Goal: Task Accomplishment & Management: Manage account settings

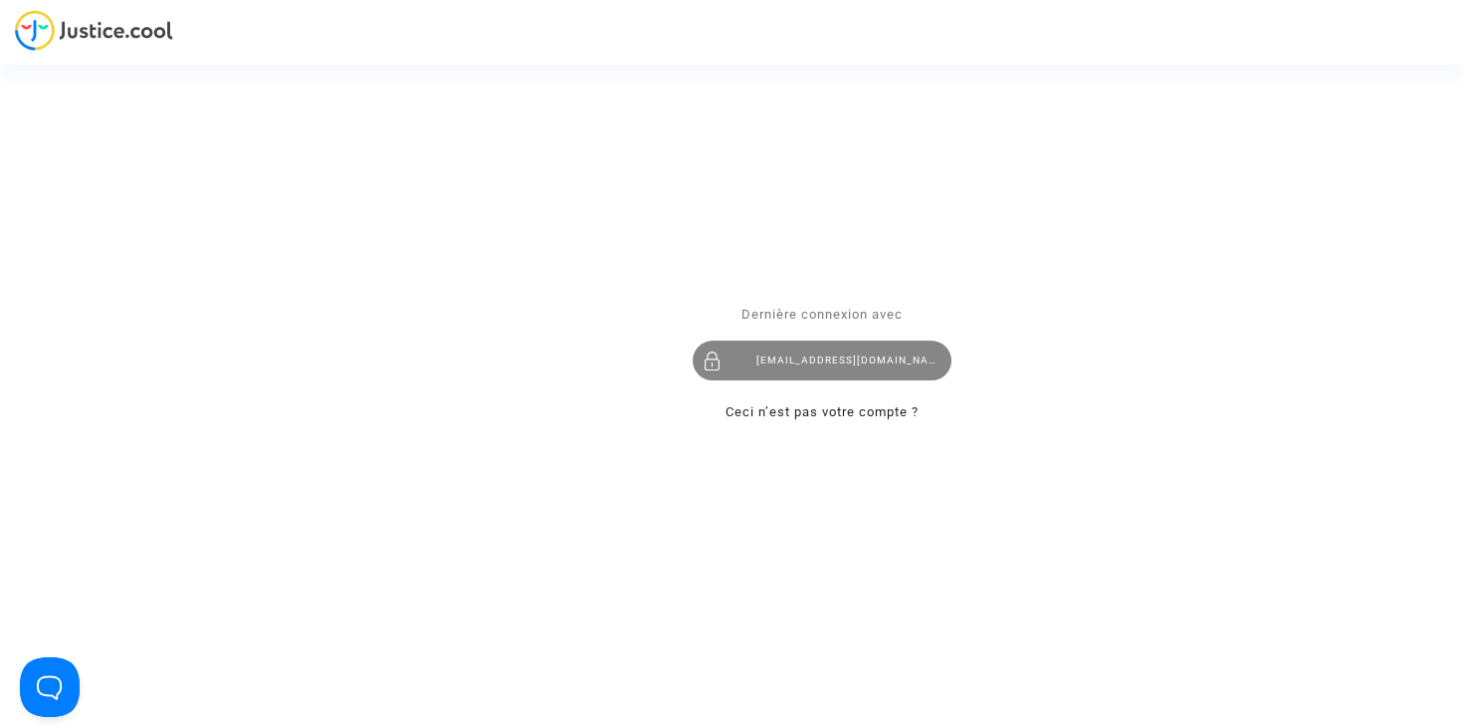
click at [833, 360] on div "hanane@pitcher-avocat.fr" at bounding box center [822, 361] width 259 height 40
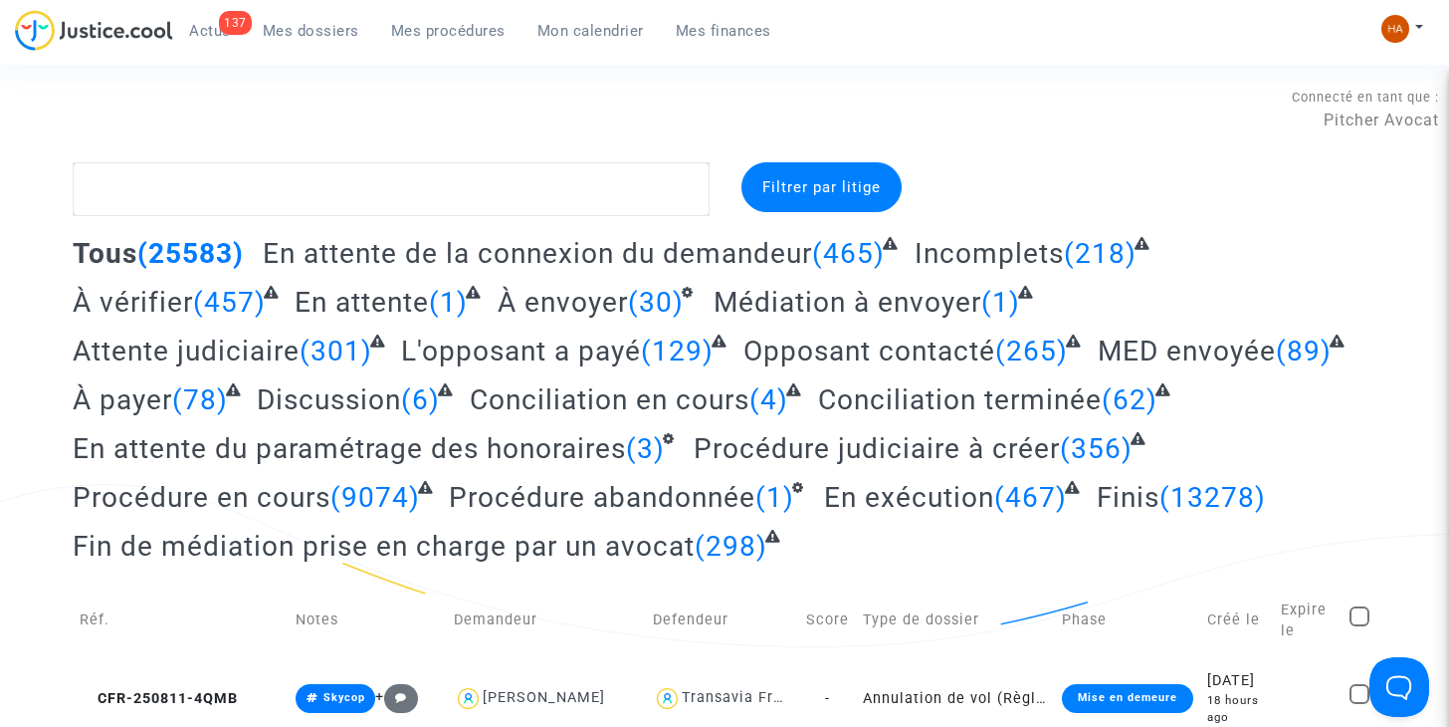
click at [210, 33] on span "Actus" at bounding box center [210, 31] width 42 height 18
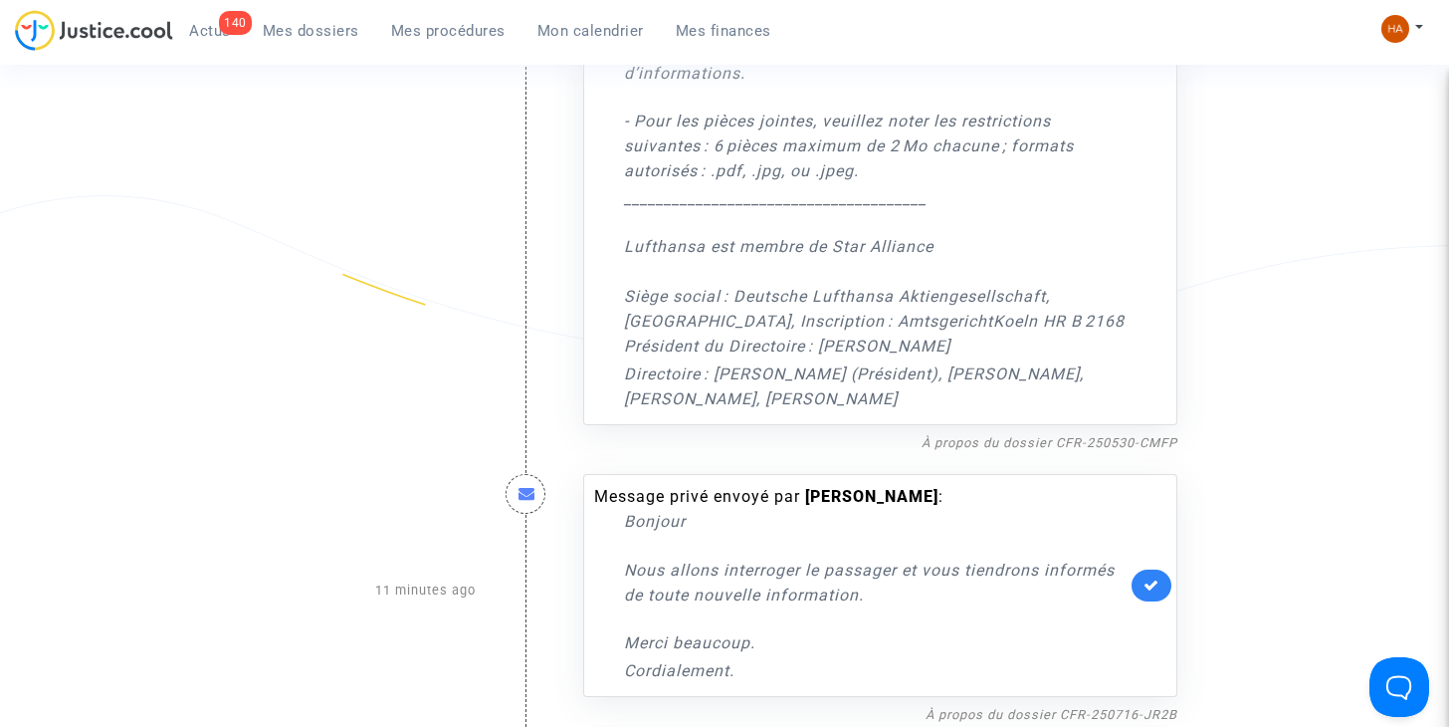
scroll to position [2729, 0]
click at [989, 433] on link "À propos du dossier CFR-250530-CMFP" at bounding box center [1050, 440] width 256 height 15
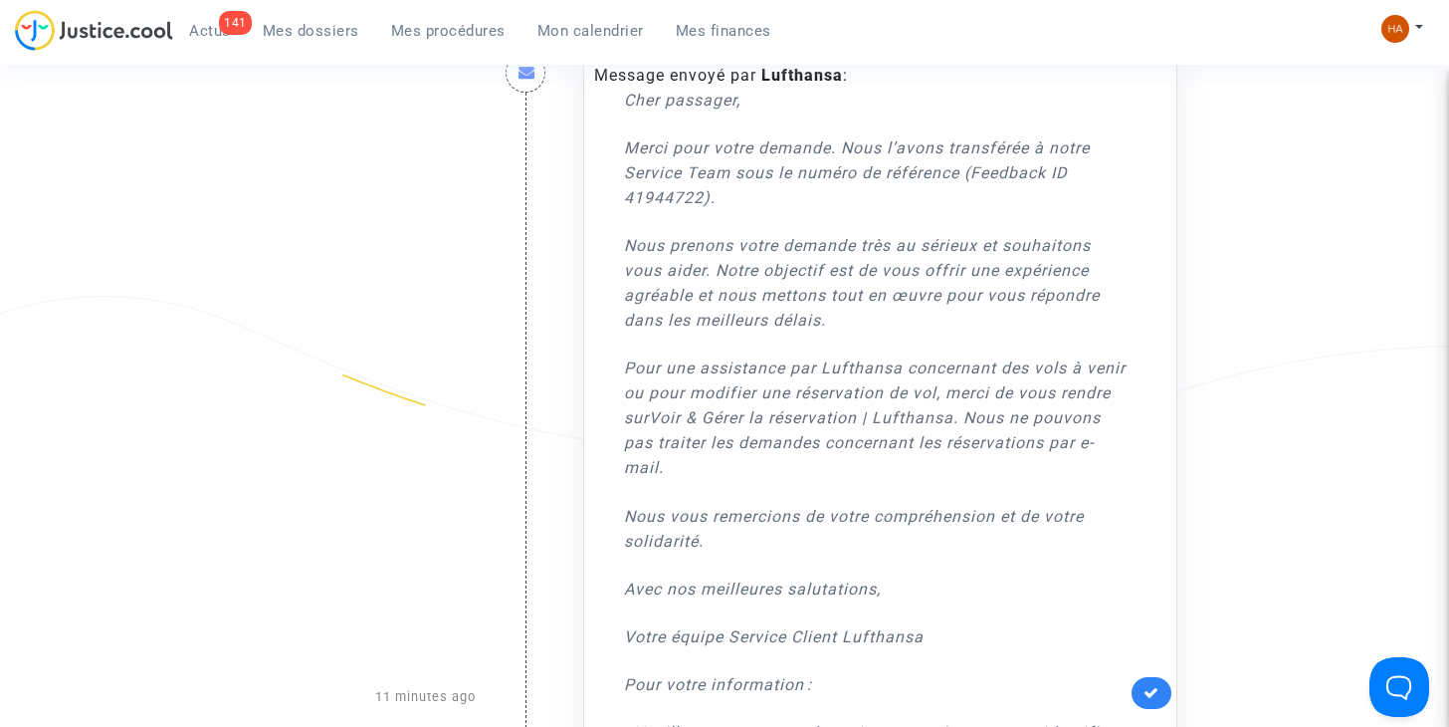
scroll to position [1933, 0]
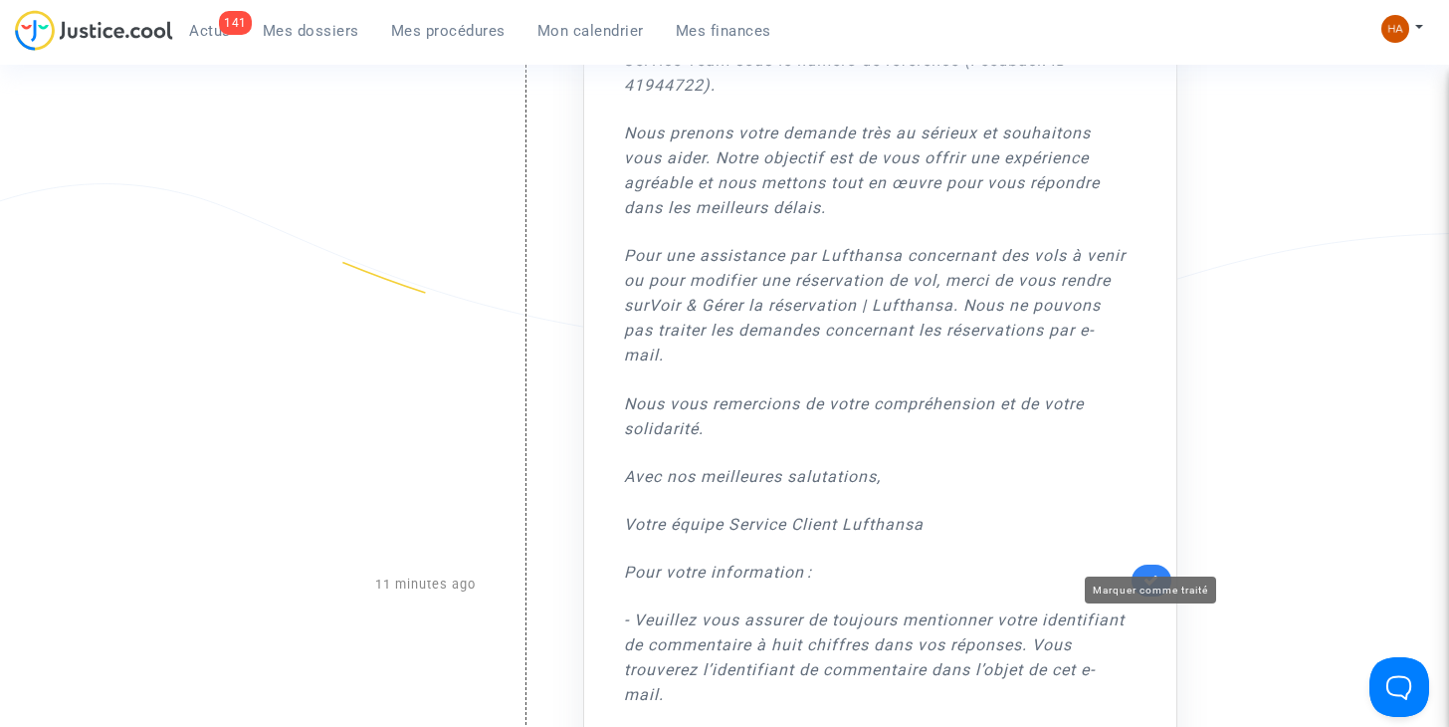
click at [1156, 572] on icon at bounding box center [1152, 579] width 16 height 15
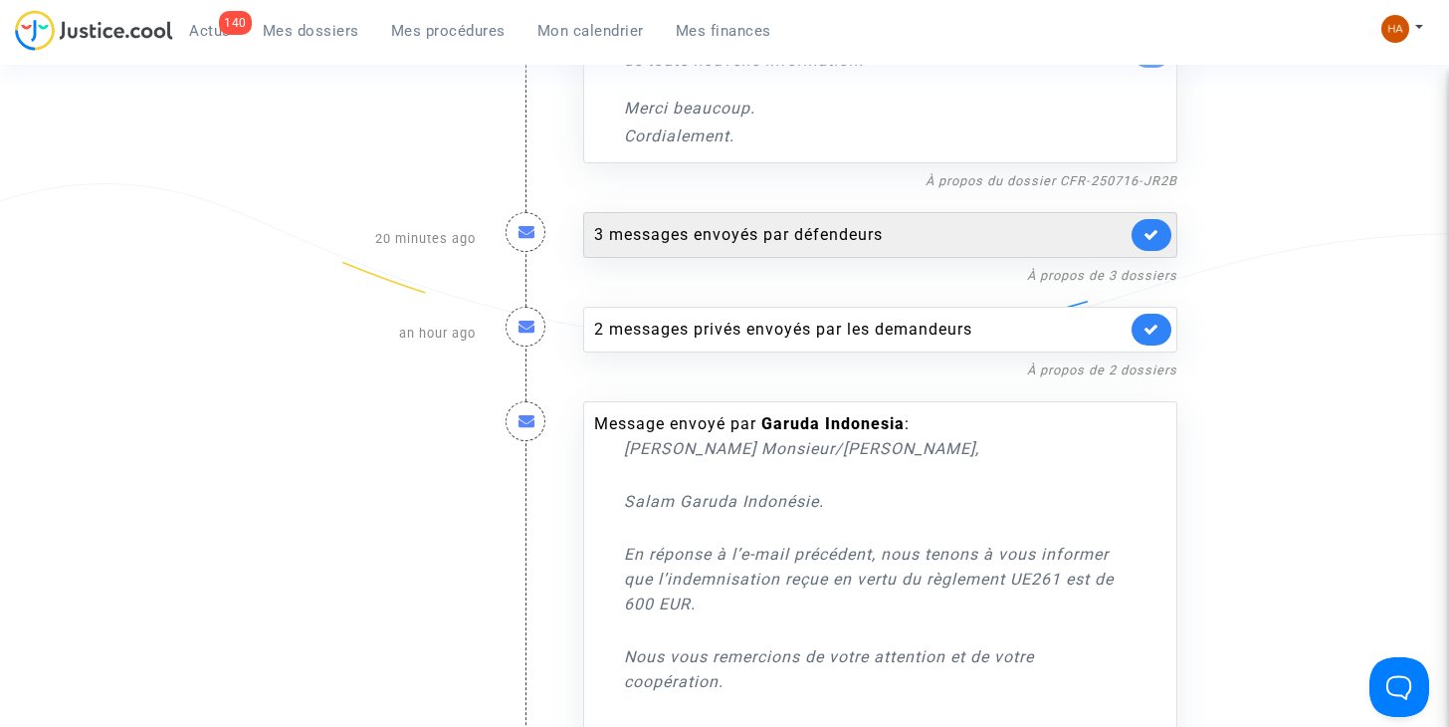
click at [748, 224] on div "3 messages envoyés par défendeurs" at bounding box center [880, 235] width 594 height 46
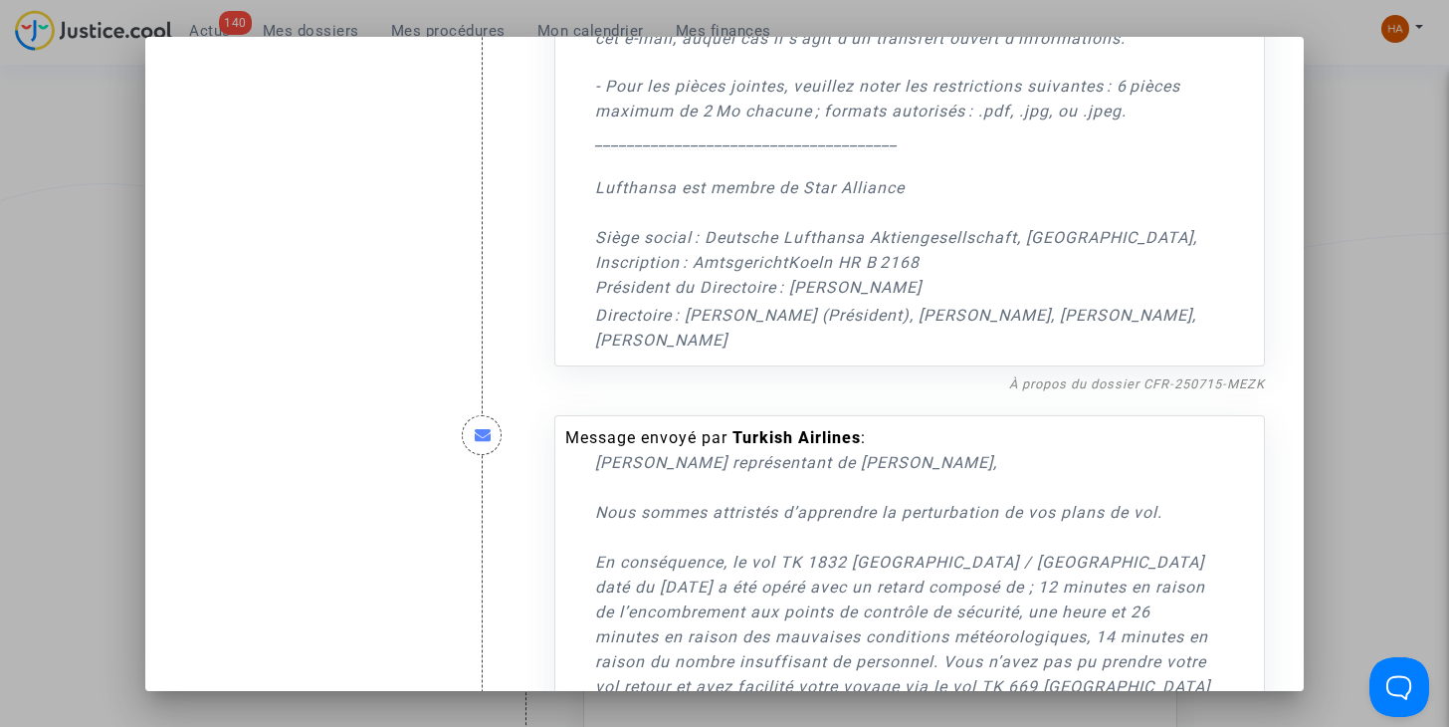
scroll to position [796, 0]
click at [1139, 390] on link "À propos du dossier CFR-250715-MEZK" at bounding box center [1137, 382] width 256 height 15
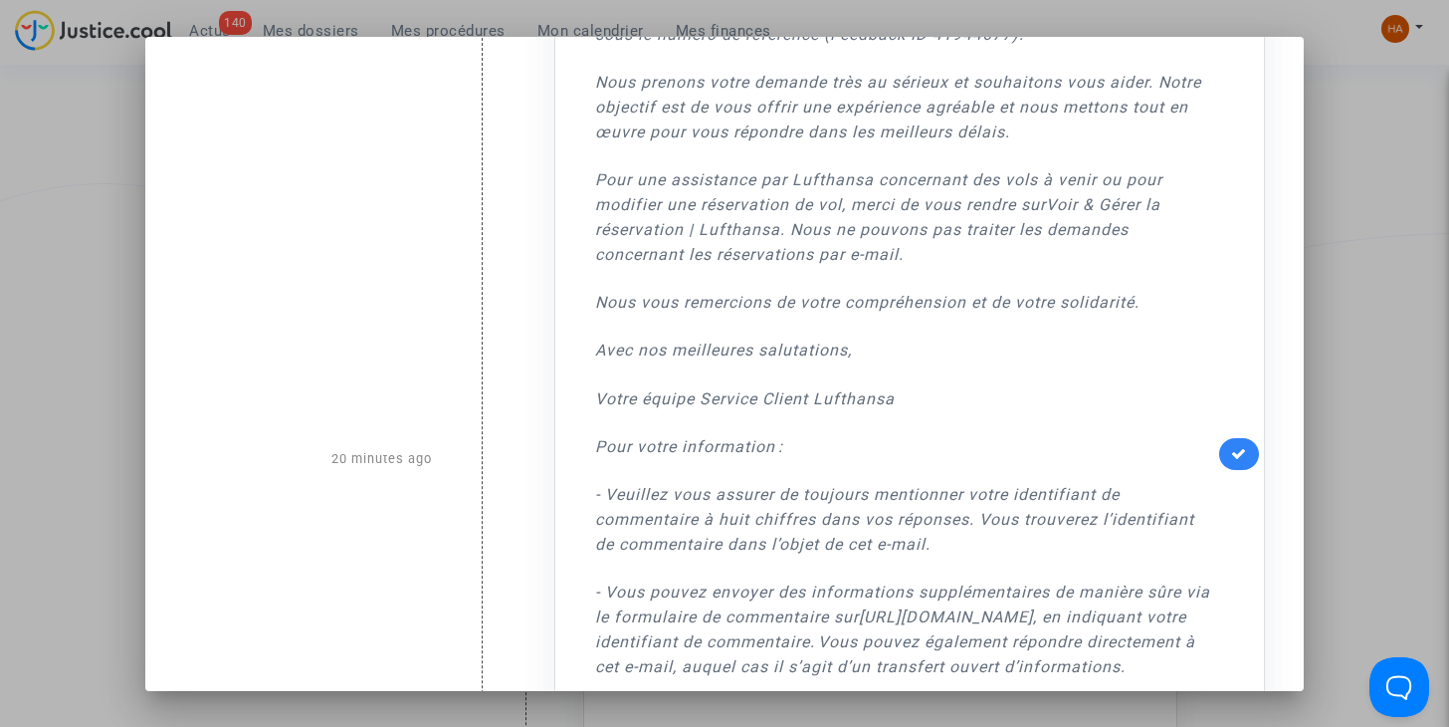
scroll to position [199, 0]
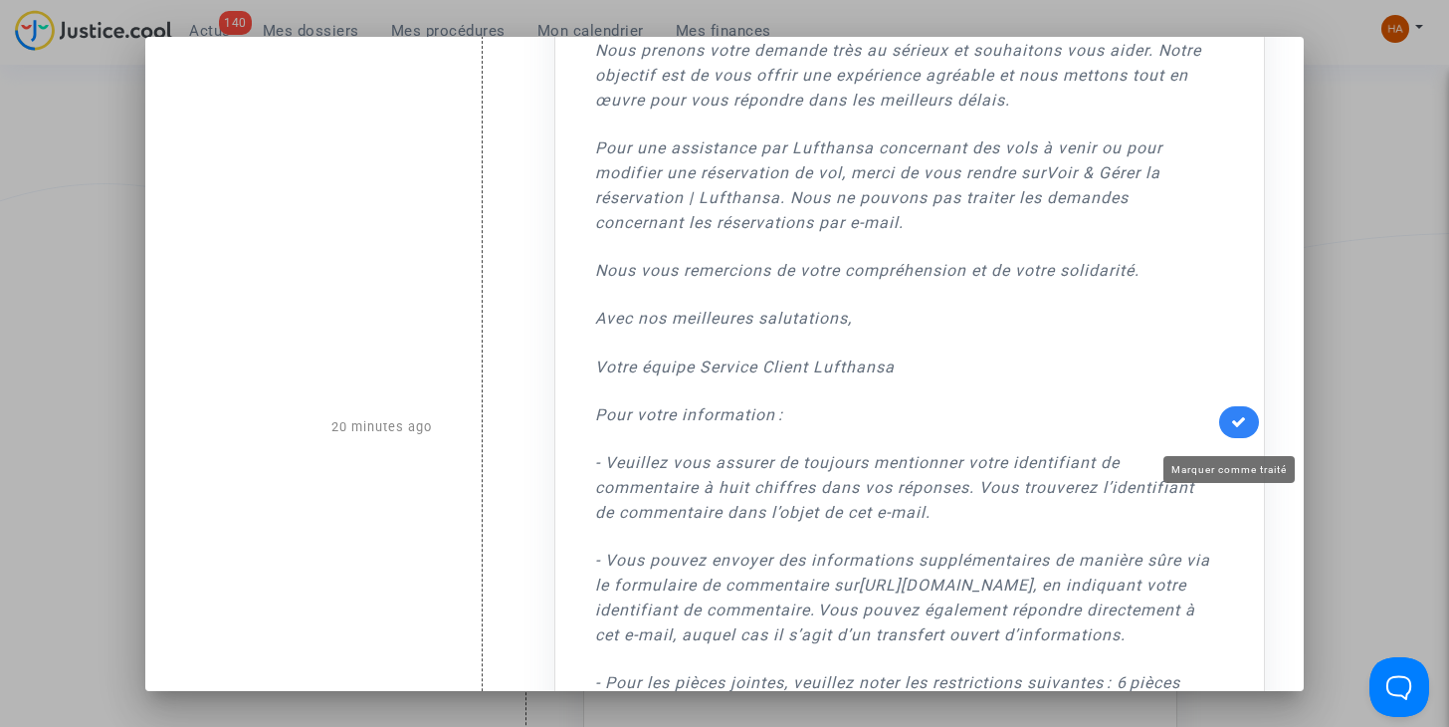
click at [1236, 429] on icon at bounding box center [1239, 421] width 16 height 15
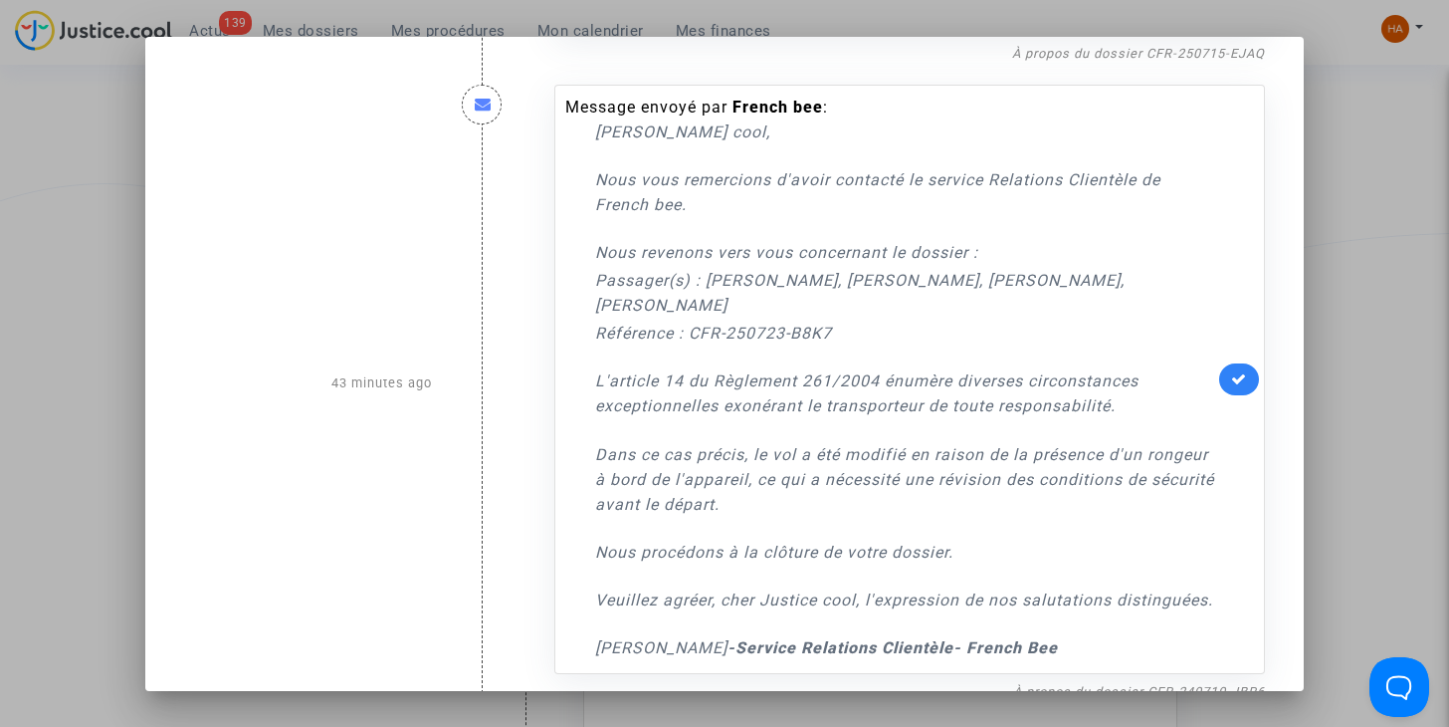
scroll to position [2274, 0]
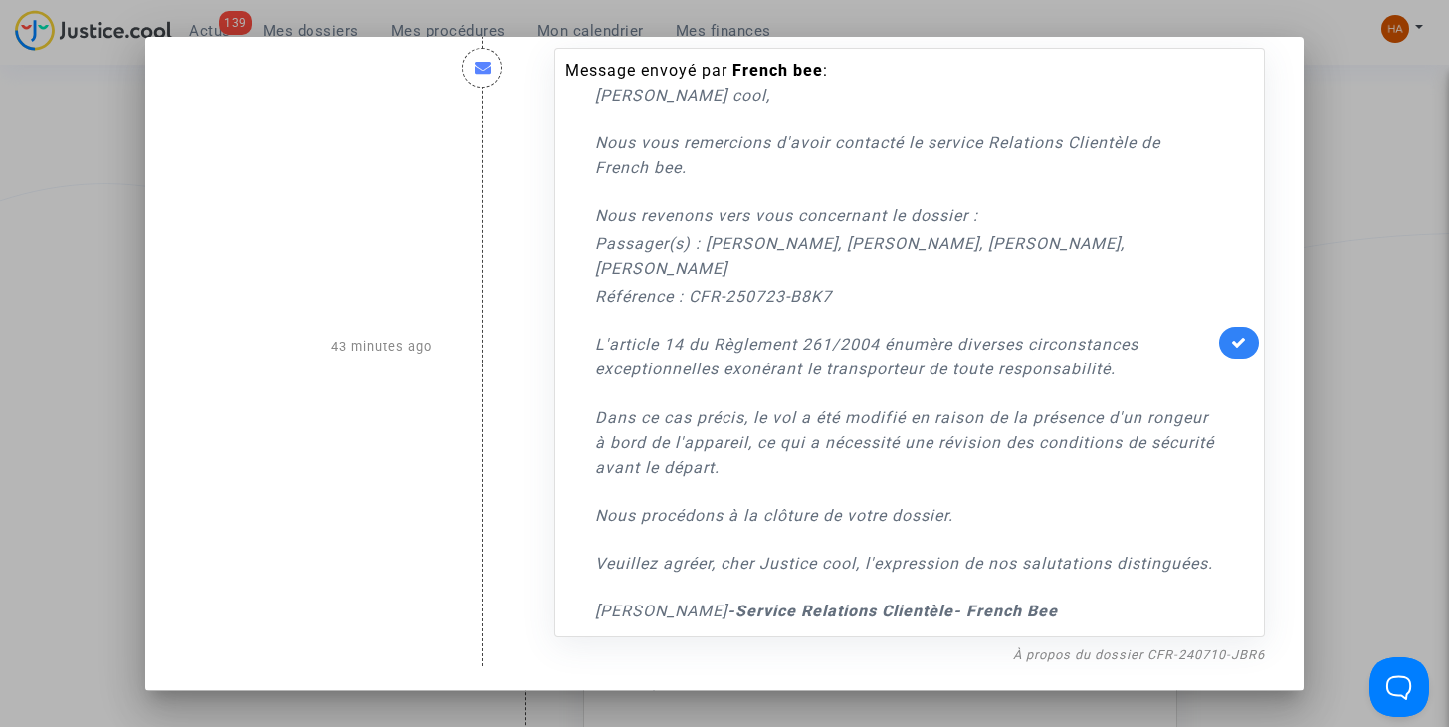
click at [56, 318] on div at bounding box center [724, 363] width 1449 height 727
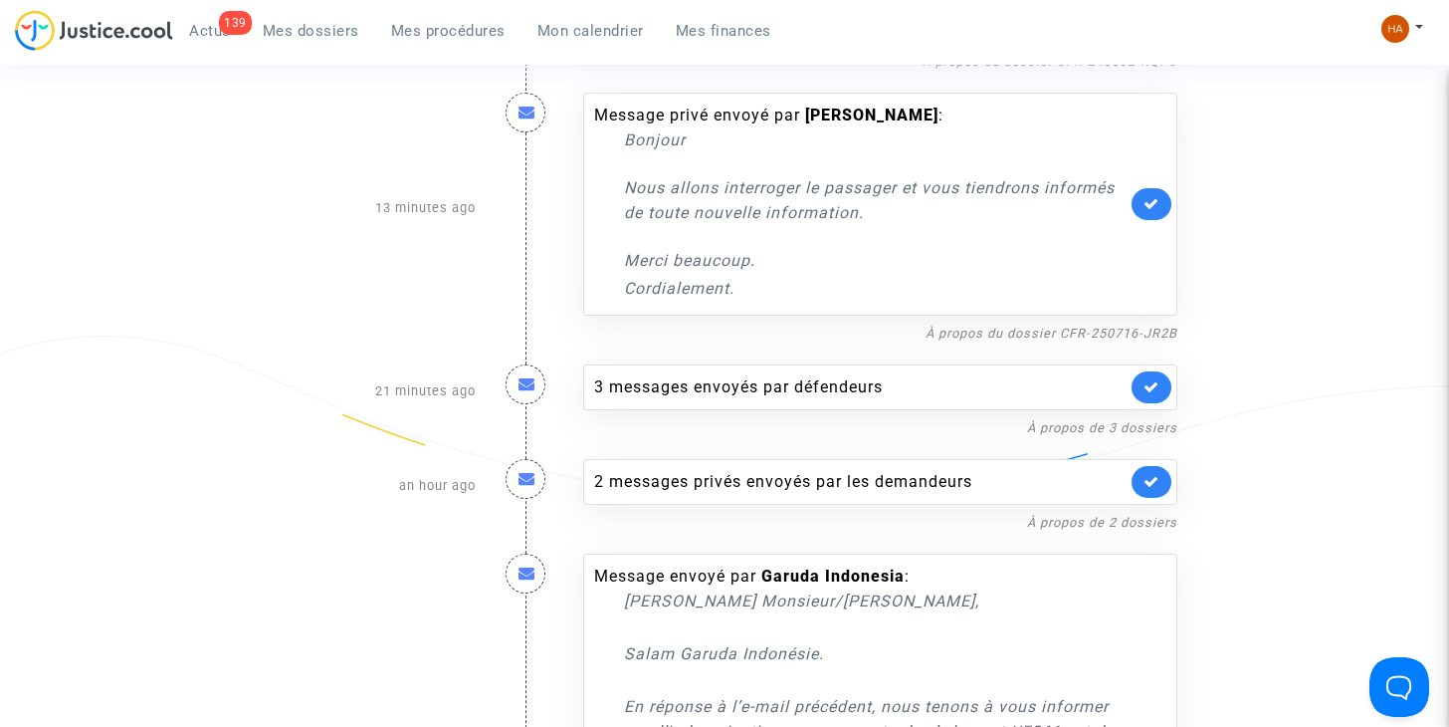
scroll to position [1734, 0]
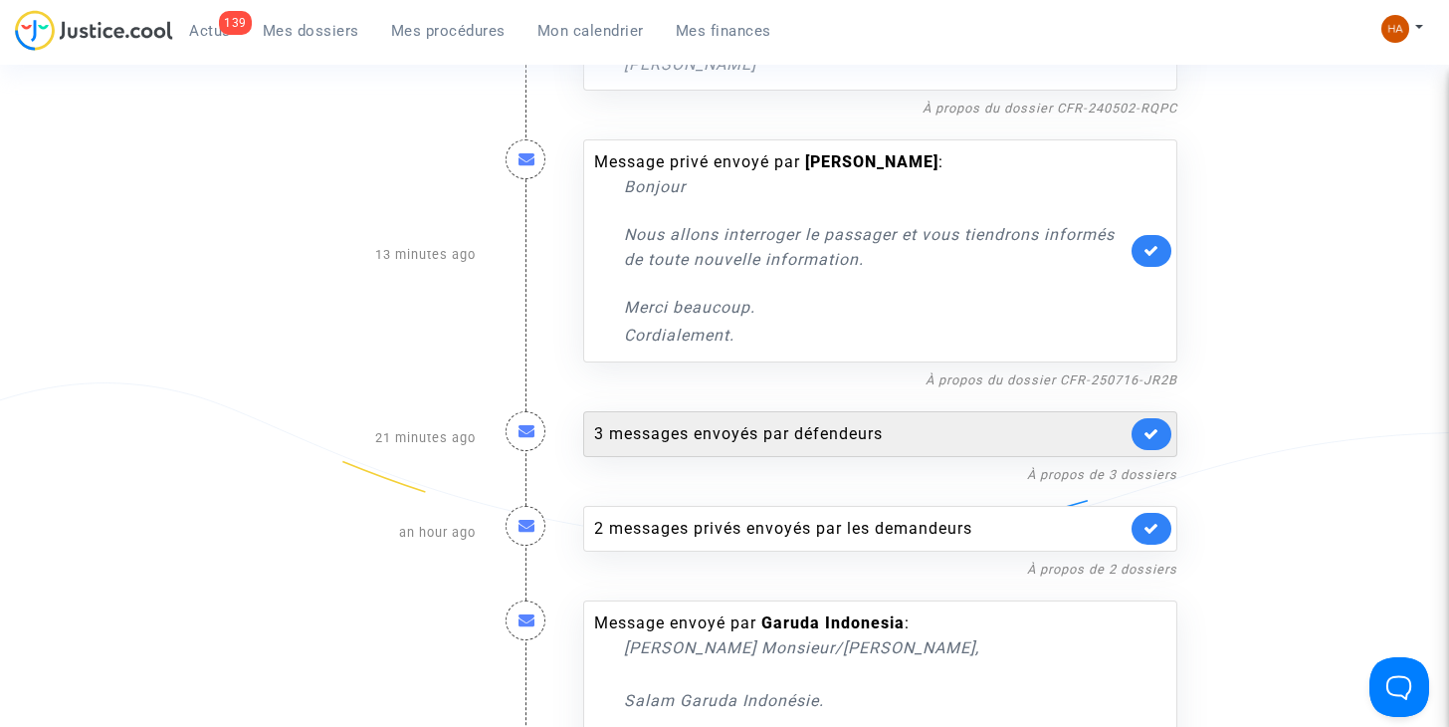
click at [768, 422] on div "3 messages envoyés par défendeurs" at bounding box center [860, 434] width 532 height 24
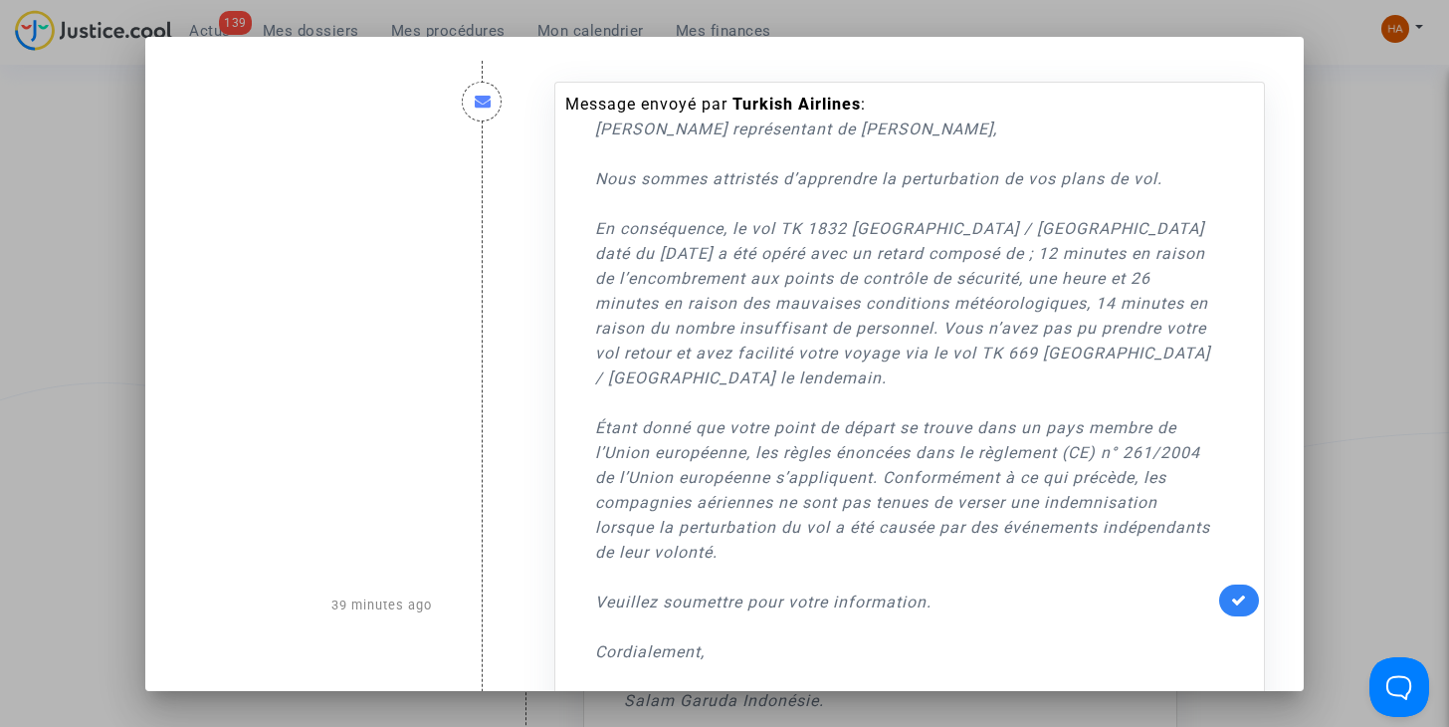
click at [71, 346] on div at bounding box center [724, 363] width 1449 height 727
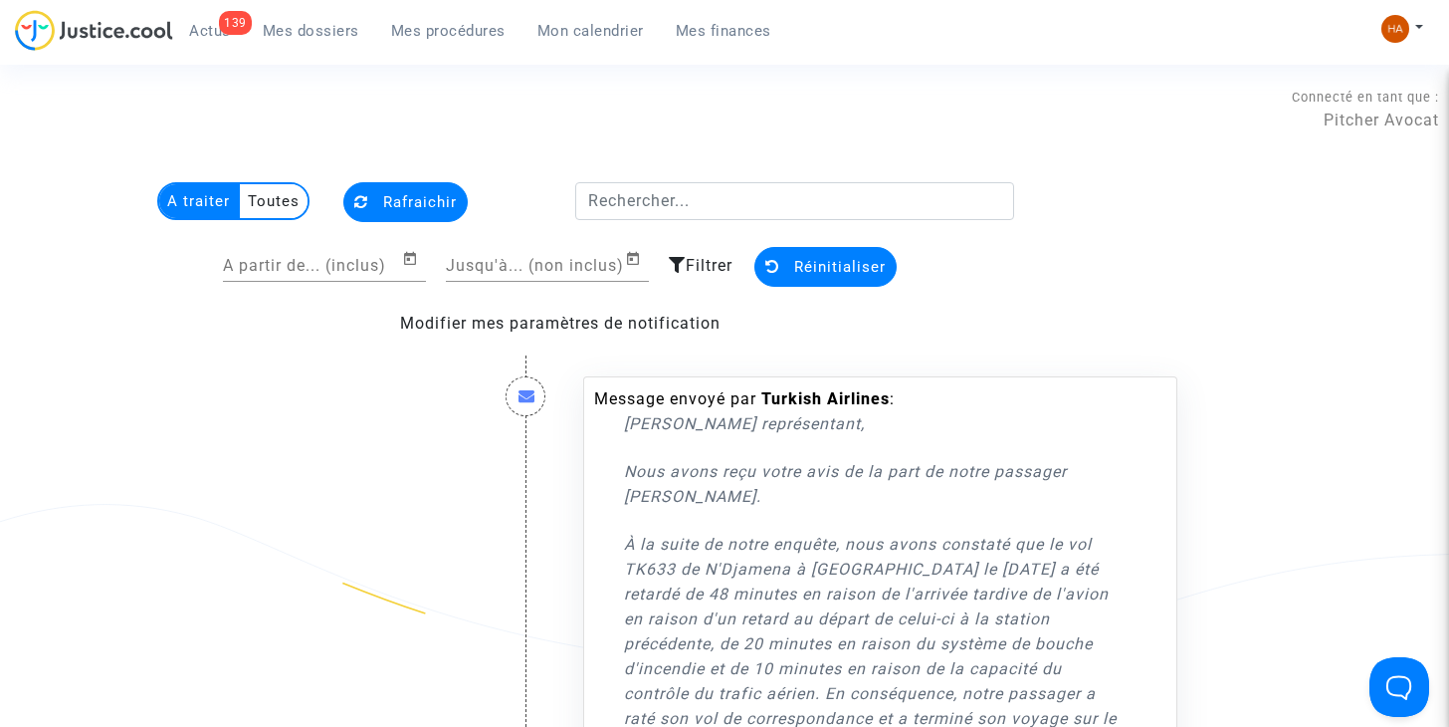
scroll to position [1734, 0]
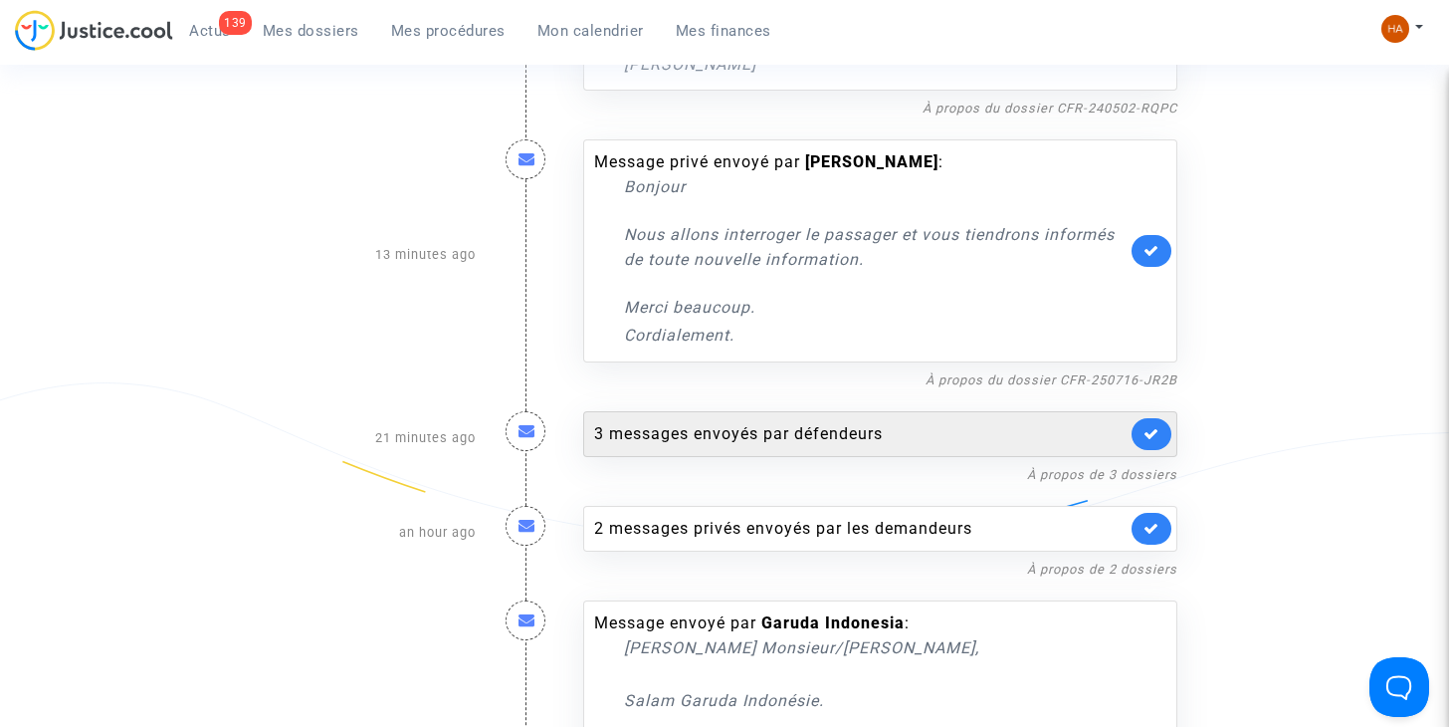
click at [759, 422] on div "3 messages envoyés par défendeurs" at bounding box center [860, 434] width 532 height 24
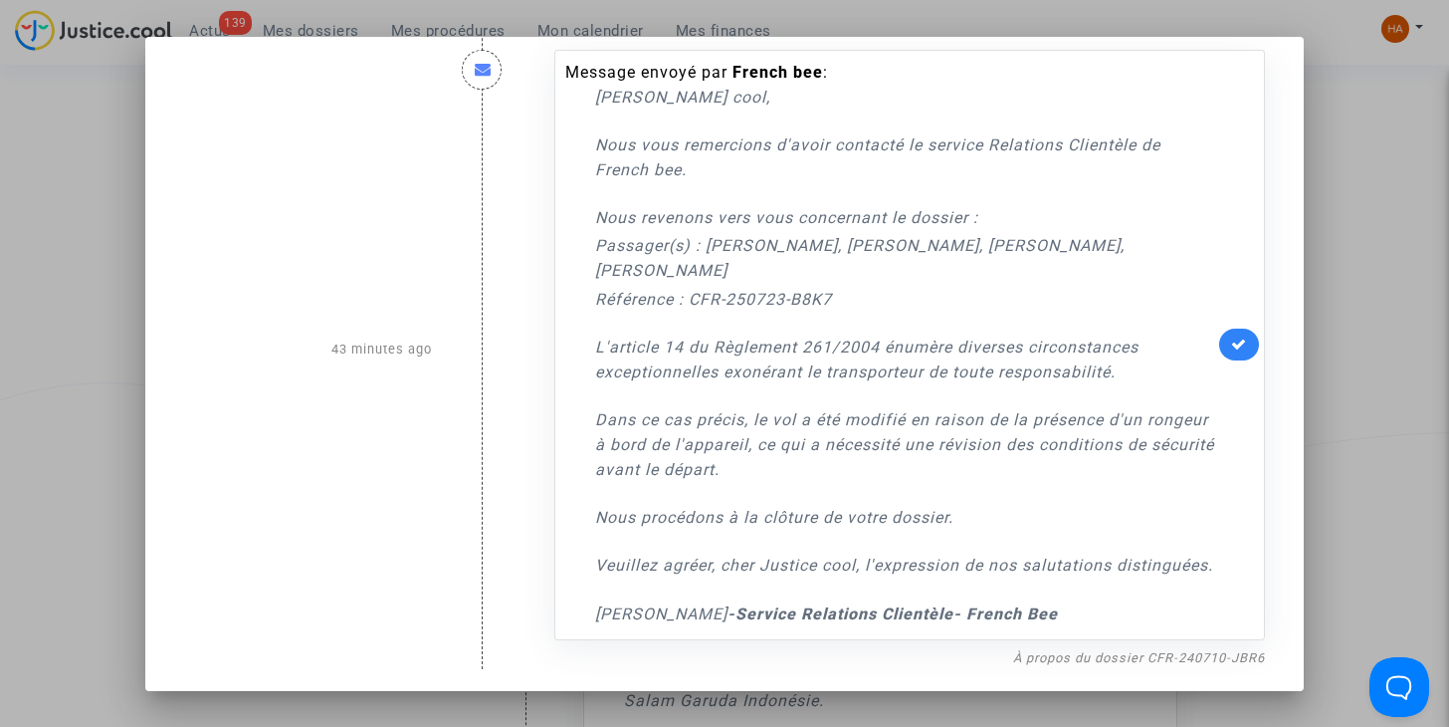
scroll to position [1121, 0]
drag, startPoint x: 1401, startPoint y: 394, endPoint x: 1345, endPoint y: 400, distance: 57.0
click at [1401, 395] on div at bounding box center [724, 363] width 1449 height 727
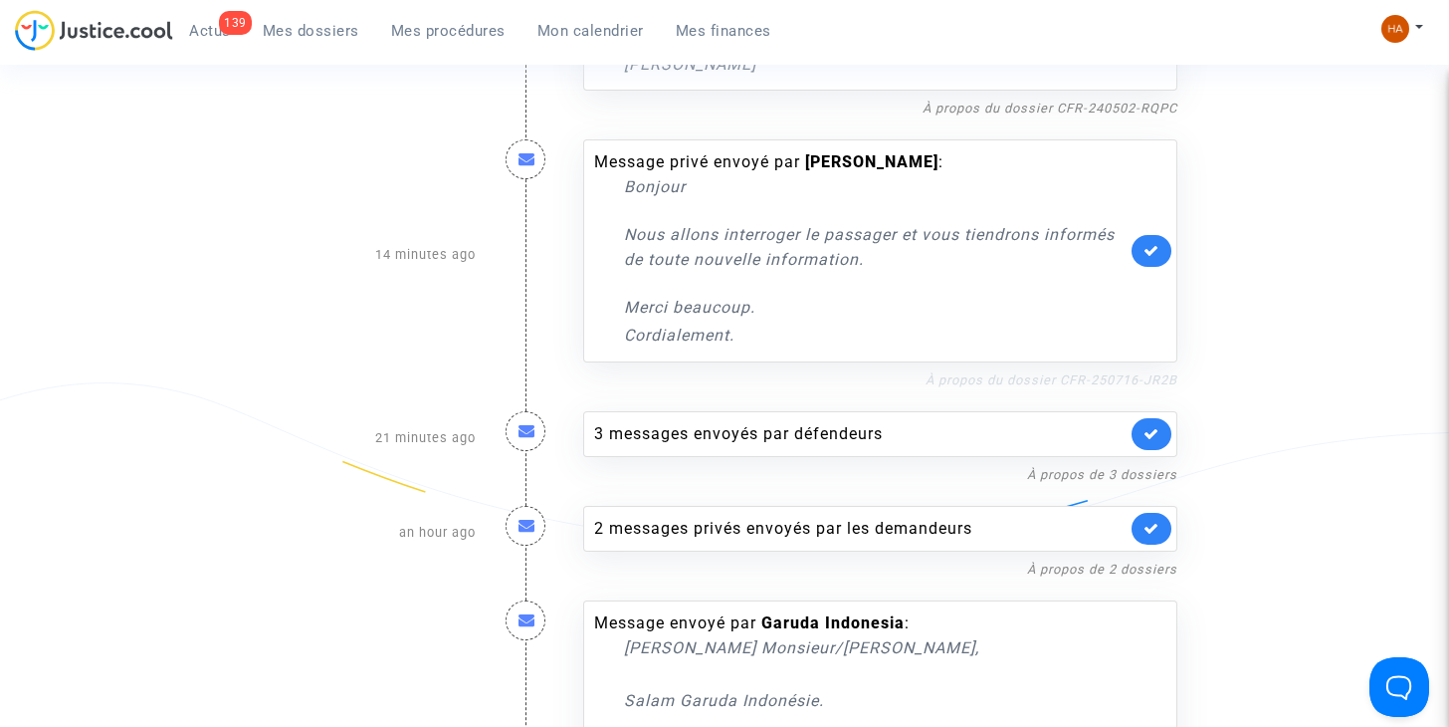
click at [1066, 372] on link "À propos du dossier CFR-250716-JR2B" at bounding box center [1052, 379] width 252 height 15
click at [1162, 235] on link at bounding box center [1152, 251] width 40 height 32
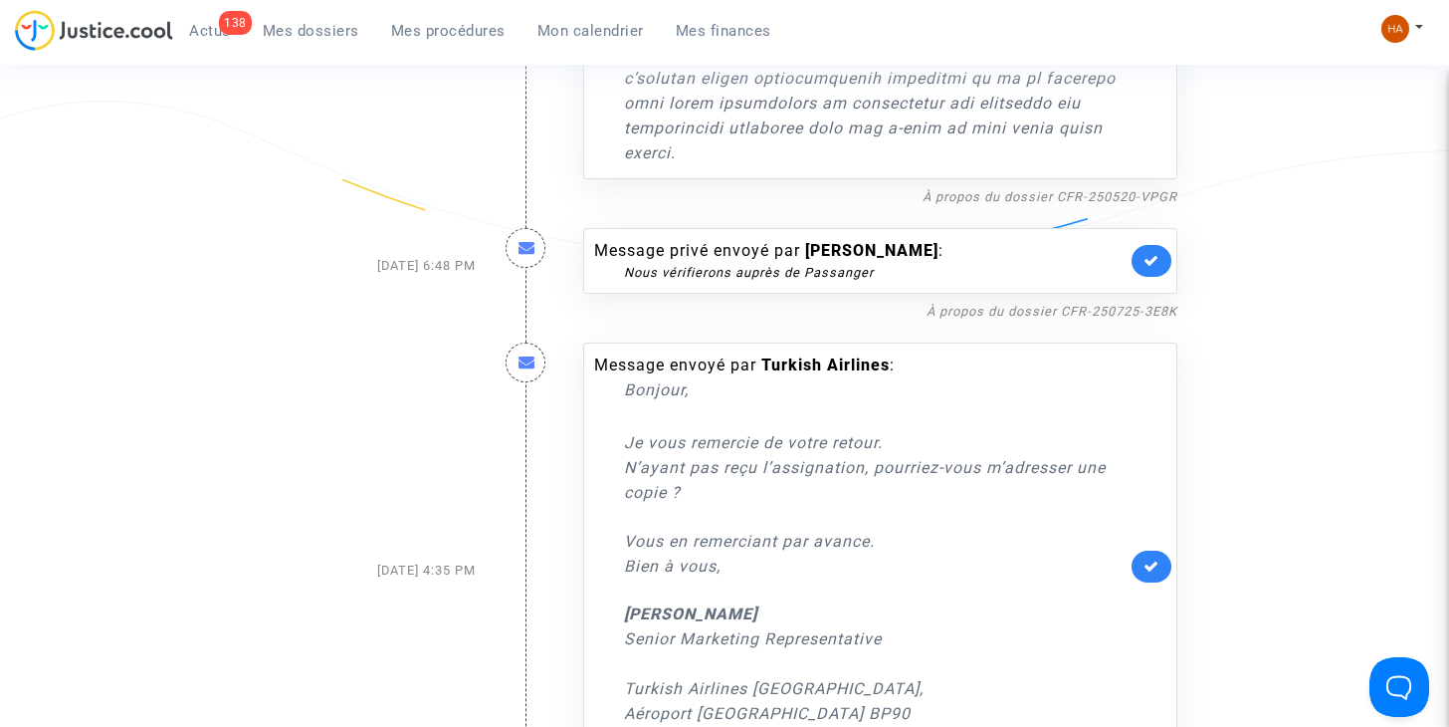
scroll to position [2828, 0]
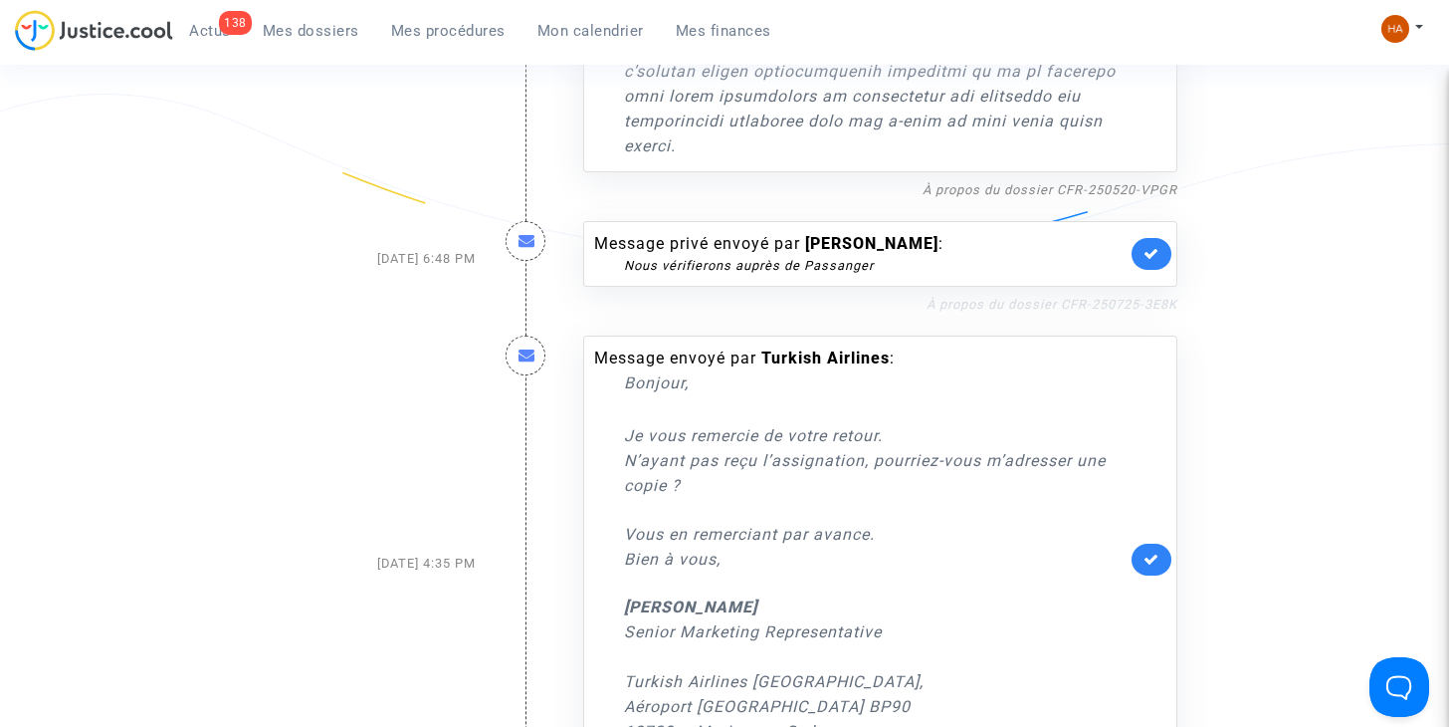
click at [1003, 297] on link "À propos du dossier CFR-250725-3E8K" at bounding box center [1052, 304] width 251 height 15
click at [1150, 246] on icon at bounding box center [1152, 253] width 16 height 15
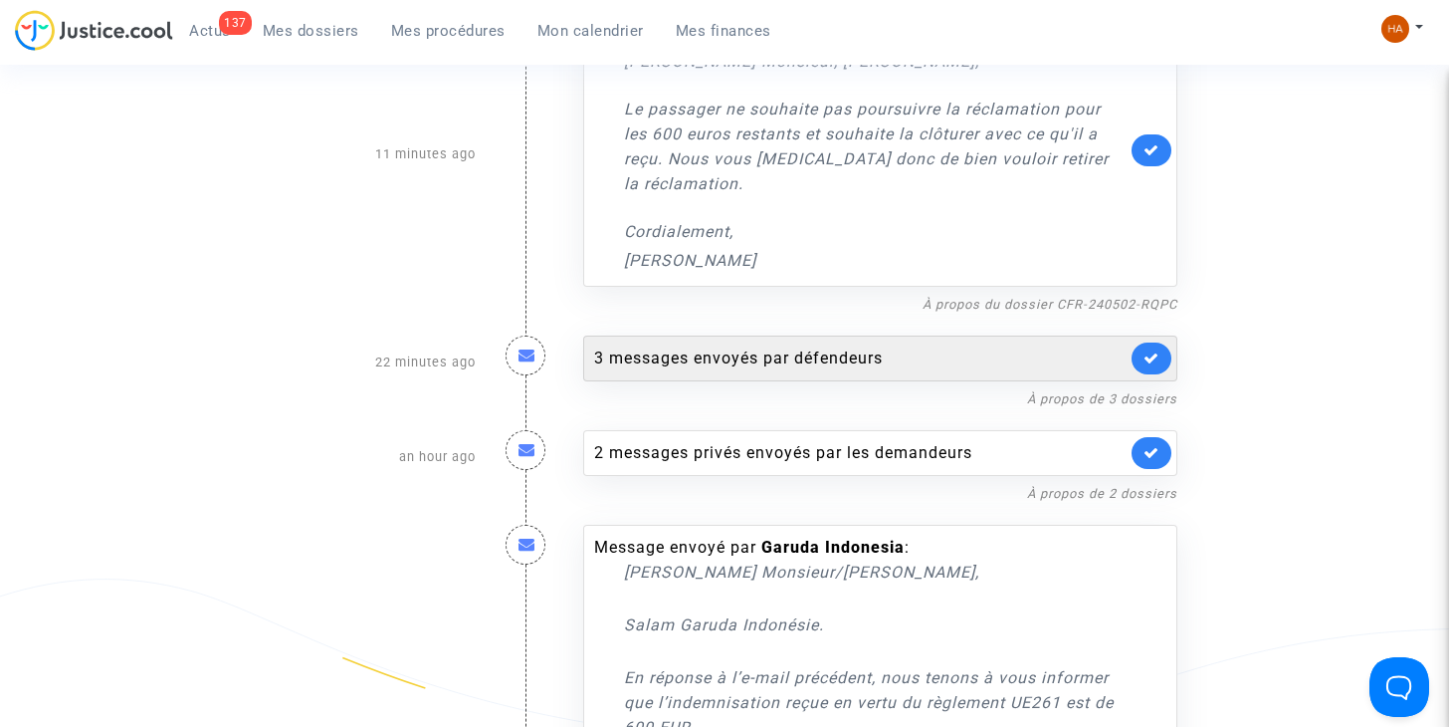
scroll to position [1535, 0]
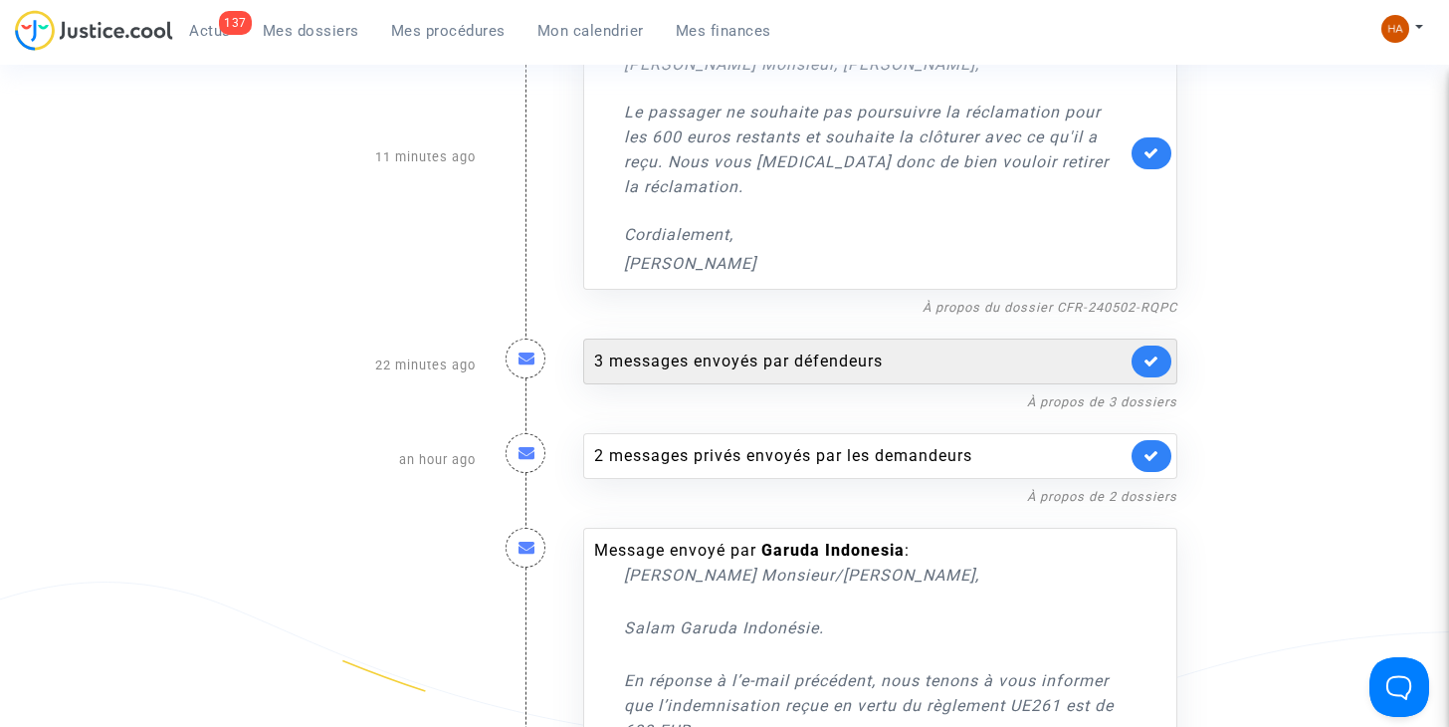
click at [784, 349] on div "3 messages envoyés par défendeurs" at bounding box center [860, 361] width 532 height 24
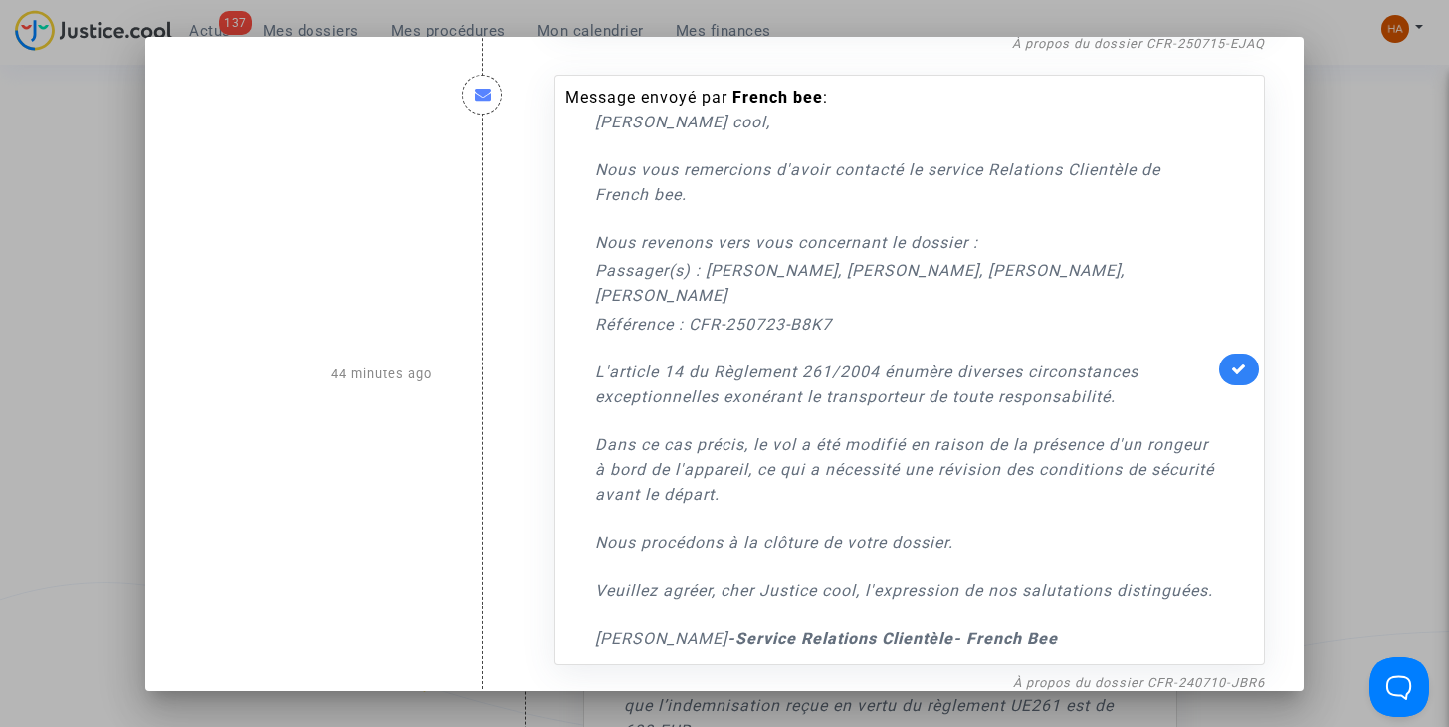
scroll to position [1121, 0]
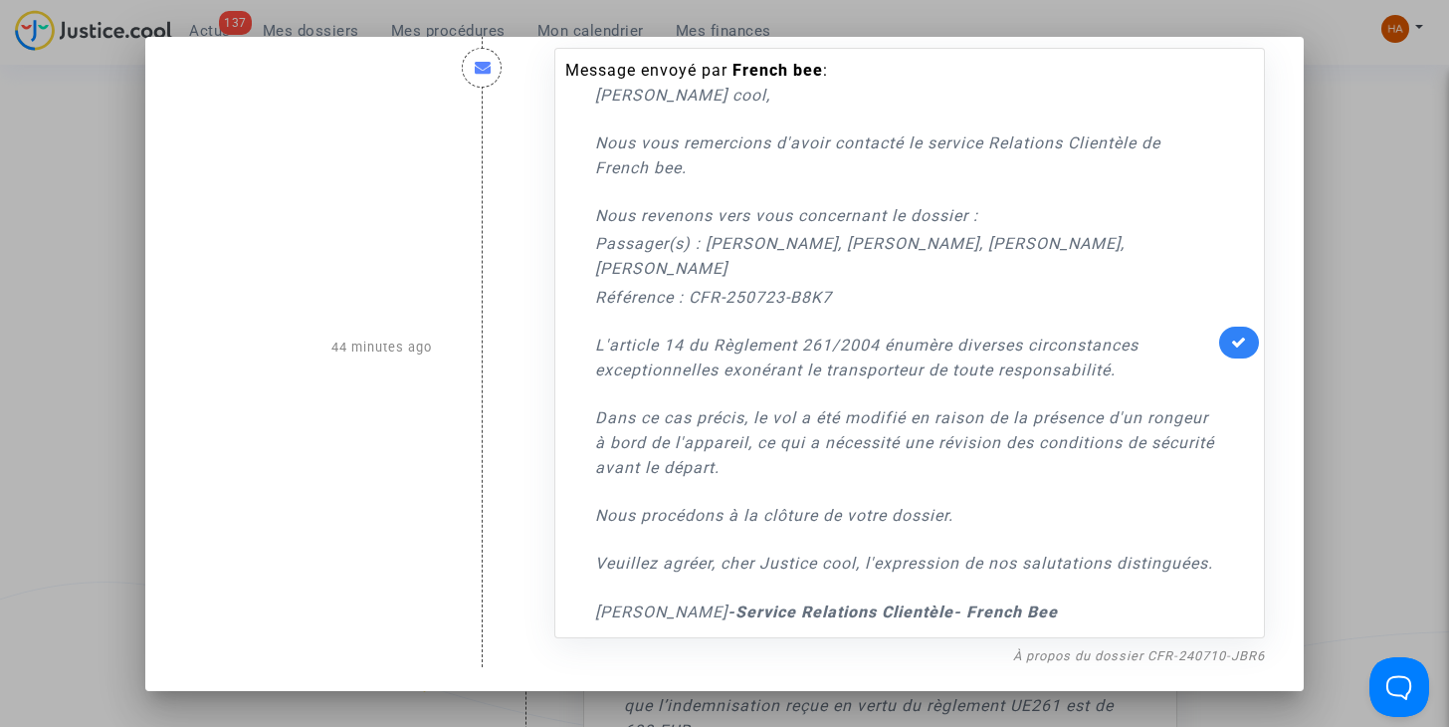
click at [1357, 306] on div at bounding box center [724, 363] width 1449 height 727
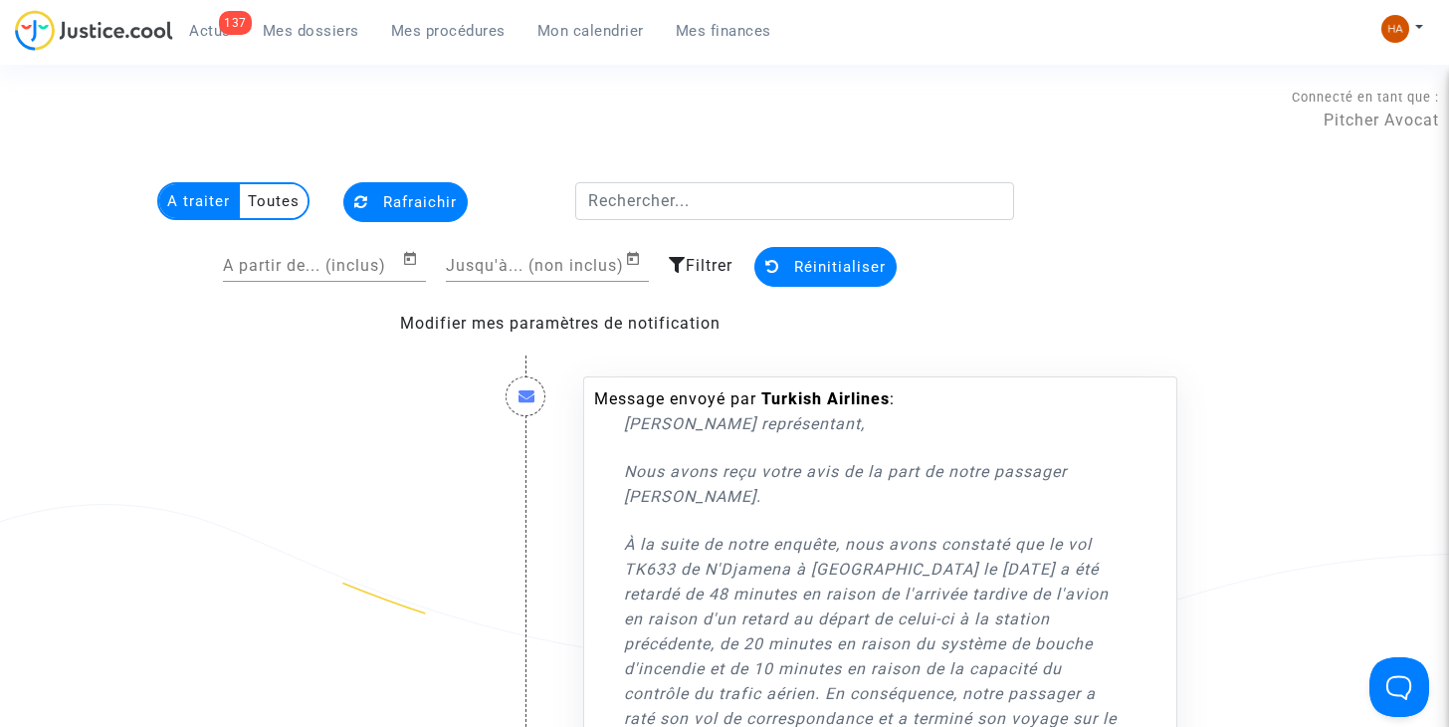
scroll to position [1535, 0]
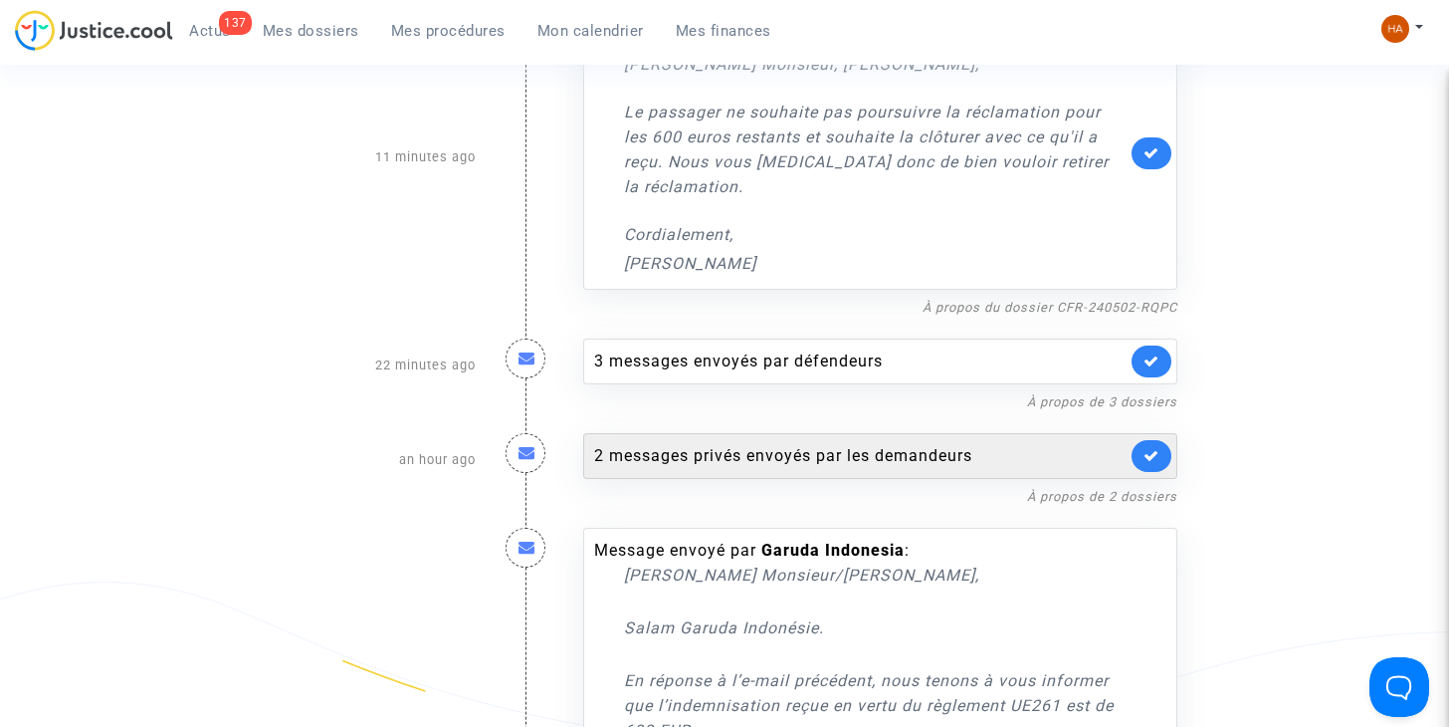
click at [847, 444] on div "2 messages privés envoyés par les demandeurs" at bounding box center [860, 456] width 532 height 24
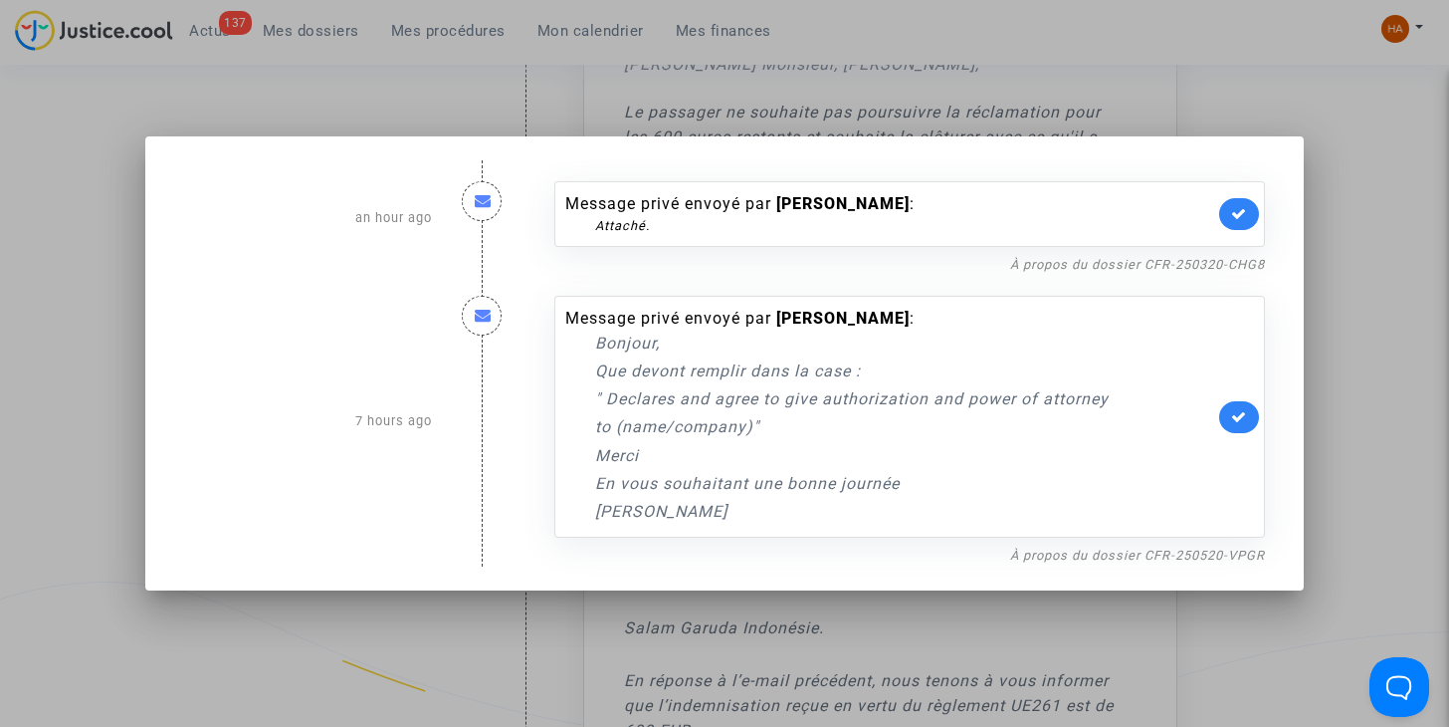
click at [1389, 335] on div at bounding box center [724, 363] width 1449 height 727
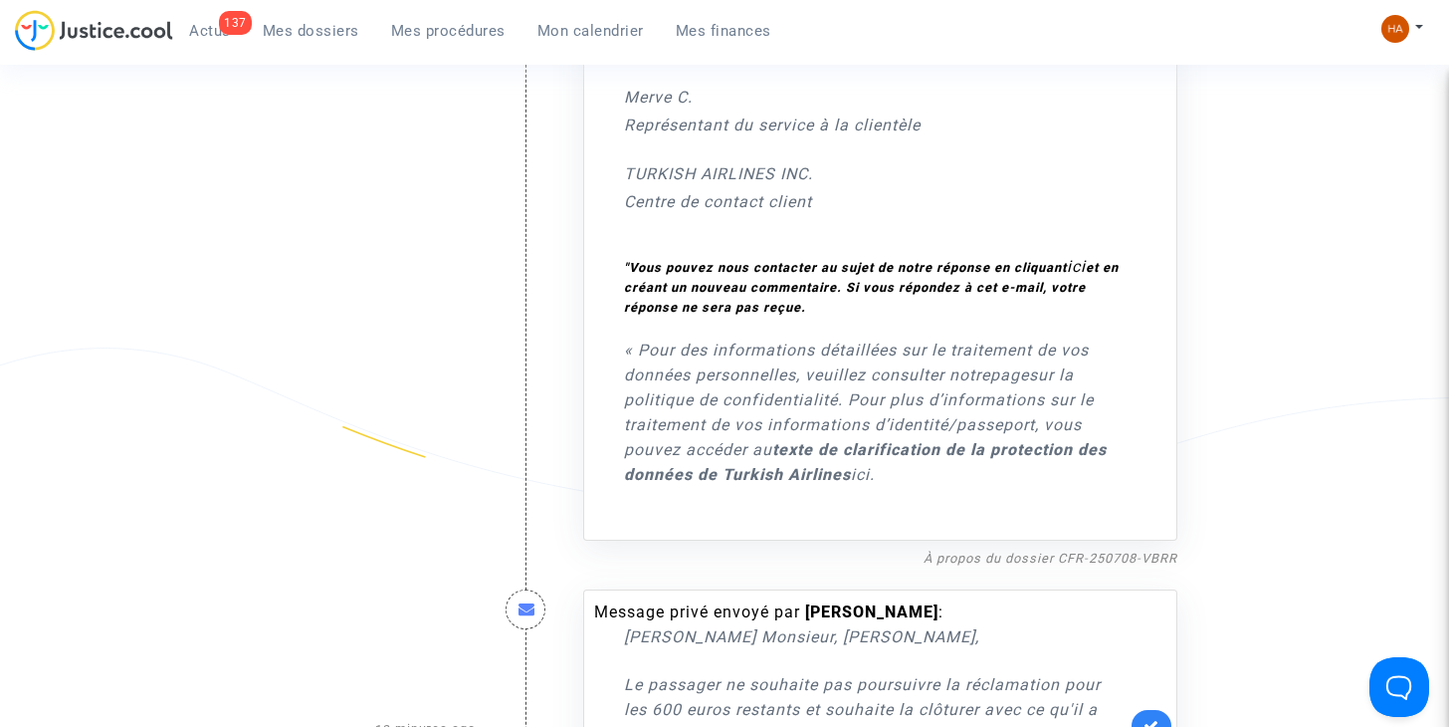
scroll to position [1095, 0]
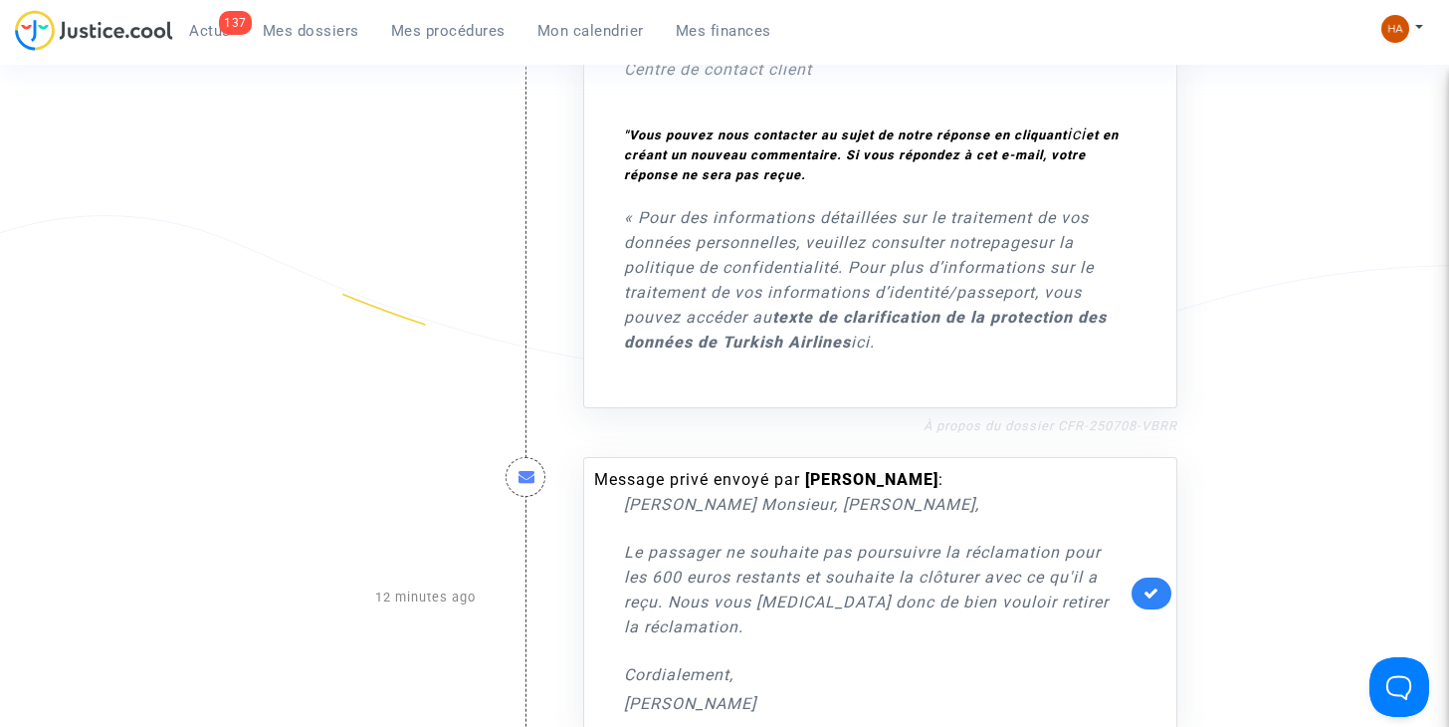
click at [988, 418] on link "À propos du dossier CFR-250708-VBRR" at bounding box center [1051, 425] width 254 height 15
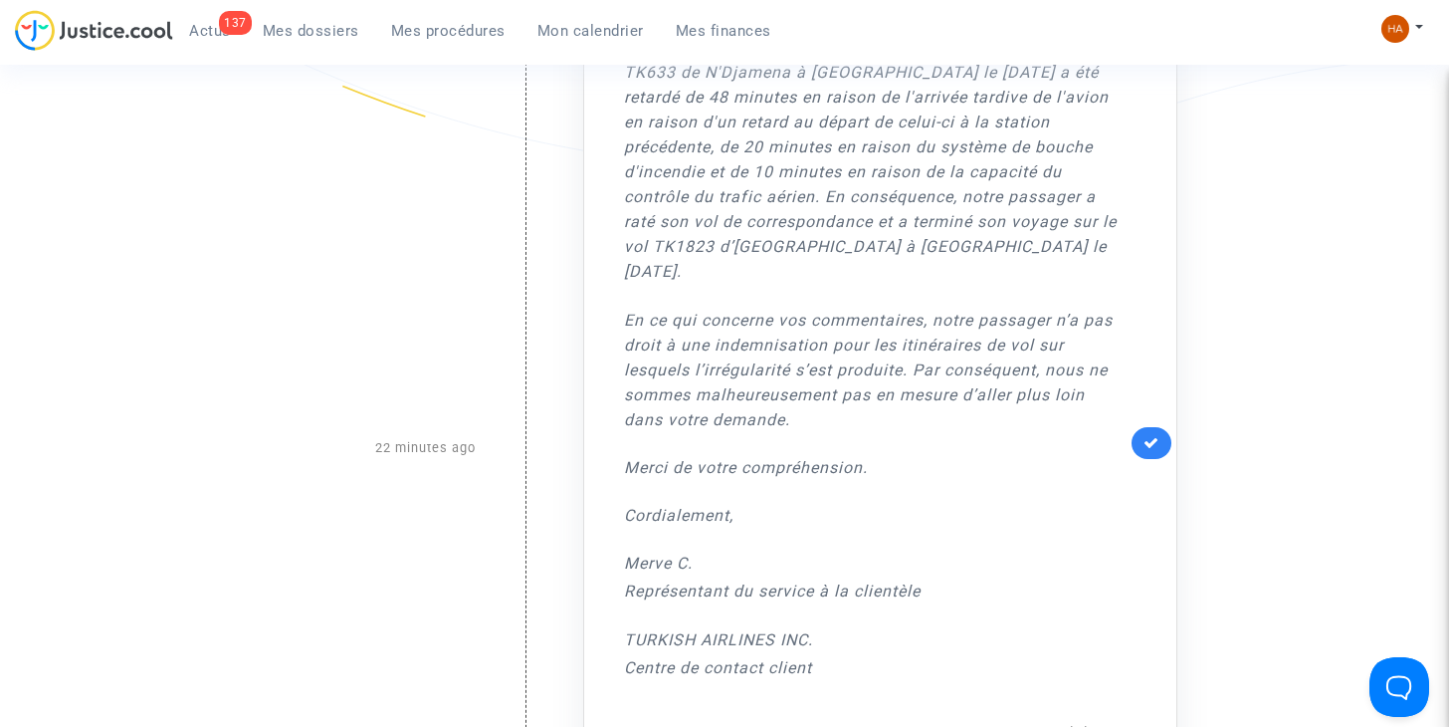
scroll to position [494, 0]
click at [1147, 438] on icon at bounding box center [1152, 445] width 16 height 15
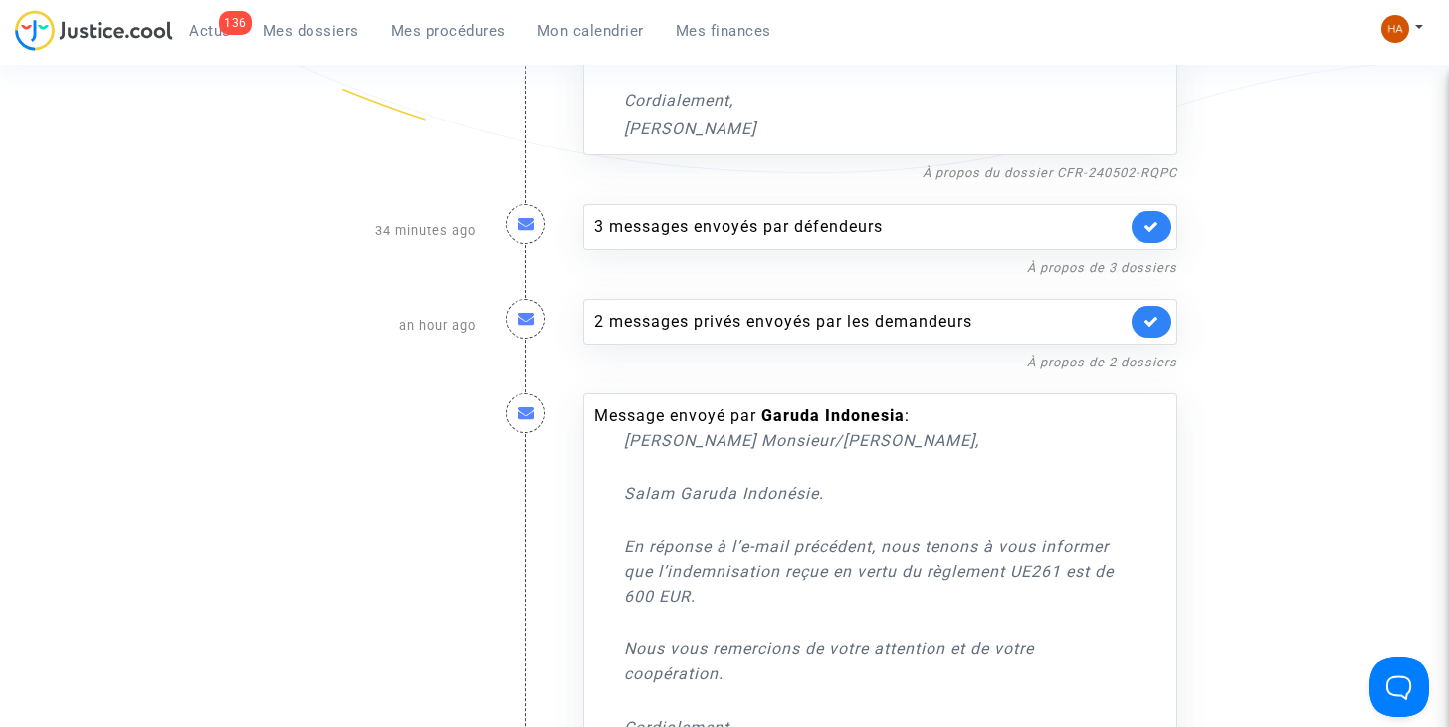
scroll to position [0, 0]
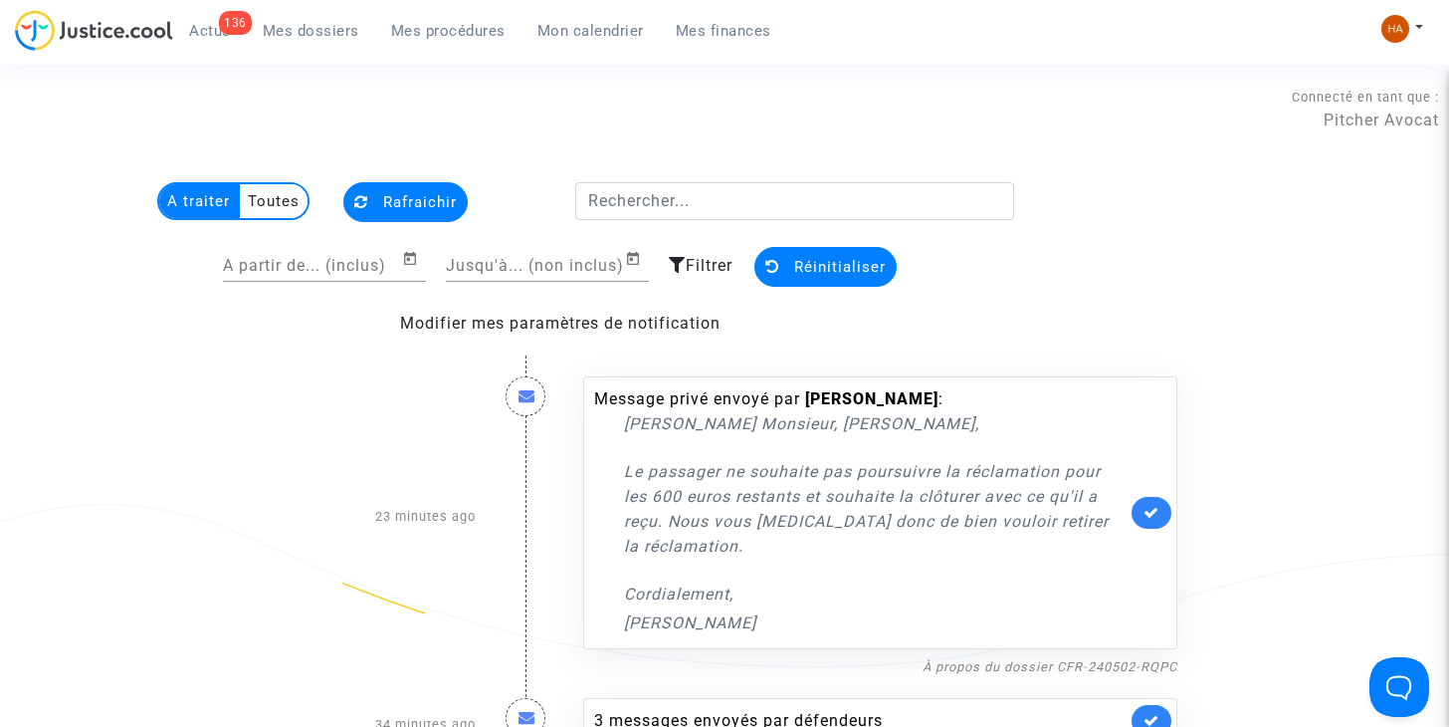
click at [1011, 674] on nf-filterlink "À propos du dossier CFR-240502-RQPC" at bounding box center [1050, 665] width 255 height 19
click at [977, 664] on link "À propos du dossier CFR-240502-RQPC" at bounding box center [1050, 666] width 255 height 15
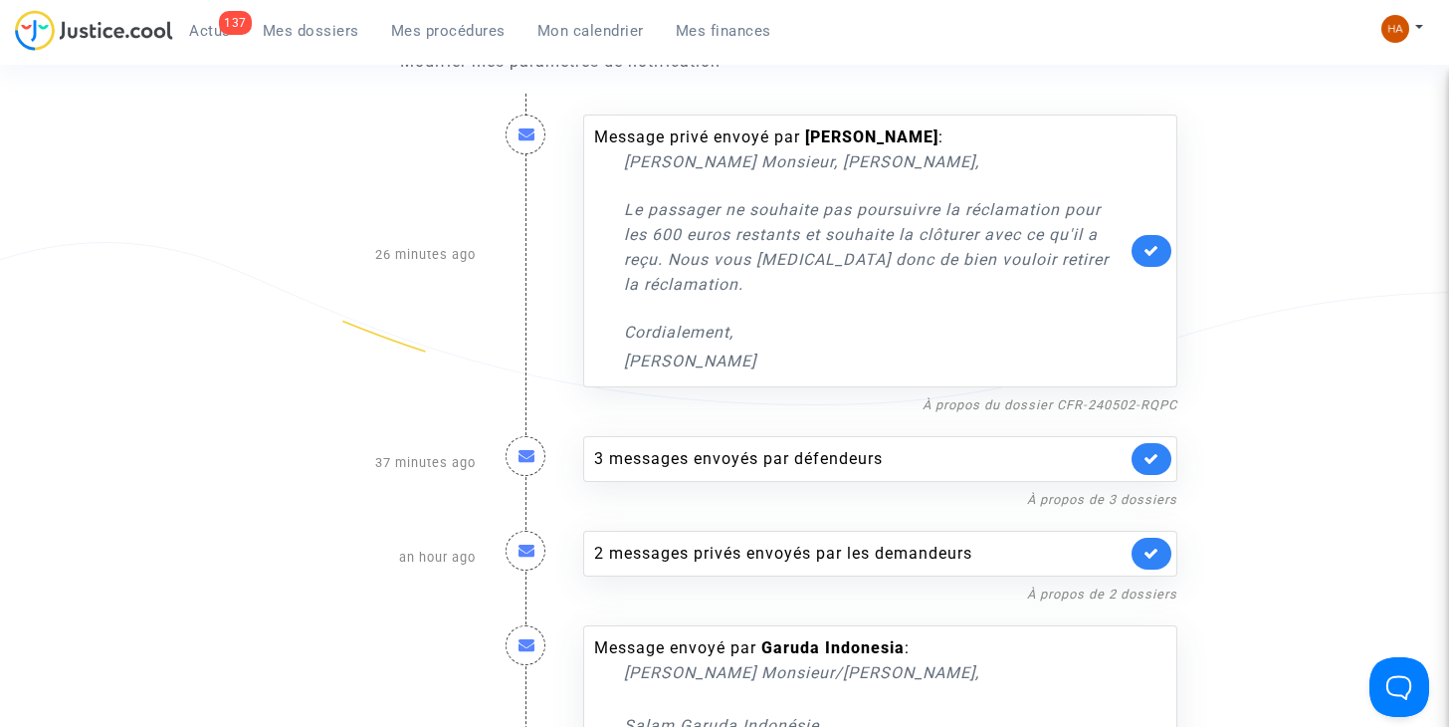
scroll to position [263, 0]
click at [959, 402] on link "À propos du dossier CFR-240502-RQPC" at bounding box center [1050, 403] width 255 height 15
click at [1150, 255] on icon at bounding box center [1152, 249] width 16 height 15
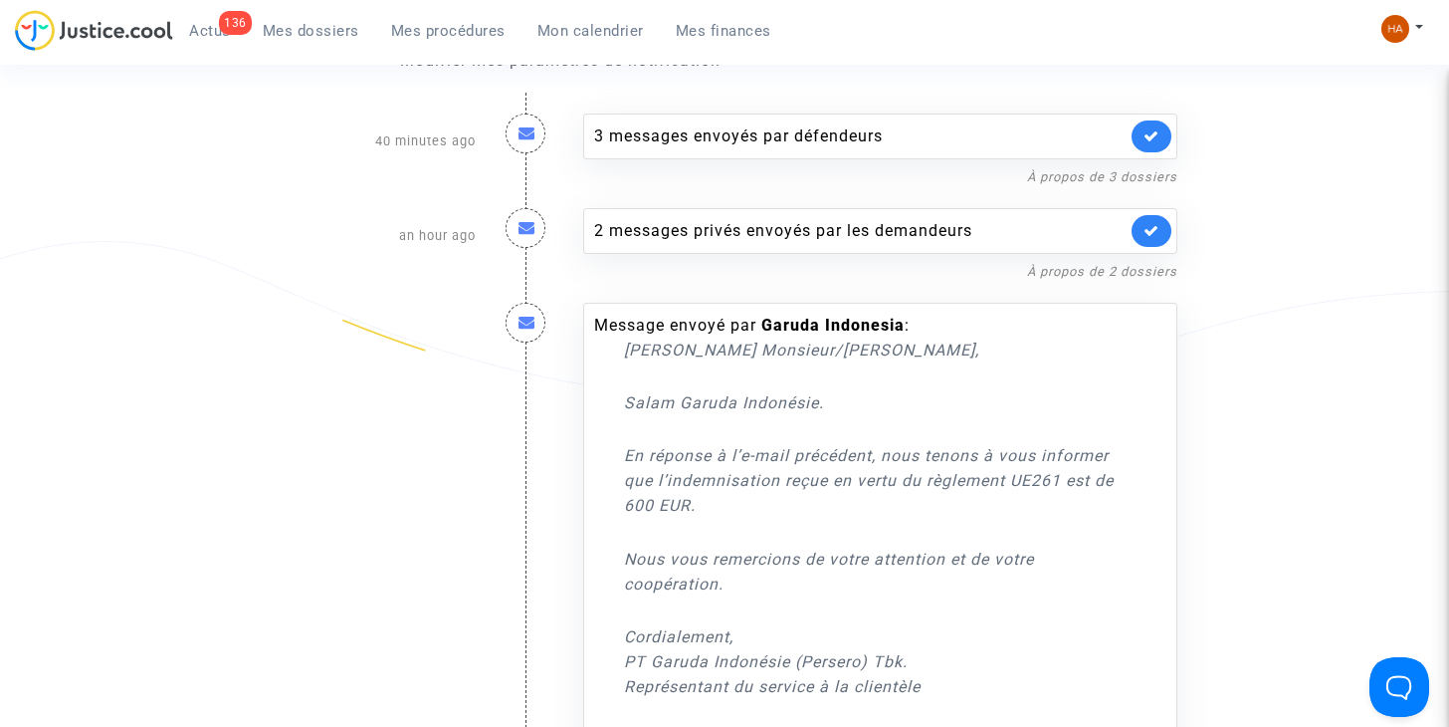
scroll to position [0, 0]
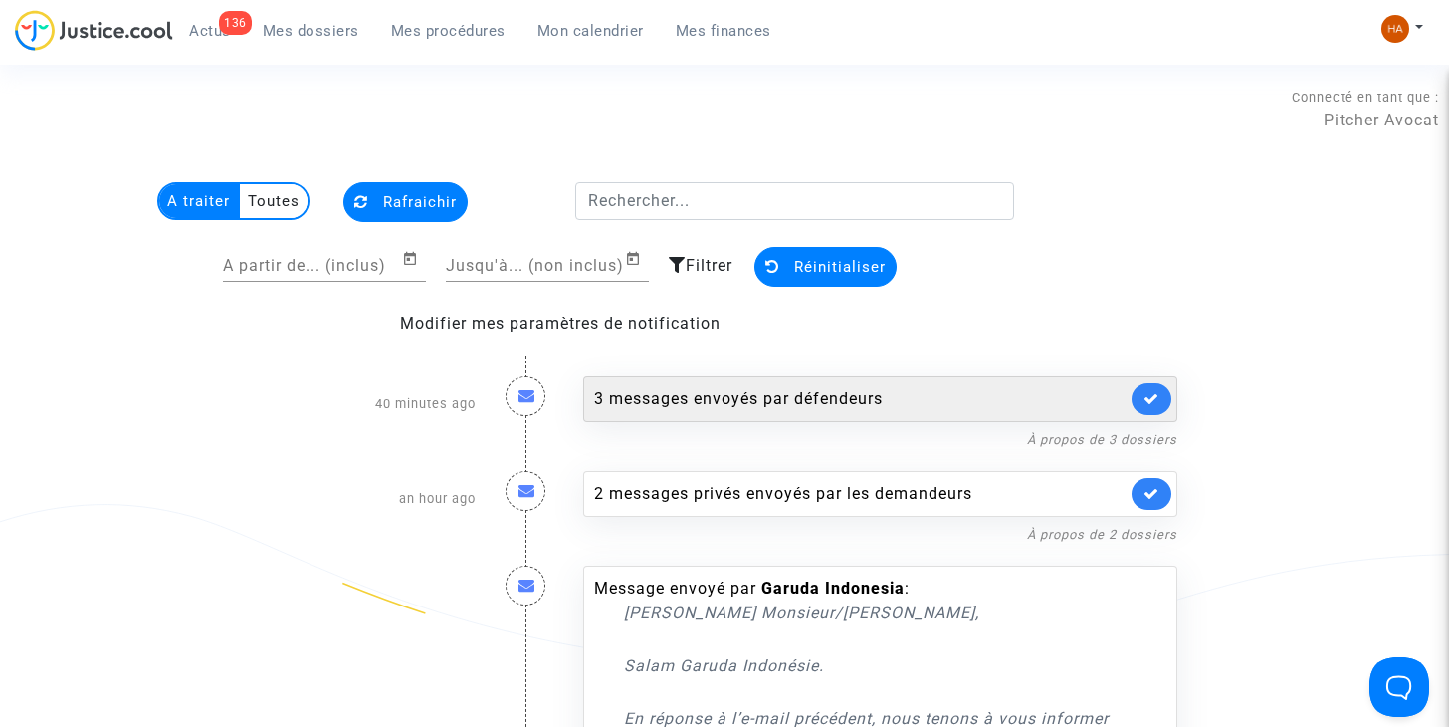
click at [717, 399] on div "3 messages envoyés par défendeurs" at bounding box center [860, 399] width 532 height 24
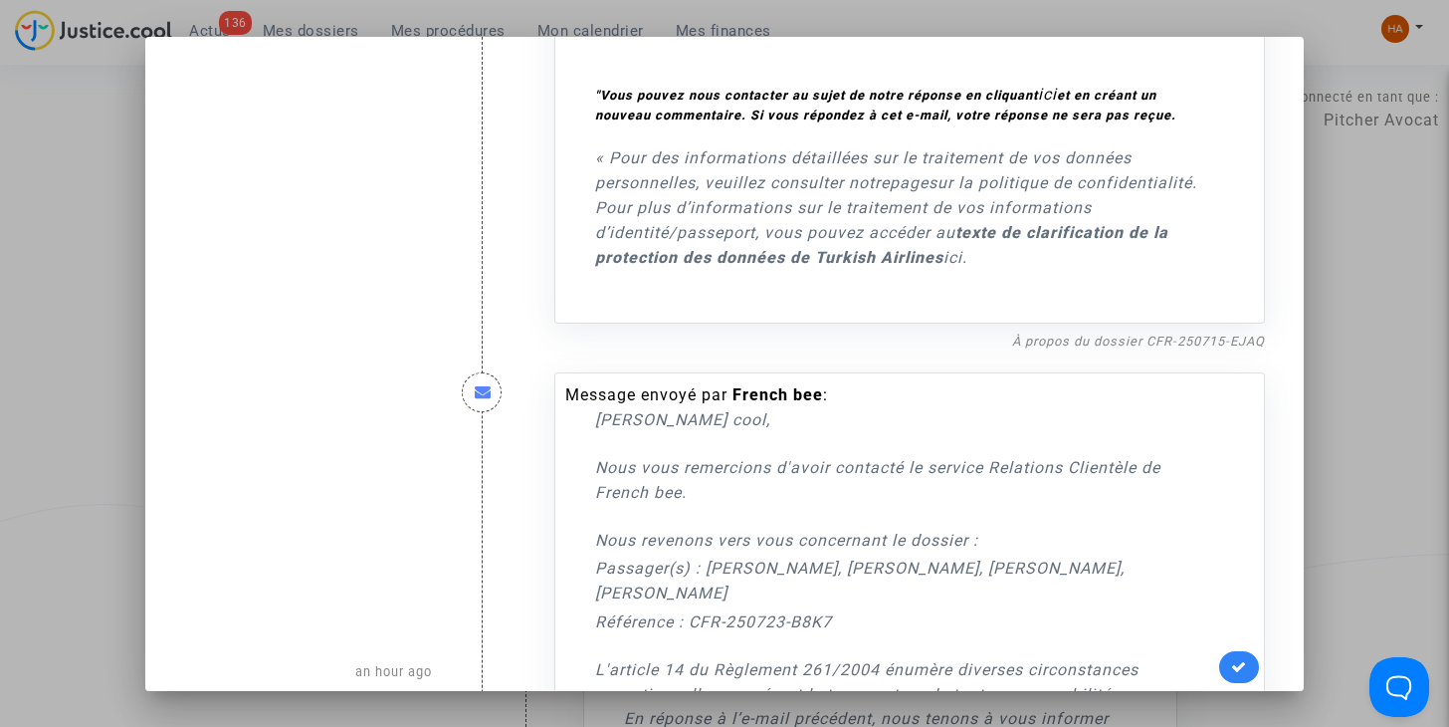
scroll to position [797, 0]
click at [1066, 332] on link "À propos du dossier CFR-250715-EJAQ" at bounding box center [1138, 339] width 253 height 15
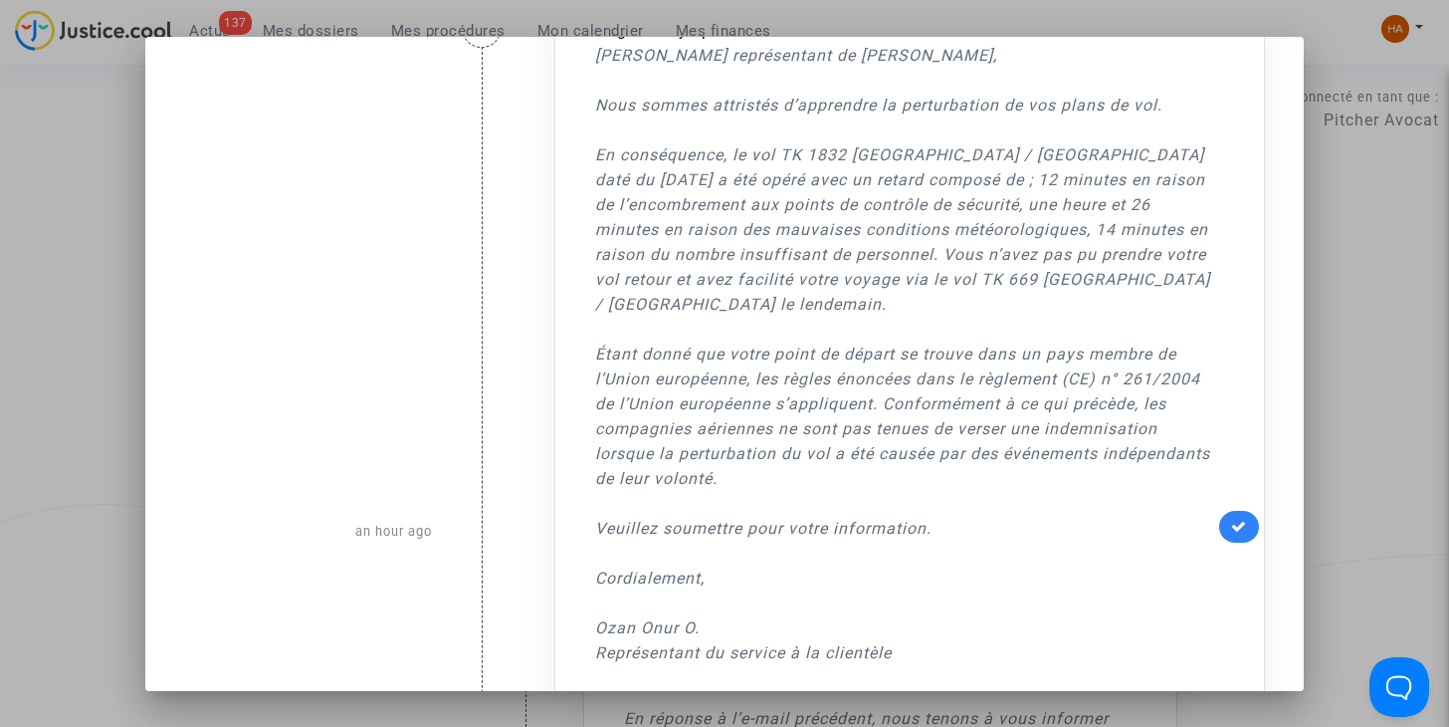
scroll to position [0, 0]
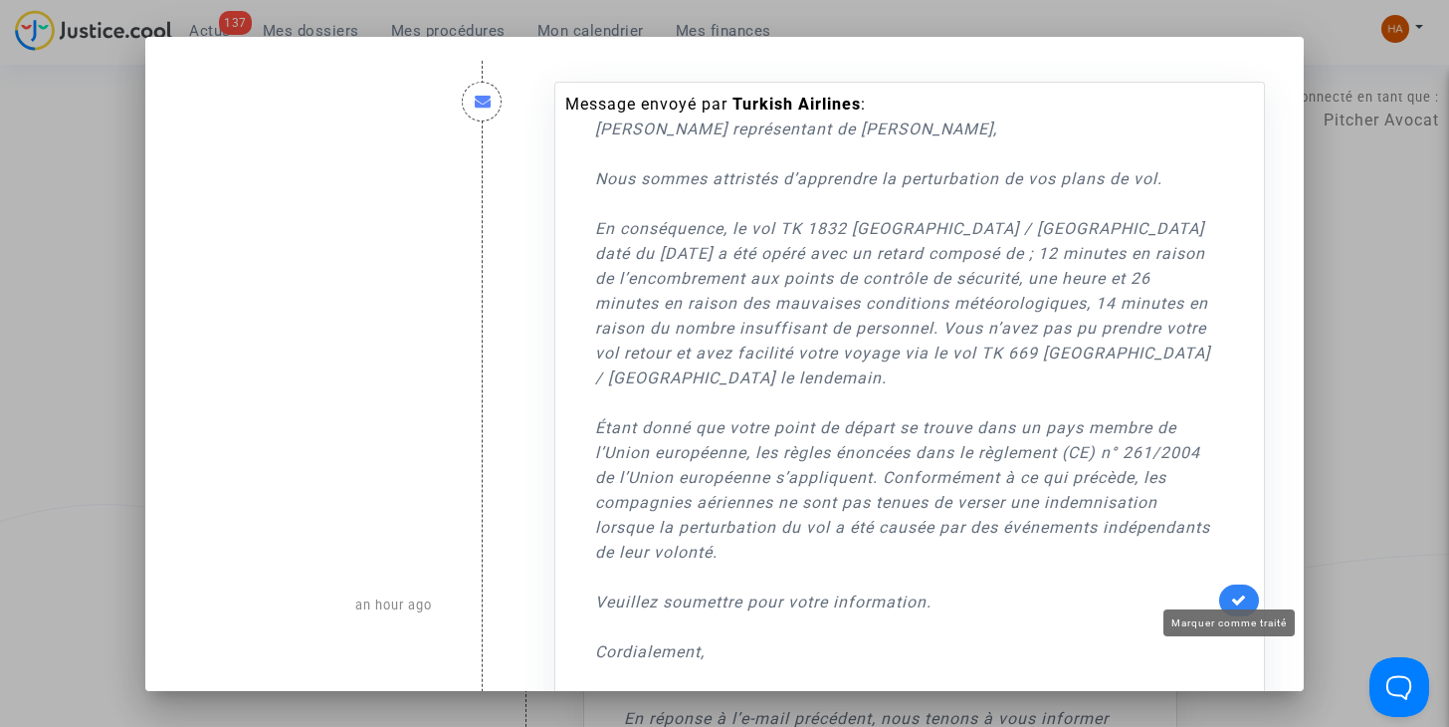
click at [1233, 594] on icon at bounding box center [1239, 599] width 16 height 15
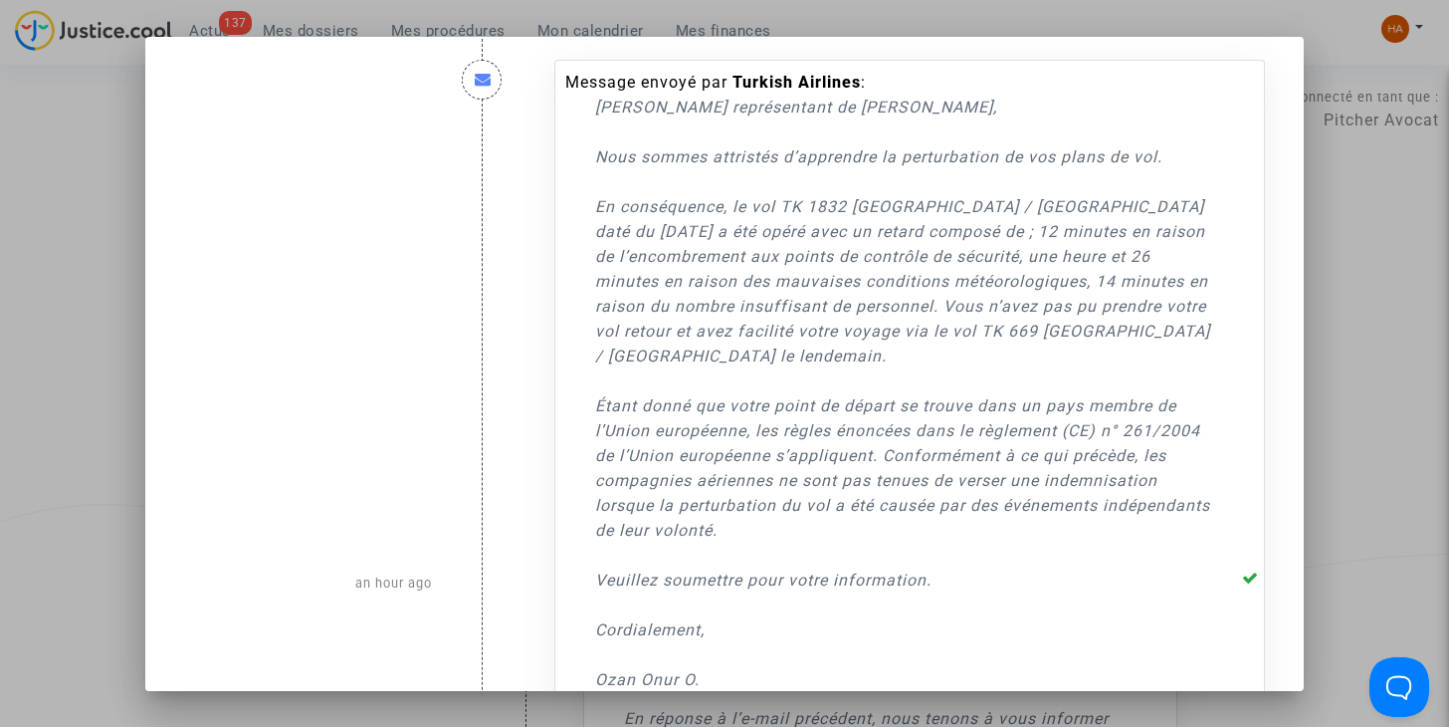
click at [1392, 382] on div at bounding box center [724, 363] width 1449 height 727
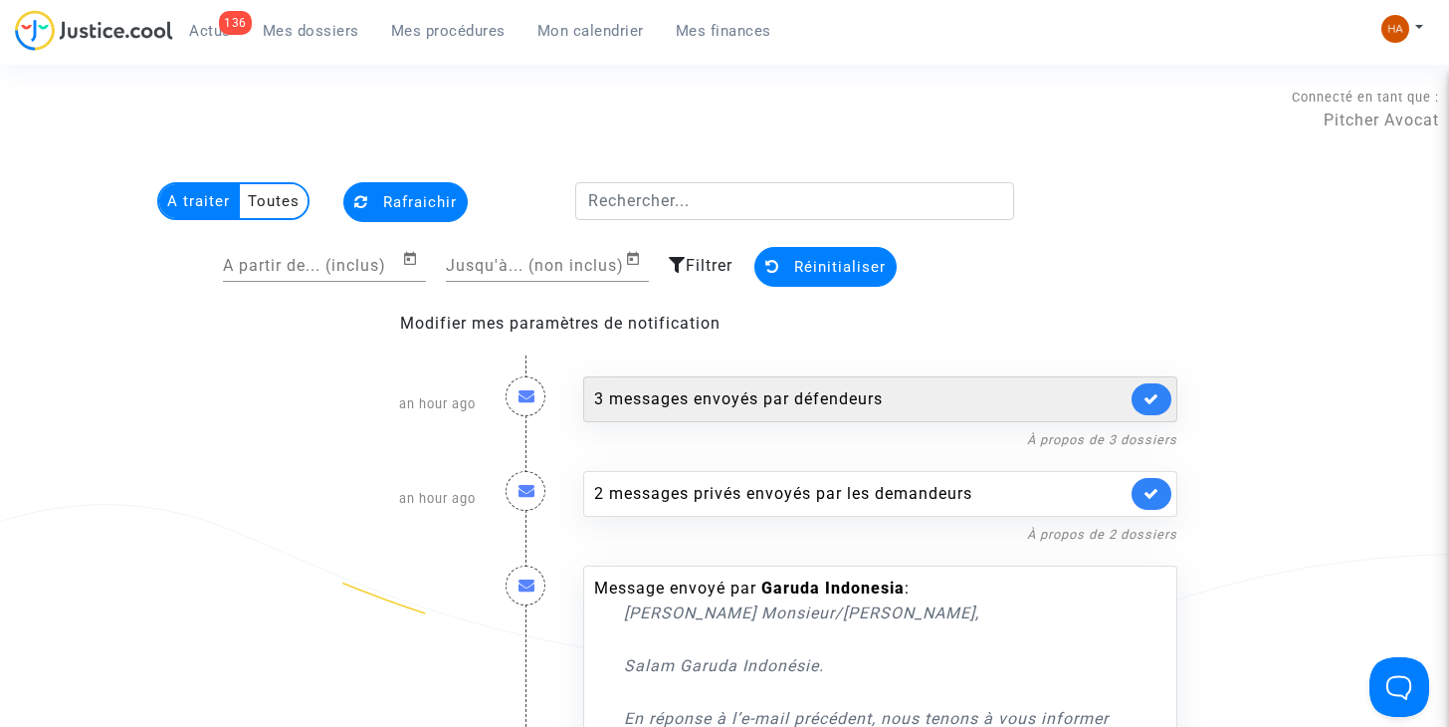
click at [898, 386] on div "3 messages envoyés par défendeurs" at bounding box center [880, 399] width 594 height 46
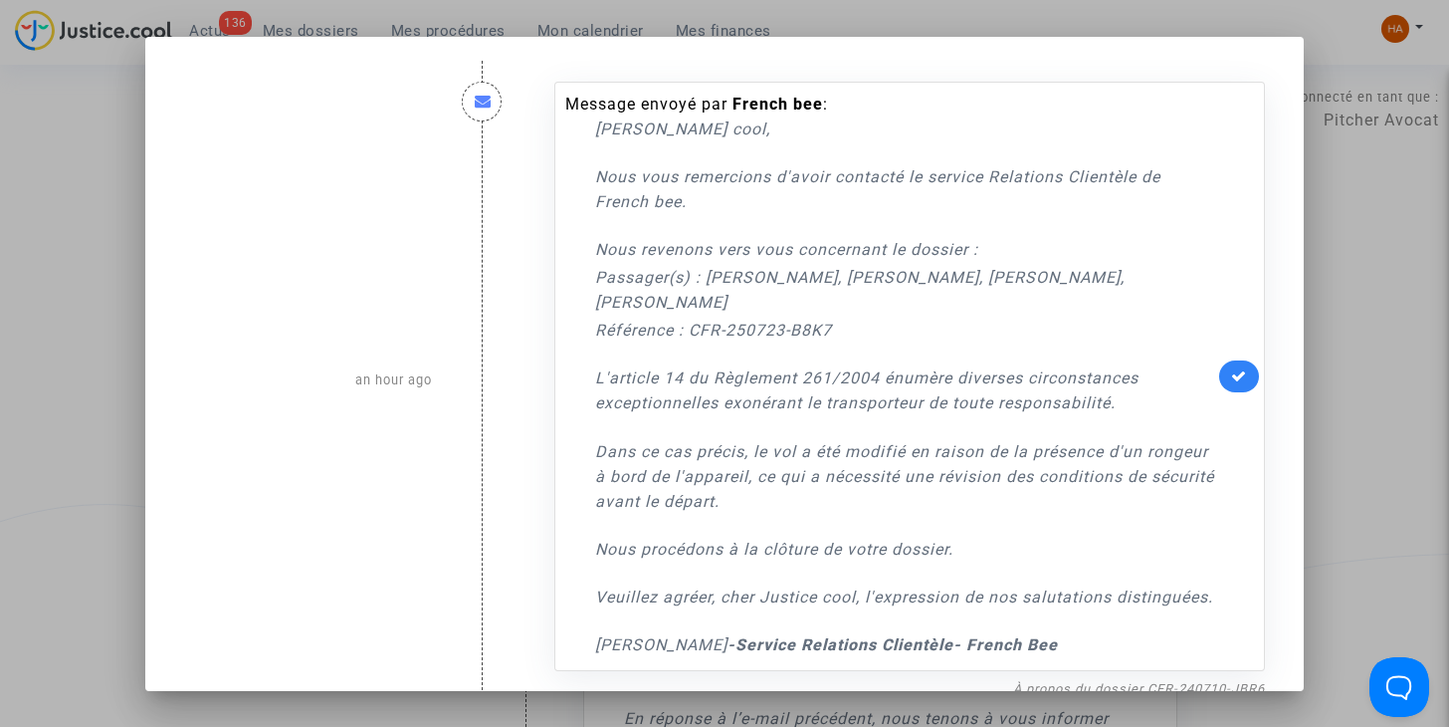
scroll to position [58, 0]
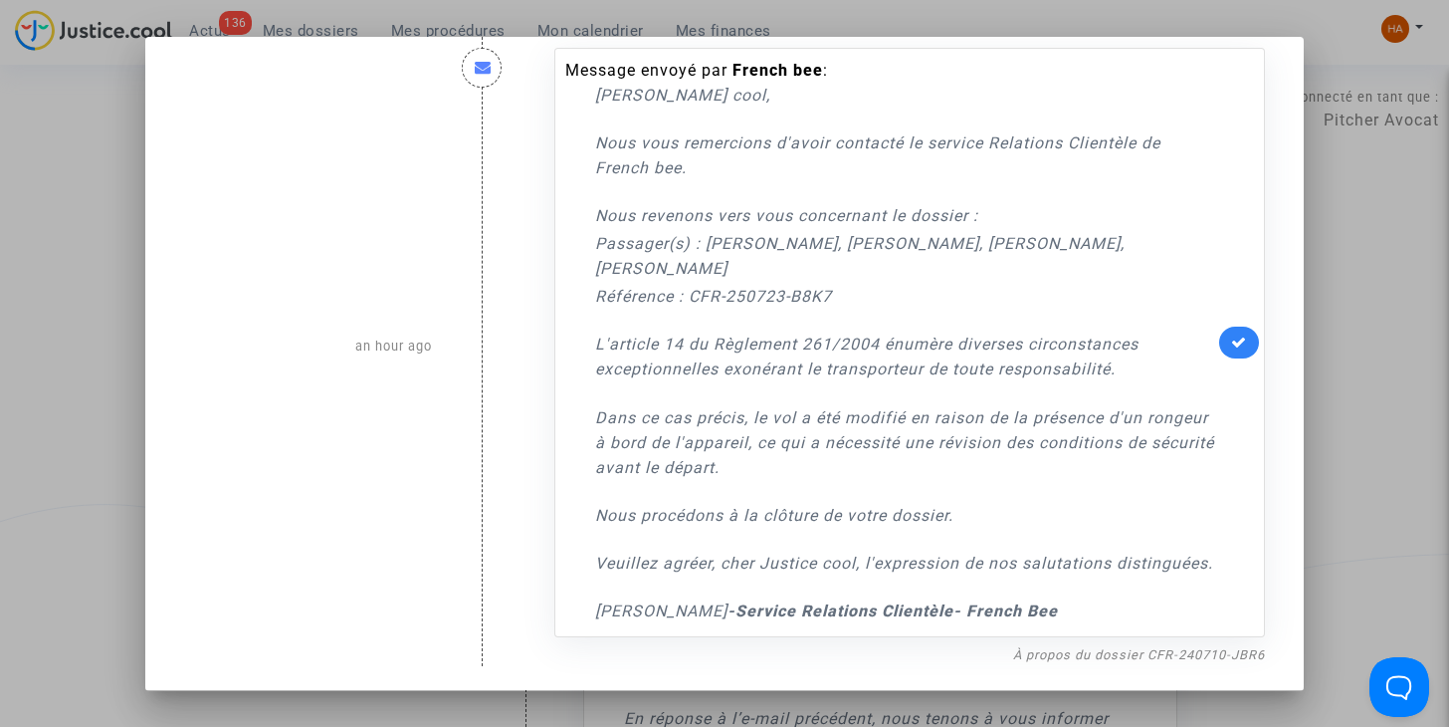
click at [1395, 366] on div at bounding box center [724, 363] width 1449 height 727
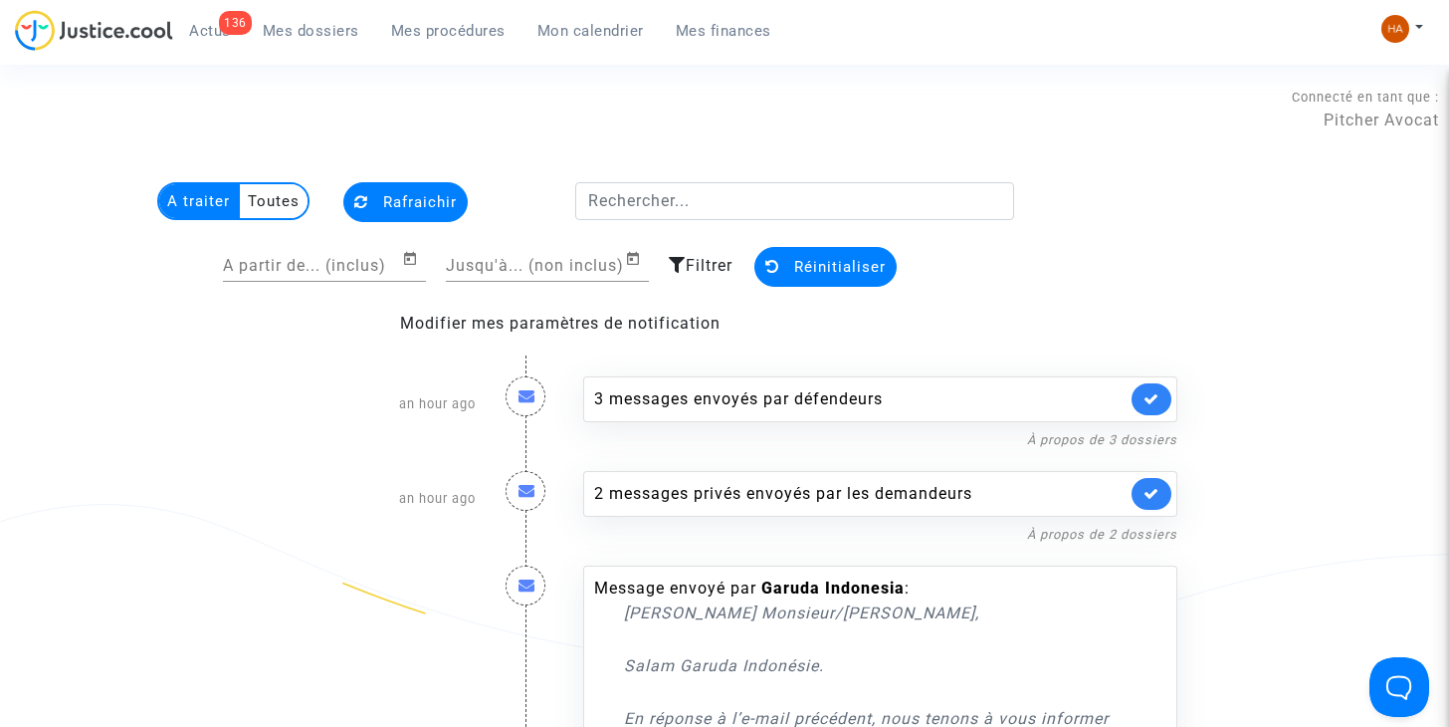
click at [423, 216] on button "Rafraichir" at bounding box center [405, 202] width 124 height 40
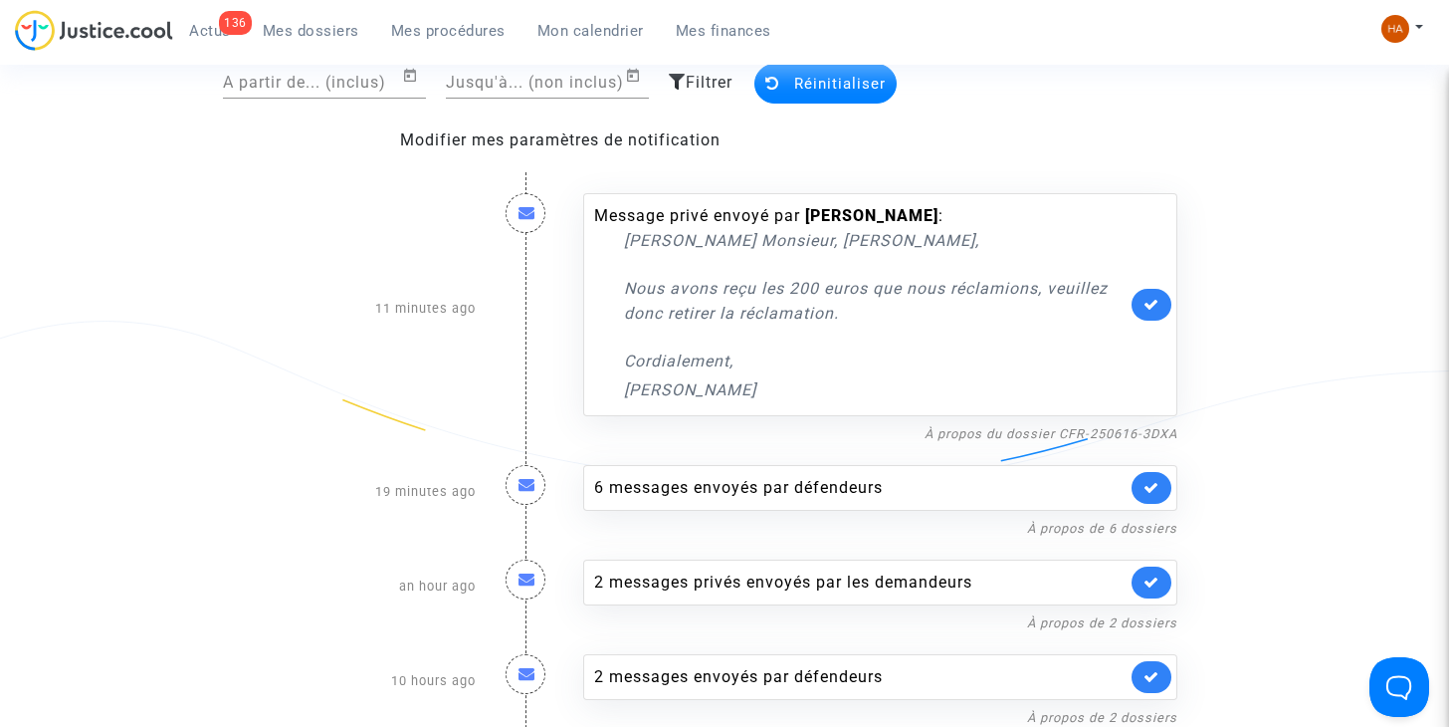
scroll to position [199, 0]
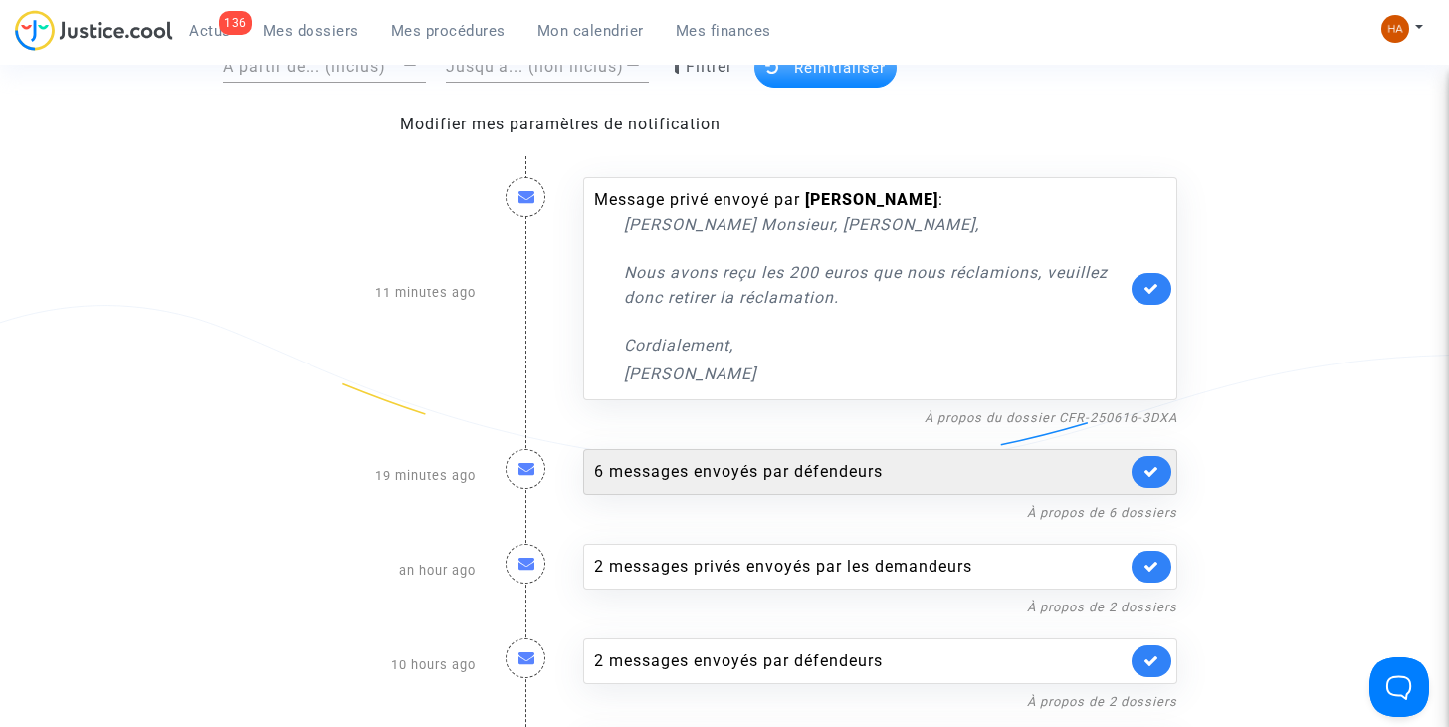
click at [801, 468] on div "6 messages envoyés par défendeurs" at bounding box center [860, 472] width 532 height 24
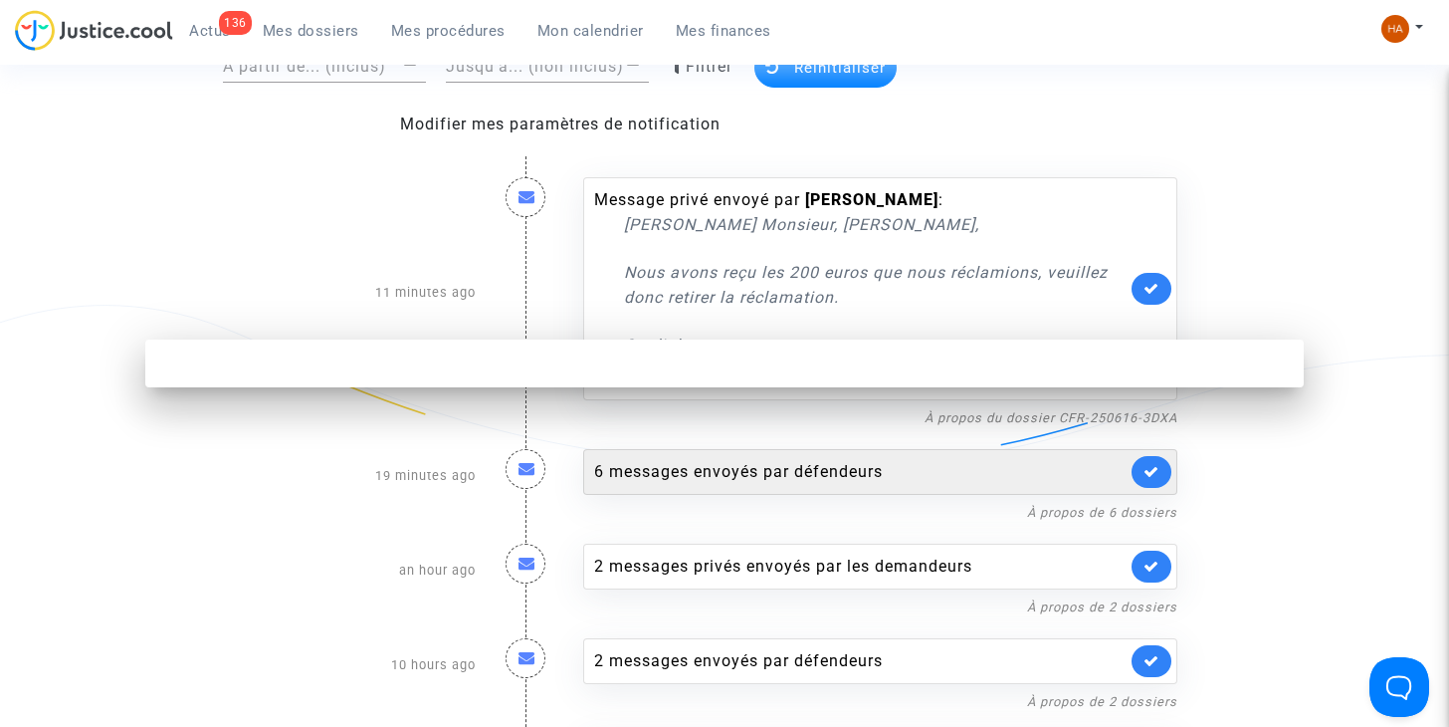
scroll to position [0, 0]
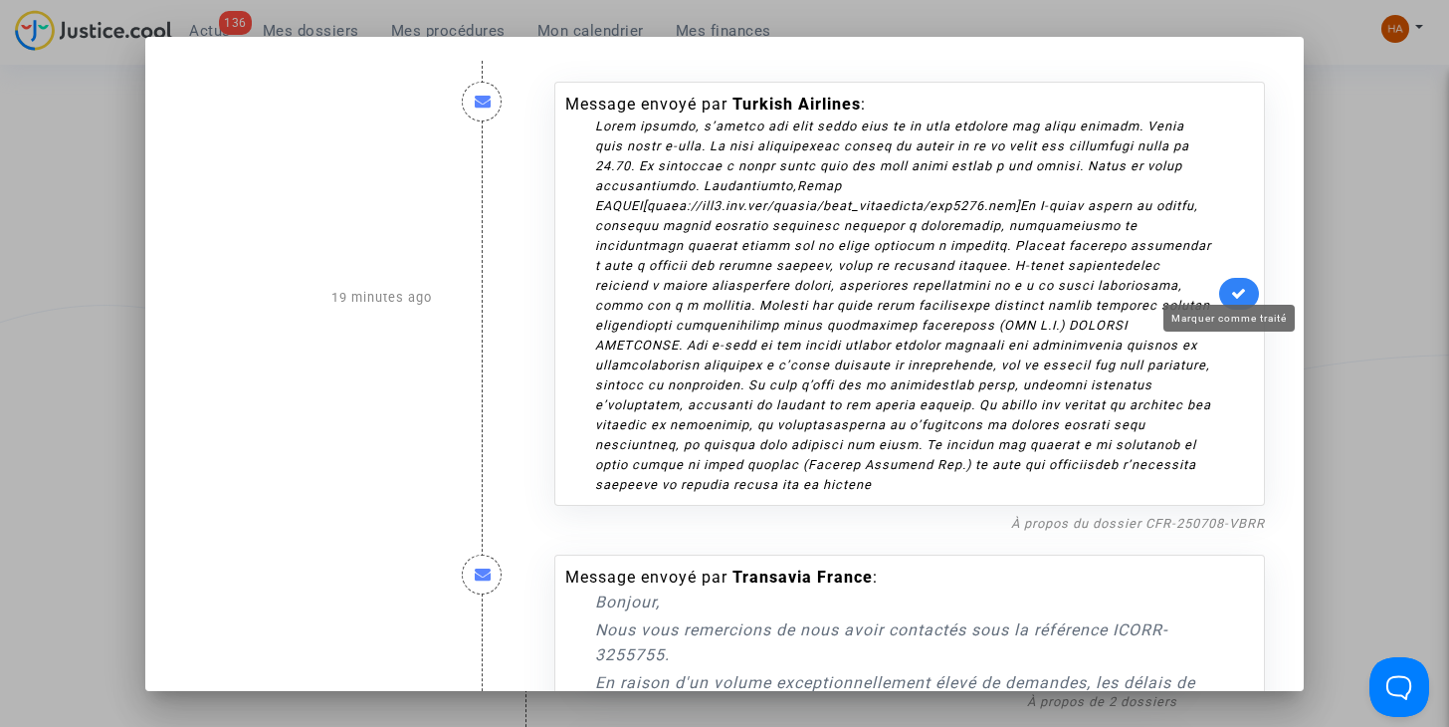
click at [1237, 286] on icon at bounding box center [1239, 293] width 16 height 15
click at [1191, 516] on link "À propos du dossier CFR-250708-VBRR" at bounding box center [1138, 523] width 254 height 15
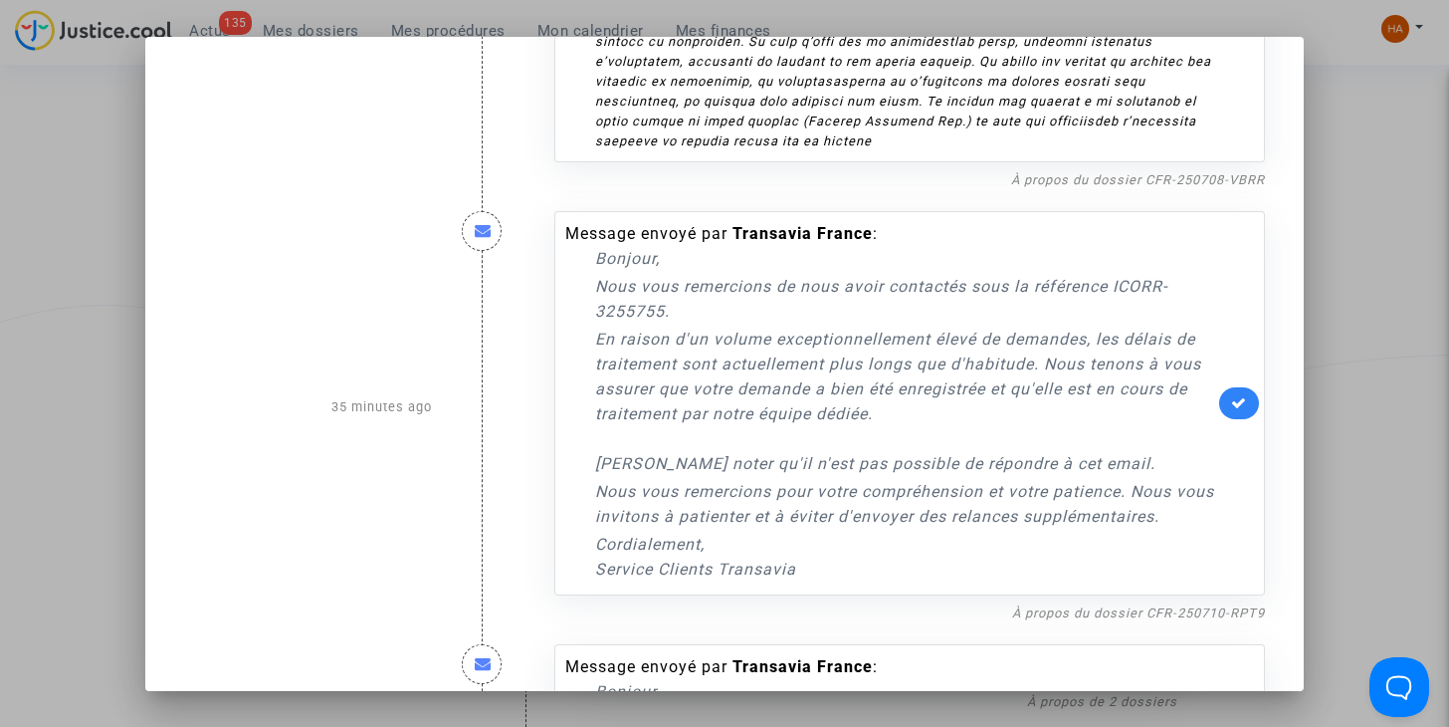
scroll to position [398, 0]
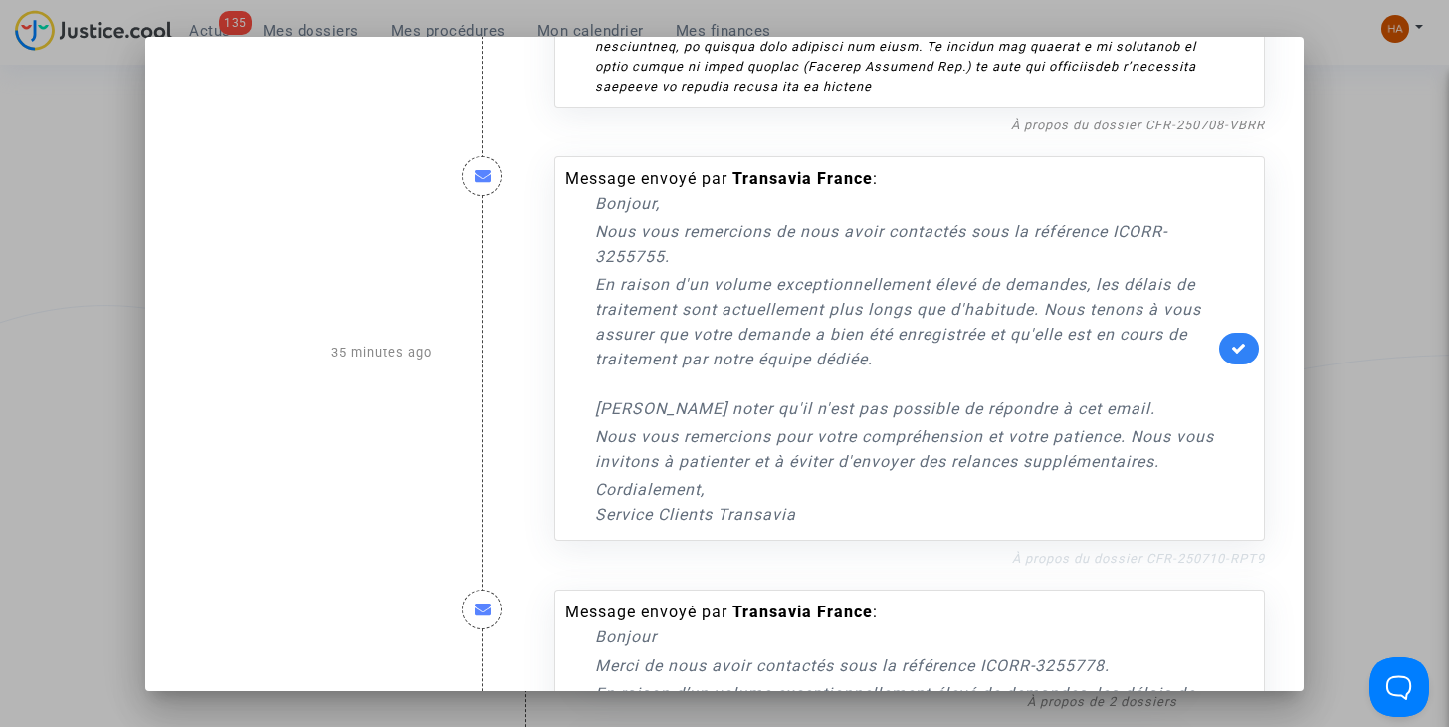
click at [1149, 550] on link "À propos du dossier CFR-250710-RPT9" at bounding box center [1138, 557] width 253 height 15
click at [1241, 332] on link at bounding box center [1239, 348] width 40 height 32
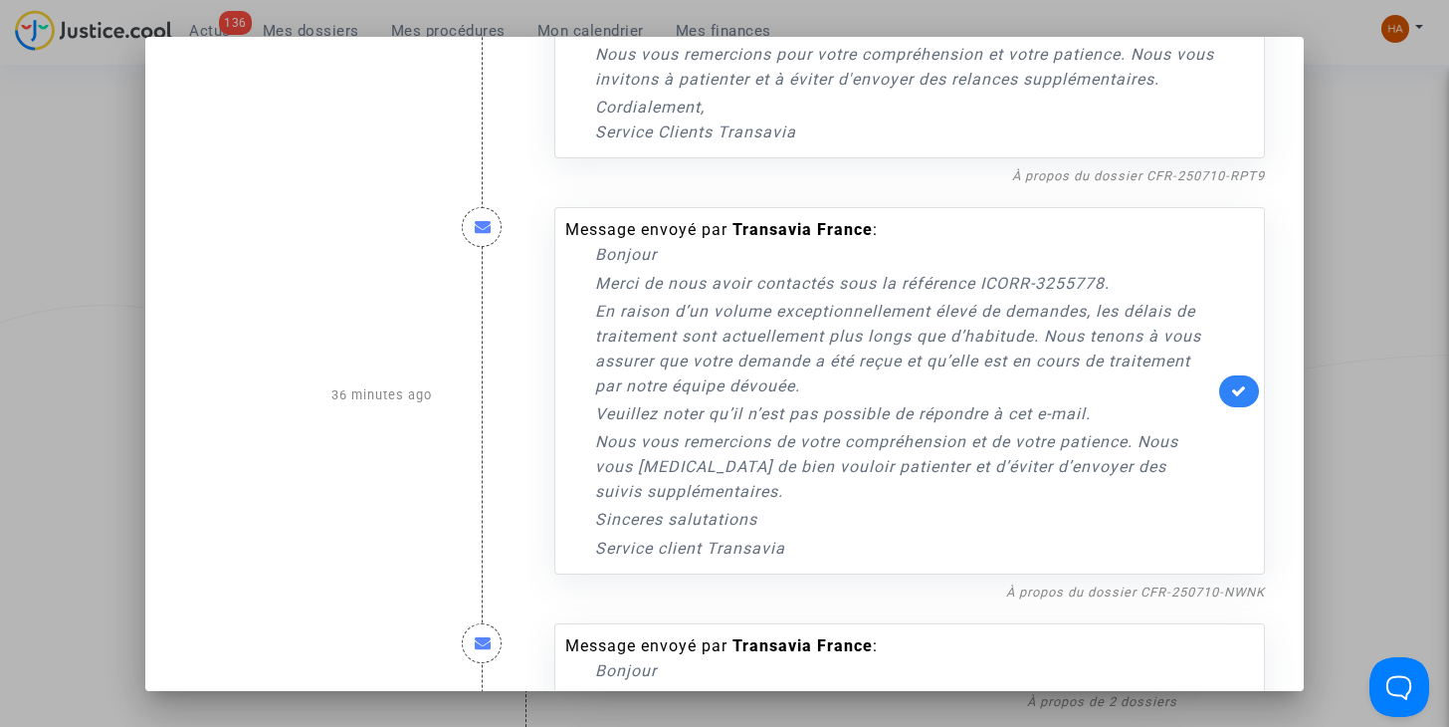
scroll to position [796, 0]
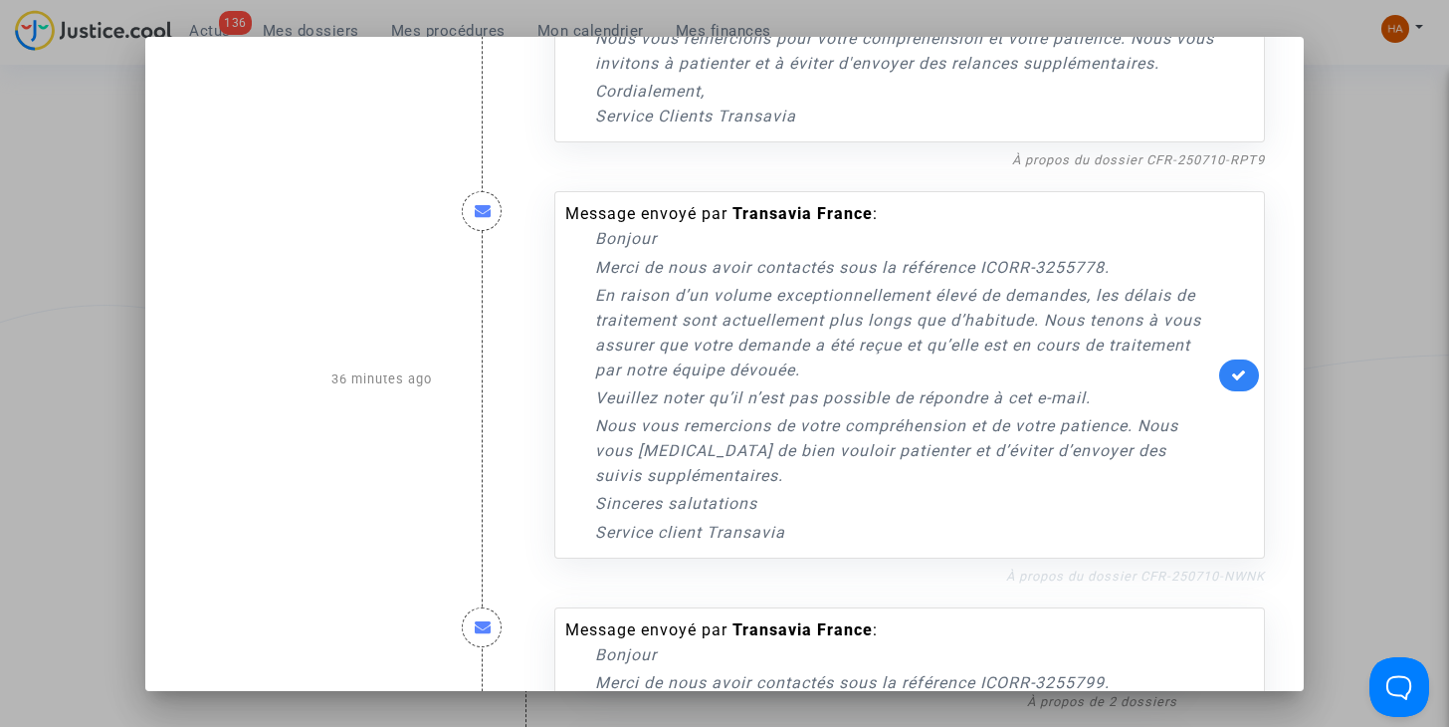
click at [1090, 568] on link "À propos du dossier CFR-250710-NWNK" at bounding box center [1135, 575] width 259 height 15
click at [1231, 364] on link at bounding box center [1239, 375] width 40 height 32
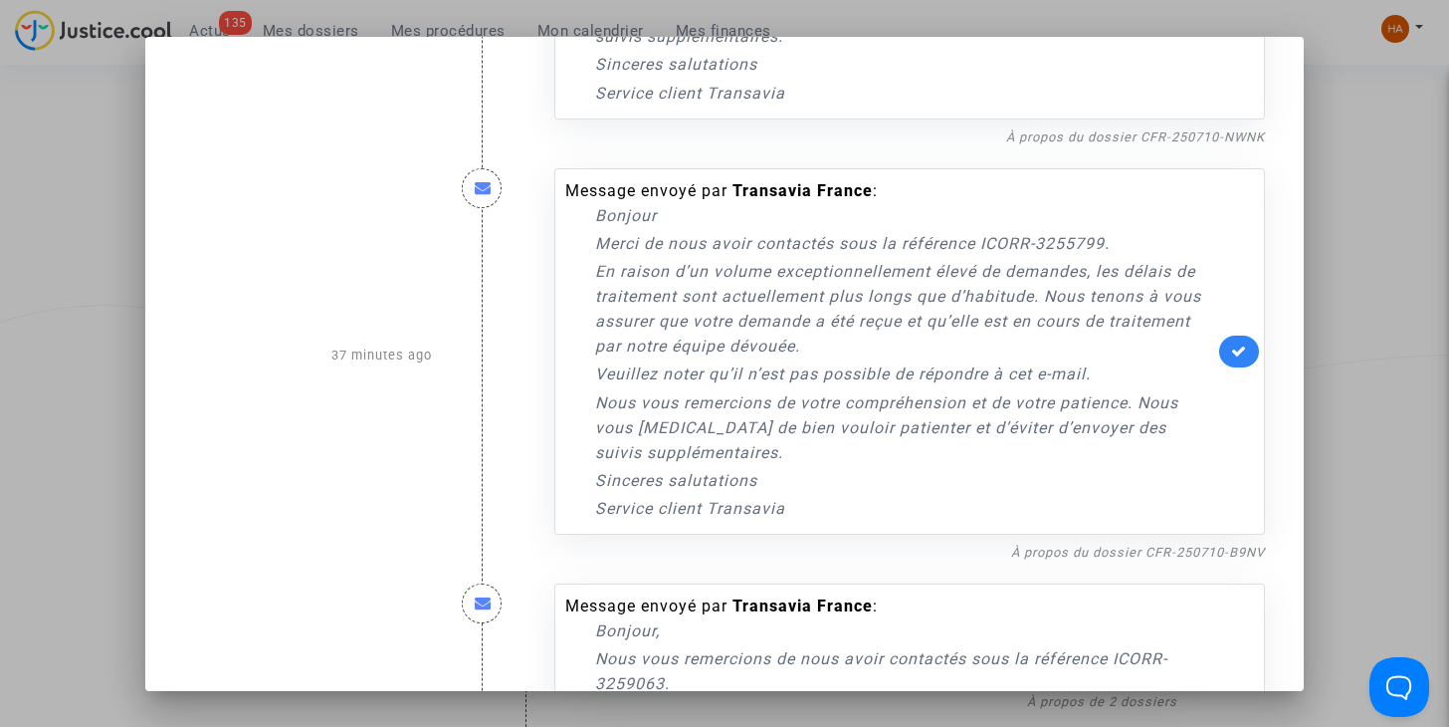
scroll to position [1236, 0]
click at [1105, 539] on div "À propos du dossier CFR-250710-B9NV" at bounding box center [910, 550] width 712 height 24
click at [1105, 543] on link "À propos du dossier CFR-250710-B9NV" at bounding box center [1138, 550] width 254 height 15
click at [1231, 342] on icon at bounding box center [1239, 349] width 16 height 15
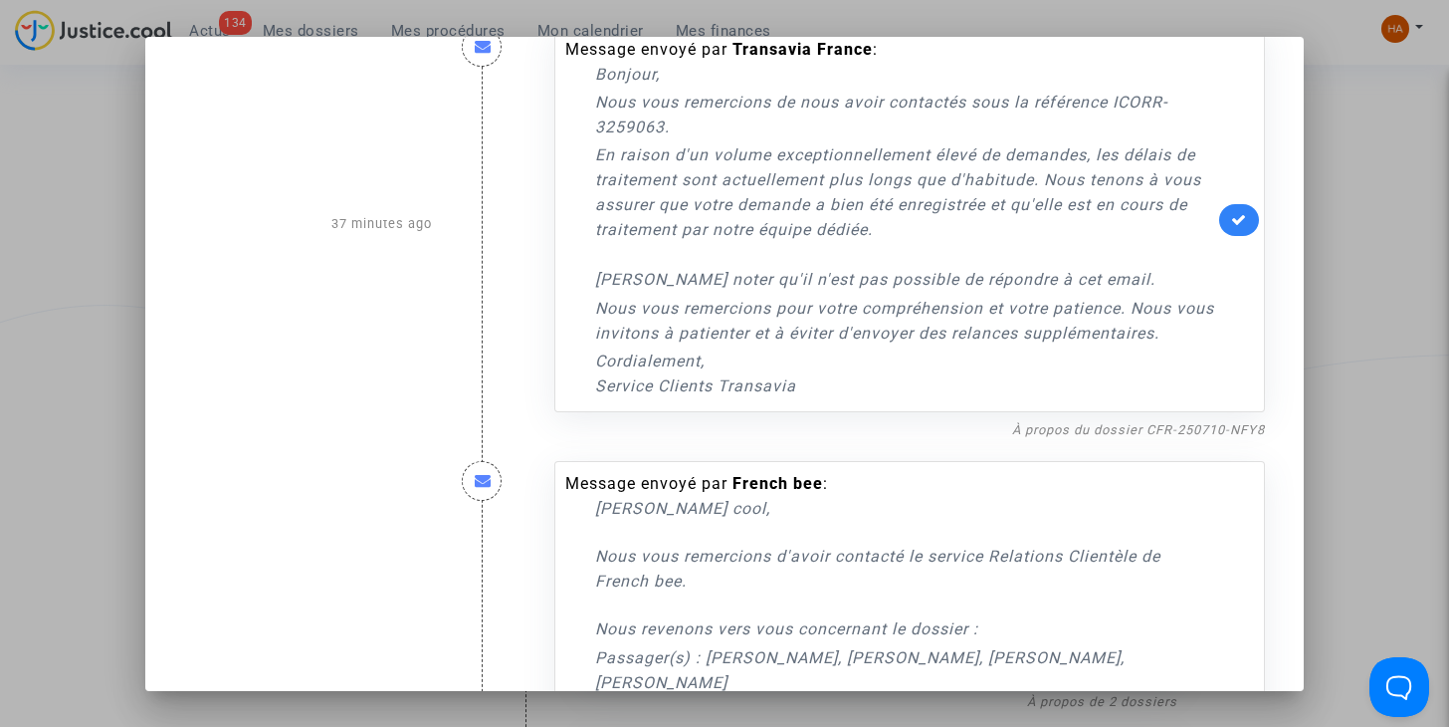
scroll to position [1812, 0]
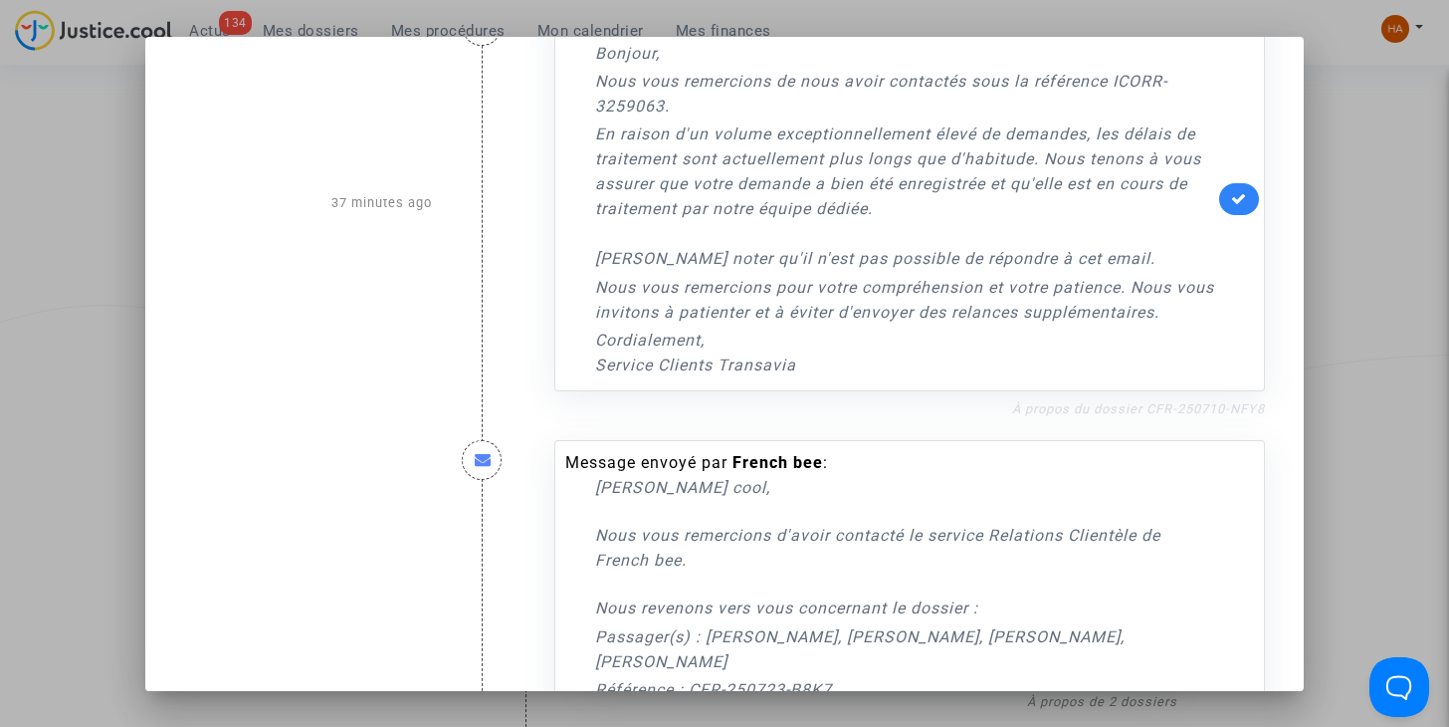
click at [1079, 401] on link "À propos du dossier CFR-250710-NFY8" at bounding box center [1138, 408] width 253 height 15
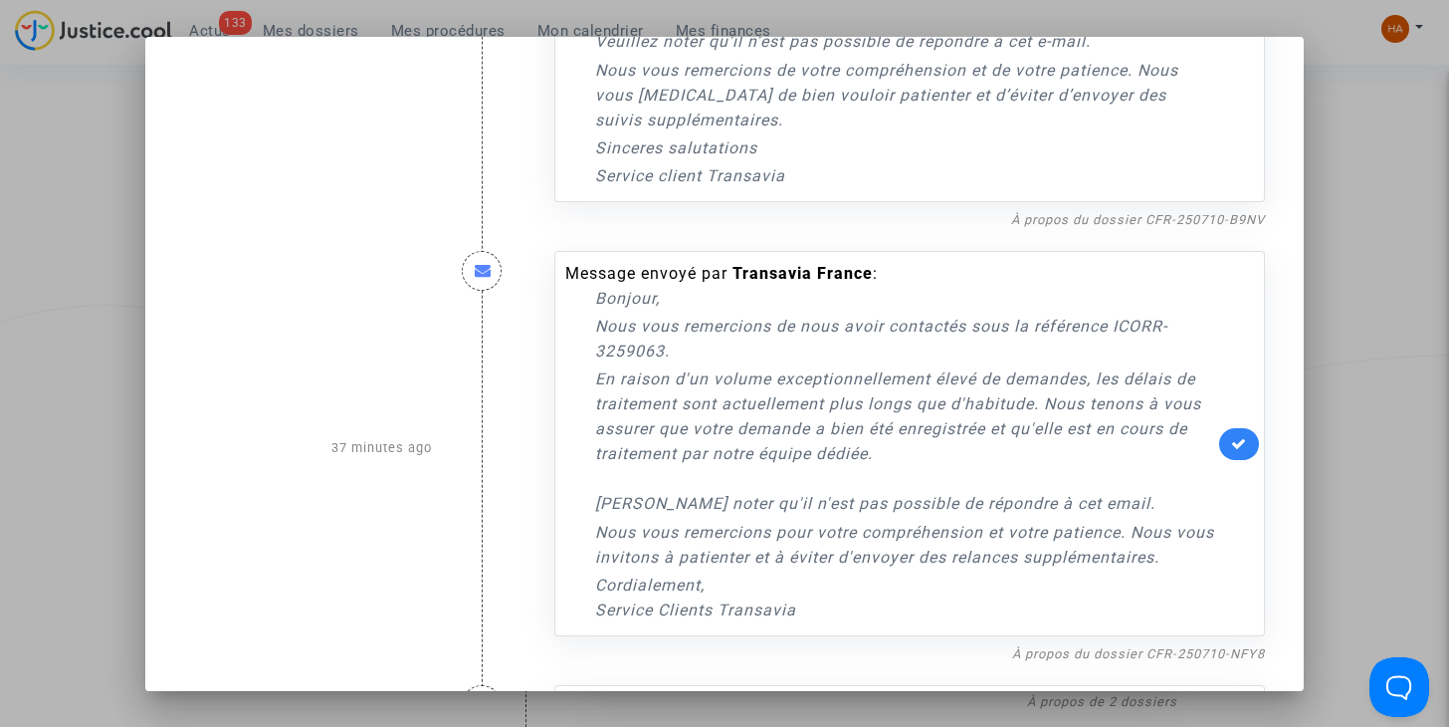
scroll to position [1564, 0]
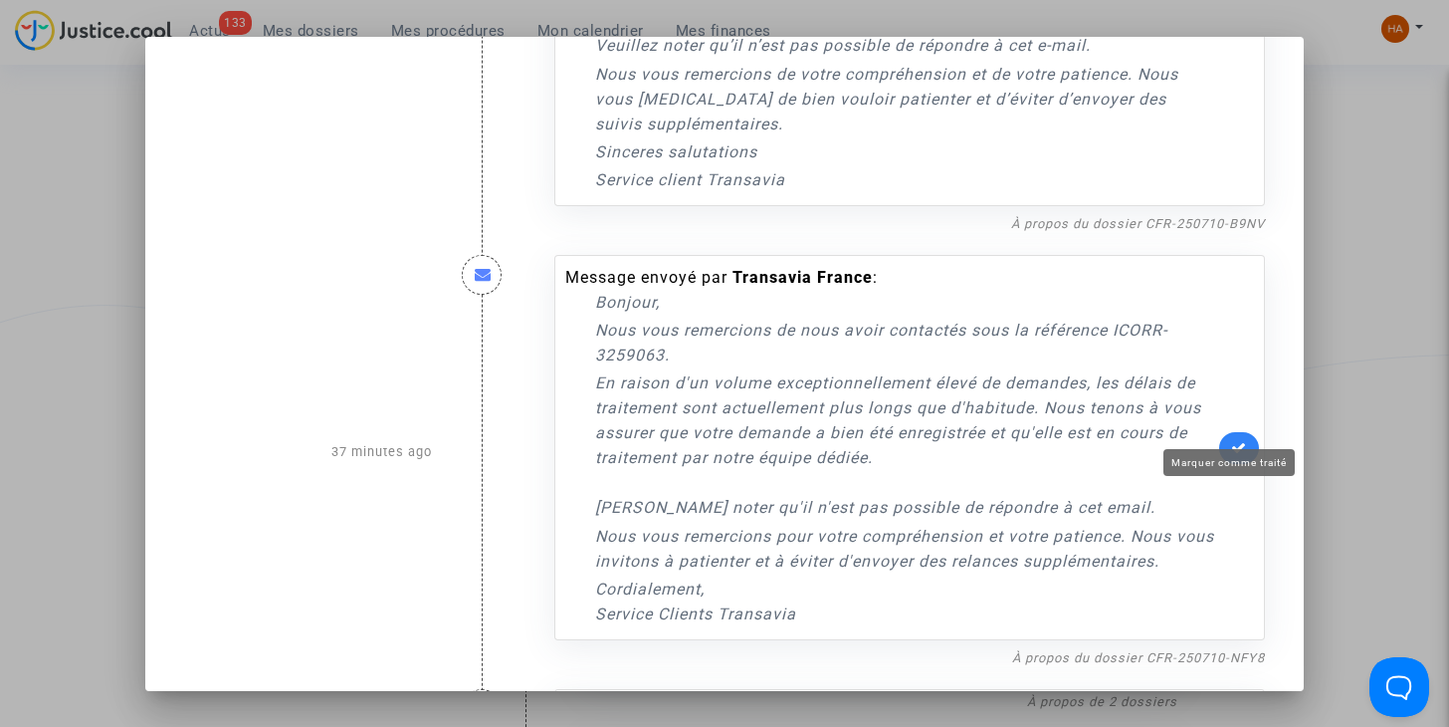
click at [1231, 440] on icon at bounding box center [1239, 447] width 16 height 15
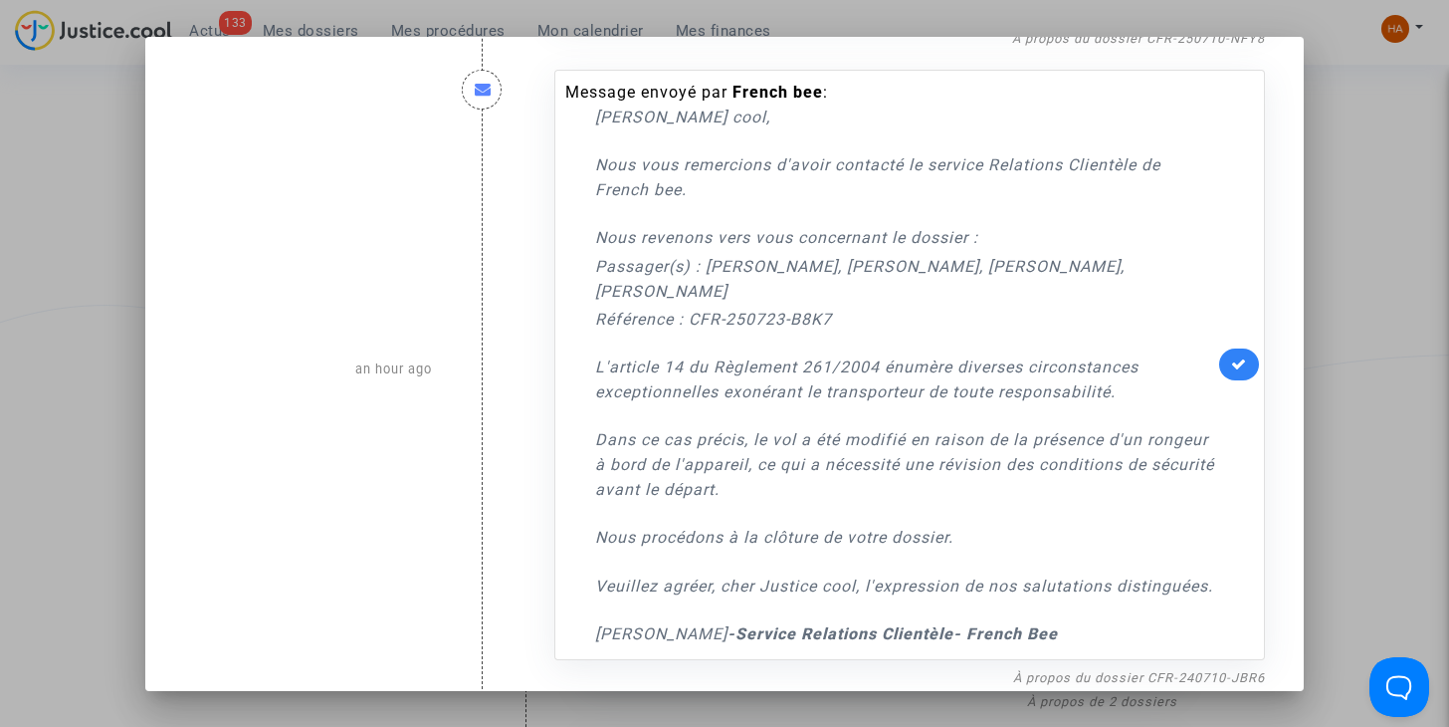
scroll to position [2209, 0]
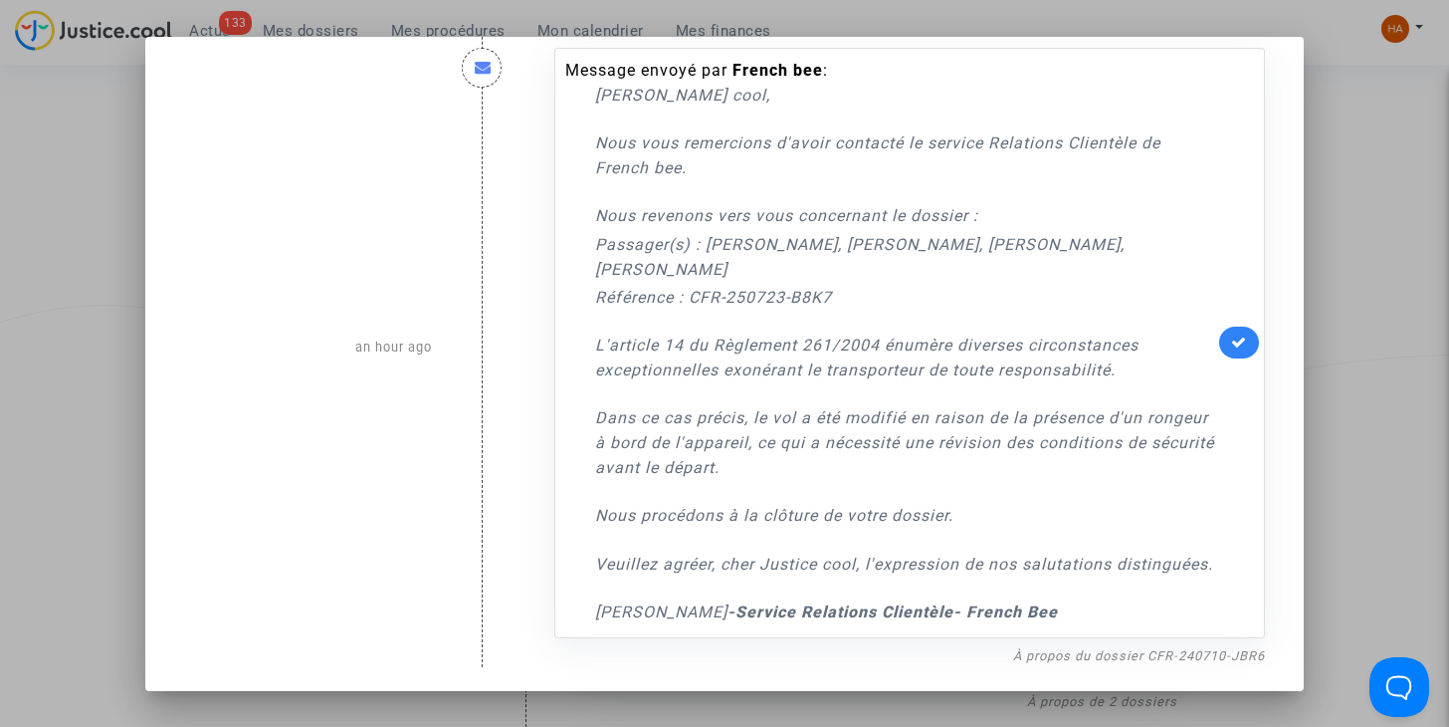
click at [1357, 386] on div at bounding box center [724, 363] width 1449 height 727
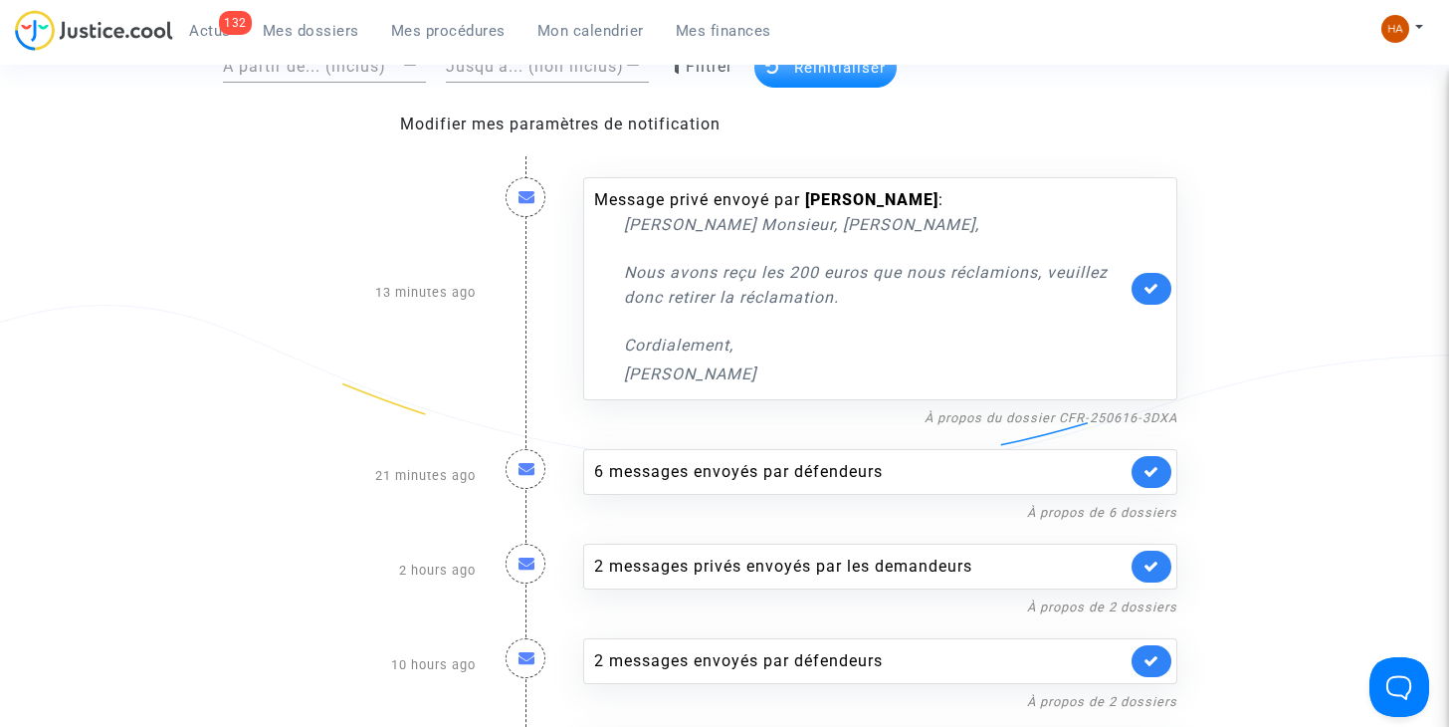
scroll to position [0, 0]
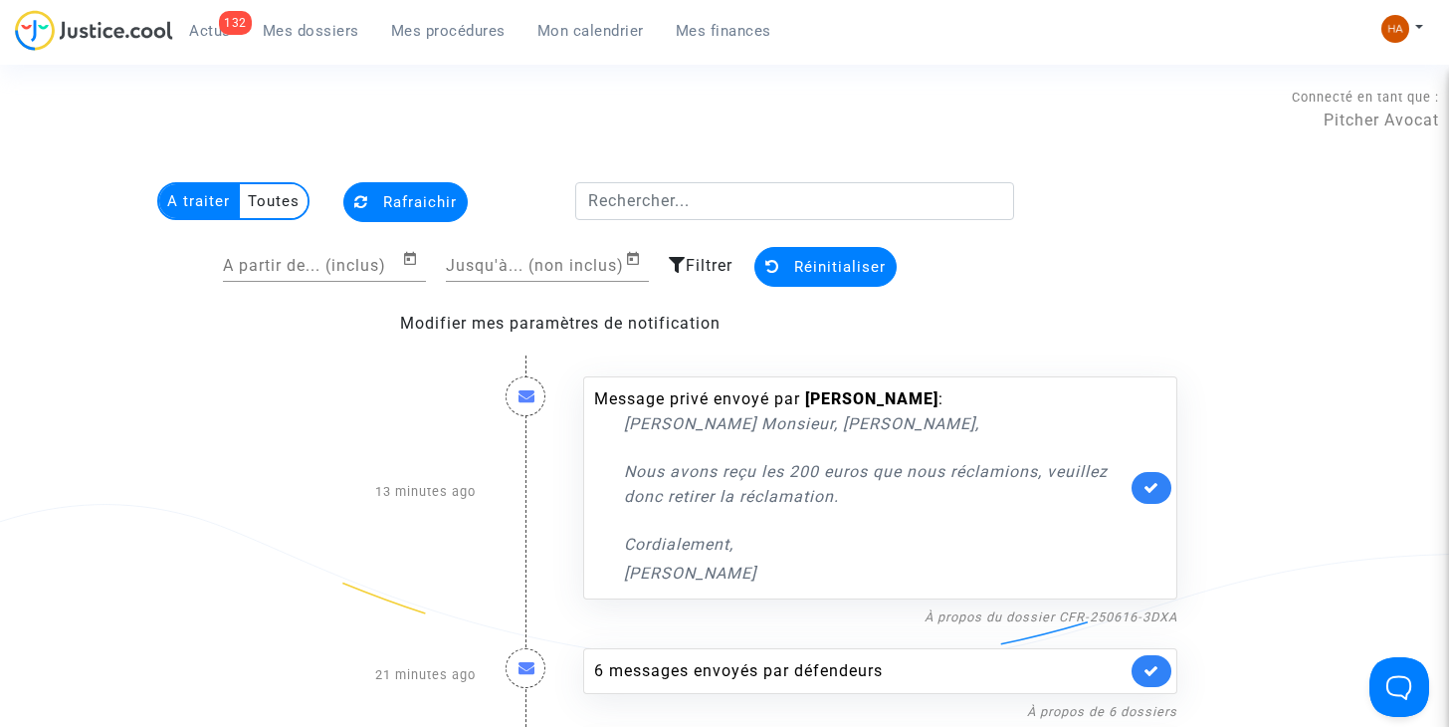
click at [387, 190] on button "Rafraichir" at bounding box center [405, 202] width 124 height 40
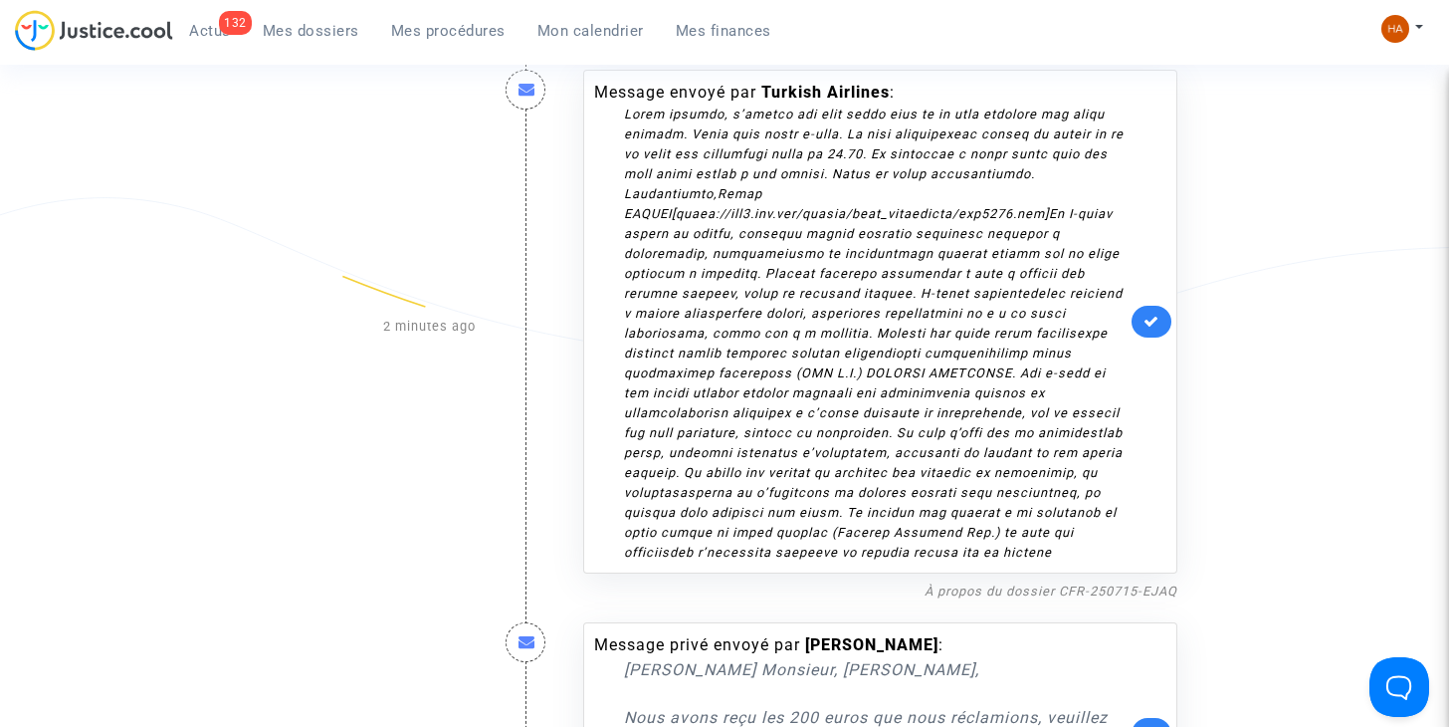
scroll to position [308, 0]
click at [1099, 591] on link "À propos du dossier CFR-250715-EJAQ" at bounding box center [1051, 589] width 253 height 15
click at [1152, 315] on icon at bounding box center [1152, 320] width 16 height 15
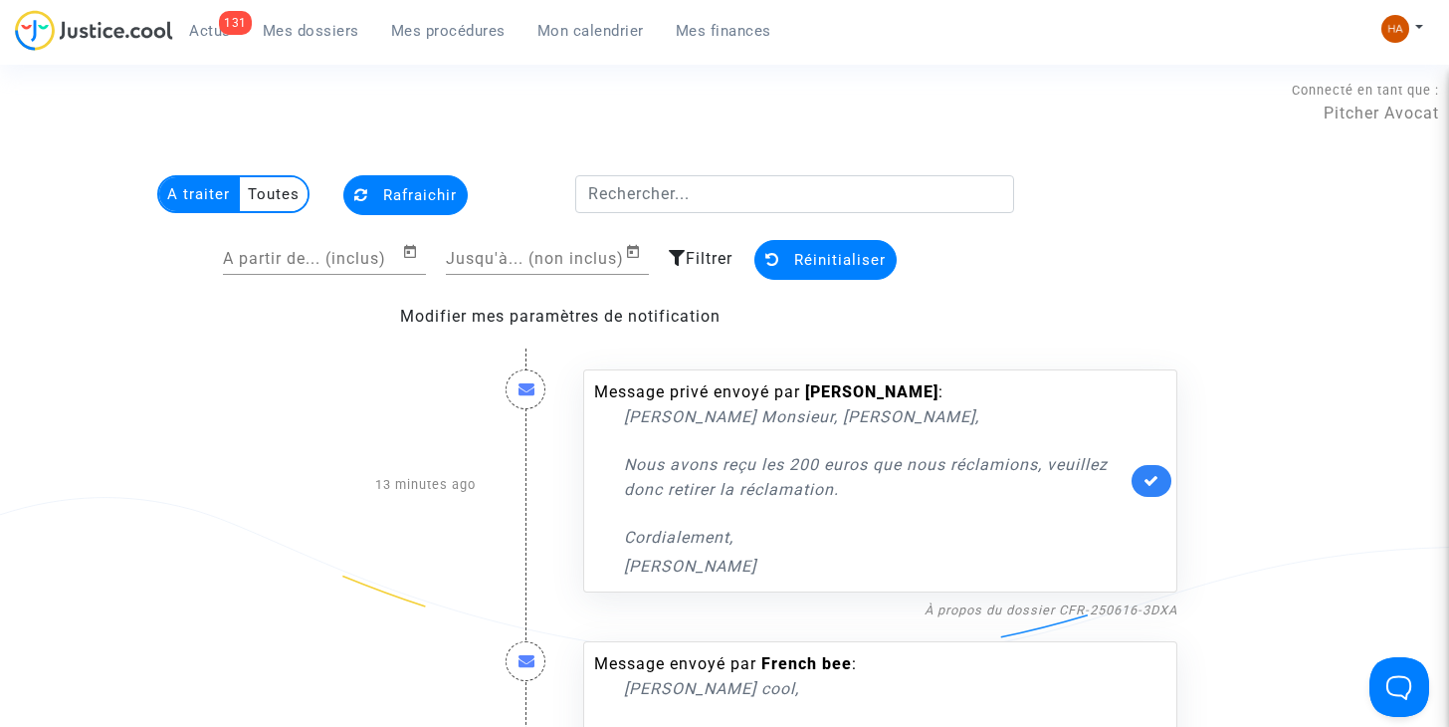
scroll to position [0, 0]
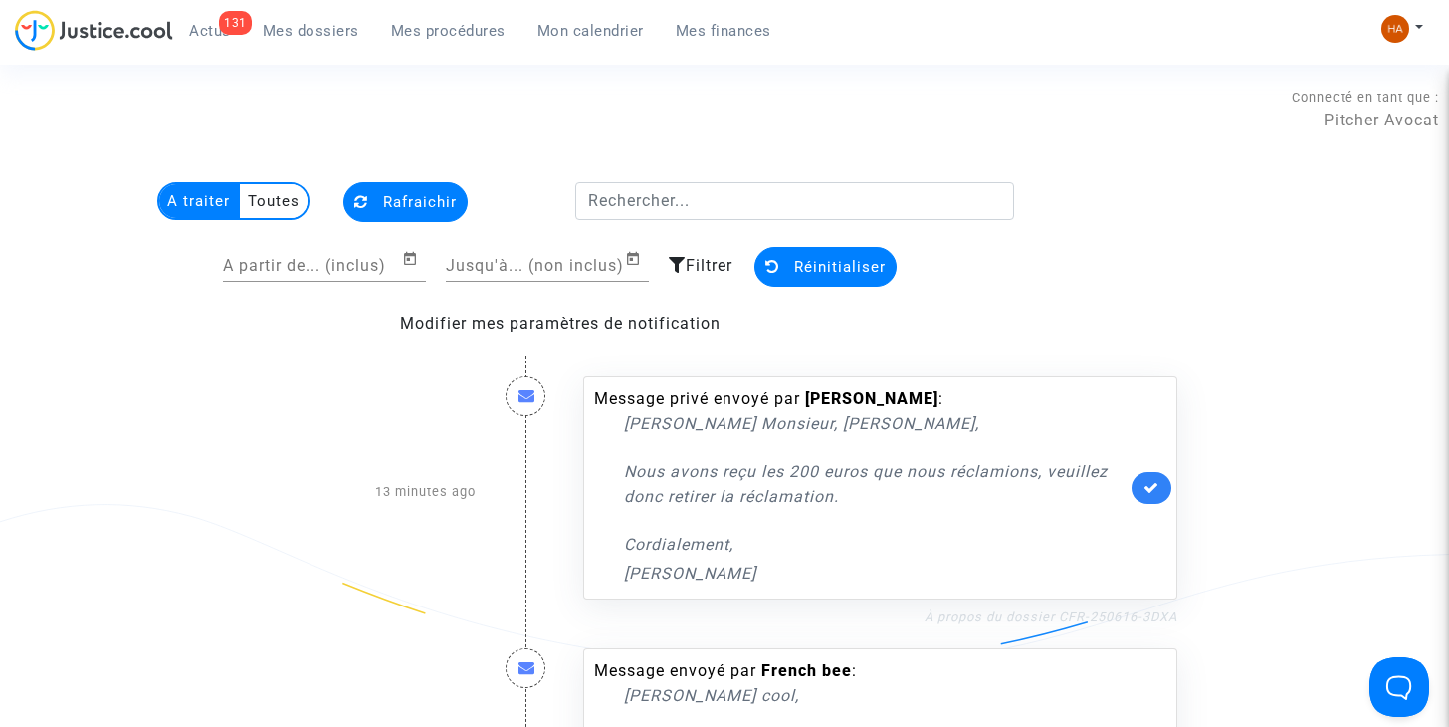
click at [997, 619] on link "À propos du dossier CFR-250616-3DXA" at bounding box center [1051, 616] width 253 height 15
click at [1154, 498] on link at bounding box center [1152, 488] width 40 height 32
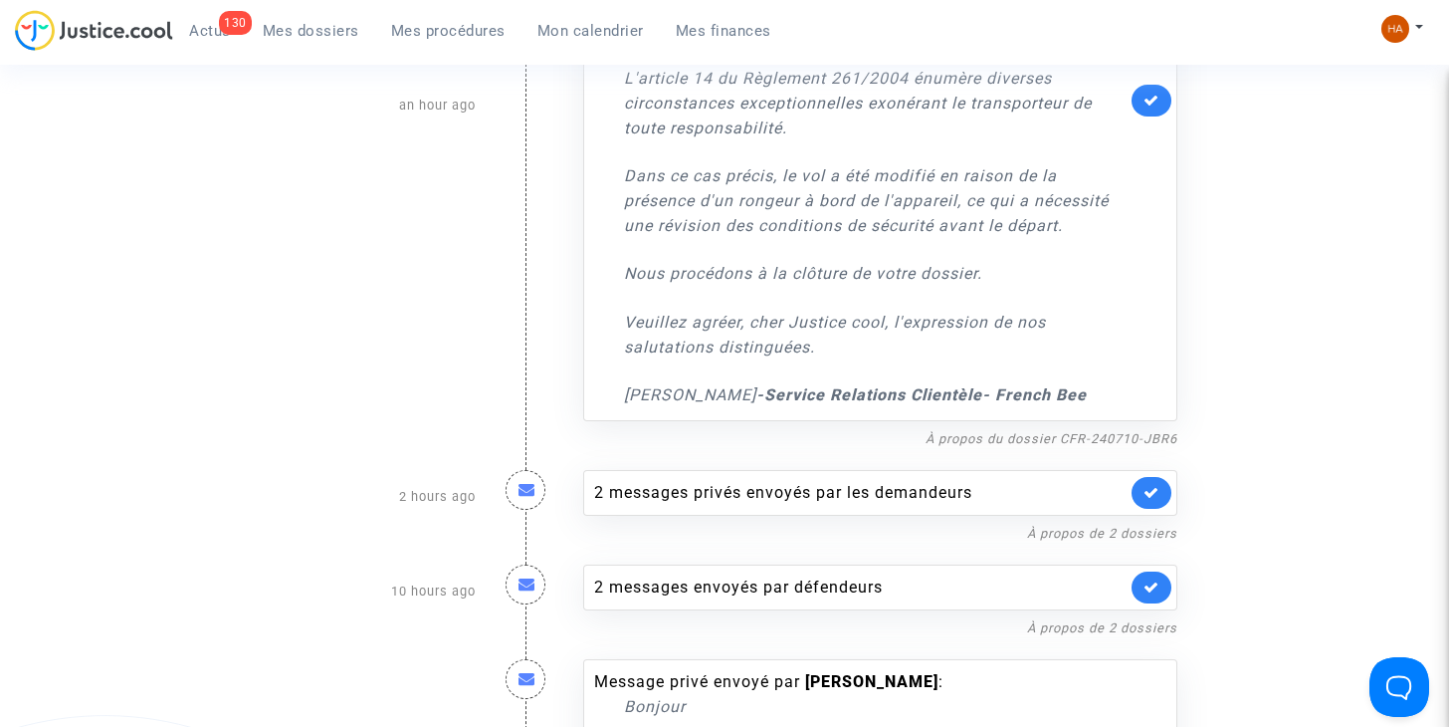
scroll to position [607, 0]
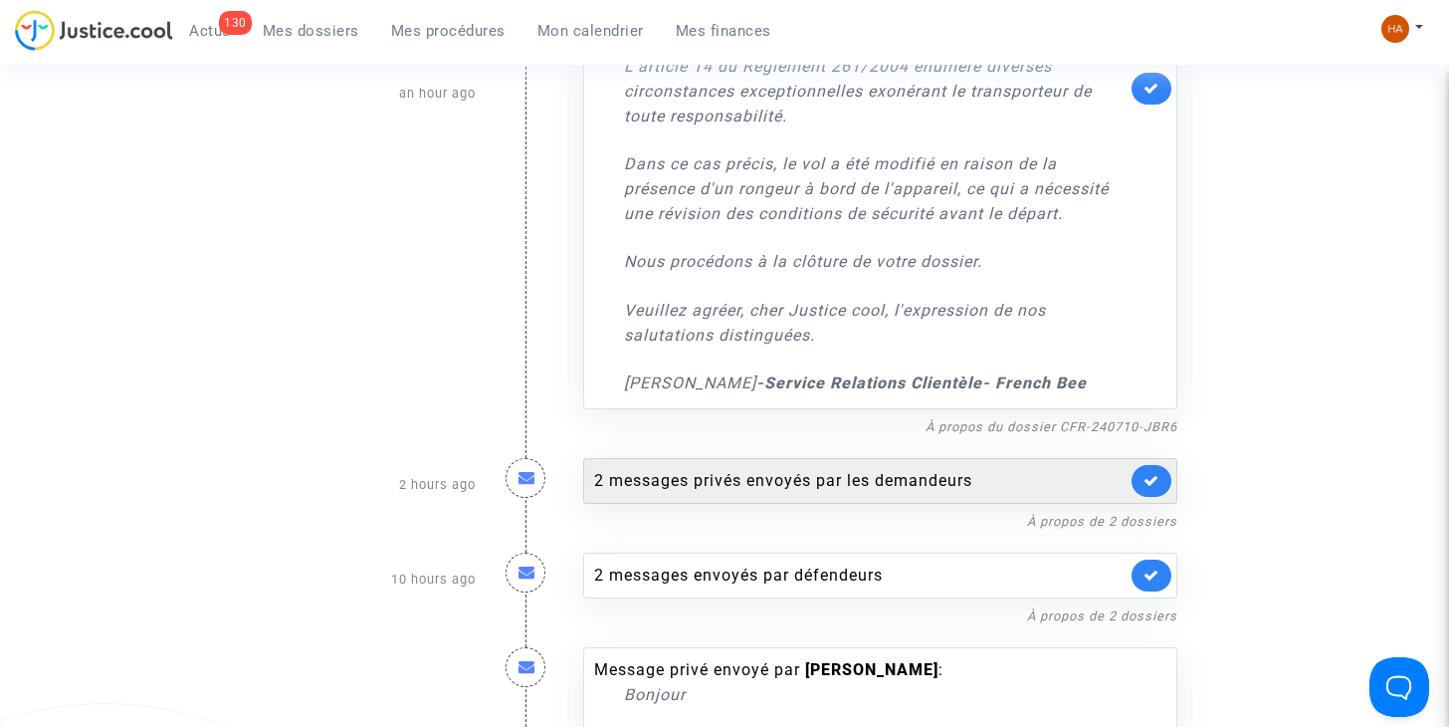
click at [892, 479] on div "2 messages privés envoyés par les demandeurs" at bounding box center [860, 481] width 532 height 24
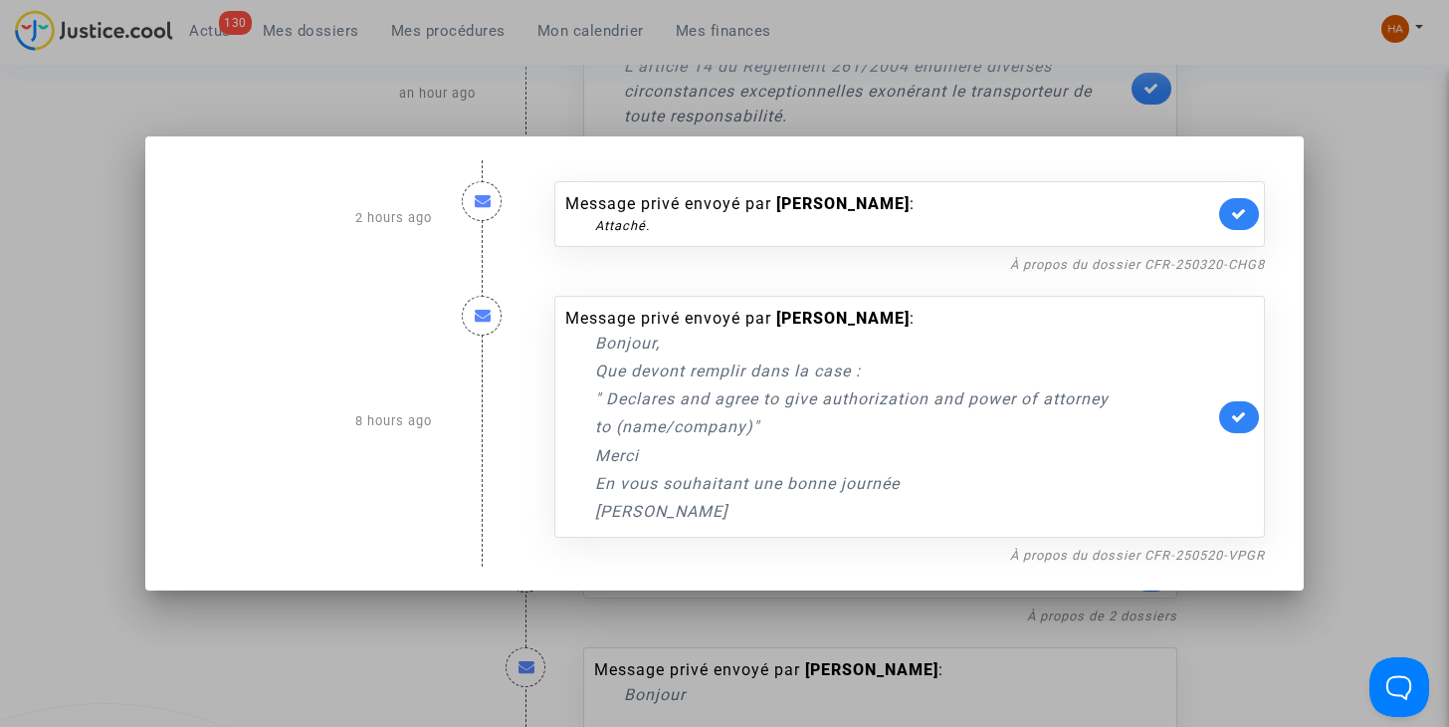
click at [1359, 414] on div at bounding box center [724, 363] width 1449 height 727
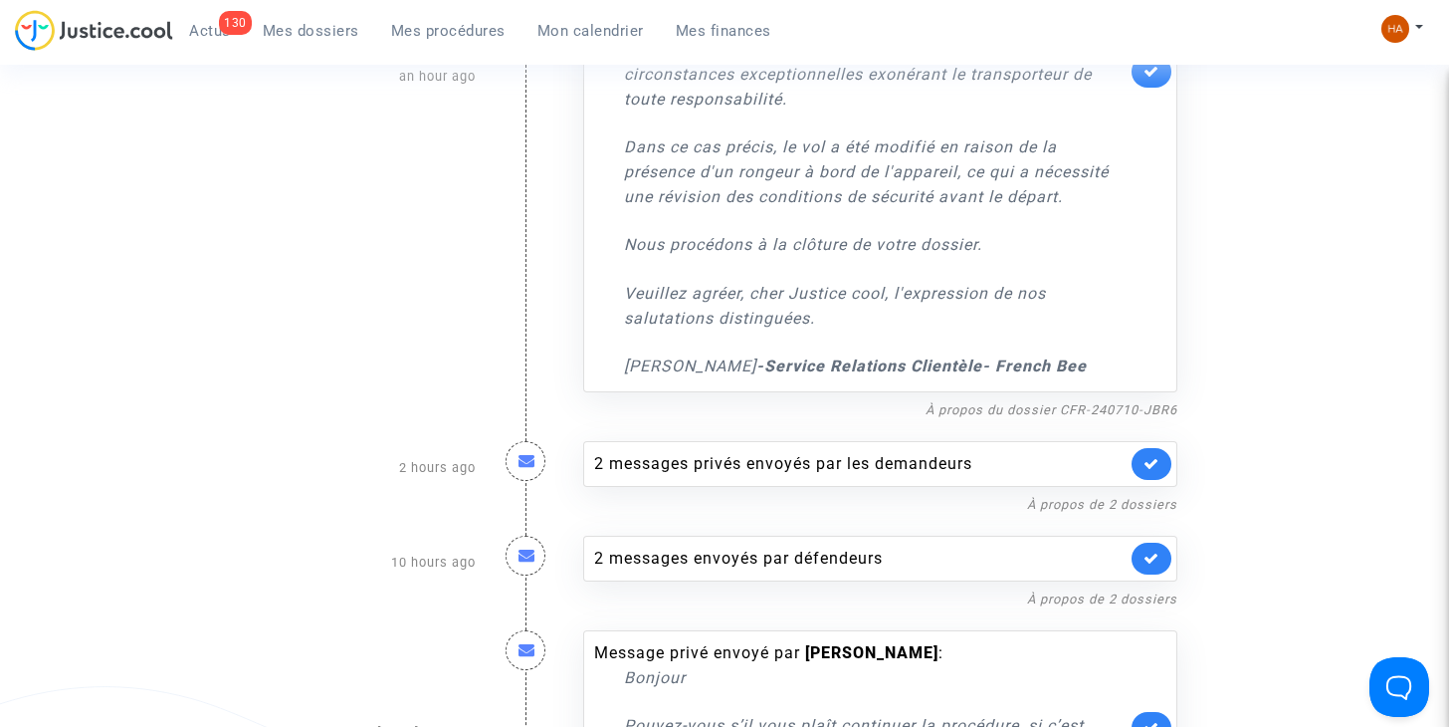
scroll to position [625, 0]
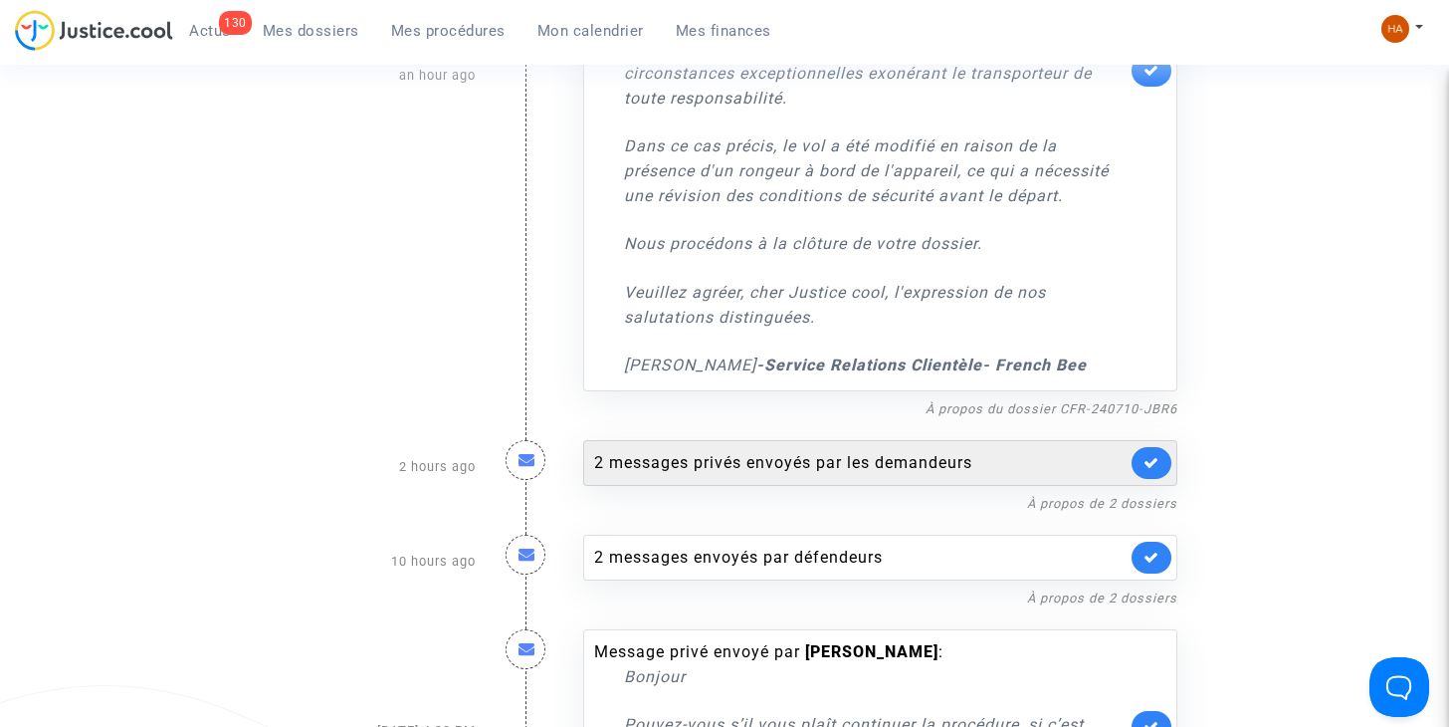
click at [911, 462] on div "2 messages privés envoyés par les demandeurs" at bounding box center [860, 463] width 532 height 24
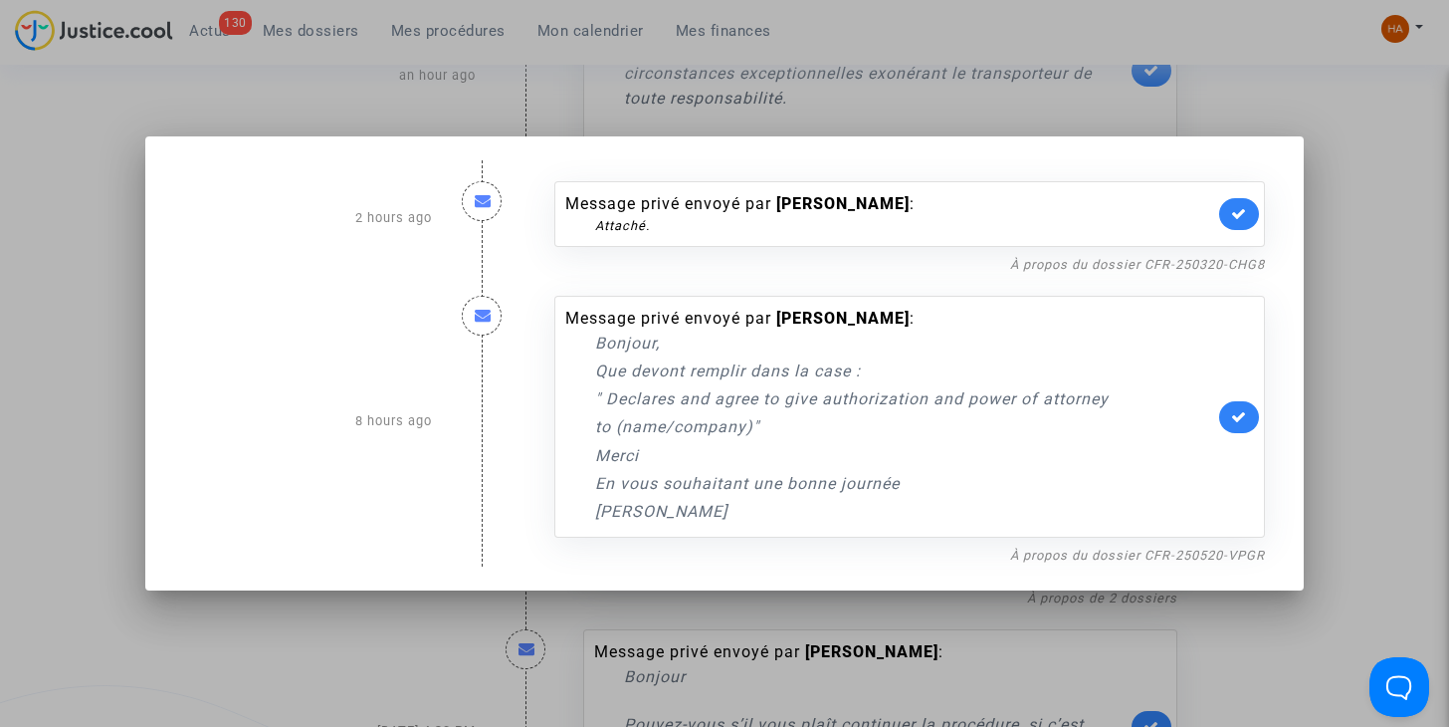
drag, startPoint x: 1403, startPoint y: 382, endPoint x: 1402, endPoint y: 467, distance: 84.6
click at [1402, 467] on div at bounding box center [724, 363] width 1449 height 727
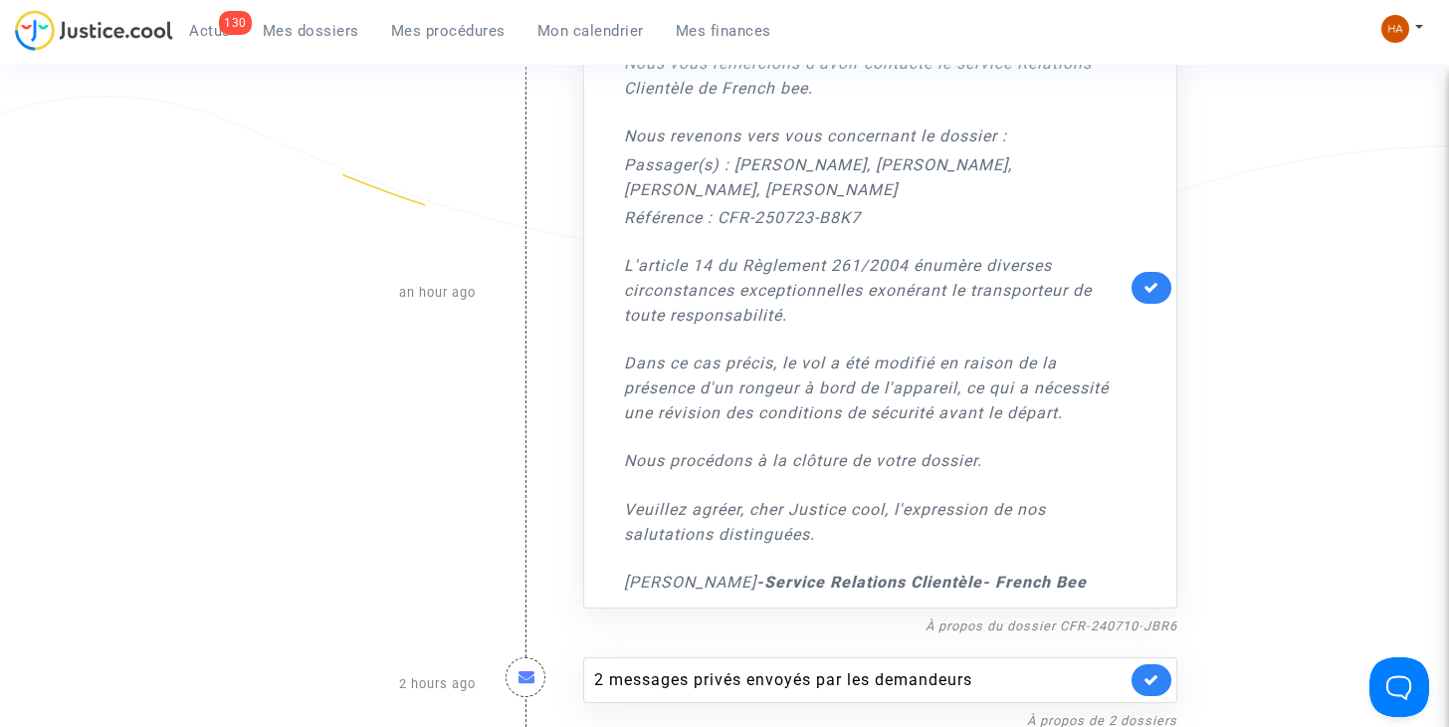
scroll to position [411, 0]
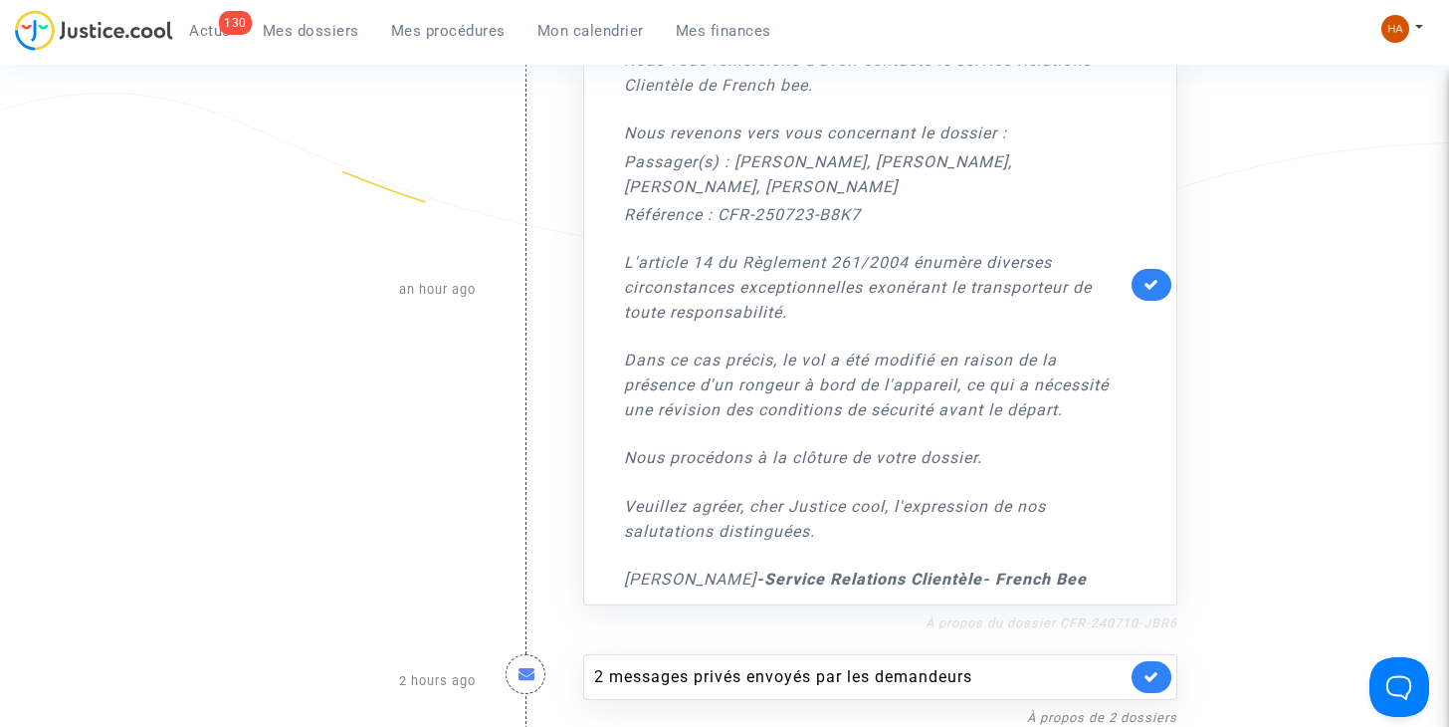
click at [1050, 622] on link "À propos du dossier CFR-240710-JBR6" at bounding box center [1052, 622] width 252 height 15
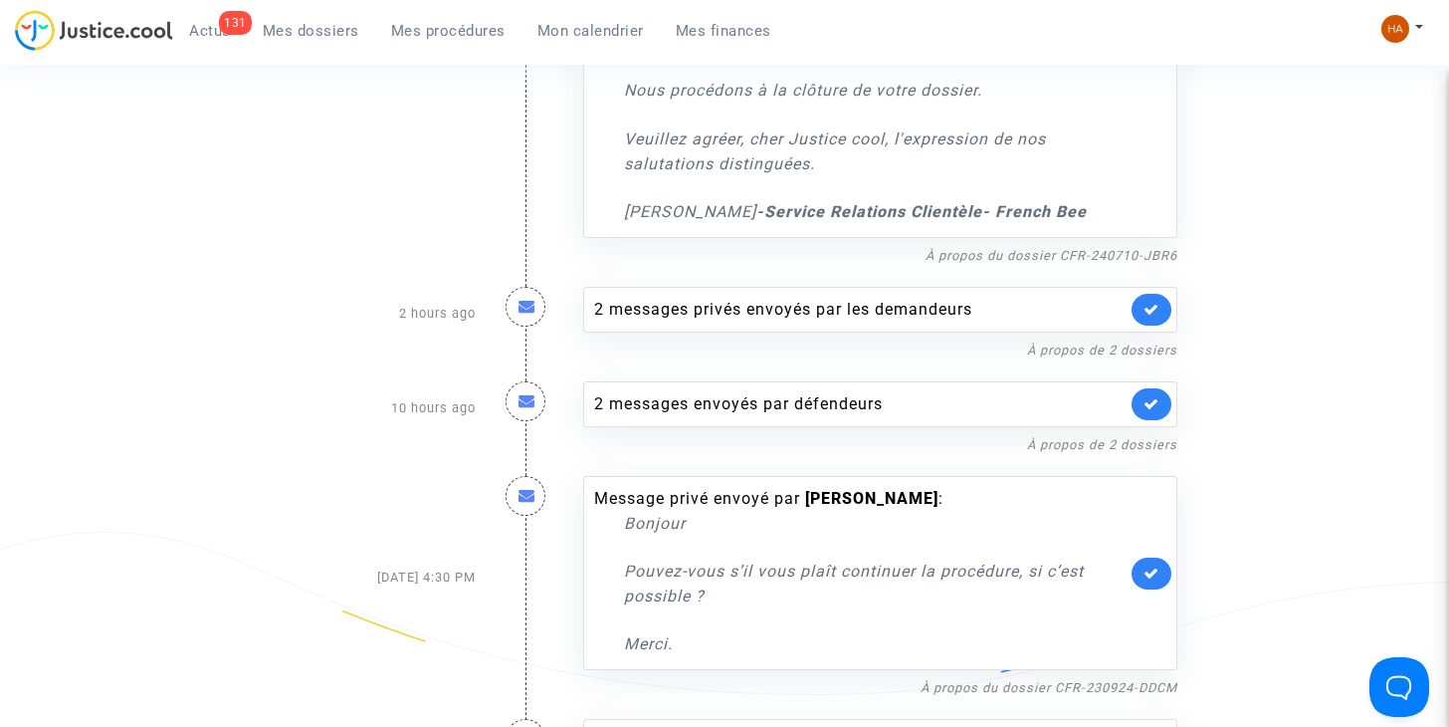
scroll to position [796, 0]
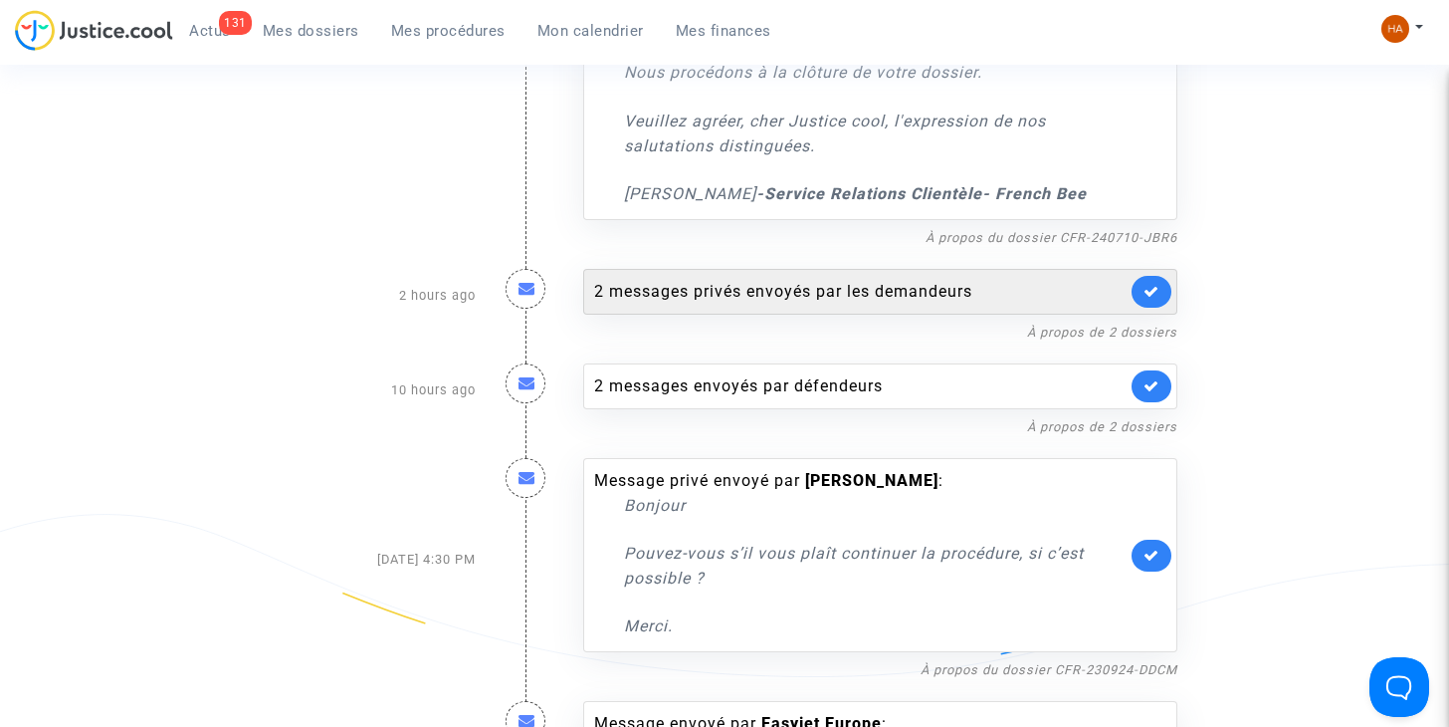
click at [833, 307] on div "2 messages privés envoyés par les demandeurs" at bounding box center [880, 292] width 594 height 46
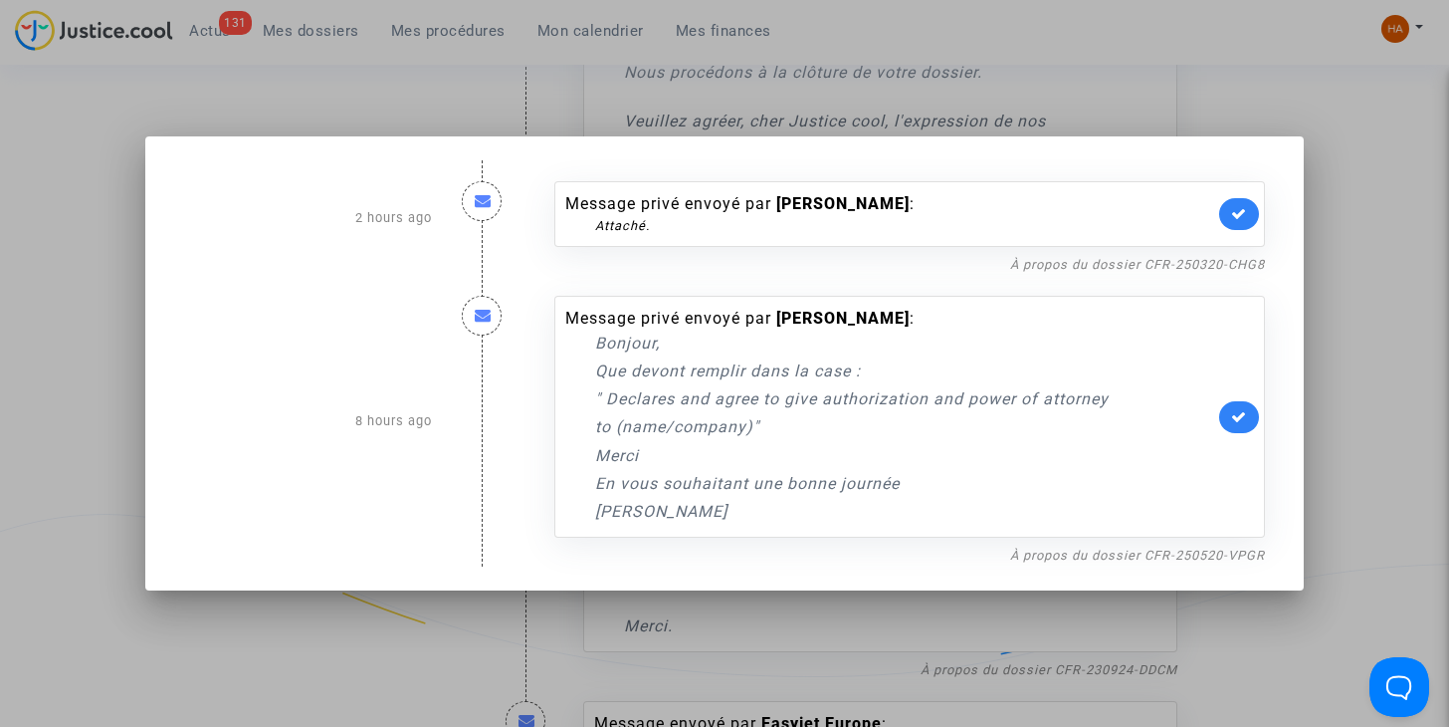
click at [46, 354] on div at bounding box center [724, 363] width 1449 height 727
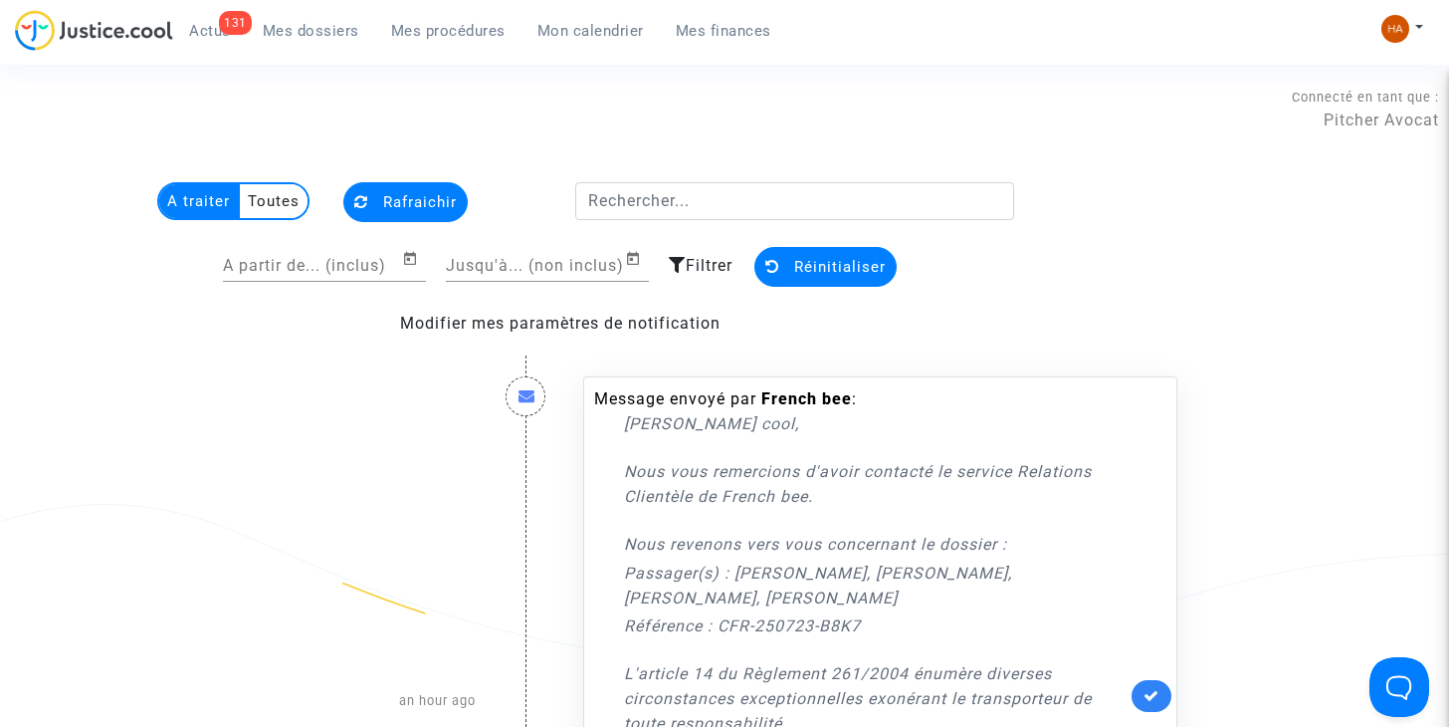
scroll to position [796, 0]
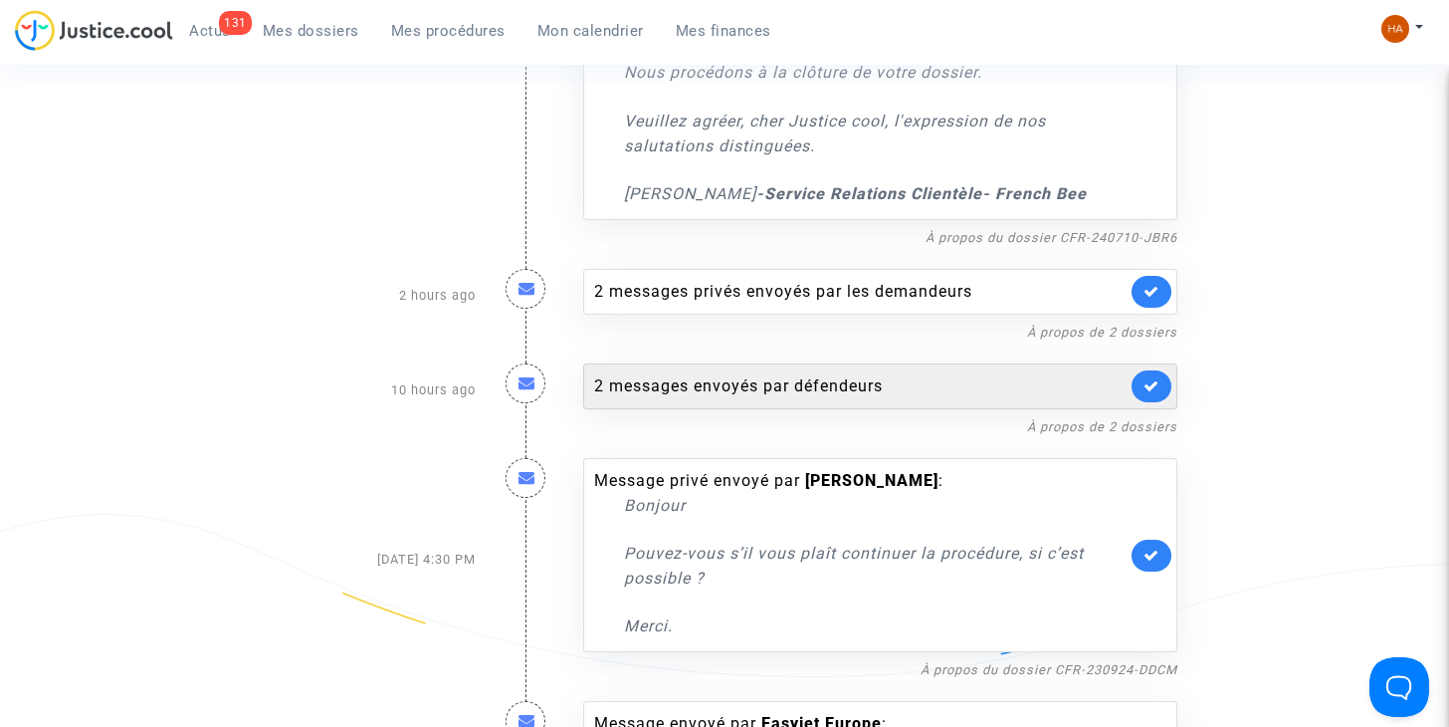
click at [740, 398] on div "2 messages envoyés par défendeurs" at bounding box center [880, 386] width 594 height 46
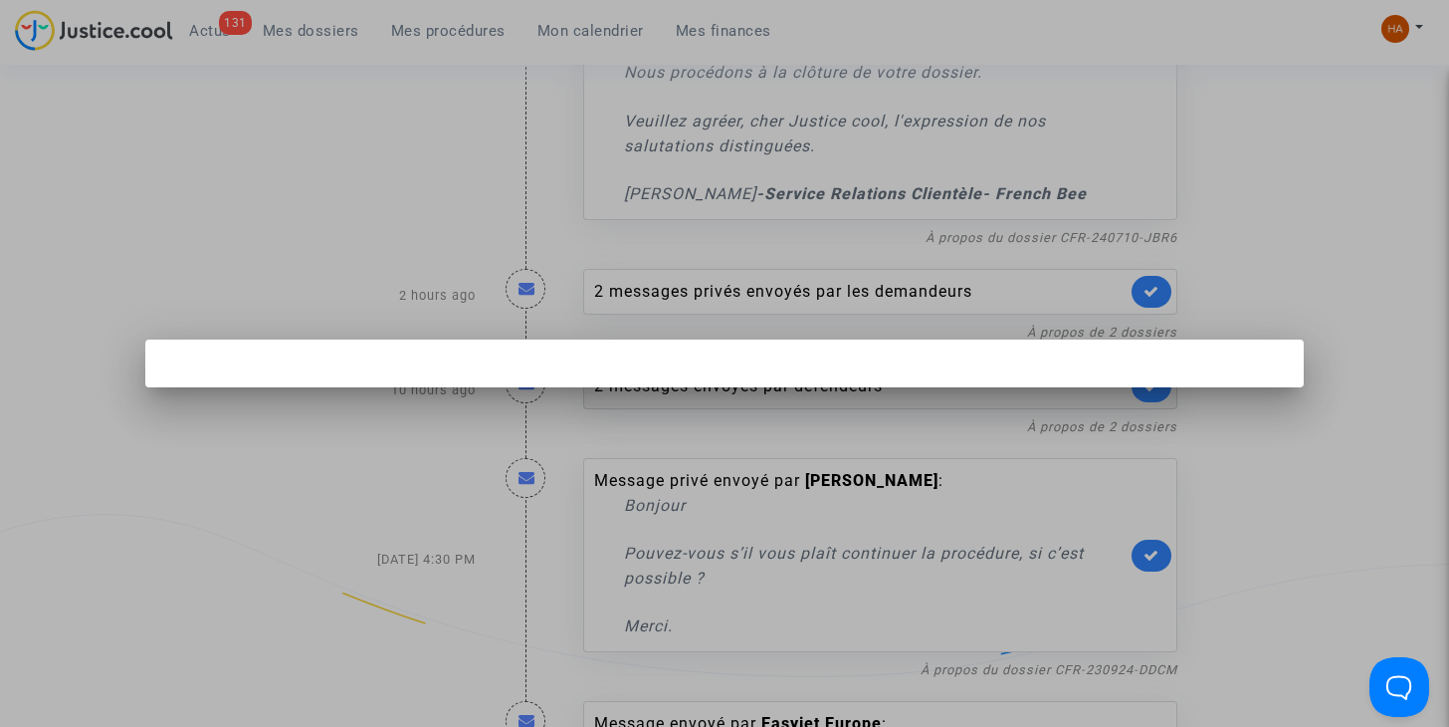
scroll to position [0, 0]
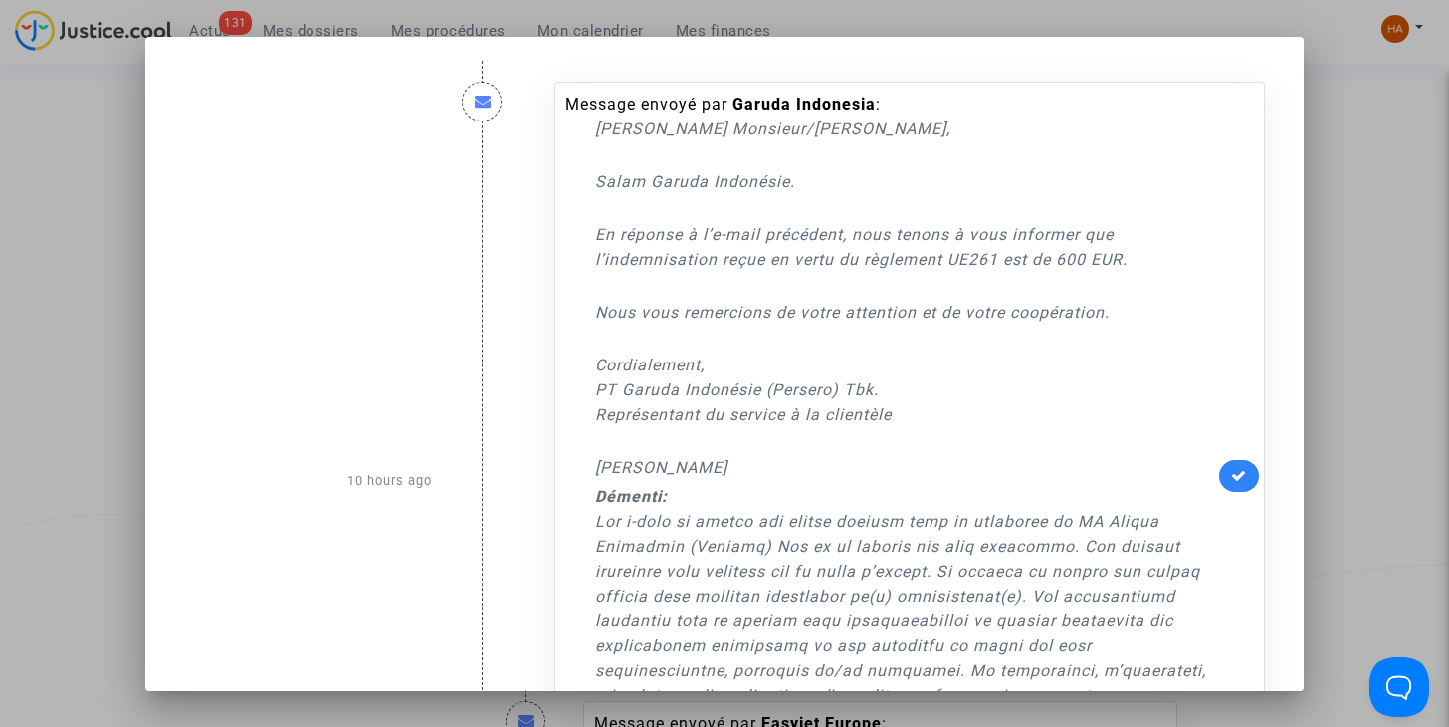
click at [85, 394] on div at bounding box center [724, 363] width 1449 height 727
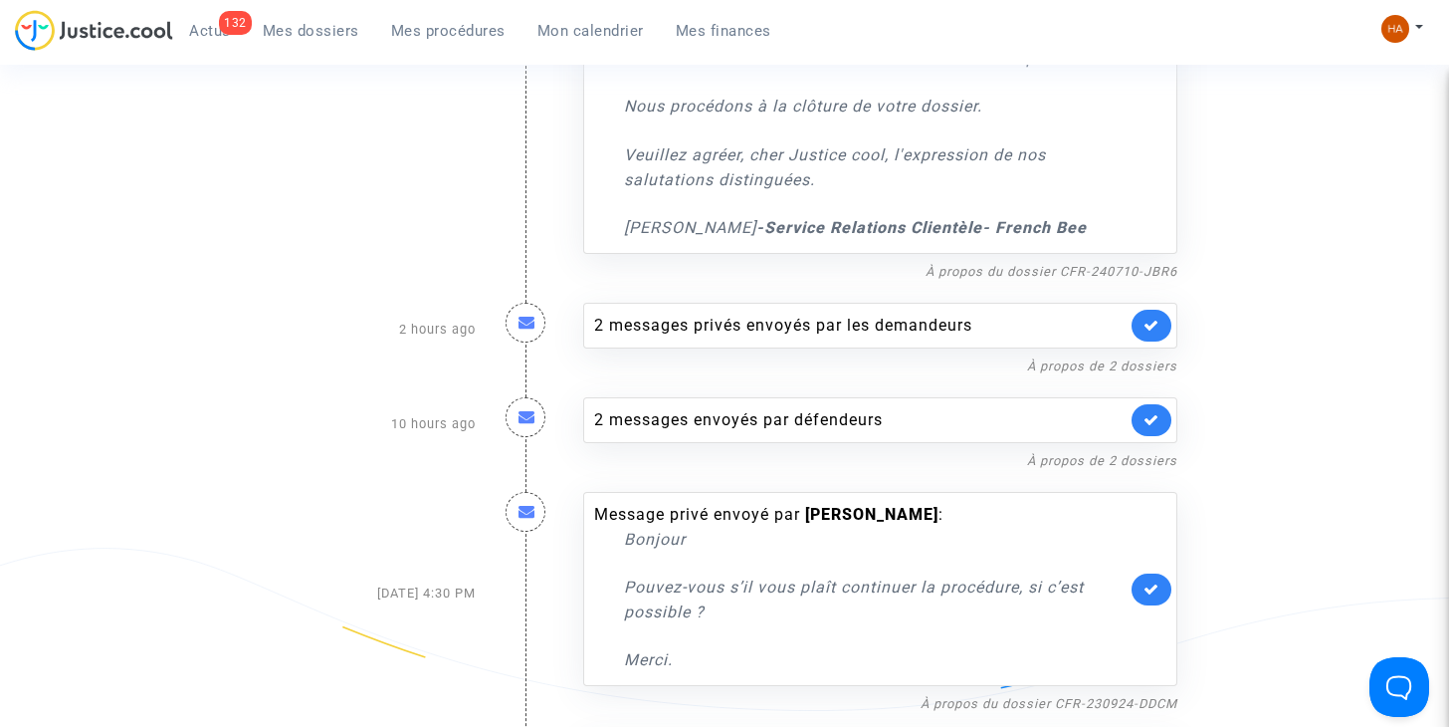
scroll to position [763, 0]
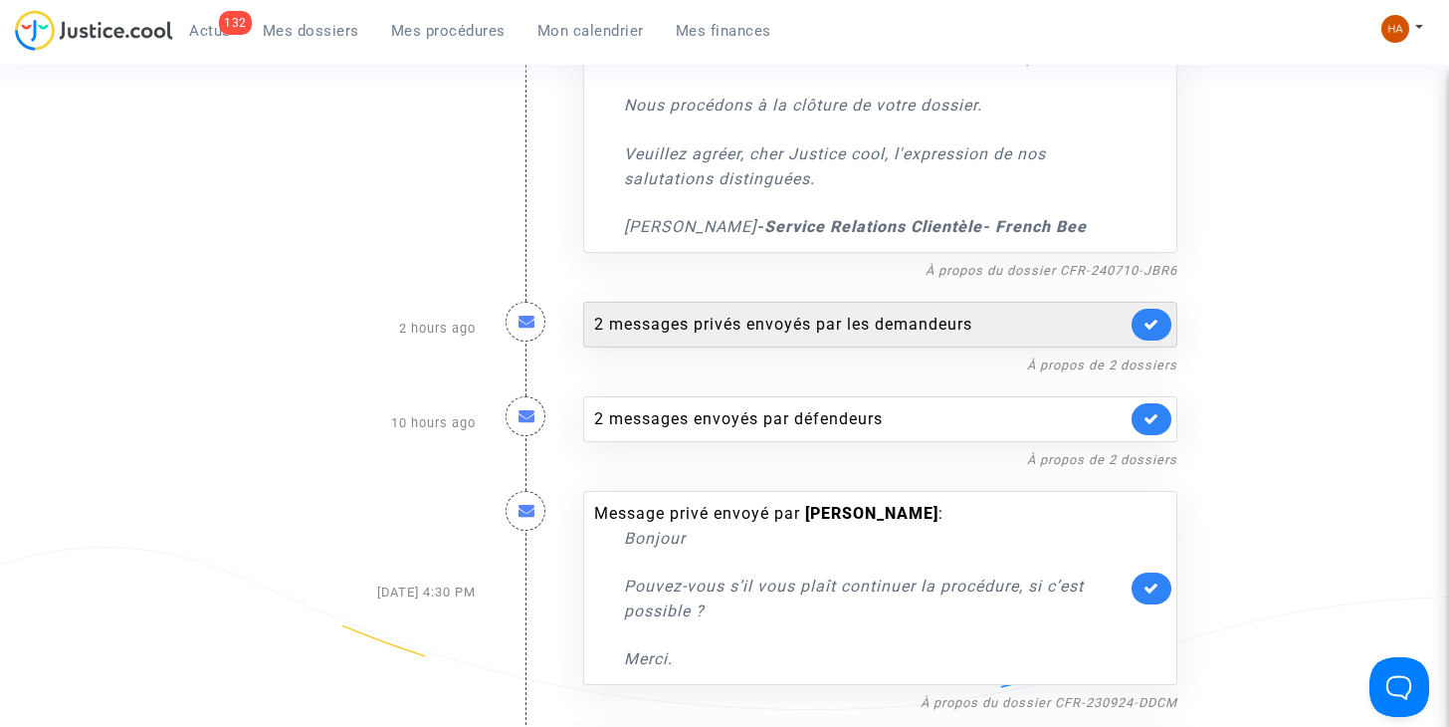
click at [659, 321] on div "2 messages privés envoyés par les demandeurs" at bounding box center [860, 325] width 532 height 24
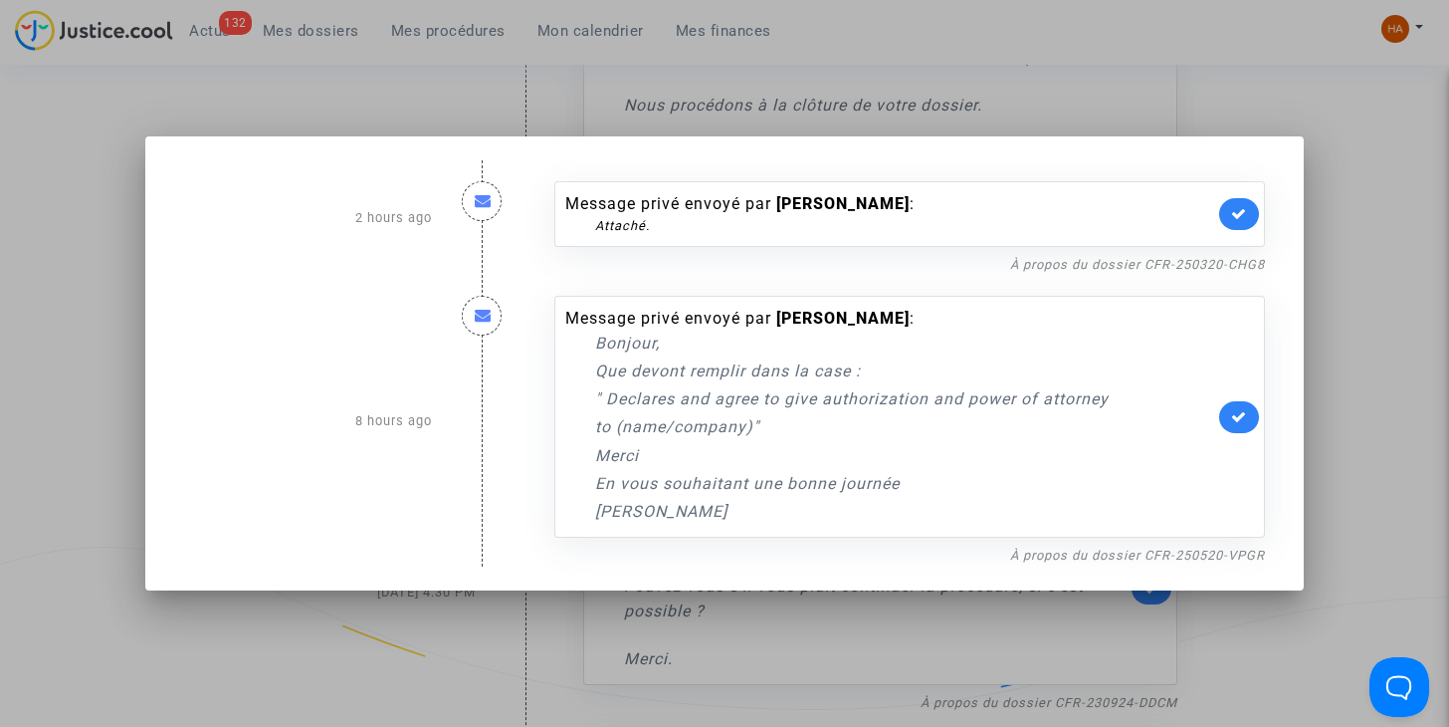
click at [88, 268] on div at bounding box center [724, 363] width 1449 height 727
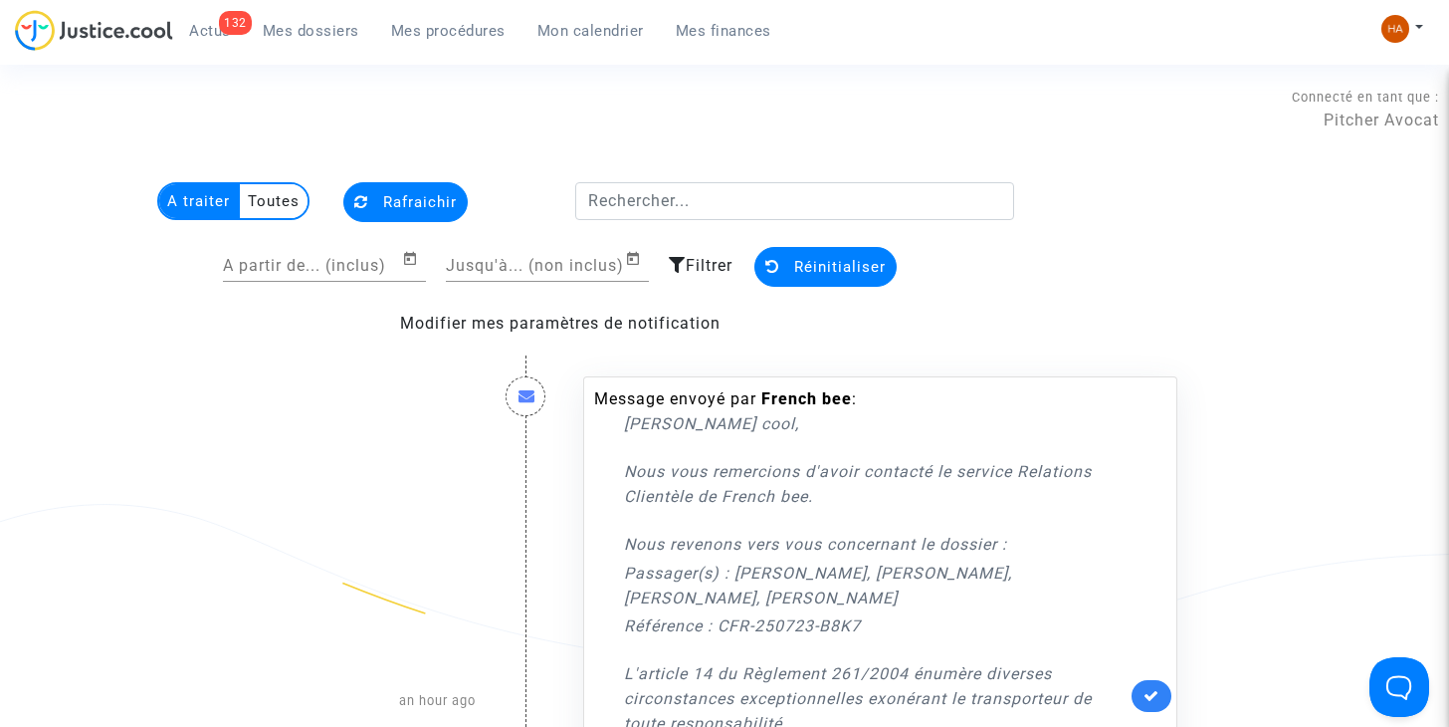
scroll to position [763, 0]
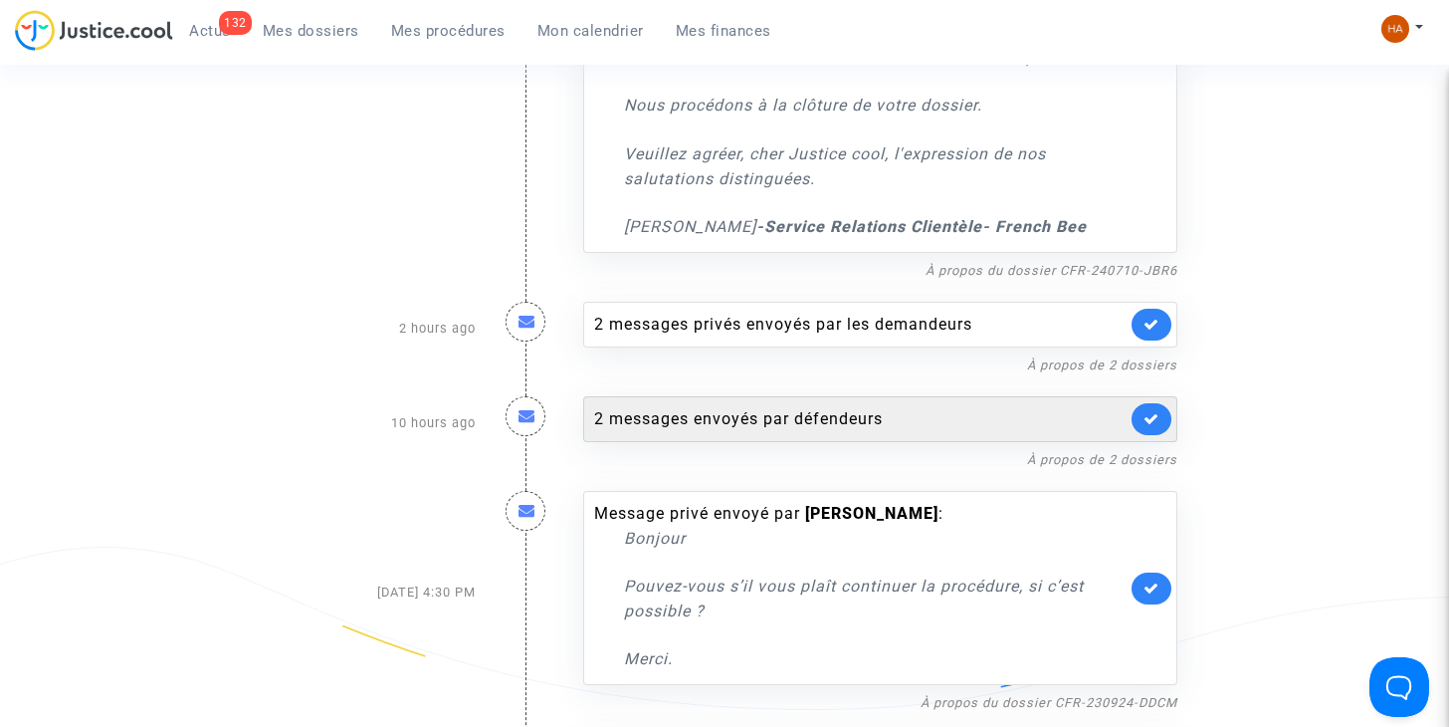
click at [675, 420] on div "2 messages envoyés par défendeurs" at bounding box center [860, 419] width 532 height 24
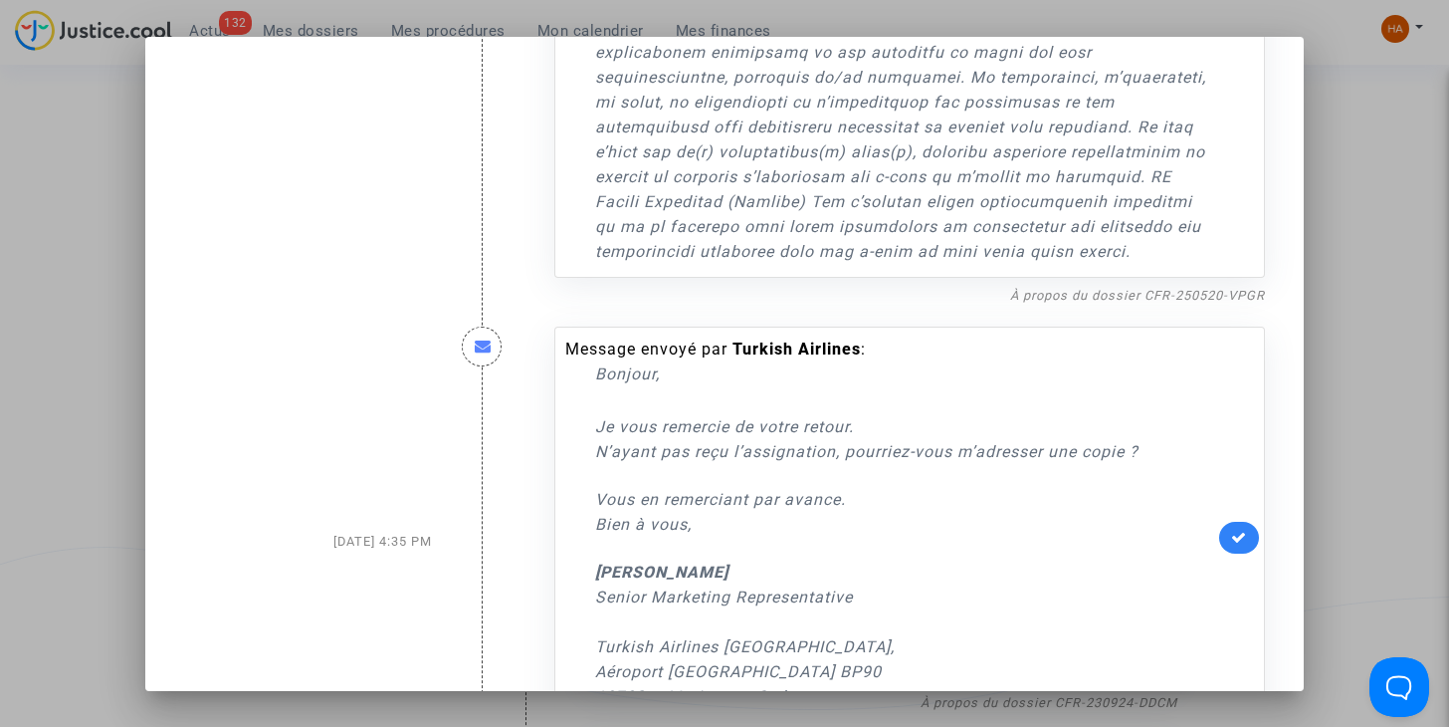
scroll to position [704, 0]
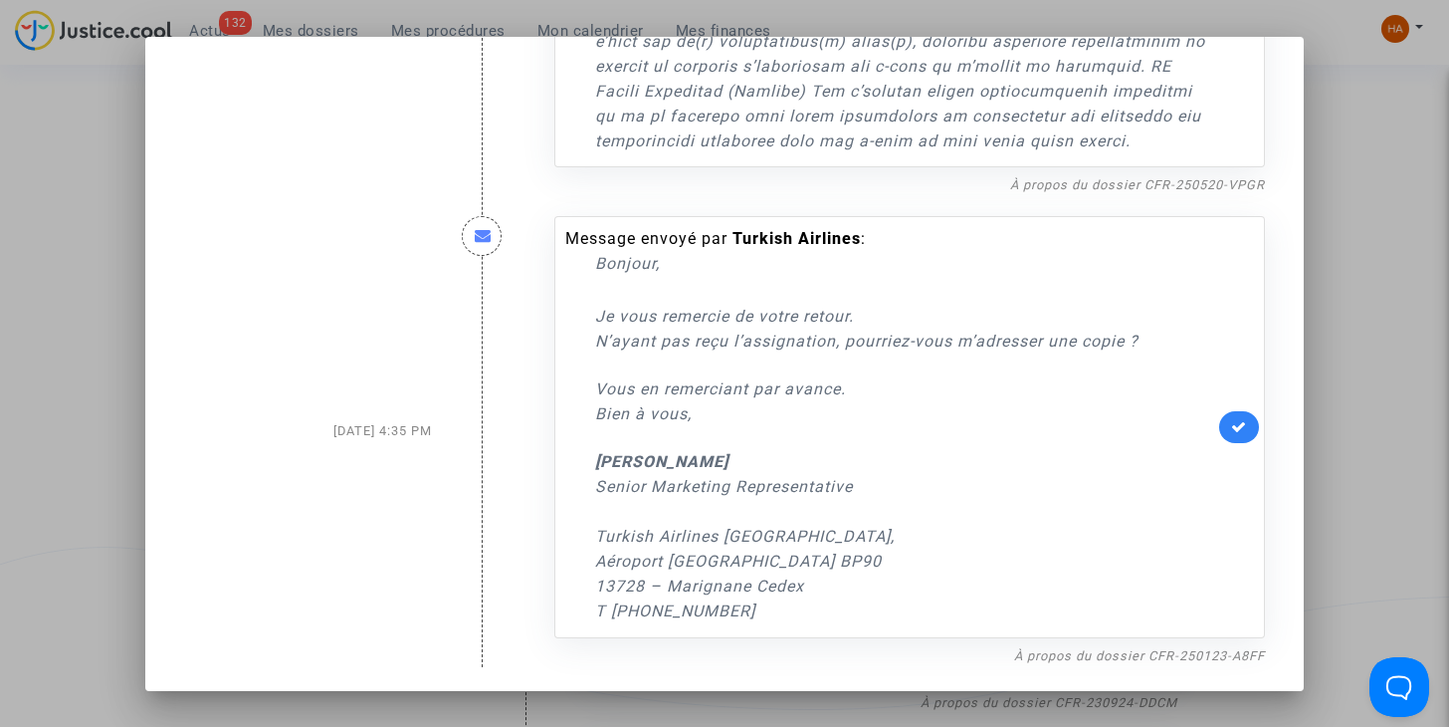
click at [1379, 326] on div at bounding box center [724, 363] width 1449 height 727
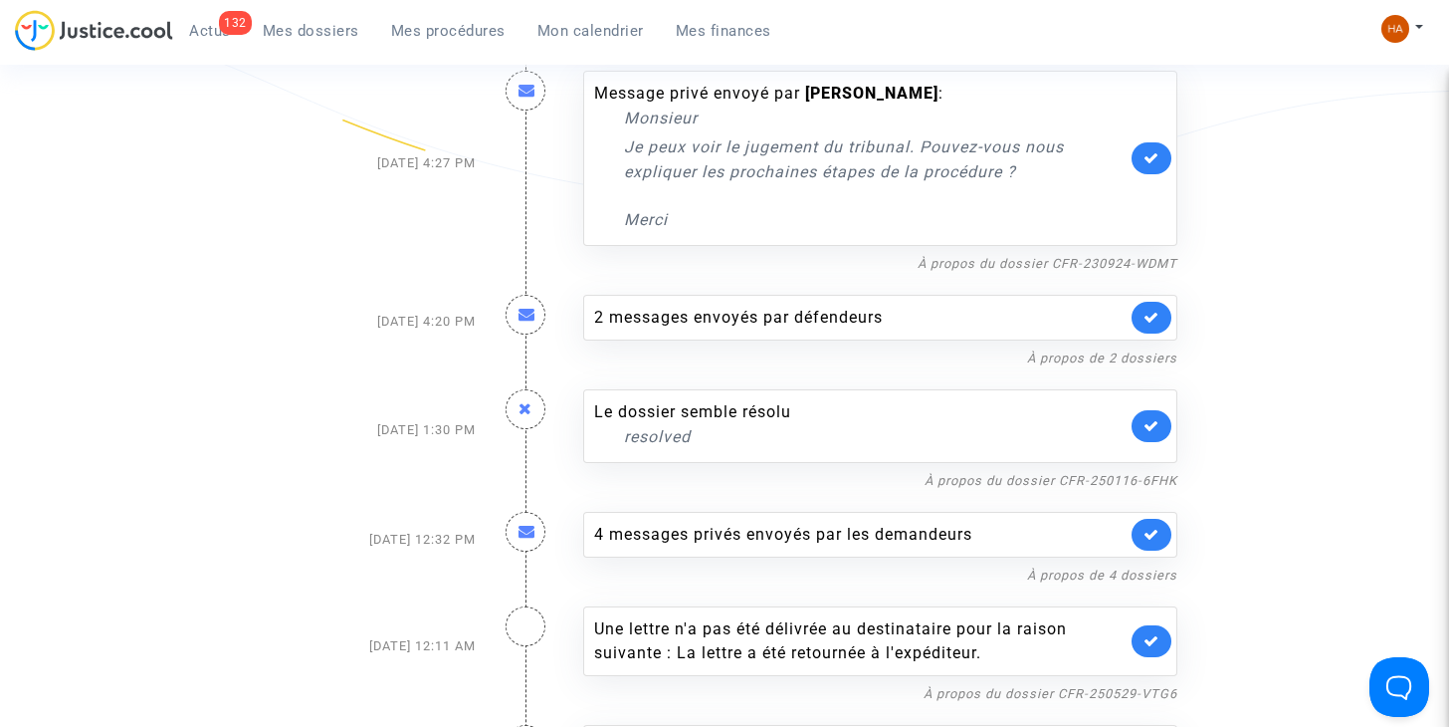
scroll to position [2076, 0]
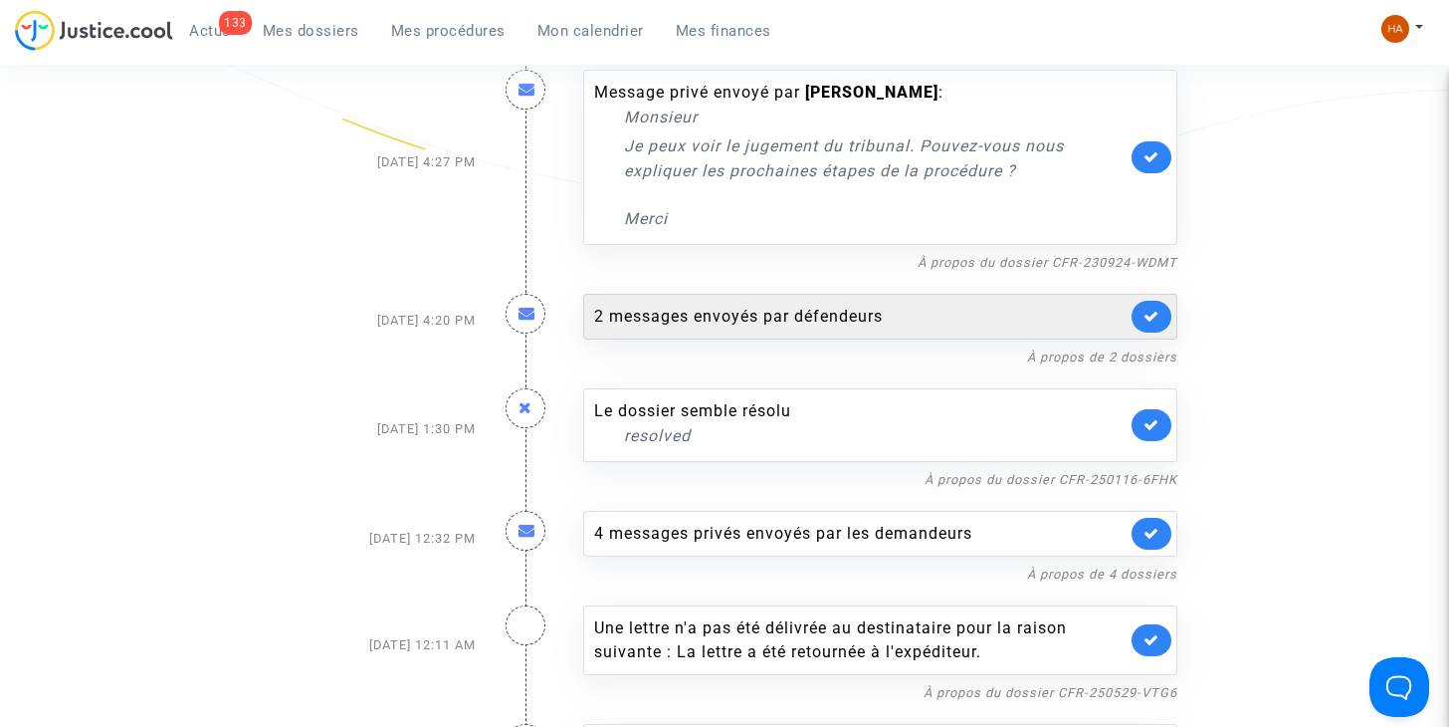
click at [786, 323] on div "2 messages envoyés par défendeurs" at bounding box center [860, 317] width 532 height 24
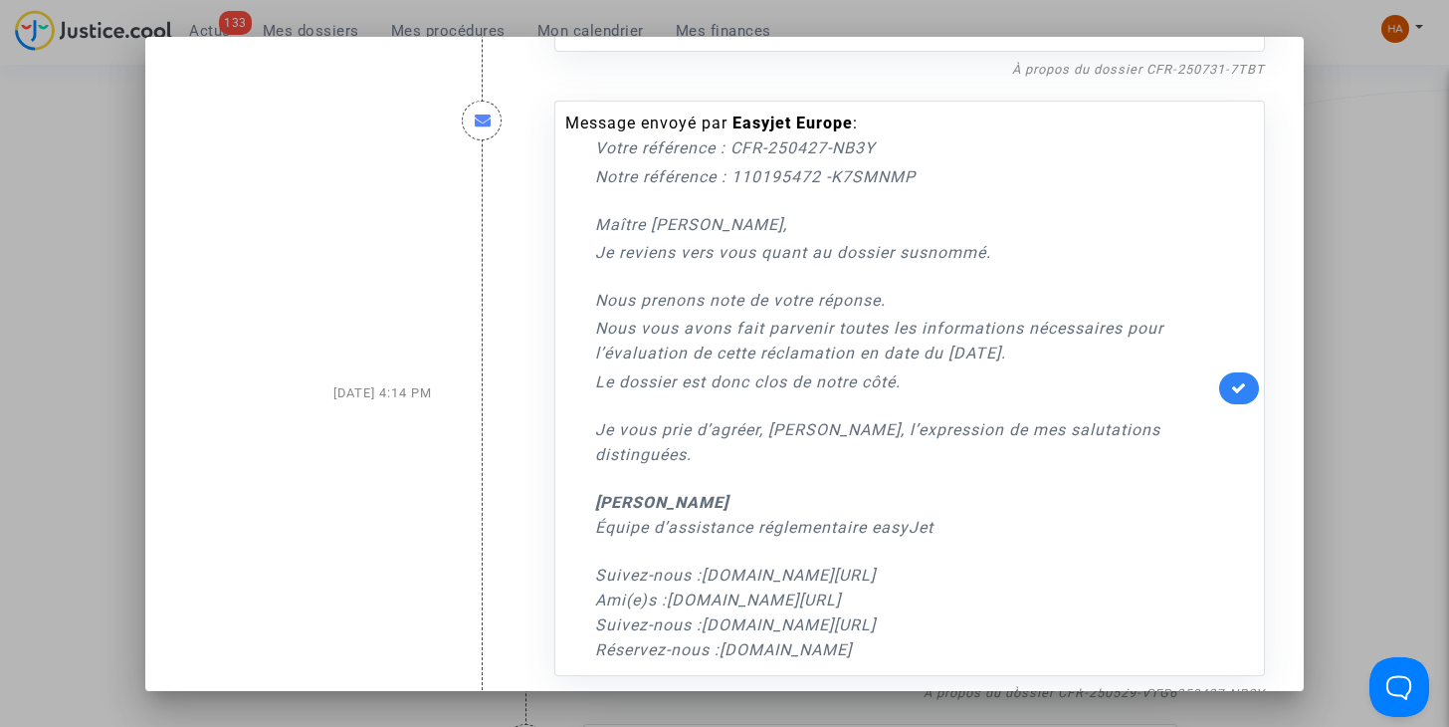
scroll to position [657, 0]
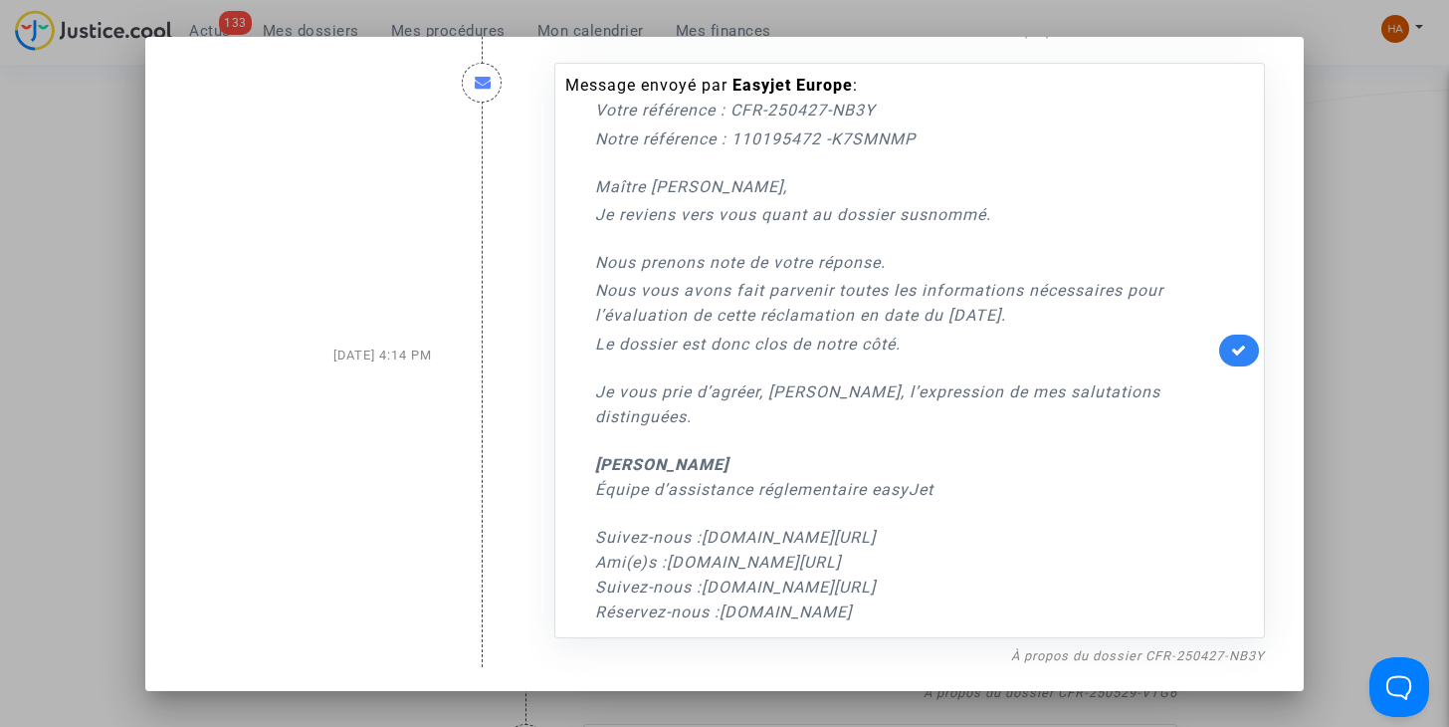
click at [1377, 233] on div at bounding box center [724, 363] width 1449 height 727
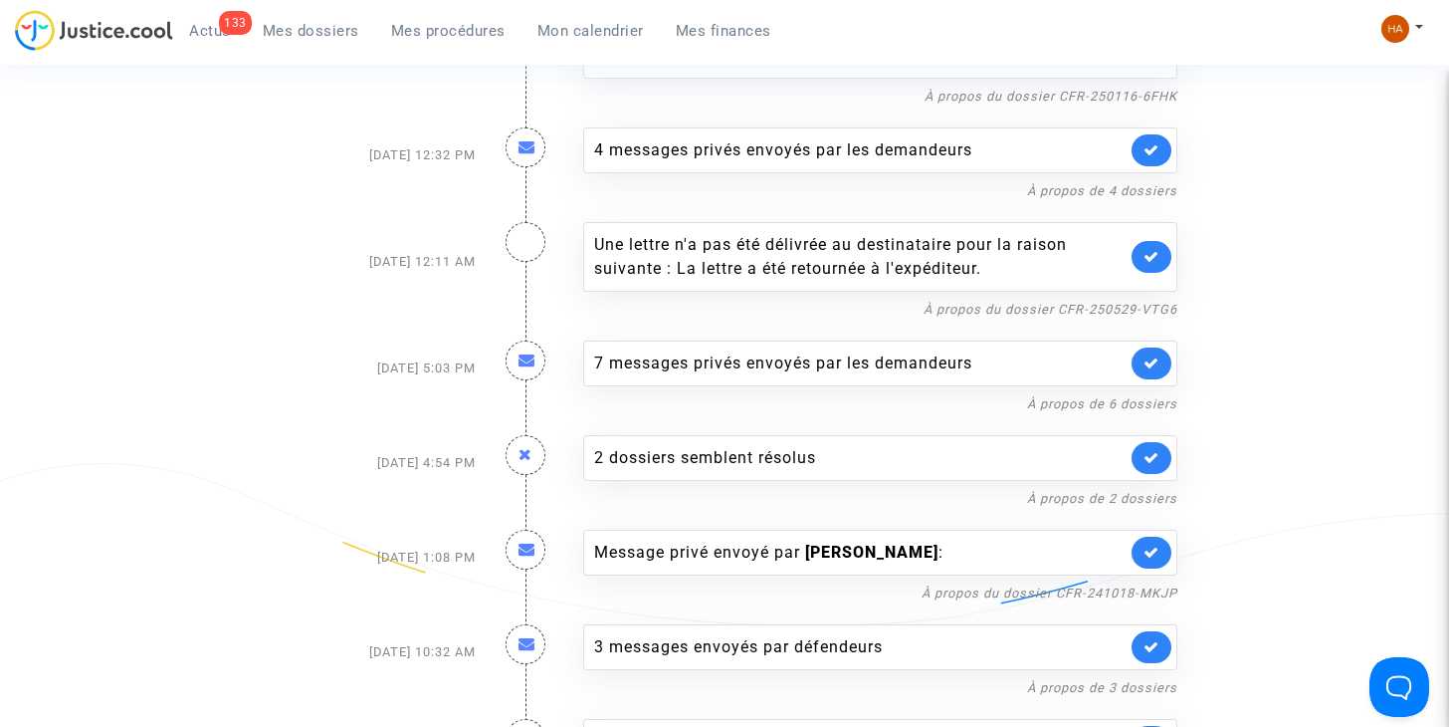
scroll to position [2462, 0]
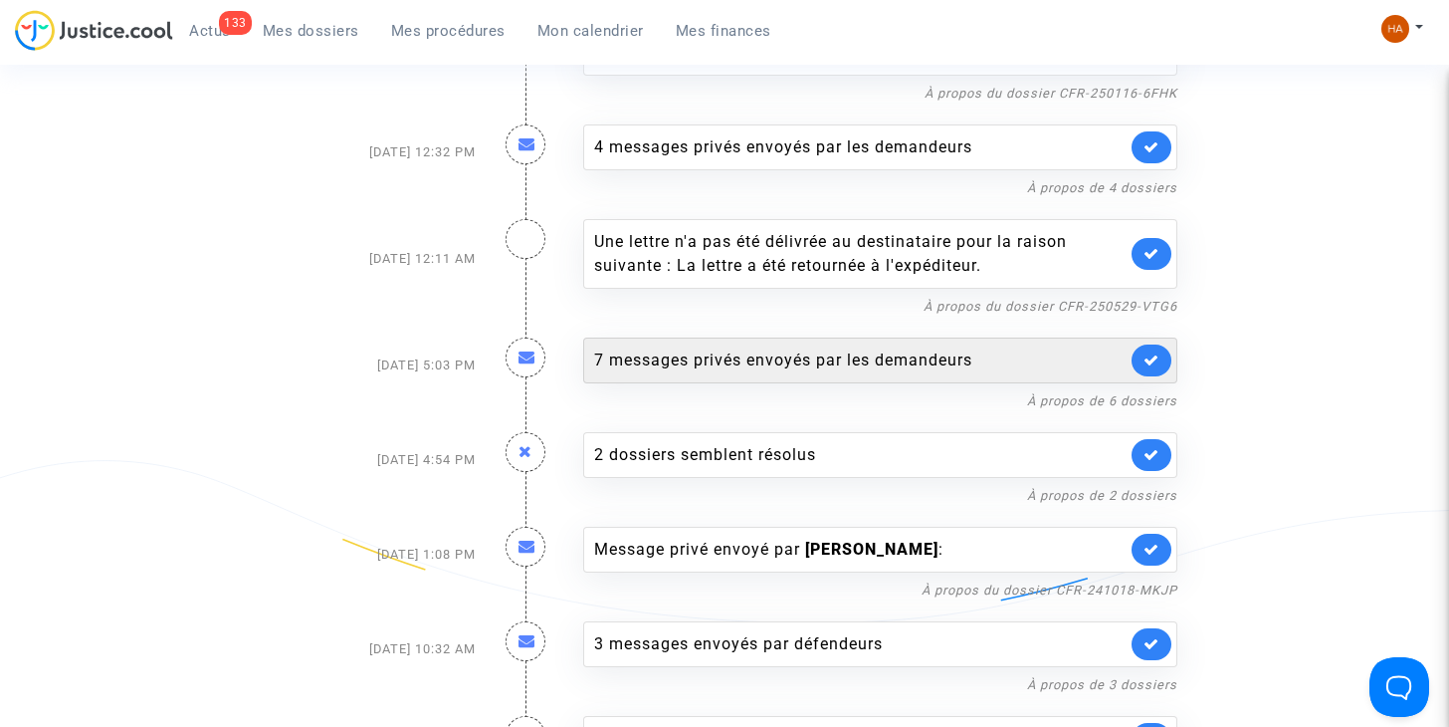
click at [850, 353] on div "7 messages privés envoyés par les demandeurs" at bounding box center [860, 360] width 532 height 24
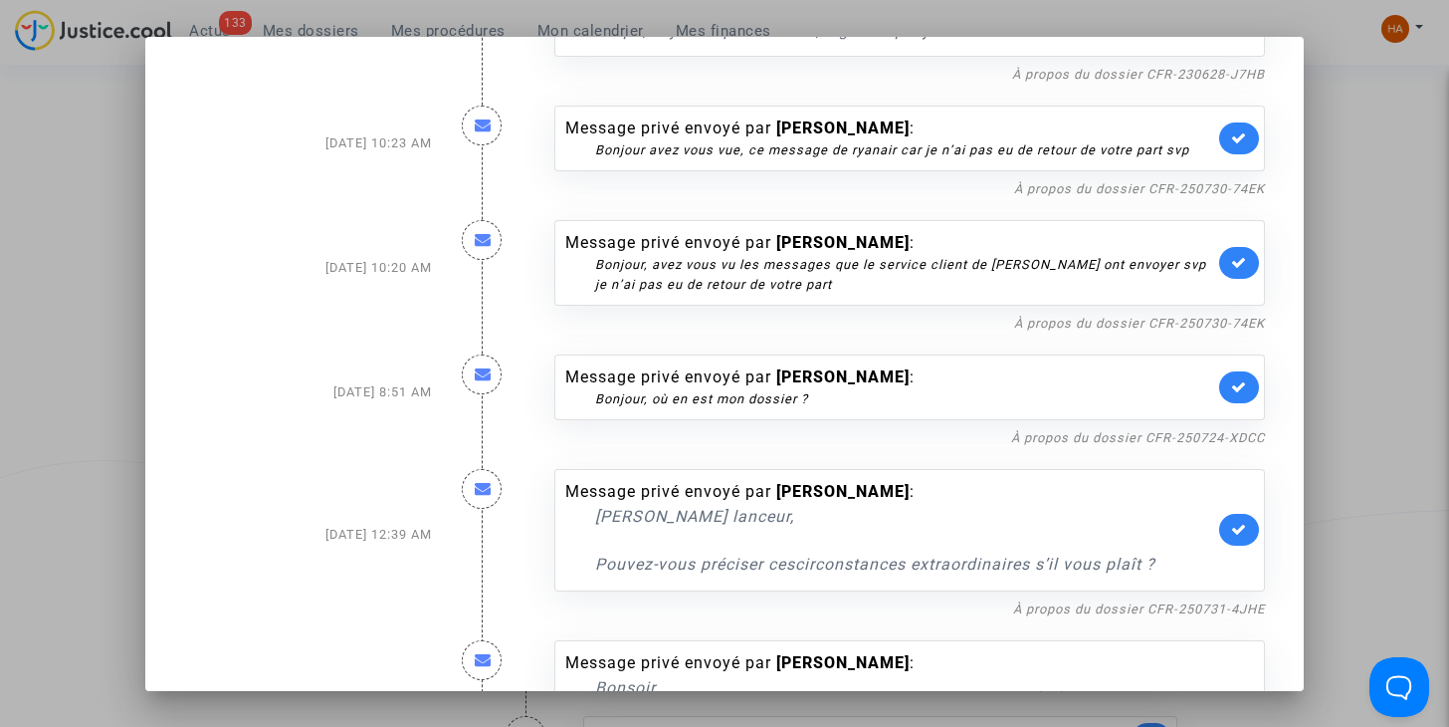
scroll to position [610, 0]
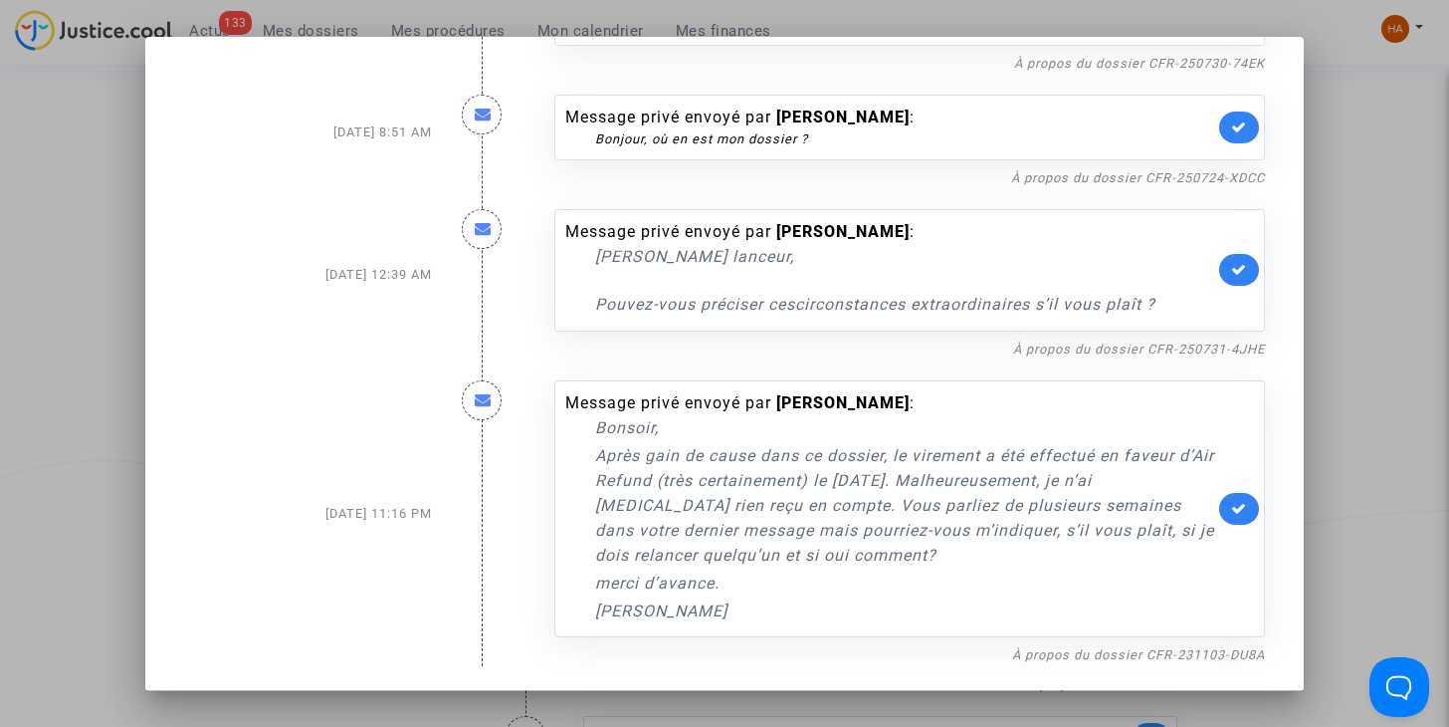
click at [1381, 401] on div at bounding box center [724, 363] width 1449 height 727
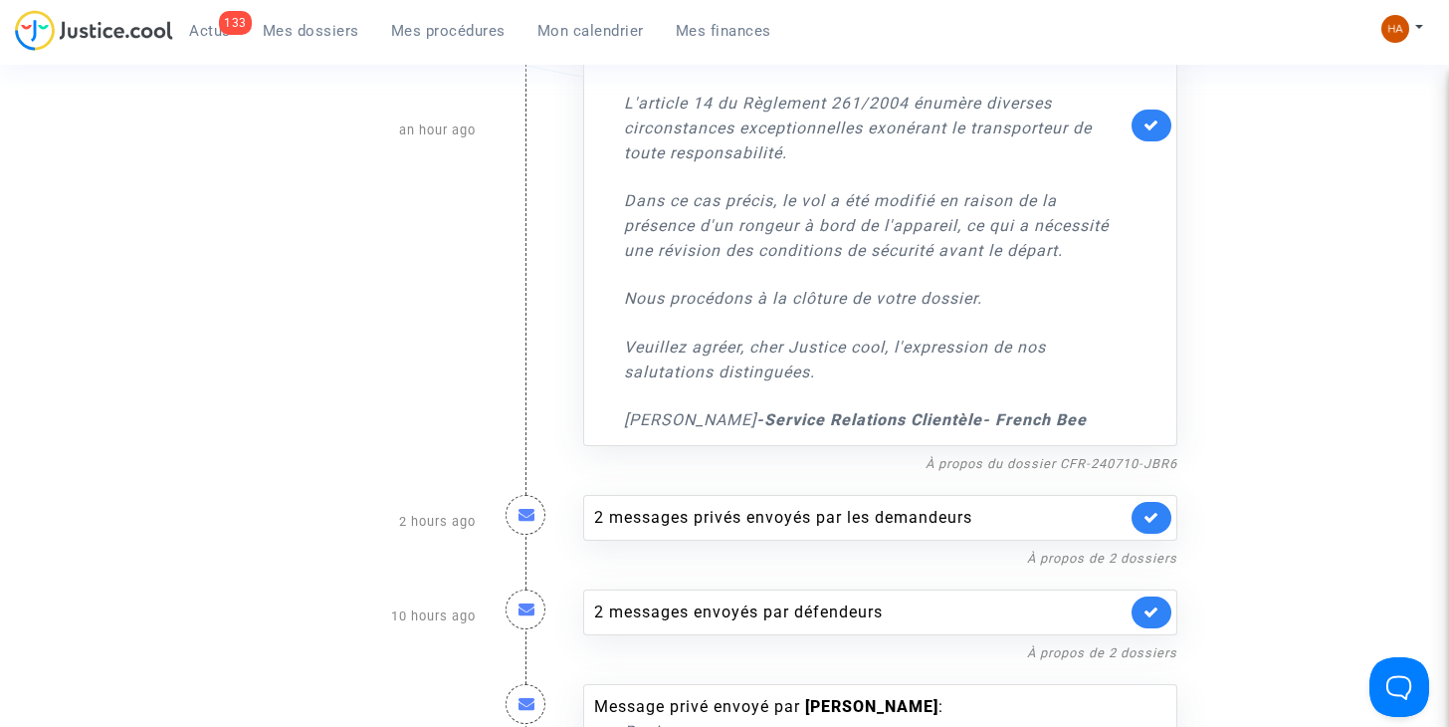
scroll to position [571, 0]
click at [990, 459] on link "À propos du dossier CFR-240710-JBR6" at bounding box center [1052, 462] width 252 height 15
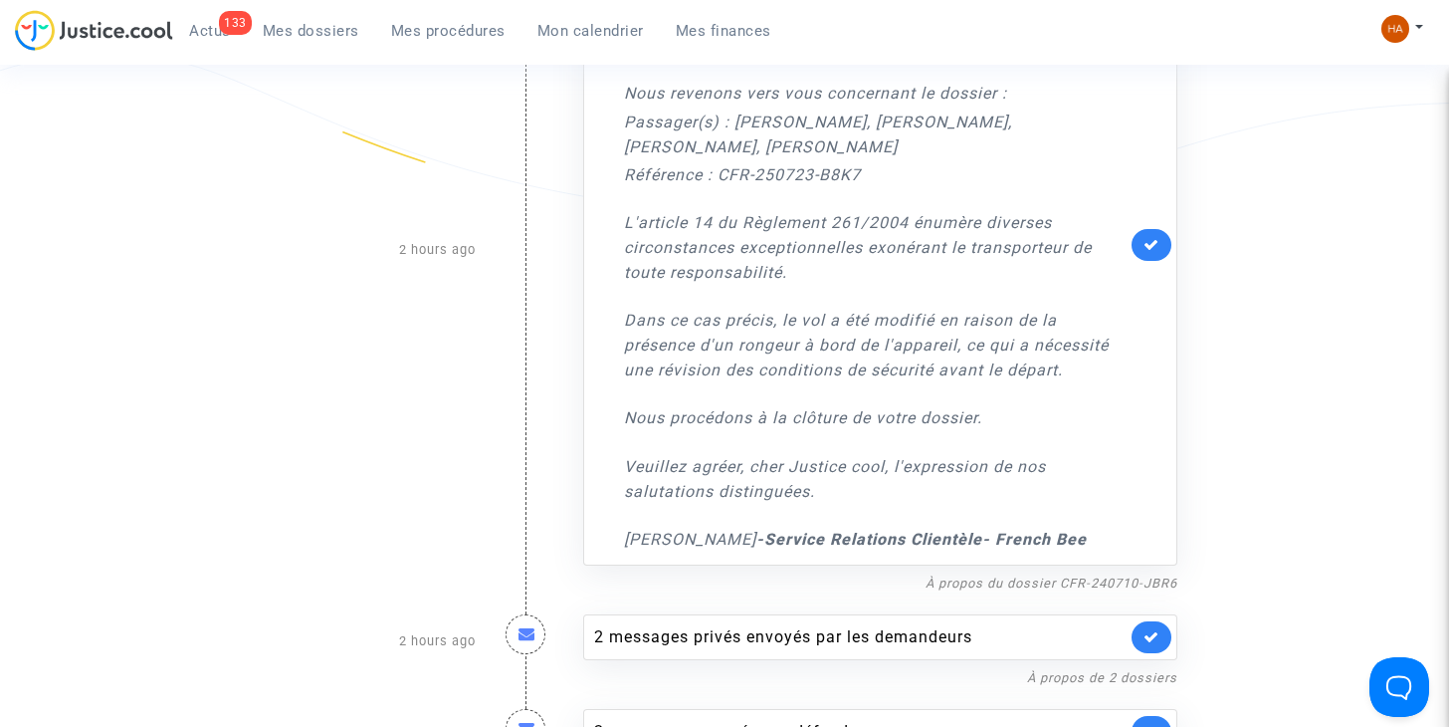
scroll to position [453, 0]
click at [1158, 236] on icon at bounding box center [1152, 242] width 16 height 15
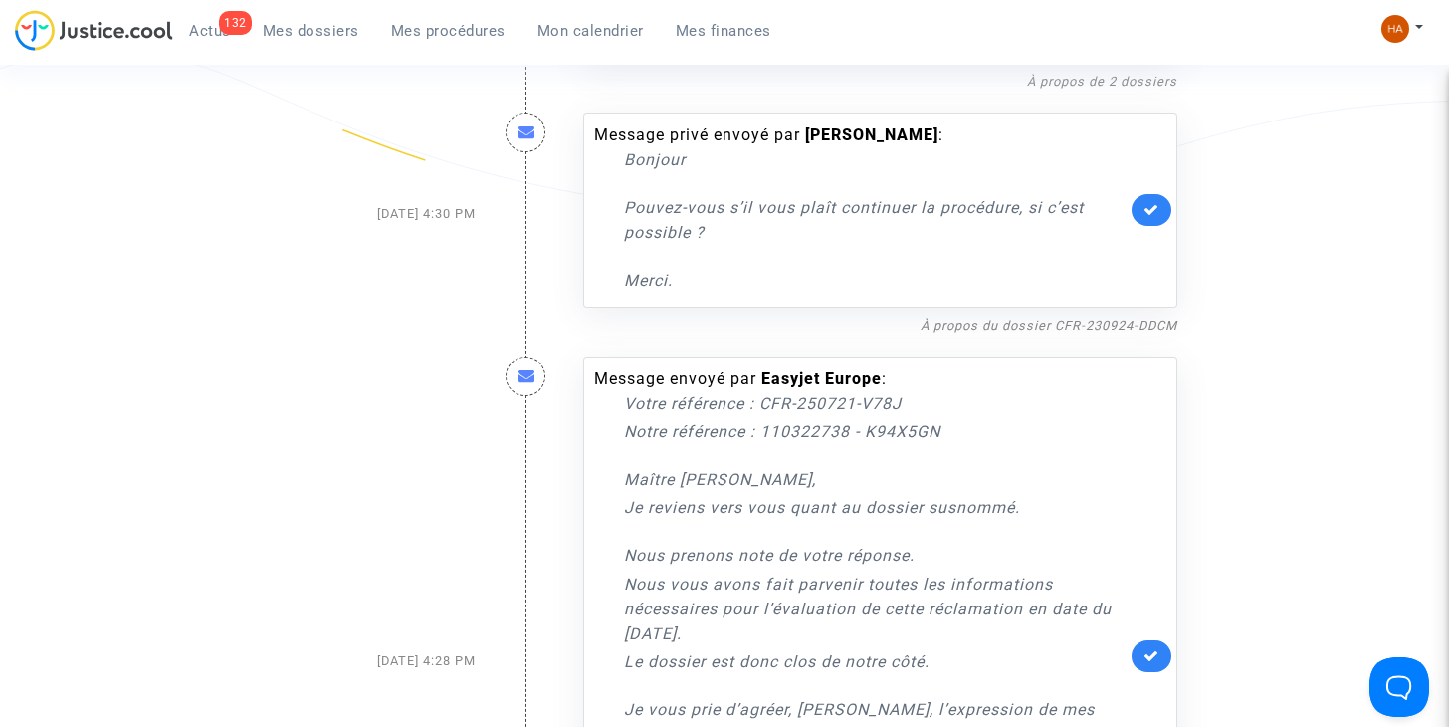
scroll to position [0, 0]
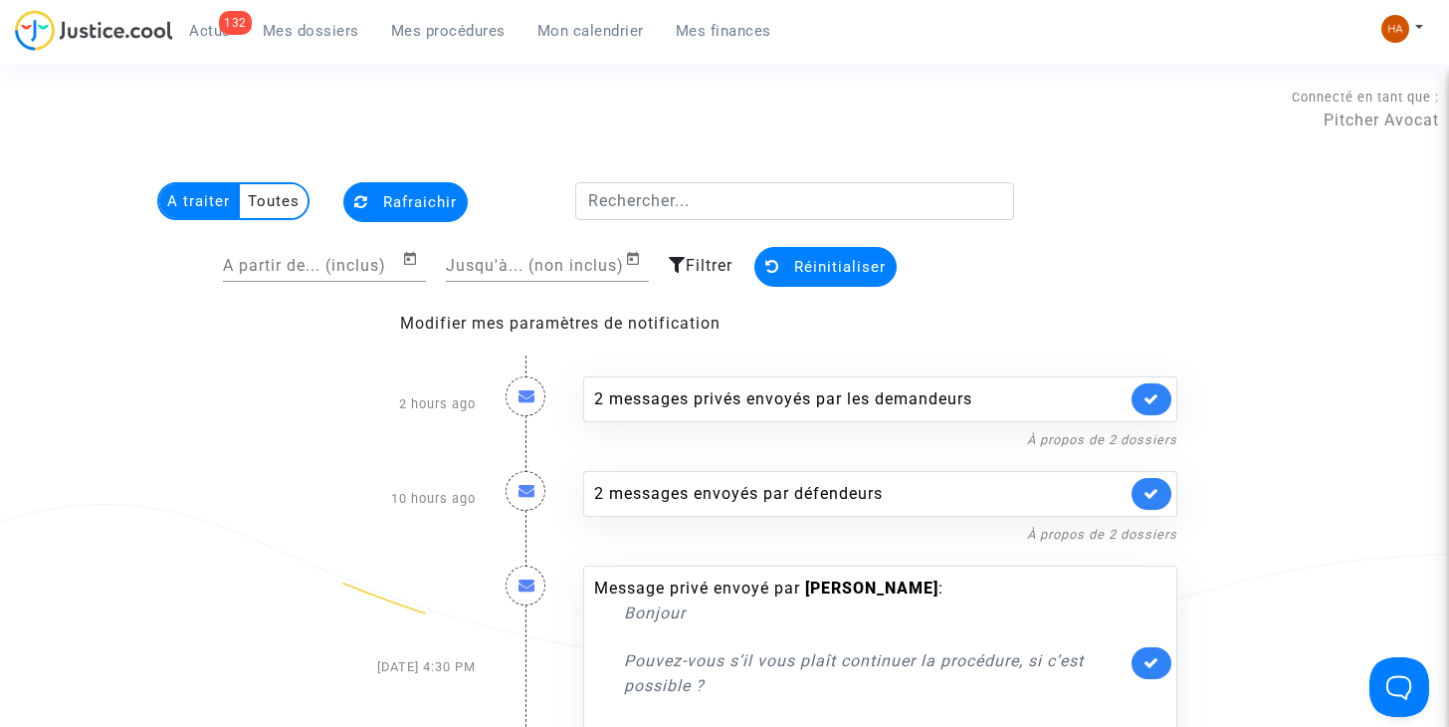
click at [433, 195] on span "Rafraichir" at bounding box center [420, 202] width 74 height 18
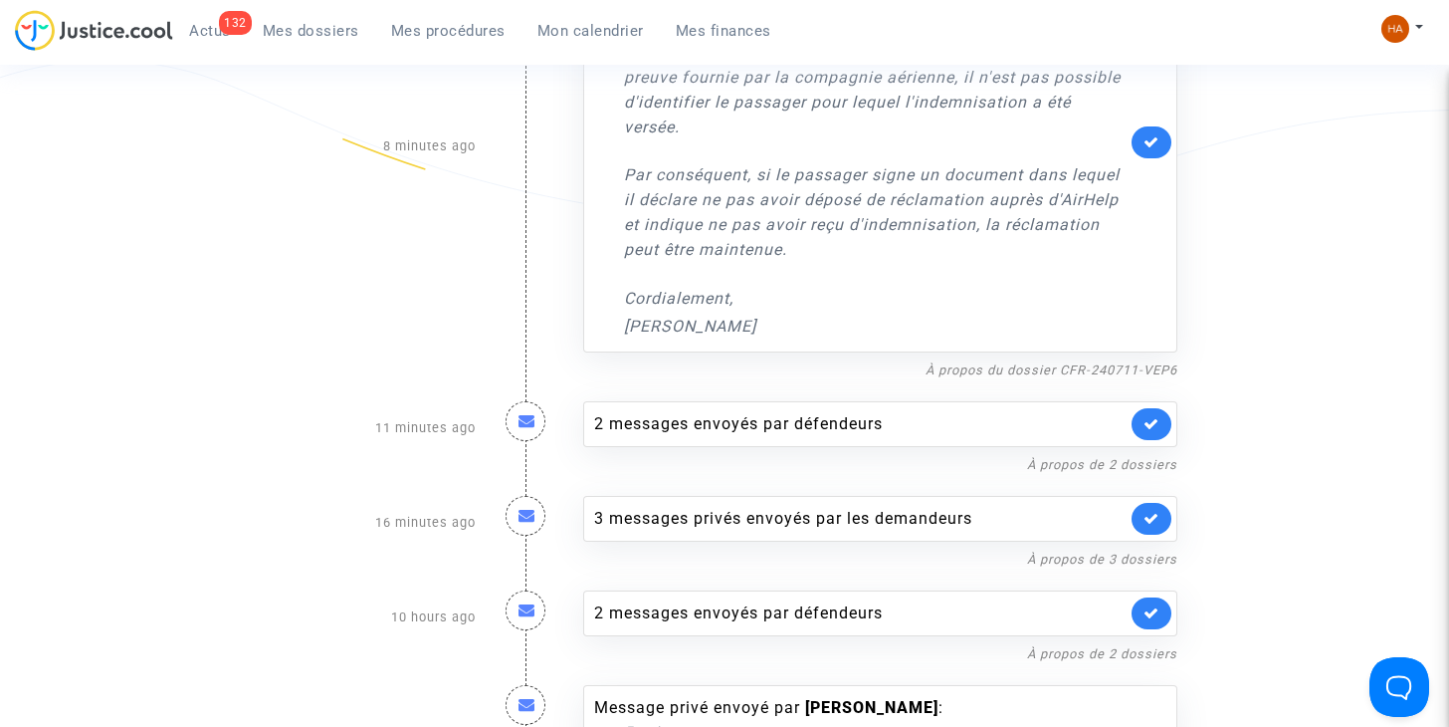
scroll to position [456, 0]
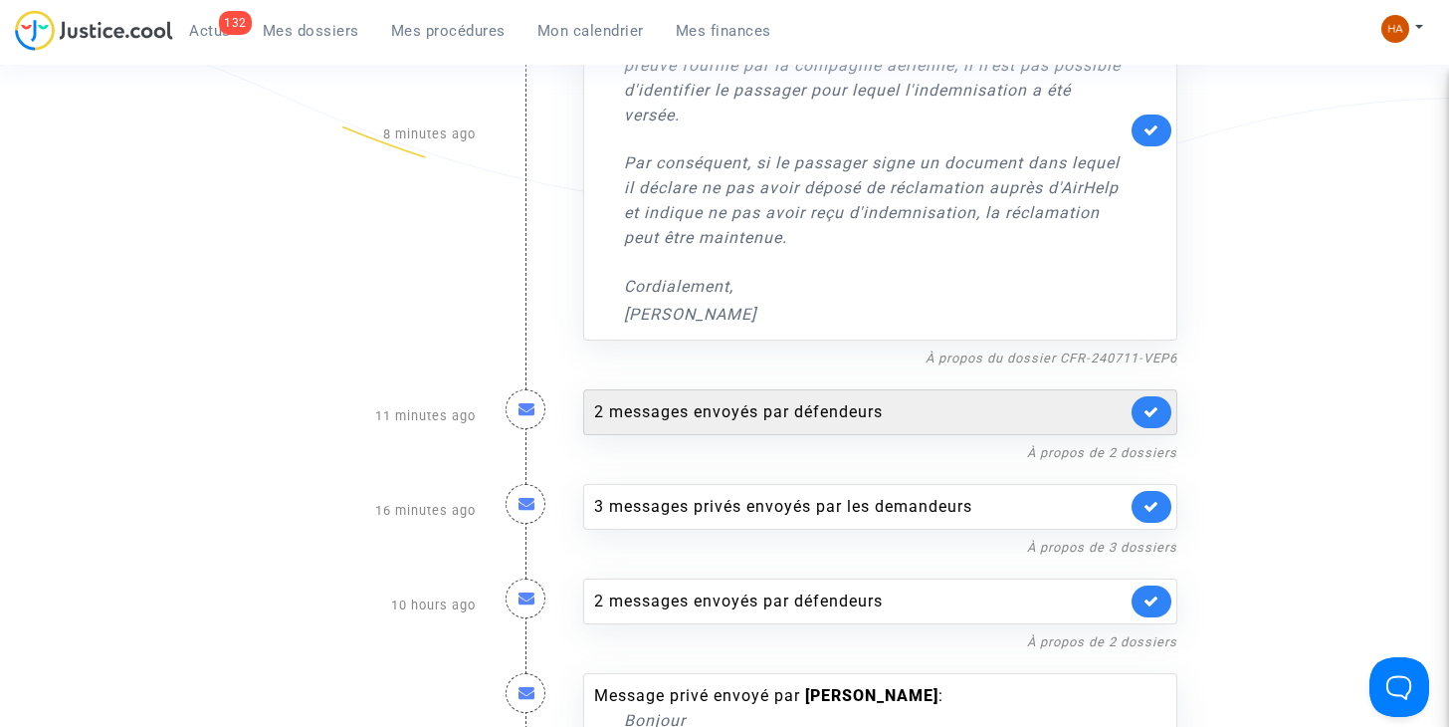
click at [807, 415] on div "2 messages envoyés par défendeurs" at bounding box center [860, 412] width 532 height 24
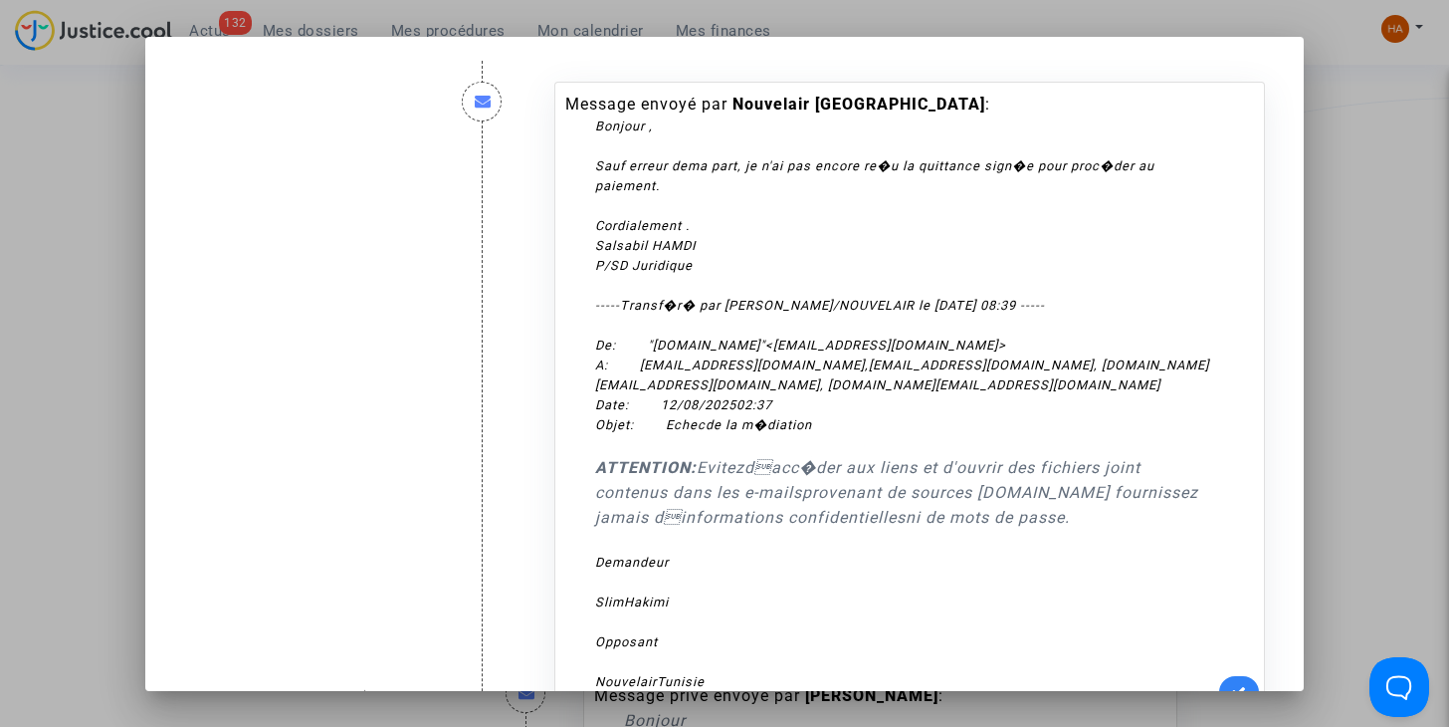
click at [1368, 236] on div at bounding box center [724, 363] width 1449 height 727
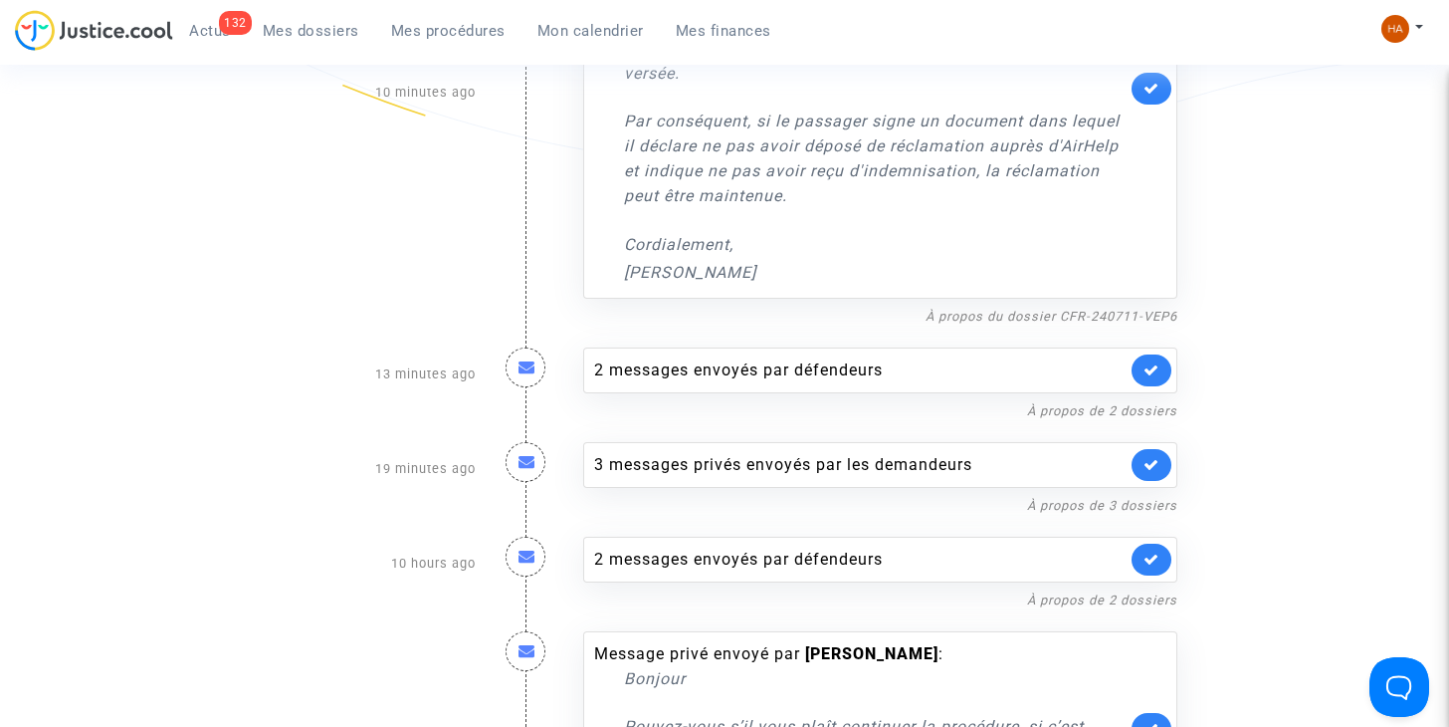
scroll to position [499, 0]
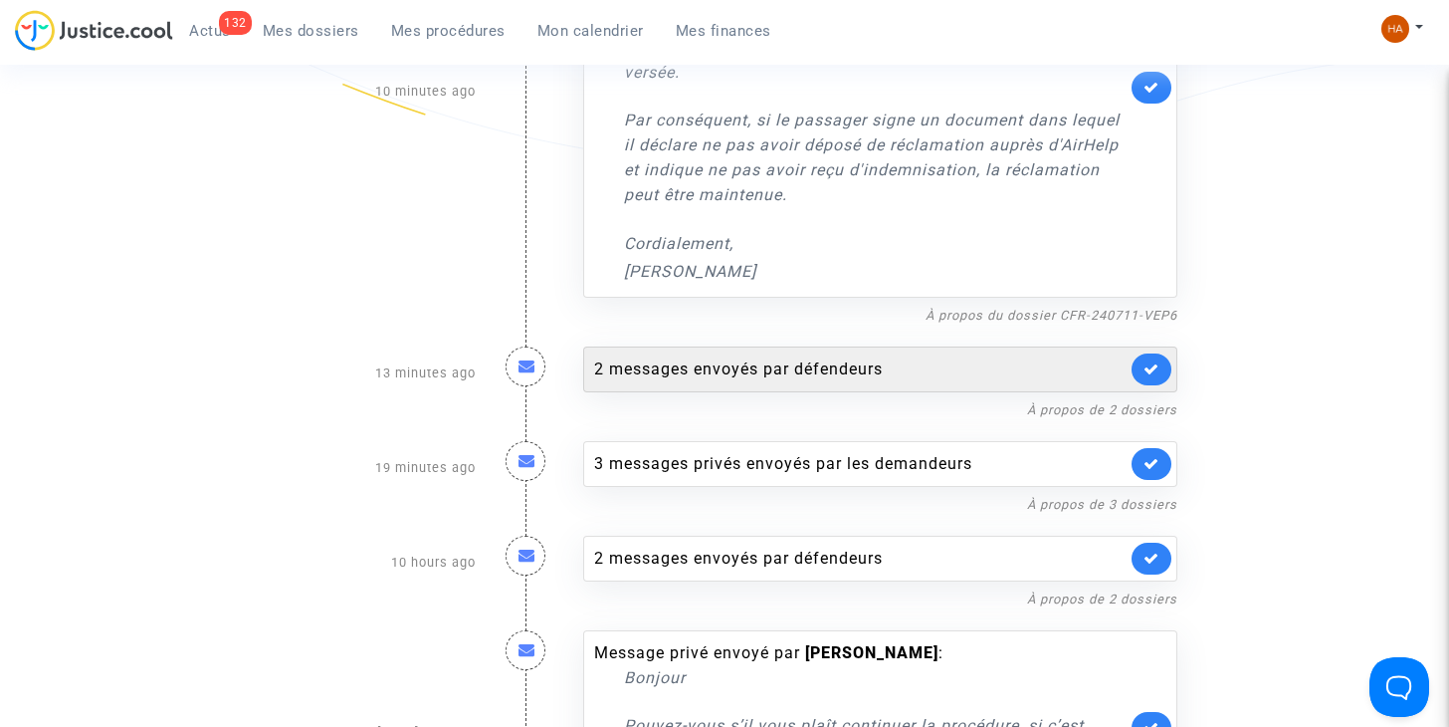
click at [799, 381] on div "2 messages envoyés par défendeurs" at bounding box center [880, 369] width 594 height 46
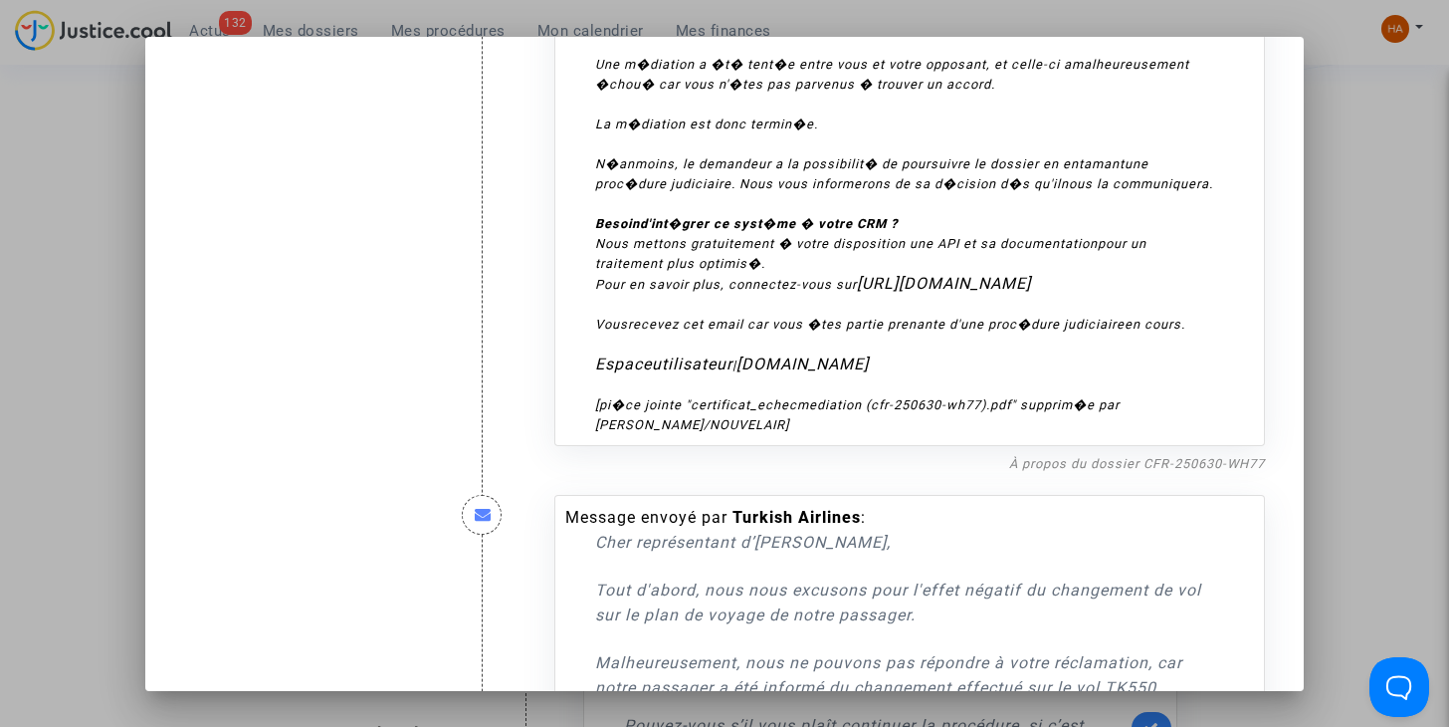
scroll to position [850, 0]
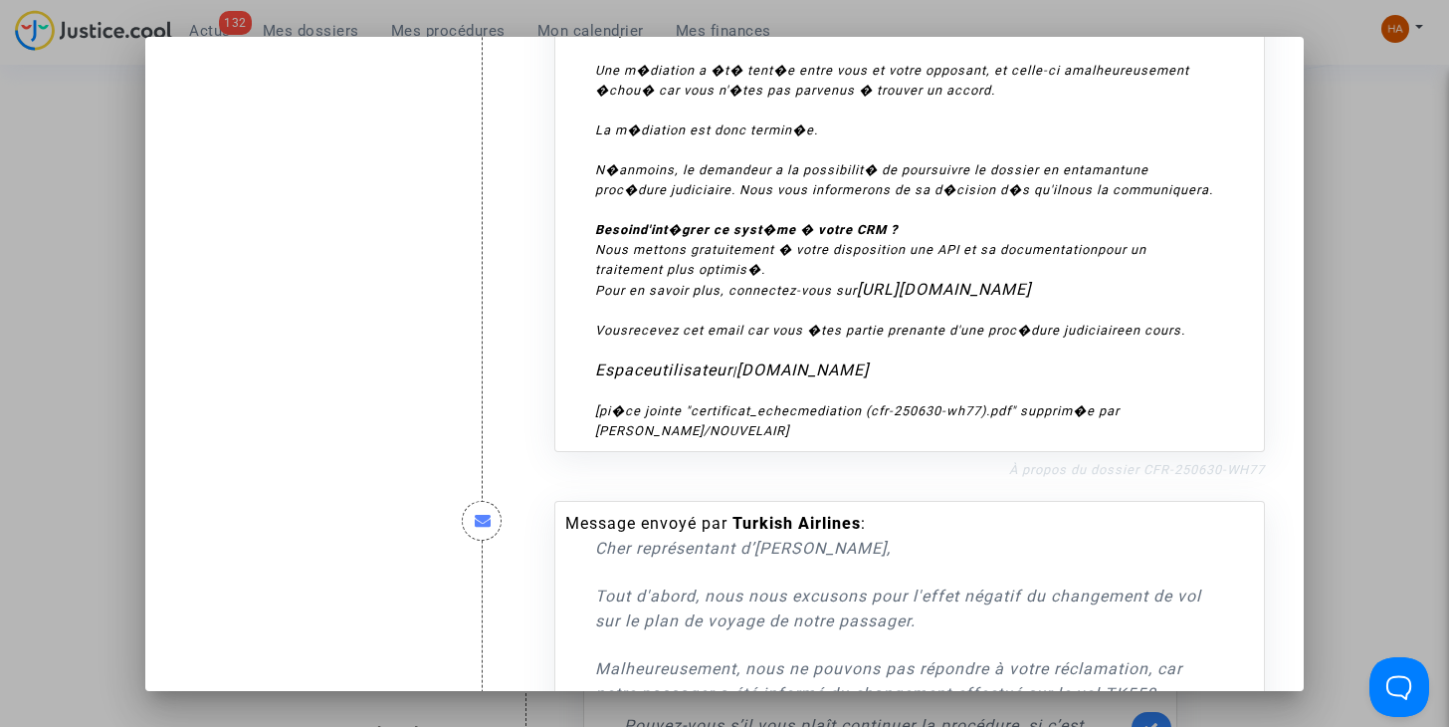
click at [1101, 477] on link "À propos du dossier CFR-250630-WH77" at bounding box center [1137, 469] width 256 height 15
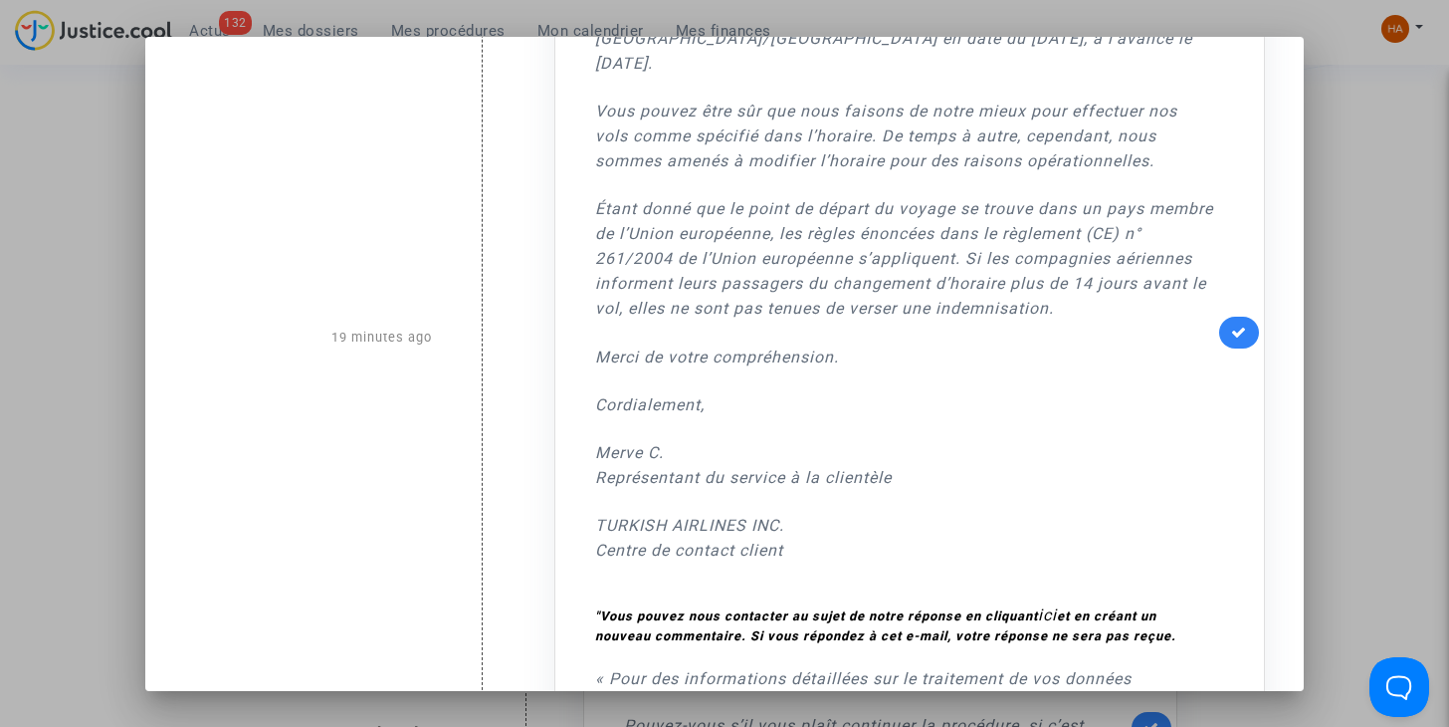
scroll to position [1732, 0]
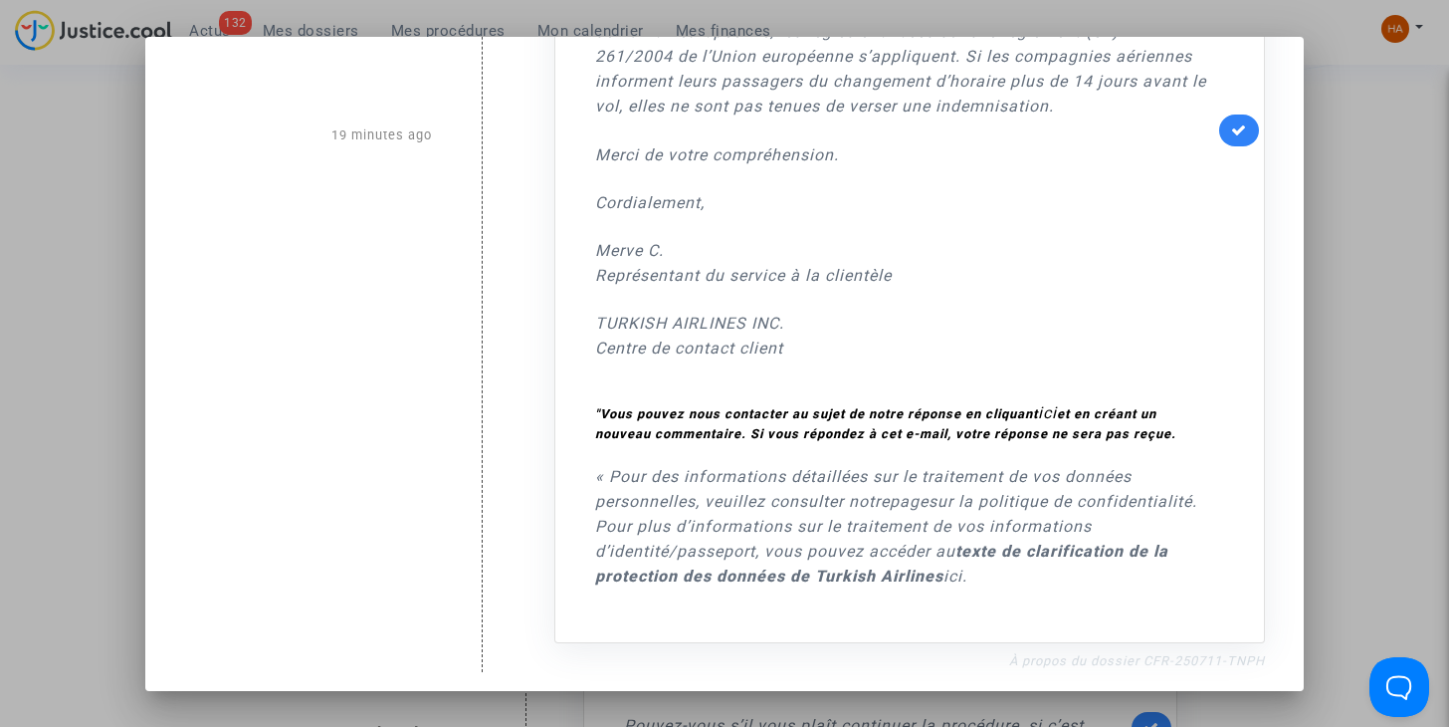
click at [1055, 653] on link "À propos du dossier CFR-250711-TNPH" at bounding box center [1137, 660] width 256 height 15
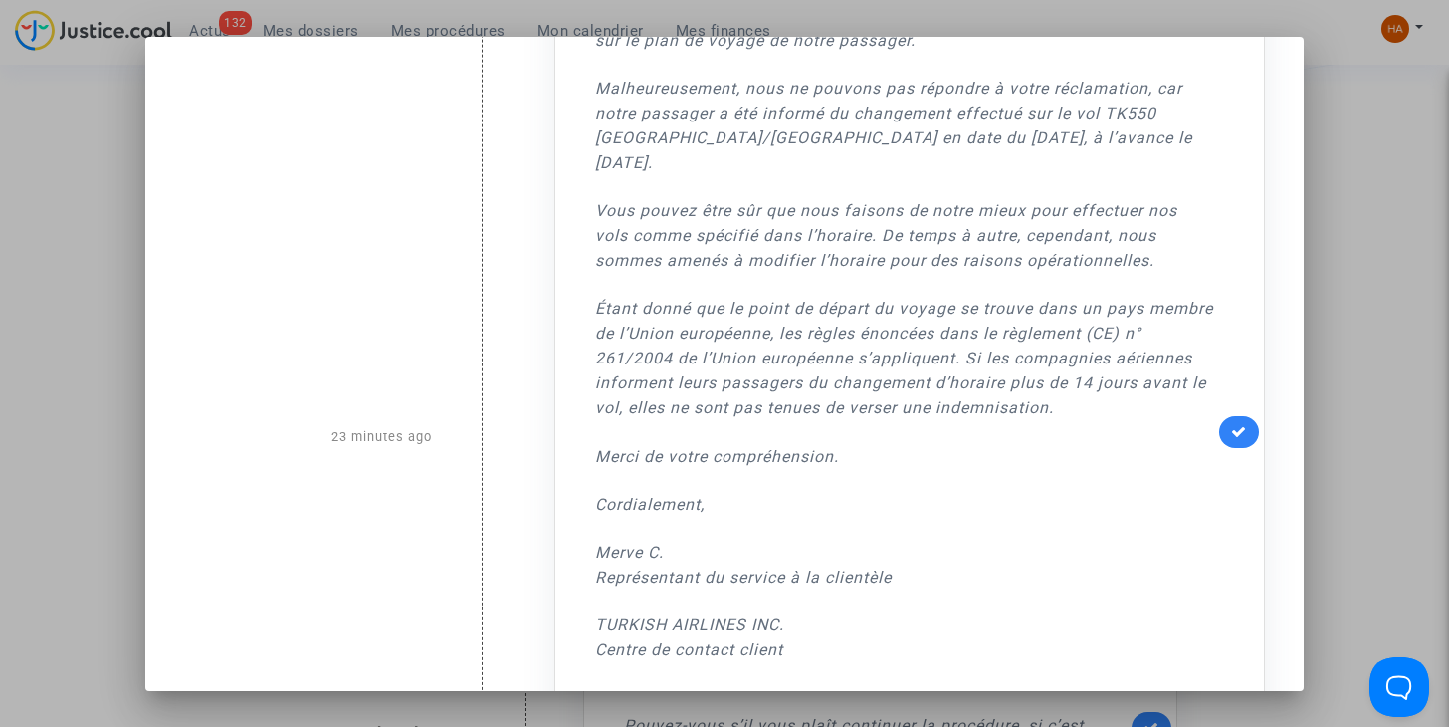
scroll to position [1431, 0]
click at [1231, 435] on icon at bounding box center [1239, 430] width 16 height 15
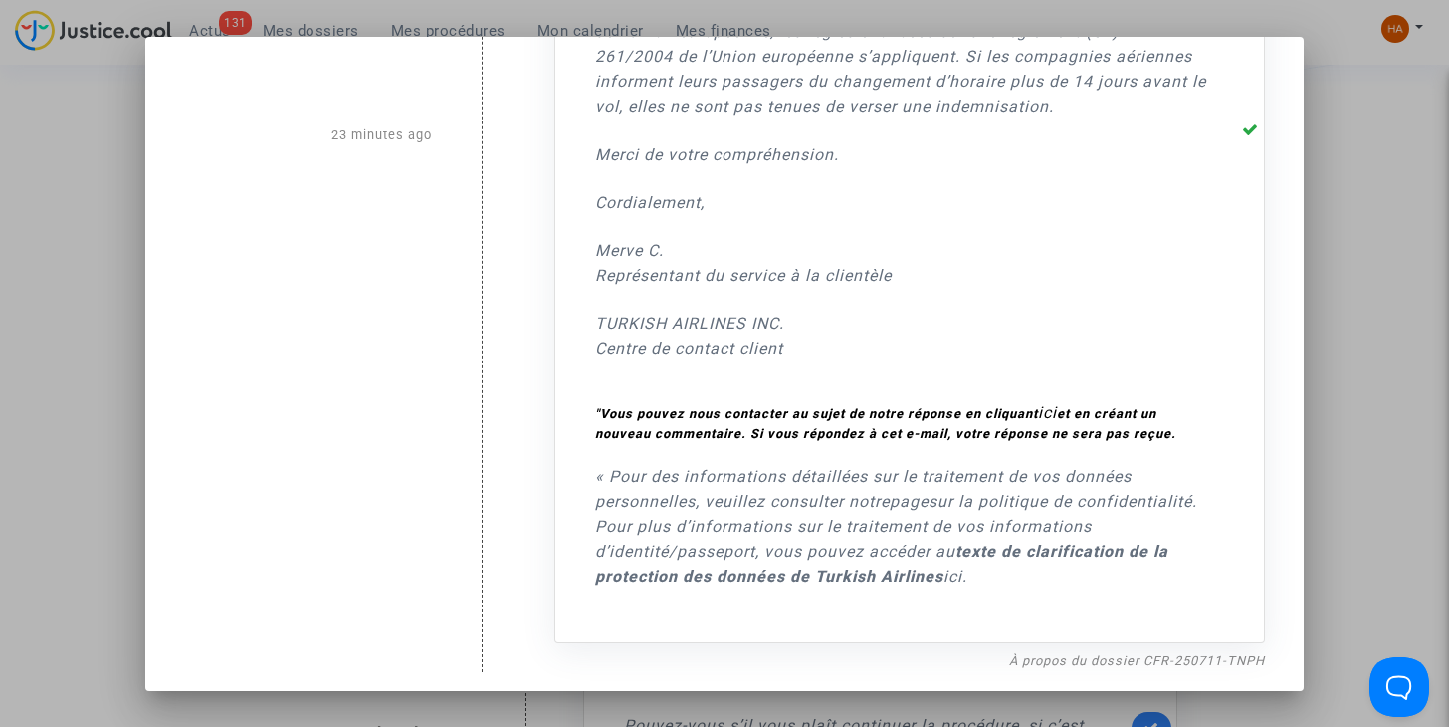
click at [1420, 273] on div at bounding box center [724, 363] width 1449 height 727
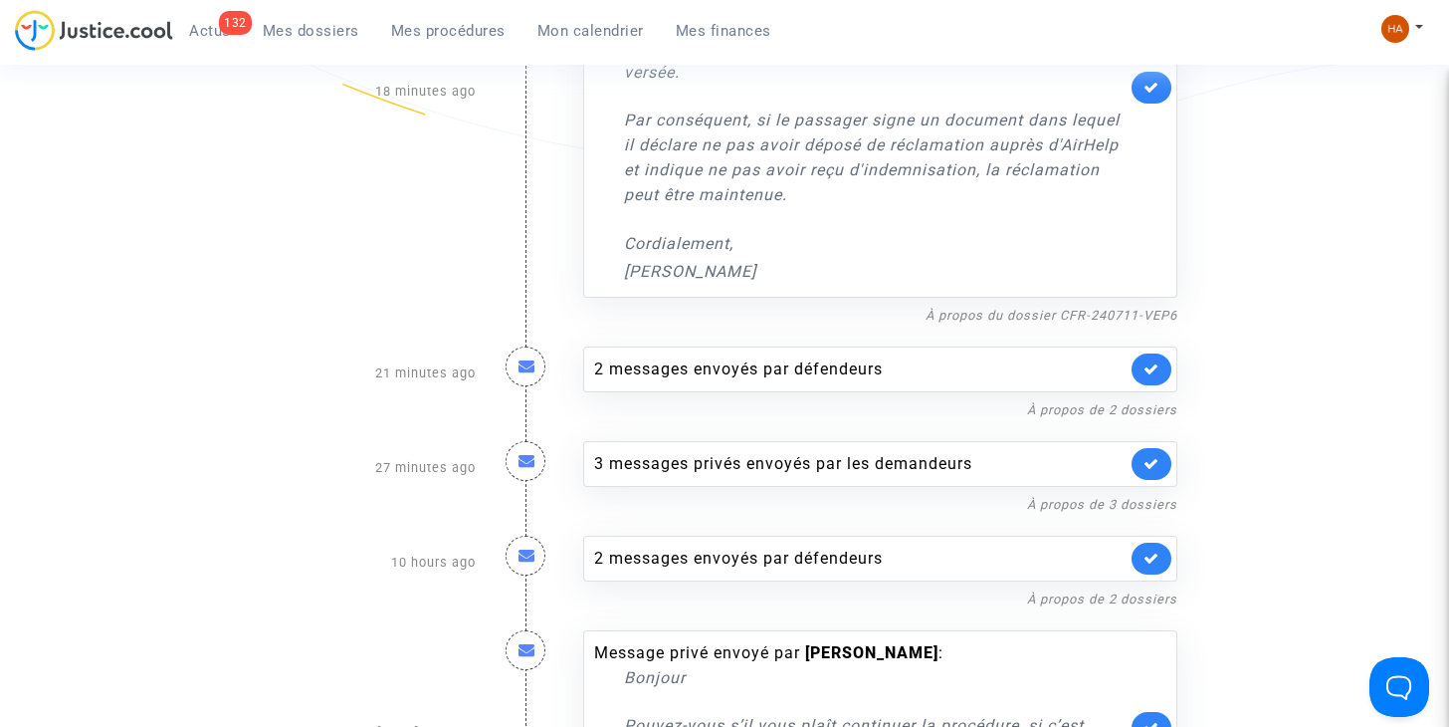
scroll to position [0, 0]
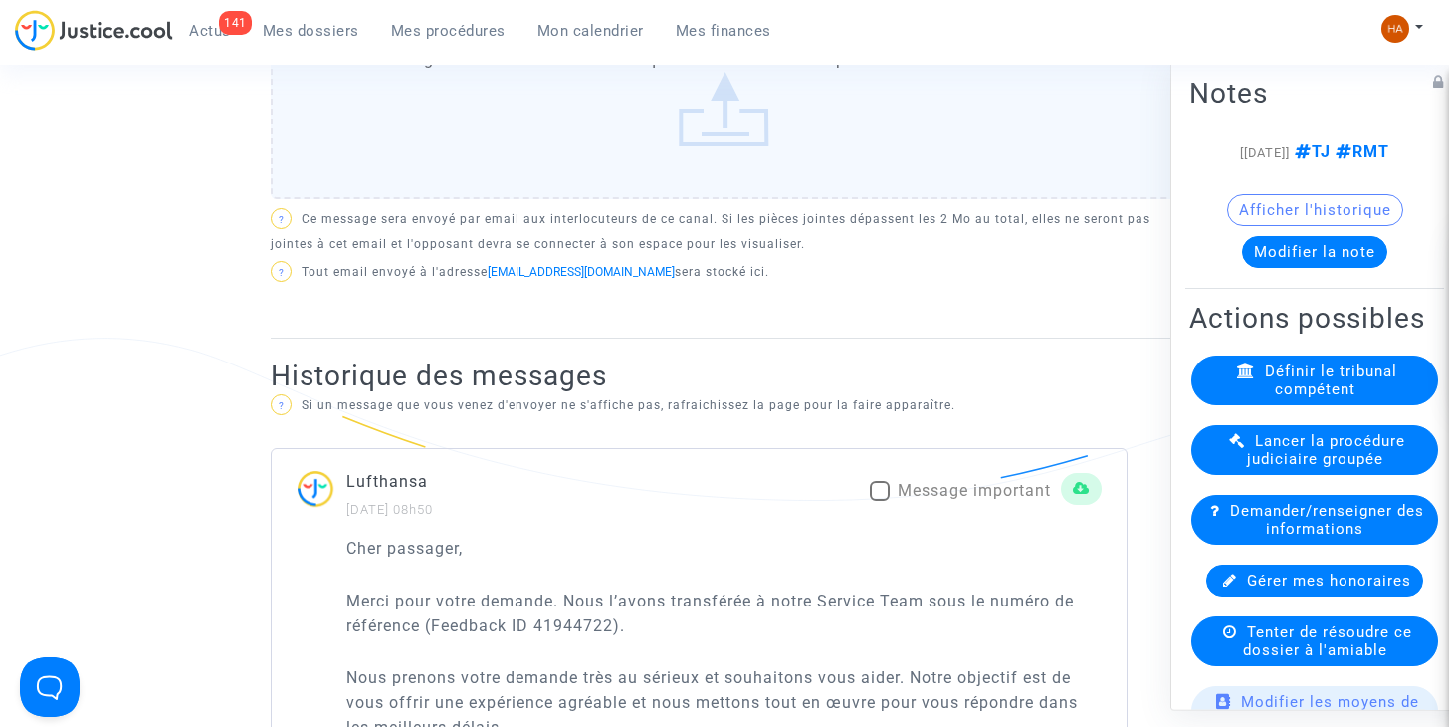
scroll to position [1095, 0]
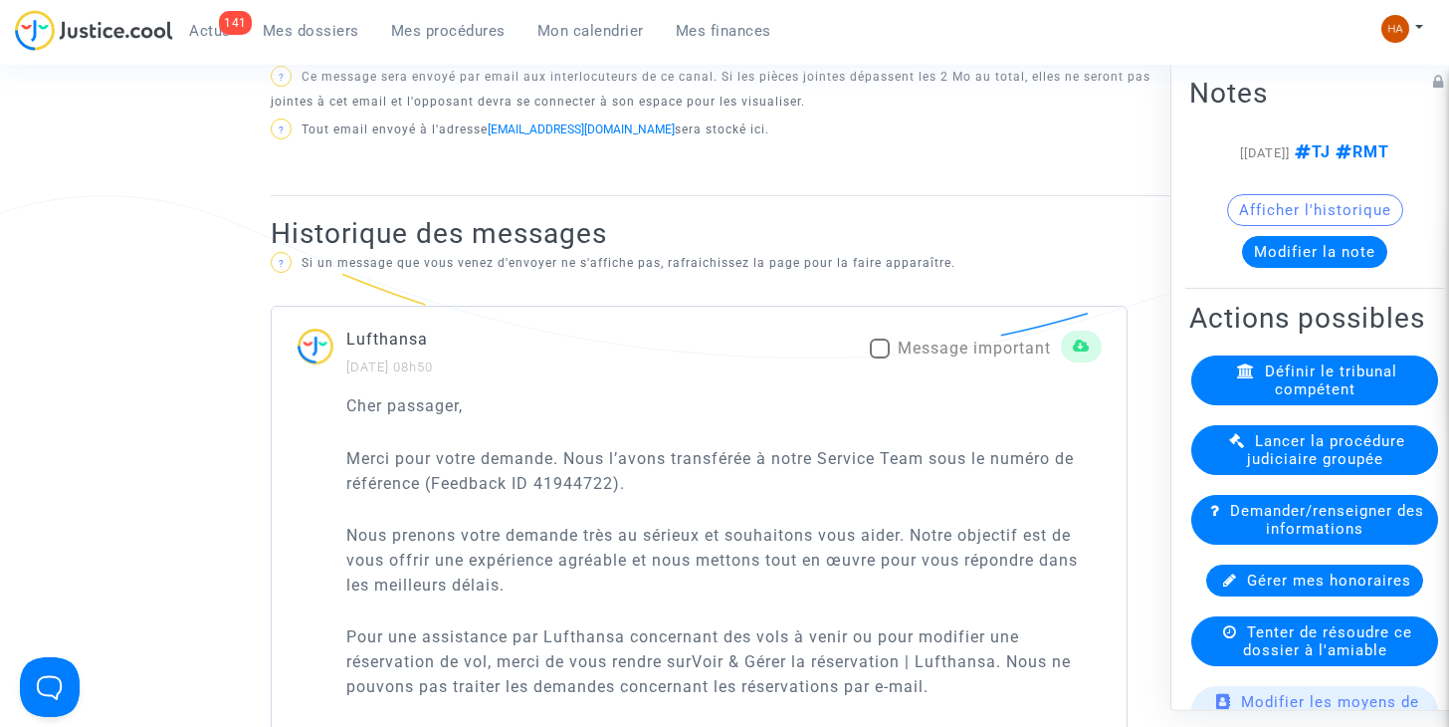
click at [880, 341] on span at bounding box center [880, 348] width 20 height 20
click at [880, 358] on input "Message important" at bounding box center [879, 358] width 1 height 1
checkbox input "true"
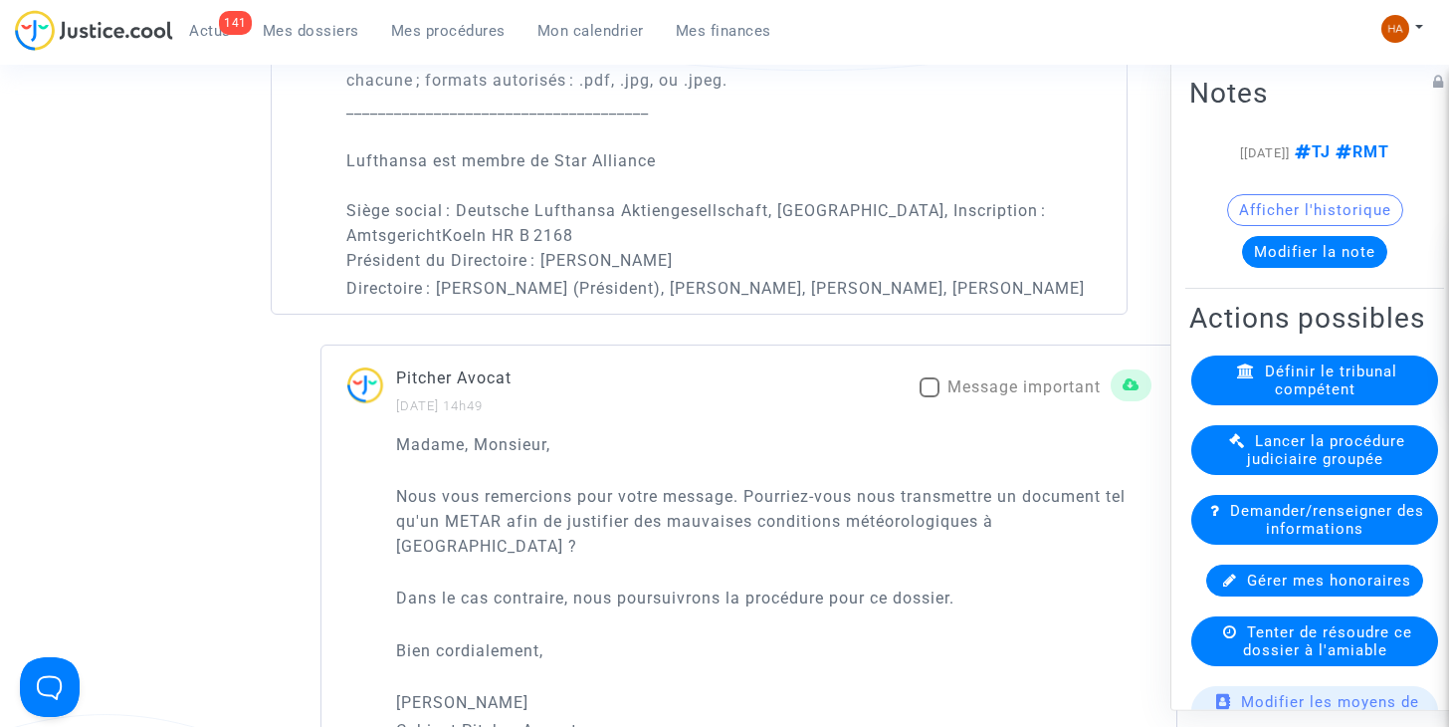
scroll to position [2190, 0]
click at [936, 396] on span at bounding box center [930, 386] width 20 height 20
click at [930, 397] on input "Message important" at bounding box center [929, 396] width 1 height 1
checkbox input "true"
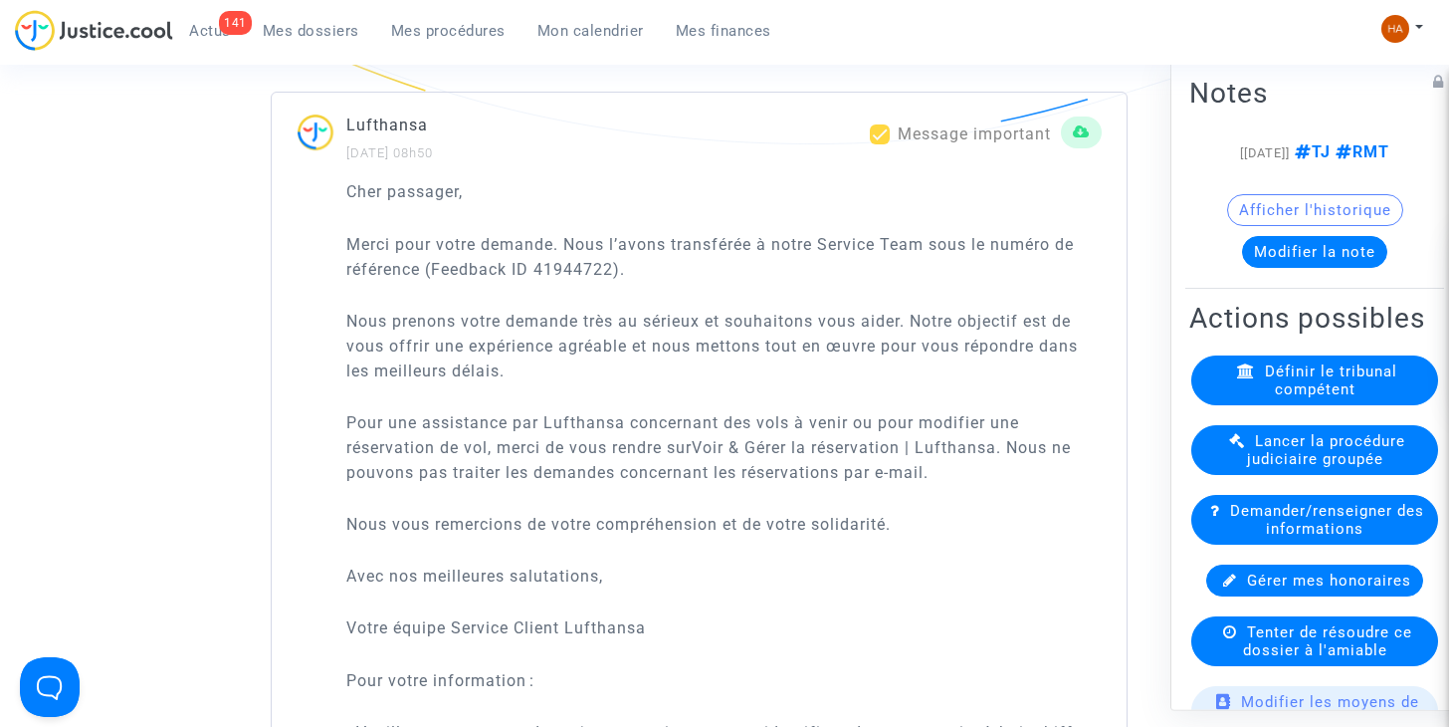
scroll to position [1285, 0]
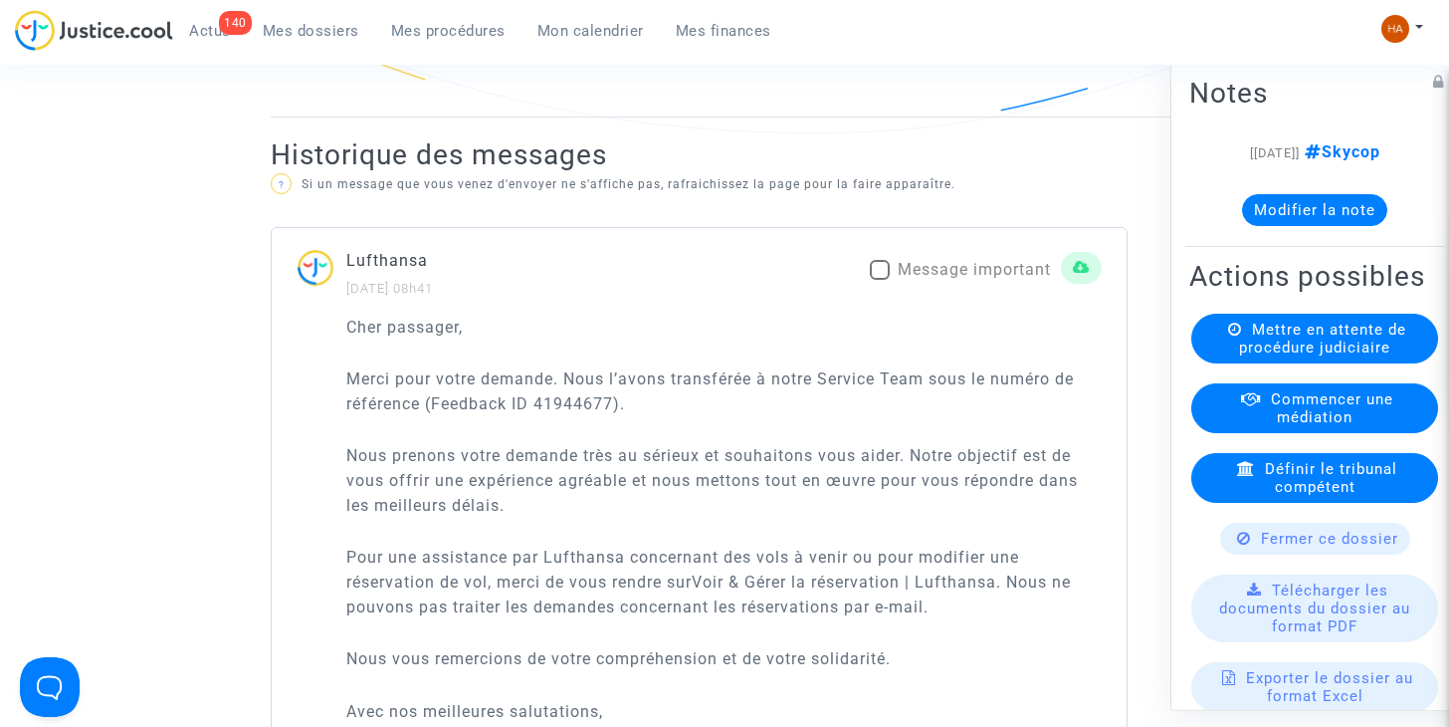
scroll to position [1393, 0]
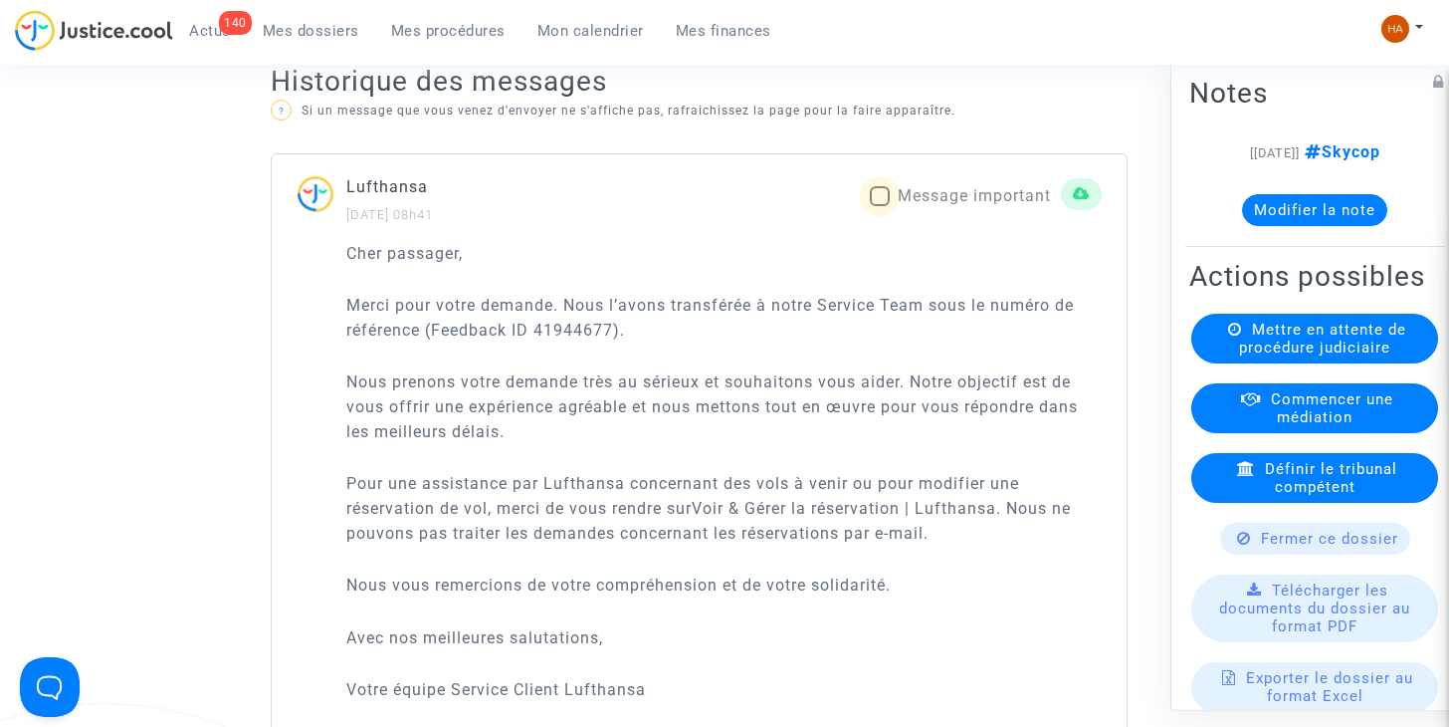
click at [877, 206] on span at bounding box center [880, 196] width 20 height 20
click at [879, 207] on input "Message important" at bounding box center [879, 206] width 1 height 1
checkbox input "true"
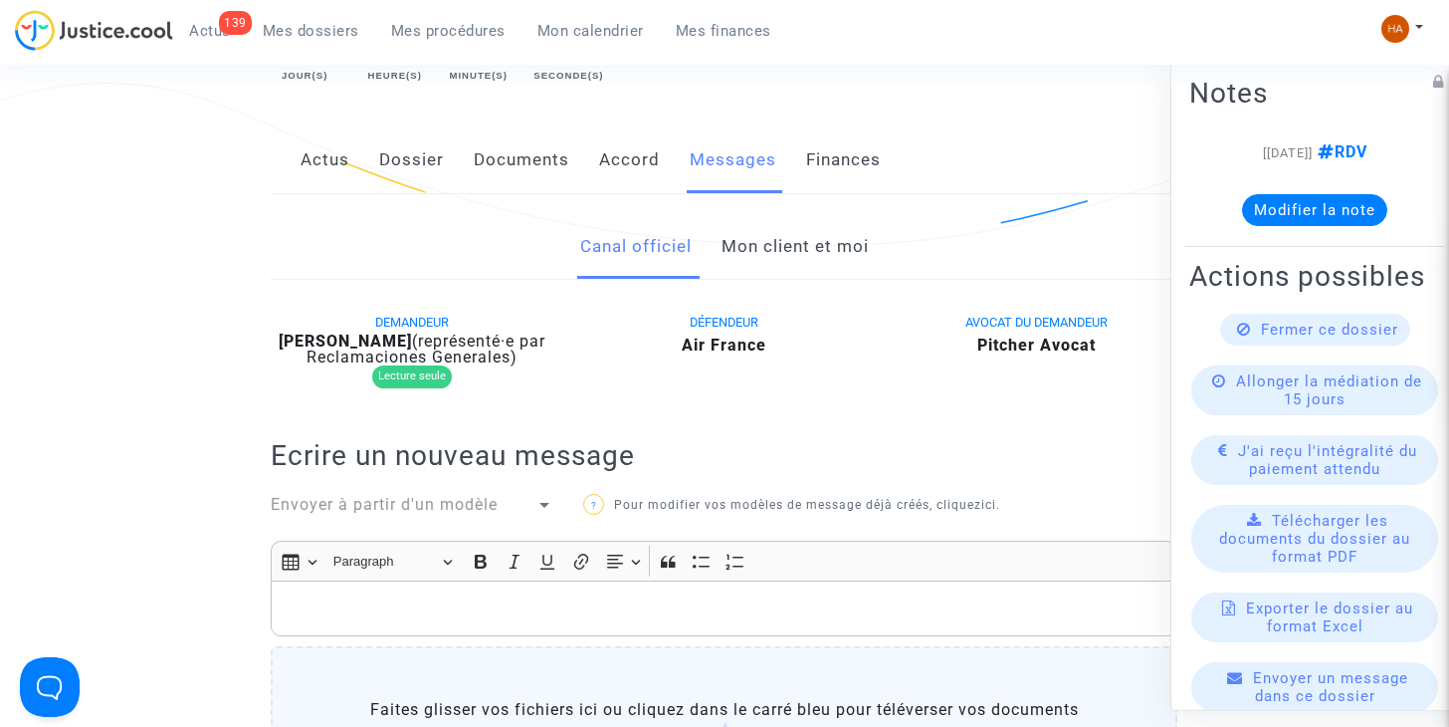
scroll to position [398, 0]
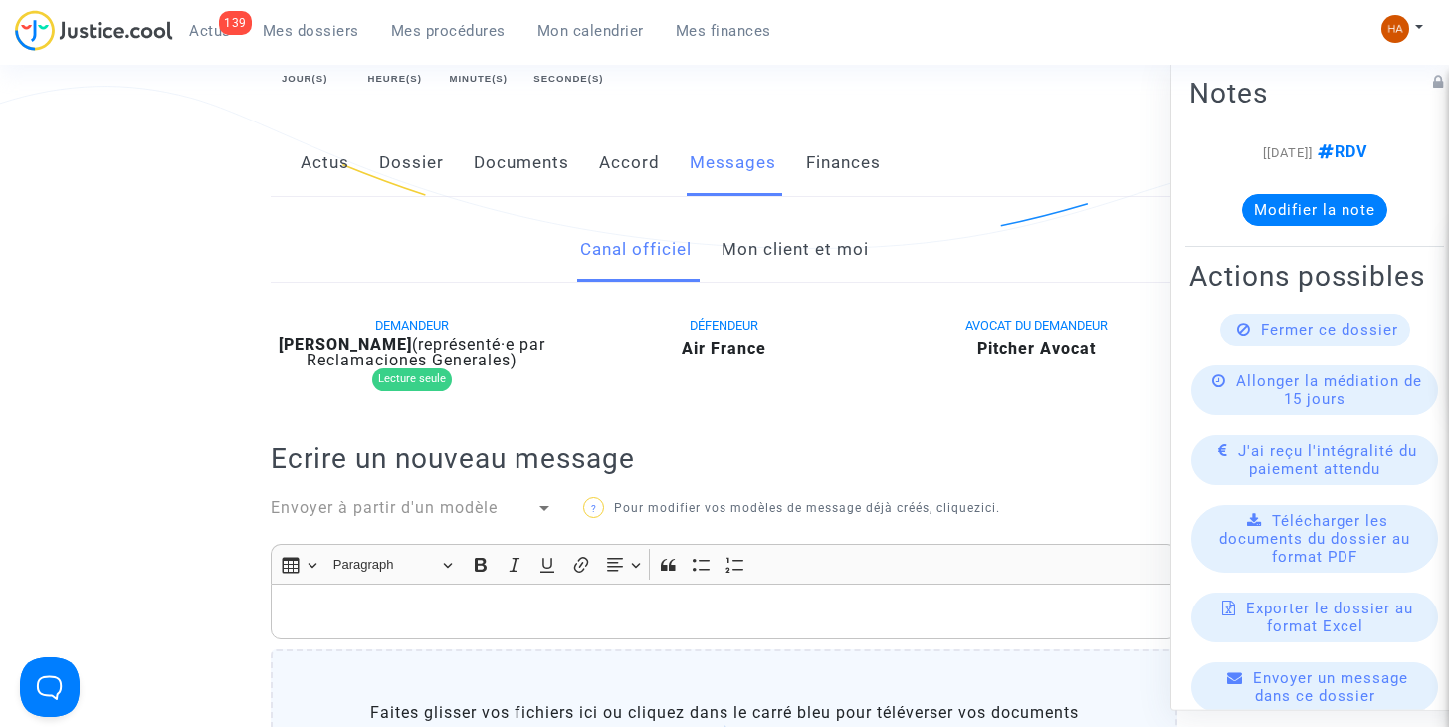
click at [820, 242] on link "Mon client et moi" at bounding box center [795, 250] width 147 height 66
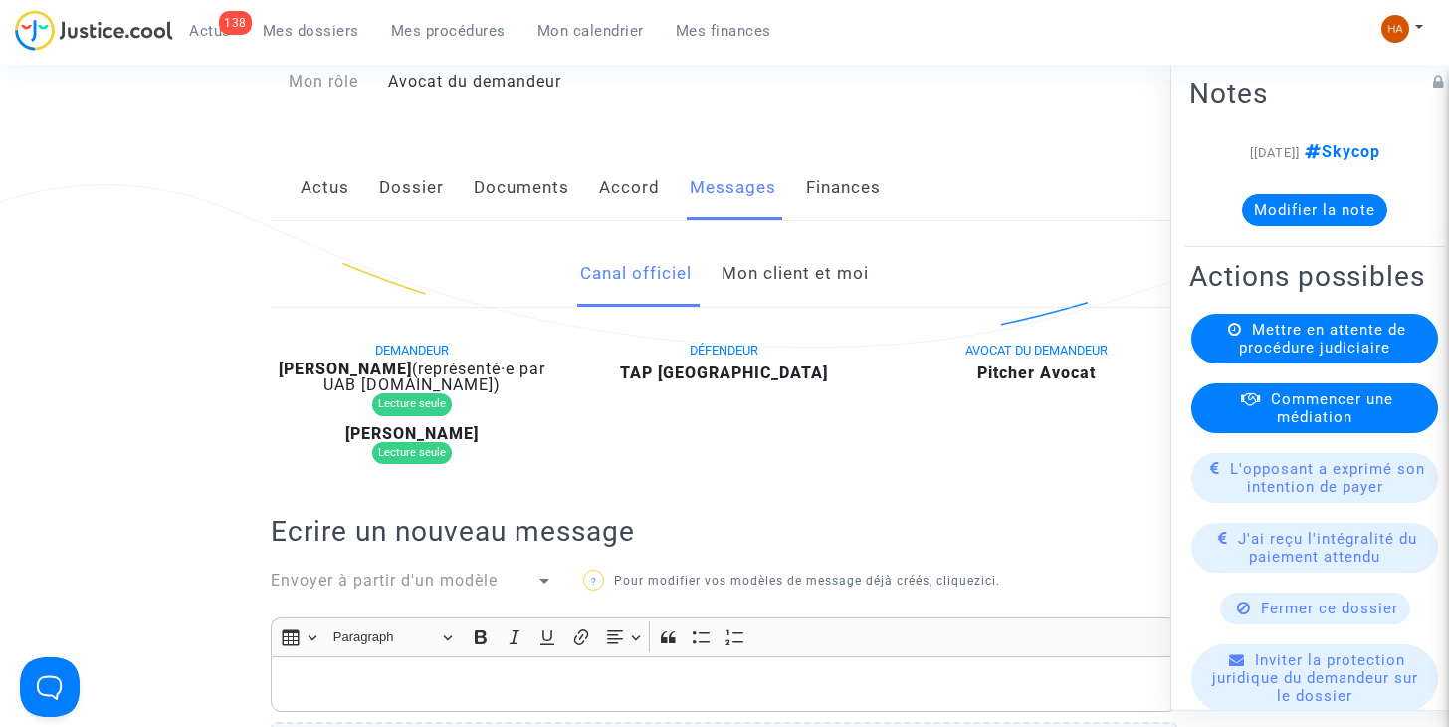
scroll to position [299, 0]
click at [781, 297] on link "Mon client et moi" at bounding box center [795, 275] width 147 height 66
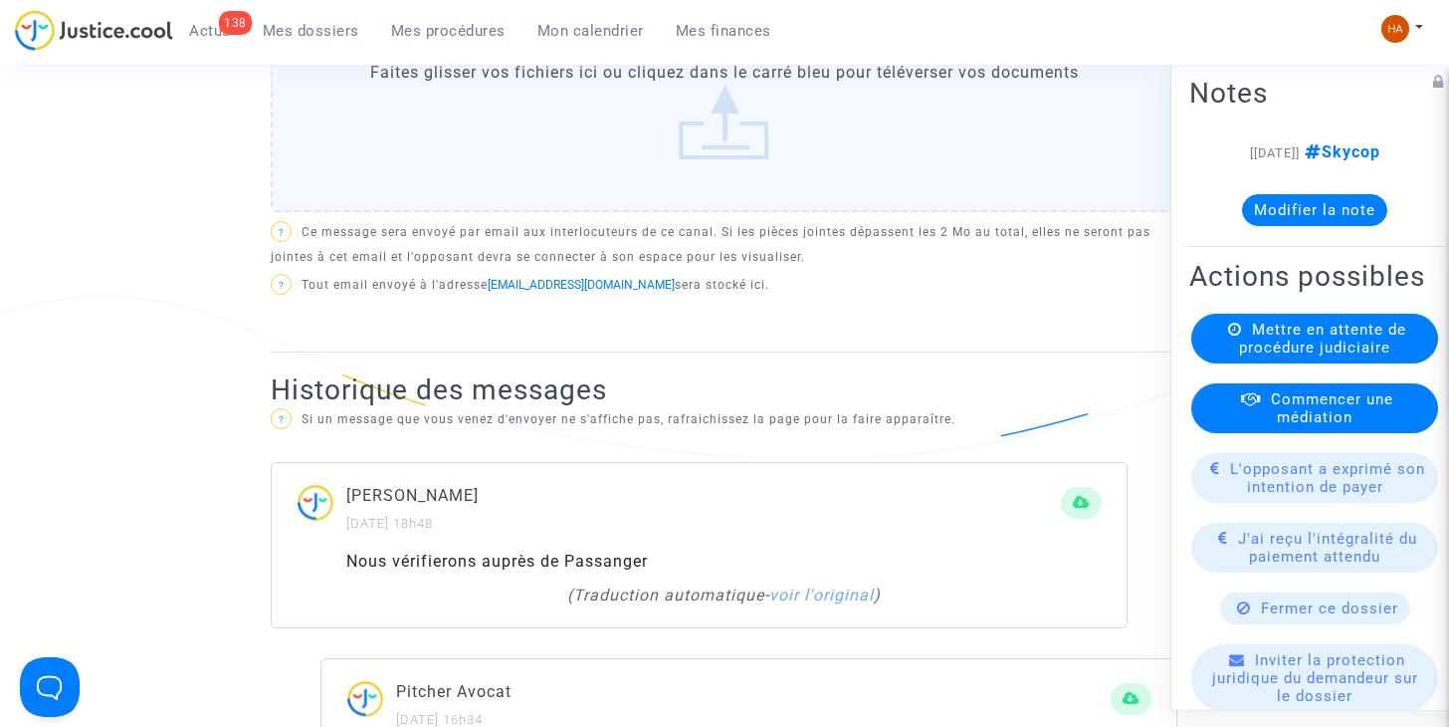
scroll to position [995, 0]
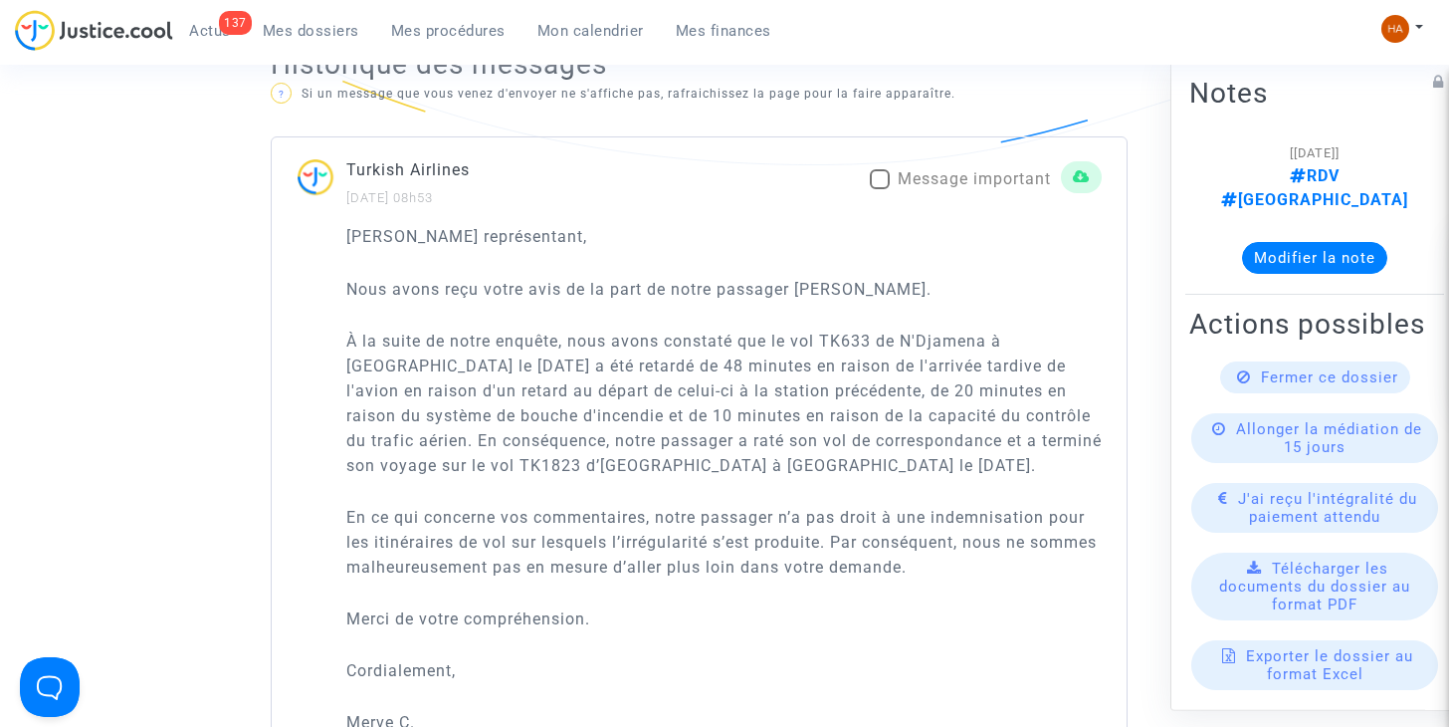
scroll to position [1294, 0]
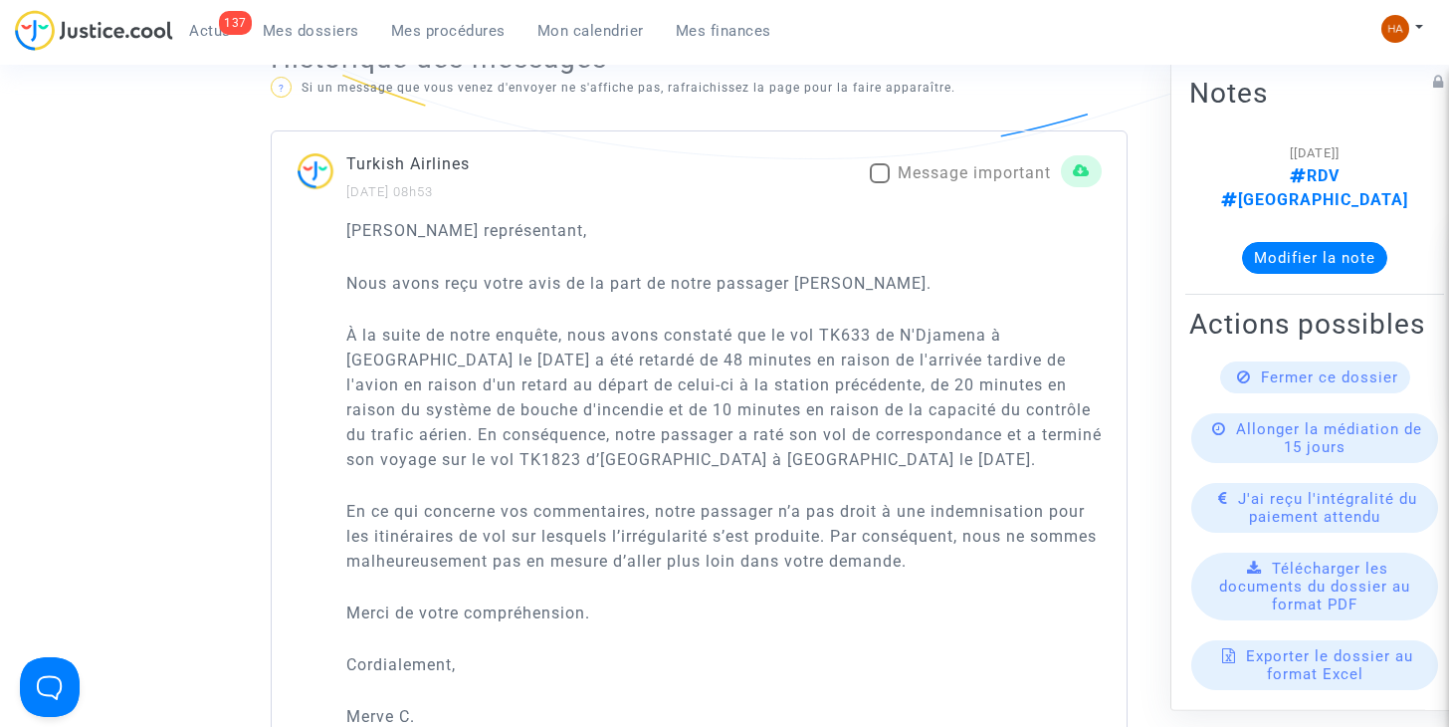
click at [879, 183] on span at bounding box center [880, 173] width 20 height 20
click at [879, 184] on input "Message important" at bounding box center [879, 183] width 1 height 1
checkbox input "true"
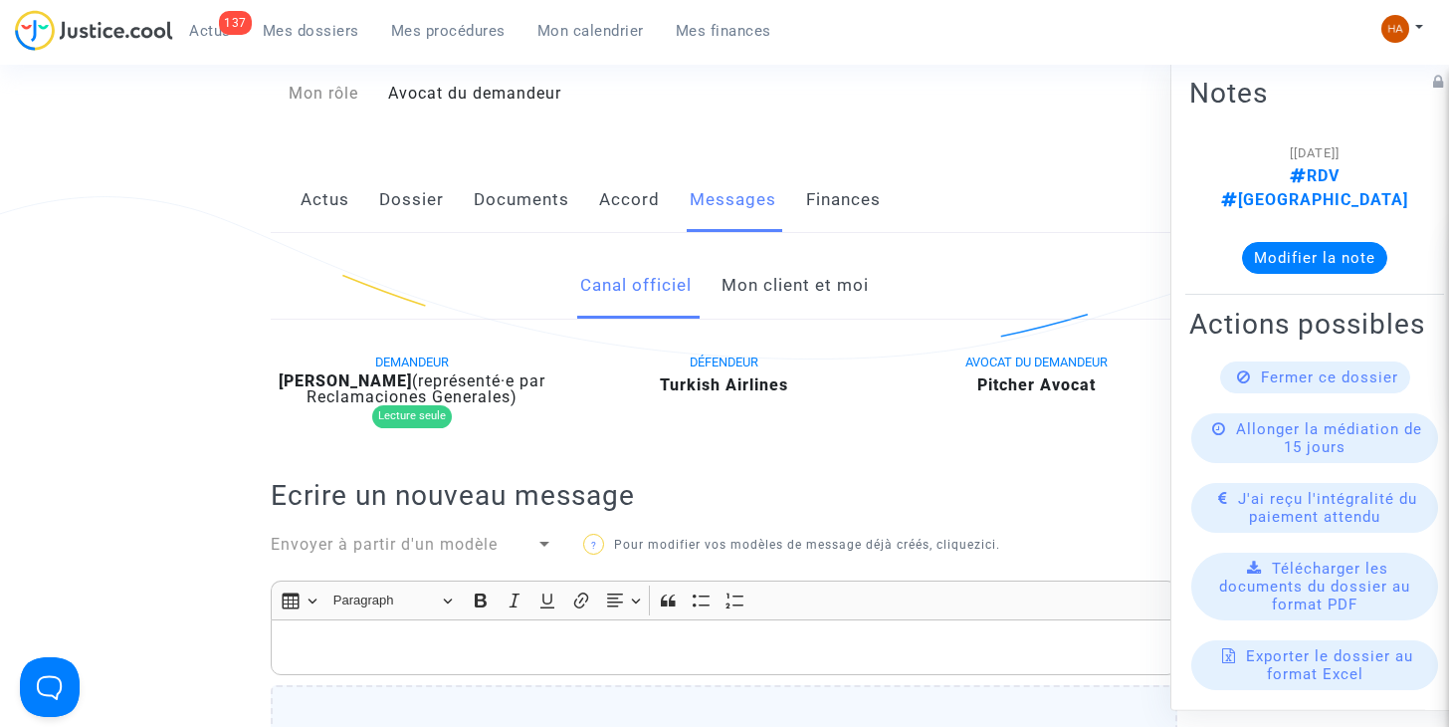
scroll to position [287, 0]
drag, startPoint x: 832, startPoint y: 288, endPoint x: 774, endPoint y: 286, distance: 57.8
click at [774, 286] on link "Mon client et moi" at bounding box center [795, 287] width 147 height 66
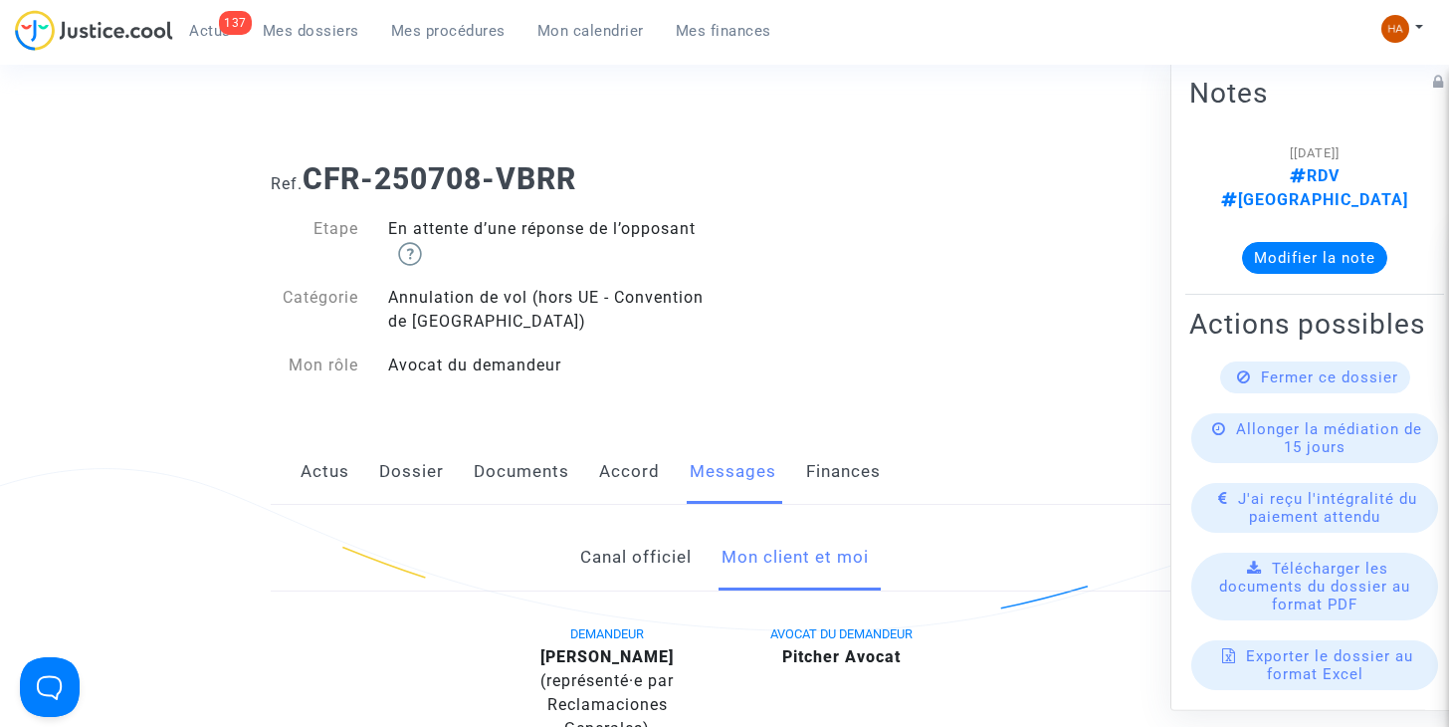
scroll to position [6, 0]
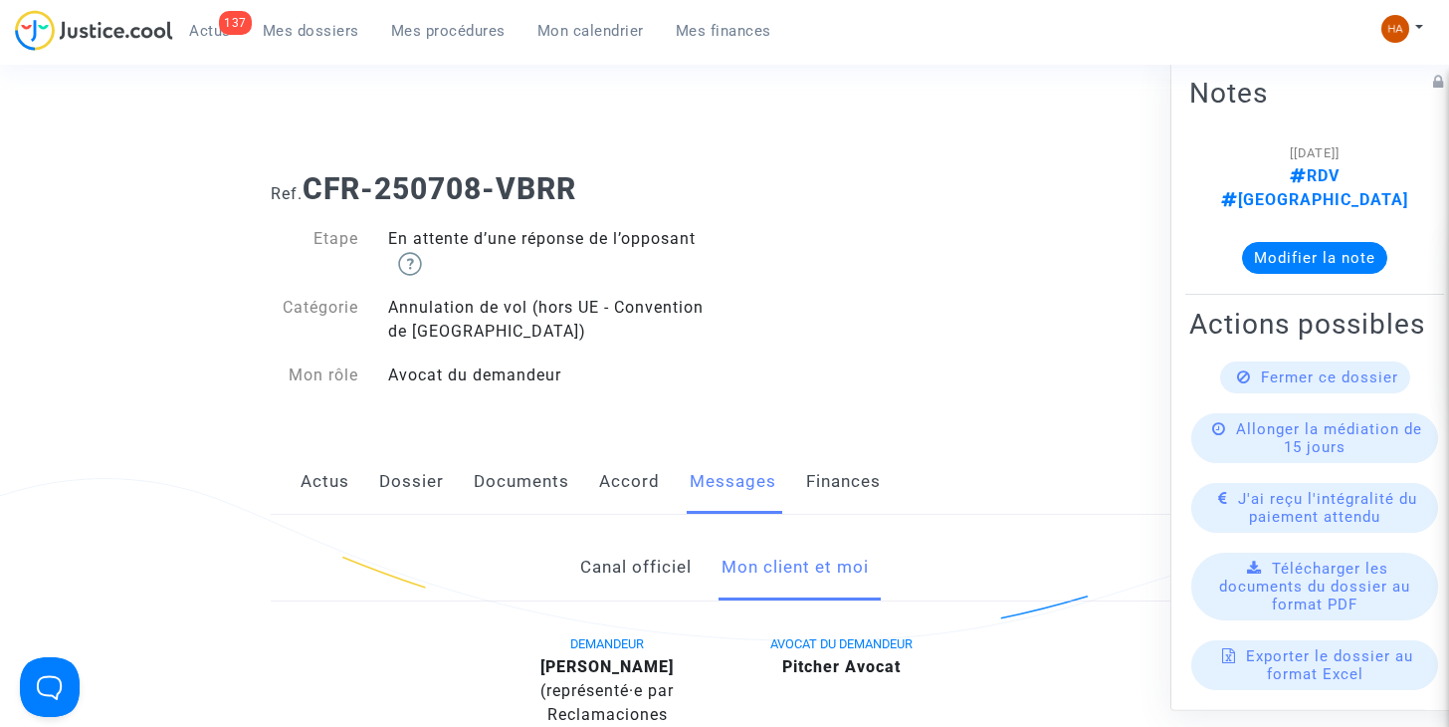
click at [624, 569] on link "Canal officiel" at bounding box center [635, 567] width 111 height 66
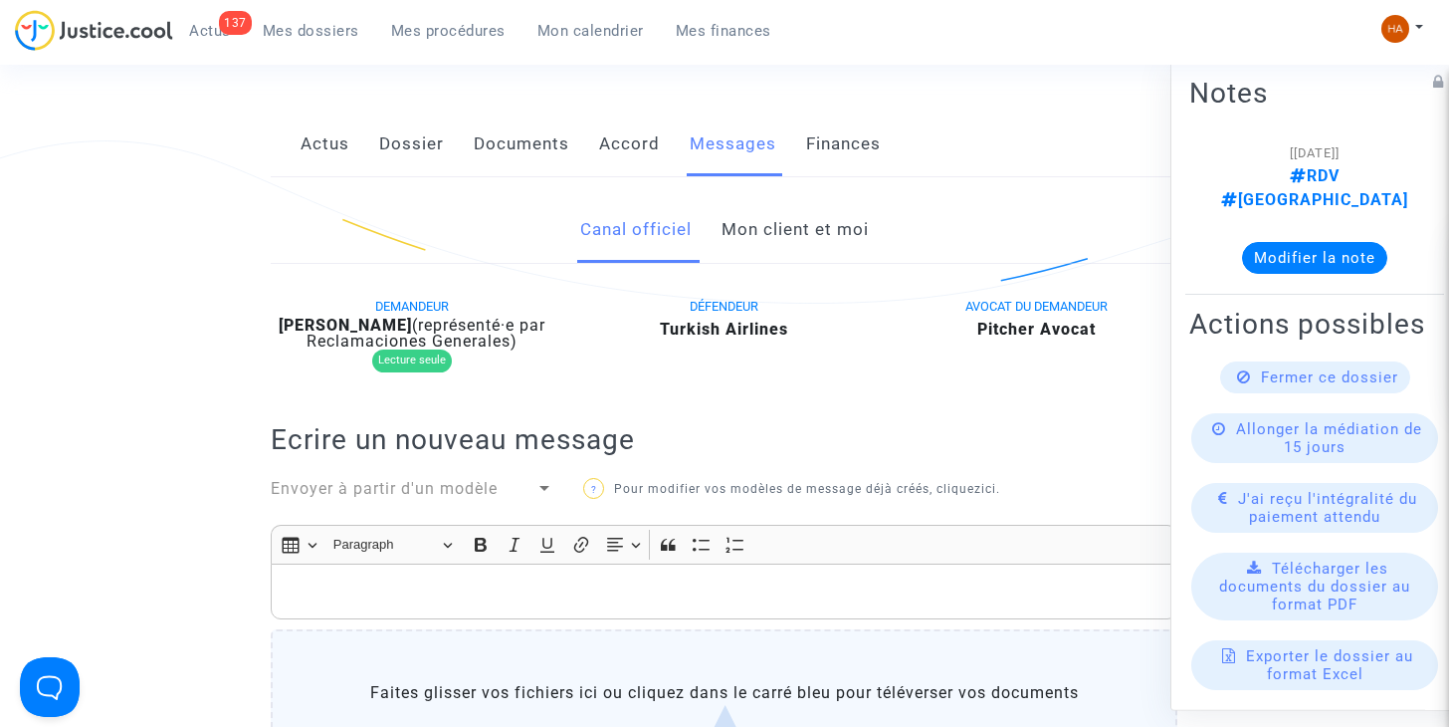
scroll to position [314, 0]
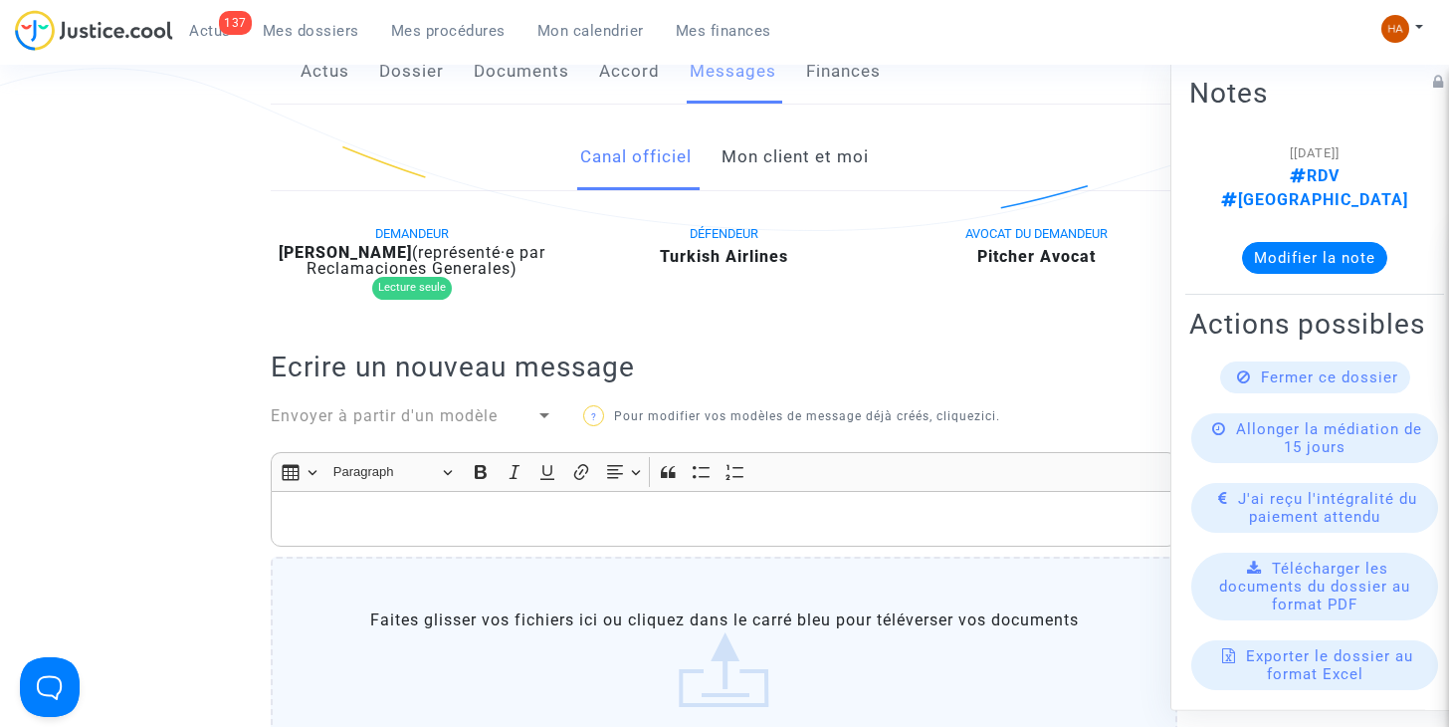
scroll to position [398, 0]
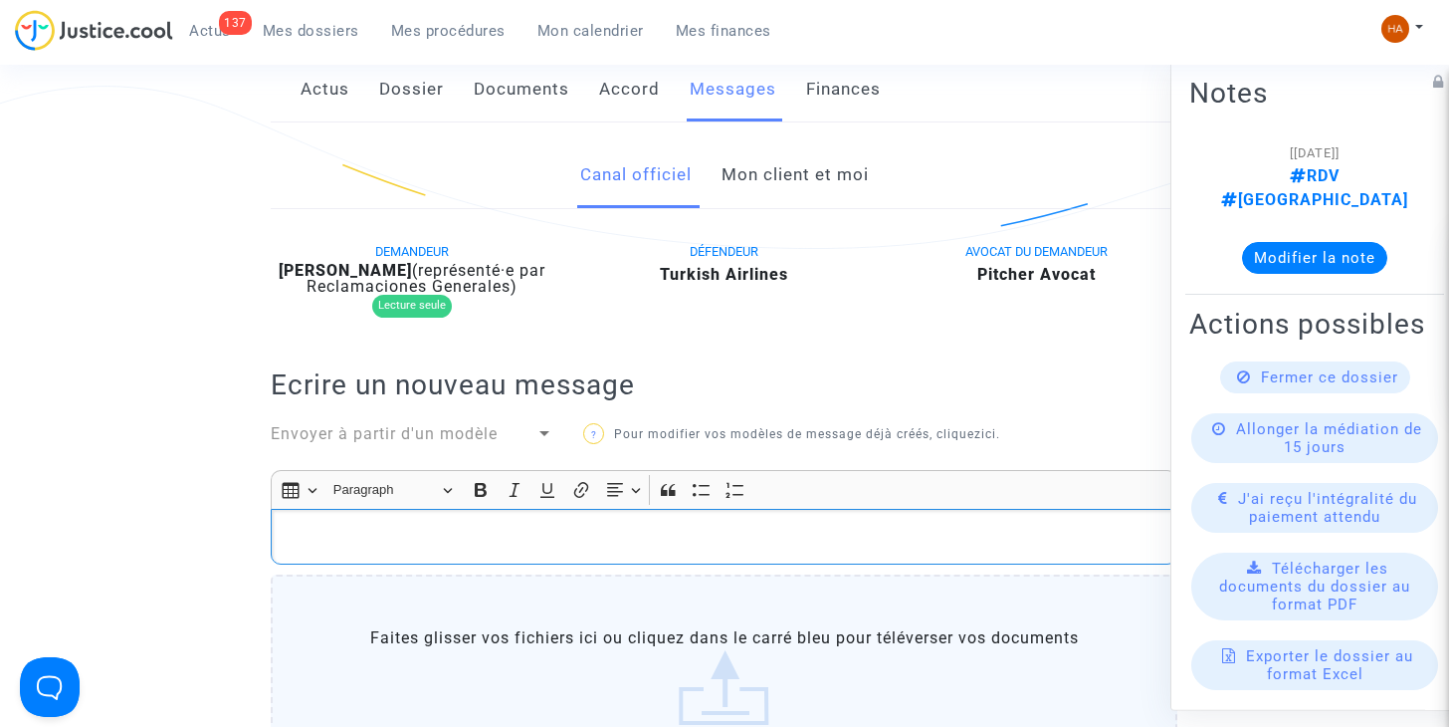
click at [397, 549] on p "Rich Text Editor, main" at bounding box center [725, 536] width 886 height 25
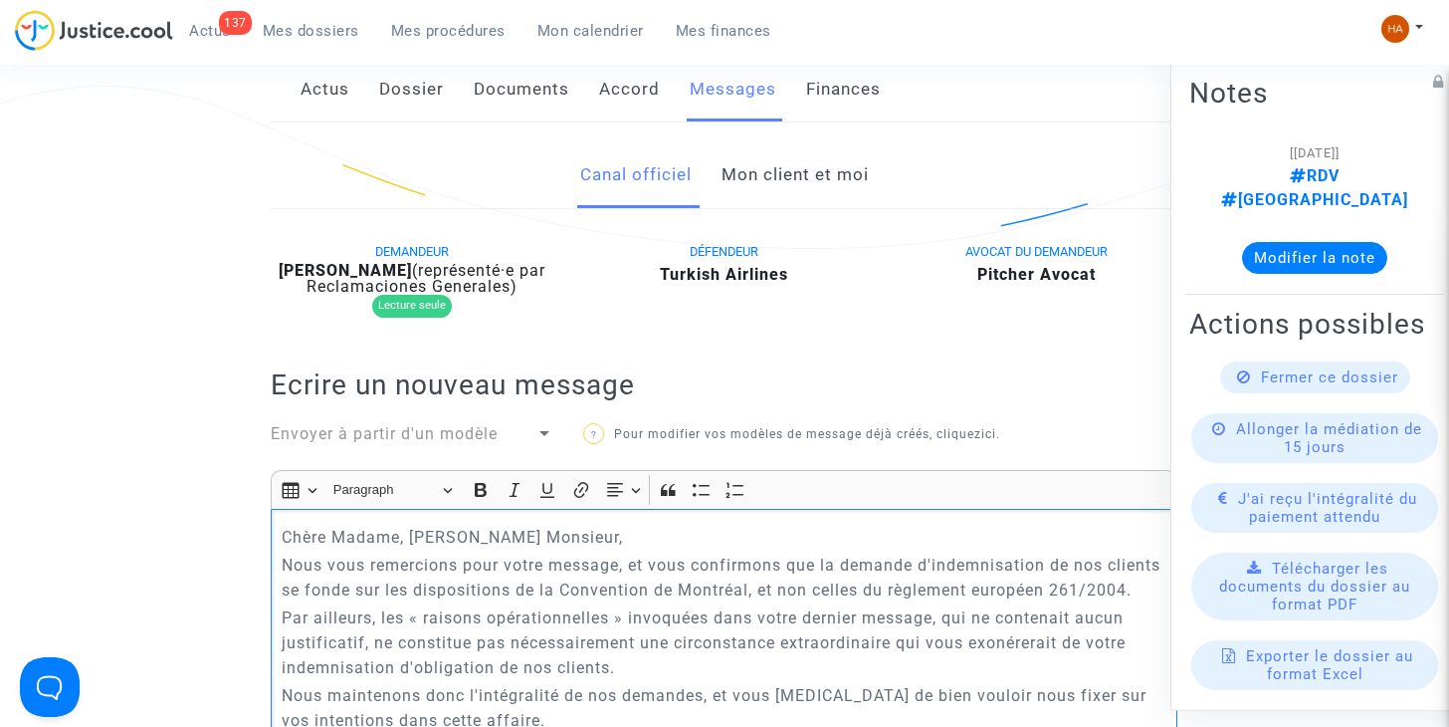
scroll to position [462, 0]
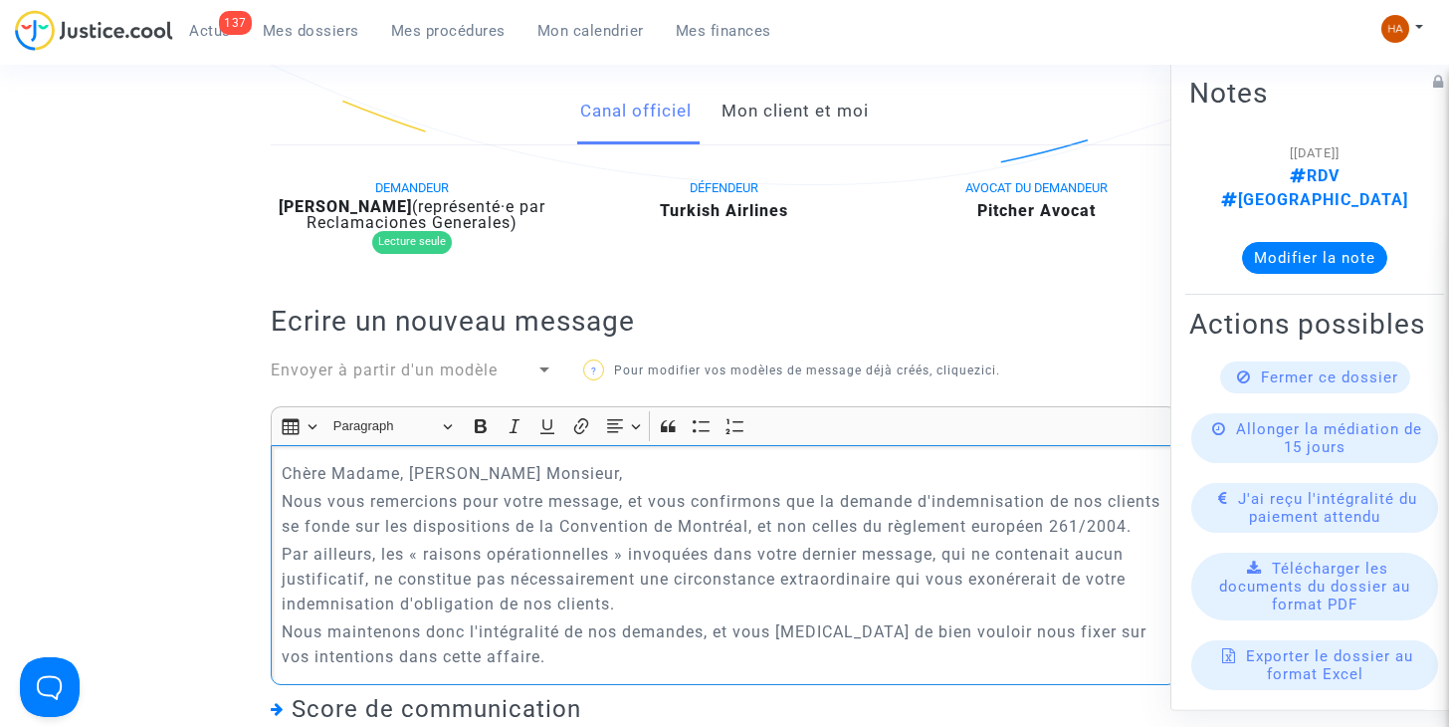
click at [574, 486] on p "Chère Madame, [PERSON_NAME] Monsieur," at bounding box center [725, 473] width 886 height 25
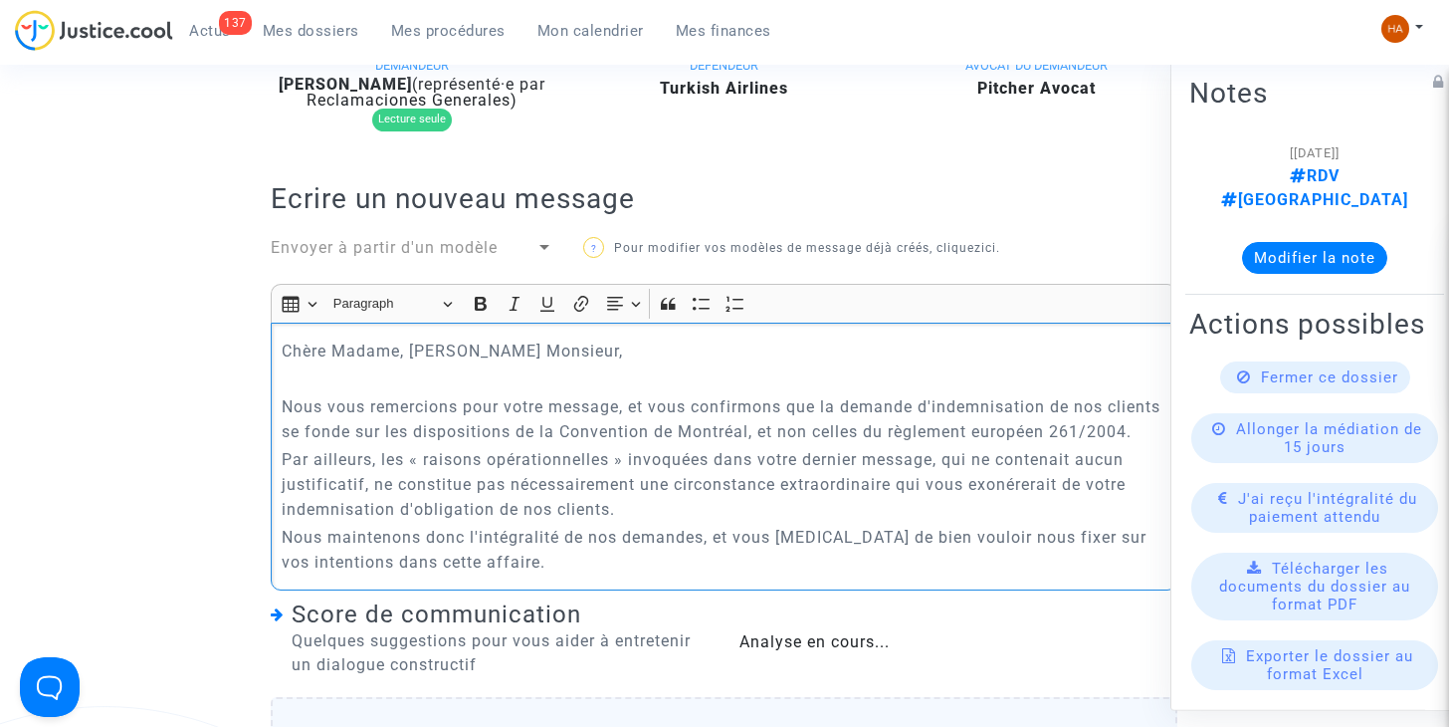
scroll to position [602, 0]
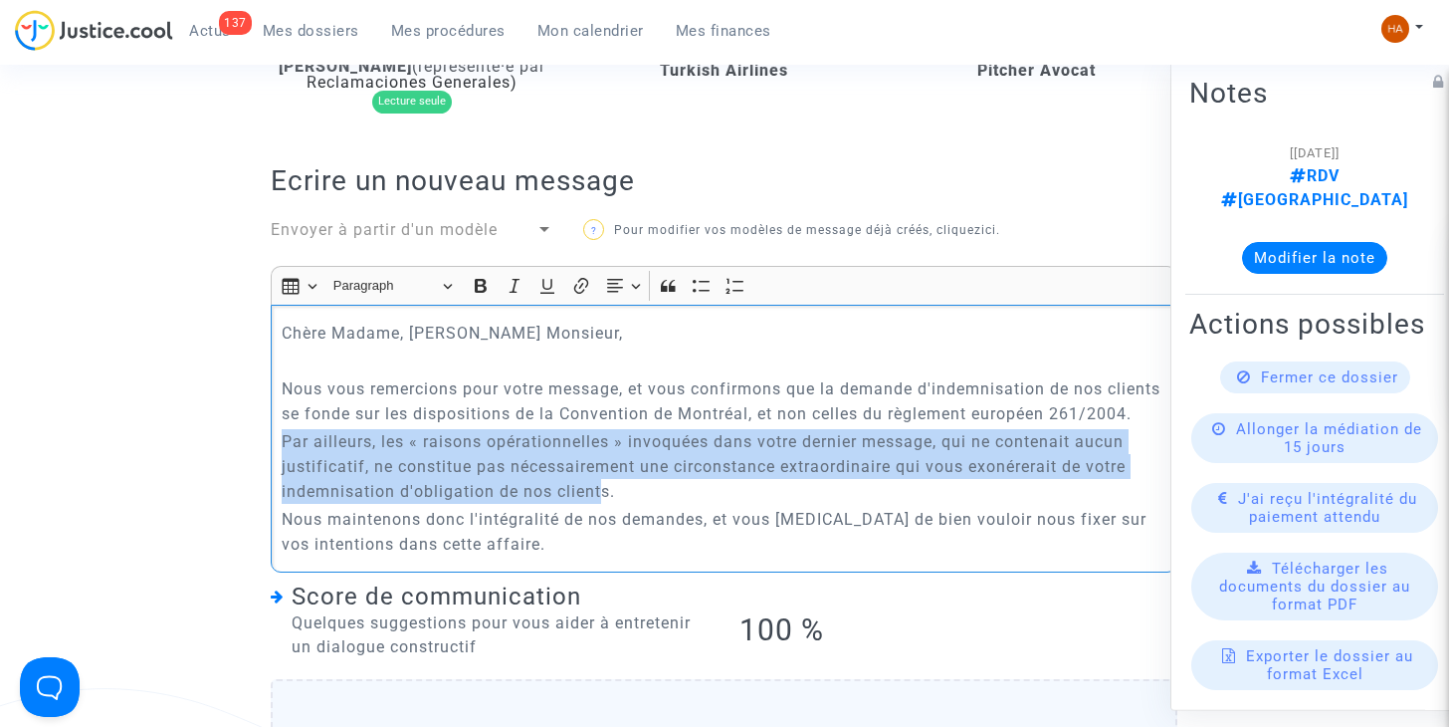
drag, startPoint x: 605, startPoint y: 529, endPoint x: 276, endPoint y: 484, distance: 332.6
click at [276, 484] on div "Chère Madame, Cher Monsieur, Nous vous remercions pour votre message, et vous c…" at bounding box center [724, 439] width 907 height 268
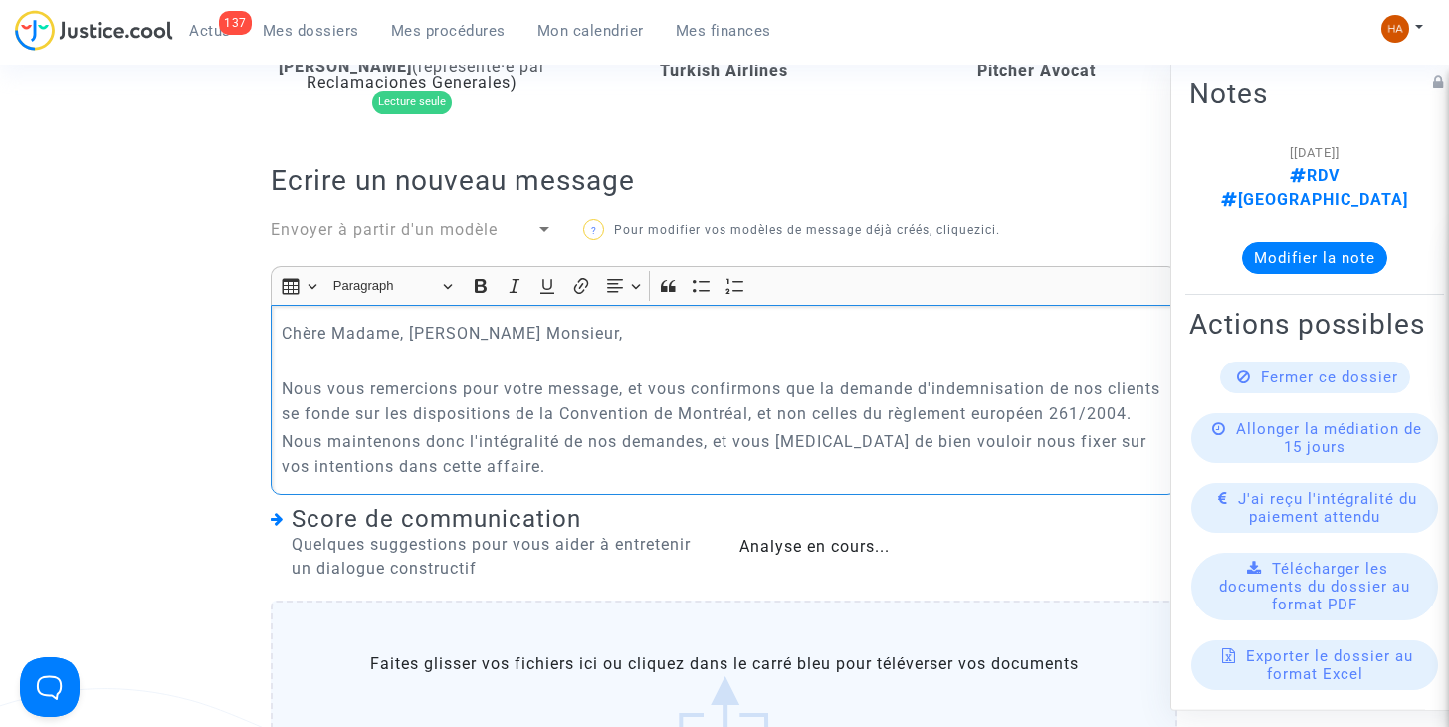
click at [532, 479] on p "Nous maintenons donc l'intégralité de nos demandes, et vous prions de bien voul…" at bounding box center [725, 454] width 886 height 50
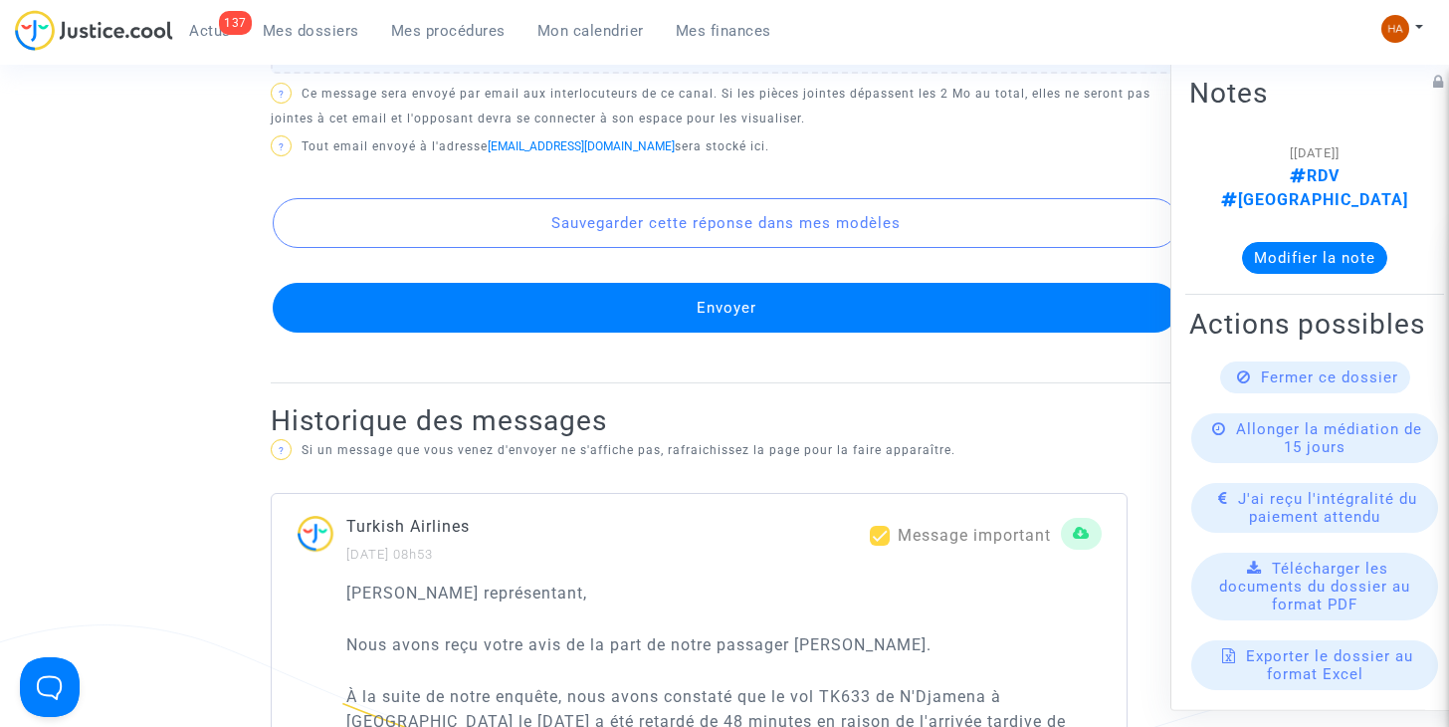
scroll to position [1473, 0]
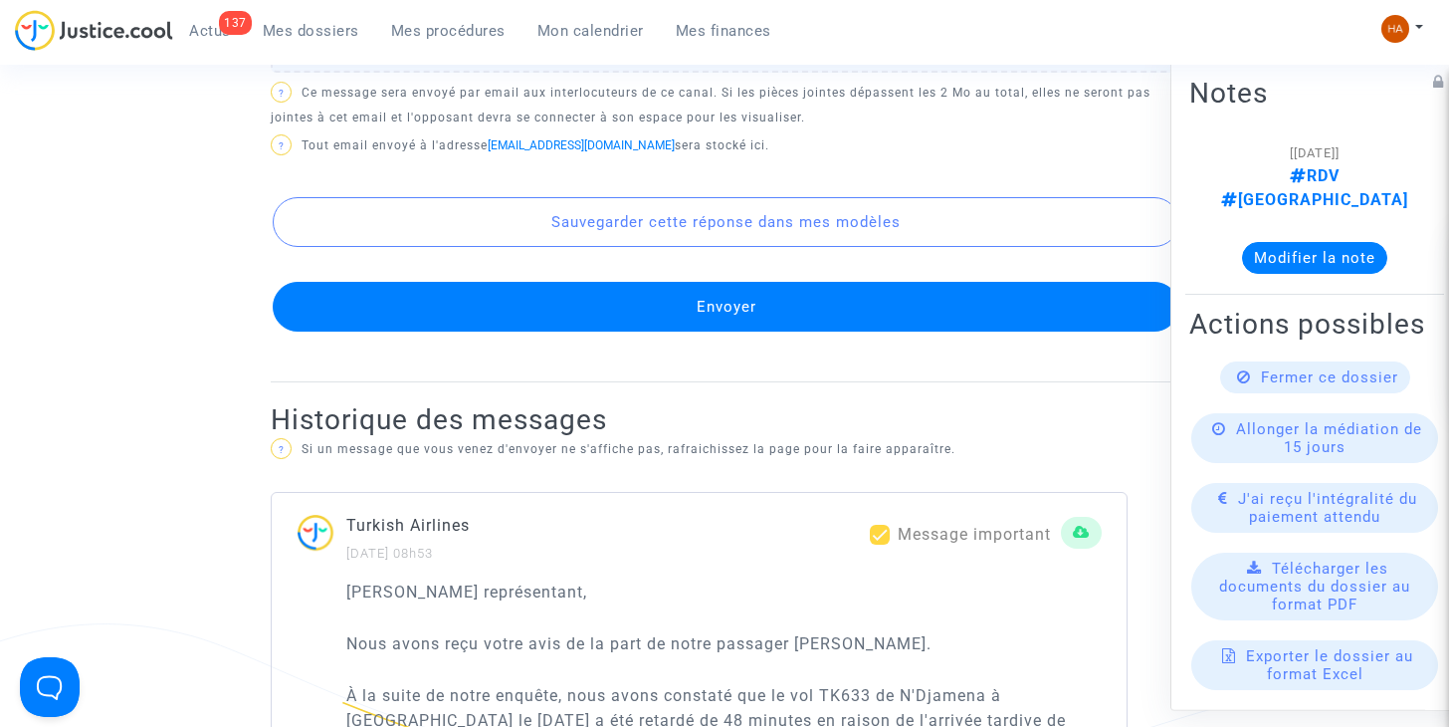
click at [812, 331] on button "Envoyer" at bounding box center [726, 307] width 907 height 50
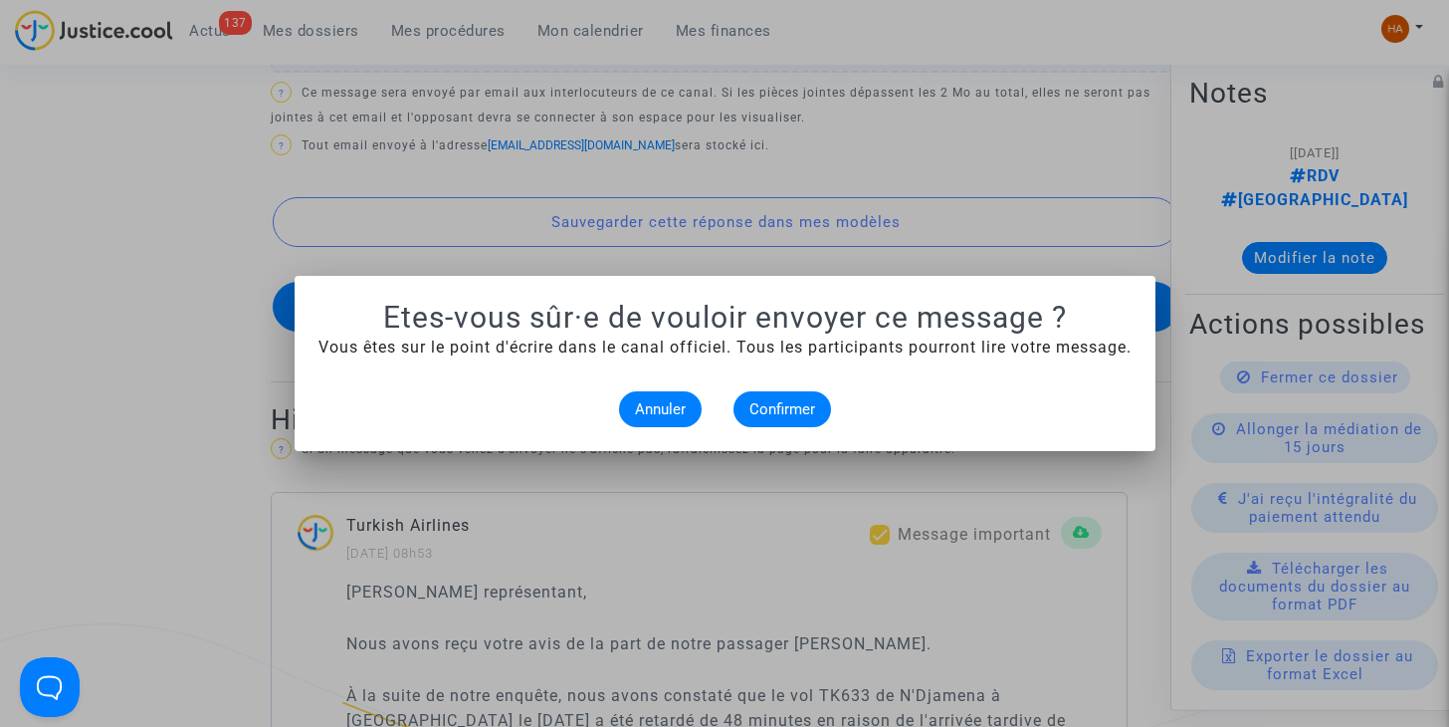
scroll to position [0, 0]
click at [774, 403] on span "Confirmer" at bounding box center [782, 409] width 66 height 18
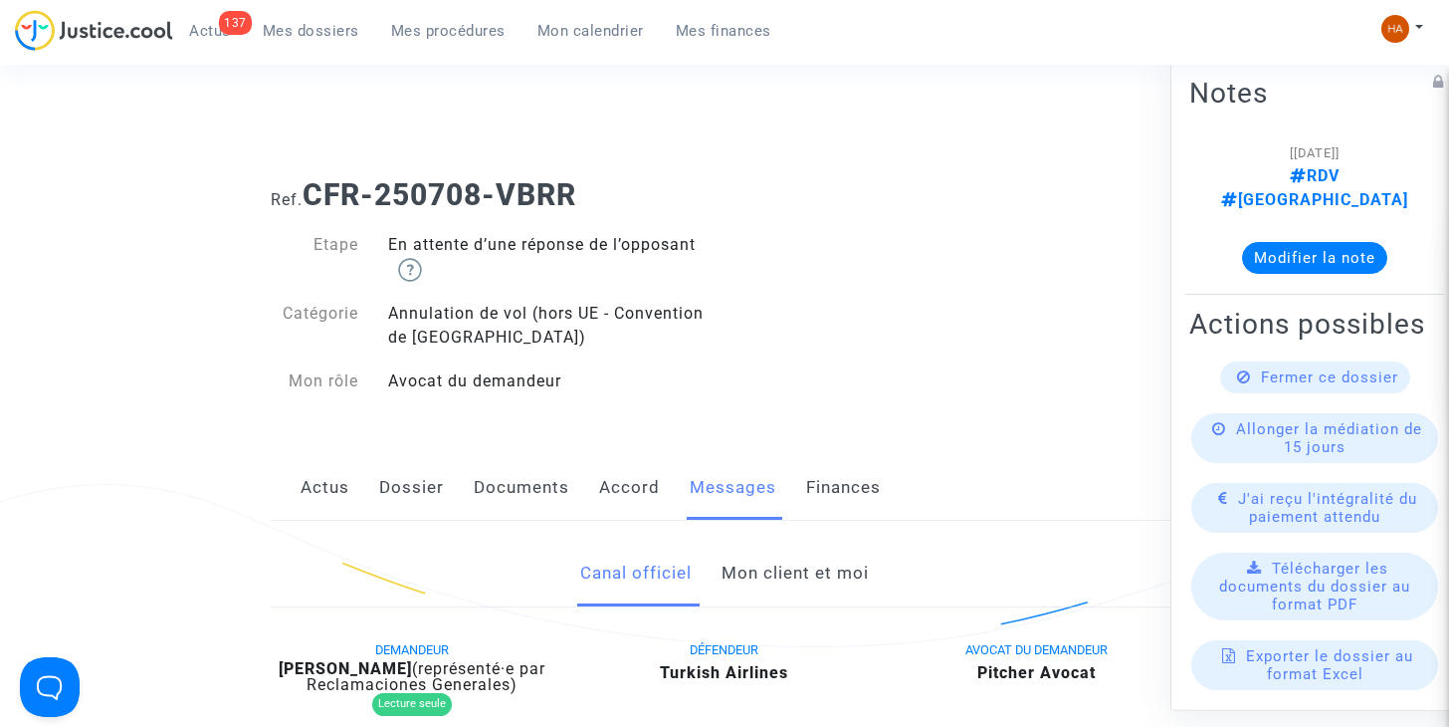
scroll to position [1473, 0]
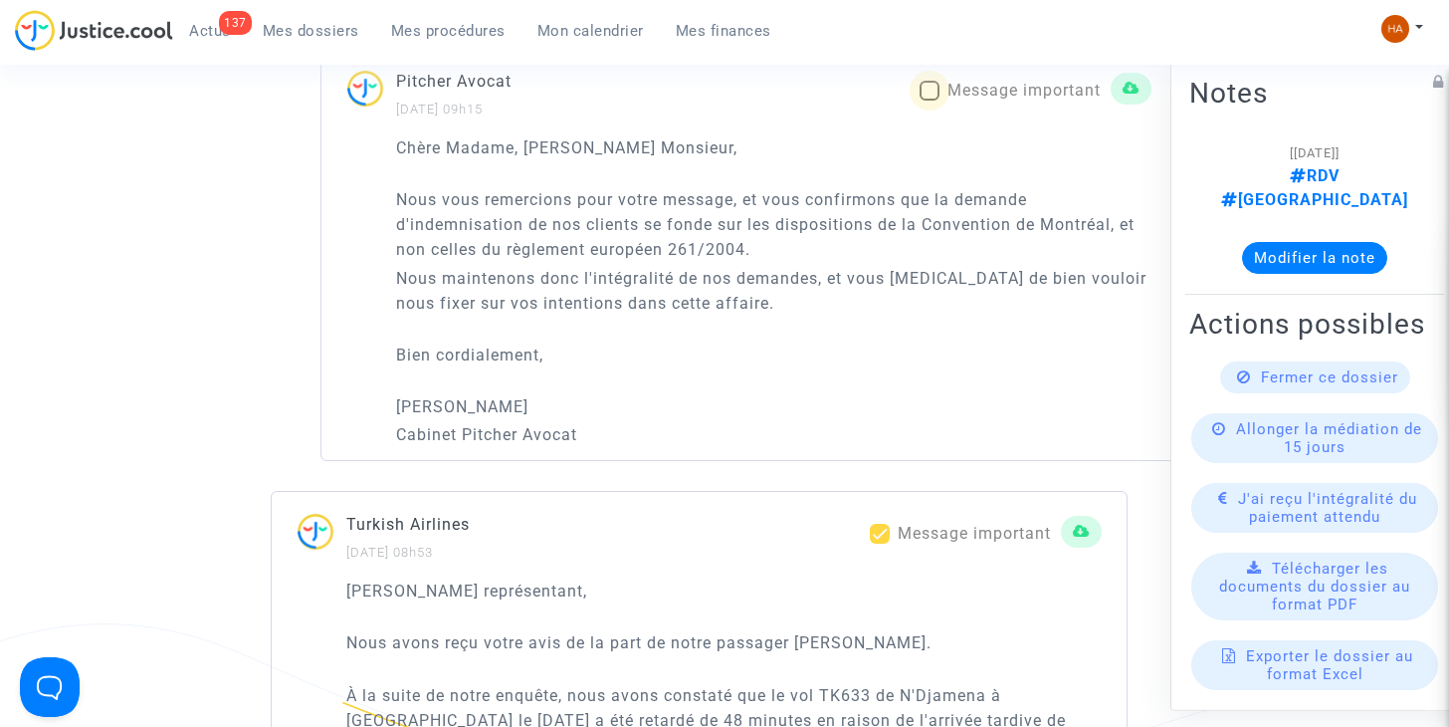
click at [926, 101] on span at bounding box center [930, 91] width 20 height 20
click at [929, 102] on input "Message important" at bounding box center [929, 101] width 1 height 1
checkbox input "true"
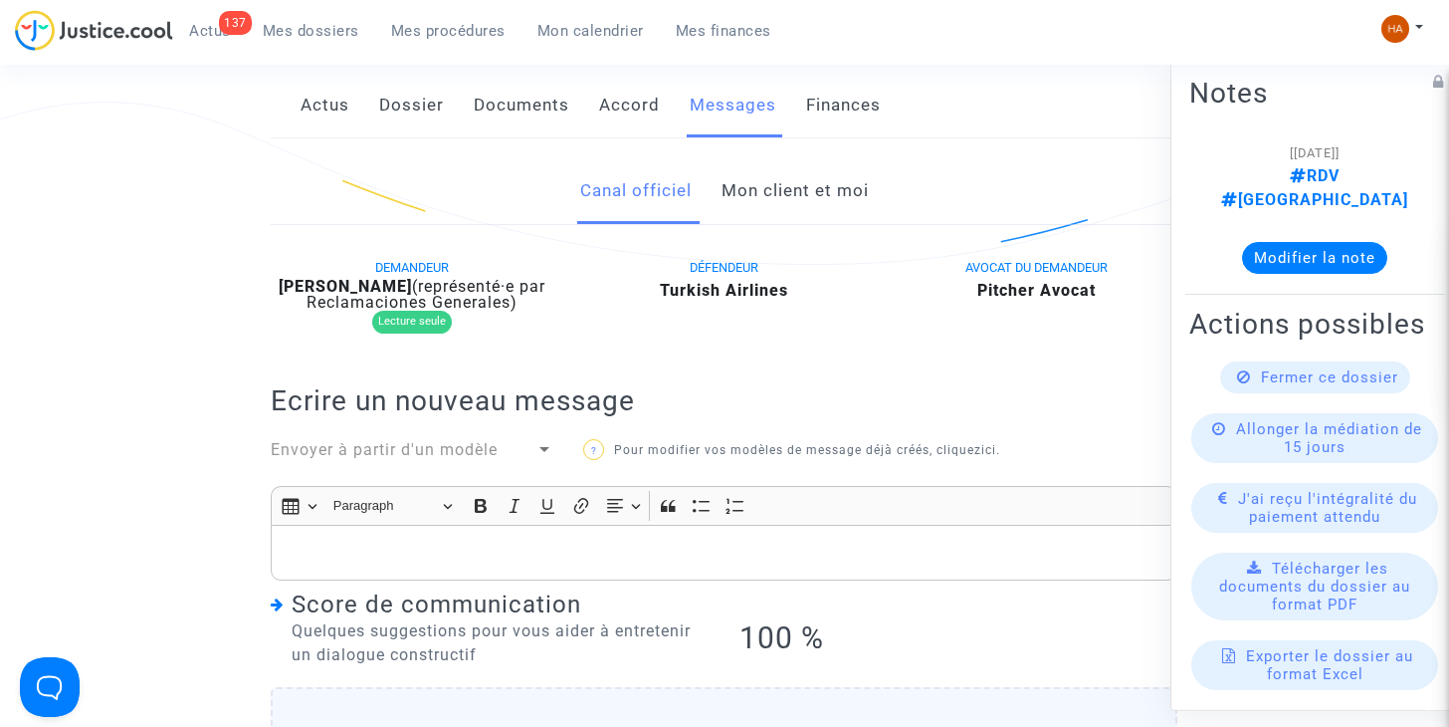
scroll to position [0, 0]
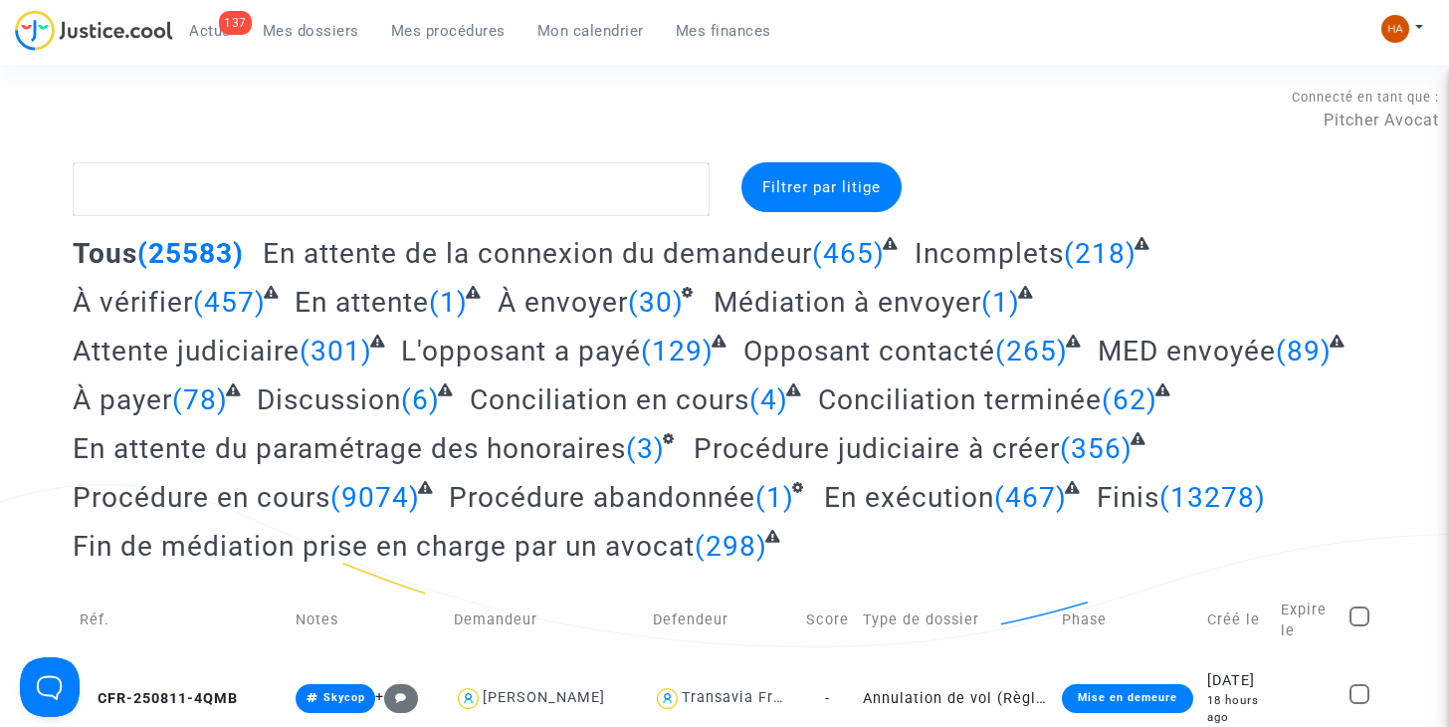
click at [124, 306] on span "À vérifier" at bounding box center [133, 302] width 120 height 33
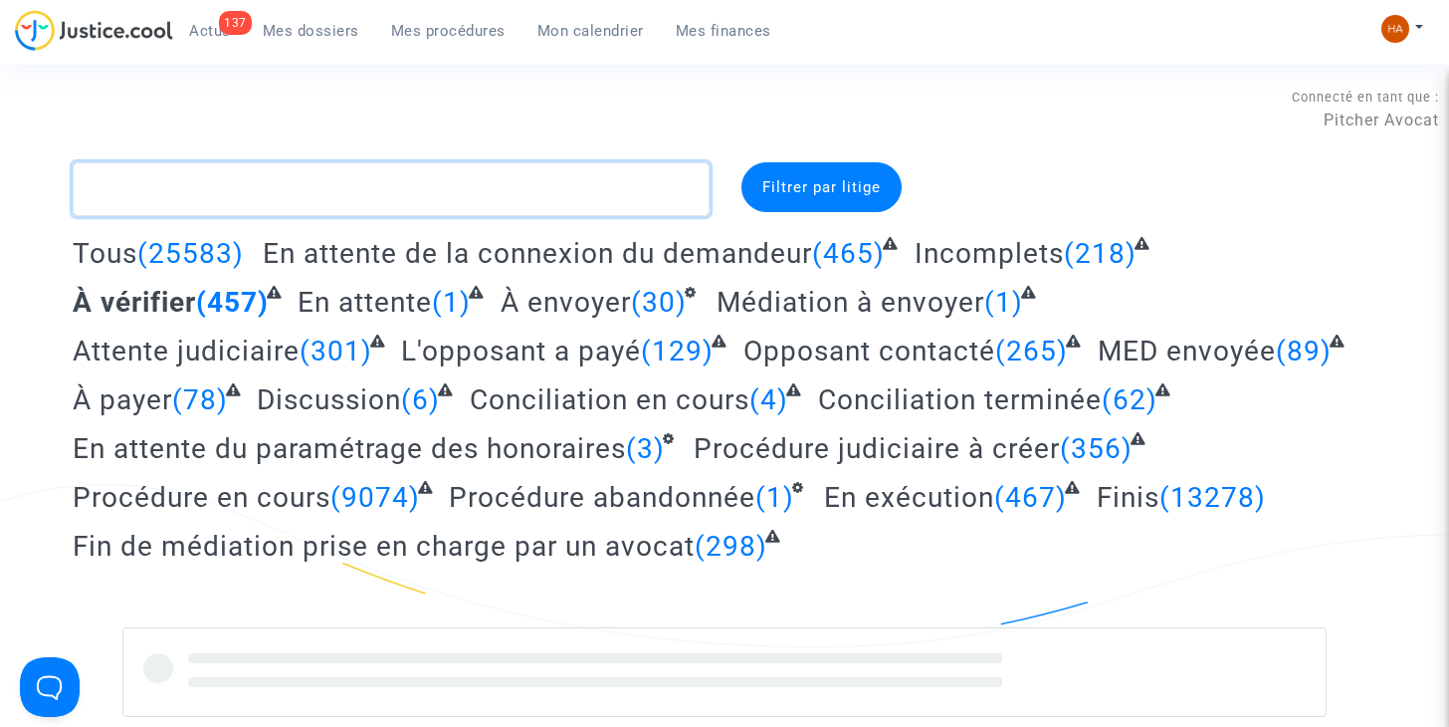
click at [137, 183] on textarea at bounding box center [391, 189] width 637 height 54
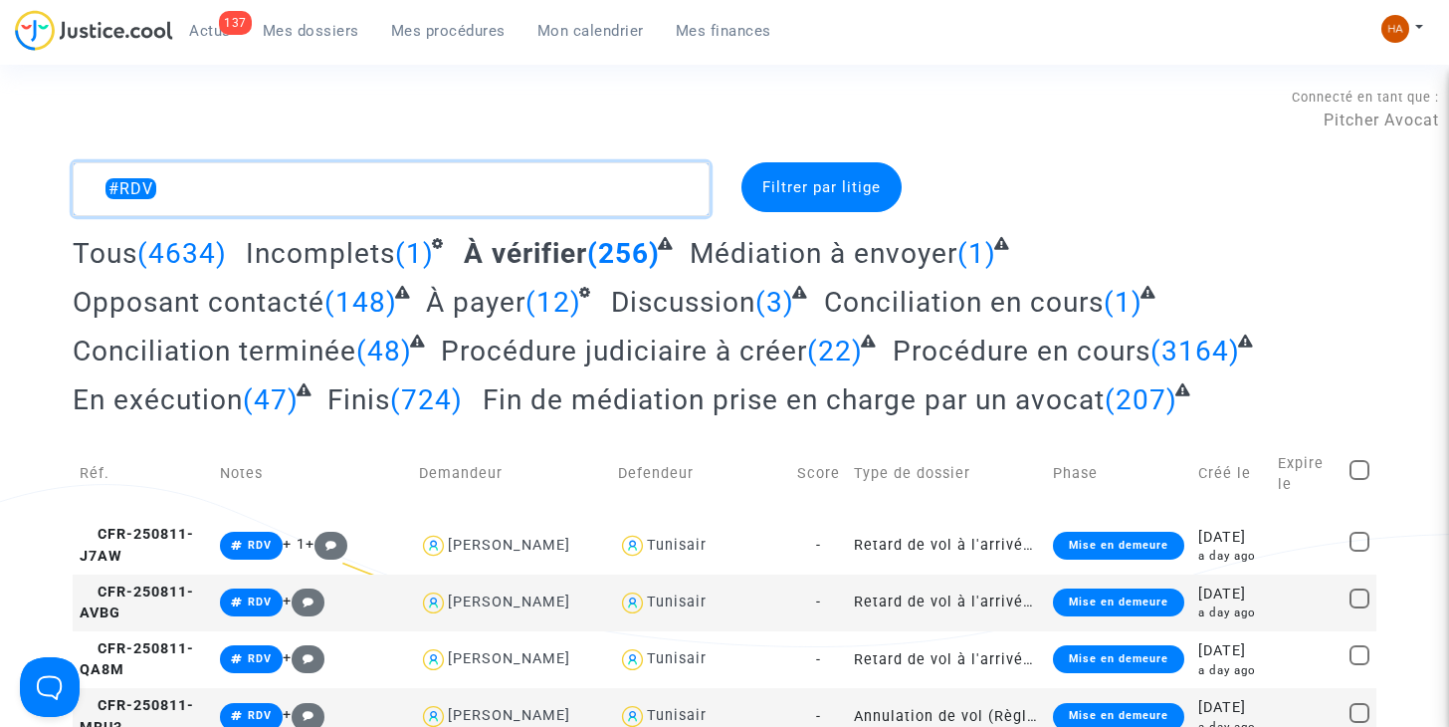
click at [227, 190] on textarea at bounding box center [391, 189] width 637 height 54
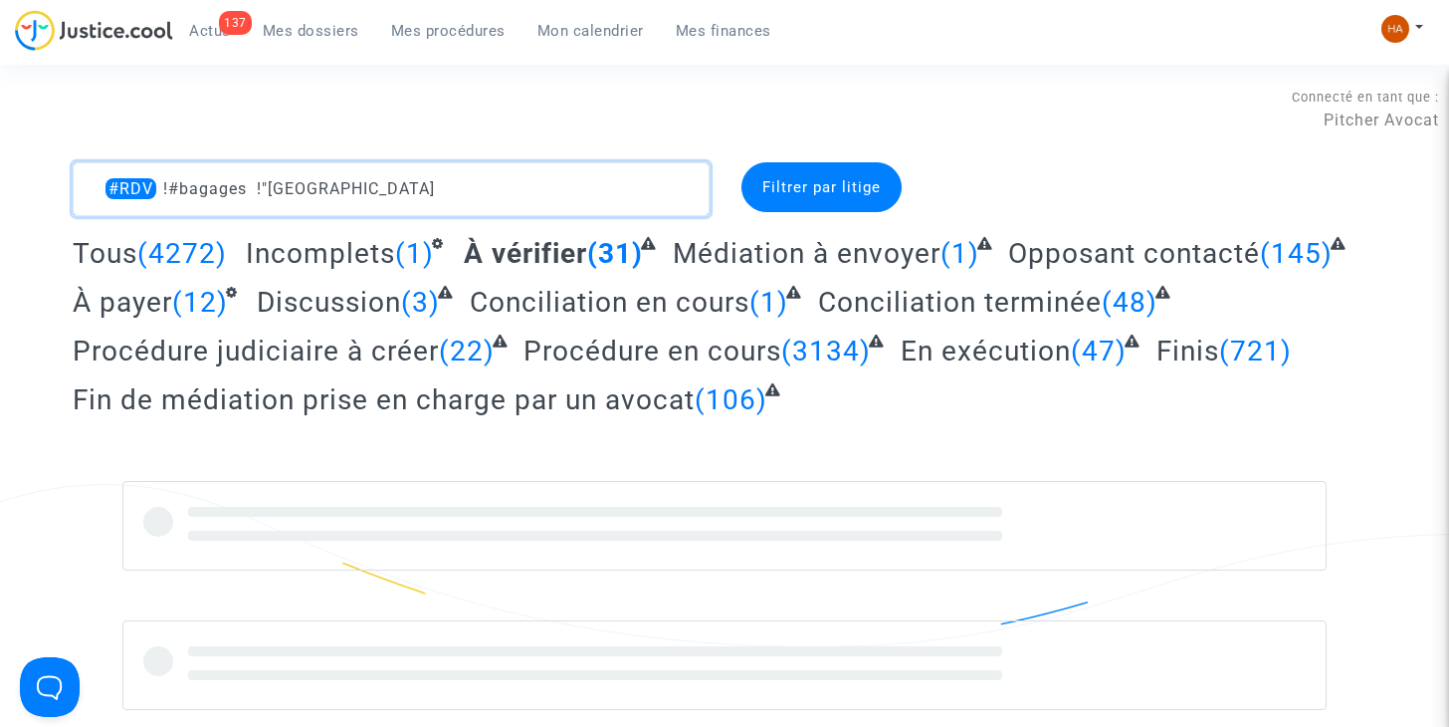
click at [268, 189] on textarea at bounding box center [391, 189] width 637 height 54
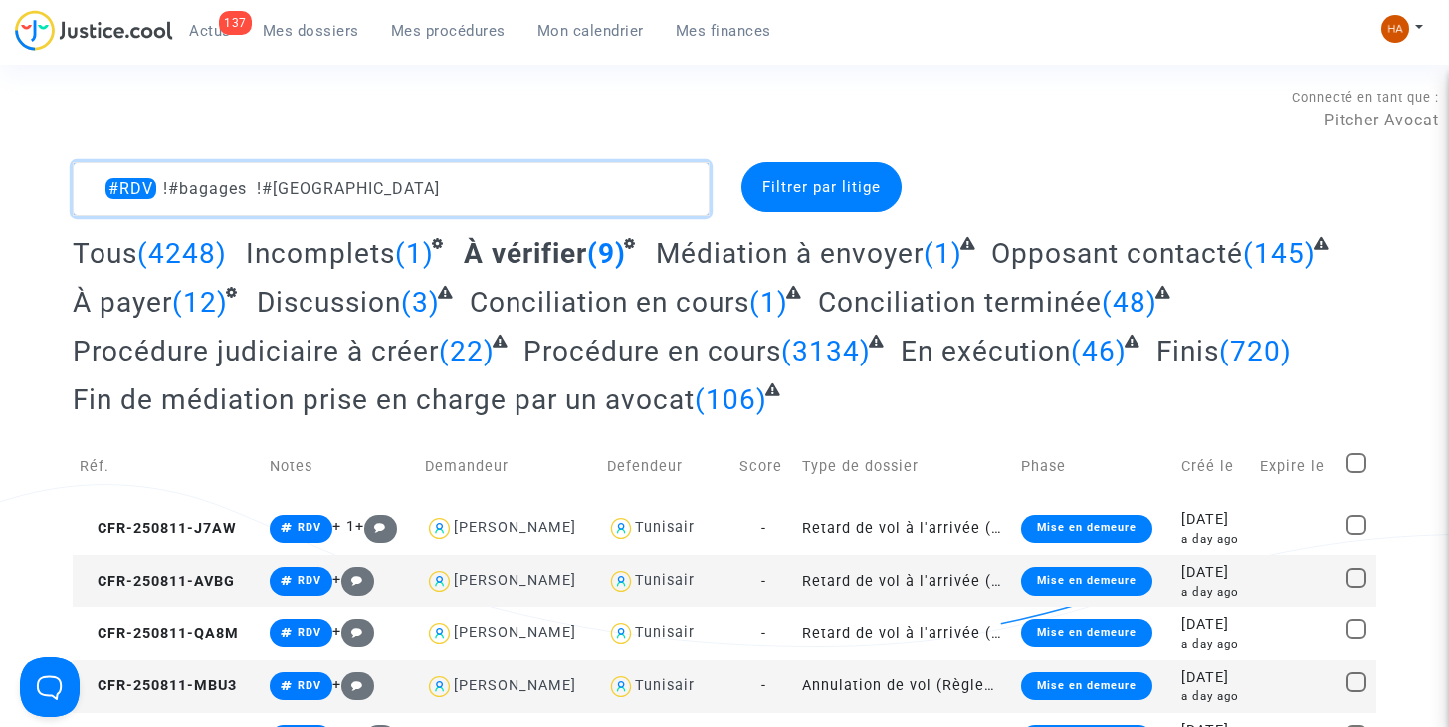
click at [394, 188] on textarea at bounding box center [391, 189] width 637 height 54
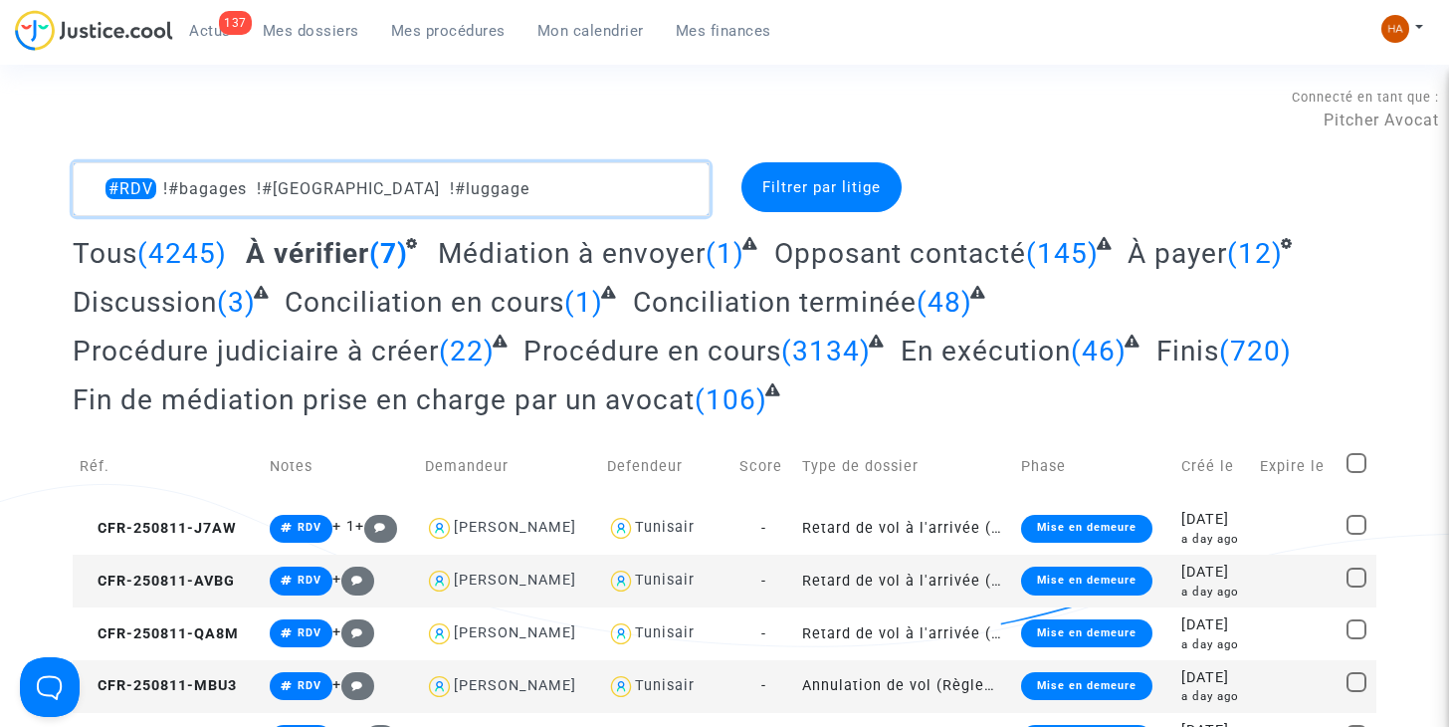
drag, startPoint x: 442, startPoint y: 191, endPoint x: 120, endPoint y: 192, distance: 321.5
click at [120, 192] on textarea at bounding box center [391, 189] width 637 height 54
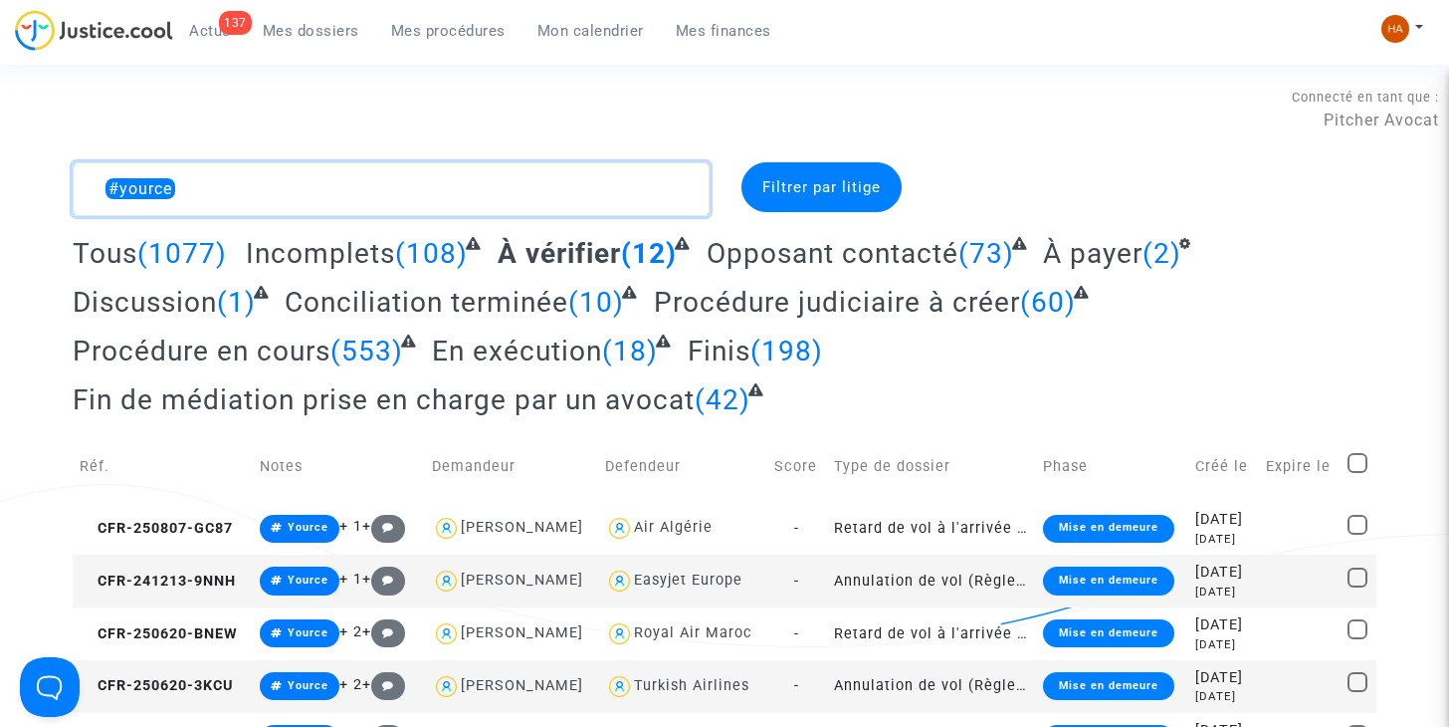
type textarea "#yource"
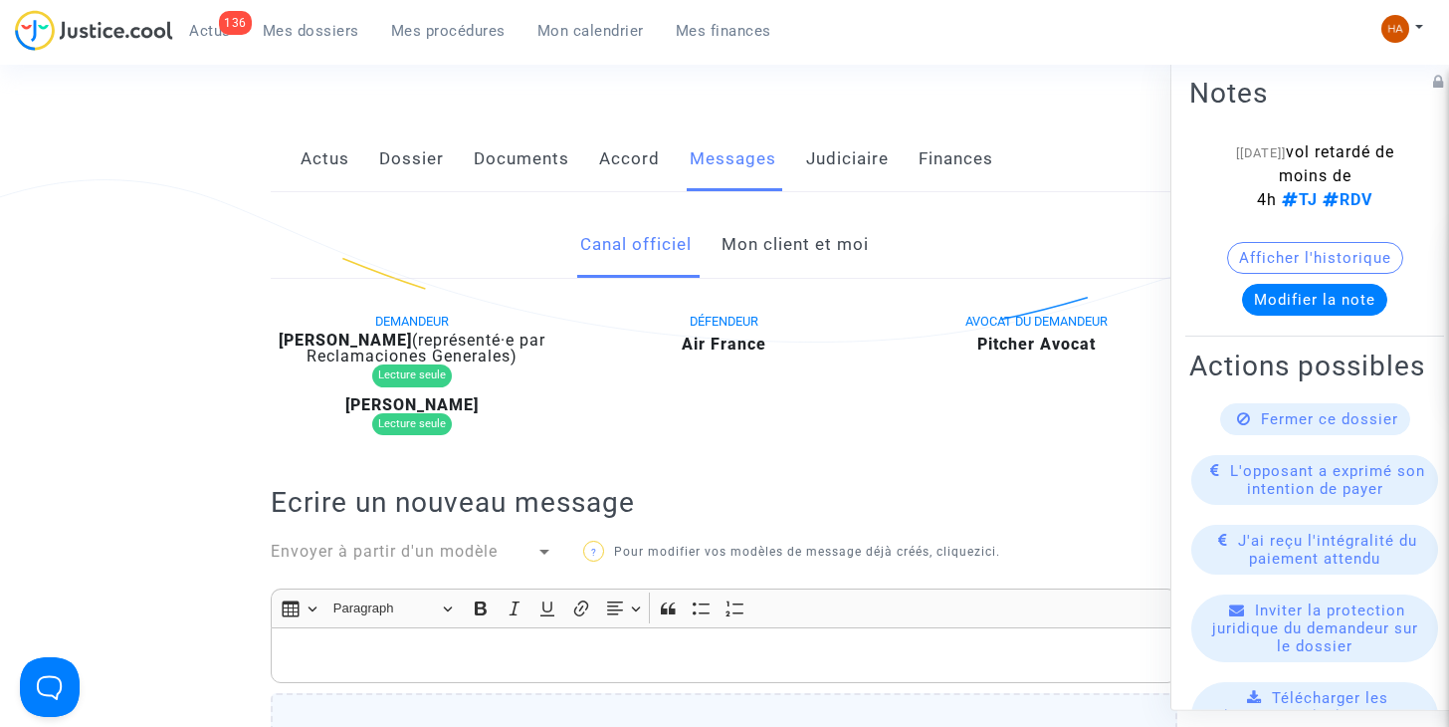
scroll to position [303, 0]
click at [803, 259] on link "Mon client et moi" at bounding box center [795, 247] width 147 height 66
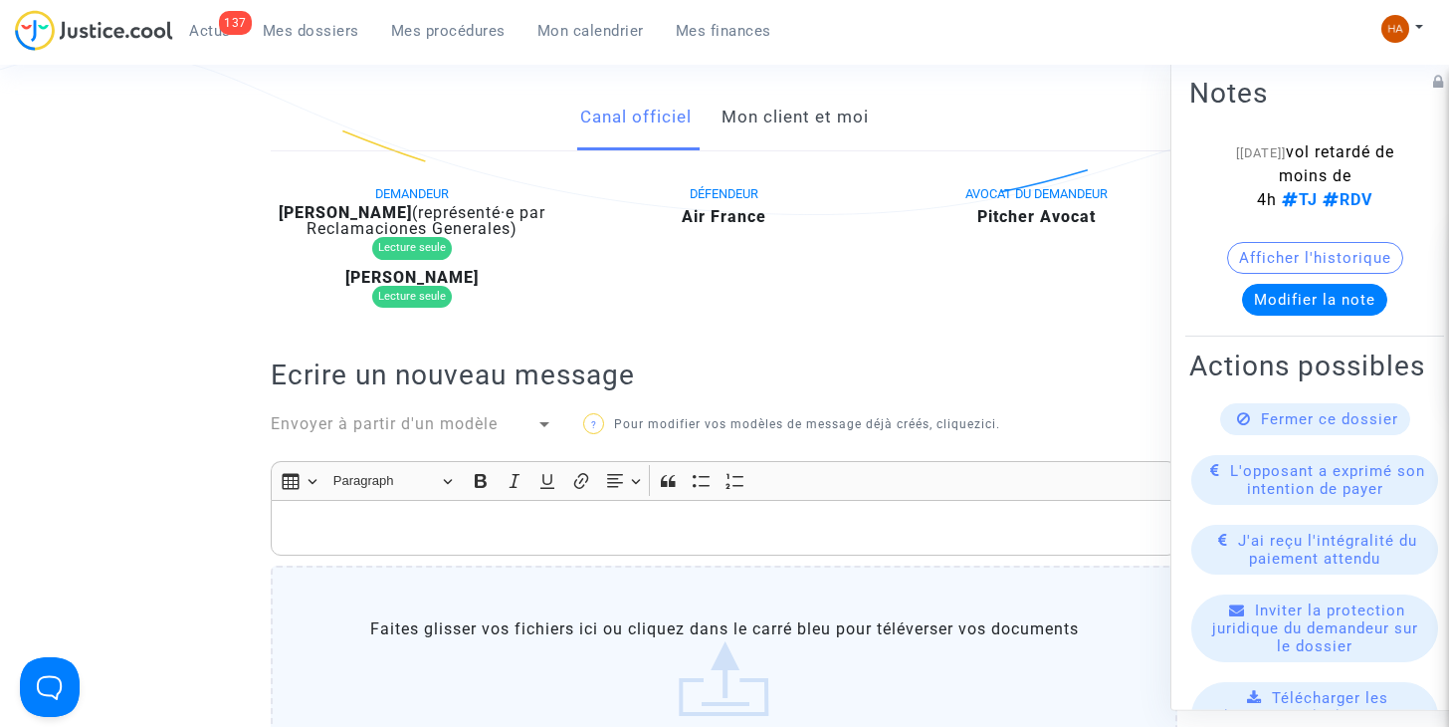
scroll to position [260, 0]
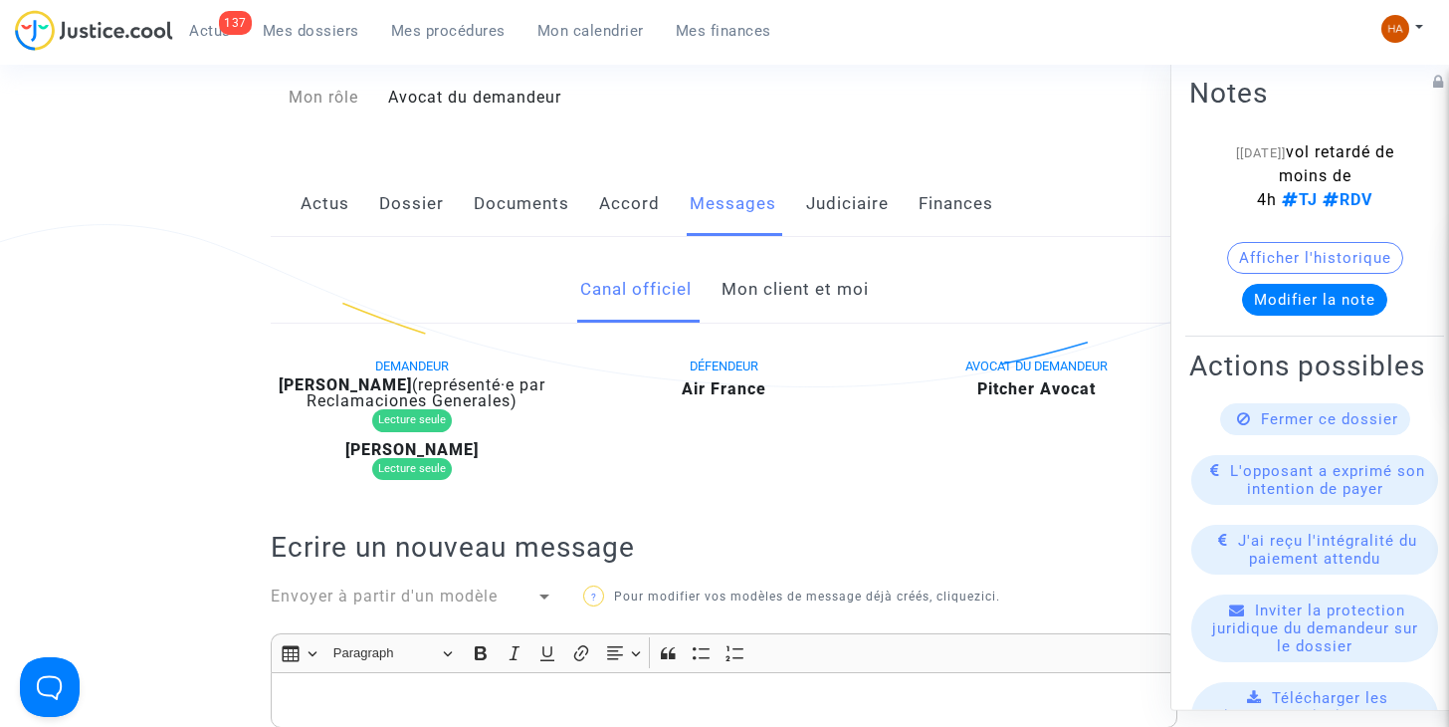
click at [835, 289] on link "Mon client et moi" at bounding box center [795, 290] width 147 height 66
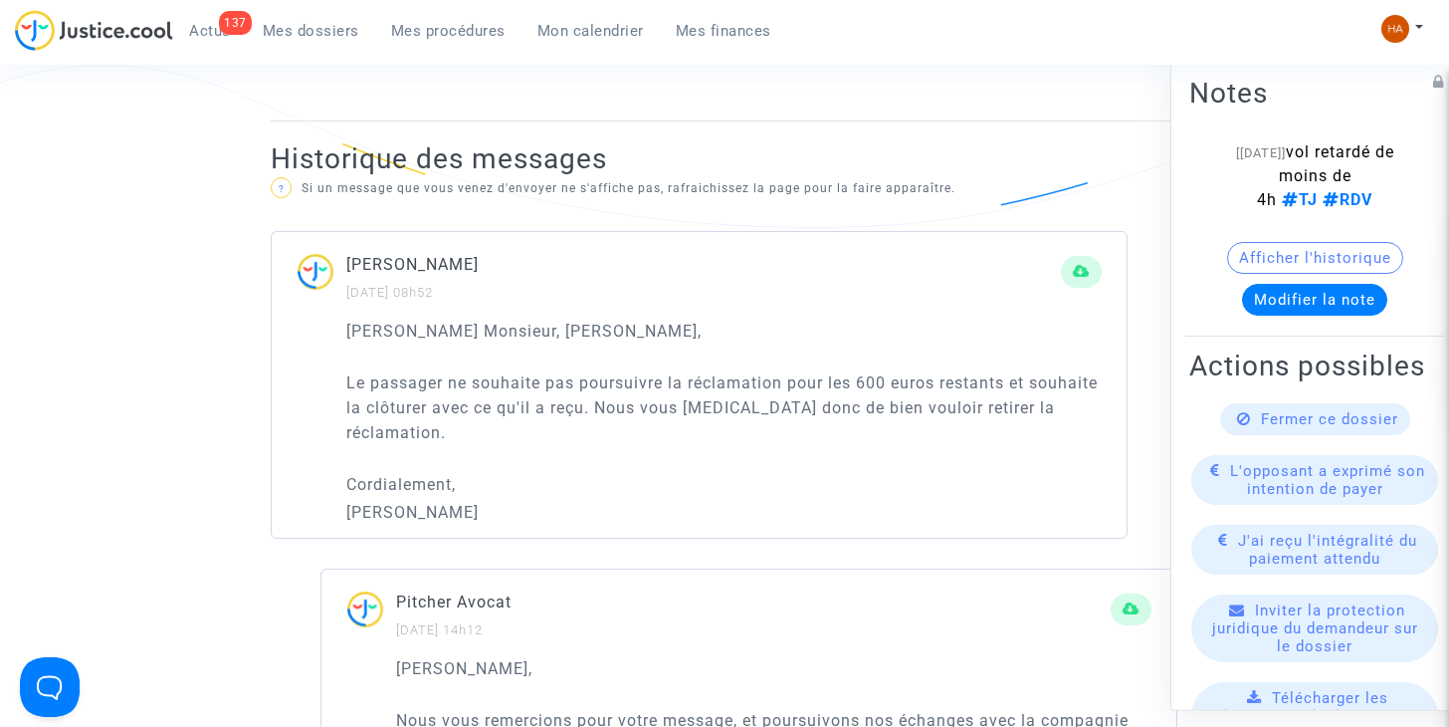
scroll to position [1228, 0]
click at [1295, 428] on span "Fermer ce dossier" at bounding box center [1329, 419] width 137 height 18
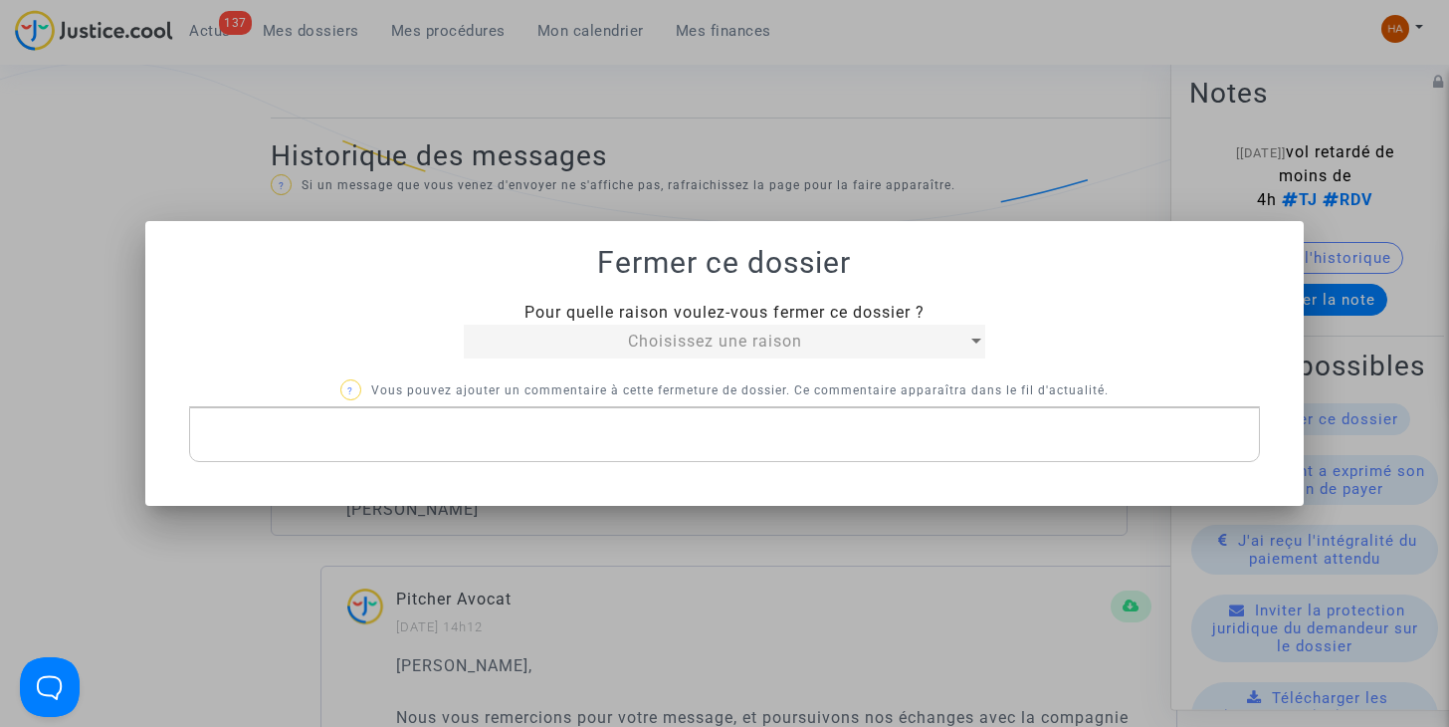
click at [938, 350] on div "Choisissez une raison" at bounding box center [715, 341] width 503 height 24
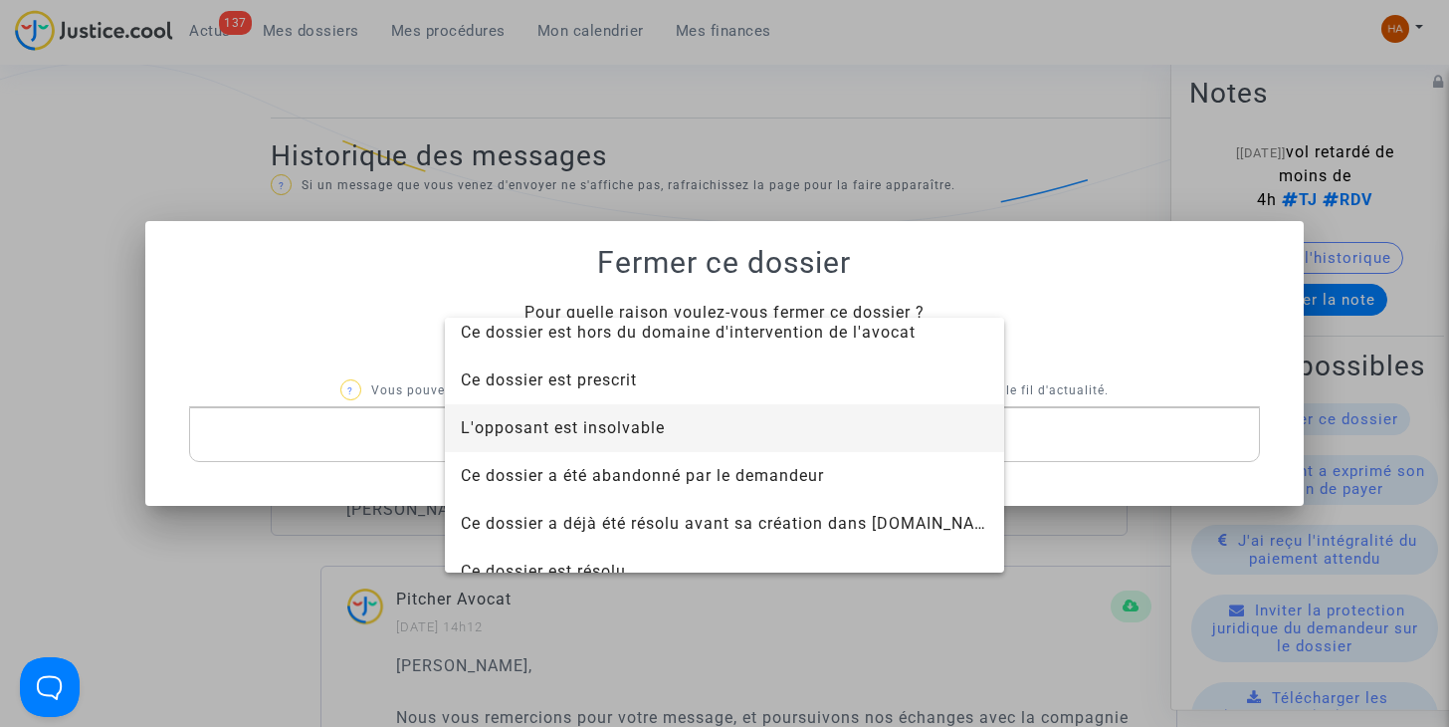
scroll to position [59, 0]
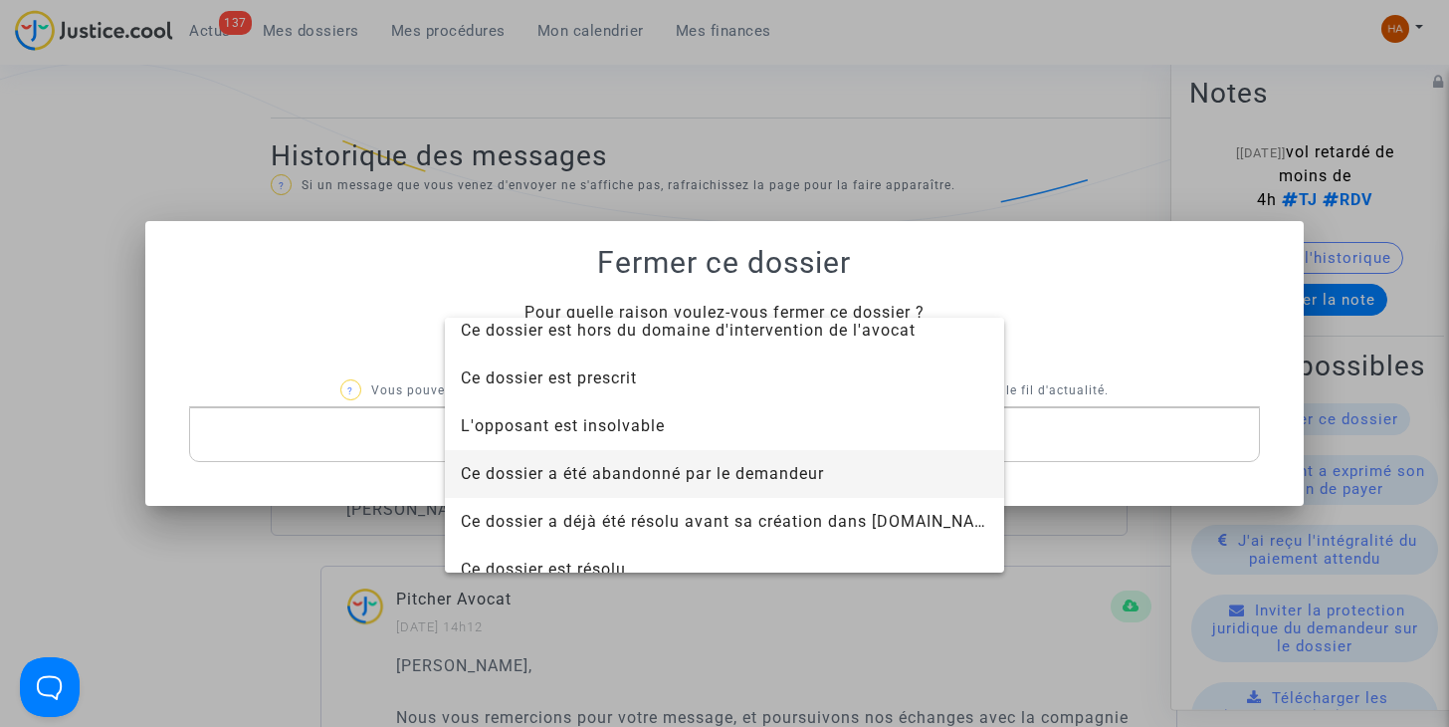
click at [860, 468] on span "Ce dossier a été abandonné par le demandeur" at bounding box center [724, 474] width 526 height 48
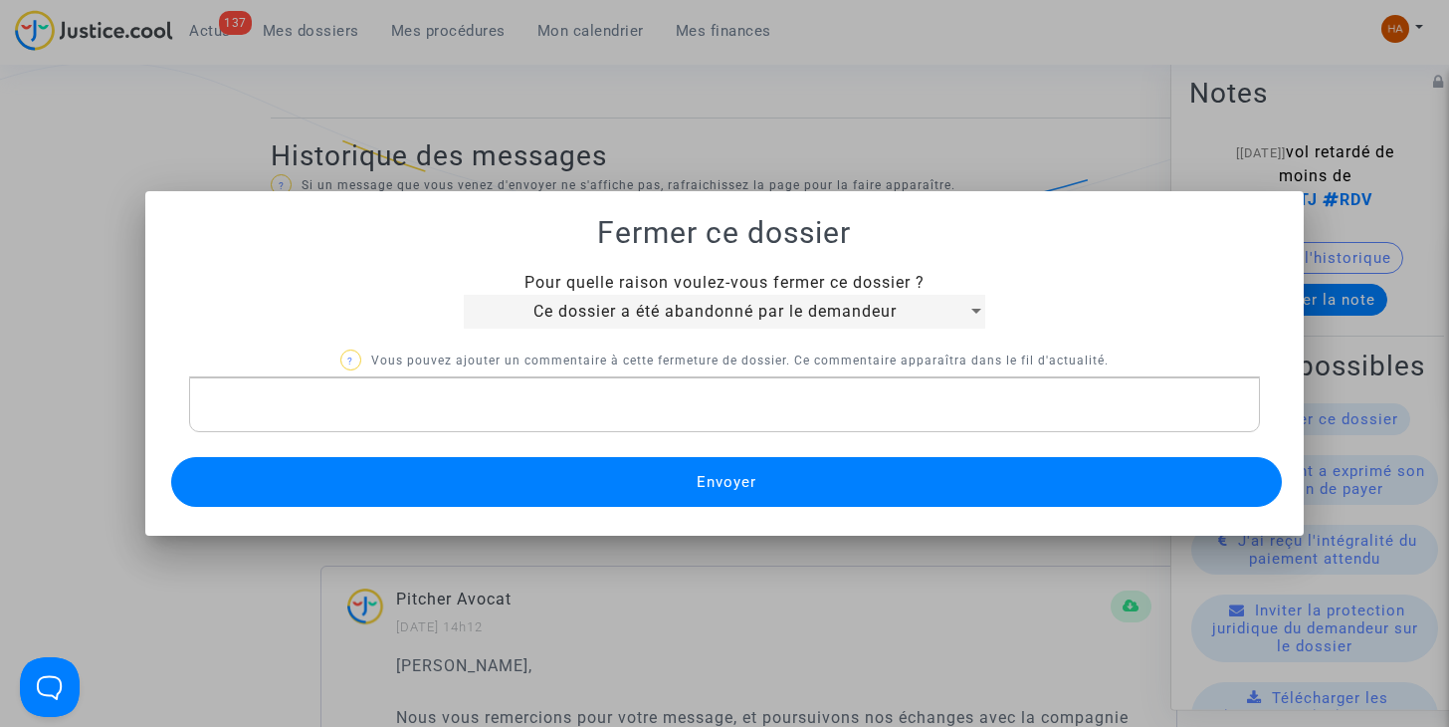
click at [679, 399] on p "Rich Text Editor, main" at bounding box center [724, 404] width 1051 height 25
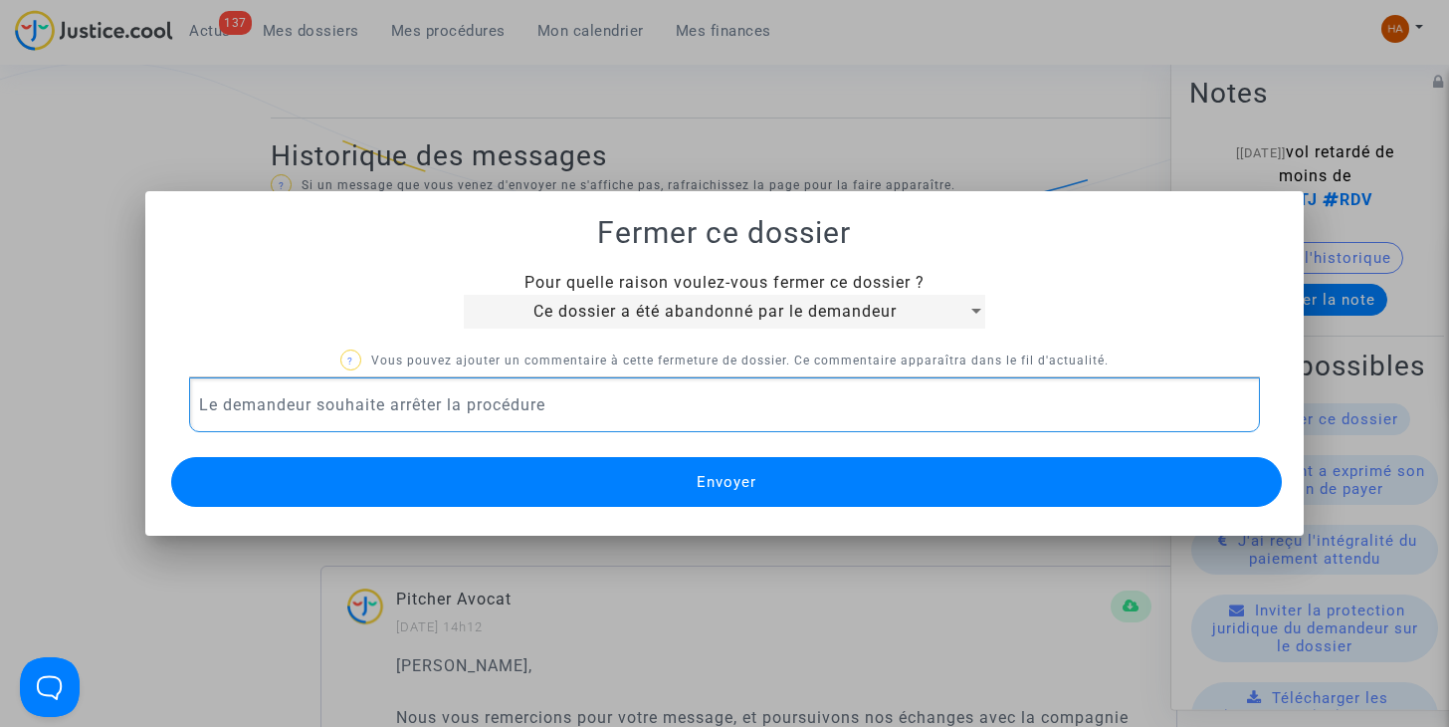
drag, startPoint x: 554, startPoint y: 400, endPoint x: 133, endPoint y: 391, distance: 421.1
click at [133, 391] on div "Fermer ce dossier Pour quelle raison voulez-vous fermer ce dossier ? Ce dossier…" at bounding box center [724, 363] width 1449 height 727
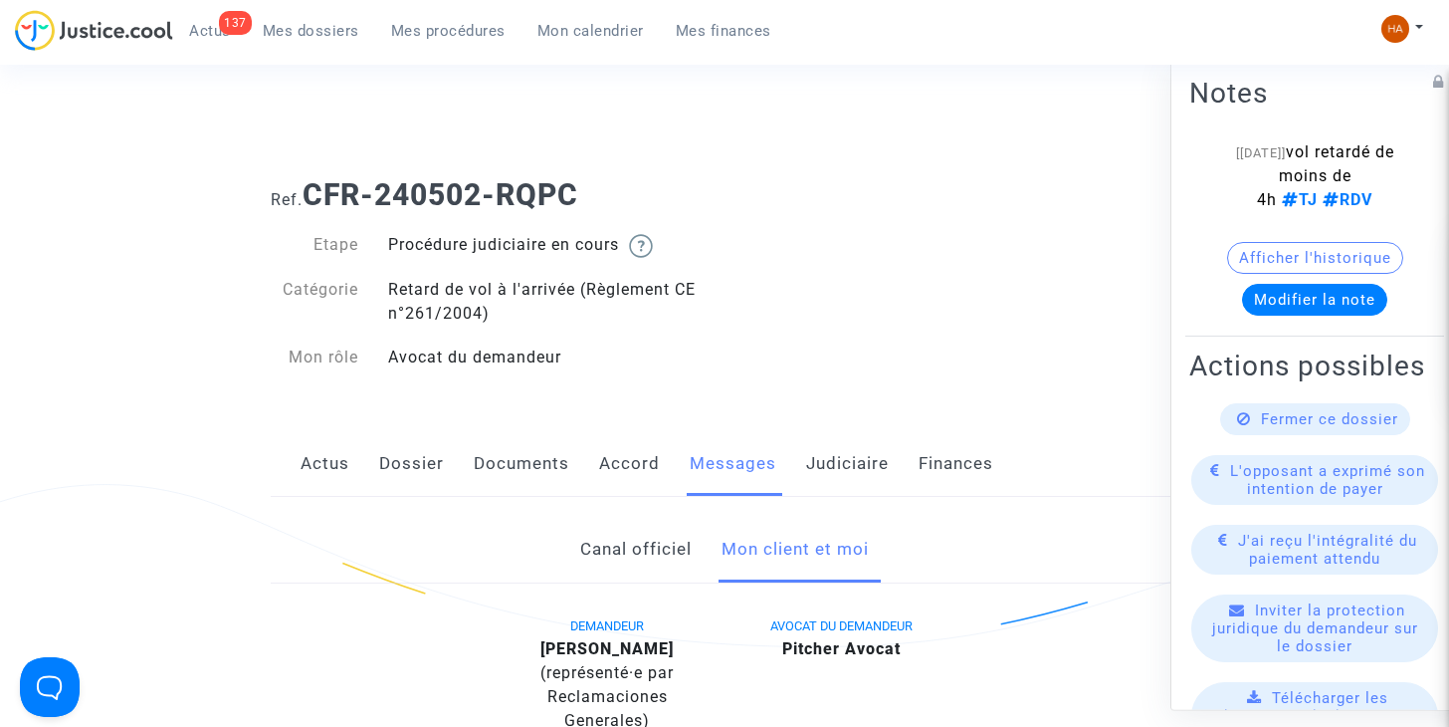
scroll to position [1228, 0]
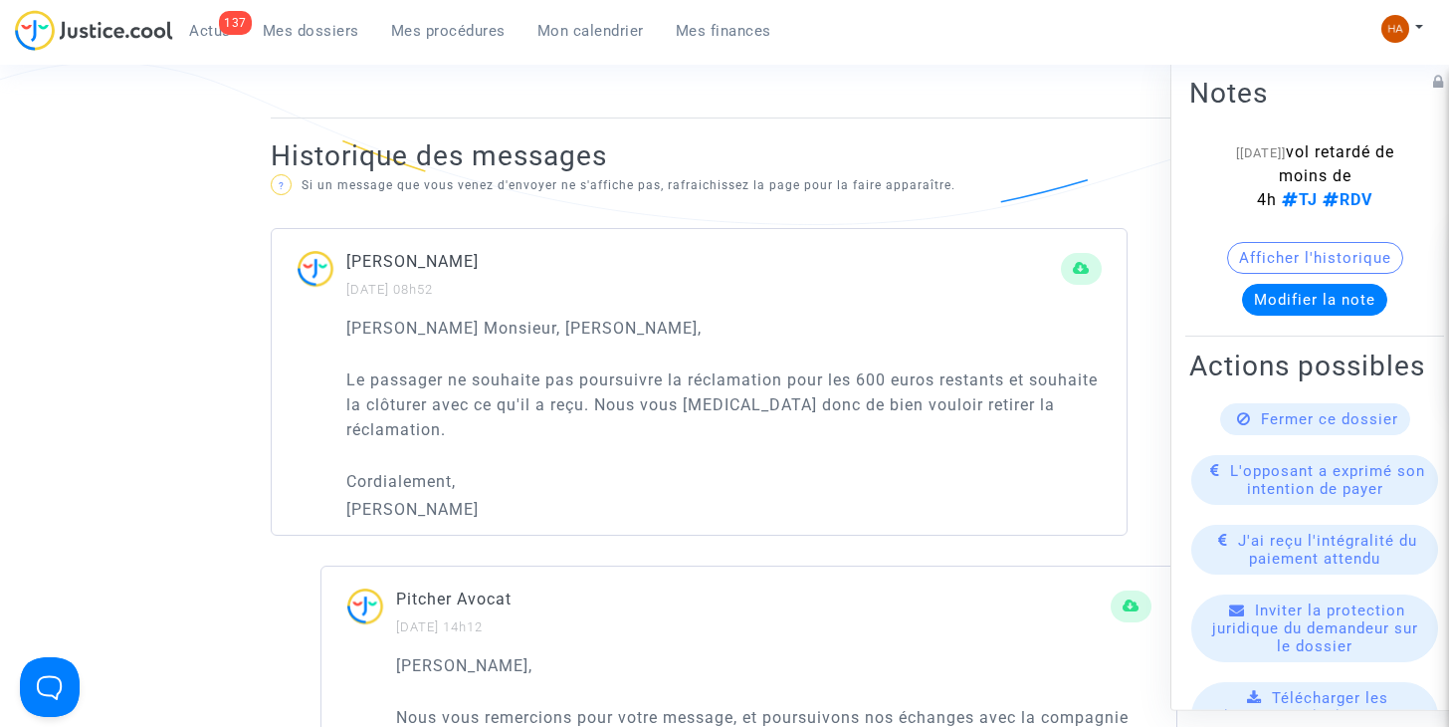
click at [1250, 435] on div "Fermer ce dossier" at bounding box center [1315, 419] width 190 height 32
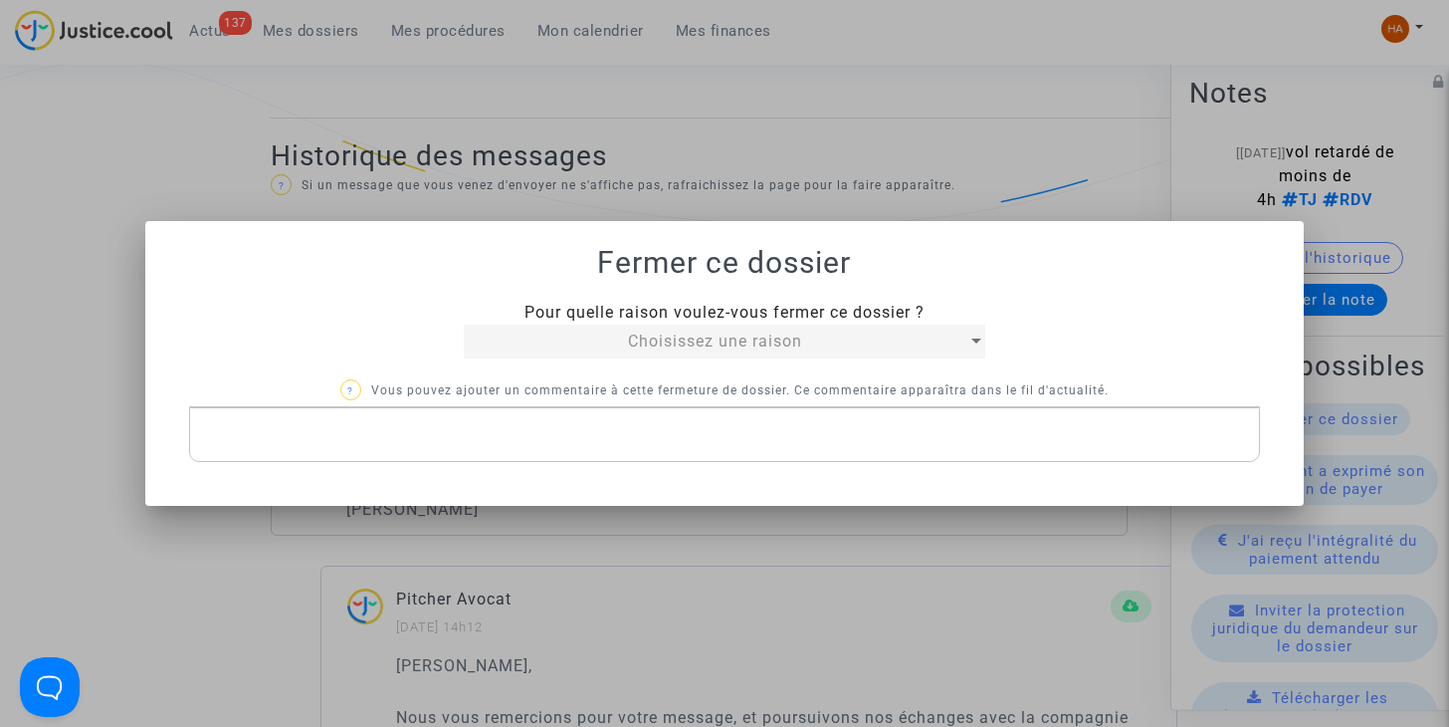
click at [945, 336] on div "Choisissez une raison" at bounding box center [715, 341] width 503 height 24
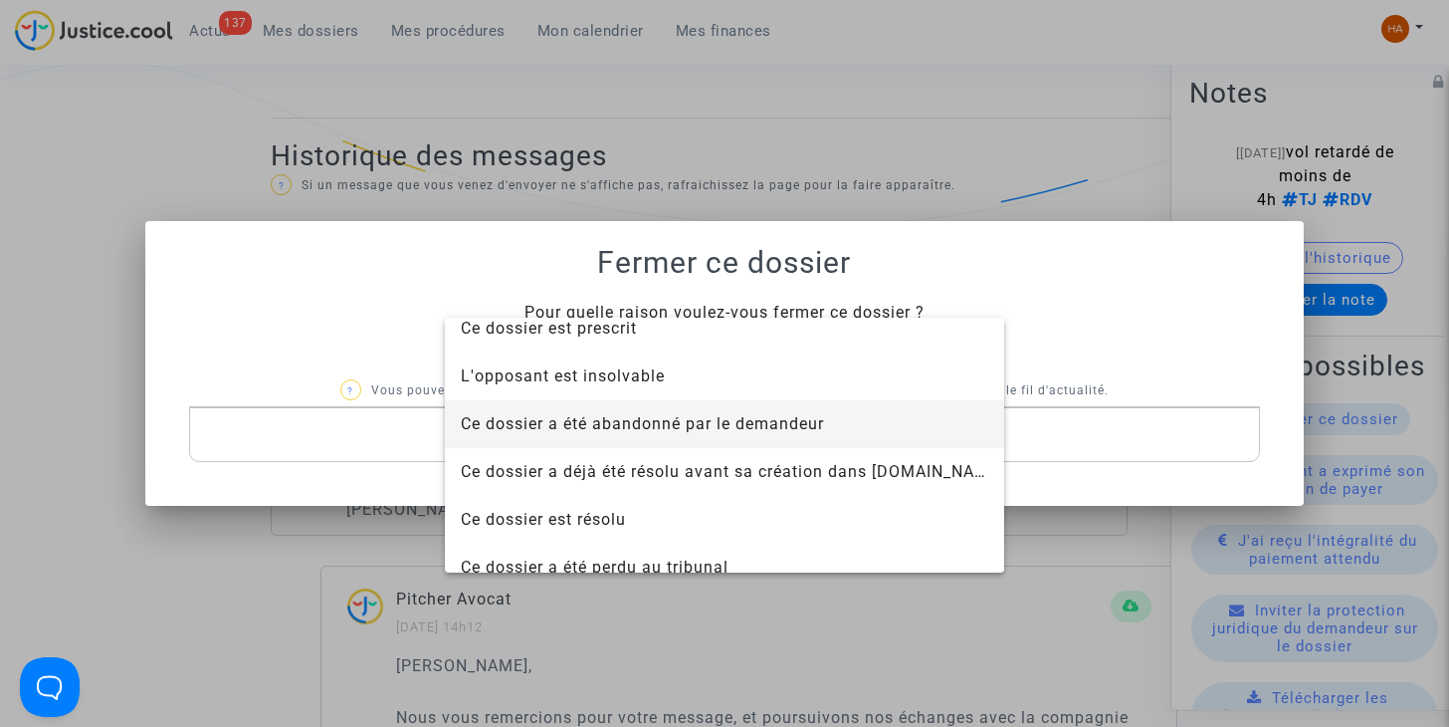
scroll to position [109, 0]
click at [810, 419] on span "Ce dossier a été abandonné par le demandeur" at bounding box center [642, 422] width 363 height 19
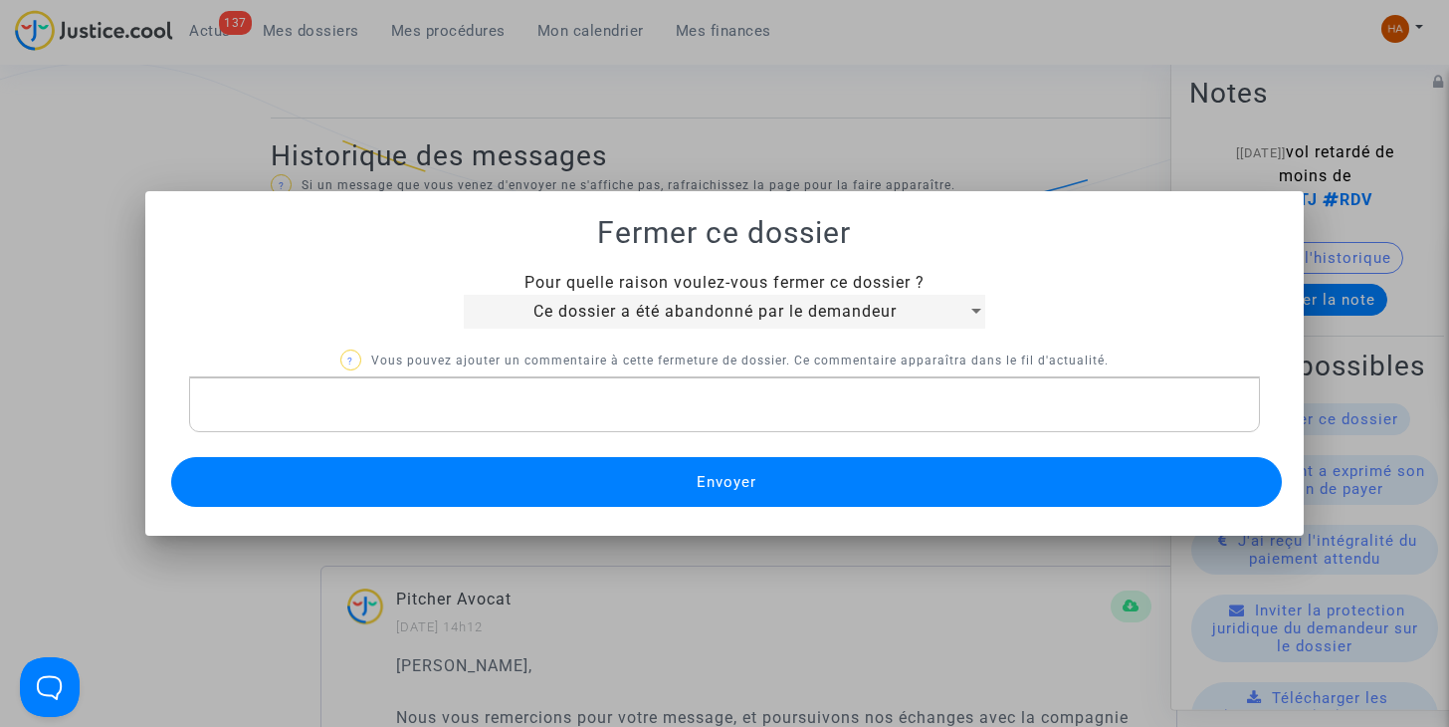
click at [537, 404] on p "Rich Text Editor, main" at bounding box center [724, 404] width 1051 height 25
click at [485, 488] on button "Envoyer" at bounding box center [727, 482] width 1112 height 50
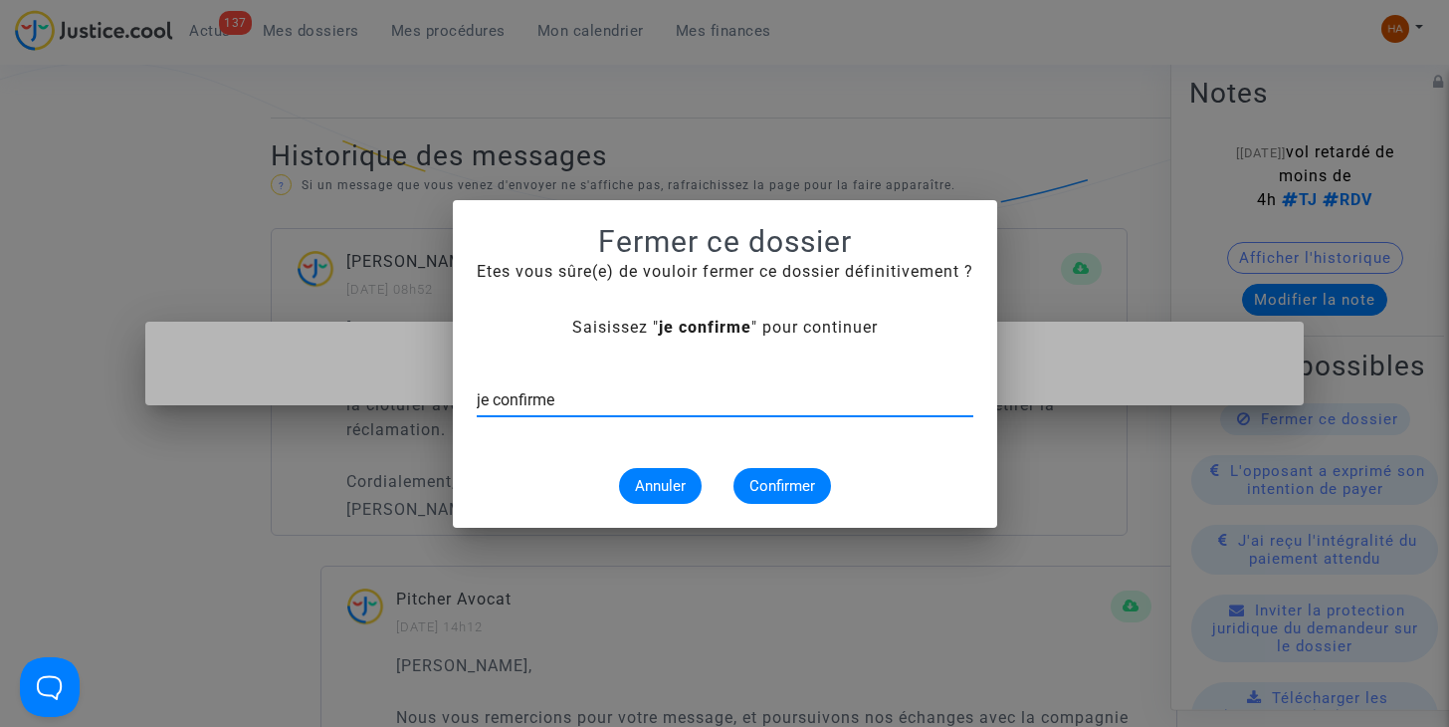
type input "je confirme"
click at [770, 480] on span "Confirmer" at bounding box center [782, 486] width 66 height 18
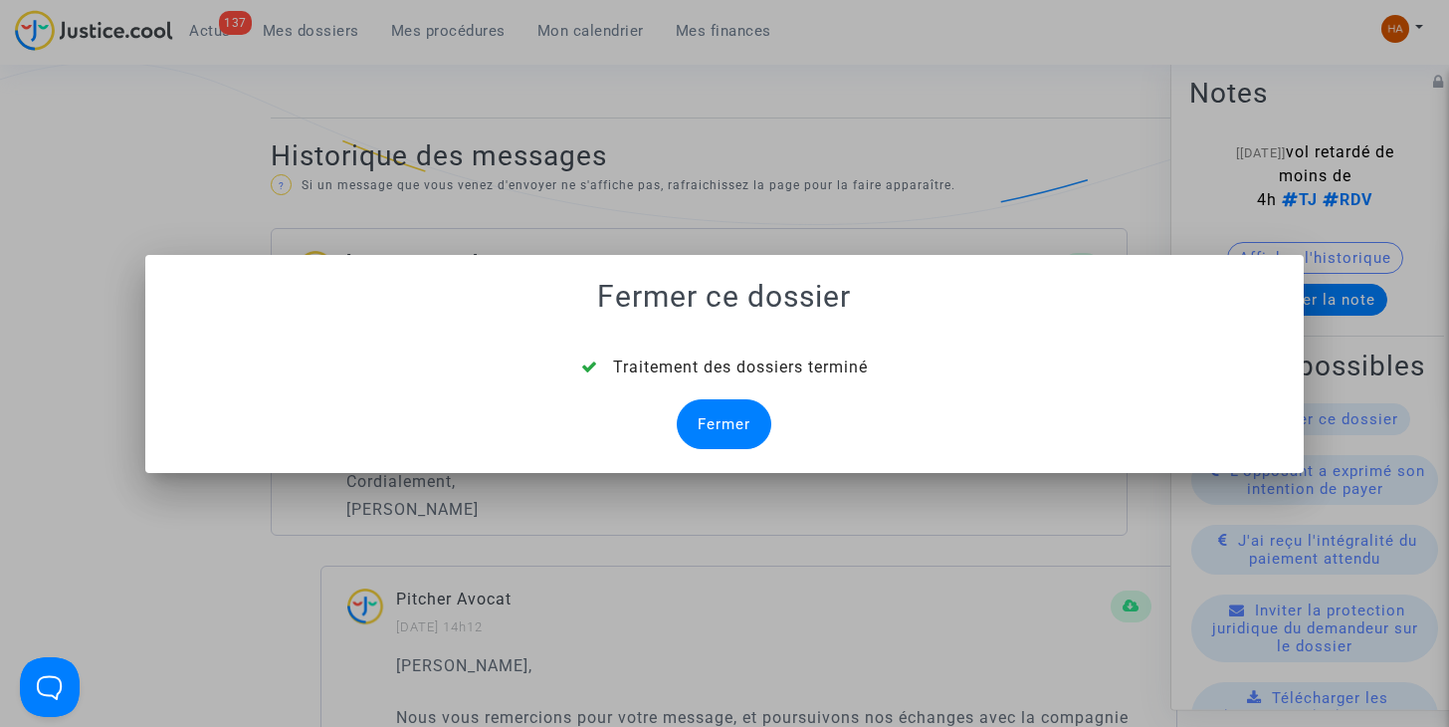
click at [725, 421] on div "Fermer" at bounding box center [724, 424] width 95 height 50
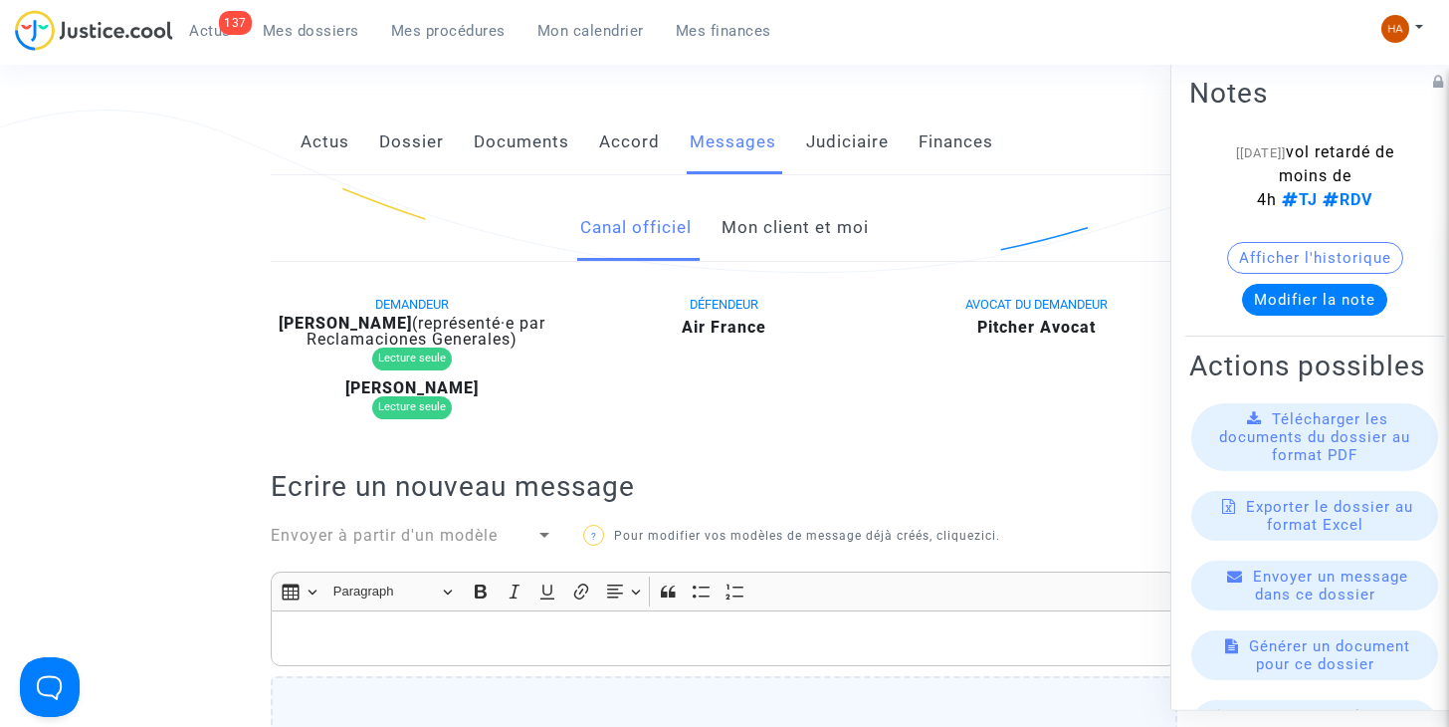
scroll to position [316, 0]
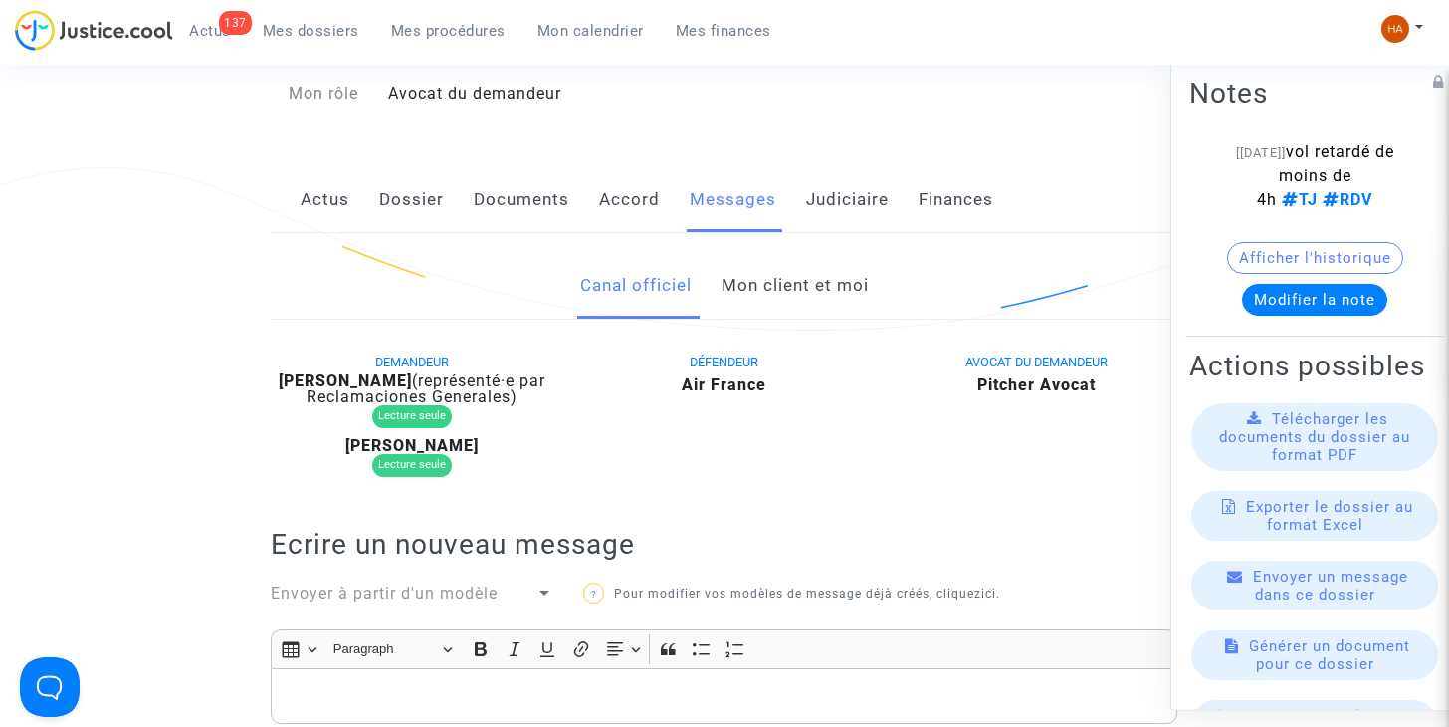
click at [796, 261] on link "Mon client et moi" at bounding box center [795, 286] width 147 height 66
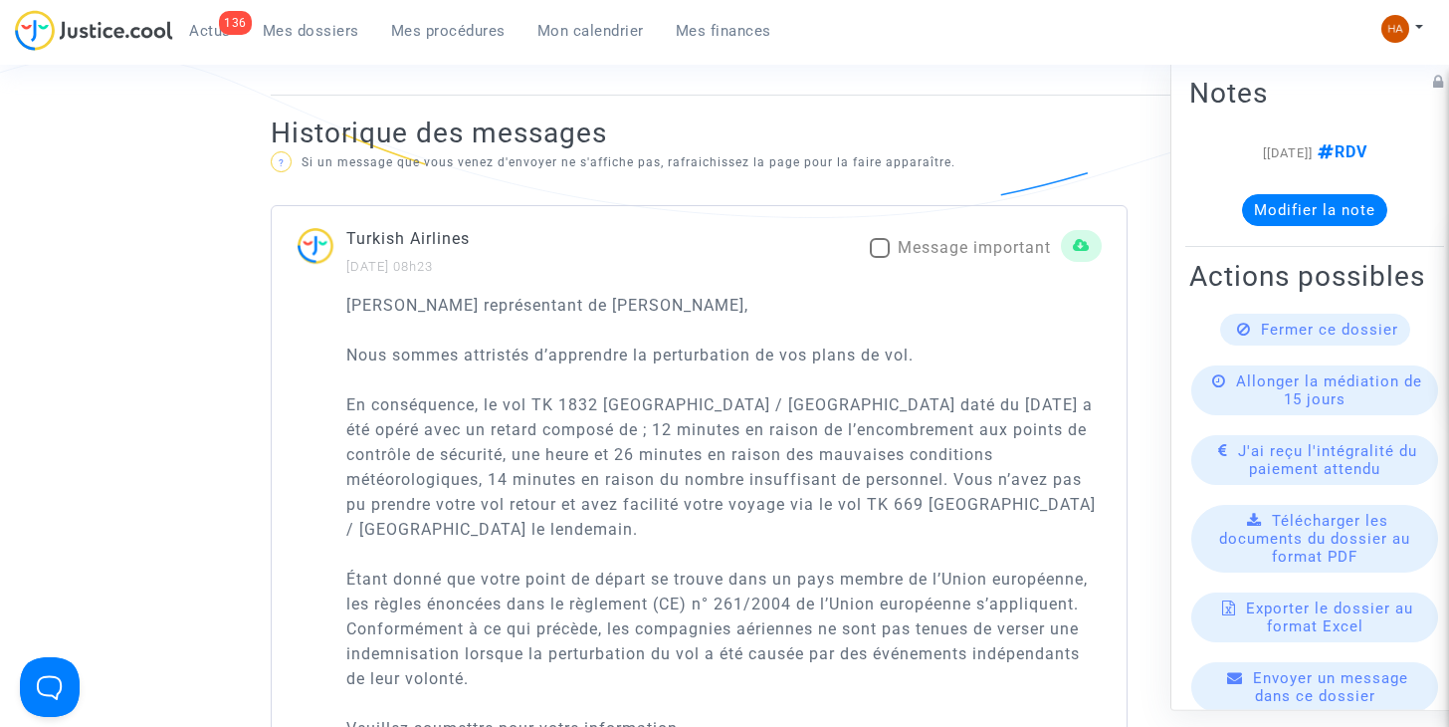
scroll to position [1231, 0]
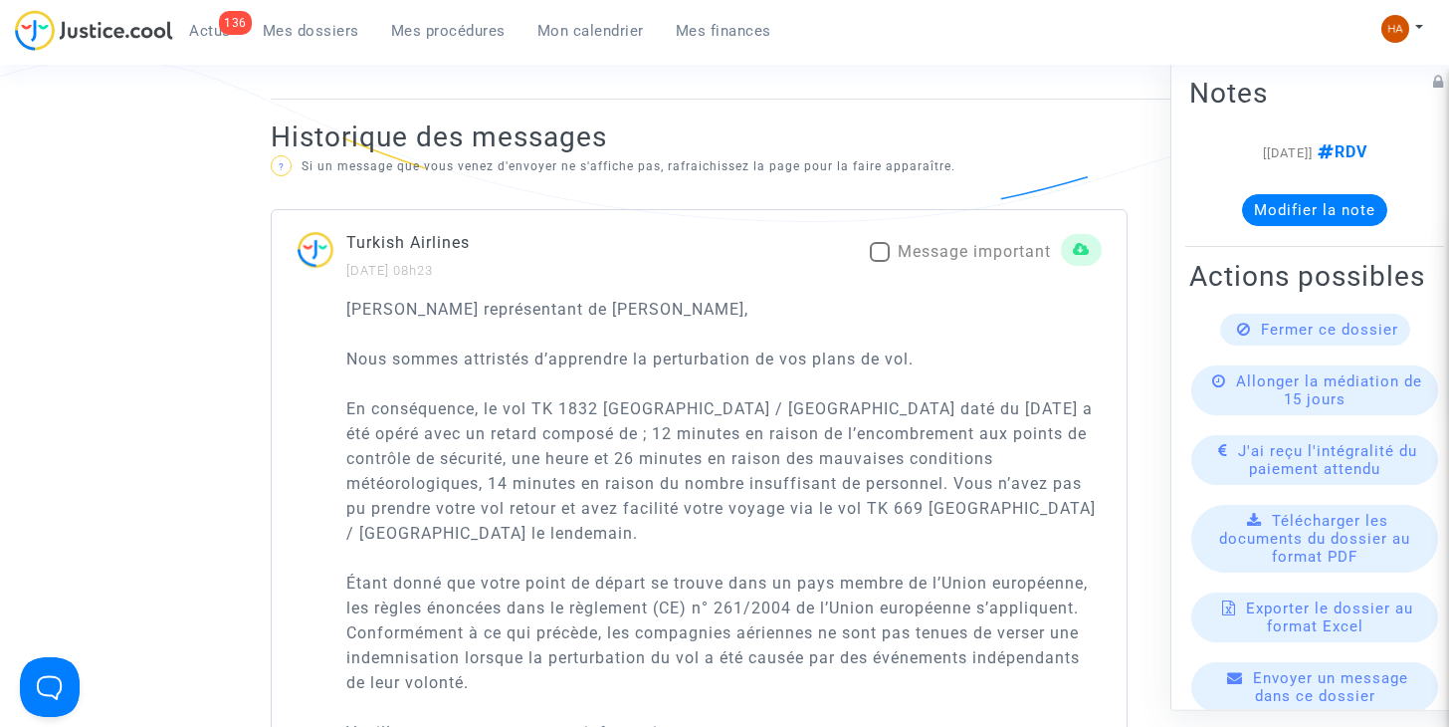
click at [877, 255] on span at bounding box center [880, 252] width 20 height 20
click at [879, 262] on input "Message important" at bounding box center [879, 262] width 1 height 1
checkbox input "true"
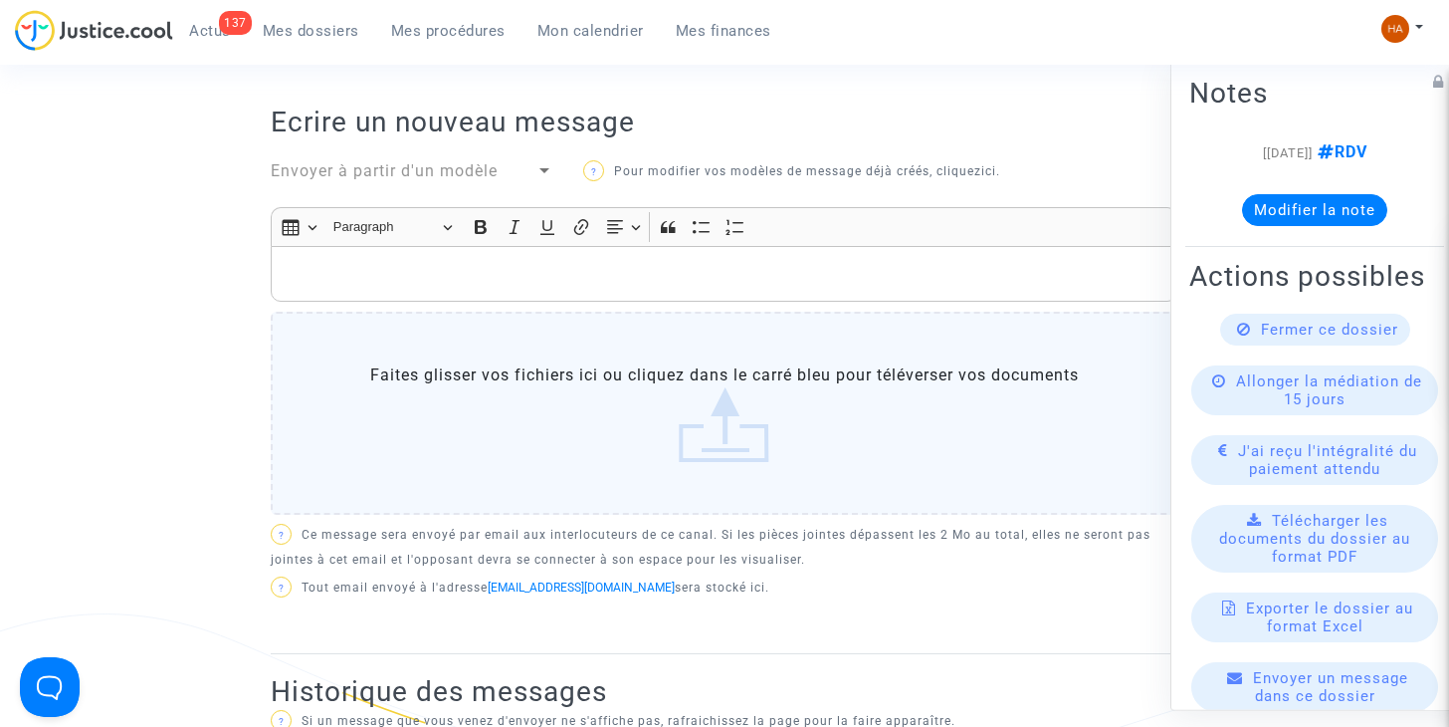
scroll to position [676, 0]
click at [333, 273] on p "Rich Text Editor, main" at bounding box center [725, 275] width 886 height 25
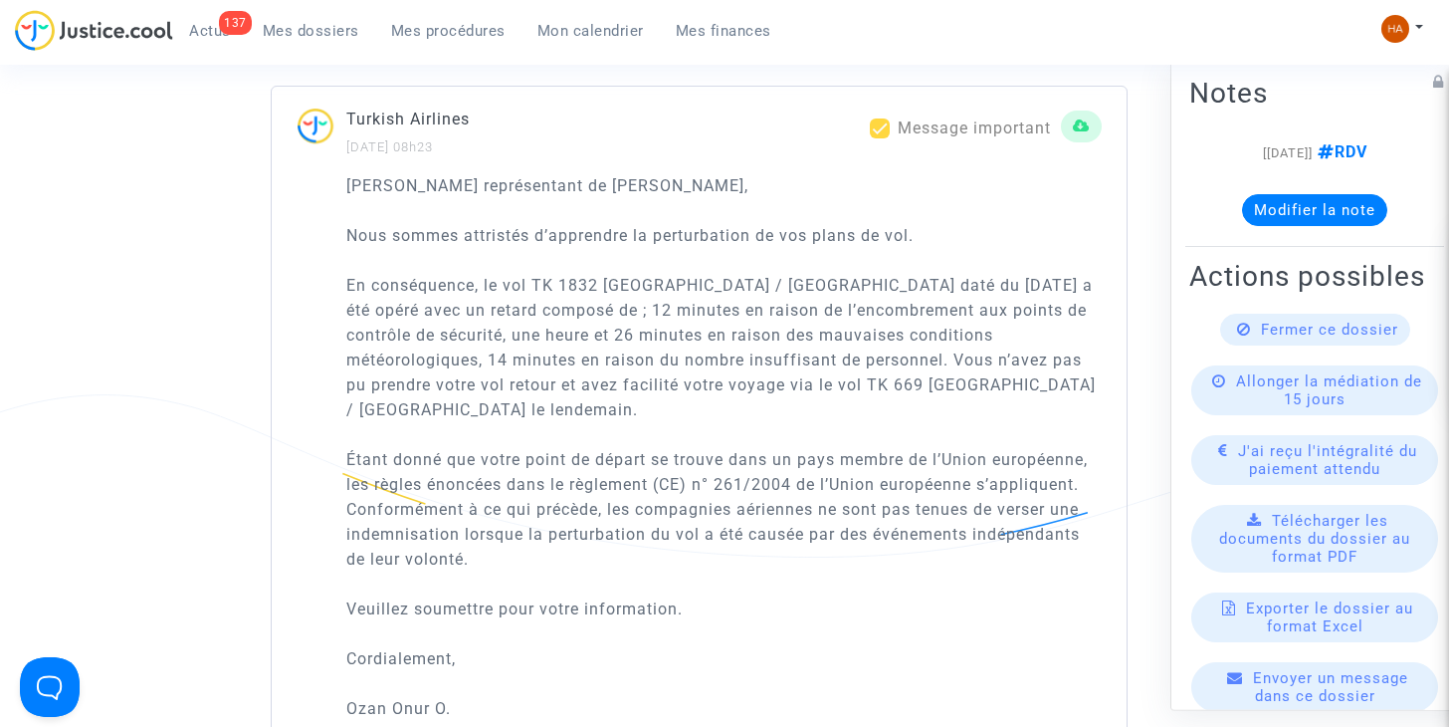
scroll to position [1696, 0]
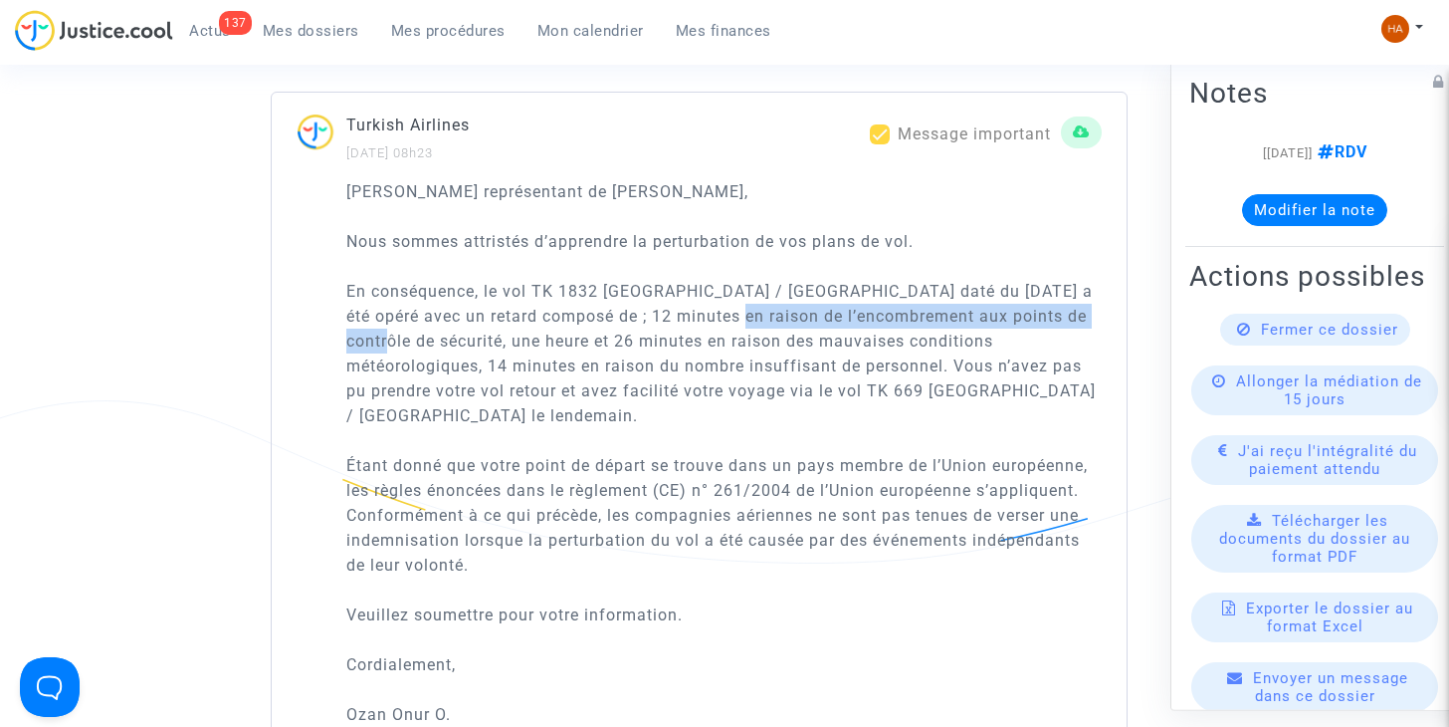
drag, startPoint x: 719, startPoint y: 313, endPoint x: 420, endPoint y: 345, distance: 300.3
click at [420, 345] on p "Cher représentant de Wilfried Eric OBAMA, Nous sommes attristés d’apprendre la …" at bounding box center [723, 515] width 755 height 672
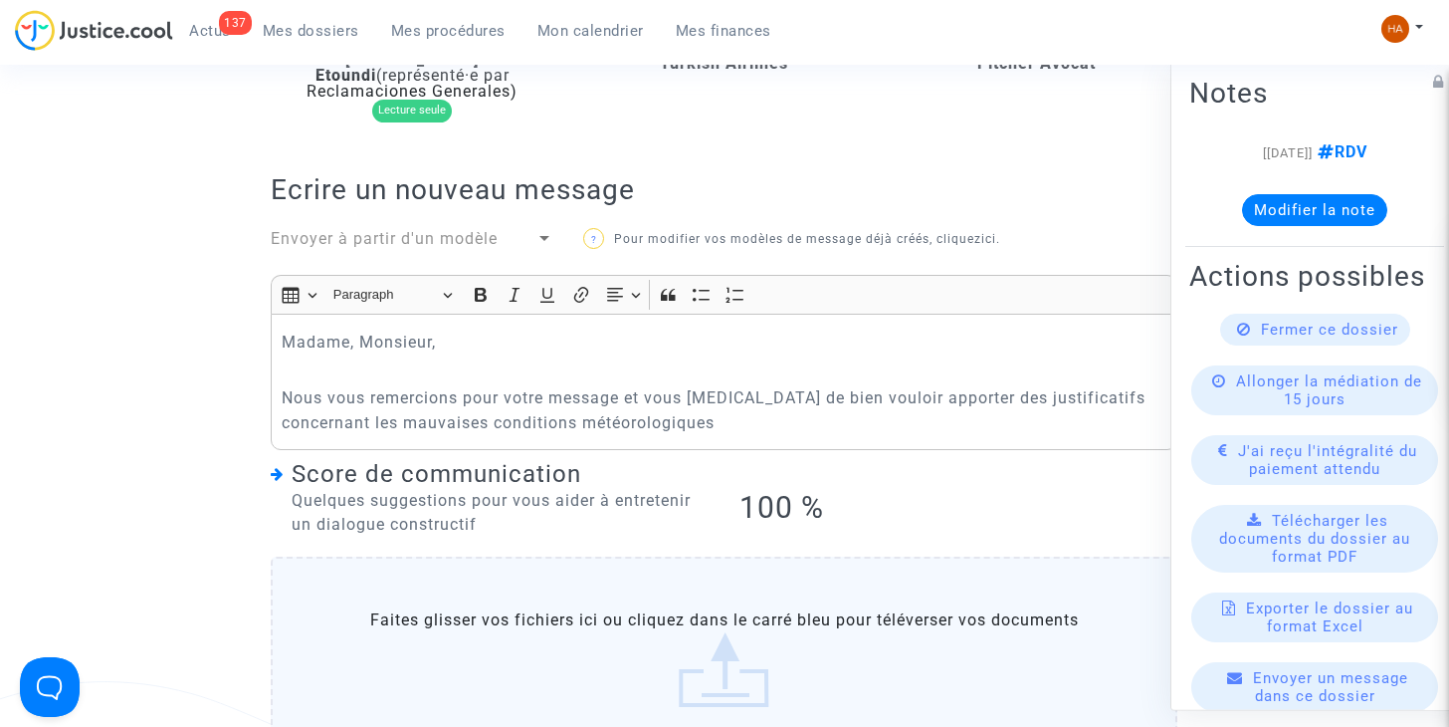
scroll to position [608, 0]
click at [1069, 400] on p "Nous vous remercions pour votre message et vous prions de bien vouloir apporter…" at bounding box center [725, 411] width 886 height 50
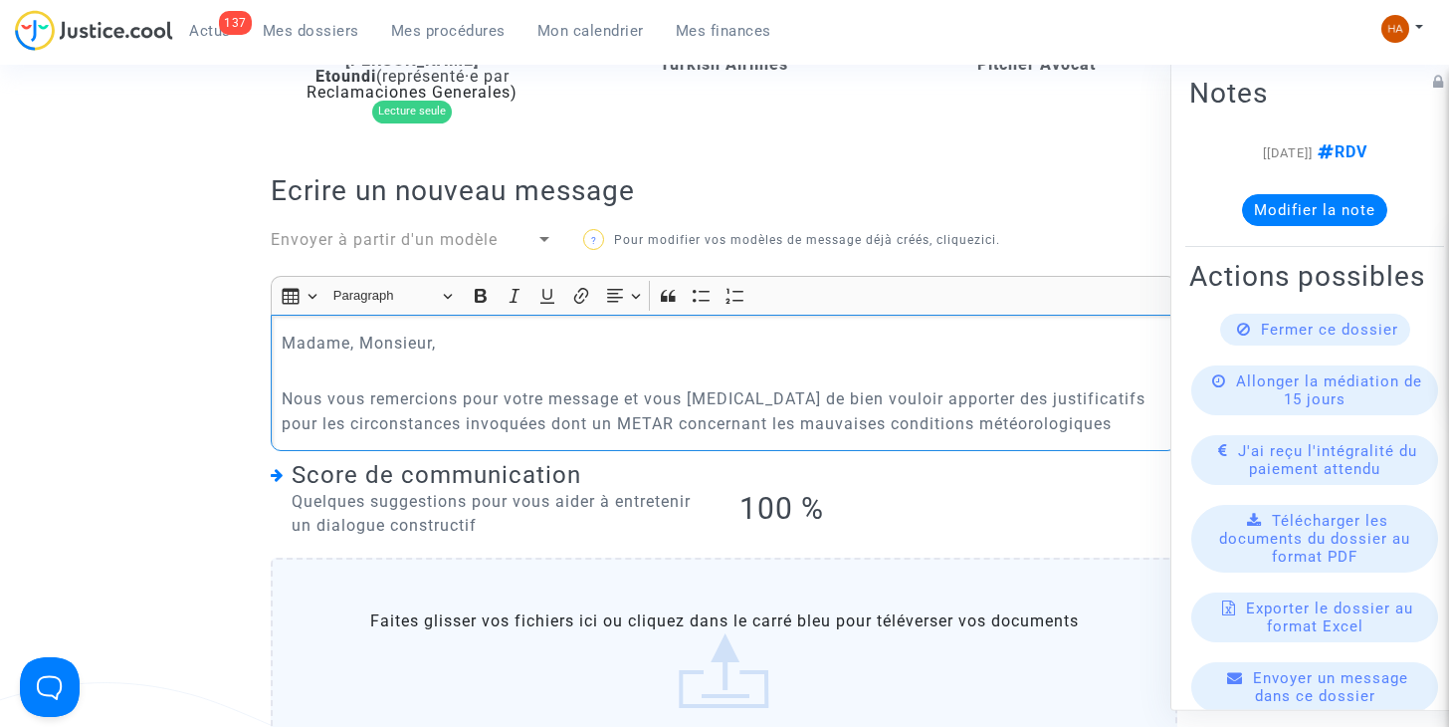
drag, startPoint x: 704, startPoint y: 419, endPoint x: 613, endPoint y: 430, distance: 91.2
click at [613, 430] on p "Nous vous remercions pour votre message et vous prions de bien vouloir apporter…" at bounding box center [725, 411] width 886 height 50
click at [1028, 424] on p "Nous vous remercions pour votre message et vous prions de bien vouloir apporter…" at bounding box center [725, 411] width 886 height 50
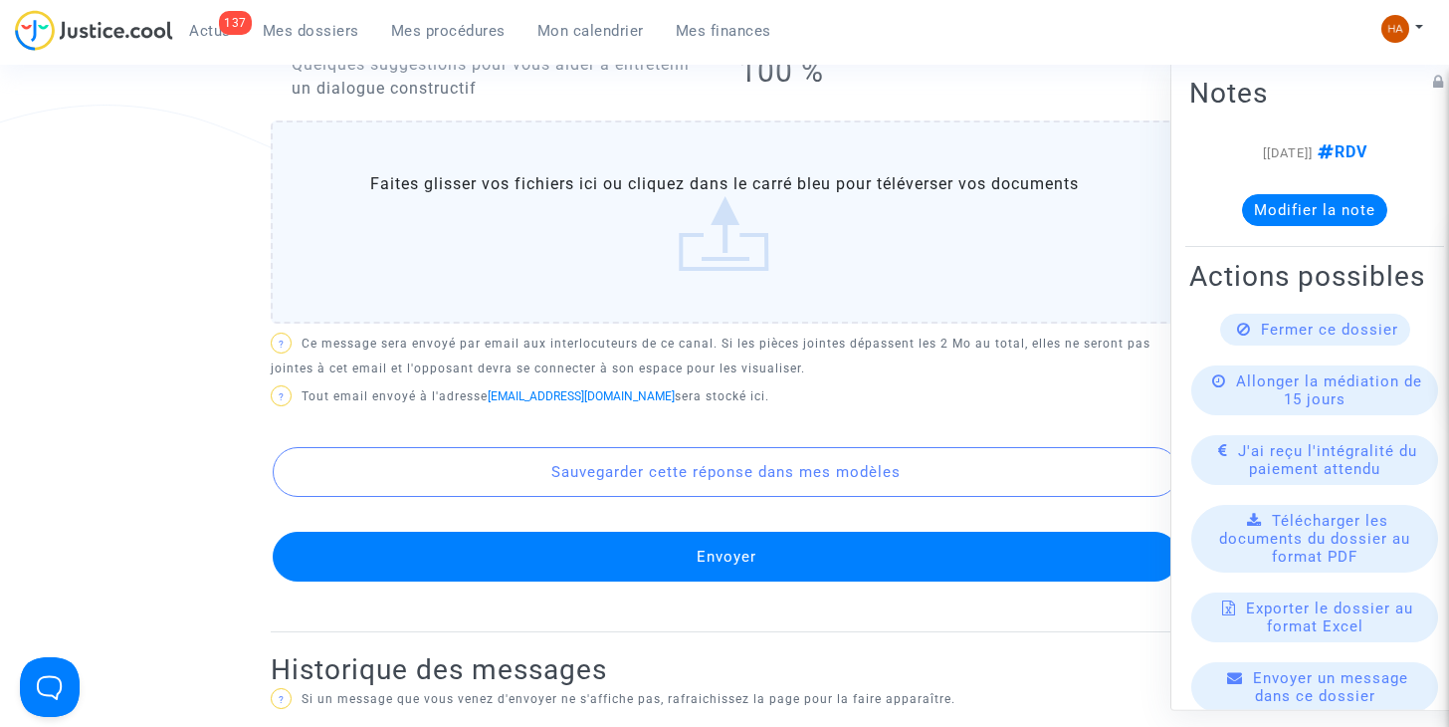
scroll to position [1186, 0]
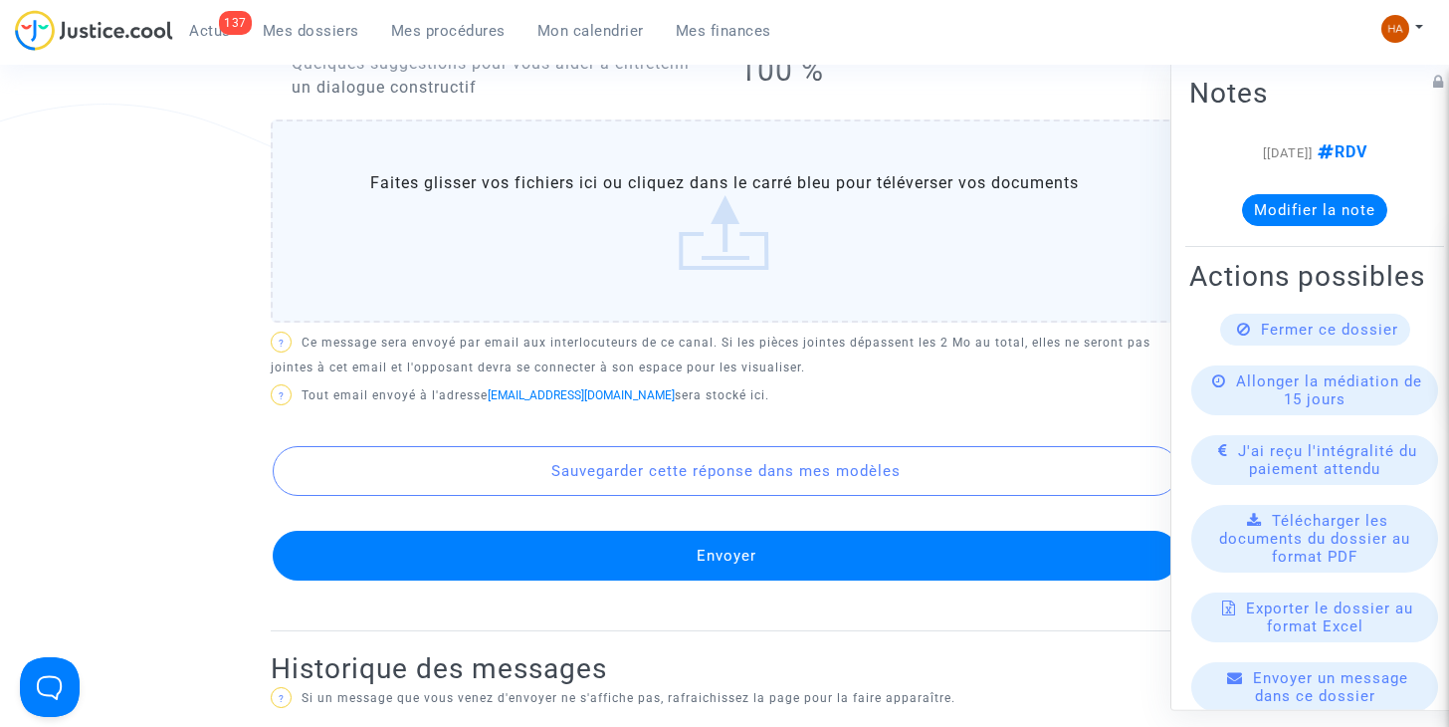
click at [715, 554] on button "Envoyer" at bounding box center [726, 555] width 907 height 50
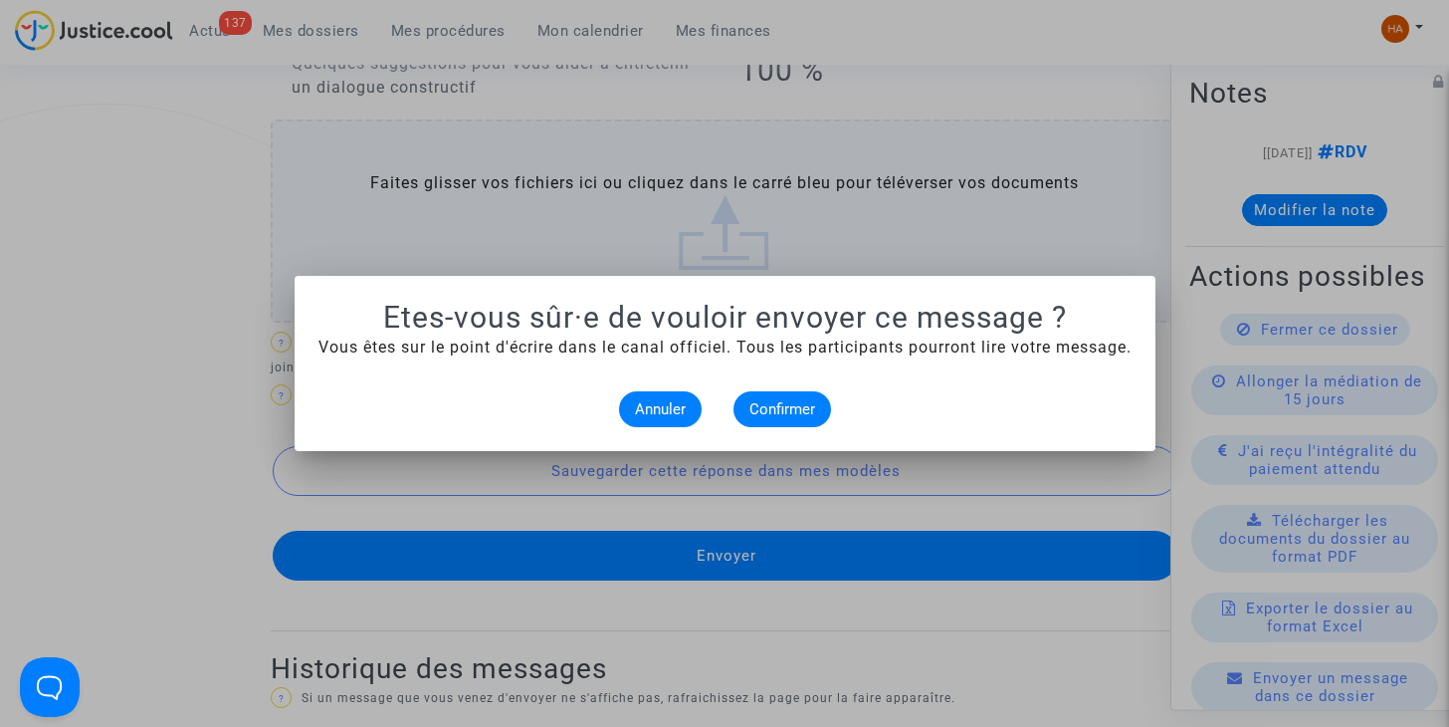
scroll to position [0, 0]
click at [782, 408] on span "Confirmer" at bounding box center [782, 409] width 66 height 18
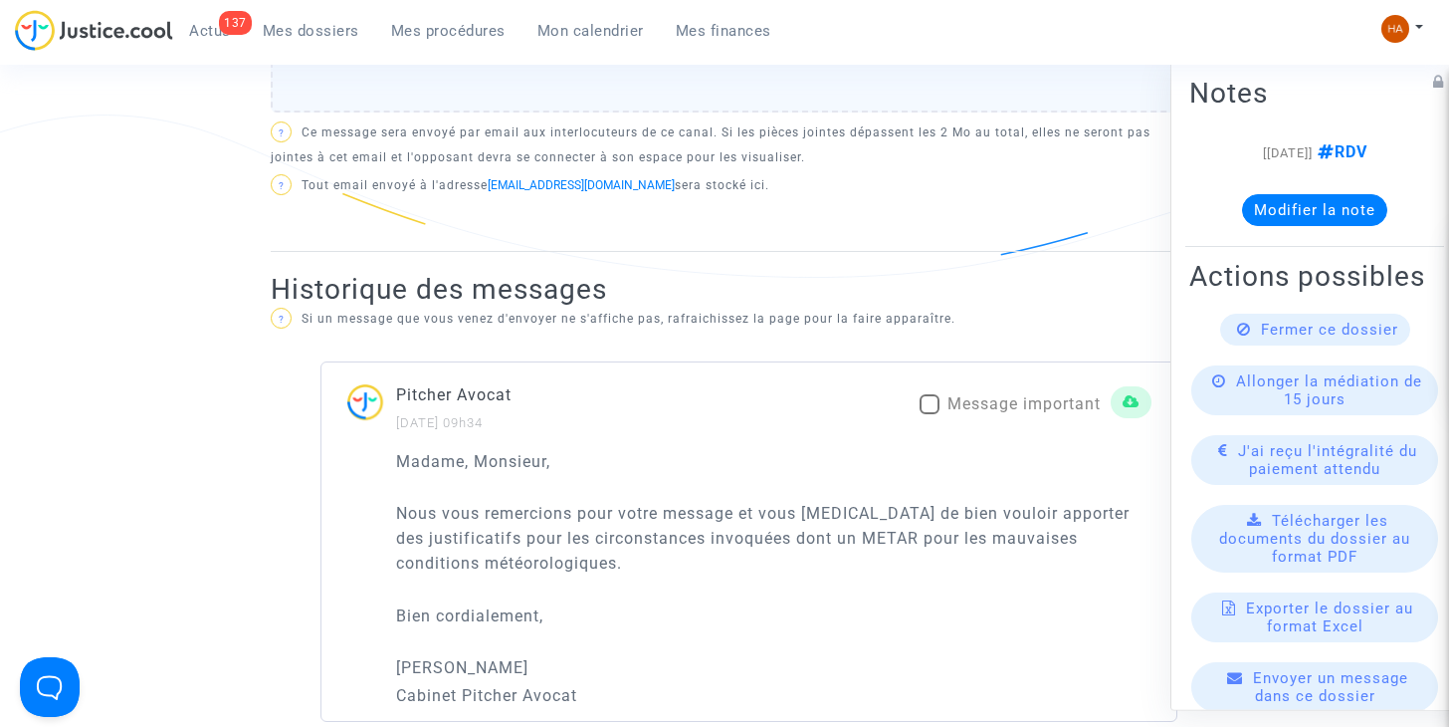
scroll to position [1176, 0]
click at [927, 403] on span at bounding box center [930, 403] width 20 height 20
click at [929, 413] on input "Message important" at bounding box center [929, 413] width 1 height 1
checkbox input "true"
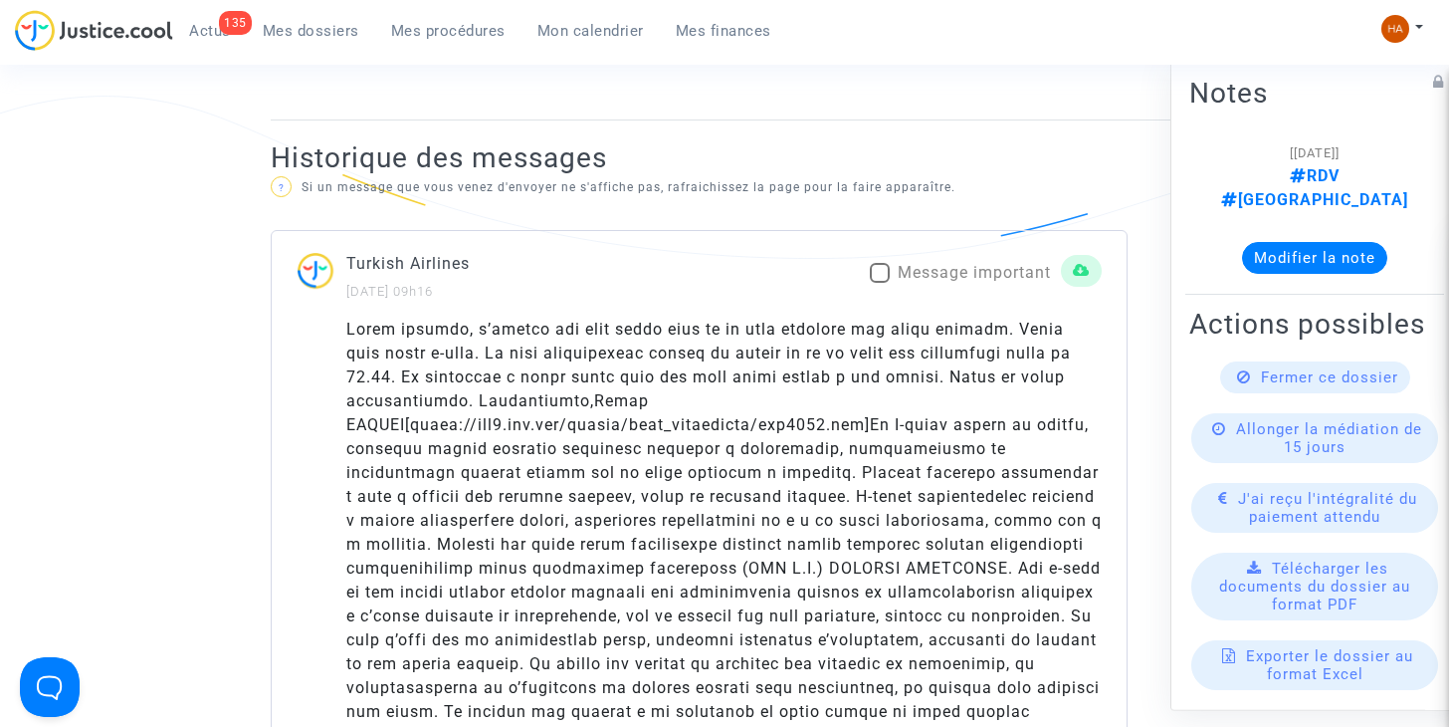
click at [882, 283] on span at bounding box center [880, 273] width 20 height 20
click at [880, 284] on input "Message important" at bounding box center [879, 283] width 1 height 1
checkbox input "true"
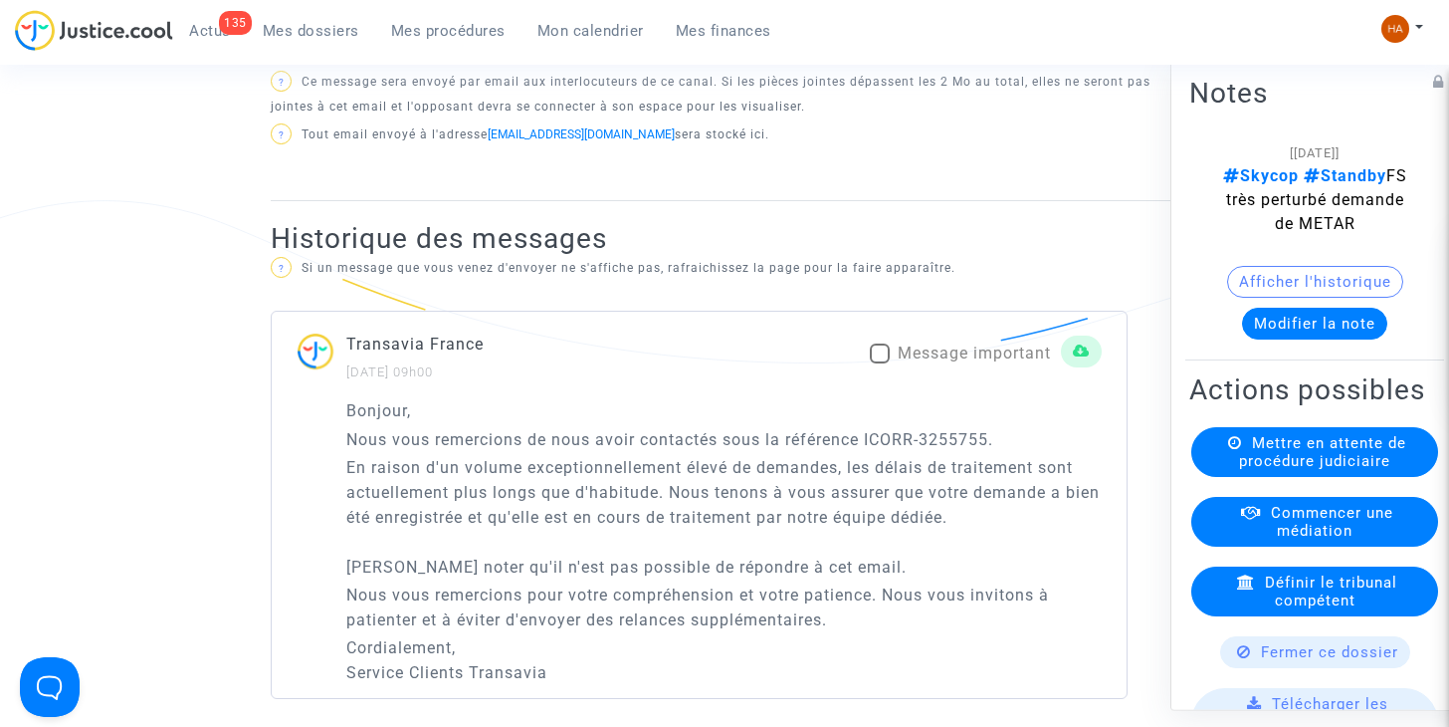
scroll to position [1095, 0]
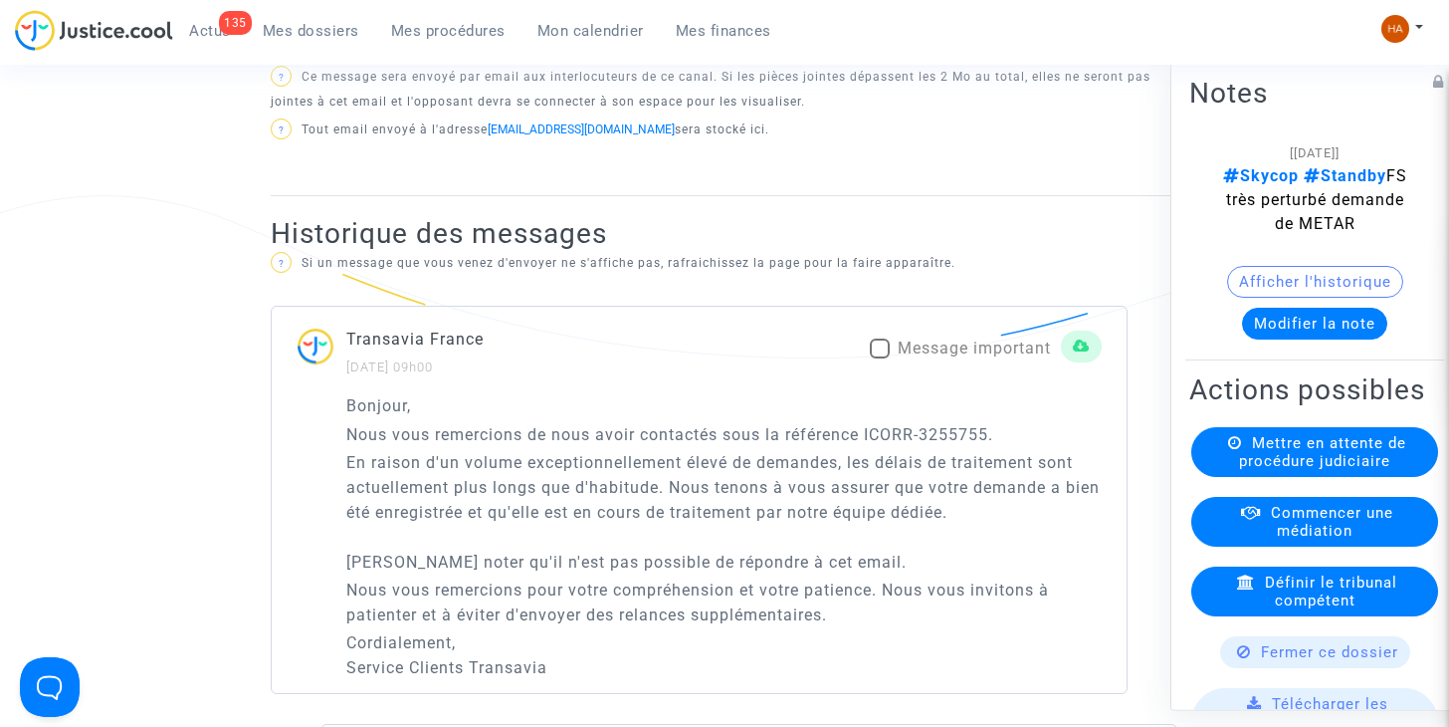
click at [873, 358] on span at bounding box center [880, 348] width 20 height 20
click at [879, 359] on input "Message important" at bounding box center [879, 358] width 1 height 1
checkbox input "true"
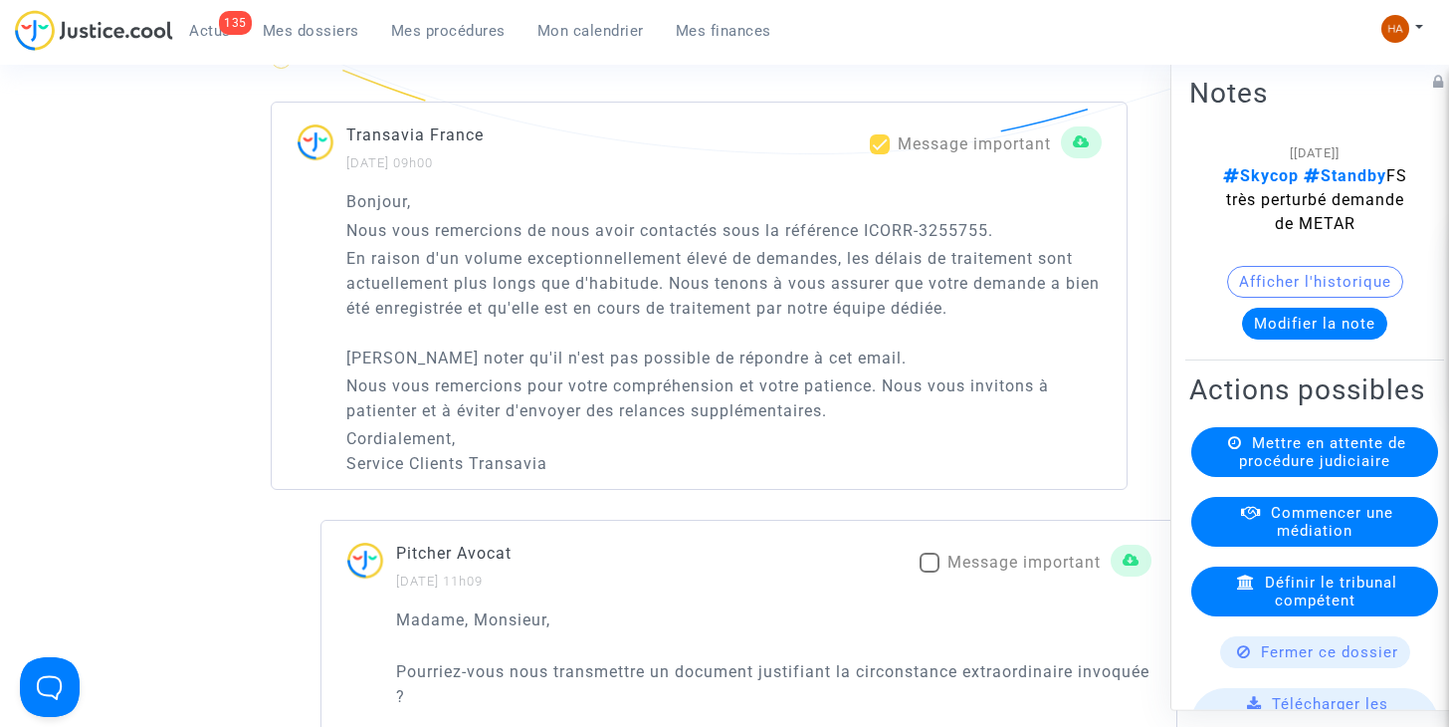
scroll to position [1294, 0]
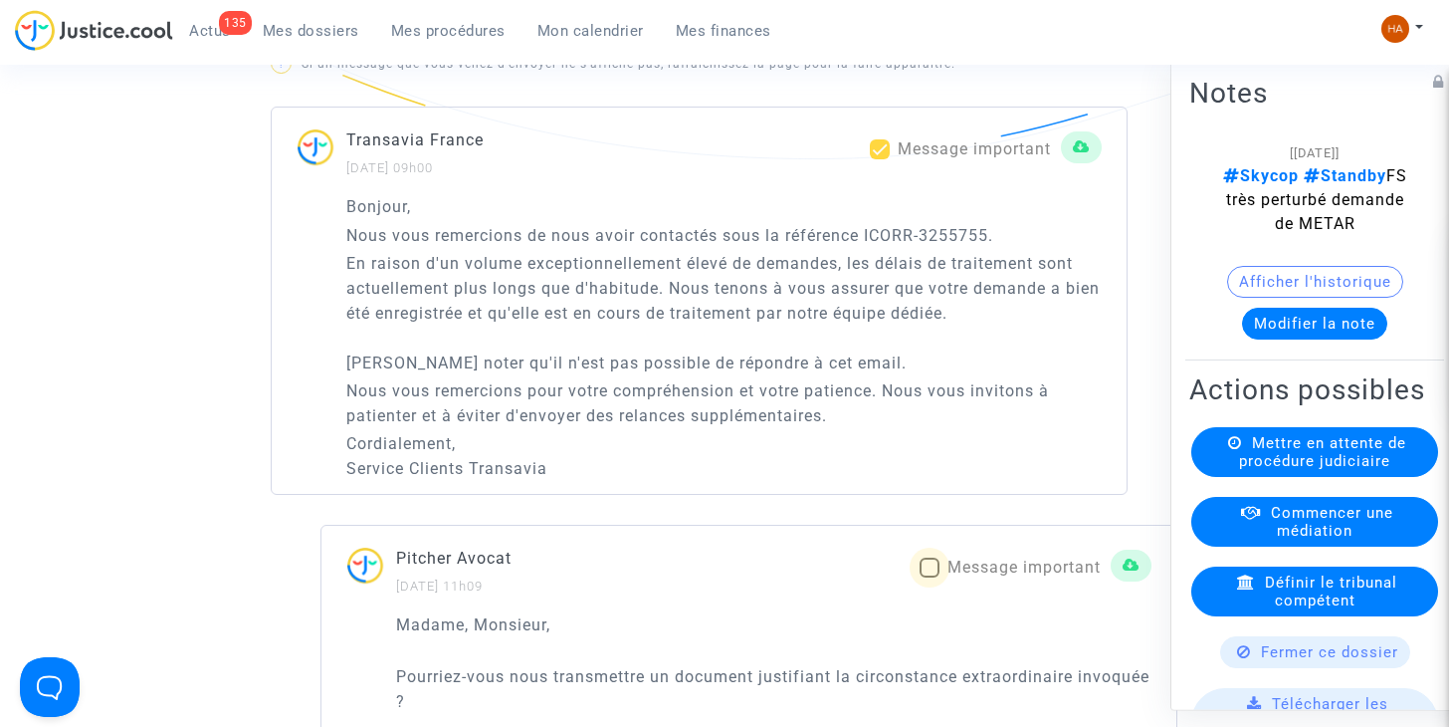
click at [939, 579] on label "Message important" at bounding box center [1010, 567] width 181 height 24
click at [930, 578] on input "Message important" at bounding box center [929, 577] width 1 height 1
checkbox input "true"
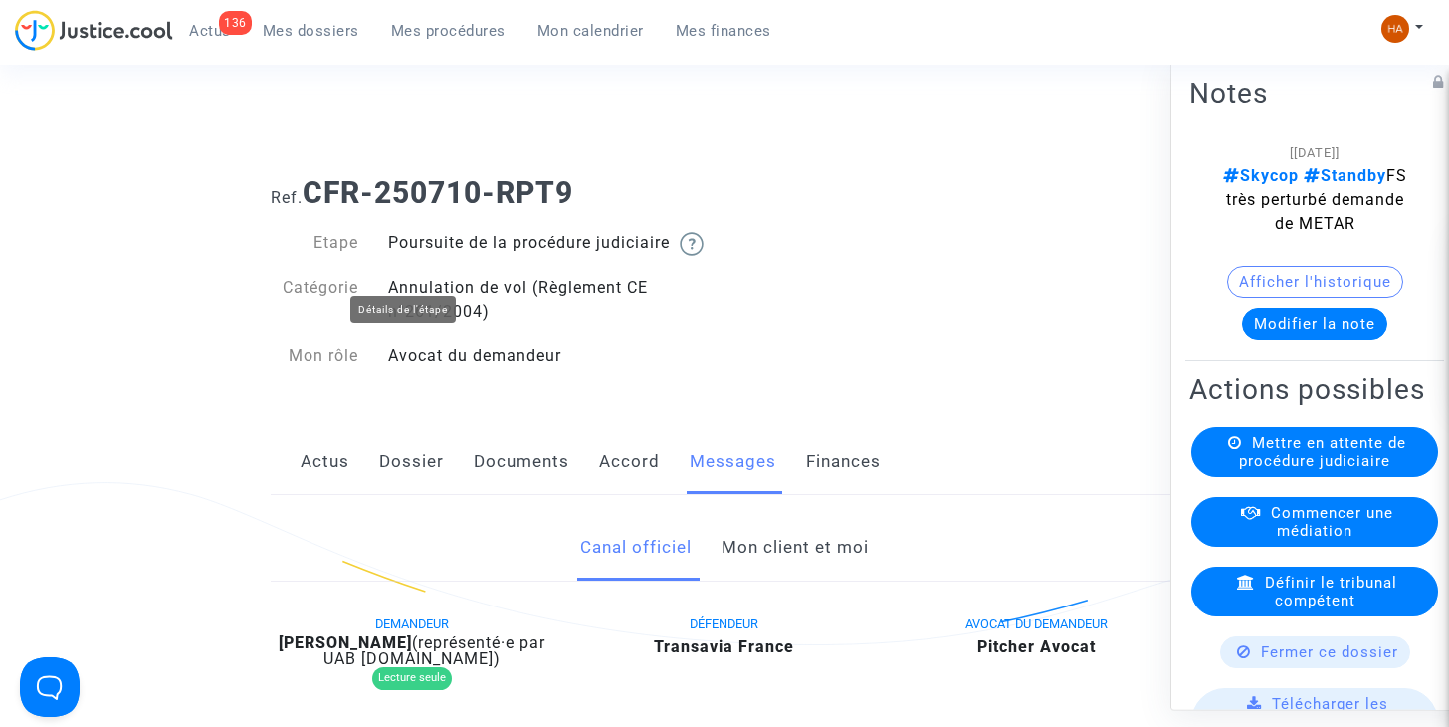
scroll to position [0, 0]
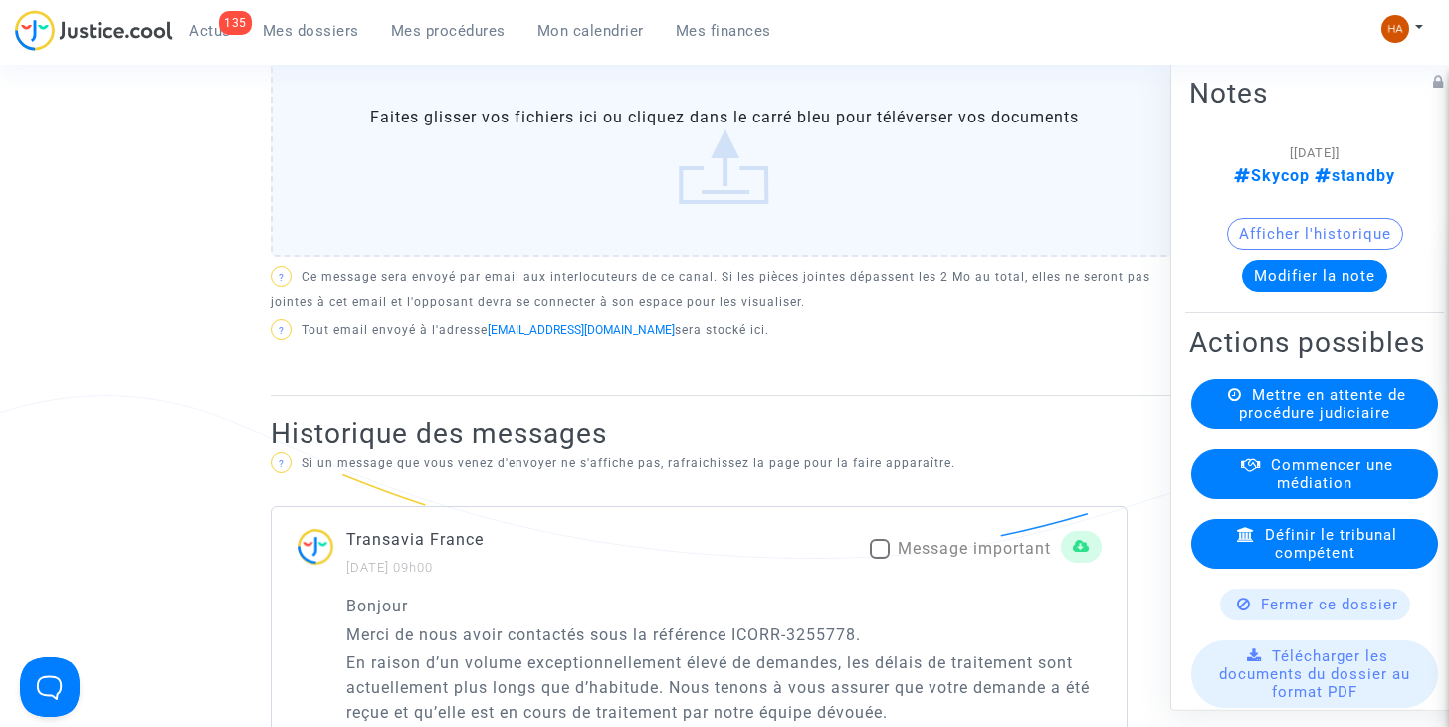
scroll to position [896, 0]
click at [889, 559] on label "Message important" at bounding box center [960, 547] width 181 height 24
click at [880, 558] on input "Message important" at bounding box center [879, 557] width 1 height 1
checkbox input "true"
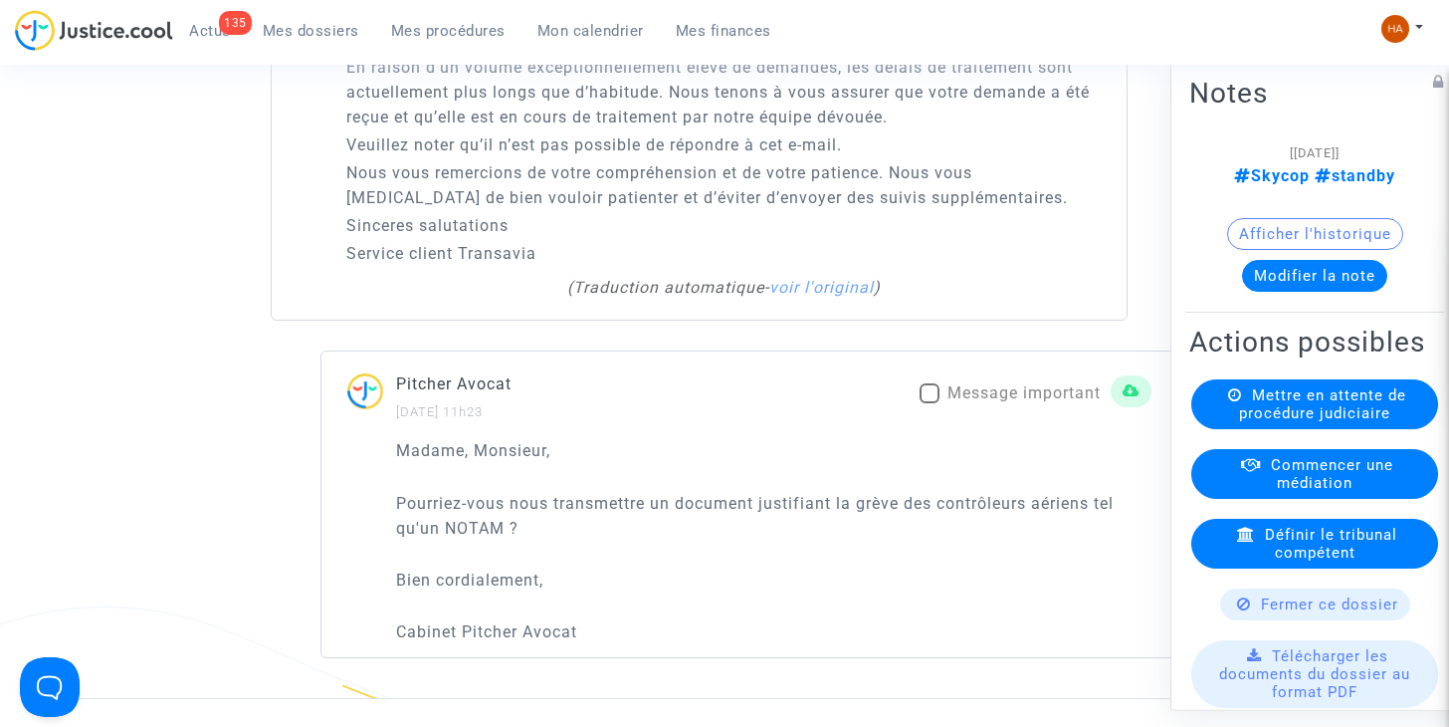
scroll to position [1493, 0]
click at [927, 400] on span at bounding box center [930, 390] width 20 height 20
click at [929, 401] on input "Message important" at bounding box center [929, 400] width 1 height 1
checkbox input "true"
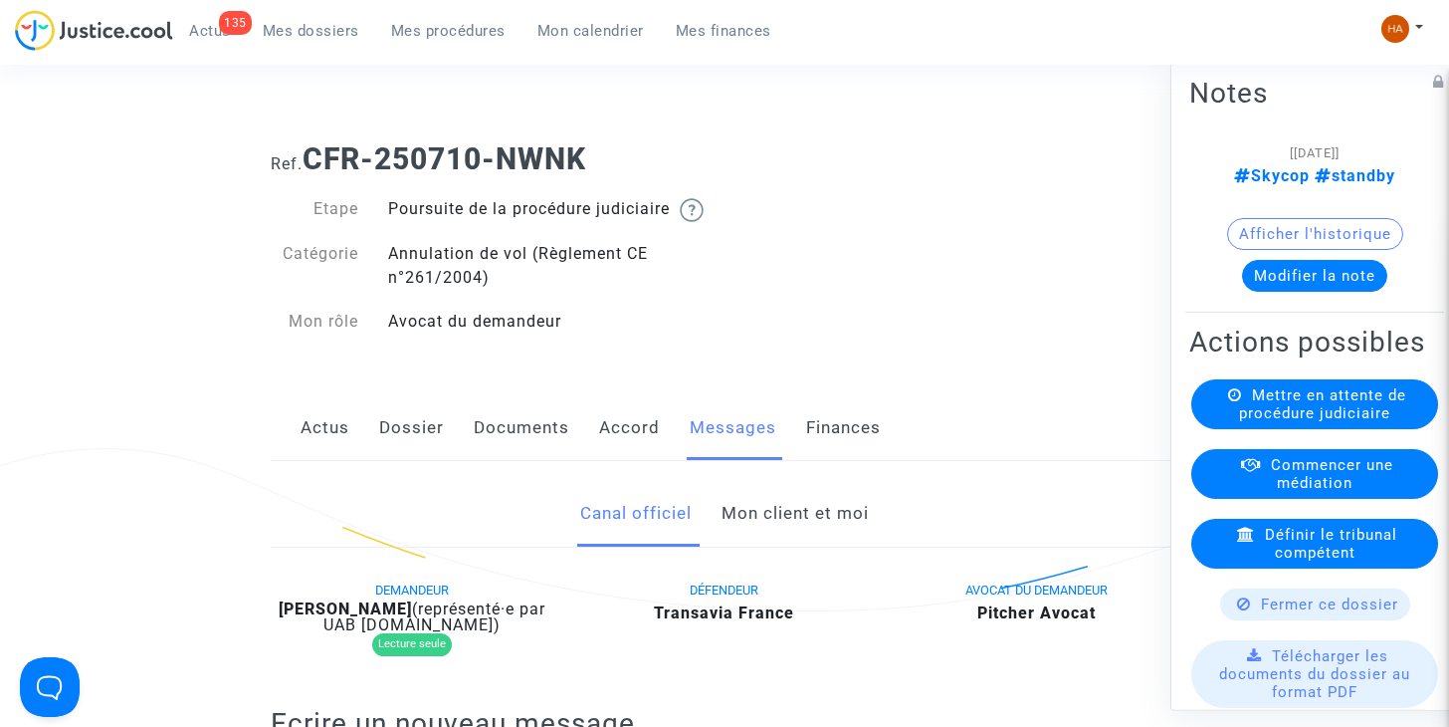
scroll to position [0, 0]
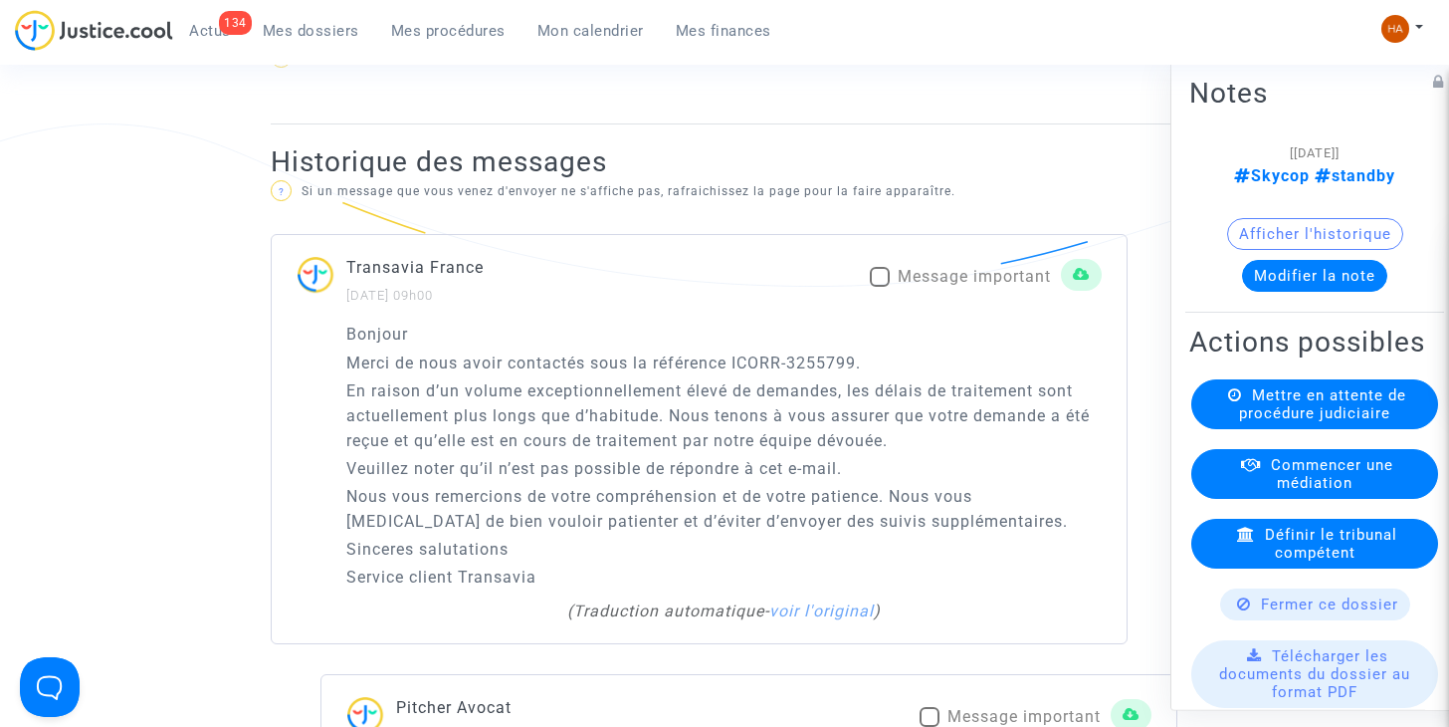
scroll to position [1167, 0]
click at [878, 286] on span at bounding box center [880, 276] width 20 height 20
click at [879, 287] on input "Message important" at bounding box center [879, 286] width 1 height 1
checkbox input "true"
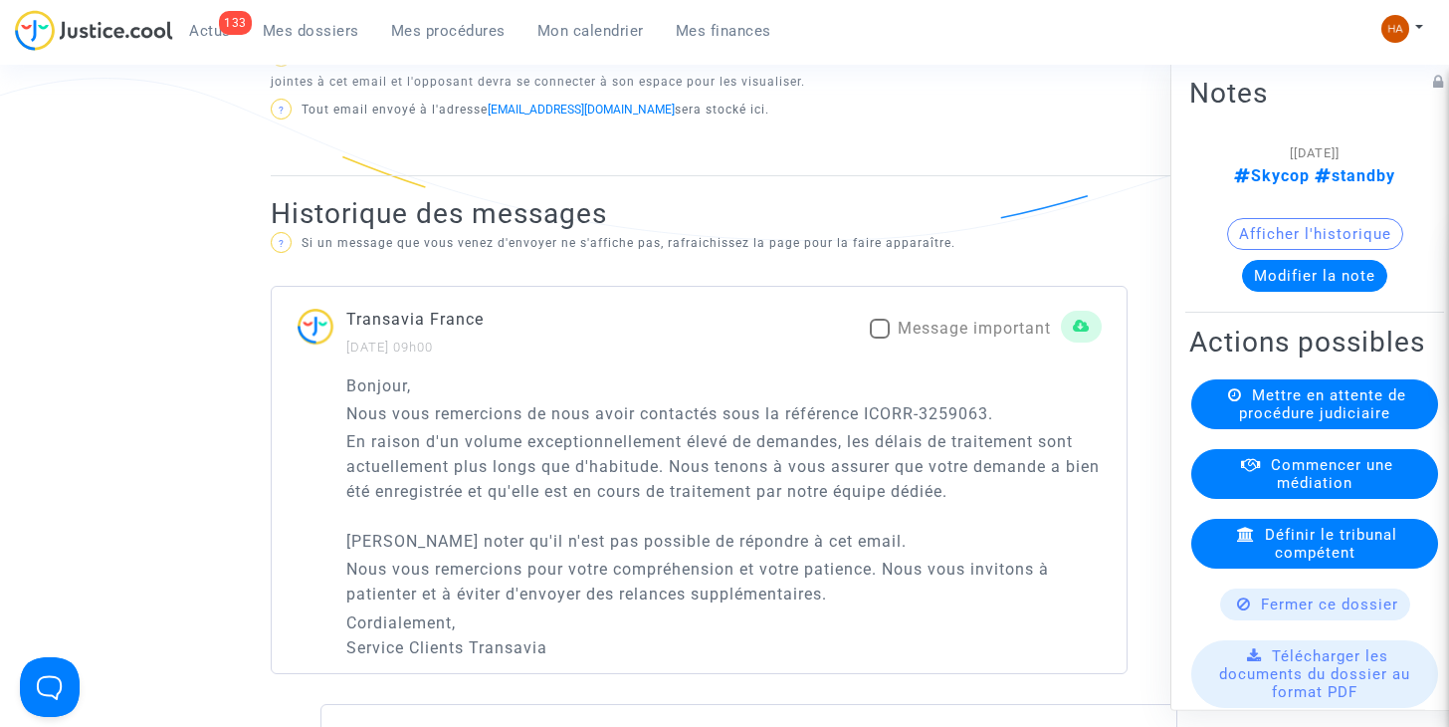
scroll to position [1214, 0]
click at [880, 336] on span at bounding box center [880, 326] width 20 height 20
click at [880, 337] on input "Message important" at bounding box center [879, 336] width 1 height 1
checkbox input "true"
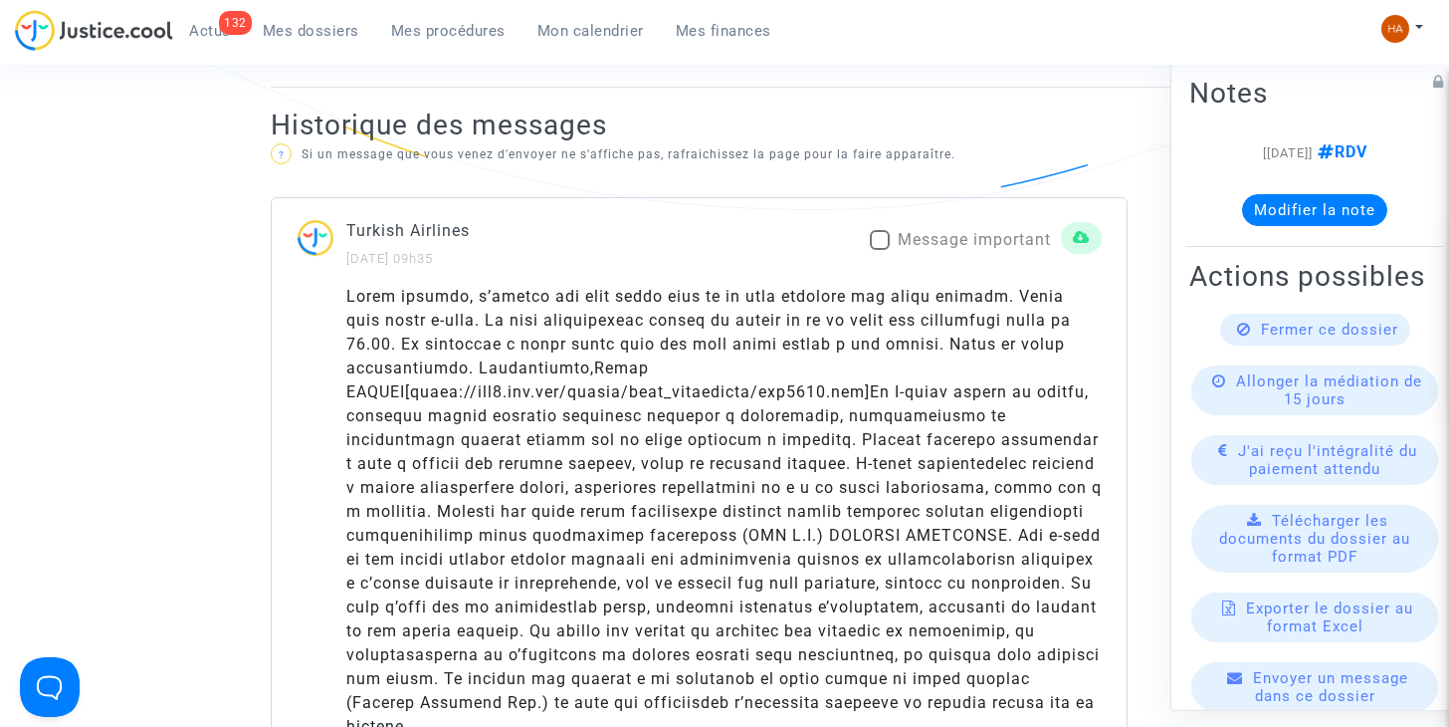
click at [874, 236] on span at bounding box center [880, 240] width 20 height 20
click at [879, 250] on input "Message important" at bounding box center [879, 250] width 1 height 1
checkbox input "true"
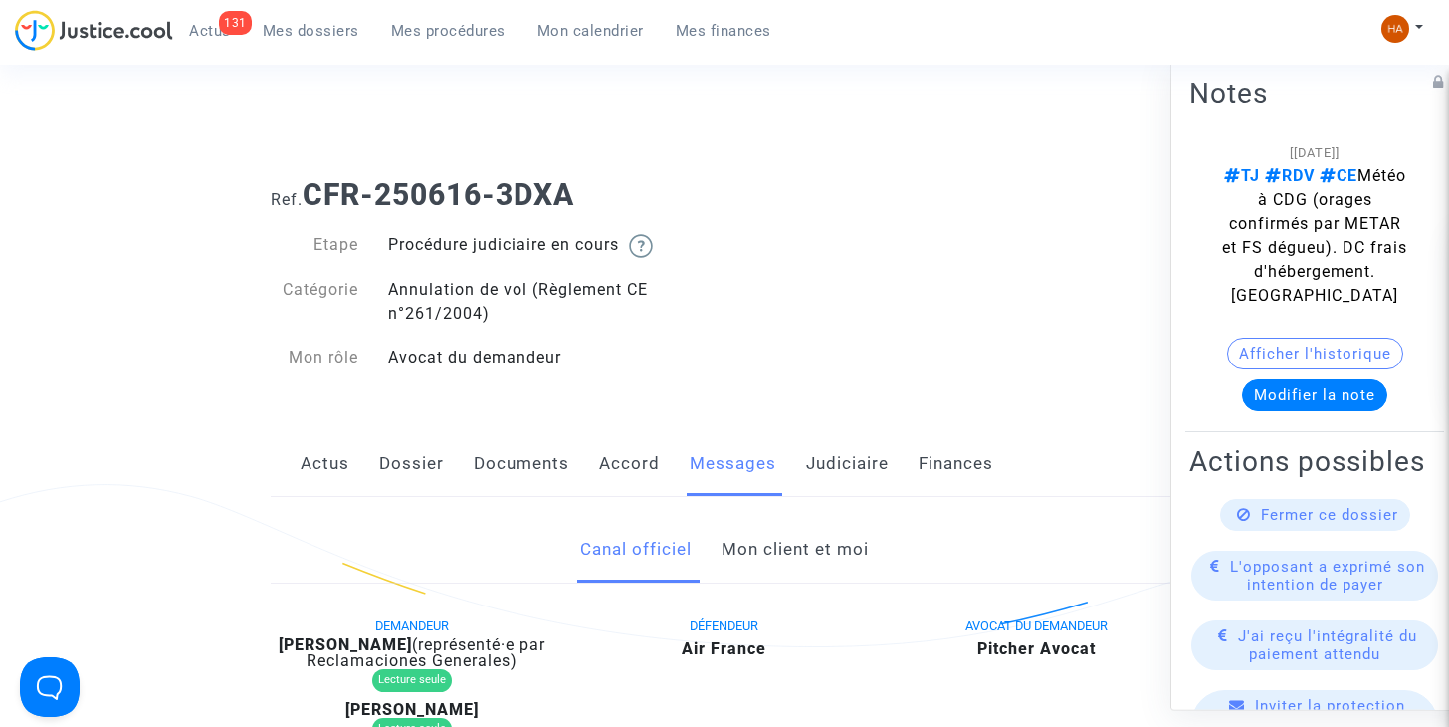
click at [828, 551] on link "Mon client et moi" at bounding box center [795, 550] width 147 height 66
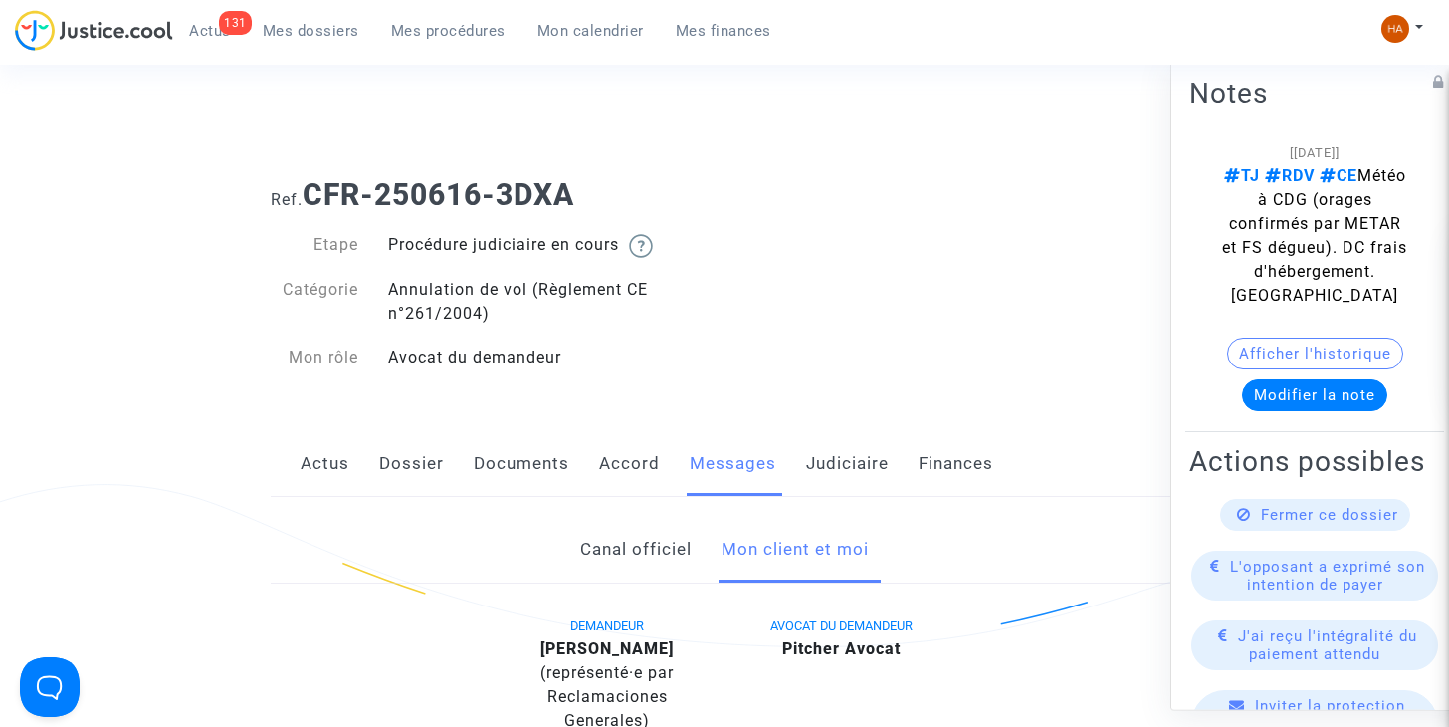
click at [1263, 523] on span "Fermer ce dossier" at bounding box center [1329, 515] width 137 height 18
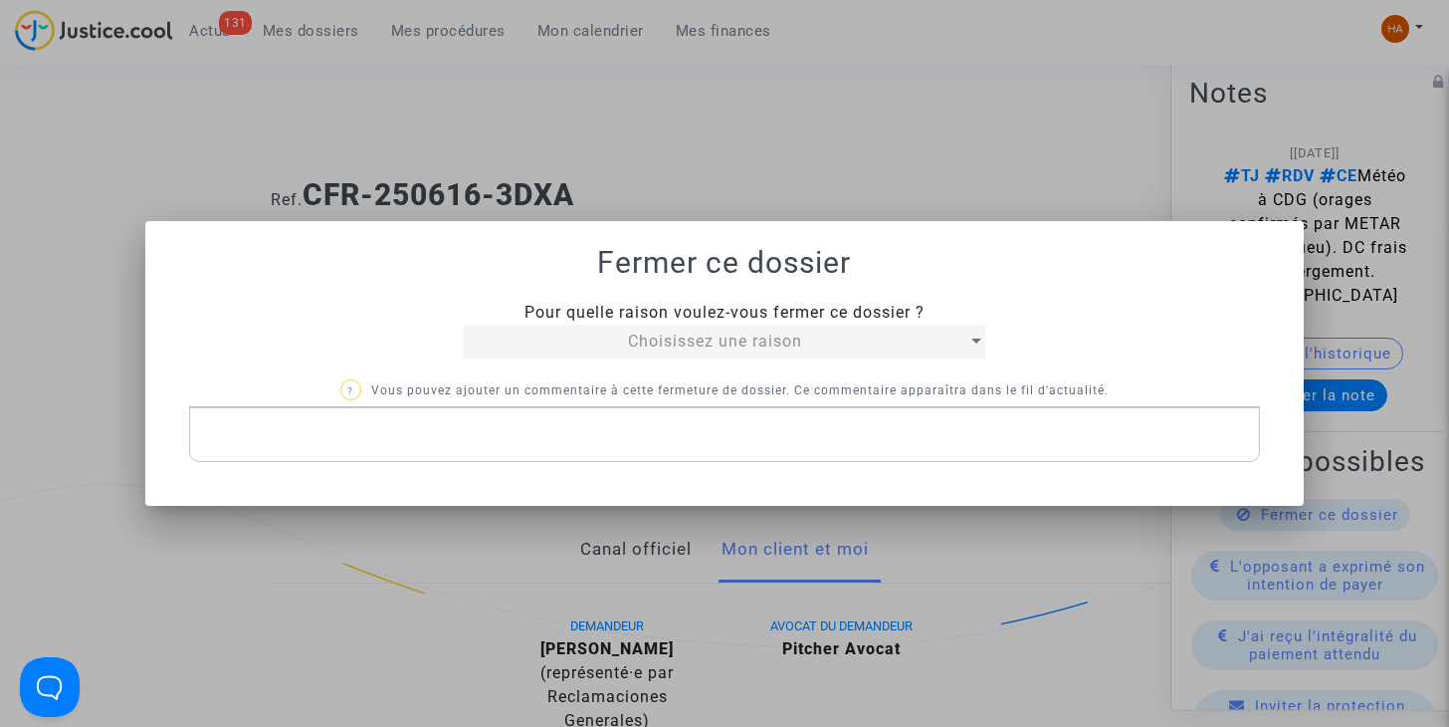
click at [934, 347] on div "Choisissez une raison" at bounding box center [715, 341] width 503 height 24
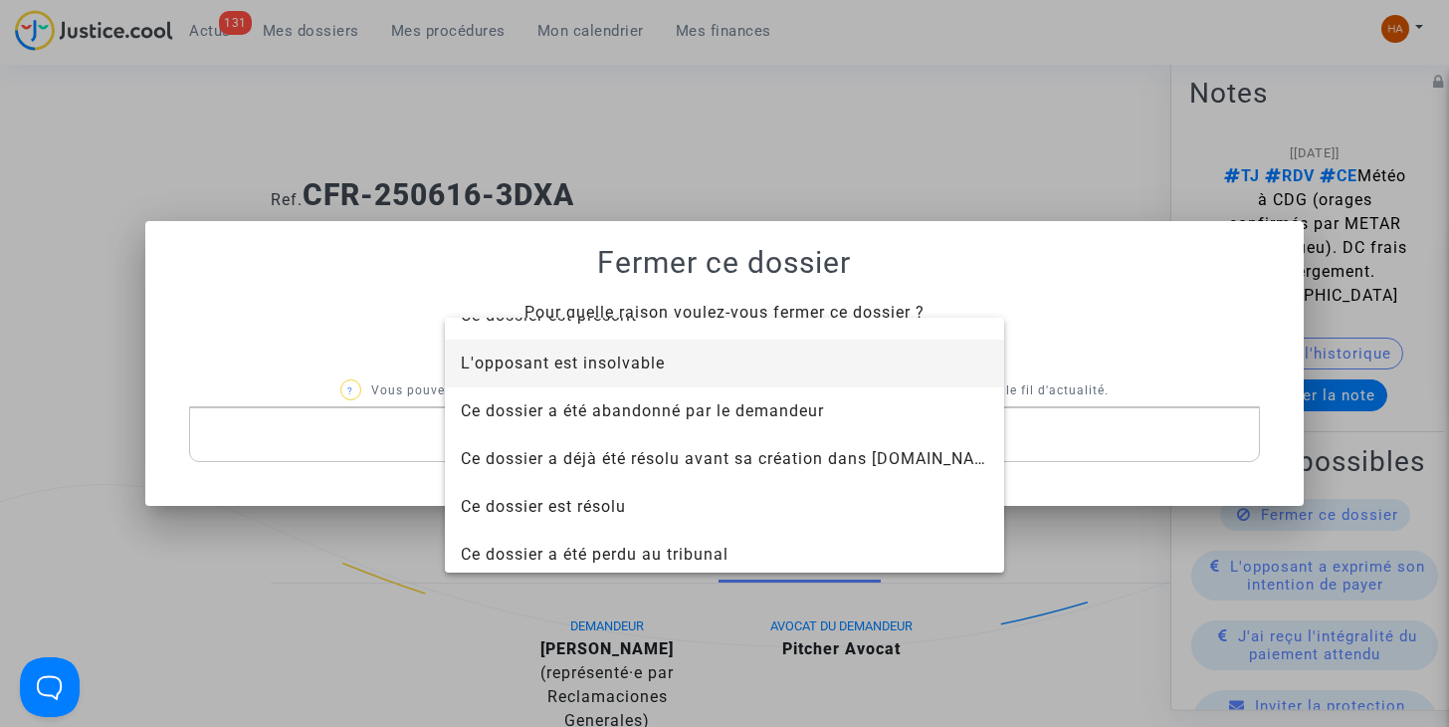
scroll to position [127, 0]
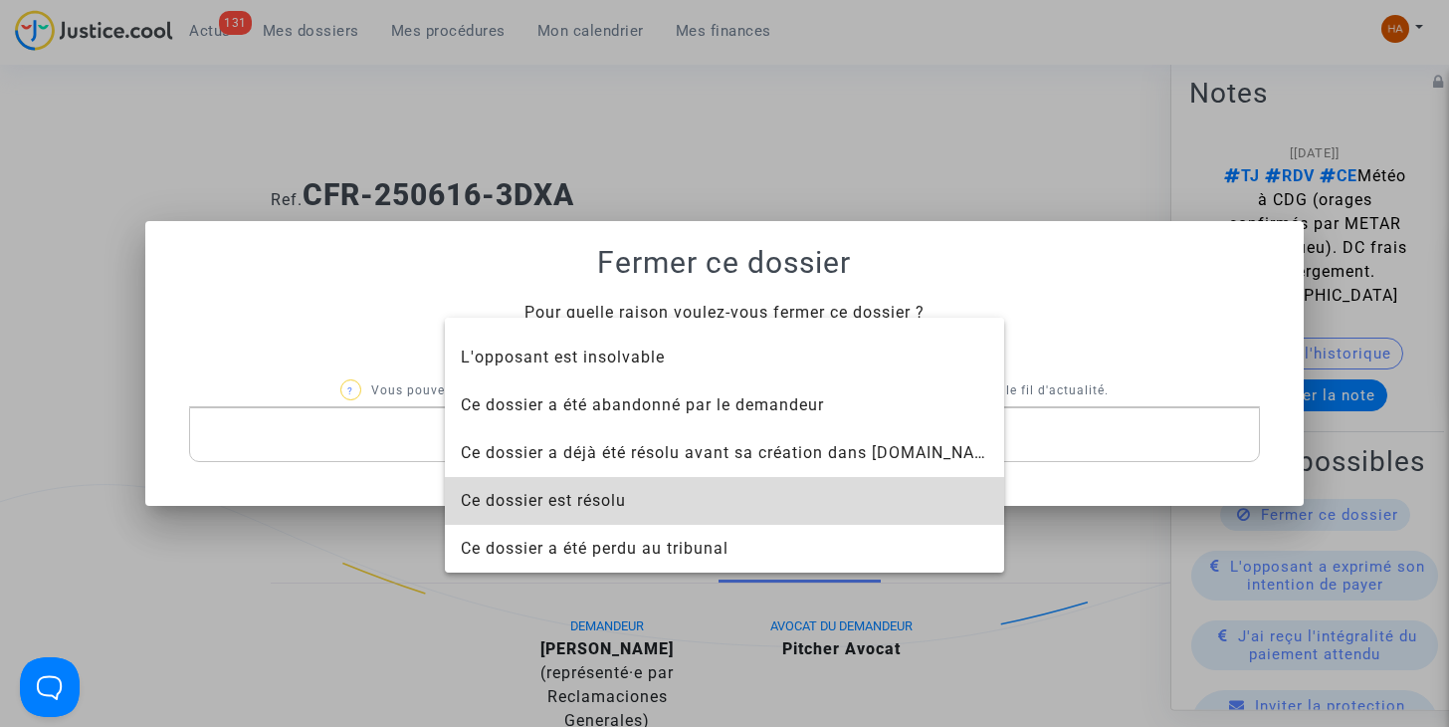
click at [811, 497] on span "Ce dossier est résolu" at bounding box center [724, 501] width 526 height 48
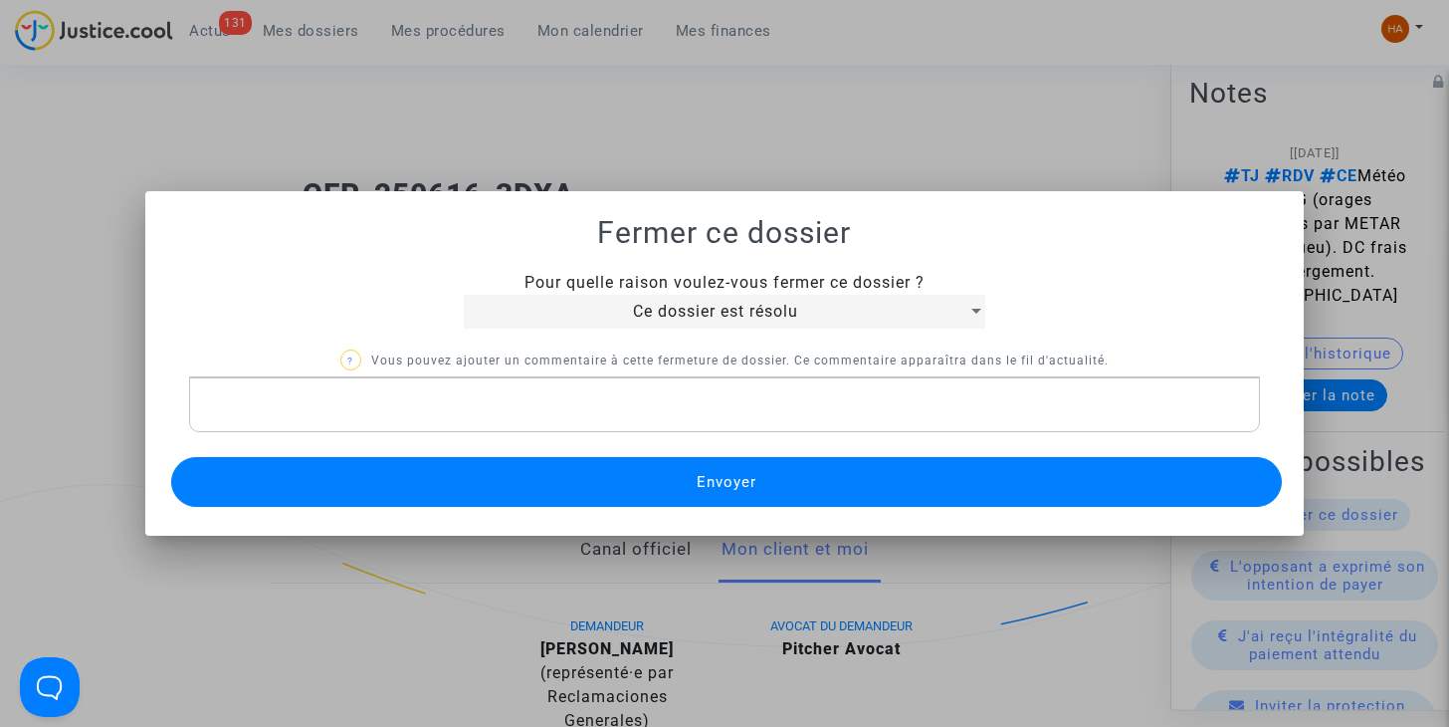
click at [639, 413] on p "Rich Text Editor, main" at bounding box center [724, 404] width 1051 height 25
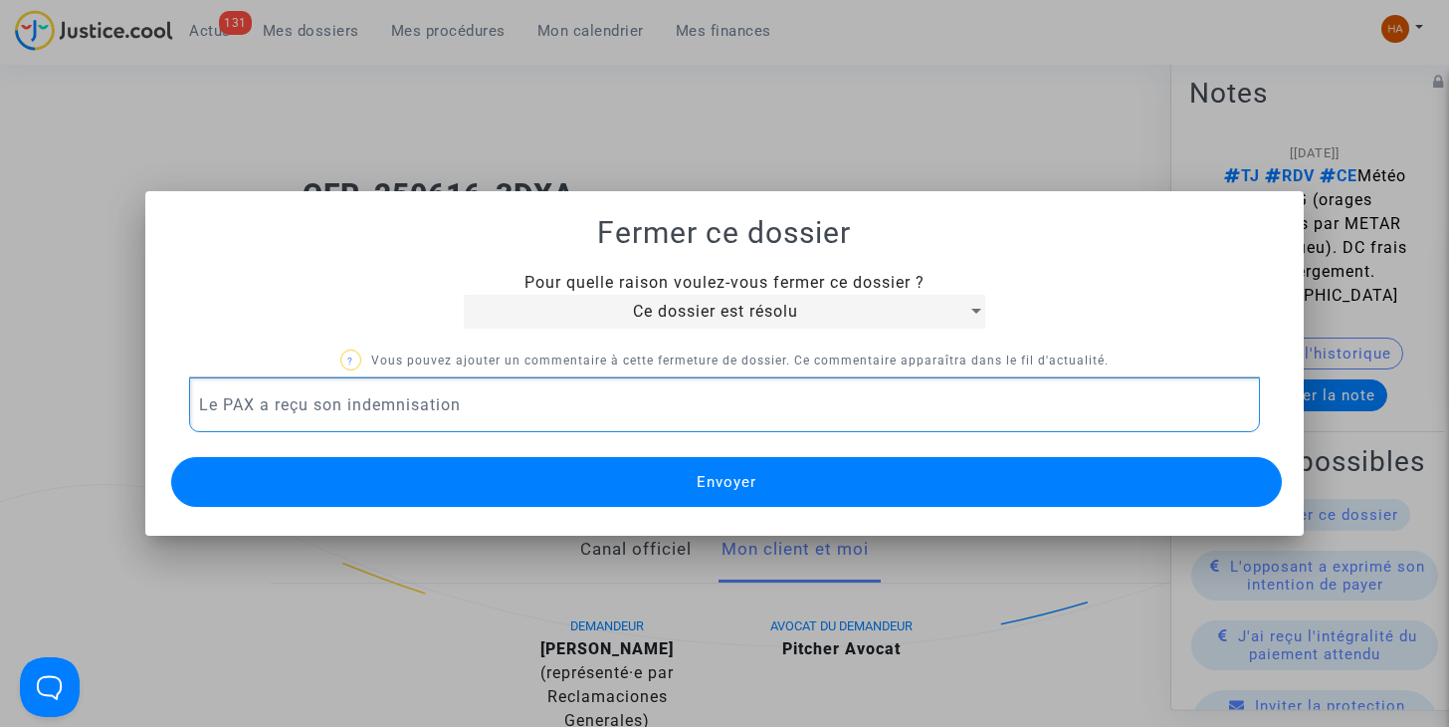
drag, startPoint x: 377, startPoint y: 417, endPoint x: 151, endPoint y: 403, distance: 226.3
click at [151, 403] on mat-dialog-container "Fermer ce dossier Pour quelle raison voulez-vous fermer ce dossier ? Ce dossier…" at bounding box center [724, 363] width 1159 height 345
click at [95, 403] on div at bounding box center [724, 363] width 1449 height 727
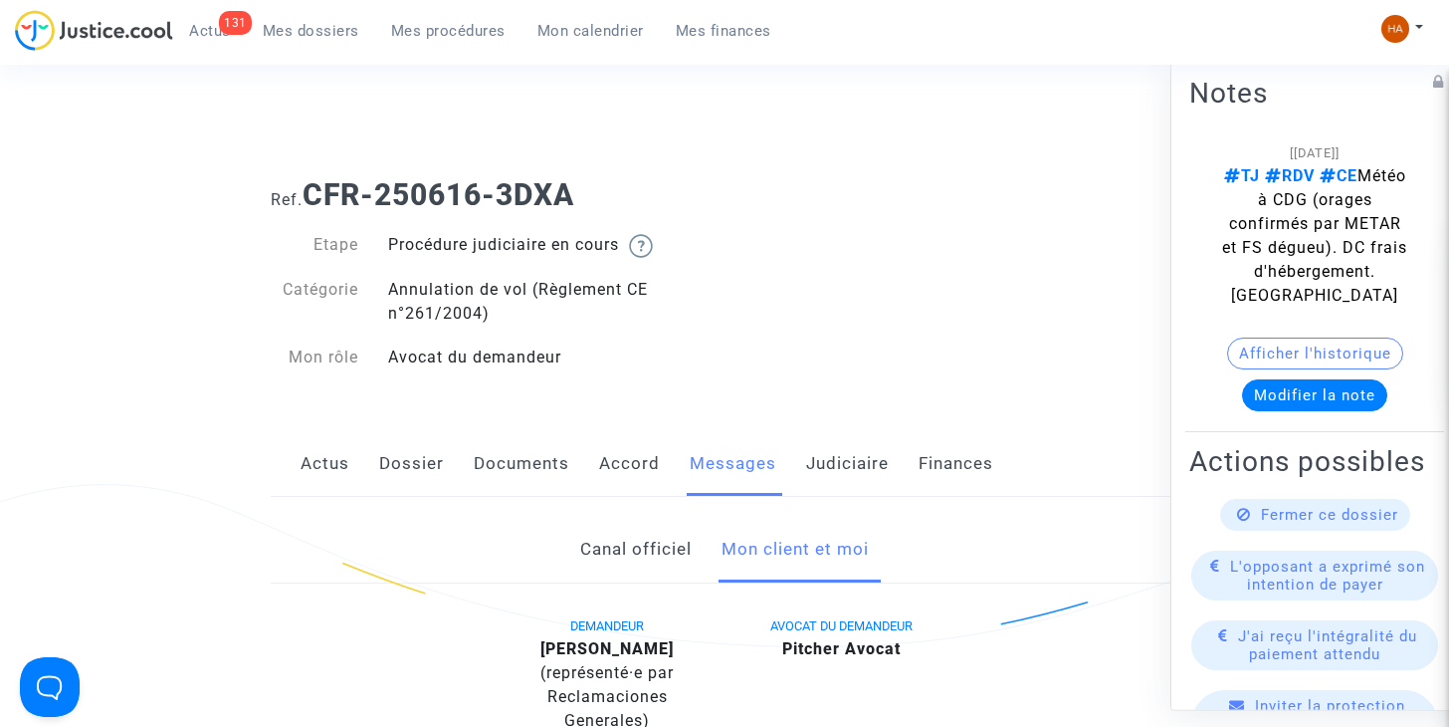
click at [649, 473] on link "Accord" at bounding box center [629, 464] width 61 height 66
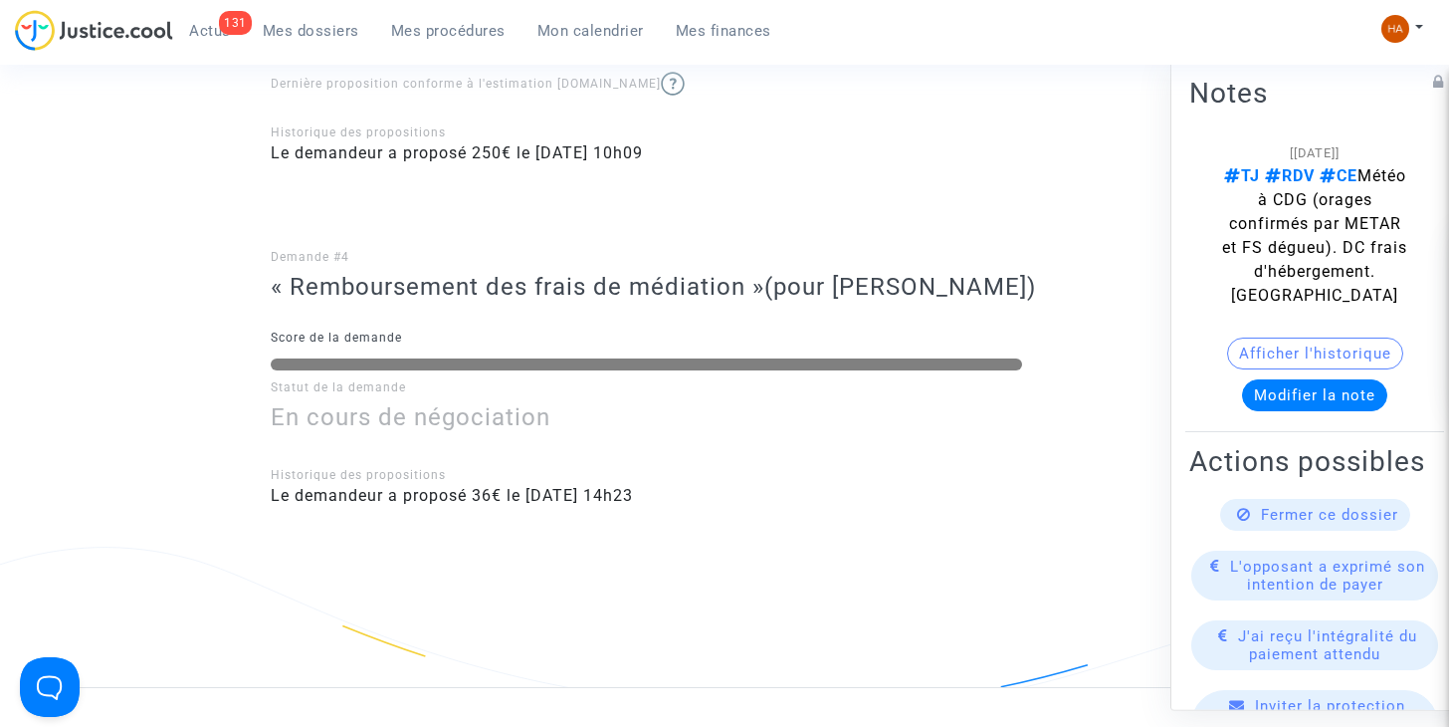
scroll to position [1568, 0]
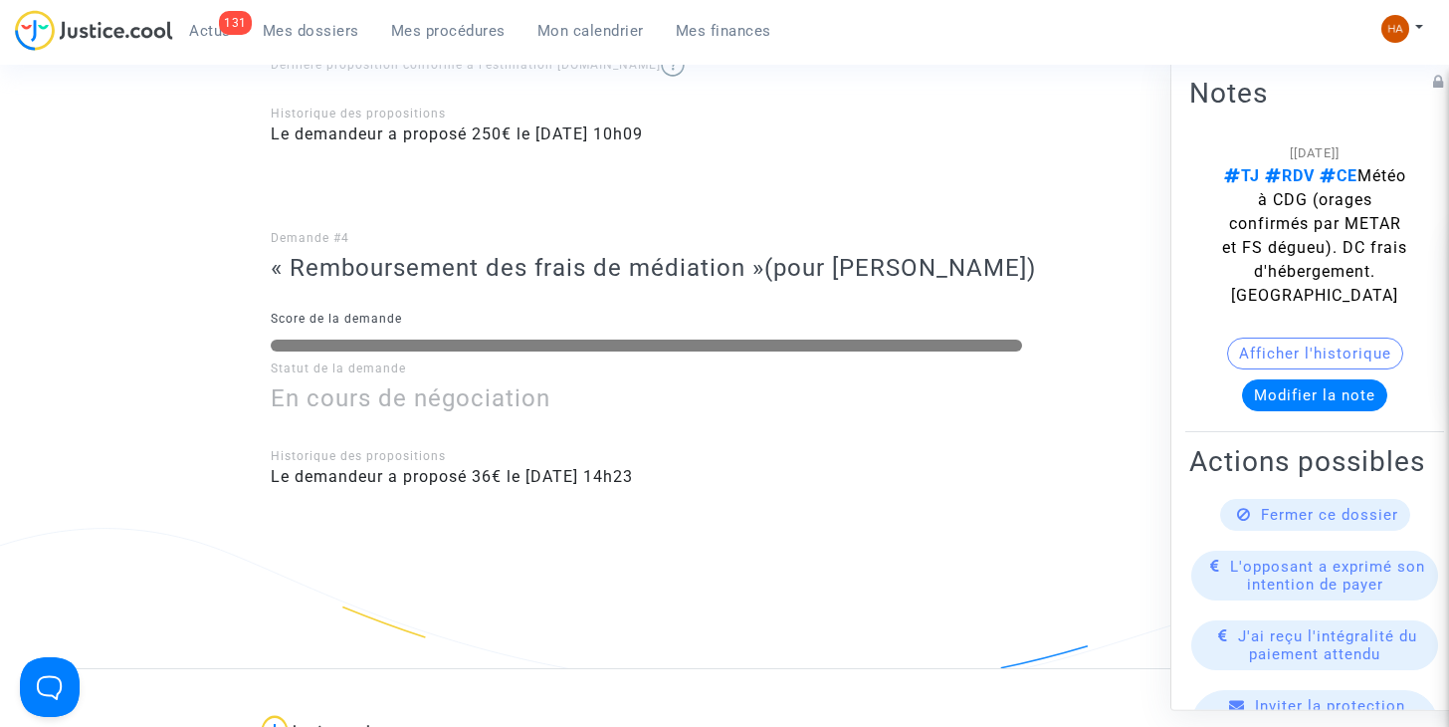
drag, startPoint x: 649, startPoint y: 473, endPoint x: 174, endPoint y: 399, distance: 480.4
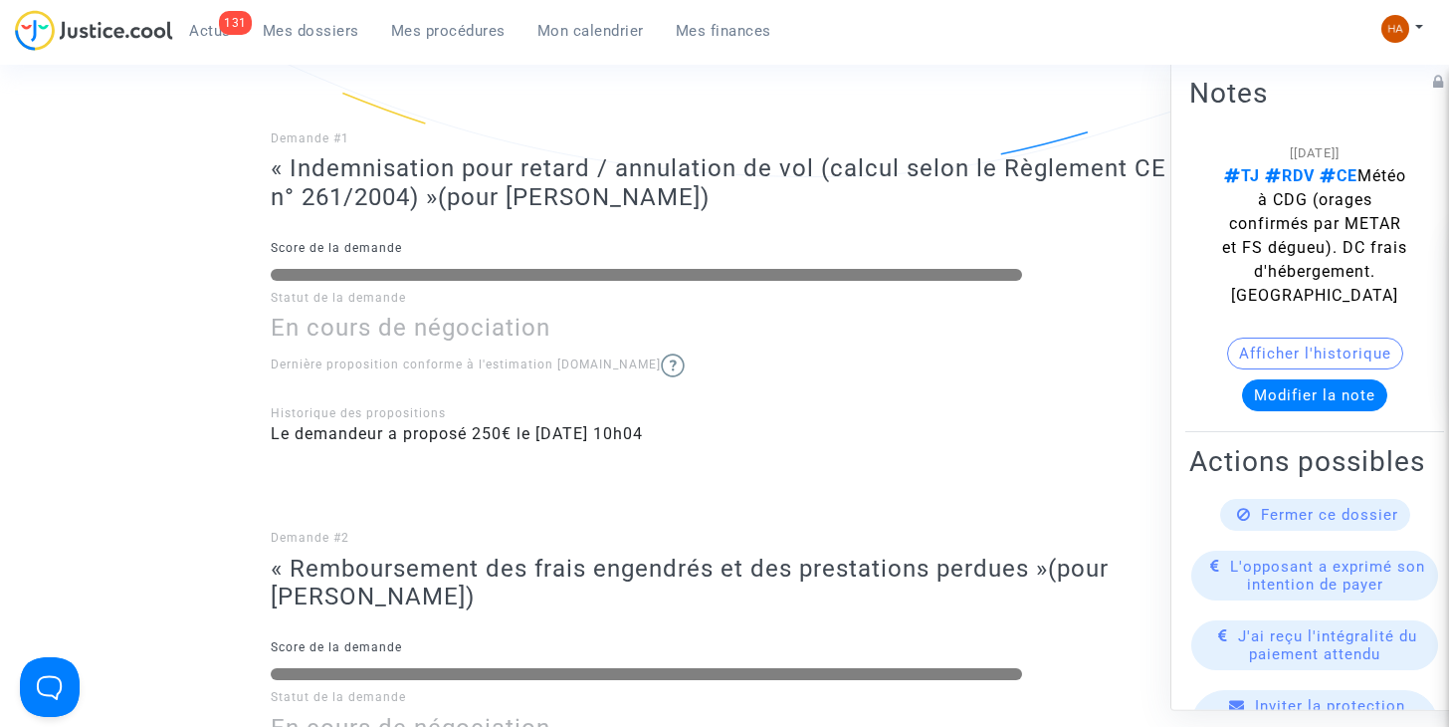
scroll to position [73, 0]
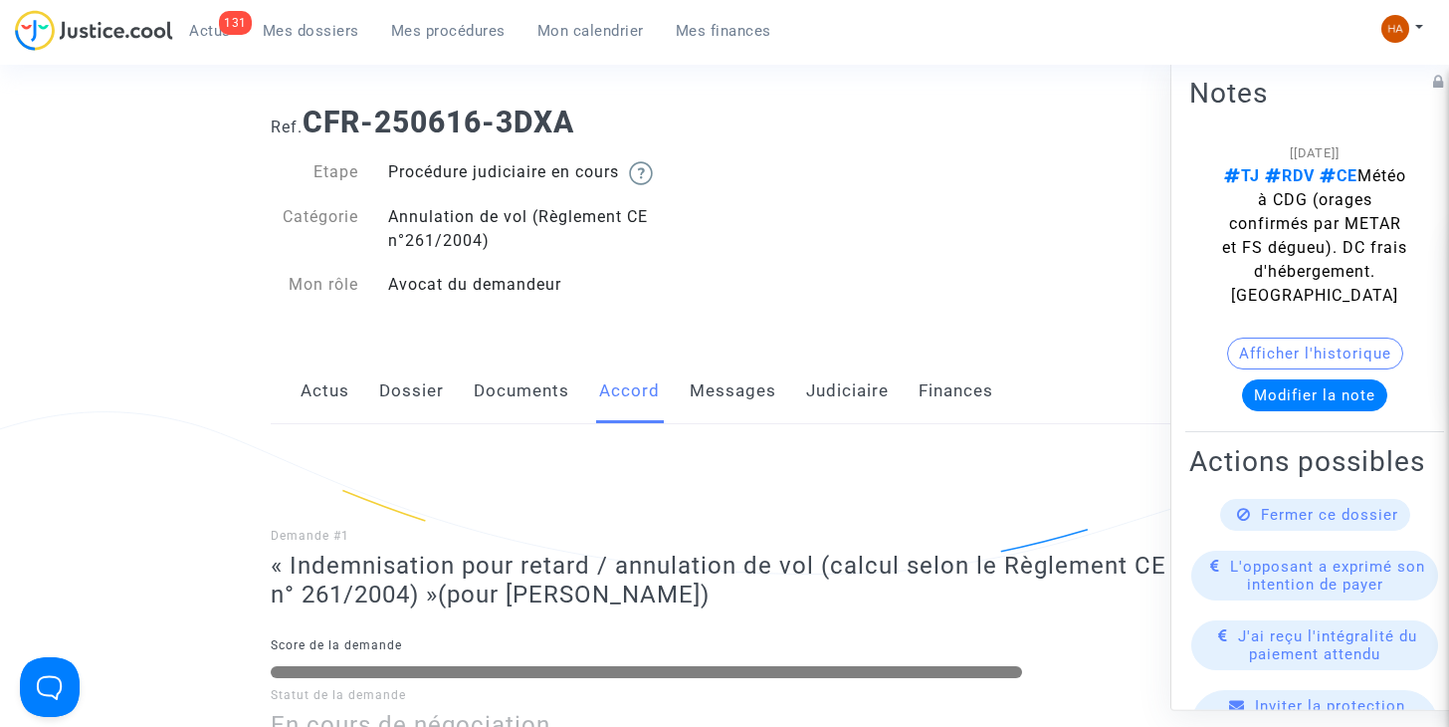
click at [723, 401] on link "Messages" at bounding box center [733, 391] width 87 height 66
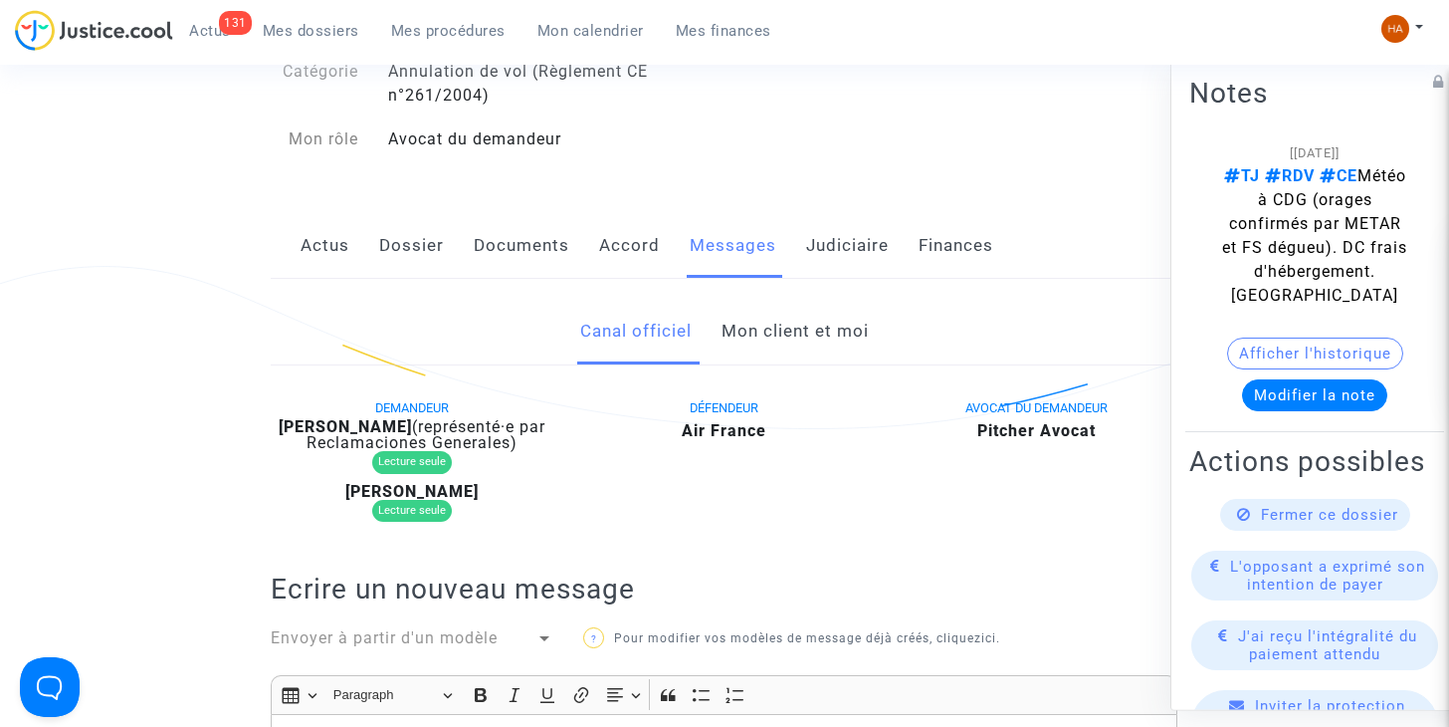
scroll to position [228, 0]
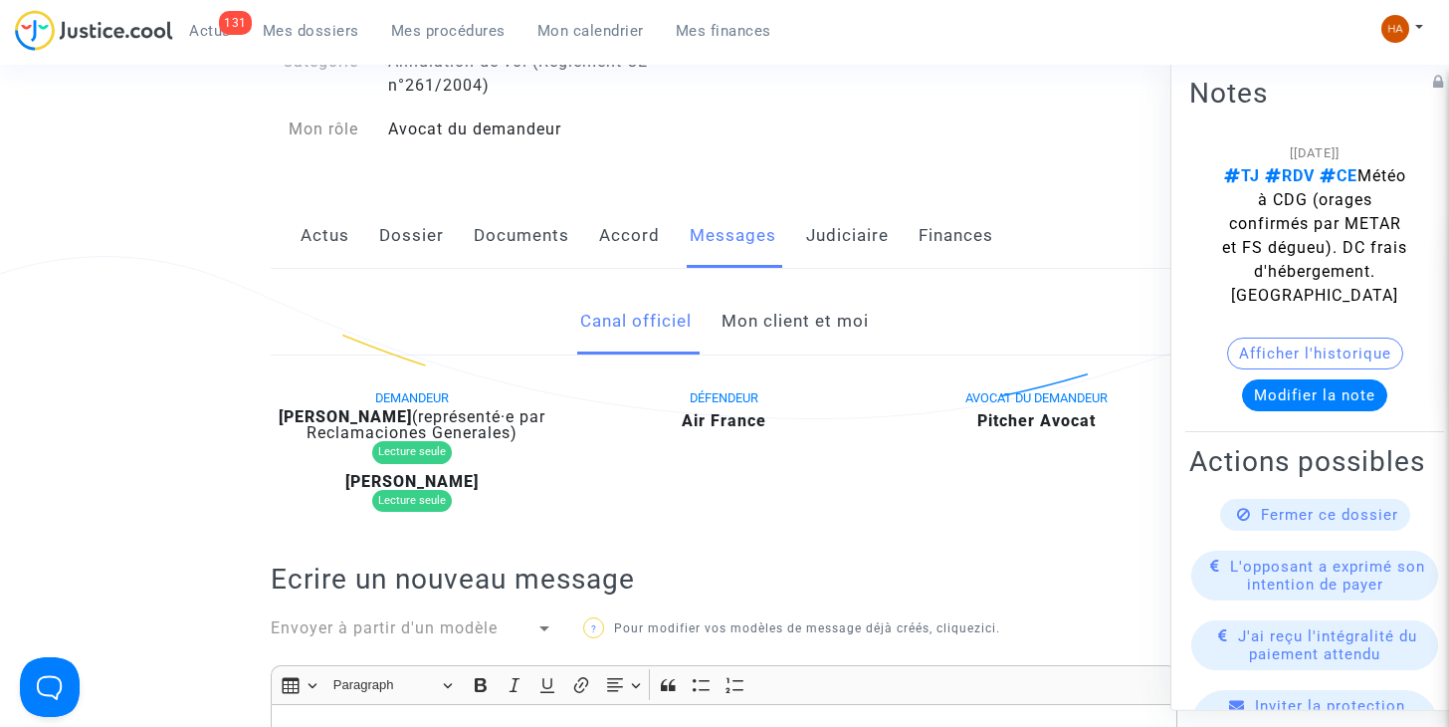
click at [779, 327] on link "Mon client et moi" at bounding box center [795, 322] width 147 height 66
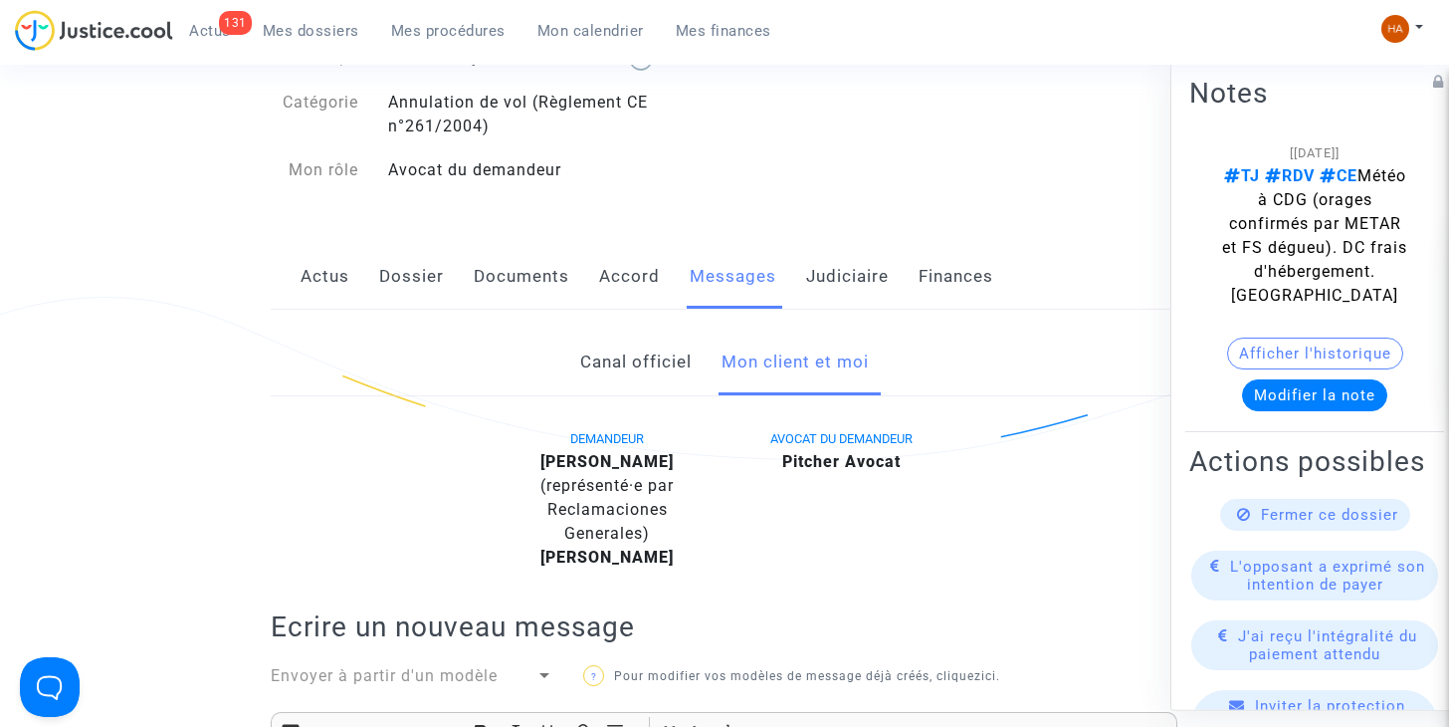
scroll to position [186, 0]
click at [1293, 530] on div "Fermer ce dossier" at bounding box center [1315, 515] width 190 height 32
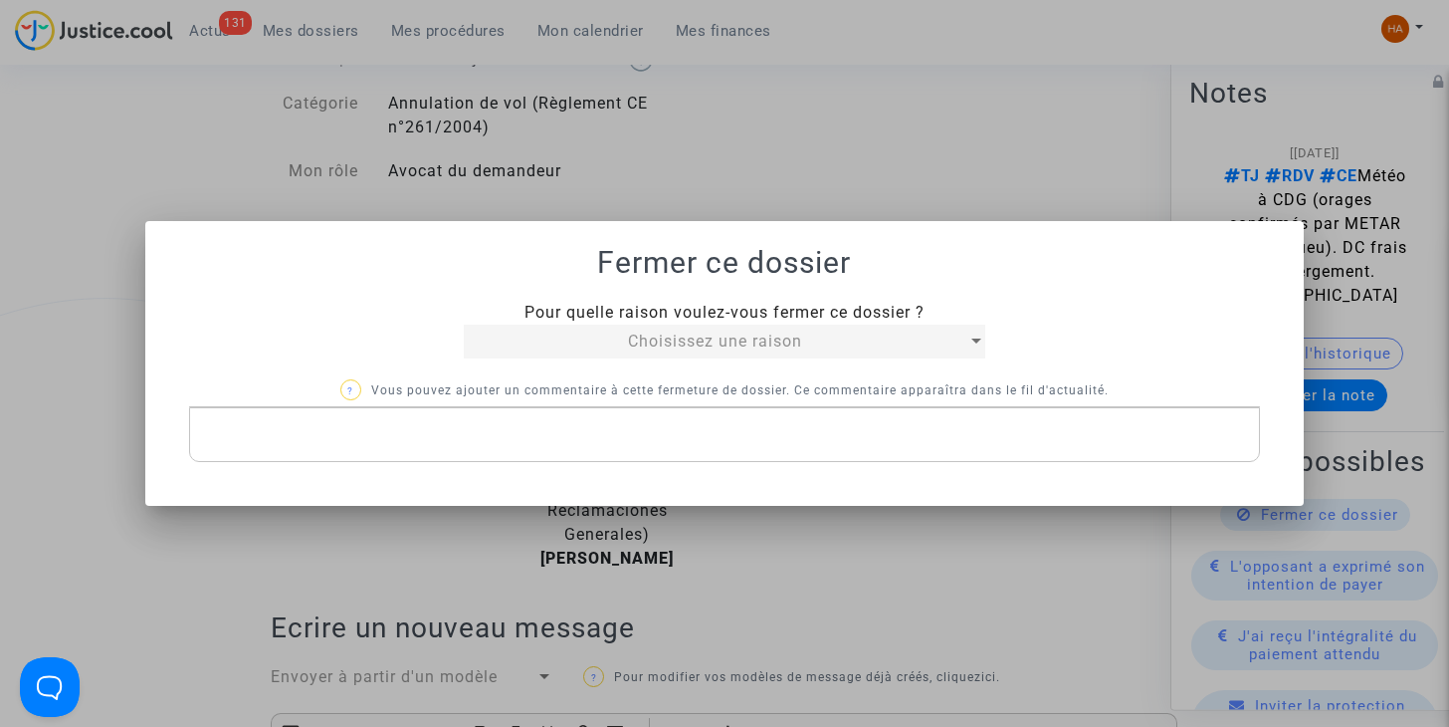
scroll to position [0, 0]
click at [937, 342] on div "Choisissez une raison" at bounding box center [715, 341] width 503 height 24
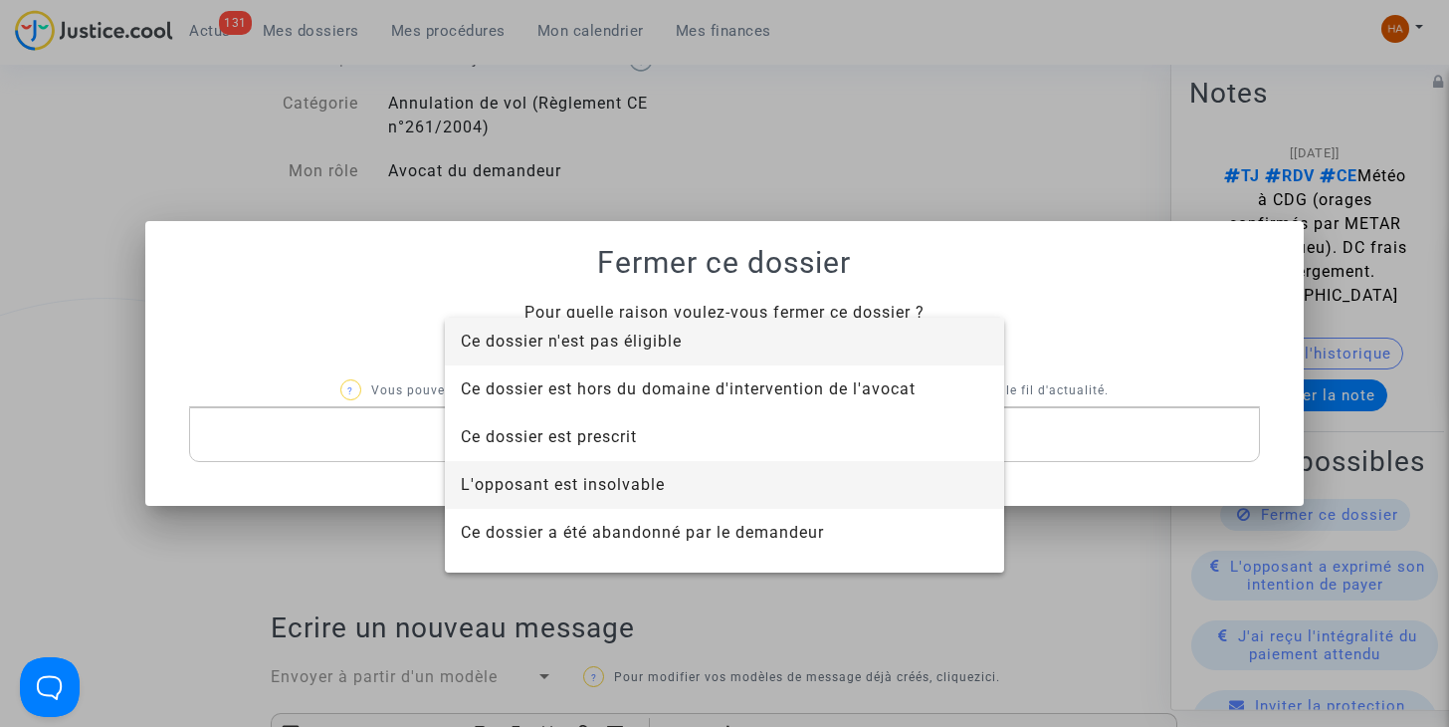
scroll to position [127, 0]
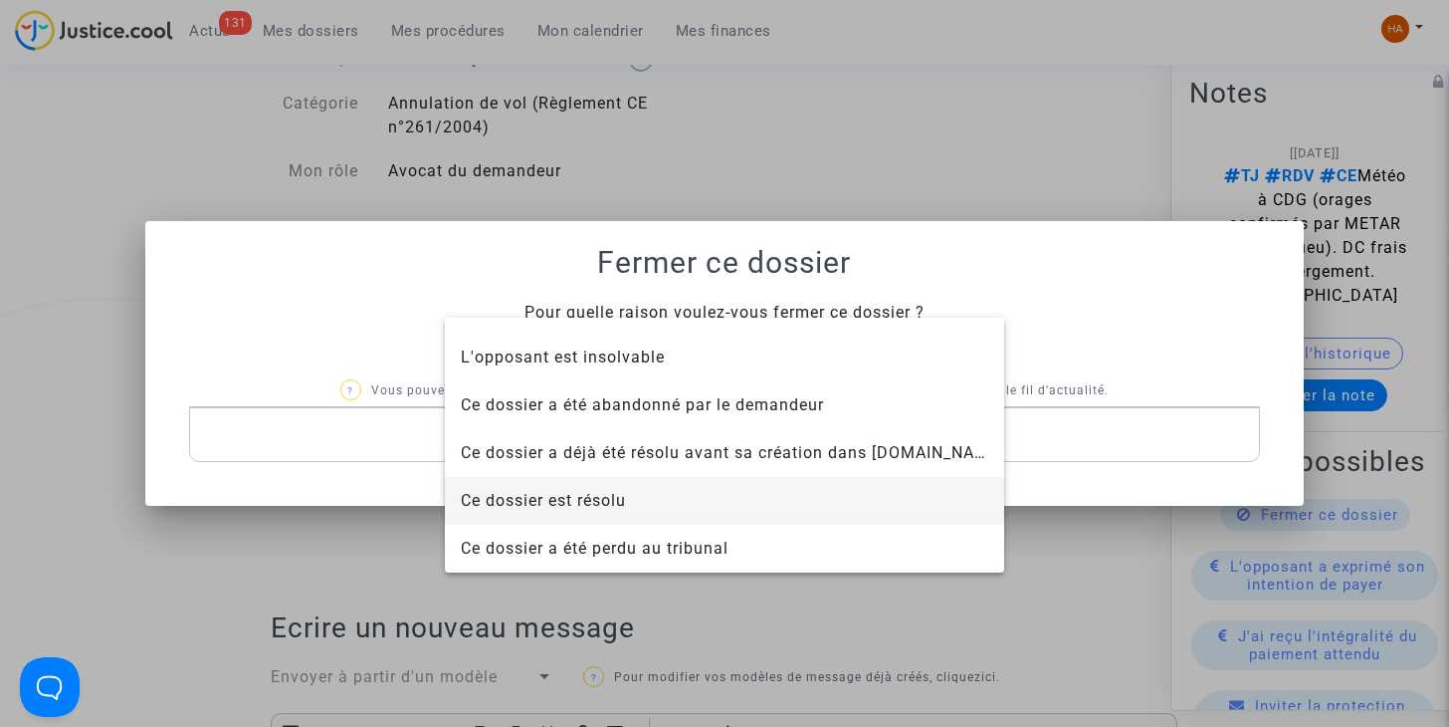
click at [702, 493] on span "Ce dossier est résolu" at bounding box center [724, 501] width 526 height 48
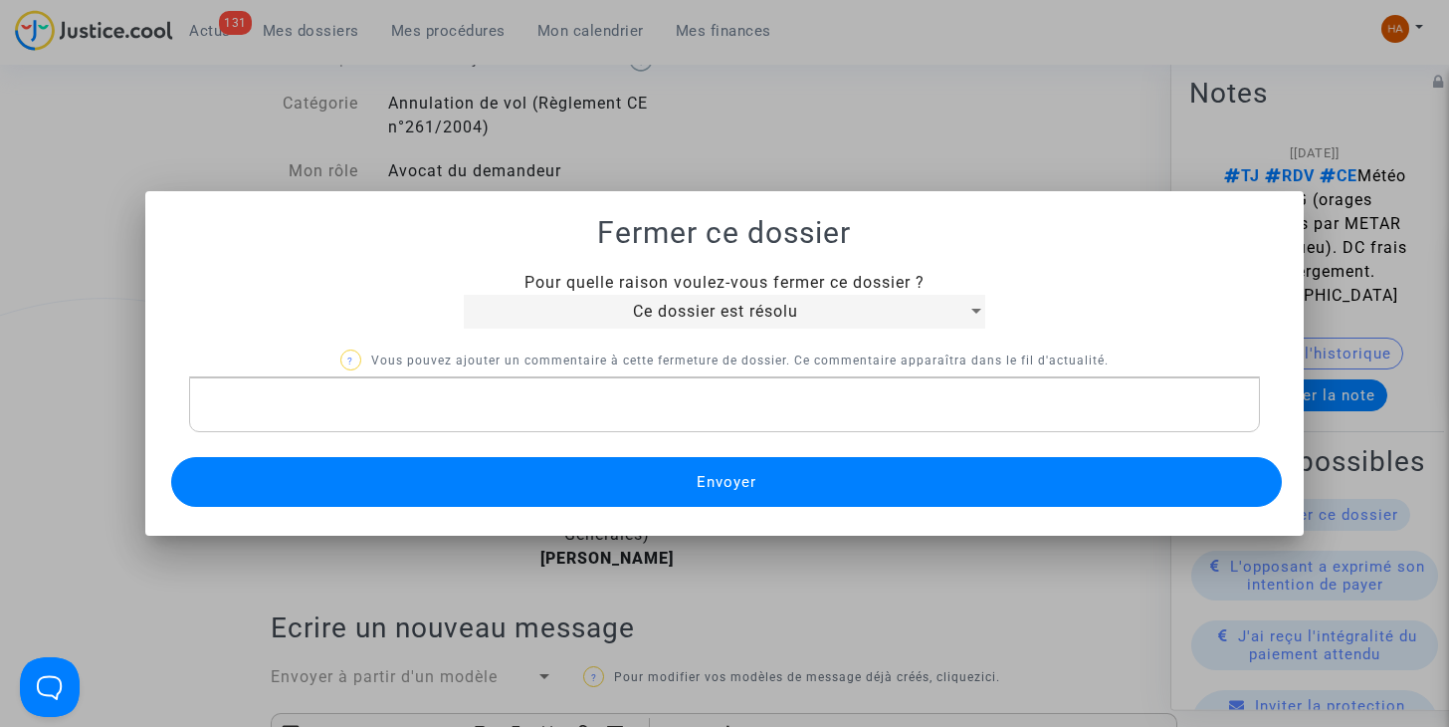
click at [551, 401] on p "Rich Text Editor, main" at bounding box center [724, 404] width 1051 height 25
click at [857, 479] on button "Envoyer" at bounding box center [727, 482] width 1112 height 50
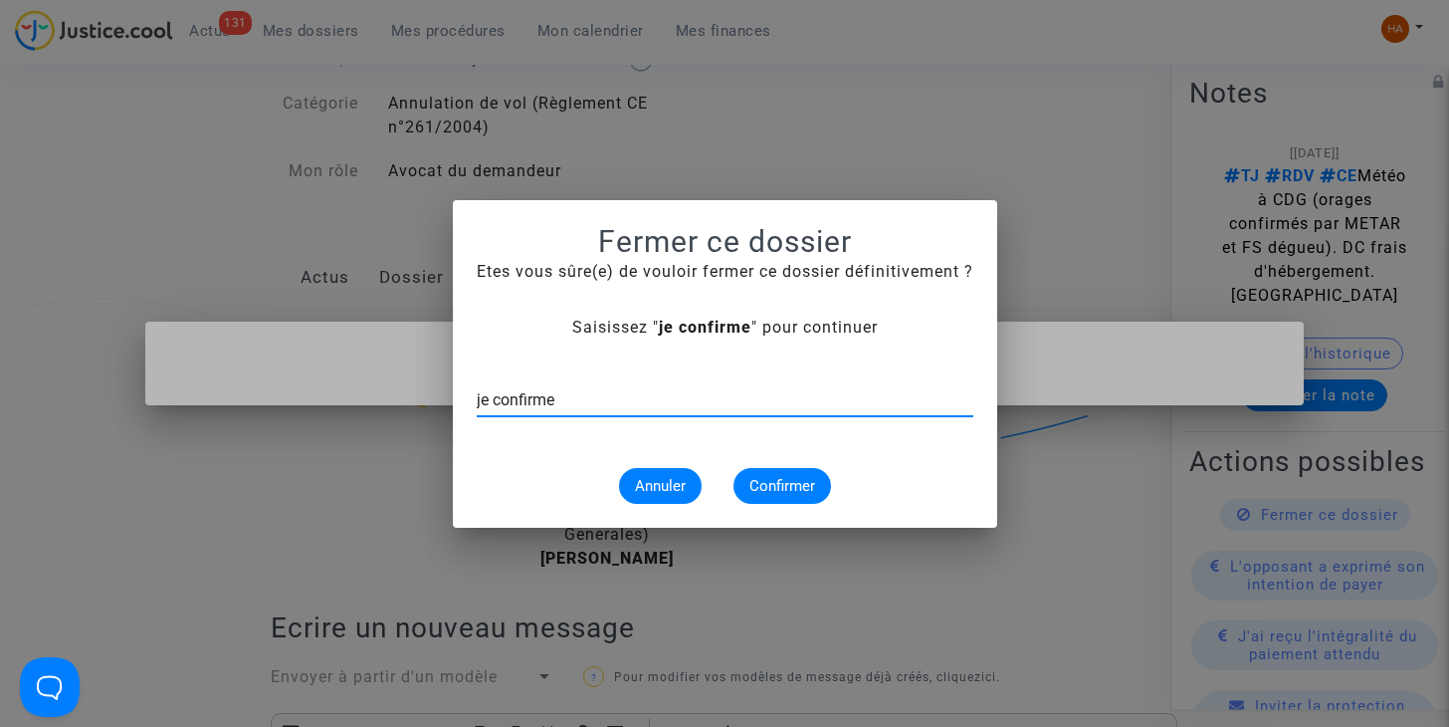
click at [573, 403] on input "je confirme" at bounding box center [725, 400] width 497 height 18
type input "je confirme"
click at [775, 475] on button "Confirmer" at bounding box center [782, 486] width 98 height 36
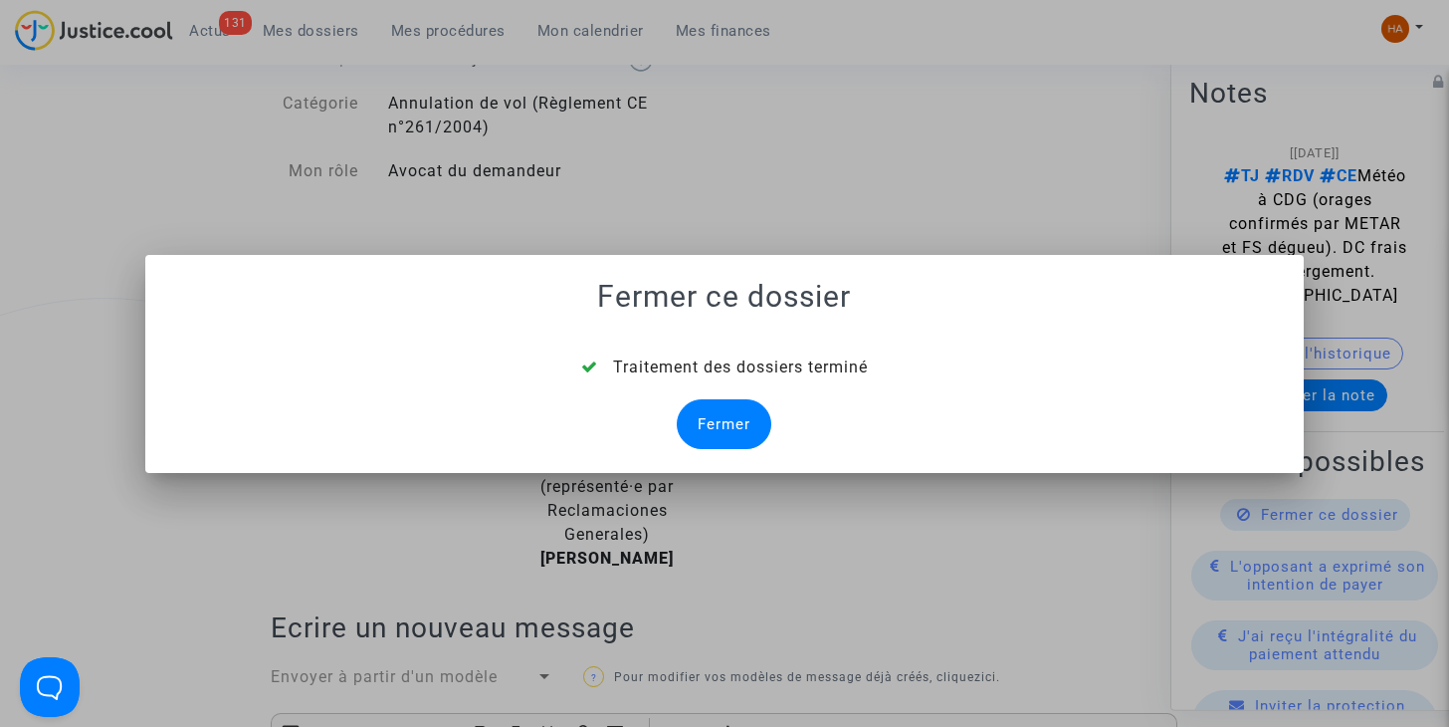
click at [723, 422] on div "Fermer" at bounding box center [724, 424] width 95 height 50
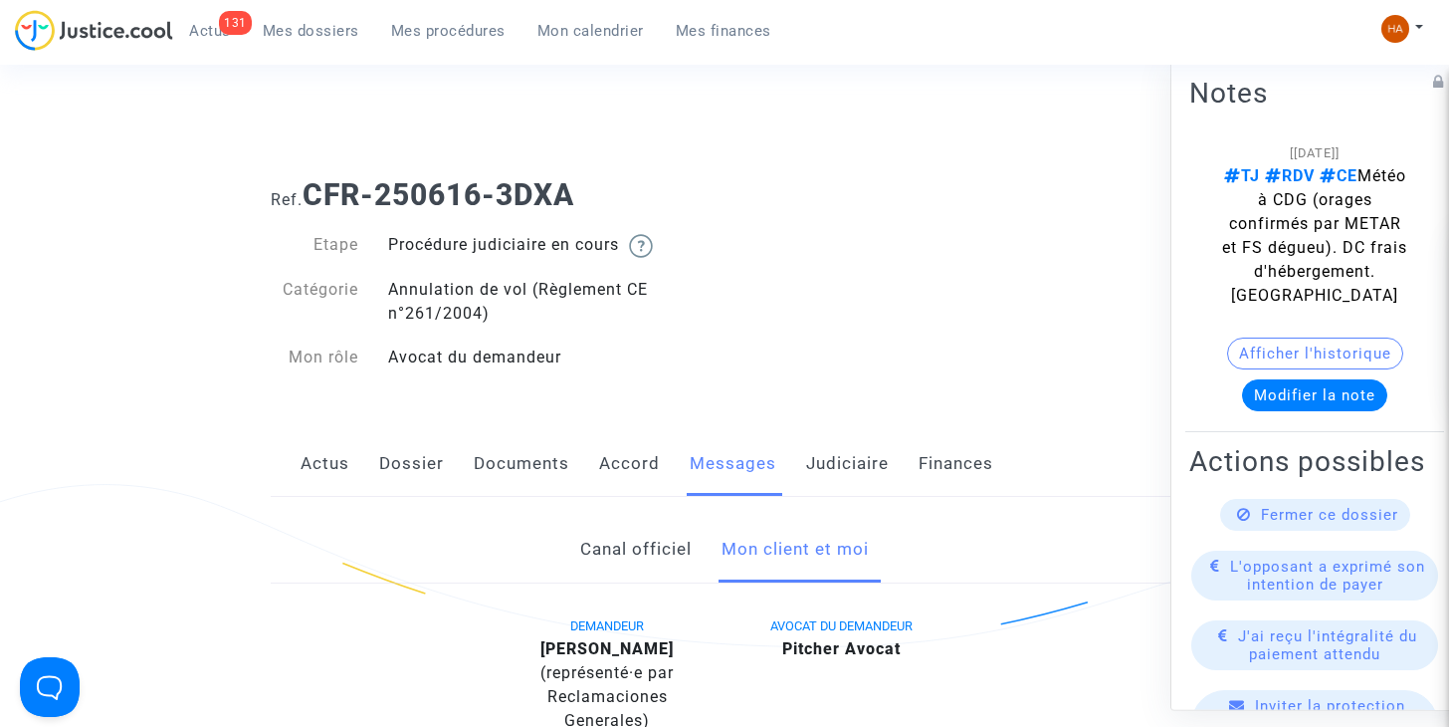
scroll to position [186, 0]
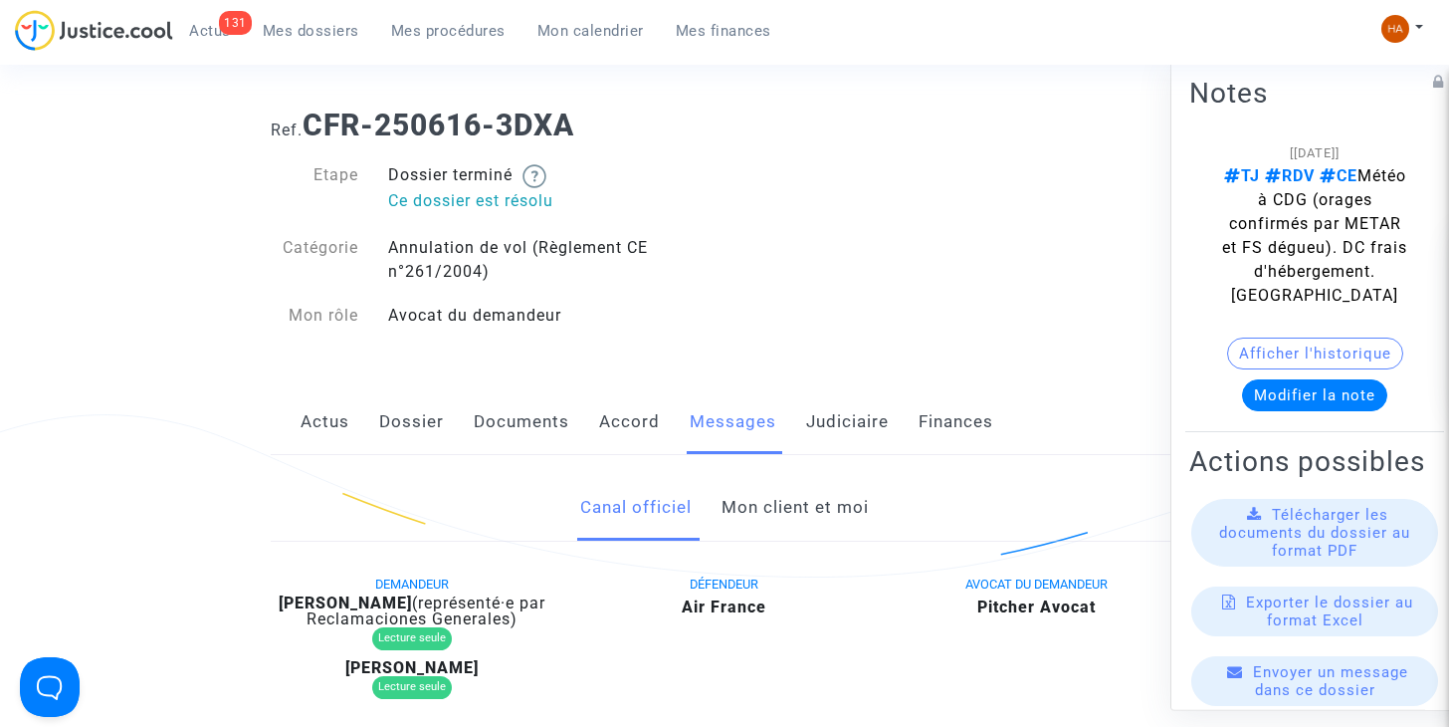
scroll to position [69, 0]
click at [773, 514] on link "Mon client et moi" at bounding box center [795, 509] width 147 height 66
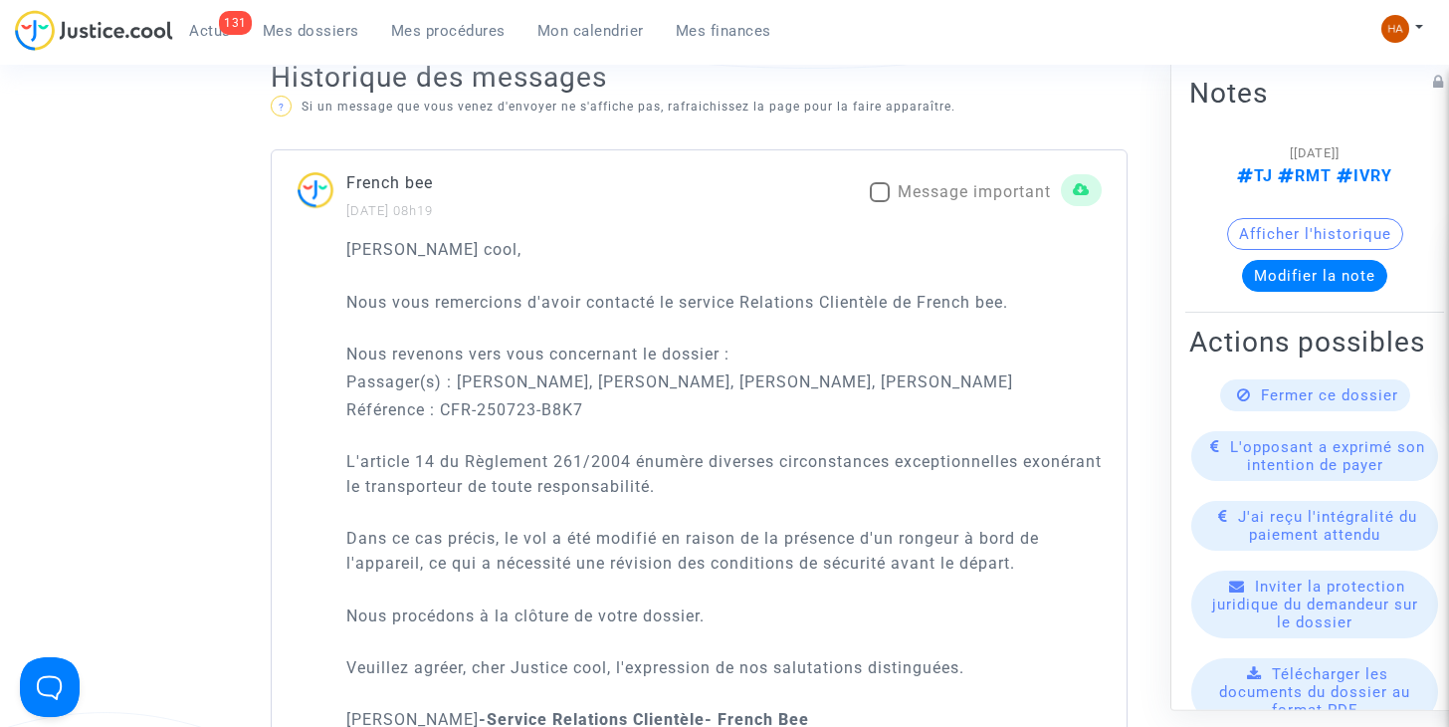
scroll to position [1383, 0]
click at [874, 183] on span at bounding box center [880, 193] width 20 height 20
click at [879, 203] on input "Message important" at bounding box center [879, 203] width 1 height 1
checkbox input "true"
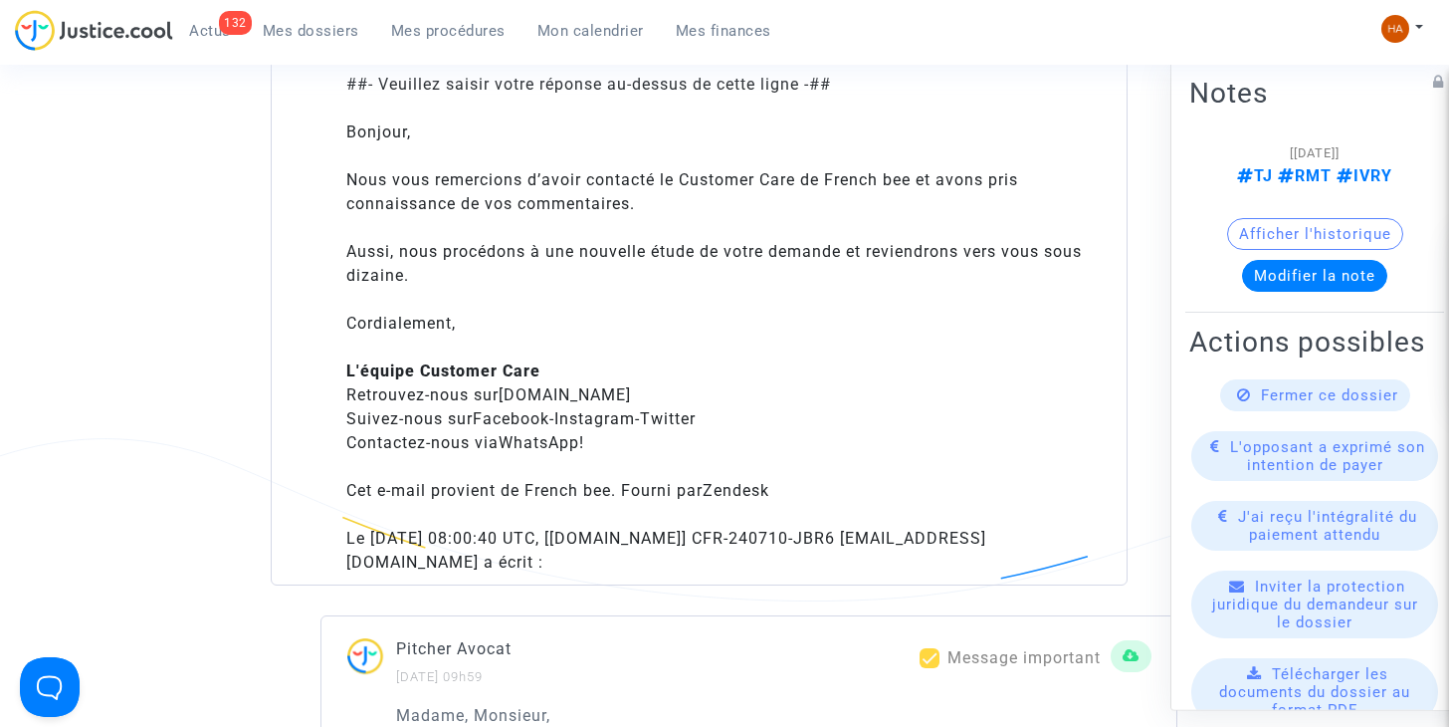
scroll to position [2462, 0]
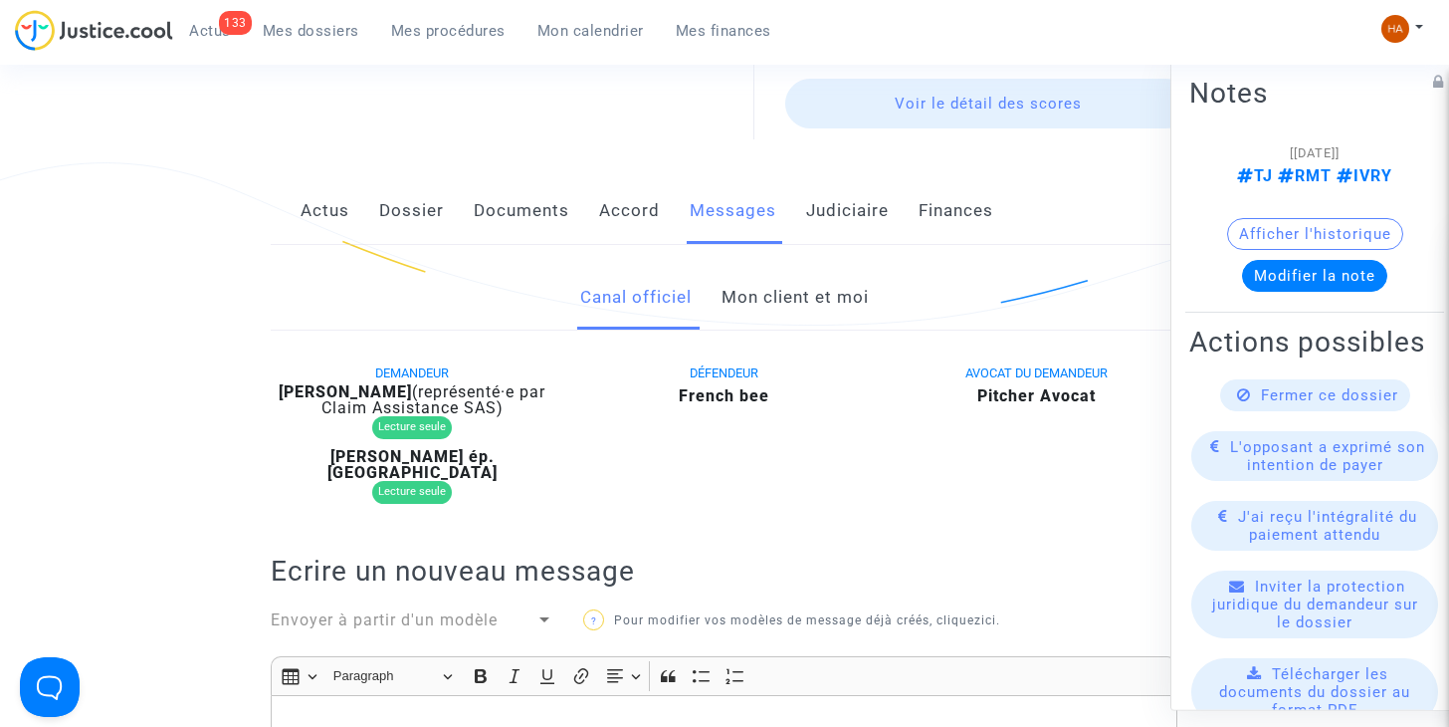
scroll to position [320, 0]
click at [509, 211] on link "Documents" at bounding box center [522, 212] width 96 height 66
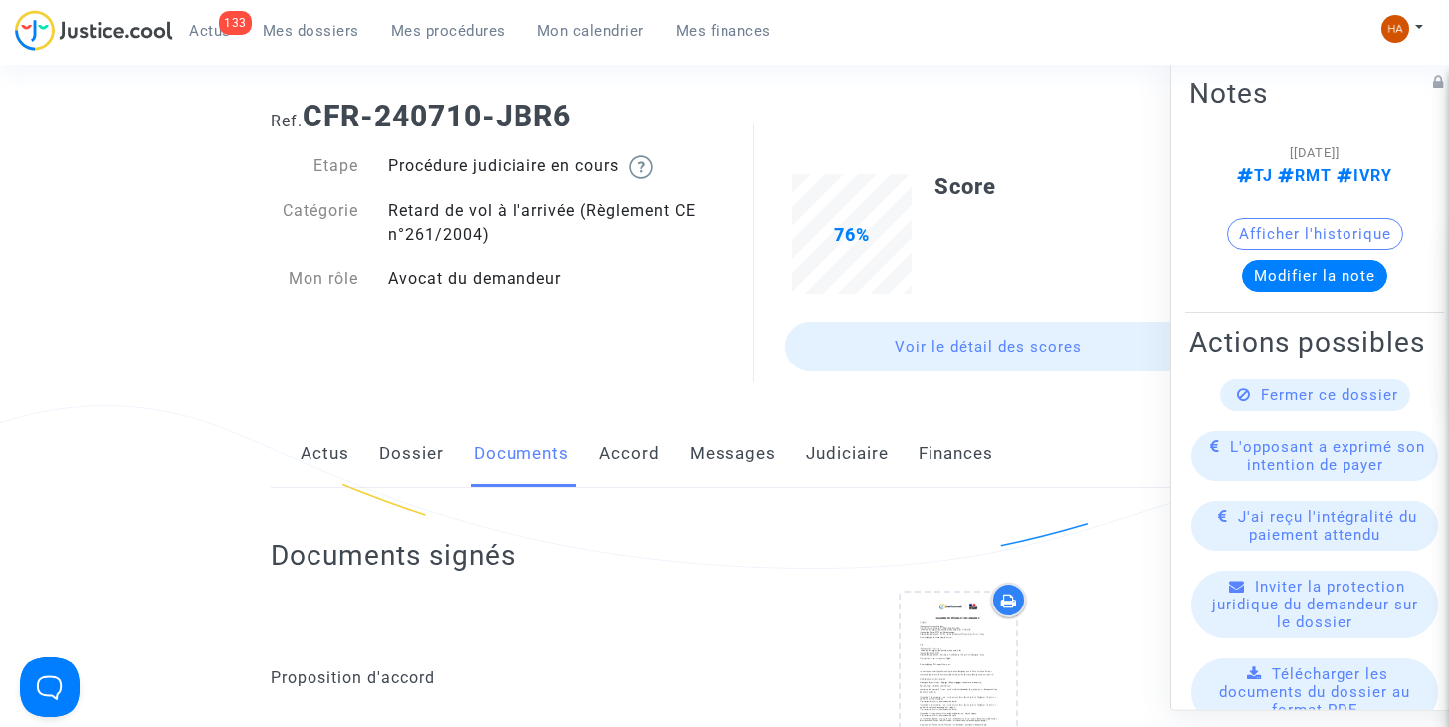
scroll to position [78, 0]
click at [417, 447] on link "Dossier" at bounding box center [411, 455] width 65 height 66
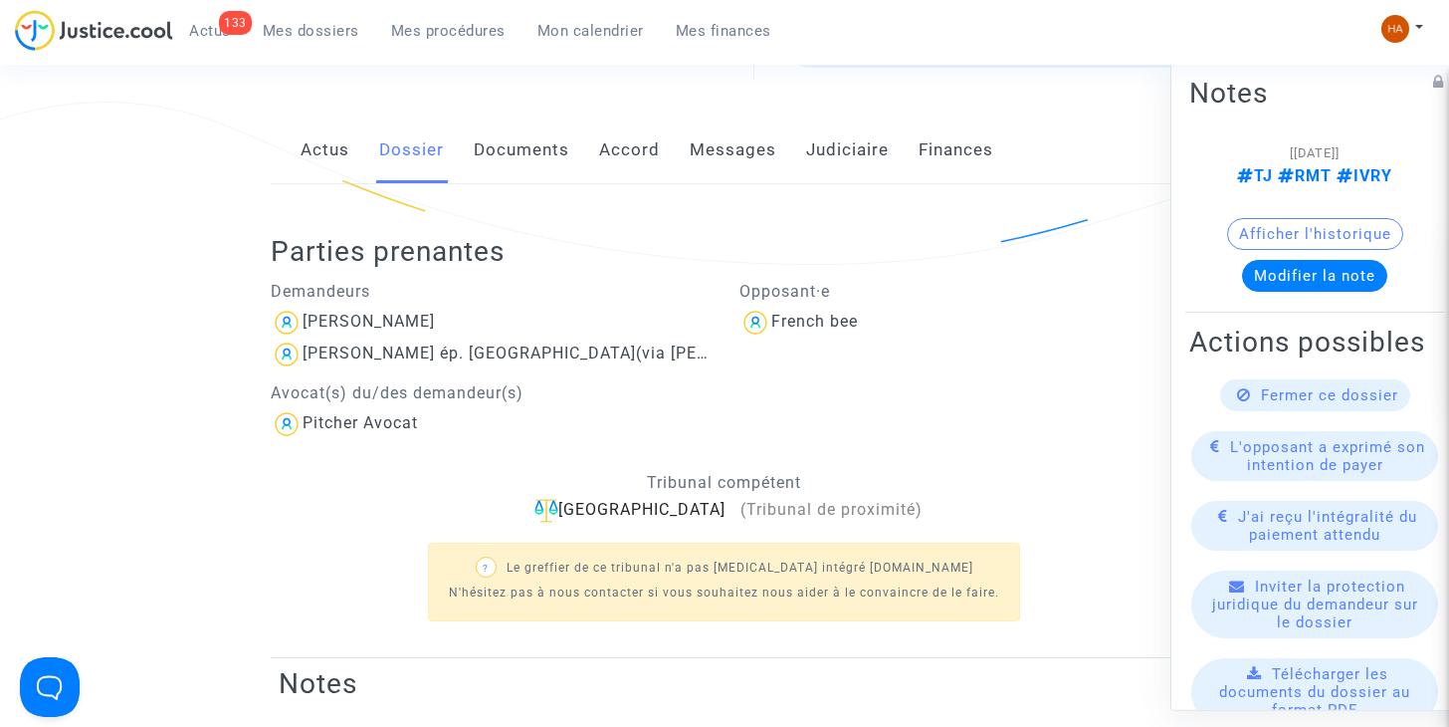
scroll to position [385, 0]
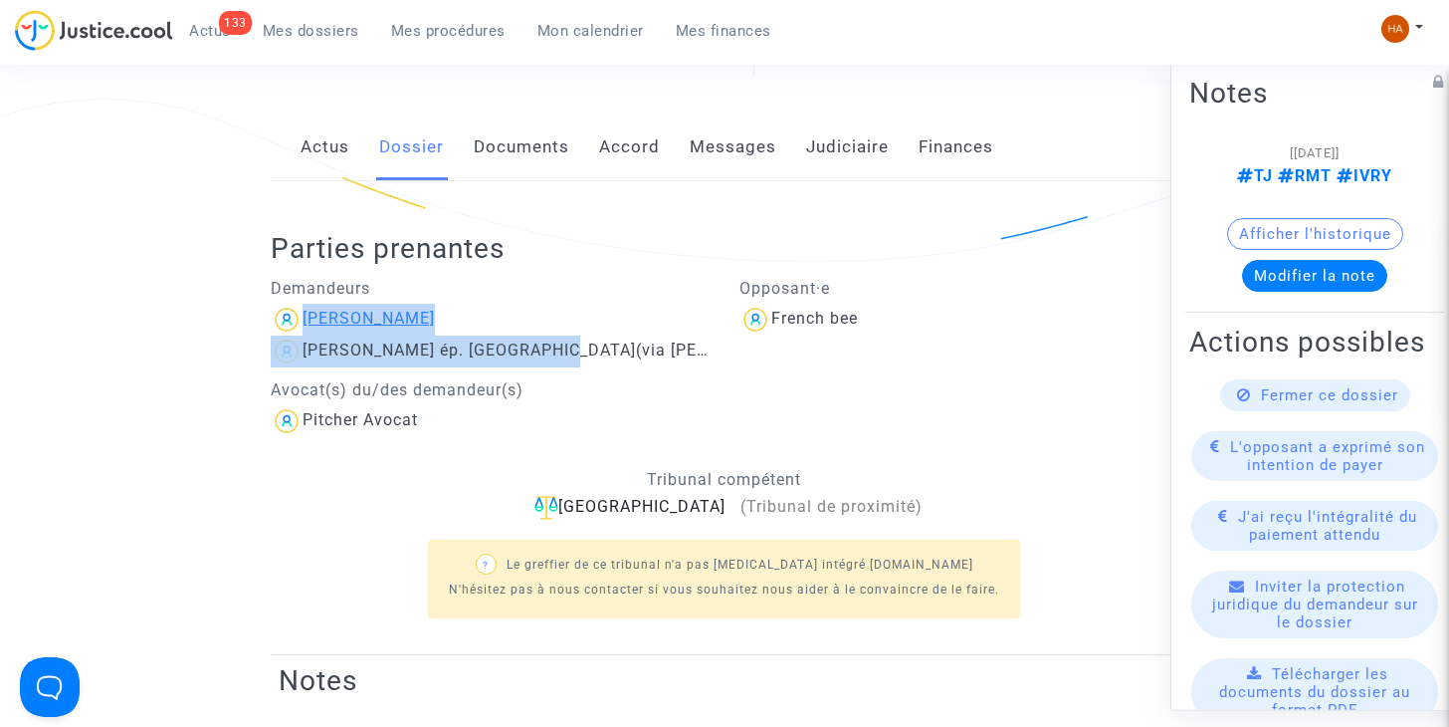
drag, startPoint x: 539, startPoint y: 350, endPoint x: 307, endPoint y: 316, distance: 235.3
click at [307, 316] on div "Demandeurs michel paquier lucile passelaigue ép. Paquier (via michel paquier) A…" at bounding box center [490, 351] width 469 height 171
copy div "michel paquier lucile passelaigue ép. Paquie"
drag, startPoint x: 527, startPoint y: 149, endPoint x: 489, endPoint y: 144, distance: 39.1
click at [489, 144] on link "Documents" at bounding box center [522, 147] width 96 height 66
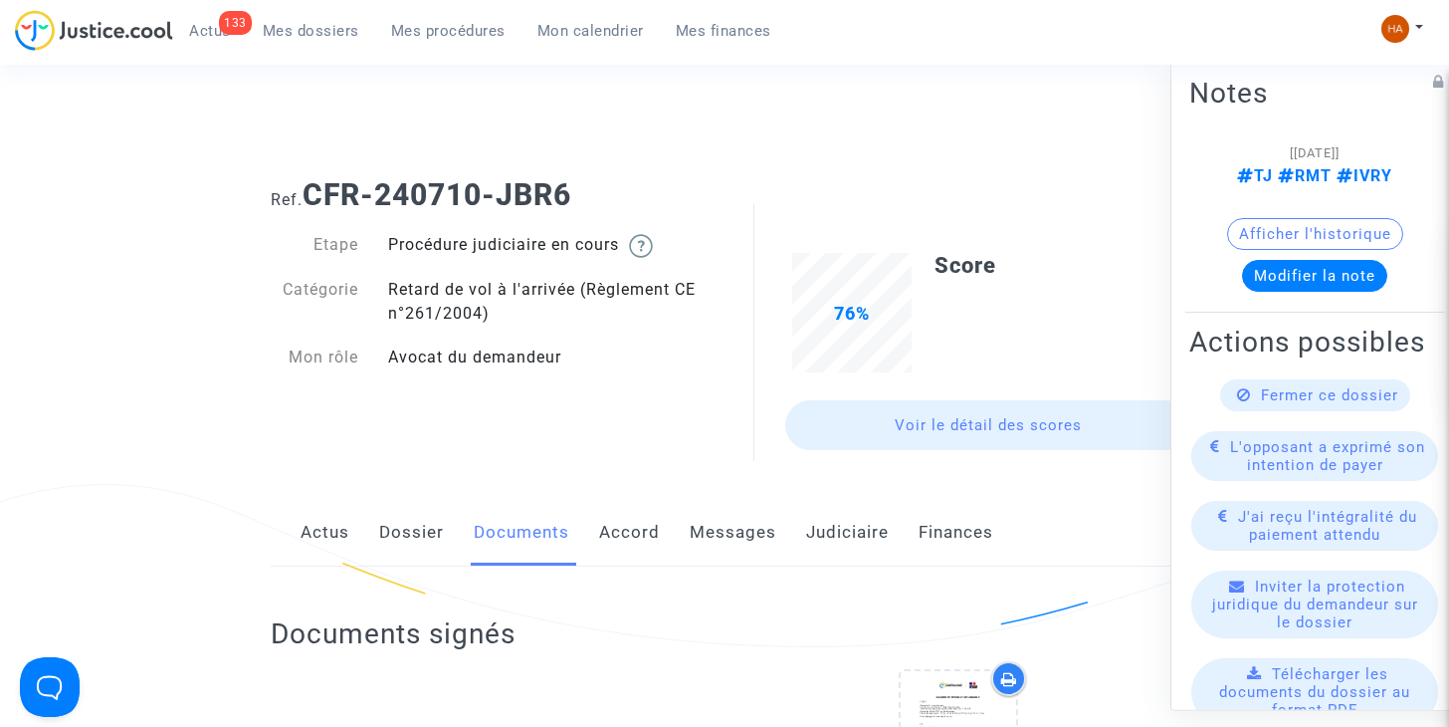
click at [734, 531] on link "Messages" at bounding box center [733, 533] width 87 height 66
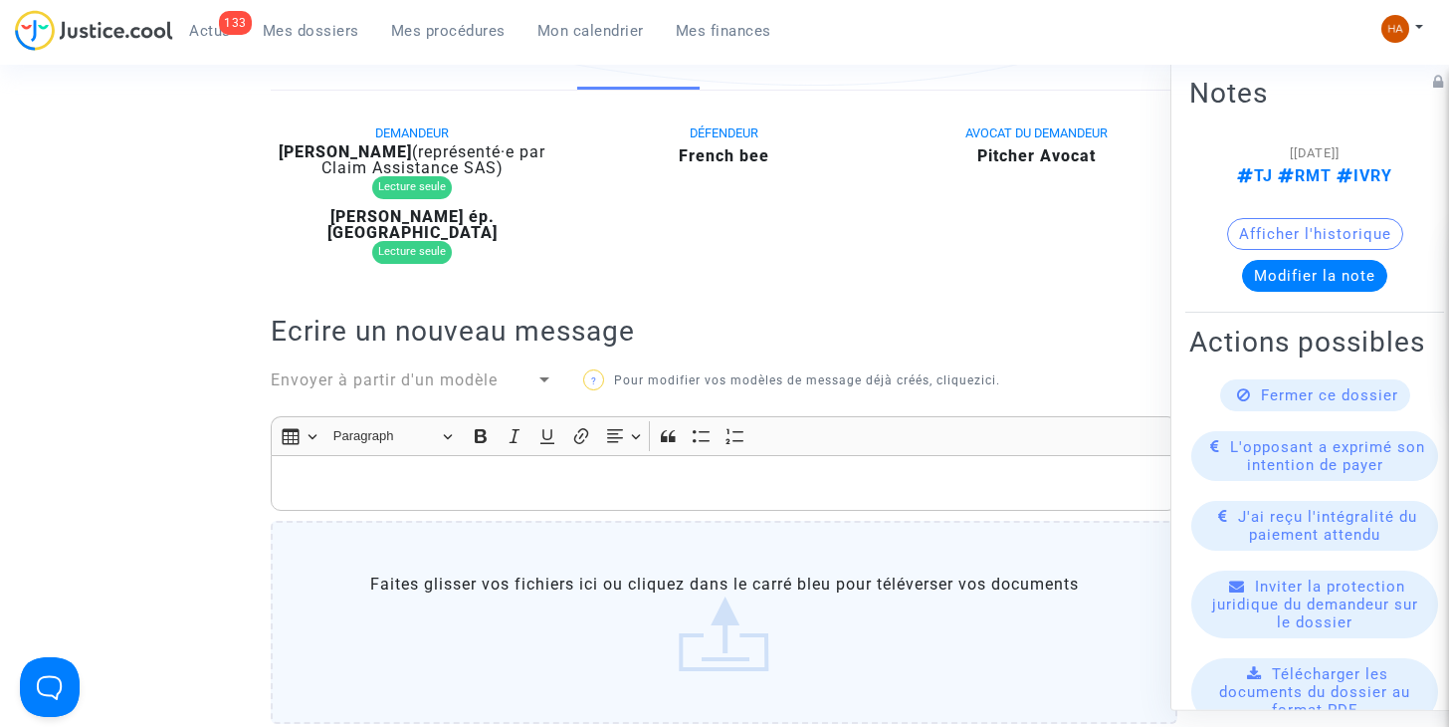
scroll to position [507, 0]
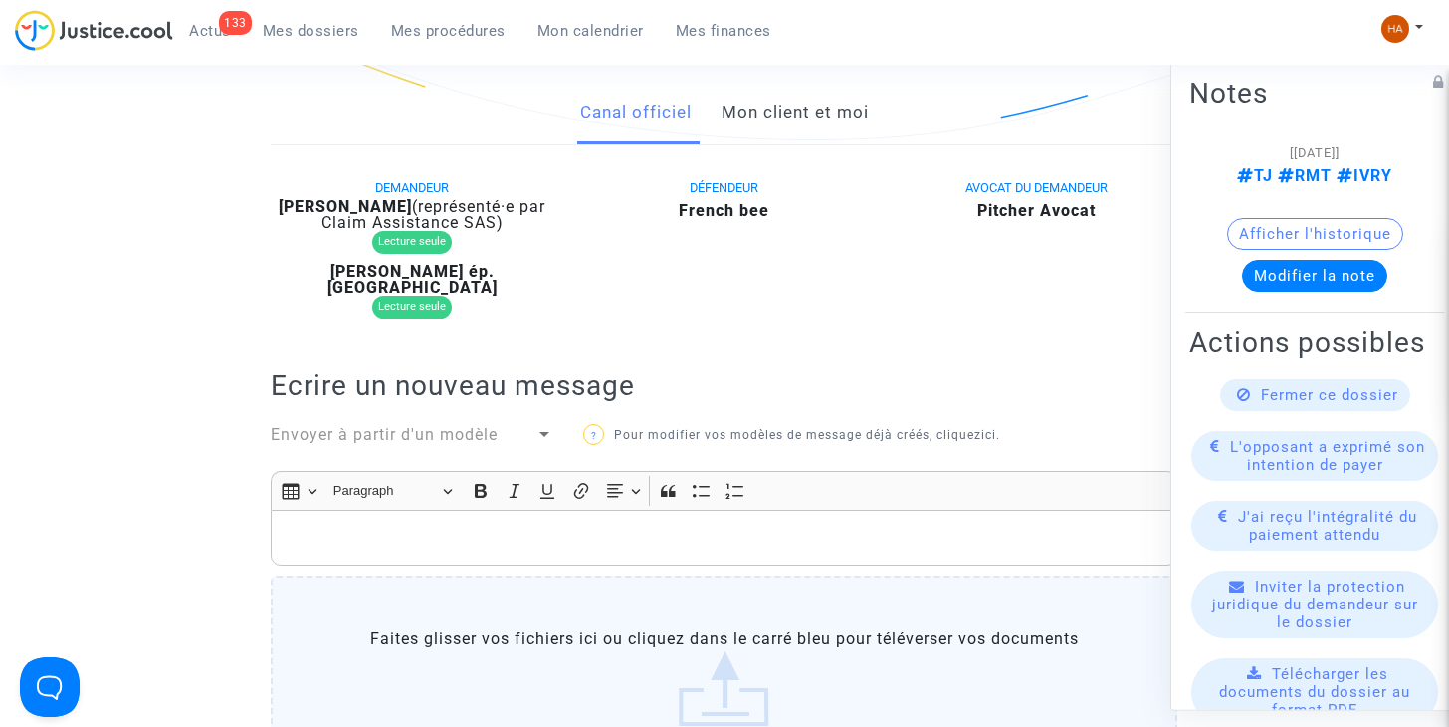
click at [541, 510] on div "Rich Text Editor, main" at bounding box center [724, 538] width 907 height 56
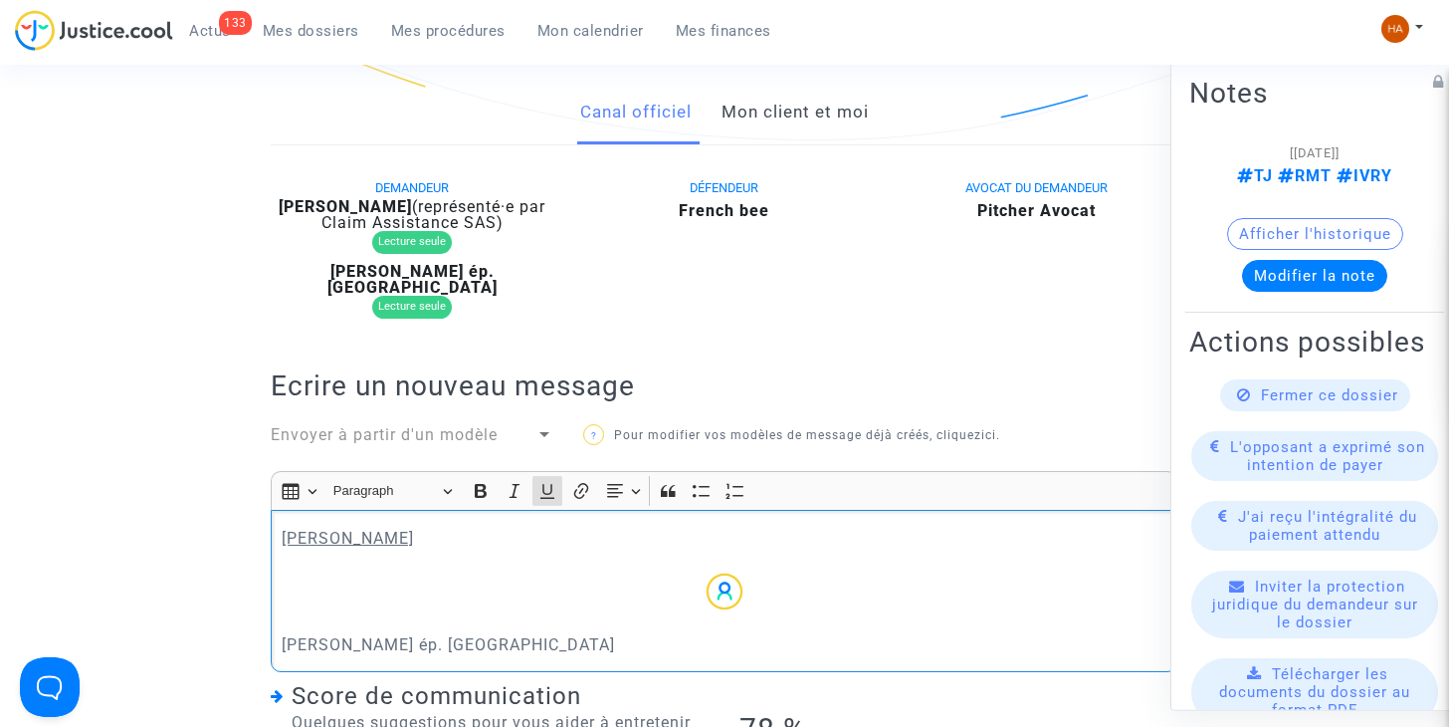
drag, startPoint x: 413, startPoint y: 517, endPoint x: 281, endPoint y: 512, distance: 132.5
click at [281, 512] on div "michel paquier lucile passelaigue ép. Paquie" at bounding box center [724, 591] width 907 height 162
click at [550, 481] on icon "Editor toolbar" at bounding box center [547, 491] width 20 height 20
click at [287, 525] on p "michel paquier" at bounding box center [725, 537] width 886 height 25
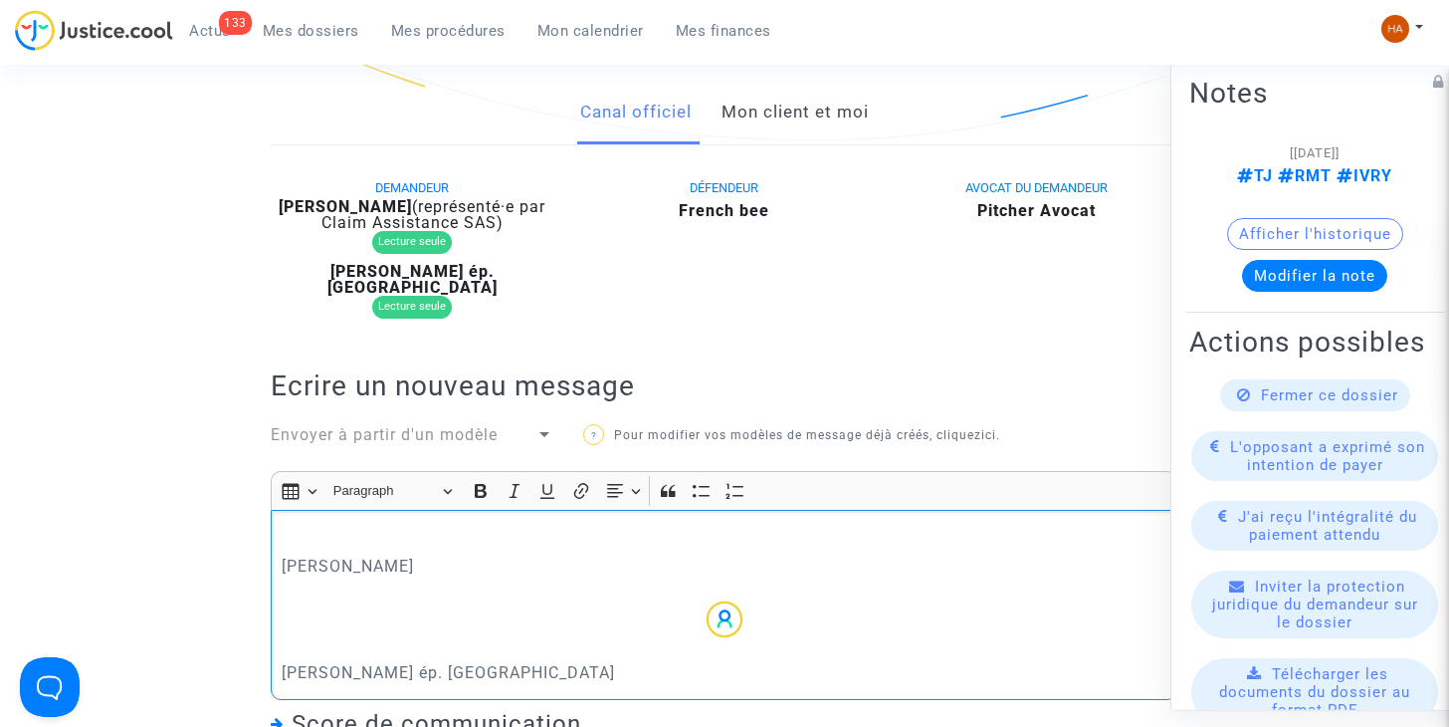
click at [287, 525] on p "Rich Text Editor, main" at bounding box center [725, 537] width 886 height 25
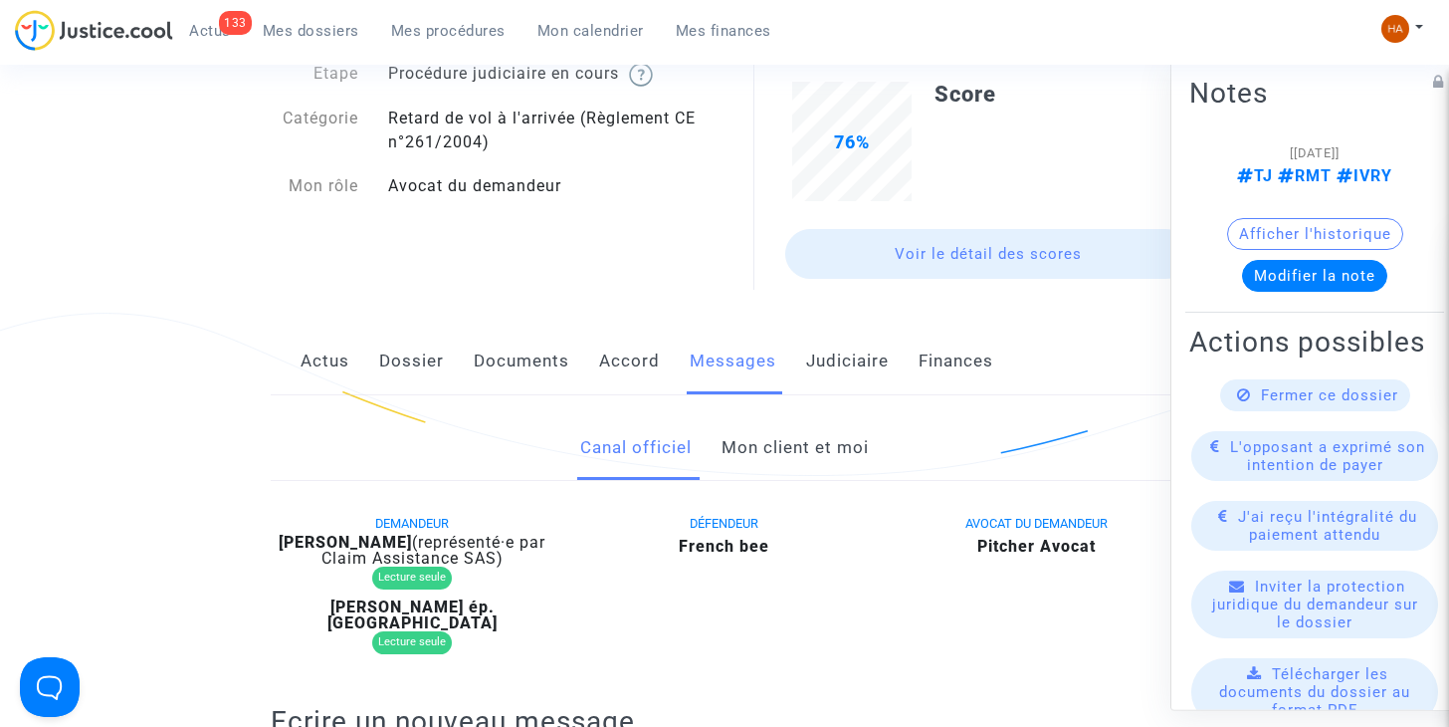
scroll to position [0, 0]
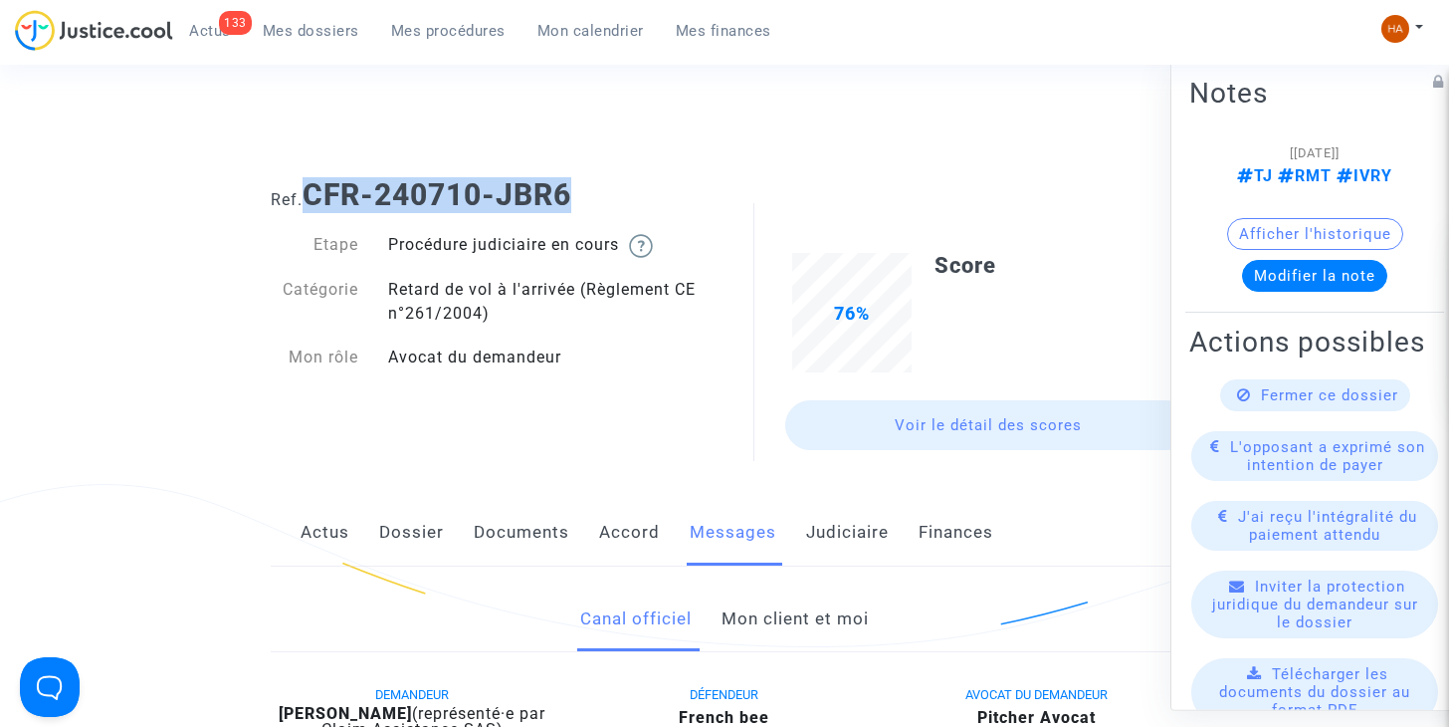
drag, startPoint x: 591, startPoint y: 205, endPoint x: 317, endPoint y: 183, distance: 274.6
click at [317, 183] on h1 "Ref. CFR-240710-JBR6" at bounding box center [724, 195] width 907 height 36
copy b "CFR-240710-JBR6"
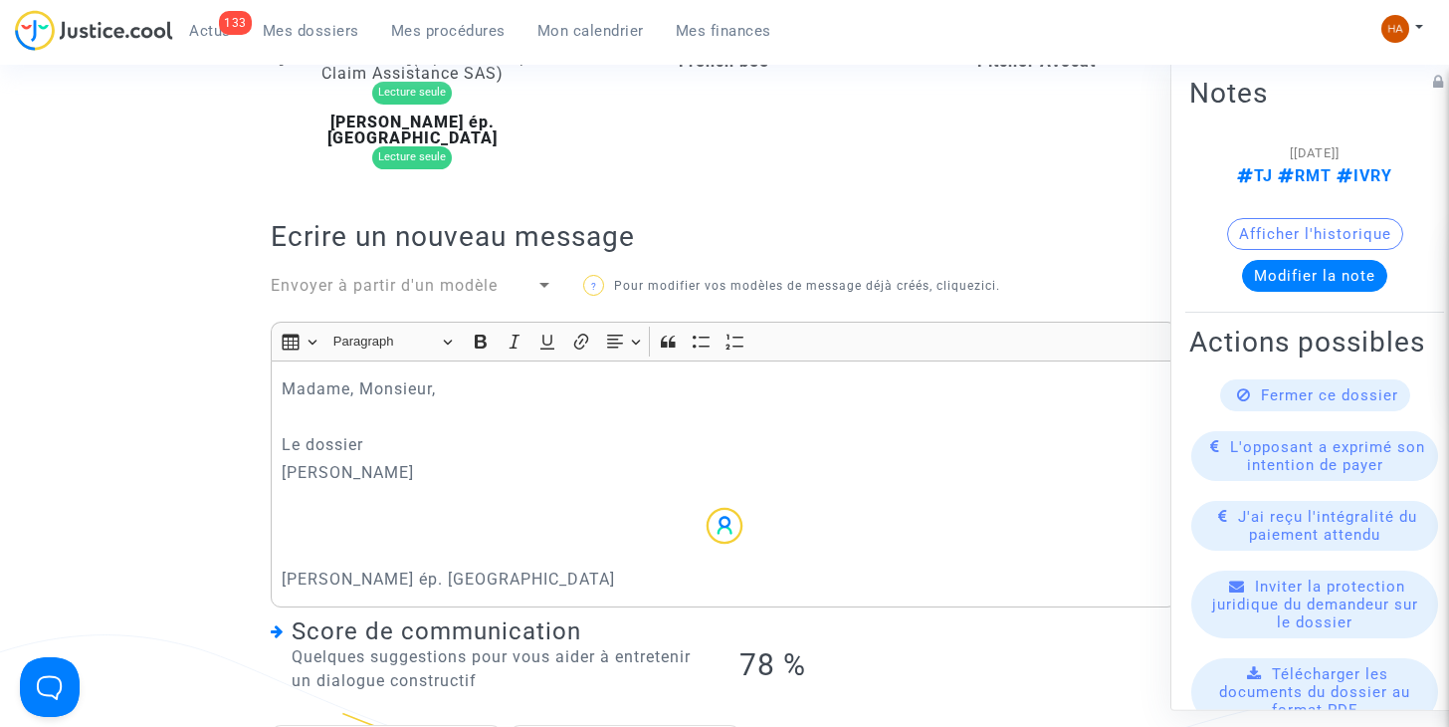
scroll to position [658, 0]
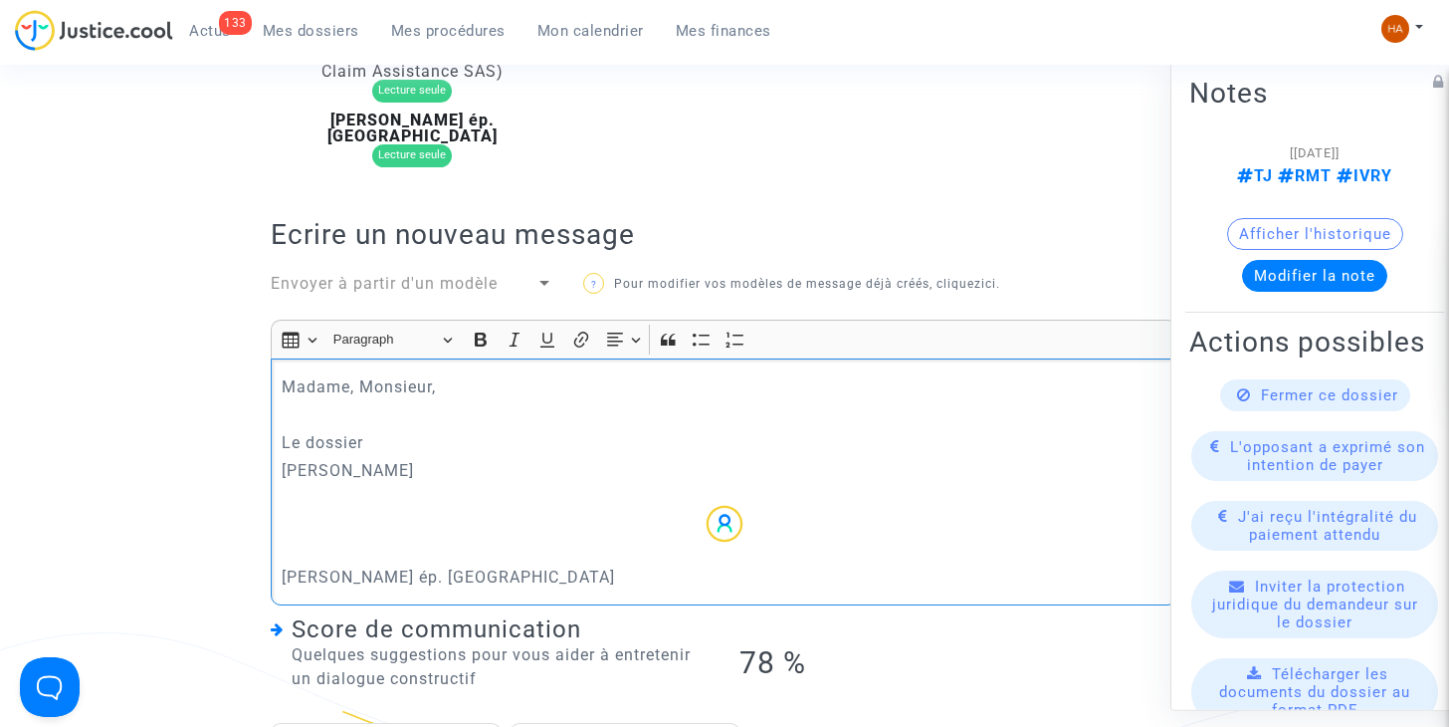
click at [385, 430] on p "Le dossier" at bounding box center [725, 442] width 886 height 25
click at [371, 433] on strong "CFR-240710-JBR6" at bounding box center [437, 442] width 149 height 19
click at [282, 458] on p "michel paquier" at bounding box center [725, 470] width 886 height 25
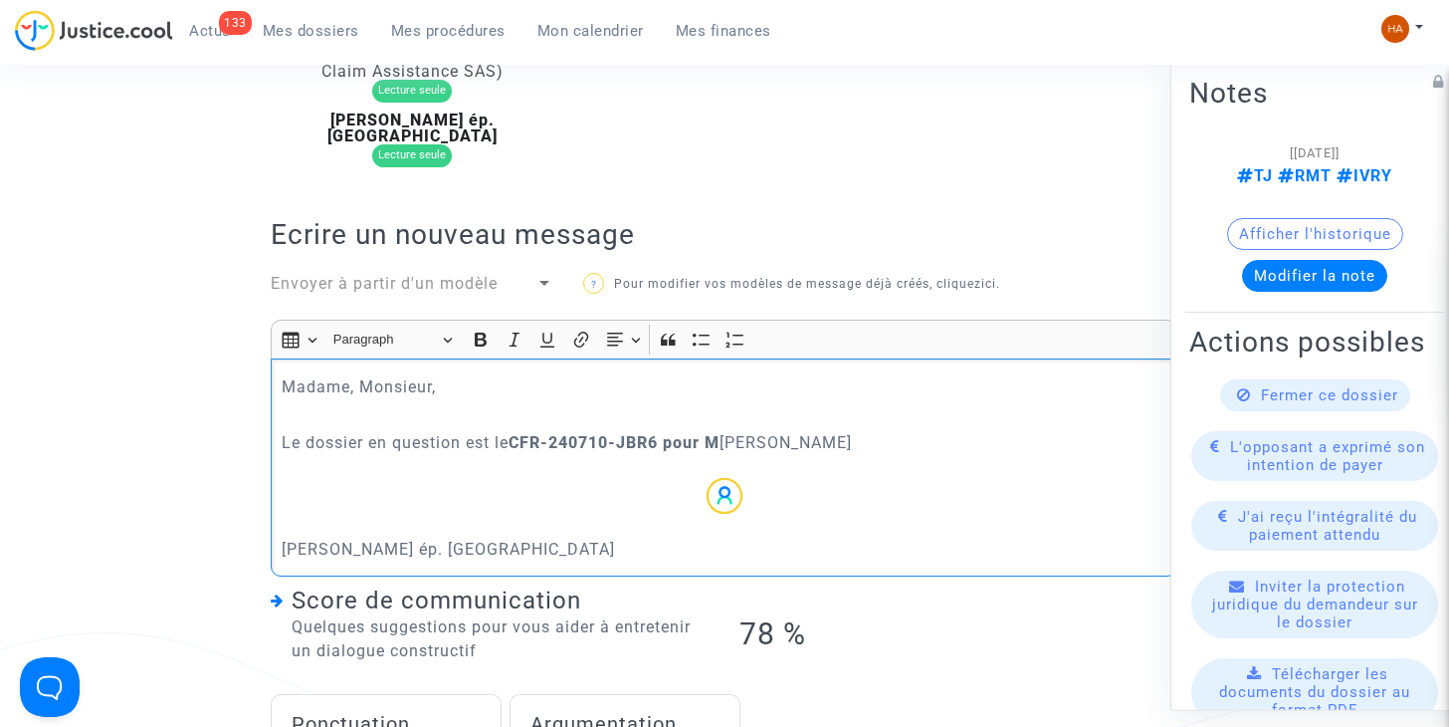
click at [781, 433] on p "Le dossier en question est le CFR-240710-JBR6 pour M ichel paquier" at bounding box center [725, 442] width 886 height 25
click at [275, 530] on div "Madame, Monsieur, Le dossier en question est le CFR-240710-JBR6 pour M ichel Pa…" at bounding box center [724, 467] width 907 height 218
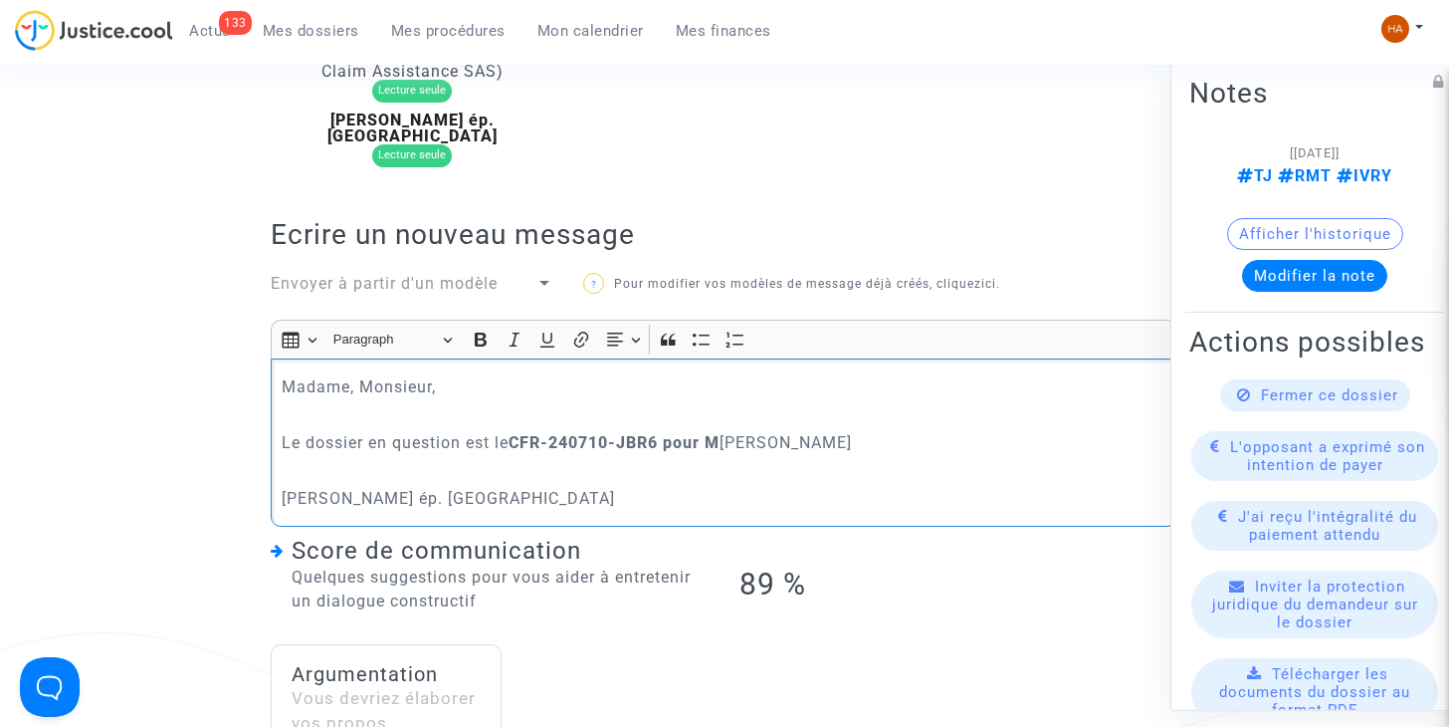
click at [282, 495] on p "lucile passelaigue ép. Paquie" at bounding box center [725, 498] width 886 height 25
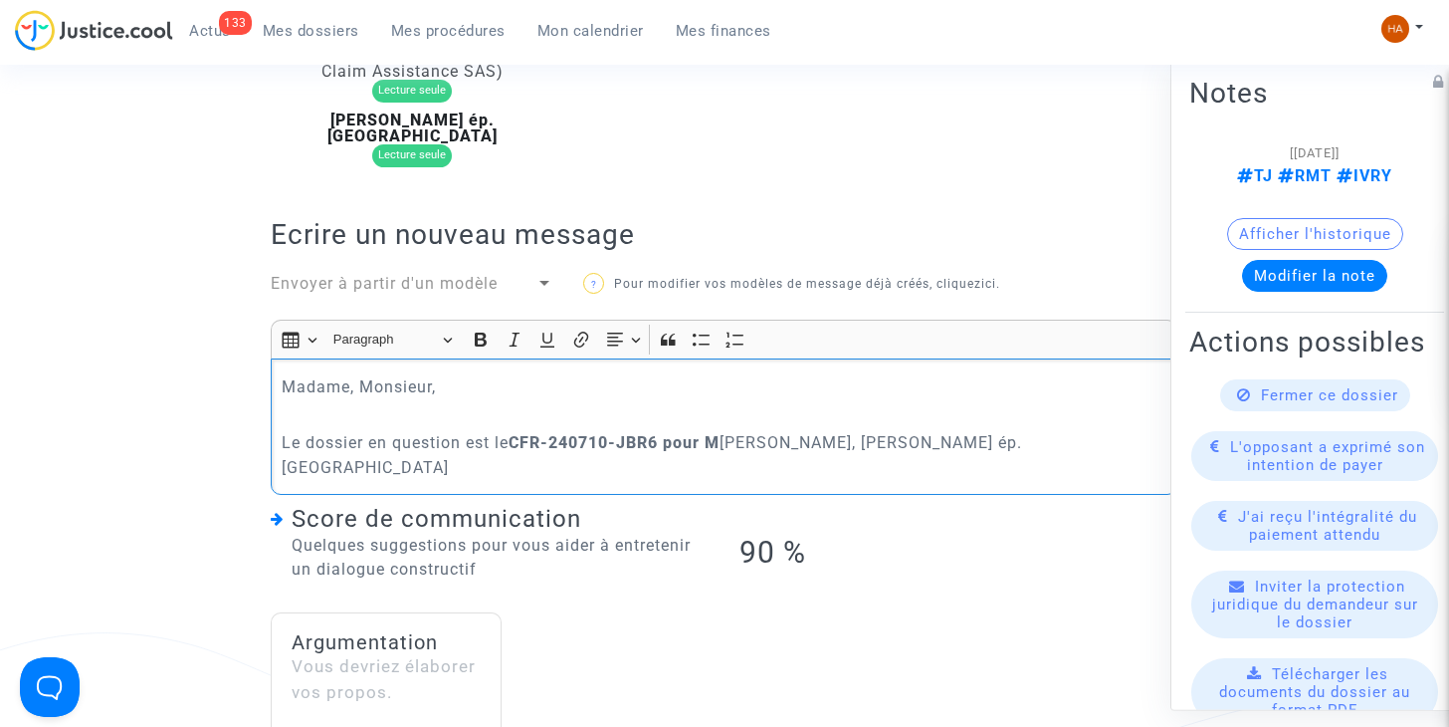
click at [906, 431] on p "Le dossier en question est le CFR-240710-JBR6 pour M ichel Paquier, Lucile pass…" at bounding box center [725, 455] width 886 height 50
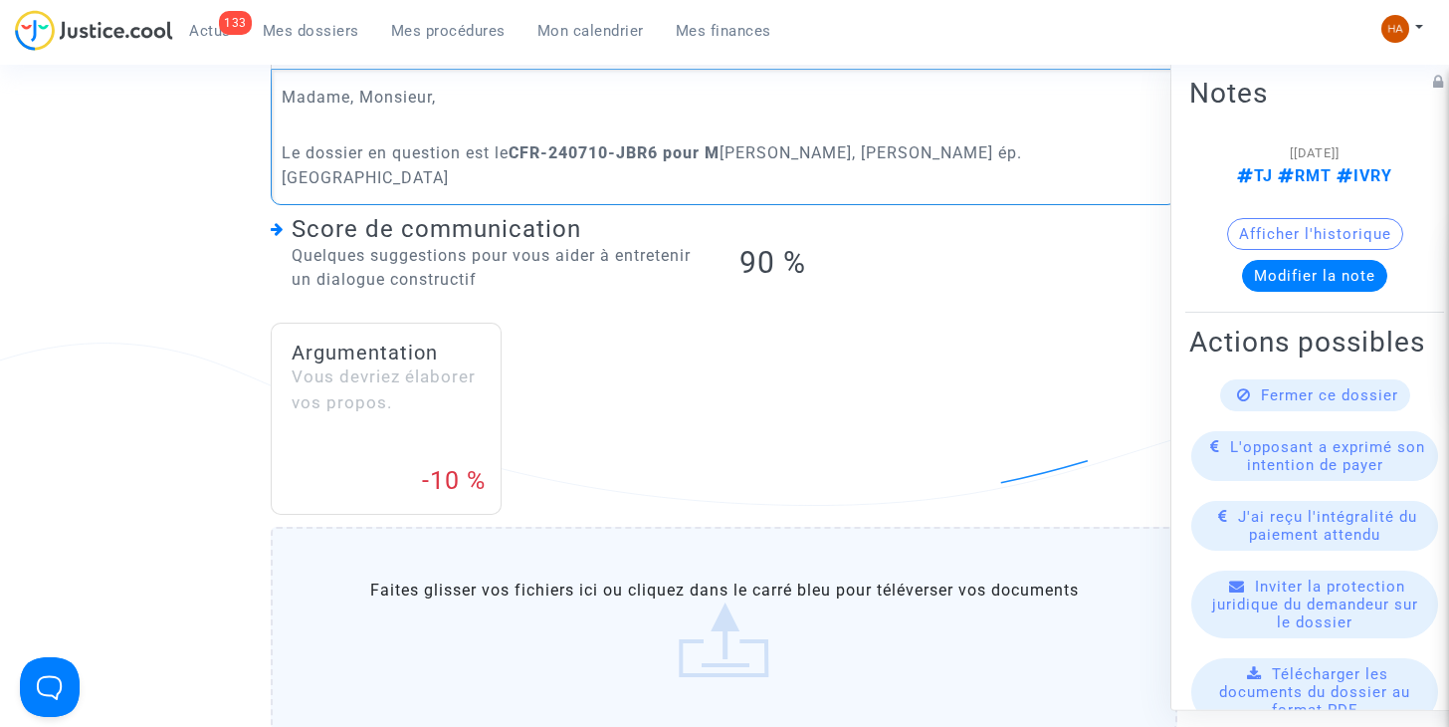
scroll to position [958, 0]
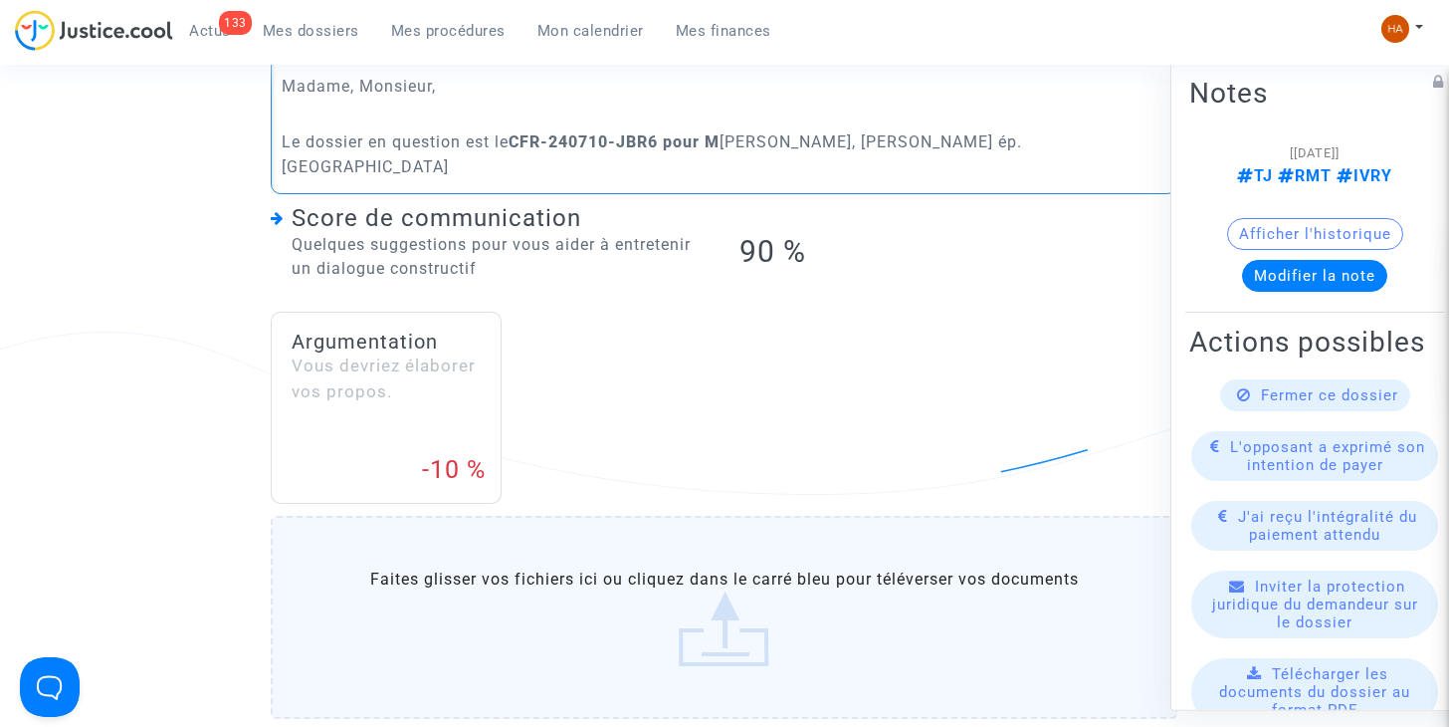
click at [1102, 131] on p "Le dossier en question est le CFR-240710-JBR6 pour M ichel Paquier, Lucile Pass…" at bounding box center [725, 154] width 886 height 50
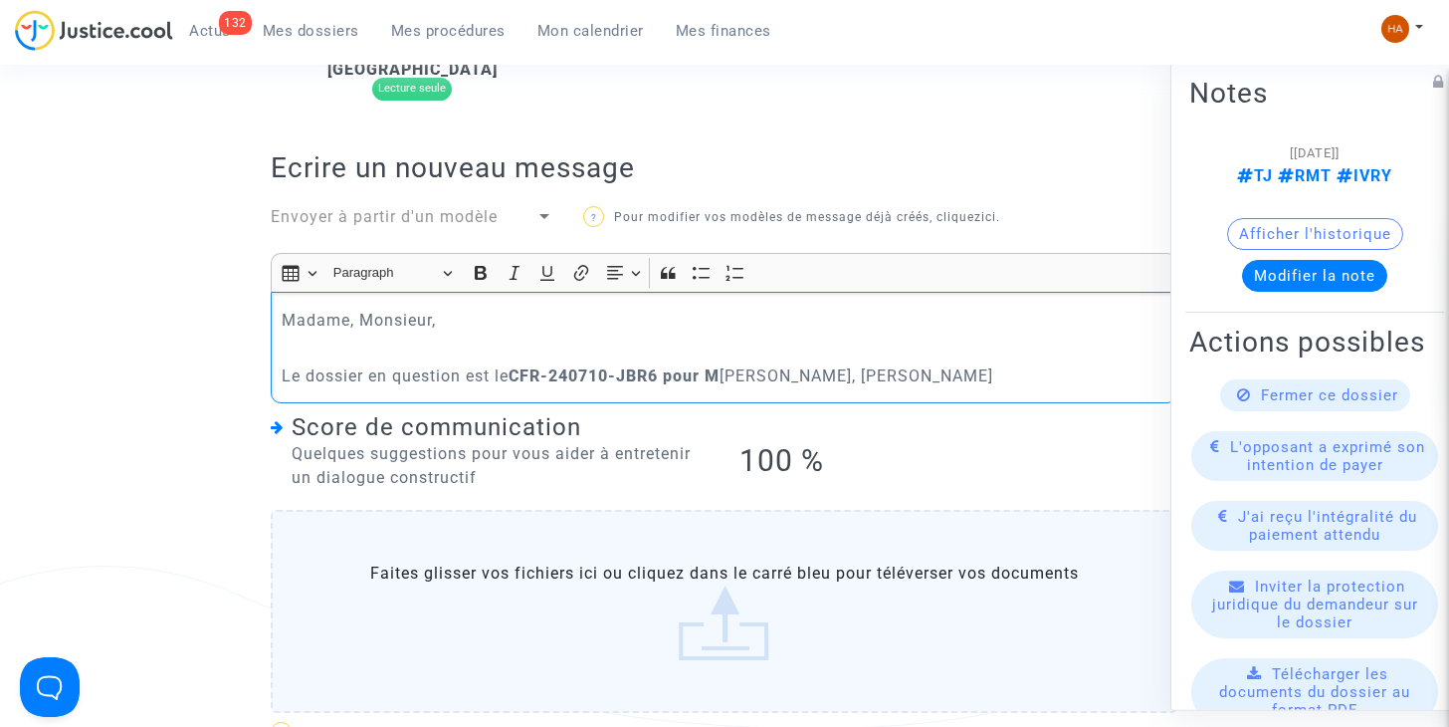
scroll to position [726, 0]
drag, startPoint x: 759, startPoint y: 366, endPoint x: 283, endPoint y: 292, distance: 482.5
click at [283, 292] on div "Madame, Monsieur, Le dossier en question est le CFR-240710-JBR6 pour M ichel Pa…" at bounding box center [724, 346] width 907 height 111
click at [486, 265] on icon "Editor toolbar" at bounding box center [481, 272] width 12 height 14
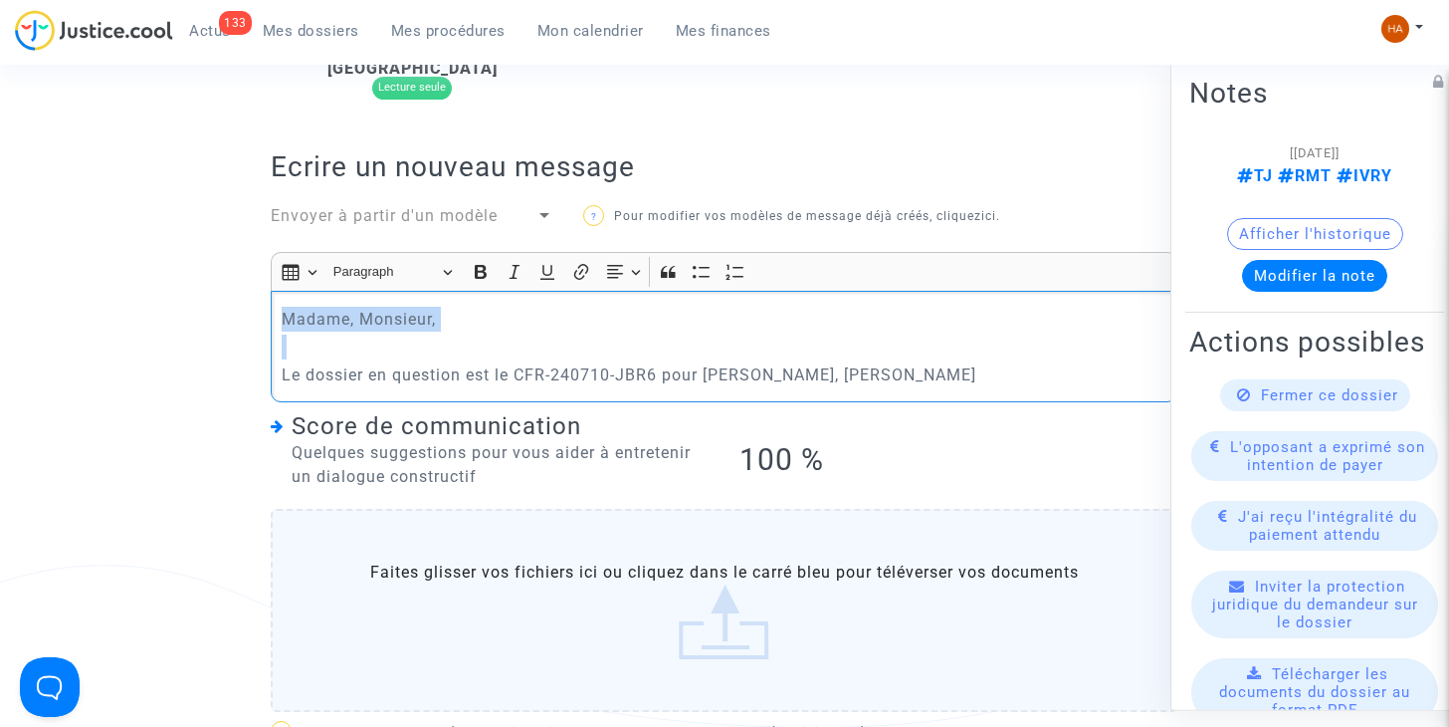
click at [1005, 362] on p "Le dossier en question est le CFR-240710-JBR6 pour Michel Paquier, Lucile Passe…" at bounding box center [725, 374] width 886 height 25
click at [1010, 362] on p "Le dossier en question est le CFR-240710-JBR6 pour Michel Paquier, Lucile Passe…" at bounding box center [725, 374] width 886 height 25
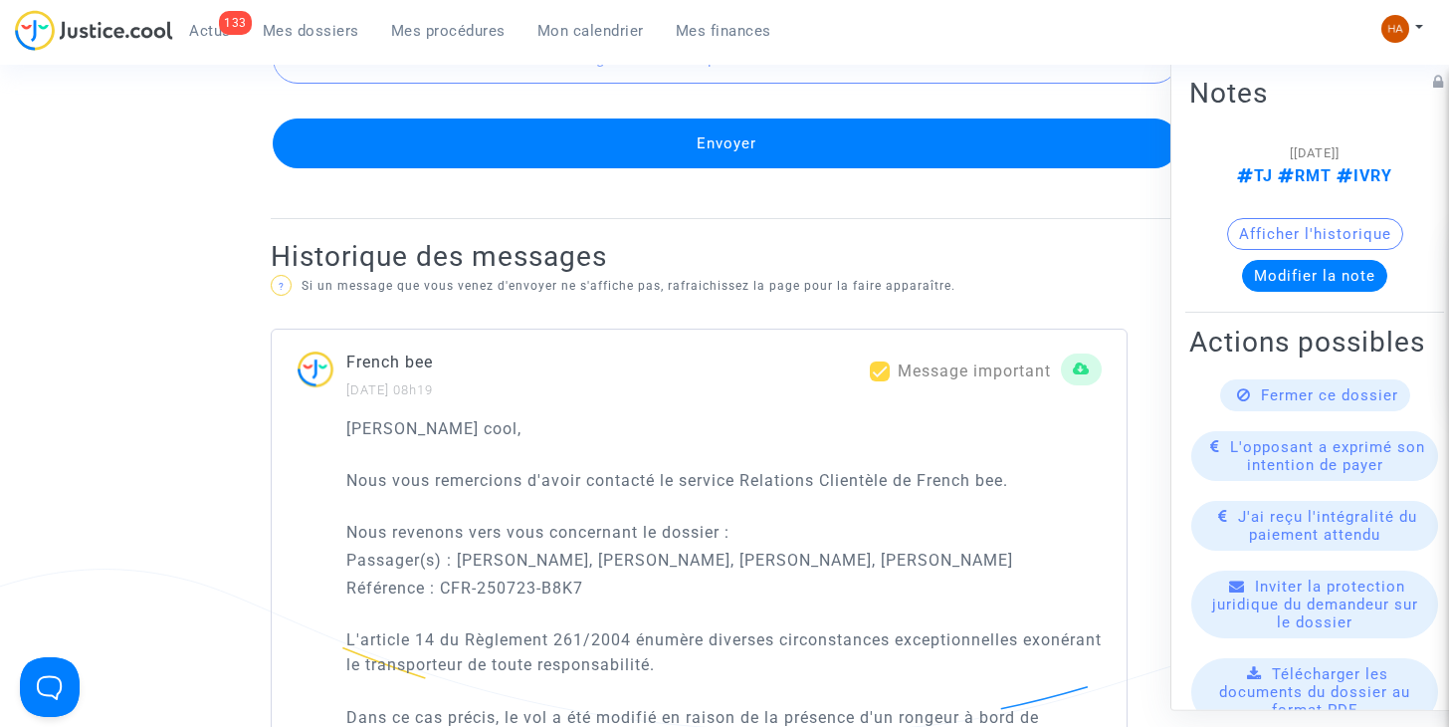
scroll to position [1530, 0]
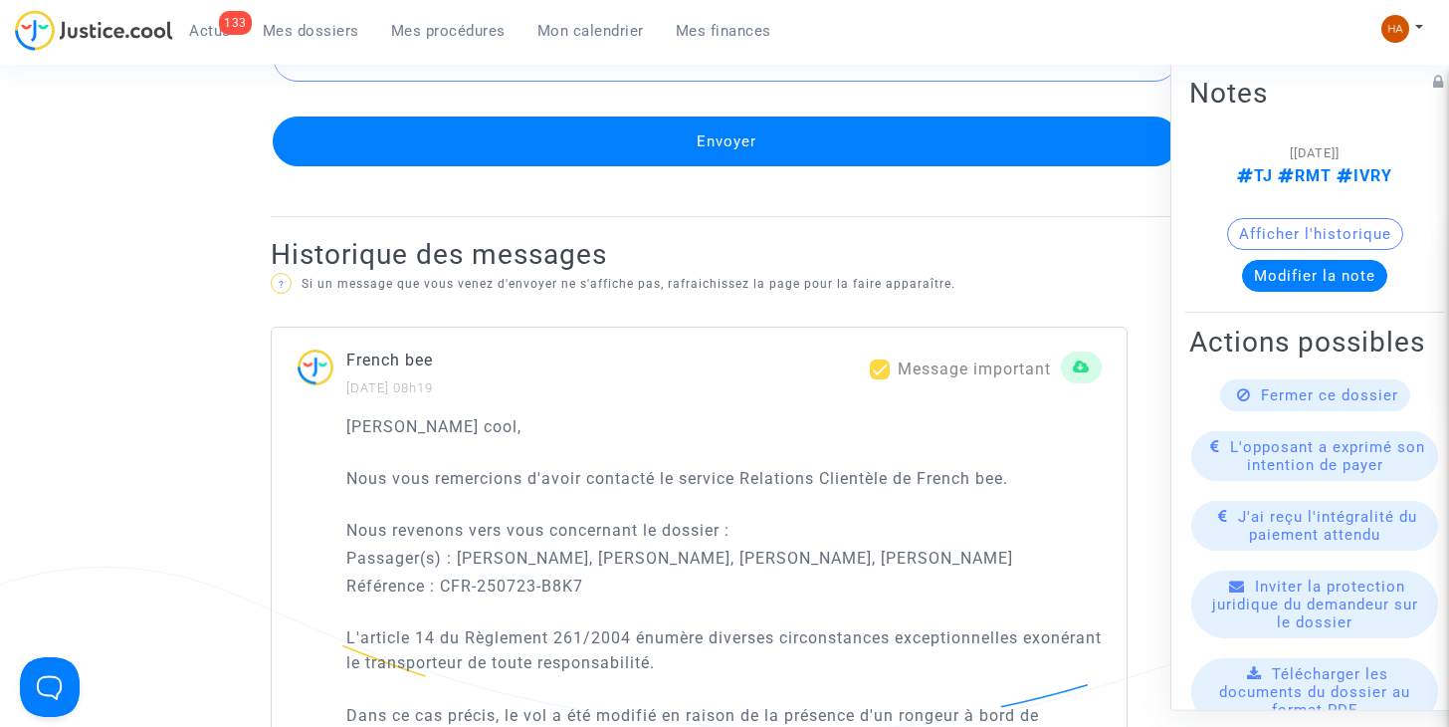
drag, startPoint x: 590, startPoint y: 571, endPoint x: 446, endPoint y: 562, distance: 144.6
click at [446, 573] on p "Référence : CFR-250723-B8K7" at bounding box center [723, 585] width 755 height 25
copy p "CFR-250723-B8K7"
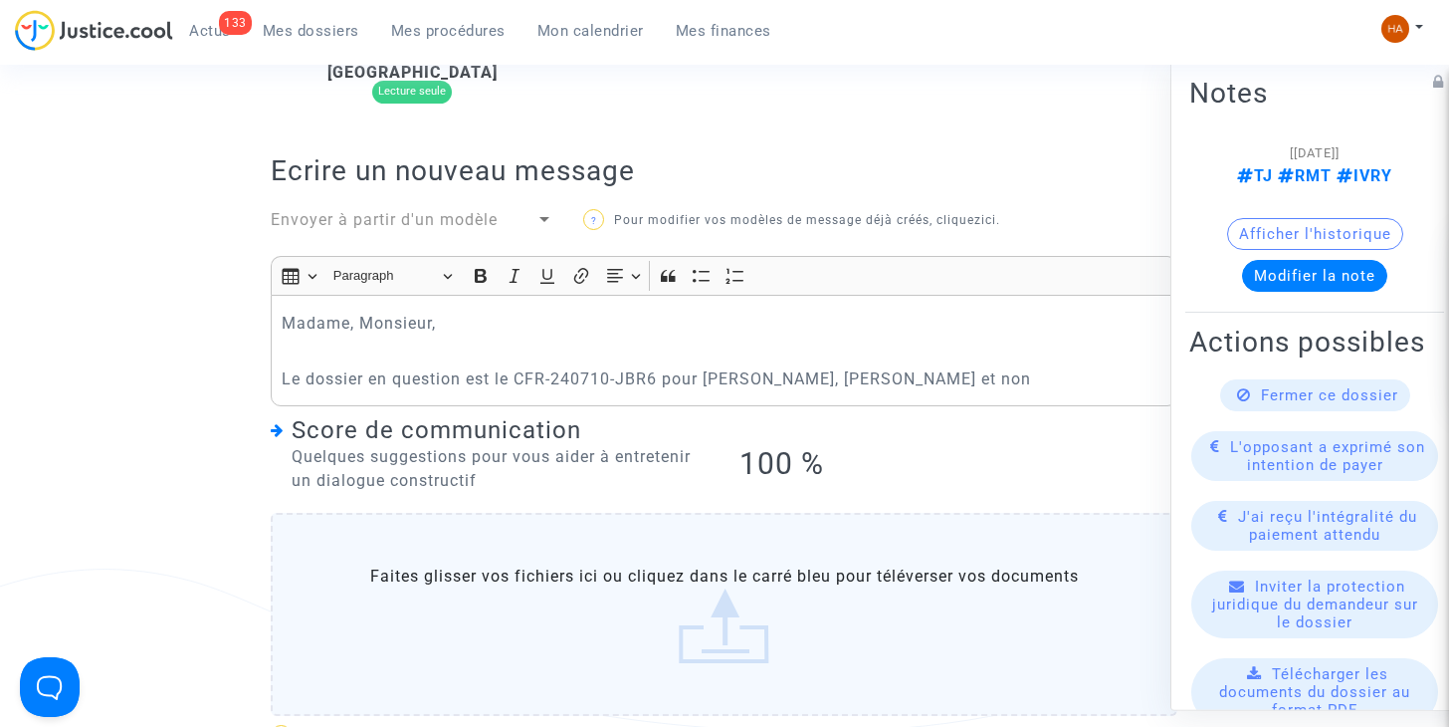
scroll to position [714, 0]
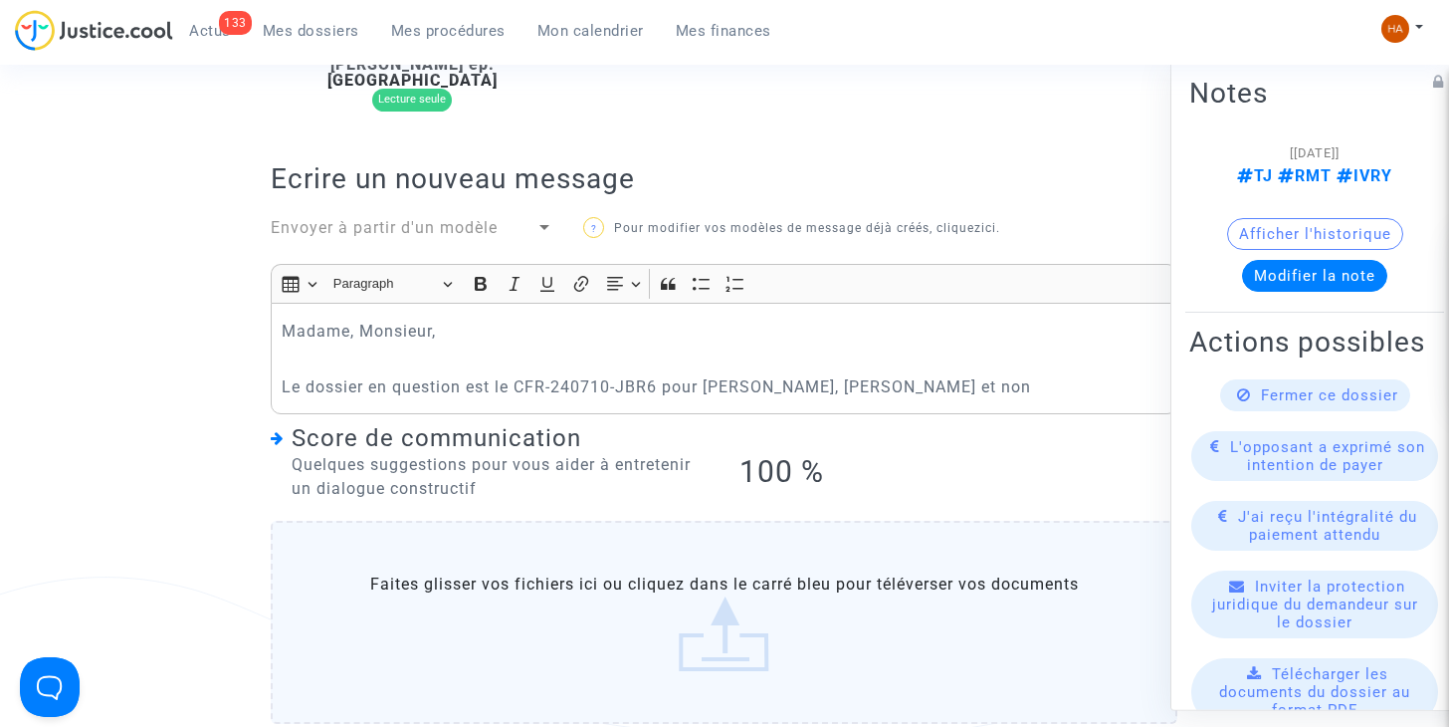
click at [1058, 374] on p "Le dossier en question est le CFR-240710-JBR6 pour Michel Paquier, Lucile Passe…" at bounding box center [725, 386] width 886 height 25
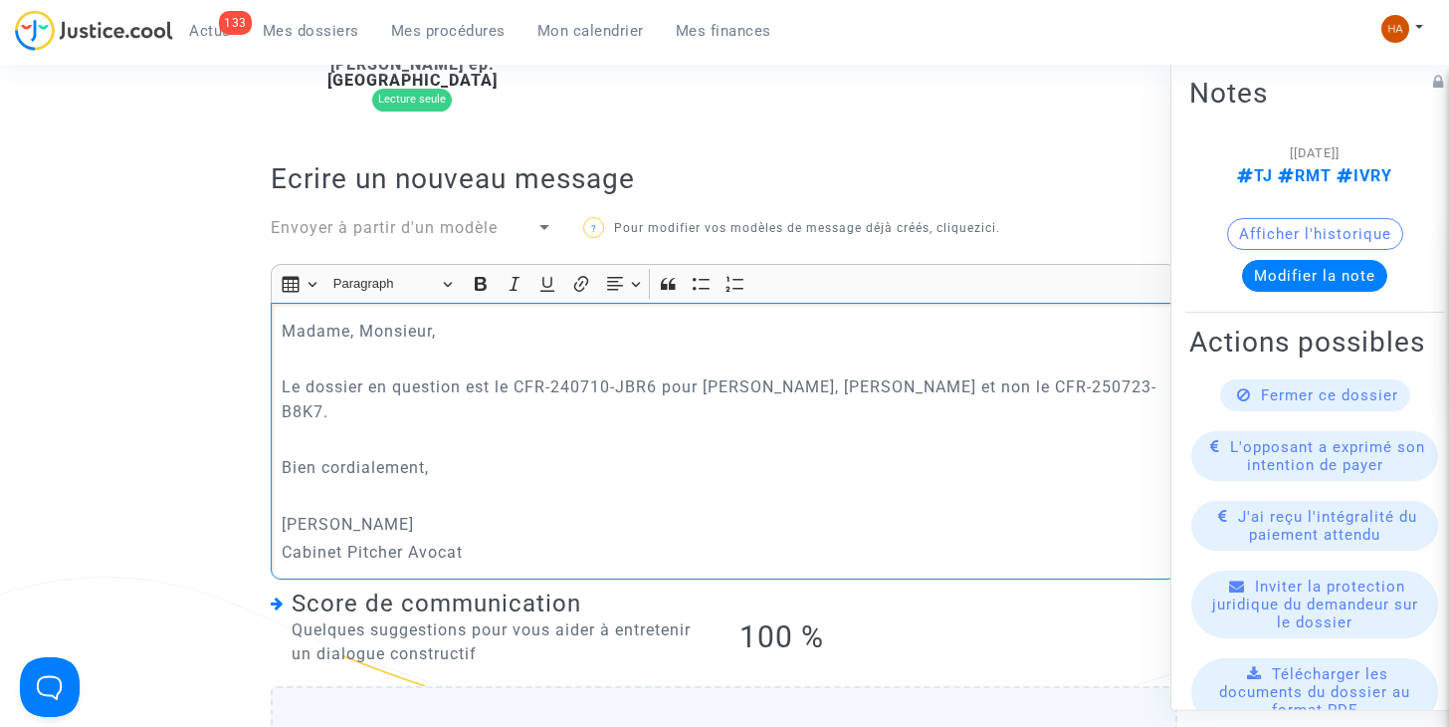
click at [831, 374] on p "Le dossier en question est le CFR-240710-JBR6 pour Michel Paquier, Lucile Passe…" at bounding box center [725, 399] width 886 height 50
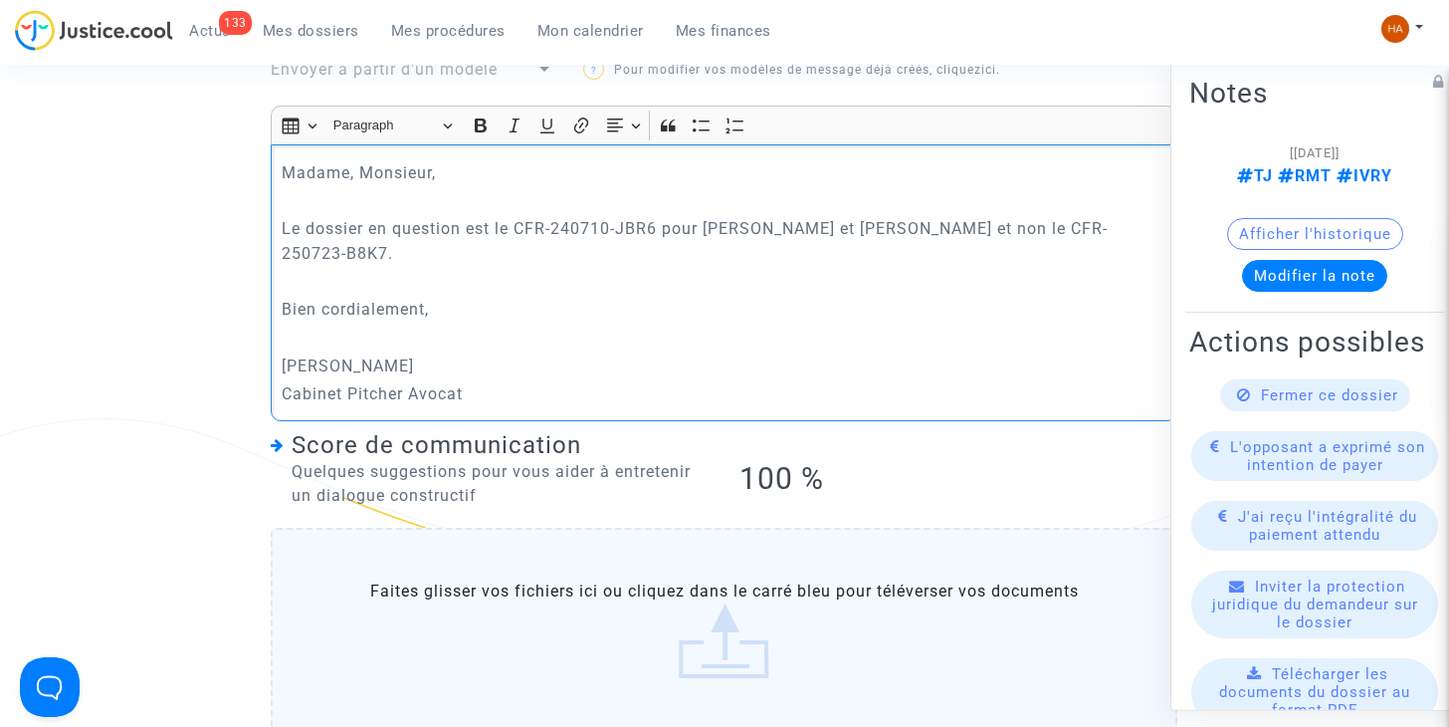
scroll to position [871, 0]
click at [416, 239] on p "Le dossier en question est le CFR-240710-JBR6 pour Michel Paquier et Lucile Pas…" at bounding box center [725, 242] width 886 height 50
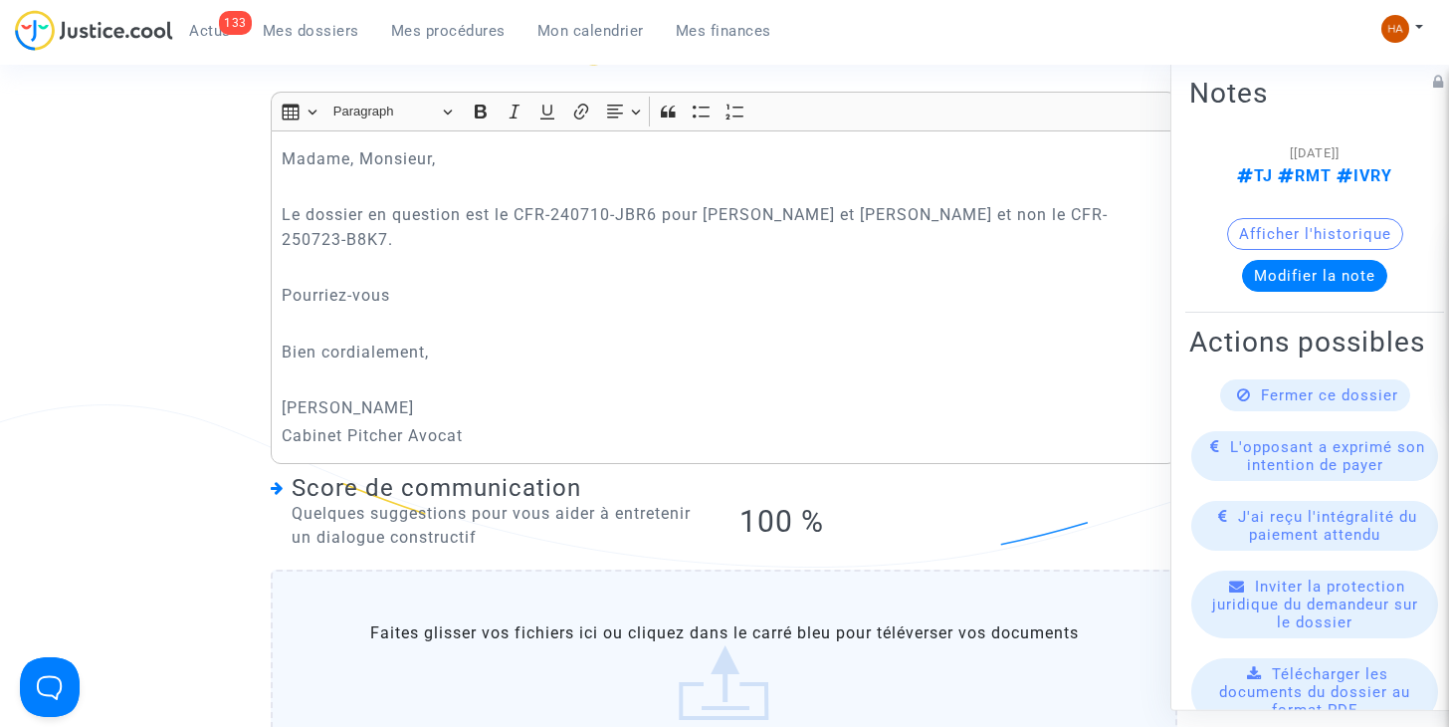
scroll to position [885, 0]
click at [445, 284] on p "Pourriez-vous" at bounding box center [725, 296] width 886 height 25
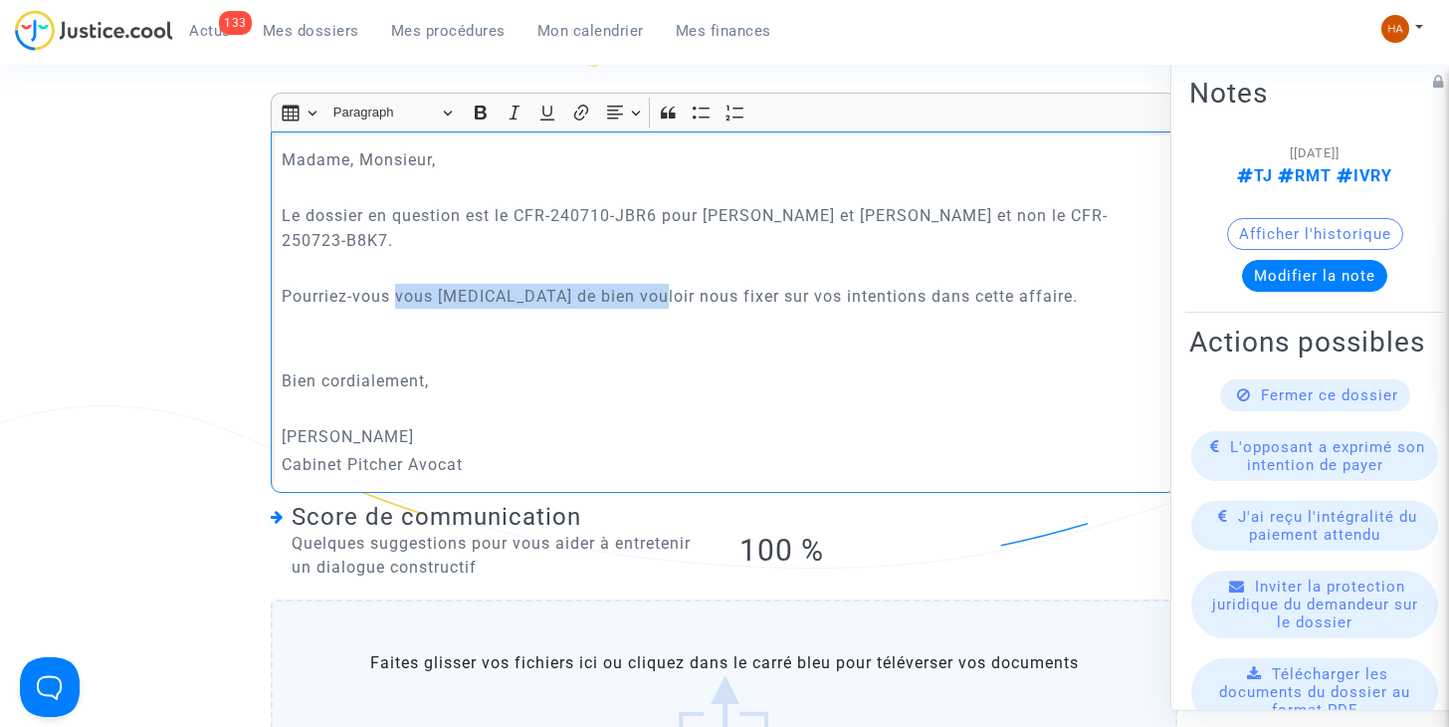
drag, startPoint x: 651, startPoint y: 279, endPoint x: 398, endPoint y: 284, distance: 252.8
click at [398, 284] on p "Pourriez-vous vous prions de bien vouloir nous fixer sur vos intentions dans ce…" at bounding box center [725, 296] width 886 height 25
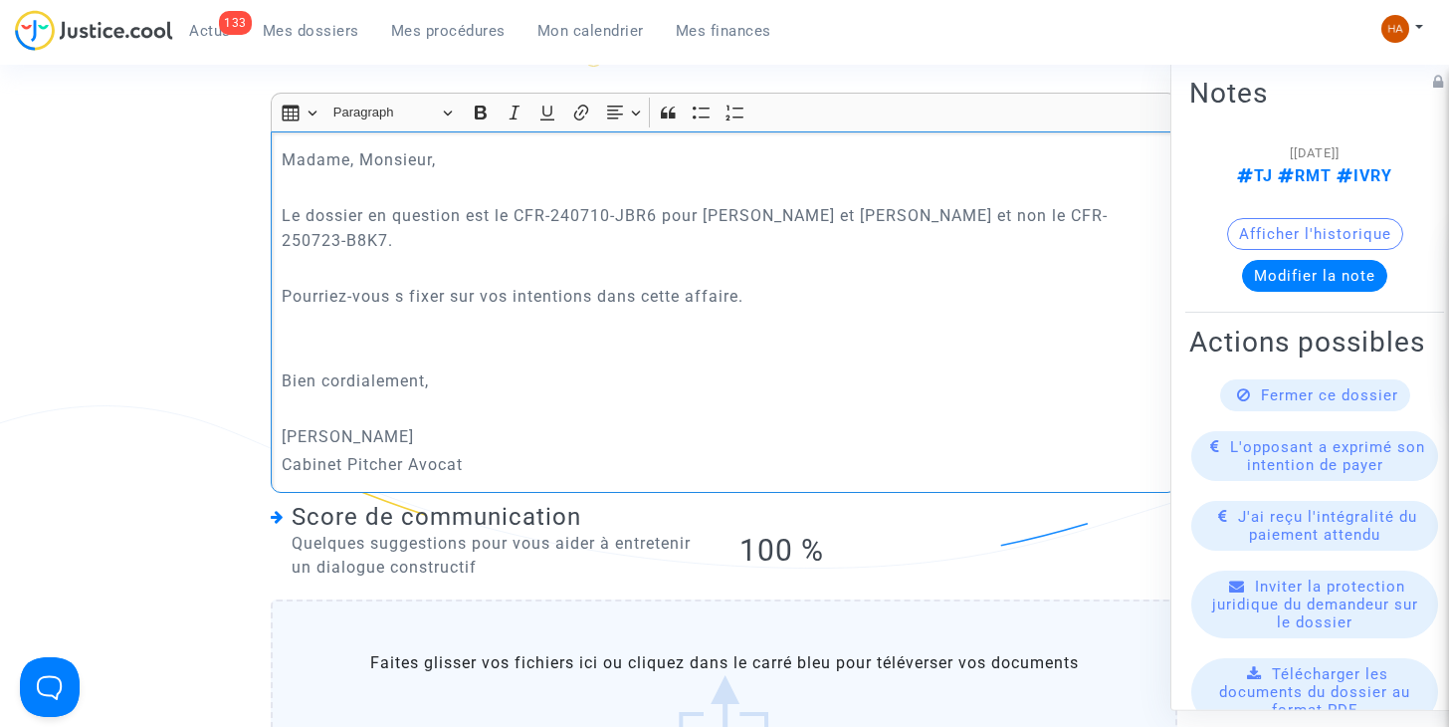
click at [736, 284] on p "Pourriez-vous s fixer sur vos intentions dans cette affaire." at bounding box center [725, 296] width 886 height 25
drag, startPoint x: 741, startPoint y: 275, endPoint x: 597, endPoint y: 278, distance: 144.3
click at [597, 284] on p "Pourriez-vous s fixer sur vos intentions dans cette affaire." at bounding box center [725, 296] width 886 height 25
click at [402, 284] on p "Pourriez-vous s fixer sur vos intentionssur le dossier ." at bounding box center [725, 296] width 886 height 25
click at [464, 284] on p "Pourriez-vous fixer sur vos intentionssur le dossier ." at bounding box center [725, 296] width 886 height 25
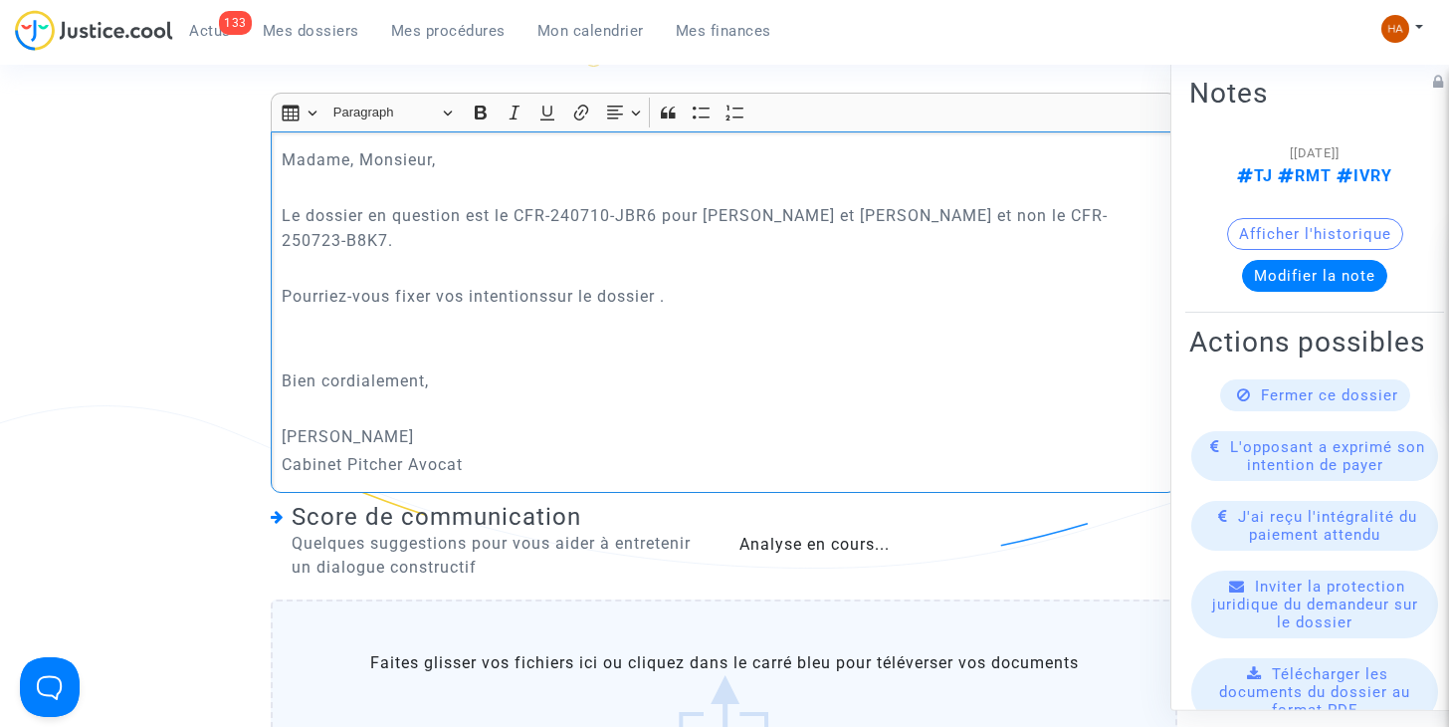
click at [545, 284] on p "Pourriez-vous fixer vos intentionssur le dossier ." at bounding box center [725, 296] width 886 height 25
drag, startPoint x: 432, startPoint y: 279, endPoint x: 394, endPoint y: 283, distance: 38.0
click at [394, 284] on p "Pourriez-vous fixer vos intentions sur le dossier ." at bounding box center [725, 296] width 886 height 25
click at [683, 284] on p "Pourriez-vous nous informer de vos intentions sur le dossier ." at bounding box center [725, 296] width 886 height 25
drag, startPoint x: 698, startPoint y: 283, endPoint x: 656, endPoint y: 285, distance: 41.8
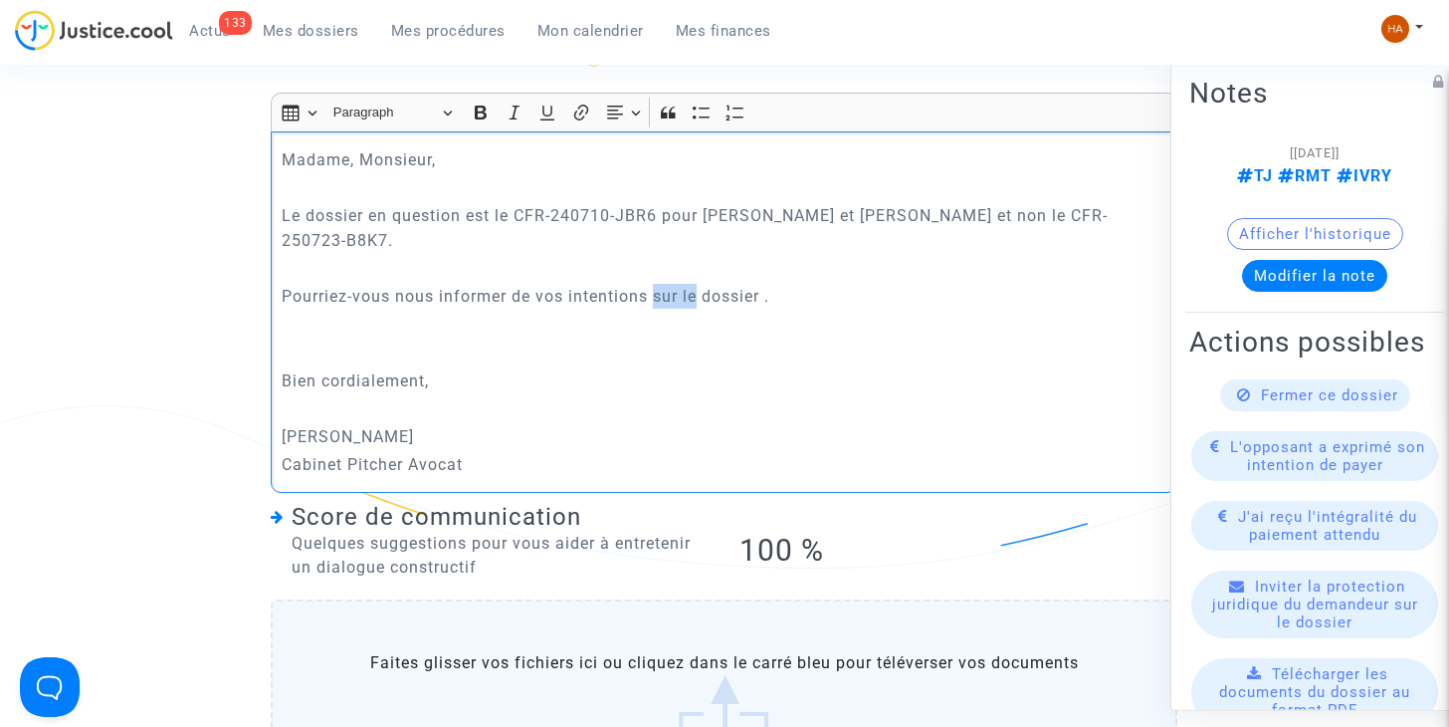
click at [656, 285] on p "Pourriez-vous nous informer de vos intentions sur le dossier ." at bounding box center [725, 296] width 886 height 25
drag, startPoint x: 662, startPoint y: 199, endPoint x: 521, endPoint y: 197, distance: 141.3
click at [521, 203] on p "Le dossier en question est le CFR-240710-JBR6 pour Michel Paquier et Lucile Pas…" at bounding box center [725, 228] width 886 height 50
copy p "CFR-240710-JBR6"
click at [794, 284] on p "Pourriez-vous nous informer de vos intentions quant au dossier ." at bounding box center [725, 296] width 886 height 25
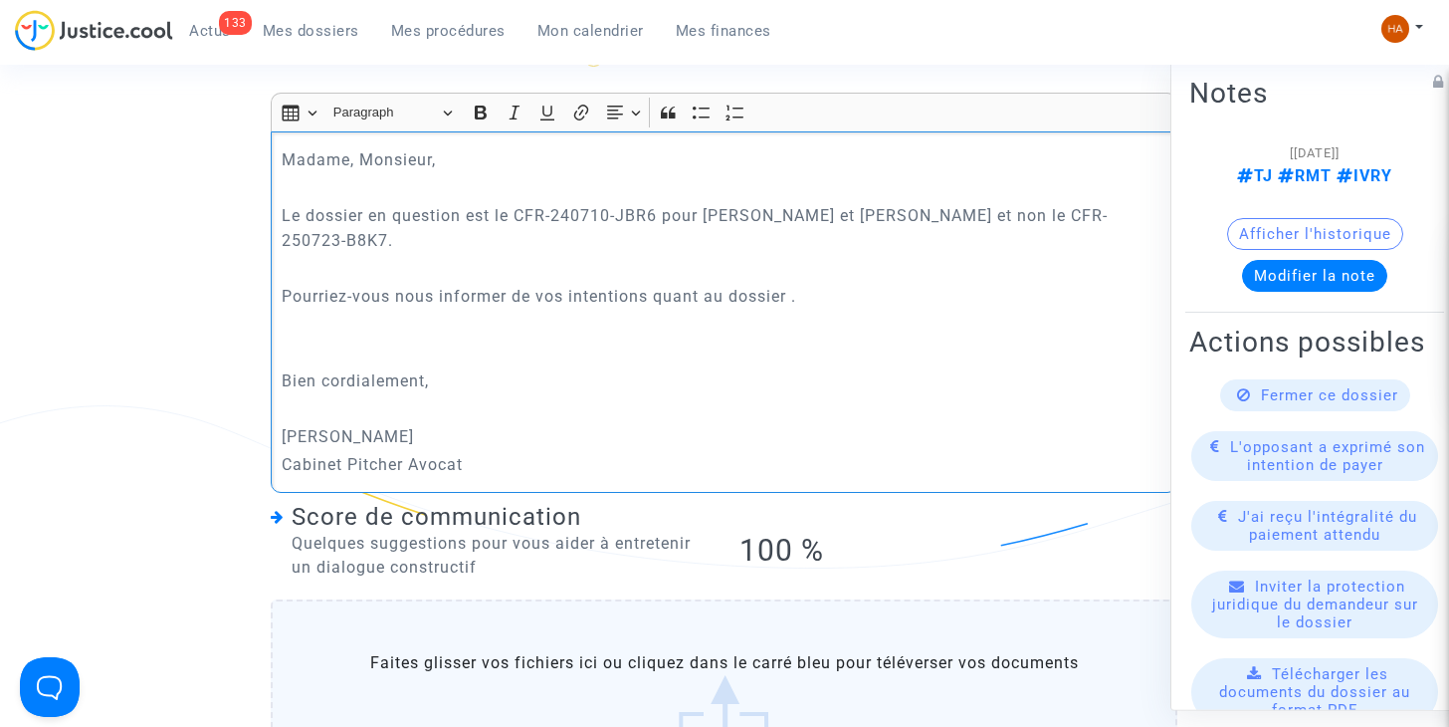
click at [728, 284] on p "Pourriez-vous nous informer de vos intentions quant au dossier ." at bounding box center [725, 296] width 886 height 25
click at [387, 223] on p "Le dossier en question est le CFR-240710-JBR6 pour Michel Paquier et Lucile Pas…" at bounding box center [725, 228] width 886 height 50
click at [735, 284] on p "Pourriez-vous nous informer de vos intentions quant 0 CE dossier ." at bounding box center [725, 296] width 886 height 25
click at [842, 286] on p "Pourriez-vous nous informer de vos intentions quant à ce dossier ." at bounding box center [725, 296] width 886 height 25
drag, startPoint x: 804, startPoint y: 278, endPoint x: 783, endPoint y: 281, distance: 21.1
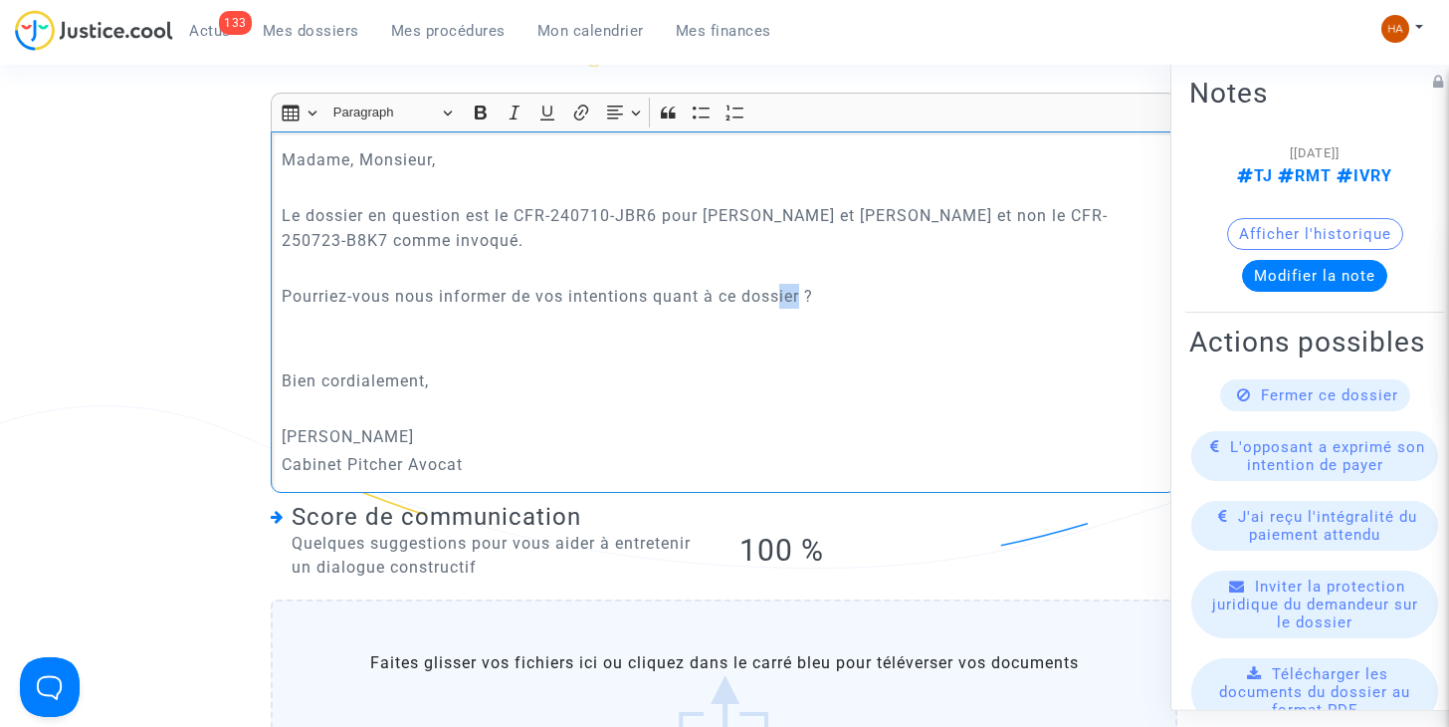
click at [783, 284] on p "Pourriez-vous nous informer de vos intentions quant à ce dossier ?" at bounding box center [725, 296] width 886 height 25
click at [794, 284] on p "Pourriez-vous nous informer de vos intentions quant à ce dossier ?" at bounding box center [725, 296] width 886 height 25
click at [806, 285] on p "Pourriez-vous nous informer de vos intentions quant à ce dossier ?" at bounding box center [725, 296] width 886 height 25
drag, startPoint x: 806, startPoint y: 285, endPoint x: 712, endPoint y: 284, distance: 94.6
click at [712, 284] on p "Pourriez-vous nous informer de vos intentions quant à ce dossier ?" at bounding box center [725, 296] width 886 height 25
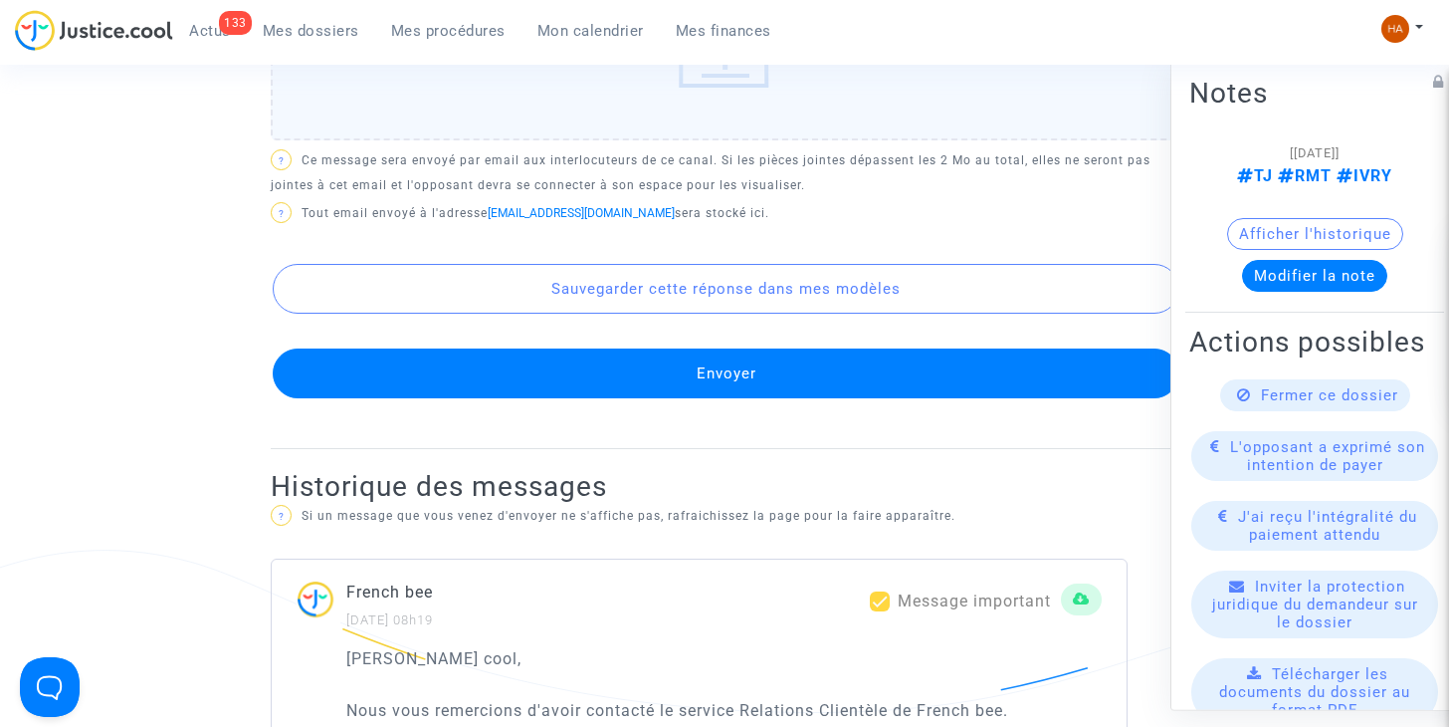
scroll to position [1548, 0]
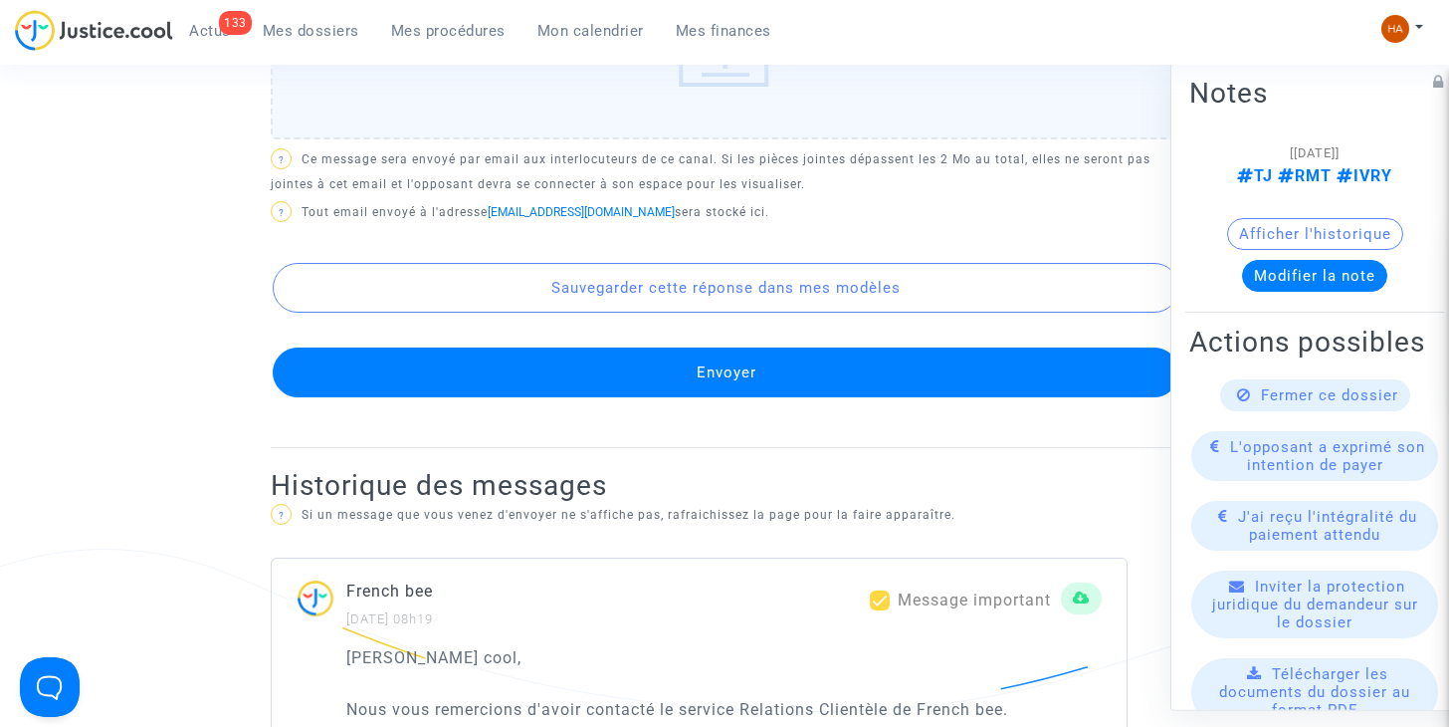
click at [844, 359] on button "Envoyer" at bounding box center [726, 372] width 907 height 50
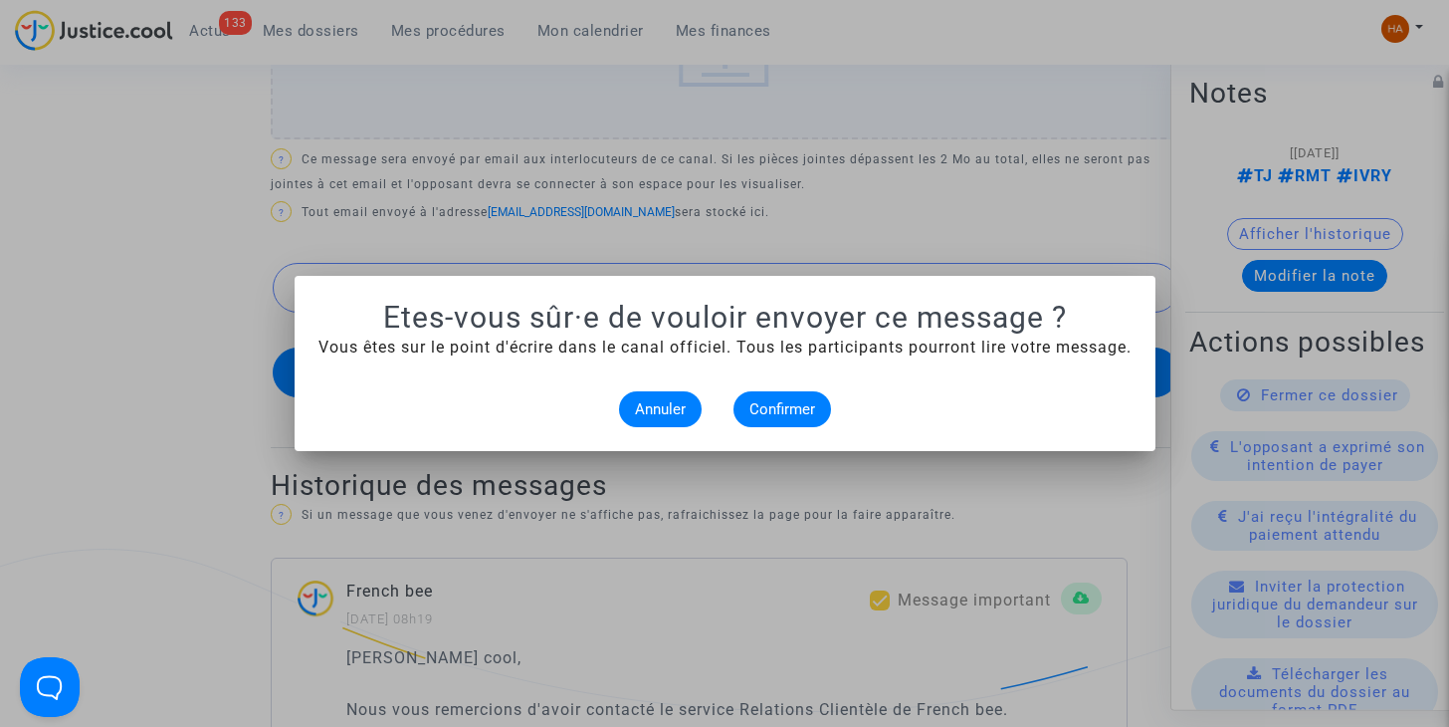
scroll to position [0, 0]
click at [770, 408] on span "Confirmer" at bounding box center [782, 409] width 66 height 18
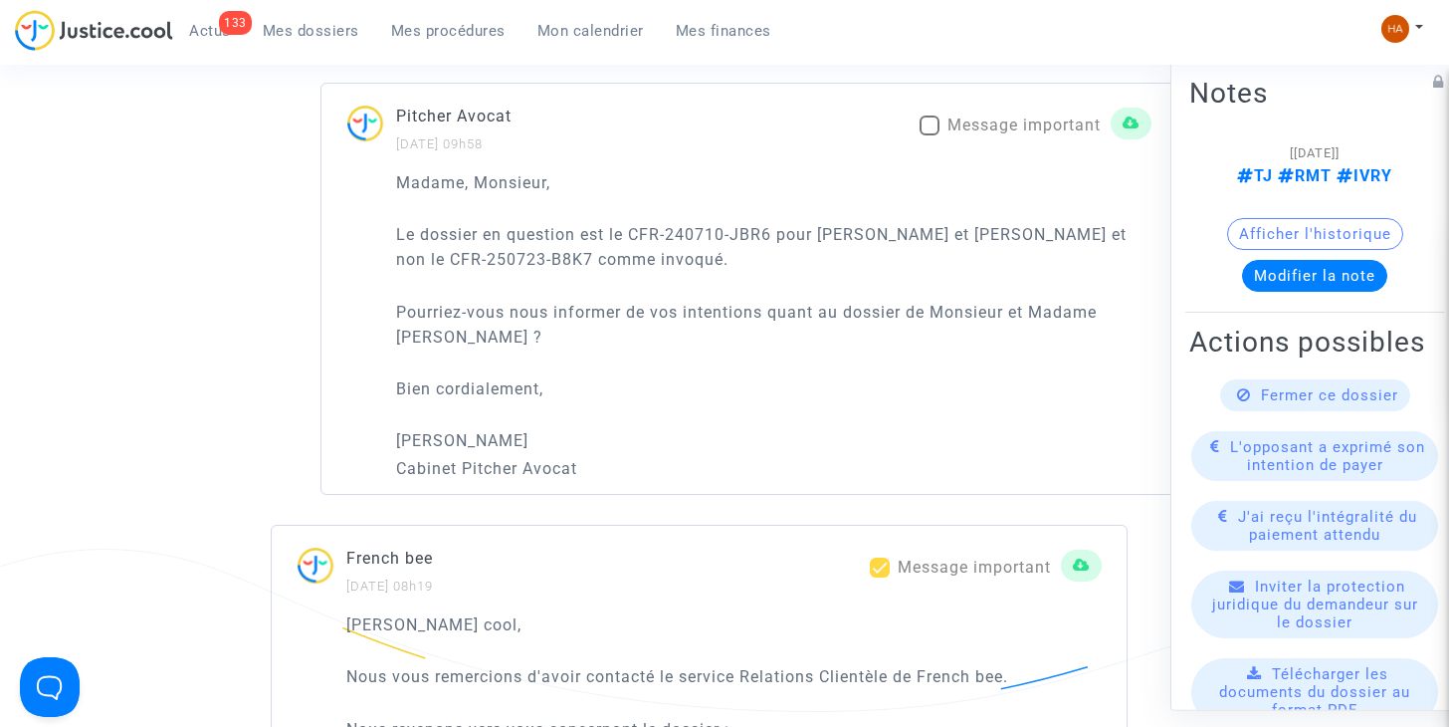
scroll to position [1279, 0]
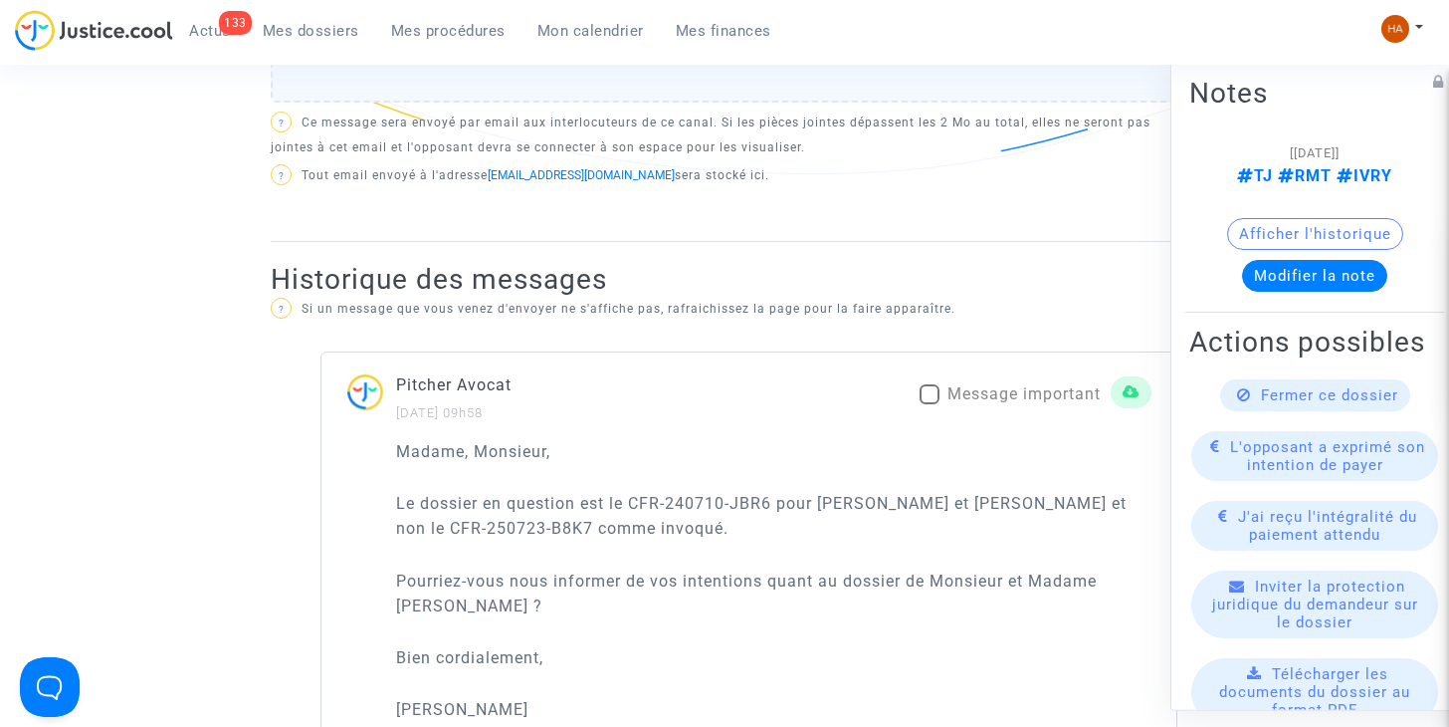
click at [932, 384] on span at bounding box center [930, 394] width 20 height 20
click at [930, 404] on input "Message important" at bounding box center [929, 404] width 1 height 1
checkbox input "true"
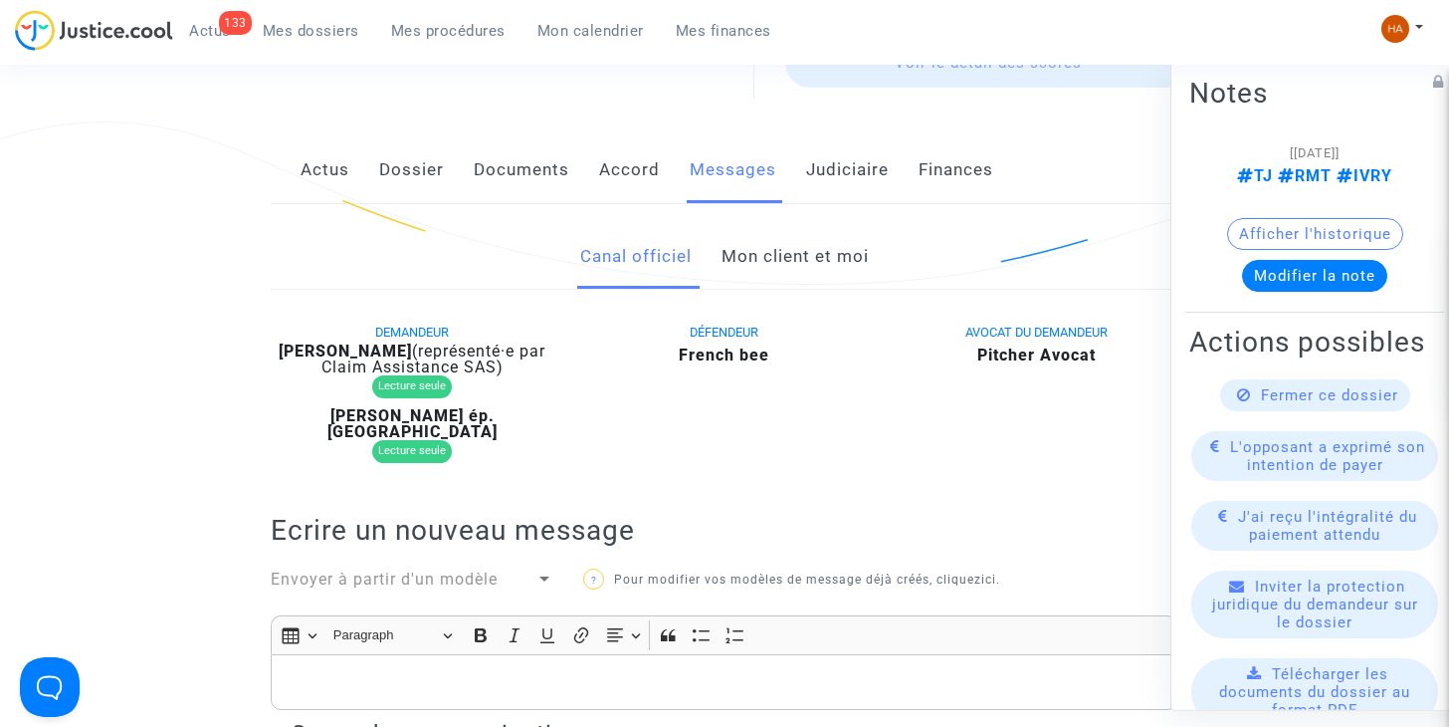
scroll to position [0, 0]
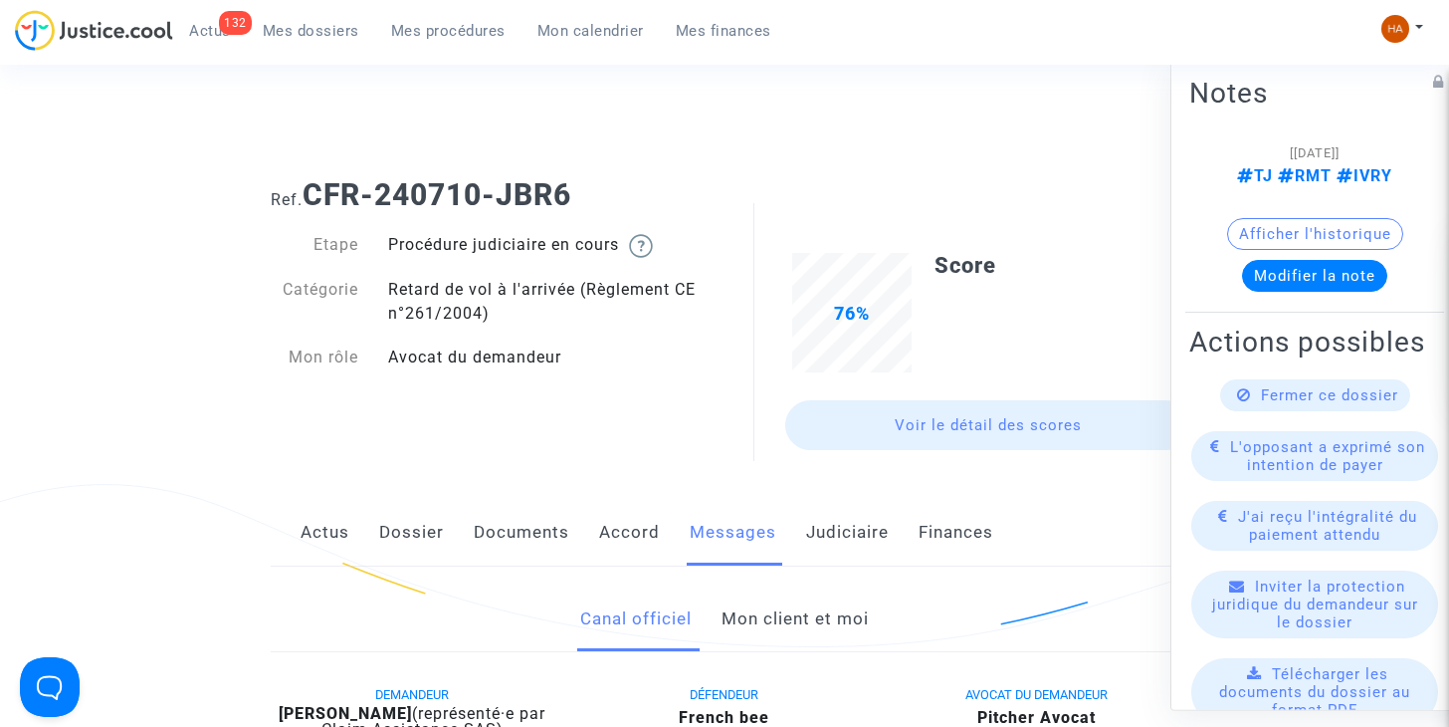
click at [217, 29] on span "Actus" at bounding box center [210, 31] width 42 height 18
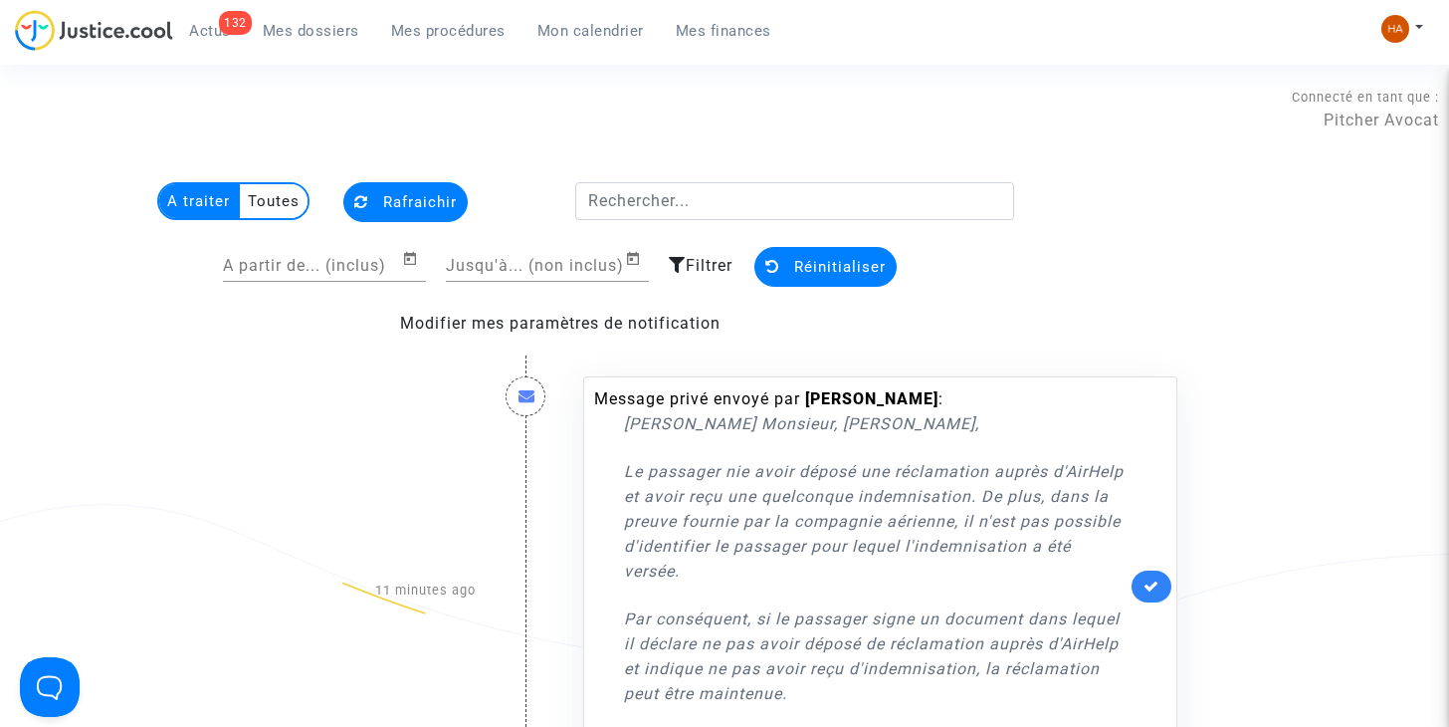
click at [263, 194] on multi-toggle-item "Toutes" at bounding box center [274, 201] width 68 height 34
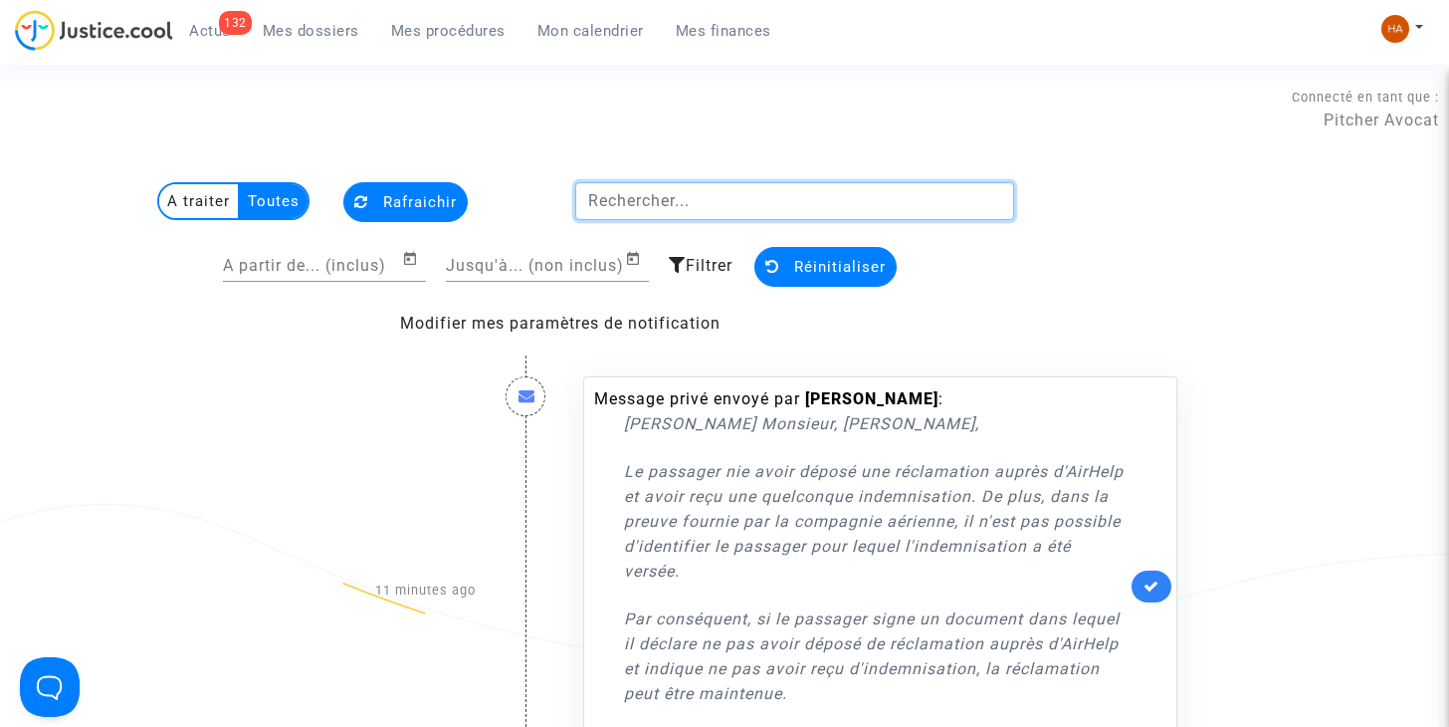
click at [627, 212] on input "text" at bounding box center [794, 201] width 439 height 38
click at [607, 208] on input "text" at bounding box center [794, 201] width 439 height 38
paste input "Nouvelair Tunisie"
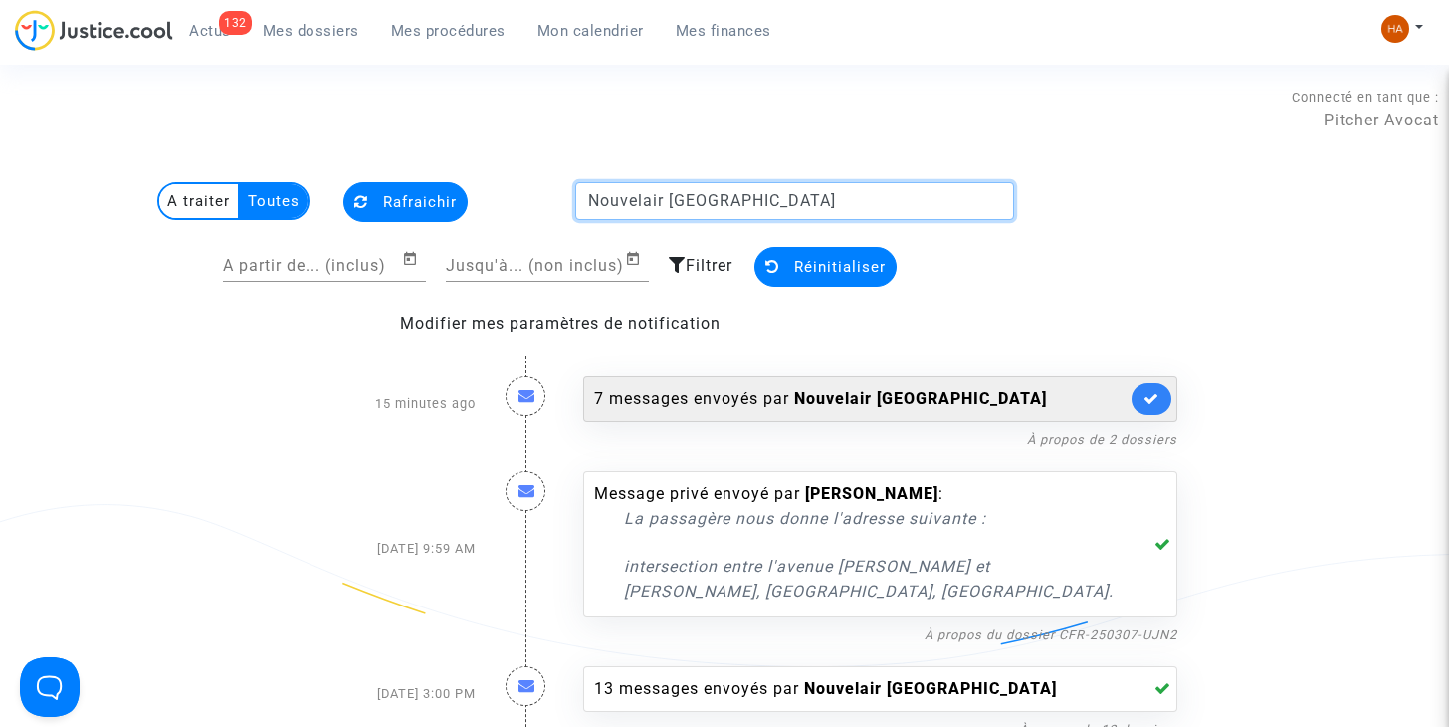
type input "Nouvelair Tunisie"
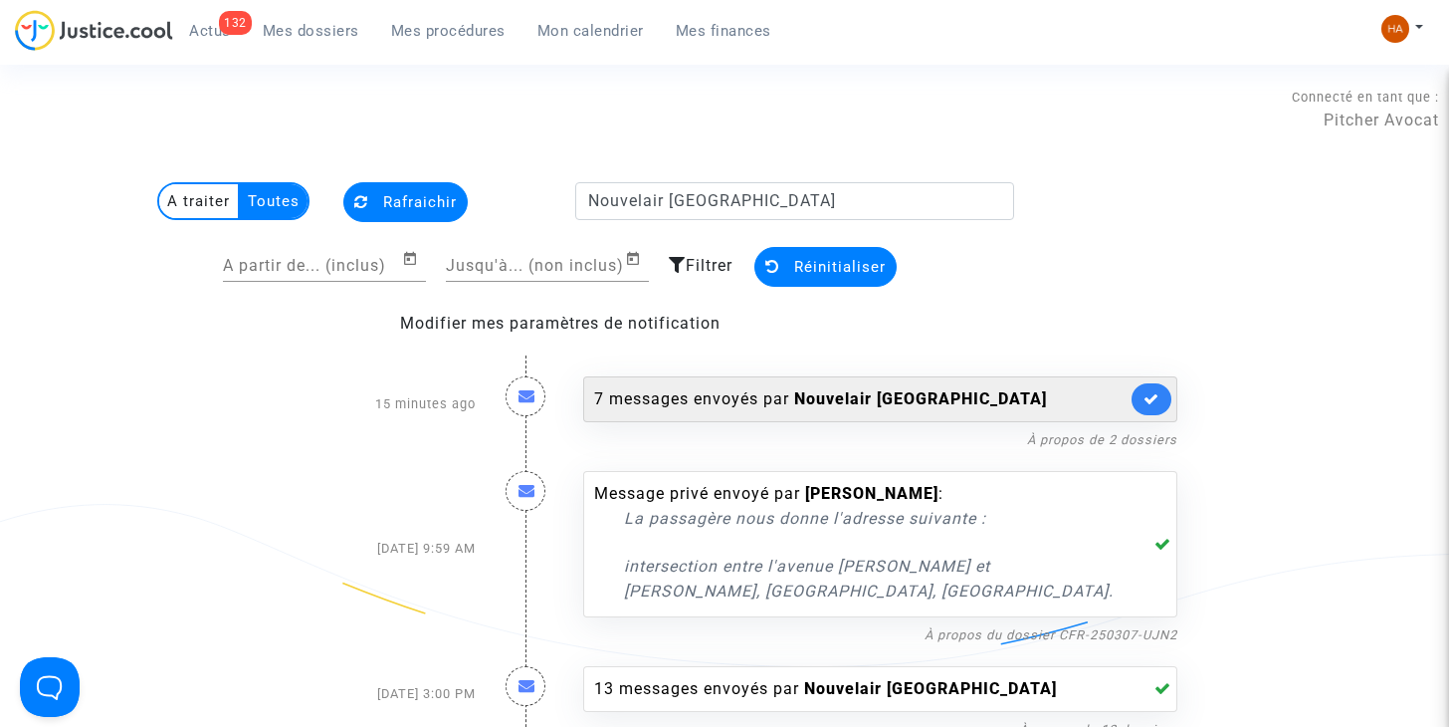
click at [730, 397] on div "7 messages envoyés par Nouvelair Tunisie" at bounding box center [860, 399] width 532 height 24
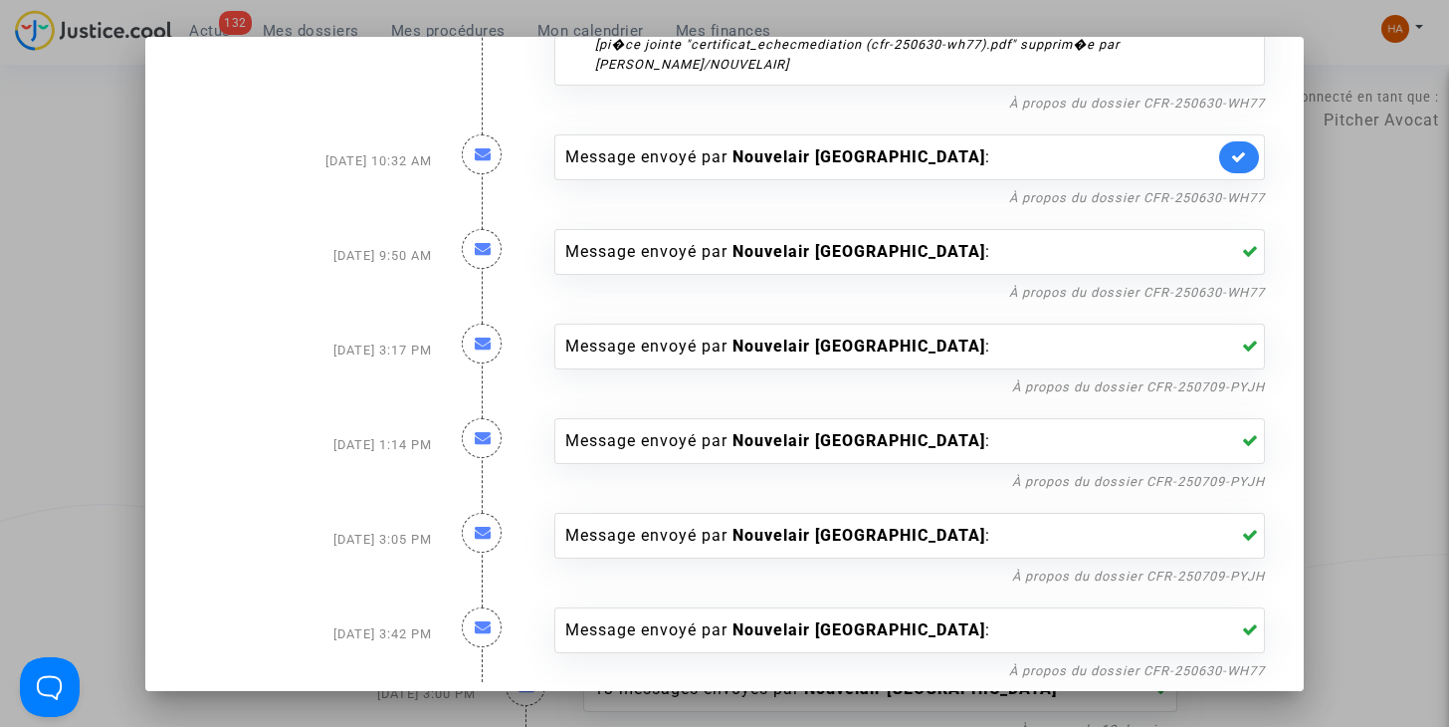
scroll to position [1217, 0]
click at [884, 263] on div "Message envoyé par Nouvelair Tunisie :" at bounding box center [890, 251] width 650 height 24
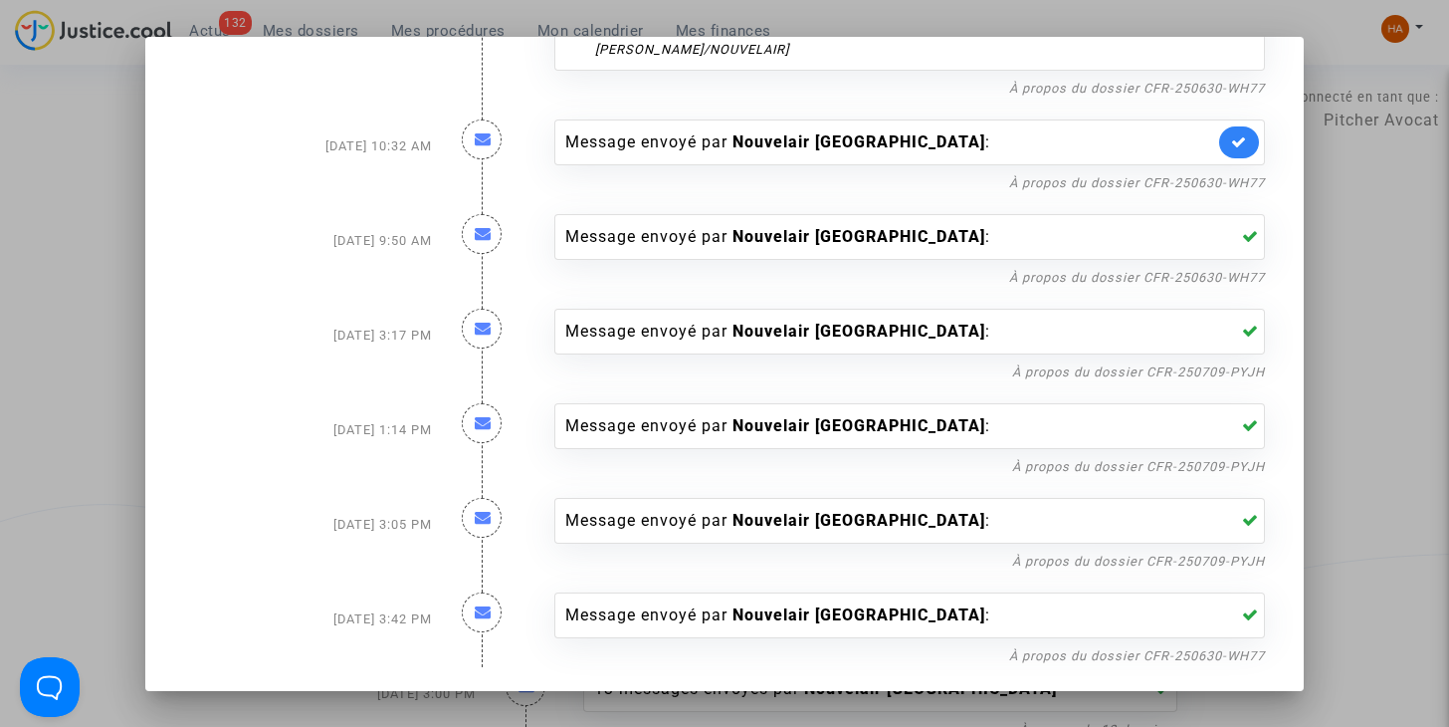
click at [78, 365] on div at bounding box center [724, 363] width 1449 height 727
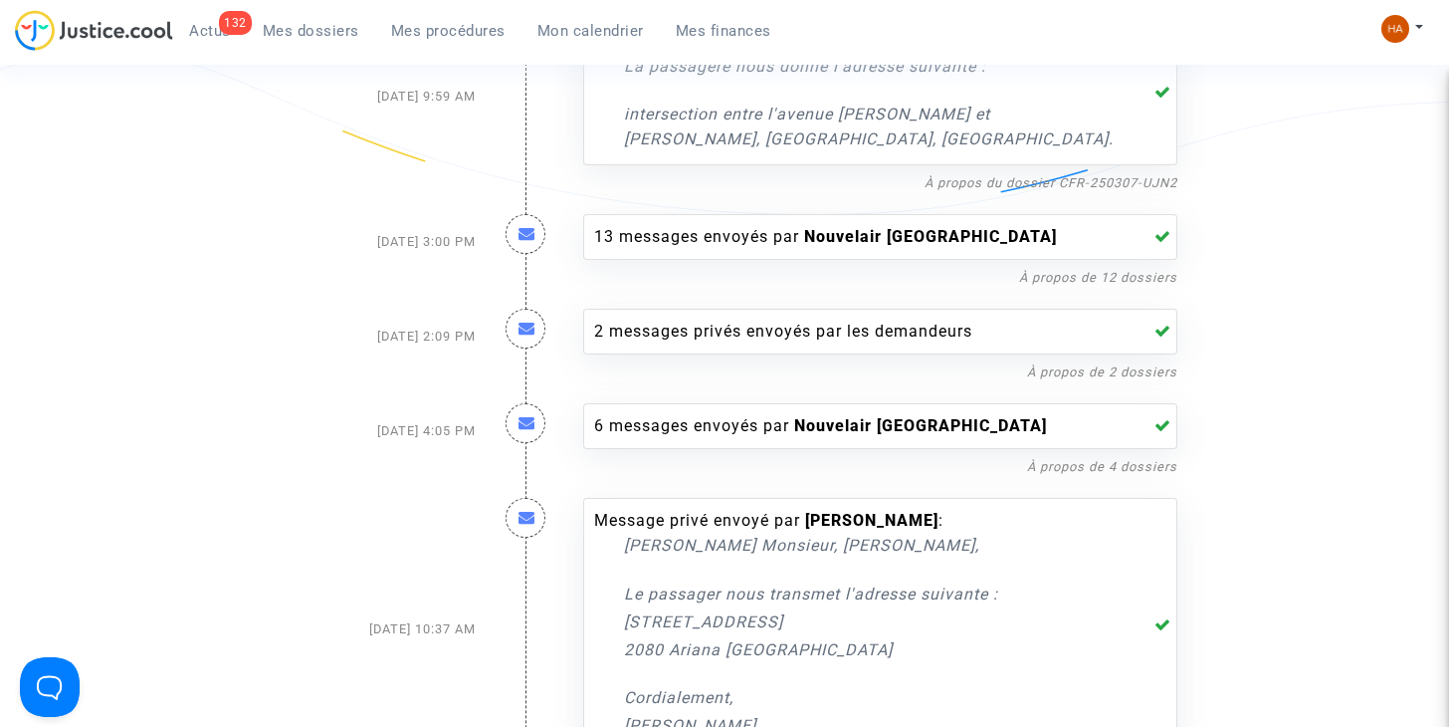
scroll to position [453, 0]
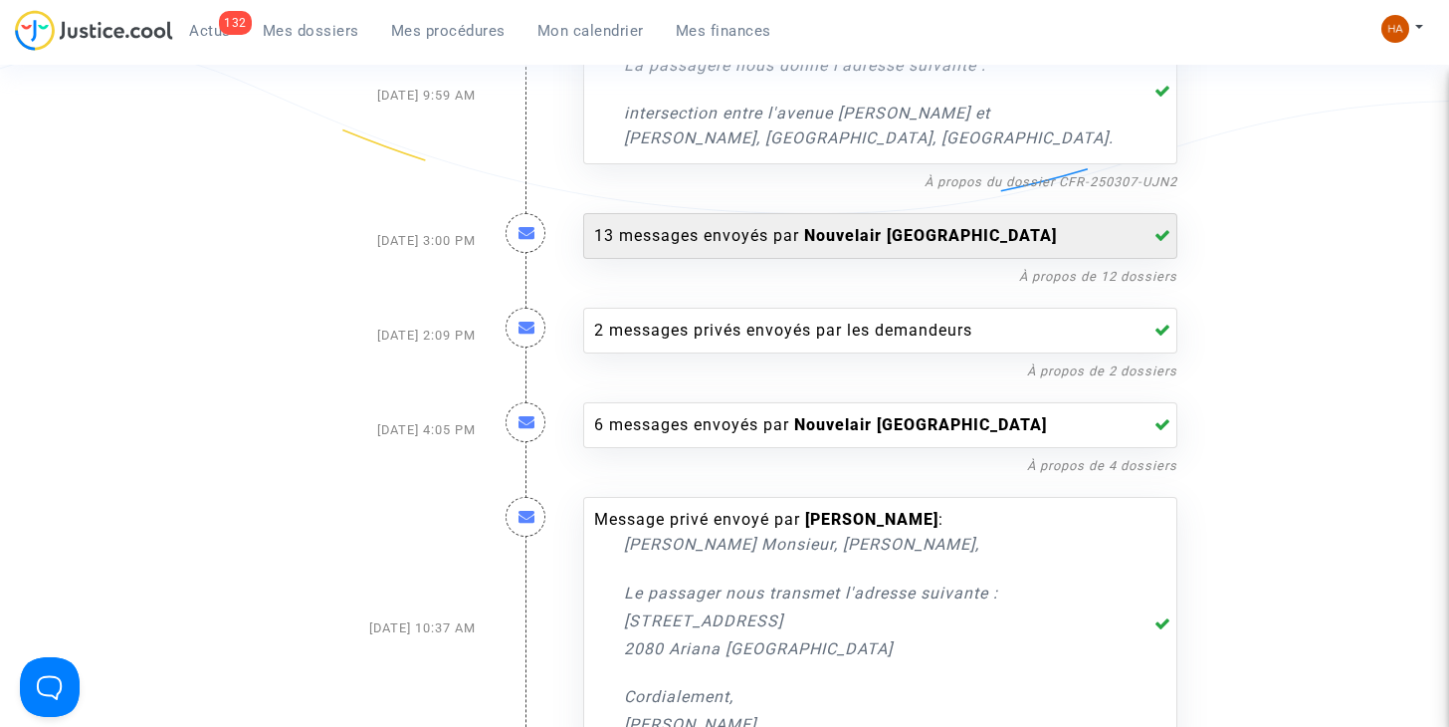
click at [682, 252] on div "13 messages envoyés par Nouvelair Tunisie" at bounding box center [880, 236] width 594 height 46
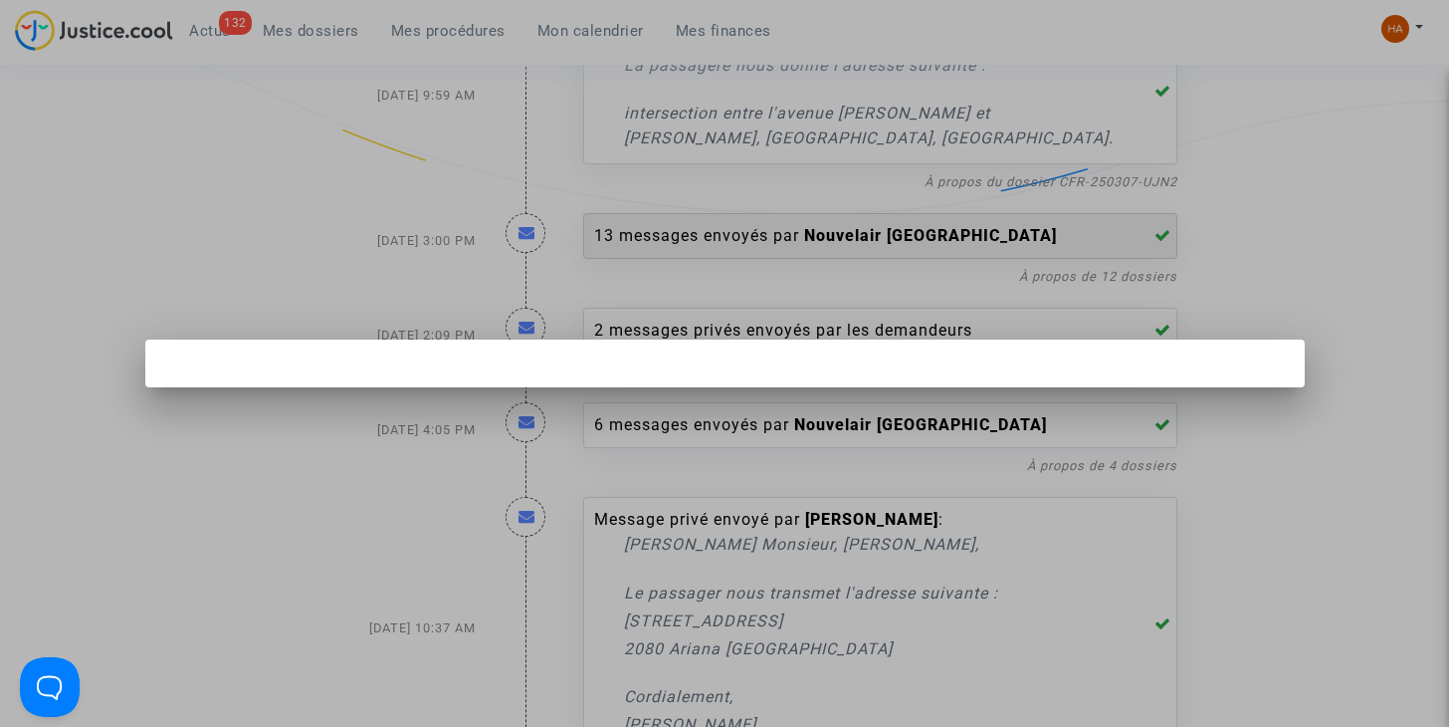
scroll to position [0, 0]
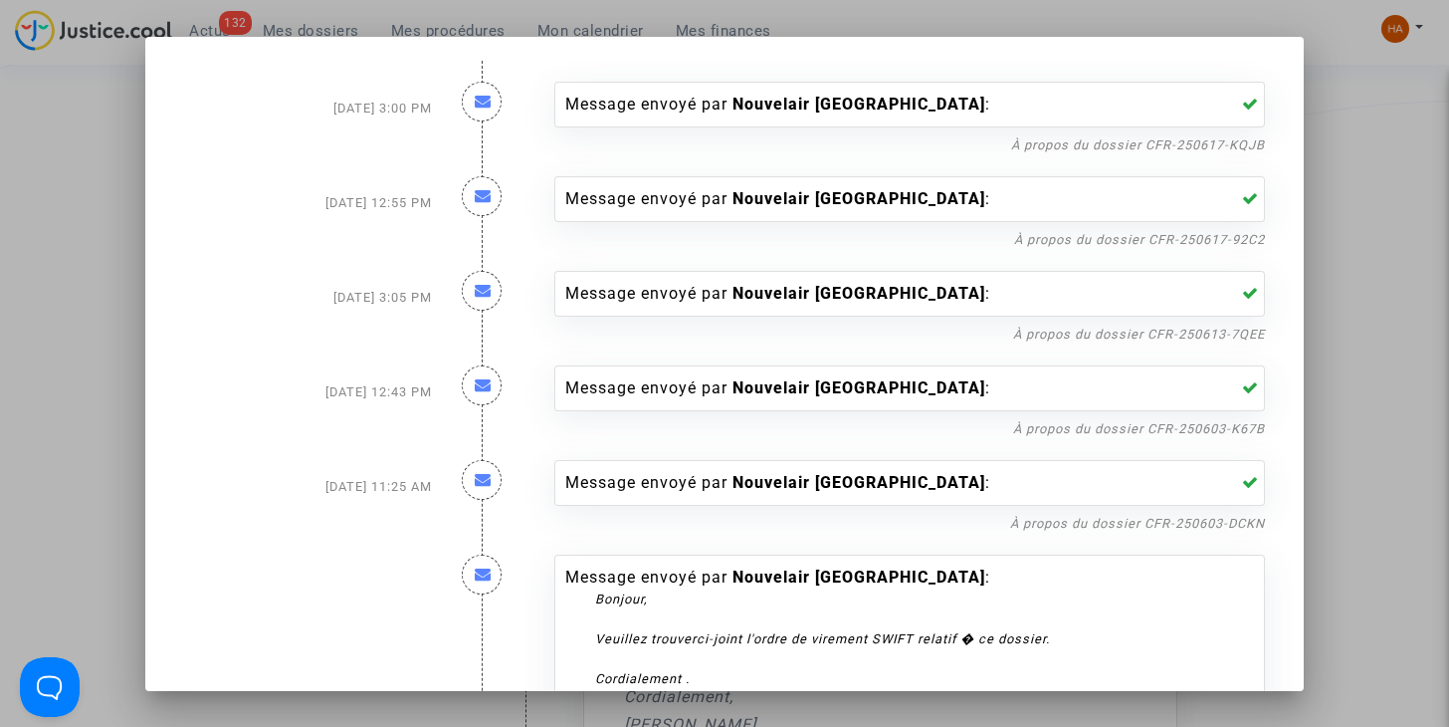
click at [64, 359] on div at bounding box center [724, 363] width 1449 height 727
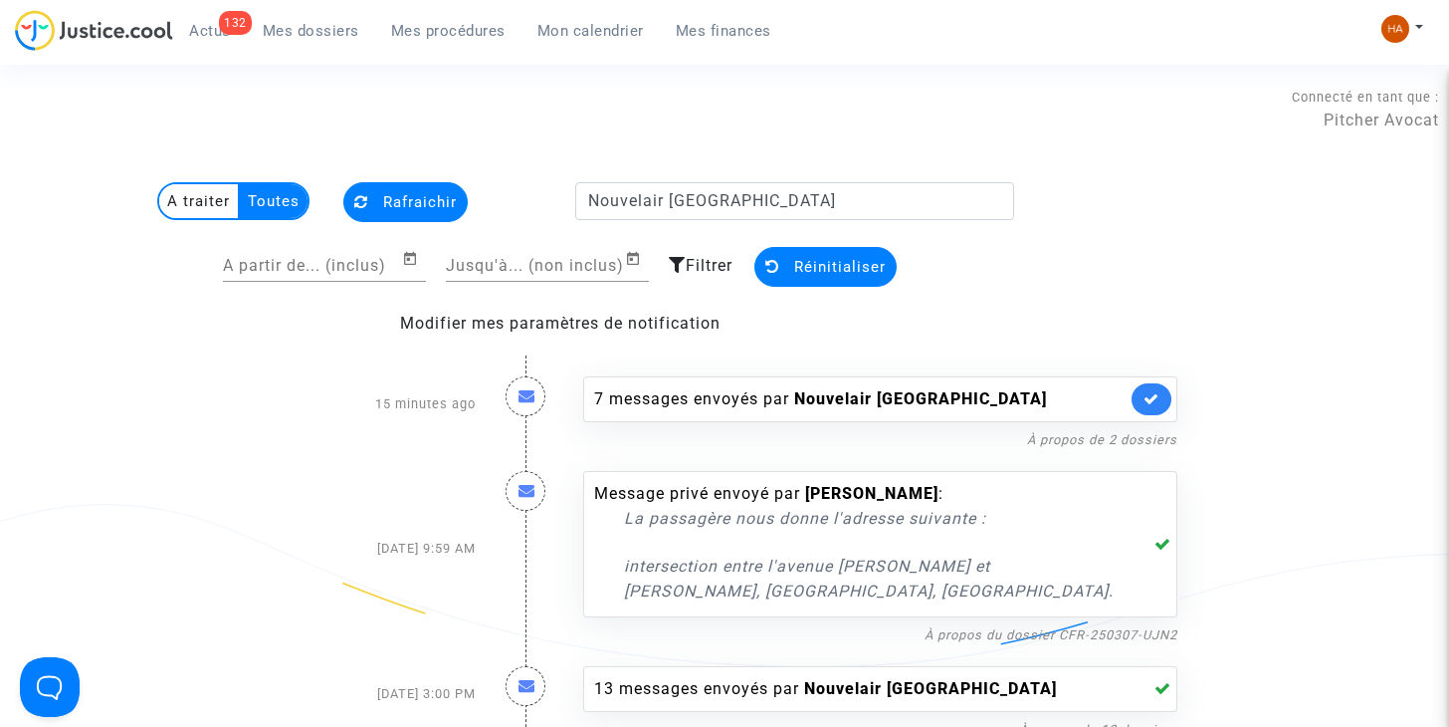
scroll to position [453, 0]
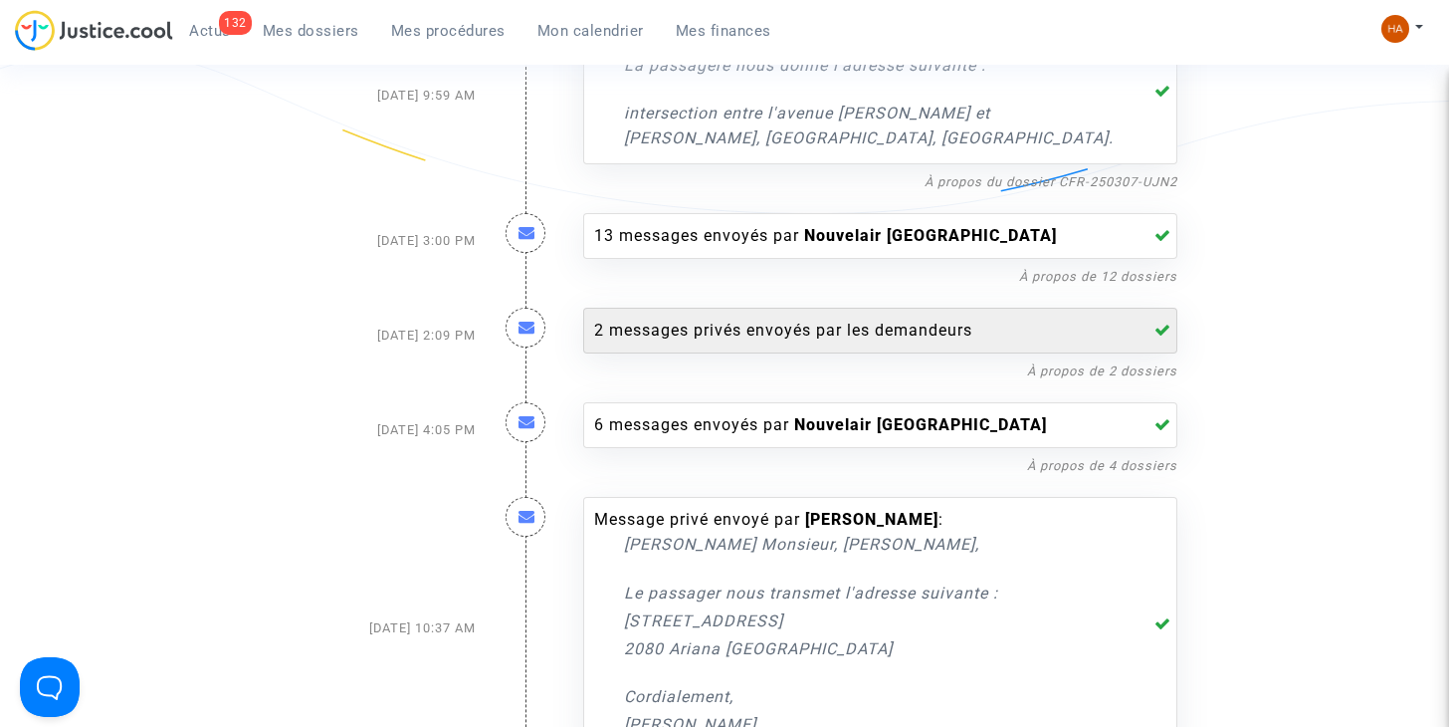
click at [733, 347] on div "2 messages privés envoyés par les demandeurs" at bounding box center [880, 331] width 594 height 46
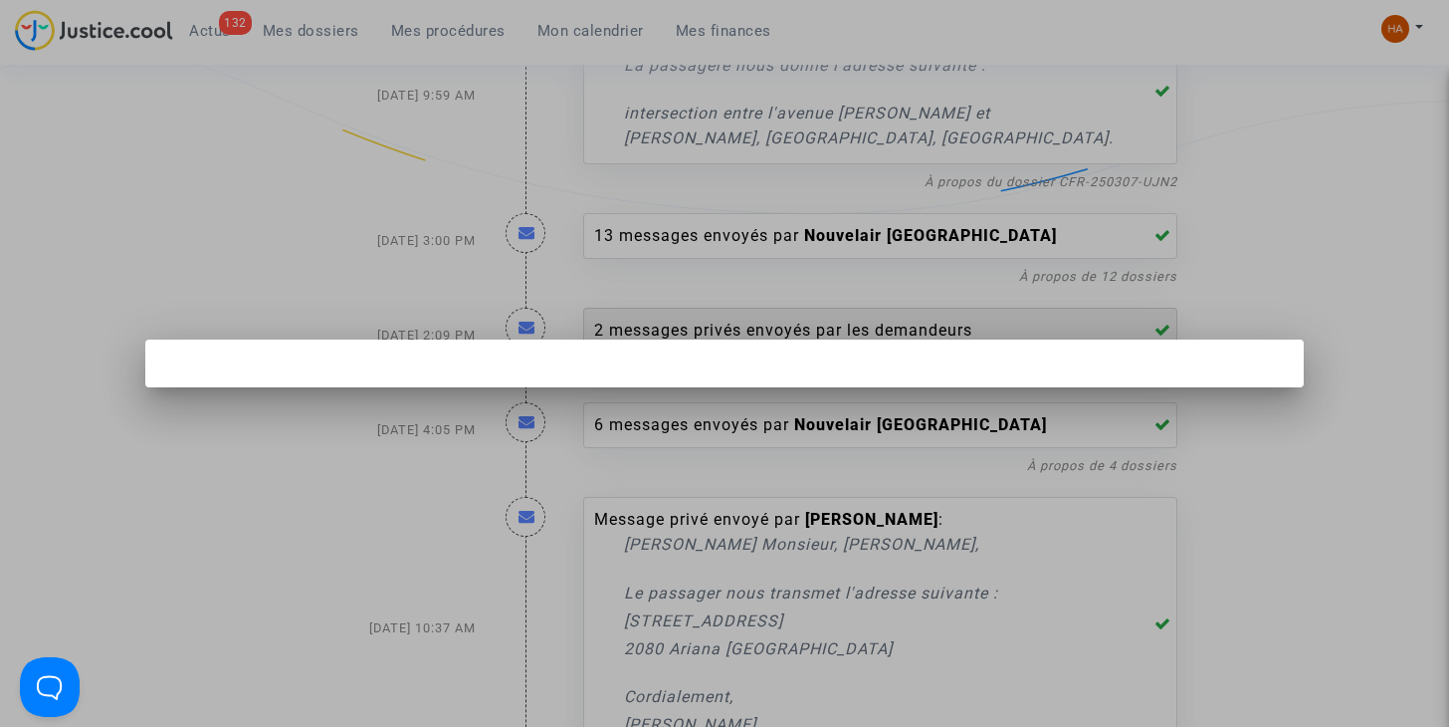
scroll to position [0, 0]
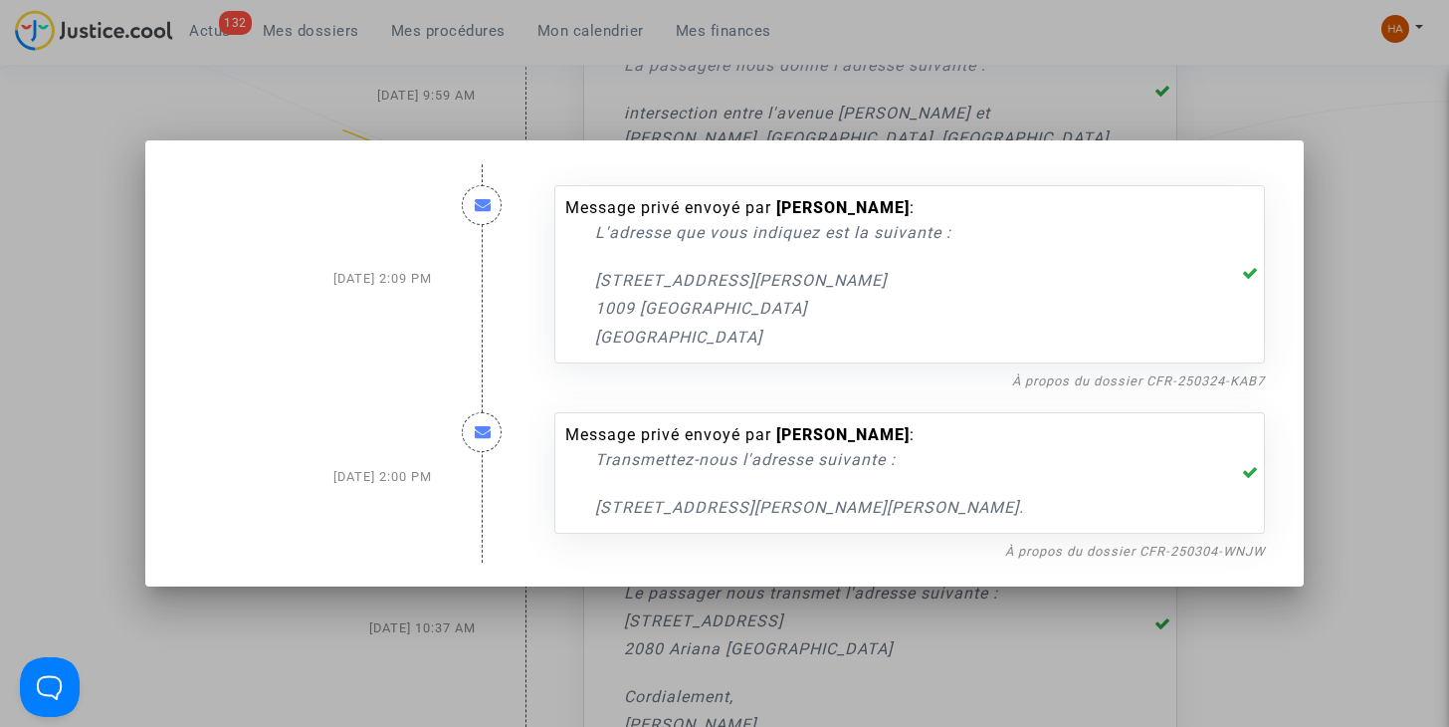
click at [123, 376] on div at bounding box center [724, 363] width 1449 height 727
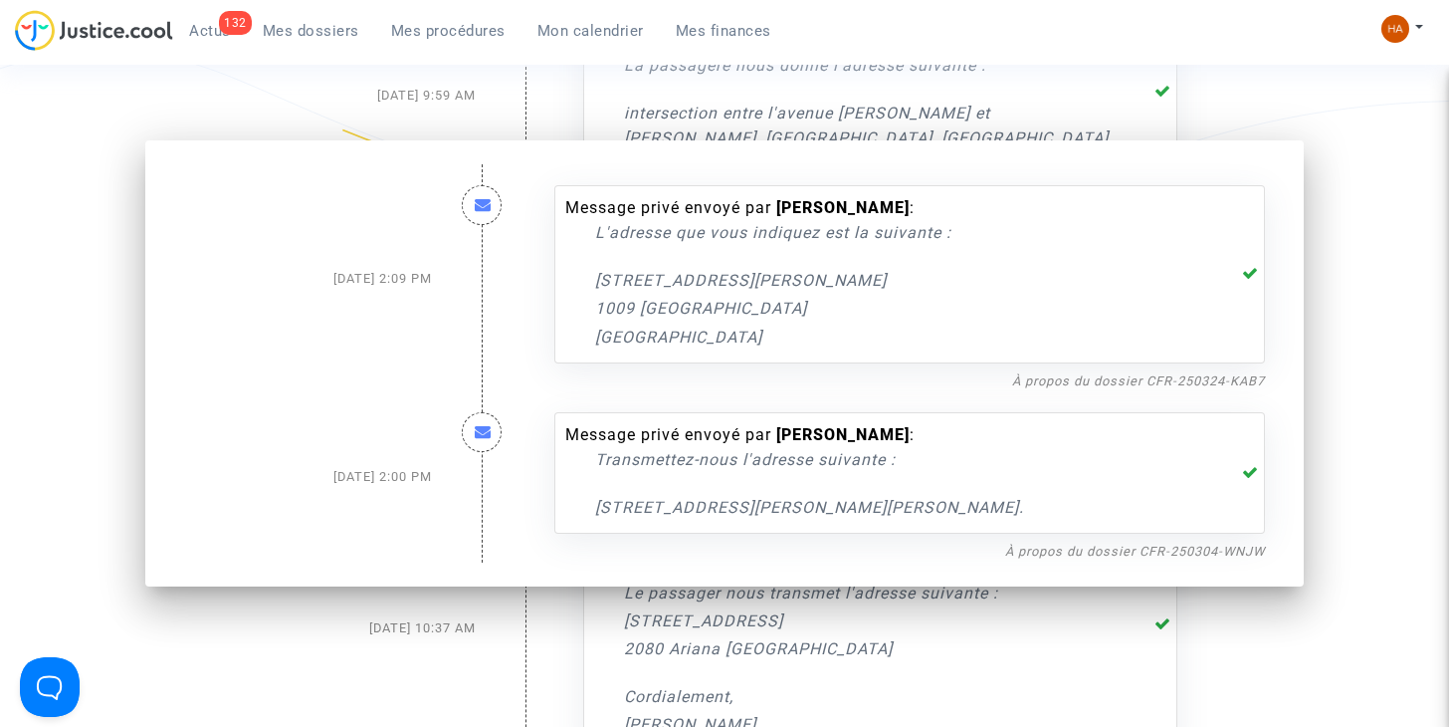
scroll to position [453, 0]
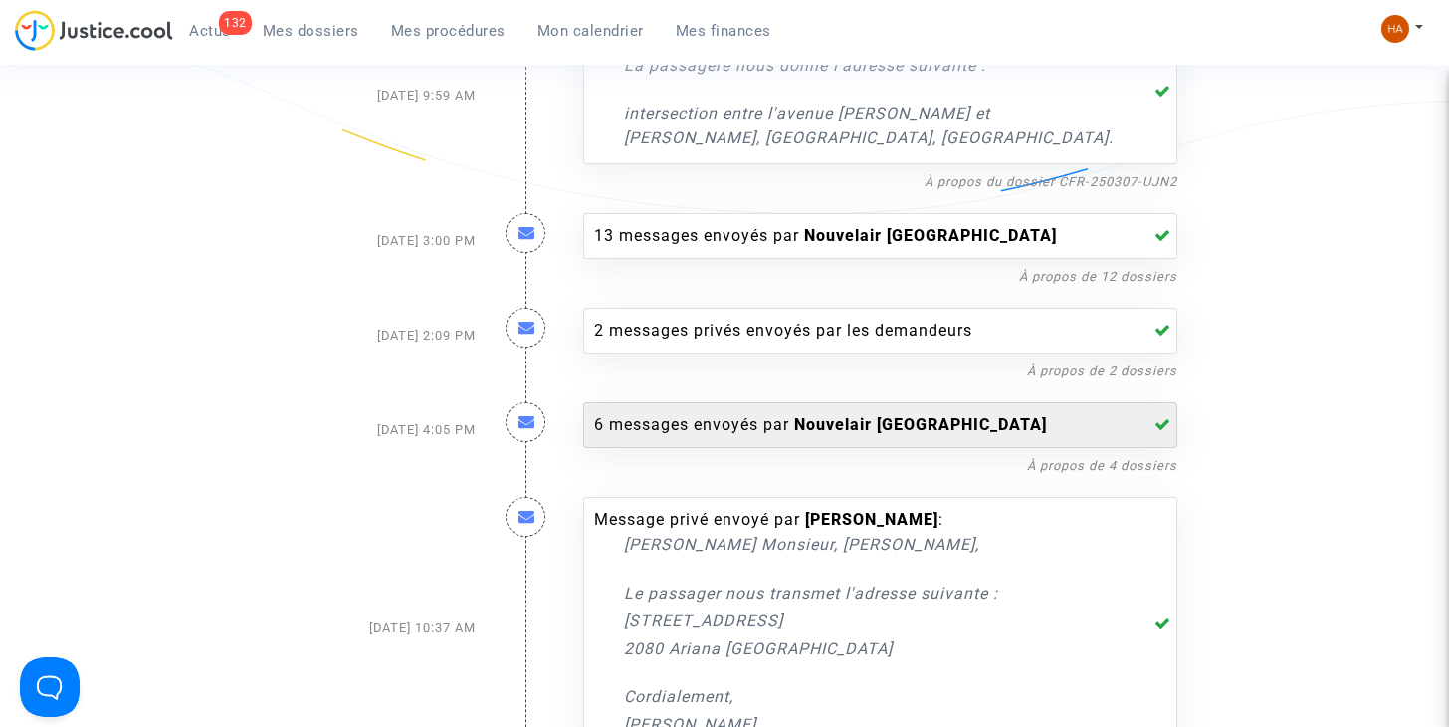
click at [622, 437] on div "6 messages envoyés par Nouvelair Tunisie" at bounding box center [860, 425] width 532 height 24
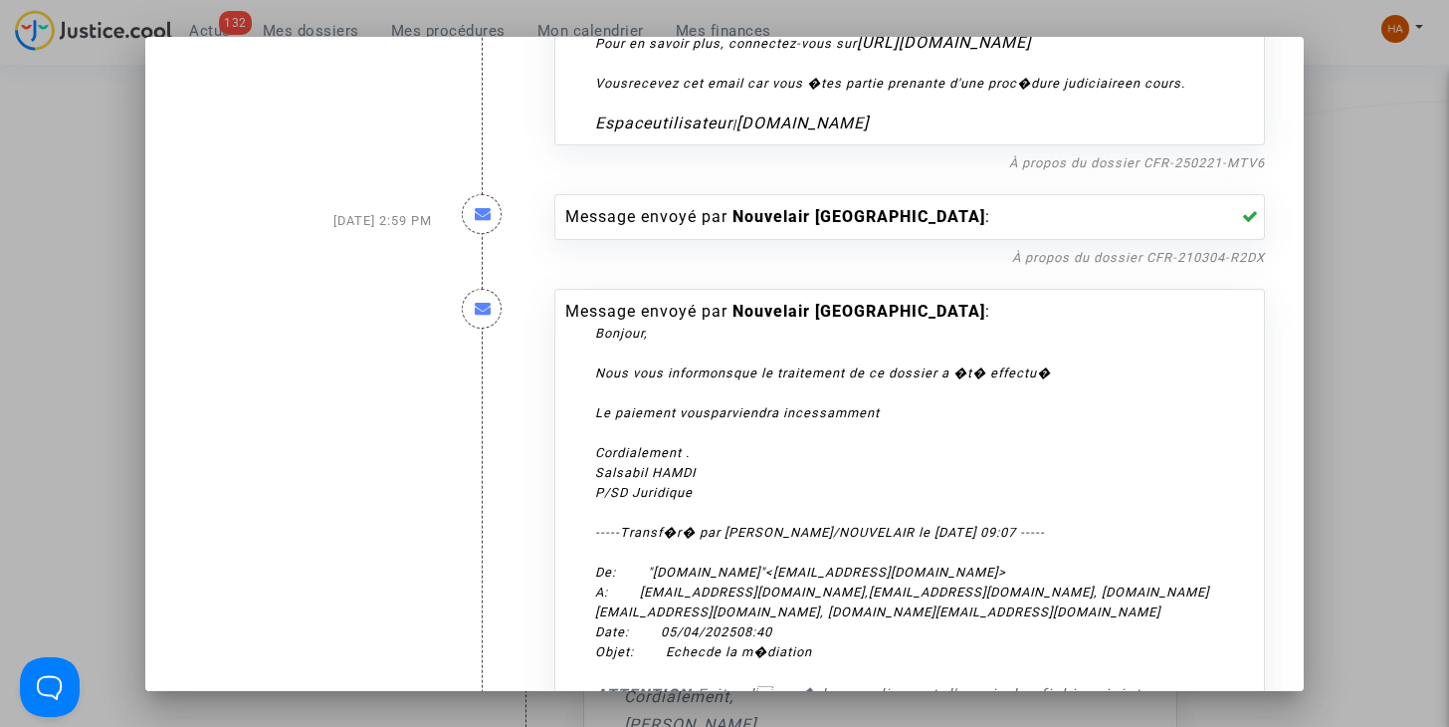
scroll to position [1238, 0]
click at [1050, 162] on link "À propos du dossier CFR-250221-MTV6" at bounding box center [1137, 161] width 256 height 15
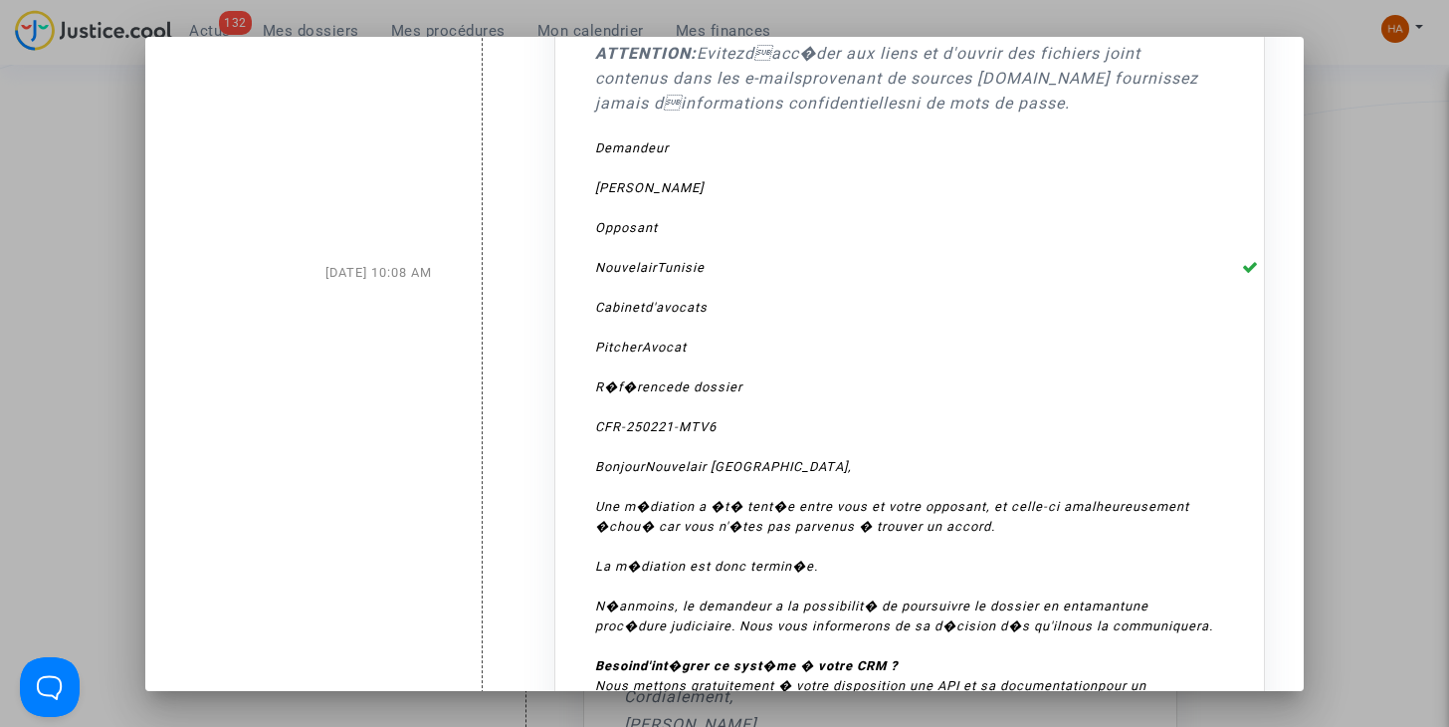
scroll to position [4860, 0]
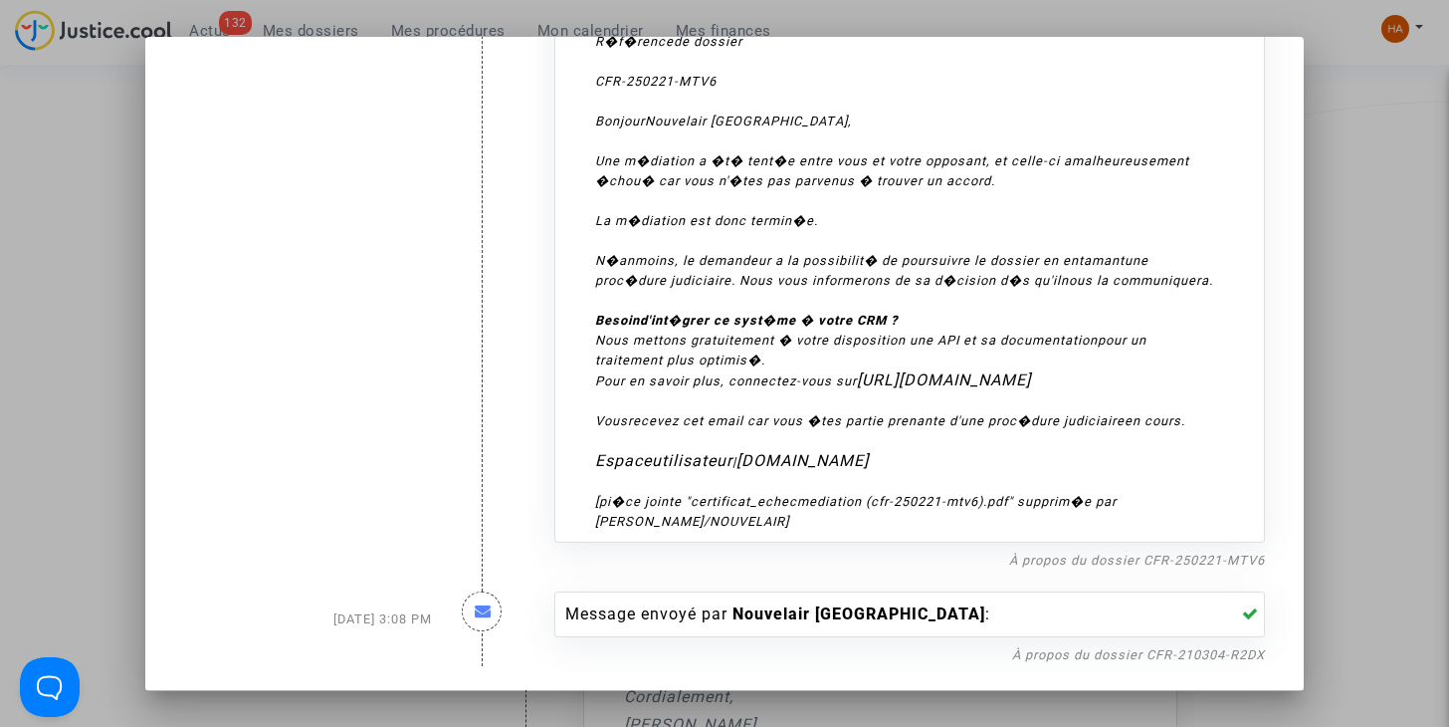
click at [58, 391] on div at bounding box center [724, 363] width 1449 height 727
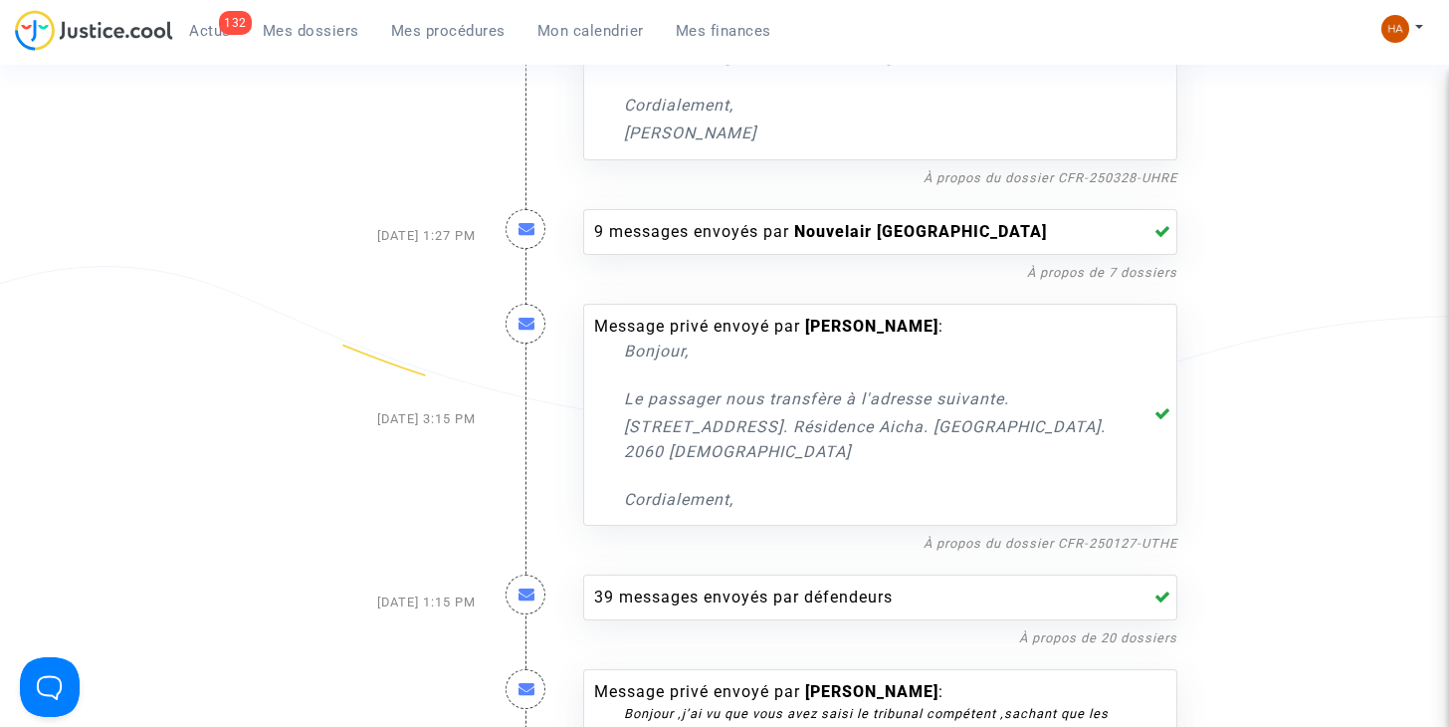
scroll to position [1045, 0]
click at [970, 541] on link "À propos du dossier CFR-250127-UTHE" at bounding box center [1051, 541] width 254 height 15
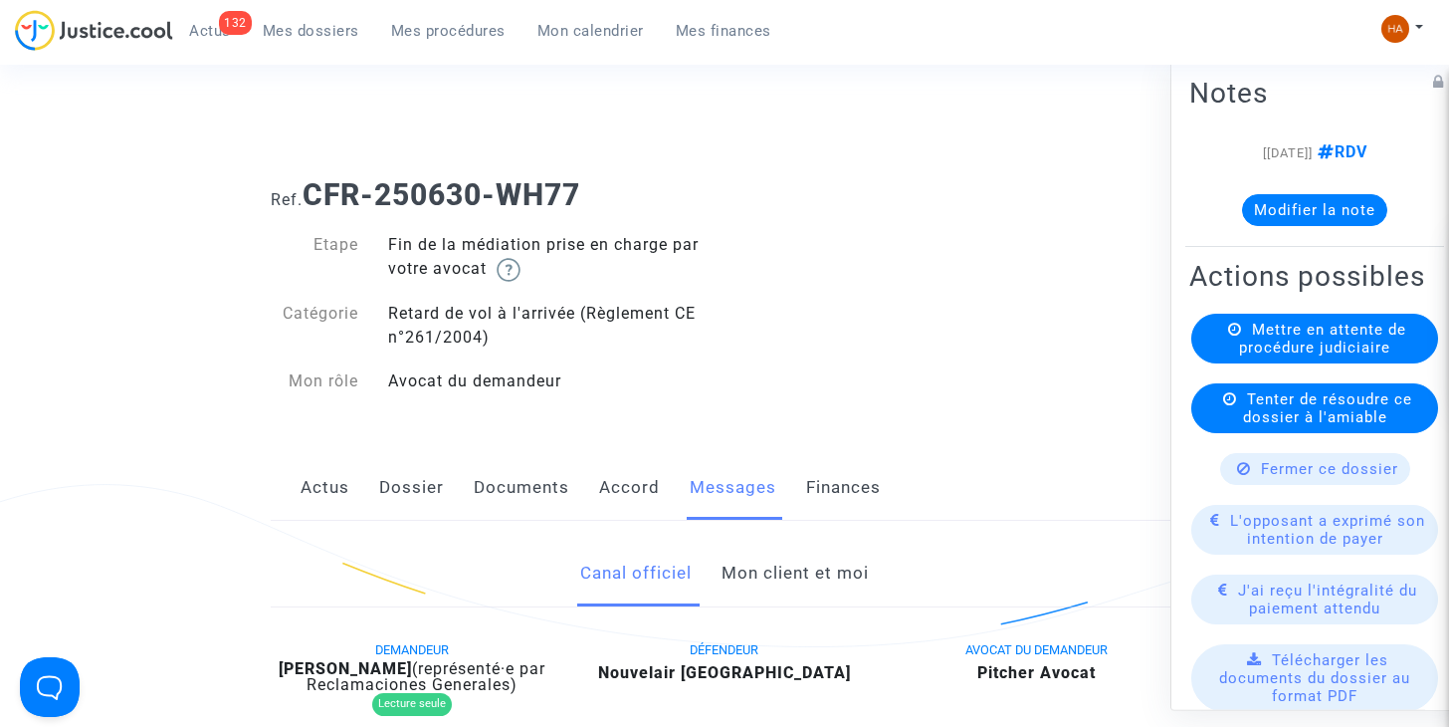
click at [774, 568] on link "Mon client et moi" at bounding box center [795, 573] width 147 height 66
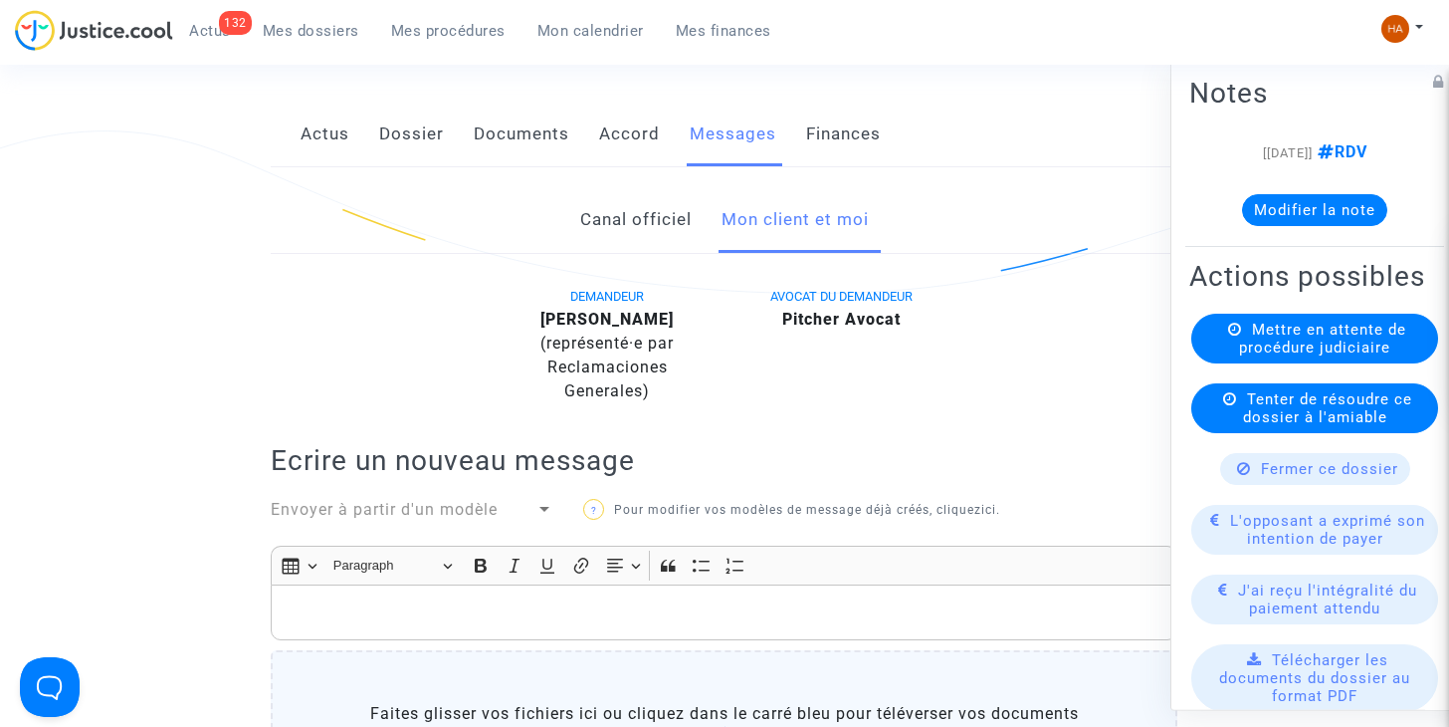
click at [614, 228] on link "Canal officiel" at bounding box center [635, 220] width 111 height 66
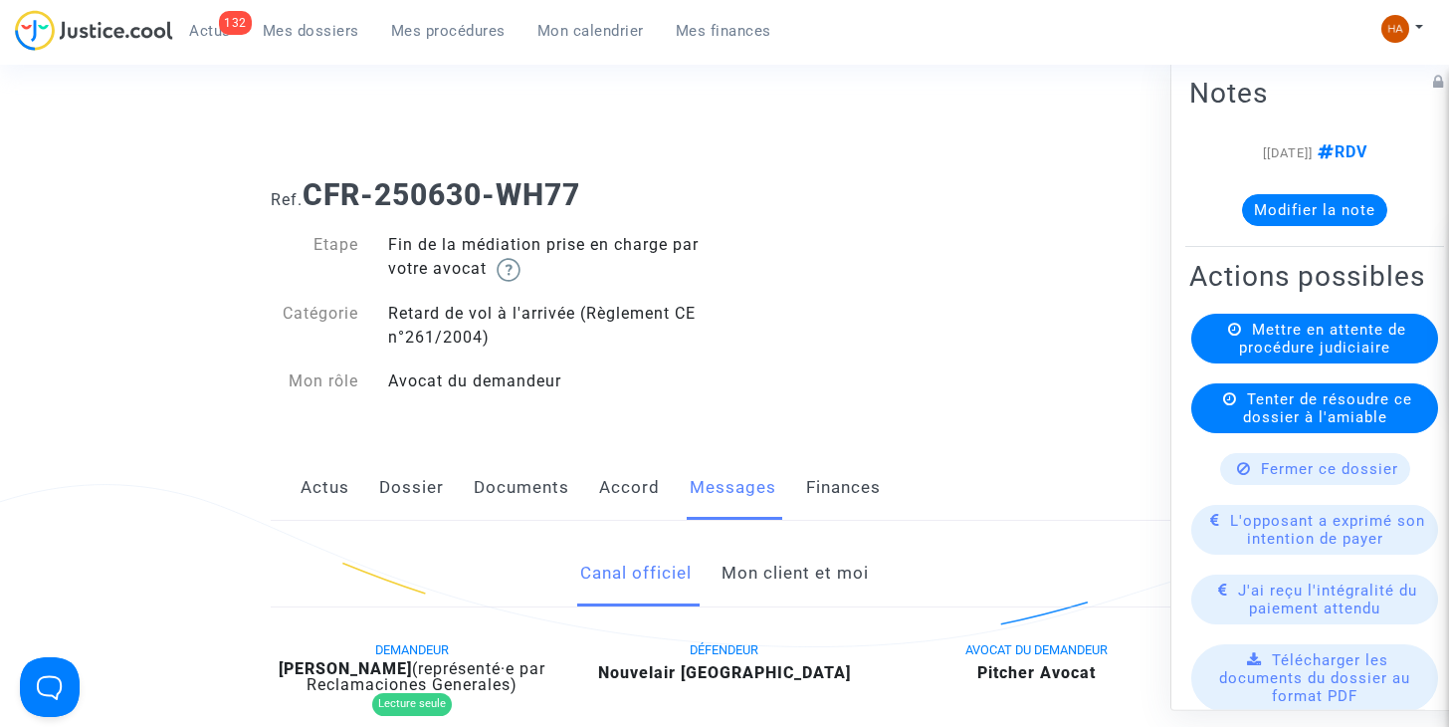
click at [505, 486] on link "Documents" at bounding box center [522, 488] width 96 height 66
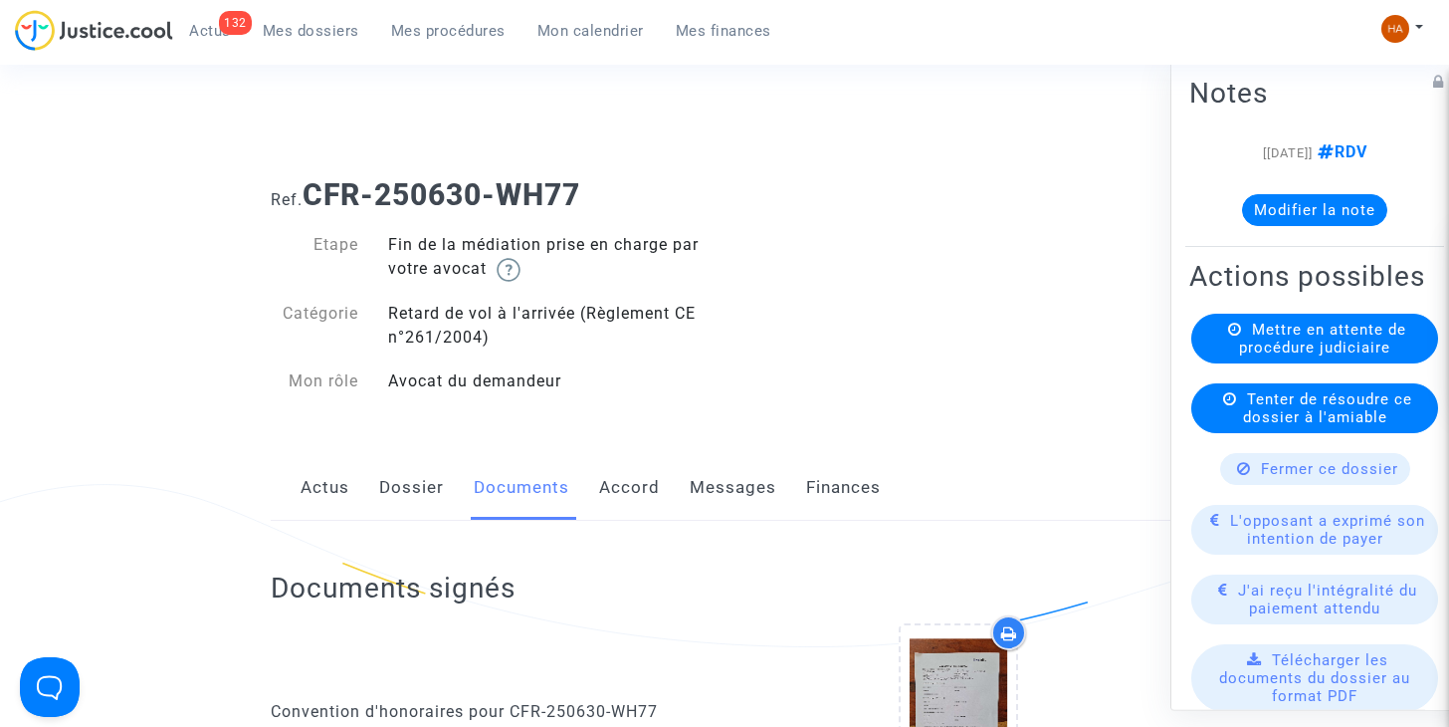
click at [419, 487] on link "Dossier" at bounding box center [411, 488] width 65 height 66
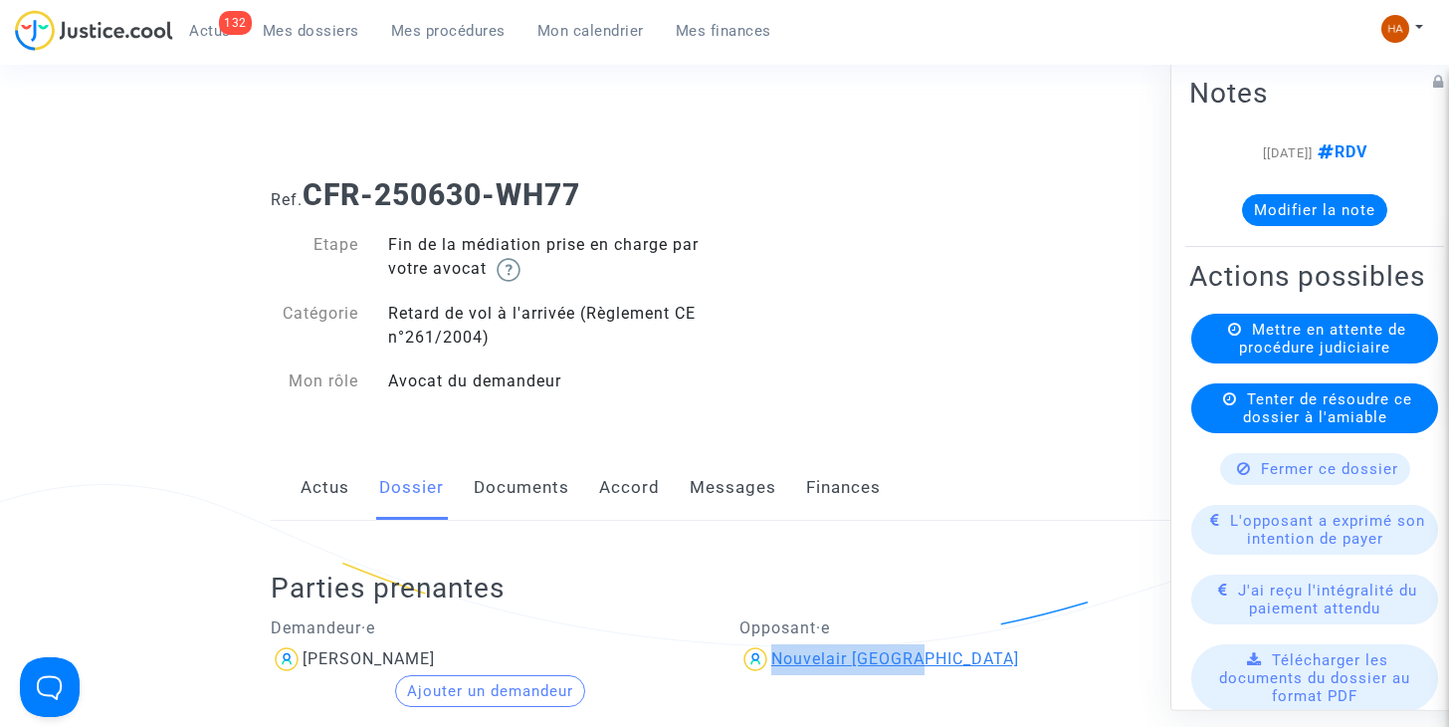
drag, startPoint x: 932, startPoint y: 660, endPoint x: 772, endPoint y: 650, distance: 159.5
click at [772, 650] on div "Nouvelair [GEOGRAPHIC_DATA]" at bounding box center [958, 659] width 439 height 32
copy div "Nouvelair [GEOGRAPHIC_DATA]"
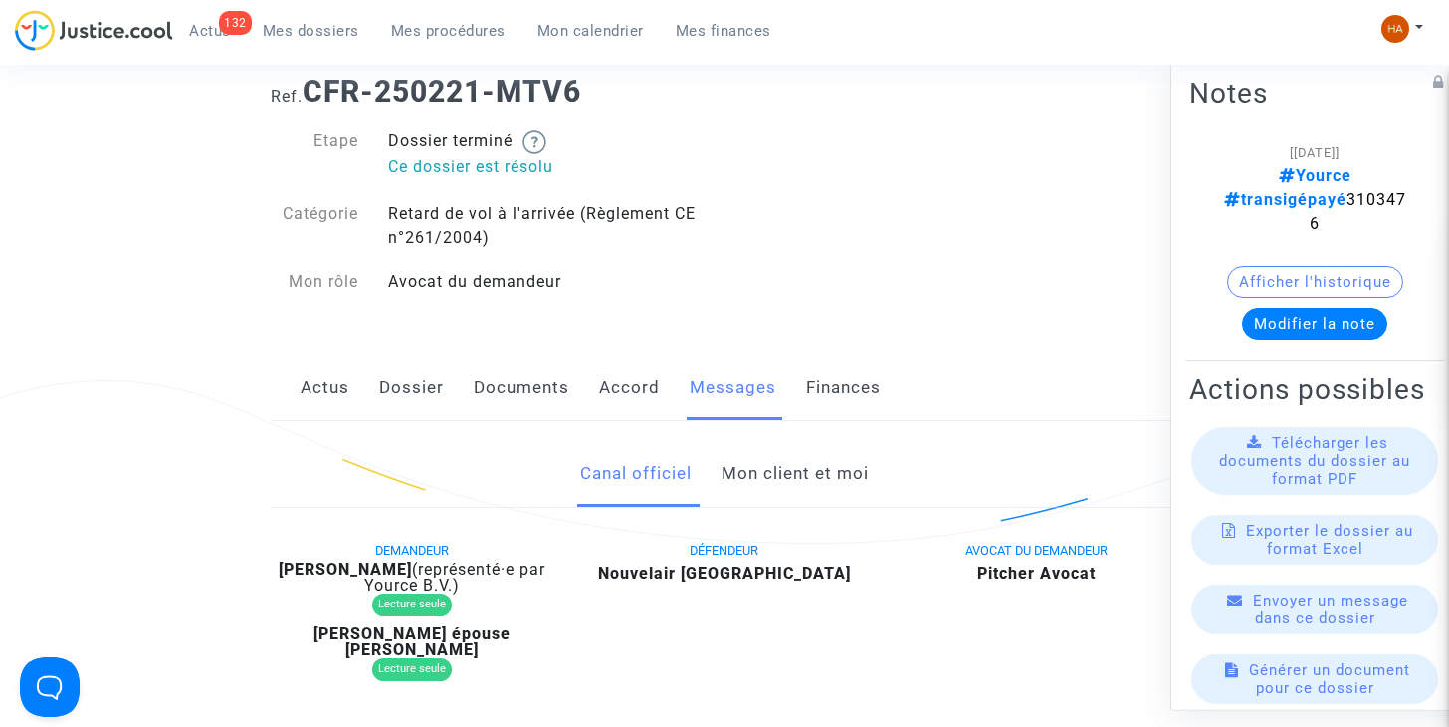
scroll to position [69, 0]
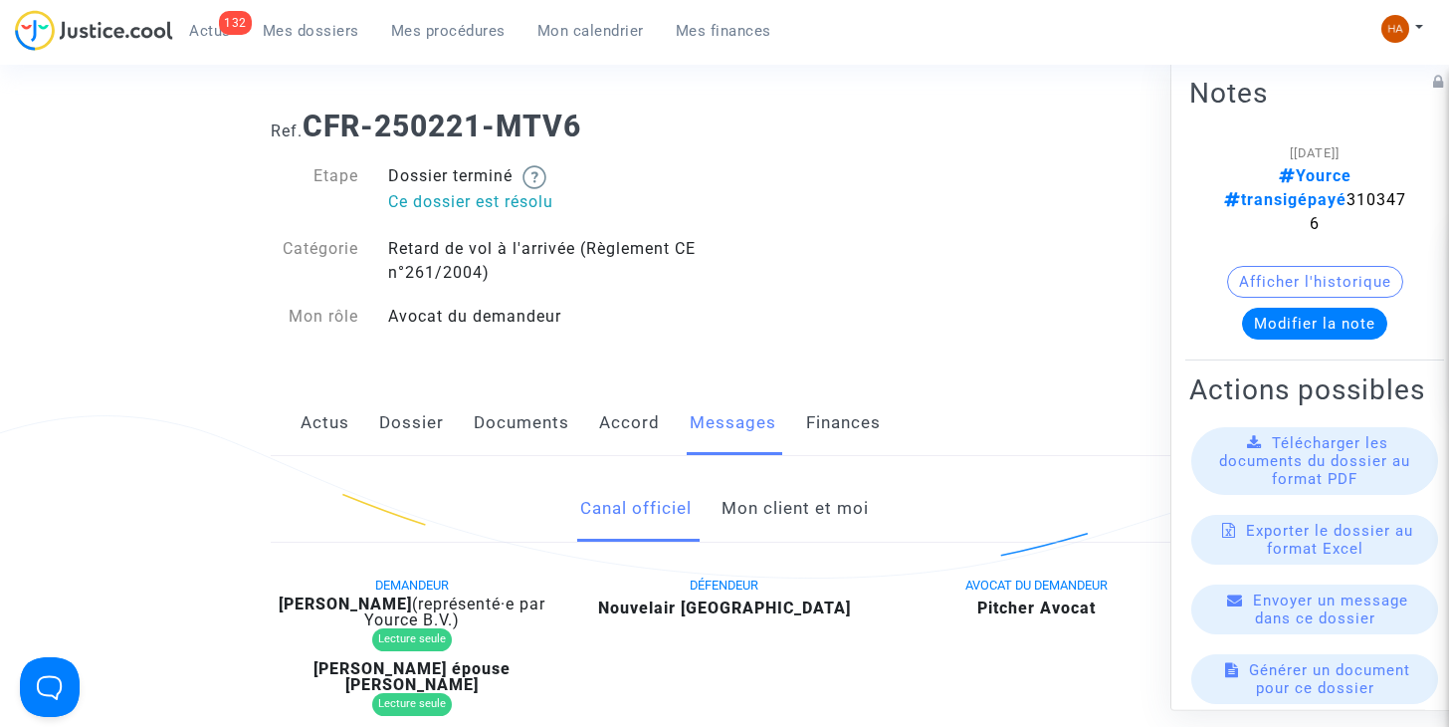
click at [824, 507] on link "Mon client et moi" at bounding box center [795, 509] width 147 height 66
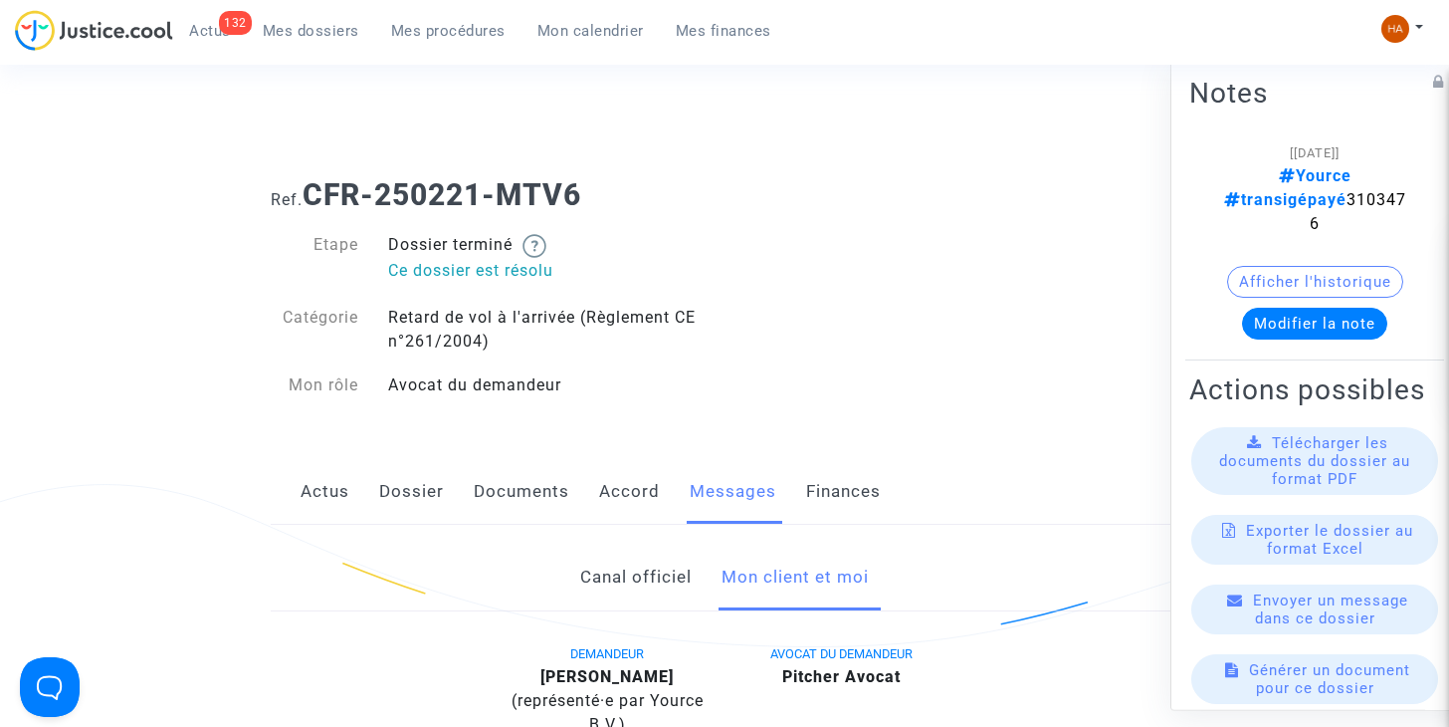
click at [612, 576] on link "Canal officiel" at bounding box center [635, 577] width 111 height 66
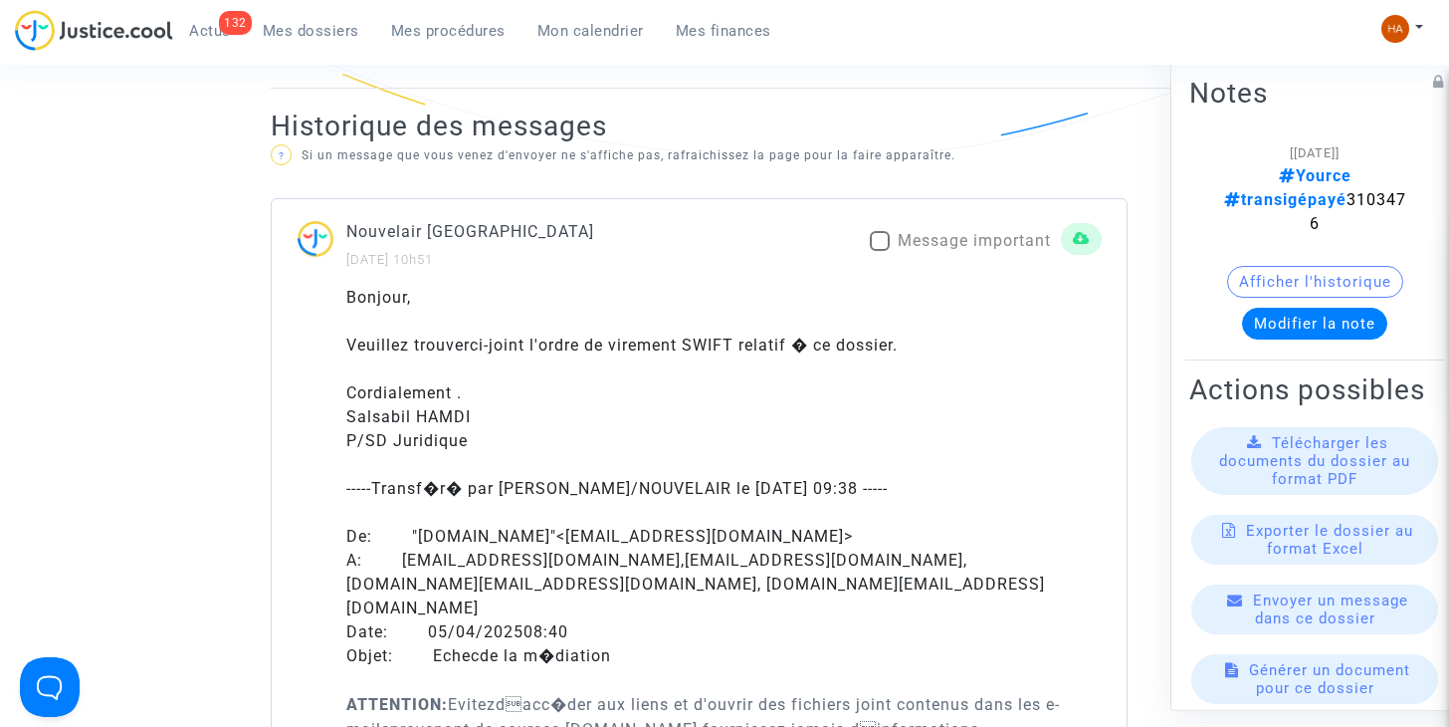
scroll to position [1296, 0]
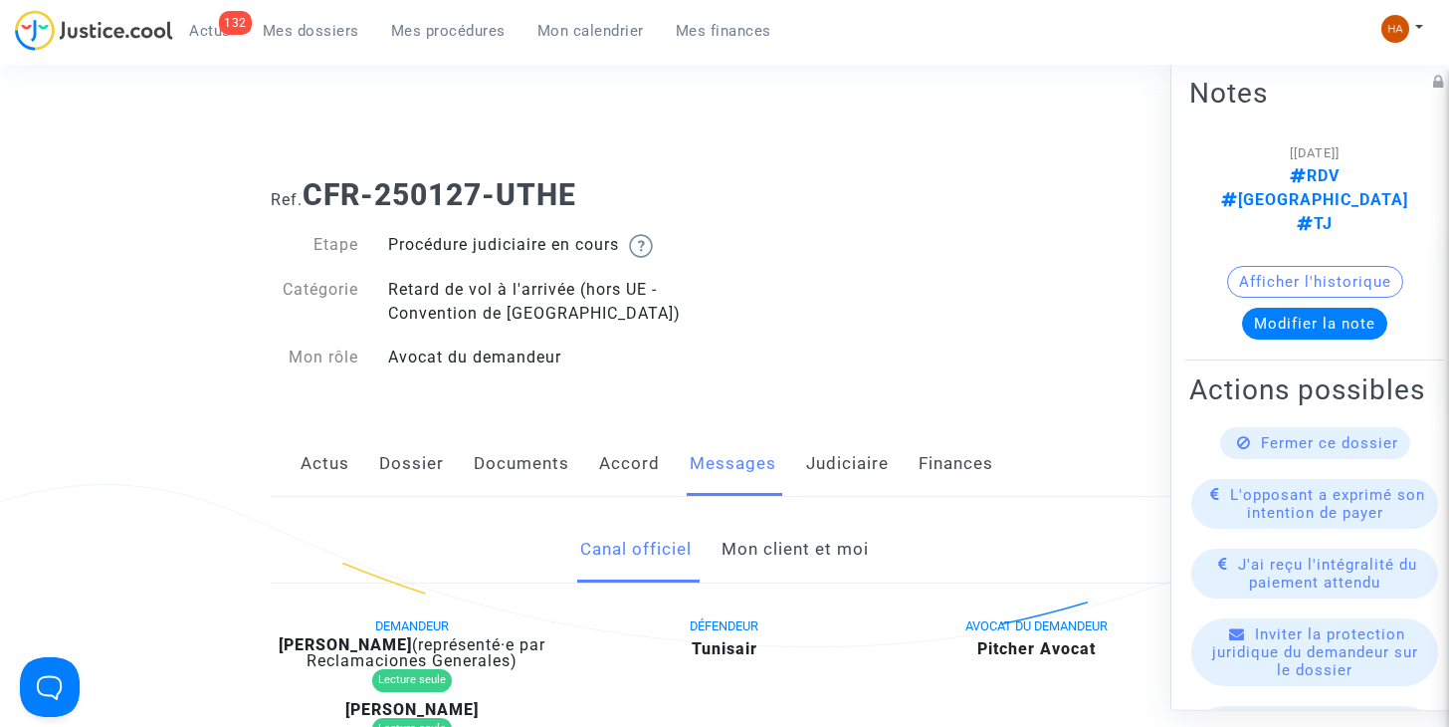
click at [406, 462] on link "Dossier" at bounding box center [411, 464] width 65 height 66
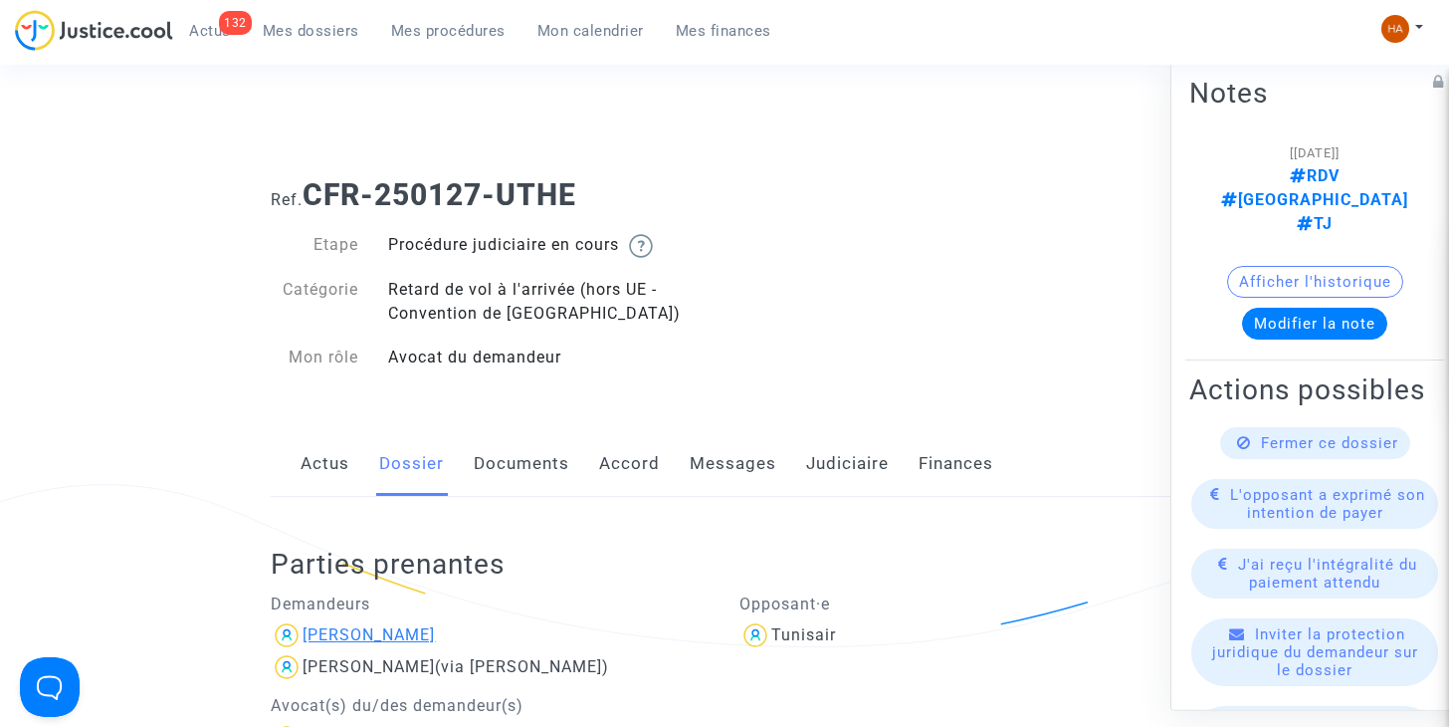
click at [356, 636] on div "Mohamed Hedi Ben Soltane" at bounding box center [369, 634] width 132 height 19
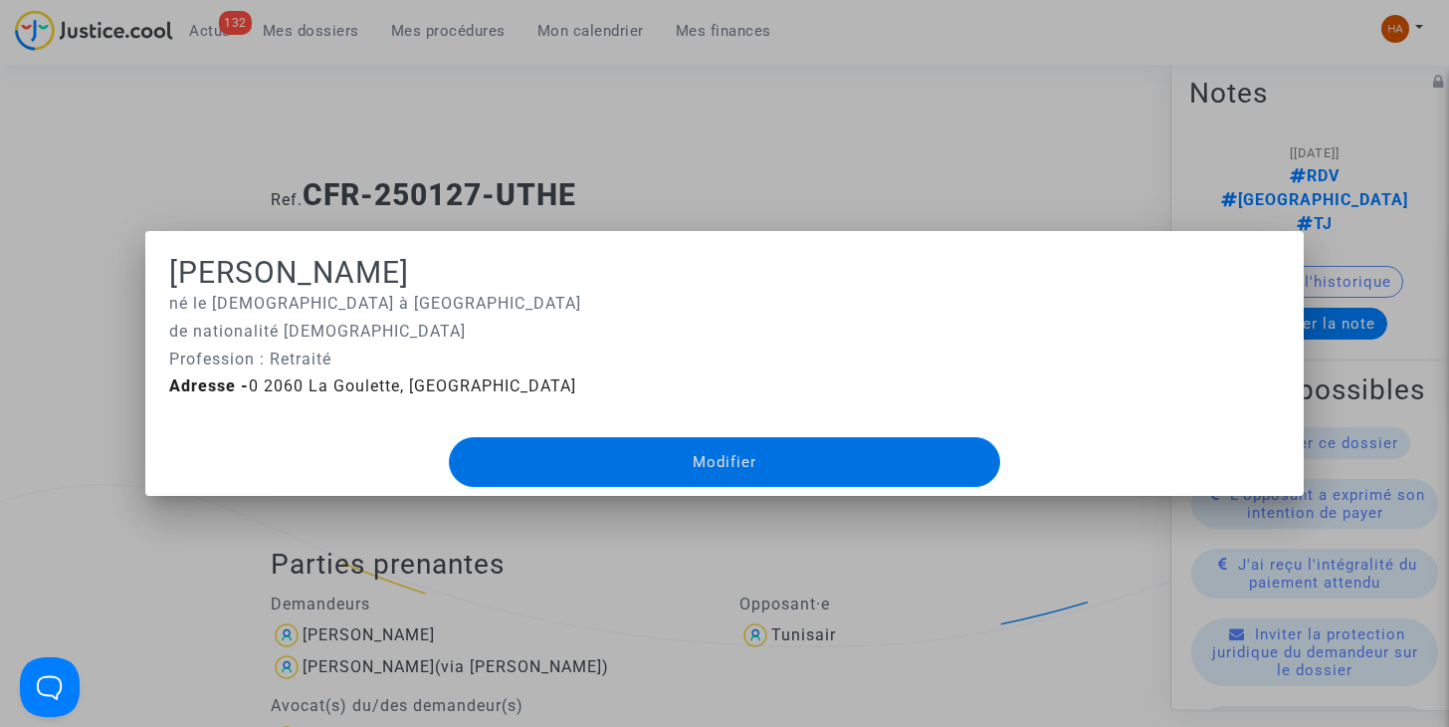
click at [194, 605] on div at bounding box center [724, 363] width 1449 height 727
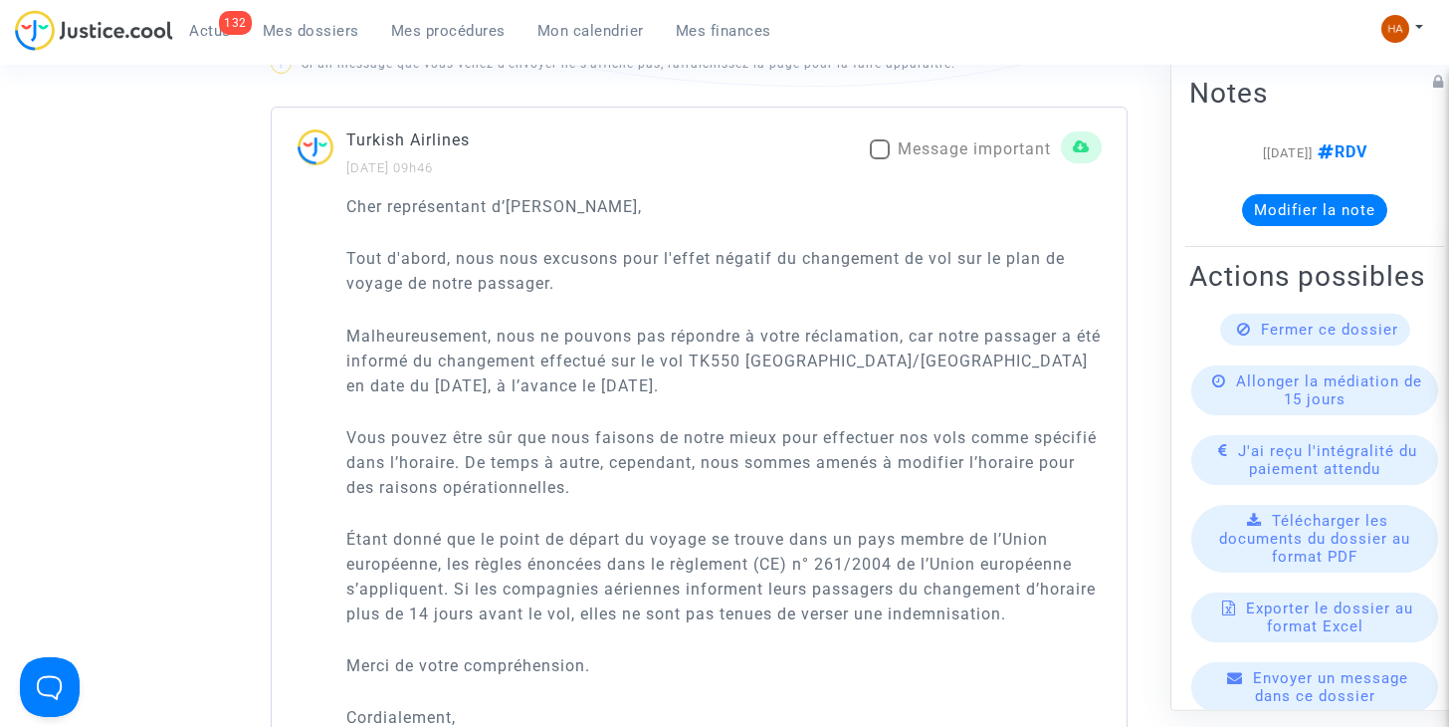
scroll to position [1367, 0]
click at [877, 151] on span at bounding box center [880, 148] width 20 height 20
click at [879, 158] on input "Message important" at bounding box center [879, 158] width 1 height 1
checkbox input "true"
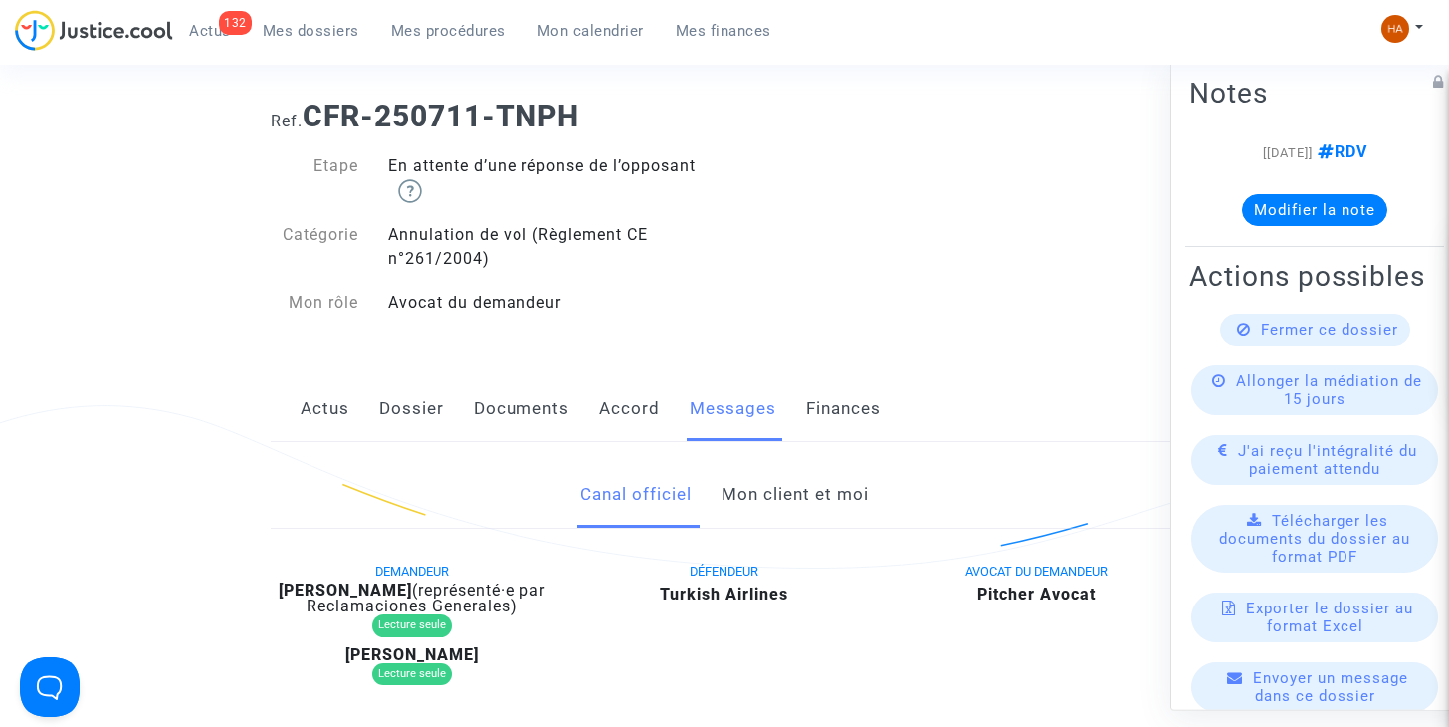
scroll to position [0, 0]
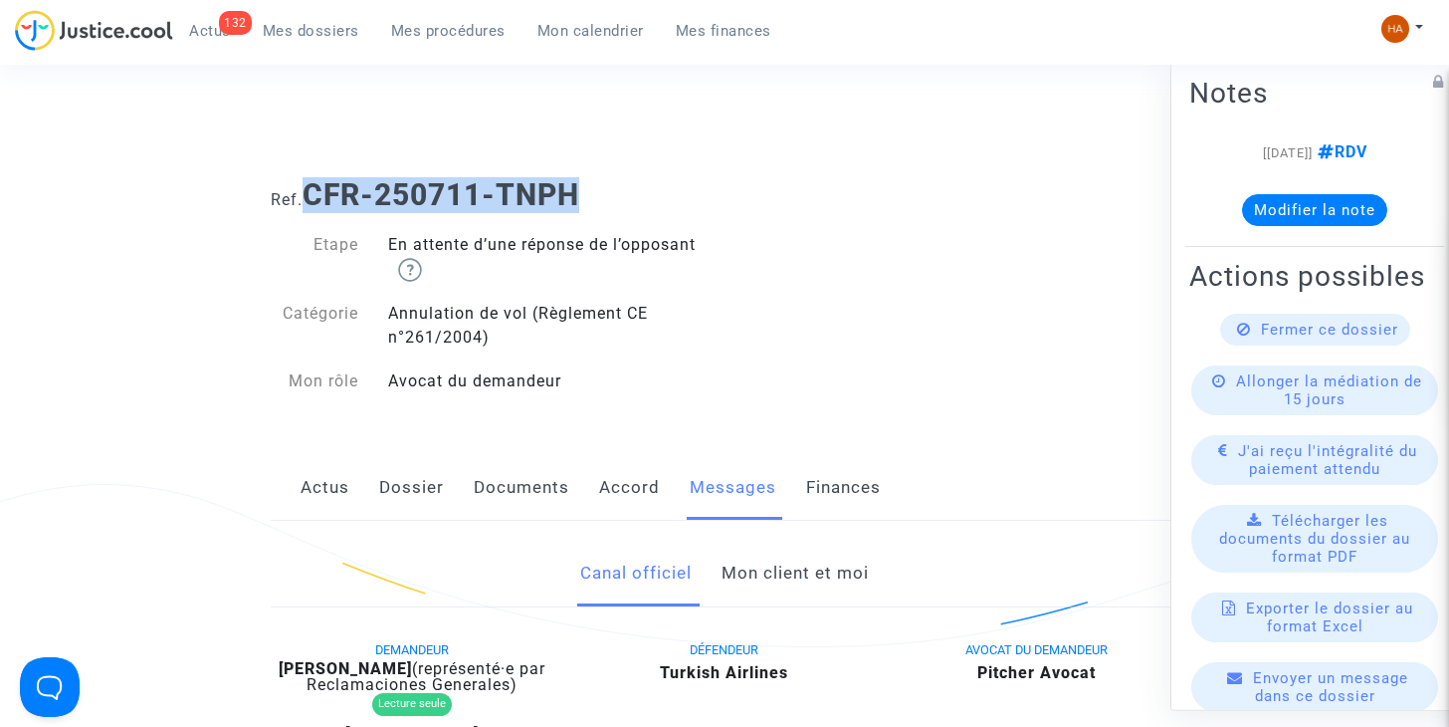
drag, startPoint x: 590, startPoint y: 200, endPoint x: 315, endPoint y: 196, distance: 274.7
click at [315, 196] on h1 "Ref. CFR-250711-TNPH" at bounding box center [724, 195] width 907 height 36
copy b "CFR-250711-TNPH"
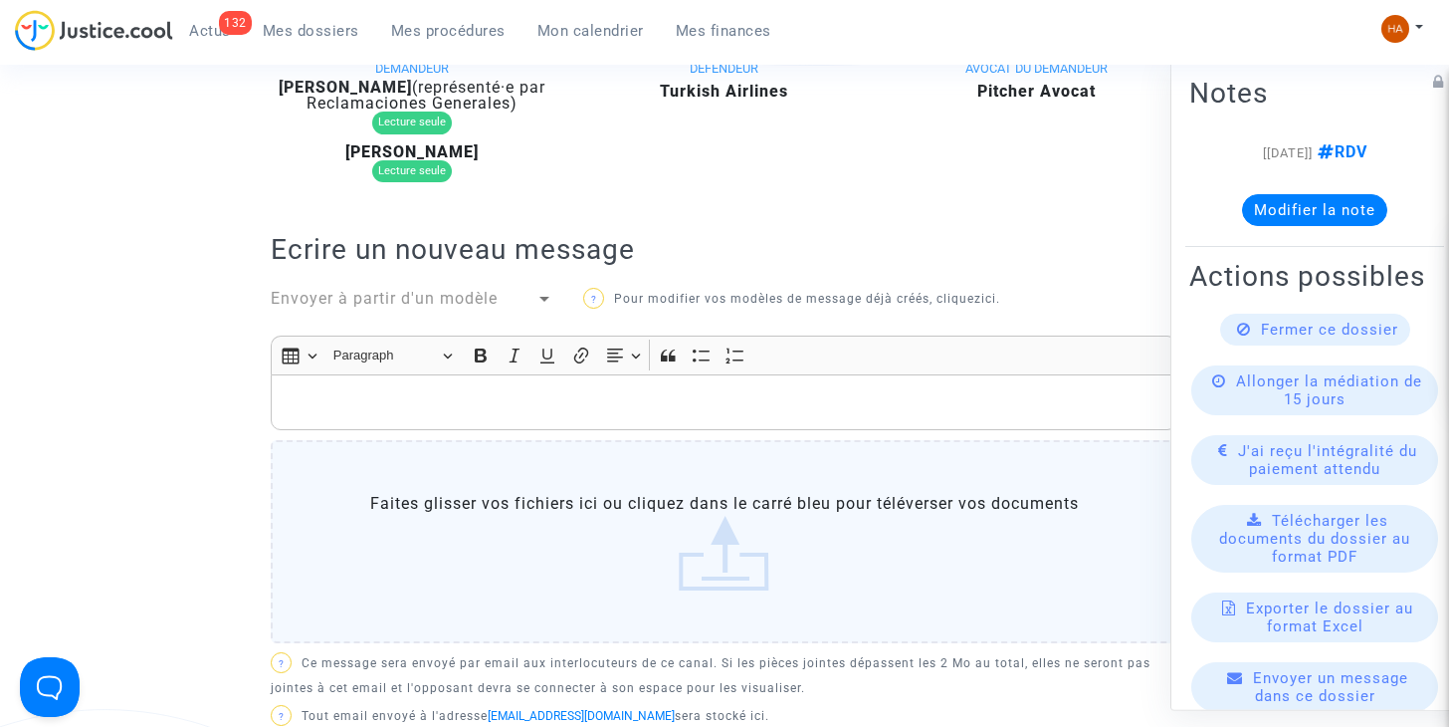
scroll to position [585, 0]
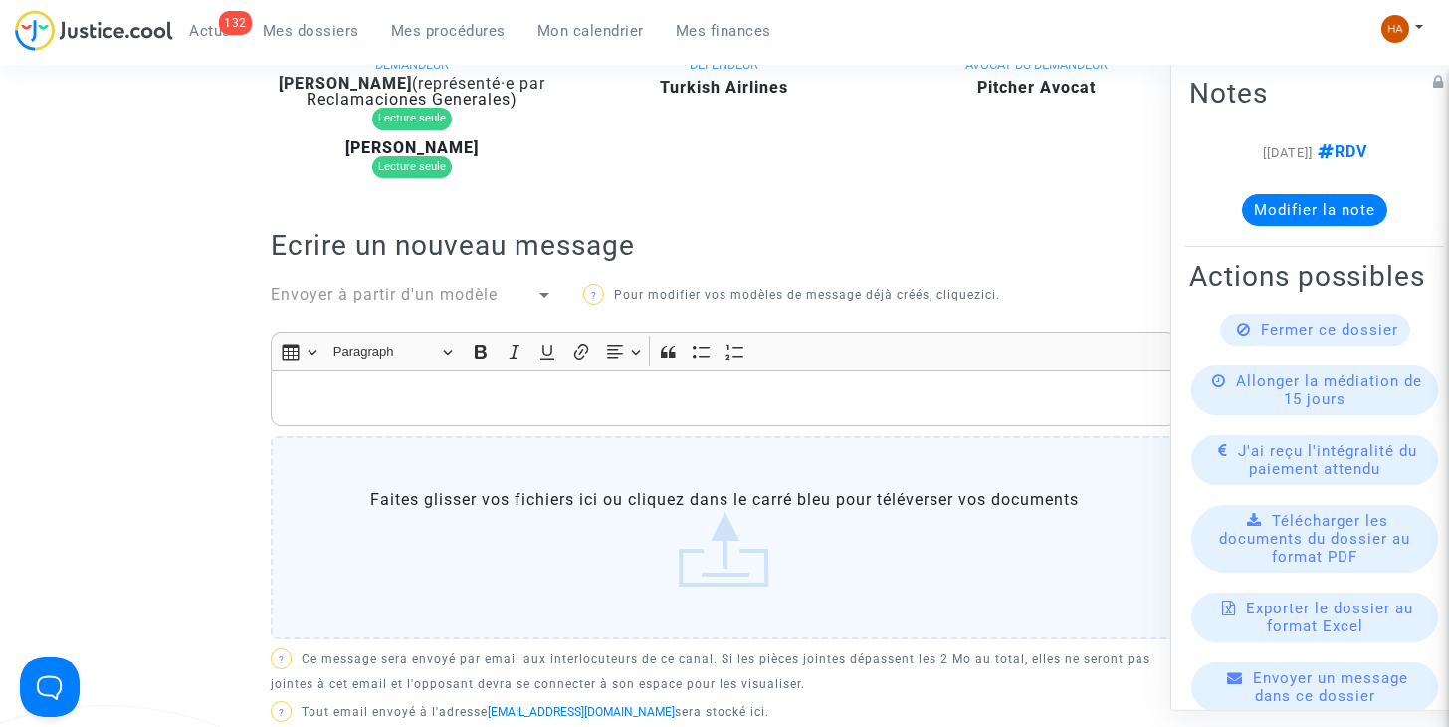
click at [321, 394] on p "Rich Text Editor, main" at bounding box center [725, 397] width 886 height 25
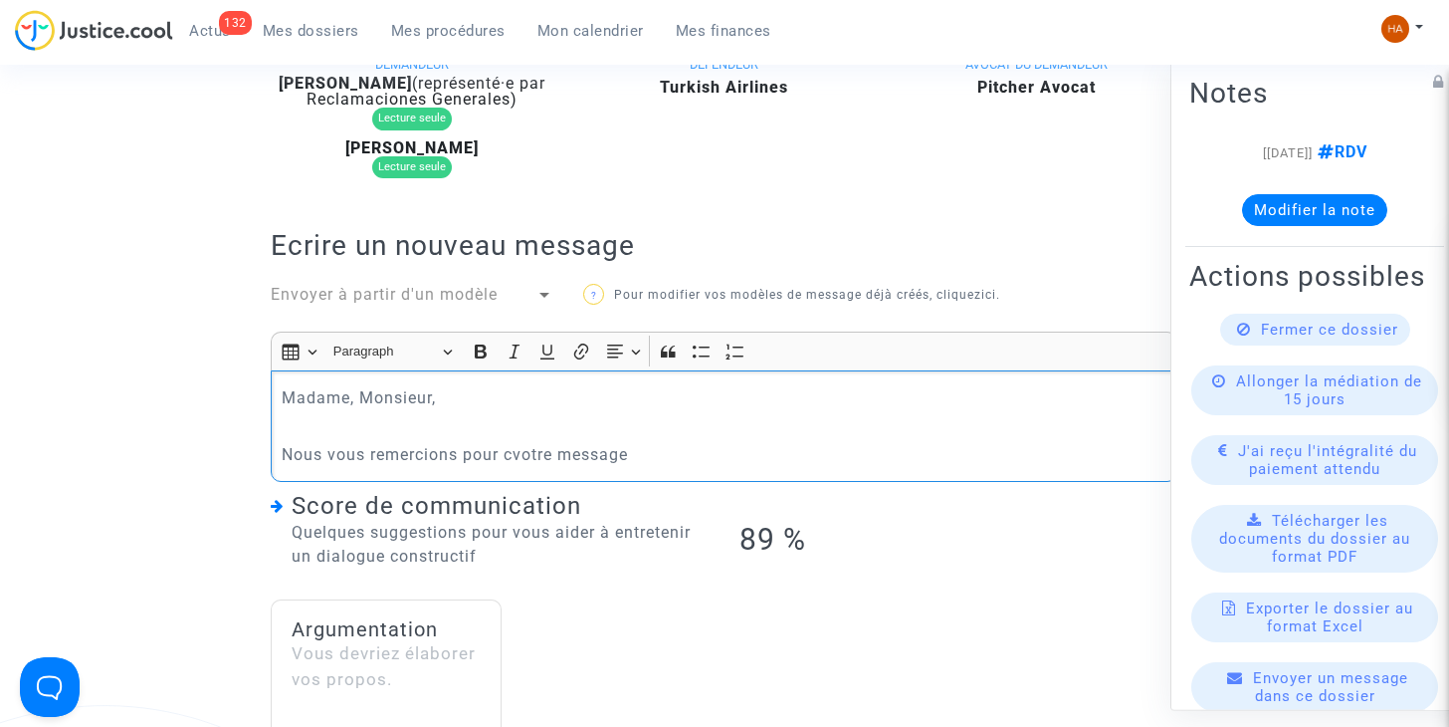
click at [514, 451] on p "Nous vous remercions pour cvotre message" at bounding box center [725, 454] width 886 height 25
click at [633, 456] on p "Nous vous remercions pour votre message" at bounding box center [725, 454] width 886 height 25
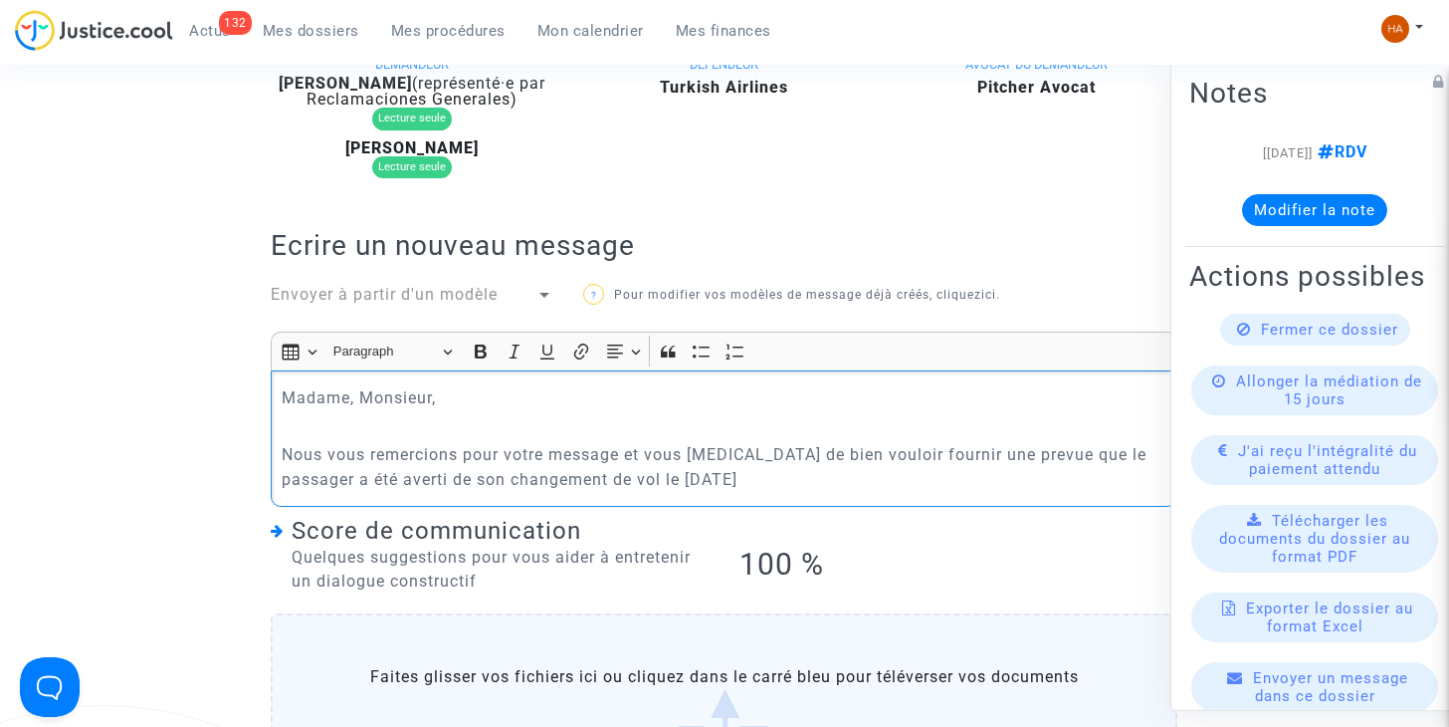
click at [996, 455] on p "Nous vous remercions pour votre message et vous prions de bien vouloir fournir …" at bounding box center [725, 467] width 886 height 50
click at [758, 482] on p "Nous vous remercions pour votre message et vous prions de bien vouloir fournir …" at bounding box center [725, 467] width 886 height 50
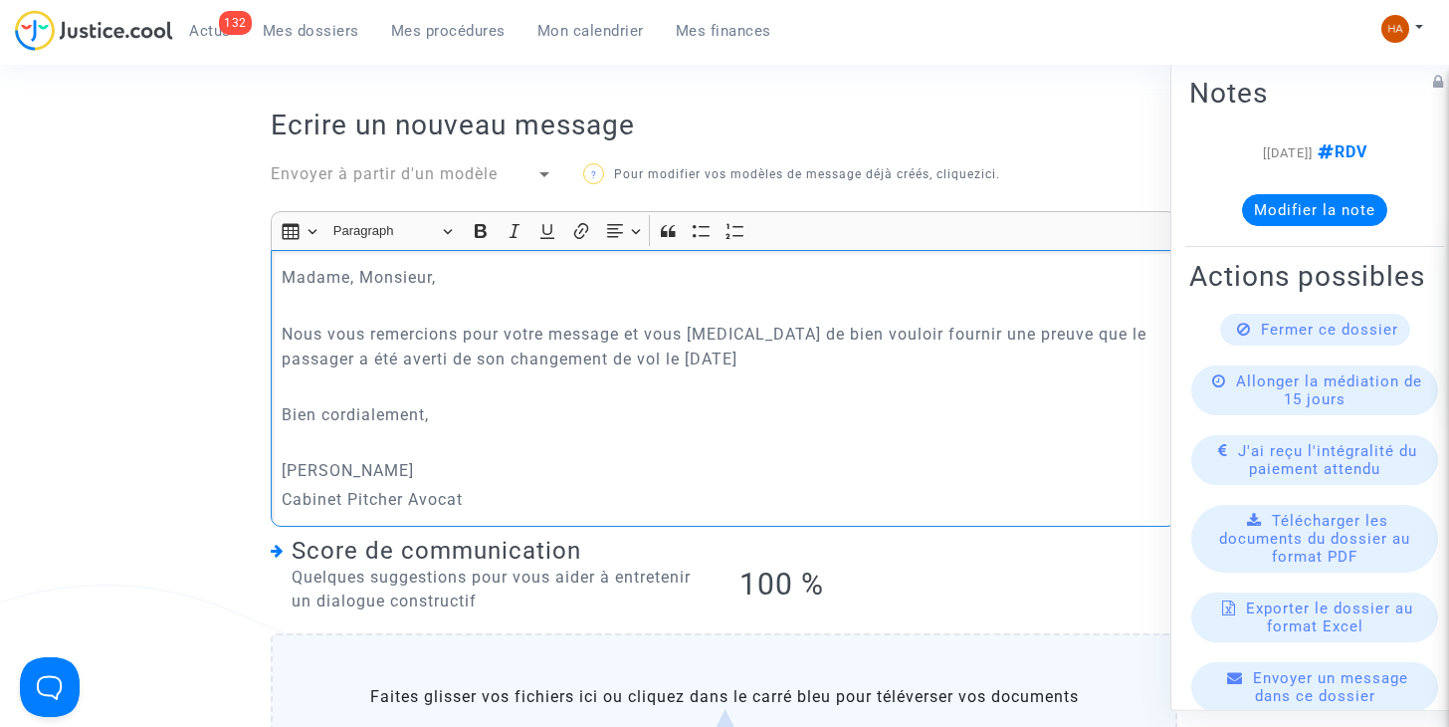
scroll to position [682, 0]
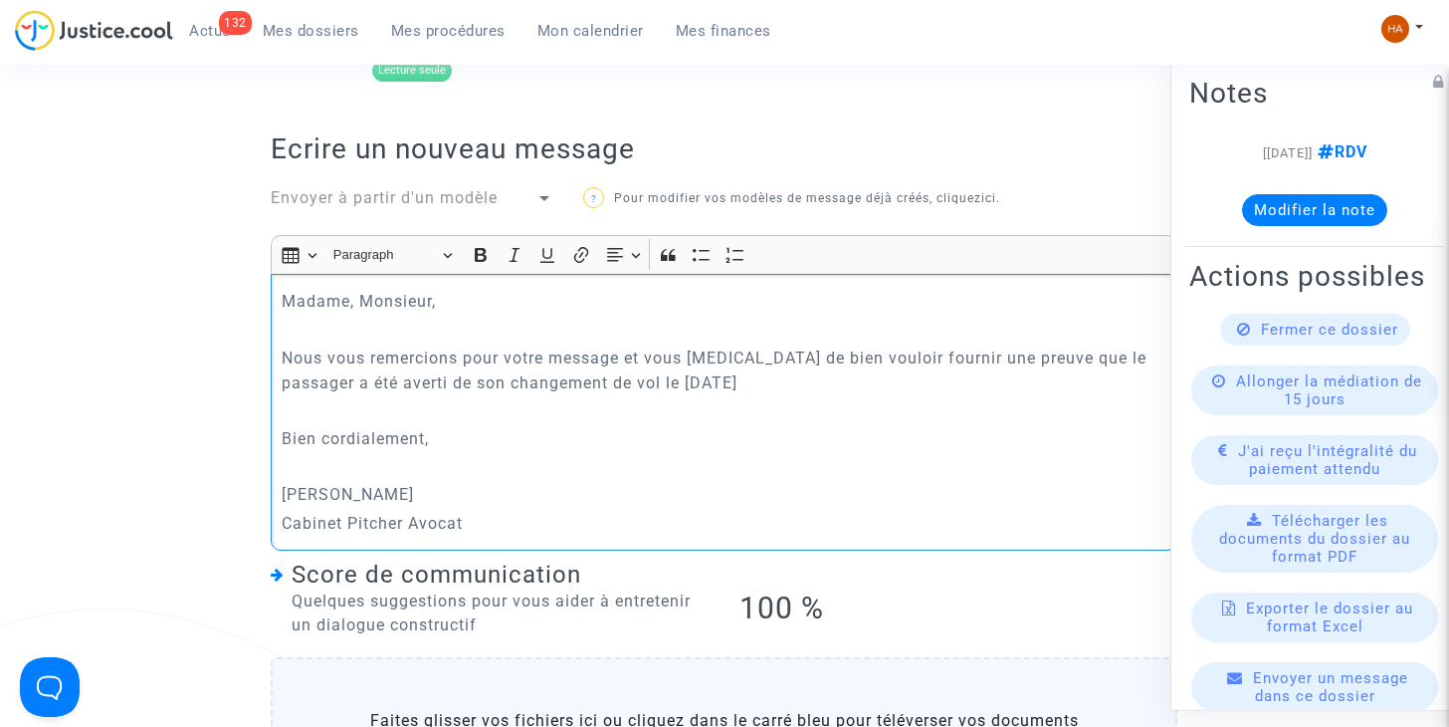
click at [700, 381] on p "Nous vous remercions pour votre message et vous prions de bien vouloir fournir …" at bounding box center [725, 370] width 886 height 50
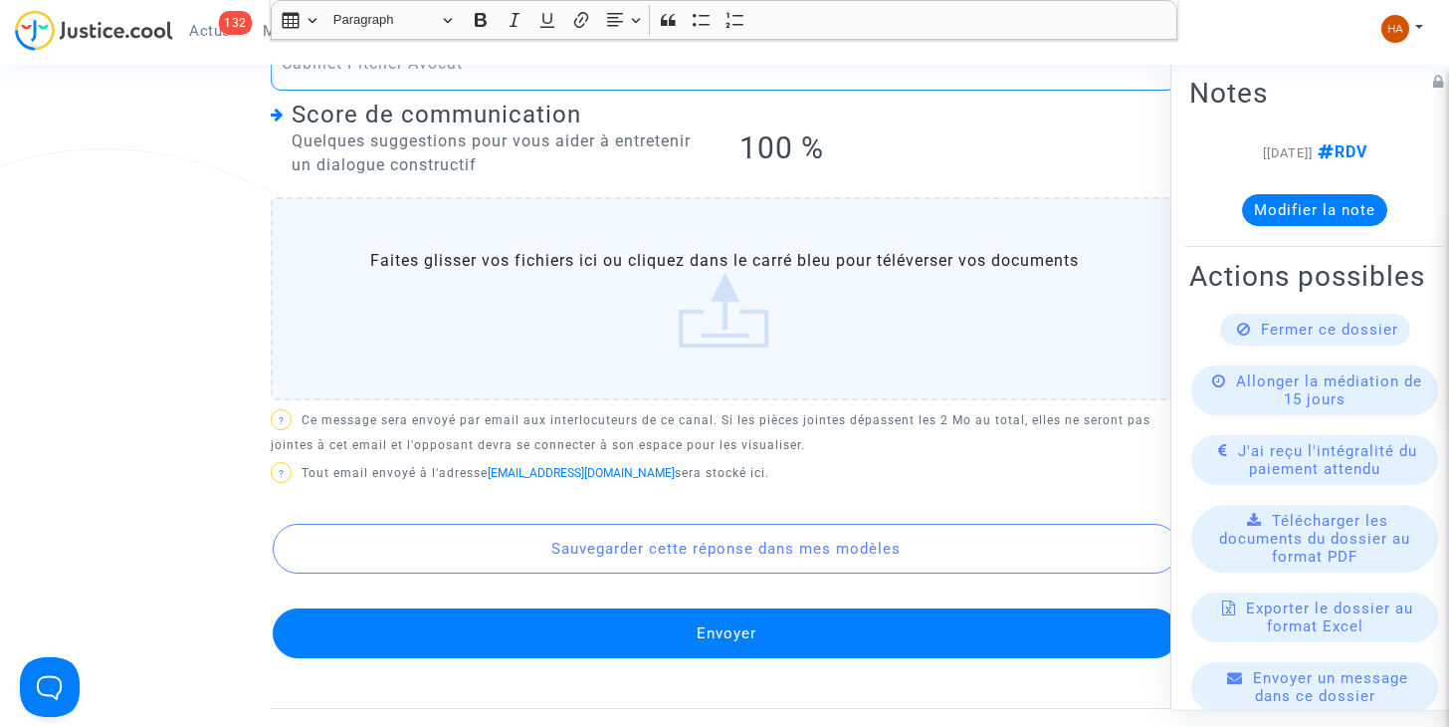
scroll to position [1158, 0]
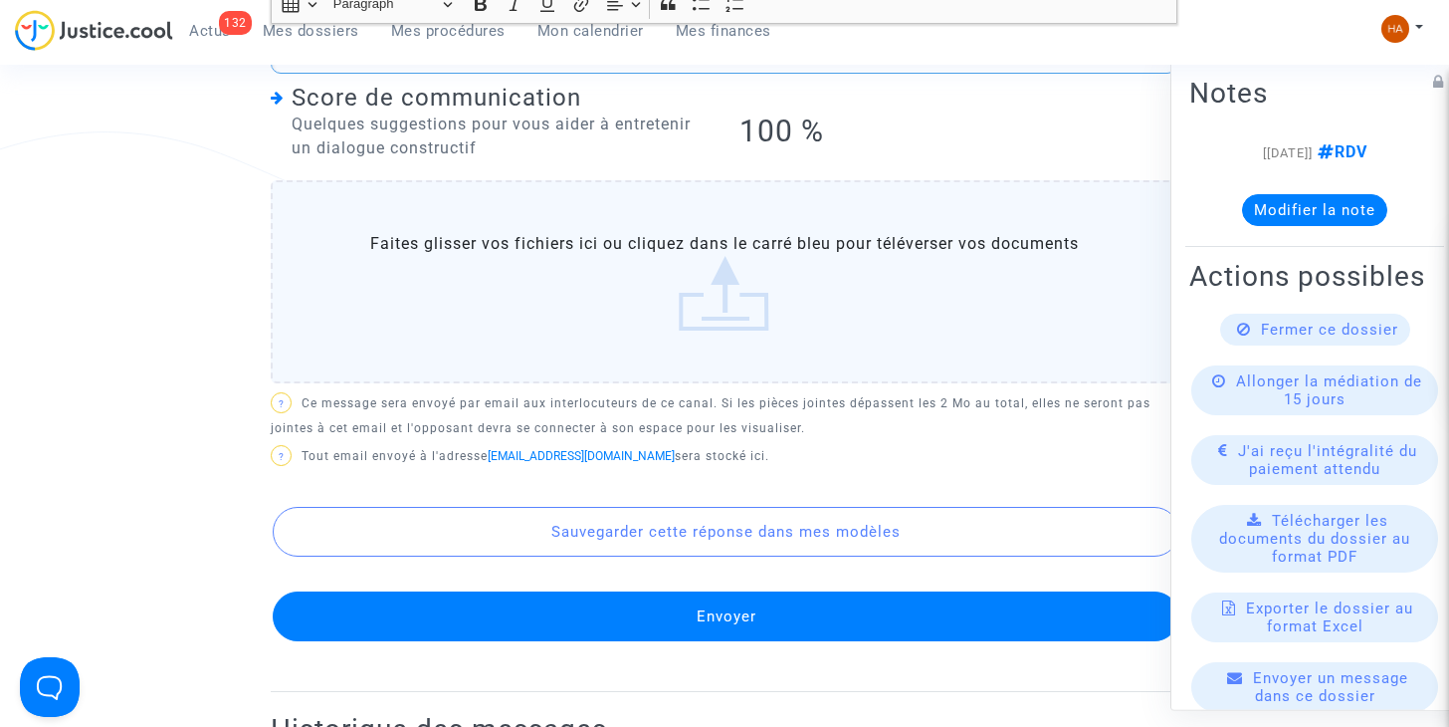
click at [726, 623] on button "Envoyer" at bounding box center [726, 616] width 907 height 50
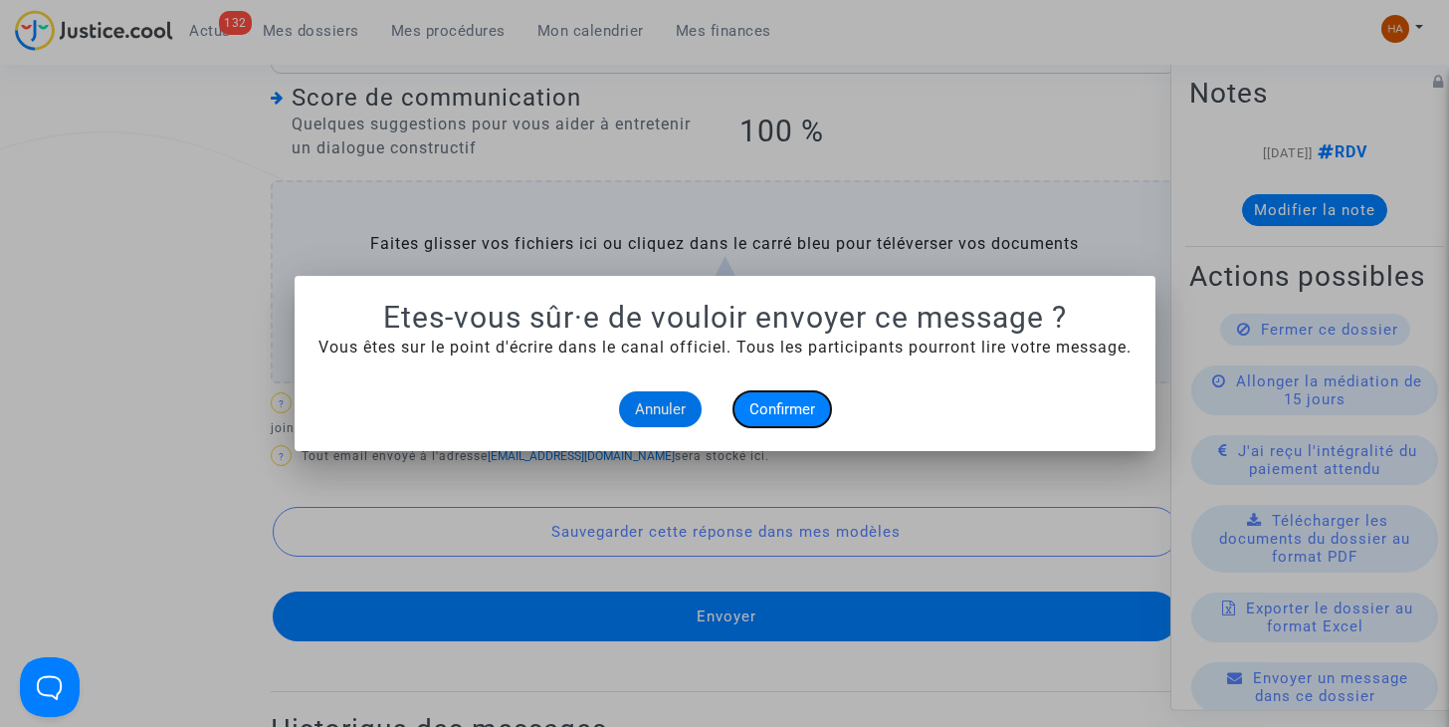
click at [793, 404] on span "Confirmer" at bounding box center [782, 409] width 66 height 18
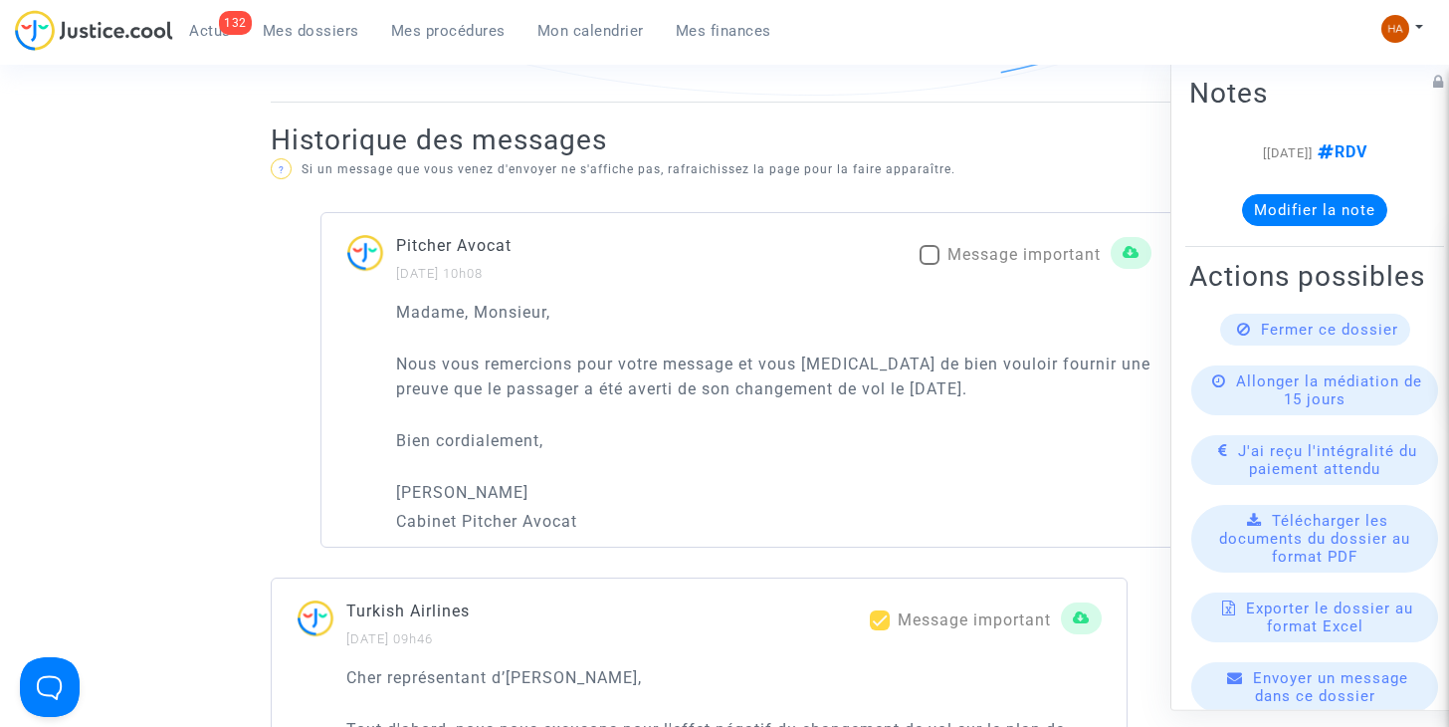
scroll to position [1359, 0]
click at [920, 257] on span at bounding box center [930, 253] width 20 height 20
click at [929, 263] on input "Message important" at bounding box center [929, 263] width 1 height 1
checkbox input "true"
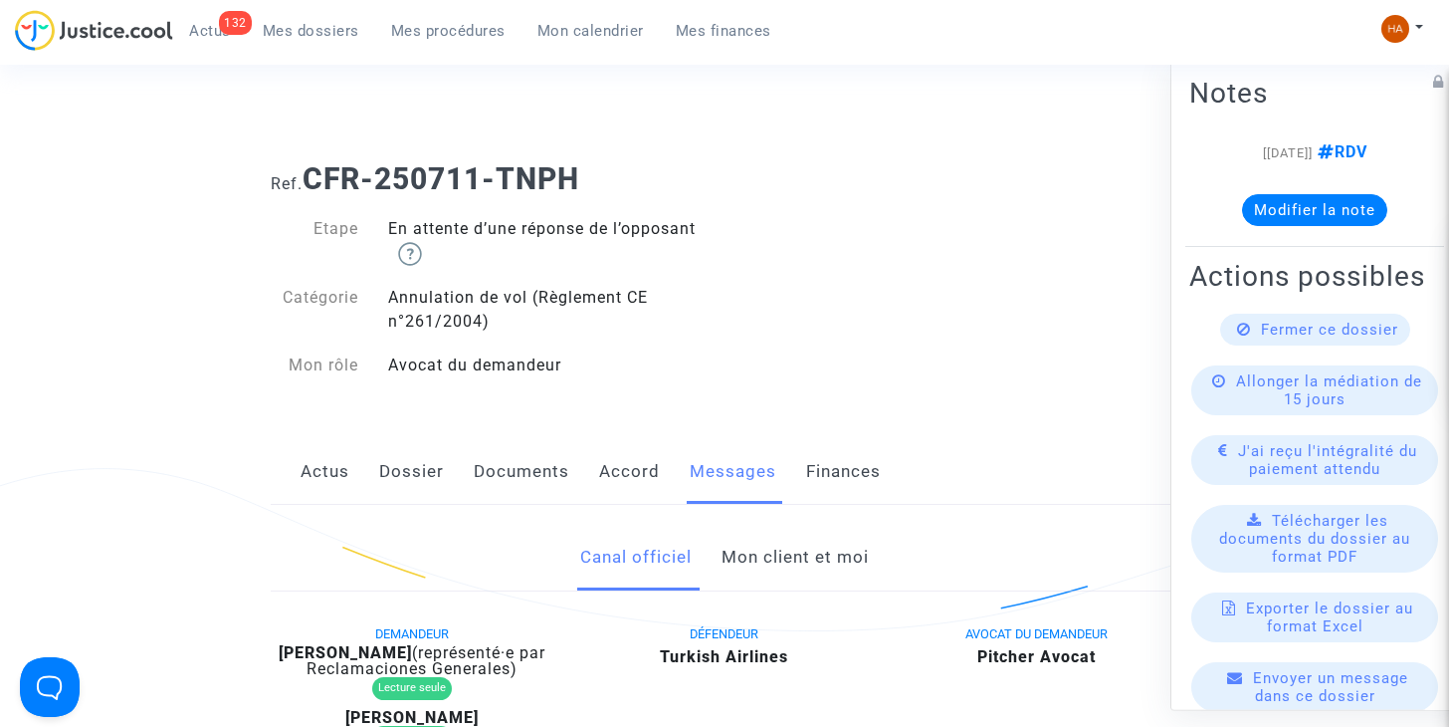
scroll to position [0, 0]
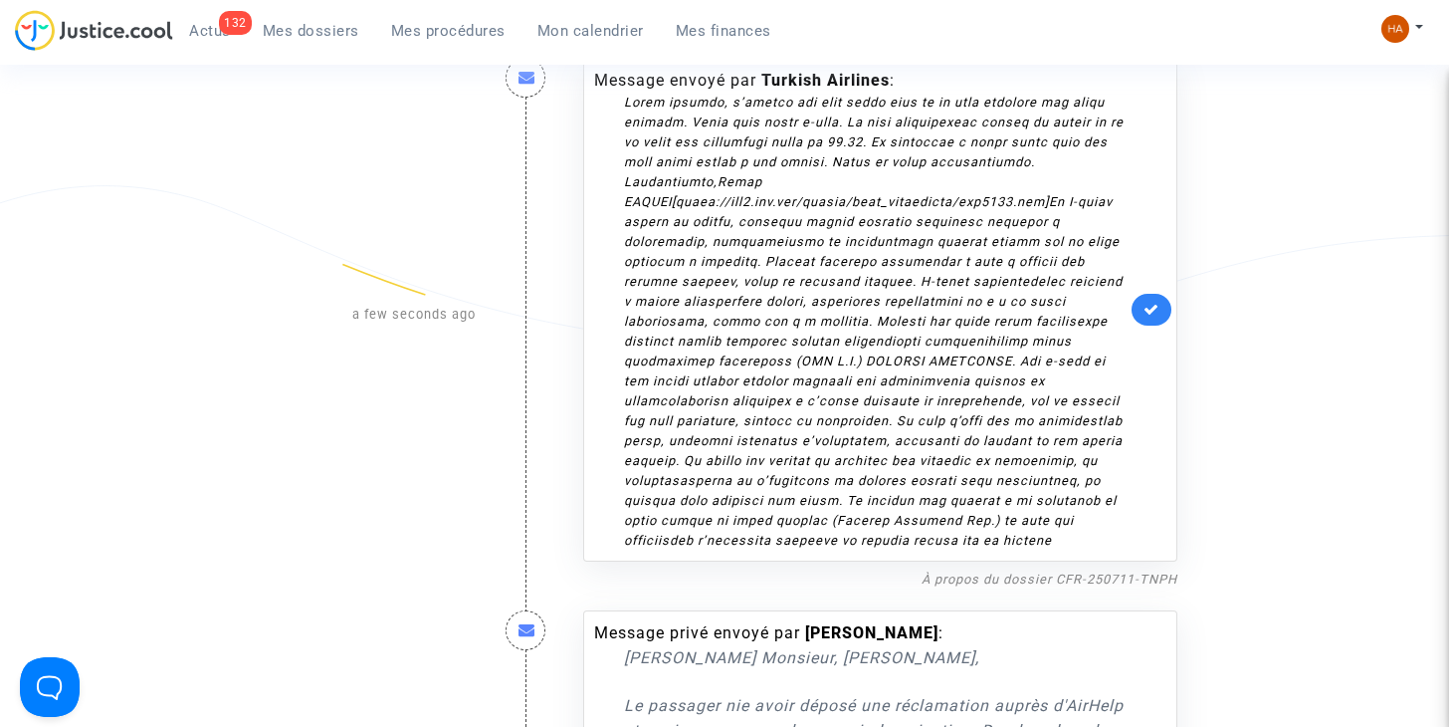
scroll to position [326, 0]
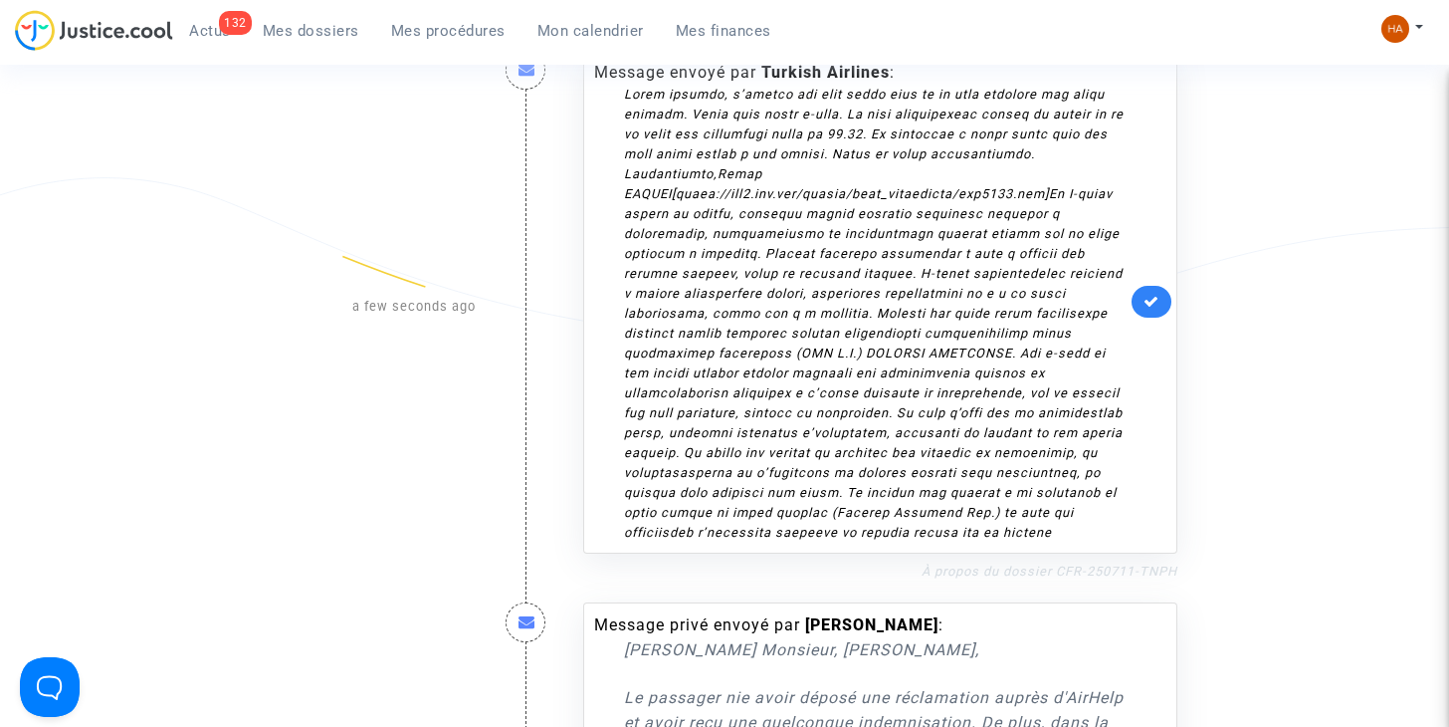
click at [959, 569] on link "À propos du dossier CFR-250711-TNPH" at bounding box center [1050, 570] width 256 height 15
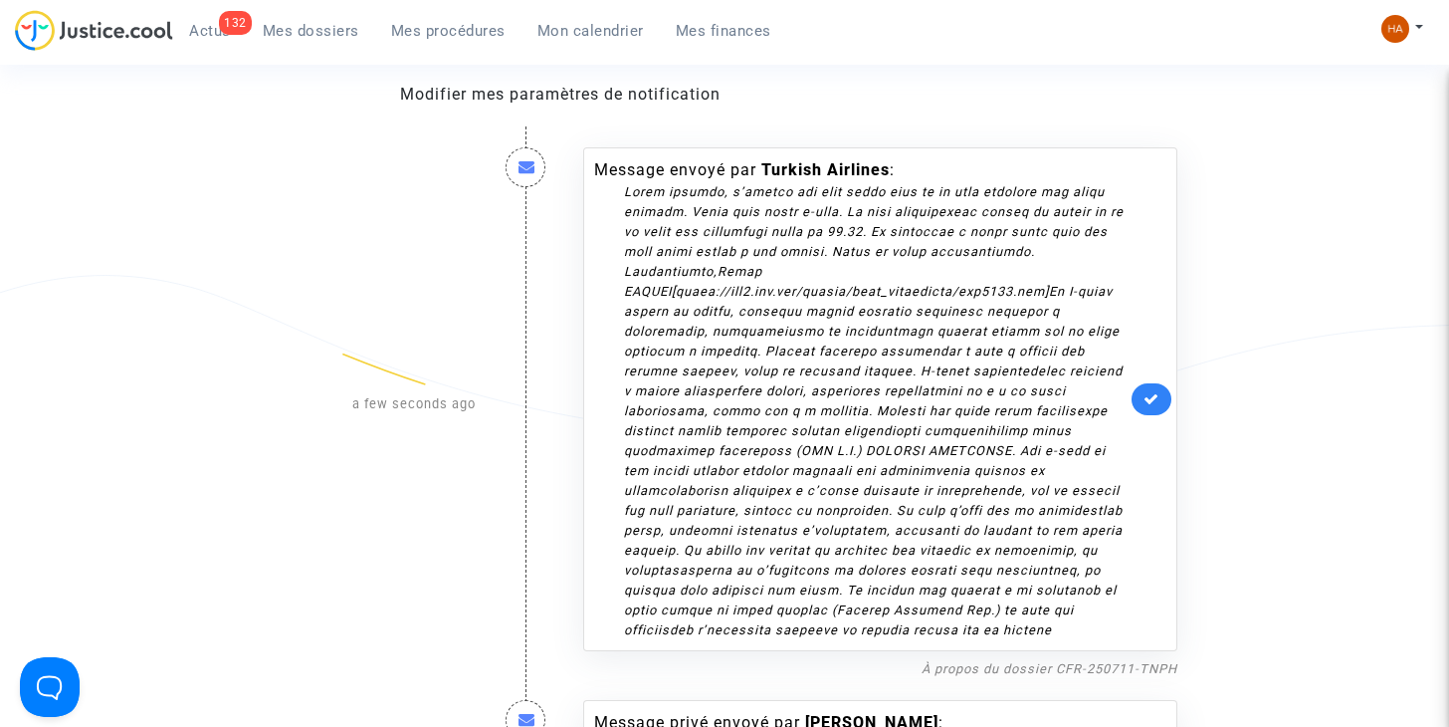
scroll to position [227, 0]
click at [1148, 404] on icon at bounding box center [1152, 400] width 16 height 15
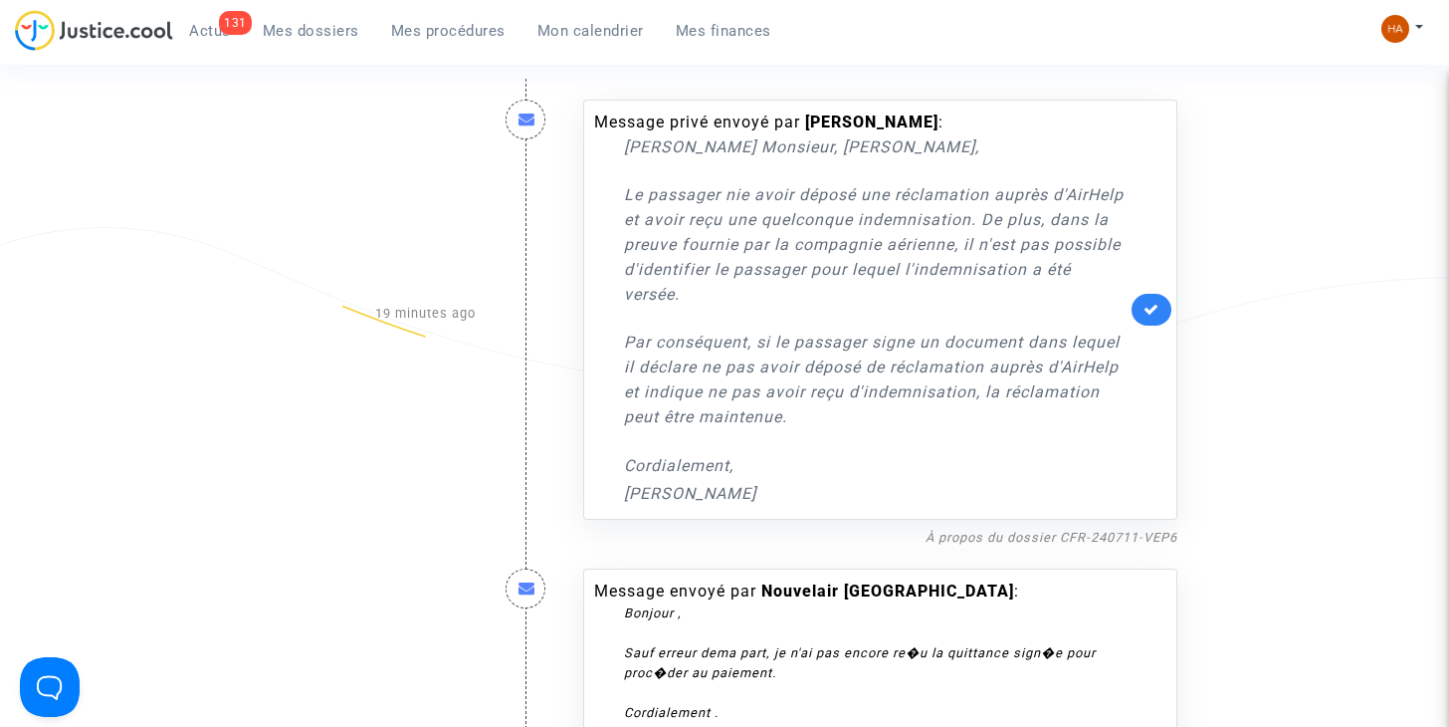
scroll to position [281, 0]
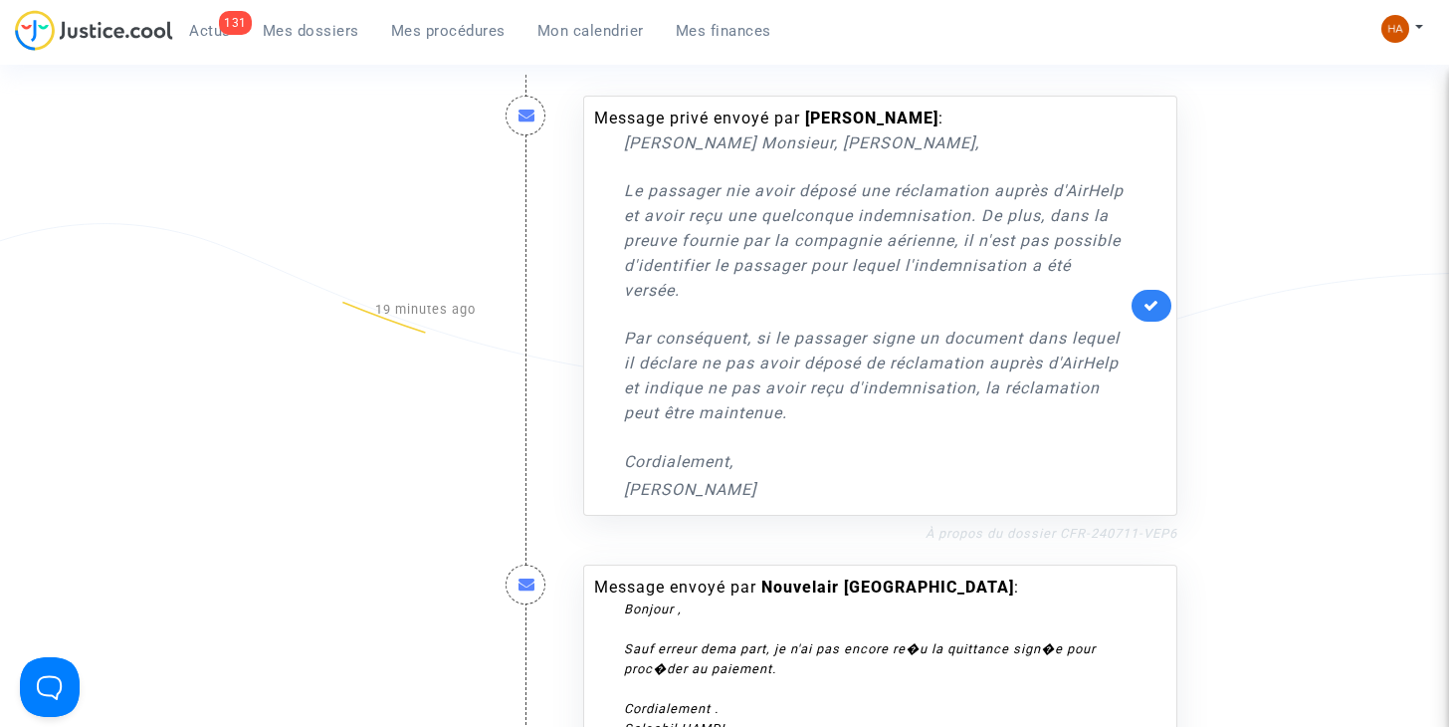
click at [958, 530] on link "À propos du dossier CFR-240711-VEP6" at bounding box center [1052, 532] width 252 height 15
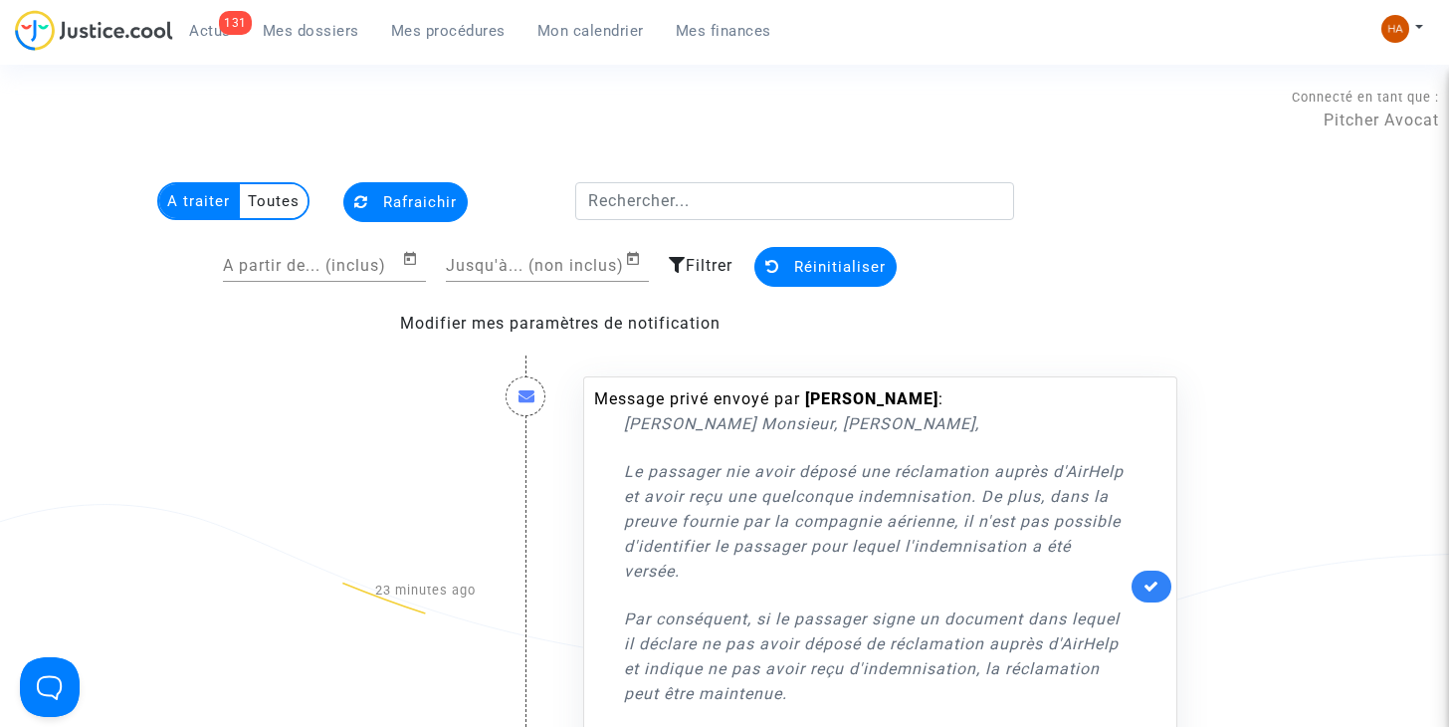
click at [384, 183] on button "Rafraichir" at bounding box center [405, 202] width 124 height 40
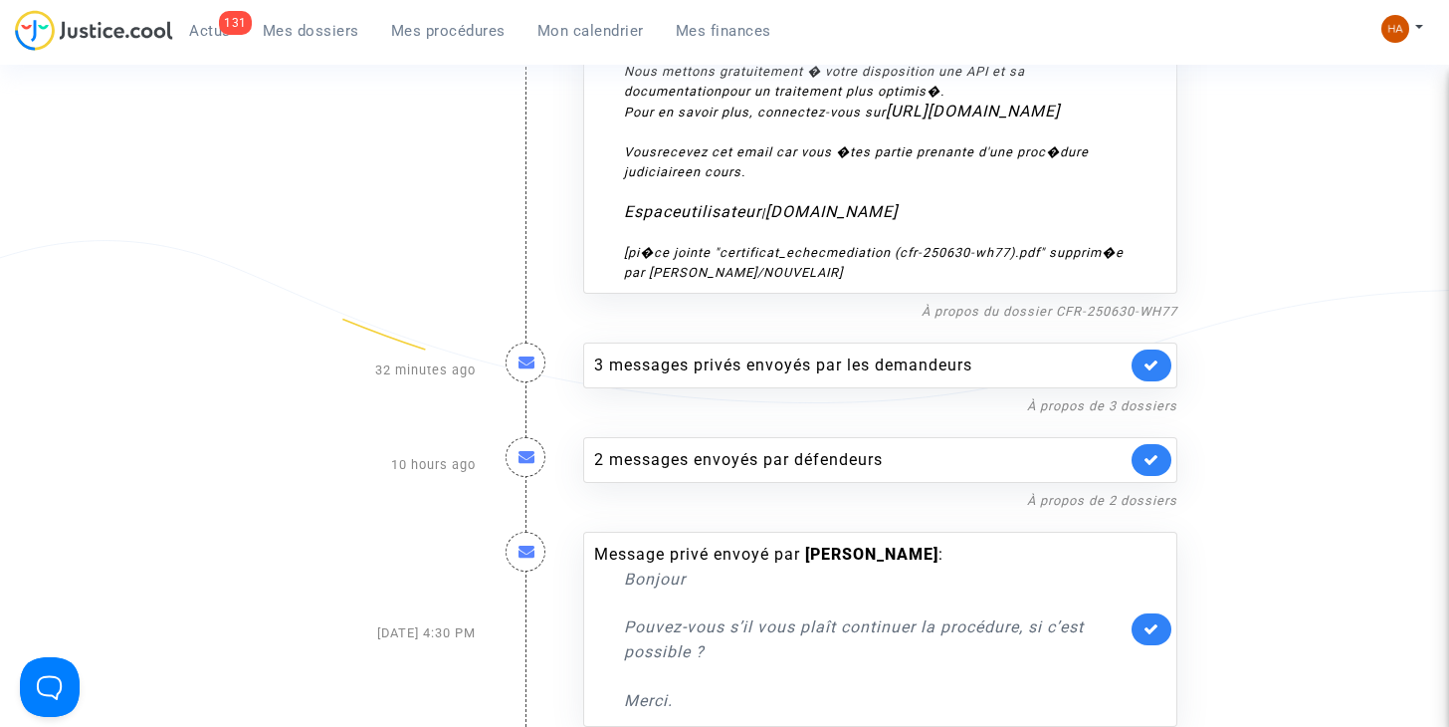
scroll to position [1877, 0]
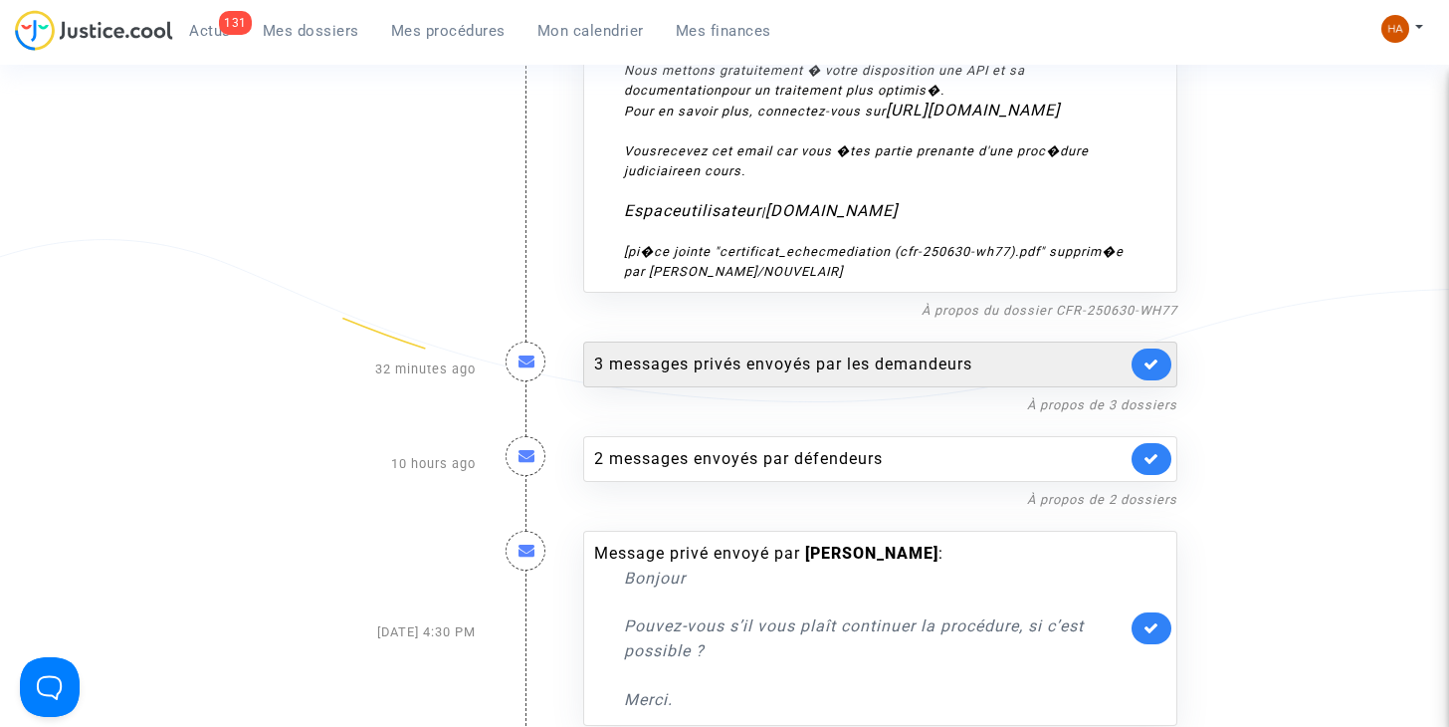
click at [732, 357] on div "3 messages privés envoyés par les demandeurs" at bounding box center [880, 364] width 594 height 46
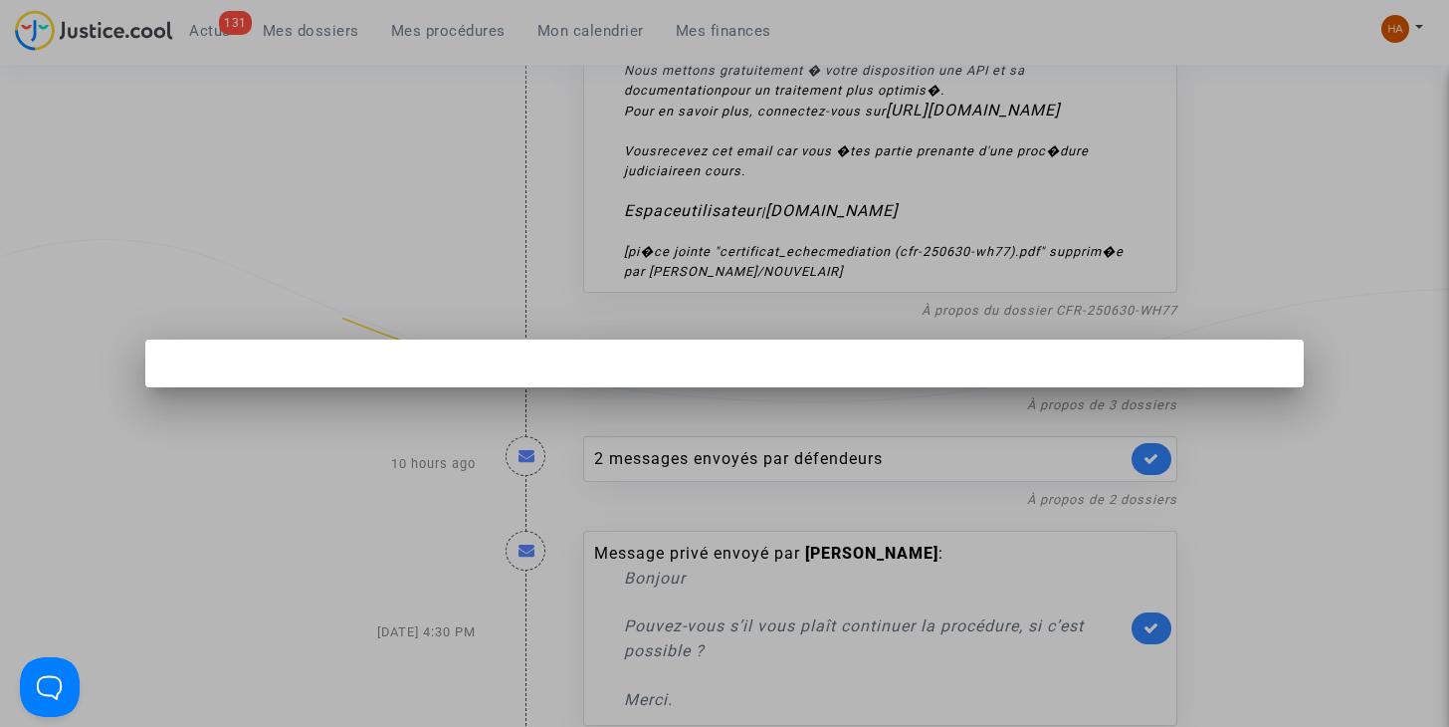
scroll to position [0, 0]
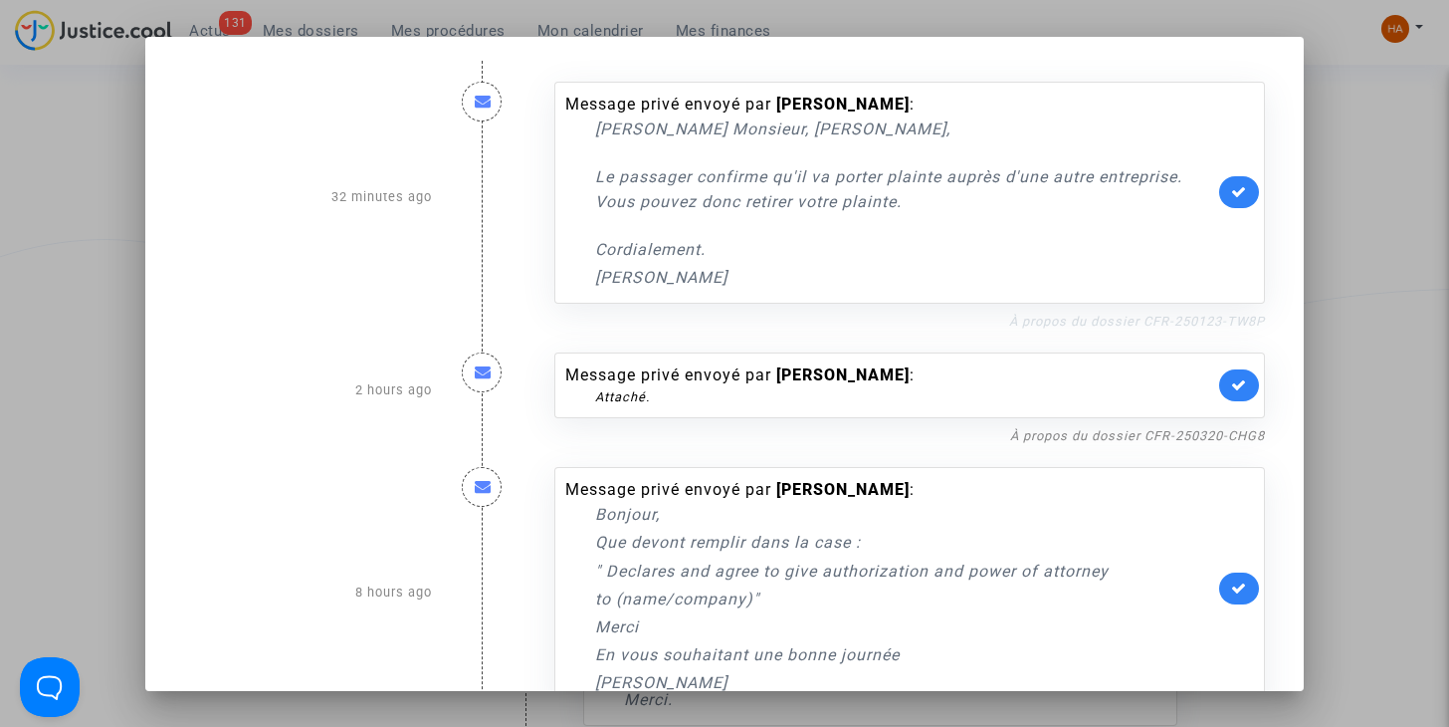
click at [1050, 315] on link "À propos du dossier CFR-250123-TW8P" at bounding box center [1137, 320] width 256 height 15
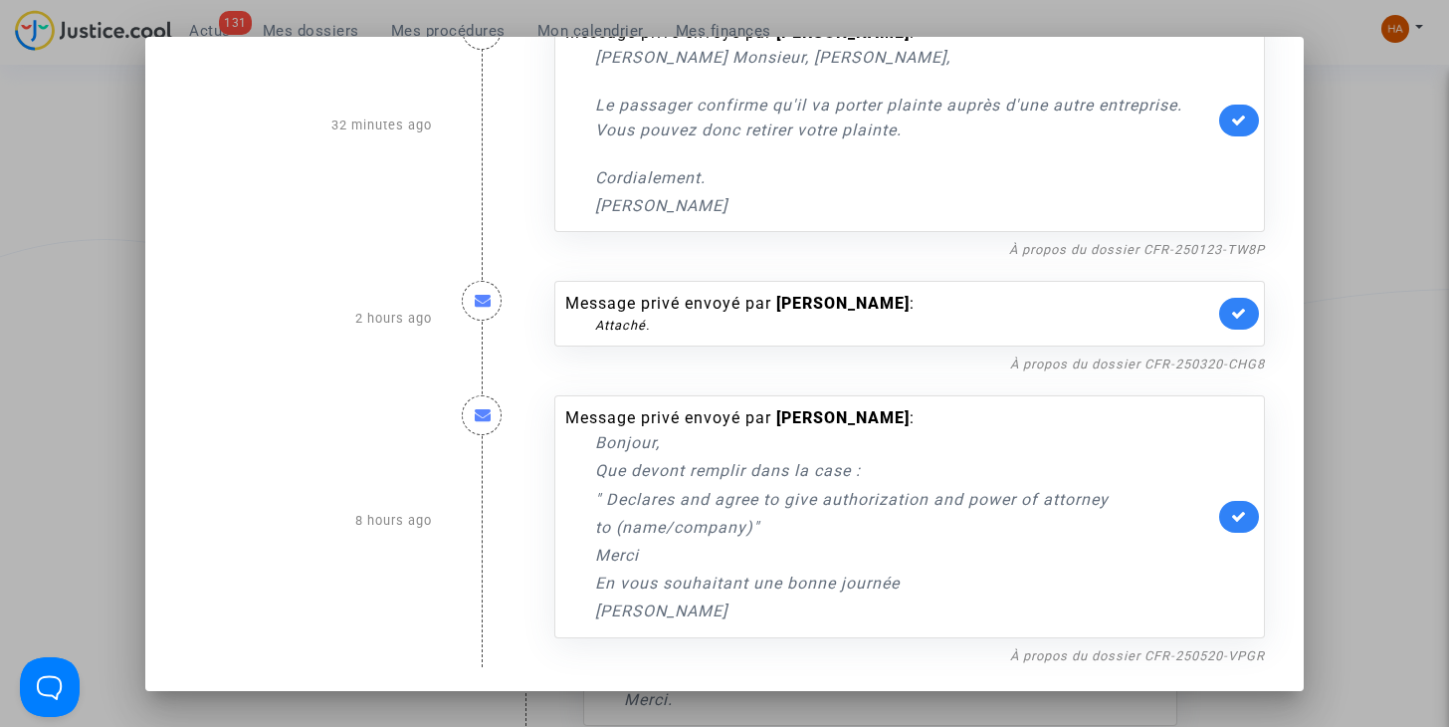
click at [100, 335] on div at bounding box center [724, 363] width 1449 height 727
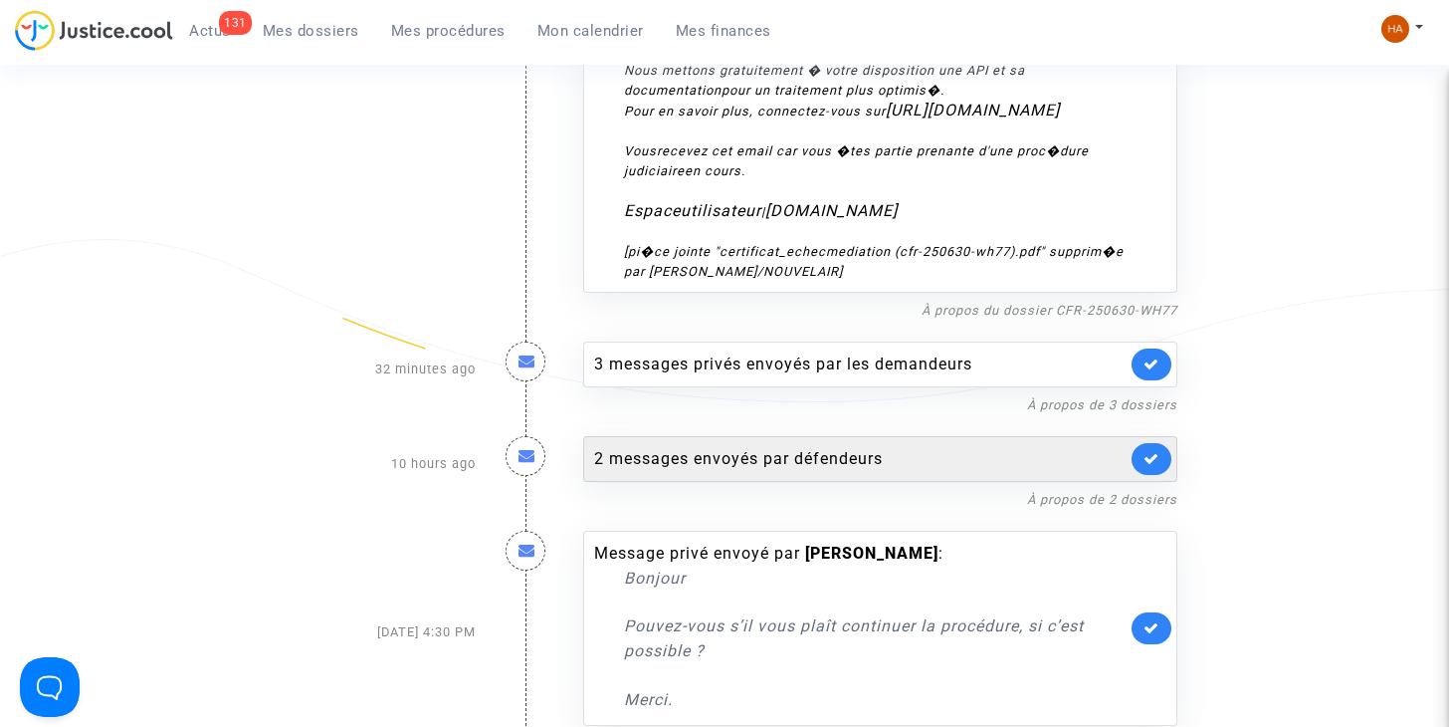
click at [667, 447] on div "2 messages envoyés par défendeurs" at bounding box center [860, 459] width 532 height 24
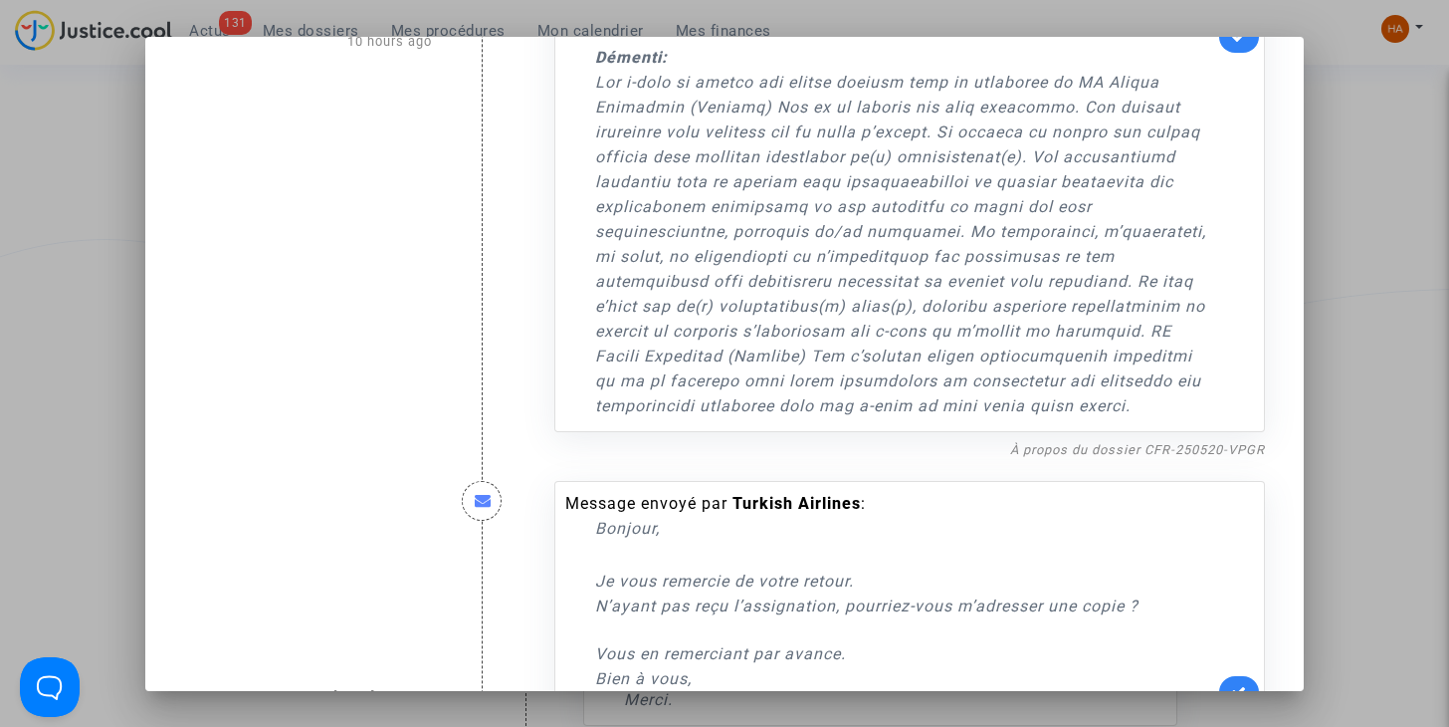
scroll to position [441, 0]
click at [1043, 446] on link "À propos du dossier CFR-250520-VPGR" at bounding box center [1137, 447] width 255 height 15
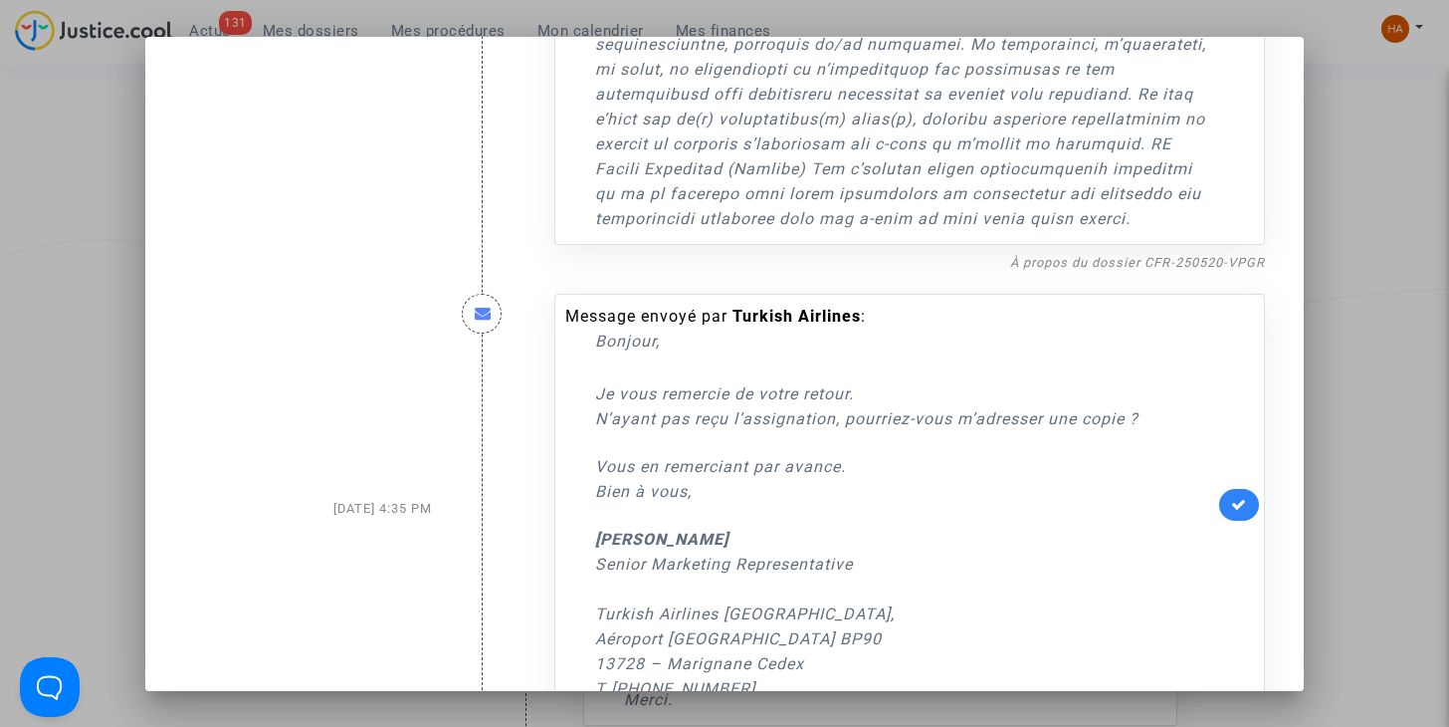
scroll to position [704, 0]
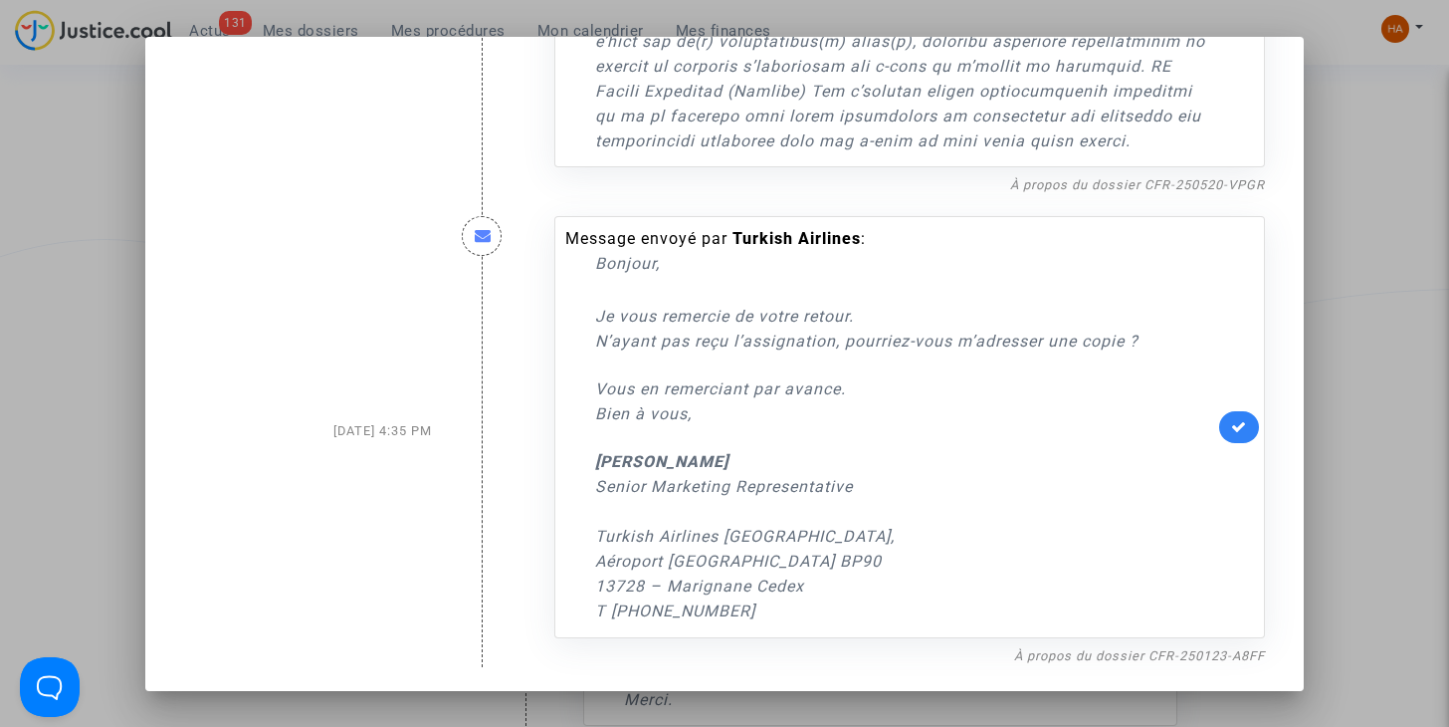
click at [1359, 391] on div at bounding box center [724, 363] width 1449 height 727
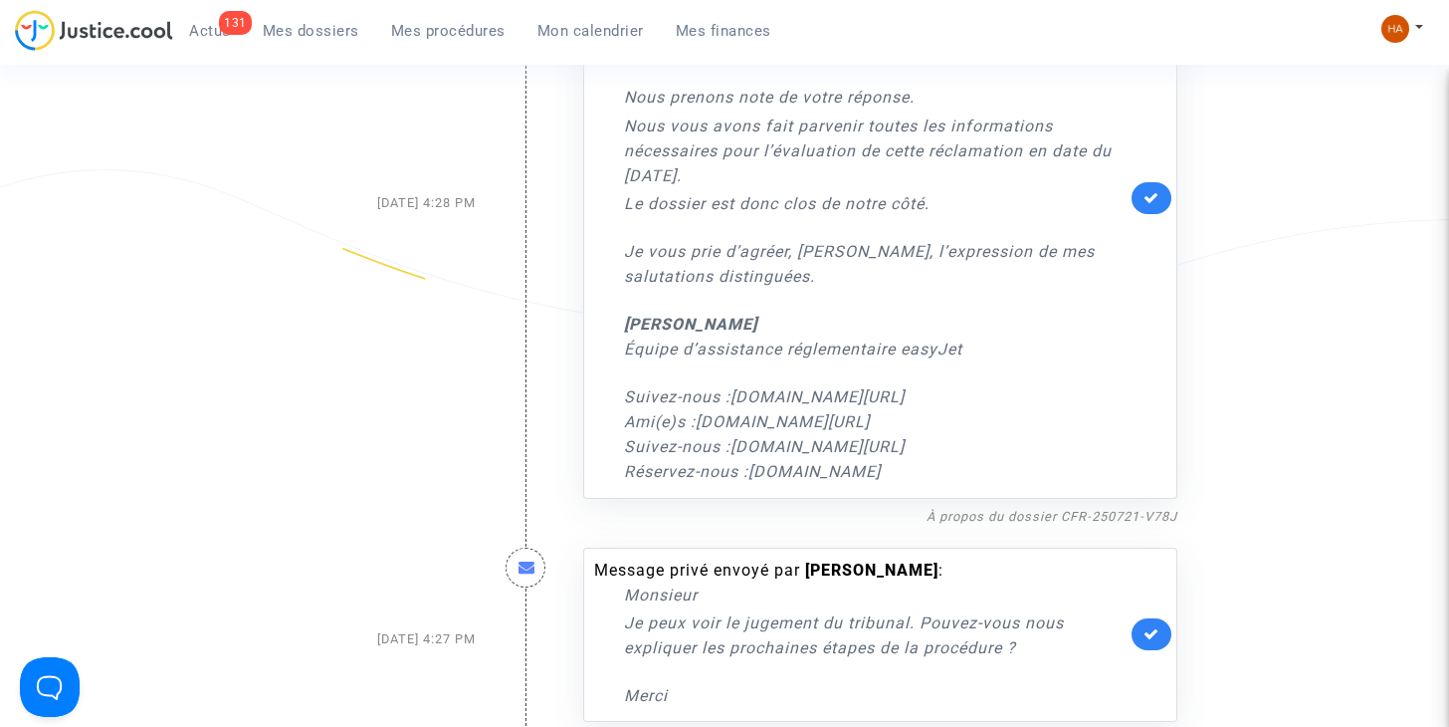
scroll to position [2754, 0]
click at [1059, 508] on link "À propos du dossier CFR-250721-V78J" at bounding box center [1052, 515] width 251 height 15
click at [1146, 189] on icon at bounding box center [1152, 196] width 16 height 15
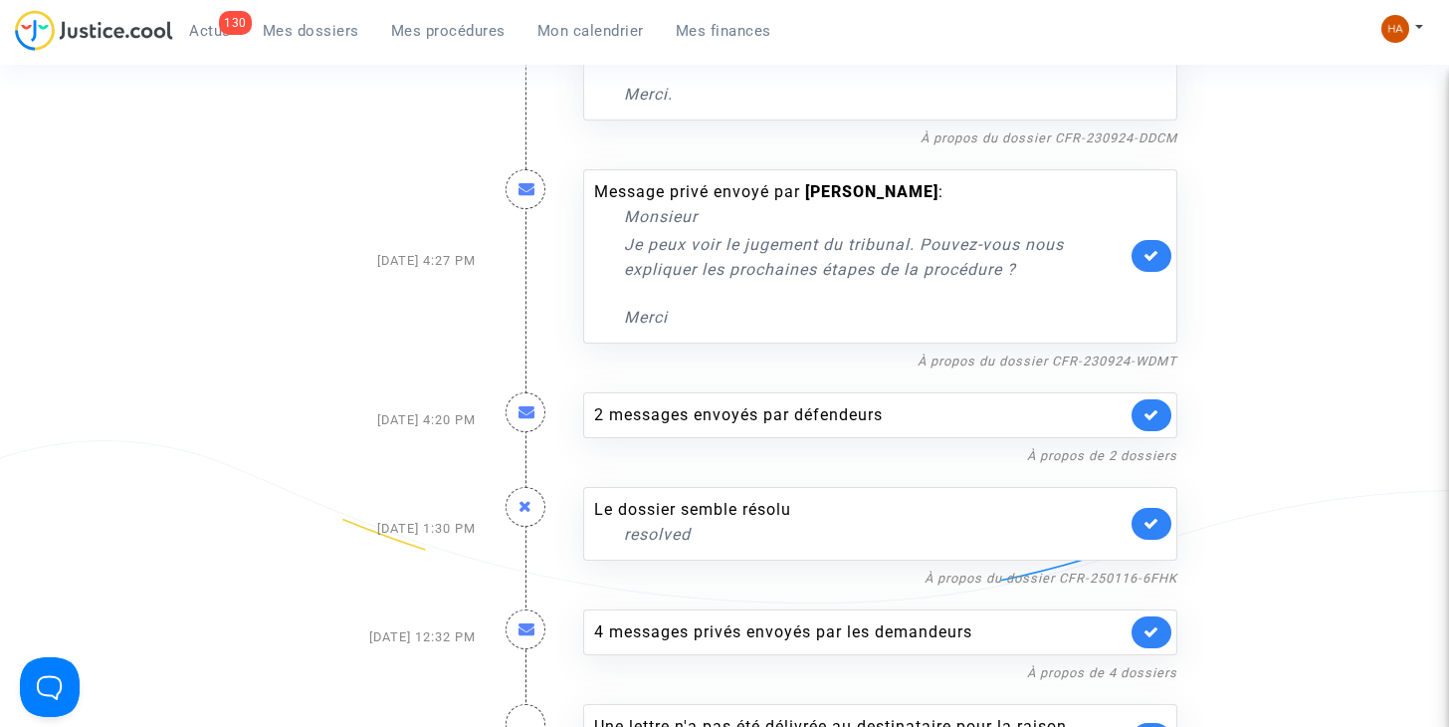
scroll to position [2481, 0]
click at [944, 571] on link "À propos du dossier CFR-250116-6FHK" at bounding box center [1051, 578] width 253 height 15
click at [1152, 517] on icon at bounding box center [1152, 524] width 16 height 15
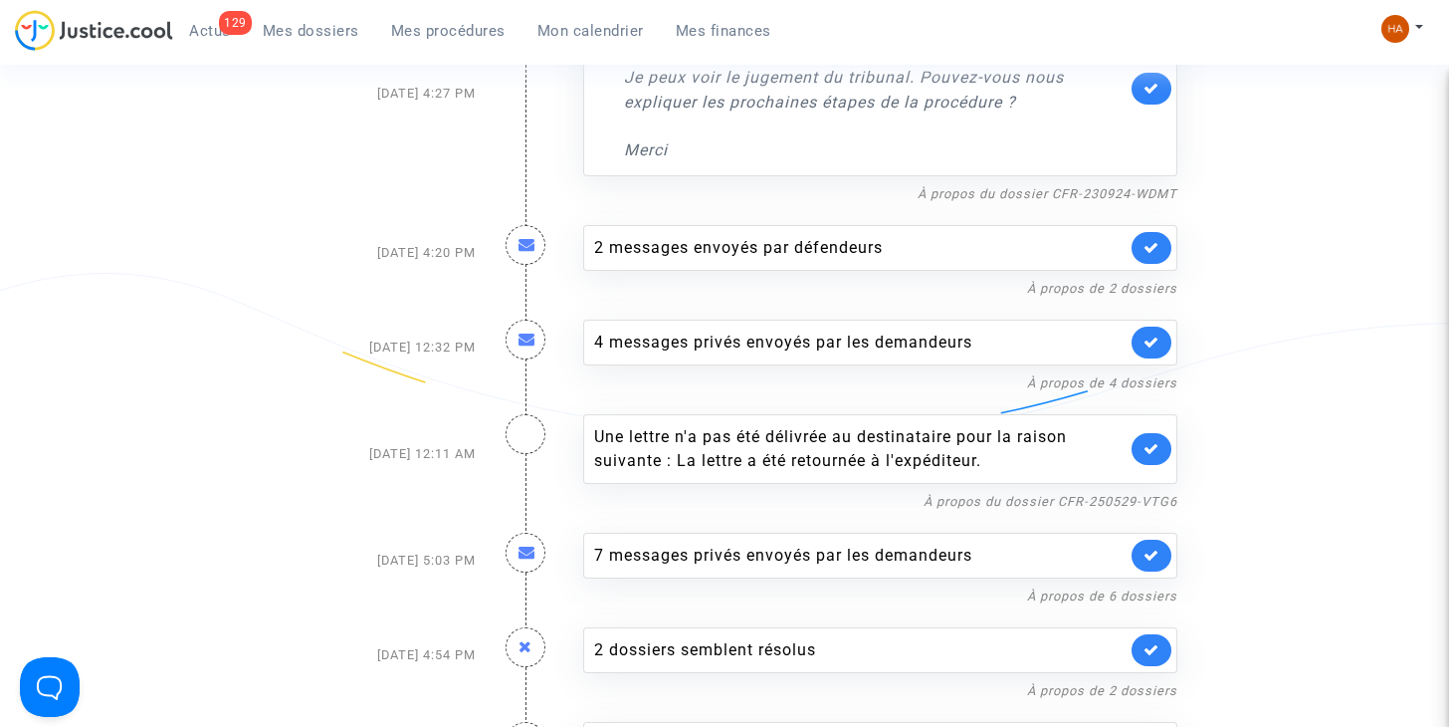
scroll to position [2650, 0]
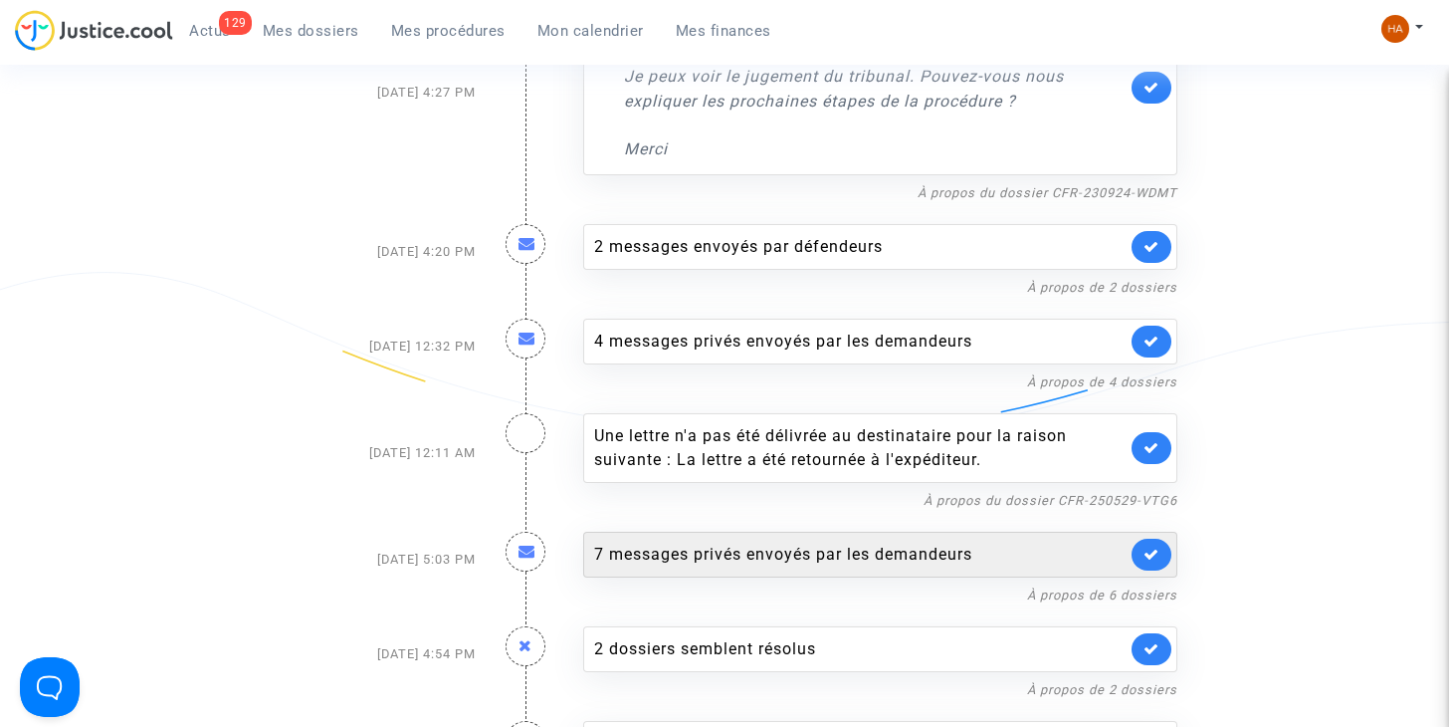
drag, startPoint x: 807, startPoint y: 537, endPoint x: 707, endPoint y: 516, distance: 102.9
click at [707, 531] on div "7 messages privés envoyés par les demandeurs" at bounding box center [880, 554] width 594 height 46
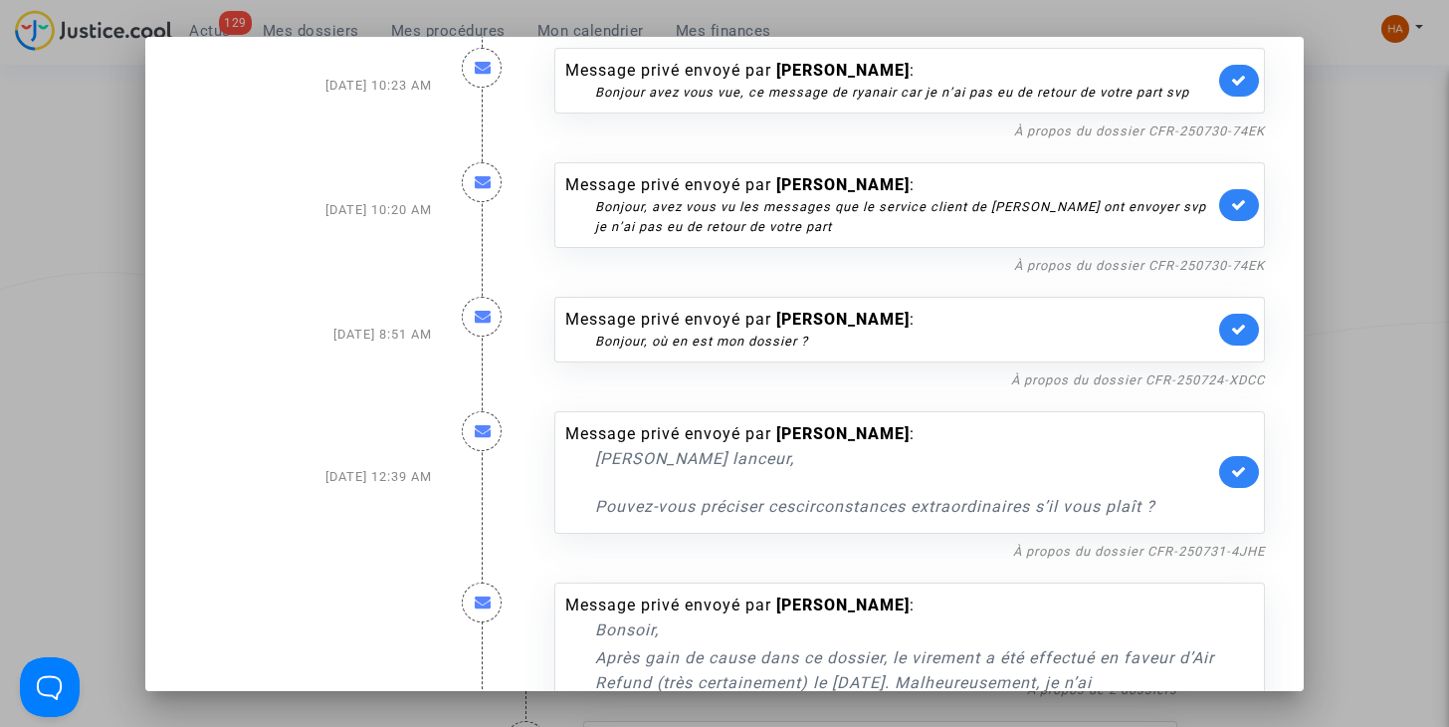
scroll to position [610, 0]
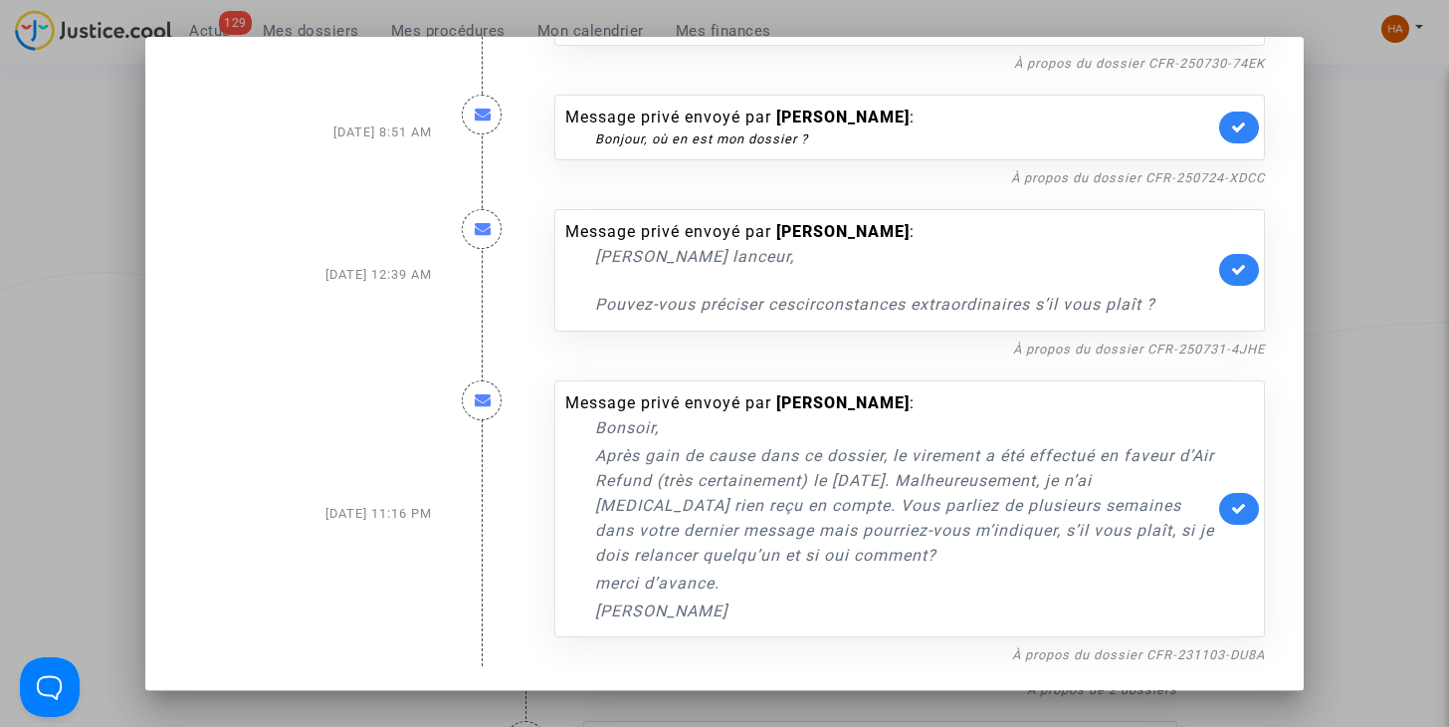
click at [1367, 388] on div at bounding box center [724, 363] width 1449 height 727
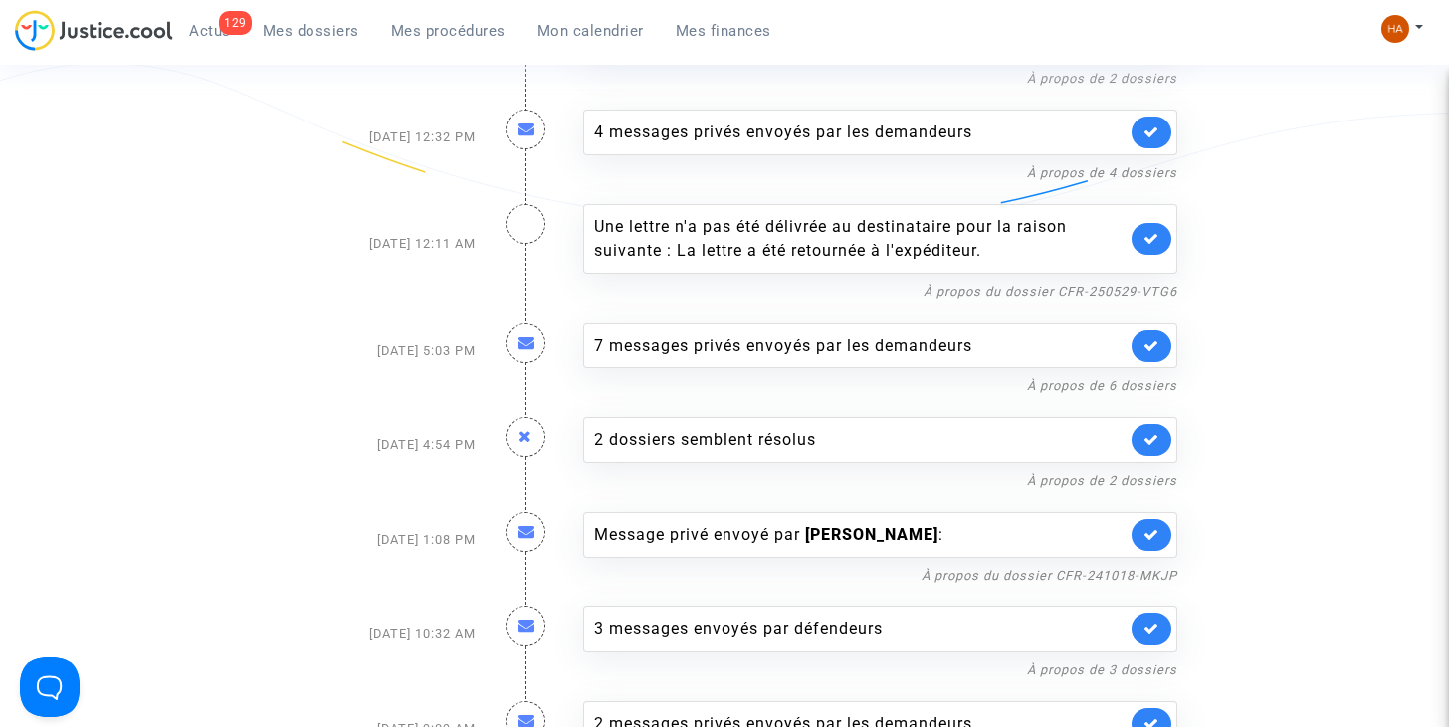
scroll to position [2858, 0]
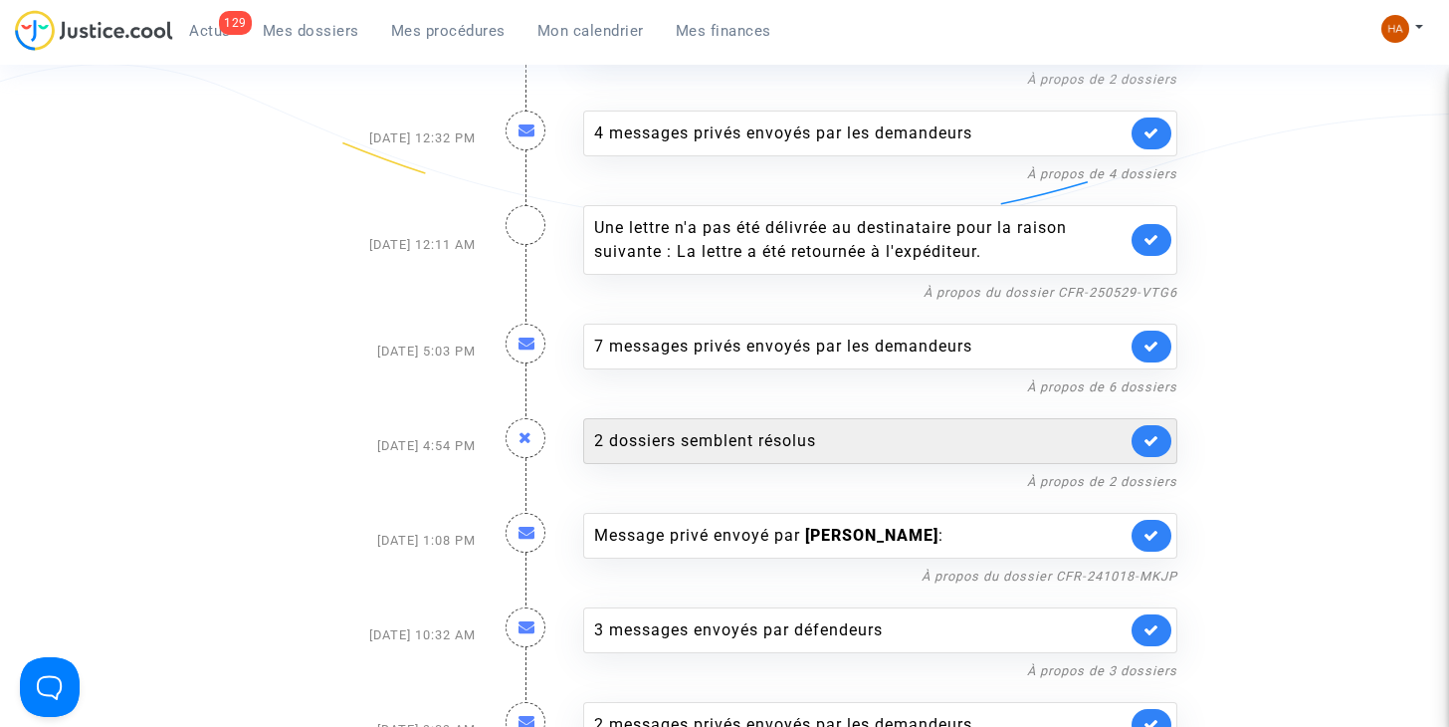
click at [811, 435] on div "2 dossiers semblent résolus" at bounding box center [880, 441] width 594 height 46
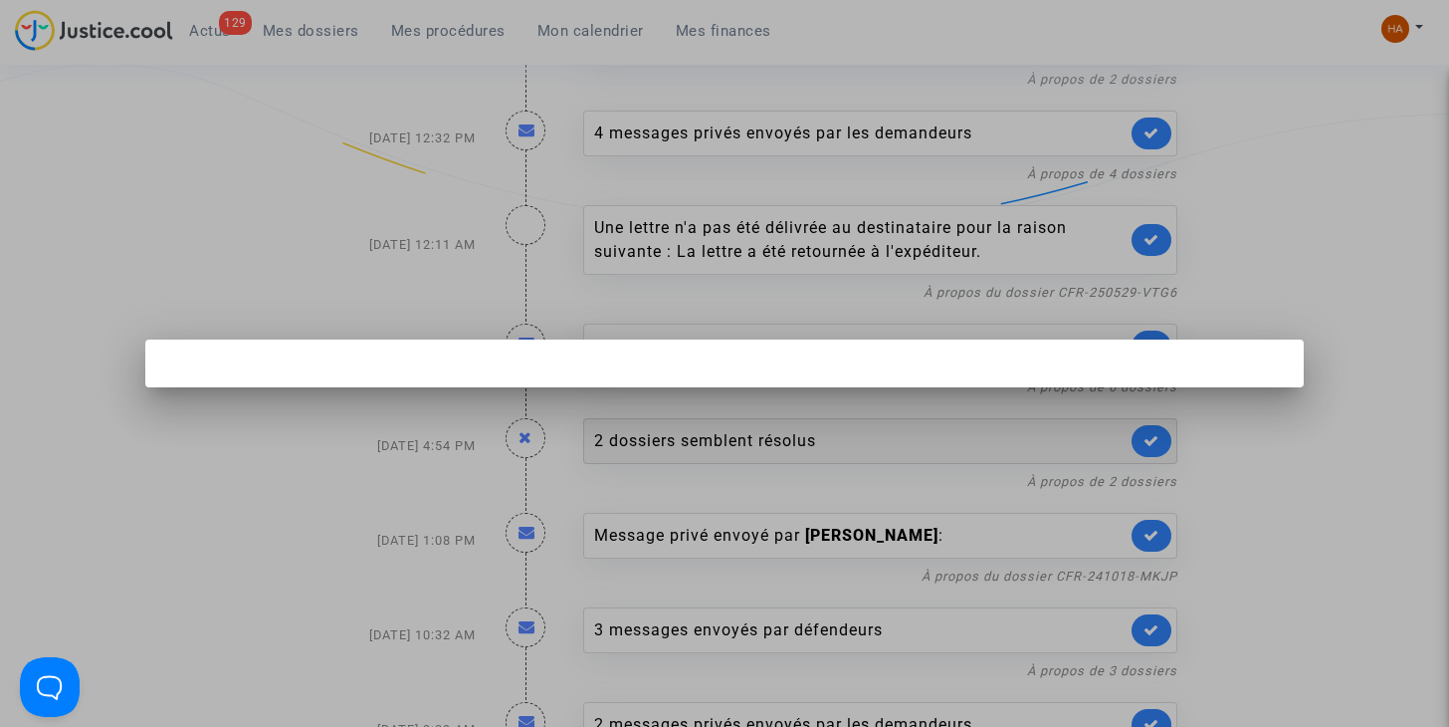
scroll to position [0, 0]
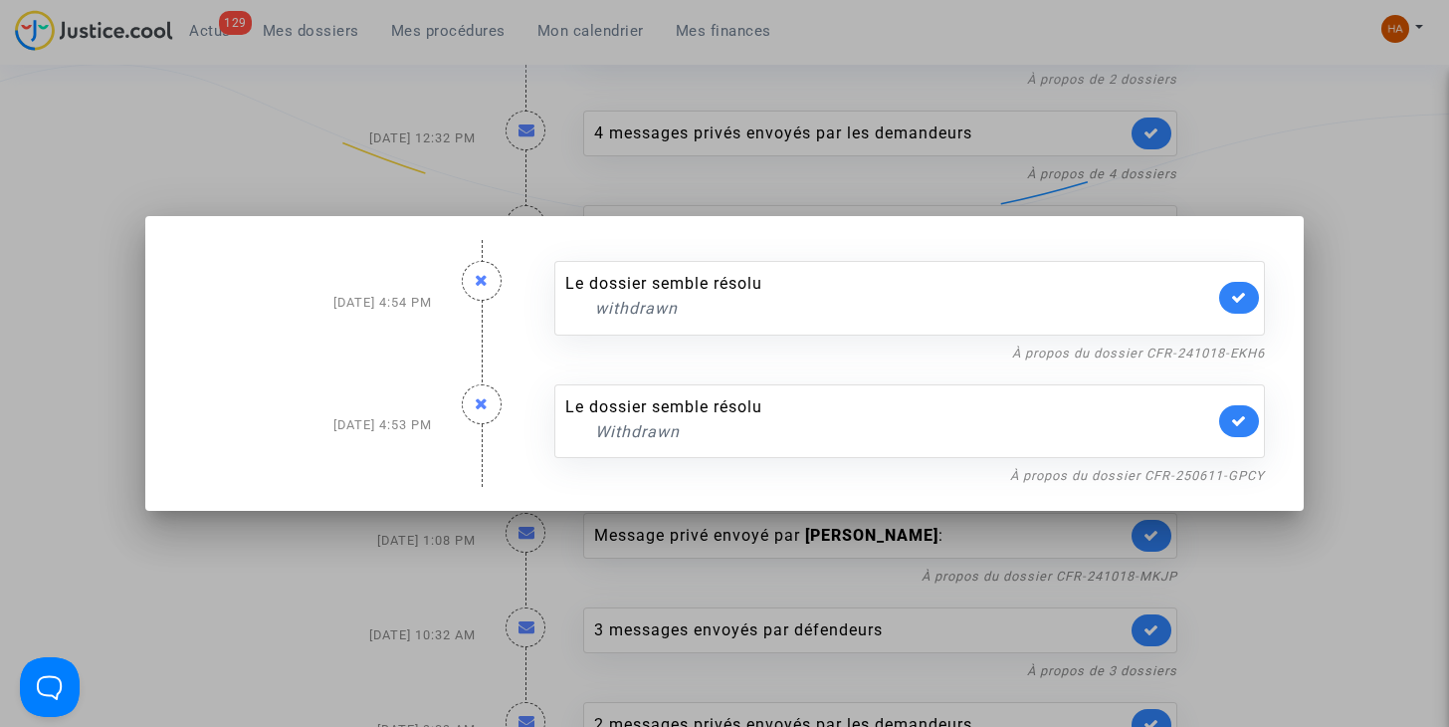
click at [1417, 442] on div at bounding box center [724, 363] width 1449 height 727
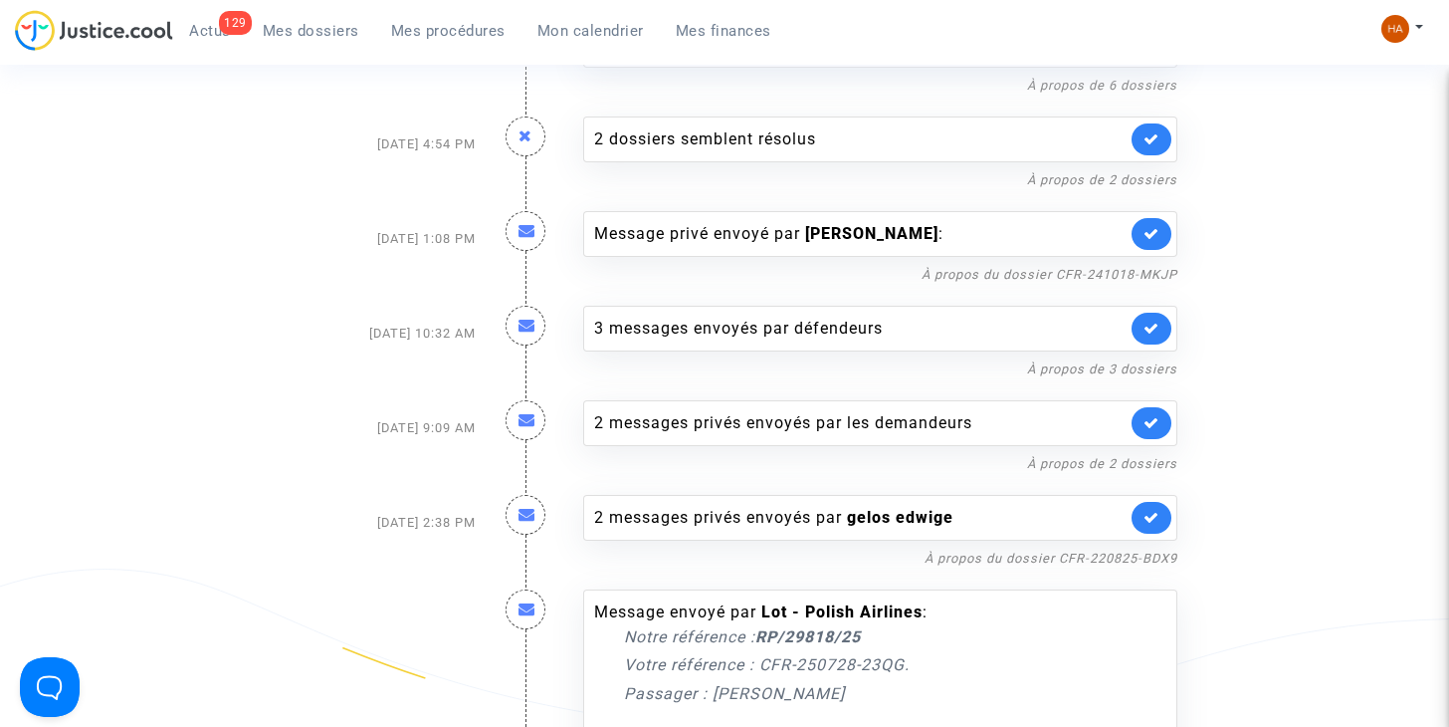
scroll to position [3161, 0]
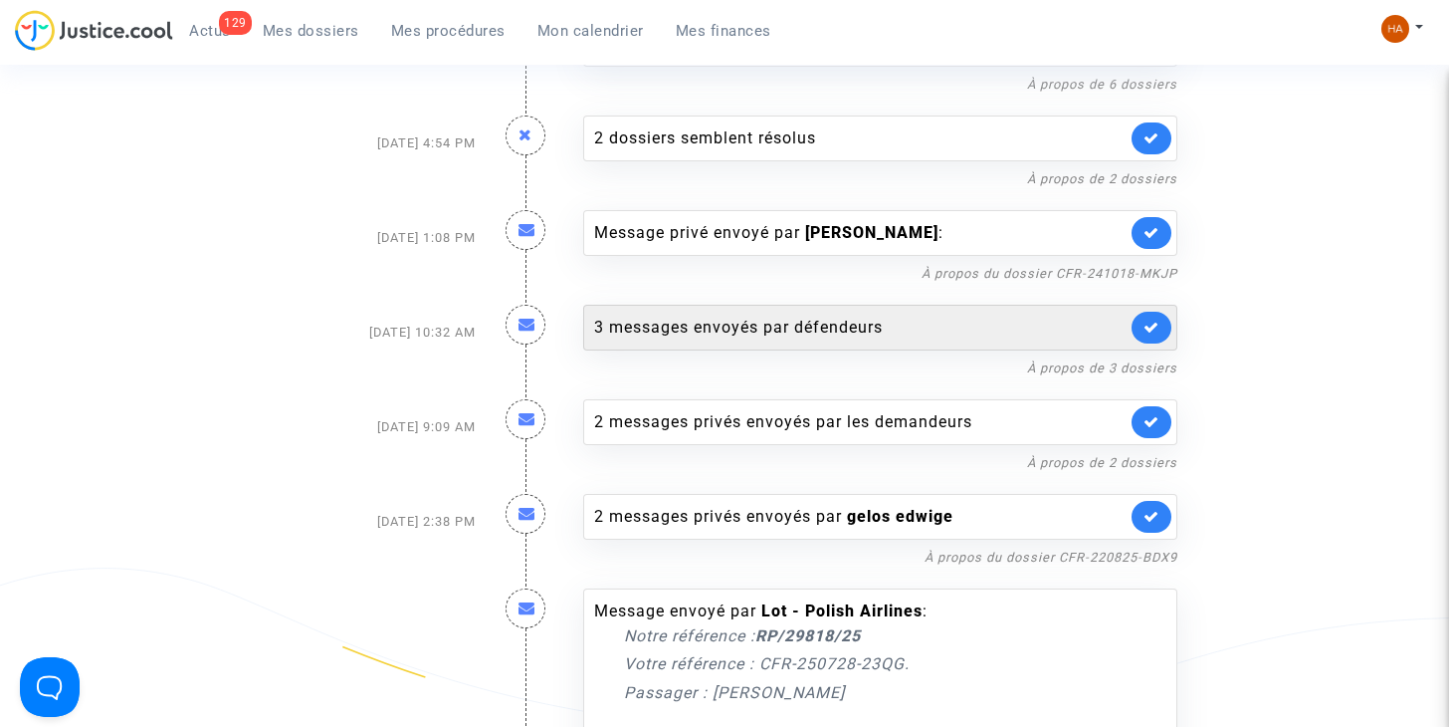
click at [964, 315] on div "3 messages envoyés par défendeurs" at bounding box center [860, 327] width 532 height 24
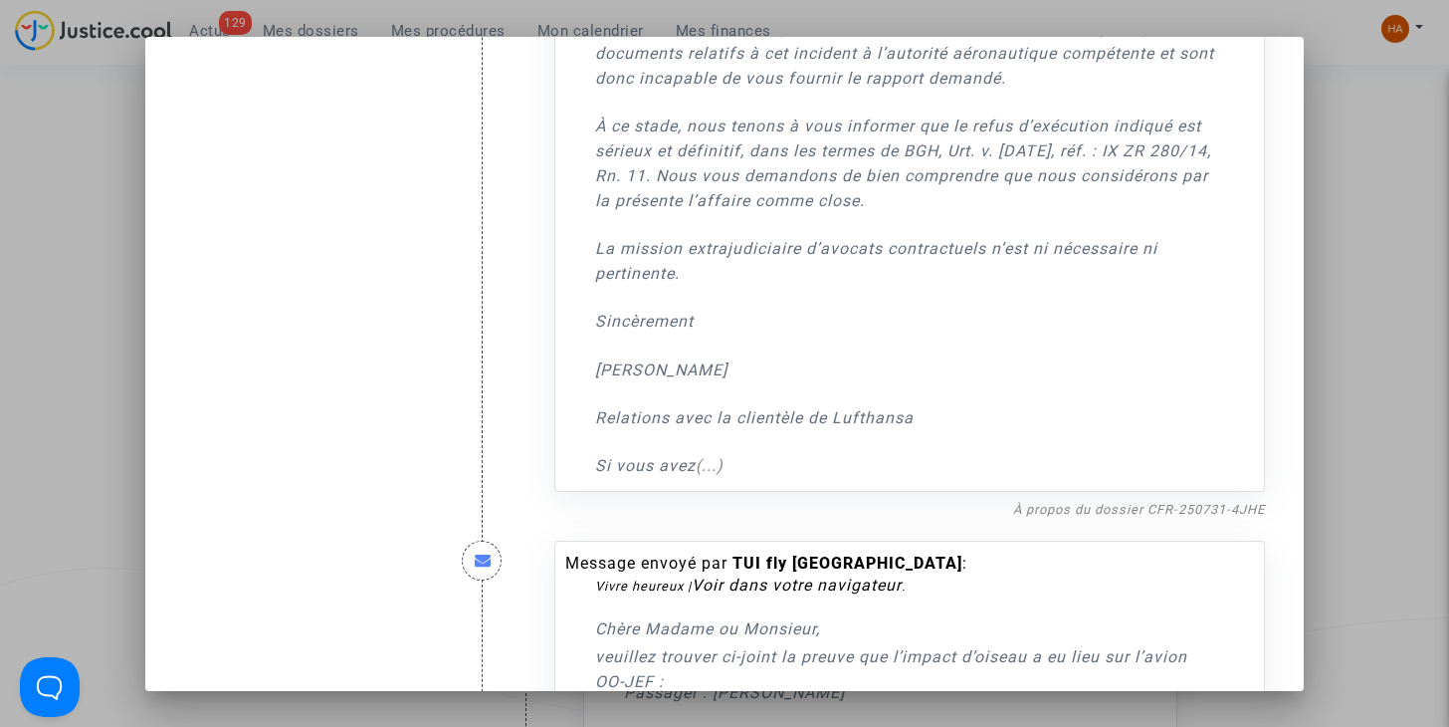
scroll to position [763, 0]
click at [1098, 518] on link "À propos du dossier CFR-250731-4JHE" at bounding box center [1139, 510] width 252 height 15
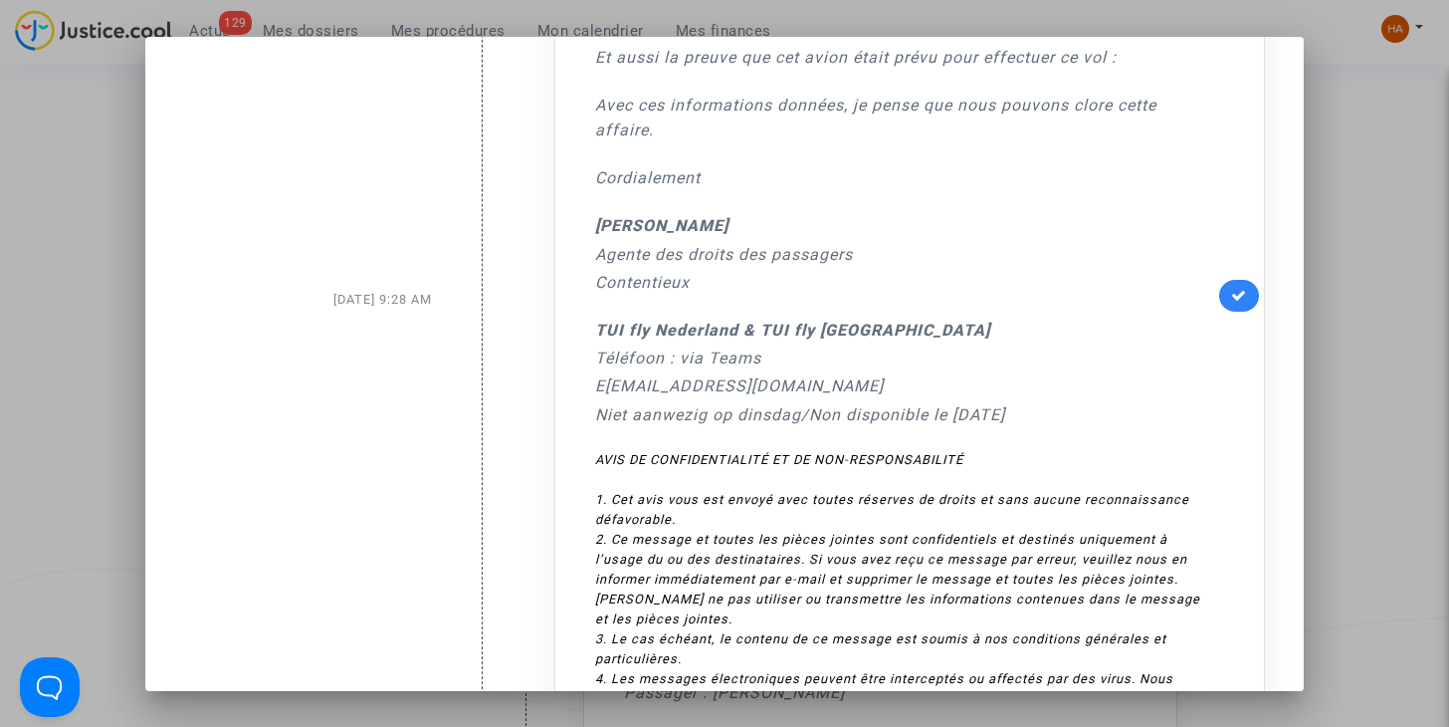
scroll to position [1699, 0]
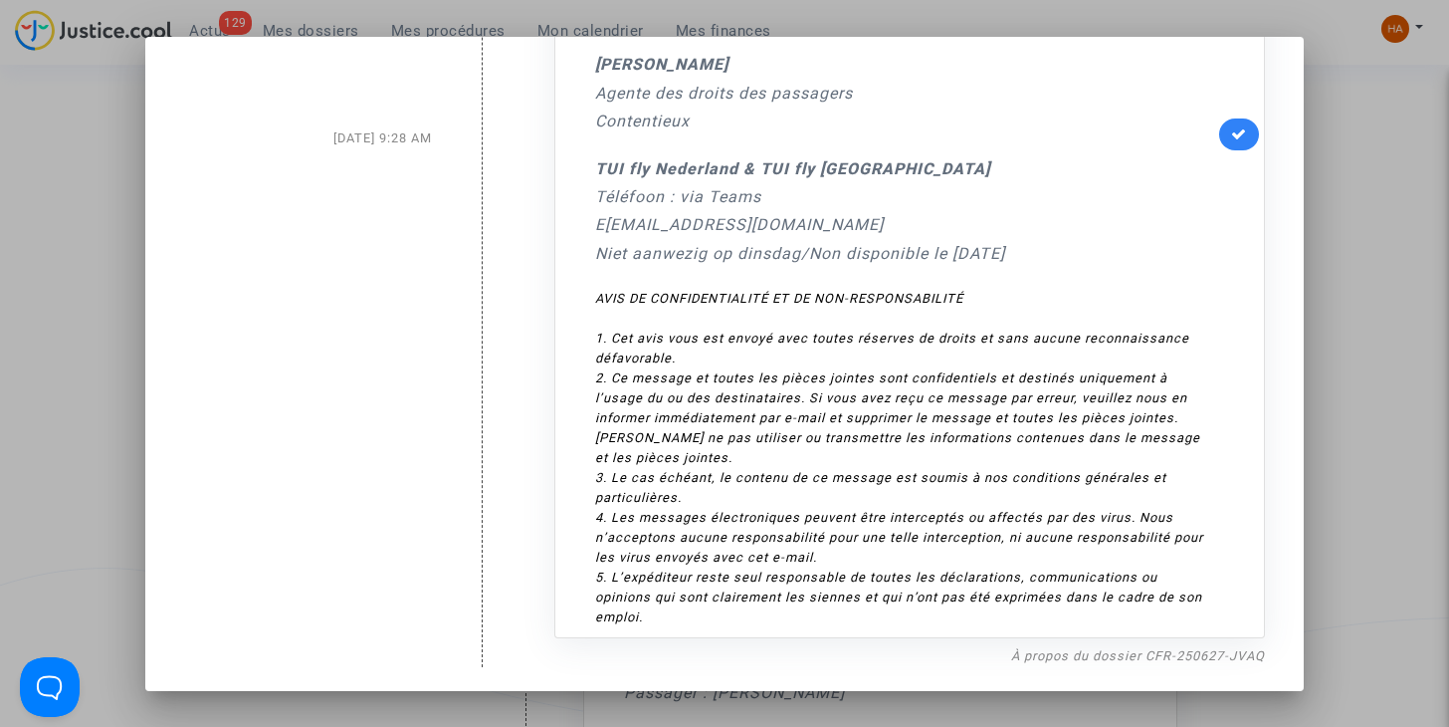
click at [1383, 385] on div at bounding box center [724, 363] width 1449 height 727
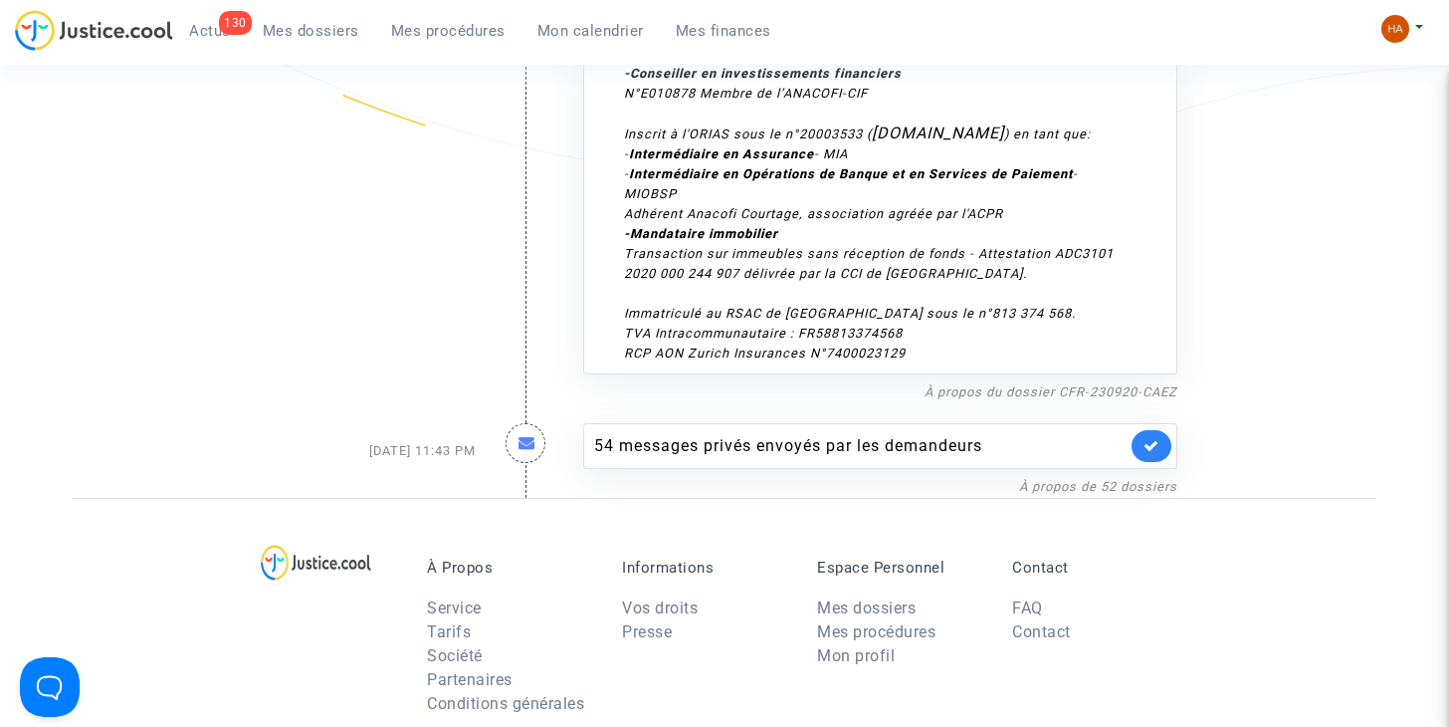
scroll to position [7744, 0]
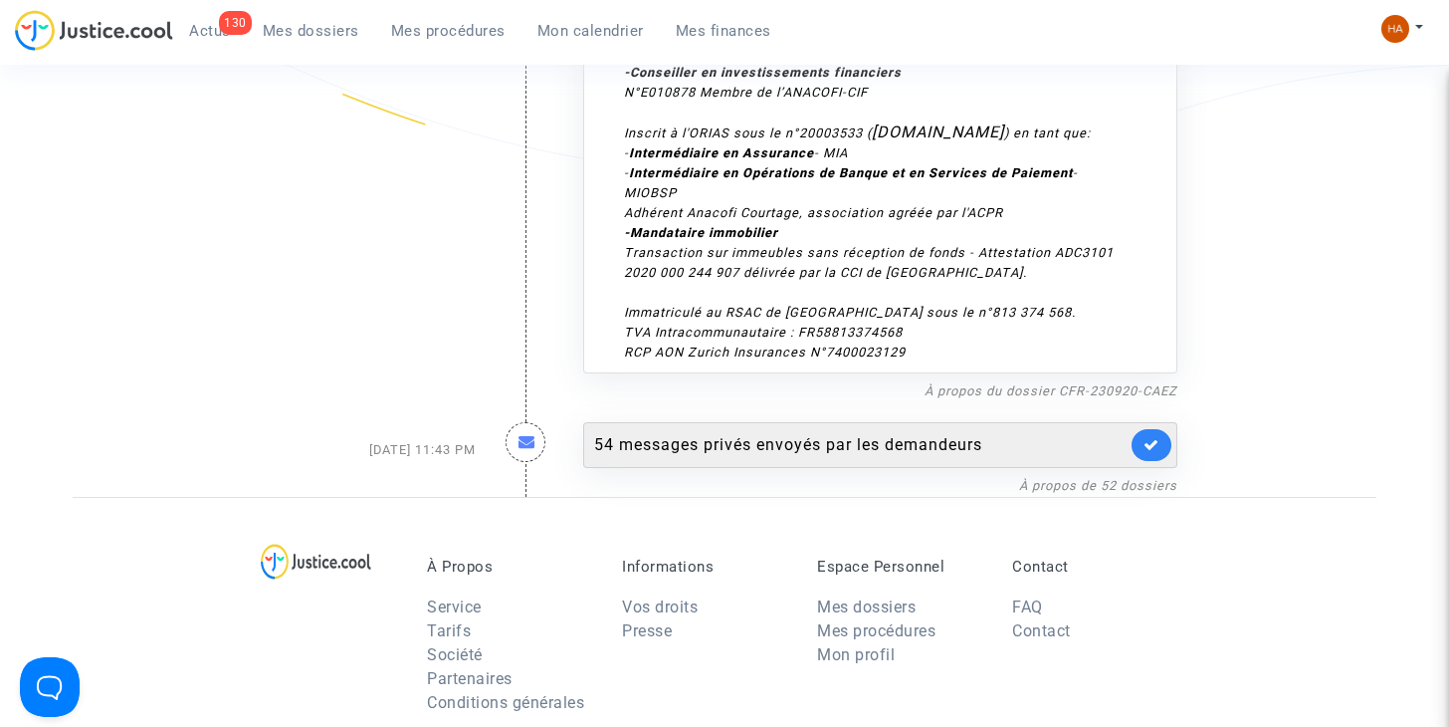
click at [897, 433] on div "54 messages privés envoyés par les demandeurs" at bounding box center [860, 445] width 532 height 24
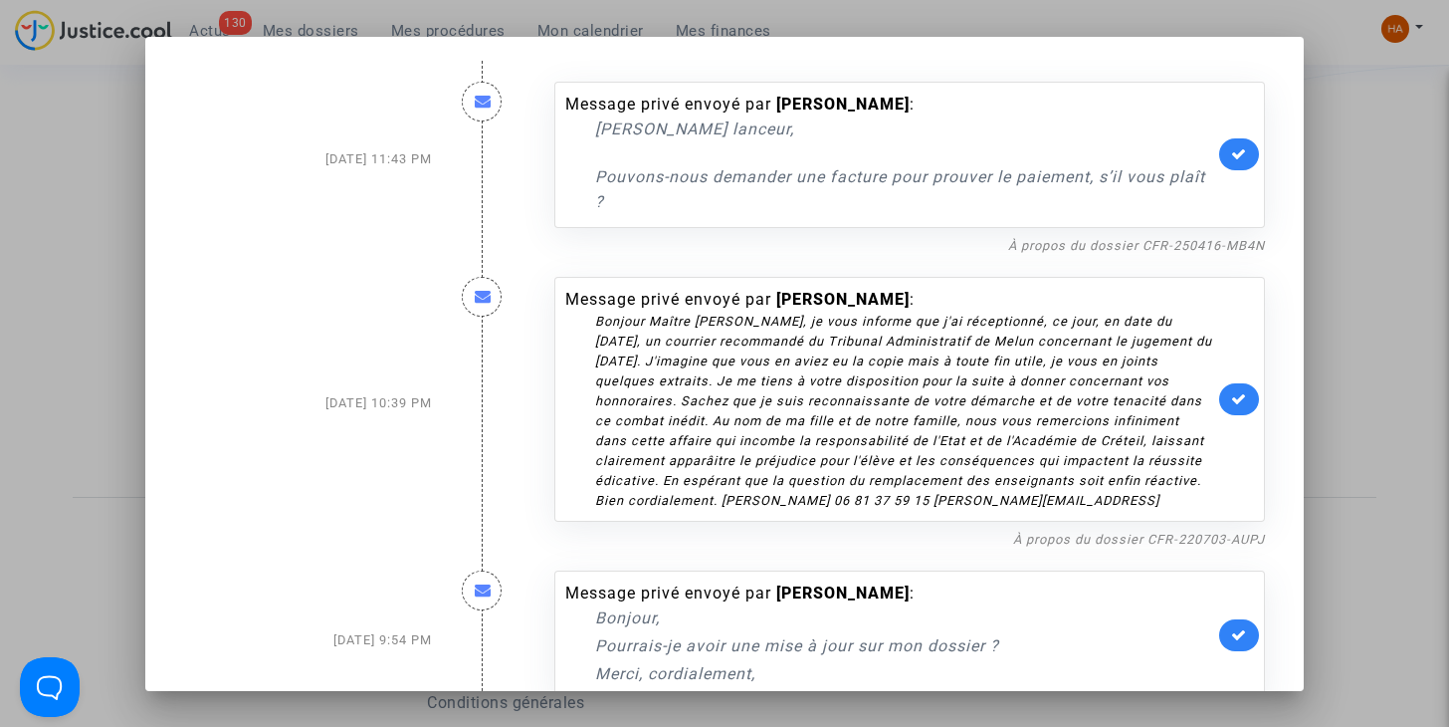
click at [1374, 263] on div at bounding box center [724, 363] width 1449 height 727
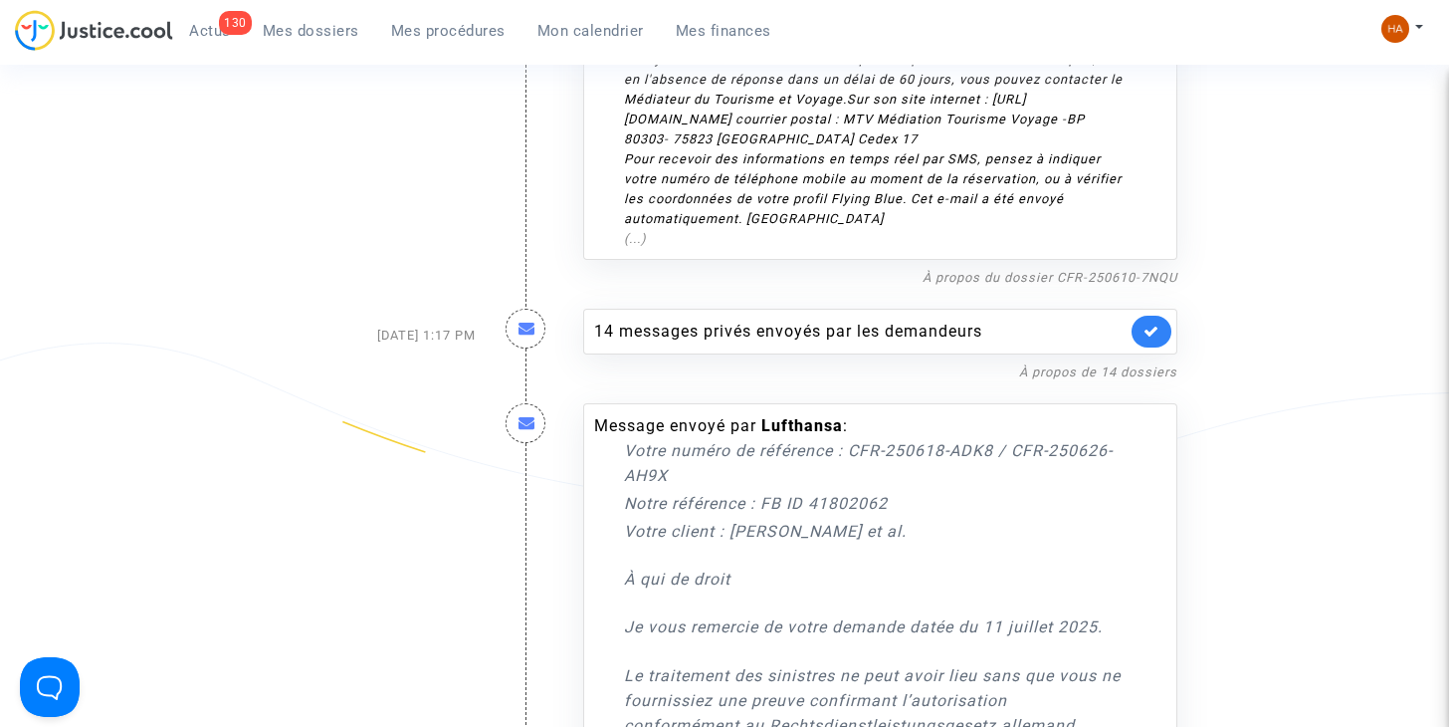
scroll to position [5803, 0]
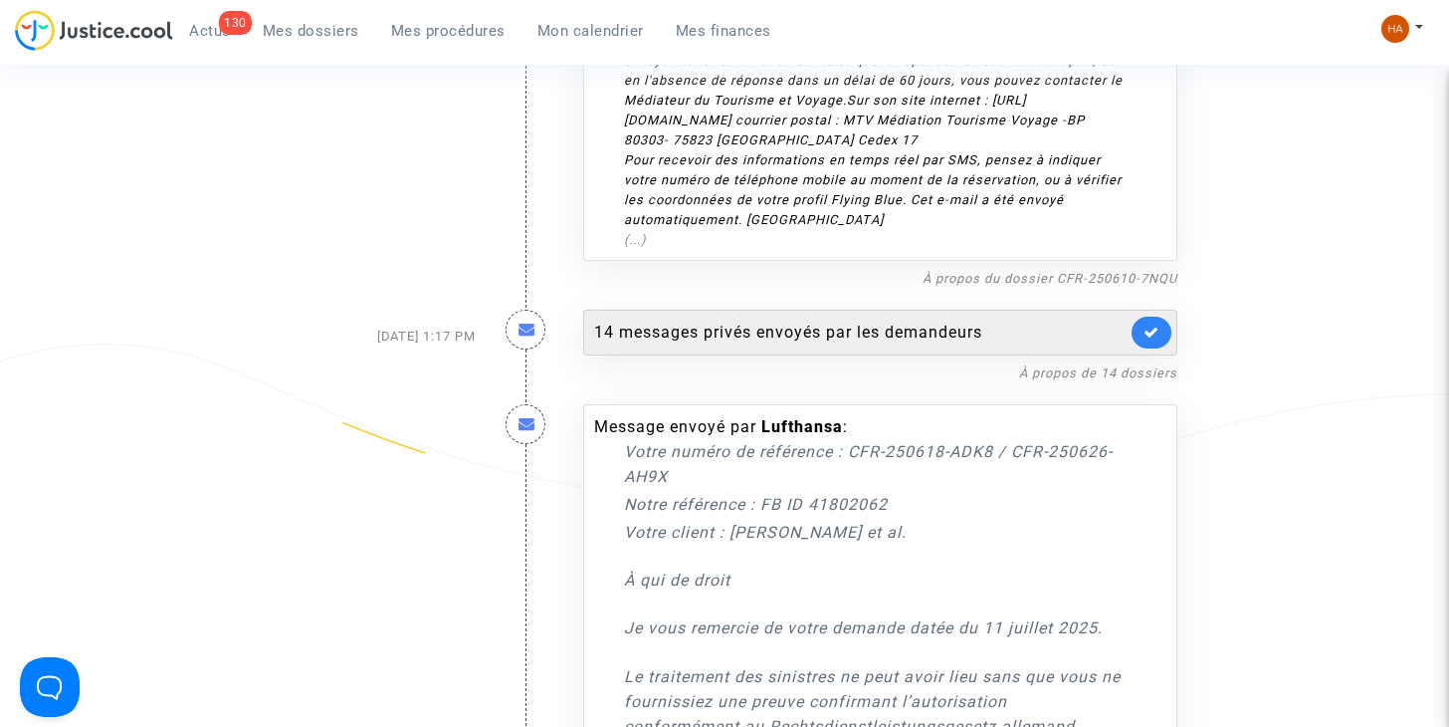
click at [908, 310] on div "14 messages privés envoyés par les demandeurs" at bounding box center [880, 333] width 594 height 46
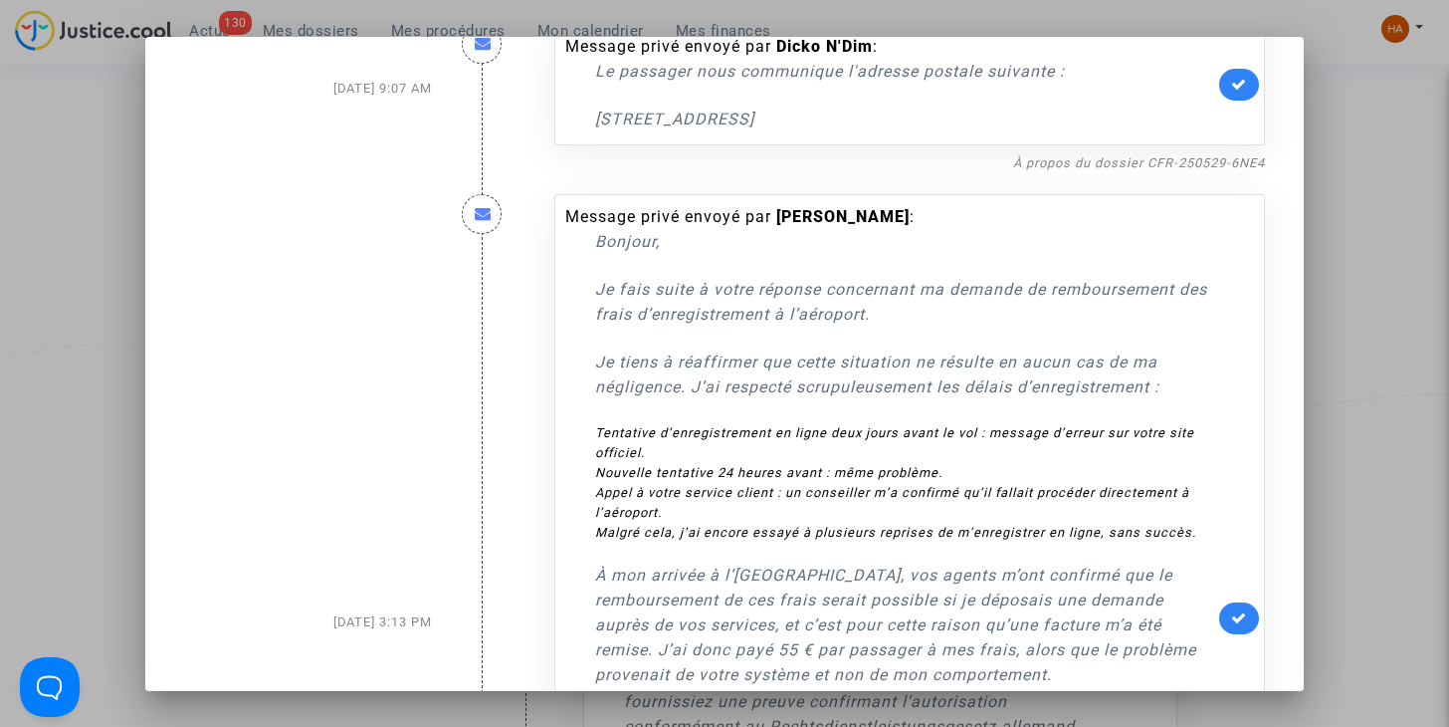
scroll to position [3159, 0]
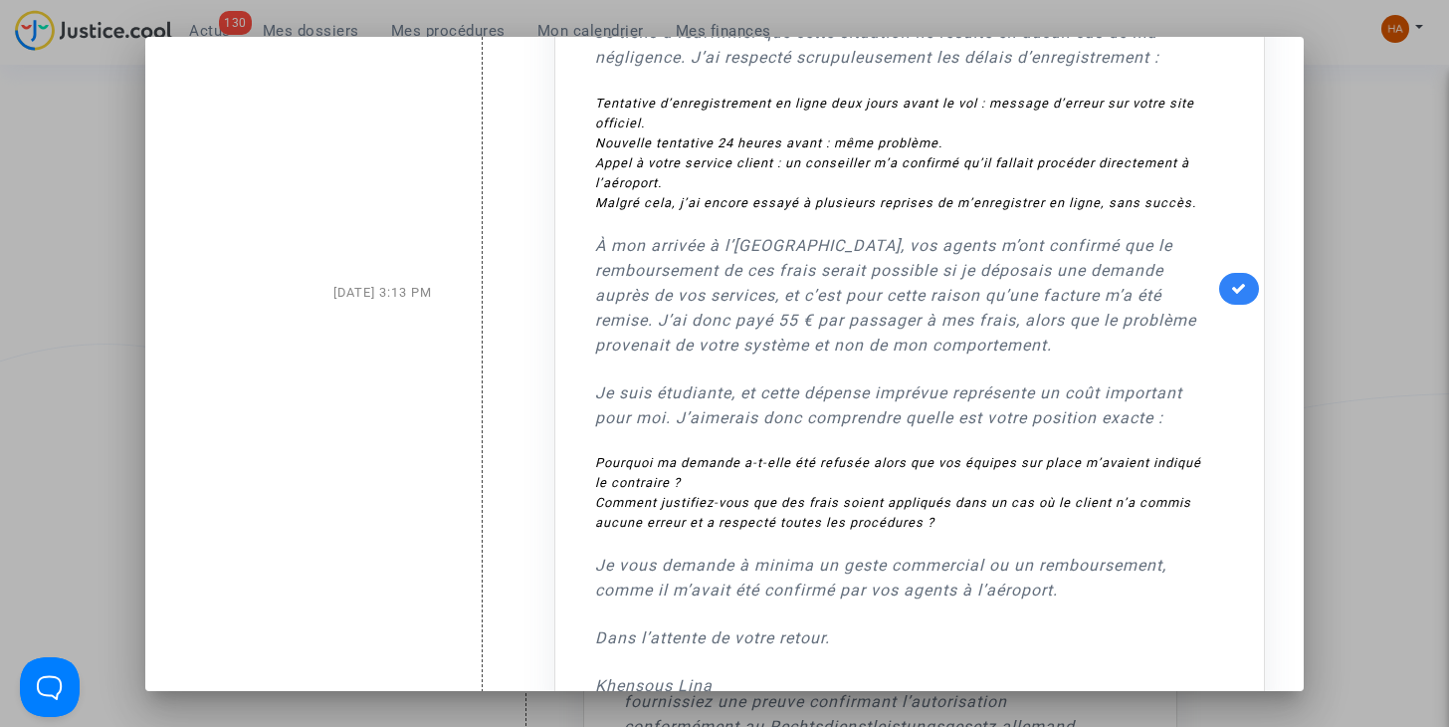
click at [1387, 179] on div at bounding box center [724, 363] width 1449 height 727
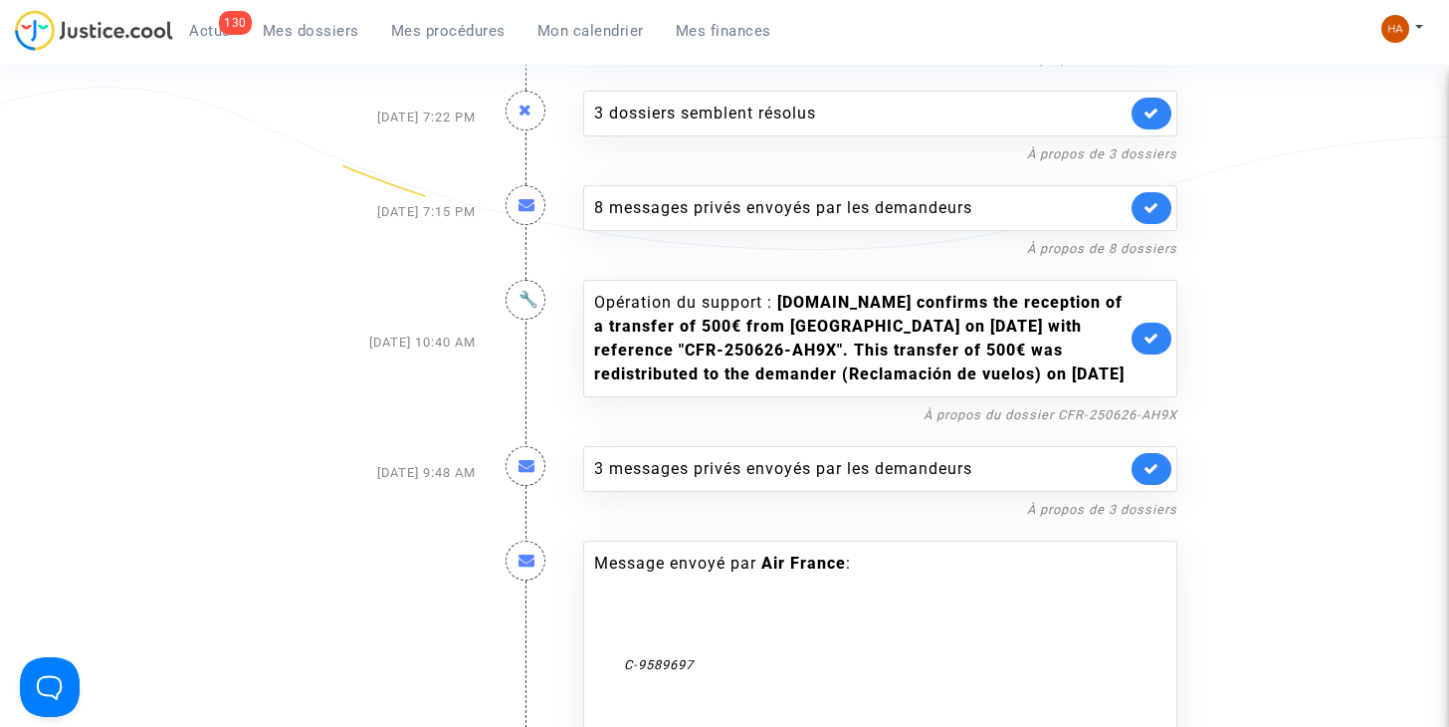
scroll to position [4447, 0]
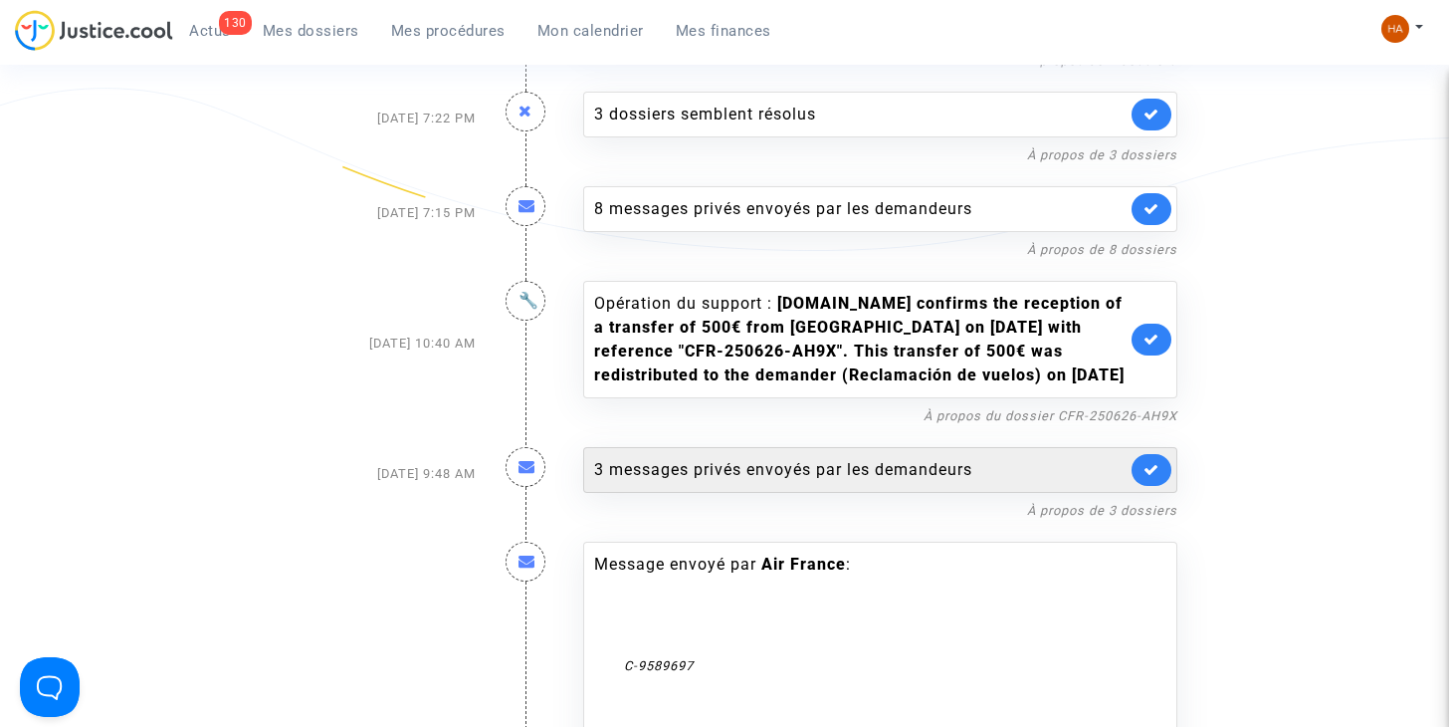
click at [827, 458] on div "3 messages privés envoyés par les demandeurs" at bounding box center [860, 470] width 532 height 24
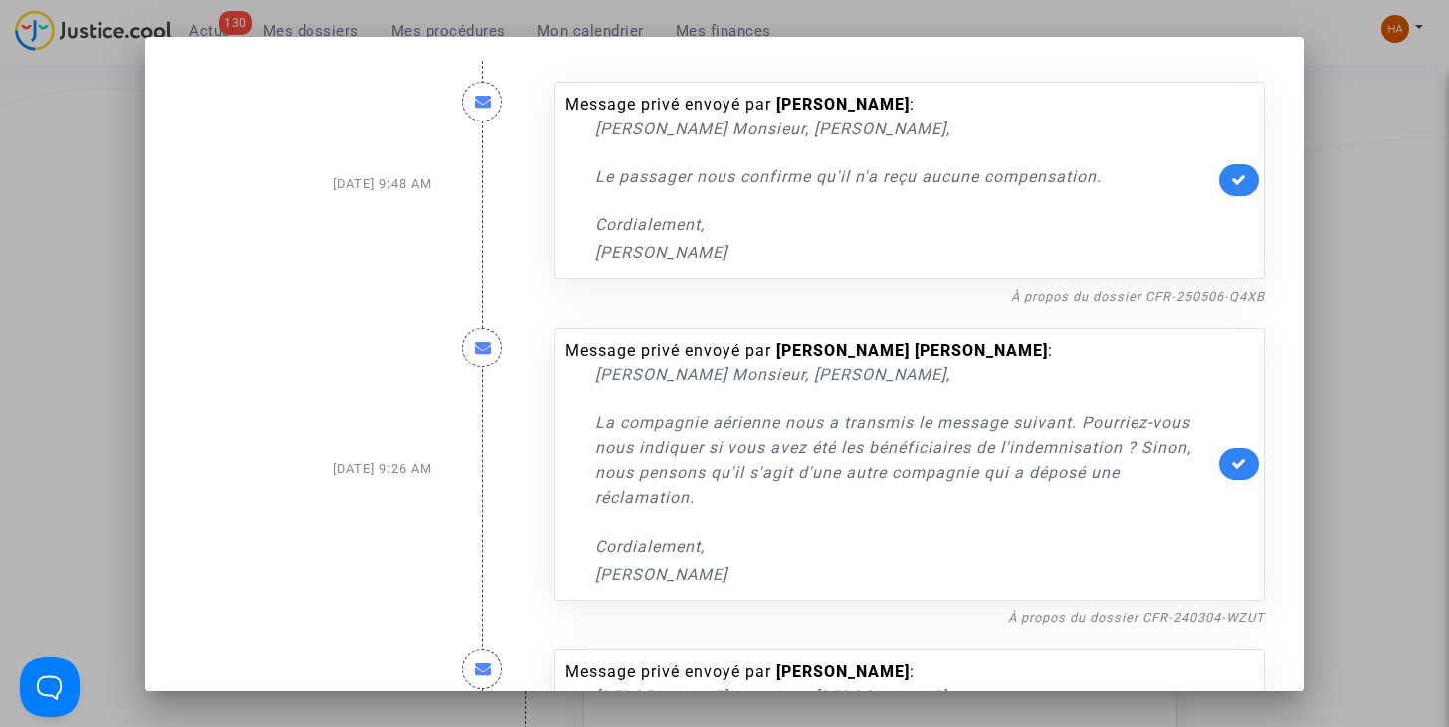
scroll to position [259, 0]
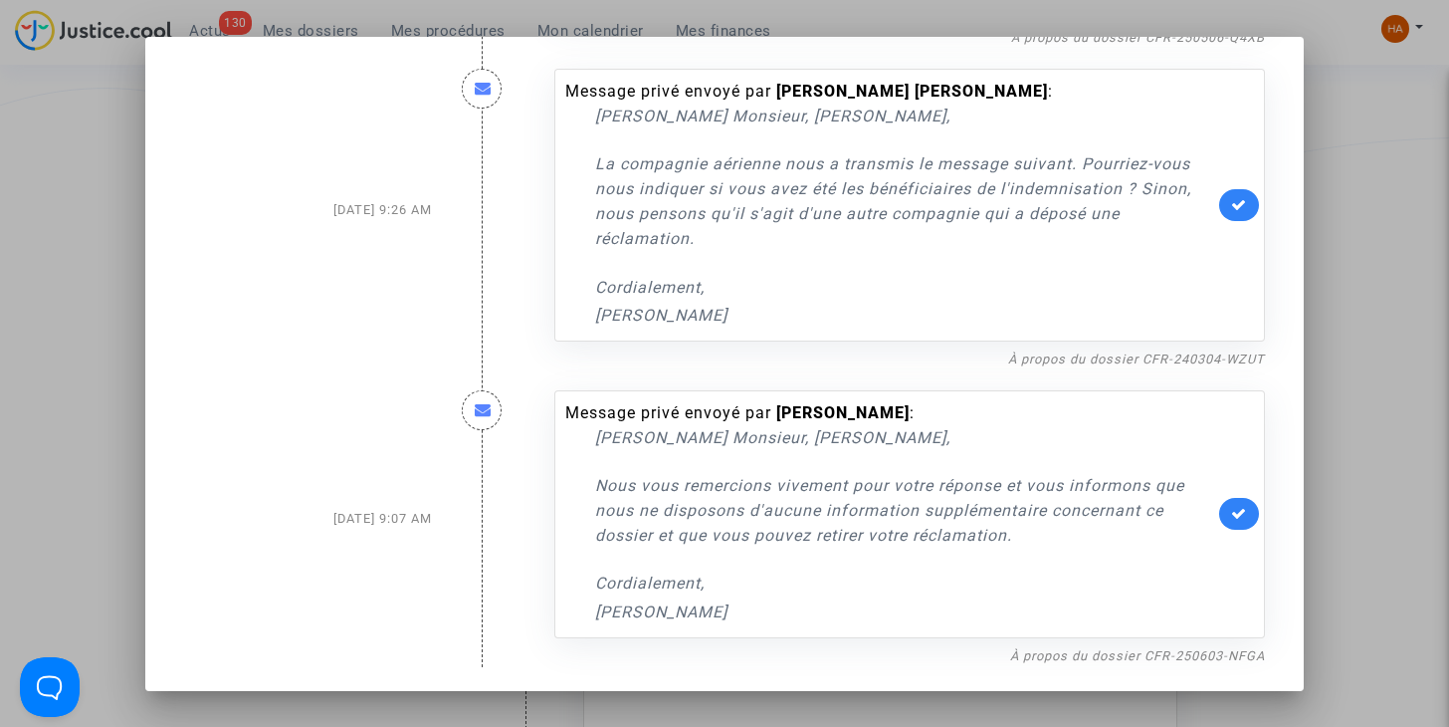
click at [1365, 341] on div at bounding box center [724, 363] width 1449 height 727
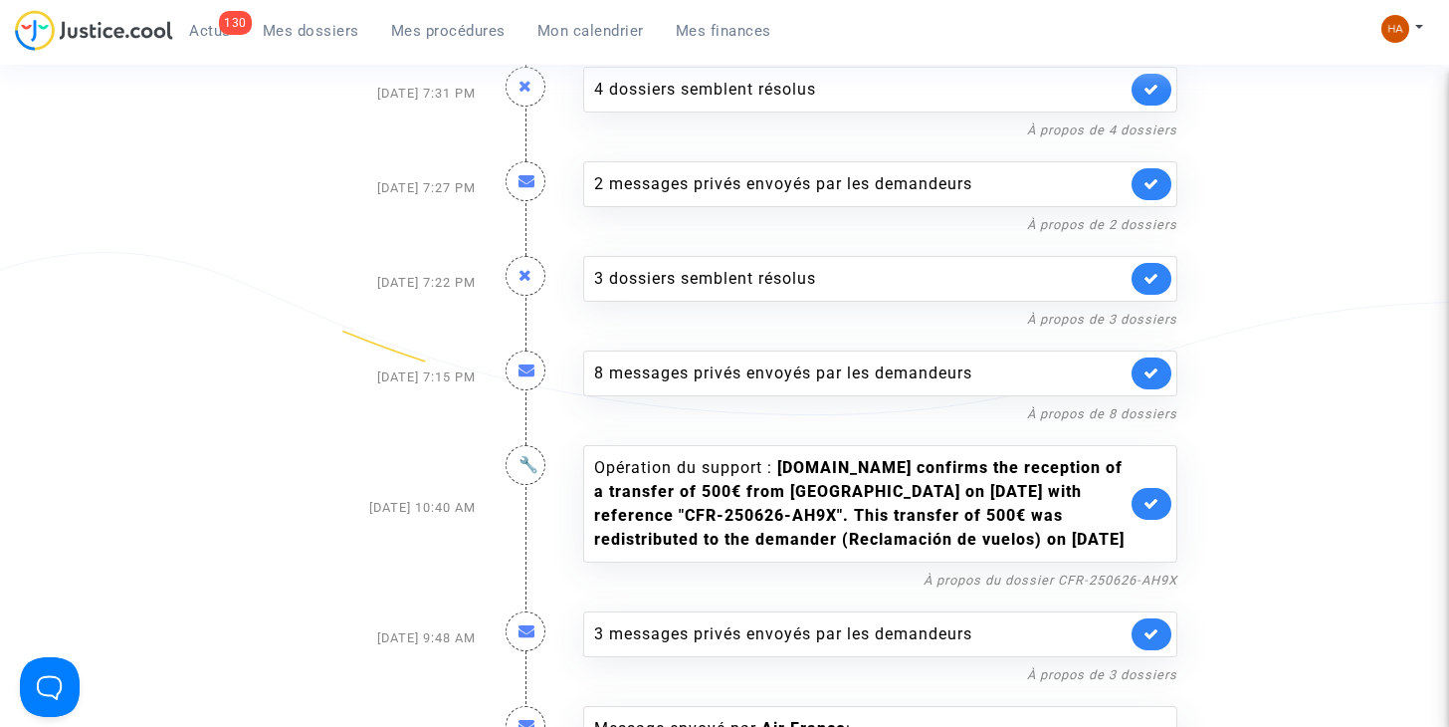
scroll to position [4281, 0]
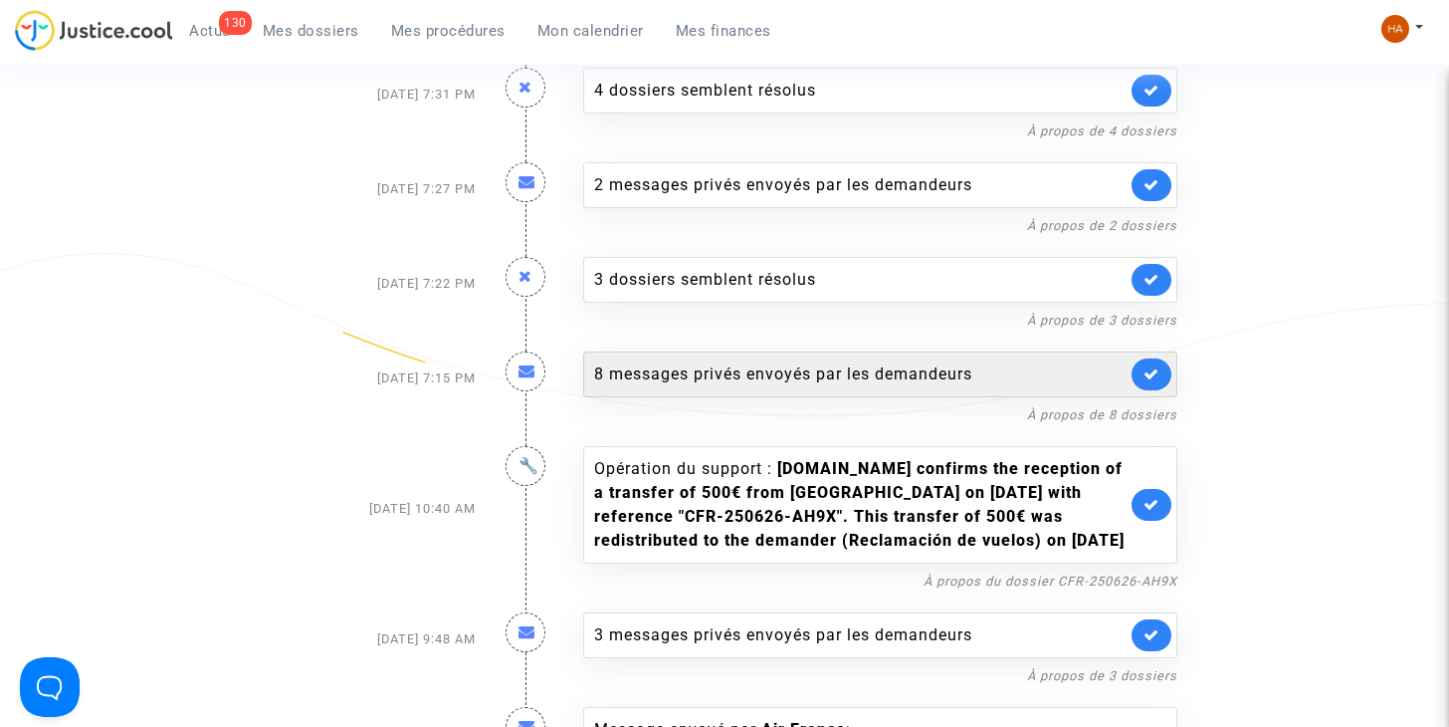
click at [780, 362] on div "8 messages privés envoyés par les demandeurs" at bounding box center [860, 374] width 532 height 24
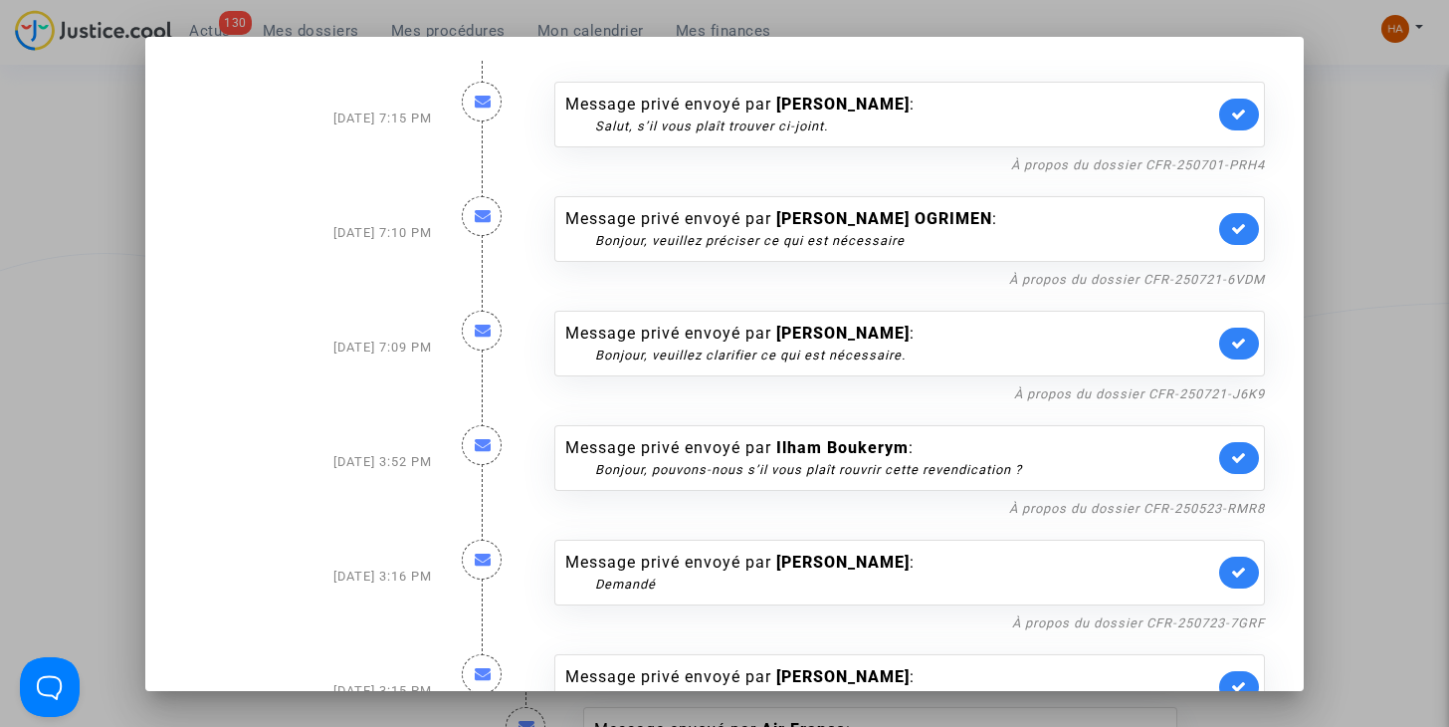
scroll to position [452, 0]
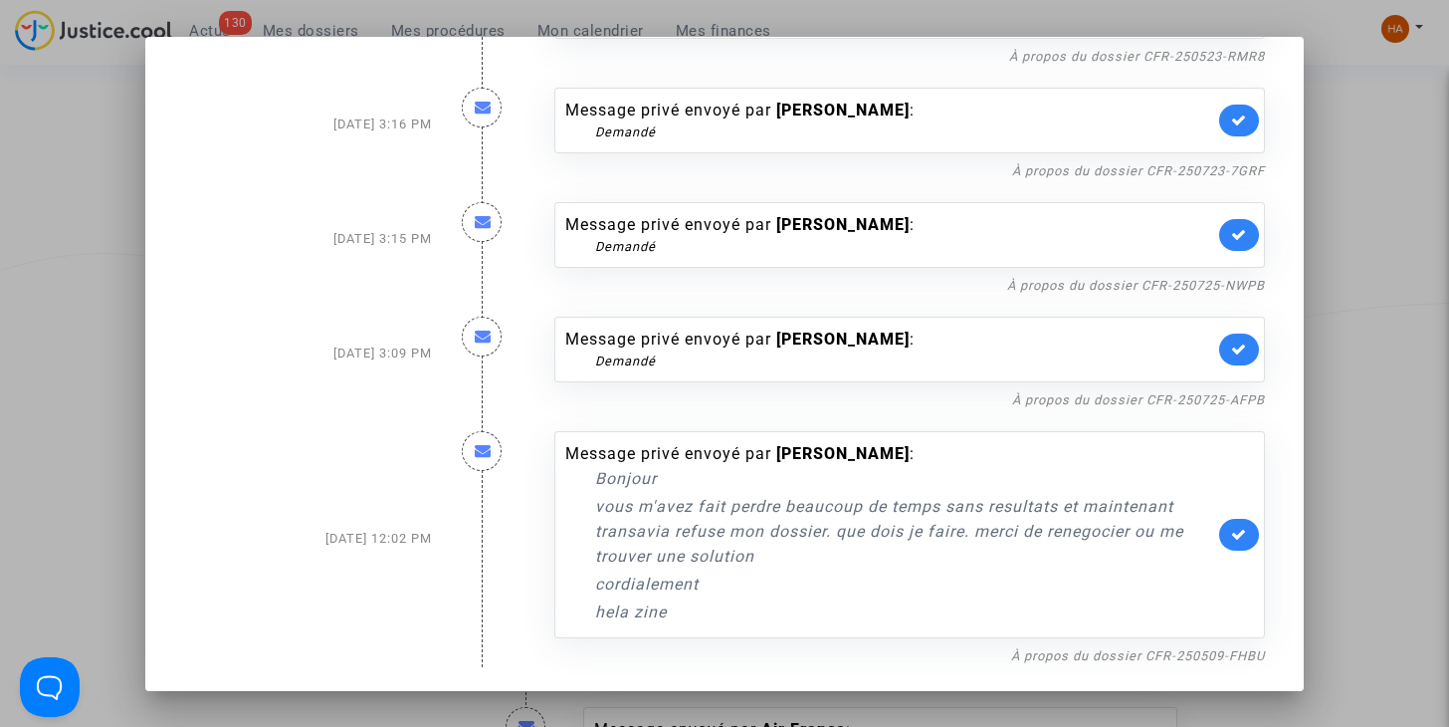
click at [1368, 158] on div at bounding box center [724, 363] width 1449 height 727
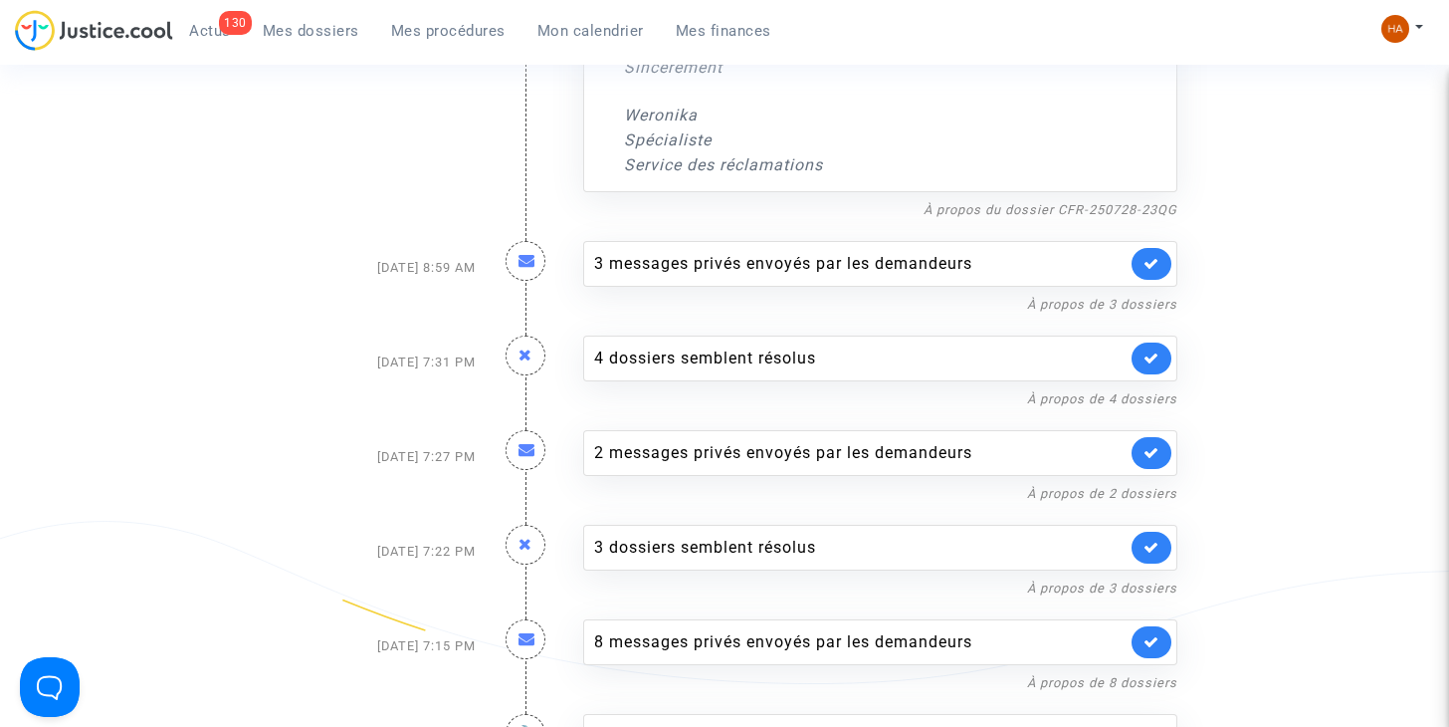
scroll to position [4011, 0]
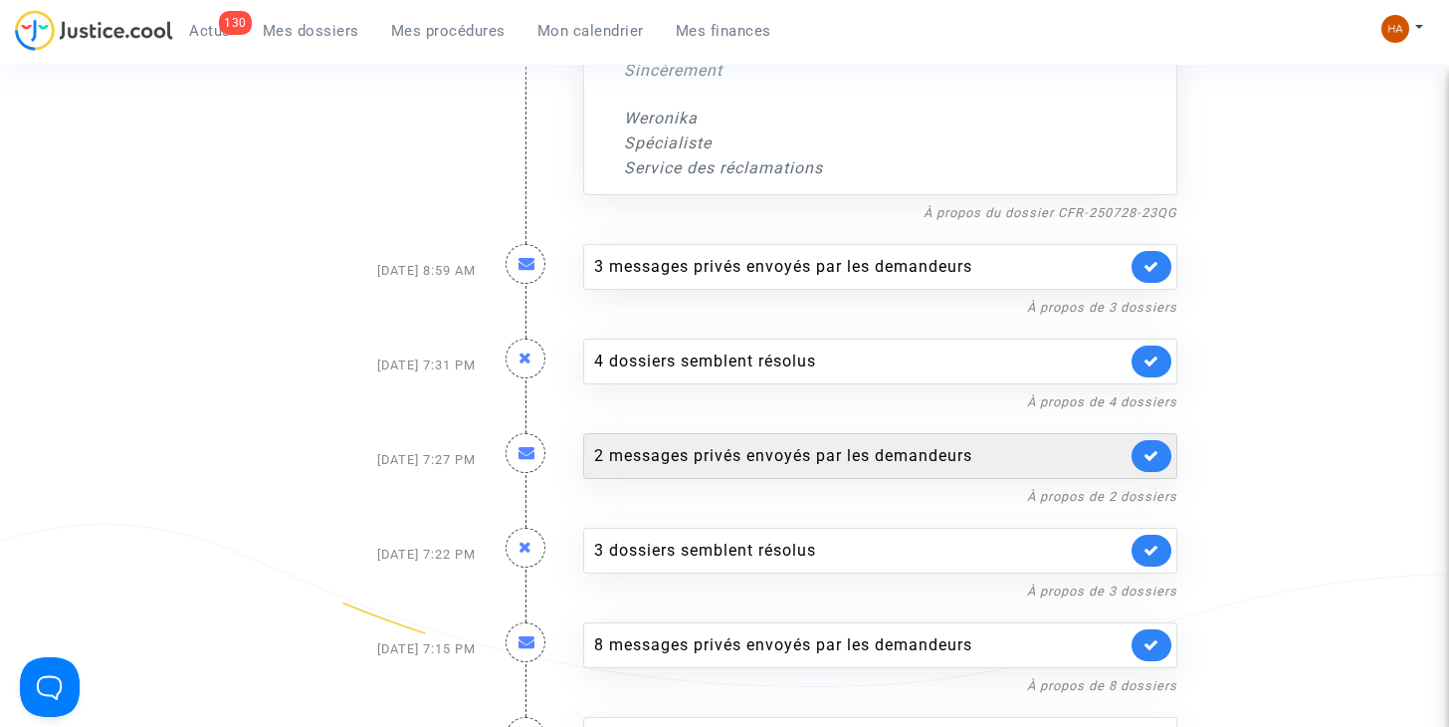
click at [934, 444] on div "2 messages privés envoyés par les demandeurs" at bounding box center [860, 456] width 532 height 24
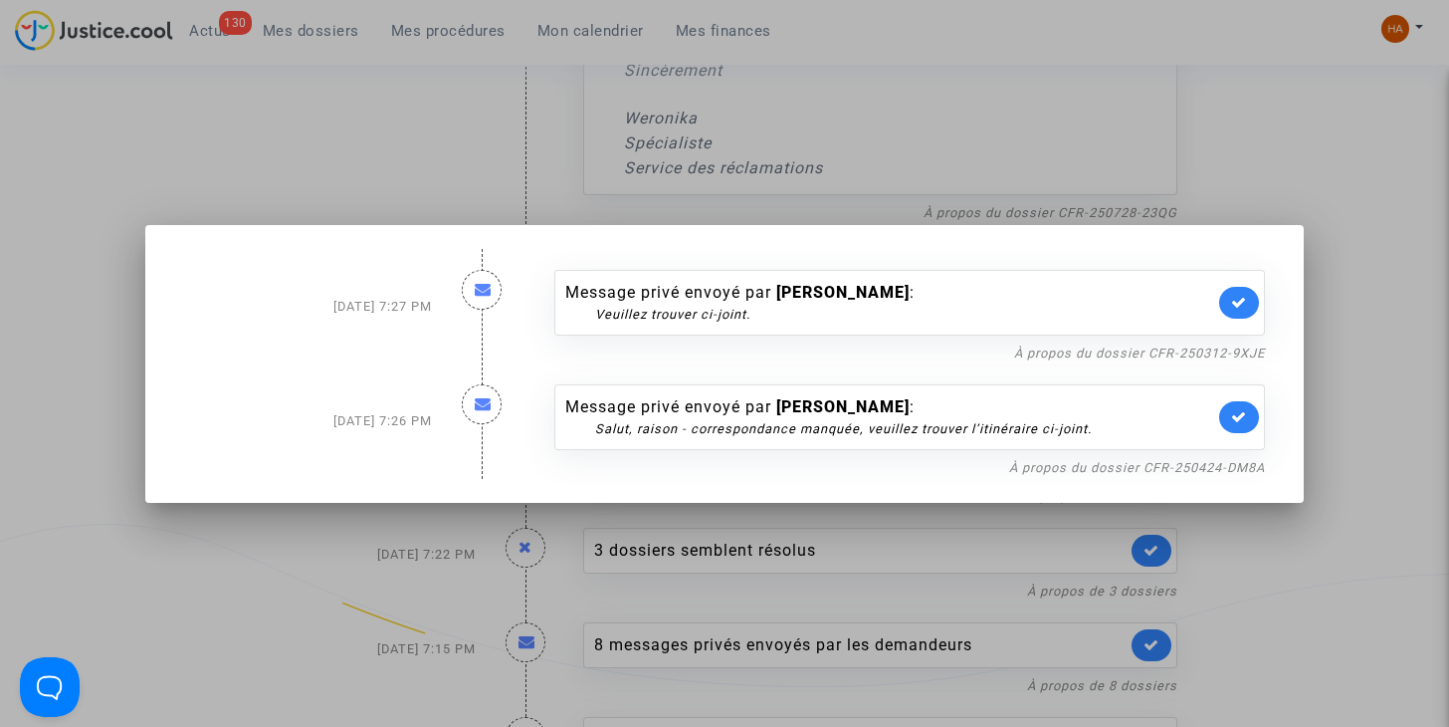
click at [1346, 130] on div at bounding box center [724, 363] width 1449 height 727
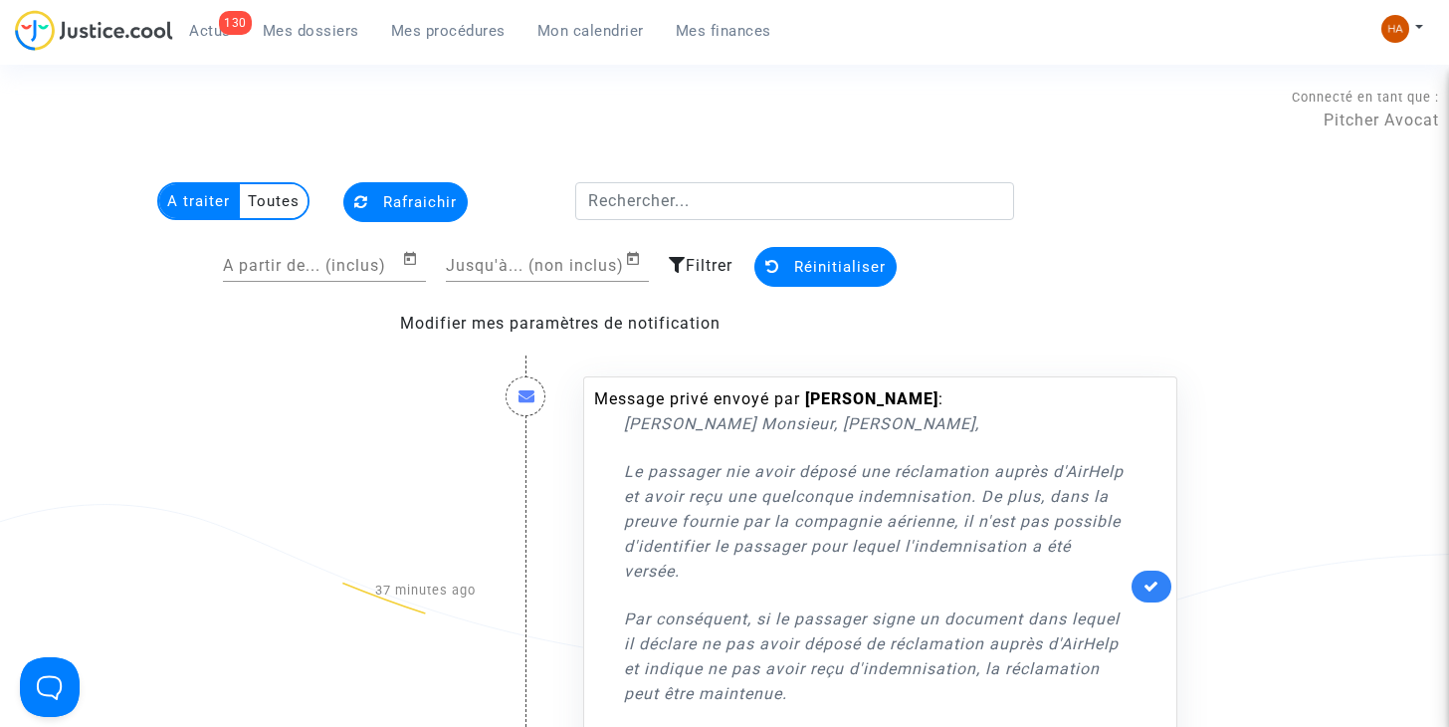
scroll to position [4011, 0]
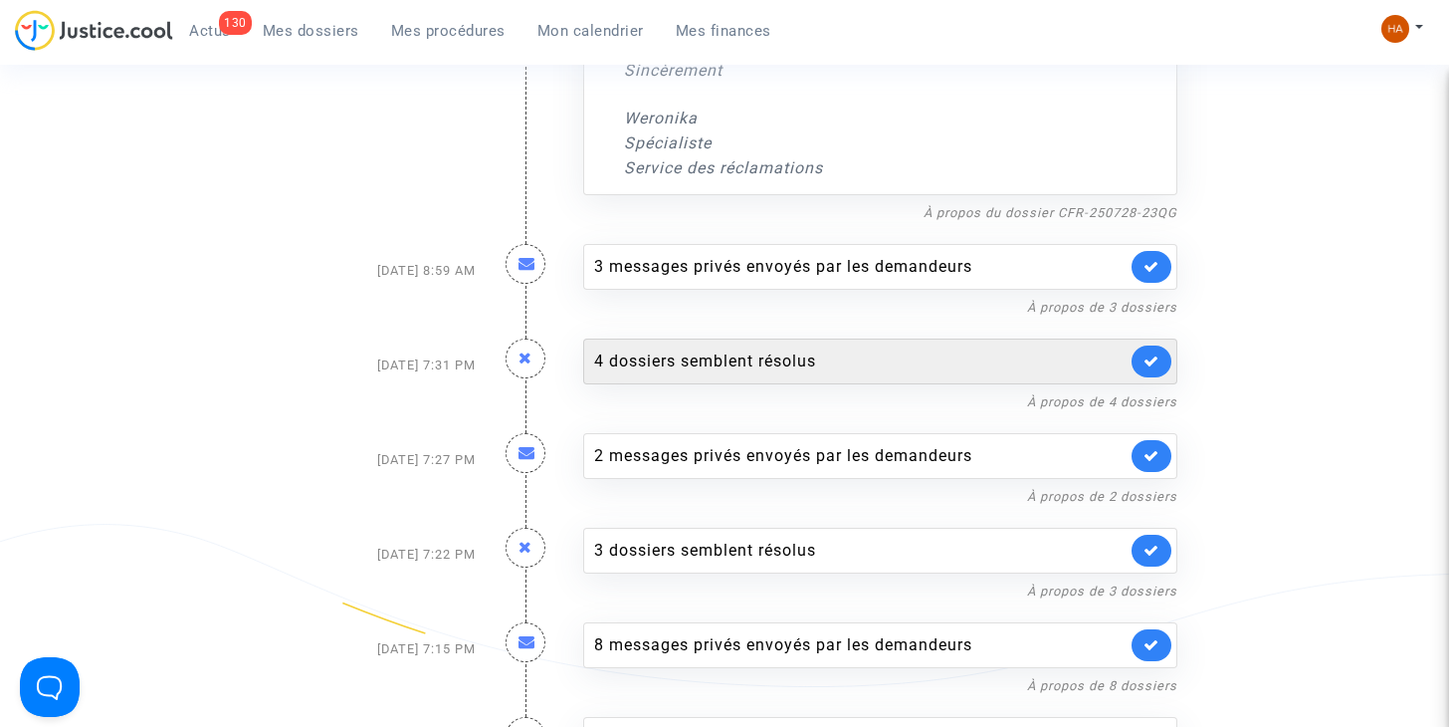
click at [928, 356] on div "4 dossiers semblent résolus" at bounding box center [880, 361] width 594 height 46
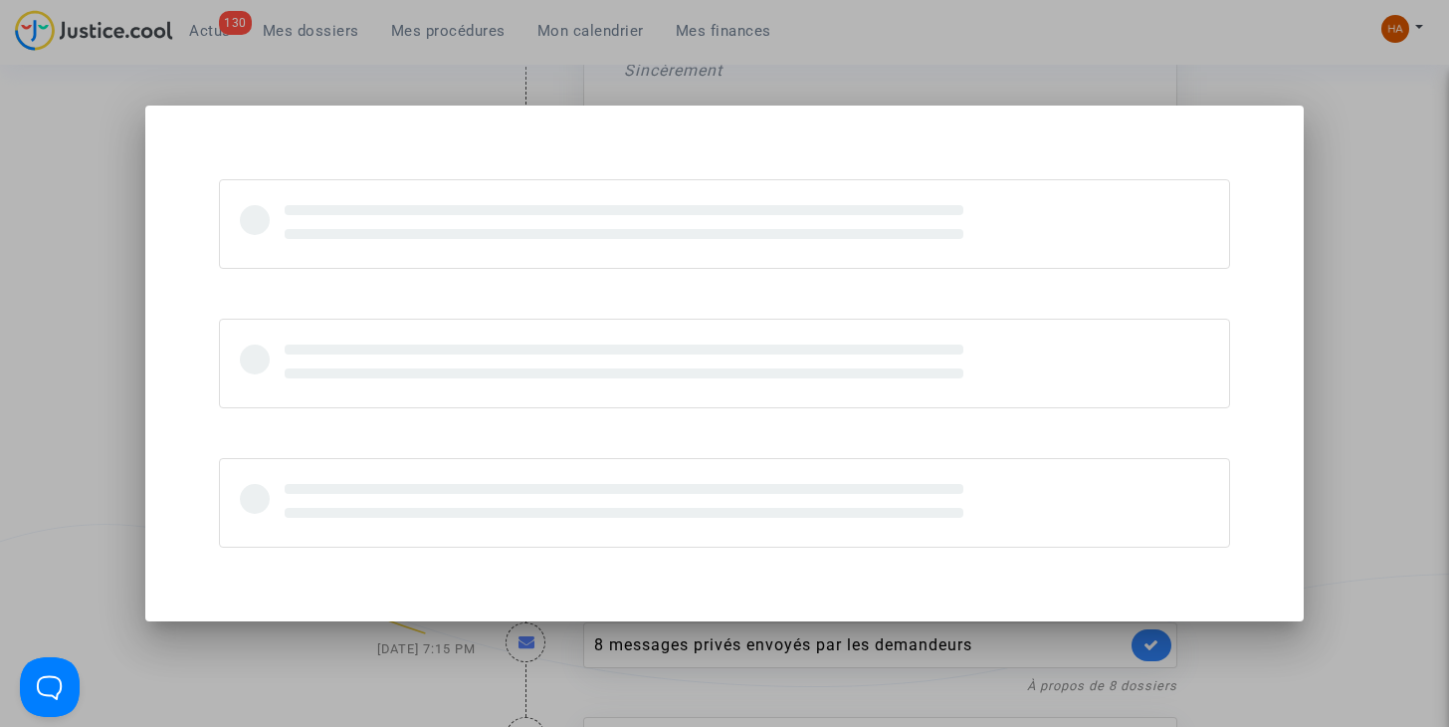
scroll to position [0, 0]
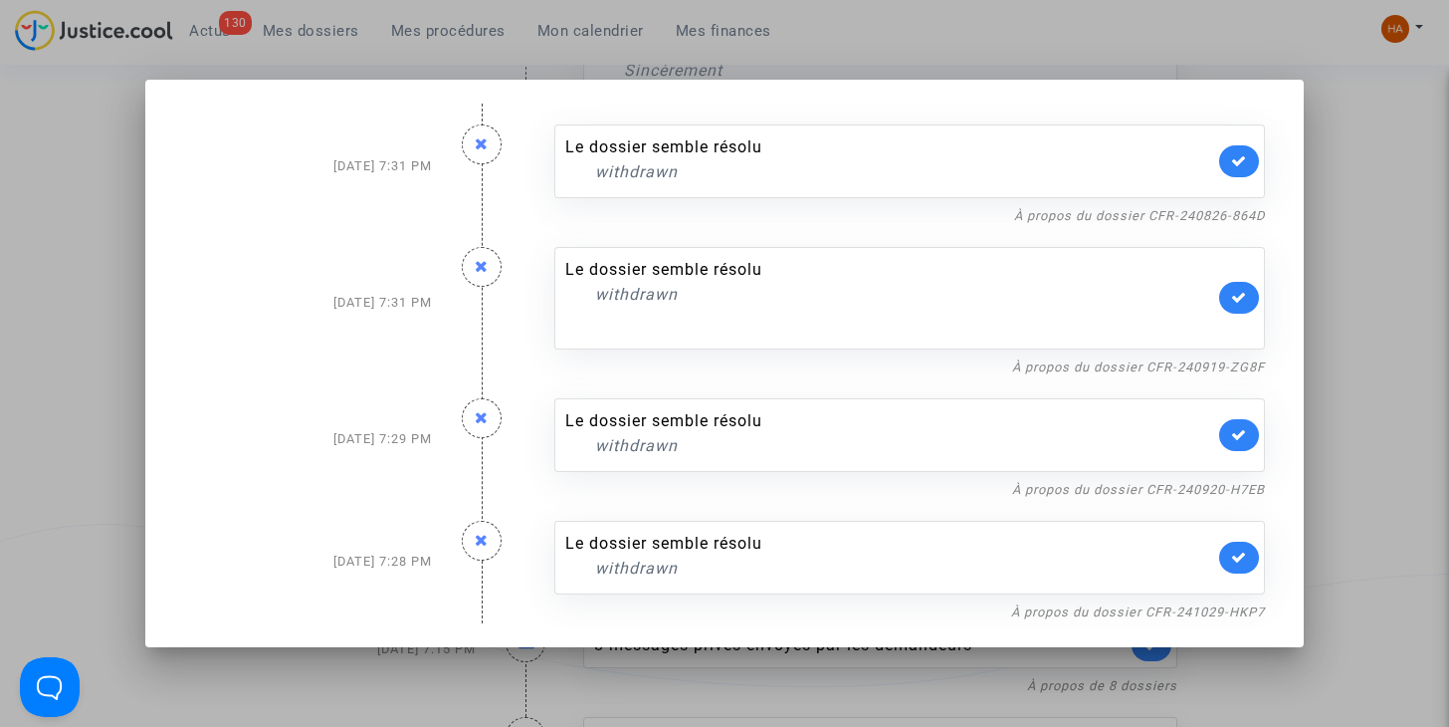
click at [1399, 174] on div at bounding box center [724, 363] width 1449 height 727
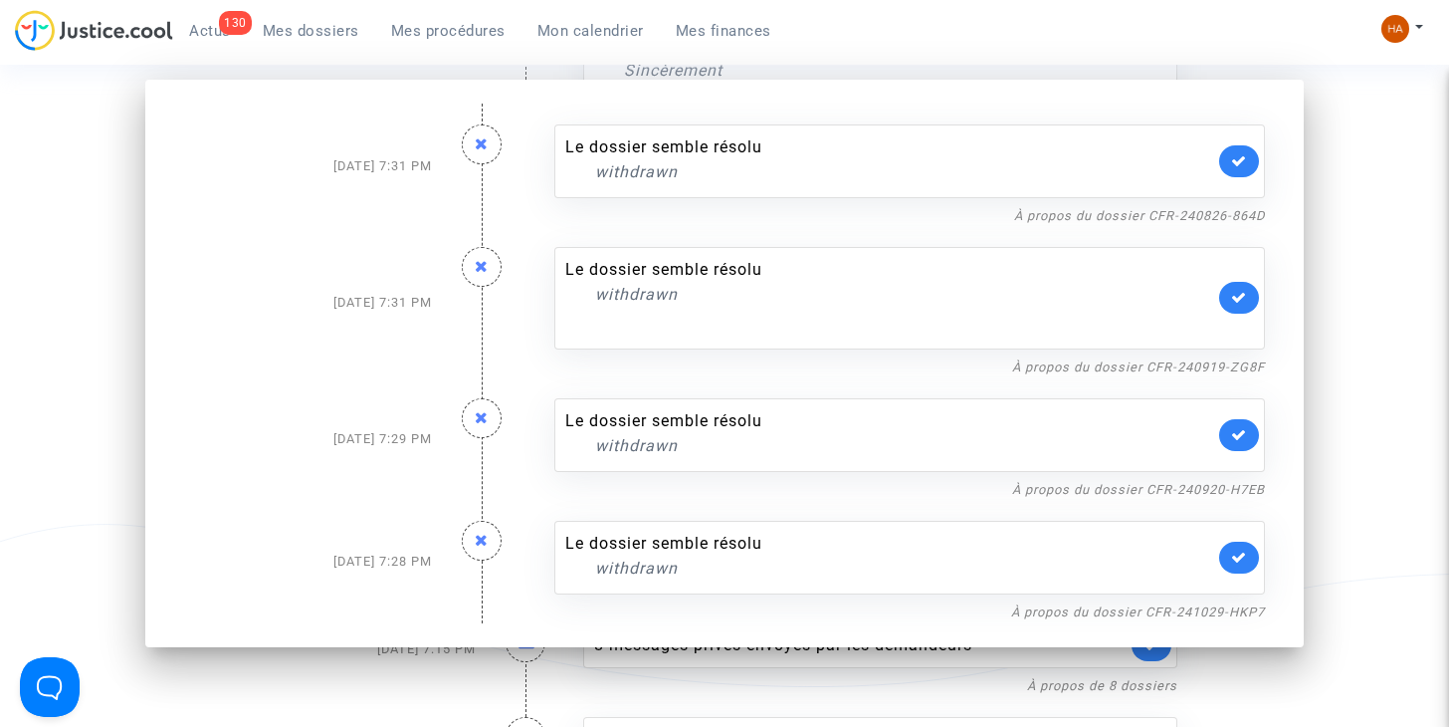
scroll to position [4011, 0]
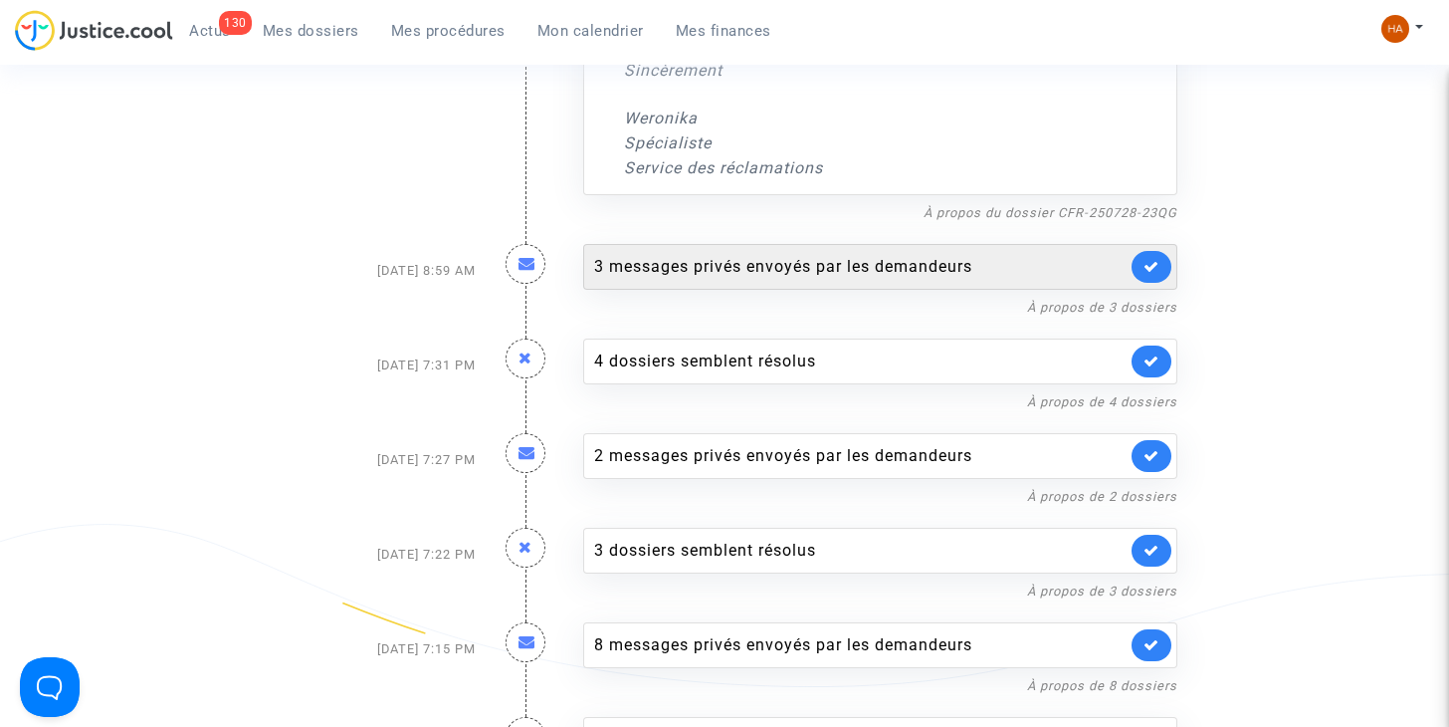
click at [985, 255] on div "3 messages privés envoyés par les demandeurs" at bounding box center [860, 267] width 532 height 24
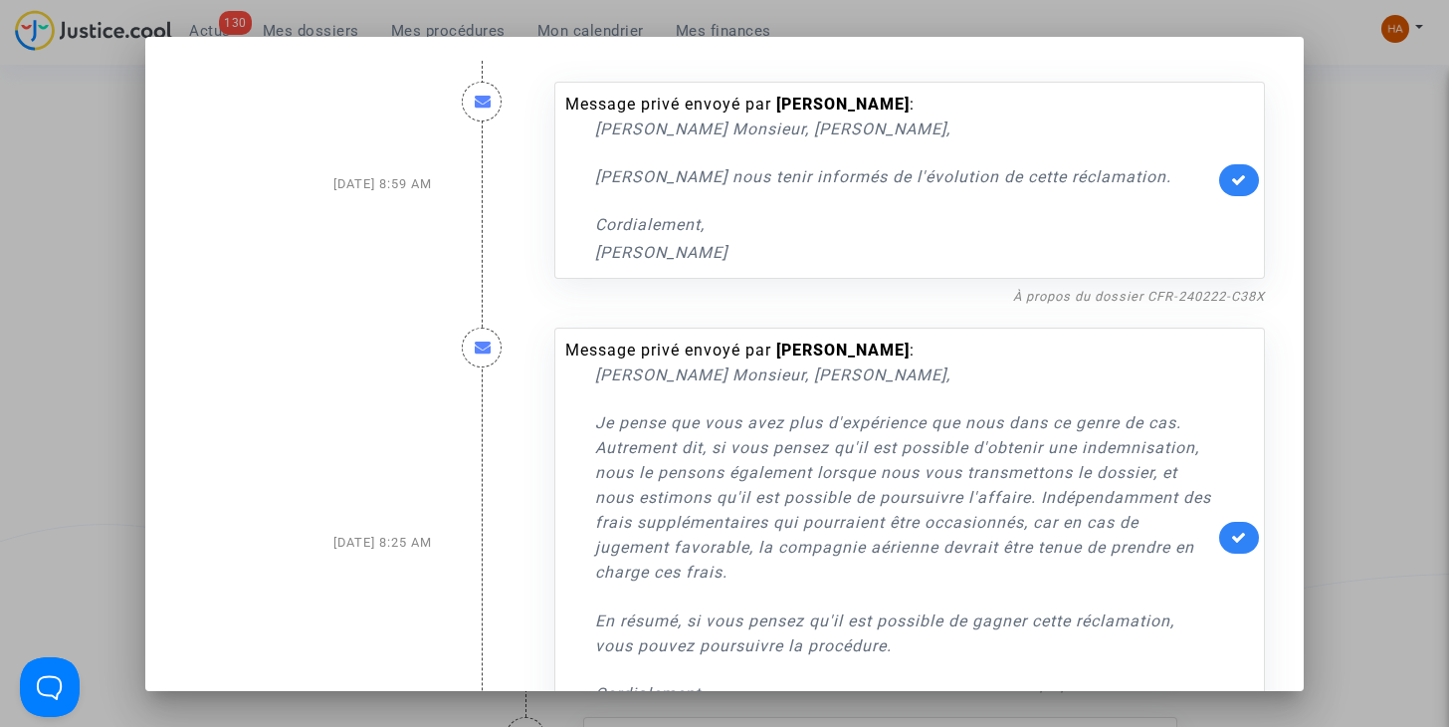
scroll to position [431, 0]
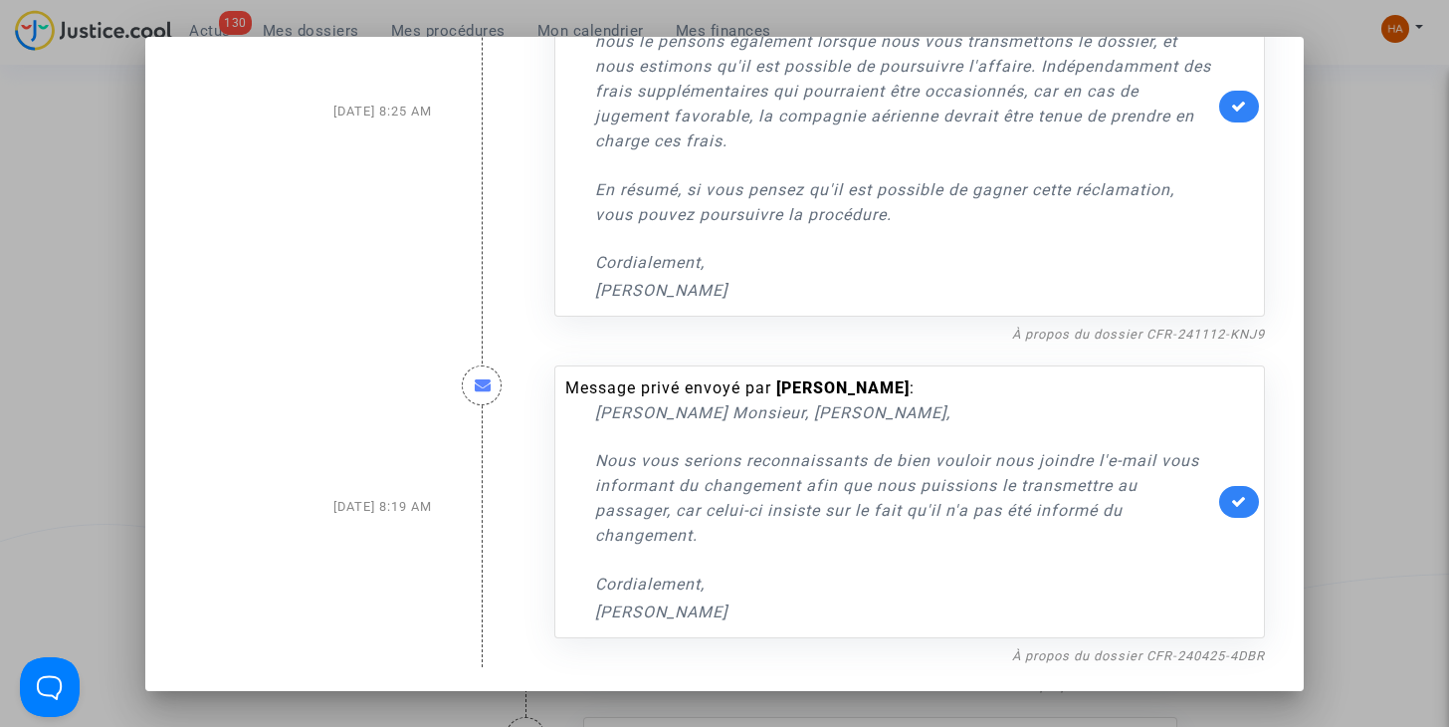
click at [1345, 211] on div at bounding box center [724, 363] width 1449 height 727
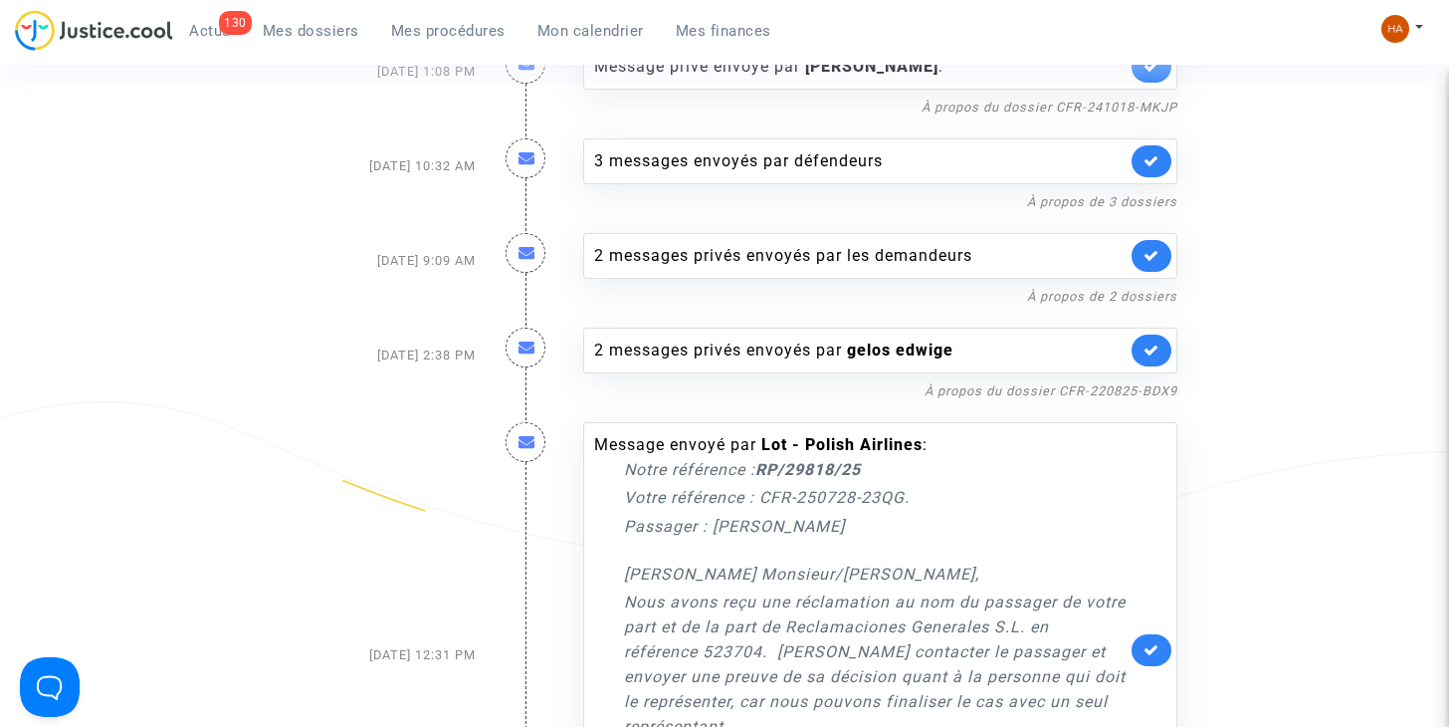
scroll to position [3325, 0]
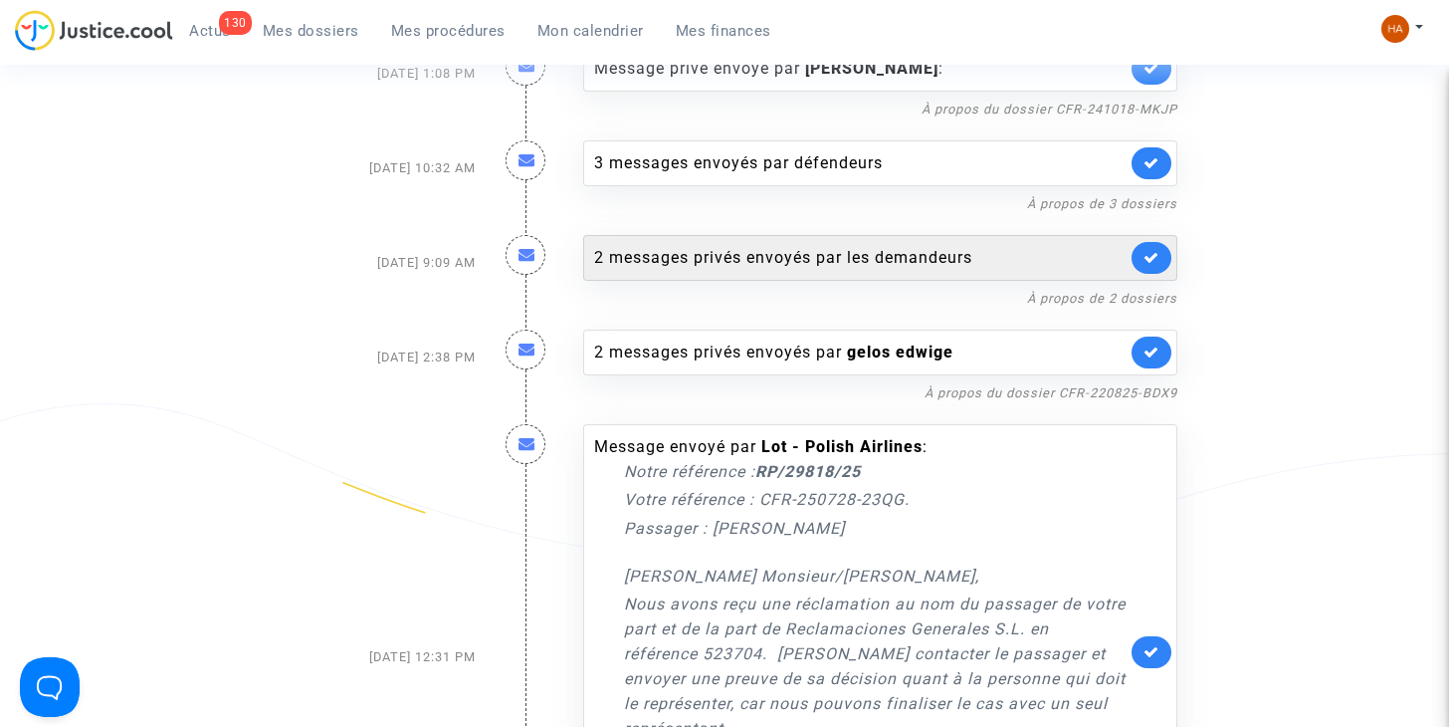
click at [954, 246] on div "2 messages privés envoyés par les demandeurs" at bounding box center [860, 258] width 532 height 24
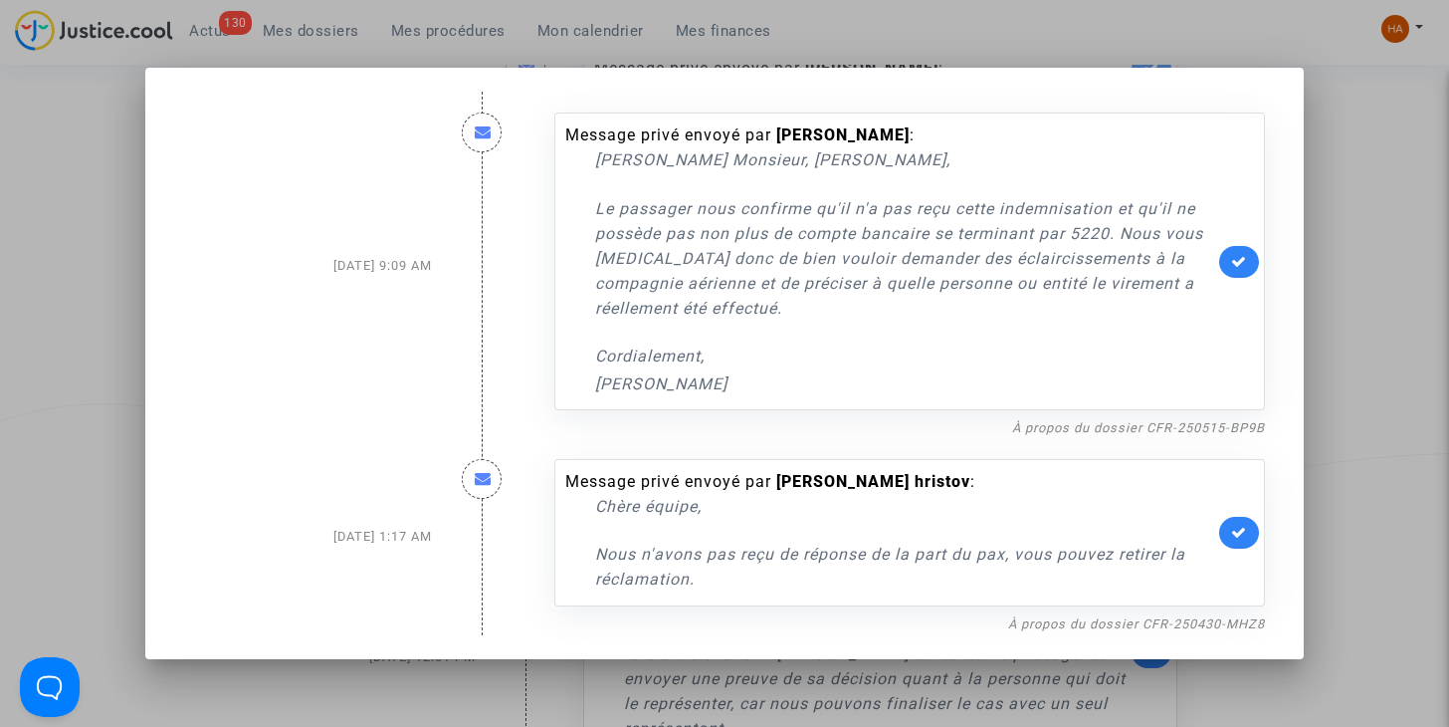
click at [1360, 153] on div at bounding box center [724, 363] width 1449 height 727
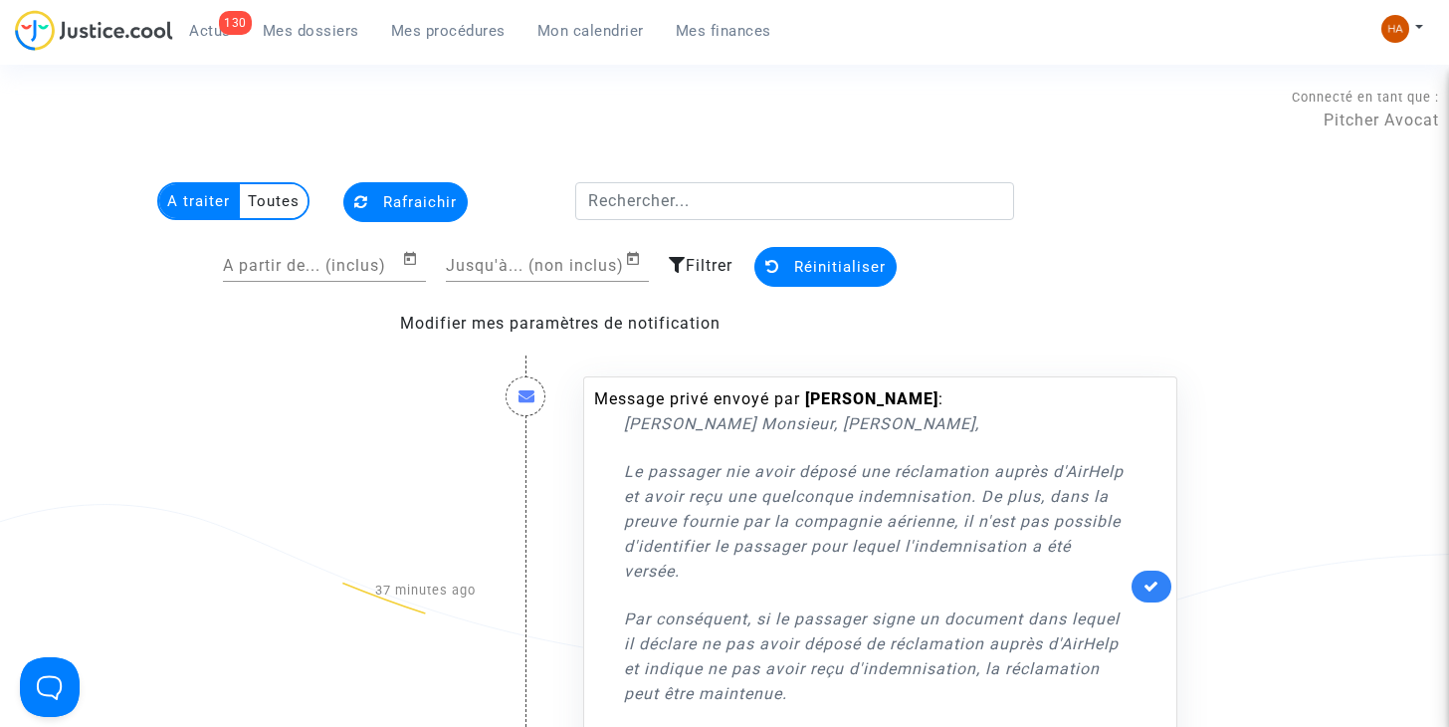
scroll to position [3325, 0]
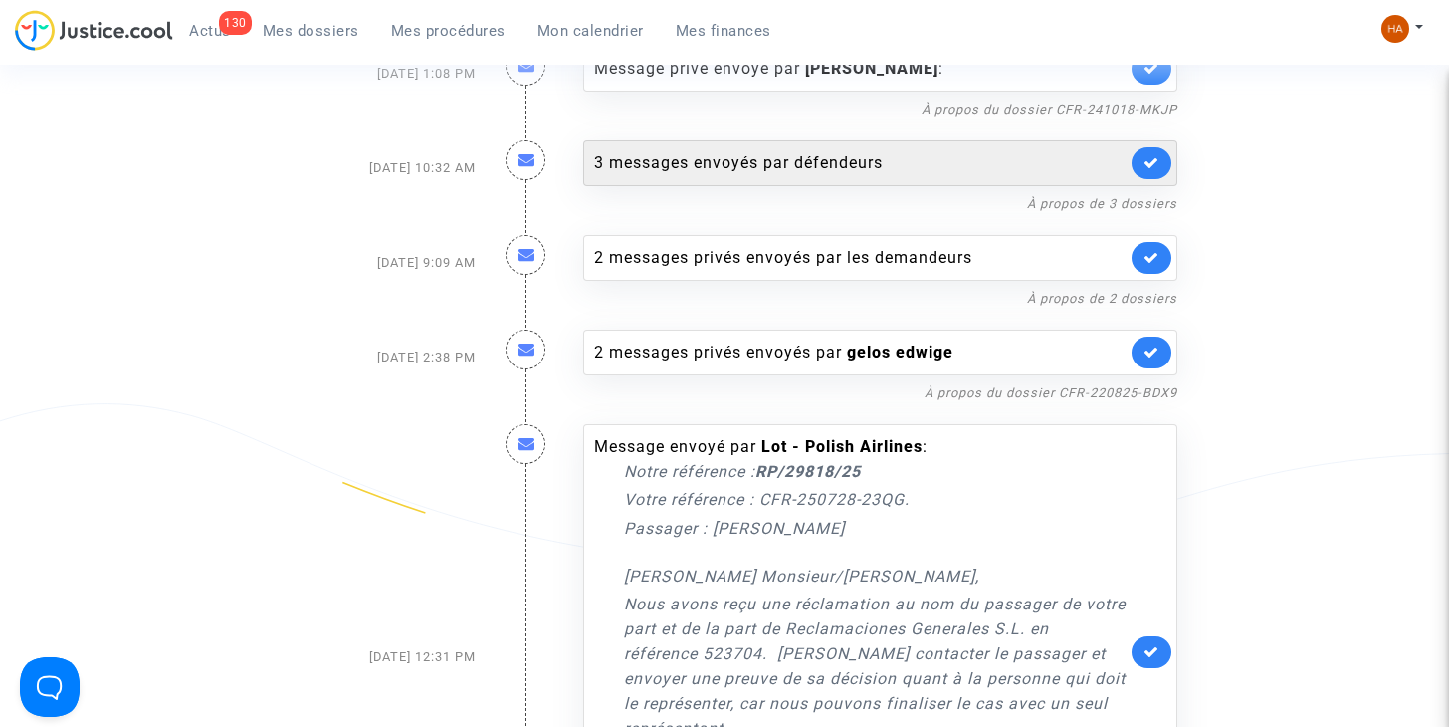
click at [834, 151] on div "3 messages envoyés par défendeurs" at bounding box center [860, 163] width 532 height 24
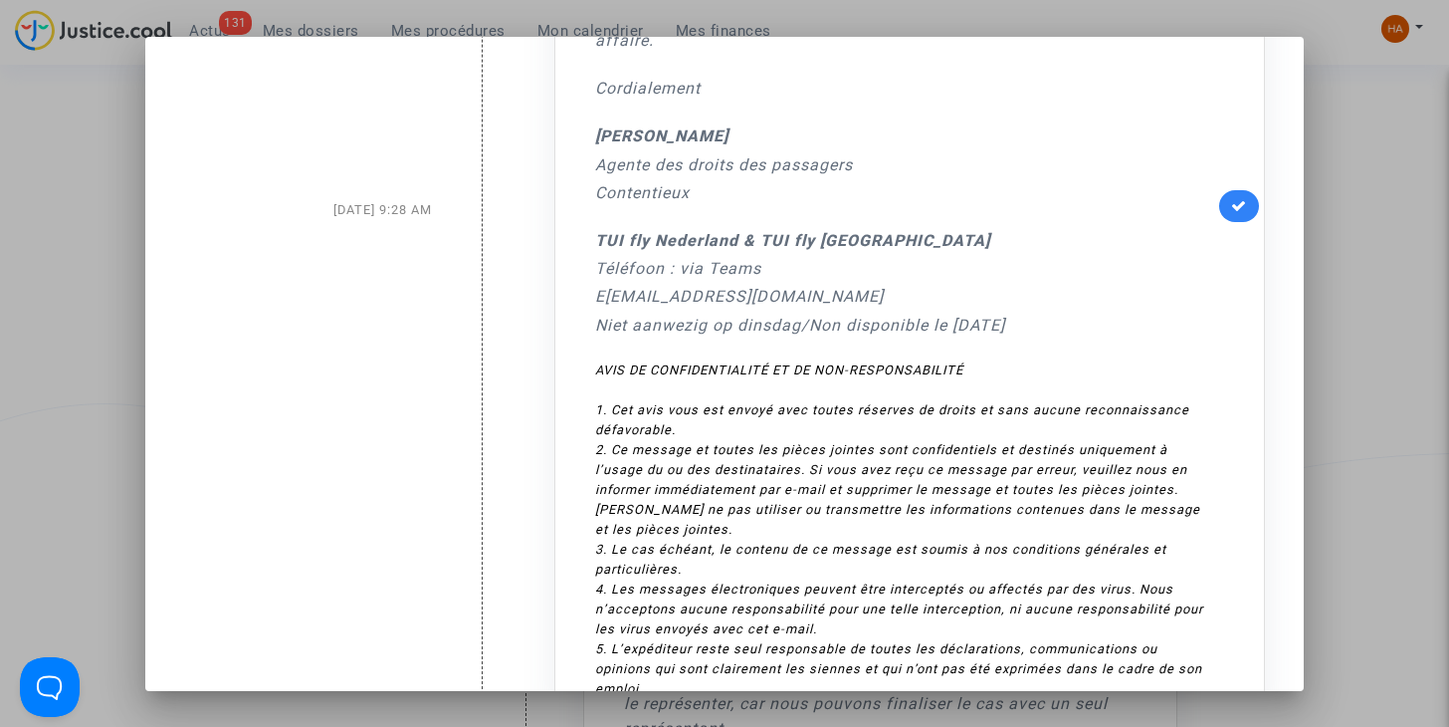
scroll to position [1699, 0]
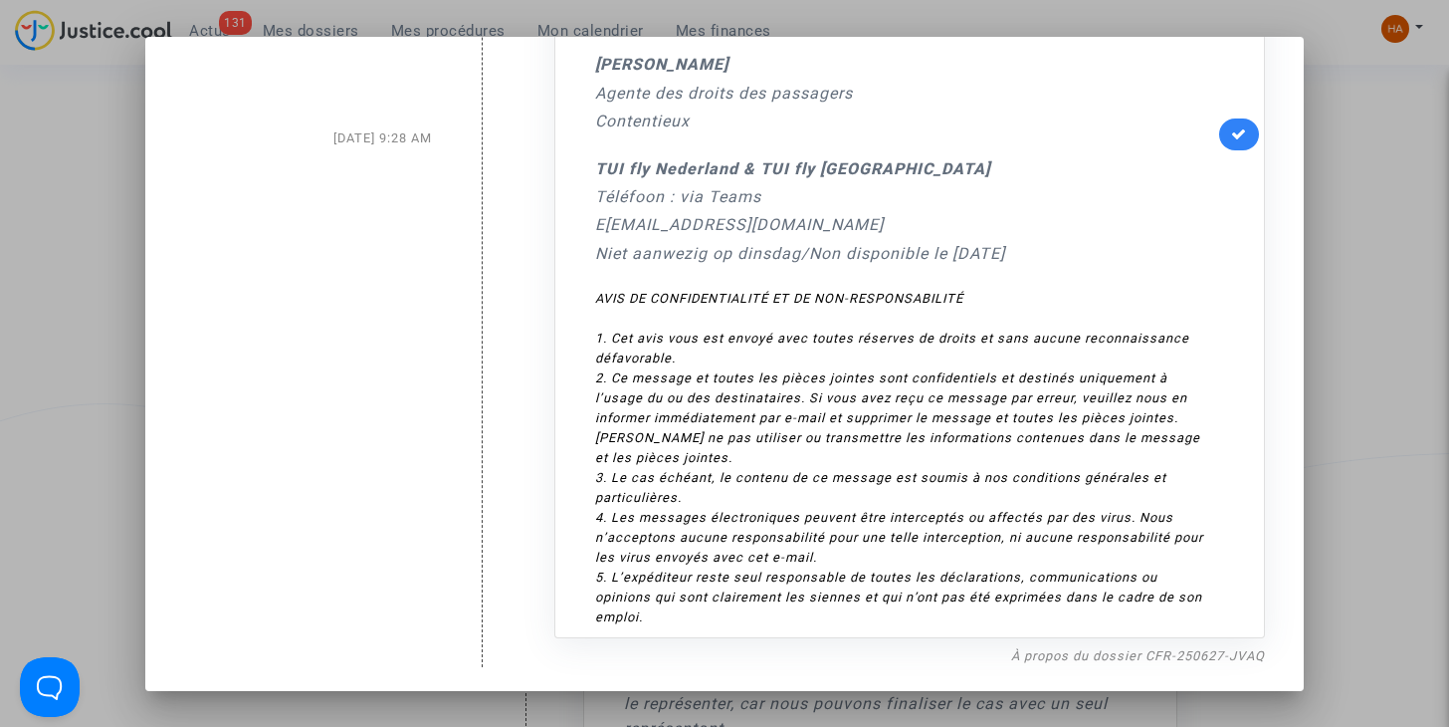
click at [1397, 243] on div at bounding box center [724, 363] width 1449 height 727
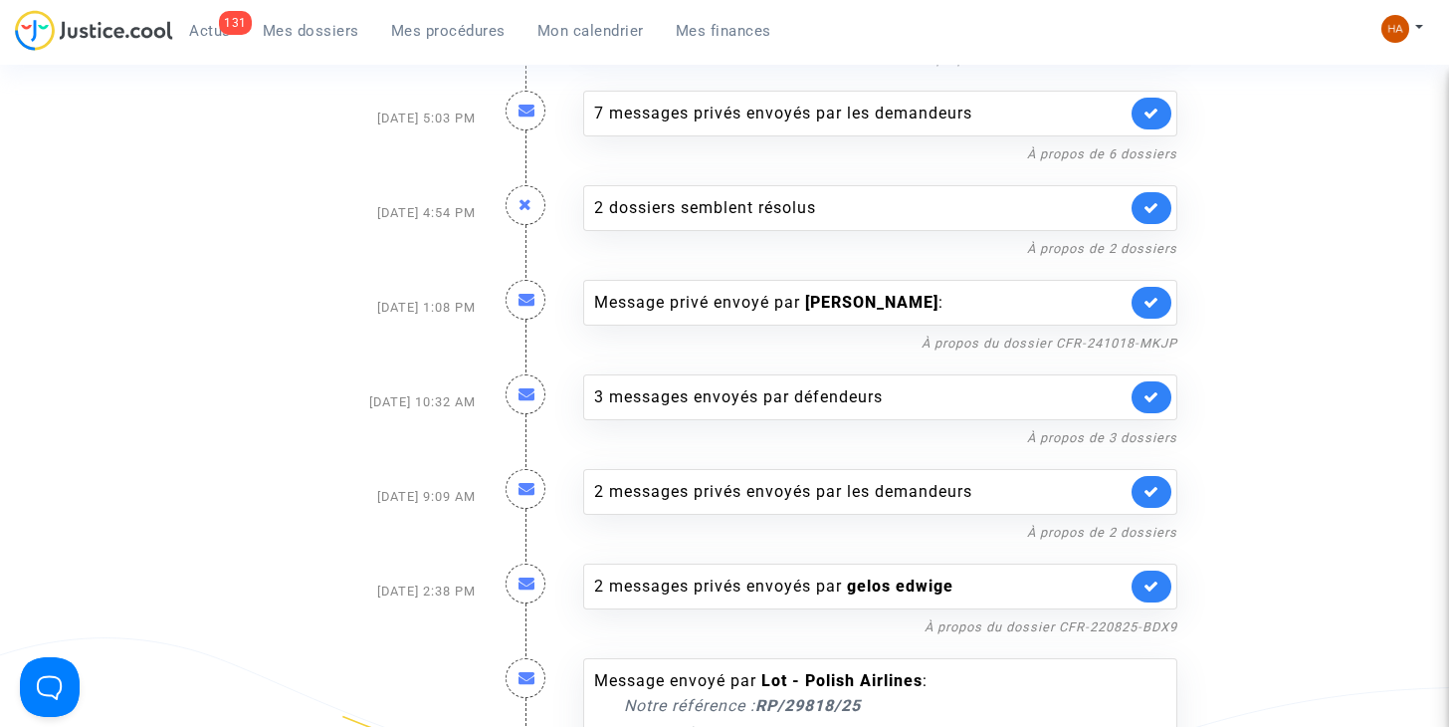
scroll to position [3089, 0]
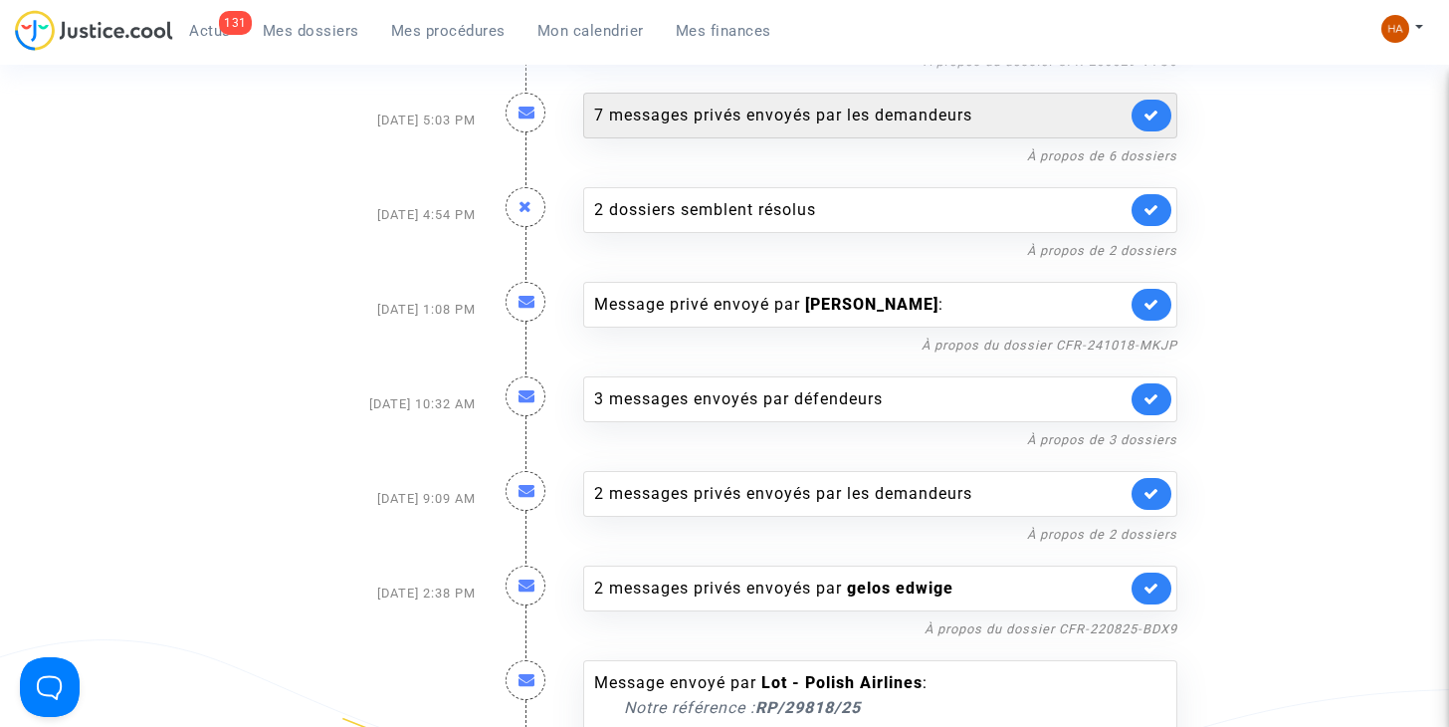
click at [728, 106] on div "7 messages privés envoyés par les demandeurs" at bounding box center [860, 116] width 532 height 24
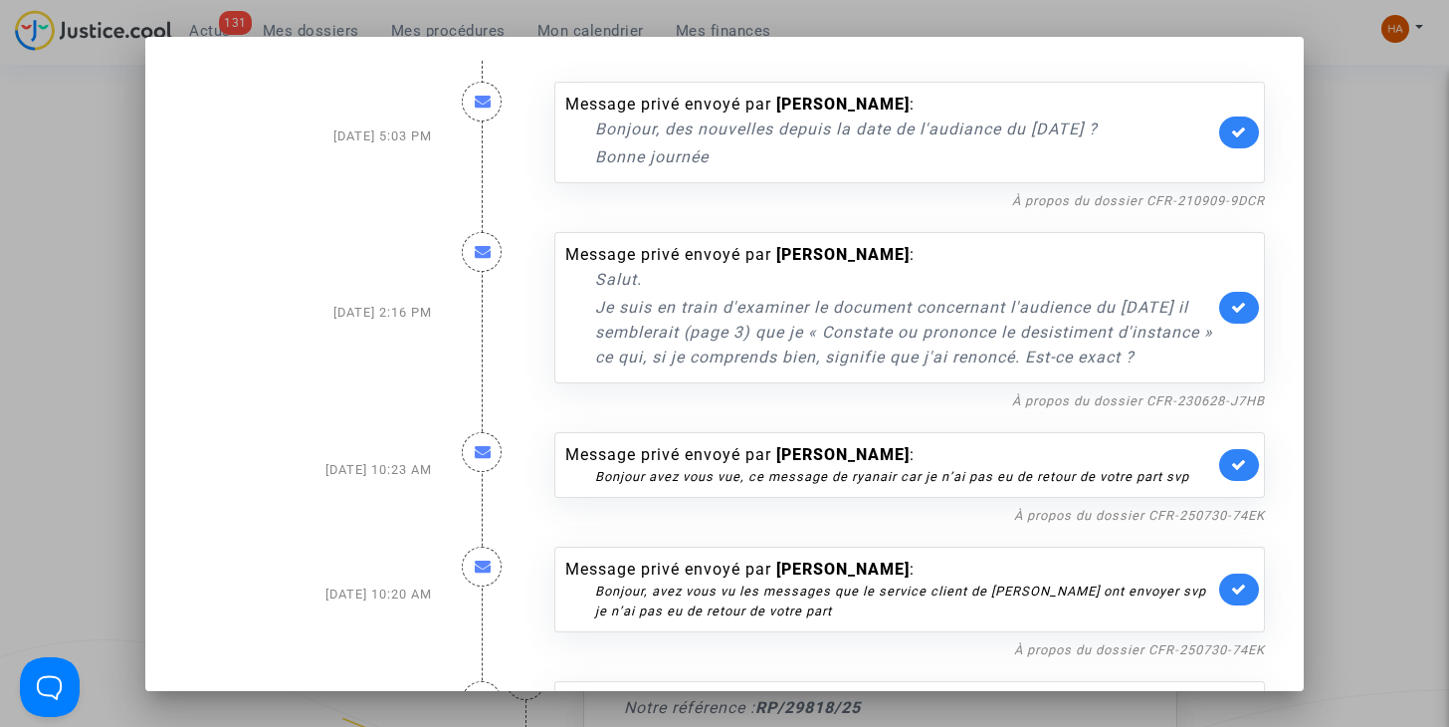
click at [1380, 193] on div at bounding box center [724, 363] width 1449 height 727
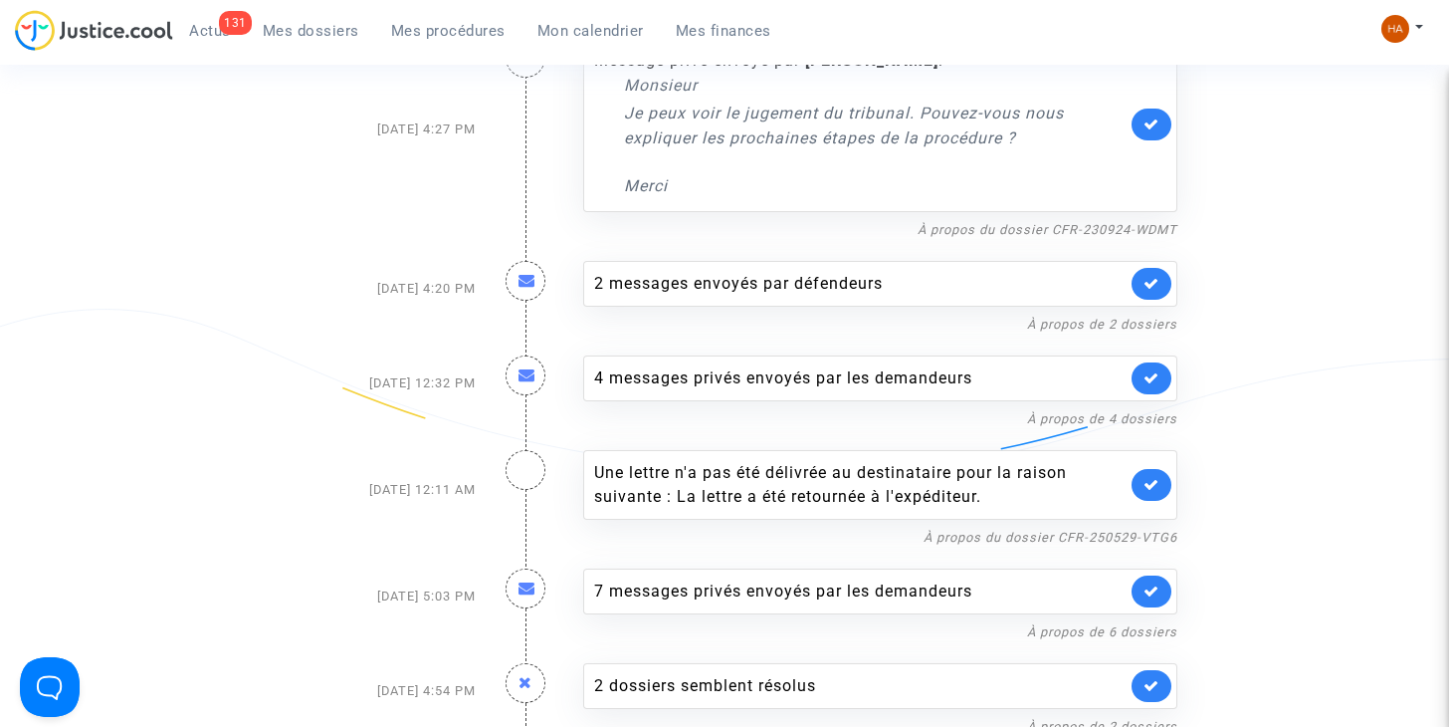
scroll to position [2612, 0]
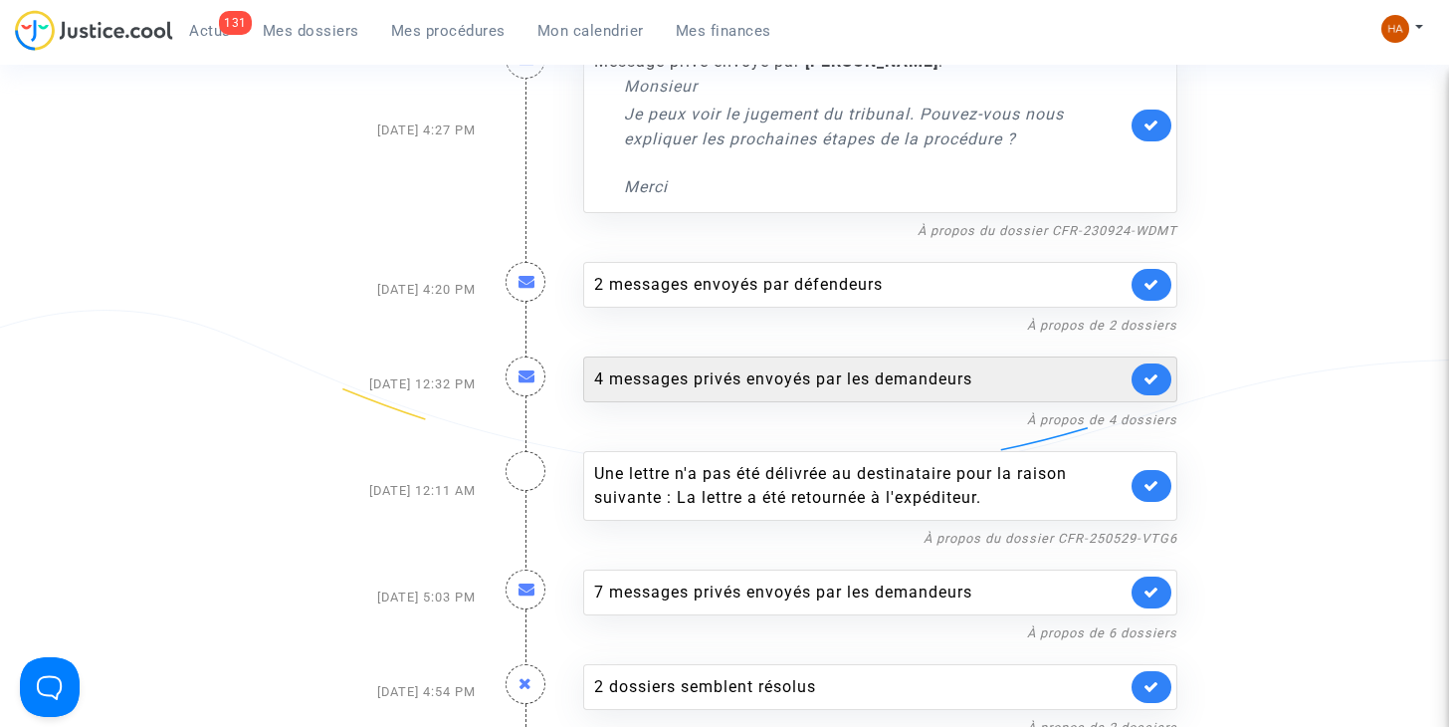
click at [801, 367] on div "4 messages privés envoyés par les demandeurs" at bounding box center [860, 379] width 532 height 24
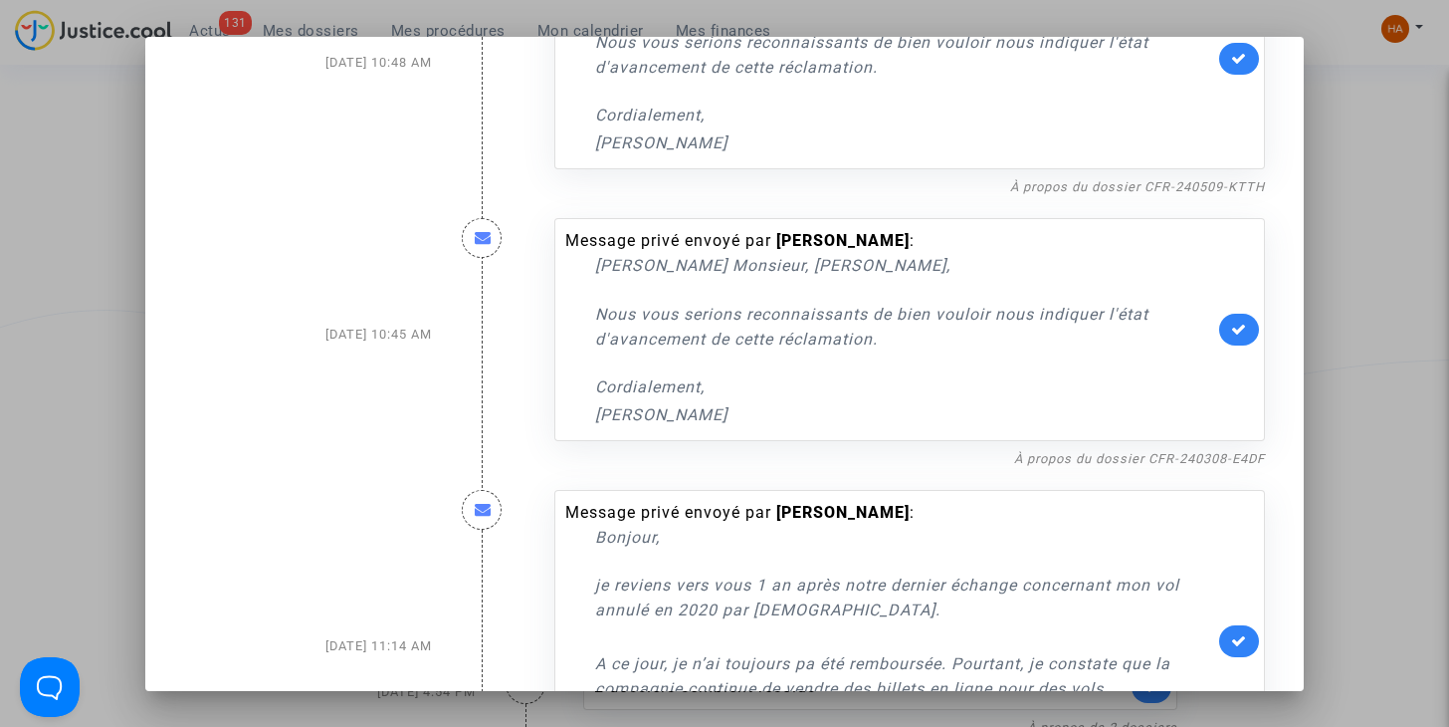
scroll to position [601, 0]
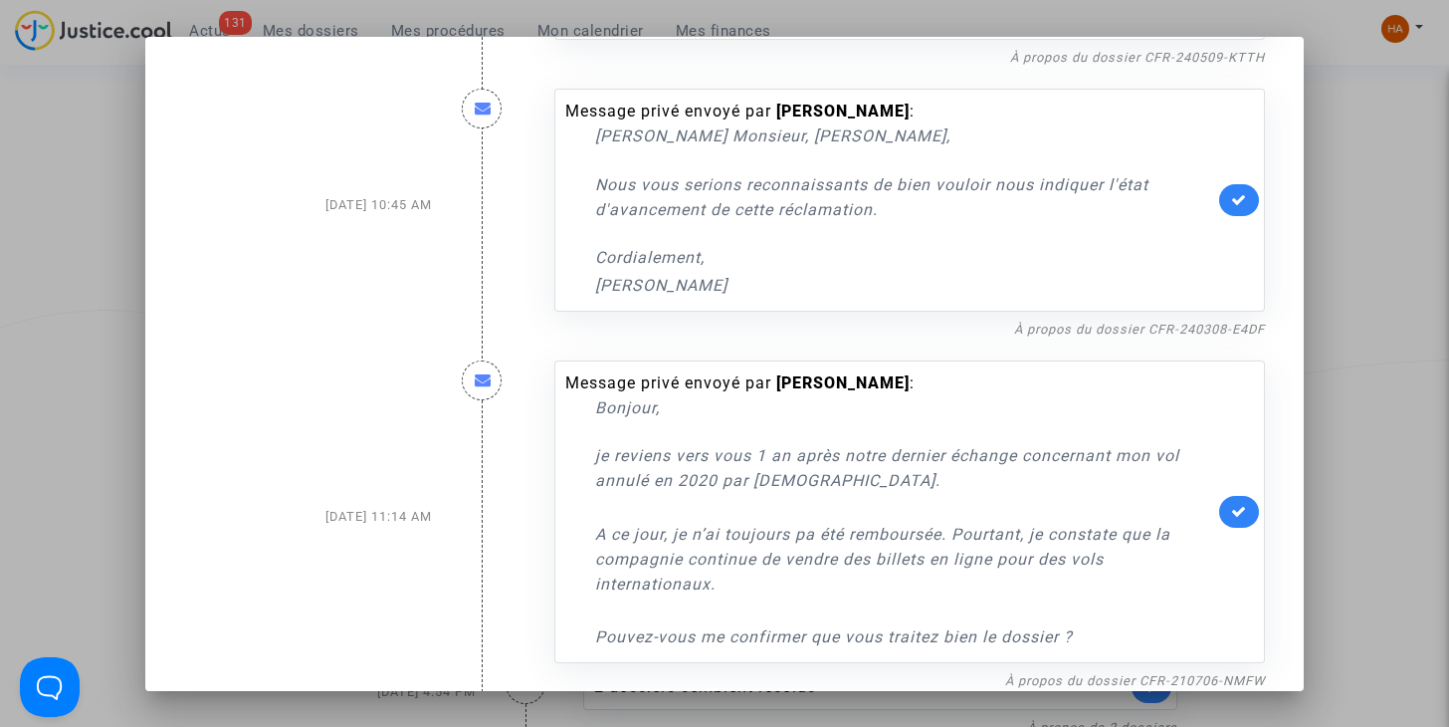
click at [1361, 242] on div at bounding box center [724, 363] width 1449 height 727
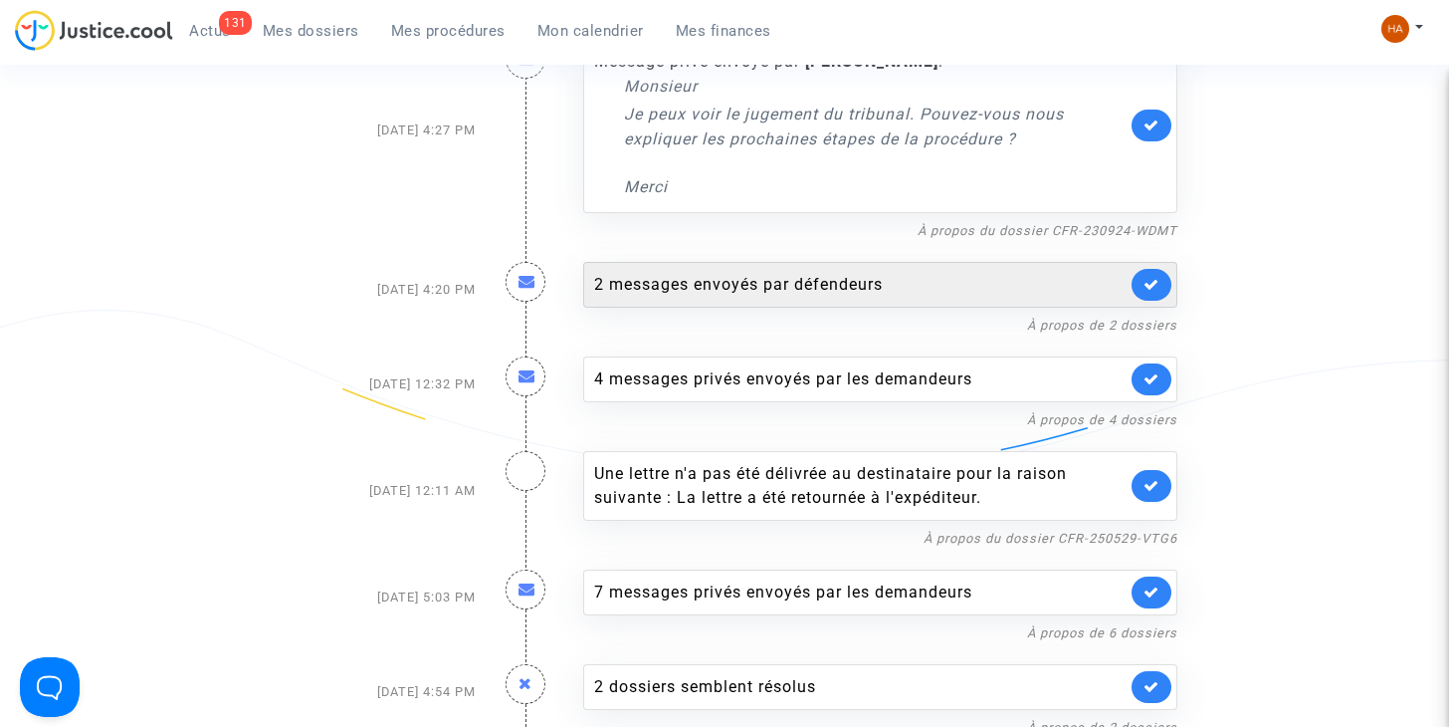
click at [845, 262] on div "2 messages envoyés par défendeurs" at bounding box center [880, 285] width 594 height 46
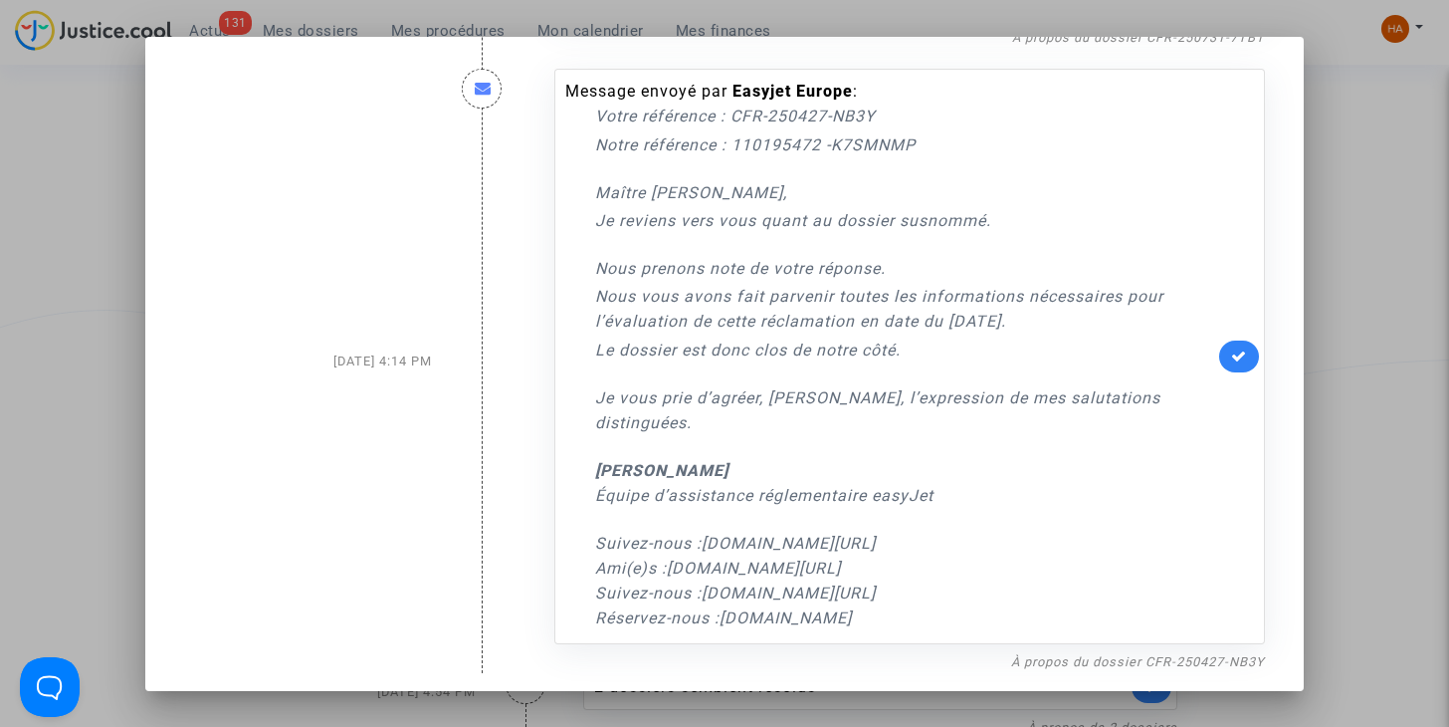
scroll to position [657, 0]
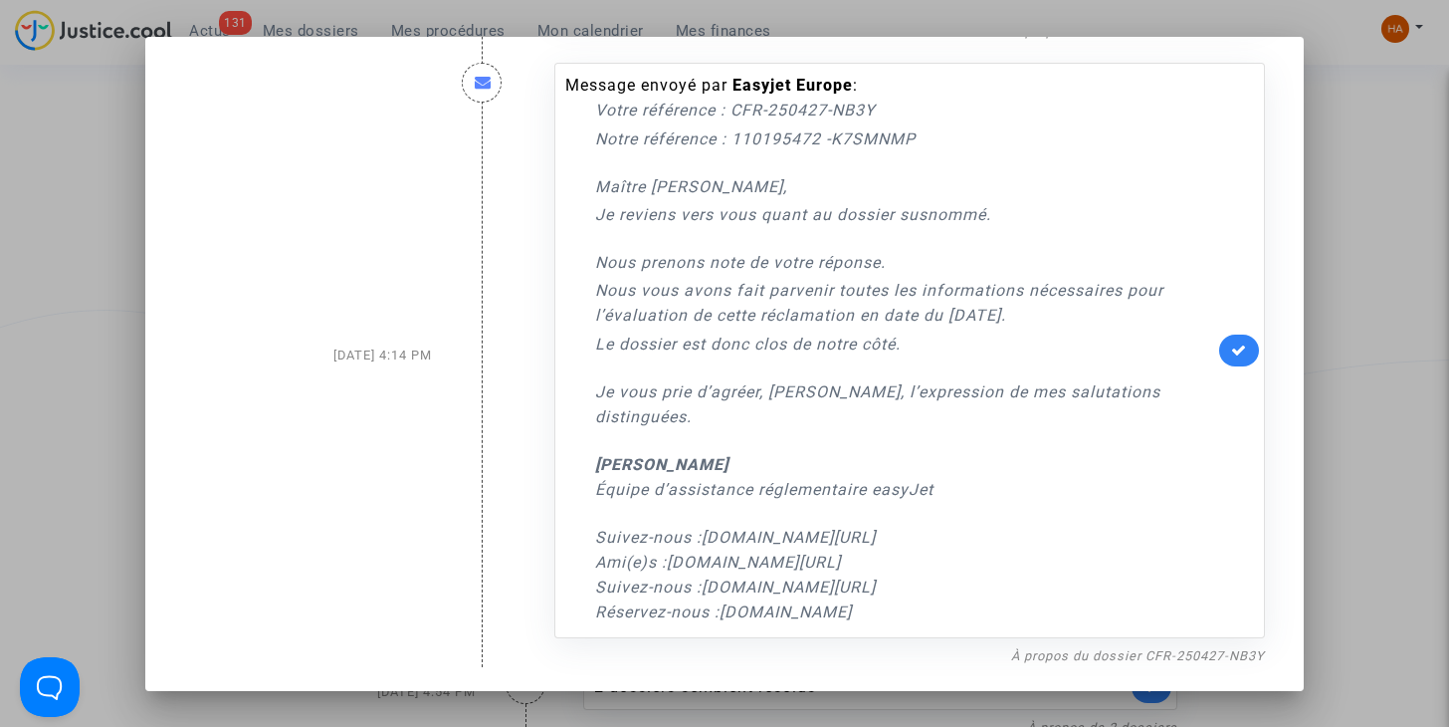
click at [1403, 203] on div at bounding box center [724, 363] width 1449 height 727
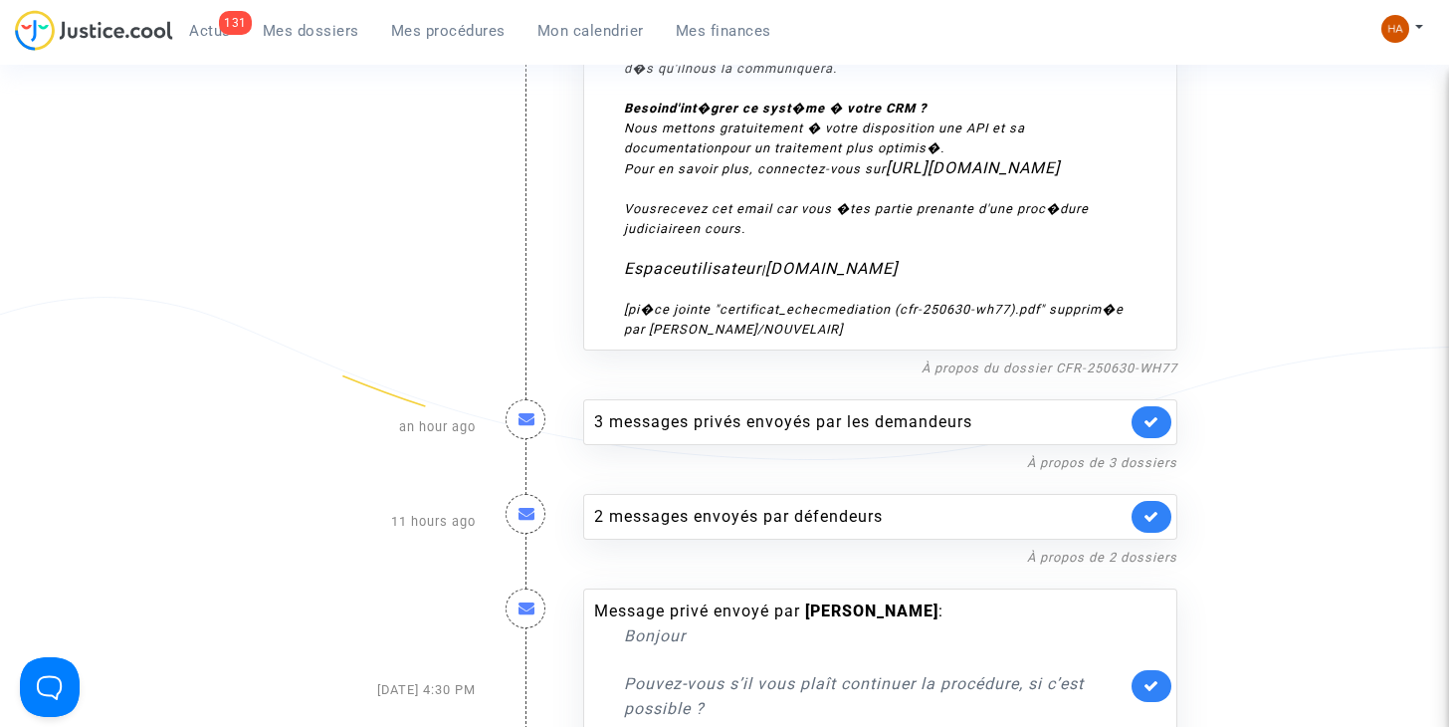
scroll to position [0, 0]
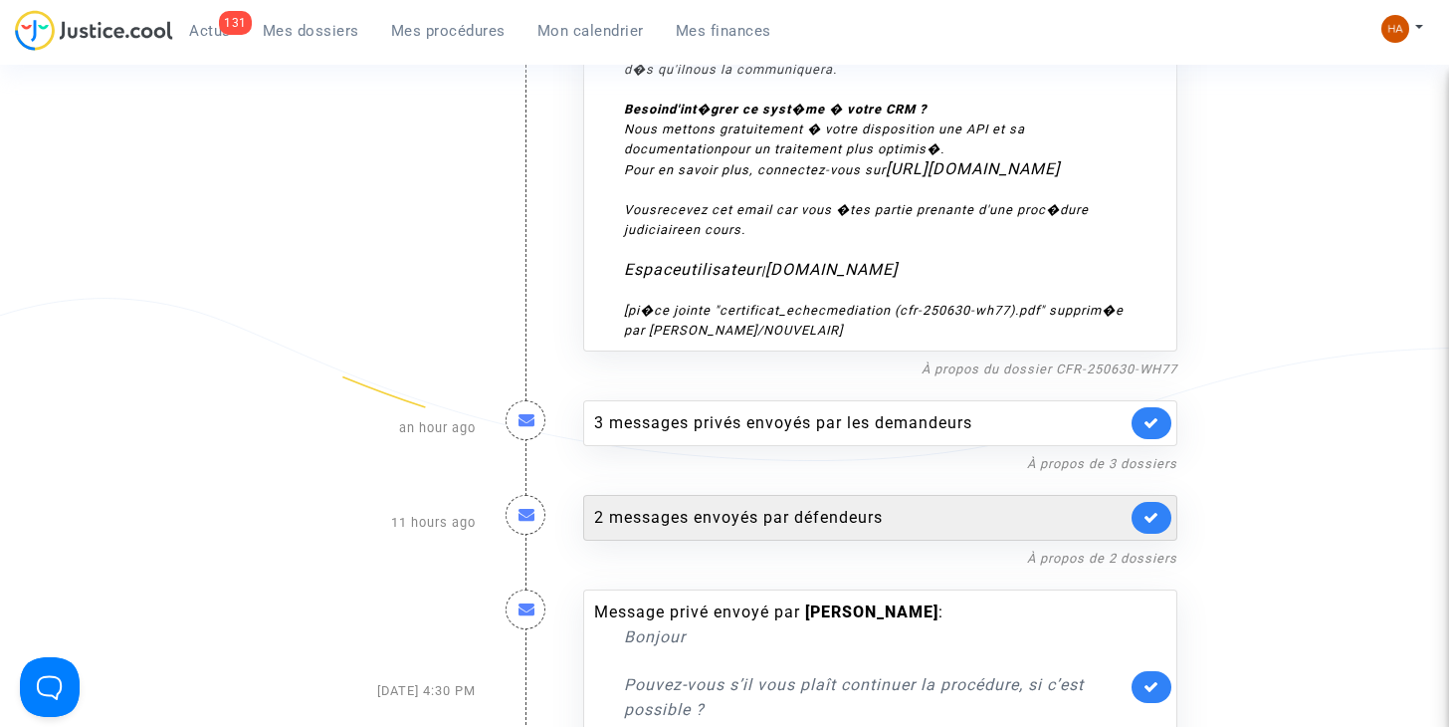
click at [753, 510] on div "2 messages envoyés par défendeurs" at bounding box center [860, 518] width 532 height 24
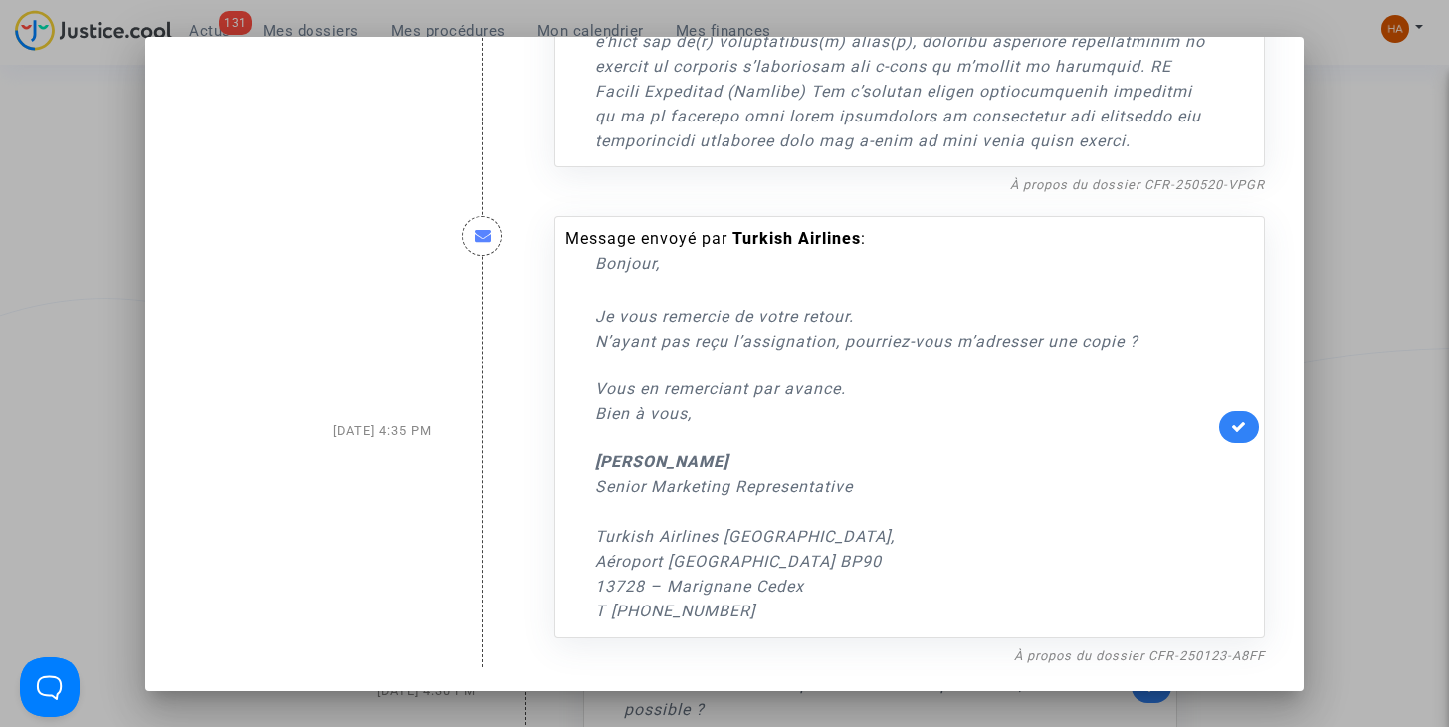
click at [1411, 400] on div at bounding box center [724, 363] width 1449 height 727
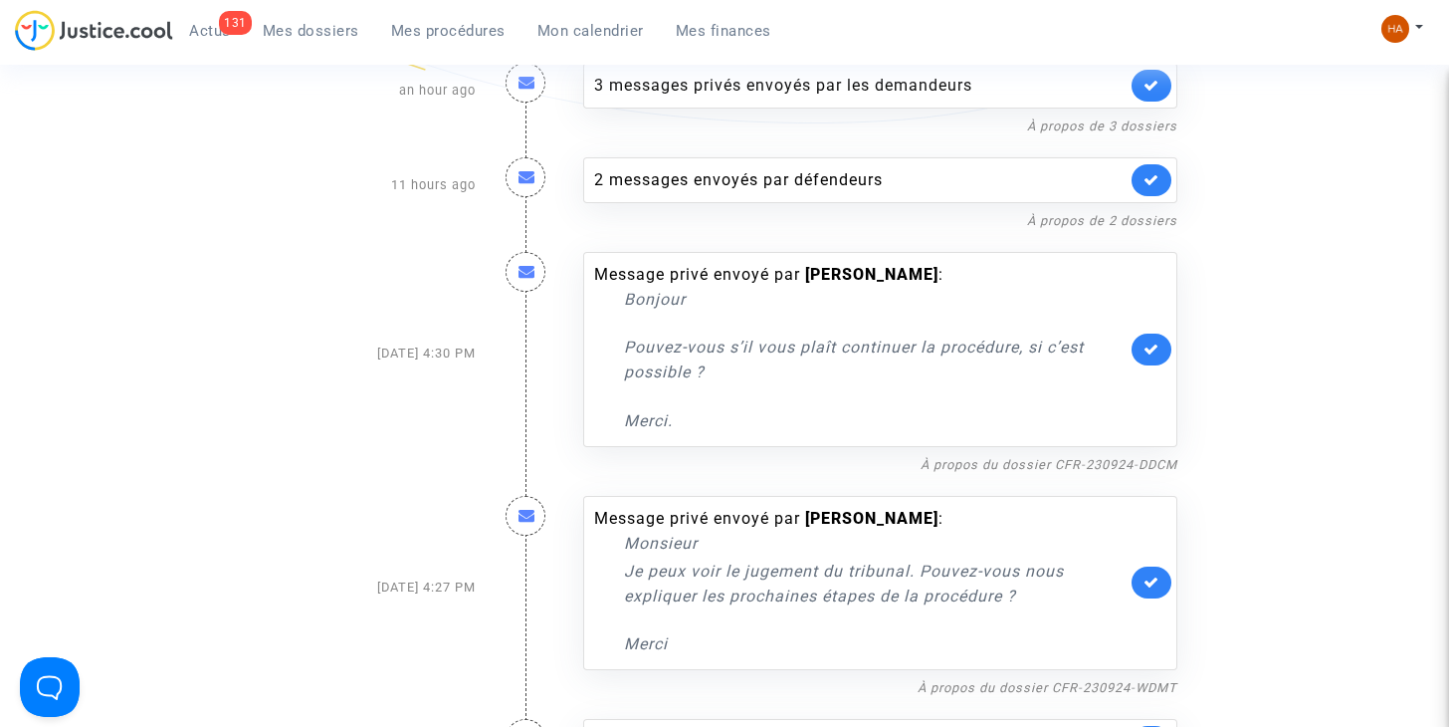
scroll to position [2131, 0]
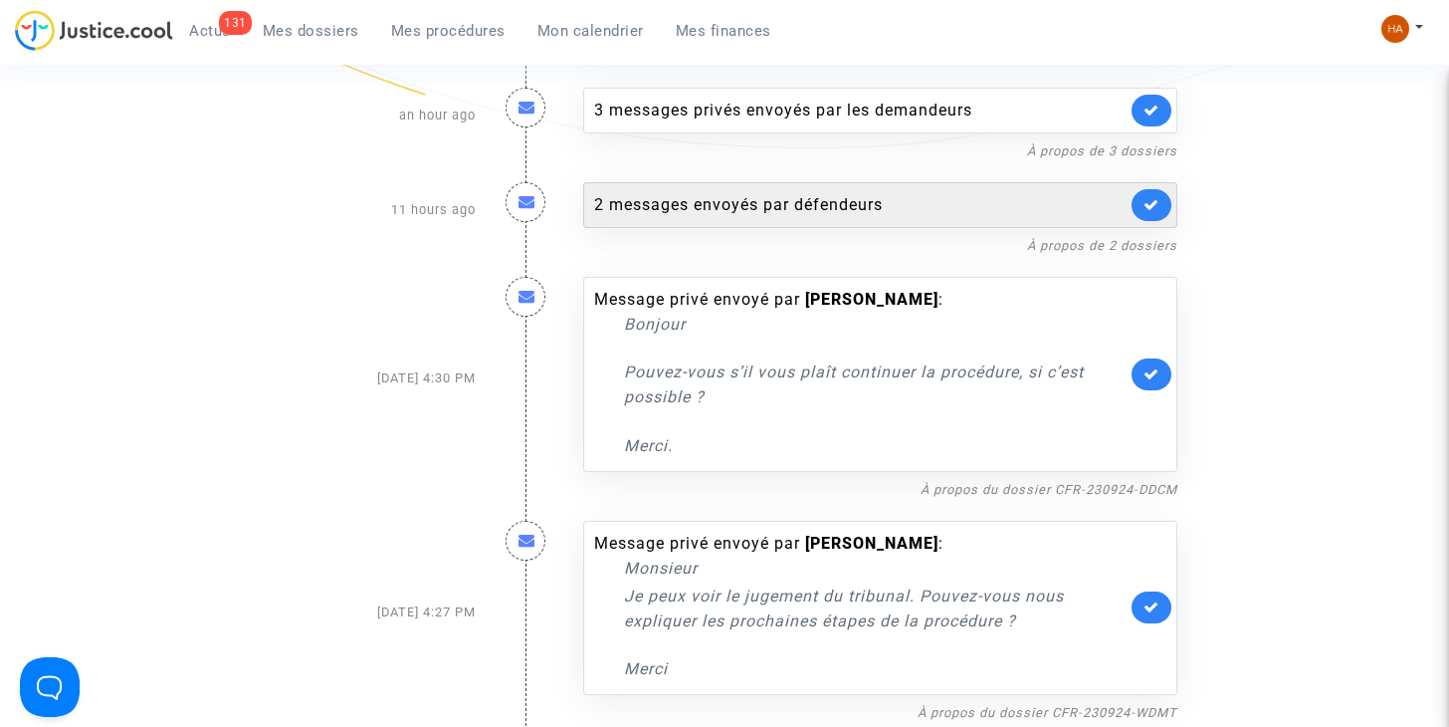
click at [866, 195] on div "2 messages envoyés par défendeurs" at bounding box center [860, 205] width 532 height 24
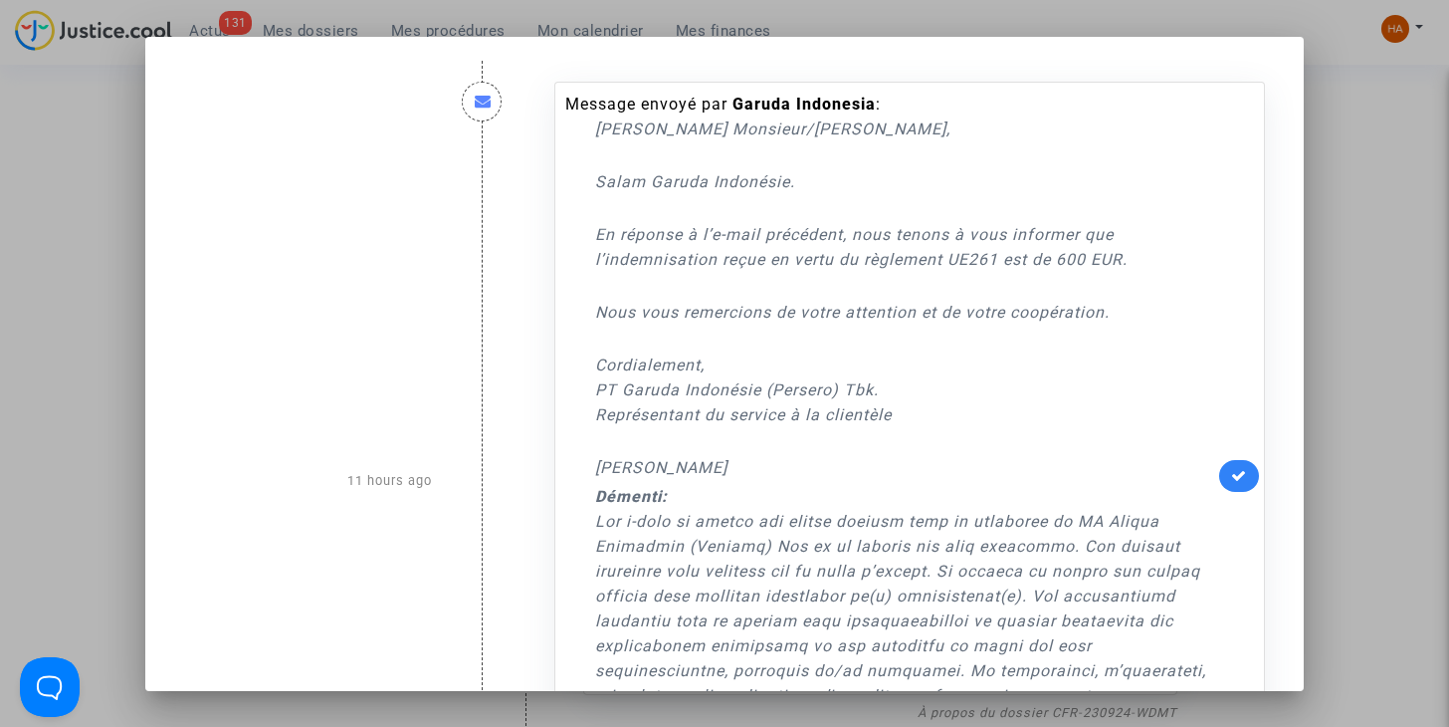
click at [1382, 199] on div at bounding box center [724, 363] width 1449 height 727
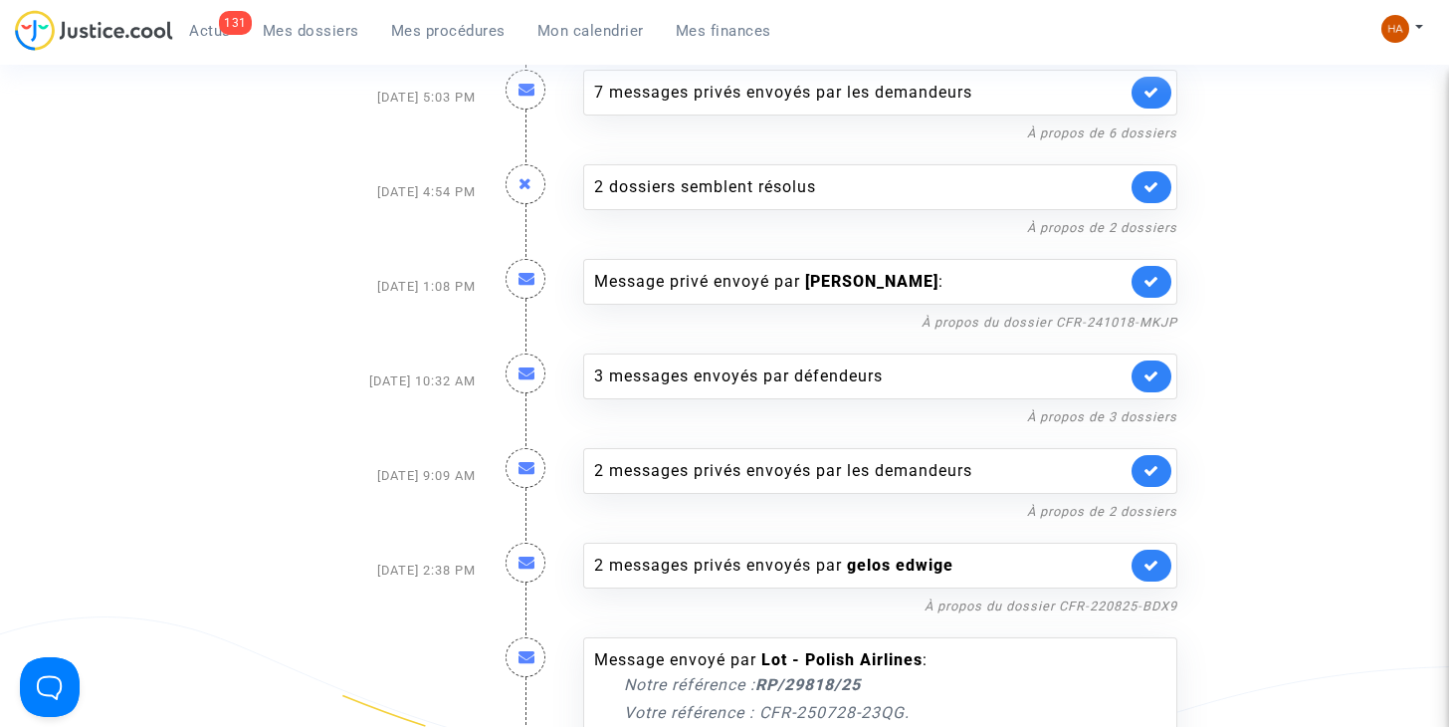
scroll to position [3113, 0]
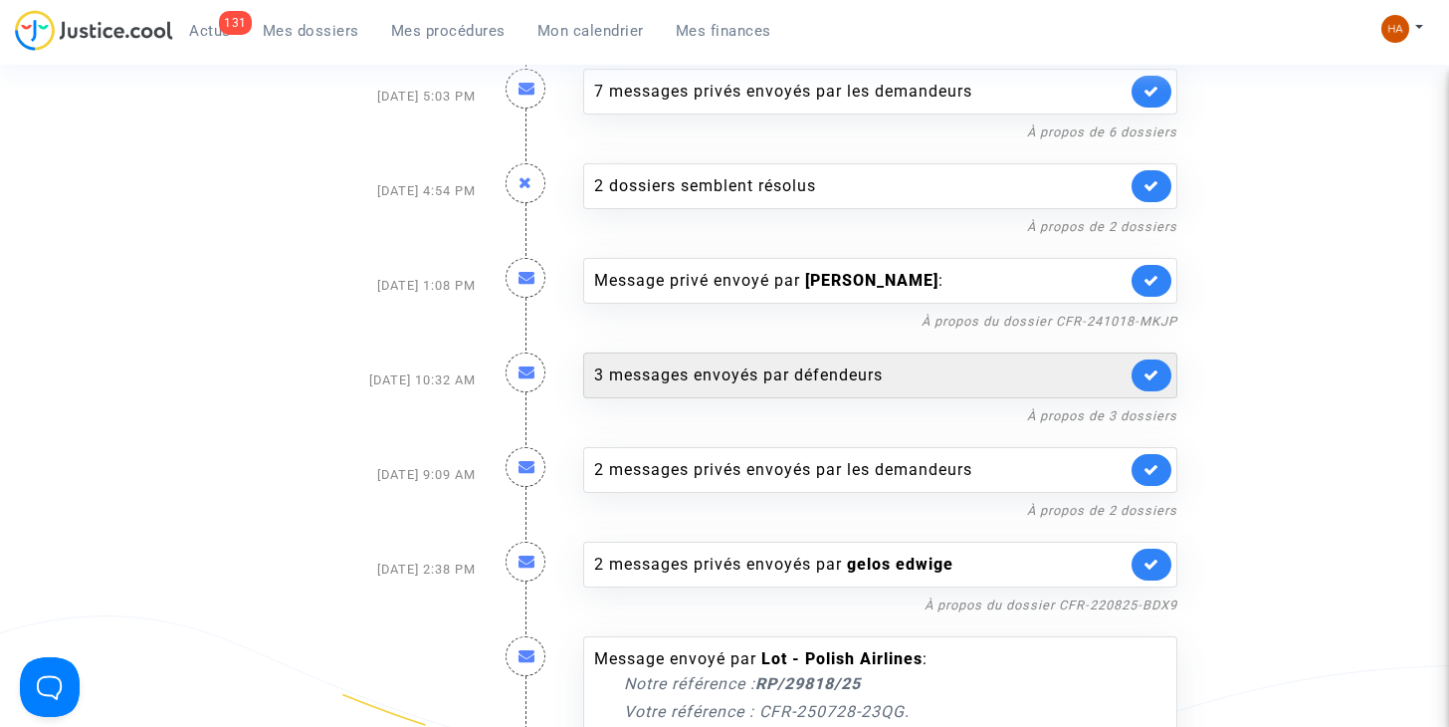
click at [682, 363] on div "3 messages envoyés par défendeurs" at bounding box center [860, 375] width 532 height 24
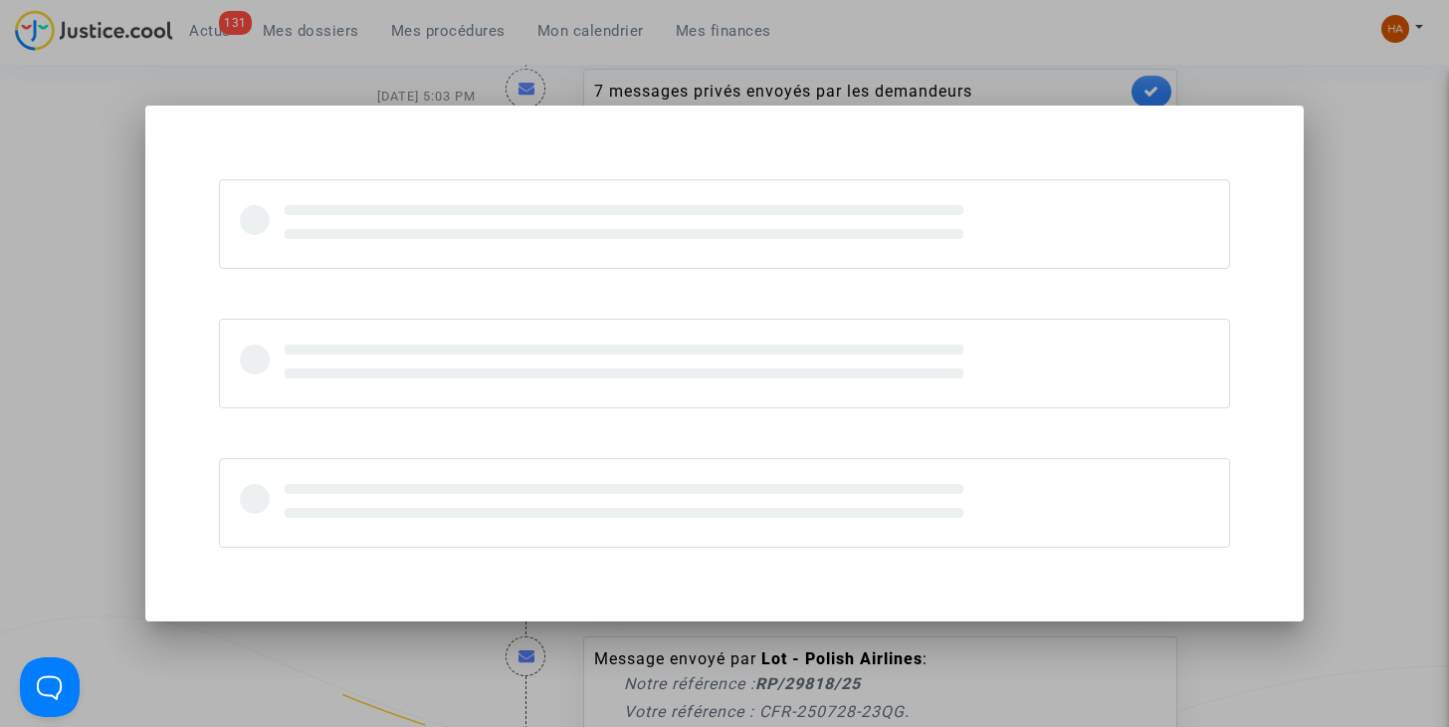
scroll to position [0, 0]
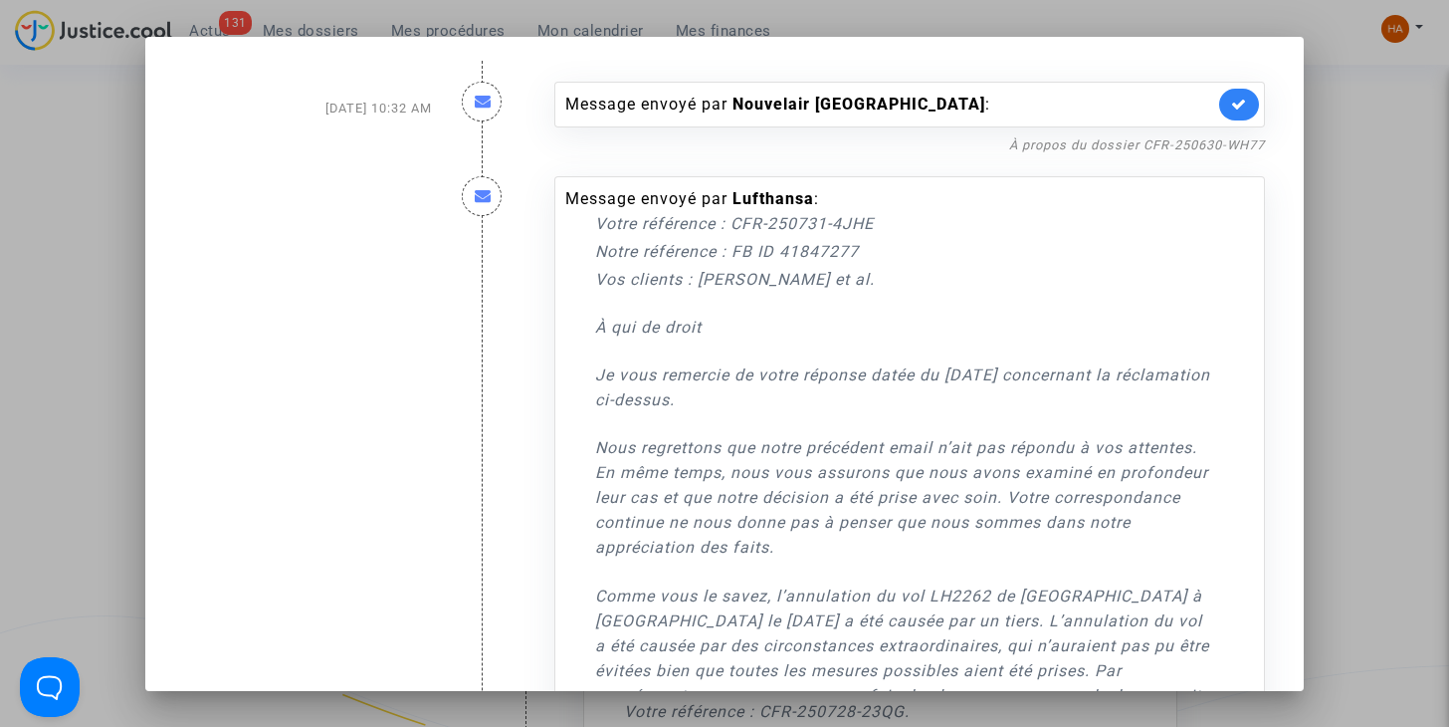
click at [1412, 200] on div at bounding box center [724, 363] width 1449 height 727
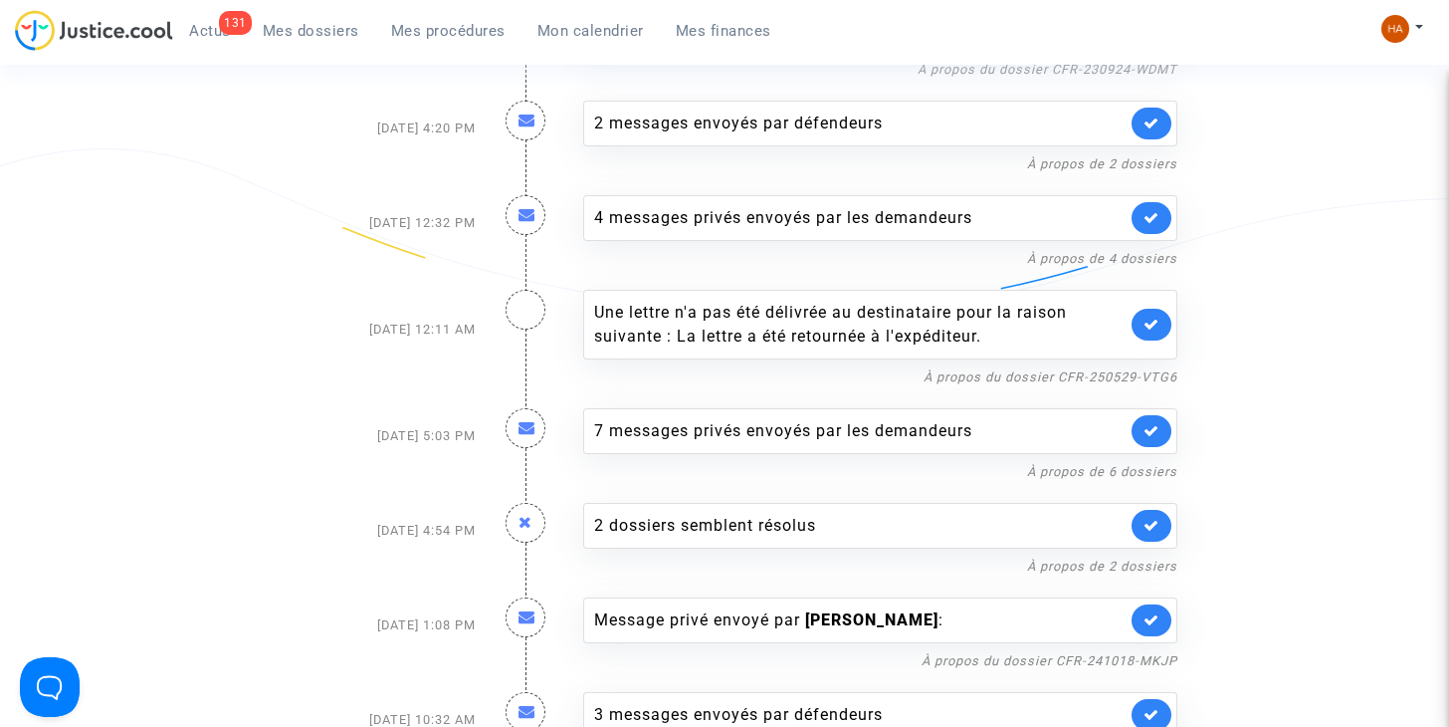
scroll to position [2766, 0]
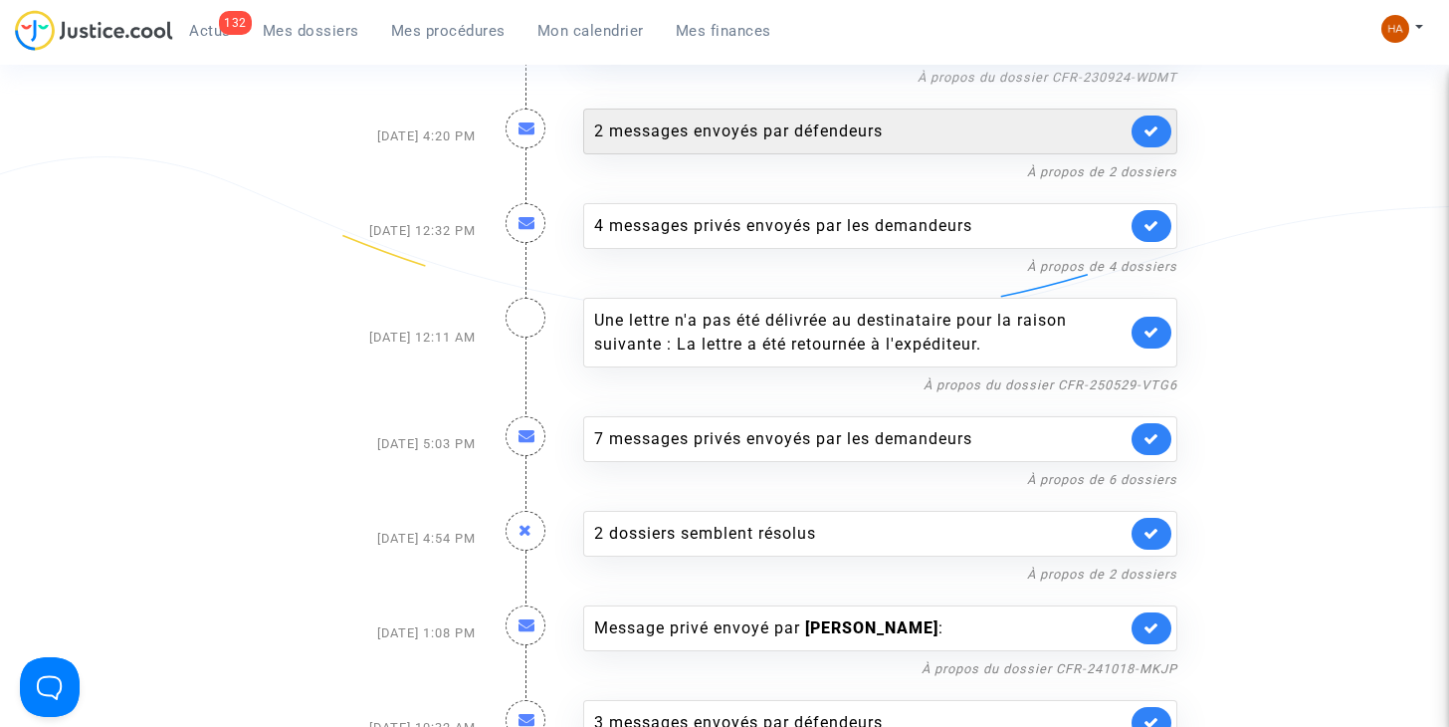
click at [850, 119] on div "2 messages envoyés par défendeurs" at bounding box center [860, 131] width 532 height 24
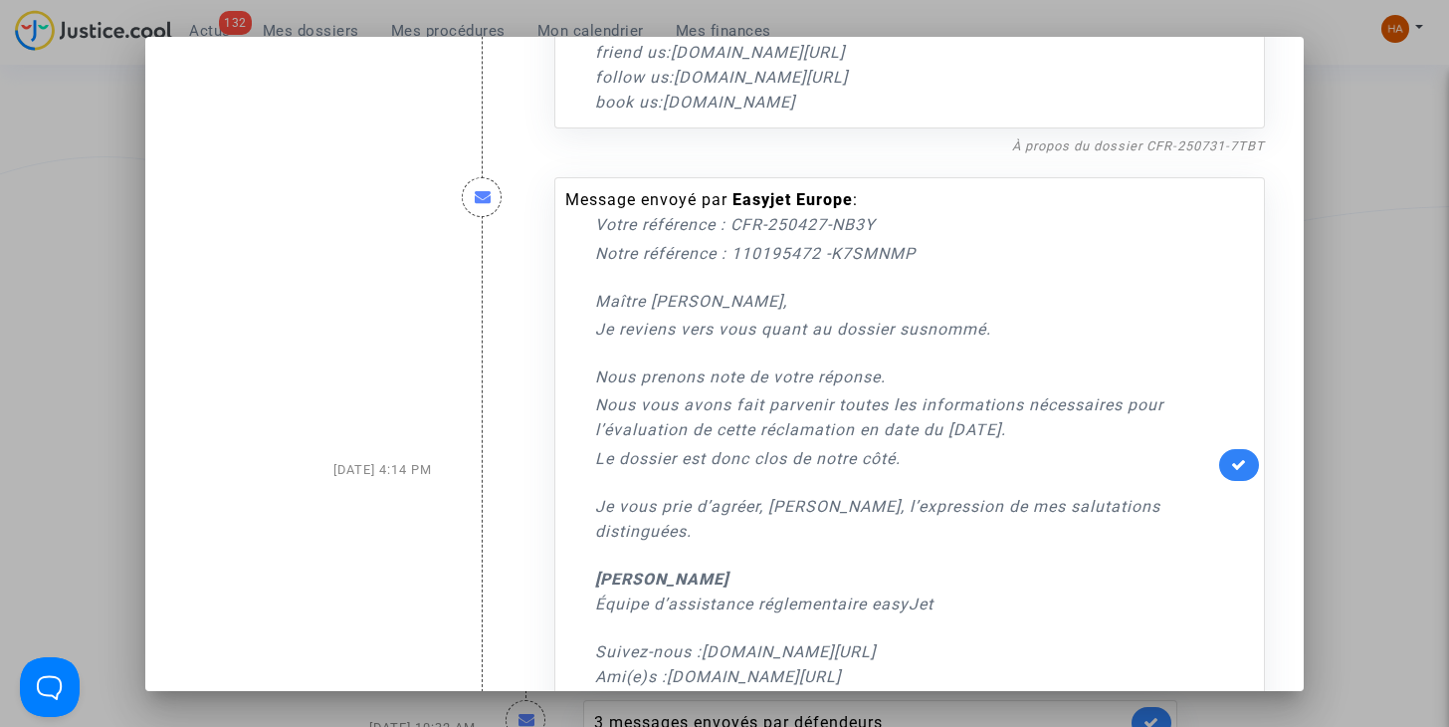
scroll to position [657, 0]
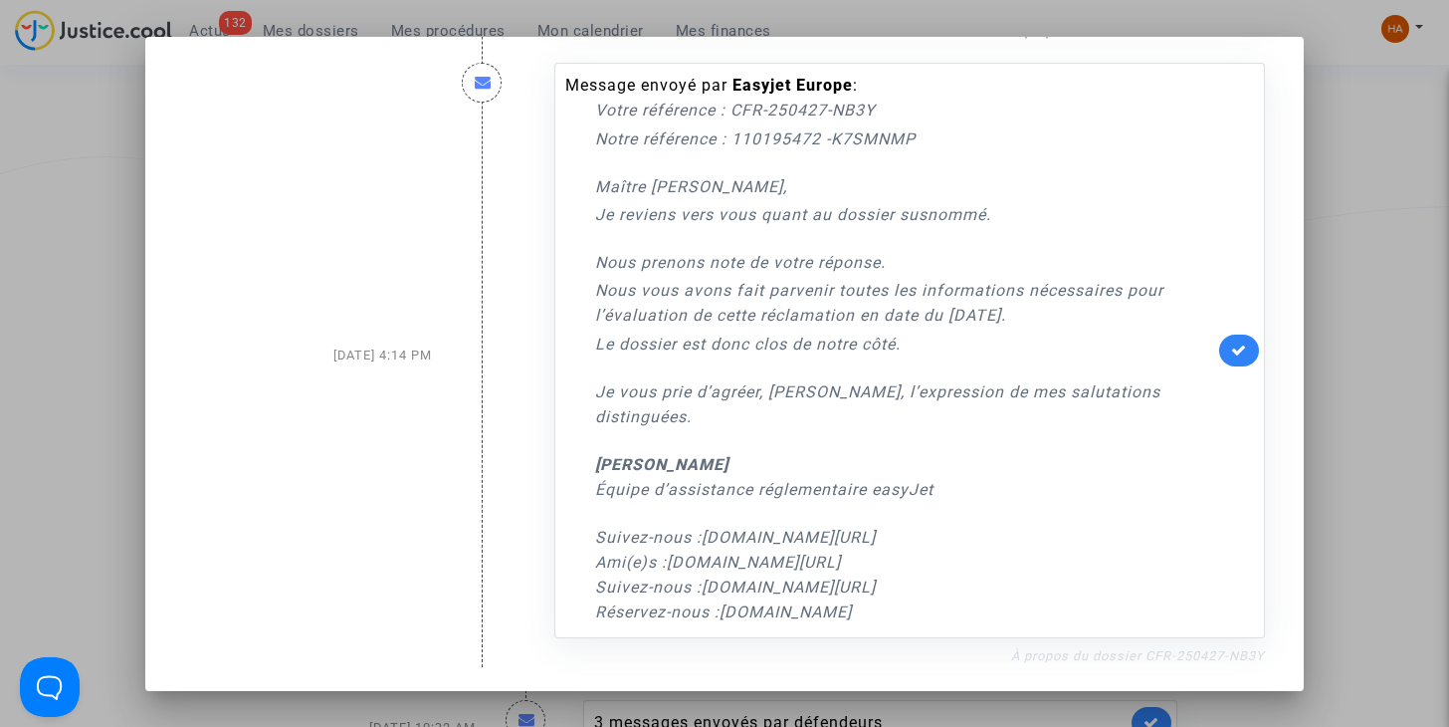
click at [1091, 657] on link "À propos du dossier CFR-250427-NB3Y" at bounding box center [1138, 655] width 254 height 15
click at [82, 294] on div at bounding box center [724, 363] width 1449 height 727
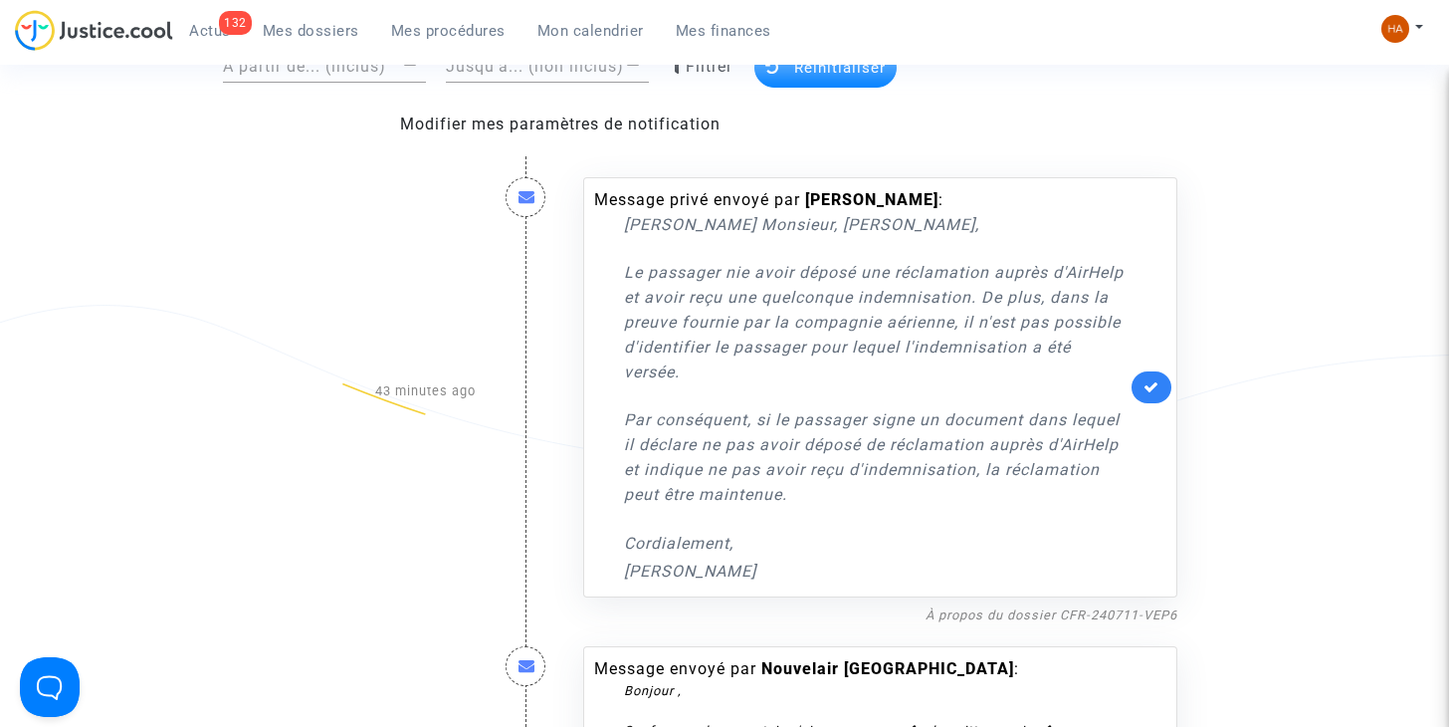
scroll to position [0, 0]
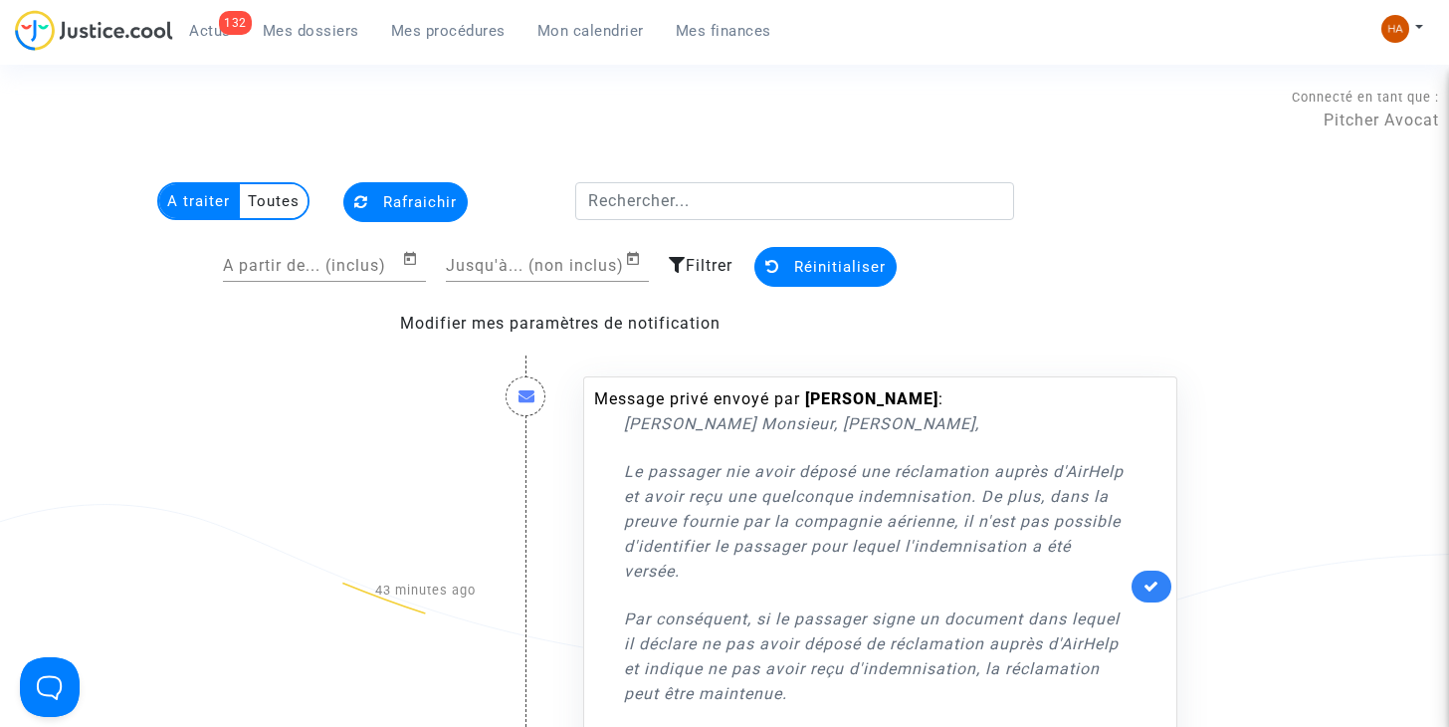
click at [363, 196] on icon at bounding box center [361, 201] width 14 height 15
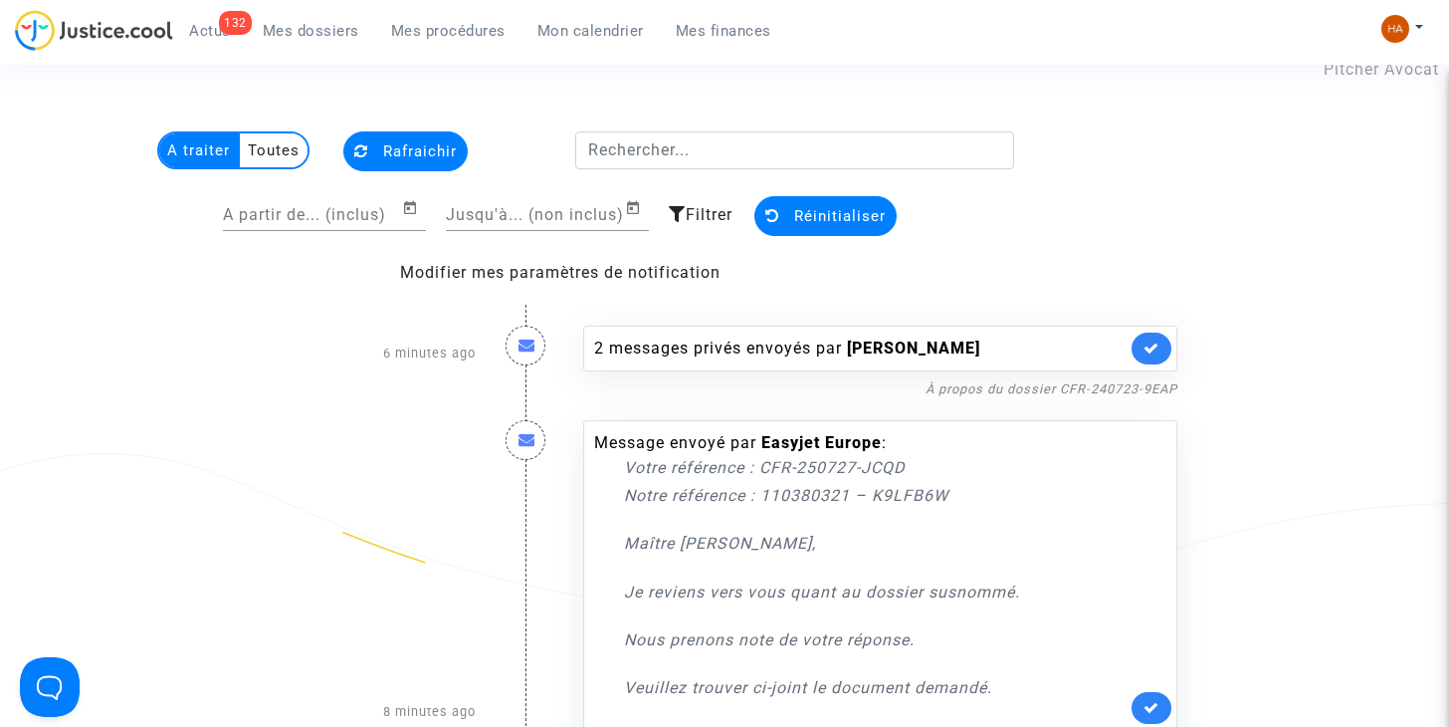
scroll to position [38, 0]
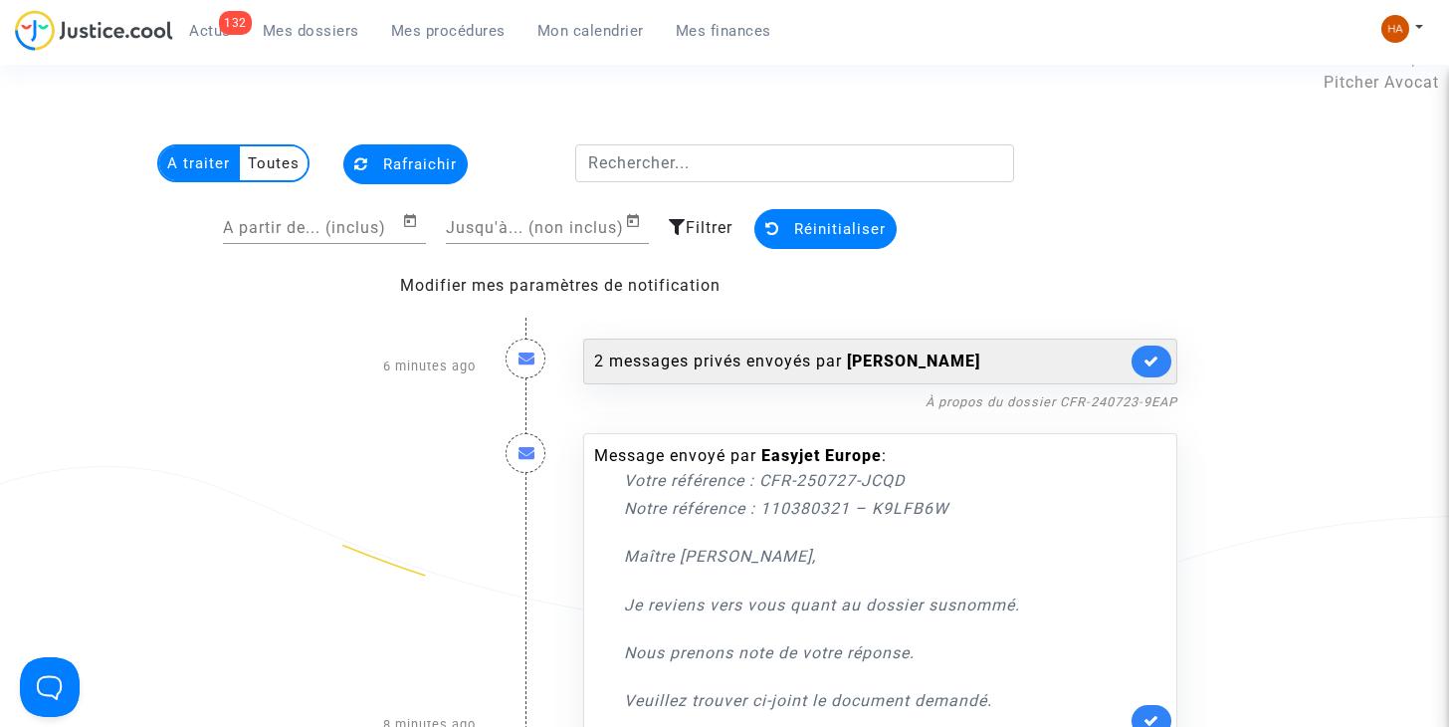
click at [769, 363] on div "2 messages privés envoyés par Jennifer Jeanne" at bounding box center [860, 361] width 532 height 24
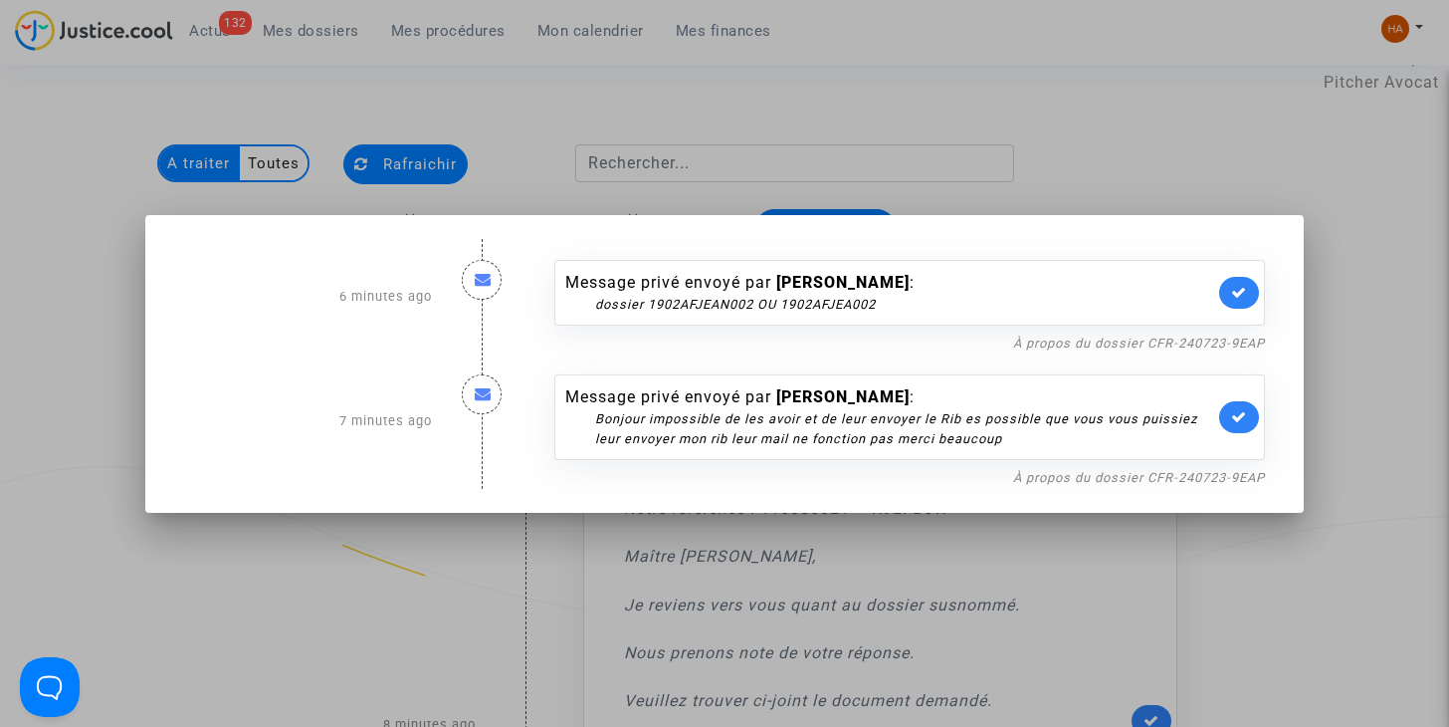
click at [353, 594] on div at bounding box center [724, 363] width 1449 height 727
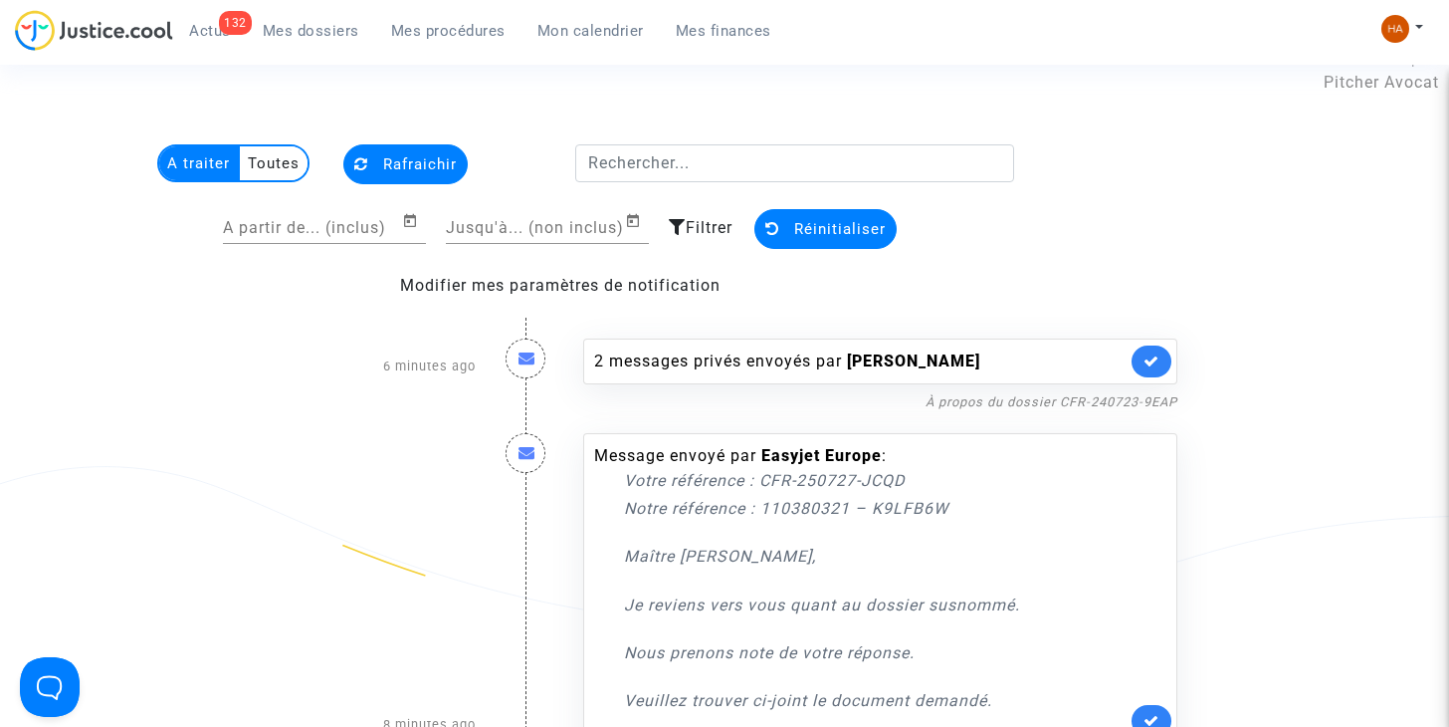
click at [280, 177] on multi-toggle-item "Toutes" at bounding box center [274, 163] width 68 height 34
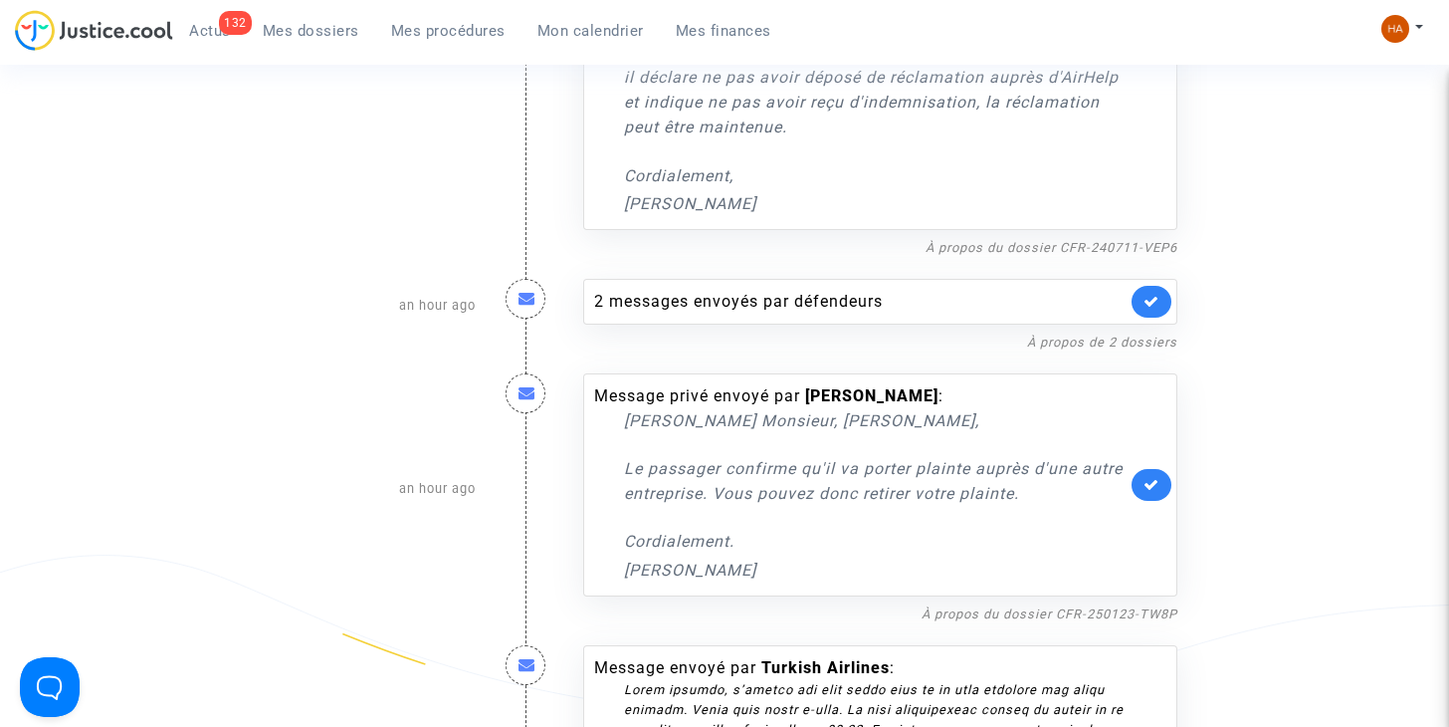
scroll to position [800, 0]
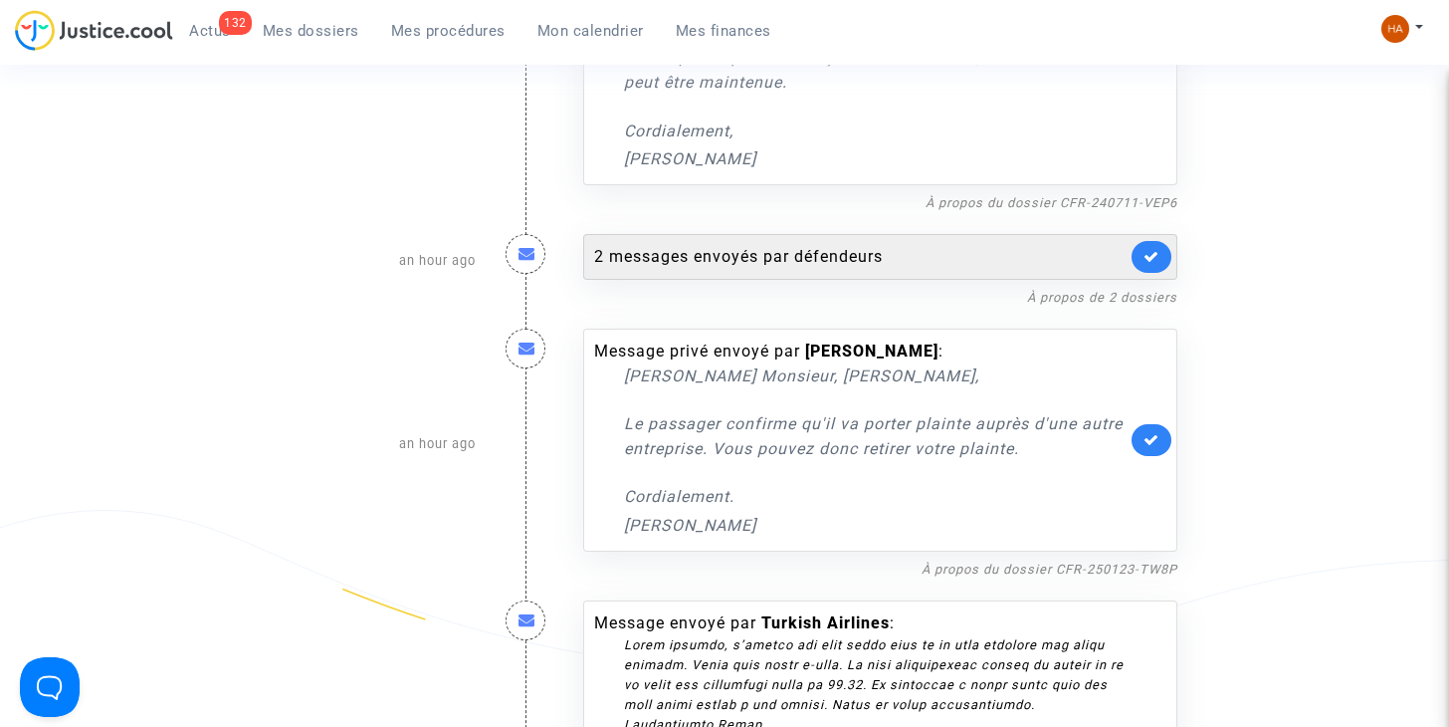
click at [722, 252] on div "2 messages envoyés par défendeurs" at bounding box center [860, 257] width 532 height 24
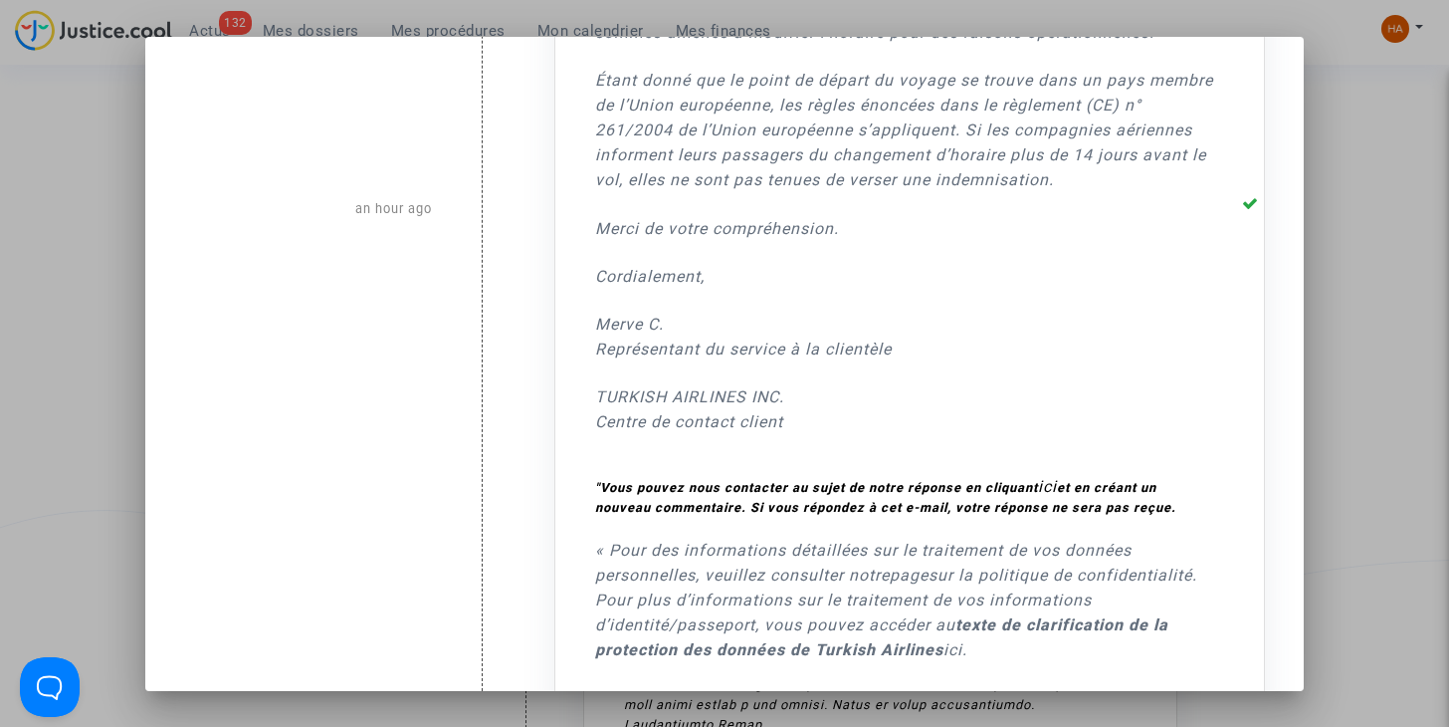
scroll to position [1732, 0]
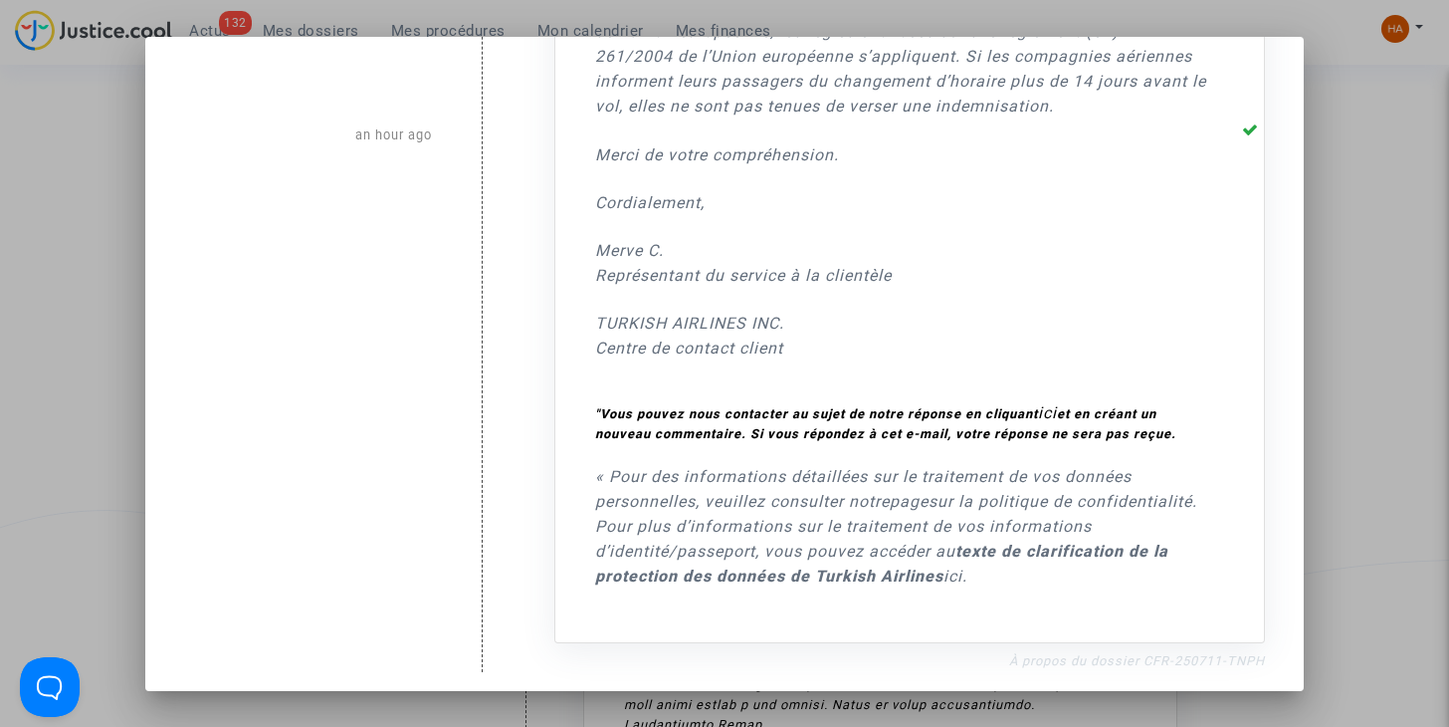
click at [1093, 657] on link "À propos du dossier CFR-250711-TNPH" at bounding box center [1137, 660] width 256 height 15
click at [1356, 312] on div at bounding box center [724, 363] width 1449 height 727
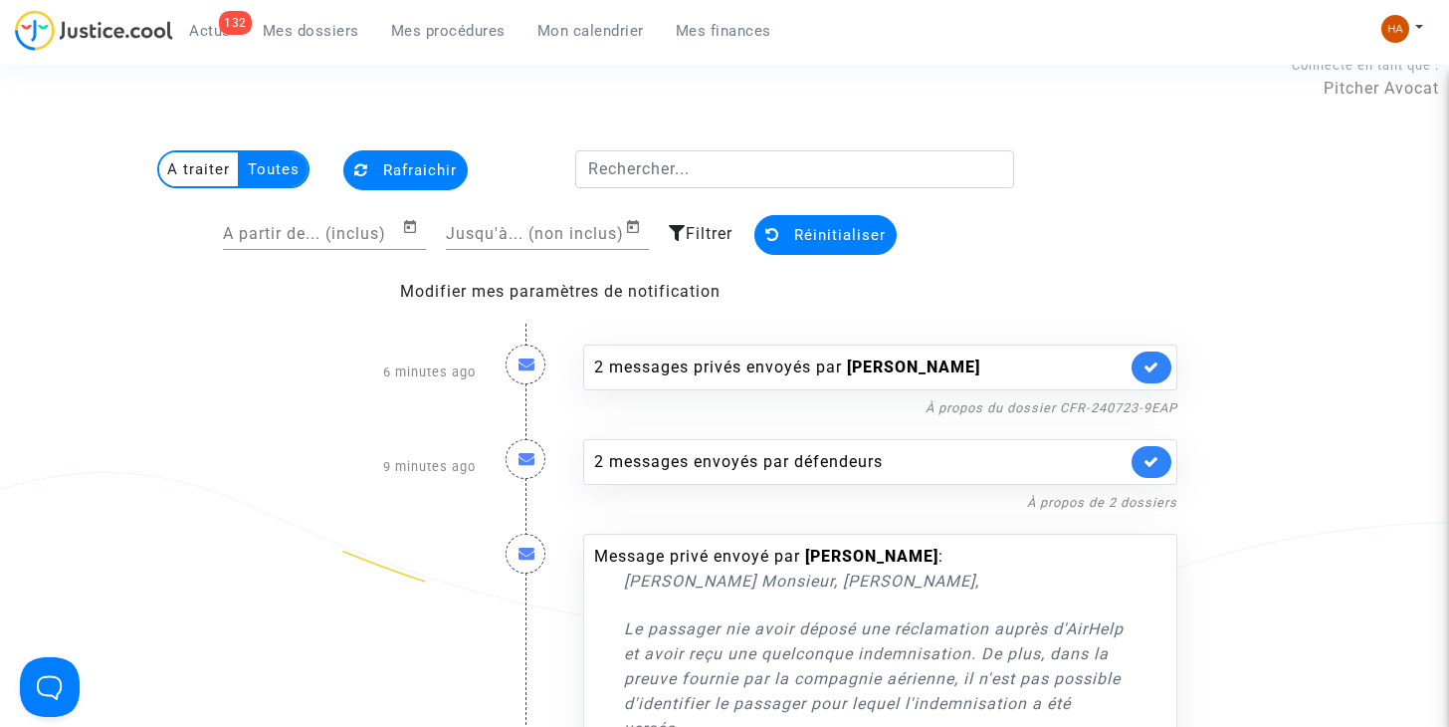
scroll to position [0, 0]
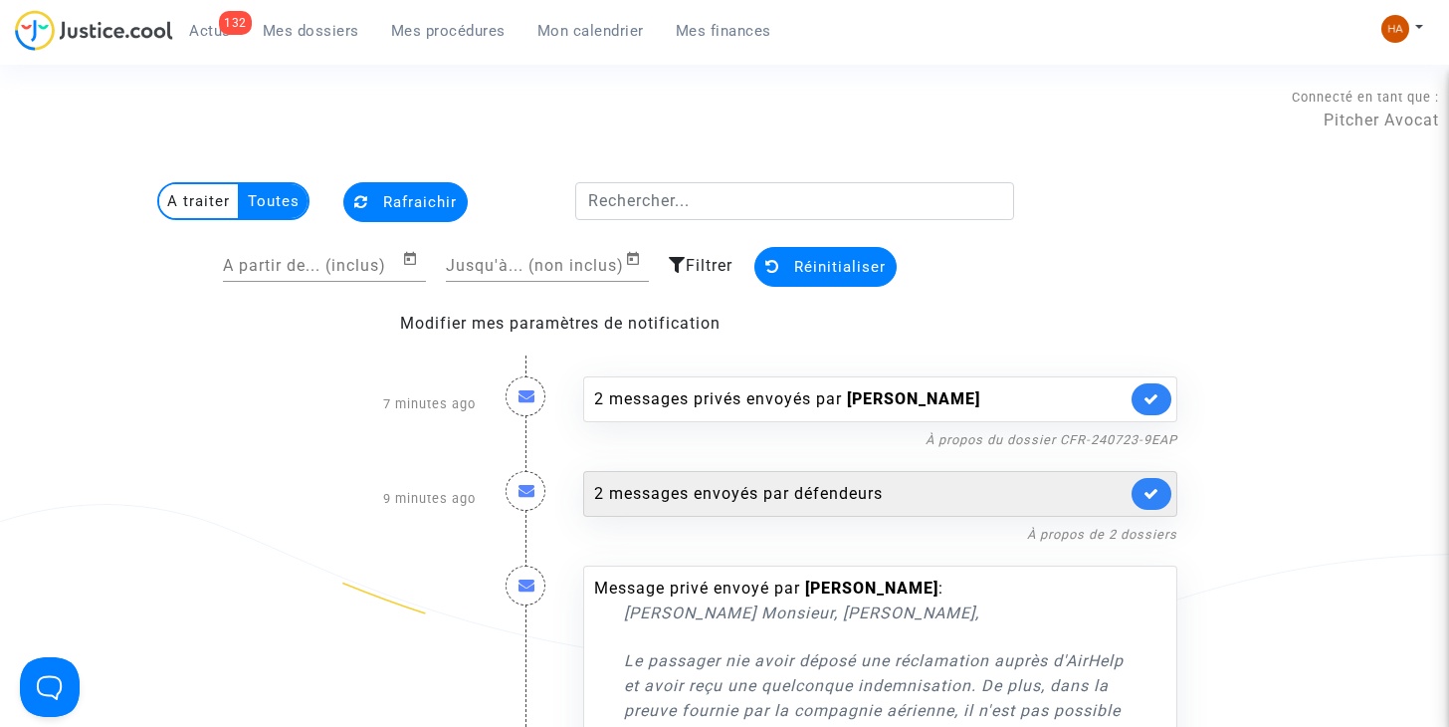
click at [914, 495] on div "2 messages envoyés par défendeurs" at bounding box center [860, 494] width 532 height 24
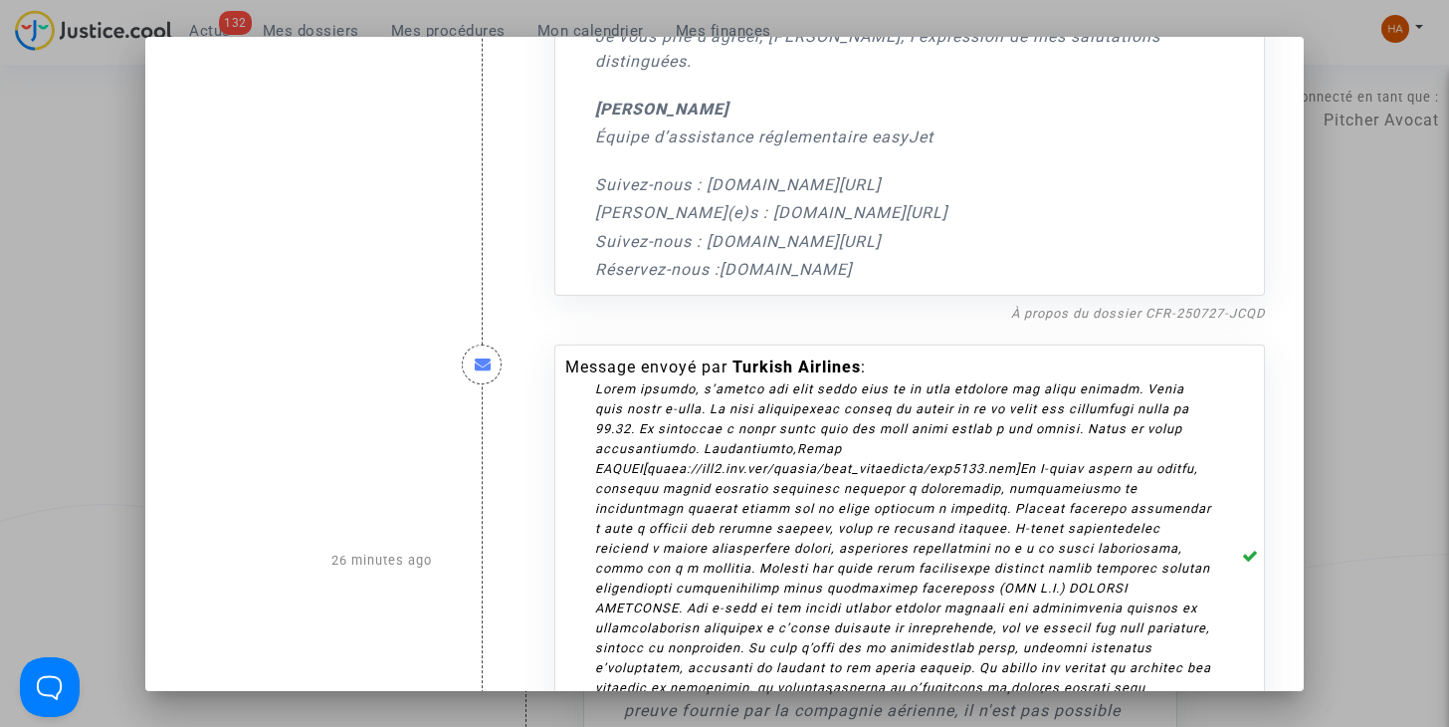
scroll to position [471, 0]
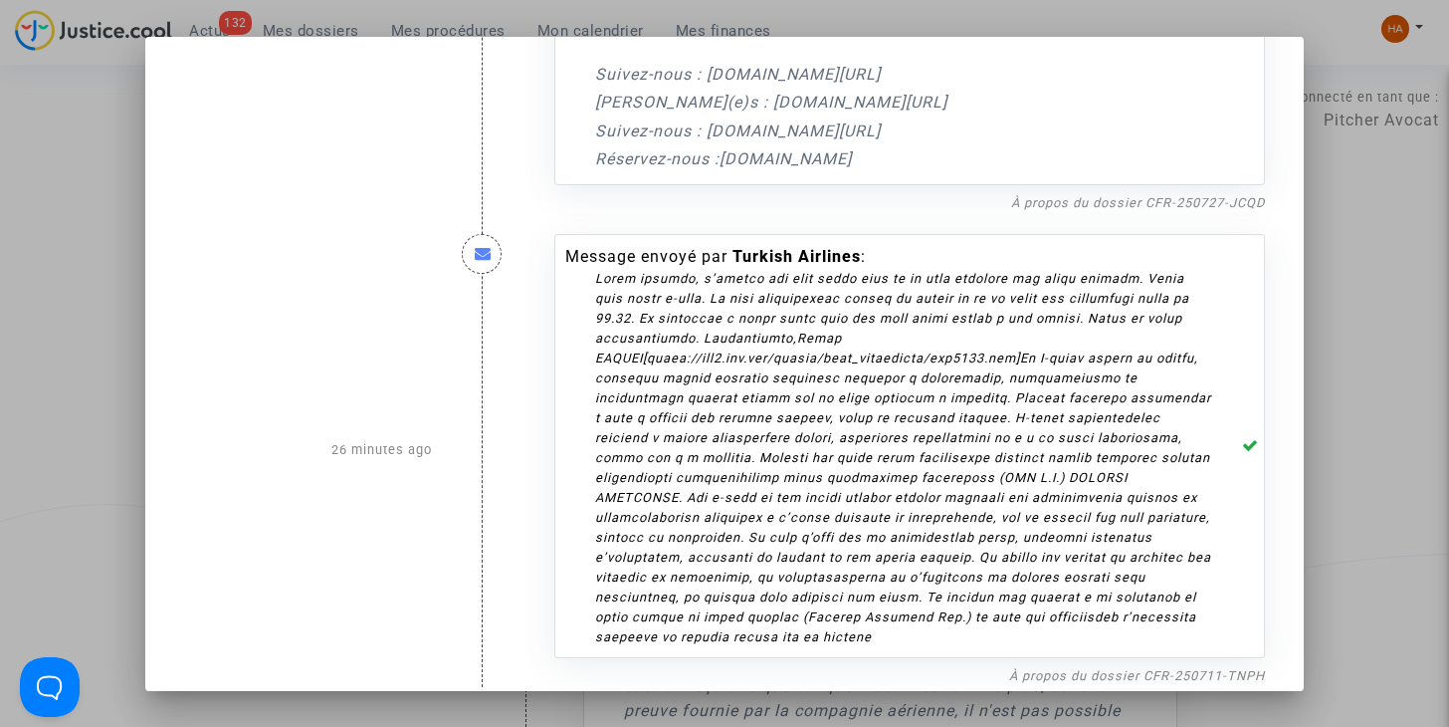
click at [1373, 395] on div at bounding box center [724, 363] width 1449 height 727
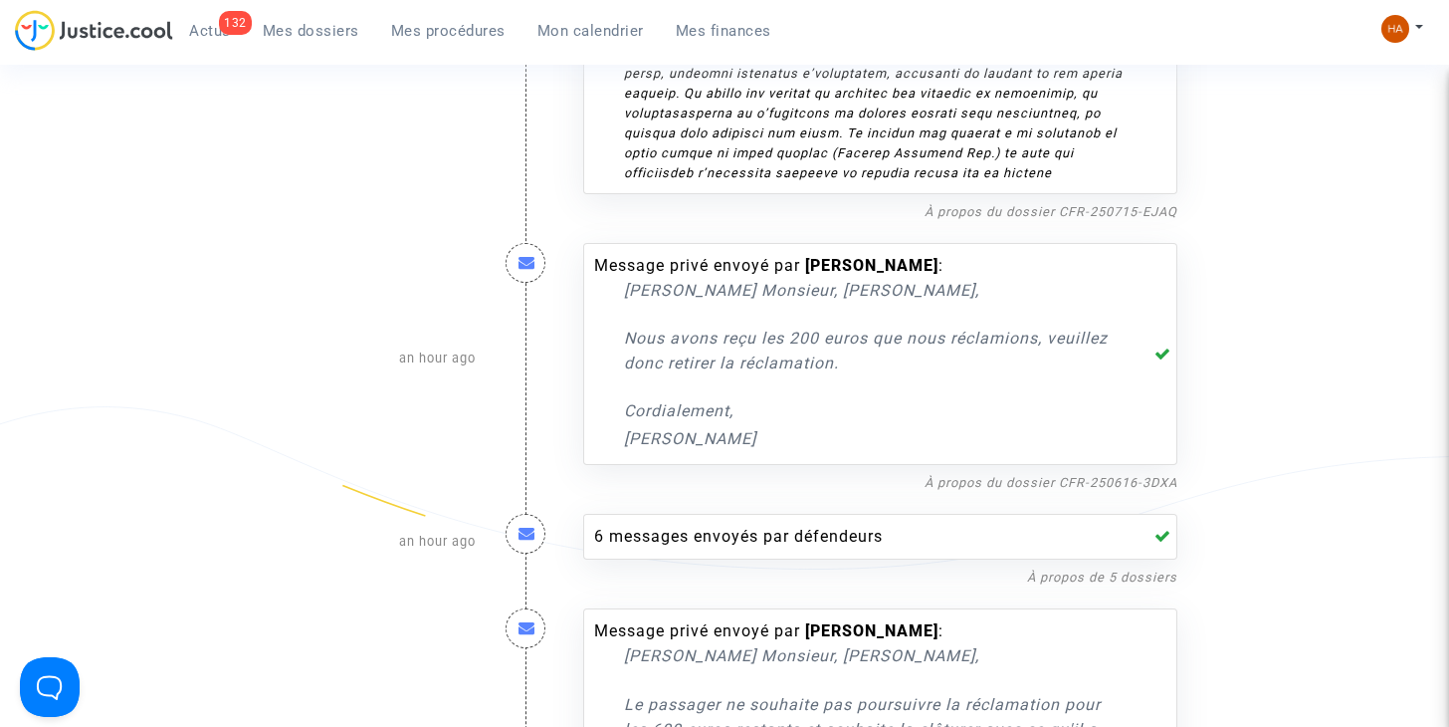
scroll to position [1713, 0]
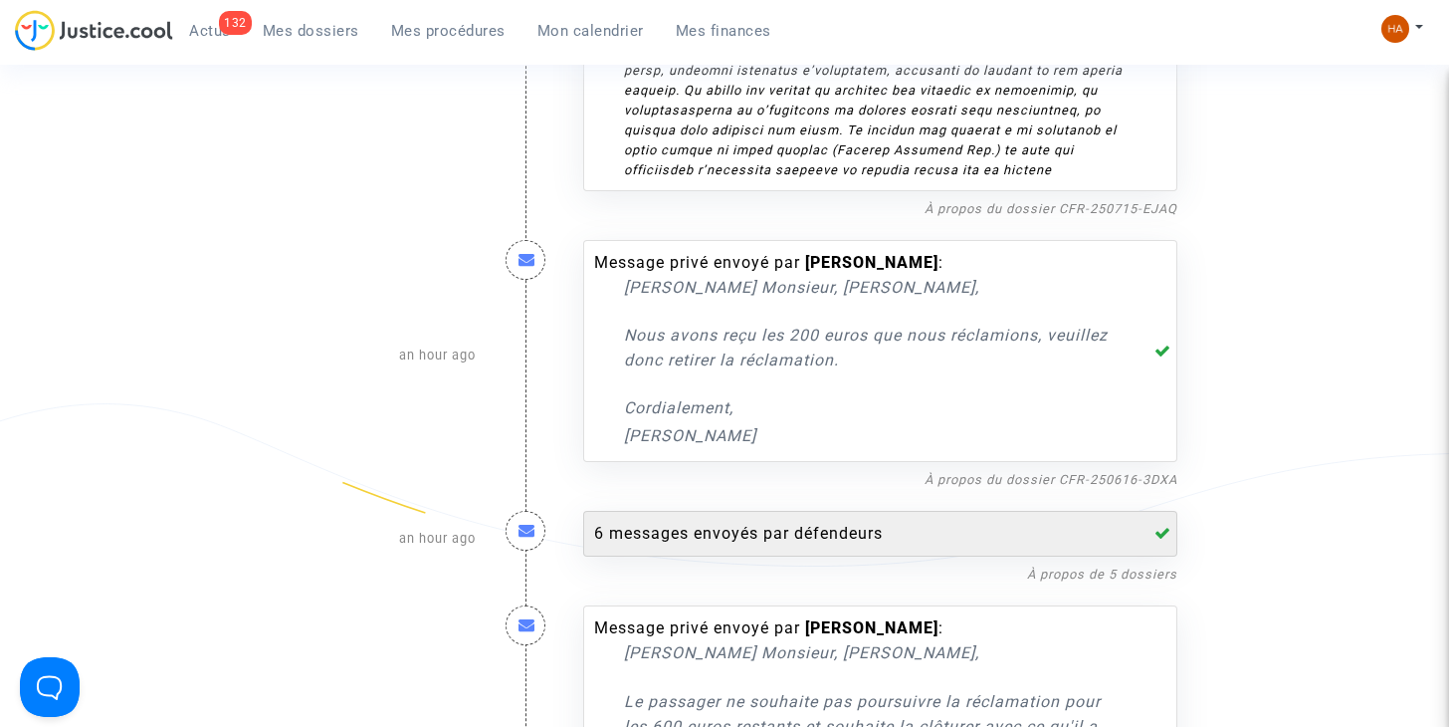
click at [995, 538] on div "6 messages envoyés par défendeurs" at bounding box center [860, 534] width 532 height 24
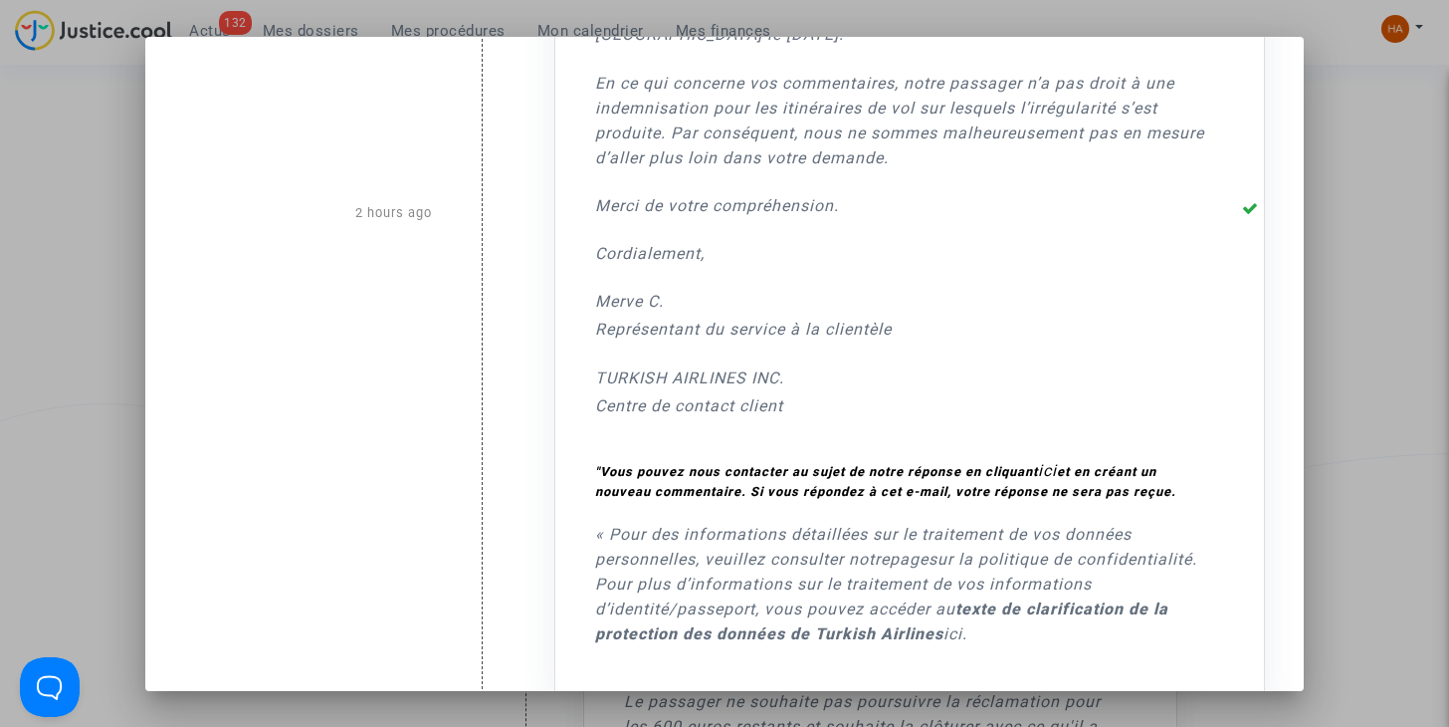
scroll to position [2577, 0]
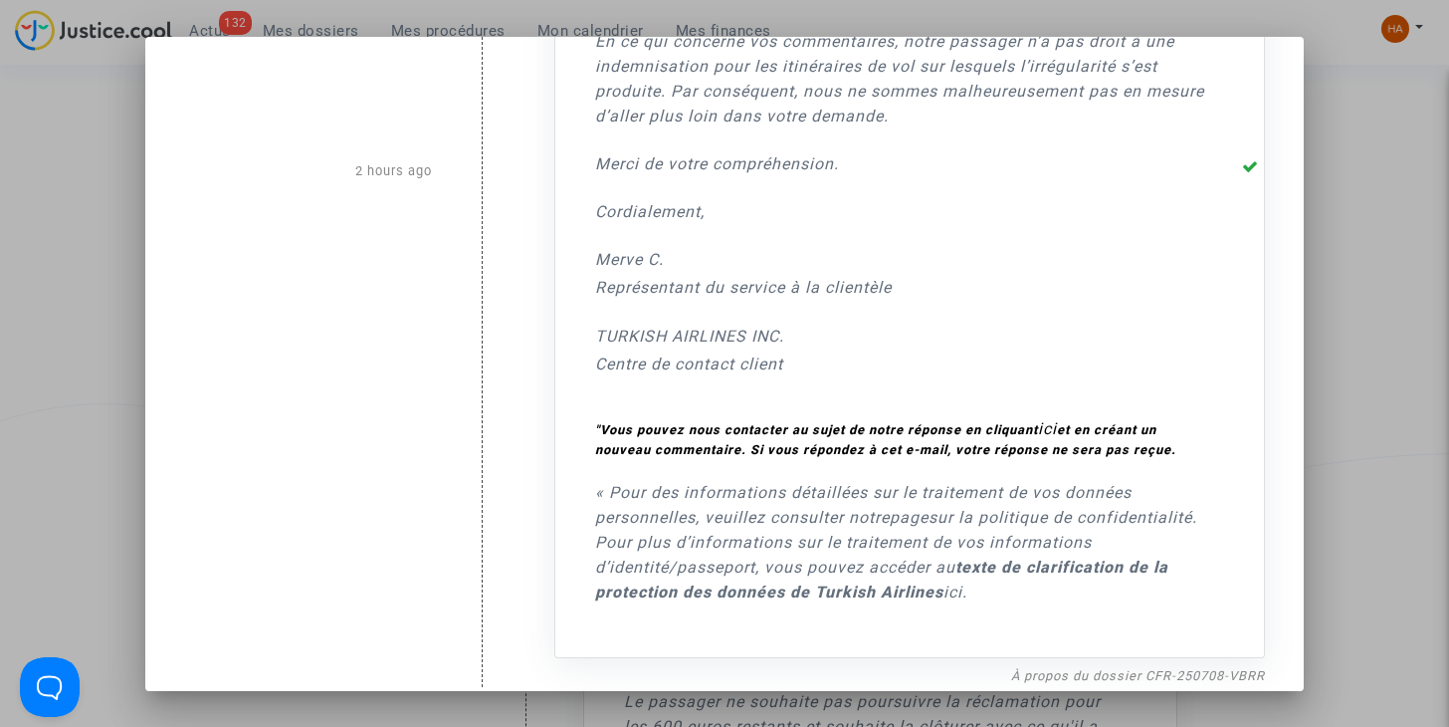
click at [1385, 391] on div at bounding box center [724, 363] width 1449 height 727
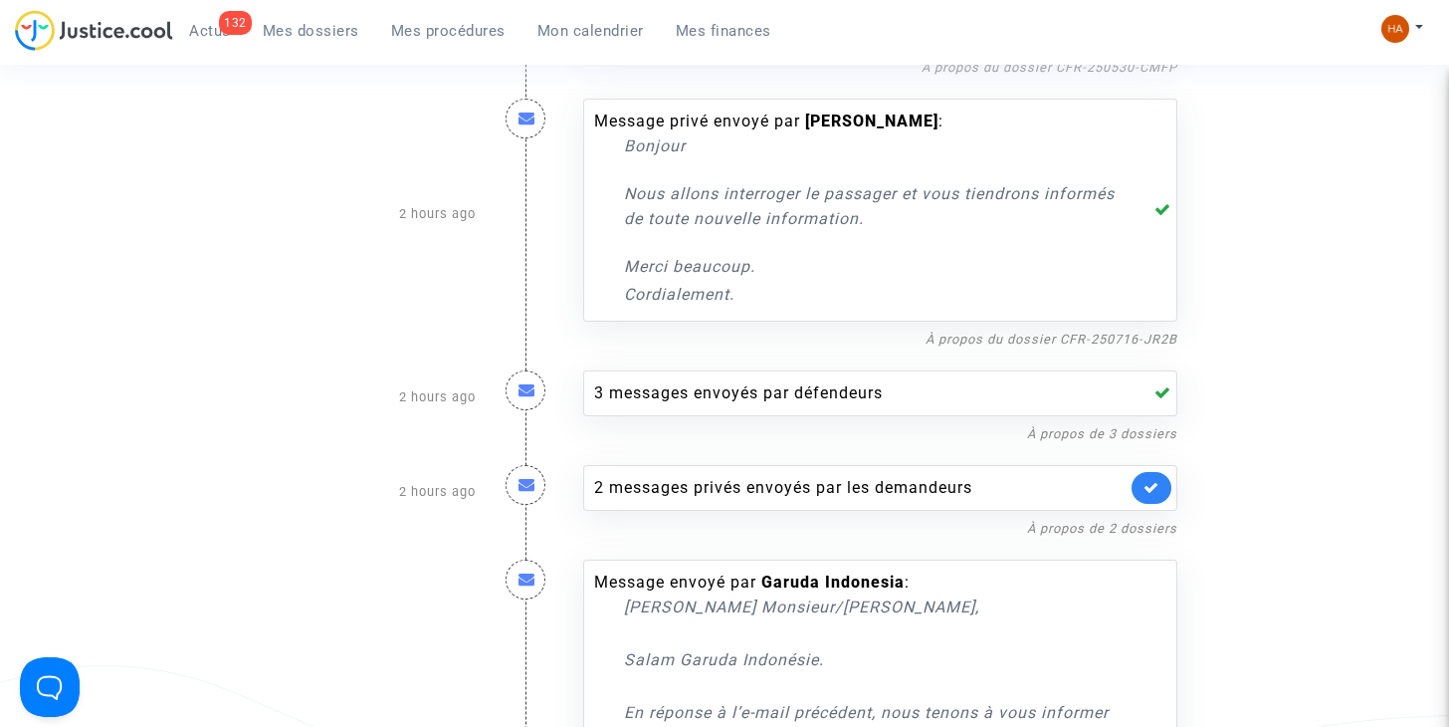
scroll to position [3870, 0]
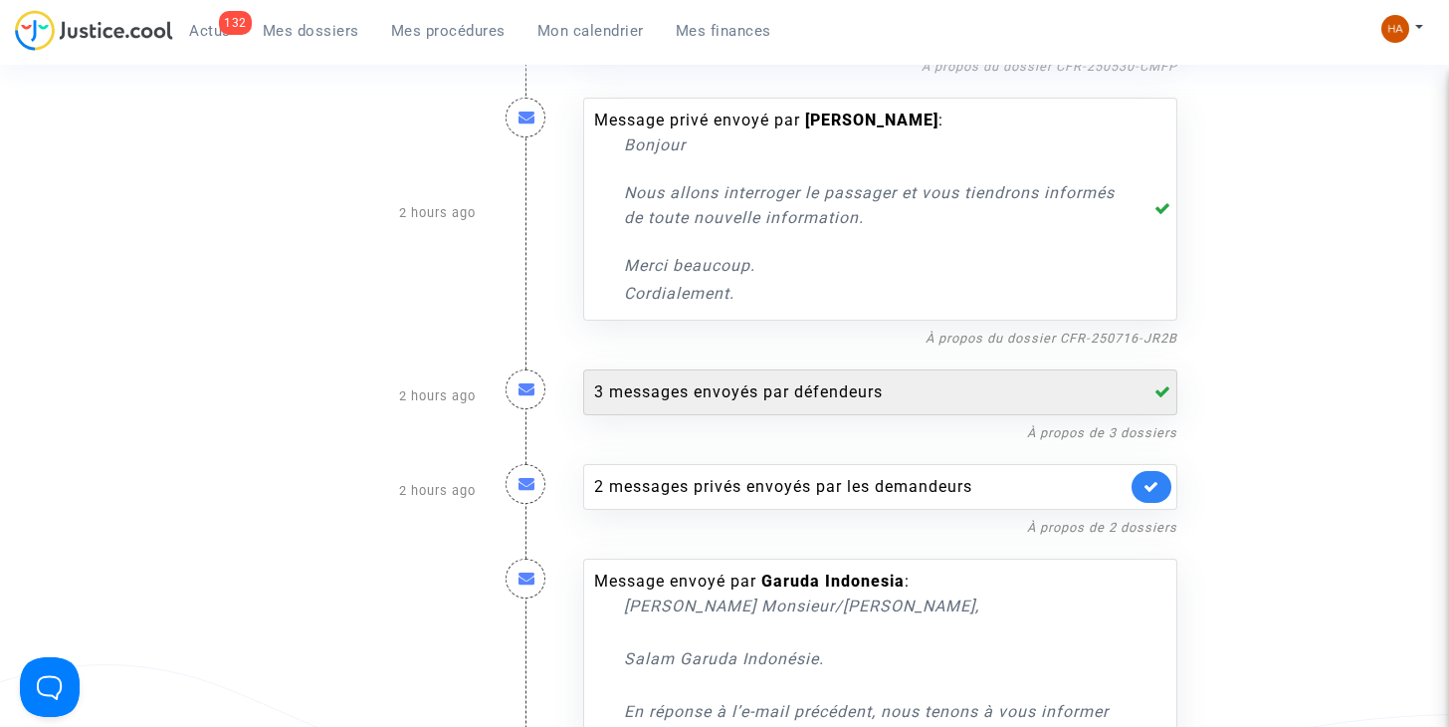
drag, startPoint x: 982, startPoint y: 394, endPoint x: 893, endPoint y: 405, distance: 90.2
click at [893, 405] on div "3 messages envoyés par défendeurs" at bounding box center [880, 392] width 594 height 46
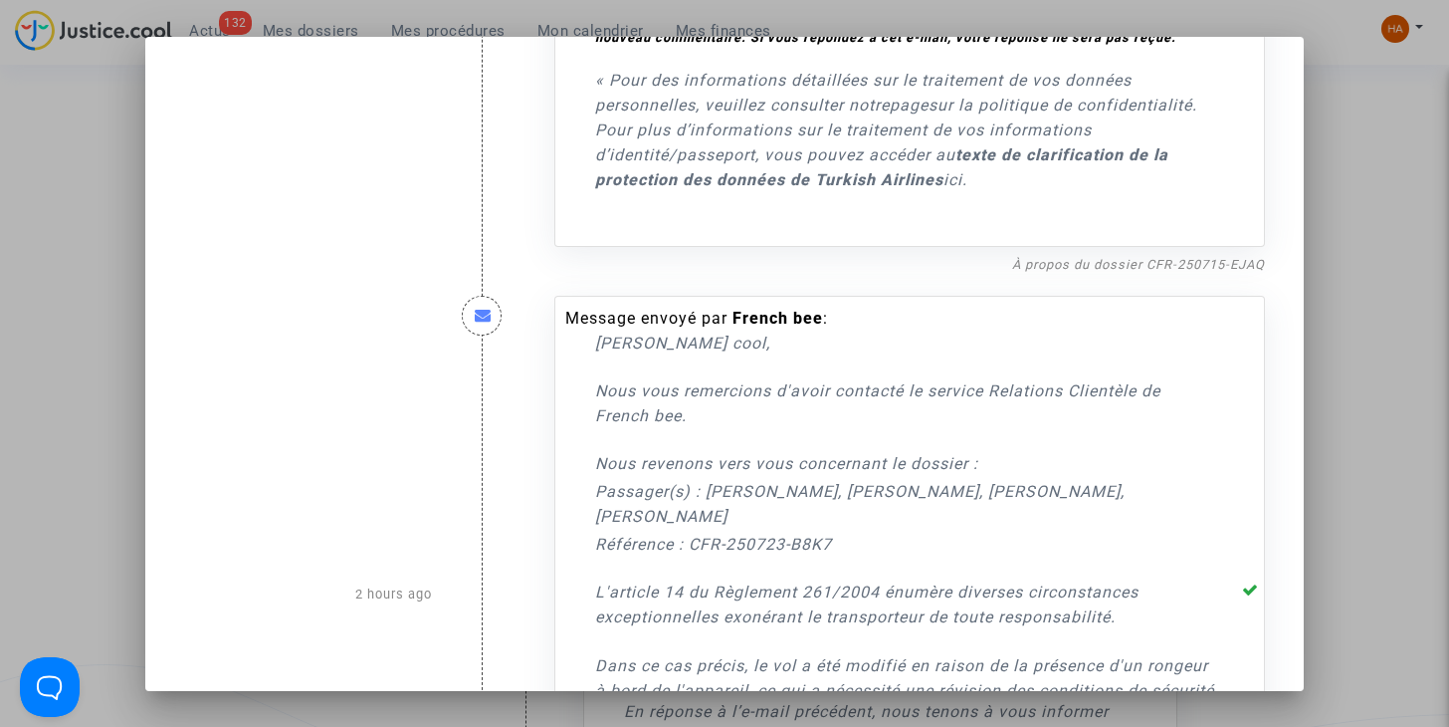
scroll to position [2274, 0]
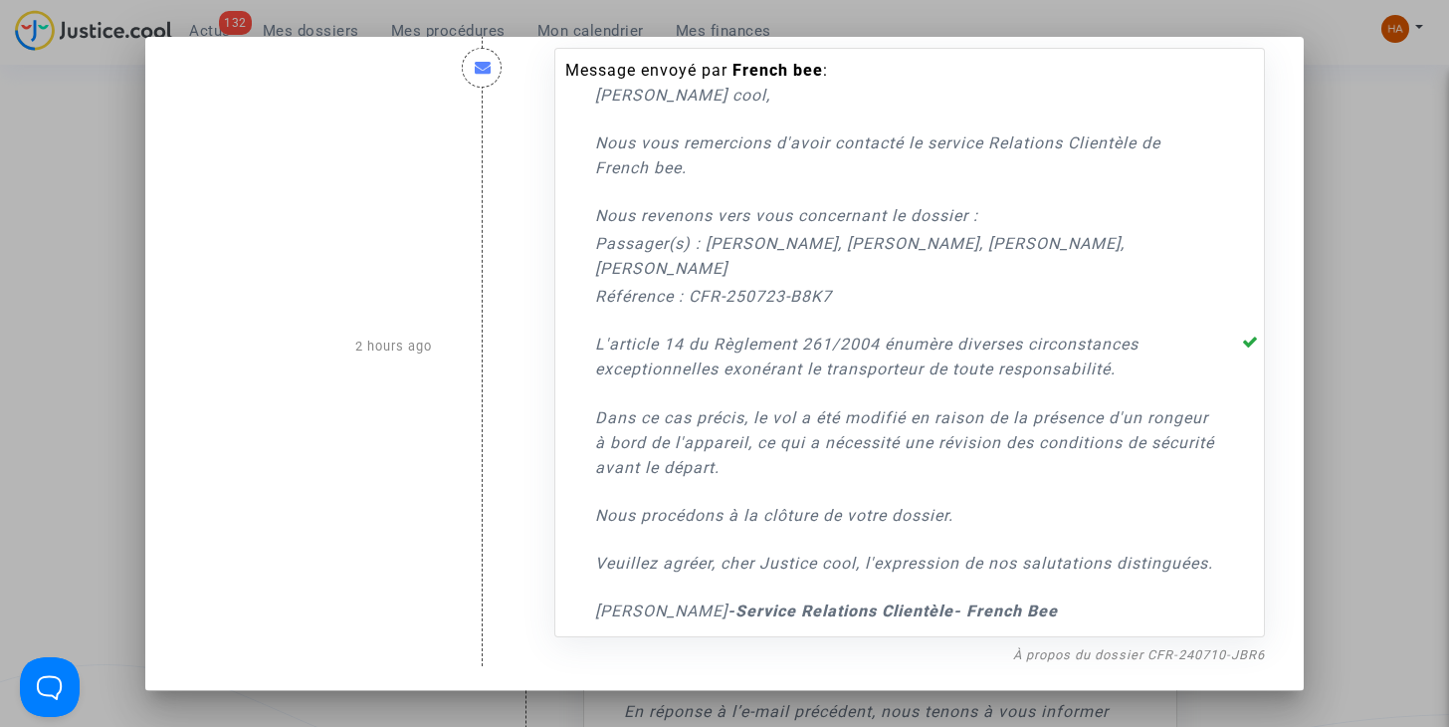
click at [1358, 246] on div at bounding box center [724, 363] width 1449 height 727
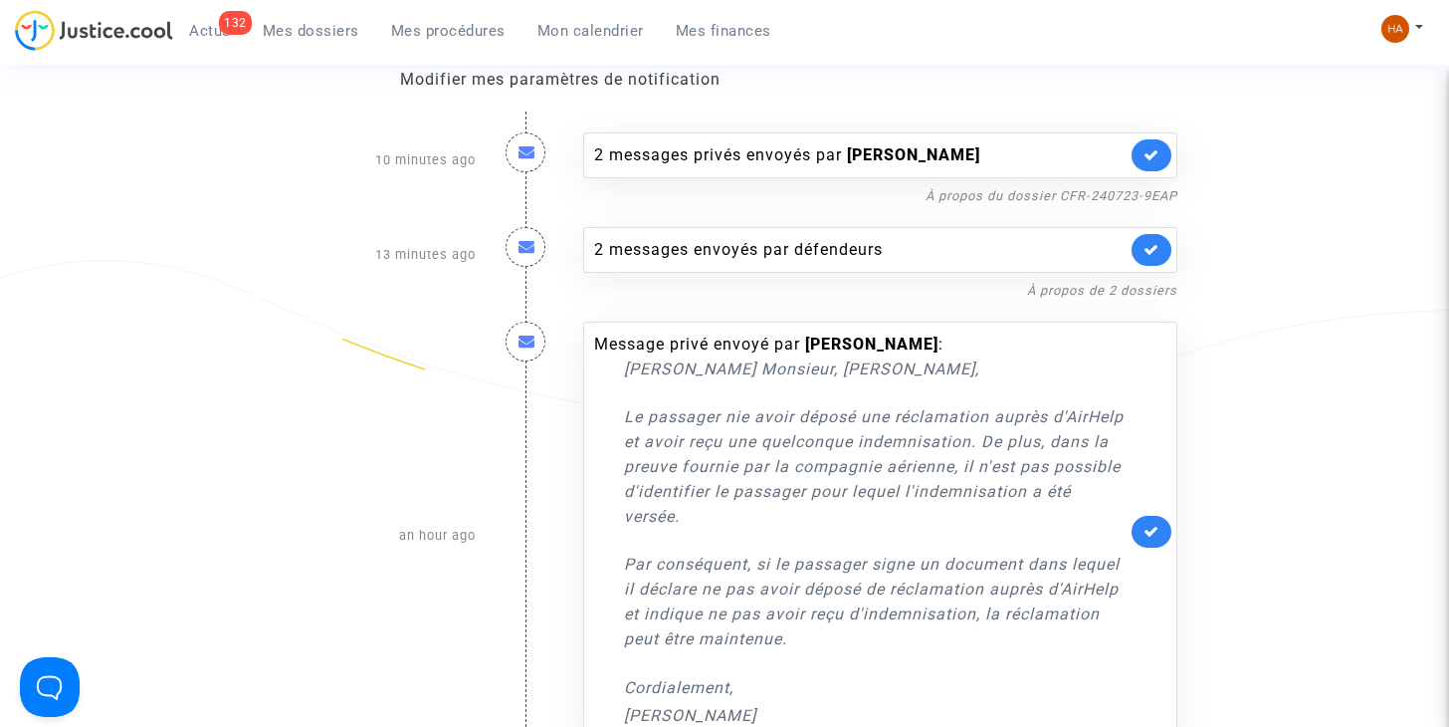
scroll to position [250, 0]
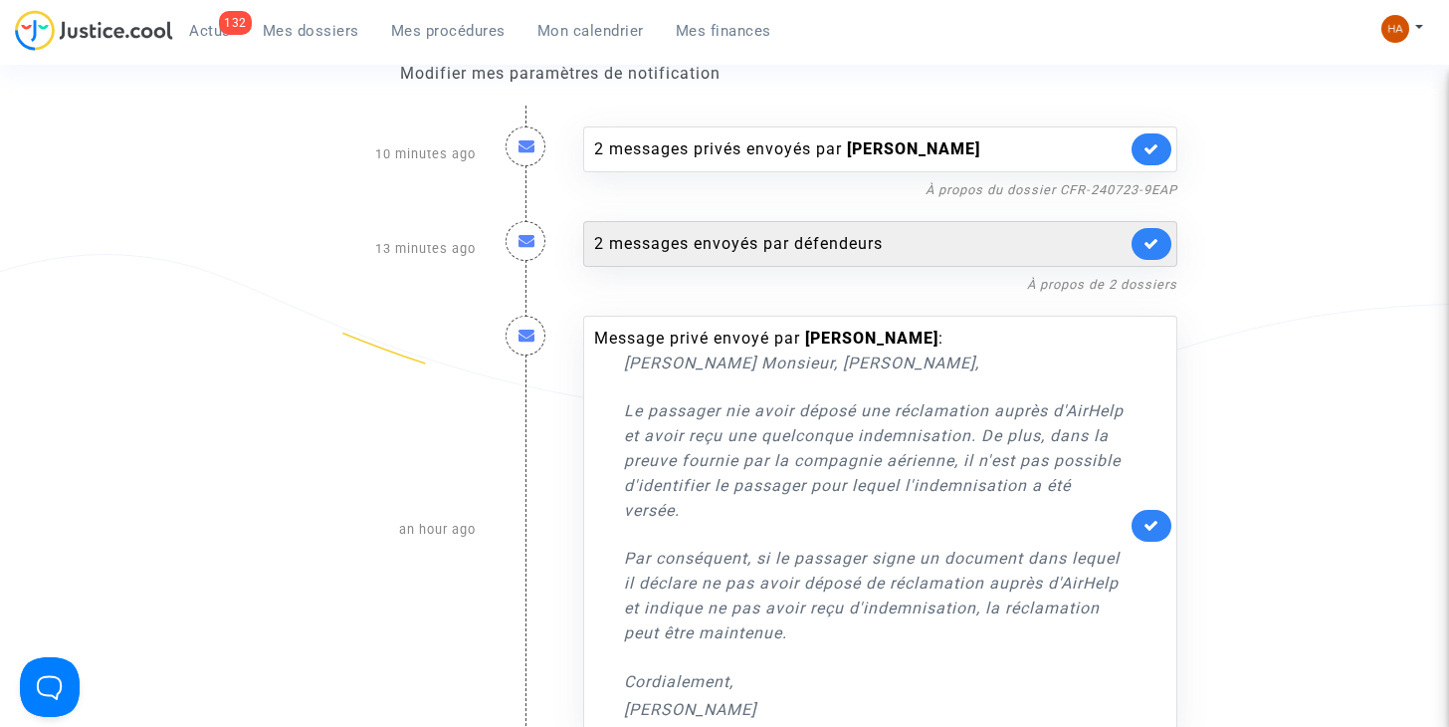
click at [870, 255] on div "2 messages envoyés par défendeurs" at bounding box center [860, 244] width 532 height 24
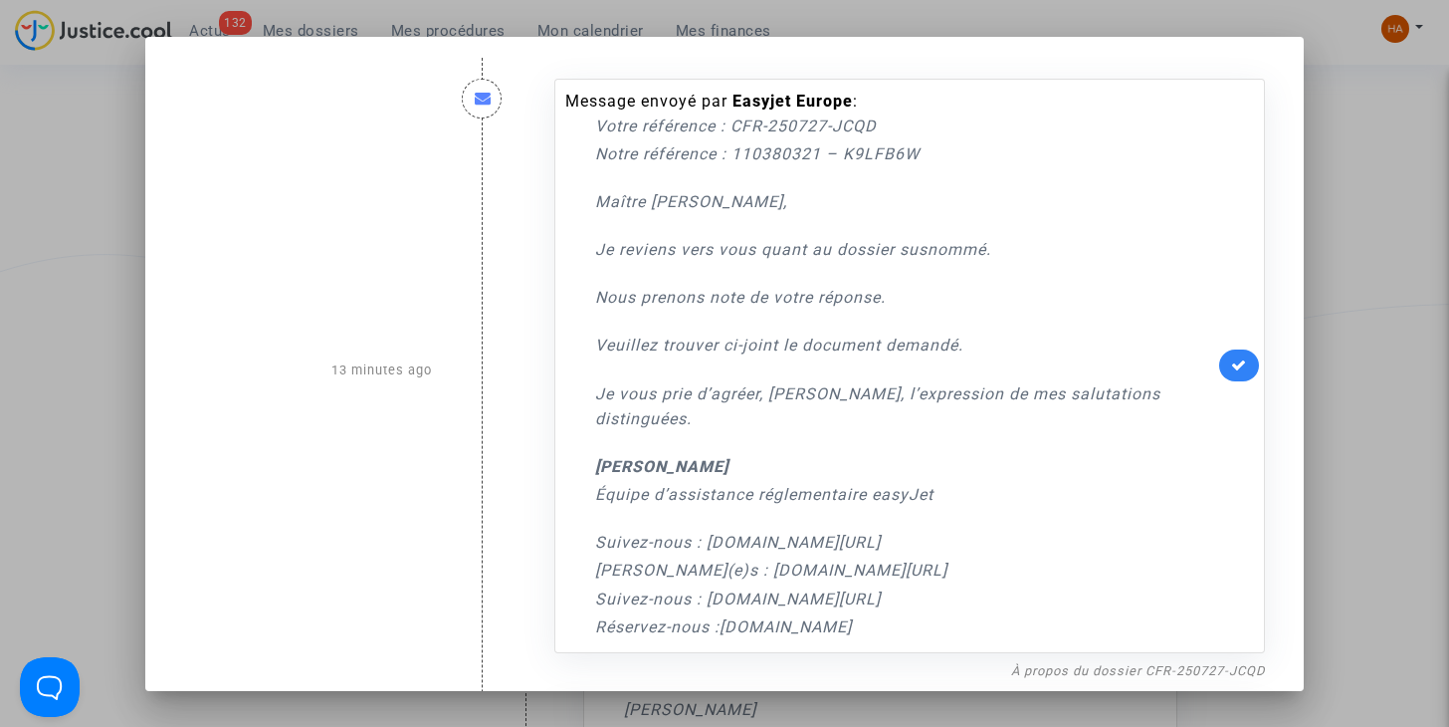
scroll to position [2, 0]
click at [1354, 236] on div at bounding box center [724, 363] width 1449 height 727
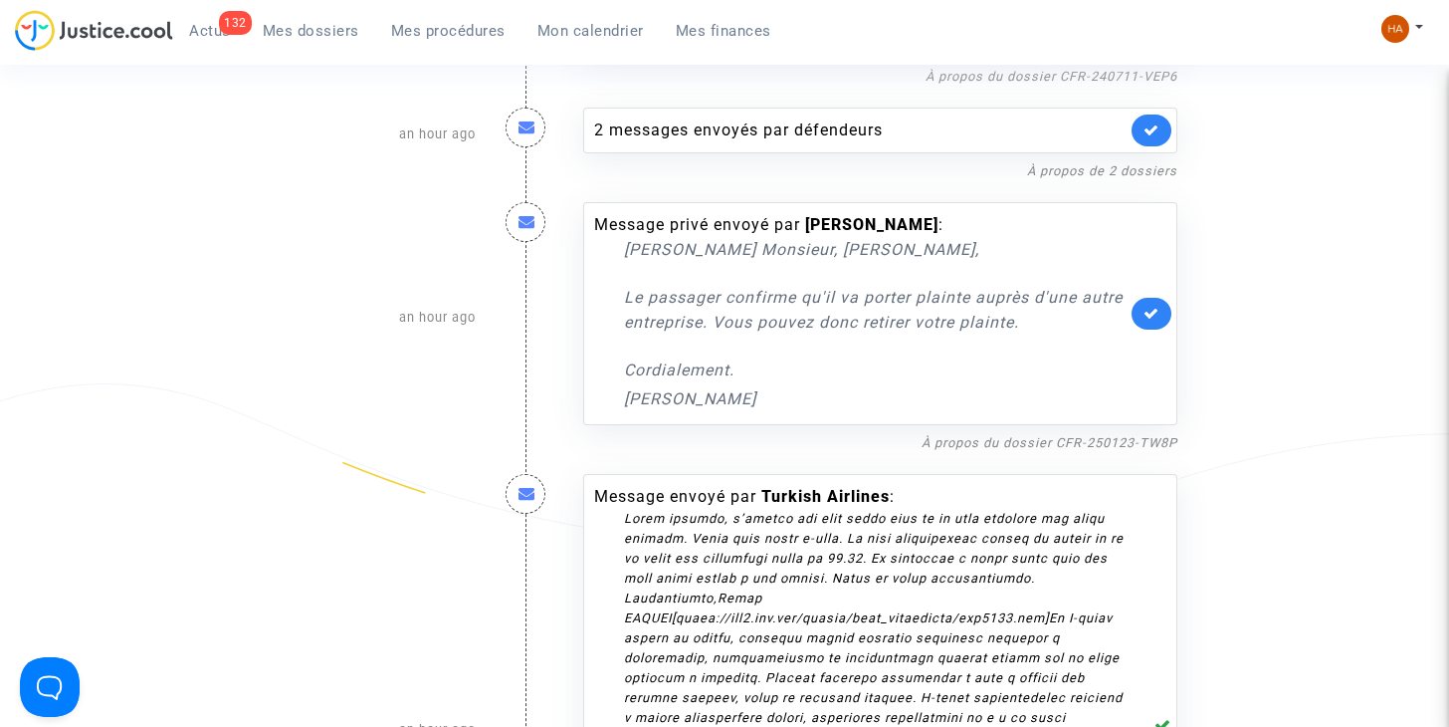
scroll to position [928, 0]
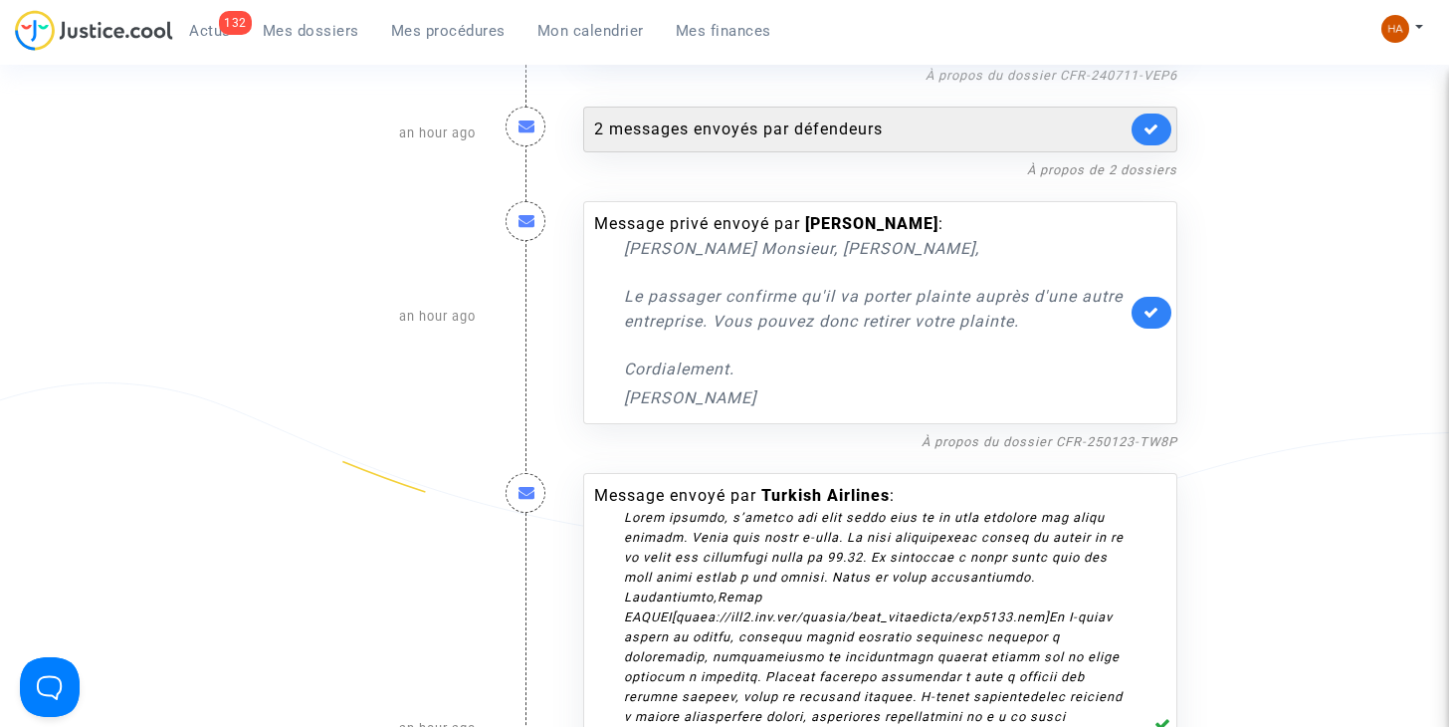
click at [829, 131] on div "2 messages envoyés par défendeurs" at bounding box center [860, 129] width 532 height 24
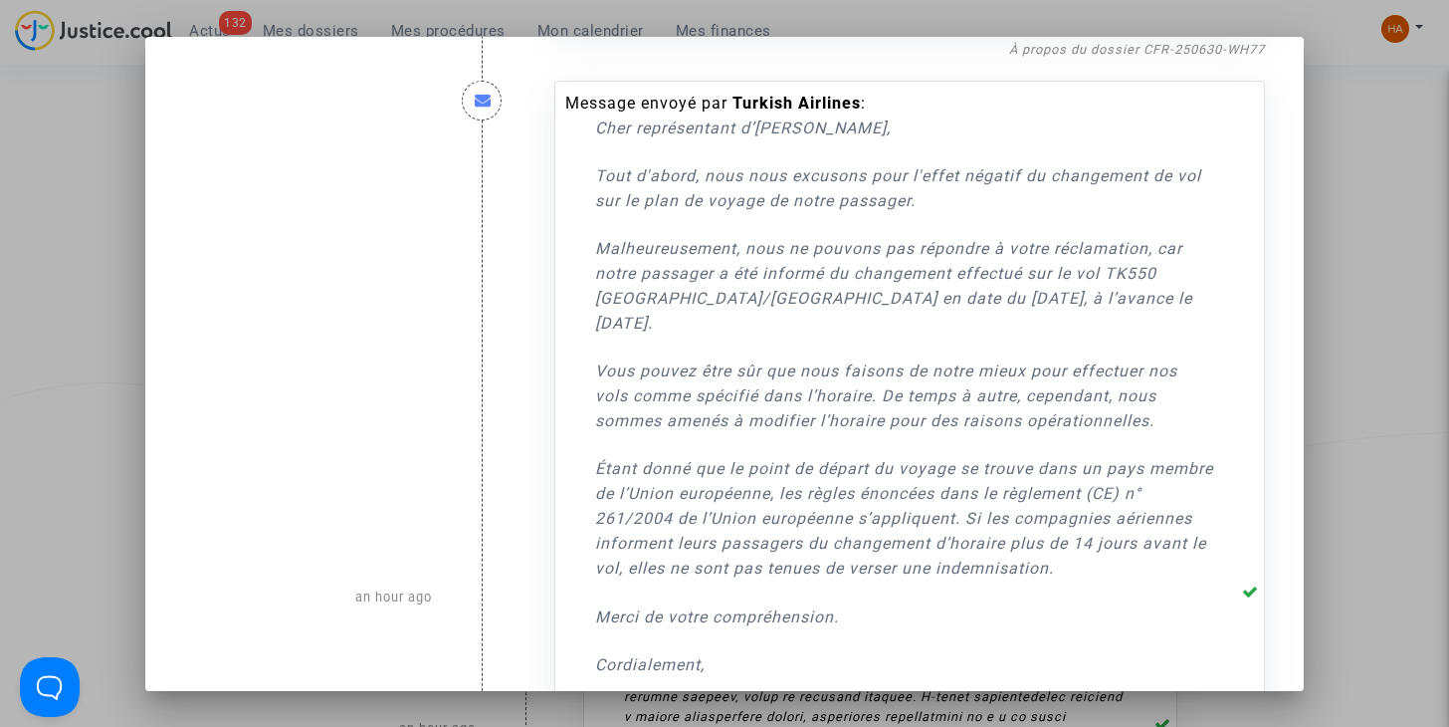
scroll to position [1269, 0]
click at [1397, 242] on div at bounding box center [724, 363] width 1449 height 727
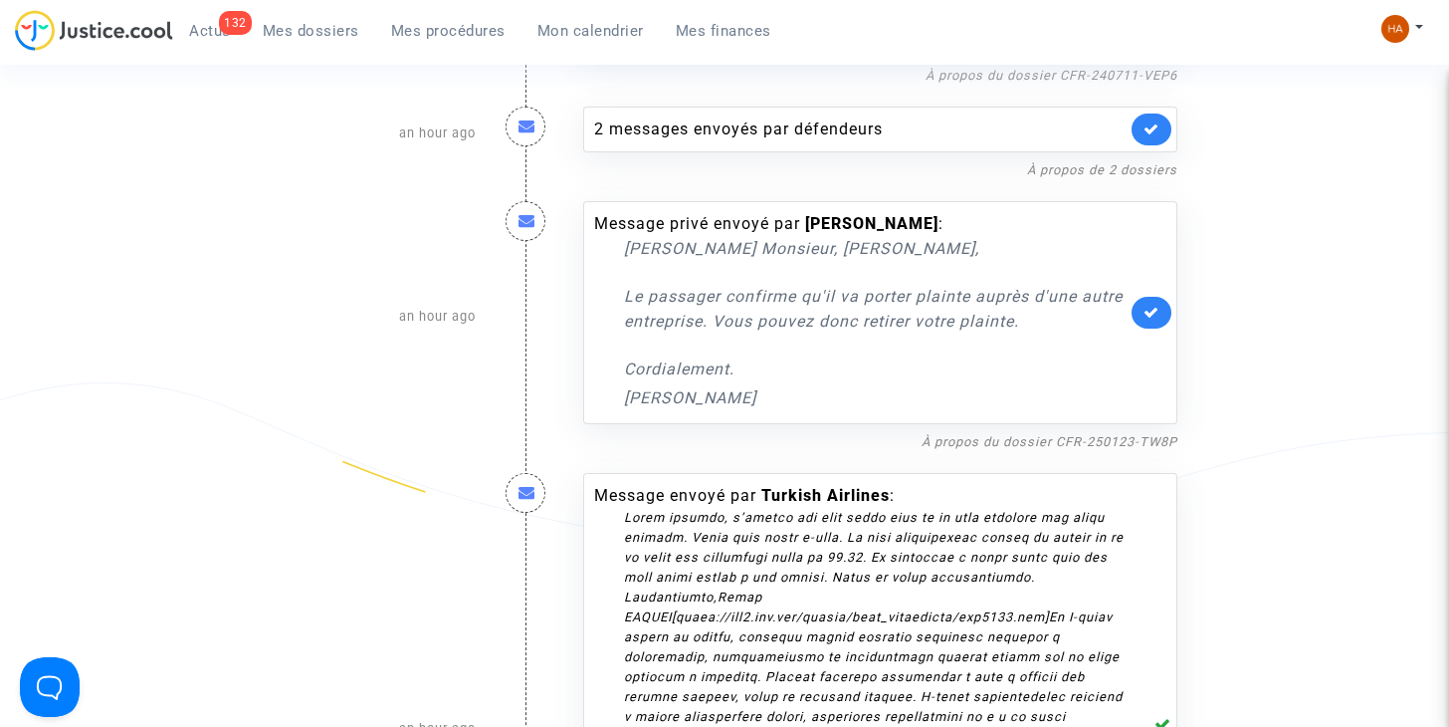
scroll to position [0, 0]
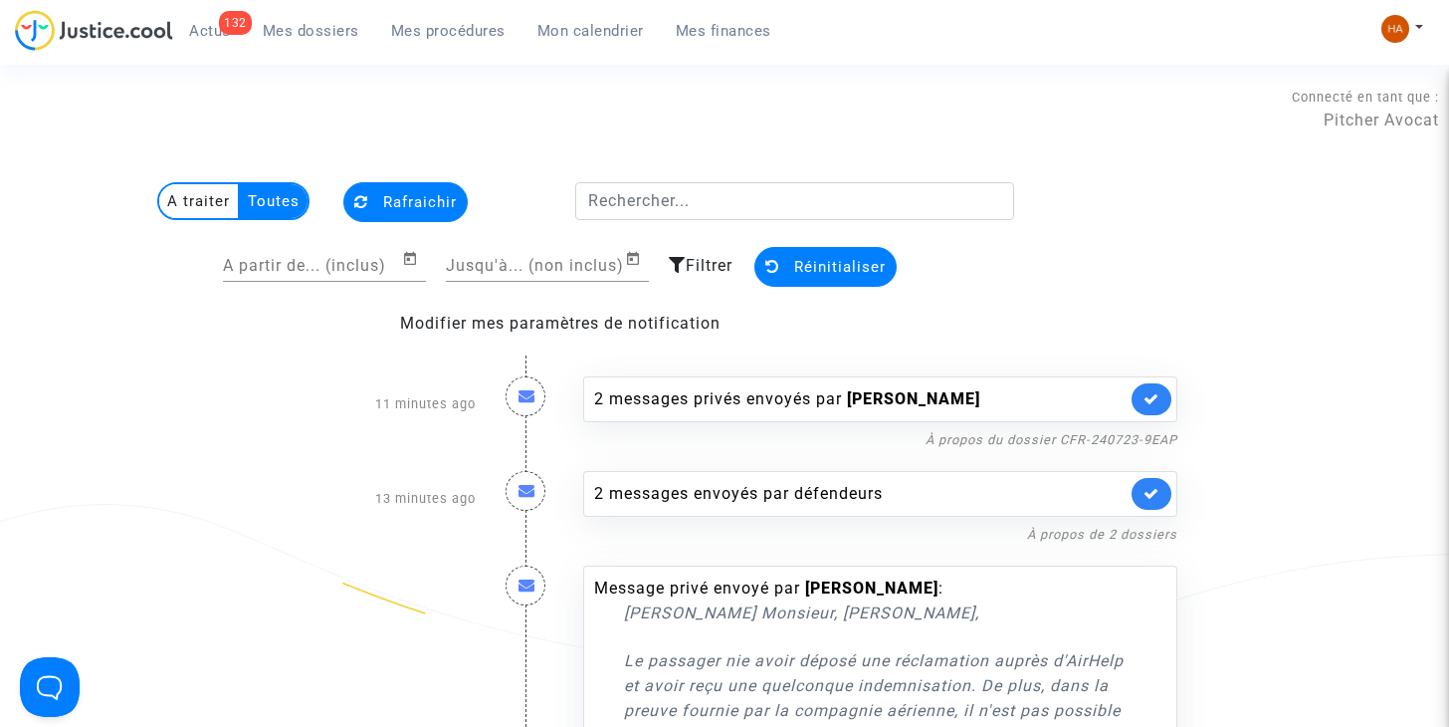
click at [187, 191] on multi-toggle-item "A traiter" at bounding box center [199, 201] width 81 height 34
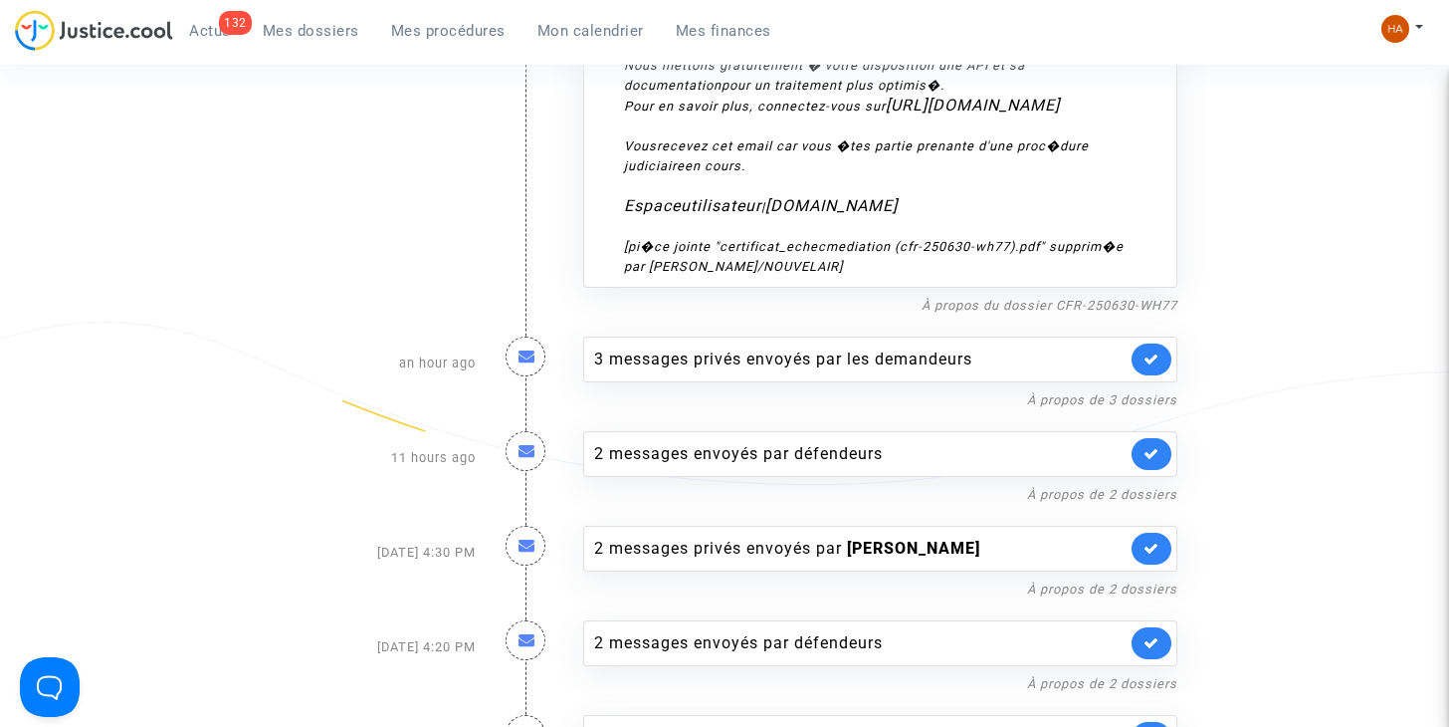
scroll to position [2602, 0]
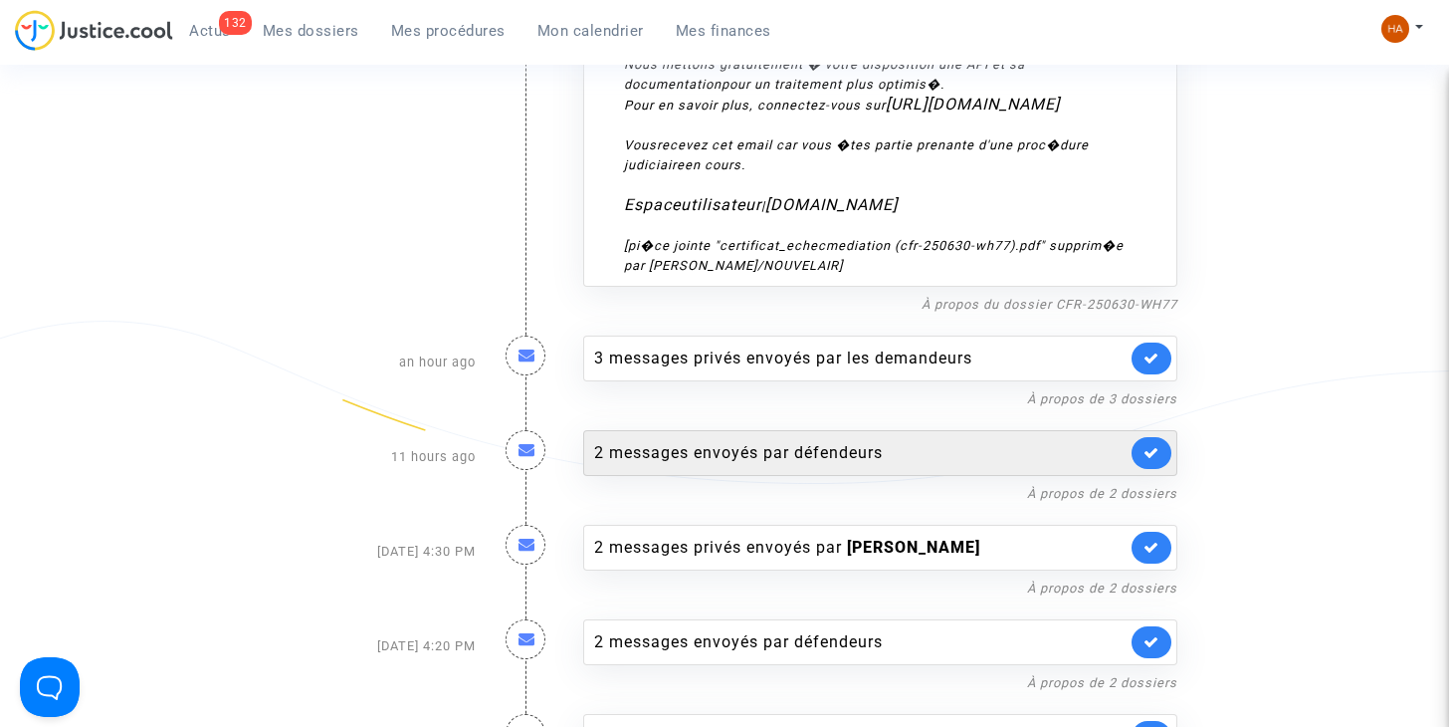
click at [905, 441] on div "2 messages envoyés par défendeurs" at bounding box center [860, 453] width 532 height 24
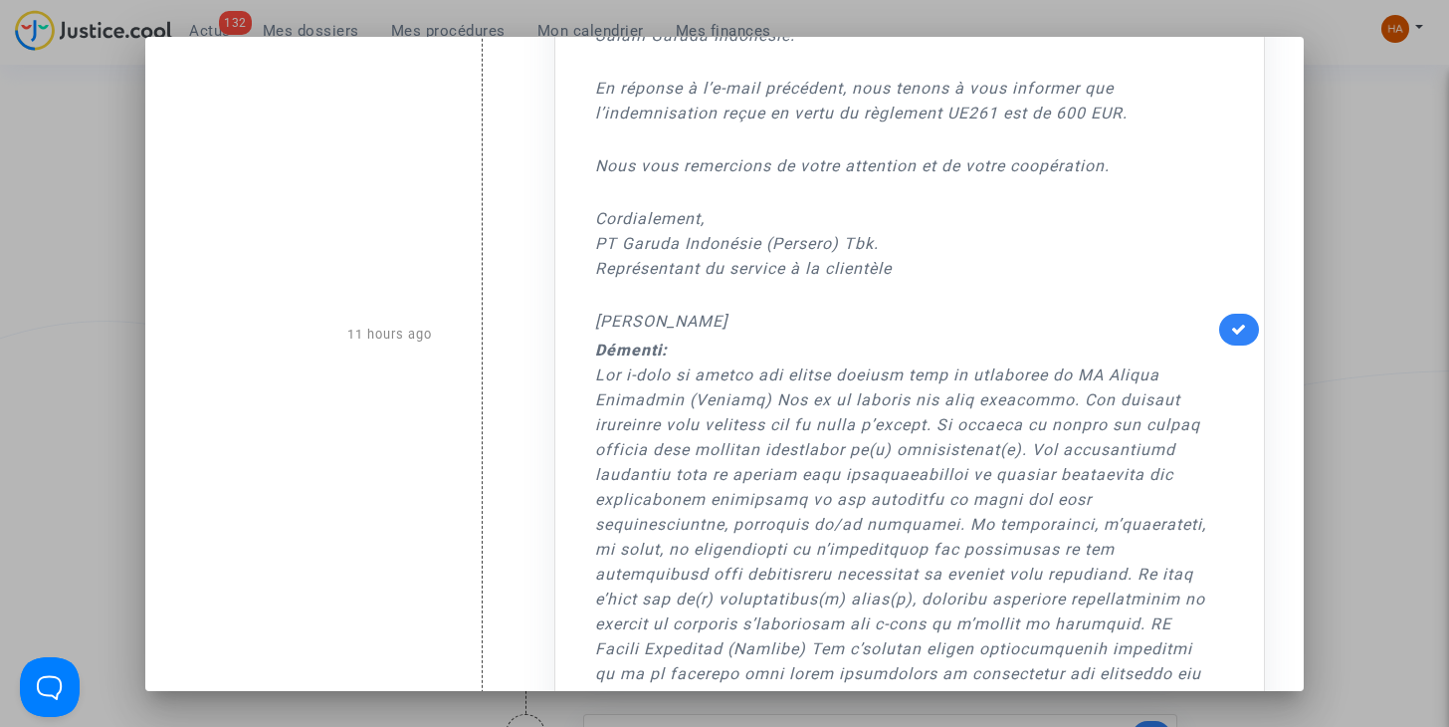
scroll to position [132, 0]
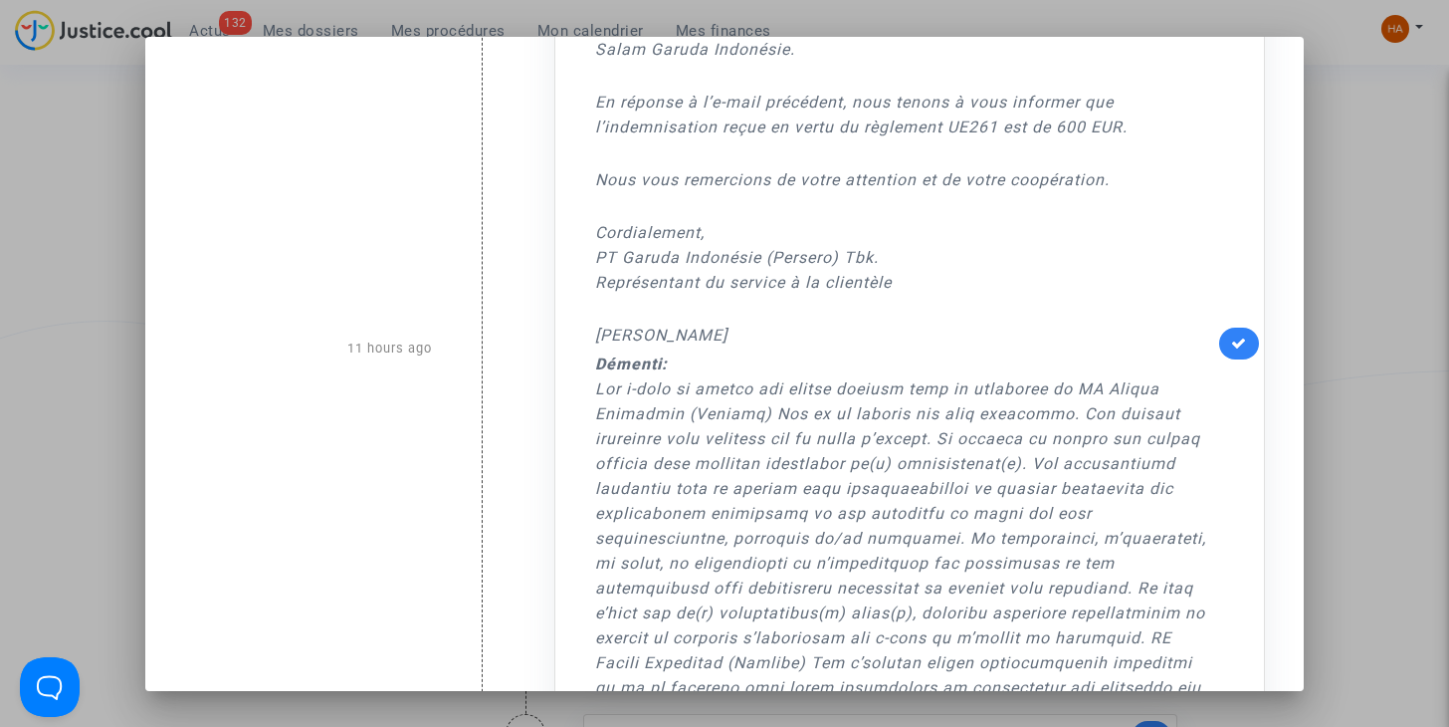
click at [1376, 281] on div at bounding box center [724, 363] width 1449 height 727
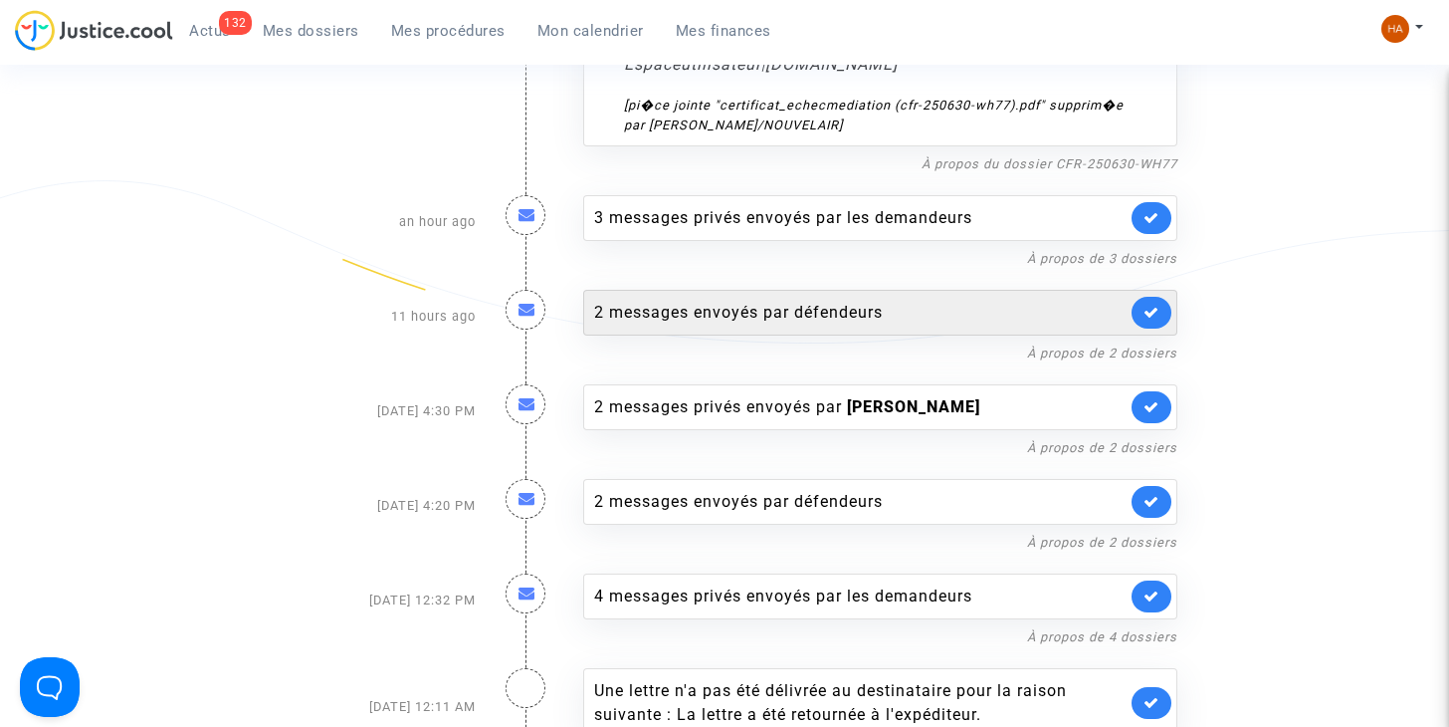
scroll to position [2744, 0]
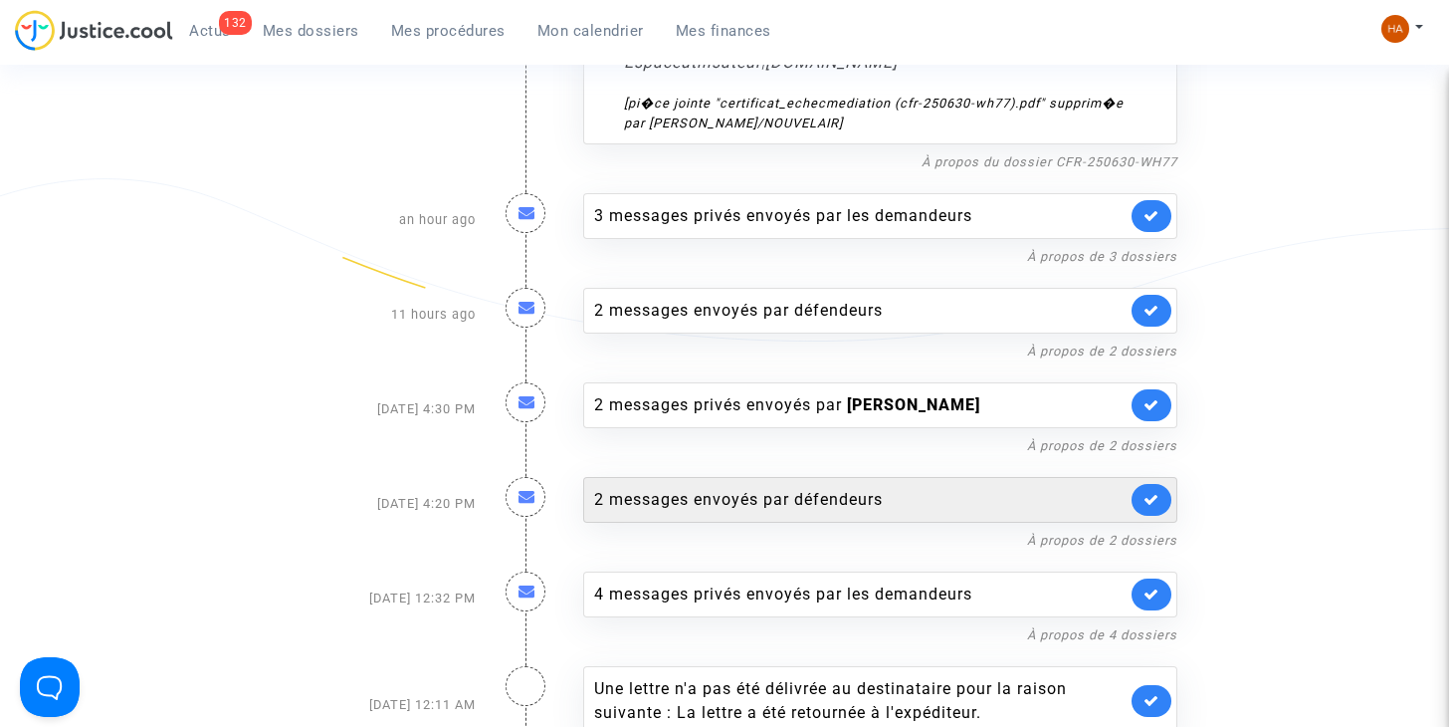
click at [889, 488] on div "2 messages envoyés par défendeurs" at bounding box center [860, 500] width 532 height 24
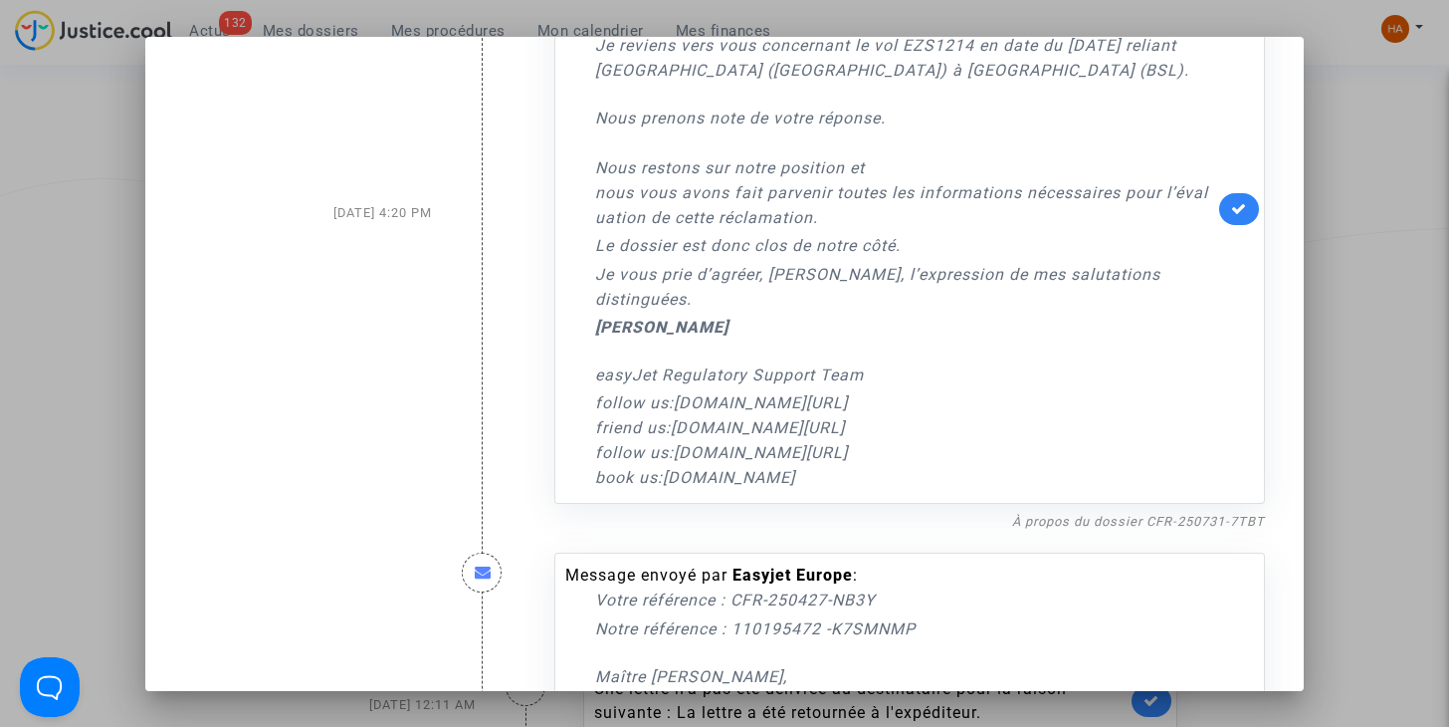
scroll to position [657, 0]
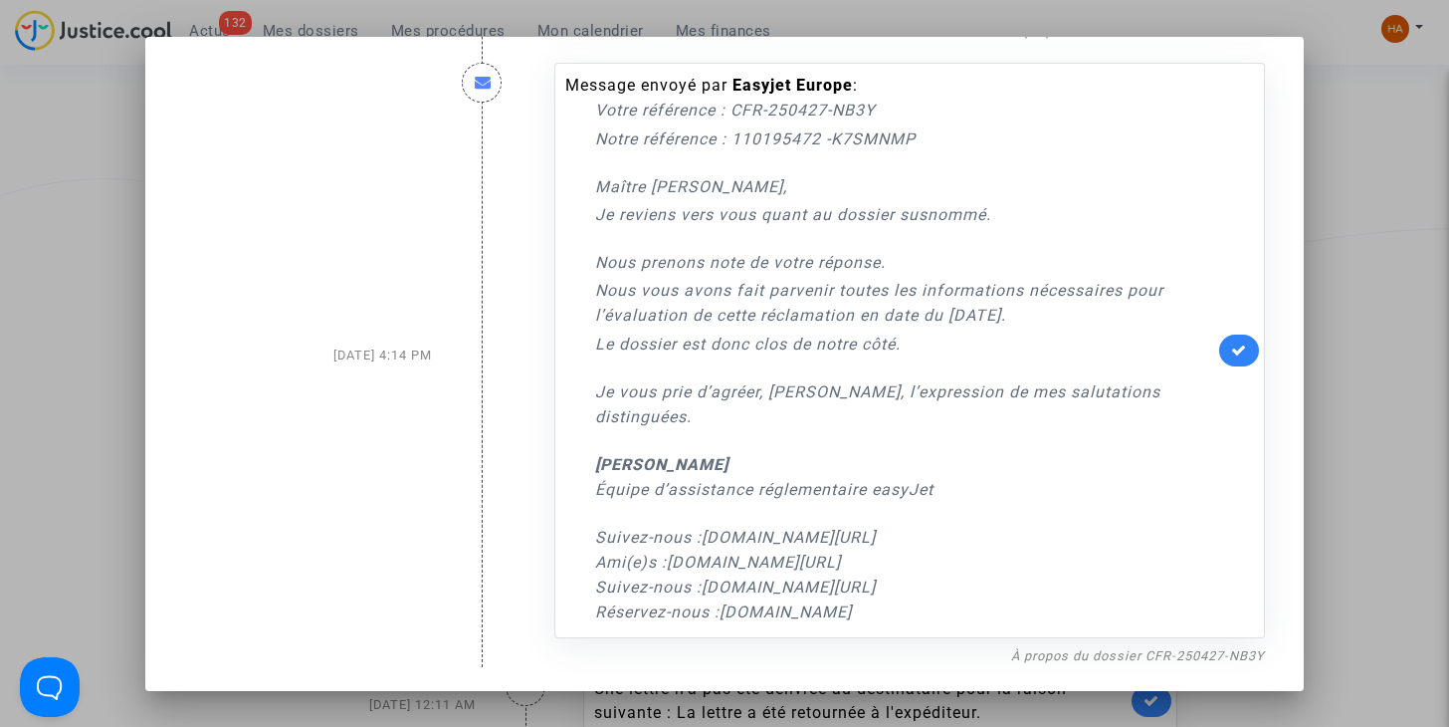
click at [1219, 349] on link at bounding box center [1239, 350] width 40 height 32
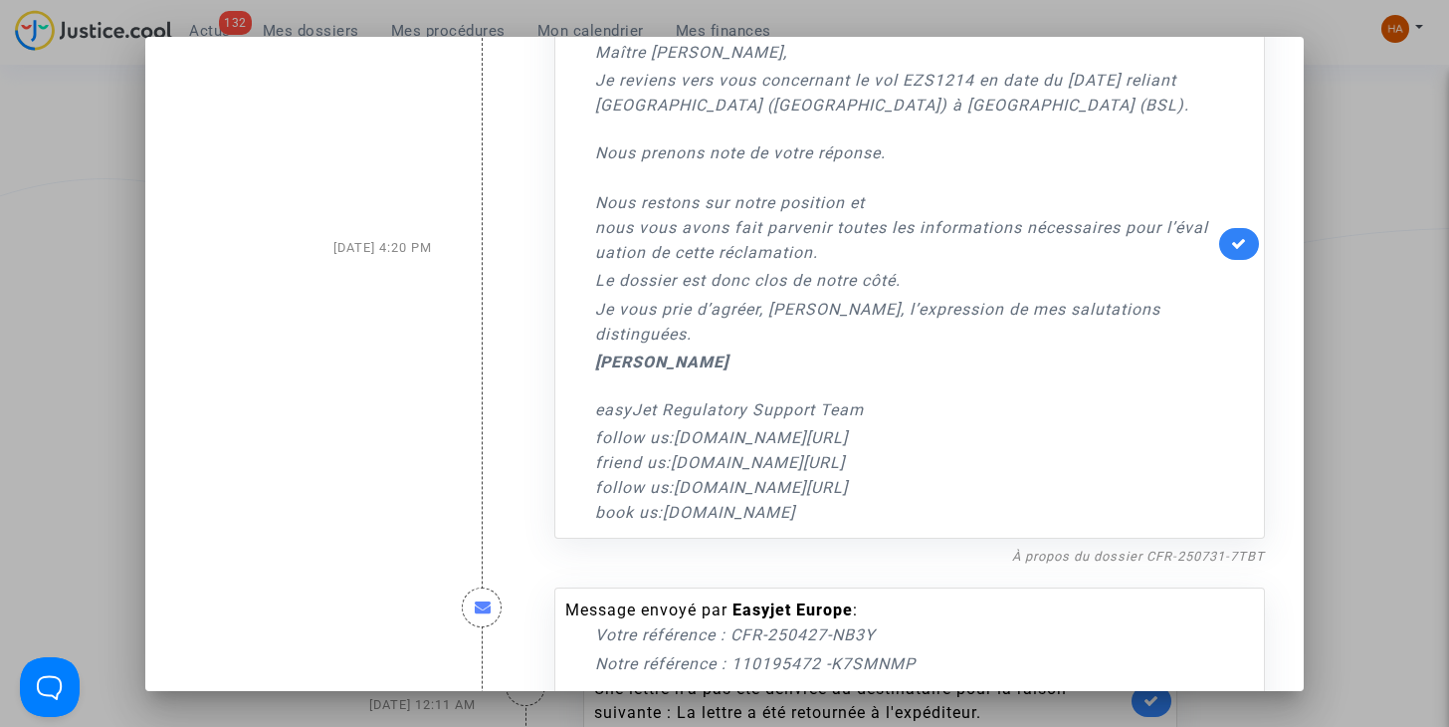
scroll to position [141, 0]
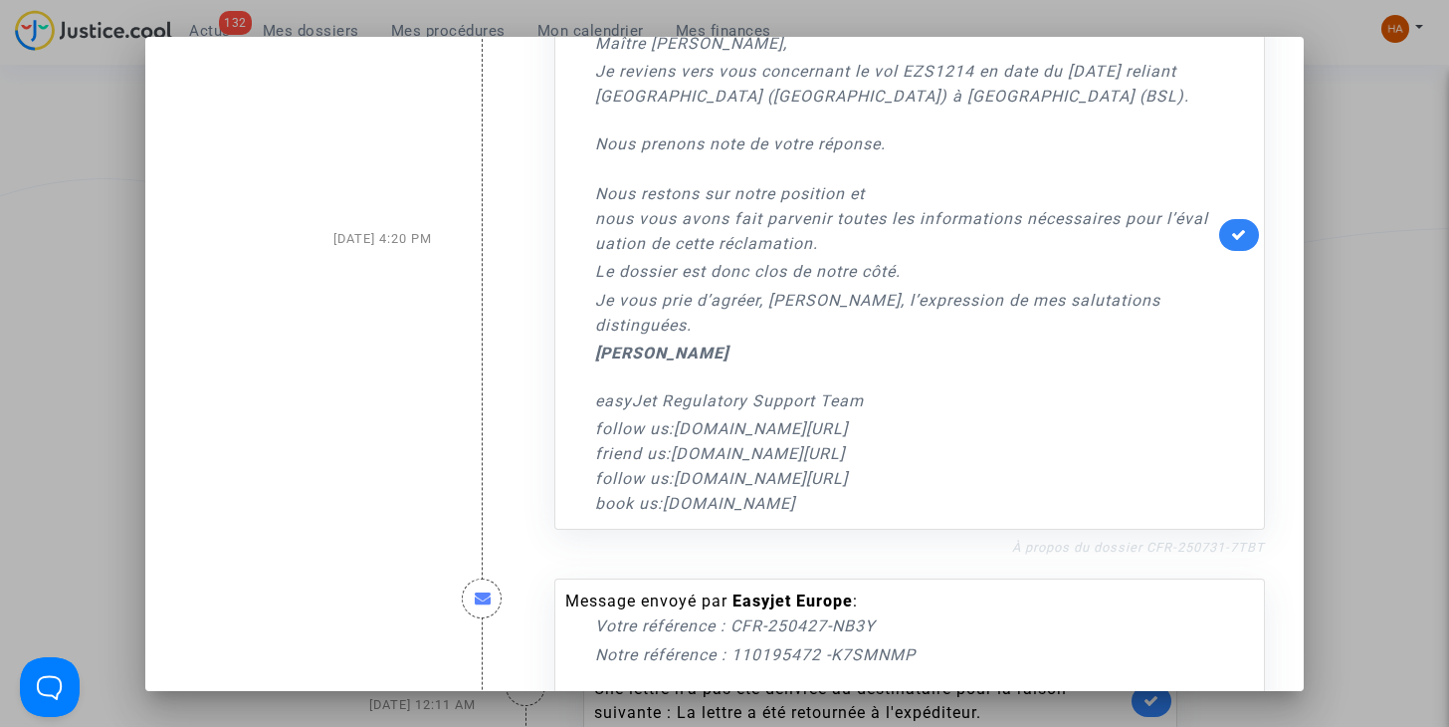
click at [1120, 546] on link "À propos du dossier CFR-250731-7TBT" at bounding box center [1138, 546] width 253 height 15
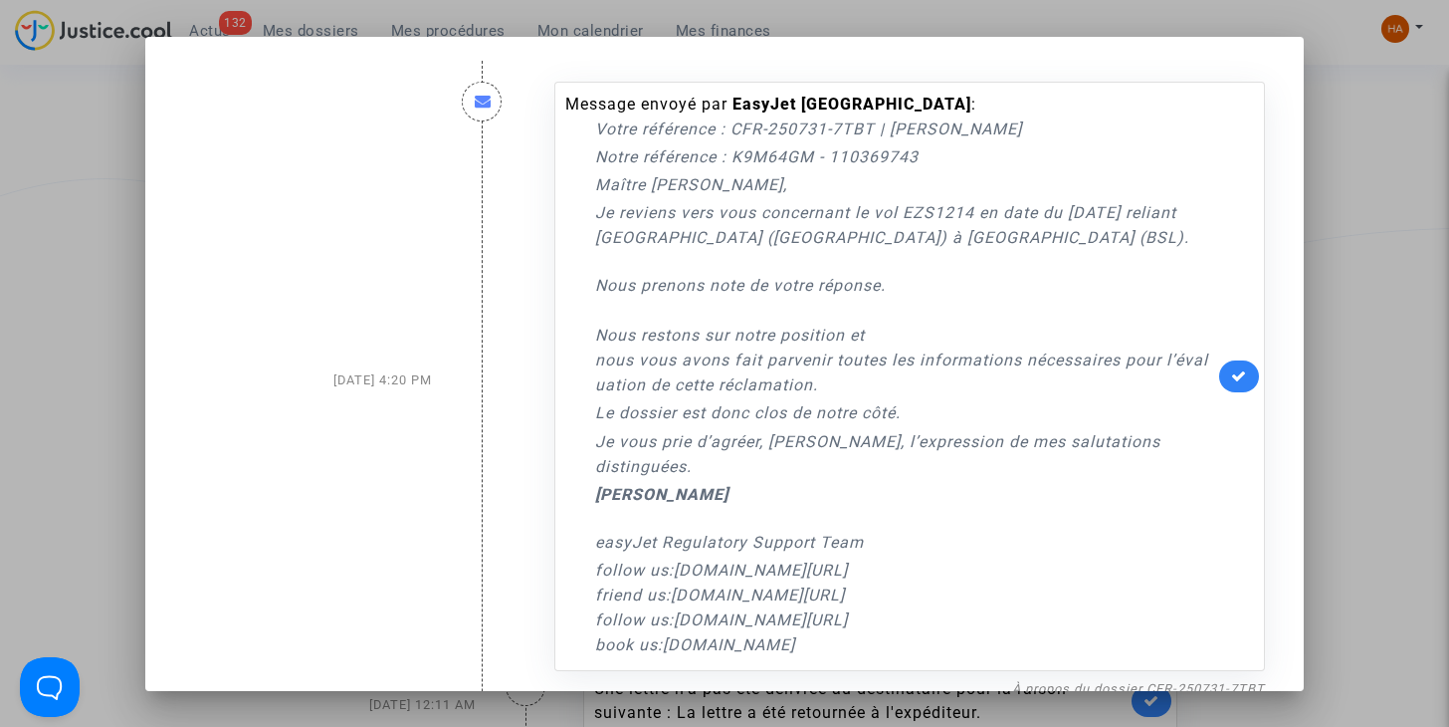
click at [72, 158] on div at bounding box center [724, 363] width 1449 height 727
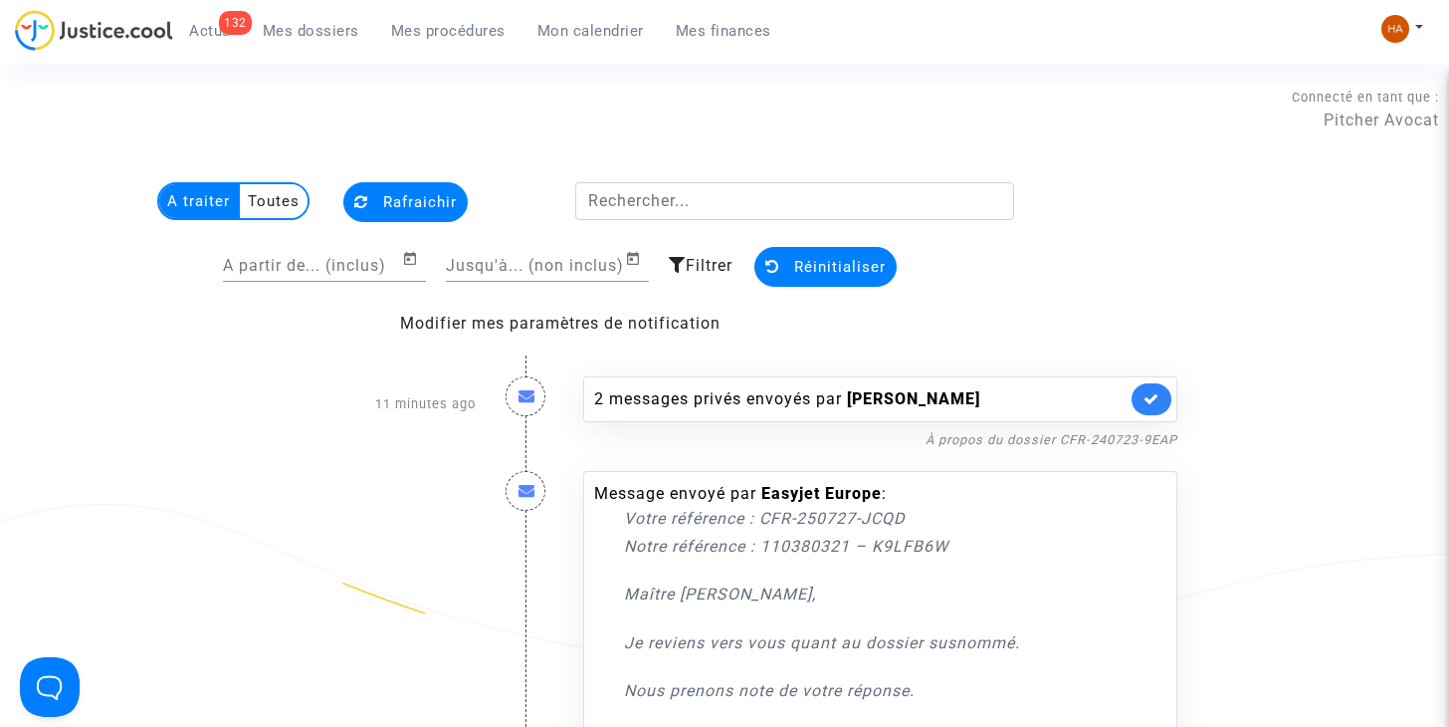
click at [392, 199] on span "Rafraichir" at bounding box center [420, 202] width 74 height 18
click at [270, 203] on multi-toggle-item "Toutes" at bounding box center [274, 201] width 68 height 34
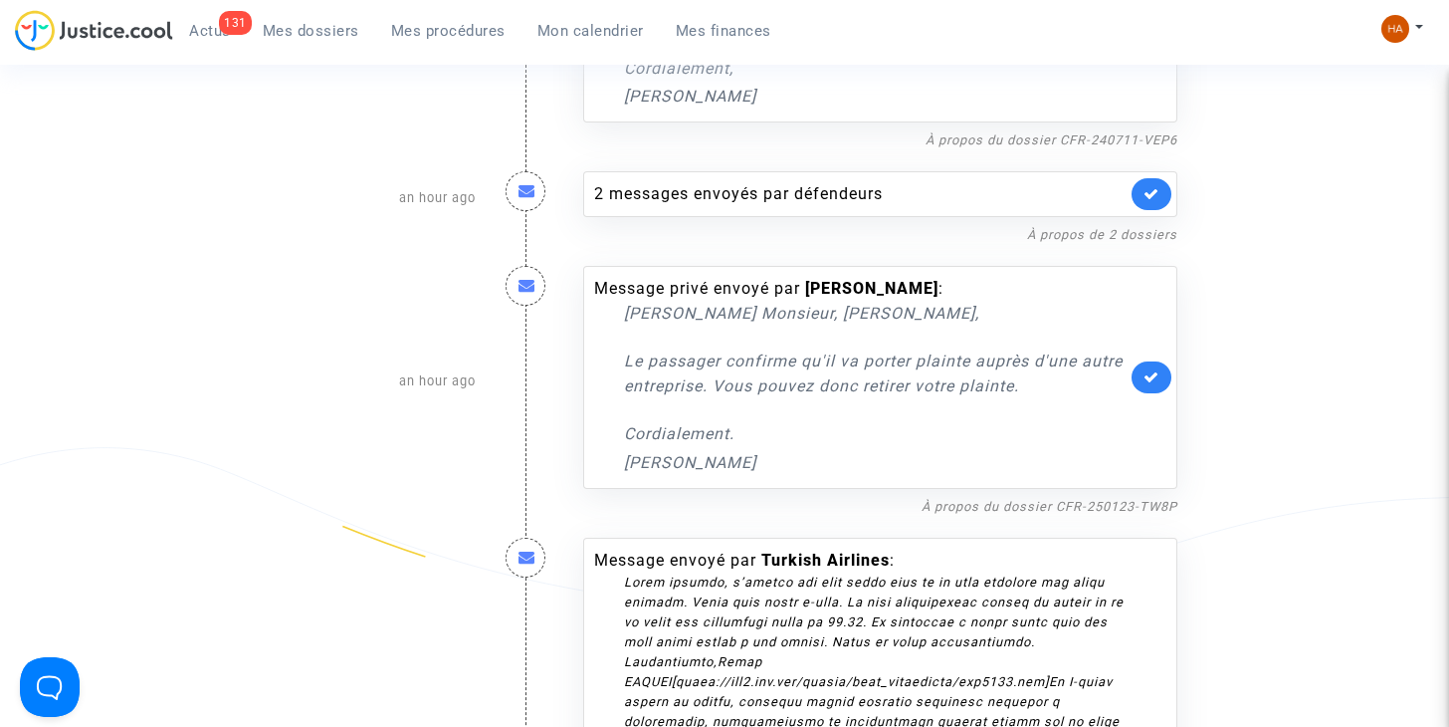
scroll to position [848, 0]
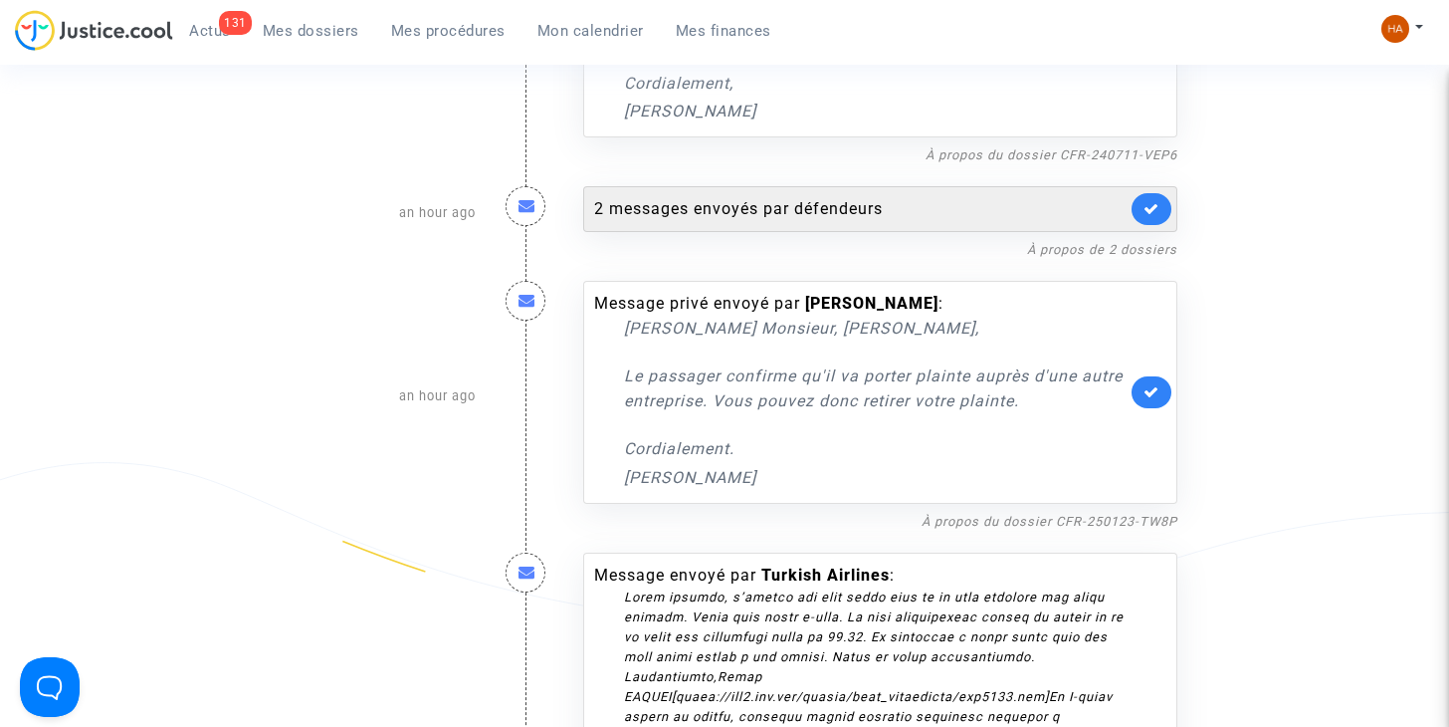
click at [747, 213] on div "2 messages envoyés par défendeurs" at bounding box center [860, 209] width 532 height 24
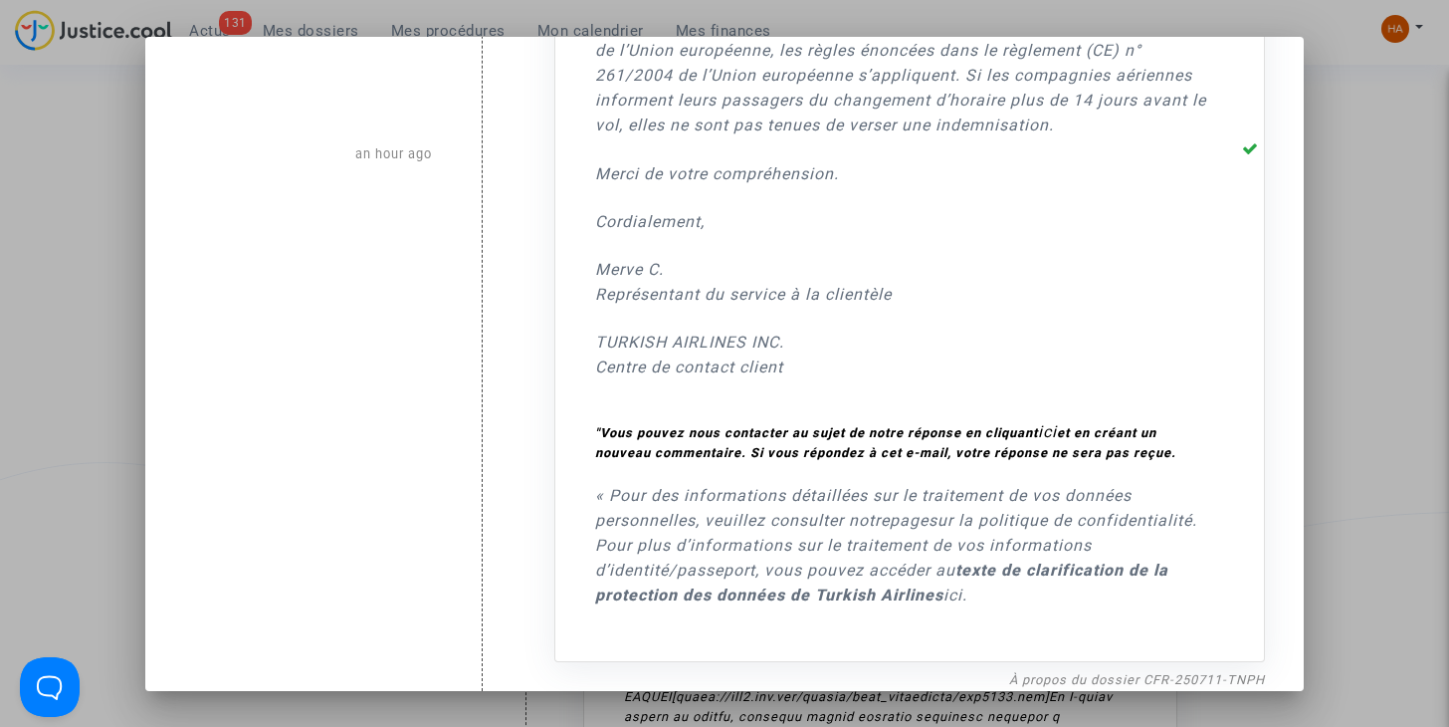
scroll to position [1732, 0]
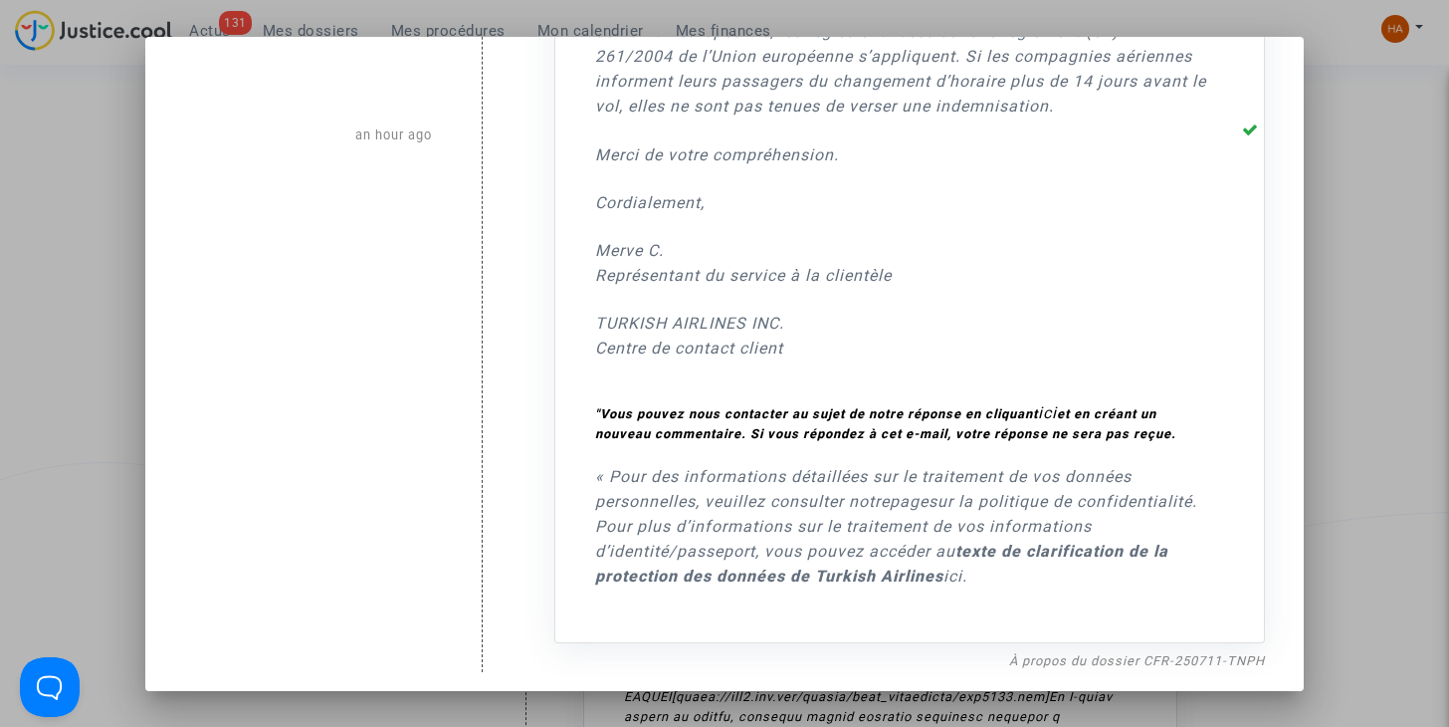
click at [1374, 246] on div at bounding box center [724, 363] width 1449 height 727
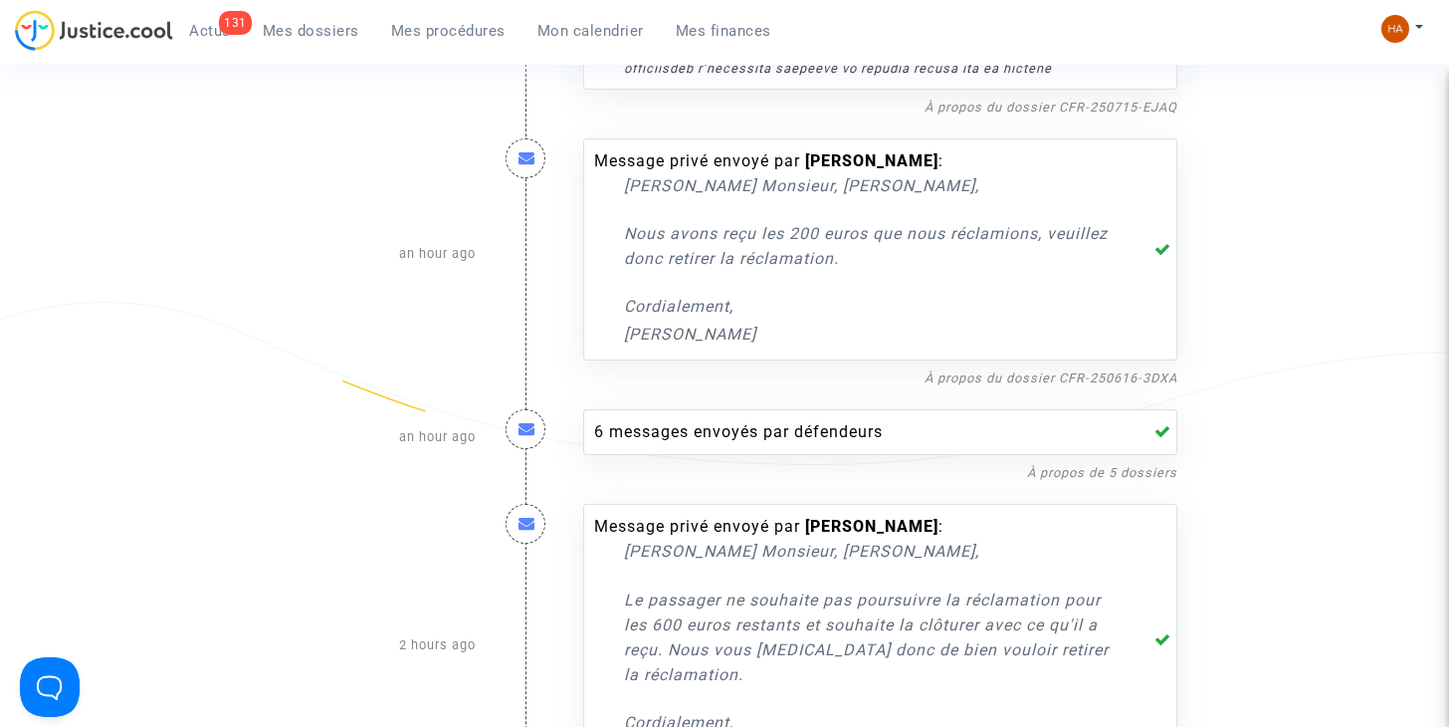
scroll to position [1818, 0]
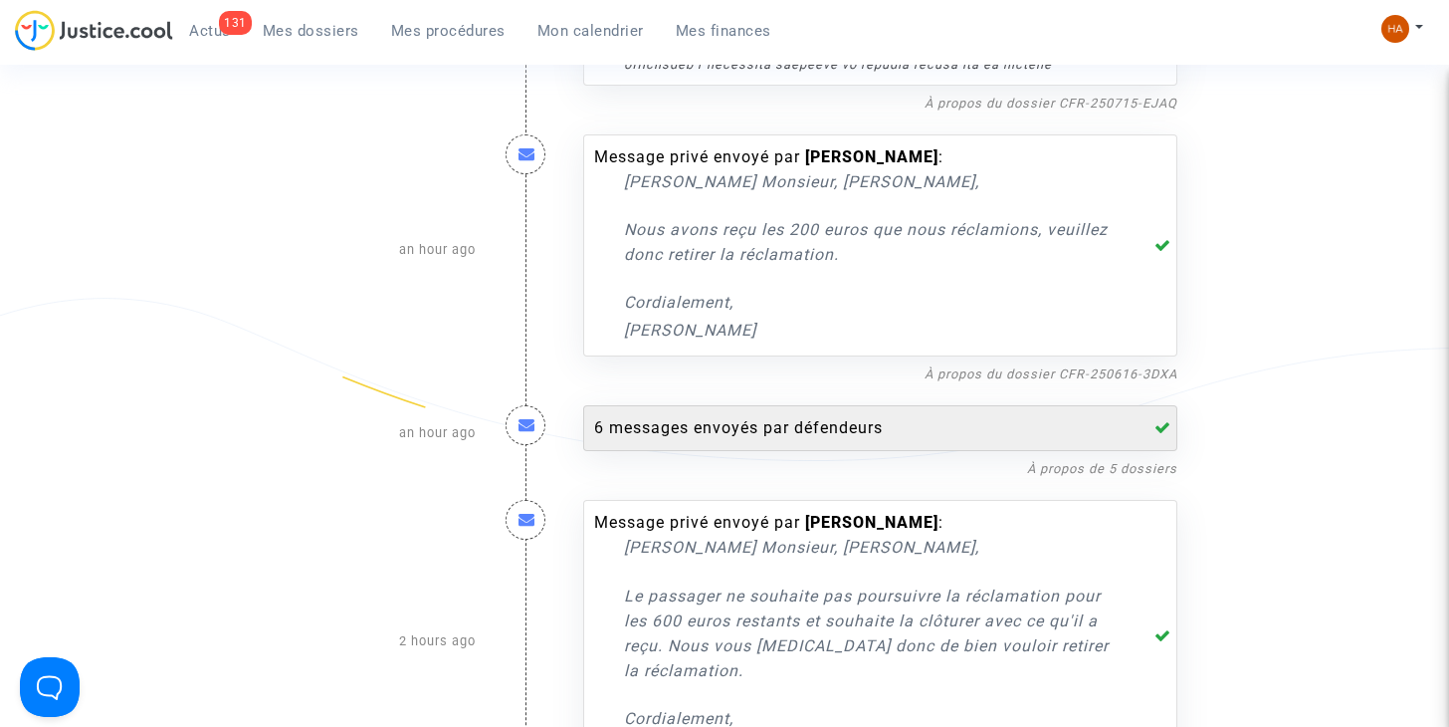
click at [799, 436] on div "6 messages envoyés par défendeurs" at bounding box center [860, 428] width 532 height 24
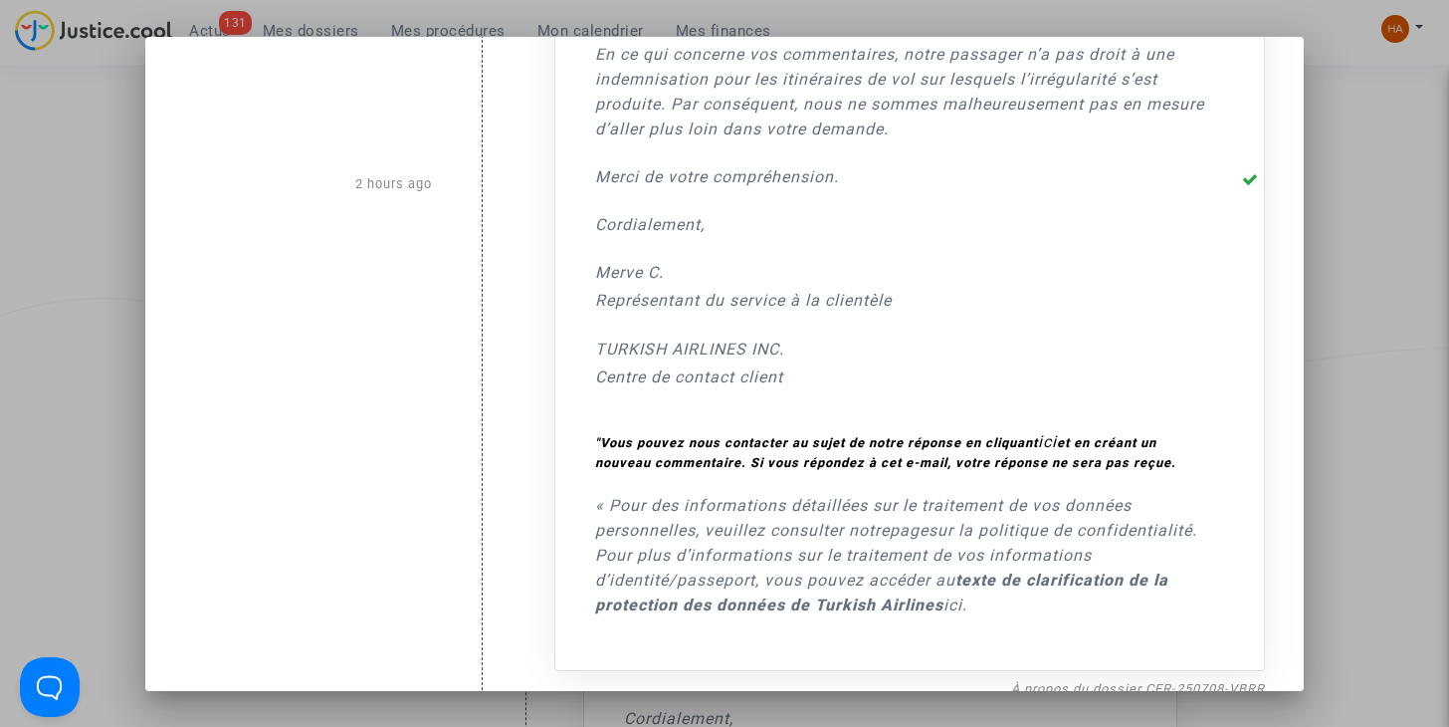
scroll to position [2577, 0]
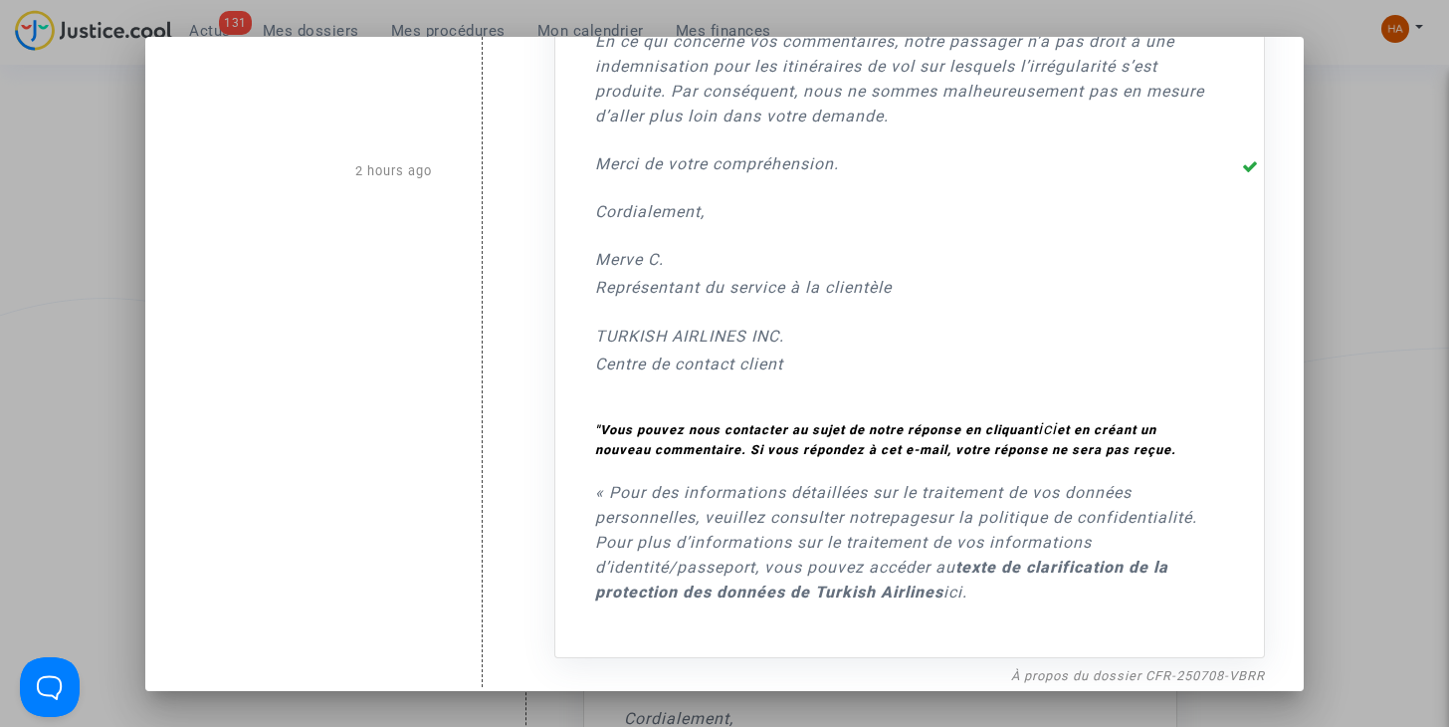
click at [1371, 330] on div at bounding box center [724, 363] width 1449 height 727
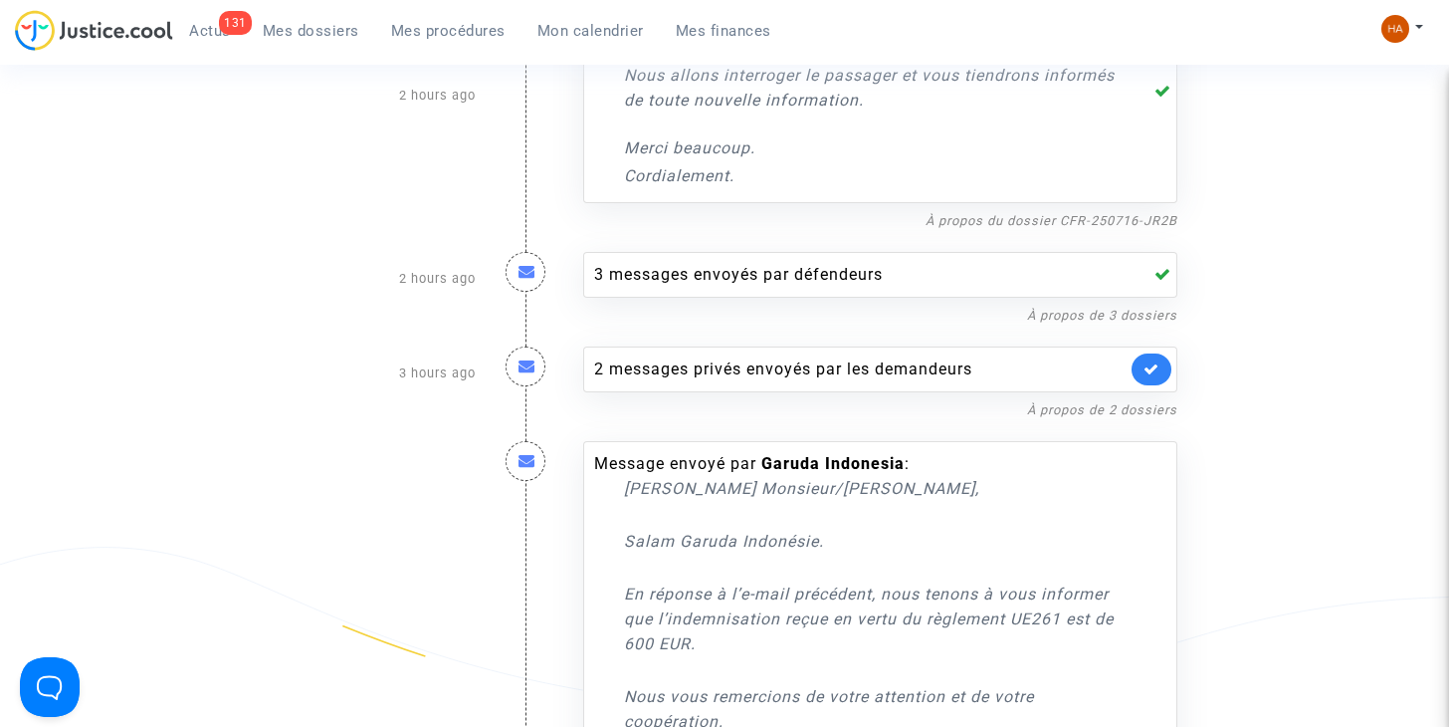
scroll to position [3989, 0]
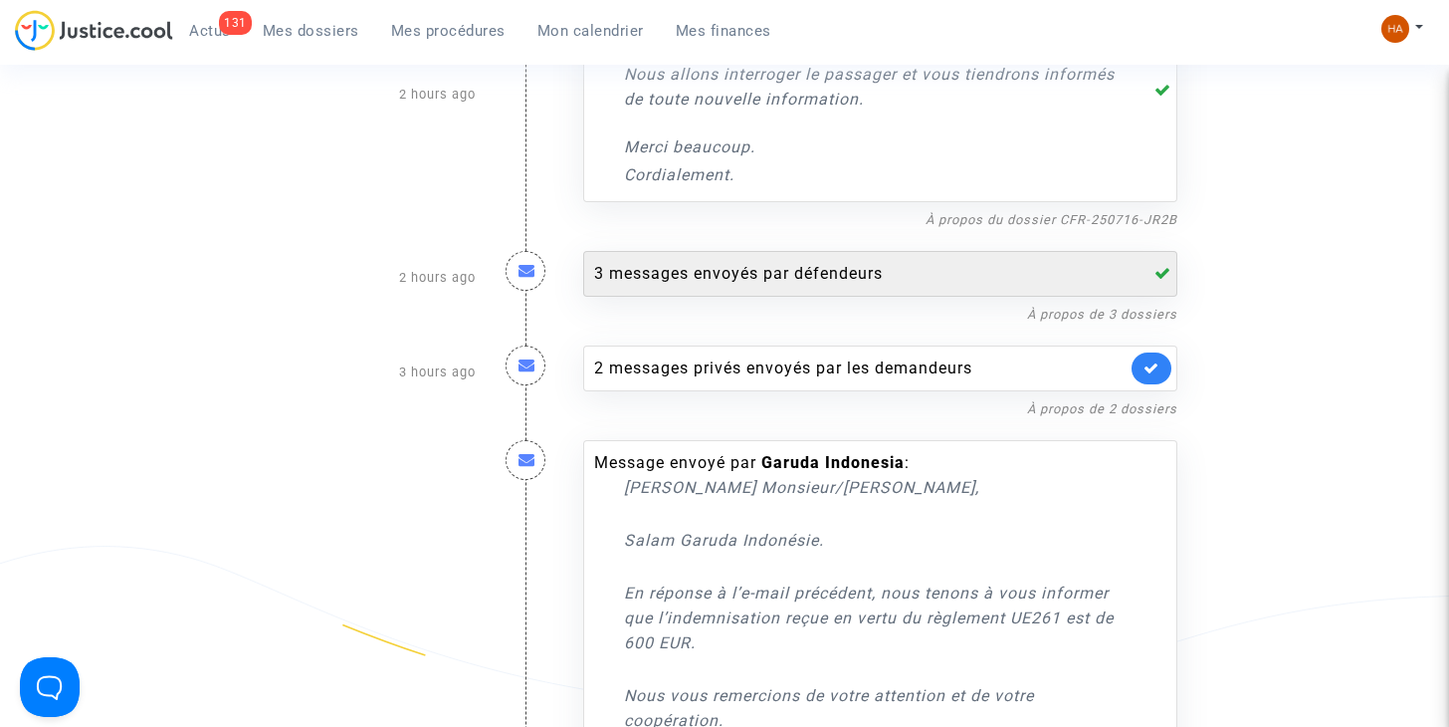
click at [834, 276] on div "3 messages envoyés par défendeurs" at bounding box center [860, 274] width 532 height 24
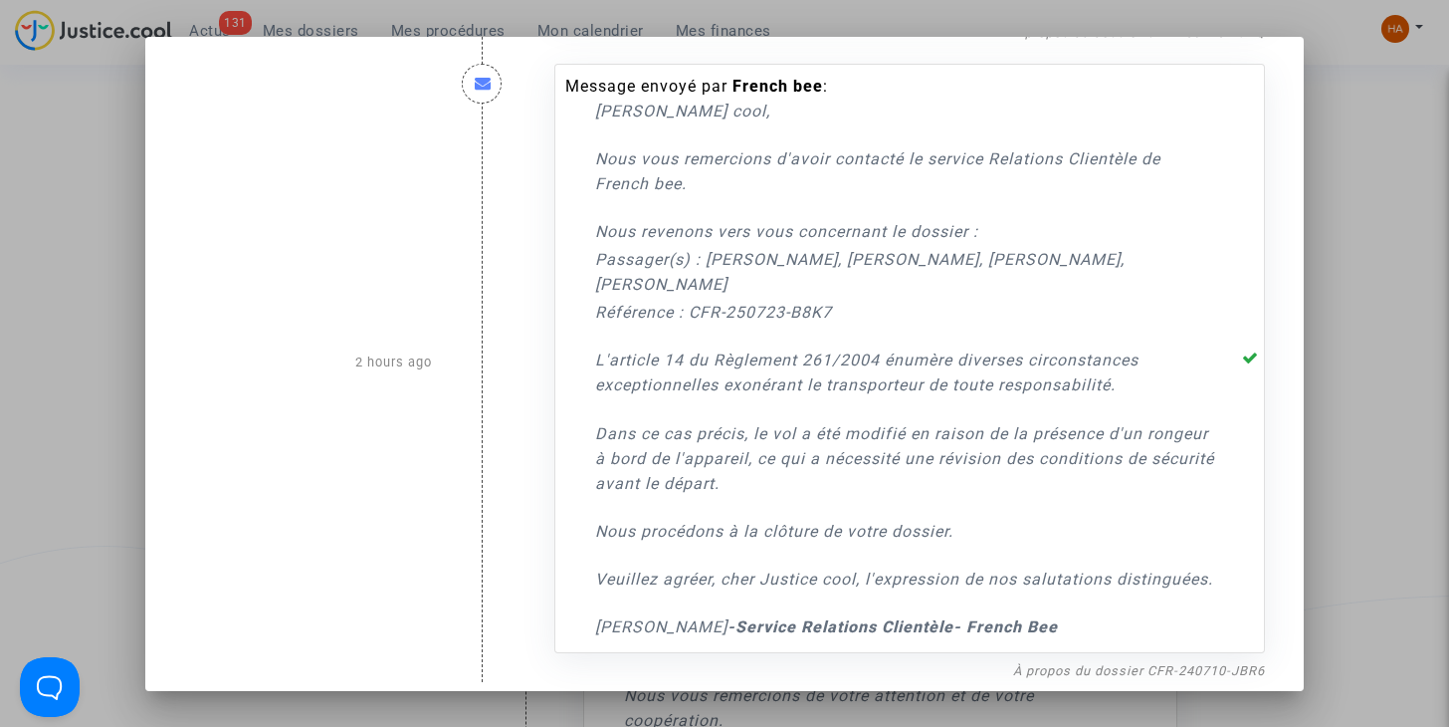
scroll to position [2274, 0]
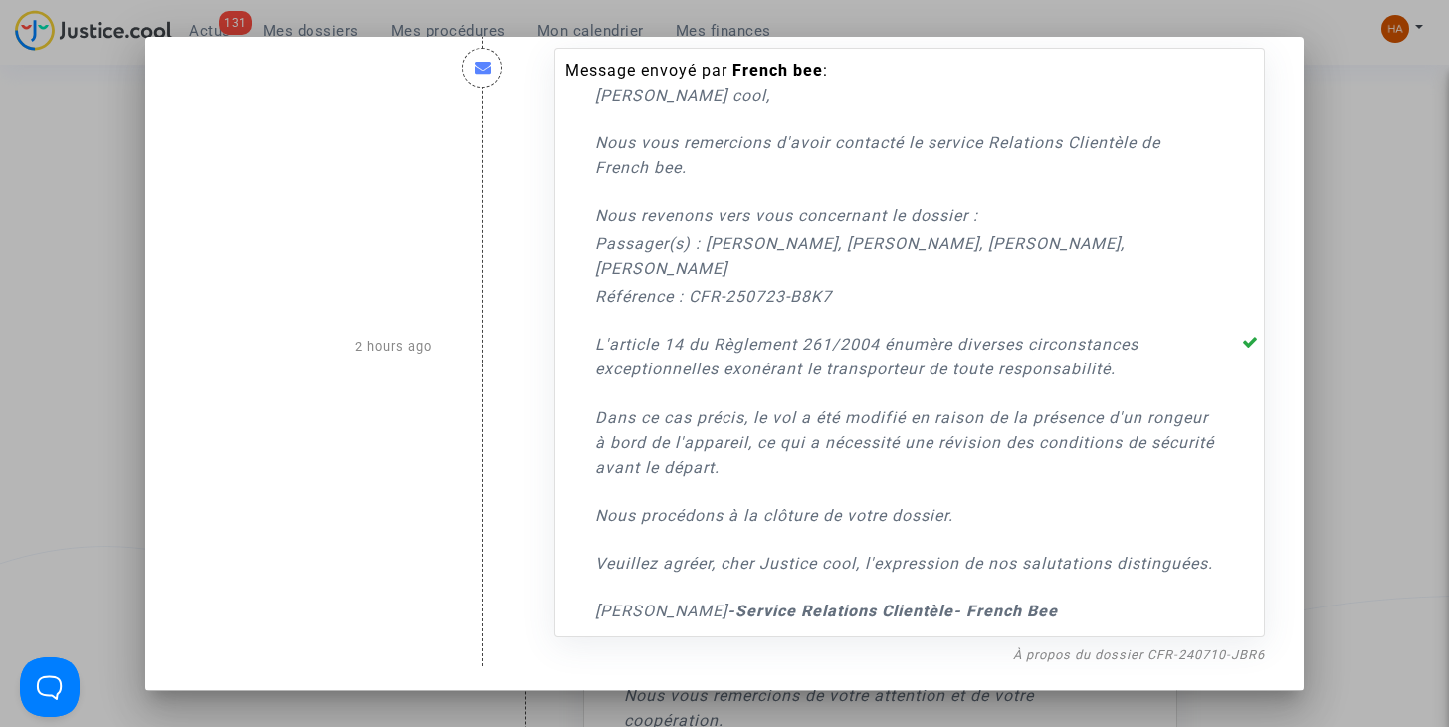
click at [1322, 238] on div at bounding box center [724, 363] width 1449 height 727
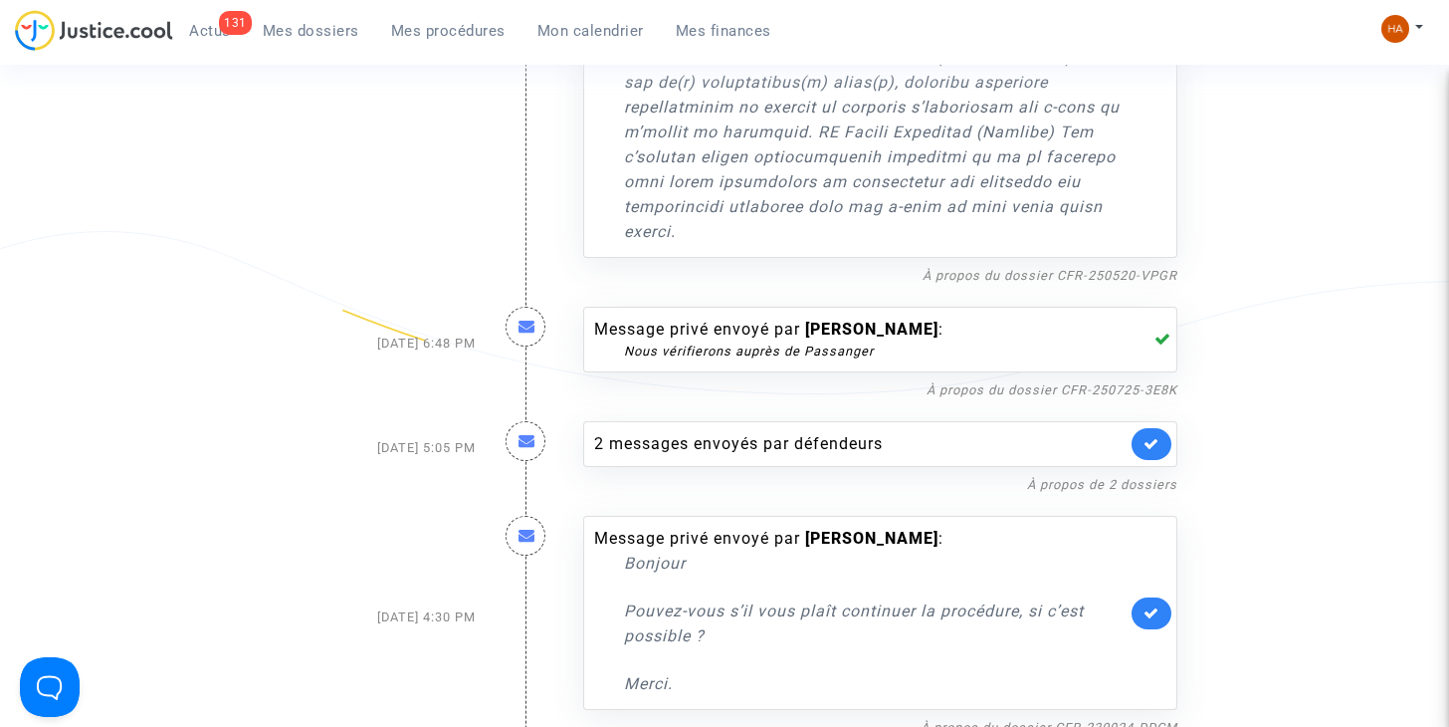
scroll to position [5114, 0]
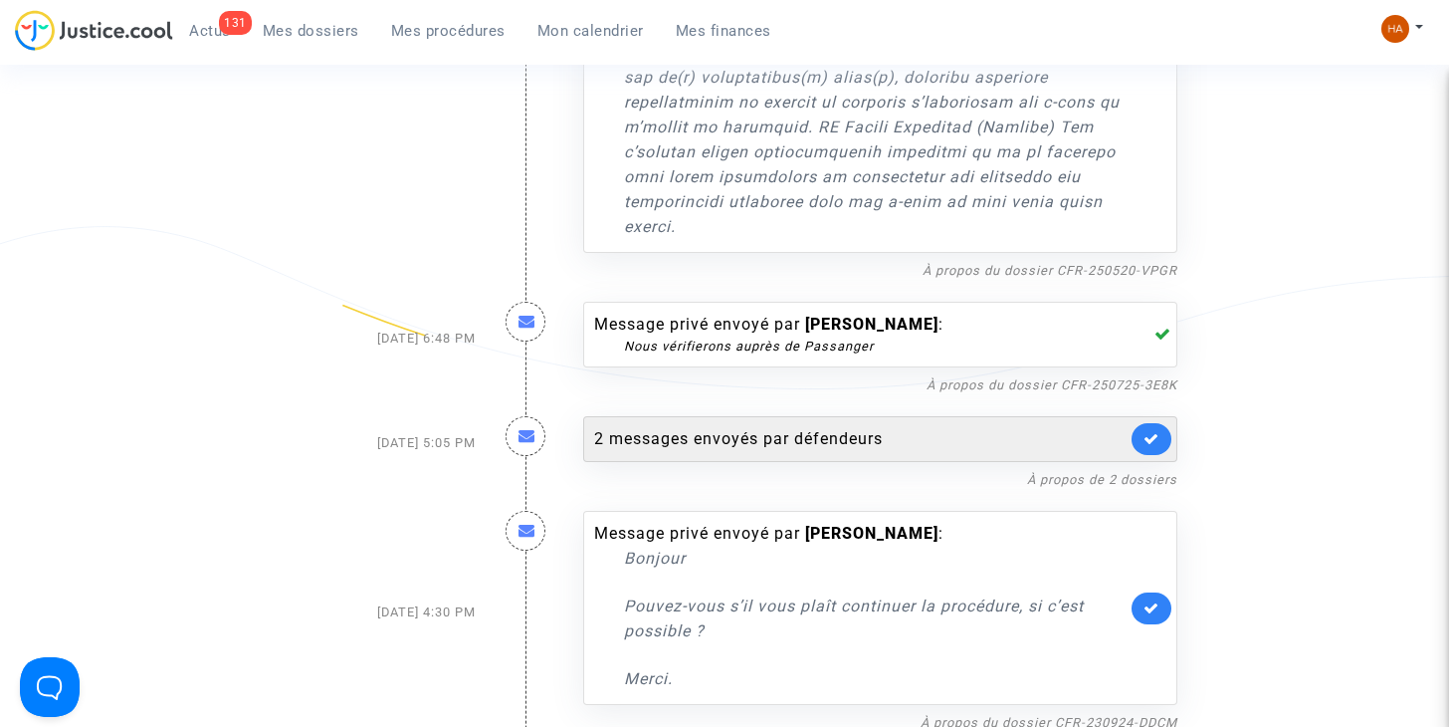
click at [861, 453] on div "2 messages envoyés par défendeurs" at bounding box center [880, 439] width 594 height 46
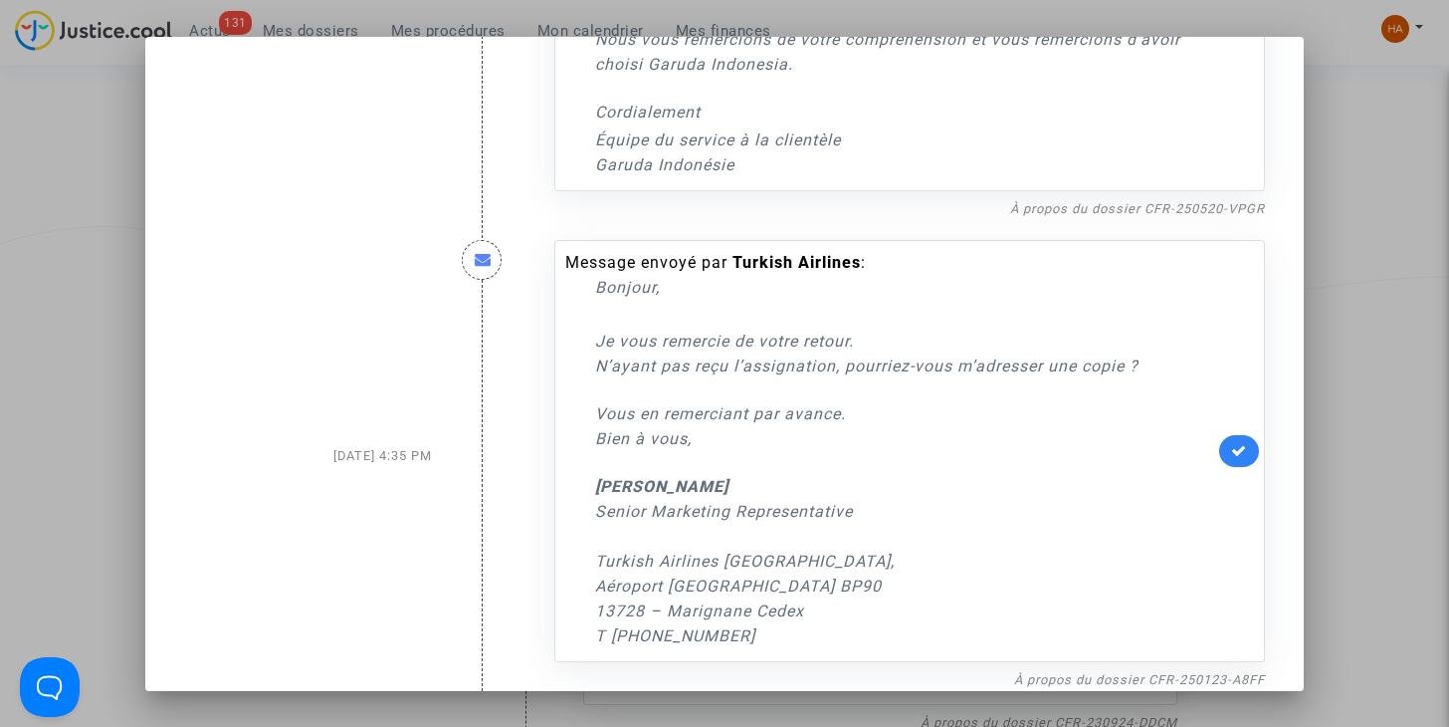
scroll to position [626, 0]
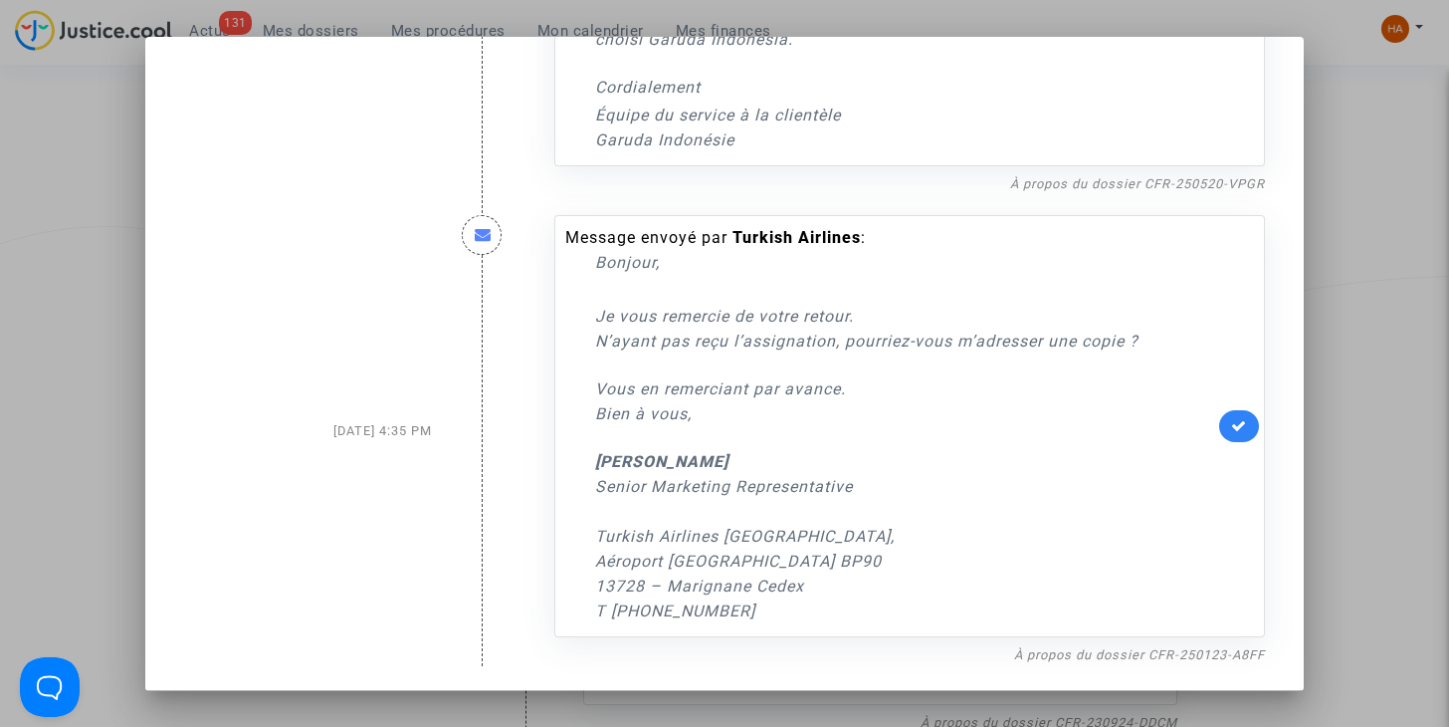
click at [1367, 347] on div at bounding box center [724, 363] width 1449 height 727
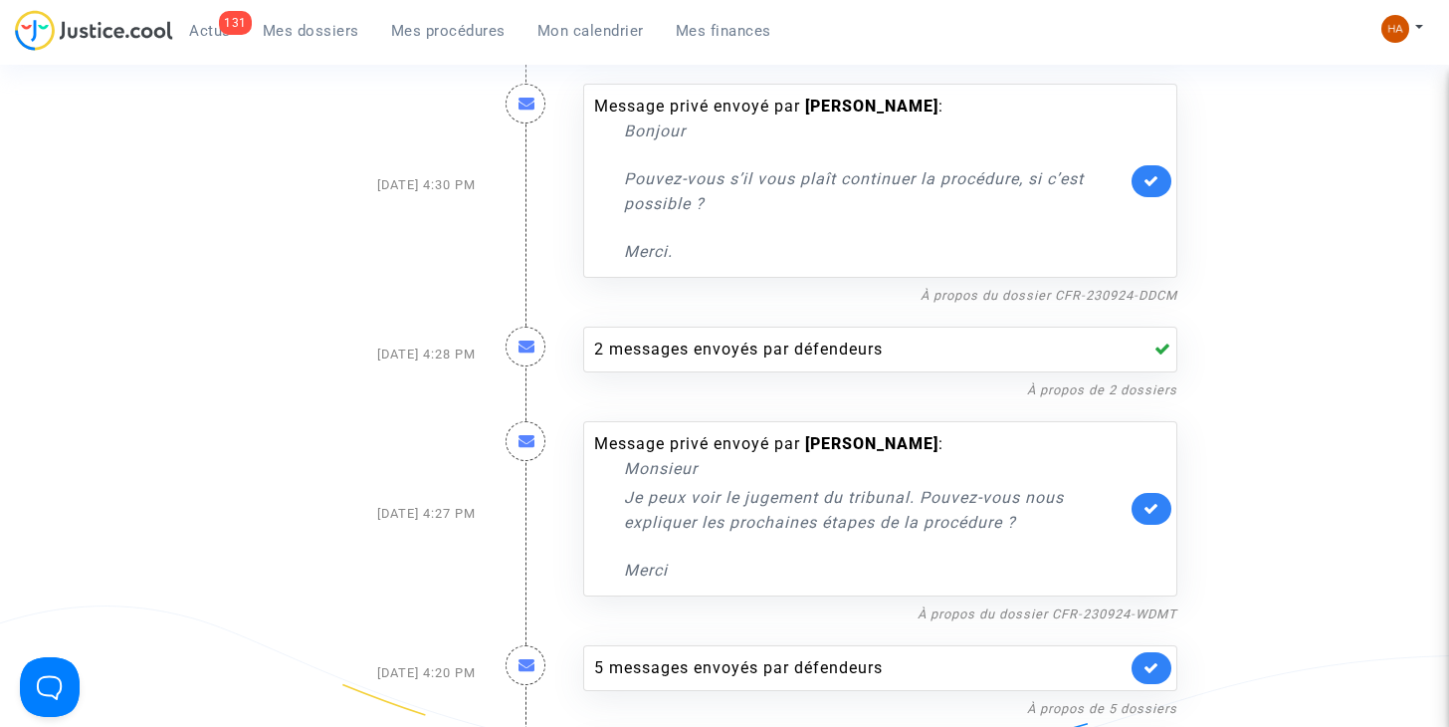
scroll to position [5542, 0]
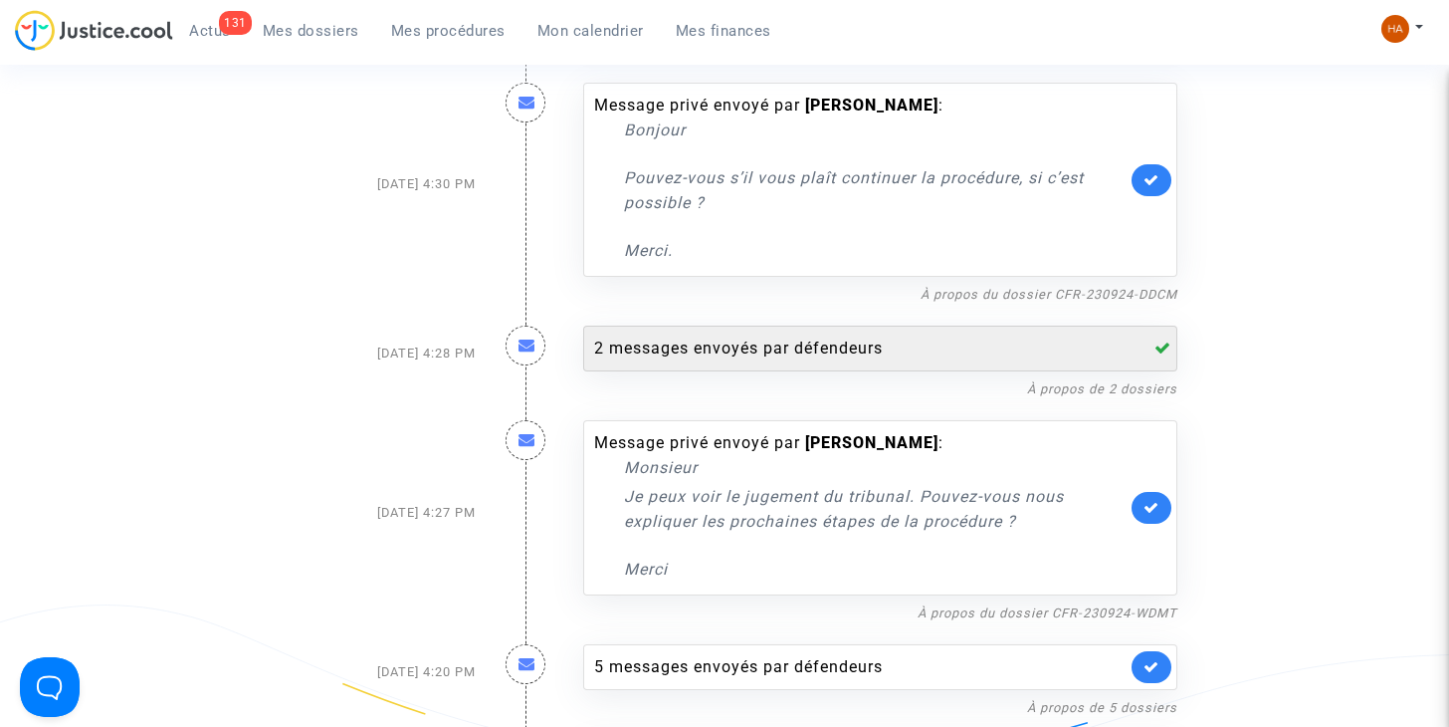
click at [959, 354] on div "2 messages envoyés par défendeurs" at bounding box center [860, 348] width 532 height 24
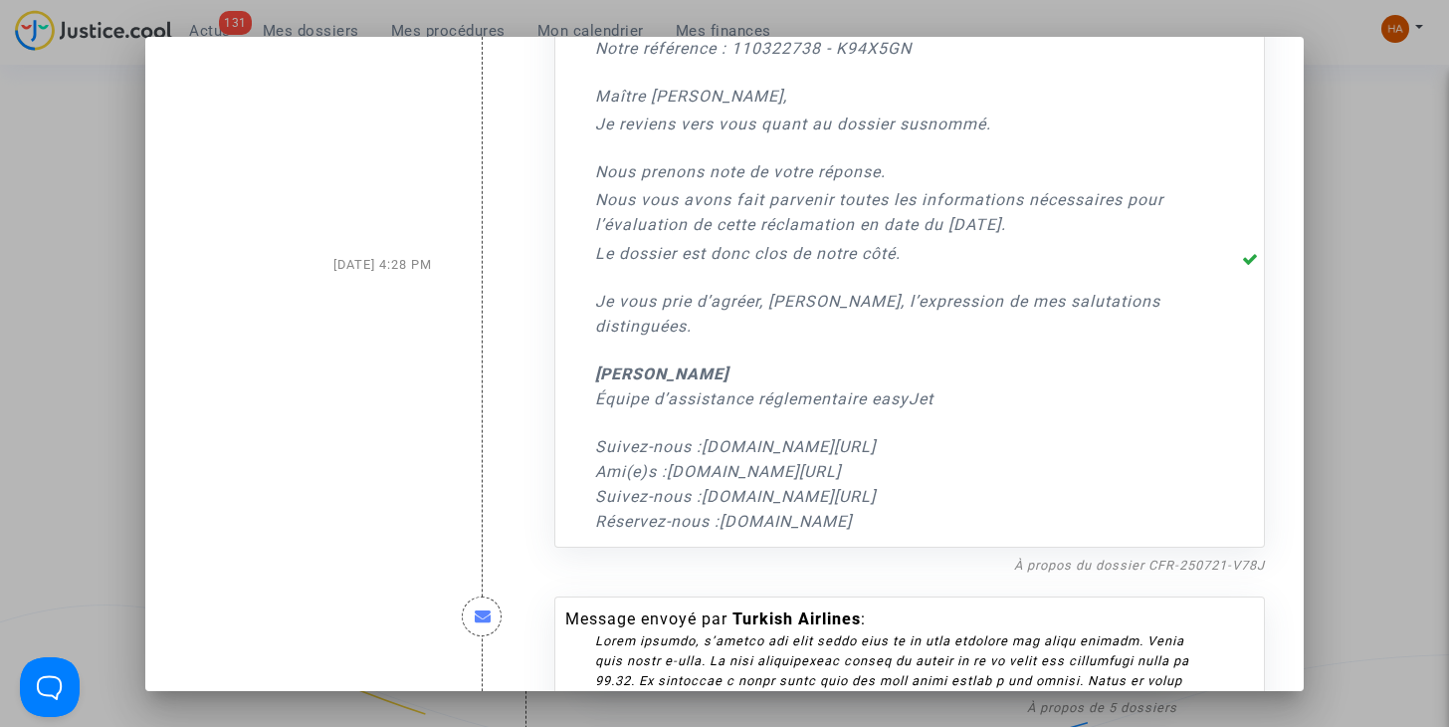
scroll to position [106, 0]
click at [1114, 569] on link "À propos du dossier CFR-250721-V78J" at bounding box center [1139, 566] width 251 height 15
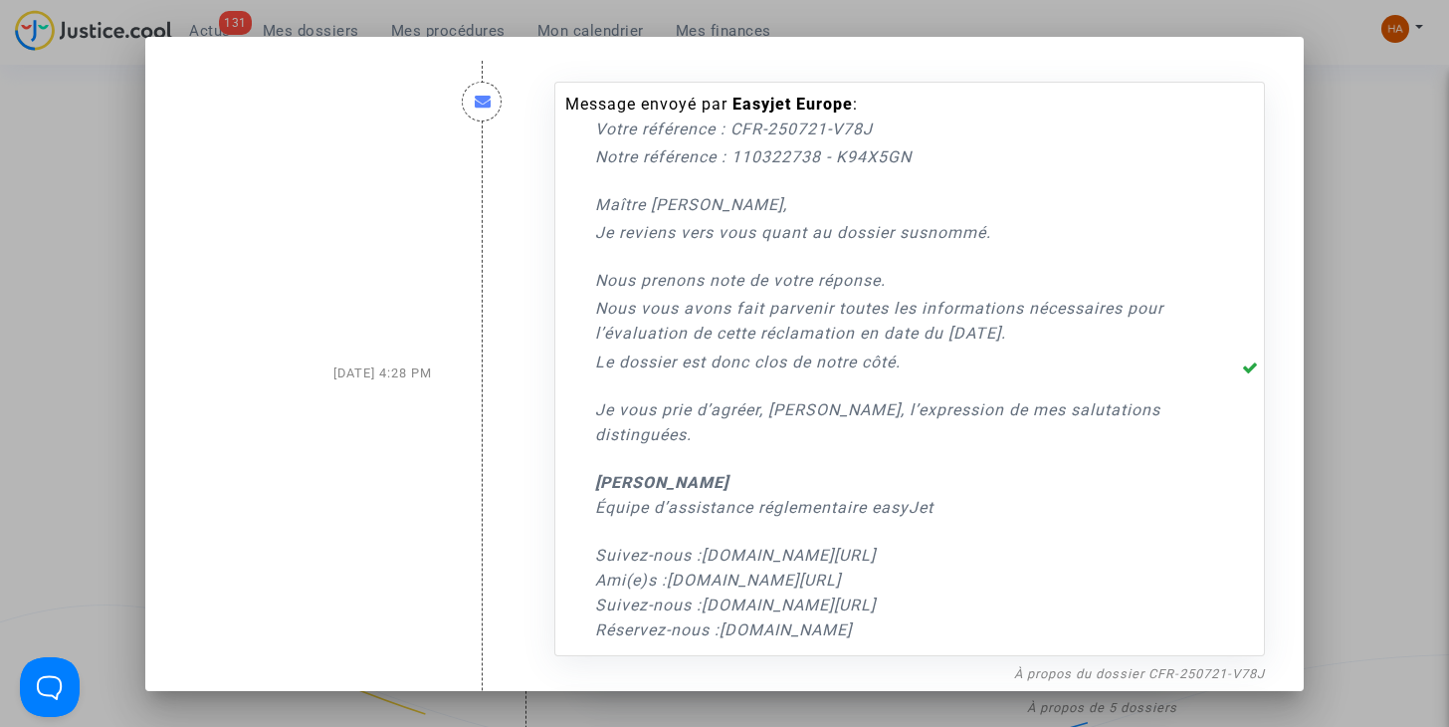
click at [63, 319] on div at bounding box center [724, 363] width 1449 height 727
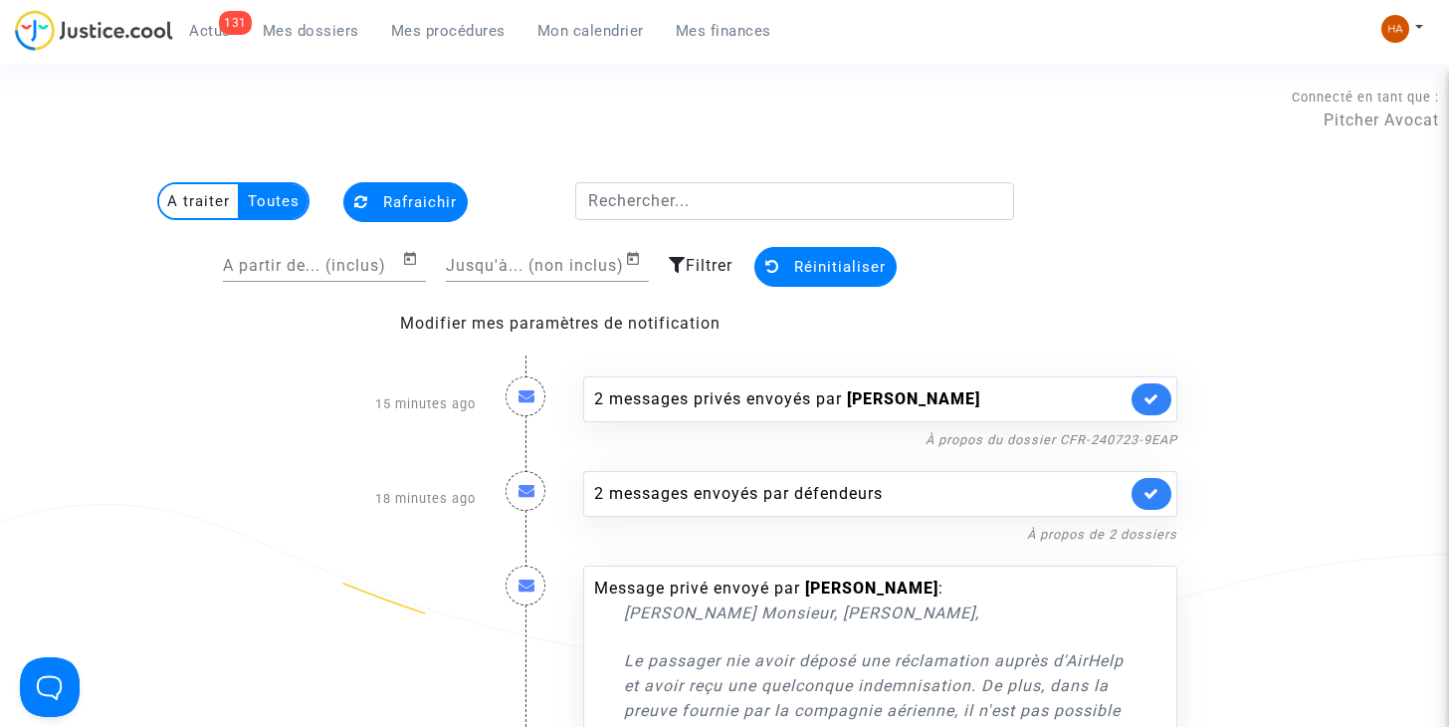
click at [183, 211] on multi-toggle-item "A traiter" at bounding box center [199, 201] width 81 height 34
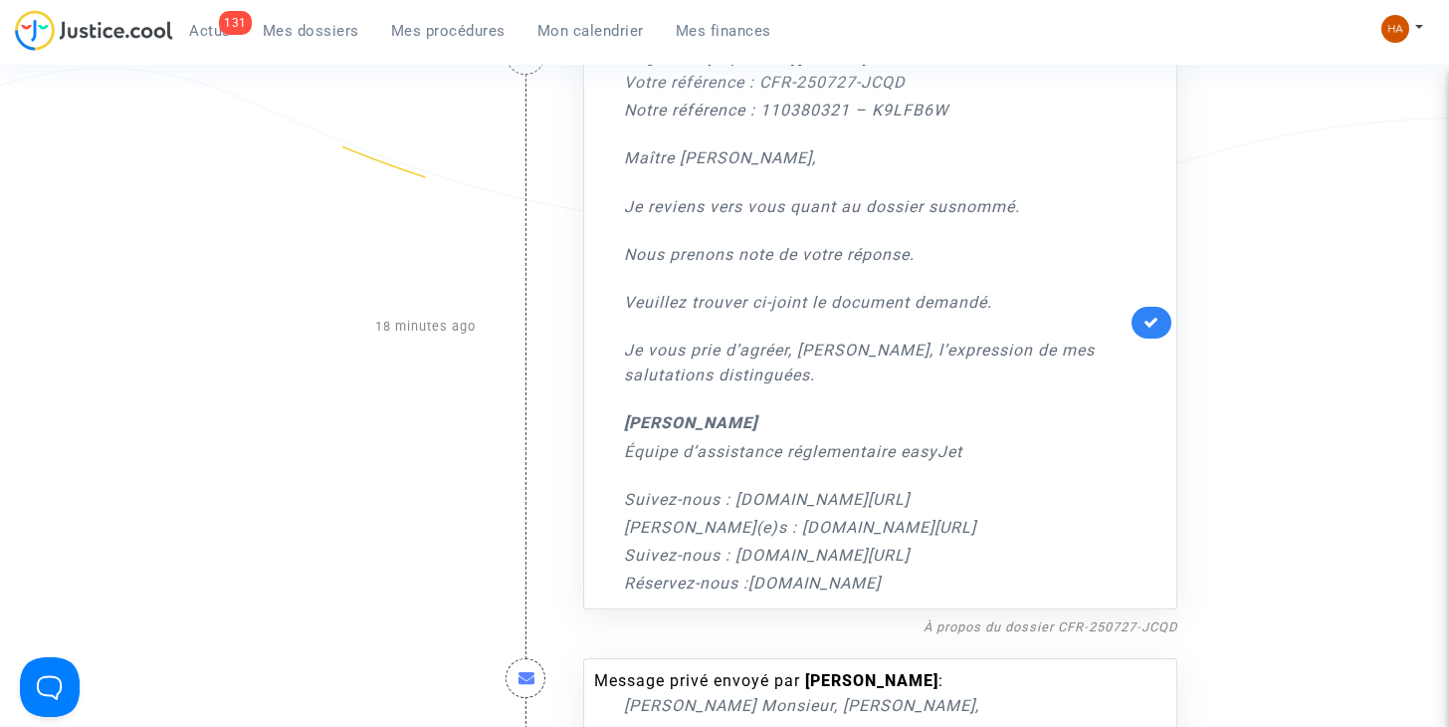
scroll to position [437, 0]
click at [1078, 625] on link "À propos du dossier CFR-250727-JCQD" at bounding box center [1051, 625] width 254 height 15
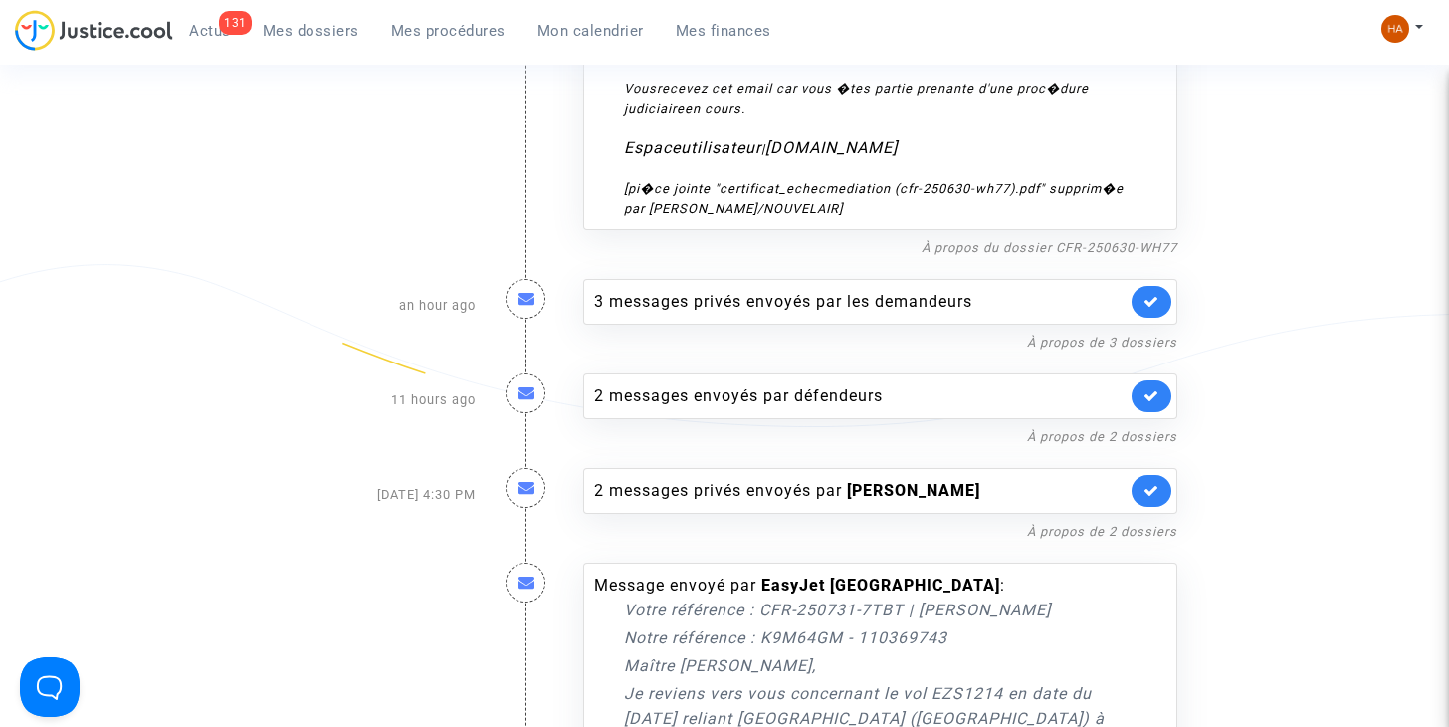
scroll to position [2679, 0]
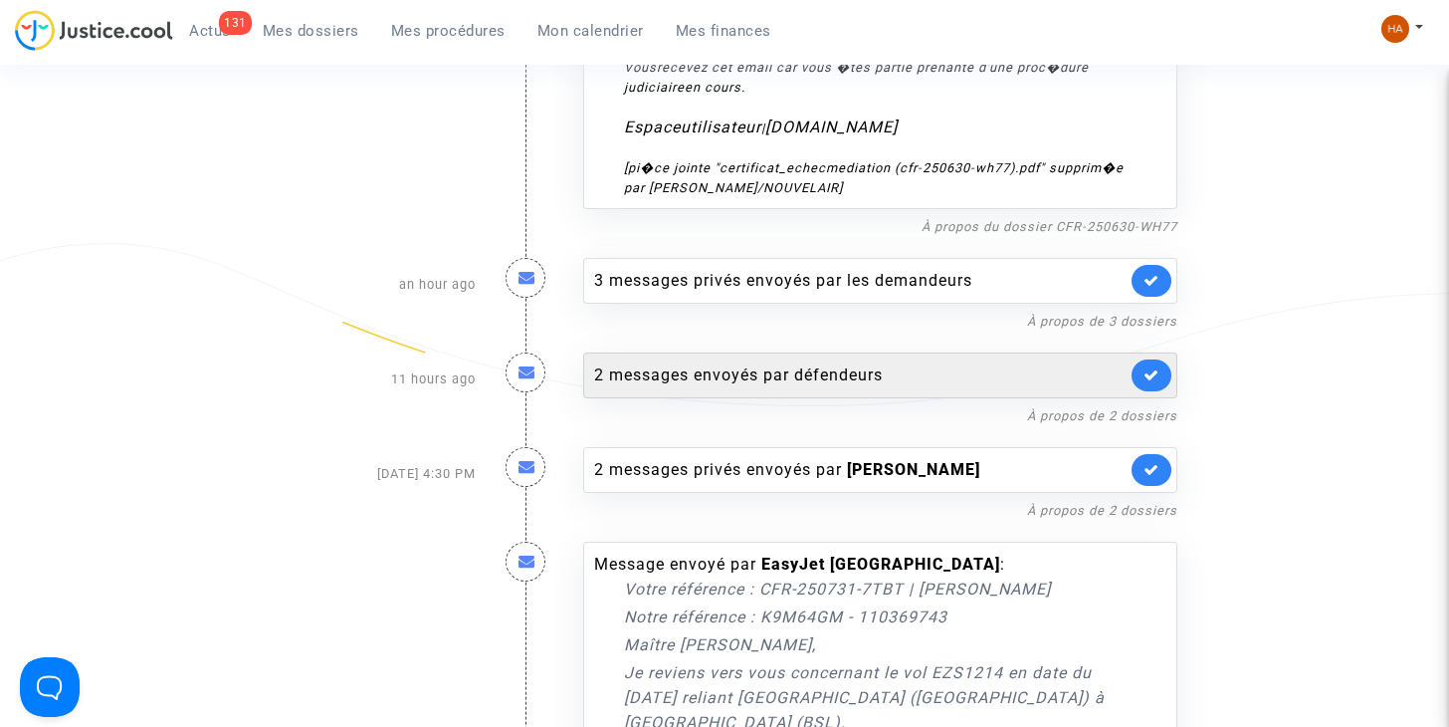
click at [698, 363] on div "2 messages envoyés par défendeurs" at bounding box center [860, 375] width 532 height 24
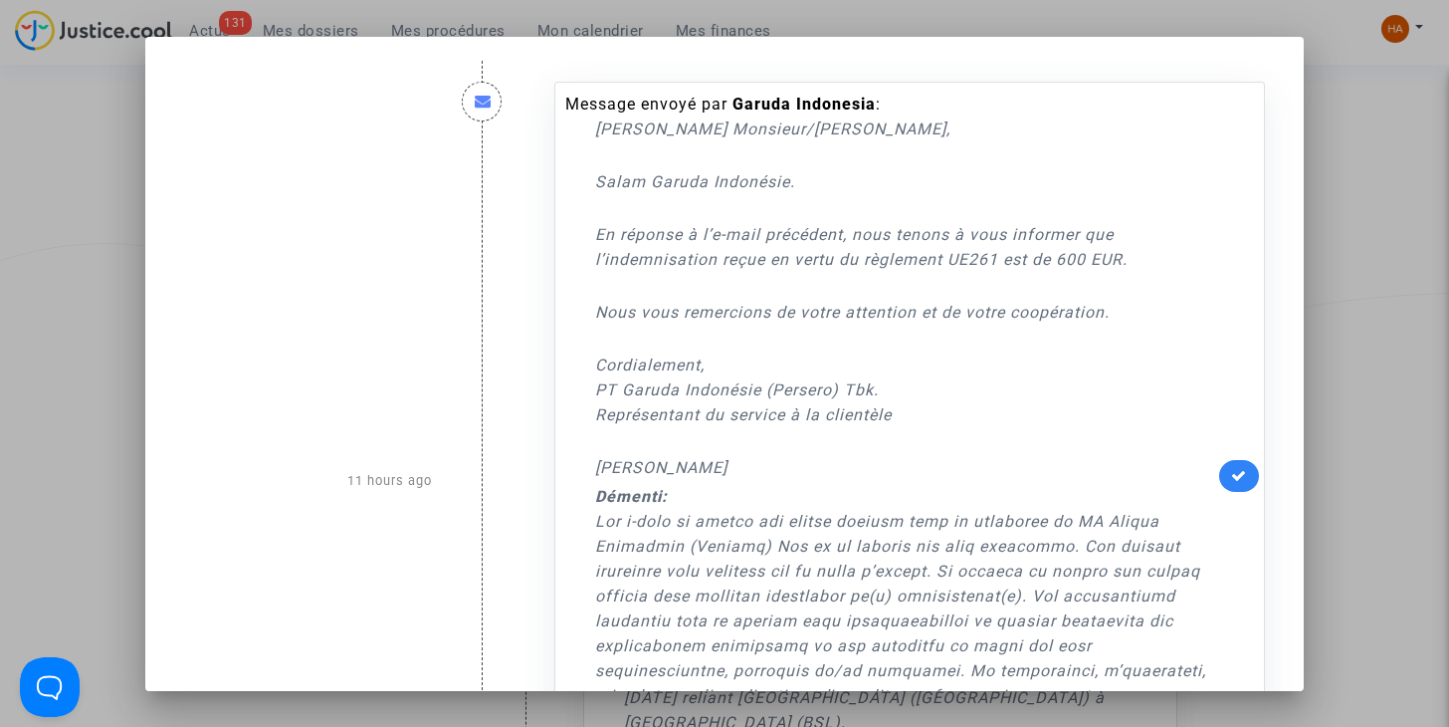
scroll to position [704, 0]
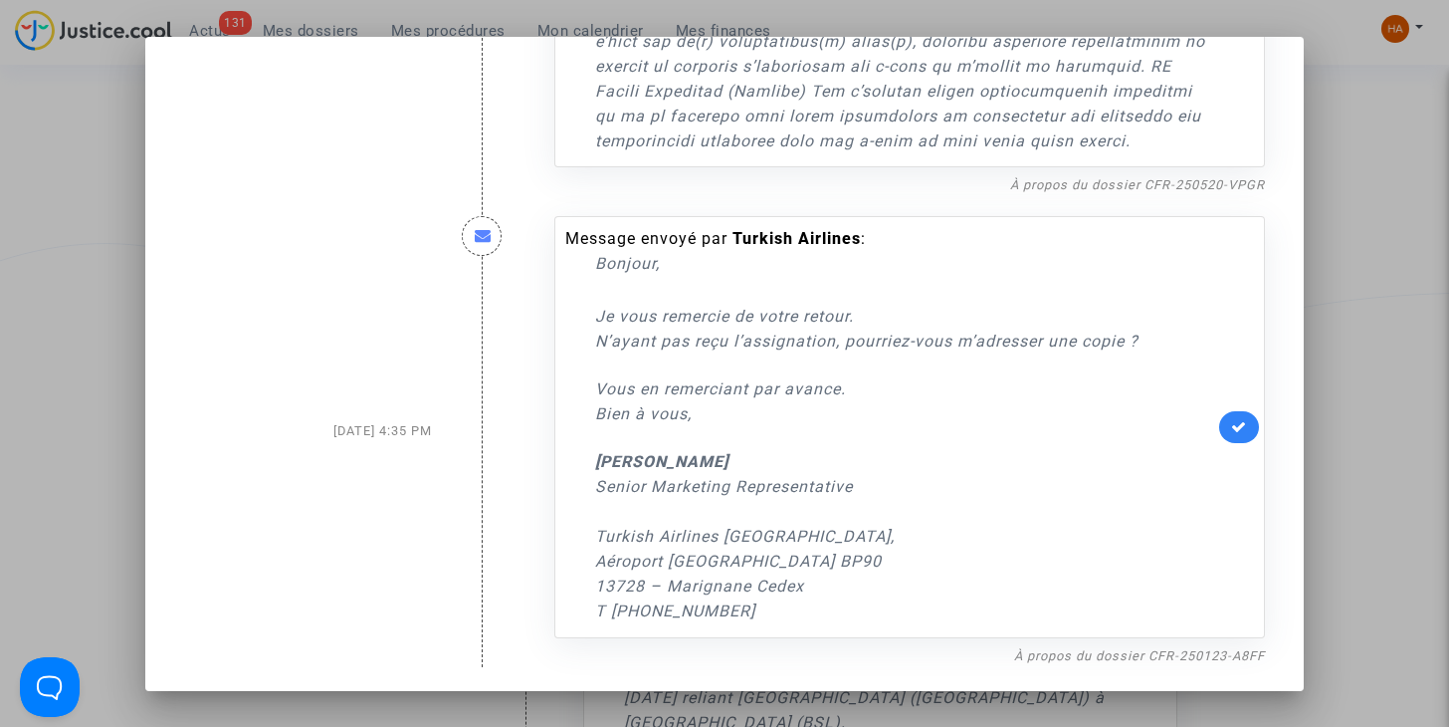
click at [87, 409] on div at bounding box center [724, 363] width 1449 height 727
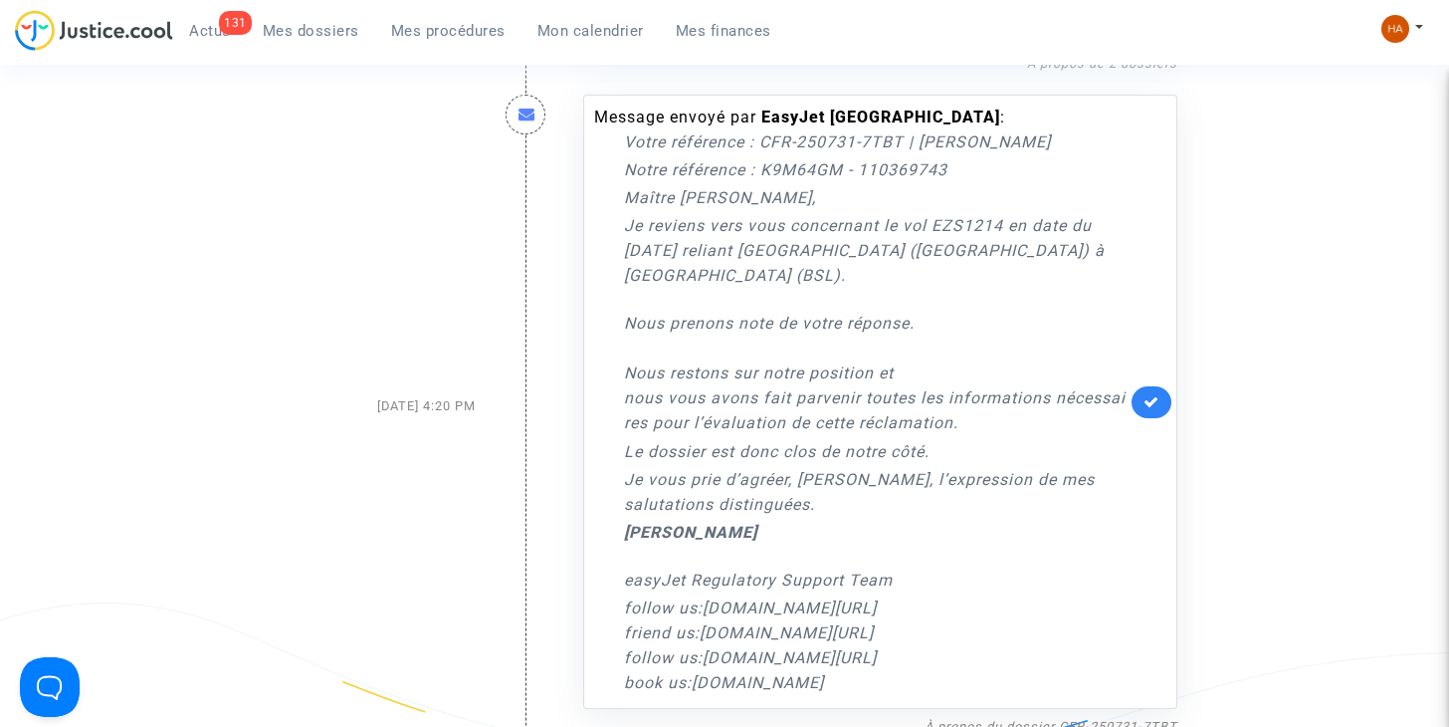
scroll to position [3127, 0]
click at [1058, 718] on link "À propos du dossier CFR-250731-7TBT" at bounding box center [1051, 725] width 253 height 15
click at [1147, 393] on icon at bounding box center [1152, 400] width 16 height 15
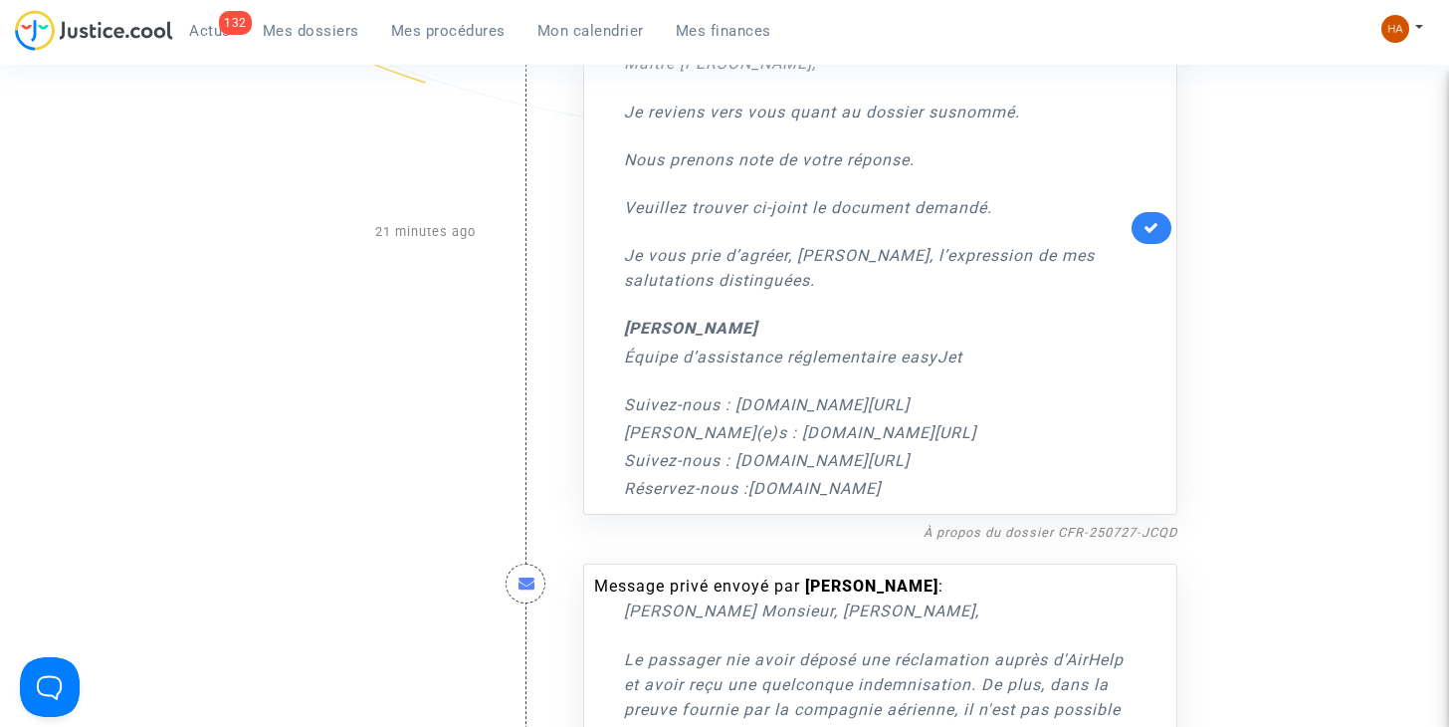
scroll to position [0, 0]
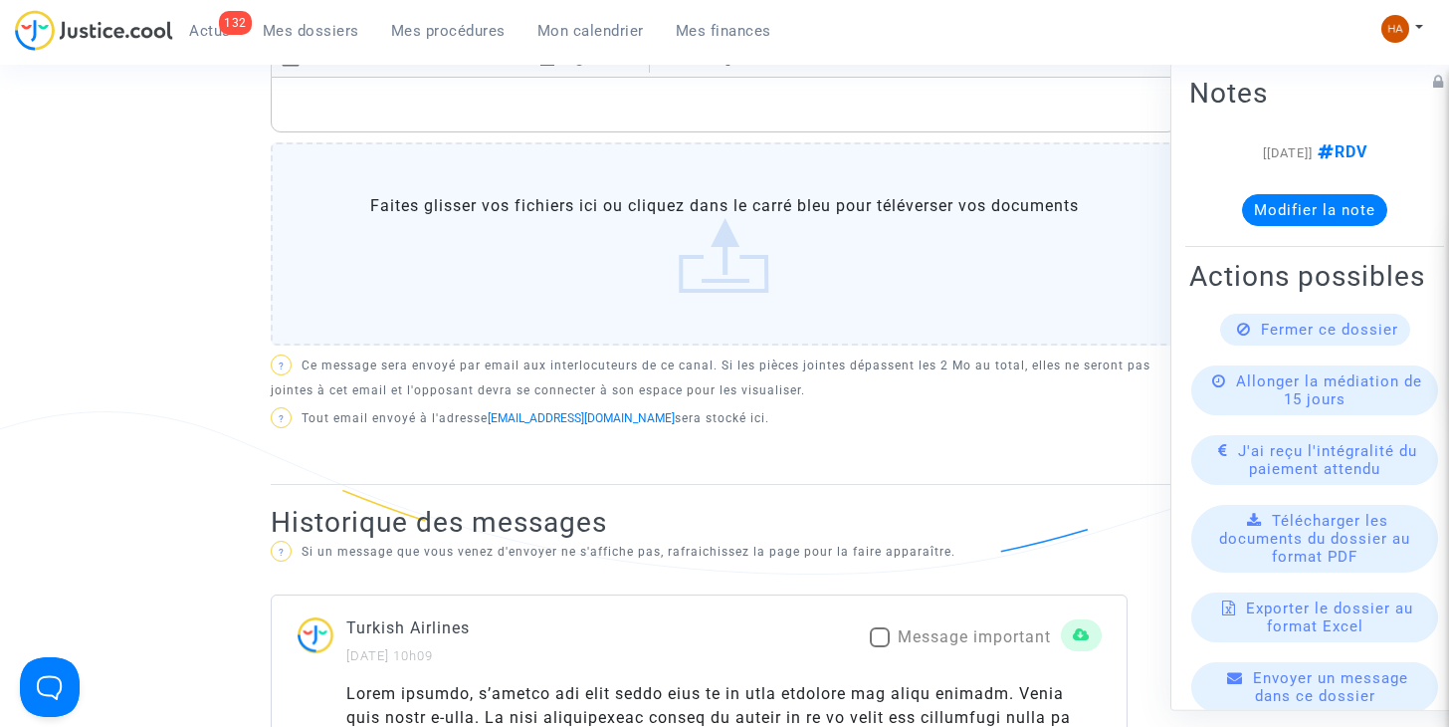
scroll to position [896, 0]
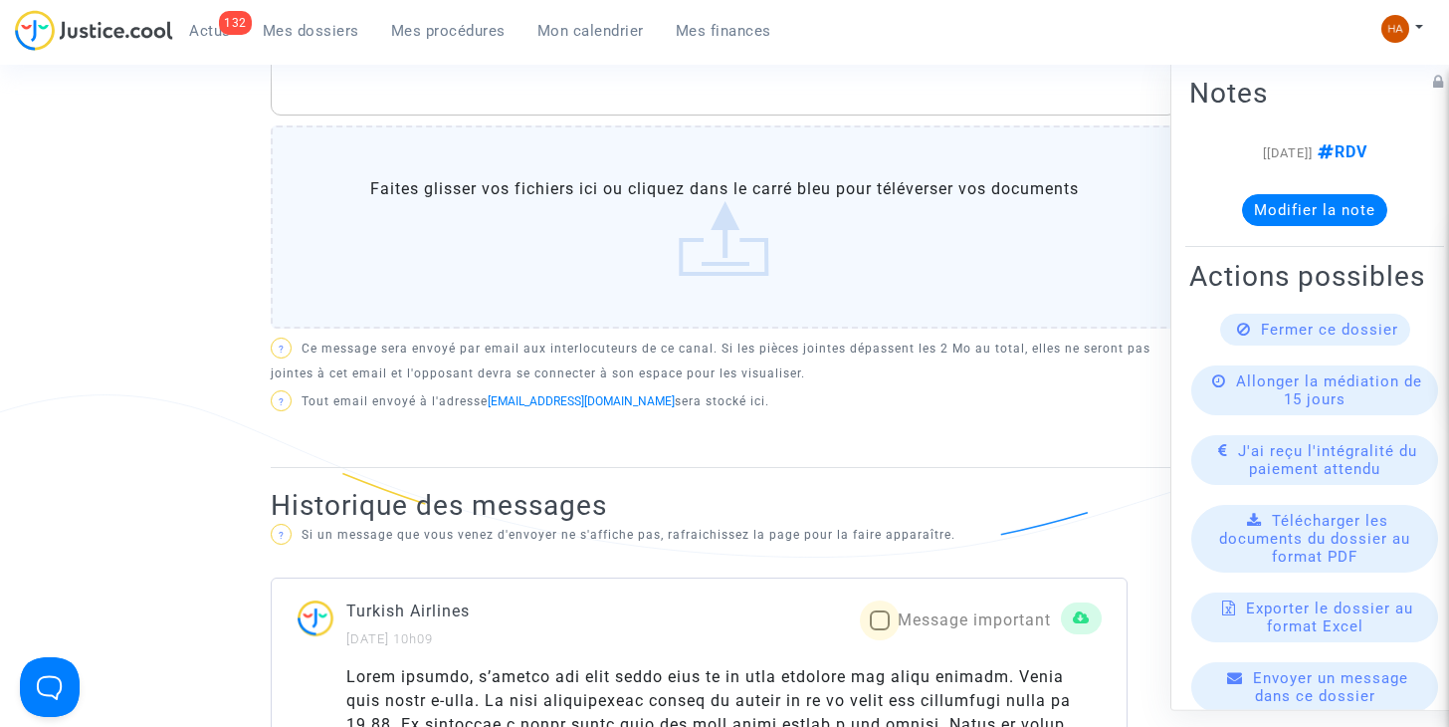
click at [876, 618] on span at bounding box center [880, 620] width 20 height 20
click at [879, 630] on input "Message important" at bounding box center [879, 630] width 1 height 1
checkbox input "true"
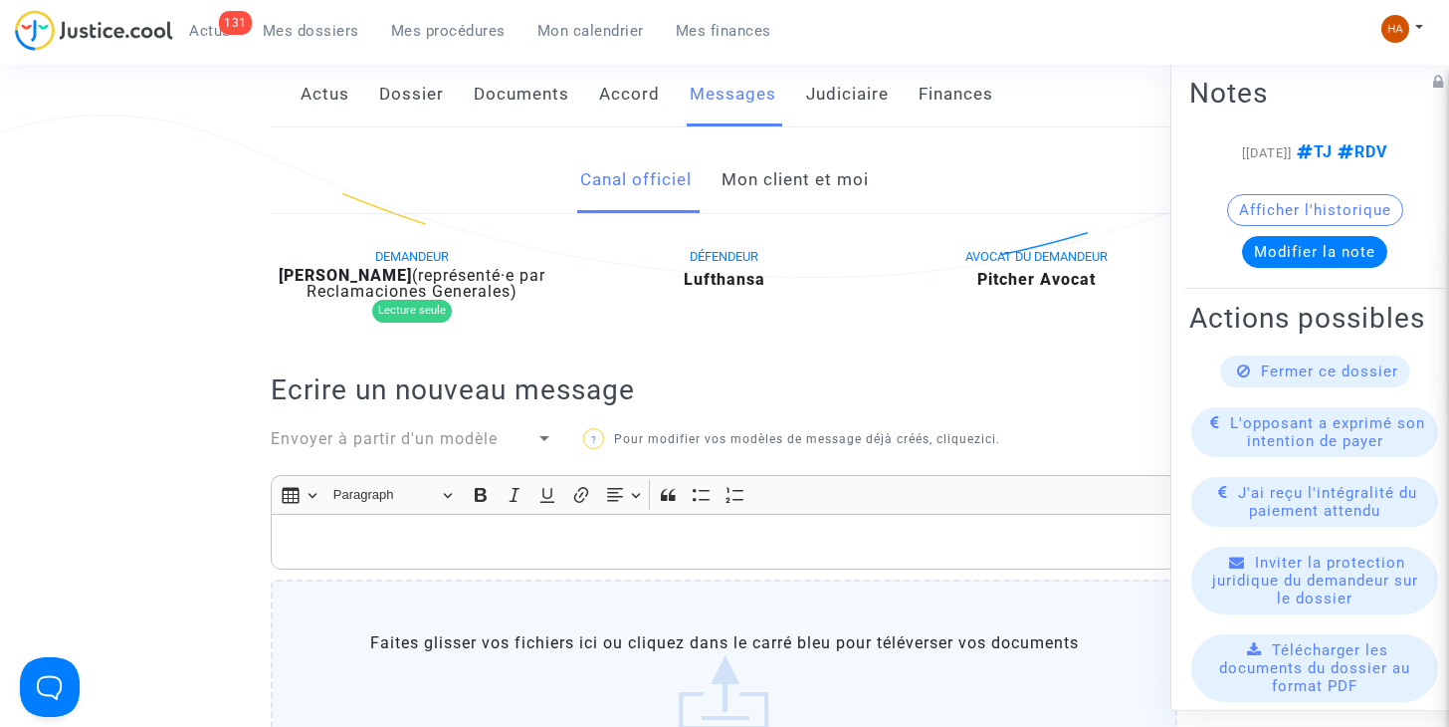
scroll to position [368, 0]
click at [799, 189] on link "Mon client et moi" at bounding box center [795, 181] width 147 height 66
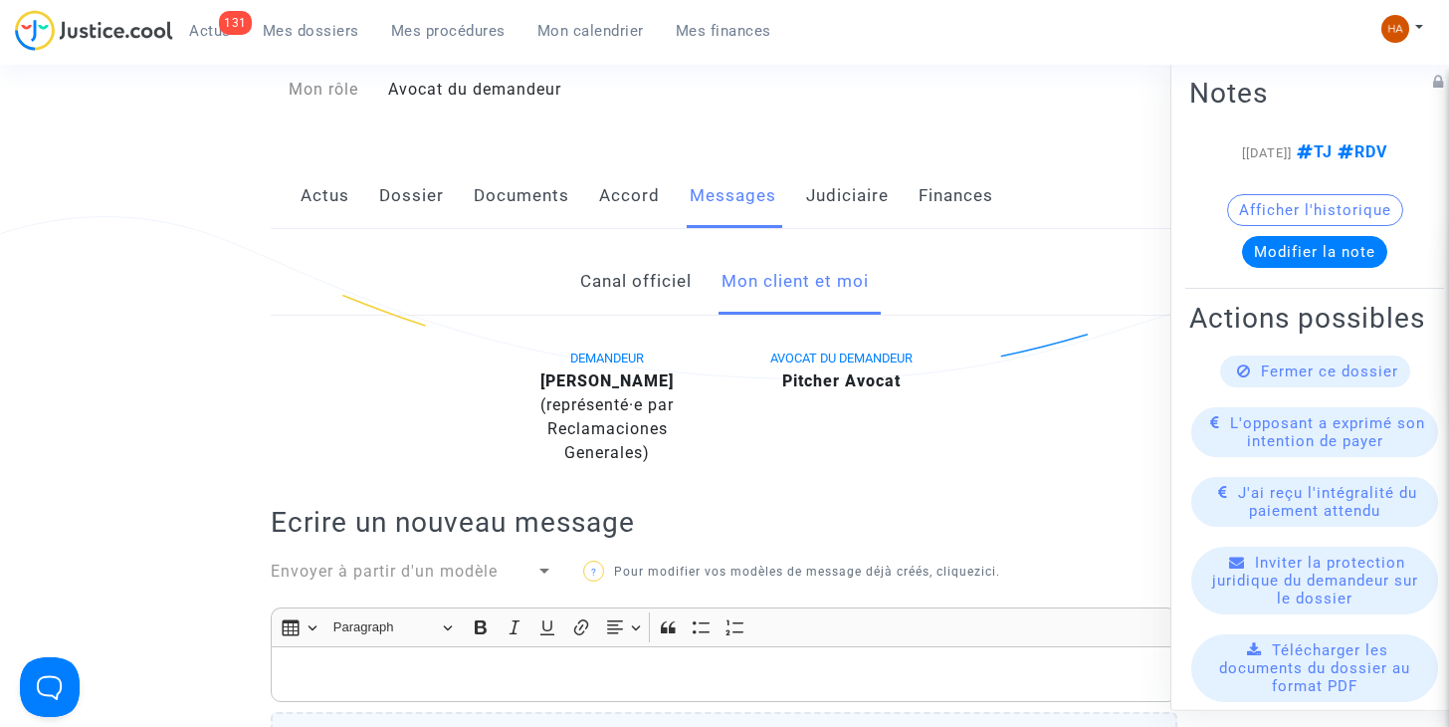
scroll to position [267, 0]
click at [616, 284] on link "Canal officiel" at bounding box center [635, 283] width 111 height 66
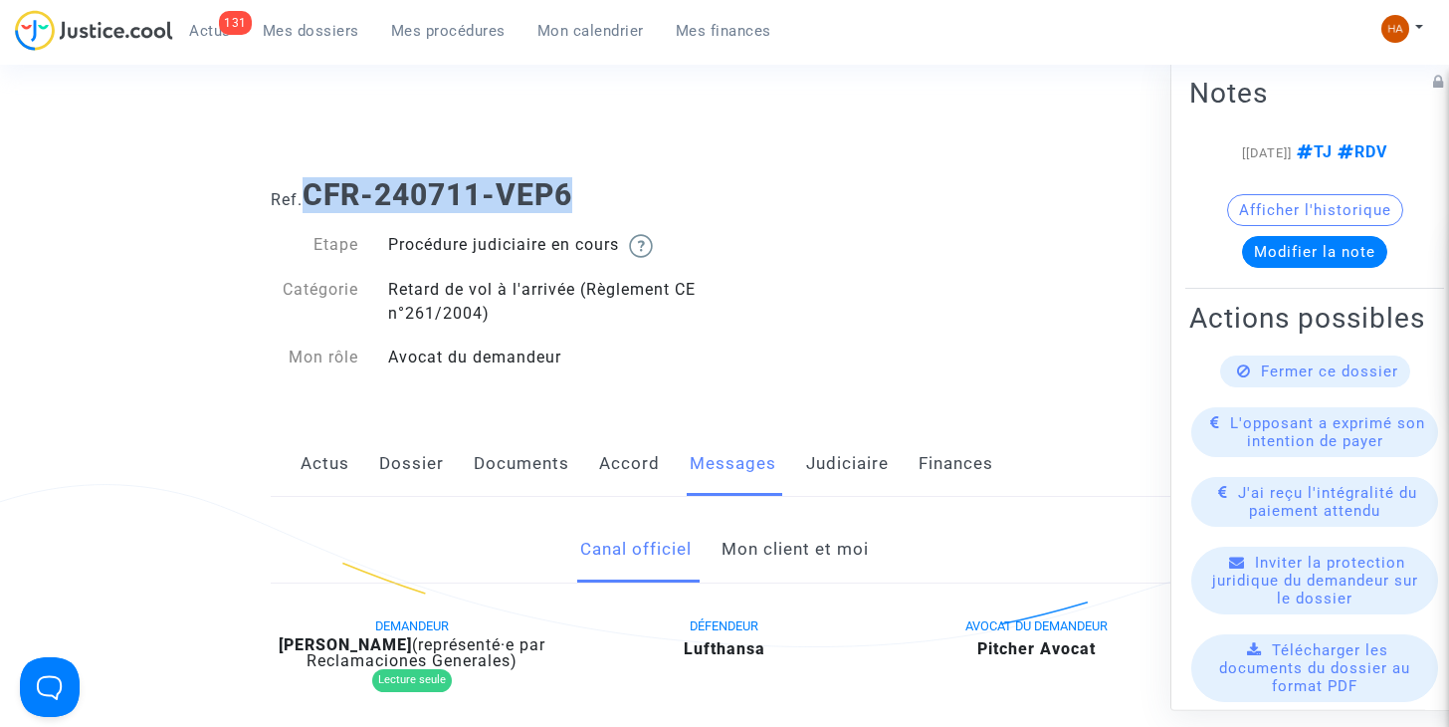
drag, startPoint x: 589, startPoint y: 200, endPoint x: 305, endPoint y: 191, distance: 284.8
click at [305, 191] on h1 "Ref. CFR-240711-VEP6" at bounding box center [724, 195] width 907 height 36
copy h1 "CFR-240711-VEP6"
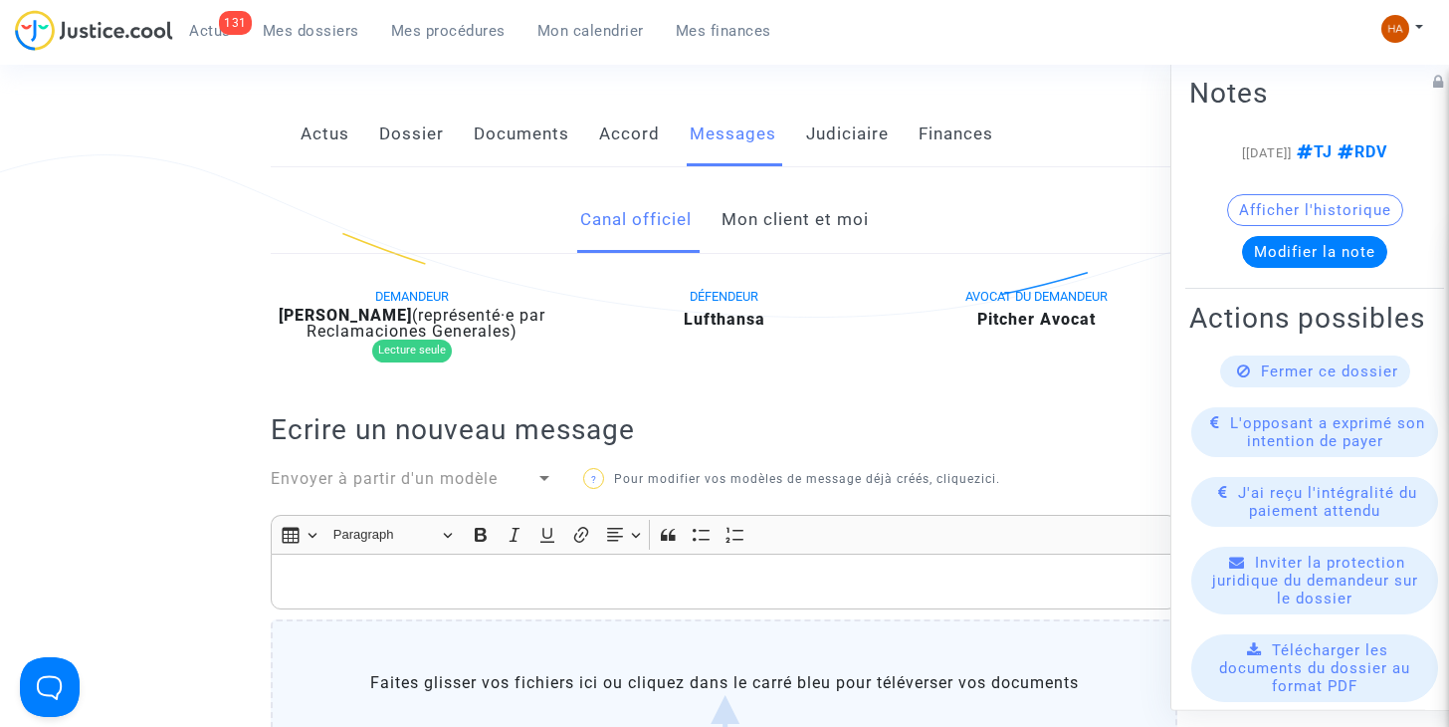
scroll to position [328, 0]
click at [815, 220] on link "Mon client et moi" at bounding box center [795, 221] width 147 height 66
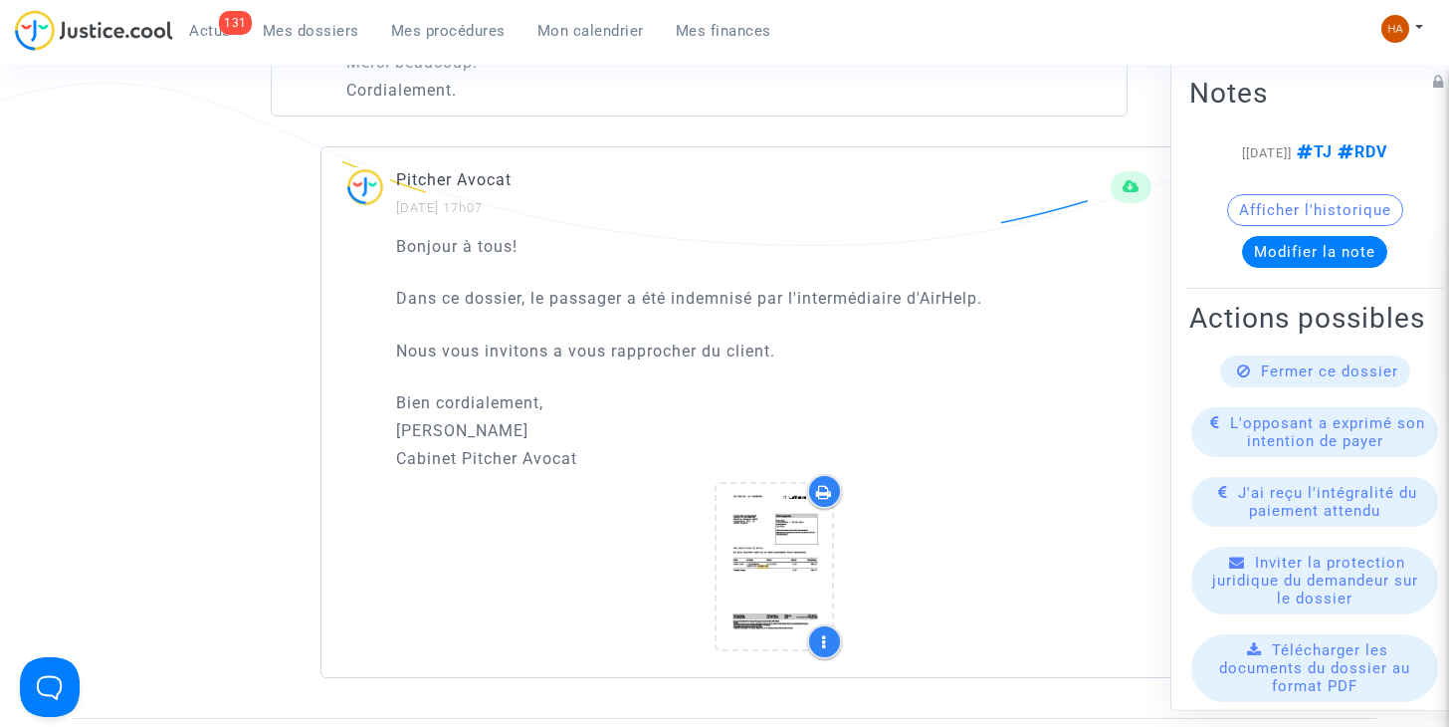
scroll to position [2015, 0]
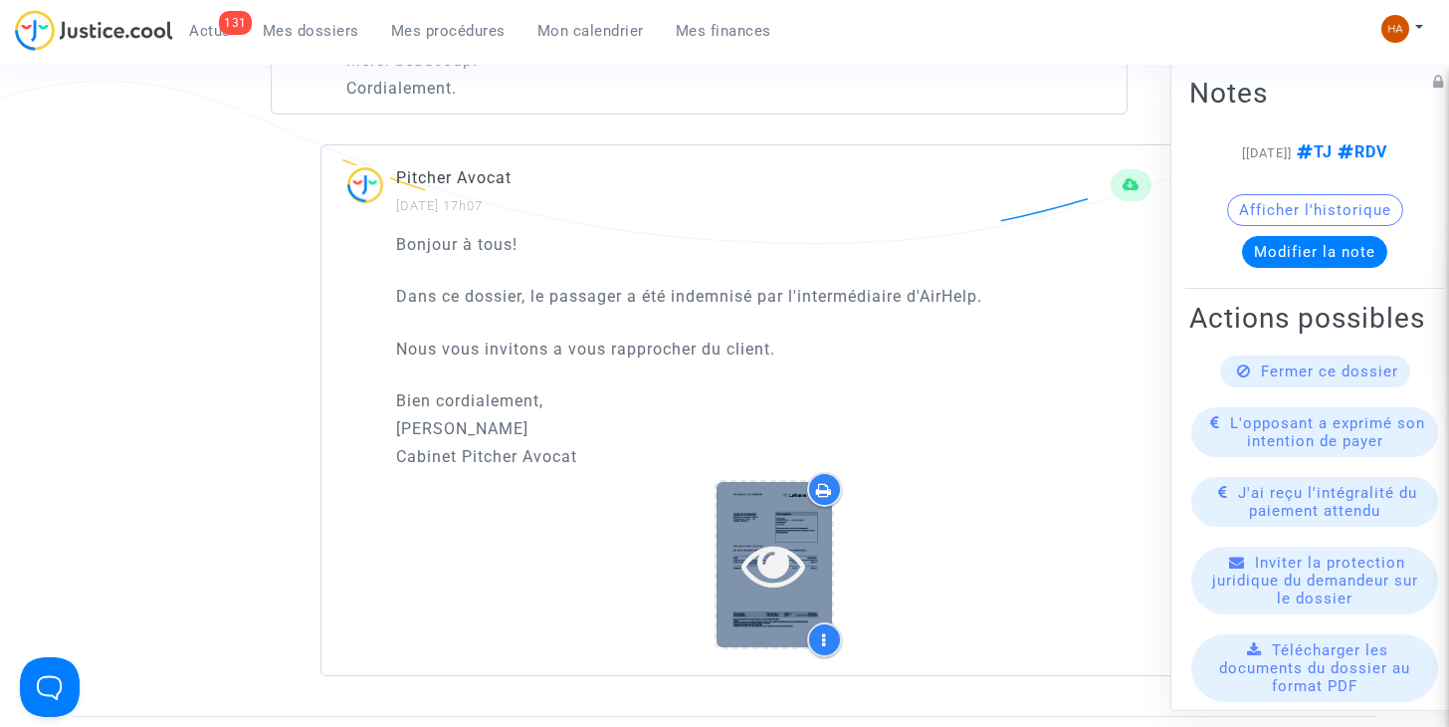
click at [751, 535] on icon at bounding box center [773, 564] width 65 height 64
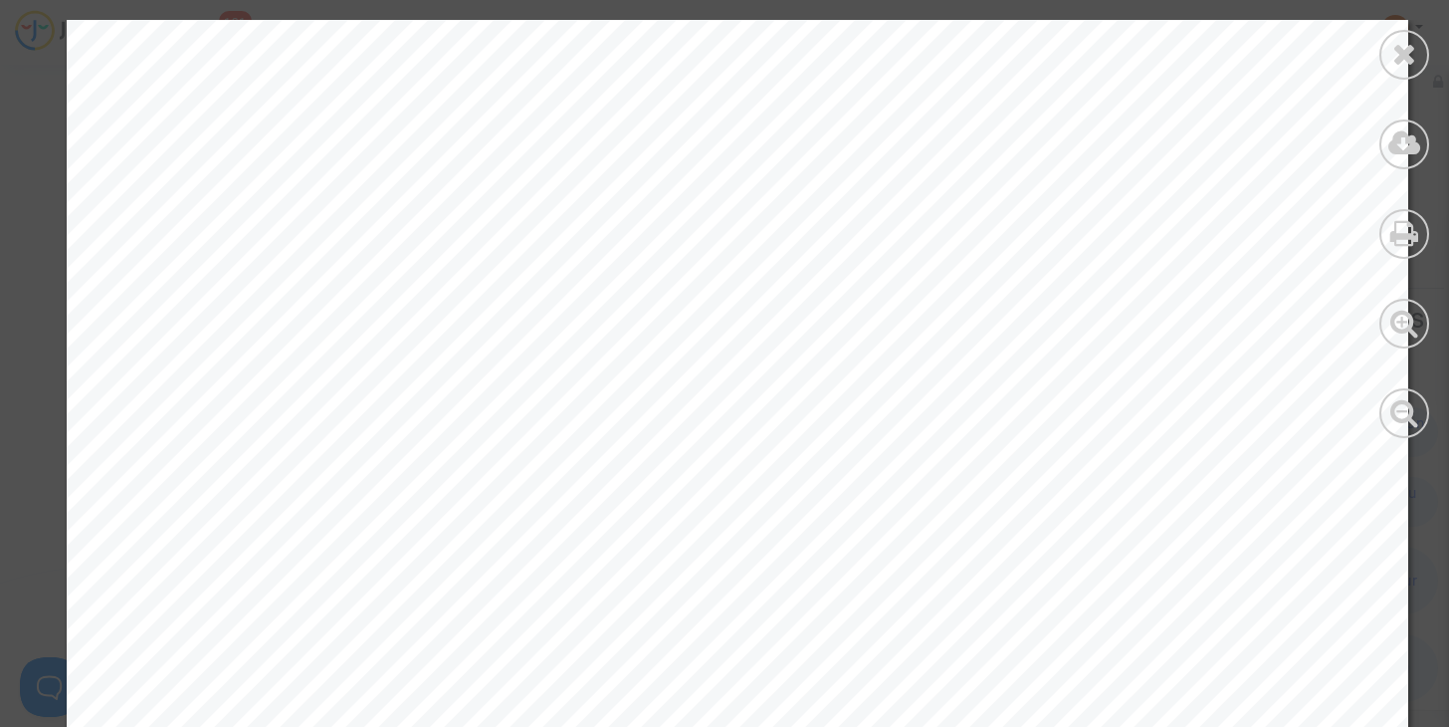
scroll to position [723, 0]
click at [1405, 54] on icon at bounding box center [1404, 54] width 25 height 30
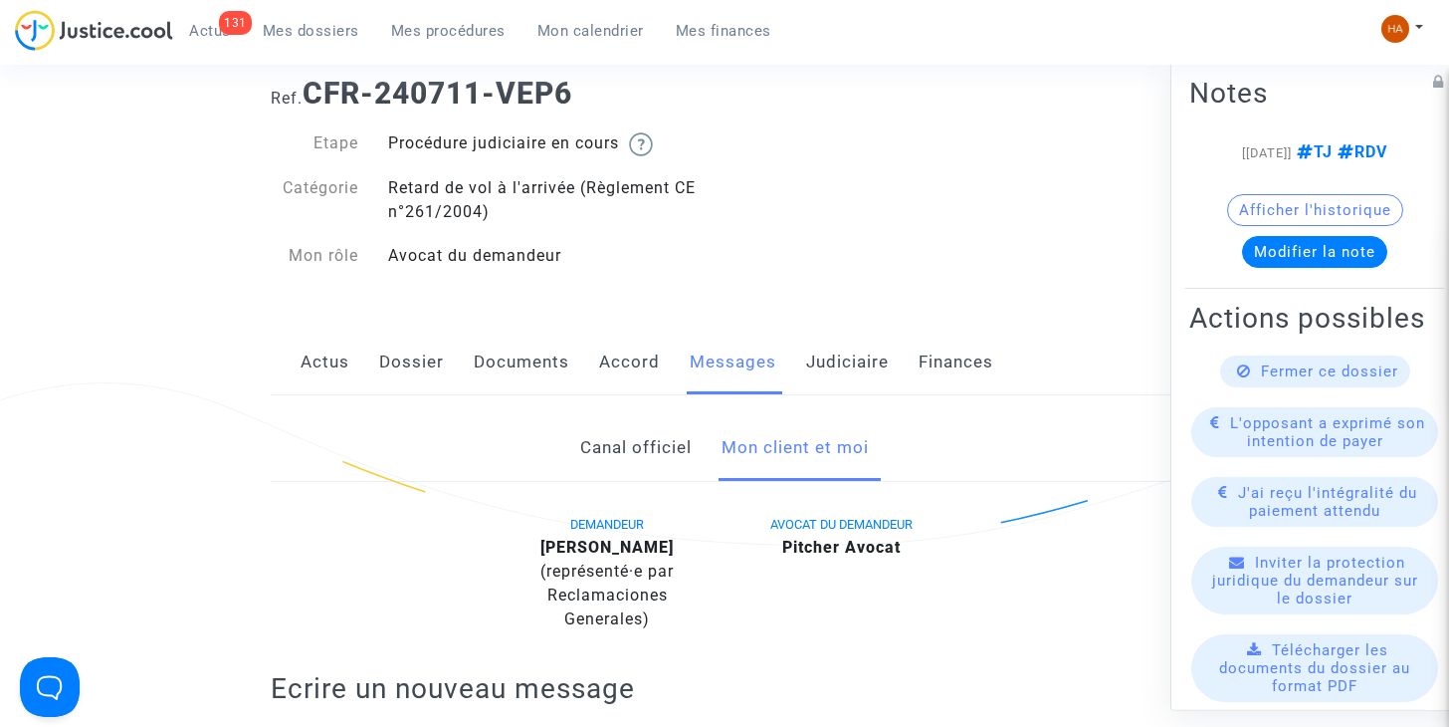
scroll to position [0, 0]
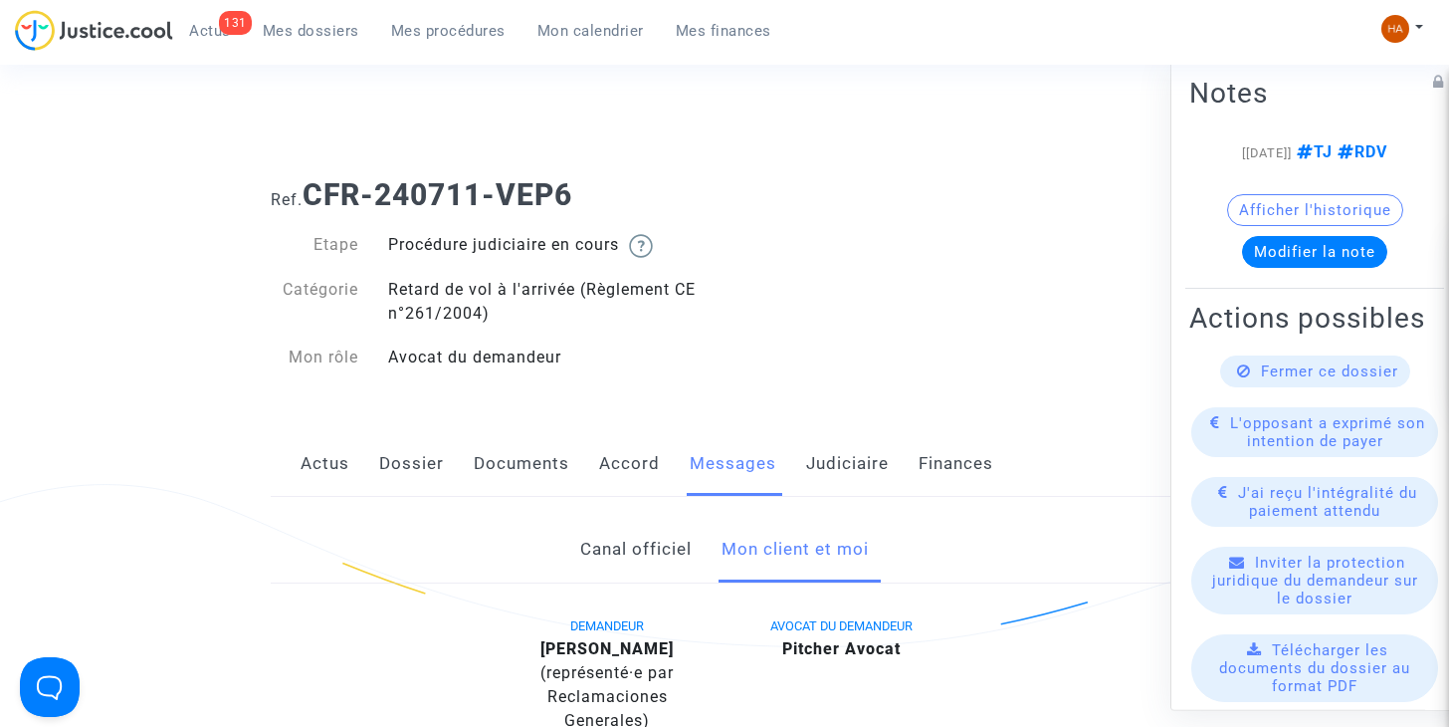
click at [402, 465] on link "Dossier" at bounding box center [411, 464] width 65 height 66
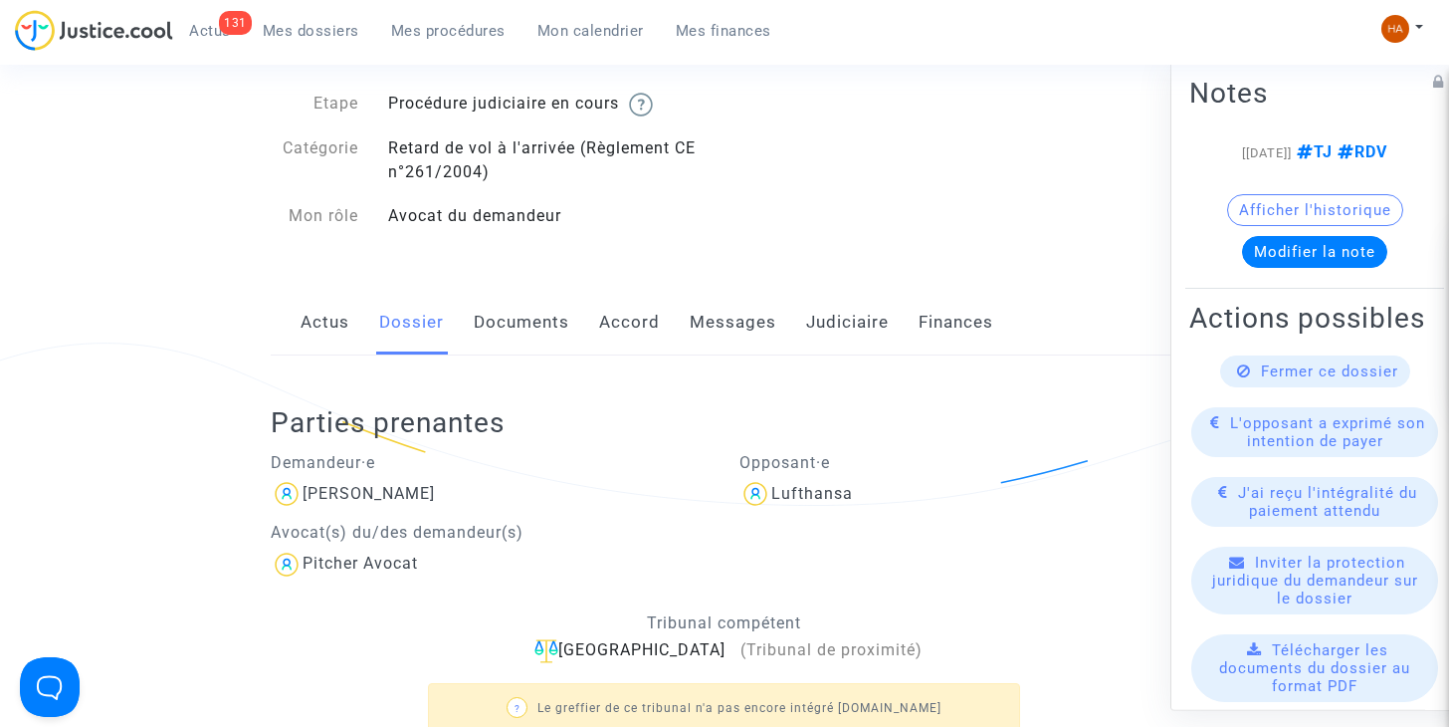
scroll to position [142, 0]
click at [513, 321] on link "Documents" at bounding box center [522, 322] width 96 height 66
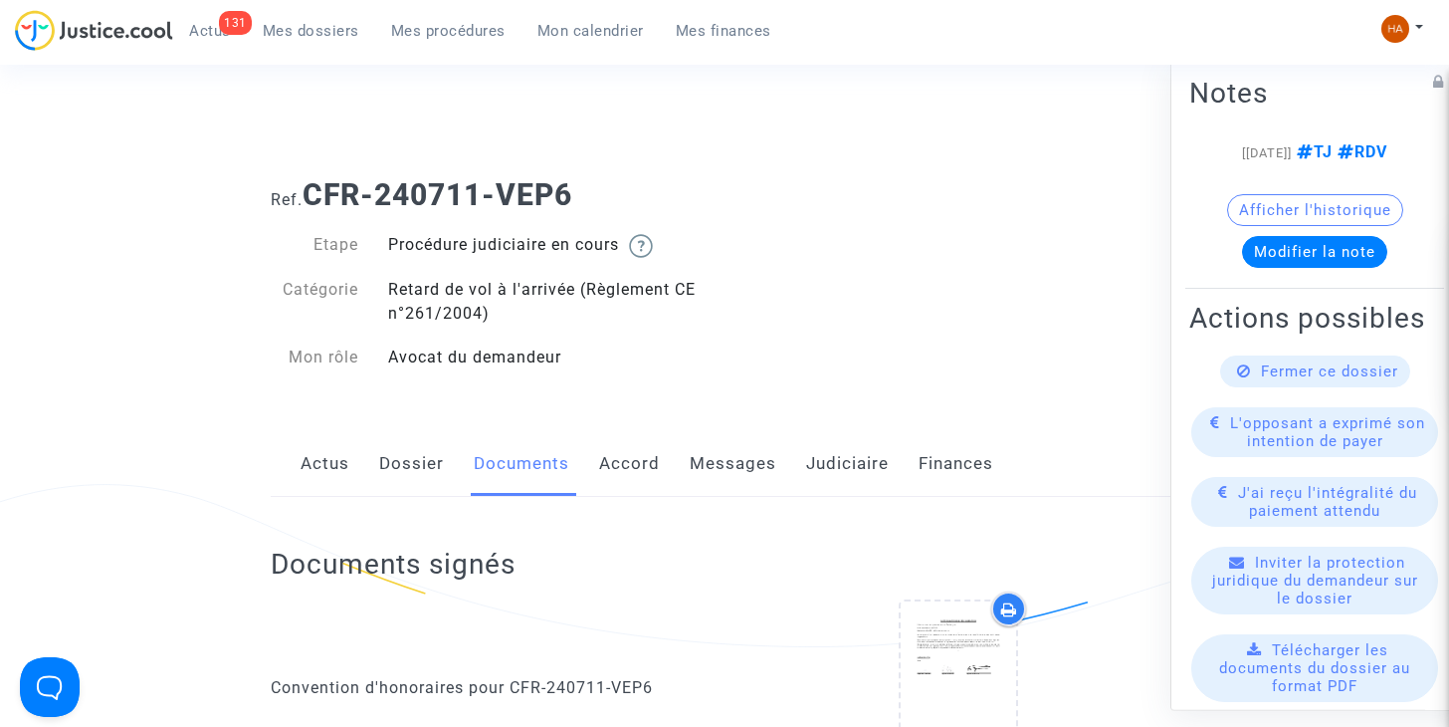
drag, startPoint x: 408, startPoint y: 459, endPoint x: 389, endPoint y: 468, distance: 20.9
click at [389, 468] on link "Dossier" at bounding box center [411, 464] width 65 height 66
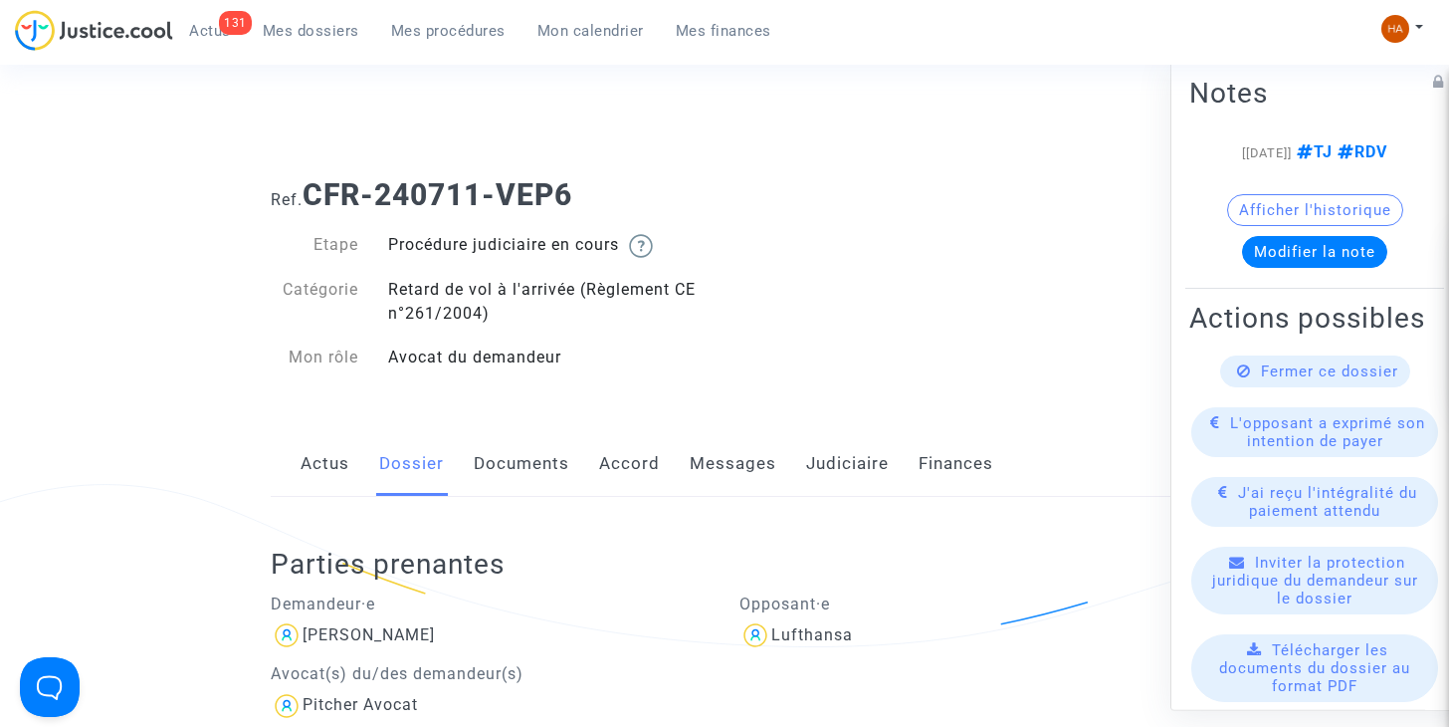
drag, startPoint x: 433, startPoint y: 635, endPoint x: 302, endPoint y: 631, distance: 131.4
click at [302, 631] on div "[PERSON_NAME]" at bounding box center [490, 635] width 439 height 32
copy div "[PERSON_NAME]"
click at [510, 468] on link "Documents" at bounding box center [522, 464] width 96 height 66
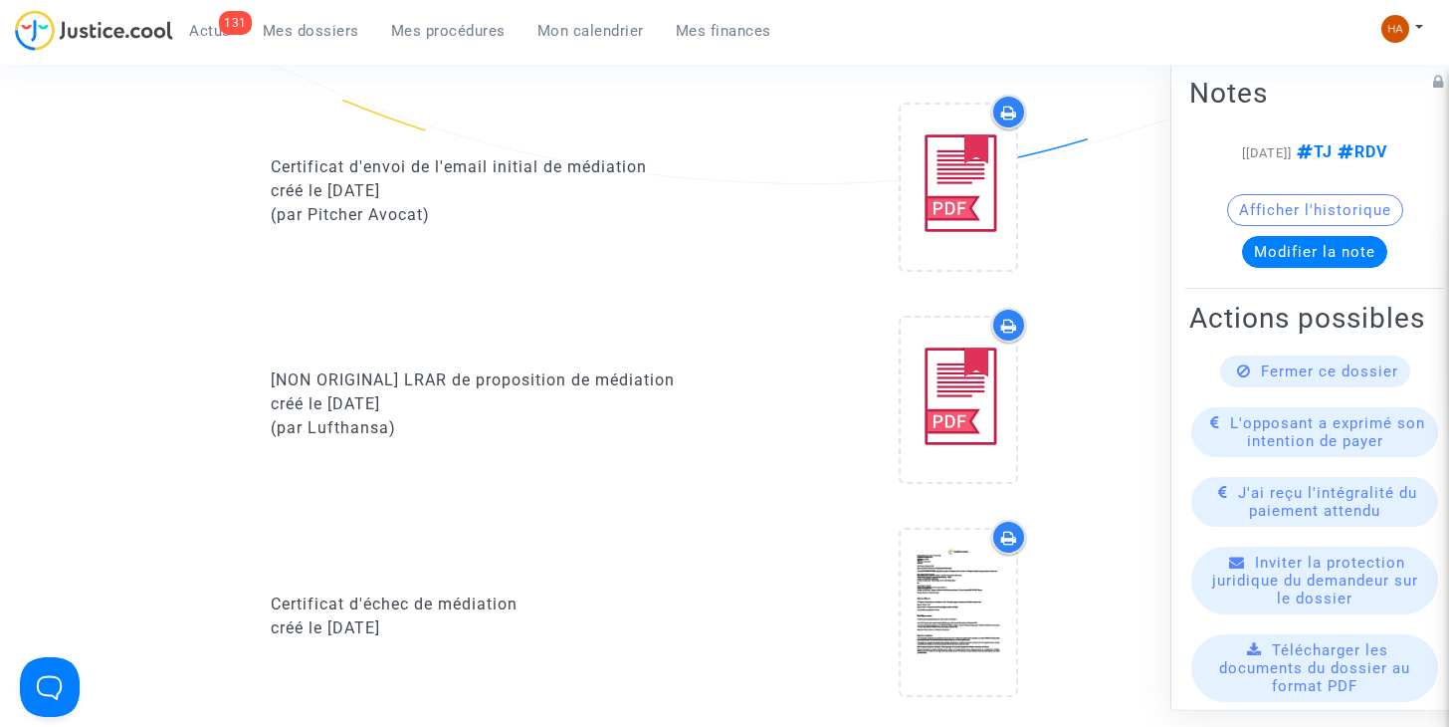
scroll to position [1279, 0]
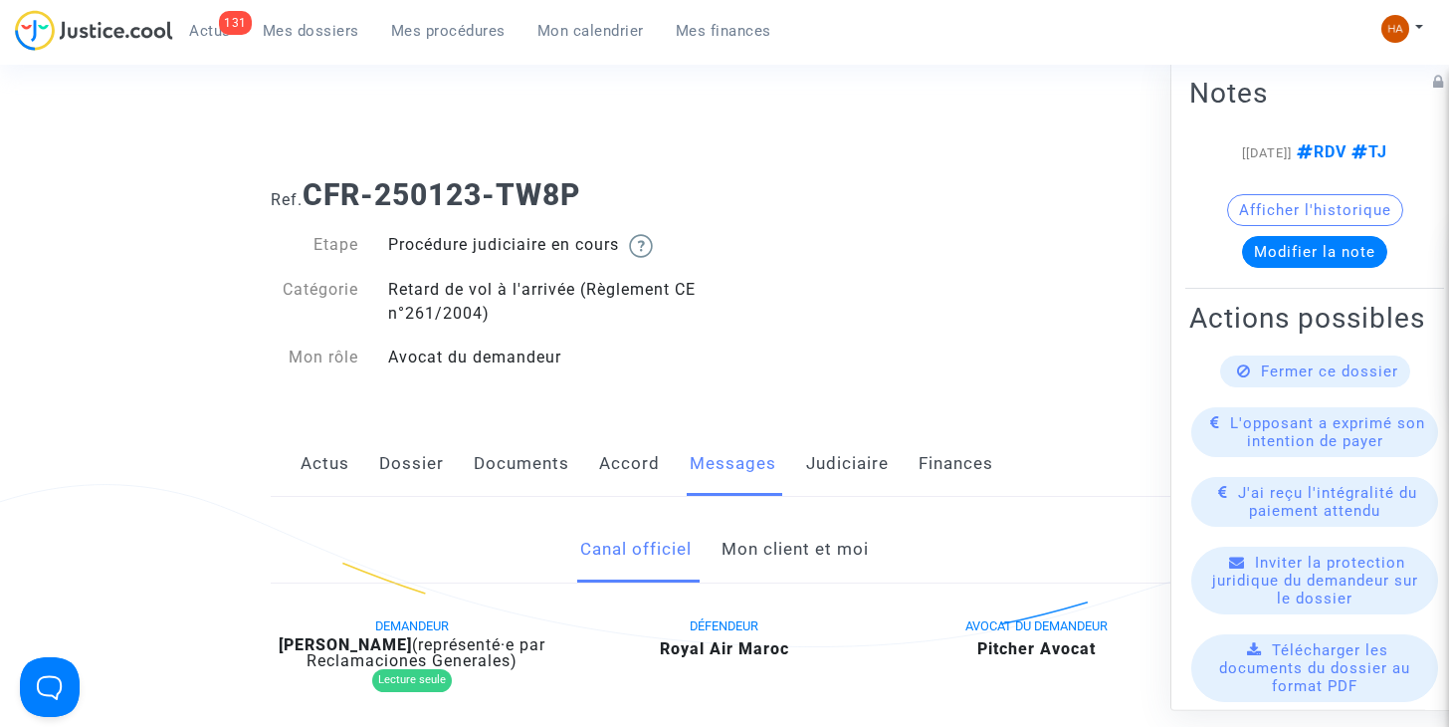
click at [785, 544] on link "Mon client et moi" at bounding box center [795, 550] width 147 height 66
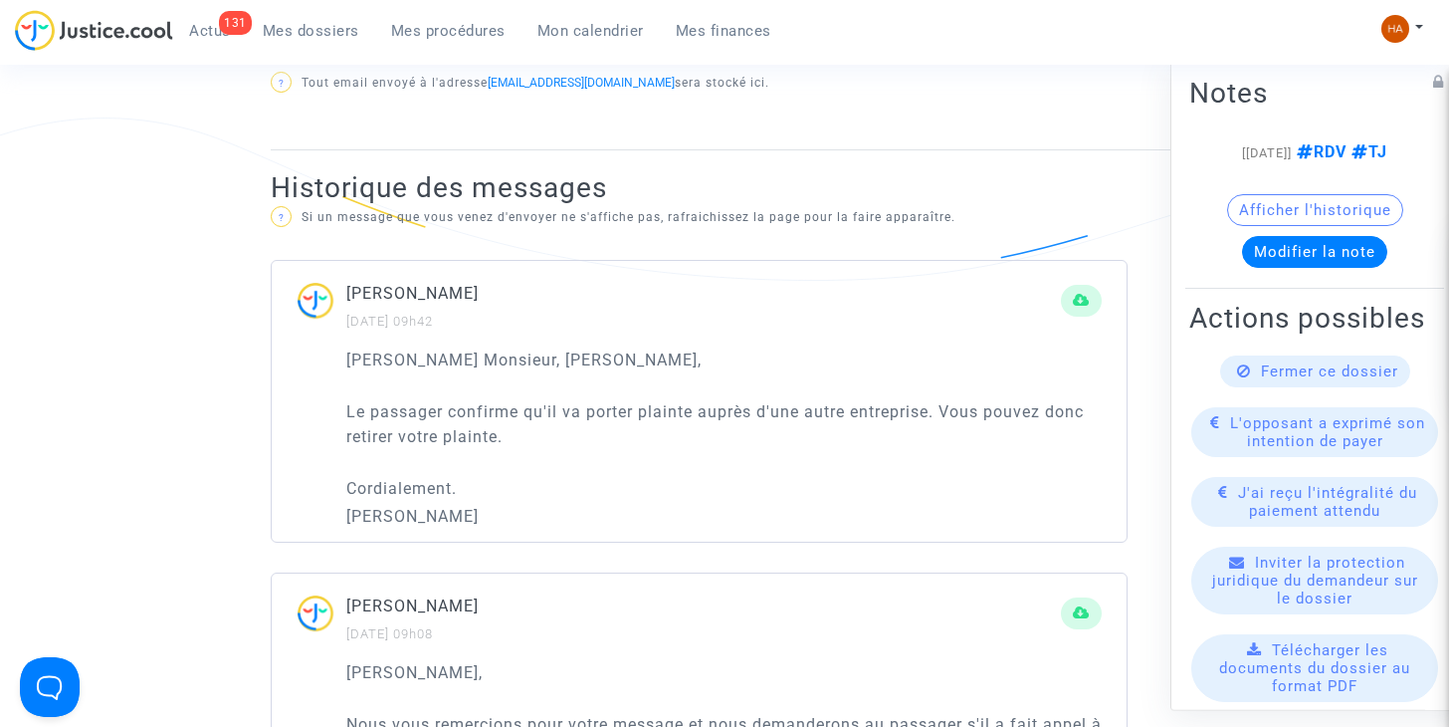
scroll to position [1171, 0]
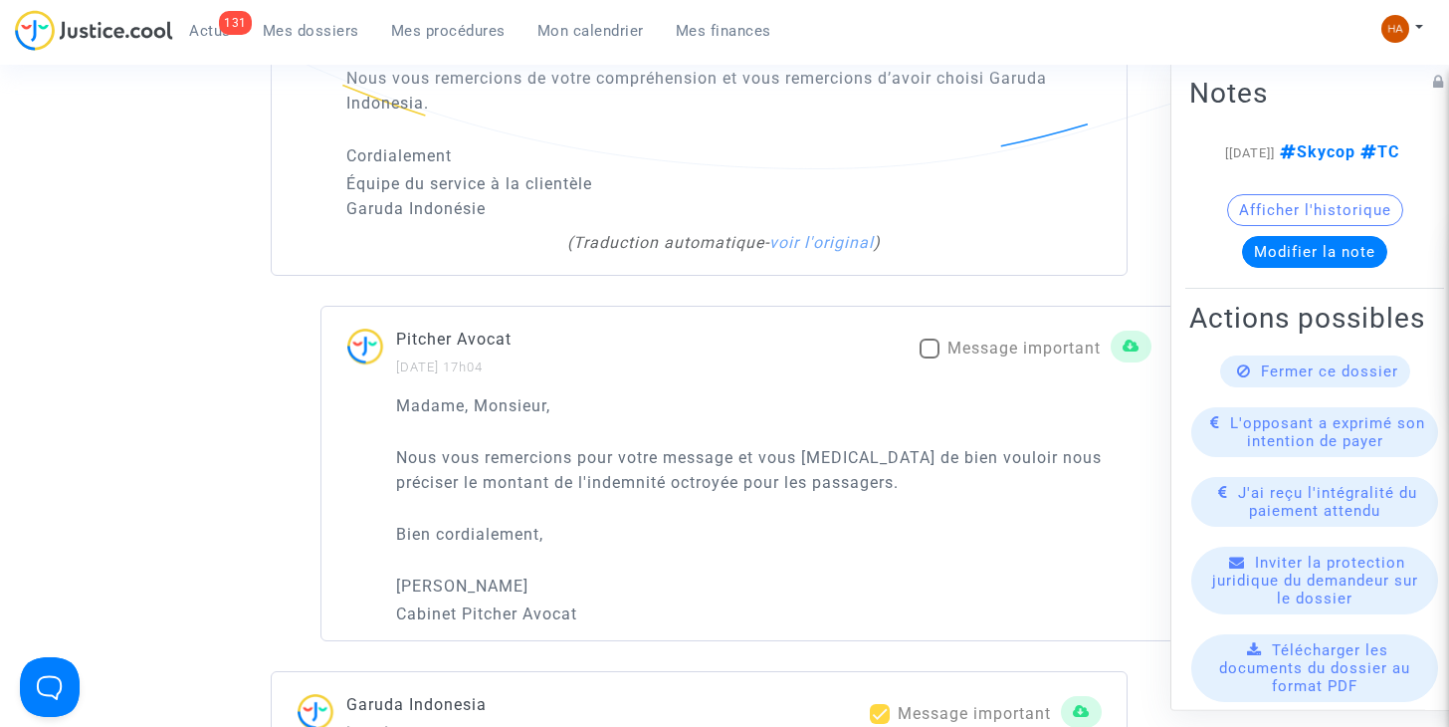
scroll to position [2895, 0]
click at [932, 339] on span at bounding box center [930, 349] width 20 height 20
click at [930, 359] on input "Message important" at bounding box center [929, 359] width 1 height 1
checkbox input "true"
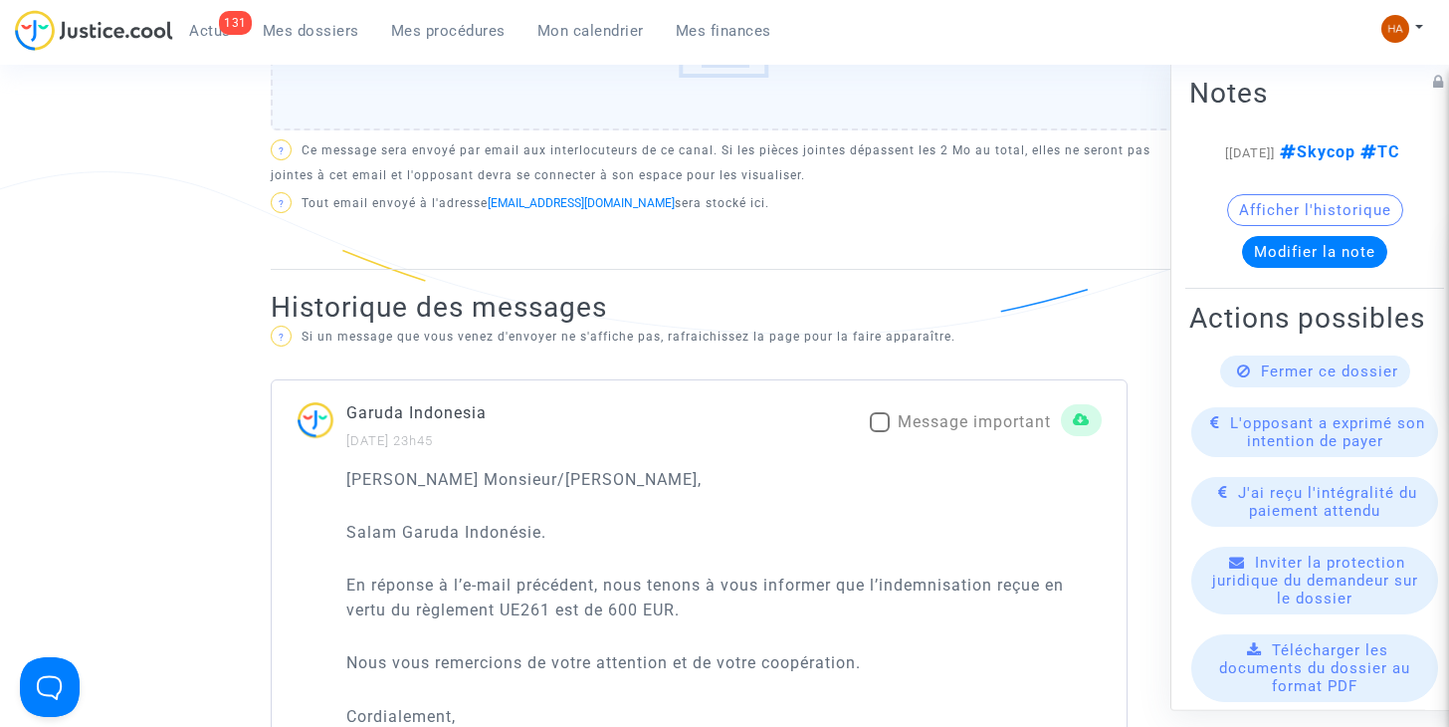
scroll to position [1118, 0]
click at [879, 422] on span at bounding box center [880, 423] width 20 height 20
click at [879, 433] on input "Message important" at bounding box center [879, 433] width 1 height 1
checkbox input "true"
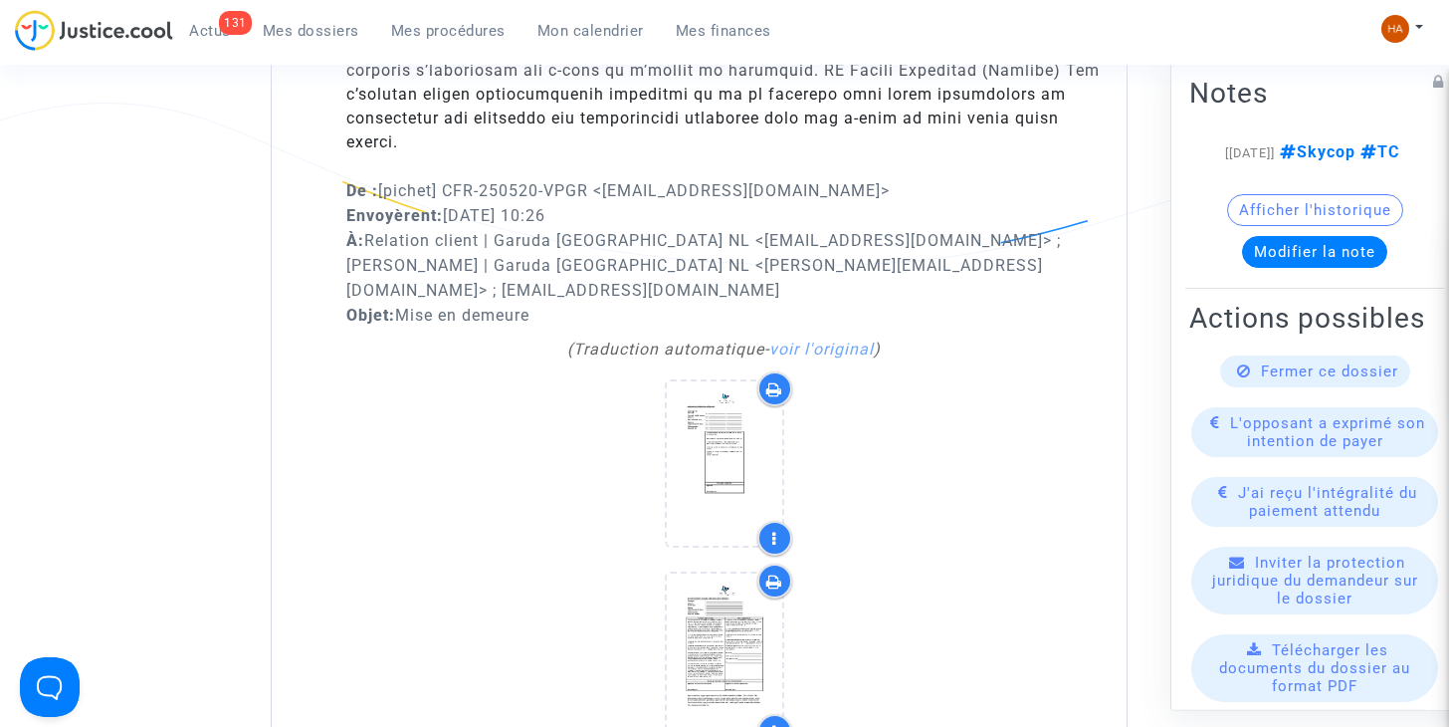
scroll to position [4413, 0]
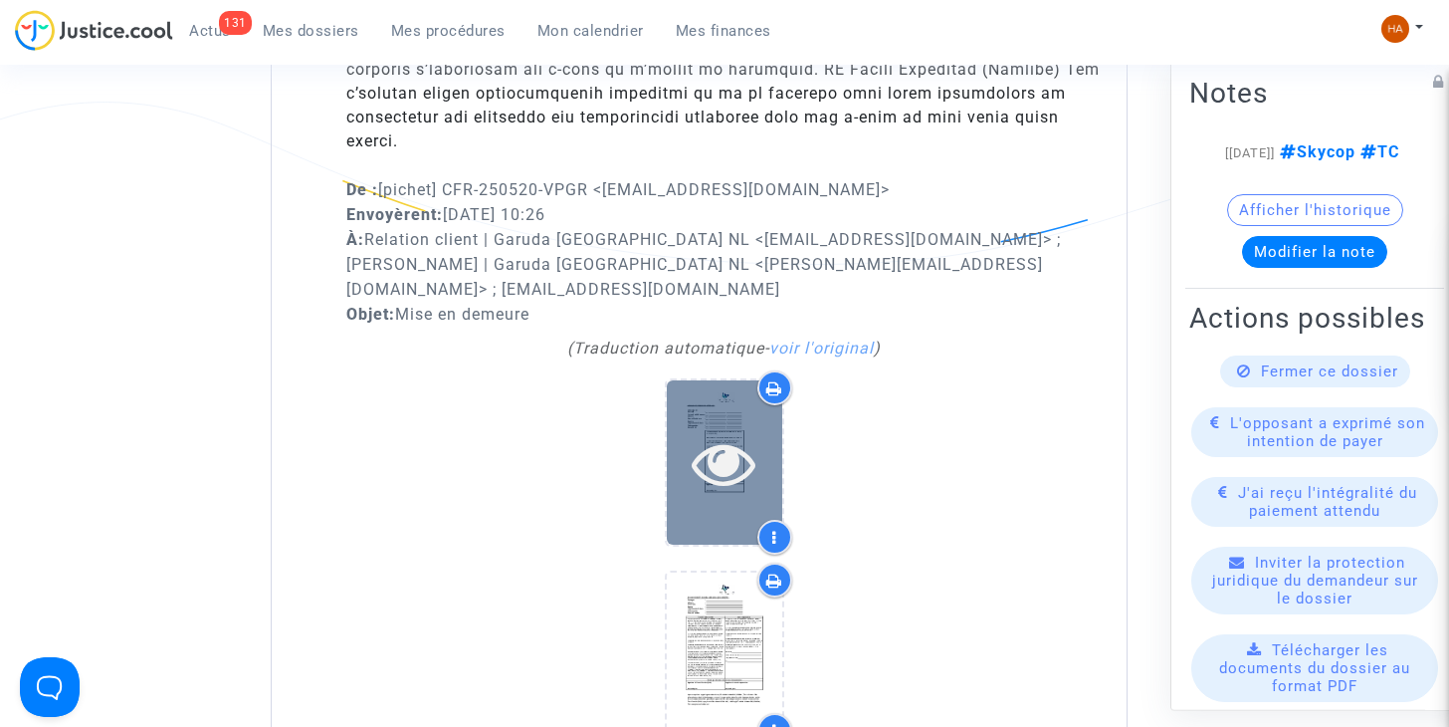
click at [752, 431] on icon at bounding box center [724, 463] width 65 height 64
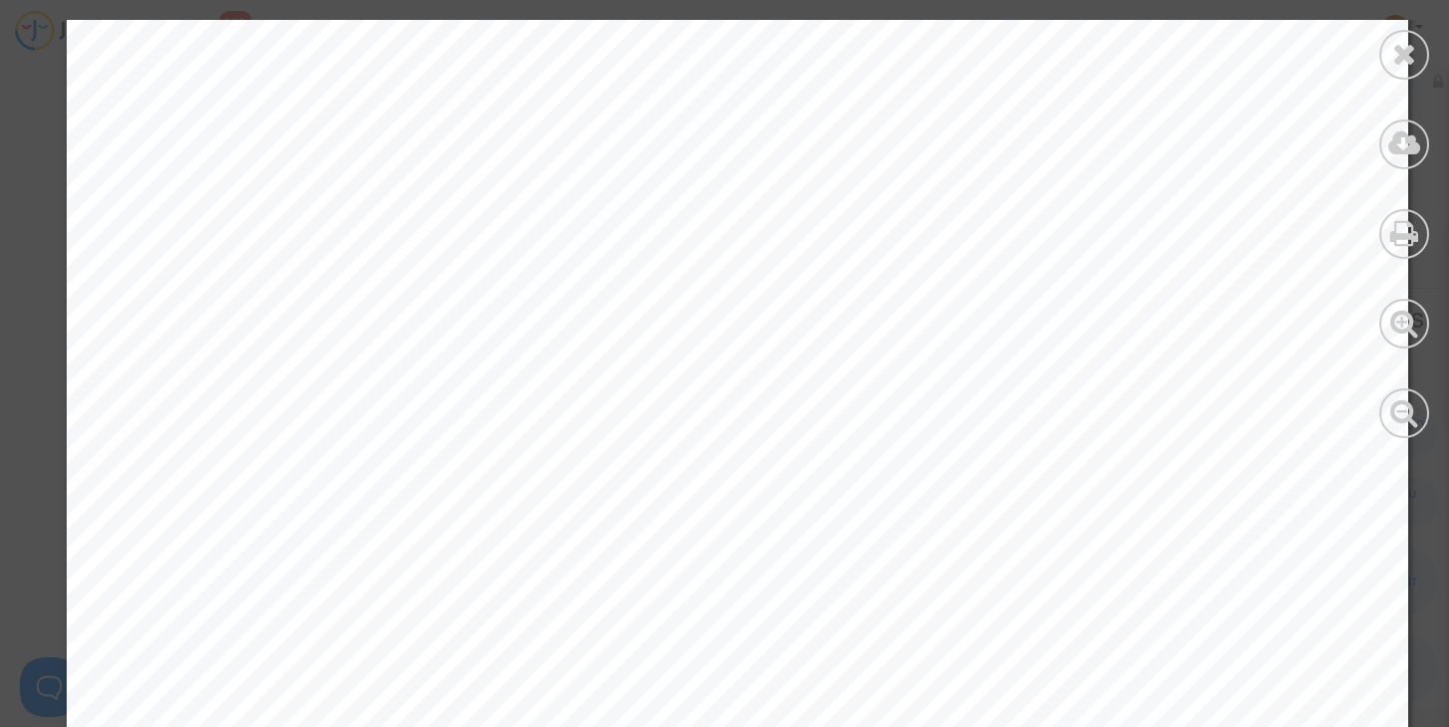
scroll to position [11, 0]
click at [1408, 63] on icon at bounding box center [1404, 54] width 25 height 30
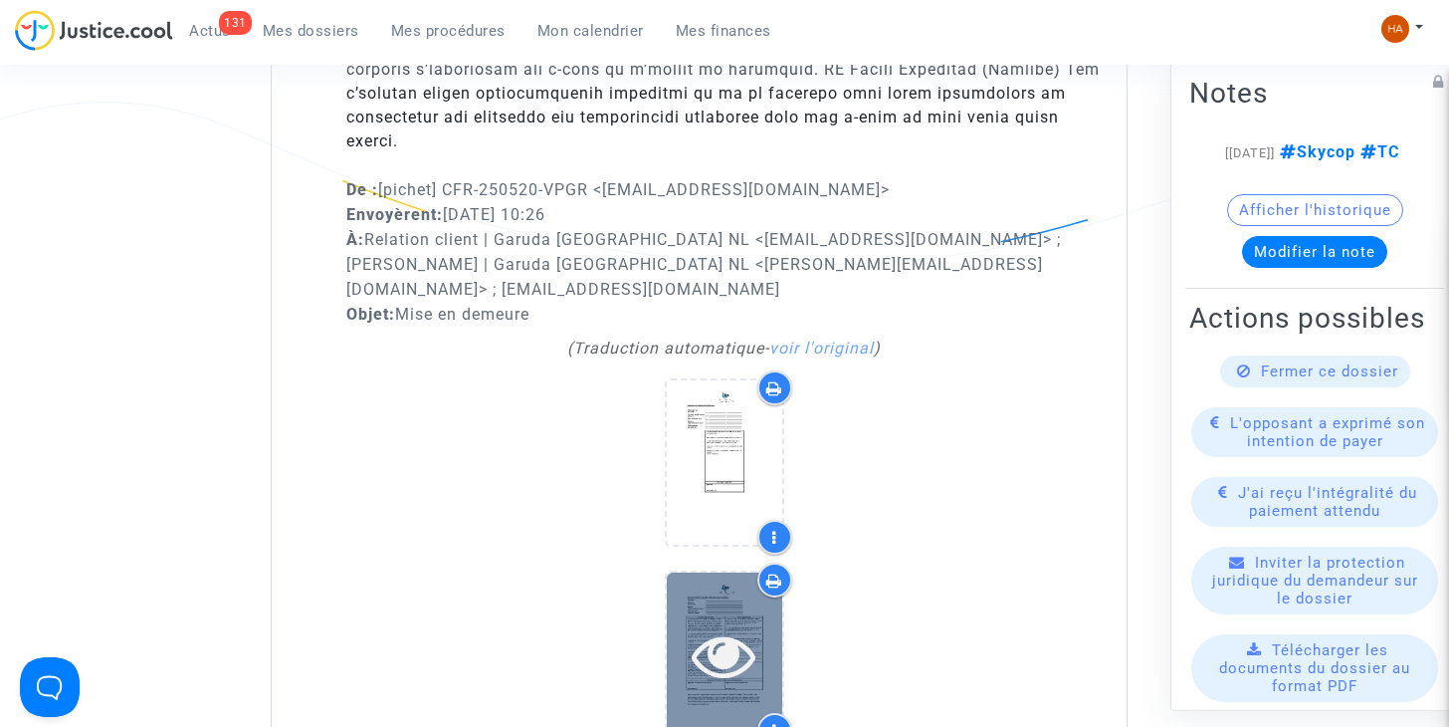
click at [730, 623] on icon at bounding box center [724, 655] width 65 height 64
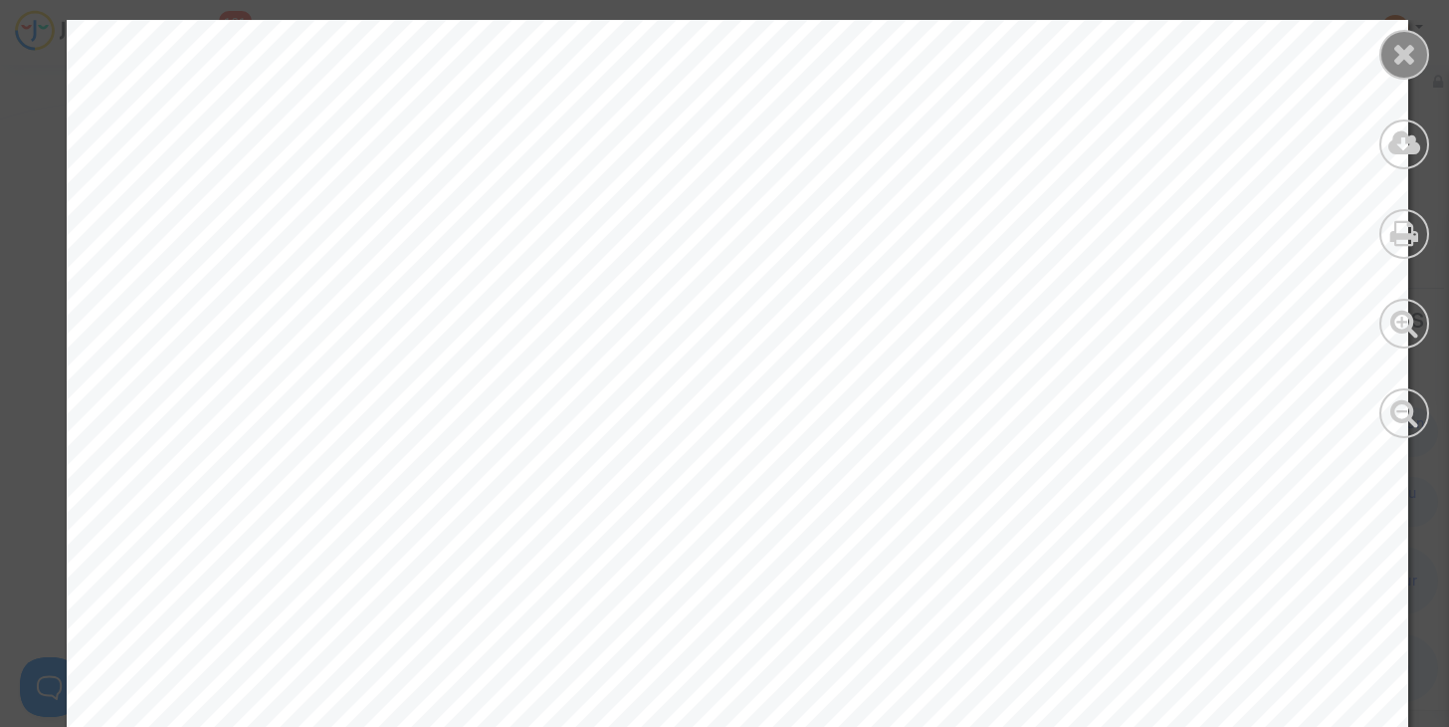
click at [1406, 53] on icon at bounding box center [1404, 54] width 25 height 30
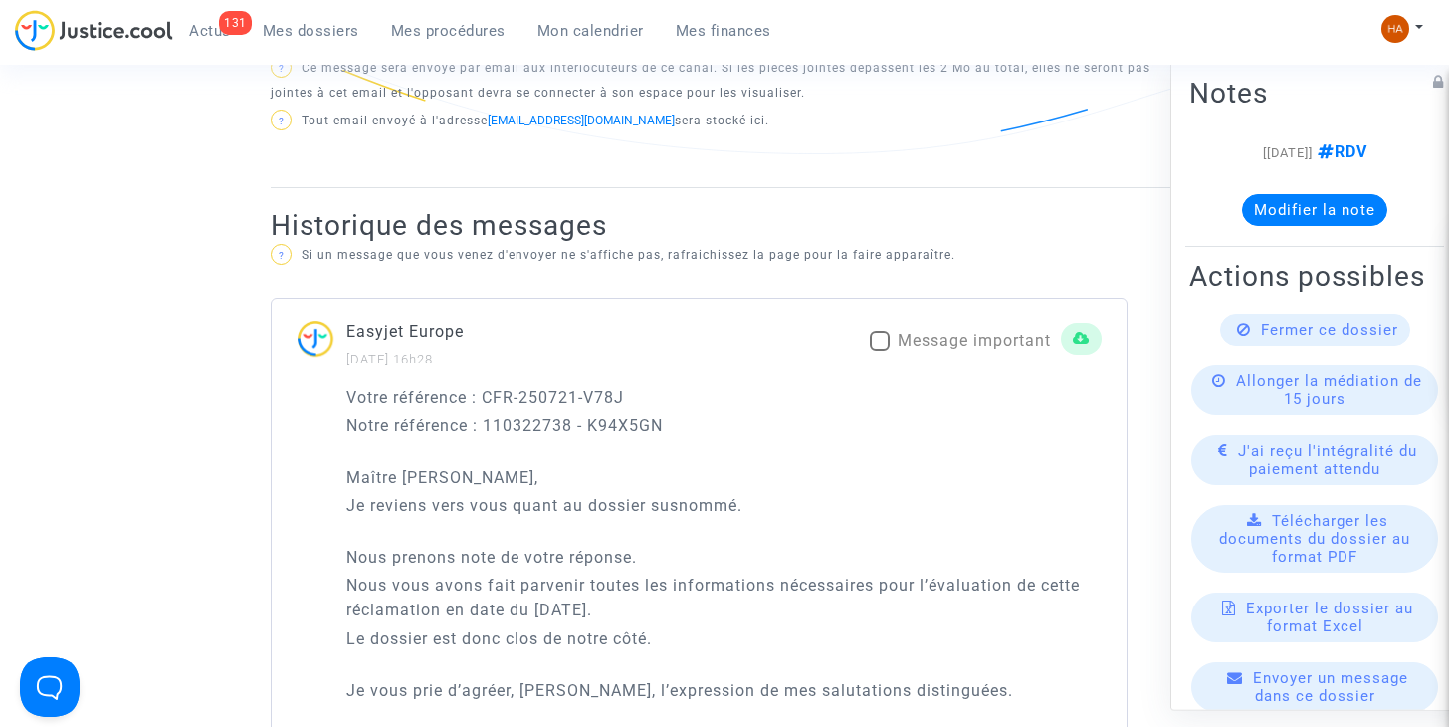
scroll to position [1298, 0]
click at [882, 344] on span at bounding box center [880, 341] width 20 height 20
click at [880, 351] on input "Message important" at bounding box center [879, 351] width 1 height 1
checkbox input "true"
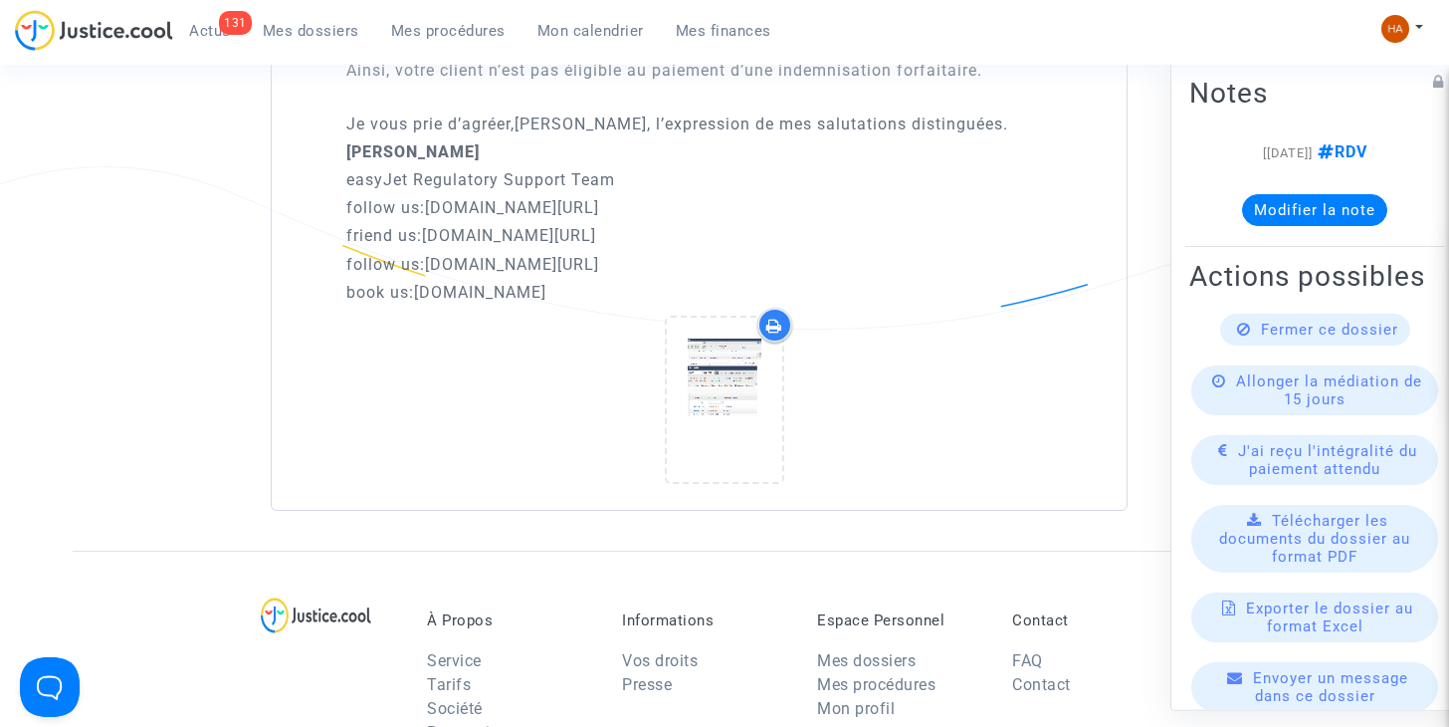
scroll to position [3493, 0]
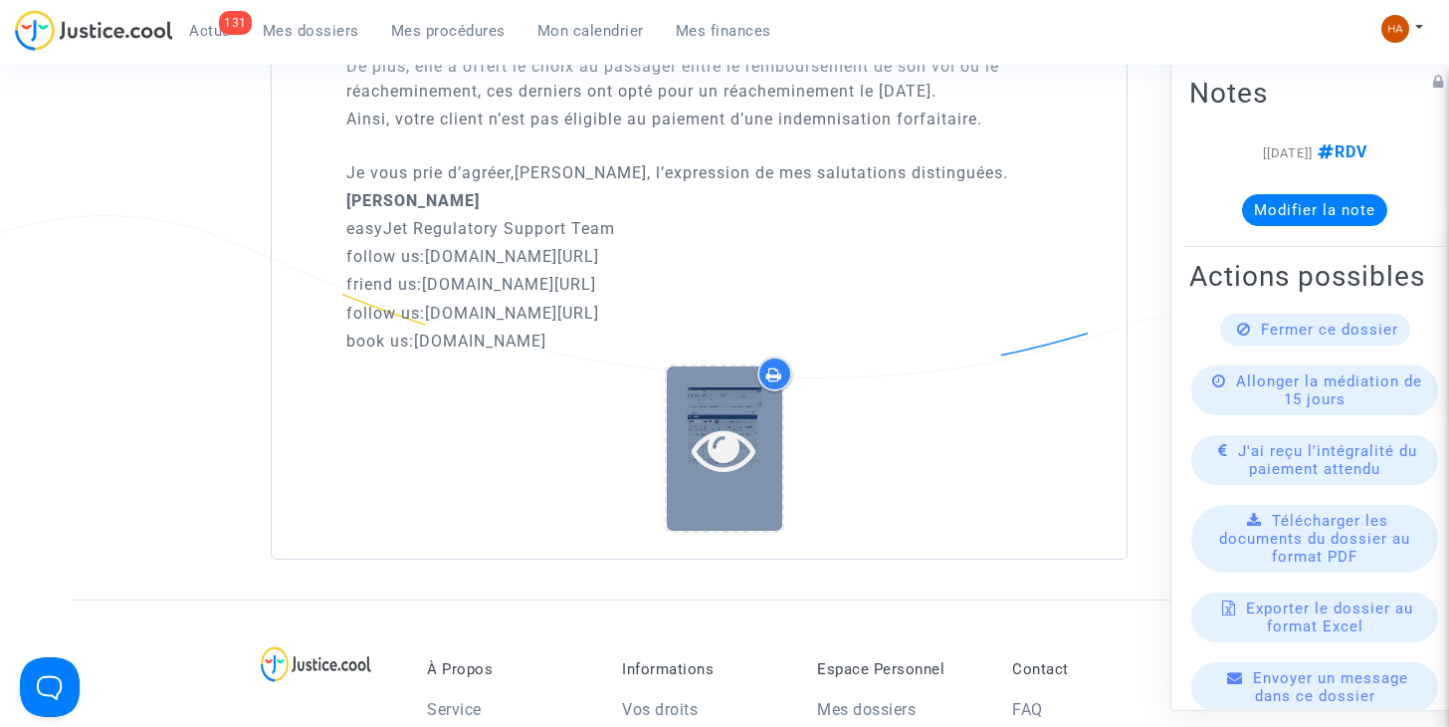
click at [704, 485] on div at bounding box center [724, 448] width 115 height 164
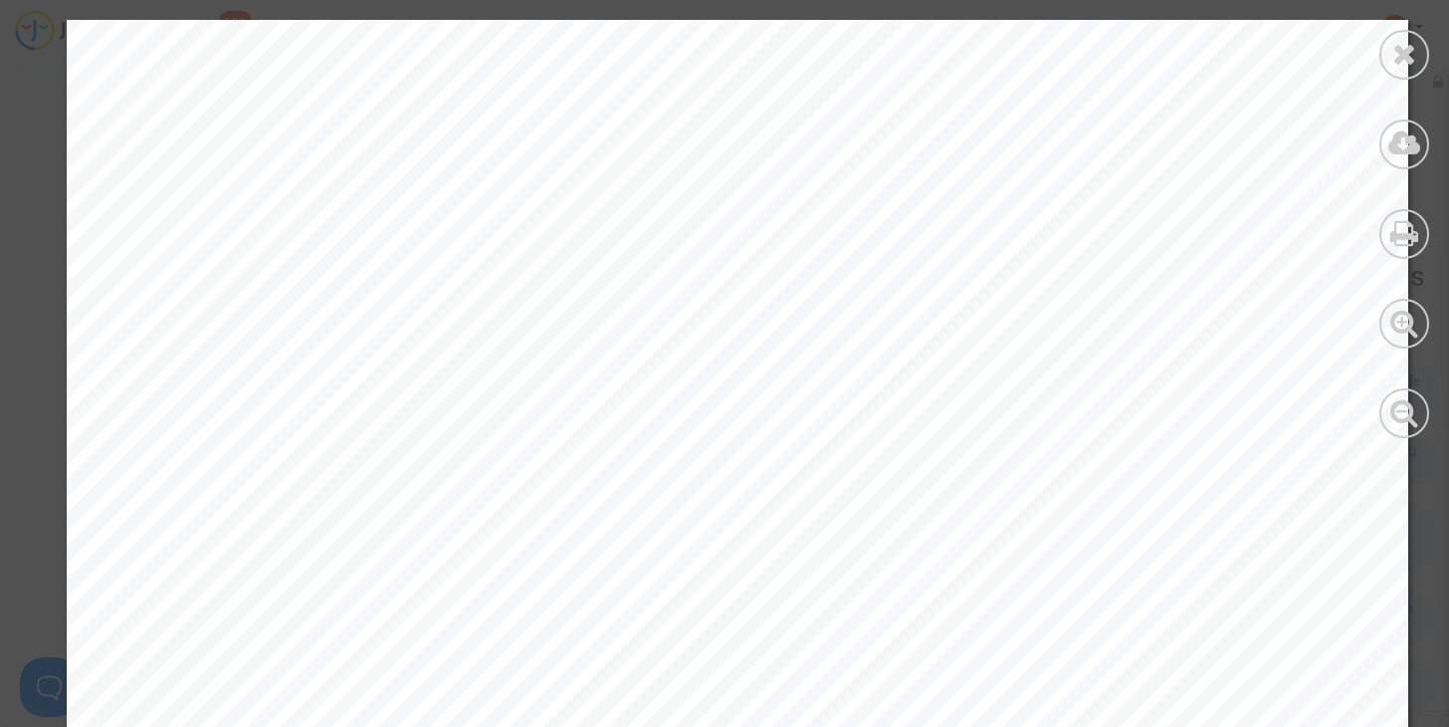
scroll to position [2100, 0]
click at [1415, 48] on icon at bounding box center [1404, 54] width 25 height 30
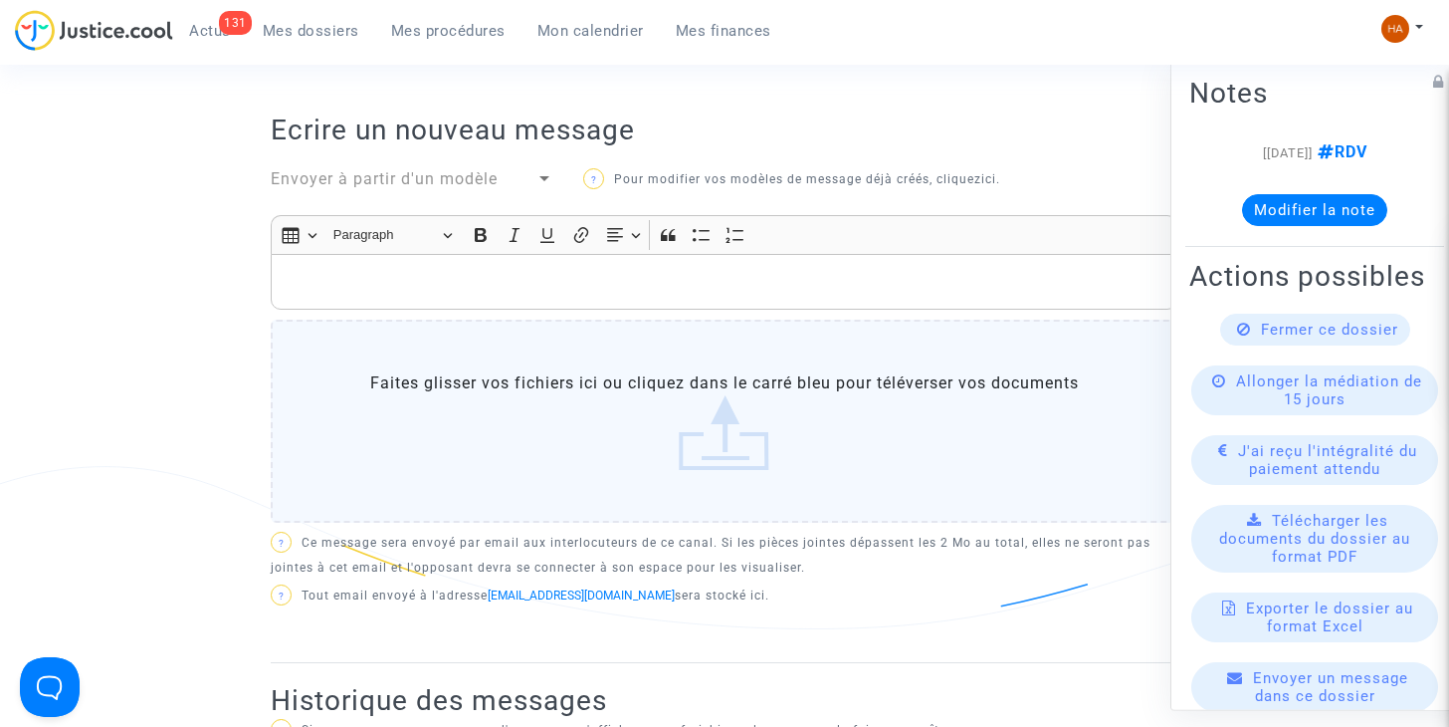
scroll to position [823, 0]
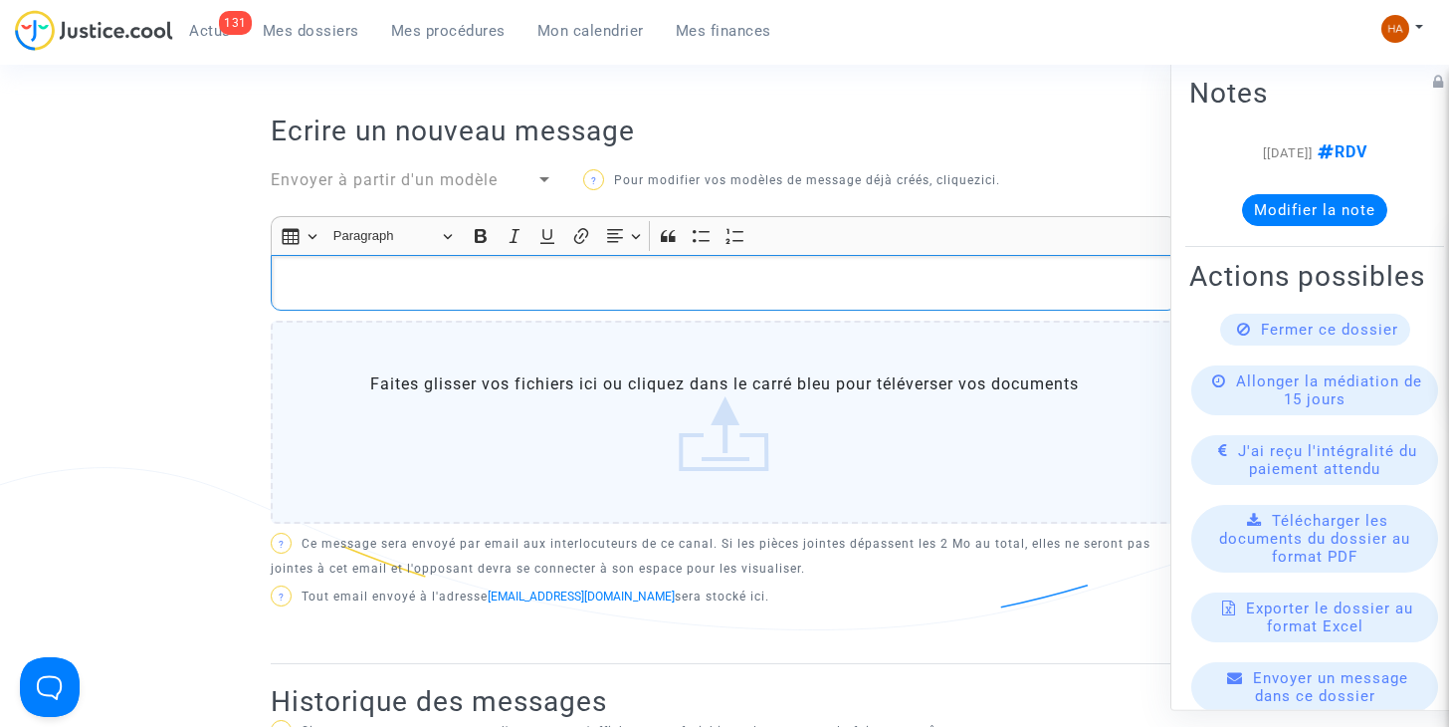
click at [373, 286] on p "Rich Text Editor, main" at bounding box center [725, 283] width 886 height 25
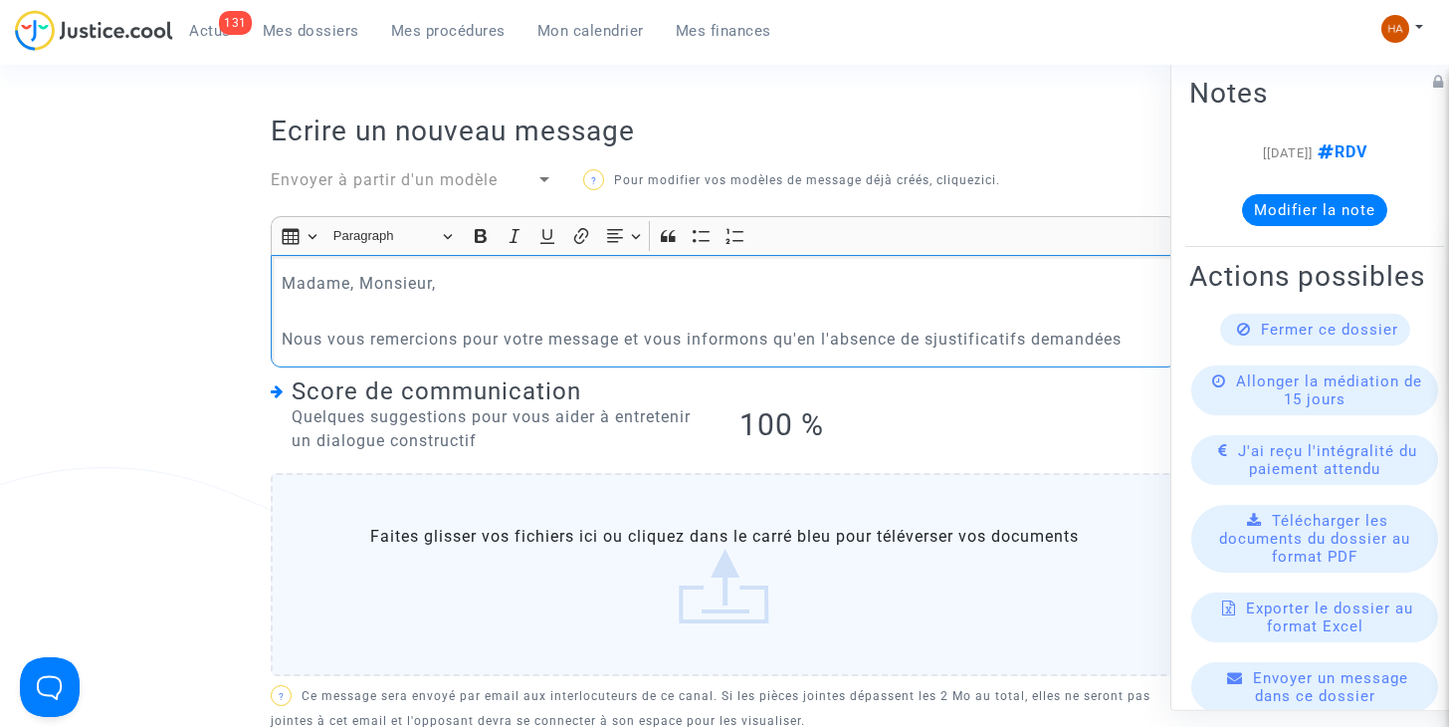
click at [930, 339] on p "Nous vous remercions pour votre message et vous informons qu'en l'absence de sj…" at bounding box center [725, 338] width 886 height 25
click at [1132, 341] on p "Nous vous remercions pour votre message et vous informons qu'en l'absence des j…" at bounding box center [725, 338] width 886 height 25
click at [1139, 340] on p "Nous vous remercions pour votre message et vous informons qu'en l'absence des j…" at bounding box center [725, 338] width 886 height 25
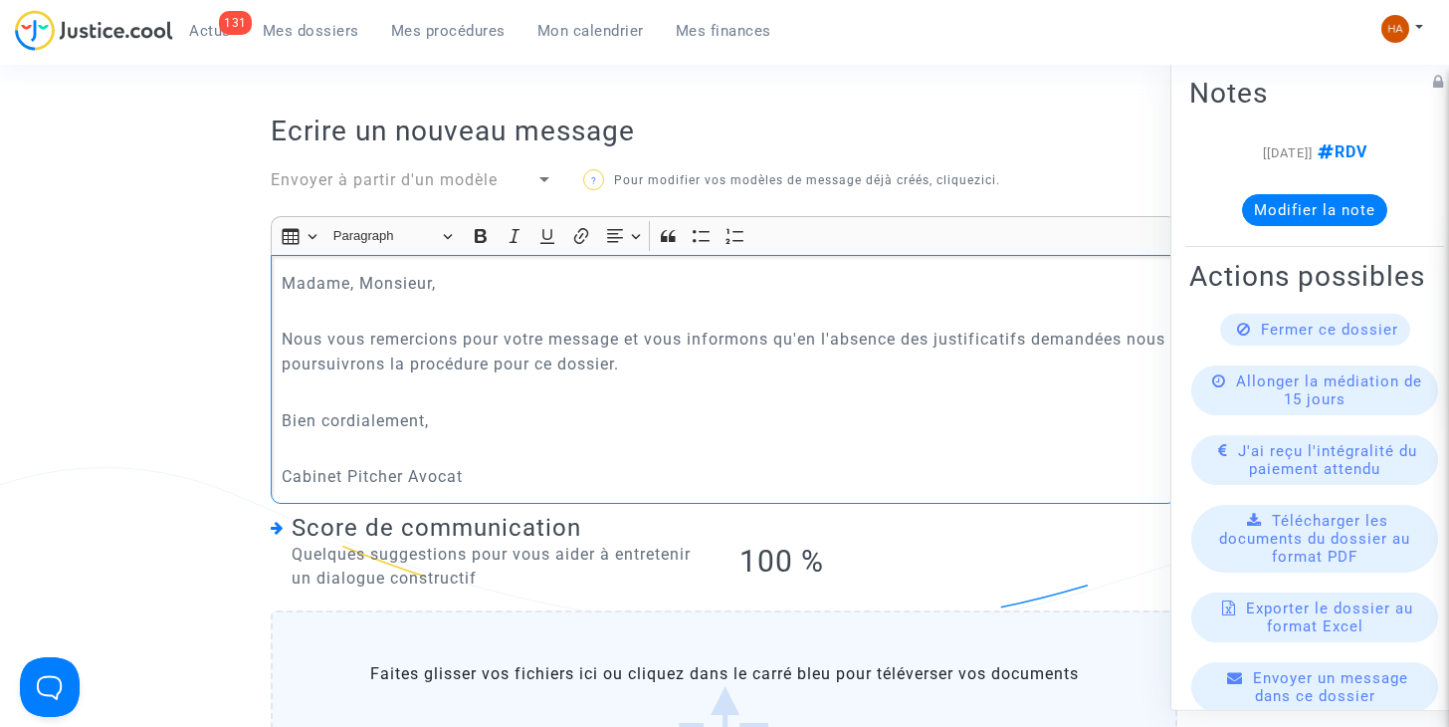
click at [322, 456] on p "Rich Text Editor, main" at bounding box center [725, 448] width 886 height 25
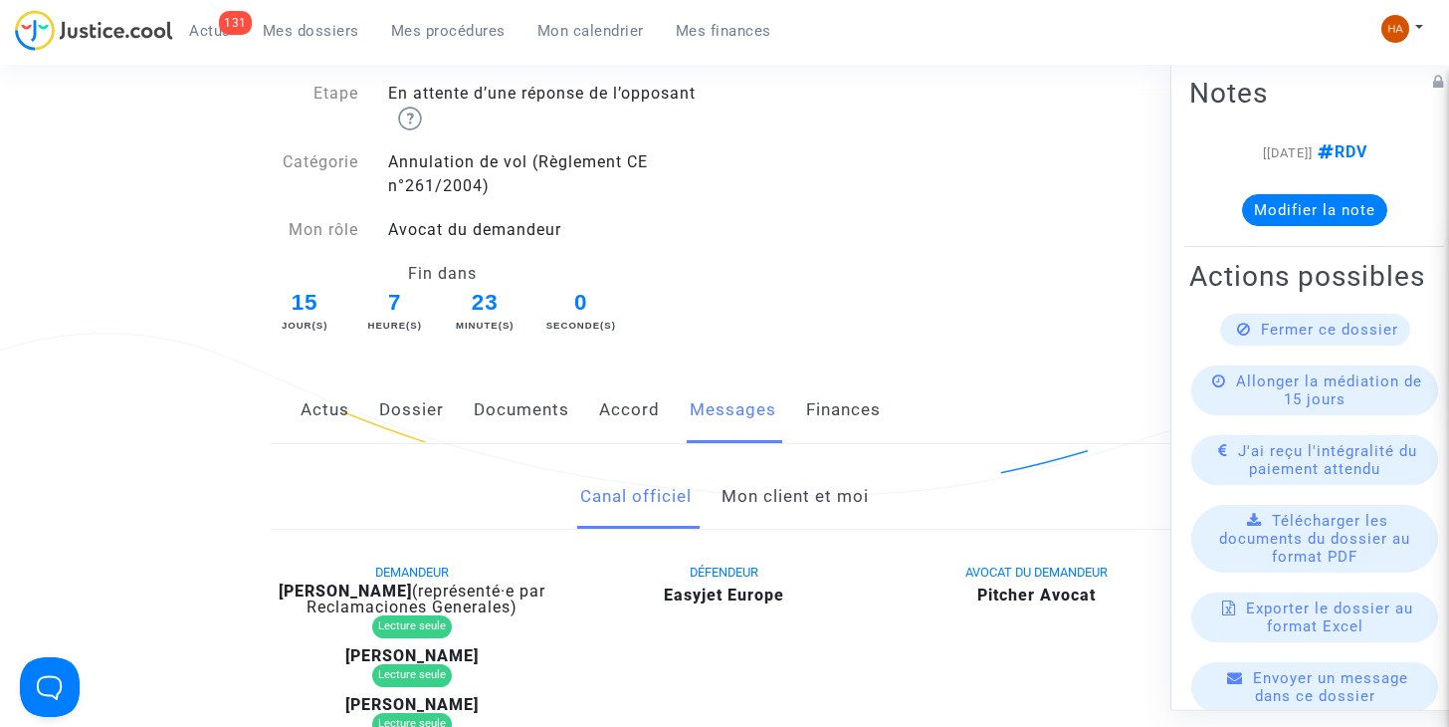
scroll to position [0, 0]
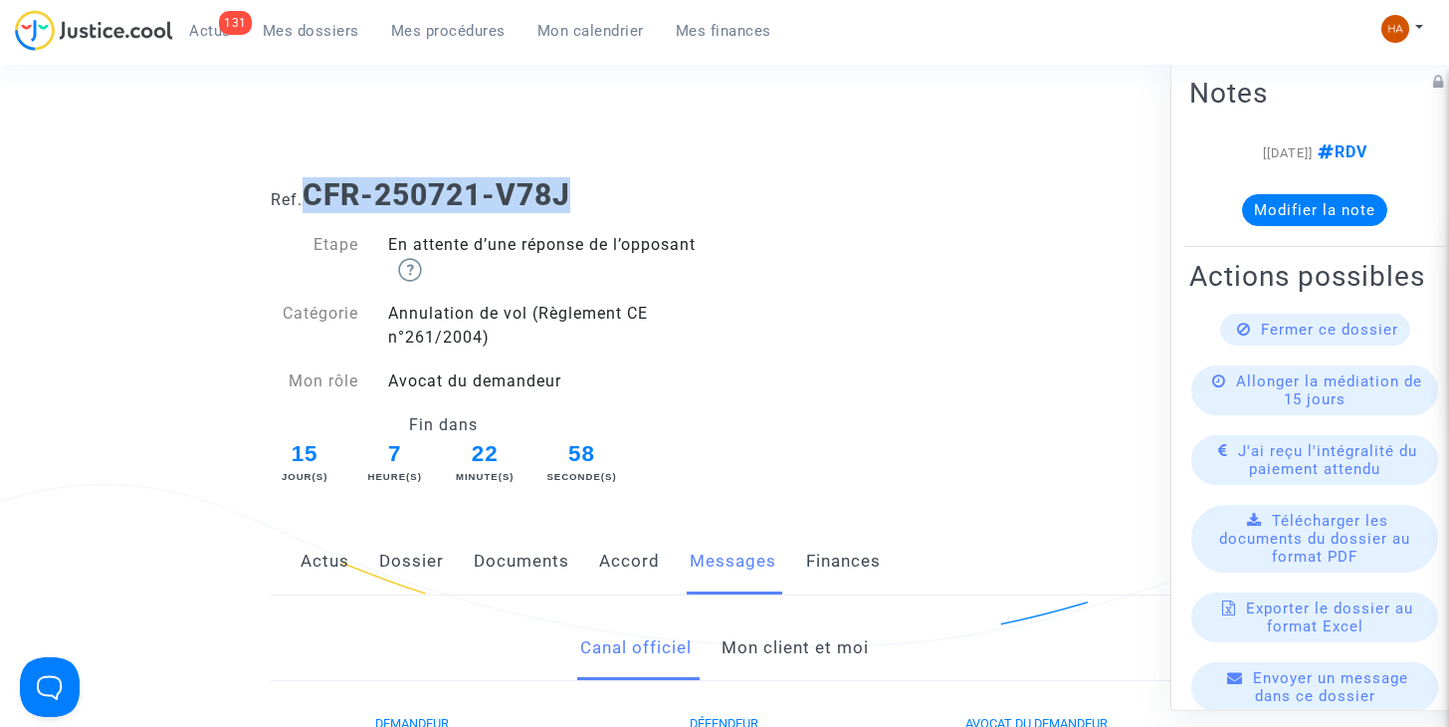
drag, startPoint x: 590, startPoint y: 205, endPoint x: 313, endPoint y: 203, distance: 277.7
click at [313, 203] on h1 "Ref. CFR-250721-V78J" at bounding box center [724, 195] width 907 height 36
copy b "CFR-250721-V78J"
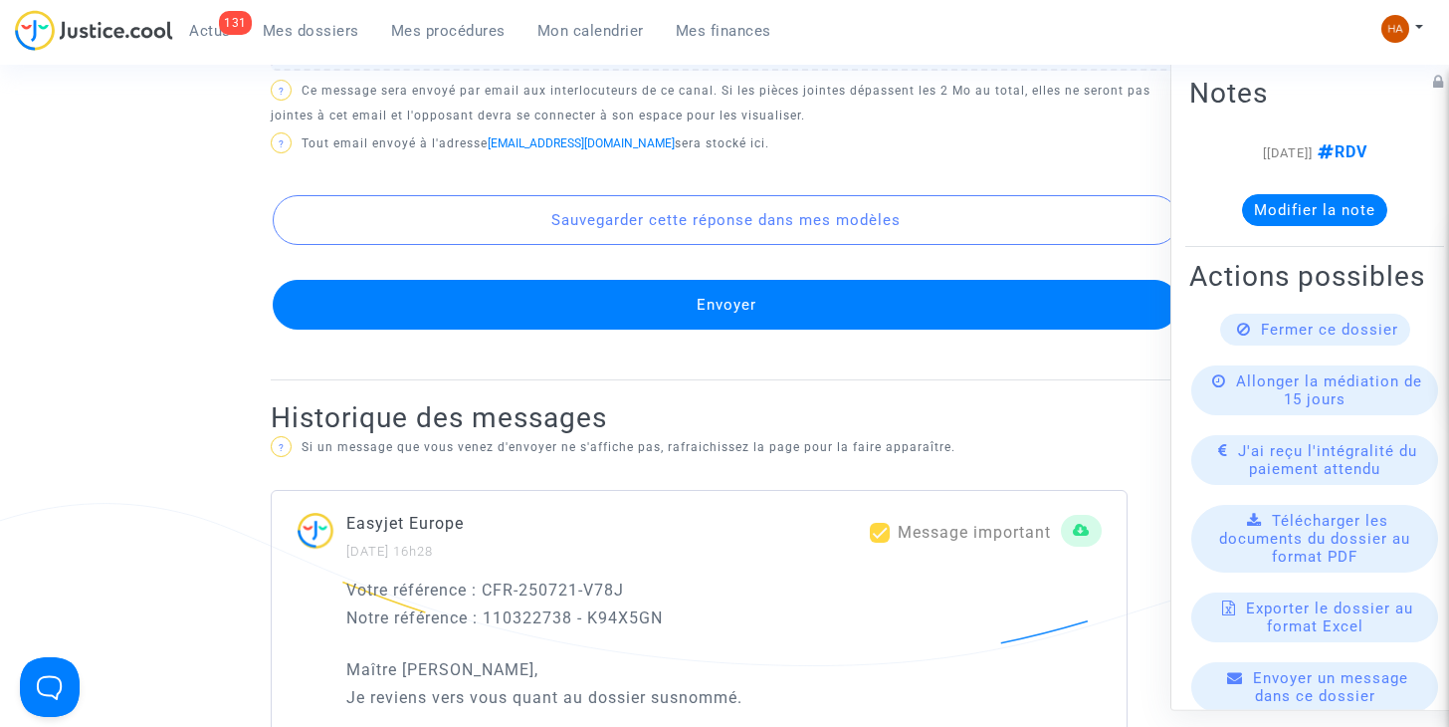
scroll to position [1597, 0]
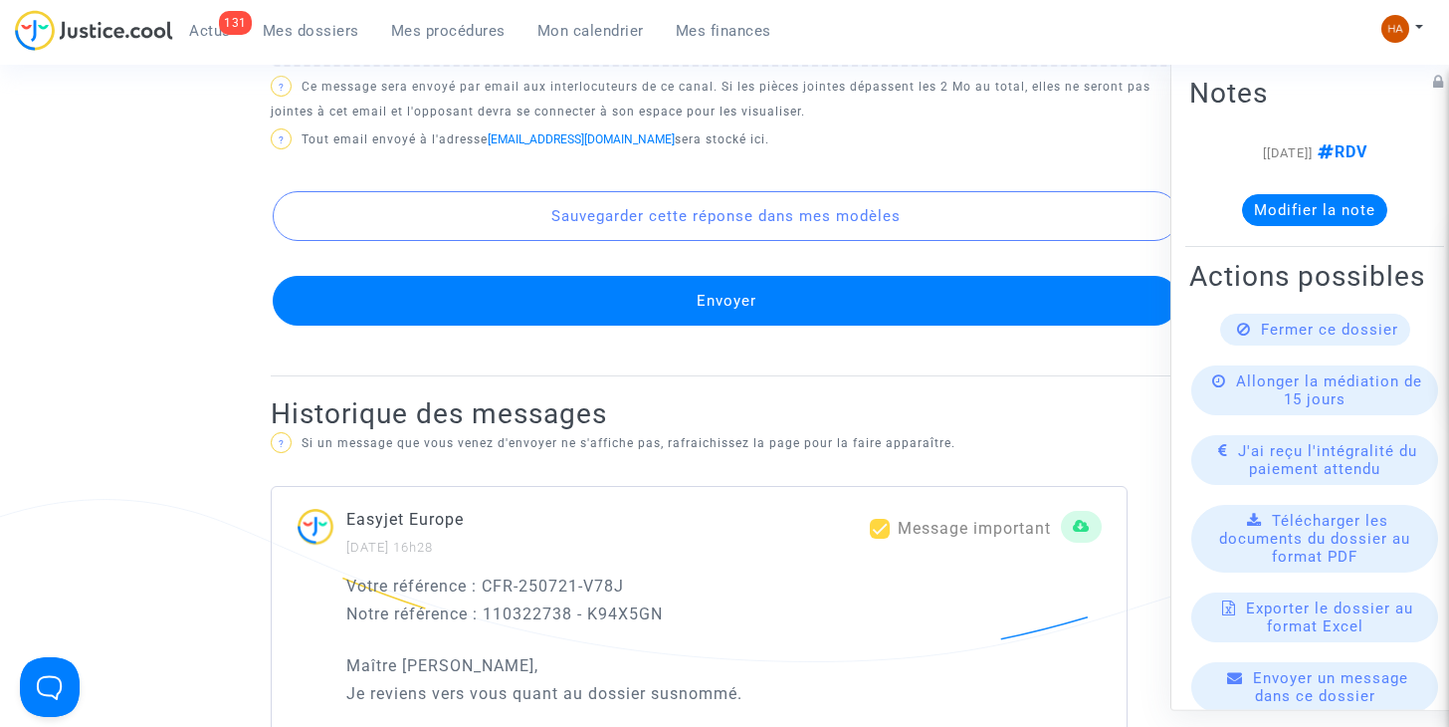
click at [911, 311] on button "Envoyer" at bounding box center [726, 301] width 907 height 50
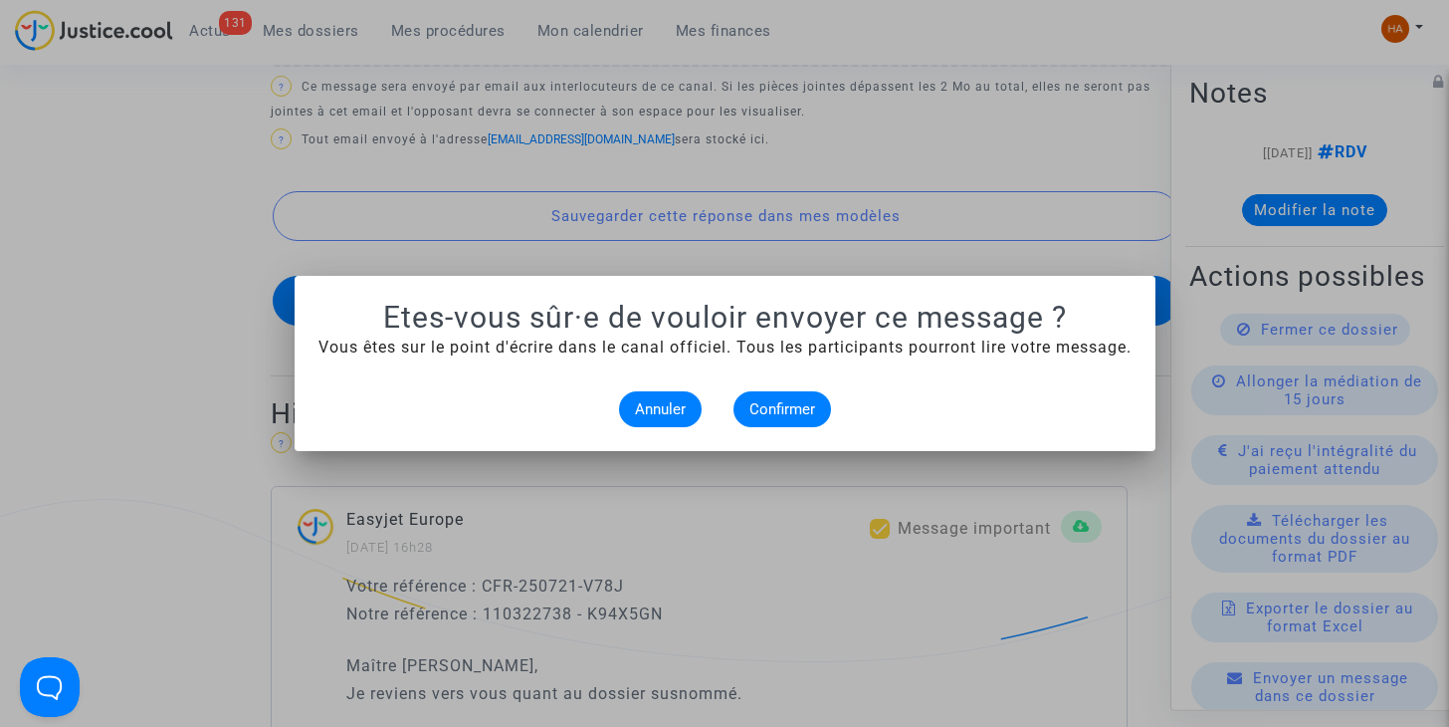
scroll to position [0, 0]
click at [780, 402] on span "Confirmer" at bounding box center [782, 409] width 66 height 18
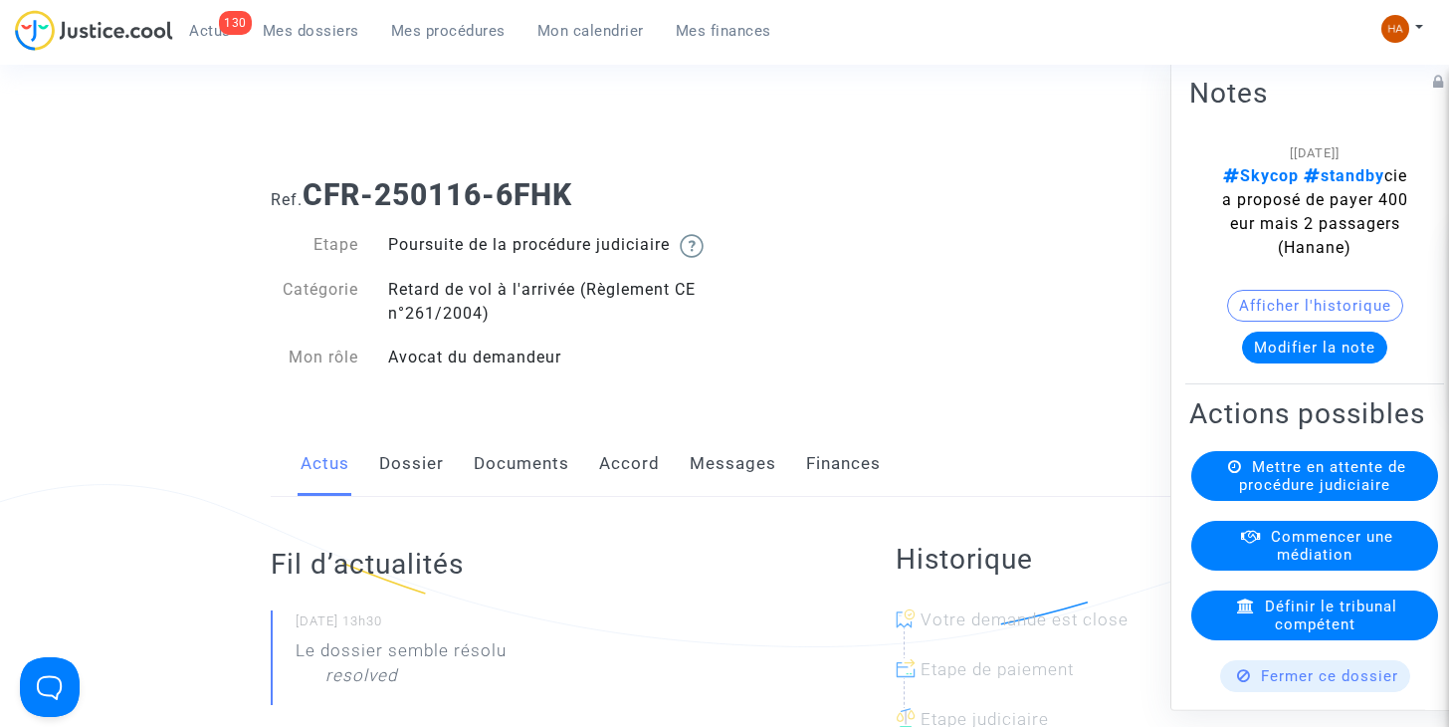
click at [708, 494] on link "Messages" at bounding box center [733, 464] width 87 height 66
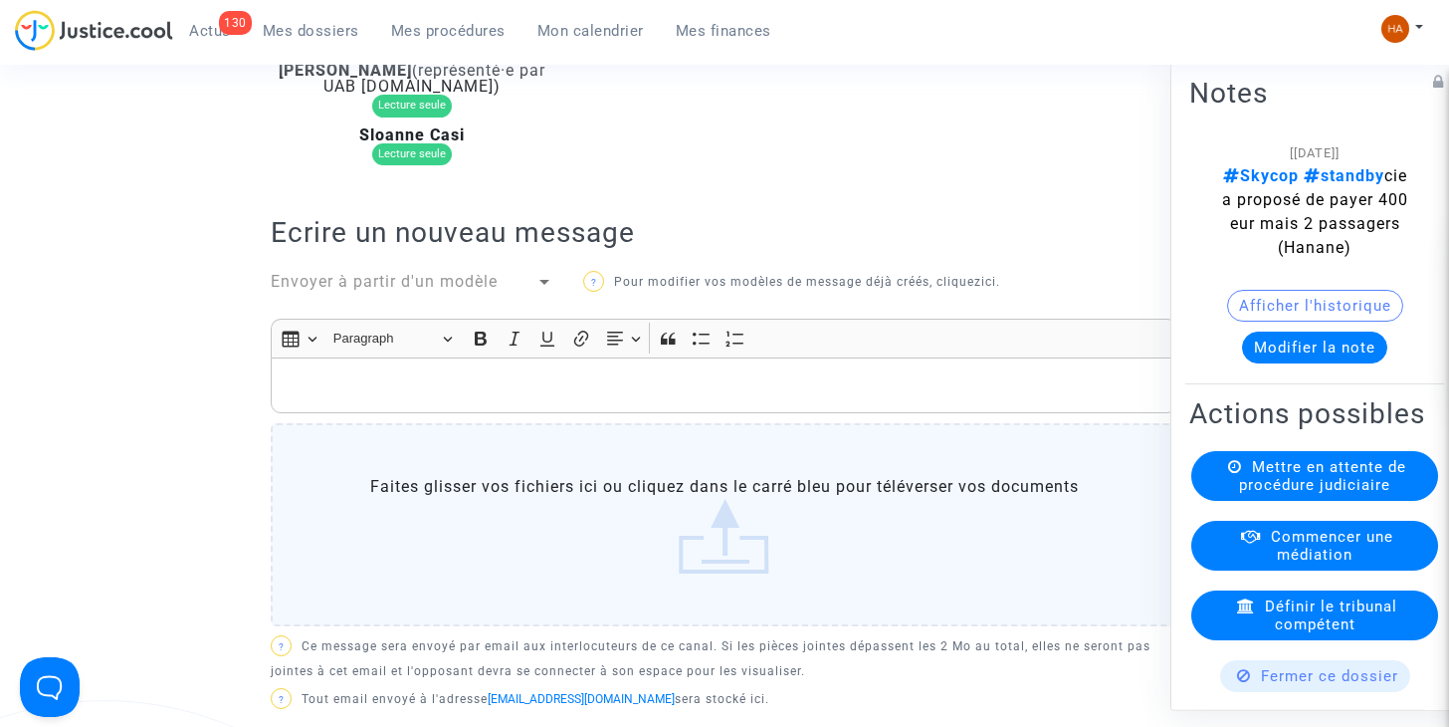
scroll to position [358, 0]
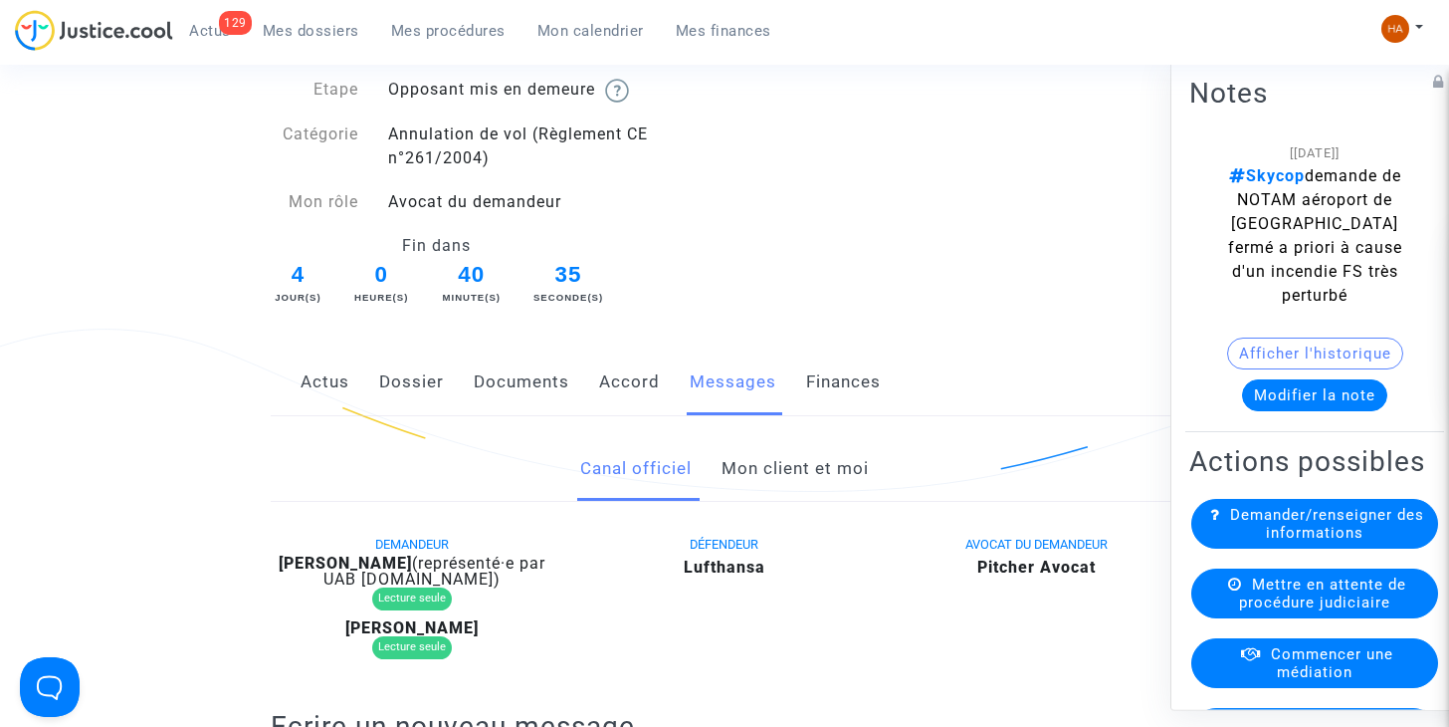
scroll to position [145, 0]
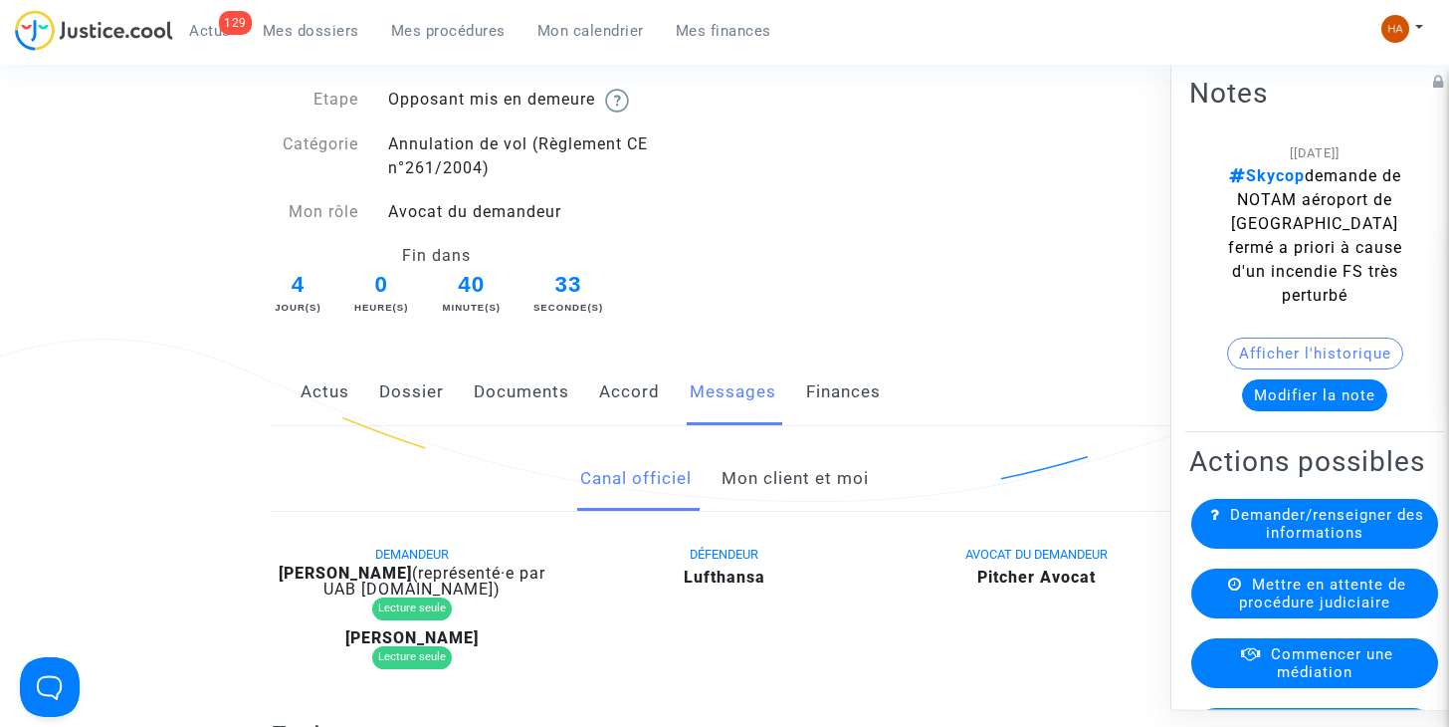
click at [503, 396] on link "Documents" at bounding box center [522, 392] width 96 height 66
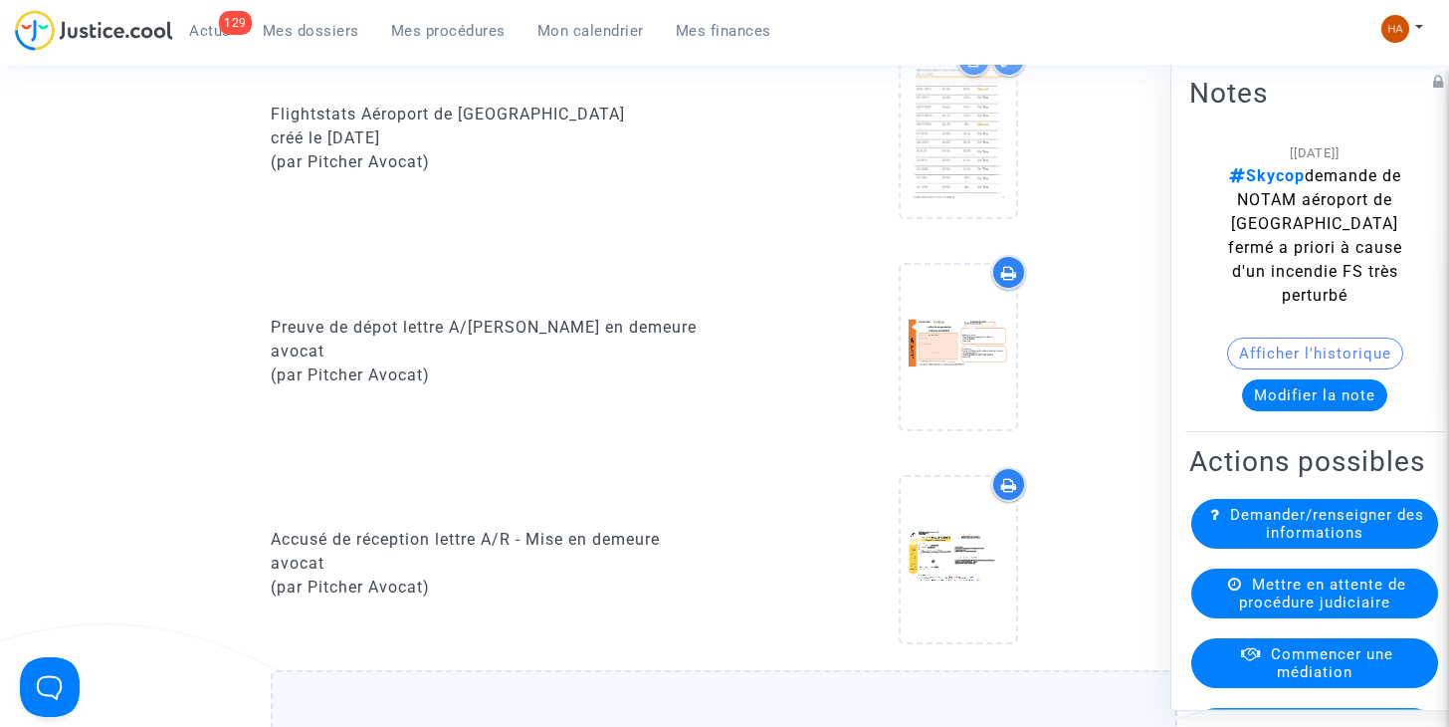
scroll to position [1475, 0]
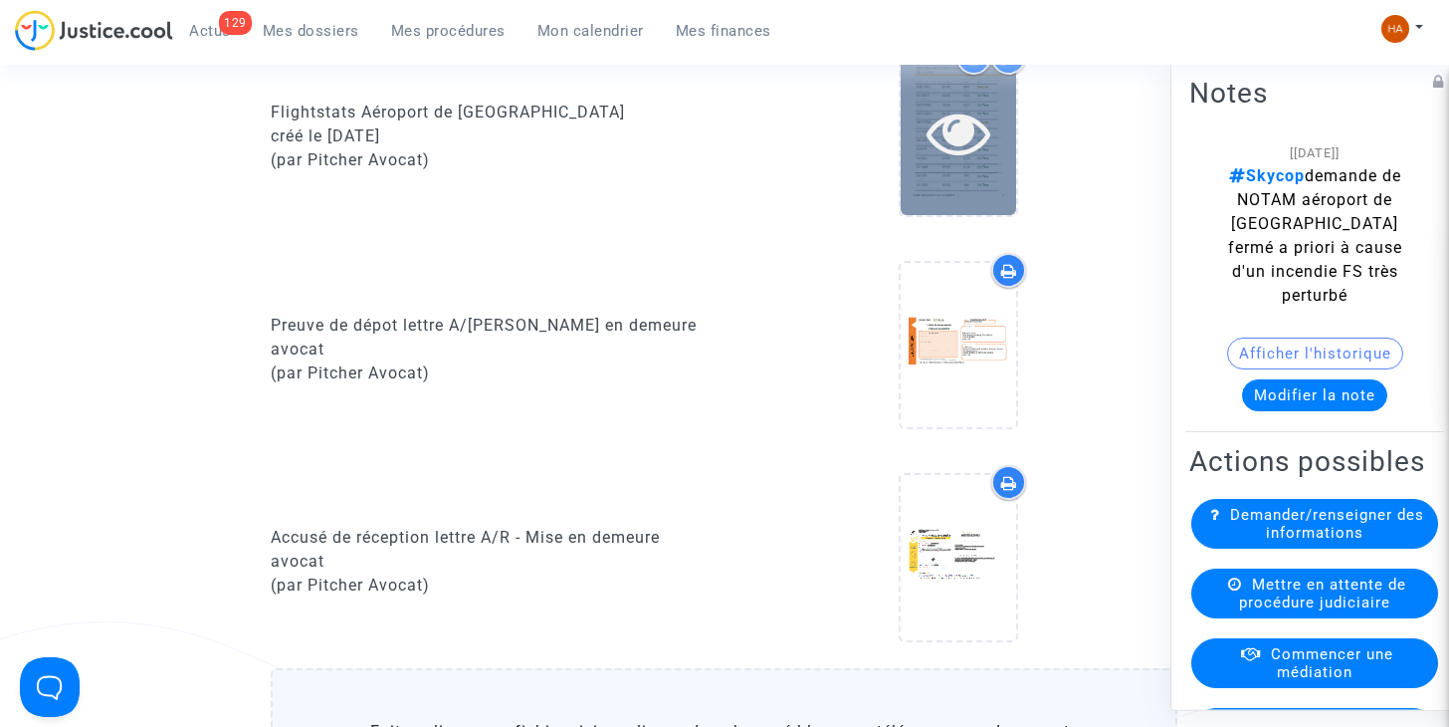
click at [977, 133] on icon at bounding box center [959, 133] width 65 height 64
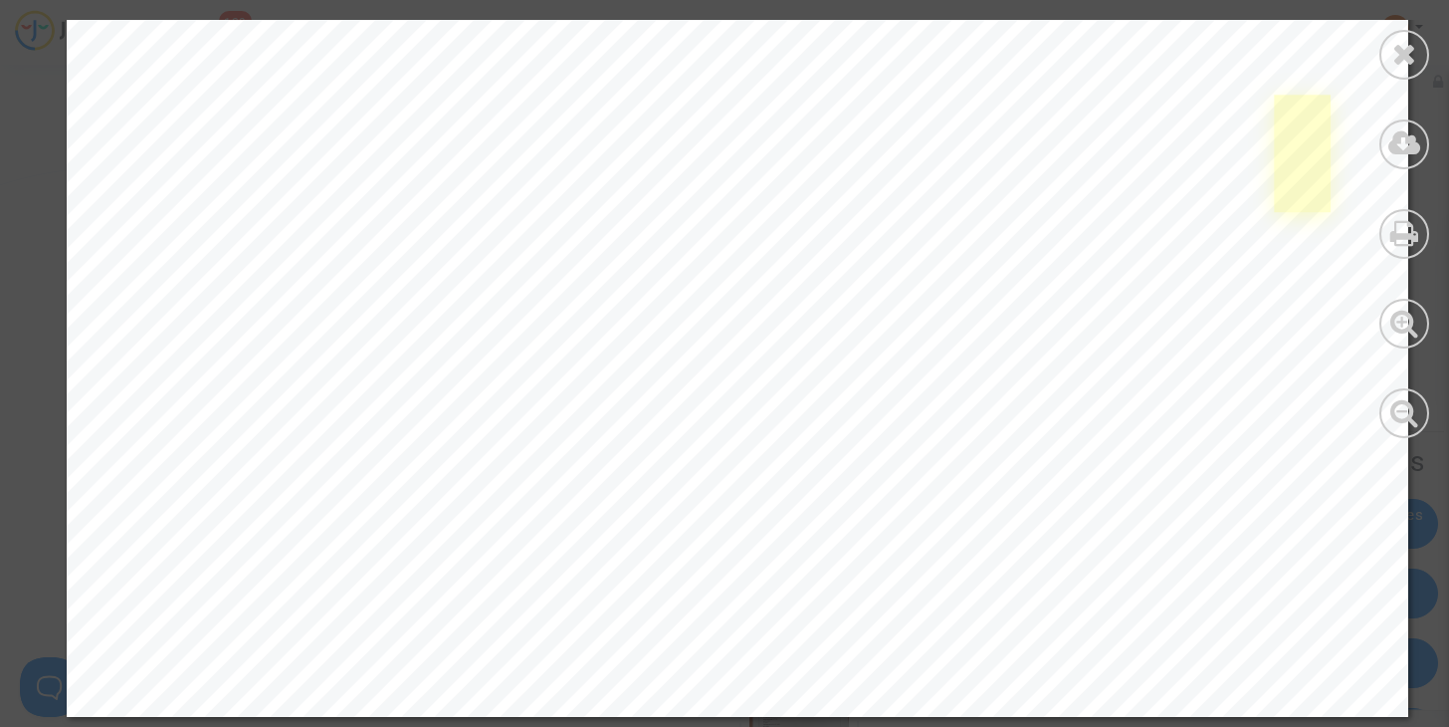
scroll to position [2766, 0]
click at [1401, 60] on icon at bounding box center [1404, 54] width 25 height 30
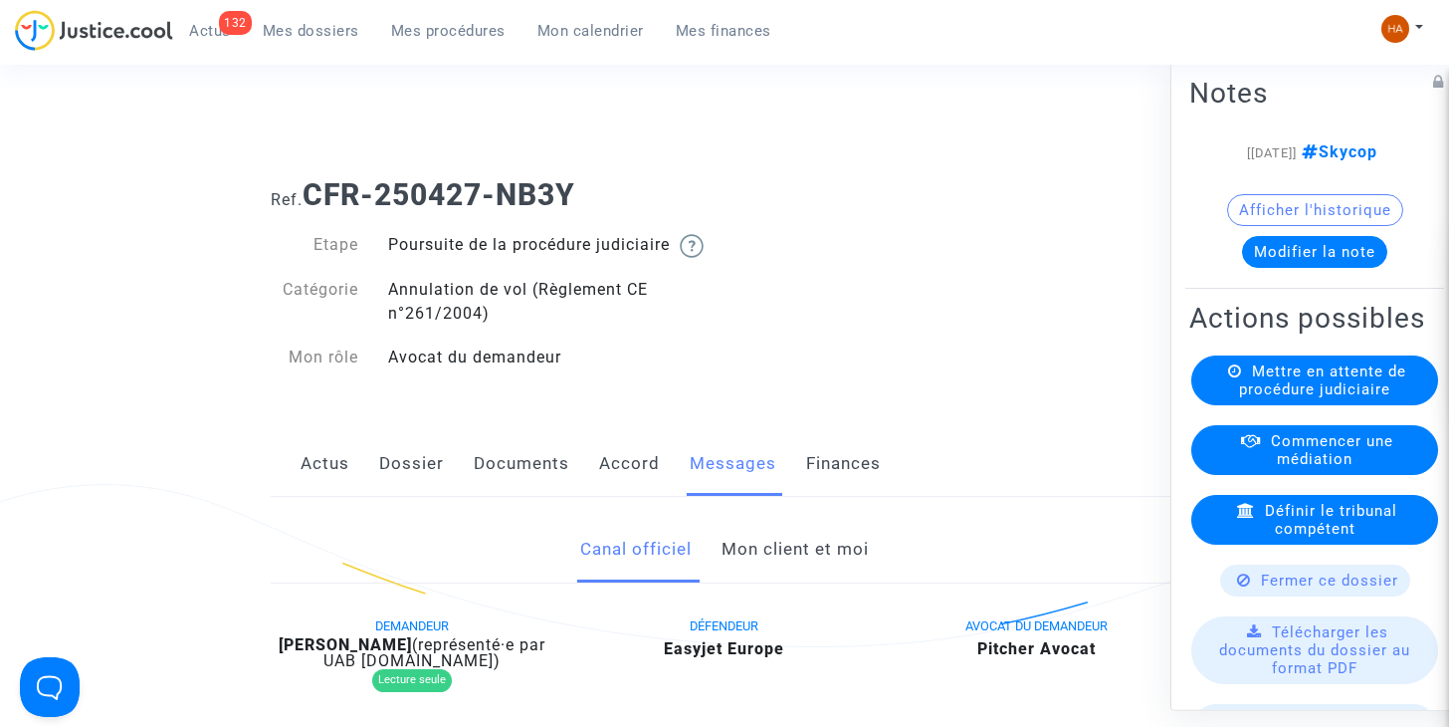
click at [795, 577] on link "Mon client et moi" at bounding box center [795, 550] width 147 height 66
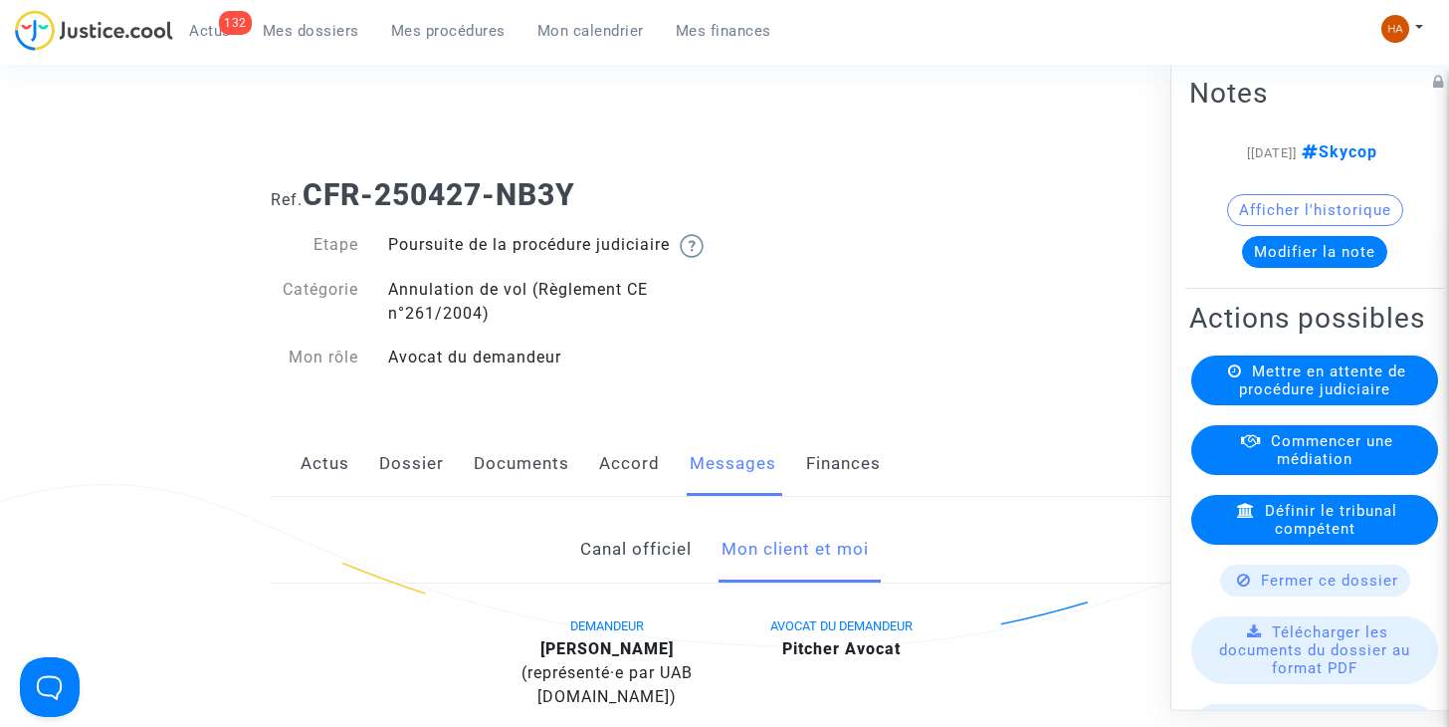
click at [610, 569] on link "Canal officiel" at bounding box center [635, 550] width 111 height 66
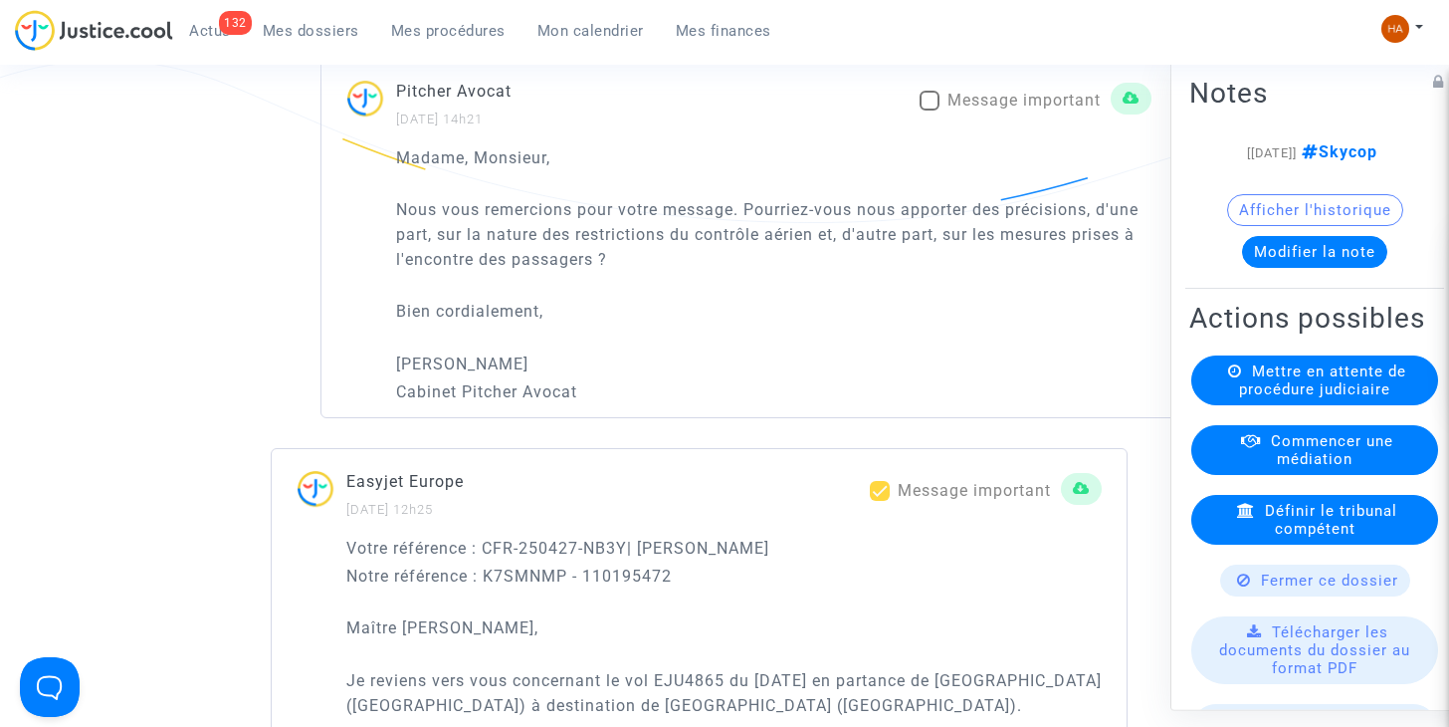
scroll to position [2037, 0]
click at [934, 109] on span at bounding box center [930, 100] width 20 height 20
click at [930, 110] on input "Message important" at bounding box center [929, 109] width 1 height 1
checkbox input "true"
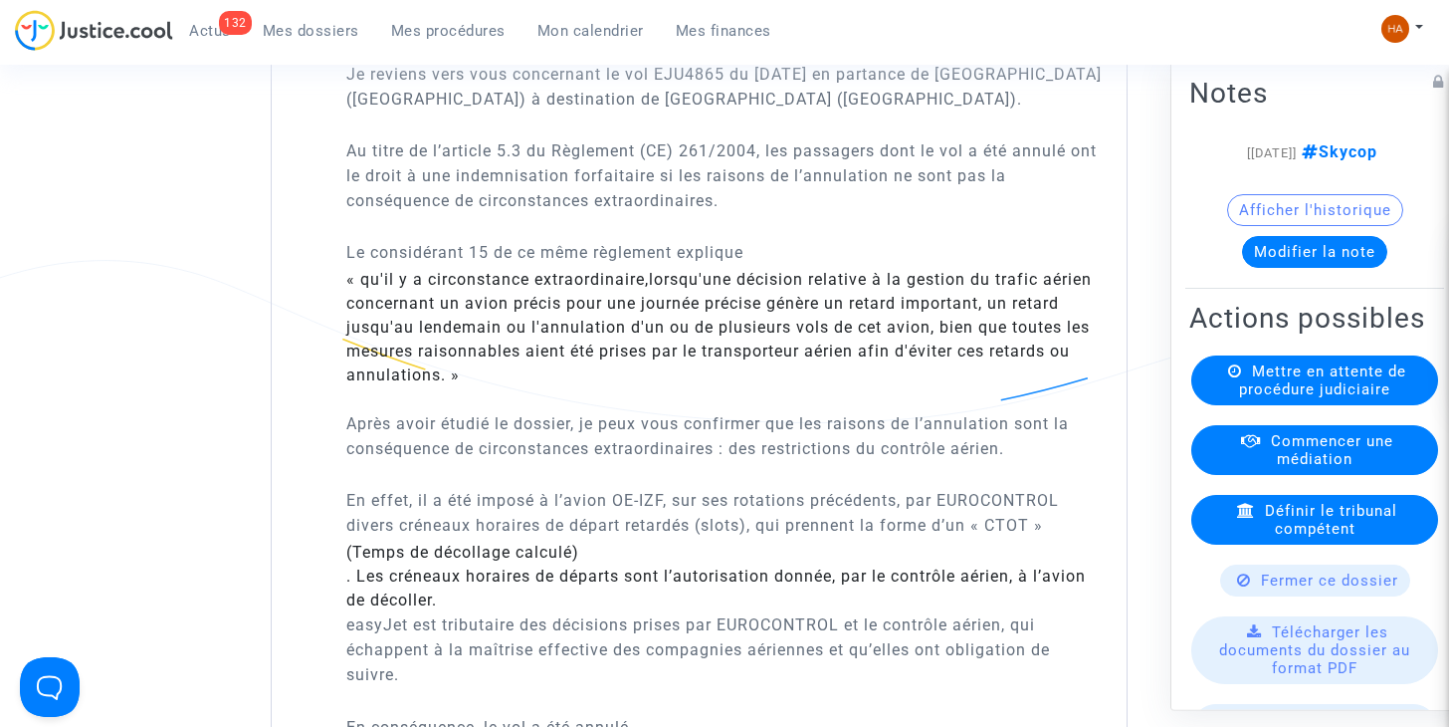
scroll to position [2641, 0]
drag, startPoint x: 861, startPoint y: 203, endPoint x: 682, endPoint y: 399, distance: 265.6
click at [682, 388] on div "« qu'il y a circonstance extraordinaire, lorsqu'une décision relative à la gest…" at bounding box center [723, 328] width 755 height 119
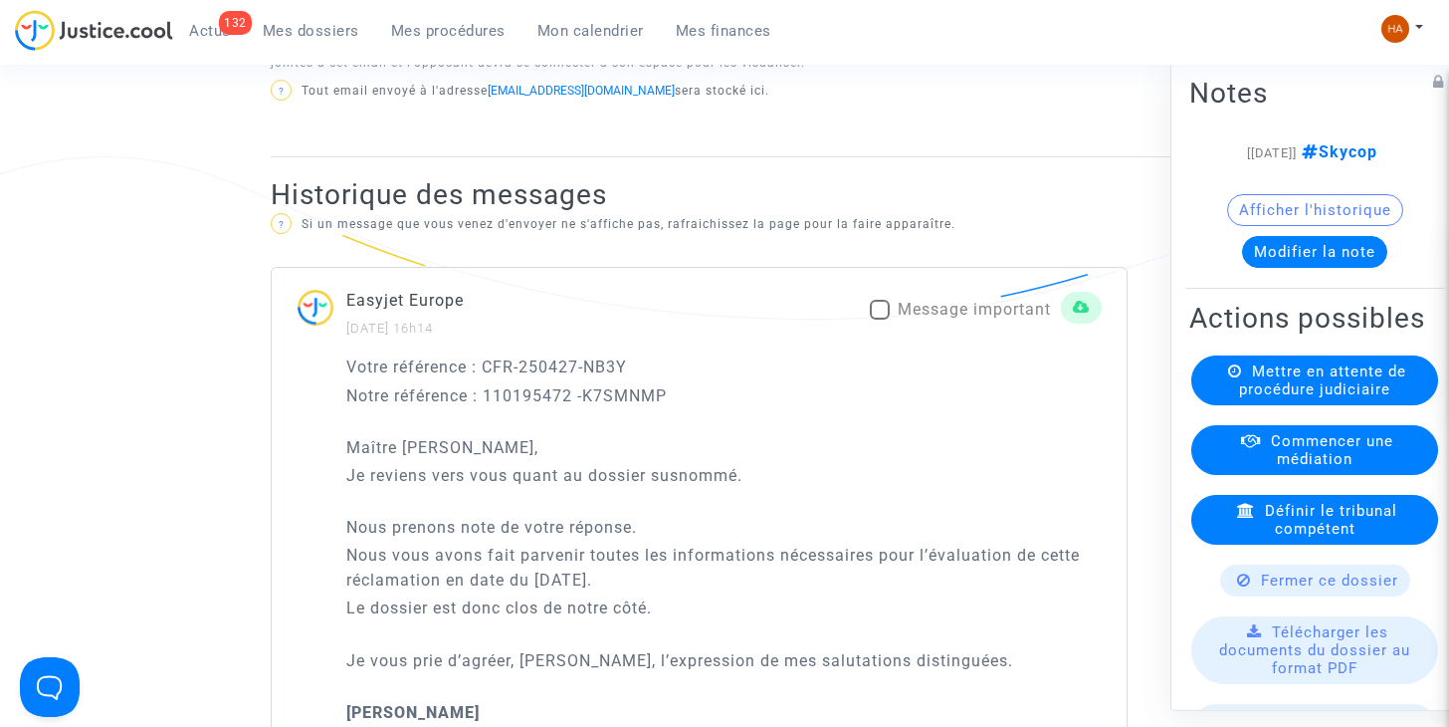
scroll to position [1133, 0]
click at [883, 320] on span at bounding box center [880, 311] width 20 height 20
click at [880, 321] on input "Message important" at bounding box center [879, 320] width 1 height 1
checkbox input "true"
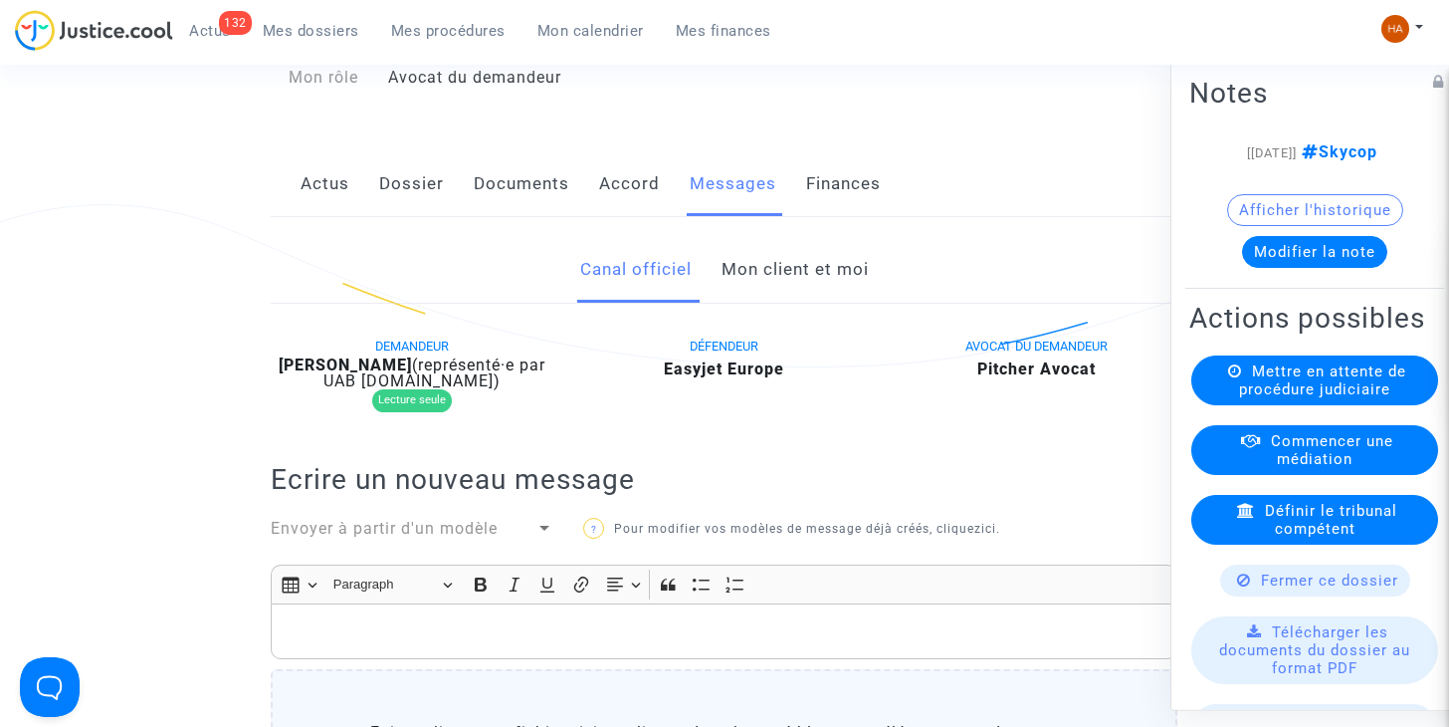
scroll to position [279, 0]
click at [813, 299] on link "Mon client et moi" at bounding box center [795, 271] width 147 height 66
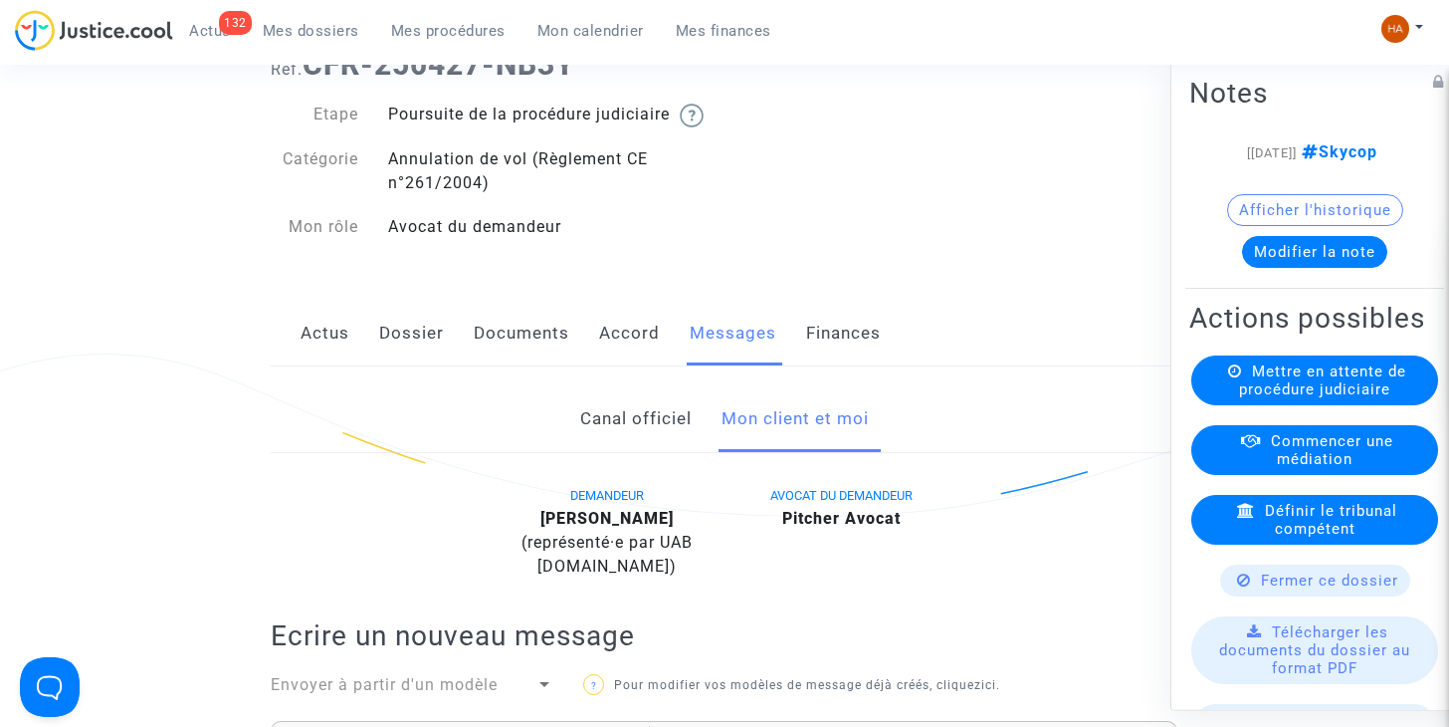
scroll to position [122, 0]
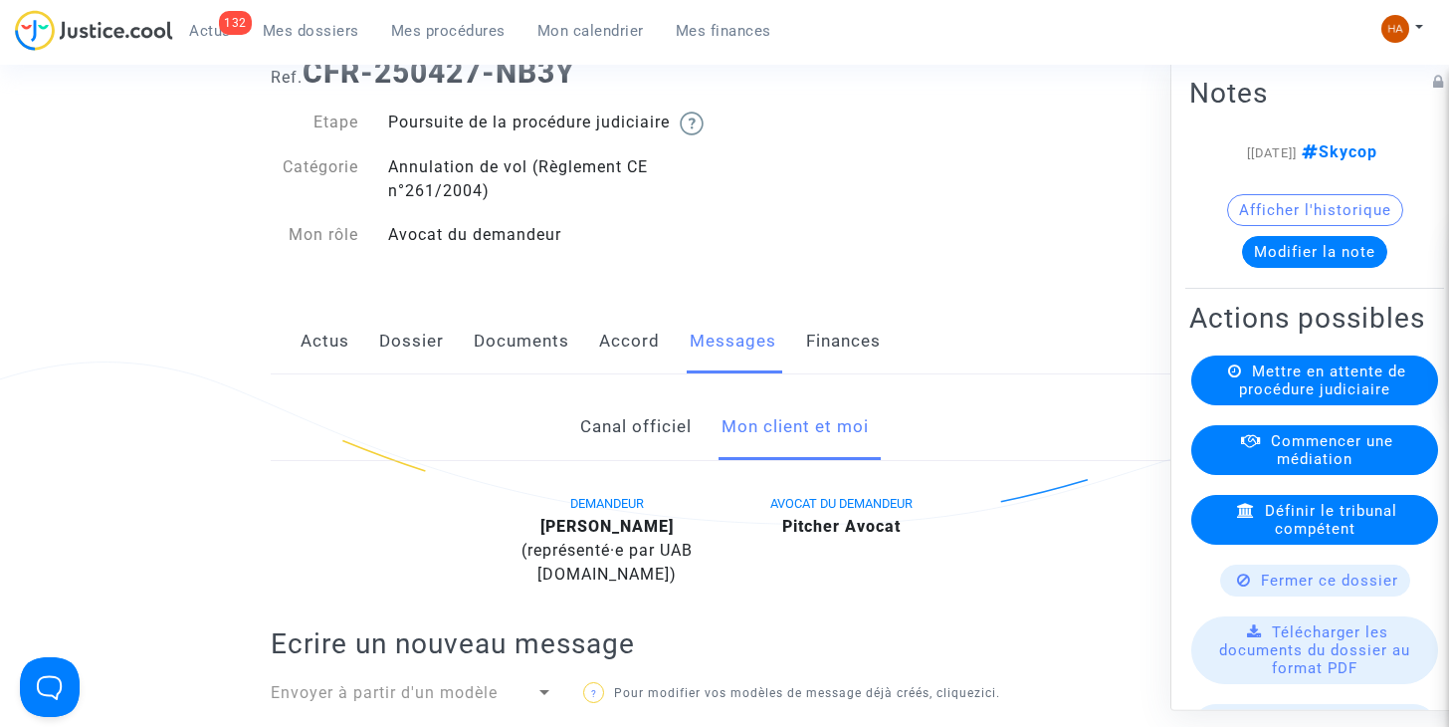
click at [607, 459] on link "Canal officiel" at bounding box center [635, 427] width 111 height 66
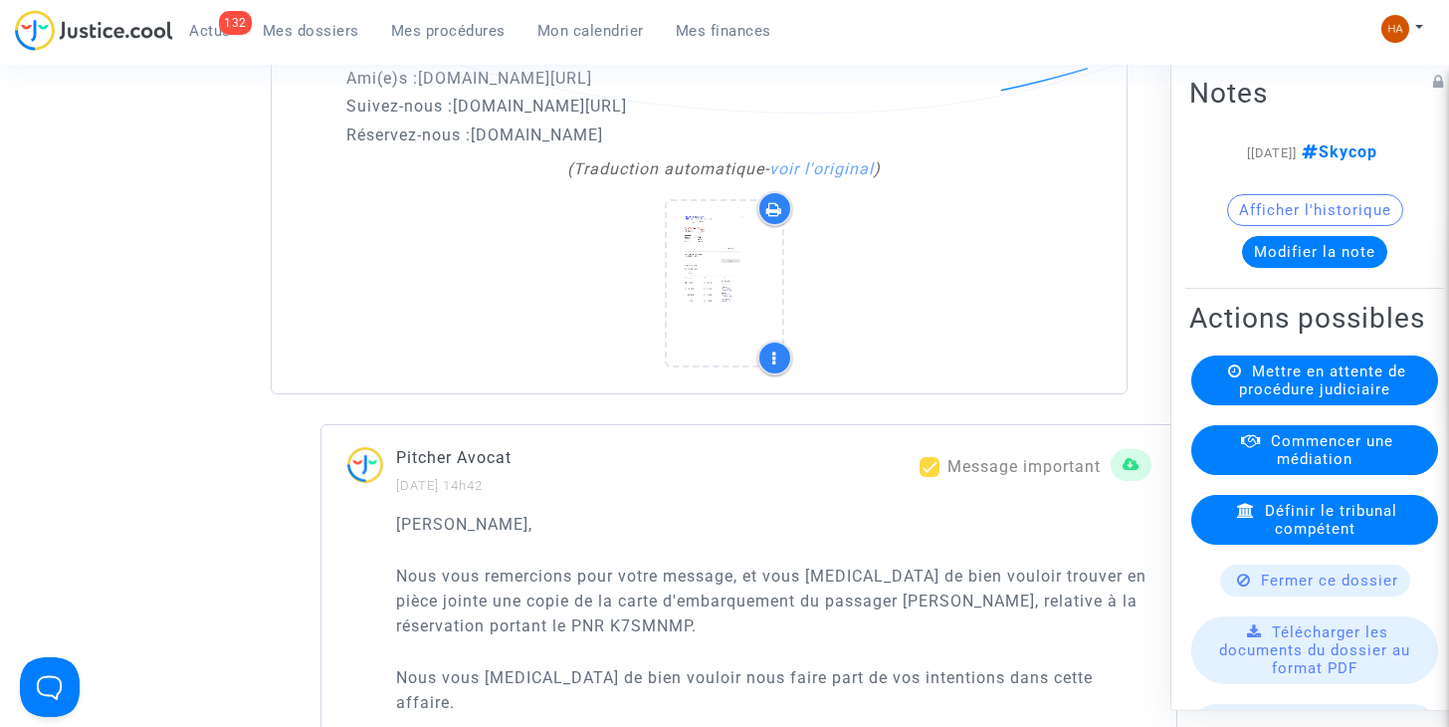
scroll to position [3756, 0]
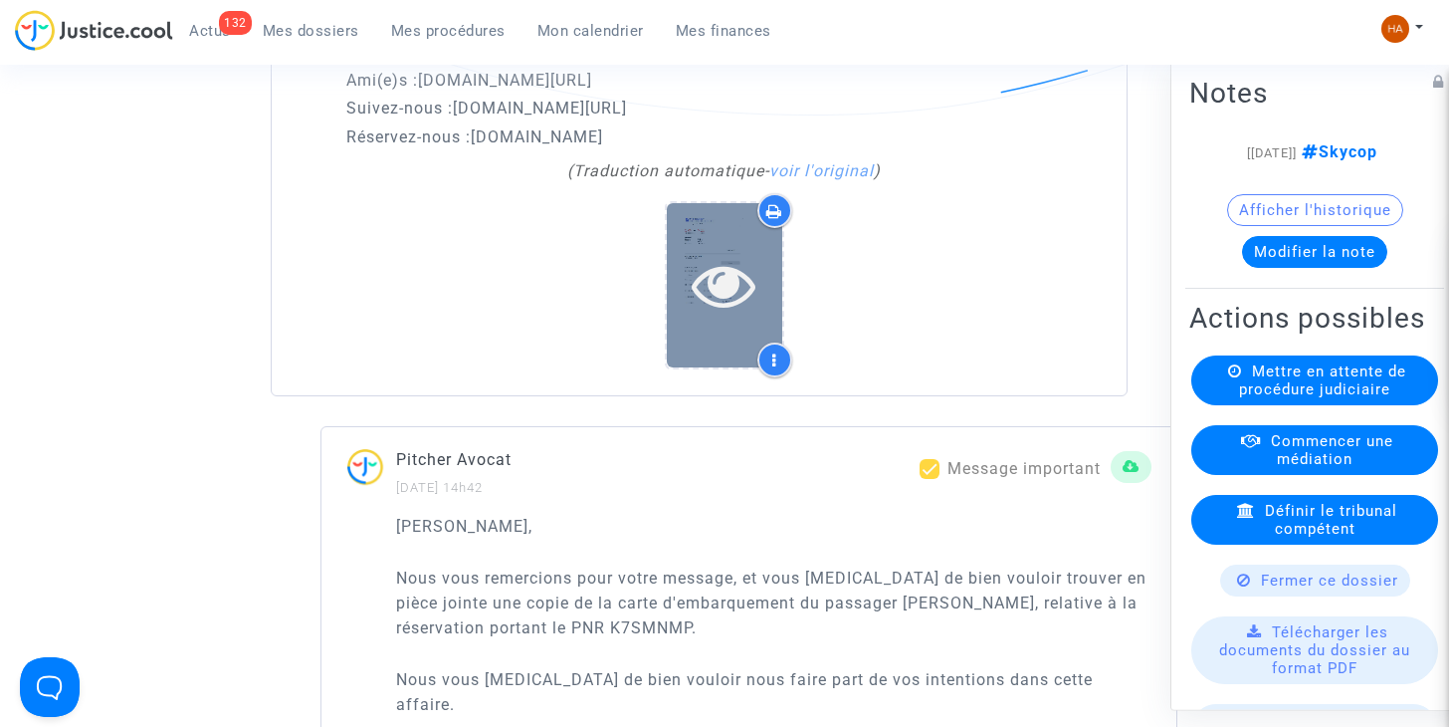
click at [718, 316] on icon at bounding box center [724, 285] width 65 height 64
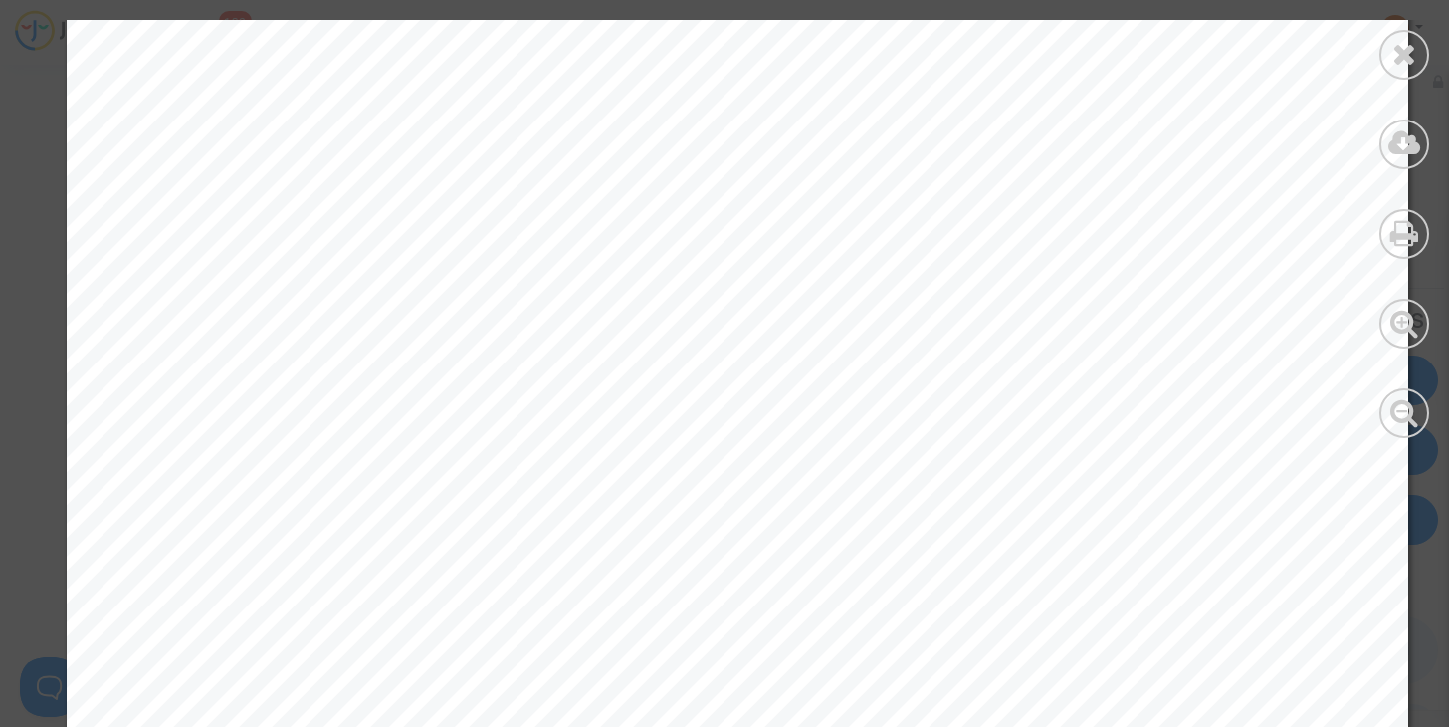
scroll to position [27941, 0]
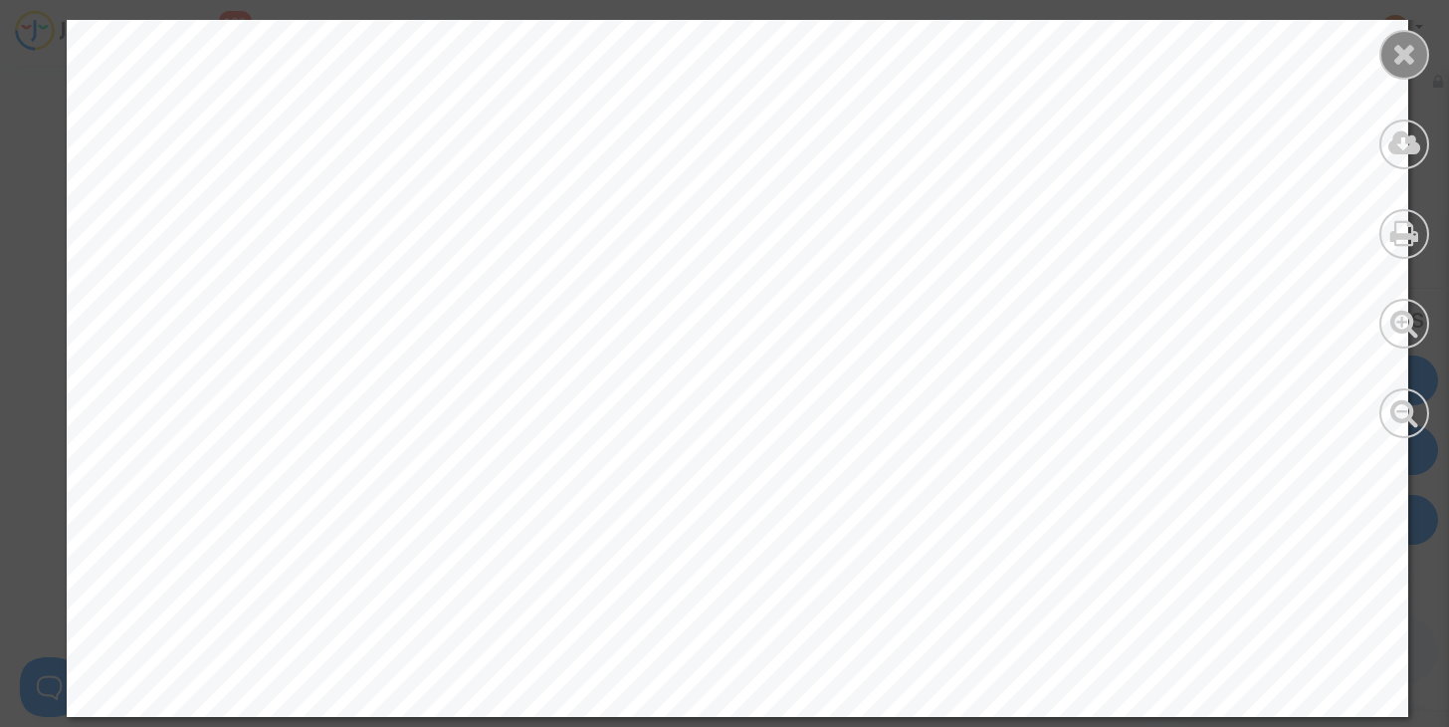
click at [1410, 57] on icon at bounding box center [1404, 54] width 25 height 30
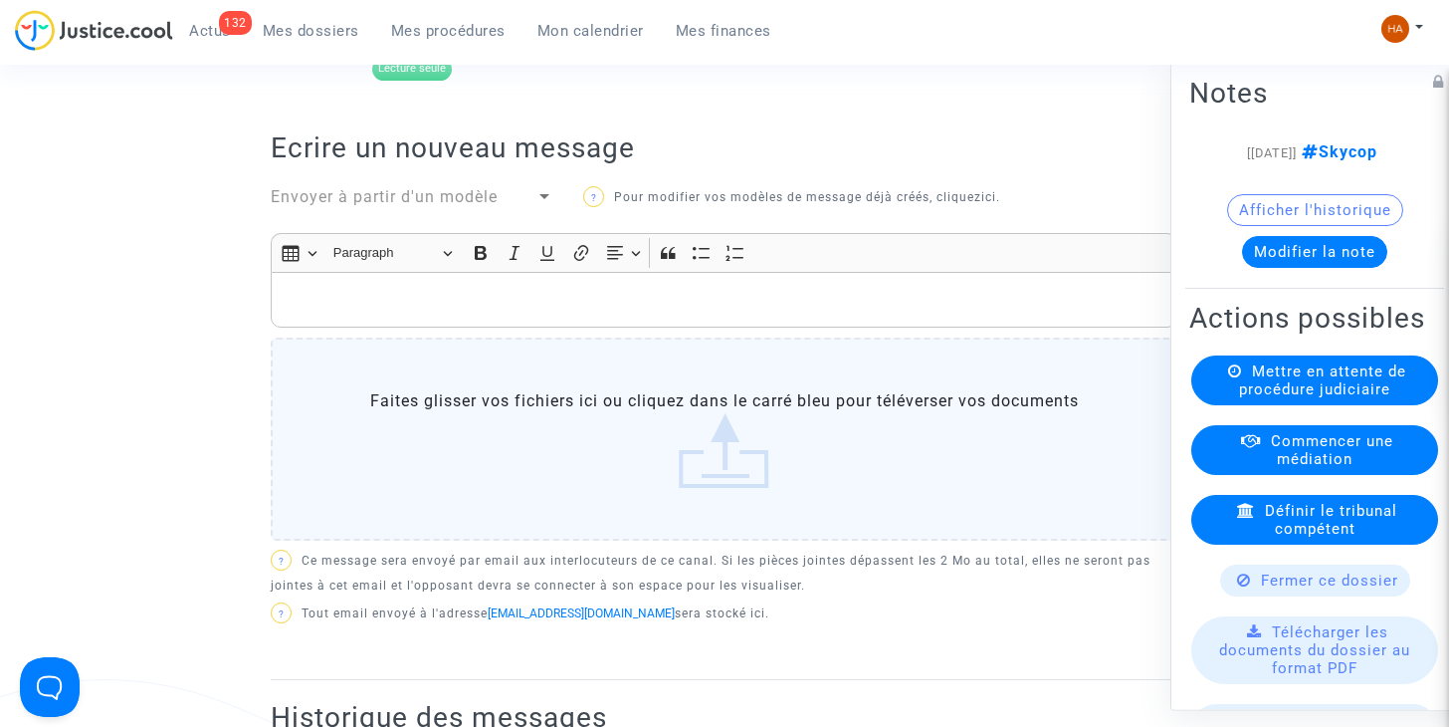
scroll to position [609, 0]
click at [326, 314] on p "Rich Text Editor, main" at bounding box center [725, 302] width 886 height 25
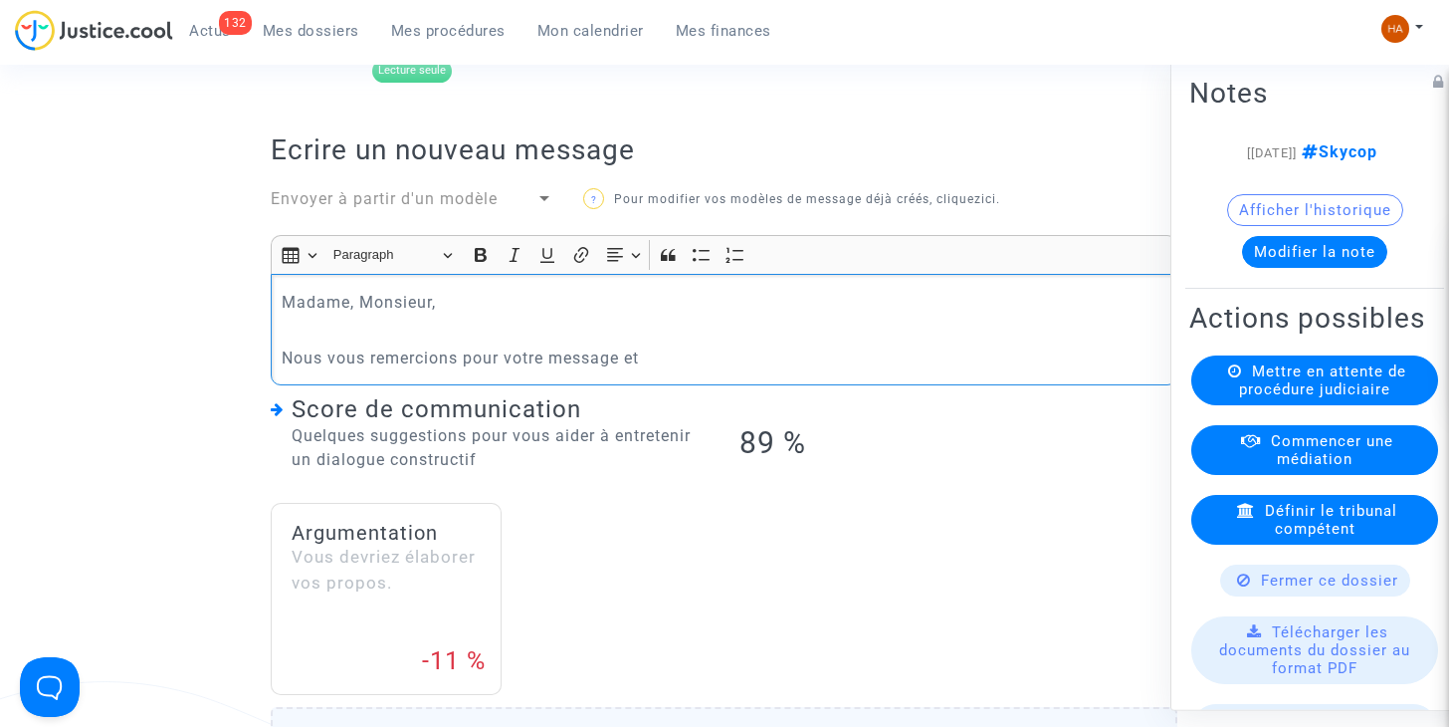
click at [660, 370] on p "Nous vous remercions pour votre message et" at bounding box center [725, 357] width 886 height 25
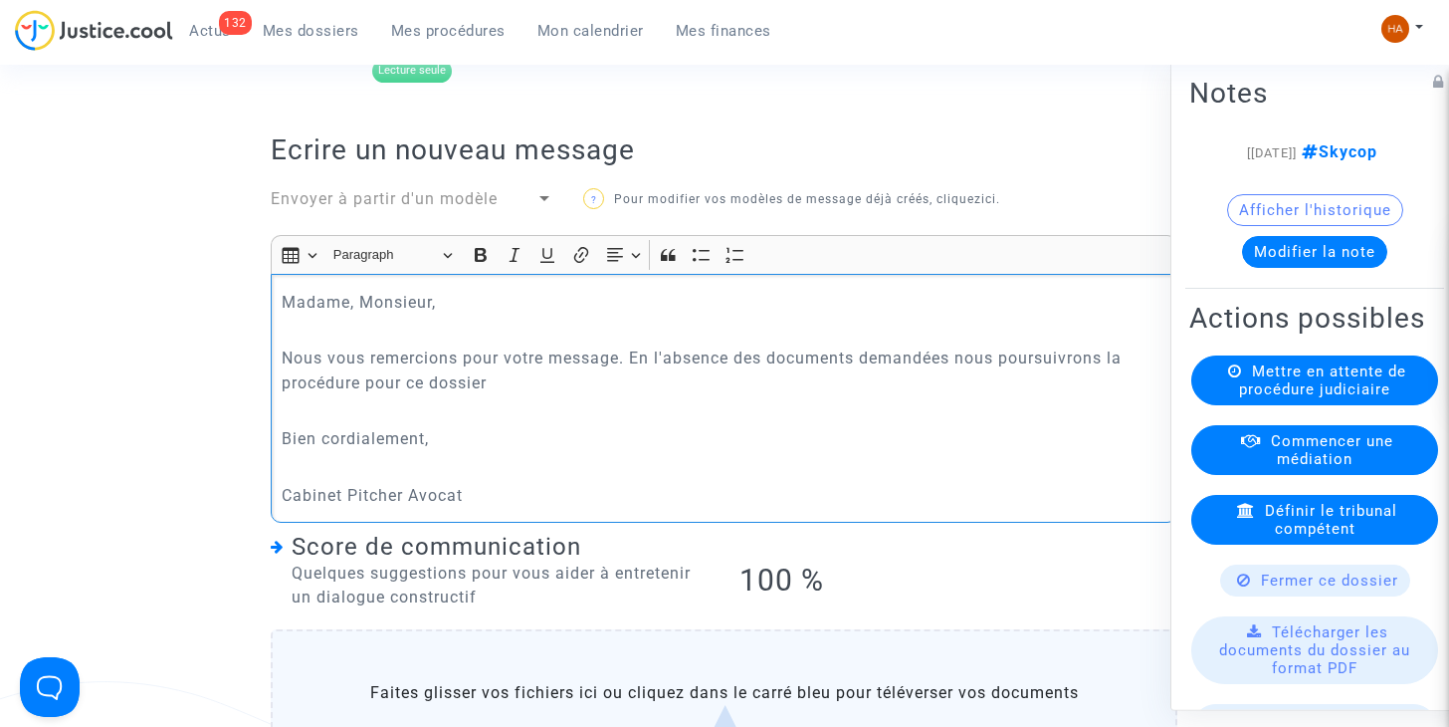
click at [955, 383] on p "Nous vous remercions pour votre message. En l'absence des documents demandées n…" at bounding box center [725, 370] width 886 height 50
click at [494, 395] on p "Nous vous remercions pour votre message. En l'absence des documents demandées, …" at bounding box center [725, 370] width 886 height 50
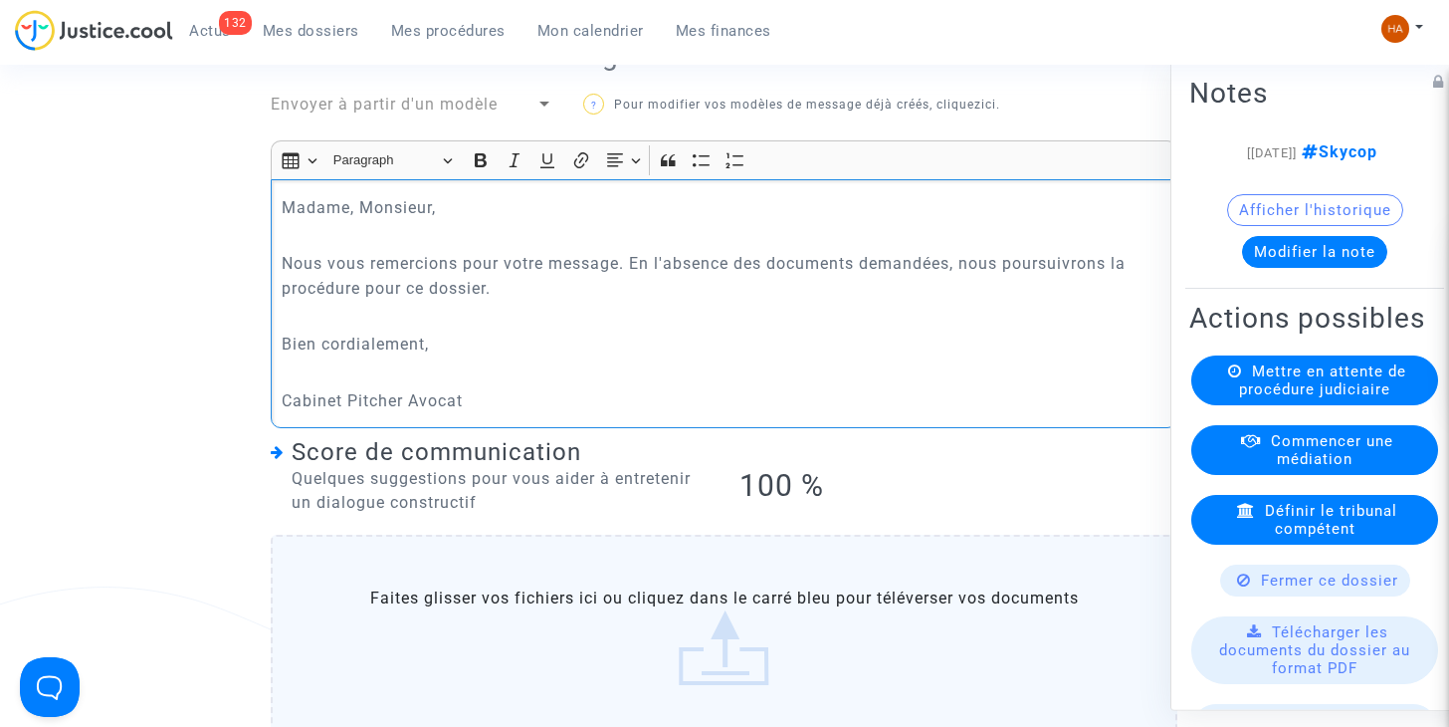
scroll to position [700, 0]
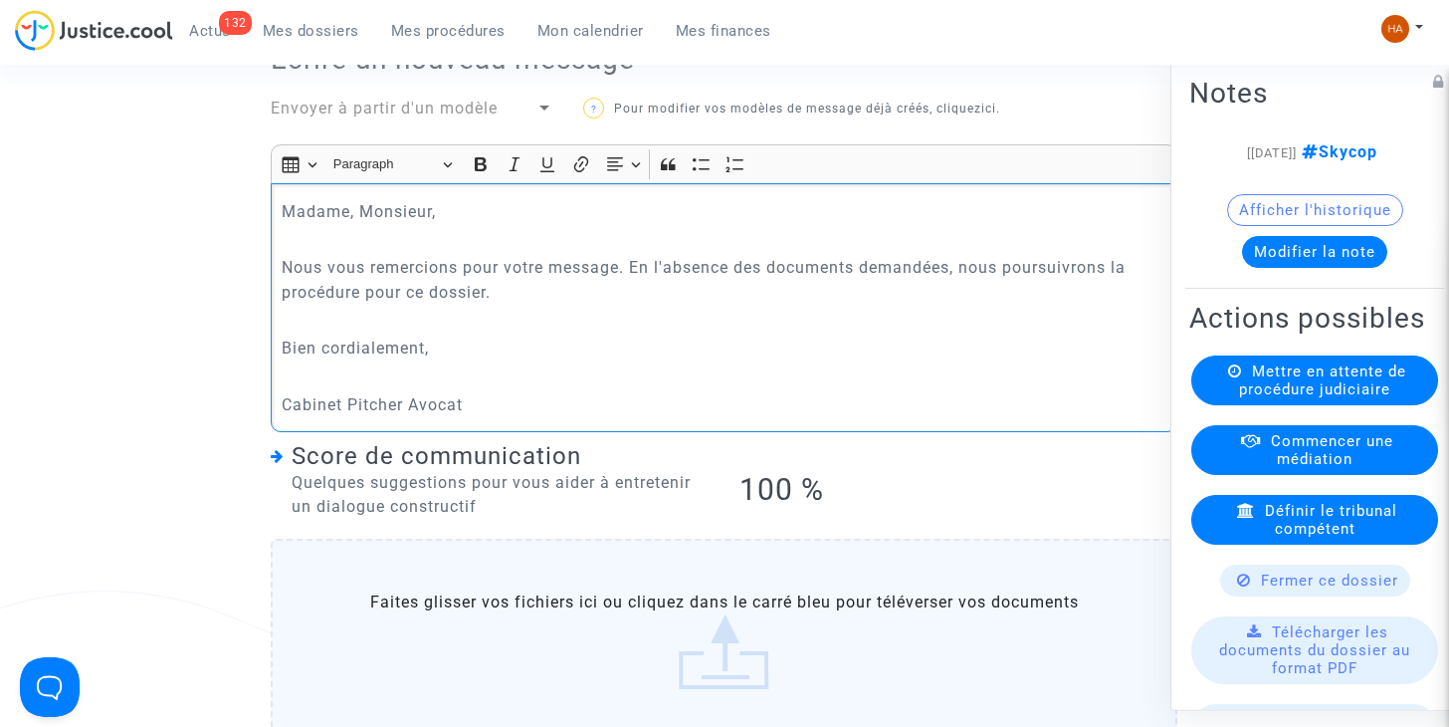
click at [951, 295] on p "Nous vous remercions pour votre message. En l'absence des documents demandées, …" at bounding box center [725, 280] width 886 height 50
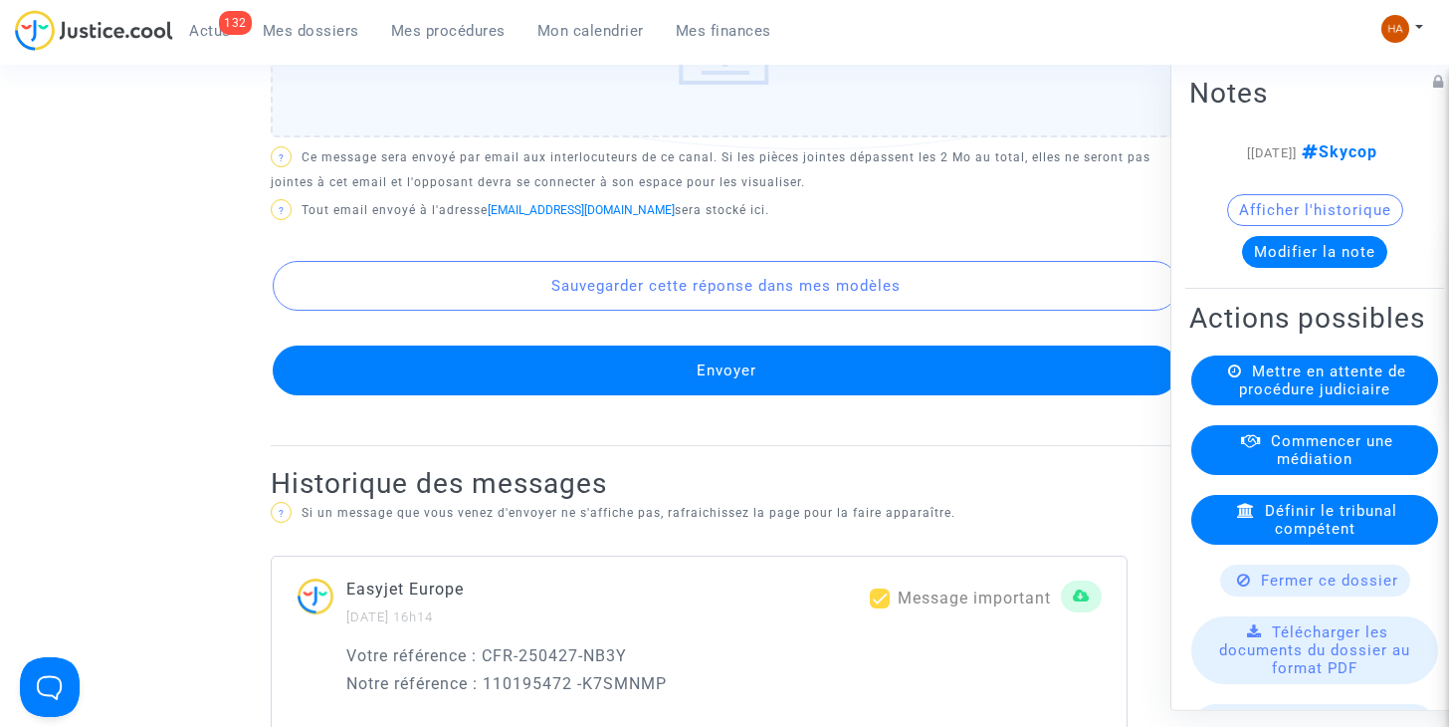
scroll to position [1305, 0]
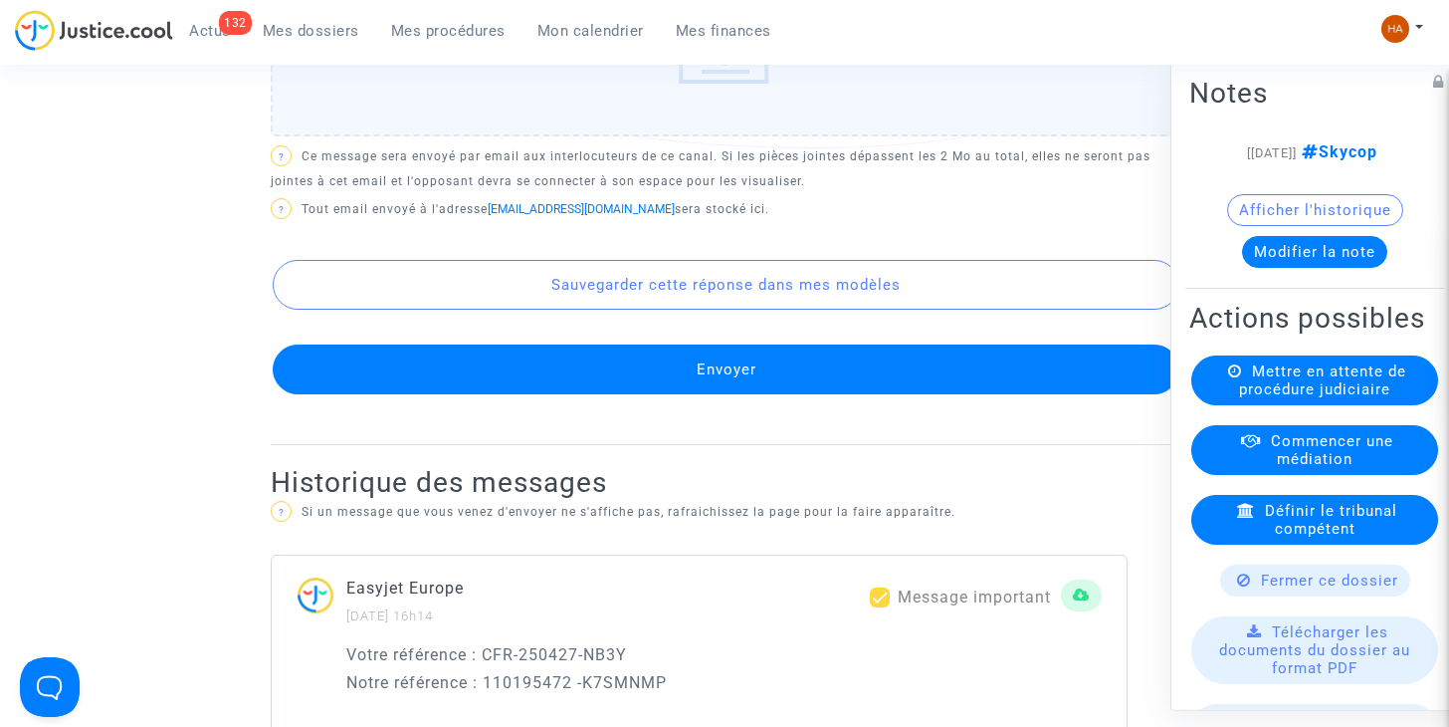
click at [808, 394] on button "Envoyer" at bounding box center [726, 369] width 907 height 50
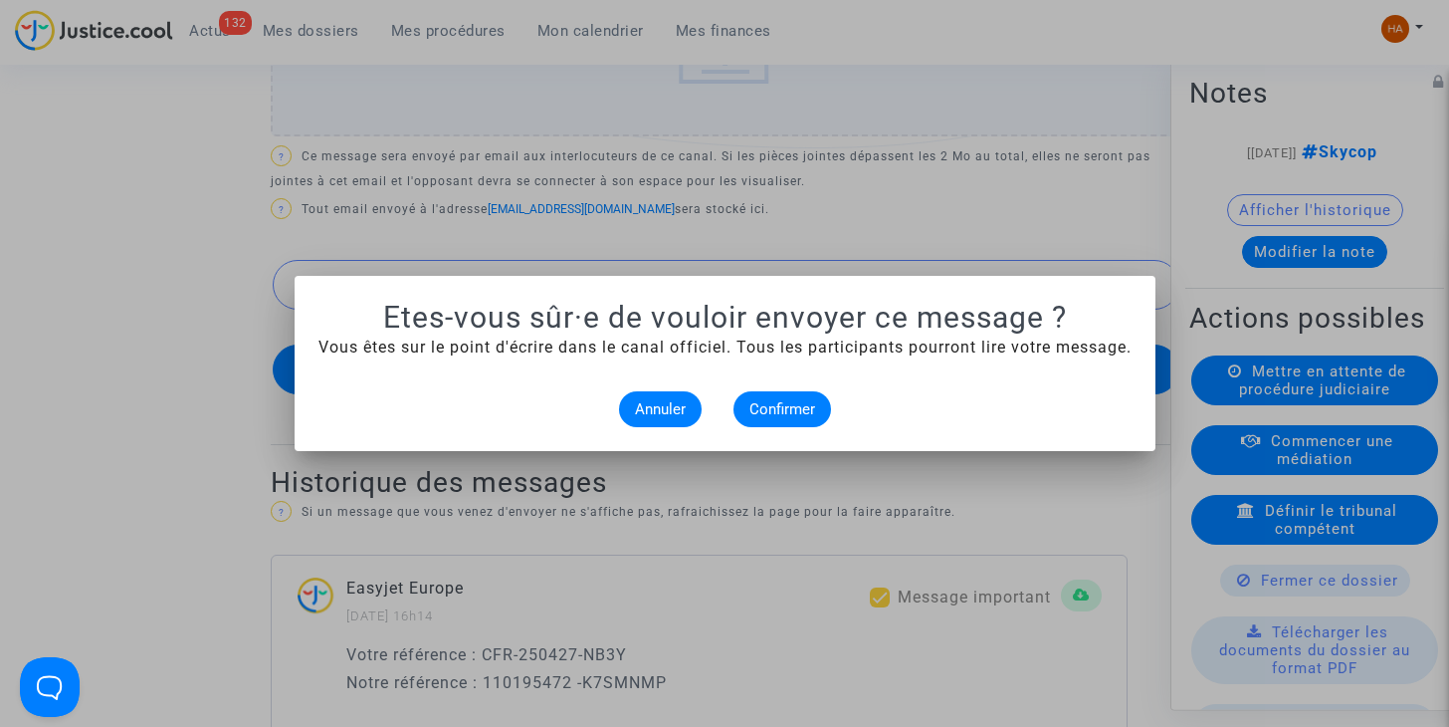
scroll to position [0, 0]
click at [791, 413] on span "Confirmer" at bounding box center [782, 409] width 66 height 18
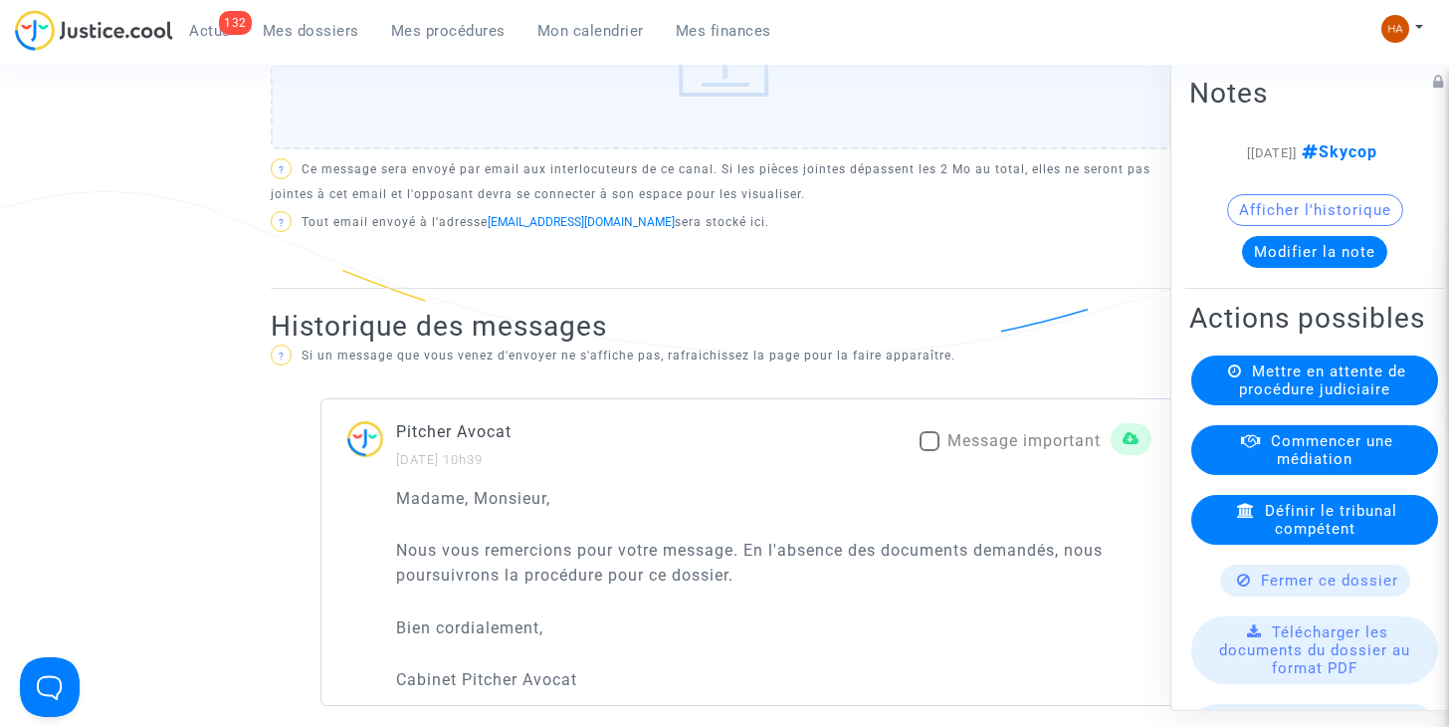
scroll to position [1098, 0]
click at [931, 452] on span at bounding box center [930, 442] width 20 height 20
click at [930, 453] on input "Message important" at bounding box center [929, 452] width 1 height 1
checkbox input "true"
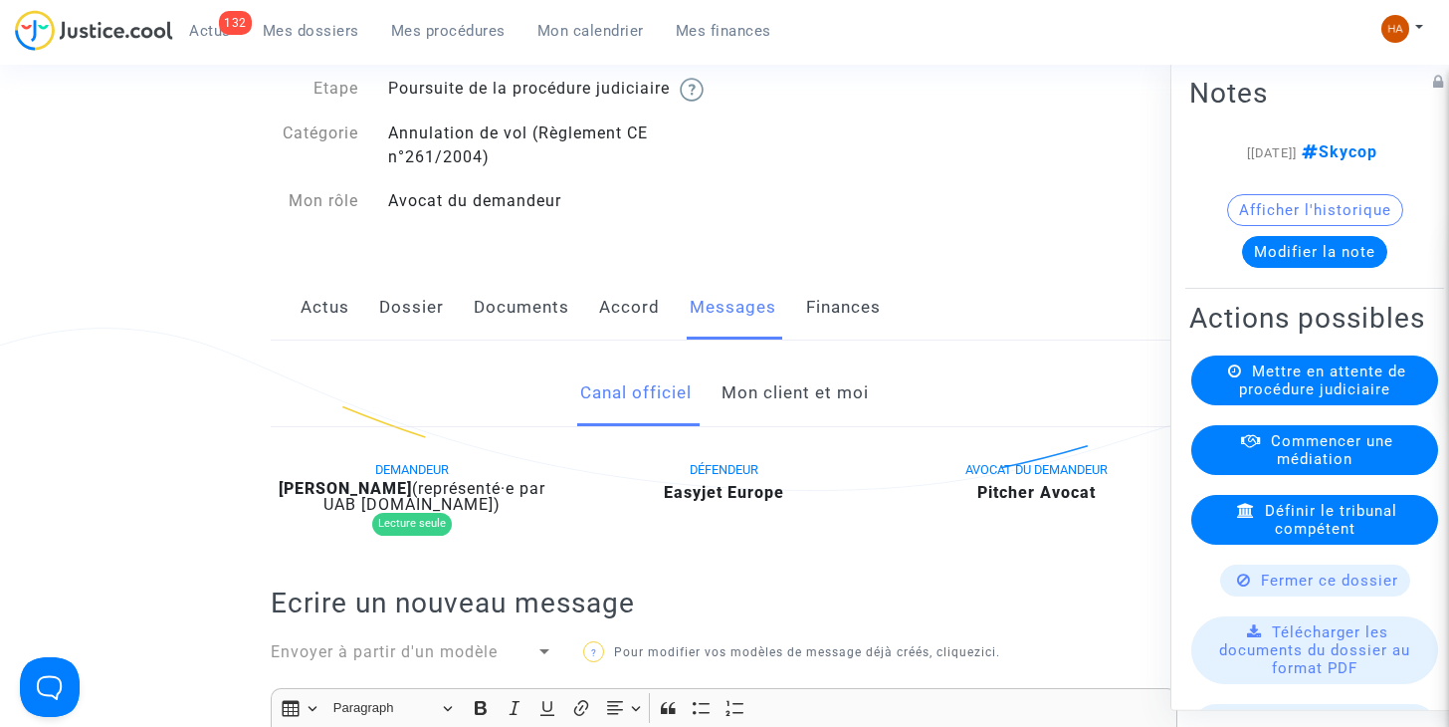
scroll to position [0, 0]
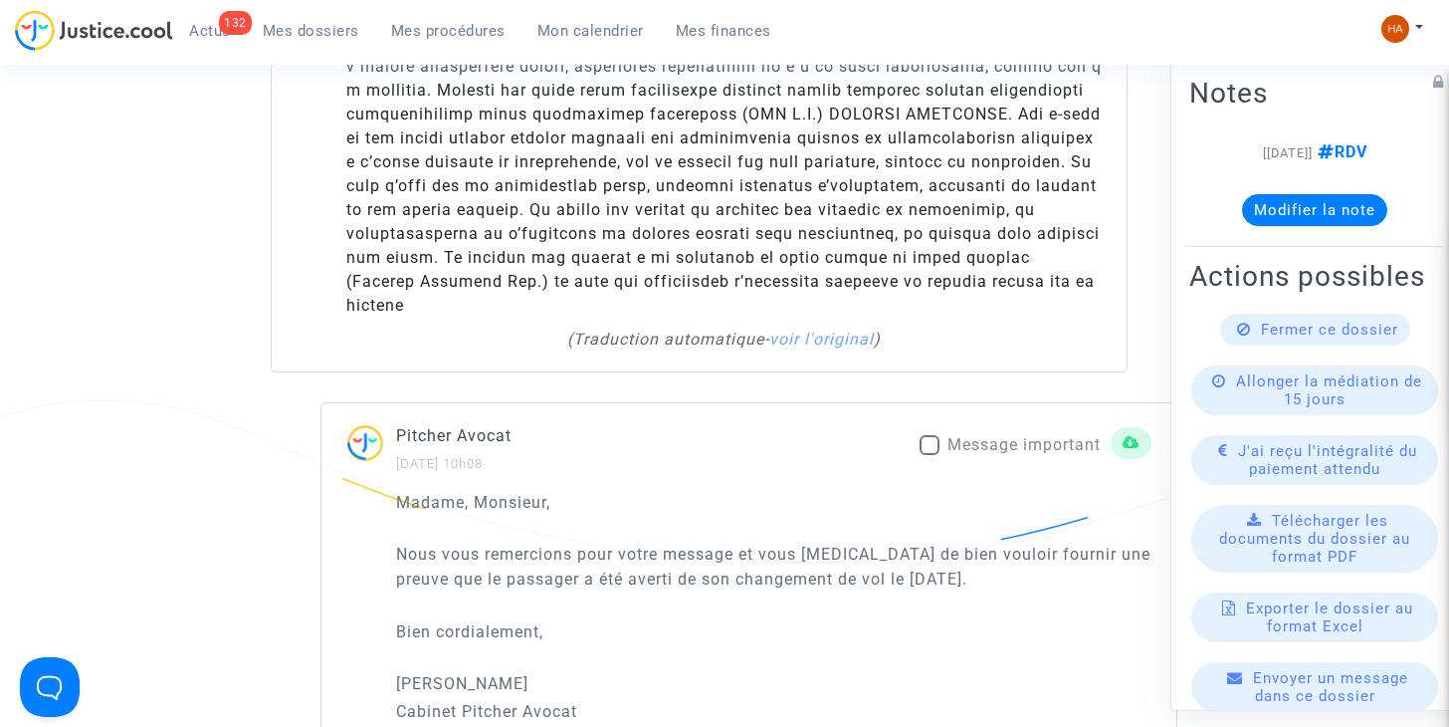
scroll to position [1699, 0]
click at [920, 433] on span at bounding box center [930, 443] width 20 height 20
click at [929, 453] on input "Message important" at bounding box center [929, 453] width 1 height 1
checkbox input "true"
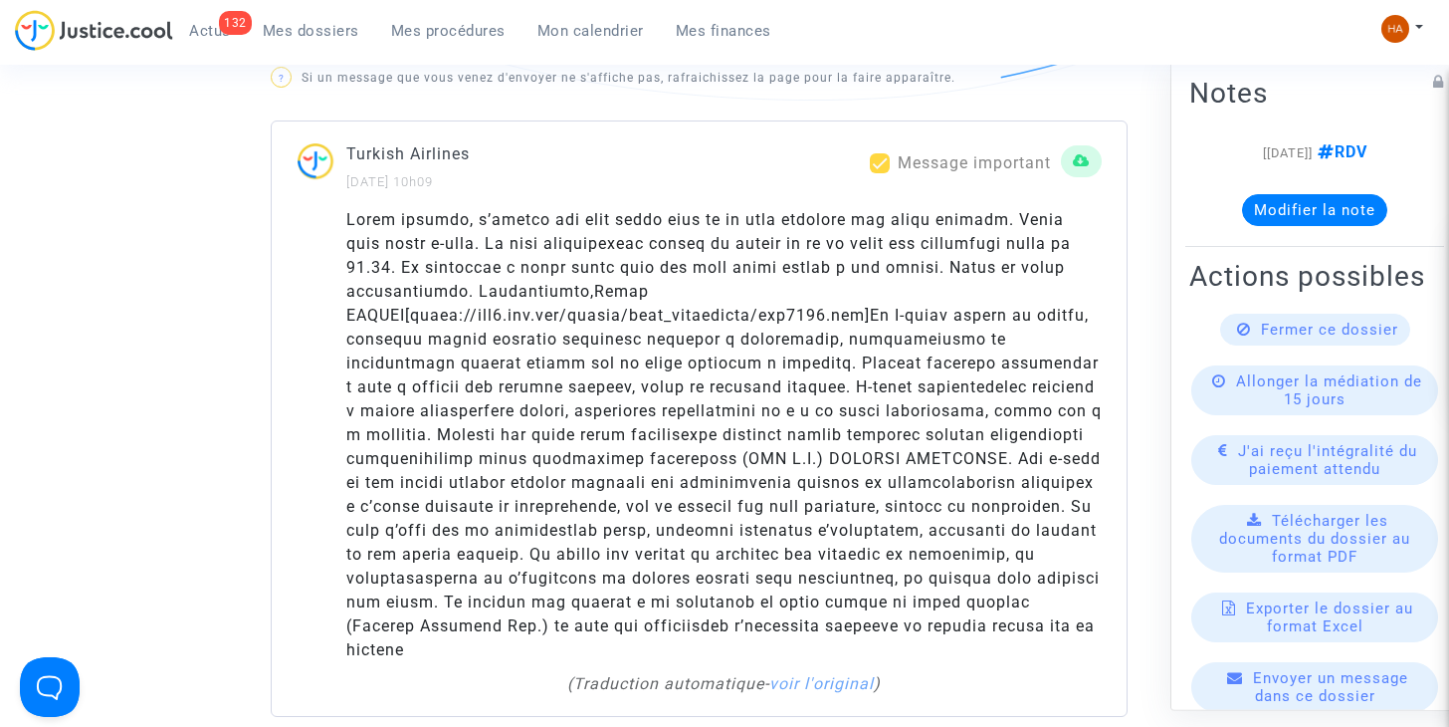
scroll to position [1365, 0]
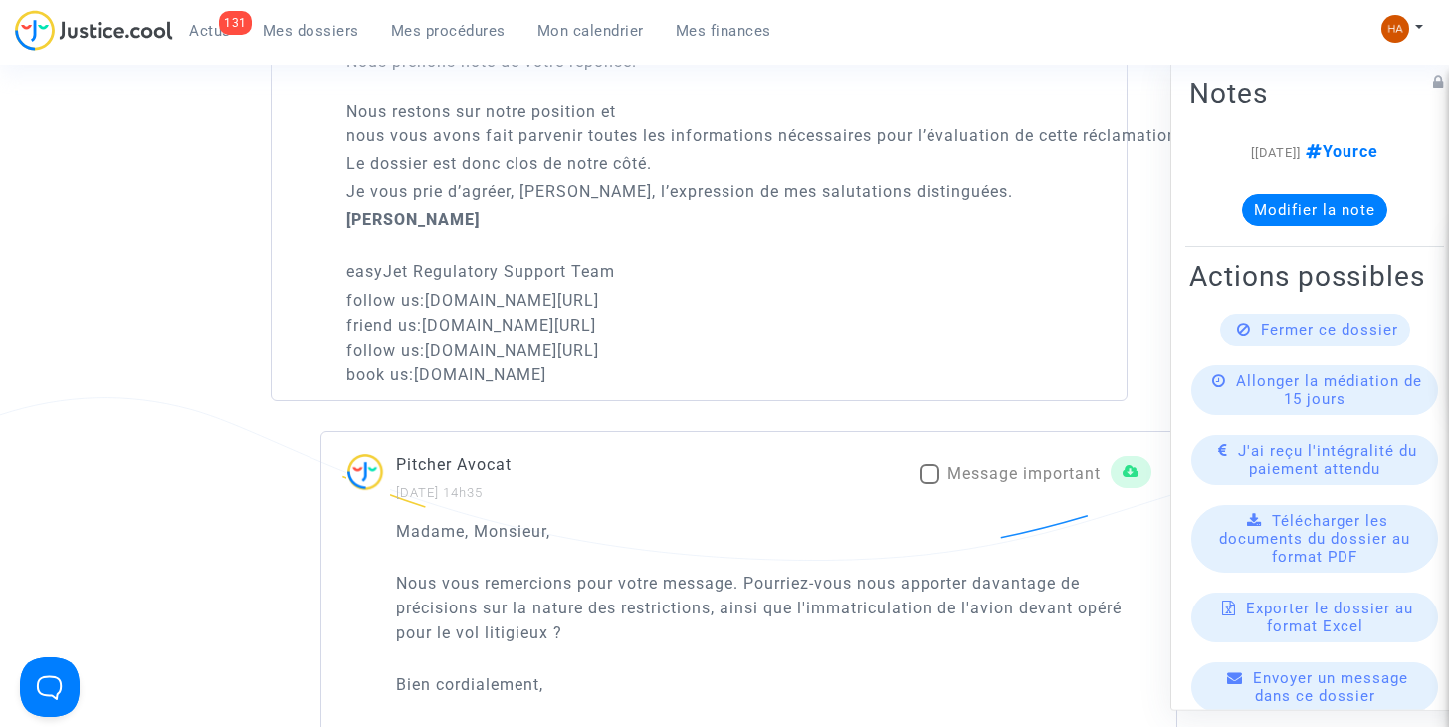
scroll to position [1692, 0]
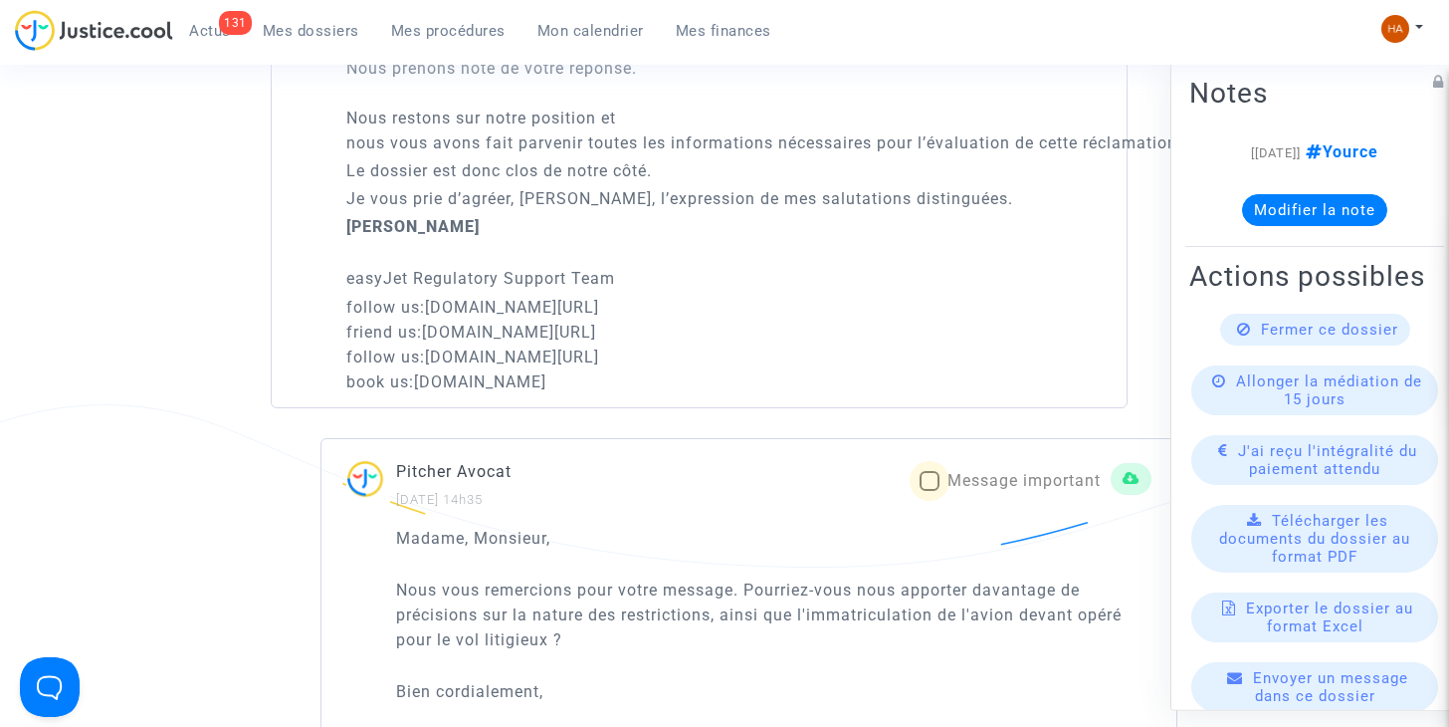
click at [929, 477] on span at bounding box center [930, 481] width 20 height 20
click at [929, 491] on input "Message important" at bounding box center [929, 491] width 1 height 1
checkbox input "true"
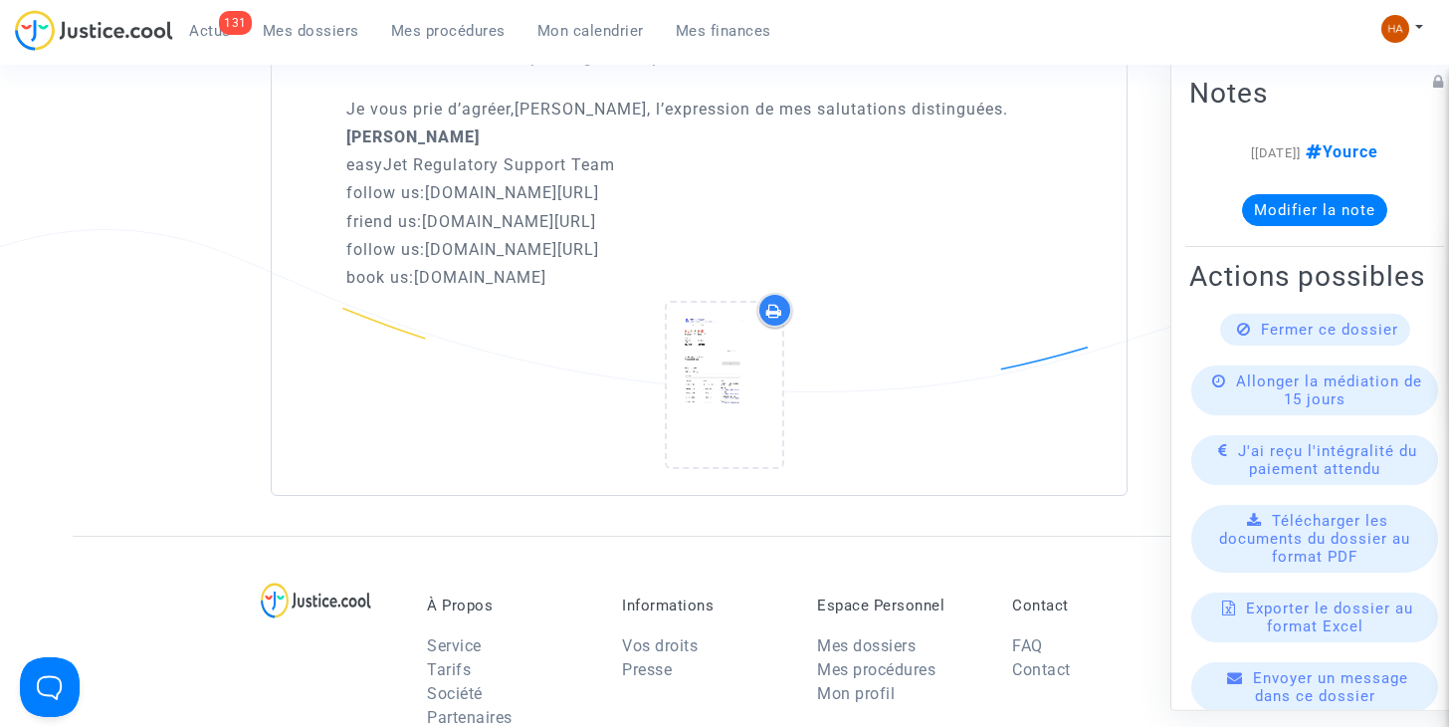
scroll to position [3483, 0]
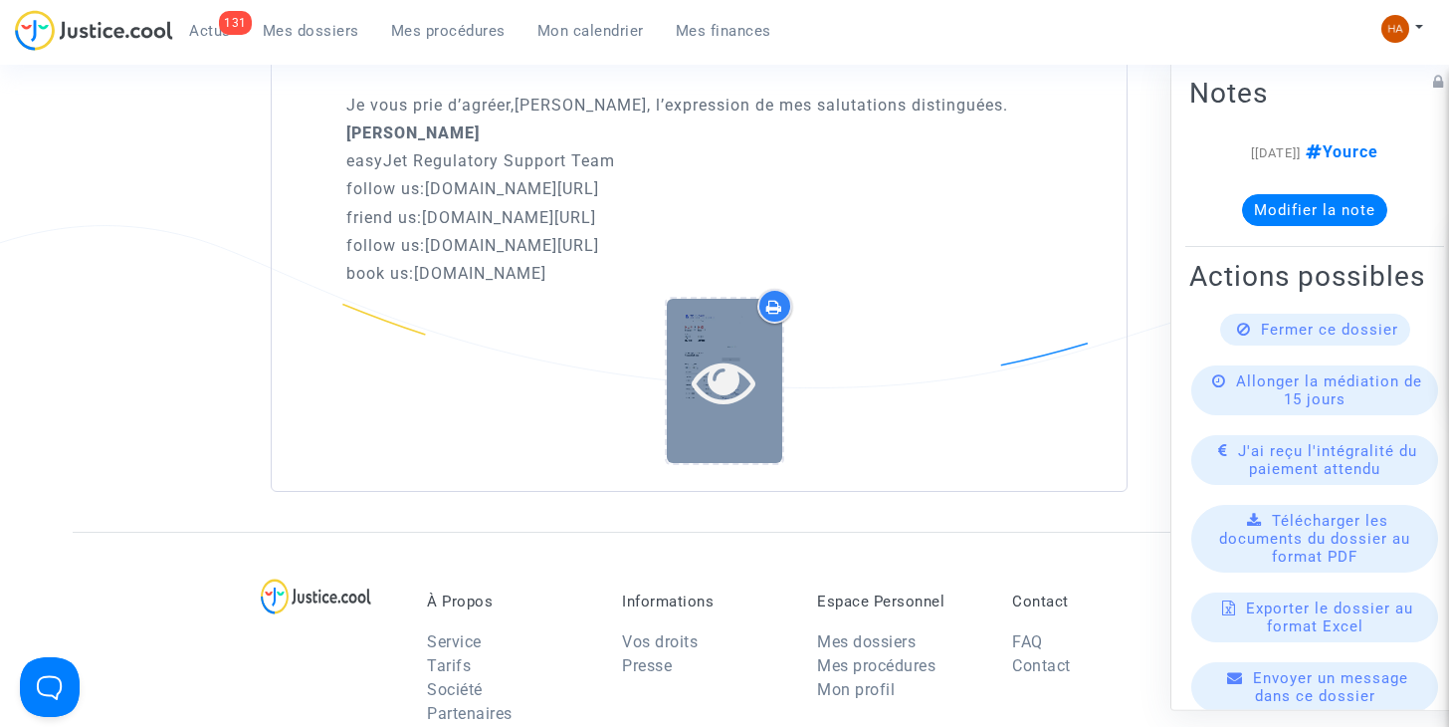
click at [756, 414] on div at bounding box center [724, 381] width 115 height 164
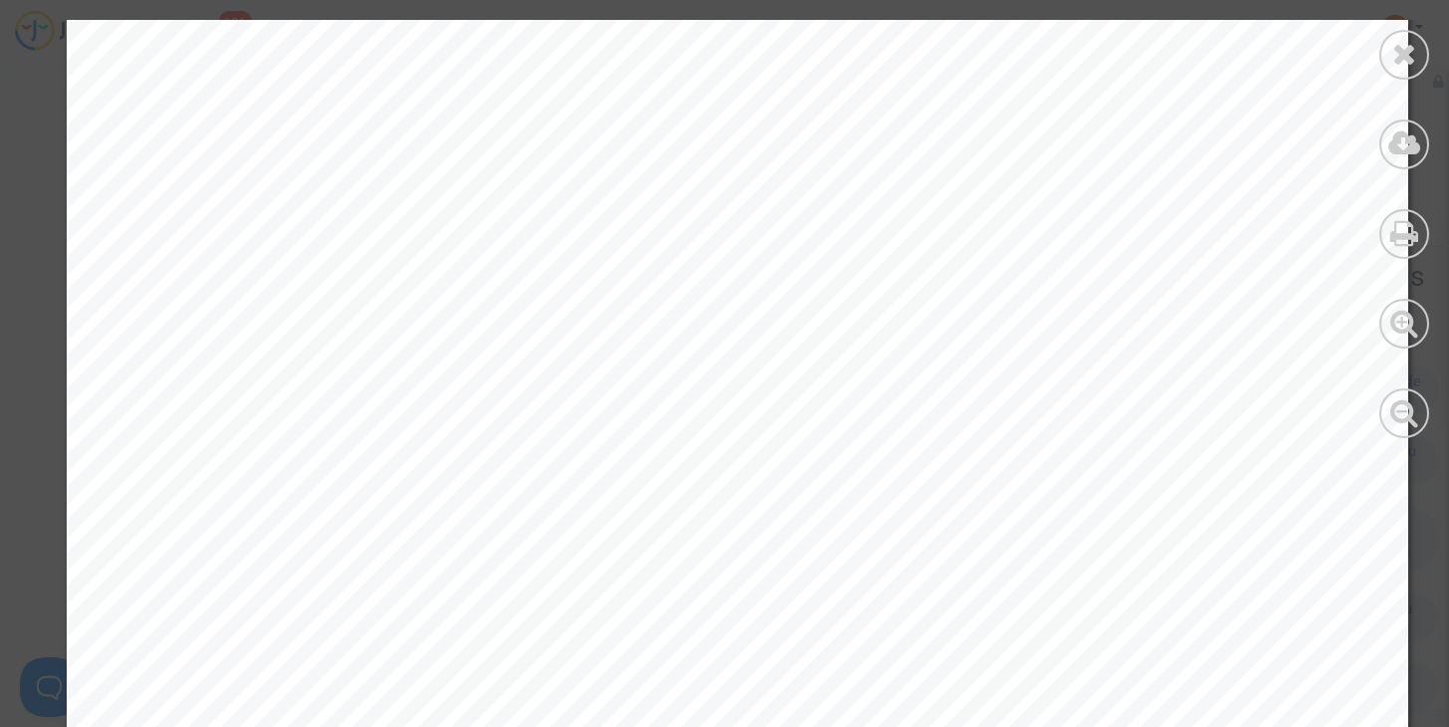
scroll to position [19066, 0]
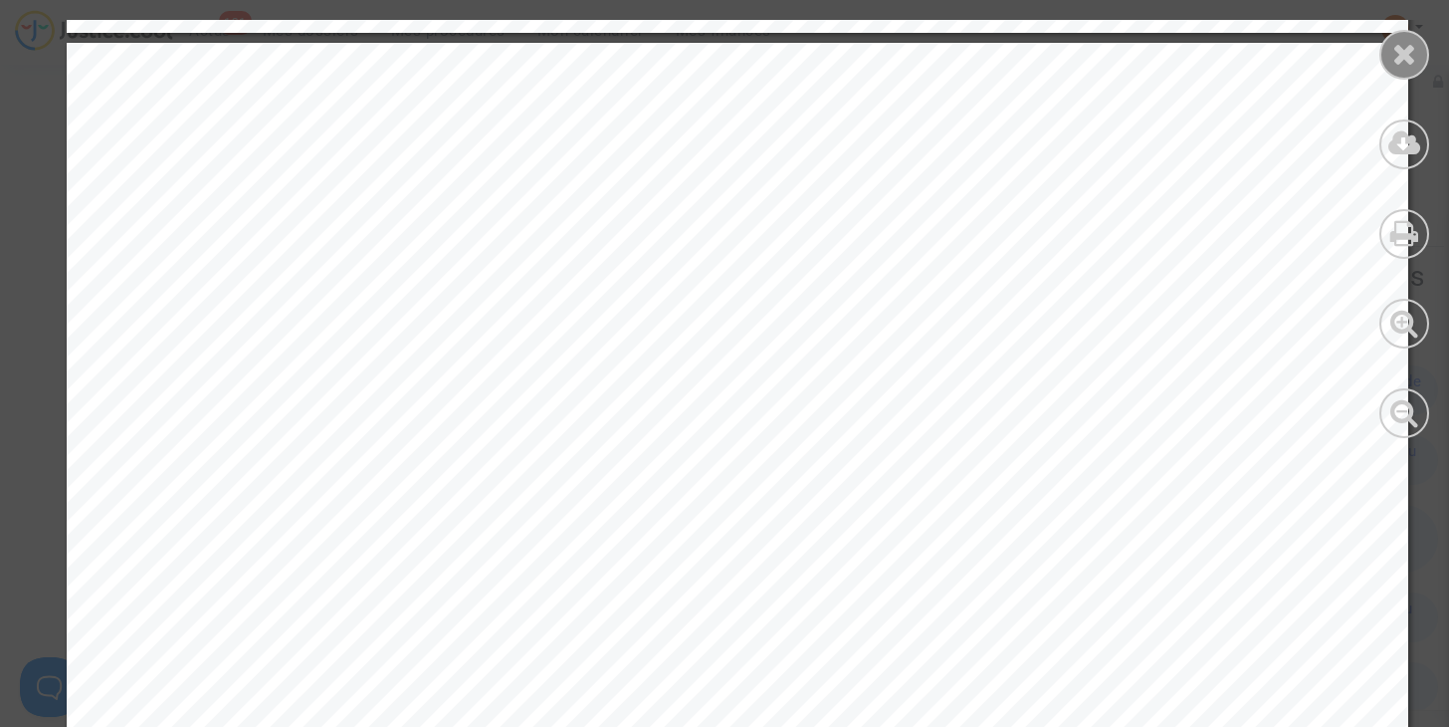
click at [1405, 69] on div at bounding box center [1404, 55] width 50 height 50
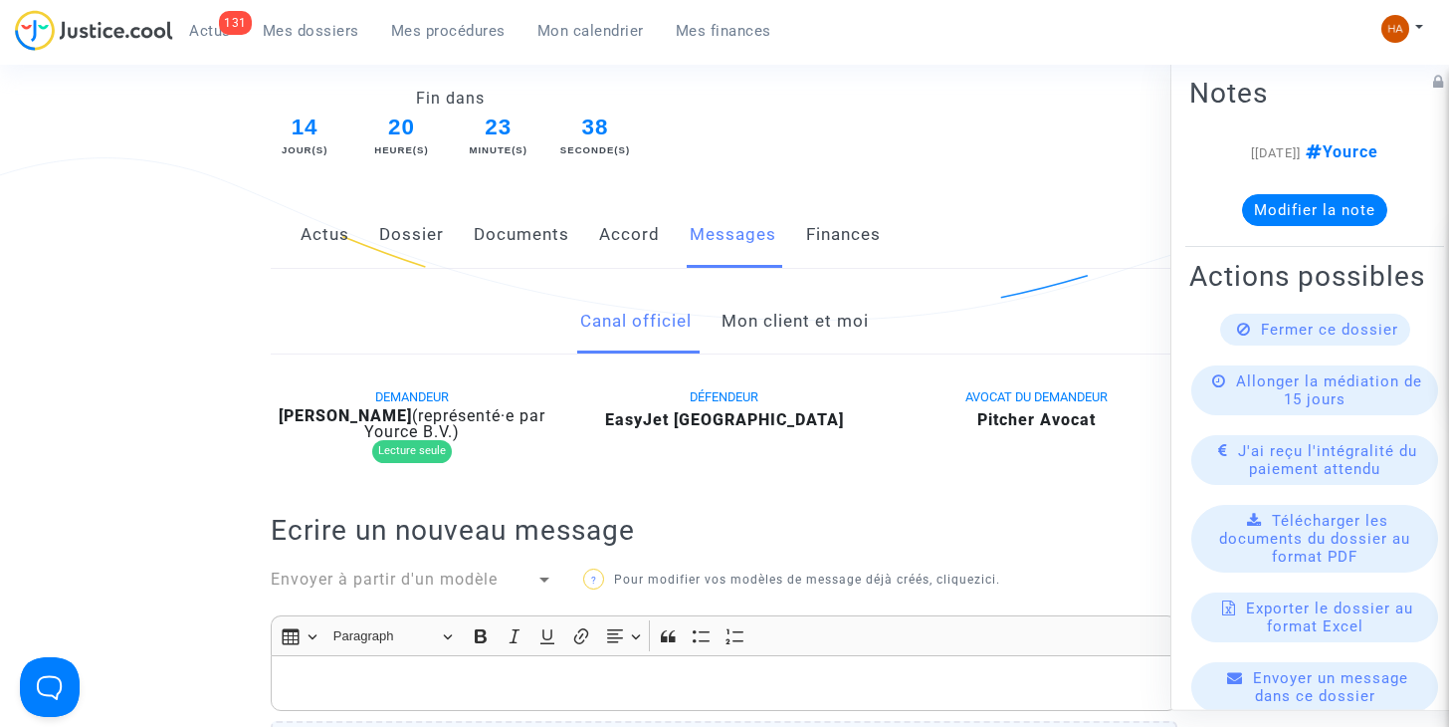
scroll to position [0, 0]
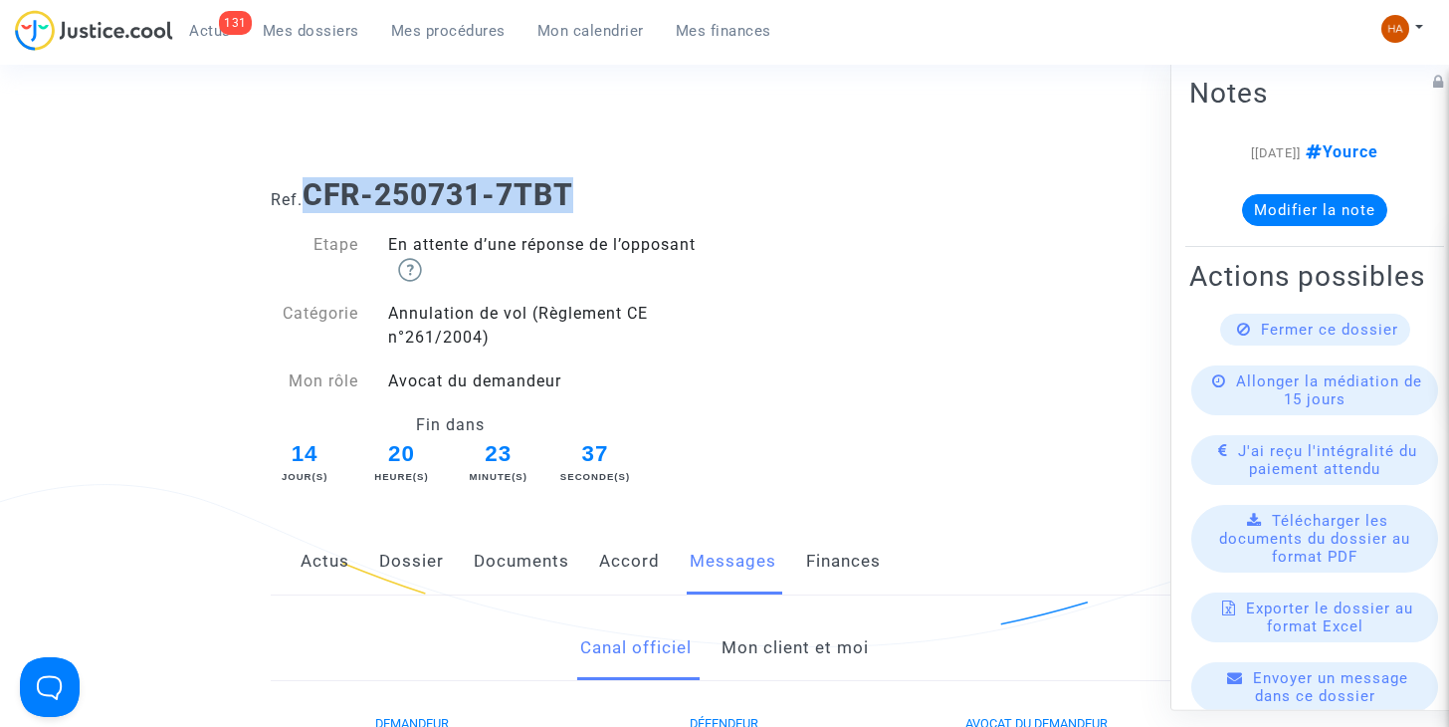
drag, startPoint x: 591, startPoint y: 178, endPoint x: 311, endPoint y: 181, distance: 280.7
click at [311, 181] on h1 "Ref. CFR-250731-7TBT" at bounding box center [724, 195] width 907 height 36
copy b "CFR-250731-7TBT"
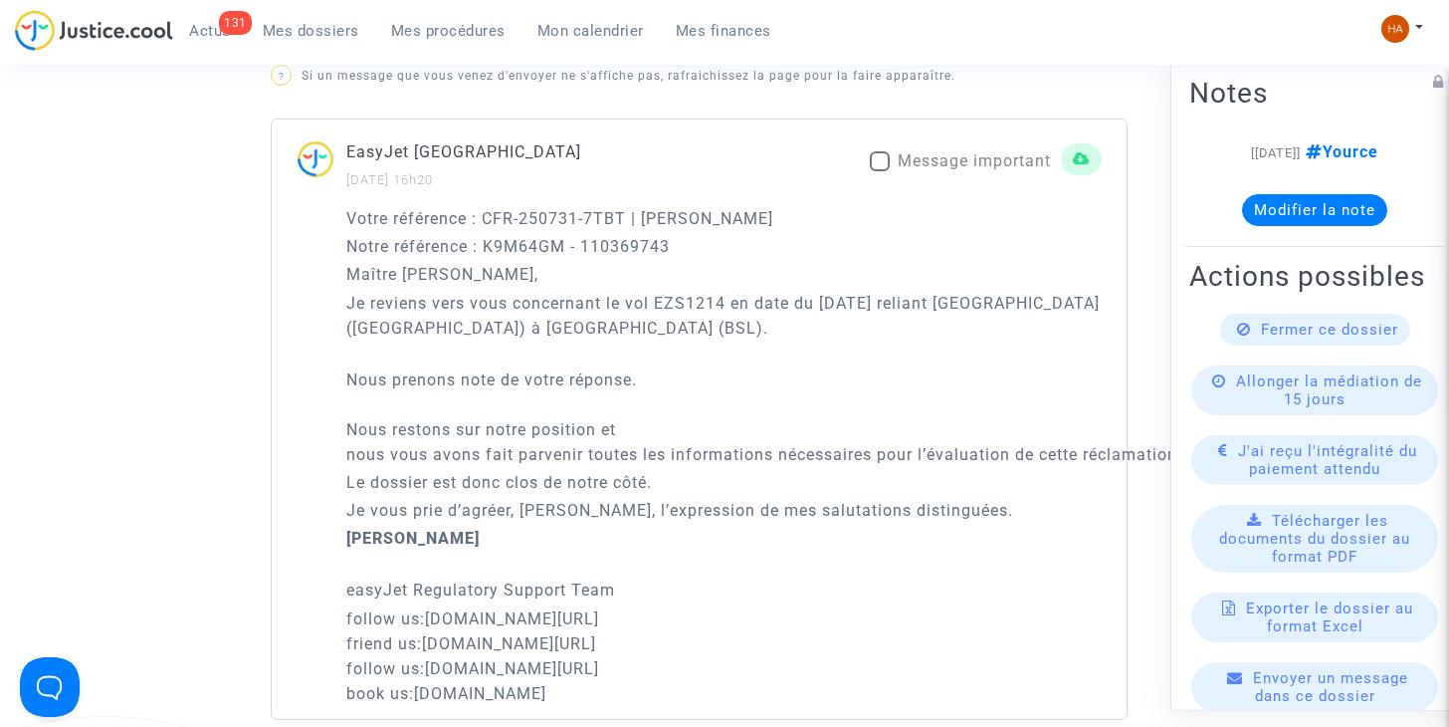
scroll to position [1381, 0]
click at [885, 163] on span at bounding box center [880, 160] width 20 height 20
click at [880, 170] on input "Message important" at bounding box center [879, 170] width 1 height 1
checkbox input "true"
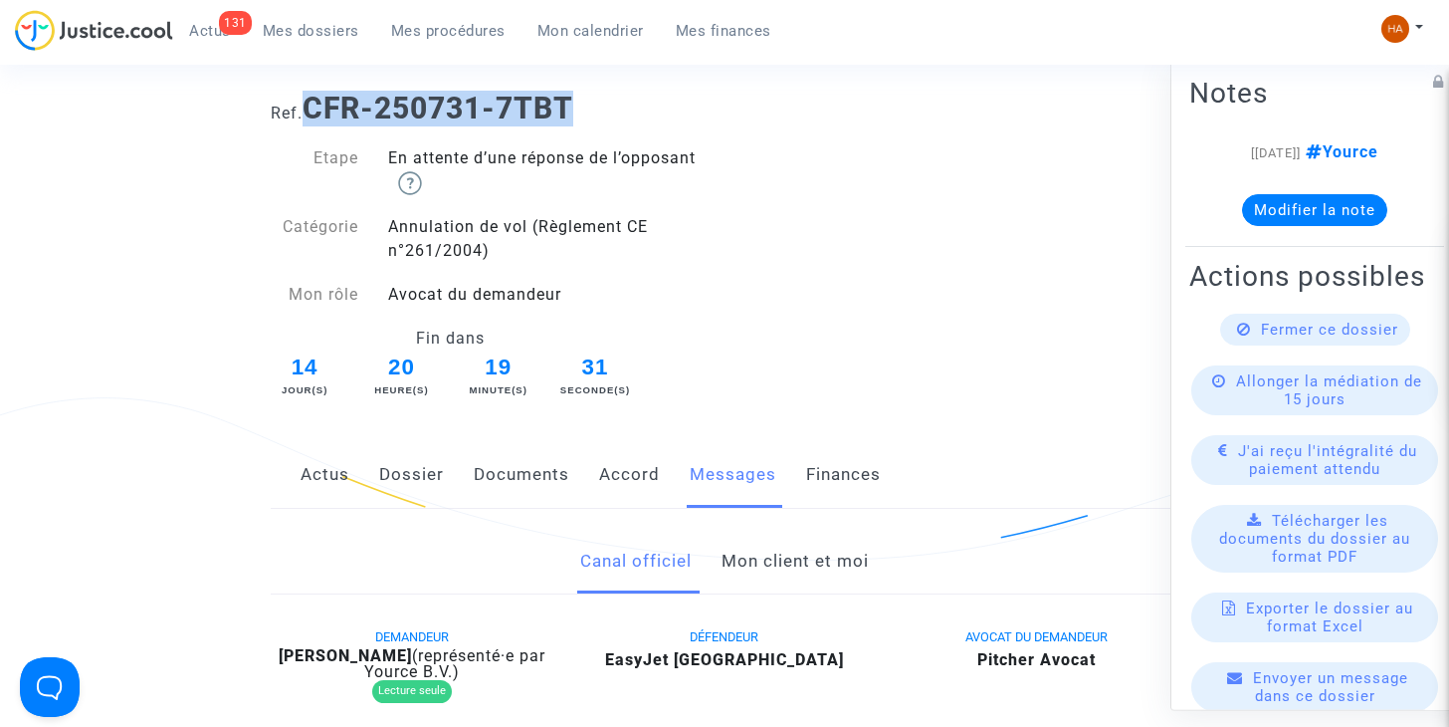
scroll to position [0, 0]
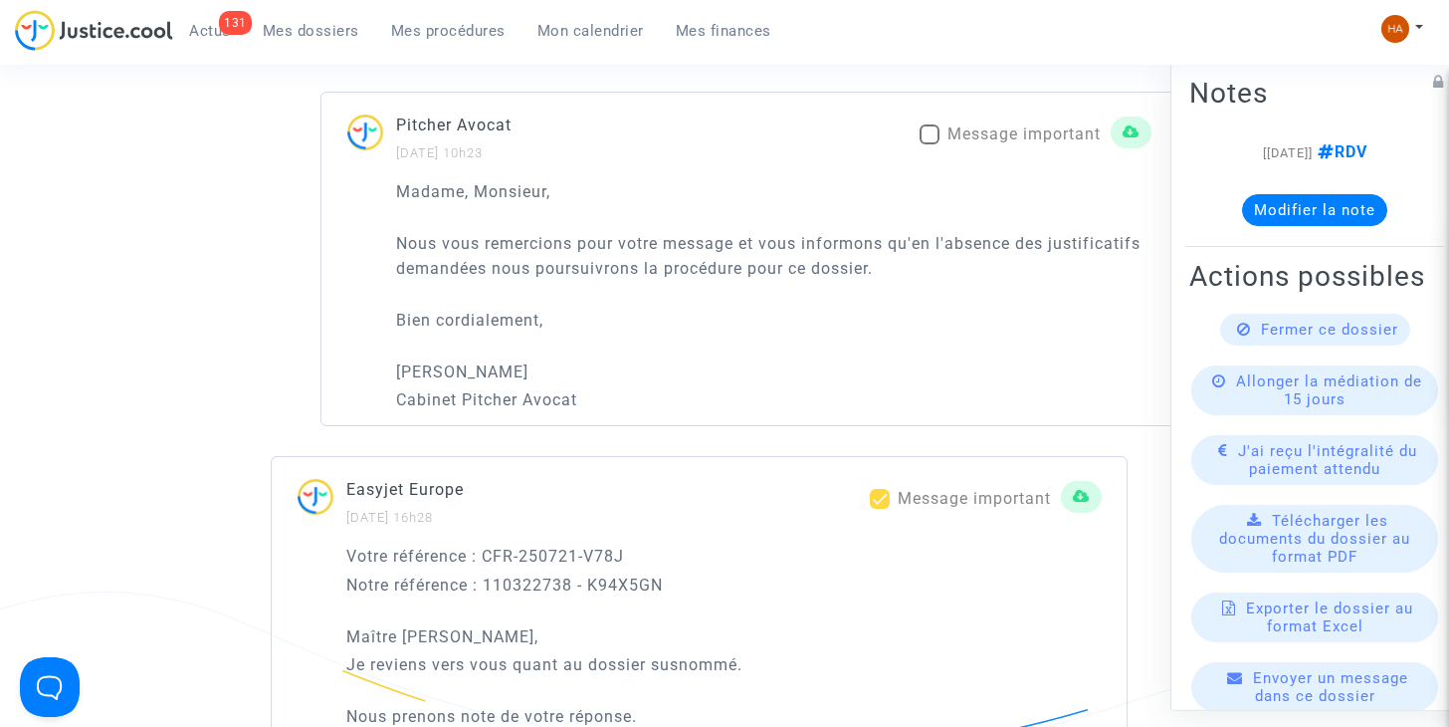
scroll to position [1504, 0]
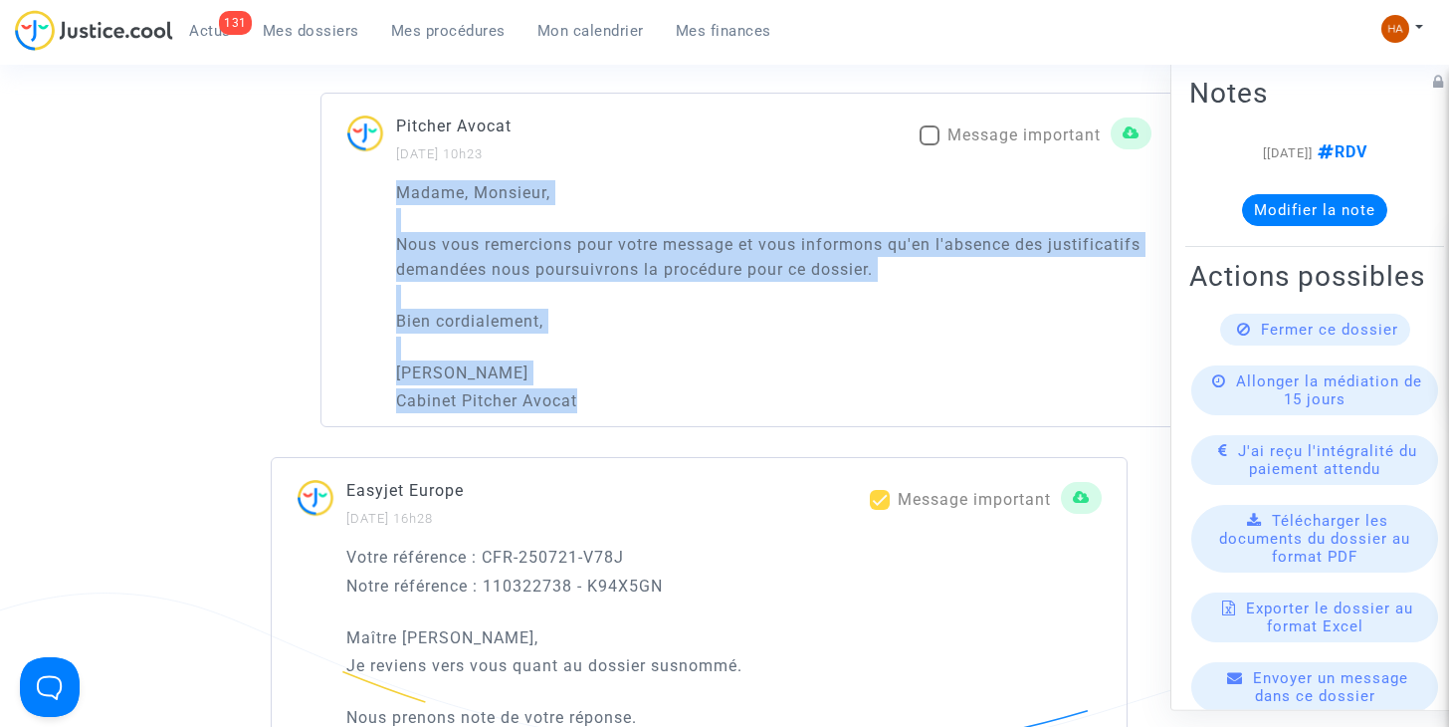
drag, startPoint x: 390, startPoint y: 184, endPoint x: 593, endPoint y: 411, distance: 304.5
click at [593, 411] on div "Madame, Monsieur, Nous vous remercions pour votre message et vous informons qu'…" at bounding box center [748, 303] width 855 height 247
copy div "Madame, Monsieur, Nous vous remercions pour votre message et vous informons qu'…"
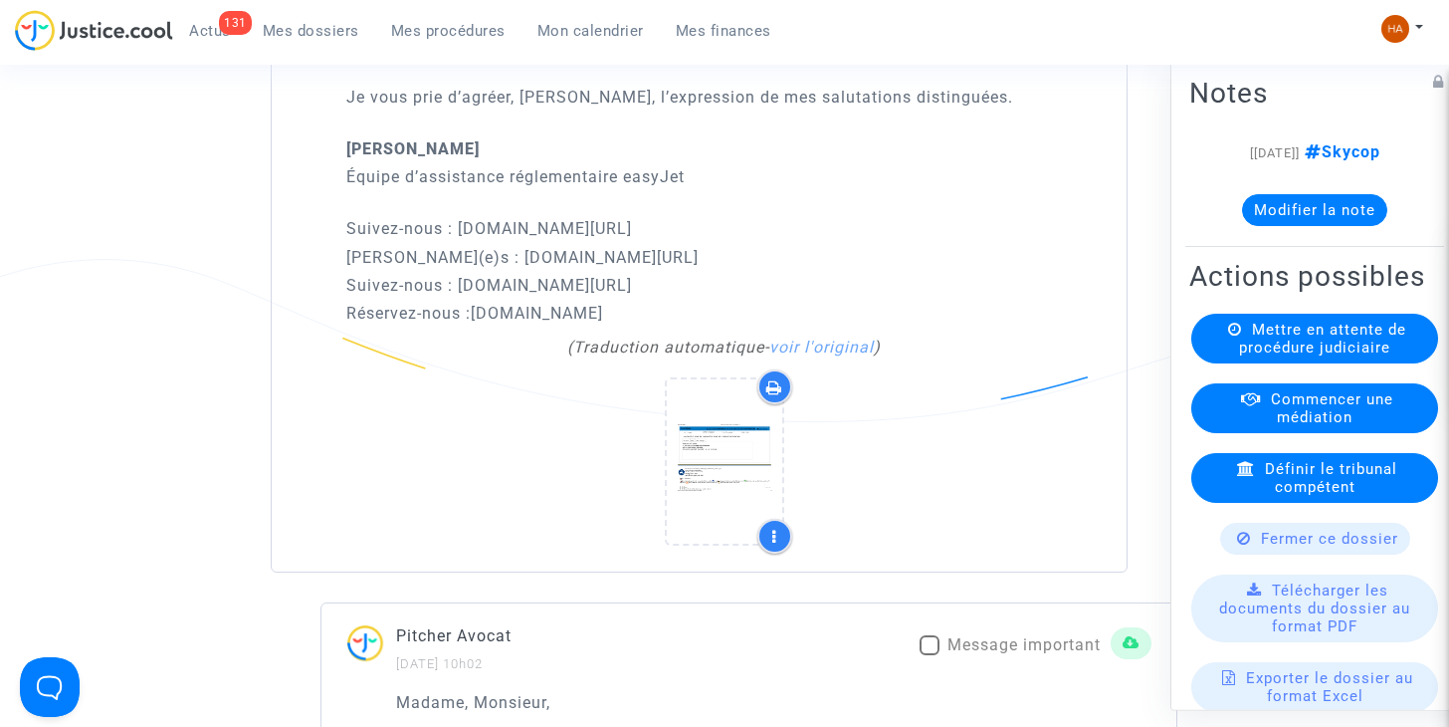
scroll to position [1876, 0]
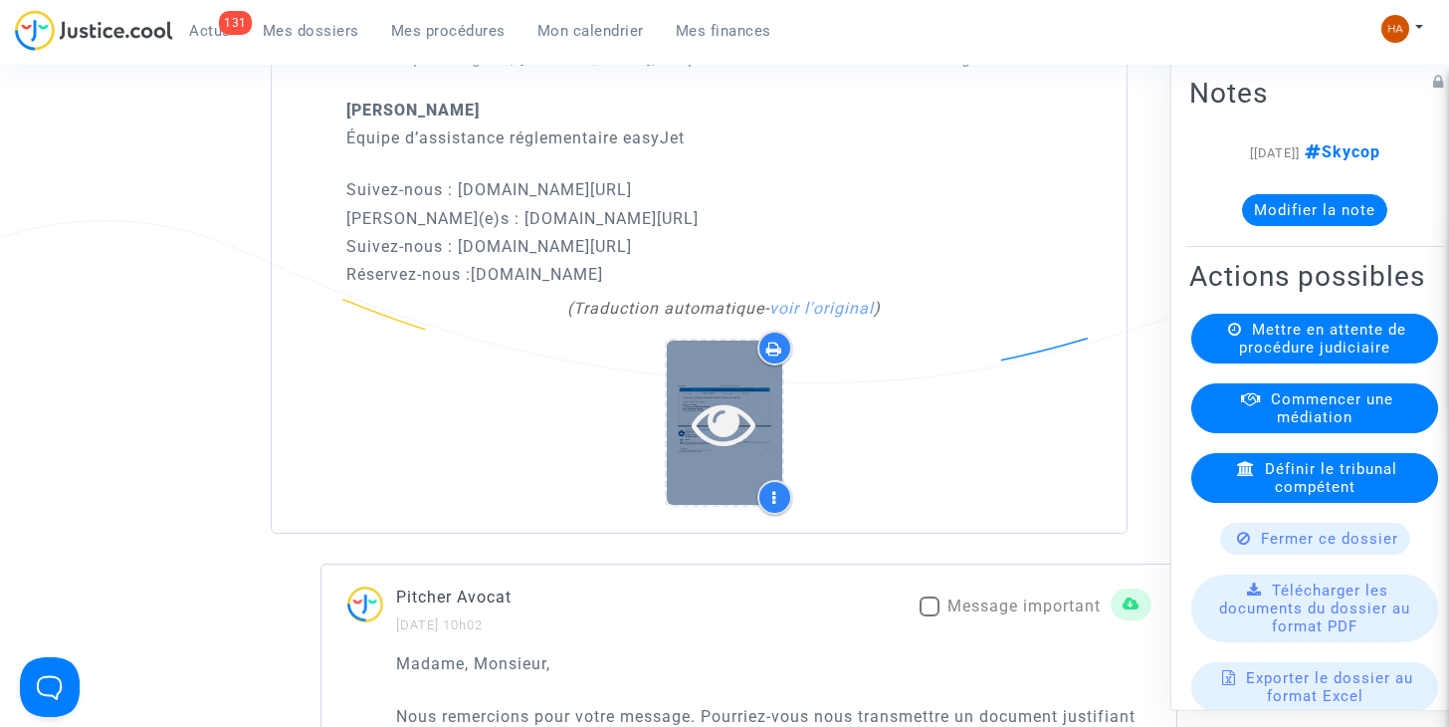
click at [708, 428] on icon at bounding box center [724, 423] width 65 height 64
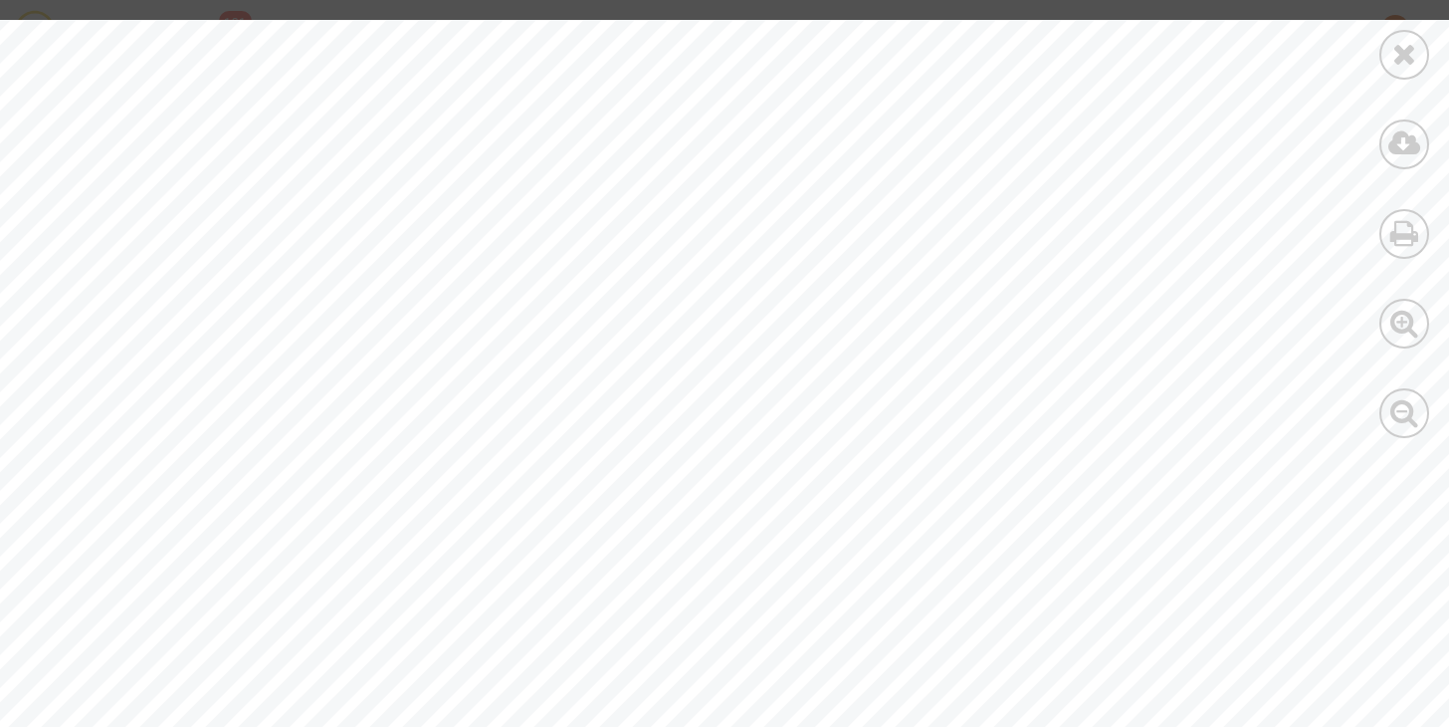
scroll to position [0, 43]
click at [1403, 56] on icon at bounding box center [1404, 54] width 25 height 30
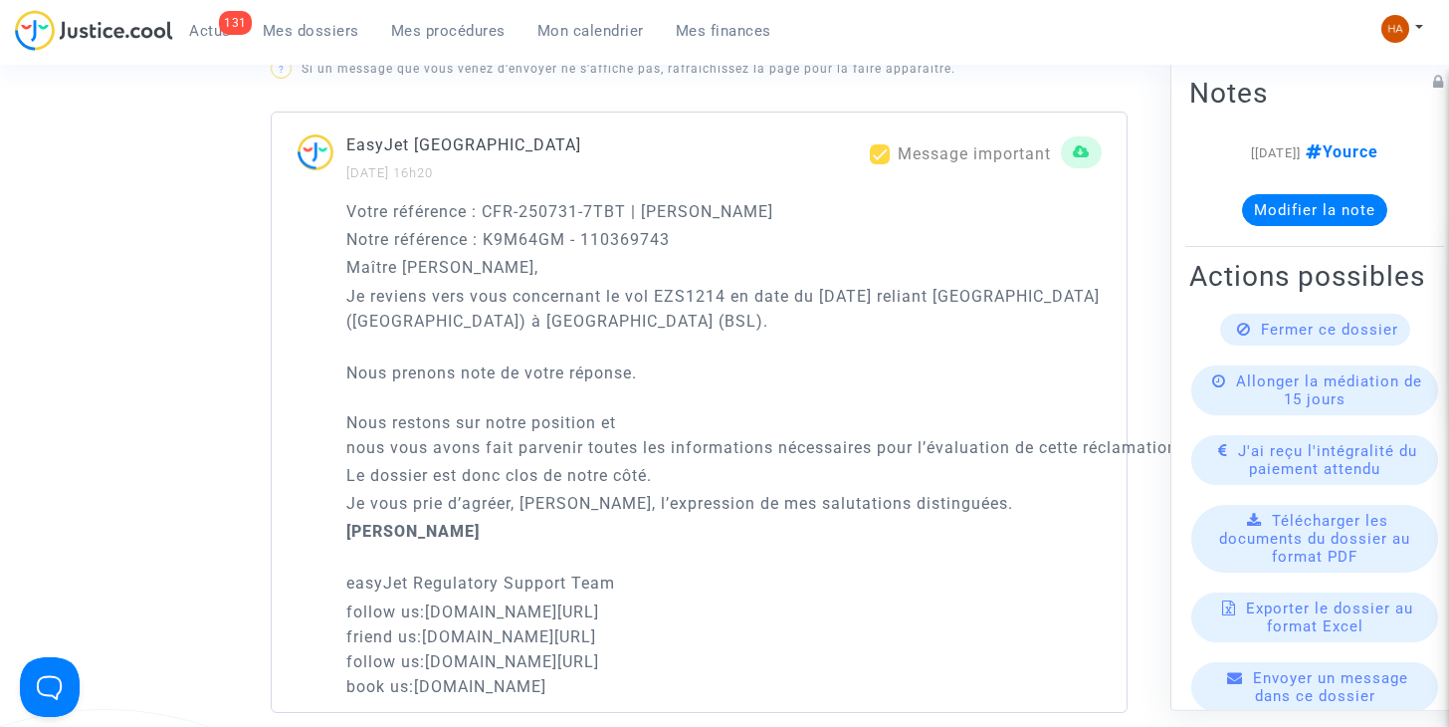
scroll to position [1386, 0]
click at [389, 247] on p "Notre référence : K9M64GM - 110369743" at bounding box center [723, 240] width 755 height 25
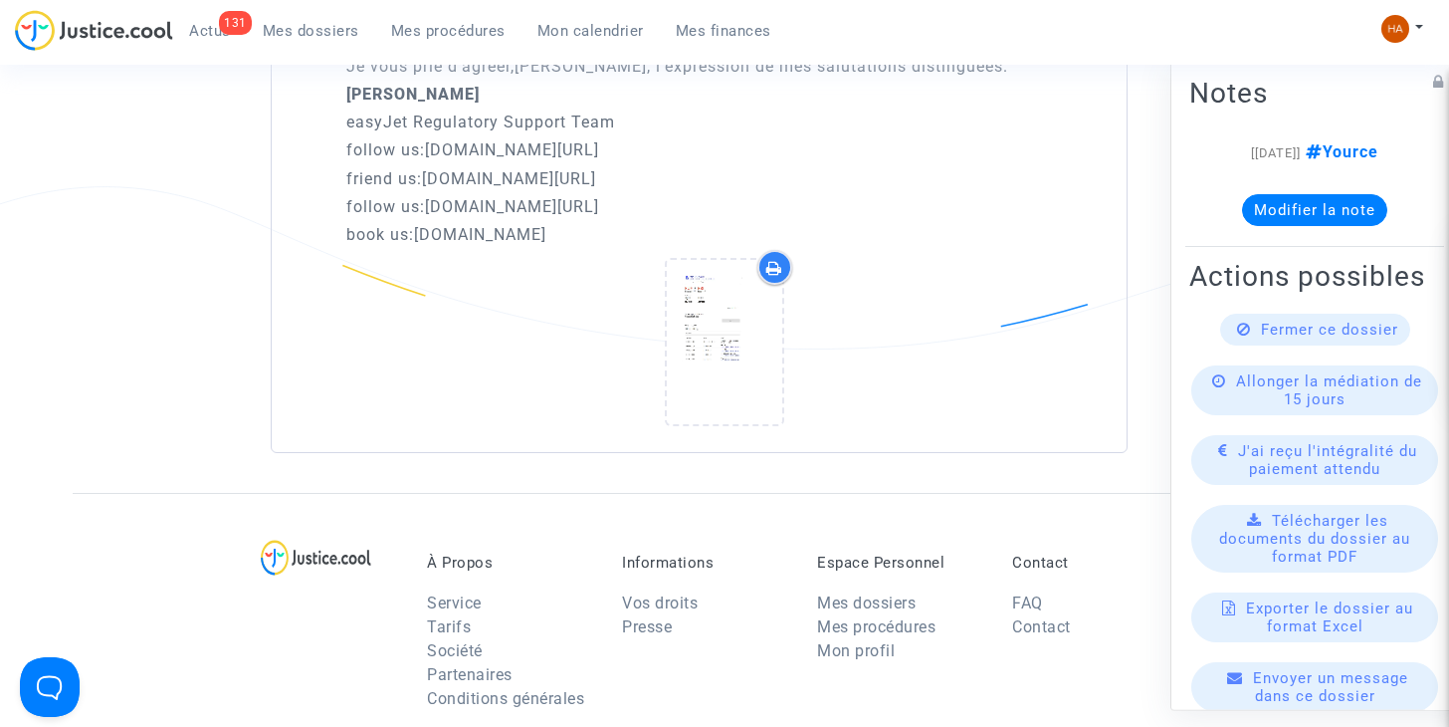
scroll to position [3523, 0]
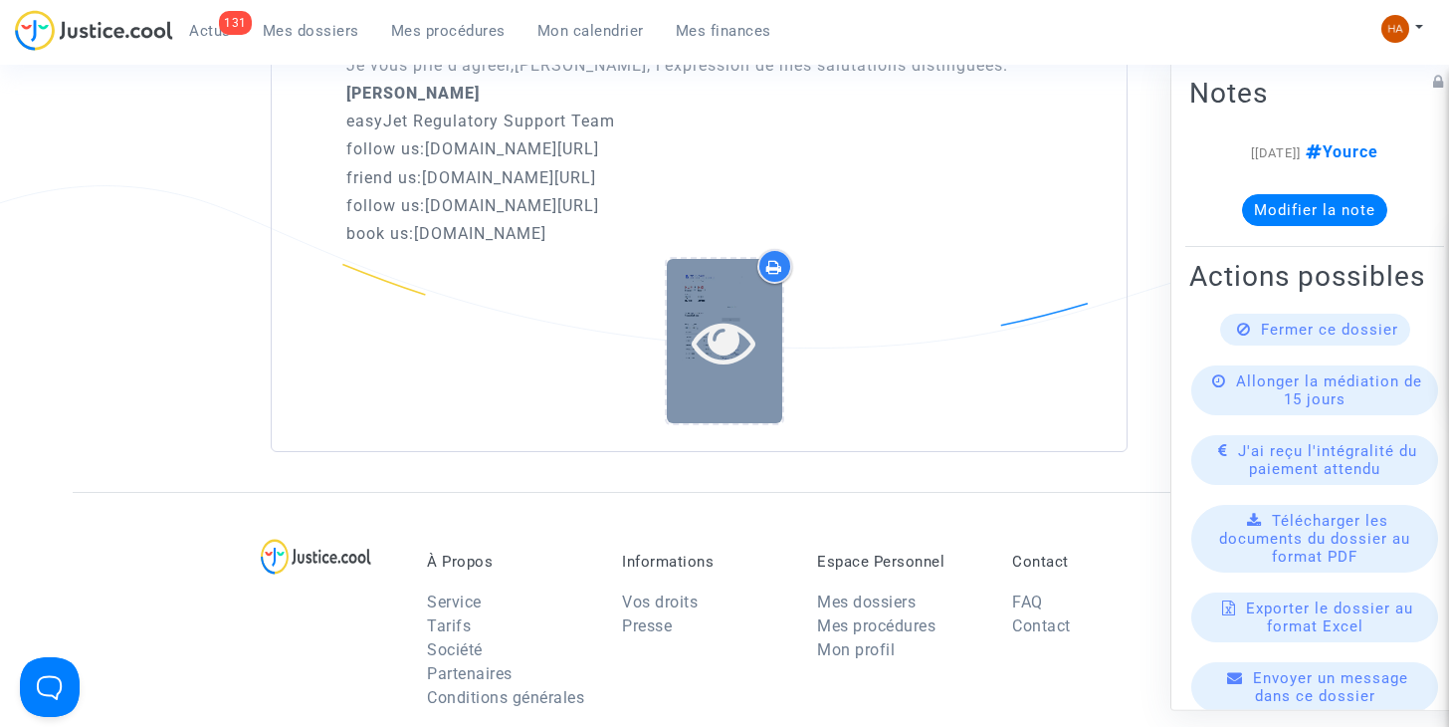
click at [716, 356] on icon at bounding box center [724, 342] width 65 height 64
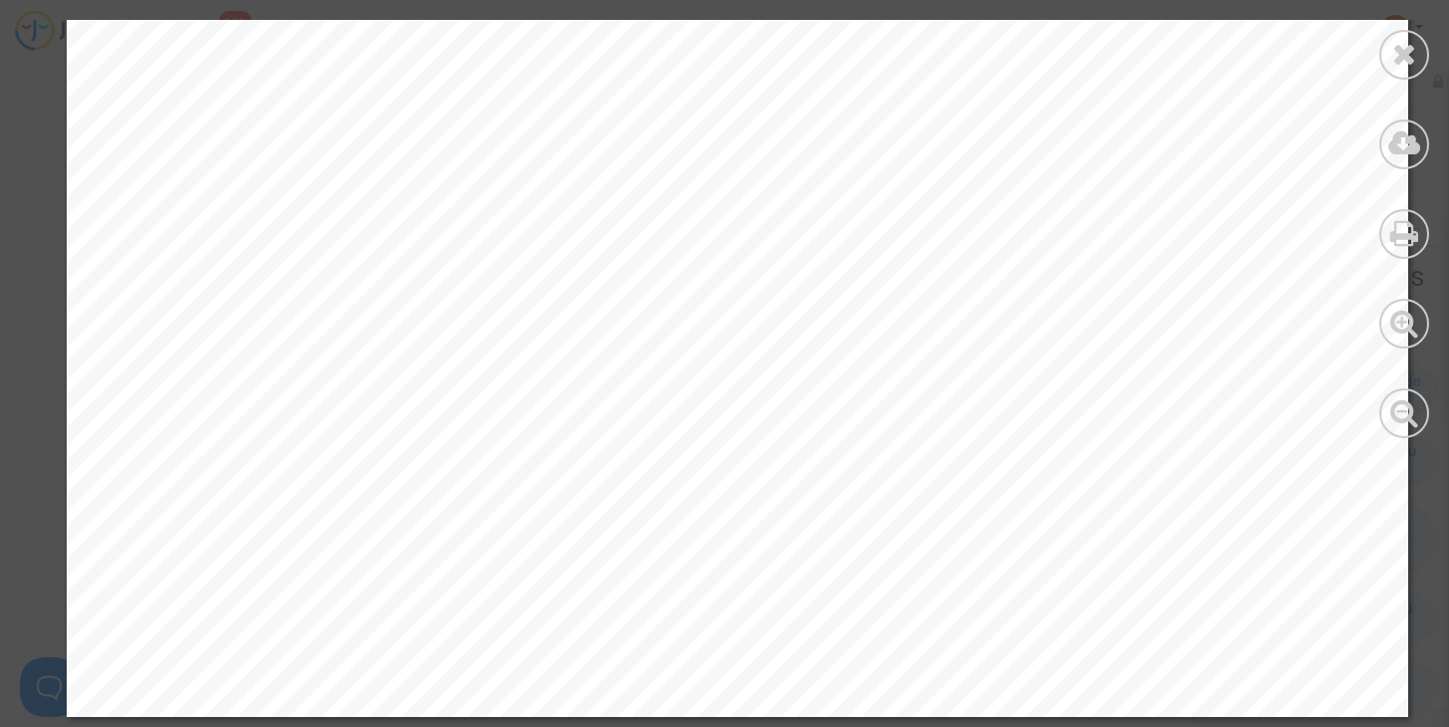
scroll to position [4028, 0]
click at [1409, 58] on icon at bounding box center [1404, 54] width 25 height 30
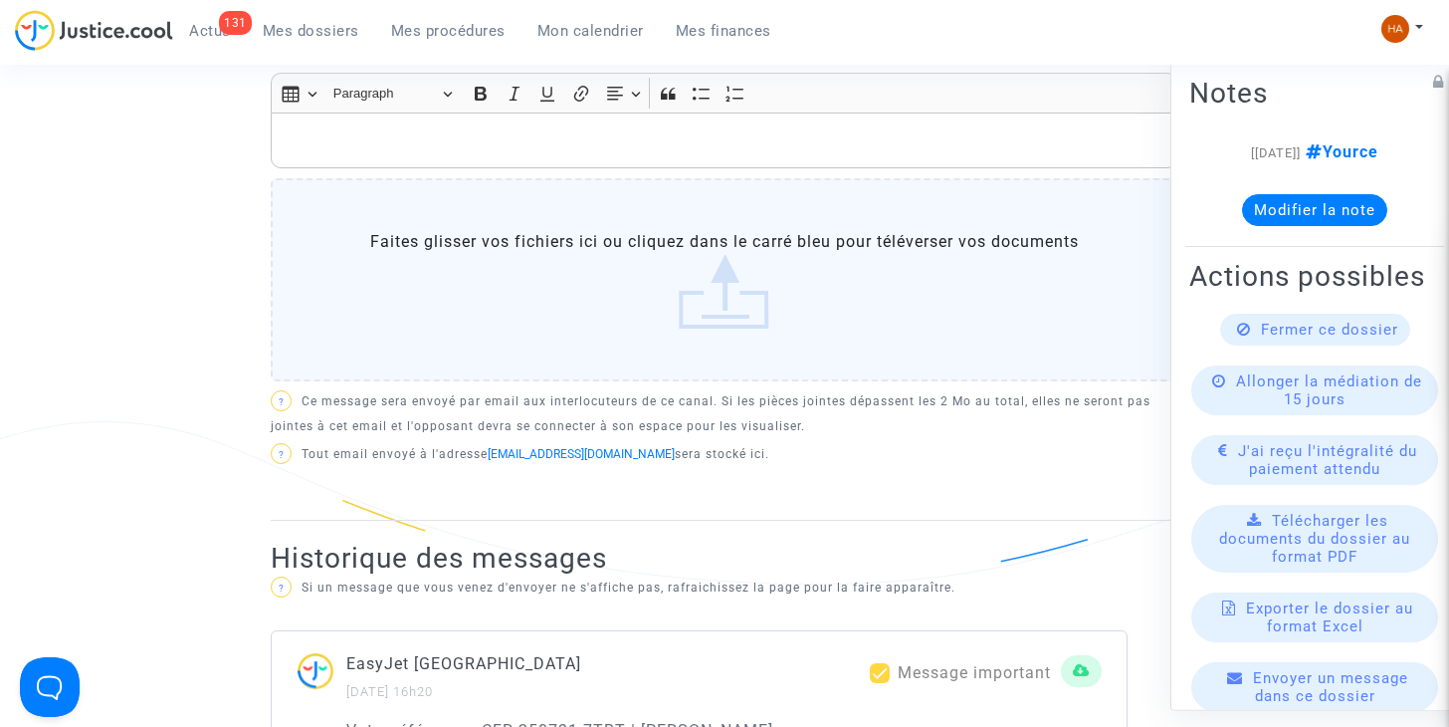
scroll to position [864, 0]
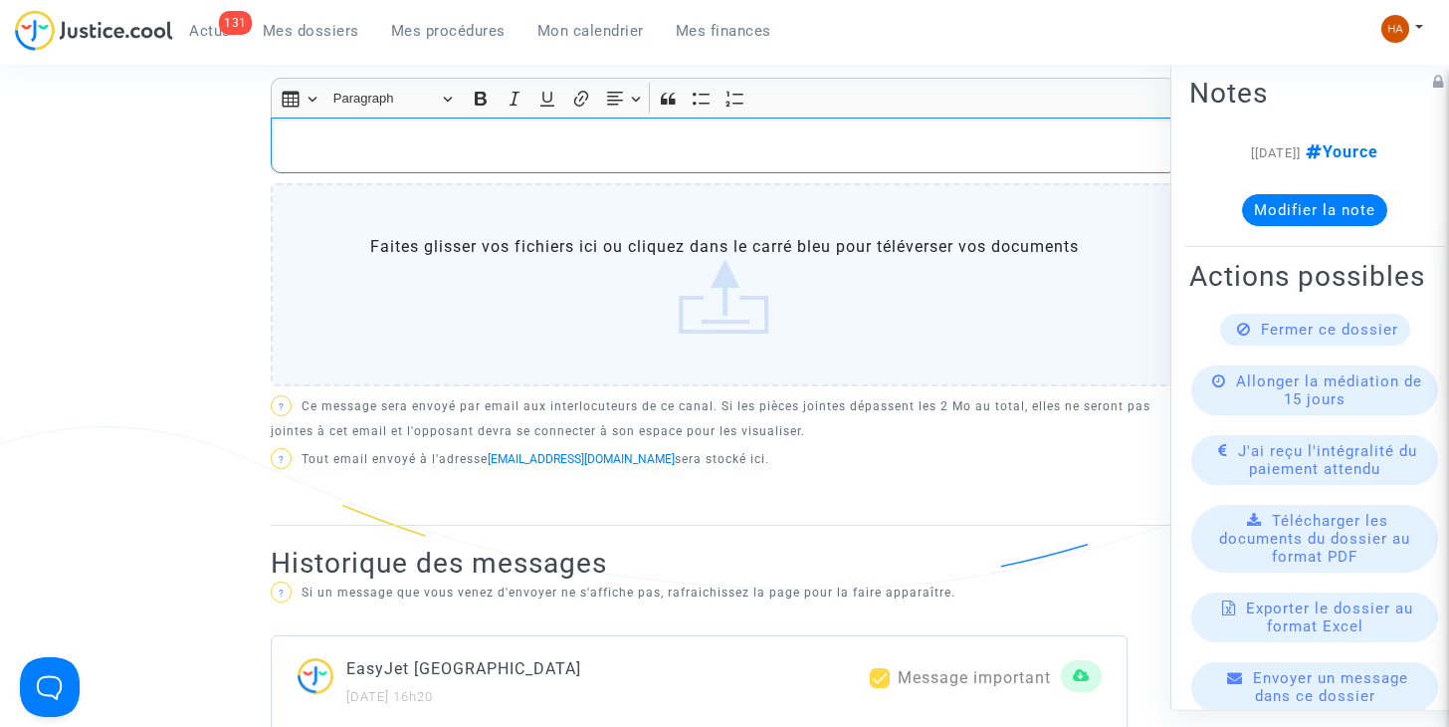
click at [343, 155] on p "Rich Text Editor, main" at bounding box center [725, 144] width 886 height 25
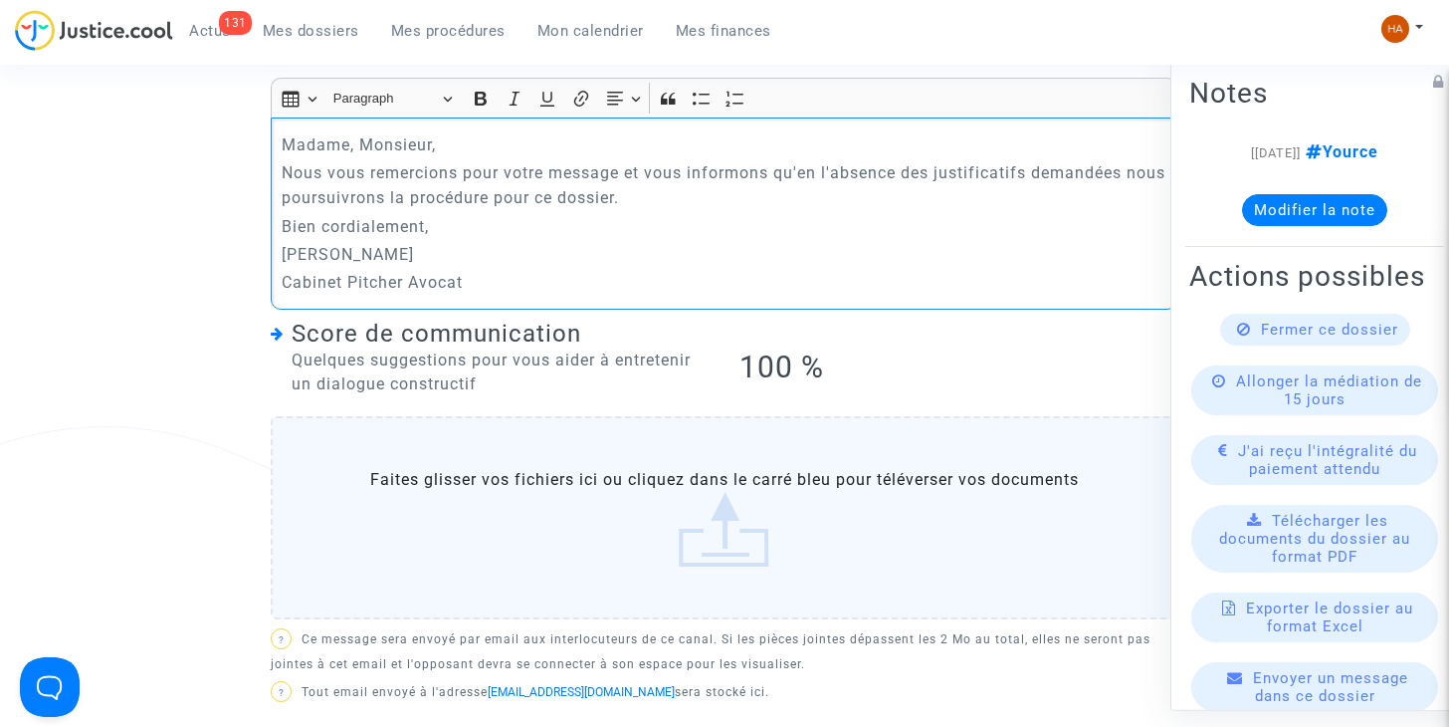
click at [1120, 173] on p "Nous vous remercions pour votre message et vous informons qu'en l'absence des j…" at bounding box center [725, 185] width 886 height 50
click at [580, 136] on p "Madame, Monsieur," at bounding box center [725, 144] width 886 height 25
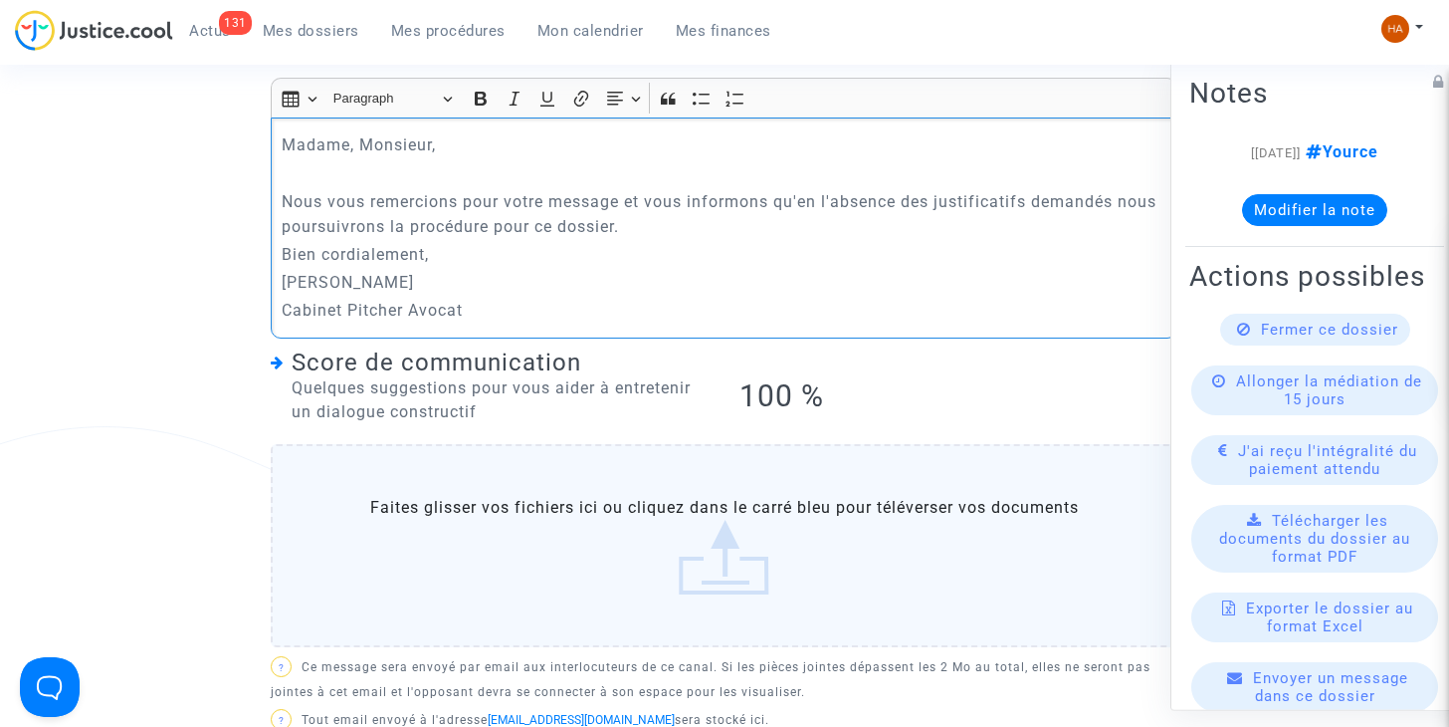
click at [648, 231] on p "Nous vous remercions pour votre message et vous informons qu'en l'absence des j…" at bounding box center [725, 214] width 886 height 50
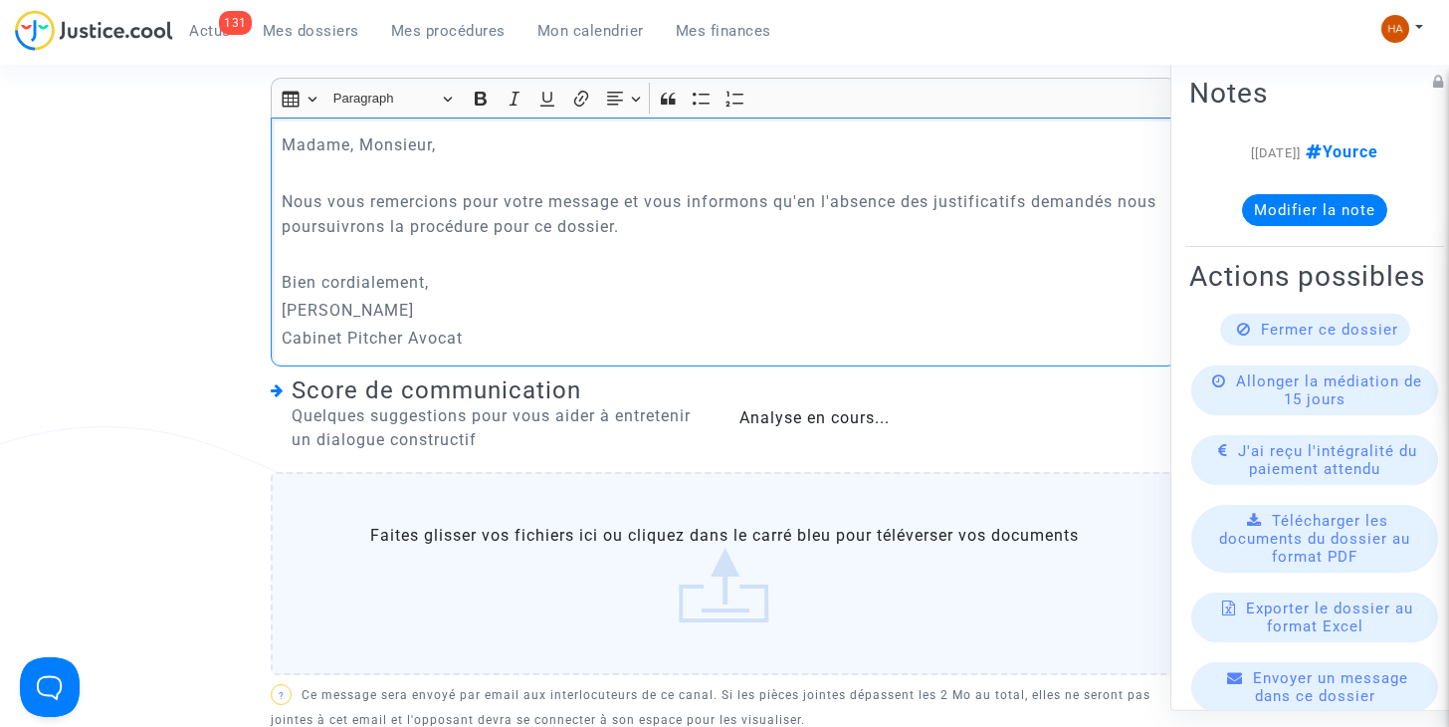
click at [484, 283] on p "Bien cordialement," at bounding box center [725, 282] width 886 height 25
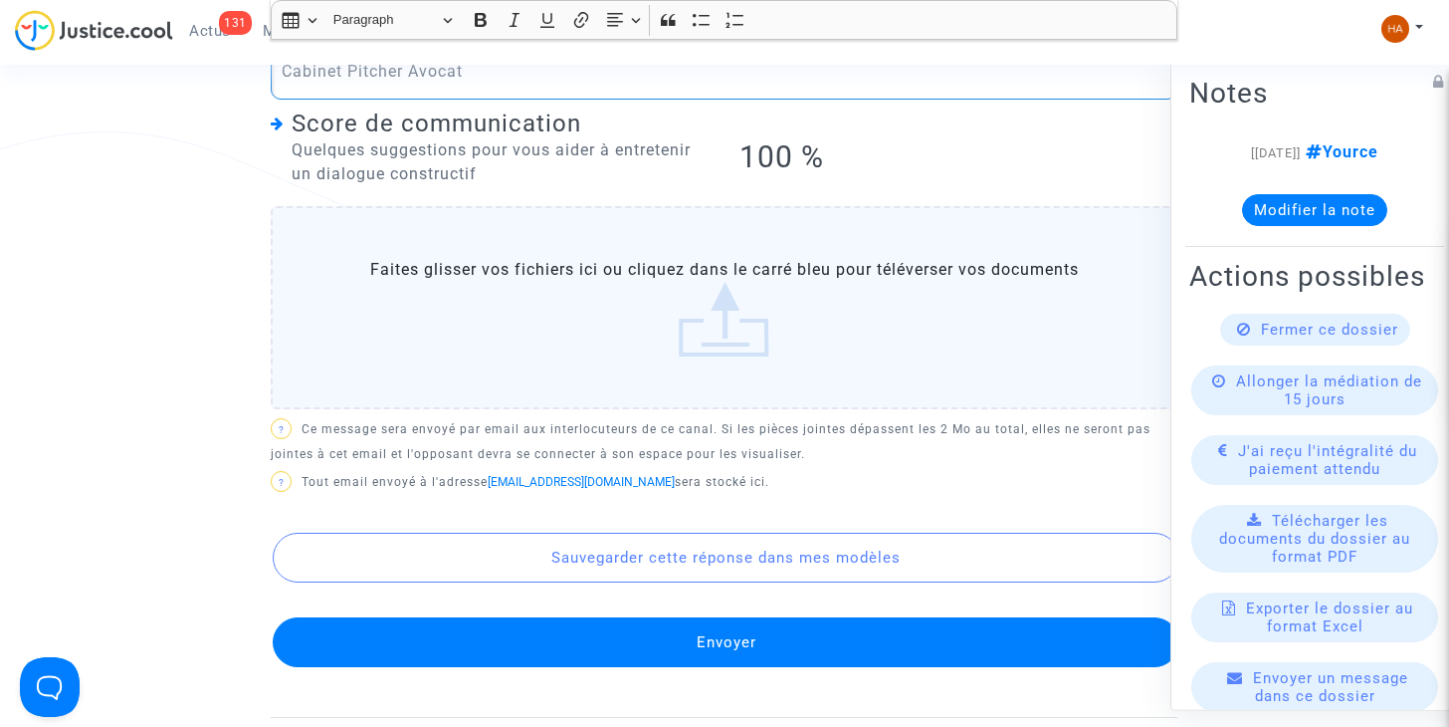
scroll to position [1160, 0]
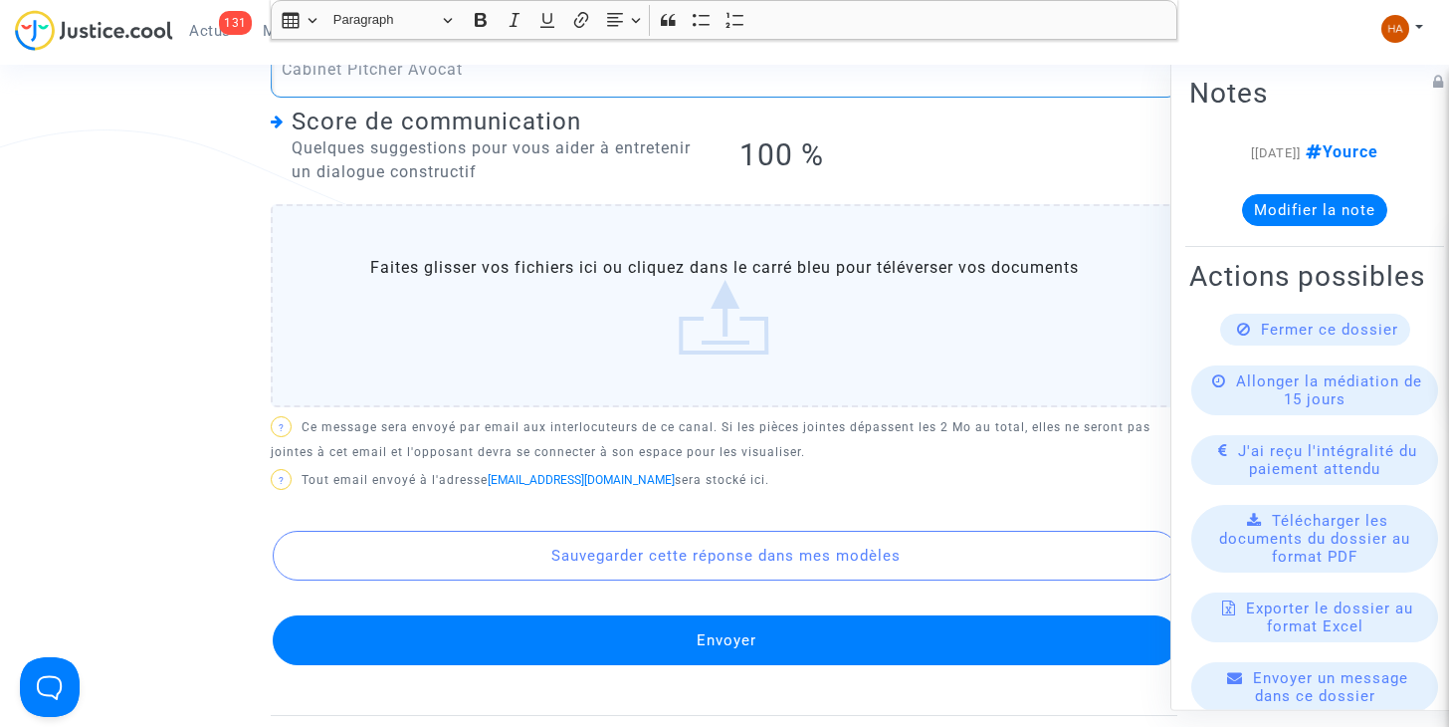
click at [730, 660] on button "Envoyer" at bounding box center [726, 640] width 907 height 50
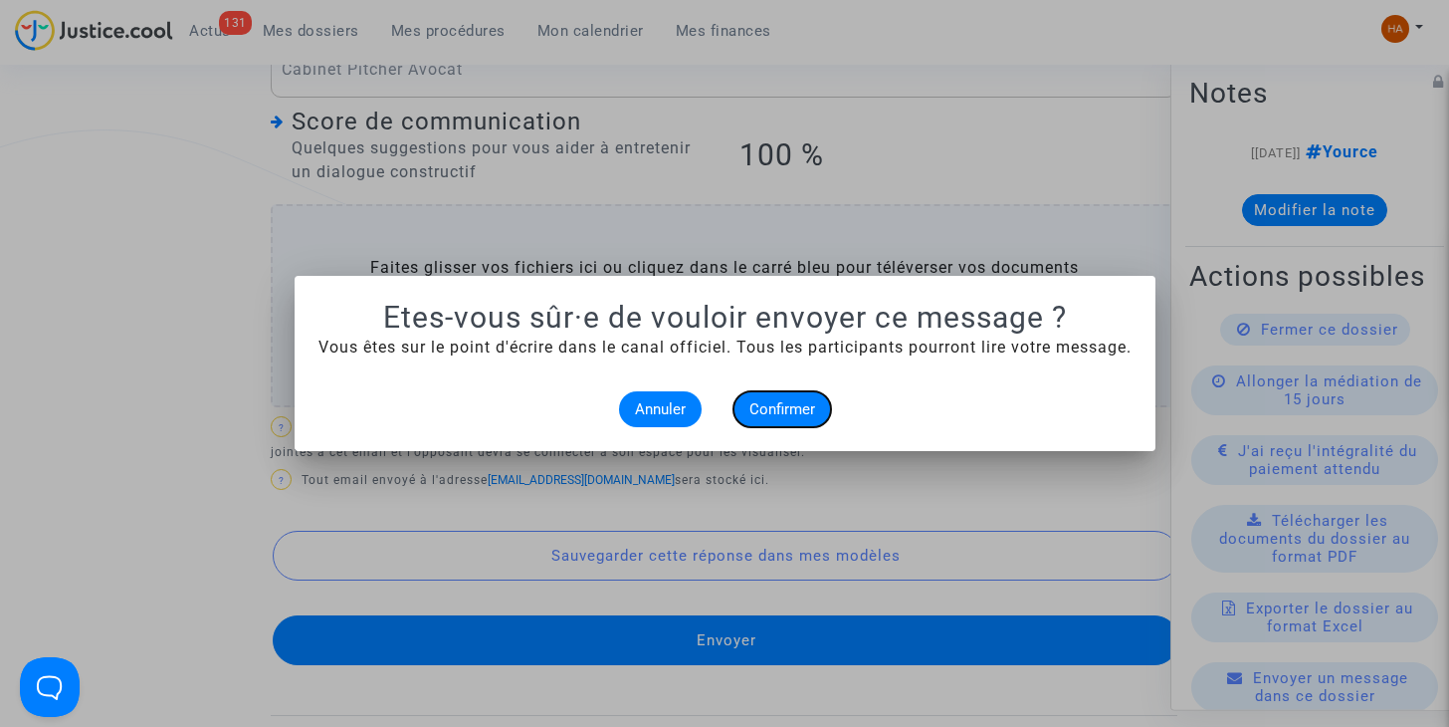
drag, startPoint x: 821, startPoint y: 405, endPoint x: 771, endPoint y: 407, distance: 49.8
click at [771, 407] on span "Confirmer" at bounding box center [782, 409] width 66 height 18
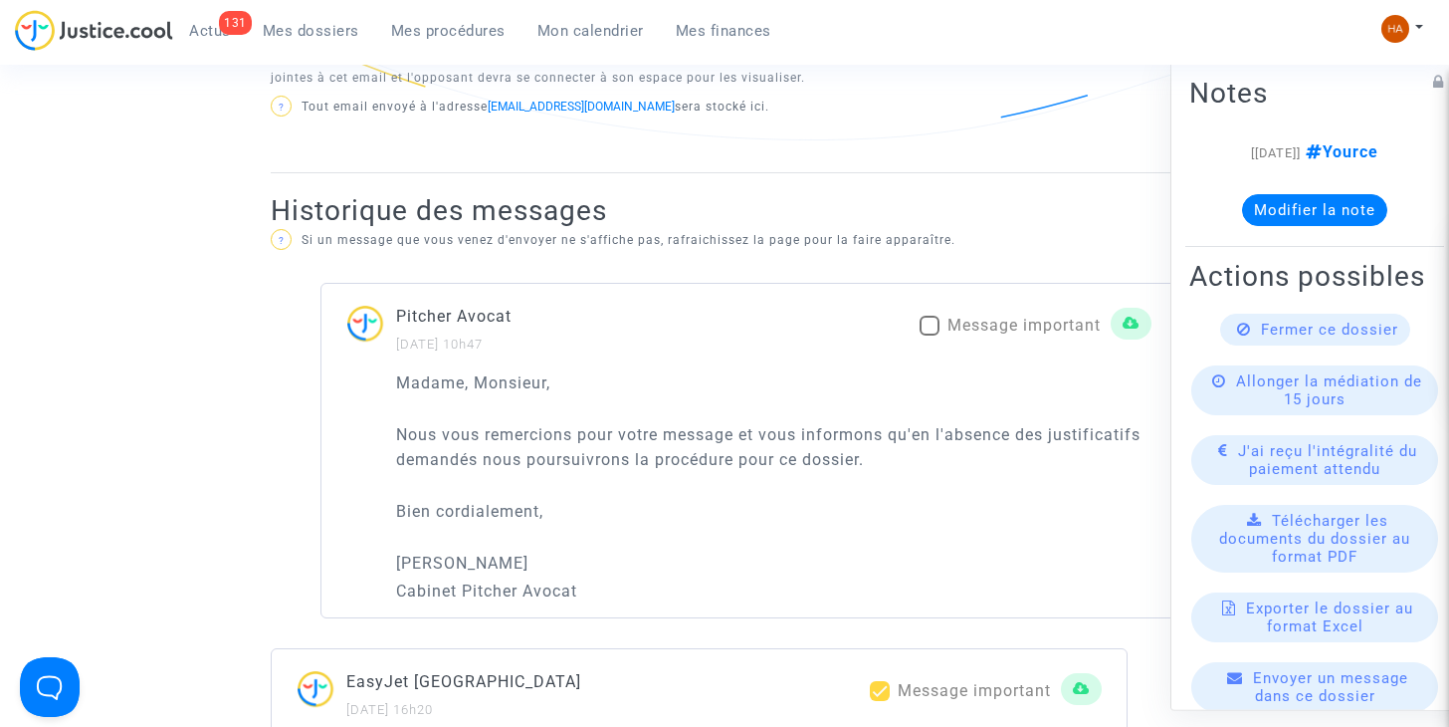
scroll to position [1317, 0]
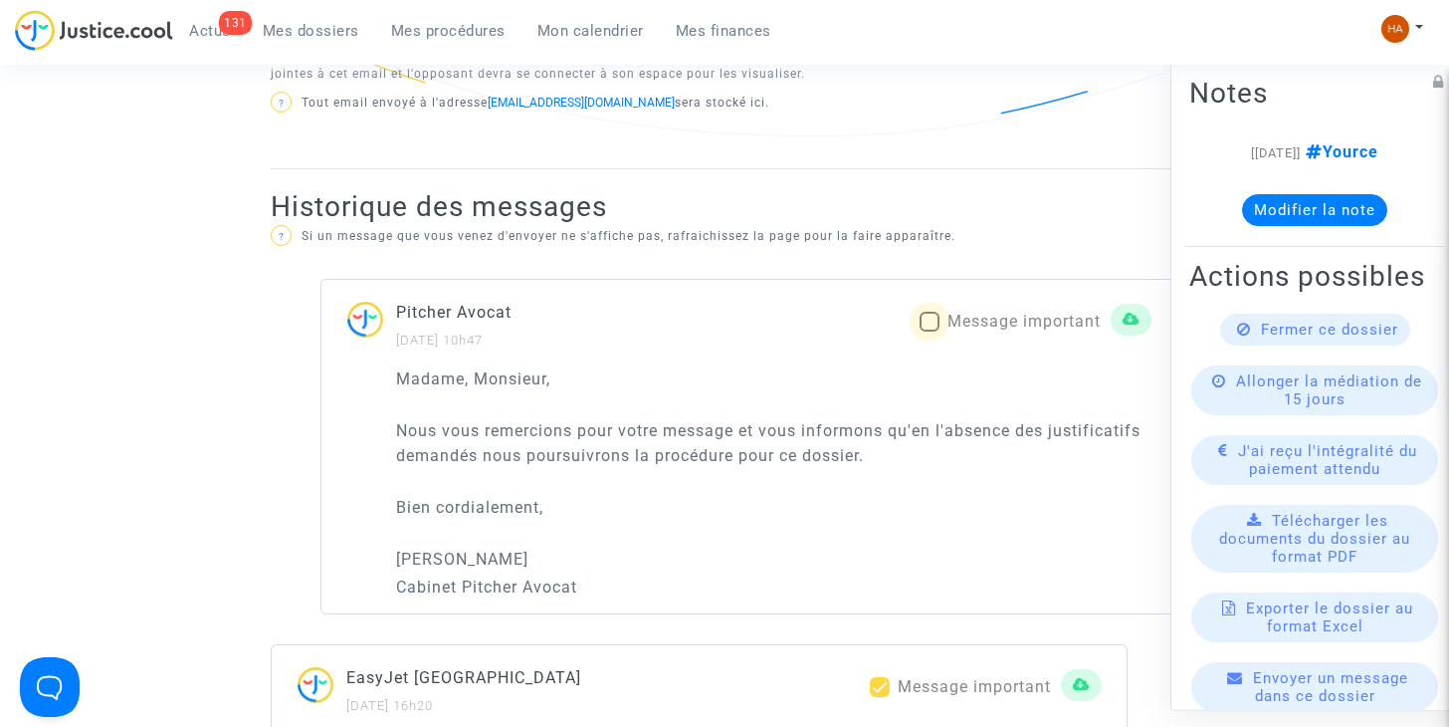
click at [923, 329] on span at bounding box center [930, 322] width 20 height 20
click at [929, 331] on input "Message important" at bounding box center [929, 331] width 1 height 1
checkbox input "true"
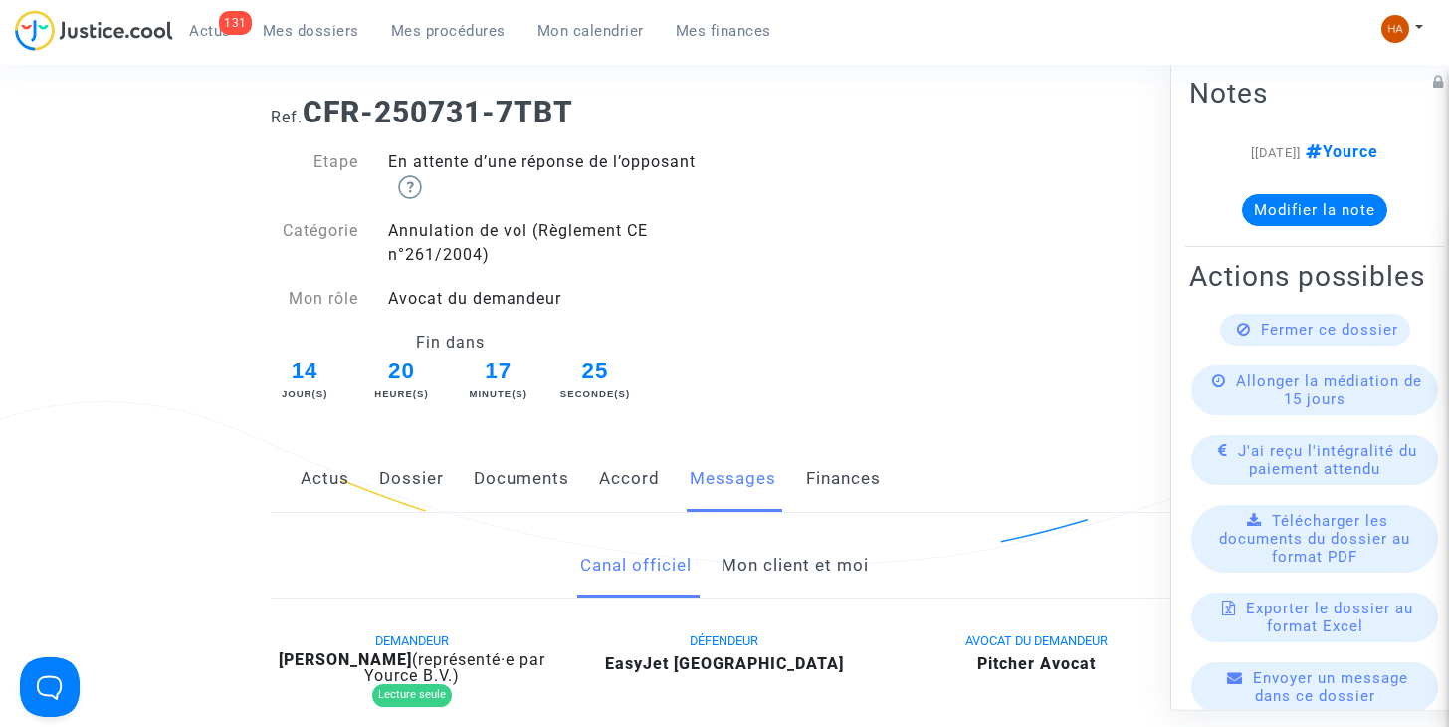
scroll to position [0, 0]
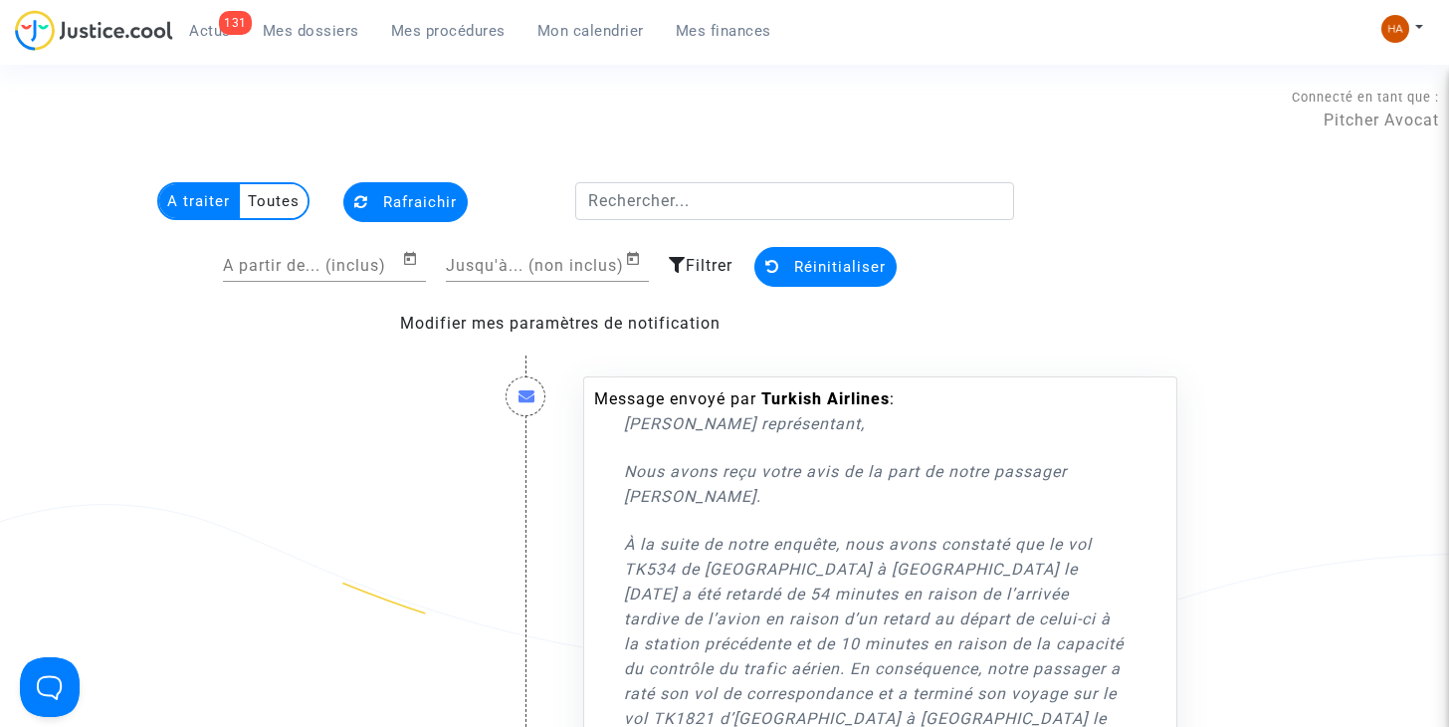
click at [365, 213] on button "Rafraichir" at bounding box center [405, 202] width 124 height 40
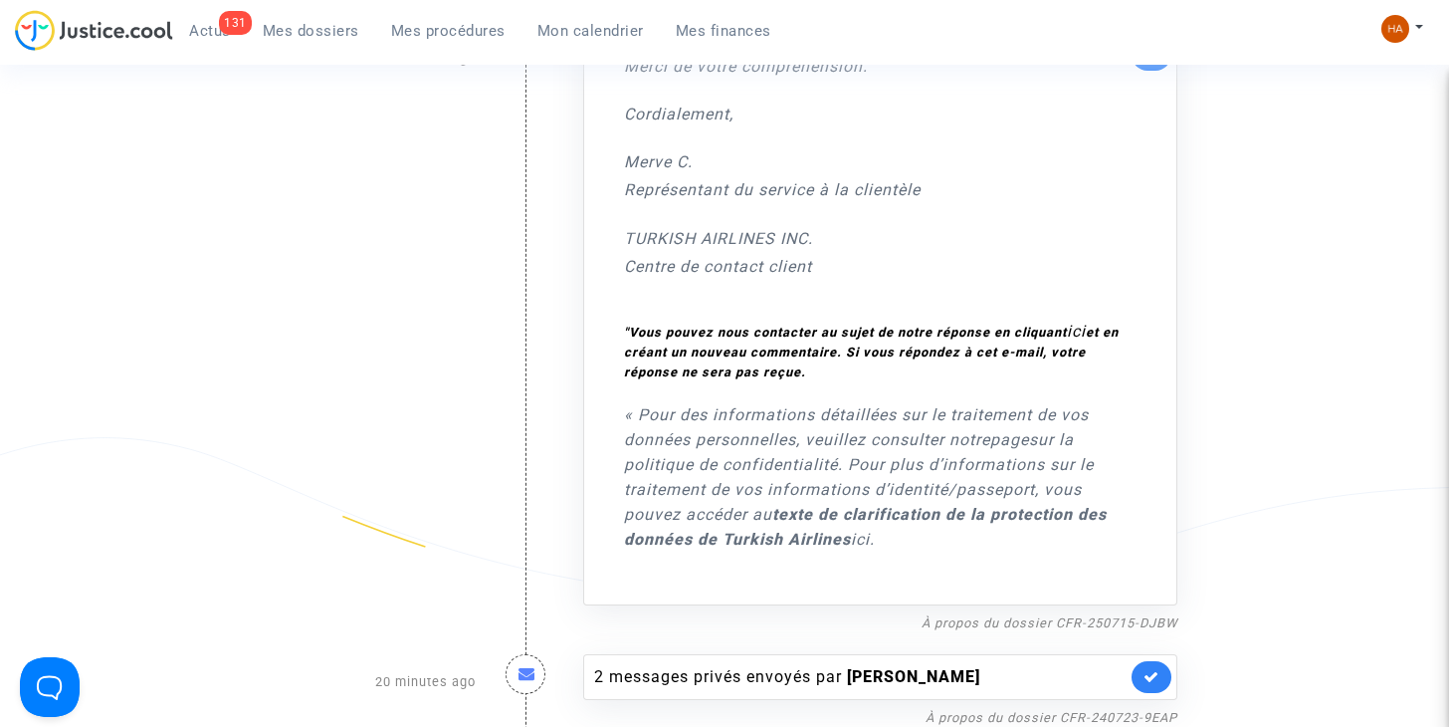
scroll to position [875, 0]
click at [988, 613] on link "À propos du dossier CFR-250715-DJBW" at bounding box center [1050, 620] width 256 height 15
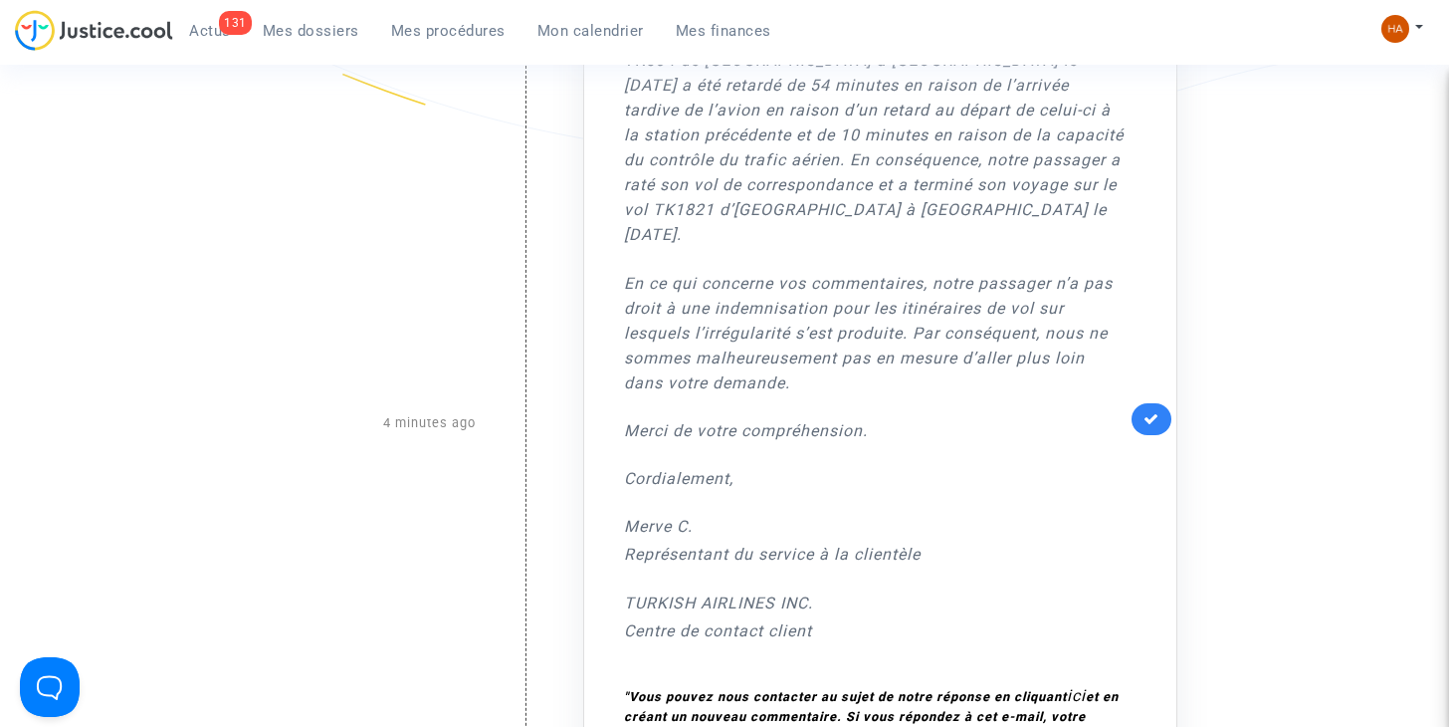
scroll to position [507, 0]
click at [1162, 405] on link at bounding box center [1152, 421] width 40 height 32
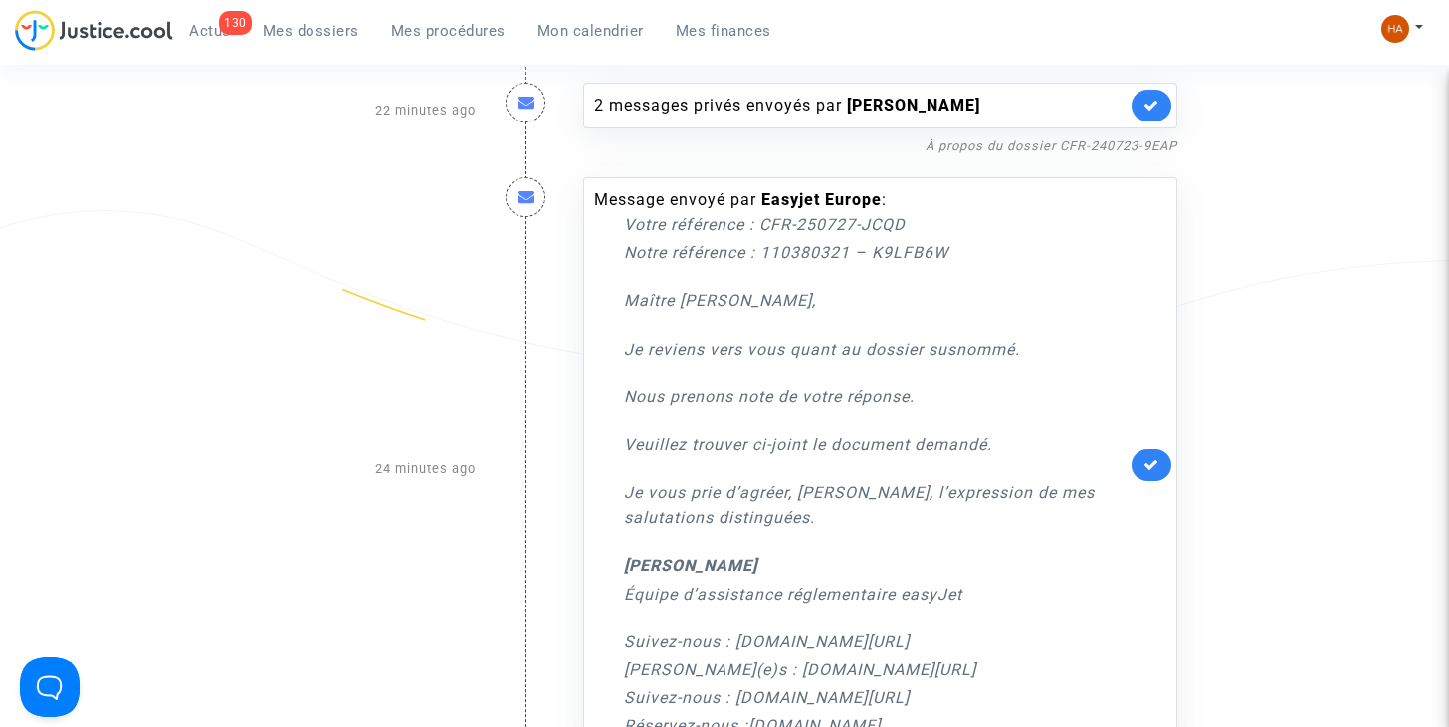
scroll to position [296, 0]
click at [1036, 340] on p "Je reviens vers vous quant au dossier susnommé." at bounding box center [875, 346] width 503 height 25
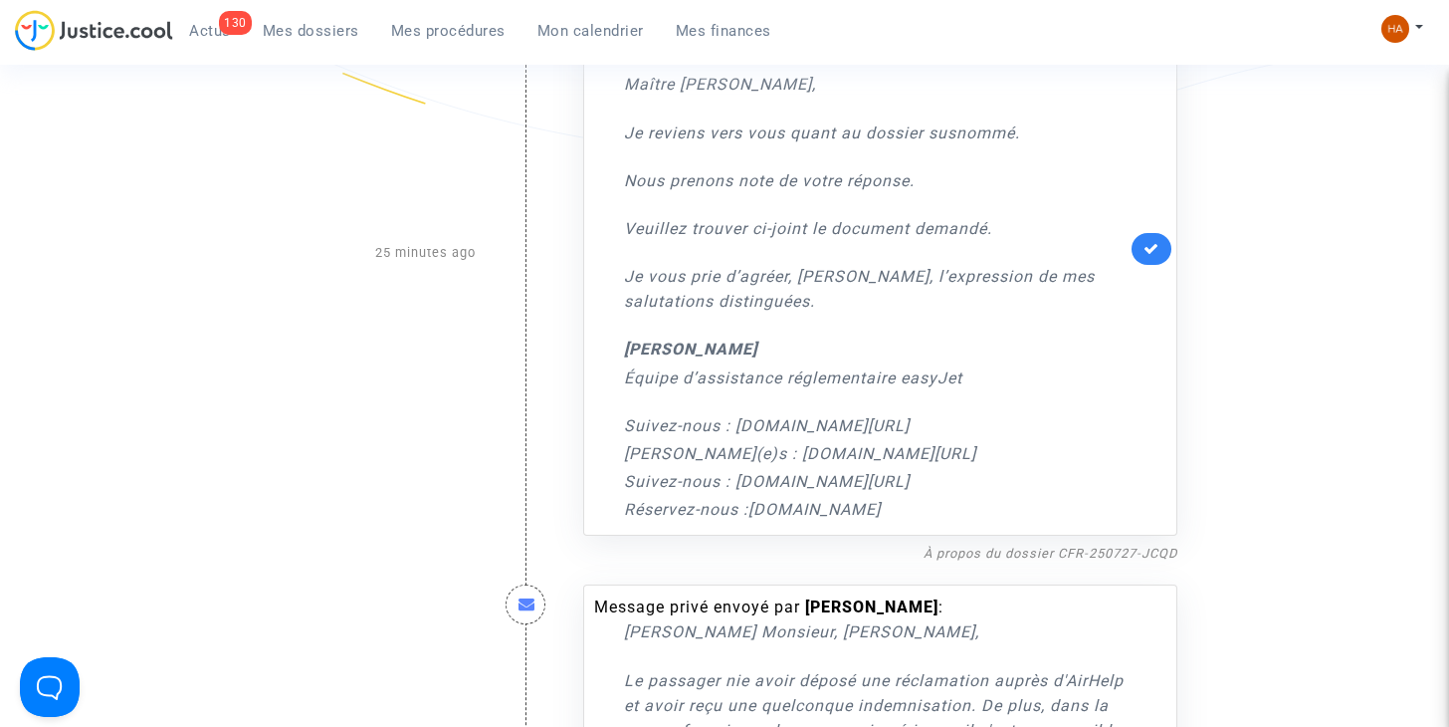
scroll to position [511, 0]
click at [972, 554] on link "À propos du dossier CFR-250727-JCQD" at bounding box center [1051, 551] width 254 height 15
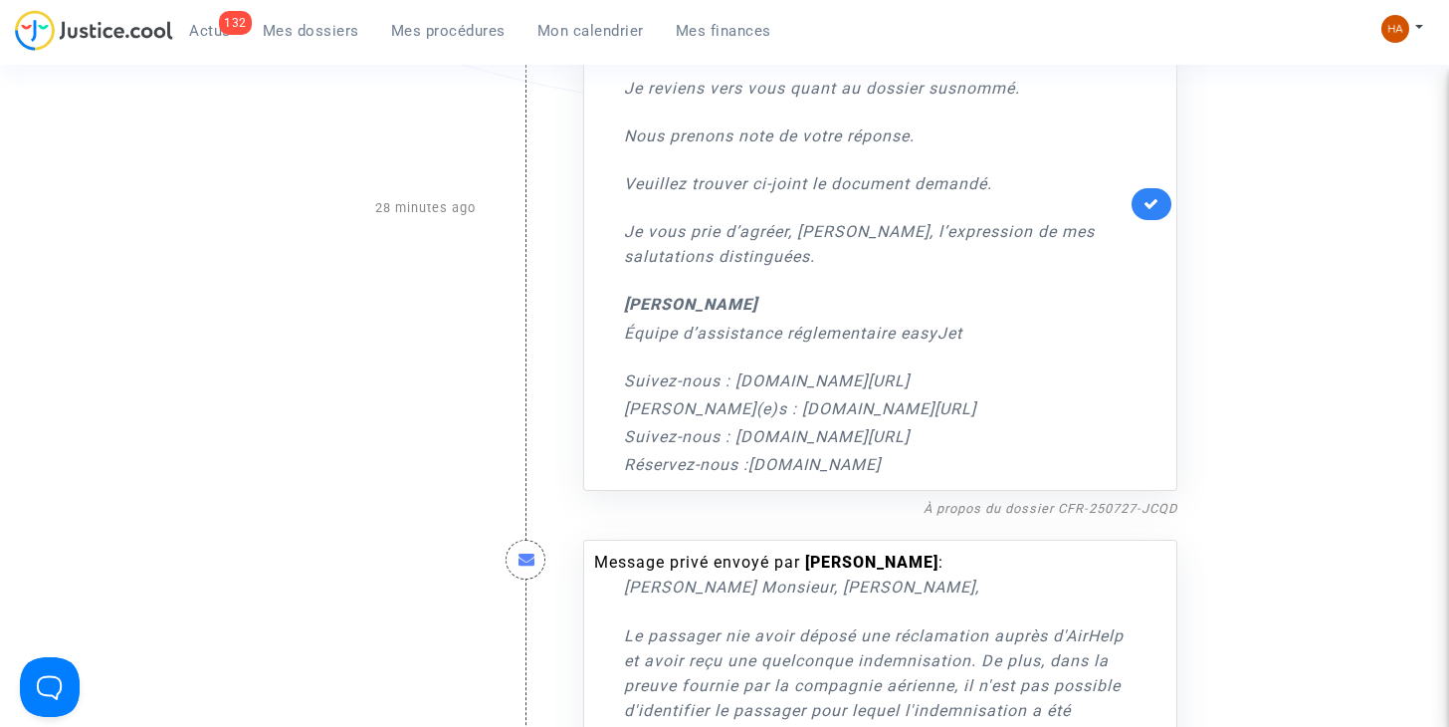
scroll to position [553, 0]
click at [946, 512] on link "À propos du dossier CFR-250727-JCQD" at bounding box center [1051, 509] width 254 height 15
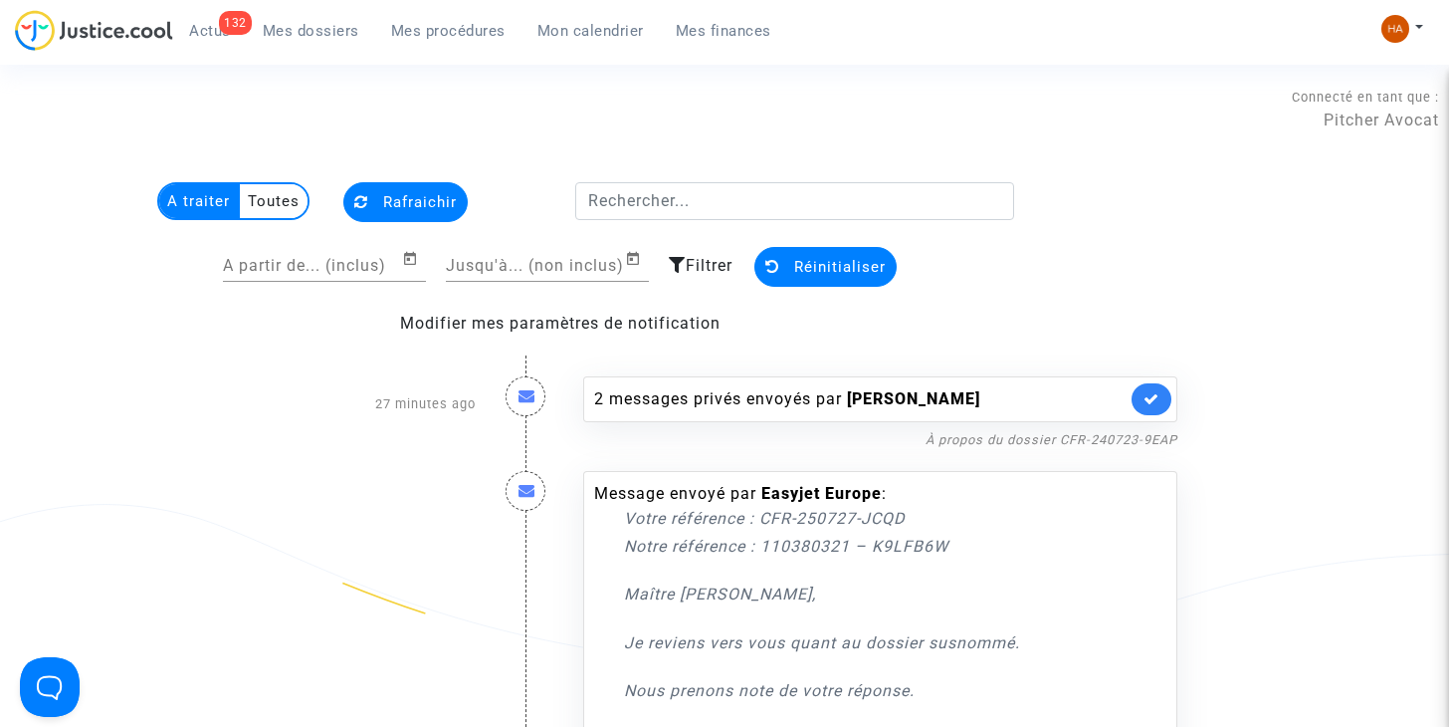
click at [443, 218] on button "Rafraichir" at bounding box center [405, 202] width 124 height 40
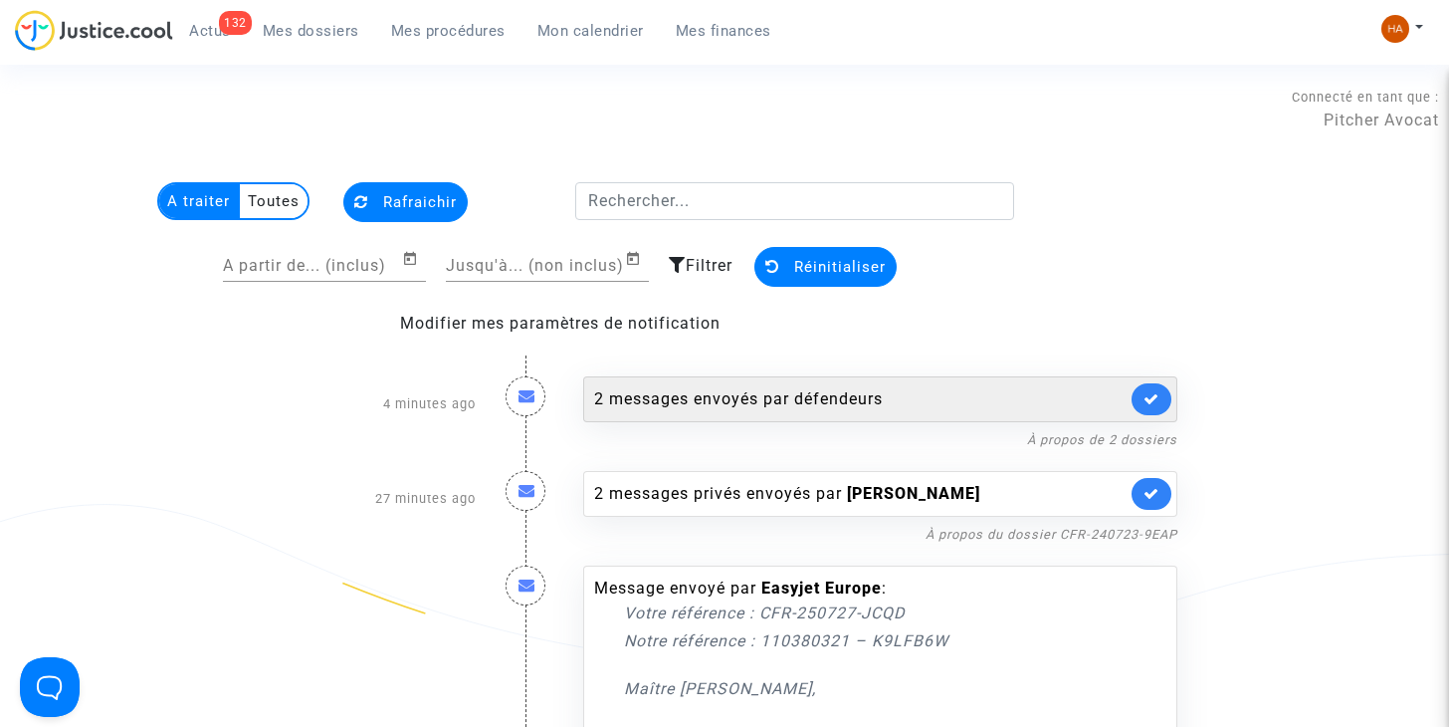
click at [651, 400] on div "2 messages envoyés par défendeurs" at bounding box center [860, 399] width 532 height 24
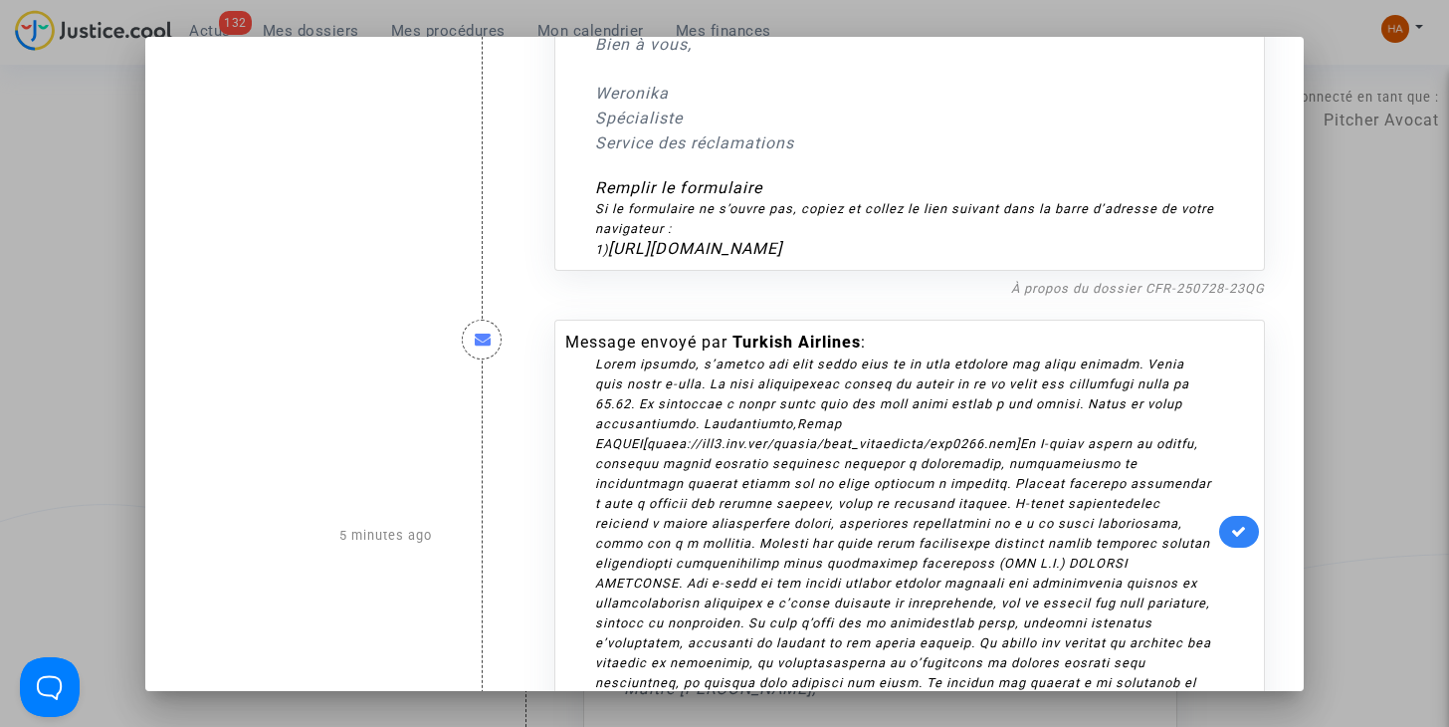
scroll to position [425, 0]
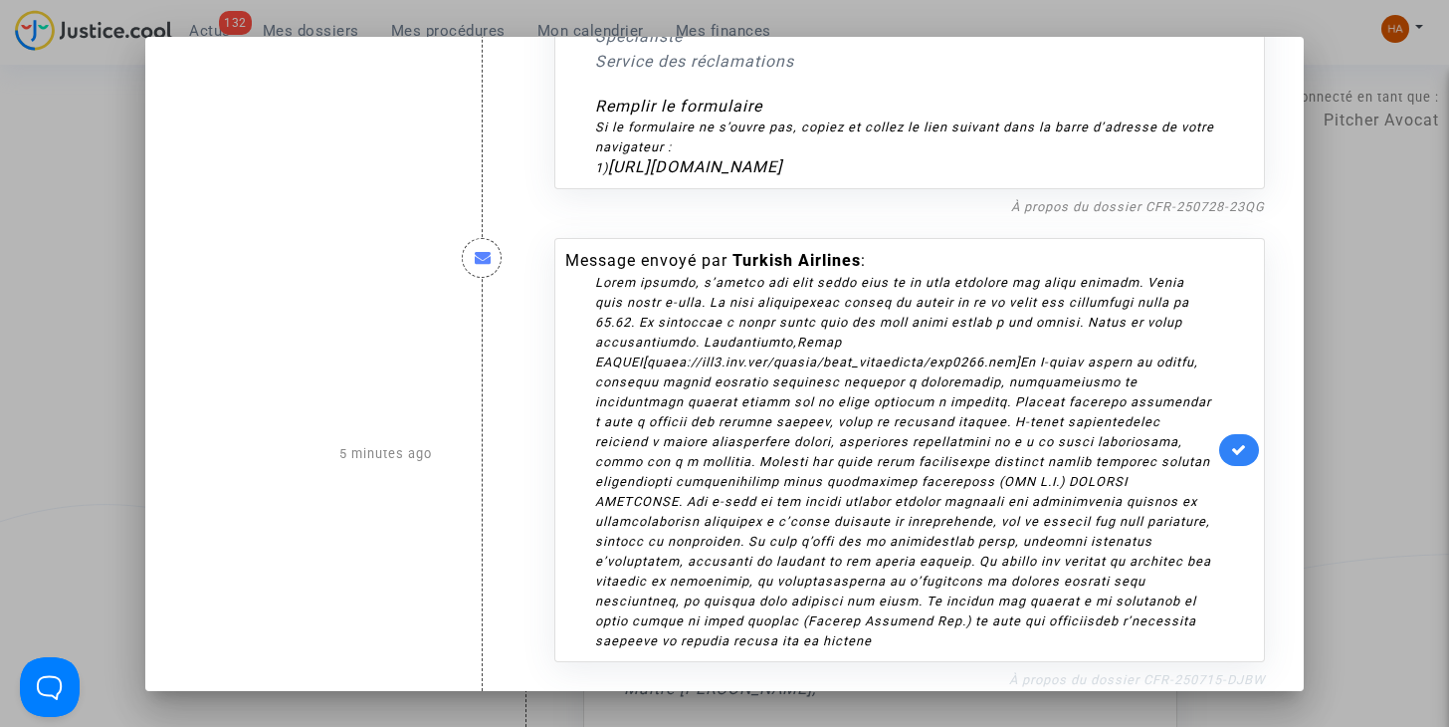
click at [1154, 672] on link "À propos du dossier CFR-250715-DJBW" at bounding box center [1137, 679] width 256 height 15
click at [1236, 442] on icon at bounding box center [1239, 449] width 16 height 15
click at [55, 305] on div at bounding box center [724, 363] width 1449 height 727
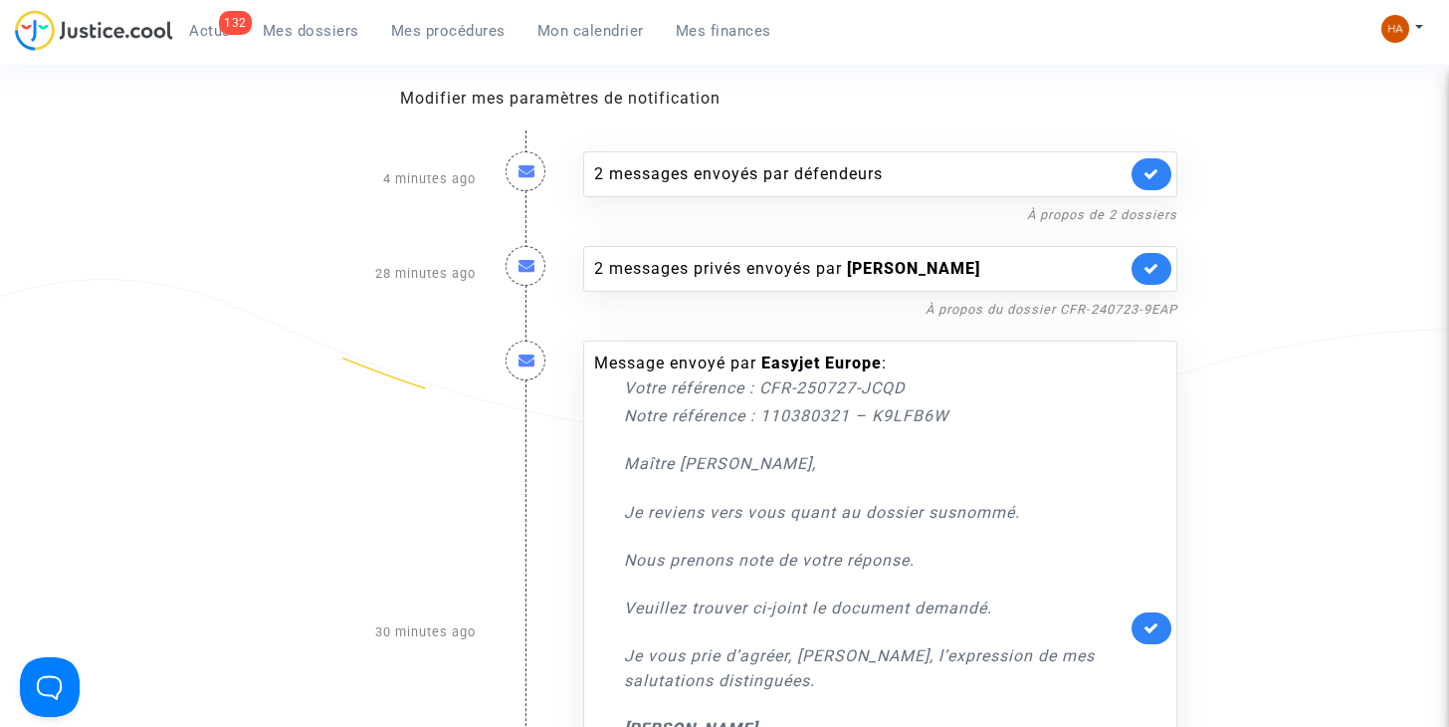
scroll to position [226, 0]
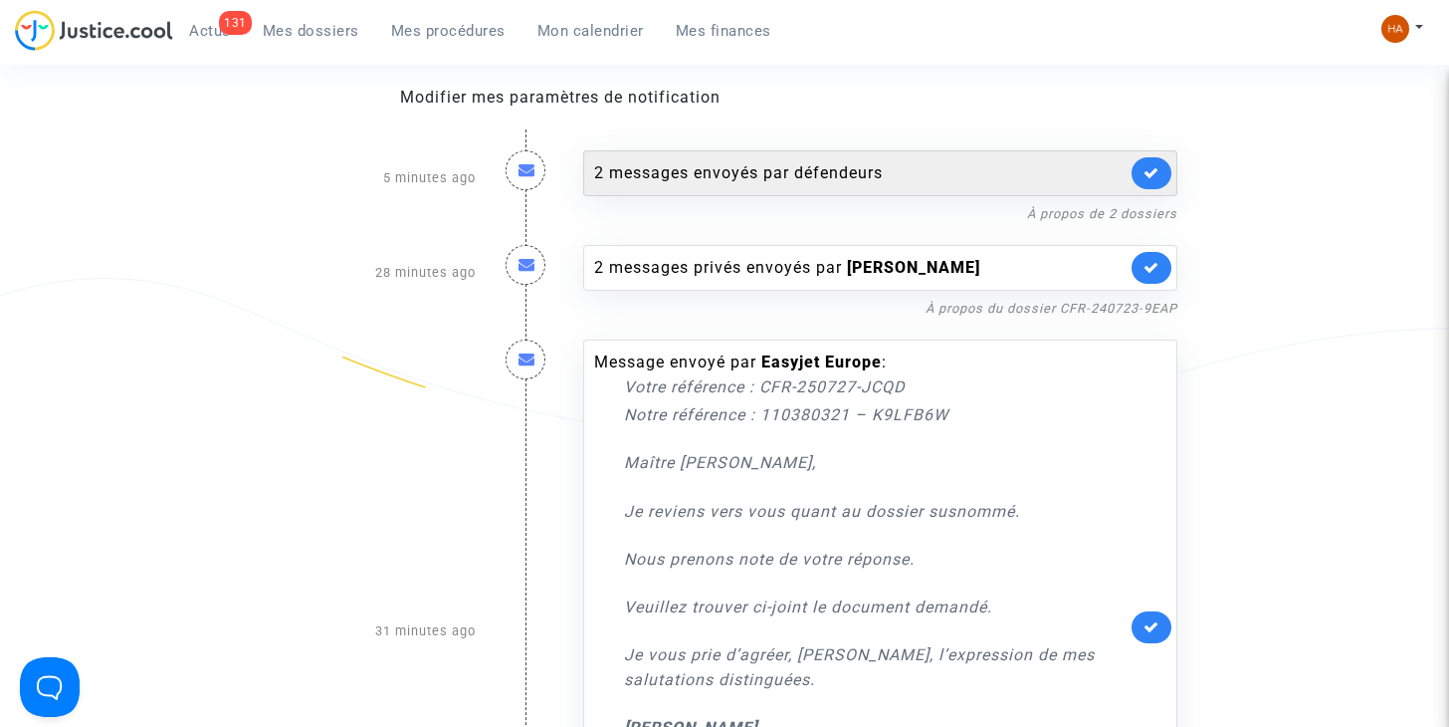
click at [692, 169] on div "2 messages envoyés par défendeurs" at bounding box center [860, 173] width 532 height 24
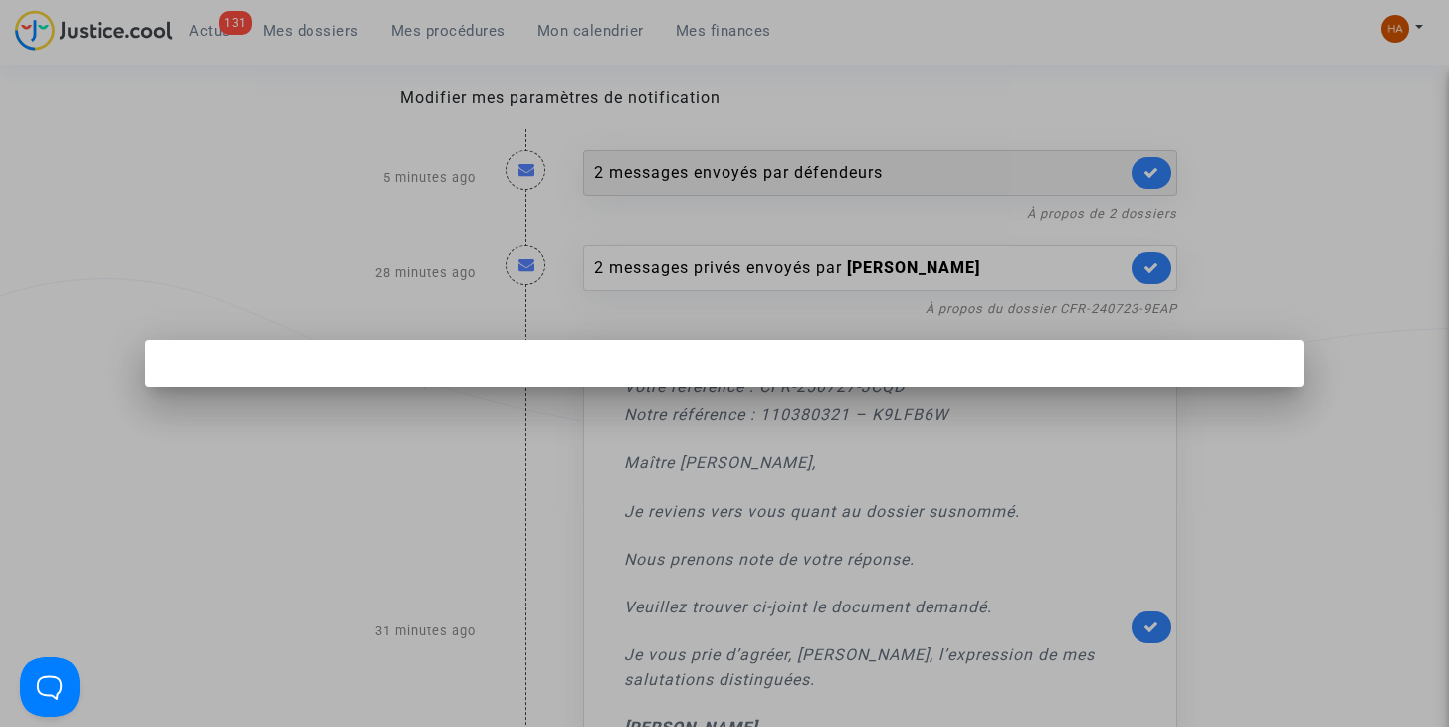
scroll to position [0, 0]
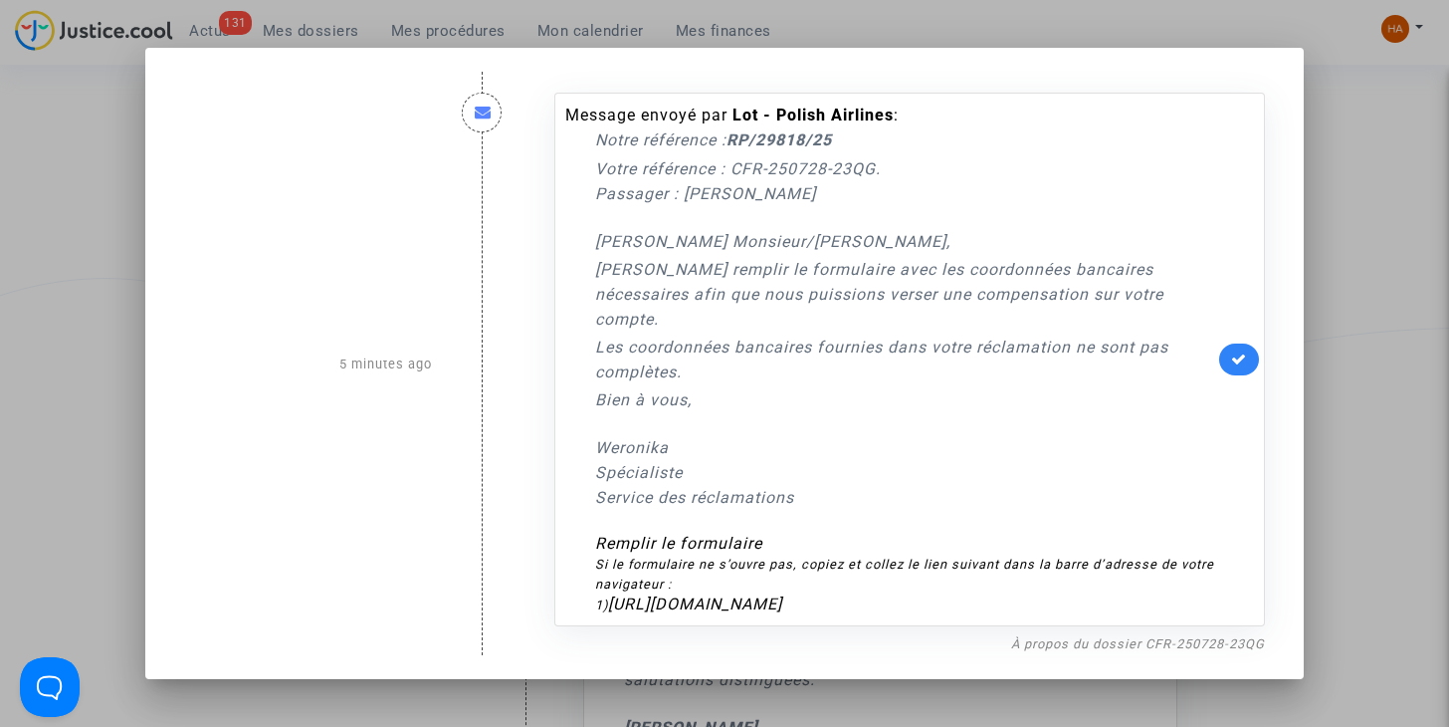
click at [98, 341] on div at bounding box center [724, 363] width 1449 height 727
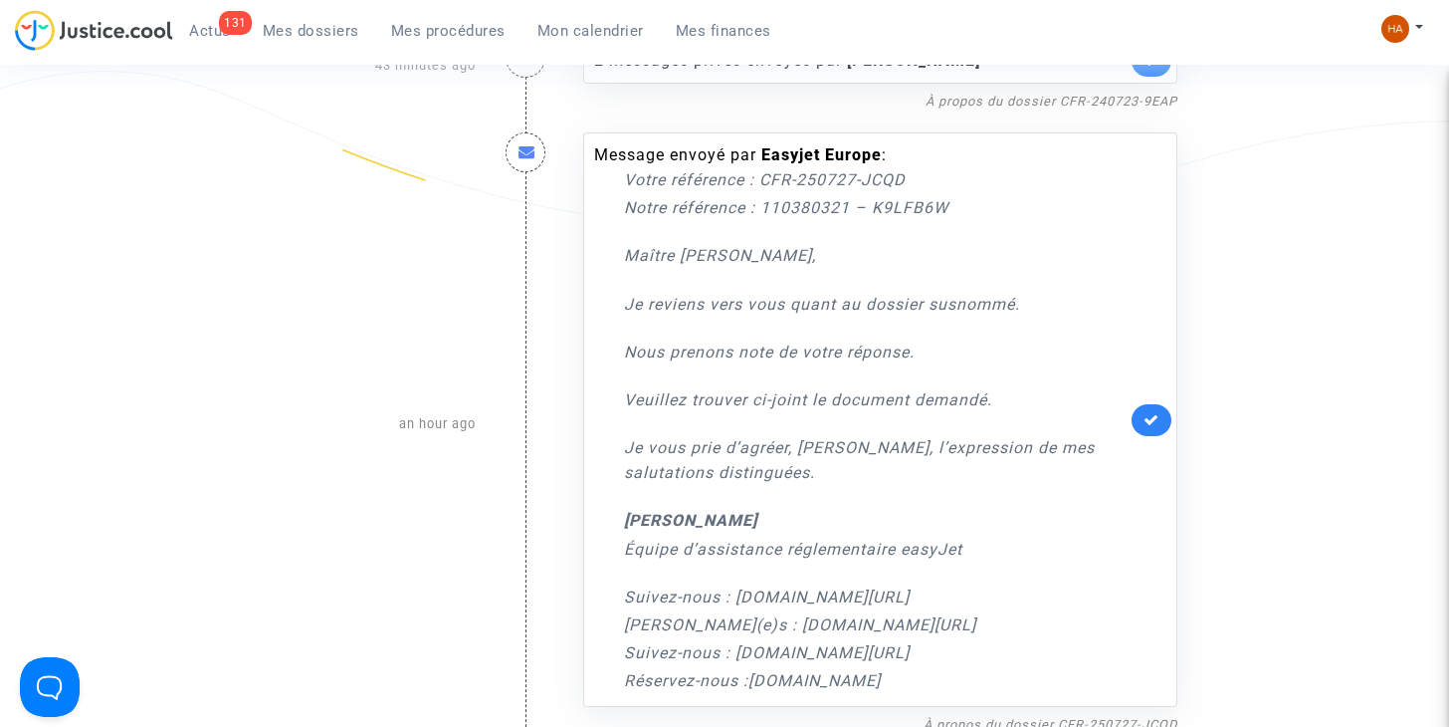
scroll to position [424, 0]
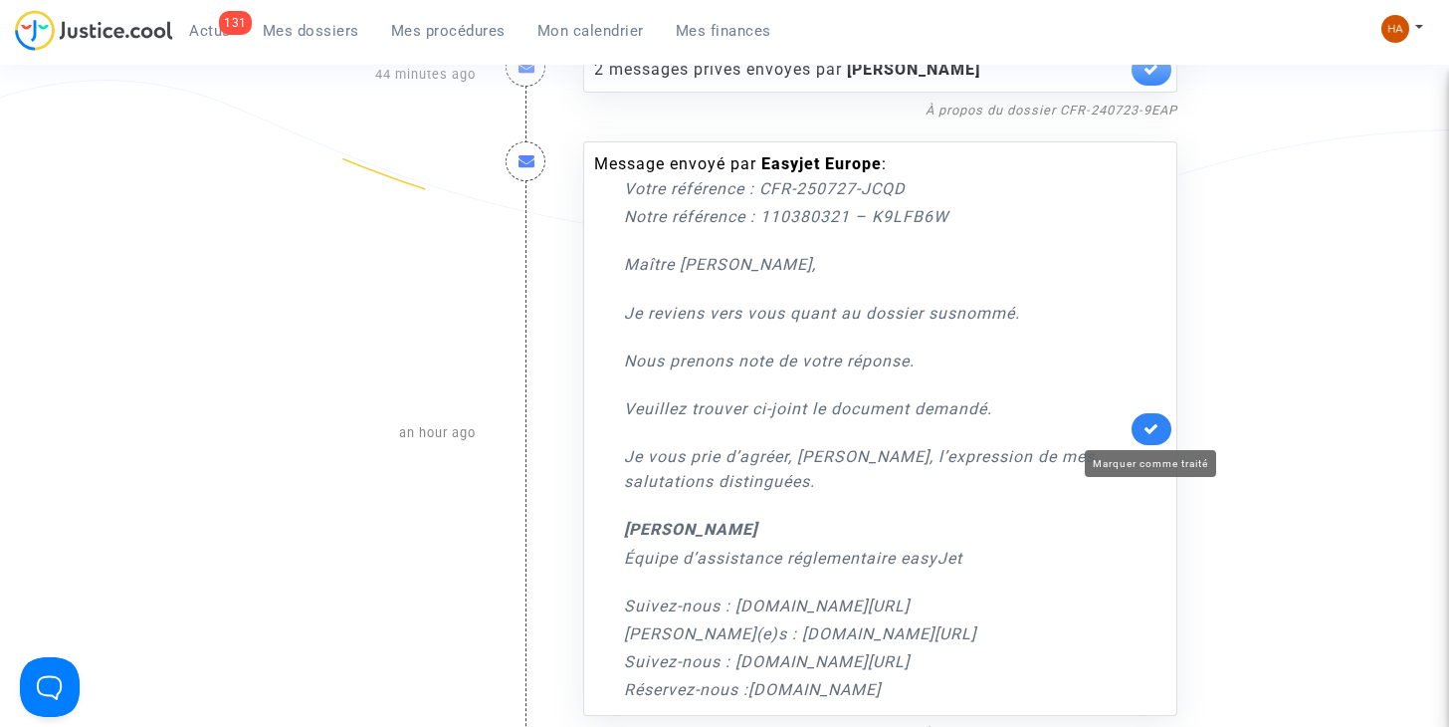
click at [1153, 426] on icon at bounding box center [1152, 428] width 16 height 15
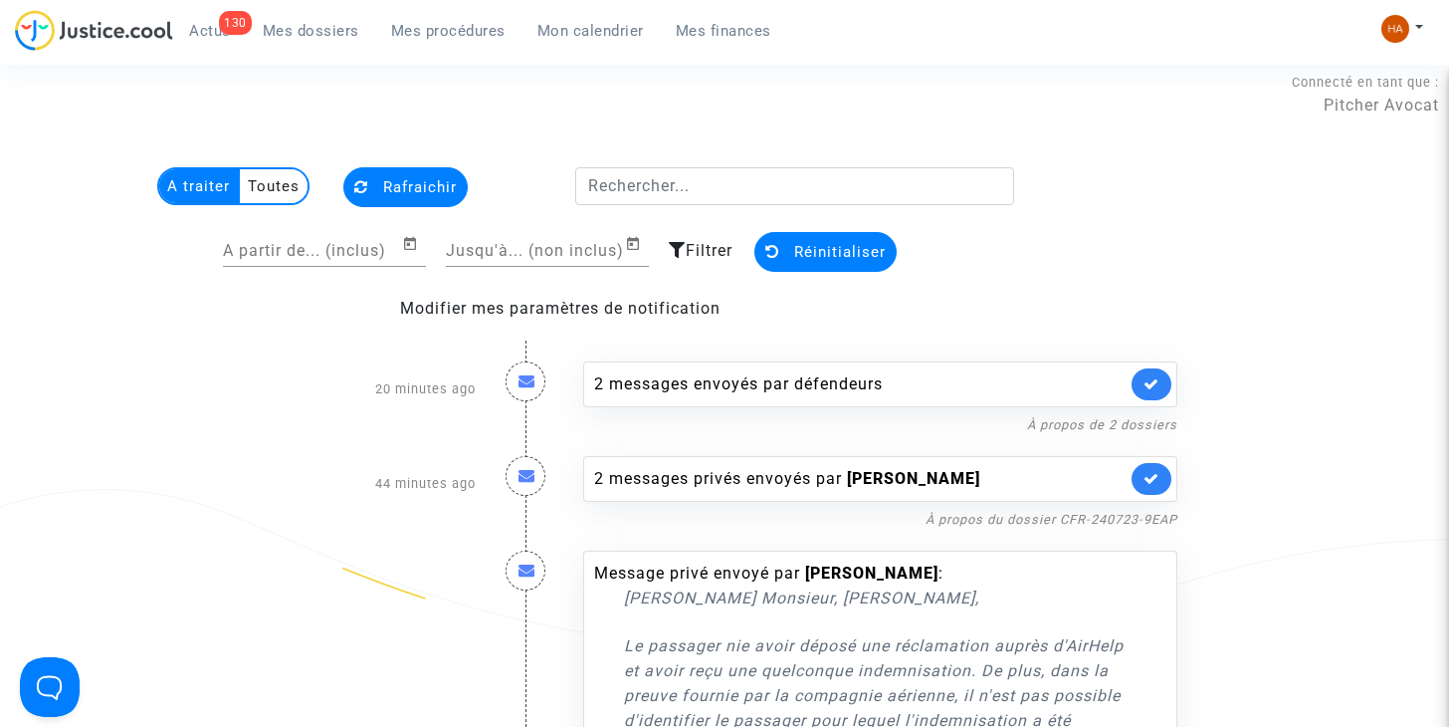
scroll to position [0, 0]
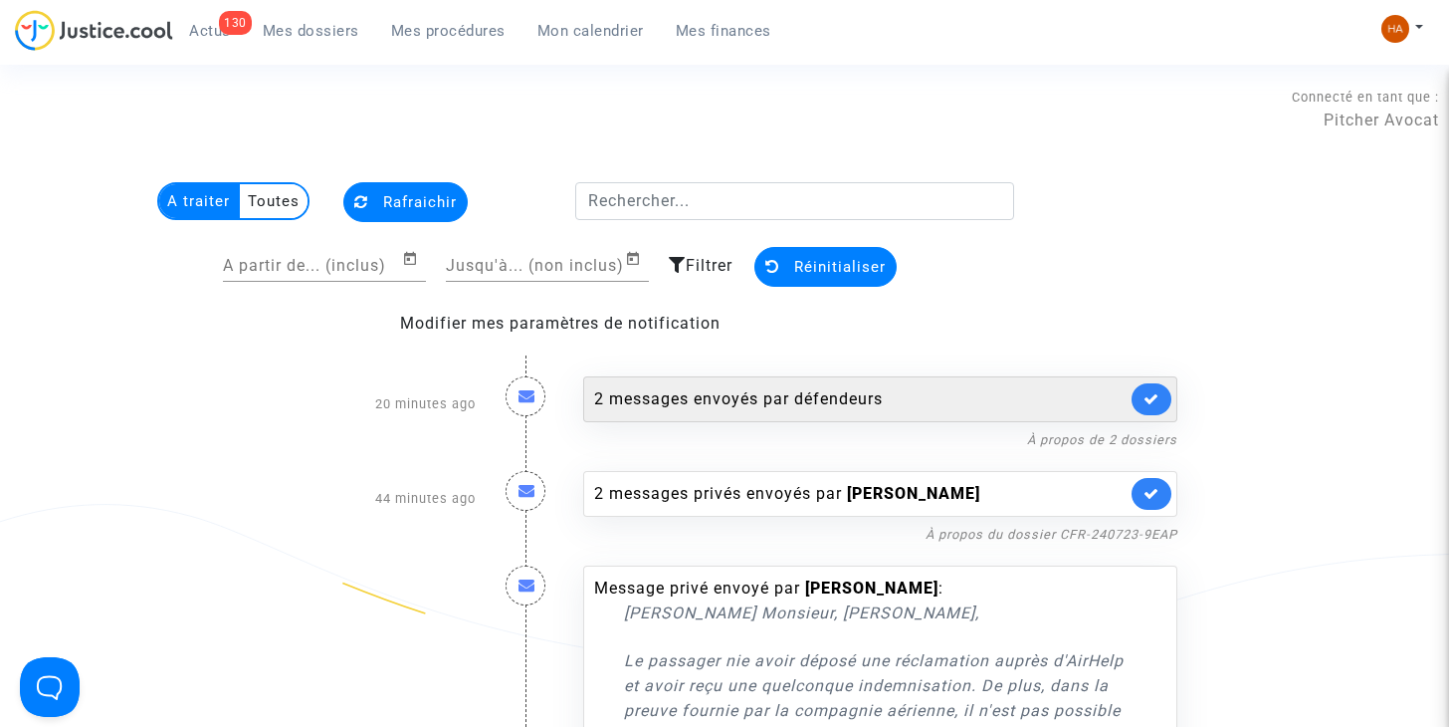
click at [927, 382] on div "2 messages envoyés par défendeurs" at bounding box center [880, 399] width 594 height 46
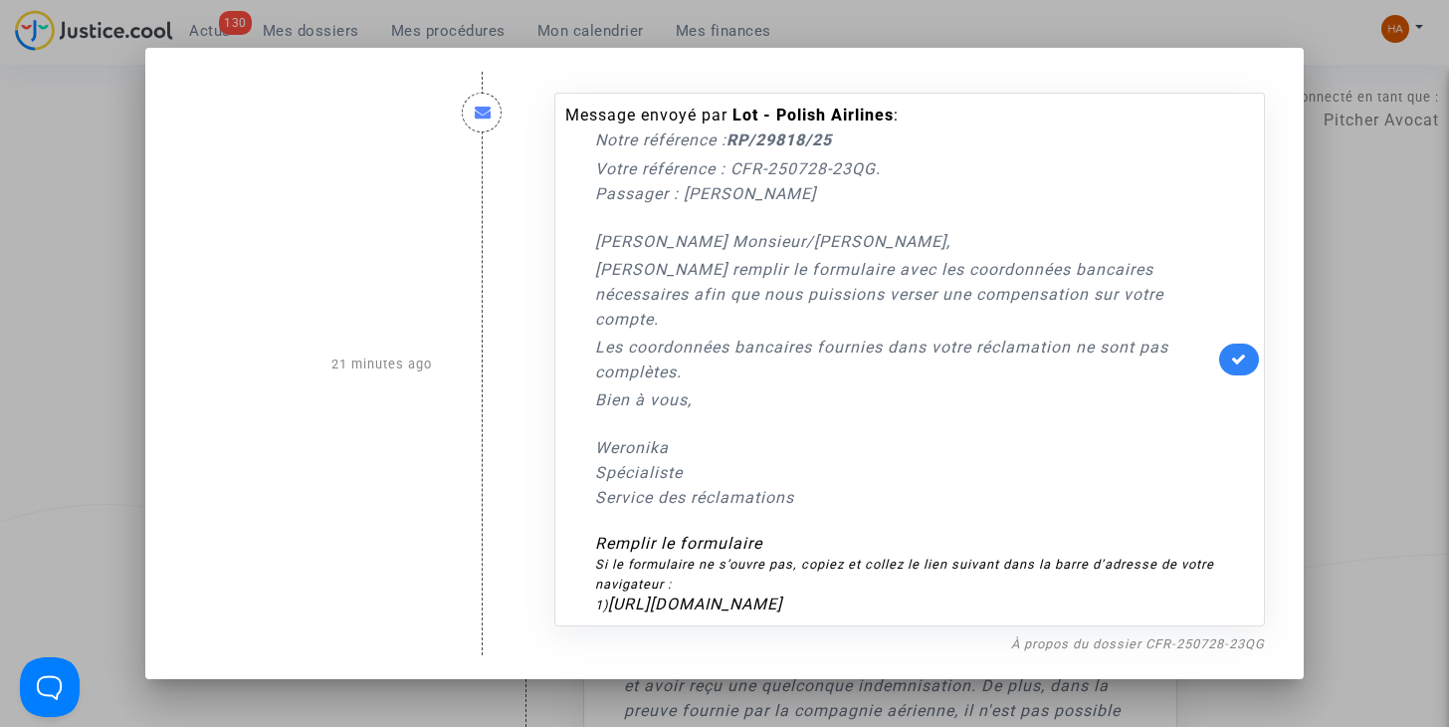
click at [121, 287] on div at bounding box center [724, 363] width 1449 height 727
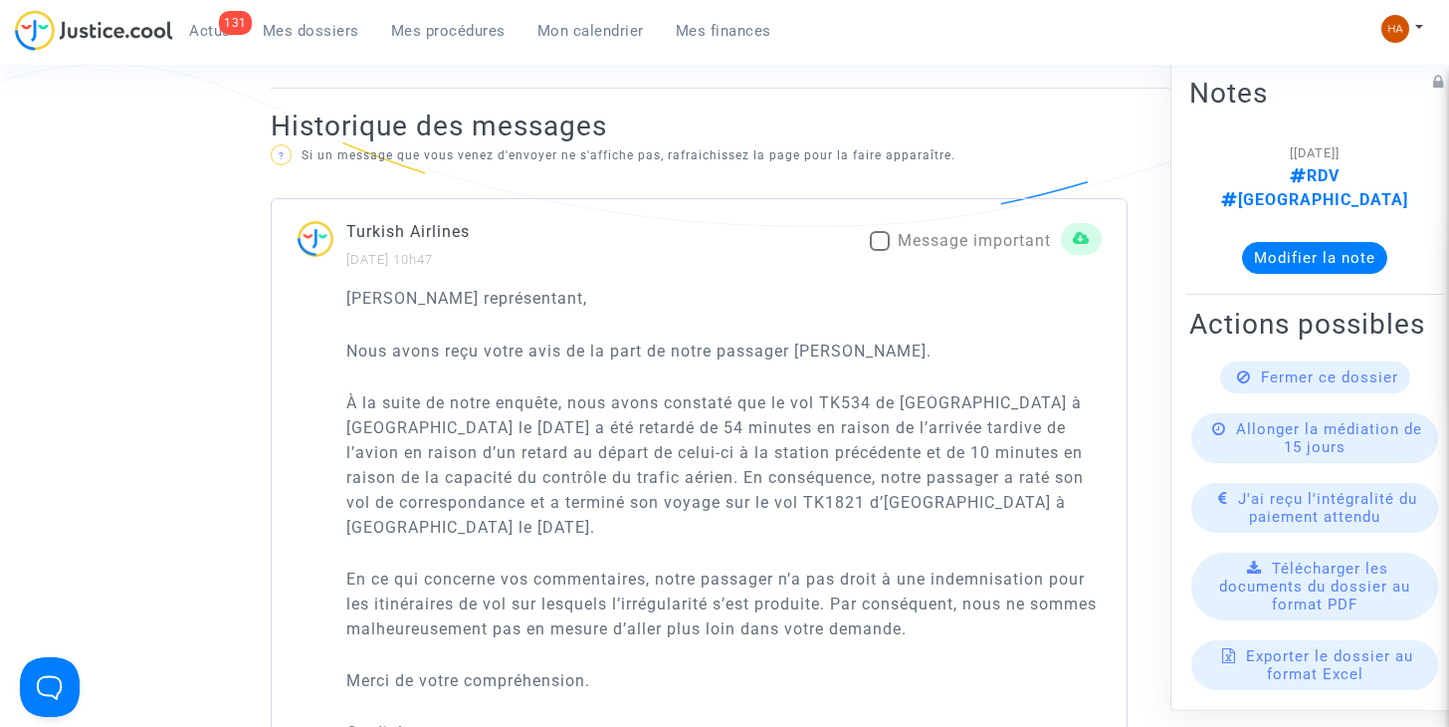
scroll to position [1225, 0]
click at [874, 247] on span at bounding box center [880, 242] width 20 height 20
click at [879, 252] on input "Message important" at bounding box center [879, 252] width 1 height 1
checkbox input "true"
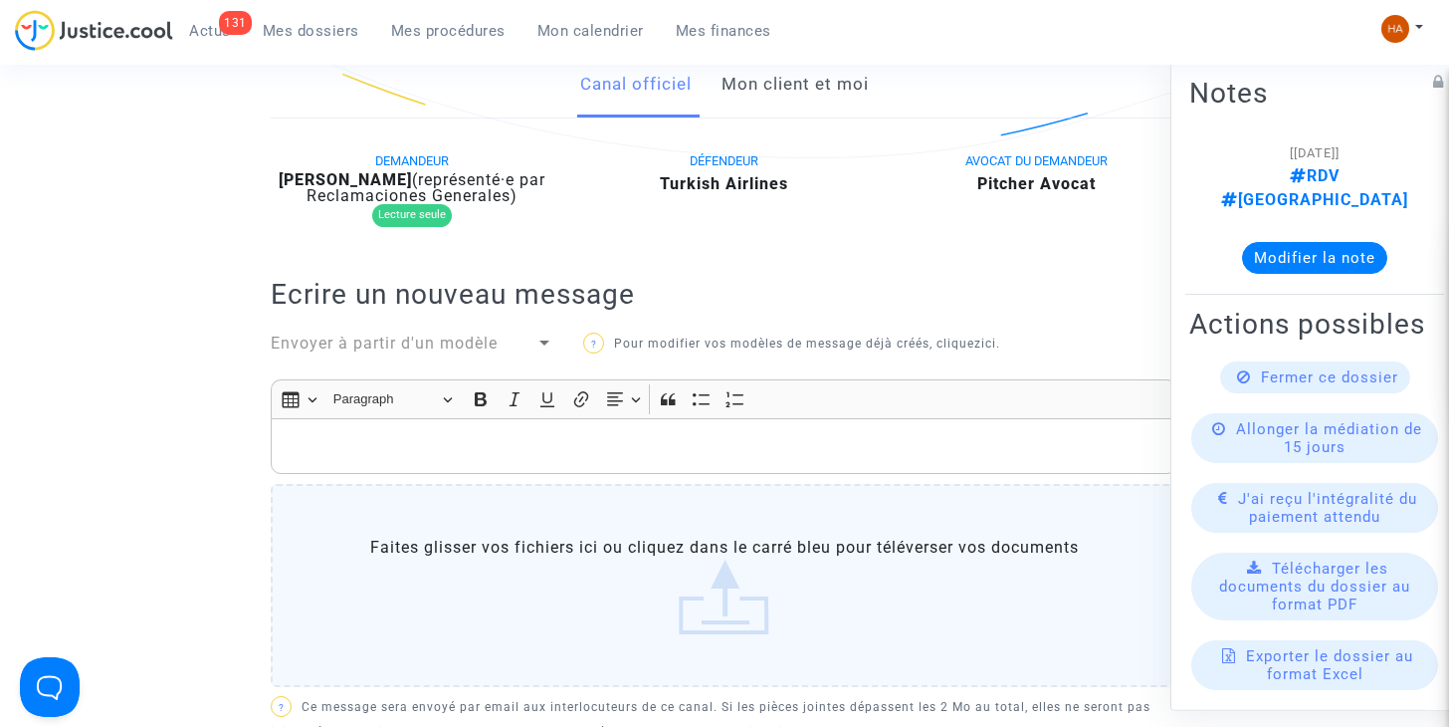
scroll to position [459, 0]
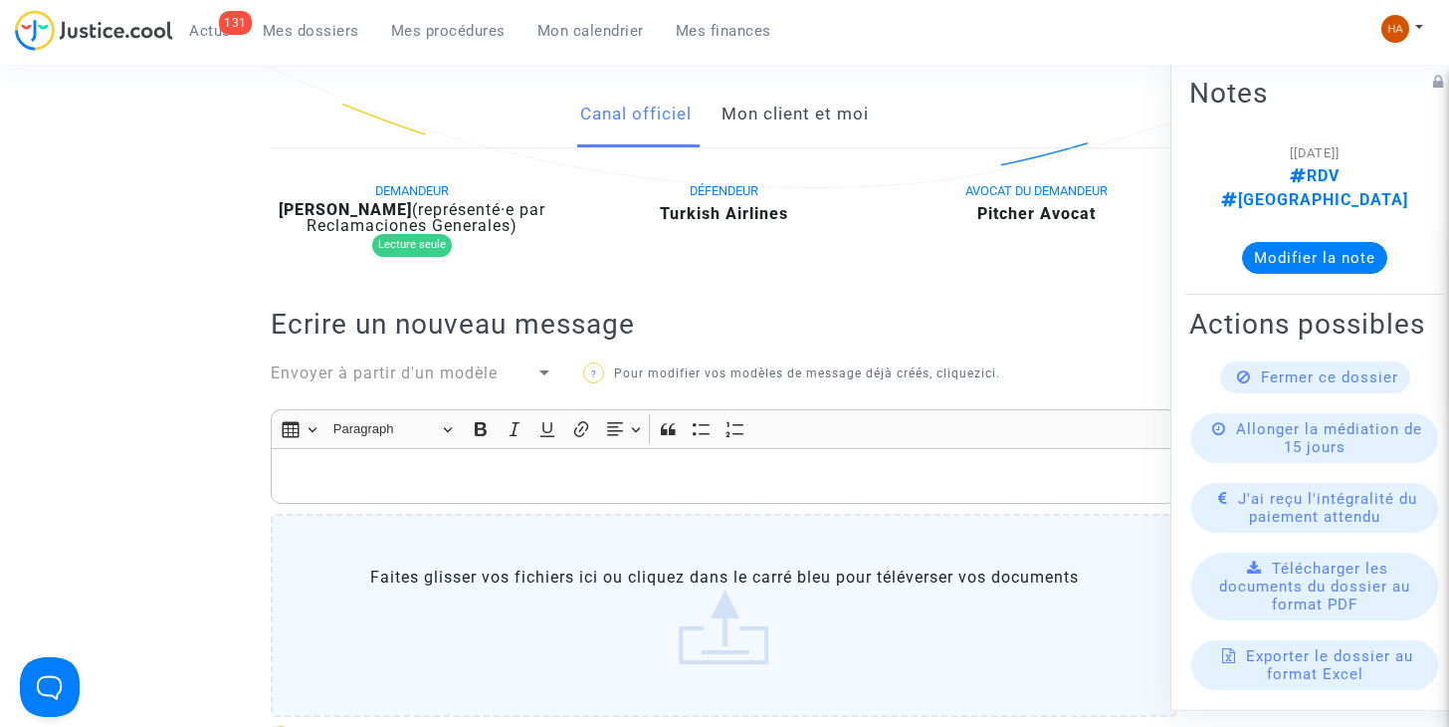
click at [804, 123] on link "Mon client et moi" at bounding box center [795, 115] width 147 height 66
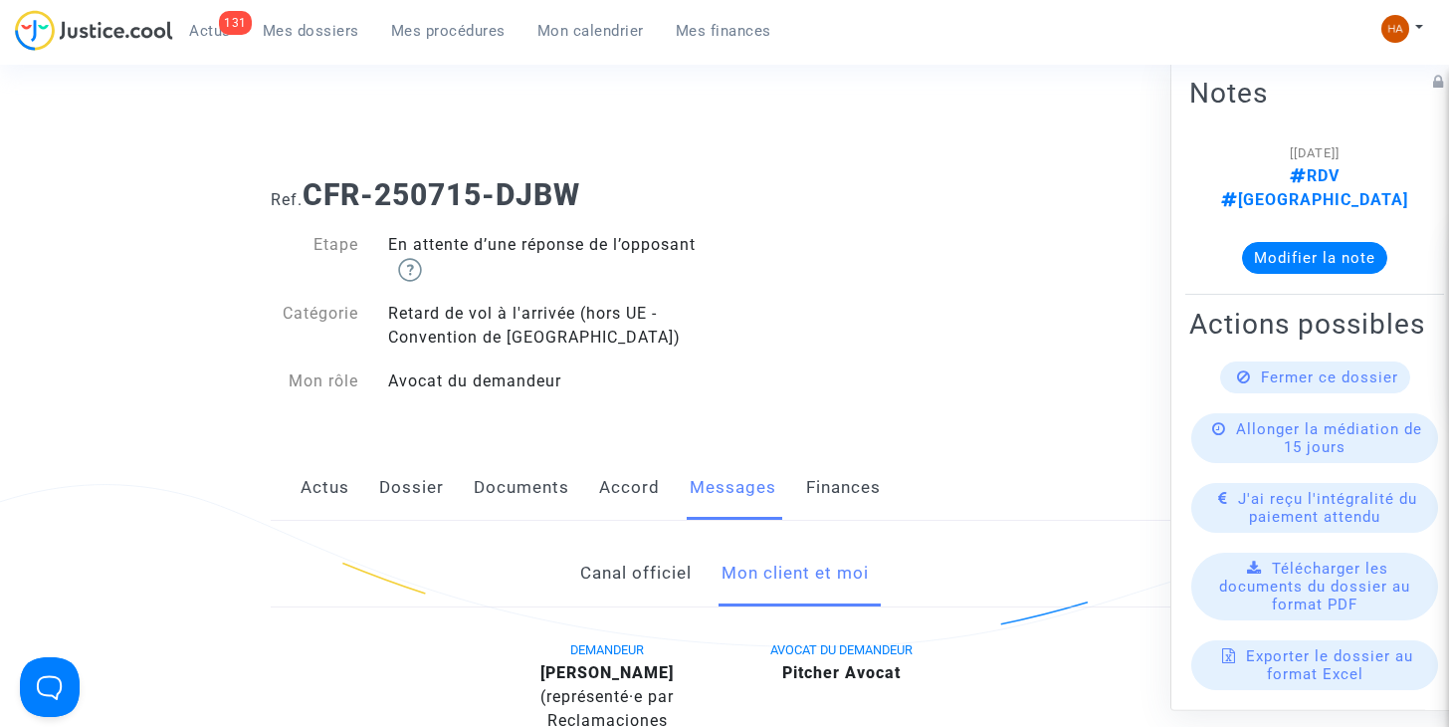
click at [635, 579] on link "Canal officiel" at bounding box center [635, 573] width 111 height 66
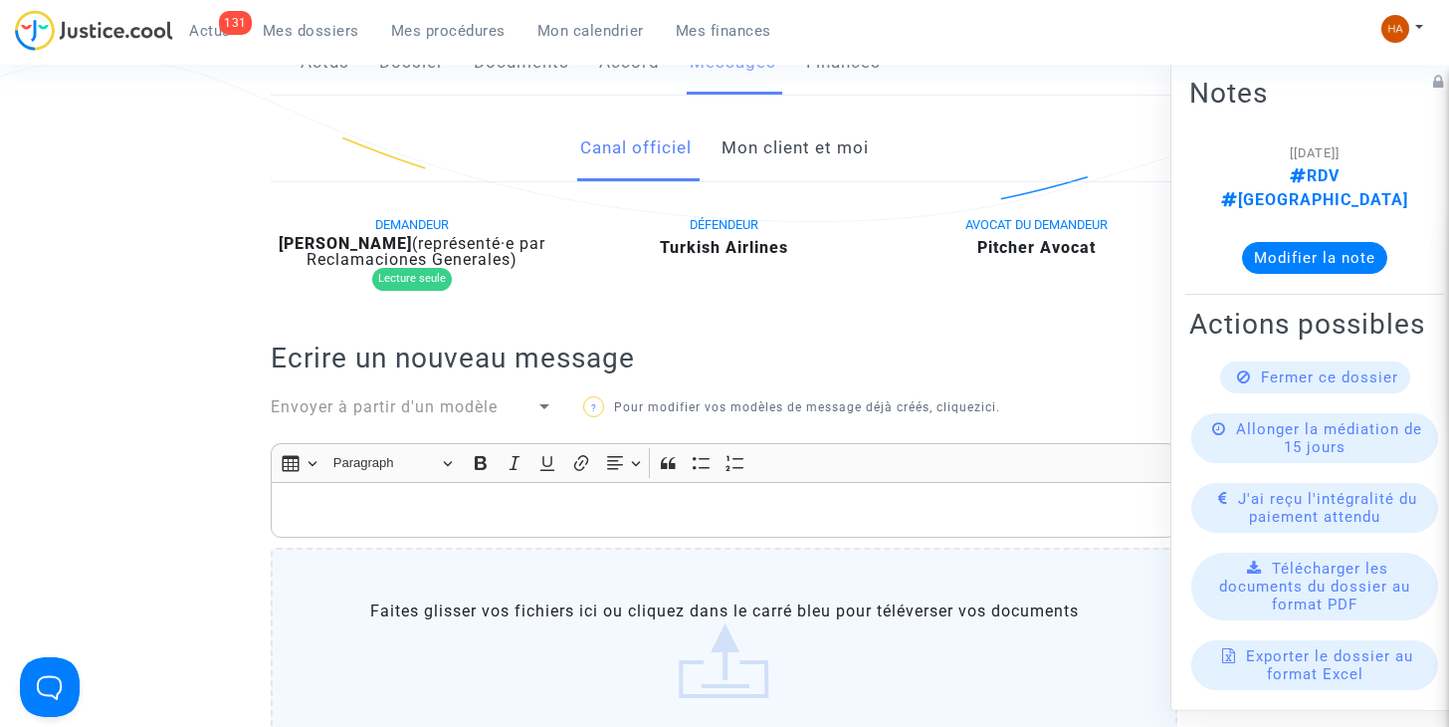
scroll to position [424, 0]
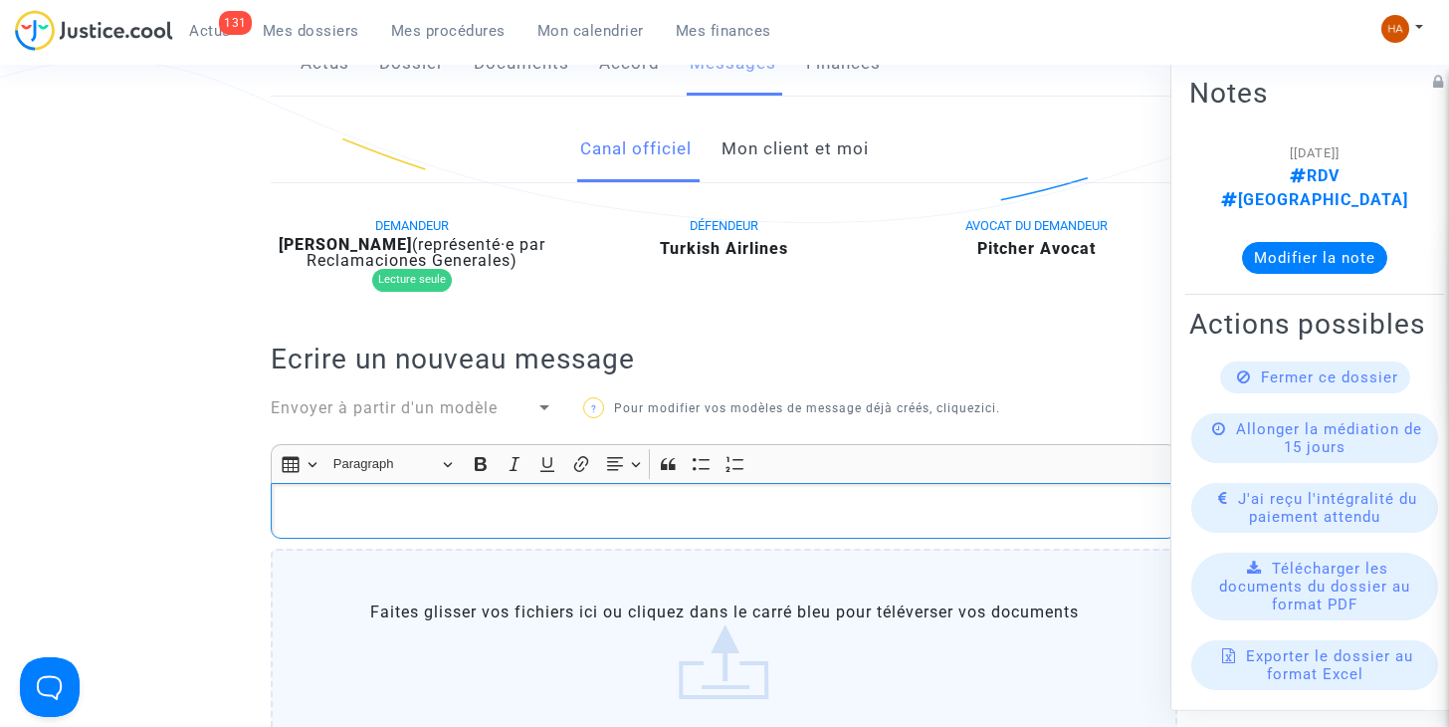
drag, startPoint x: 359, startPoint y: 510, endPoint x: 304, endPoint y: 512, distance: 55.8
click at [304, 512] on p "Rich Text Editor, main" at bounding box center [725, 511] width 886 height 25
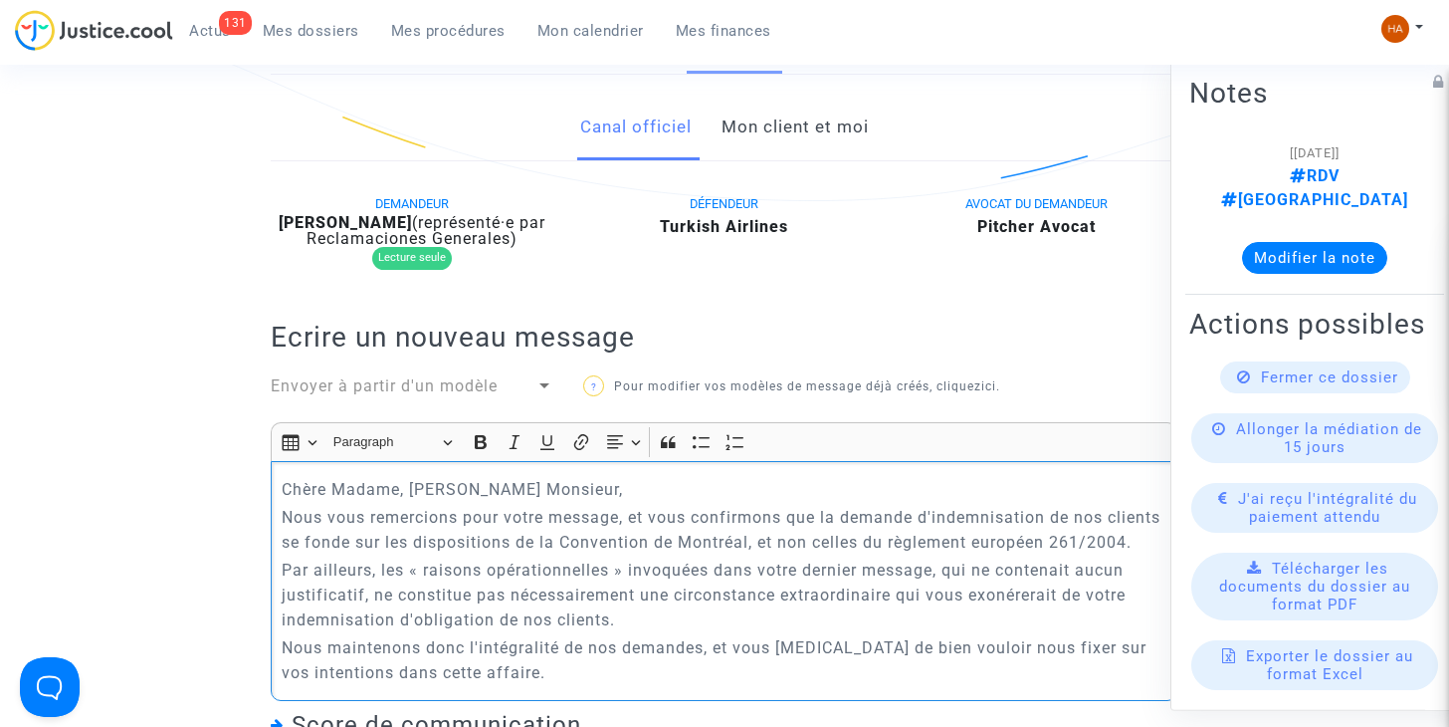
click at [628, 487] on p "Chère Madame, Cher Monsieur," at bounding box center [725, 489] width 886 height 25
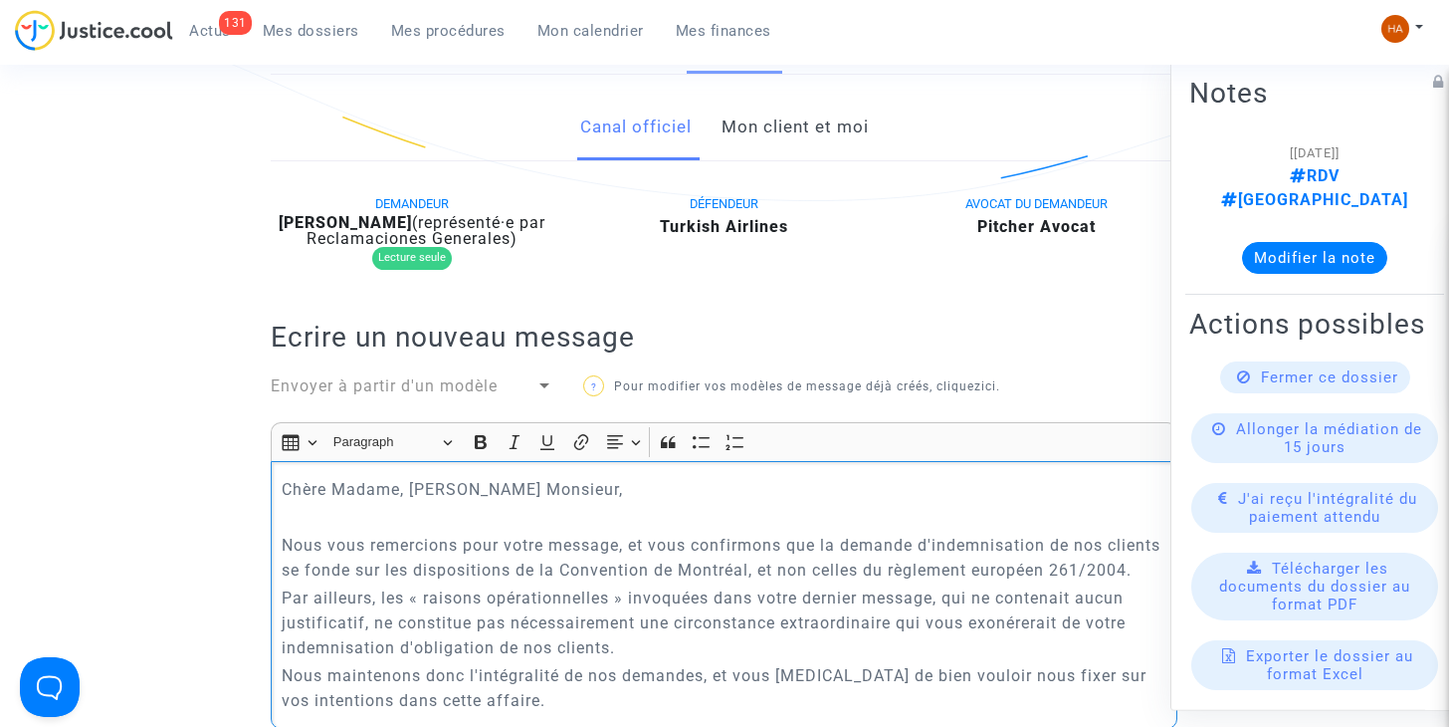
click at [450, 582] on p "Nous vous remercions pour votre message, et vous confirmons que la demande d'in…" at bounding box center [725, 557] width 886 height 50
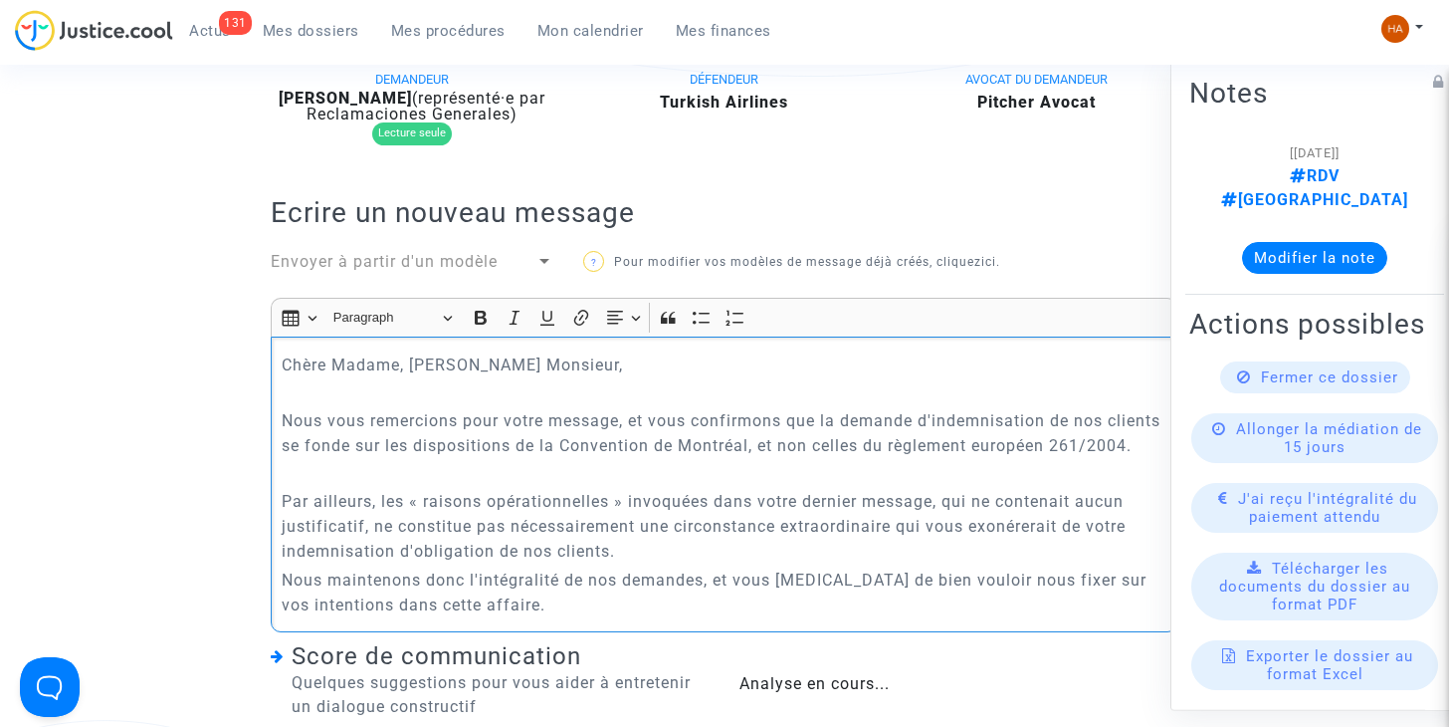
scroll to position [572, 0]
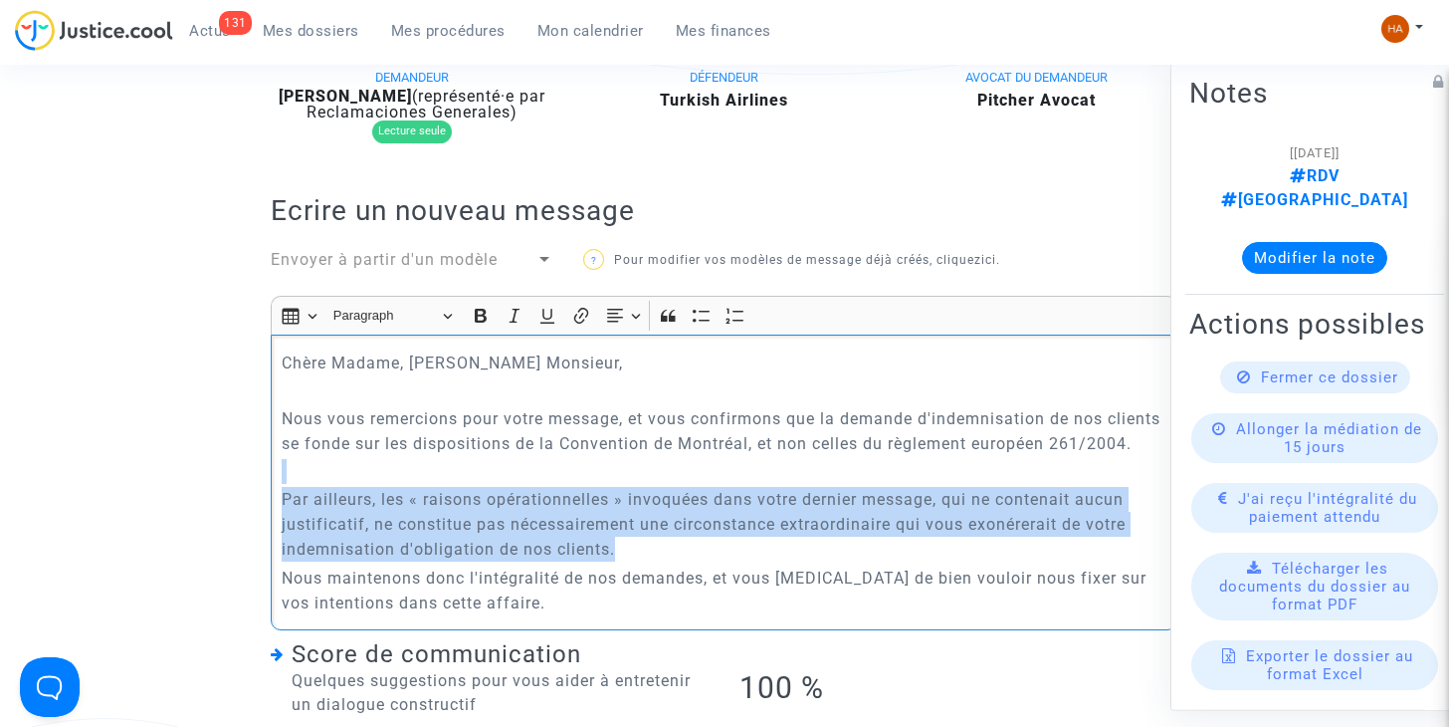
drag, startPoint x: 625, startPoint y: 575, endPoint x: 281, endPoint y: 507, distance: 351.1
click at [281, 507] on div "Chère Madame, Cher Monsieur, Nous vous remercions pour votre message, et vous c…" at bounding box center [724, 482] width 907 height 296
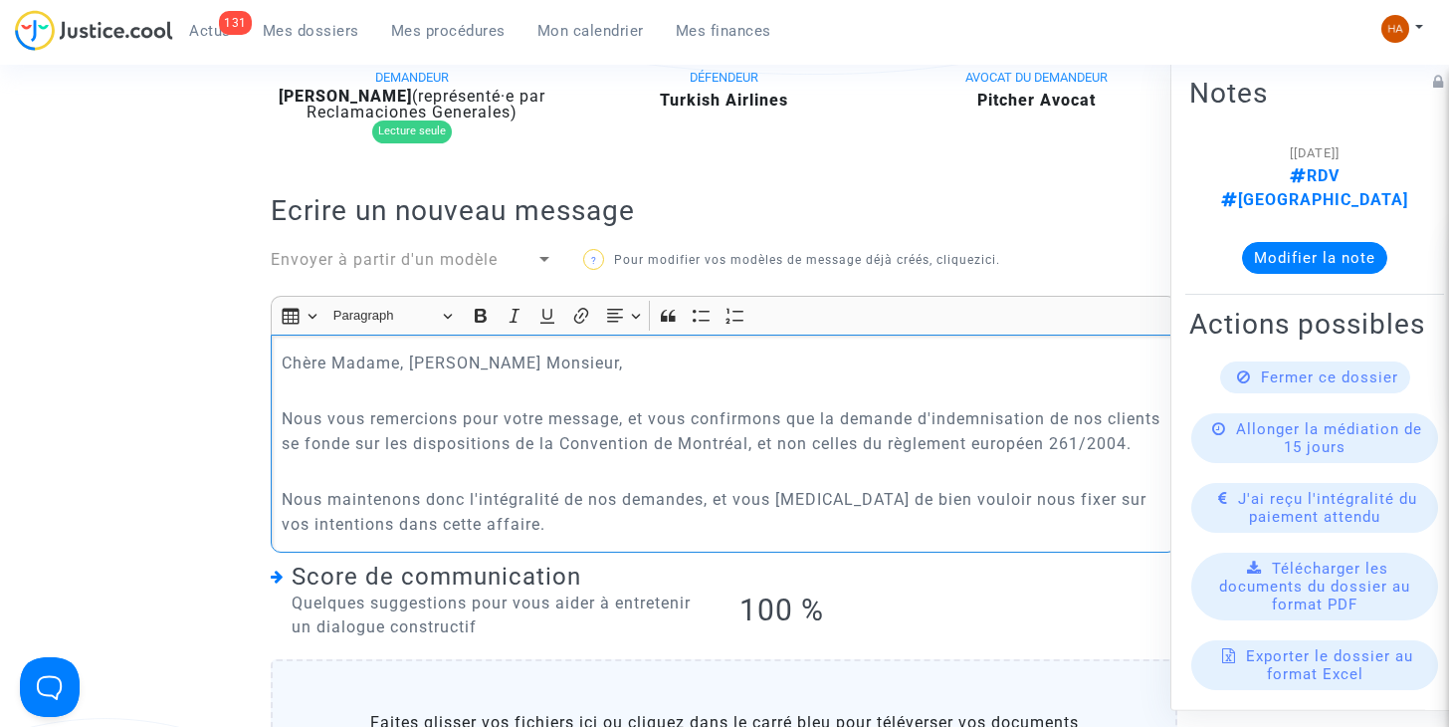
click at [561, 536] on p "Nous maintenons donc l'intégralité de nos demandes, et vous prions de bien voul…" at bounding box center [725, 512] width 886 height 50
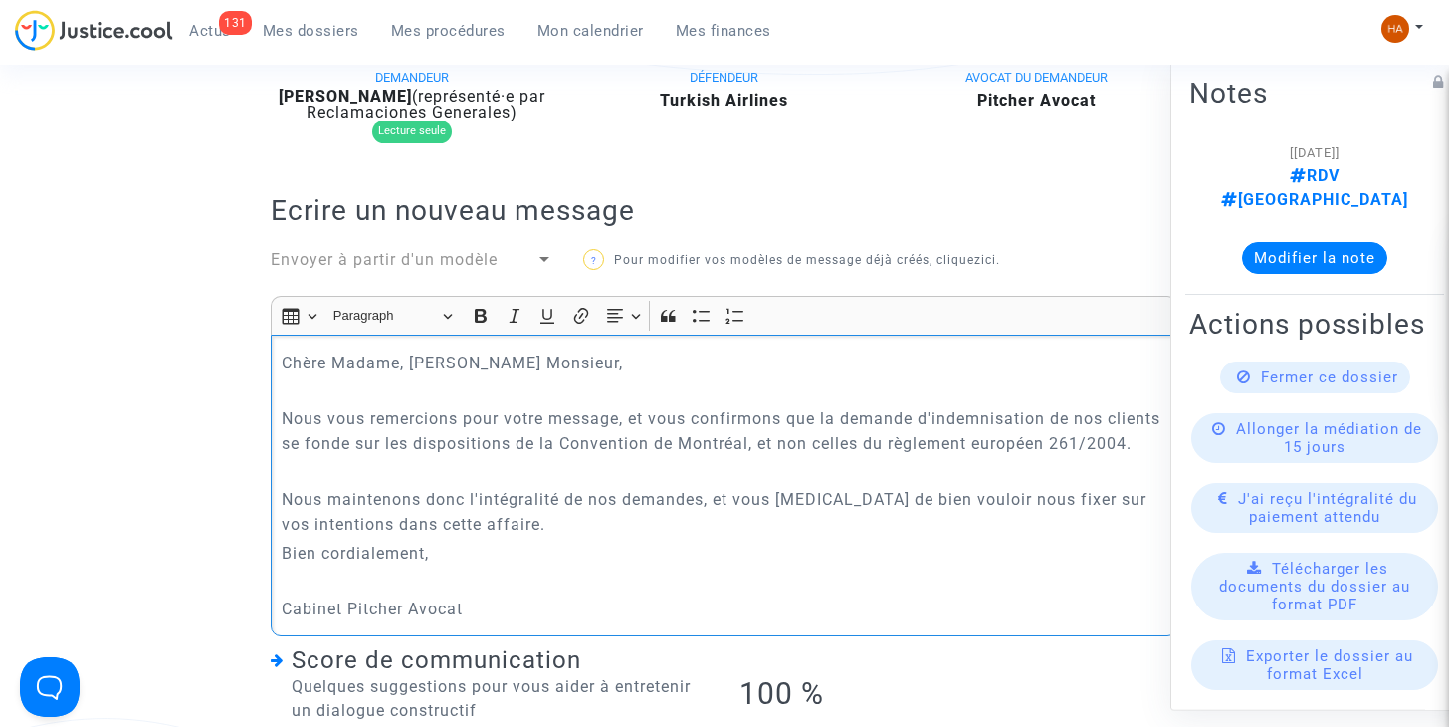
click at [600, 534] on p "Nous maintenons donc l'intégralité de nos demandes, et vous prions de bien voul…" at bounding box center [725, 512] width 886 height 50
click at [572, 536] on p "Nous maintenons donc l'intégralité de nos demandes, et vous prions de bien voul…" at bounding box center [725, 512] width 886 height 50
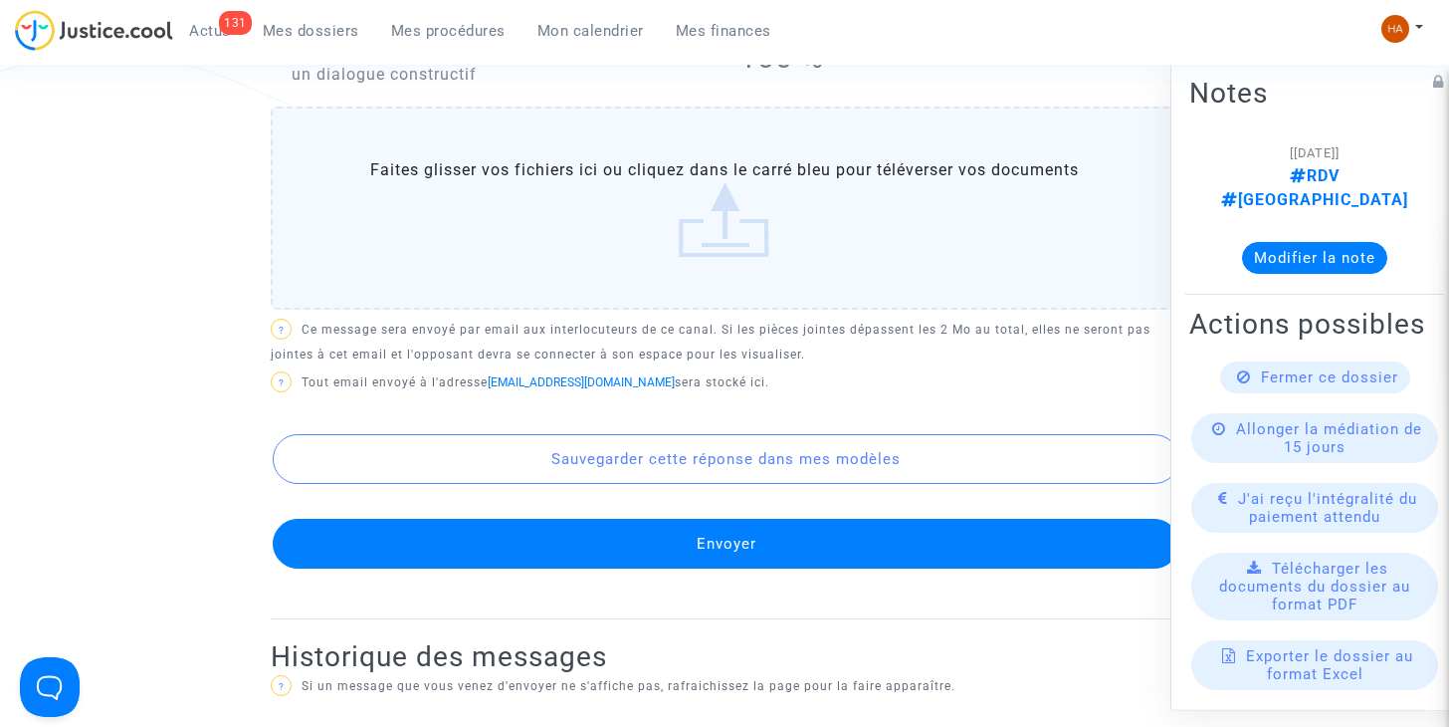
scroll to position [1237, 0]
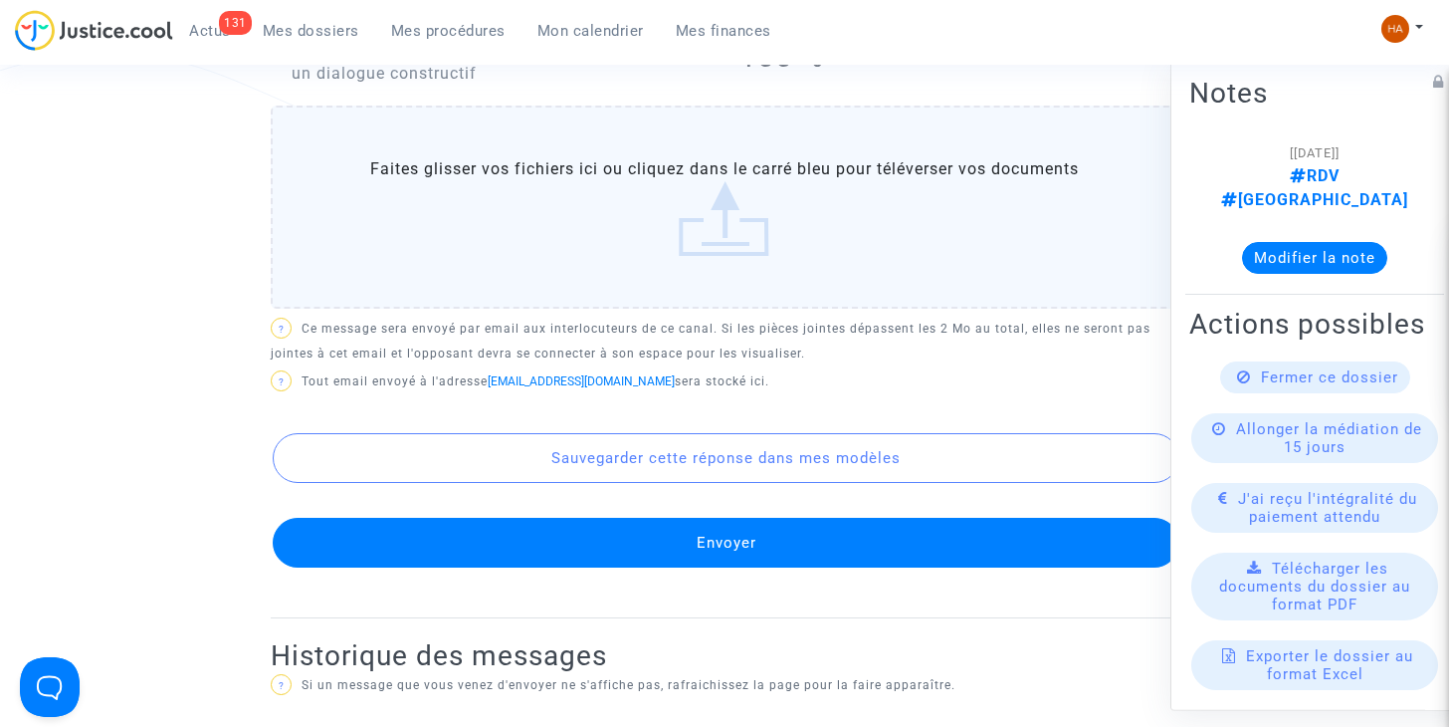
click at [626, 567] on button "Envoyer" at bounding box center [726, 543] width 907 height 50
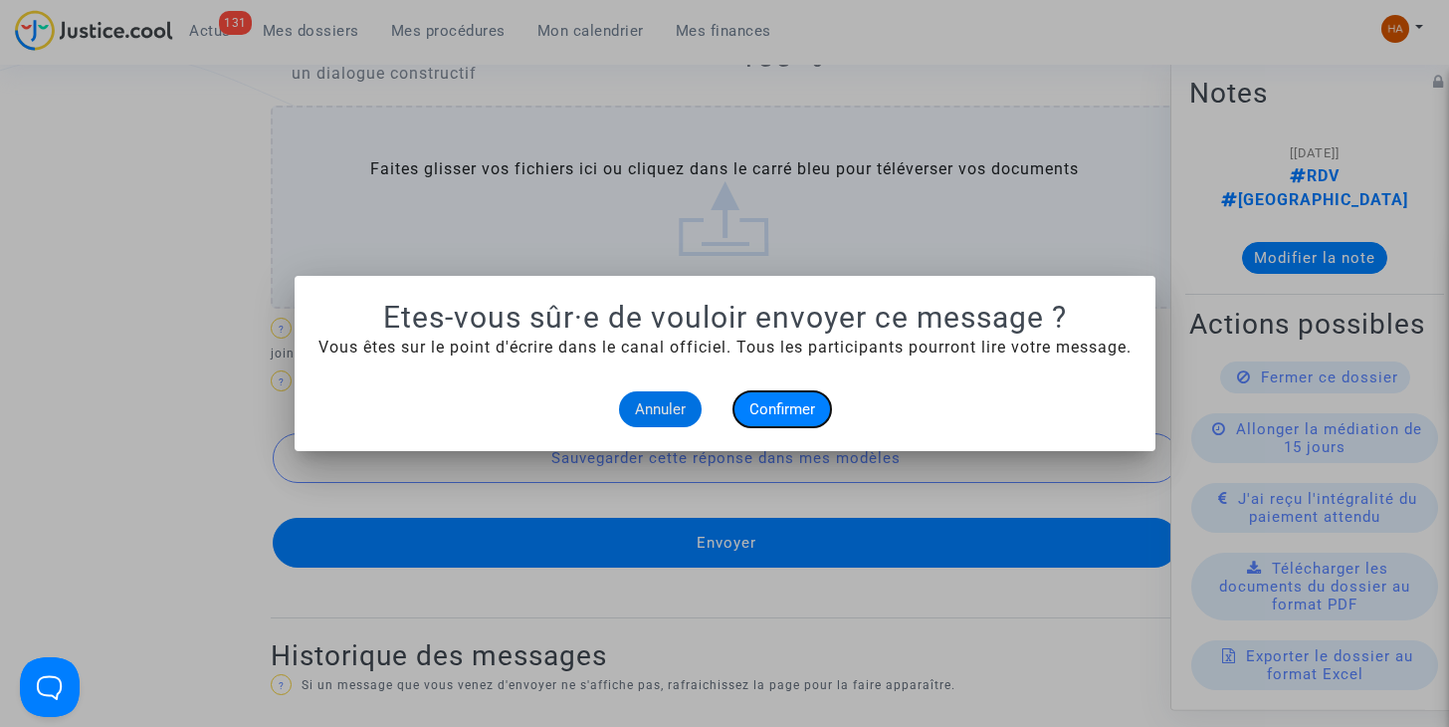
click at [773, 392] on button "Confirmer" at bounding box center [782, 409] width 98 height 36
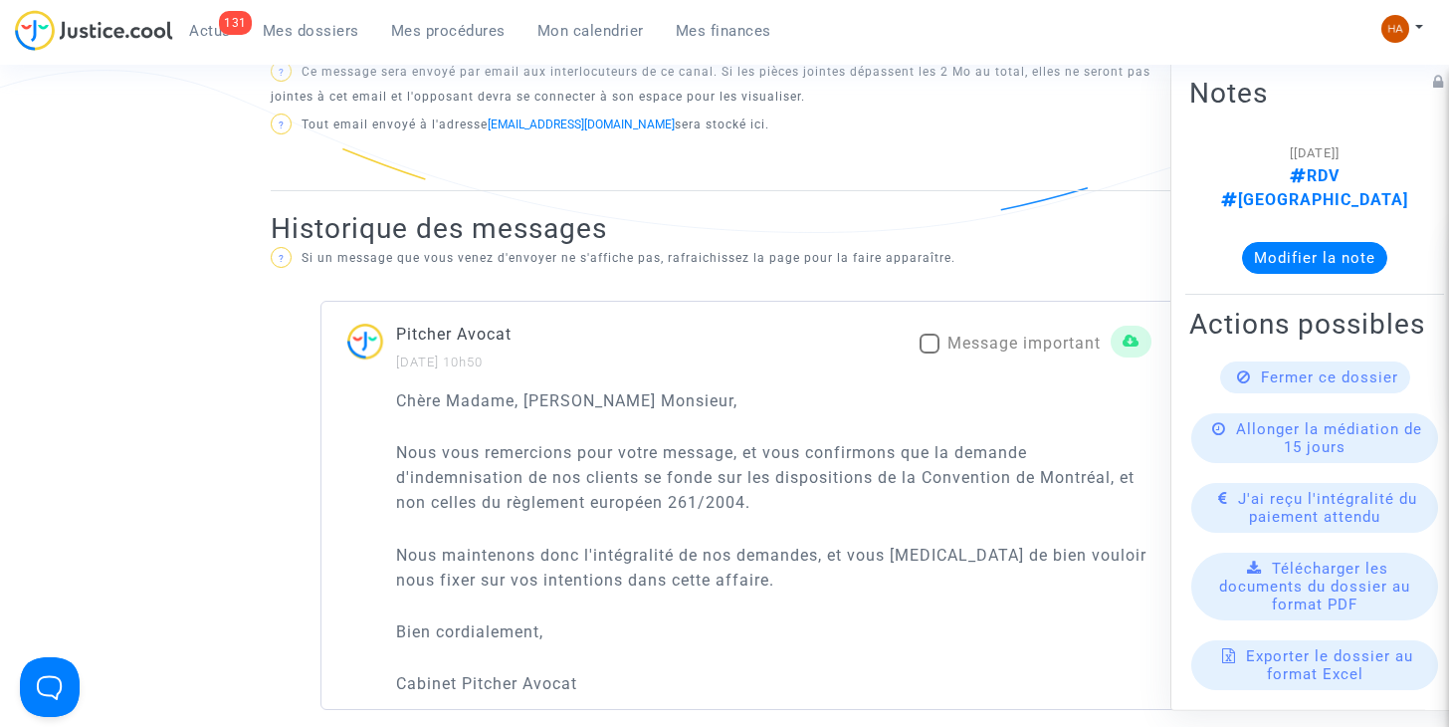
scroll to position [1230, 0]
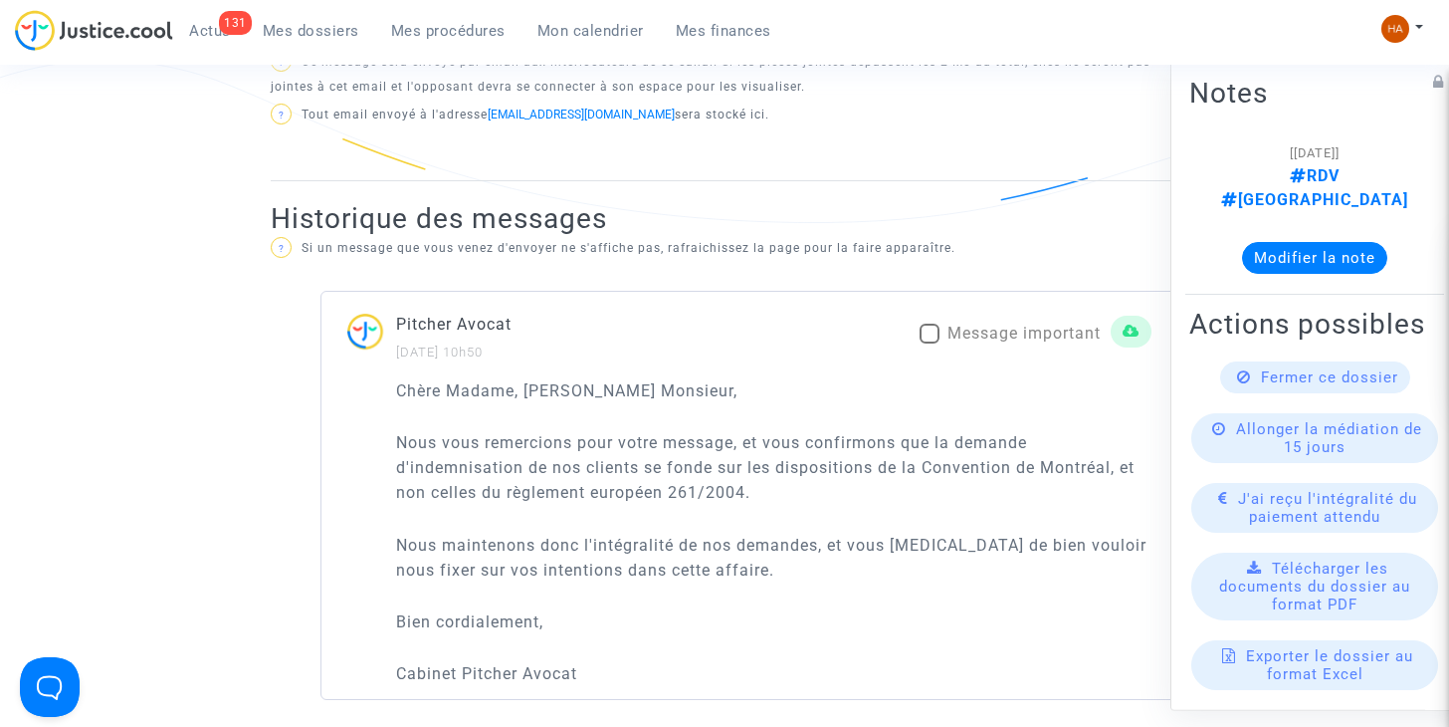
click at [936, 329] on span at bounding box center [930, 333] width 20 height 20
click at [930, 343] on input "Message important" at bounding box center [929, 343] width 1 height 1
checkbox input "true"
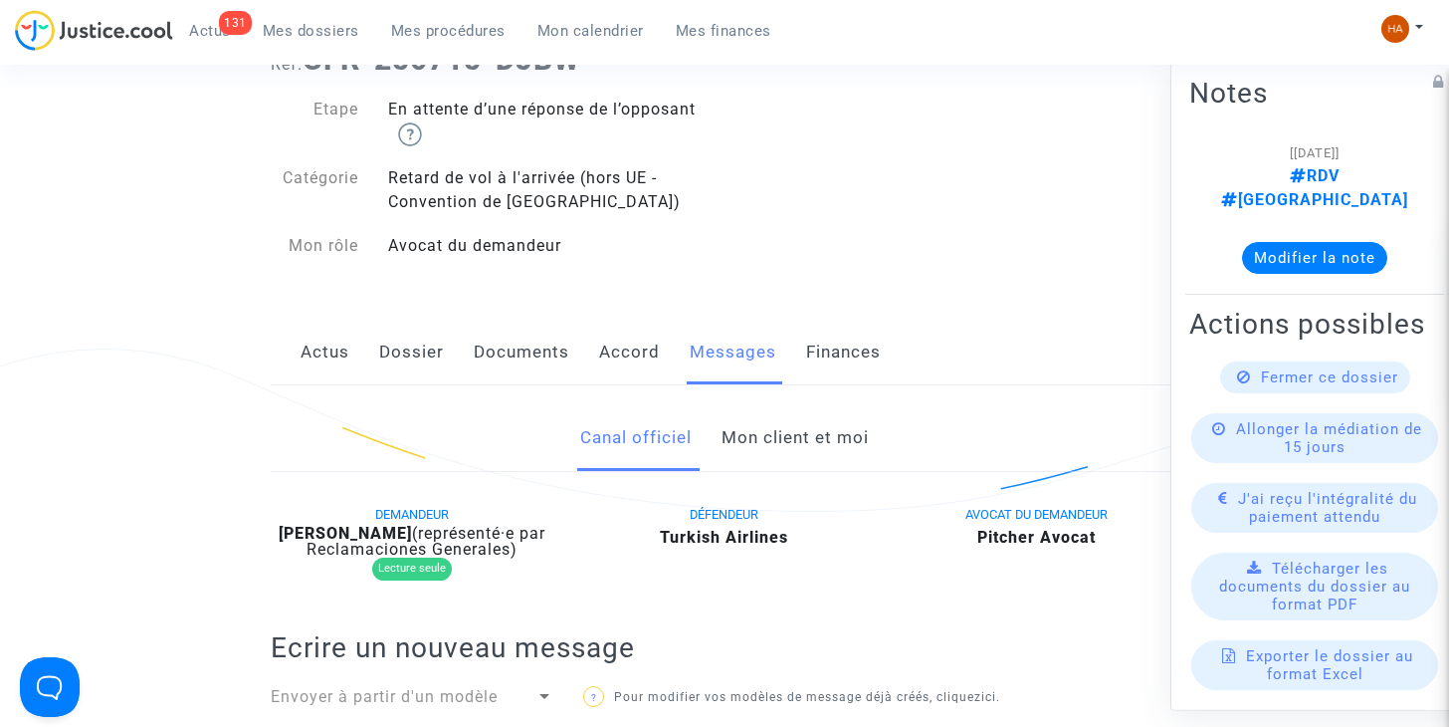
scroll to position [37, 0]
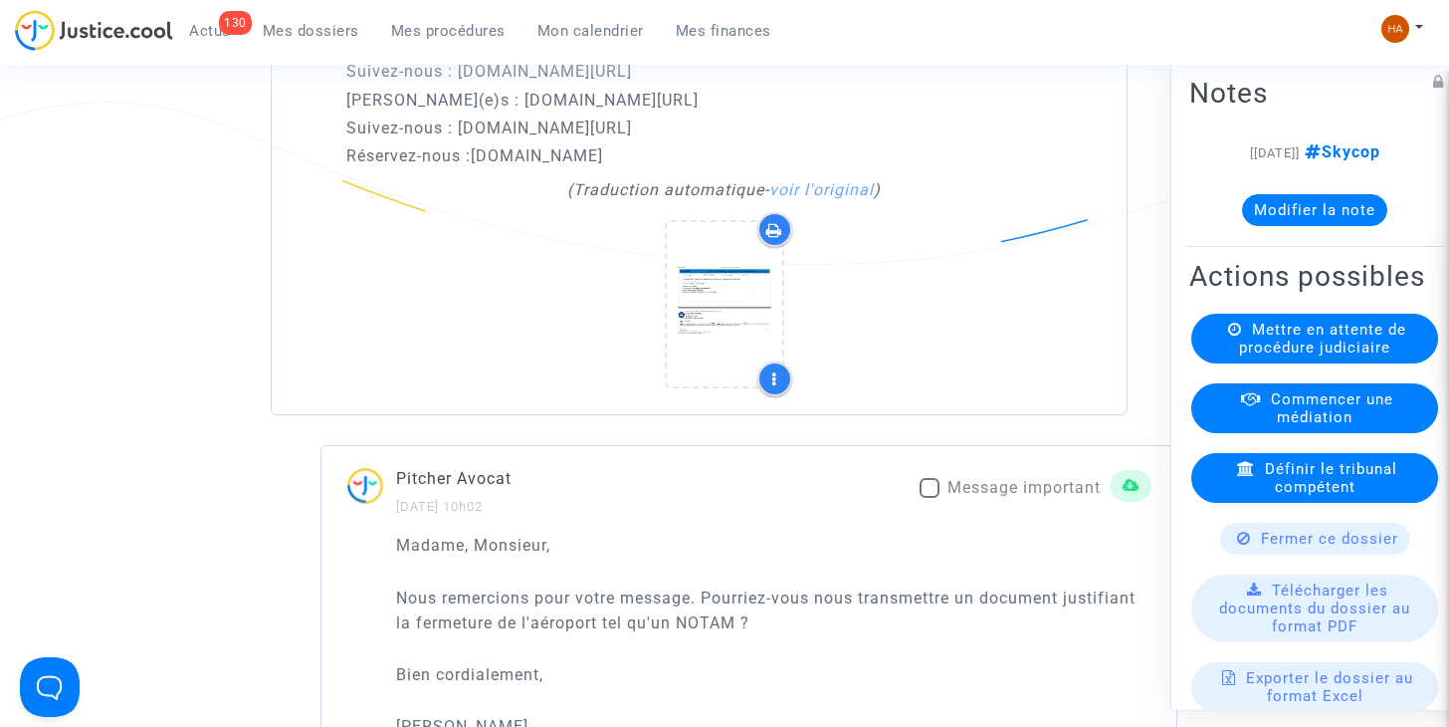
scroll to position [1995, 0]
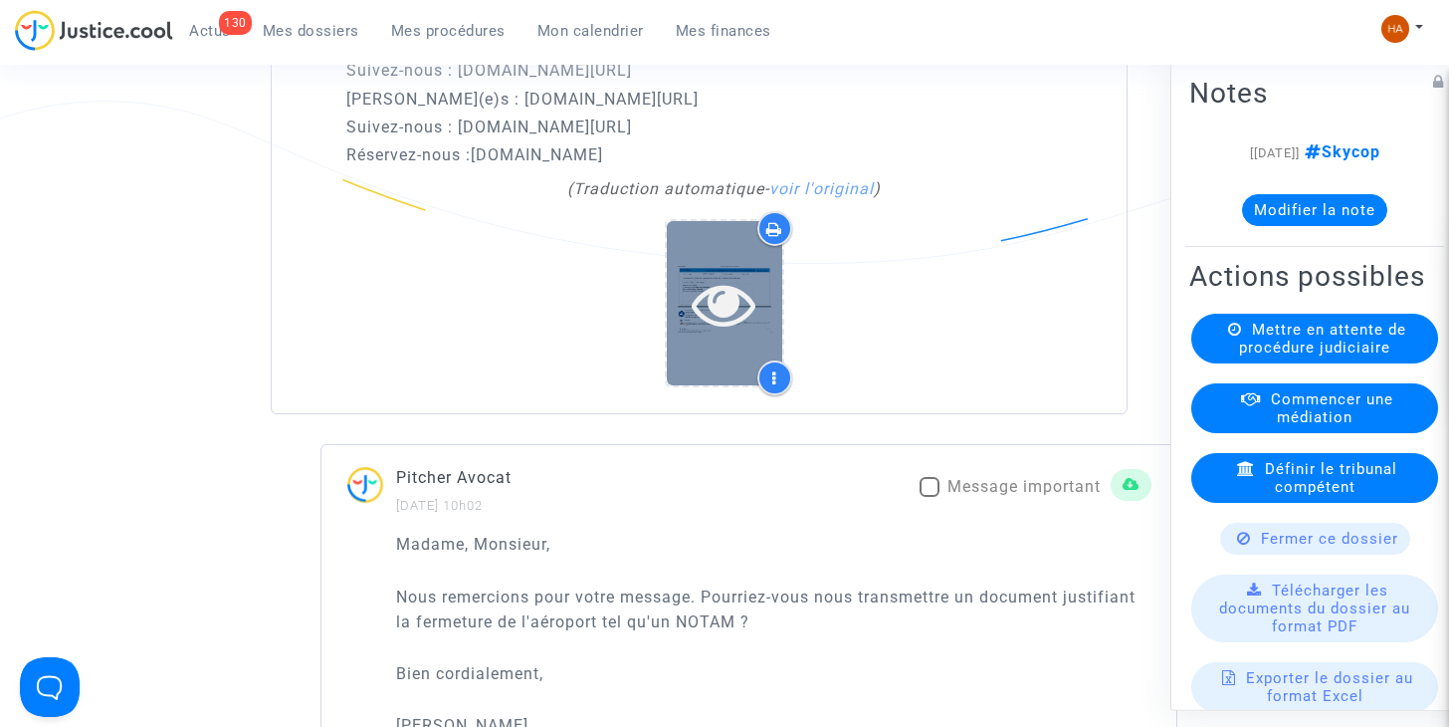
click at [740, 335] on icon at bounding box center [724, 304] width 65 height 64
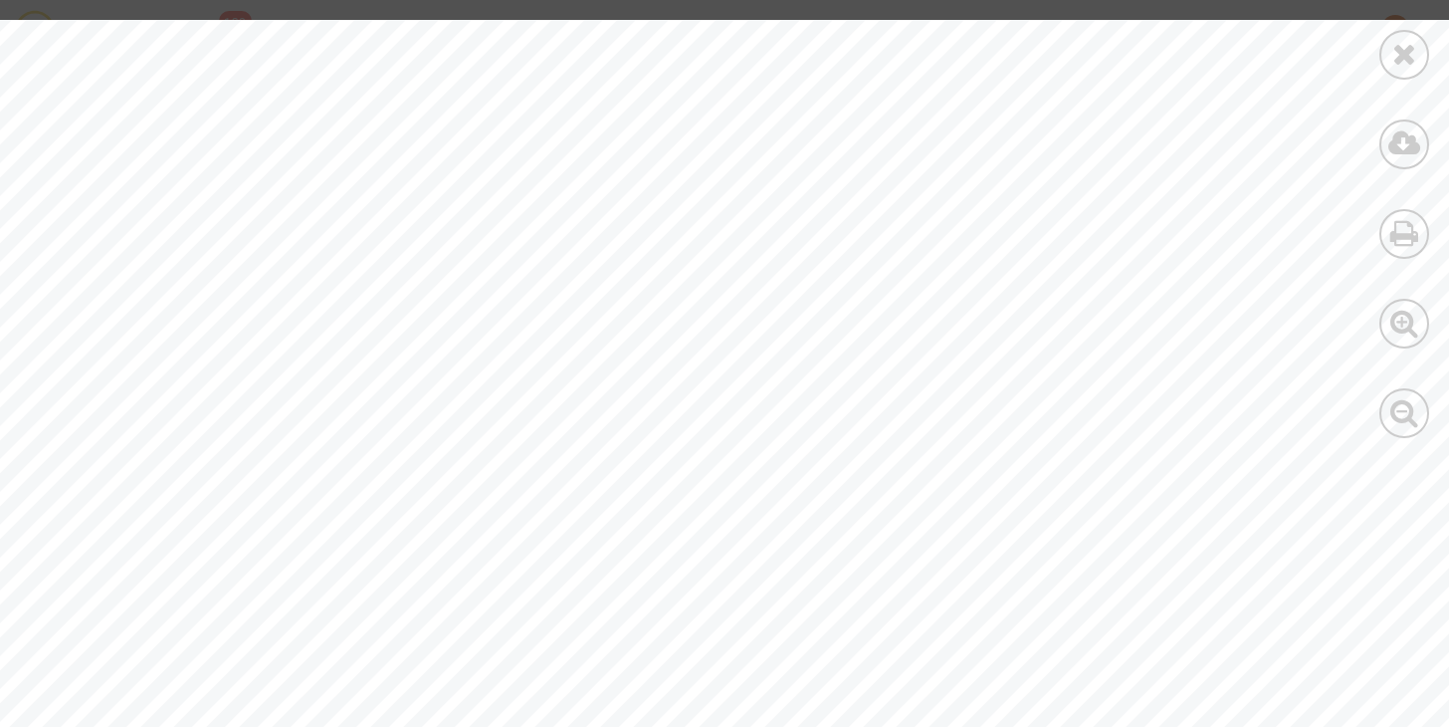
scroll to position [101, 72]
drag, startPoint x: 743, startPoint y: 415, endPoint x: 90, endPoint y: 318, distance: 661.0
click at [90, 318] on div "(createNotamPdf?download=true&transactionid=77287449) Back to Results SOUTHEND …" at bounding box center [877, 590] width 1899 height 1342
copy div "A4688/25 NOTAMR A4683/25 Q) EGTT/QAECD/IV/NBO/AE/000/055/5135N00056E022 A) EGMC…"
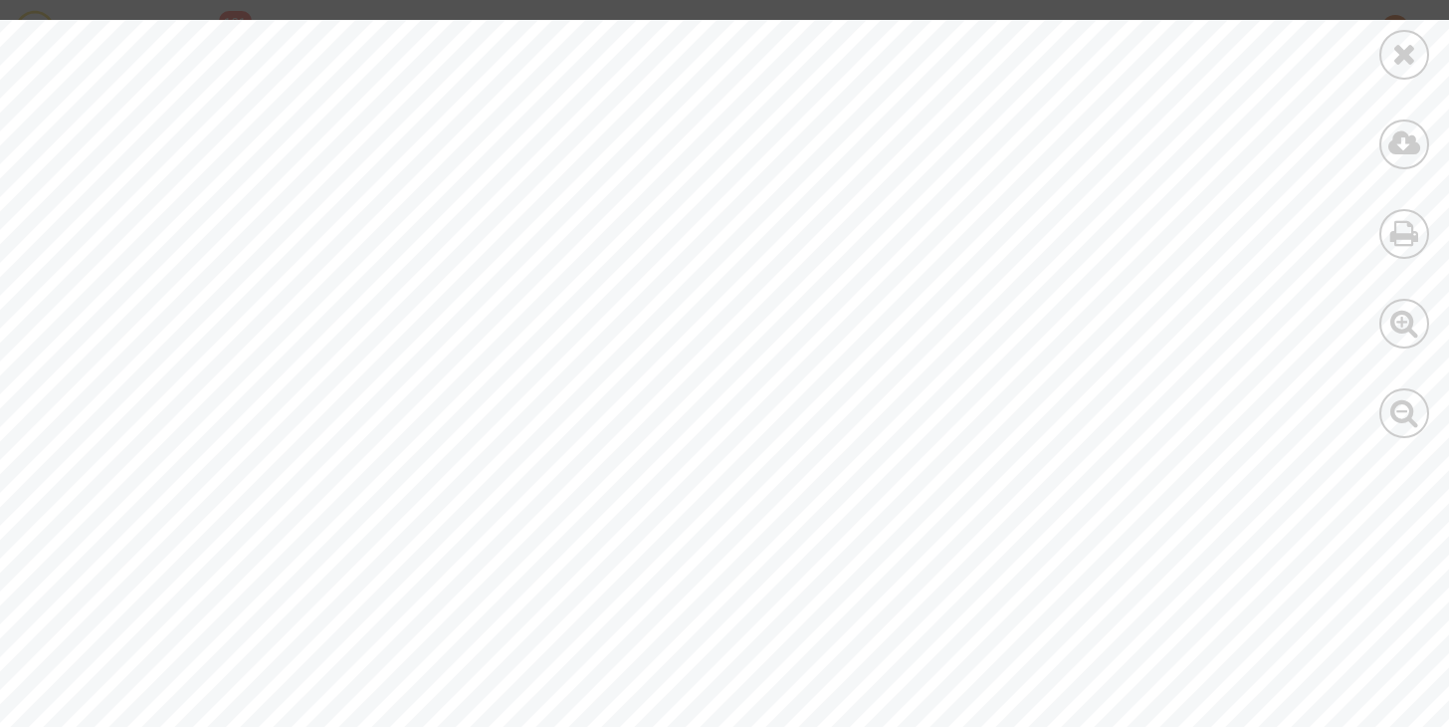
click at [1408, 50] on icon at bounding box center [1404, 54] width 25 height 30
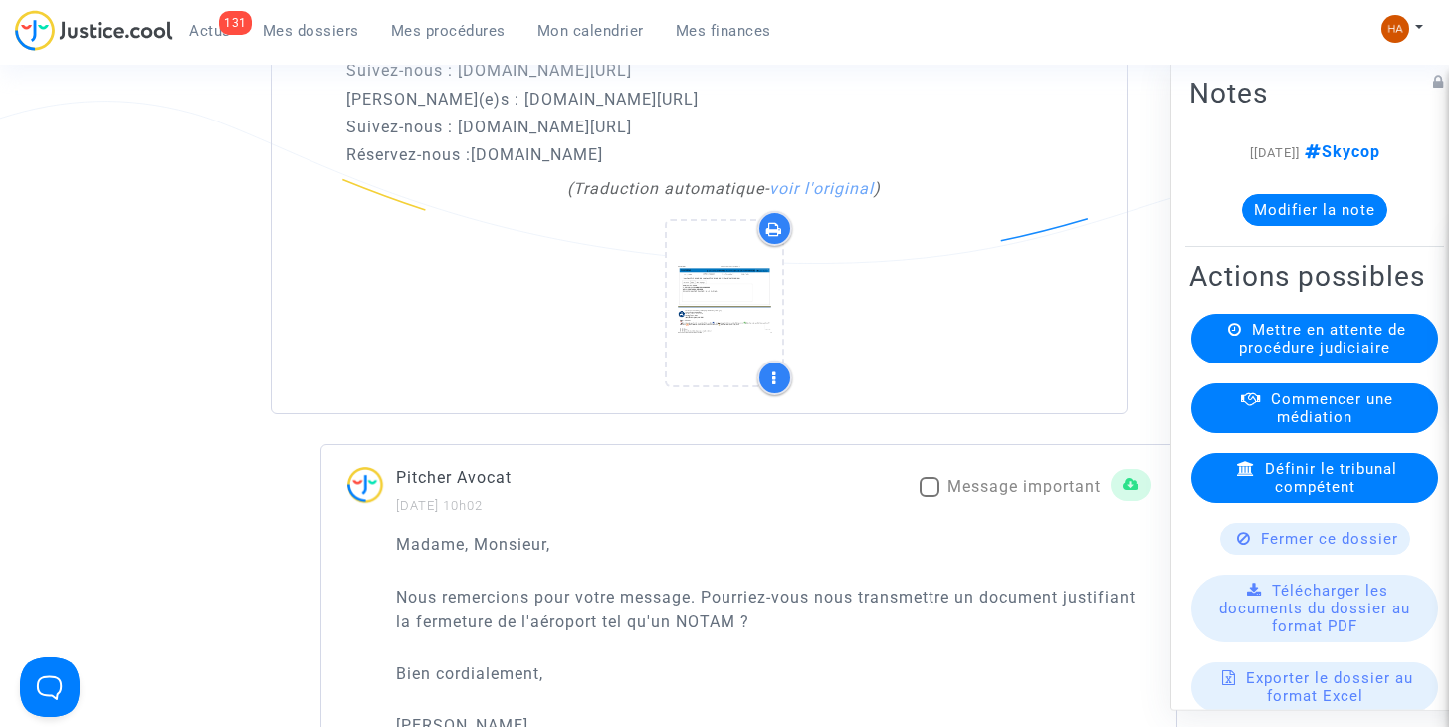
click at [929, 497] on span at bounding box center [930, 487] width 20 height 20
click at [929, 498] on input "Message important" at bounding box center [929, 497] width 1 height 1
checkbox input "true"
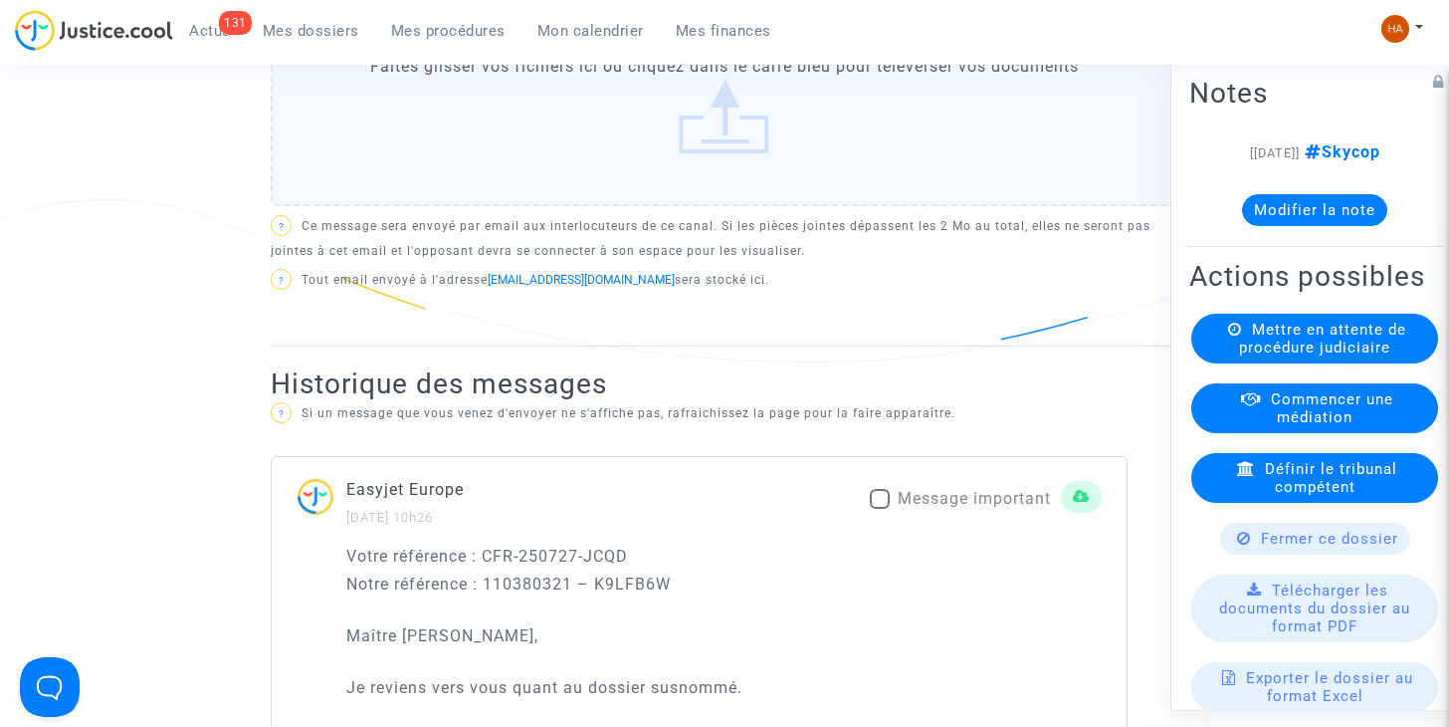
scroll to position [1098, 0]
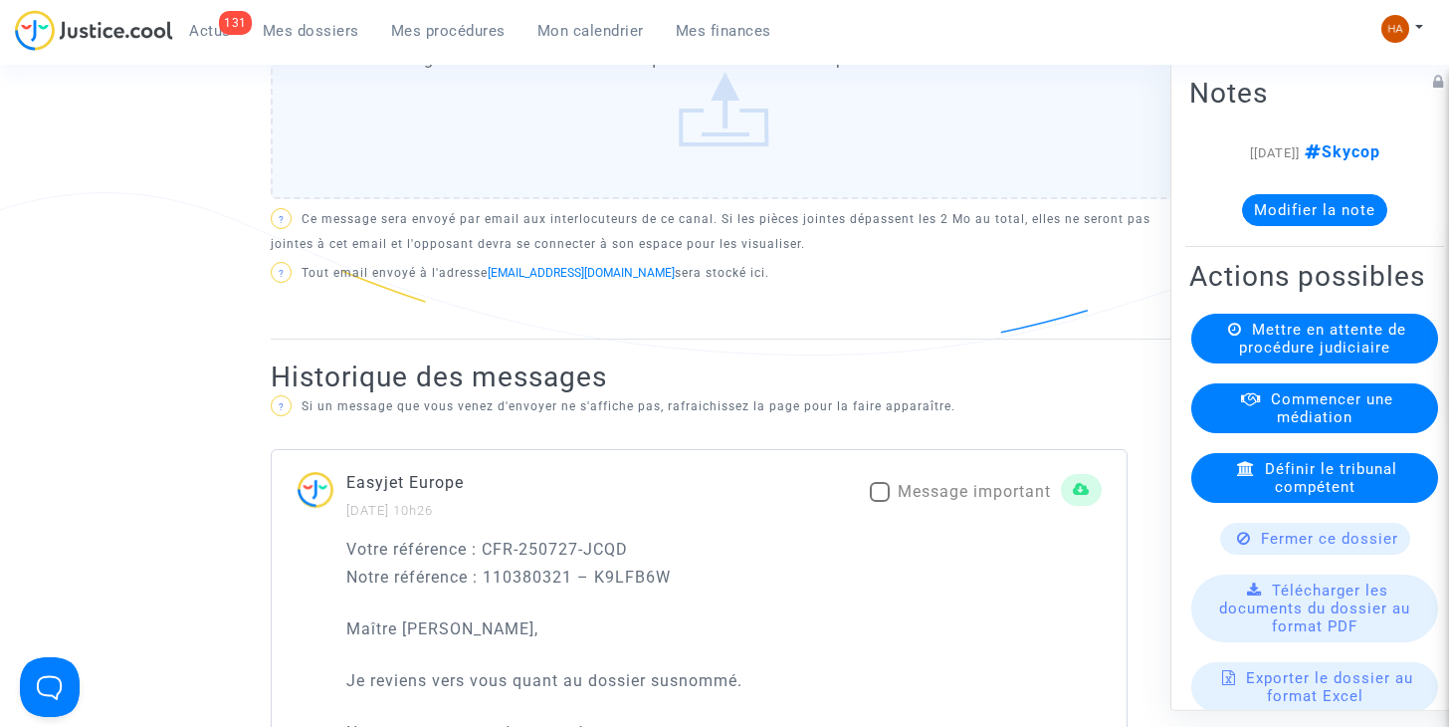
click at [879, 502] on span at bounding box center [880, 492] width 20 height 20
click at [879, 503] on input "Message important" at bounding box center [879, 502] width 1 height 1
checkbox input "true"
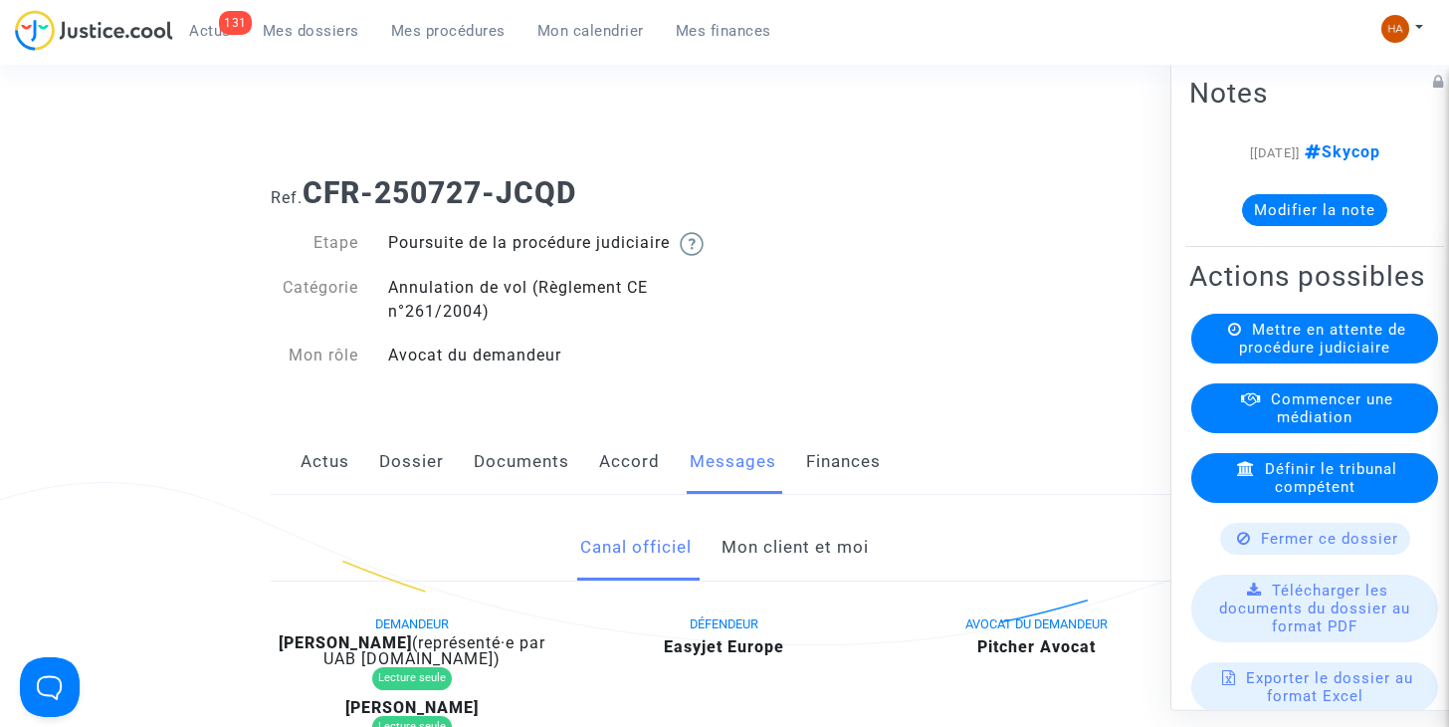
scroll to position [0, 0]
click at [522, 497] on link "Documents" at bounding box center [522, 464] width 96 height 66
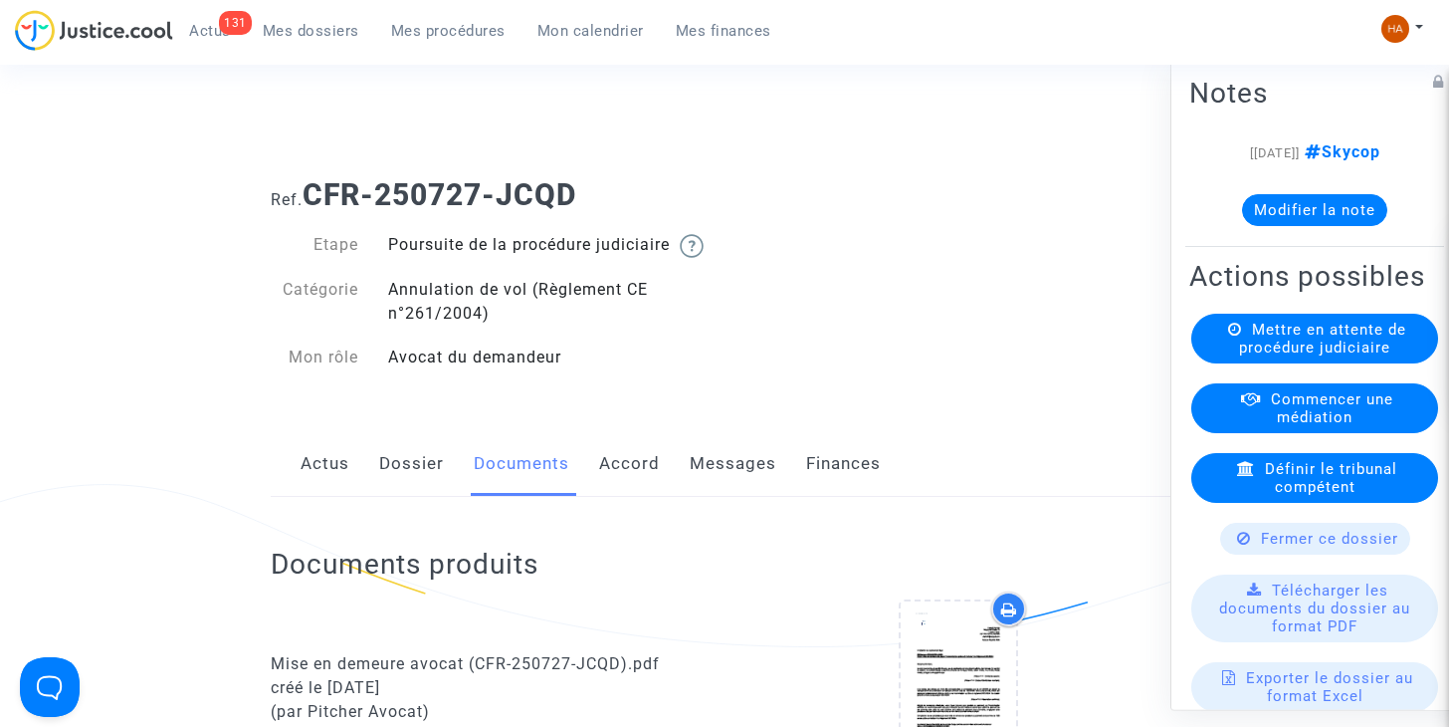
click at [420, 484] on link "Dossier" at bounding box center [411, 464] width 65 height 66
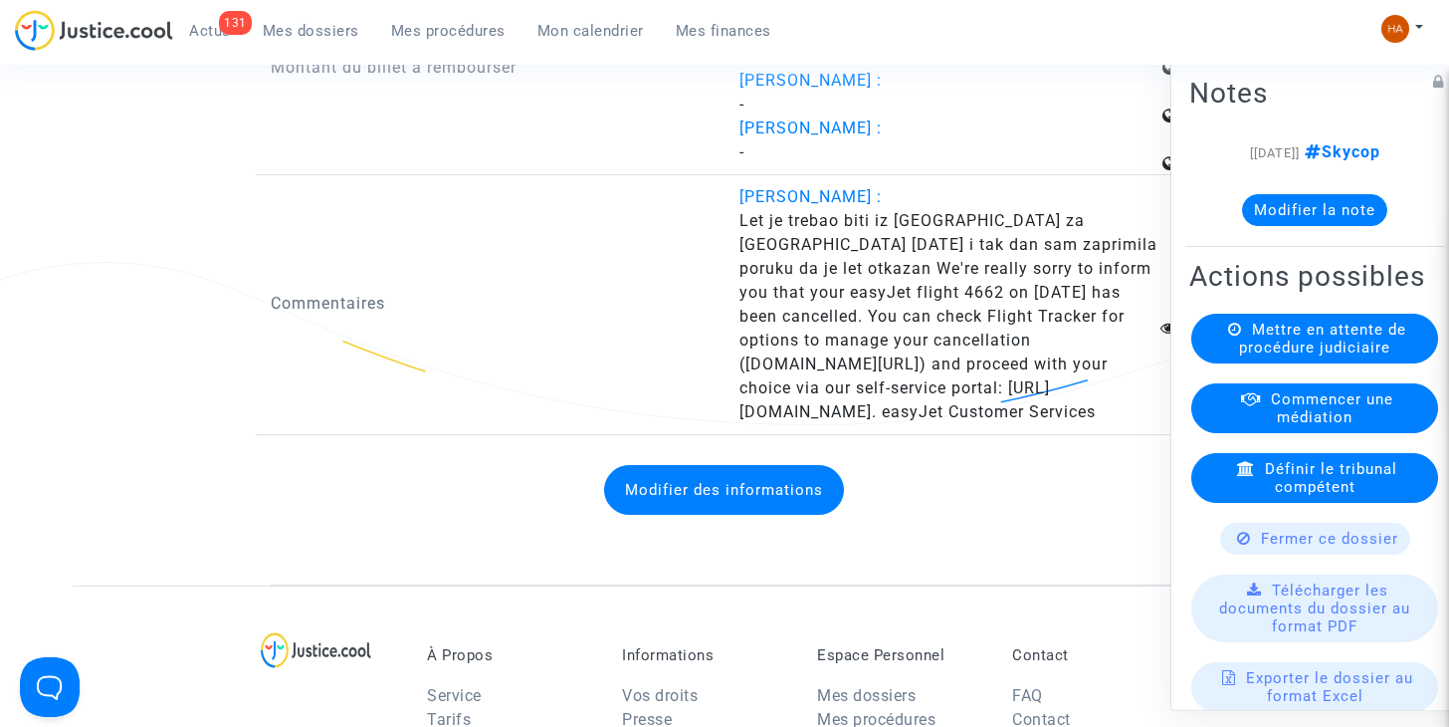
scroll to position [3447, 0]
drag, startPoint x: 735, startPoint y: 271, endPoint x: 967, endPoint y: 460, distance: 299.2
click at [967, 423] on div "Matea Vuletic : Let je trebao biti iz Londona za Pariz 13.07.2025 i tak dan sam…" at bounding box center [959, 303] width 469 height 239
copy span "Let je trebao biti iz [GEOGRAPHIC_DATA] za [GEOGRAPHIC_DATA] [DATE] i tak [PERS…"
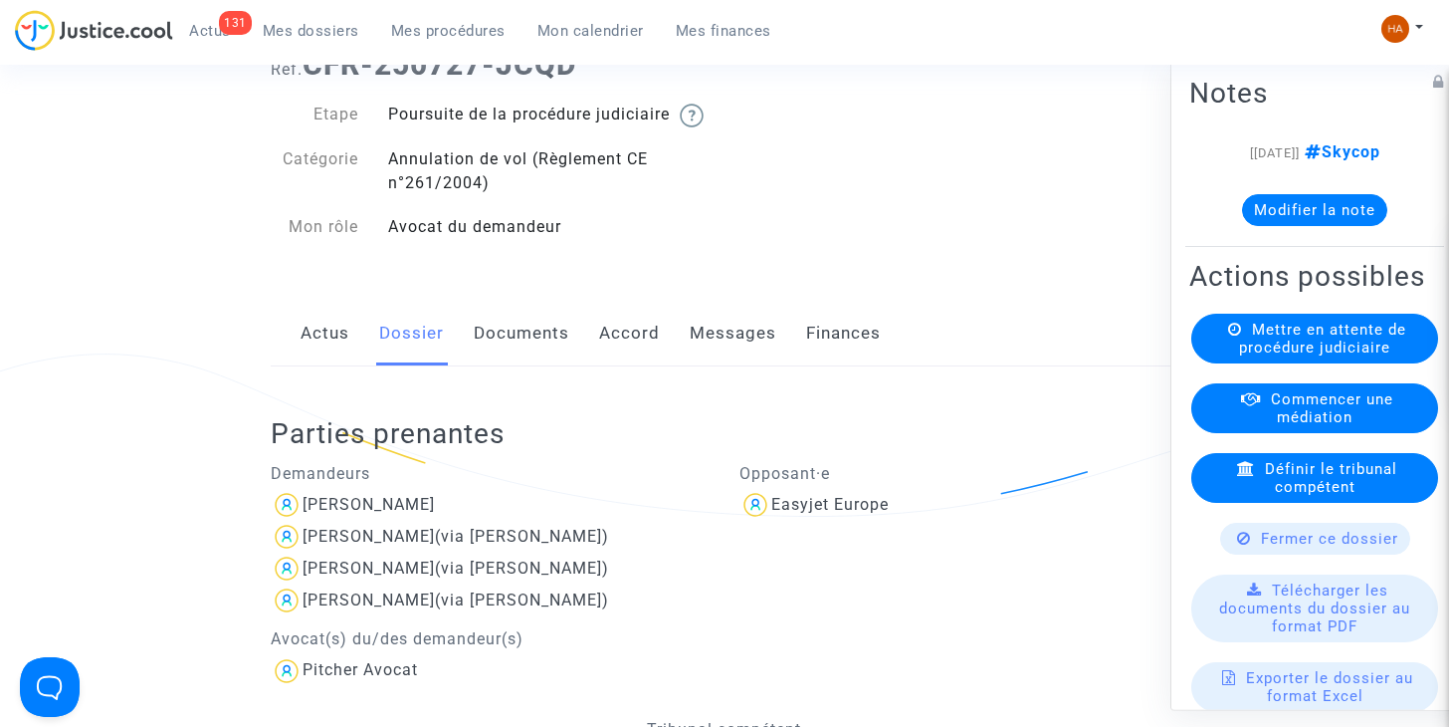
scroll to position [117, 0]
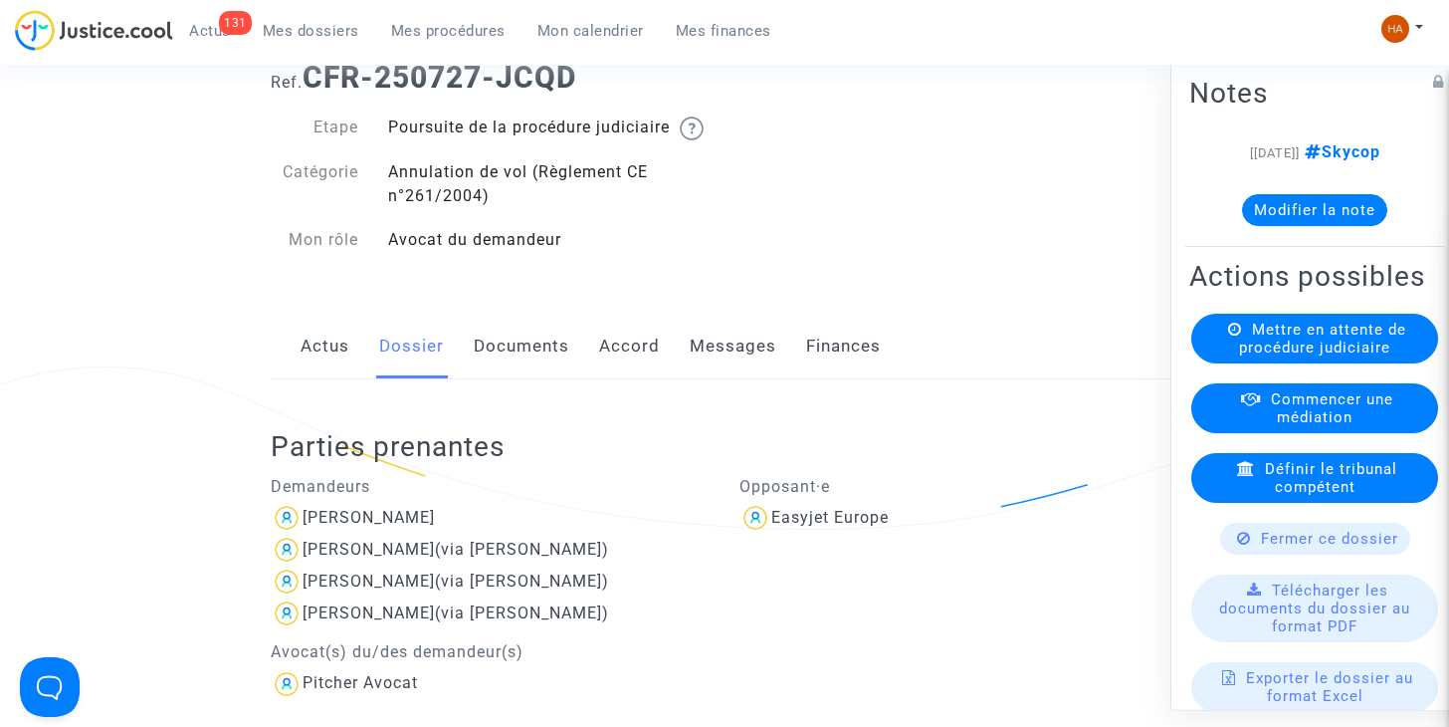
click at [691, 365] on link "Messages" at bounding box center [733, 346] width 87 height 66
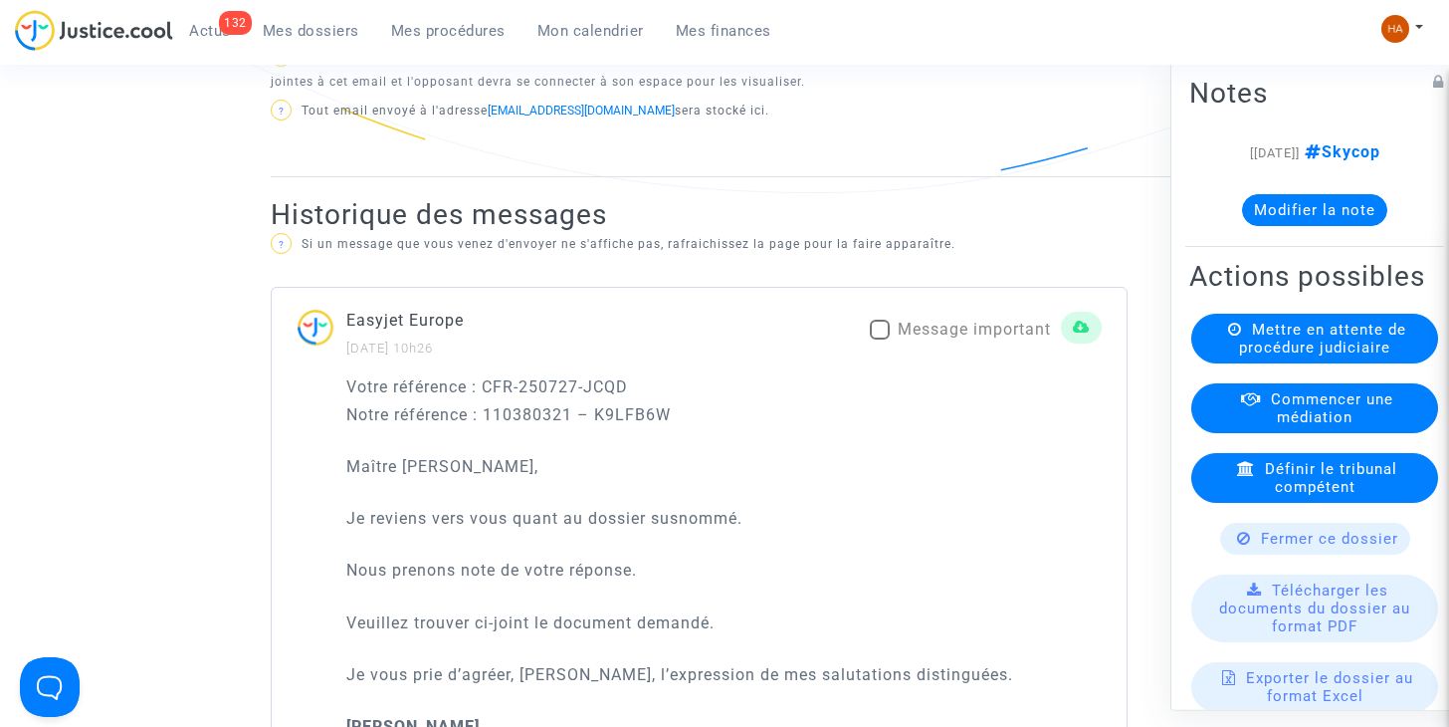
scroll to position [1239, 0]
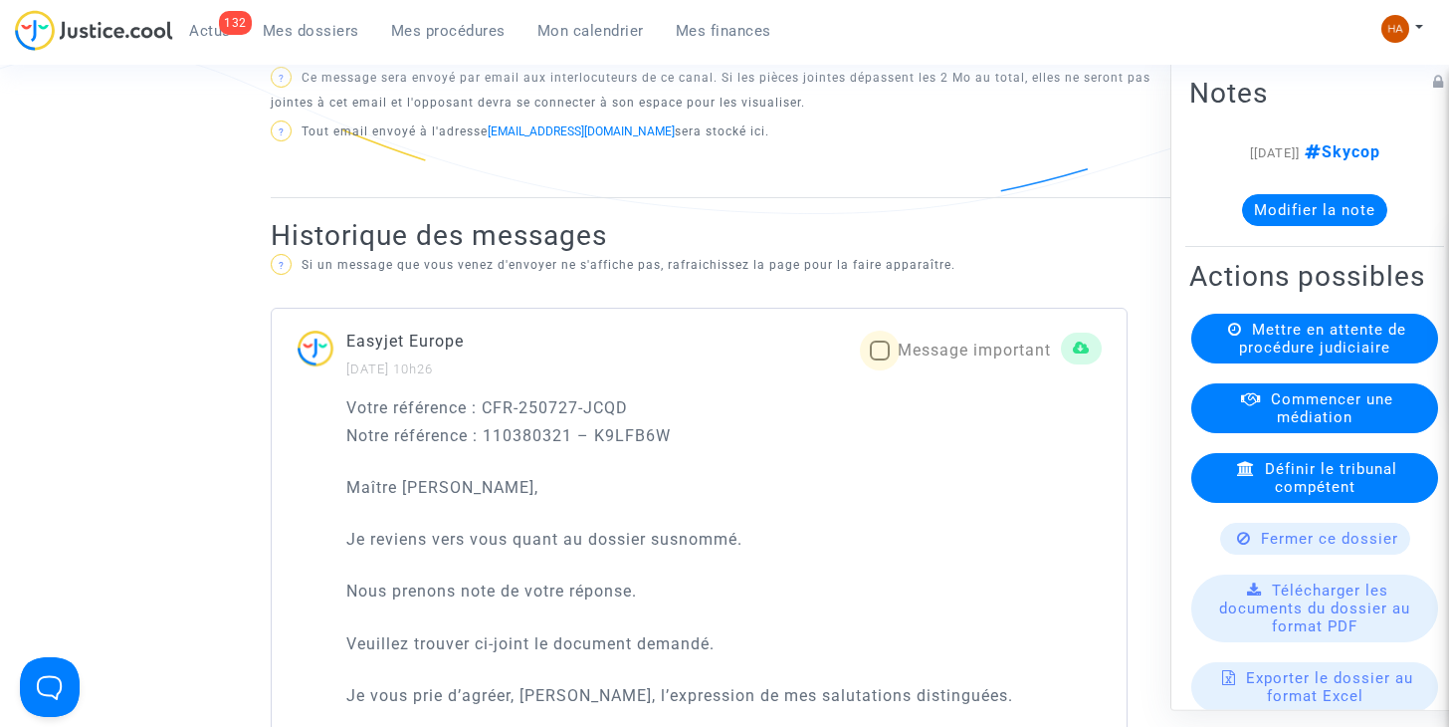
click at [885, 360] on span at bounding box center [880, 350] width 20 height 20
click at [880, 361] on input "Message important" at bounding box center [879, 360] width 1 height 1
checkbox input "true"
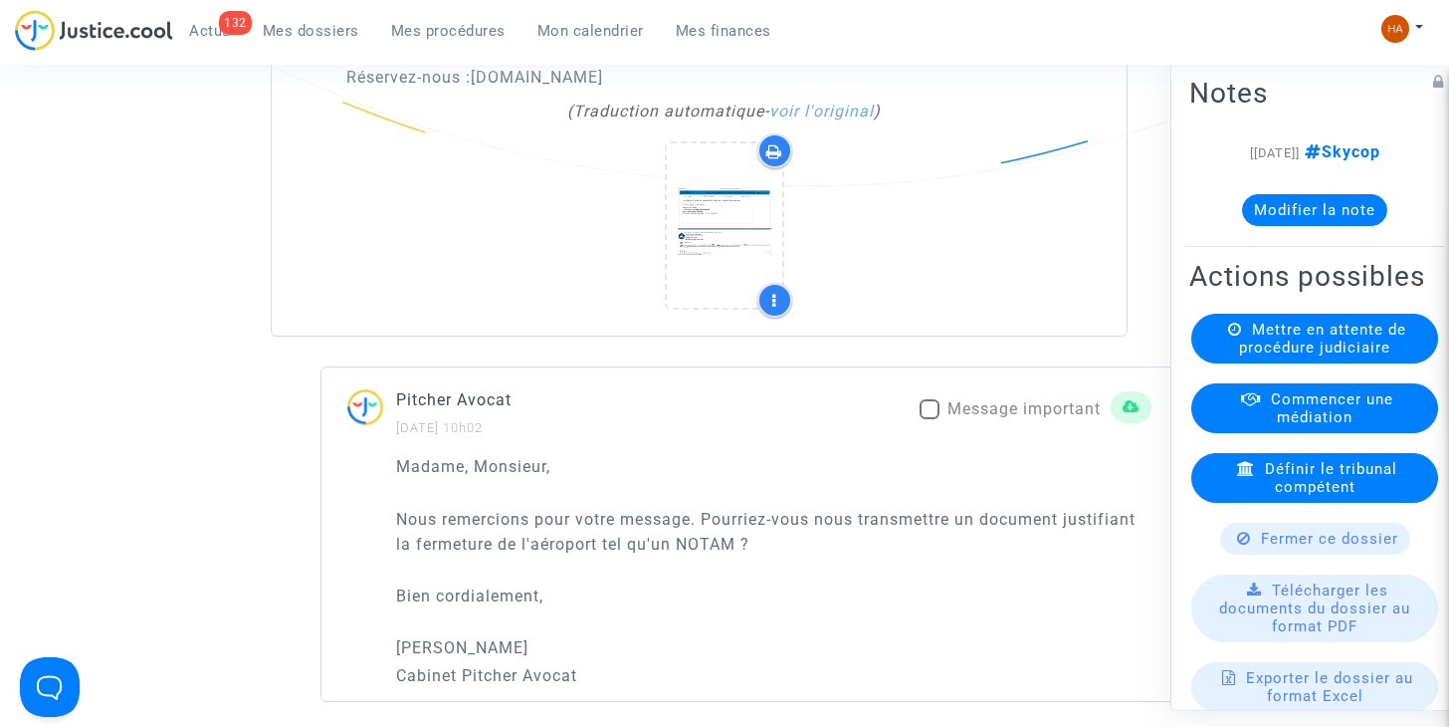
scroll to position [2079, 0]
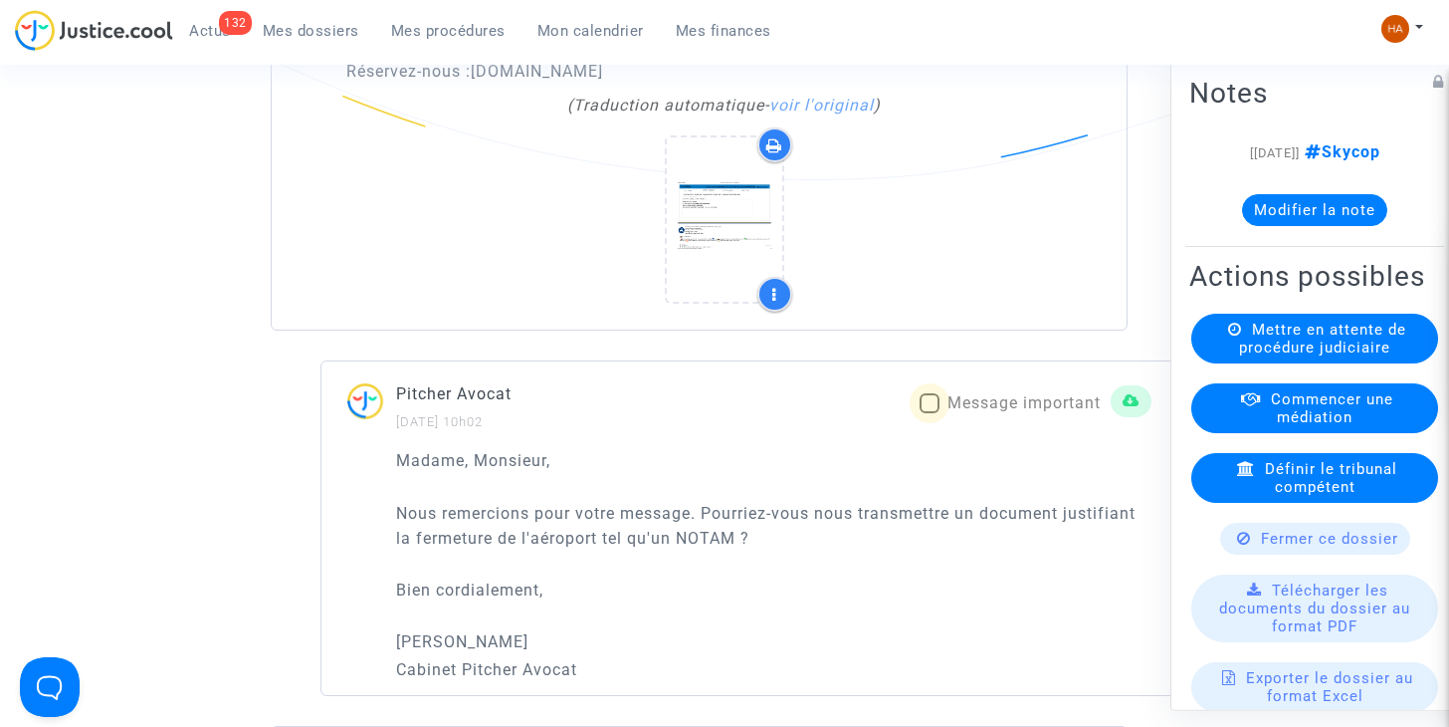
click at [932, 413] on span at bounding box center [930, 403] width 20 height 20
click at [930, 414] on input "Message important" at bounding box center [929, 413] width 1 height 1
checkbox input "true"
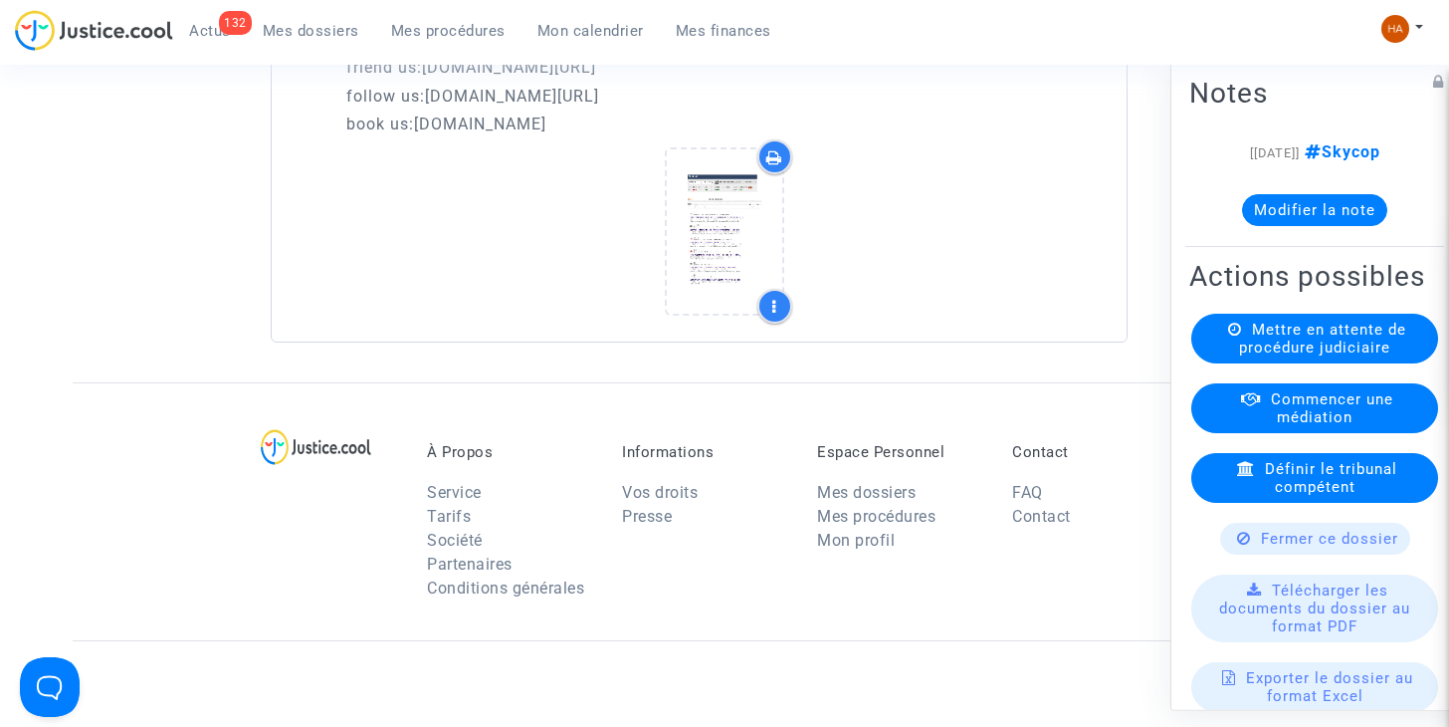
scroll to position [4123, 0]
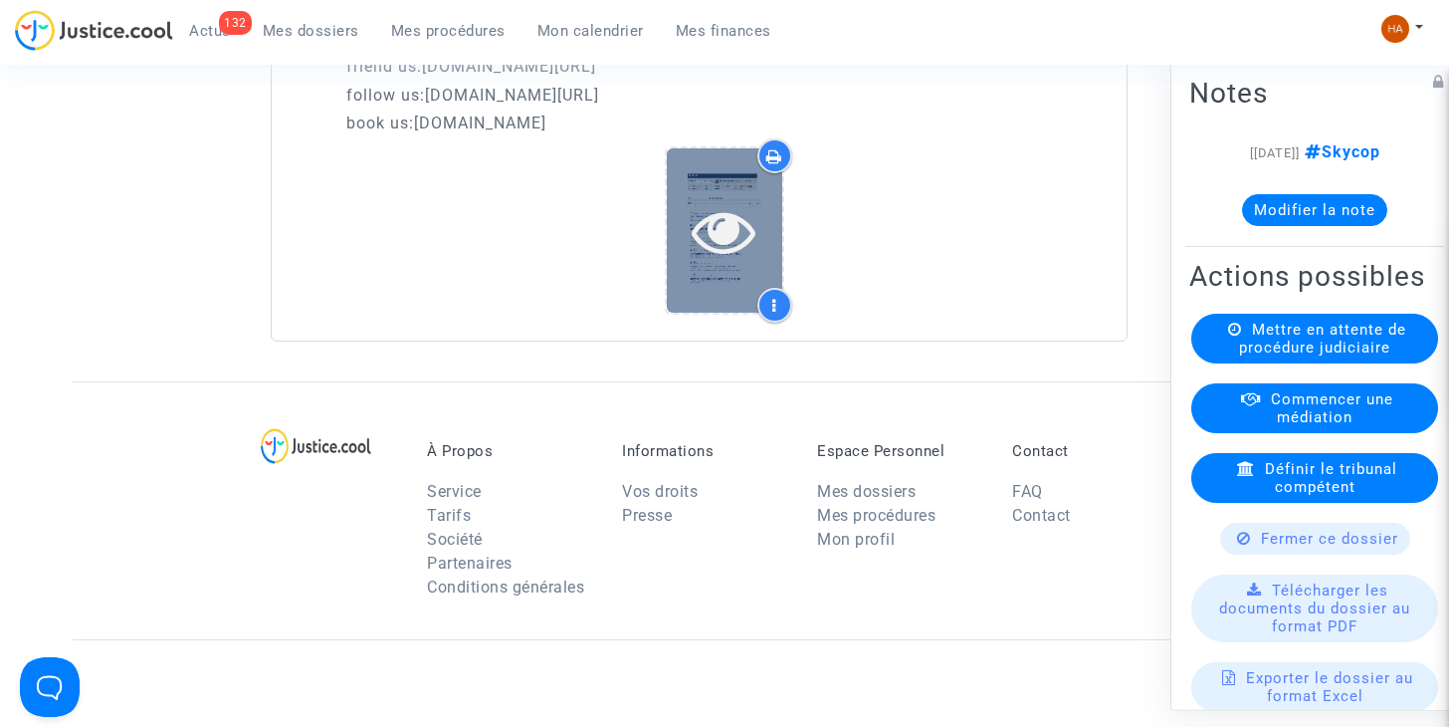
click at [722, 287] on div at bounding box center [724, 230] width 115 height 164
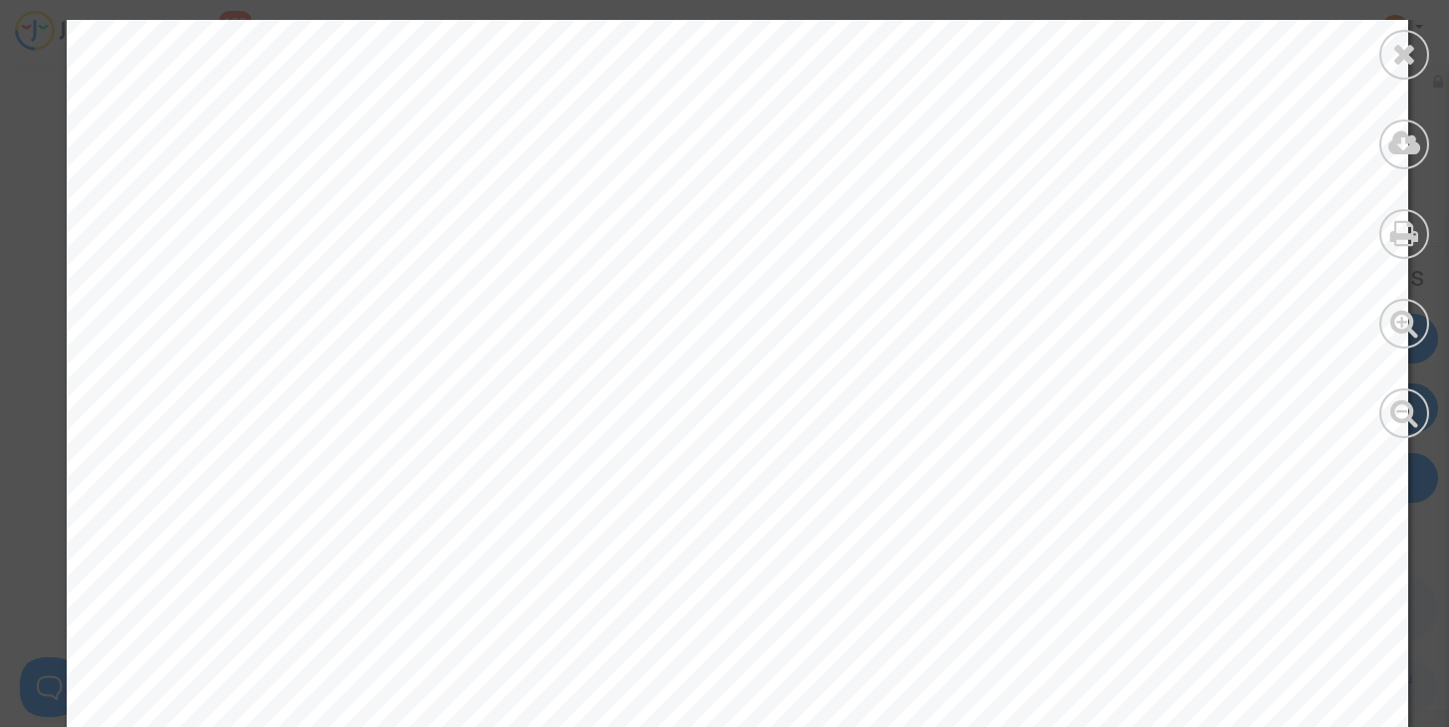
scroll to position [10659, 0]
click at [1392, 48] on icon at bounding box center [1404, 54] width 25 height 30
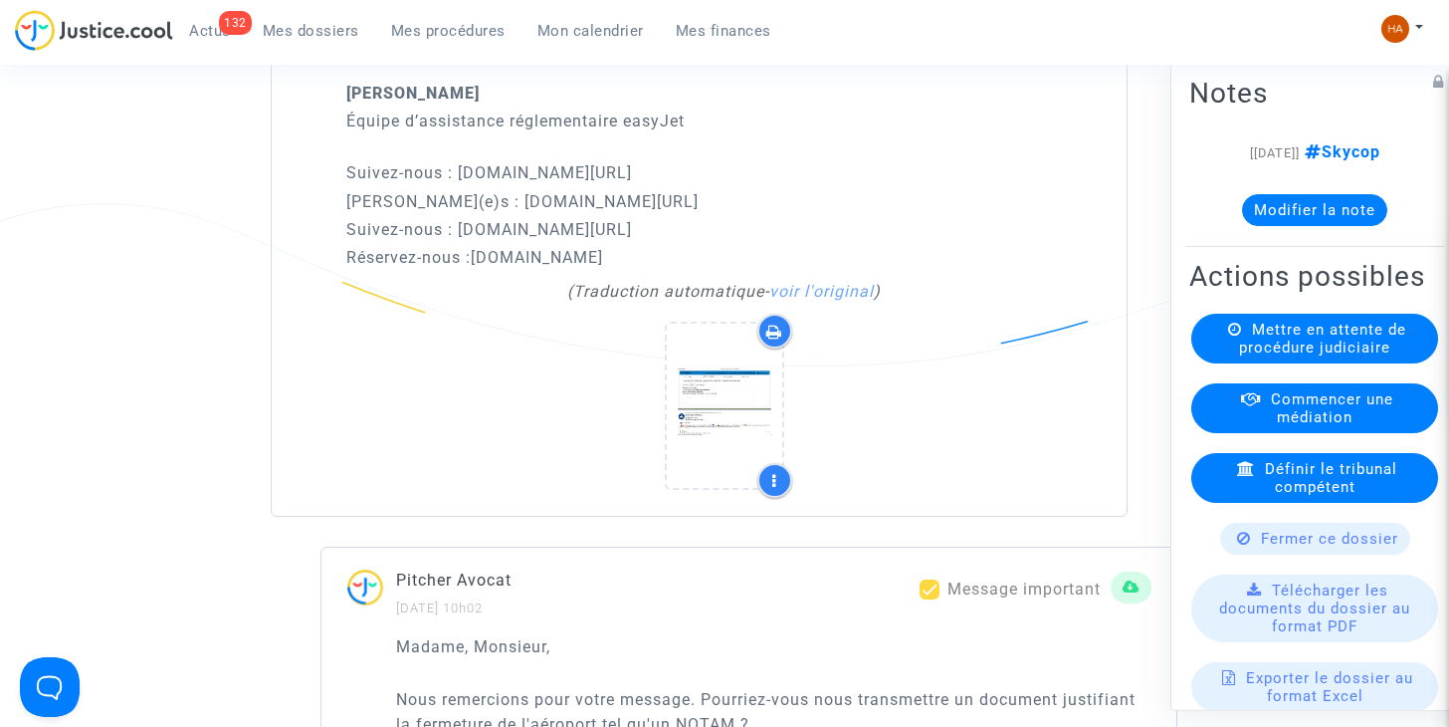
scroll to position [1894, 0]
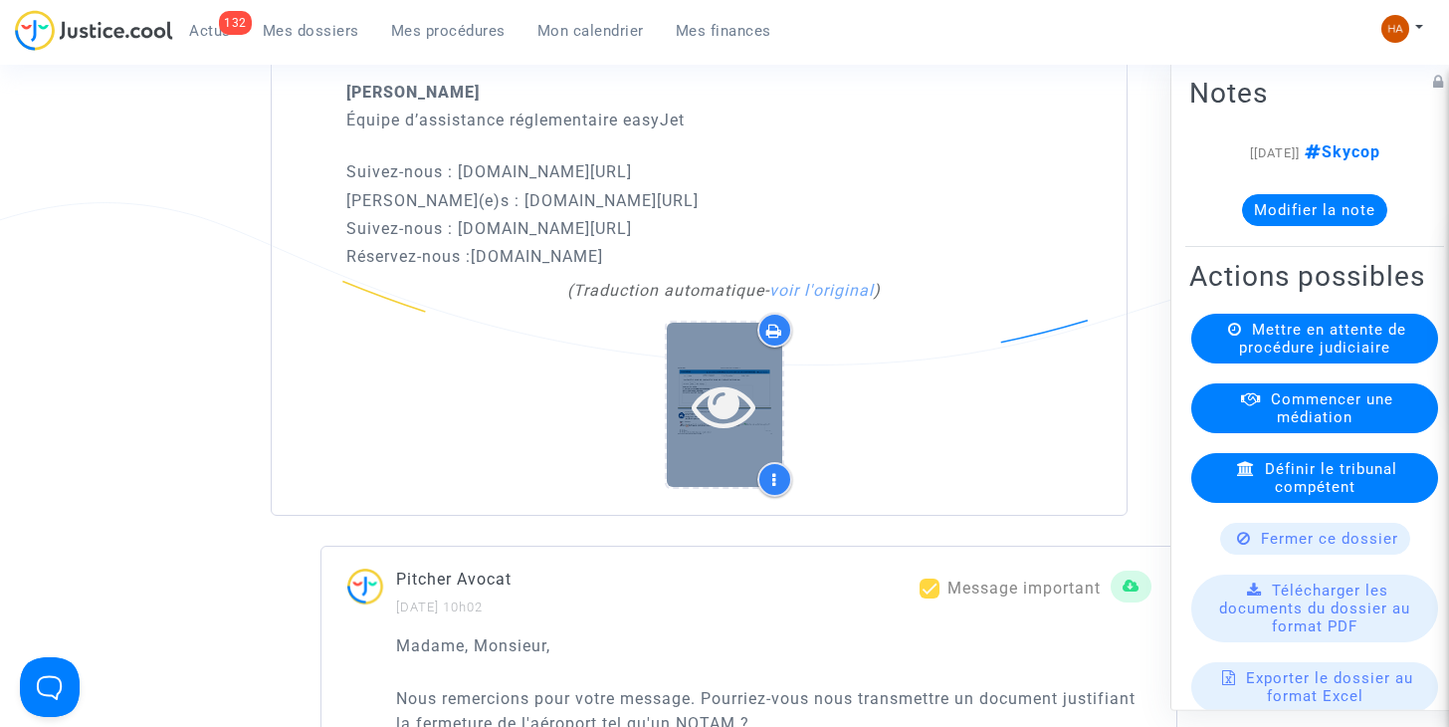
click at [687, 414] on div at bounding box center [724, 405] width 115 height 64
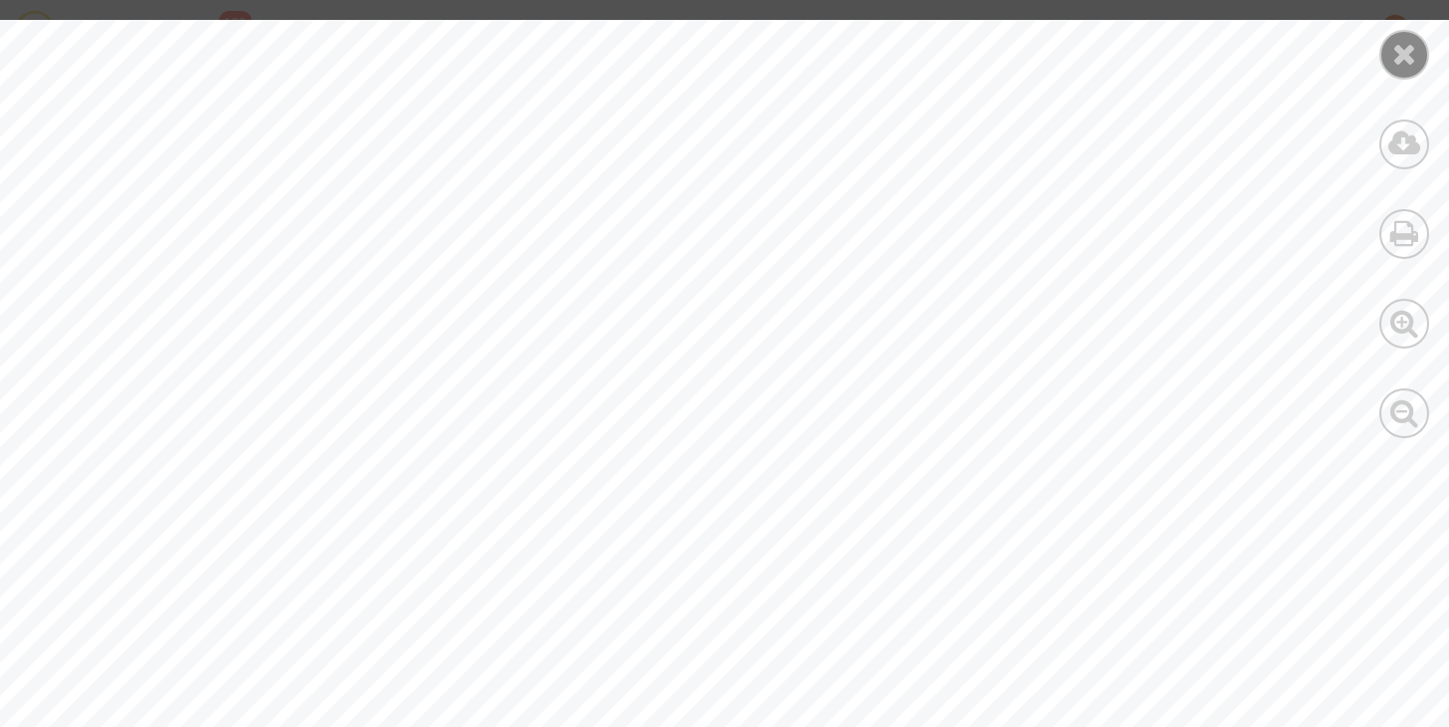
click at [1407, 53] on icon at bounding box center [1404, 54] width 25 height 30
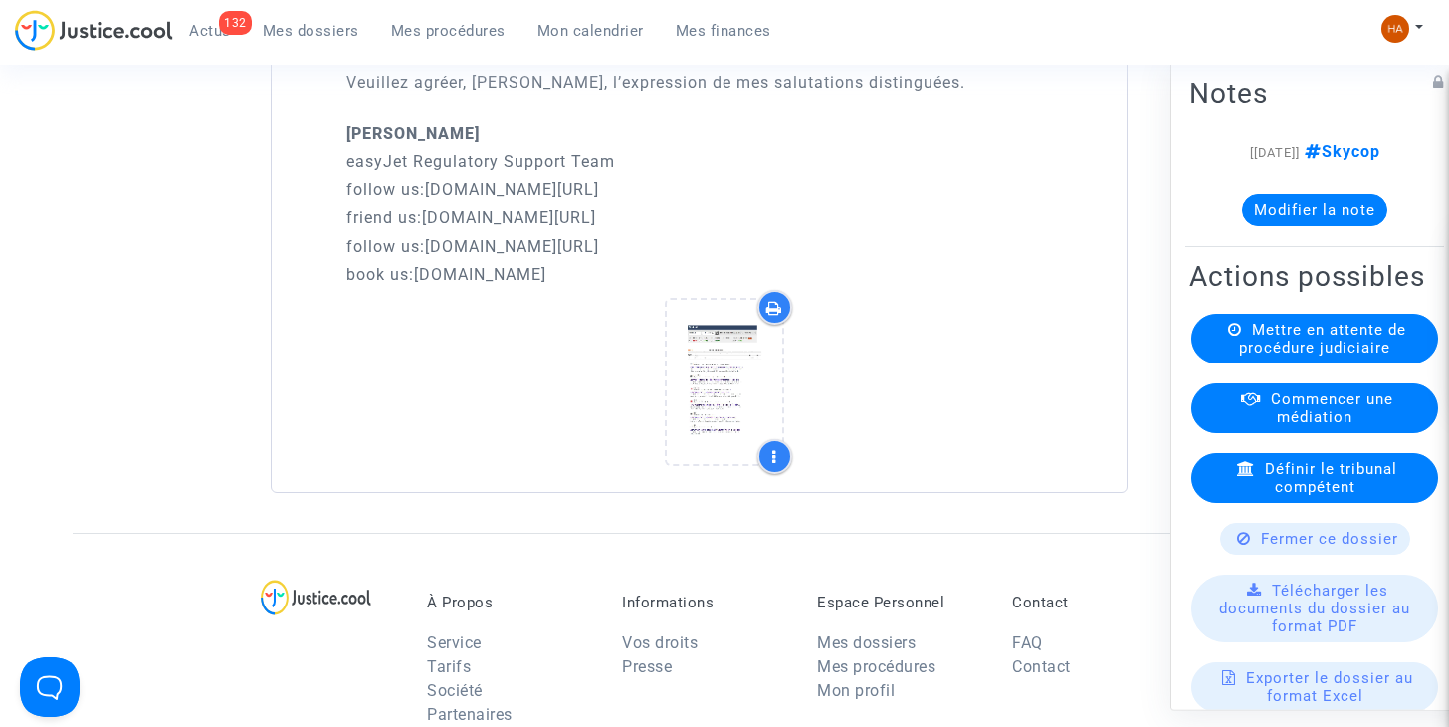
scroll to position [3973, 0]
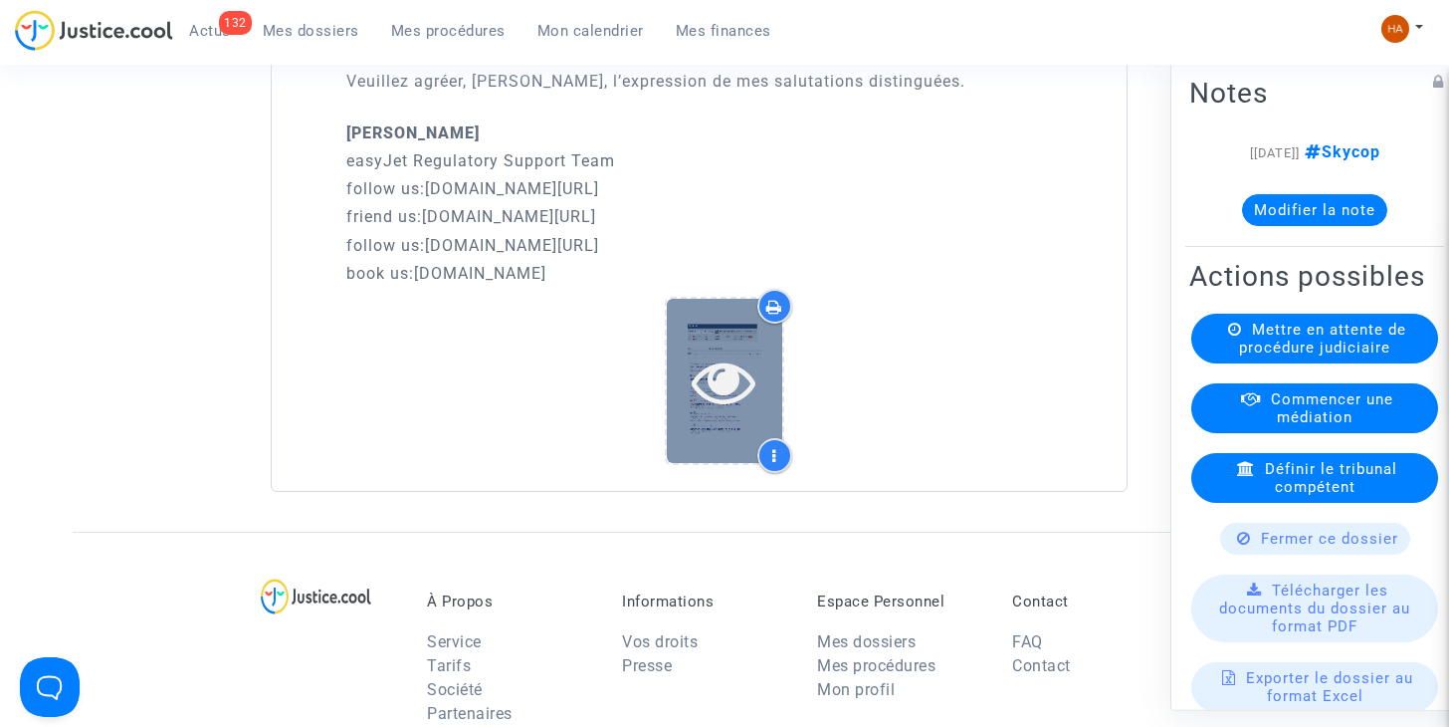
click at [706, 413] on icon at bounding box center [724, 381] width 65 height 64
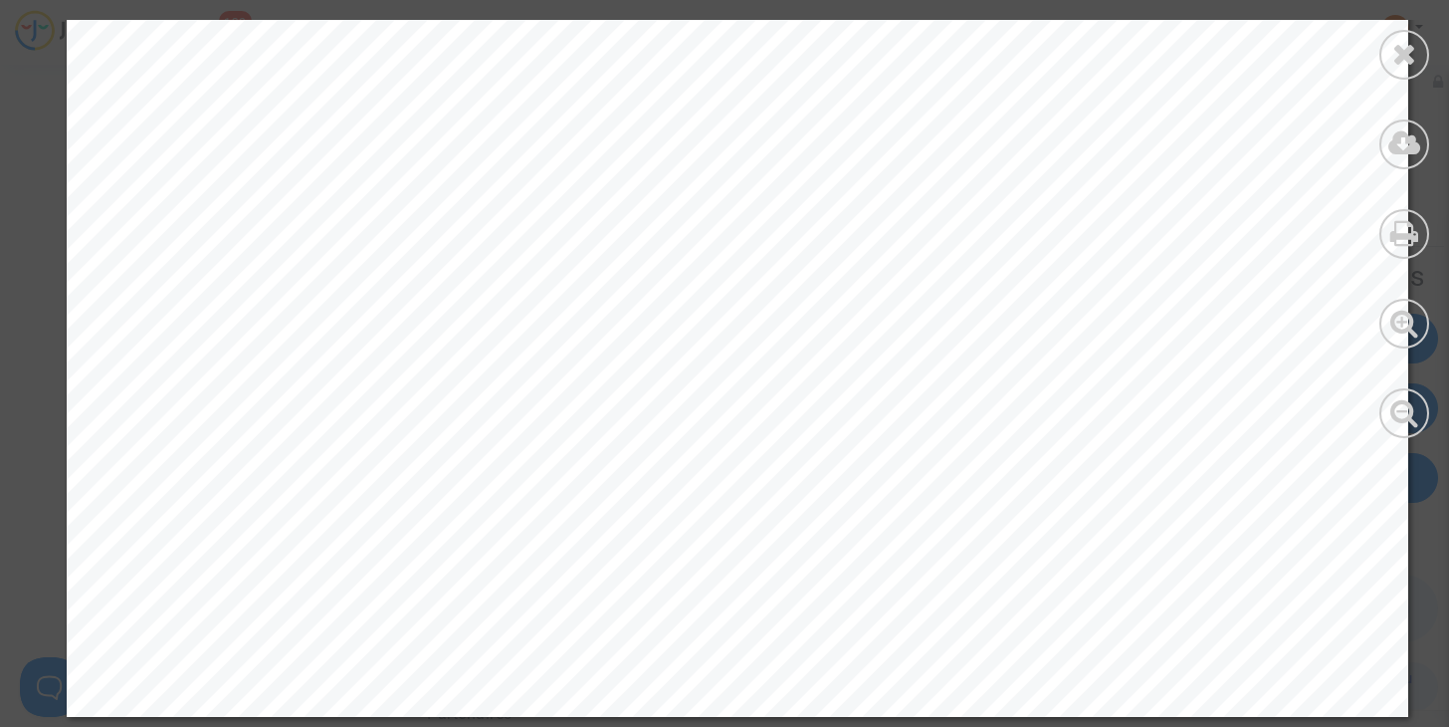
scroll to position [4541, 0]
click at [1393, 70] on div at bounding box center [1404, 55] width 50 height 50
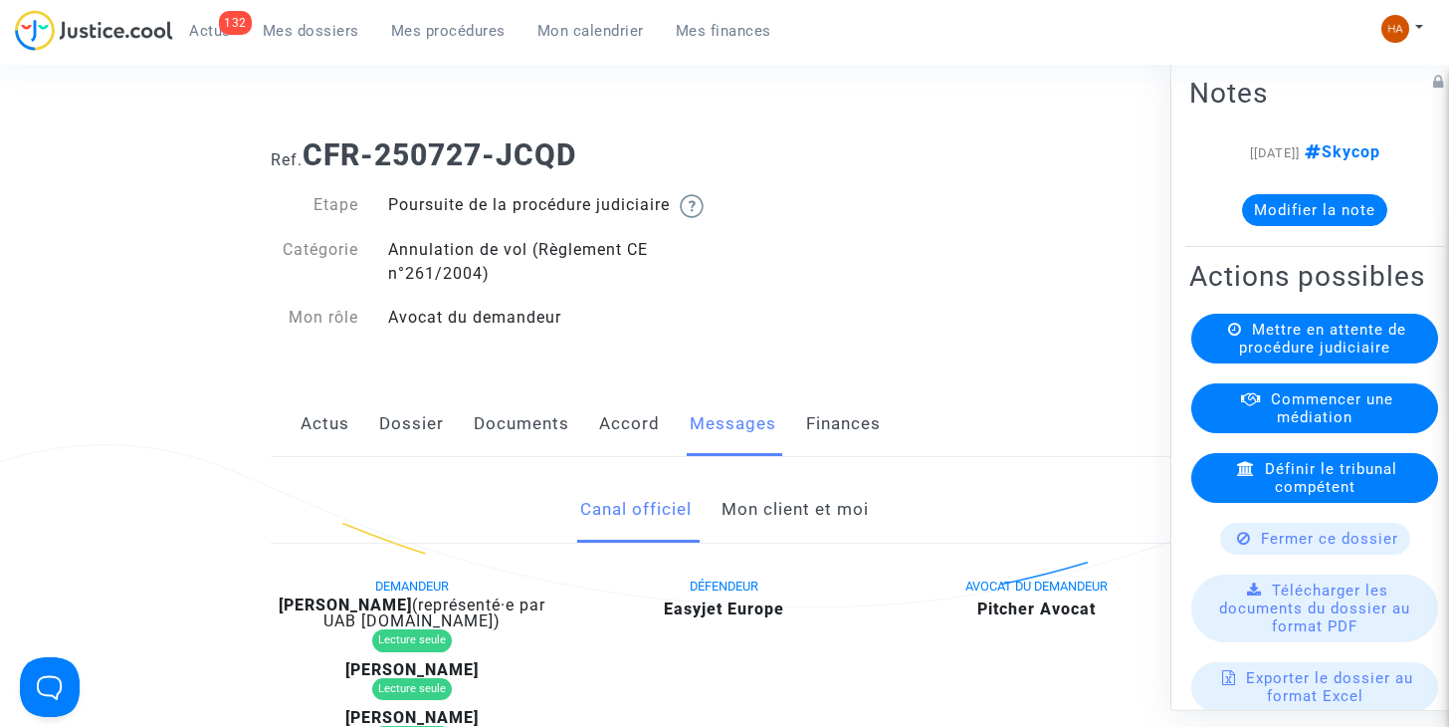
scroll to position [0, 0]
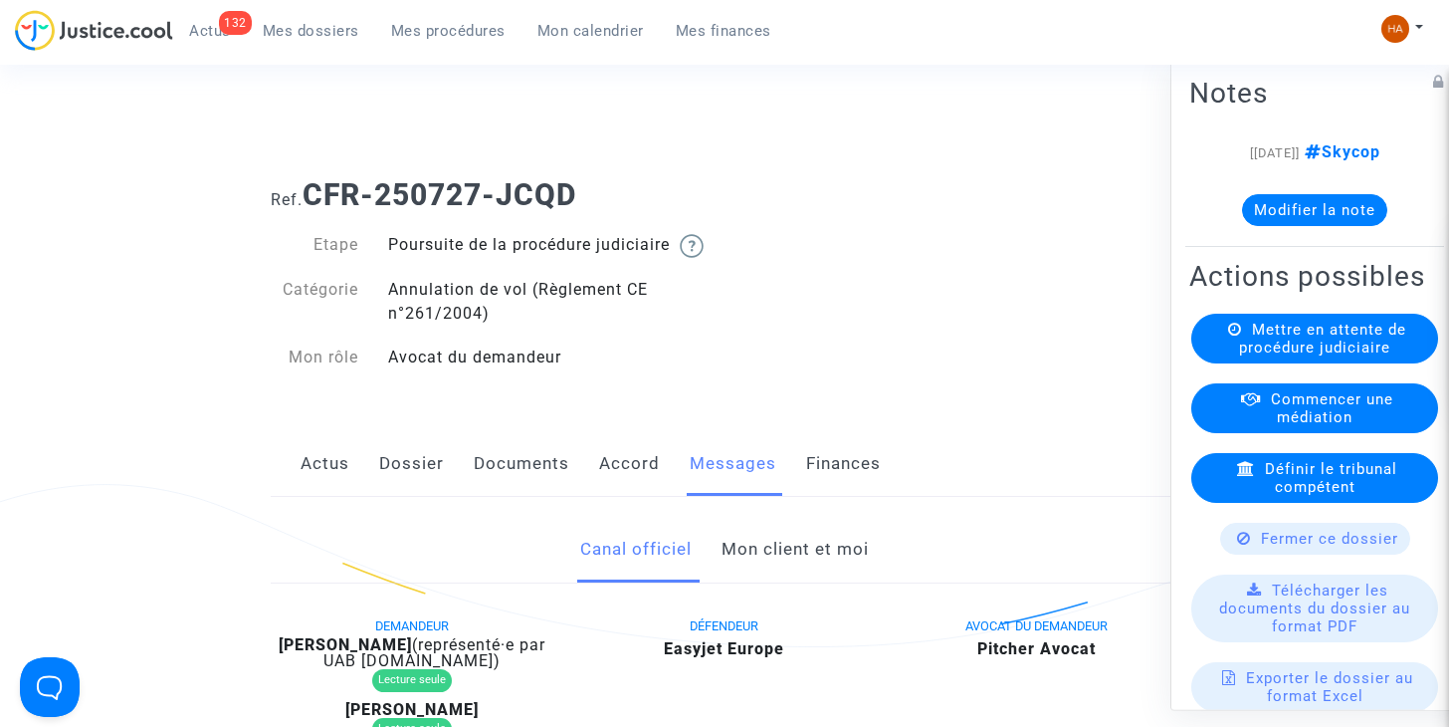
click at [518, 494] on link "Documents" at bounding box center [522, 464] width 96 height 66
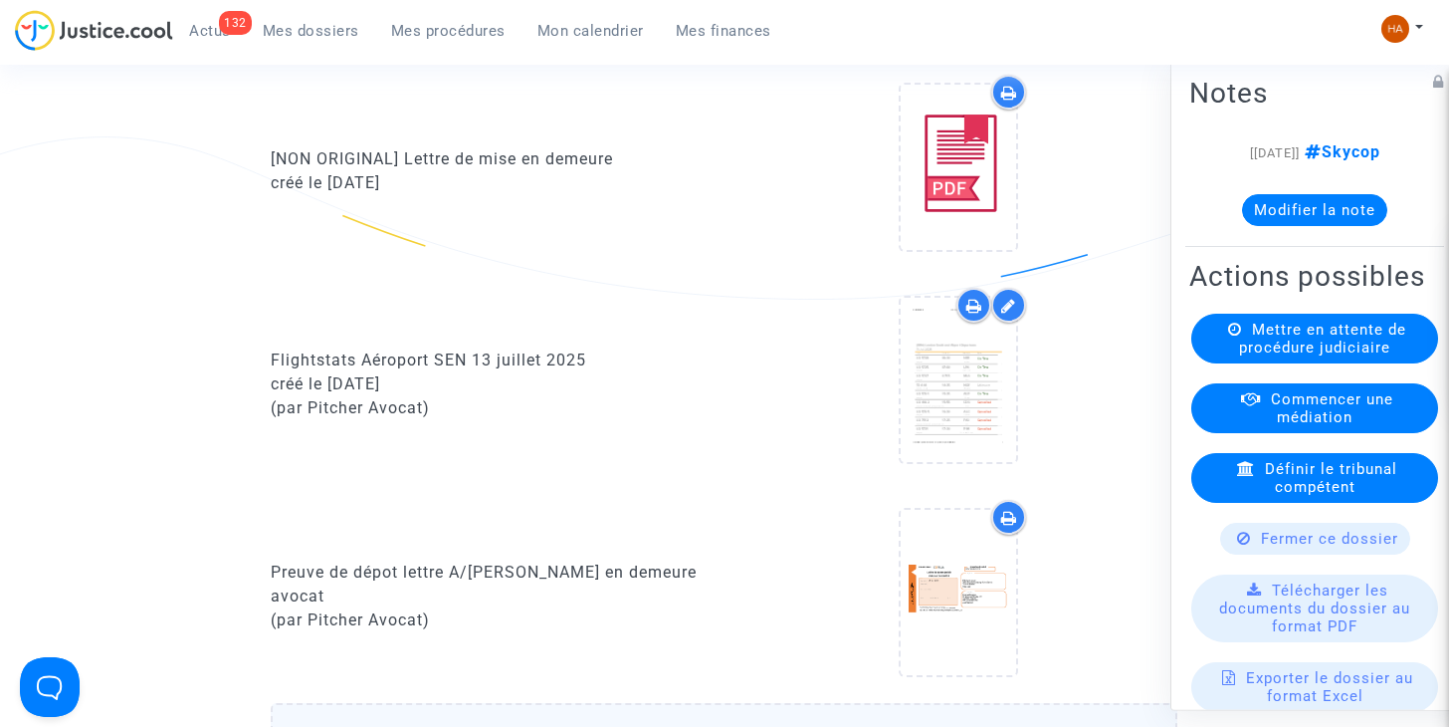
scroll to position [1154, 0]
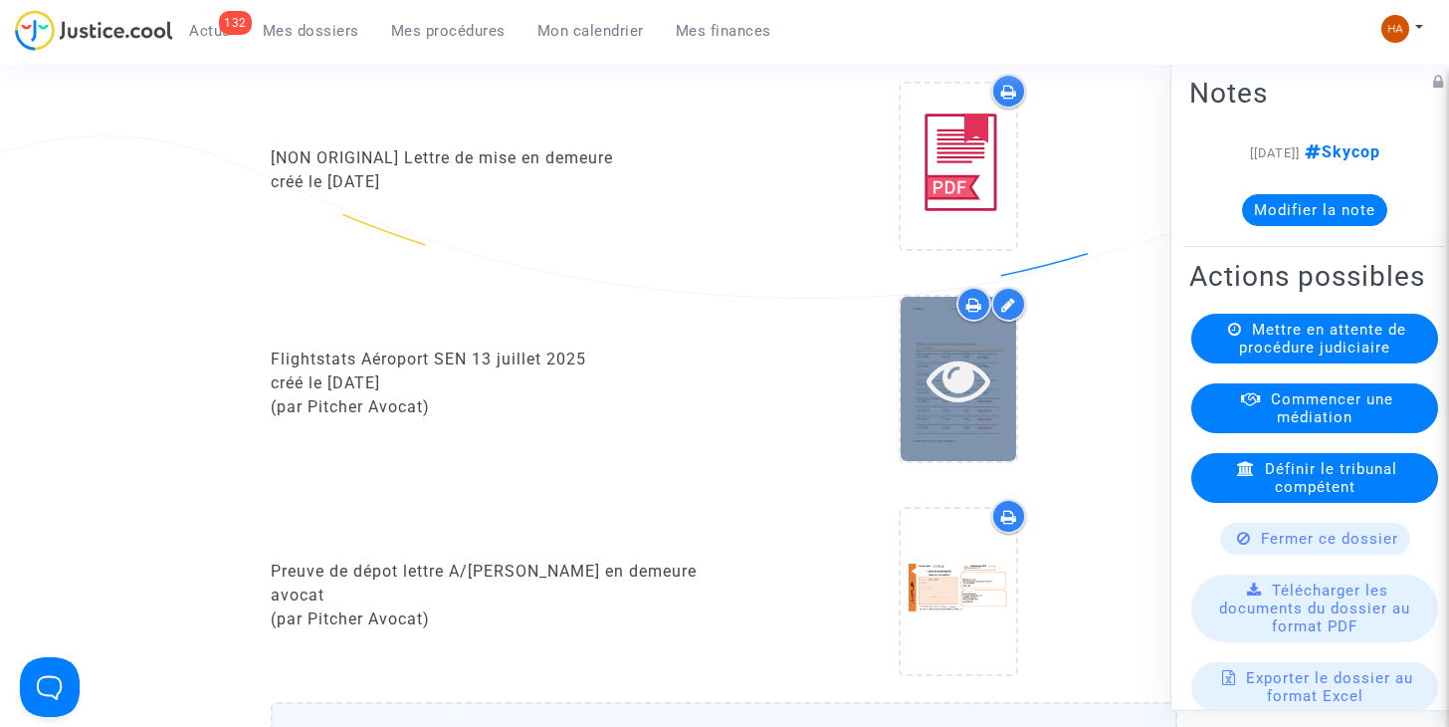
click at [951, 437] on div at bounding box center [958, 379] width 115 height 164
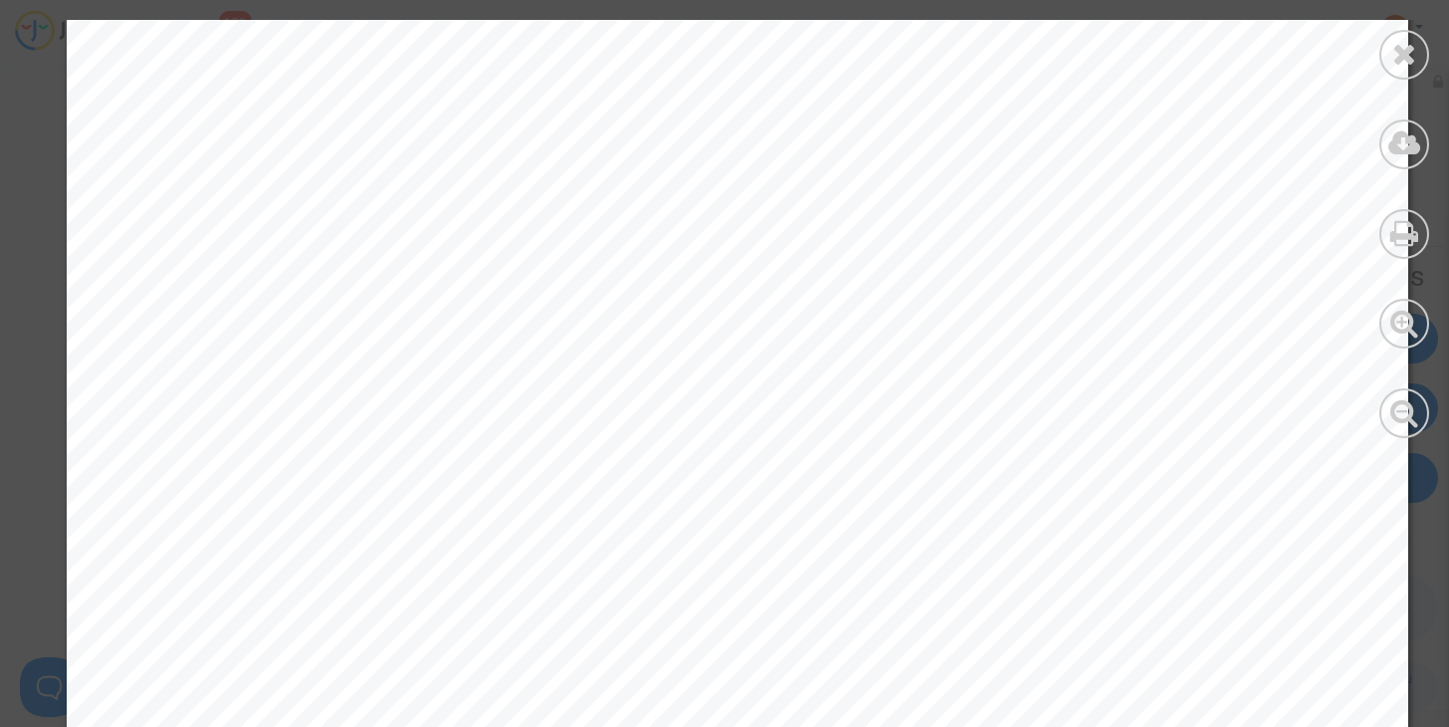
scroll to position [1077, 0]
click at [1399, 66] on icon at bounding box center [1404, 54] width 25 height 30
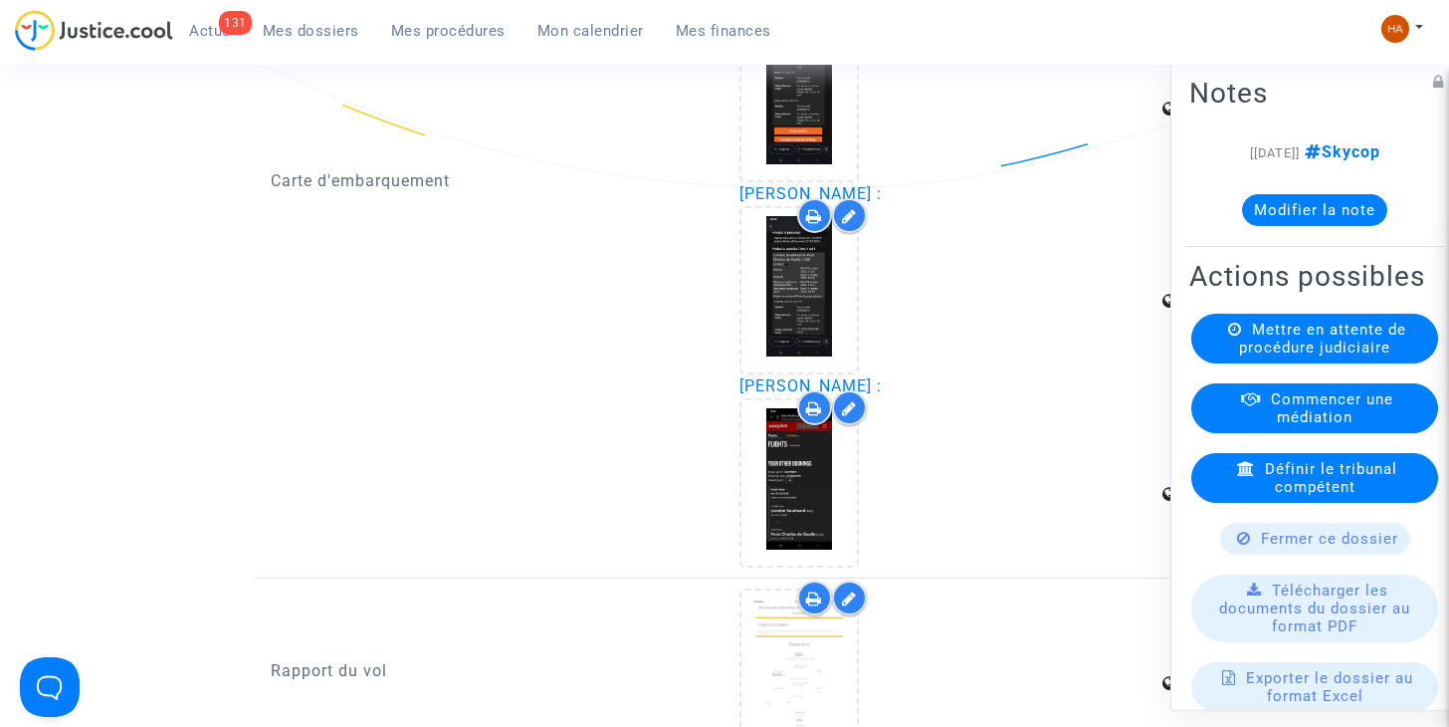
scroll to position [3687, 0]
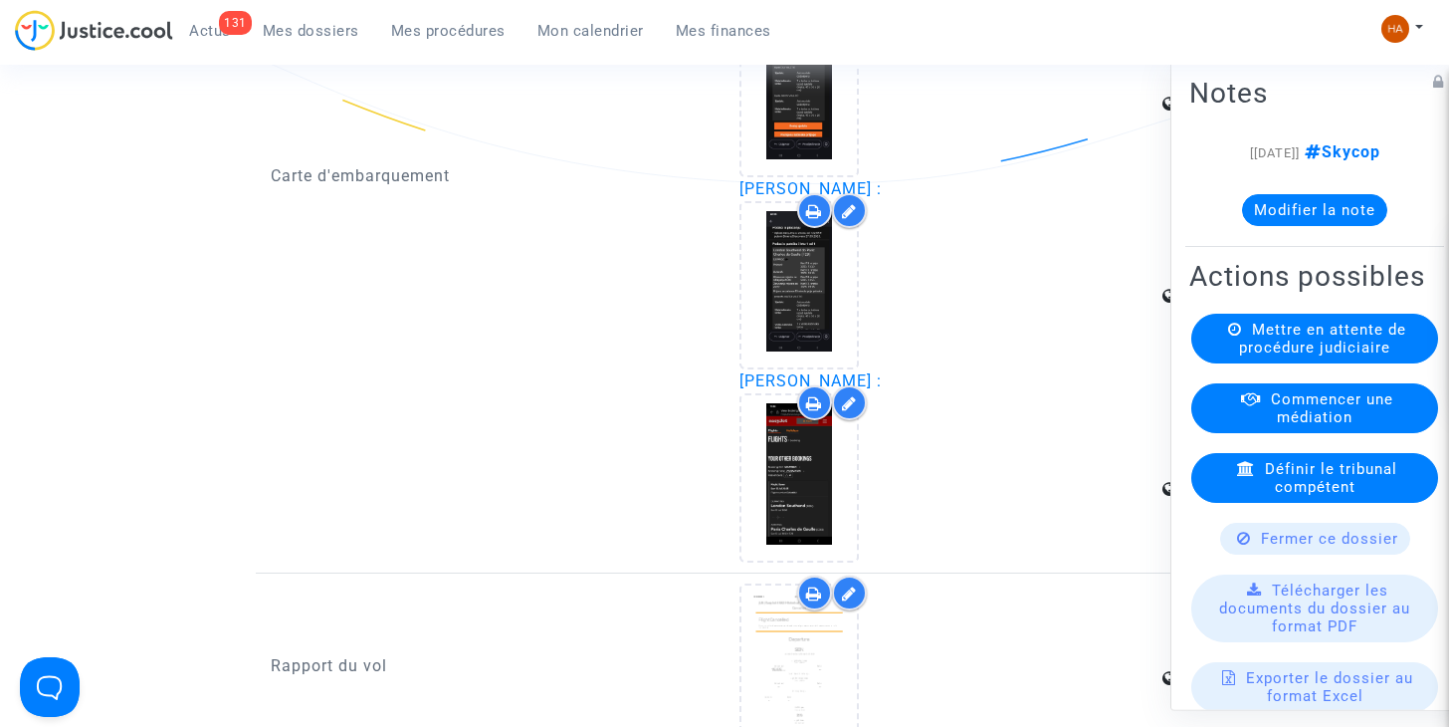
click at [639, 277] on div "Carte d'embarquement" at bounding box center [490, 177] width 469 height 770
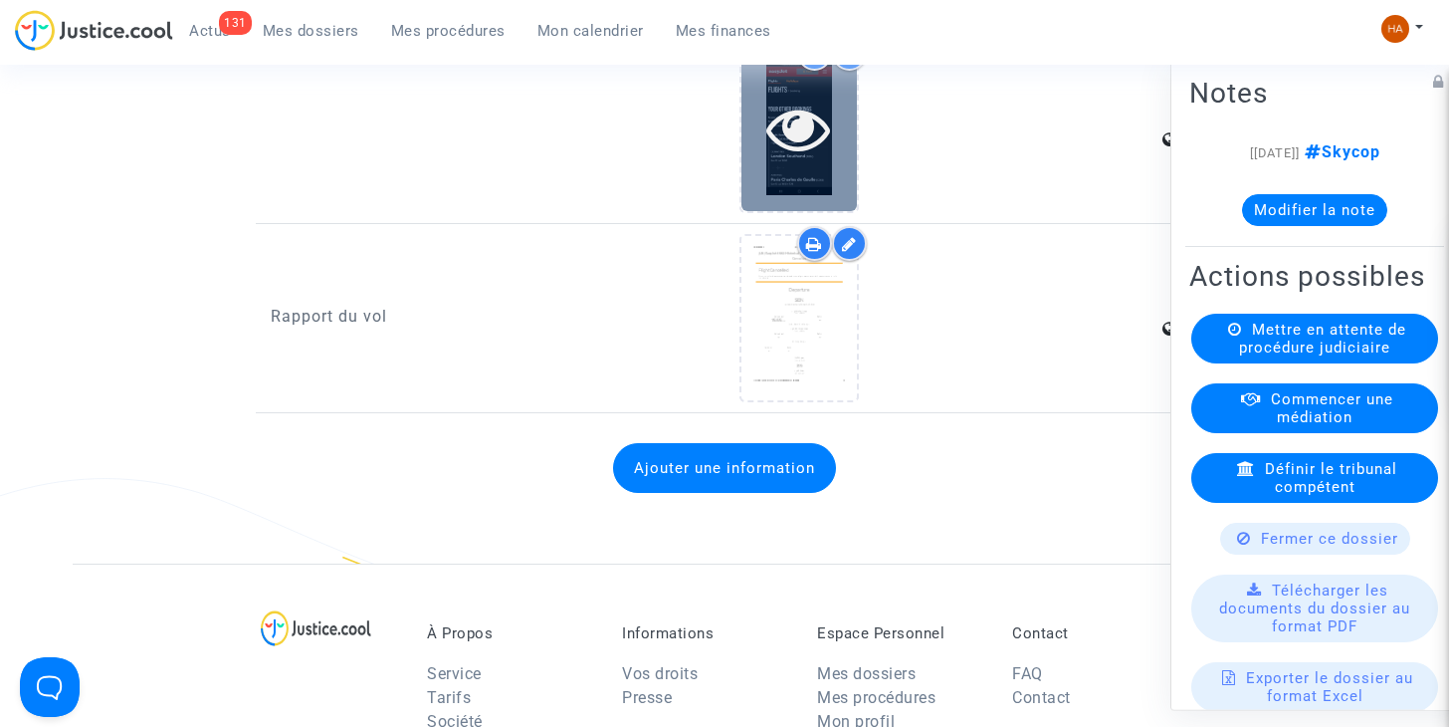
scroll to position [4038, 0]
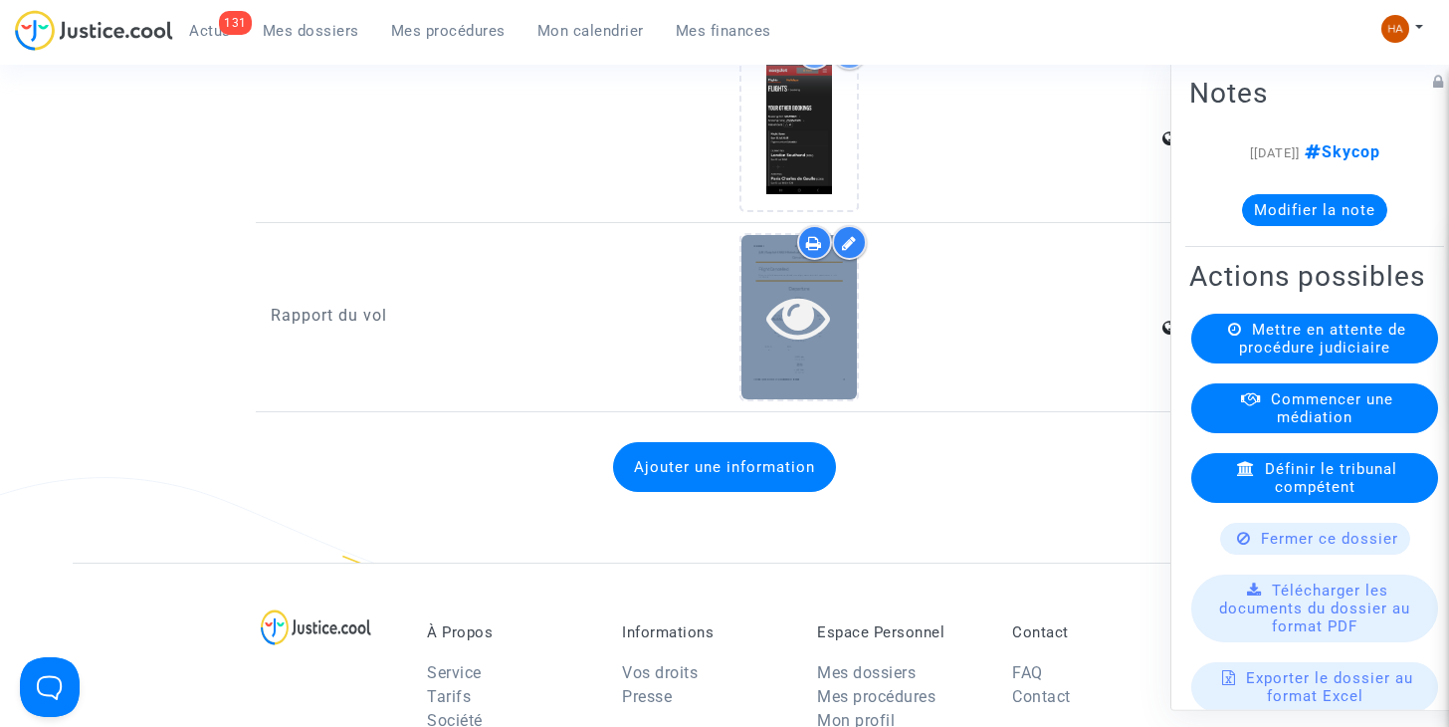
click at [796, 381] on div at bounding box center [798, 317] width 115 height 164
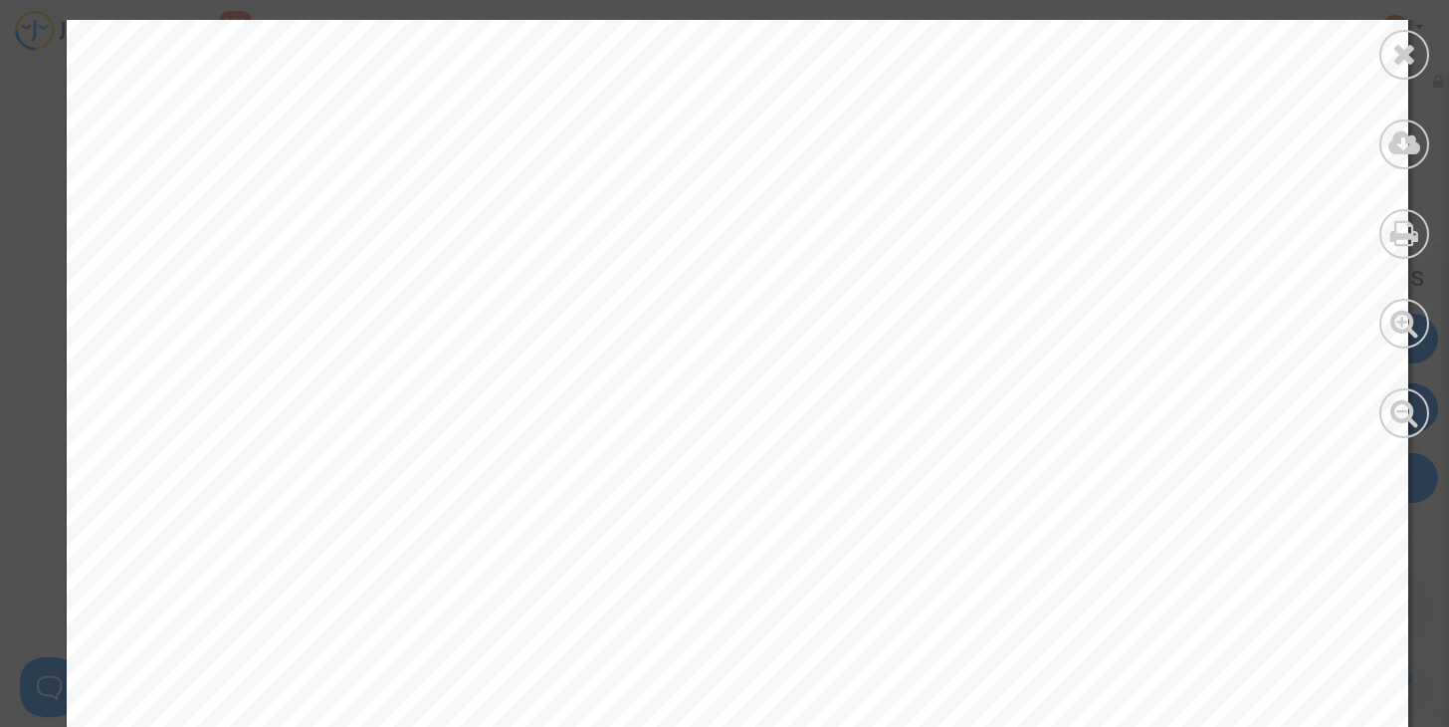
scroll to position [419, 0]
drag, startPoint x: 796, startPoint y: 381, endPoint x: 1036, endPoint y: 259, distance: 269.3
click at [1036, 259] on div "(U2) EasyJet 4662 Historical Flight Status Cancelled Flight Cancelled One or mo…" at bounding box center [738, 550] width 1342 height 1899
click at [1402, 61] on icon at bounding box center [1404, 54] width 25 height 30
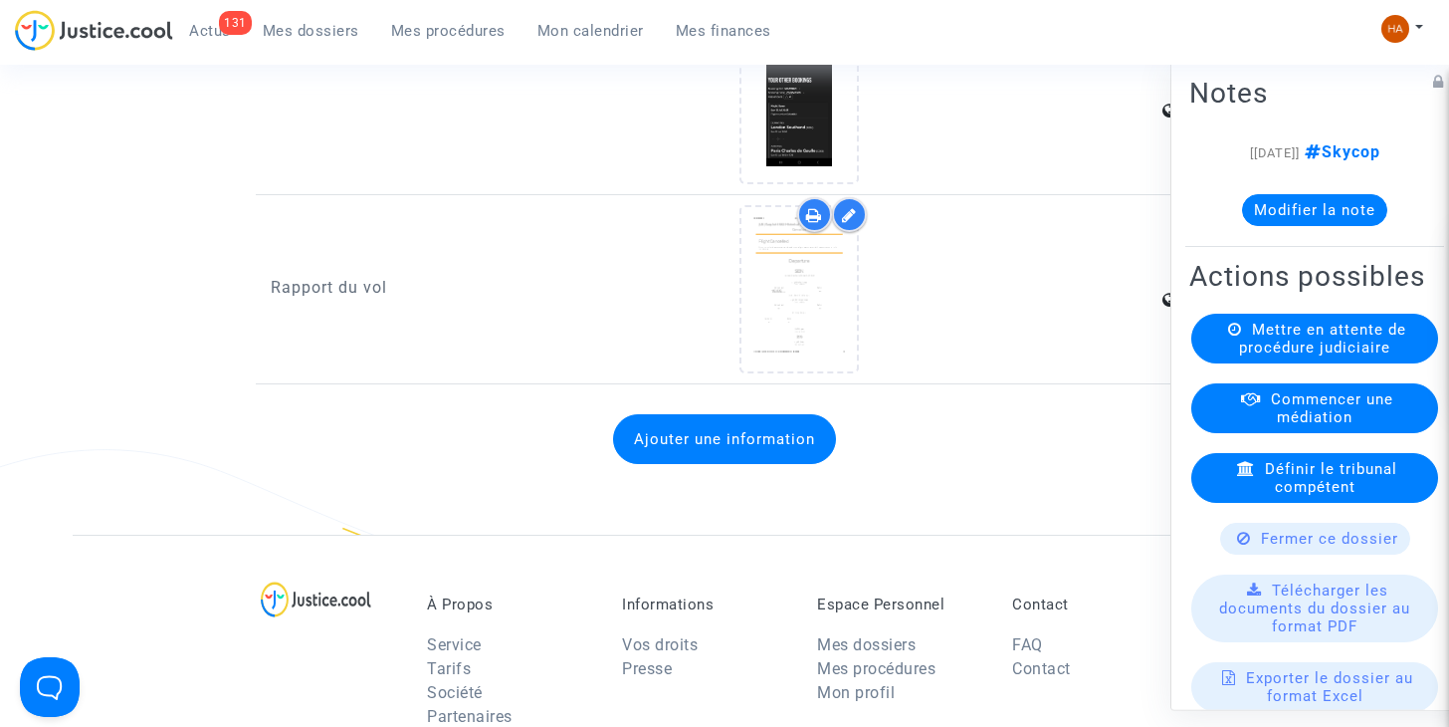
scroll to position [4055, 0]
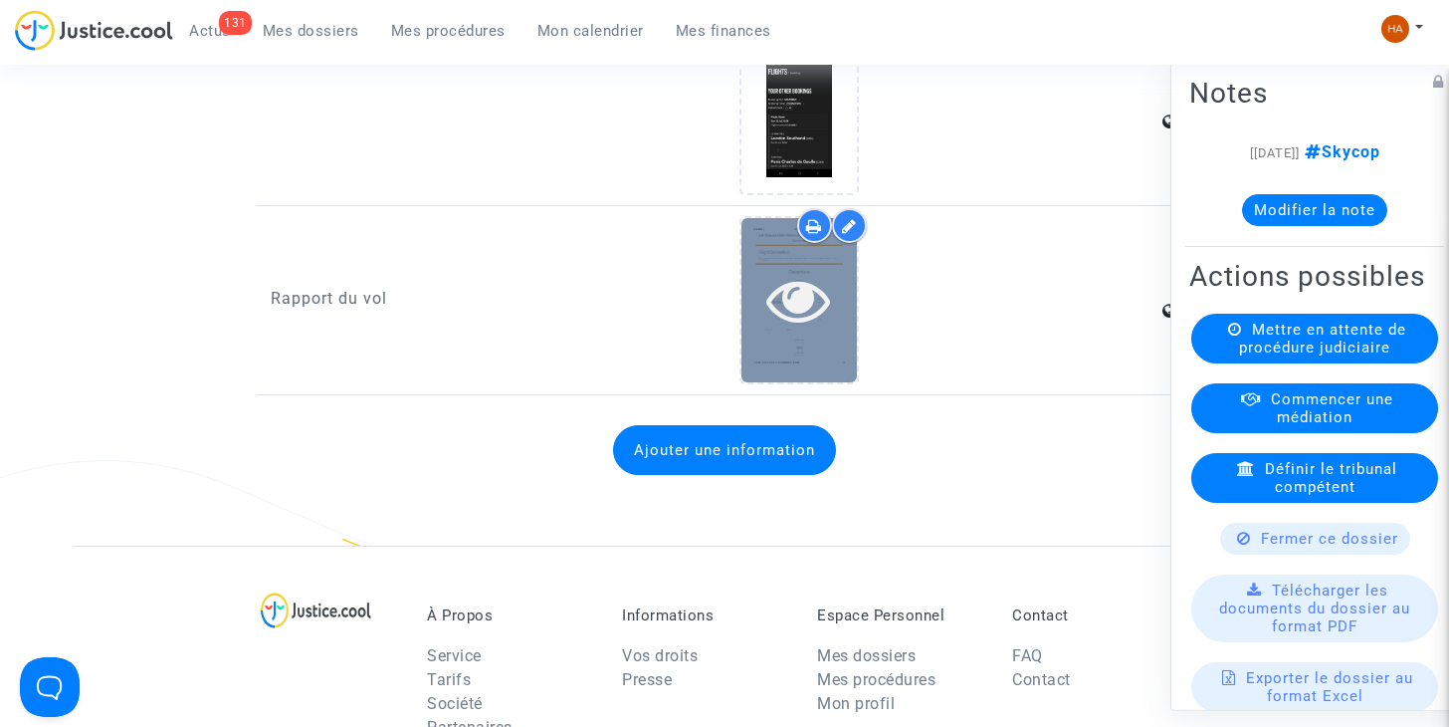
click icon
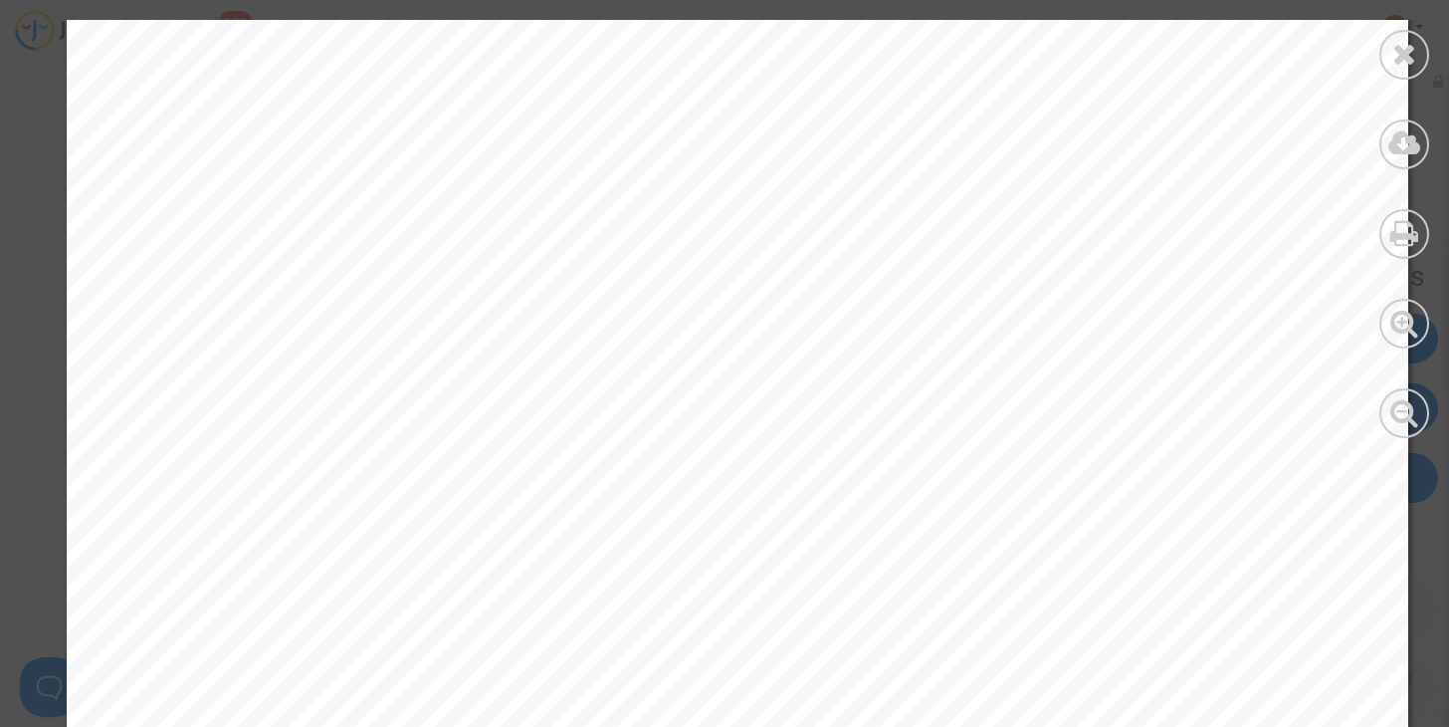
scroll to position [715, 0]
click div
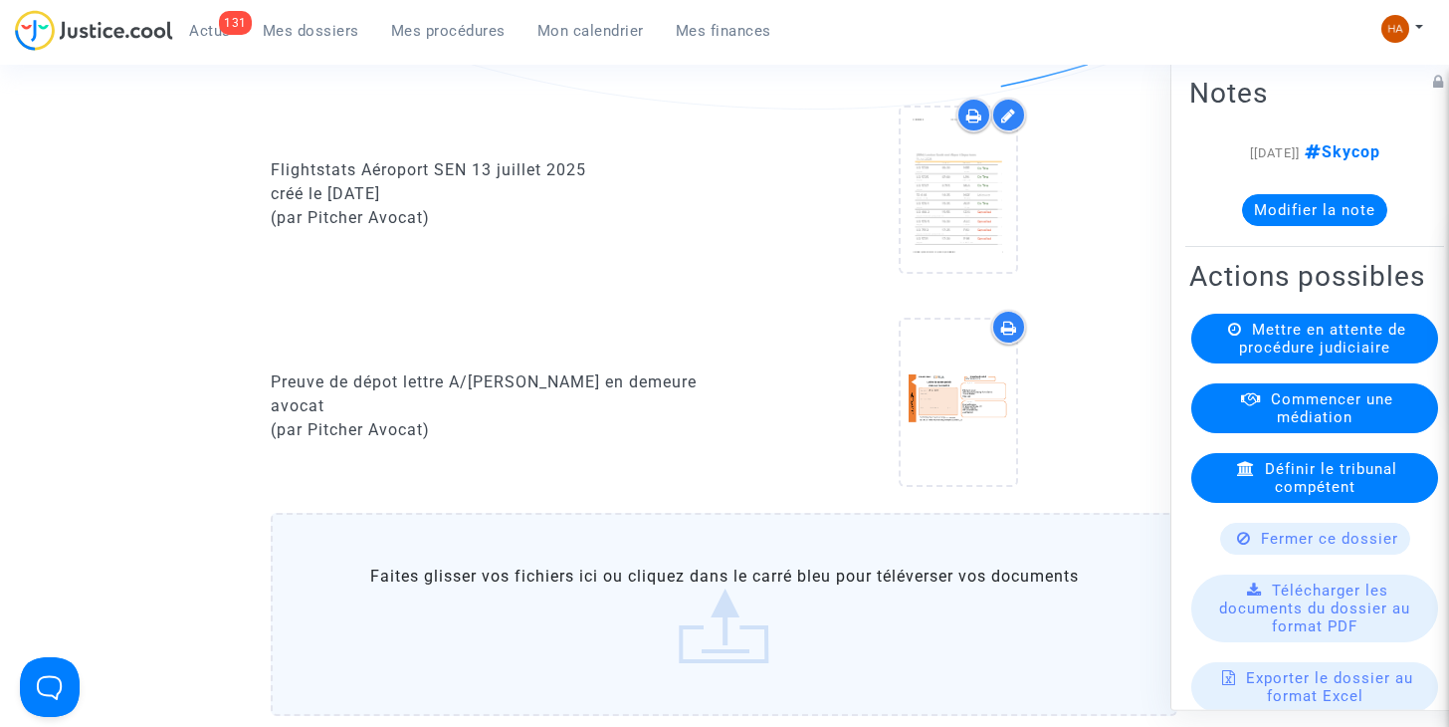
scroll to position [1343, 0]
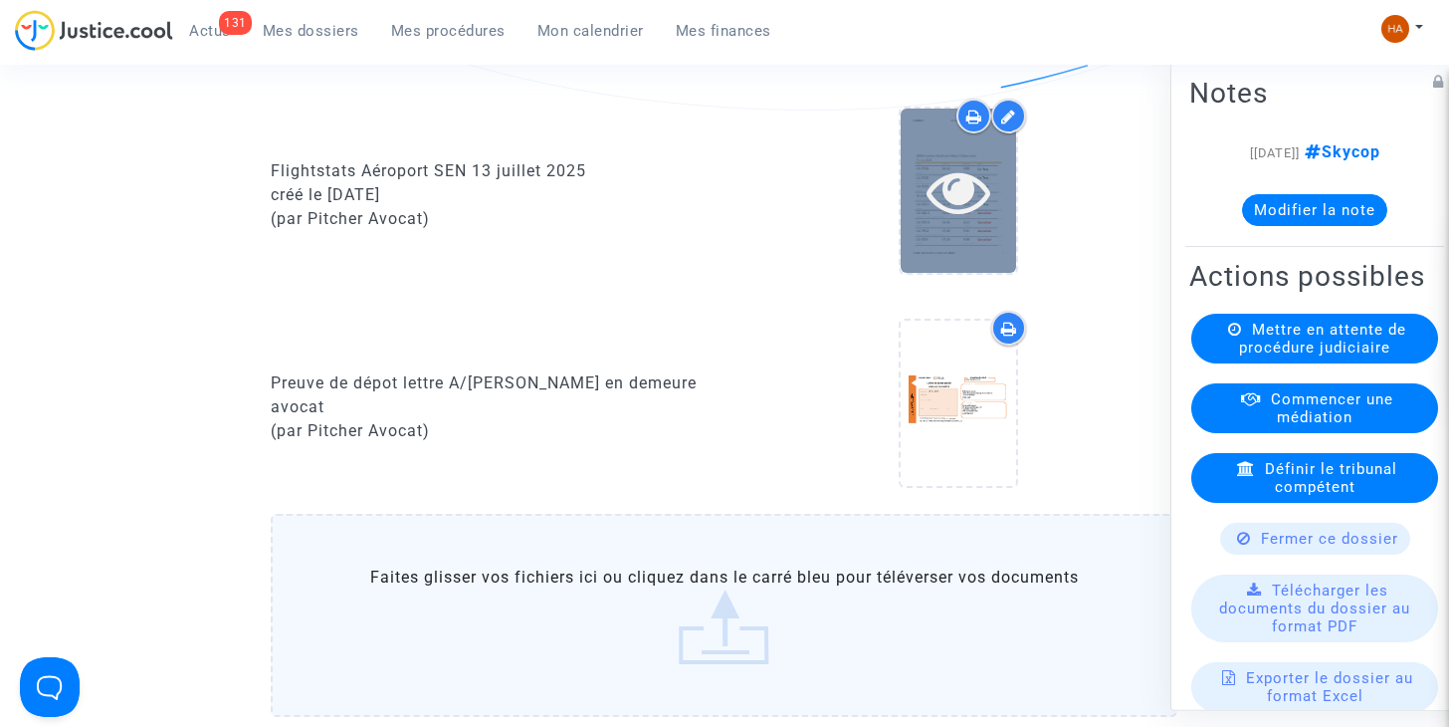
click div
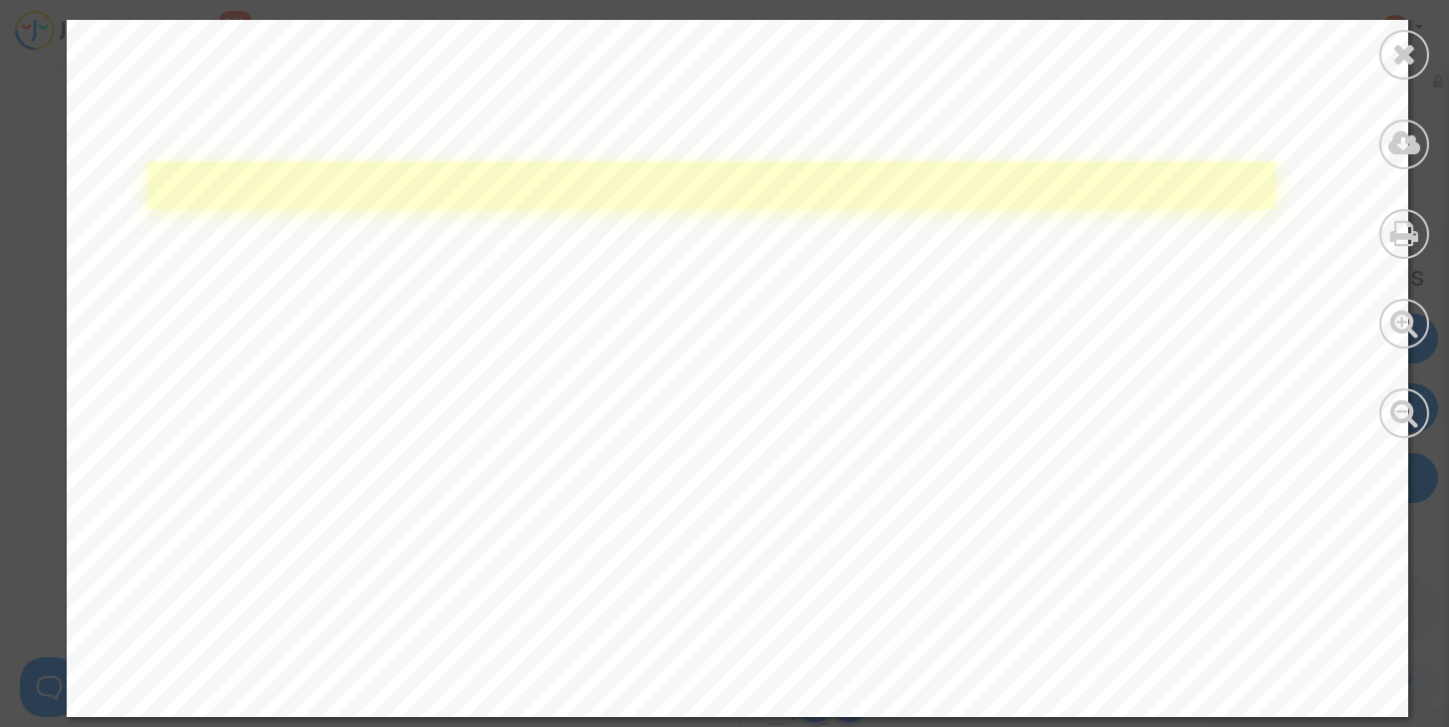
scroll to position [1816, 0]
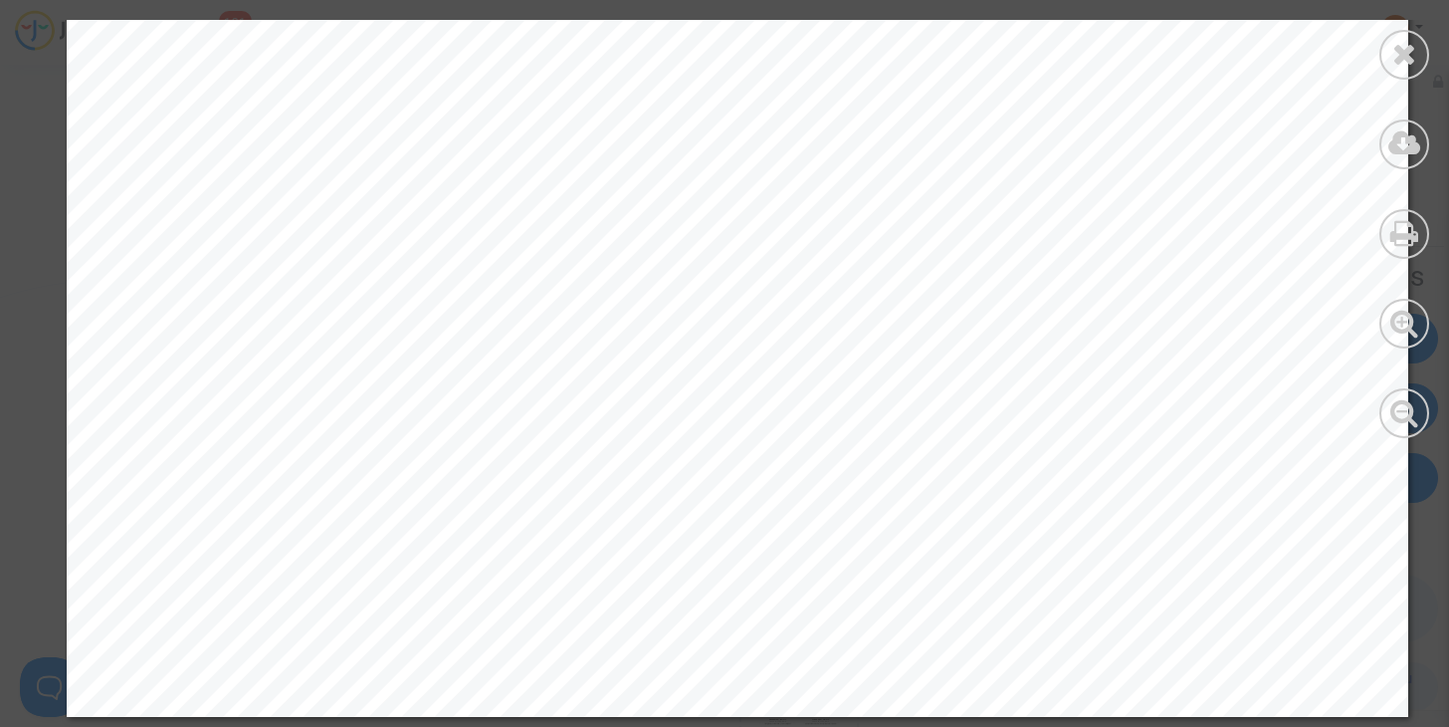
drag, startPoint x: 1400, startPoint y: 68, endPoint x: 1348, endPoint y: 90, distance: 57.1
click icon
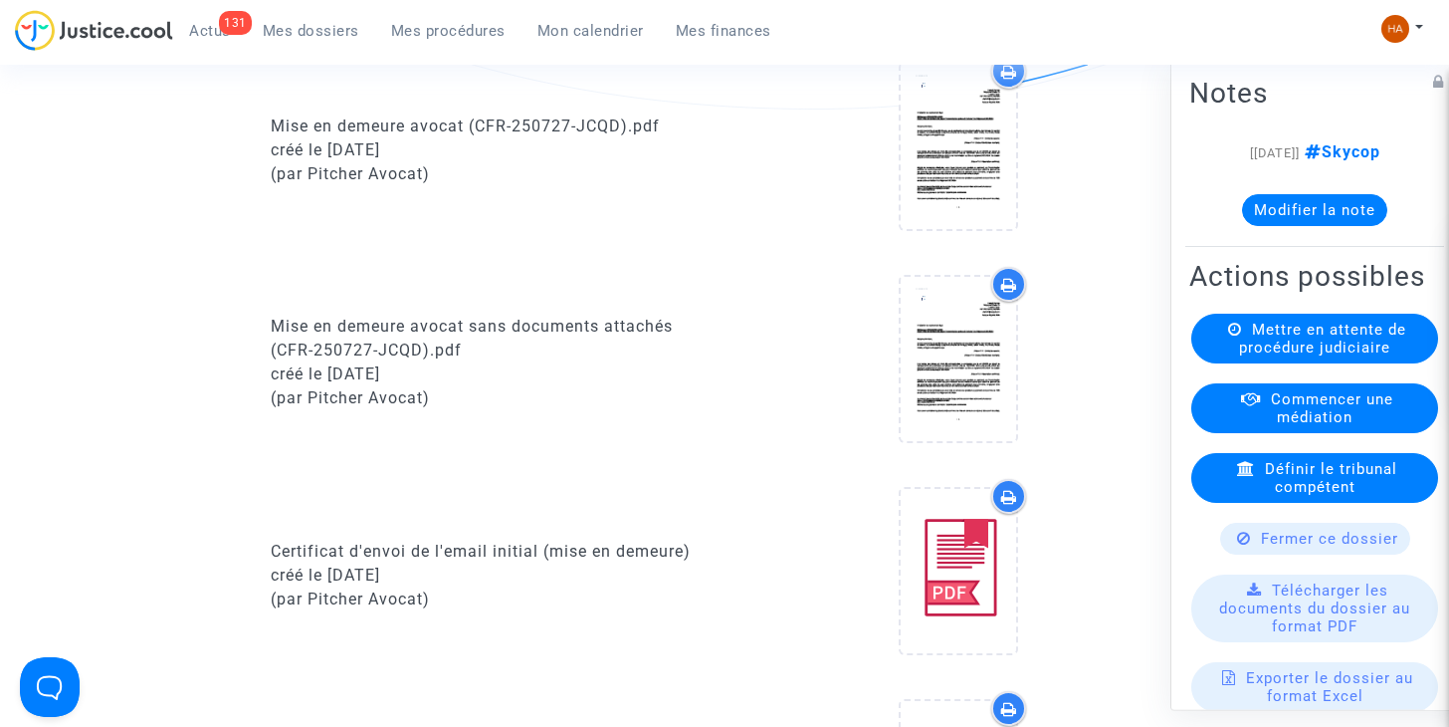
scroll to position [0, 0]
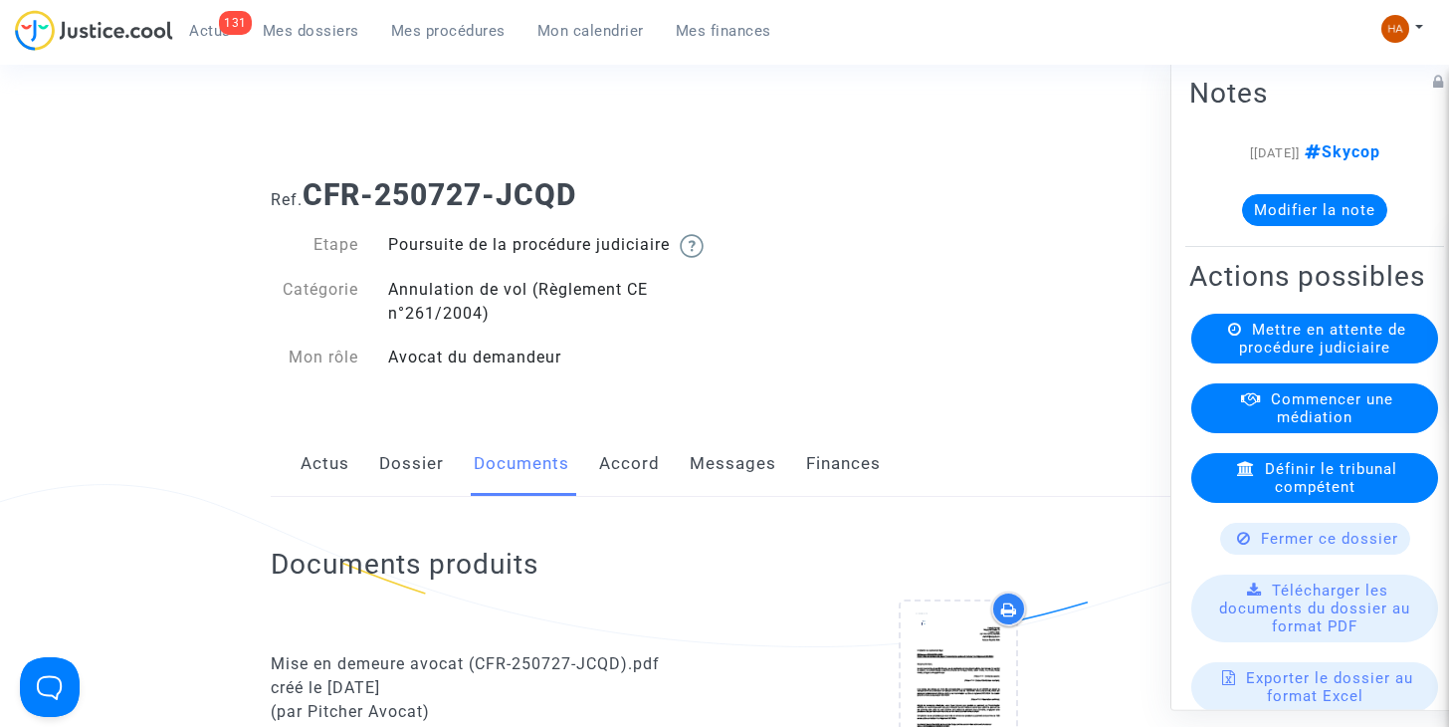
click link "Messages"
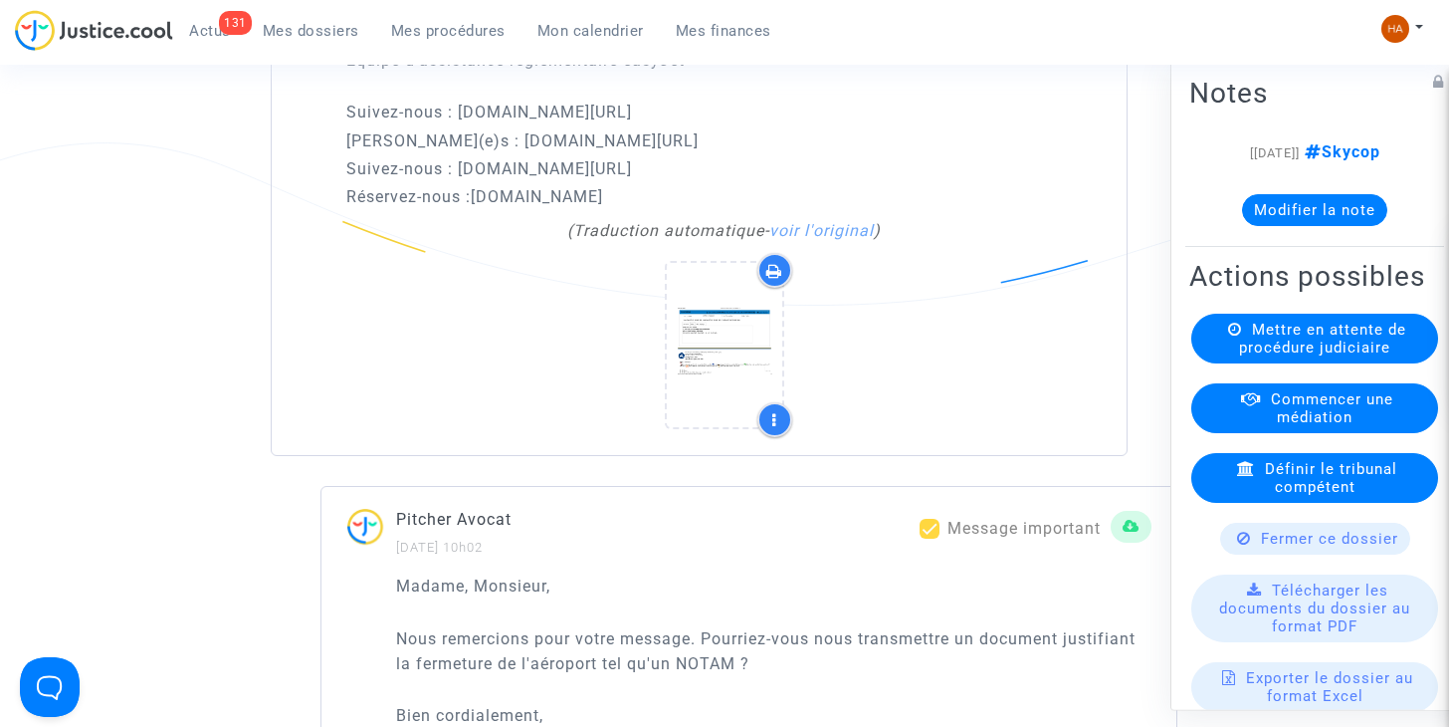
scroll to position [1955, 0]
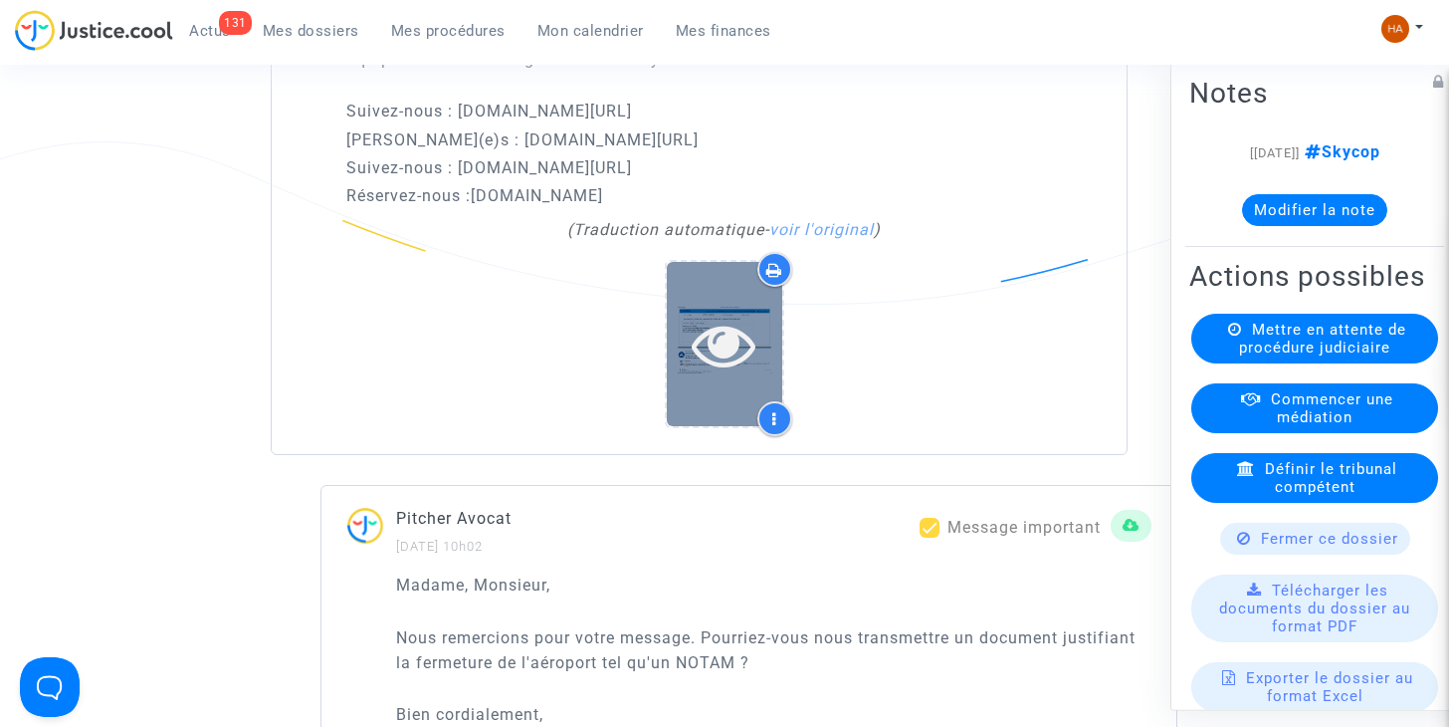
click icon
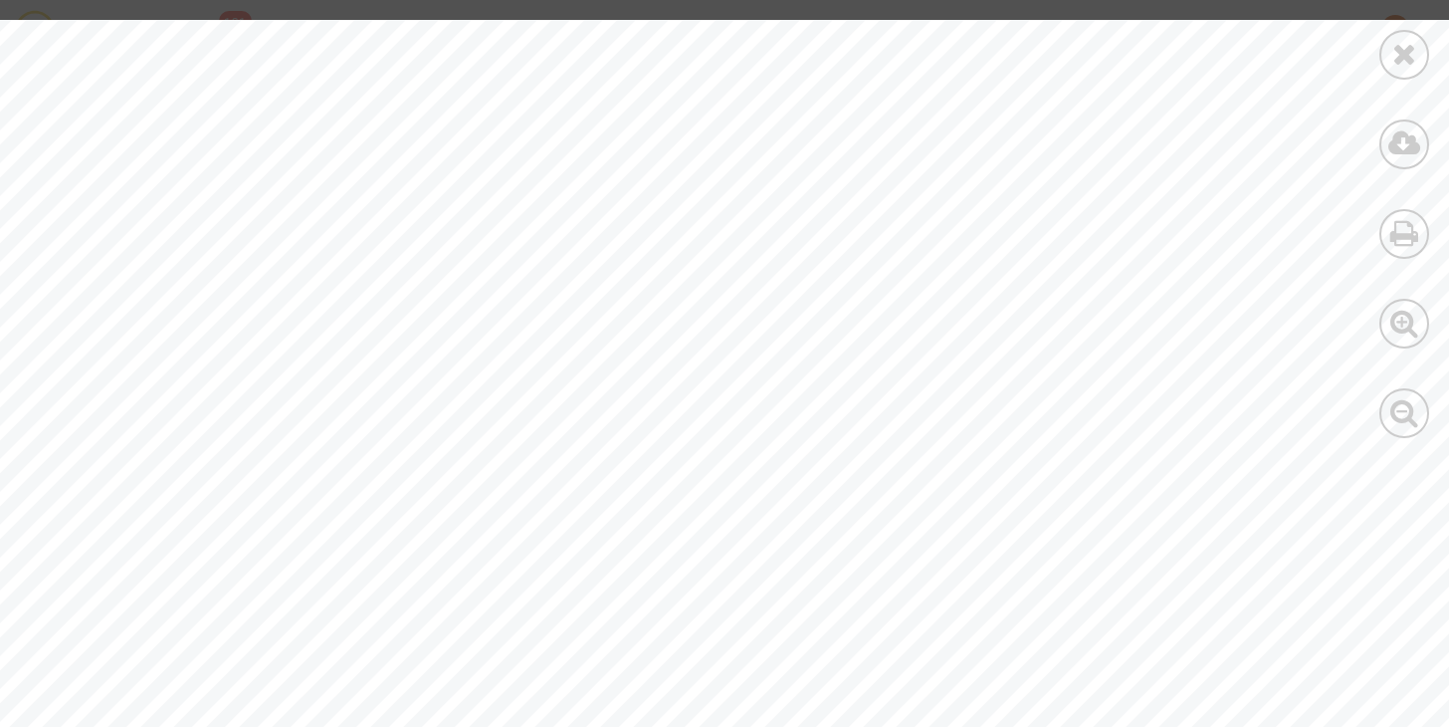
scroll to position [42, 0]
click icon
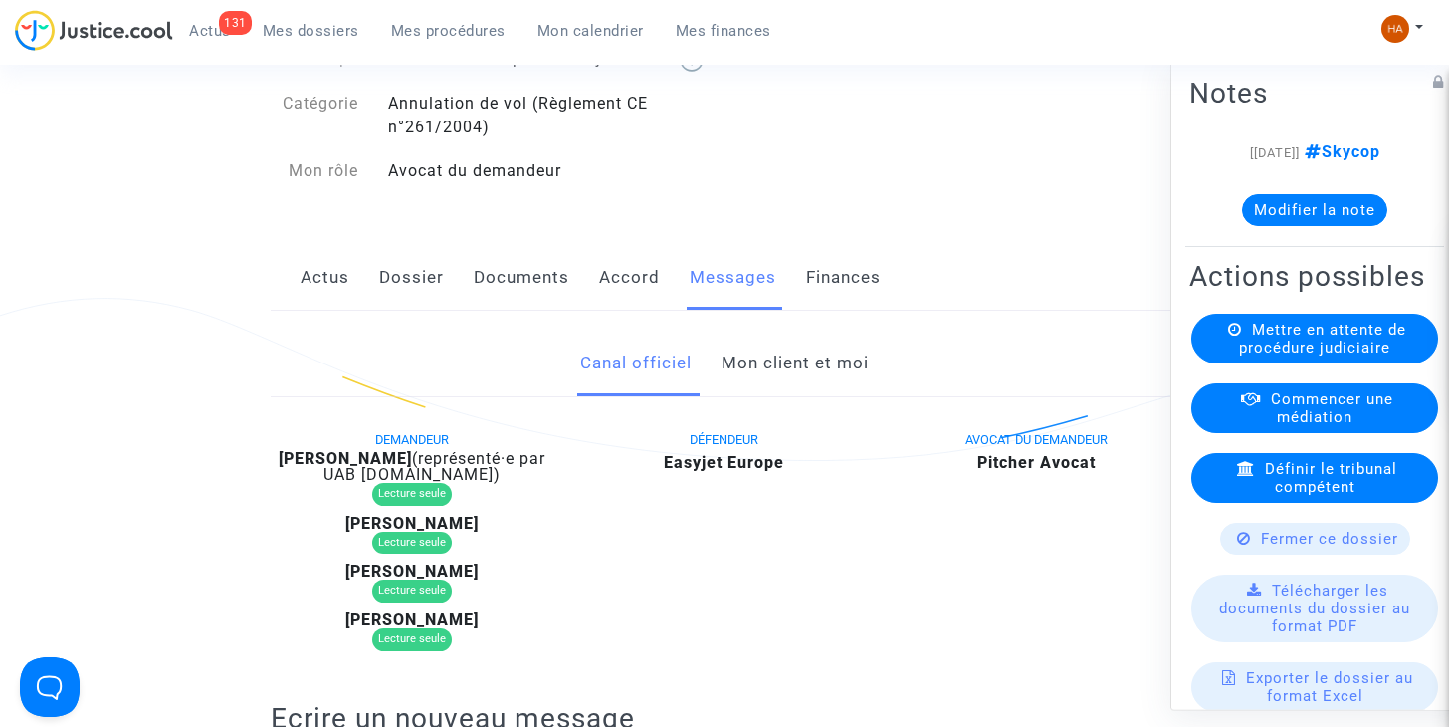
scroll to position [187, 0]
click link "Documents"
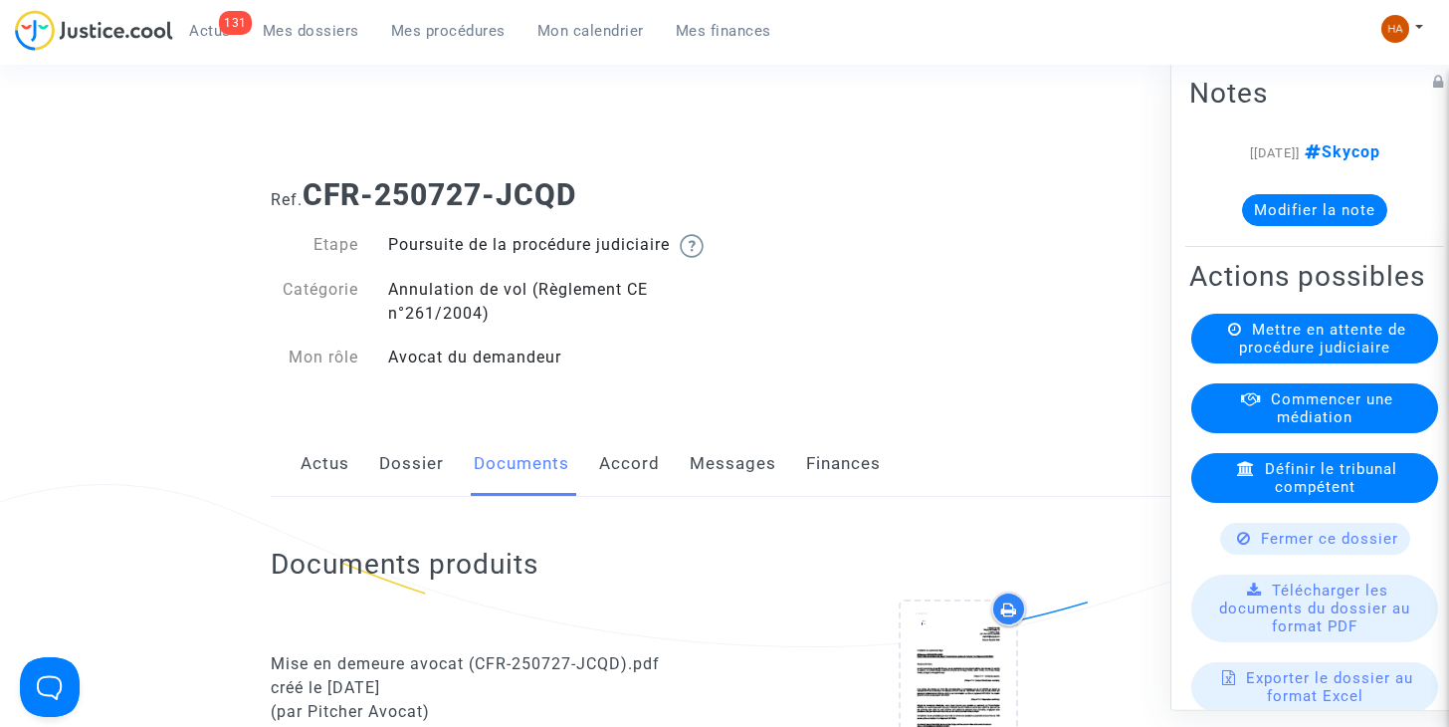
click link "Messages"
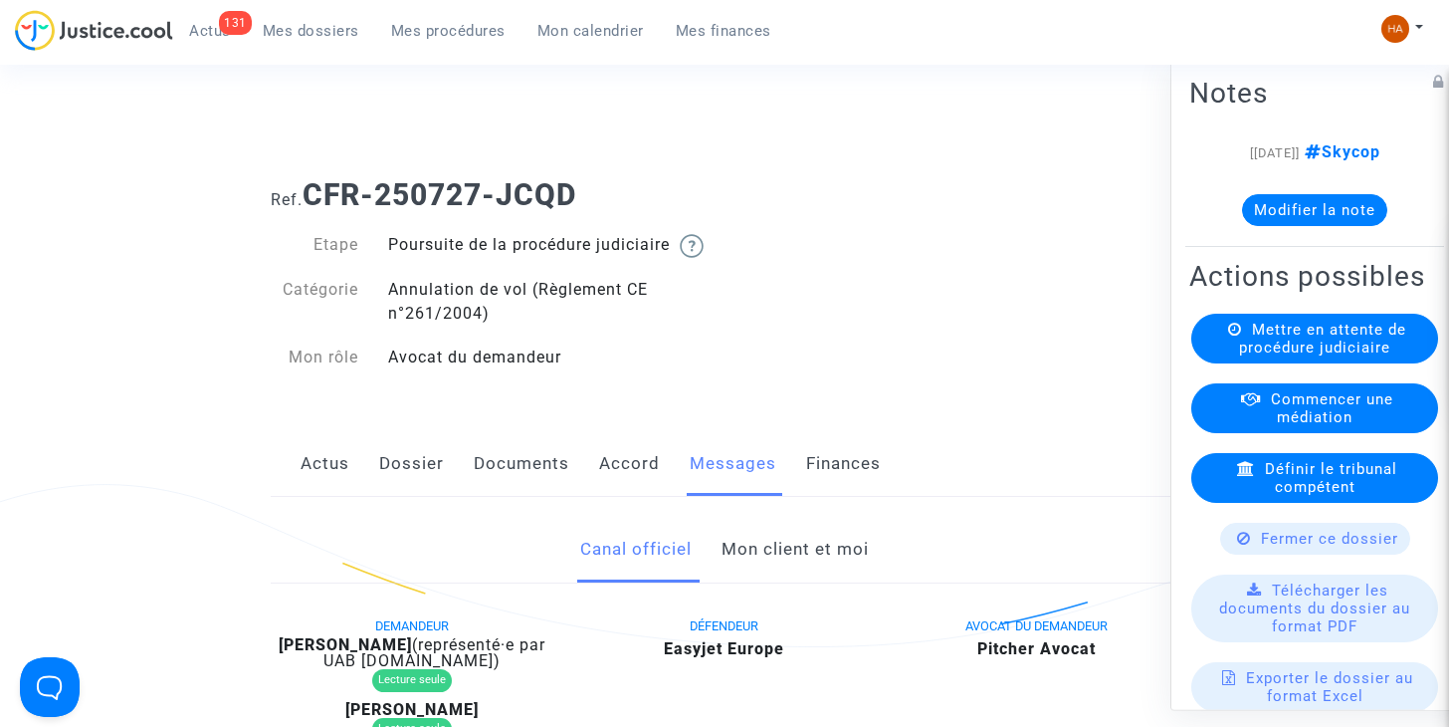
click link "Mon client et moi"
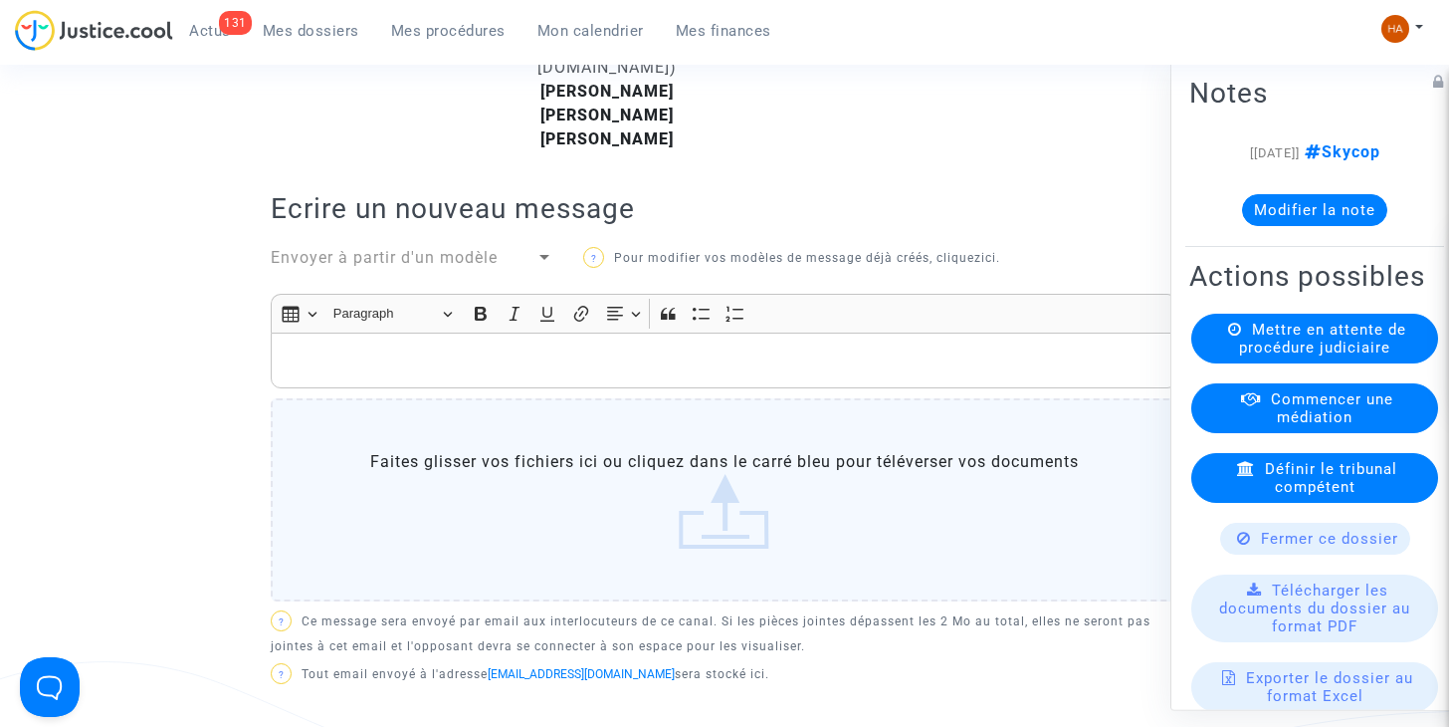
scroll to position [633, 0]
click p "Rich Text Editor, main"
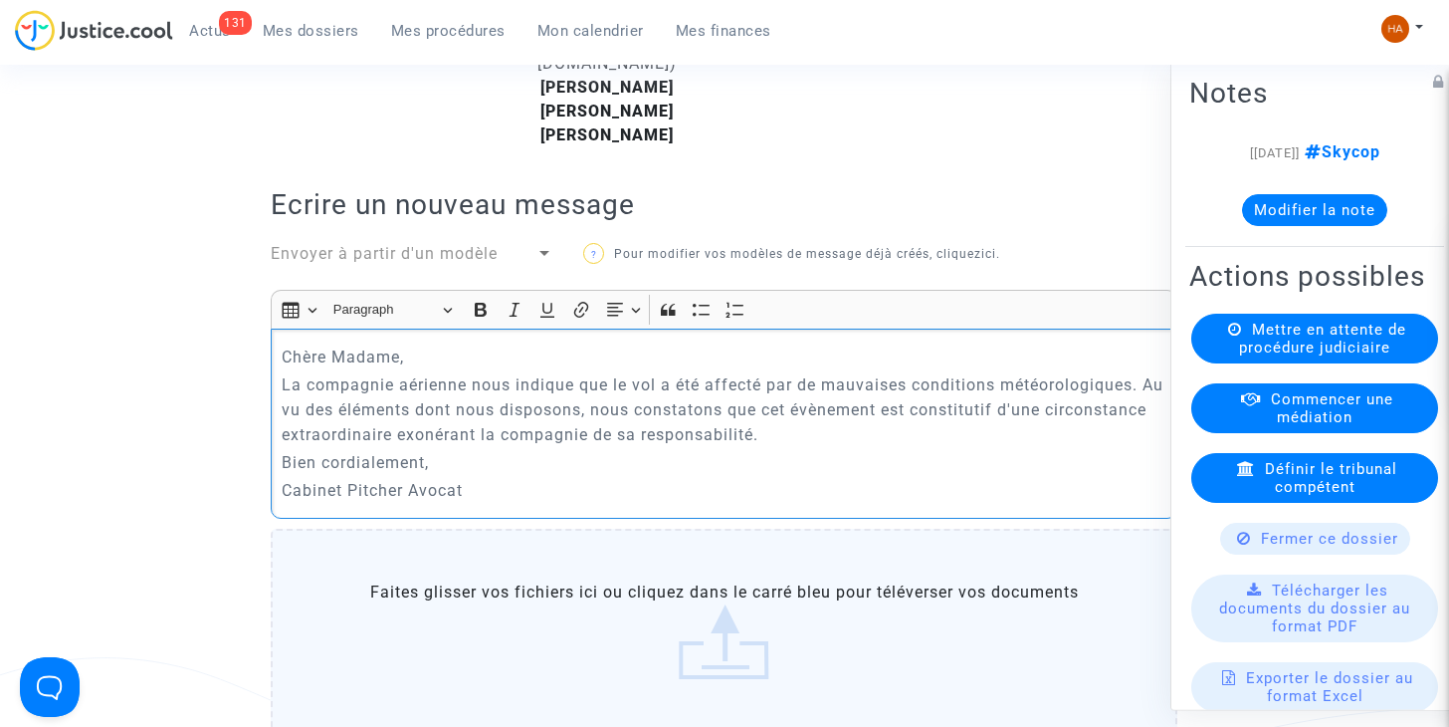
click p "Chère Madame,"
click p "Madame,"
click p "Madame, Monsieur,"
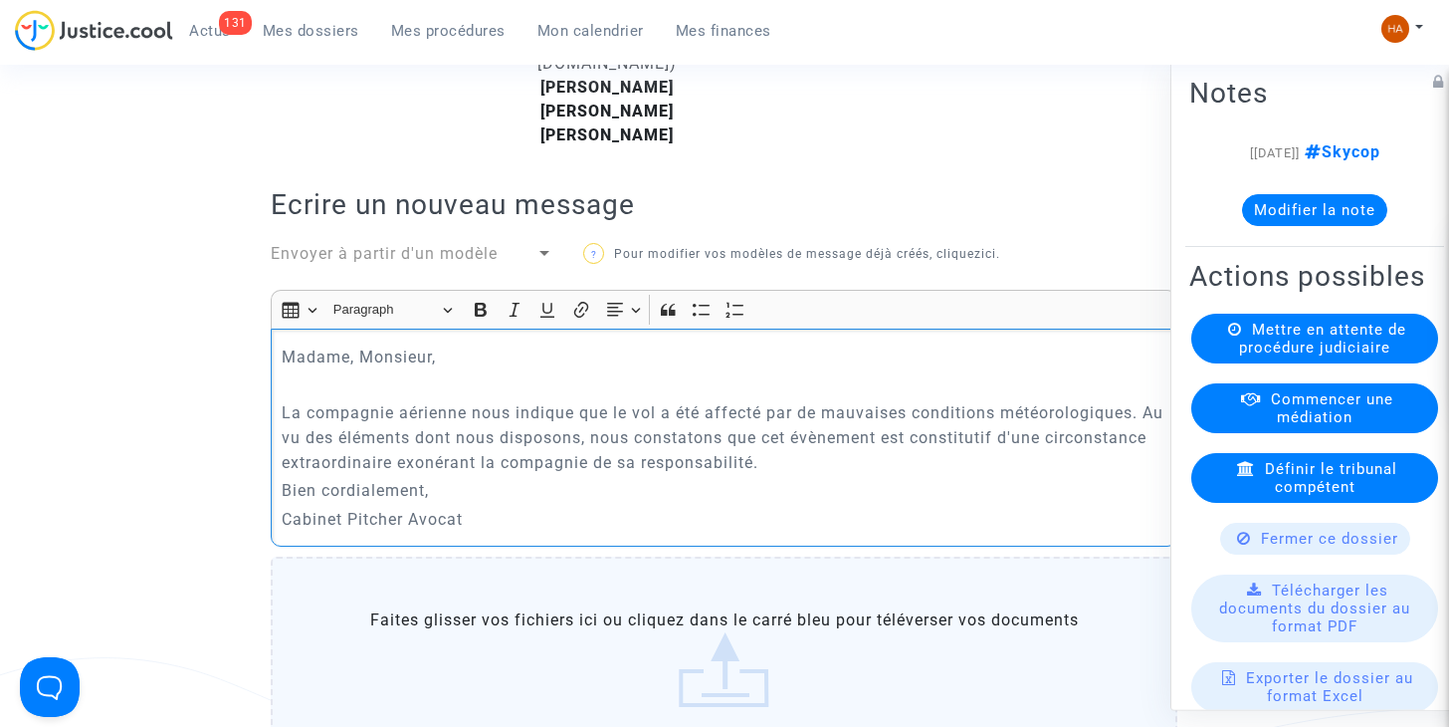
drag, startPoint x: 1139, startPoint y: 437, endPoint x: 797, endPoint y: 436, distance: 341.4
click p "La compagnie aérienne nous indique que le vol a été affecté par de mauvaises co…"
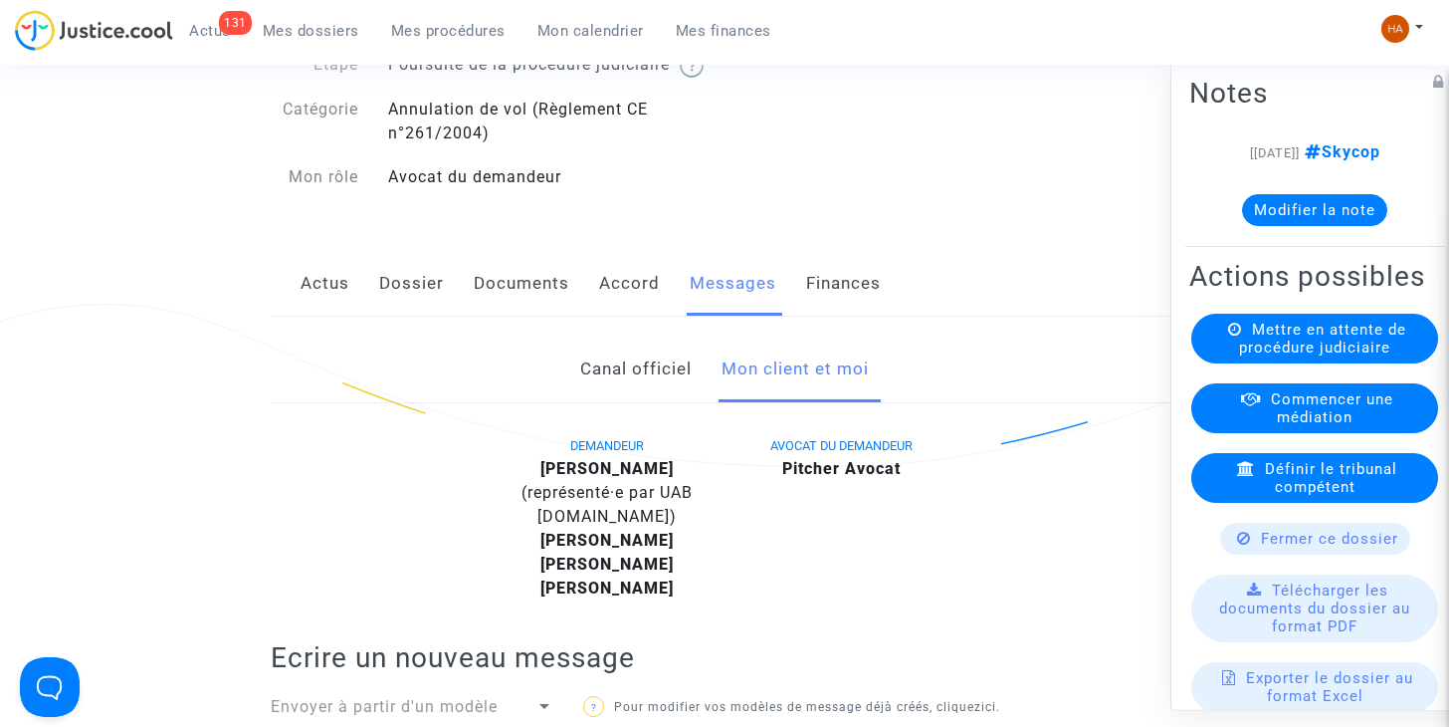
scroll to position [0, 0]
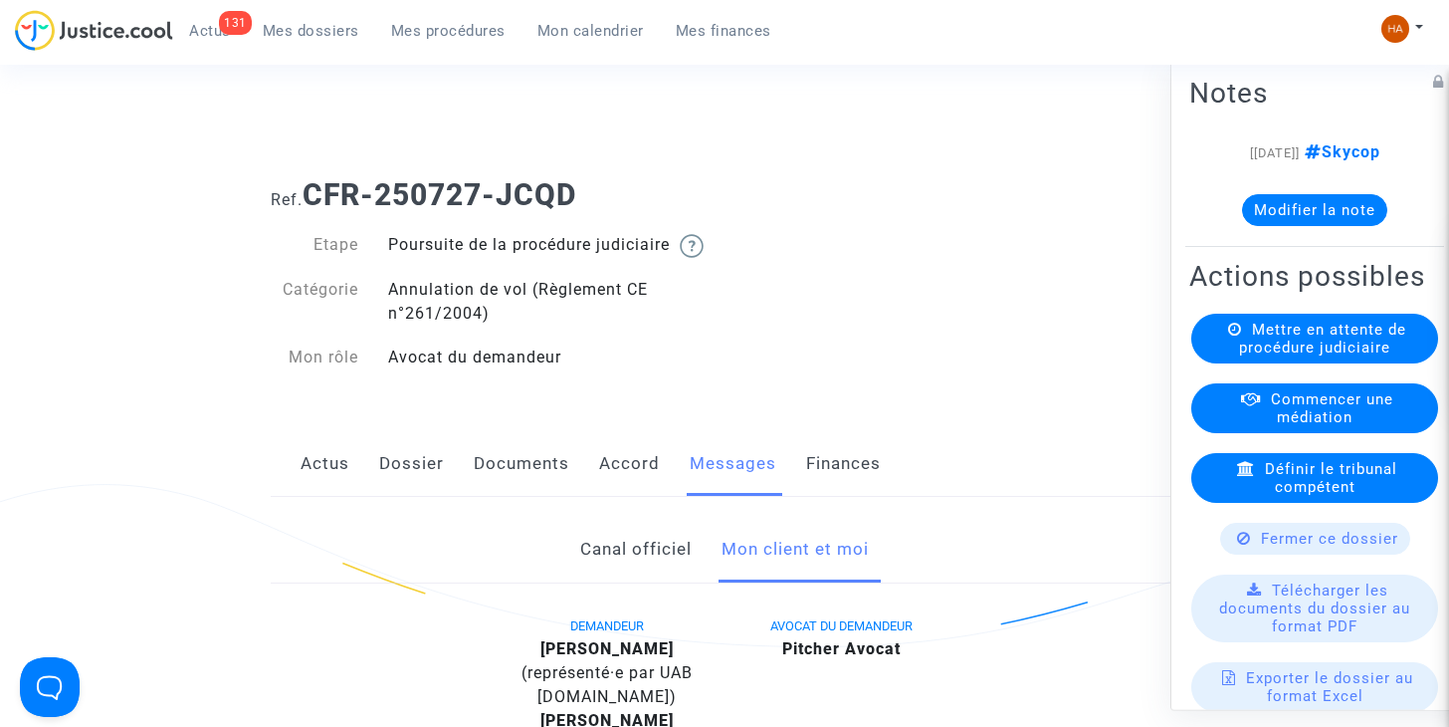
drag, startPoint x: 511, startPoint y: 194, endPoint x: 303, endPoint y: 193, distance: 208.0
click h1 "Ref. CFR-250727-JCQD"
copy h1 "CFR-250727-JCQD"
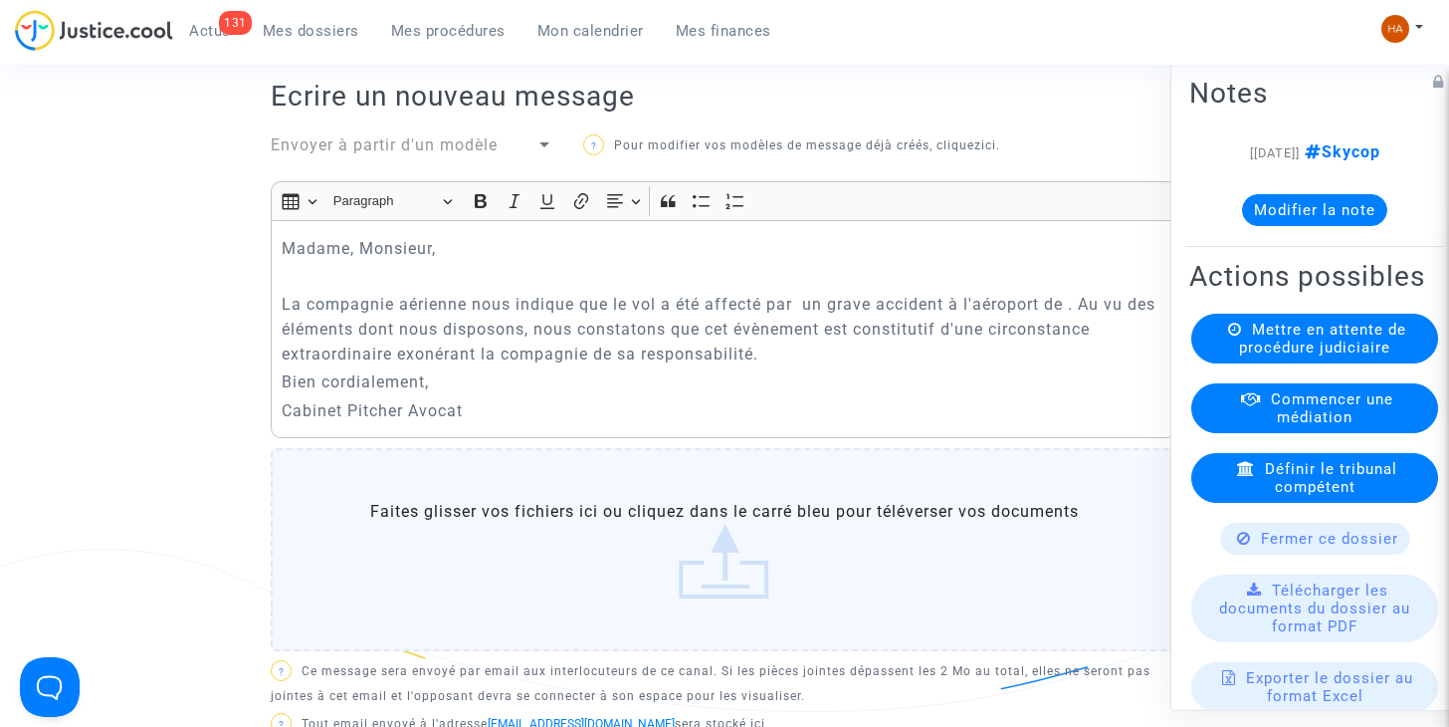
scroll to position [690, 0]
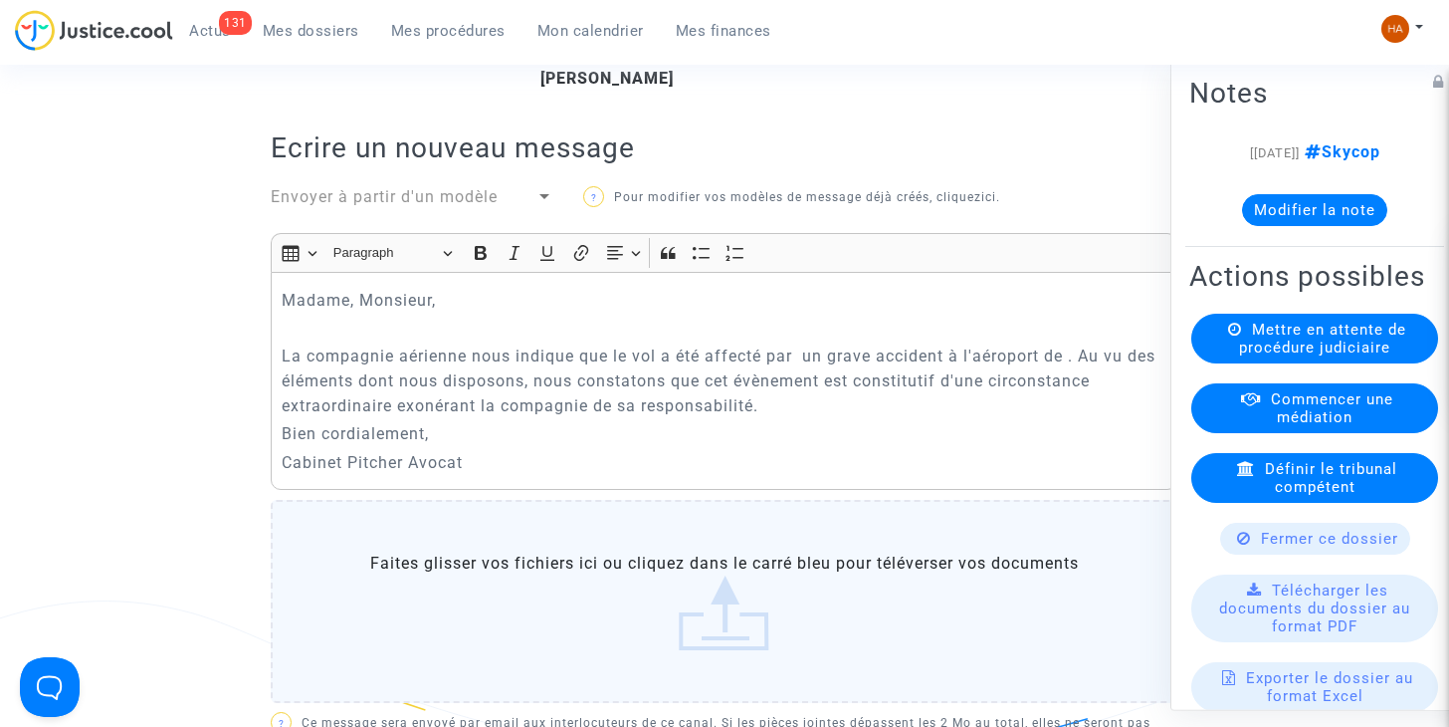
click p "La compagnie aérienne nous indique que le vol a été affecté par un grave accide…"
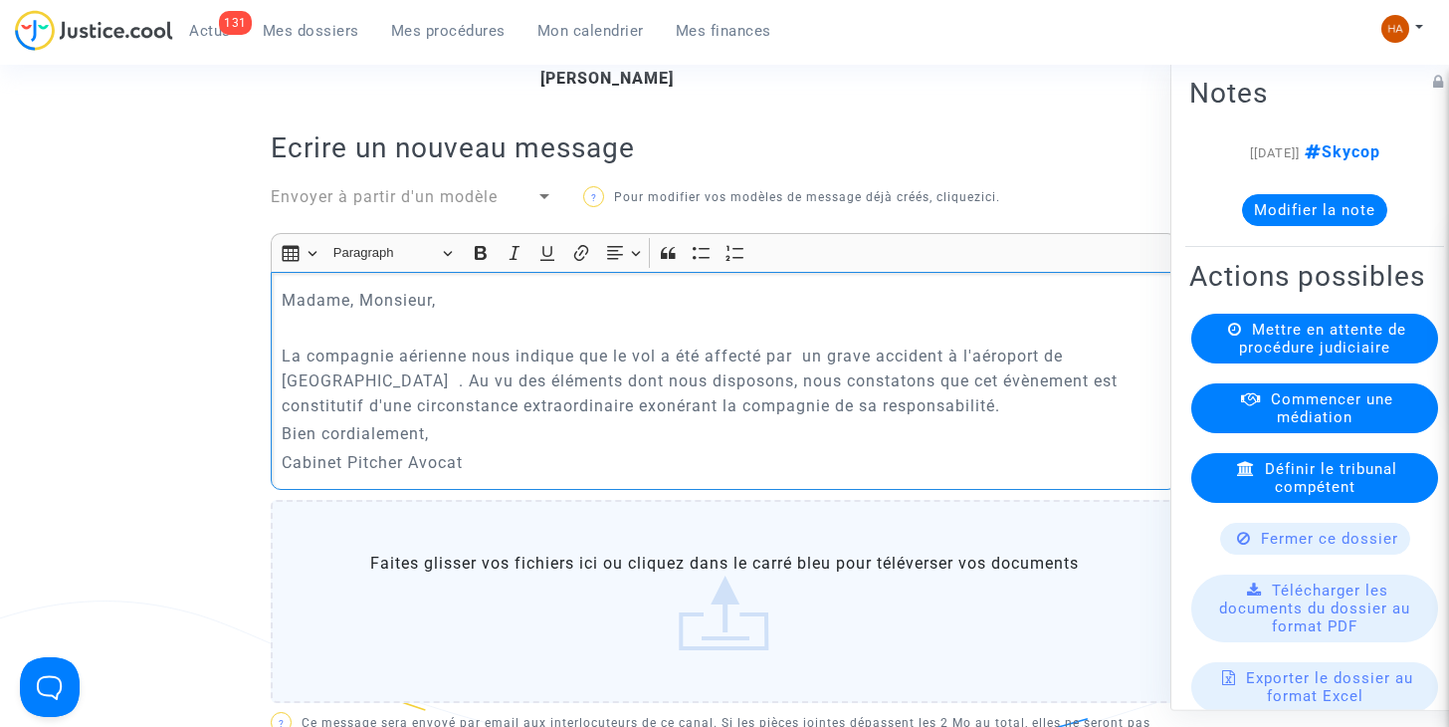
click p "La compagnie aérienne nous indique que le vol a été affecté par un grave accide…"
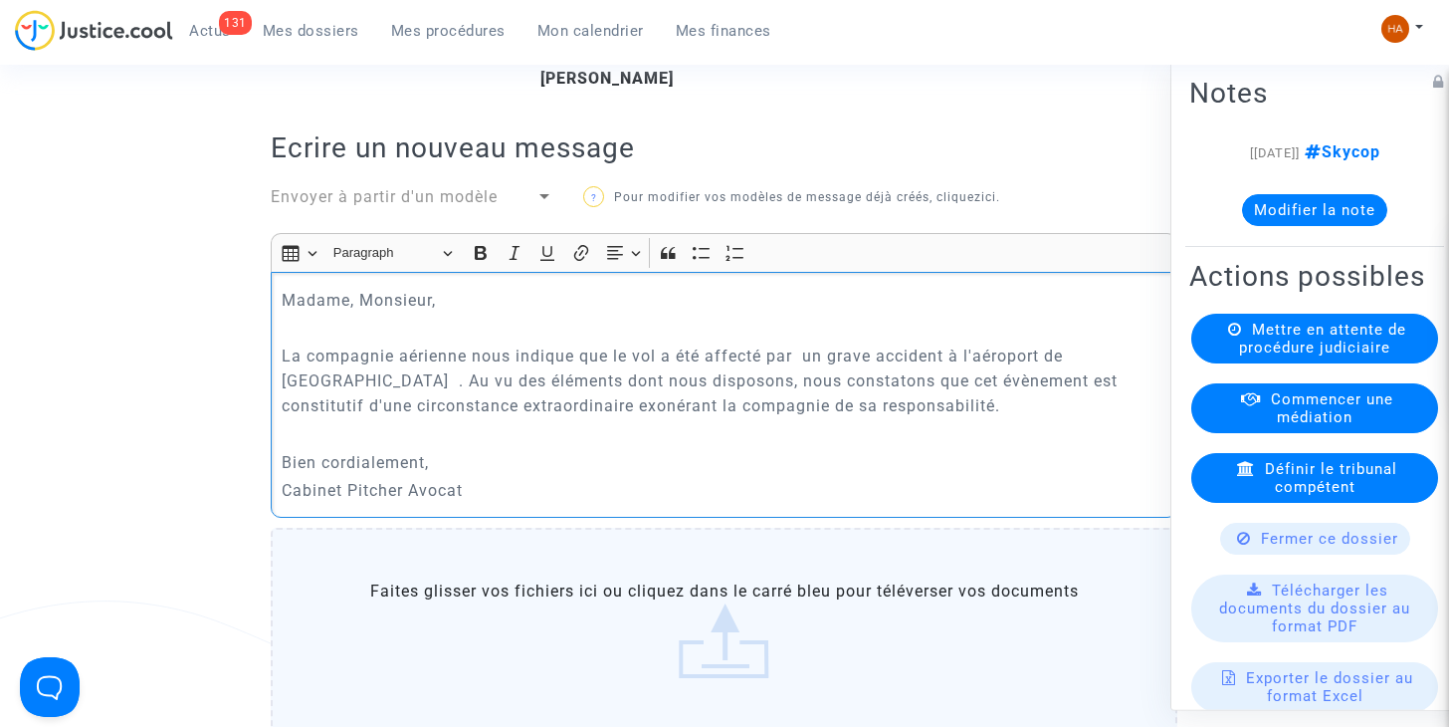
click p "Bien cordialement,"
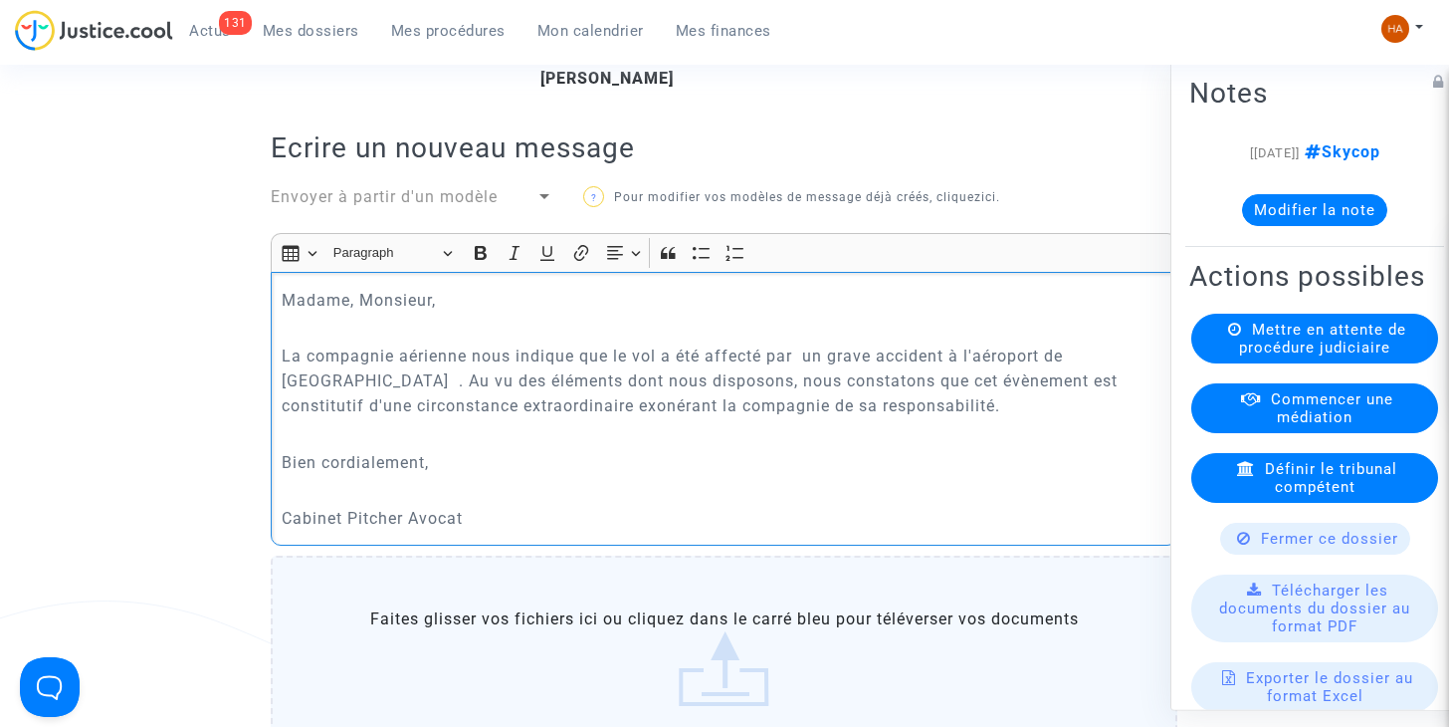
click p "La compagnie aérienne nous indique que le vol a été affecté par un grave accide…"
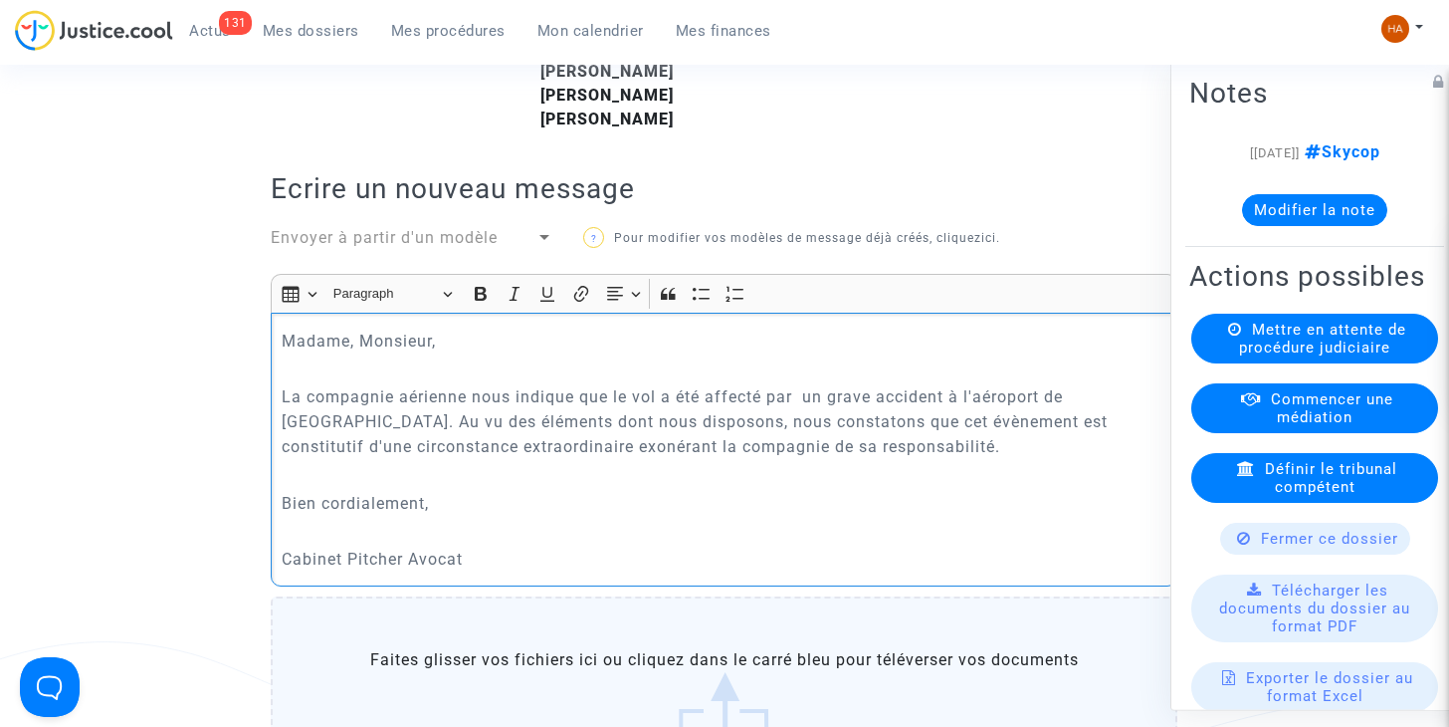
scroll to position [650, 0]
click p "La compagnie aérienne nous indique que le vol a été affecté par un grave accide…"
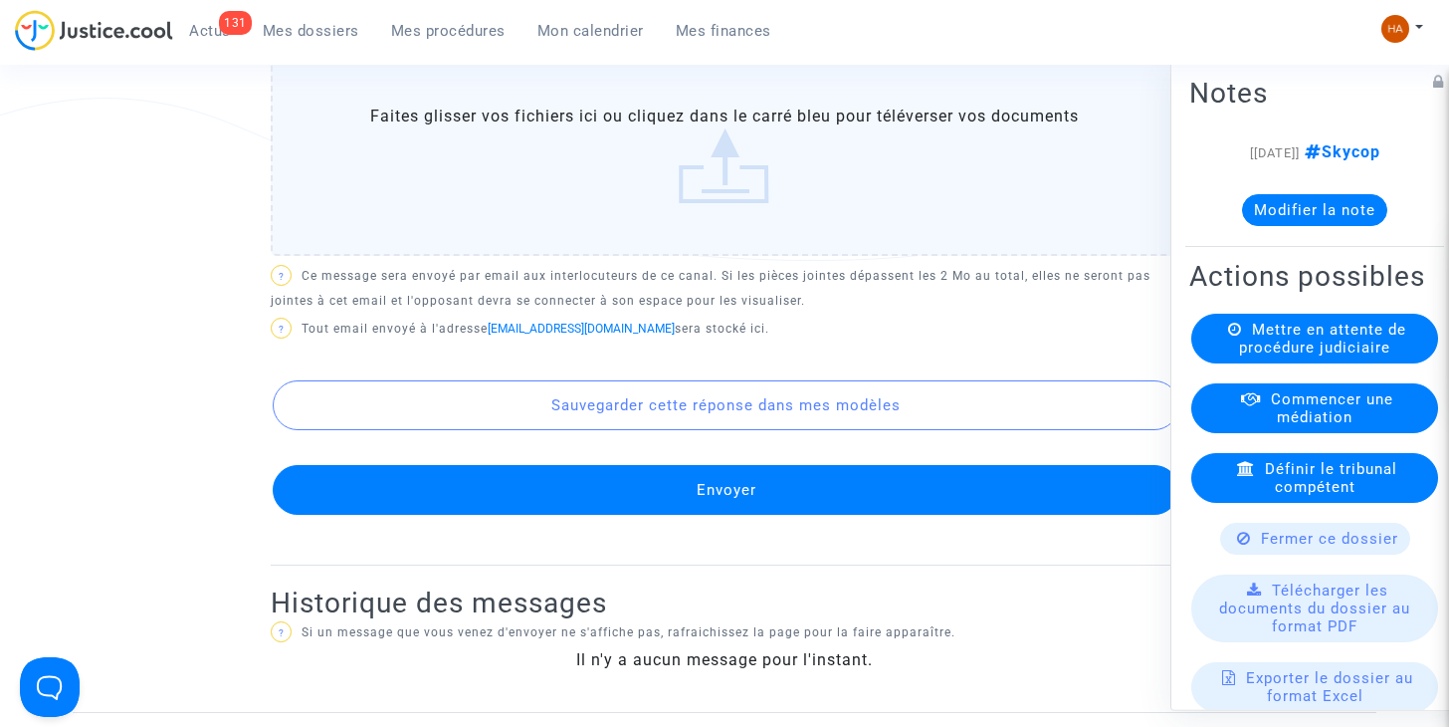
scroll to position [1240, 0]
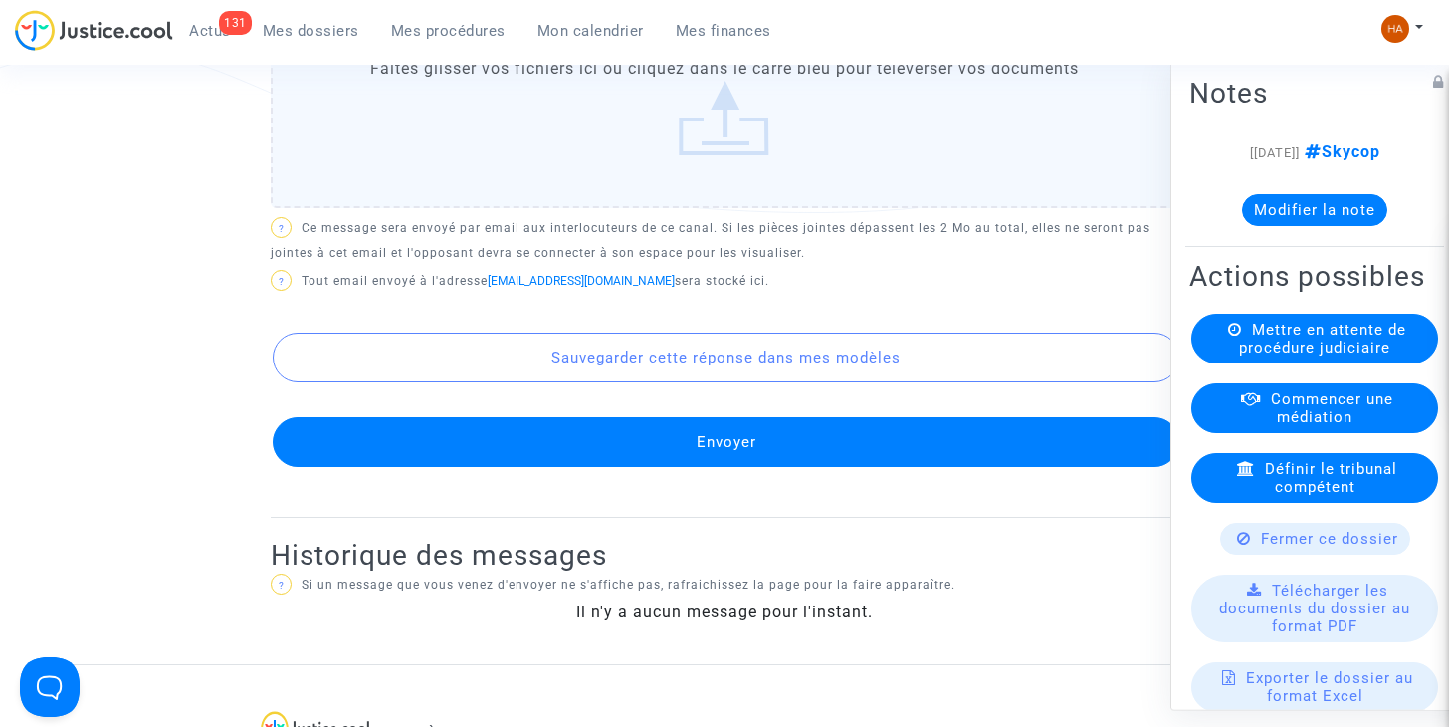
click button "Envoyer"
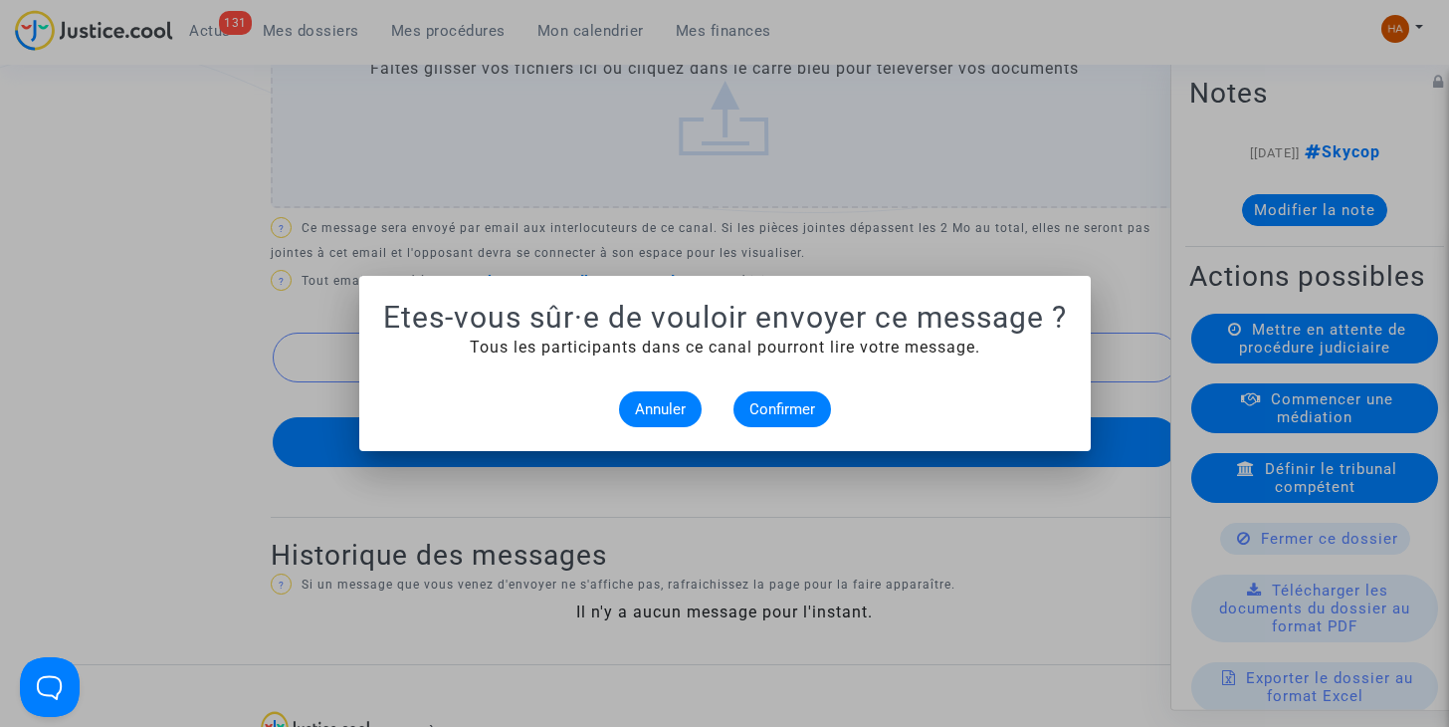
scroll to position [0, 0]
click span "Confirmer"
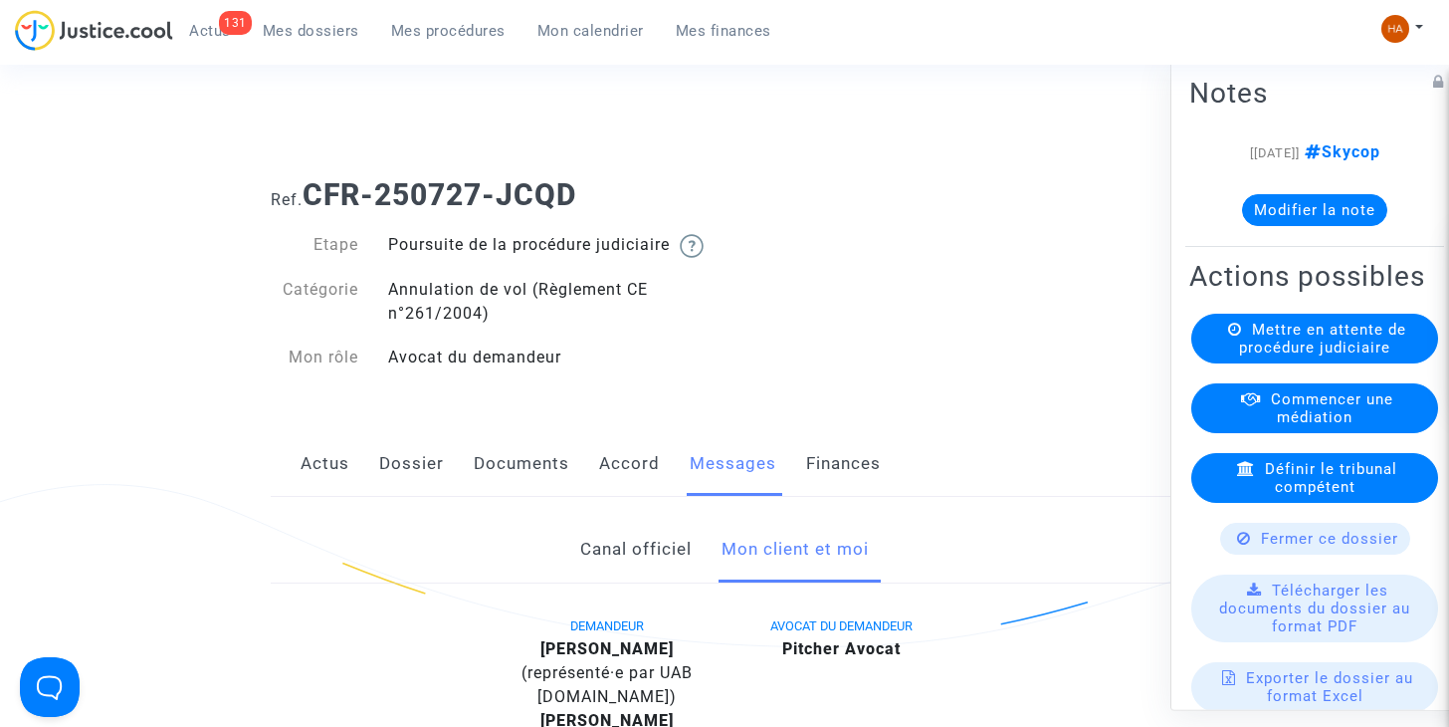
click link "Dossier"
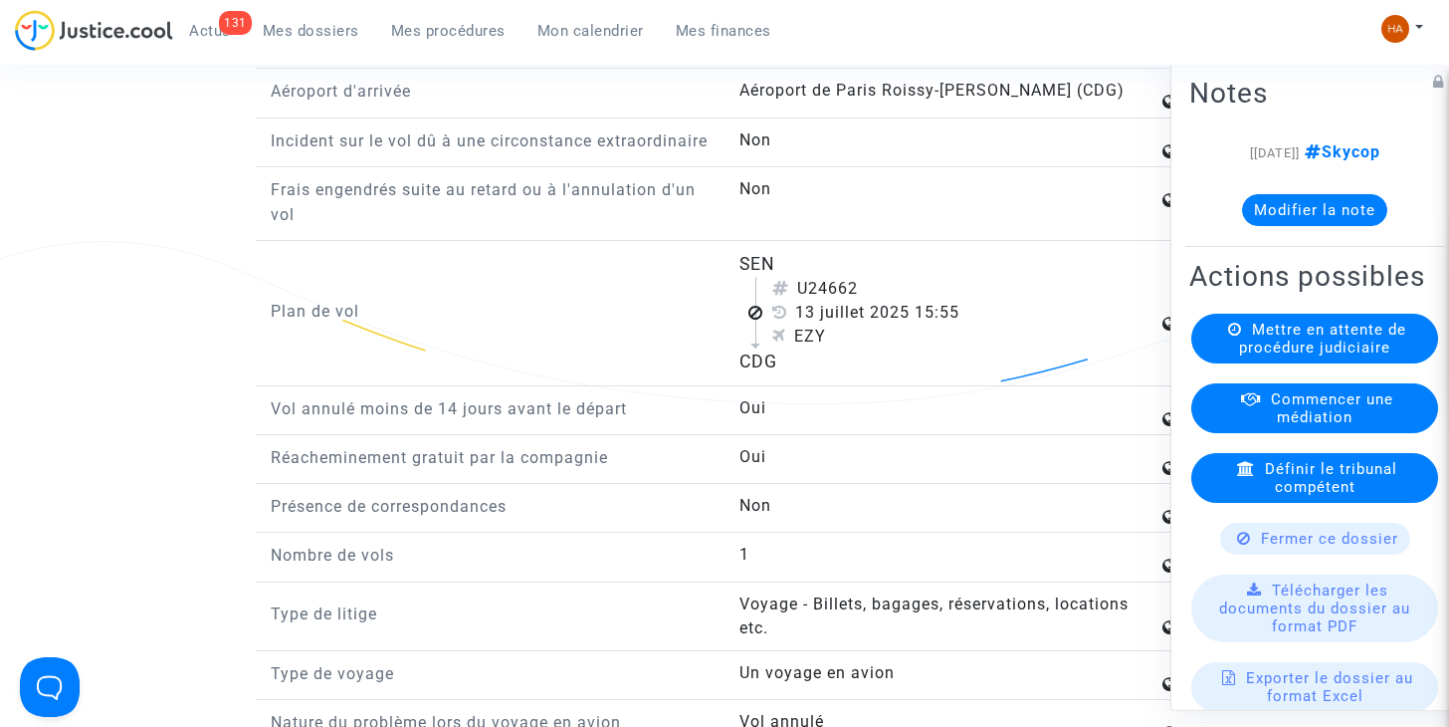
scroll to position [2683, 0]
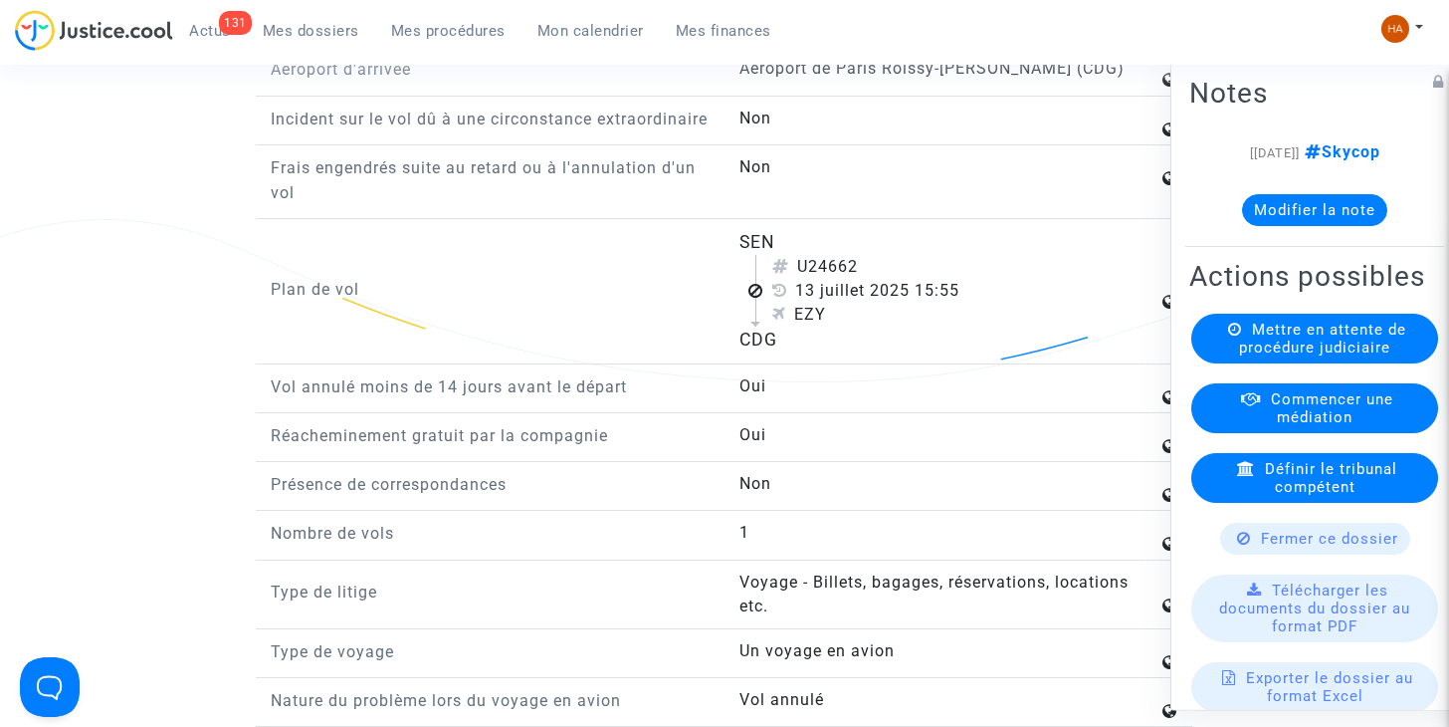
click span "Fermer ce dossier"
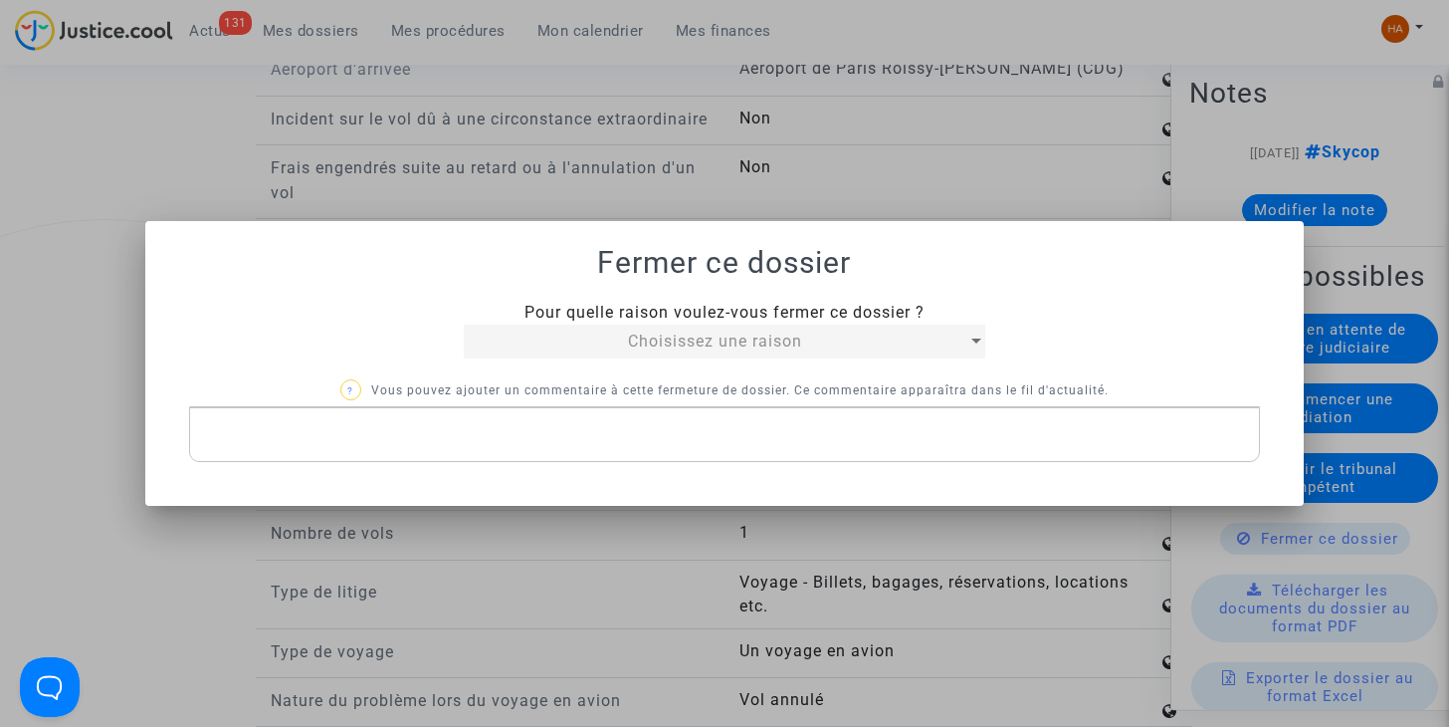
click span "Choisissez une raison"
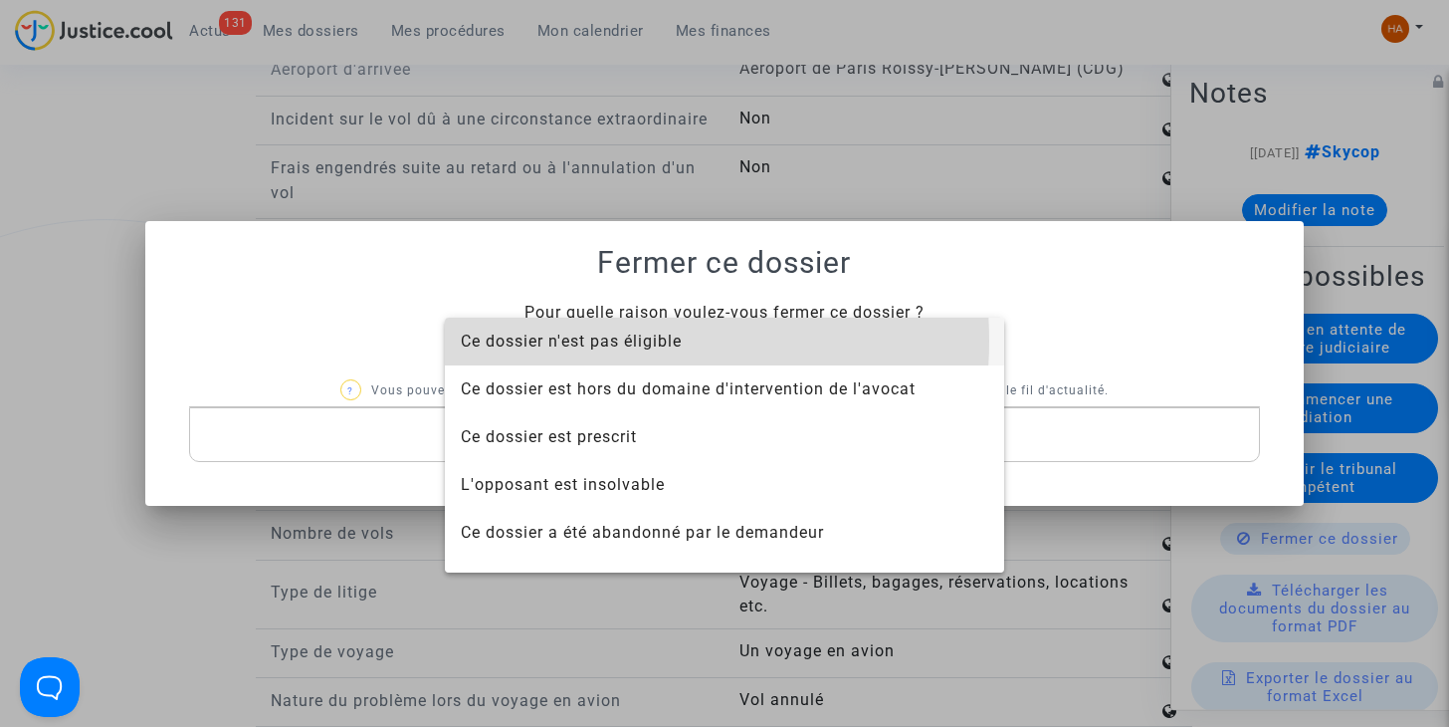
click span "Ce dossier n'est pas éligible"
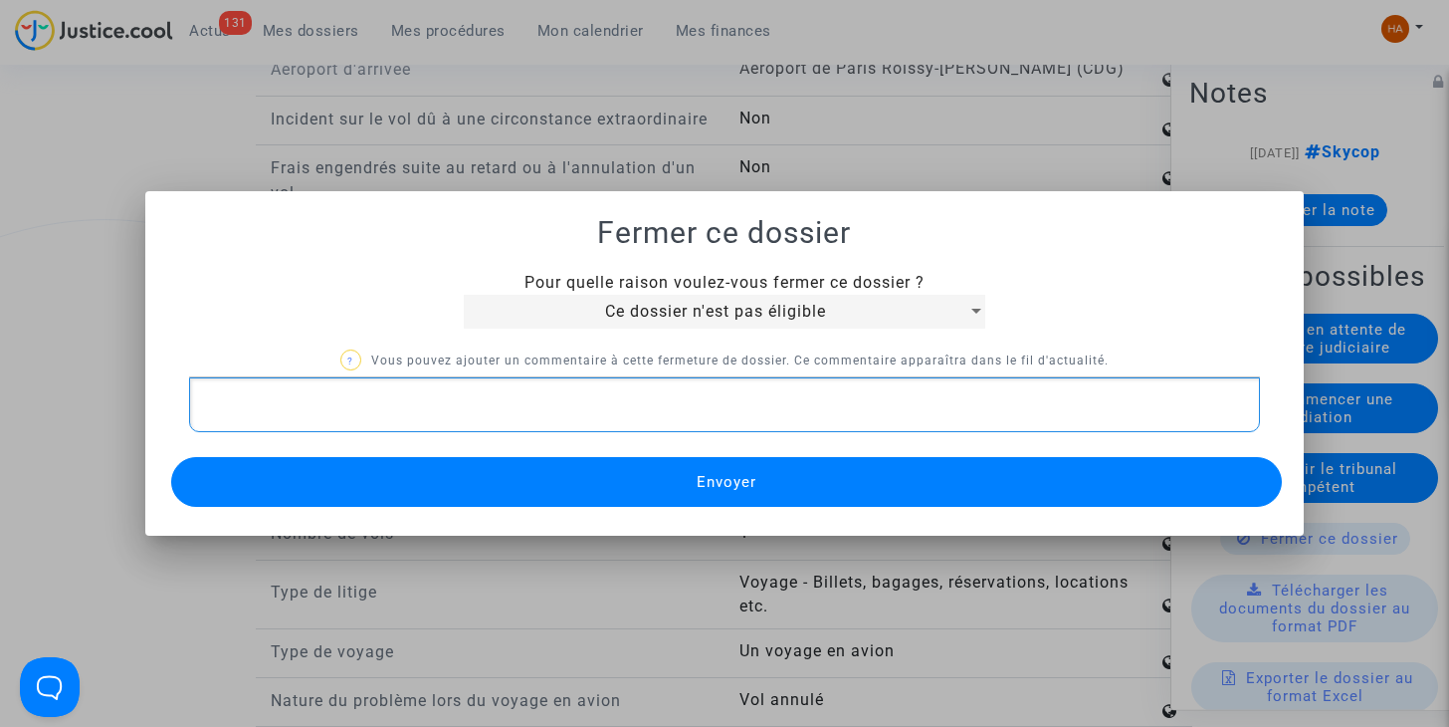
click p "Rich Text Editor, main"
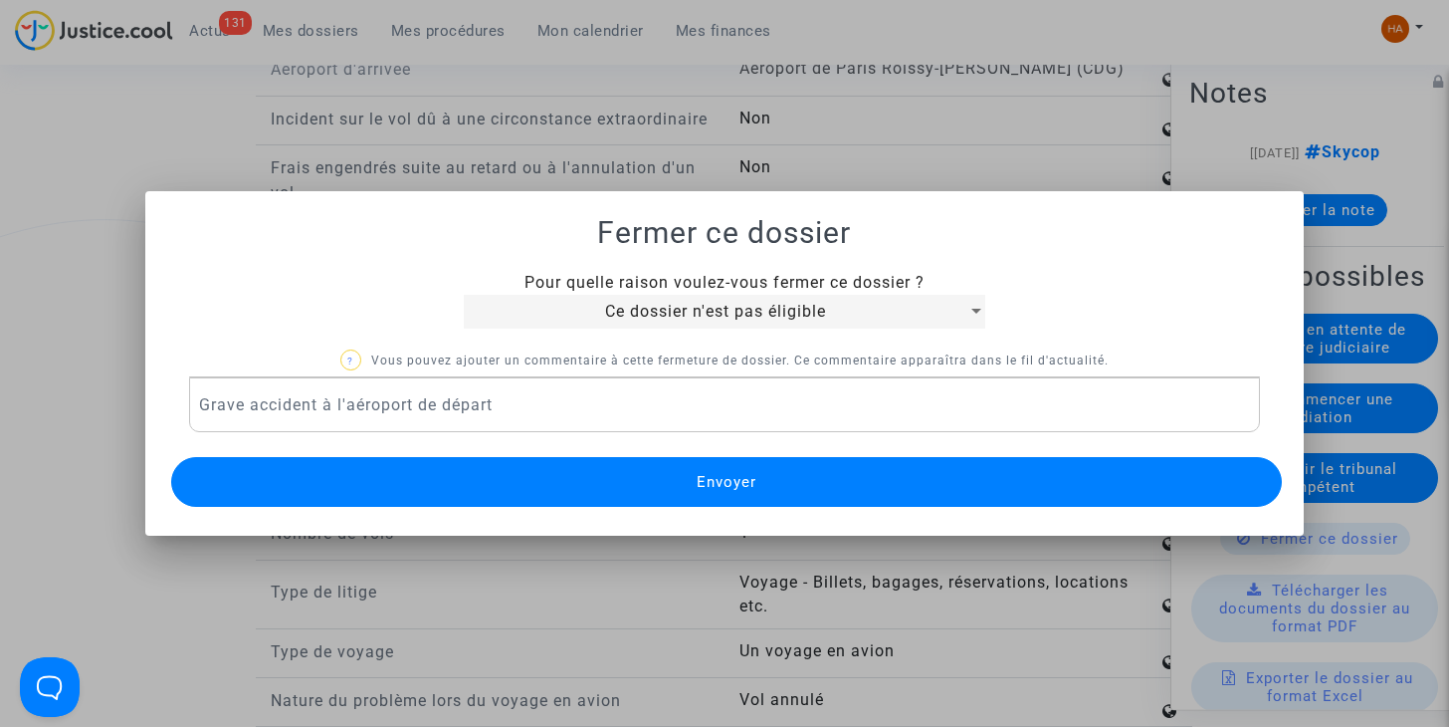
click button "Envoyer"
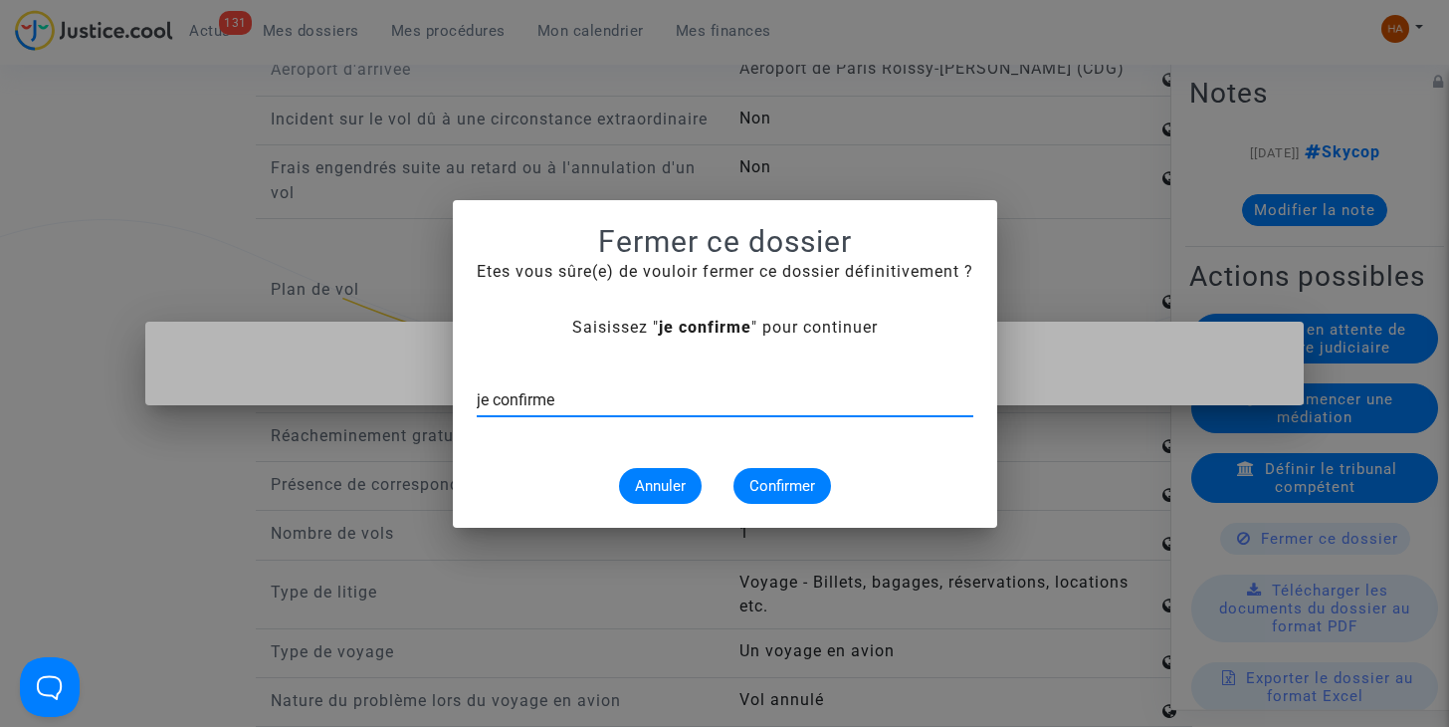
type input "je confirme"
click span "Confirmer"
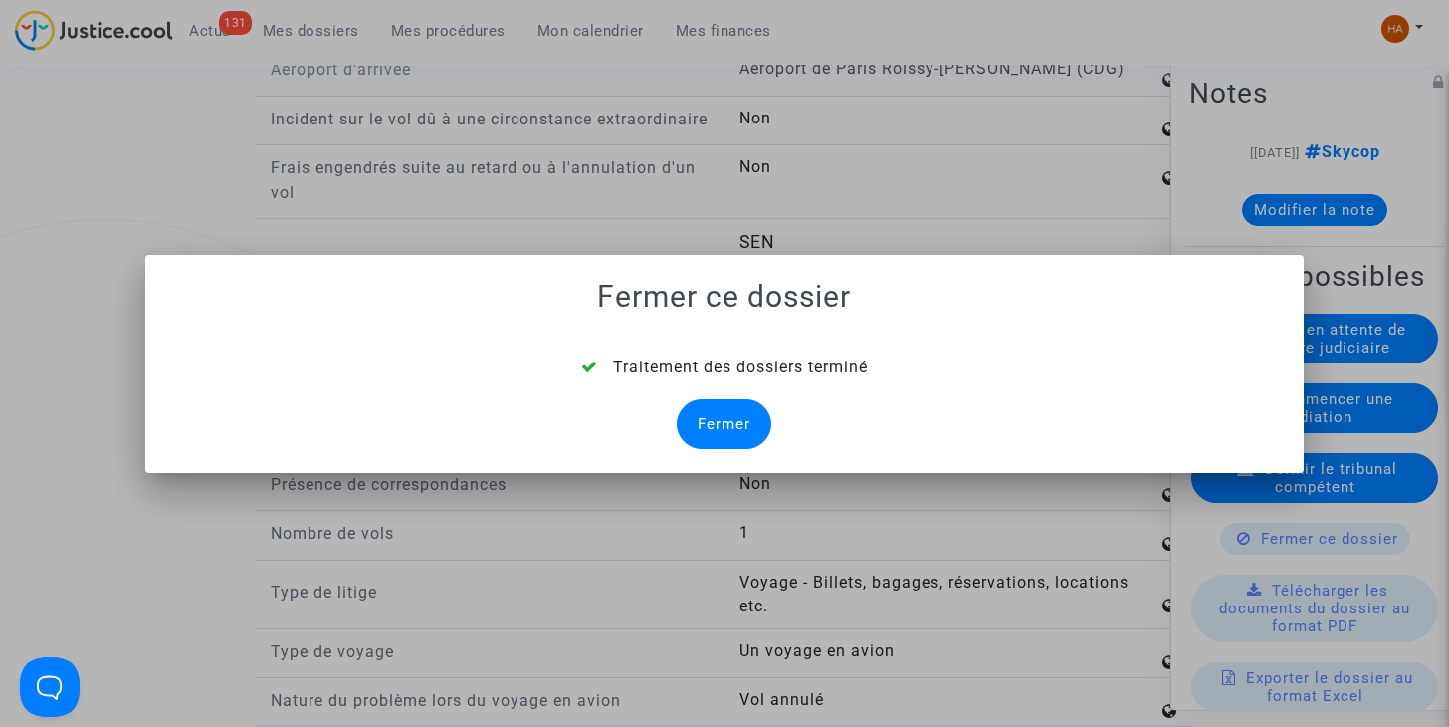
click div "Fermer"
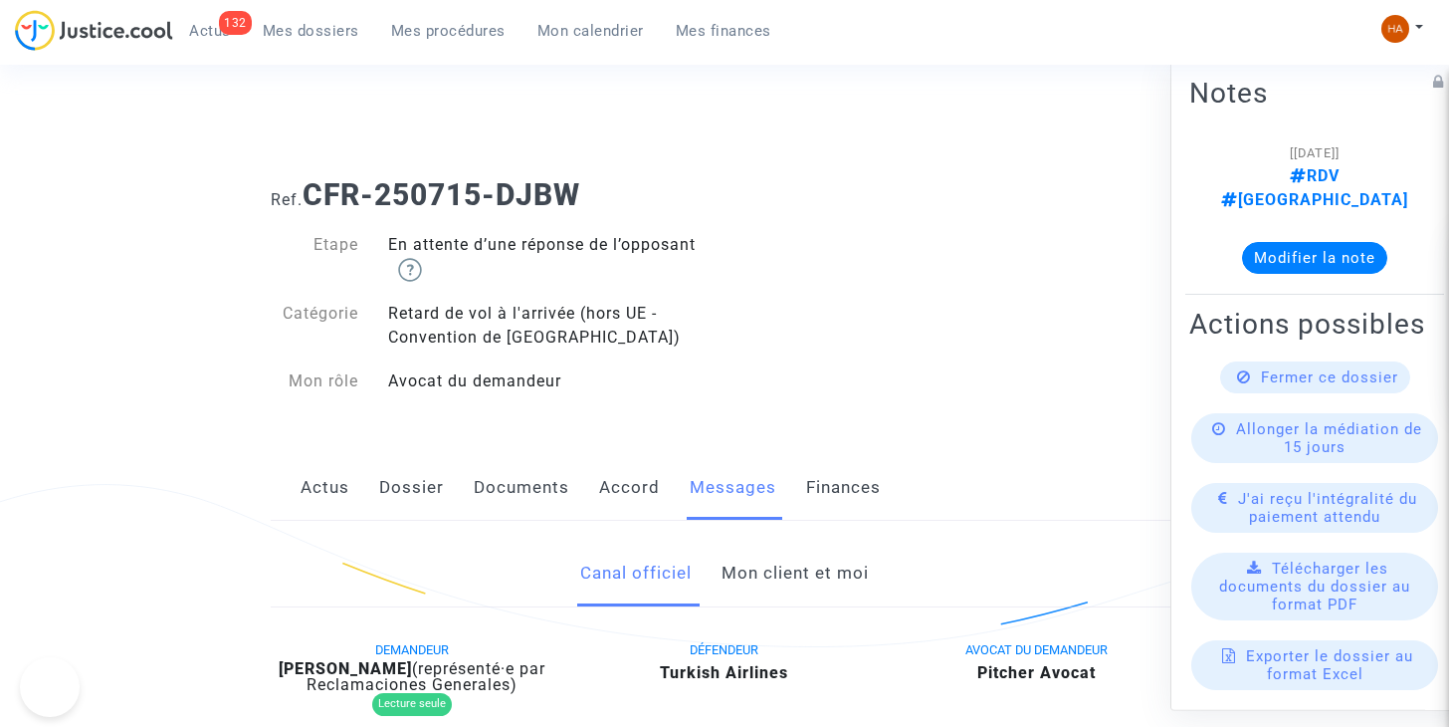
click at [862, 586] on link "Mon client et moi" at bounding box center [795, 573] width 147 height 66
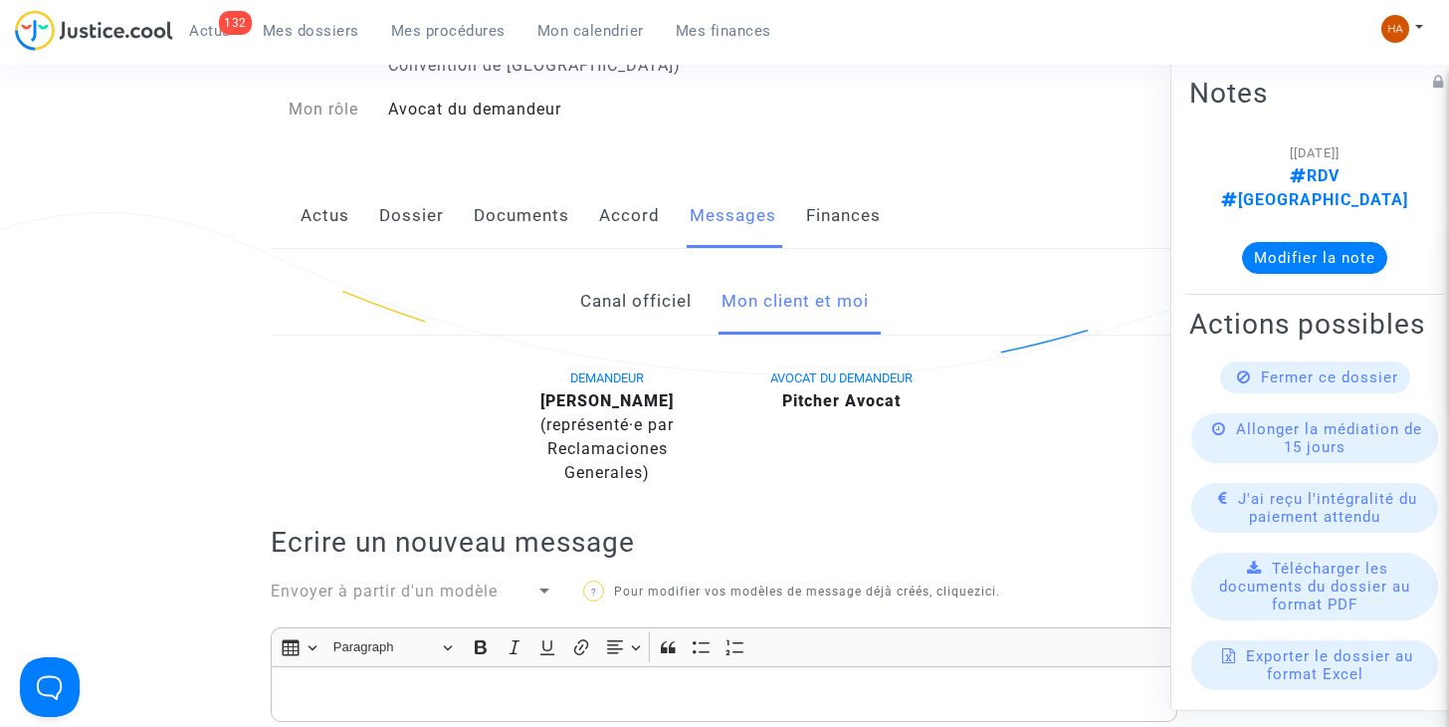
scroll to position [270, 0]
click at [649, 297] on link "Canal officiel" at bounding box center [635, 304] width 111 height 66
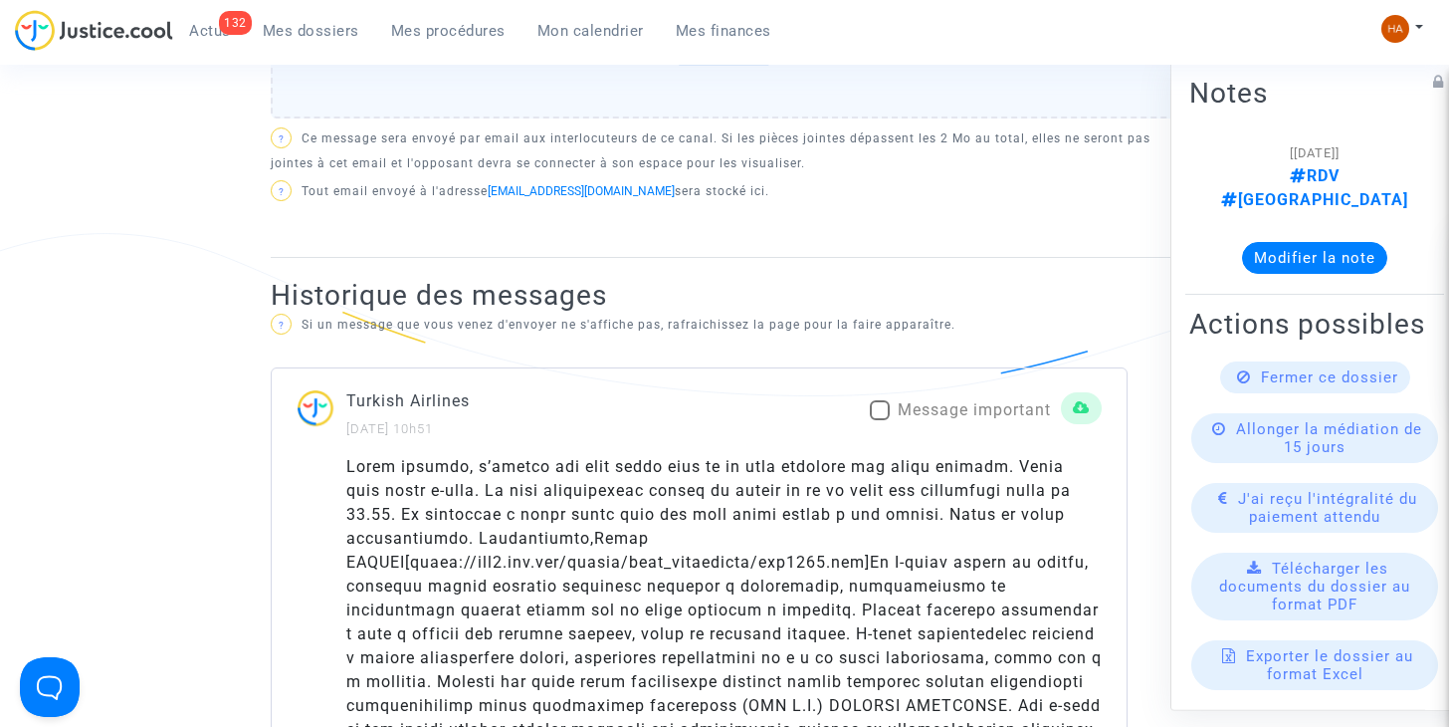
scroll to position [1058, 0]
click at [891, 398] on label "Message important" at bounding box center [960, 409] width 181 height 24
click at [880, 419] on input "Message important" at bounding box center [879, 419] width 1 height 1
checkbox input "true"
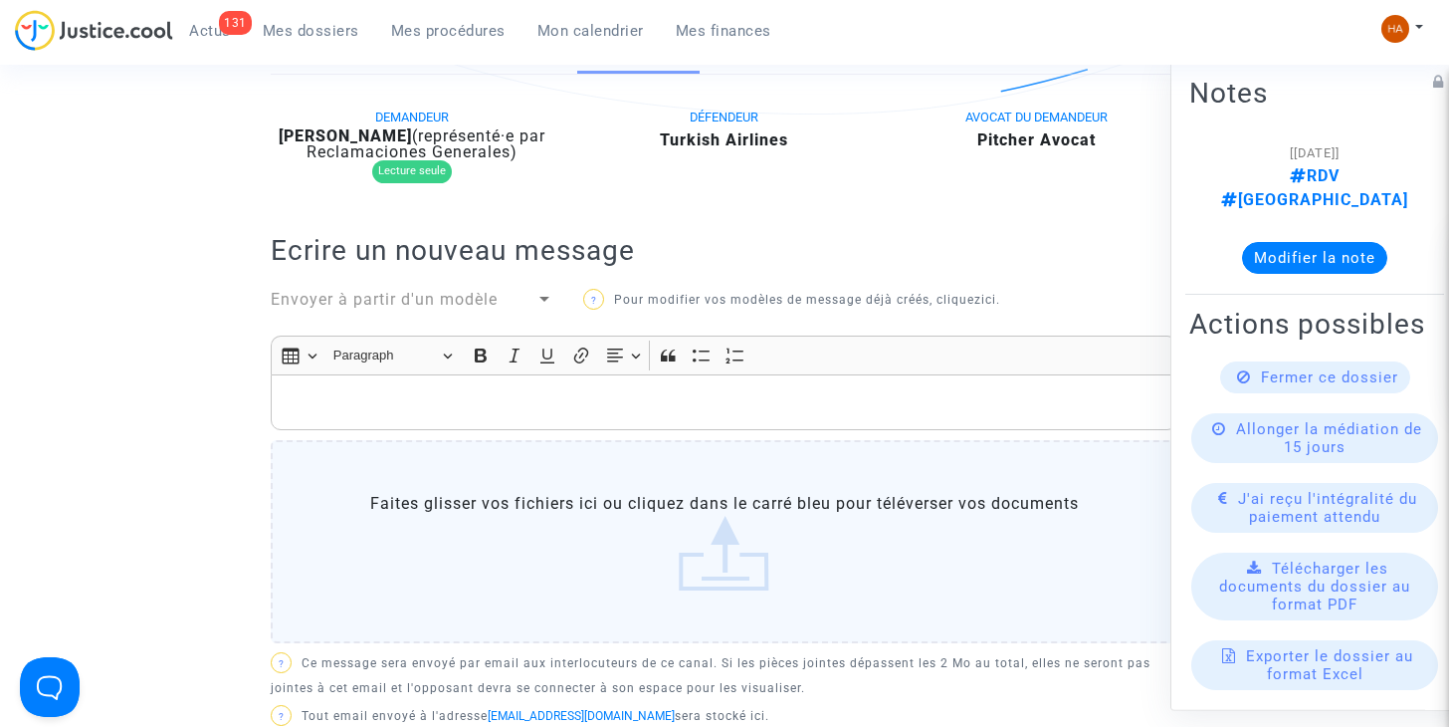
scroll to position [499, 0]
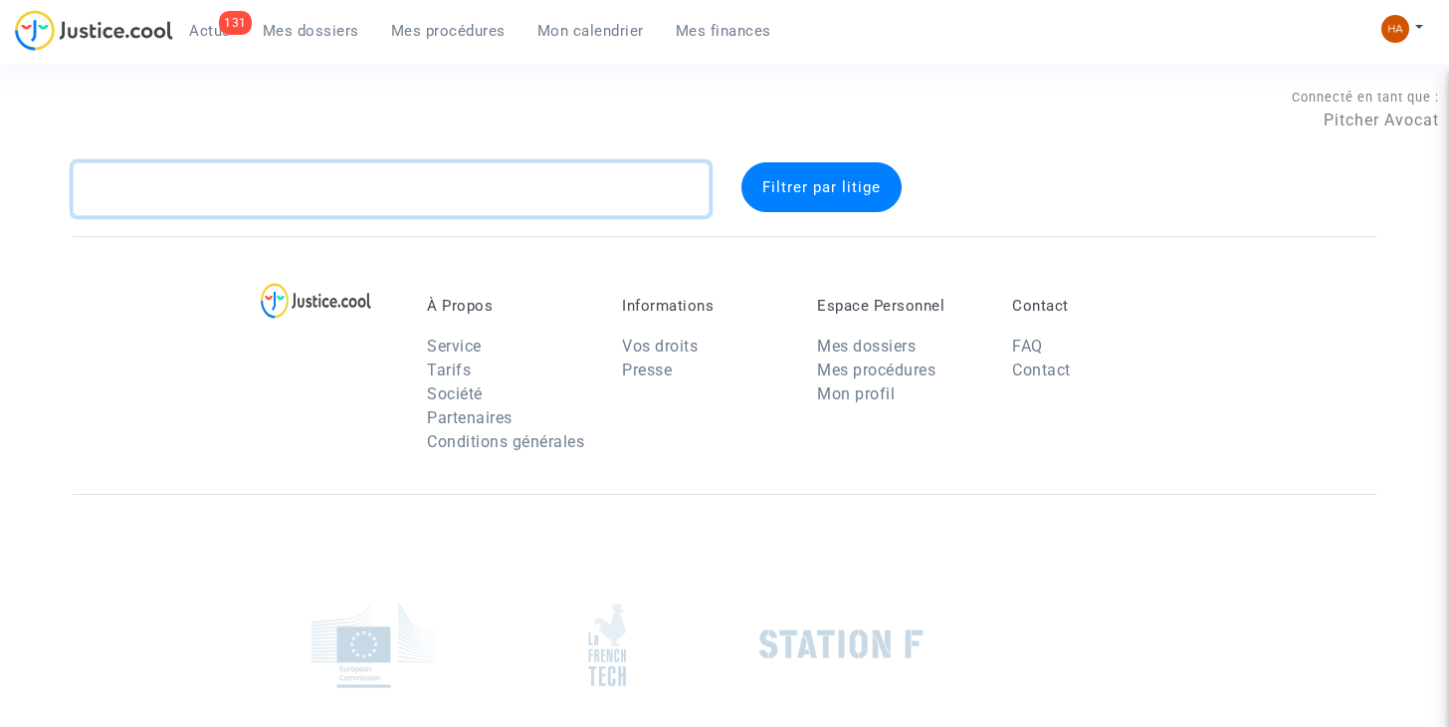
click at [273, 196] on textarea at bounding box center [391, 189] width 637 height 54
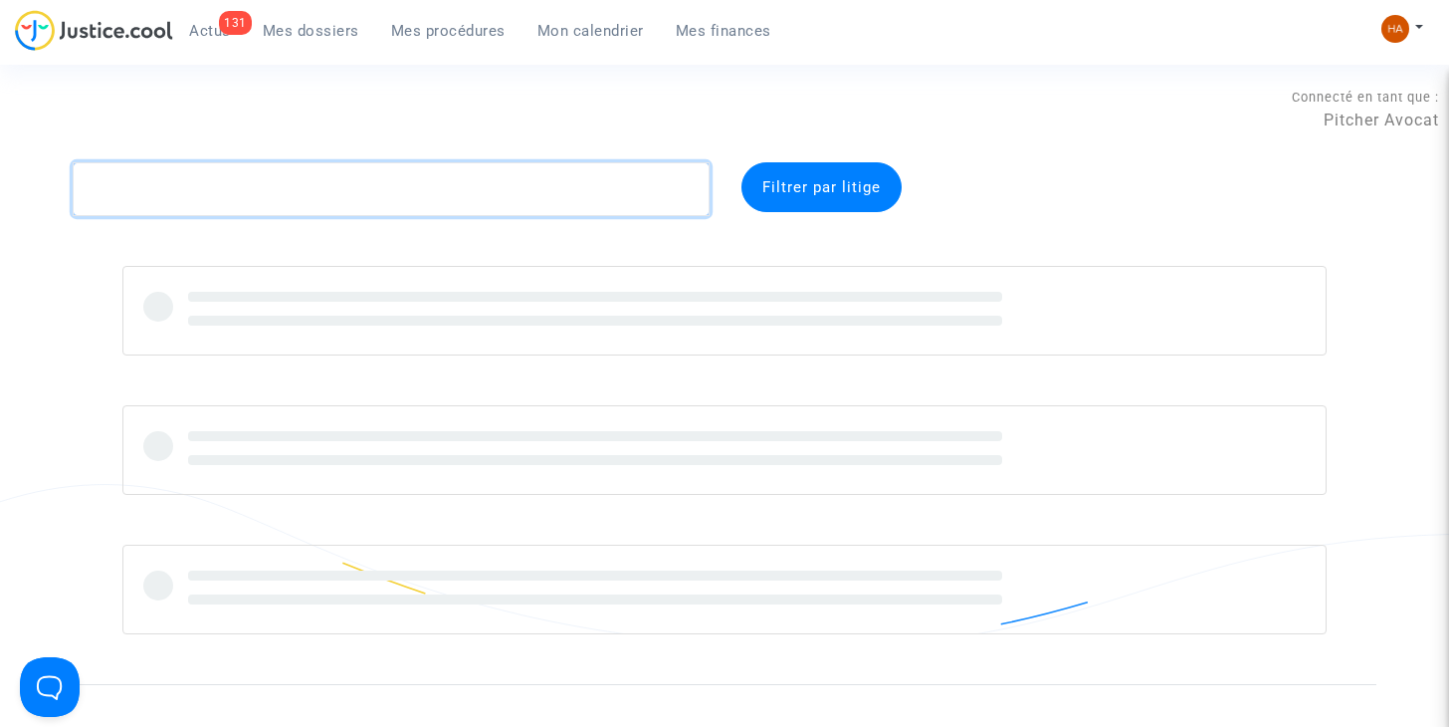
paste textarea "CFR-250727-JCQD"
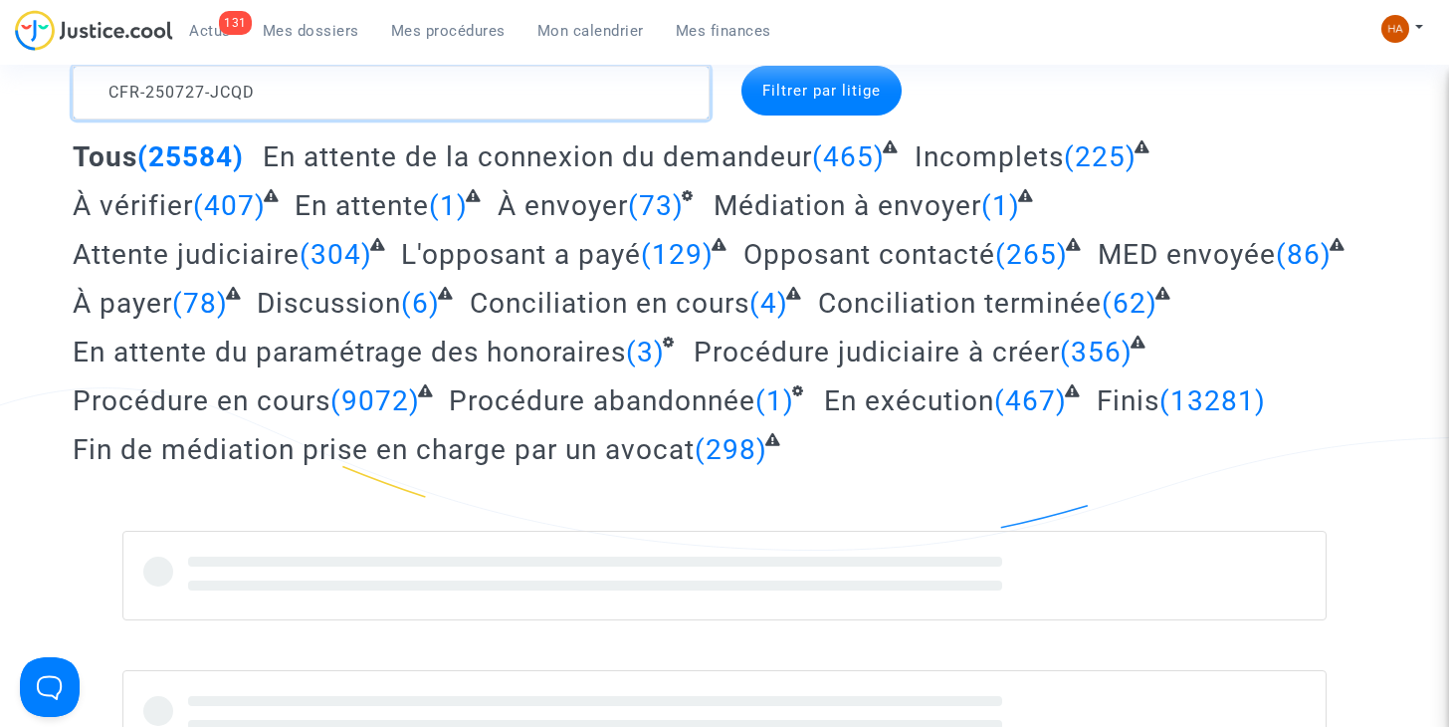
scroll to position [100, 0]
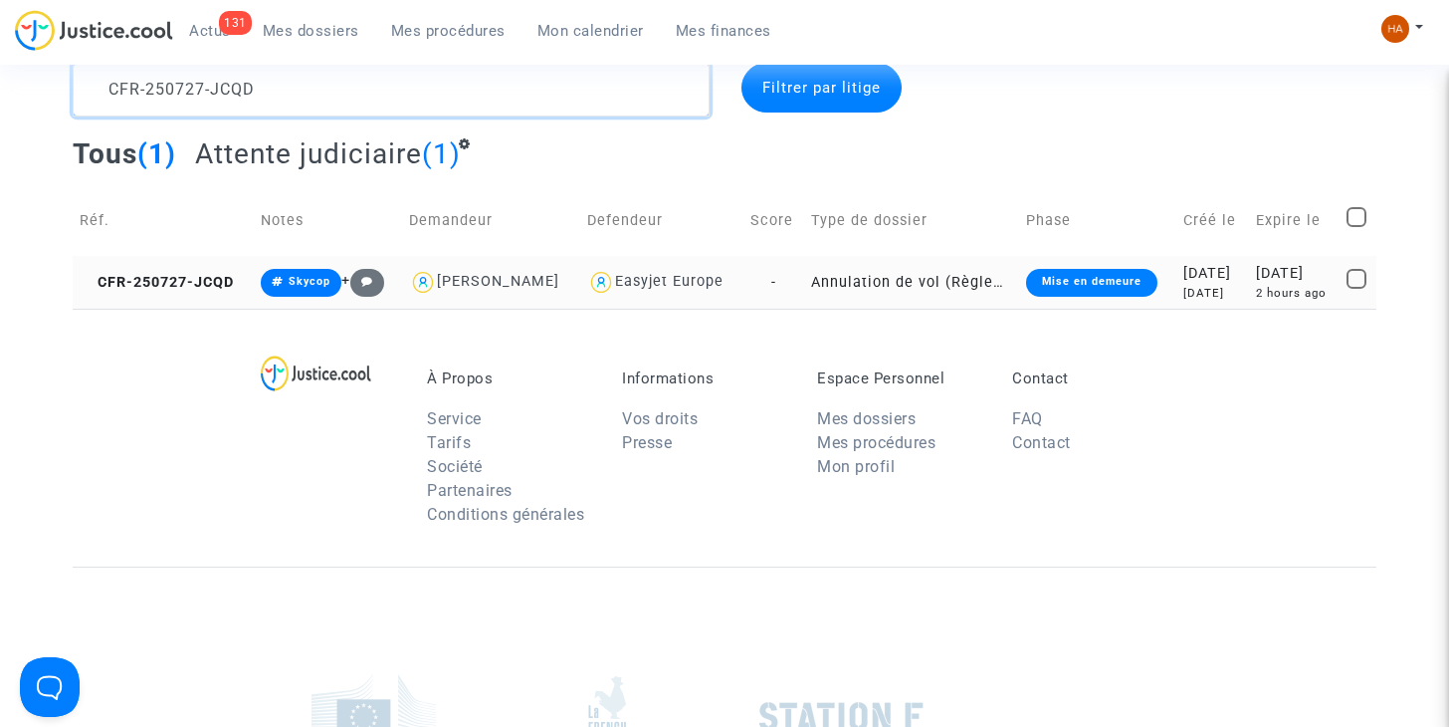
type textarea "CFR-250727-JCQD"
click at [782, 275] on td "-" at bounding box center [774, 282] width 62 height 53
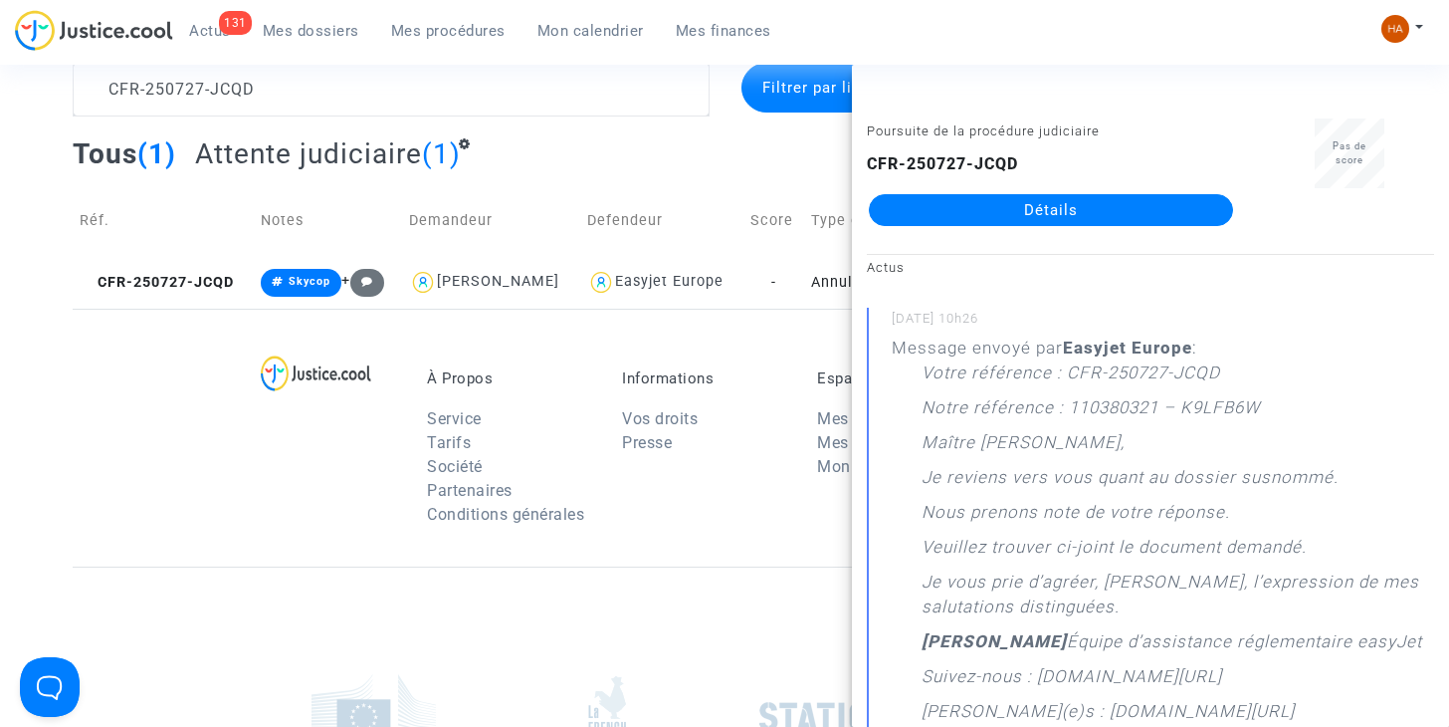
click at [955, 200] on link "Détails" at bounding box center [1051, 210] width 364 height 32
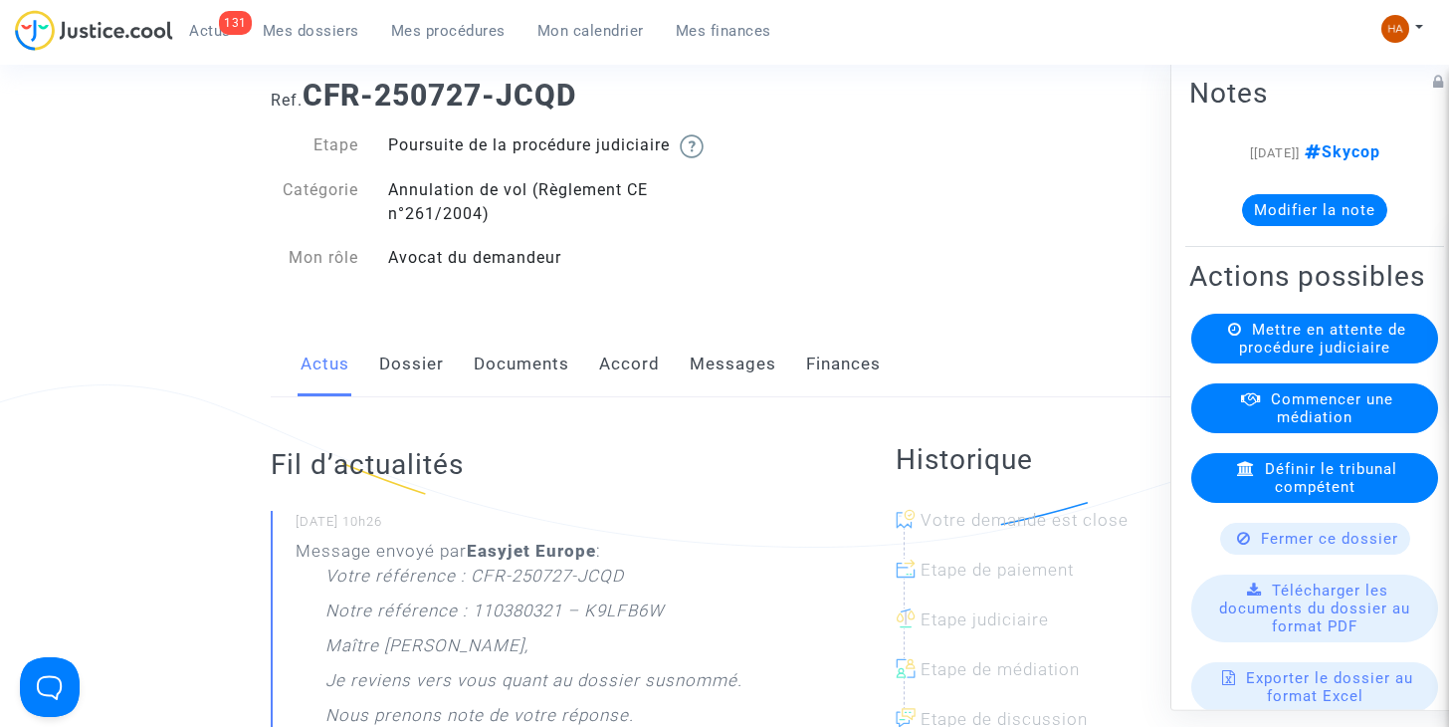
click at [716, 394] on link "Messages" at bounding box center [733, 364] width 87 height 66
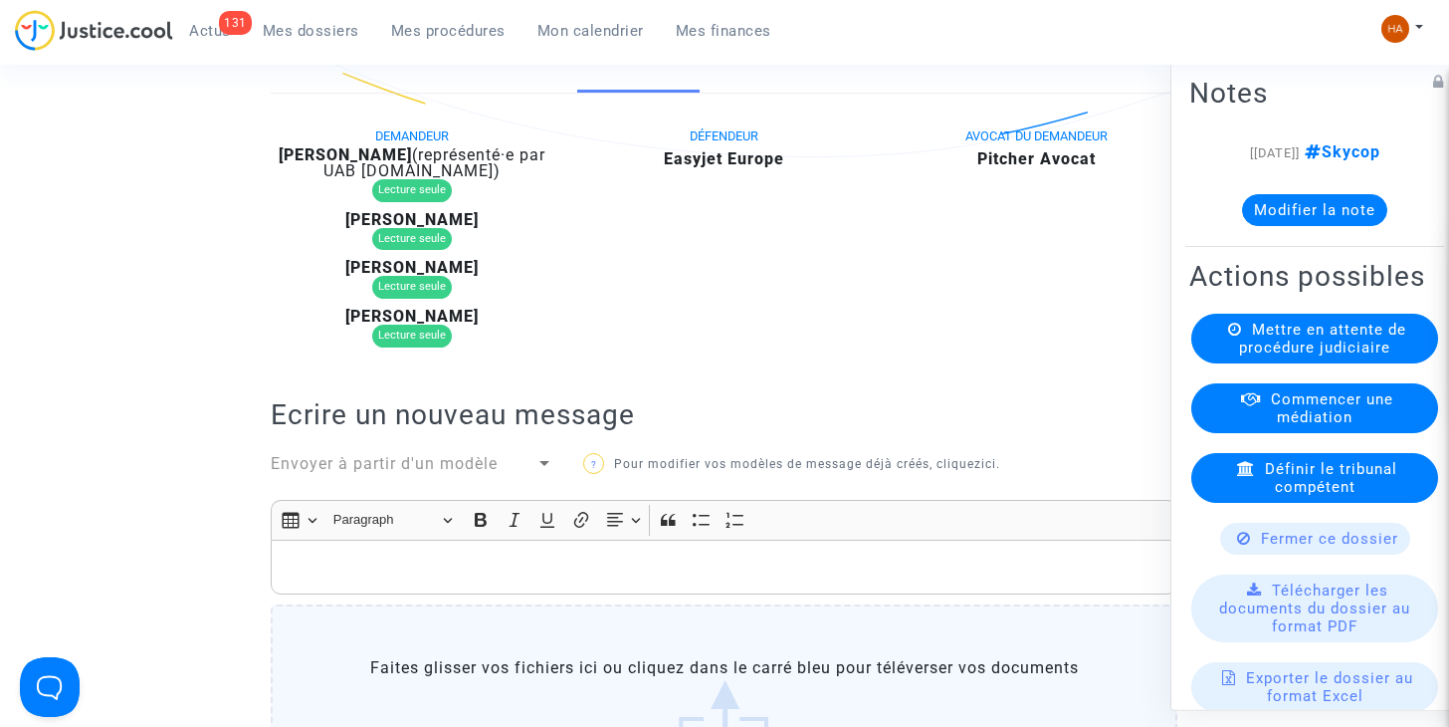
scroll to position [100, 0]
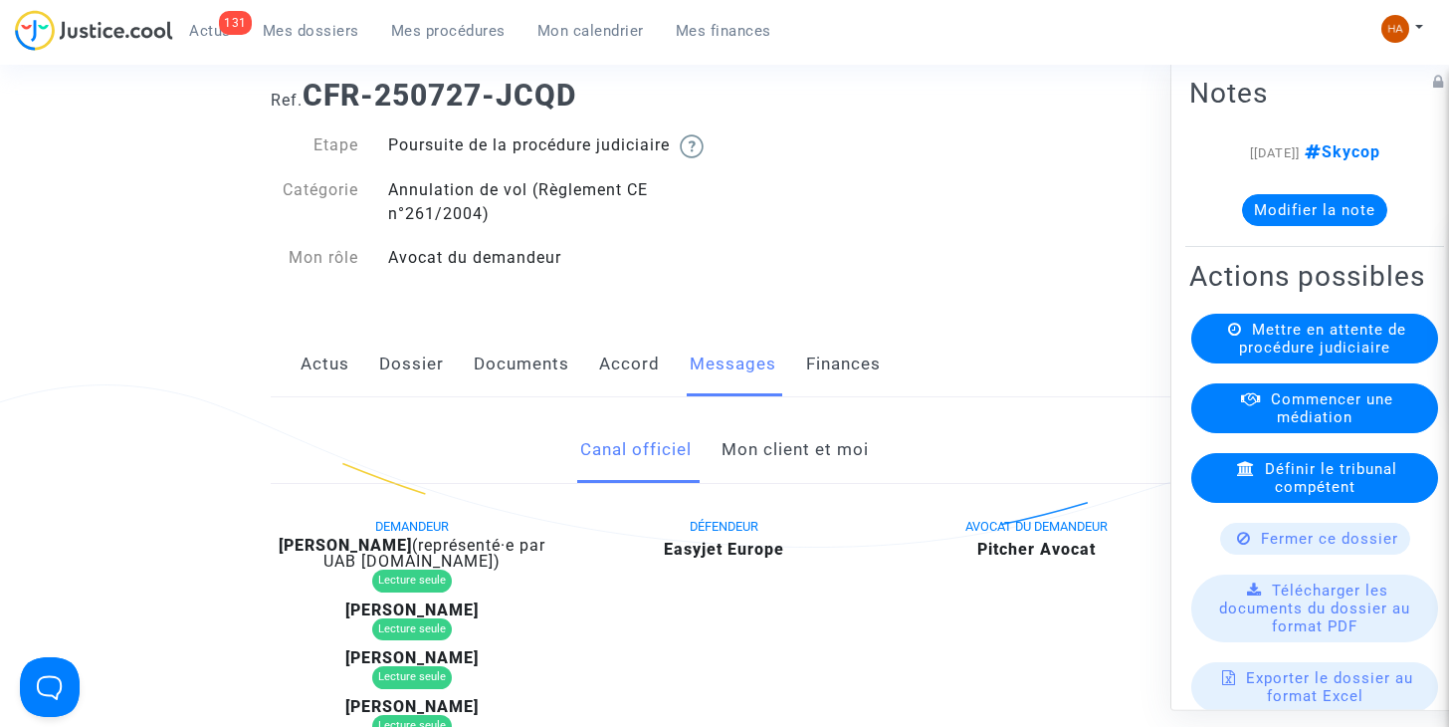
click at [404, 382] on link "Dossier" at bounding box center [411, 364] width 65 height 66
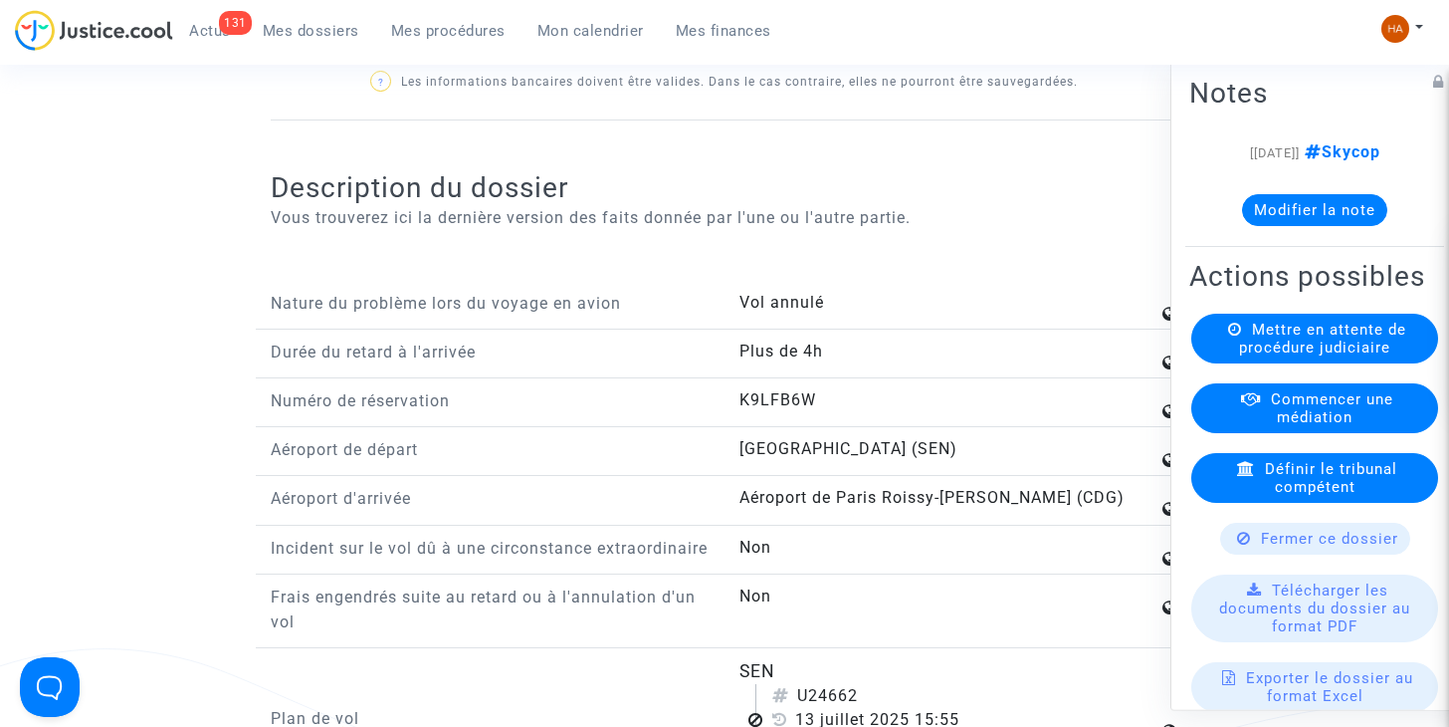
scroll to position [2289, 0]
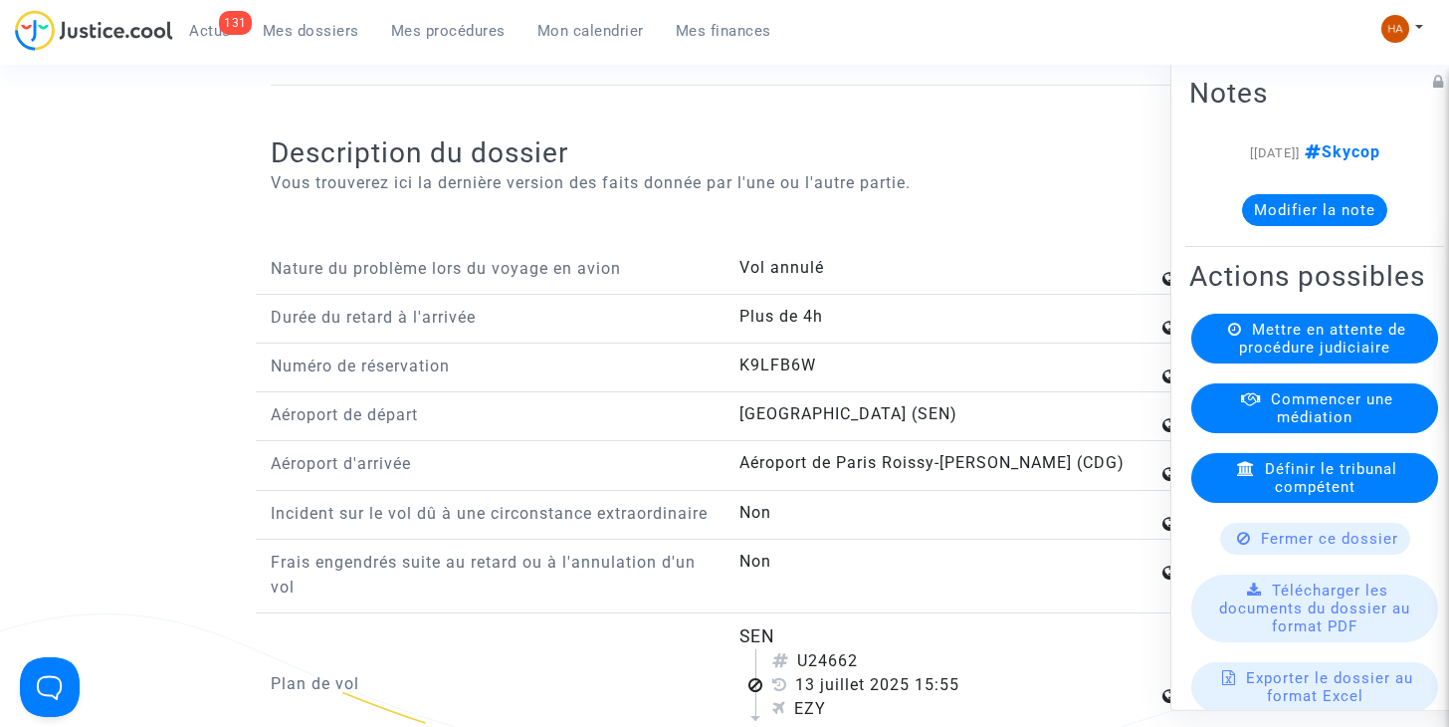
drag, startPoint x: 990, startPoint y: 438, endPoint x: 840, endPoint y: 447, distance: 150.5
click at [840, 423] on span "[GEOGRAPHIC_DATA] (SEN)" at bounding box center [848, 413] width 218 height 19
copy span "[GEOGRAPHIC_DATA]-[GEOGRAPHIC_DATA]"
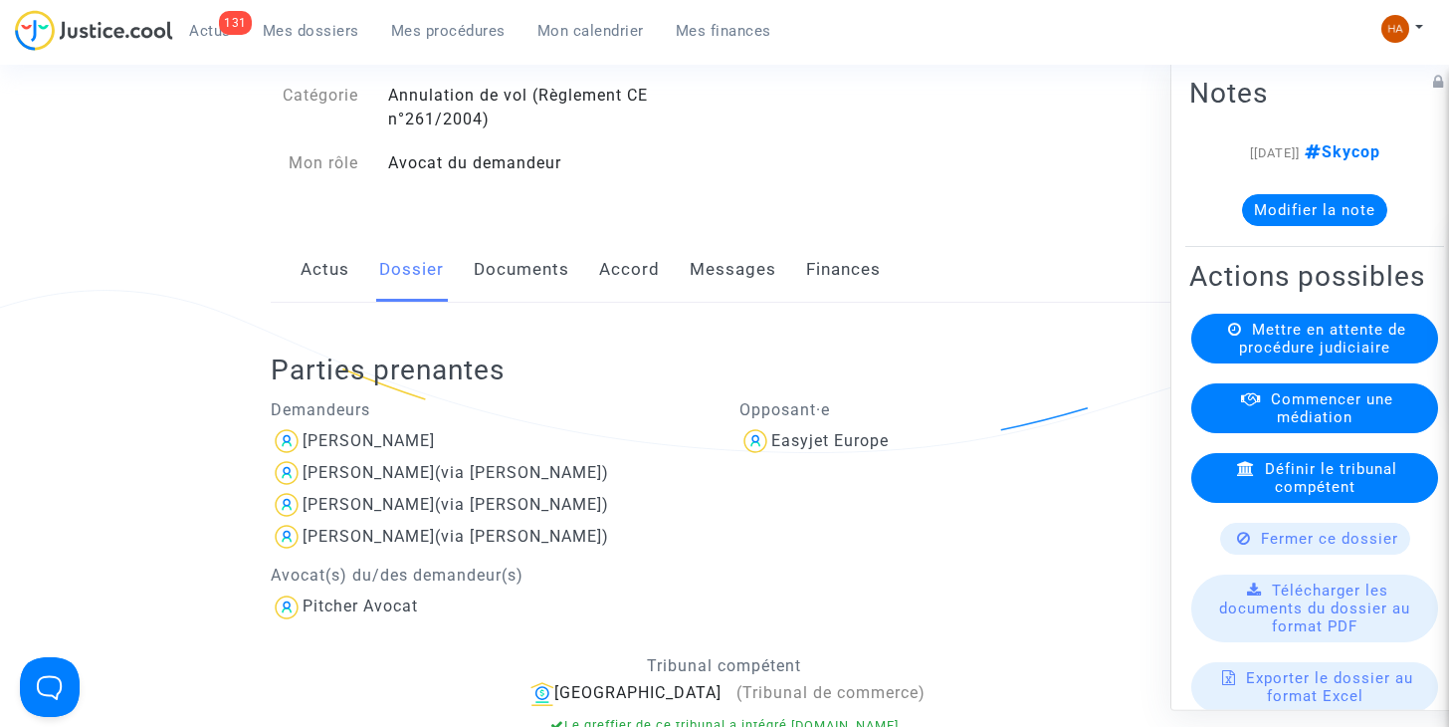
scroll to position [135, 0]
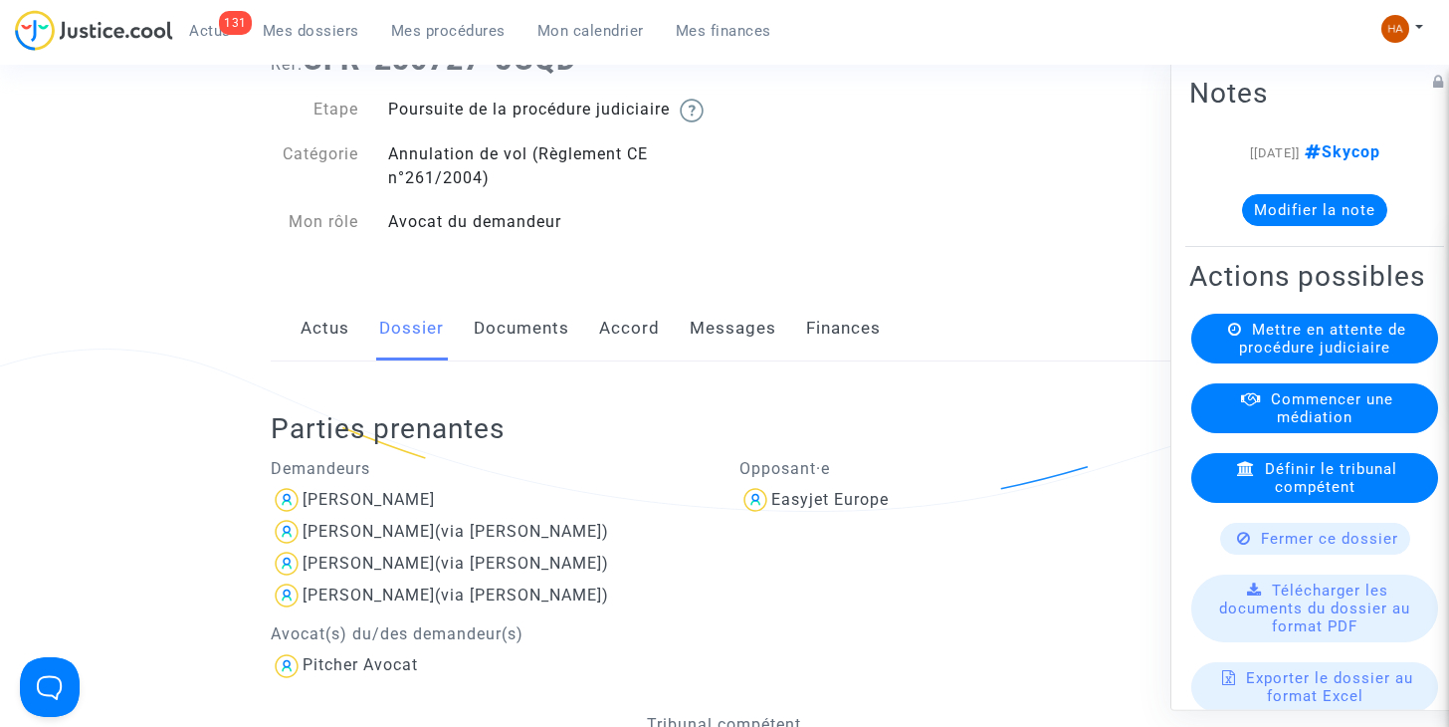
click at [740, 348] on link "Messages" at bounding box center [733, 329] width 87 height 66
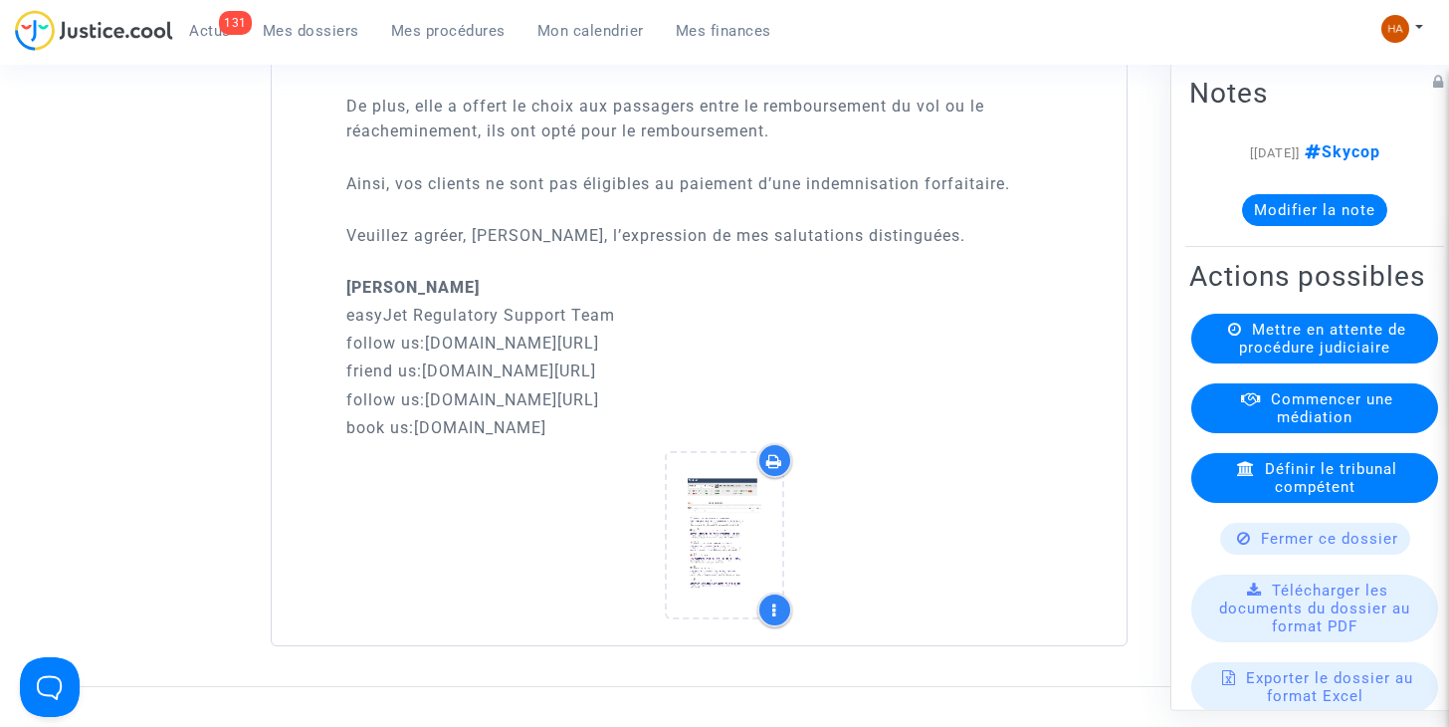
scroll to position [3917, 0]
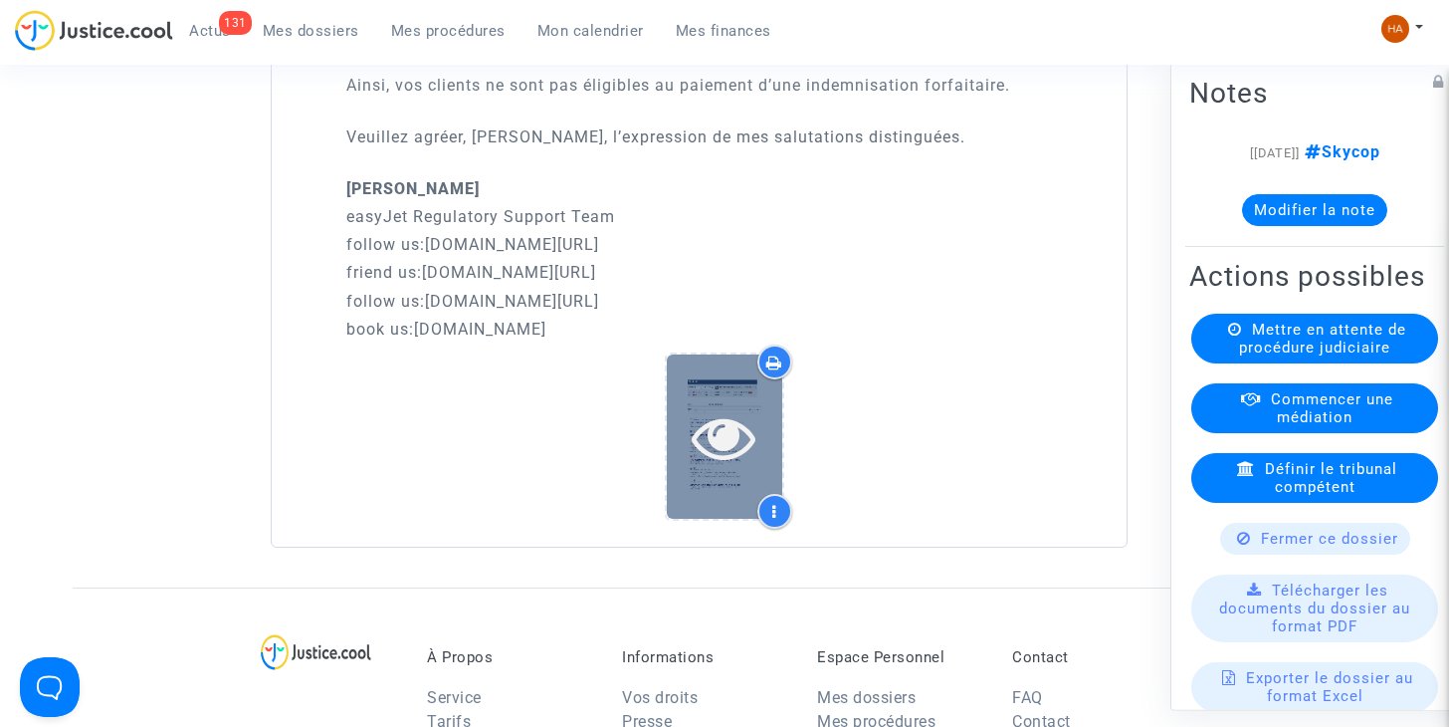
click at [742, 469] on icon at bounding box center [724, 437] width 65 height 64
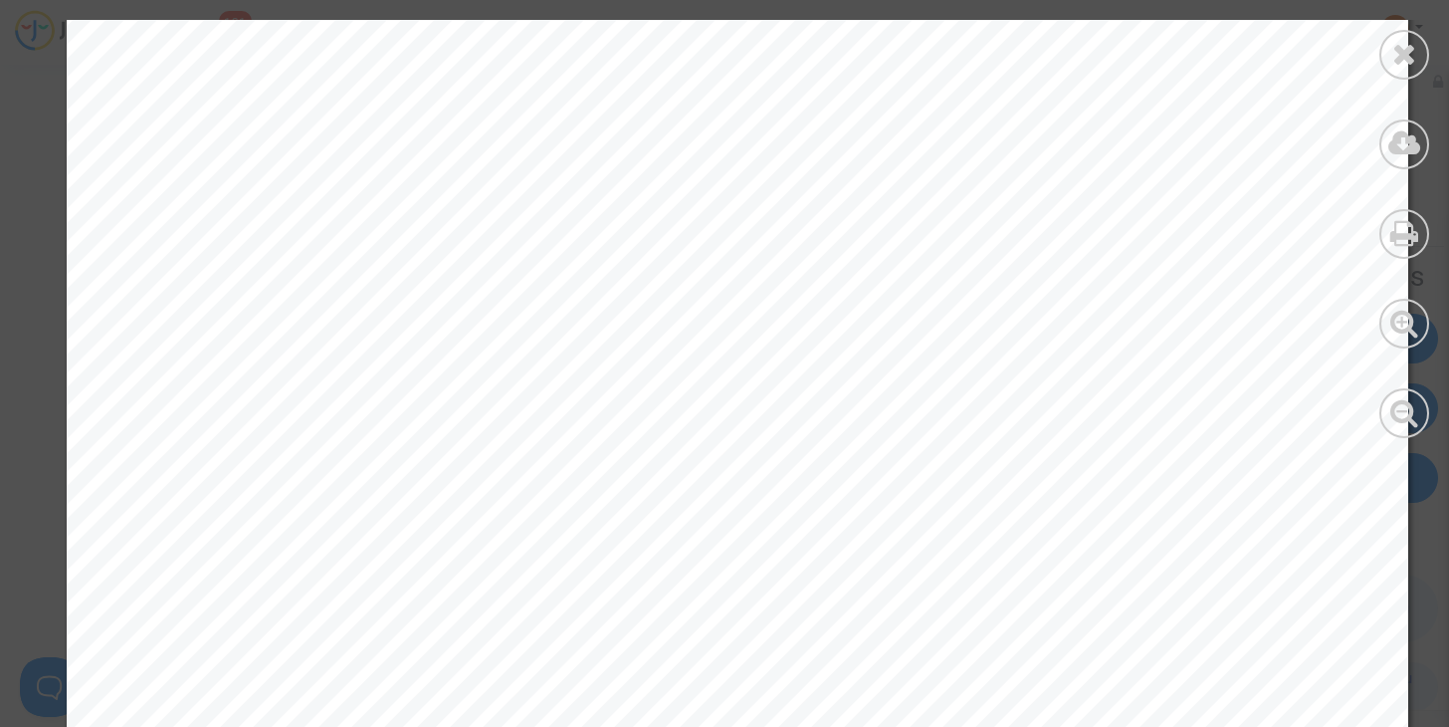
scroll to position [498, 0]
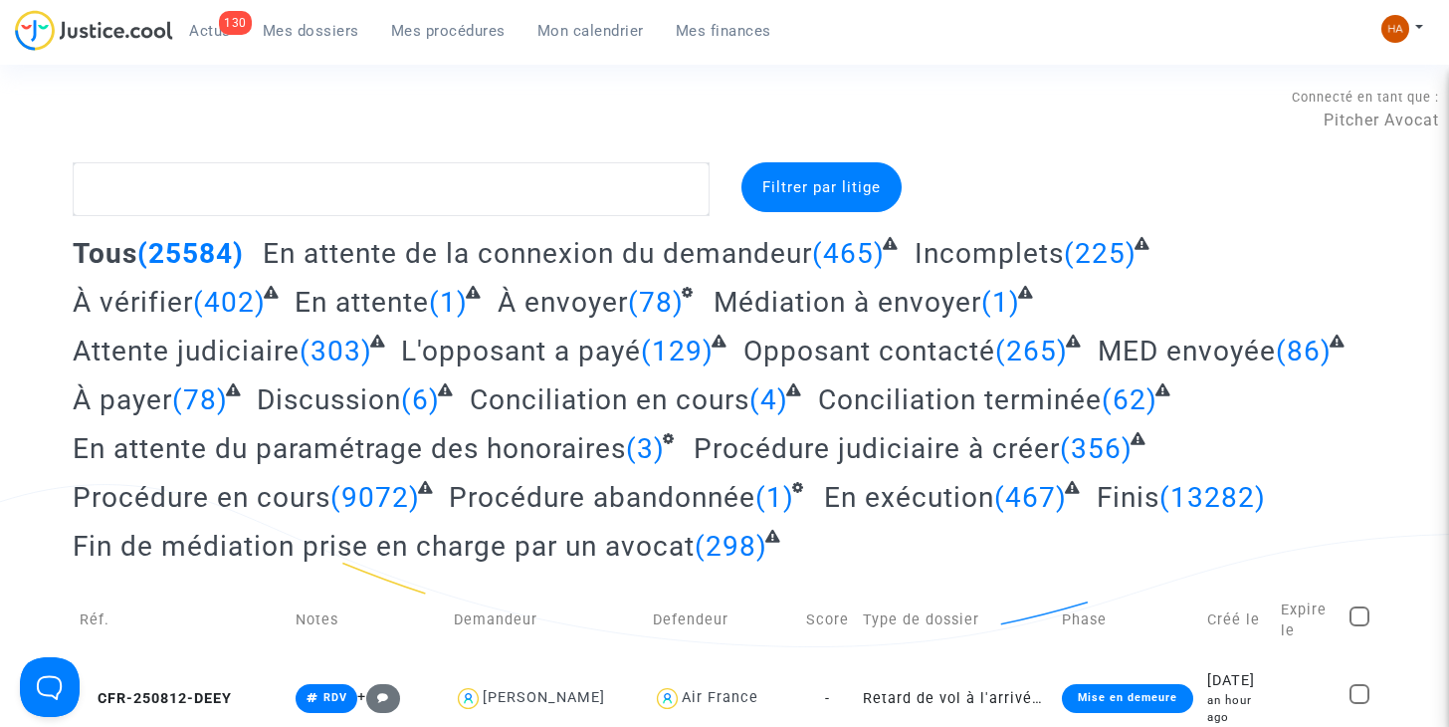
click at [210, 26] on span "Actus" at bounding box center [210, 31] width 42 height 18
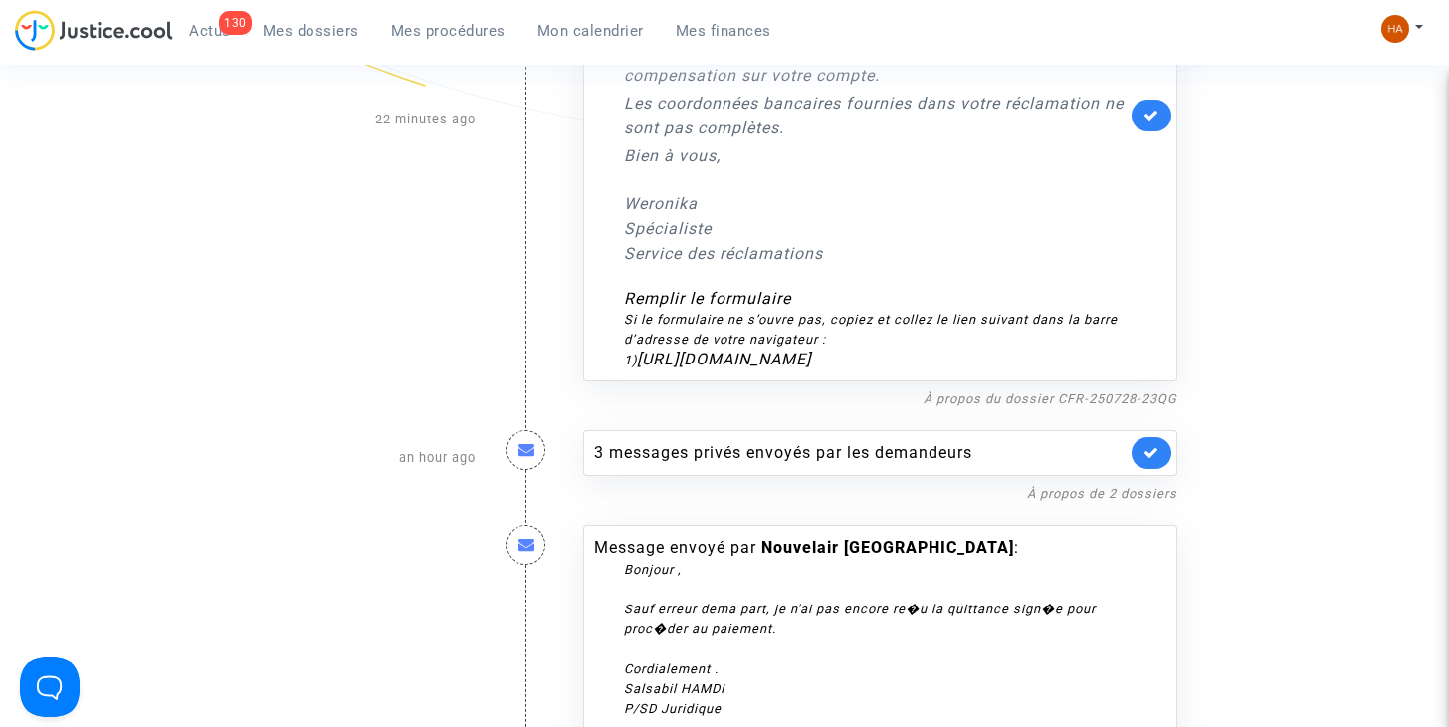
scroll to position [528, 0]
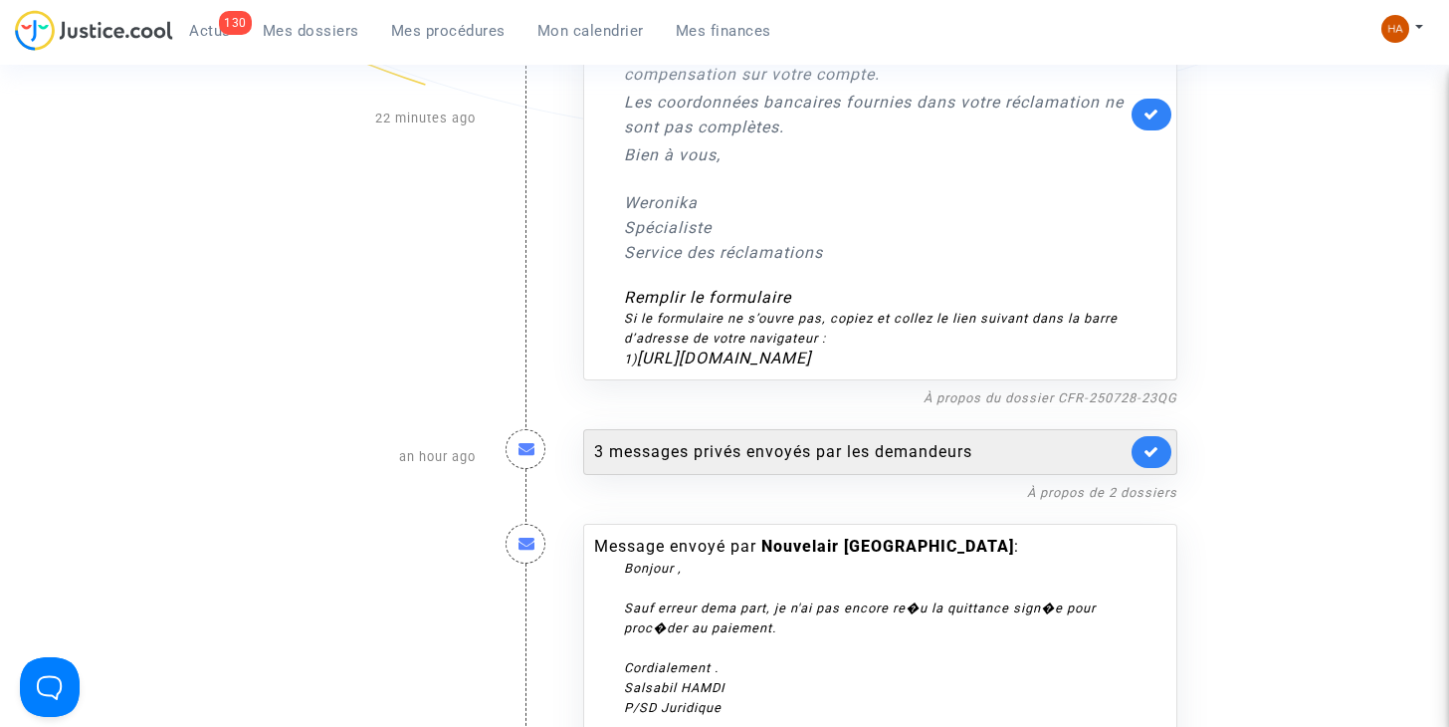
click at [915, 464] on div "3 messages privés envoyés par les demandeurs" at bounding box center [860, 452] width 532 height 24
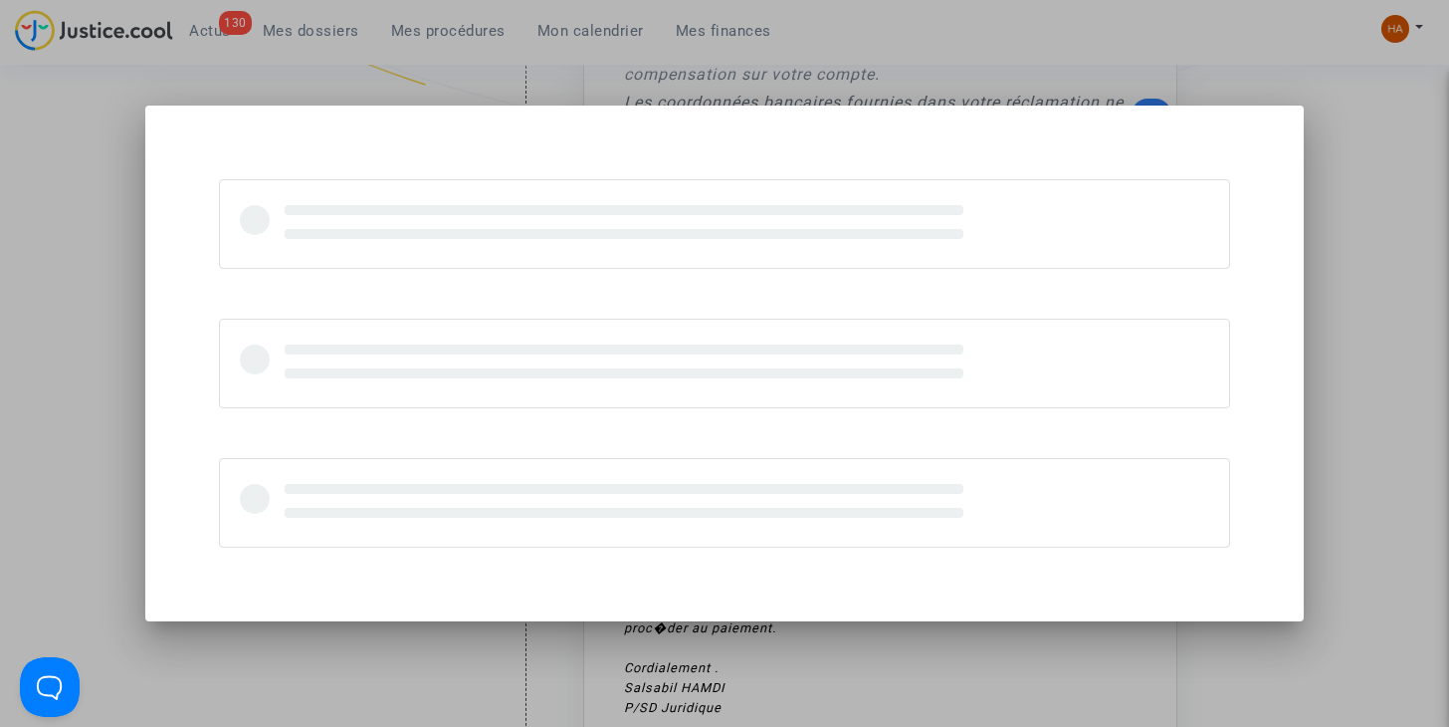
scroll to position [0, 0]
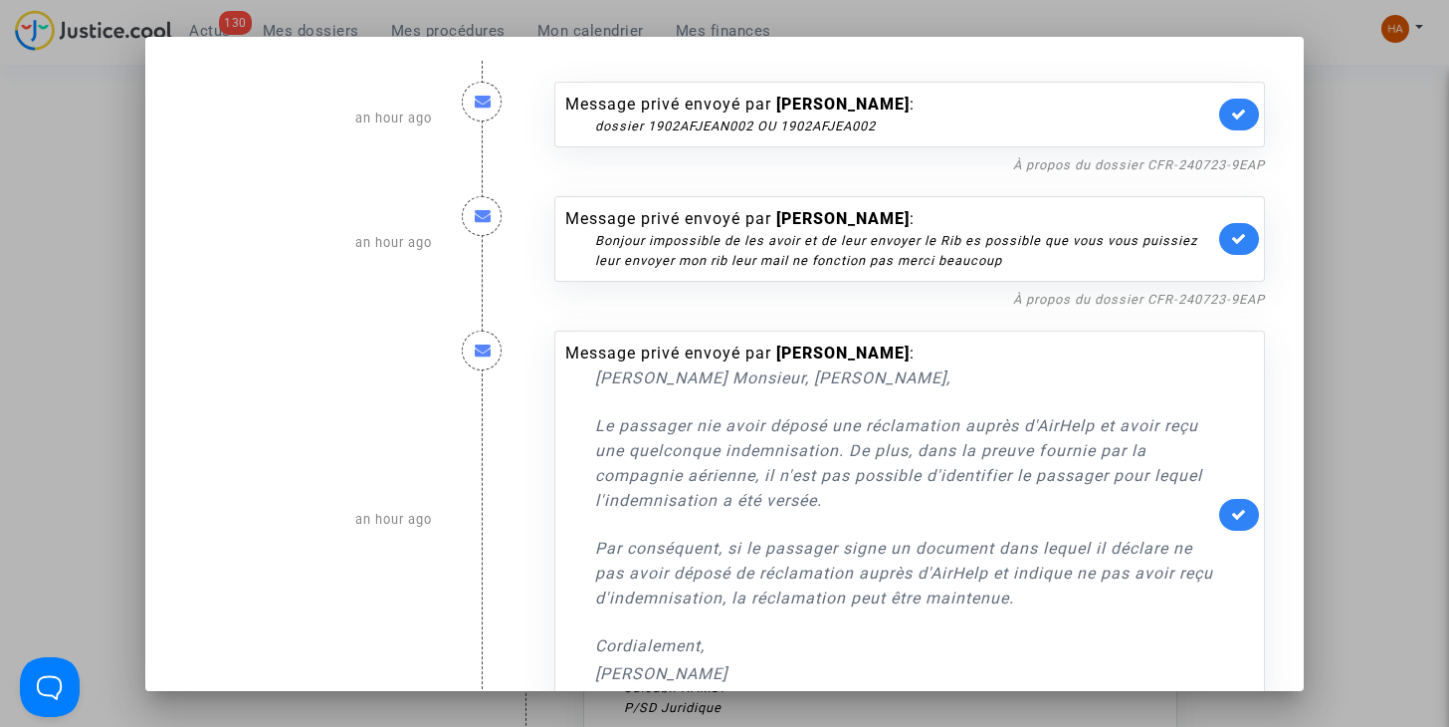
click at [1370, 293] on div at bounding box center [724, 363] width 1449 height 727
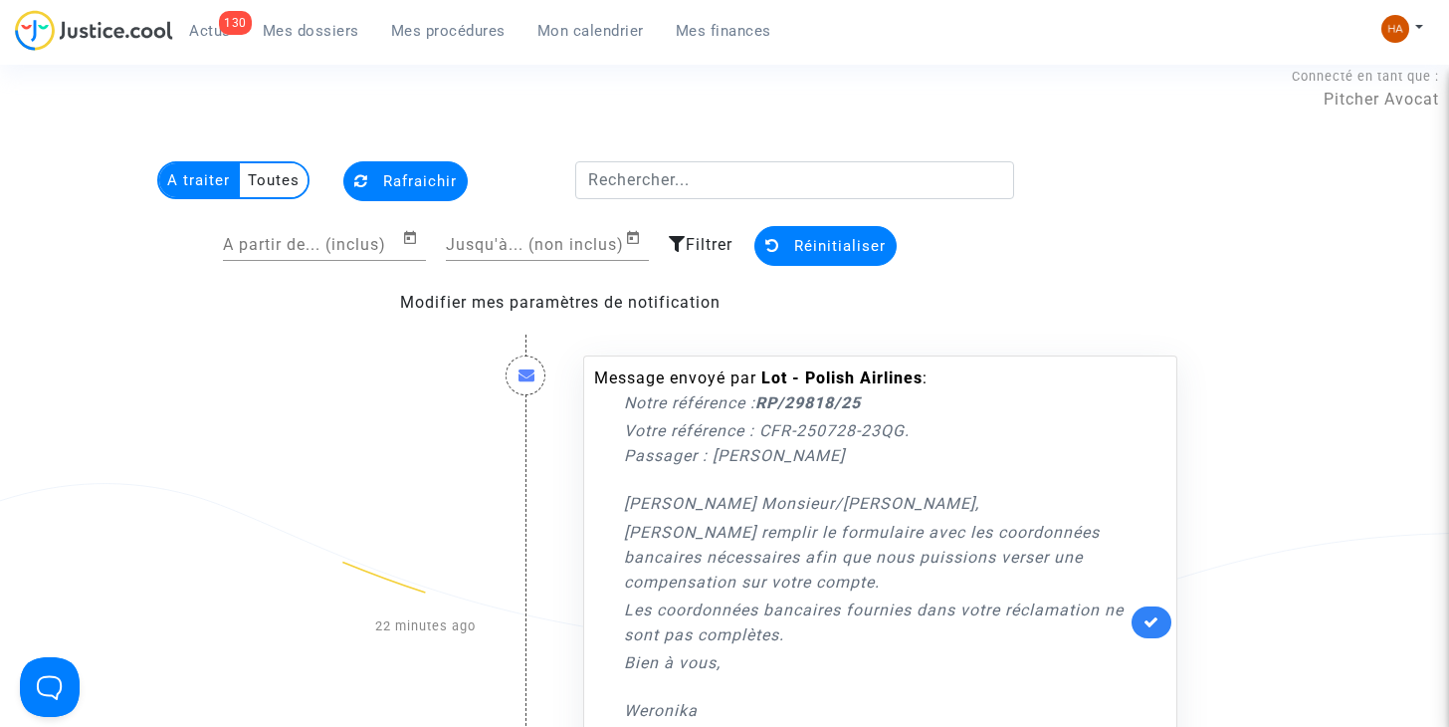
scroll to position [18, 0]
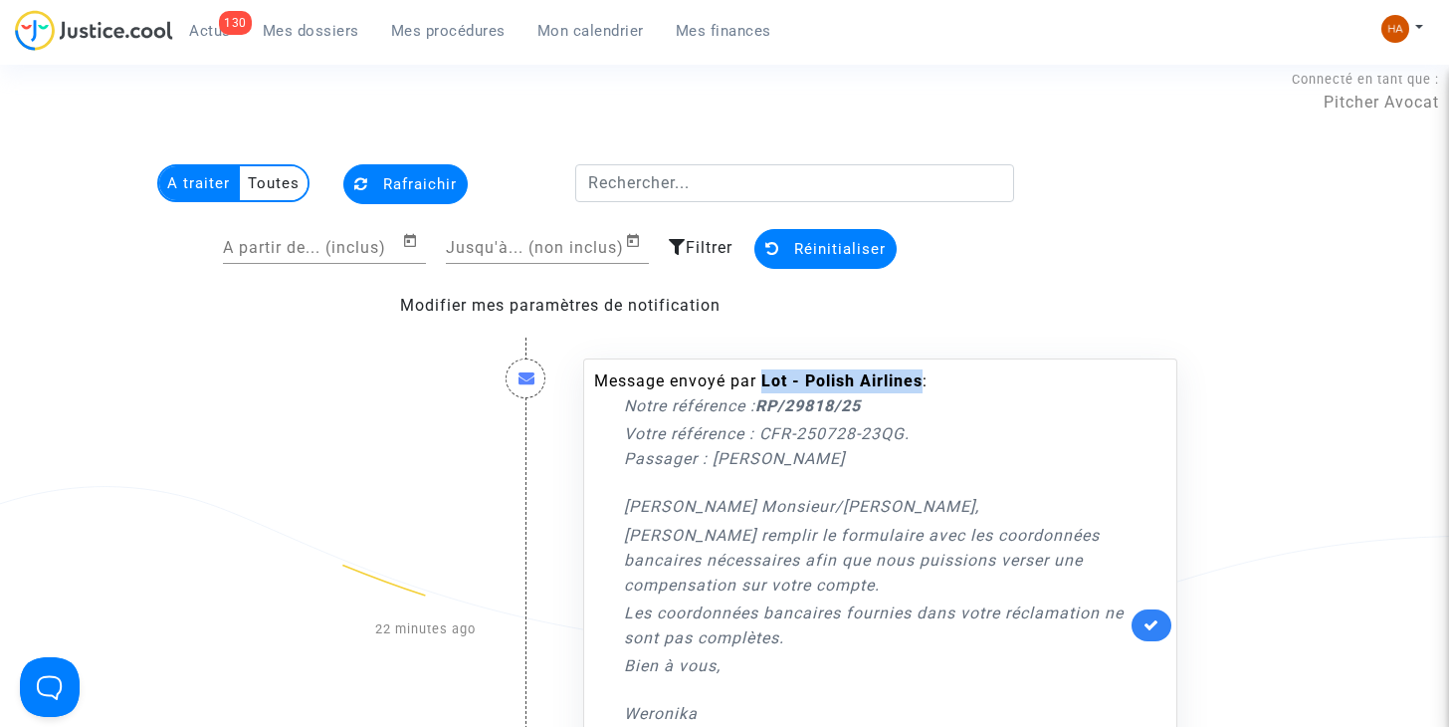
drag, startPoint x: 926, startPoint y: 377, endPoint x: 766, endPoint y: 381, distance: 159.3
click at [766, 381] on div "Message envoyé par Lot - Polish Airlines : Notre référence : RP/29818/25 Votre …" at bounding box center [860, 624] width 532 height 511
copy b "Lot - Polish Airlines"
click at [285, 192] on multi-toggle-item "Toutes" at bounding box center [274, 183] width 68 height 34
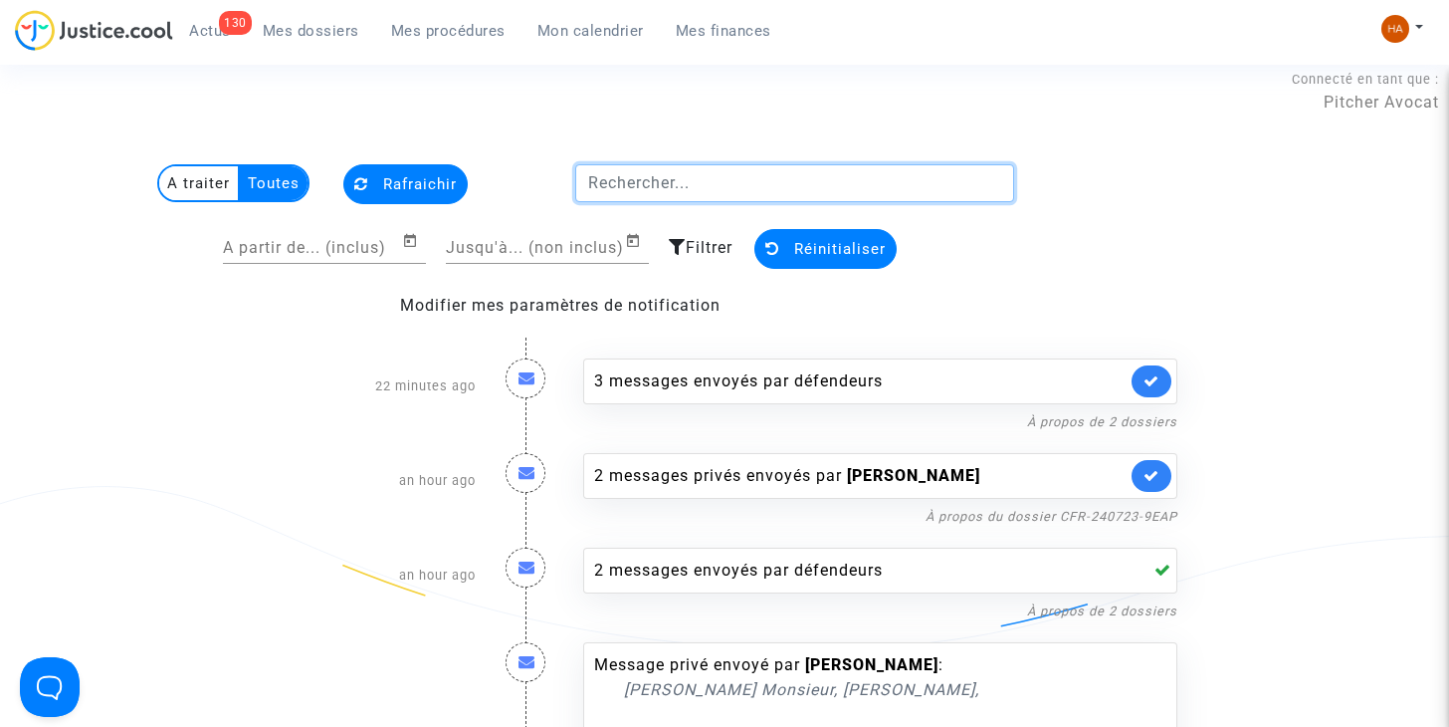
click at [621, 181] on input "text" at bounding box center [794, 183] width 439 height 38
paste input "Lot - Polish Airlines"
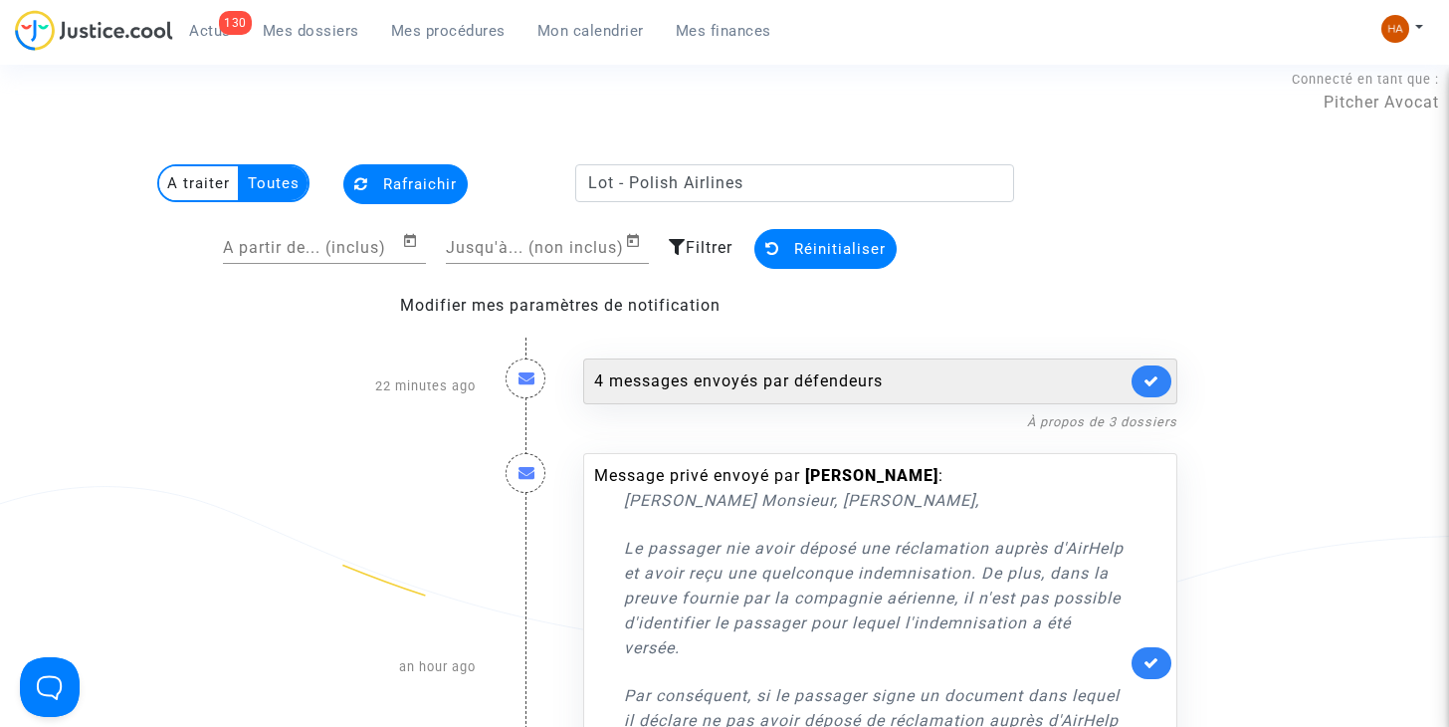
click at [667, 386] on div "4 messages envoyés par défendeurs" at bounding box center [860, 381] width 532 height 24
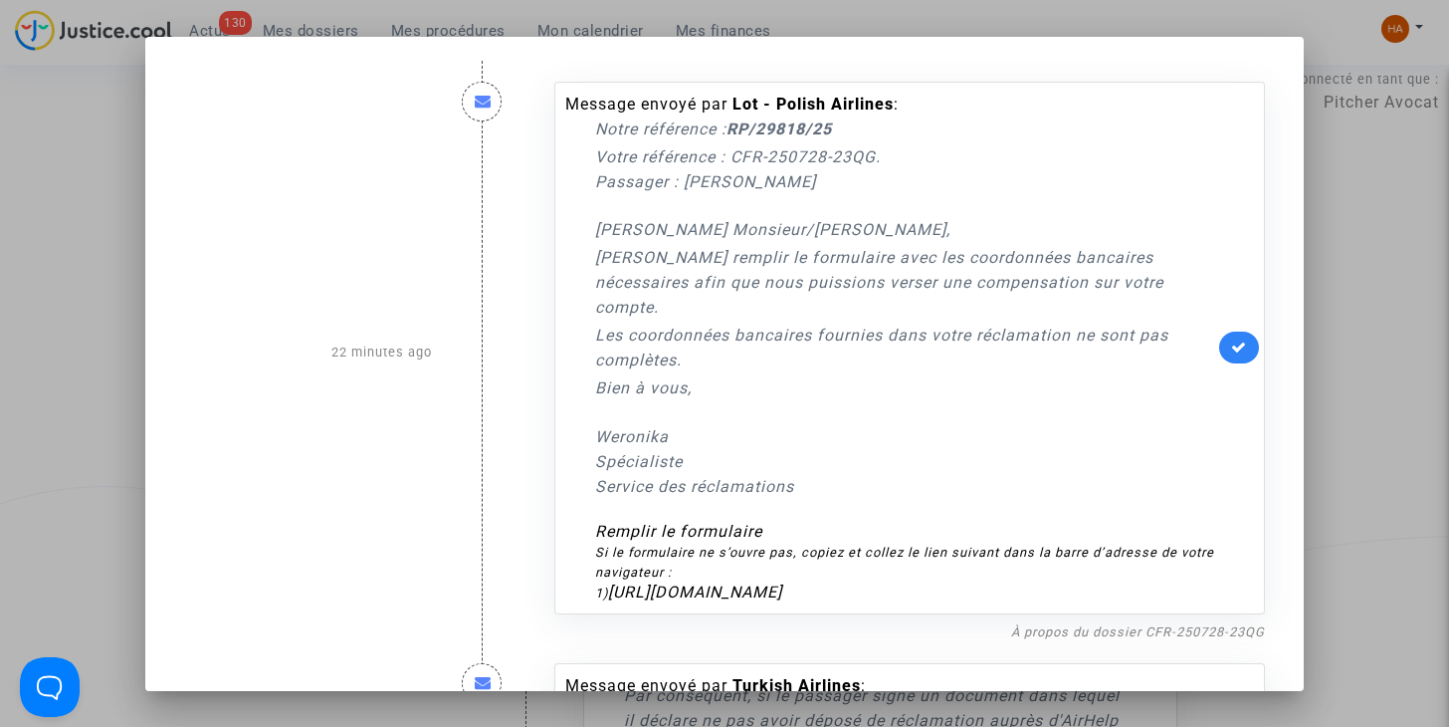
click at [109, 396] on div at bounding box center [724, 363] width 1449 height 727
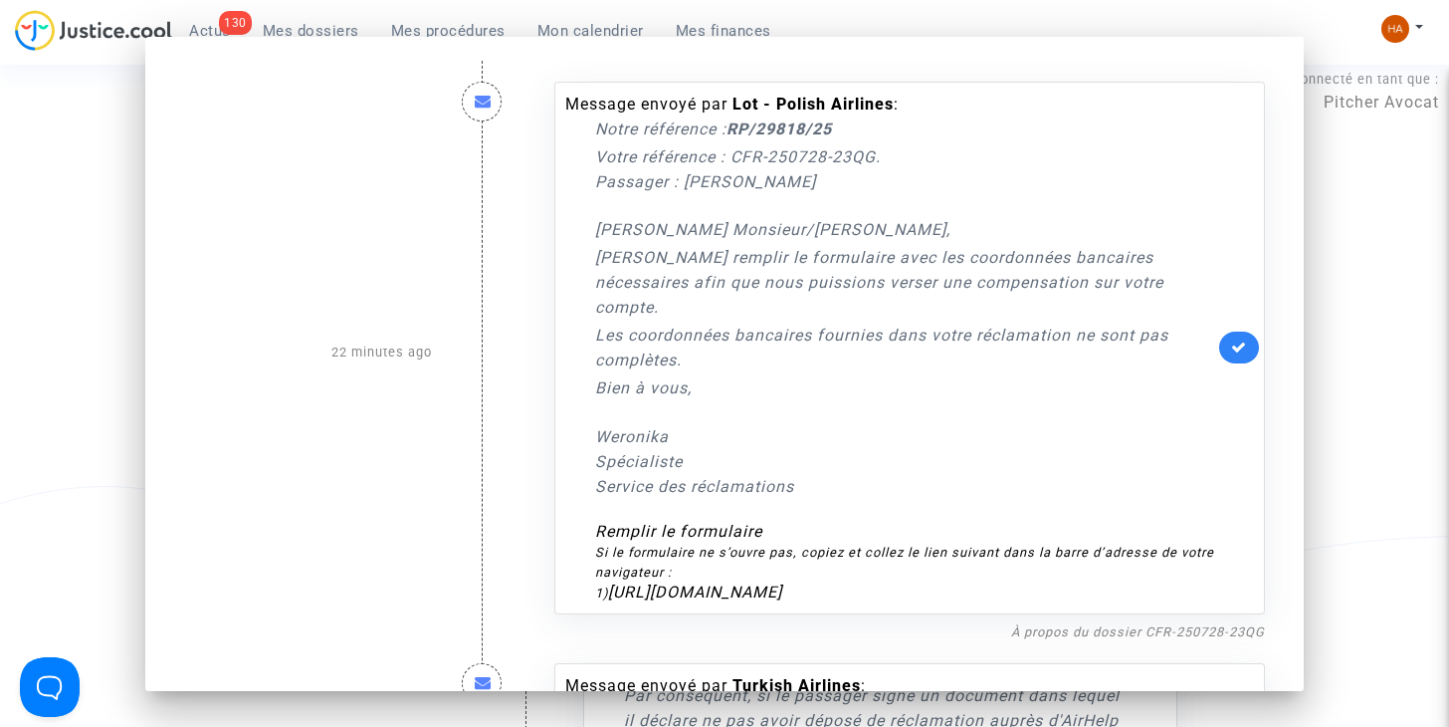
scroll to position [18, 0]
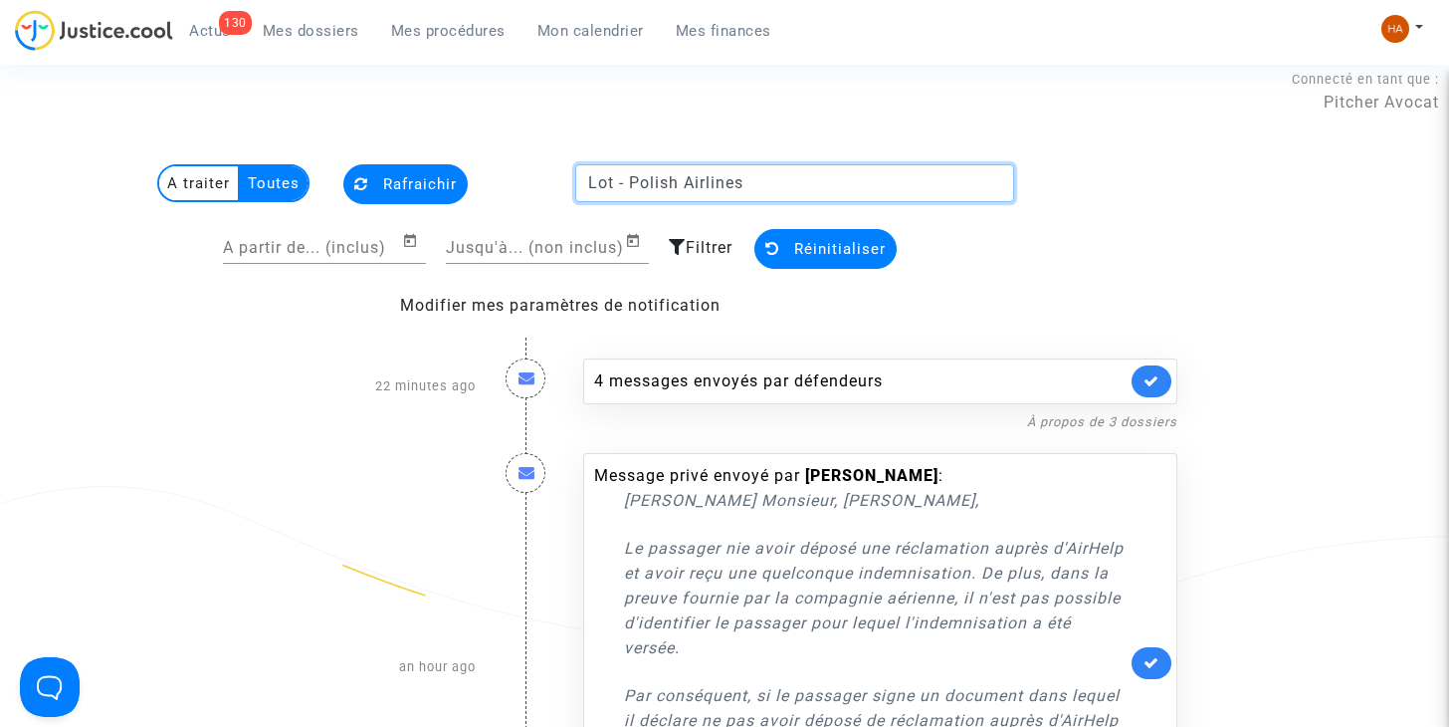
click at [775, 189] on input "Lot - Polish Airlines" at bounding box center [794, 183] width 439 height 38
click at [419, 182] on span "Rafraichir" at bounding box center [420, 184] width 74 height 18
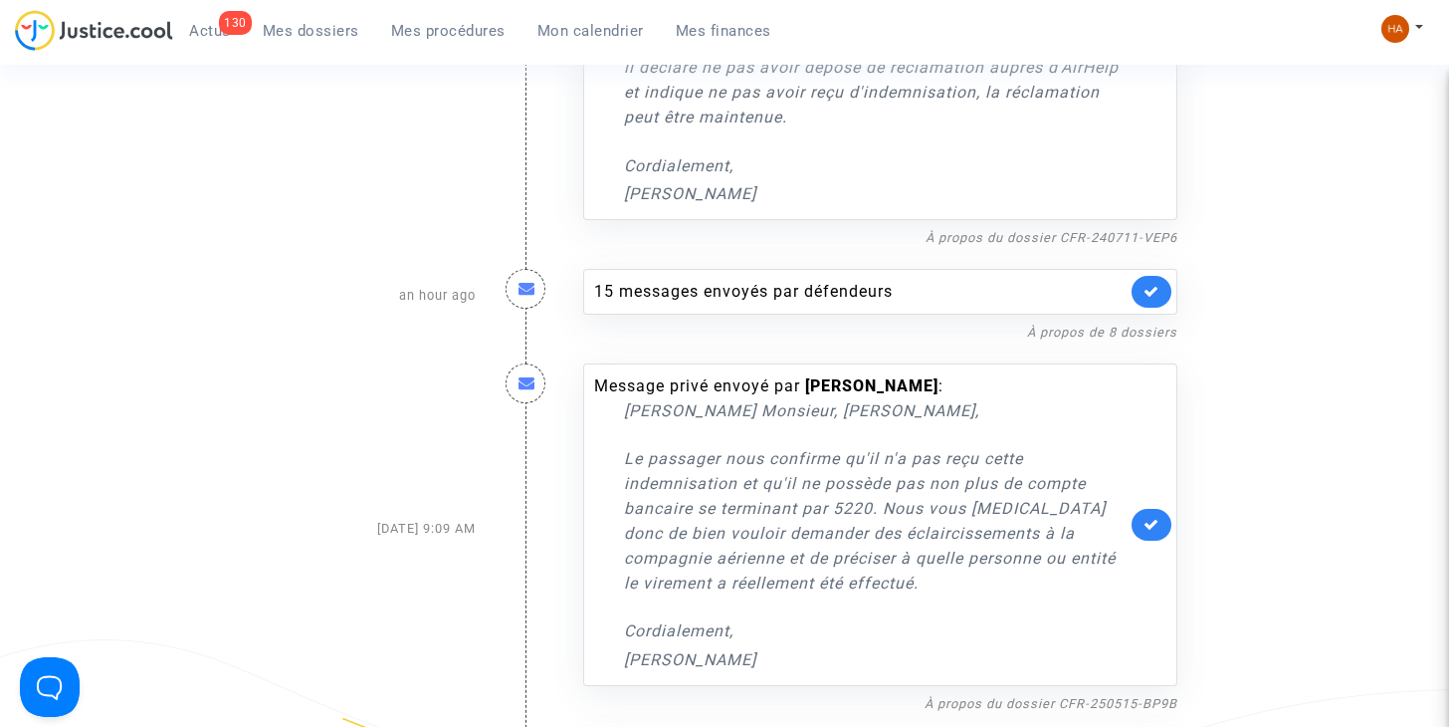
scroll to position [672, 0]
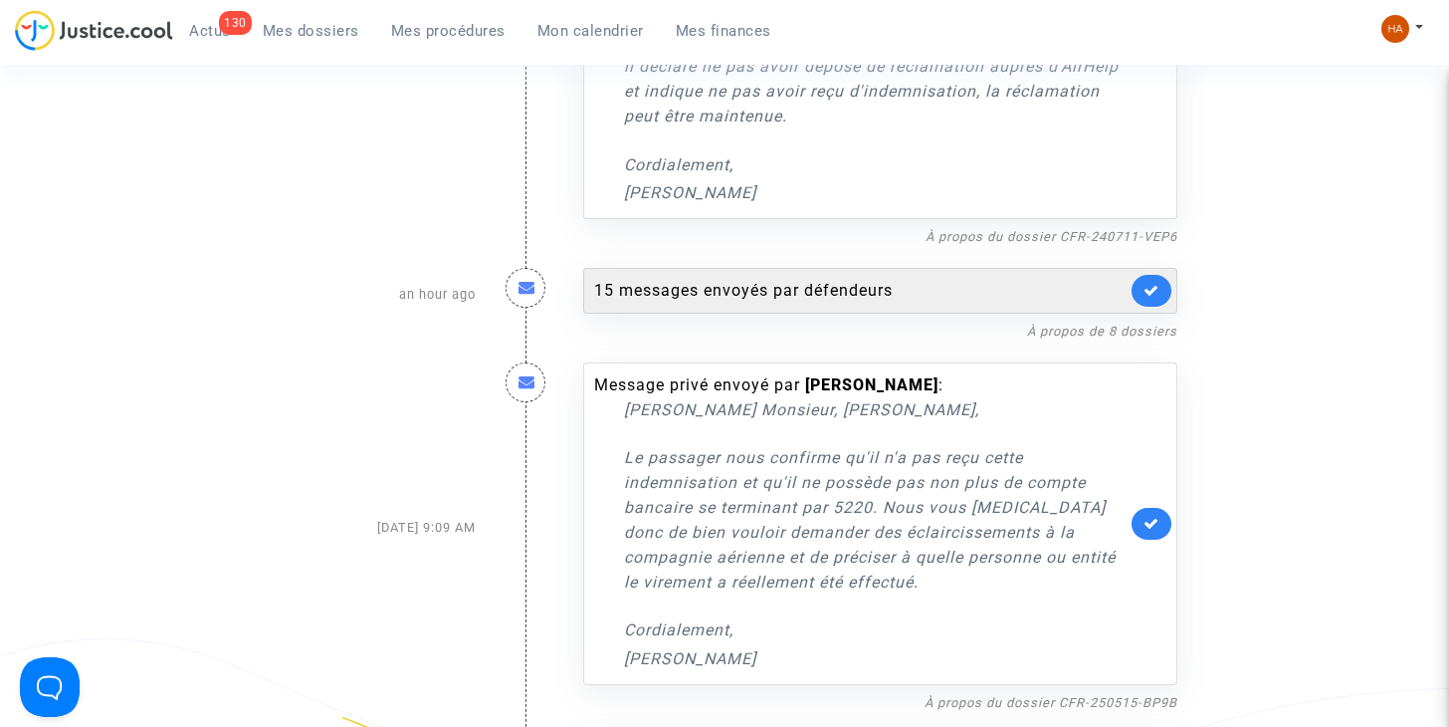
click at [766, 284] on div "15 messages envoyés par défendeurs" at bounding box center [860, 291] width 532 height 24
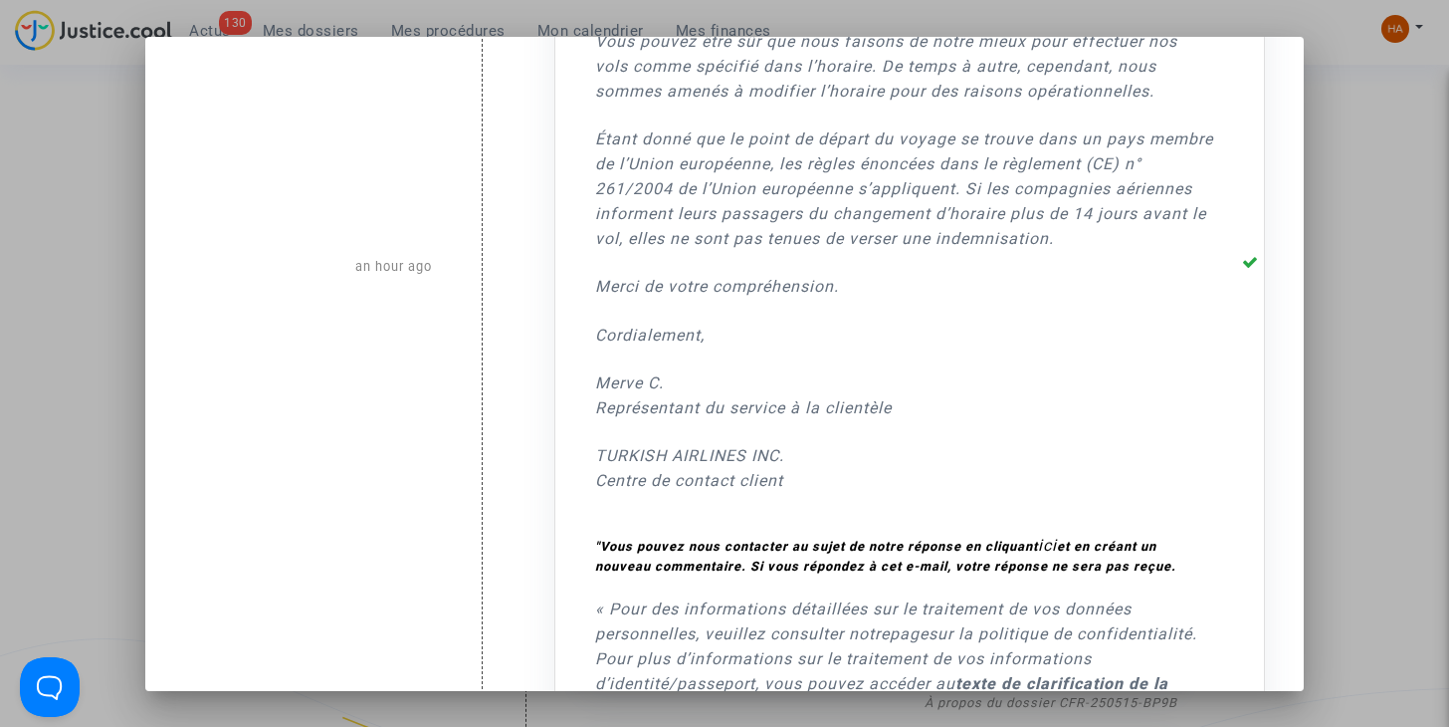
scroll to position [335, 0]
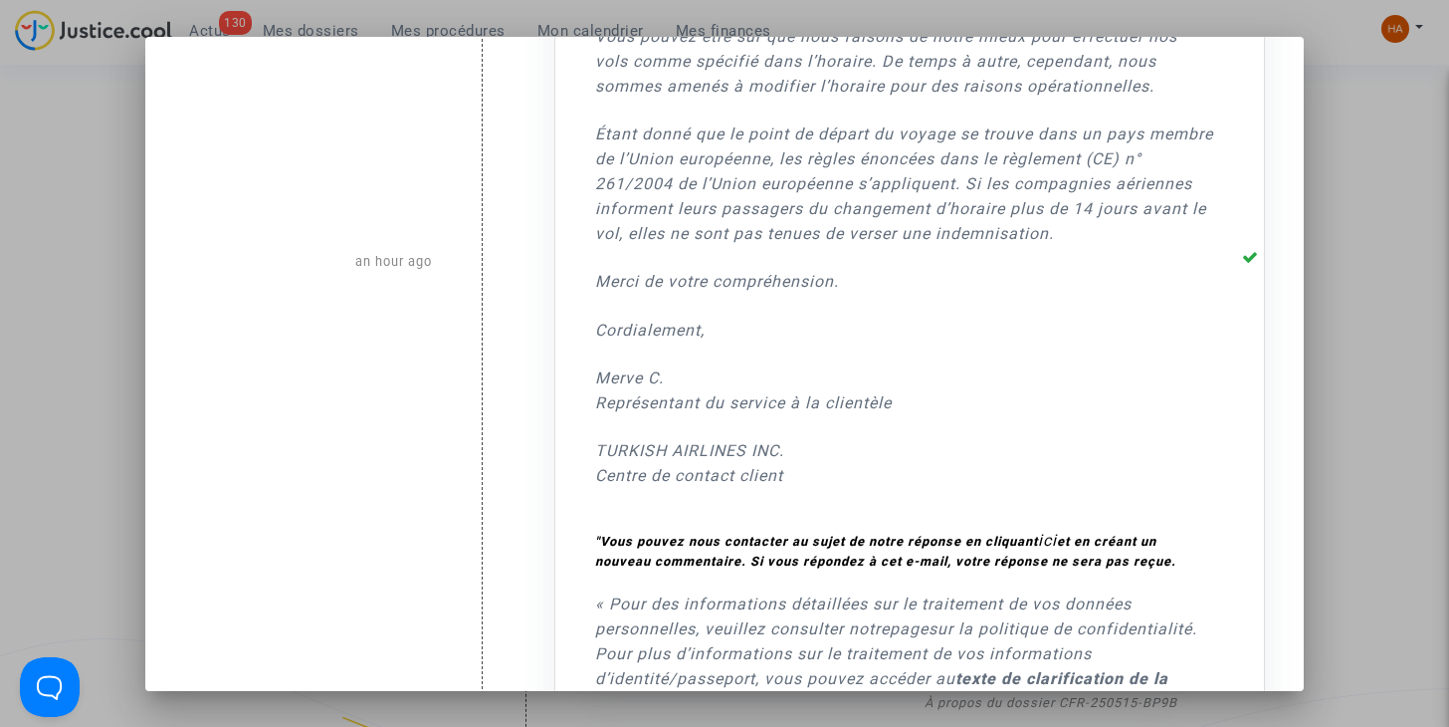
click at [77, 318] on div at bounding box center [724, 363] width 1449 height 727
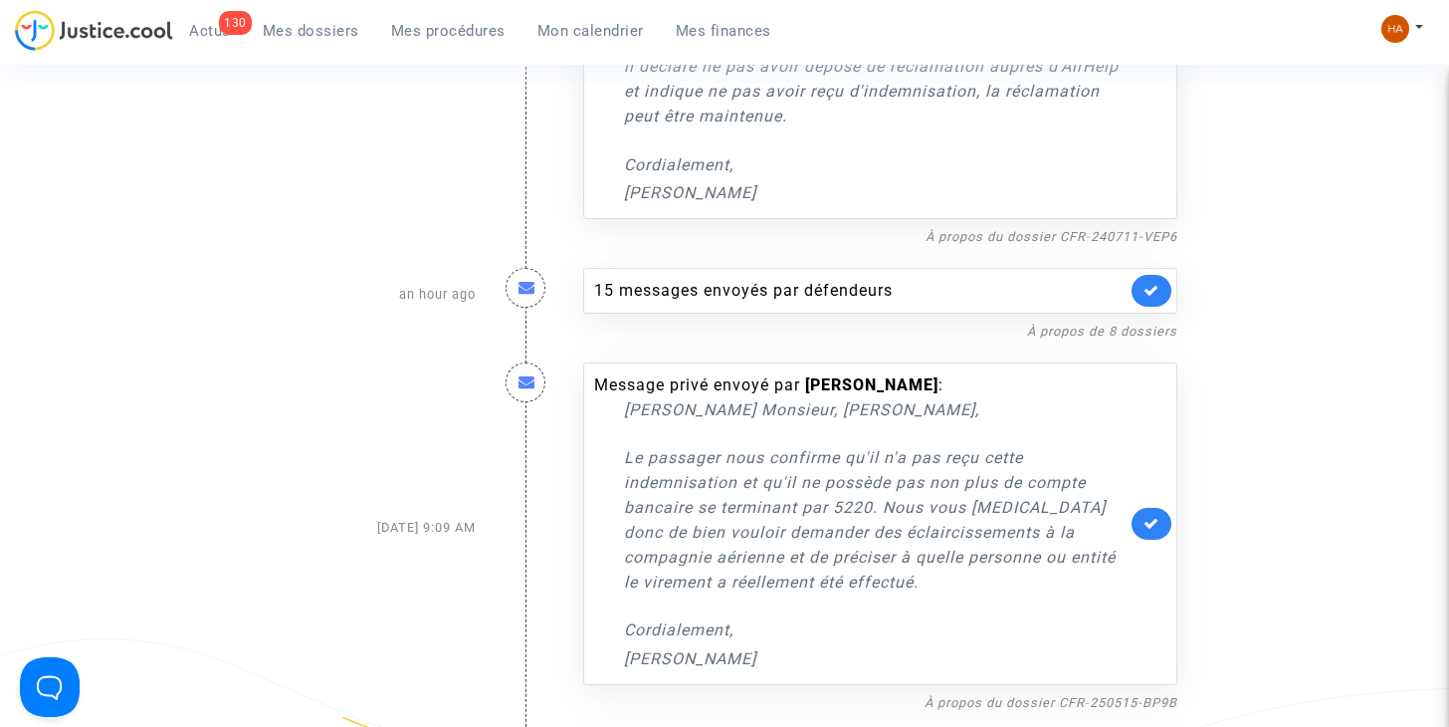
scroll to position [0, 0]
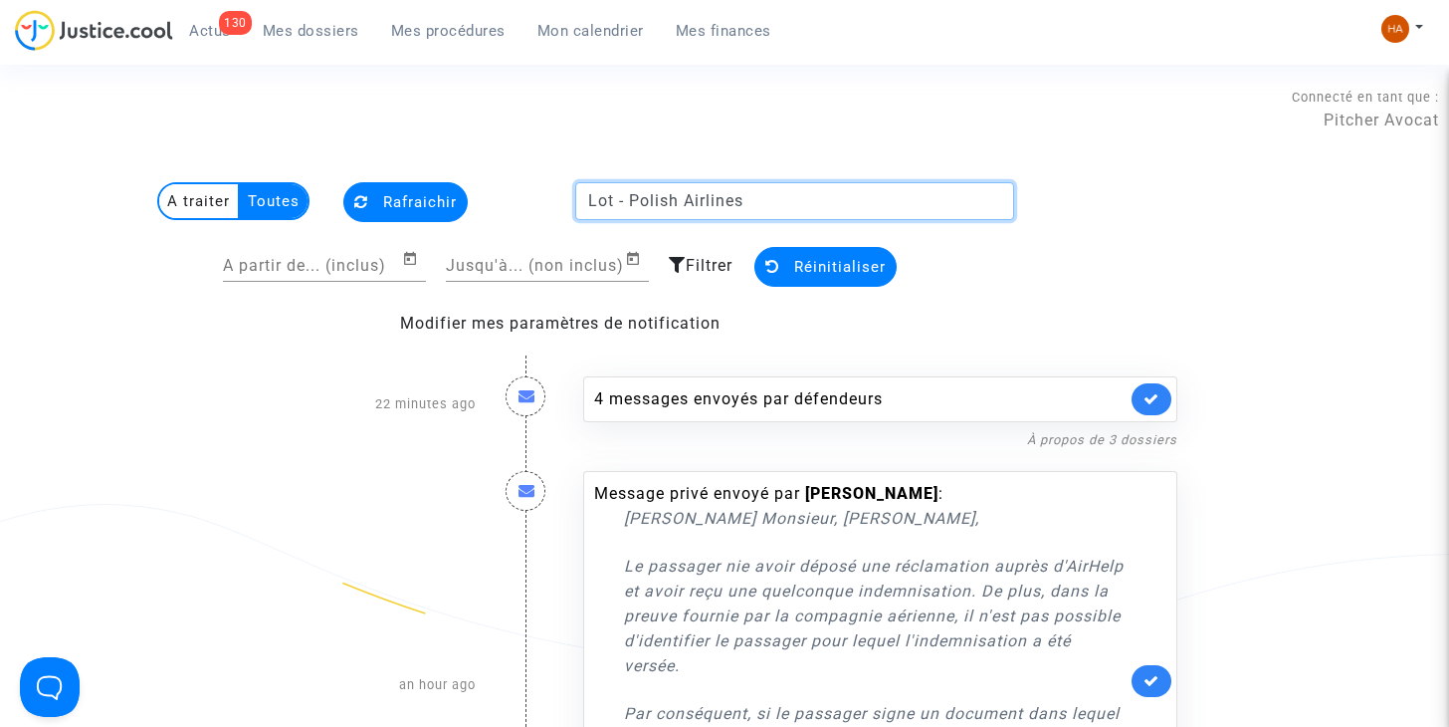
click at [759, 199] on input "Lot - Polish Airlines" at bounding box center [794, 201] width 439 height 38
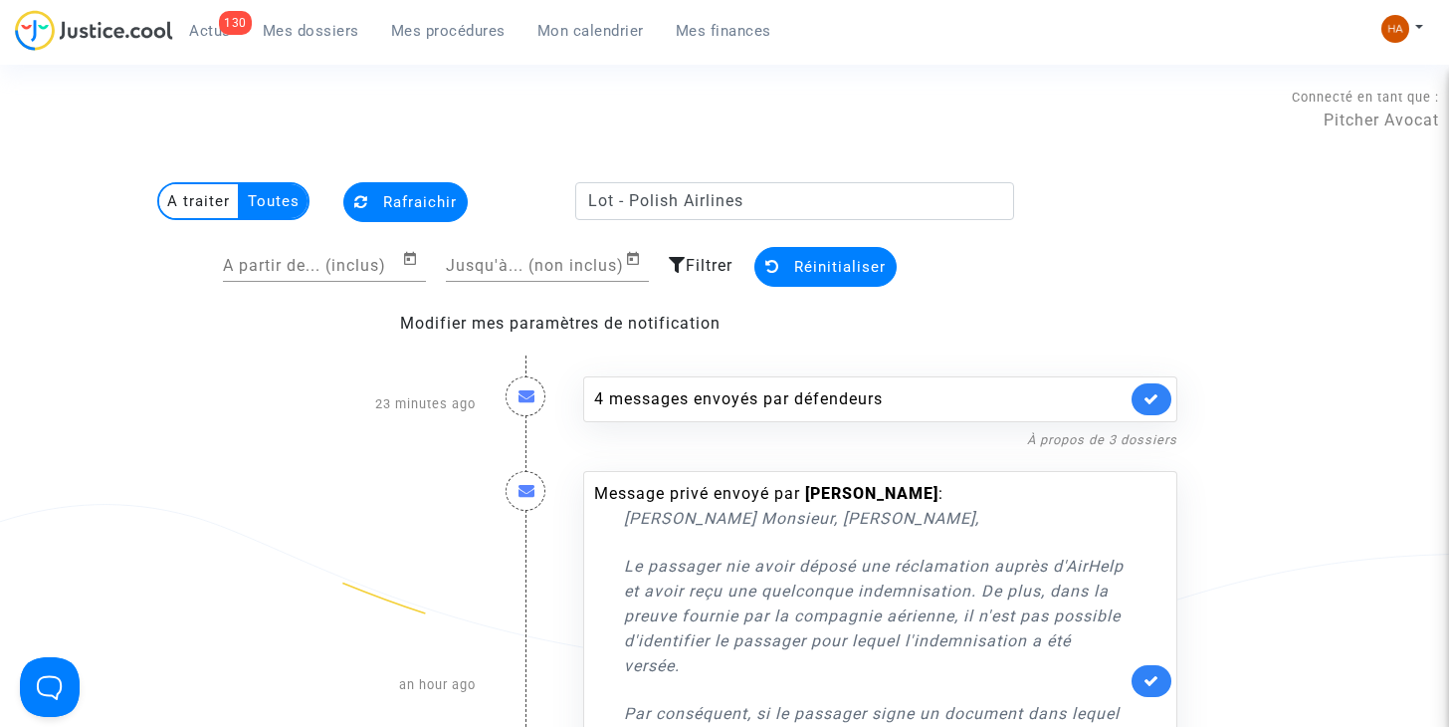
click at [204, 205] on multi-toggle-item "A traiter" at bounding box center [199, 201] width 81 height 34
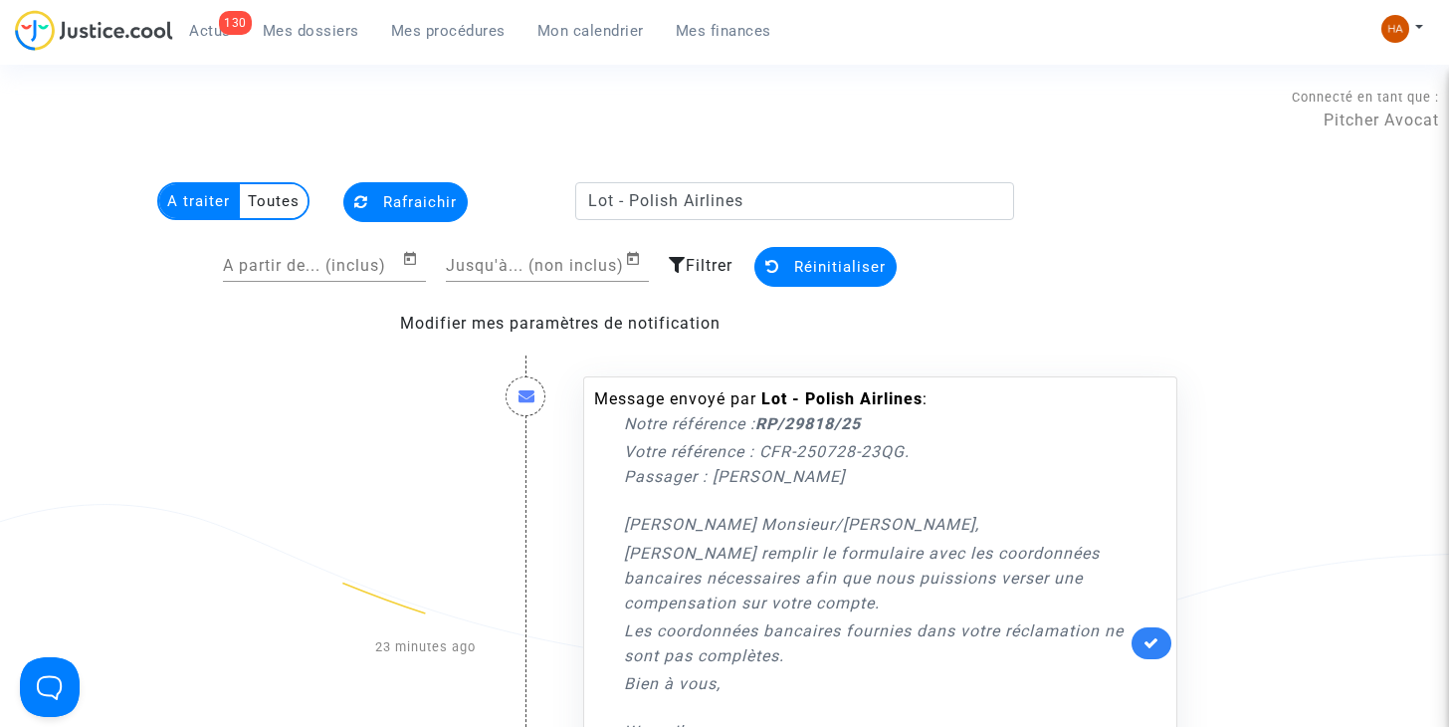
click at [281, 215] on multi-toggle-item "Toutes" at bounding box center [274, 201] width 68 height 34
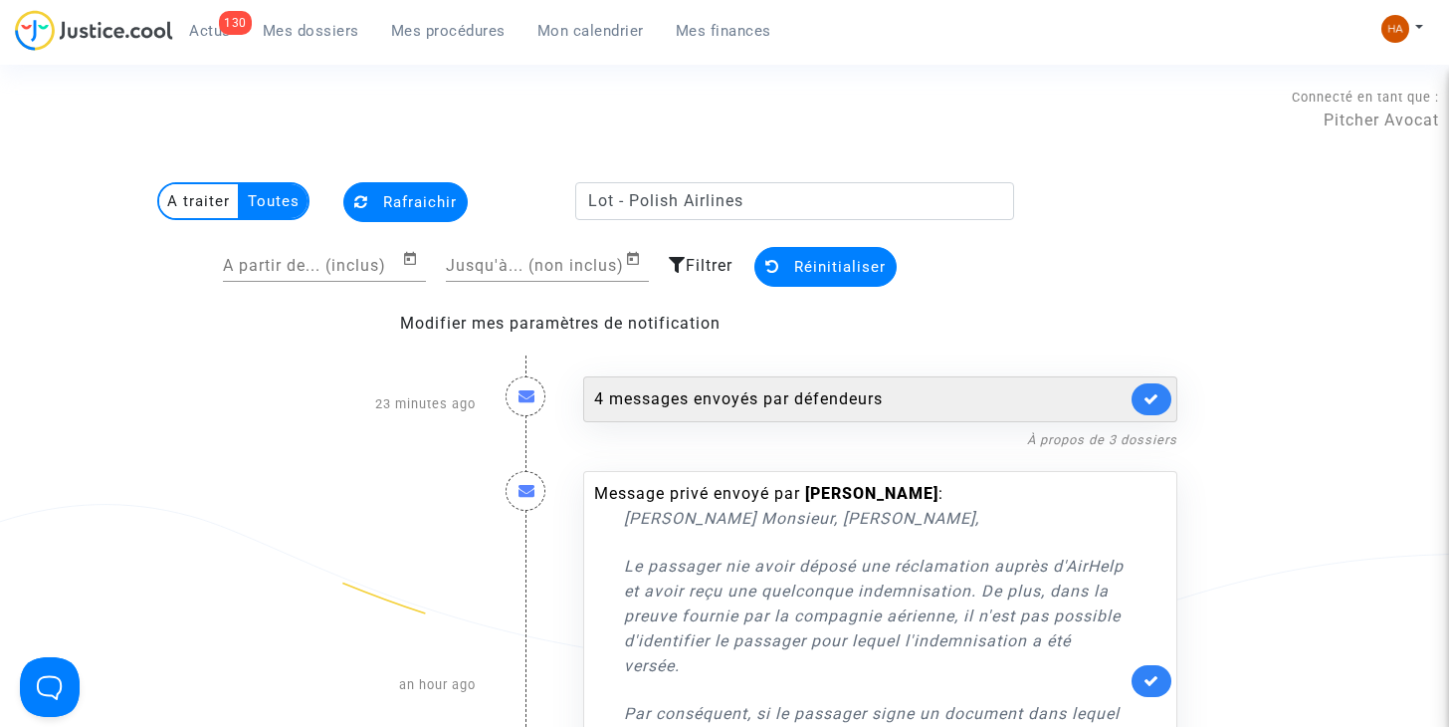
click at [624, 385] on div "4 messages envoyés par défendeurs" at bounding box center [880, 399] width 594 height 46
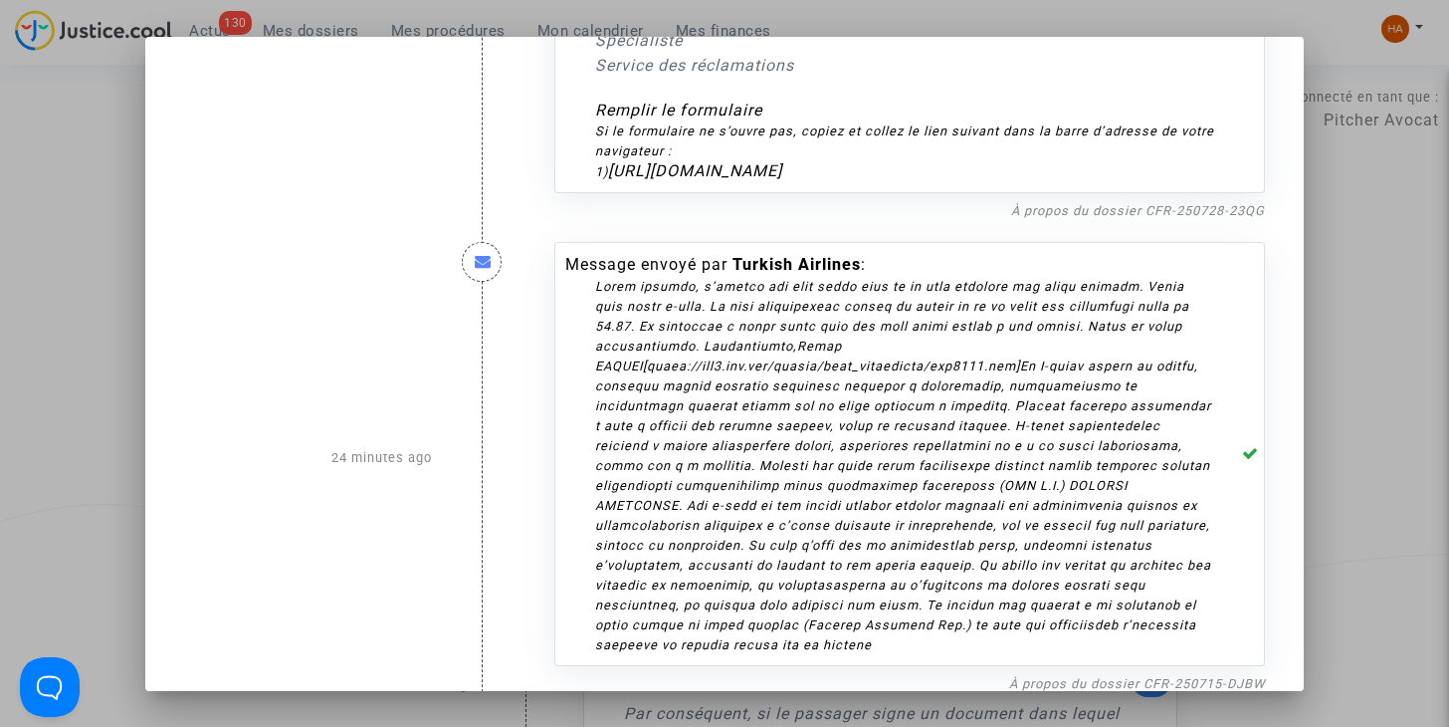
scroll to position [416, 0]
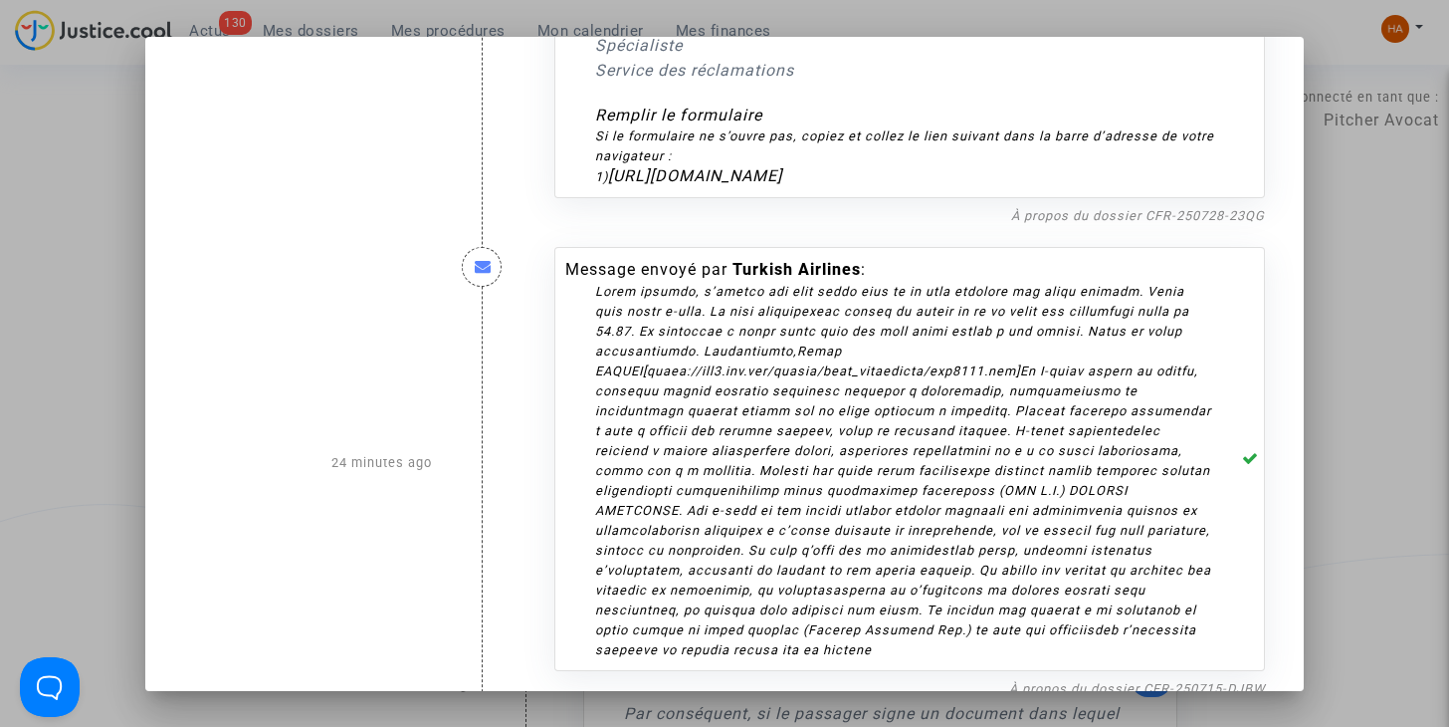
click at [56, 383] on div at bounding box center [724, 363] width 1449 height 727
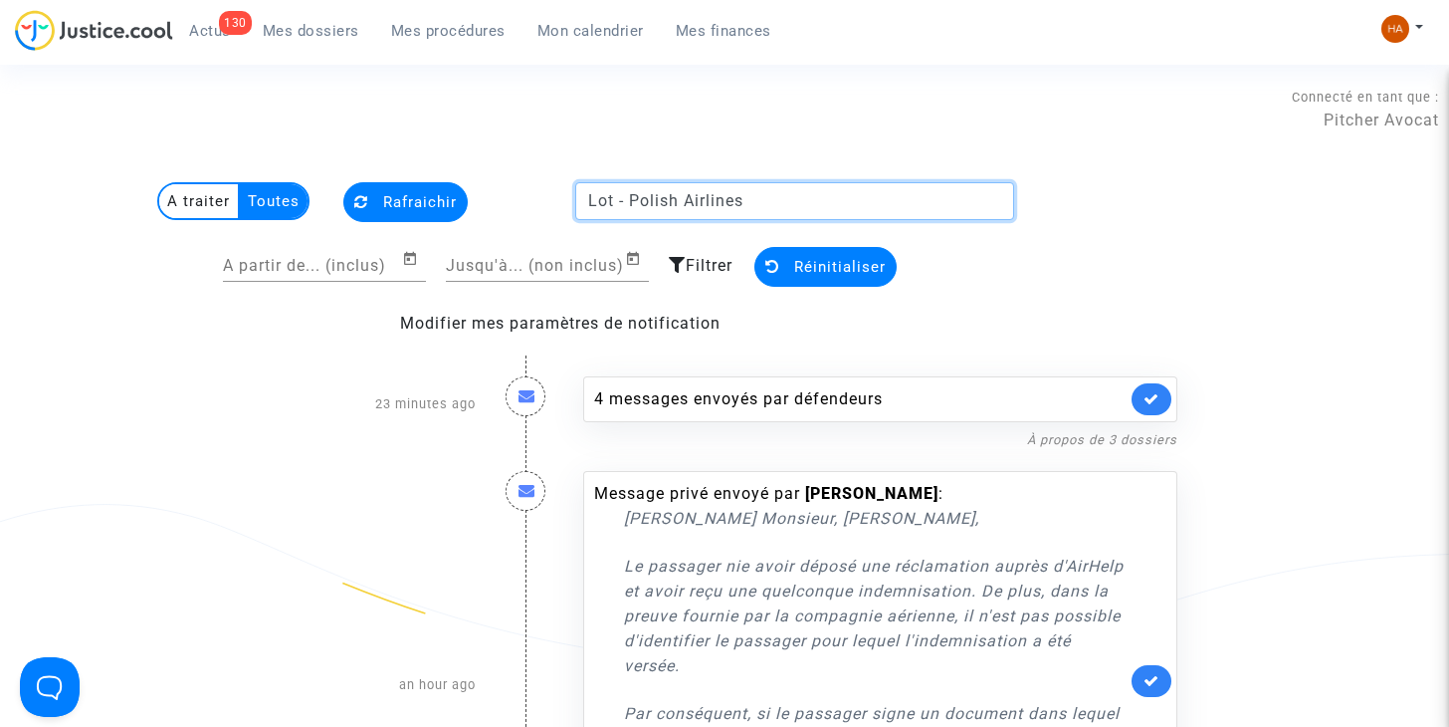
click at [765, 192] on input "Lot - Polish Airlines" at bounding box center [794, 201] width 439 height 38
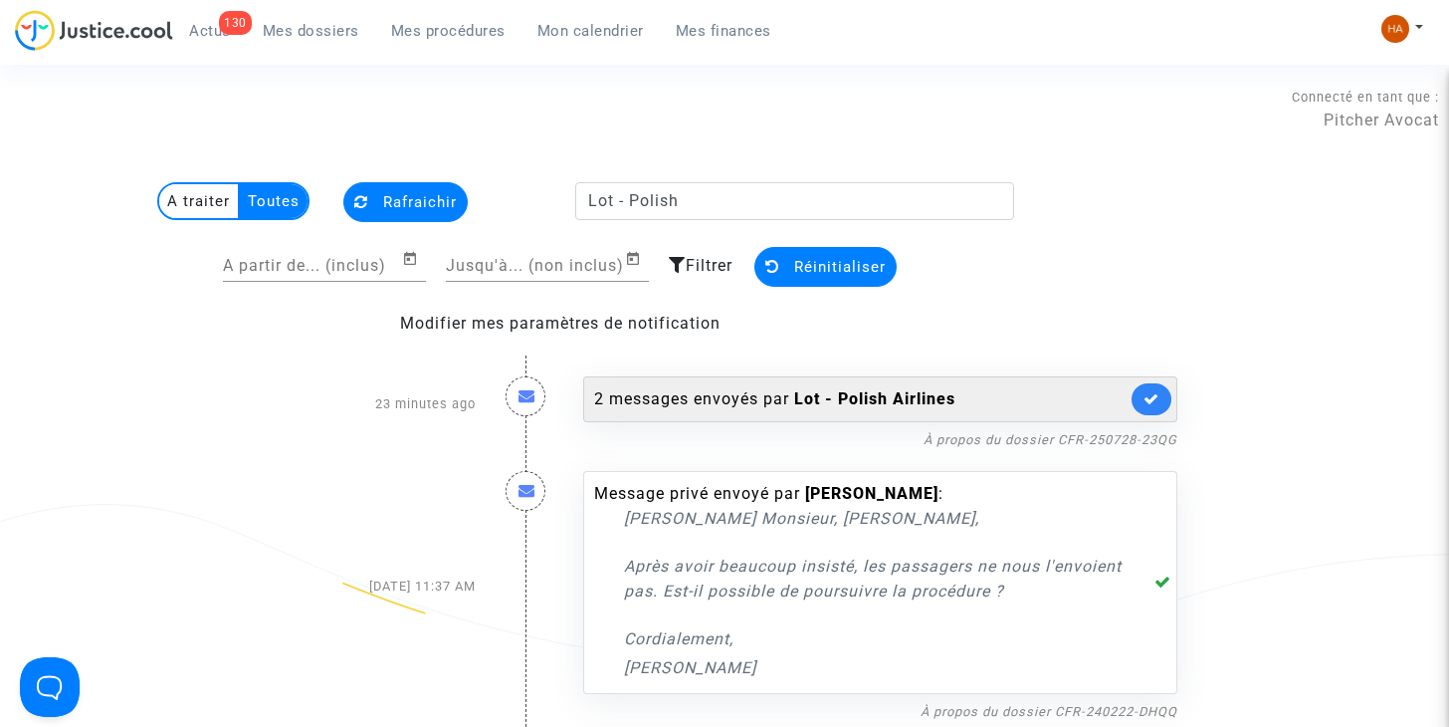
click at [687, 410] on div "2 messages envoyés par Lot - Polish Airlines" at bounding box center [860, 399] width 532 height 24
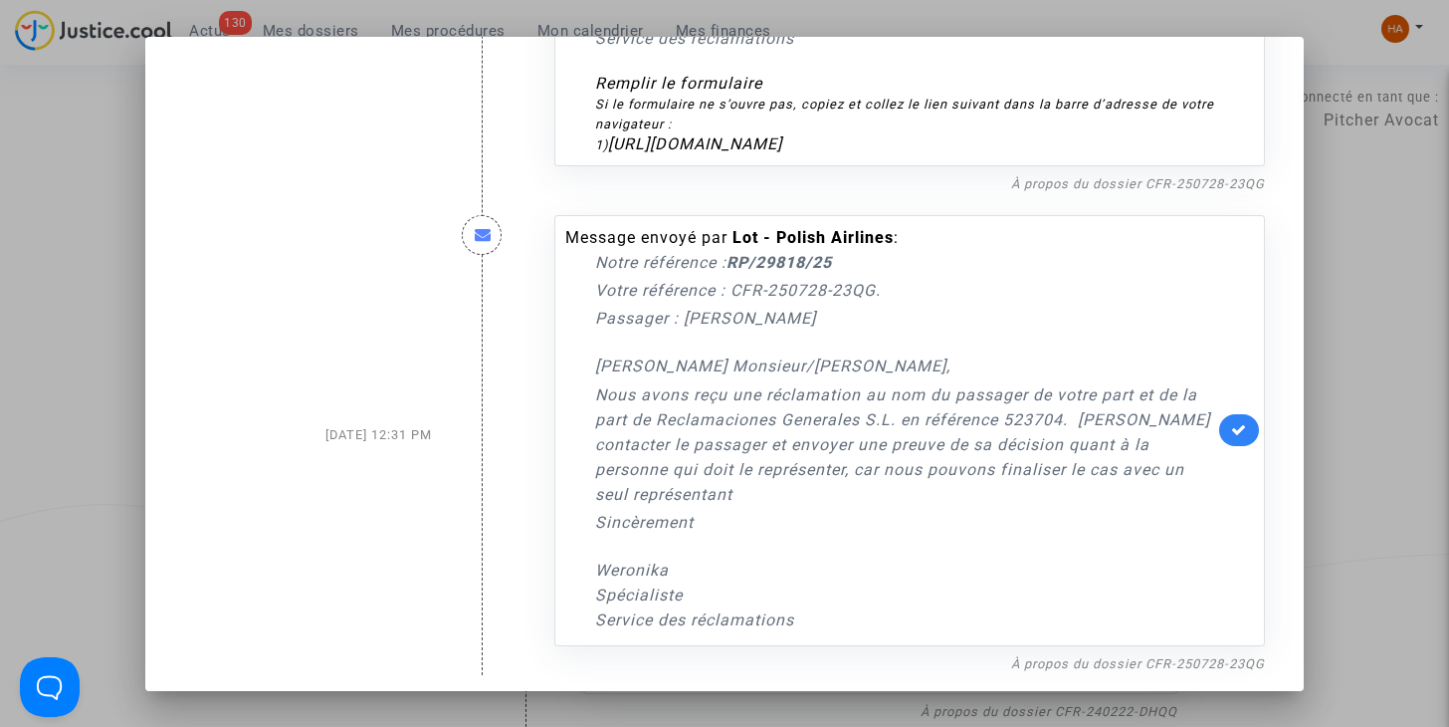
scroll to position [449, 0]
click at [104, 357] on div at bounding box center [724, 363] width 1449 height 727
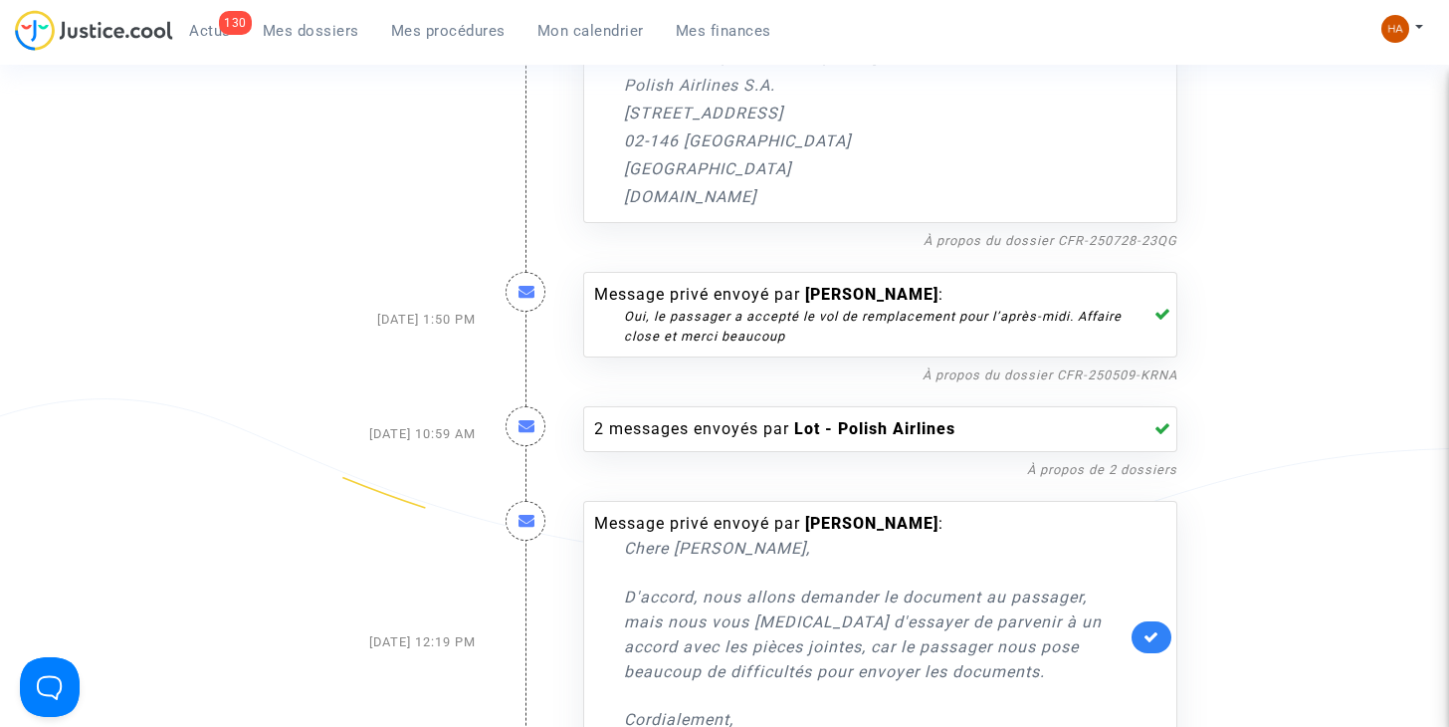
scroll to position [913, 0]
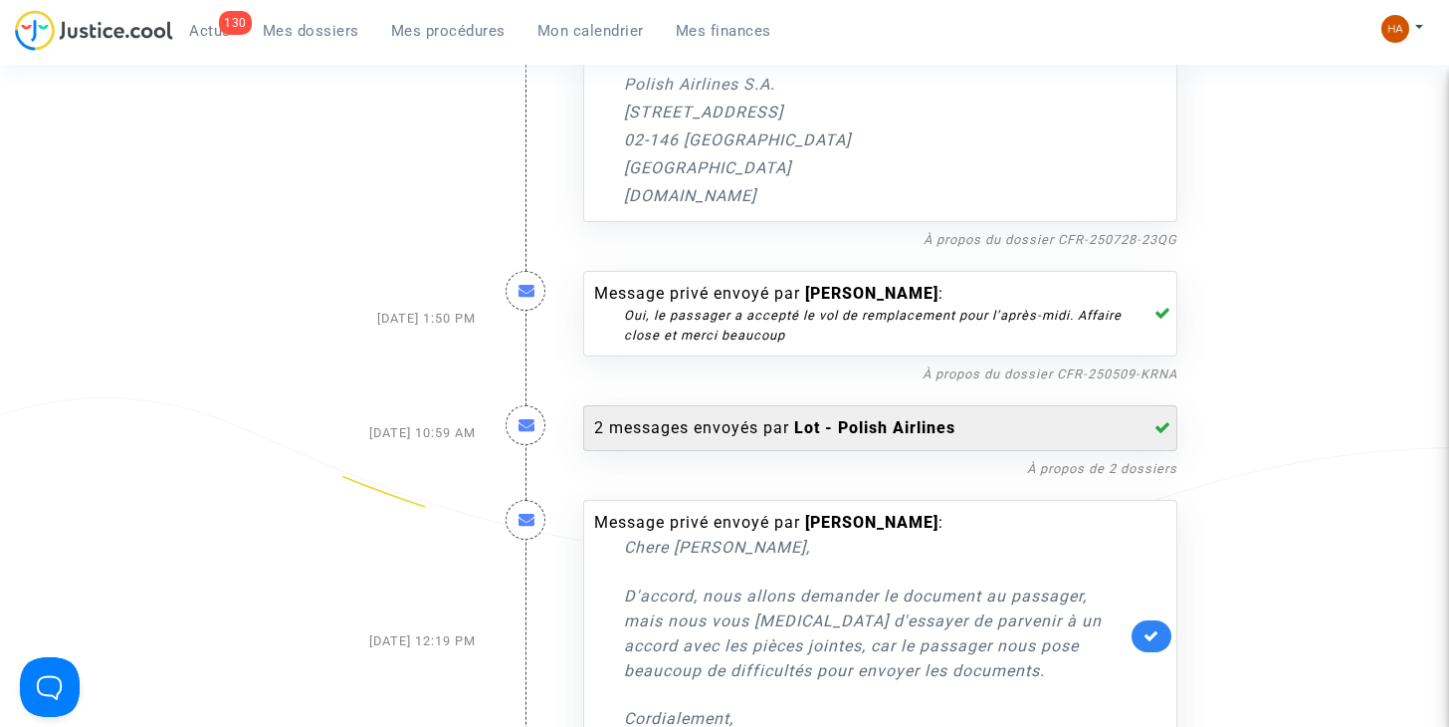
click at [722, 429] on div "2 messages envoyés par Lot - Polish Airlines" at bounding box center [860, 428] width 532 height 24
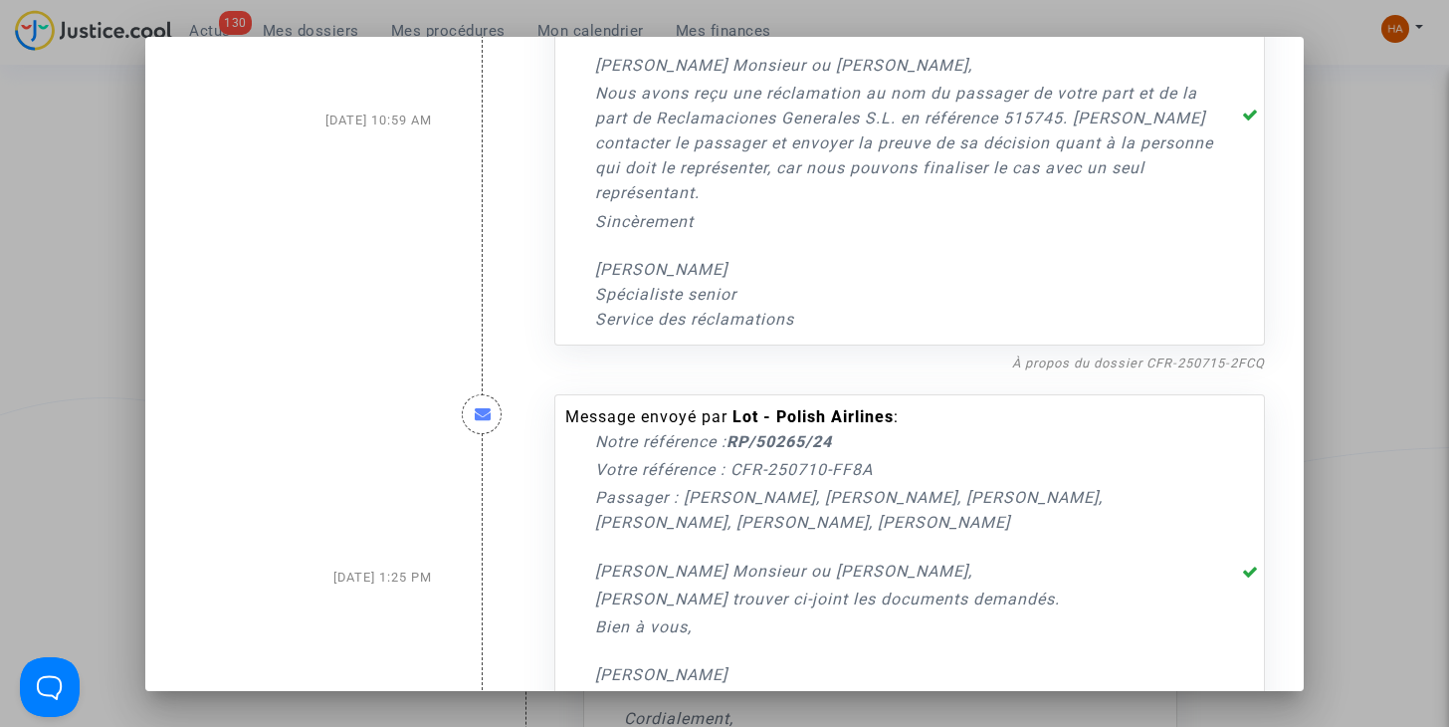
scroll to position [189, 0]
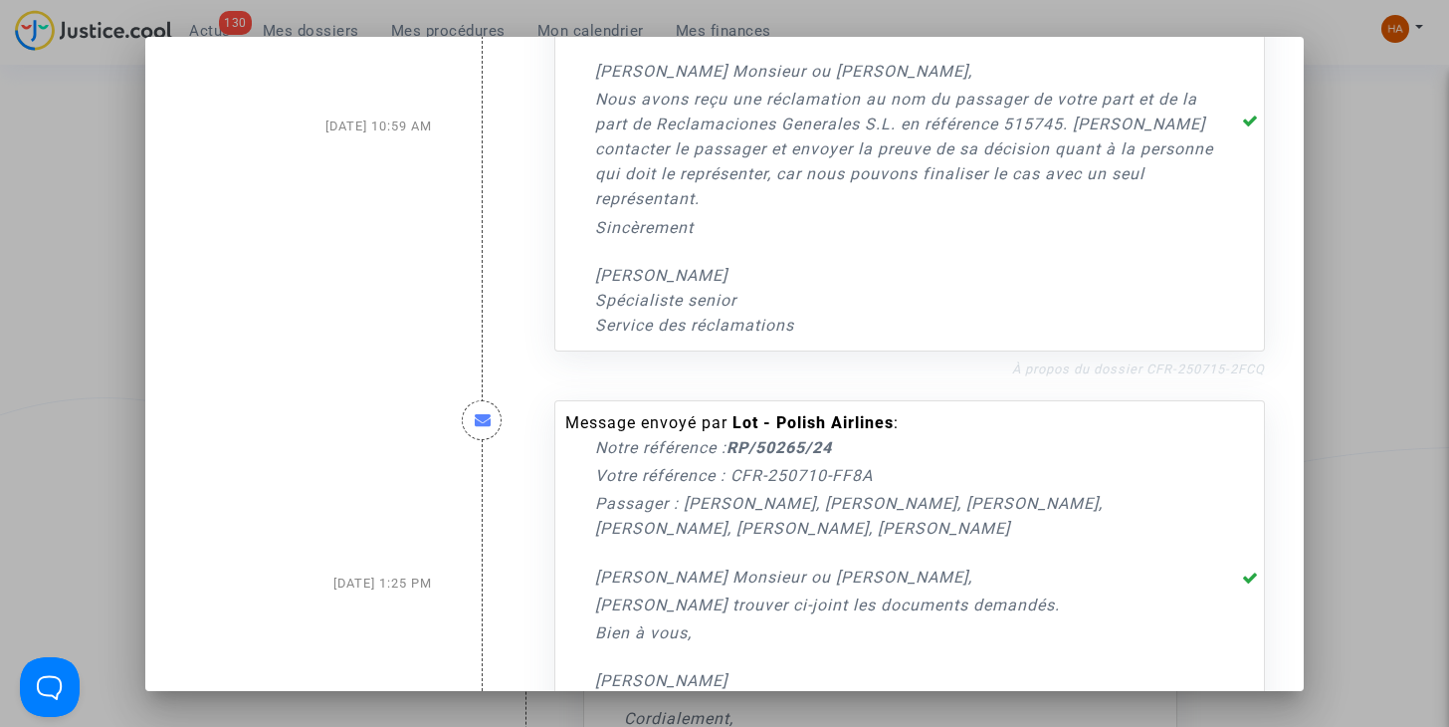
click at [1053, 365] on link "À propos du dossier CFR-250715-2FCQ" at bounding box center [1138, 368] width 253 height 15
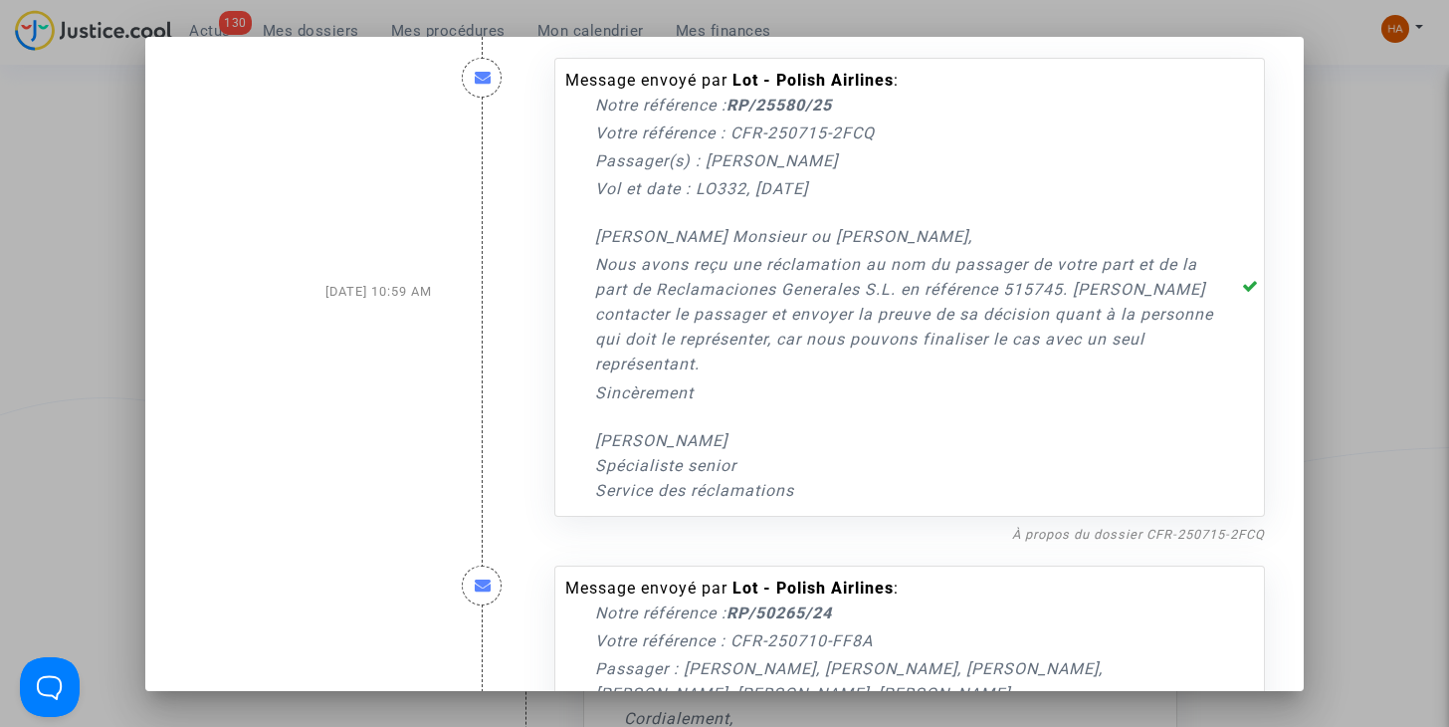
scroll to position [0, 0]
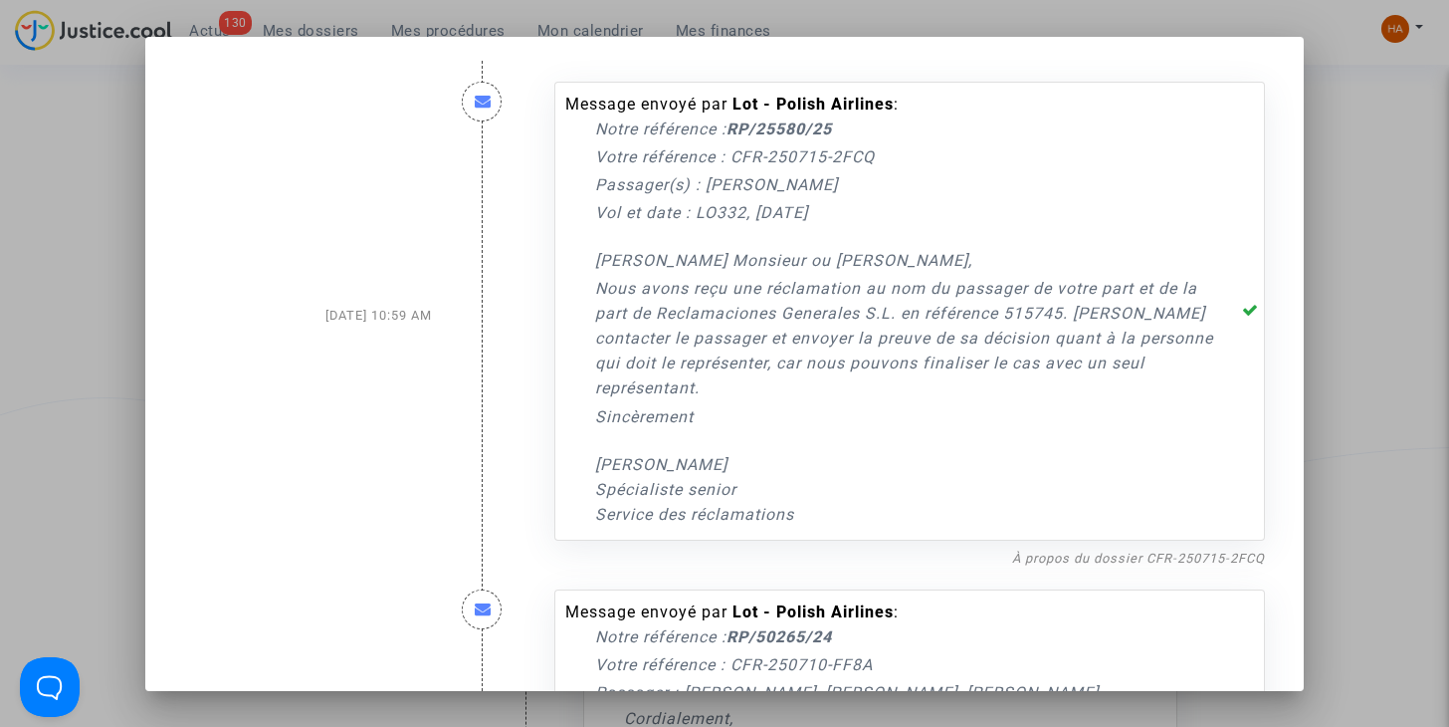
click at [1384, 266] on div at bounding box center [724, 363] width 1449 height 727
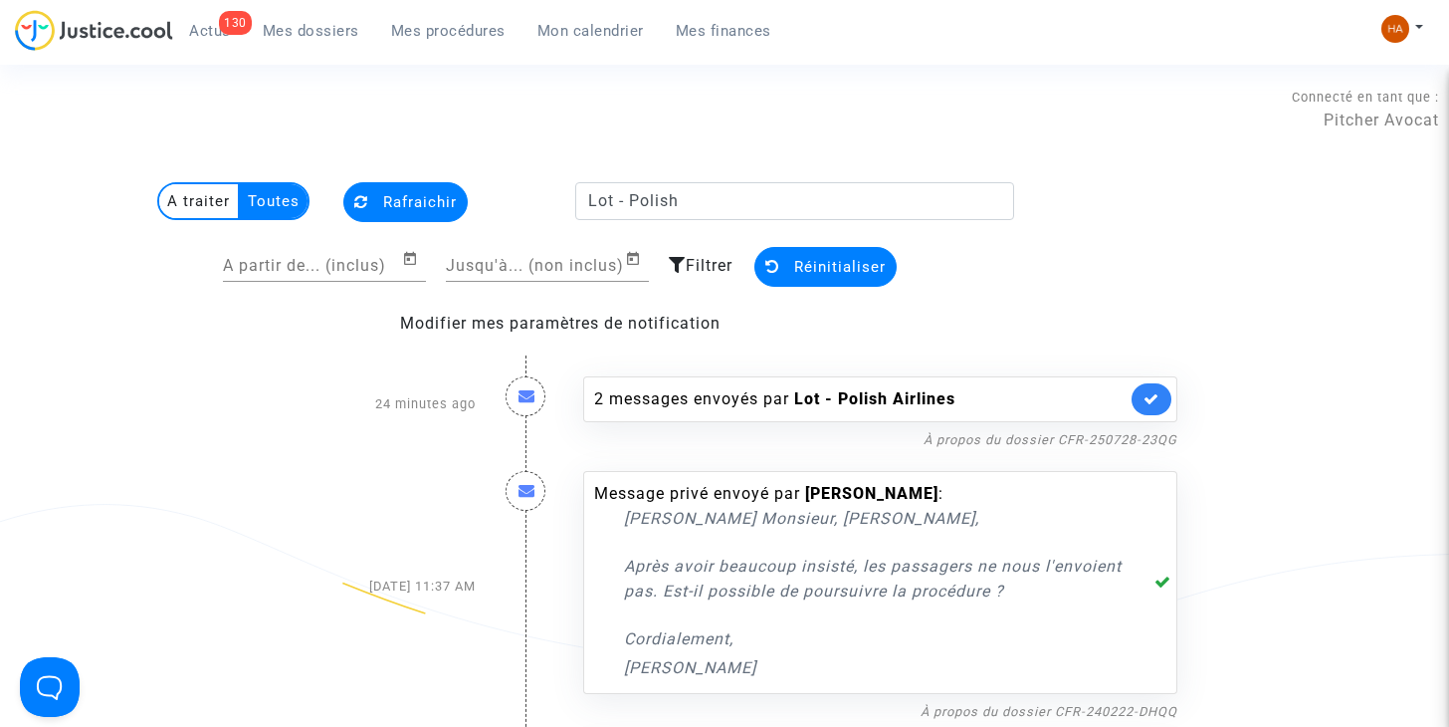
scroll to position [102, 0]
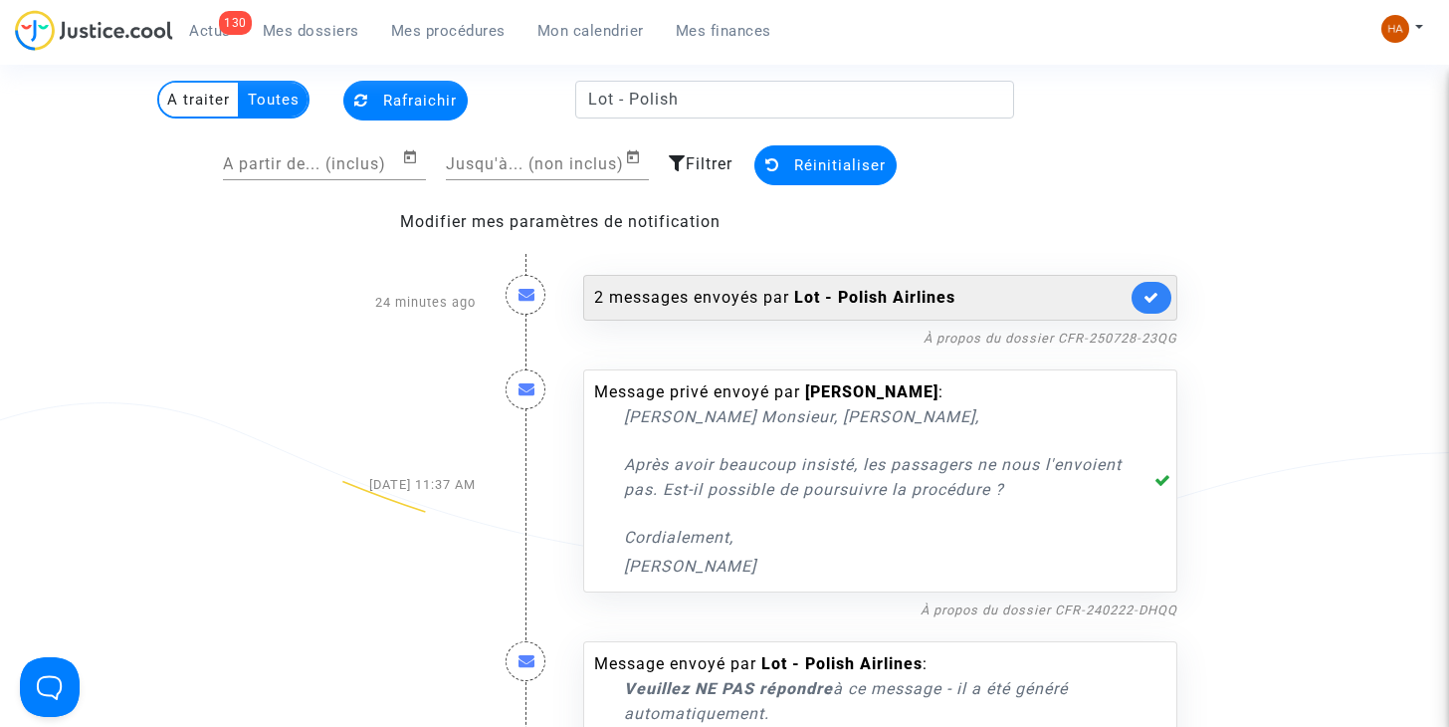
click at [880, 304] on b "Lot - Polish Airlines" at bounding box center [874, 297] width 161 height 19
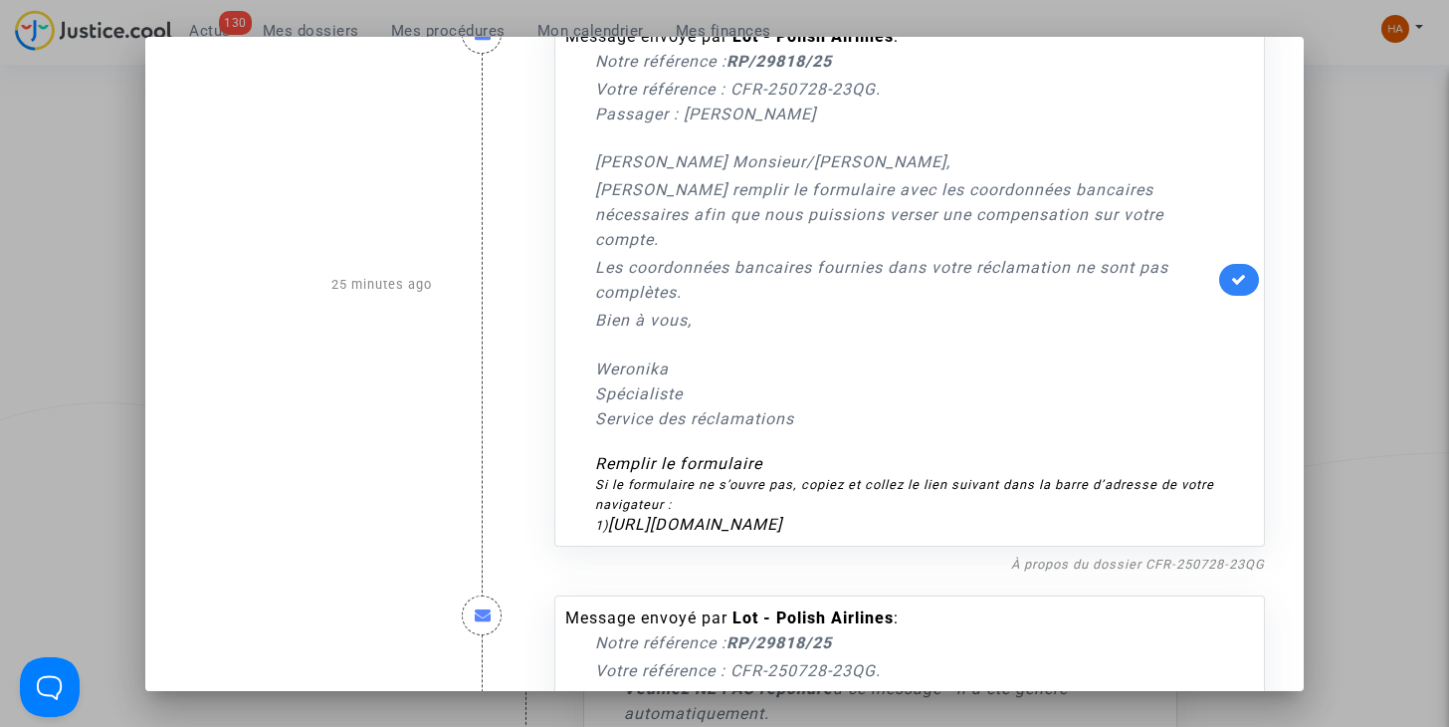
scroll to position [452, 0]
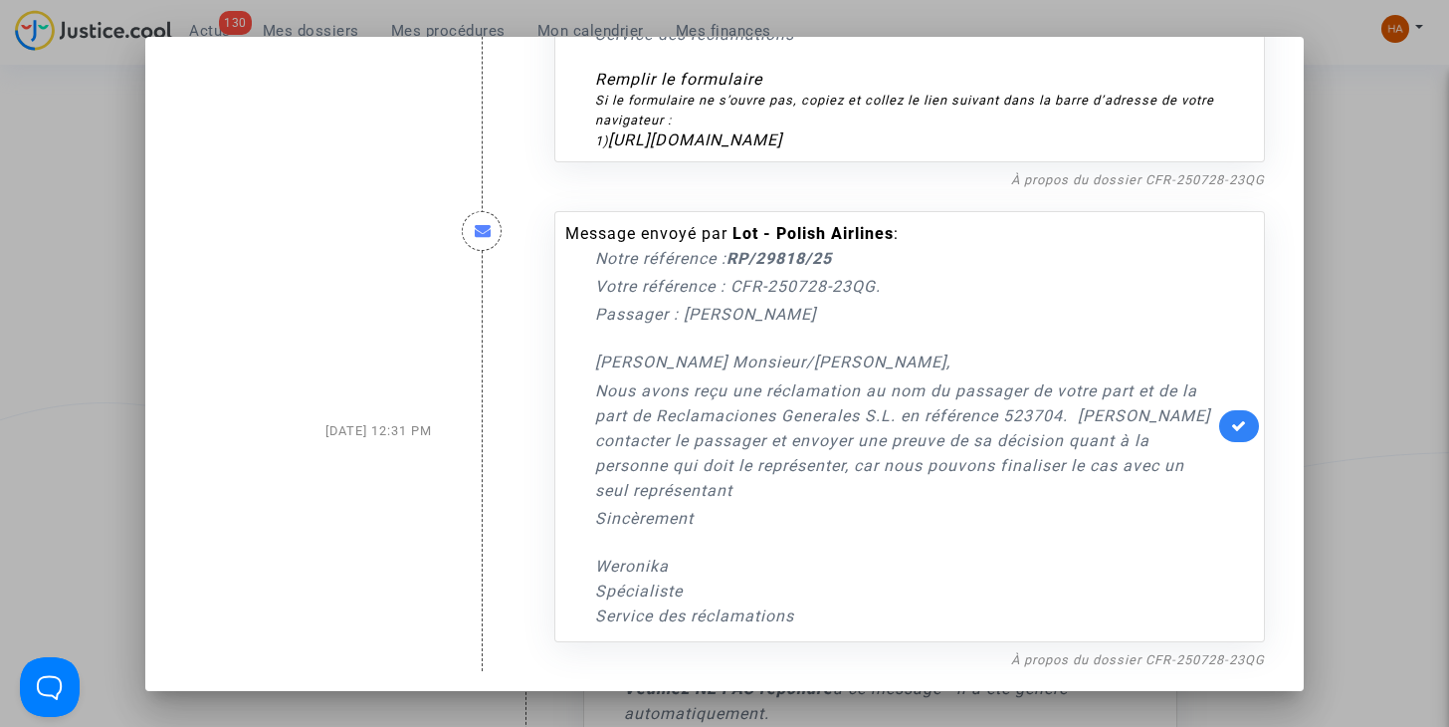
click at [1361, 477] on div at bounding box center [724, 363] width 1449 height 727
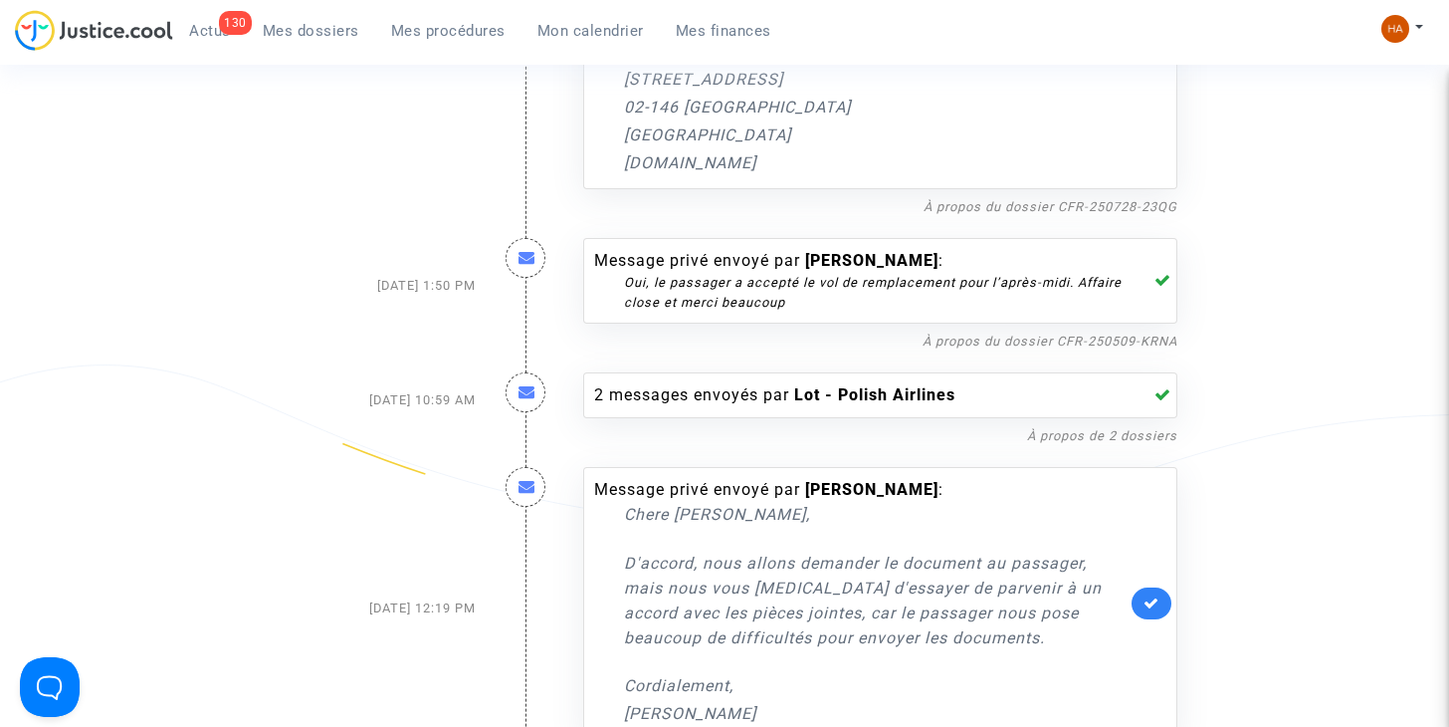
scroll to position [946, 0]
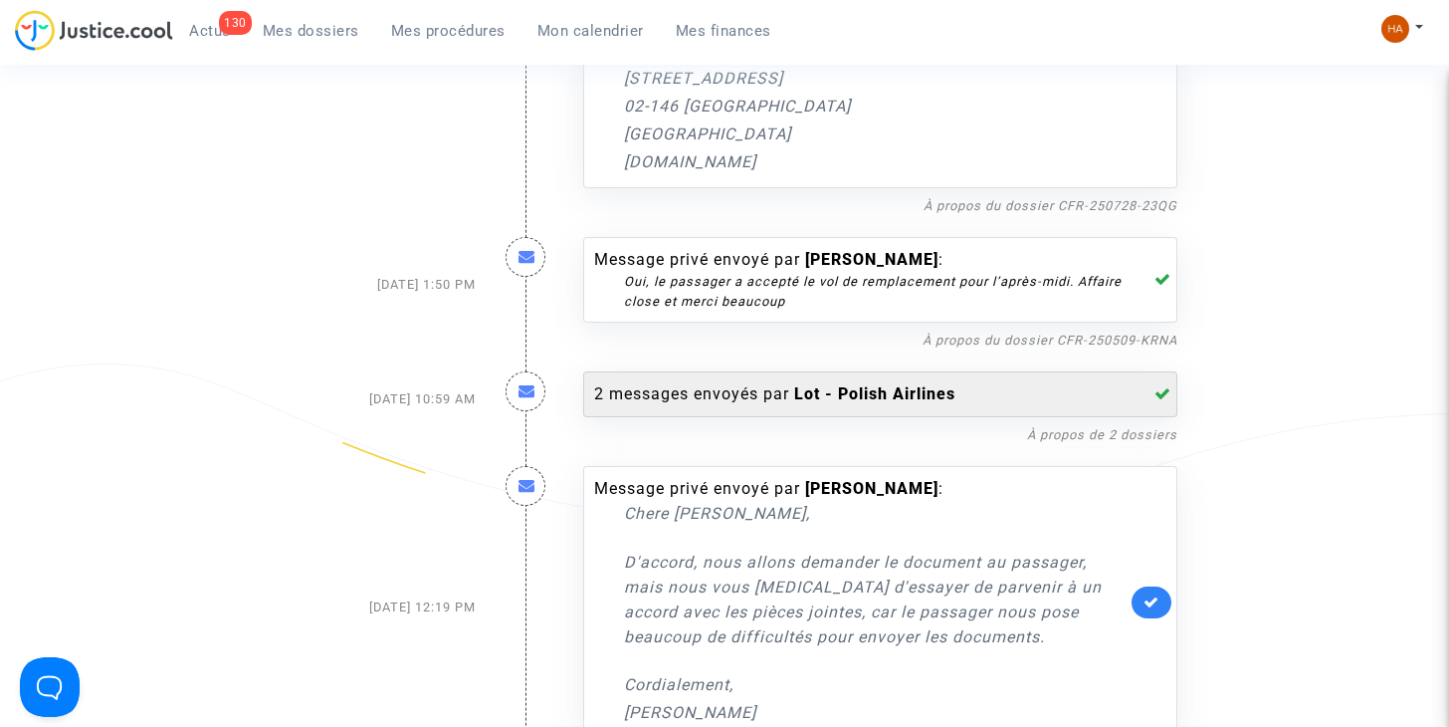
click at [1008, 398] on div "2 messages envoyés par Lot - Polish Airlines" at bounding box center [860, 394] width 532 height 24
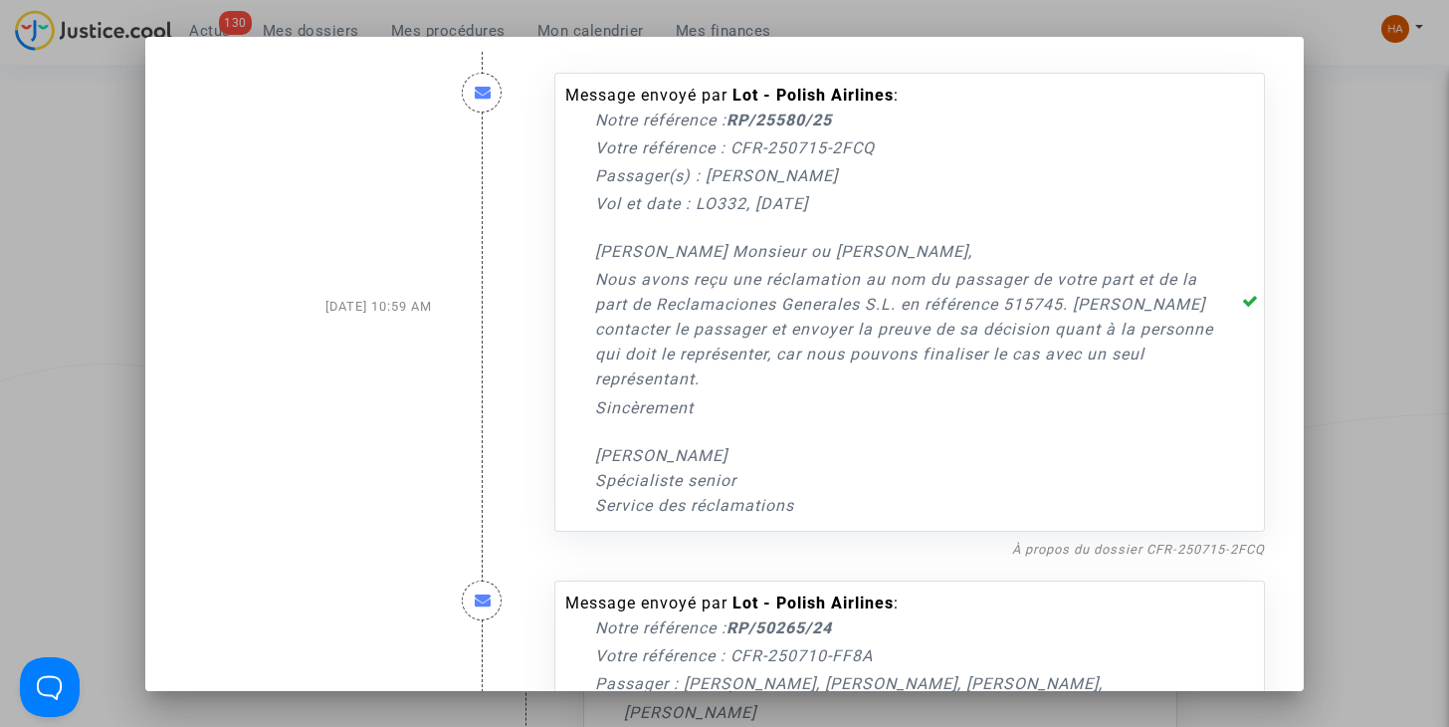
scroll to position [0, 0]
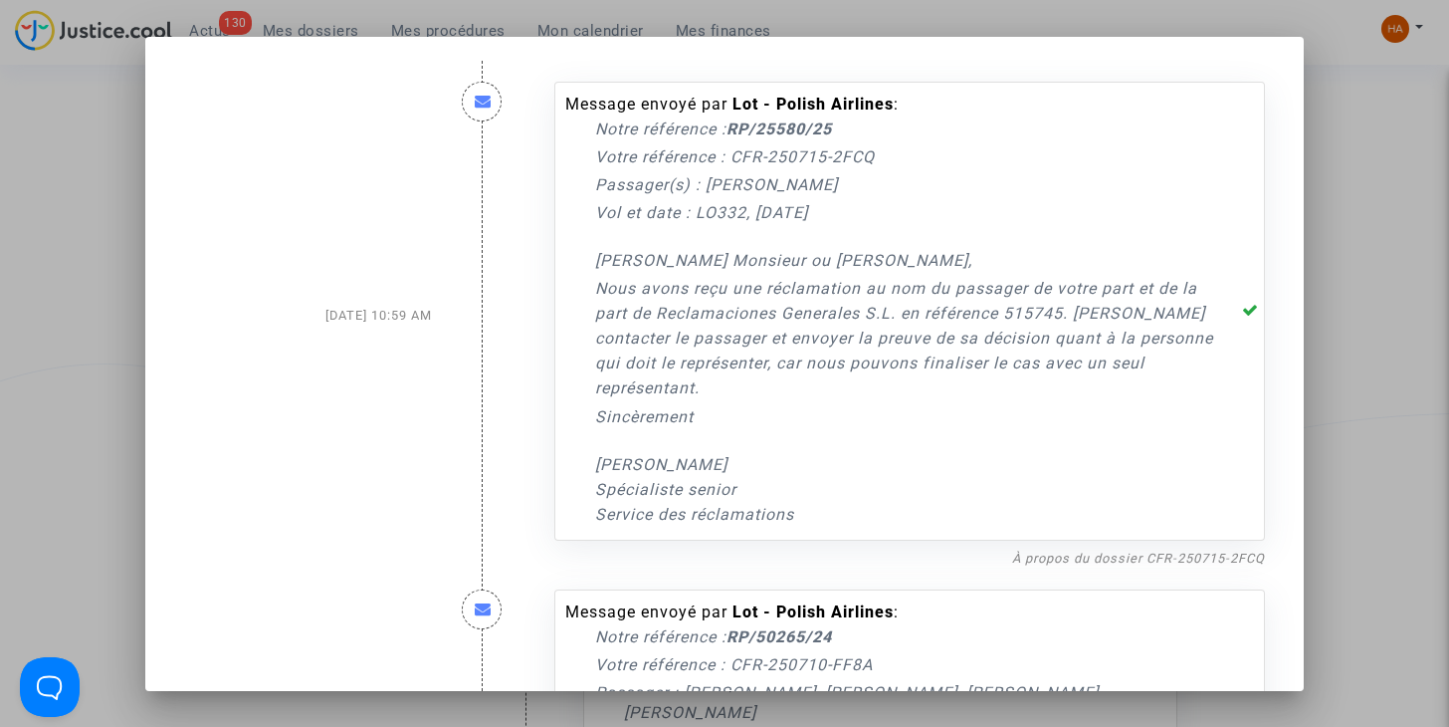
click at [1355, 405] on div at bounding box center [724, 363] width 1449 height 727
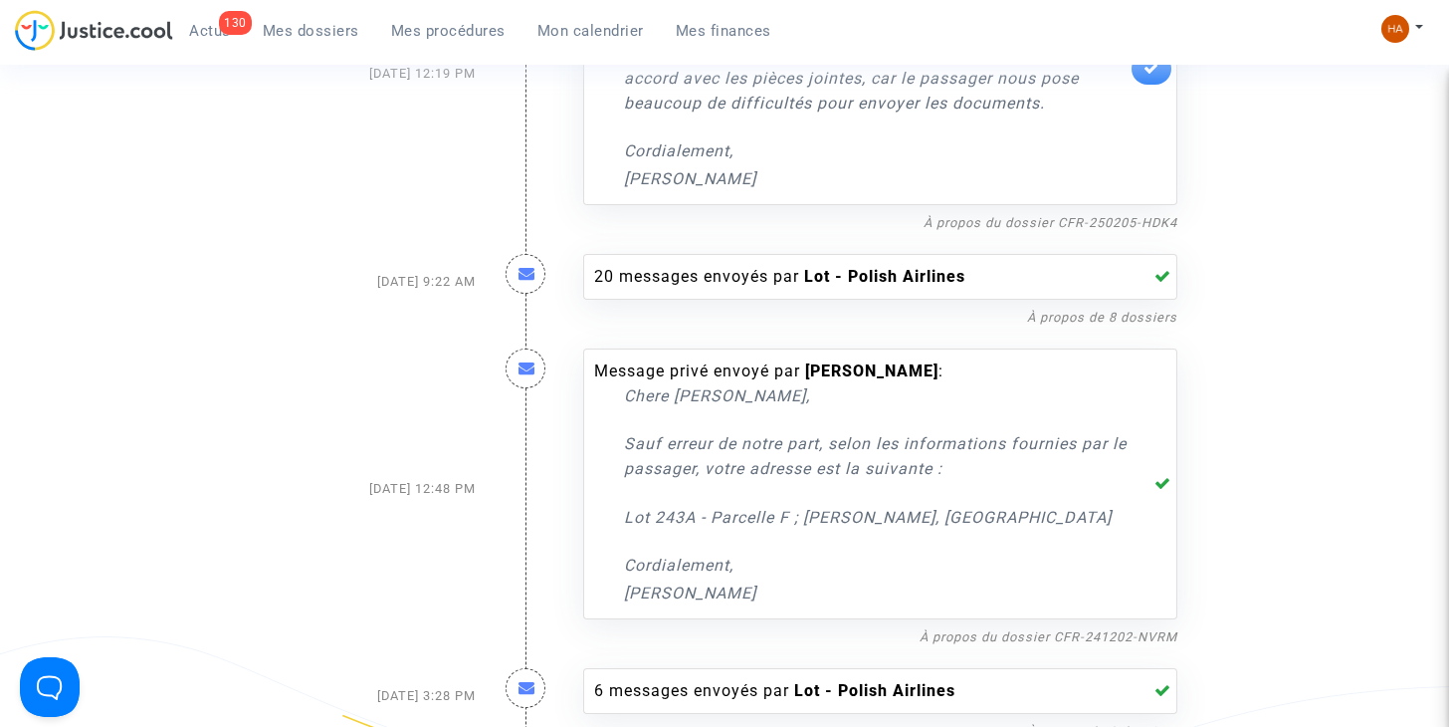
scroll to position [1482, 0]
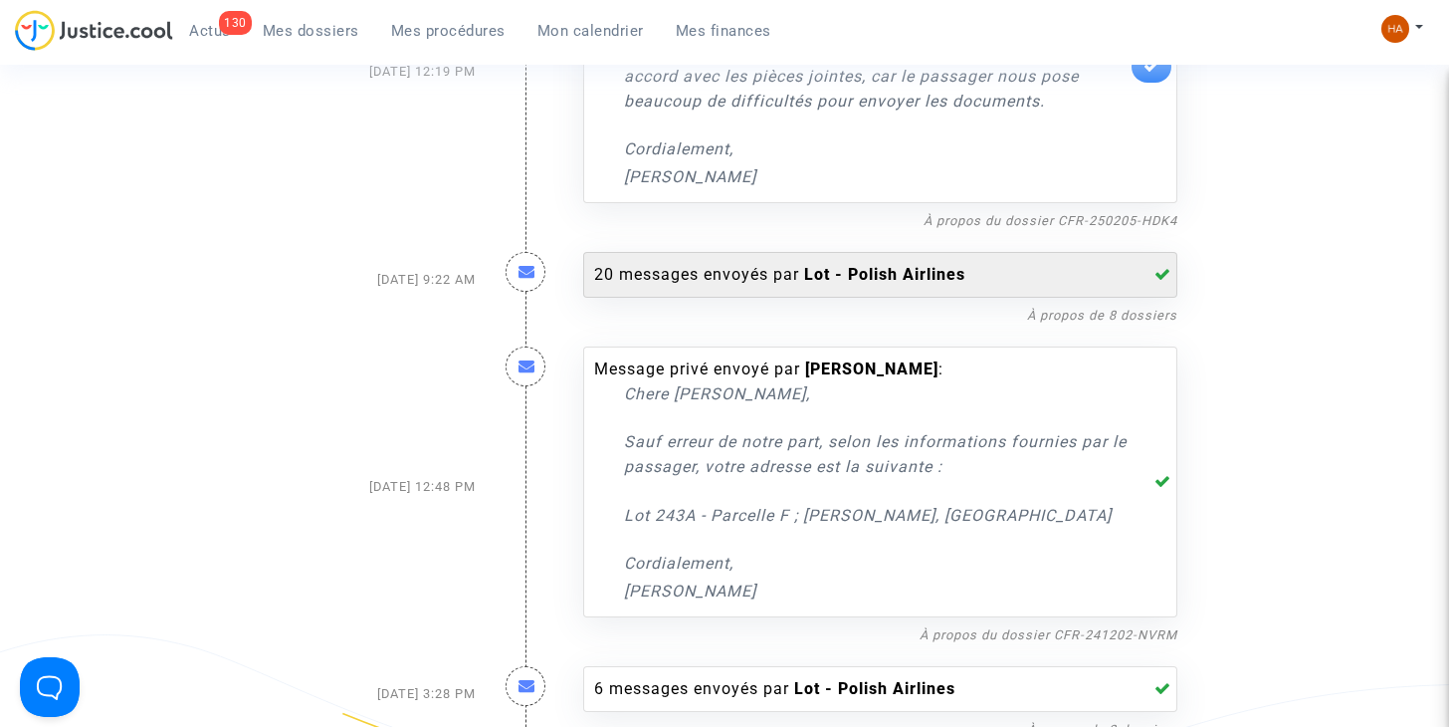
click at [893, 269] on b "Lot - Polish Airlines" at bounding box center [884, 274] width 161 height 19
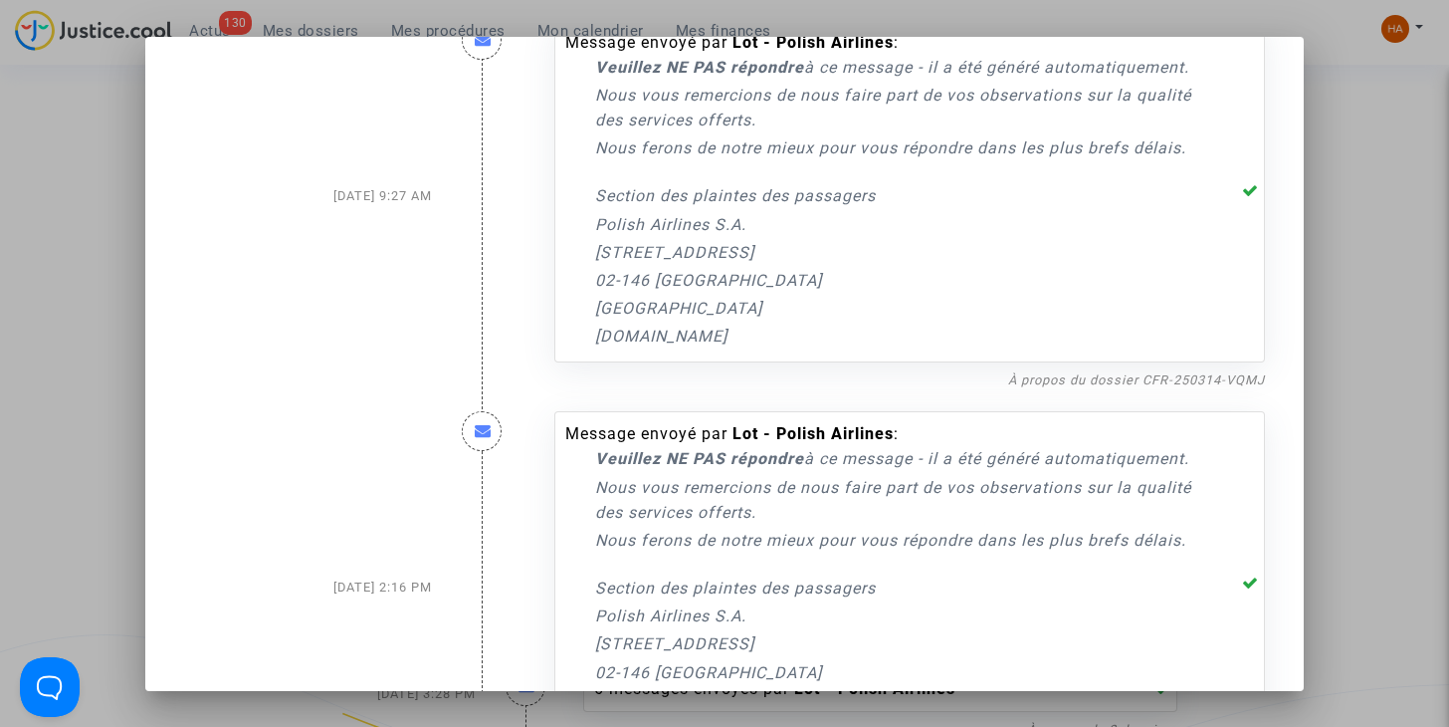
scroll to position [13125, 0]
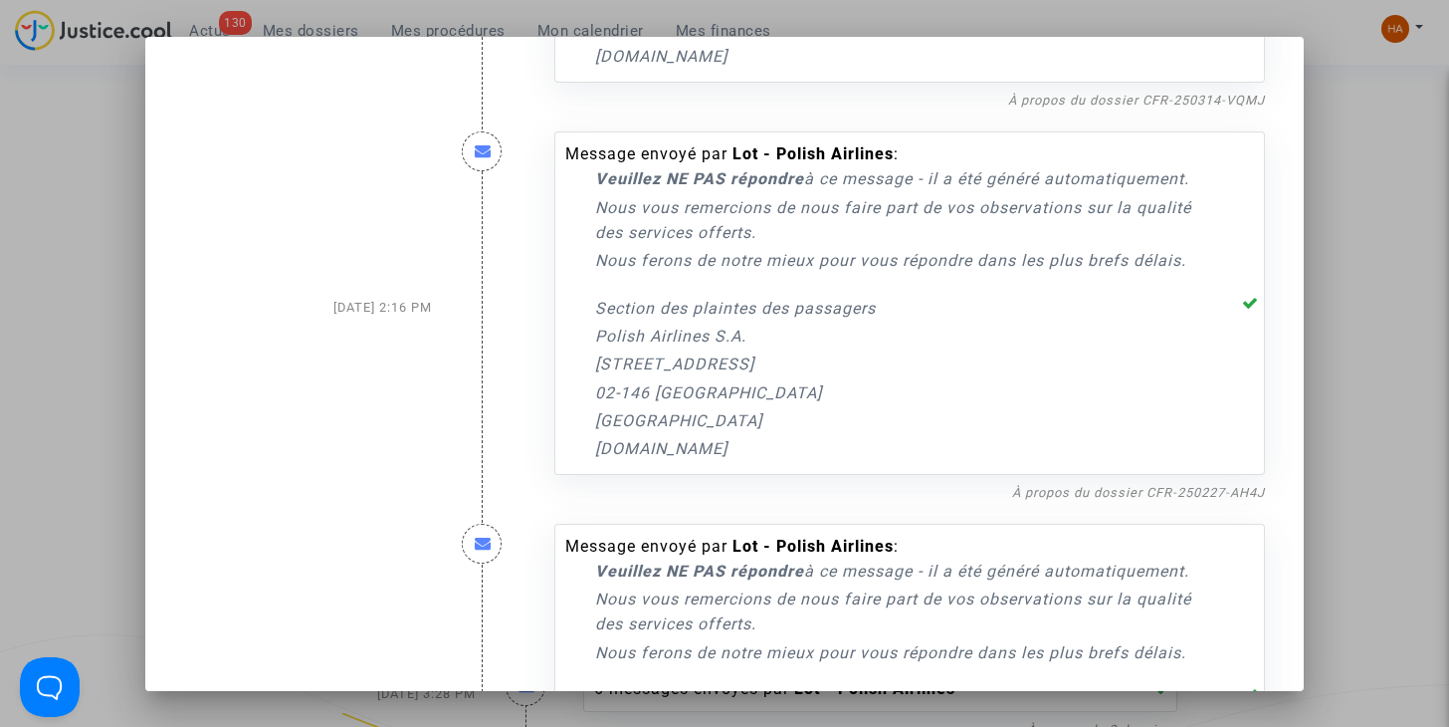
click at [1374, 247] on div at bounding box center [724, 363] width 1449 height 727
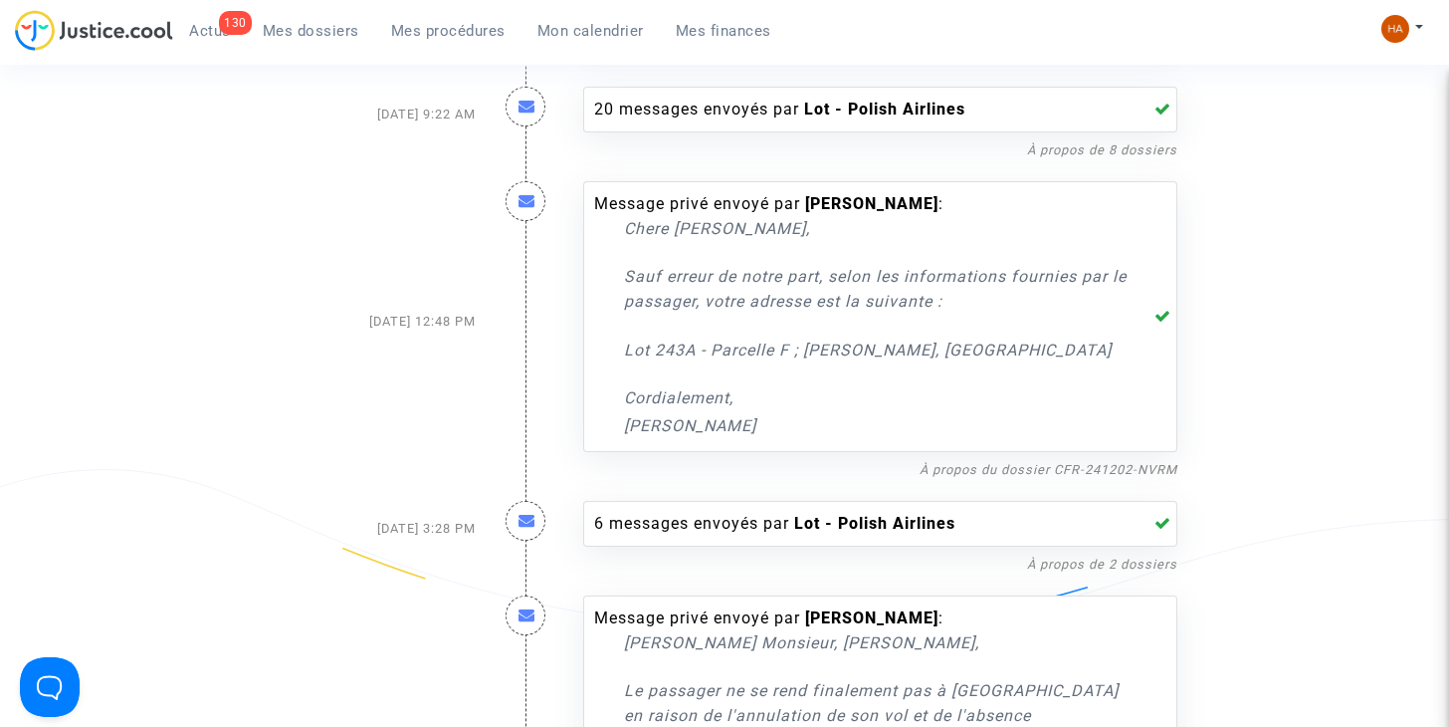
scroll to position [1659, 0]
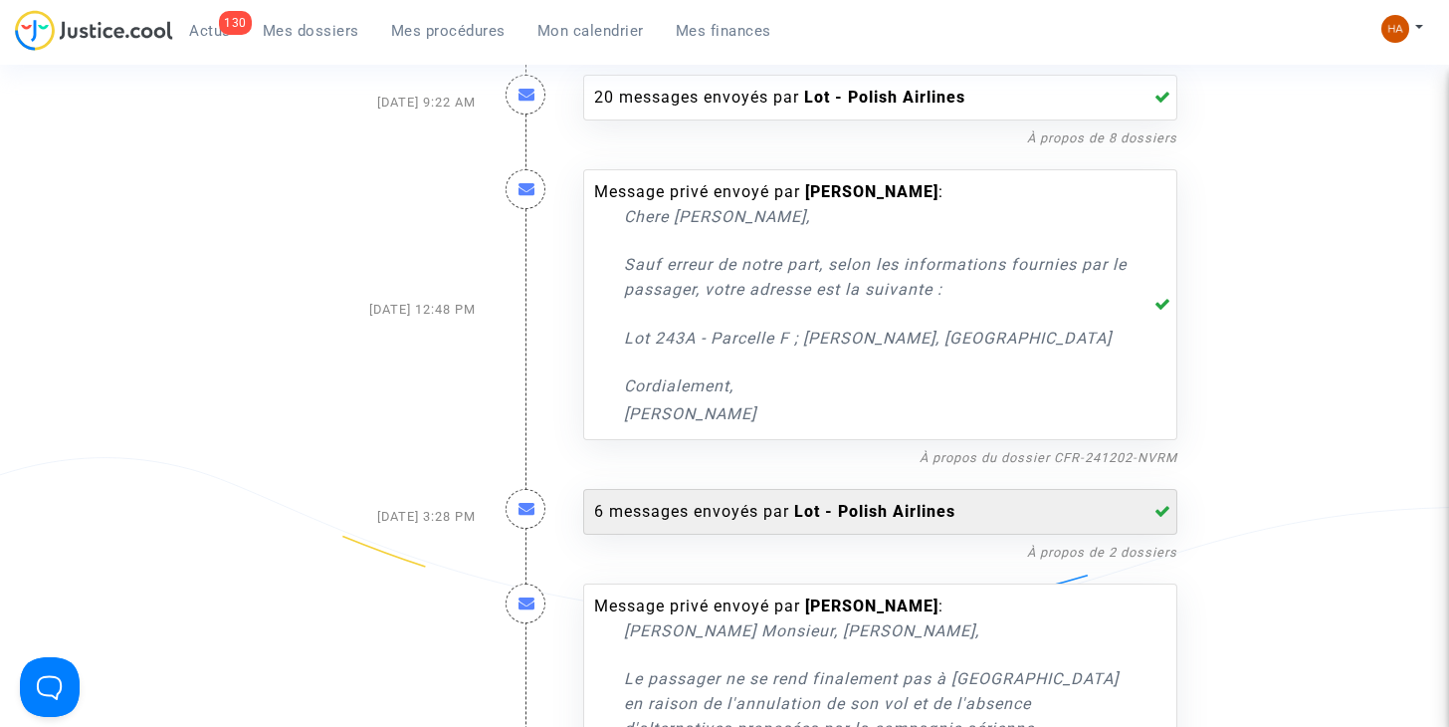
click at [768, 505] on div "6 messages envoyés par Lot - Polish Airlines" at bounding box center [860, 512] width 532 height 24
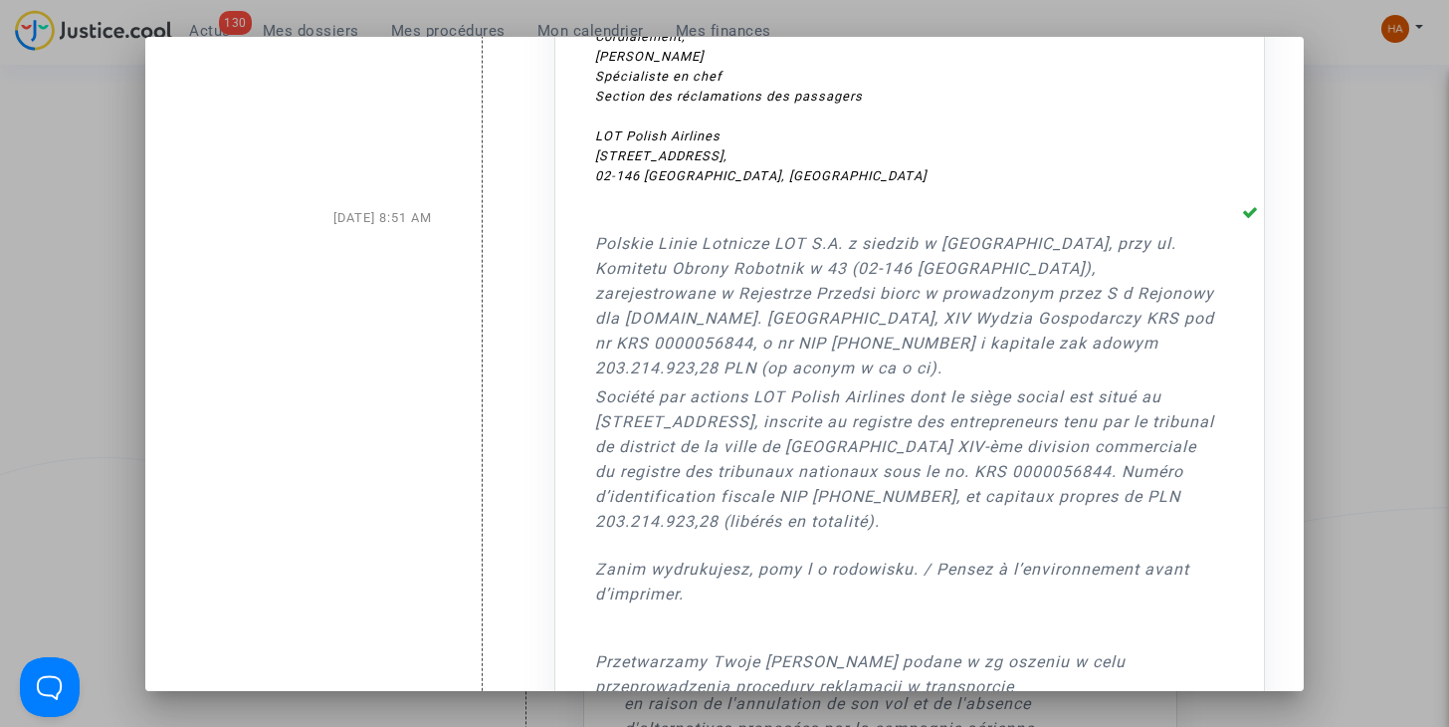
scroll to position [4285, 0]
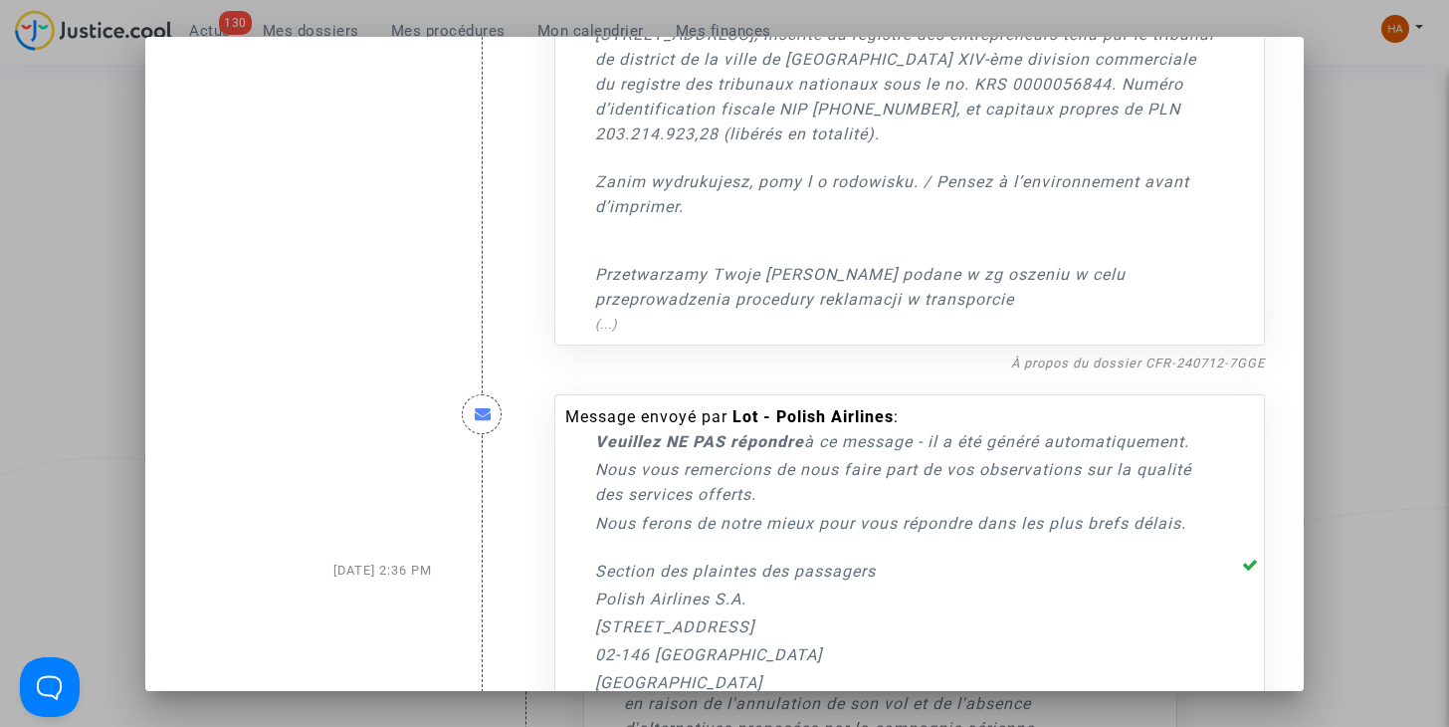
click at [1389, 228] on div at bounding box center [724, 363] width 1449 height 727
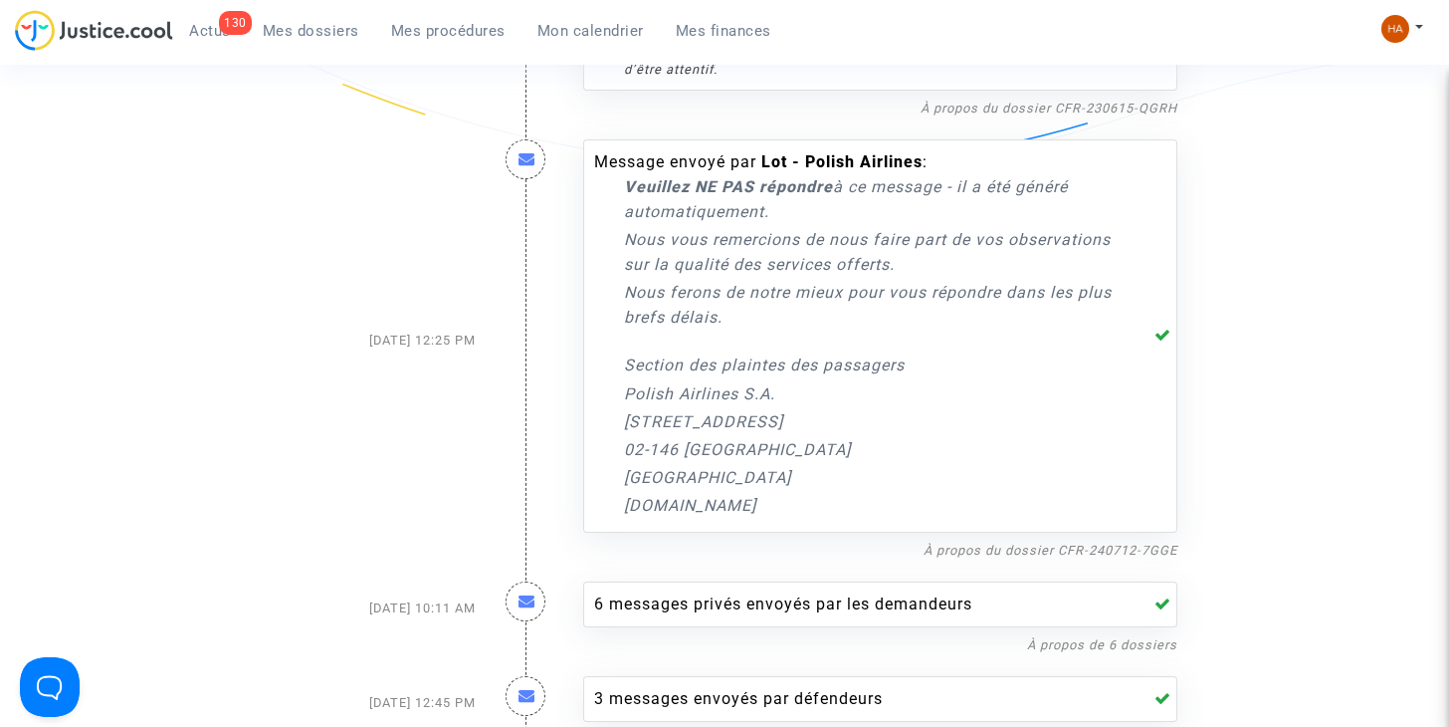
scroll to position [3724, 0]
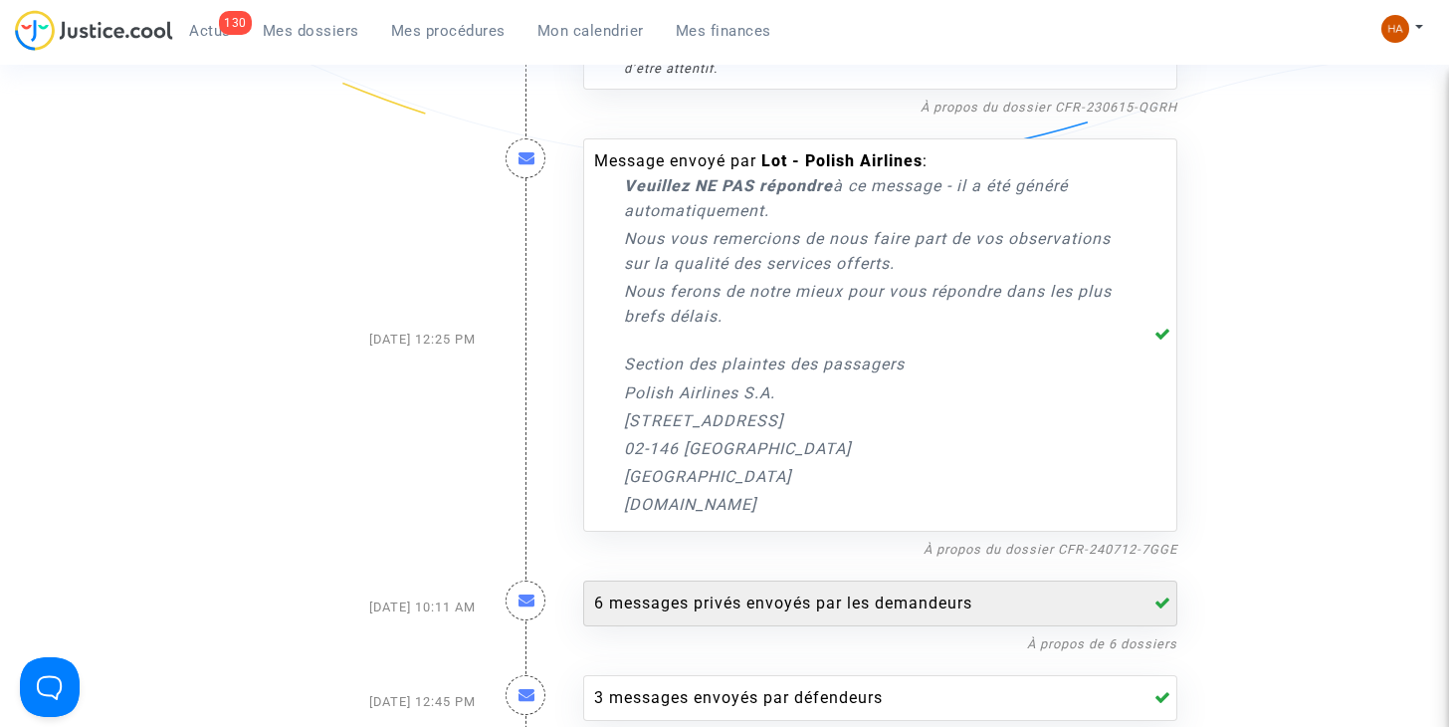
click at [901, 580] on div "6 messages privés envoyés par les demandeurs" at bounding box center [880, 603] width 594 height 46
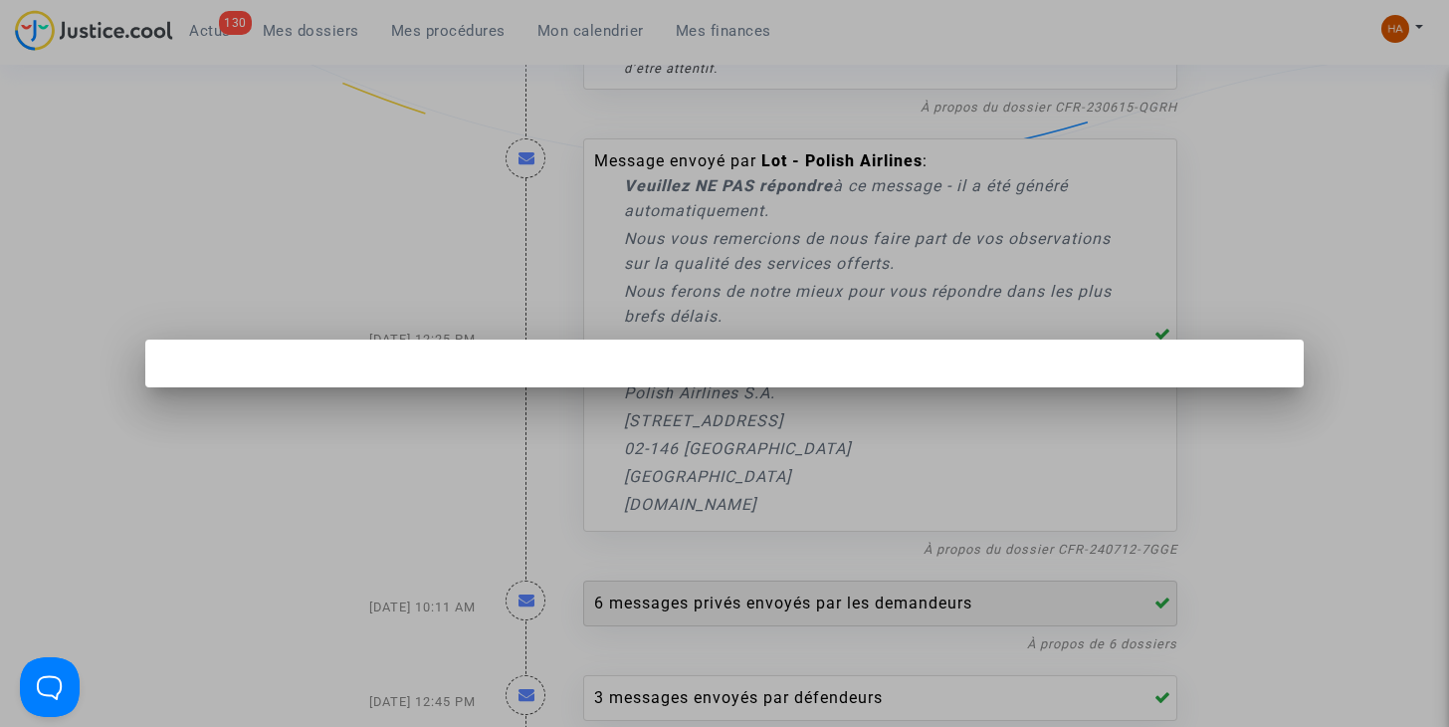
scroll to position [0, 0]
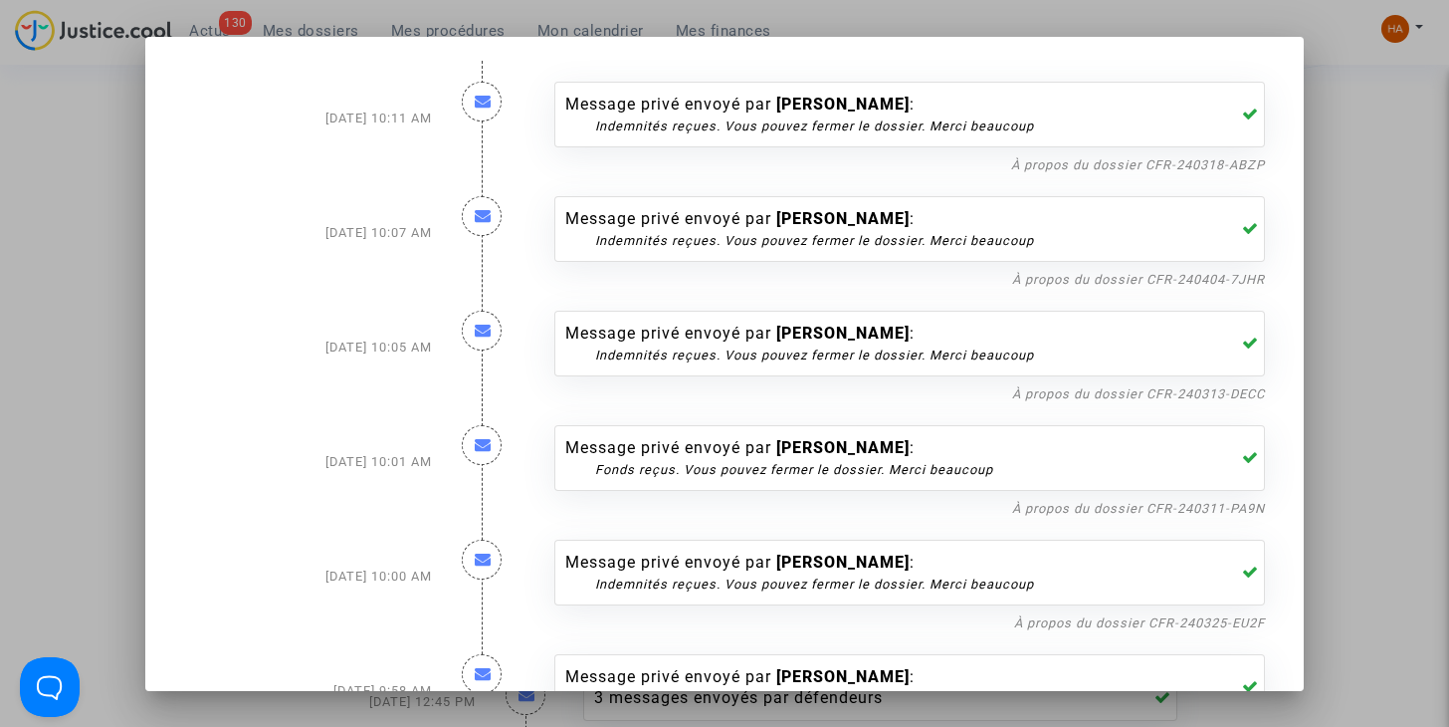
click at [1369, 318] on div at bounding box center [724, 363] width 1449 height 727
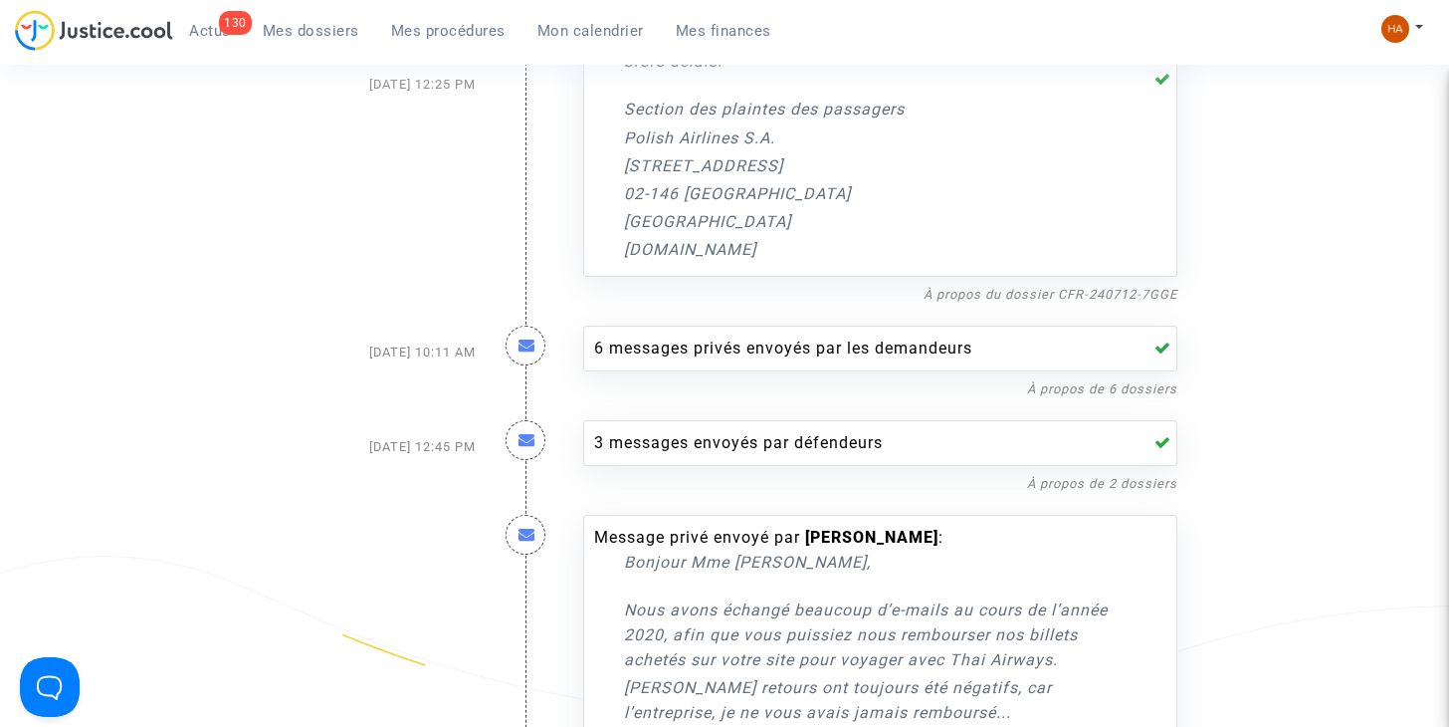
scroll to position [3981, 0]
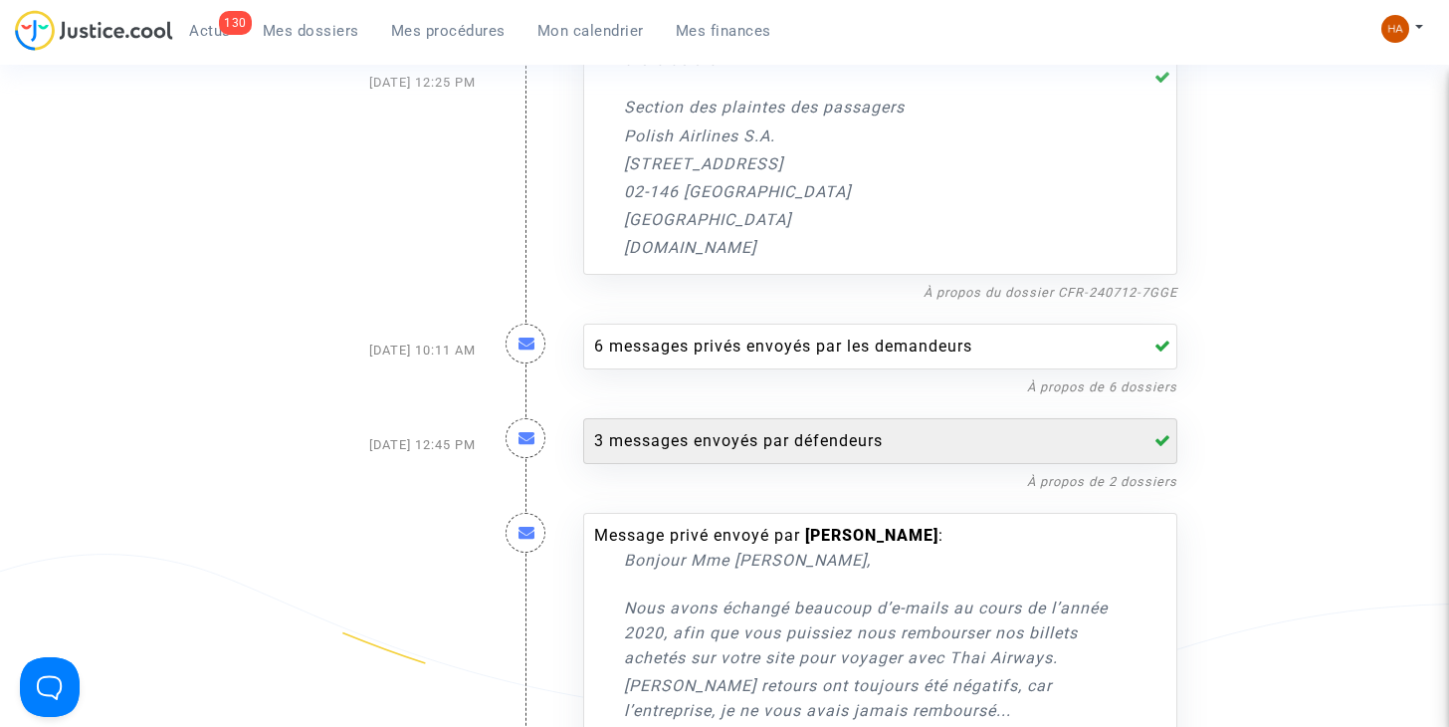
click at [854, 418] on div "3 messages envoyés par défendeurs" at bounding box center [880, 441] width 594 height 46
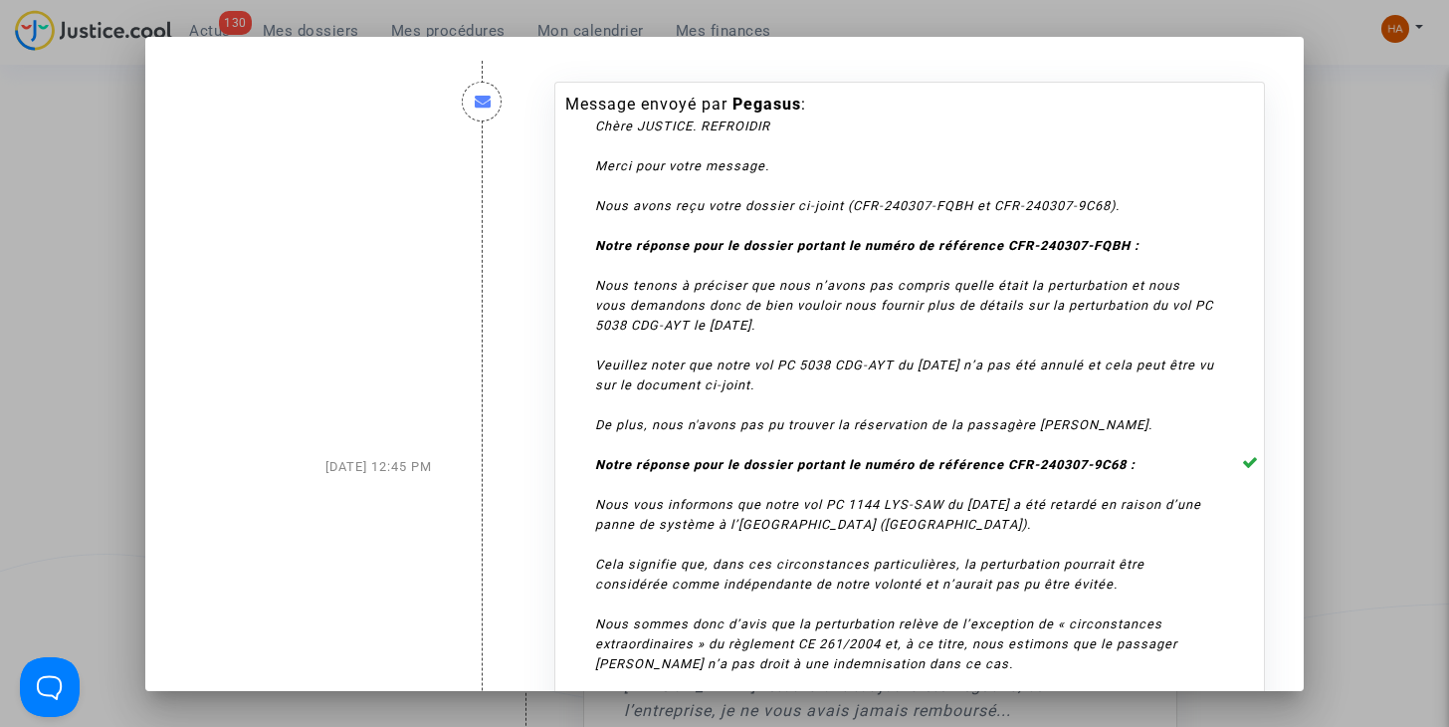
click at [1419, 313] on div at bounding box center [724, 363] width 1449 height 727
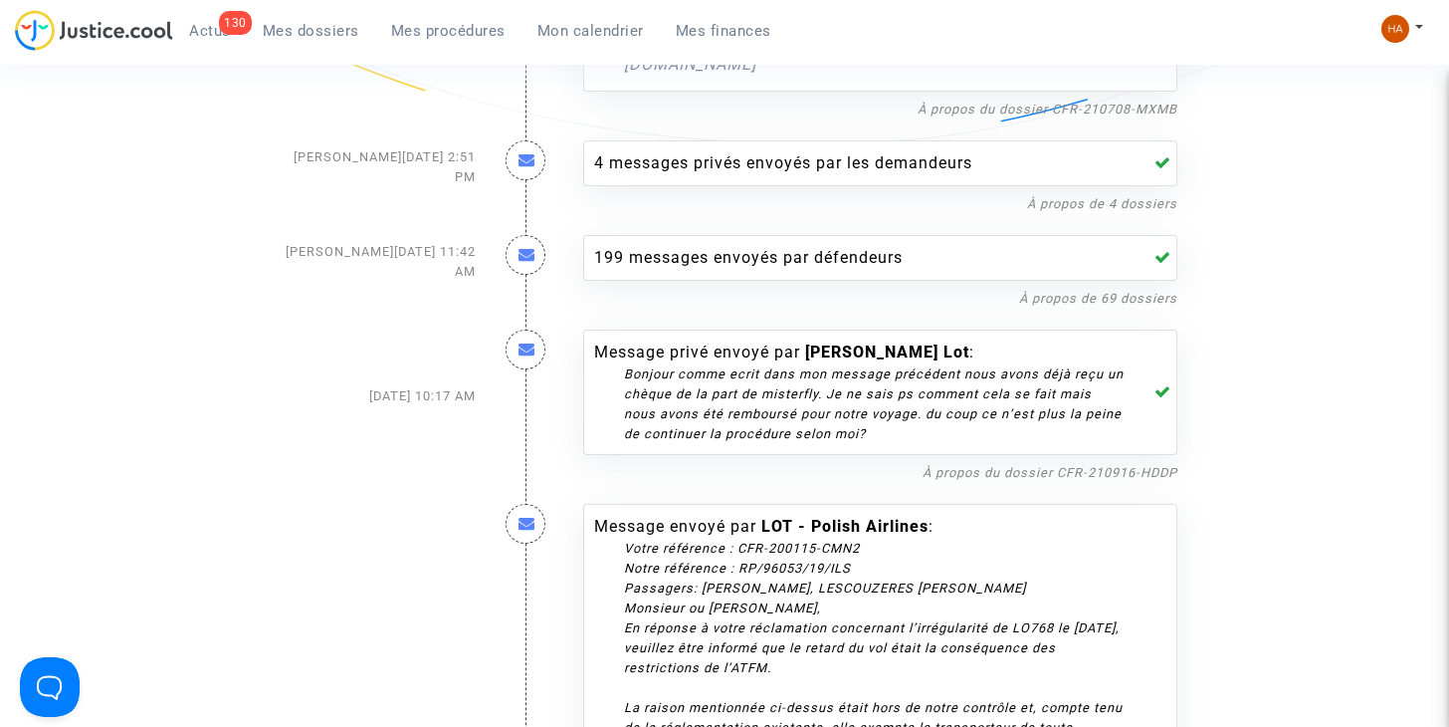
scroll to position [5350, 0]
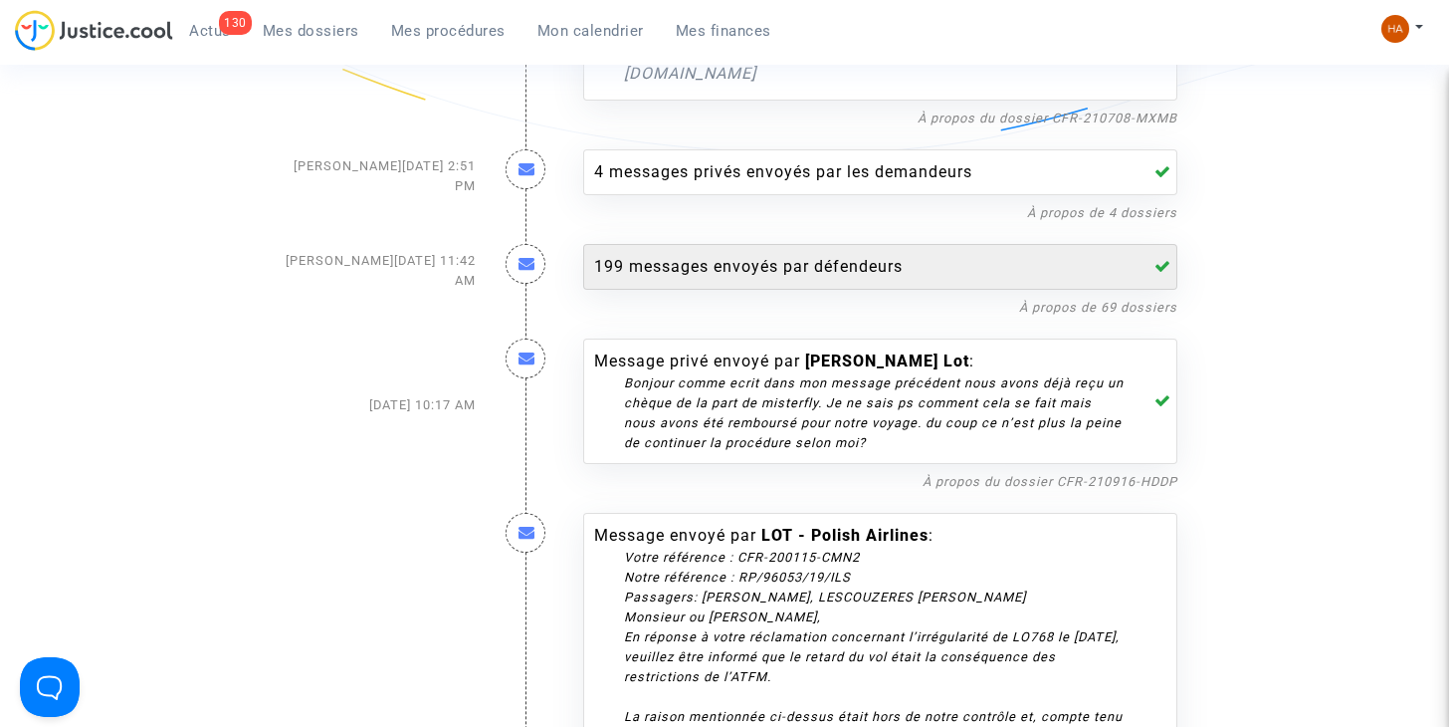
click at [784, 255] on div "199 messages envoyés par défendeurs" at bounding box center [860, 267] width 532 height 24
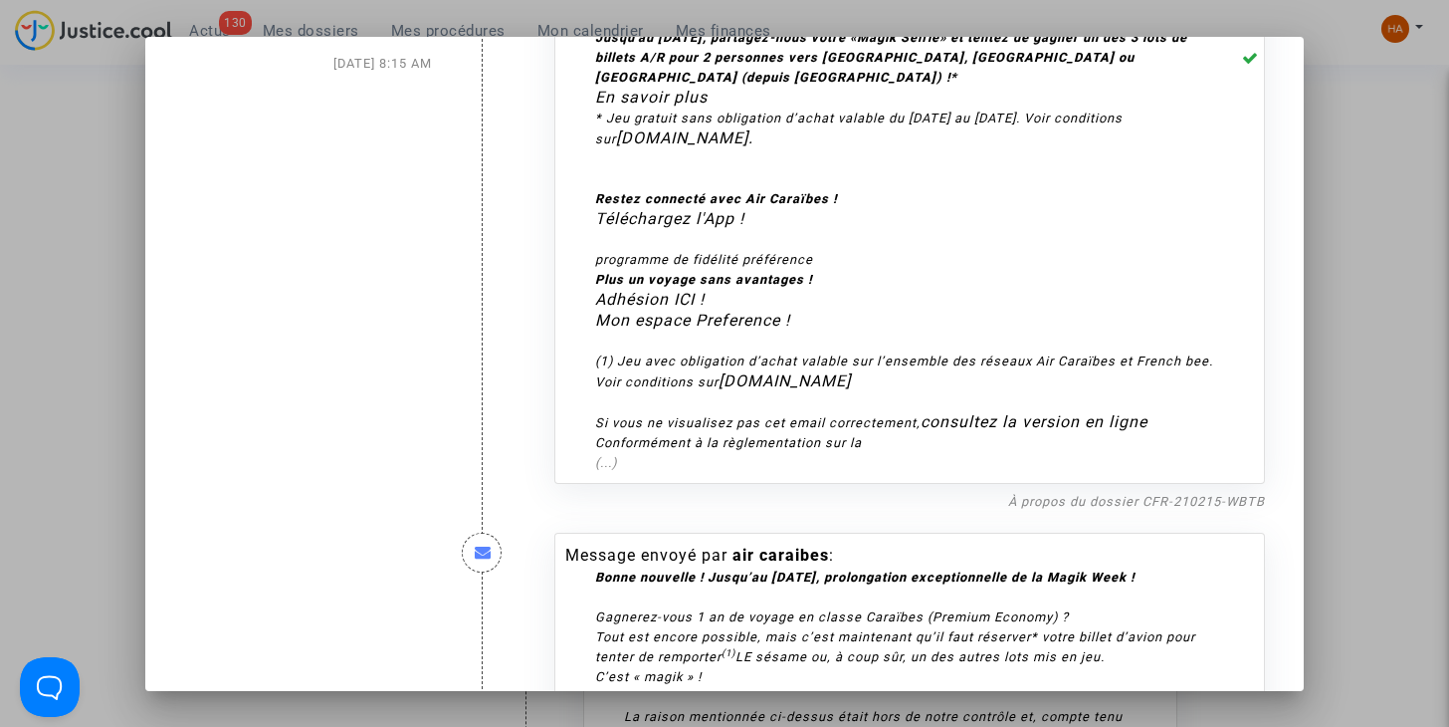
scroll to position [6427, 0]
click at [1390, 303] on div at bounding box center [724, 363] width 1449 height 727
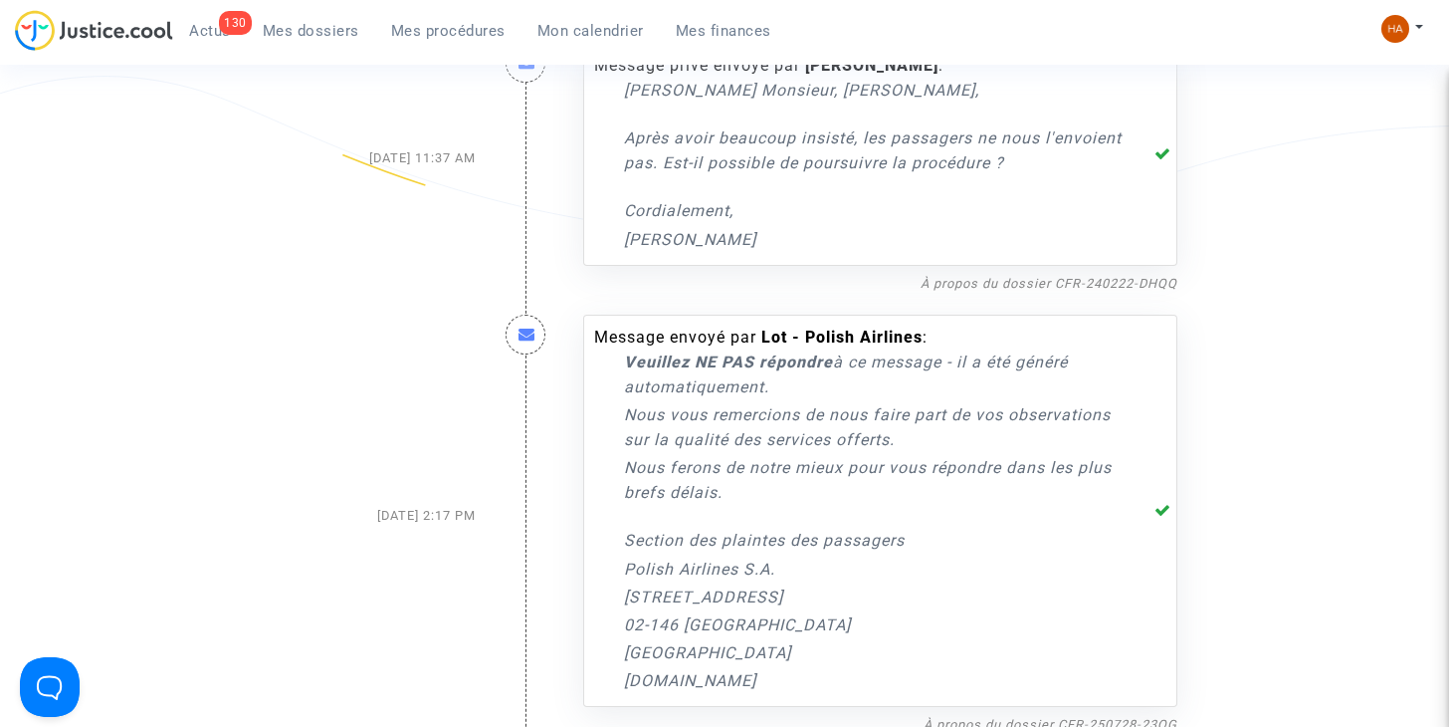
scroll to position [0, 0]
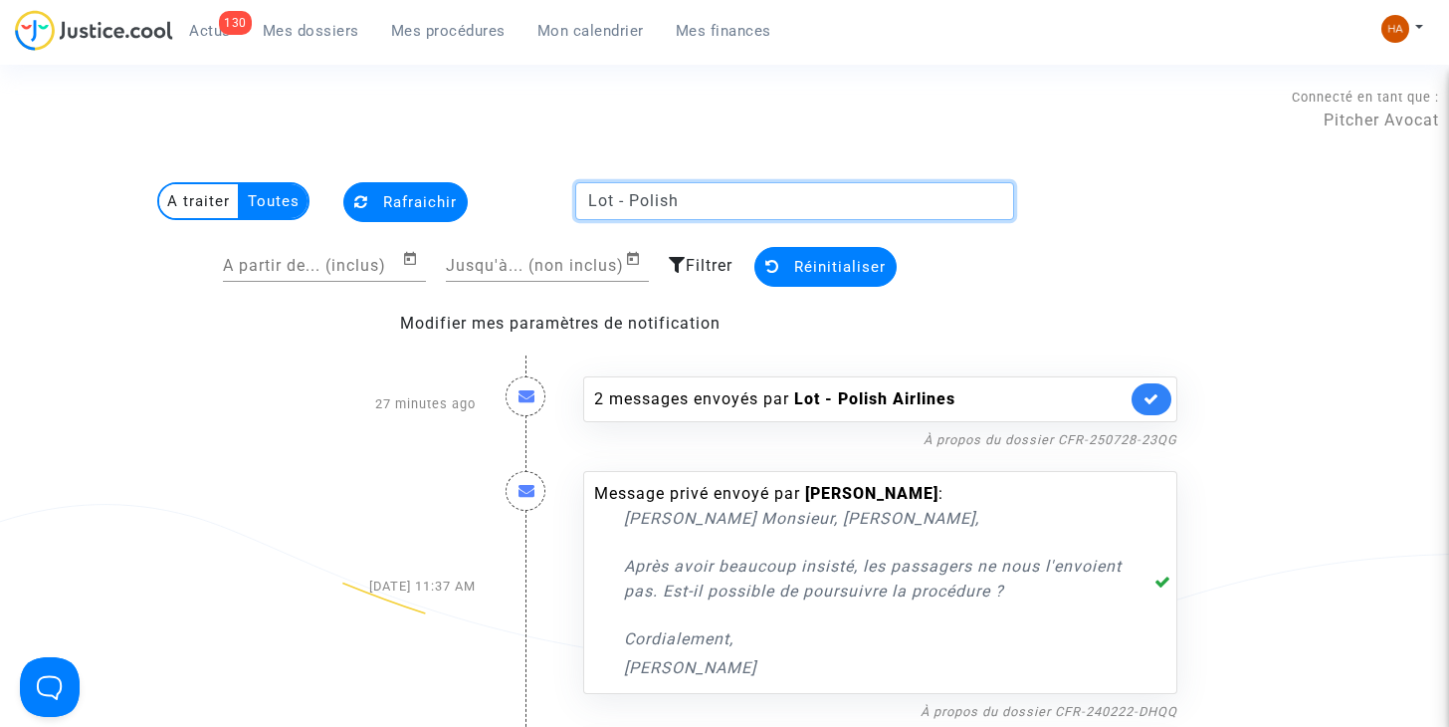
drag, startPoint x: 699, startPoint y: 200, endPoint x: 622, endPoint y: 205, distance: 76.8
click at [622, 205] on input "Lot - Polish" at bounding box center [794, 201] width 439 height 38
type input "Lot"
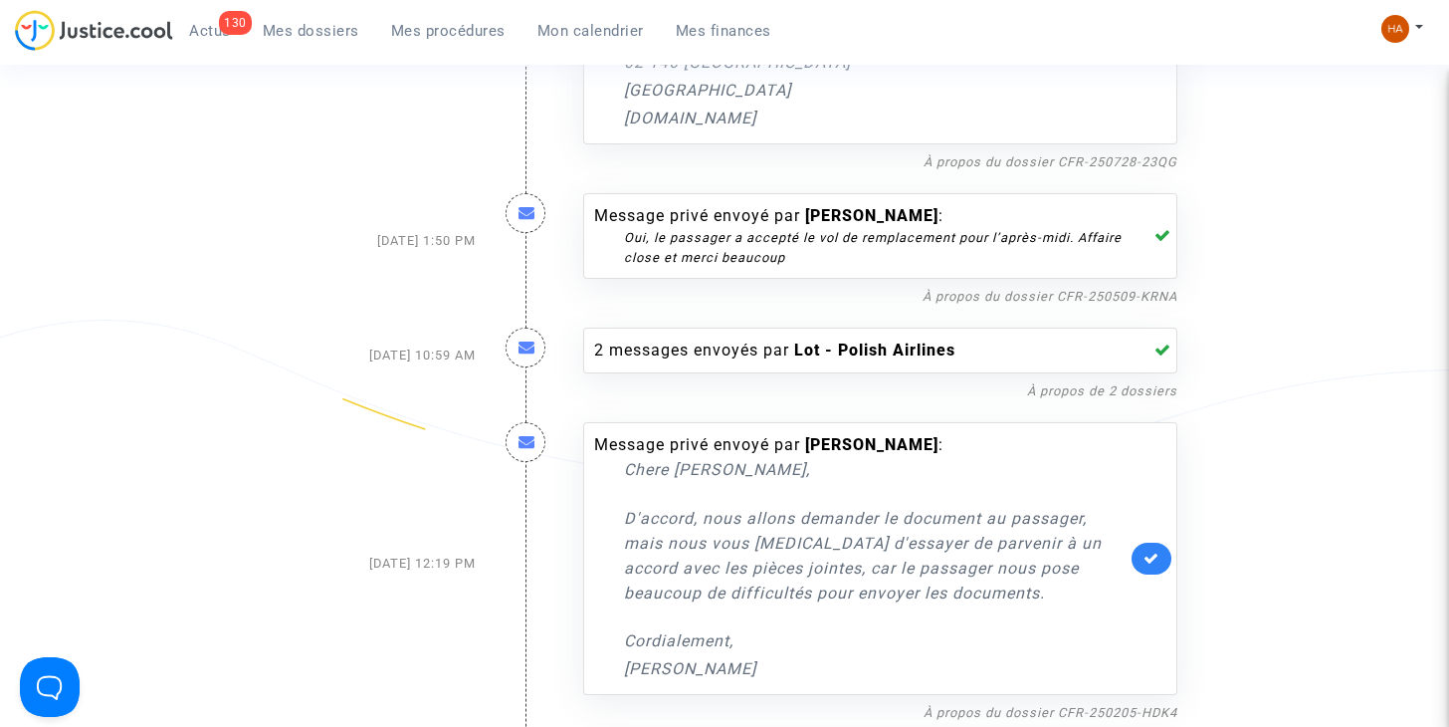
scroll to position [991, 0]
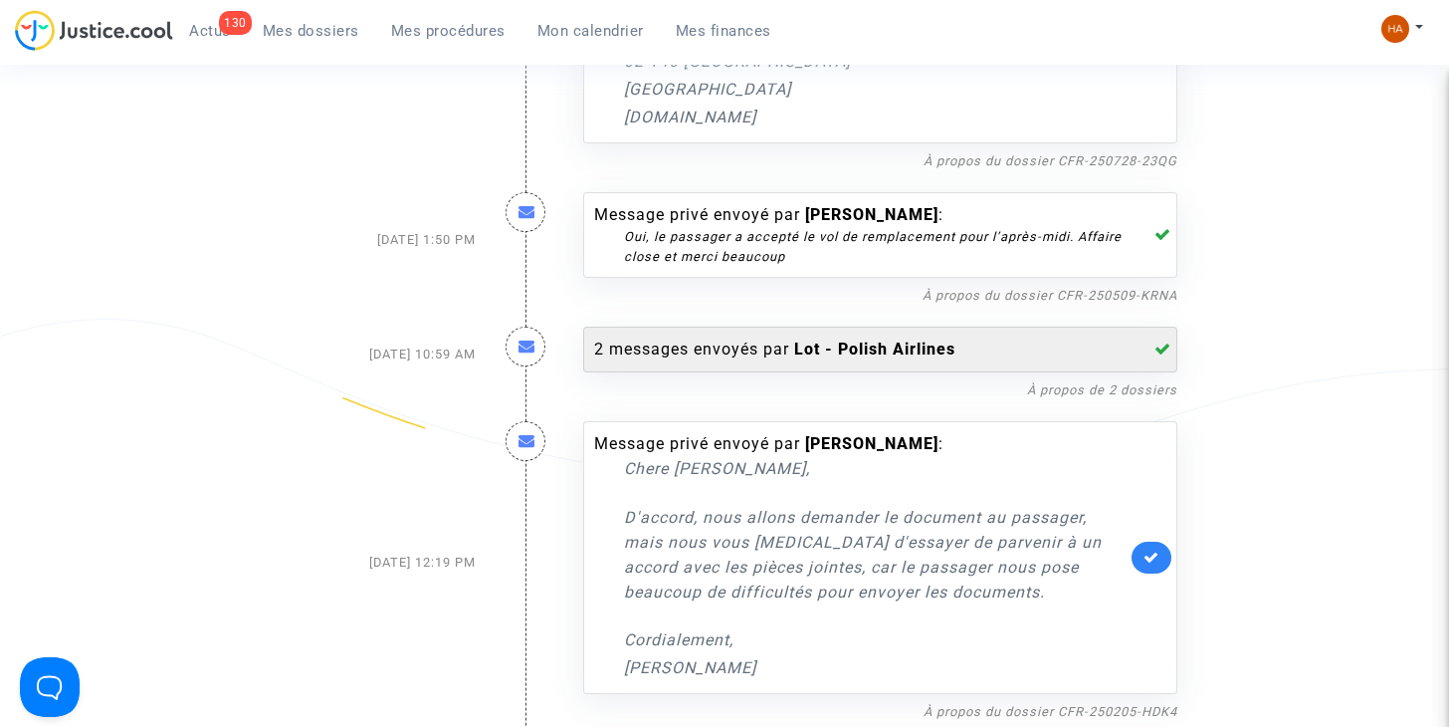
click at [718, 364] on div "2 messages envoyés par Lot - Polish Airlines" at bounding box center [880, 349] width 594 height 46
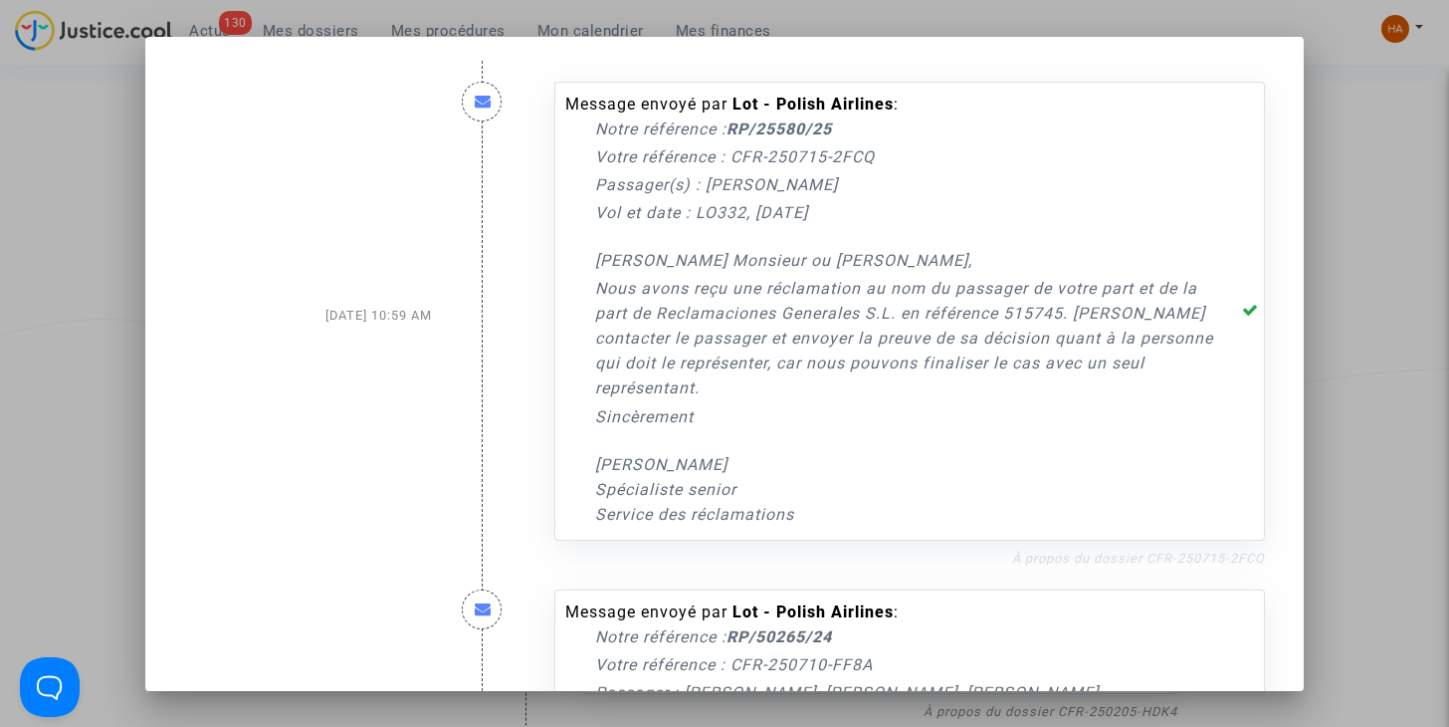
click at [1061, 561] on link "À propos du dossier CFR-250715-2FCQ" at bounding box center [1138, 557] width 253 height 15
click at [106, 269] on div at bounding box center [724, 363] width 1449 height 727
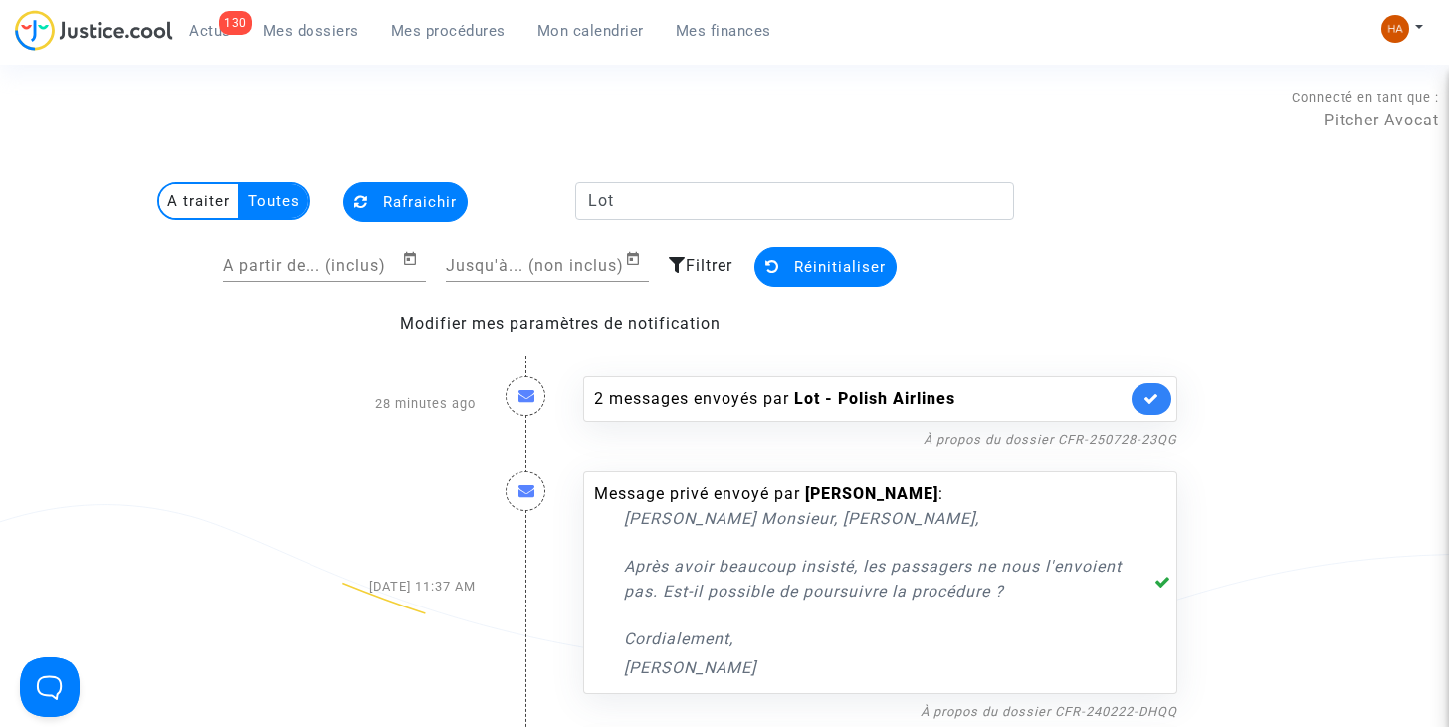
click at [213, 214] on multi-toggle-item "A traiter" at bounding box center [199, 201] width 81 height 34
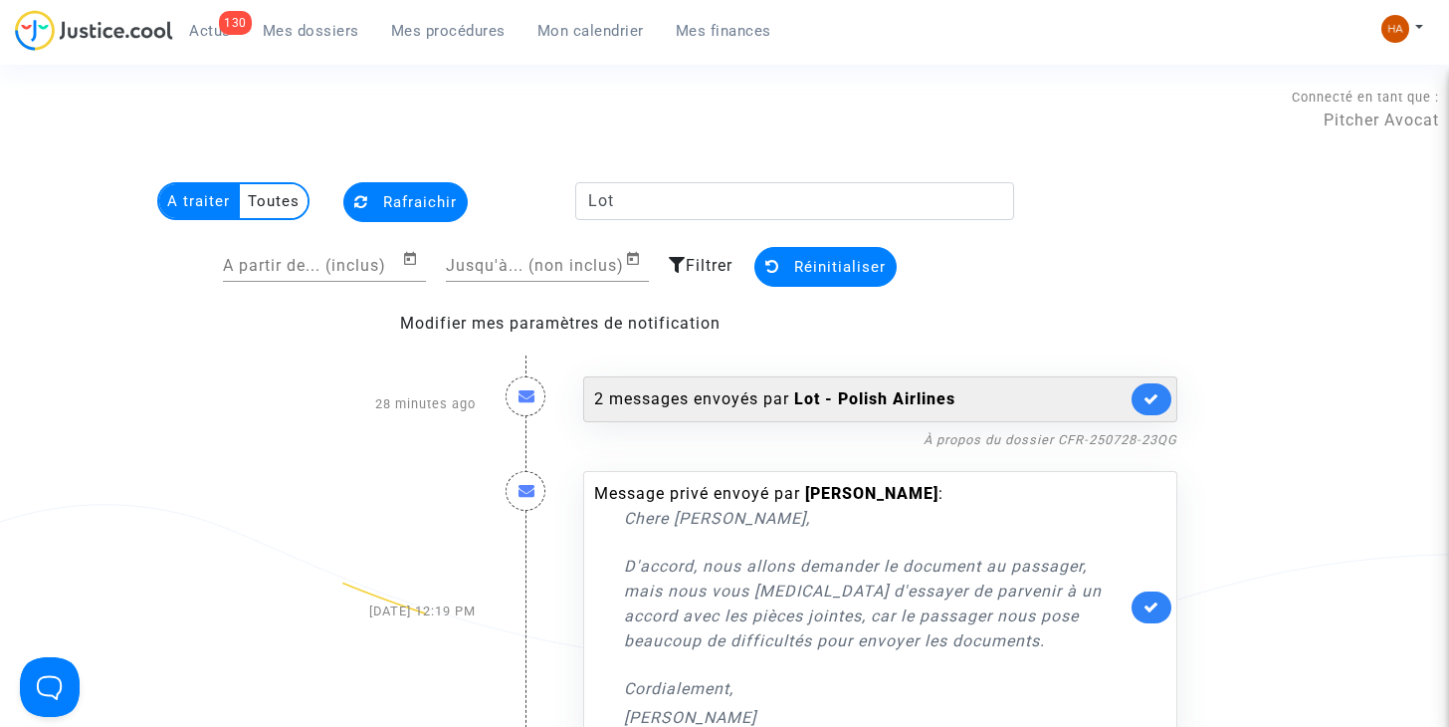
click at [798, 393] on b "Lot - Polish Airlines" at bounding box center [874, 398] width 161 height 19
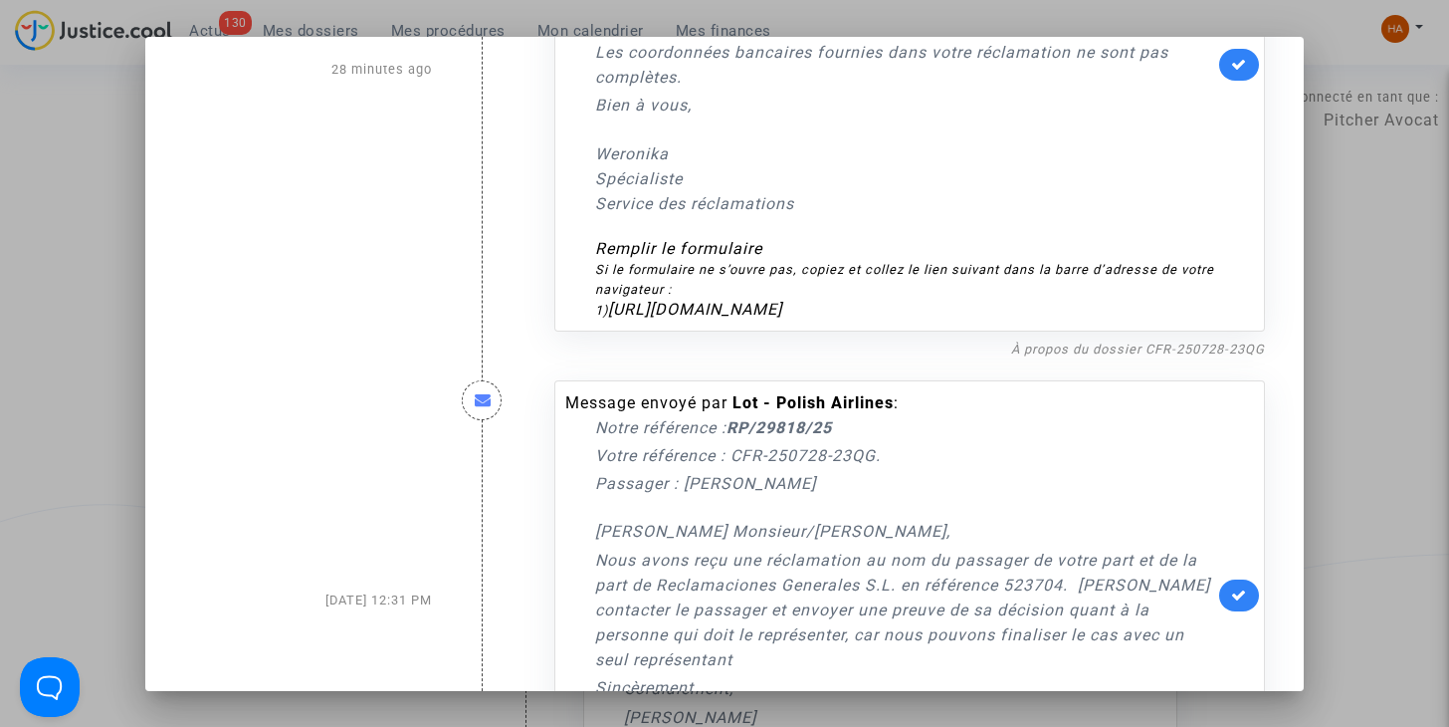
scroll to position [452, 0]
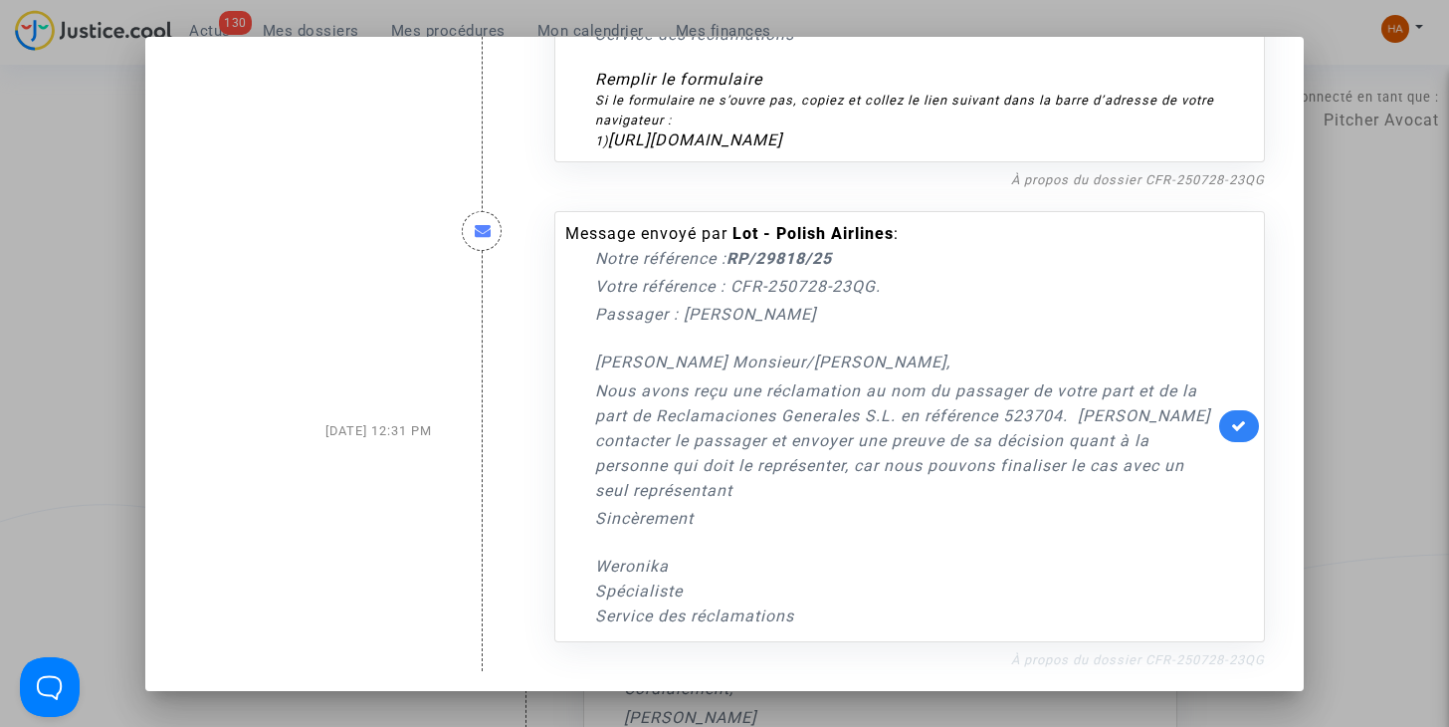
click at [1074, 652] on link "À propos du dossier CFR-250728-23QG" at bounding box center [1138, 659] width 254 height 15
click at [76, 309] on div at bounding box center [724, 363] width 1449 height 727
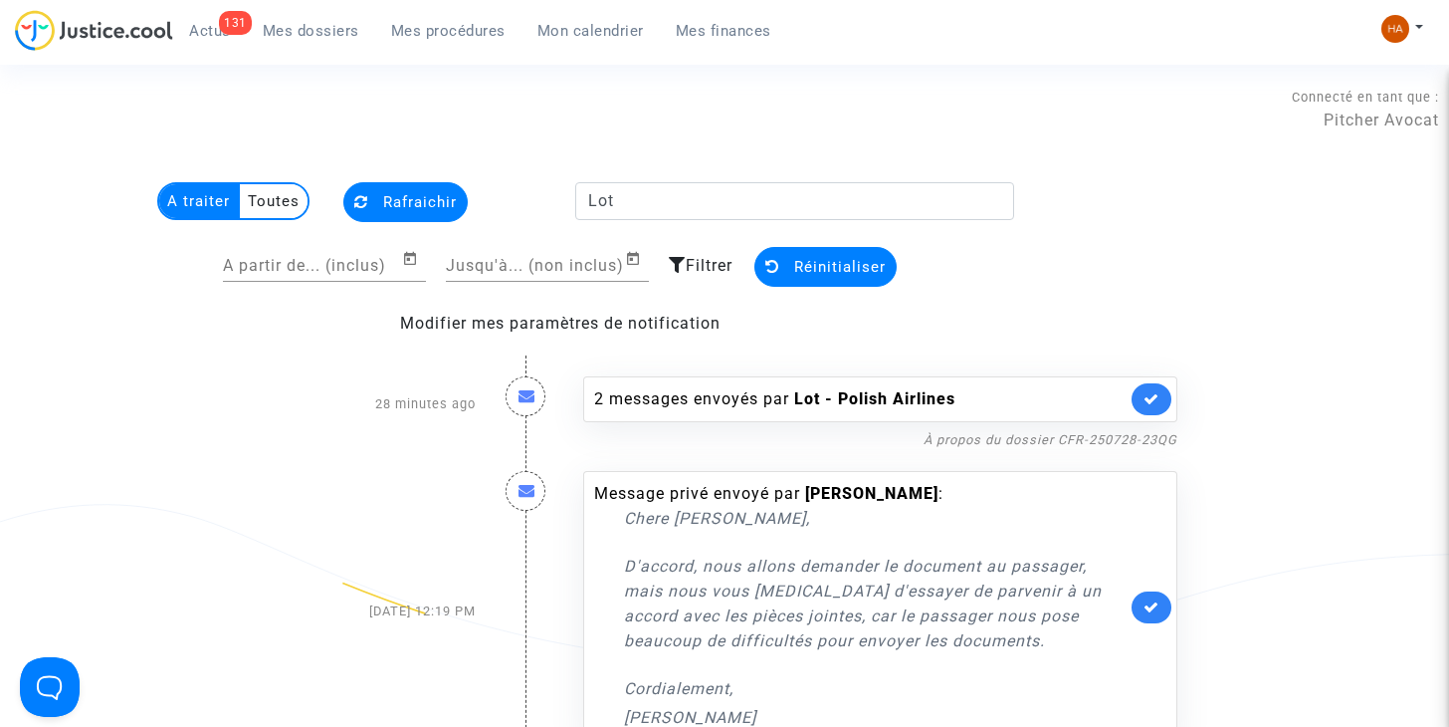
click at [393, 208] on span "Rafraichir" at bounding box center [420, 202] width 74 height 18
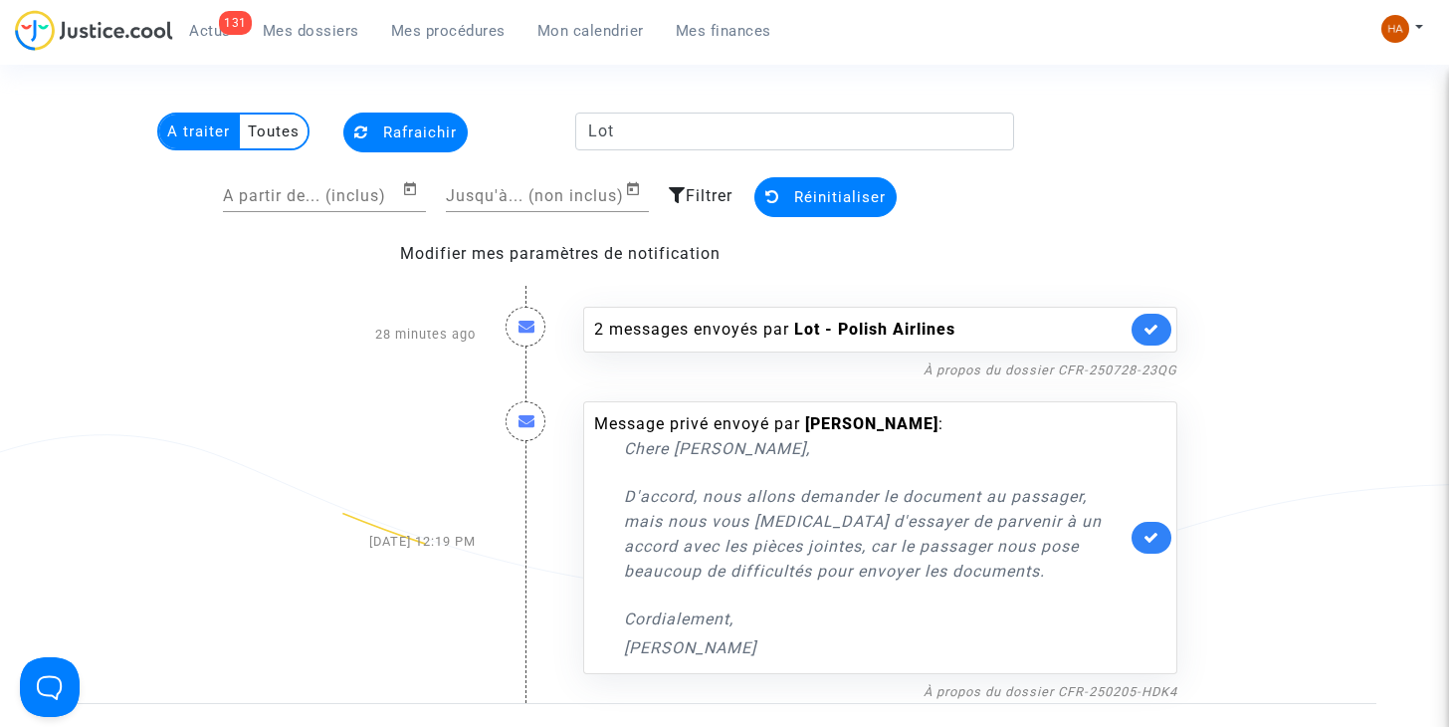
scroll to position [0, 0]
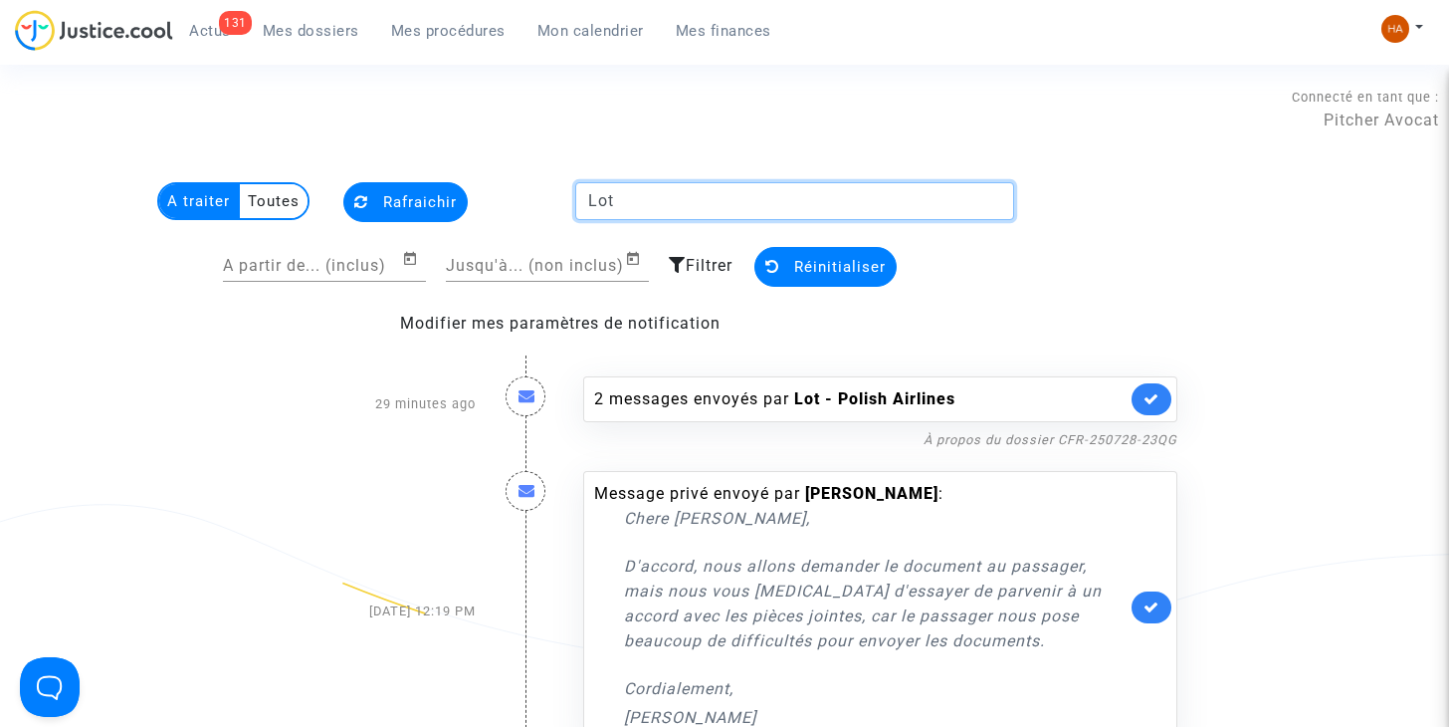
drag, startPoint x: 628, startPoint y: 207, endPoint x: 559, endPoint y: 209, distance: 68.7
click at [559, 209] on div "A traiter Toutes Rafraichir Lot" at bounding box center [561, 204] width 937 height 45
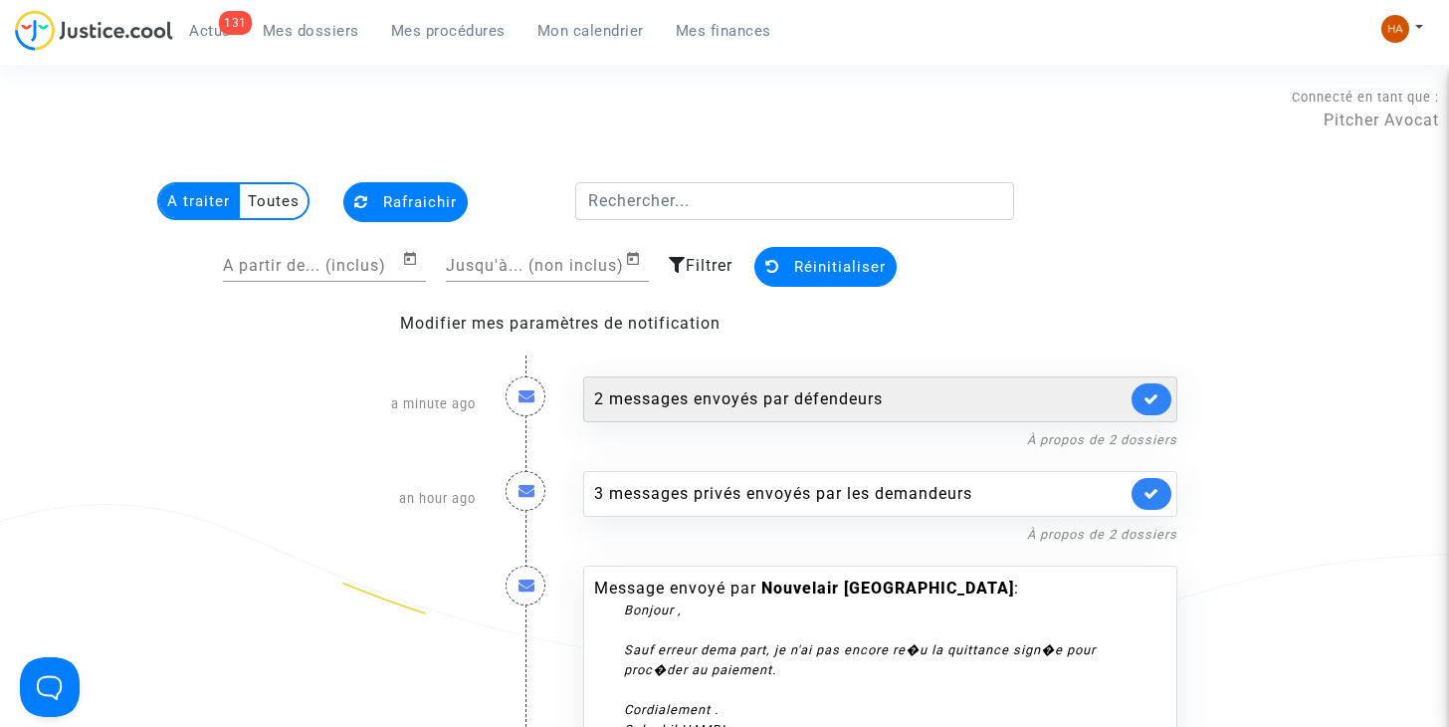
click at [703, 396] on div "2 messages envoyés par défendeurs" at bounding box center [860, 399] width 532 height 24
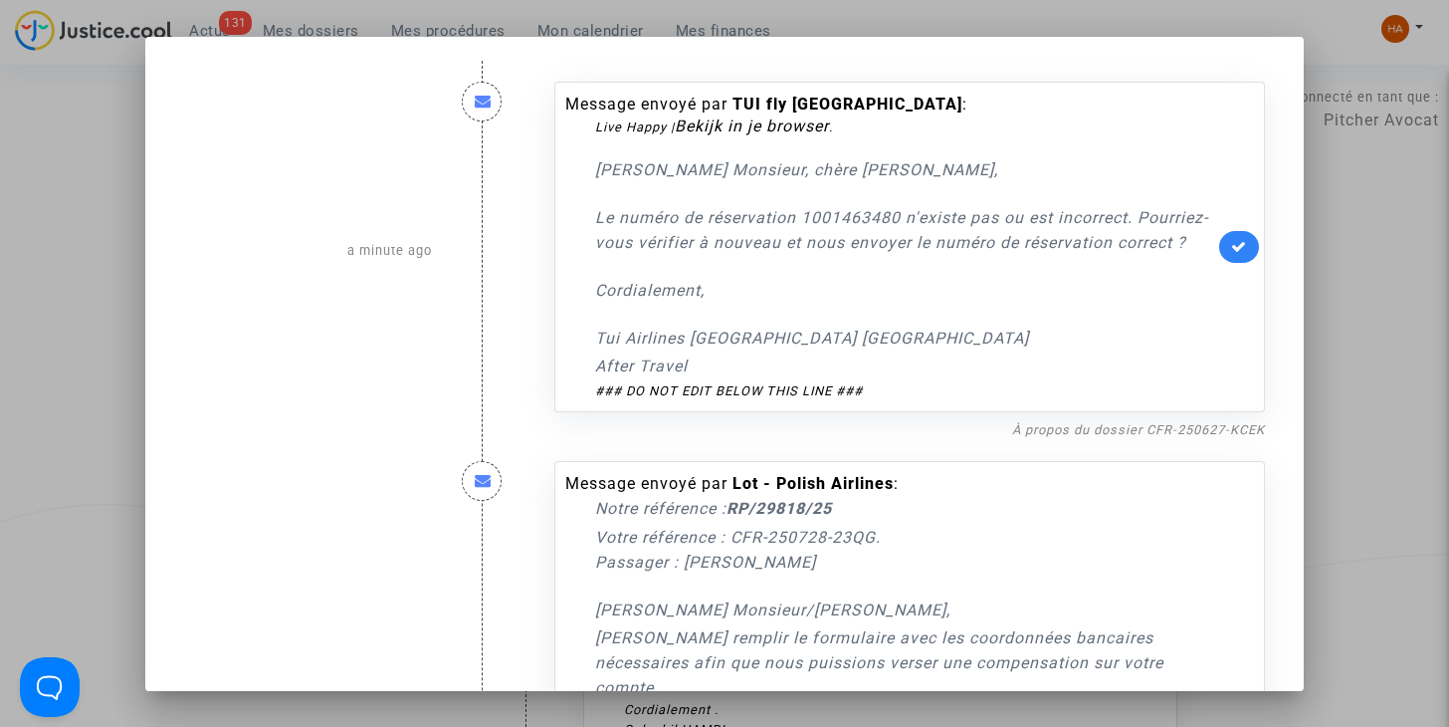
click at [58, 392] on div at bounding box center [724, 363] width 1449 height 727
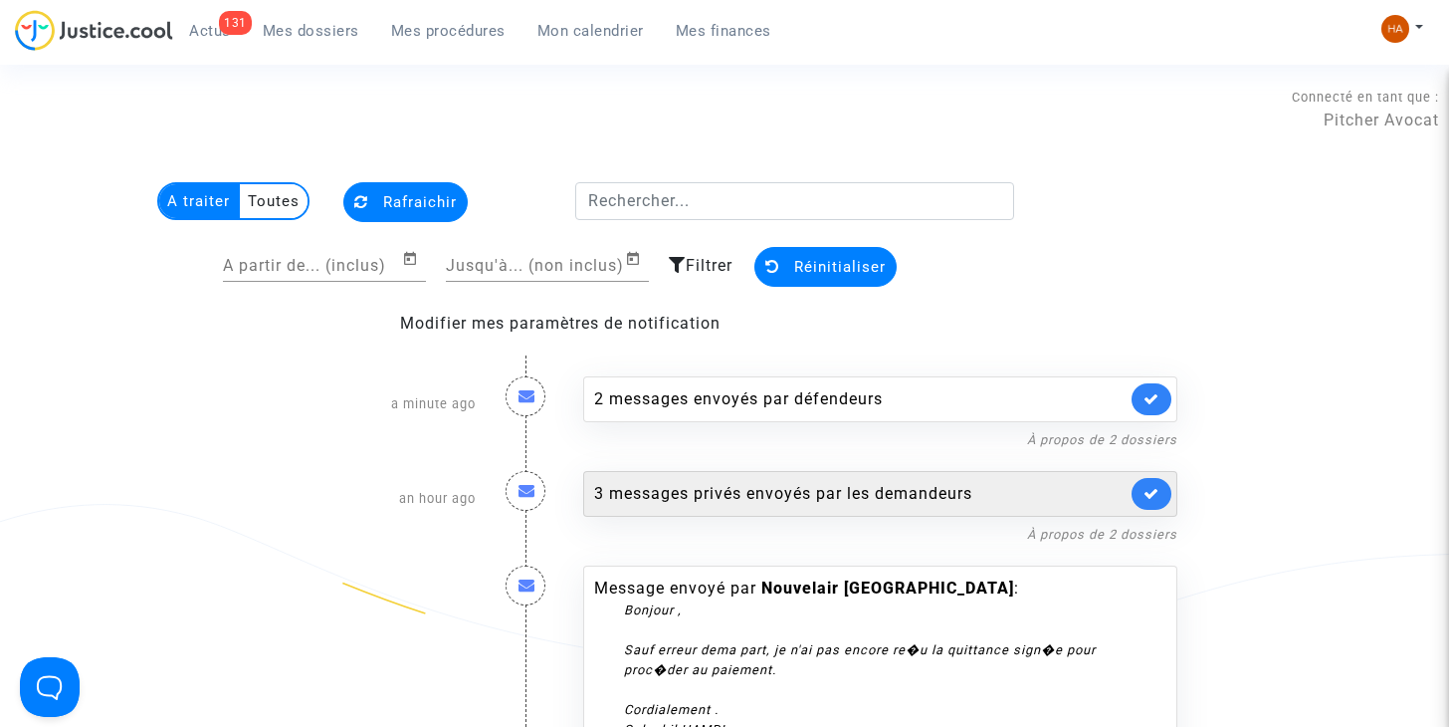
click at [656, 496] on div "3 messages privés envoyés par les demandeurs" at bounding box center [860, 494] width 532 height 24
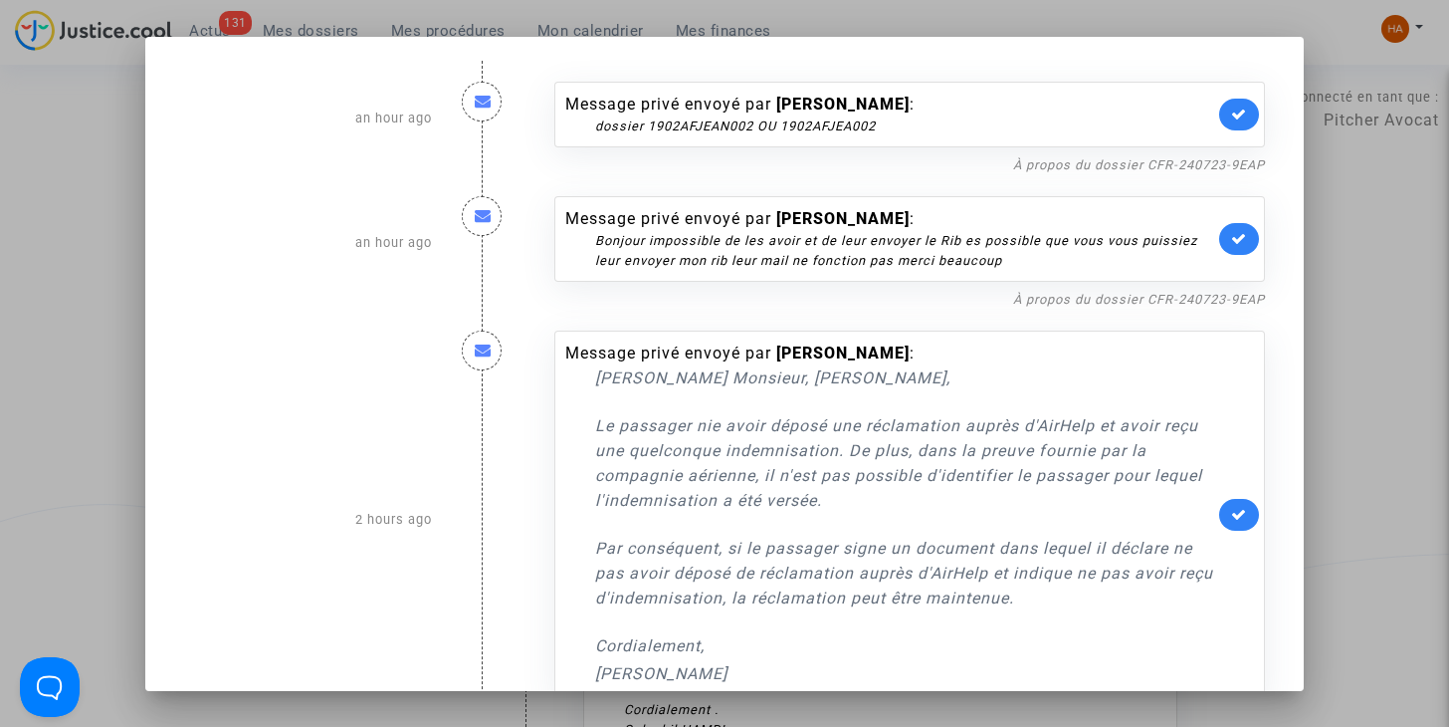
click at [104, 474] on div at bounding box center [724, 363] width 1449 height 727
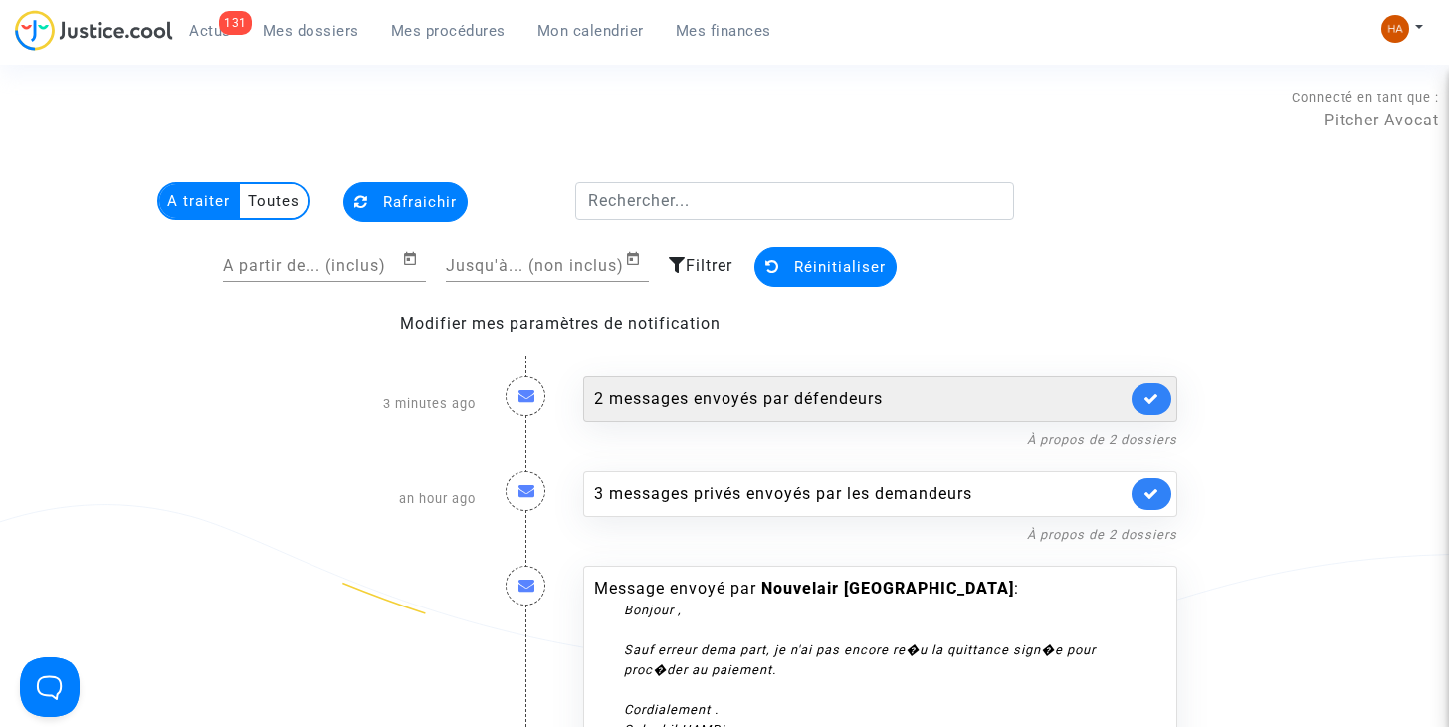
click at [744, 410] on div "2 messages envoyés par défendeurs" at bounding box center [860, 399] width 532 height 24
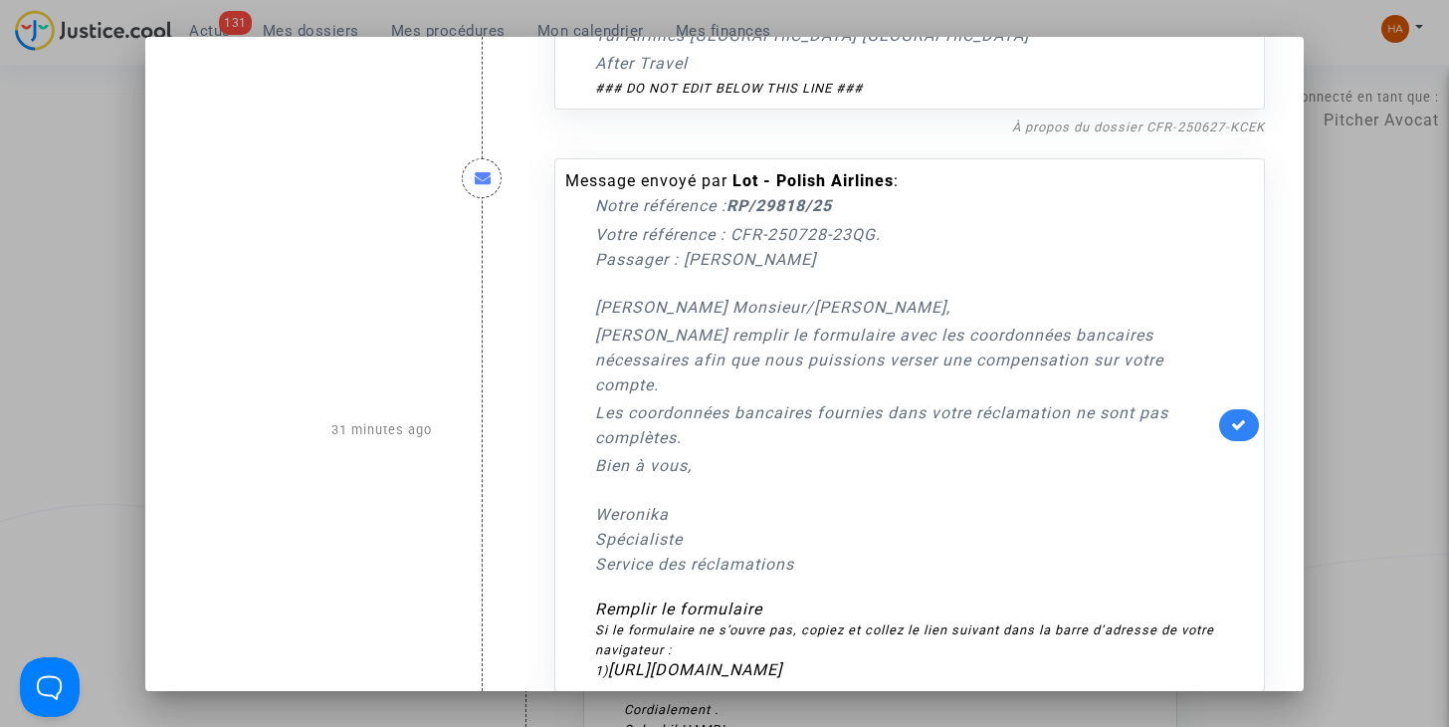
scroll to position [377, 0]
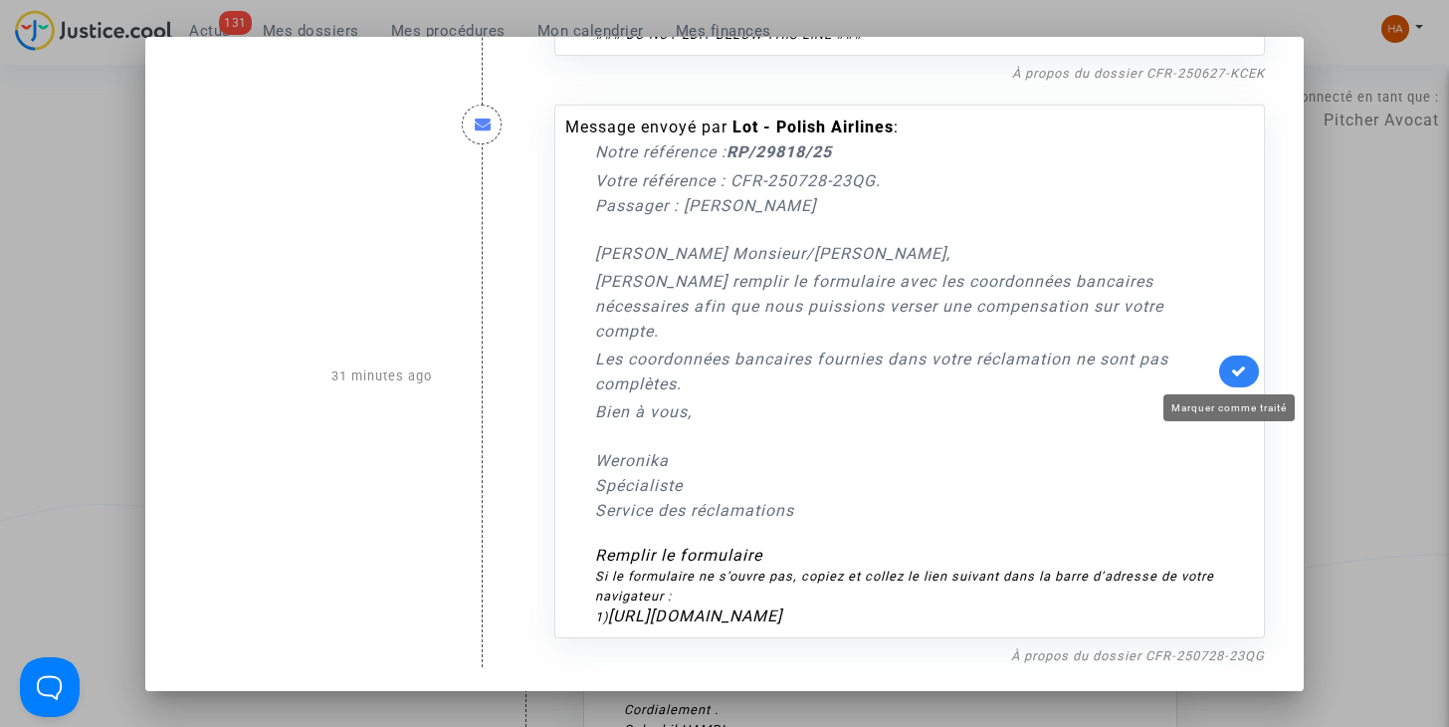
click at [1231, 372] on icon at bounding box center [1239, 370] width 16 height 15
click at [6, 345] on div at bounding box center [724, 363] width 1449 height 727
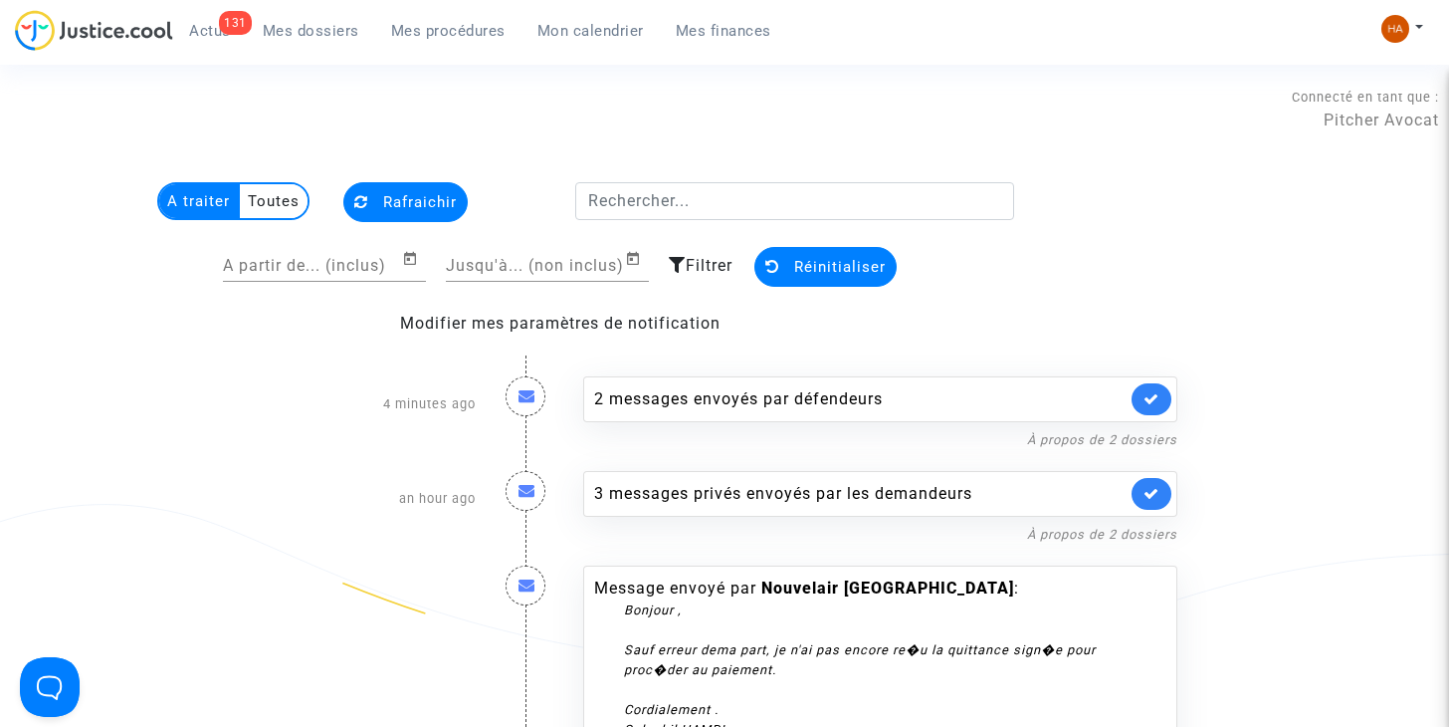
click at [391, 205] on span "Rafraichir" at bounding box center [420, 202] width 74 height 18
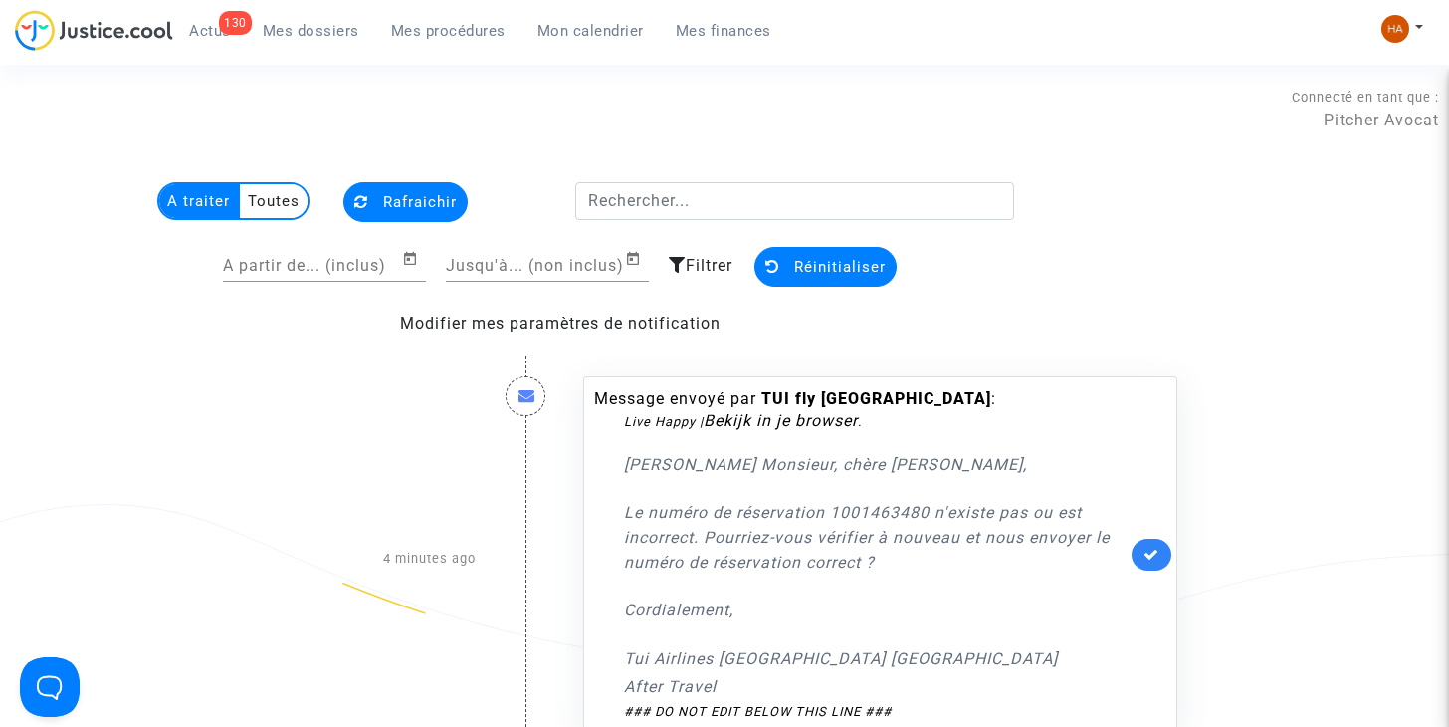
click at [396, 204] on span "Rafraichir" at bounding box center [420, 202] width 74 height 18
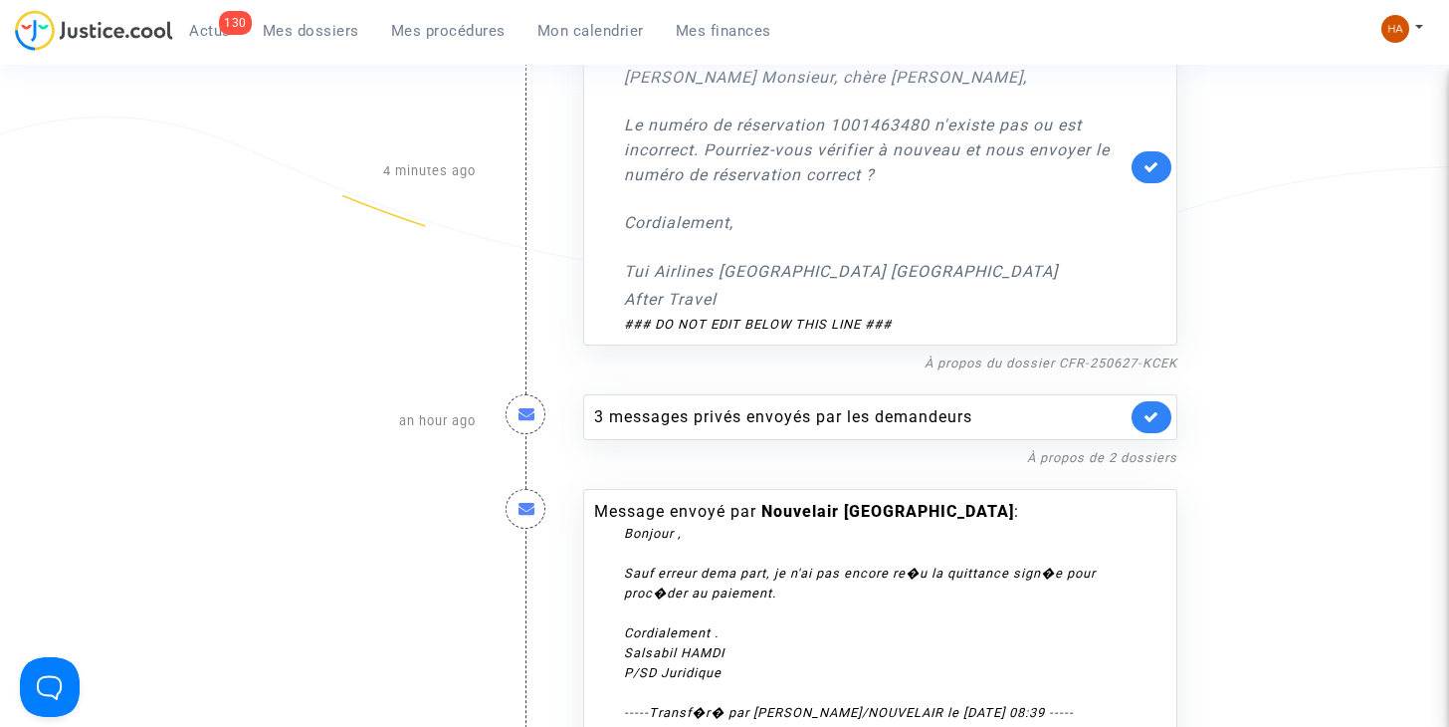
scroll to position [390, 0]
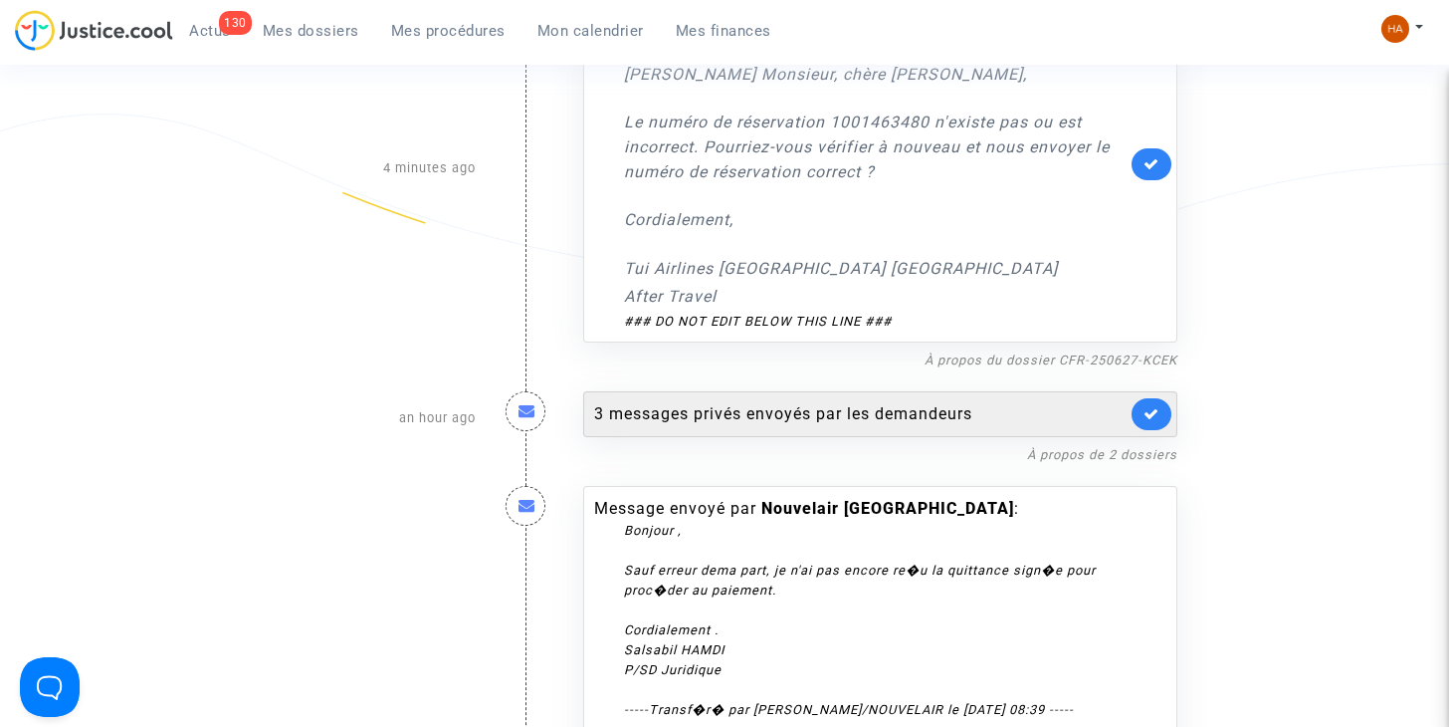
click at [714, 412] on div "3 messages privés envoyés par les demandeurs" at bounding box center [860, 414] width 532 height 24
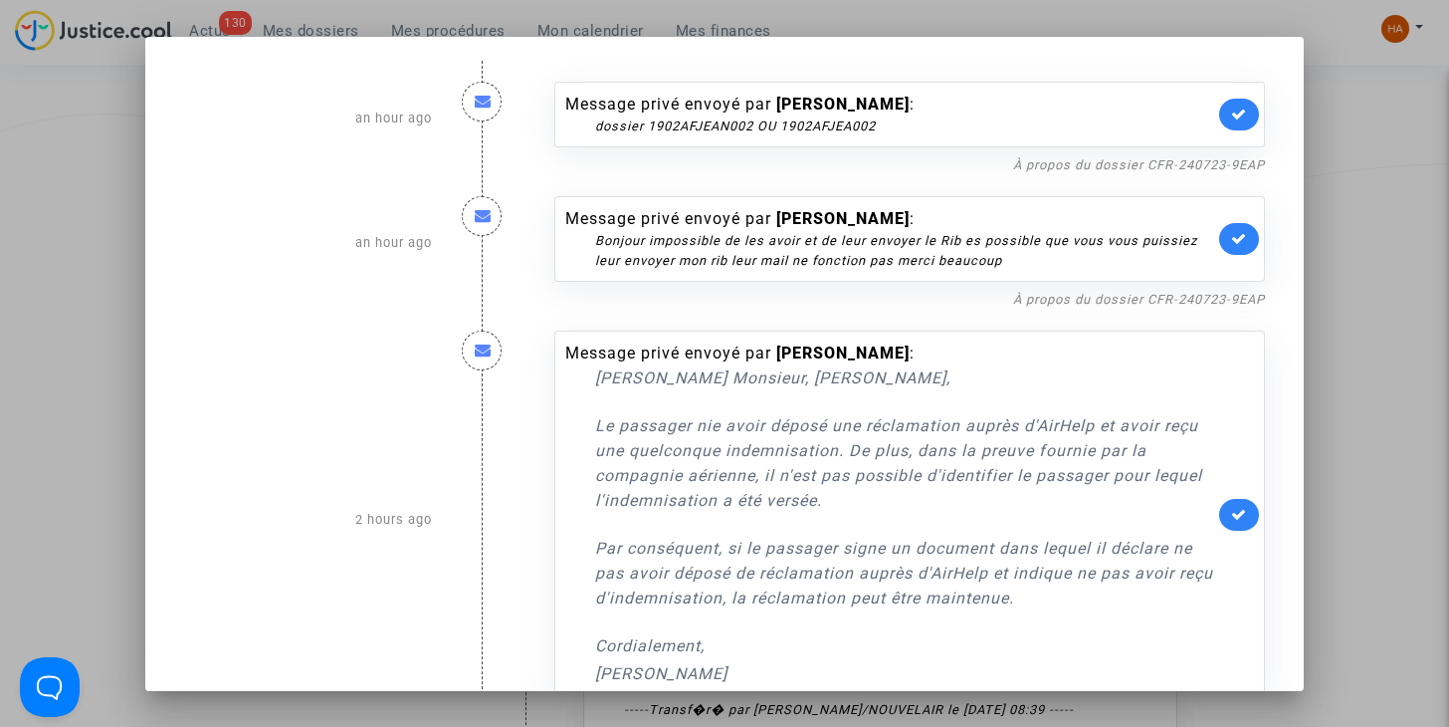
click at [72, 344] on div at bounding box center [724, 363] width 1449 height 727
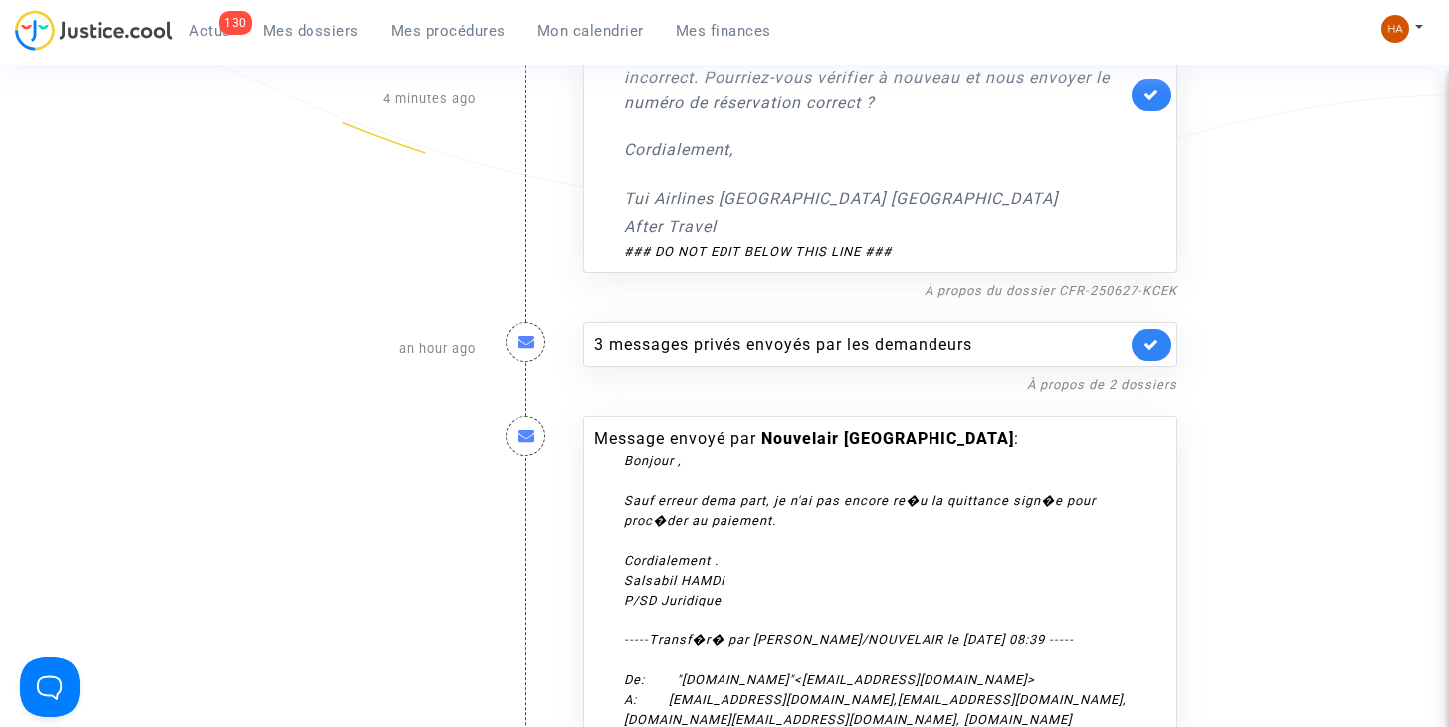
scroll to position [487, 0]
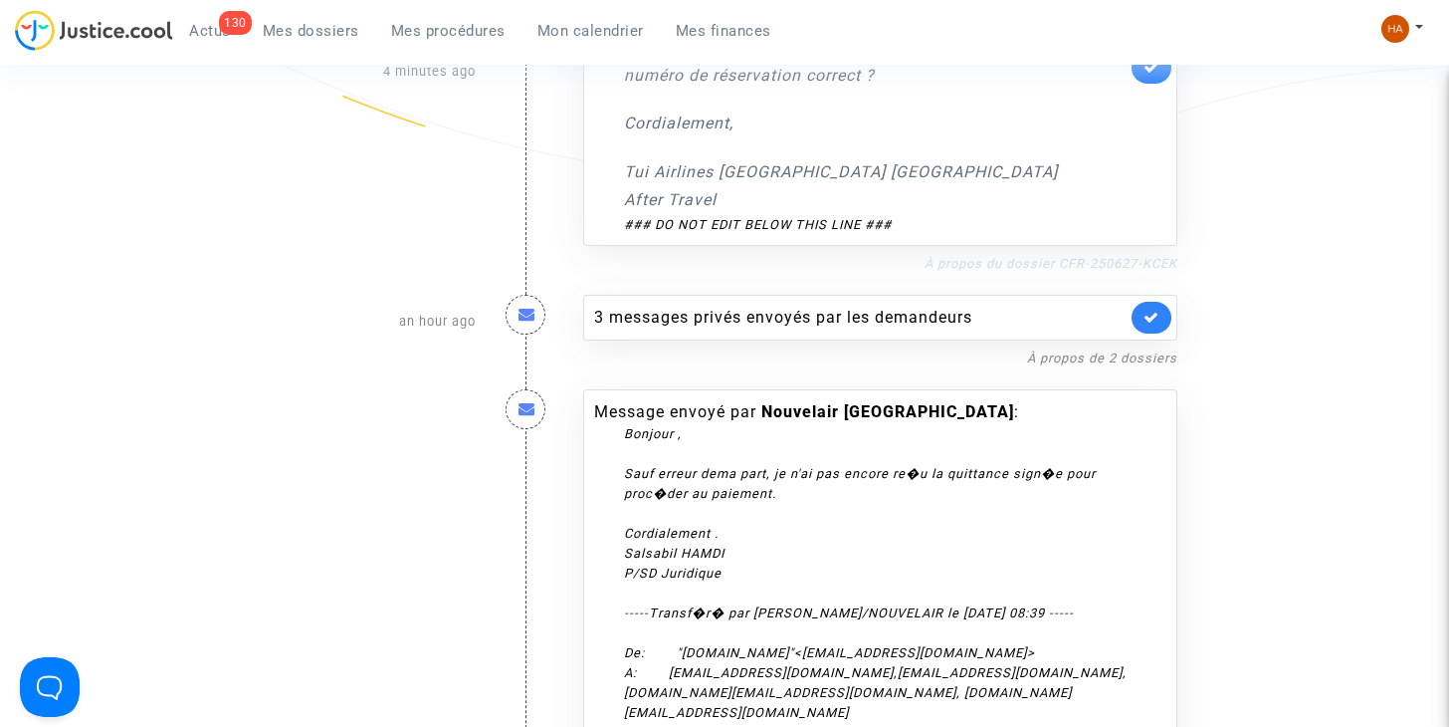
click at [961, 268] on link "À propos du dossier CFR-250627-KCEK" at bounding box center [1051, 263] width 253 height 15
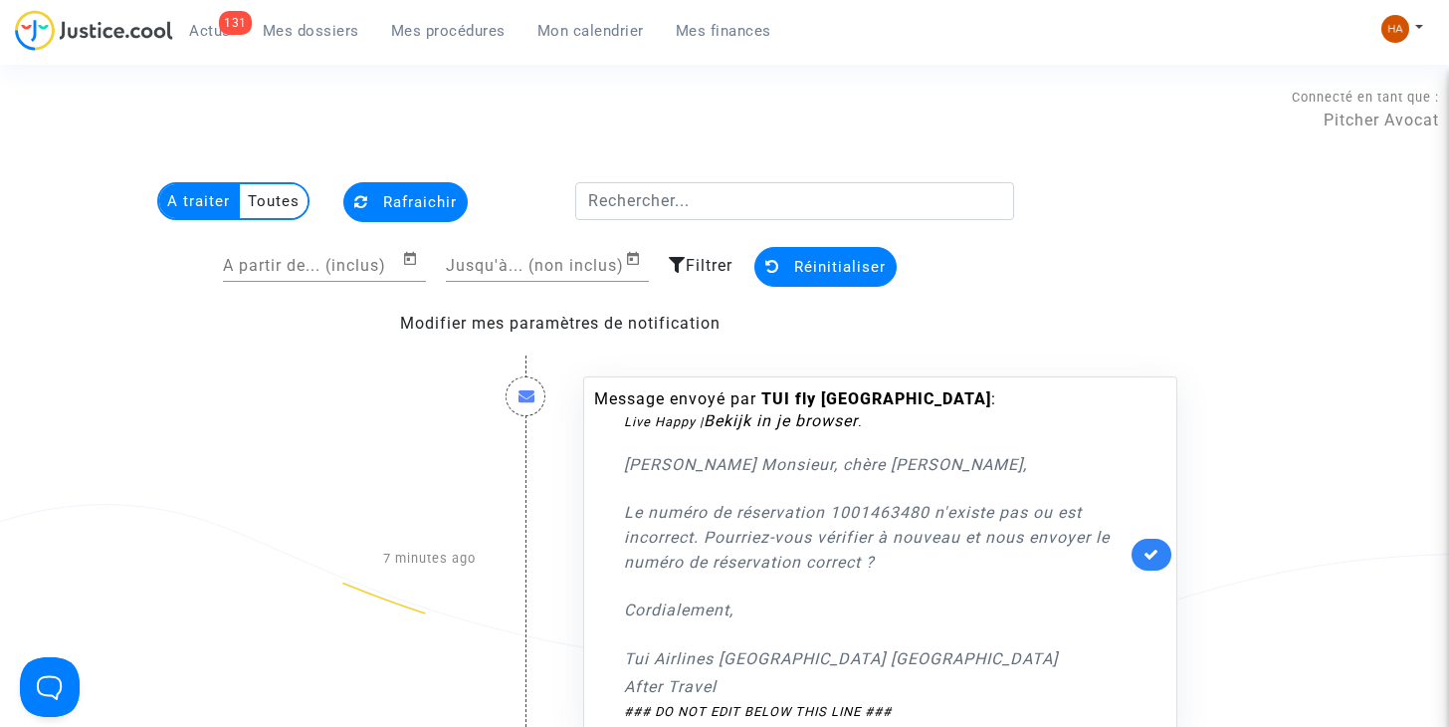
click at [262, 203] on multi-toggle-item "Toutes" at bounding box center [274, 201] width 68 height 34
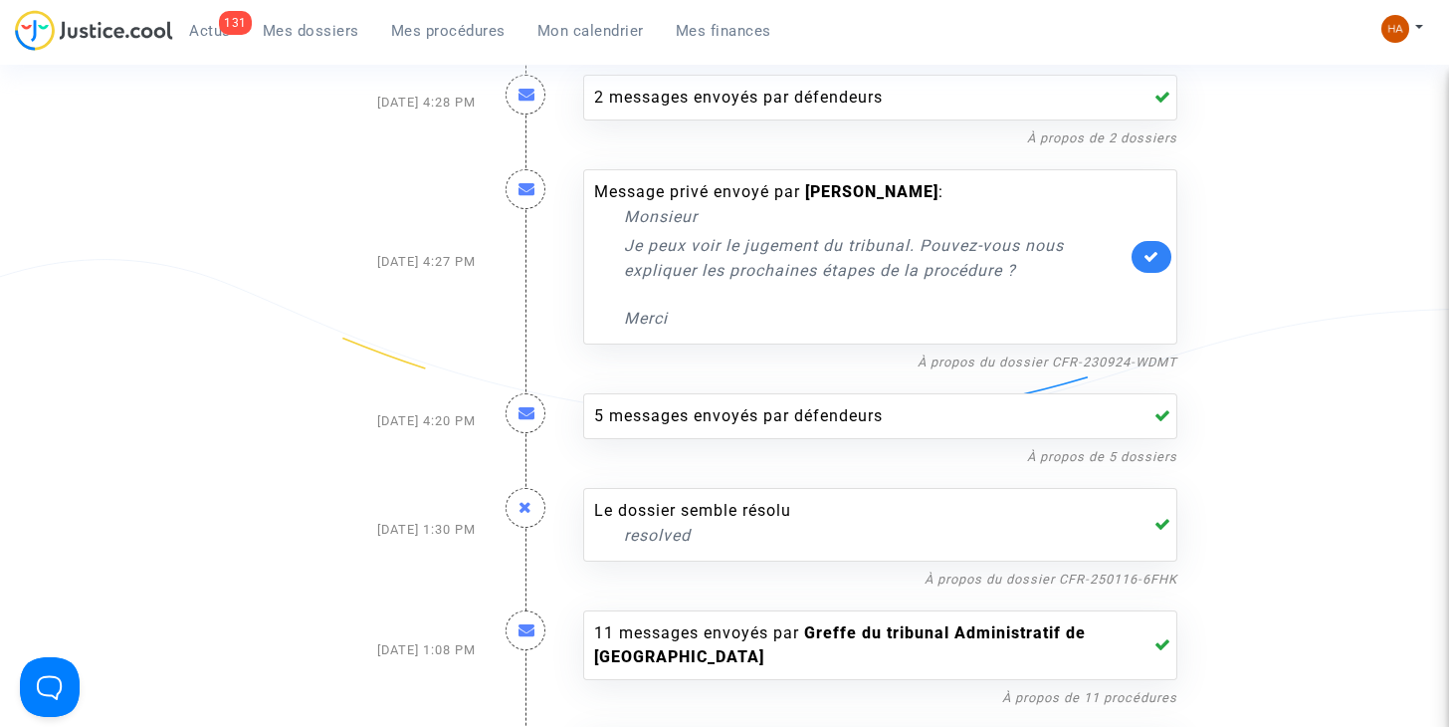
scroll to position [5890, 0]
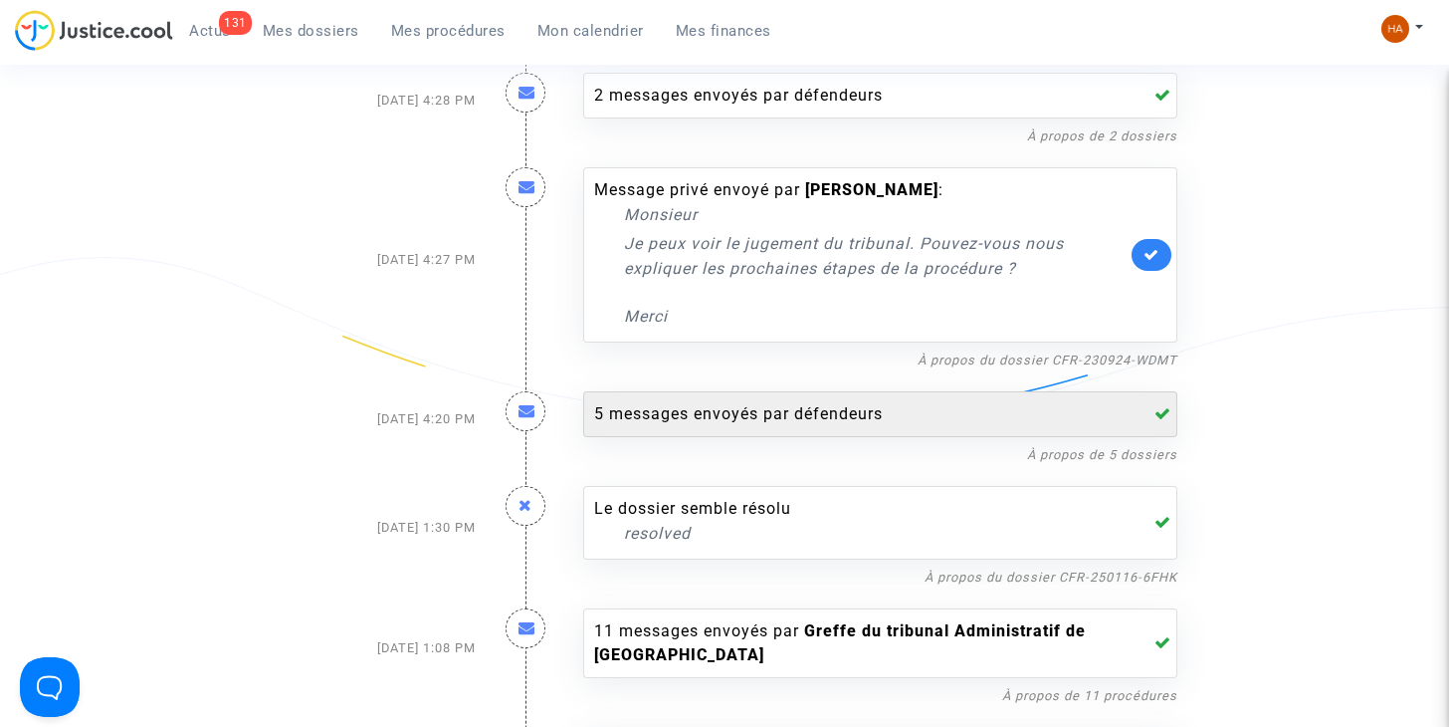
drag, startPoint x: 783, startPoint y: 417, endPoint x: 716, endPoint y: 413, distance: 67.8
click at [716, 413] on div "5 messages envoyés par défendeurs" at bounding box center [860, 414] width 532 height 24
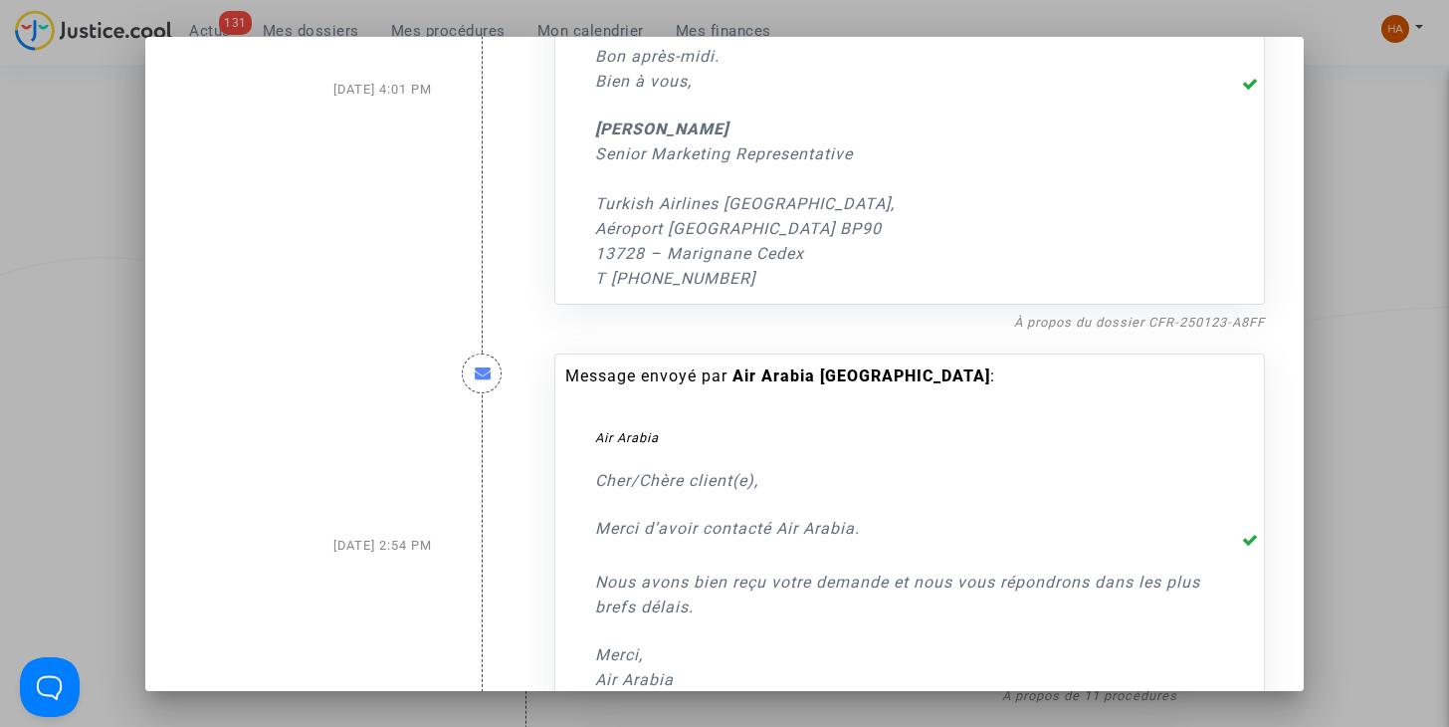
scroll to position [1683, 0]
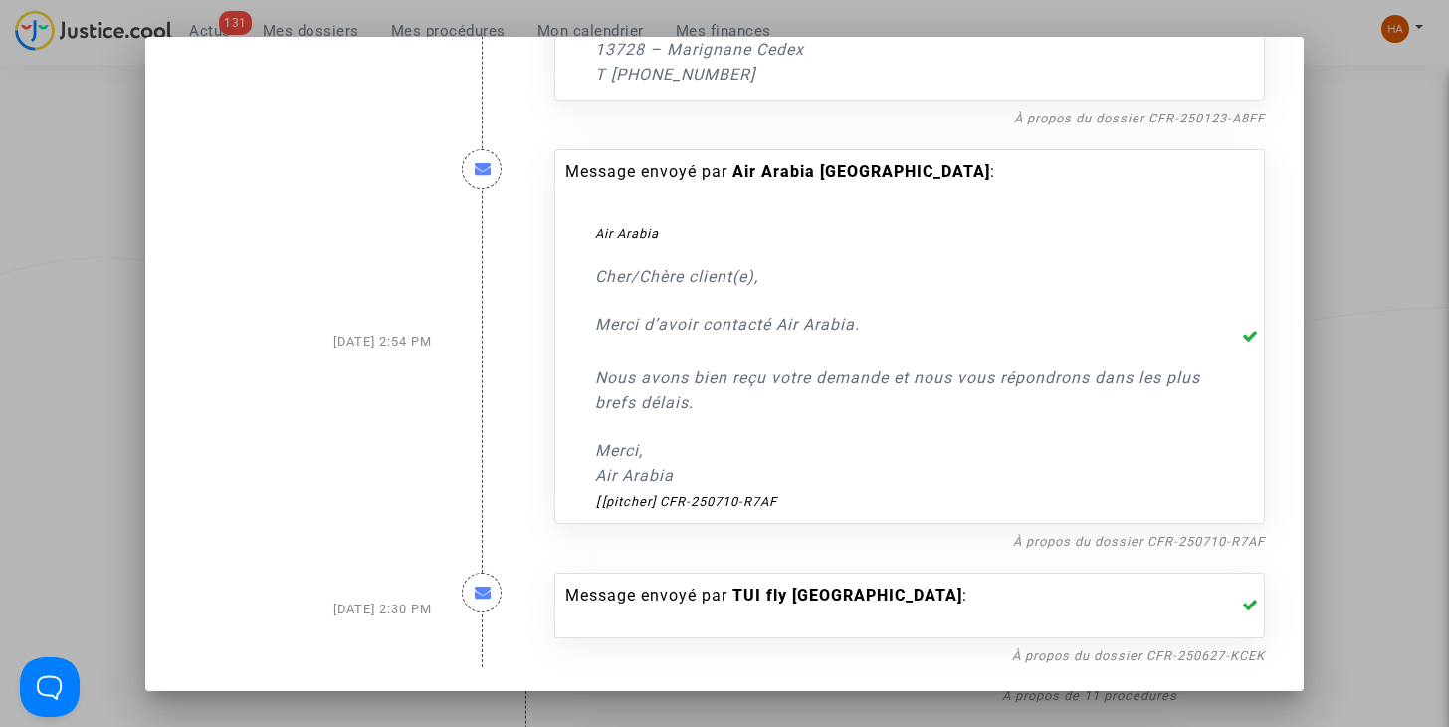
click at [85, 361] on div at bounding box center [724, 363] width 1449 height 727
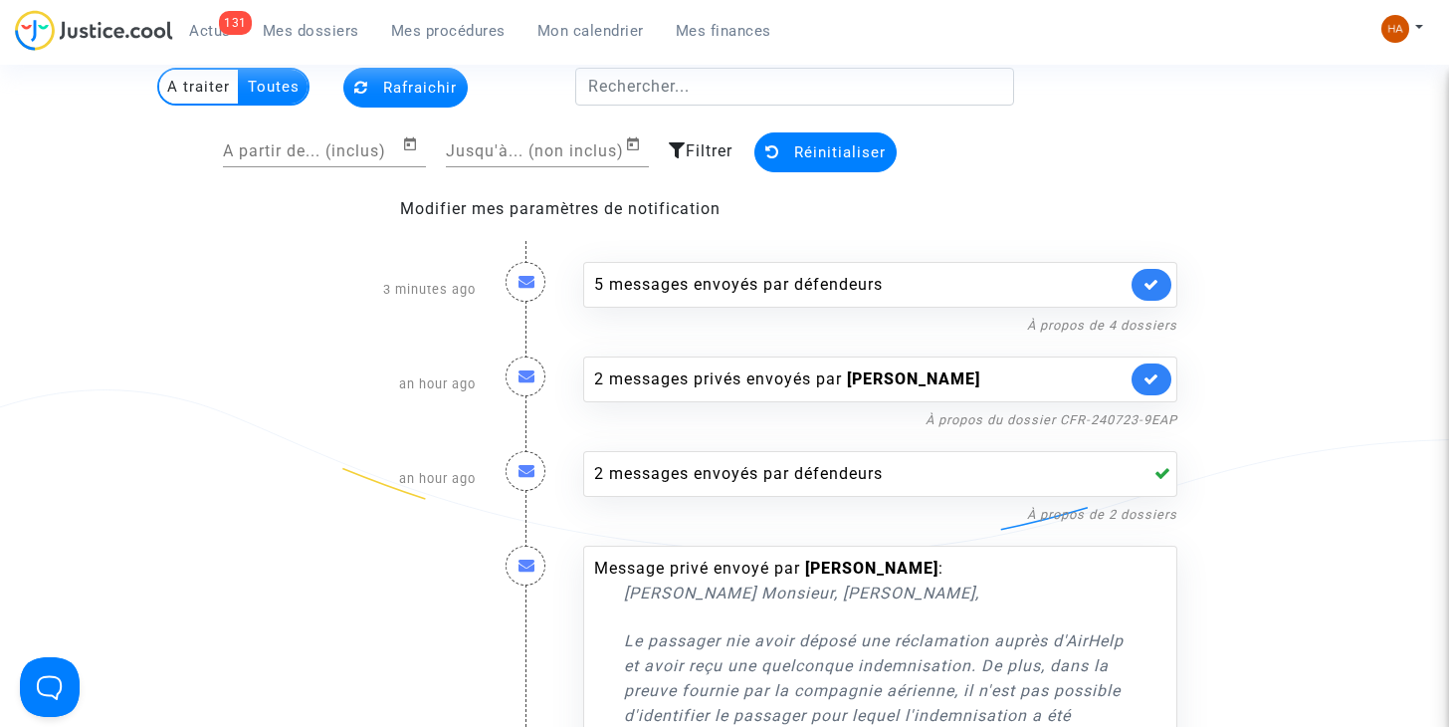
scroll to position [0, 0]
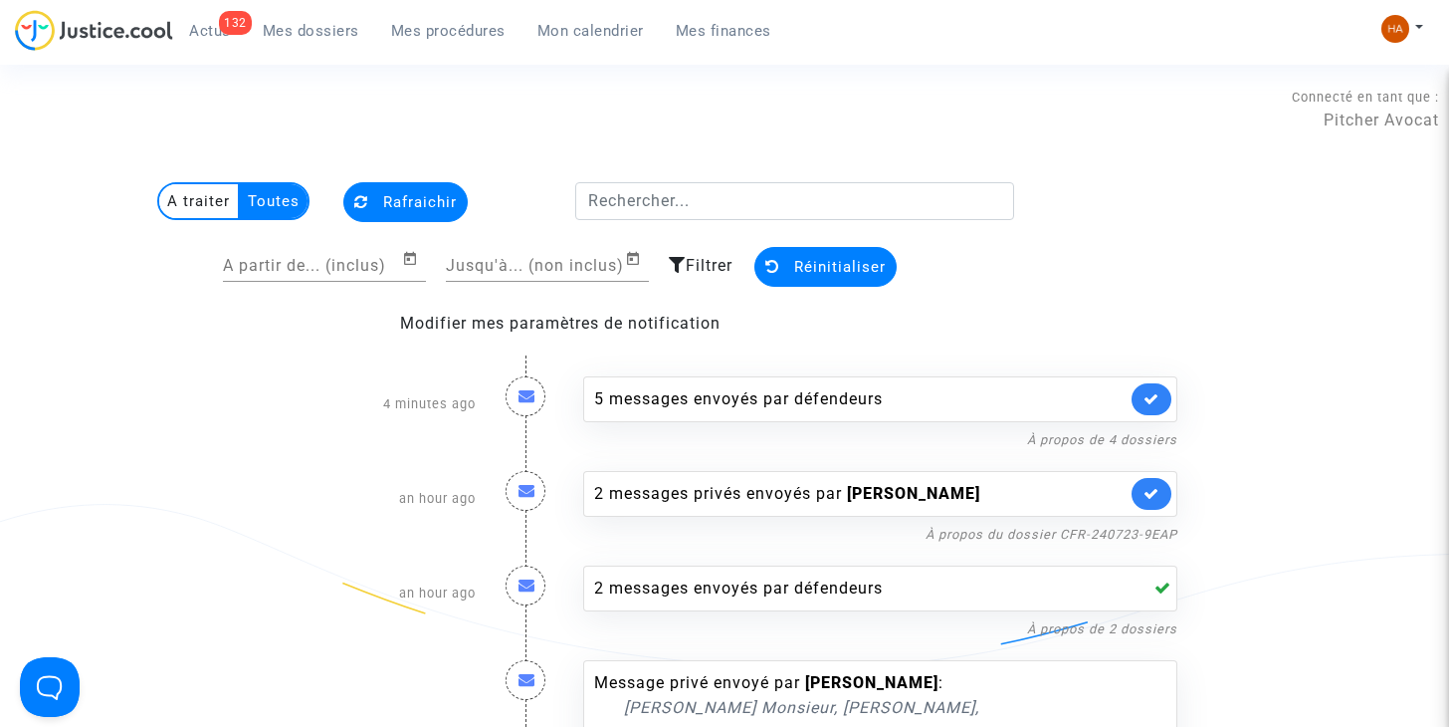
click at [205, 211] on multi-toggle-item "A traiter" at bounding box center [199, 201] width 81 height 34
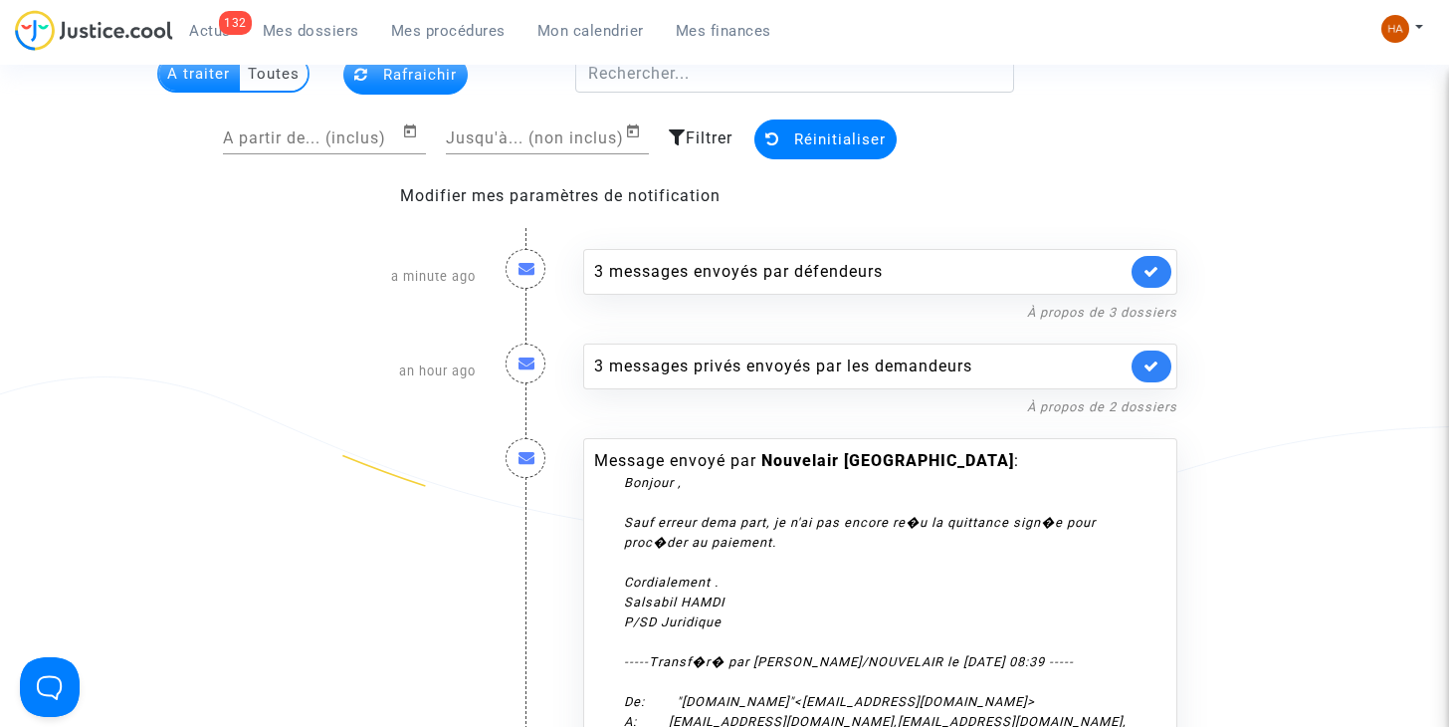
scroll to position [128, 0]
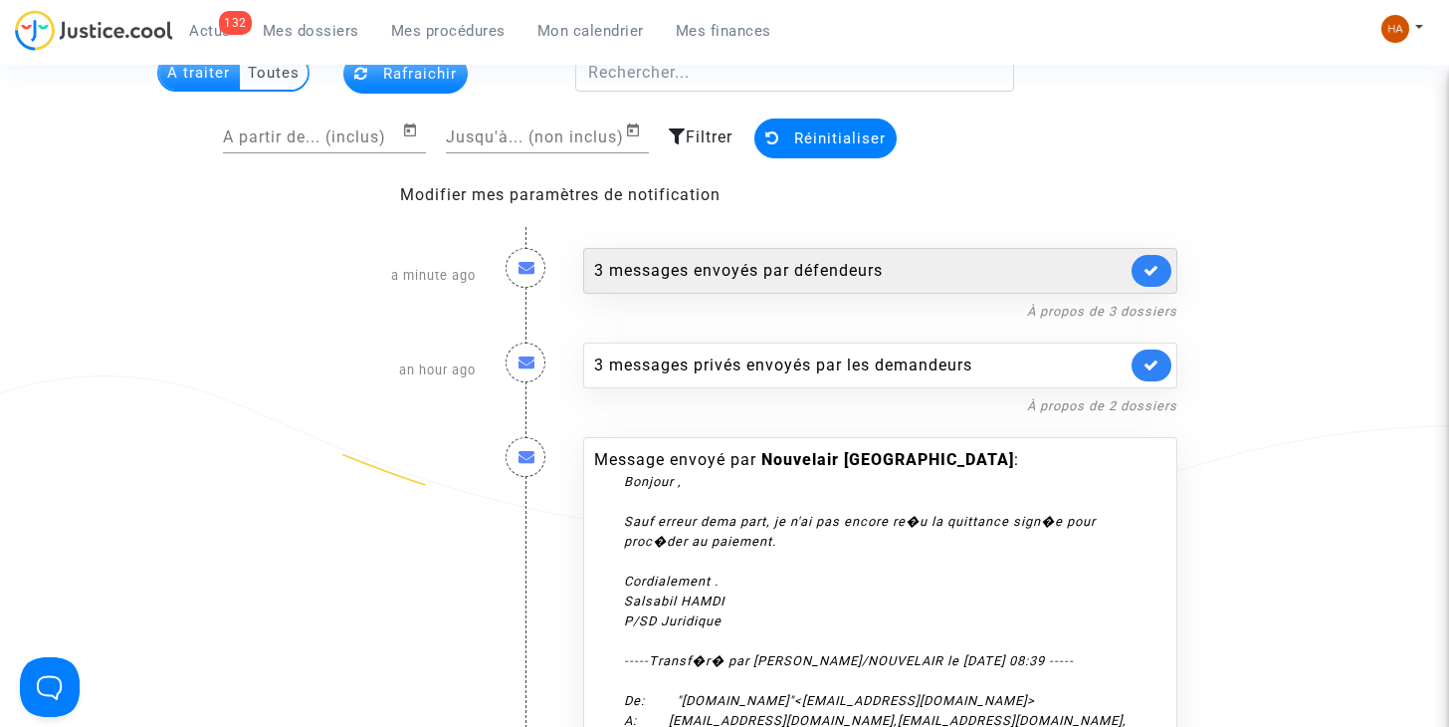
click at [748, 255] on div "3 messages envoyés par défendeurs" at bounding box center [880, 271] width 594 height 46
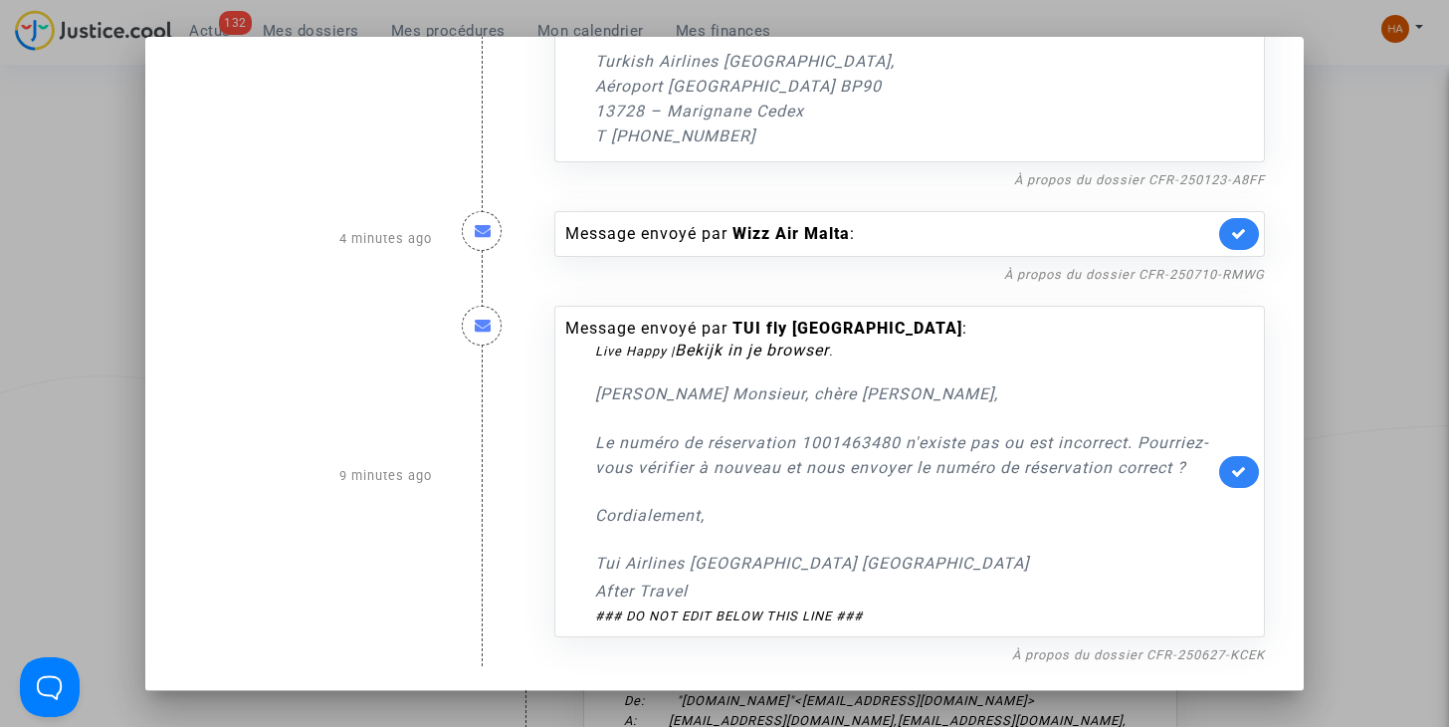
scroll to position [462, 0]
click at [1231, 464] on icon at bounding box center [1239, 471] width 16 height 15
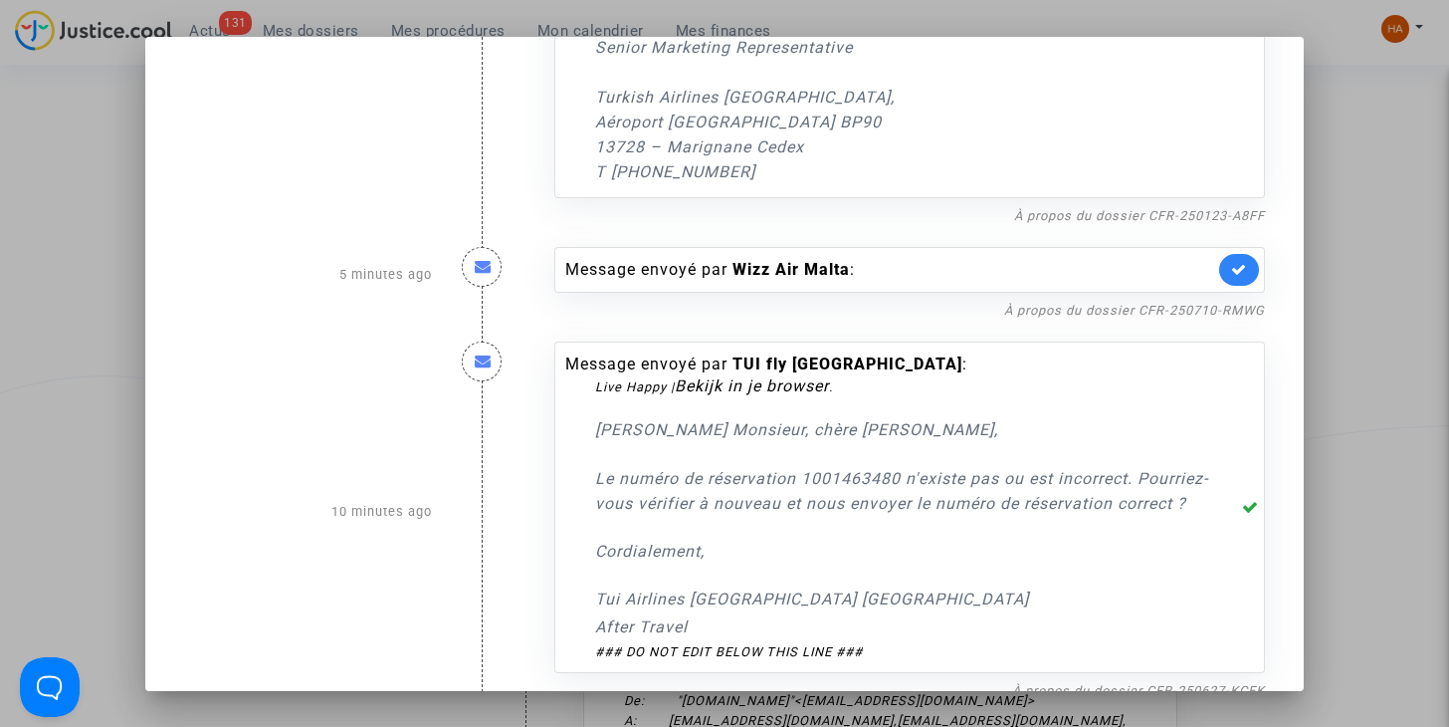
scroll to position [401, 0]
click at [1075, 307] on link "À propos du dossier CFR-250710-RMWG" at bounding box center [1134, 311] width 261 height 15
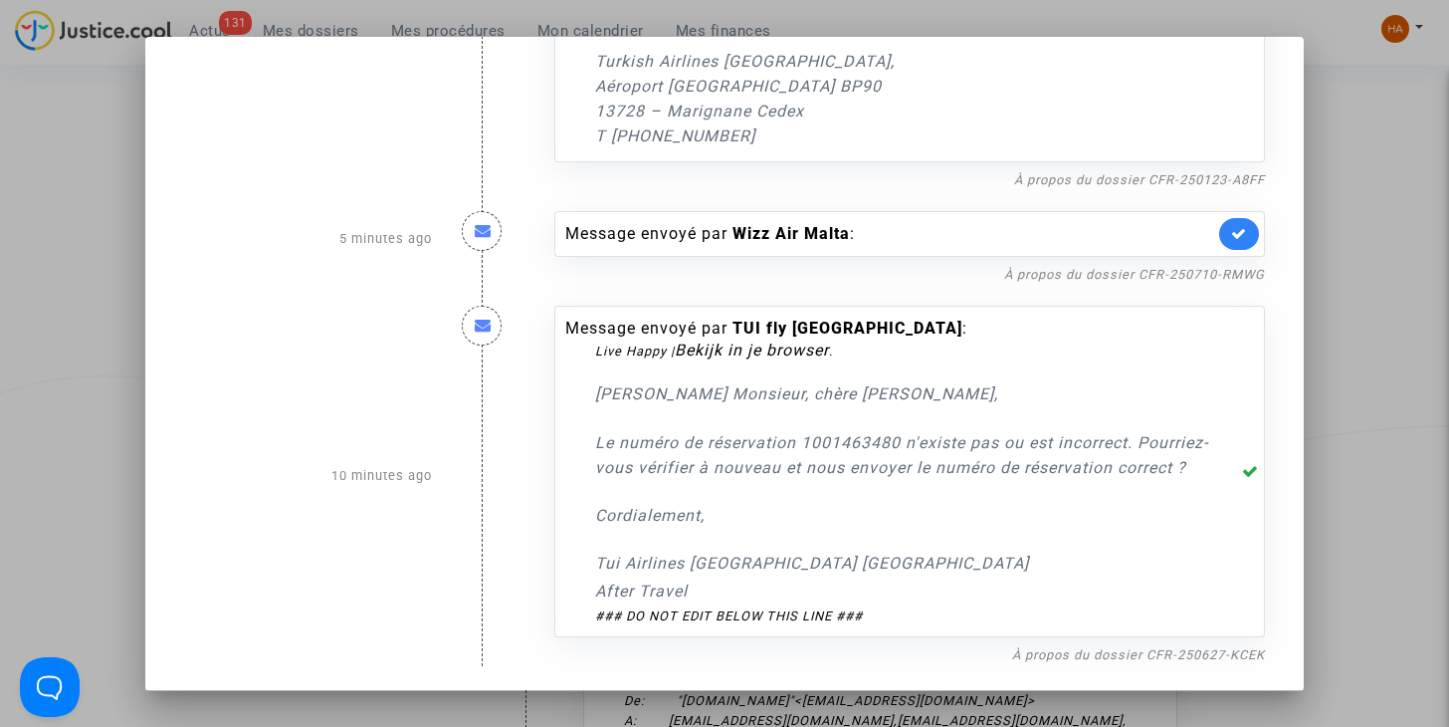
click at [49, 355] on div at bounding box center [724, 363] width 1449 height 727
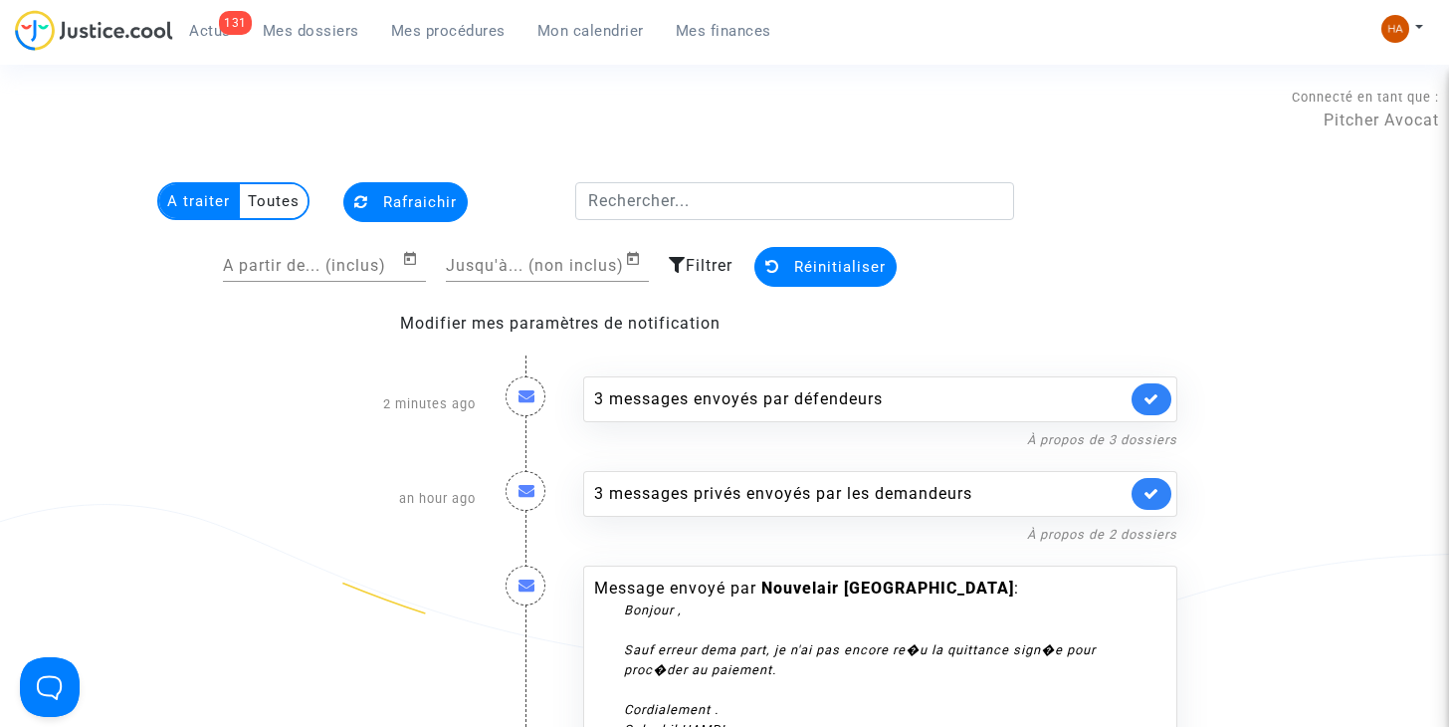
scroll to position [128, 0]
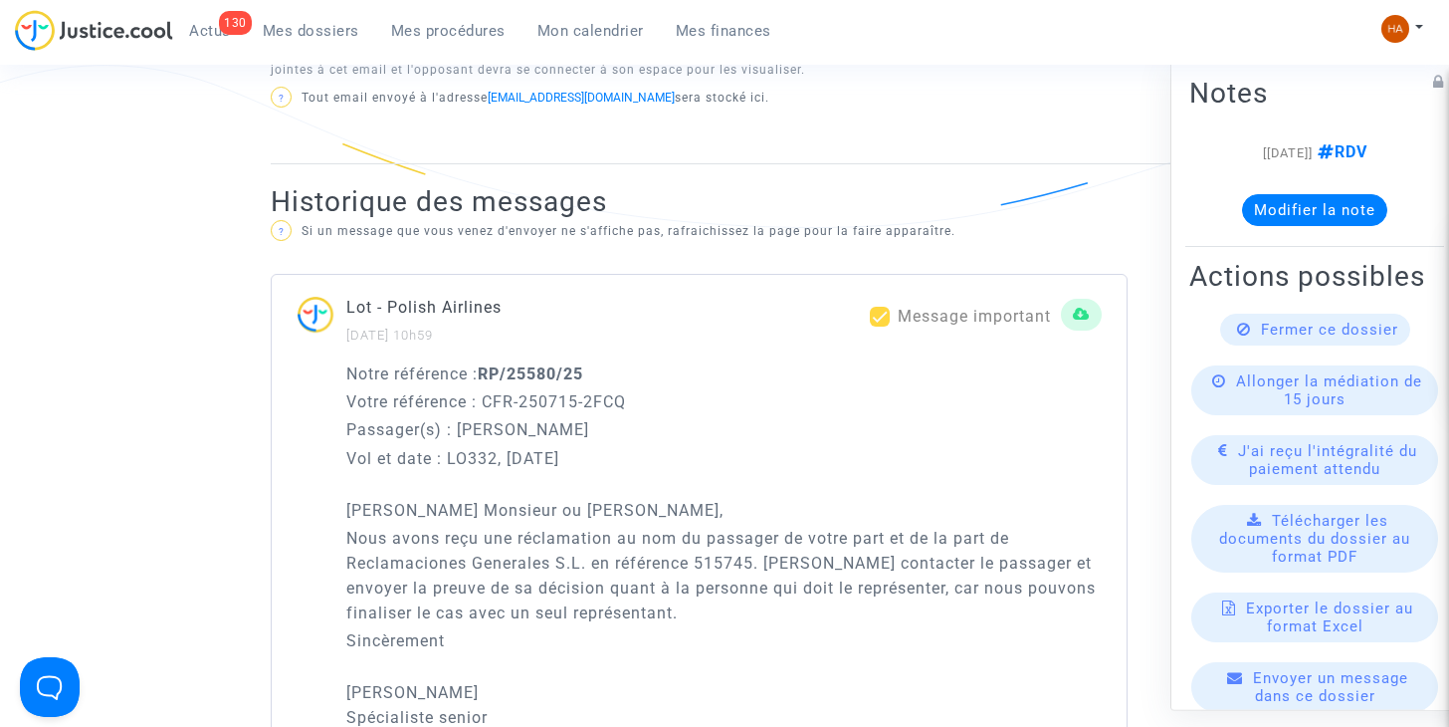
scroll to position [1223, 0]
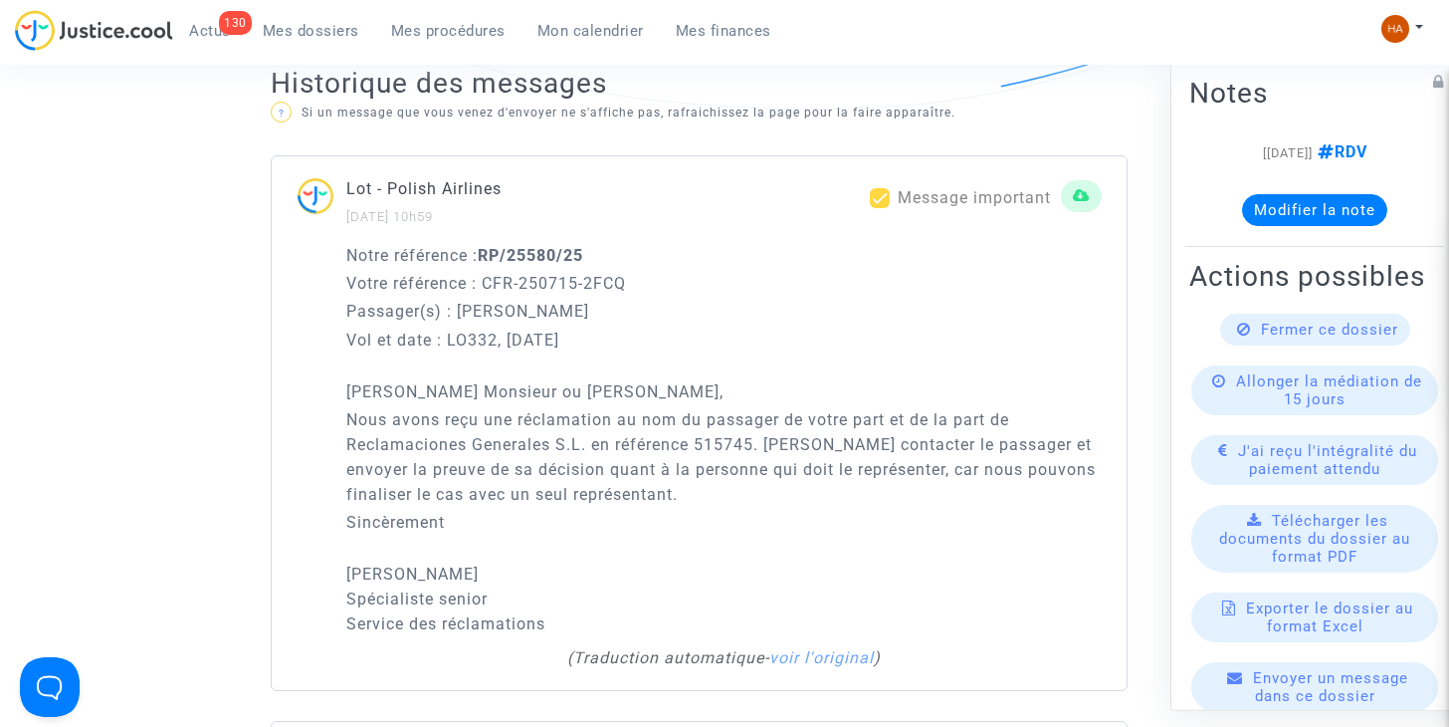
scroll to position [1343, 0]
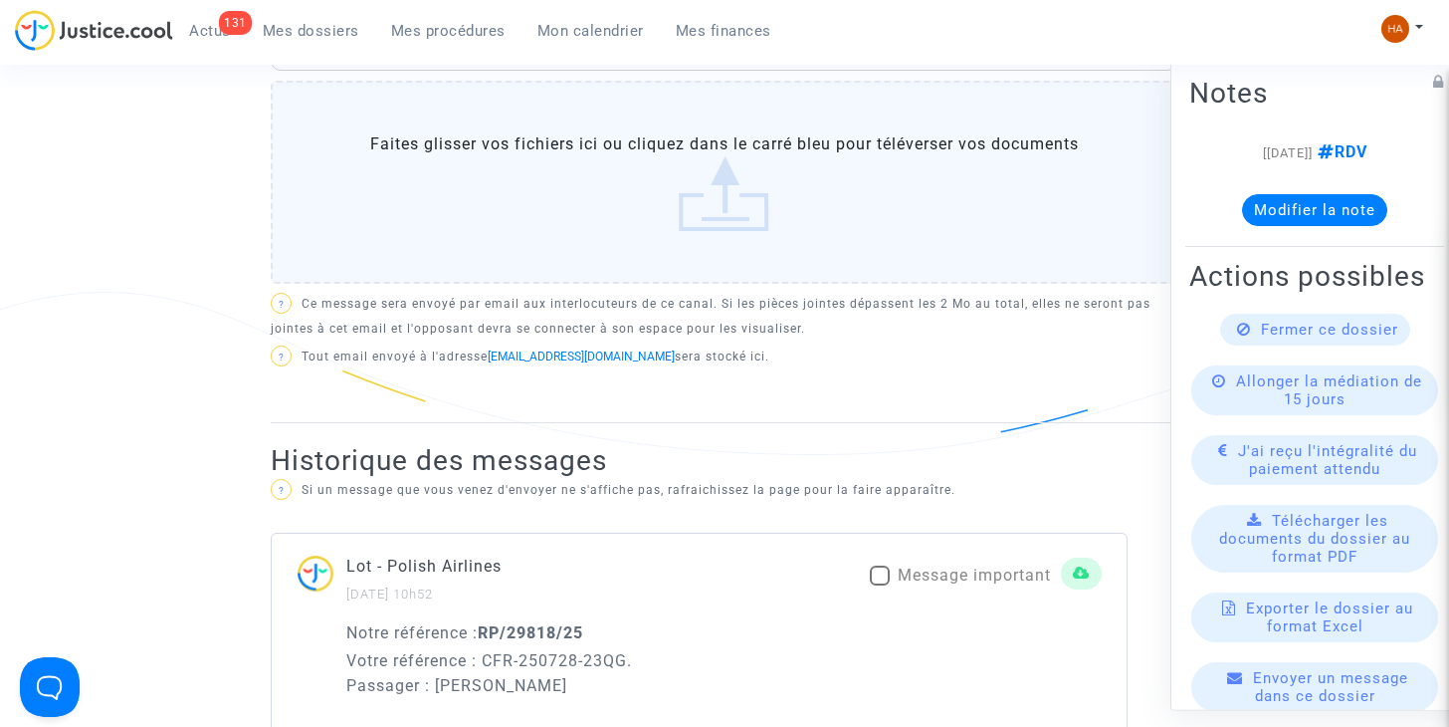
scroll to position [999, 0]
click at [876, 564] on span at bounding box center [880, 574] width 20 height 20
click at [879, 584] on input "Message important" at bounding box center [879, 584] width 1 height 1
checkbox input "true"
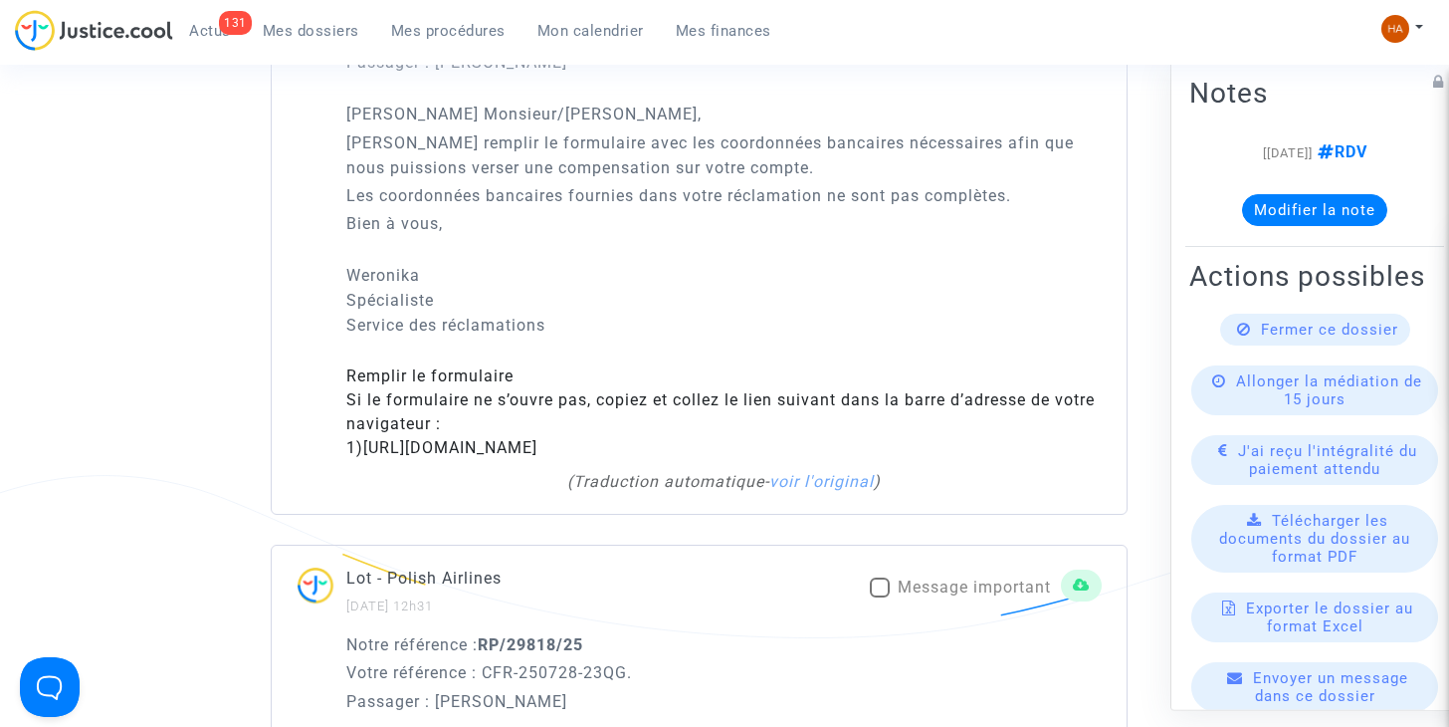
scroll to position [1622, 0]
click at [878, 584] on span at bounding box center [880, 586] width 20 height 20
click at [879, 596] on input "Message important" at bounding box center [879, 596] width 1 height 1
checkbox input "true"
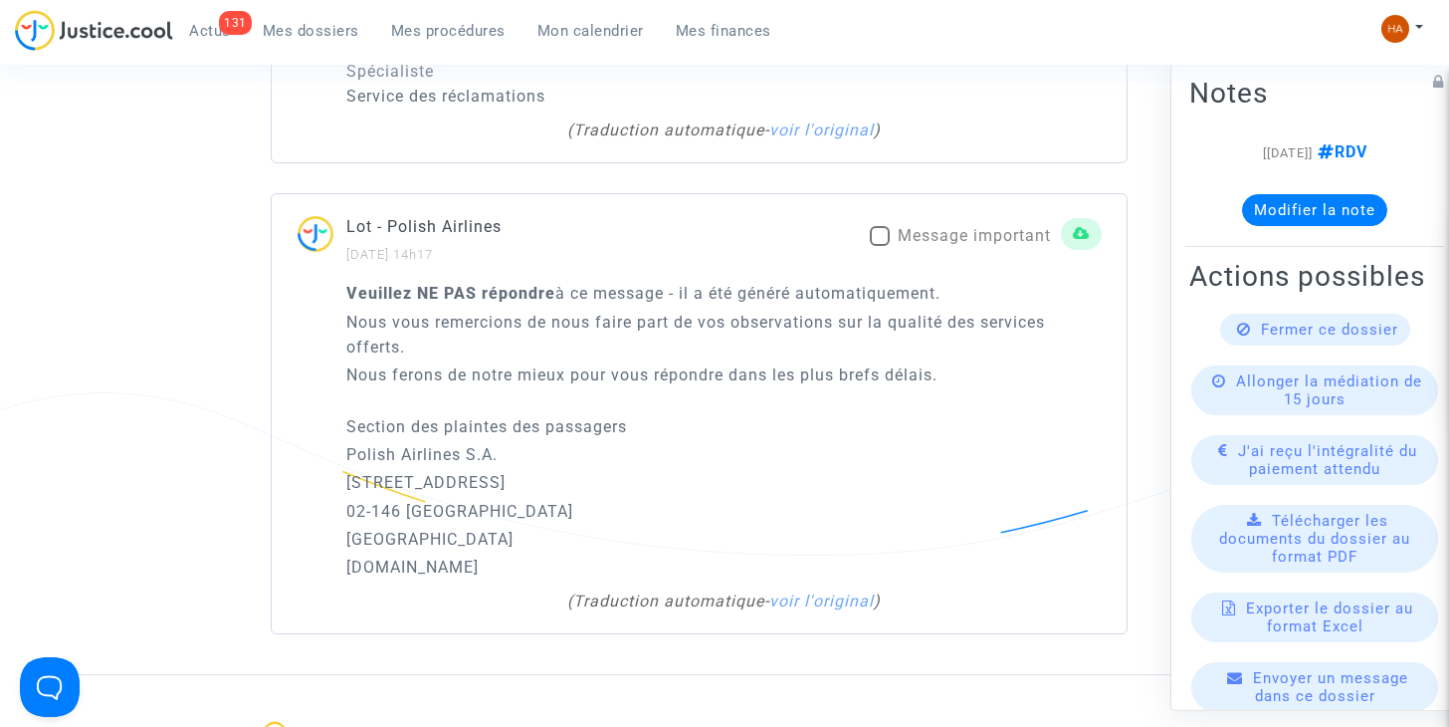
scroll to position [2511, 0]
click at [885, 226] on span at bounding box center [880, 235] width 20 height 20
click at [880, 245] on input "Message important" at bounding box center [879, 245] width 1 height 1
checkbox input "true"
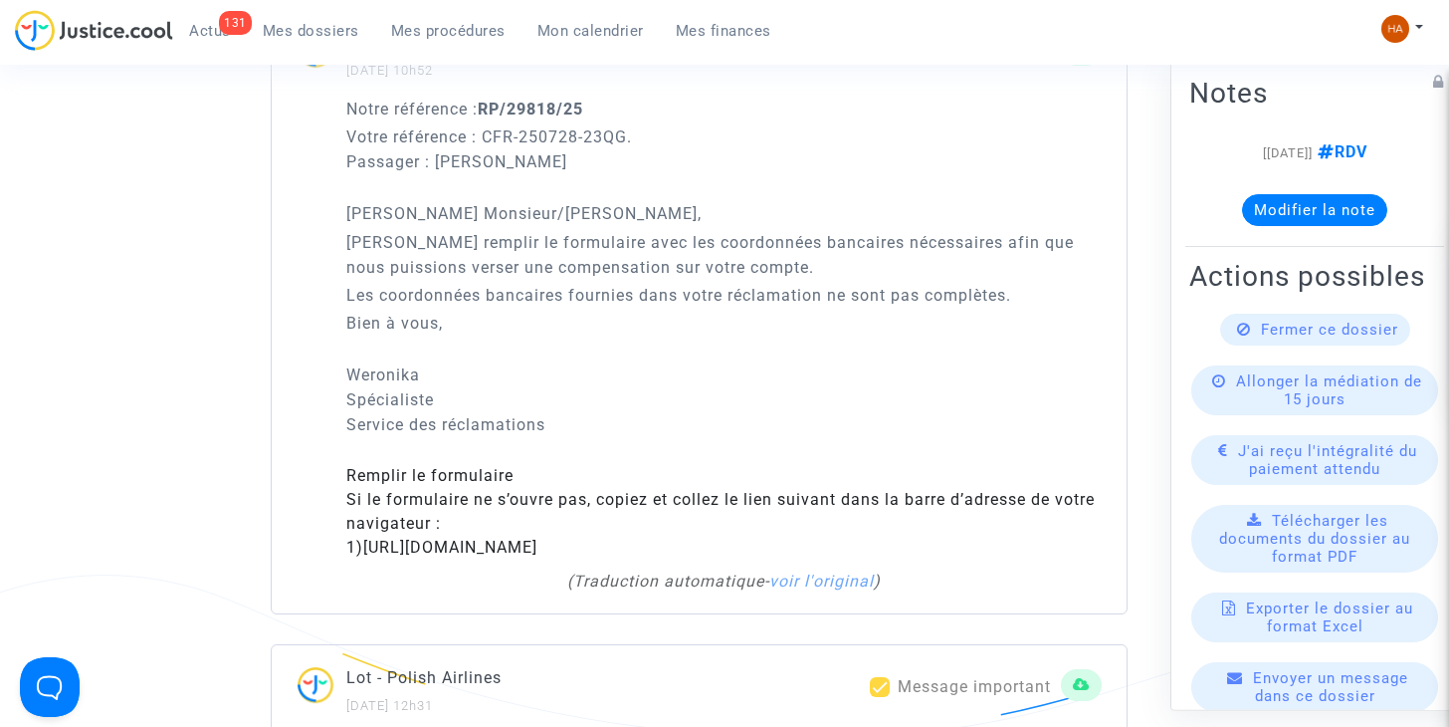
scroll to position [1538, 0]
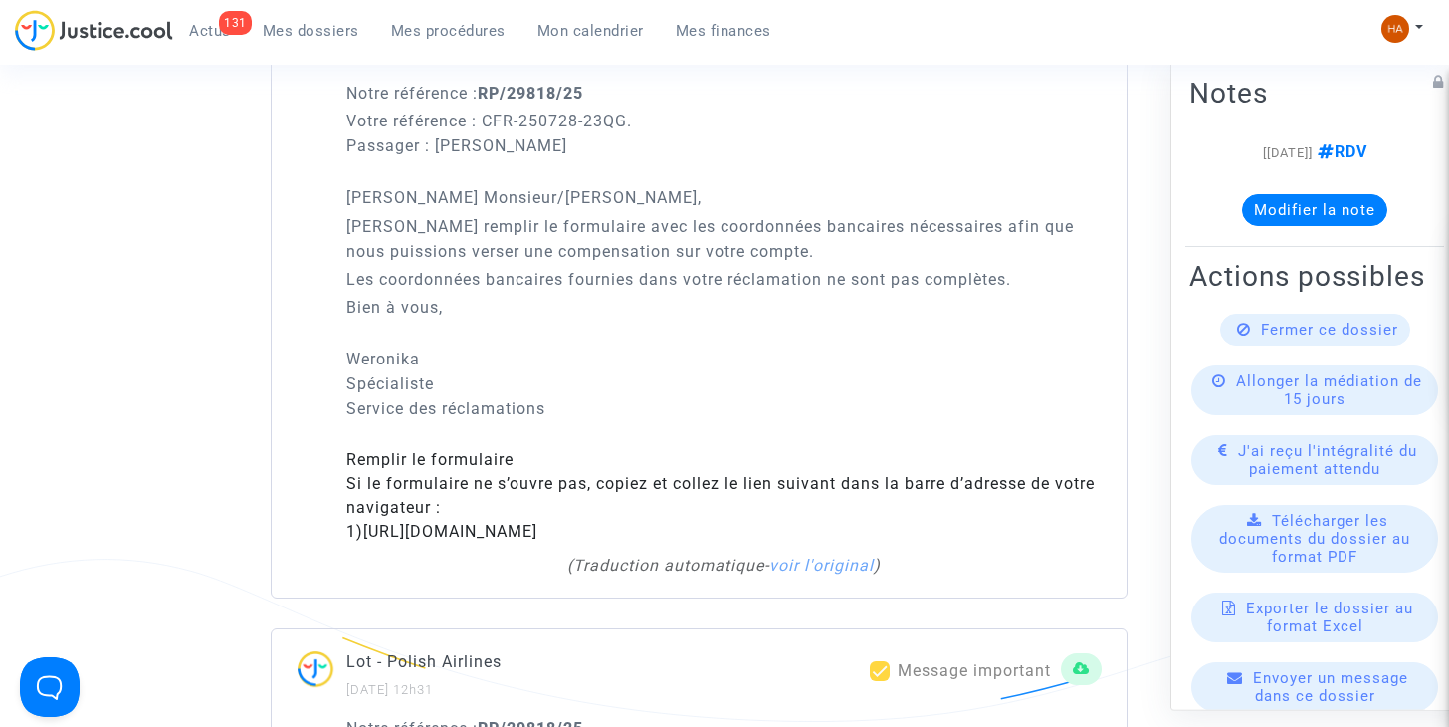
click at [764, 306] on div "Notre référence : RP/29818/25 Votre référence : CFR-250728-23QG. Passager : JUL…" at bounding box center [723, 251] width 755 height 340
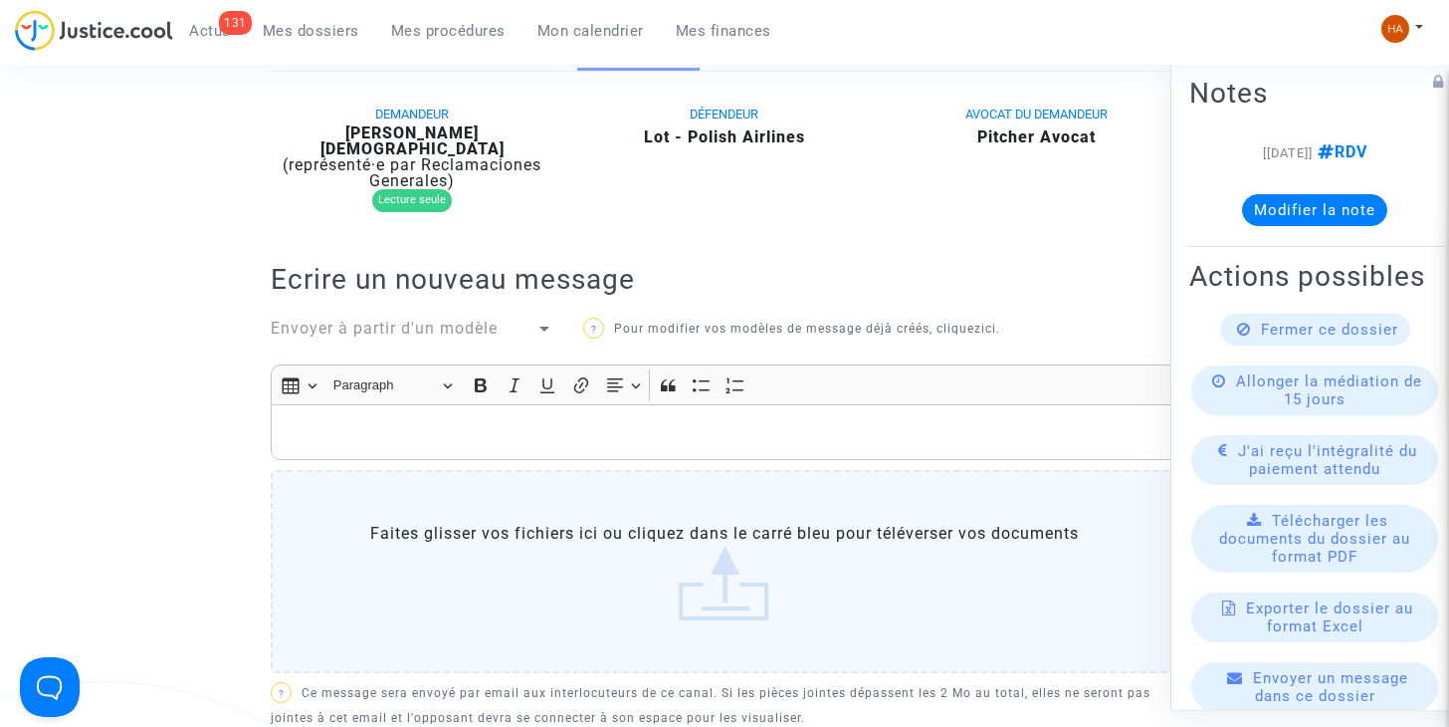
scroll to position [608, 0]
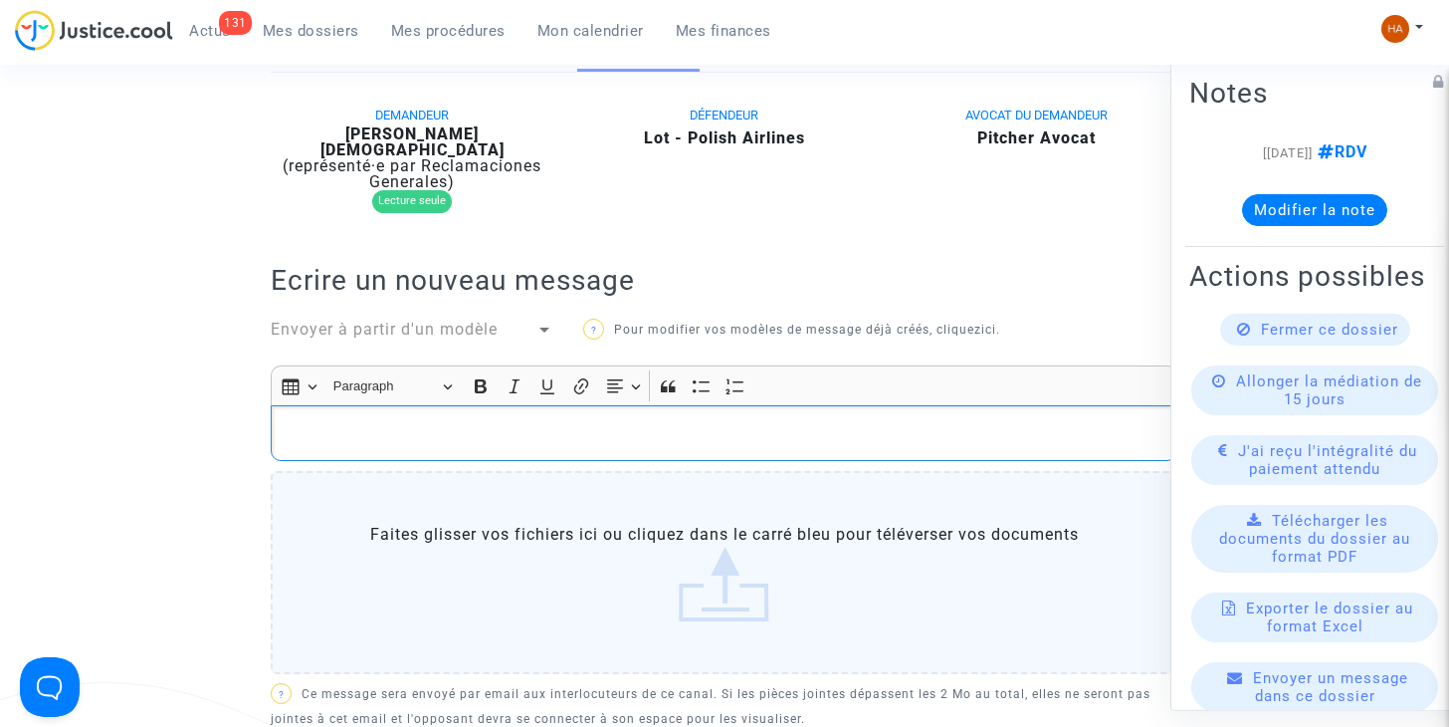
click at [346, 420] on p "Rich Text Editor, main" at bounding box center [725, 432] width 886 height 25
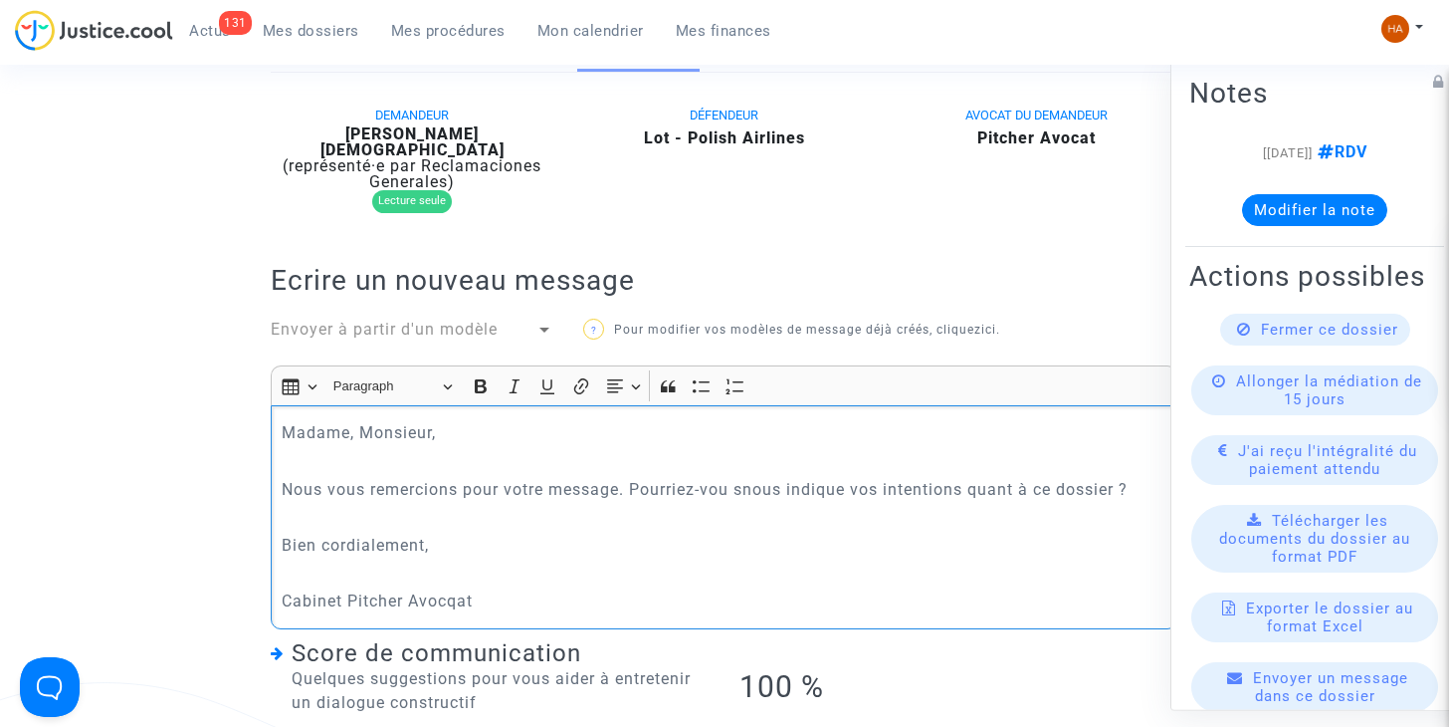
click at [451, 588] on p "Cabinet Pitcher Avocqat" at bounding box center [725, 600] width 886 height 25
click at [738, 477] on p "Nous vous remercions pour votre message. Pourriez-vou snous indique vos intenti…" at bounding box center [725, 489] width 886 height 25
click at [849, 477] on p "Nous vous remercions pour votre message. Pourriez-vous nous indique vos intenti…" at bounding box center [725, 489] width 886 height 25
click at [978, 477] on p "Nous vous remercions pour votre message. Pourriez-vous nous indiquer vos intent…" at bounding box center [725, 489] width 886 height 25
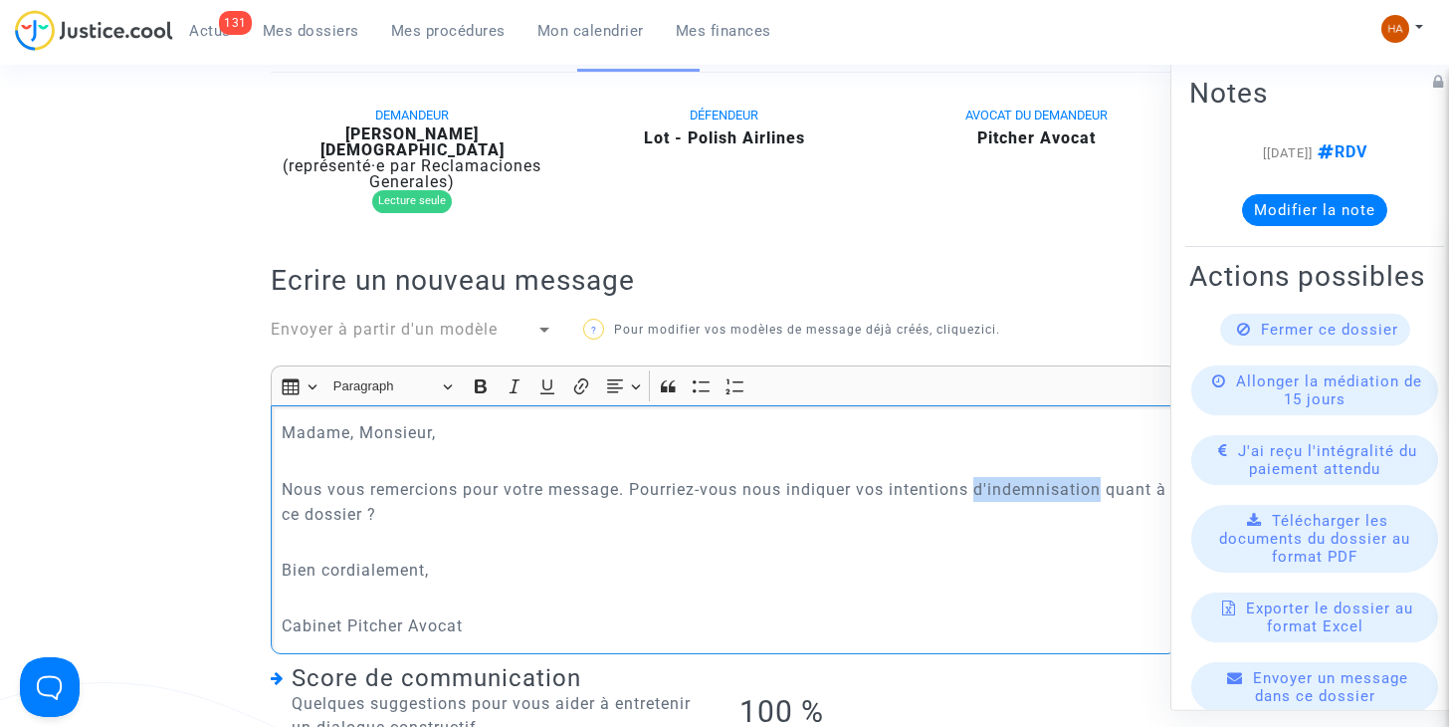
drag, startPoint x: 1110, startPoint y: 457, endPoint x: 982, endPoint y: 455, distance: 127.4
click at [982, 477] on p "Nous vous remercions pour votre message. Pourriez-vous nous indiquer vos intent…" at bounding box center [725, 502] width 886 height 50
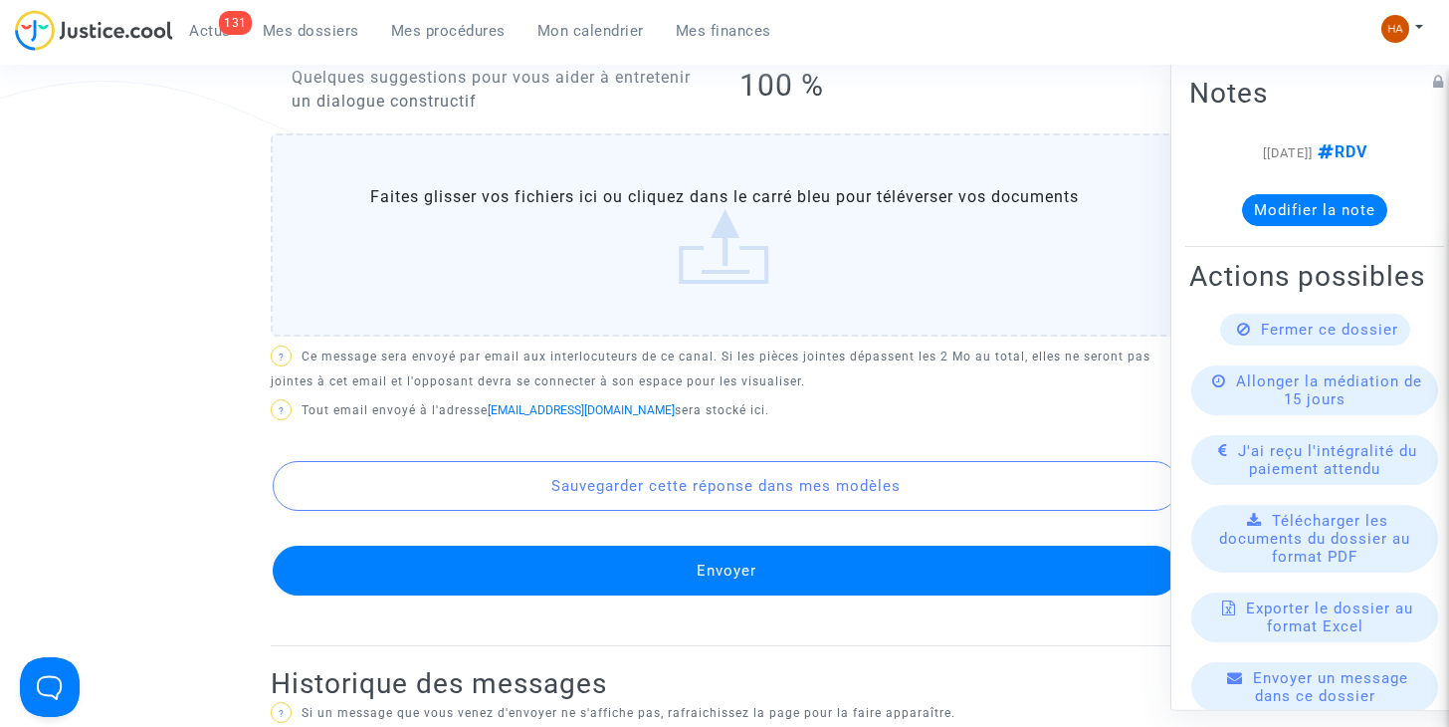
scroll to position [1233, 0]
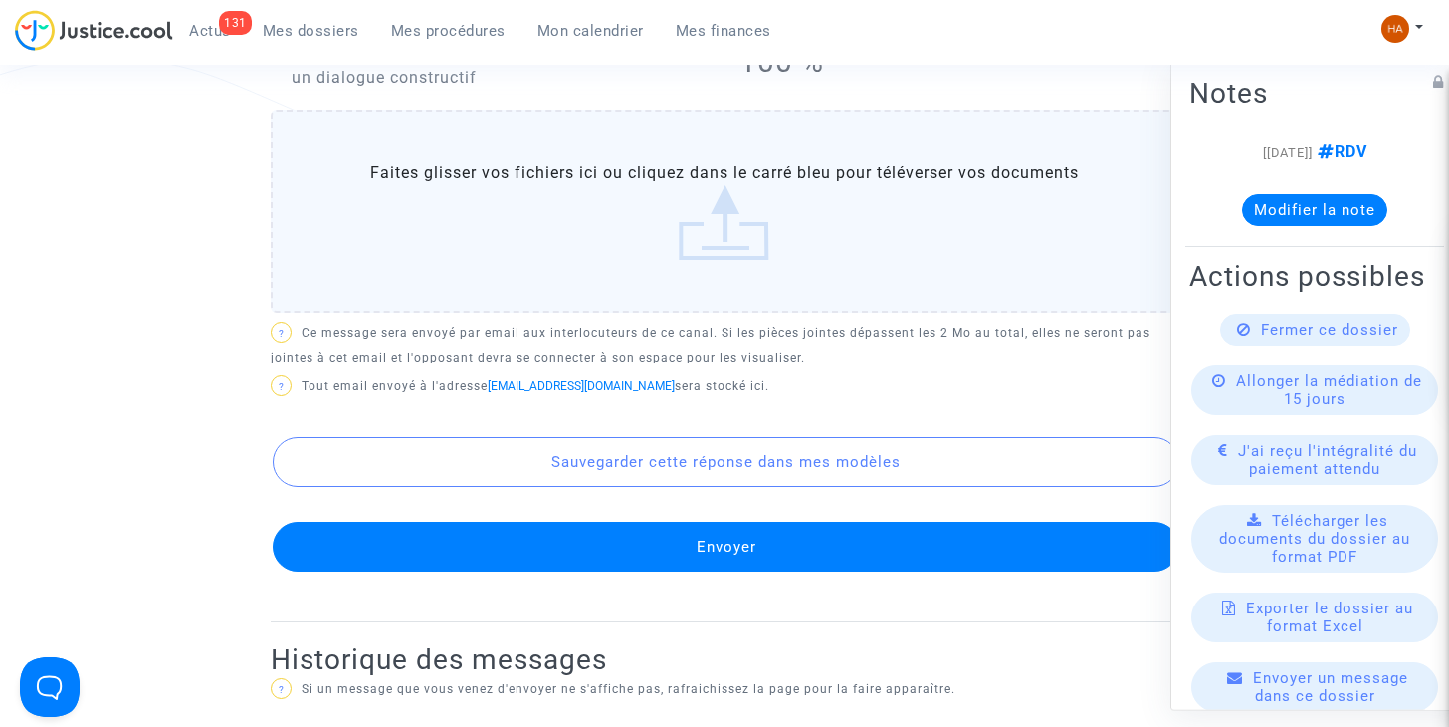
click at [823, 522] on button "Envoyer" at bounding box center [726, 547] width 907 height 50
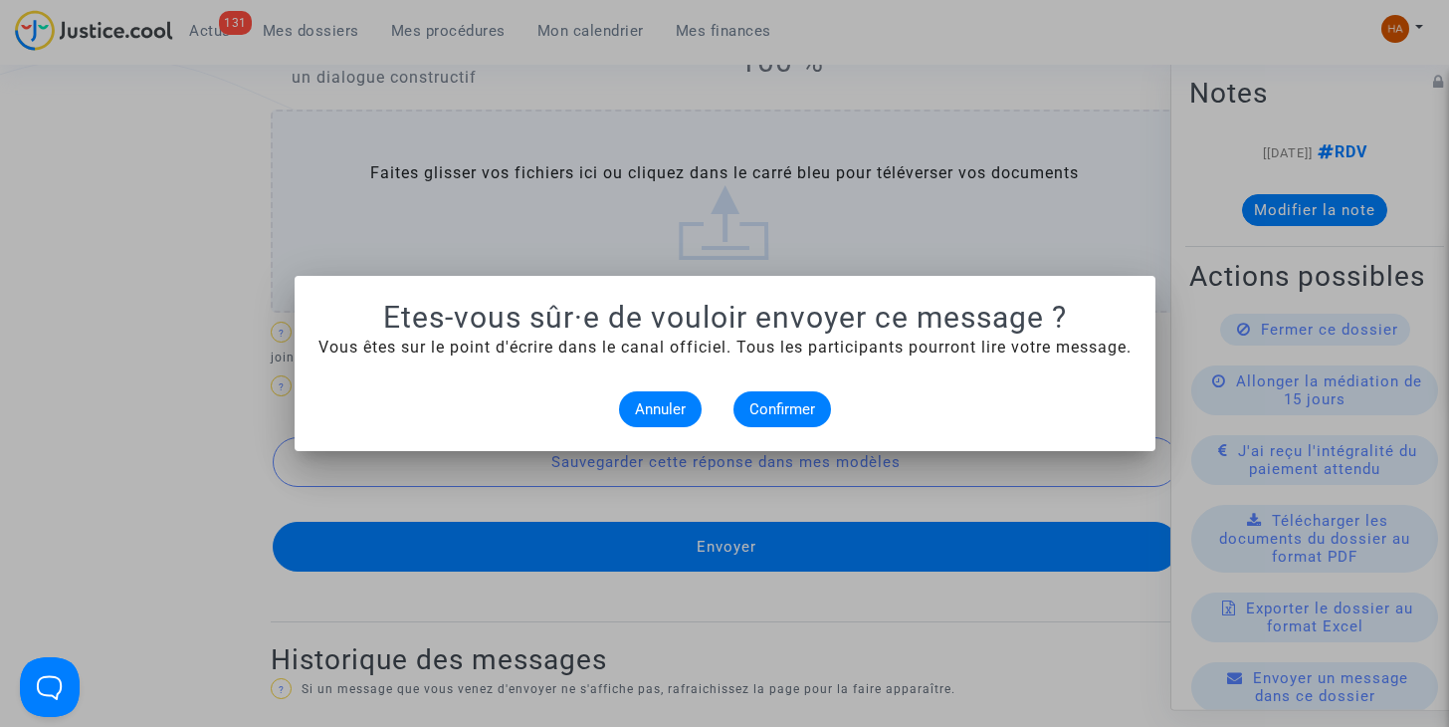
scroll to position [0, 0]
click at [763, 398] on button "Confirmer" at bounding box center [782, 409] width 98 height 36
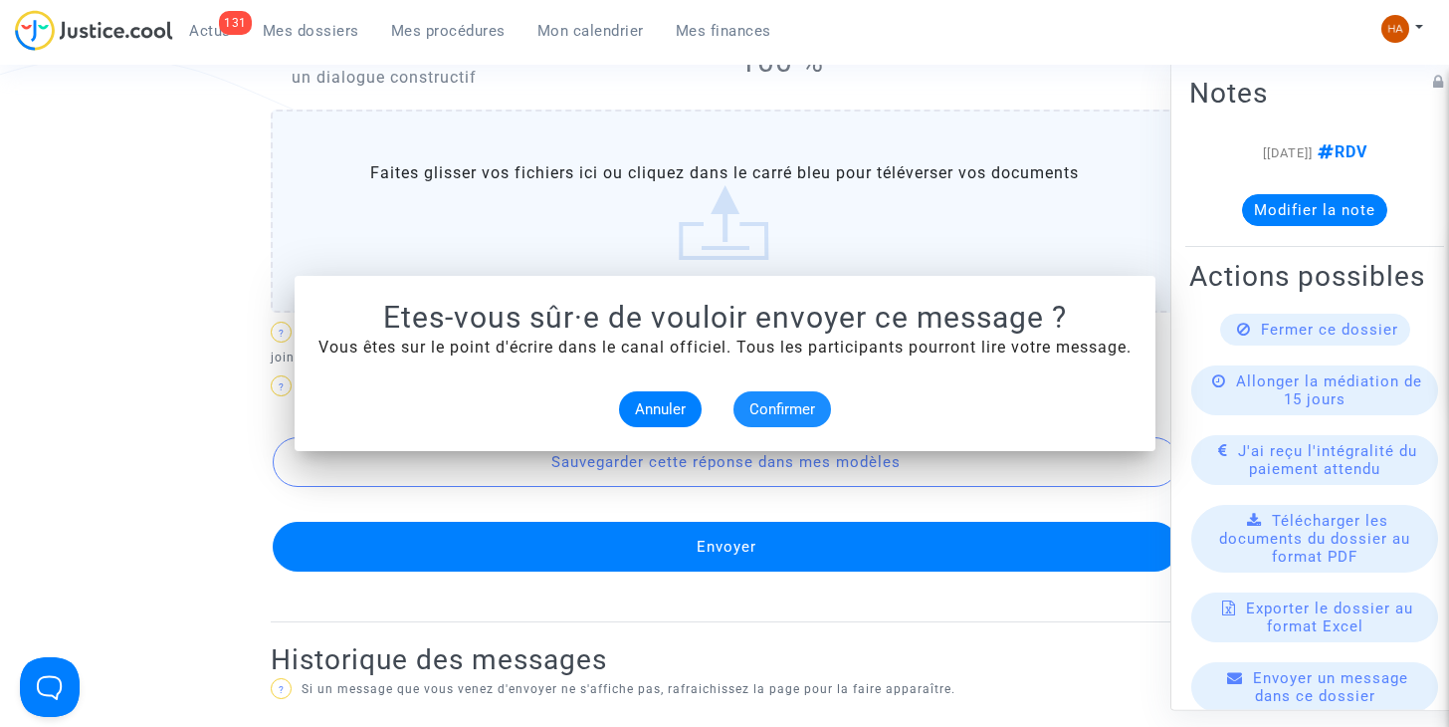
scroll to position [1233, 0]
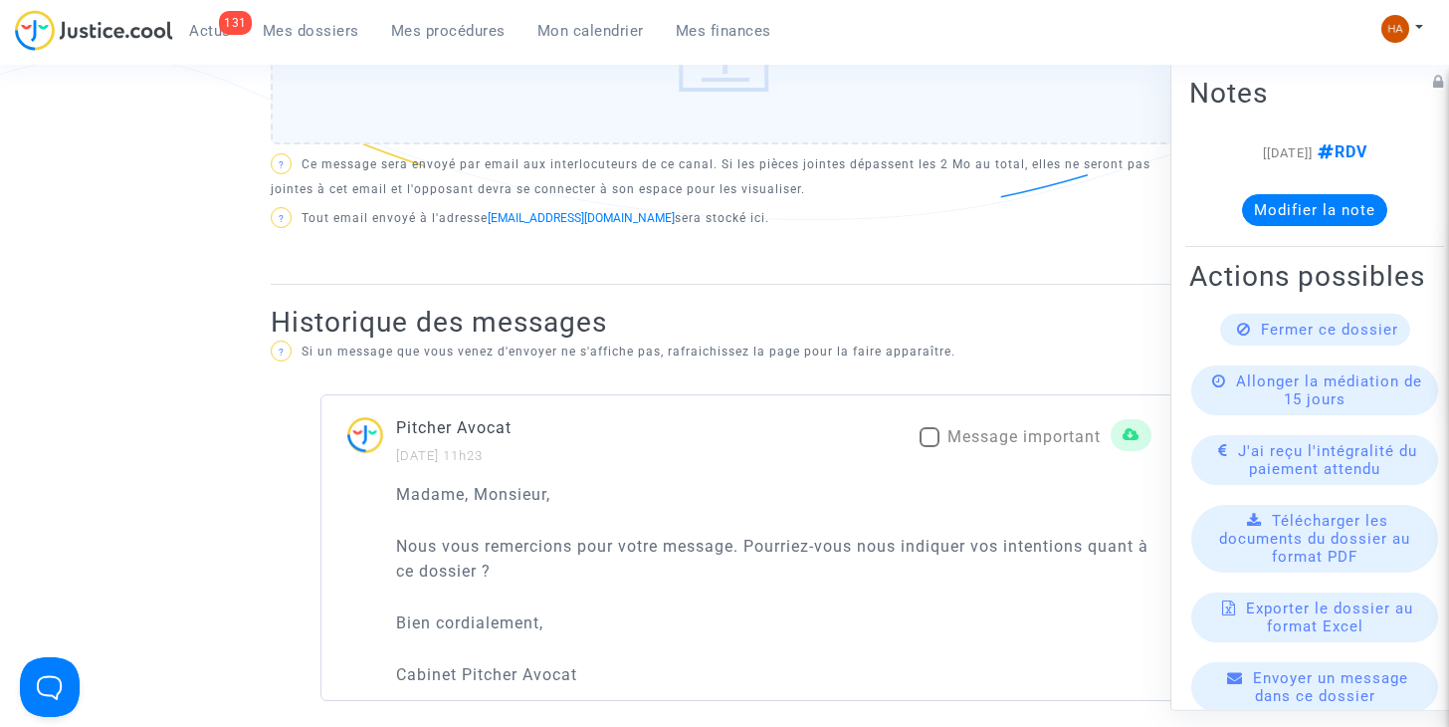
click at [930, 427] on span at bounding box center [930, 437] width 20 height 20
click at [930, 447] on input "Message important" at bounding box center [929, 447] width 1 height 1
checkbox input "true"
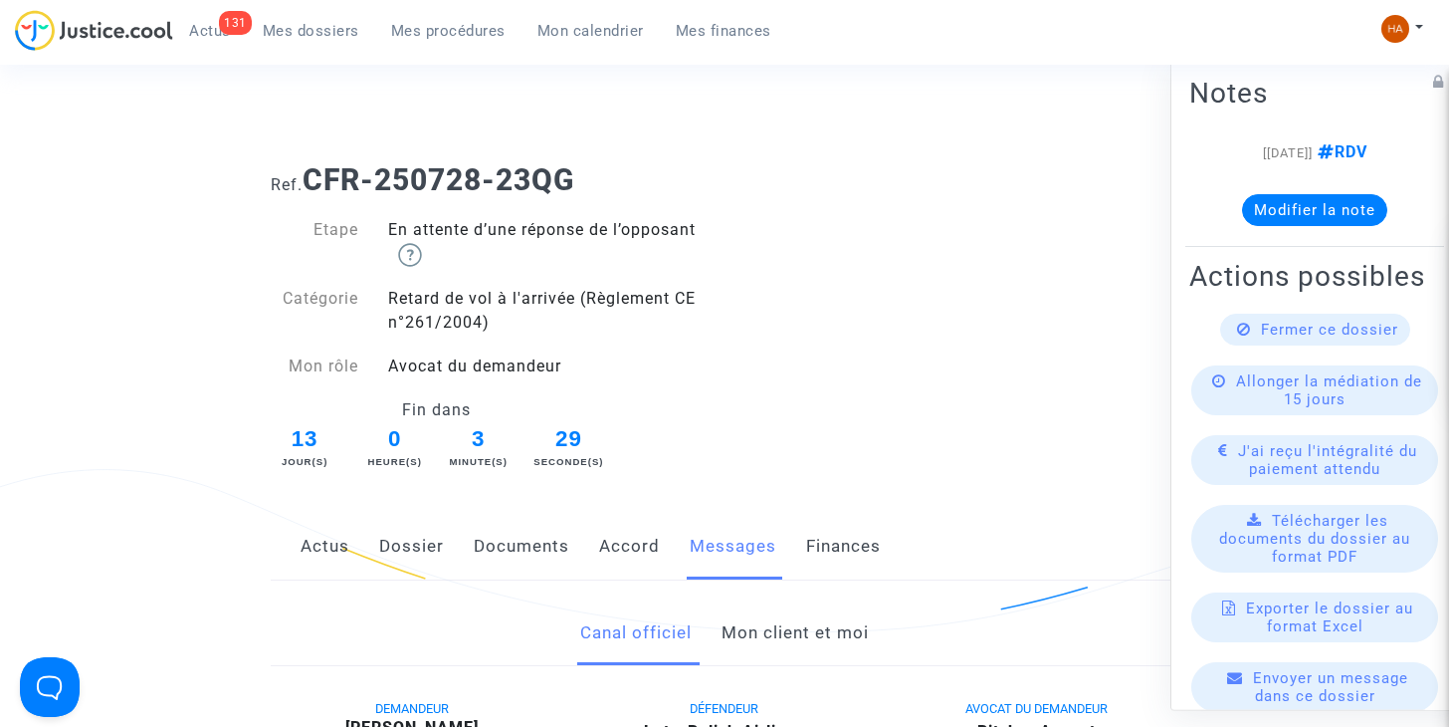
scroll to position [0, 0]
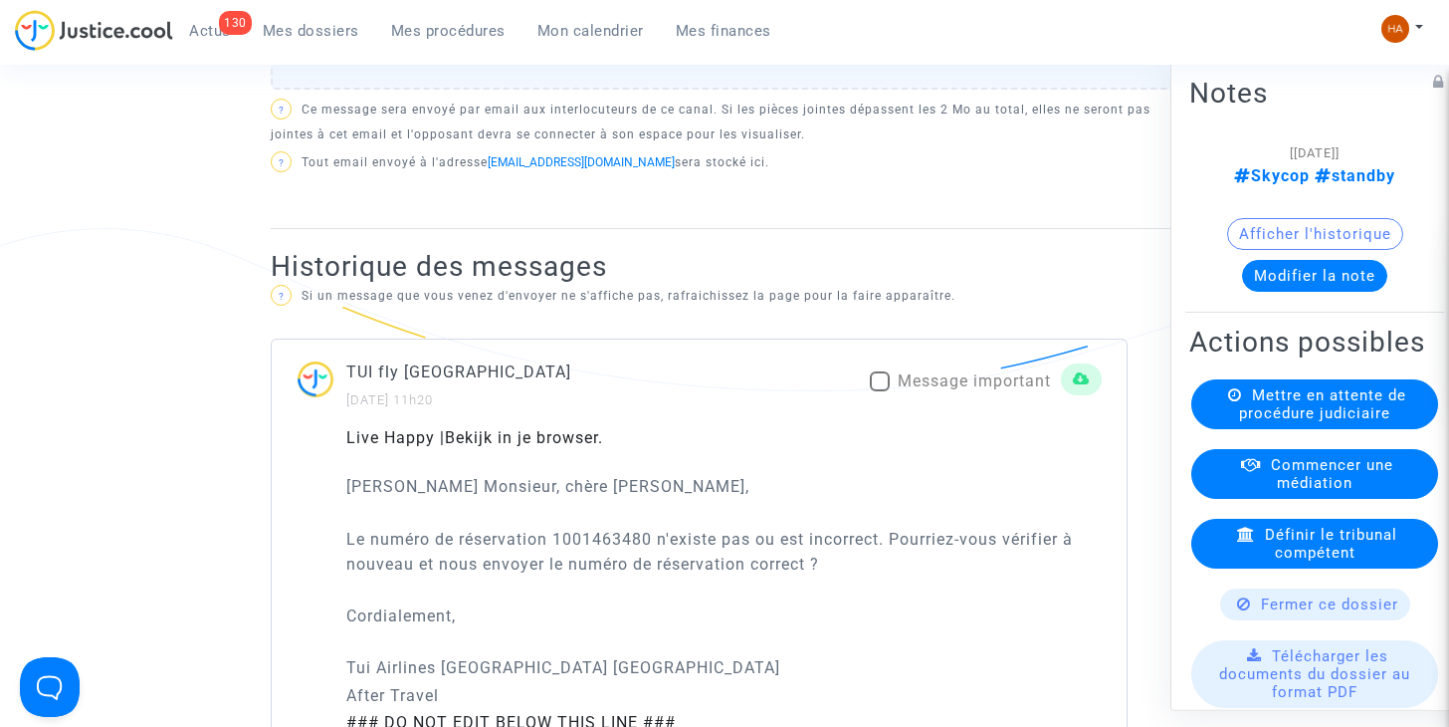
scroll to position [1059, 0]
click at [878, 394] on span at bounding box center [880, 384] width 20 height 20
click at [879, 395] on input "Message important" at bounding box center [879, 394] width 1 height 1
checkbox input "true"
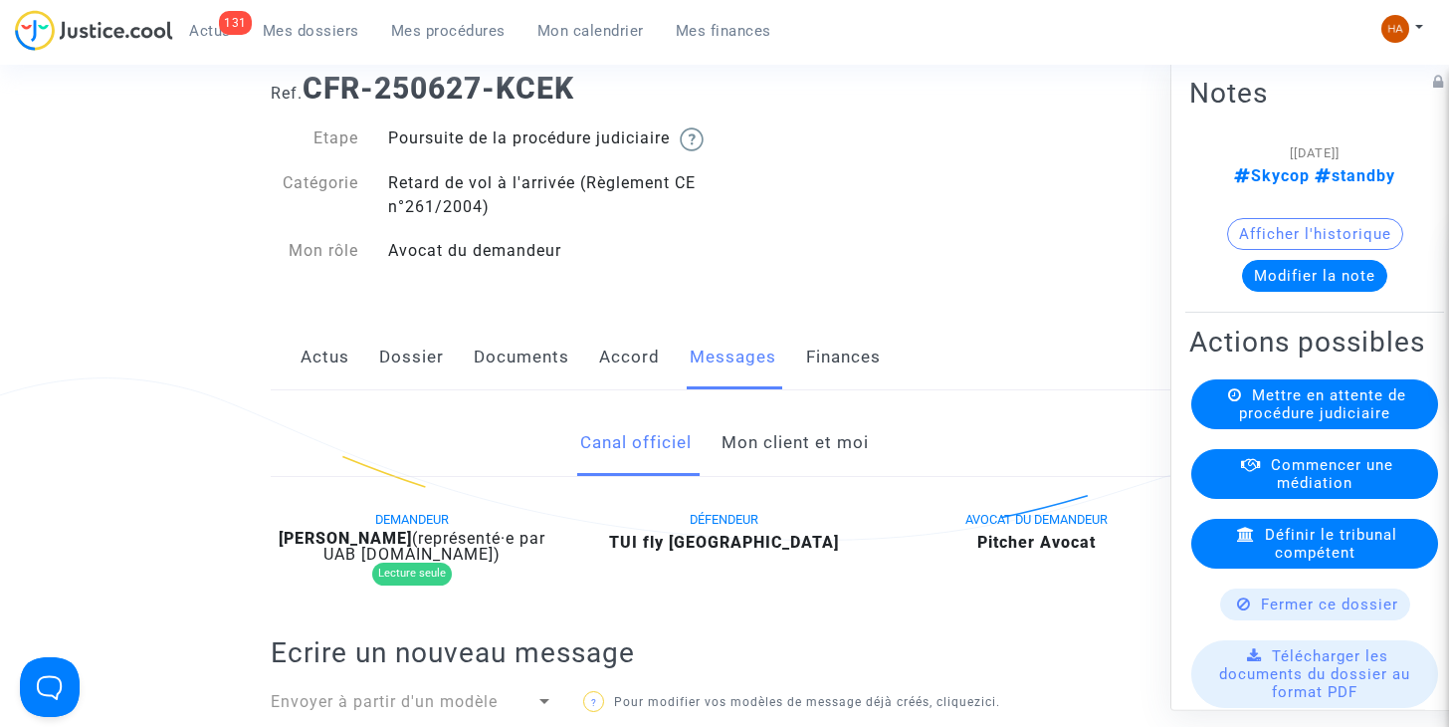
scroll to position [0, 0]
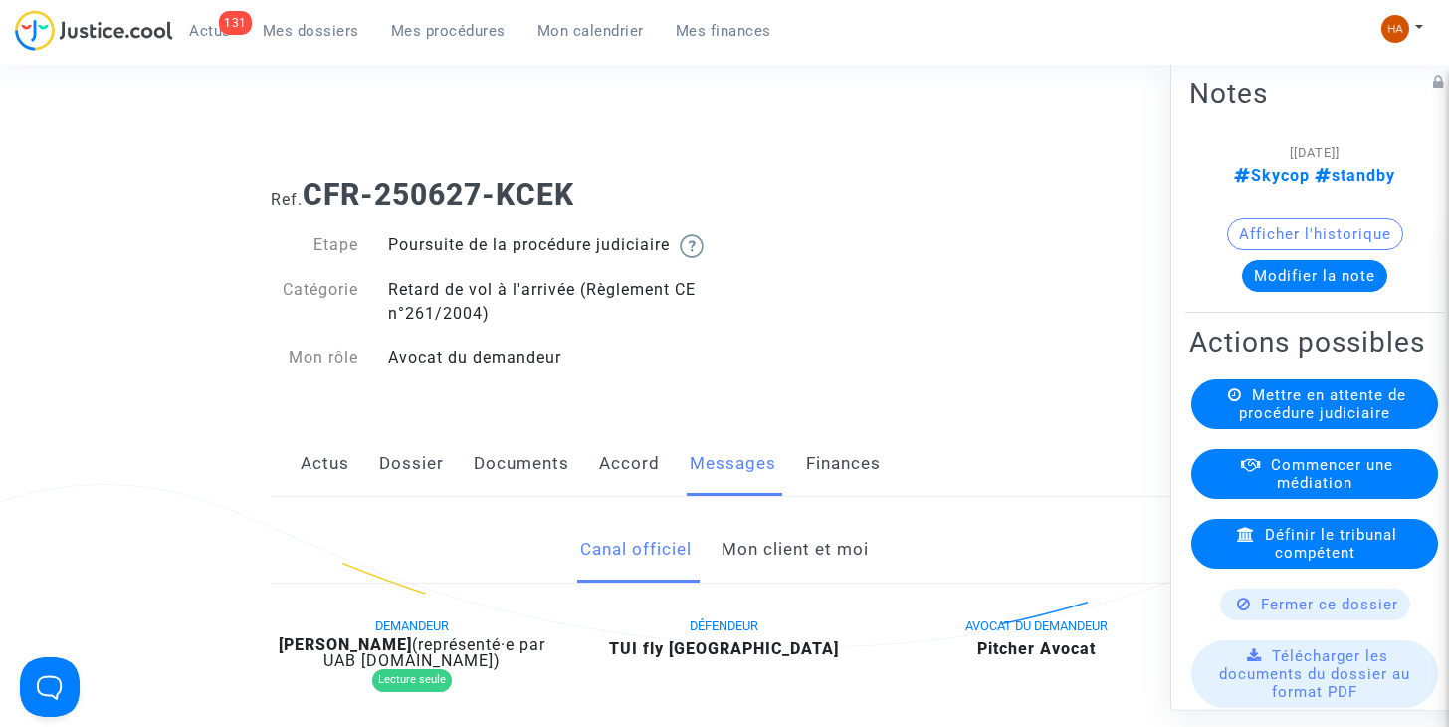
click at [812, 574] on link "Mon client et moi" at bounding box center [795, 550] width 147 height 66
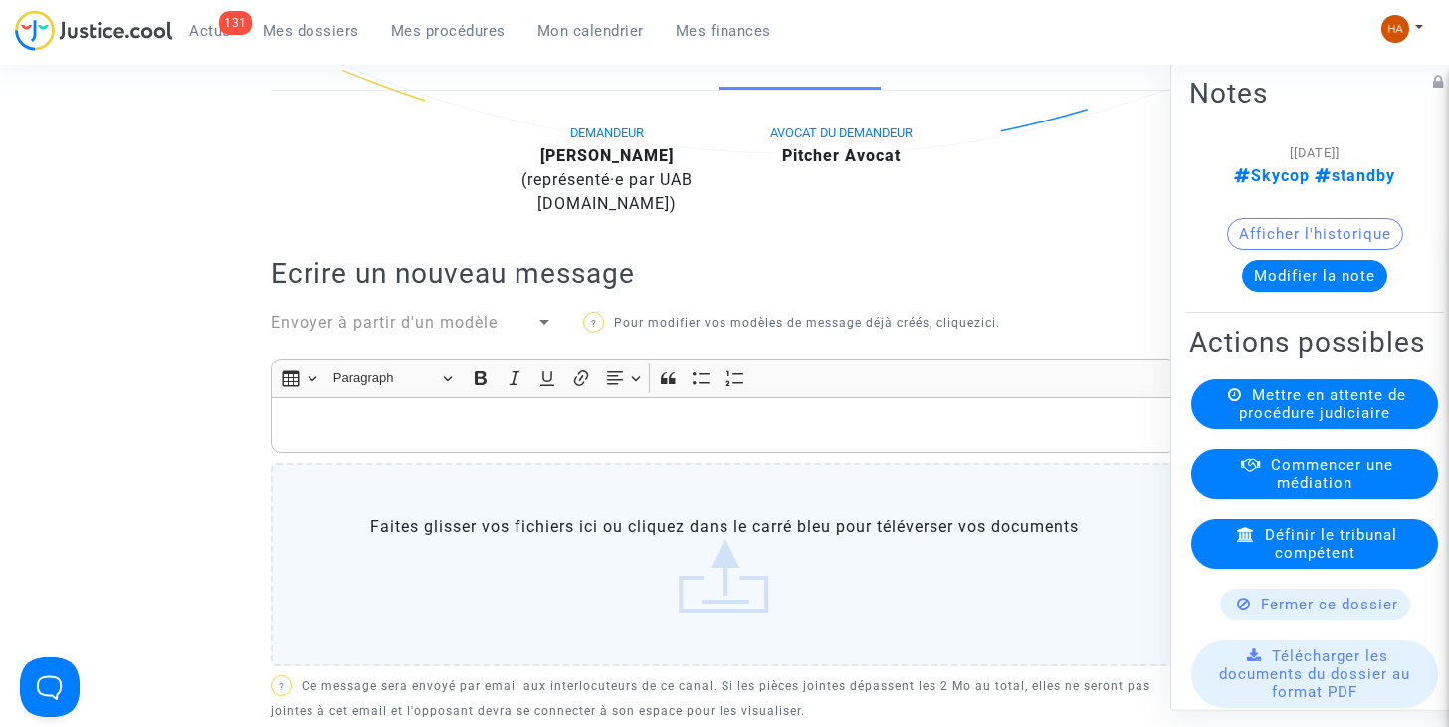
scroll to position [487, 0]
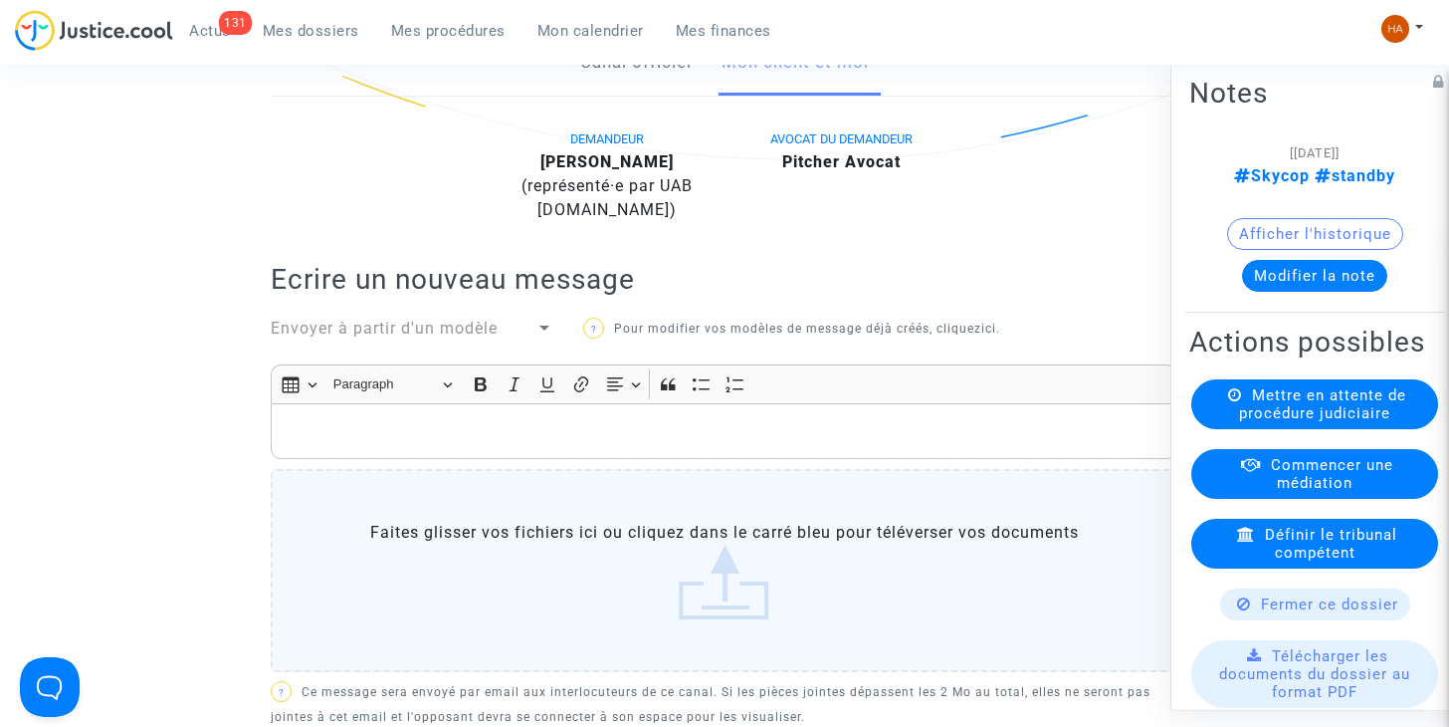
click at [398, 444] on p "Rich Text Editor, main" at bounding box center [725, 431] width 886 height 25
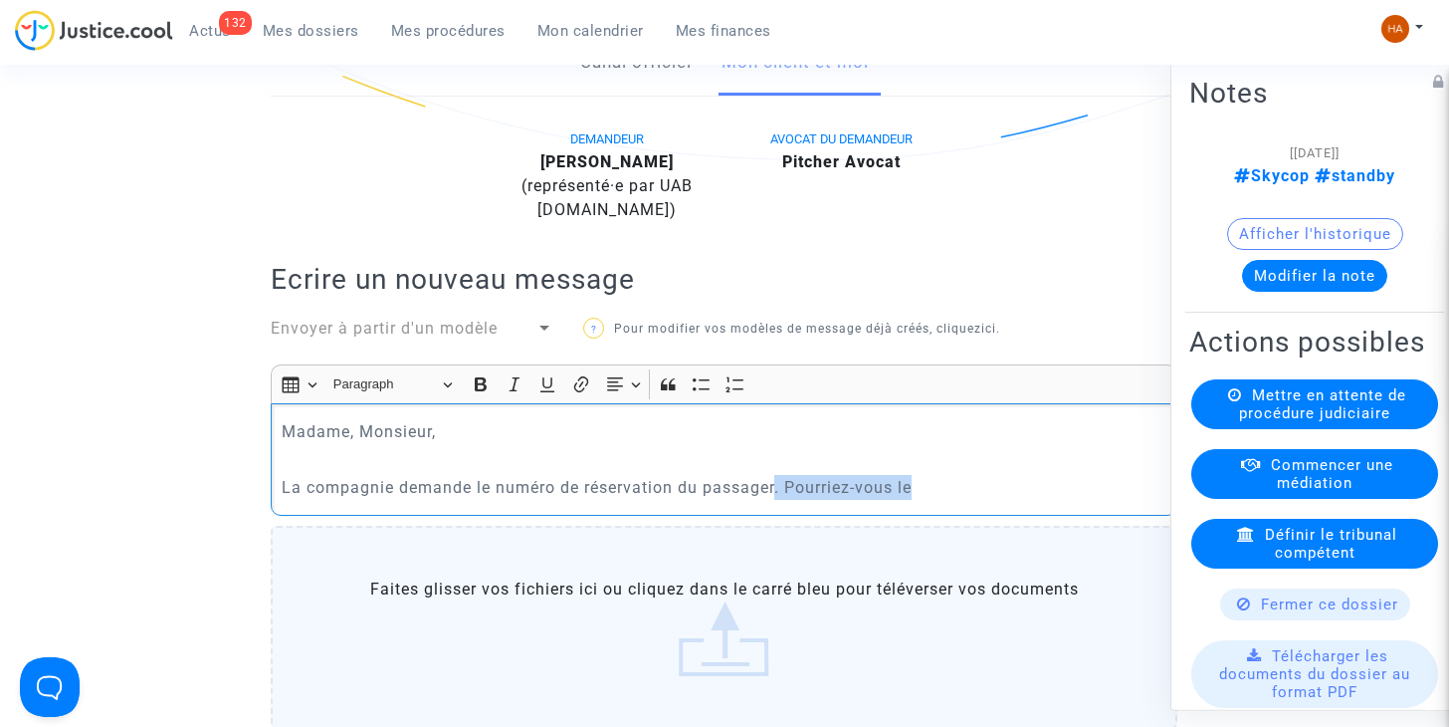
drag, startPoint x: 939, startPoint y: 508, endPoint x: 776, endPoint y: 522, distance: 162.9
click at [776, 500] on p "La compagnie demande le numéro de réservation du passager. Pourriez-vous le" at bounding box center [725, 487] width 886 height 25
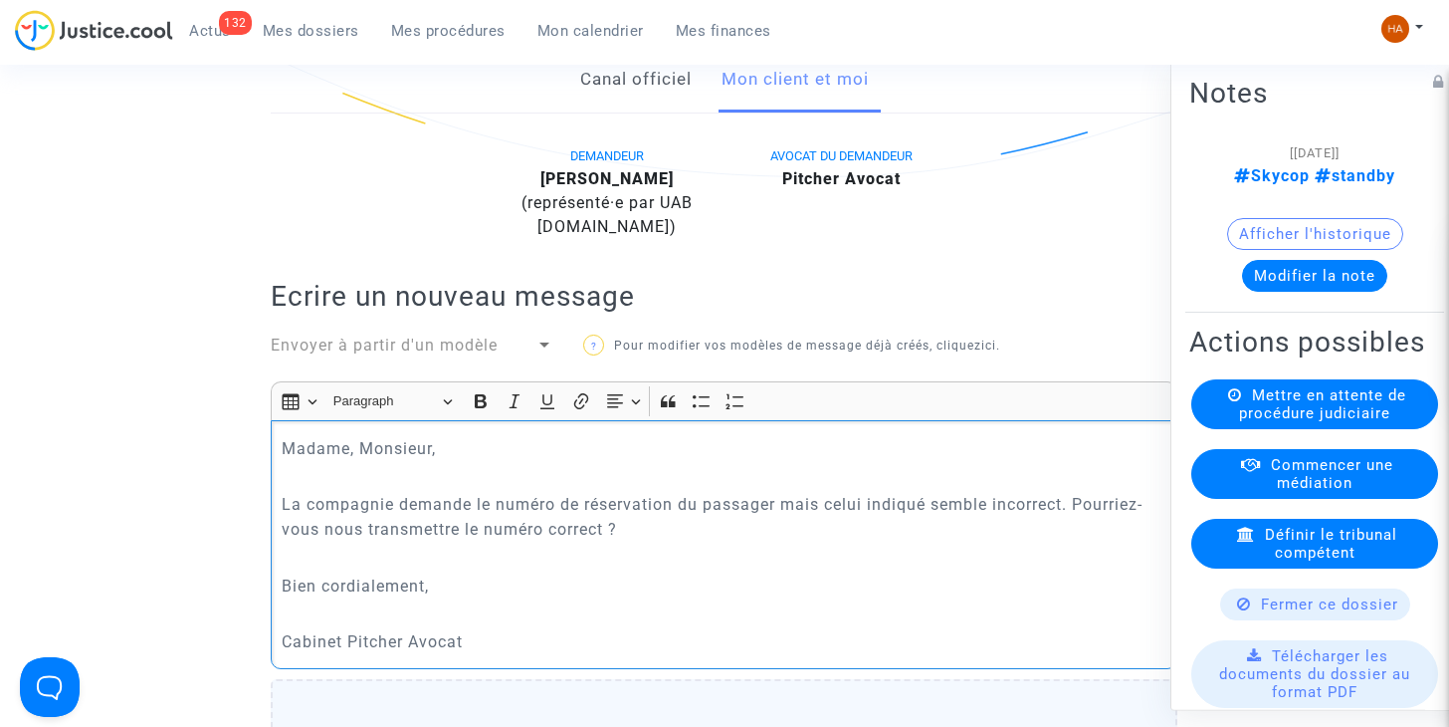
scroll to position [474, 0]
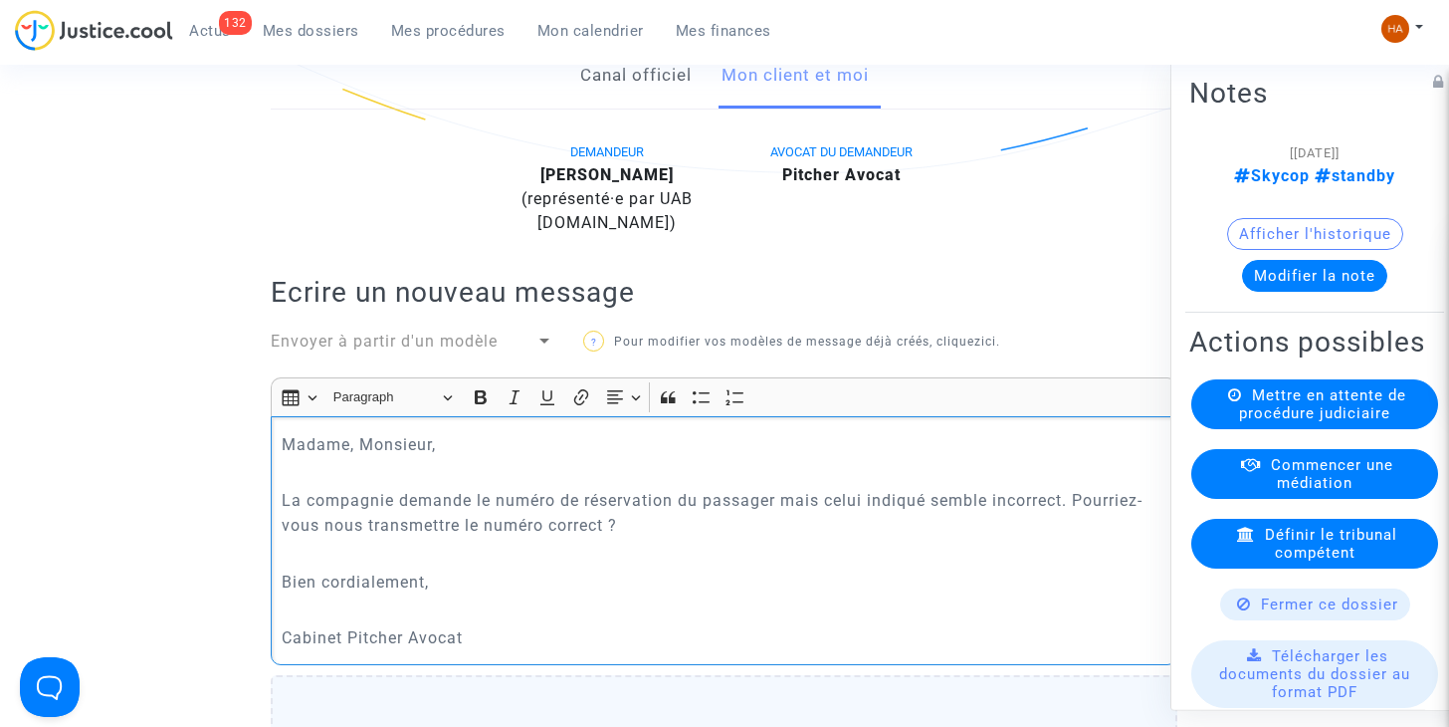
click at [451, 594] on p "Bien cordialement," at bounding box center [725, 581] width 886 height 25
click at [317, 622] on p "Rich Text Editor, main" at bounding box center [725, 609] width 886 height 25
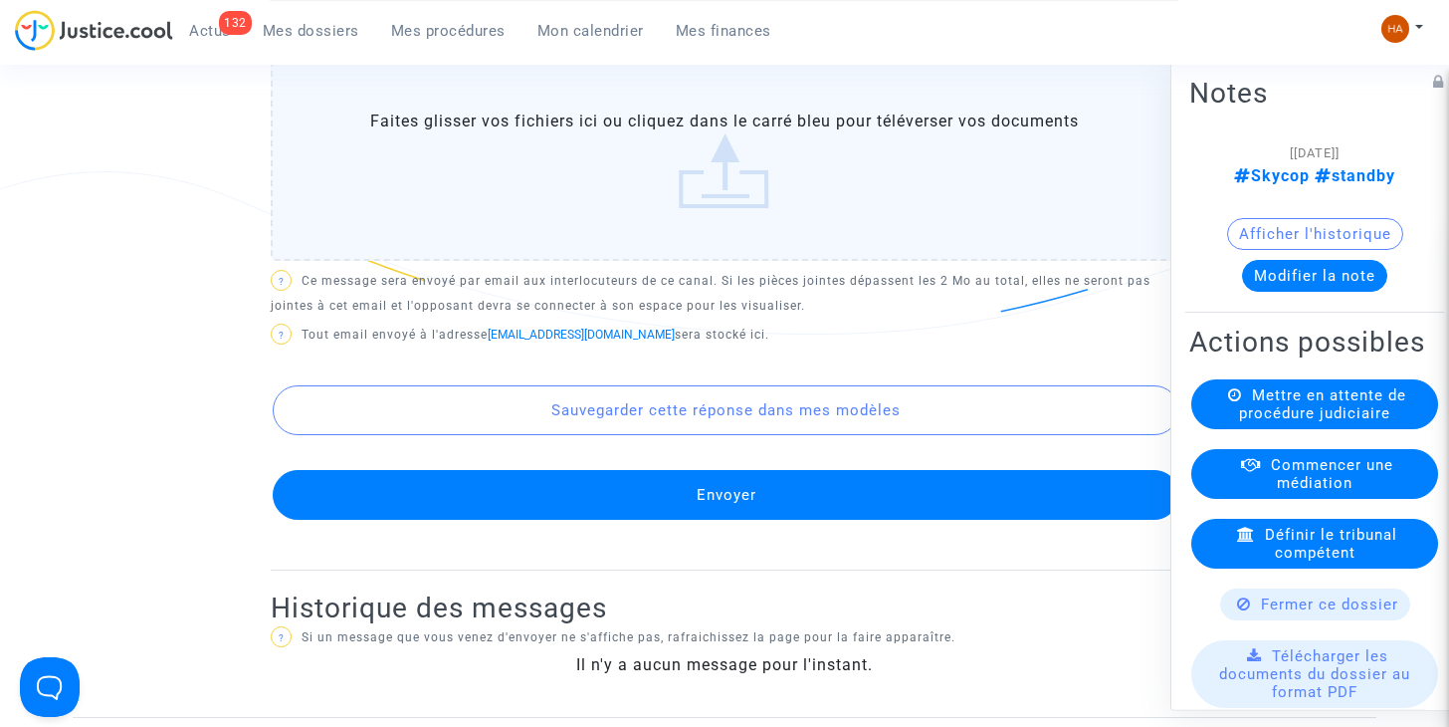
scroll to position [1120, 0]
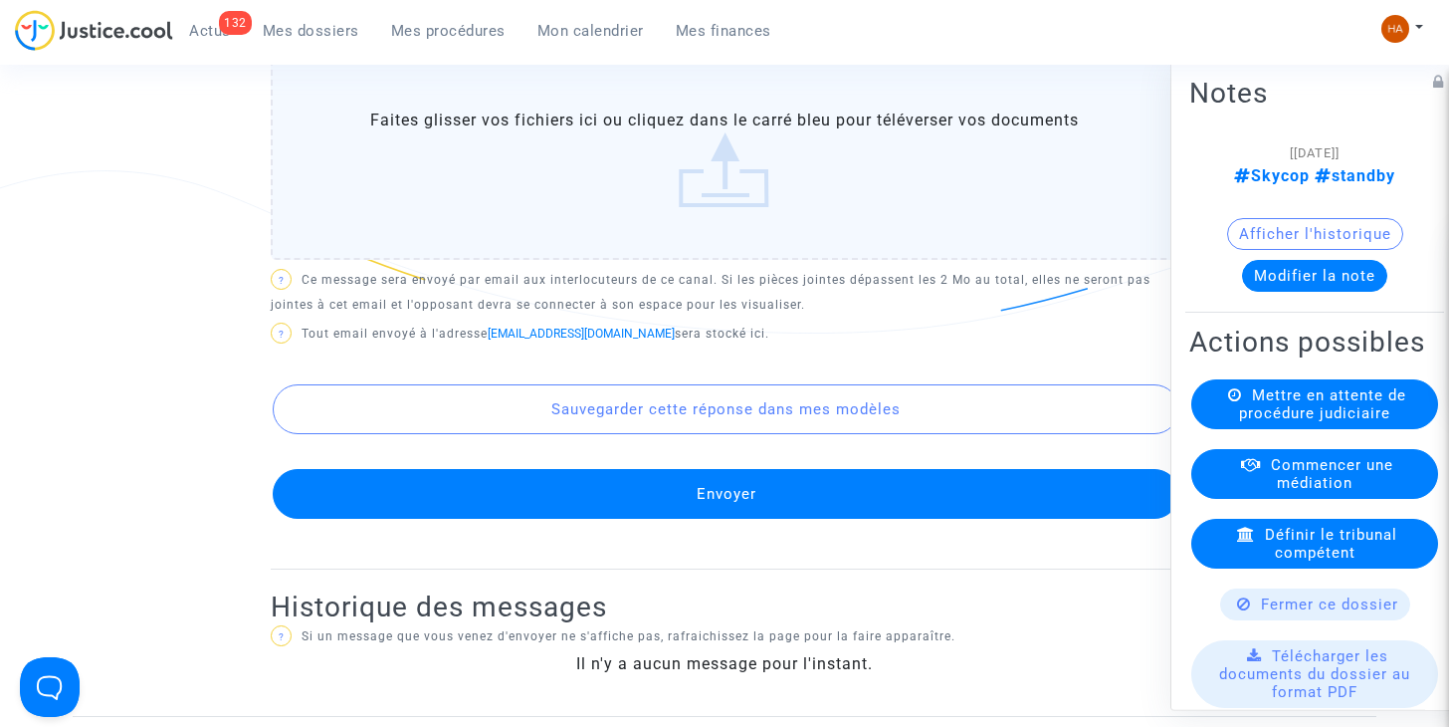
click at [578, 519] on button "Envoyer" at bounding box center [726, 494] width 907 height 50
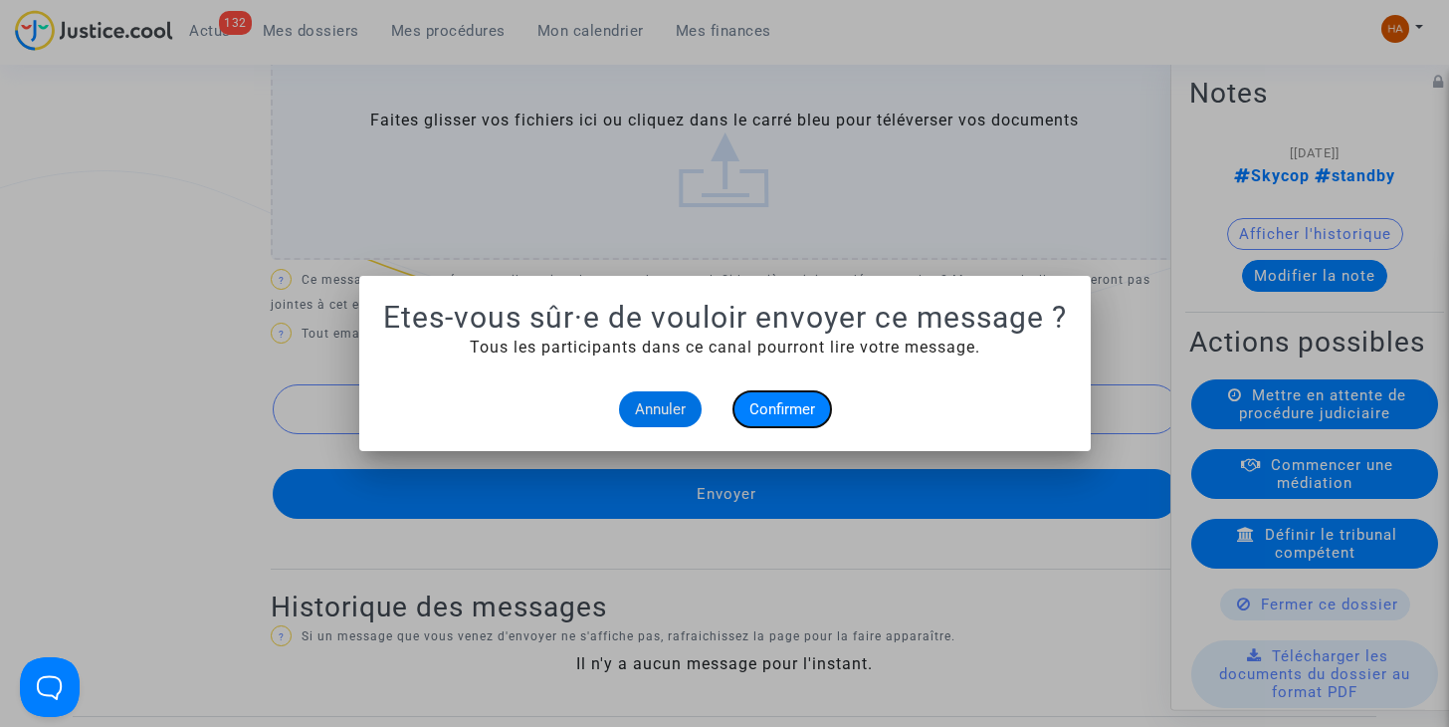
click at [783, 414] on span "Confirmer" at bounding box center [782, 409] width 66 height 18
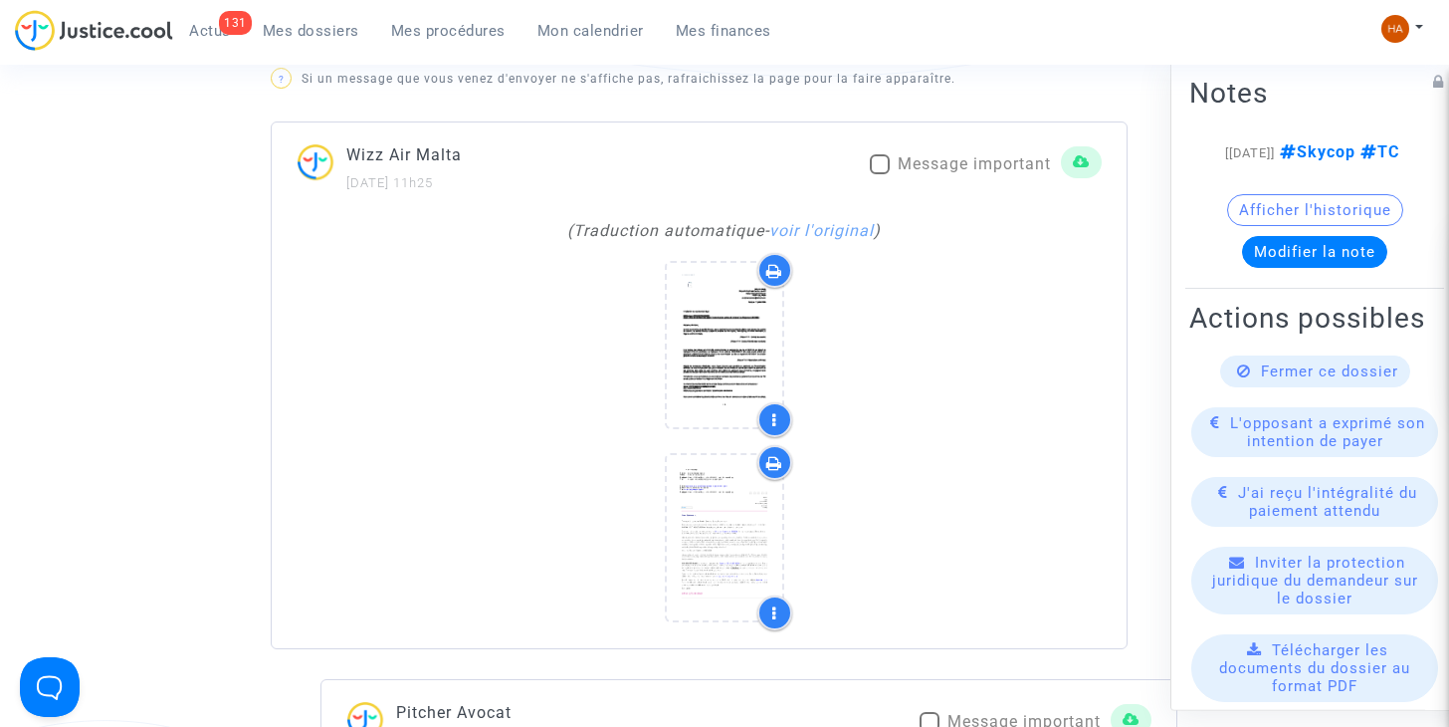
scroll to position [1377, 0]
click at [835, 234] on link "voir l'original" at bounding box center [821, 229] width 104 height 19
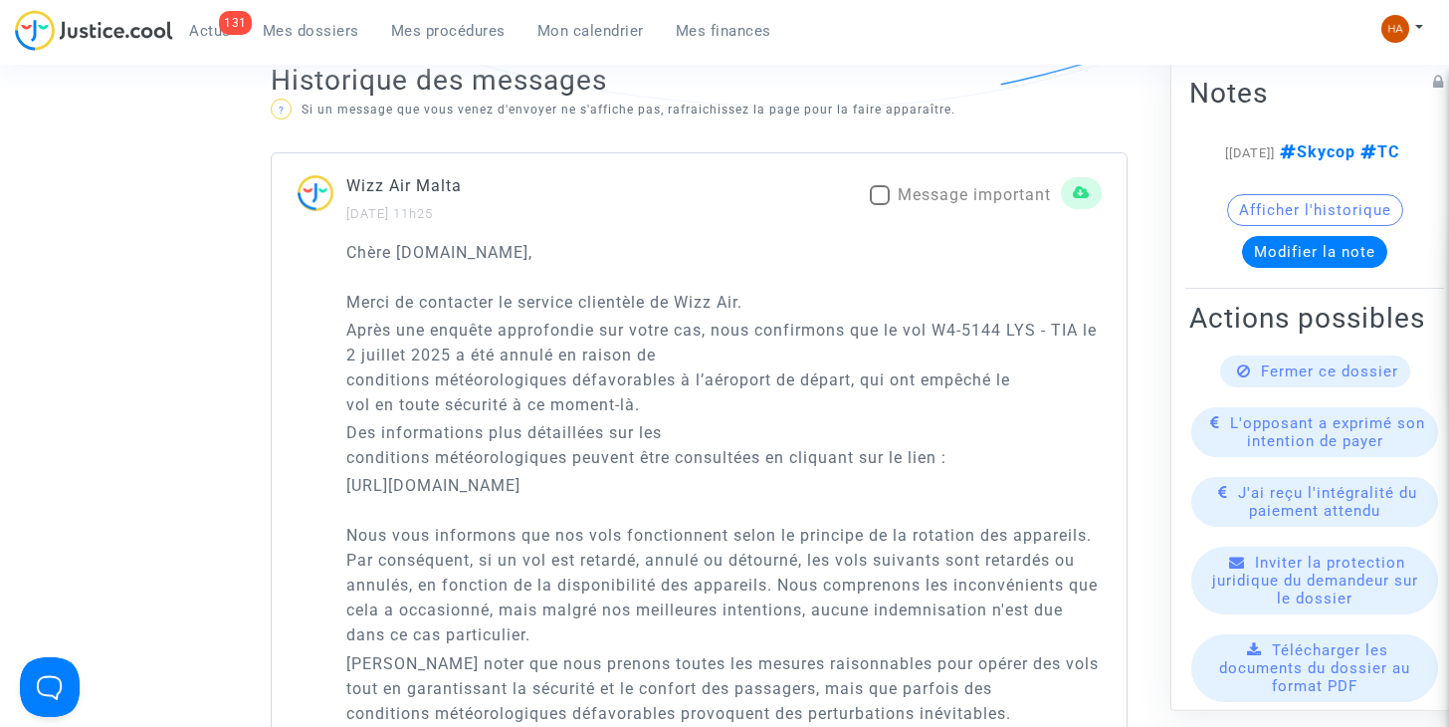
scroll to position [1344, 0]
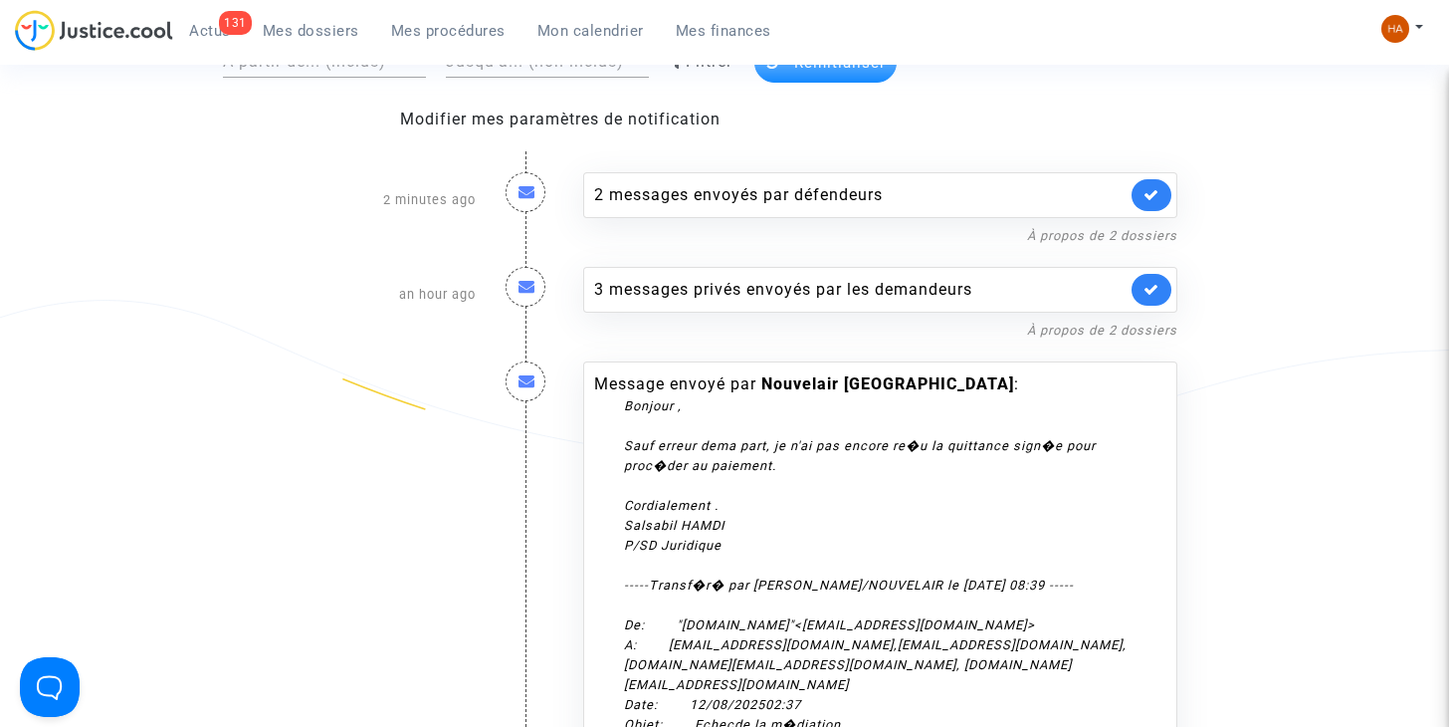
scroll to position [202, 0]
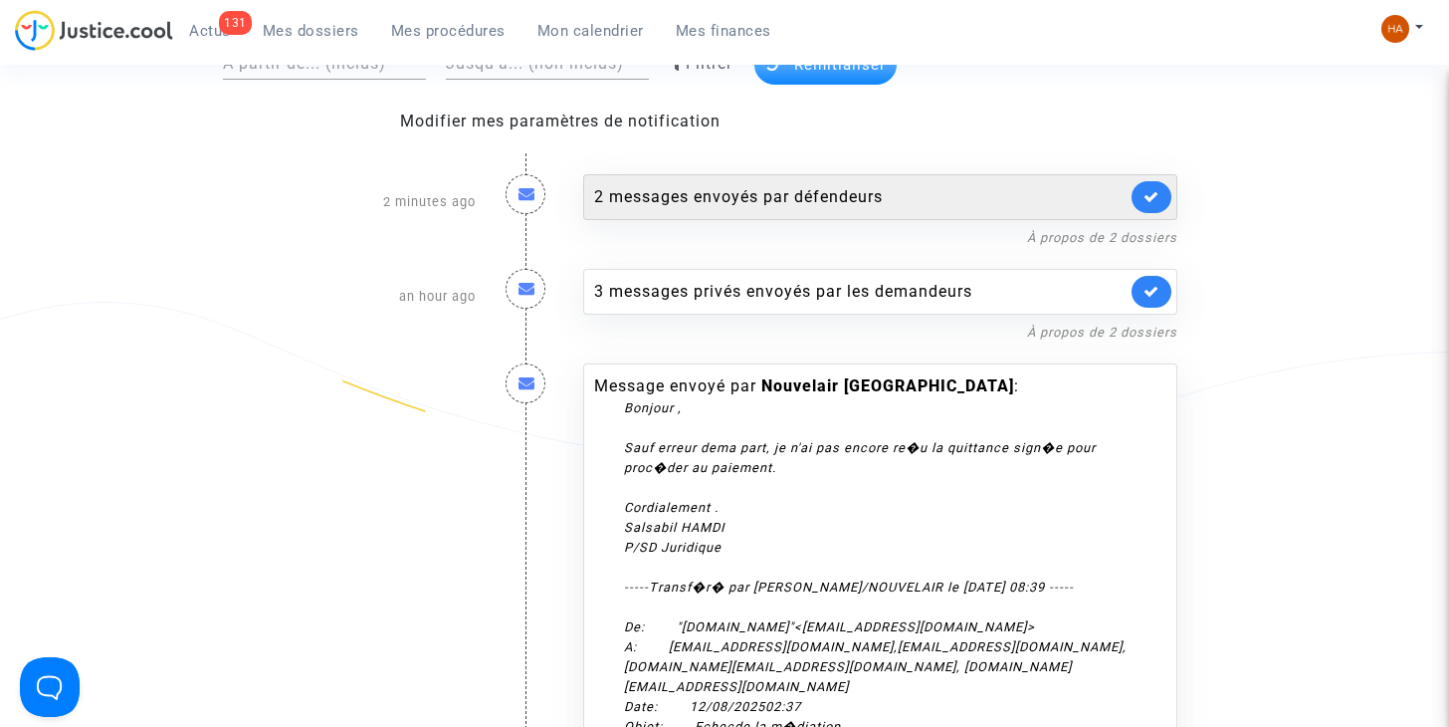
click at [676, 211] on div "2 messages envoyés par défendeurs" at bounding box center [880, 197] width 594 height 46
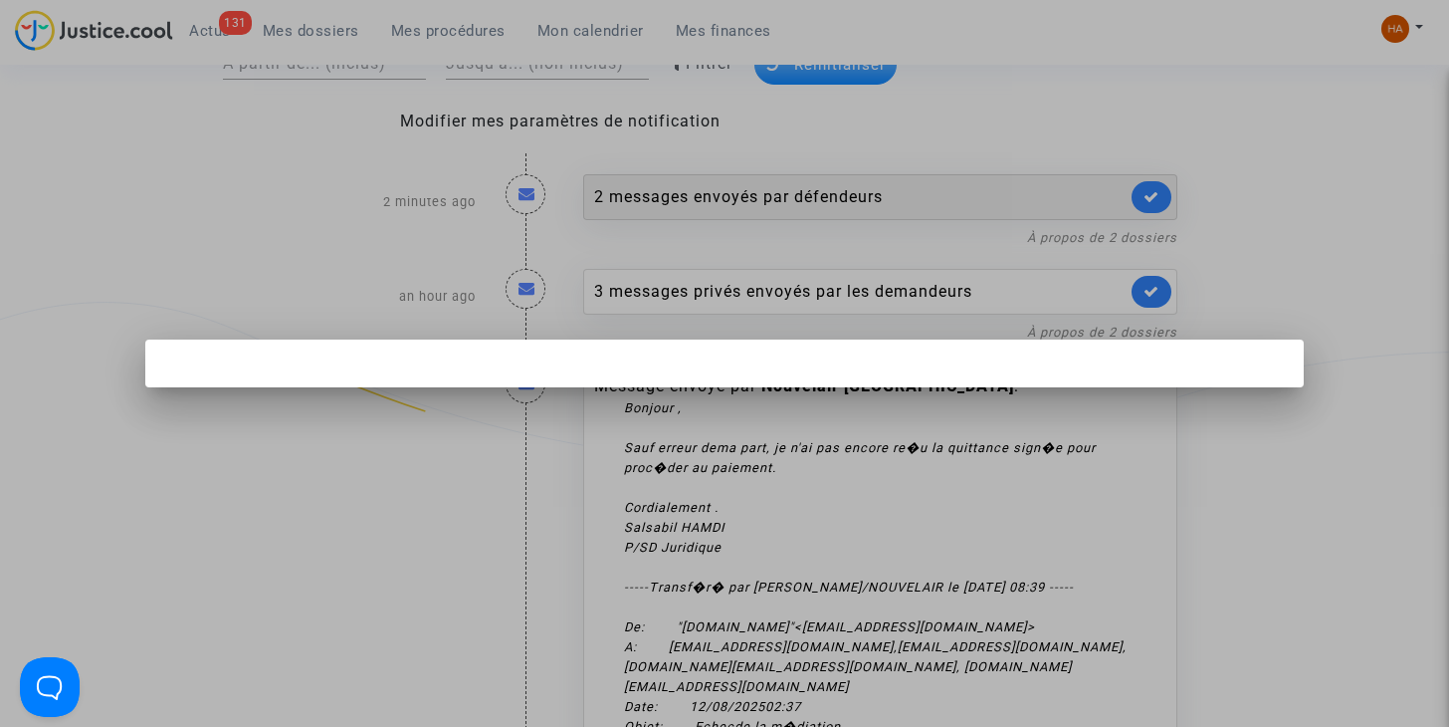
scroll to position [0, 0]
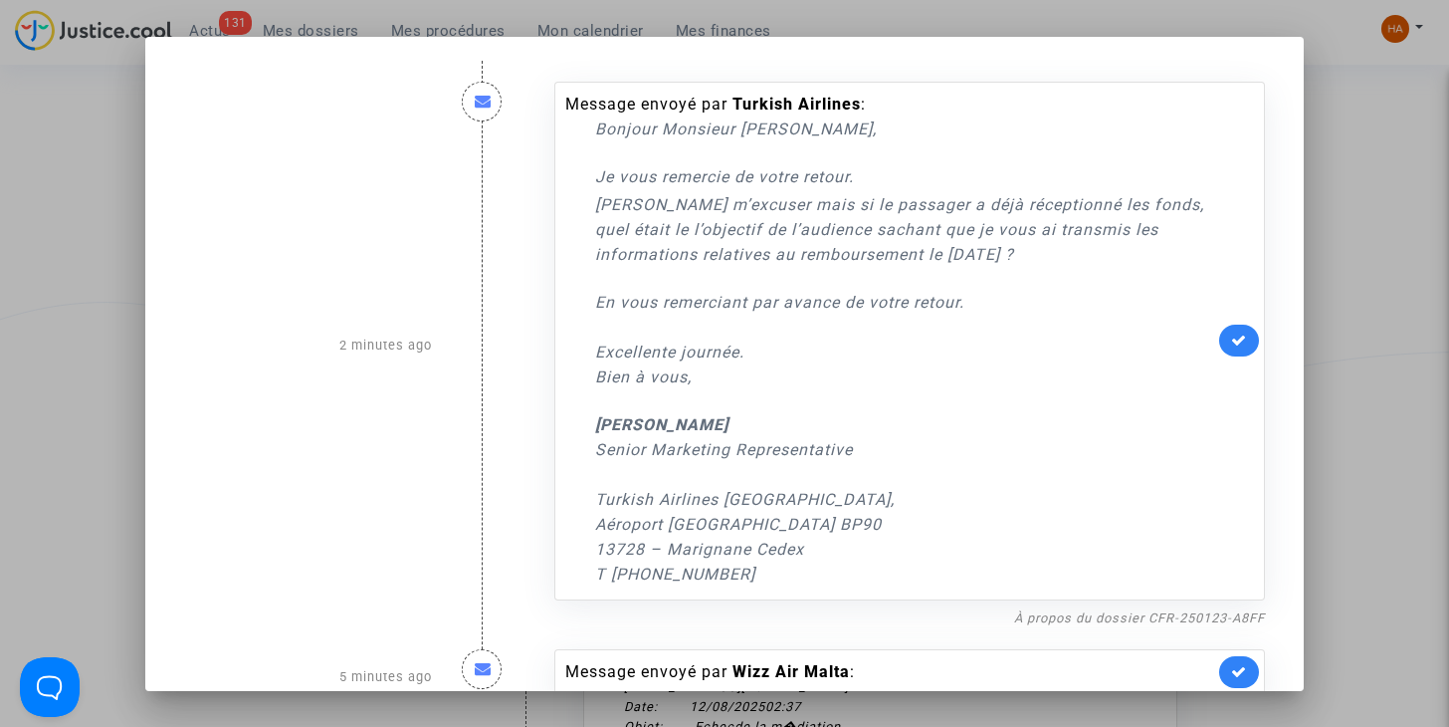
drag, startPoint x: 77, startPoint y: 307, endPoint x: 40, endPoint y: 191, distance: 121.2
click at [40, 191] on div at bounding box center [724, 363] width 1449 height 727
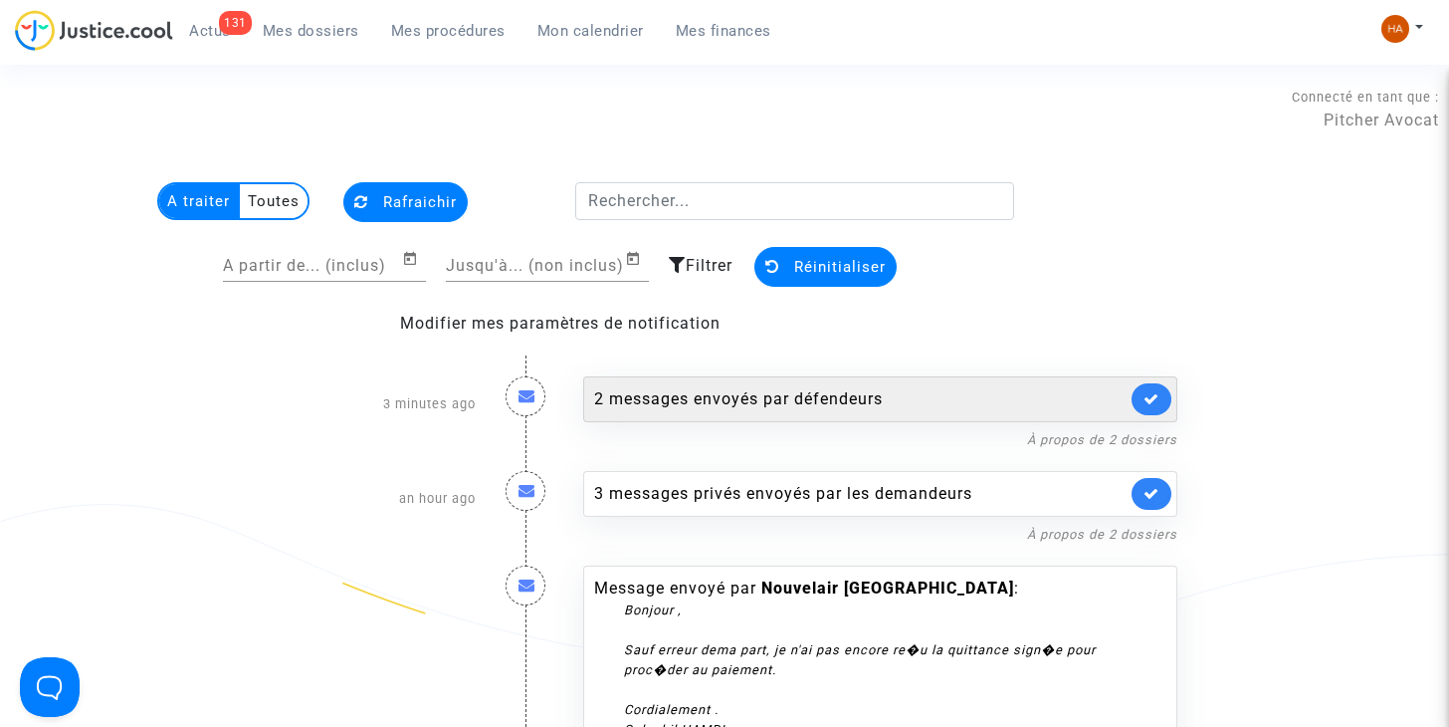
click at [817, 399] on div "2 messages envoyés par défendeurs" at bounding box center [860, 399] width 532 height 24
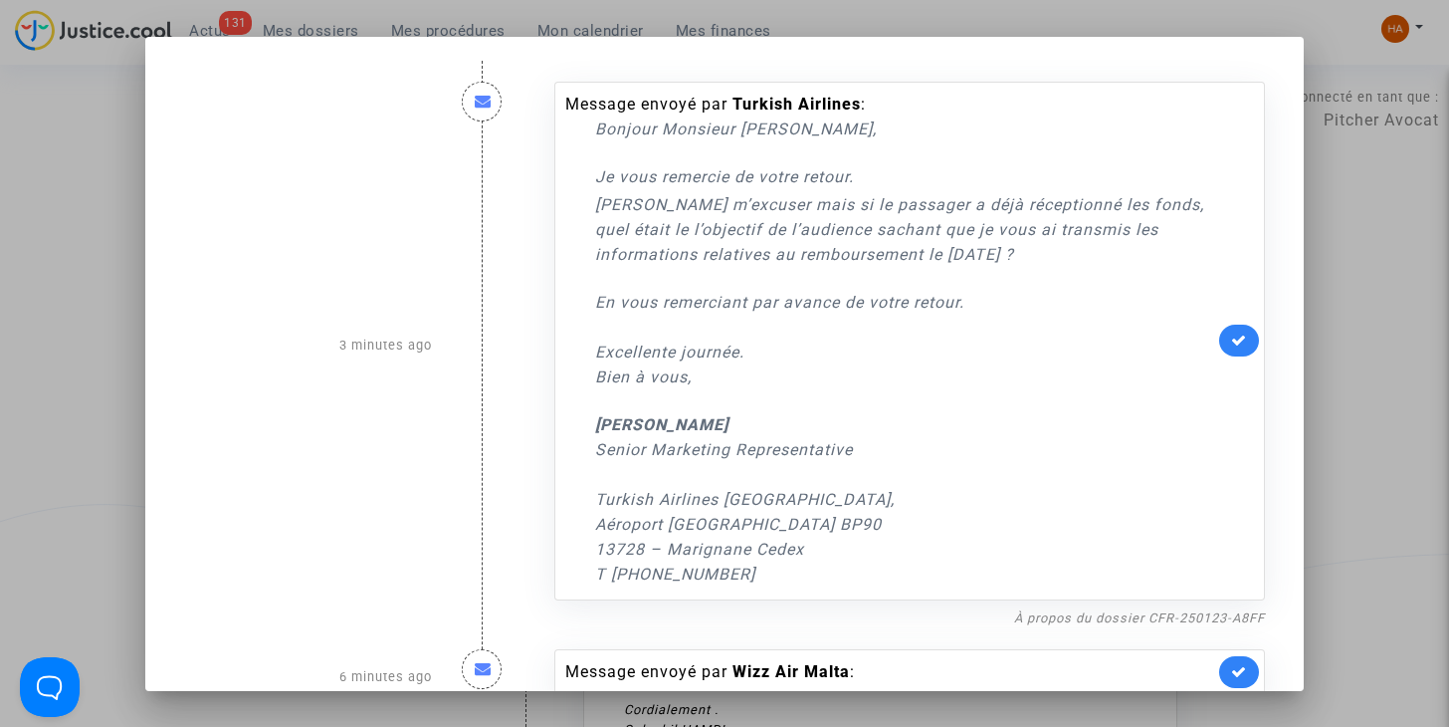
scroll to position [57, 0]
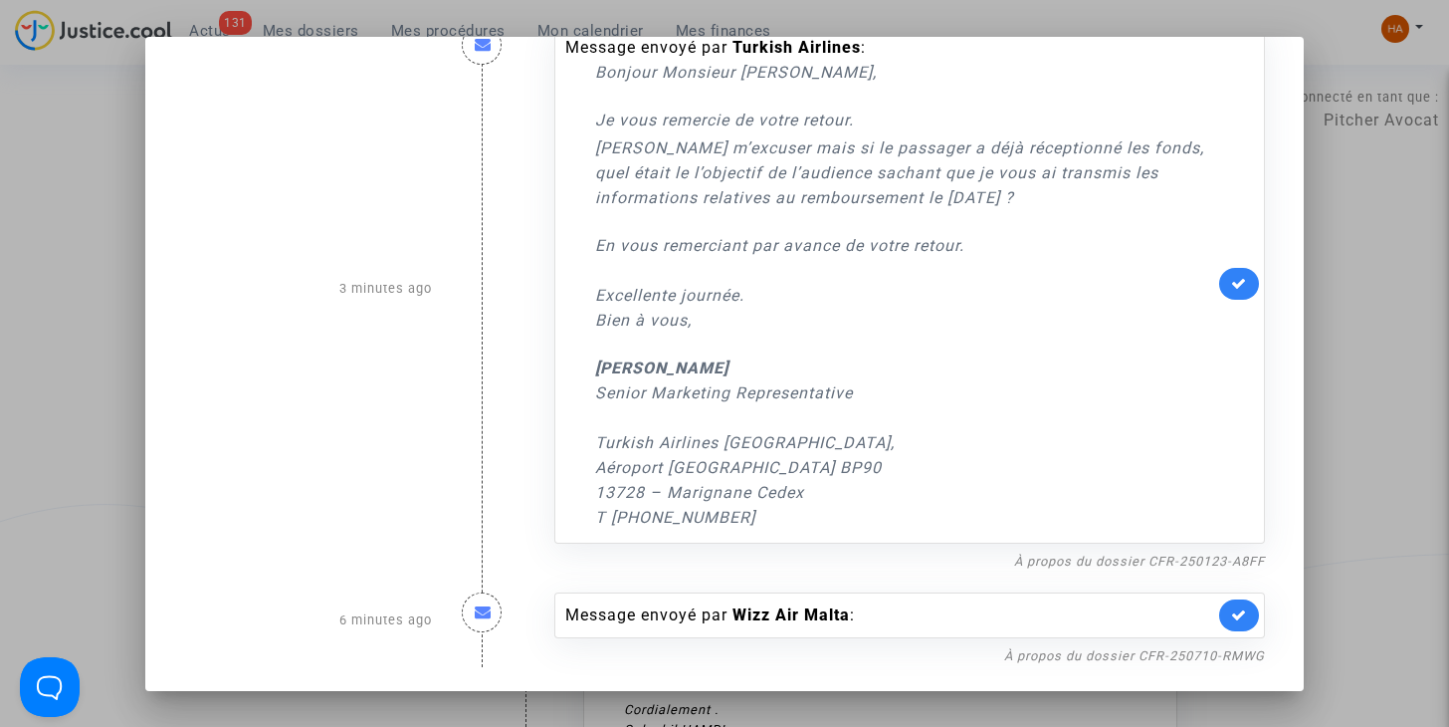
click at [56, 149] on div at bounding box center [724, 363] width 1449 height 727
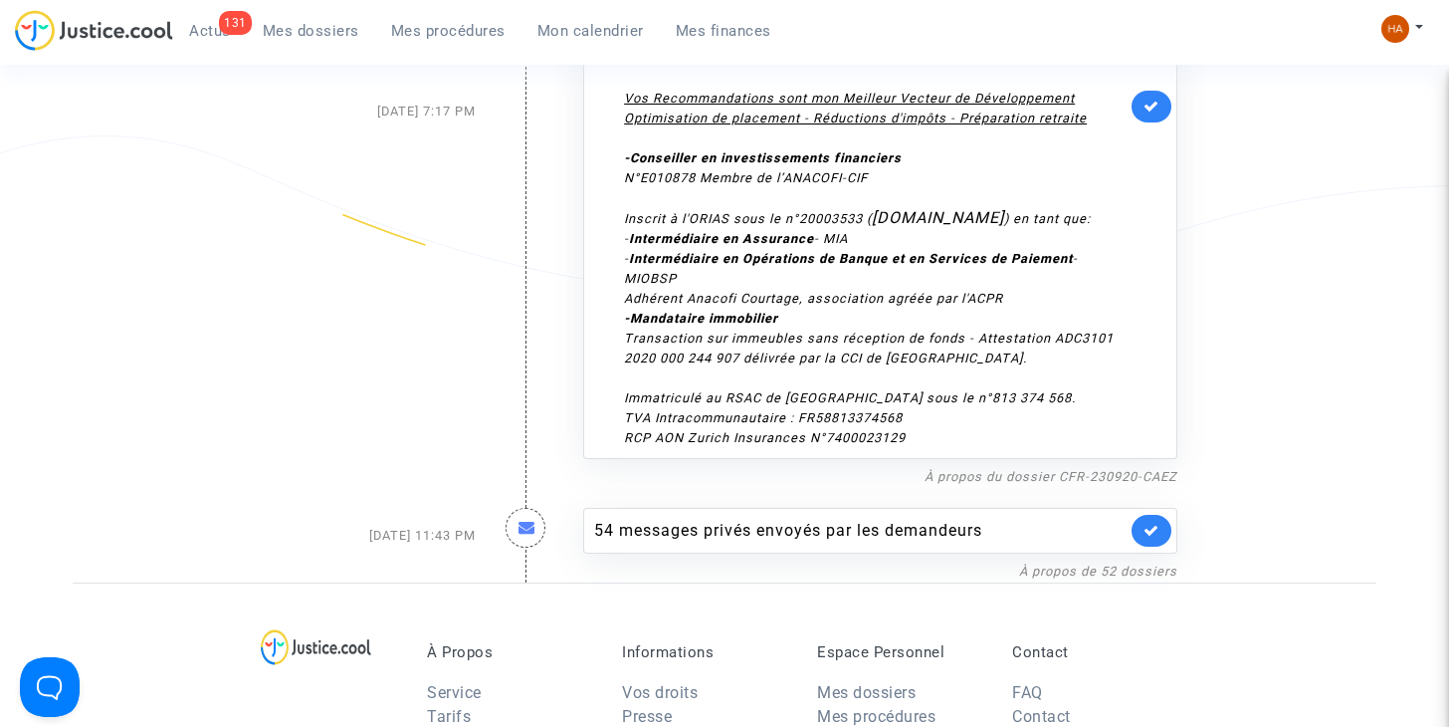
scroll to position [6775, 0]
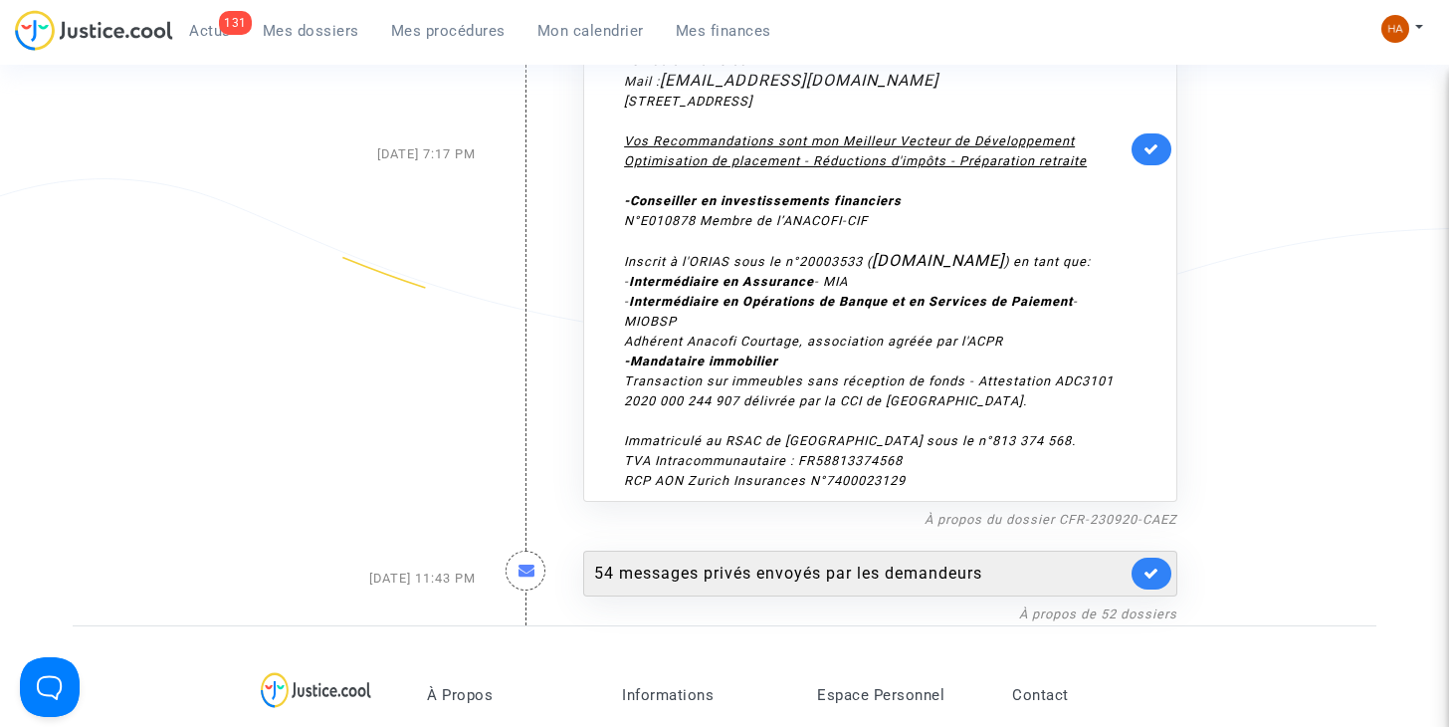
click at [831, 561] on div "54 messages privés envoyés par les demandeurs" at bounding box center [860, 573] width 532 height 24
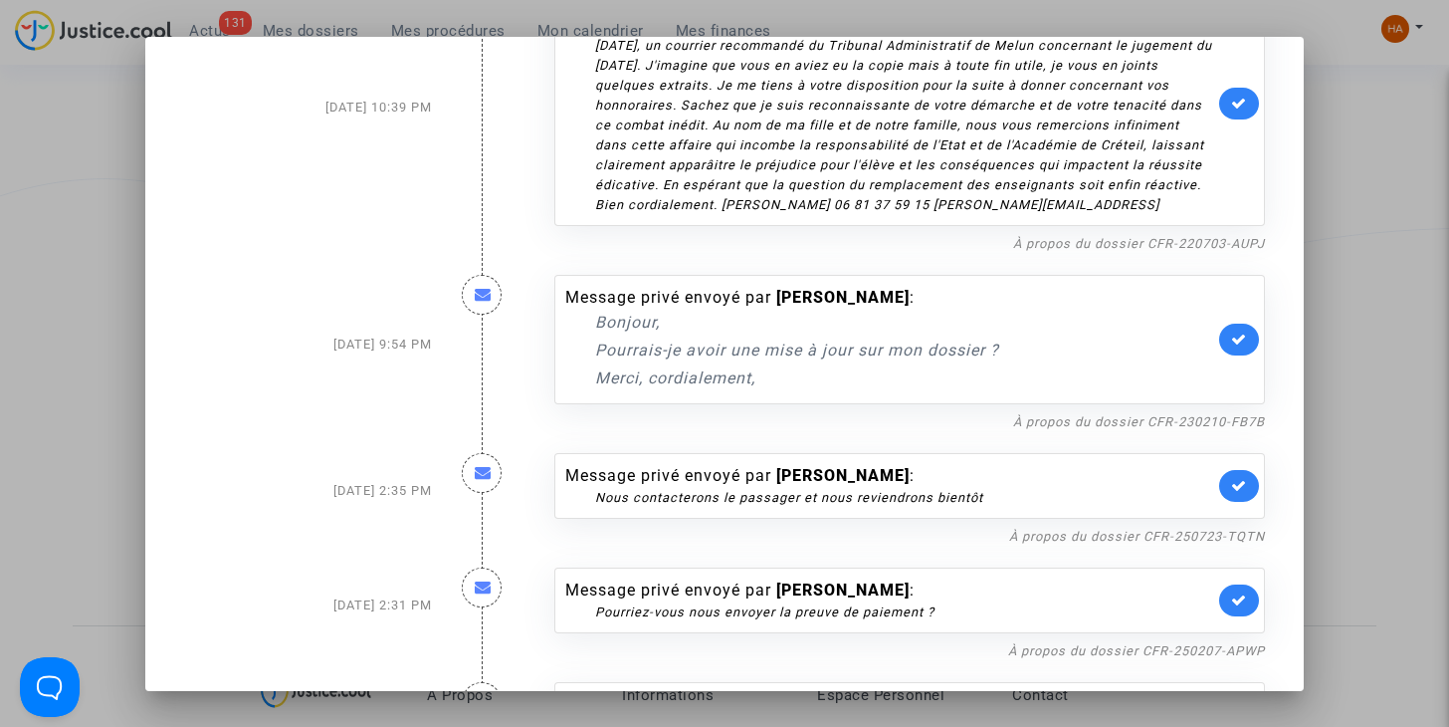
scroll to position [299, 0]
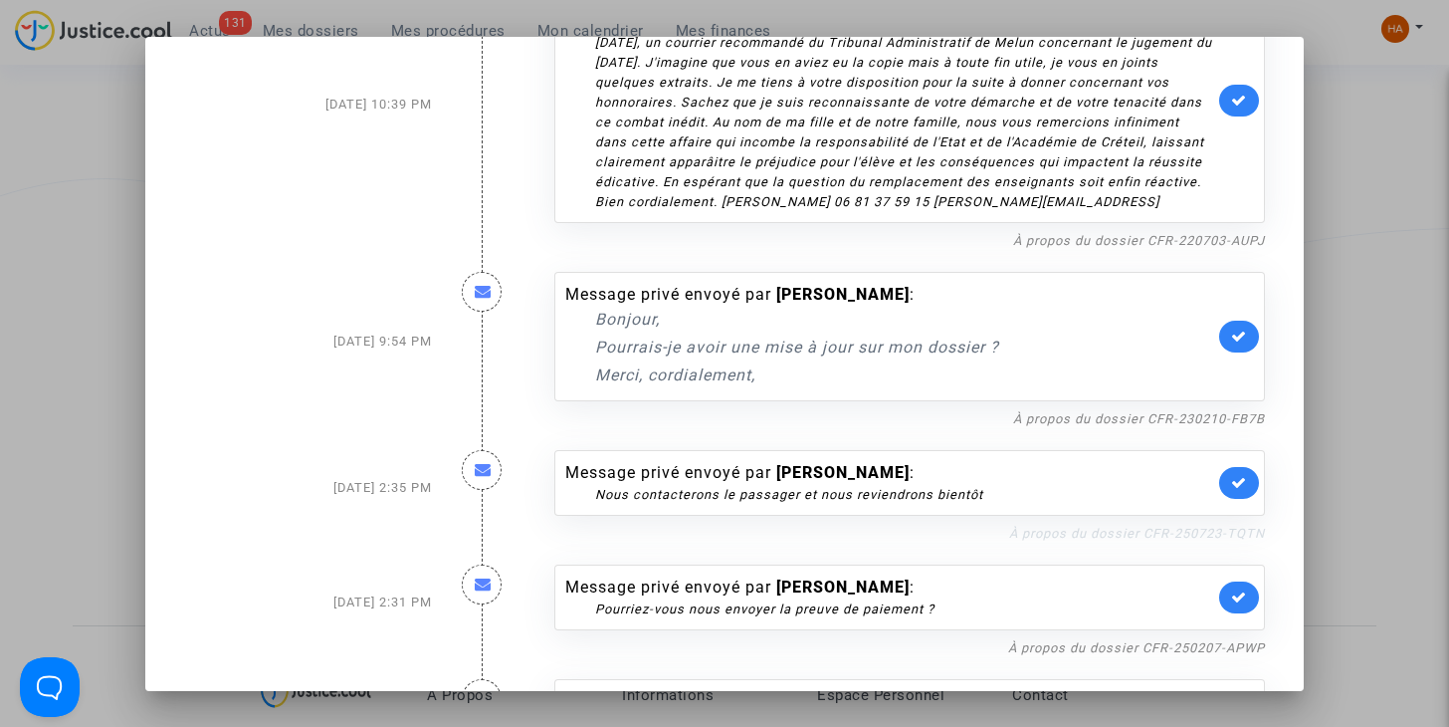
click at [1083, 537] on link "À propos du dossier CFR-250723-TQTN" at bounding box center [1137, 532] width 256 height 15
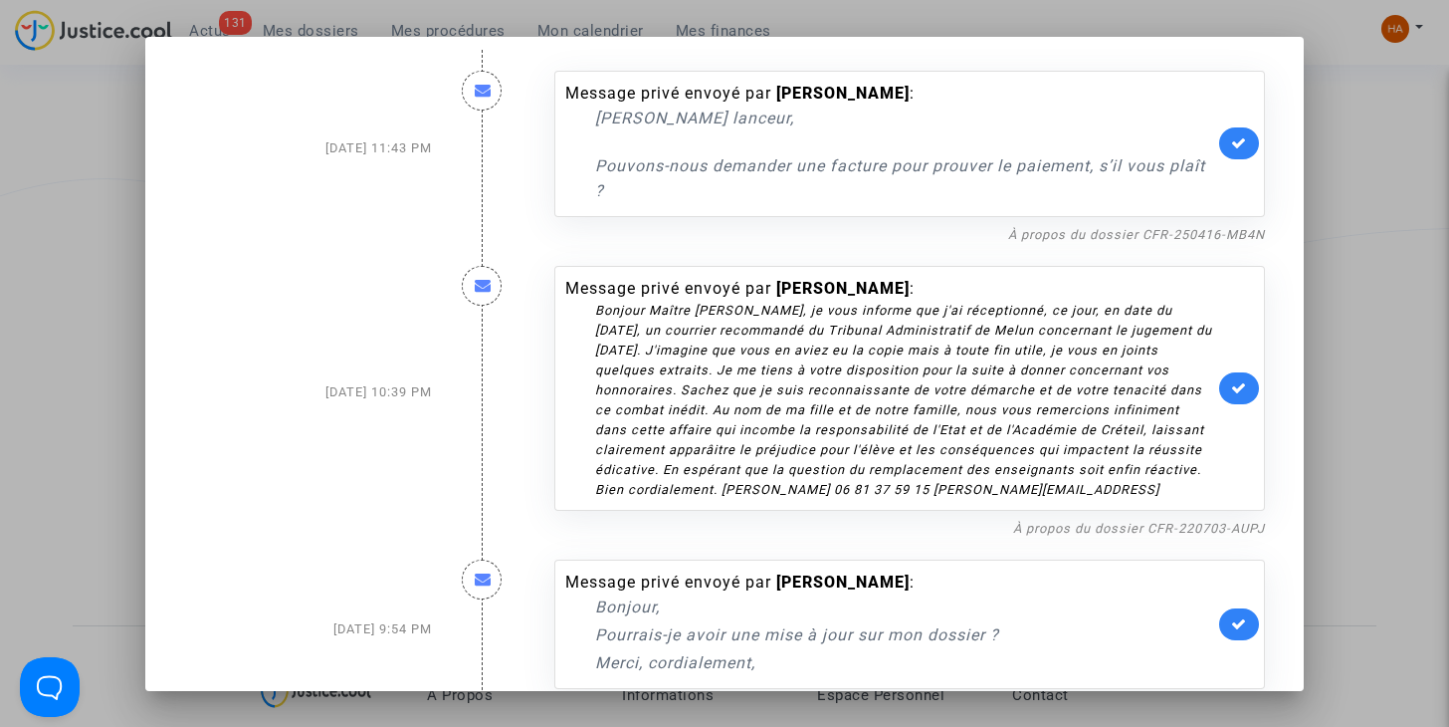
scroll to position [0, 0]
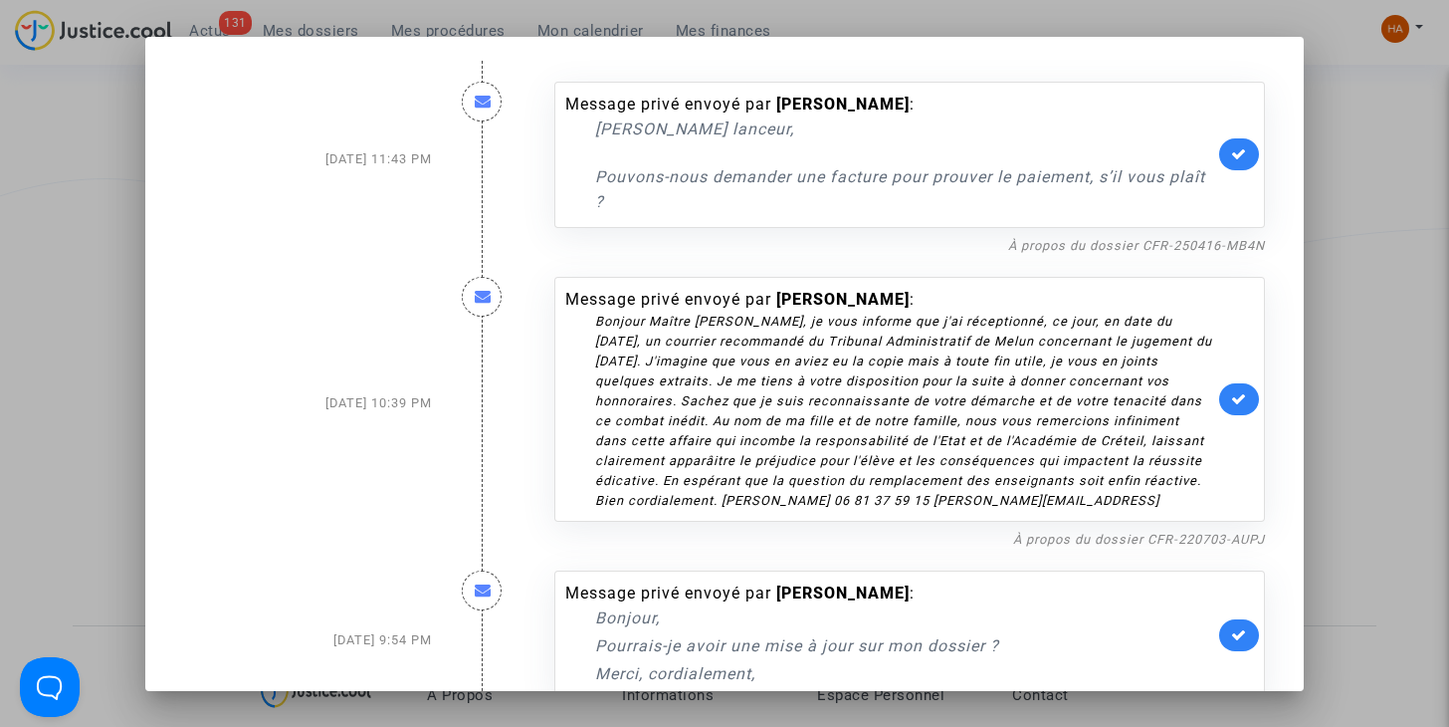
click at [1376, 297] on div at bounding box center [724, 363] width 1449 height 727
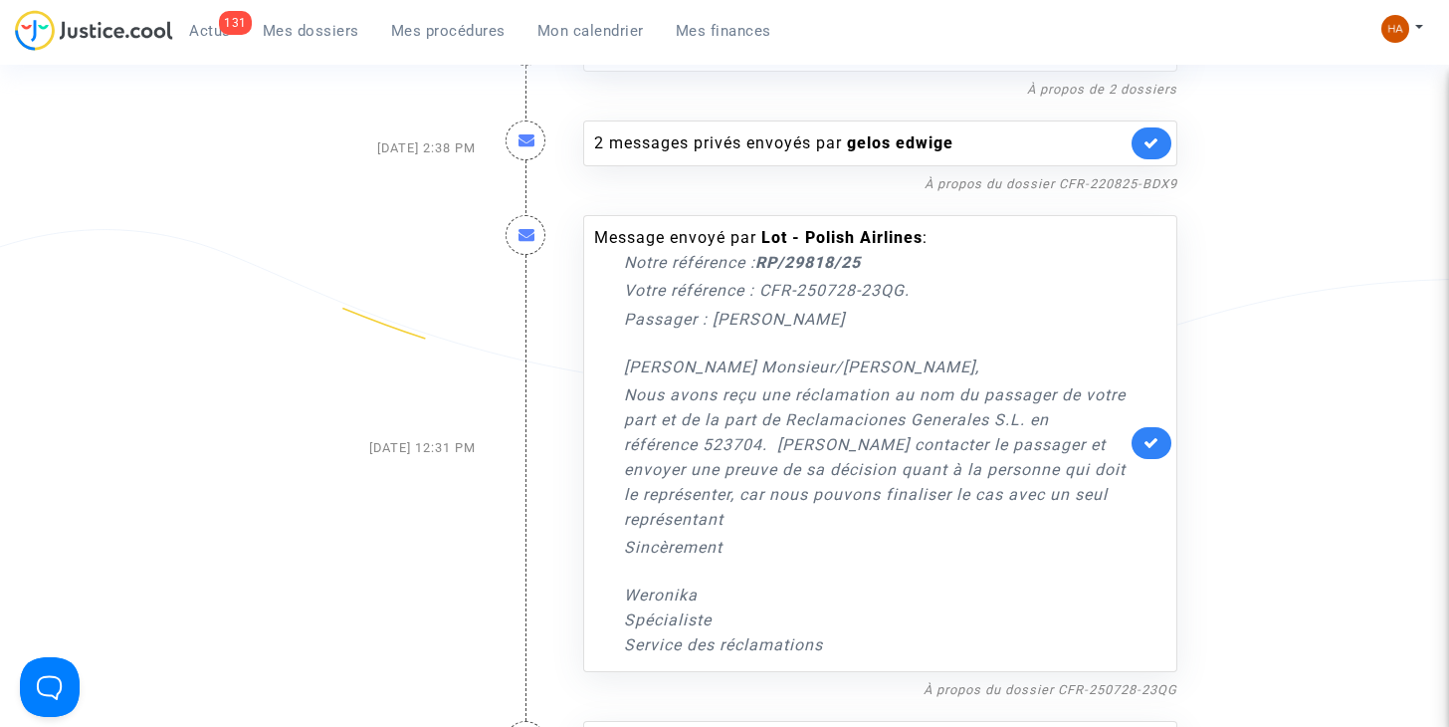
scroll to position [2694, 0]
click at [1018, 681] on link "À propos du dossier CFR-250728-23QG" at bounding box center [1051, 688] width 254 height 15
click at [1159, 434] on icon at bounding box center [1152, 441] width 16 height 15
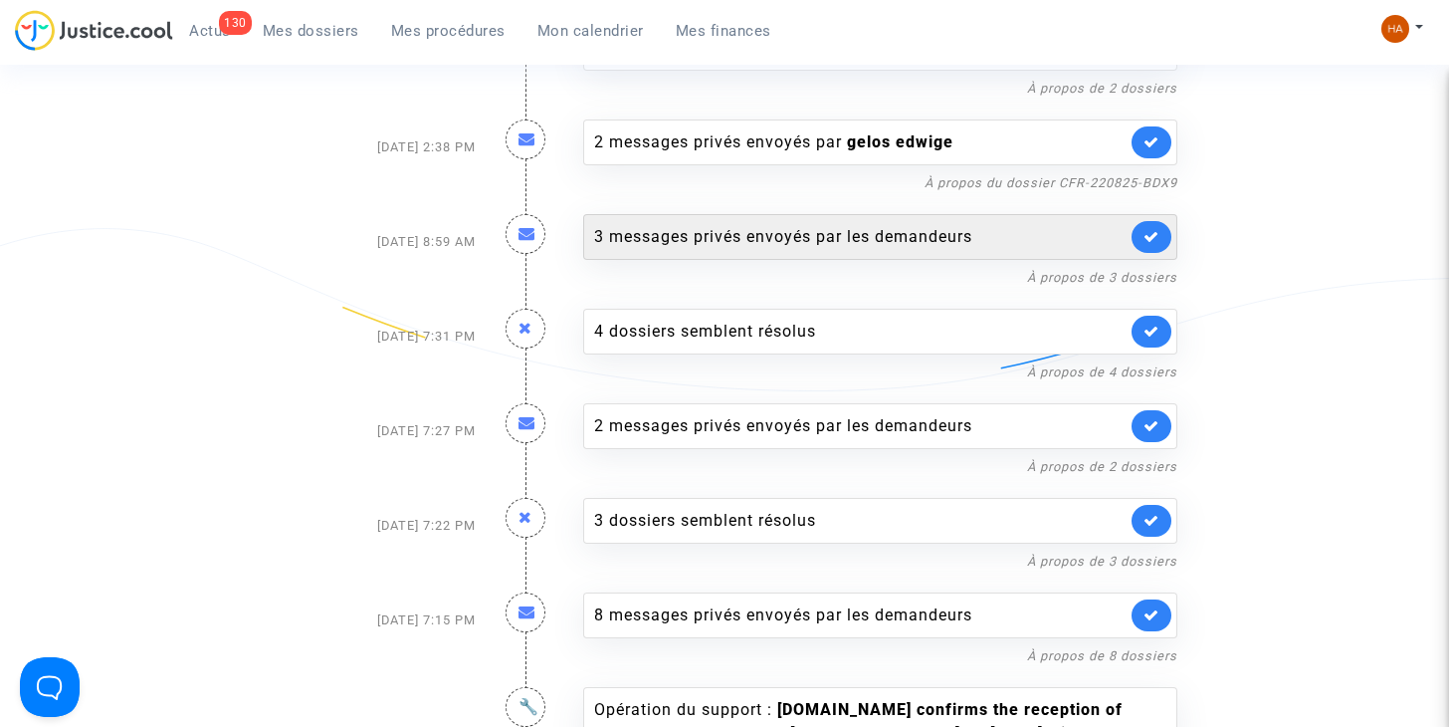
click at [744, 225] on div "3 messages privés envoyés par les demandeurs" at bounding box center [860, 237] width 532 height 24
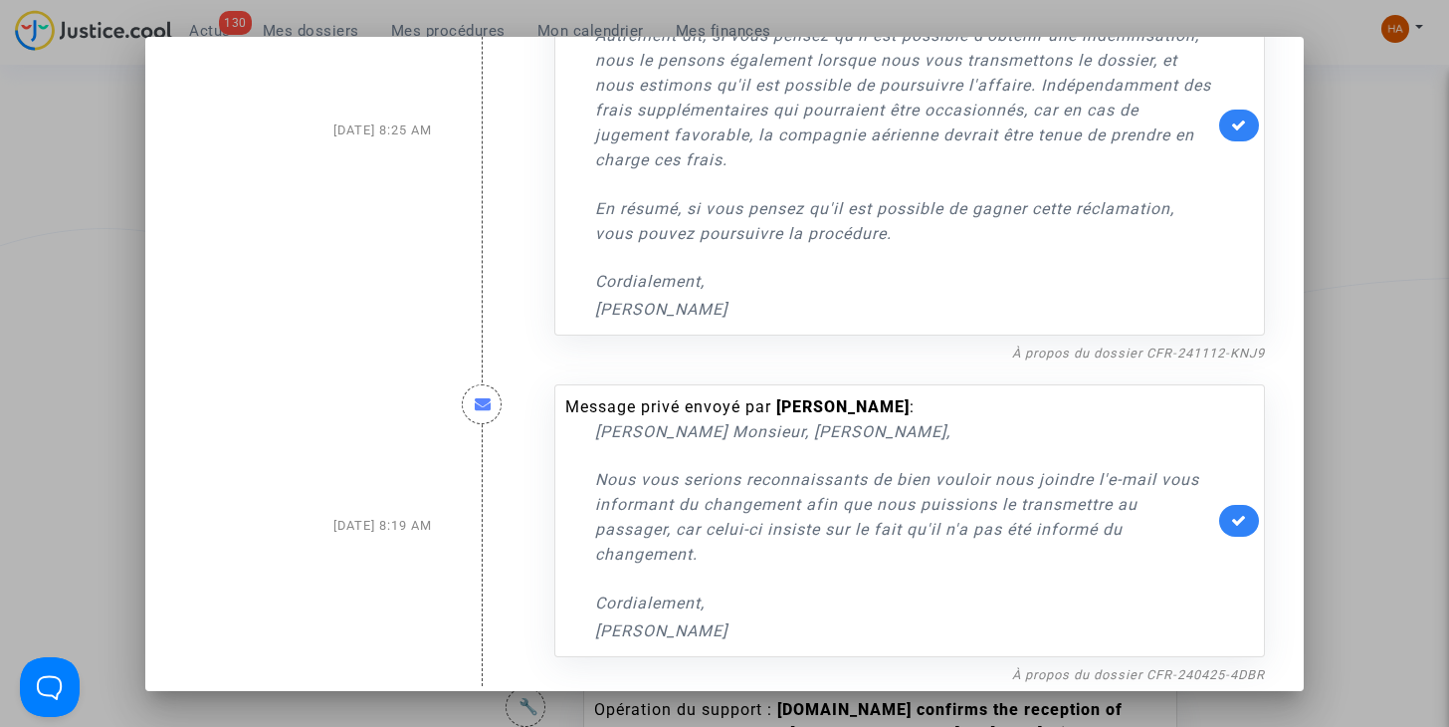
scroll to position [431, 0]
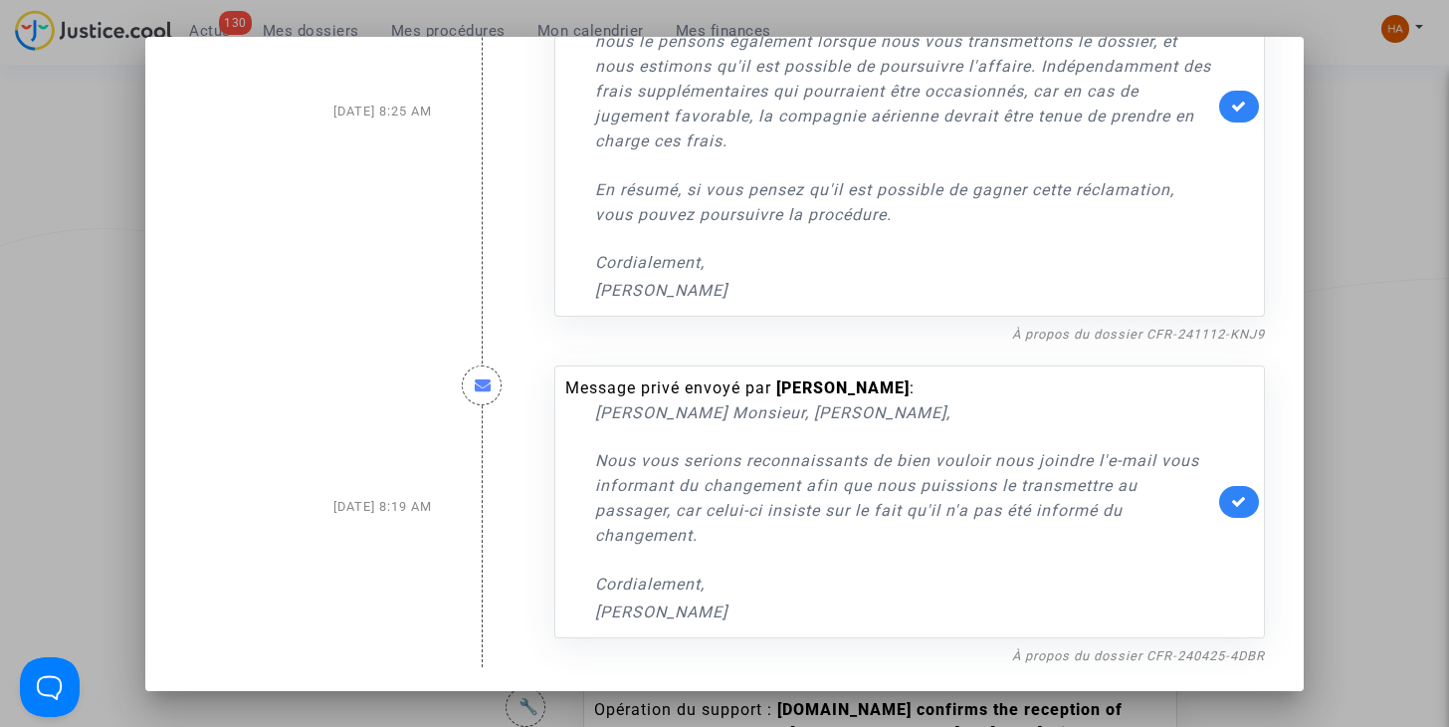
click at [1402, 311] on div at bounding box center [724, 363] width 1449 height 727
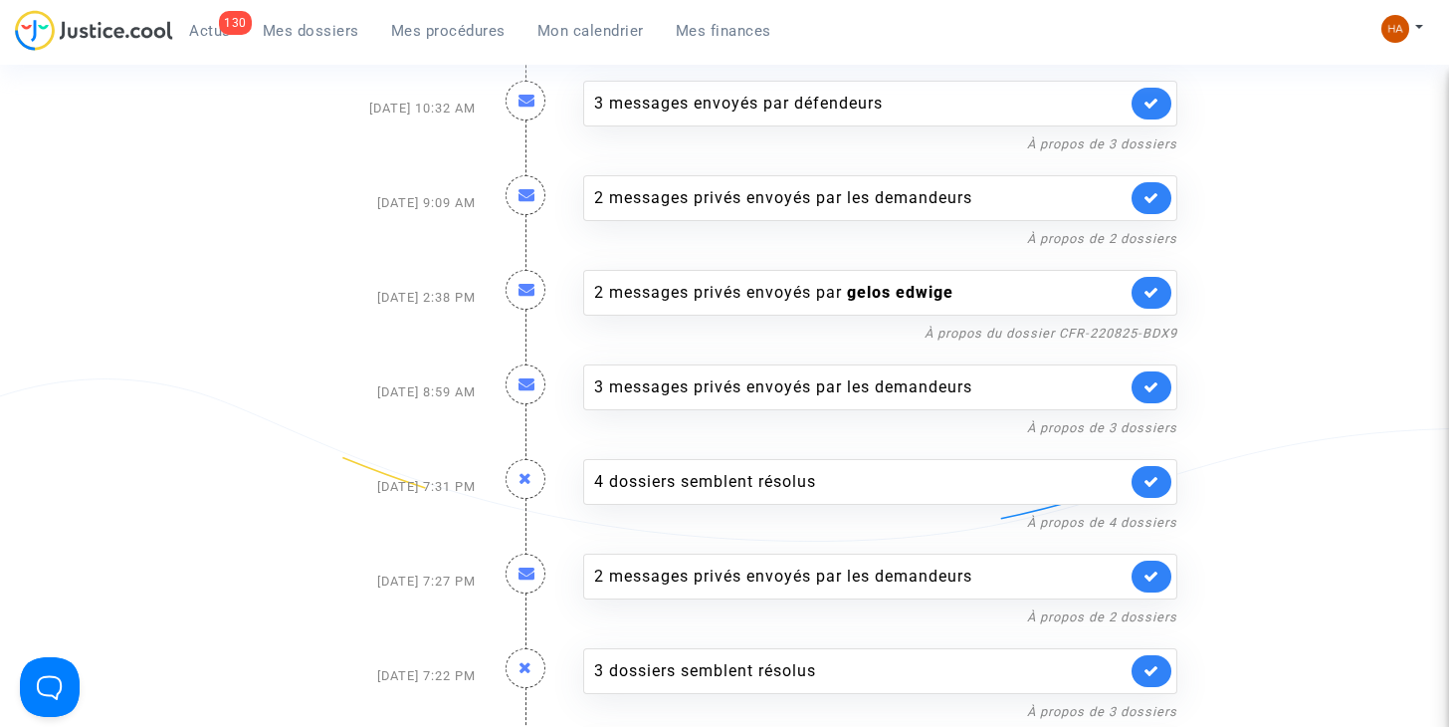
scroll to position [2495, 0]
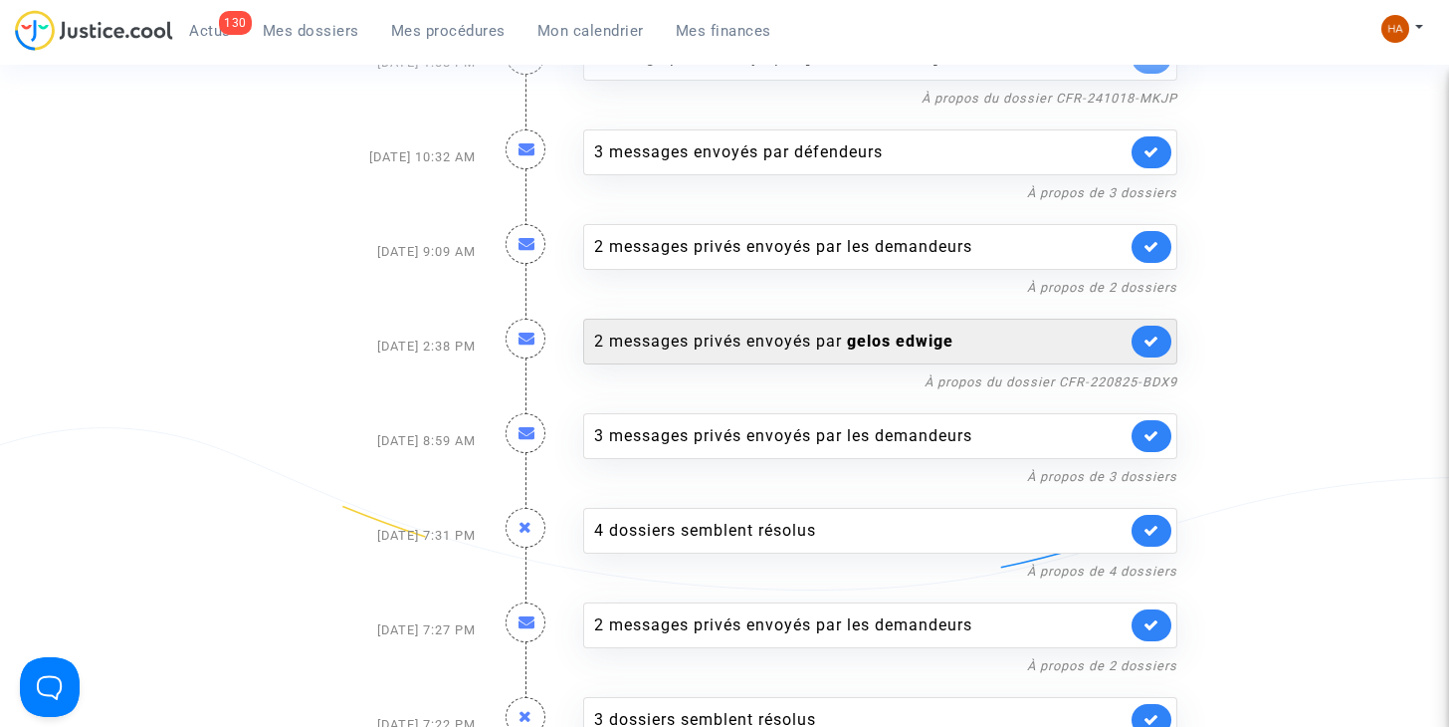
click at [712, 329] on div "2 messages privés envoyés par gelos edwige" at bounding box center [860, 341] width 532 height 24
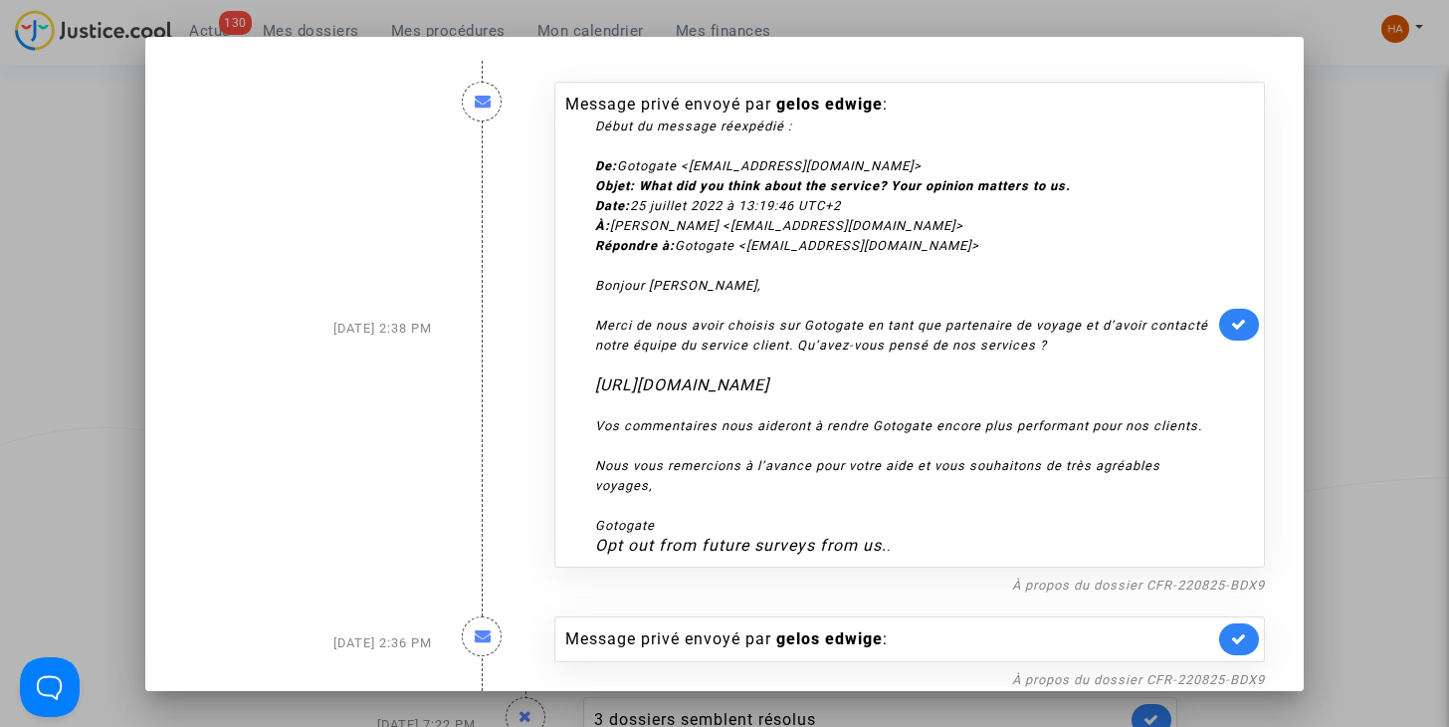
click at [1359, 390] on div at bounding box center [724, 363] width 1449 height 727
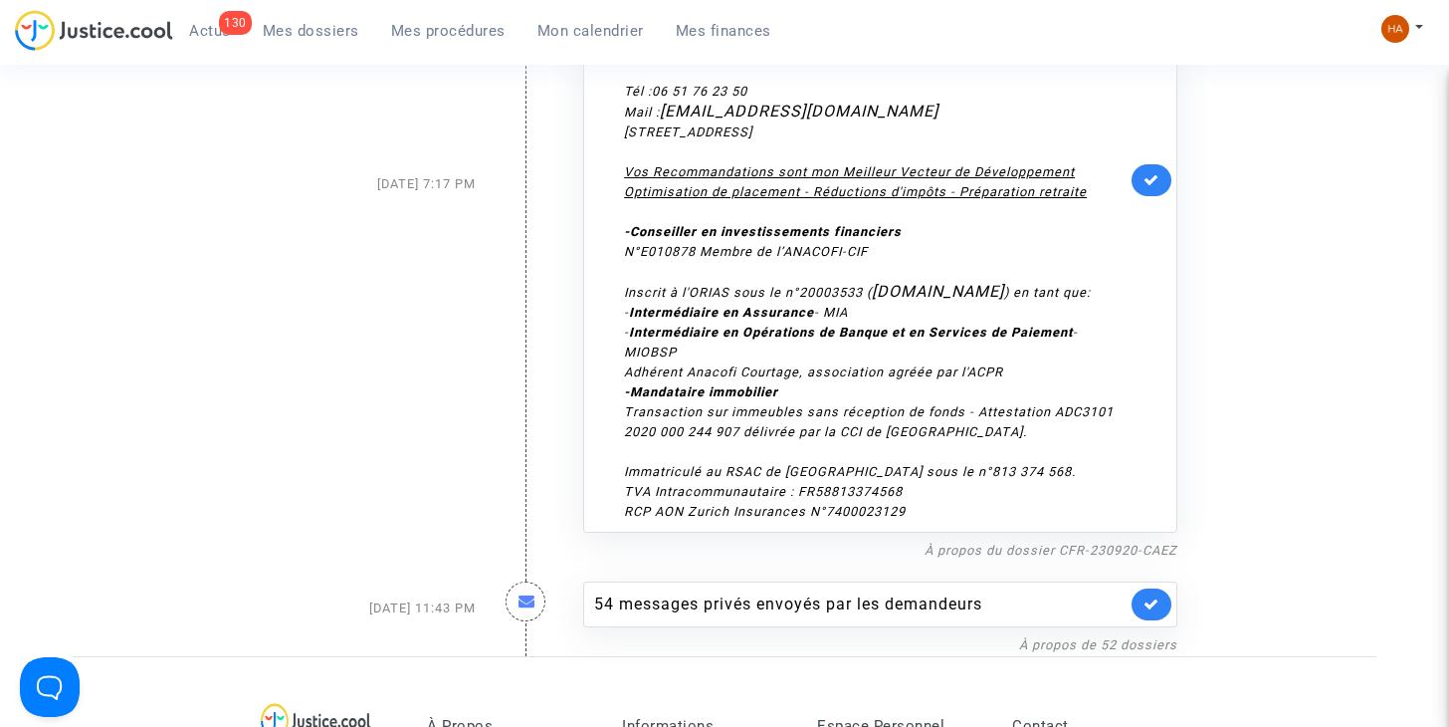
scroll to position [6240, 0]
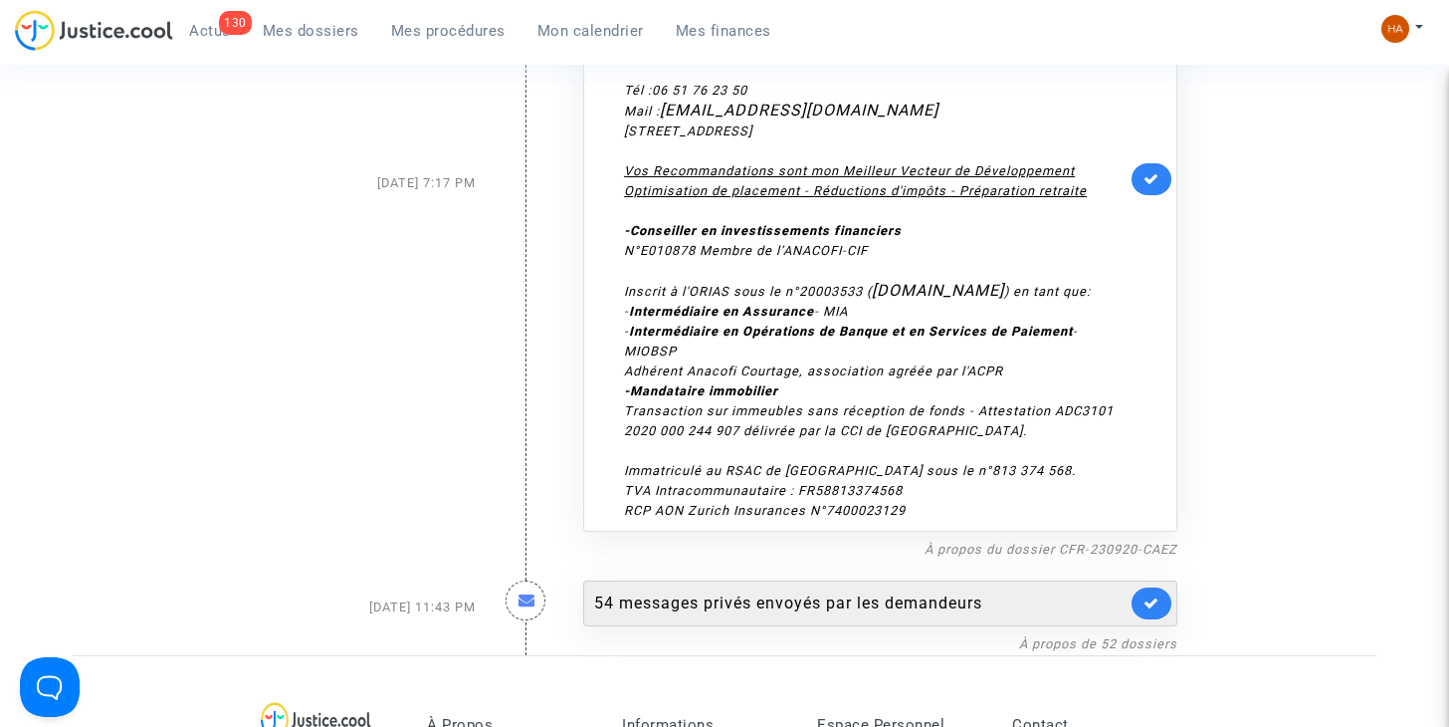
click at [795, 591] on div "54 messages privés envoyés par les demandeurs" at bounding box center [860, 603] width 532 height 24
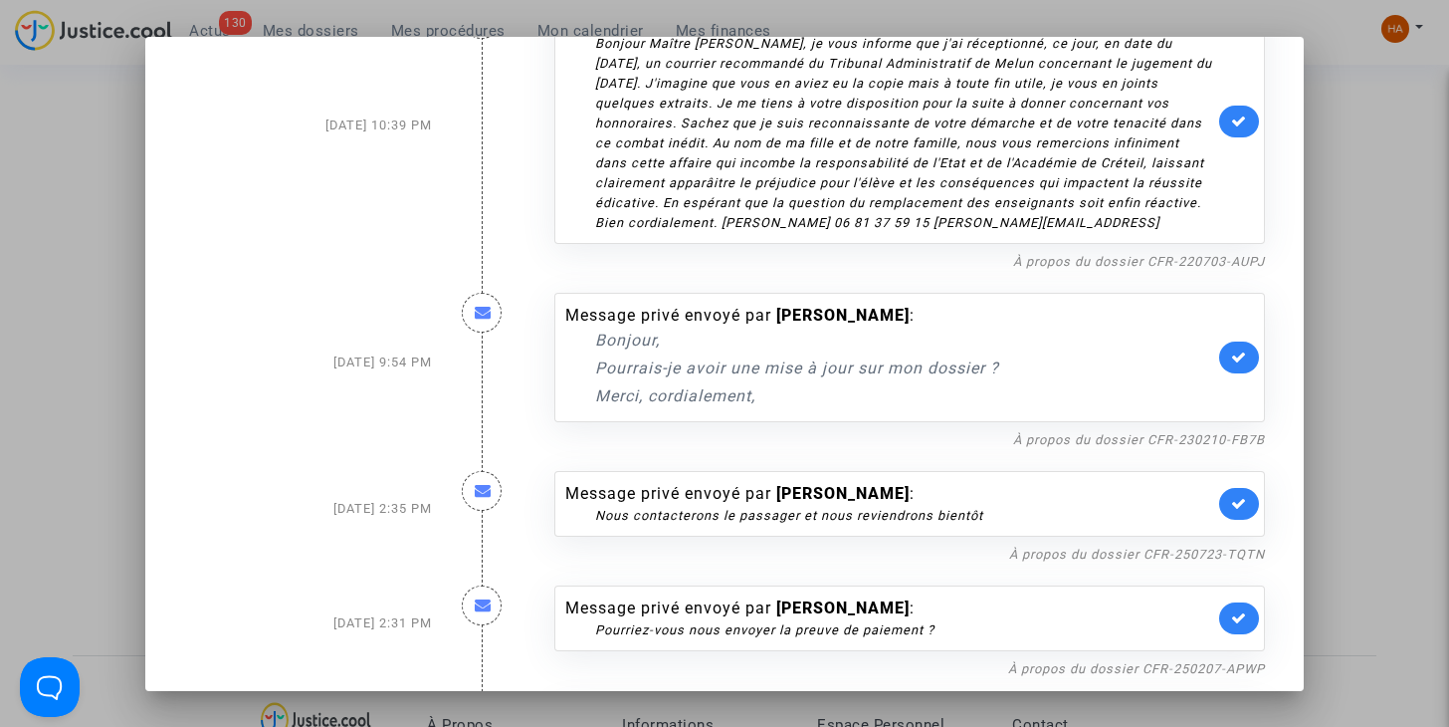
scroll to position [280, 0]
click at [1046, 556] on link "À propos du dossier CFR-250723-TQTN" at bounding box center [1137, 551] width 256 height 15
click at [72, 303] on div at bounding box center [724, 363] width 1449 height 727
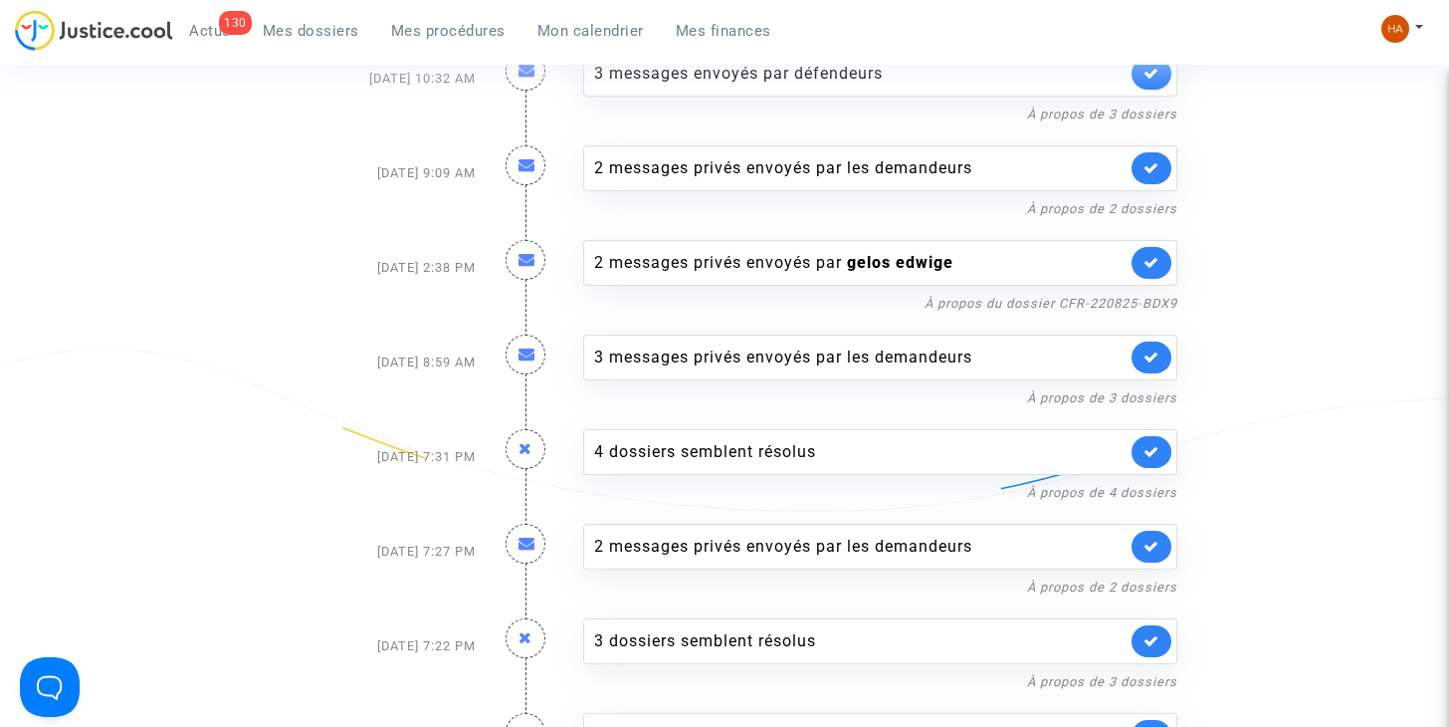
scroll to position [2572, 0]
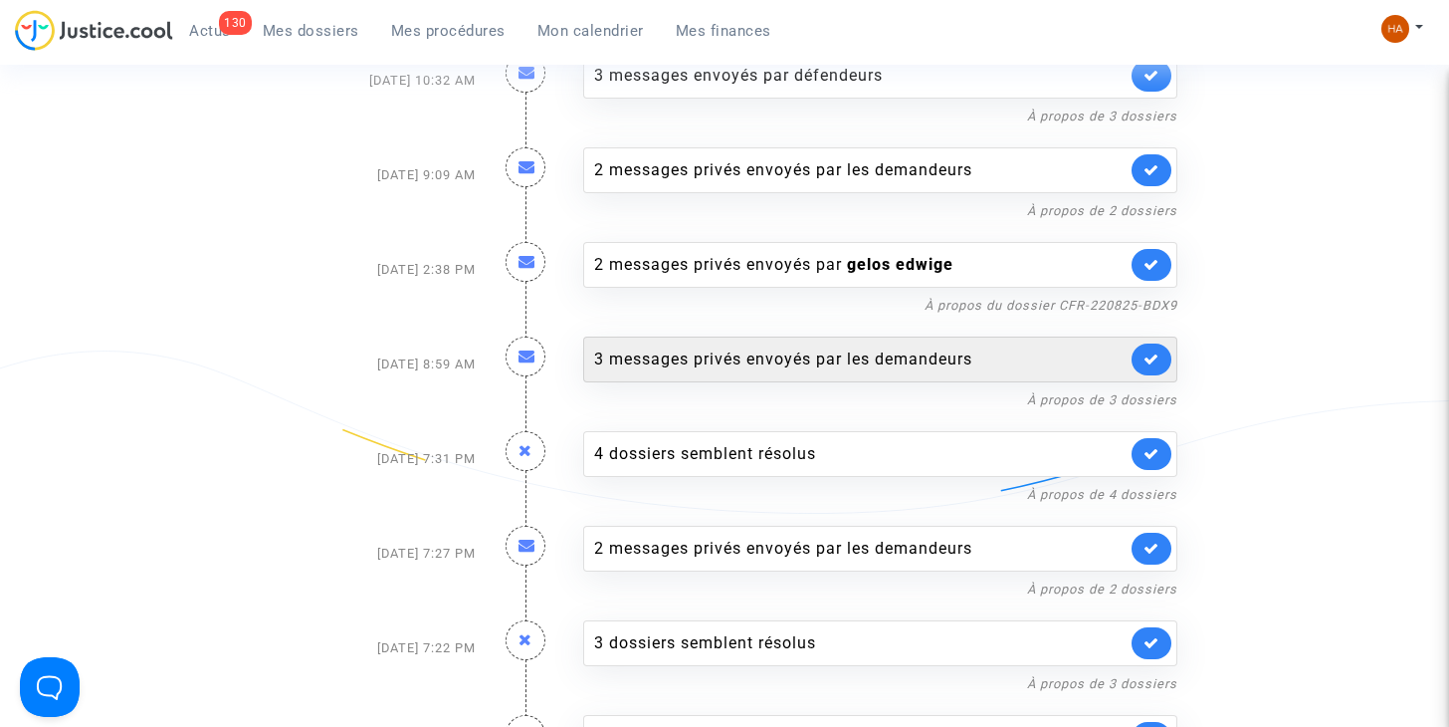
click at [626, 347] on div "3 messages privés envoyés par les demandeurs" at bounding box center [860, 359] width 532 height 24
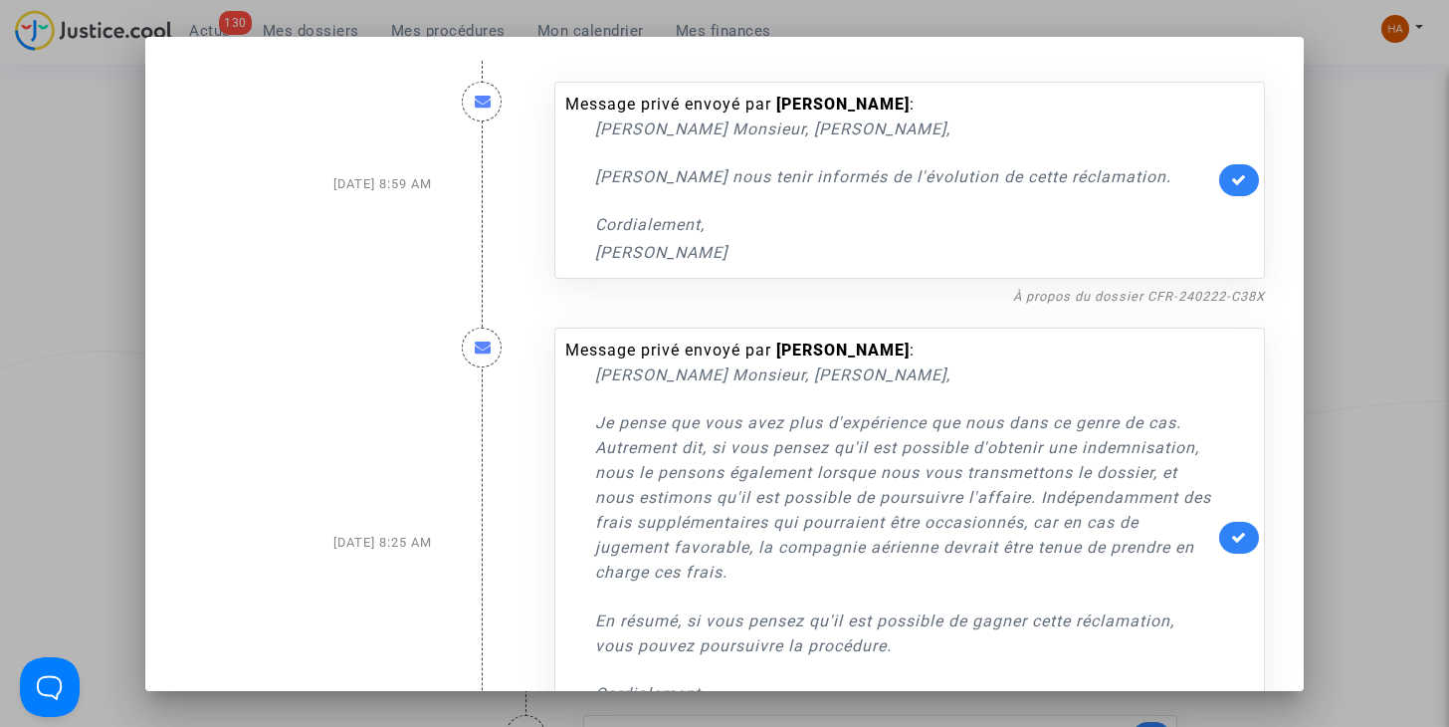
scroll to position [431, 0]
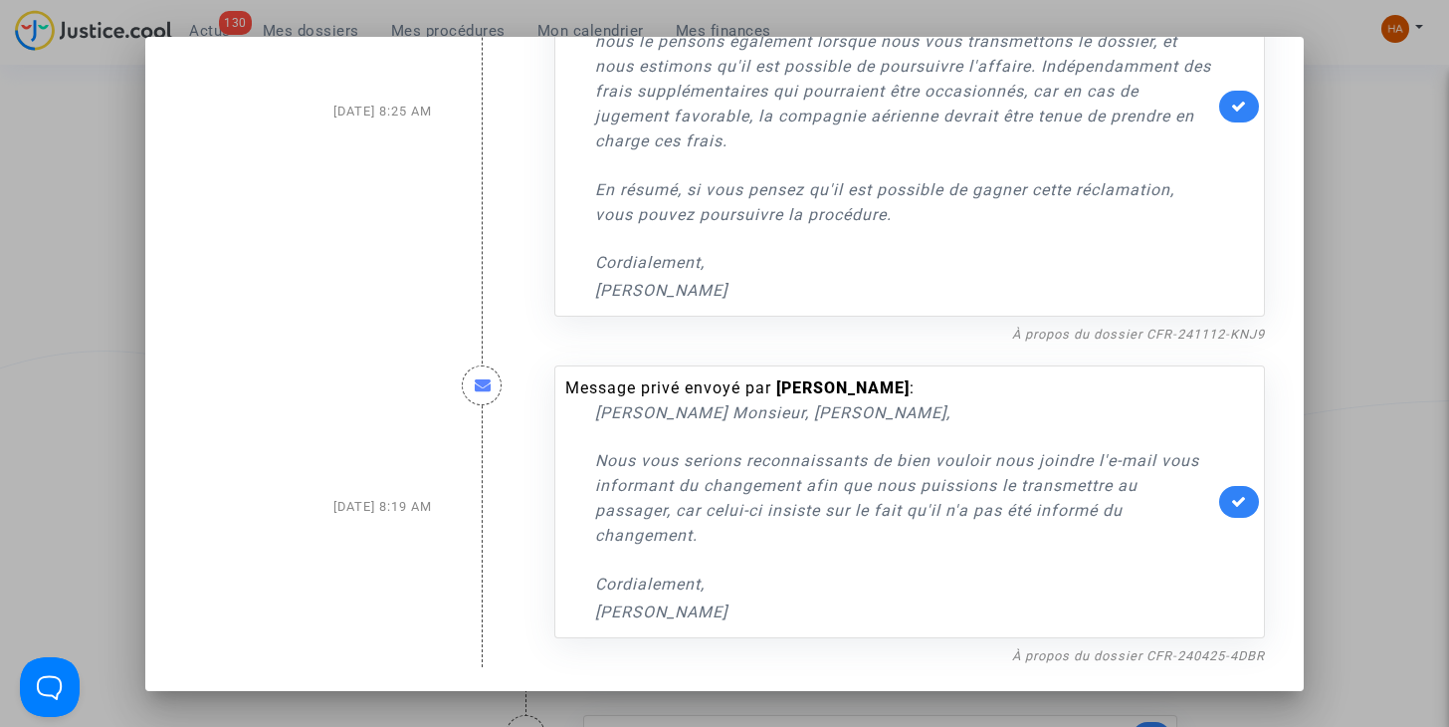
click at [76, 309] on div at bounding box center [724, 363] width 1449 height 727
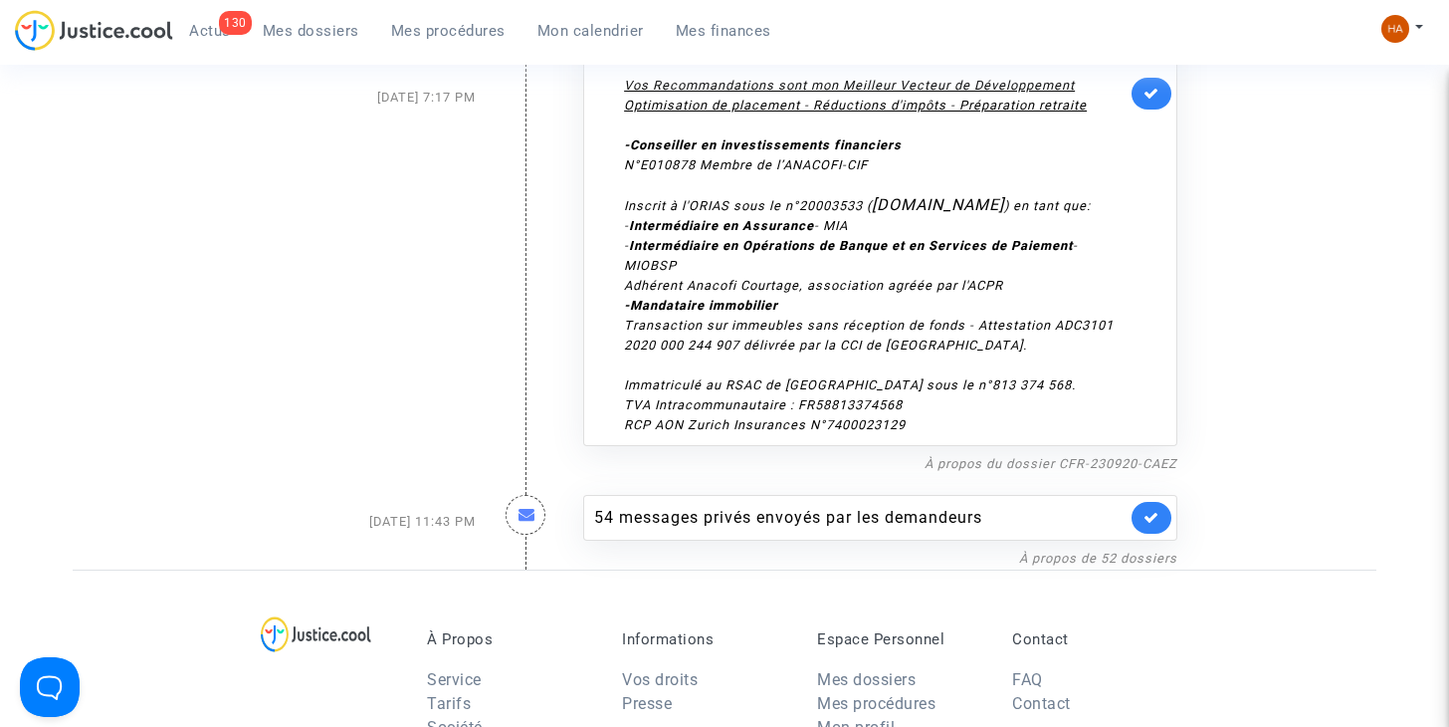
scroll to position [6327, 0]
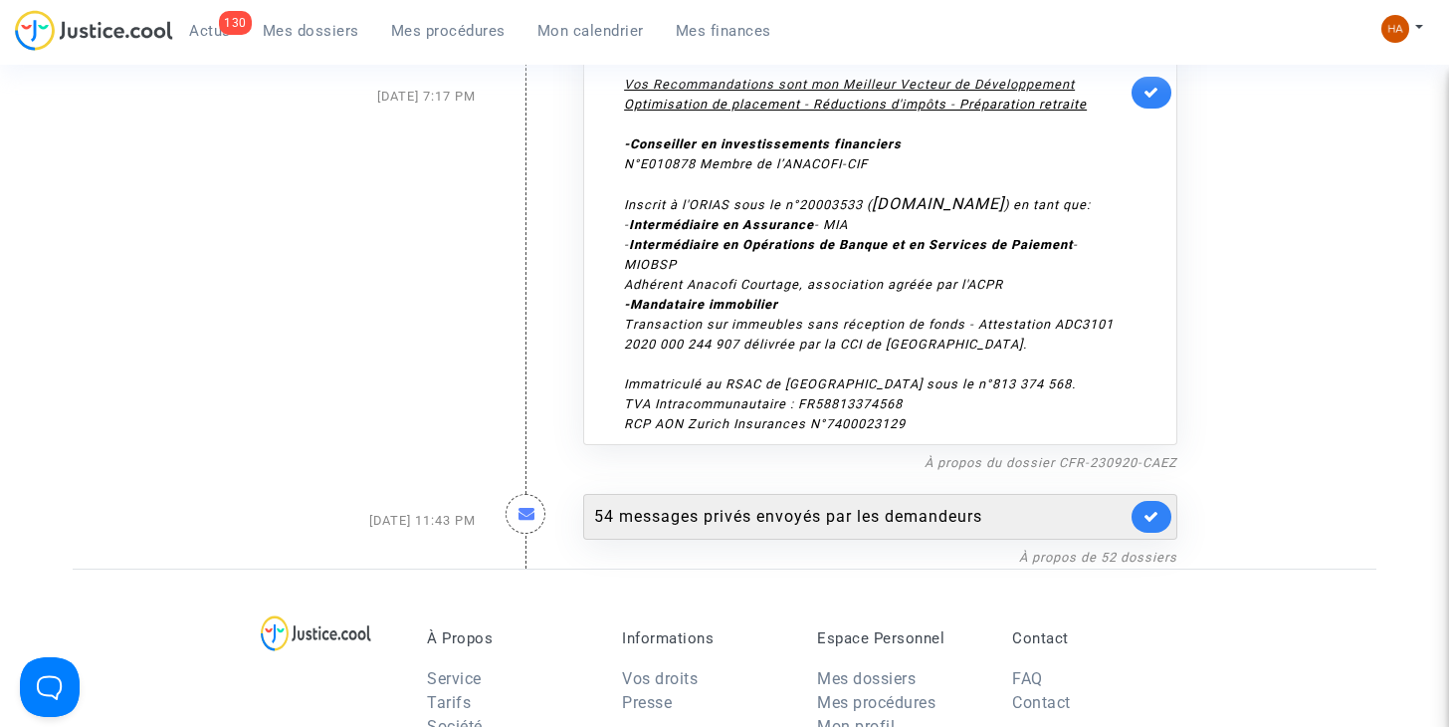
click at [718, 505] on div "54 messages privés envoyés par les demandeurs" at bounding box center [860, 517] width 532 height 24
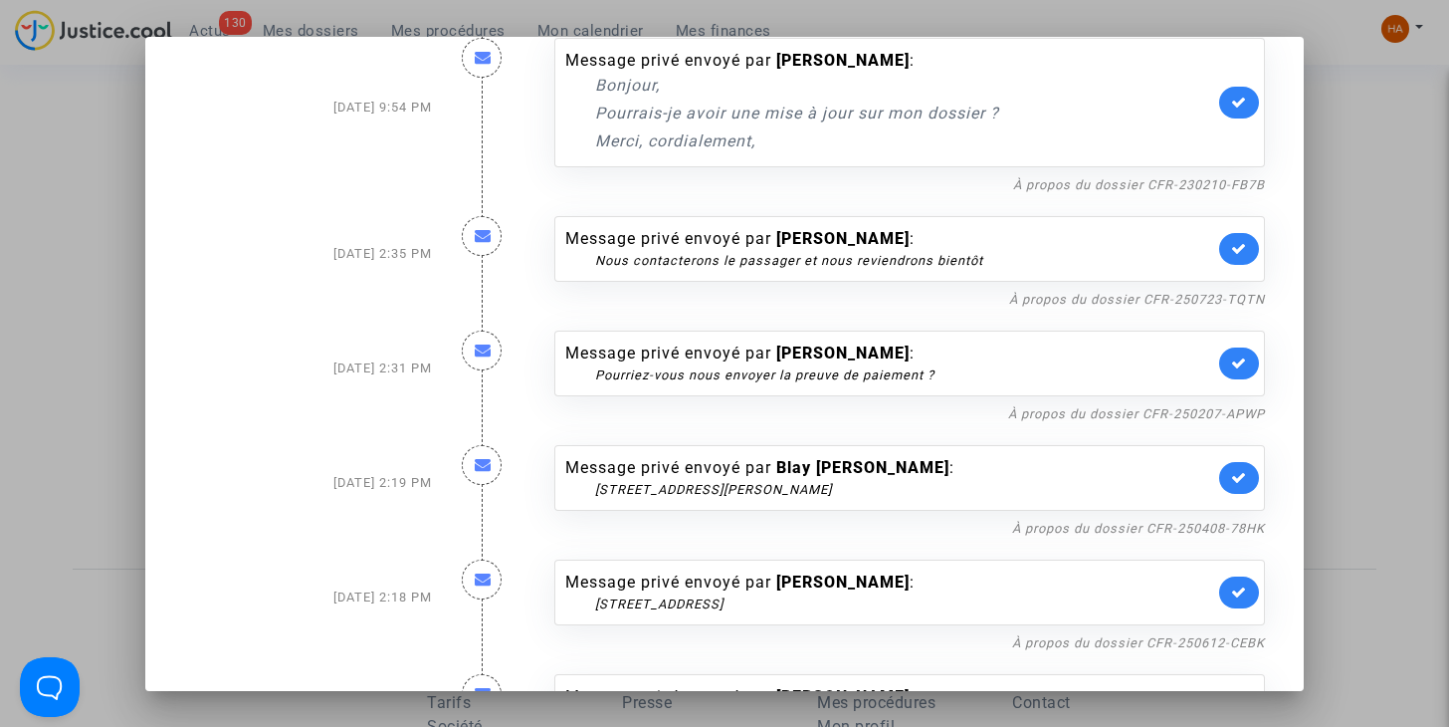
scroll to position [538, 0]
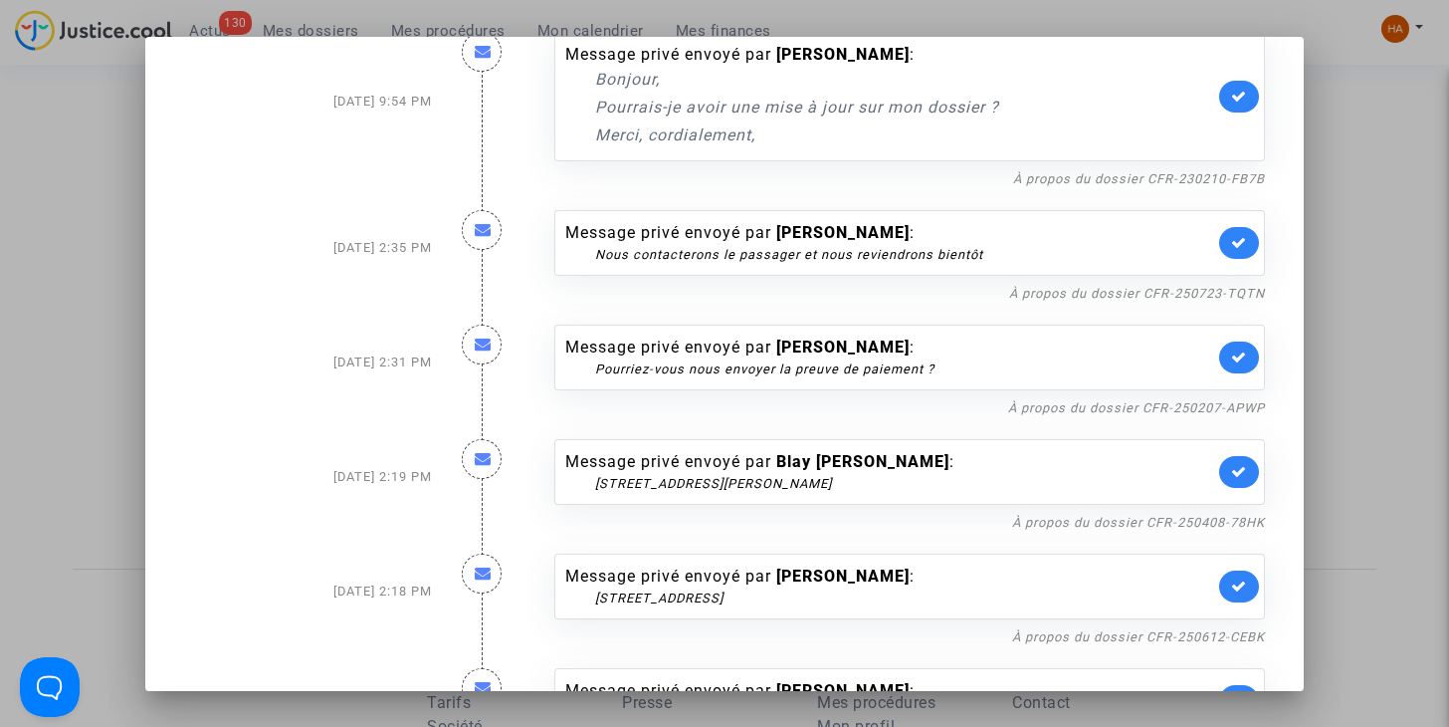
click at [1219, 246] on link at bounding box center [1239, 243] width 40 height 32
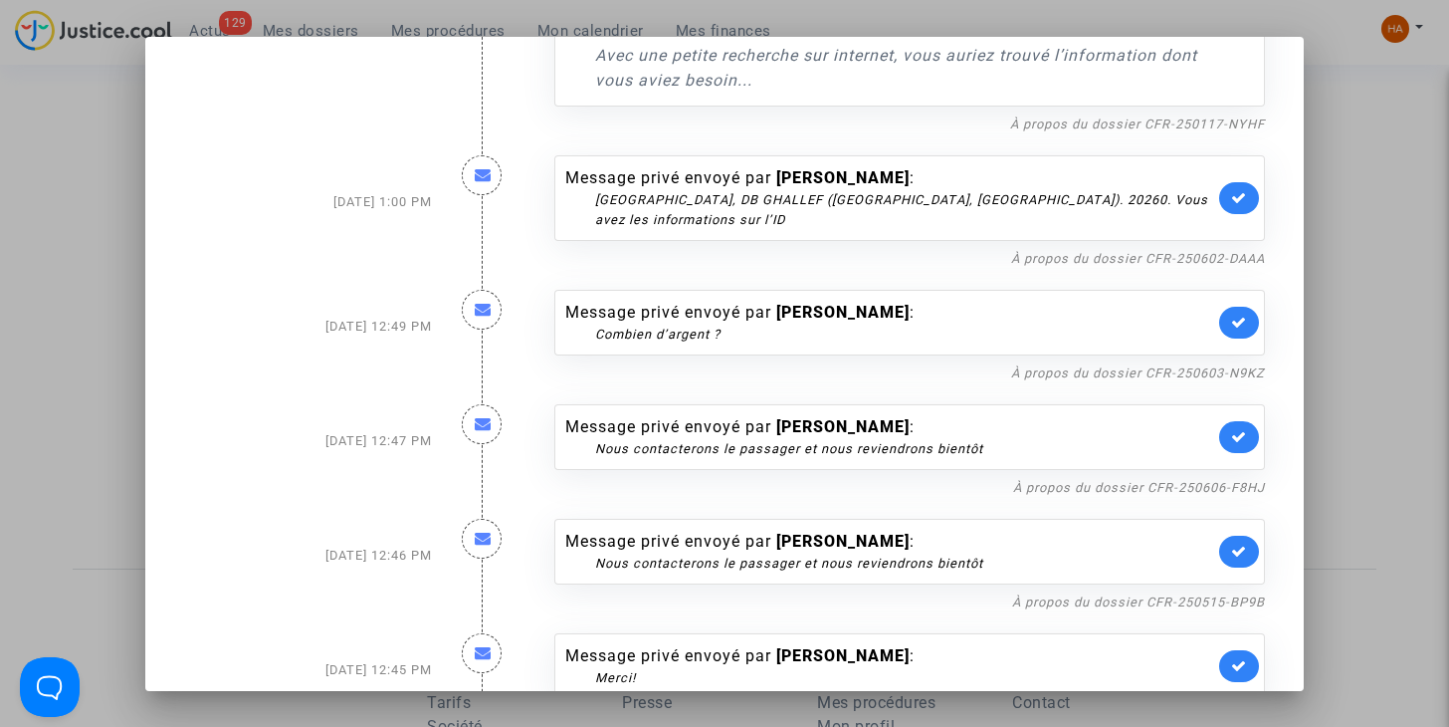
scroll to position [1891, 0]
click at [1039, 479] on link "À propos du dossier CFR-250606-F8HJ" at bounding box center [1139, 486] width 252 height 15
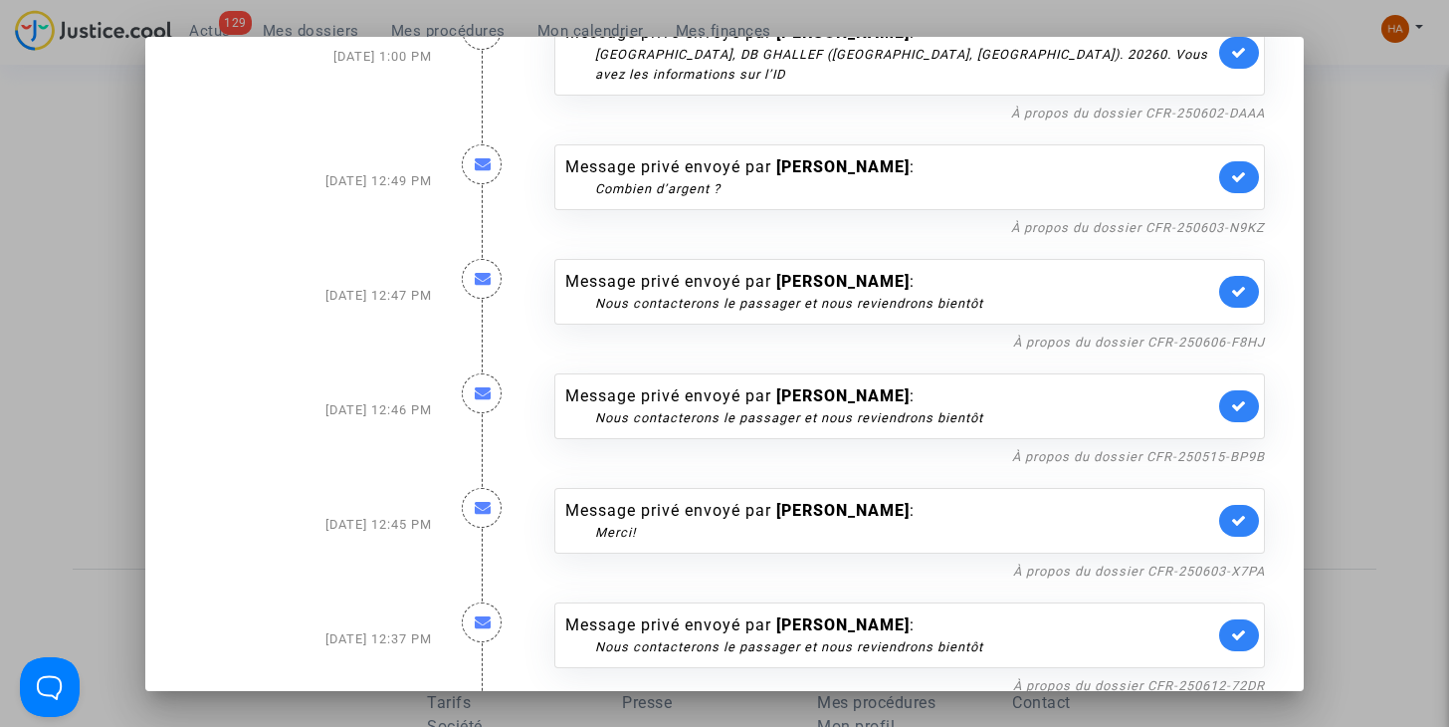
scroll to position [2090, 0]
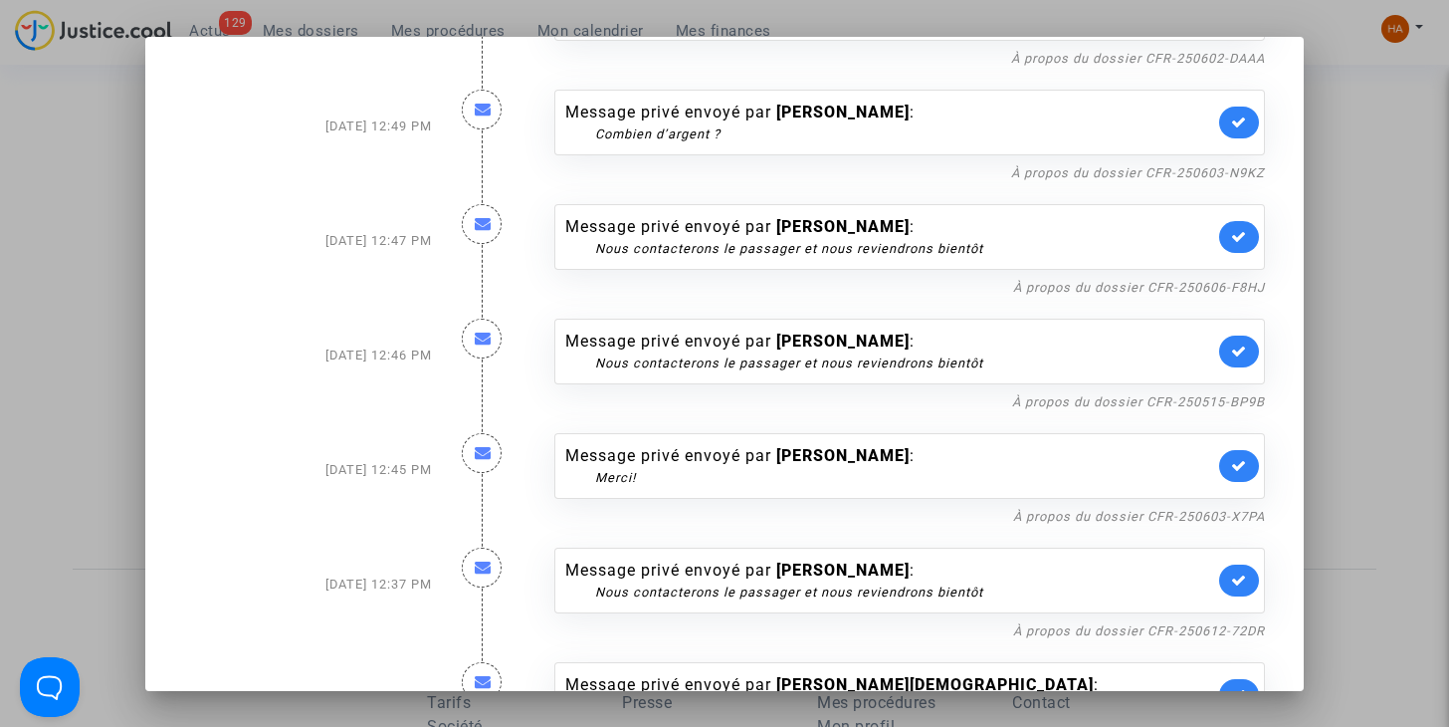
click at [1219, 221] on link at bounding box center [1239, 237] width 40 height 32
click at [1045, 394] on link "À propos du dossier CFR-250515-BP9B" at bounding box center [1138, 401] width 253 height 15
click at [135, 233] on div at bounding box center [724, 363] width 1449 height 727
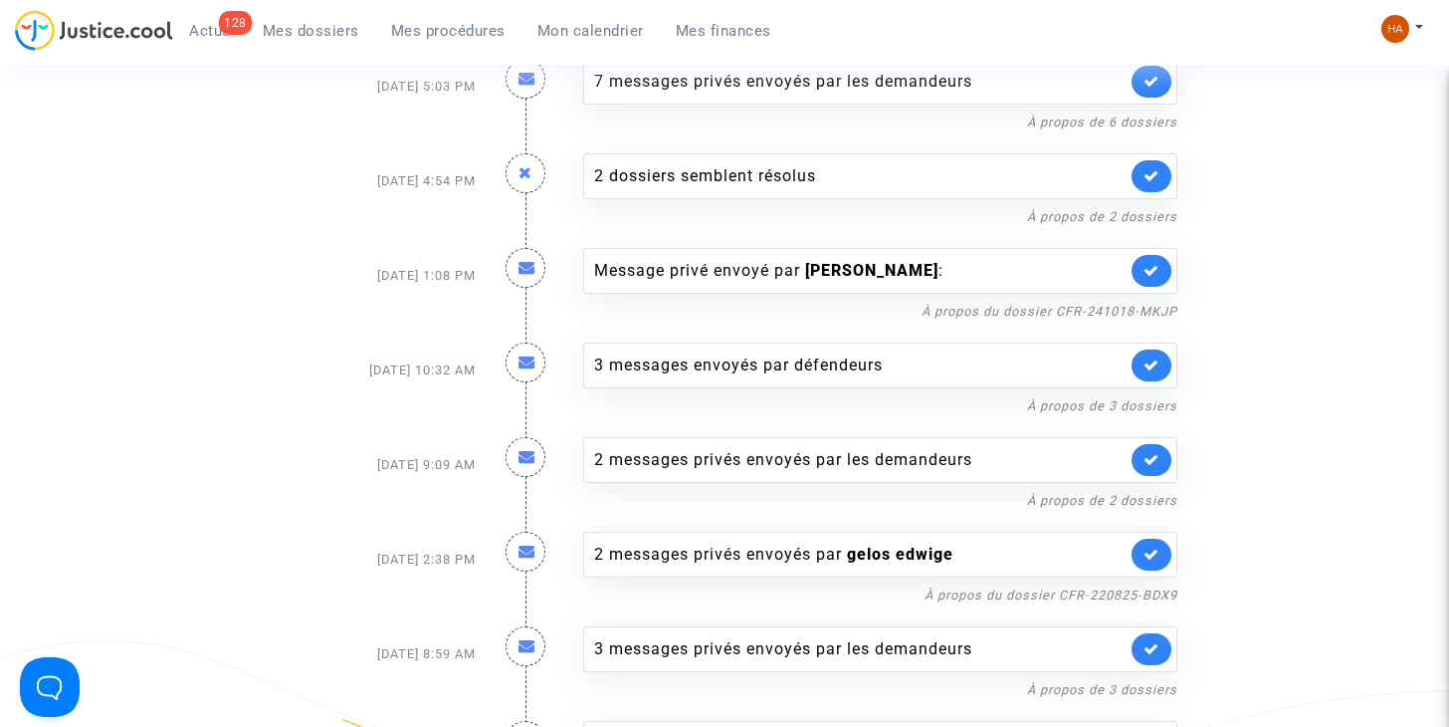
scroll to position [2147, 0]
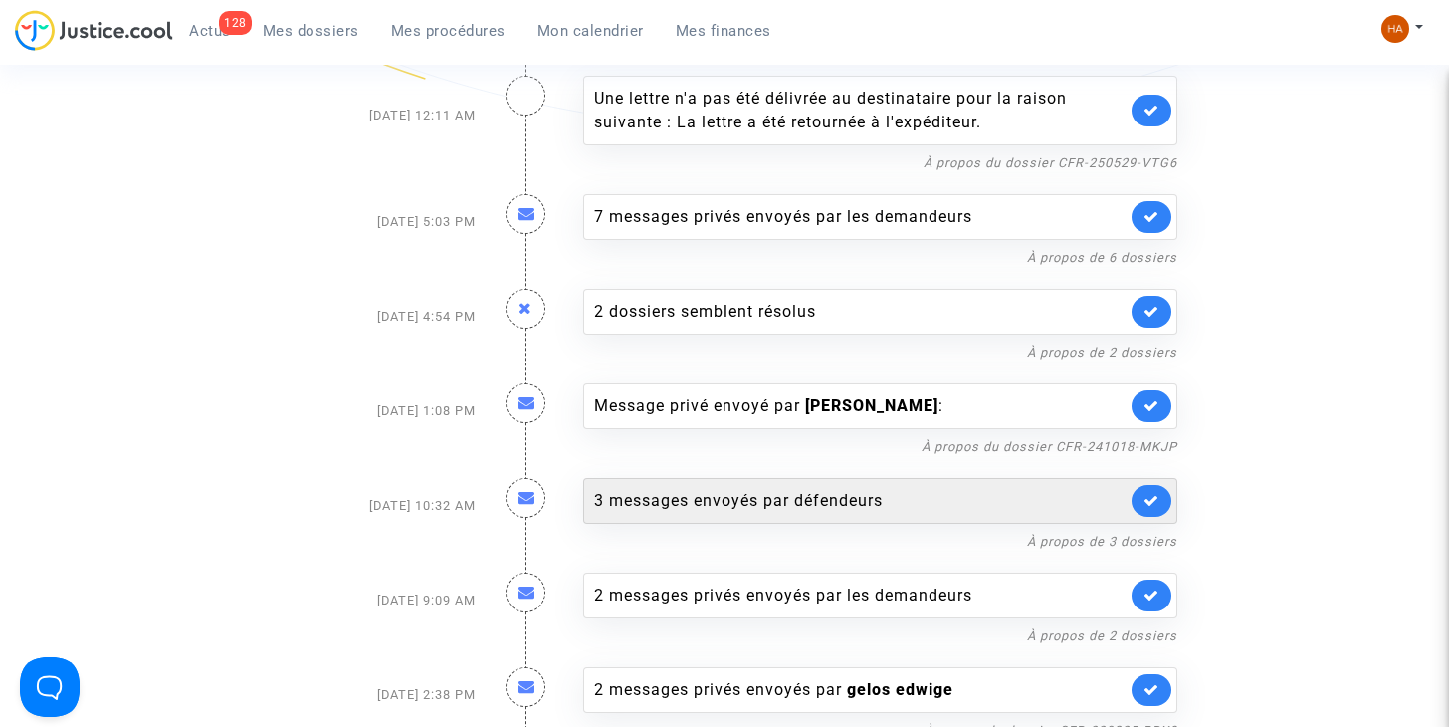
click at [760, 489] on div "3 messages envoyés par défendeurs" at bounding box center [860, 501] width 532 height 24
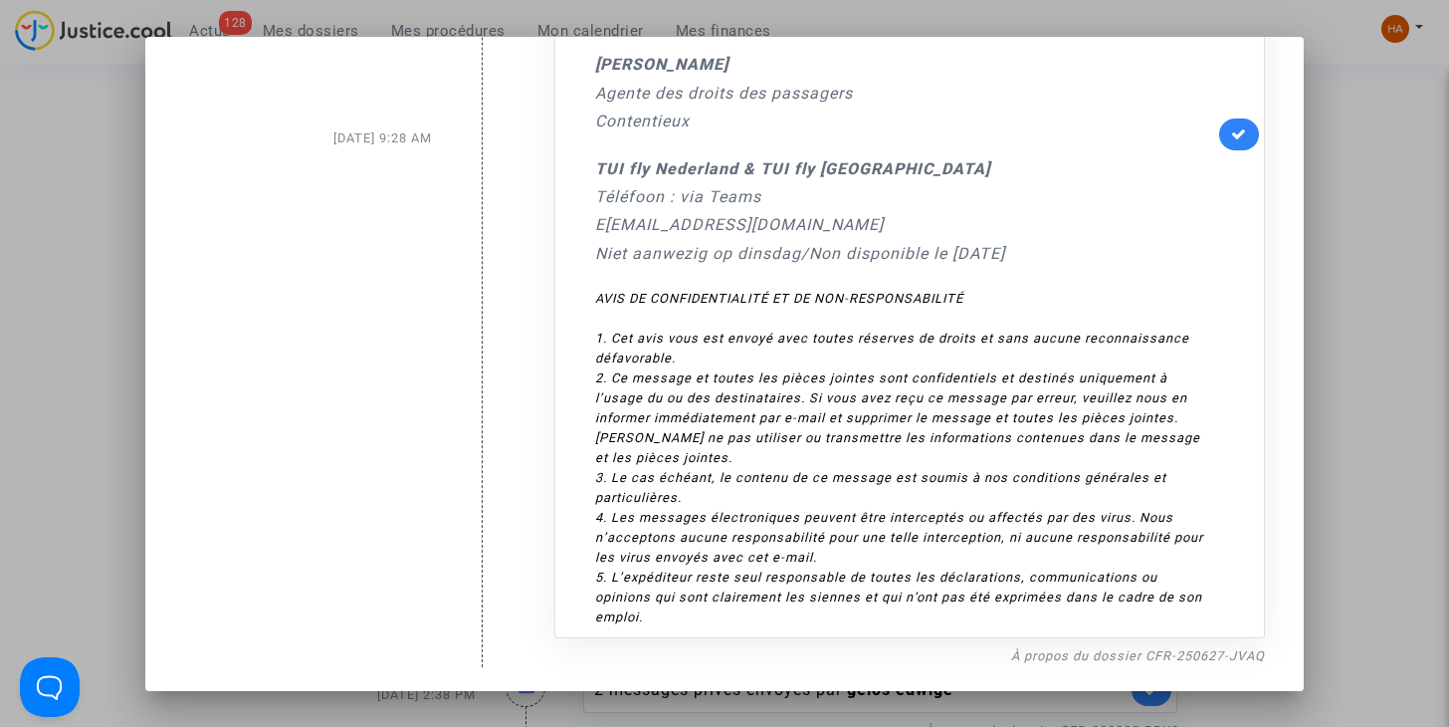
scroll to position [1699, 0]
click at [1335, 360] on div at bounding box center [724, 363] width 1449 height 727
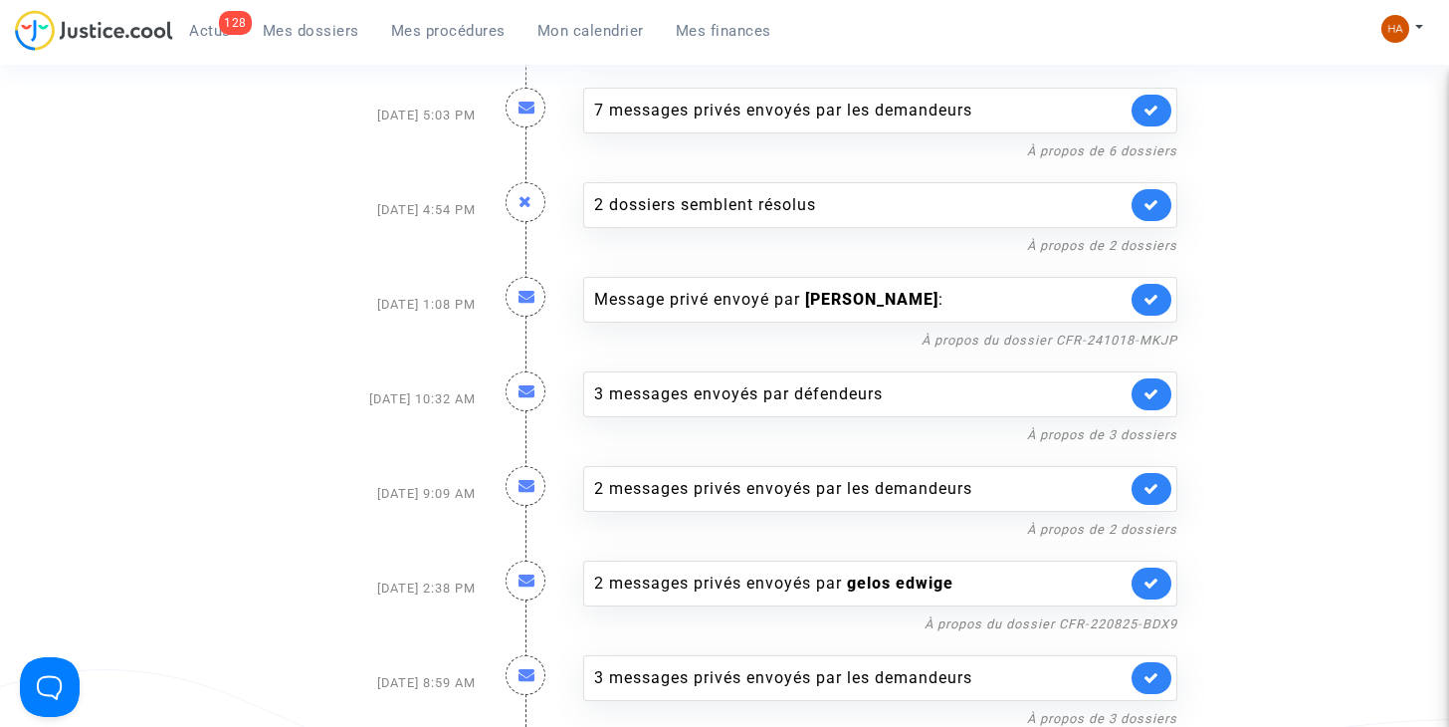
scroll to position [2346, 0]
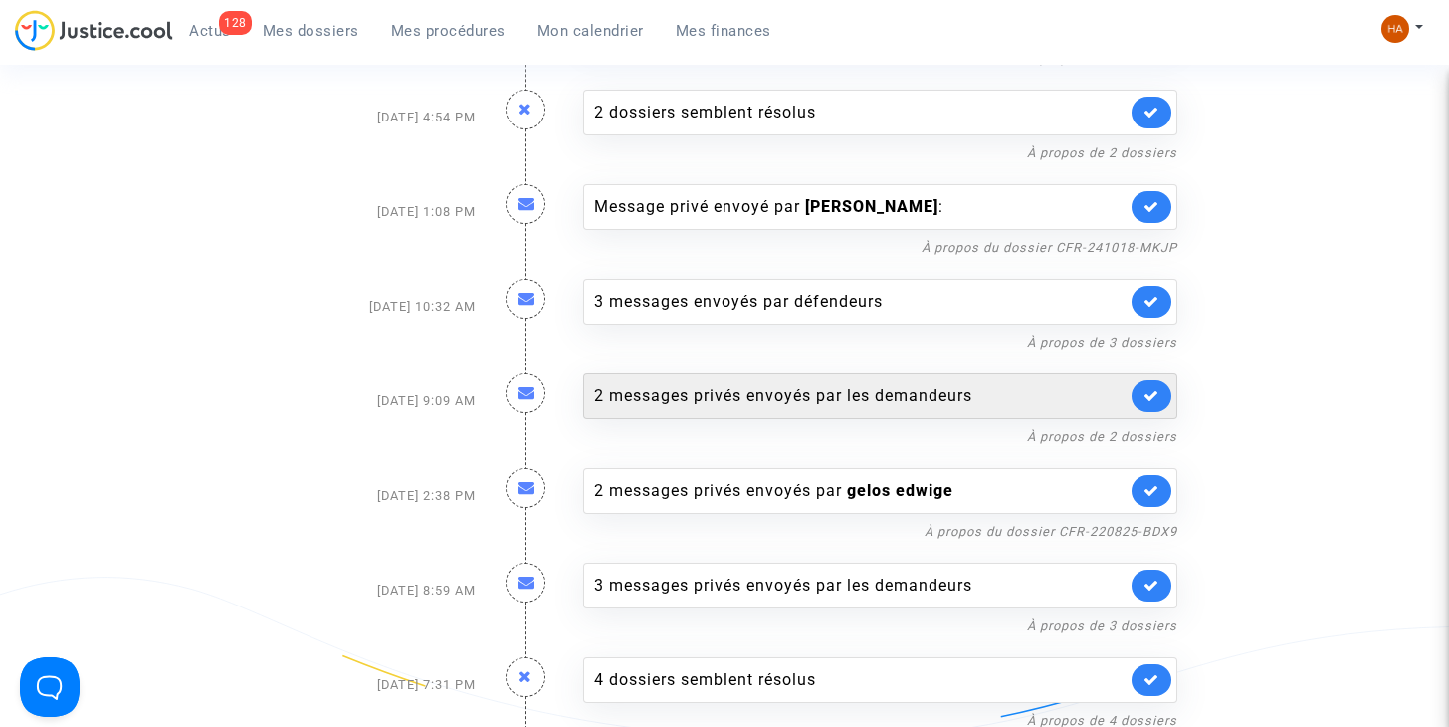
click at [792, 384] on div "2 messages privés envoyés par les demandeurs" at bounding box center [860, 396] width 532 height 24
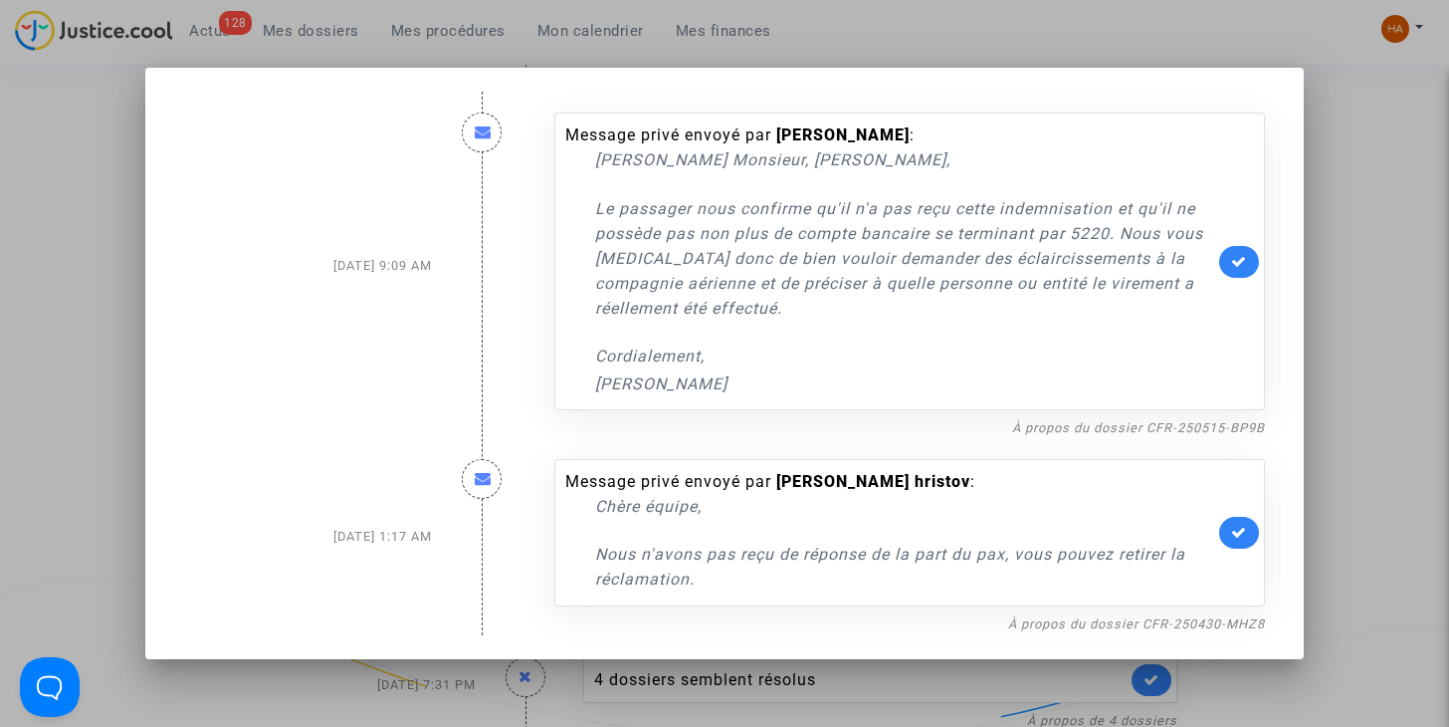
click at [88, 374] on div at bounding box center [724, 363] width 1449 height 727
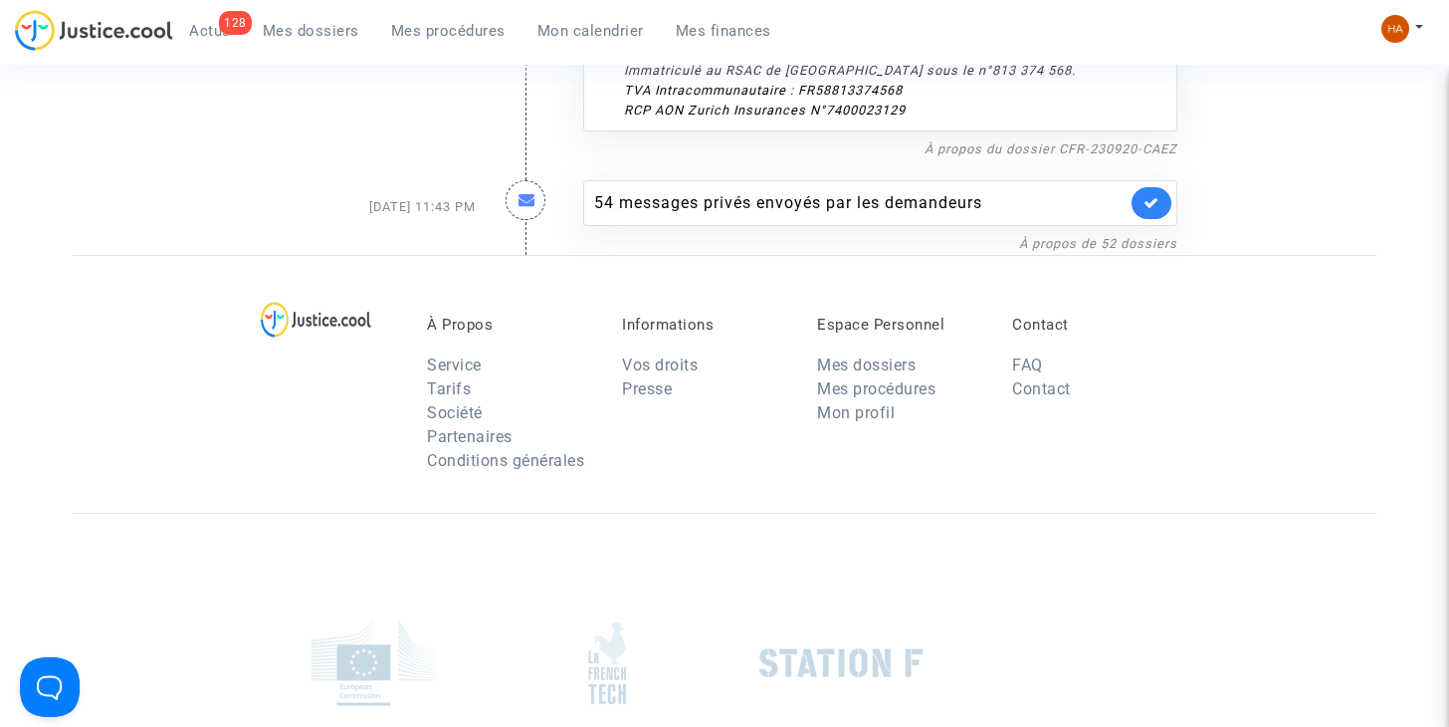
scroll to position [6369, 0]
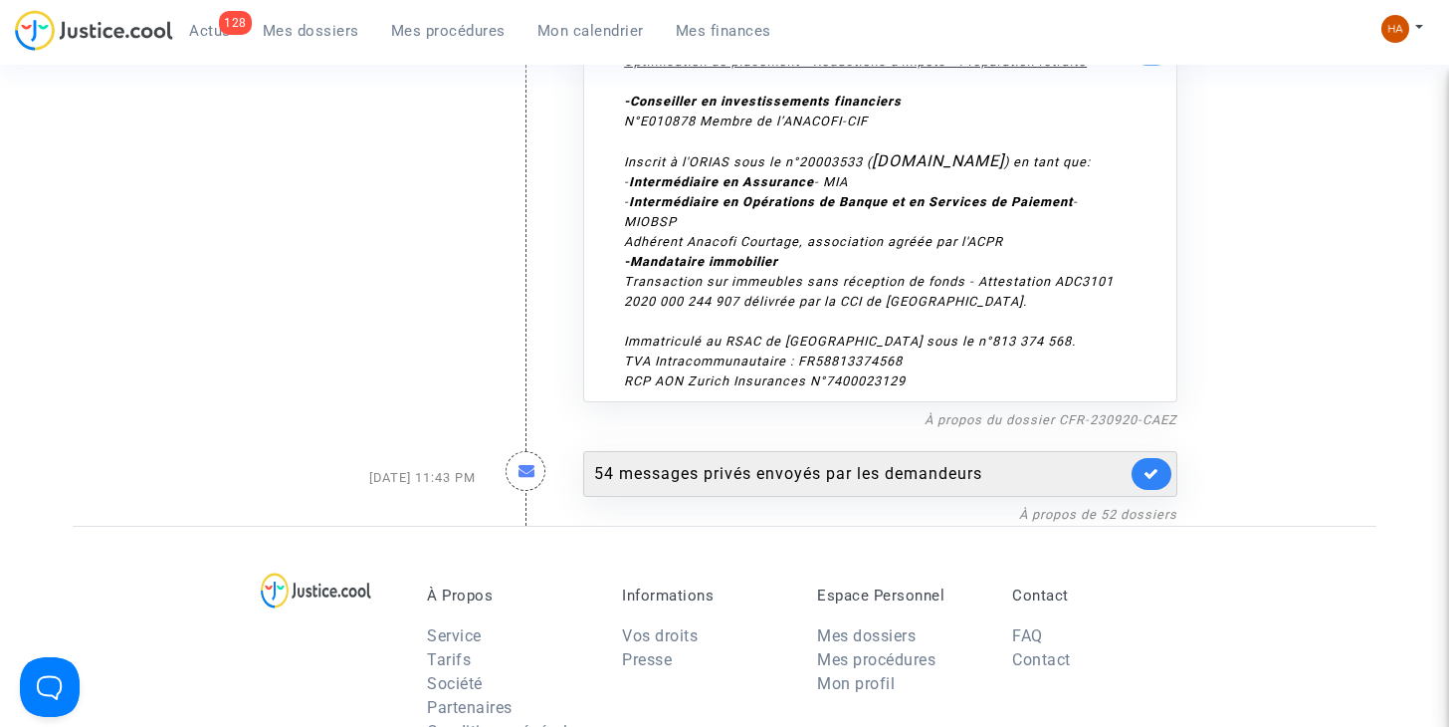
click at [787, 462] on div "54 messages privés envoyés par les demandeurs" at bounding box center [860, 474] width 532 height 24
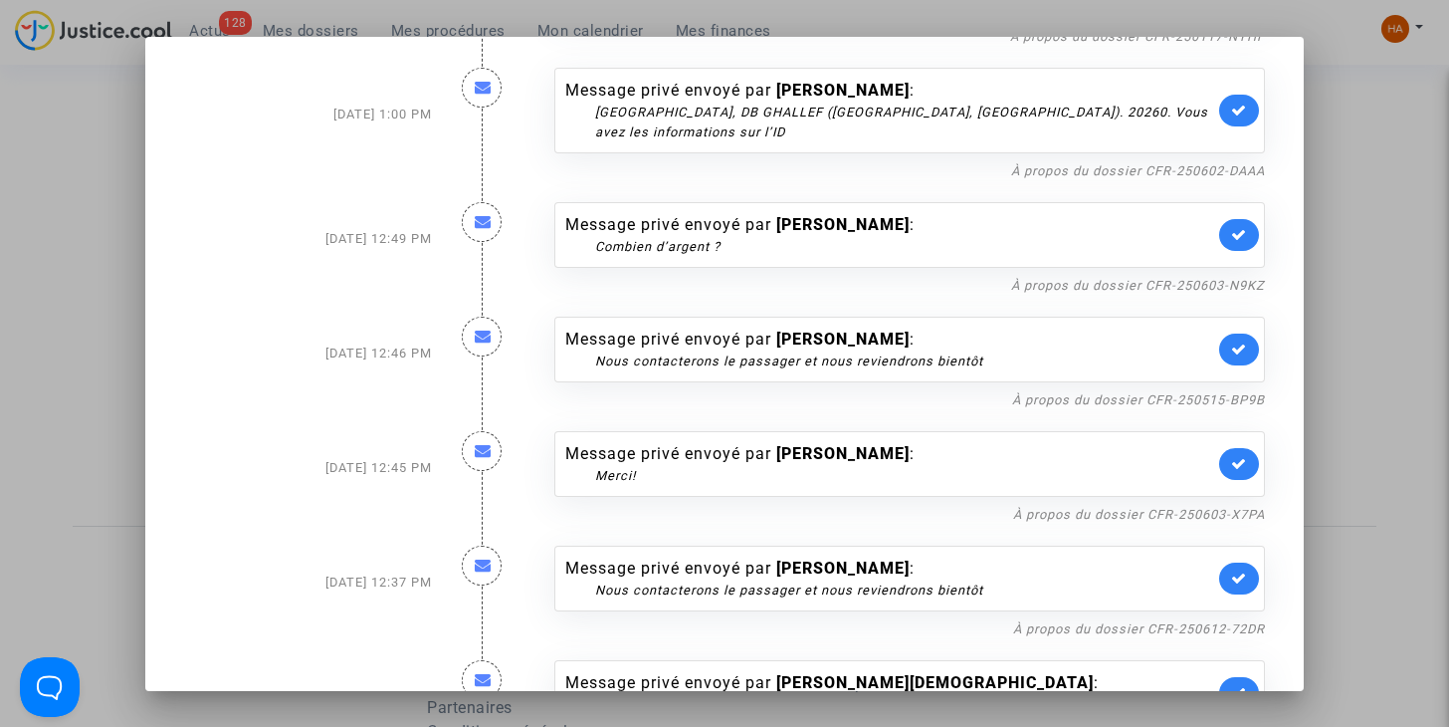
scroll to position [1858, 0]
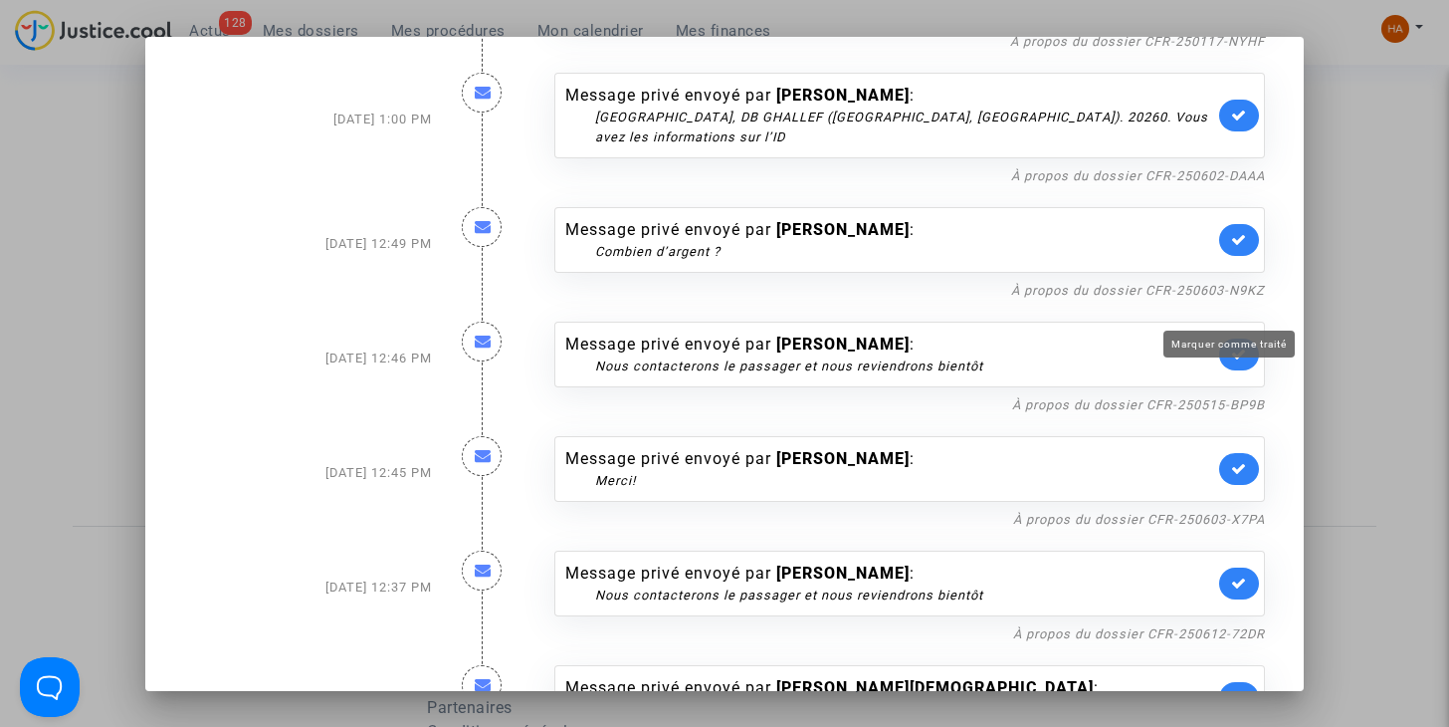
click at [1231, 346] on icon at bounding box center [1239, 353] width 16 height 15
click at [1060, 512] on link "À propos du dossier CFR-250603-X7PA" at bounding box center [1139, 519] width 252 height 15
click at [1233, 461] on icon at bounding box center [1239, 468] width 16 height 15
drag, startPoint x: 1079, startPoint y: 587, endPoint x: 1047, endPoint y: 594, distance: 32.6
click at [1047, 626] on link "À propos du dossier CFR-250612-72DR" at bounding box center [1139, 633] width 252 height 15
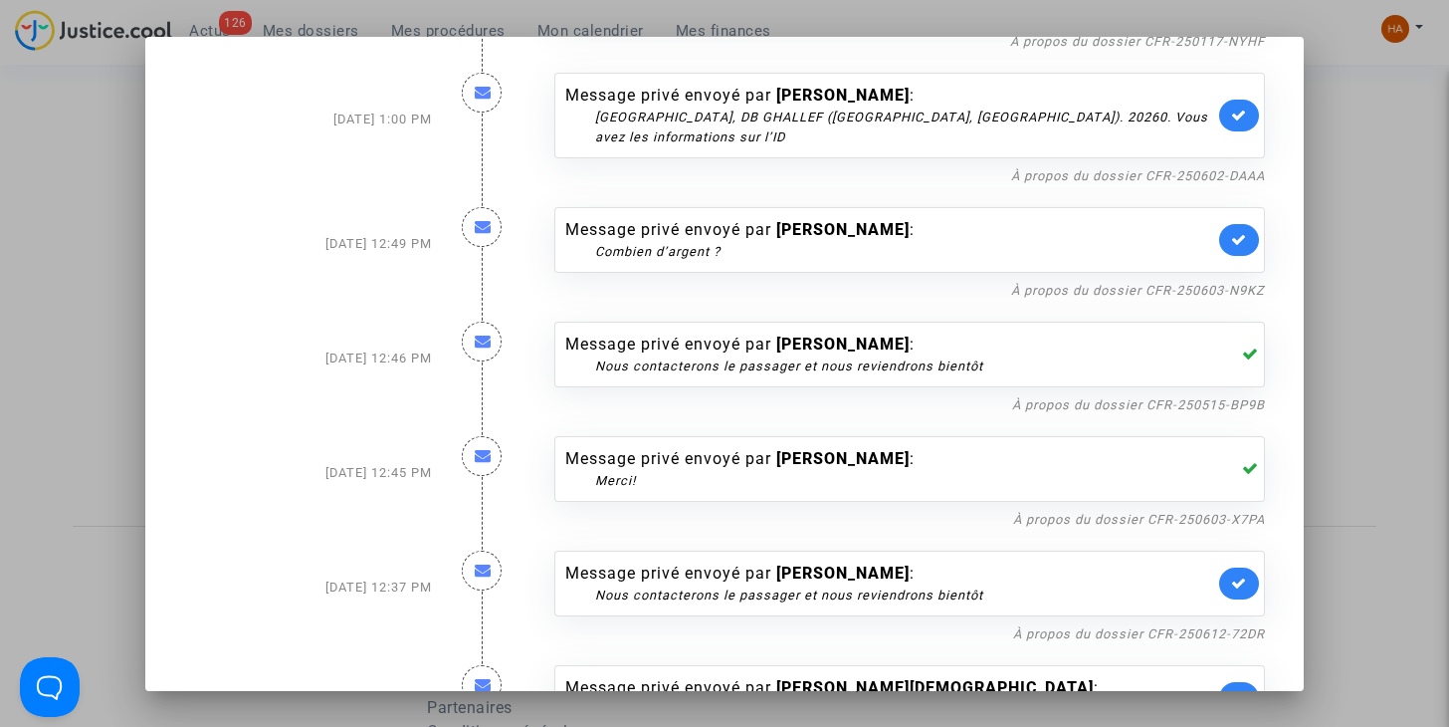
click at [1231, 575] on icon at bounding box center [1239, 582] width 16 height 15
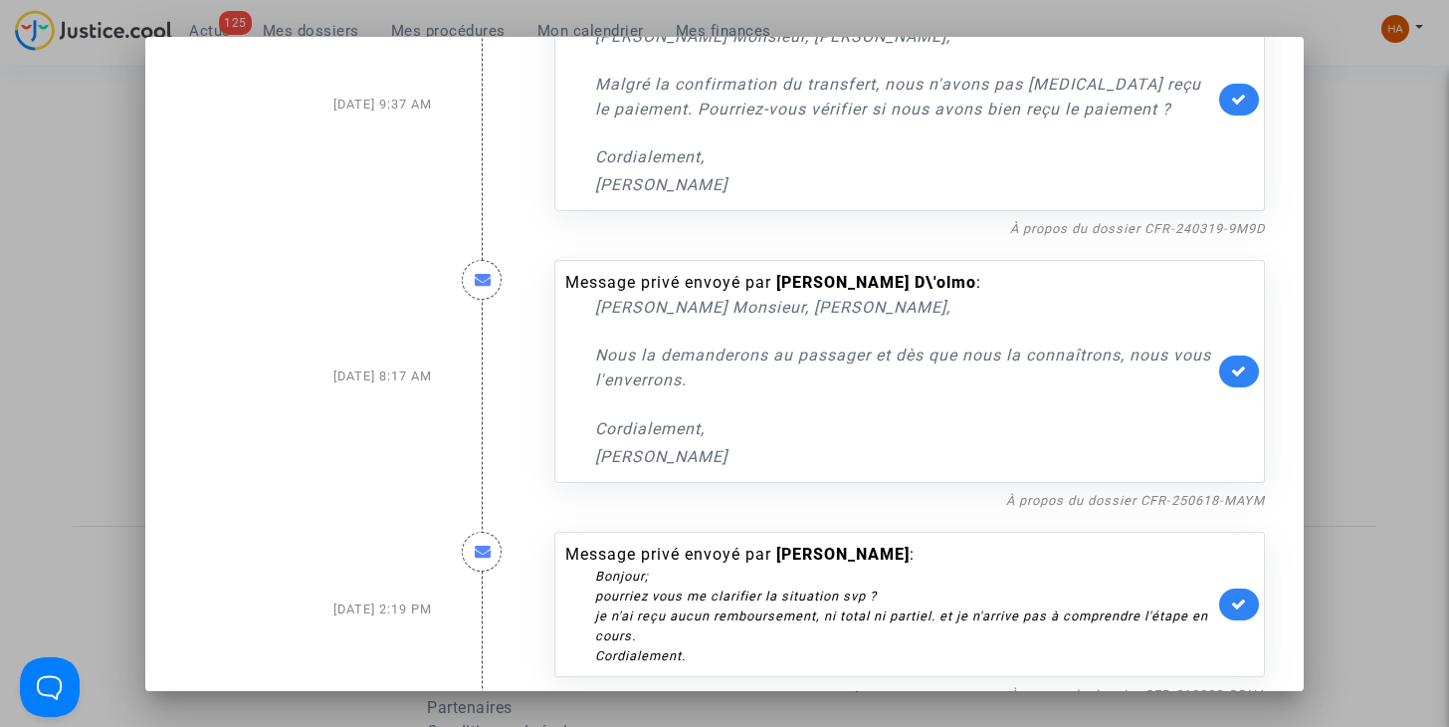
scroll to position [5918, 0]
click at [1080, 494] on link "À propos du dossier CFR-250618-MAYM" at bounding box center [1135, 501] width 259 height 15
click at [1231, 364] on icon at bounding box center [1239, 371] width 16 height 15
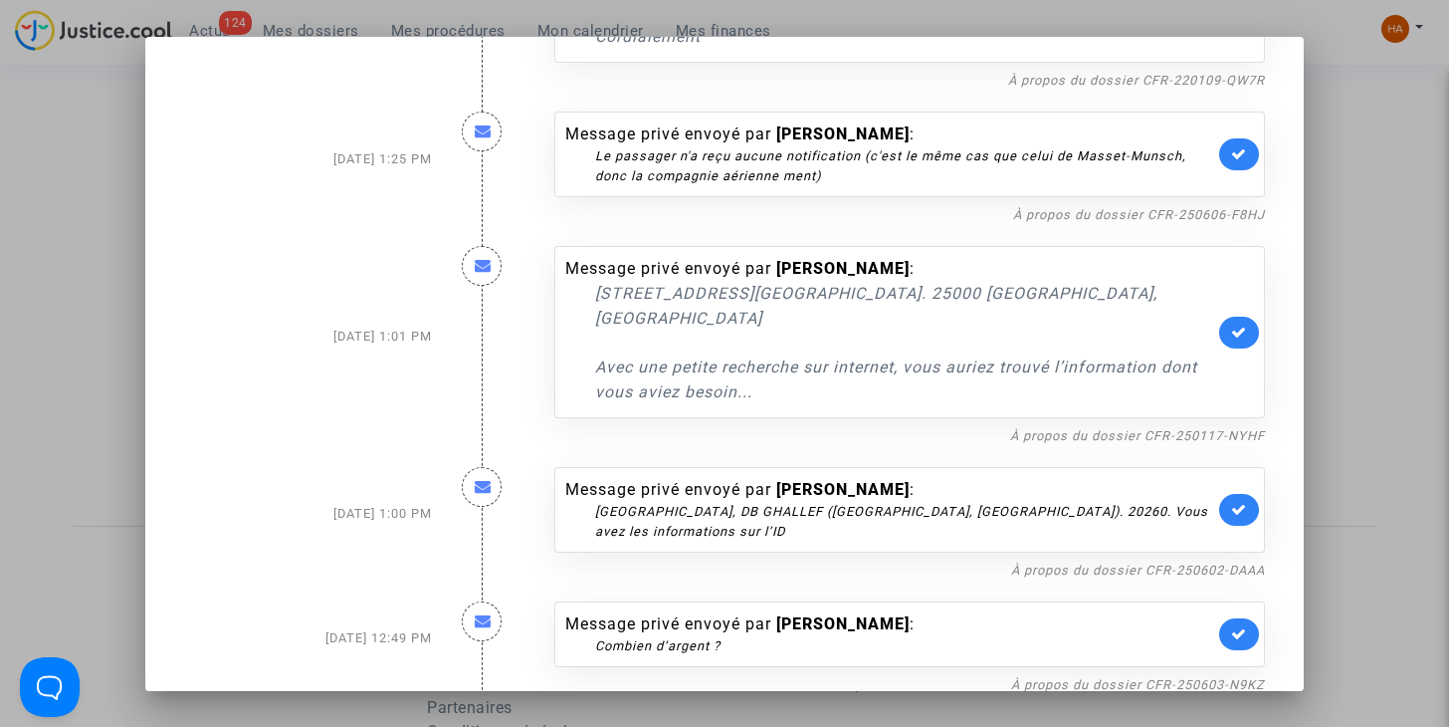
scroll to position [1461, 0]
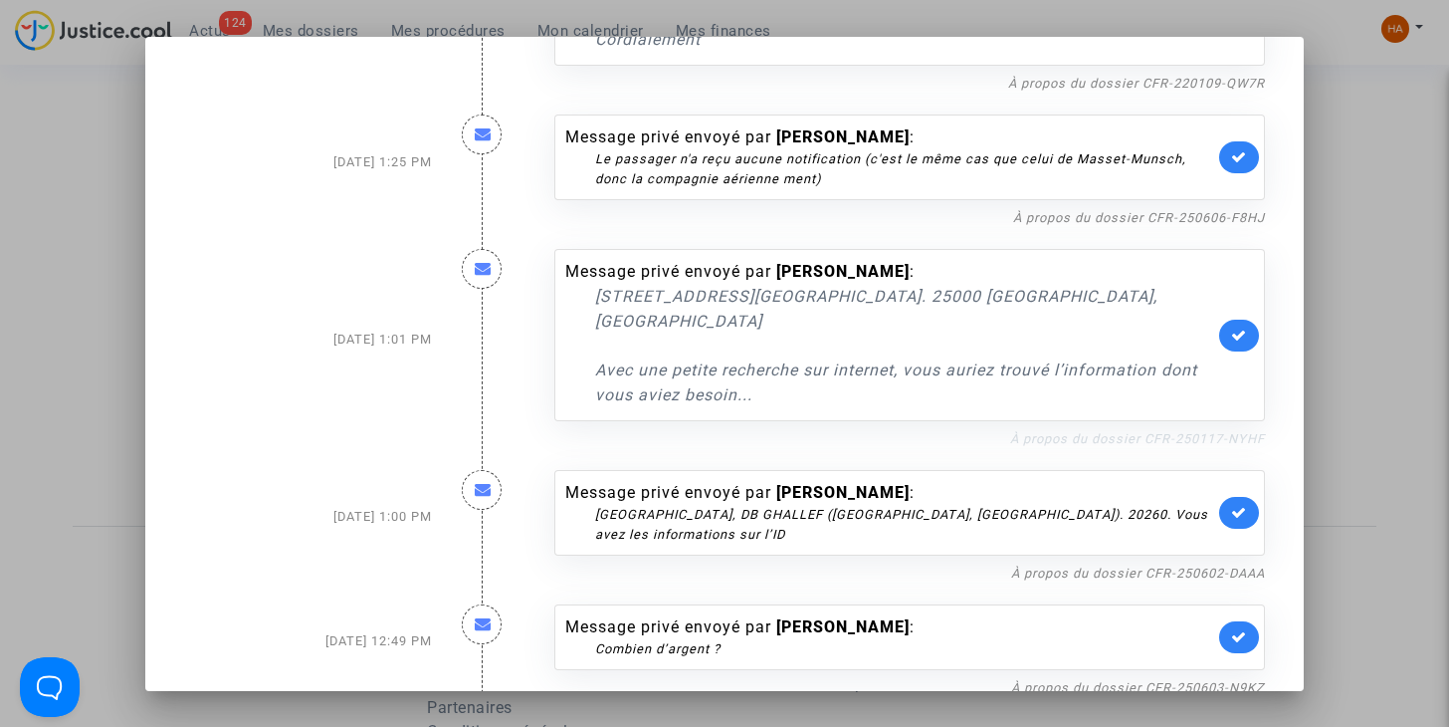
click at [1042, 431] on link "À propos du dossier CFR-250117-NYHF" at bounding box center [1137, 438] width 255 height 15
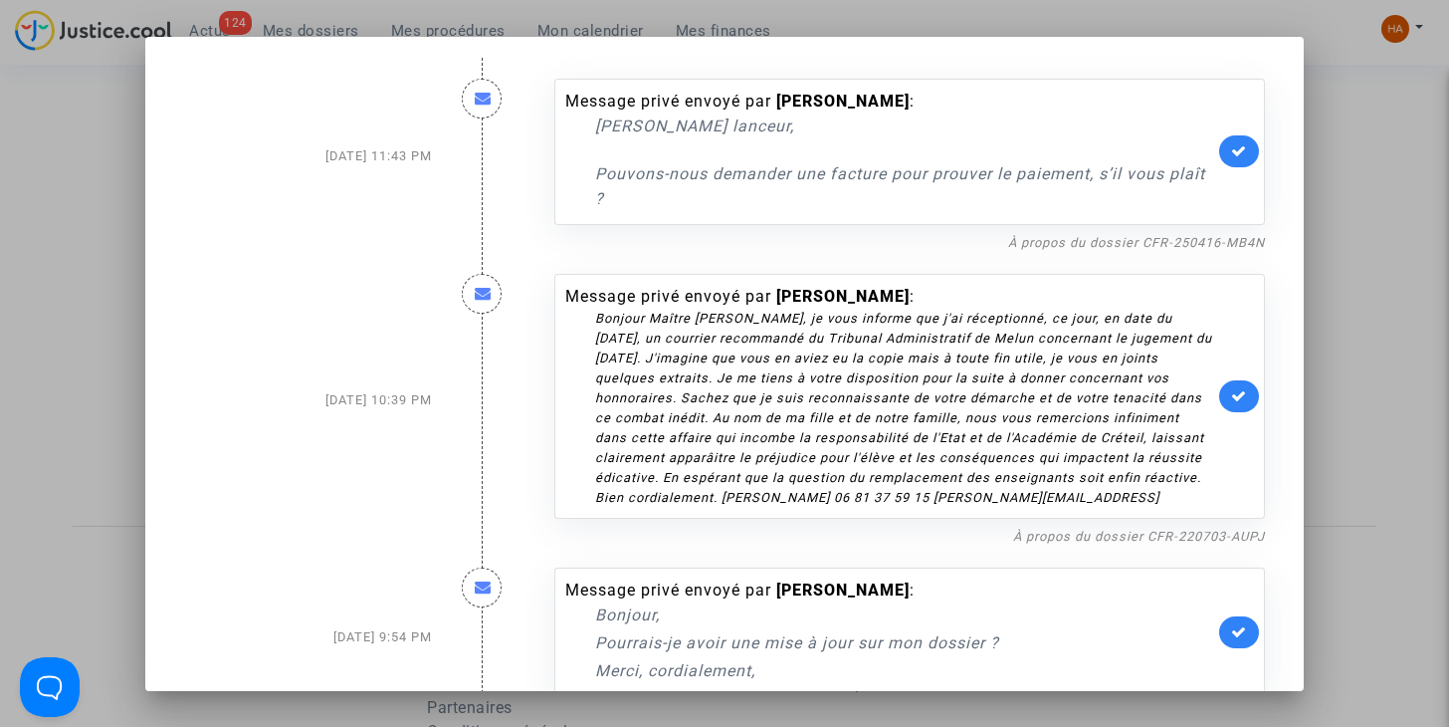
scroll to position [0, 0]
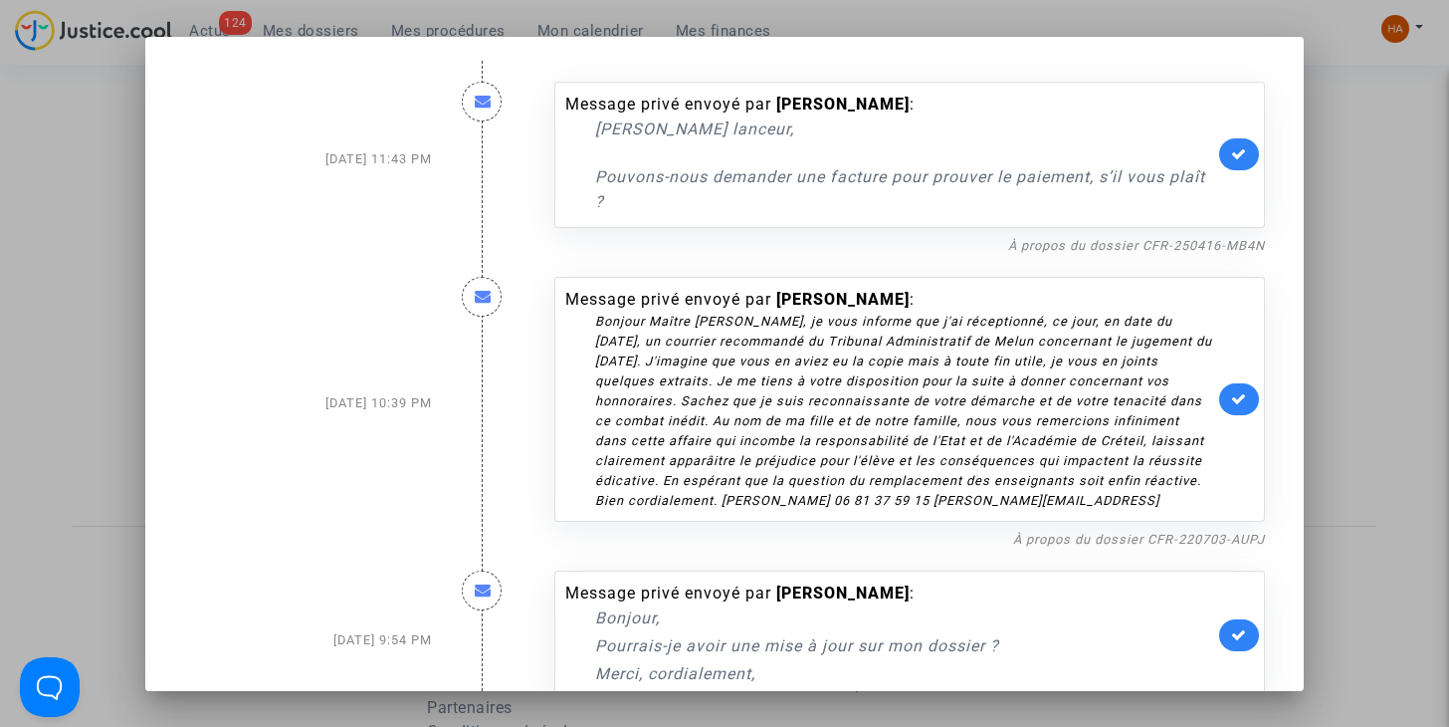
click at [1380, 331] on div at bounding box center [724, 363] width 1449 height 727
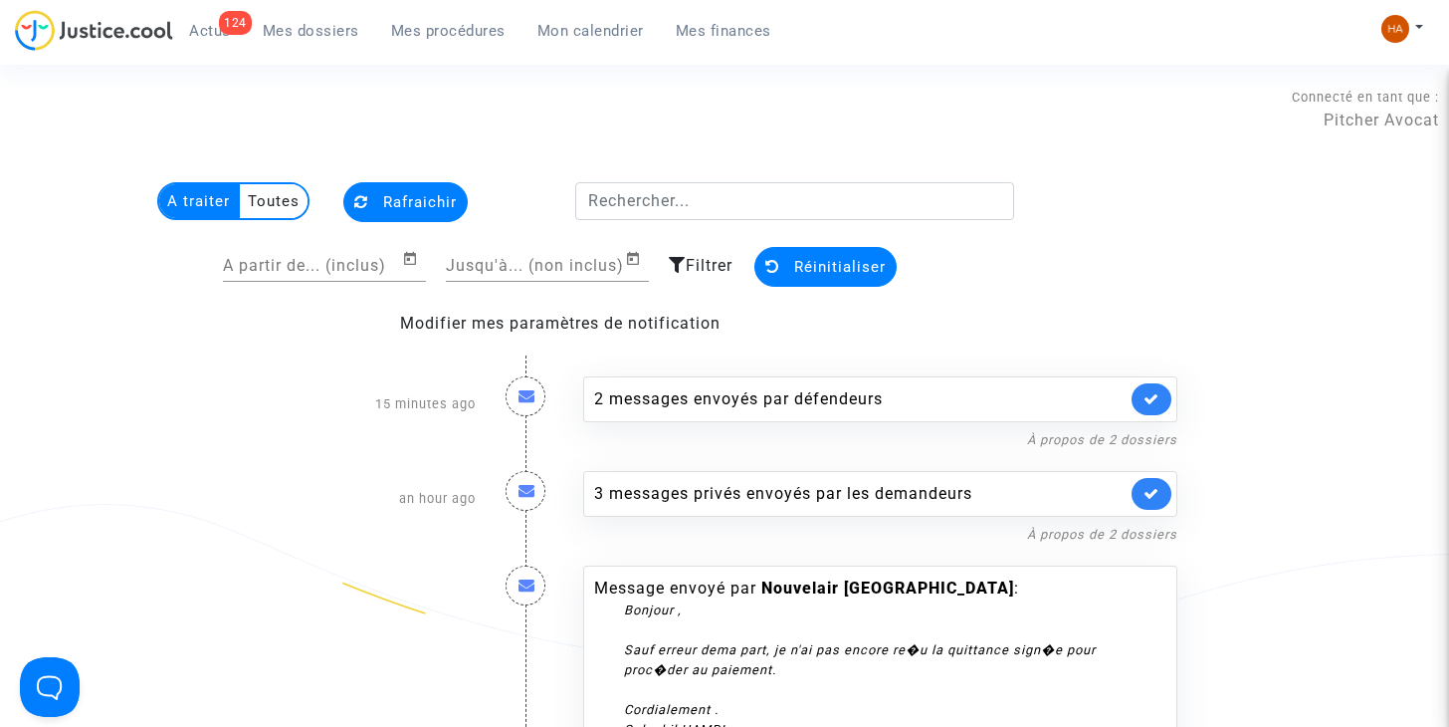
click at [364, 208] on icon at bounding box center [361, 201] width 14 height 15
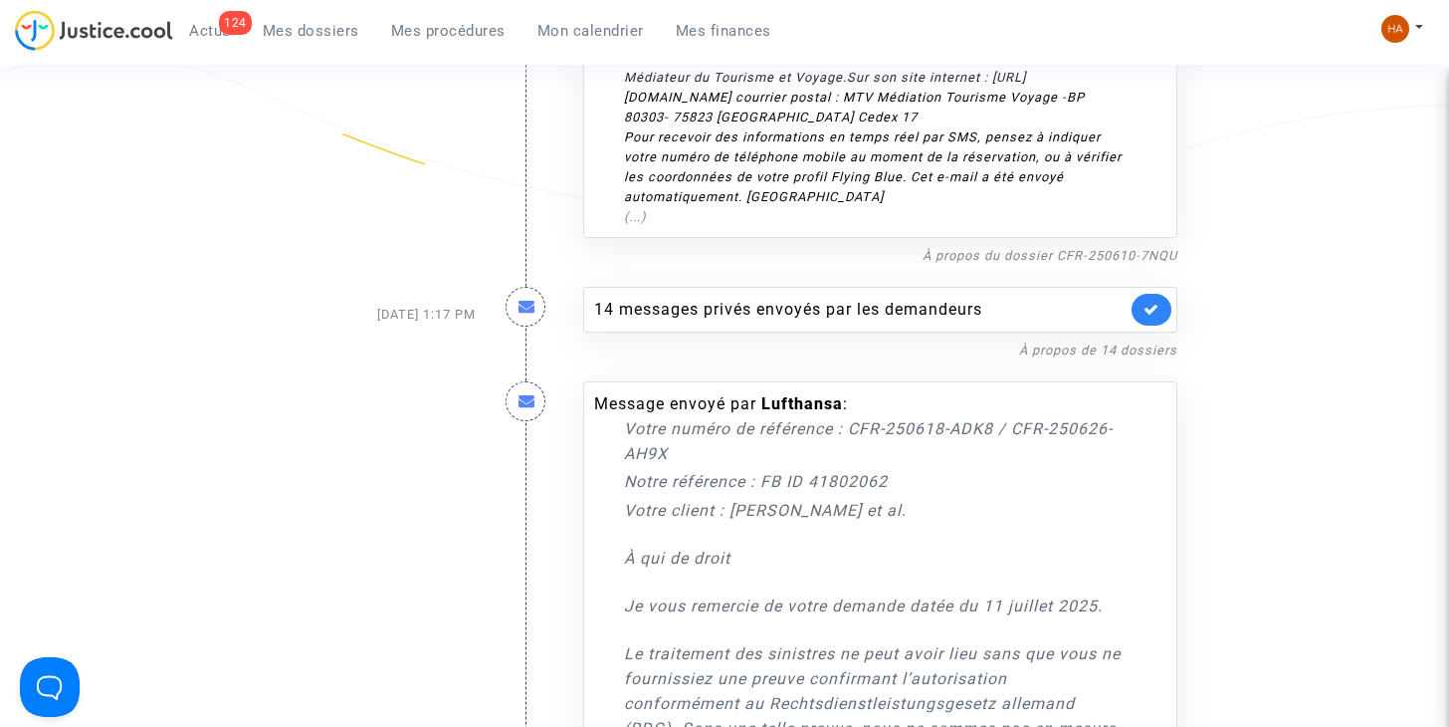
scroll to position [4479, 0]
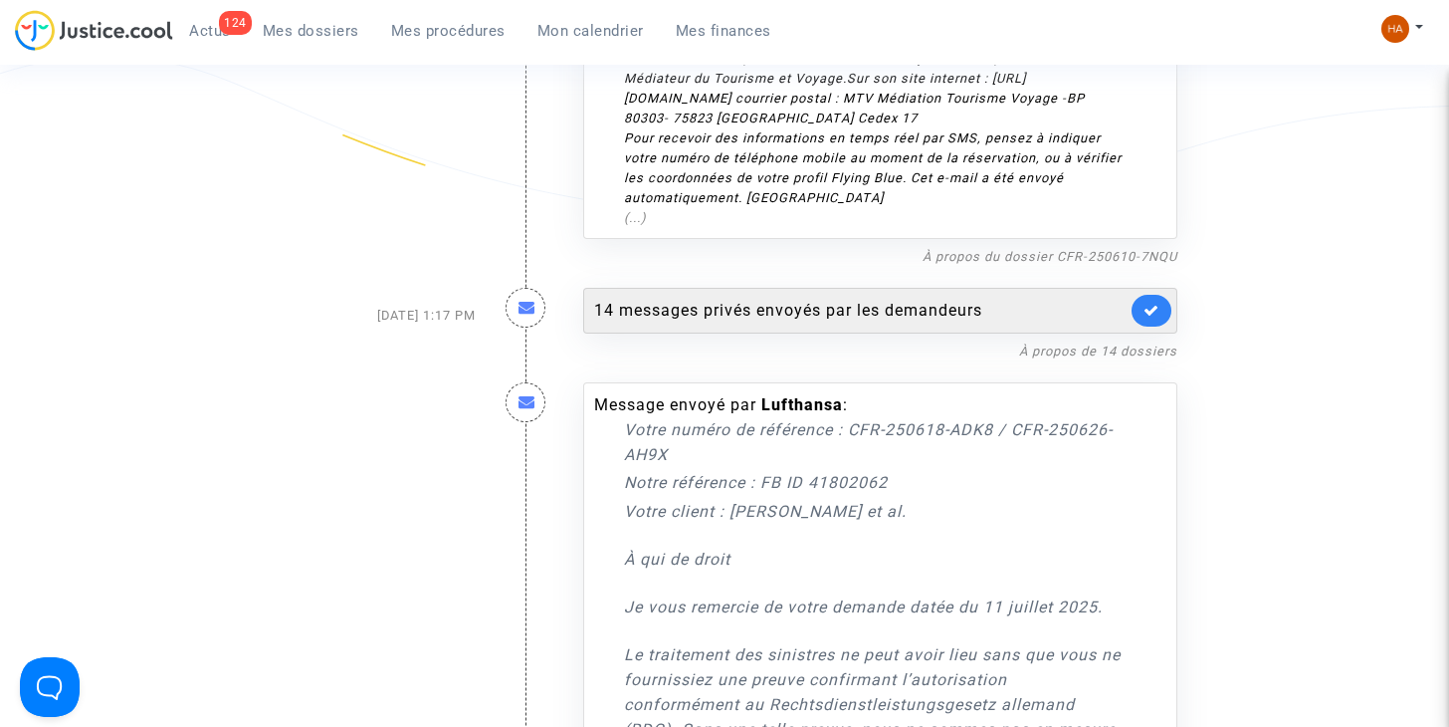
click at [773, 299] on div "14 messages privés envoyés par les demandeurs" at bounding box center [860, 311] width 532 height 24
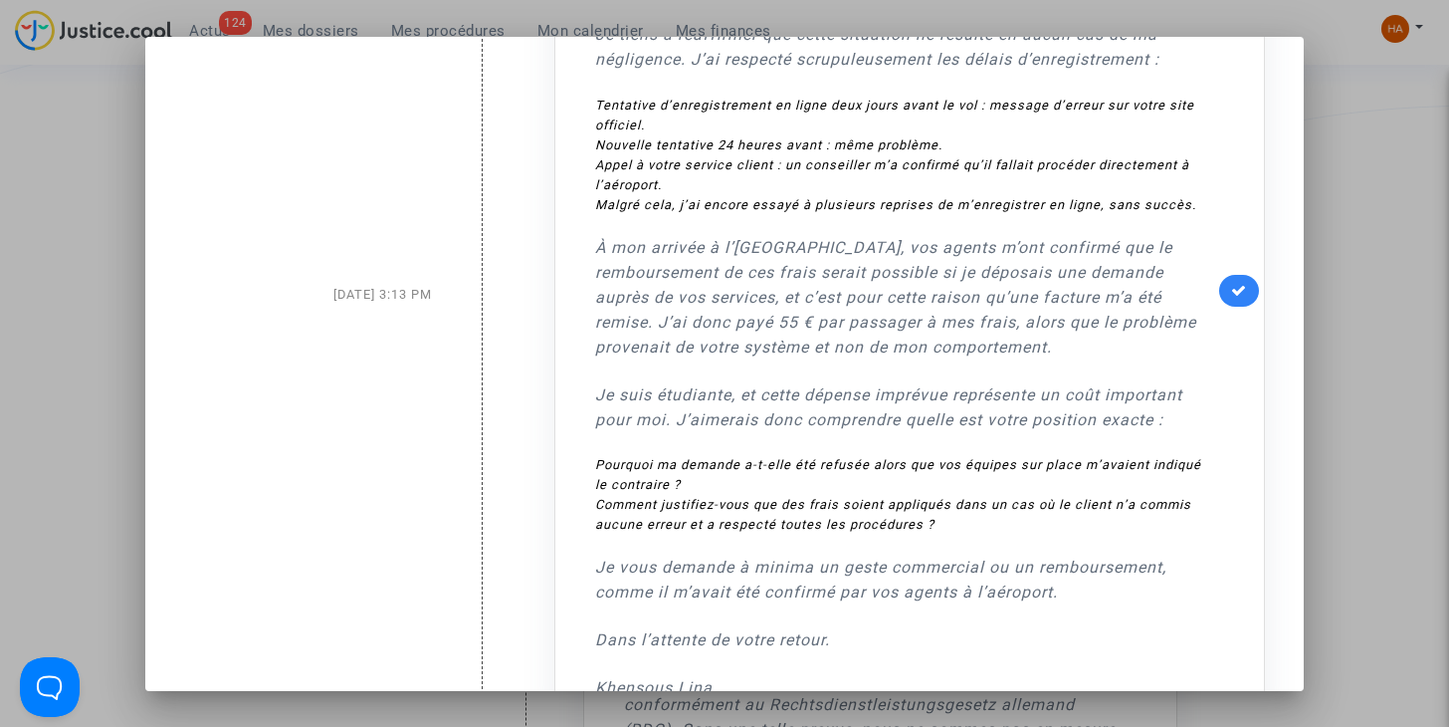
scroll to position [3159, 0]
click at [1416, 418] on div at bounding box center [724, 363] width 1449 height 727
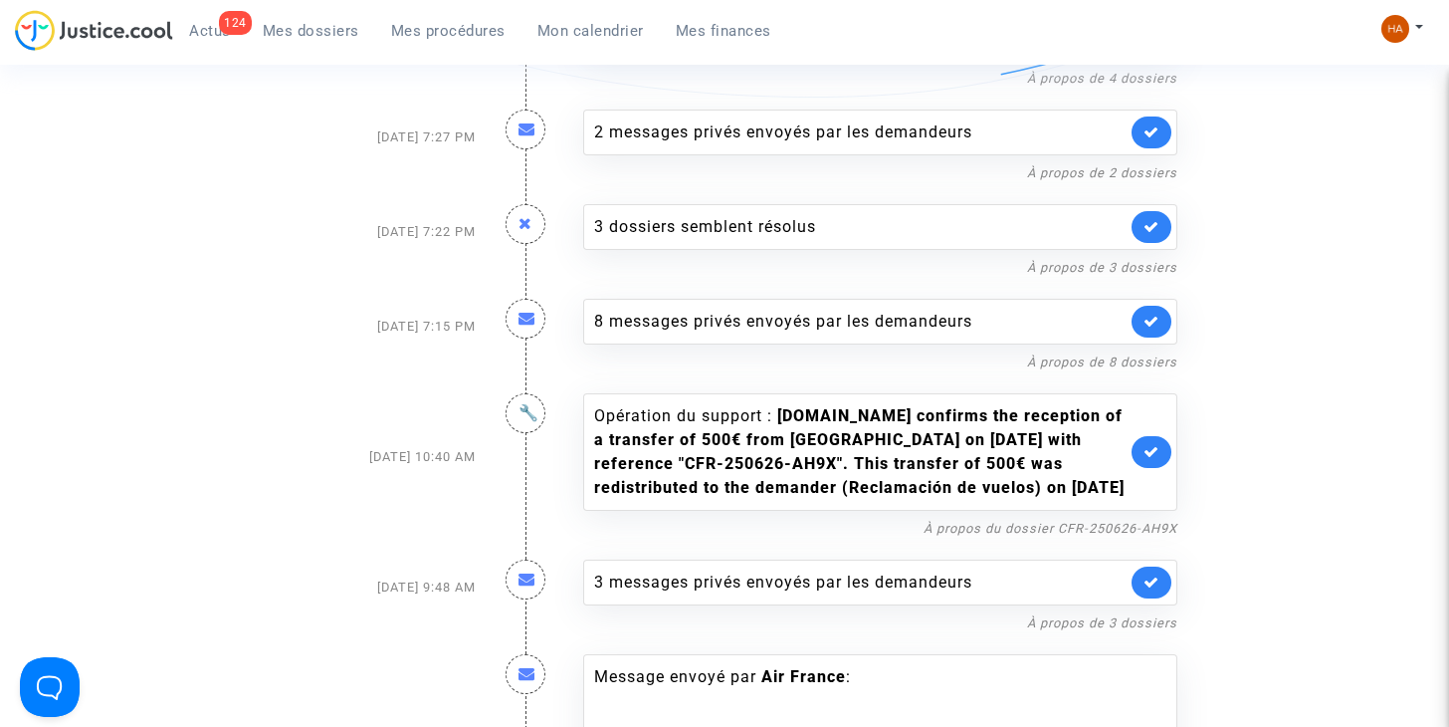
scroll to position [2986, 0]
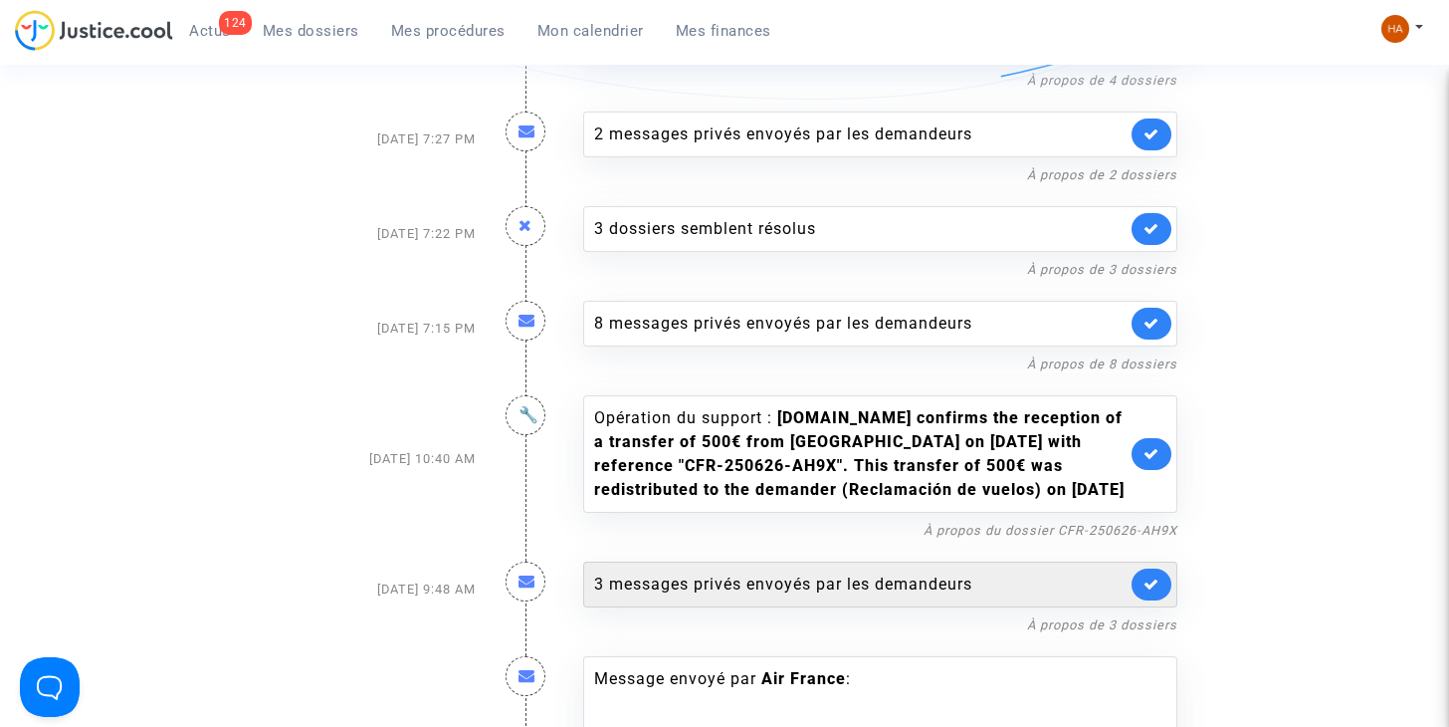
click at [820, 574] on div "3 messages privés envoyés par les demandeurs" at bounding box center [860, 584] width 532 height 24
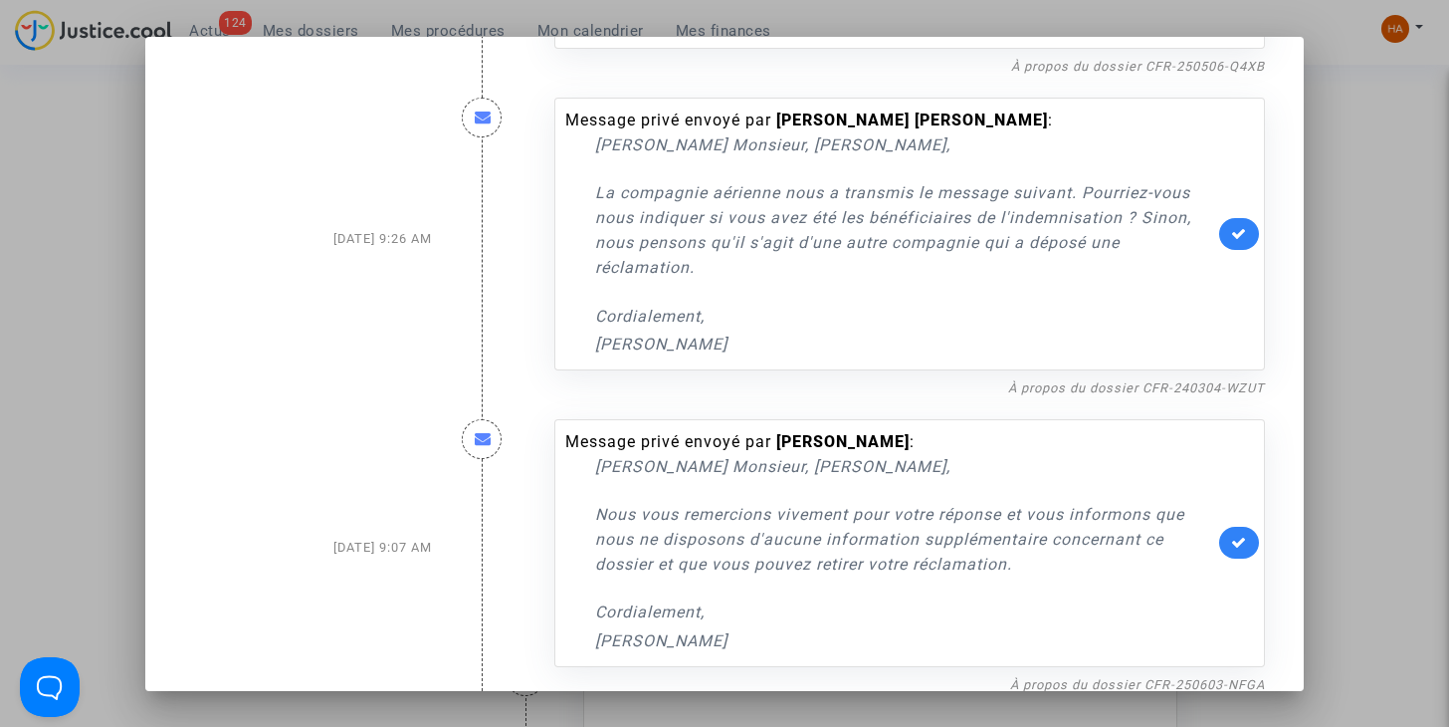
scroll to position [259, 0]
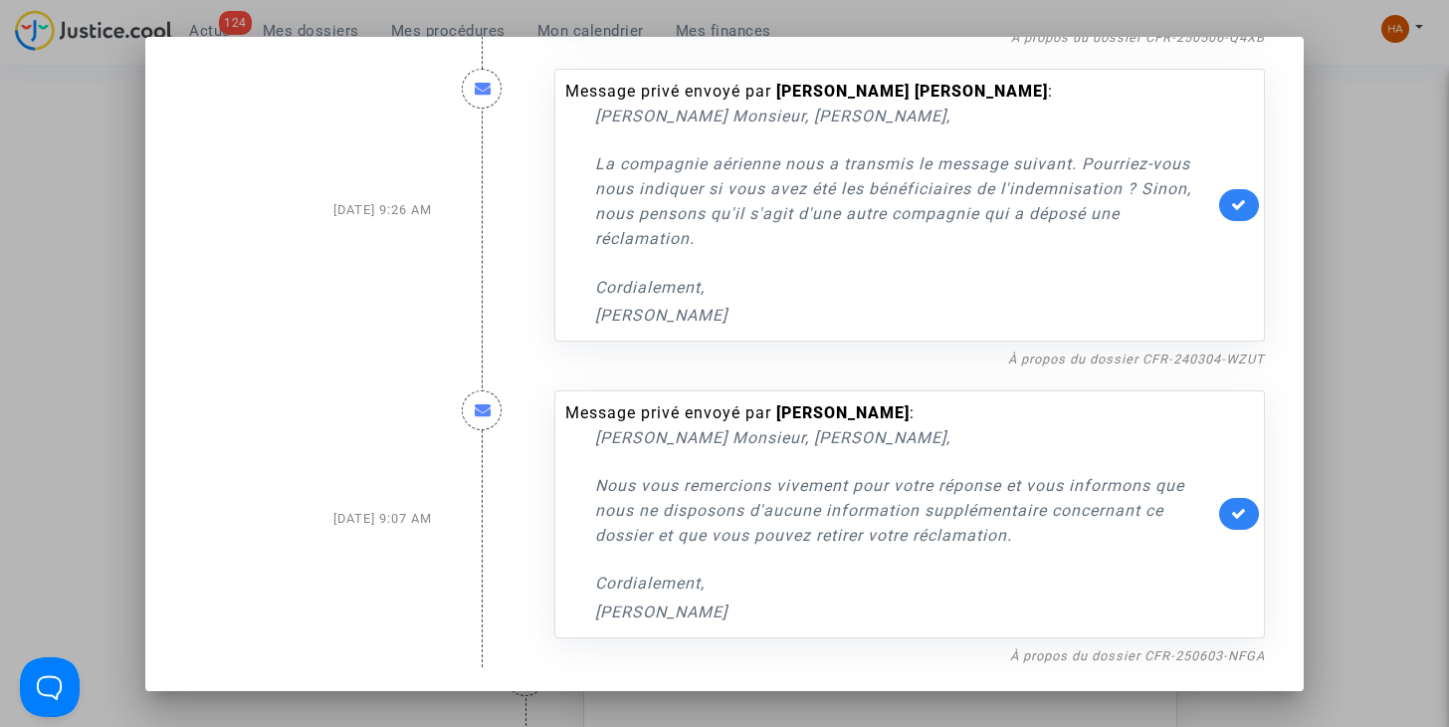
click at [1347, 394] on div at bounding box center [724, 363] width 1449 height 727
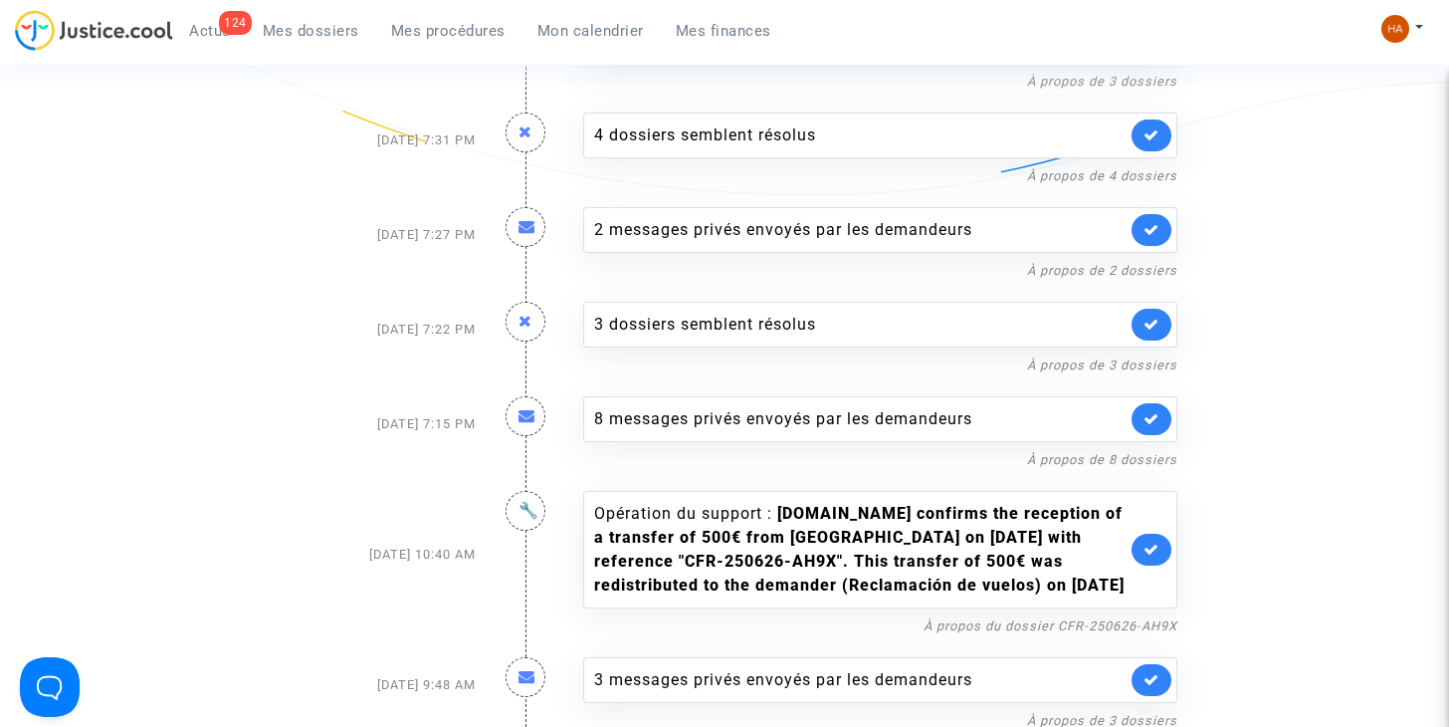
scroll to position [2886, 0]
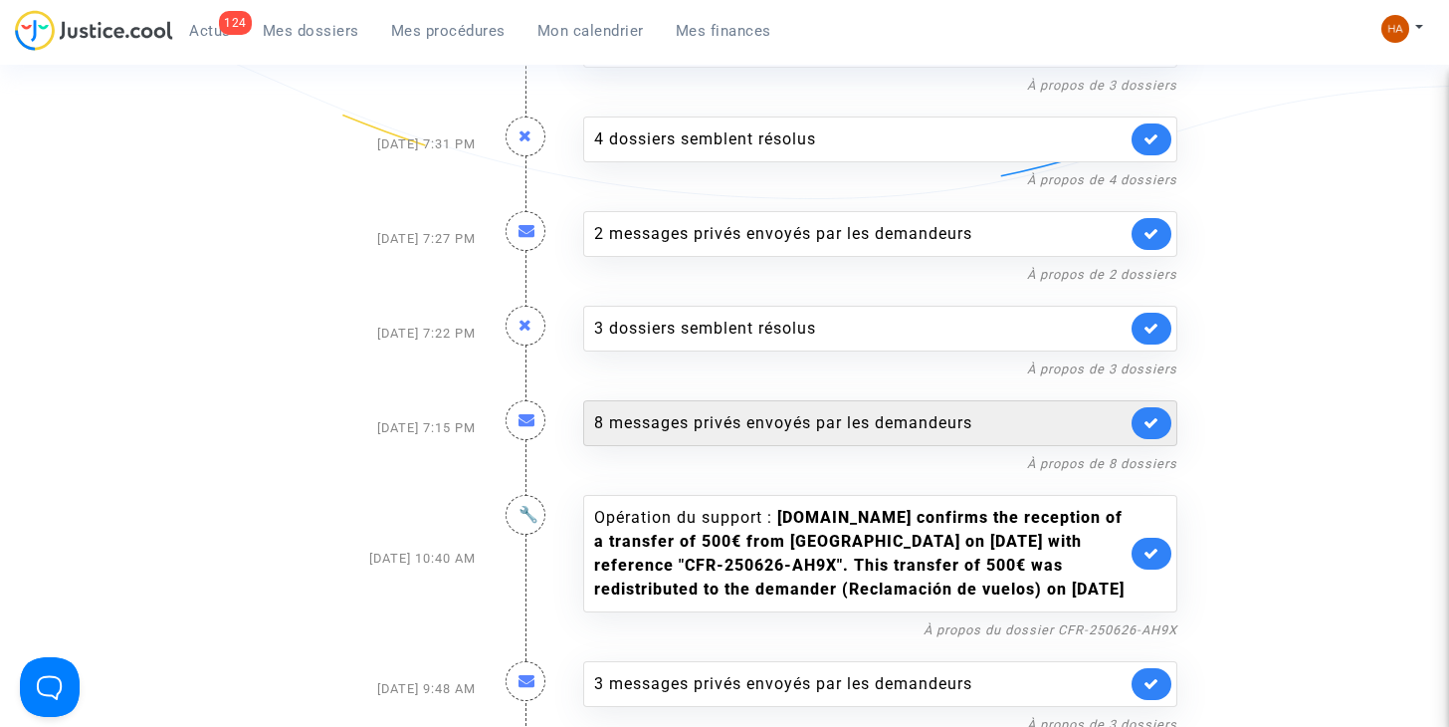
click at [862, 411] on div "8 messages privés envoyés par les demandeurs" at bounding box center [860, 423] width 532 height 24
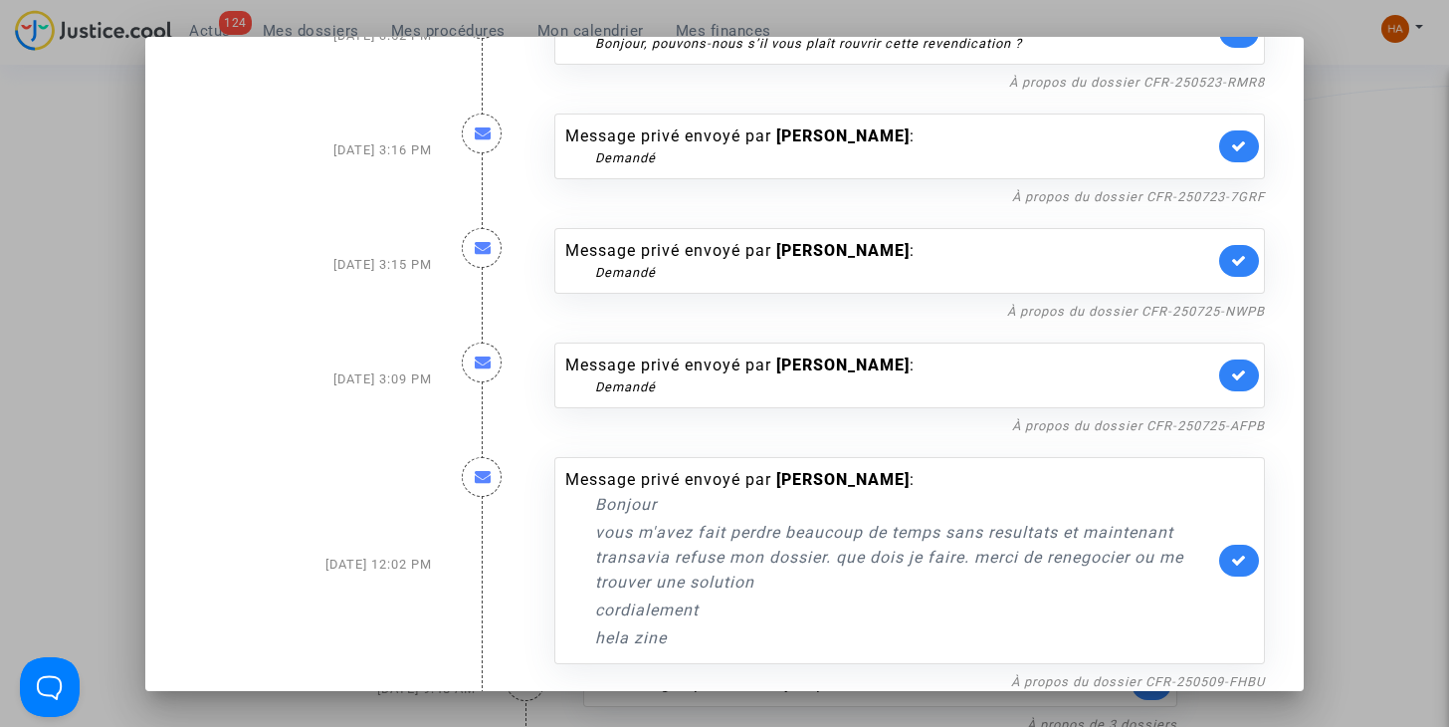
scroll to position [452, 0]
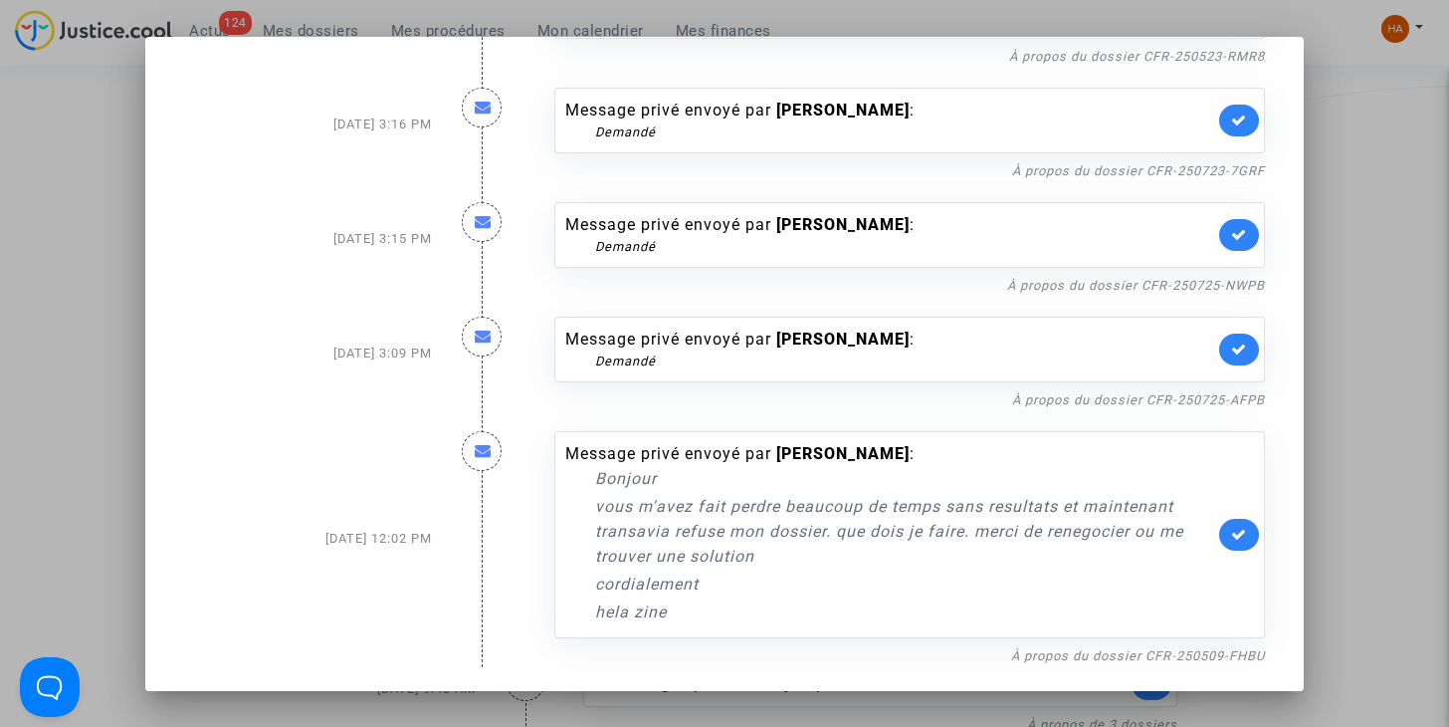
click at [1360, 428] on div at bounding box center [724, 363] width 1449 height 727
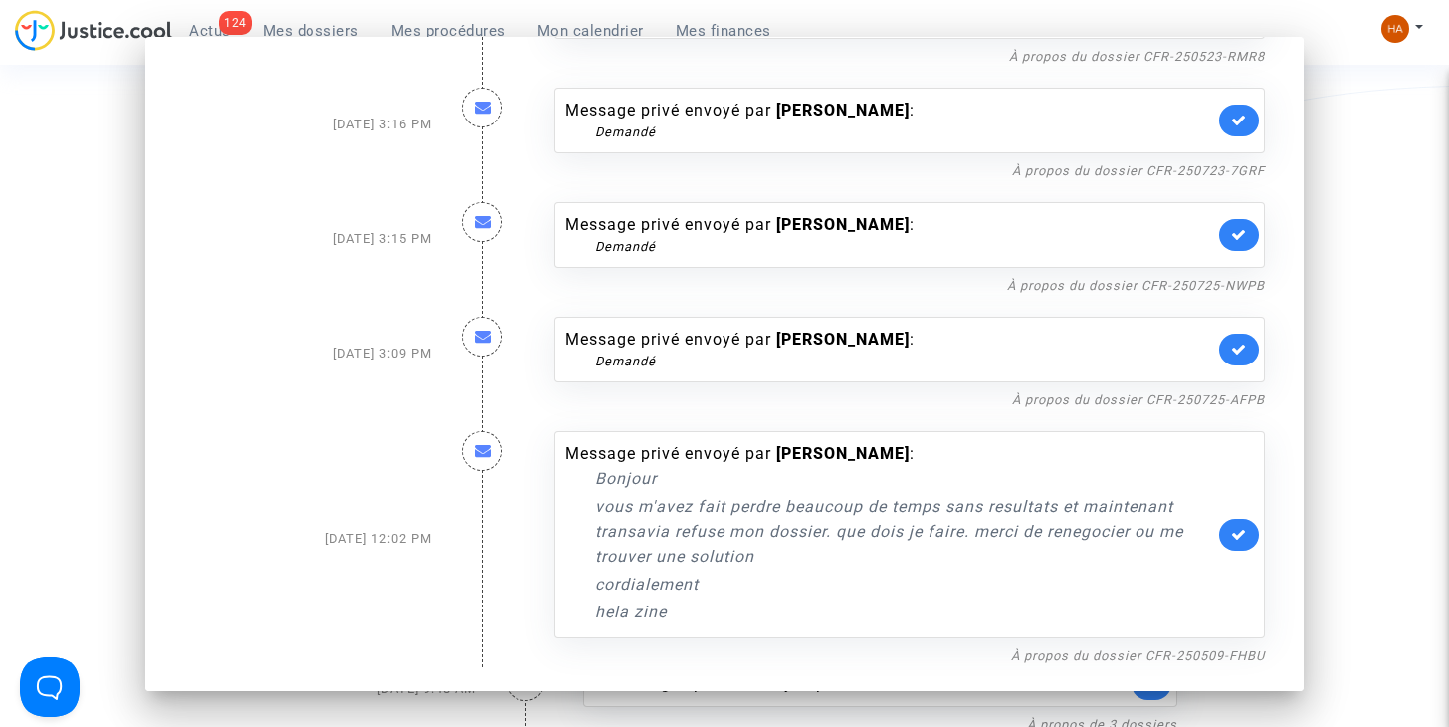
scroll to position [2886, 0]
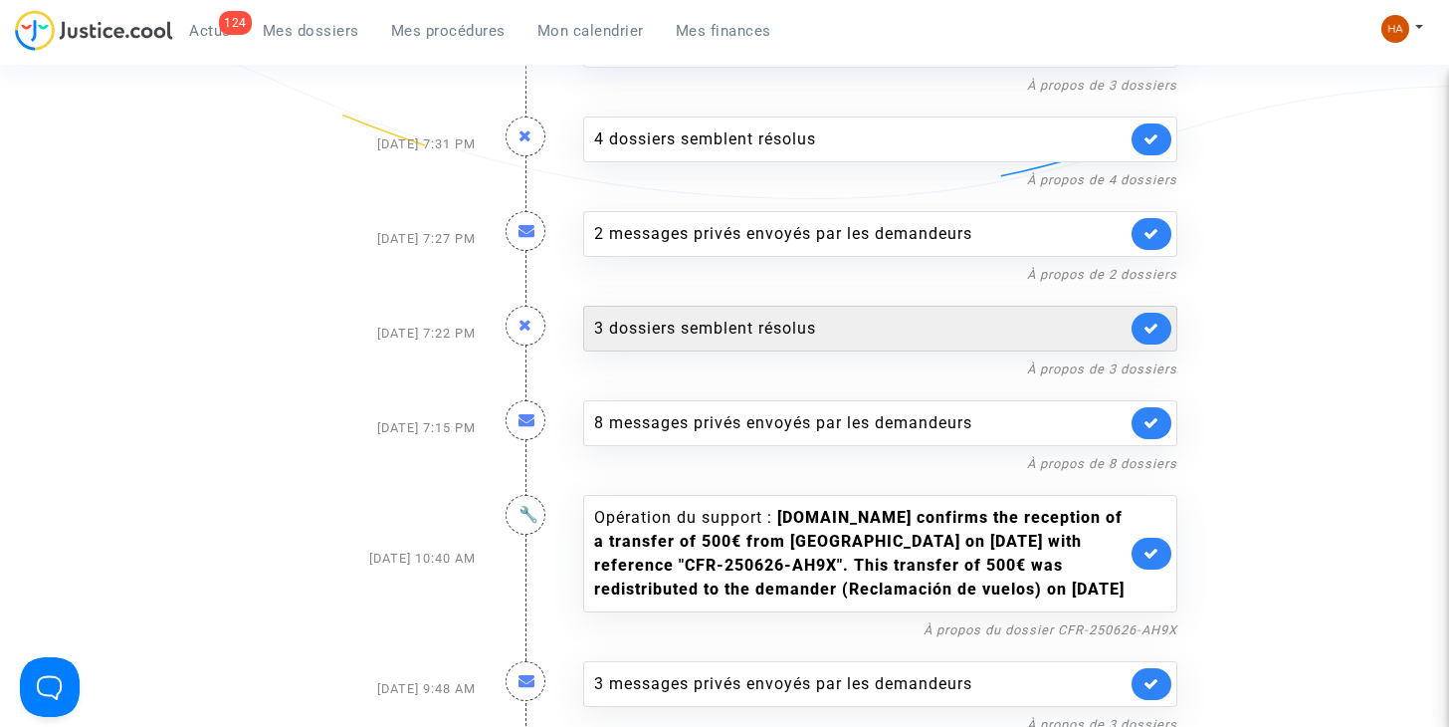
click at [740, 321] on div "3 dossiers semblent résolus" at bounding box center [880, 329] width 594 height 46
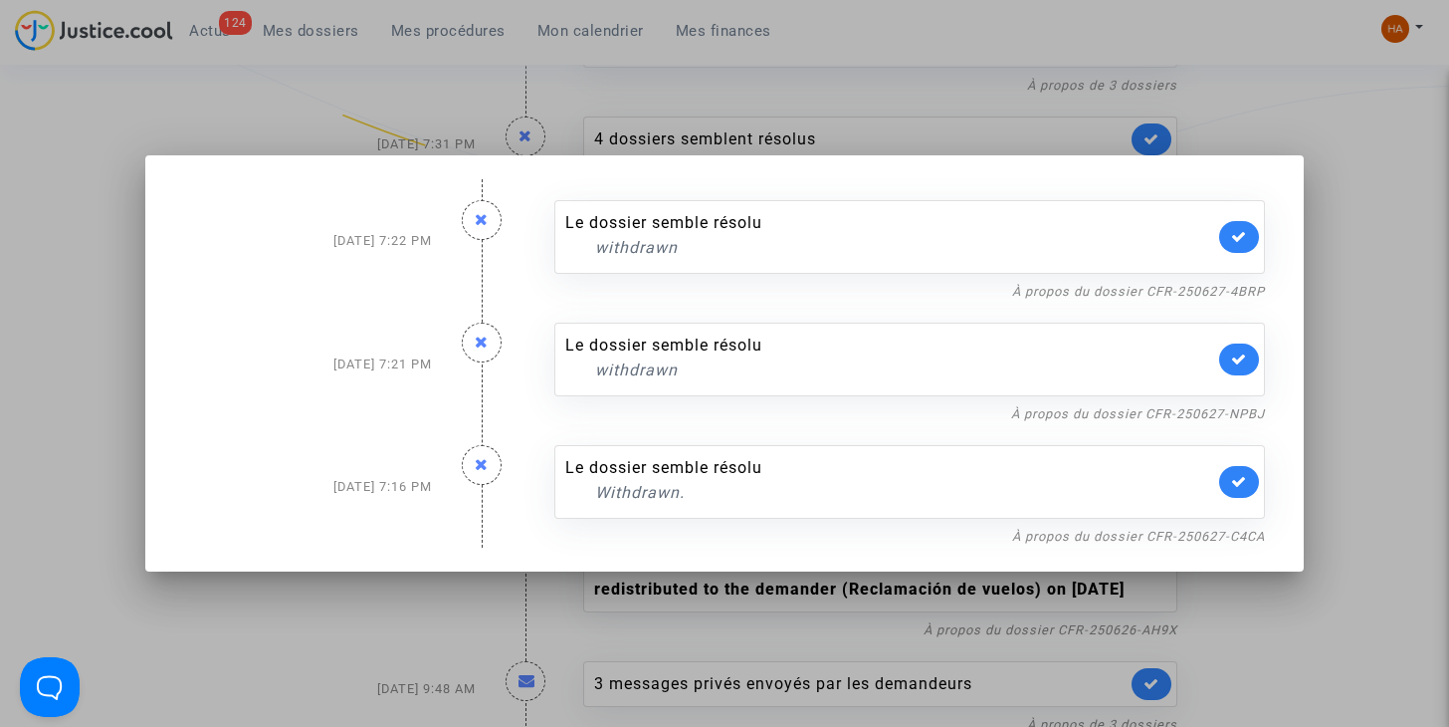
click at [1404, 413] on div at bounding box center [724, 363] width 1449 height 727
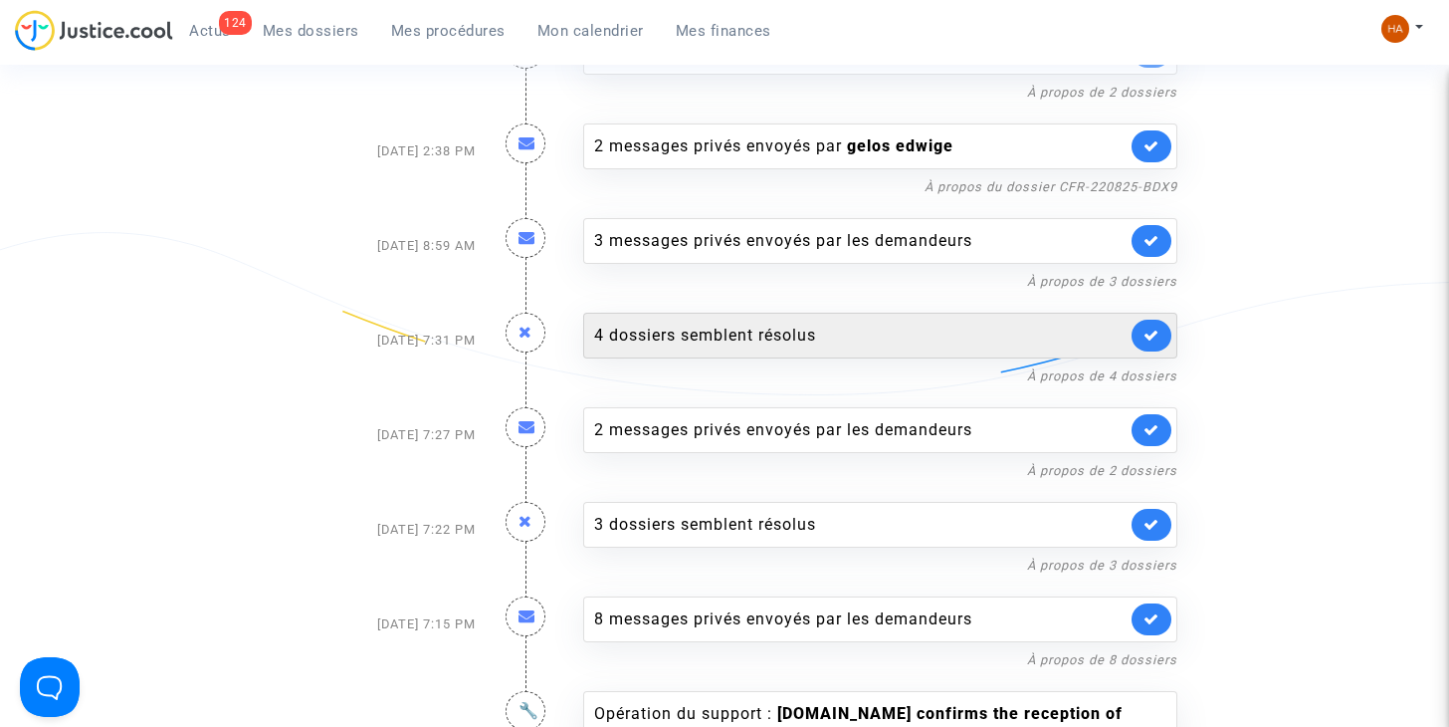
scroll to position [2687, 0]
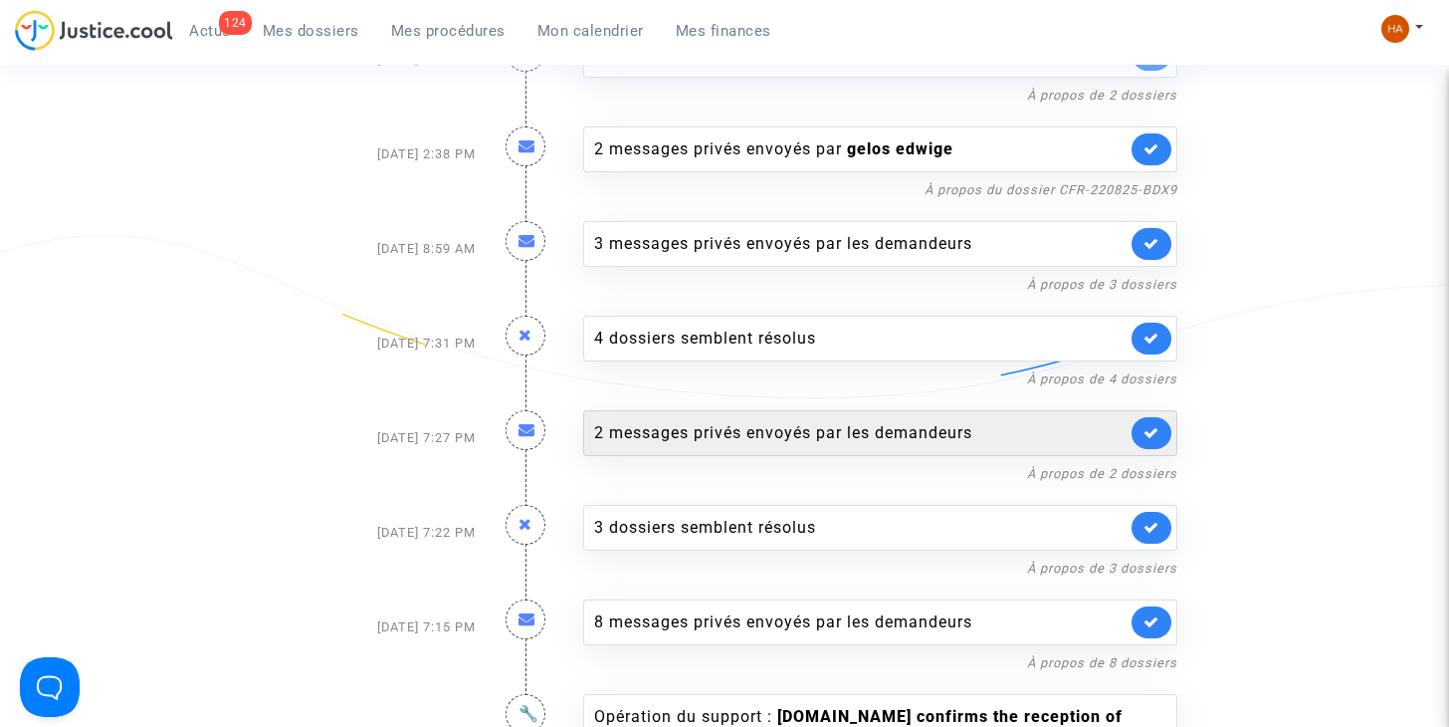
click at [833, 421] on div "2 messages privés envoyés par les demandeurs" at bounding box center [860, 433] width 532 height 24
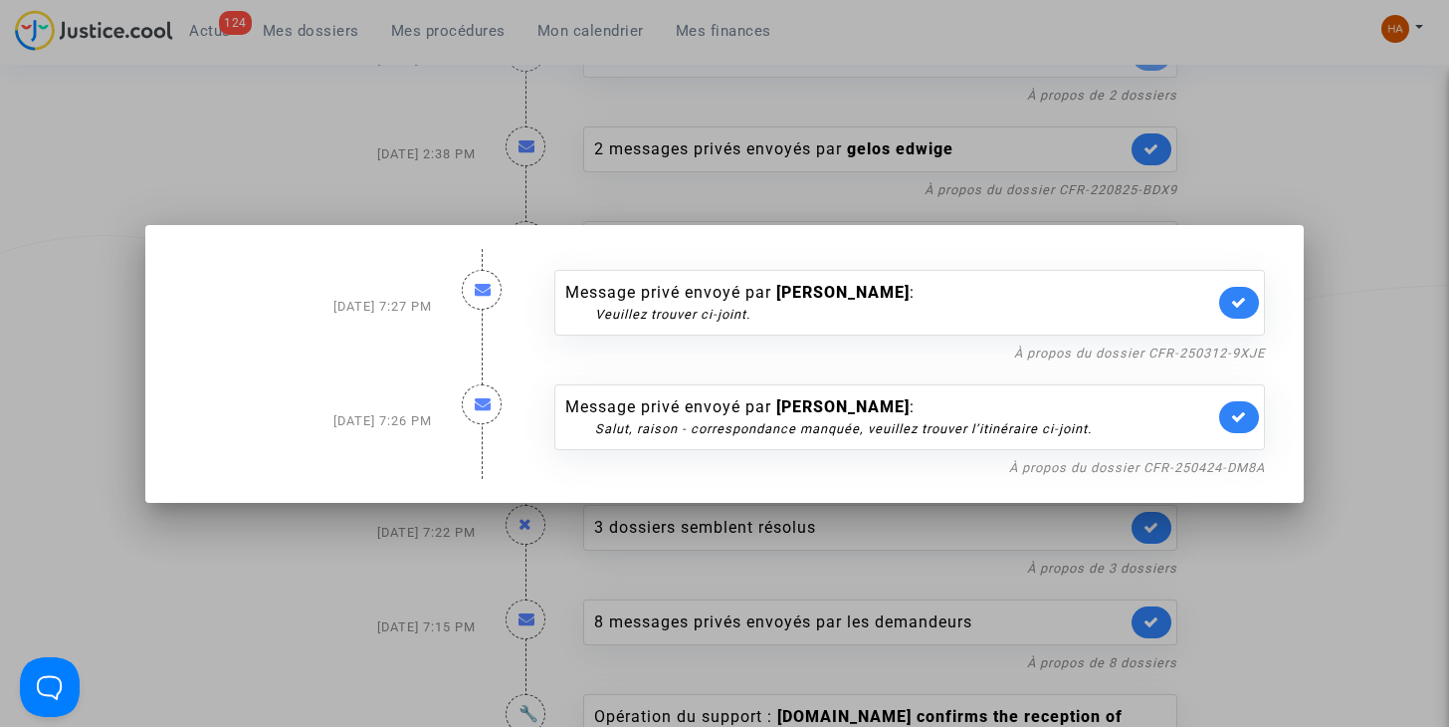
click at [1363, 267] on div at bounding box center [724, 363] width 1449 height 727
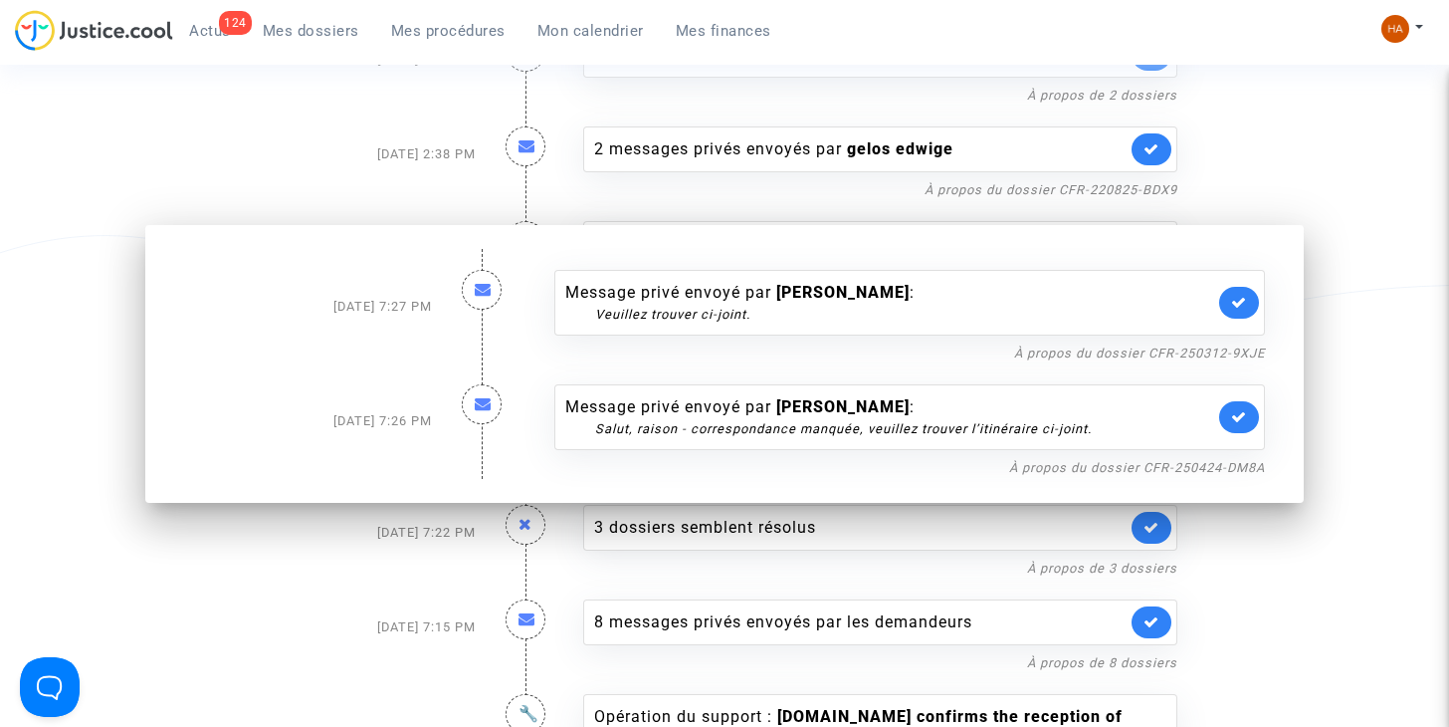
scroll to position [2687, 0]
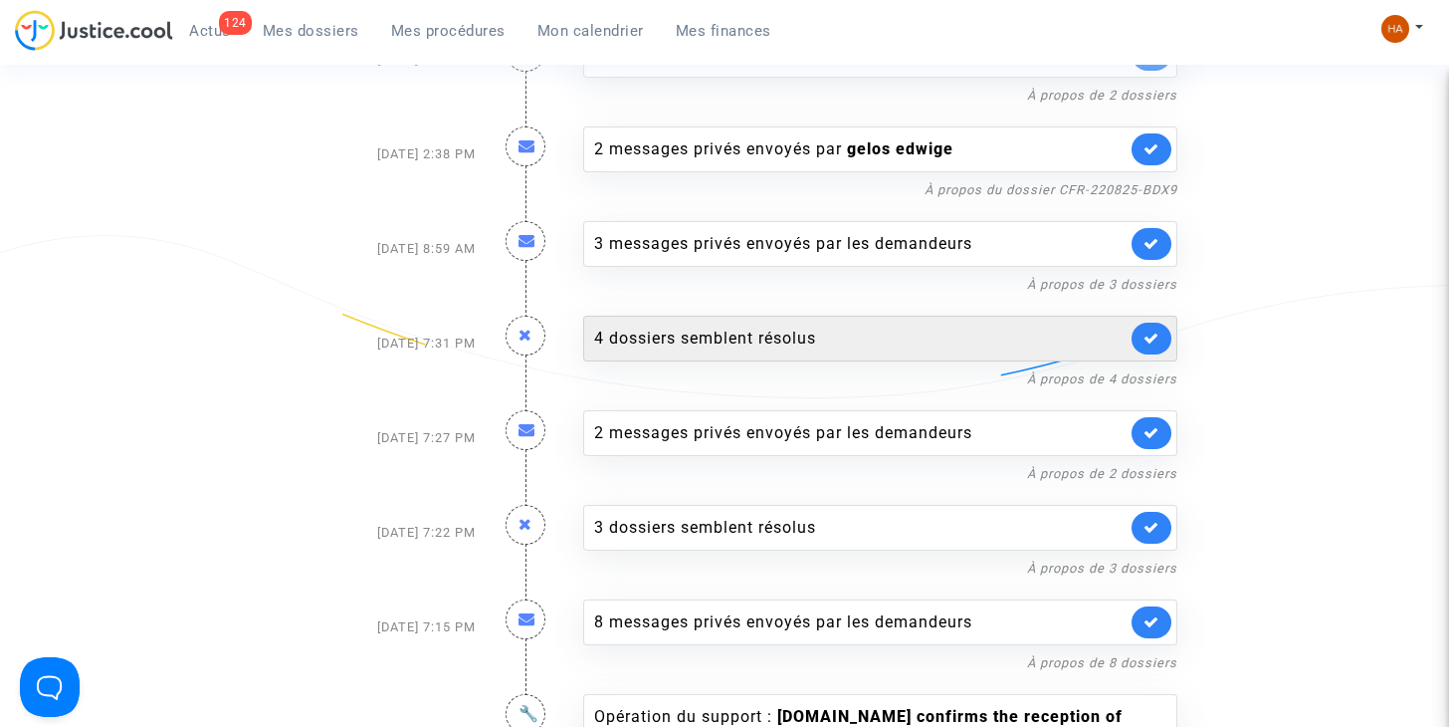
click at [835, 326] on div "4 dossiers semblent résolus" at bounding box center [860, 338] width 532 height 24
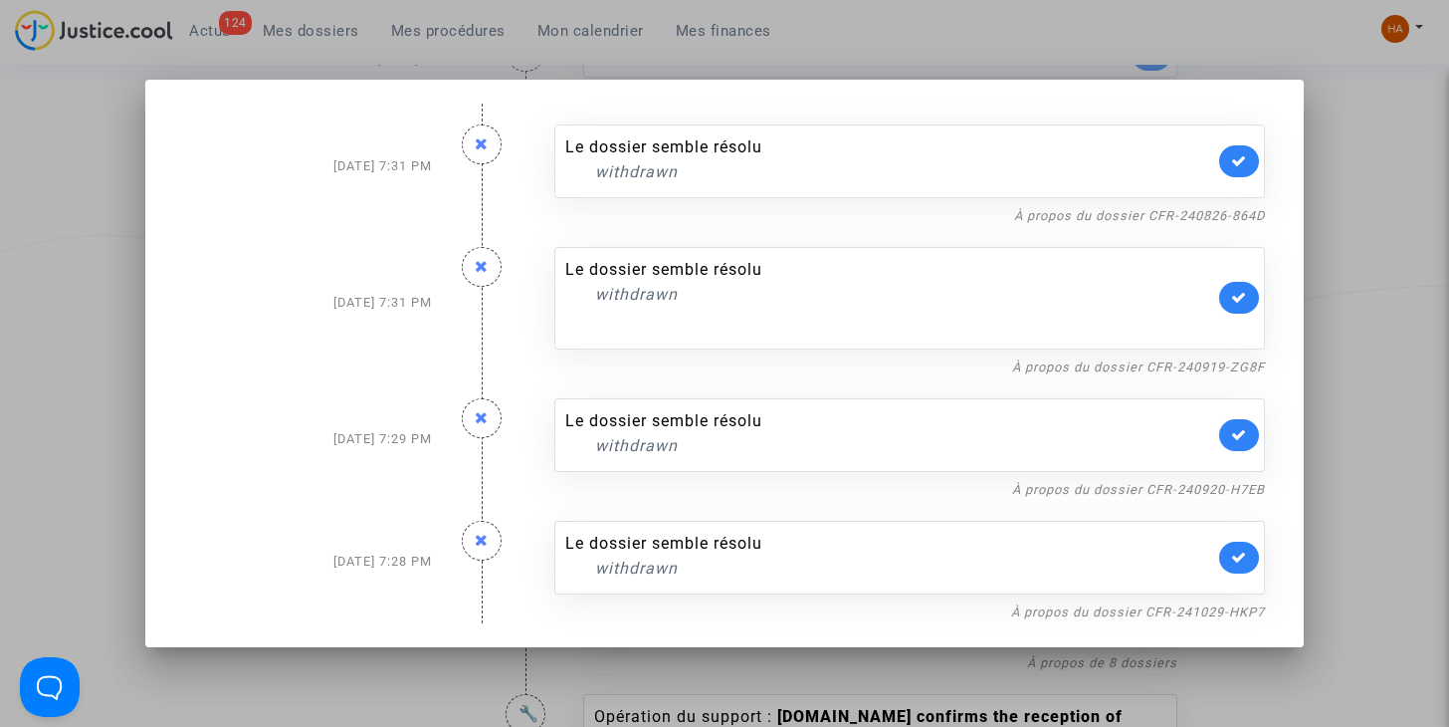
click at [1355, 269] on div at bounding box center [724, 363] width 1449 height 727
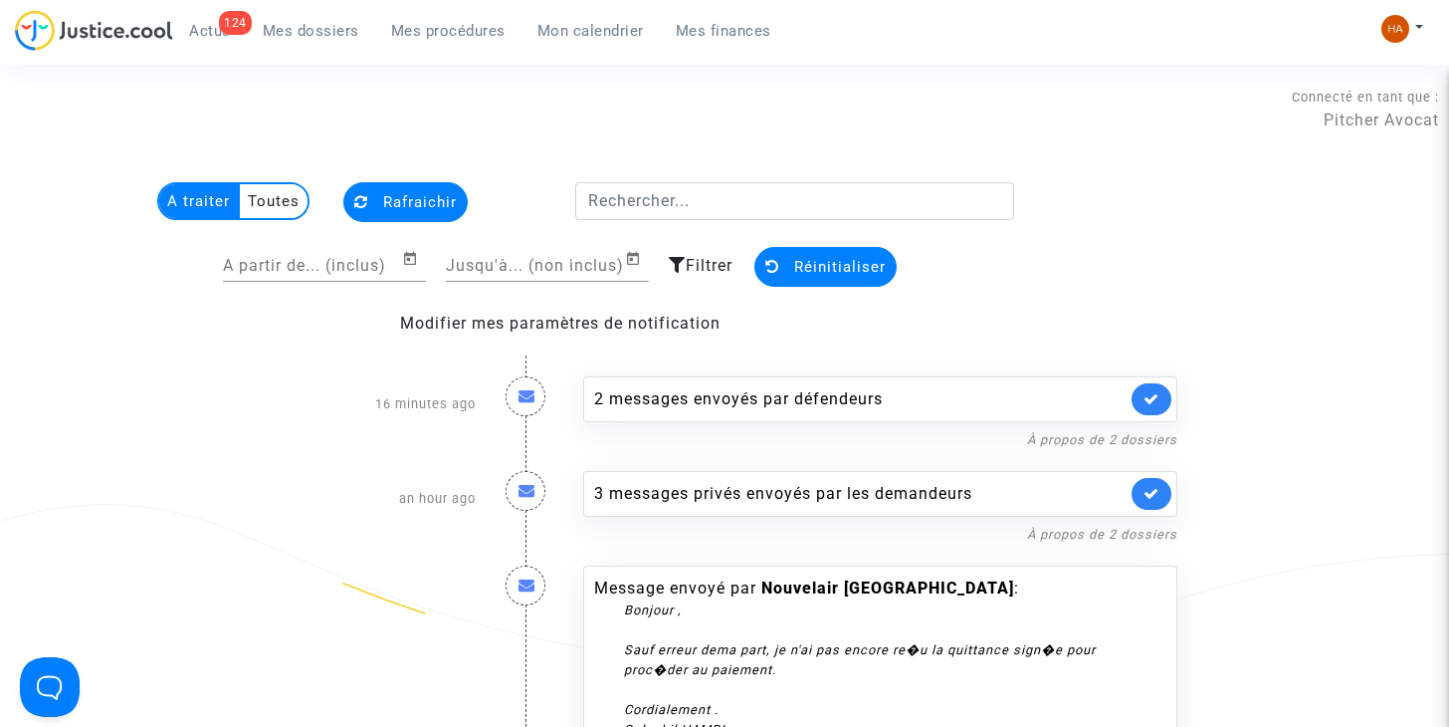
scroll to position [2687, 0]
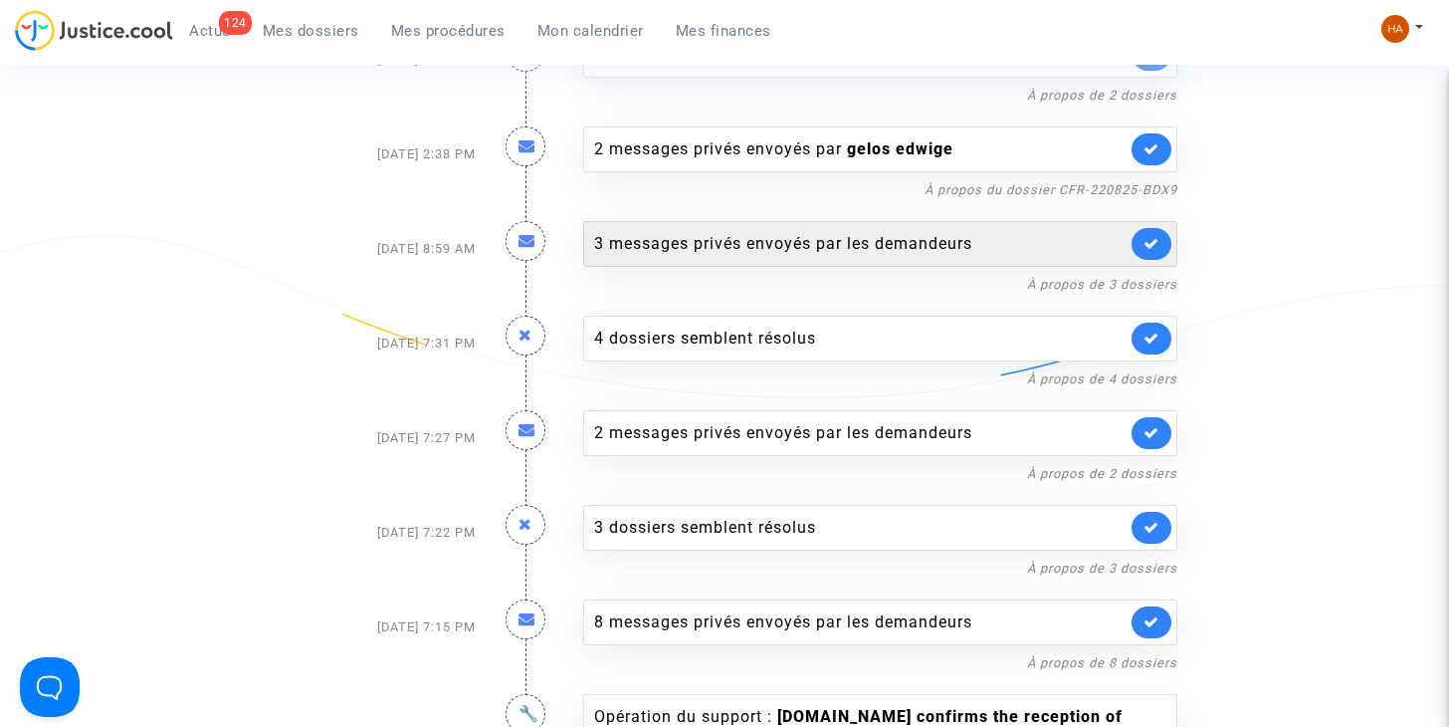
click at [828, 232] on div "3 messages privés envoyés par les demandeurs" at bounding box center [860, 244] width 532 height 24
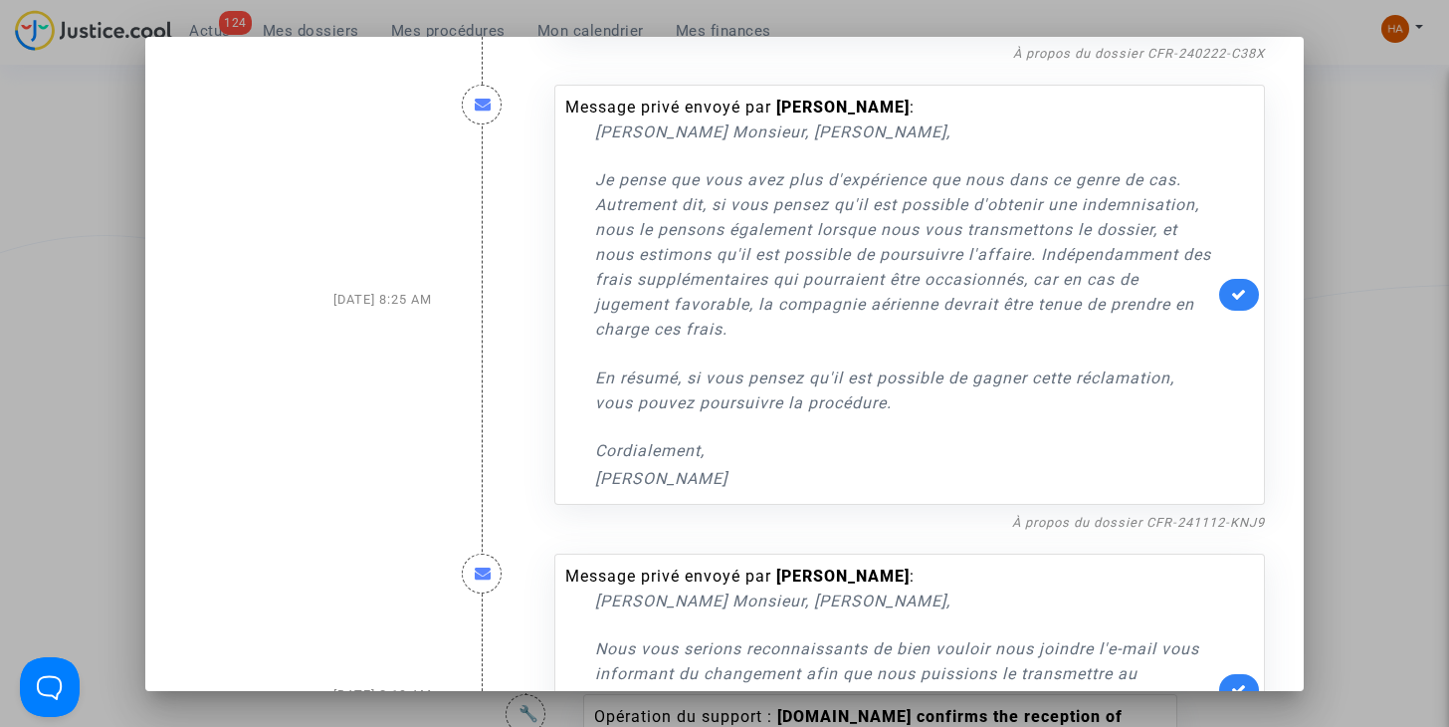
scroll to position [431, 0]
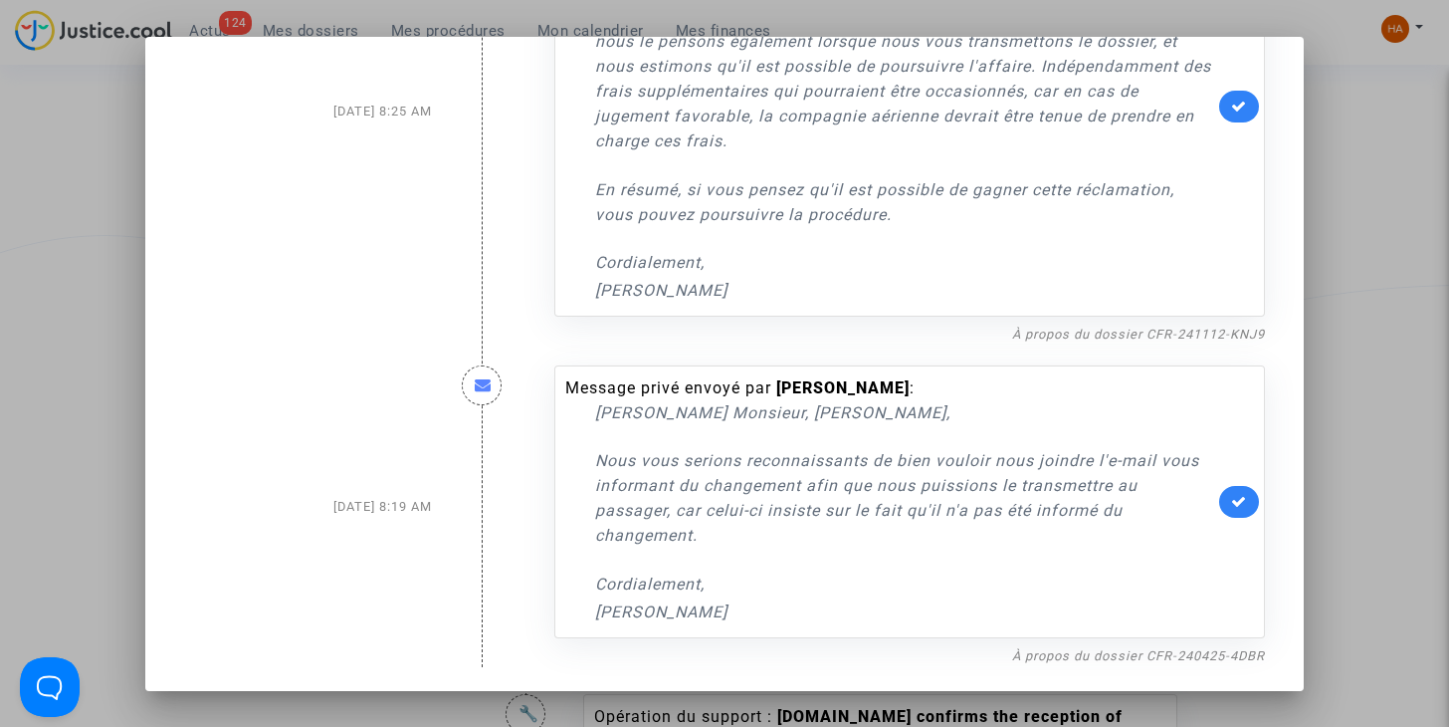
click at [1366, 261] on div at bounding box center [724, 363] width 1449 height 727
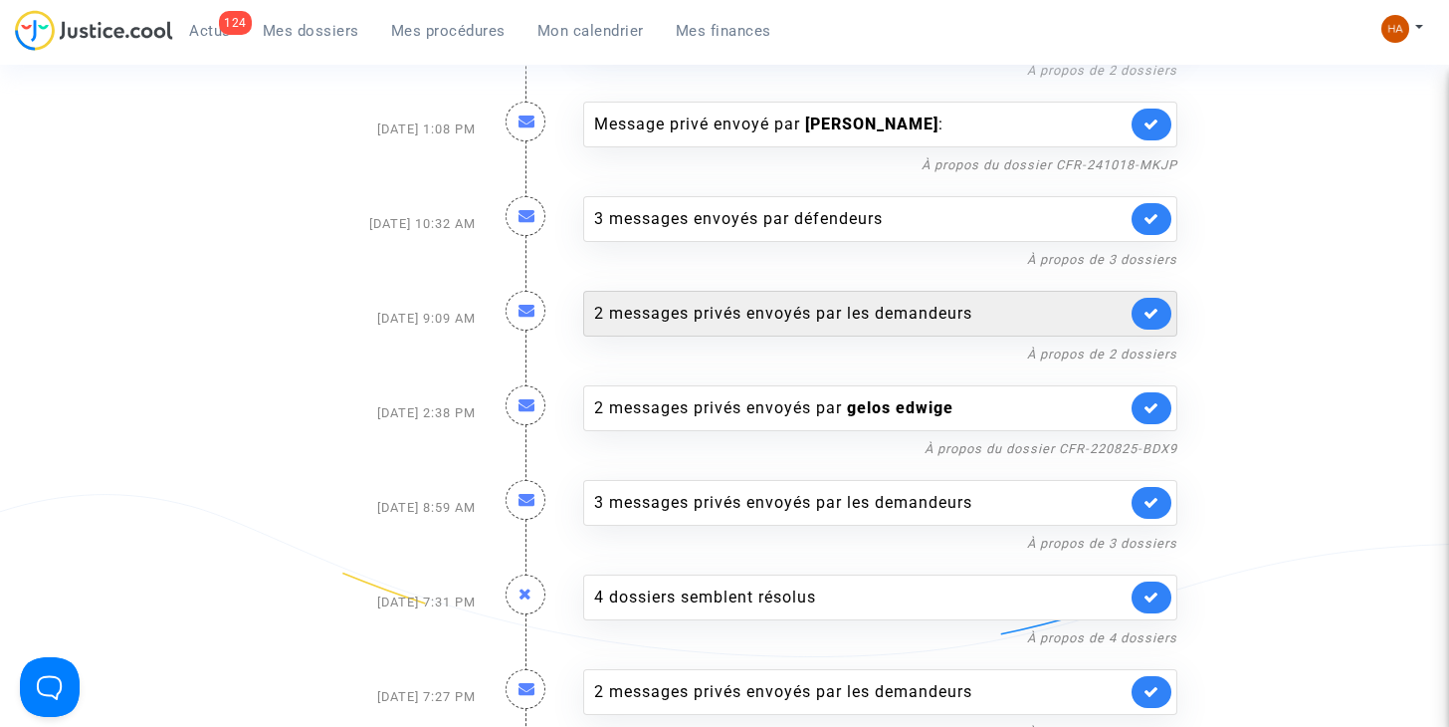
scroll to position [2389, 0]
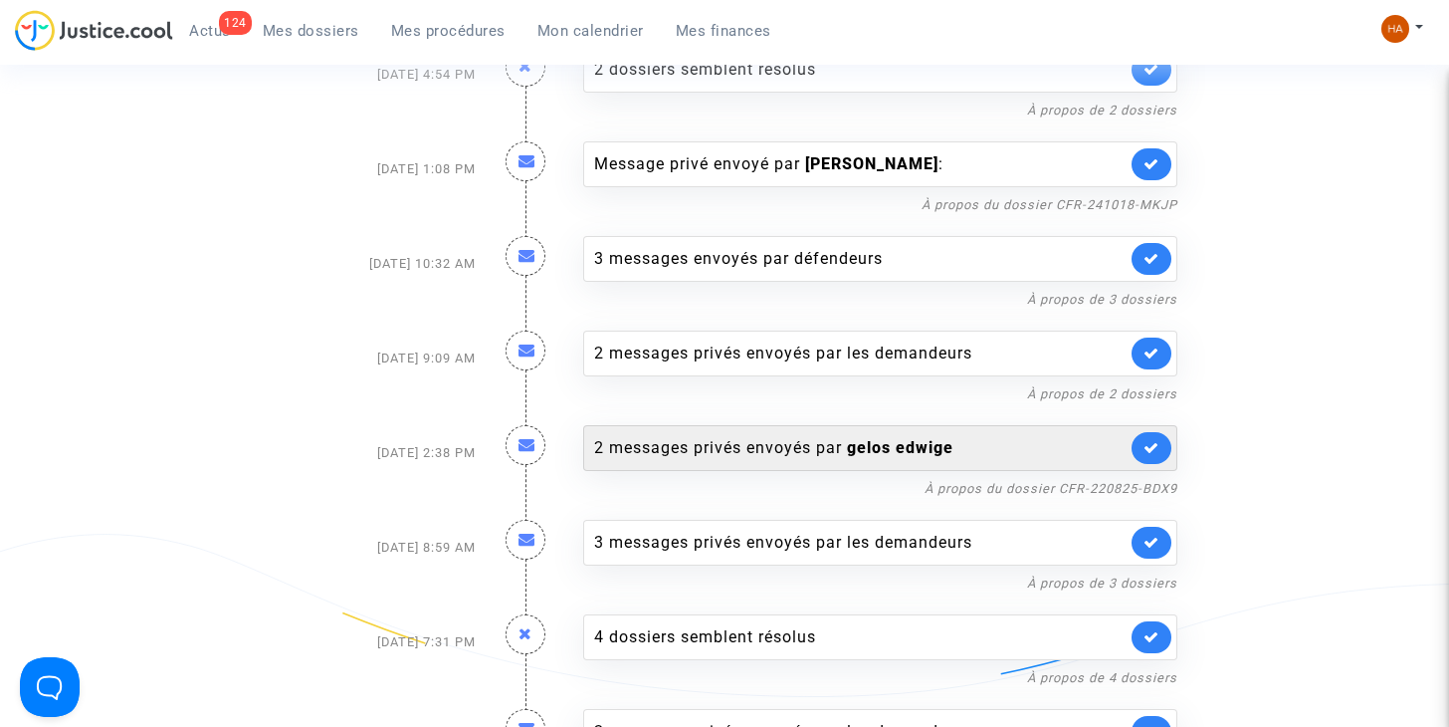
click at [768, 436] on div "2 messages privés envoyés par gelos edwige" at bounding box center [860, 448] width 532 height 24
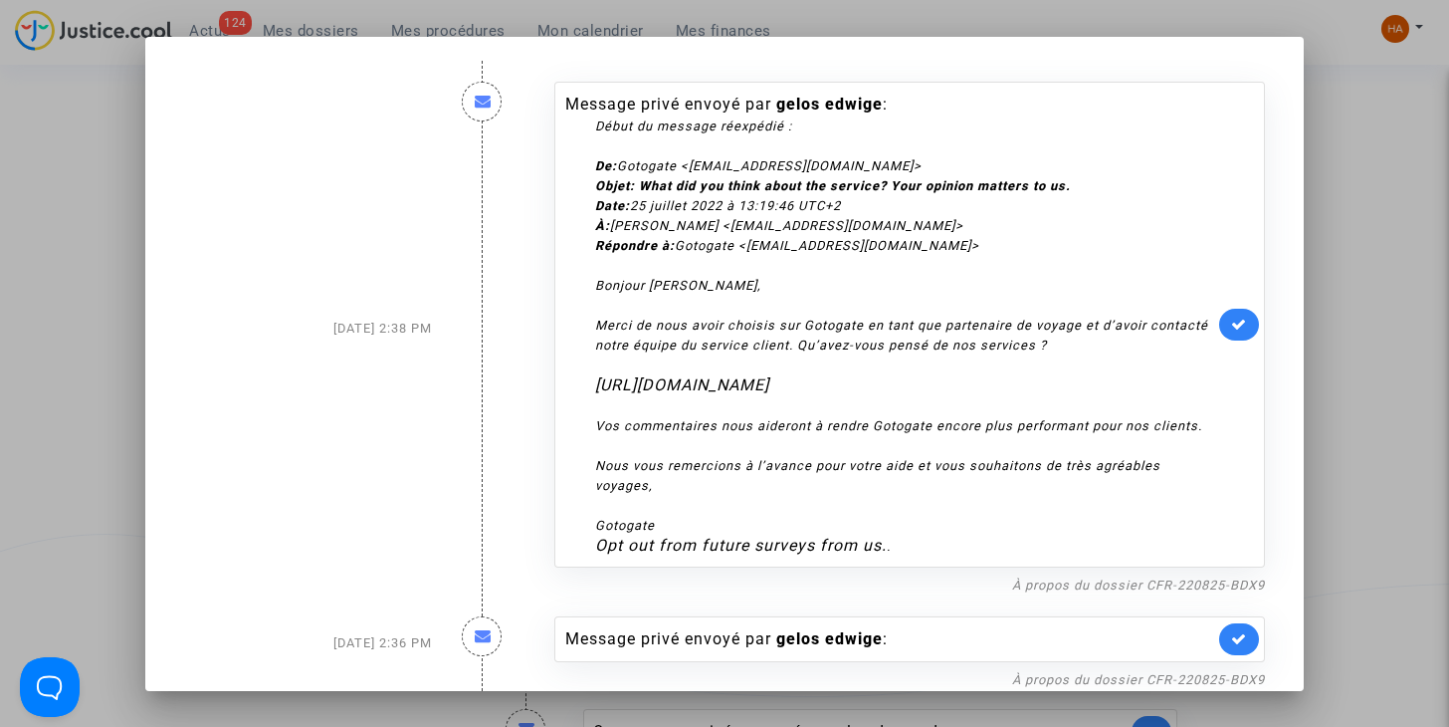
click at [94, 328] on div at bounding box center [724, 363] width 1449 height 727
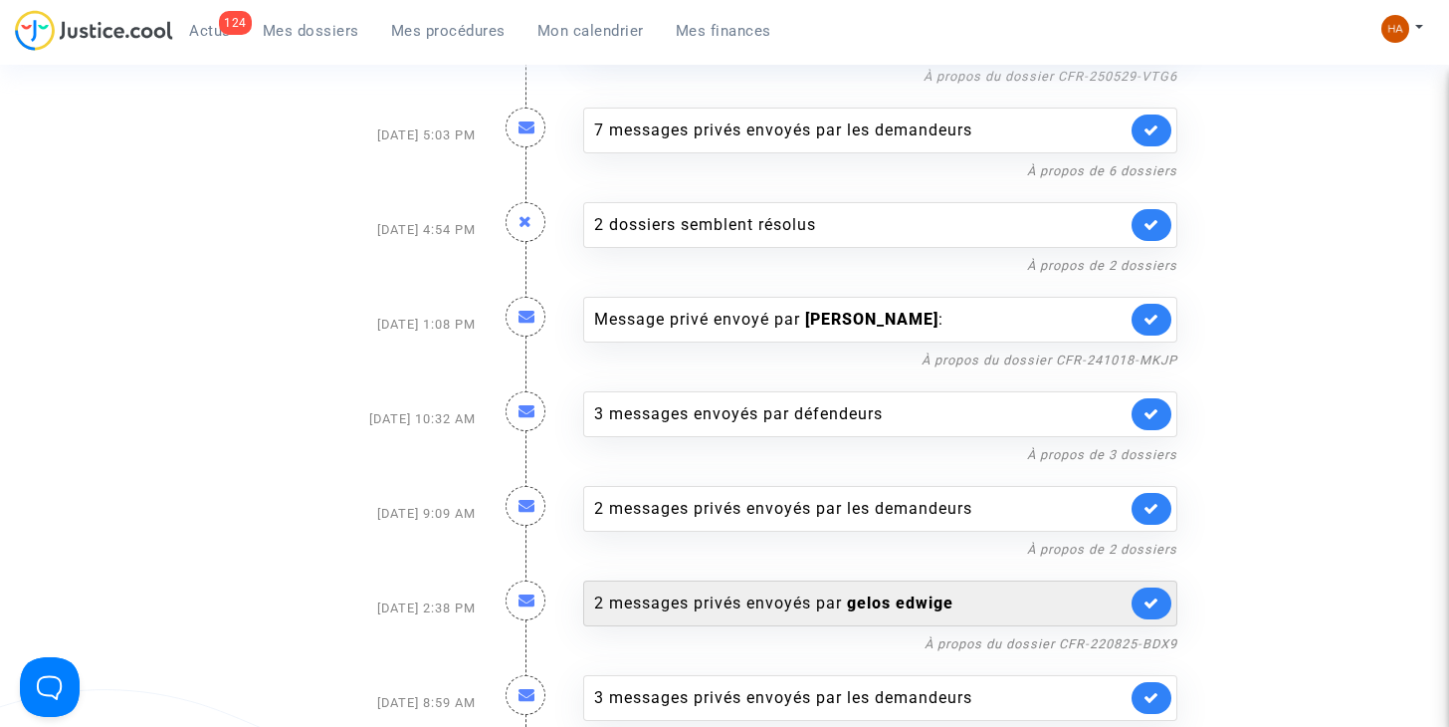
scroll to position [2190, 0]
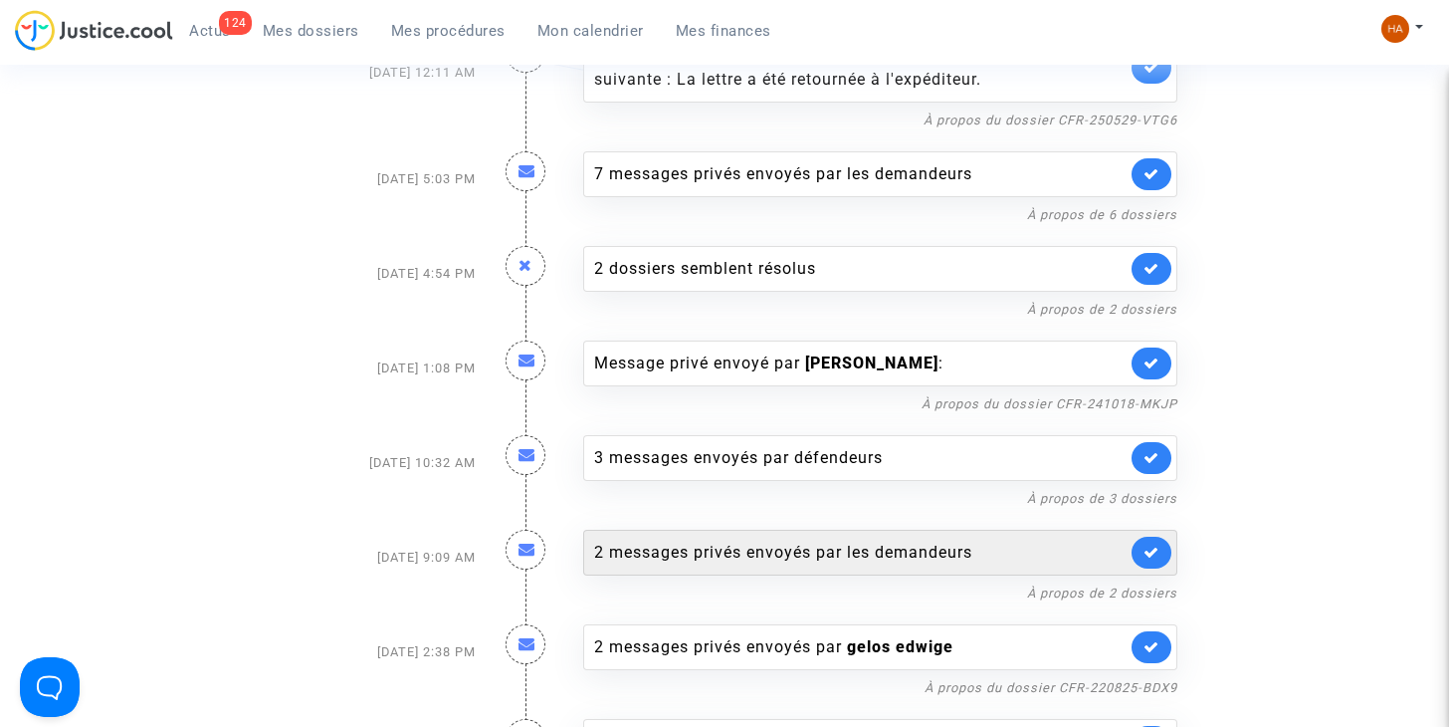
click at [911, 544] on div "2 messages privés envoyés par les demandeurs" at bounding box center [860, 552] width 532 height 24
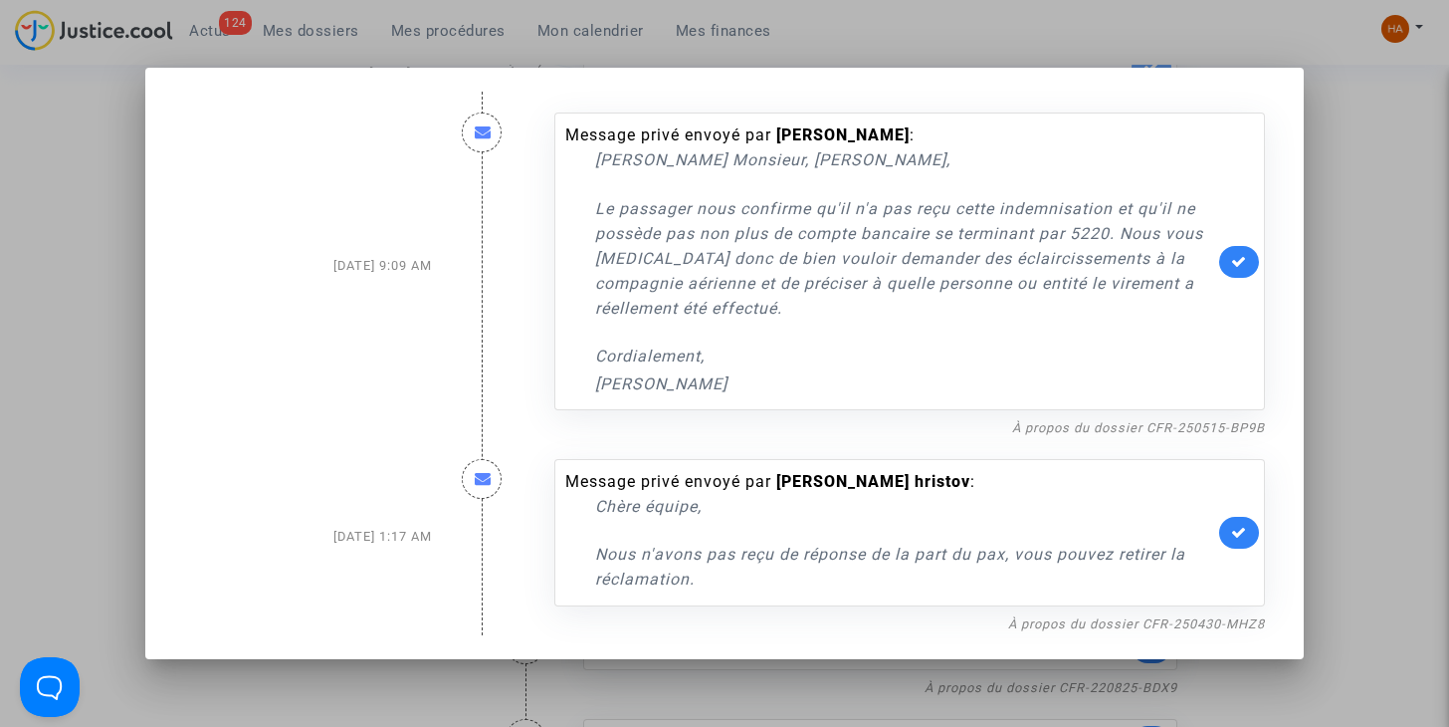
click at [1342, 260] on div at bounding box center [724, 363] width 1449 height 727
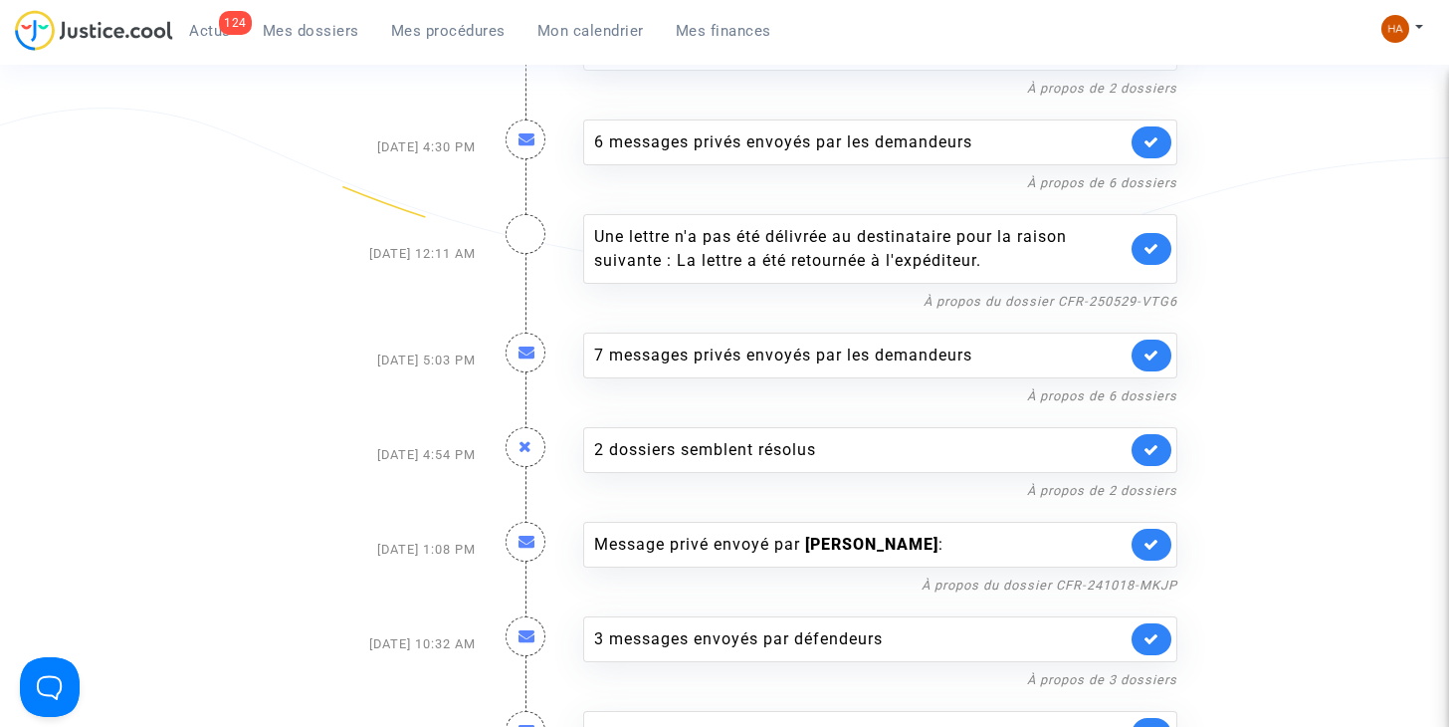
scroll to position [2090, 0]
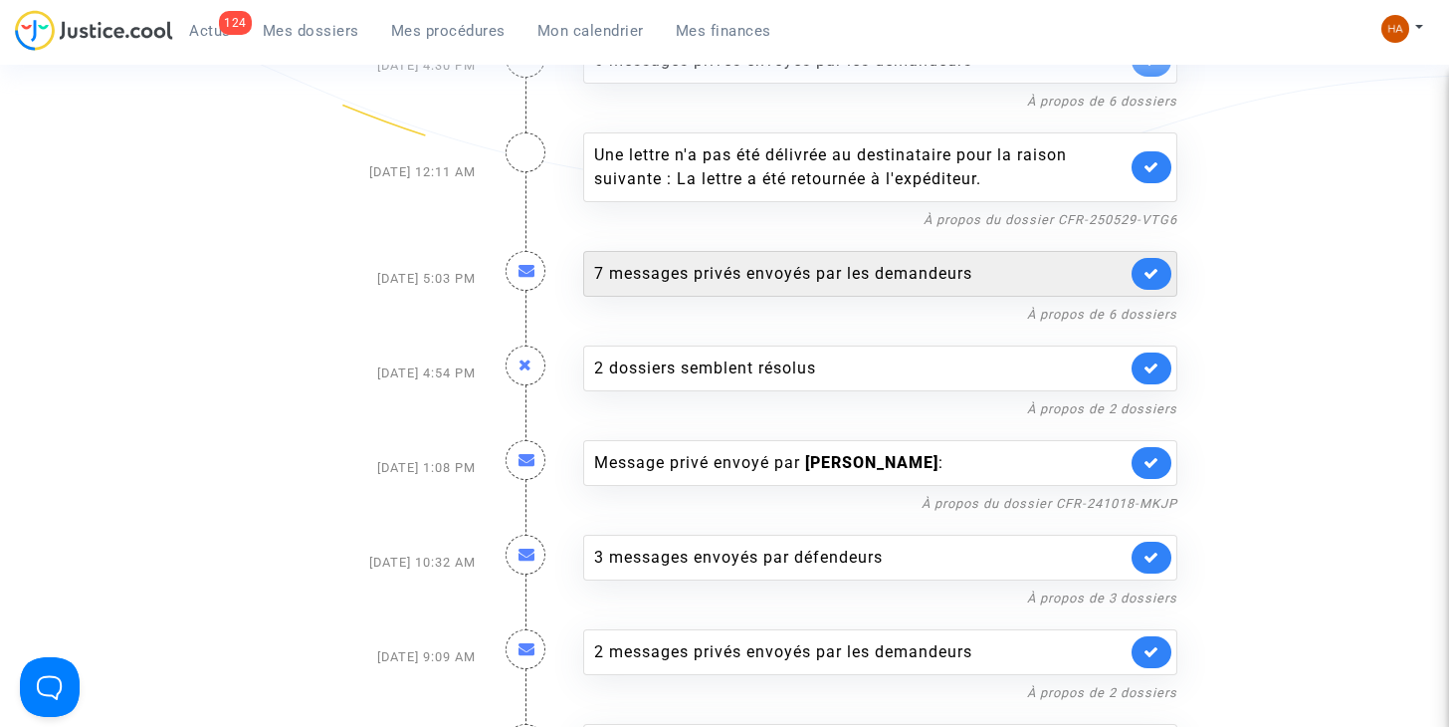
click at [755, 262] on div "7 messages privés envoyés par les demandeurs" at bounding box center [860, 274] width 532 height 24
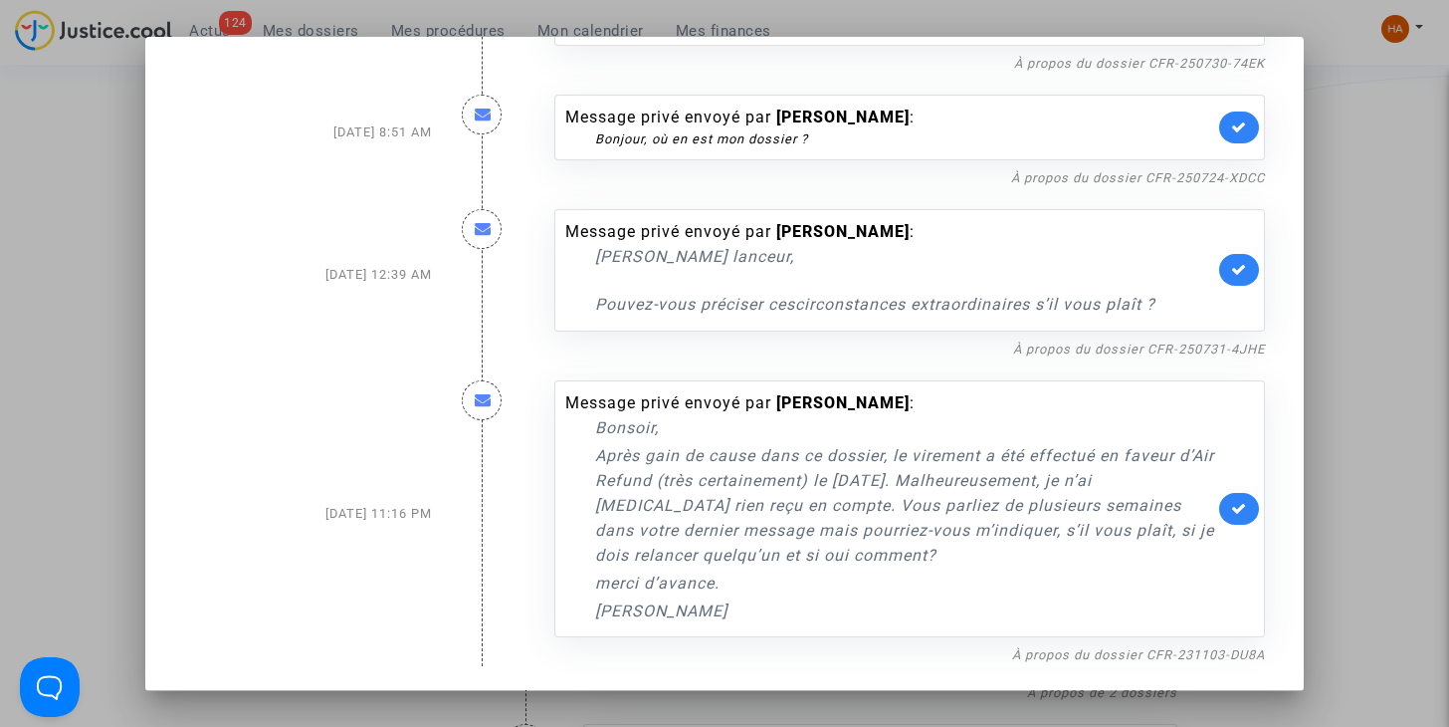
scroll to position [610, 0]
click at [1371, 369] on div at bounding box center [724, 363] width 1449 height 727
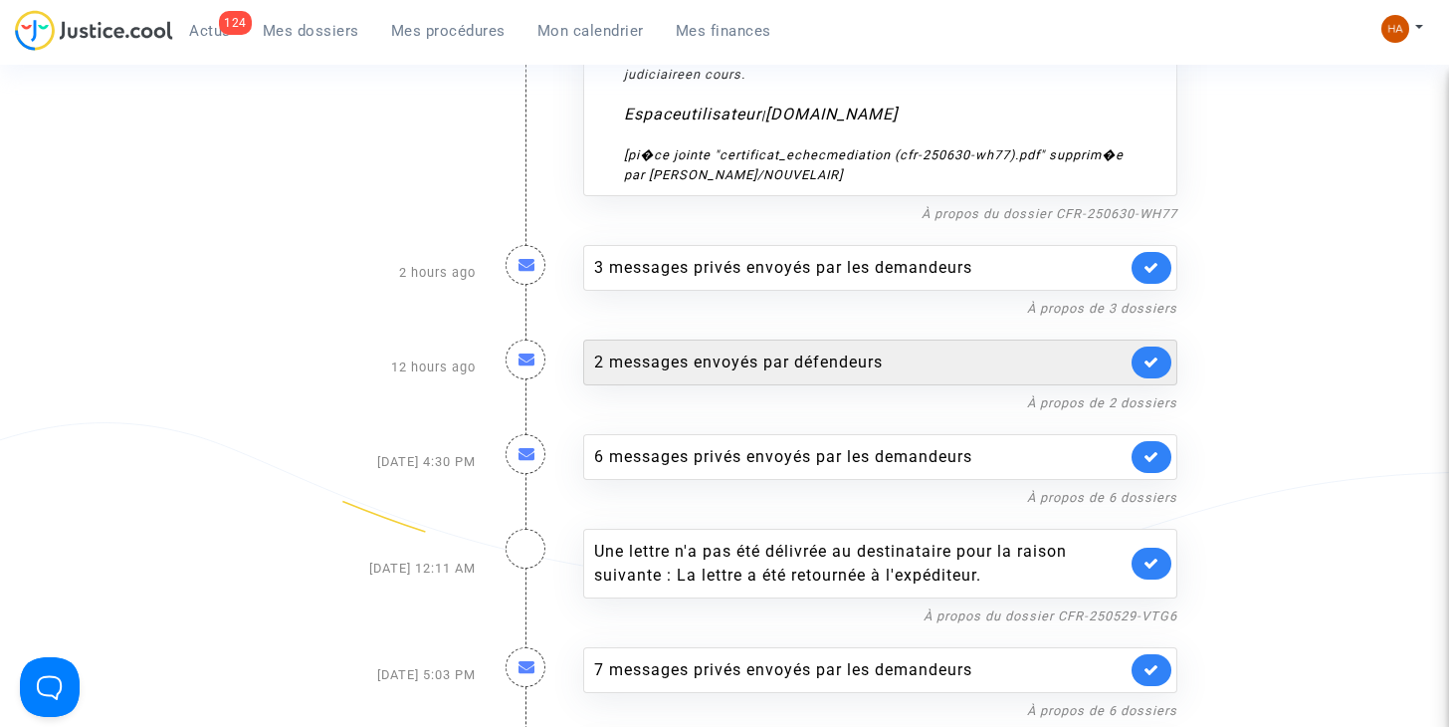
scroll to position [1692, 0]
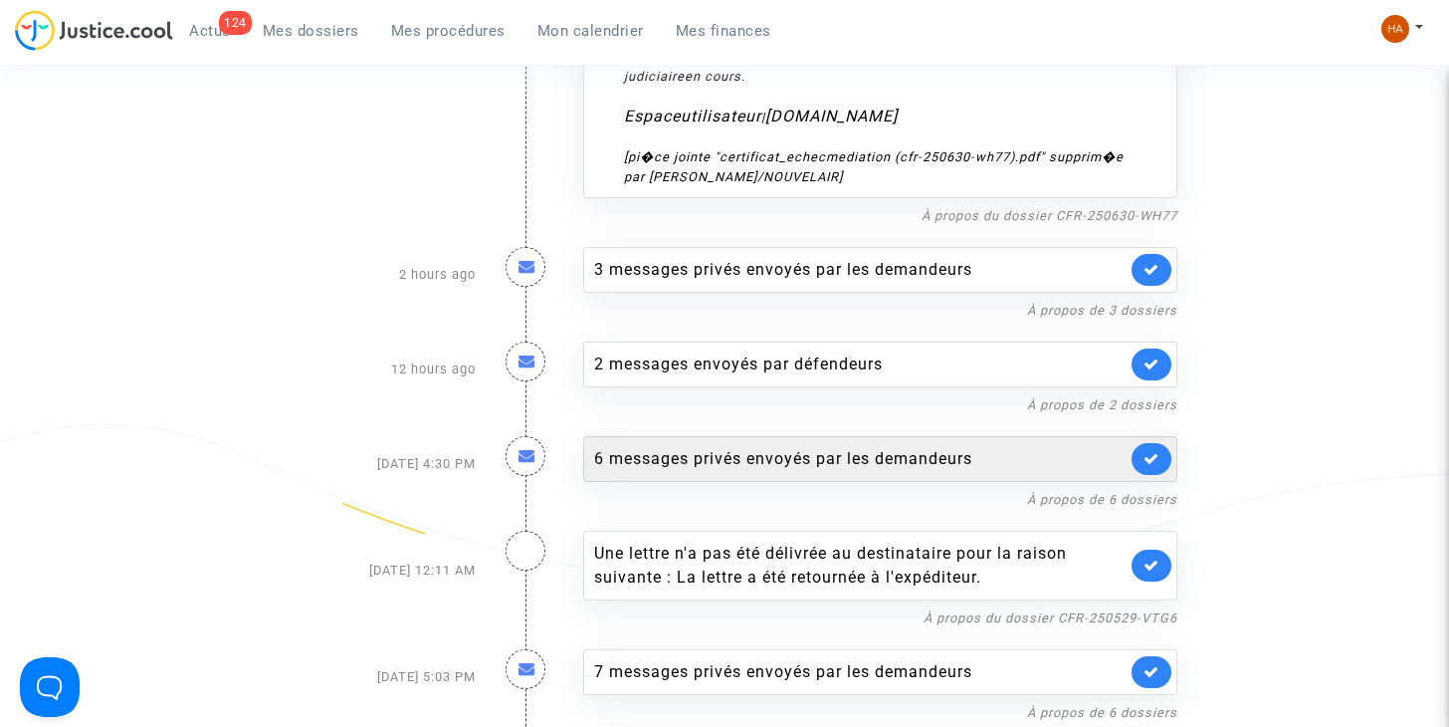
click at [732, 447] on div "6 messages privés envoyés par les demandeurs" at bounding box center [860, 459] width 532 height 24
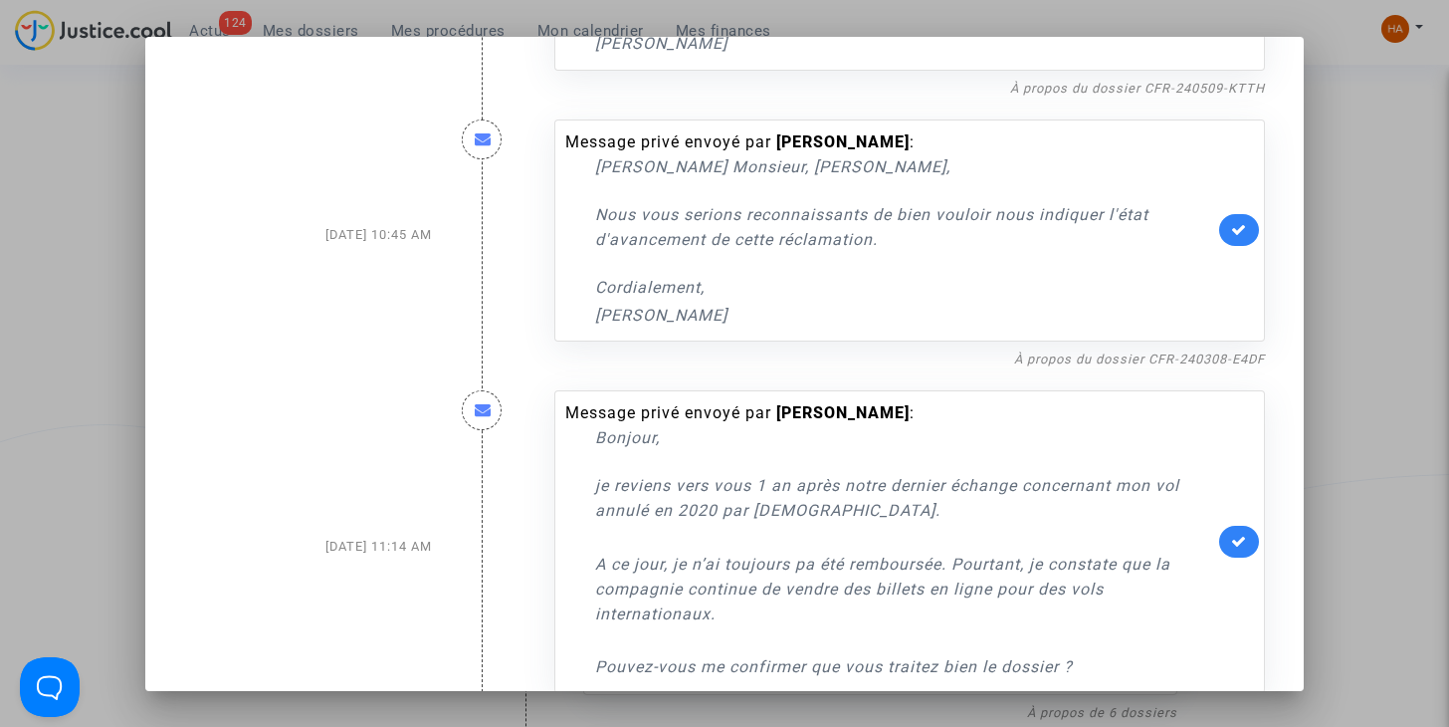
scroll to position [1043, 0]
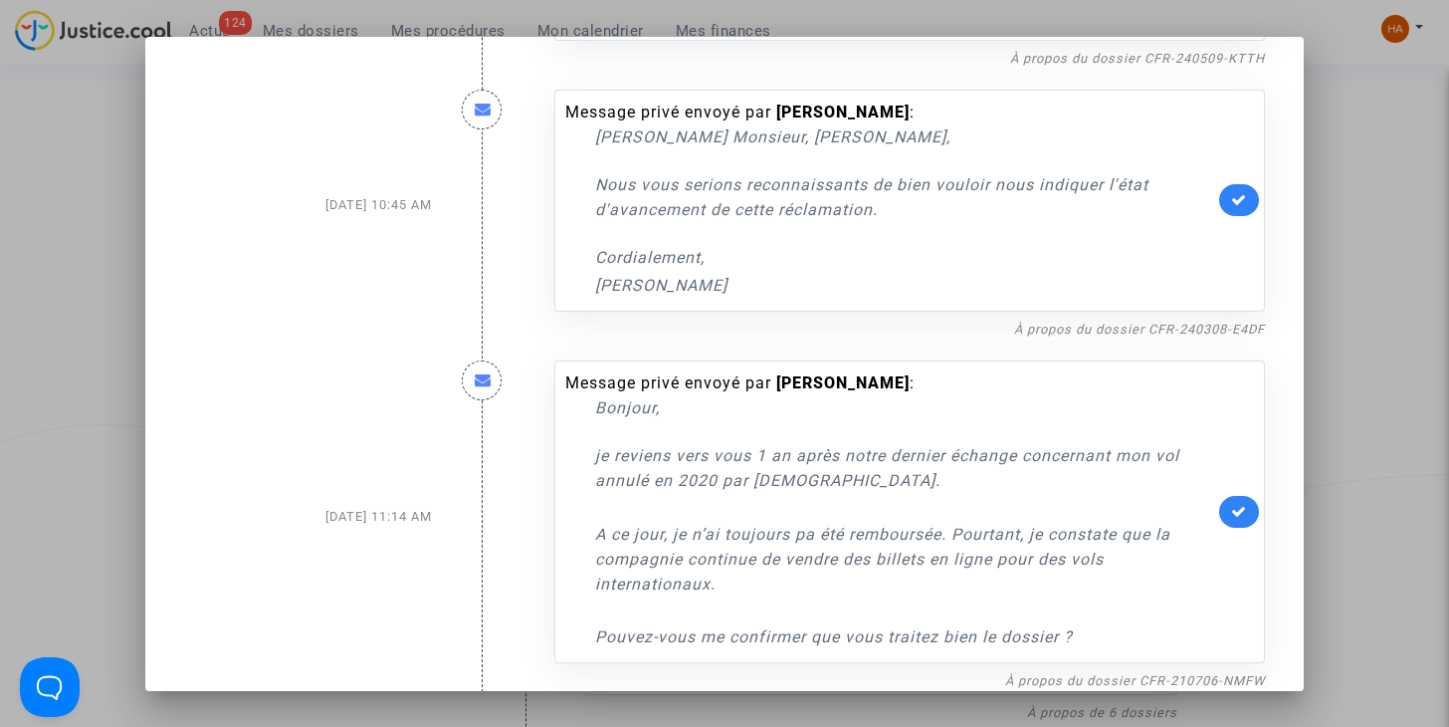
click at [1358, 426] on div at bounding box center [724, 363] width 1449 height 727
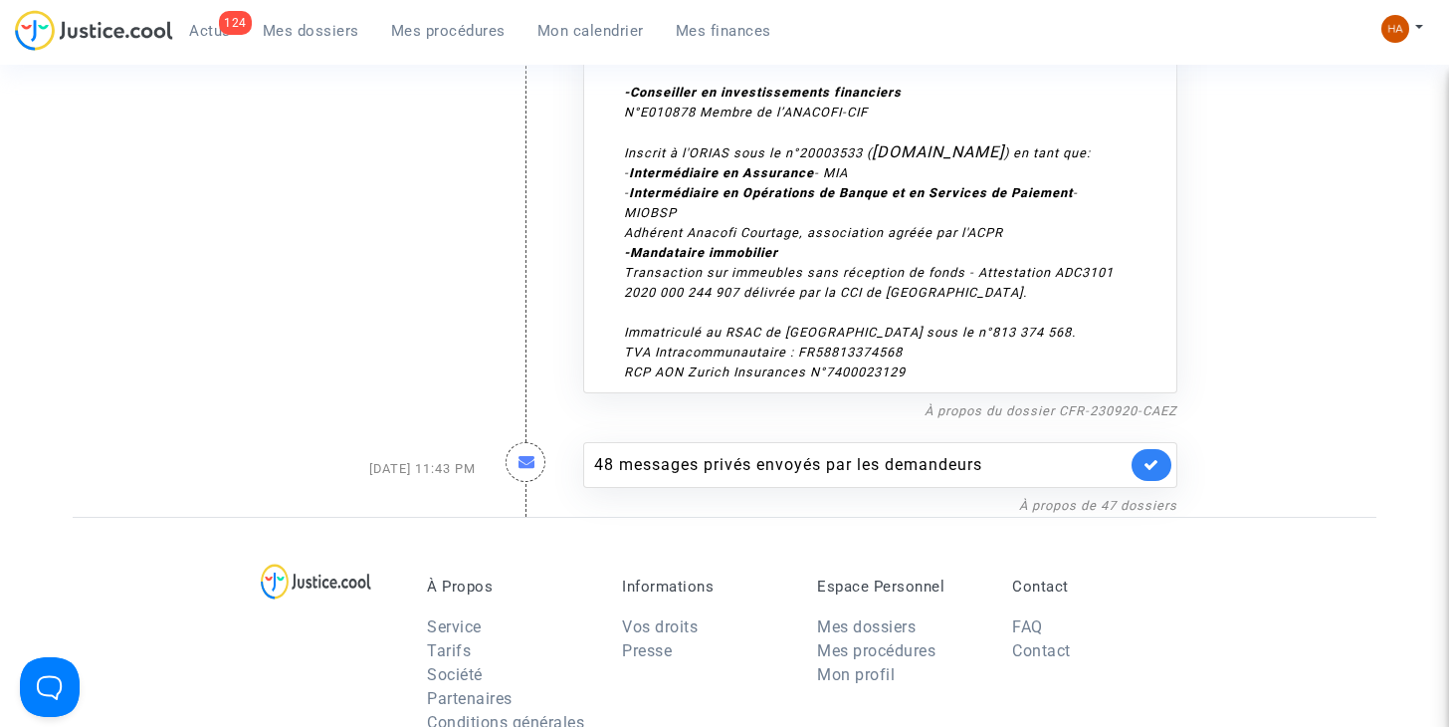
scroll to position [6369, 0]
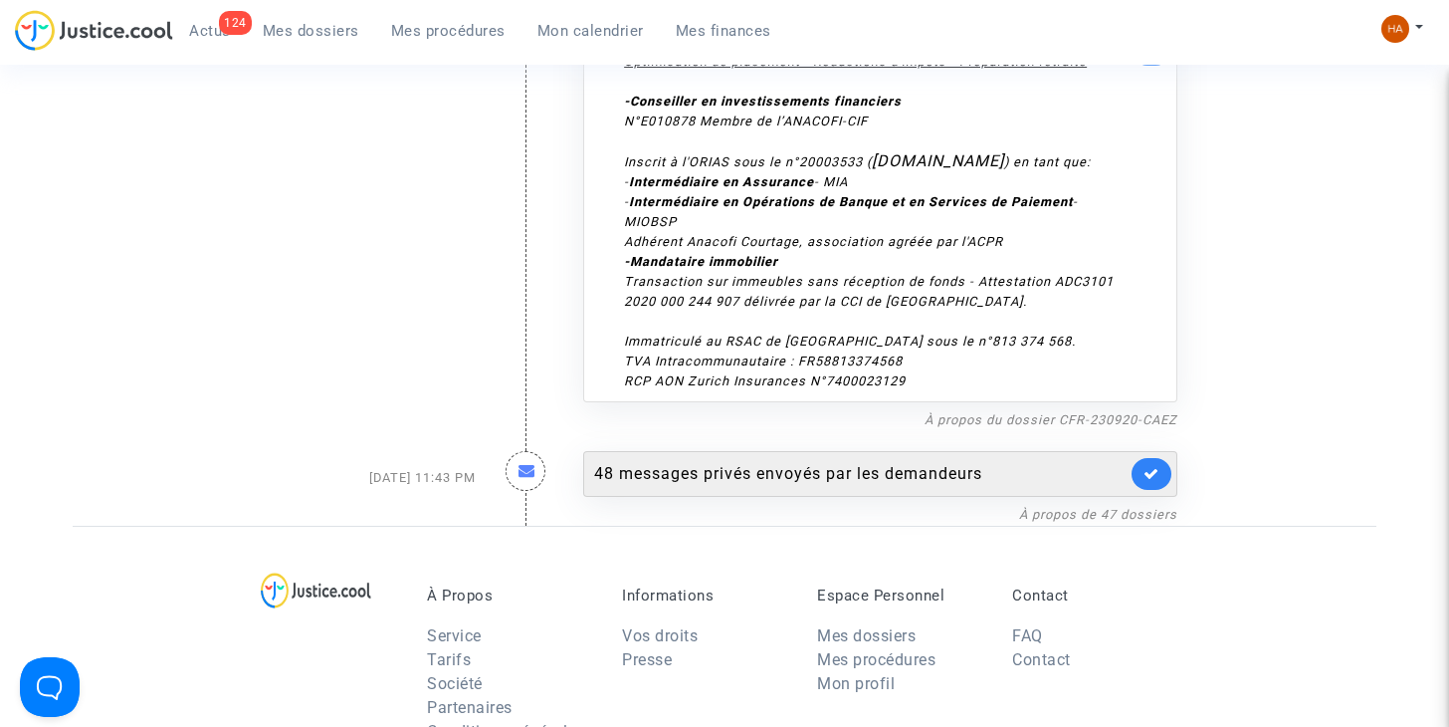
click at [736, 462] on div "48 messages privés envoyés par les demandeurs" at bounding box center [860, 474] width 532 height 24
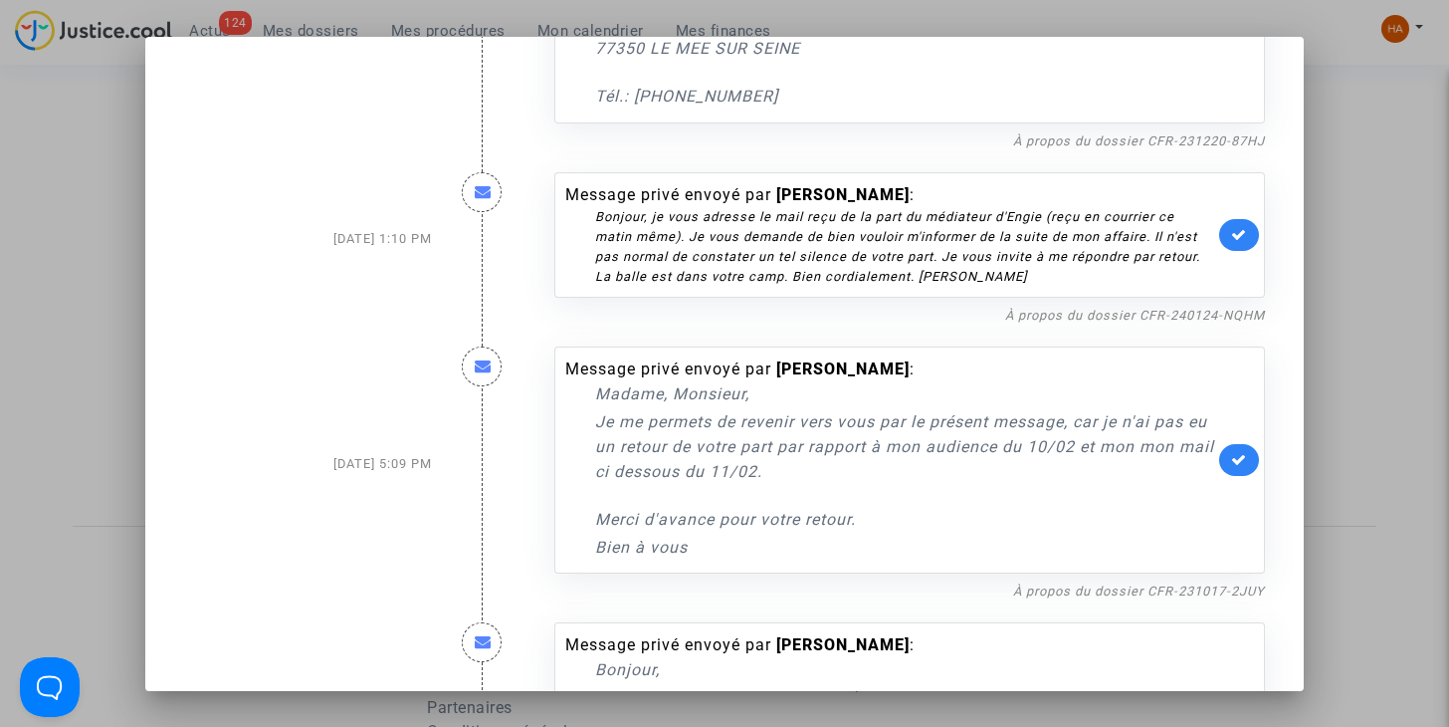
scroll to position [11384, 0]
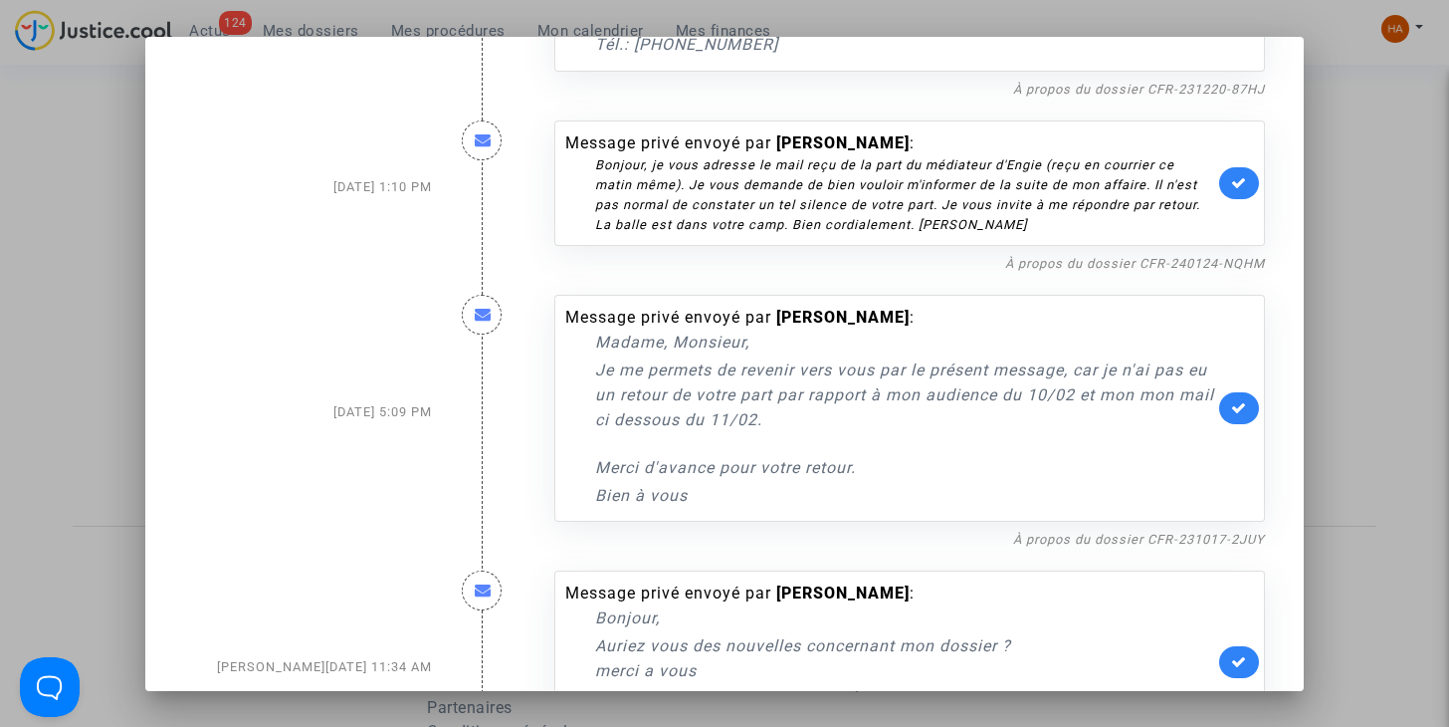
click at [62, 273] on div at bounding box center [724, 363] width 1449 height 727
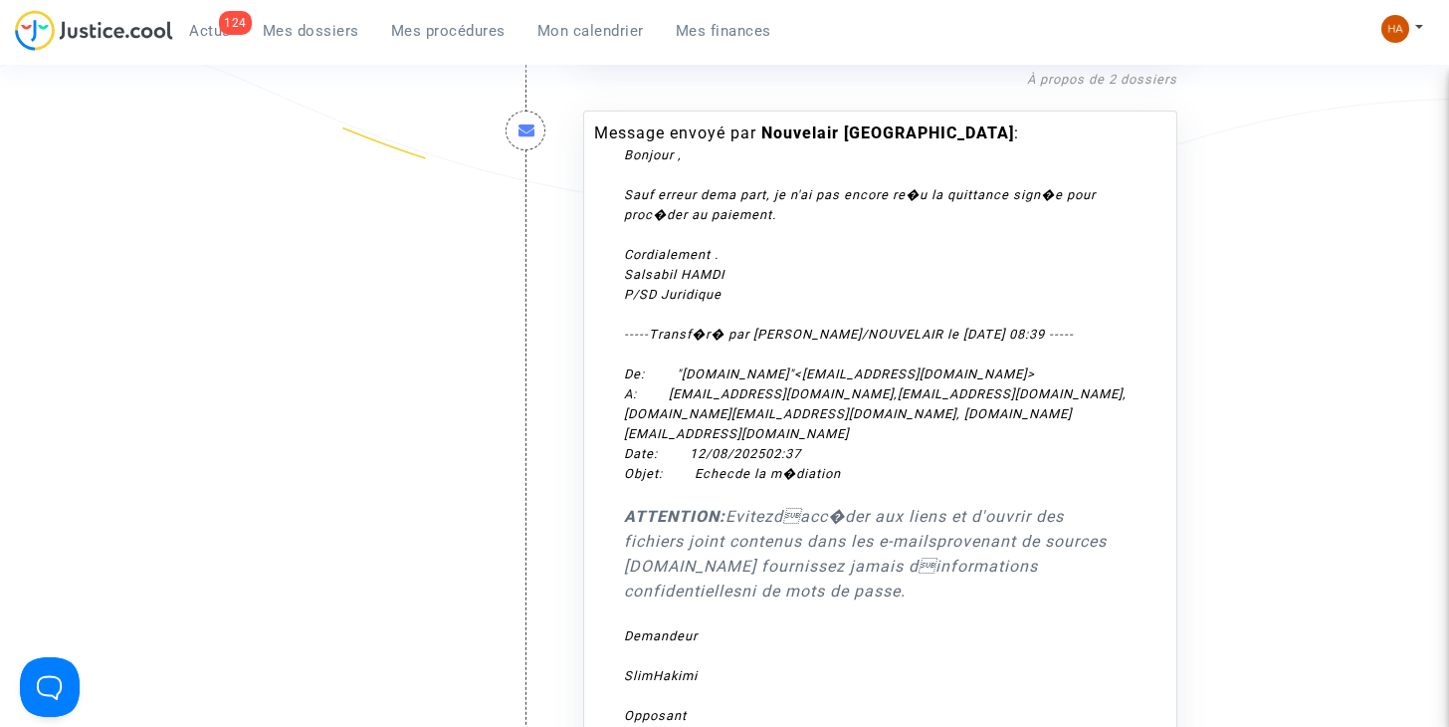
scroll to position [0, 0]
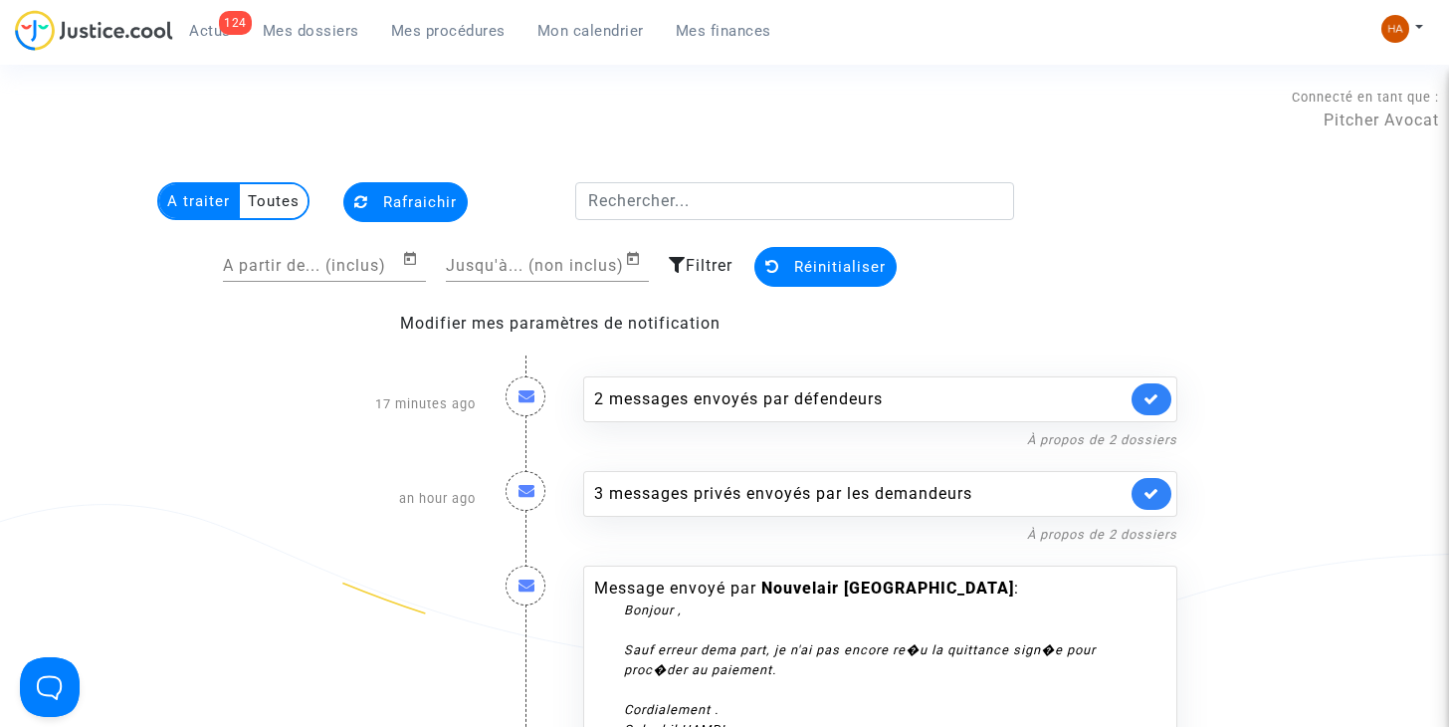
click at [202, 204] on multi-toggle-item "A traiter" at bounding box center [199, 201] width 81 height 34
click at [391, 205] on span "Rafraichir" at bounding box center [420, 202] width 74 height 18
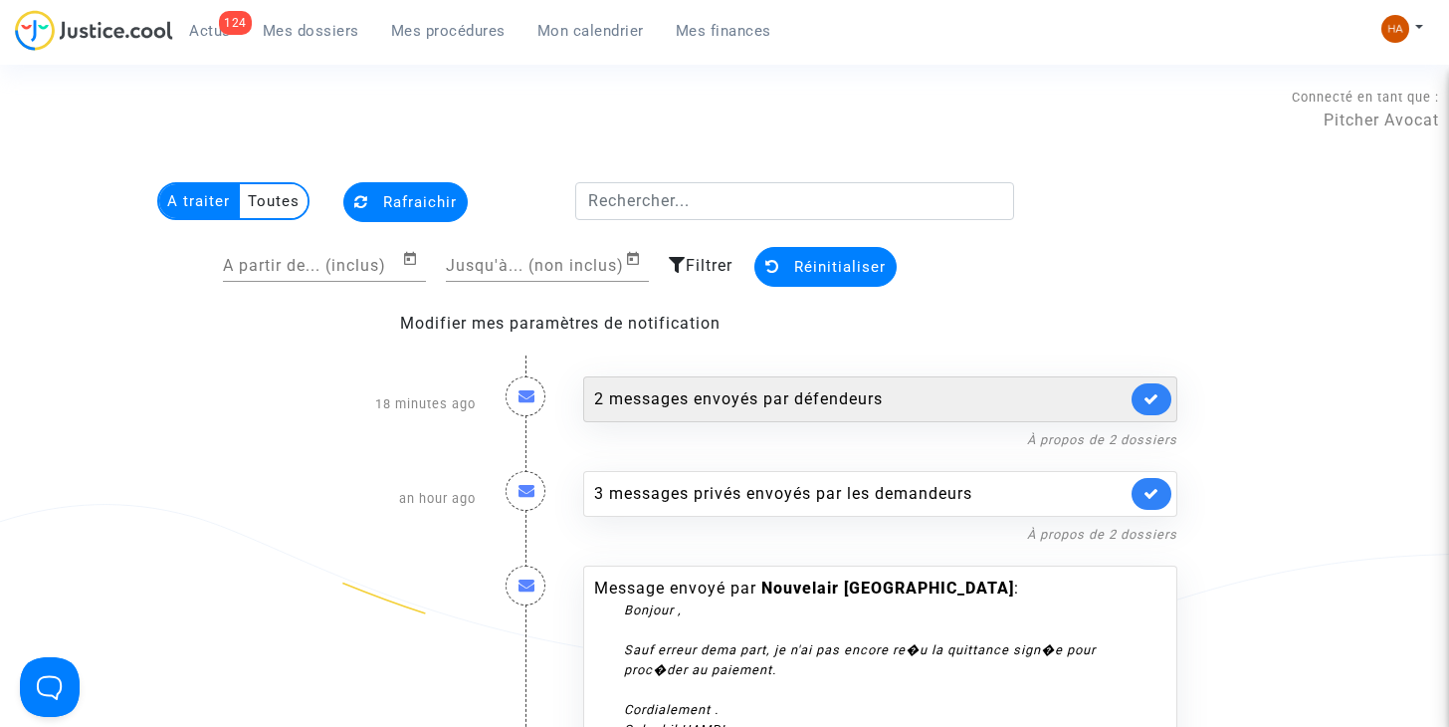
click at [737, 409] on div "2 messages envoyés par défendeurs" at bounding box center [860, 399] width 532 height 24
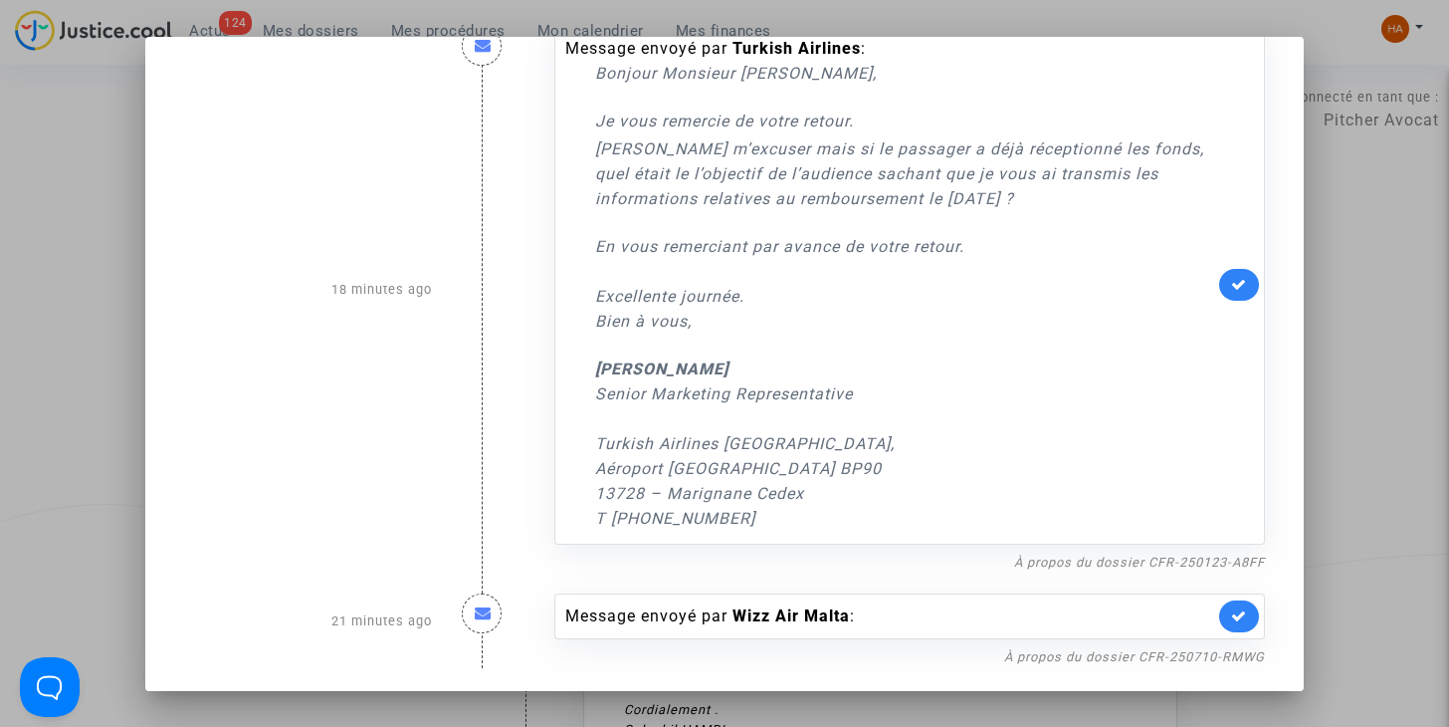
scroll to position [57, 0]
click at [1174, 558] on link "À propos du dossier CFR-250123-A8FF" at bounding box center [1139, 560] width 251 height 15
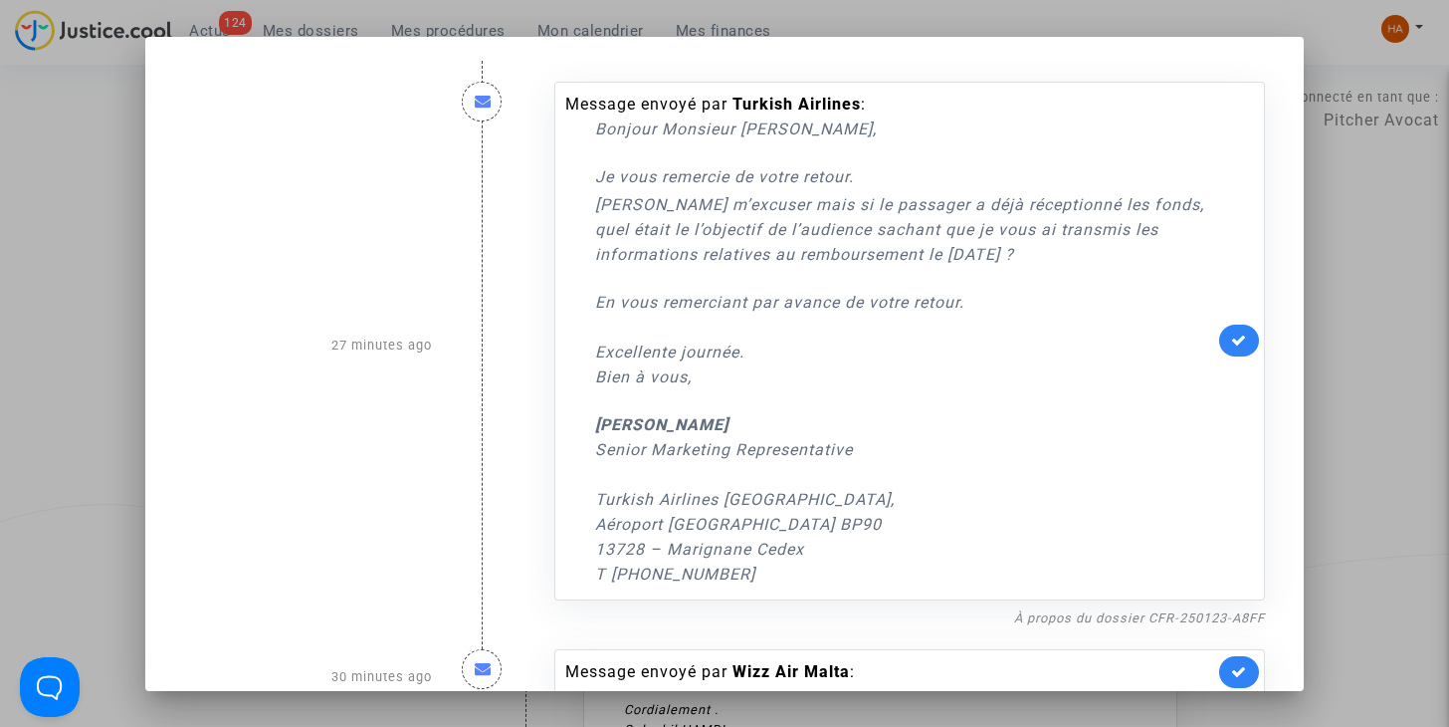
scroll to position [0, 0]
click at [82, 337] on div at bounding box center [724, 363] width 1449 height 727
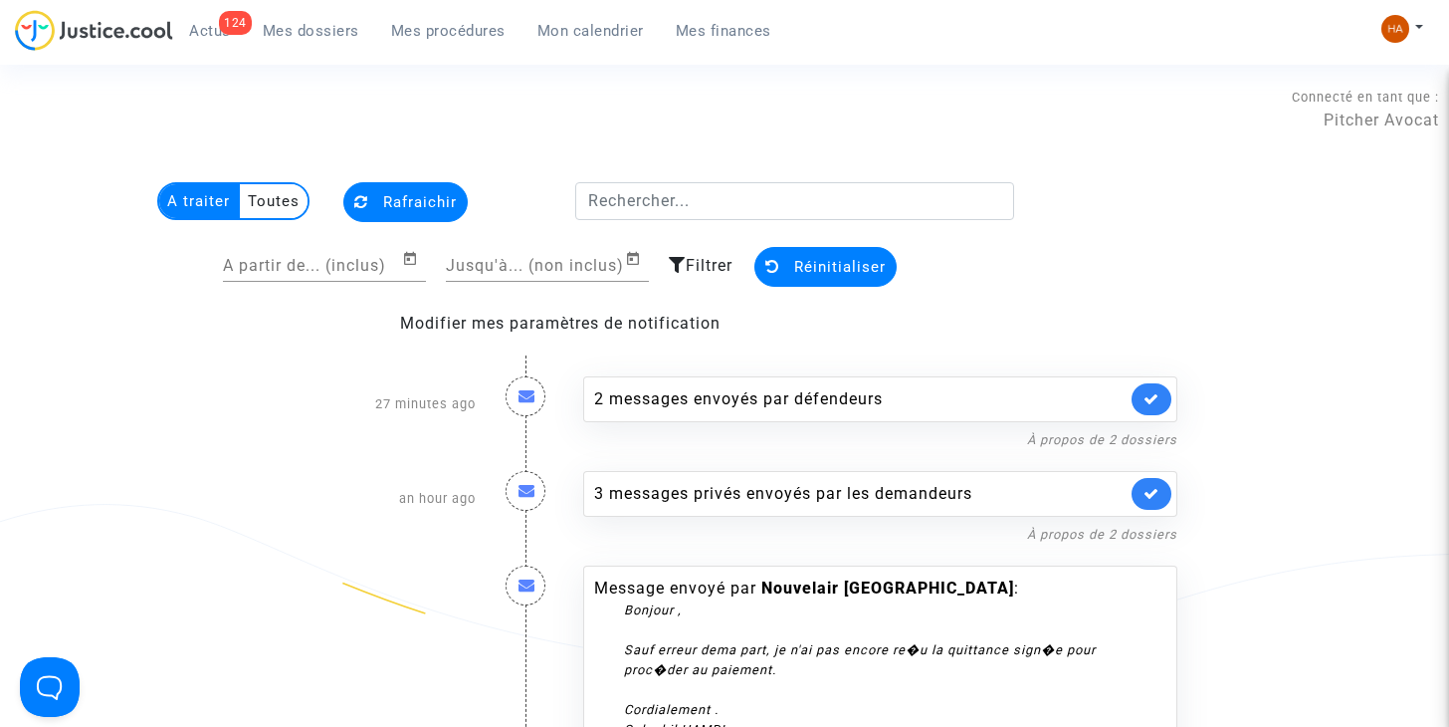
click at [407, 199] on span "Rafraichir" at bounding box center [420, 202] width 74 height 18
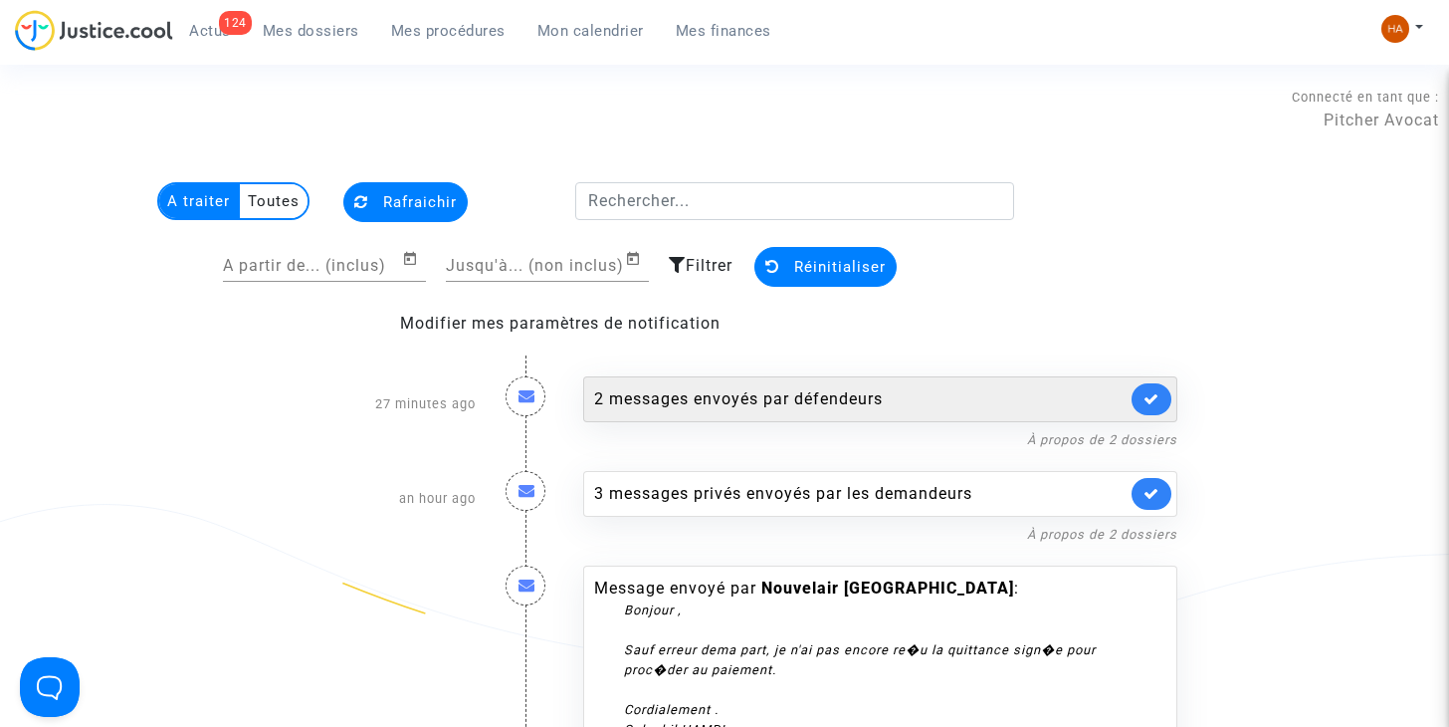
click at [783, 396] on div "2 messages envoyés par défendeurs" at bounding box center [860, 399] width 532 height 24
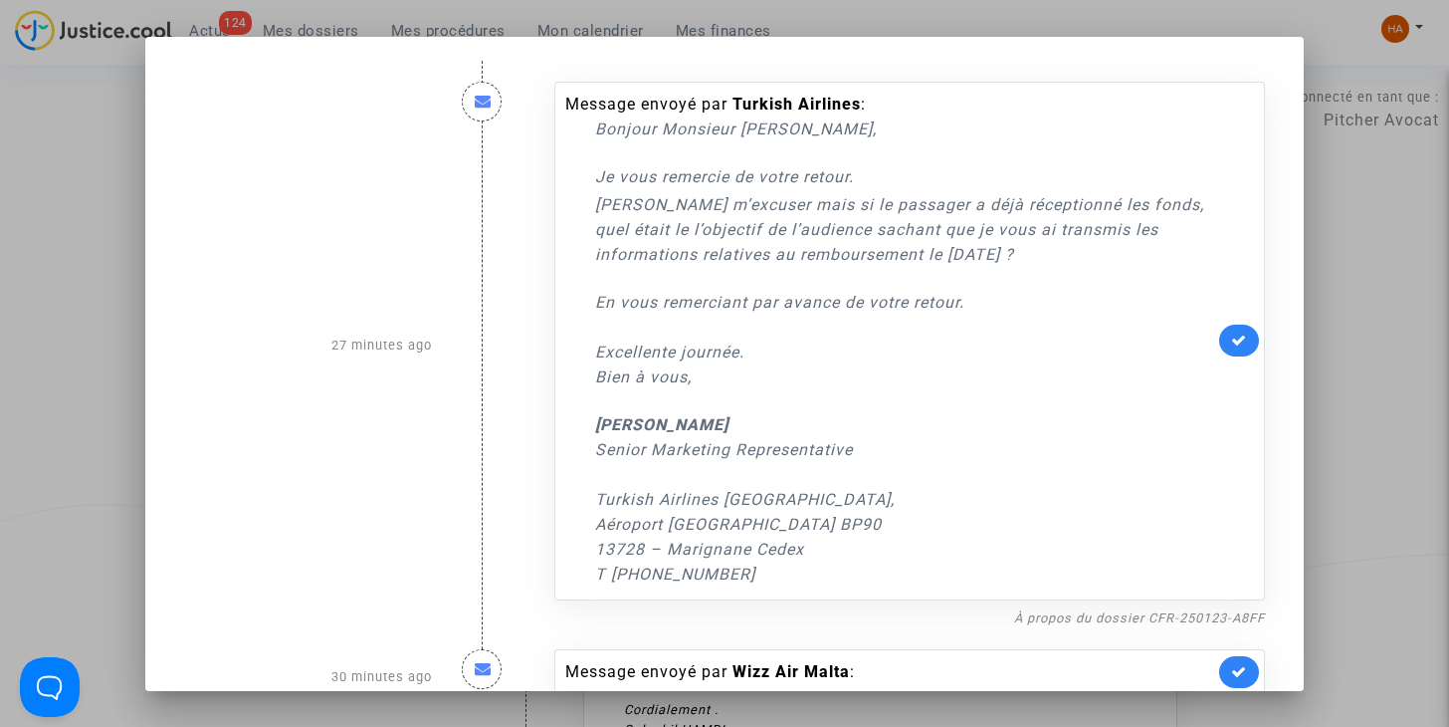
scroll to position [57, 0]
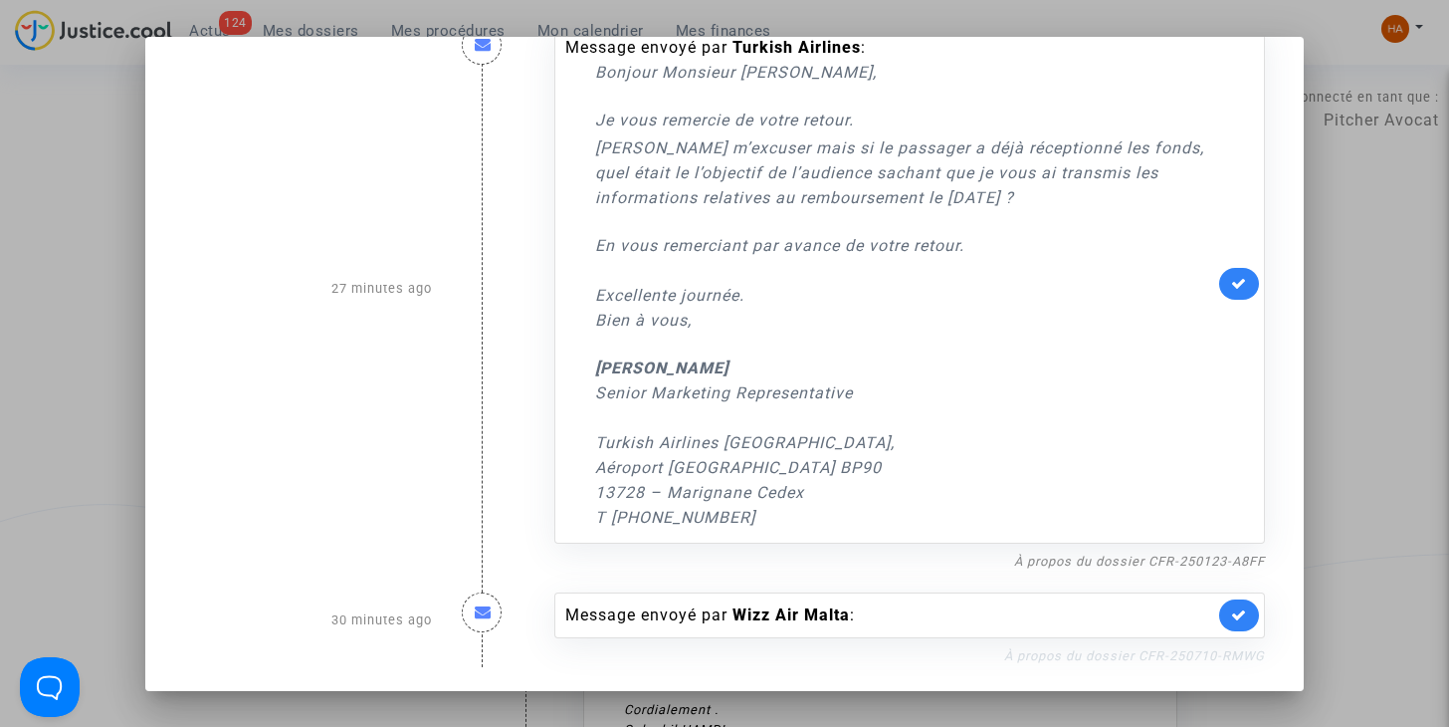
click at [1091, 648] on link "À propos du dossier CFR-250710-RMWG" at bounding box center [1134, 655] width 261 height 15
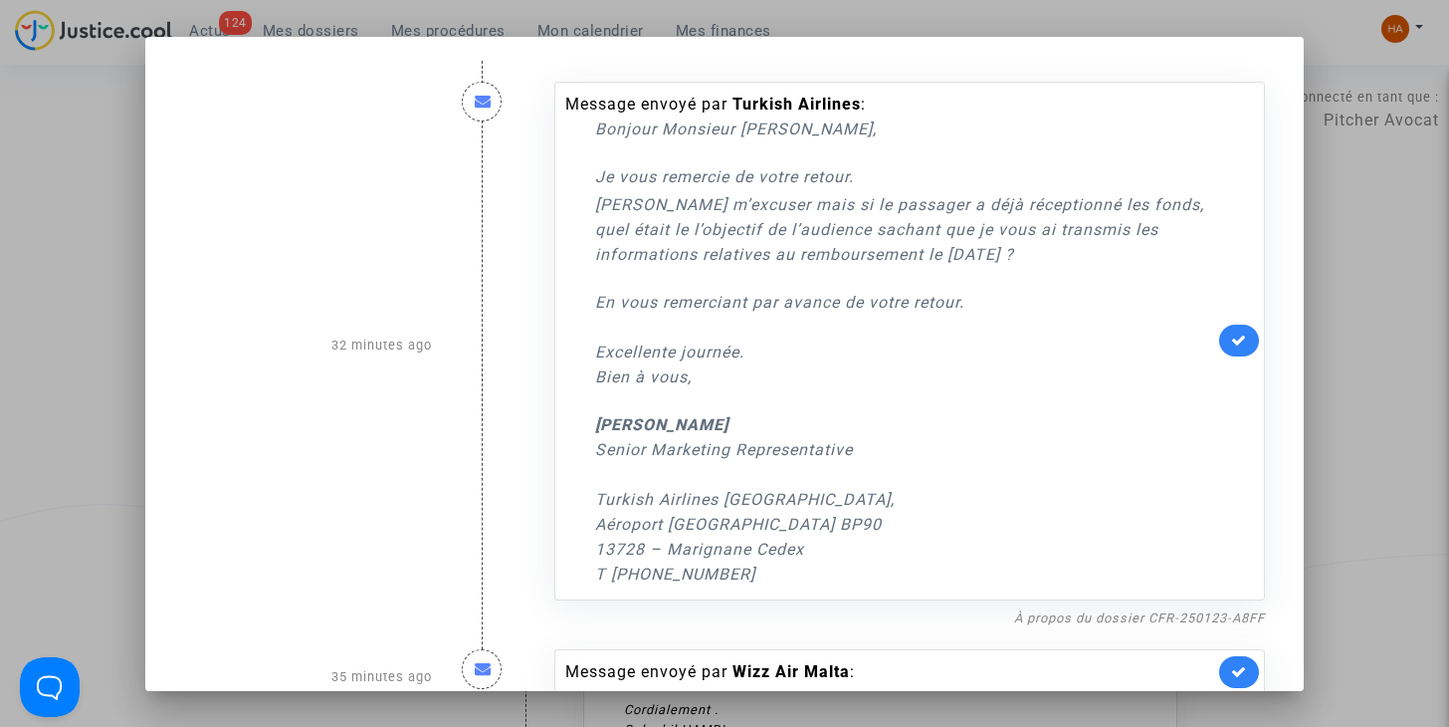
click at [64, 351] on div at bounding box center [724, 363] width 1449 height 727
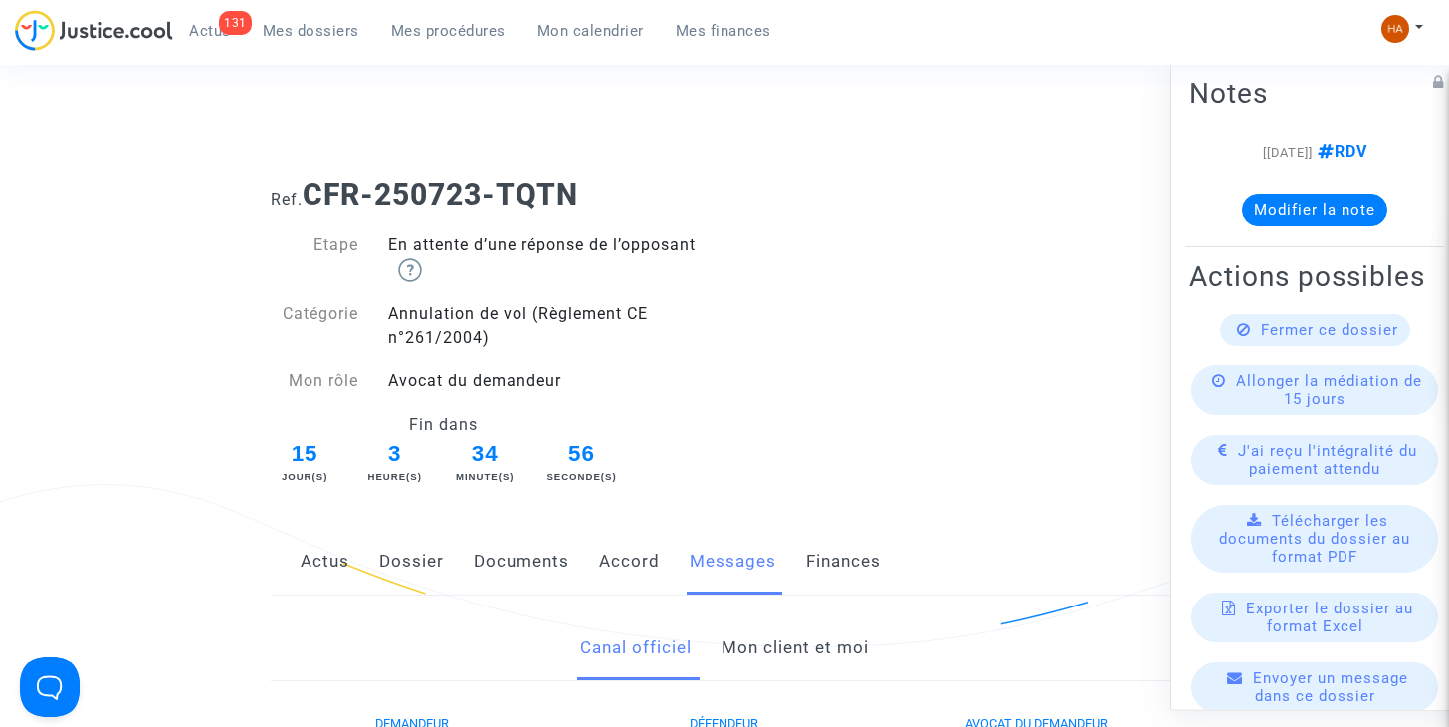
click at [836, 643] on link "Mon client et moi" at bounding box center [795, 648] width 147 height 66
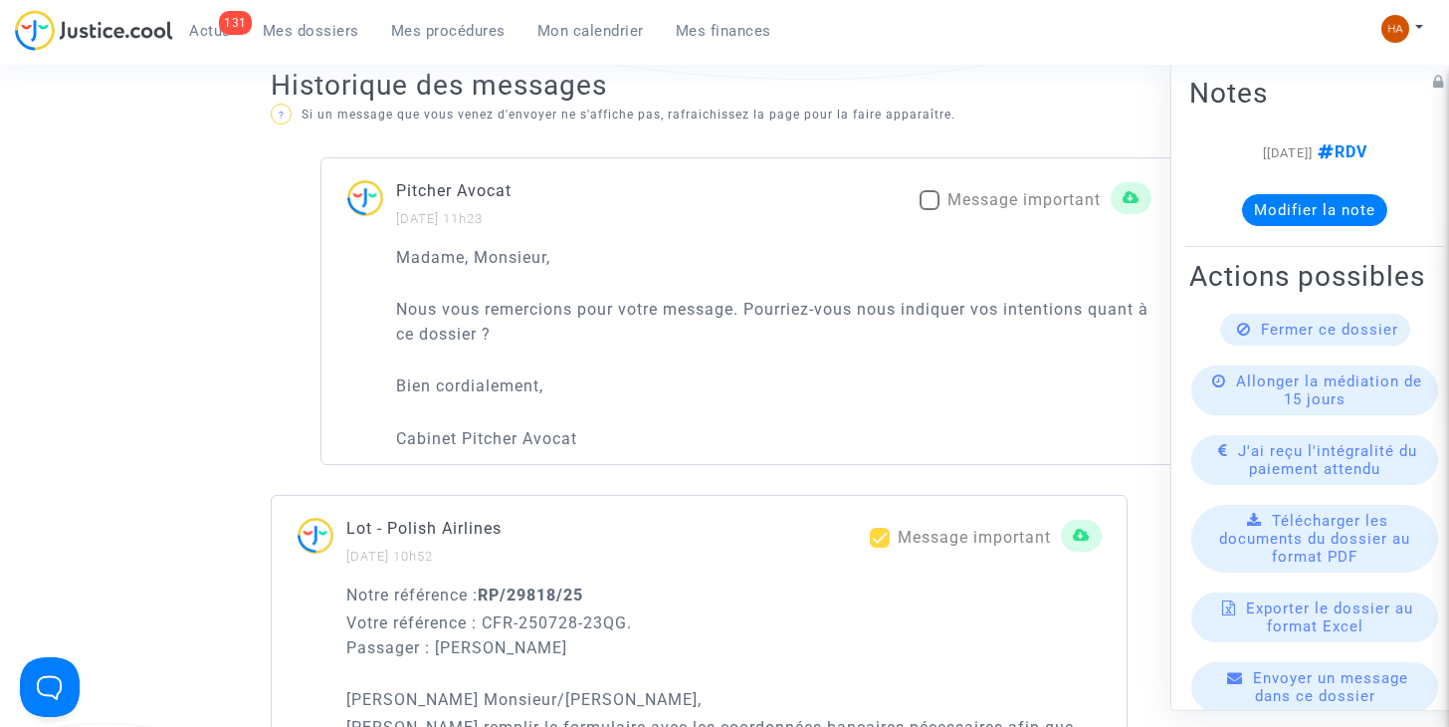
scroll to position [1294, 0]
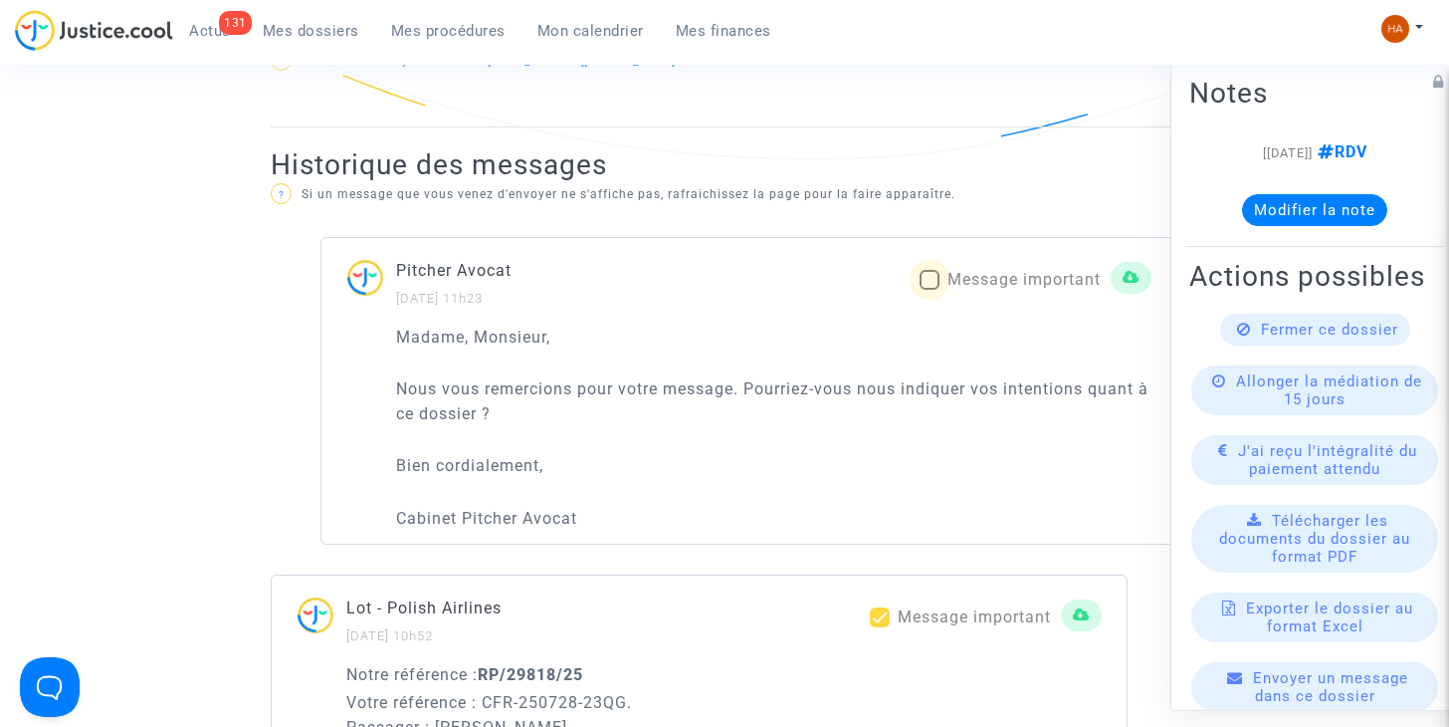
click at [924, 270] on span at bounding box center [930, 280] width 20 height 20
click at [929, 290] on input "Message important" at bounding box center [929, 290] width 1 height 1
checkbox input "true"
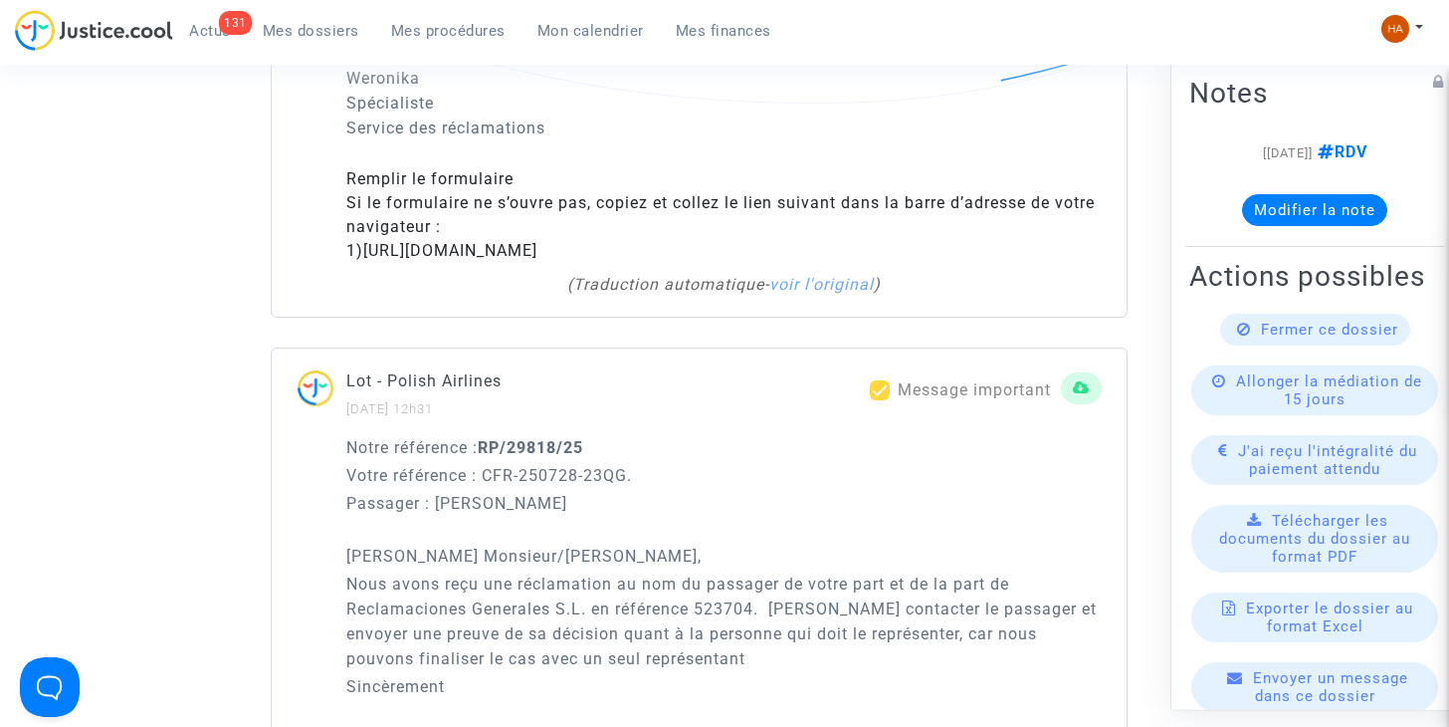
scroll to position [2190, 0]
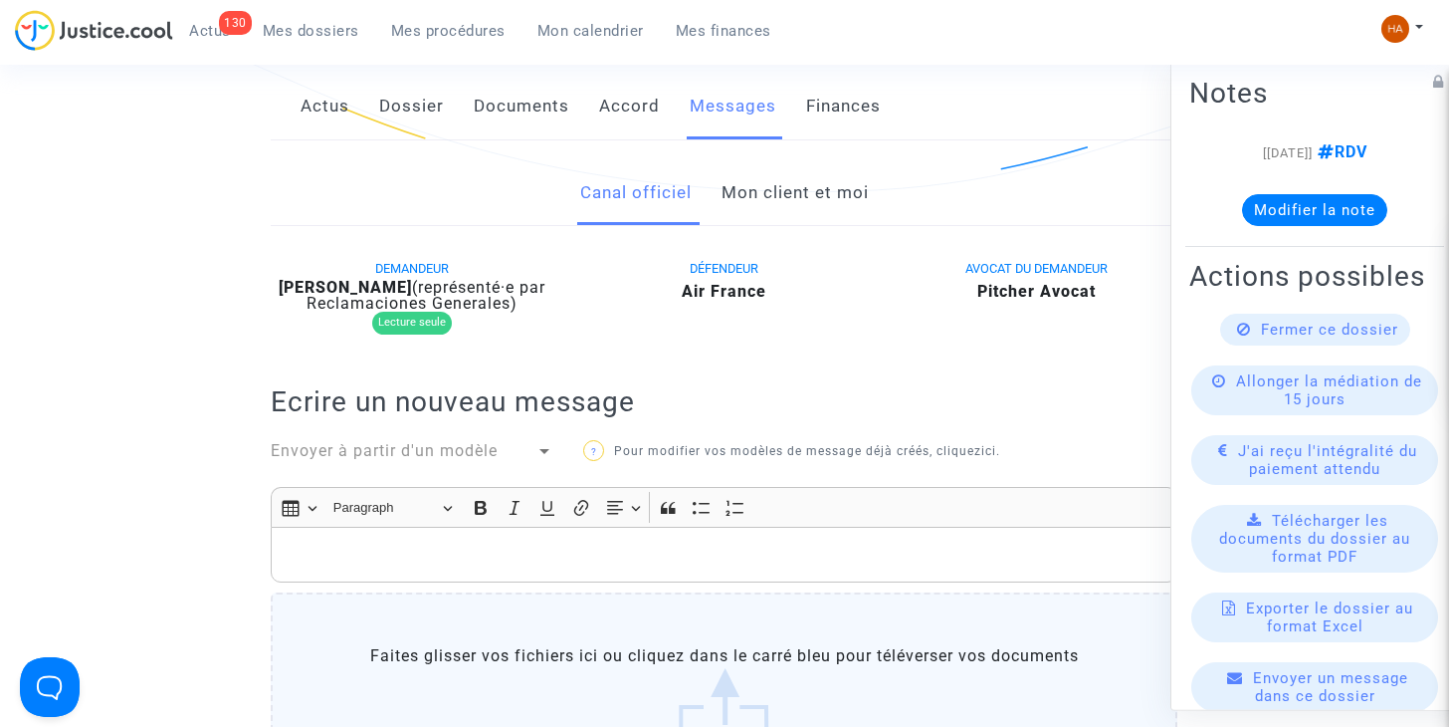
scroll to position [454, 0]
click at [762, 195] on link "Mon client et moi" at bounding box center [795, 194] width 147 height 66
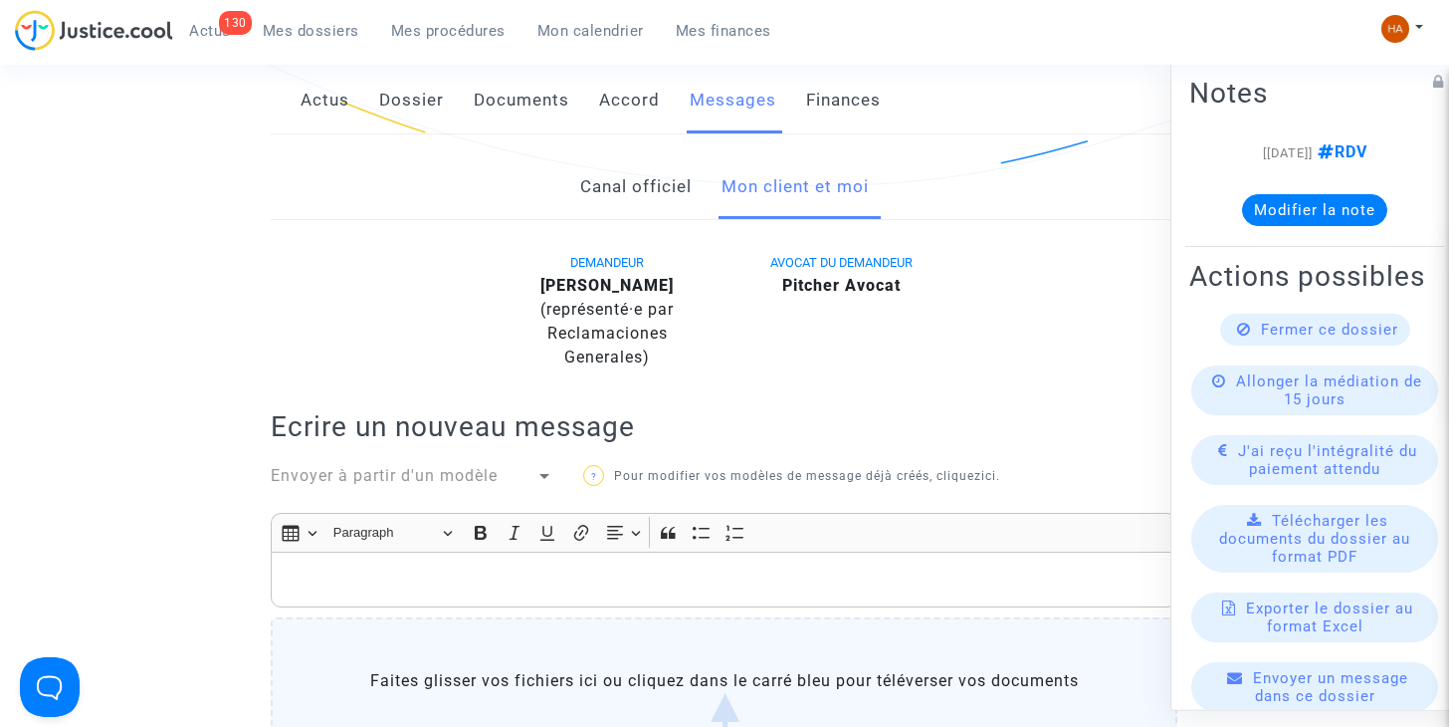
scroll to position [460, 0]
click at [612, 197] on link "Canal officiel" at bounding box center [635, 188] width 111 height 66
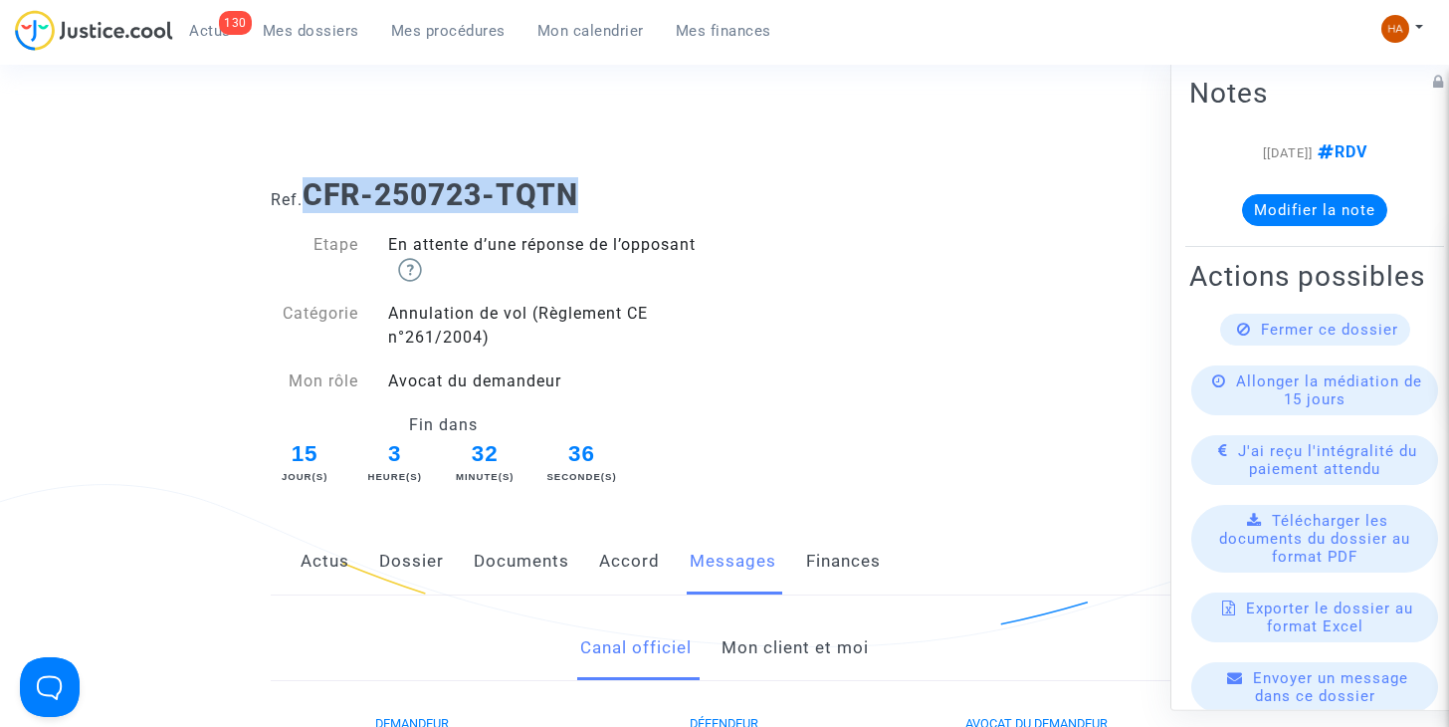
drag, startPoint x: 601, startPoint y: 192, endPoint x: 317, endPoint y: 180, distance: 283.9
click at [317, 180] on h1 "Ref. CFR-250723-TQTN" at bounding box center [724, 195] width 907 height 36
copy b "CFR-250723-TQTN"
click at [770, 657] on link "Mon client et moi" at bounding box center [795, 648] width 147 height 66
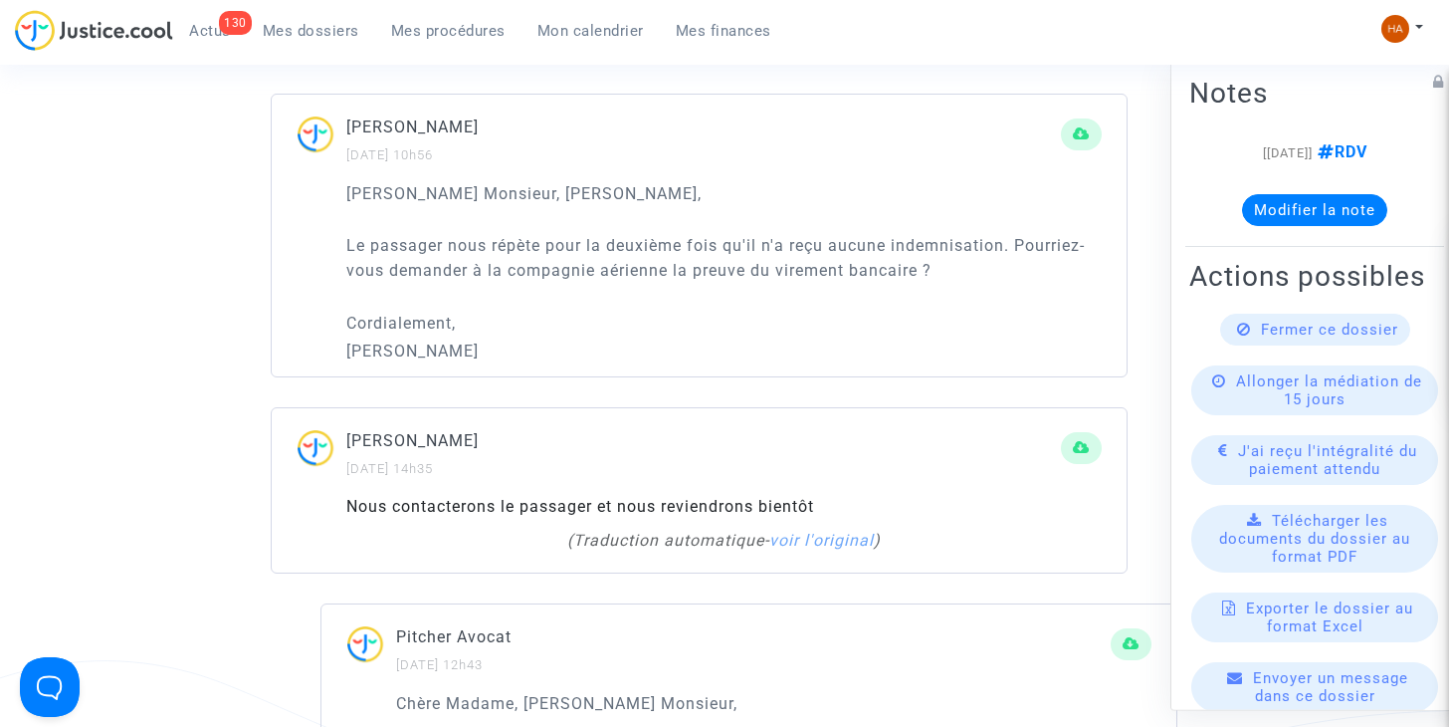
scroll to position [1437, 0]
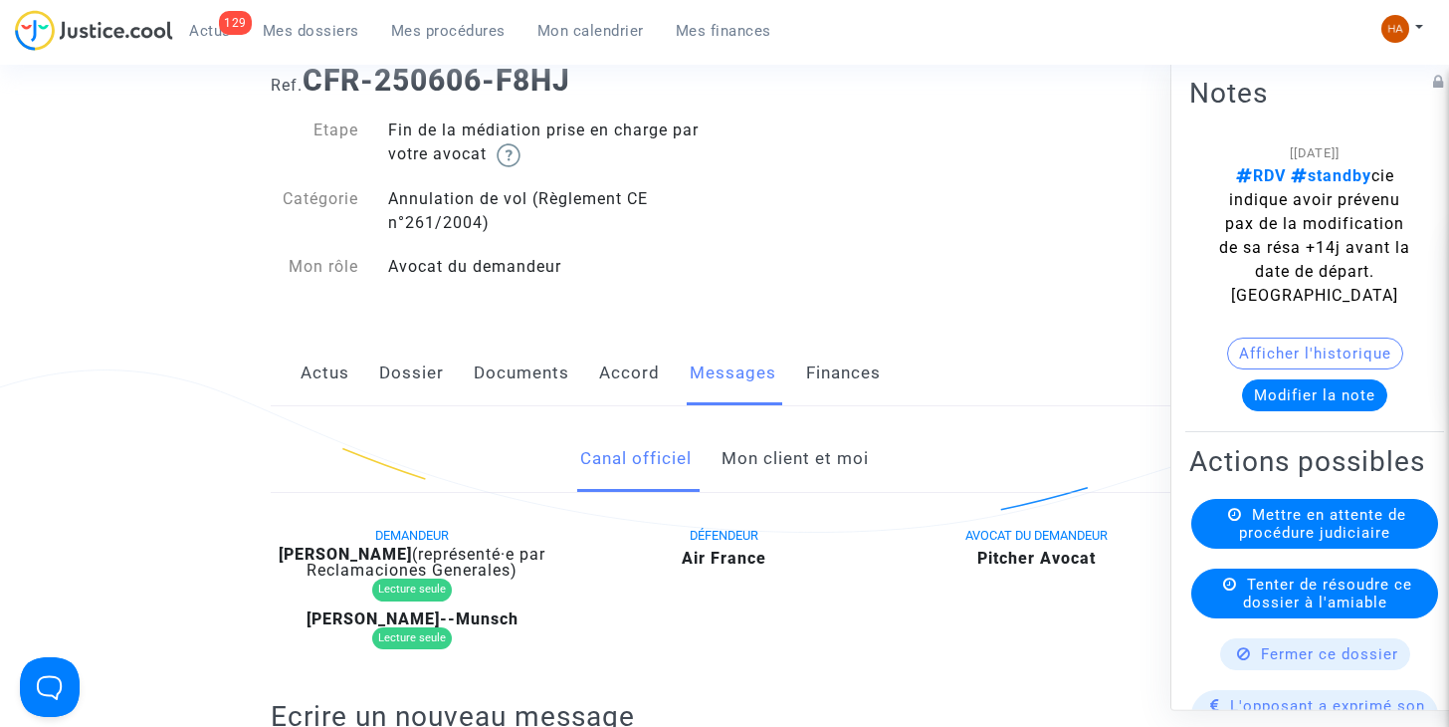
scroll to position [113, 0]
click at [803, 459] on link "Mon client et moi" at bounding box center [795, 460] width 147 height 66
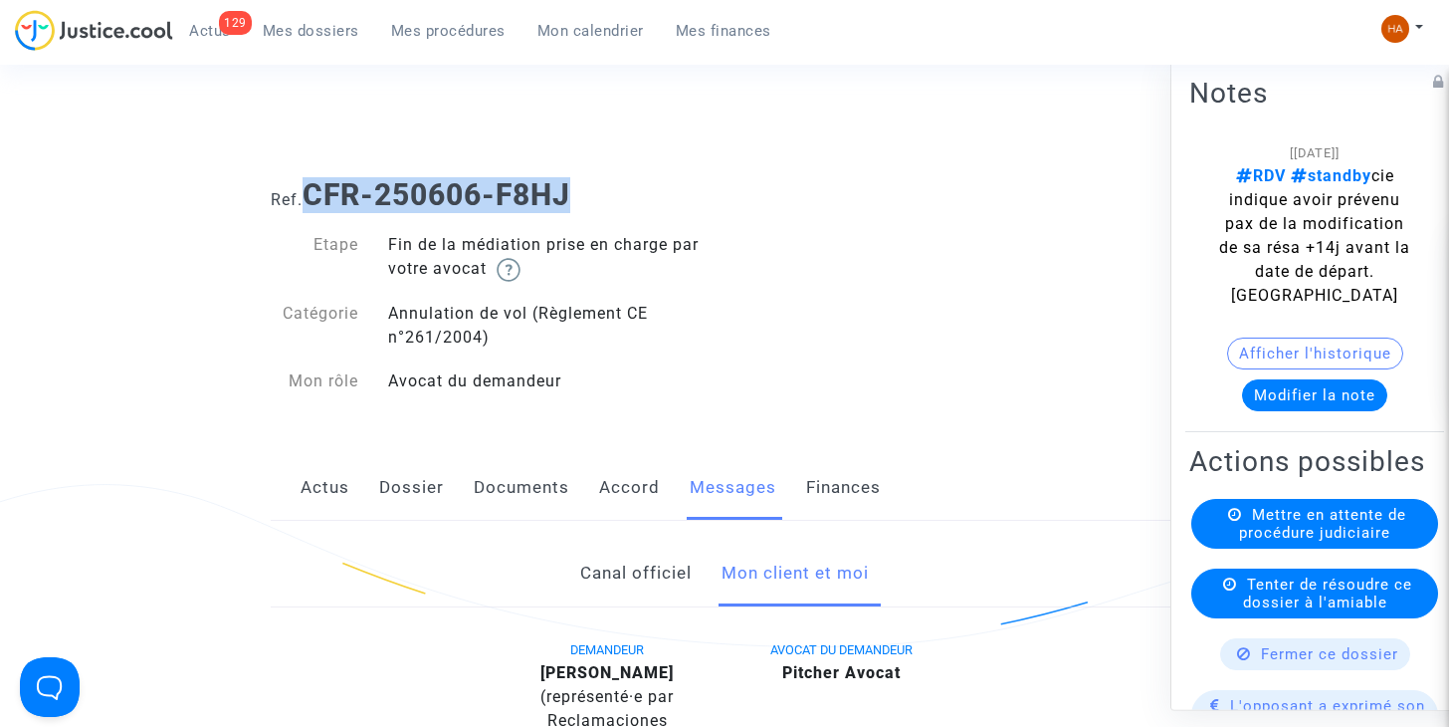
drag, startPoint x: 586, startPoint y: 197, endPoint x: 313, endPoint y: 192, distance: 273.7
click at [313, 192] on h1 "Ref. CFR-250606-F8HJ" at bounding box center [724, 195] width 907 height 36
copy b "CFR-250606-F8HJ"
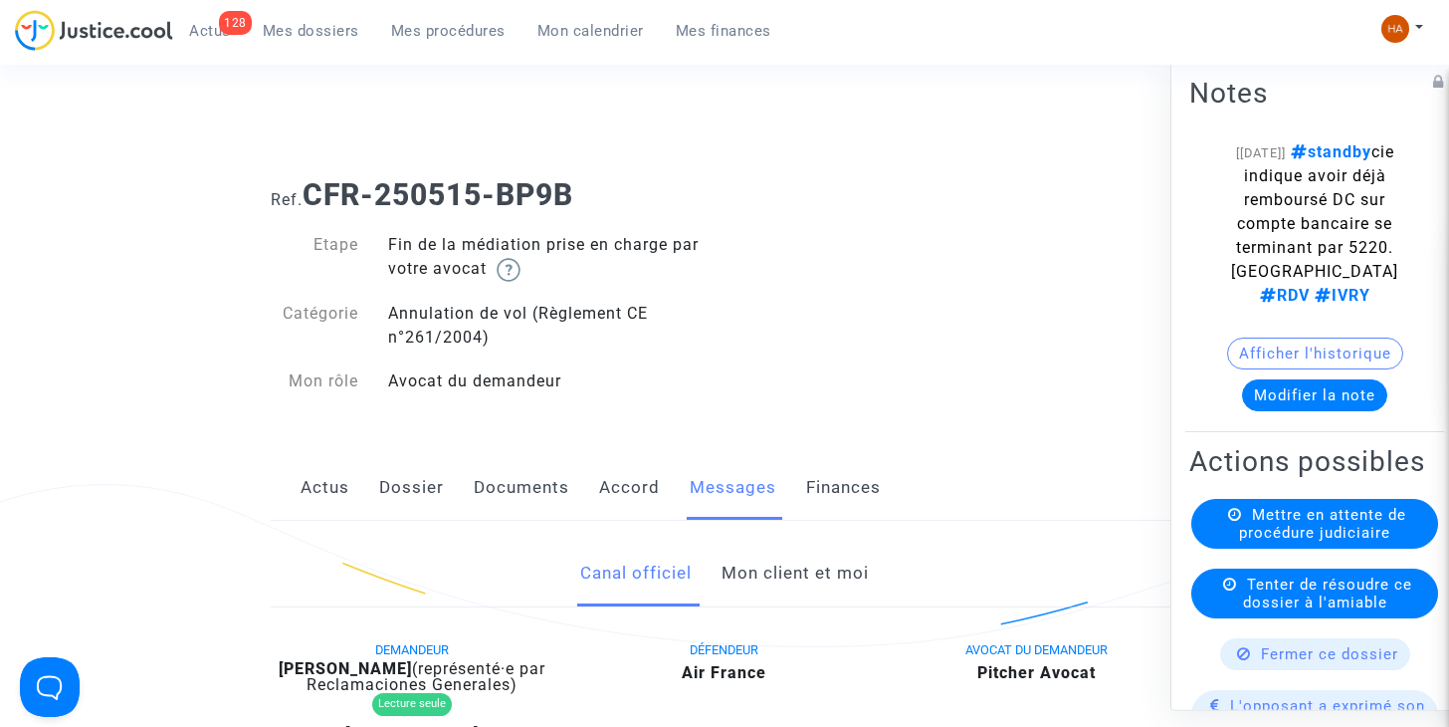
click at [832, 581] on link "Mon client et moi" at bounding box center [795, 573] width 147 height 66
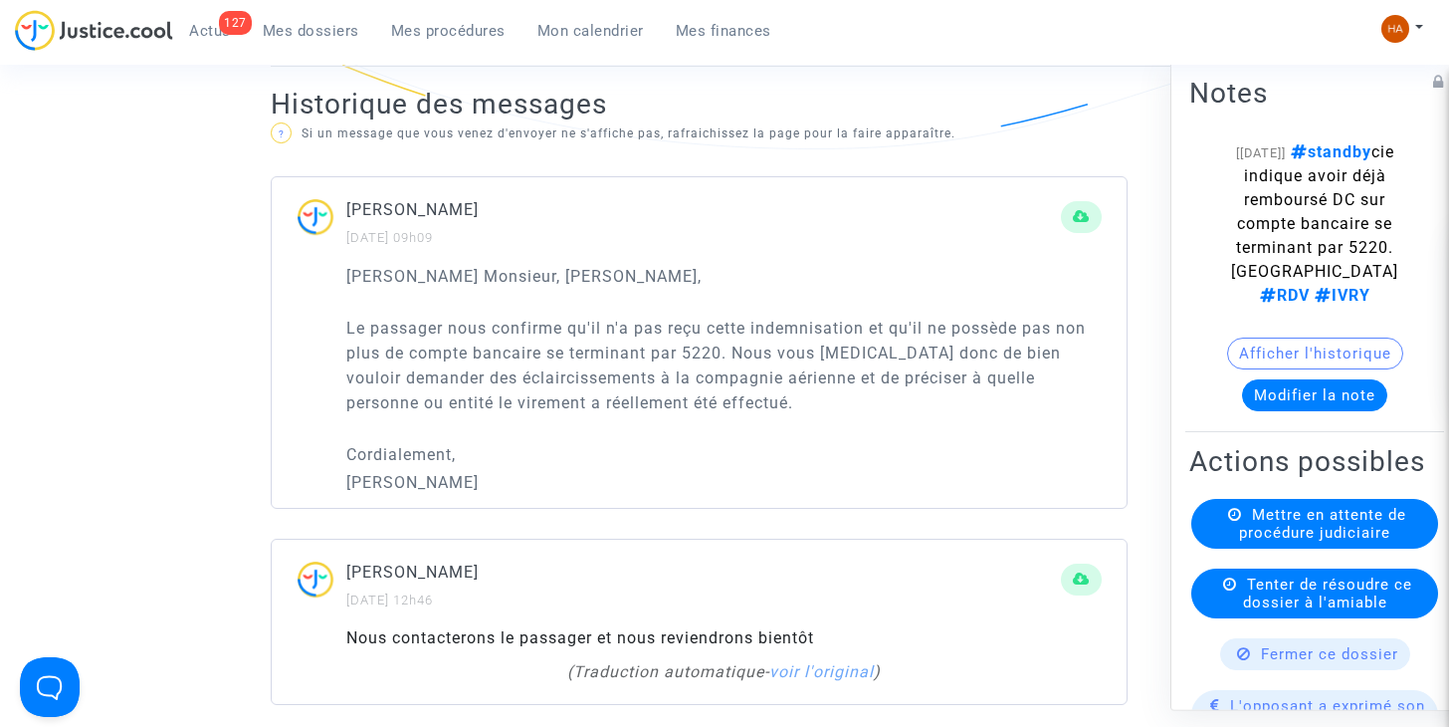
scroll to position [1392, 0]
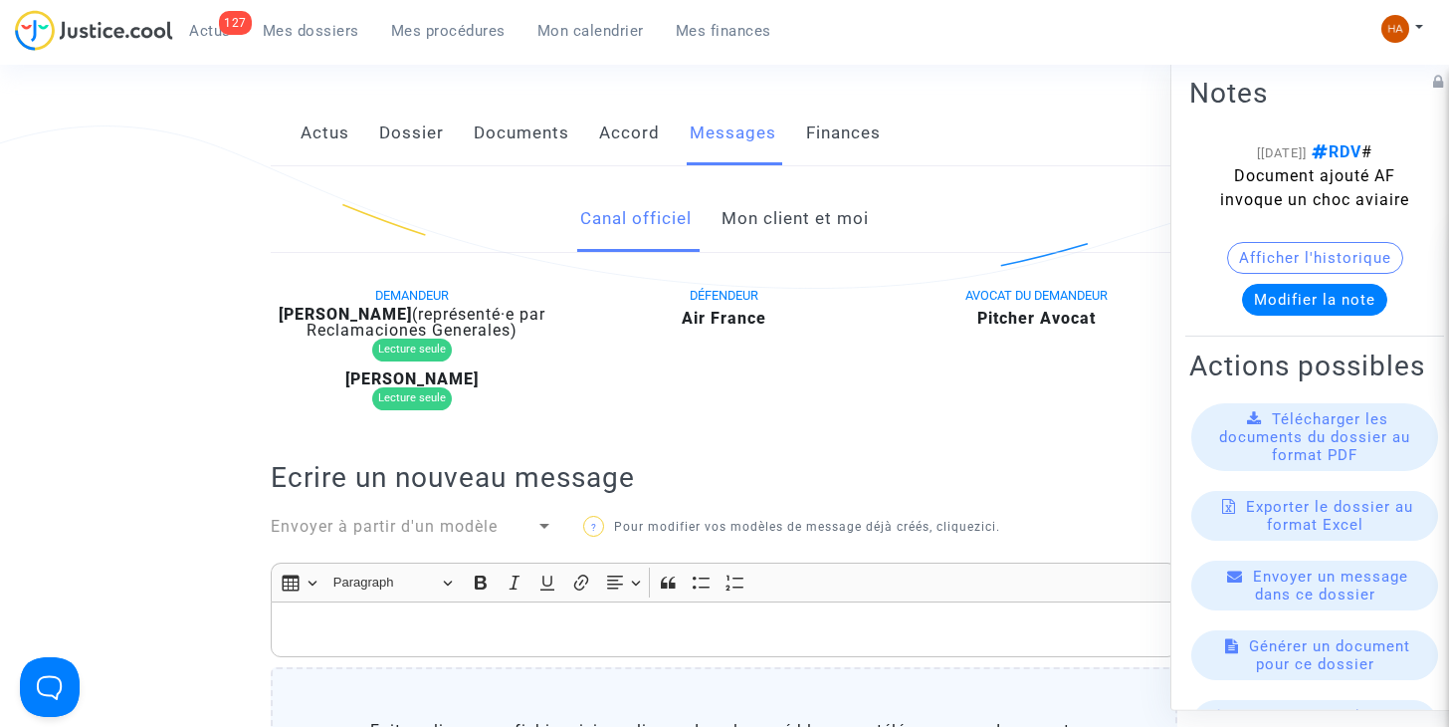
scroll to position [294, 0]
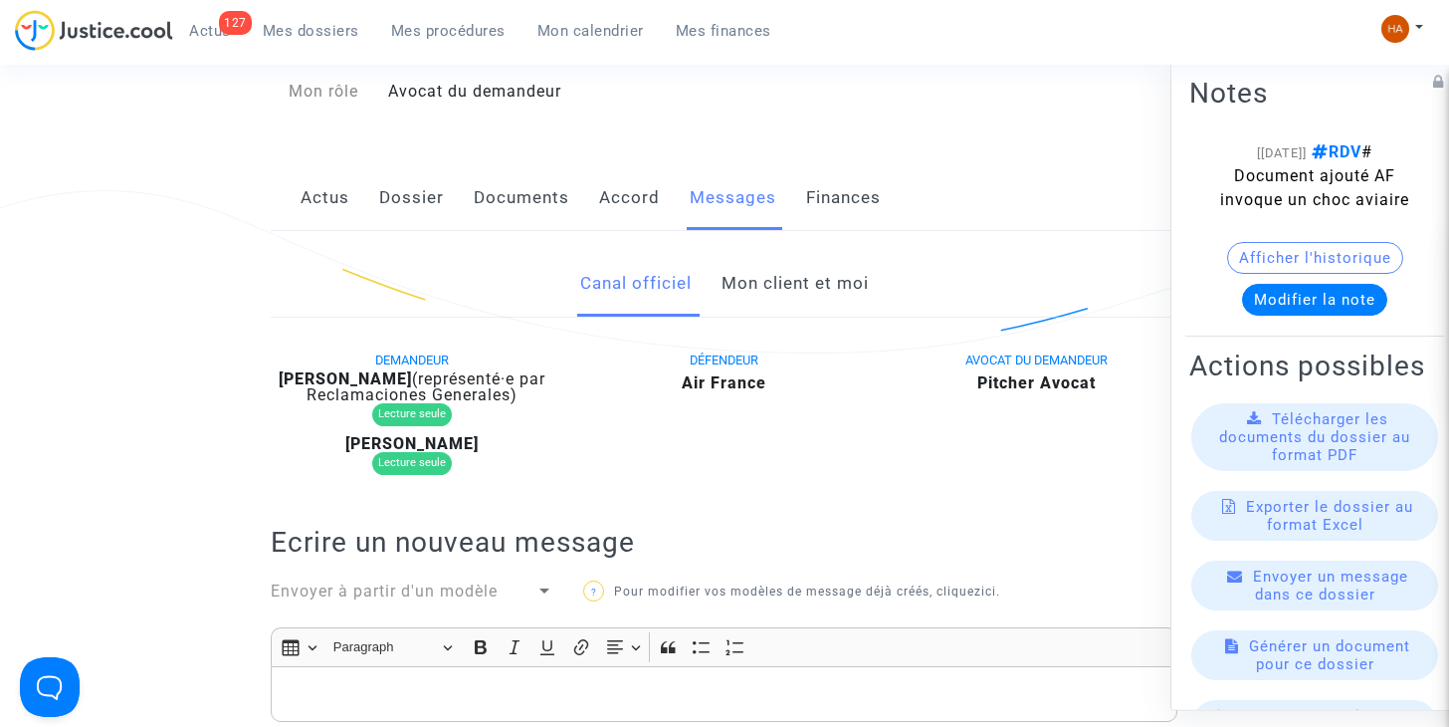
click at [780, 288] on link "Mon client et moi" at bounding box center [795, 284] width 147 height 66
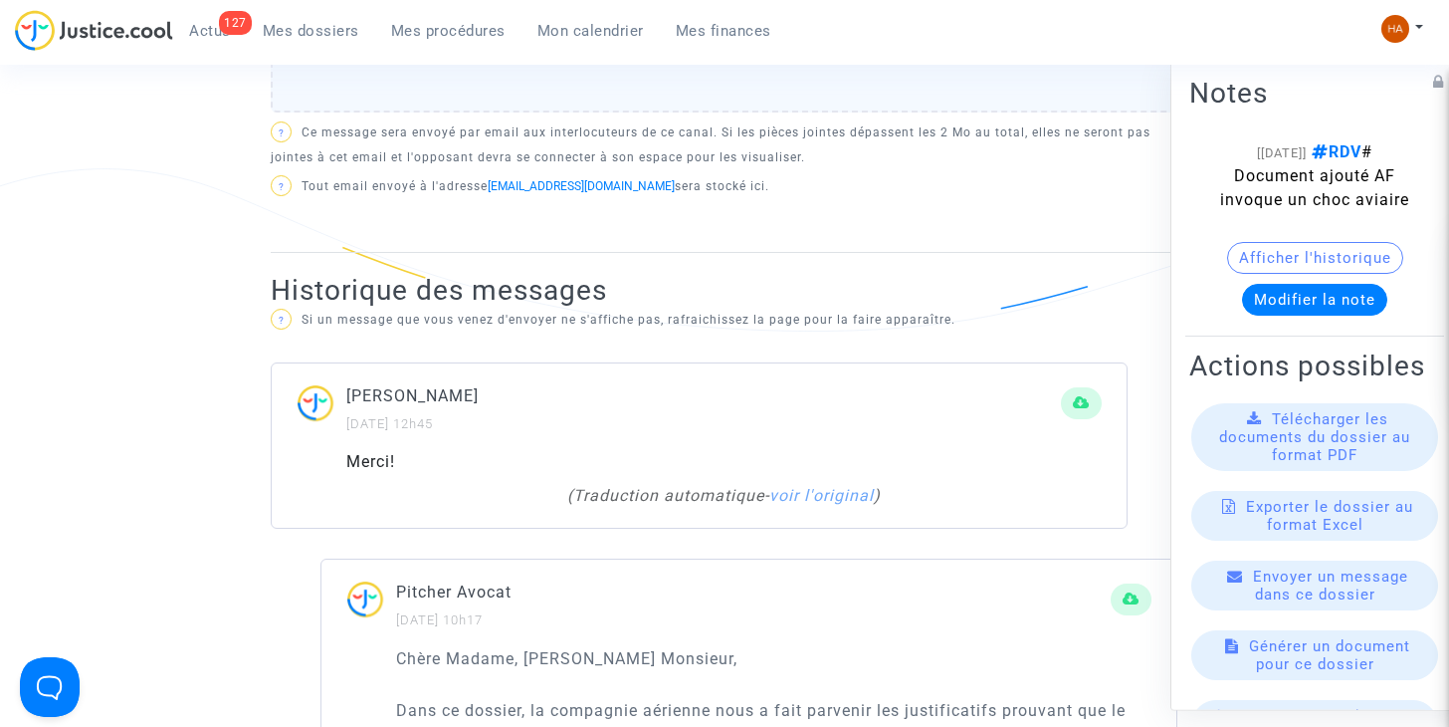
scroll to position [1125, 0]
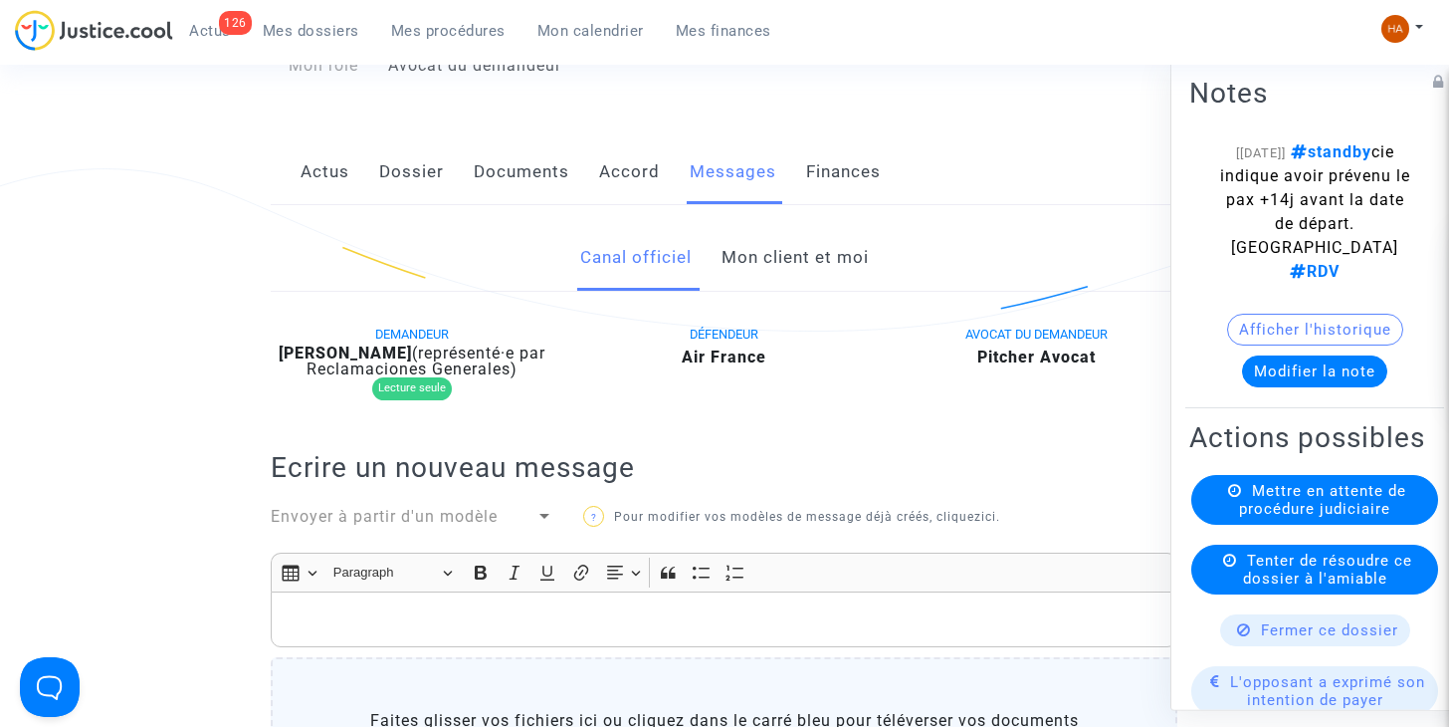
scroll to position [314, 0]
click at [822, 248] on link "Mon client et moi" at bounding box center [795, 259] width 147 height 66
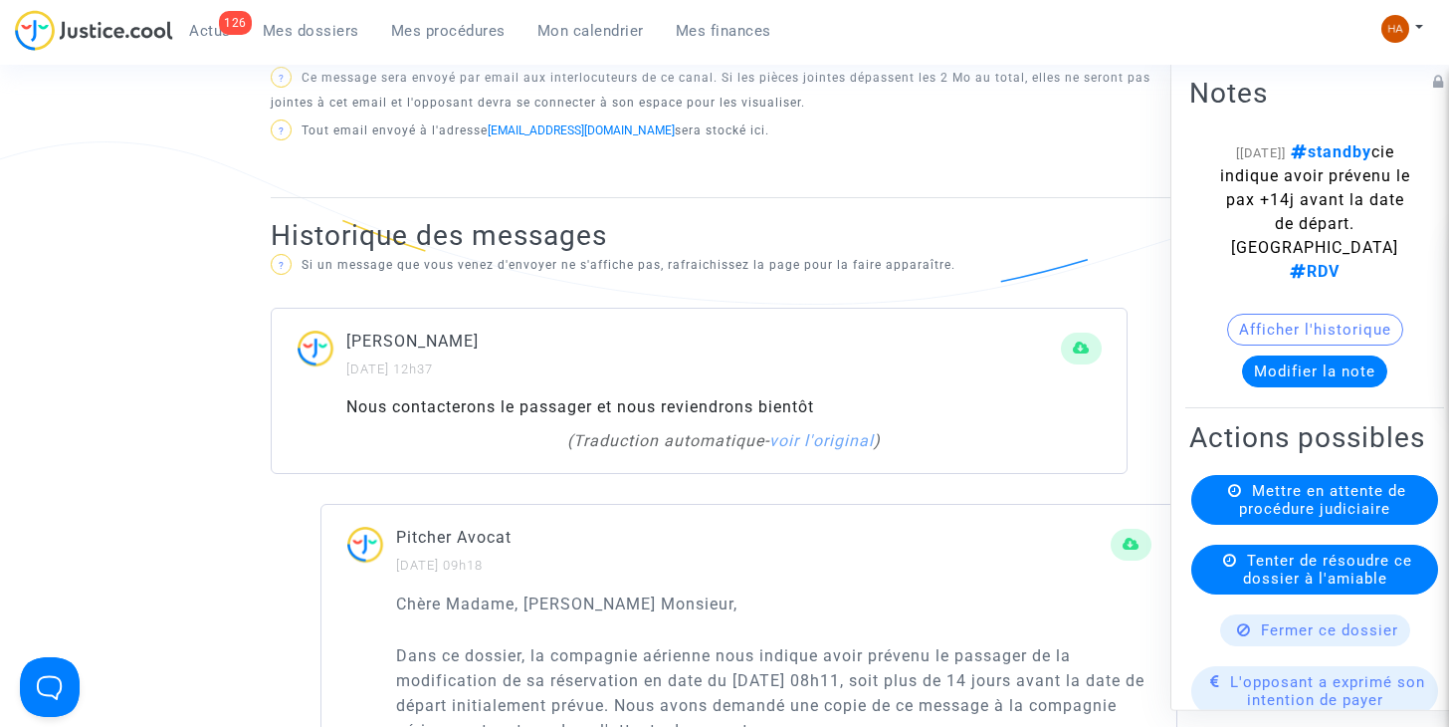
scroll to position [1149, 0]
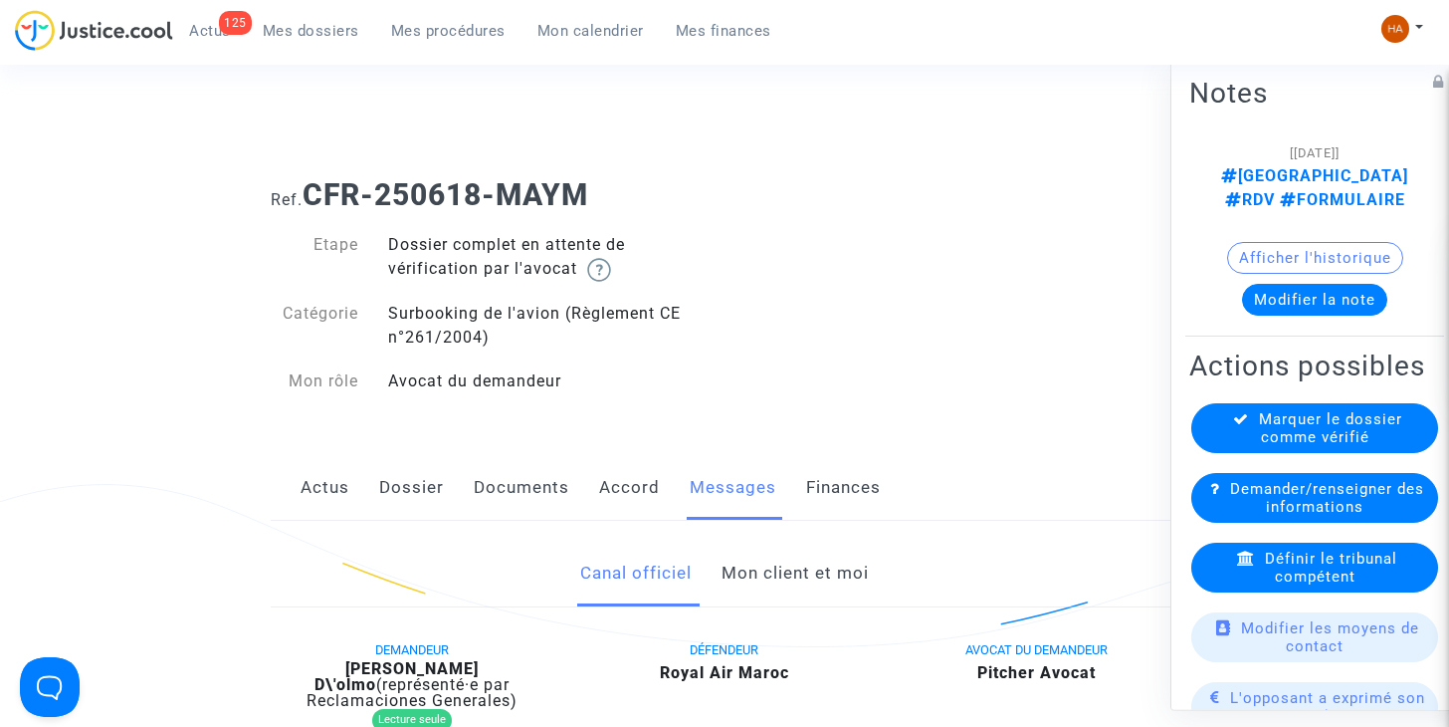
click at [751, 582] on link "Mon client et moi" at bounding box center [795, 573] width 147 height 66
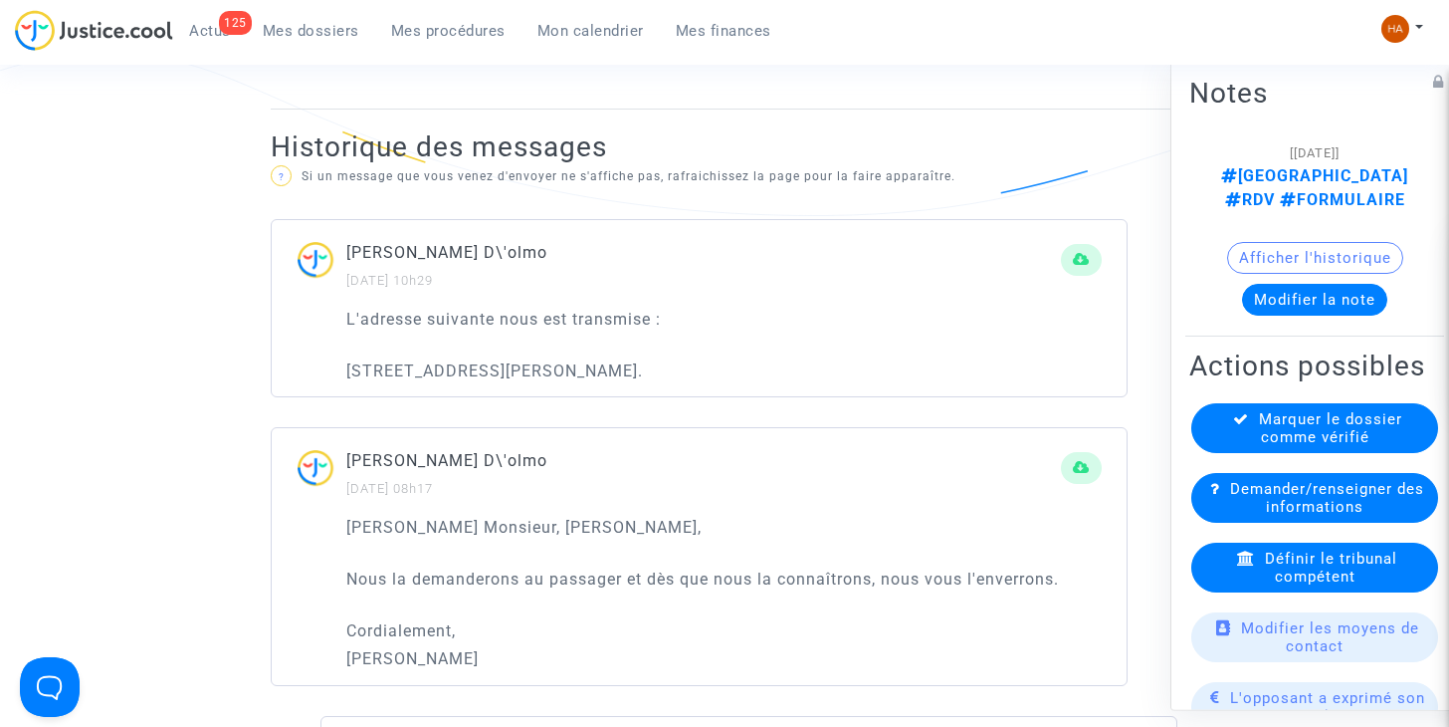
scroll to position [1238, 0]
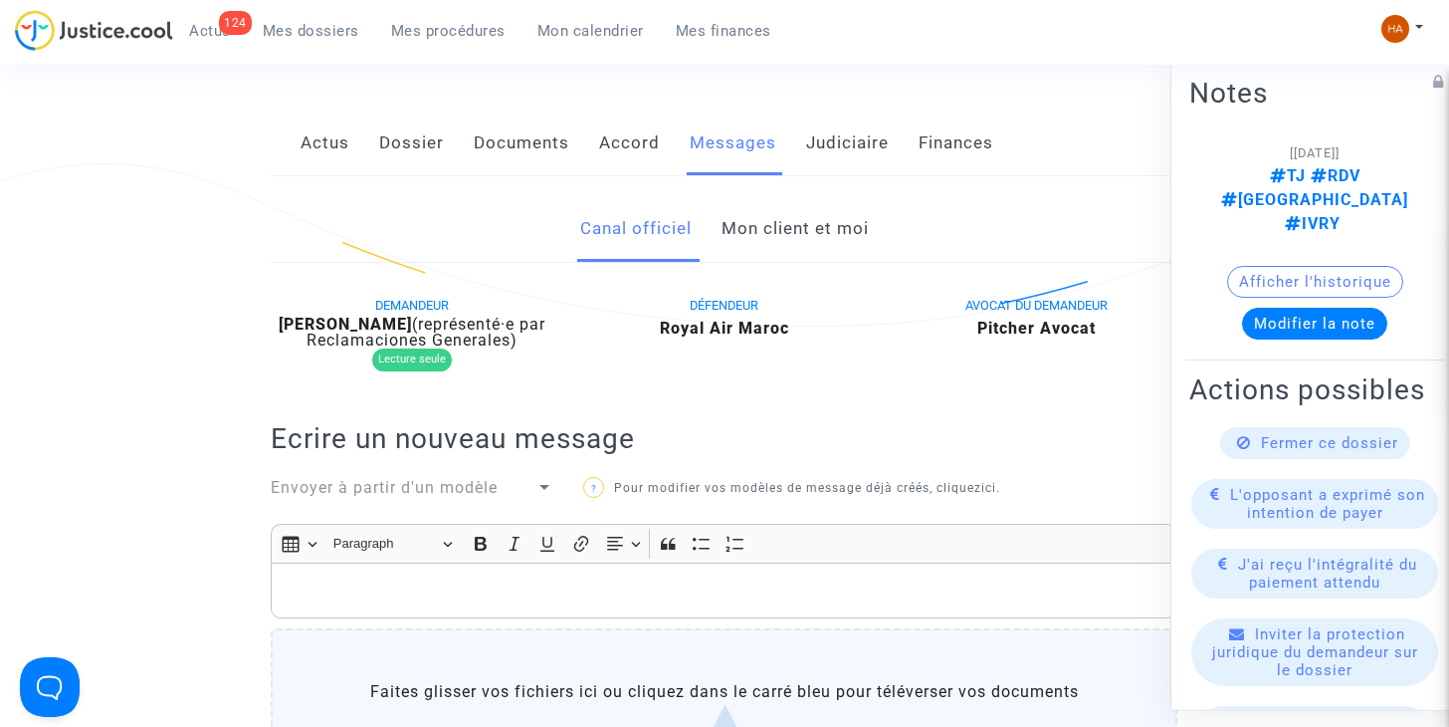
scroll to position [302, 0]
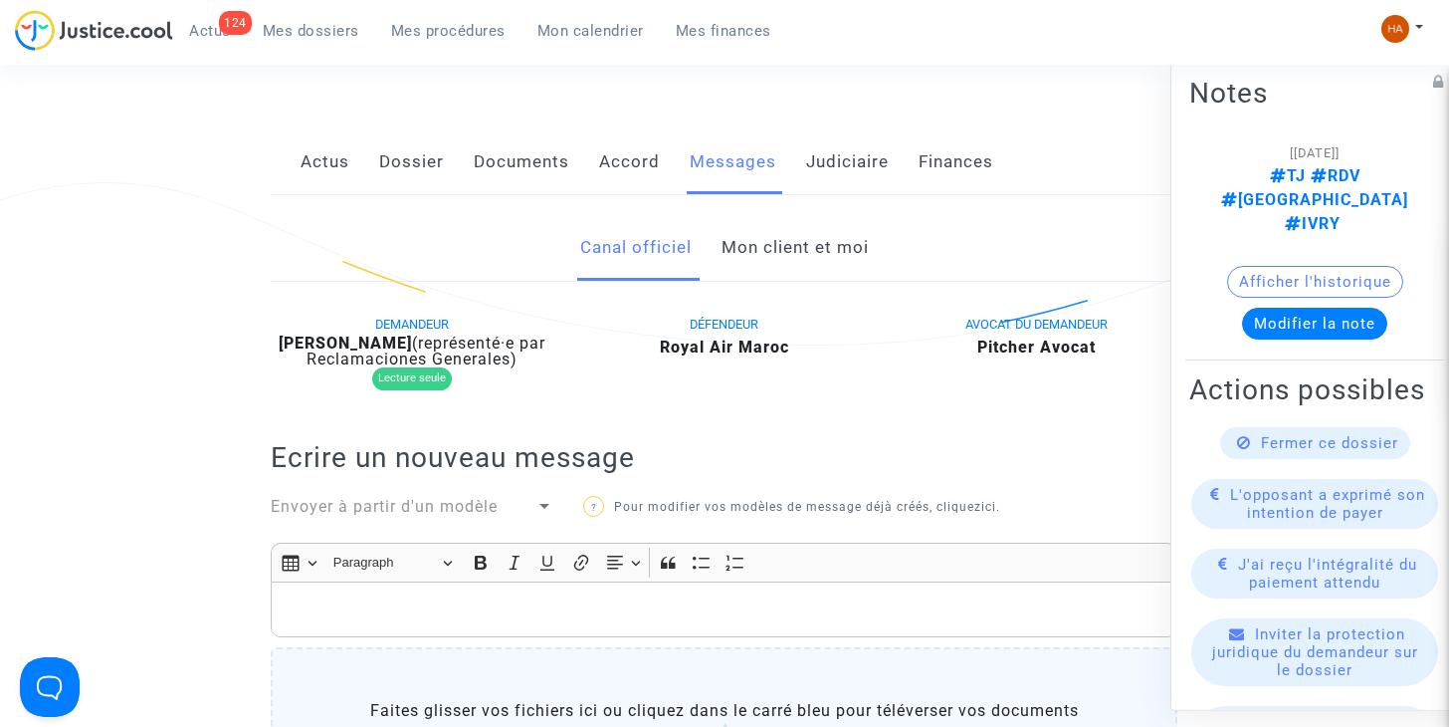
click at [837, 253] on link "Mon client et moi" at bounding box center [795, 248] width 147 height 66
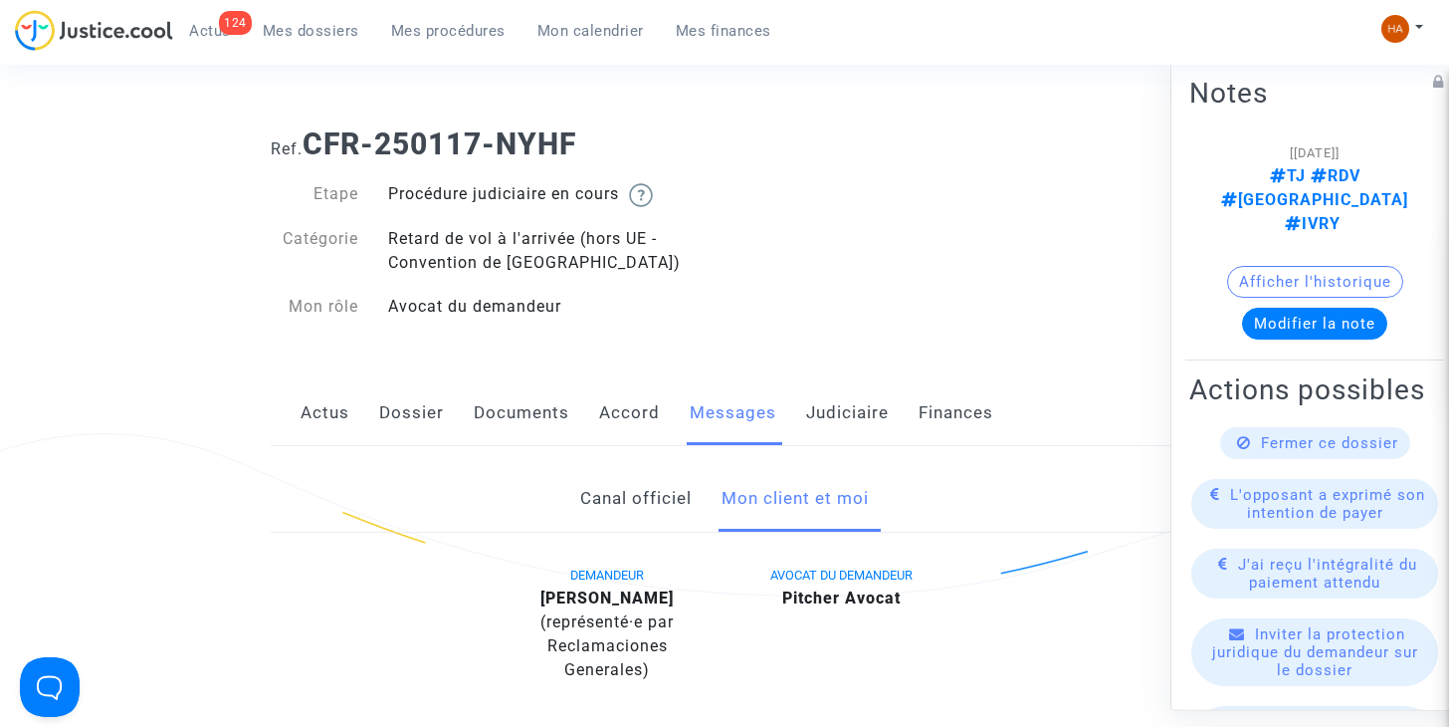
scroll to position [100, 0]
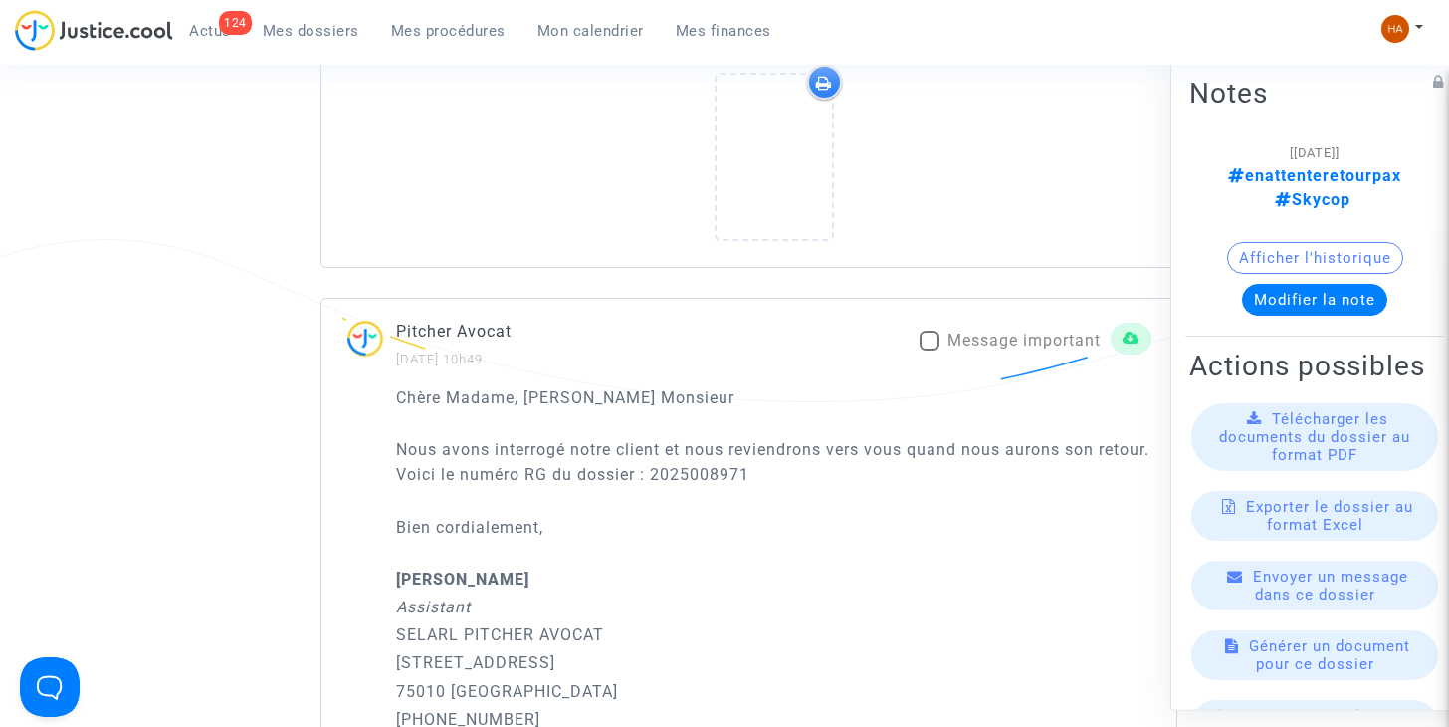
scroll to position [2687, 0]
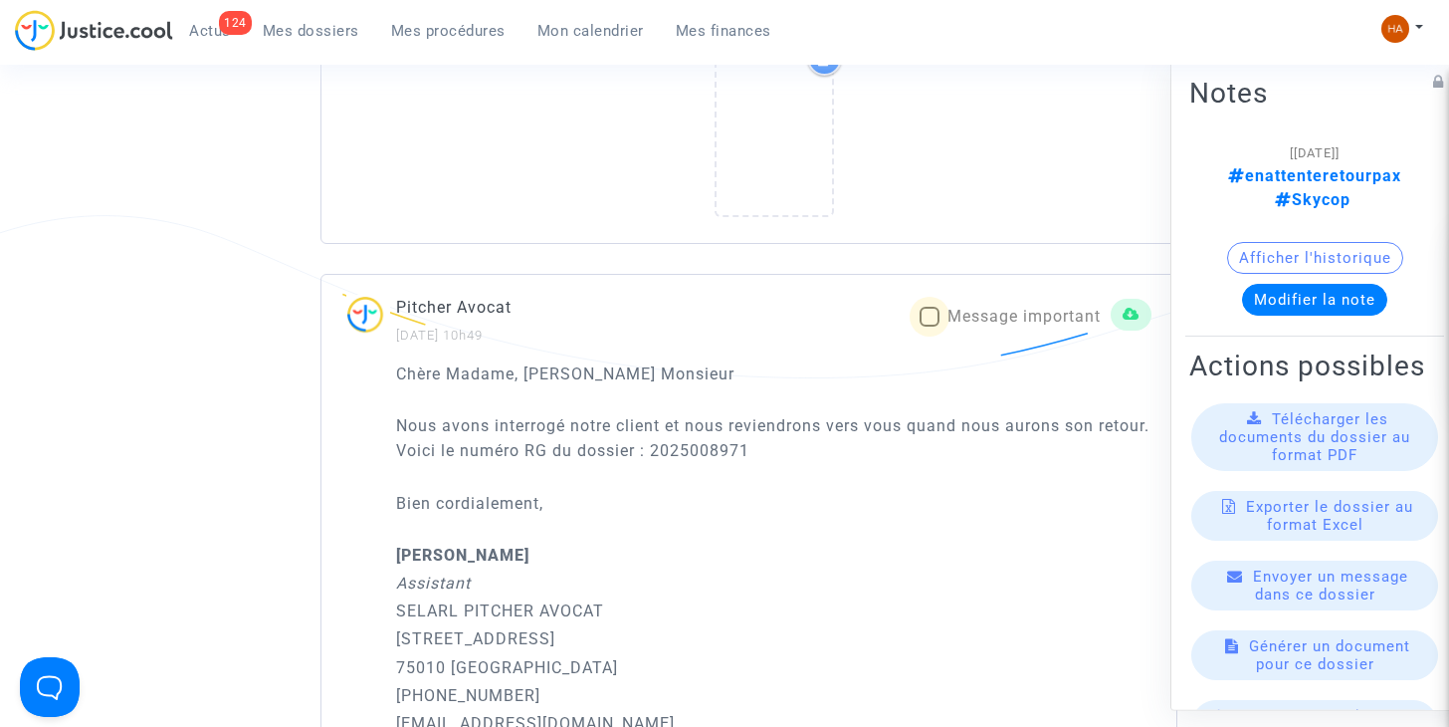
click at [922, 318] on span at bounding box center [930, 317] width 20 height 20
click at [929, 326] on input "Message important" at bounding box center [929, 326] width 1 height 1
checkbox input "true"
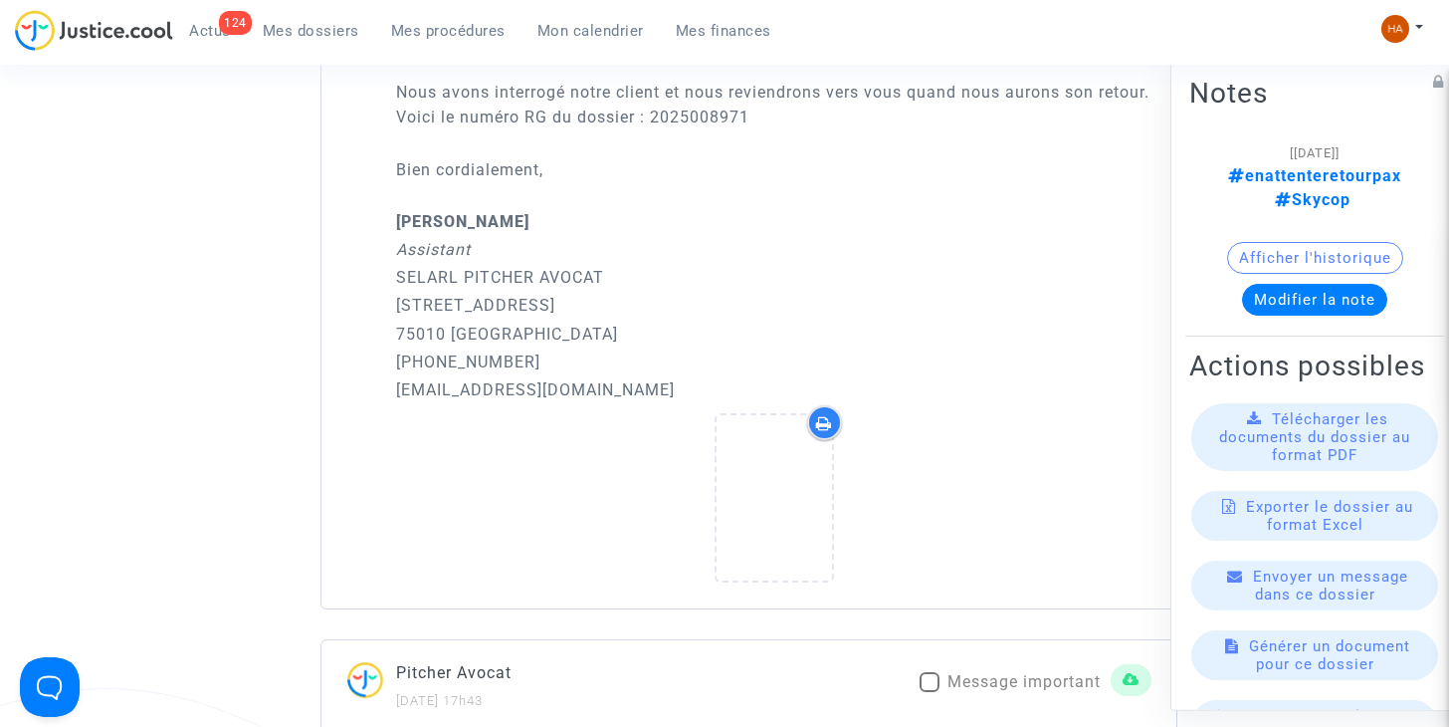
scroll to position [3085, 0]
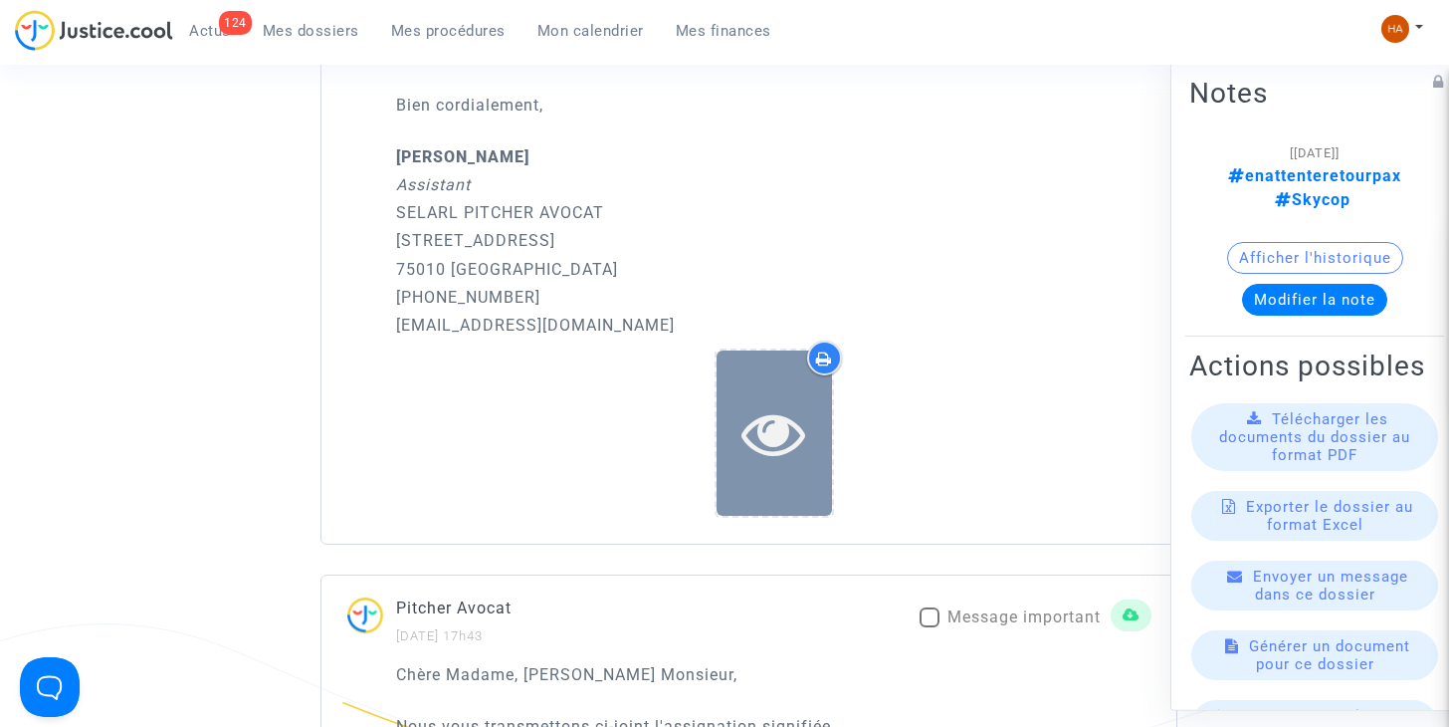
click at [734, 445] on div at bounding box center [774, 433] width 115 height 64
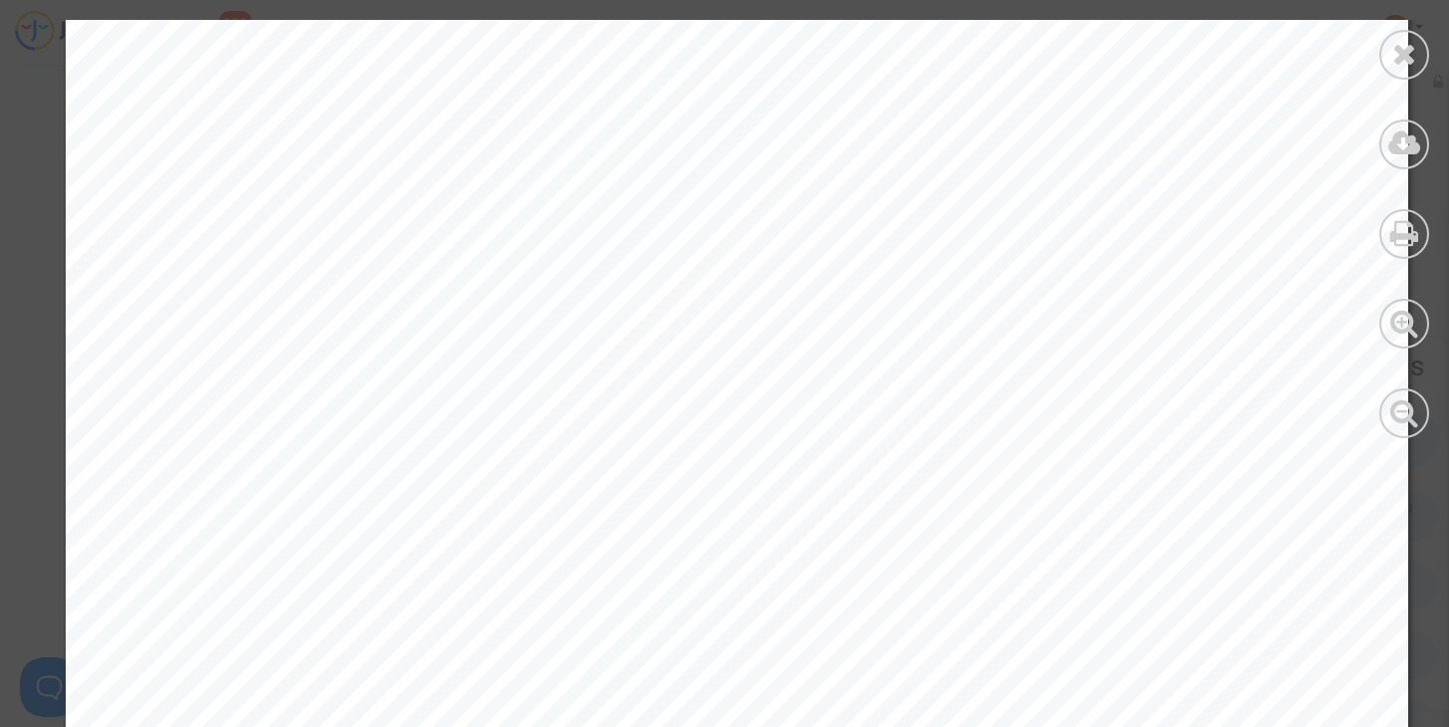
scroll to position [398, 0]
click at [1395, 53] on icon at bounding box center [1404, 54] width 25 height 30
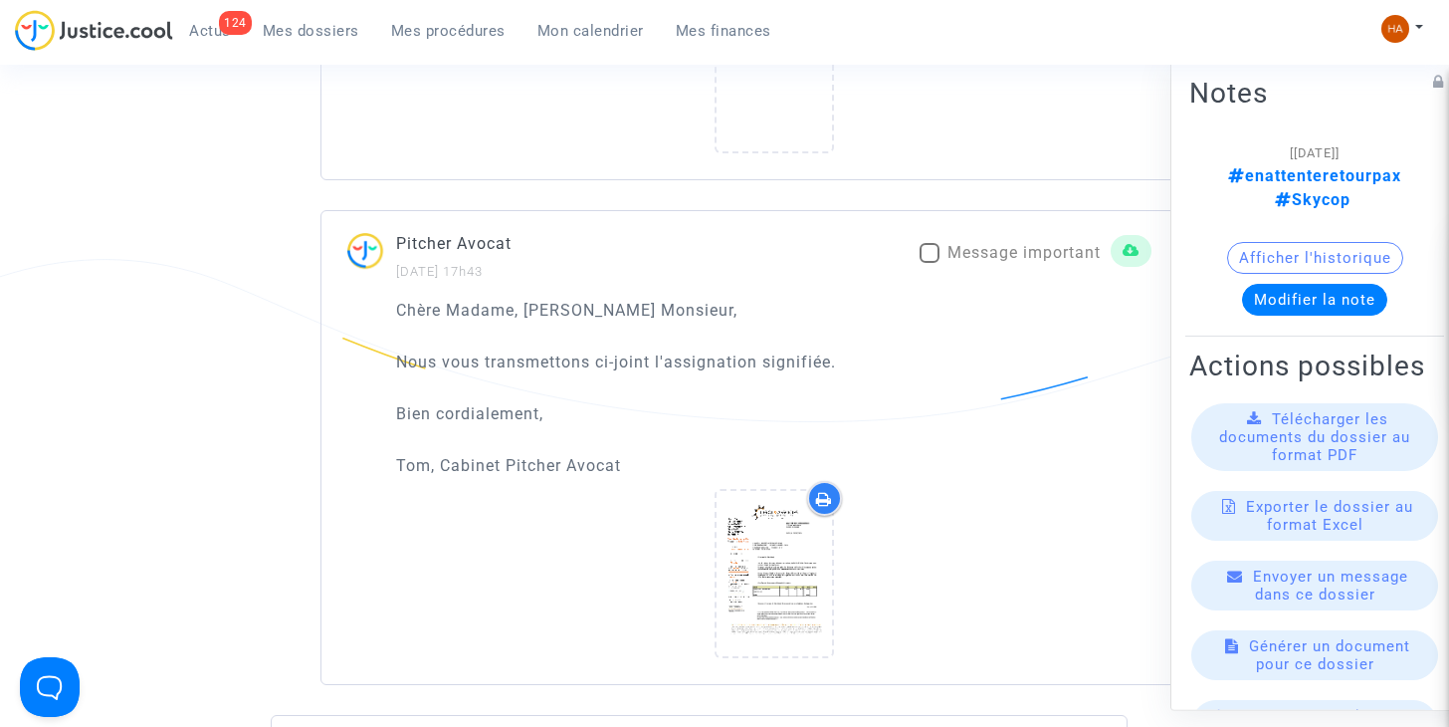
scroll to position [3483, 0]
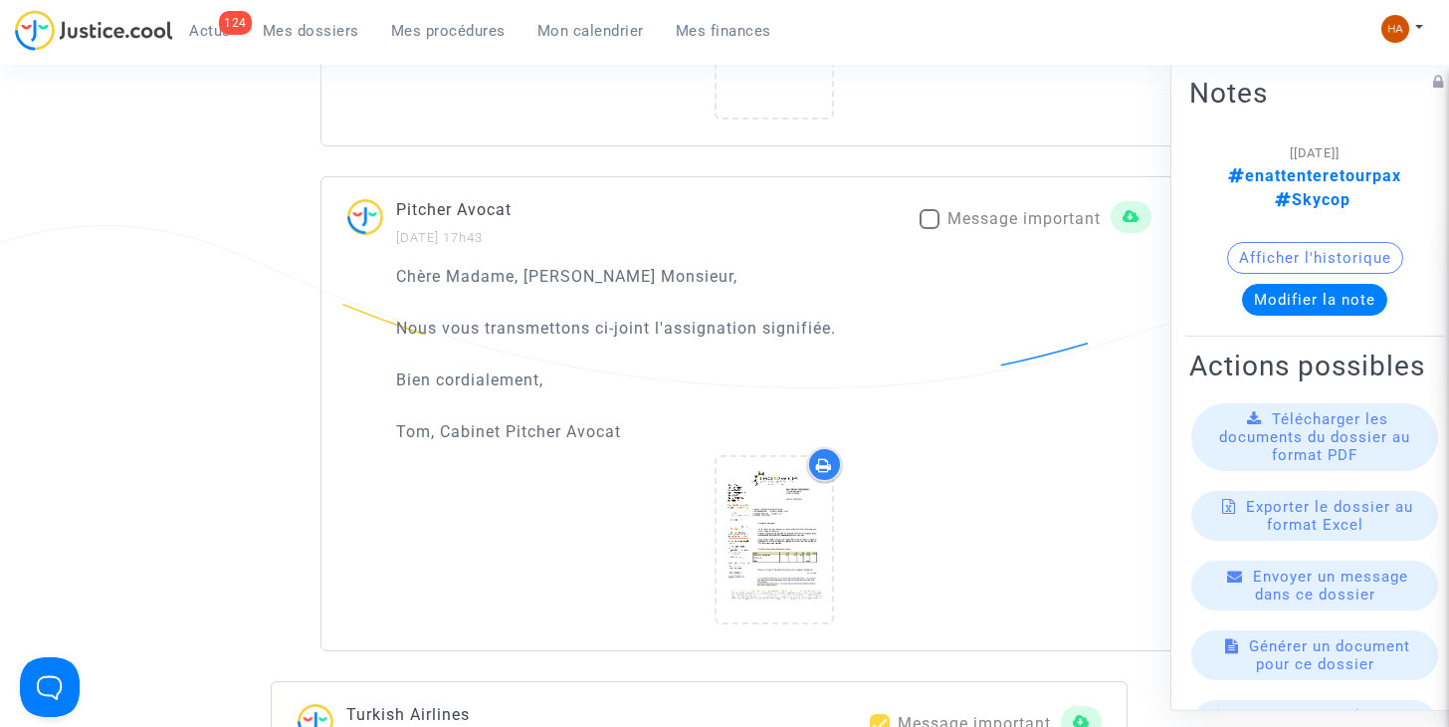
click at [924, 211] on span at bounding box center [930, 219] width 20 height 20
click at [929, 229] on input "Message important" at bounding box center [929, 229] width 1 height 1
checkbox input "true"
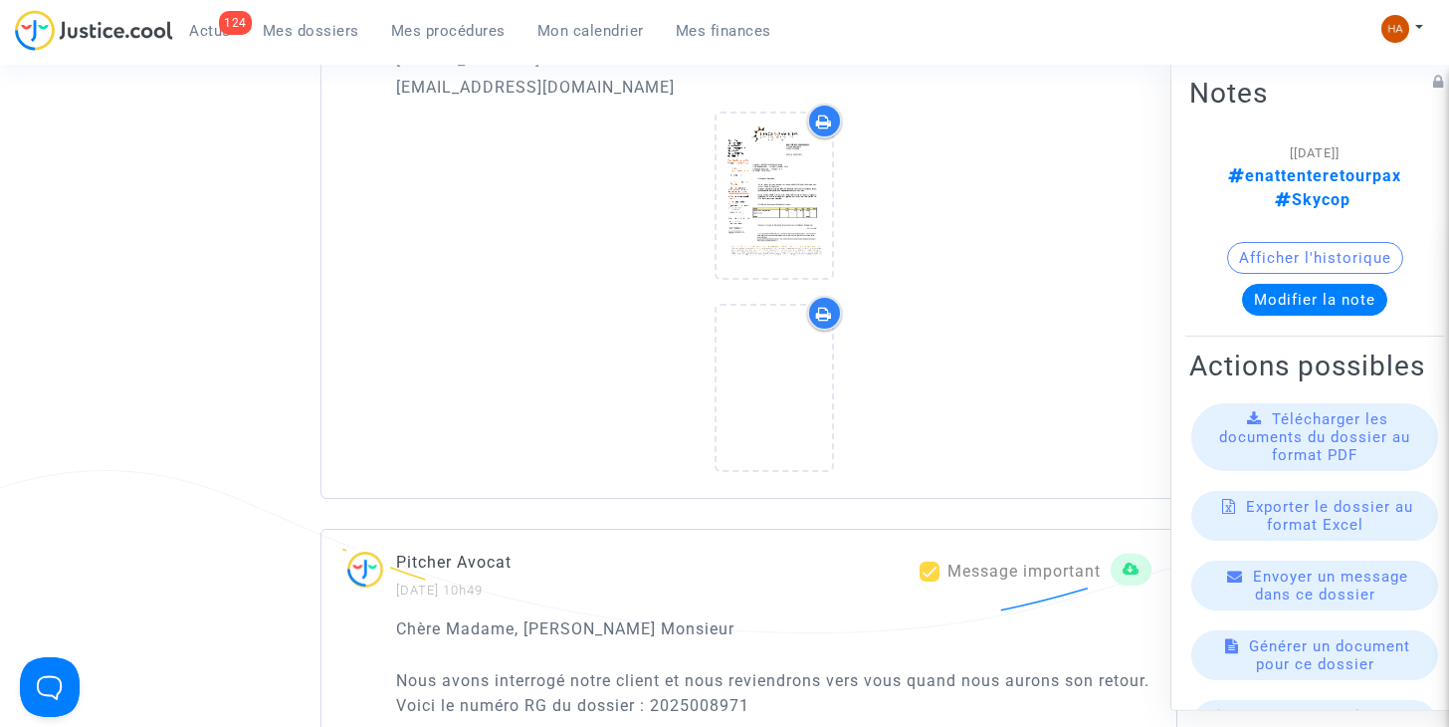
scroll to position [2433, 0]
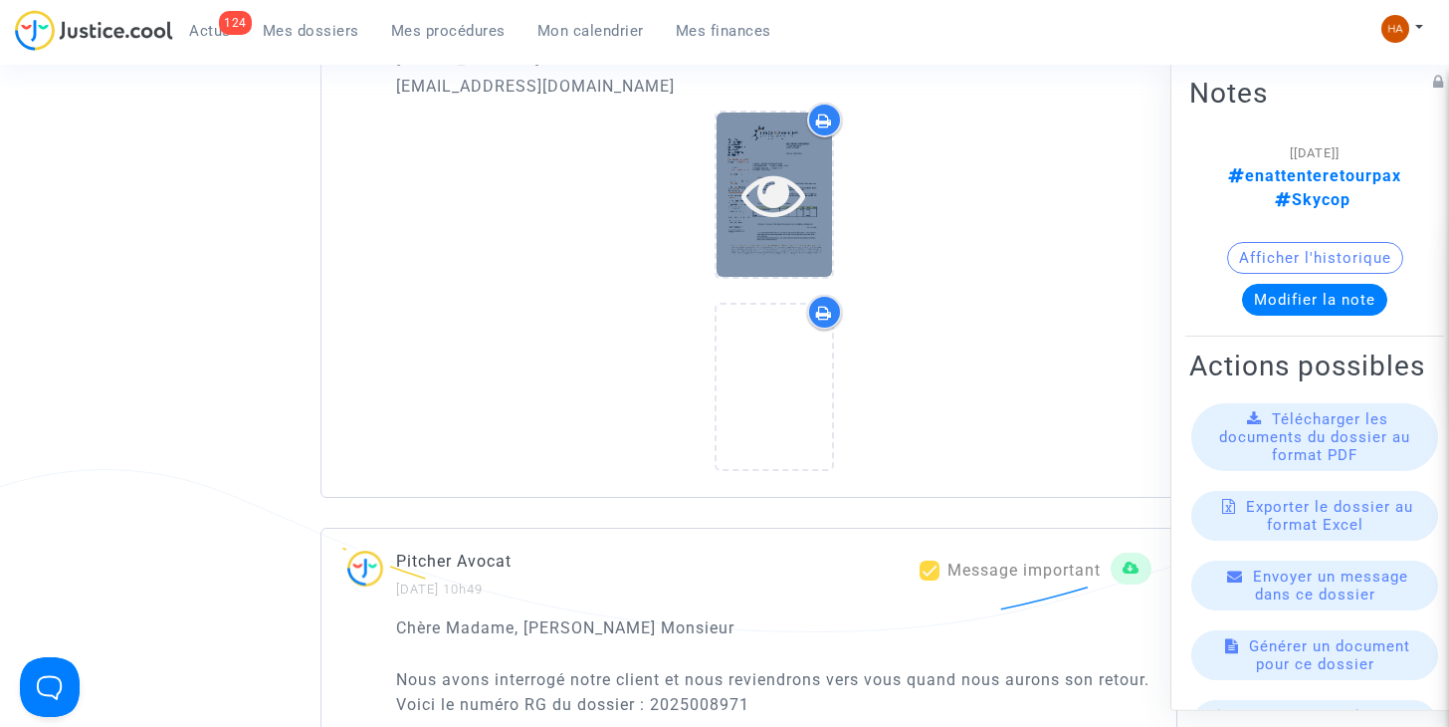
click at [768, 236] on div at bounding box center [774, 194] width 115 height 164
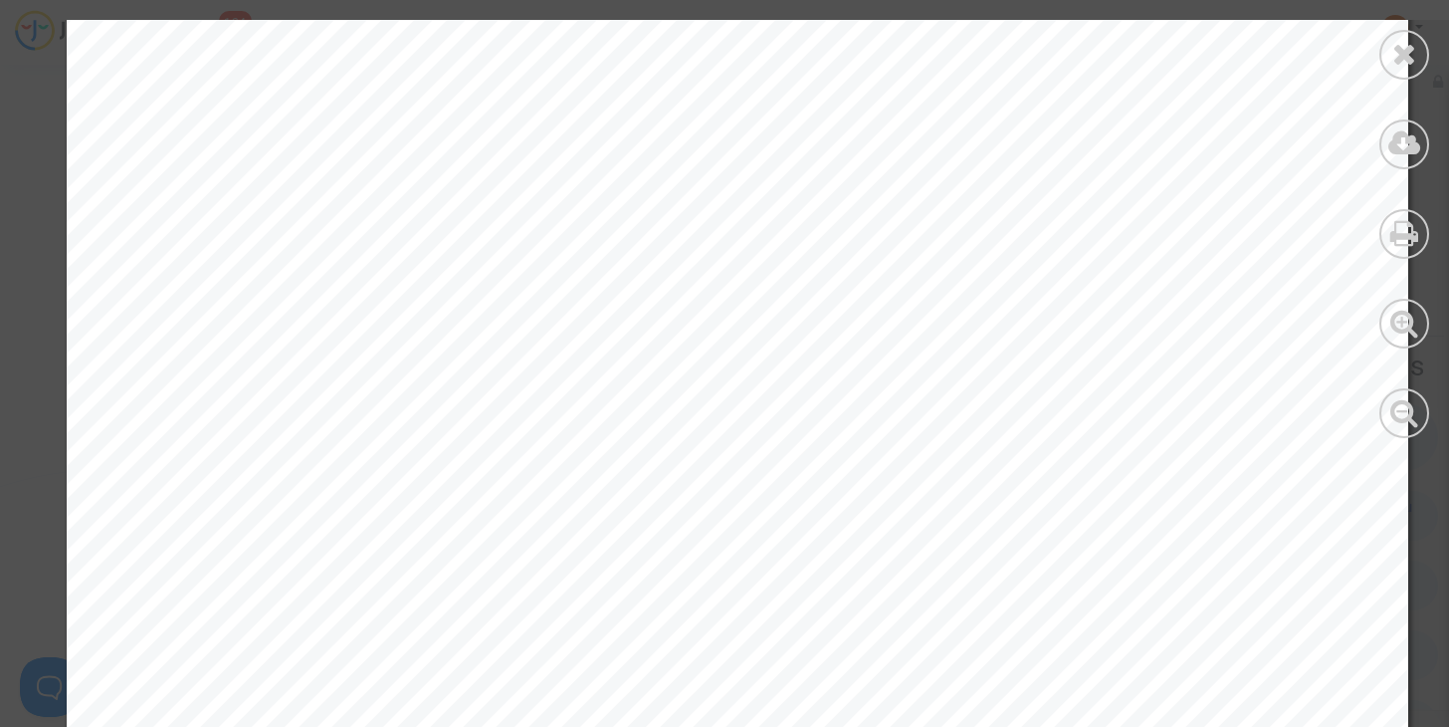
scroll to position [510, 0]
click at [1406, 57] on icon at bounding box center [1404, 54] width 25 height 30
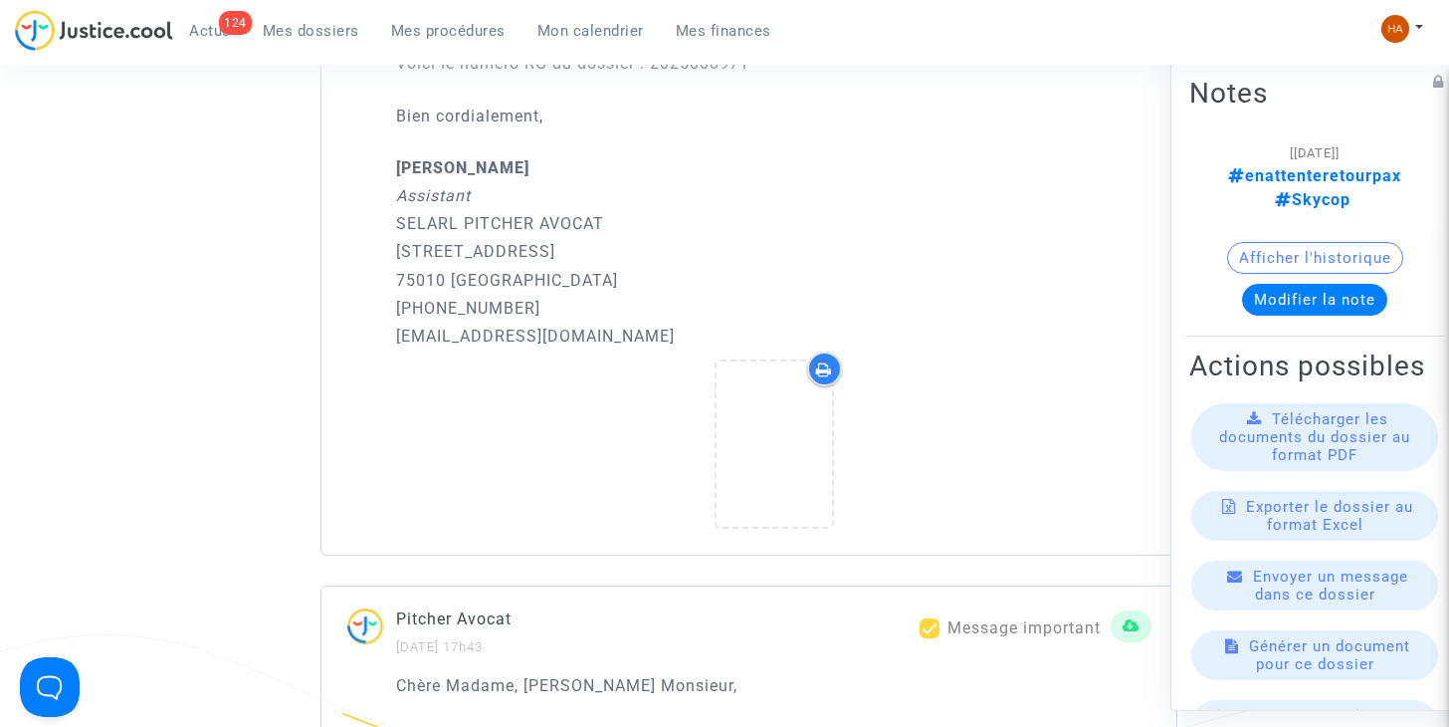
scroll to position [3078, 0]
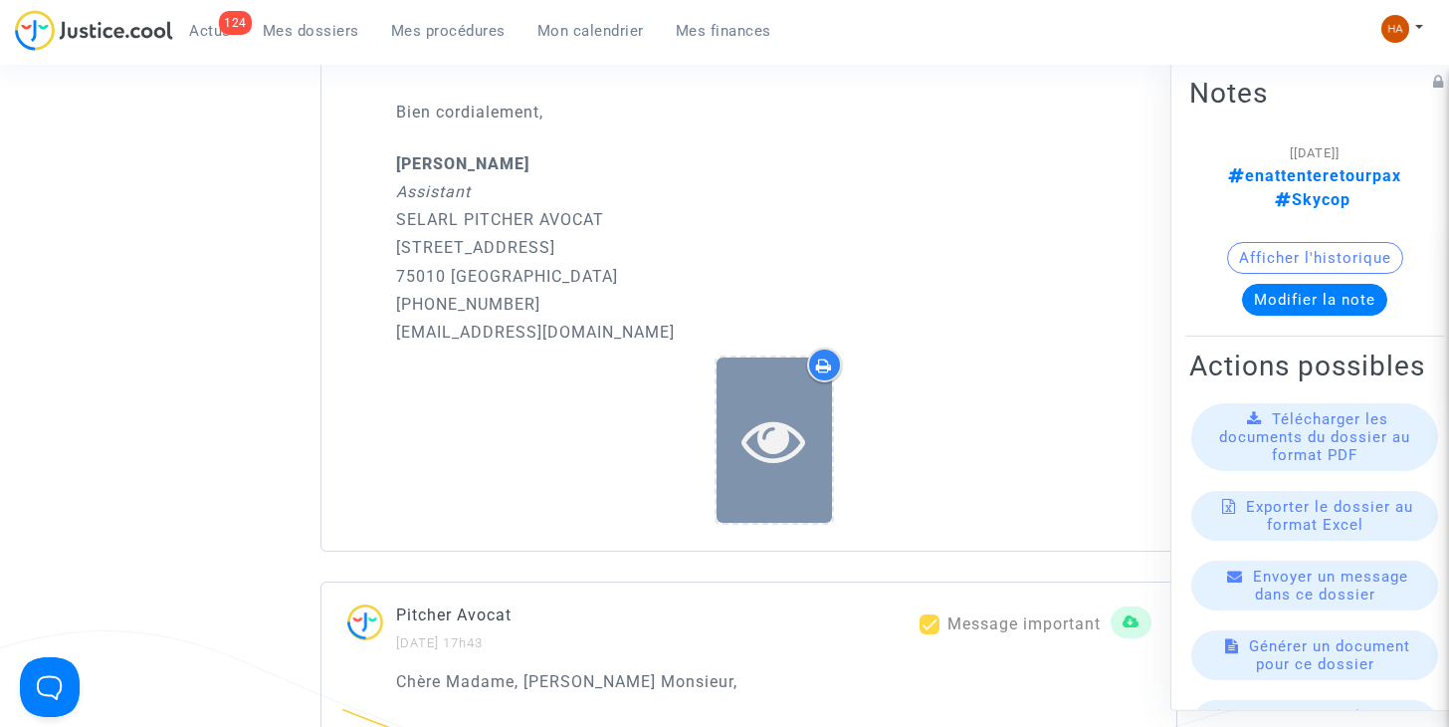
drag, startPoint x: 814, startPoint y: 463, endPoint x: 765, endPoint y: 452, distance: 50.0
click at [765, 452] on icon at bounding box center [773, 440] width 65 height 64
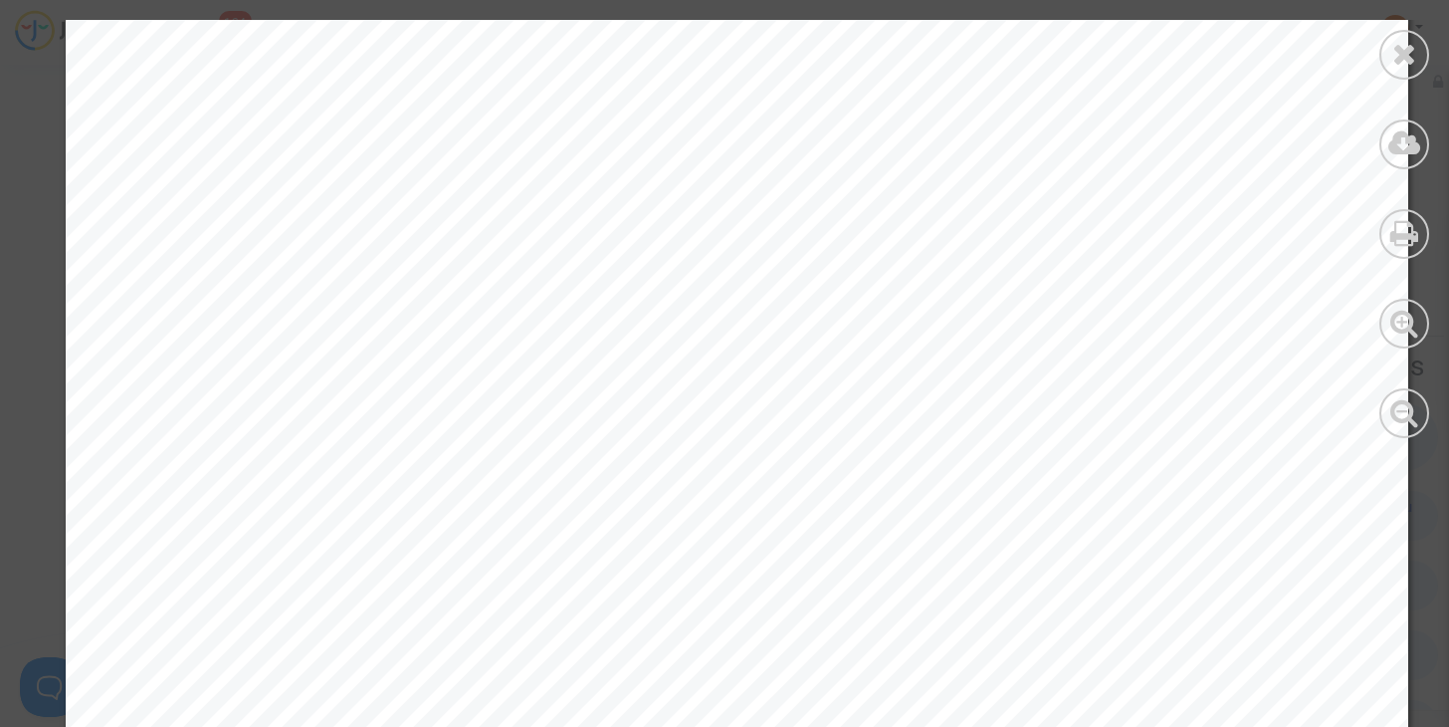
scroll to position [795, 0]
click at [1402, 66] on icon at bounding box center [1404, 54] width 25 height 30
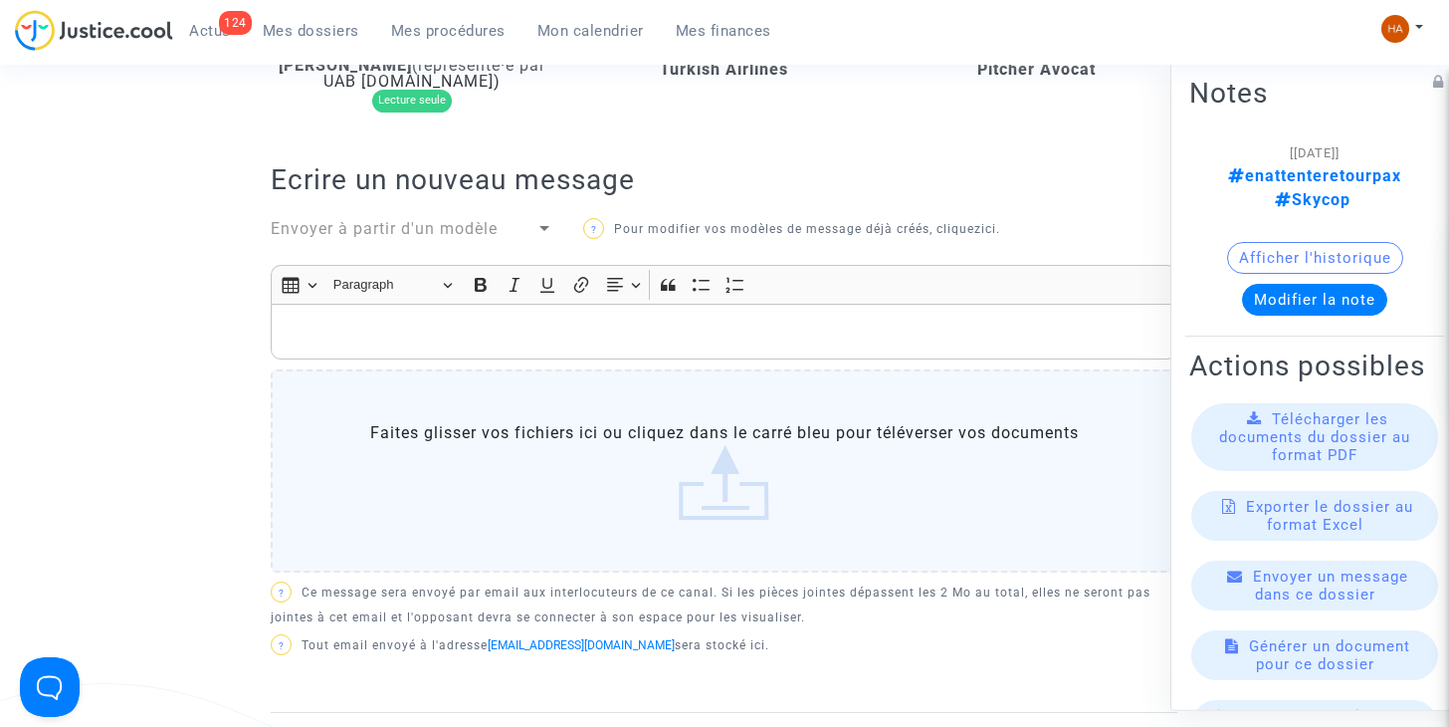
scroll to position [0, 0]
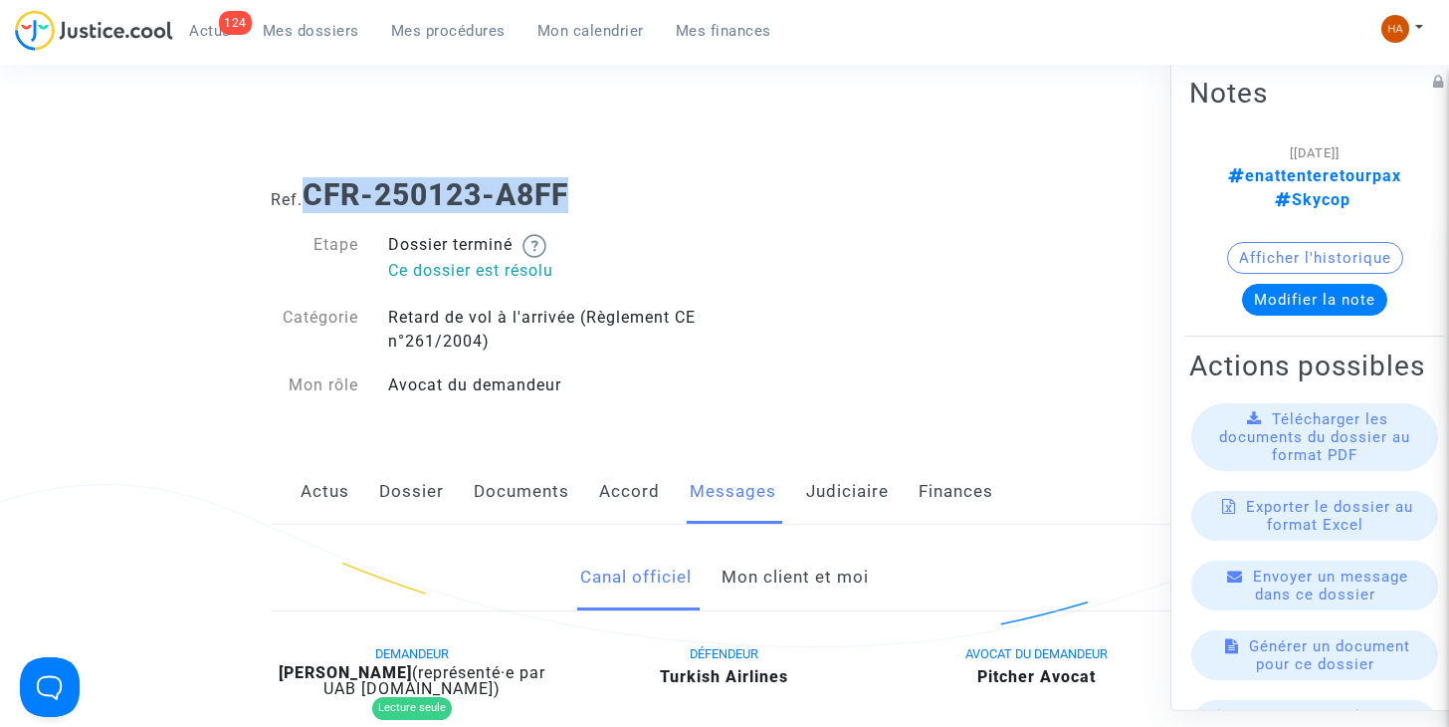
drag, startPoint x: 599, startPoint y: 191, endPoint x: 307, endPoint y: 198, distance: 292.7
click at [307, 198] on h1 "Ref. CFR-250123-A8FF" at bounding box center [724, 195] width 907 height 36
copy b "CFR-250123-A8FF"
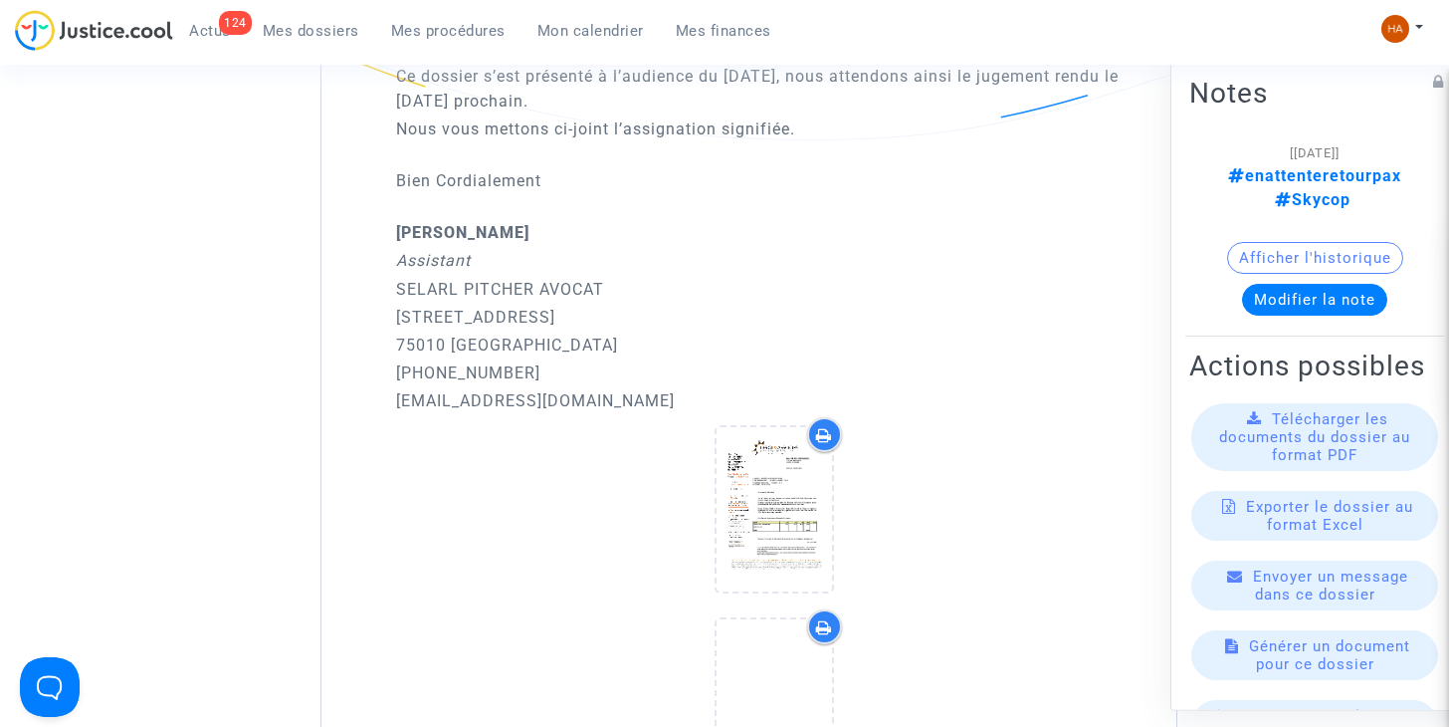
scroll to position [2125, 0]
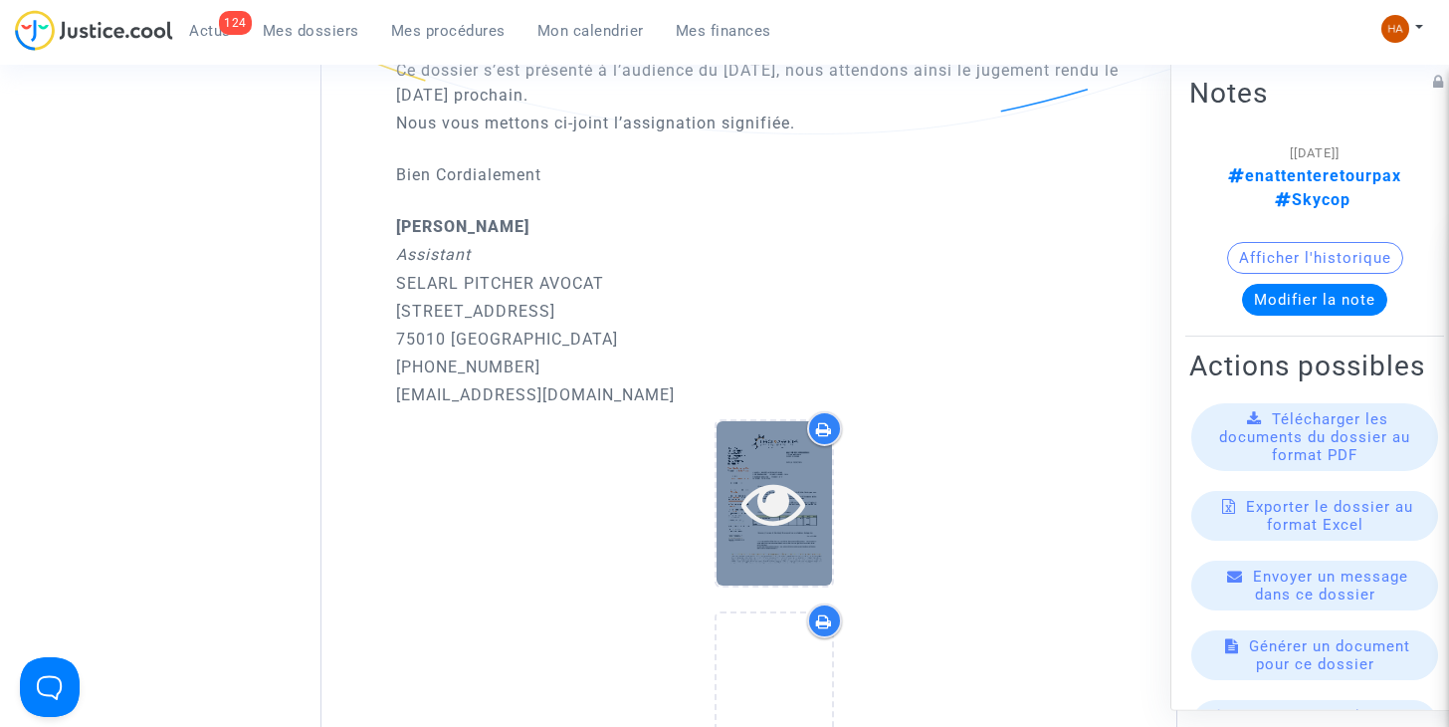
click at [771, 534] on icon at bounding box center [773, 503] width 65 height 64
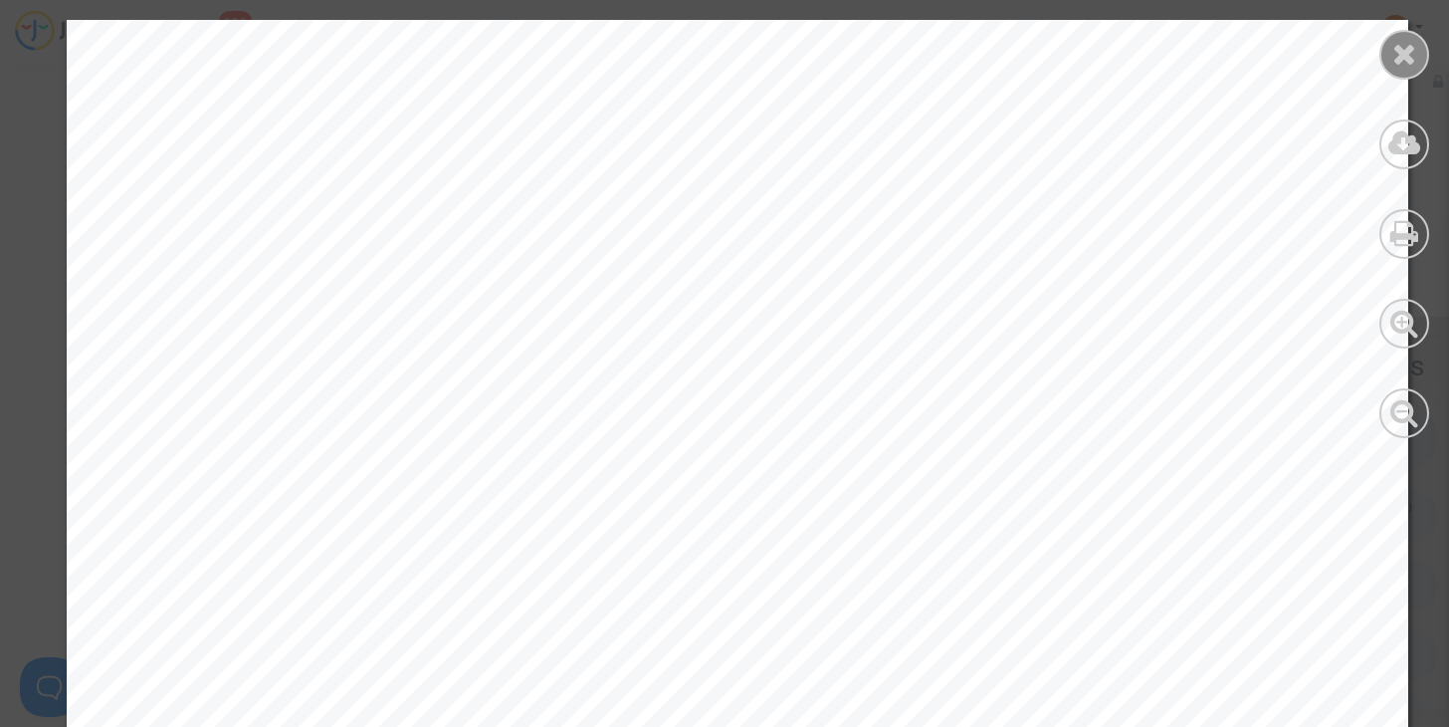
click at [1408, 65] on icon at bounding box center [1404, 54] width 25 height 30
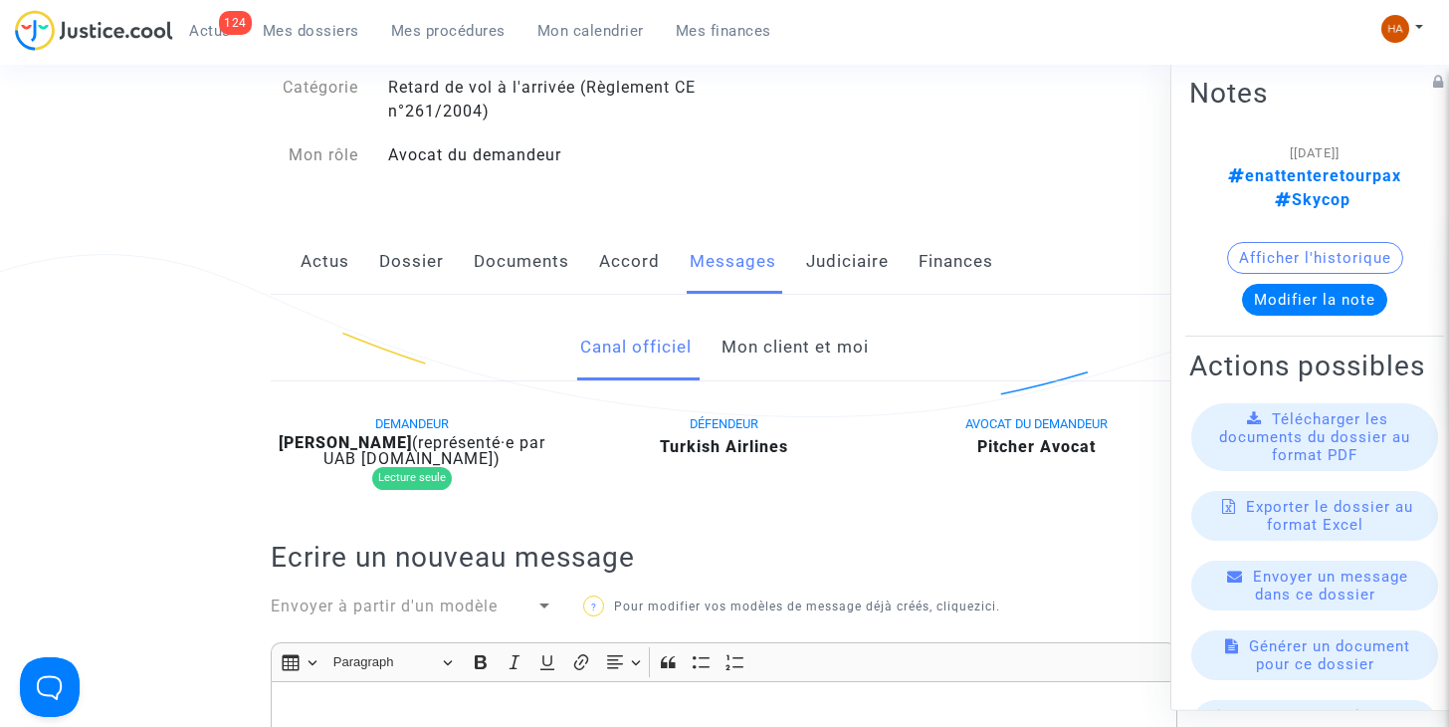
scroll to position [0, 0]
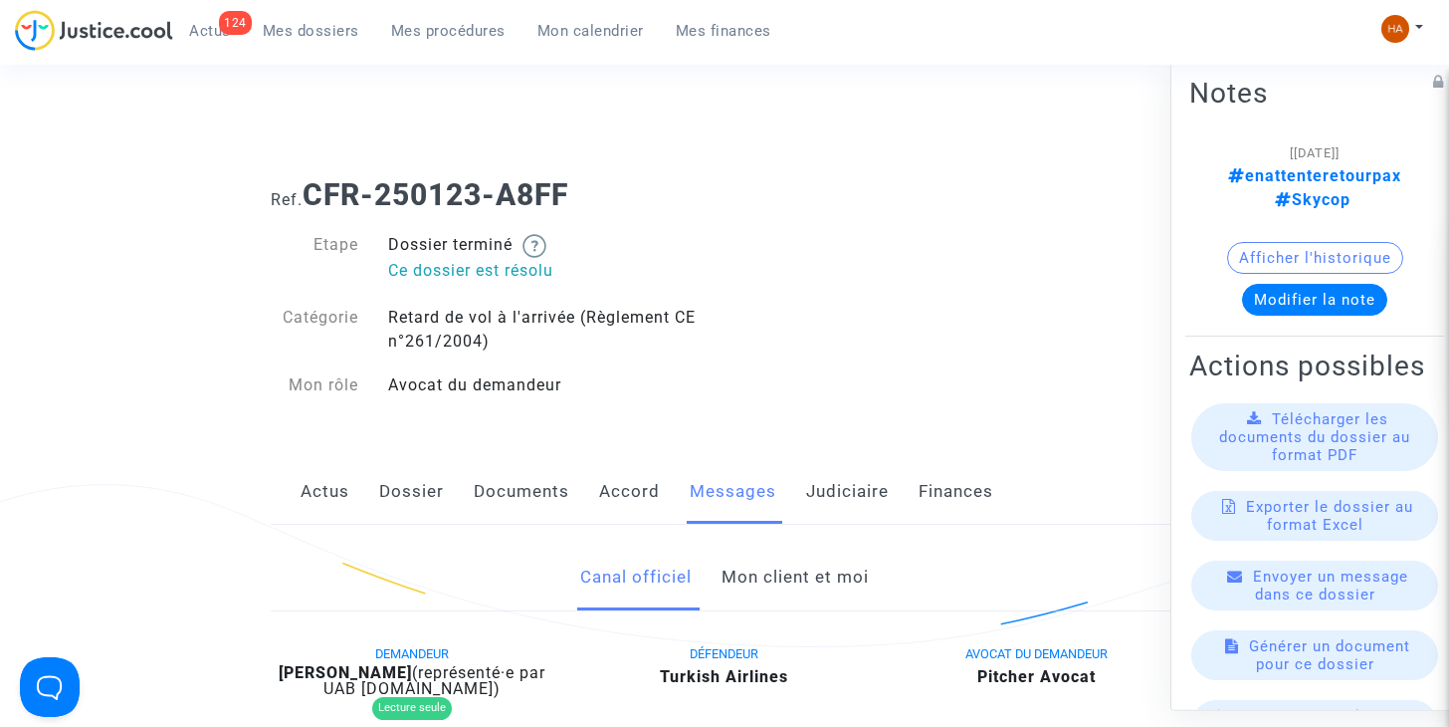
click at [800, 586] on link "Mon client et moi" at bounding box center [795, 577] width 147 height 66
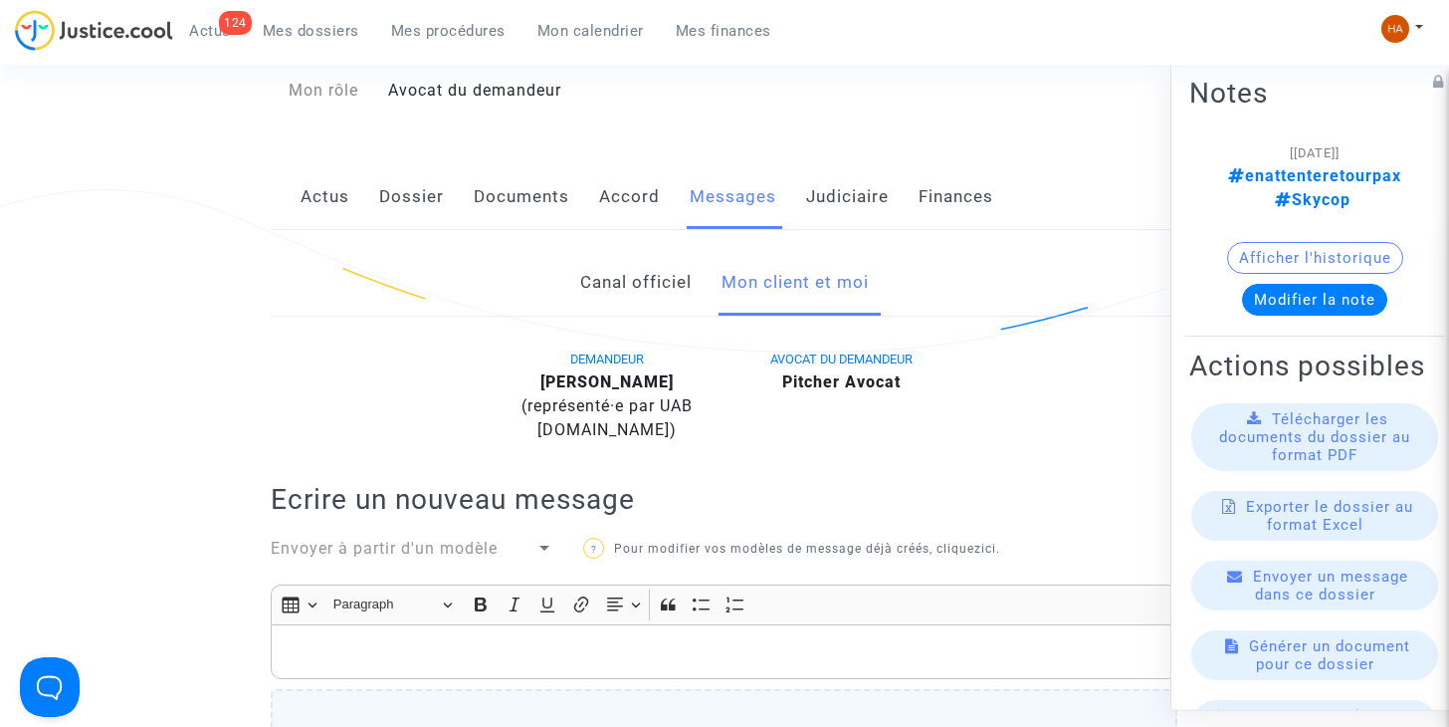
scroll to position [289, 0]
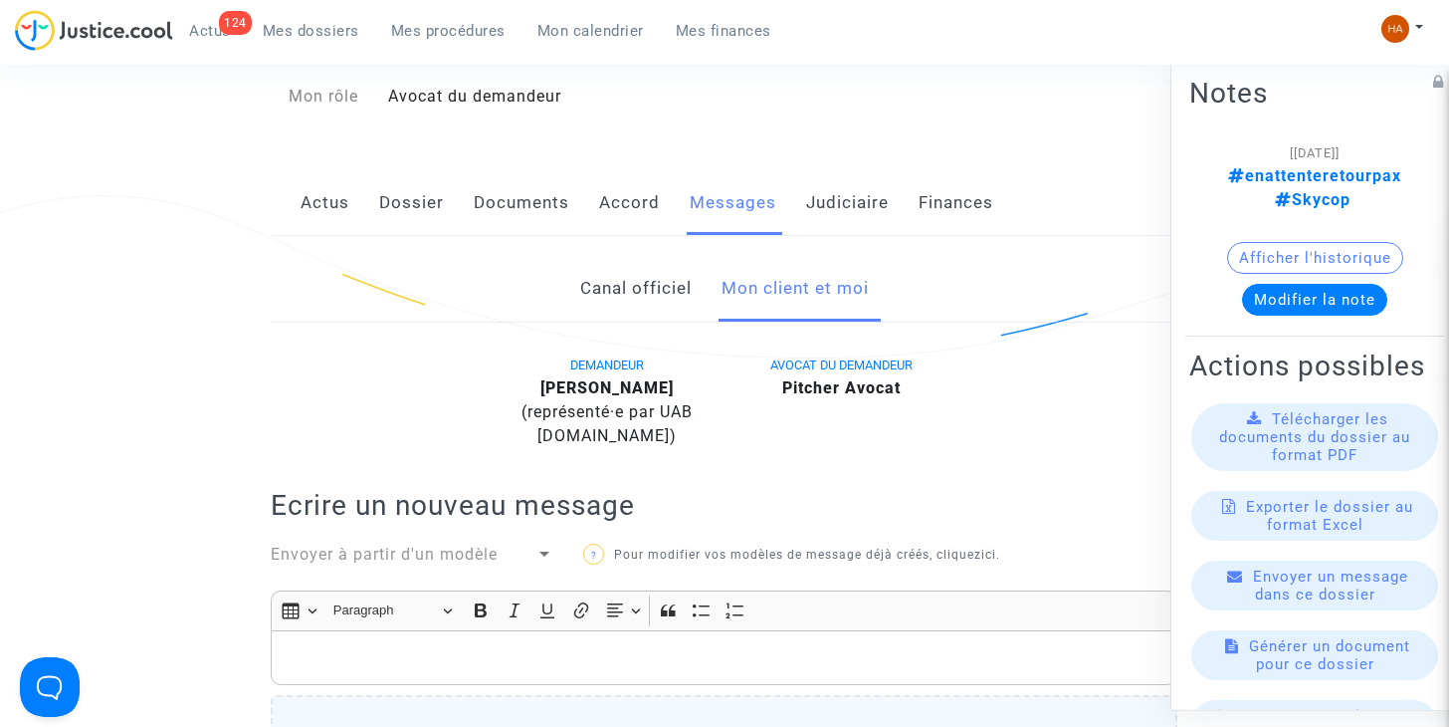
click at [664, 285] on link "Canal officiel" at bounding box center [635, 289] width 111 height 66
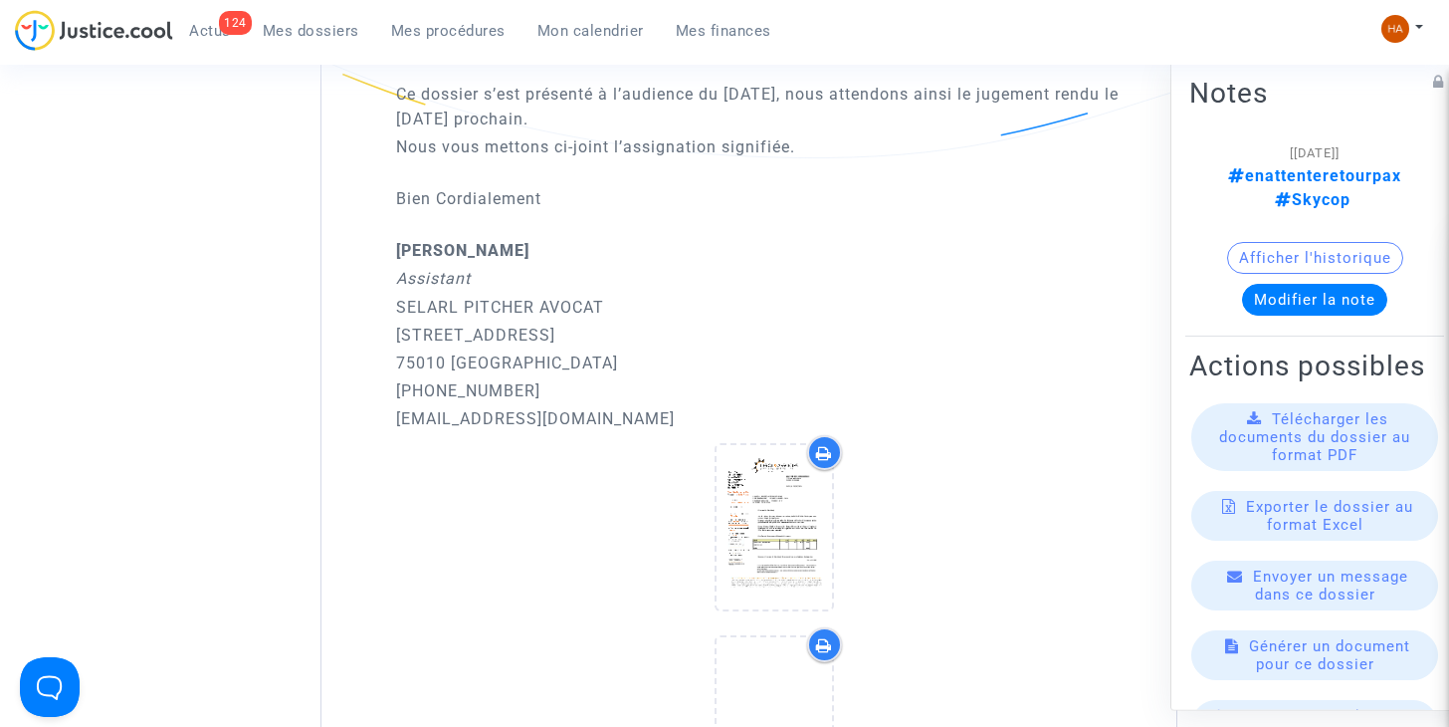
scroll to position [2107, 0]
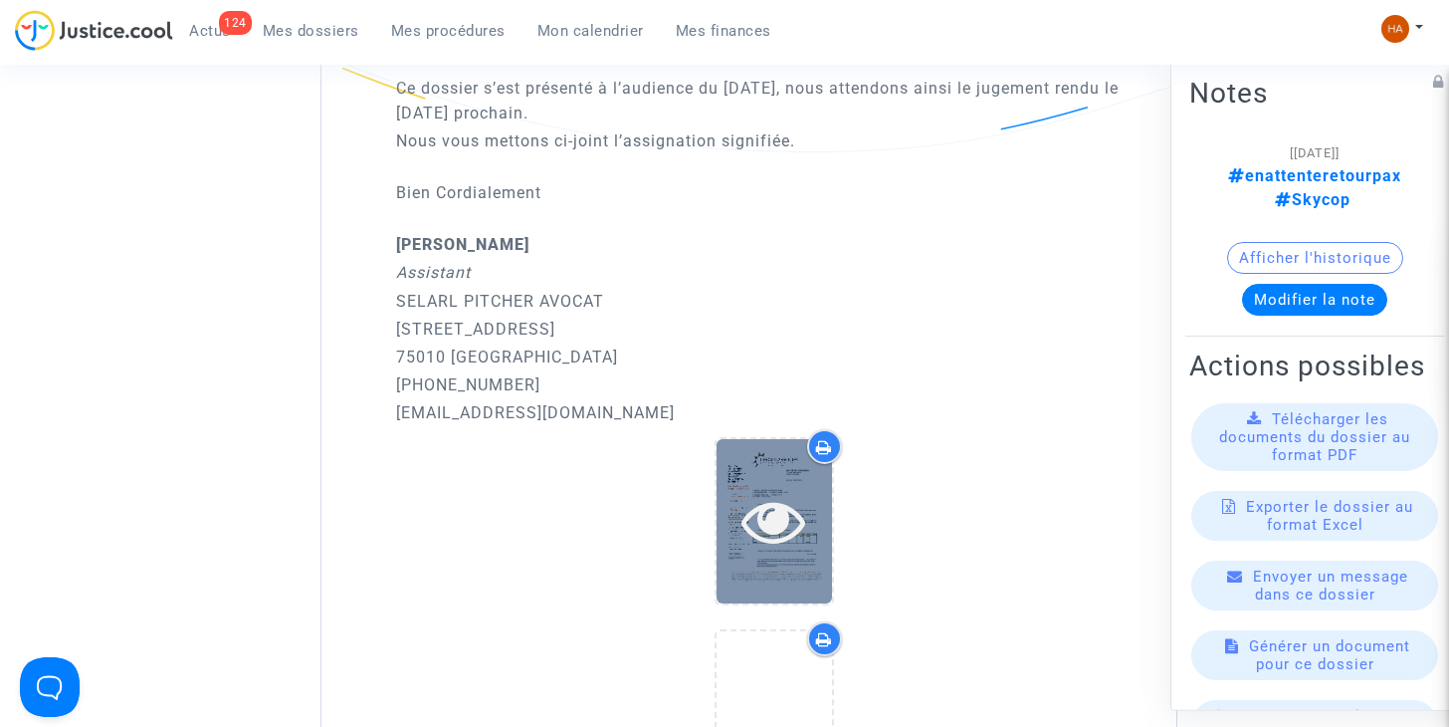
click at [829, 566] on div at bounding box center [774, 521] width 115 height 164
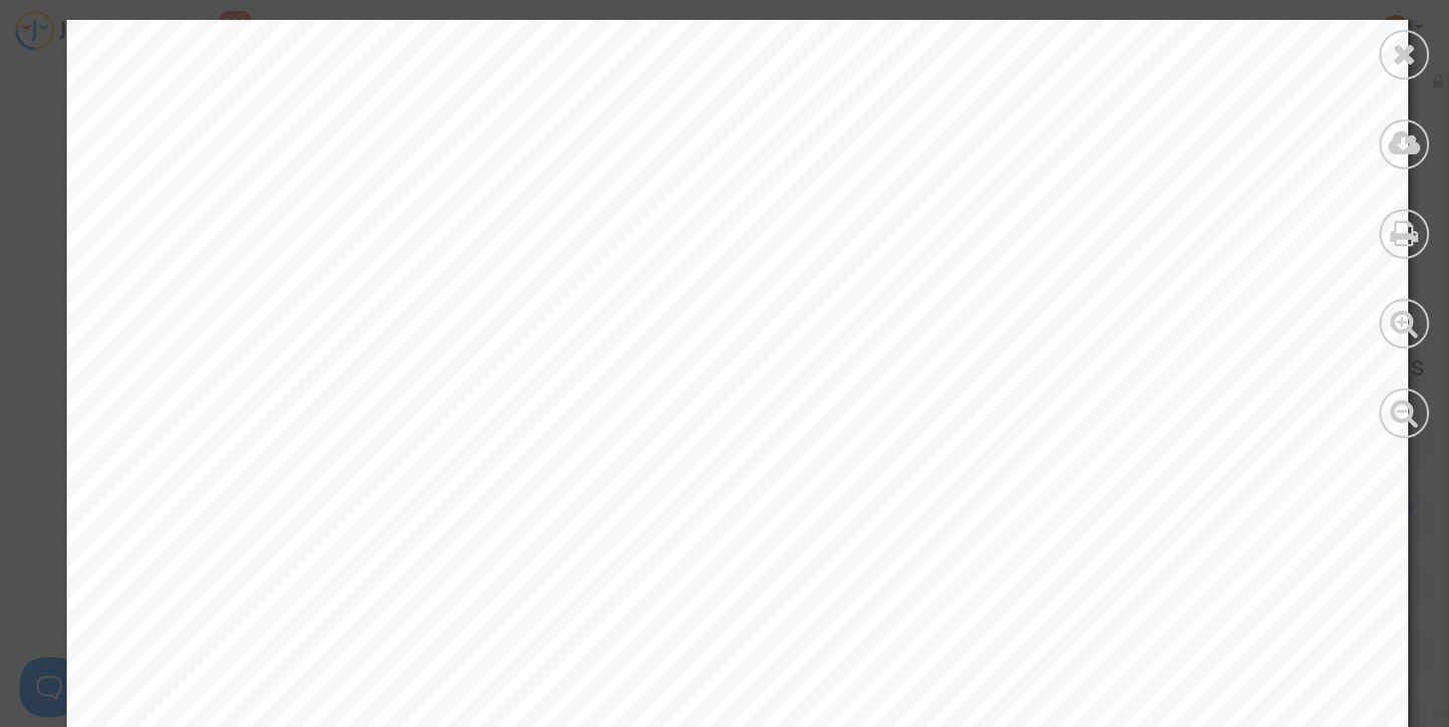
scroll to position [7717, 0]
click at [1394, 62] on icon at bounding box center [1404, 54] width 25 height 30
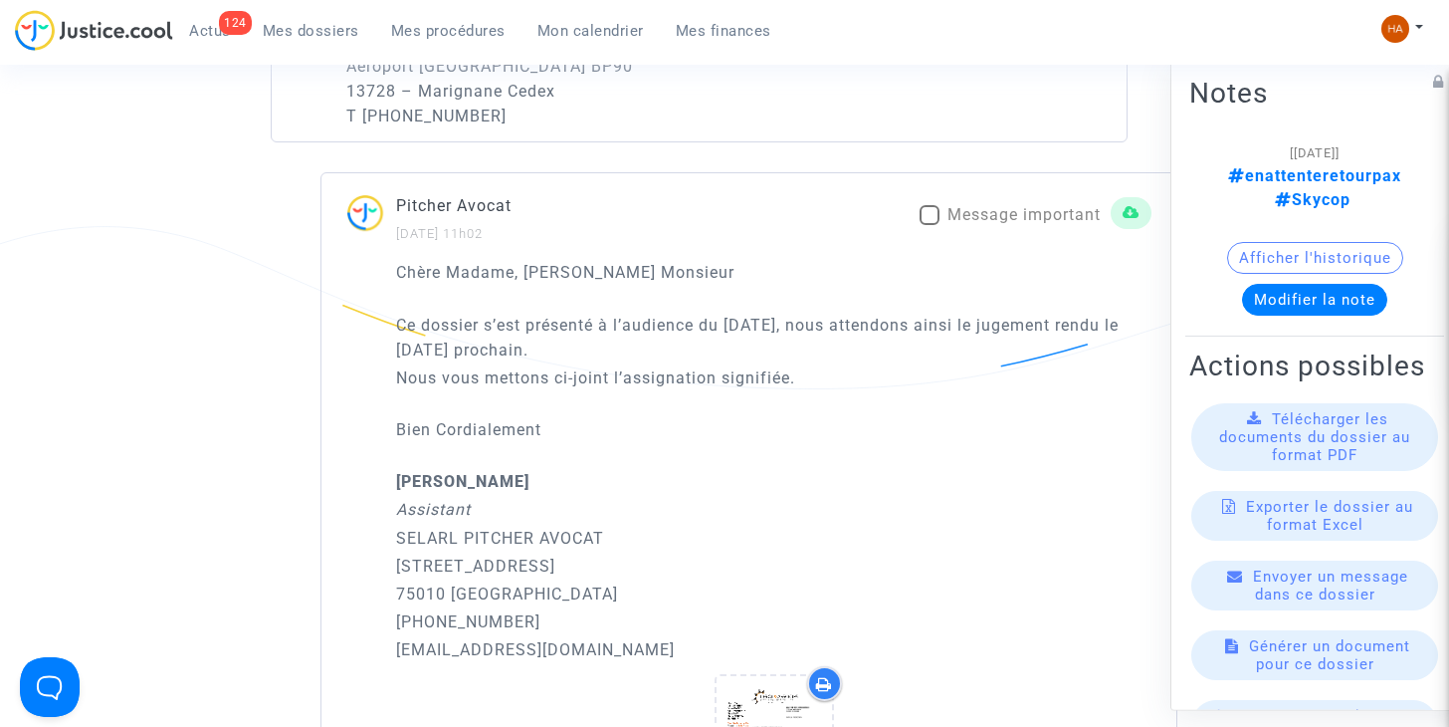
scroll to position [1873, 0]
drag, startPoint x: 394, startPoint y: 508, endPoint x: 498, endPoint y: 517, distance: 103.9
click at [498, 517] on div "Chère Madame, Cher Monsieur Ce dossier s’est présenté à l’audience du 23 juin 2…" at bounding box center [748, 657] width 855 height 800
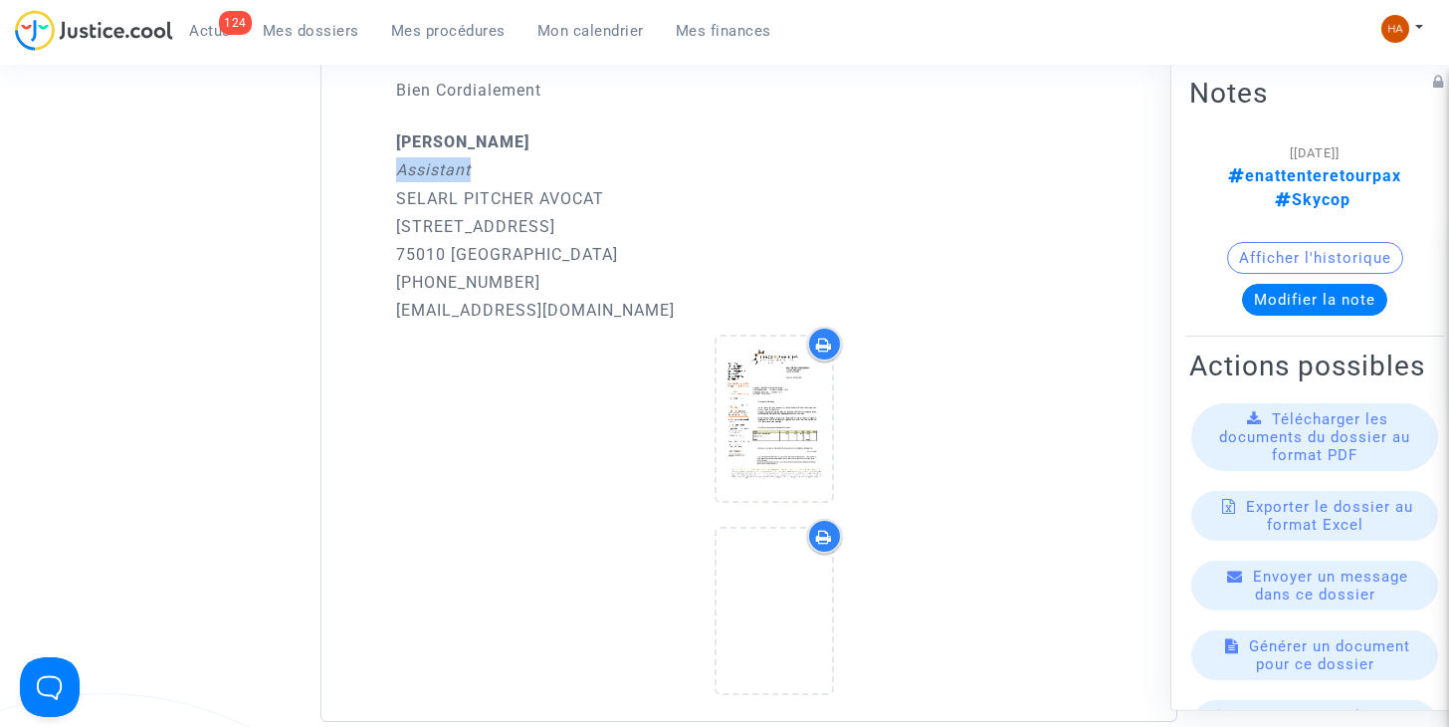
scroll to position [2215, 0]
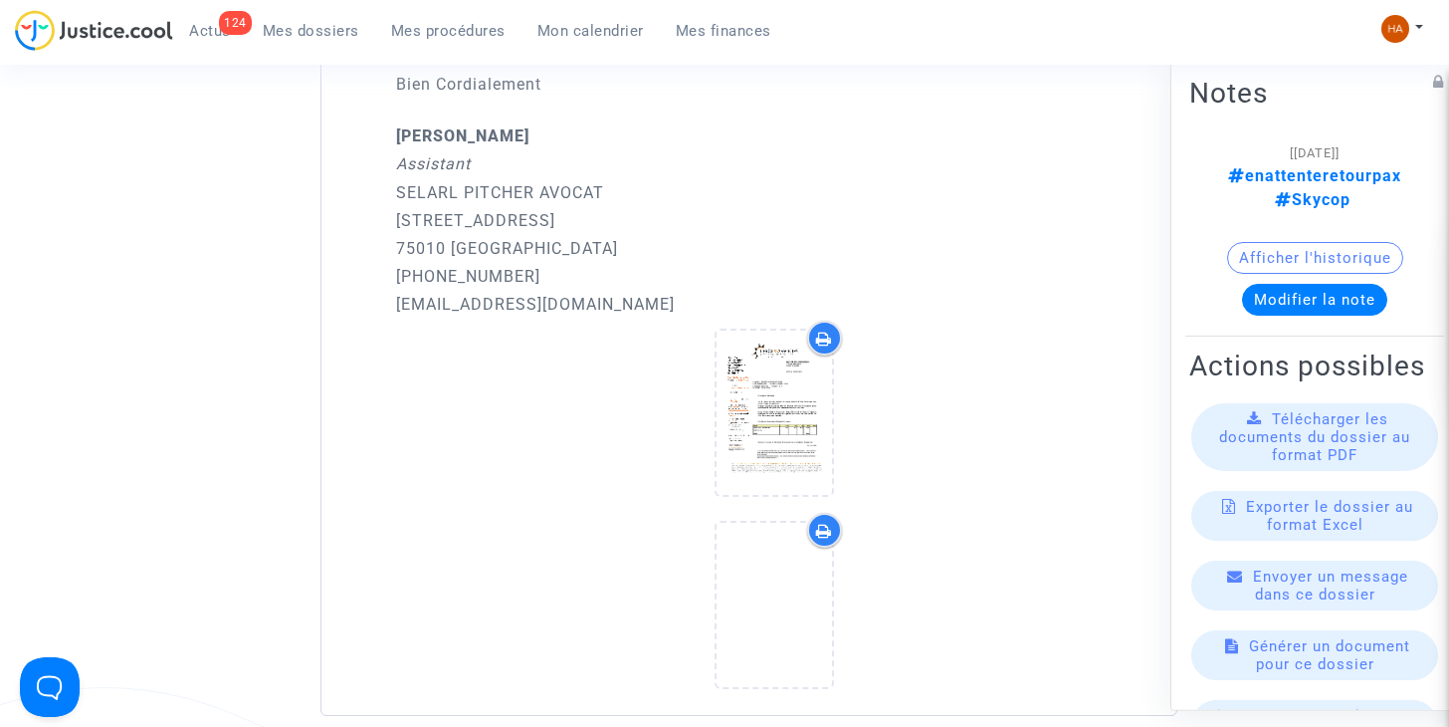
click at [880, 180] on p "SELARL PITCHER AVOCAT" at bounding box center [773, 192] width 755 height 25
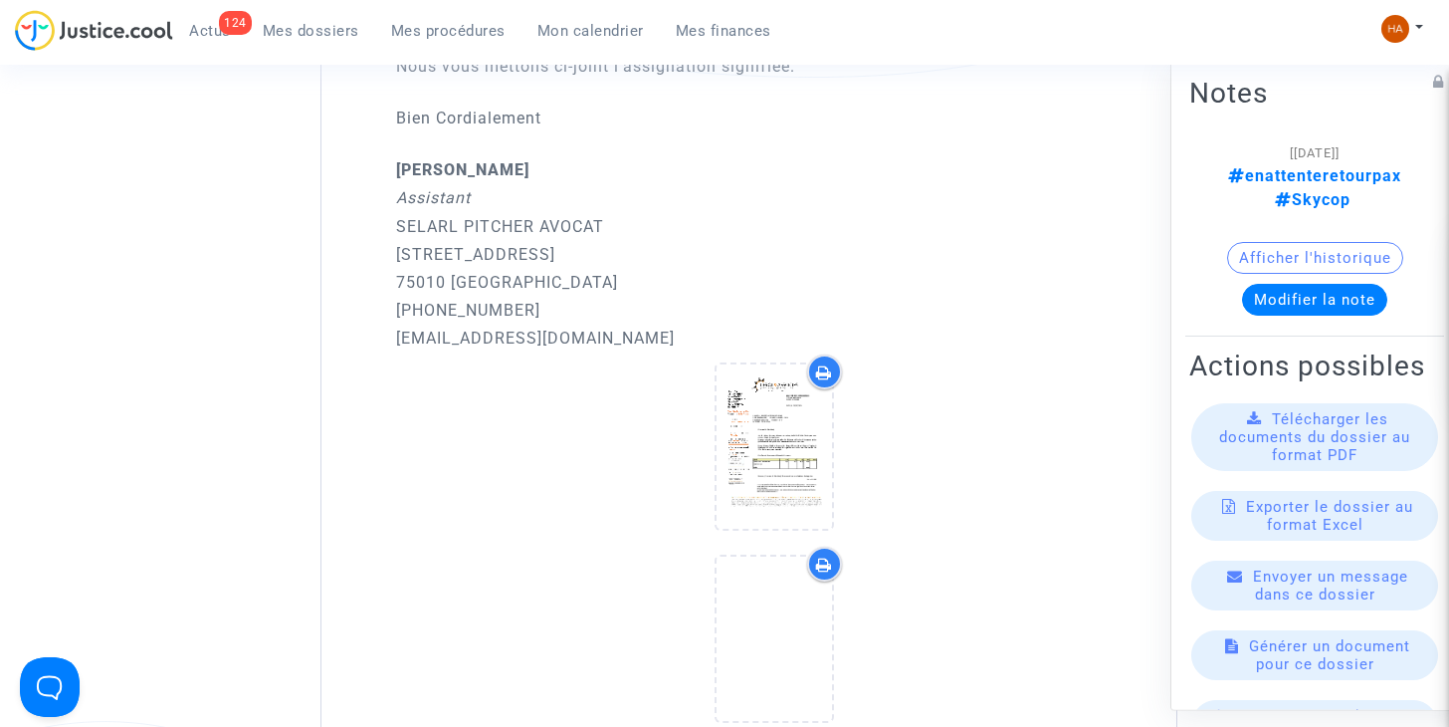
scroll to position [2183, 0]
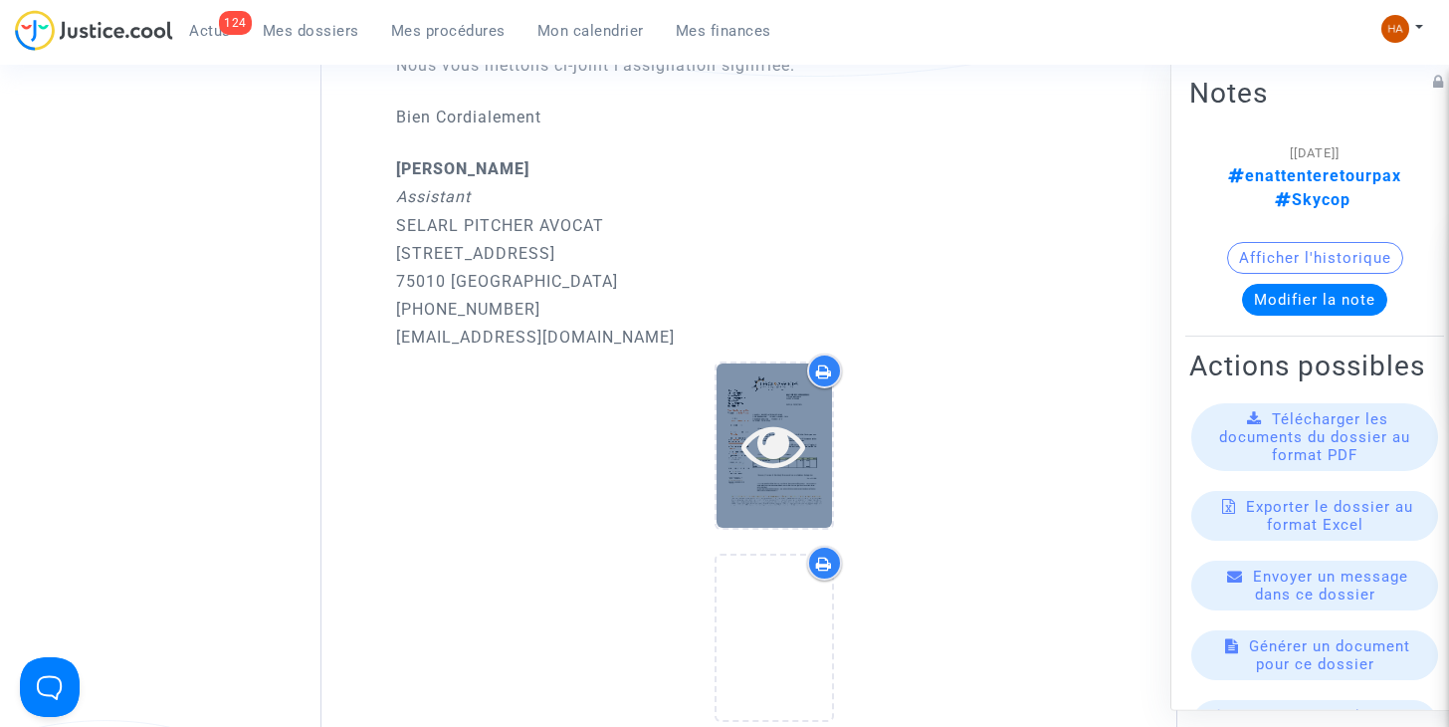
click at [761, 482] on div at bounding box center [774, 445] width 115 height 164
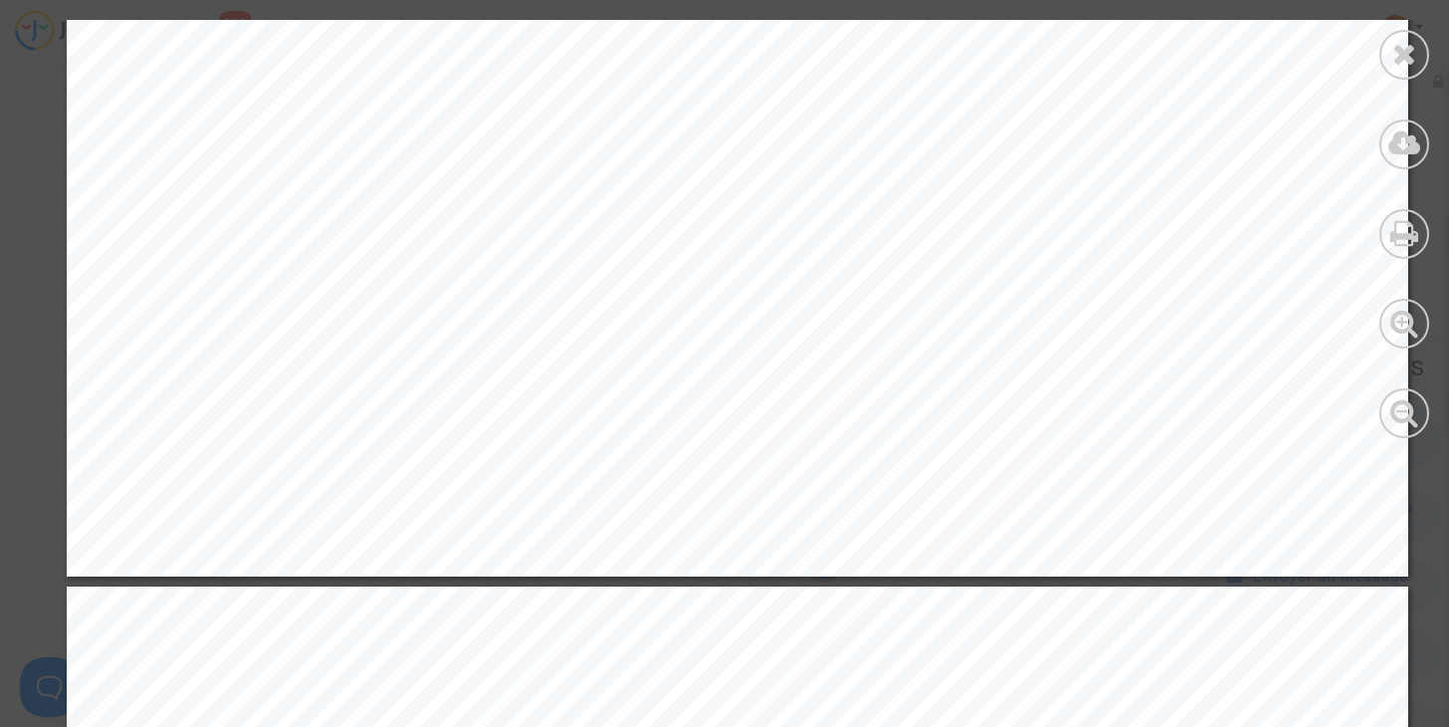
scroll to position [3253, 0]
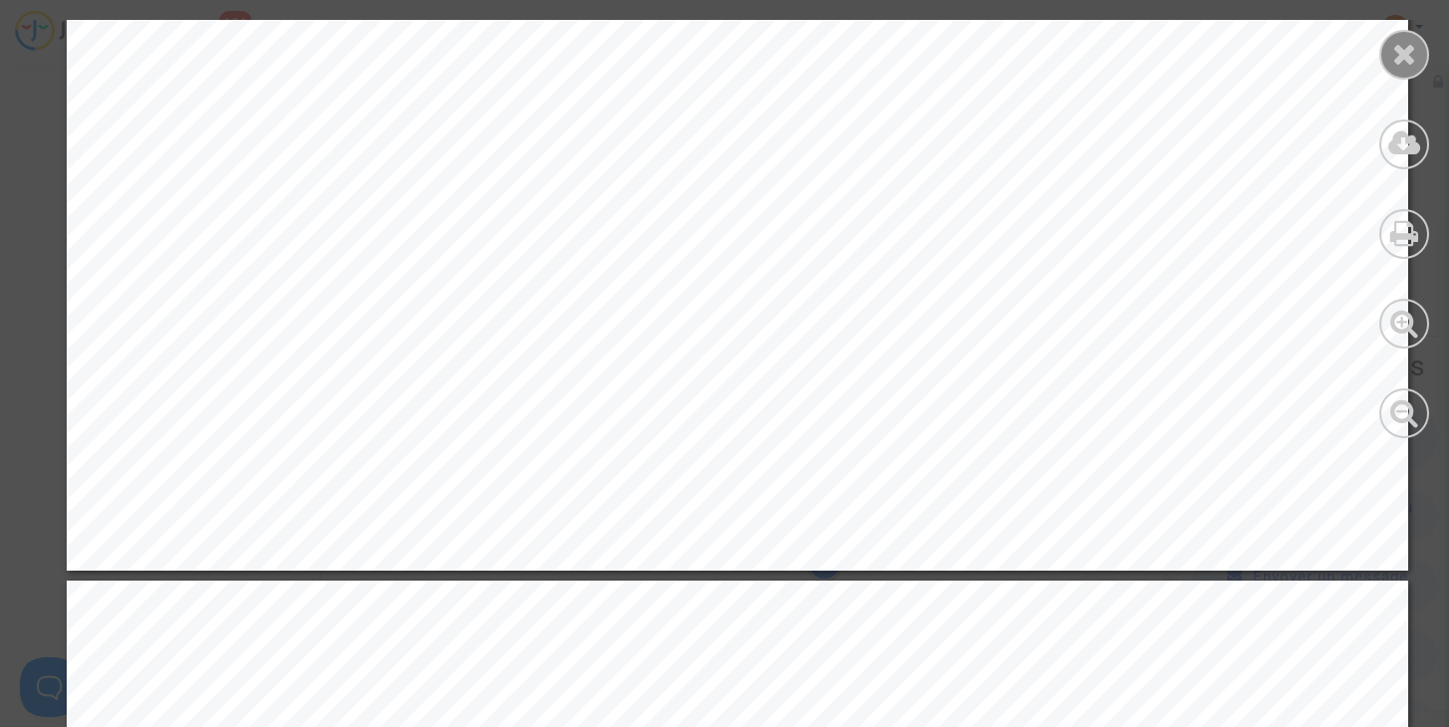
click at [1403, 75] on div at bounding box center [1404, 55] width 50 height 50
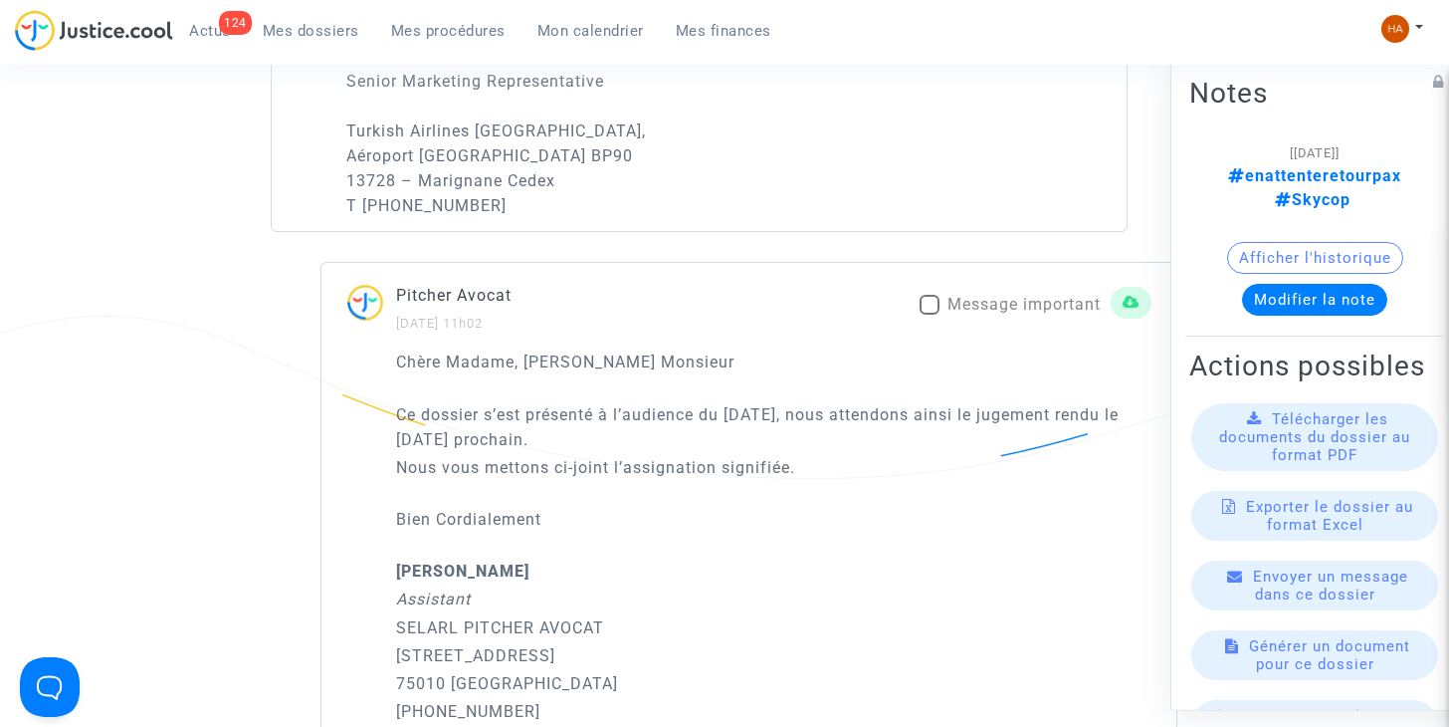
scroll to position [1781, 0]
drag, startPoint x: 625, startPoint y: 468, endPoint x: 787, endPoint y: 491, distance: 163.8
click at [787, 491] on div "Chère Madame, Cher Monsieur Ce dossier s’est présenté à l’audience du 23 juin 2…" at bounding box center [773, 549] width 755 height 402
click at [873, 470] on p "Nous vous mettons ci-joint l’assignation signifiée." at bounding box center [773, 466] width 755 height 25
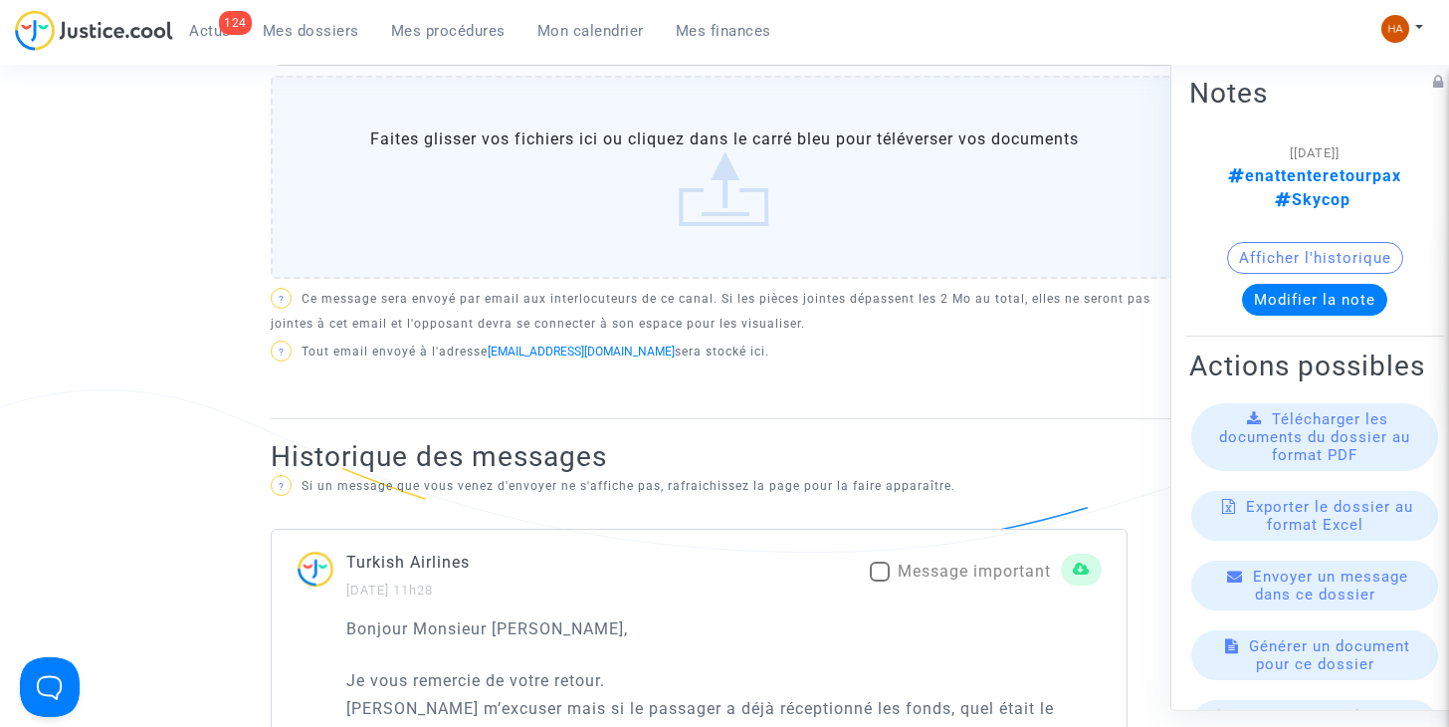
scroll to position [915, 0]
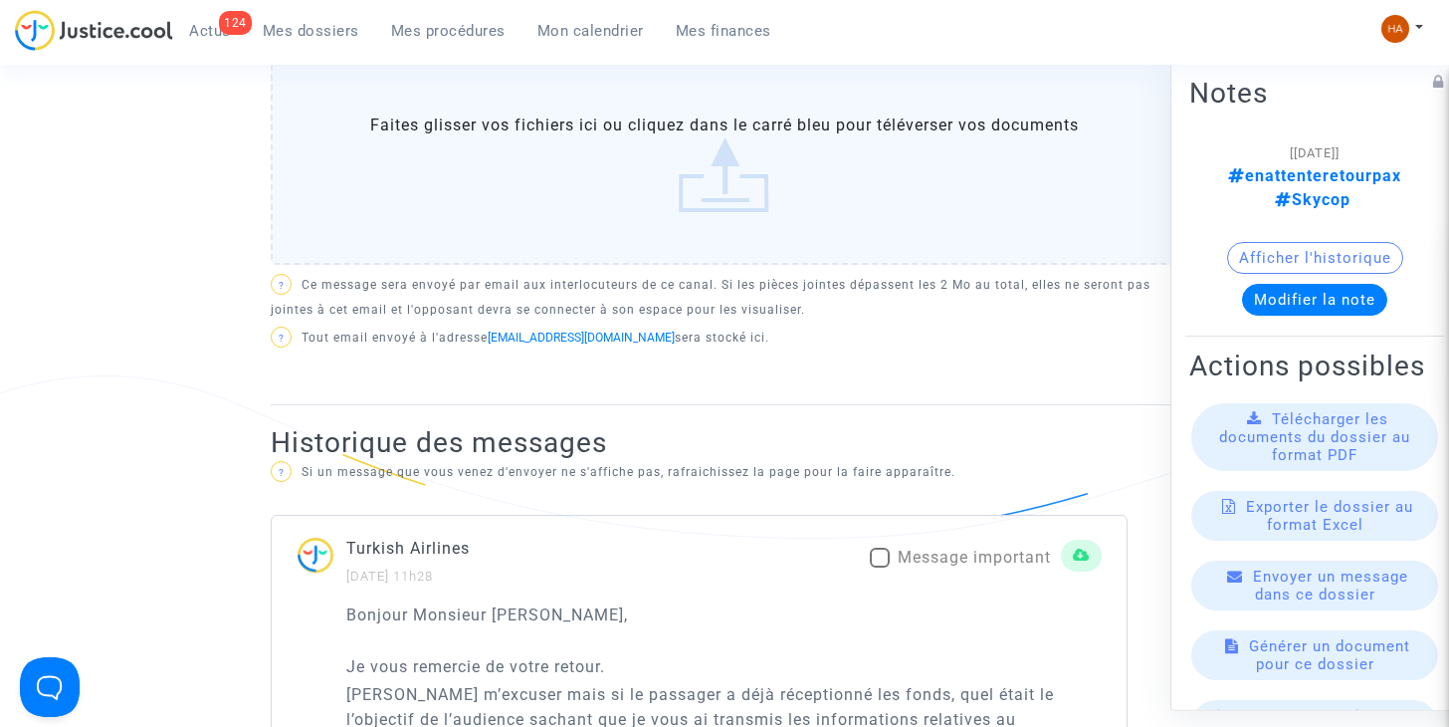
click at [874, 551] on span at bounding box center [880, 557] width 20 height 20
click at [879, 567] on input "Message important" at bounding box center [879, 567] width 1 height 1
checkbox input "true"
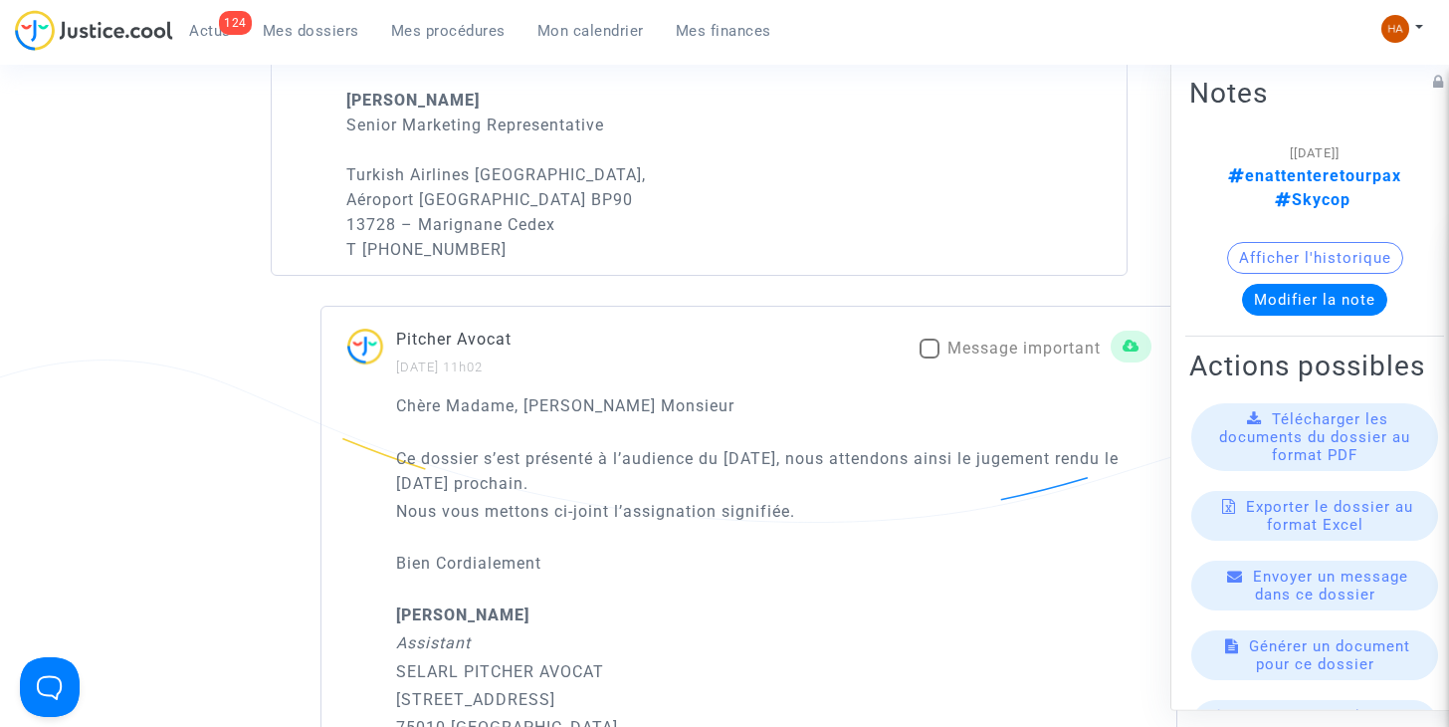
scroll to position [1711, 0]
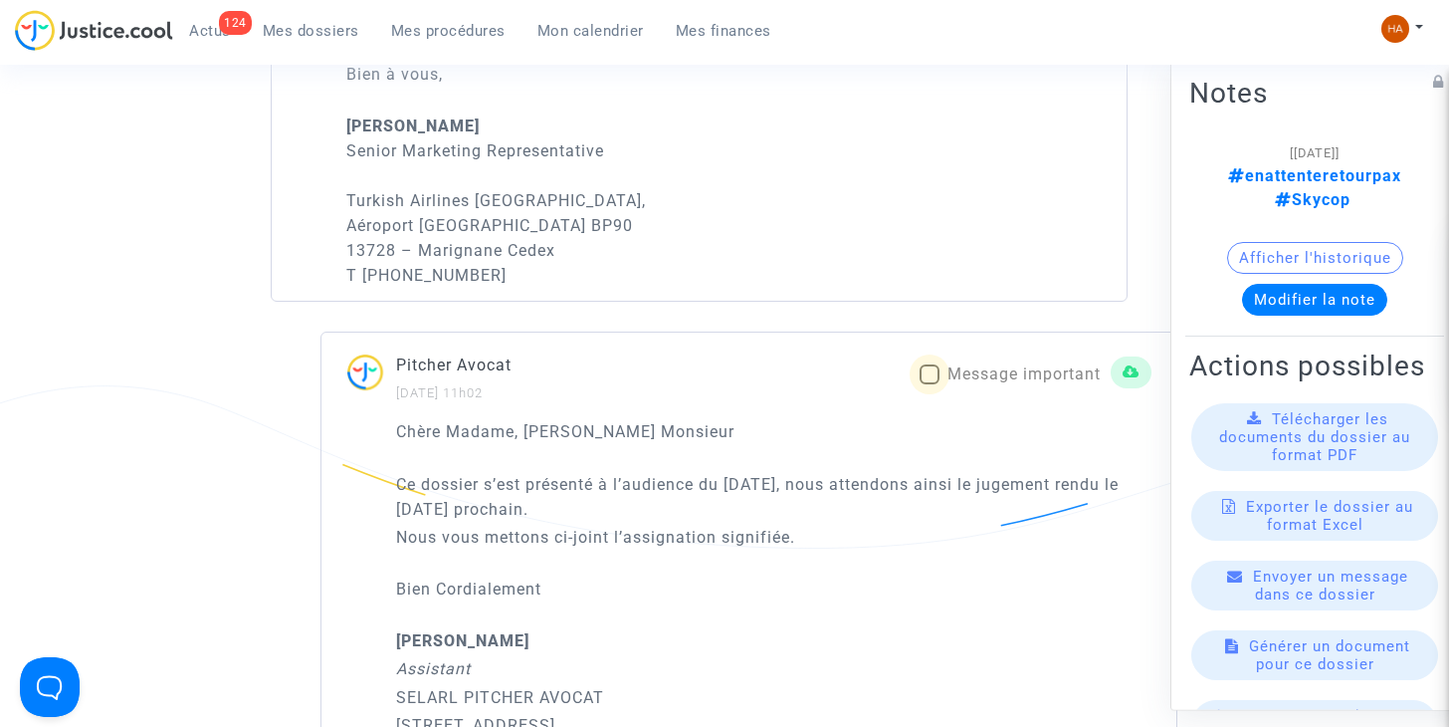
click at [931, 382] on span at bounding box center [930, 374] width 20 height 20
click at [930, 384] on input "Message important" at bounding box center [929, 384] width 1 height 1
checkbox input "true"
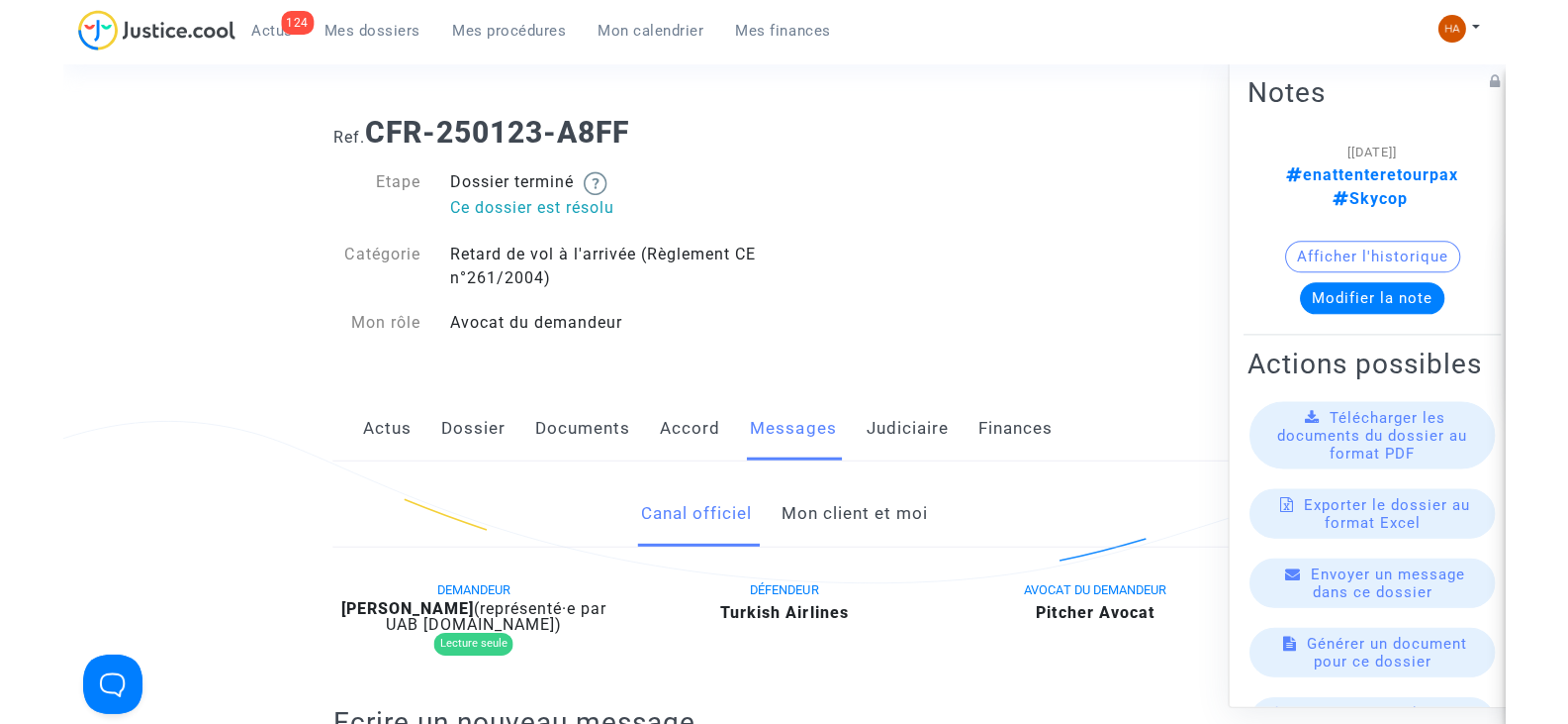
scroll to position [0, 0]
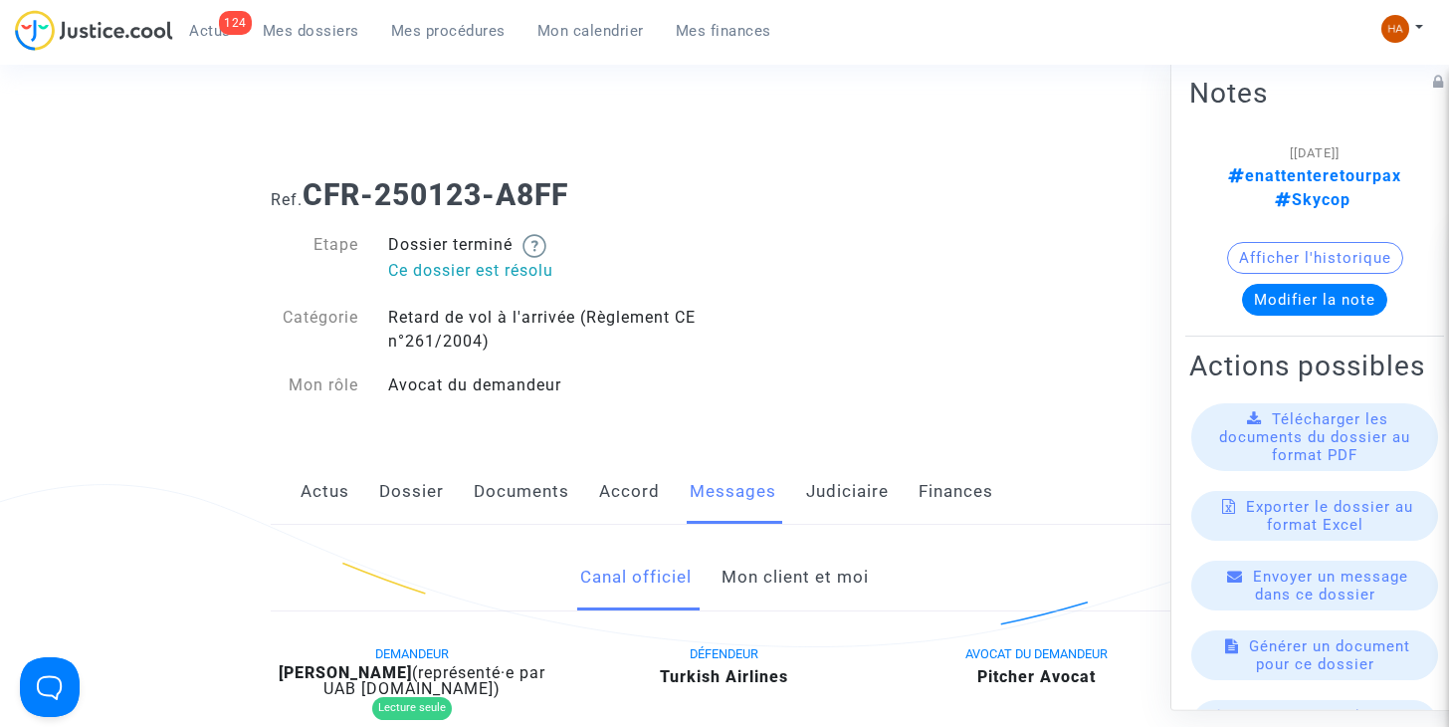
click at [838, 491] on link "Judiciaire" at bounding box center [847, 492] width 83 height 66
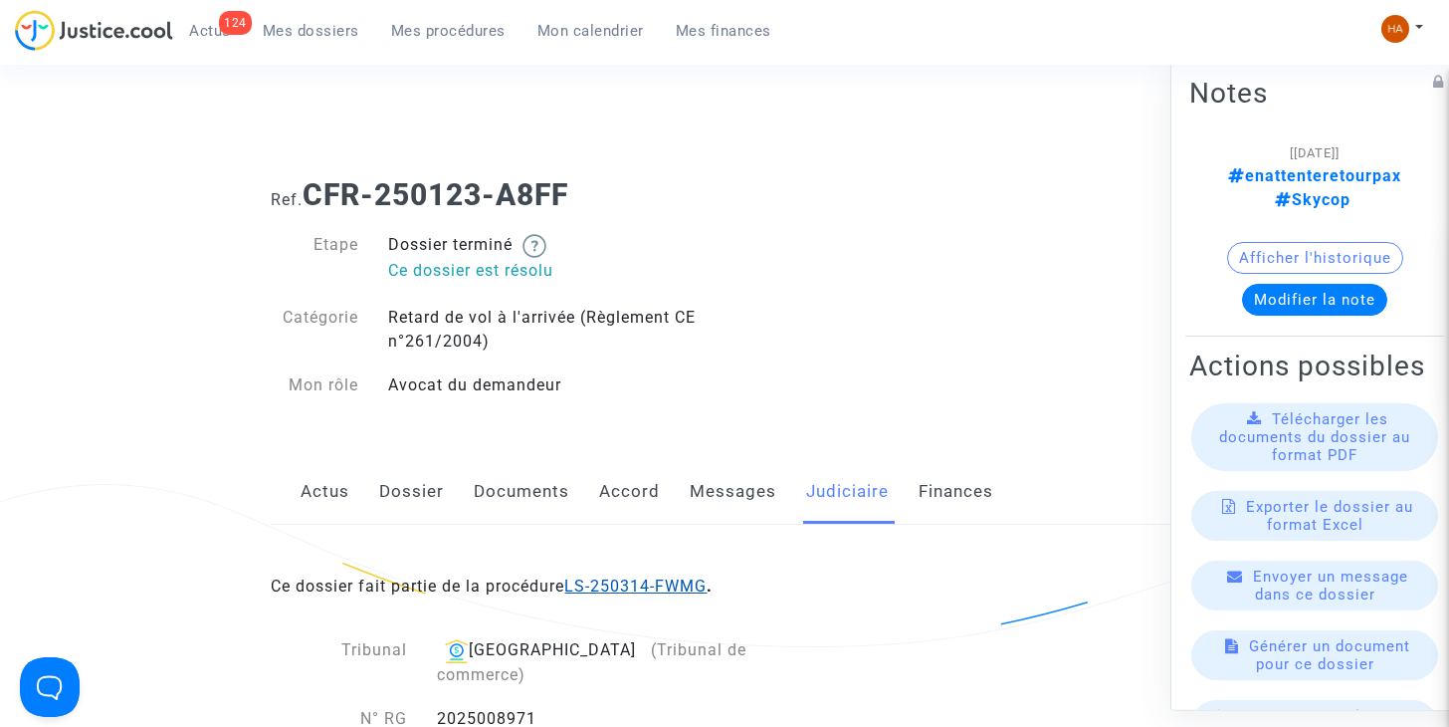
click at [632, 584] on link "LS-250314-FWMG" at bounding box center [635, 585] width 142 height 19
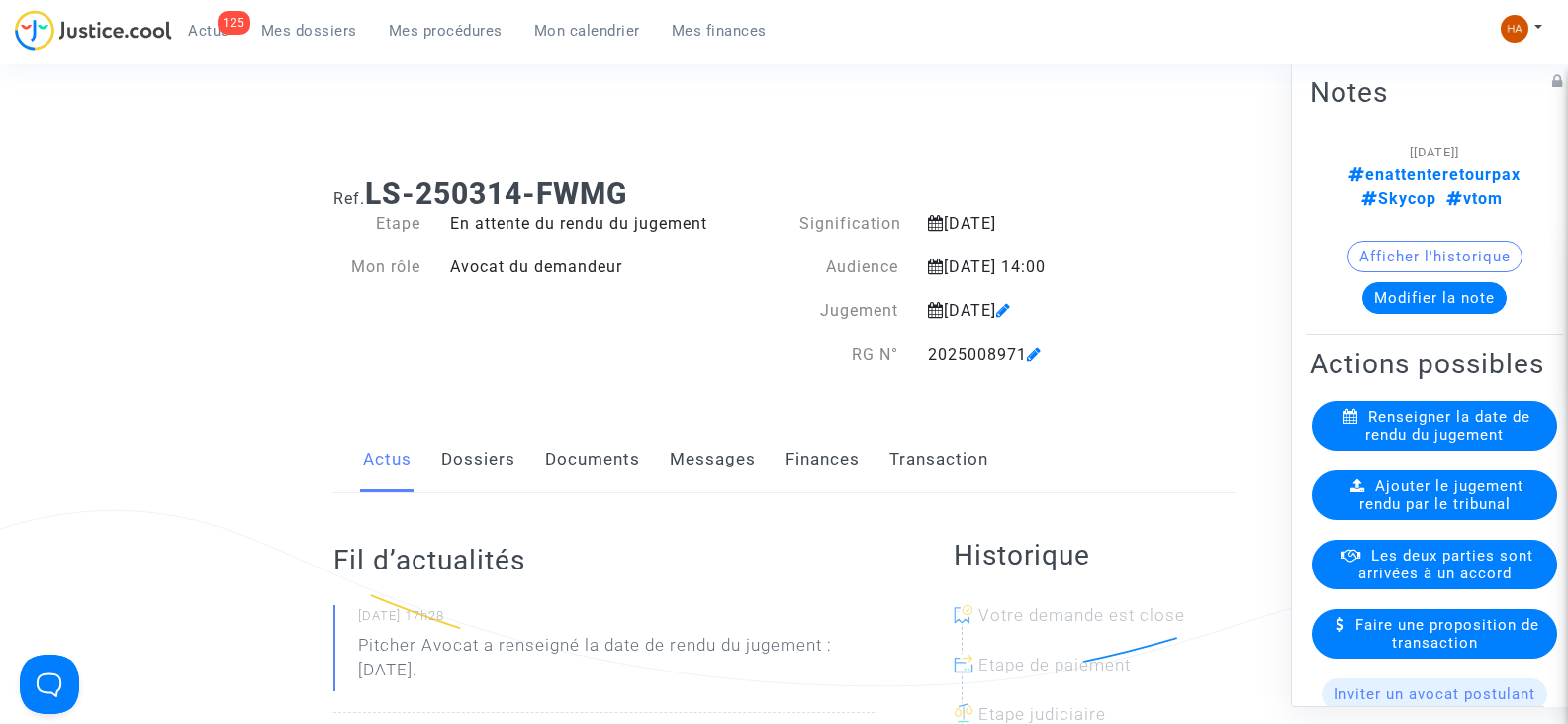
click at [472, 455] on link "Dossiers" at bounding box center [478, 459] width 75 height 66
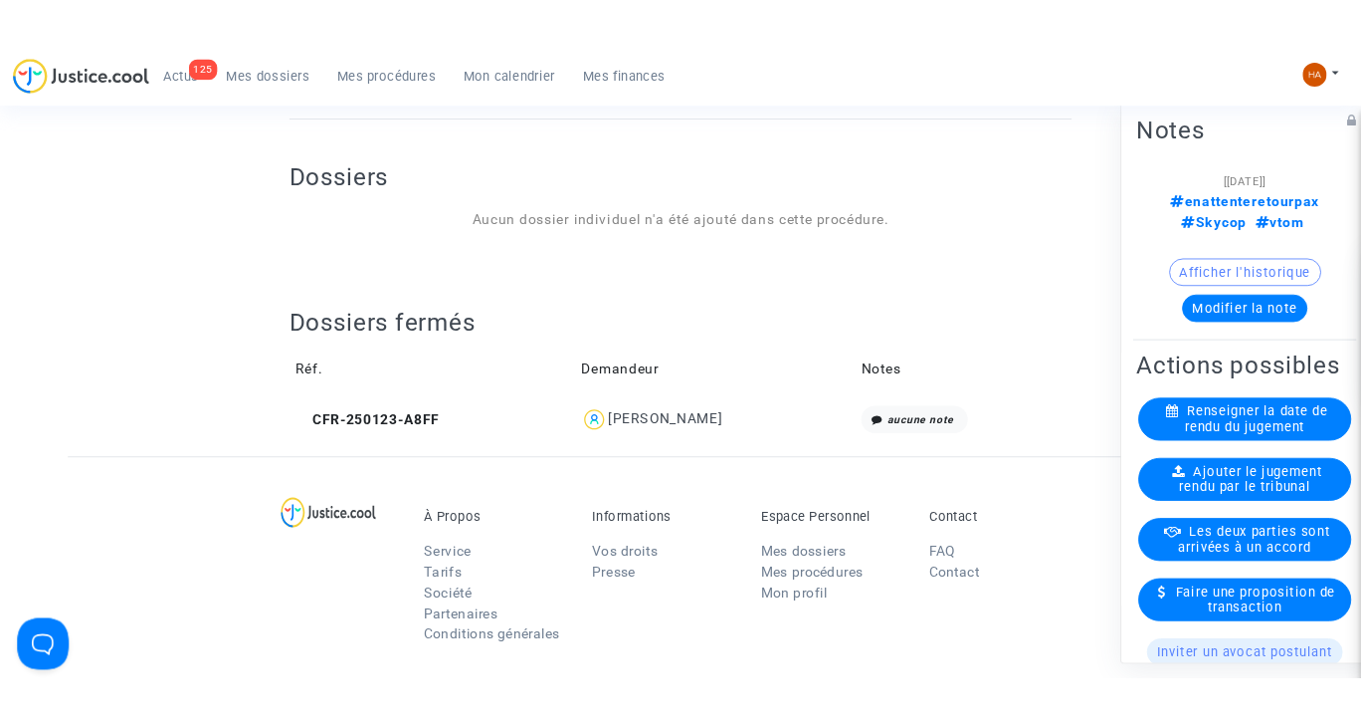
scroll to position [907, 0]
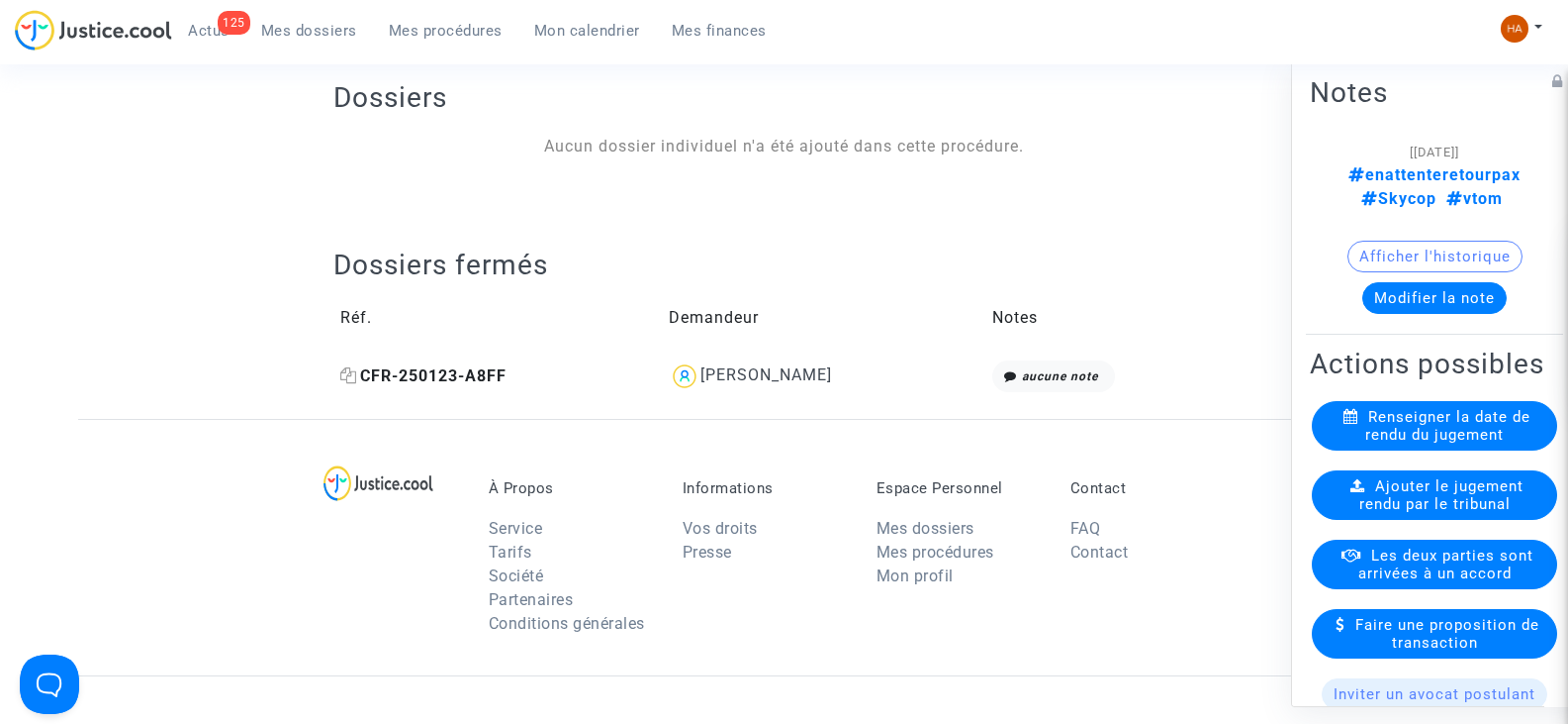
click at [347, 379] on icon at bounding box center [348, 375] width 17 height 16
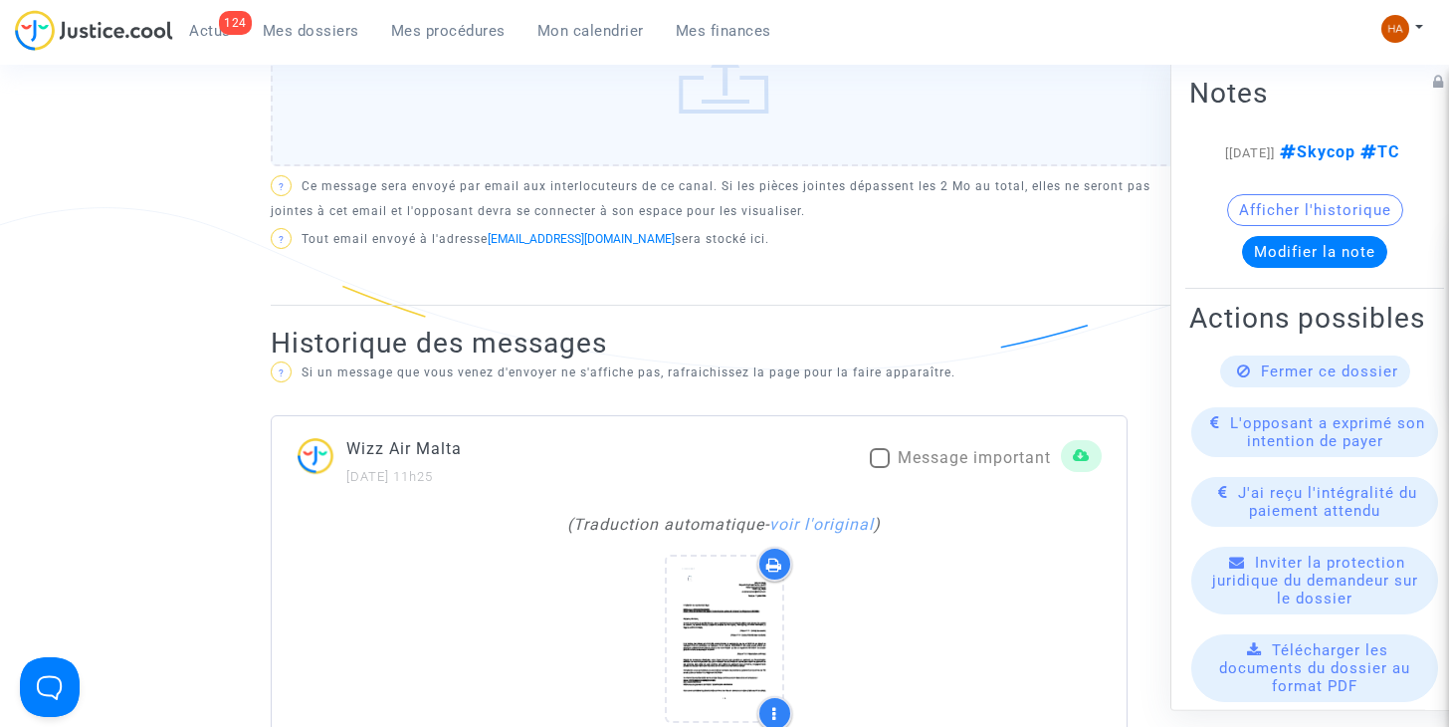
scroll to position [1218, 0]
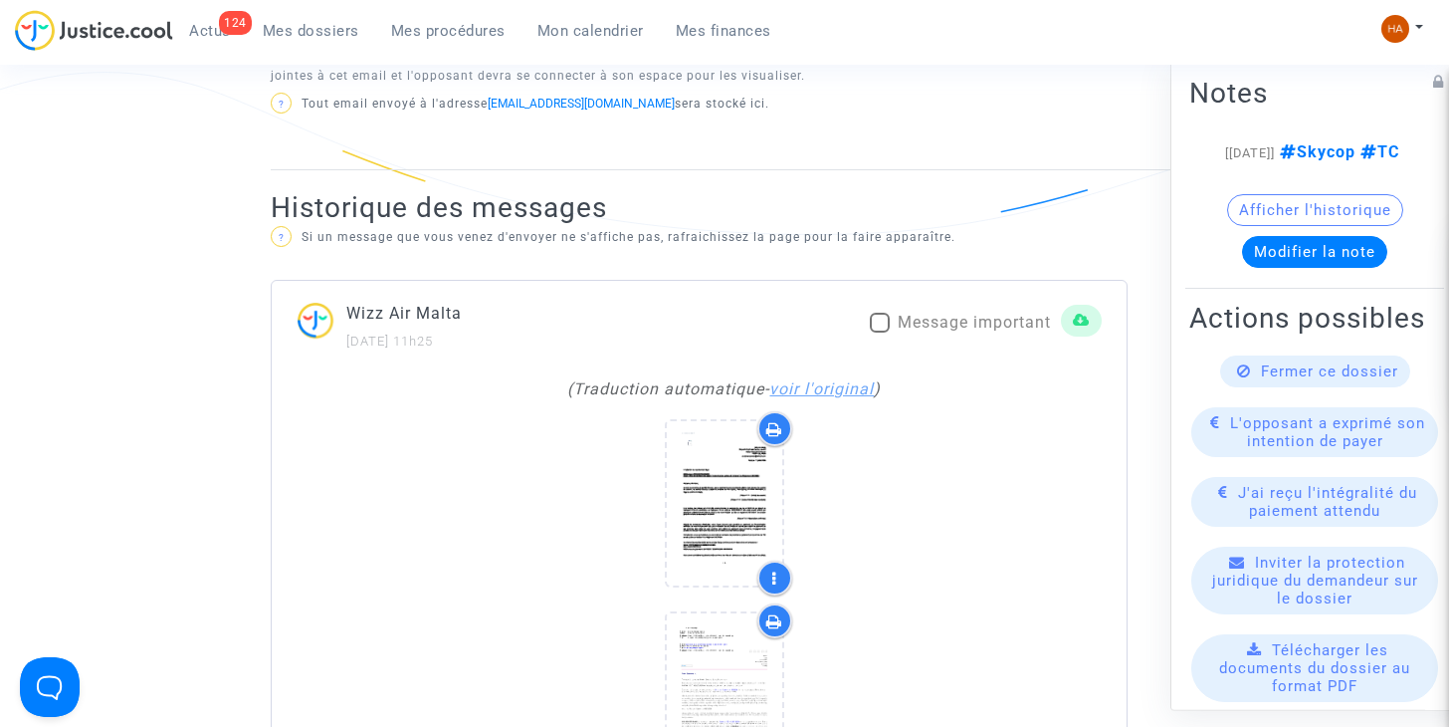
click at [861, 385] on link "voir l'original" at bounding box center [821, 388] width 104 height 19
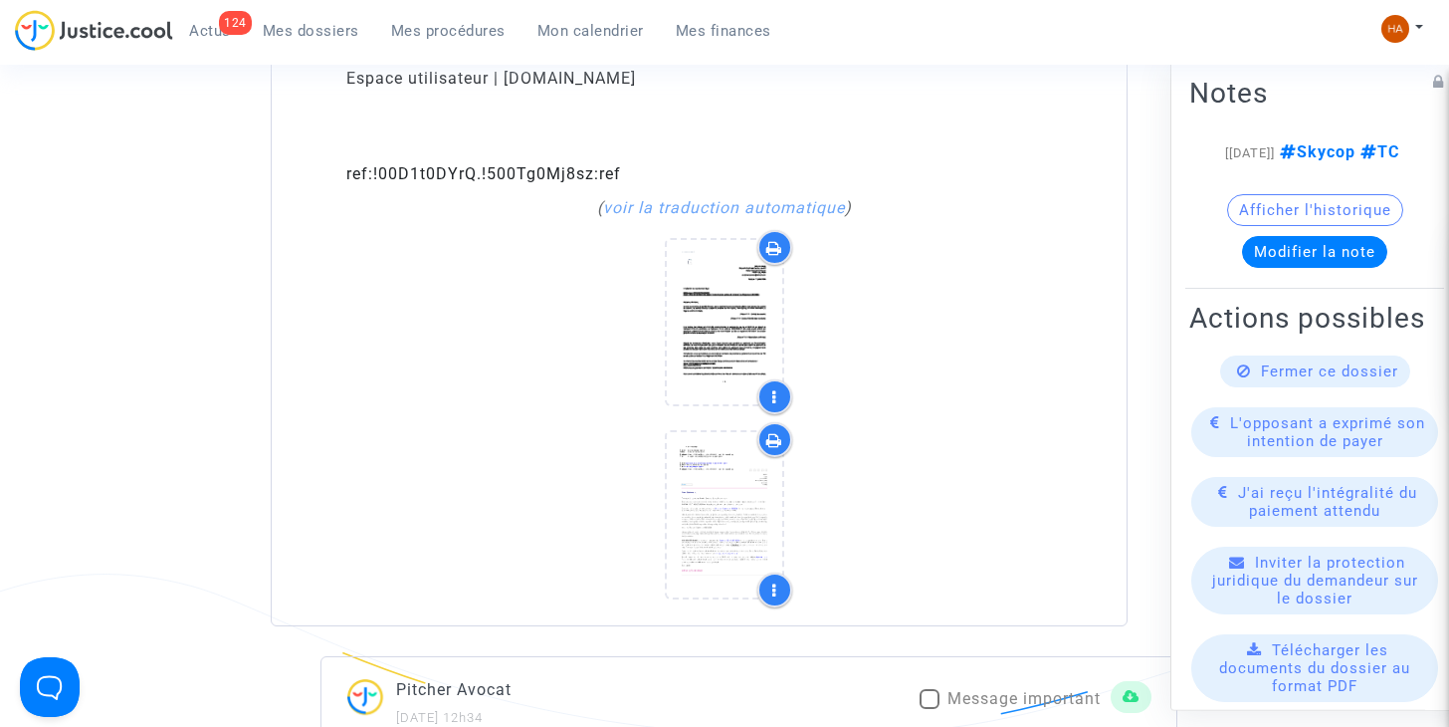
scroll to position [5561, 0]
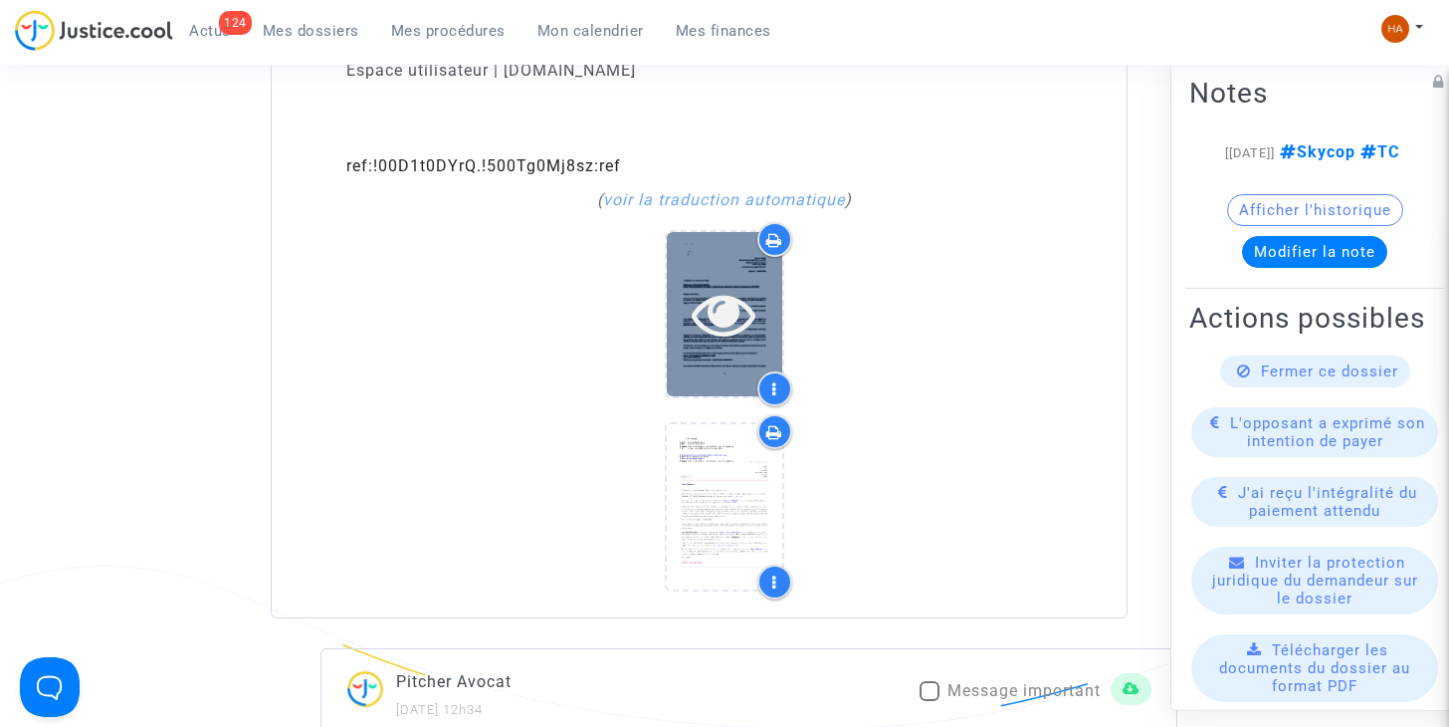
click at [721, 304] on icon at bounding box center [724, 314] width 65 height 64
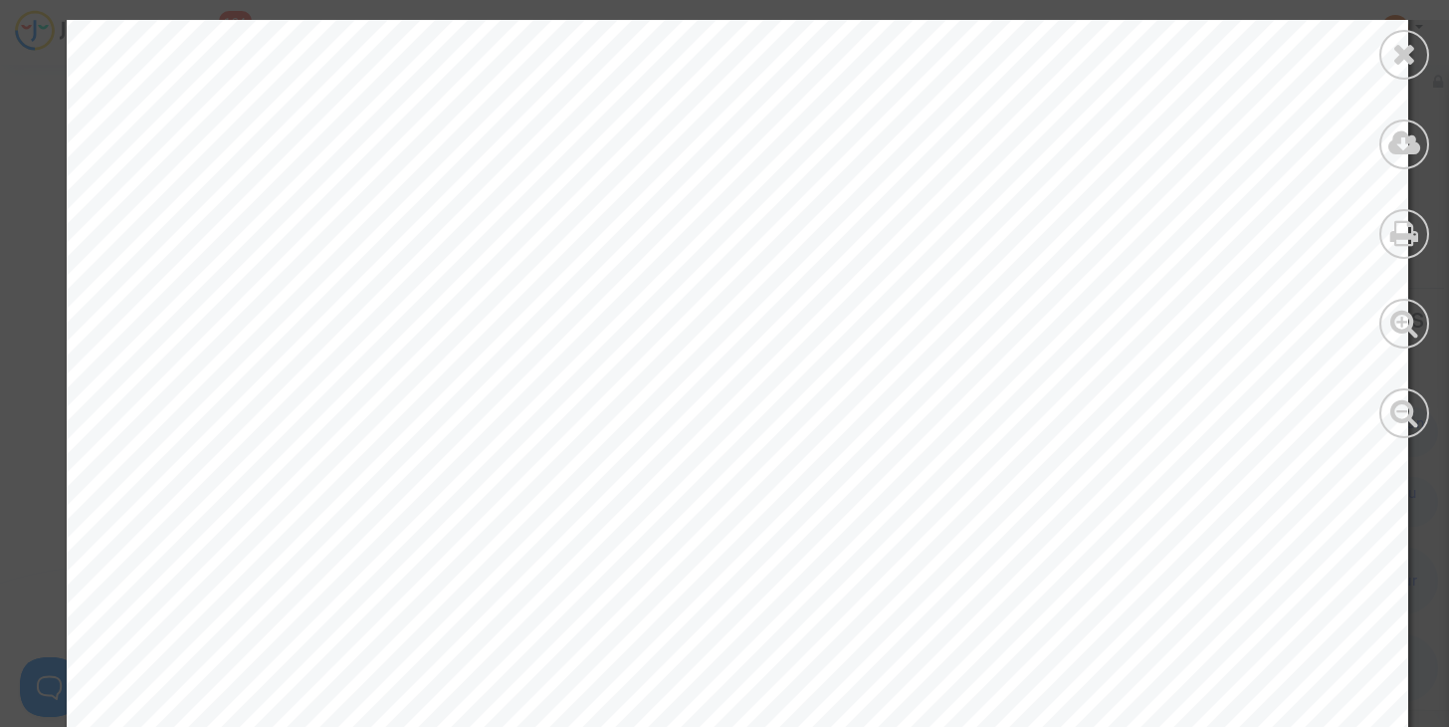
scroll to position [1081, 0]
click at [1407, 49] on icon at bounding box center [1404, 54] width 25 height 30
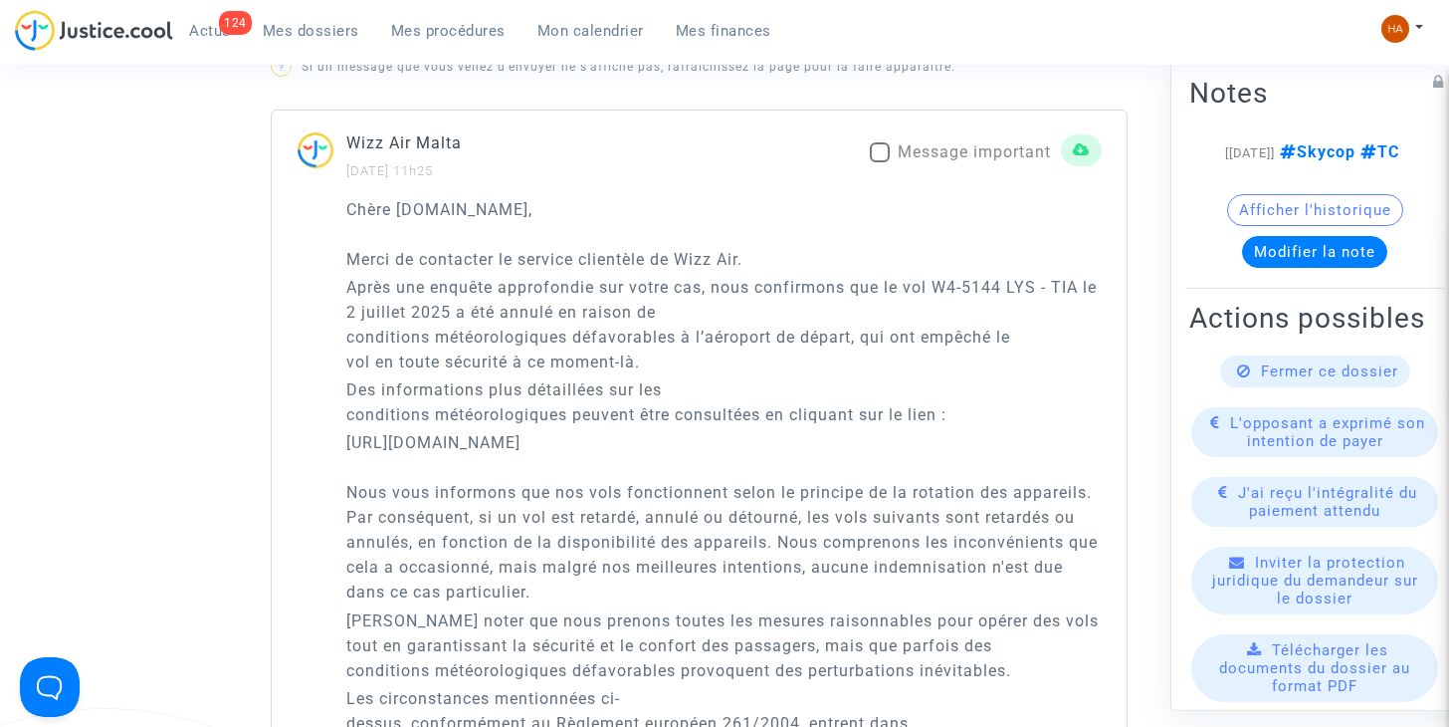
scroll to position [1386, 0]
click at [885, 159] on span at bounding box center [880, 154] width 20 height 20
click at [880, 164] on input "Message important" at bounding box center [879, 164] width 1 height 1
checkbox input "true"
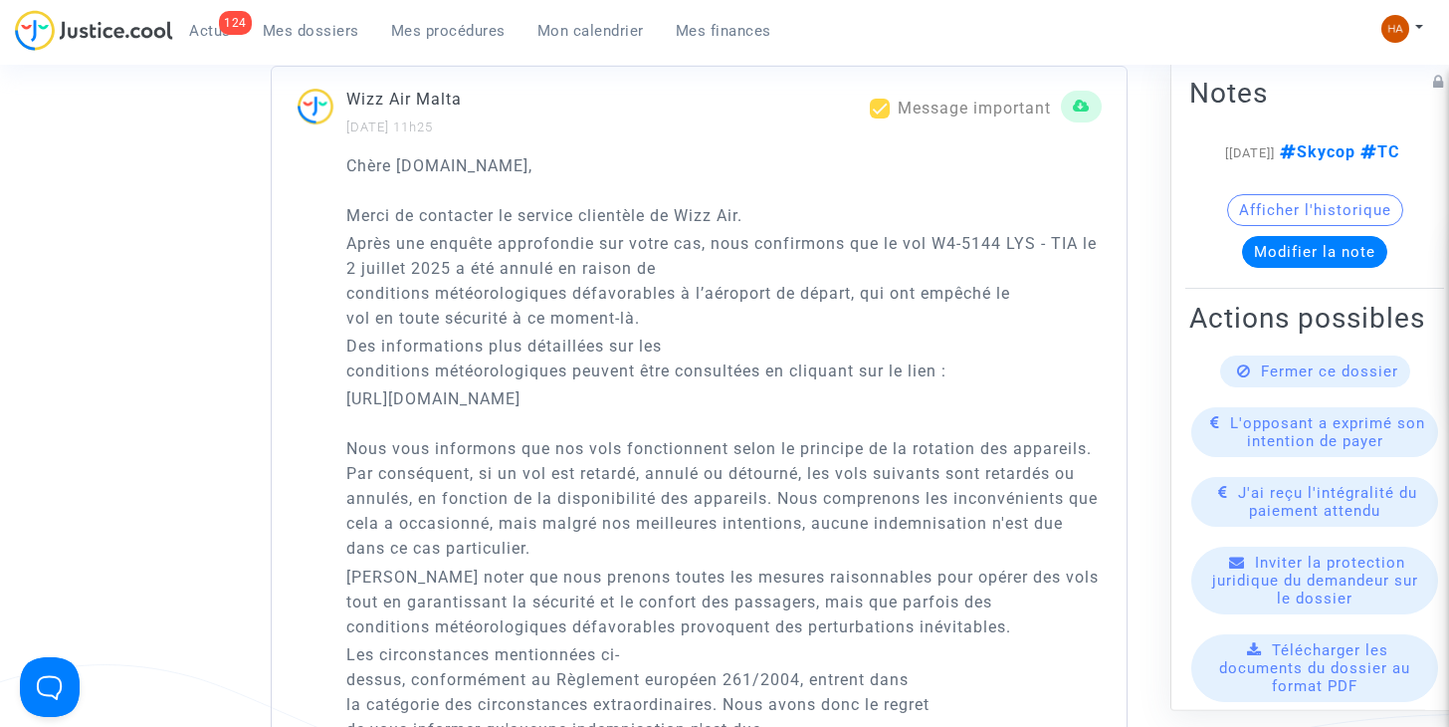
scroll to position [1436, 0]
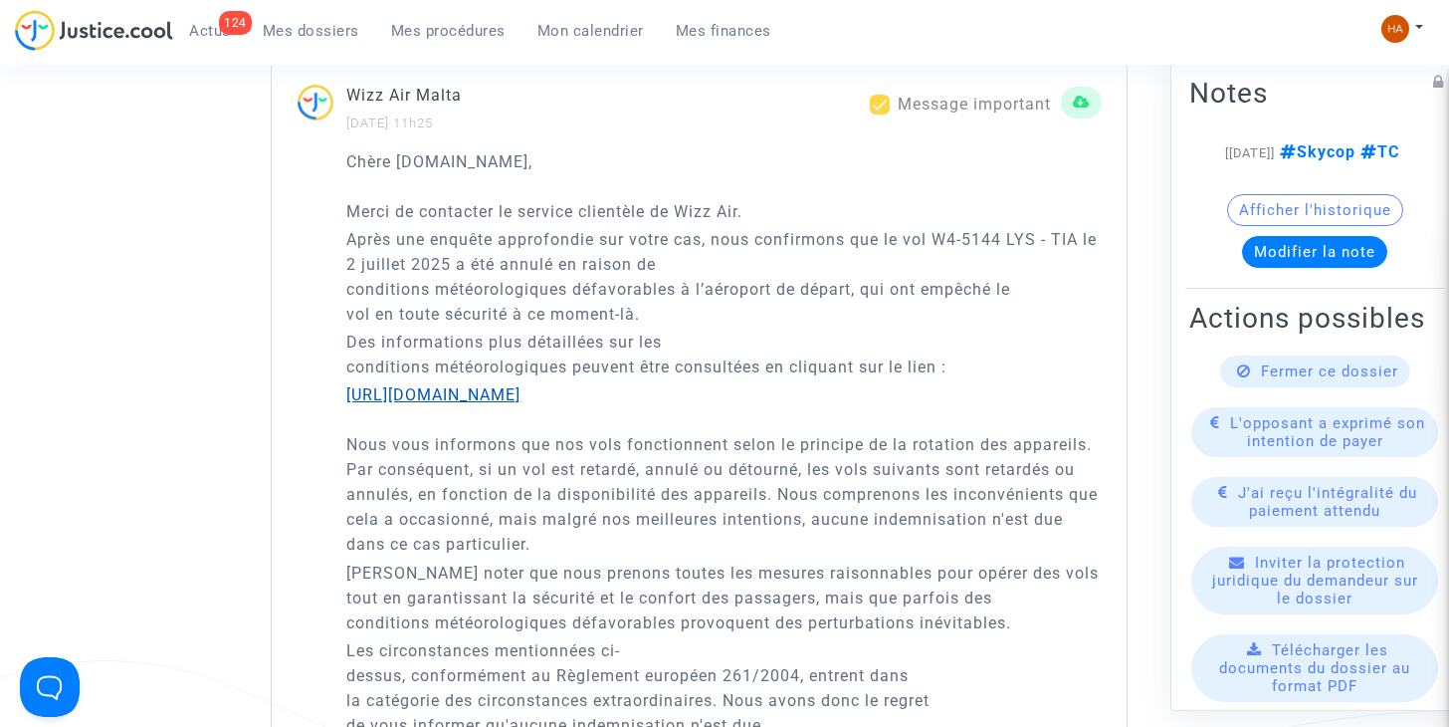
click at [356, 393] on link "[URL][DOMAIN_NAME]" at bounding box center [433, 394] width 174 height 19
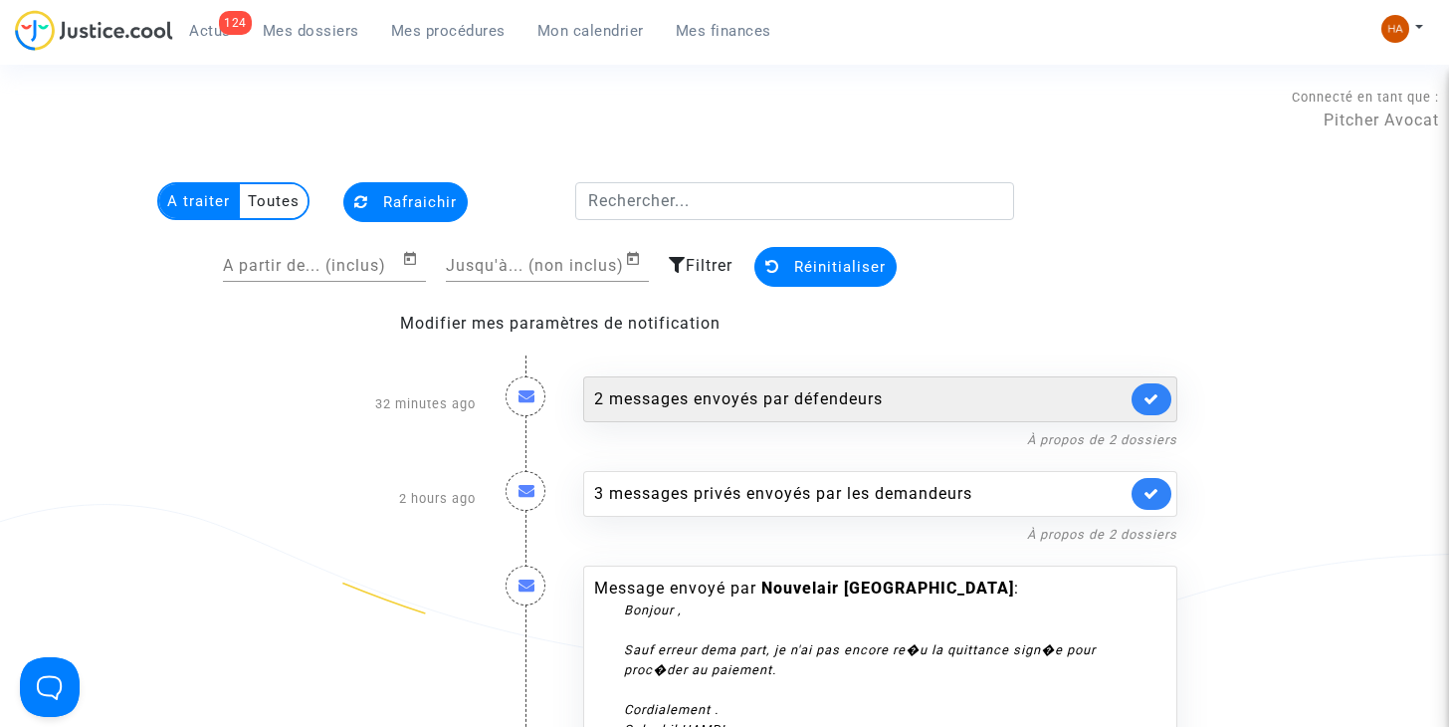
click at [706, 404] on div "2 messages envoyés par défendeurs" at bounding box center [860, 399] width 532 height 24
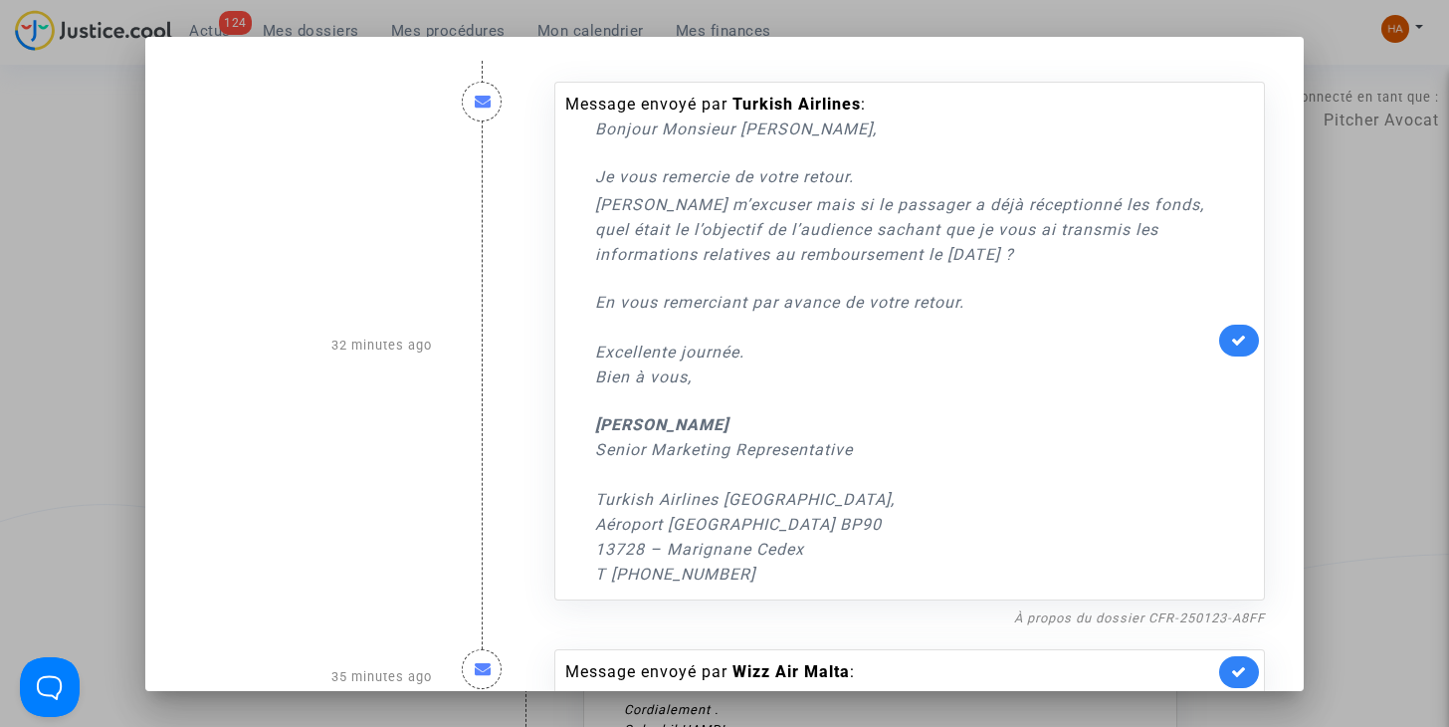
scroll to position [57, 0]
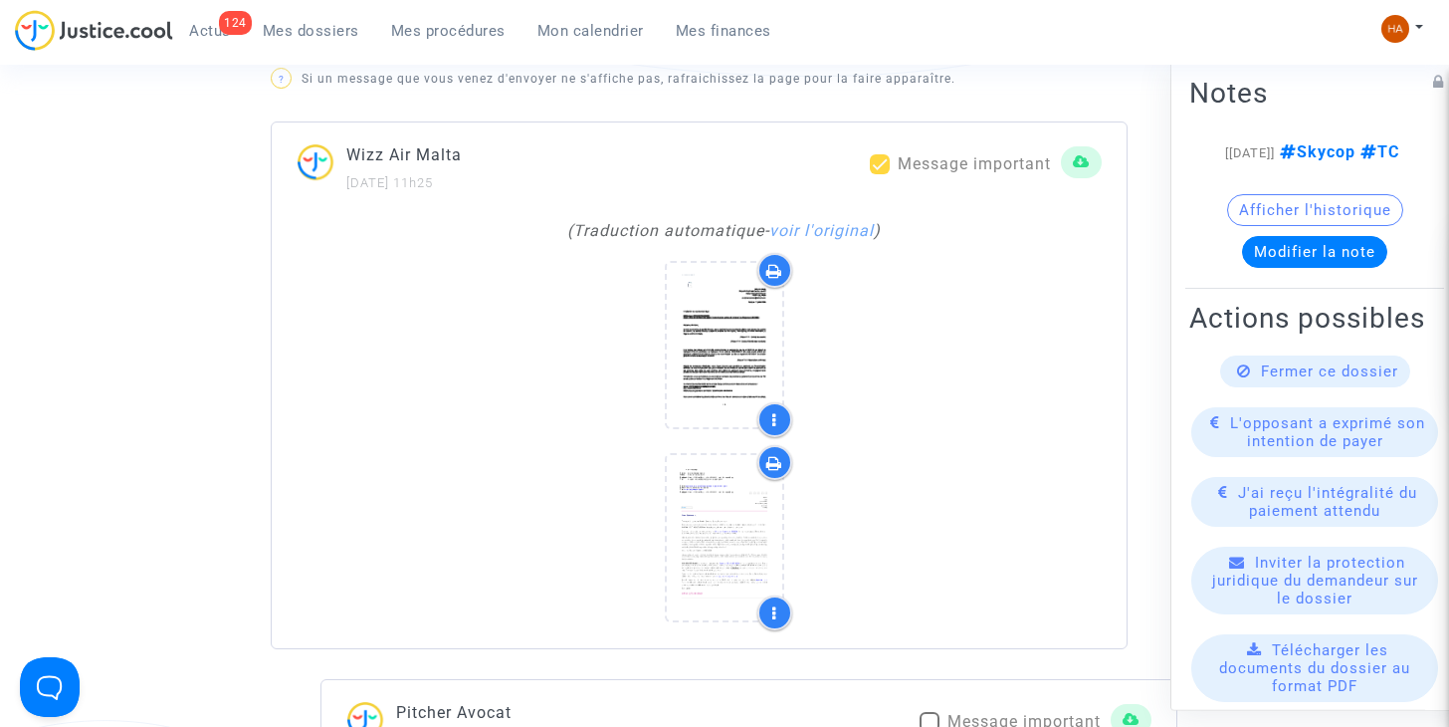
scroll to position [1378, 0]
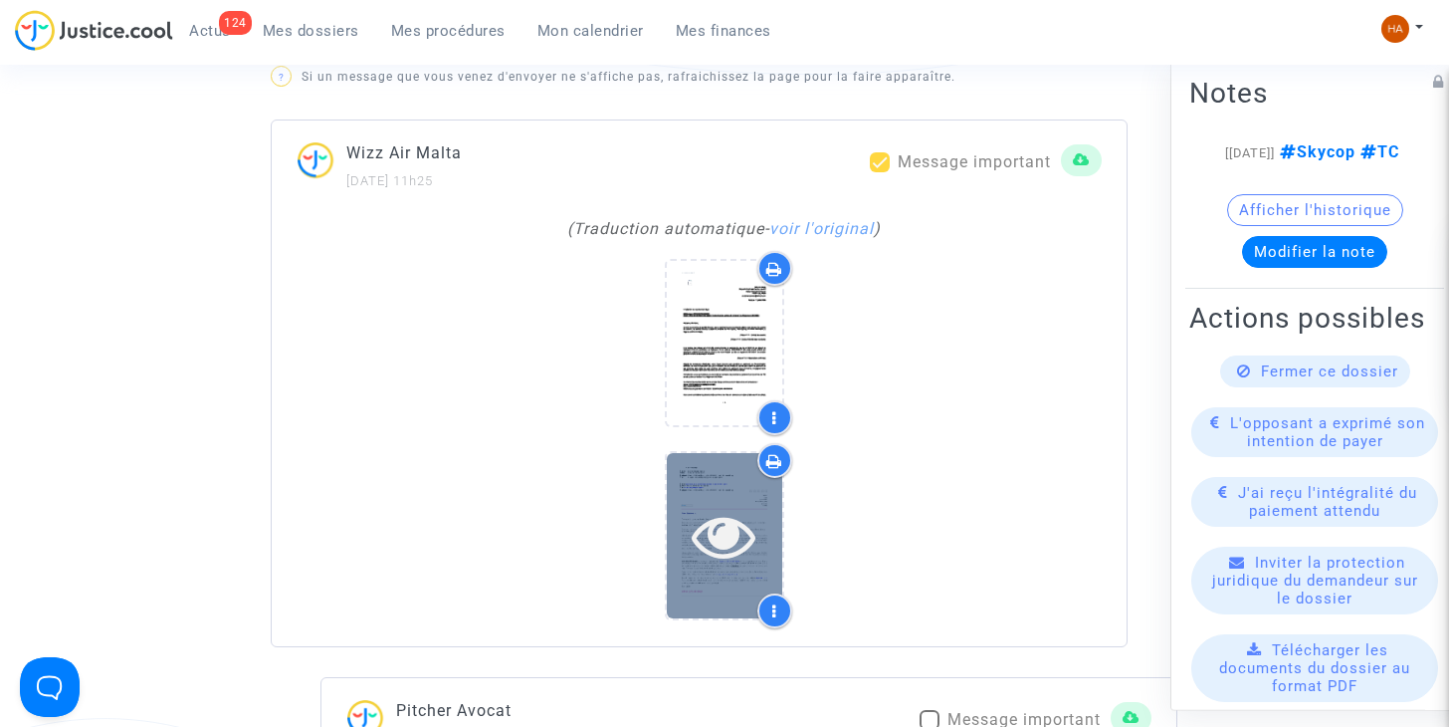
click at [714, 532] on icon at bounding box center [724, 536] width 65 height 64
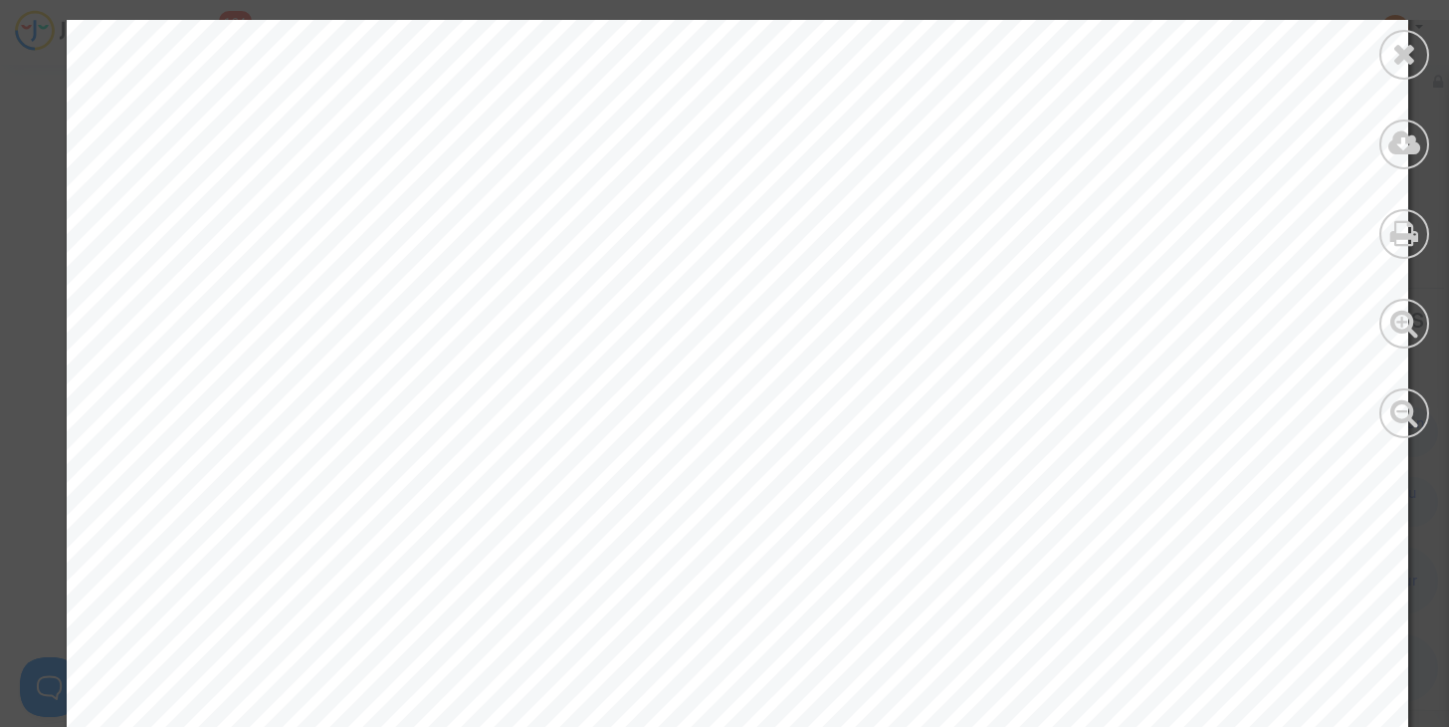
scroll to position [575, 0]
click at [1403, 54] on icon at bounding box center [1404, 54] width 25 height 30
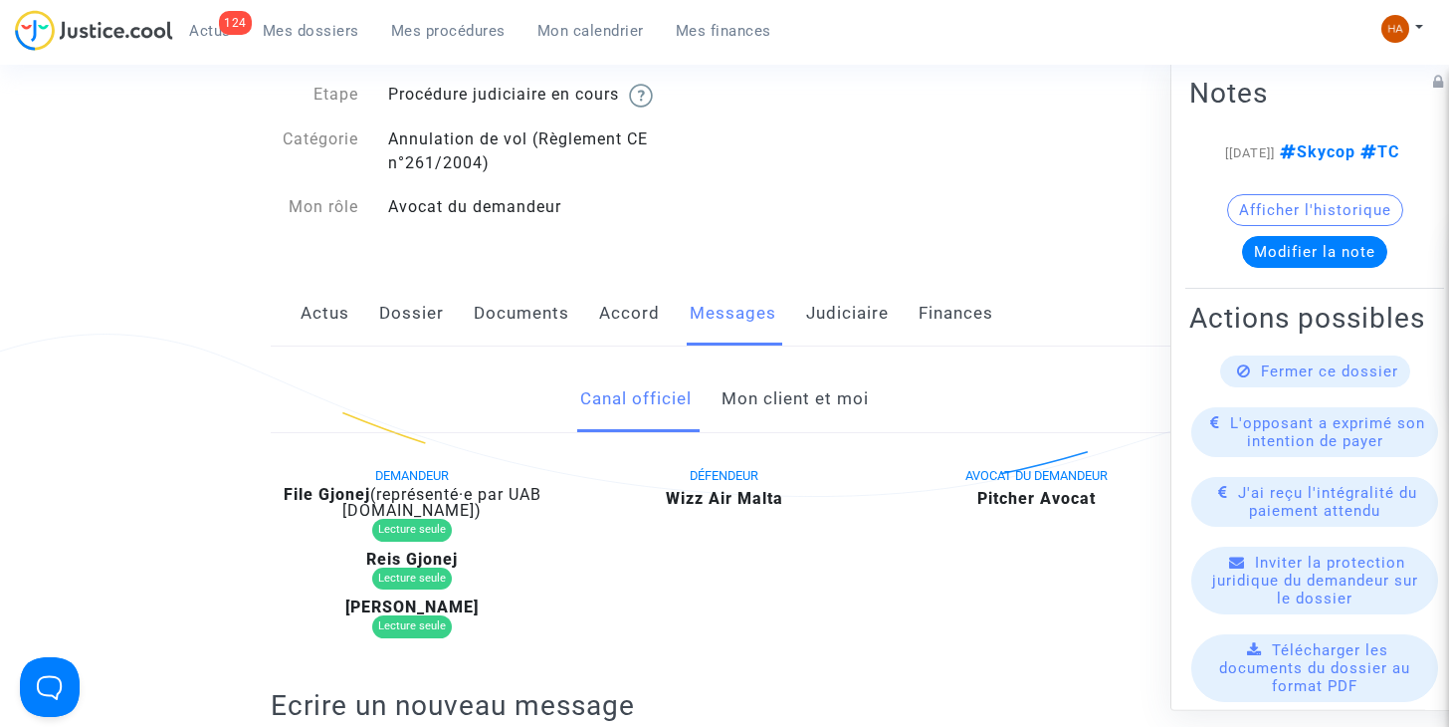
scroll to position [148, 0]
click at [776, 399] on link "Mon client et moi" at bounding box center [795, 401] width 147 height 66
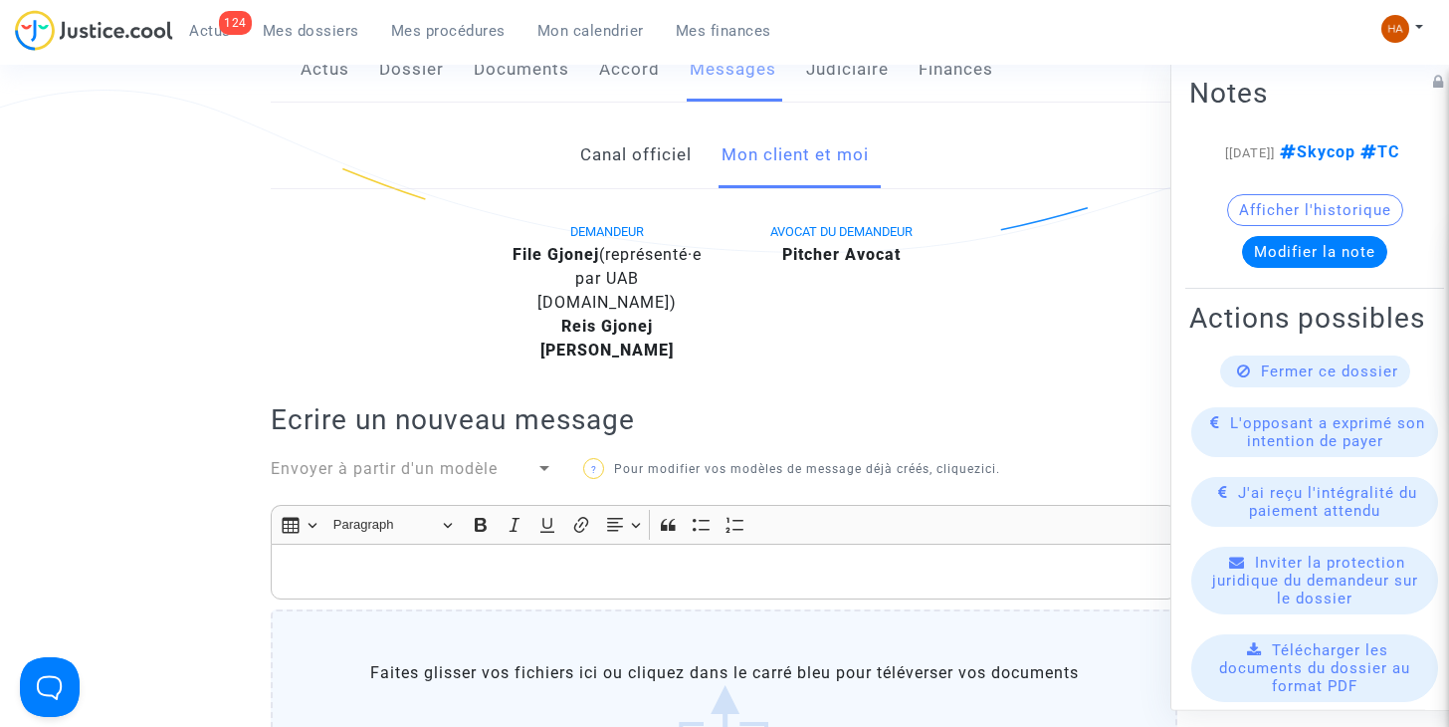
scroll to position [384, 0]
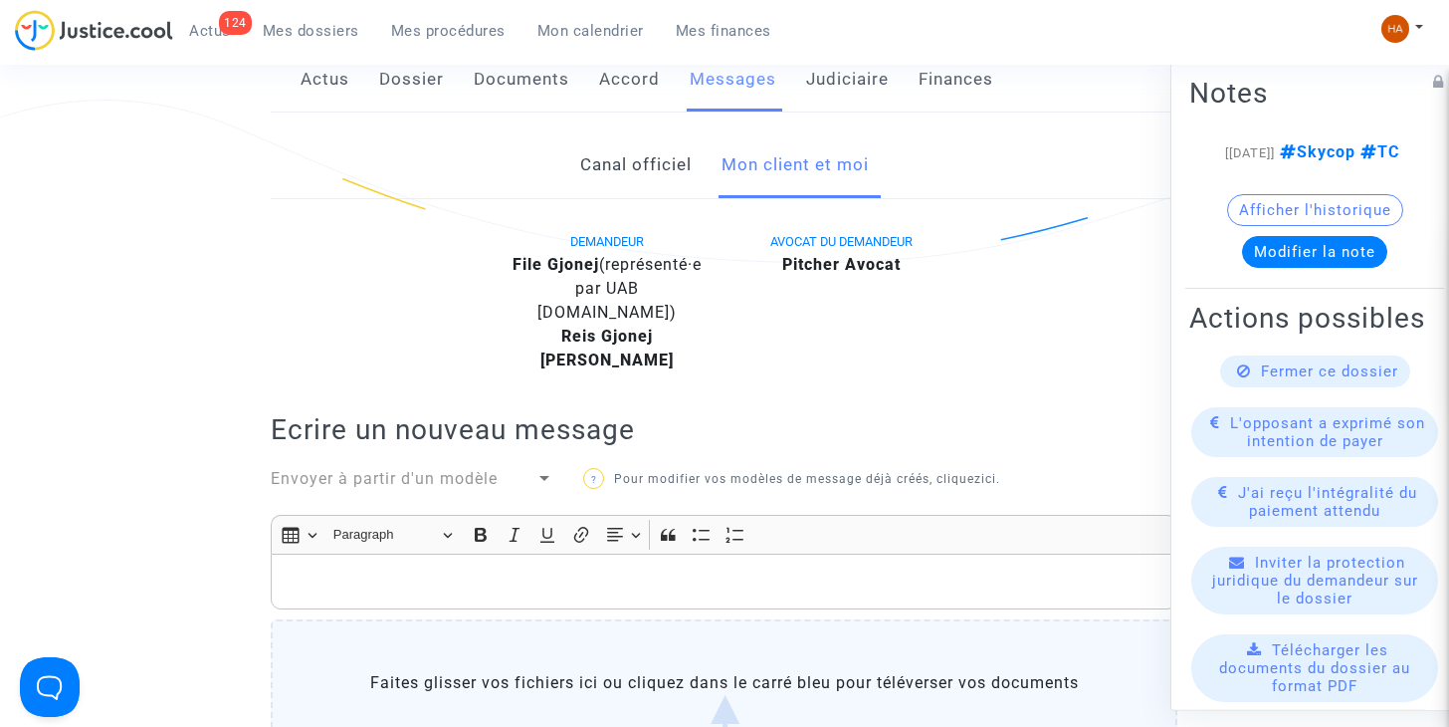
click at [618, 158] on link "Canal officiel" at bounding box center [635, 165] width 111 height 66
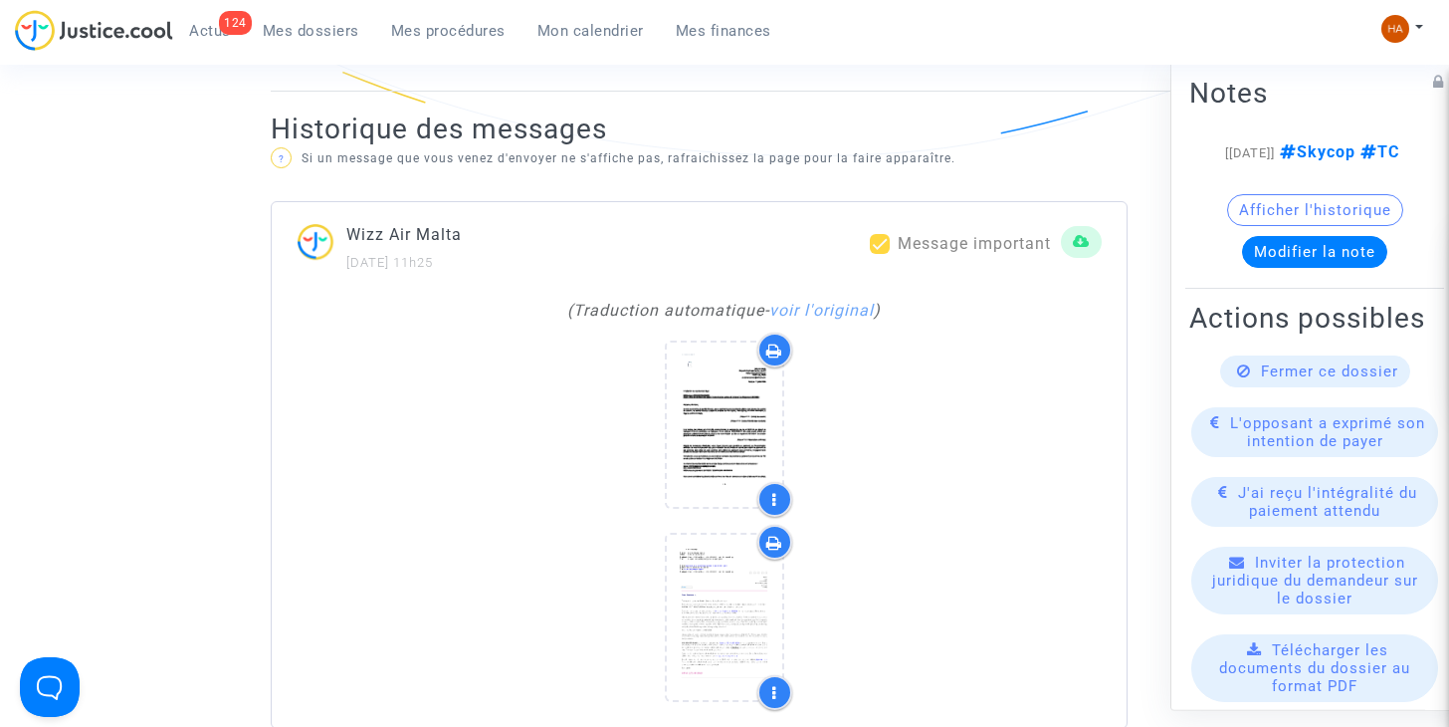
scroll to position [1298, 0]
click at [822, 316] on link "voir l'original" at bounding box center [821, 309] width 104 height 19
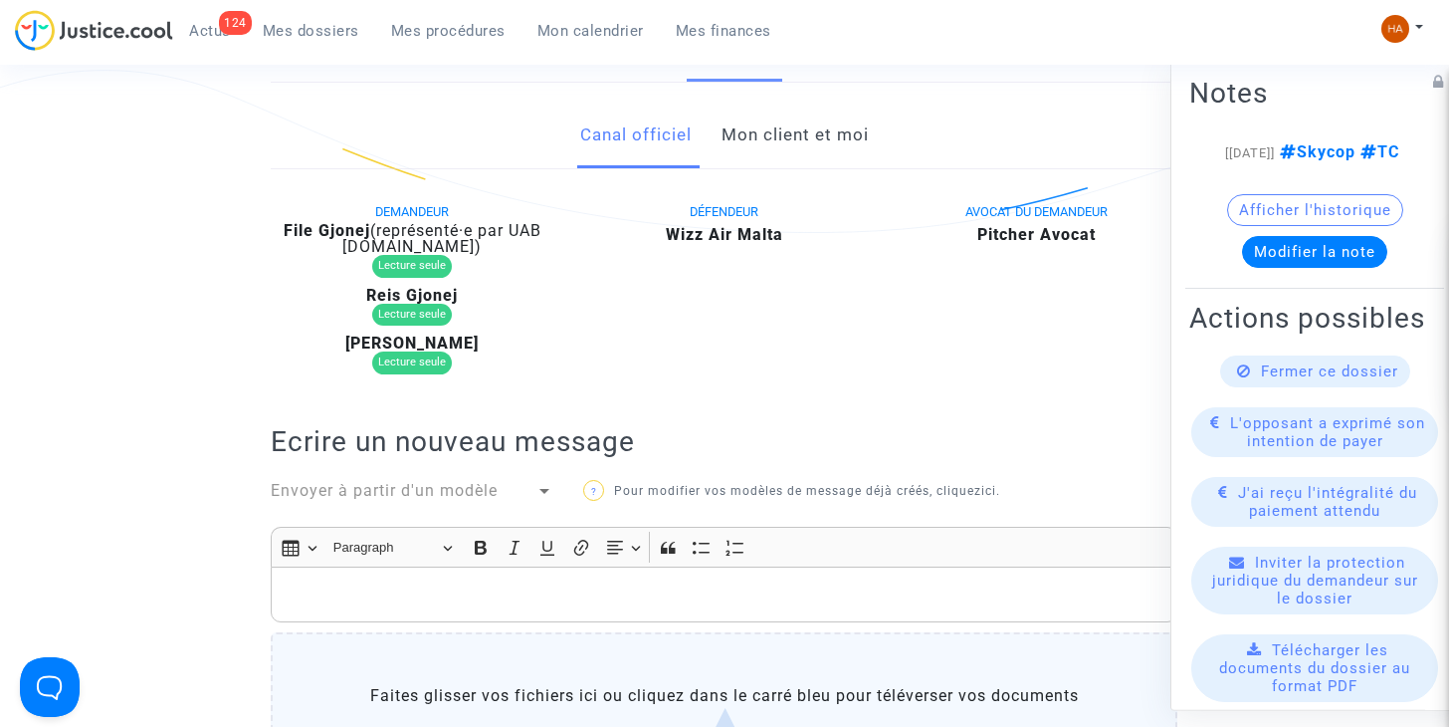
scroll to position [0, 0]
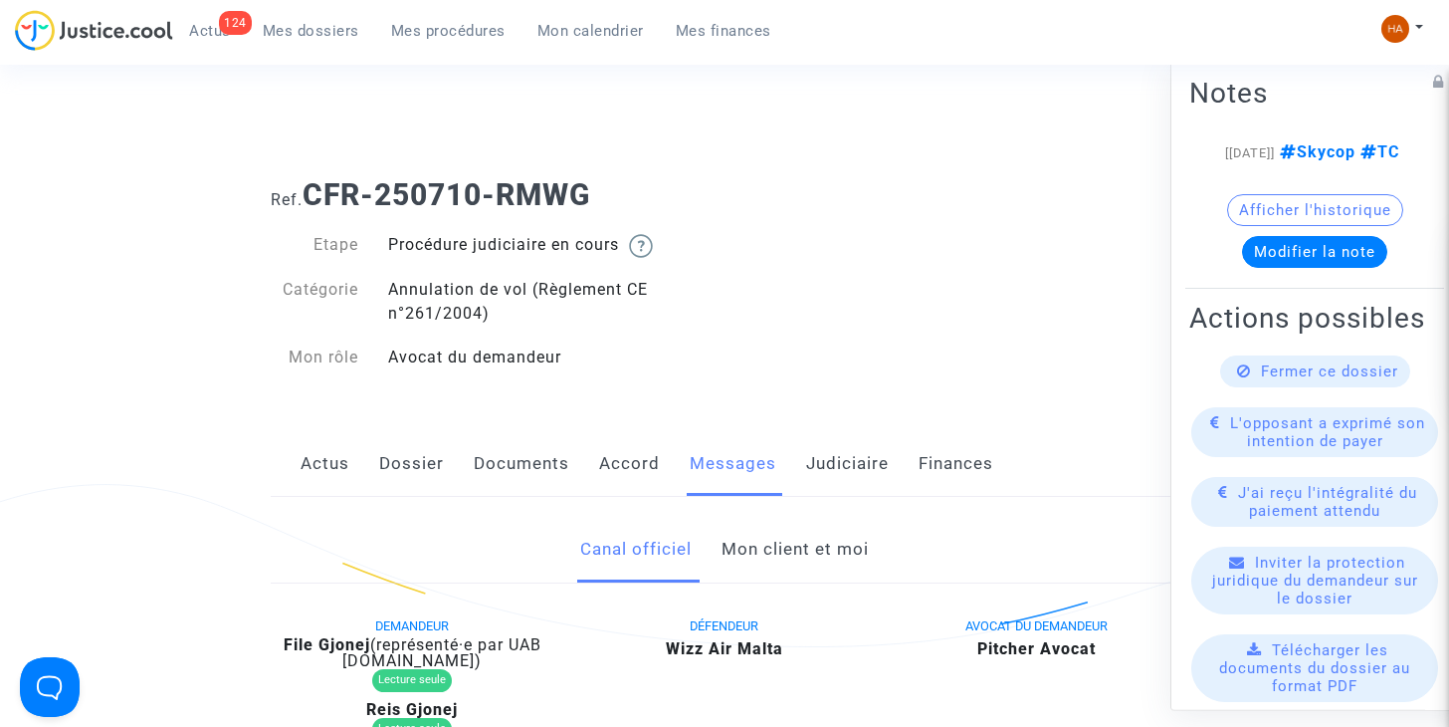
click at [757, 553] on link "Mon client et moi" at bounding box center [795, 550] width 147 height 66
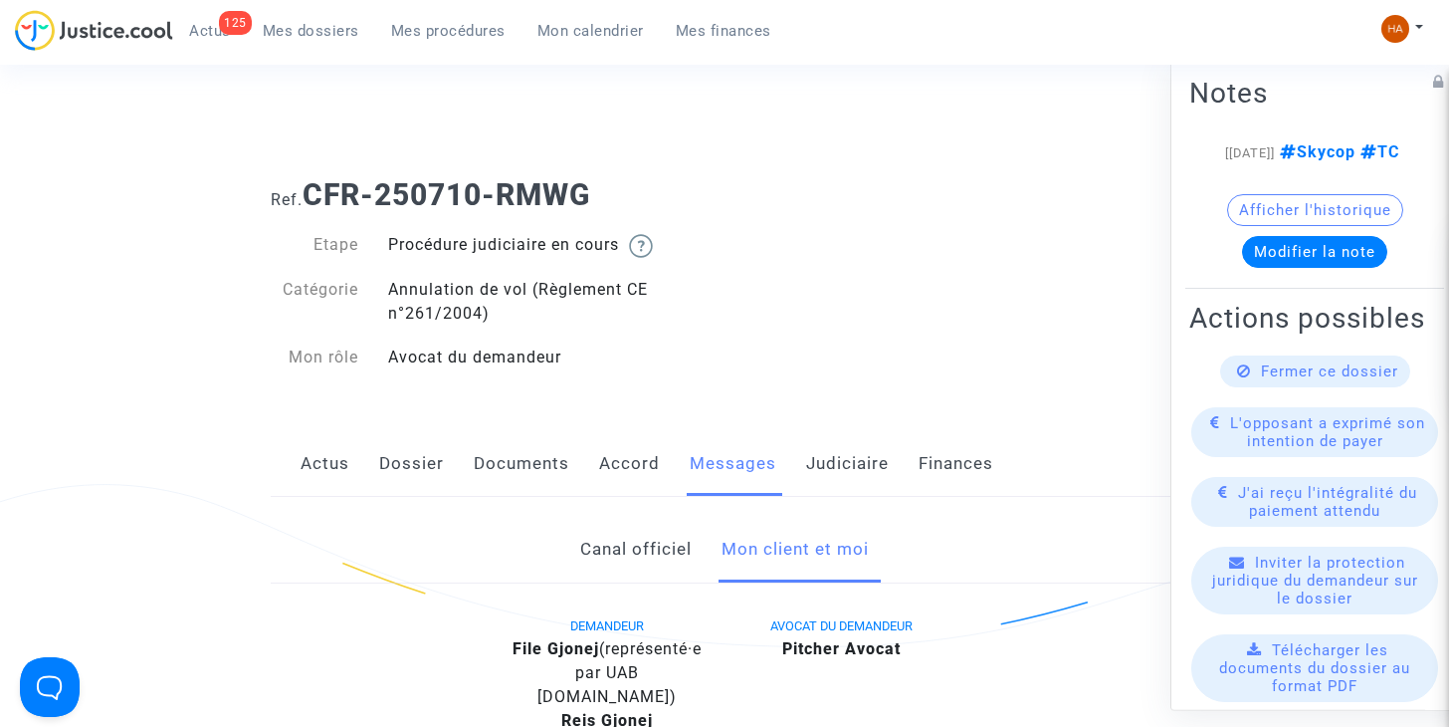
click at [211, 27] on span "Actus" at bounding box center [210, 31] width 42 height 18
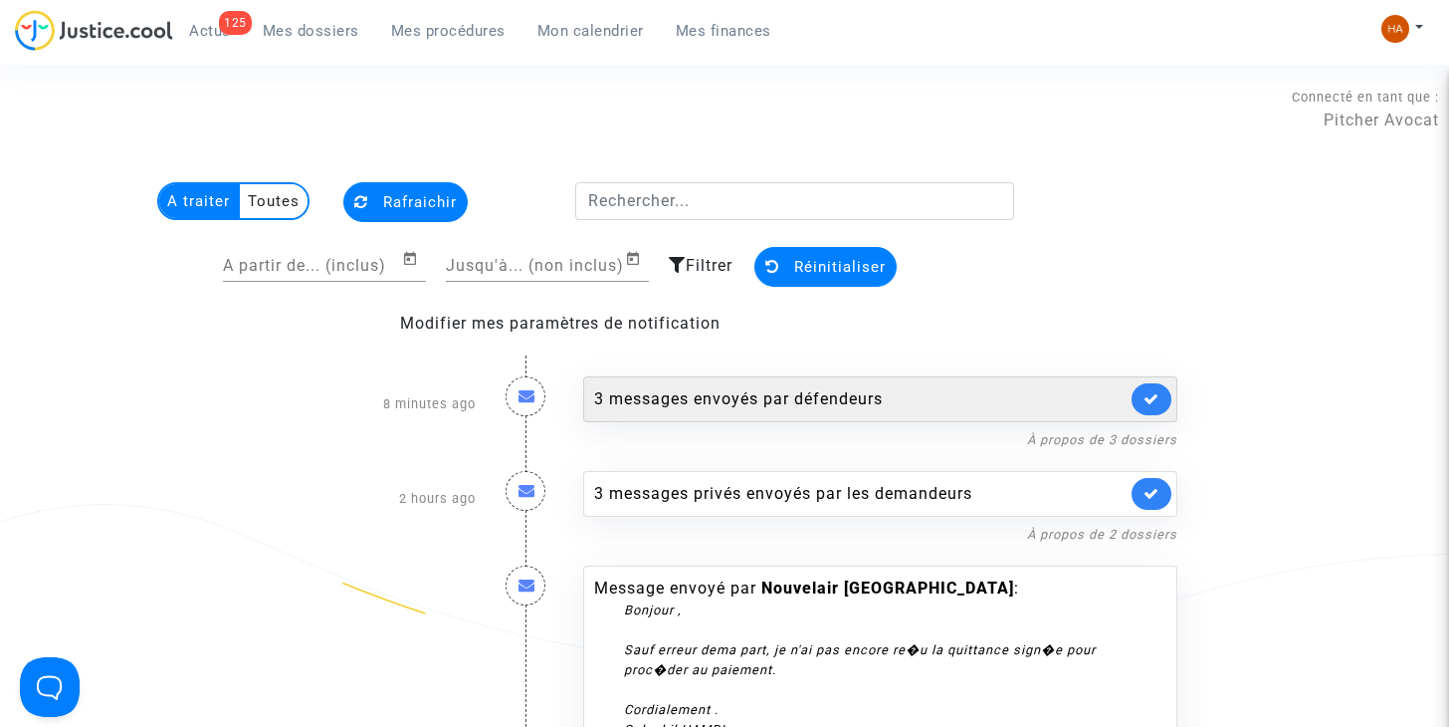
click at [846, 403] on div "3 messages envoyés par défendeurs" at bounding box center [860, 399] width 532 height 24
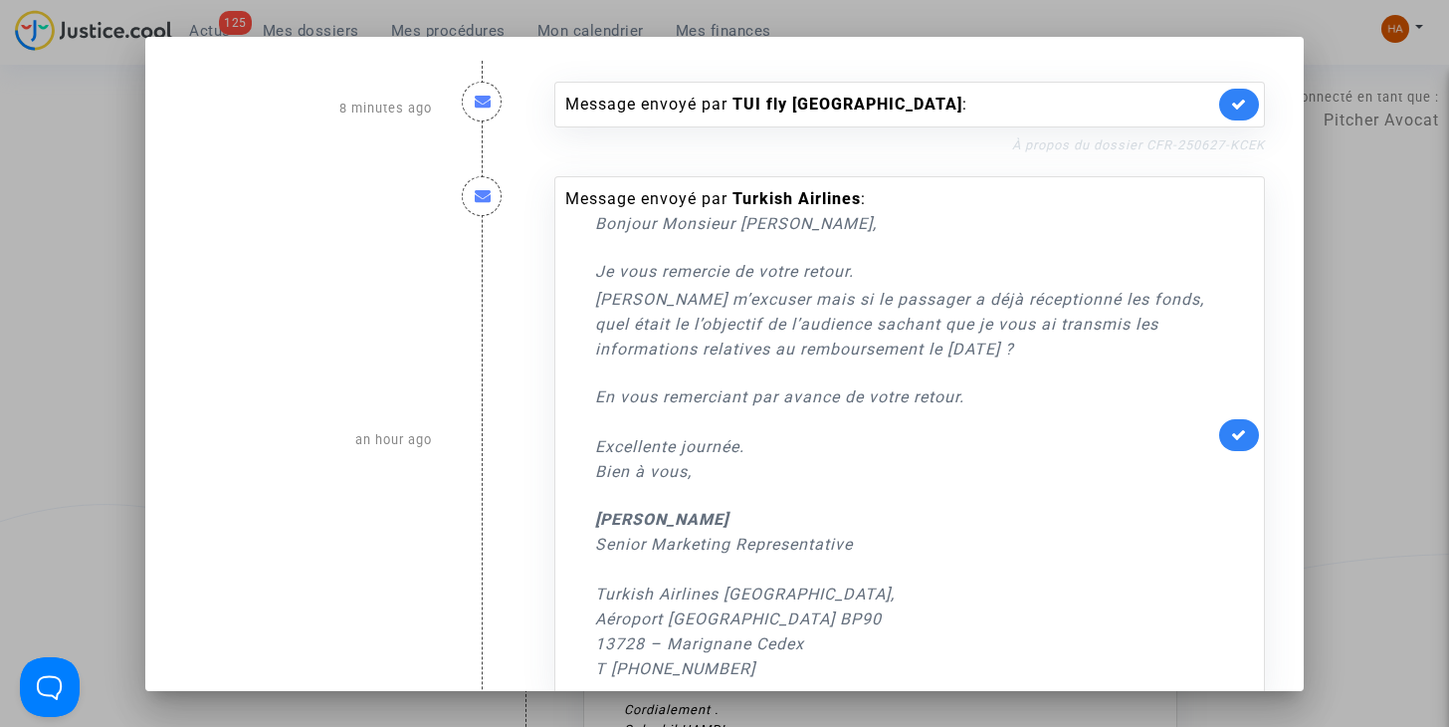
click at [1095, 146] on link "À propos du dossier CFR-250627-KCEK" at bounding box center [1138, 144] width 253 height 15
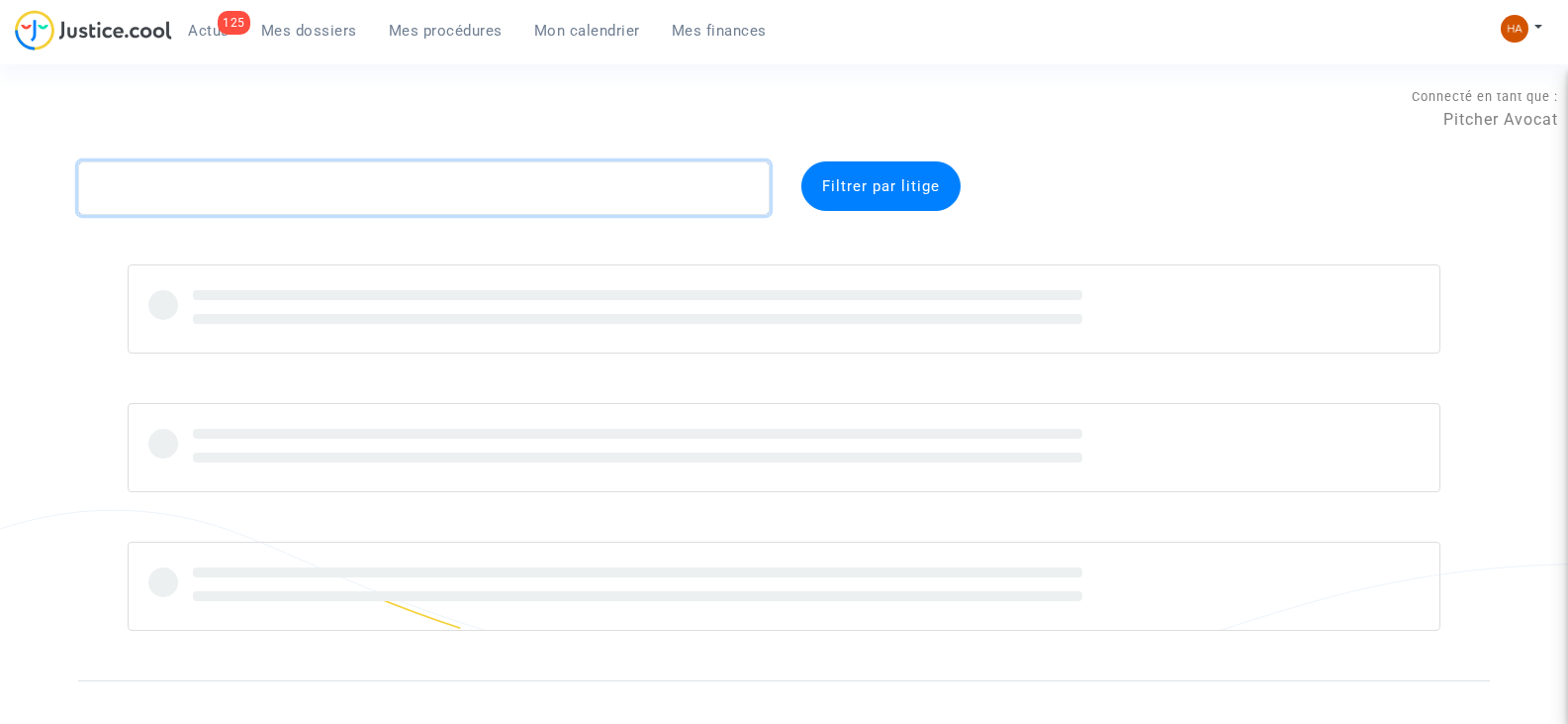
click at [229, 180] on textarea at bounding box center [424, 188] width 691 height 54
paste textarea "CFR-250123-A8FF"
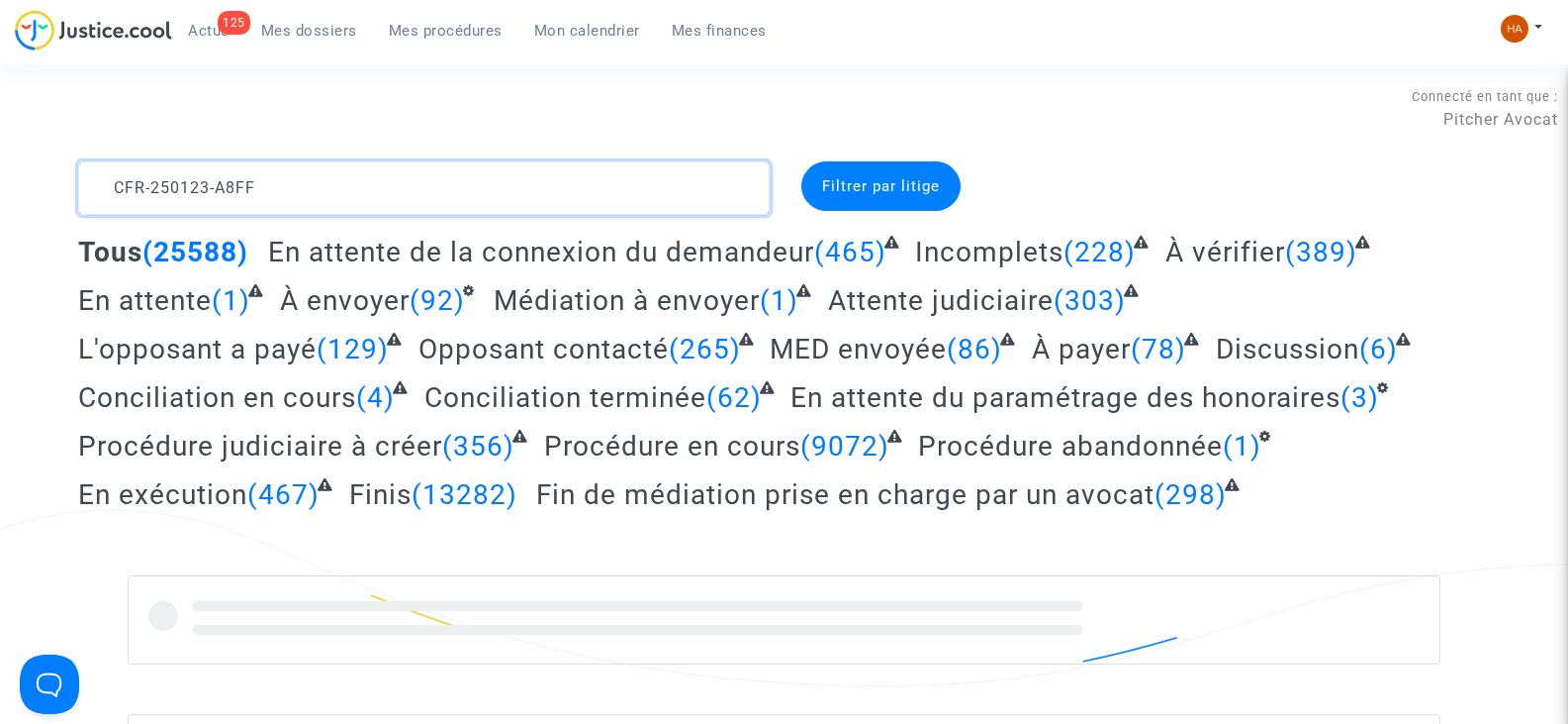
type textarea "CFR-250123-A8FF"
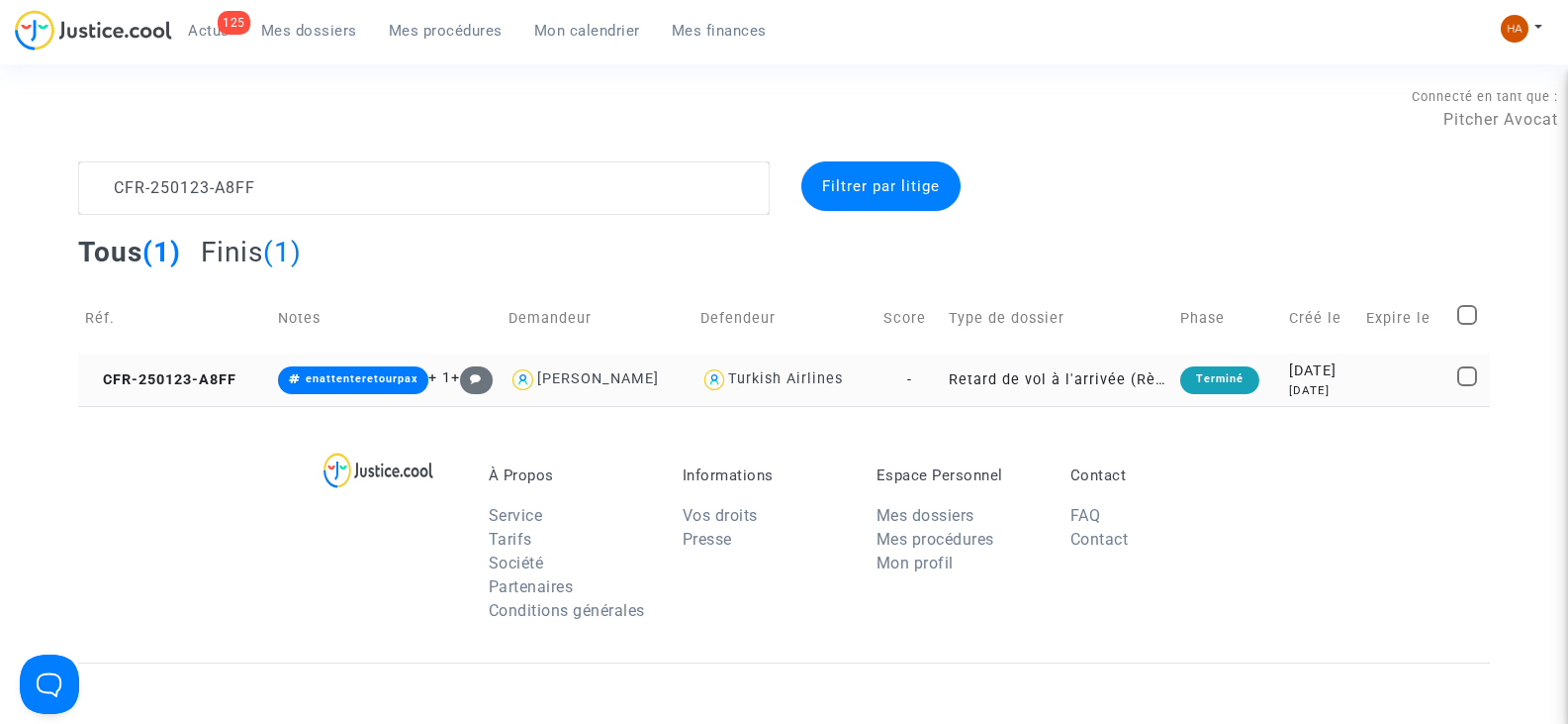
click at [930, 378] on td "-" at bounding box center [910, 379] width 66 height 53
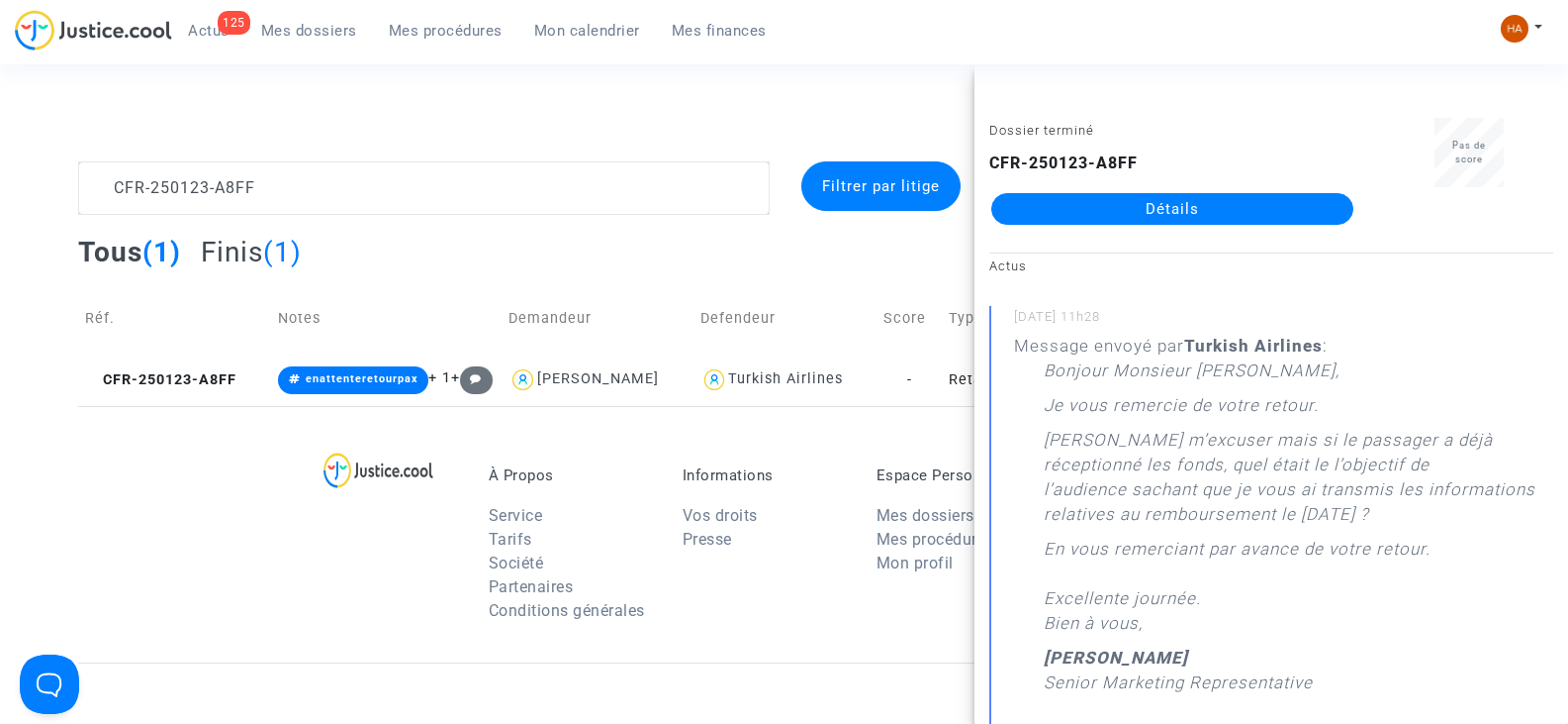
click at [1126, 199] on link "Détails" at bounding box center [1172, 209] width 362 height 32
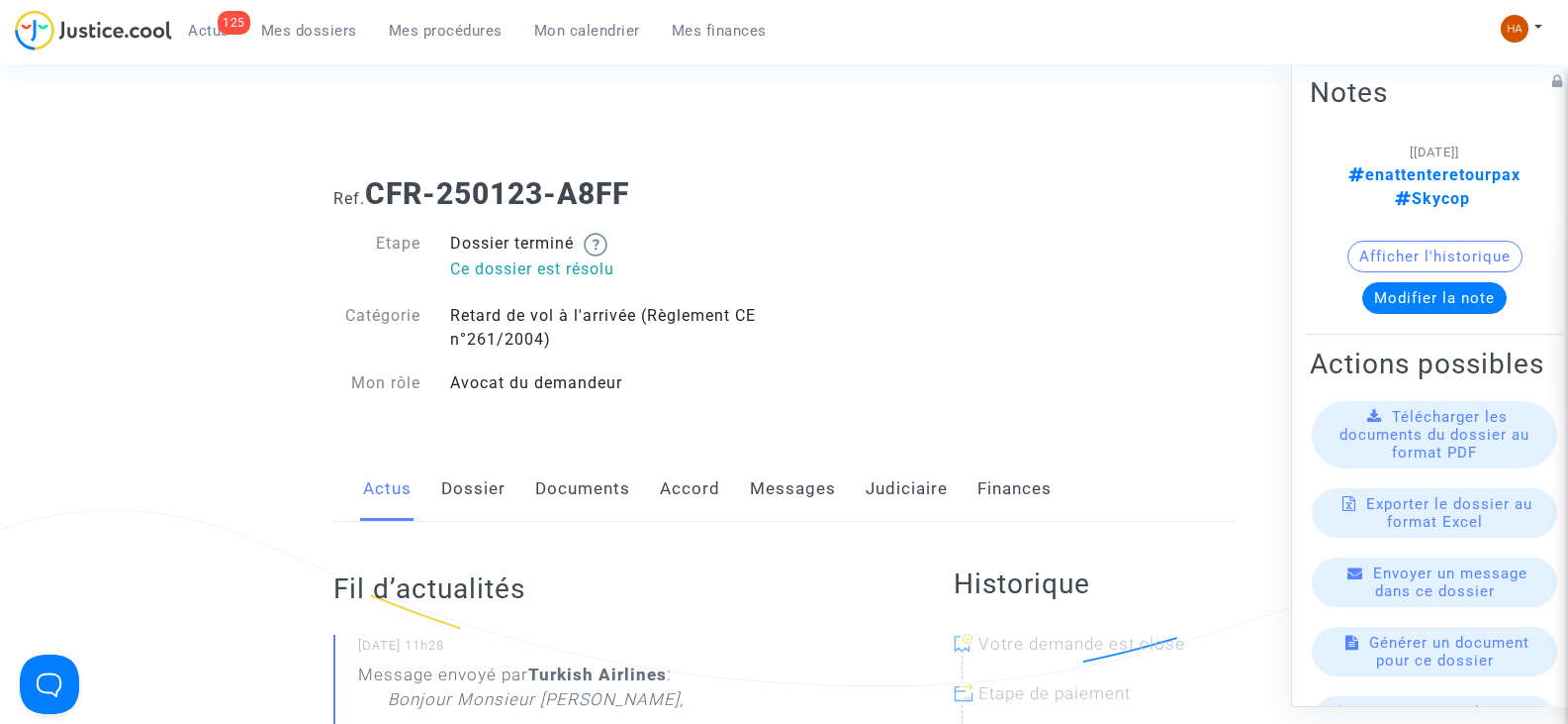
click at [818, 494] on link "Messages" at bounding box center [792, 489] width 87 height 66
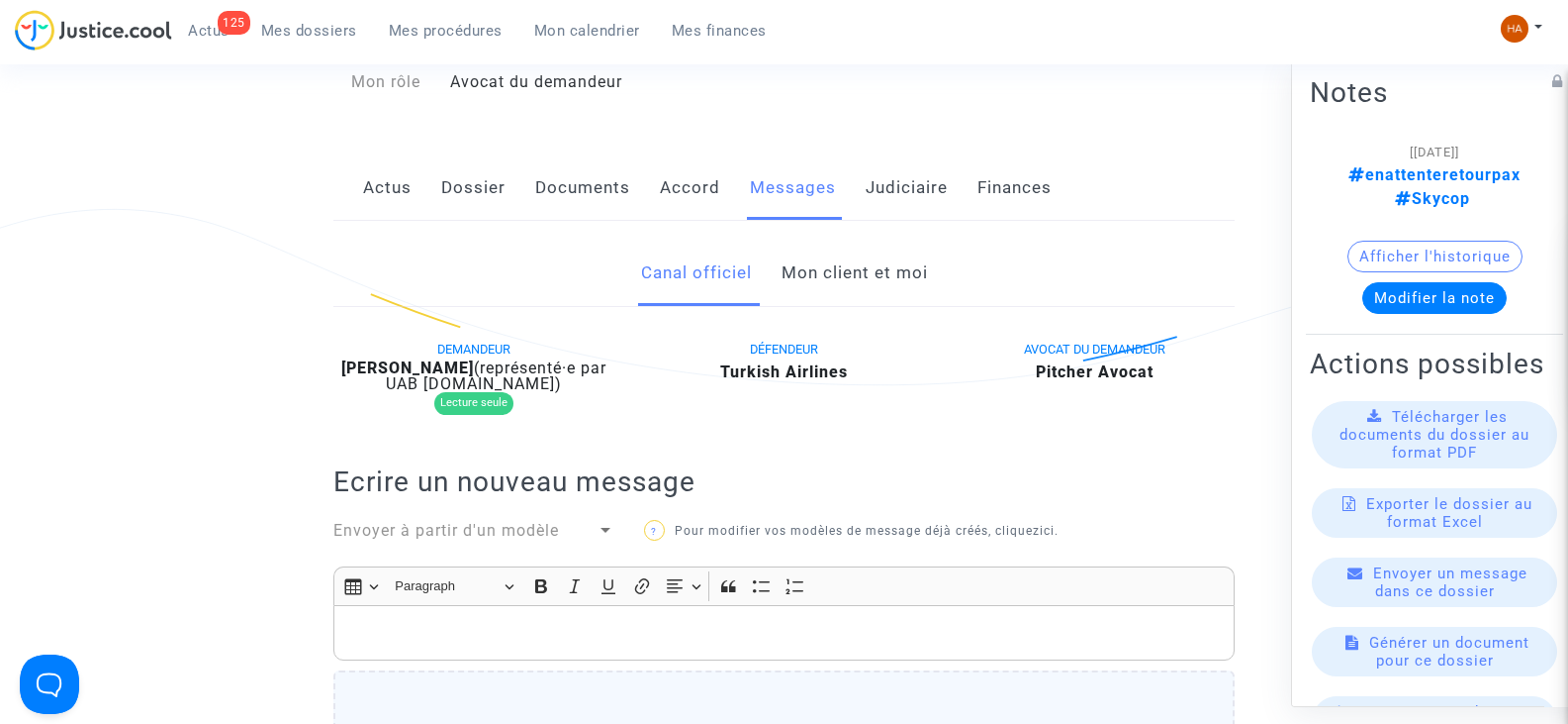
scroll to position [293, 0]
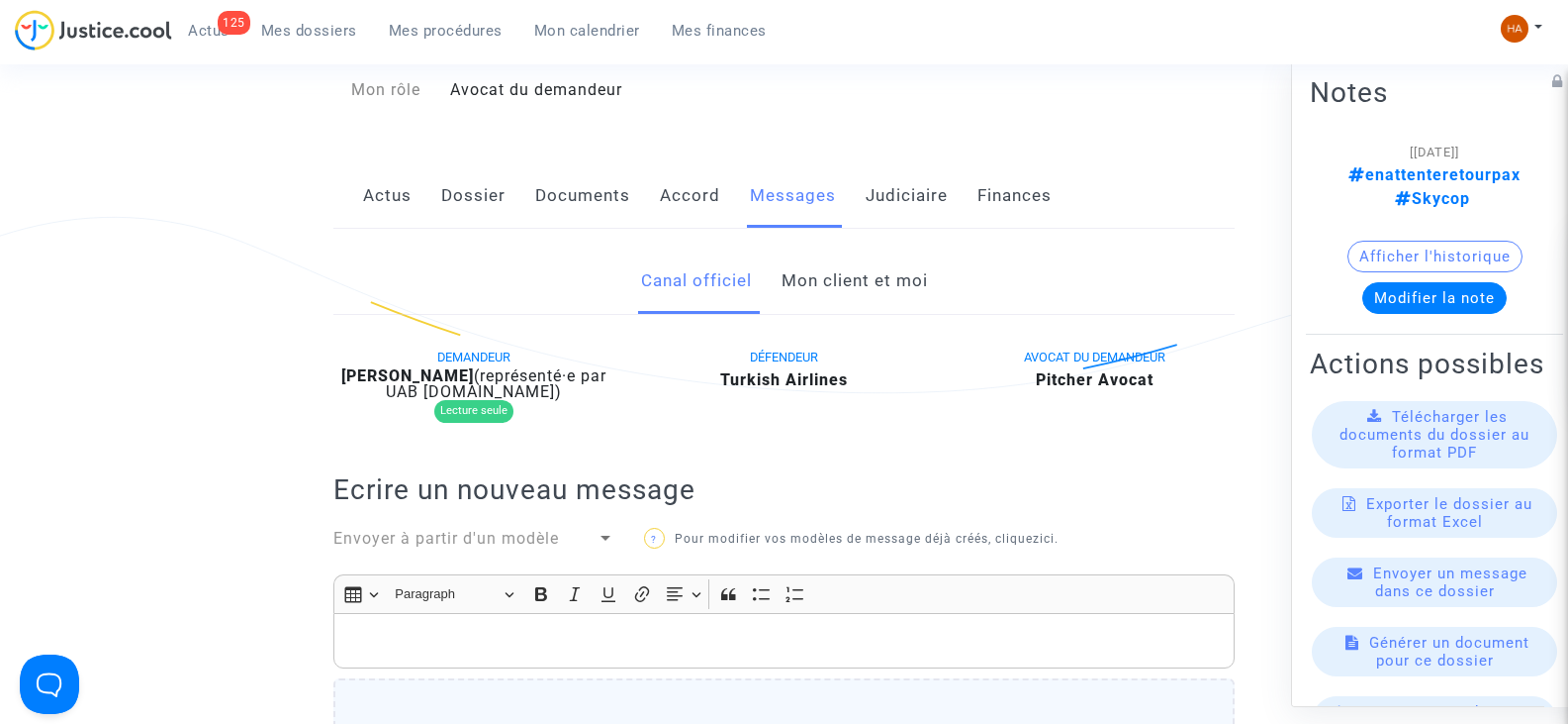
click at [852, 290] on link "Mon client et moi" at bounding box center [854, 281] width 146 height 66
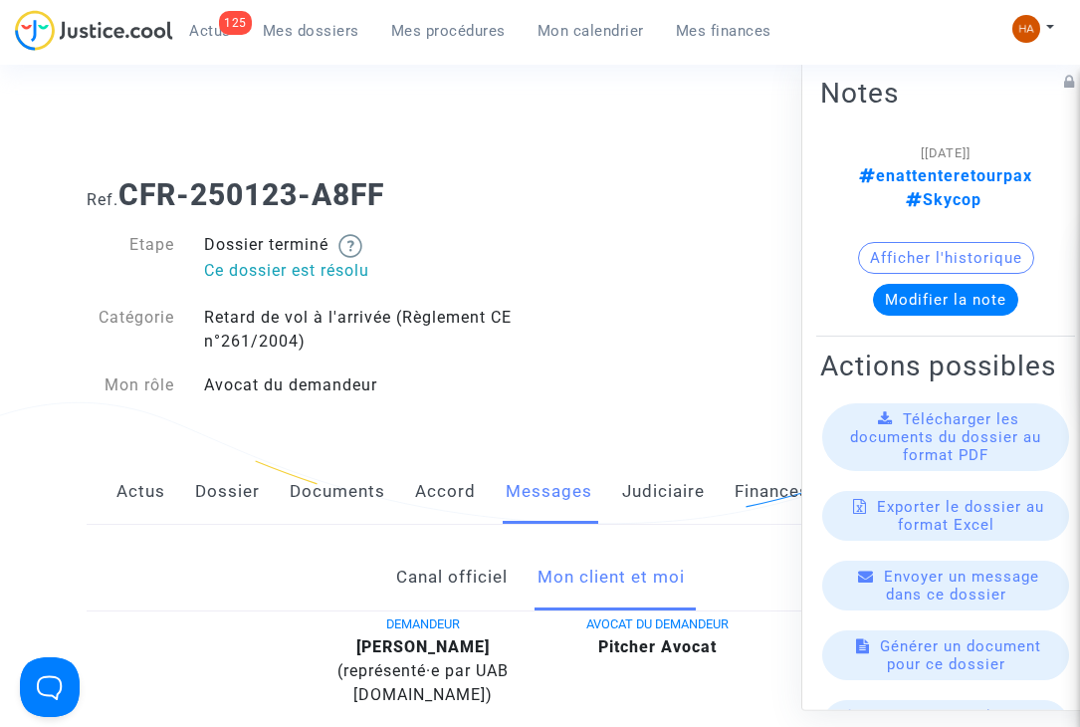
click at [327, 491] on link "Documents" at bounding box center [338, 492] width 96 height 66
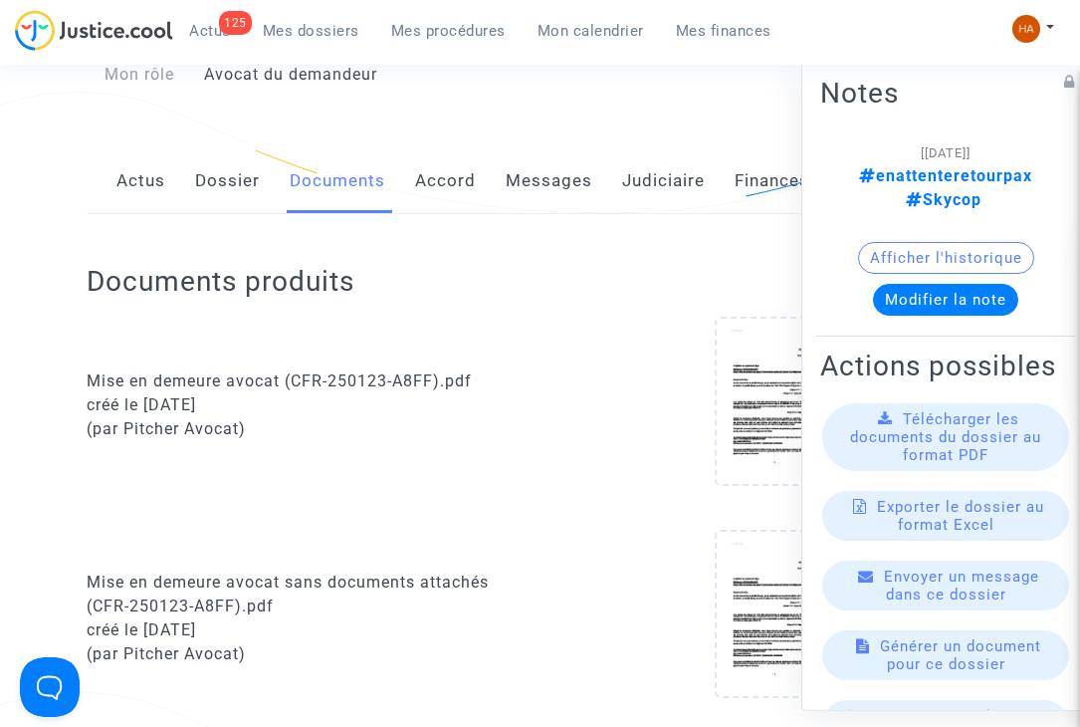
scroll to position [295, 0]
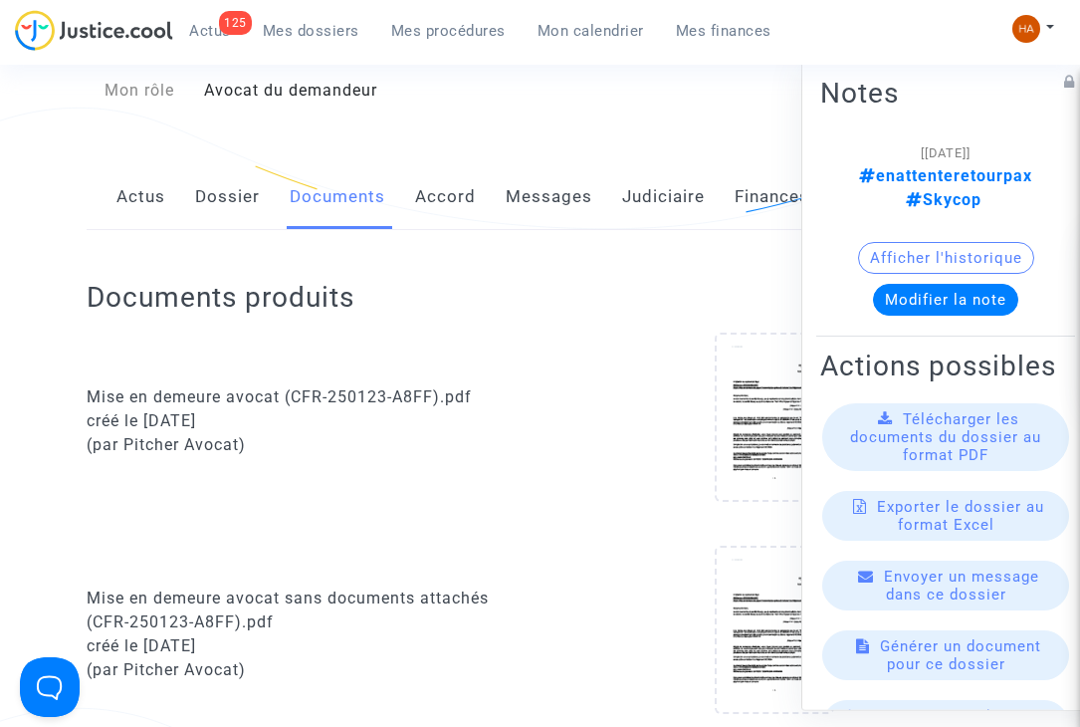
click at [230, 196] on link "Dossier" at bounding box center [227, 197] width 65 height 66
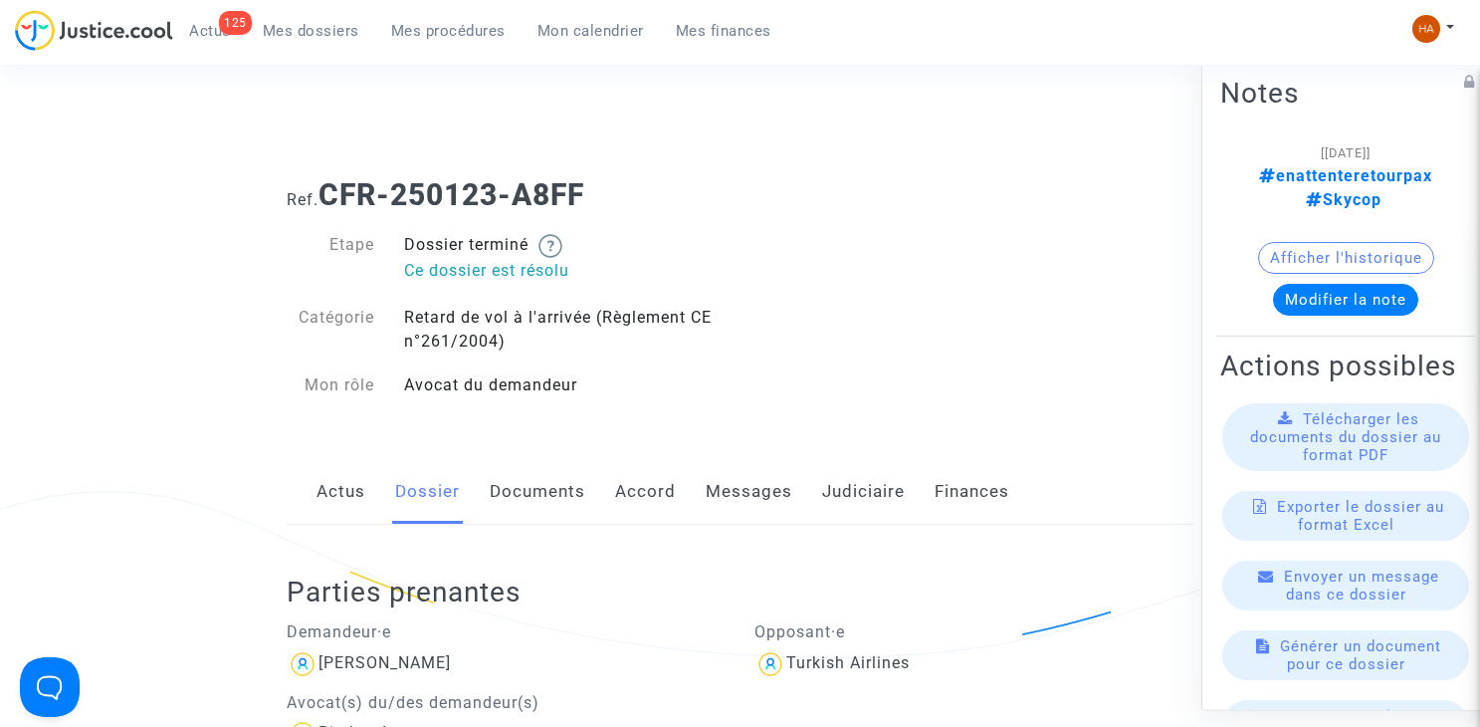
click at [351, 490] on link "Actus" at bounding box center [340, 492] width 49 height 66
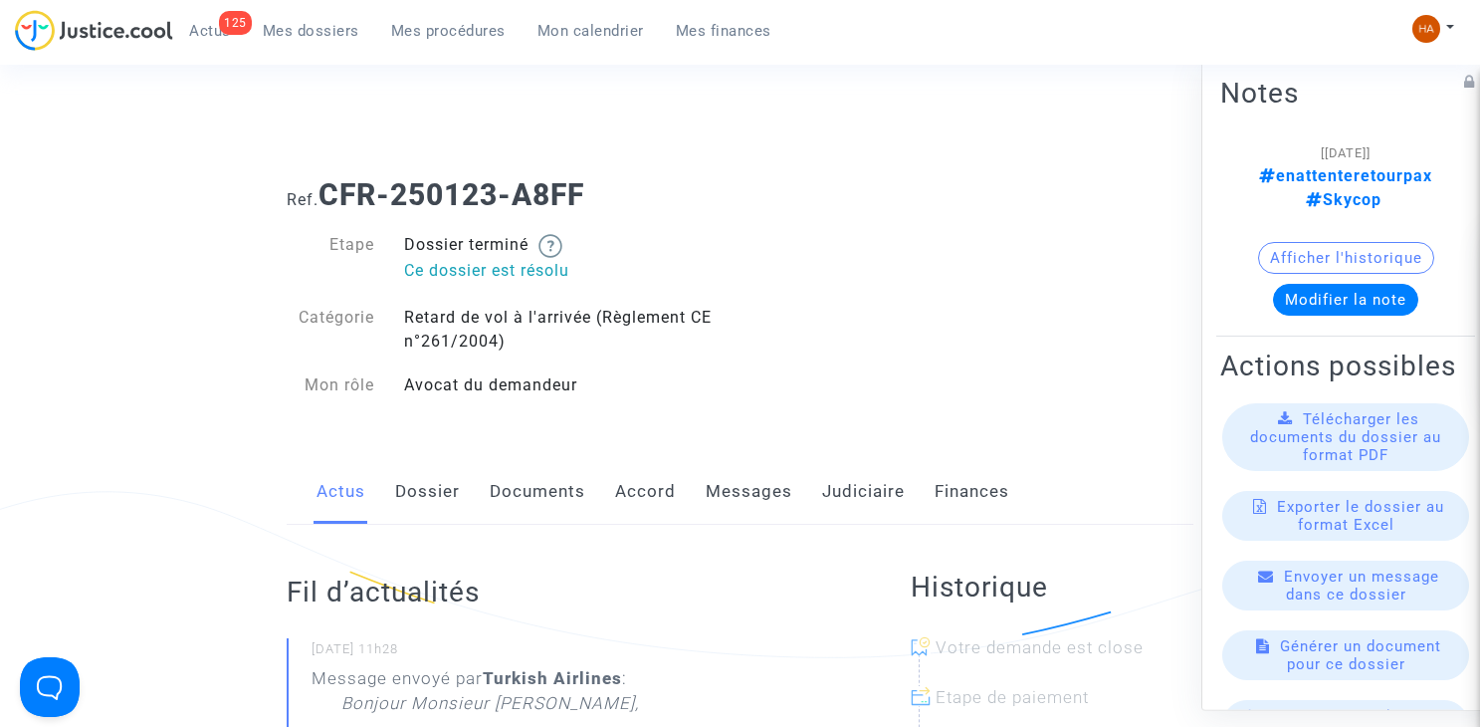
click at [722, 489] on link "Messages" at bounding box center [749, 492] width 87 height 66
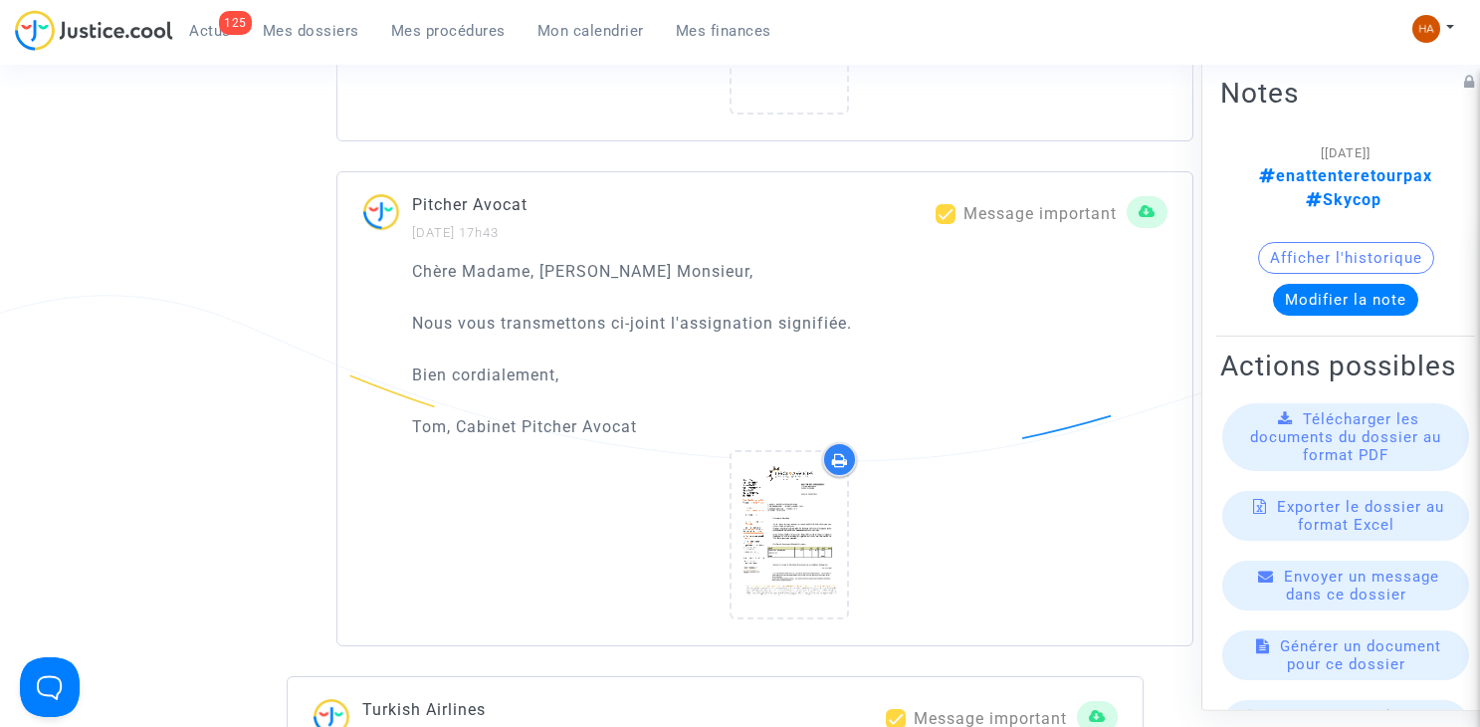
scroll to position [3483, 0]
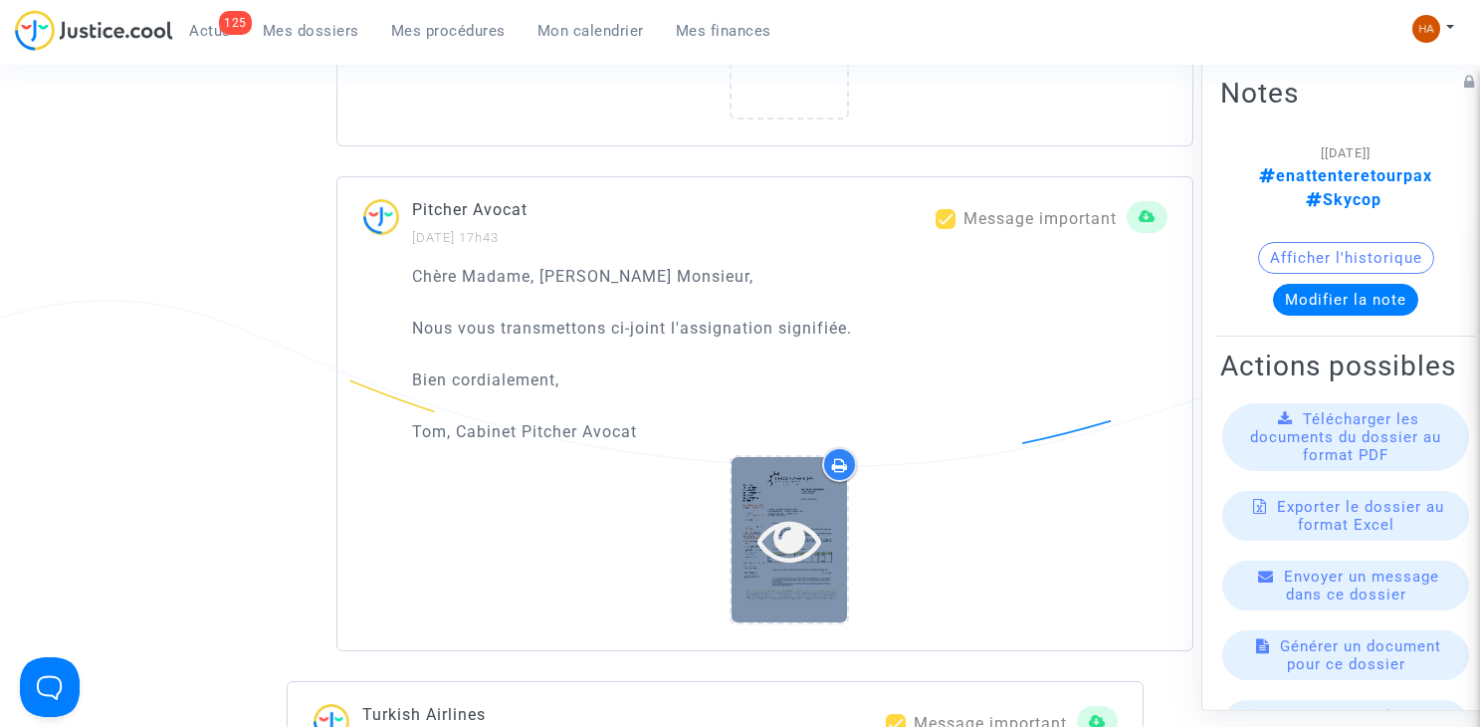
click at [805, 540] on icon at bounding box center [789, 540] width 65 height 64
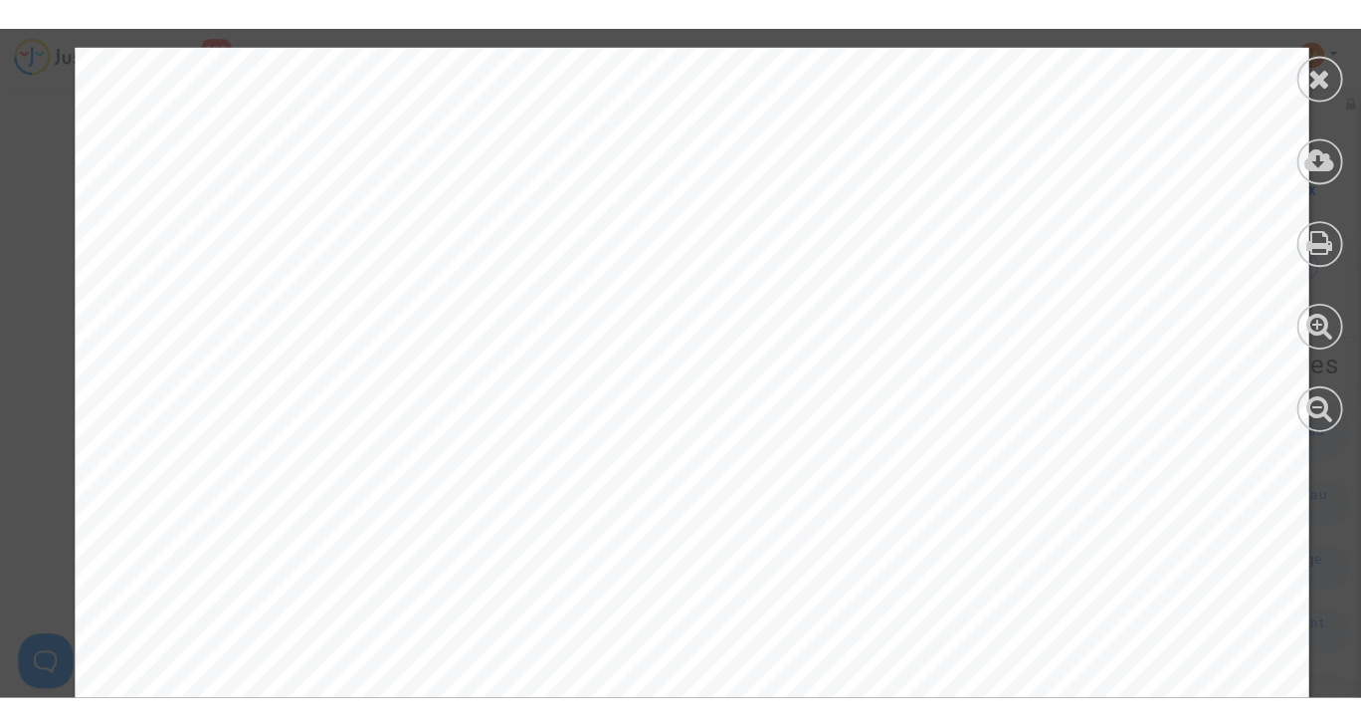
scroll to position [3085, 0]
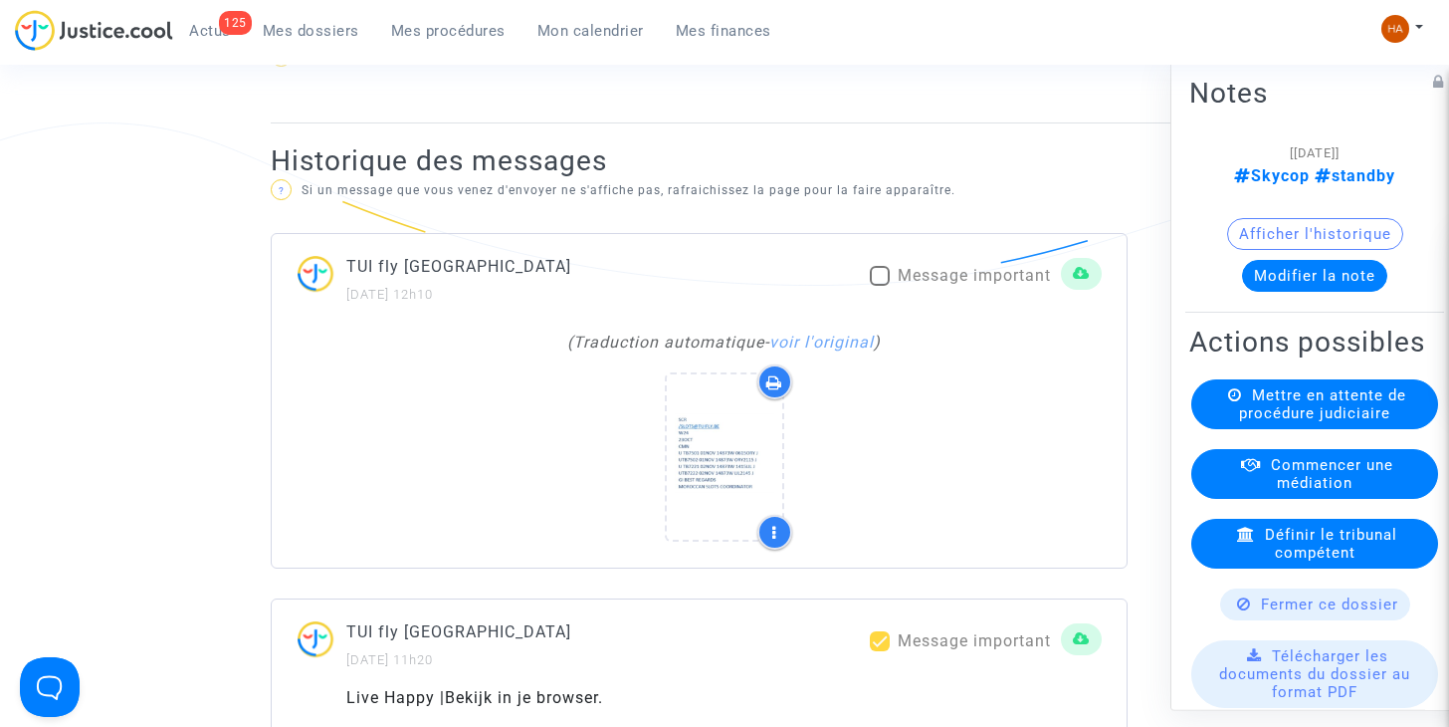
scroll to position [1194, 0]
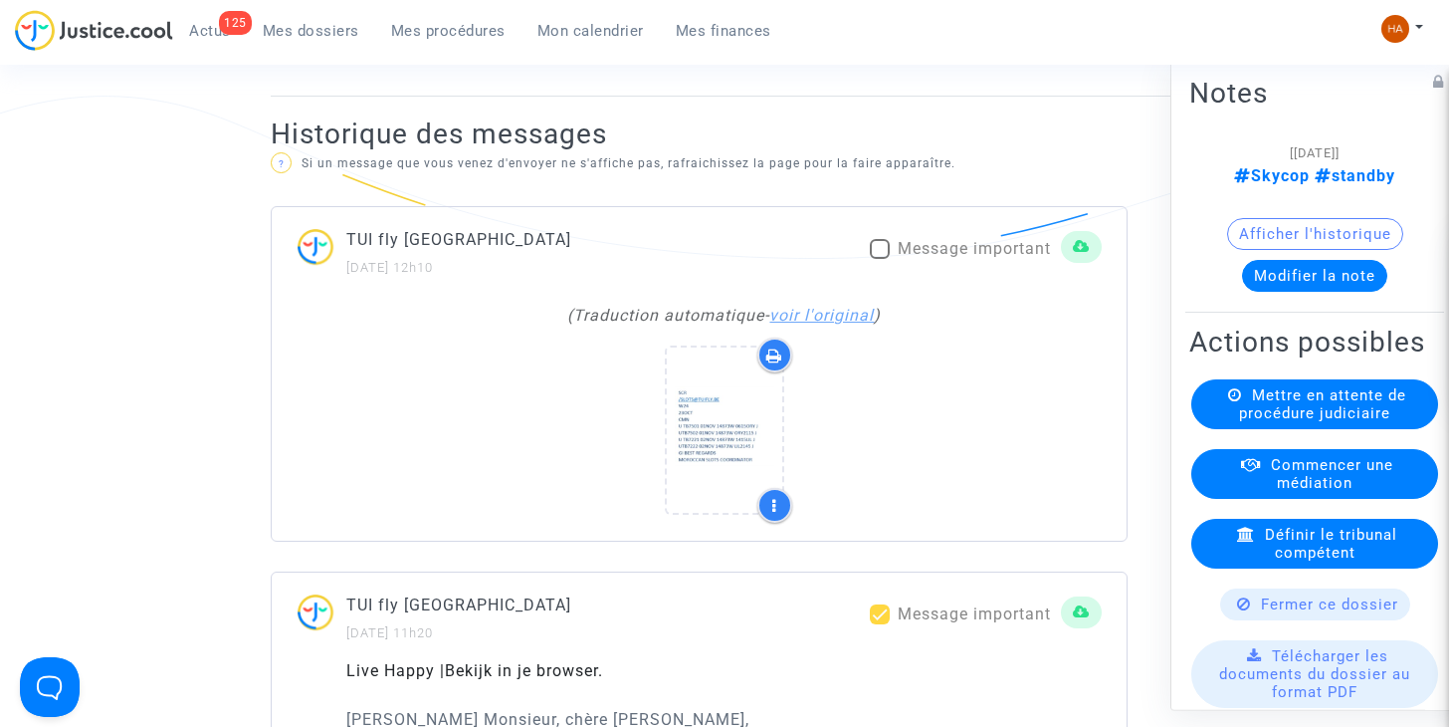
click at [831, 324] on link "voir l'original" at bounding box center [821, 315] width 104 height 19
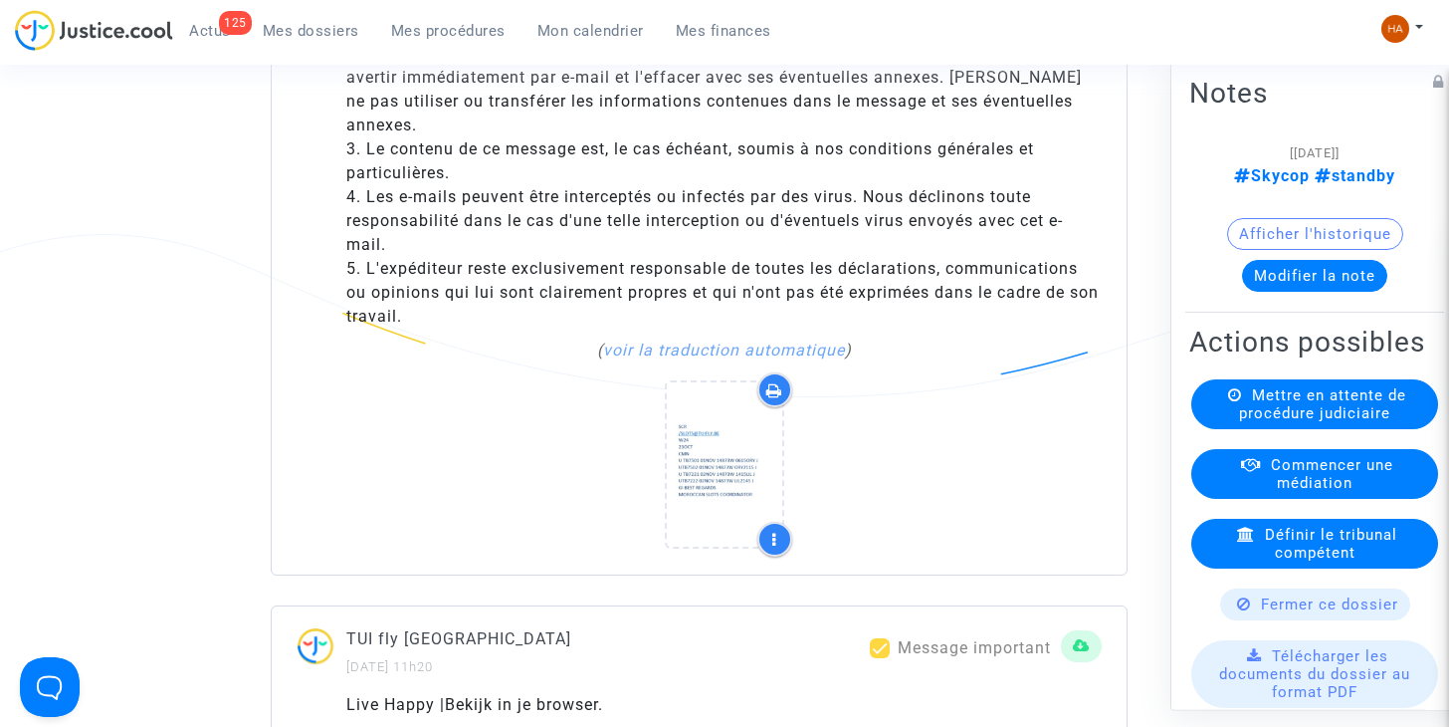
scroll to position [5076, 0]
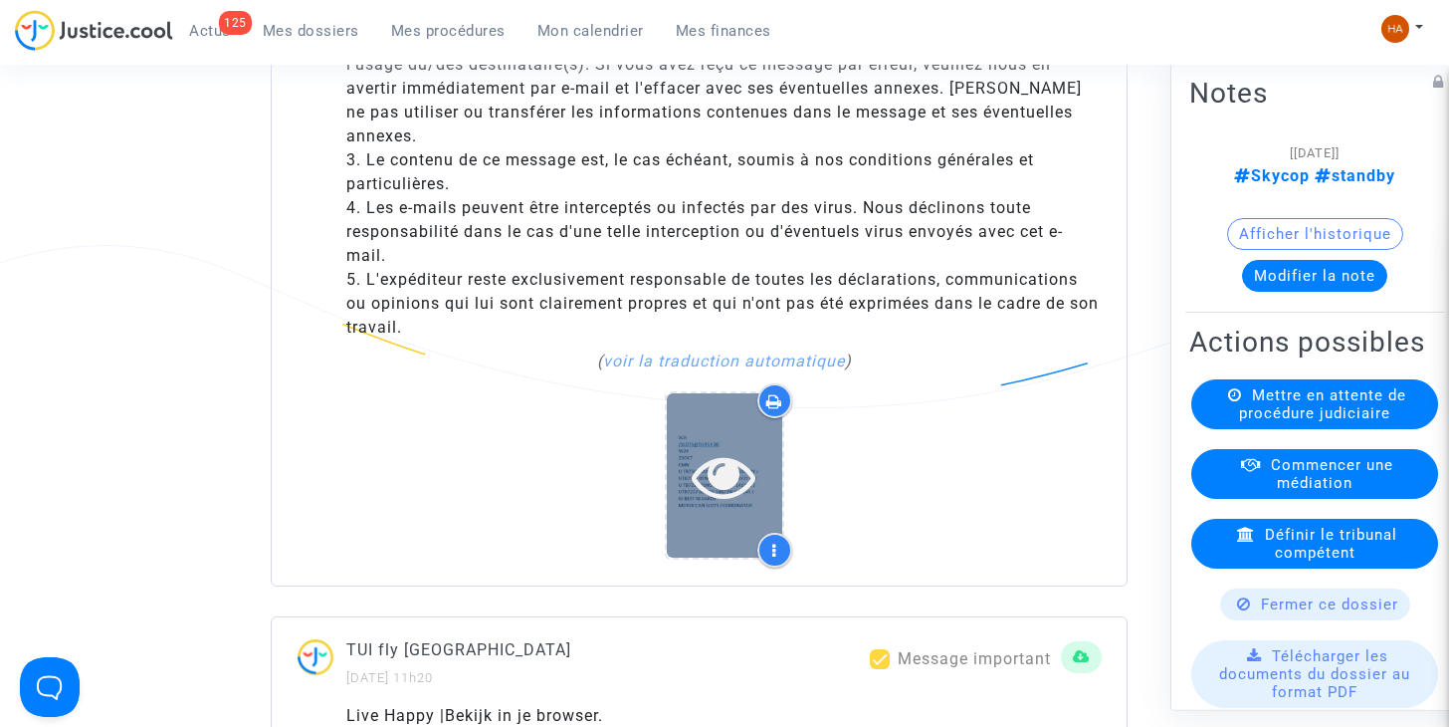
click at [713, 444] on icon at bounding box center [724, 476] width 65 height 64
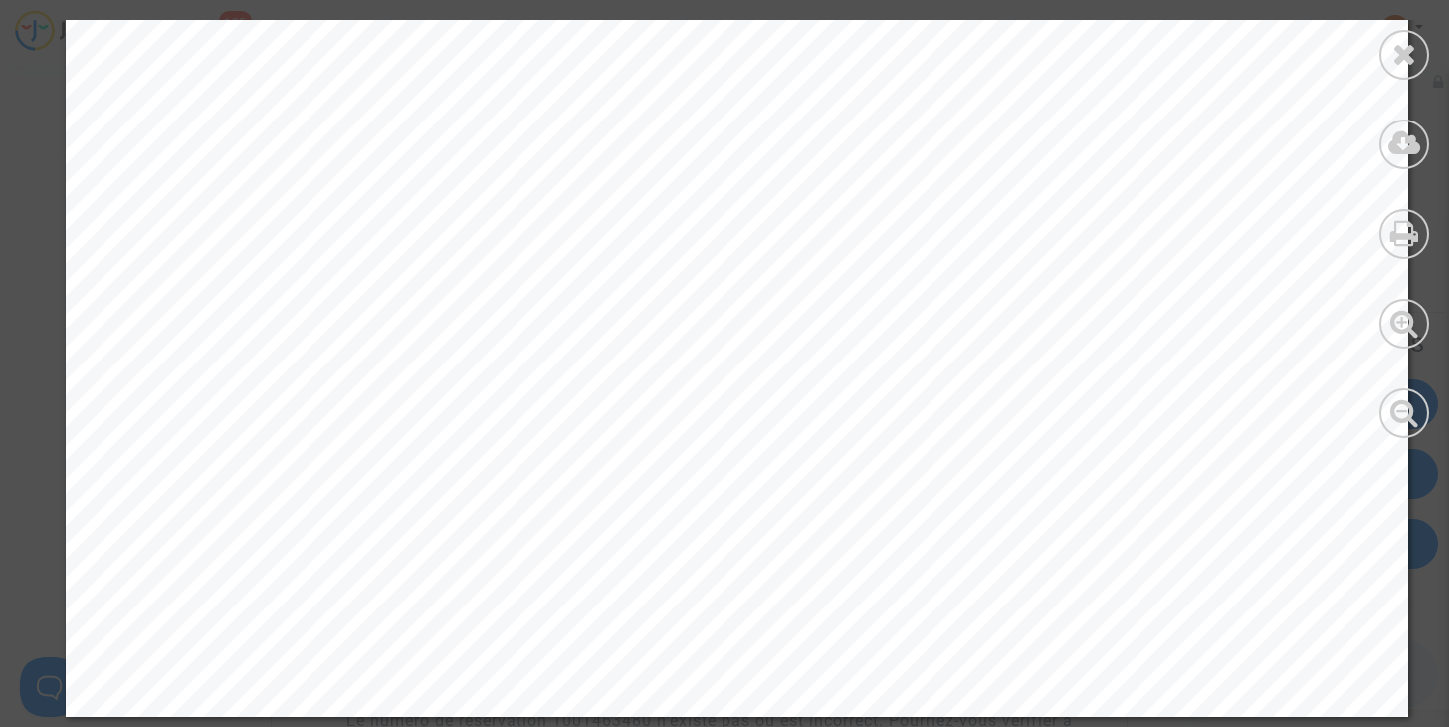
scroll to position [5175, 0]
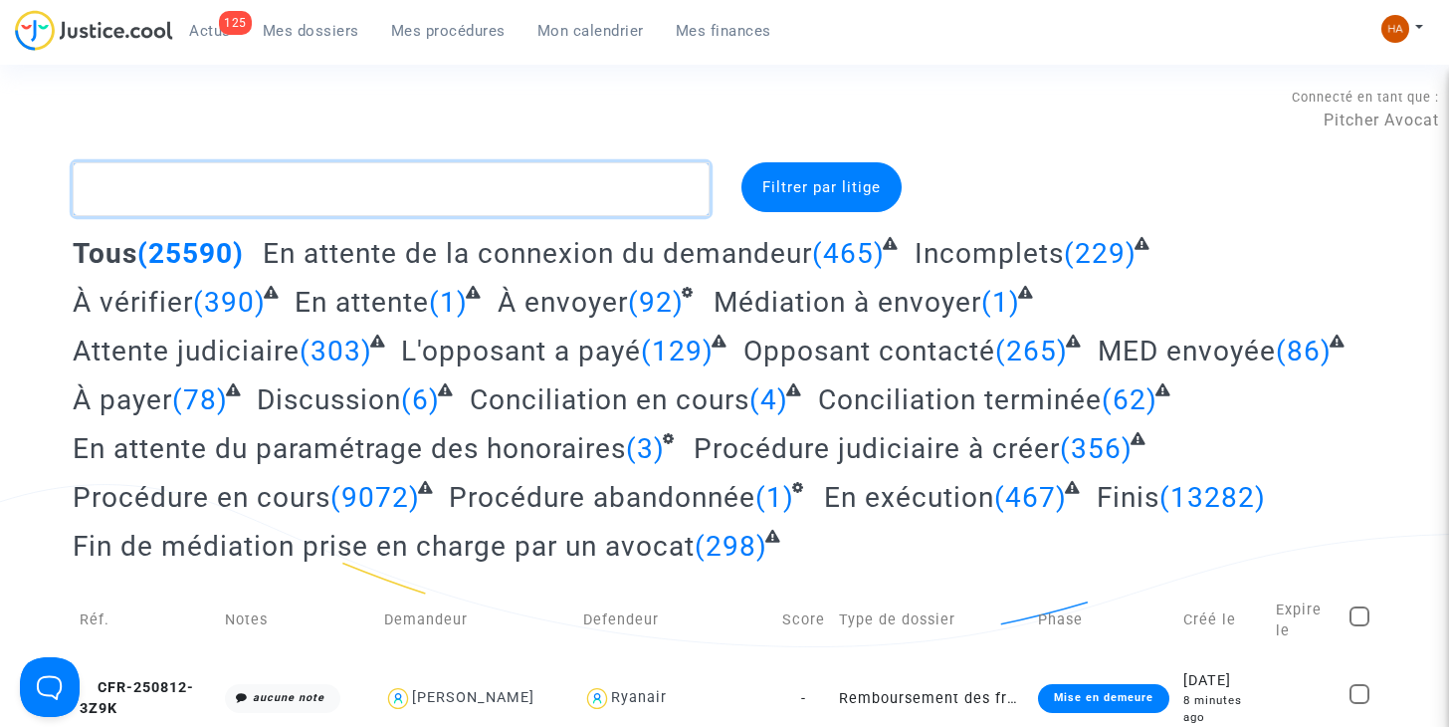
click at [220, 193] on textarea at bounding box center [391, 189] width 637 height 54
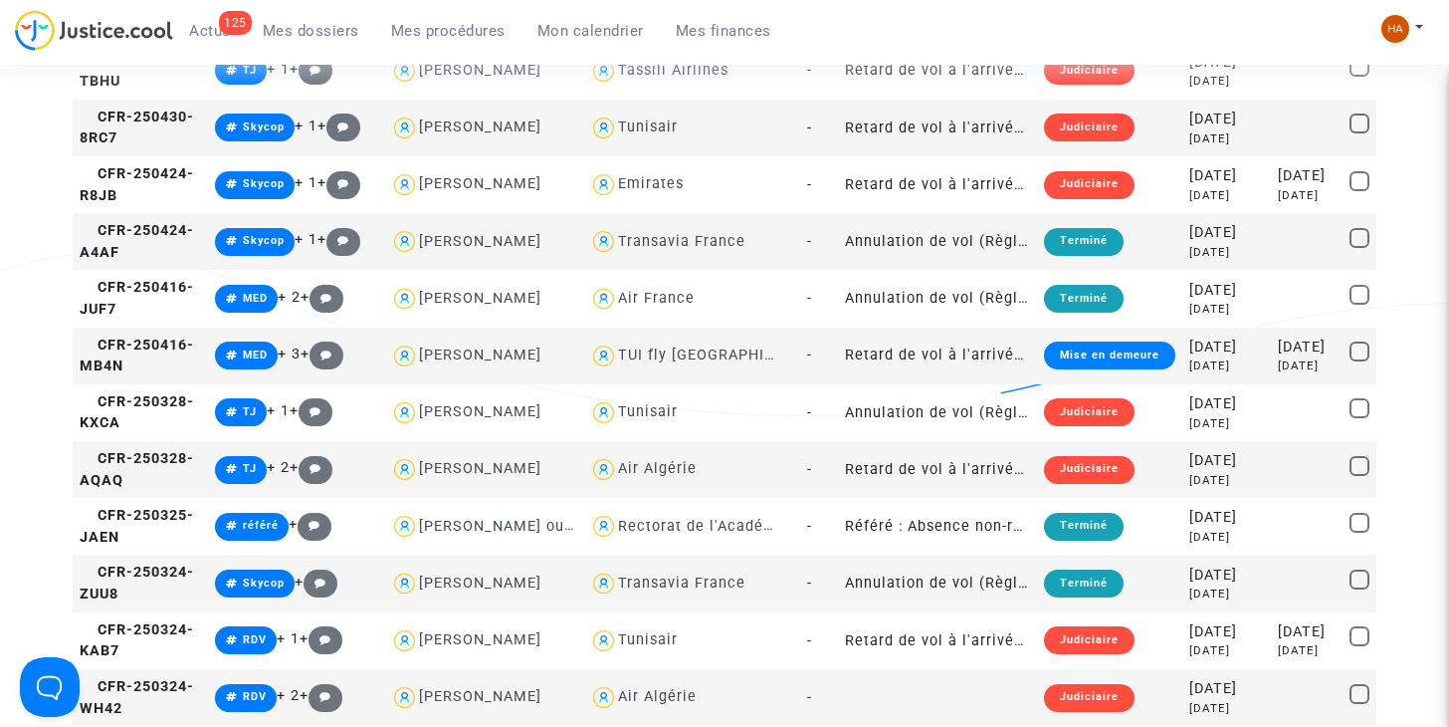
scroll to position [1850, 0]
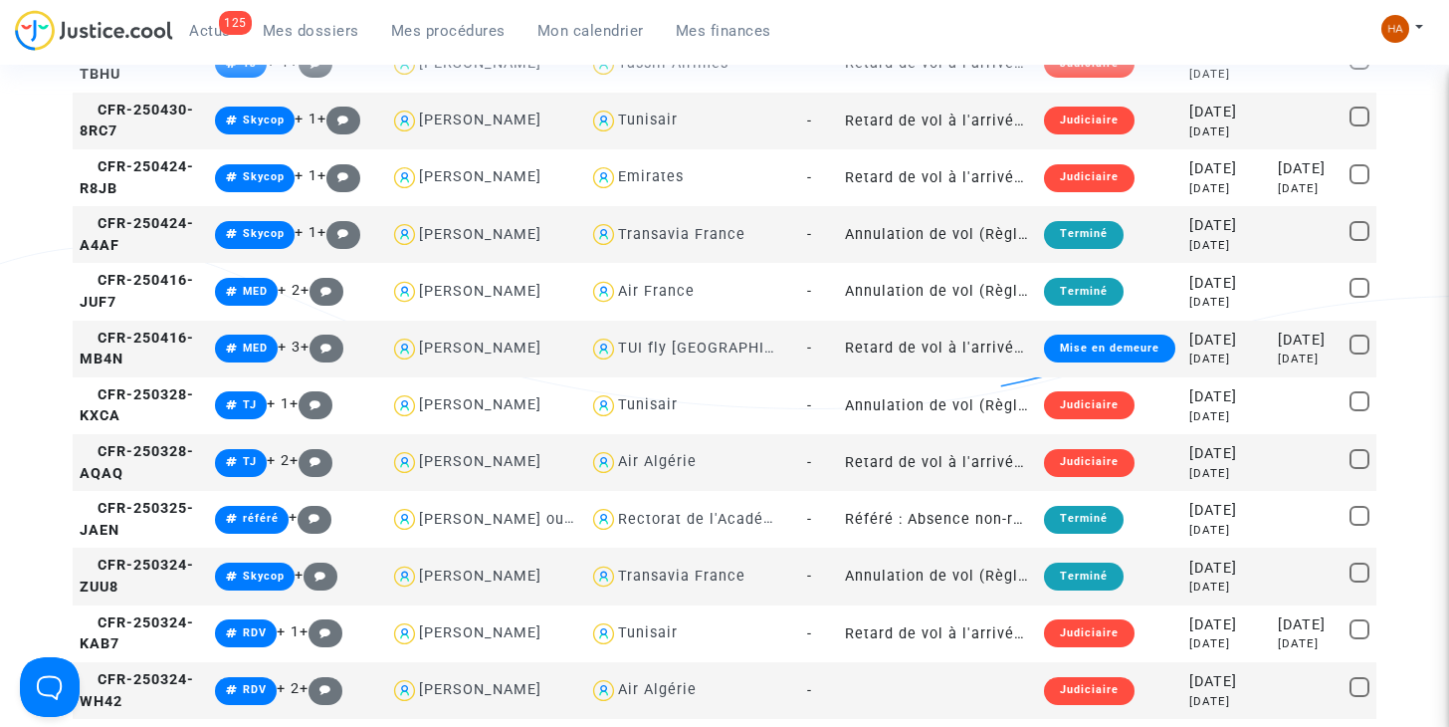
type textarea "amin"
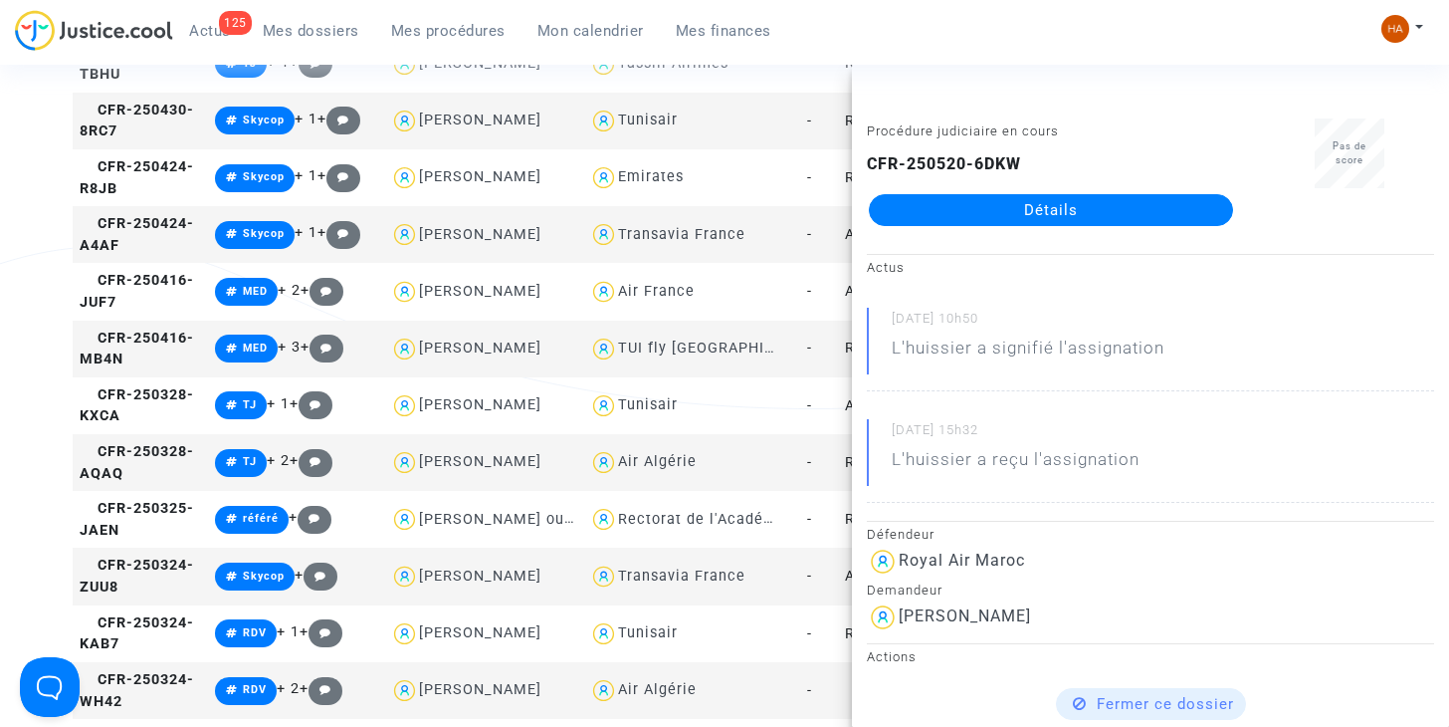
click at [979, 221] on link "Détails" at bounding box center [1051, 210] width 364 height 32
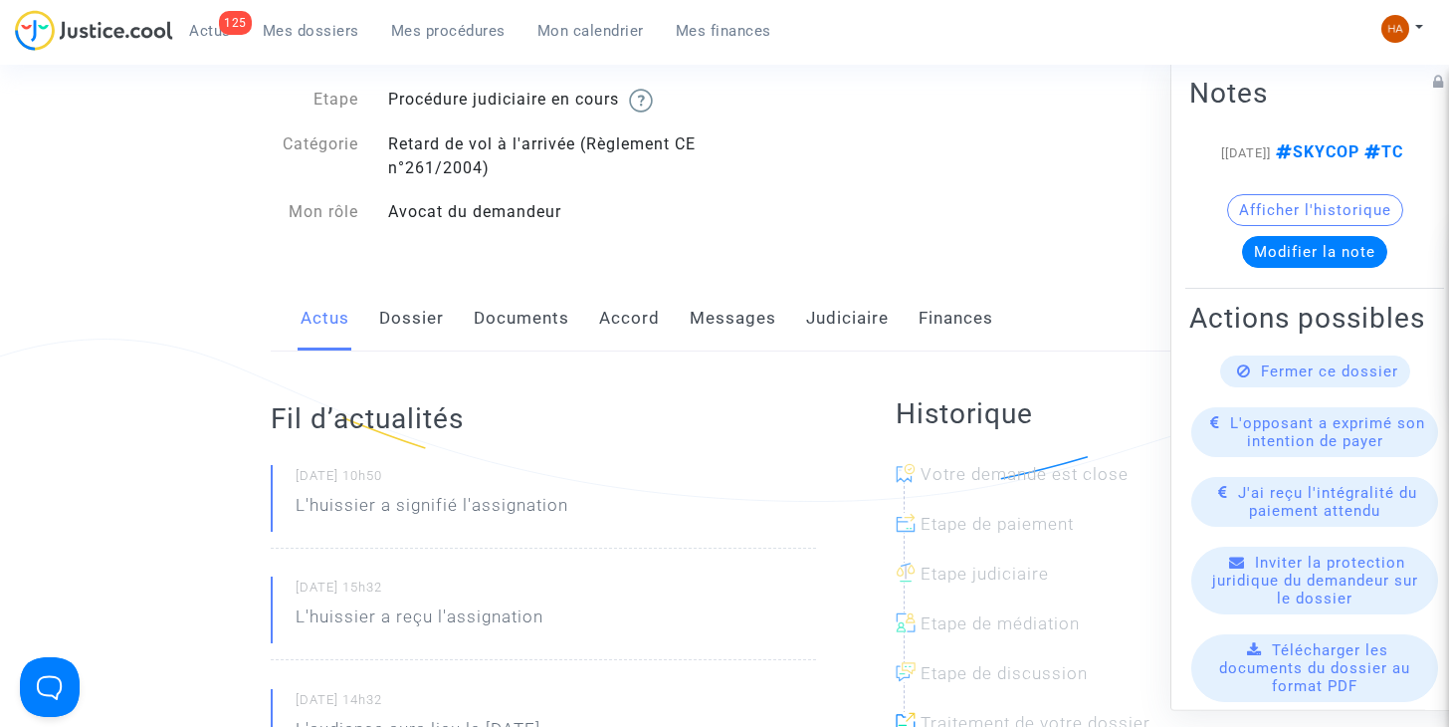
scroll to position [144, 0]
click at [522, 322] on link "Documents" at bounding box center [522, 320] width 96 height 66
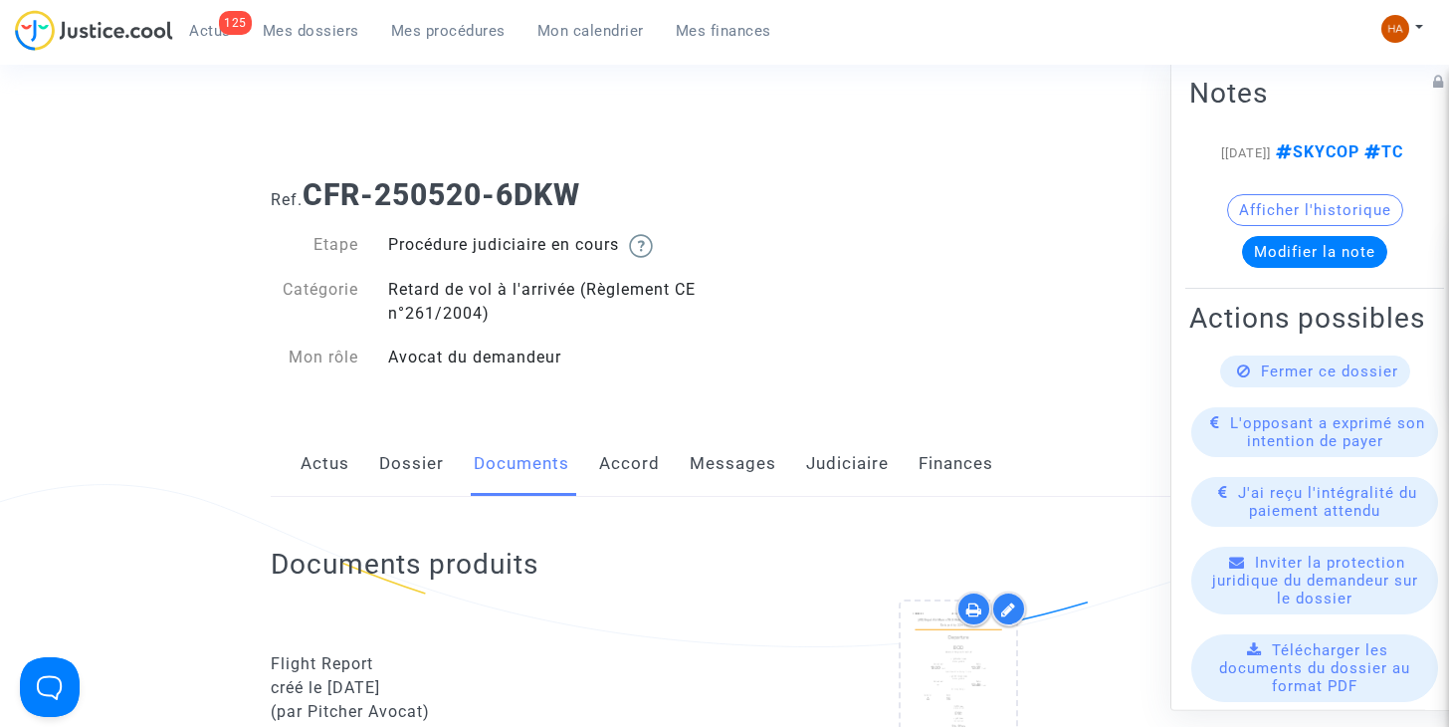
click at [692, 467] on link "Messages" at bounding box center [733, 464] width 87 height 66
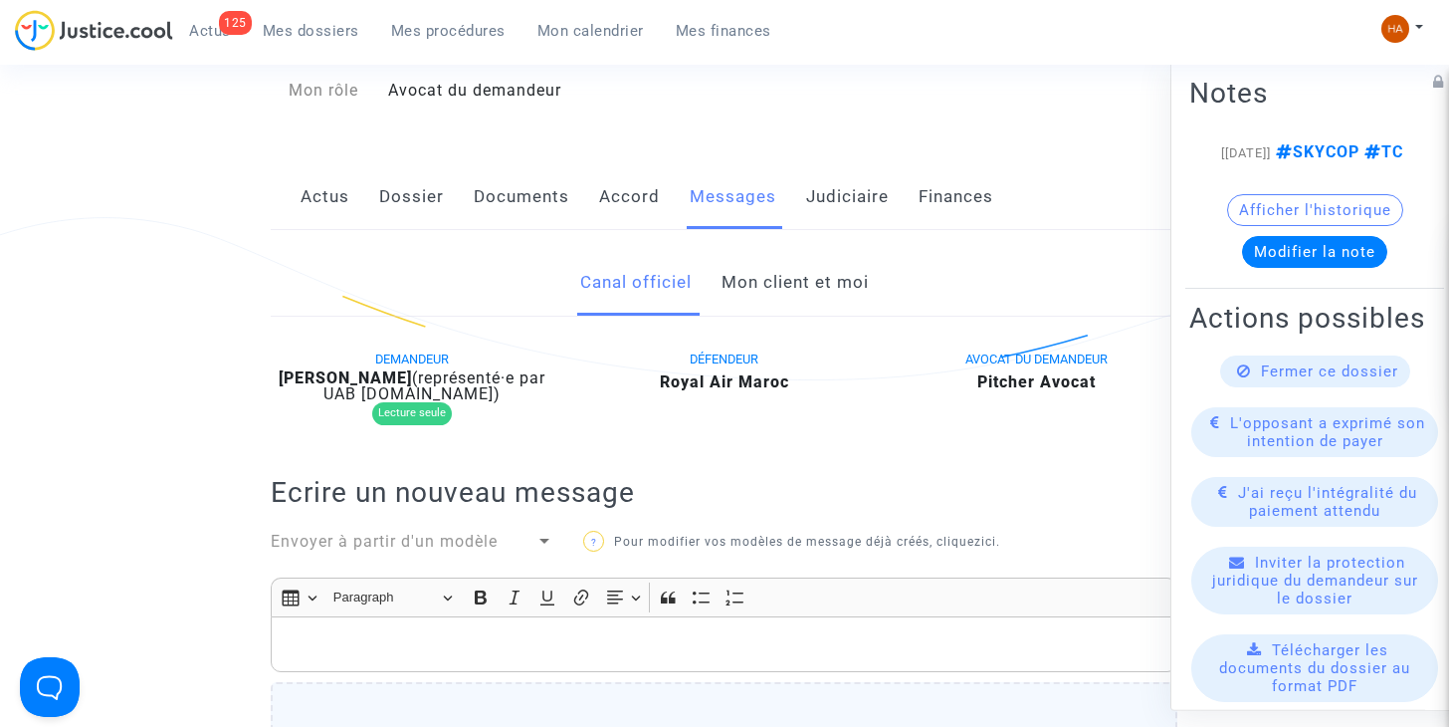
scroll to position [200, 0]
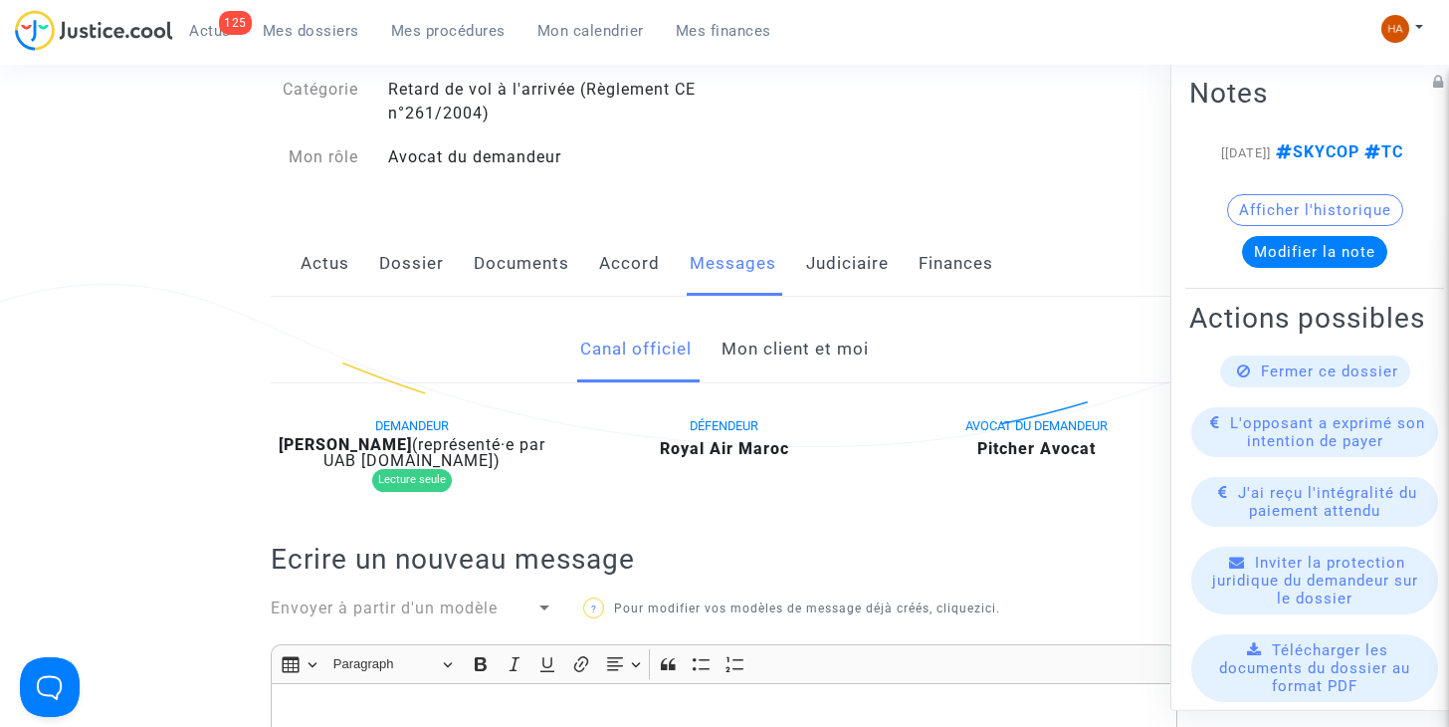
click at [817, 353] on link "Mon client et moi" at bounding box center [795, 349] width 147 height 66
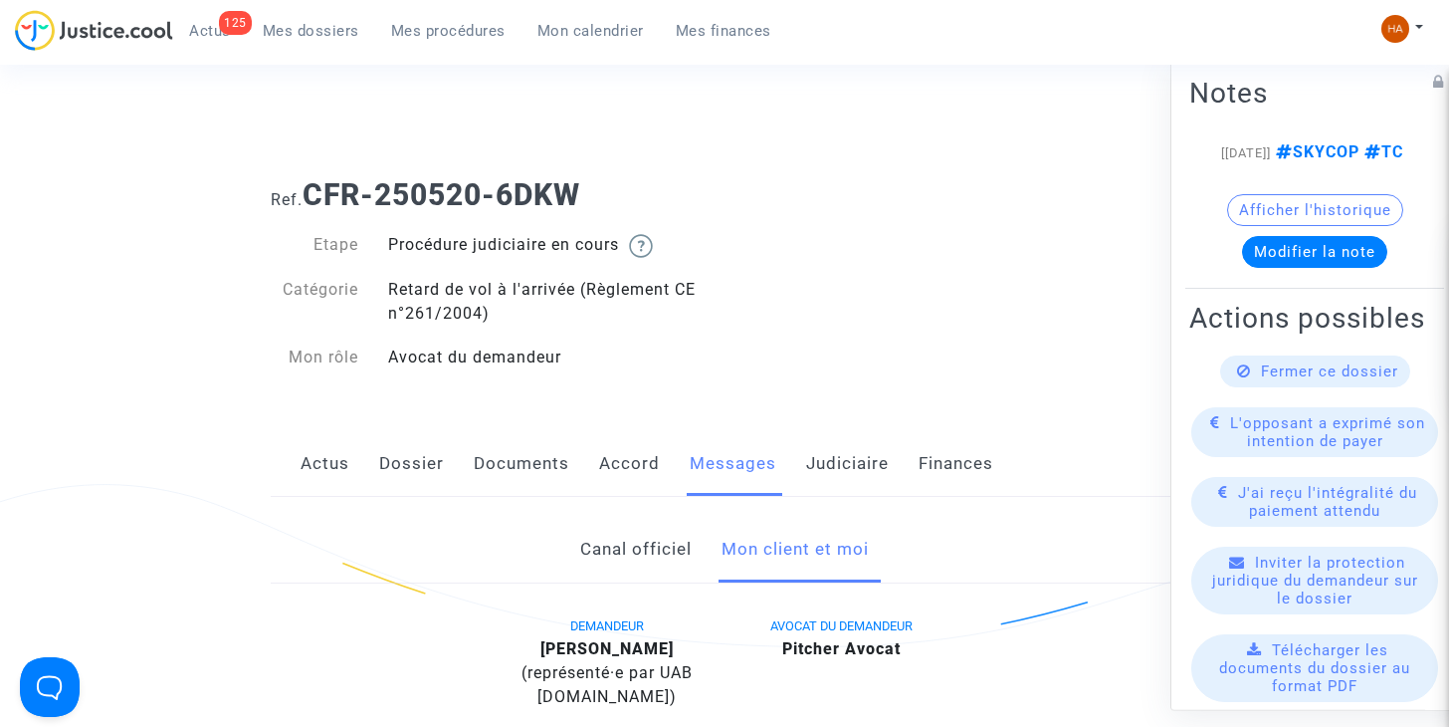
drag, startPoint x: 598, startPoint y: 197, endPoint x: 307, endPoint y: 179, distance: 292.2
click at [307, 179] on h1 "Ref. CFR-250520-6DKW" at bounding box center [724, 195] width 907 height 36
copy b "CFR-250520-6DKW"
drag, startPoint x: 664, startPoint y: 648, endPoint x: 552, endPoint y: 642, distance: 111.6
click at [552, 642] on div "Jihane Amin (représenté·e par UAB Skycop.com)" at bounding box center [608, 673] width 204 height 72
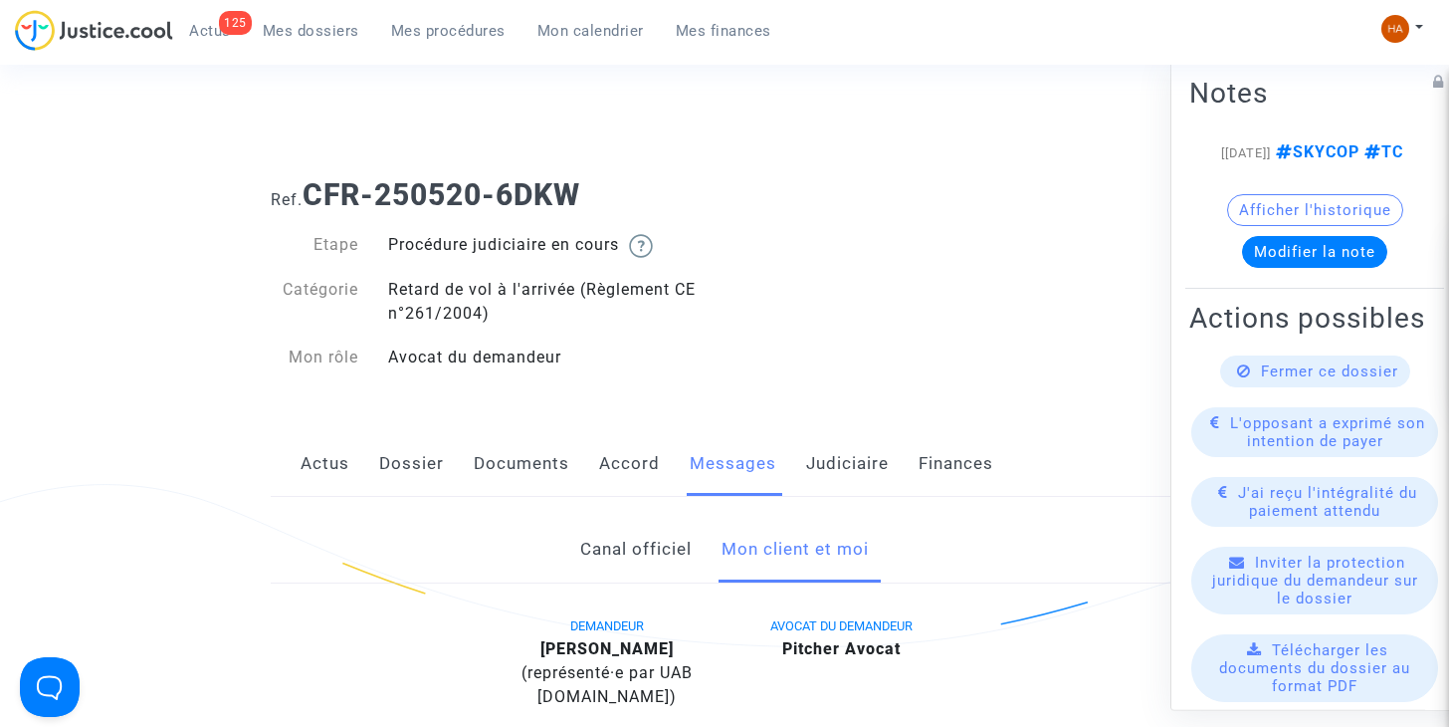
copy b "Jihane Amin"
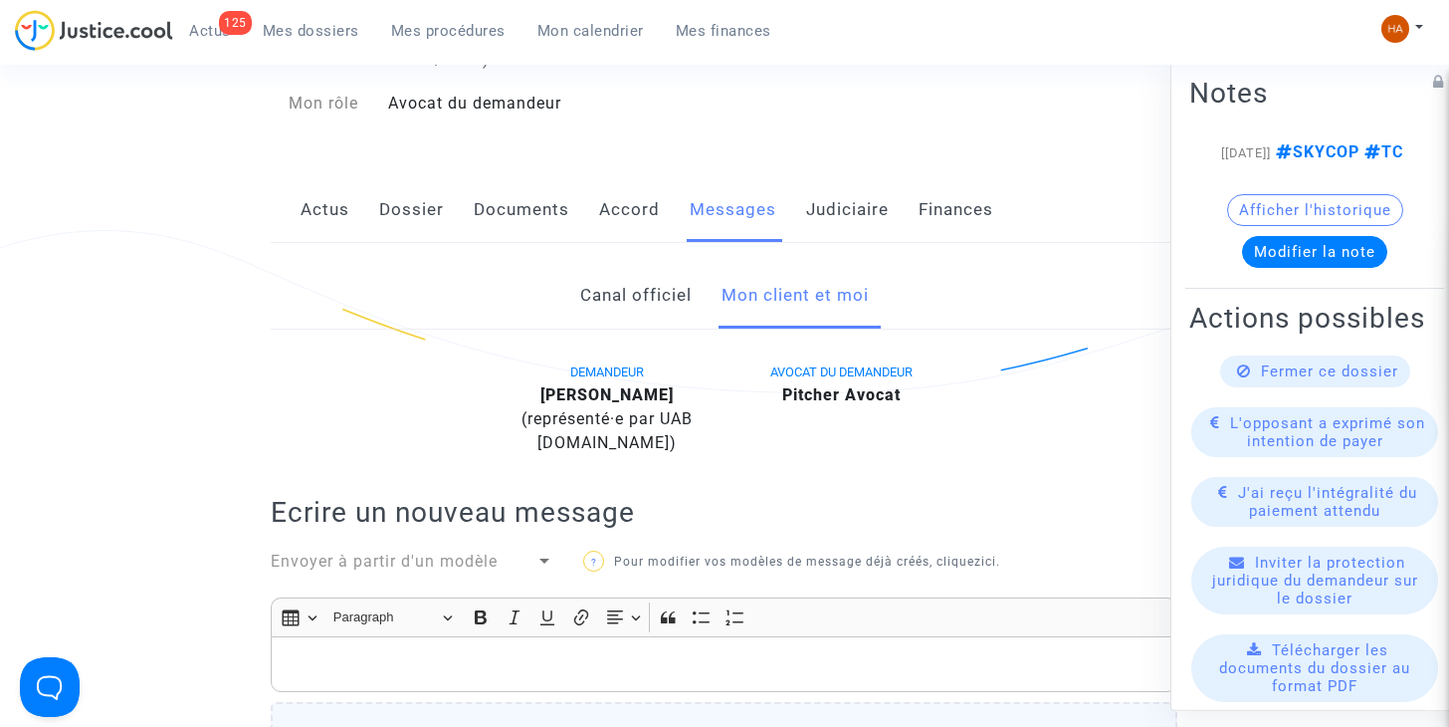
scroll to position [255, 0]
click at [169, 585] on ng-component "Ref. CFR-250520-6DKW Etape Procédure judiciaire en cours Catégorie Retard de vo…" at bounding box center [725, 548] width 1304 height 1283
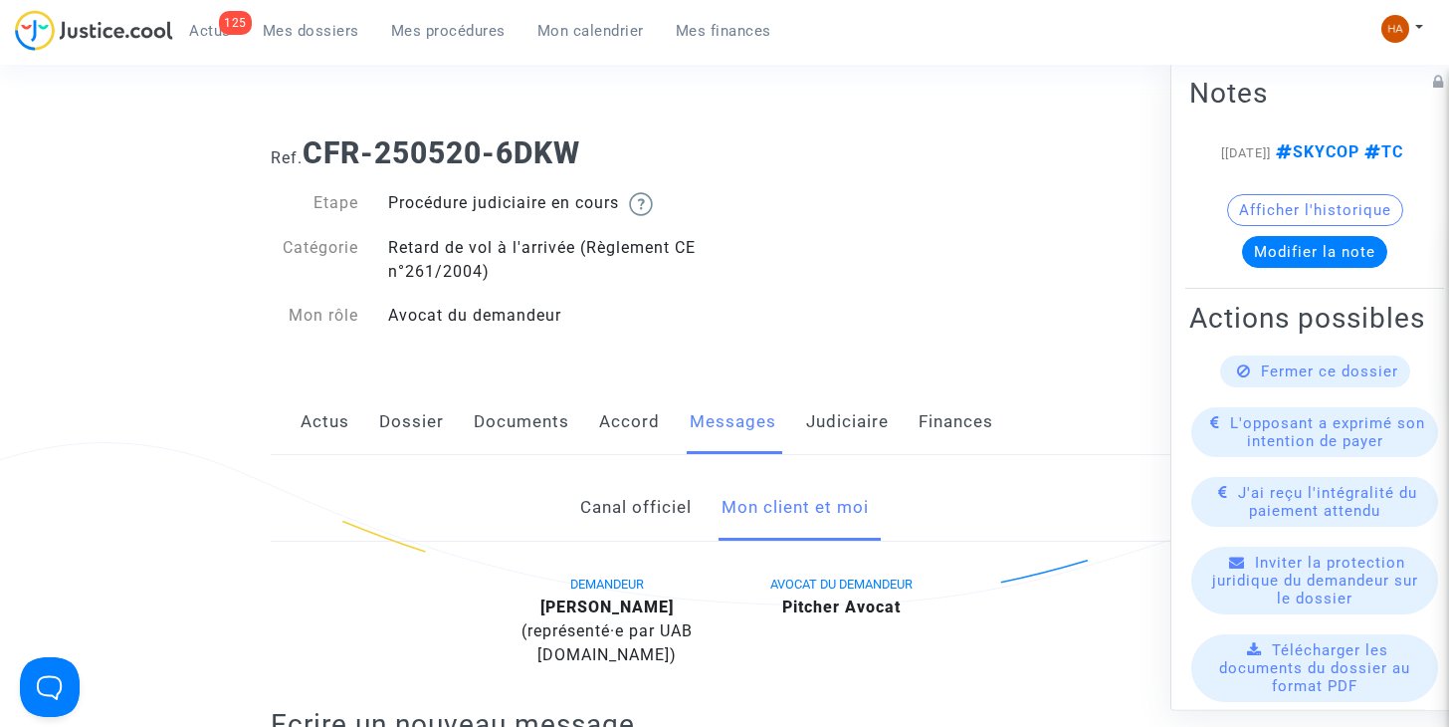
scroll to position [45, 0]
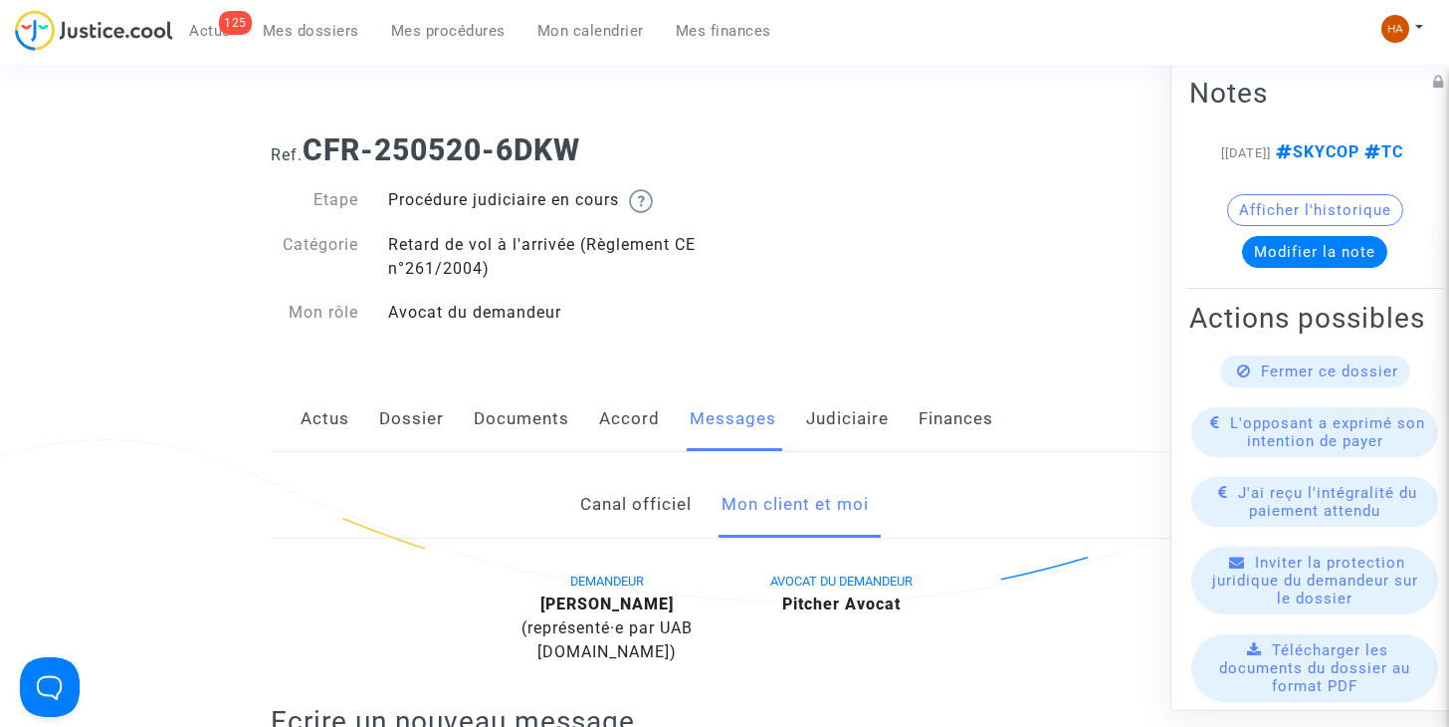
click at [850, 419] on link "Judiciaire" at bounding box center [847, 419] width 83 height 66
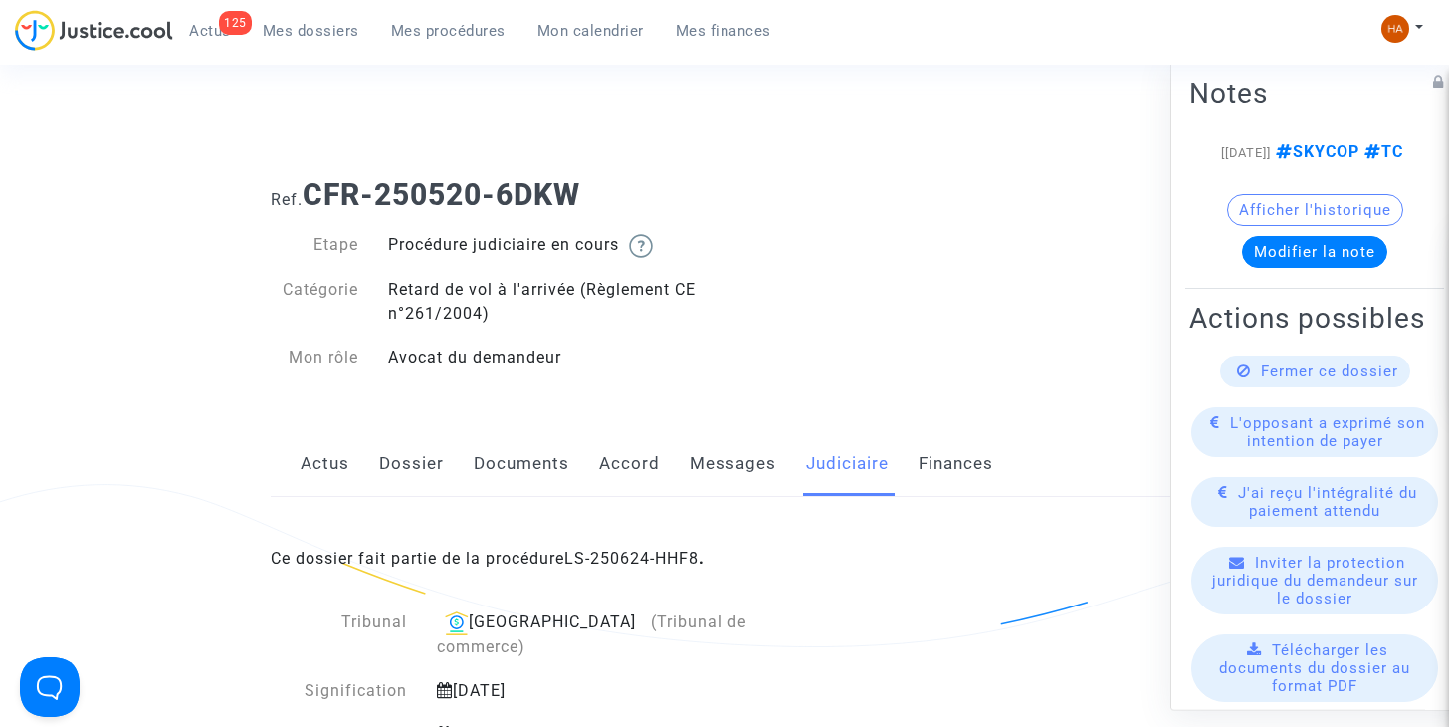
click at [211, 29] on span "Actus" at bounding box center [210, 31] width 42 height 18
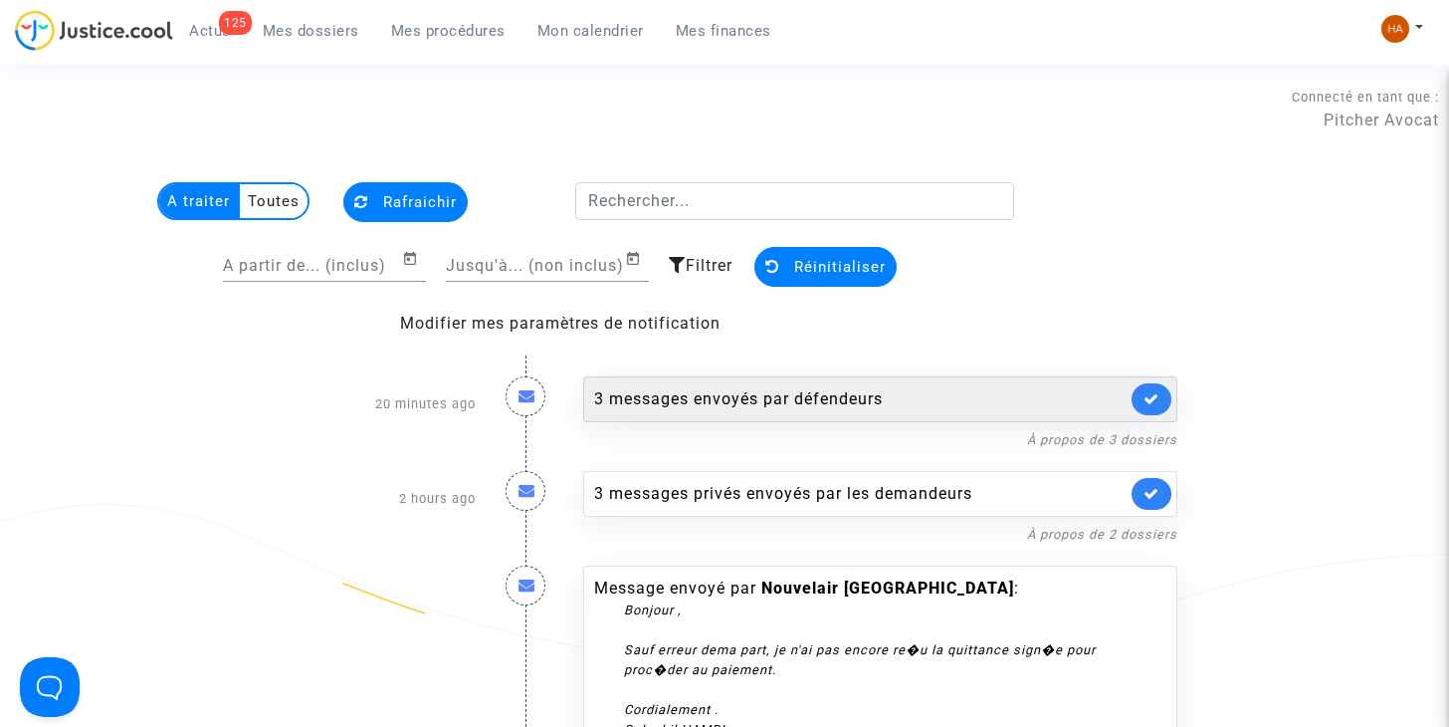
click at [716, 391] on div "3 messages envoyés par défendeurs" at bounding box center [860, 399] width 532 height 24
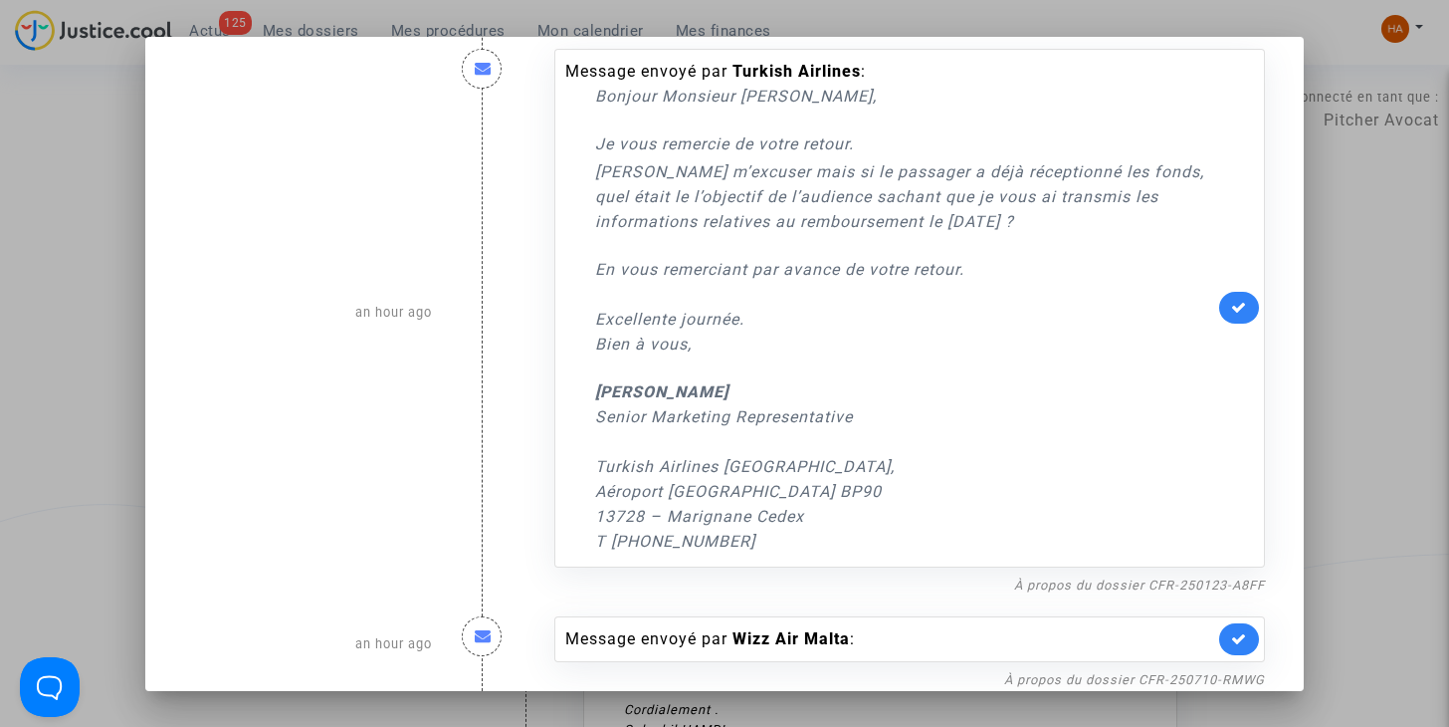
scroll to position [151, 0]
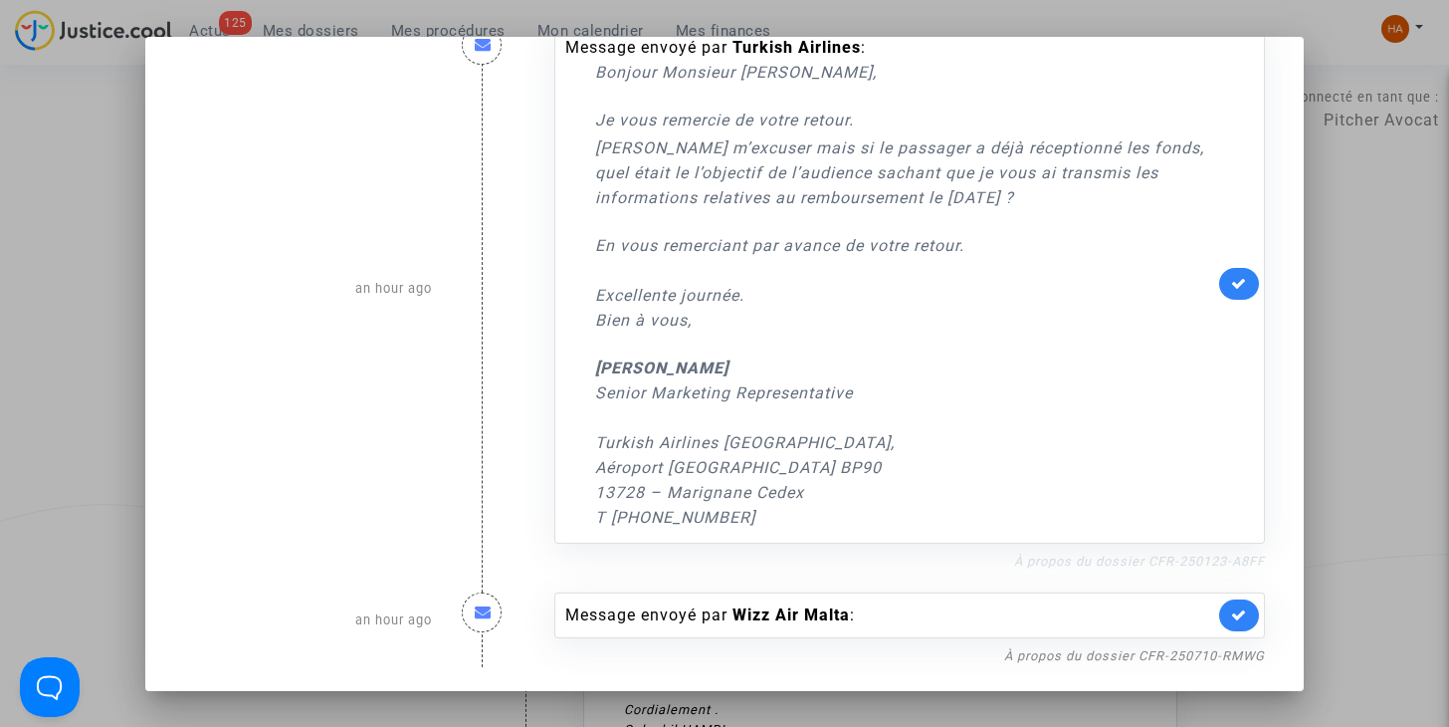
click at [1133, 555] on link "À propos du dossier CFR-250123-A8FF" at bounding box center [1139, 560] width 251 height 15
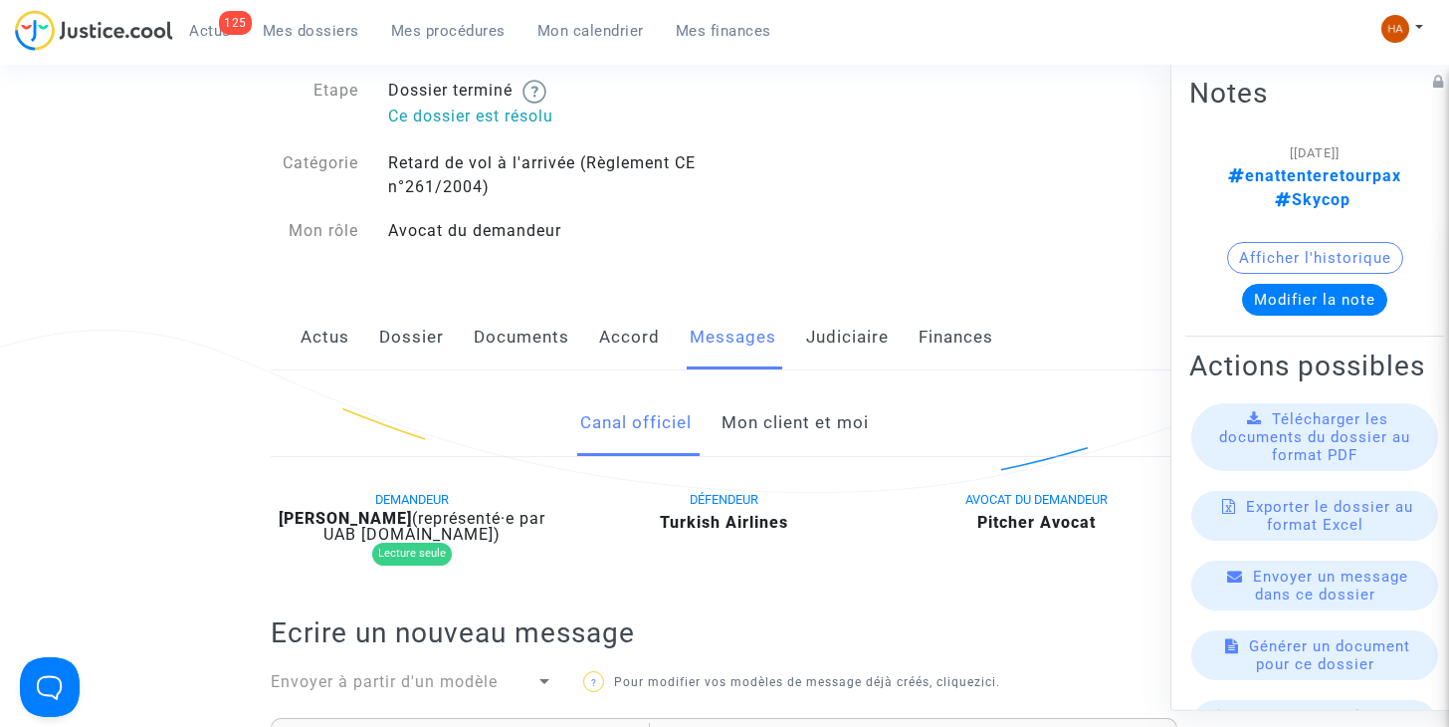
scroll to position [77, 0]
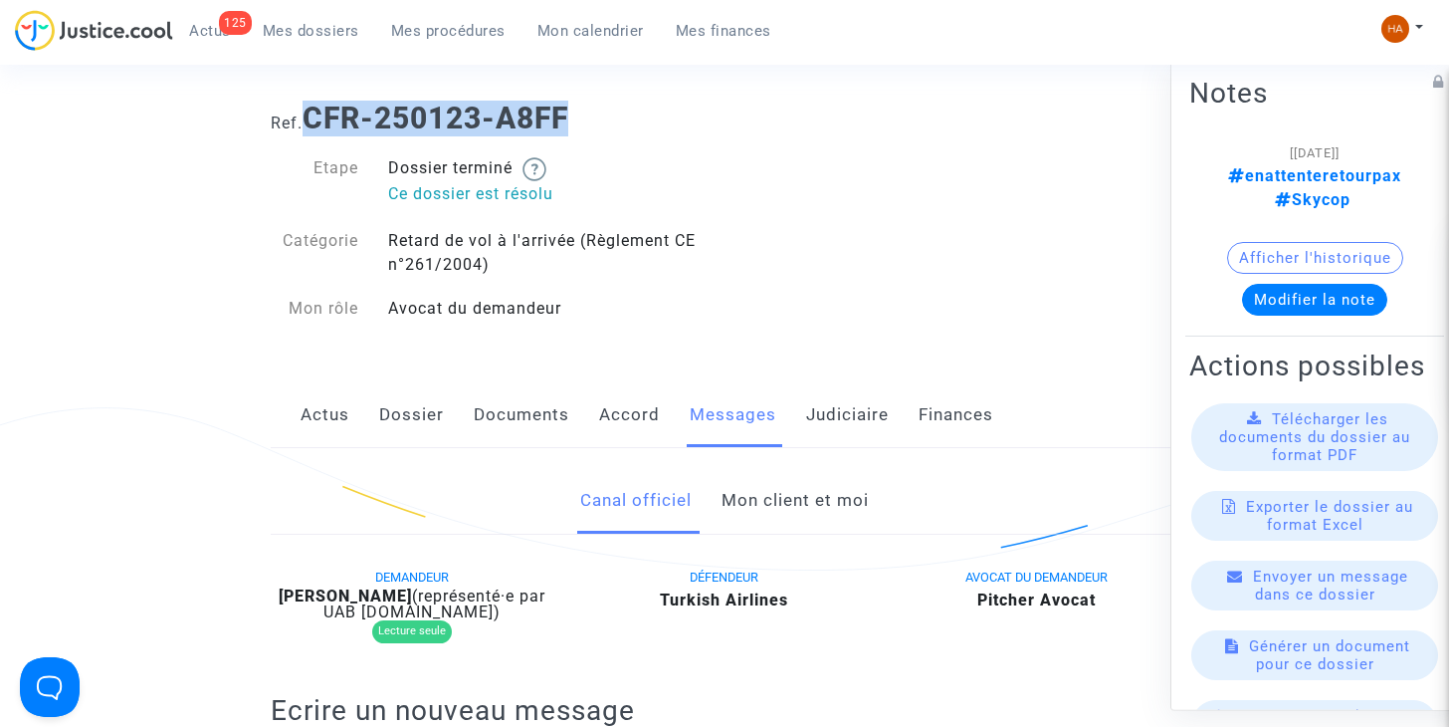
drag, startPoint x: 583, startPoint y: 117, endPoint x: 312, endPoint y: 121, distance: 271.7
click at [312, 121] on h1 "Ref. CFR-250123-A8FF" at bounding box center [724, 119] width 907 height 36
copy b "CFR-250123-A8FF"
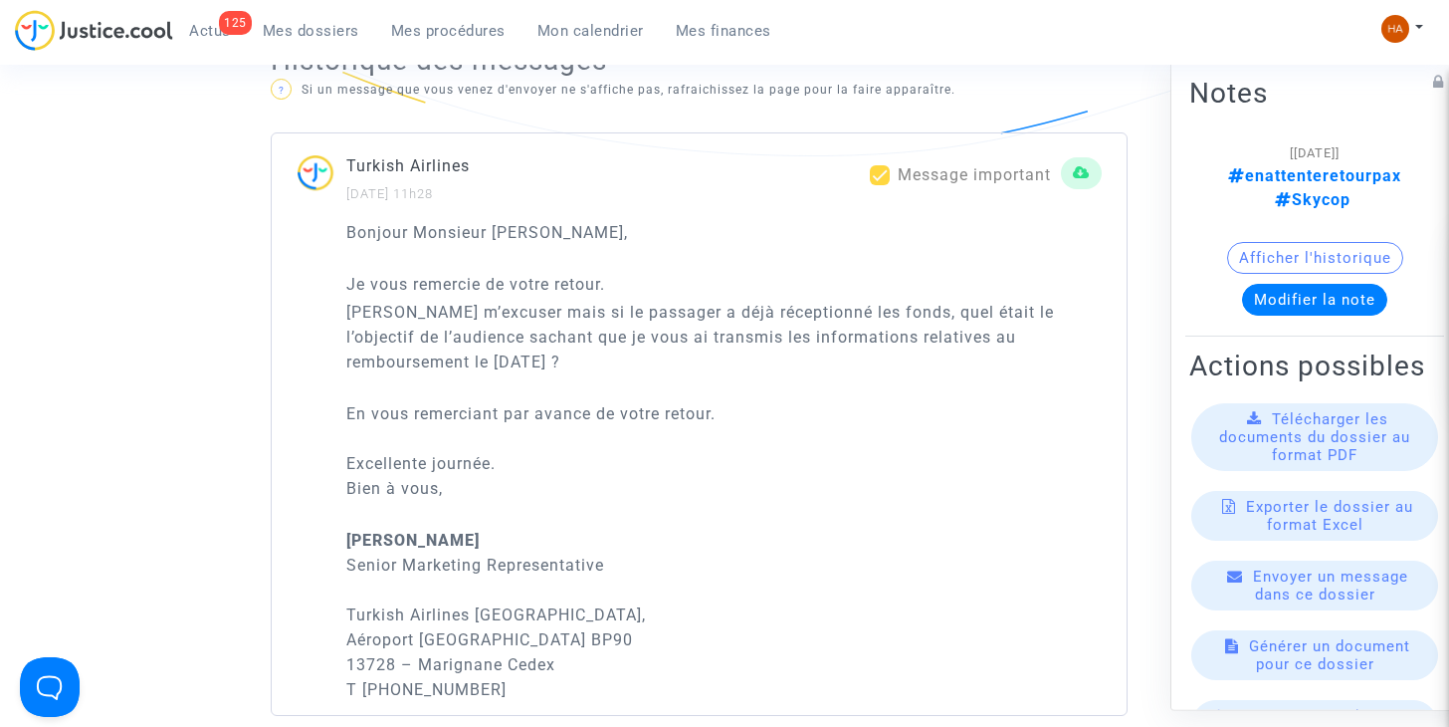
scroll to position [1174, 0]
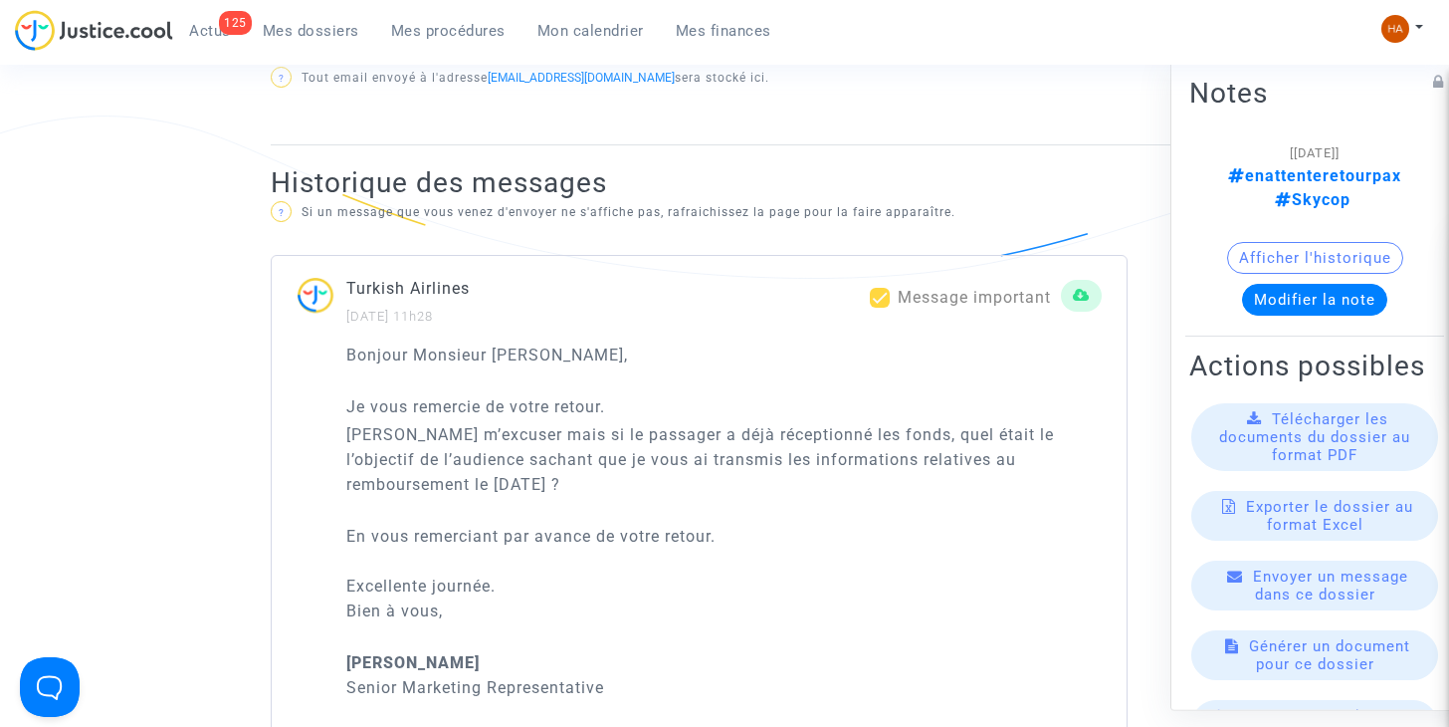
click at [322, 32] on span "Mes dossiers" at bounding box center [311, 31] width 97 height 18
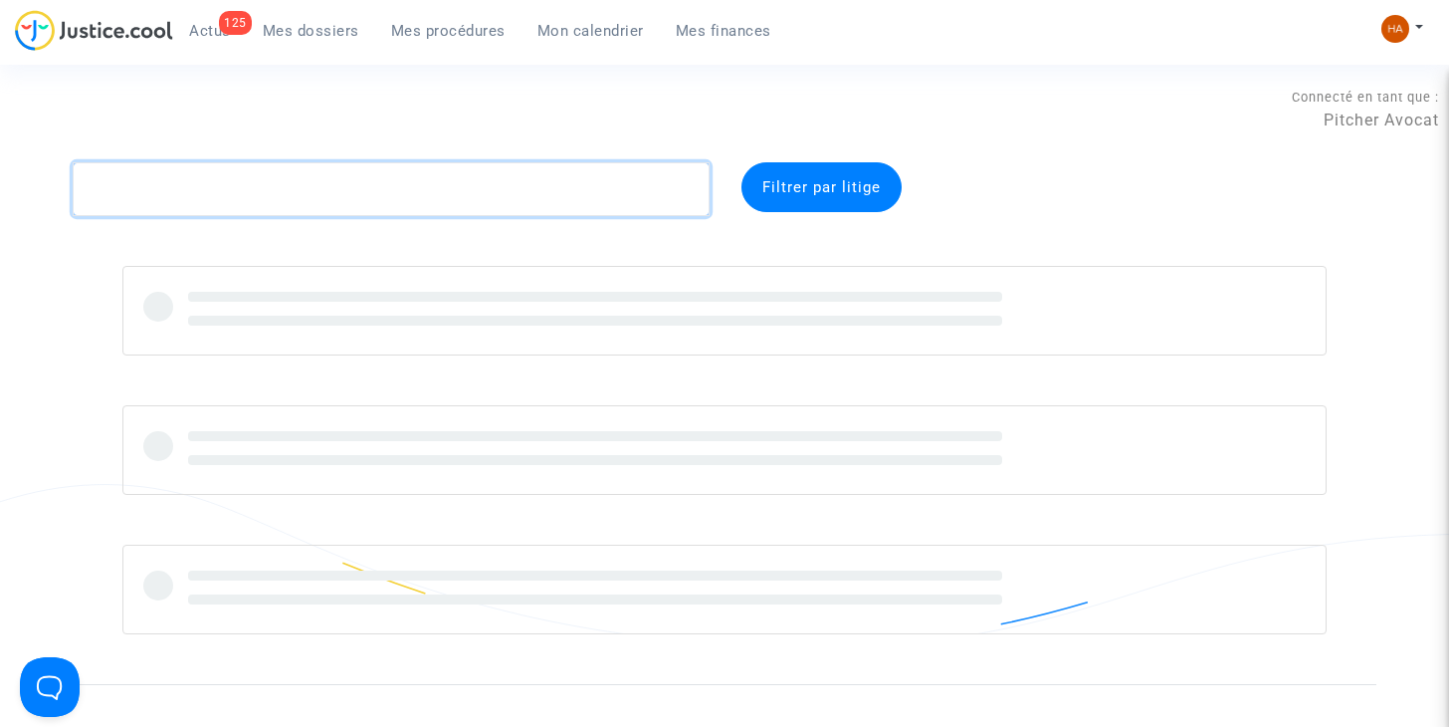
click at [199, 191] on textarea at bounding box center [391, 189] width 637 height 54
paste textarea "CFR-250512-4FAB"
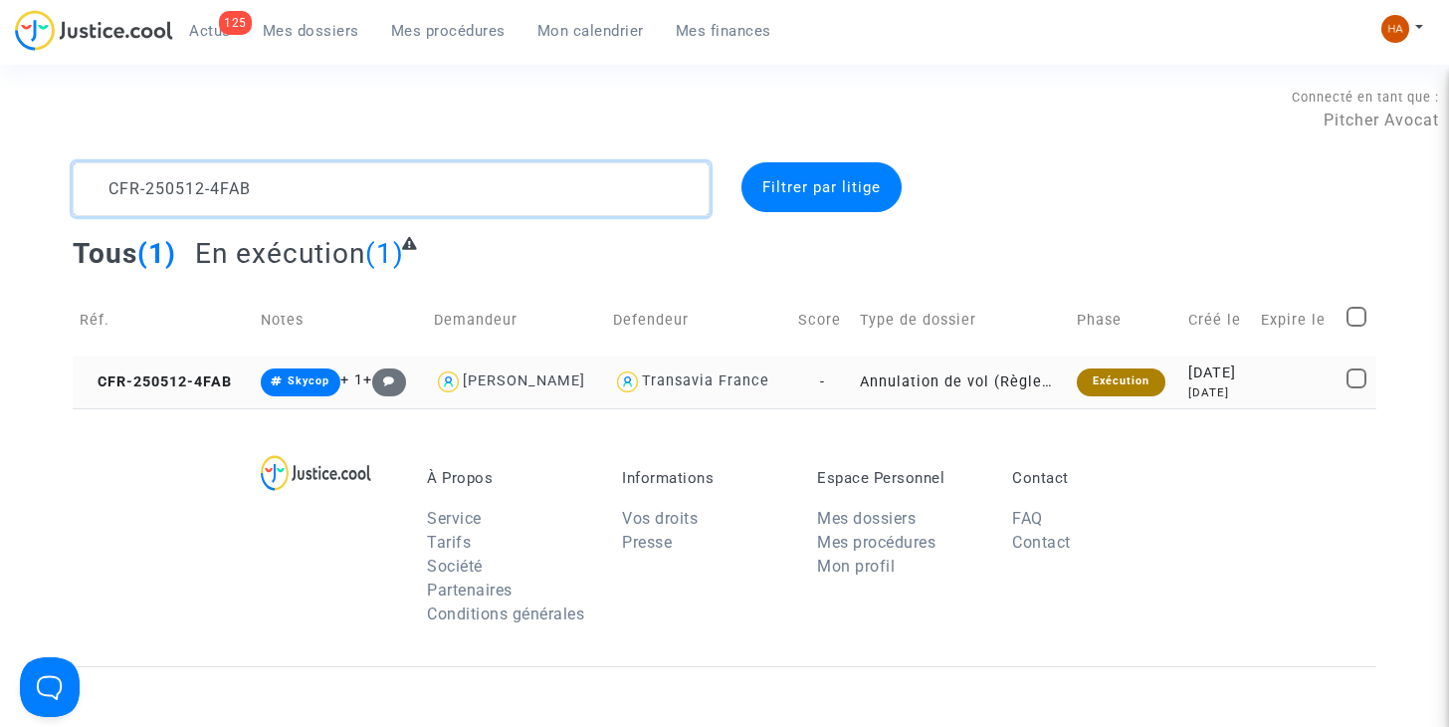
type textarea "CFR-250512-4FAB"
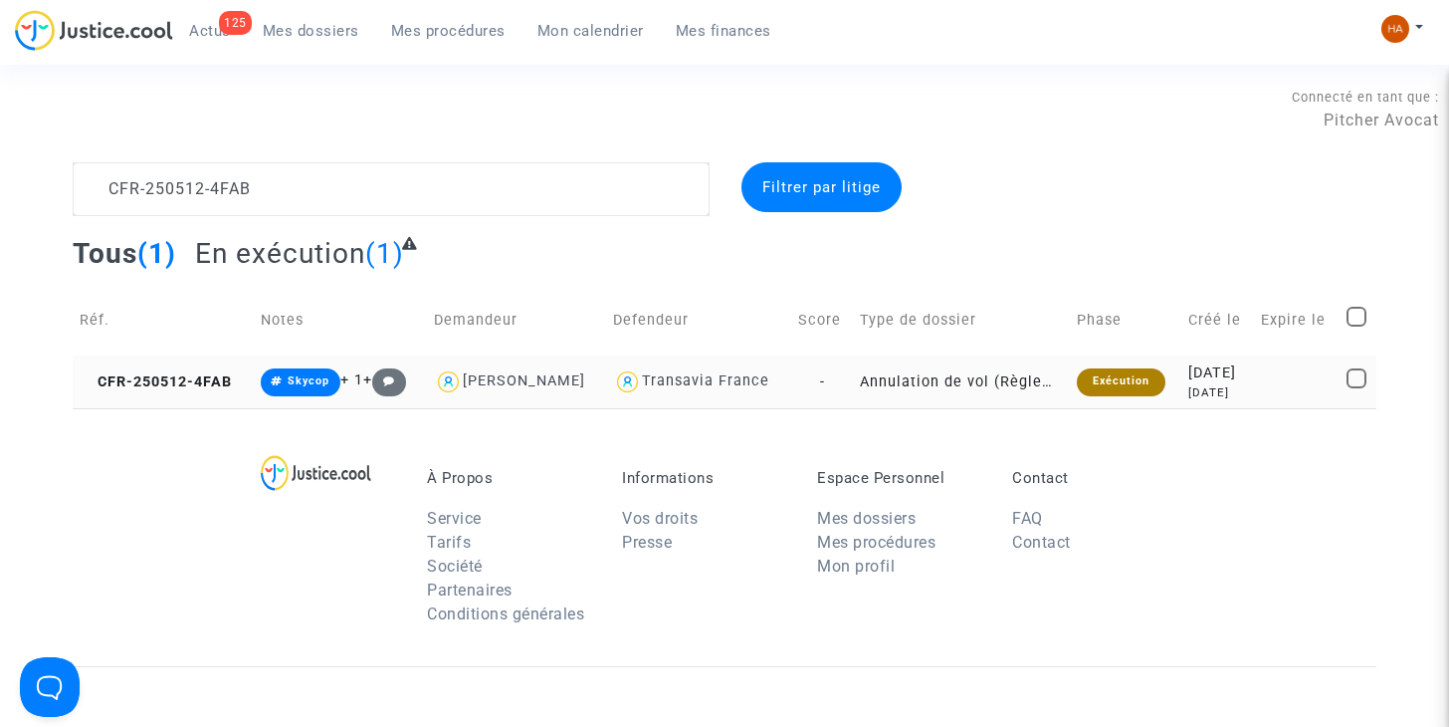
click at [847, 377] on td "-" at bounding box center [822, 381] width 62 height 53
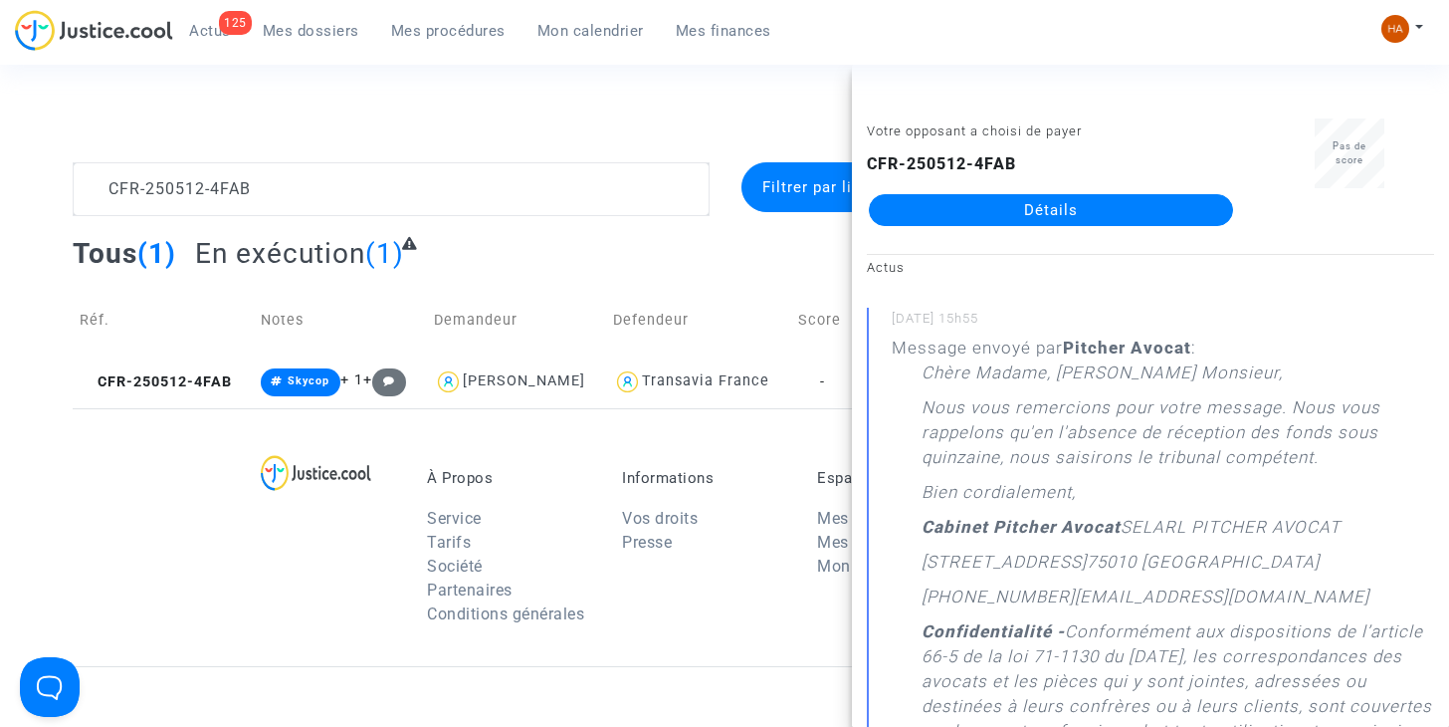
click at [1038, 214] on link "Détails" at bounding box center [1051, 210] width 364 height 32
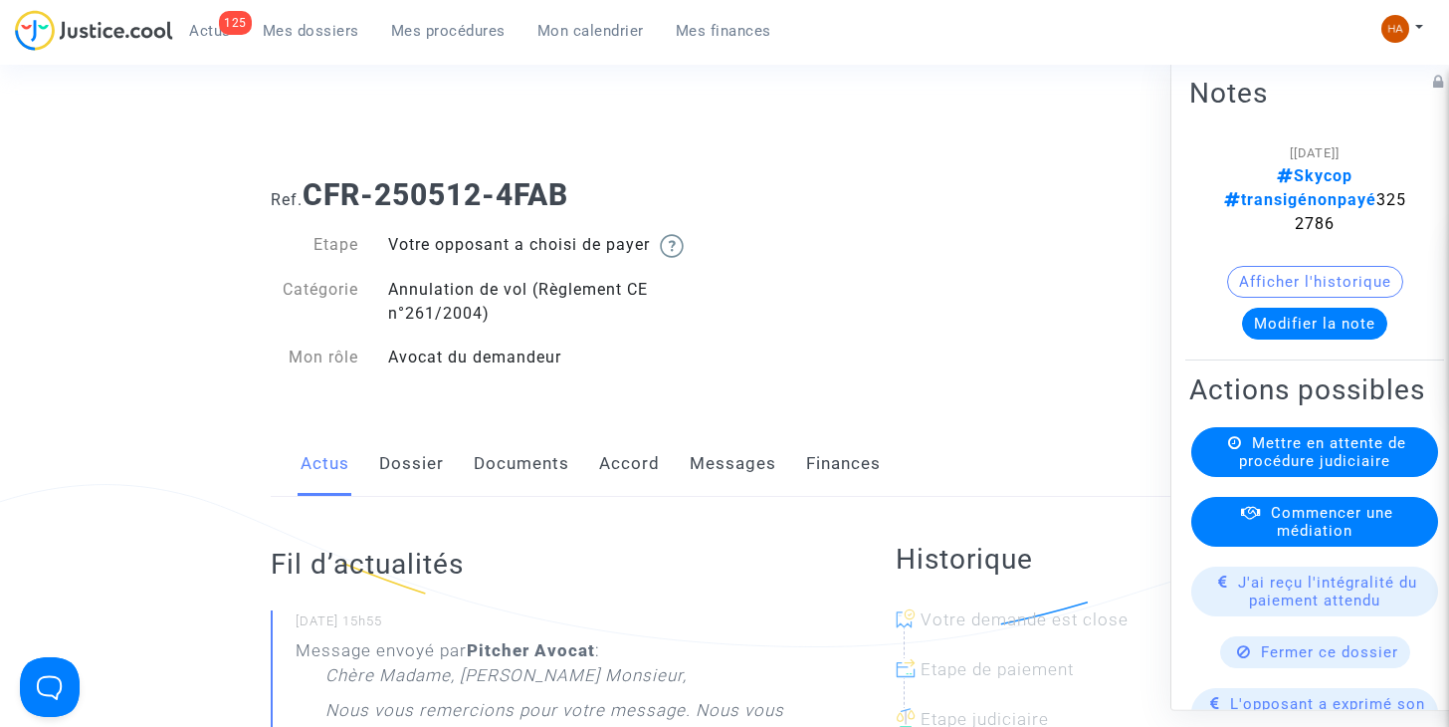
click at [710, 466] on link "Messages" at bounding box center [733, 464] width 87 height 66
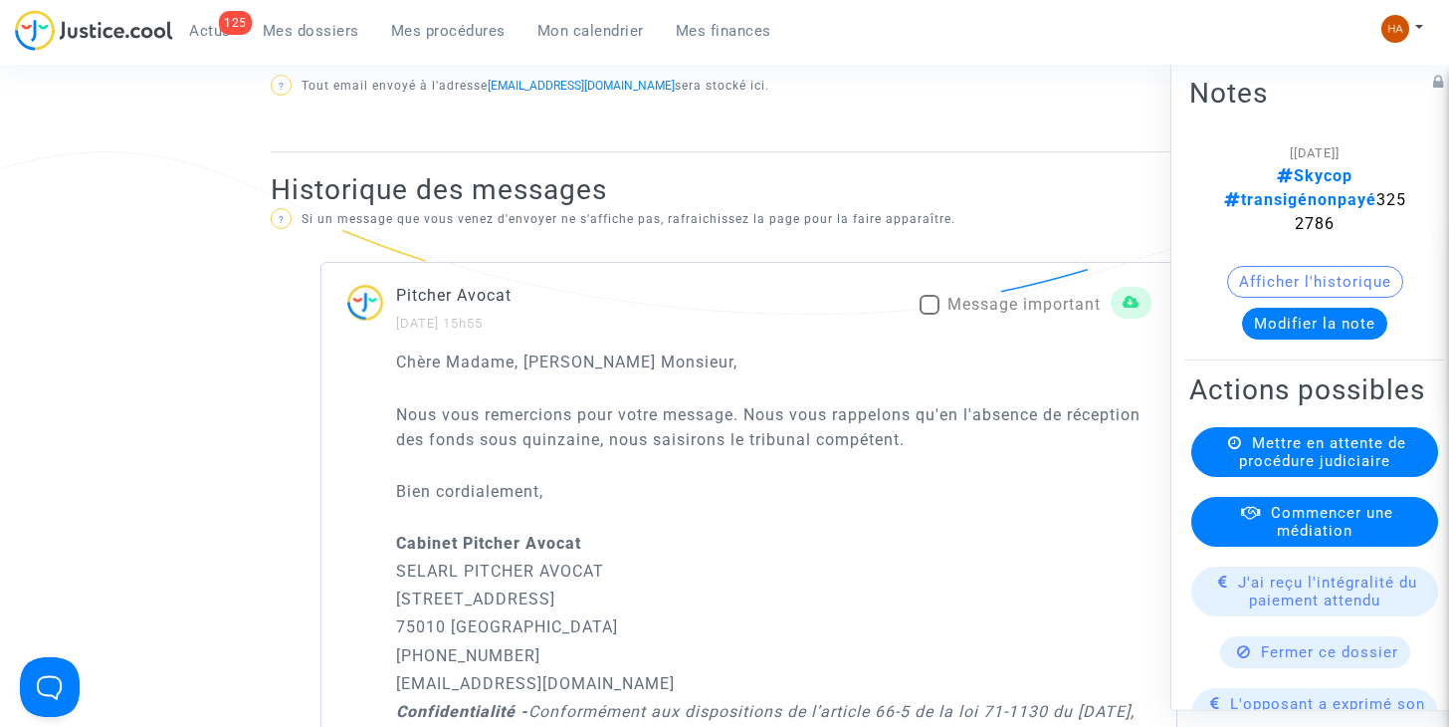
scroll to position [1194, 0]
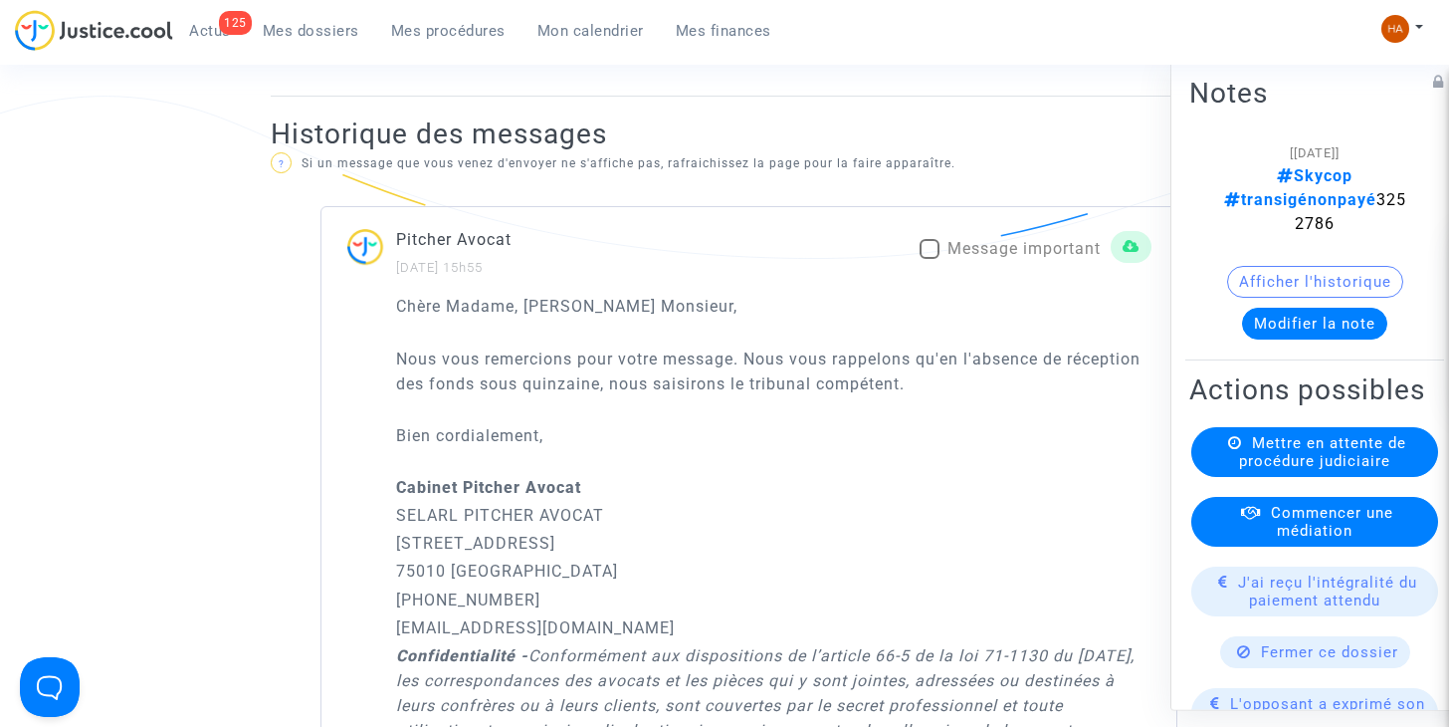
click at [934, 259] on span at bounding box center [930, 249] width 20 height 20
click at [930, 260] on input "Message important" at bounding box center [929, 259] width 1 height 1
checkbox input "true"
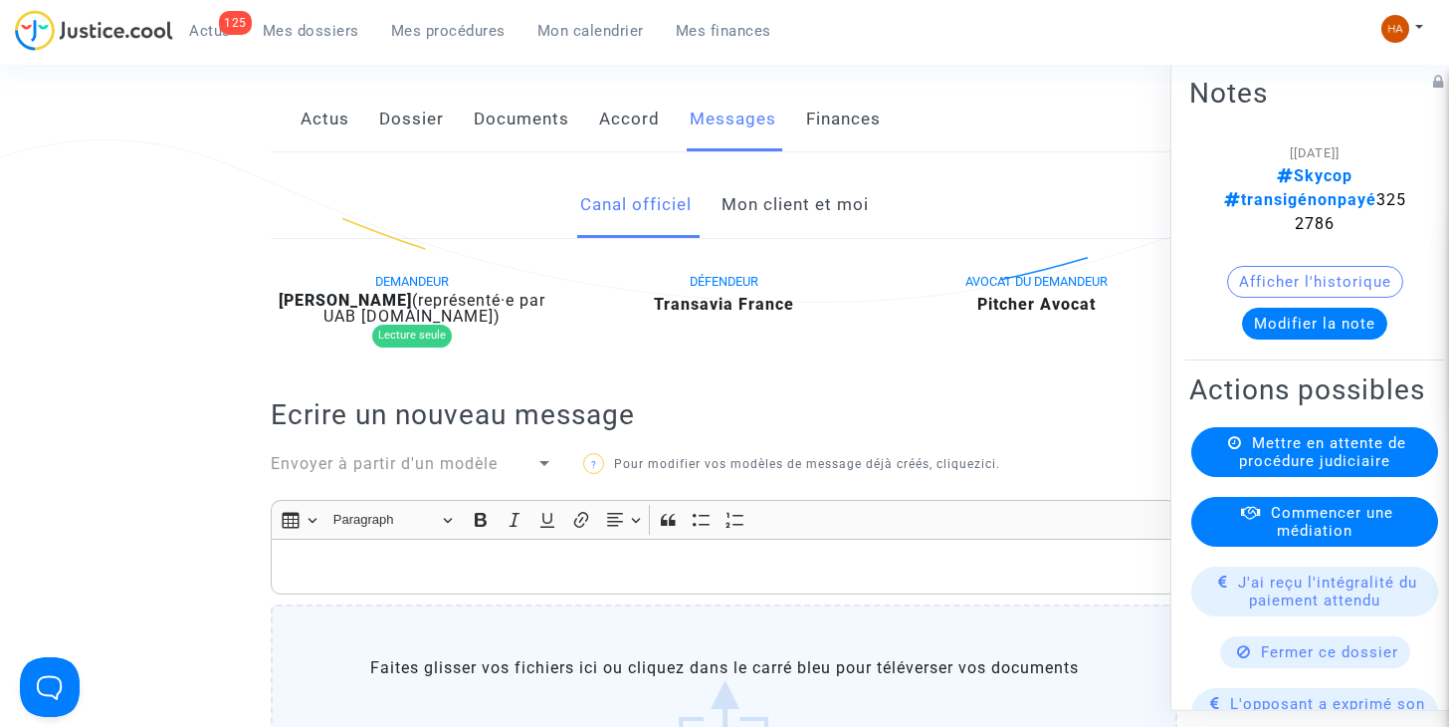
scroll to position [299, 0]
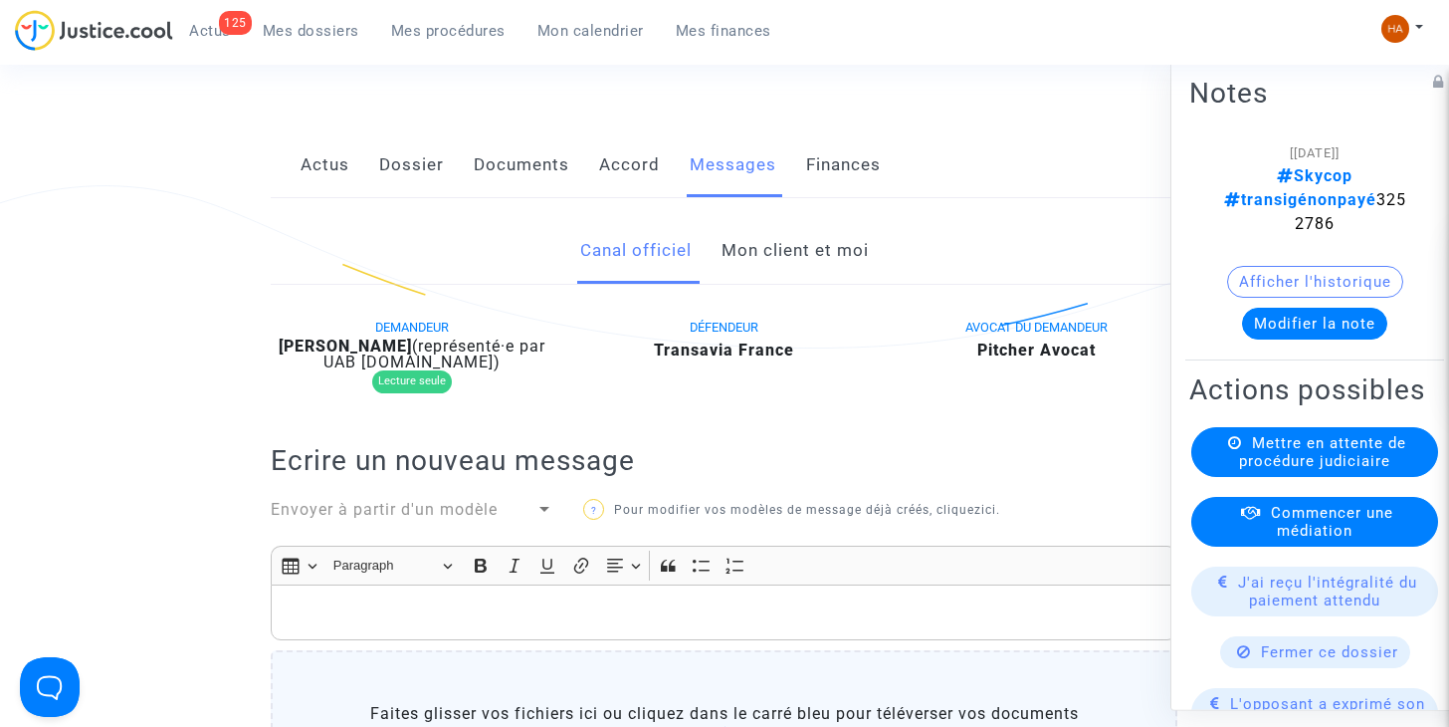
click at [817, 253] on link "Mon client et moi" at bounding box center [795, 251] width 147 height 66
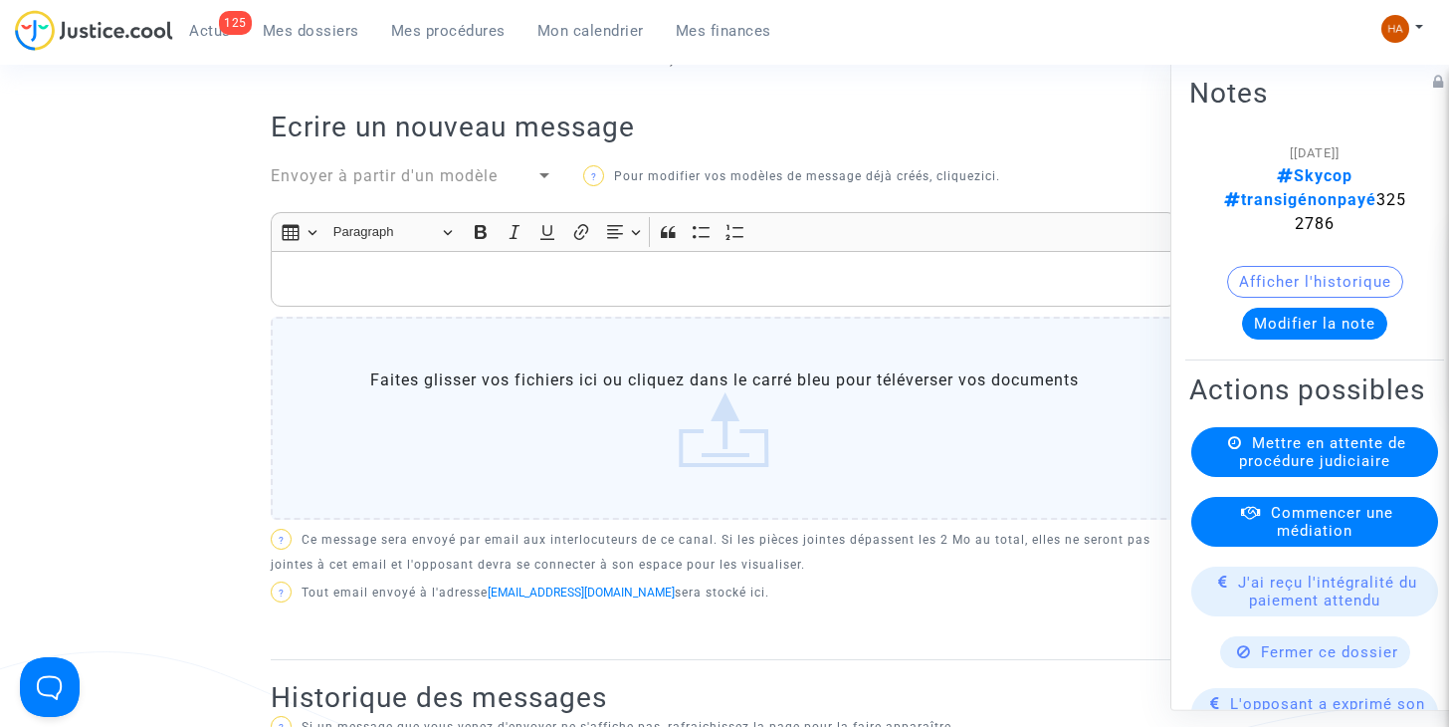
scroll to position [398, 0]
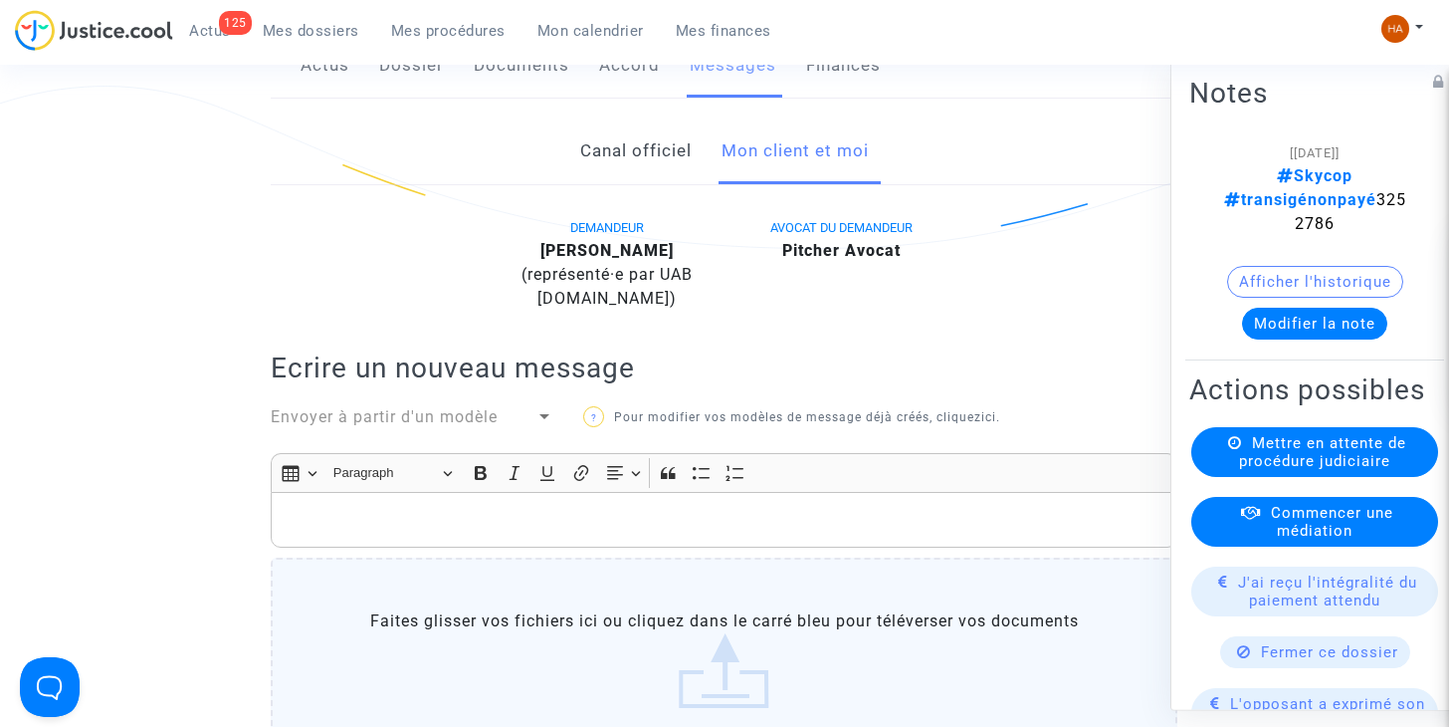
click at [612, 164] on link "Canal officiel" at bounding box center [635, 151] width 111 height 66
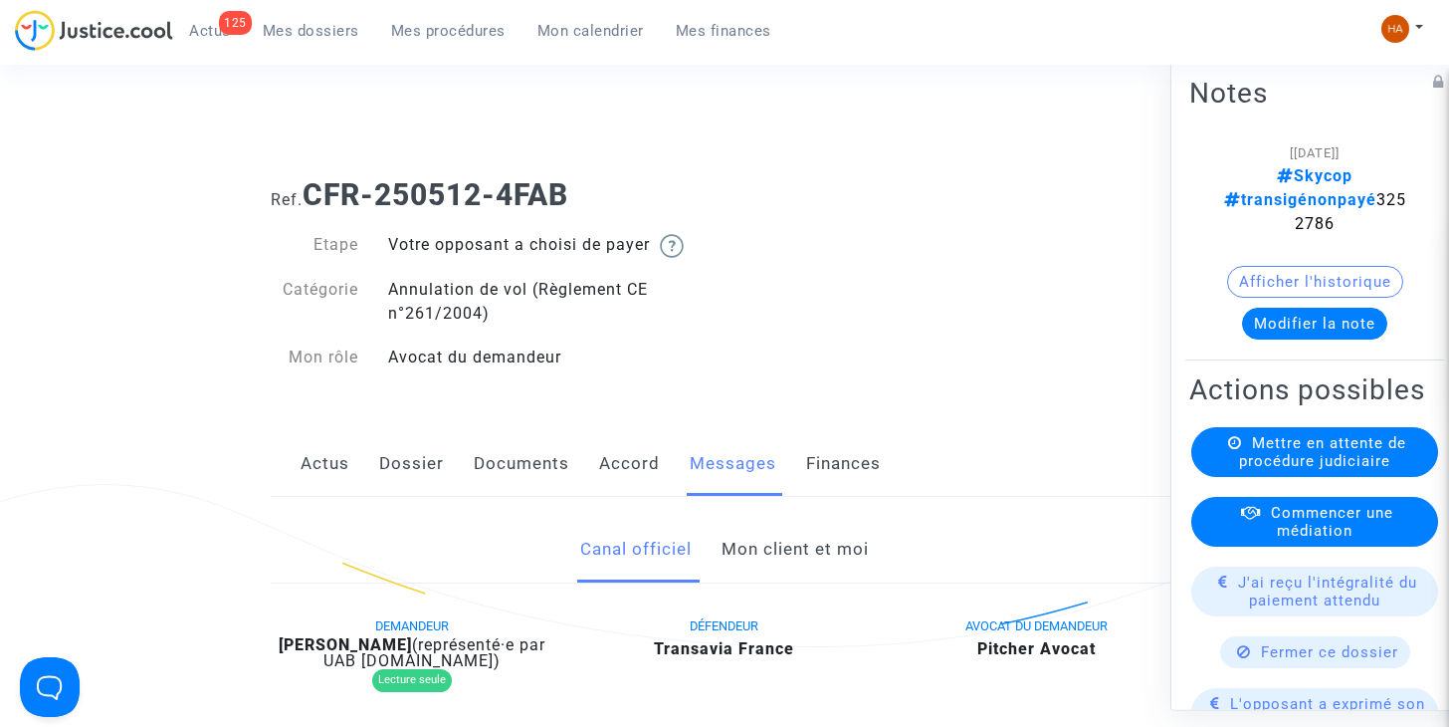
click at [285, 35] on span "Mes dossiers" at bounding box center [311, 31] width 97 height 18
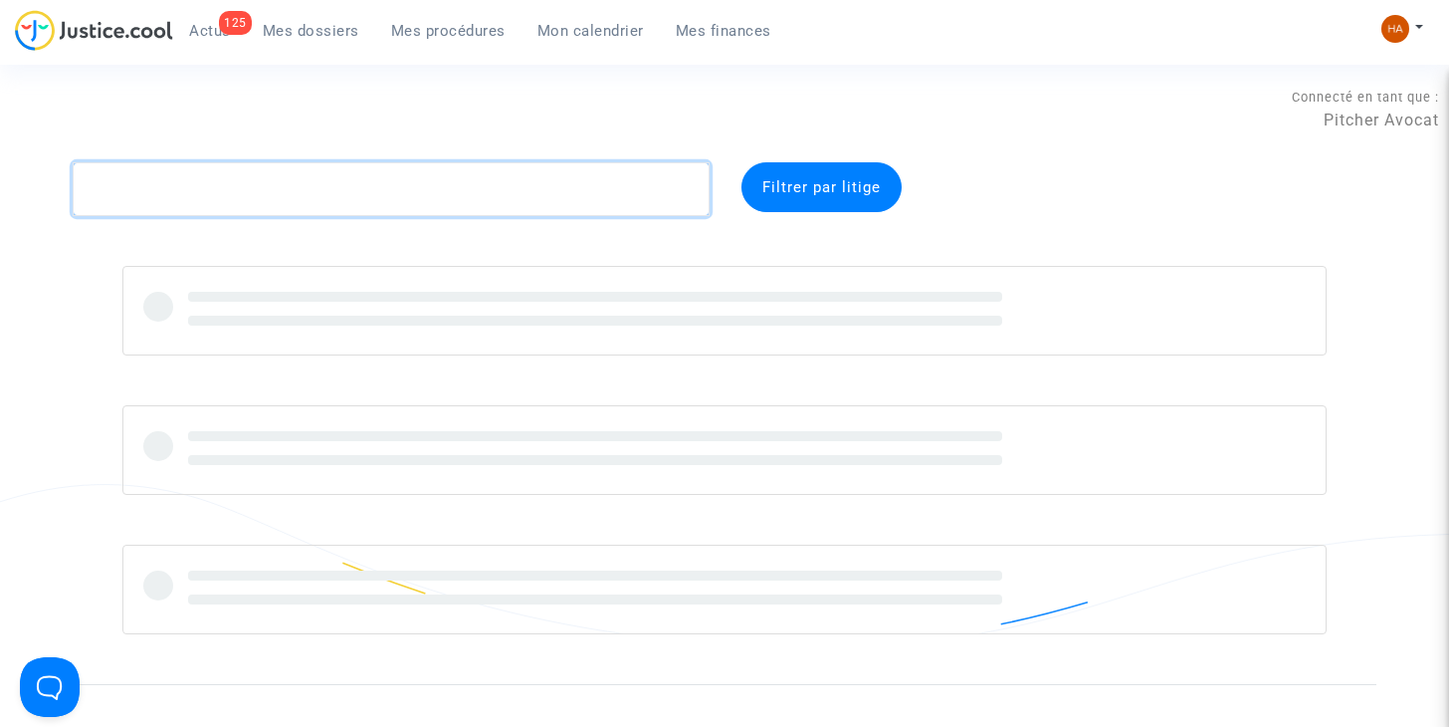
click at [216, 195] on textarea at bounding box center [391, 189] width 637 height 54
paste textarea "CFR-250411-FM6E"
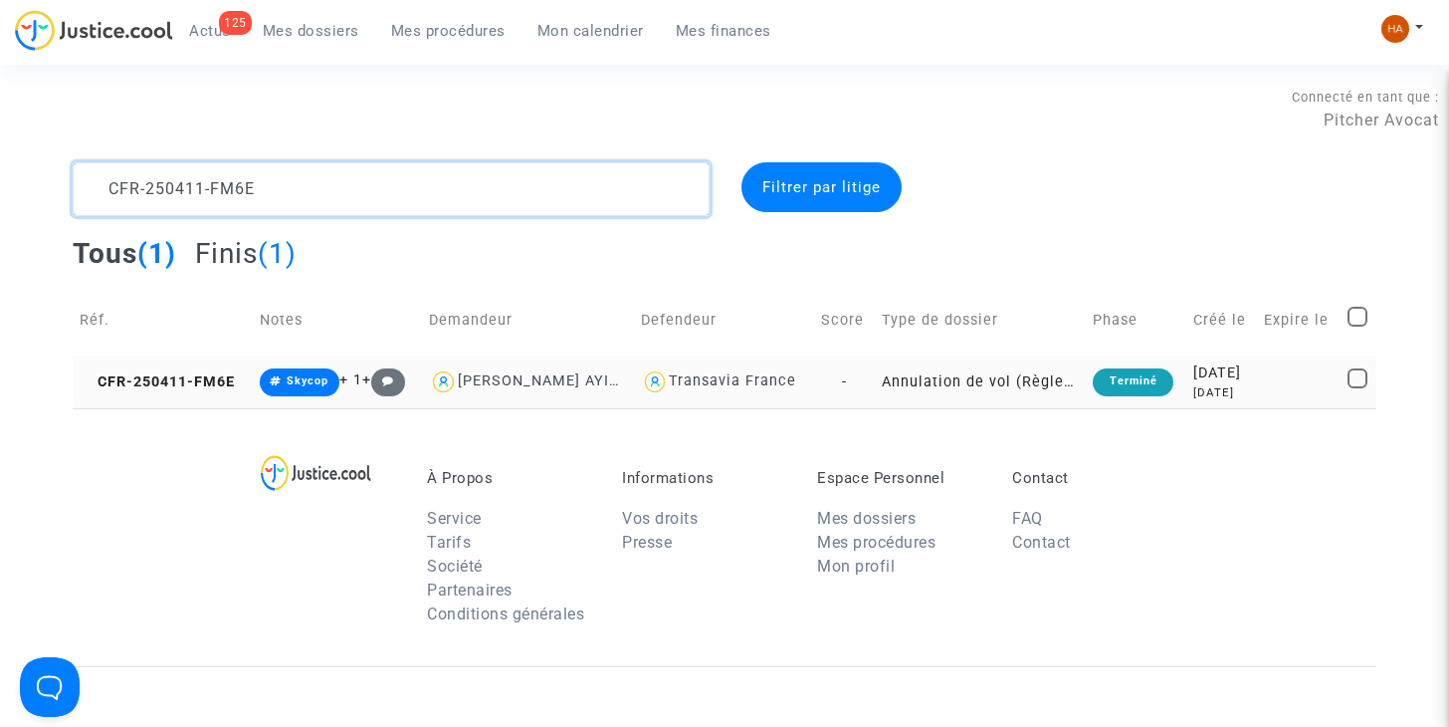
type textarea "CFR-250411-FM6E"
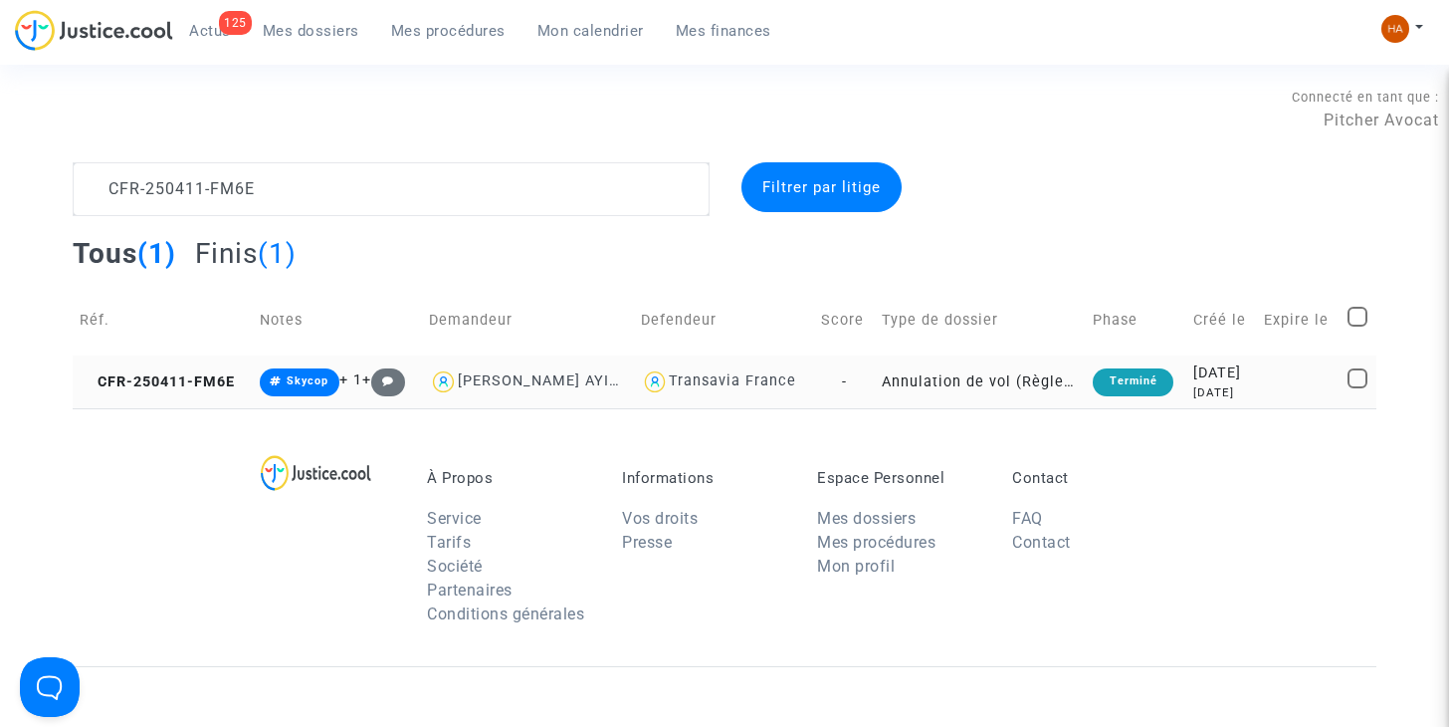
click at [861, 385] on tr "CFR-250411-FM6E Skycop + 1 + [PERSON_NAME] AYIVIGAN Transavia France - Annulati…" at bounding box center [725, 381] width 1304 height 53
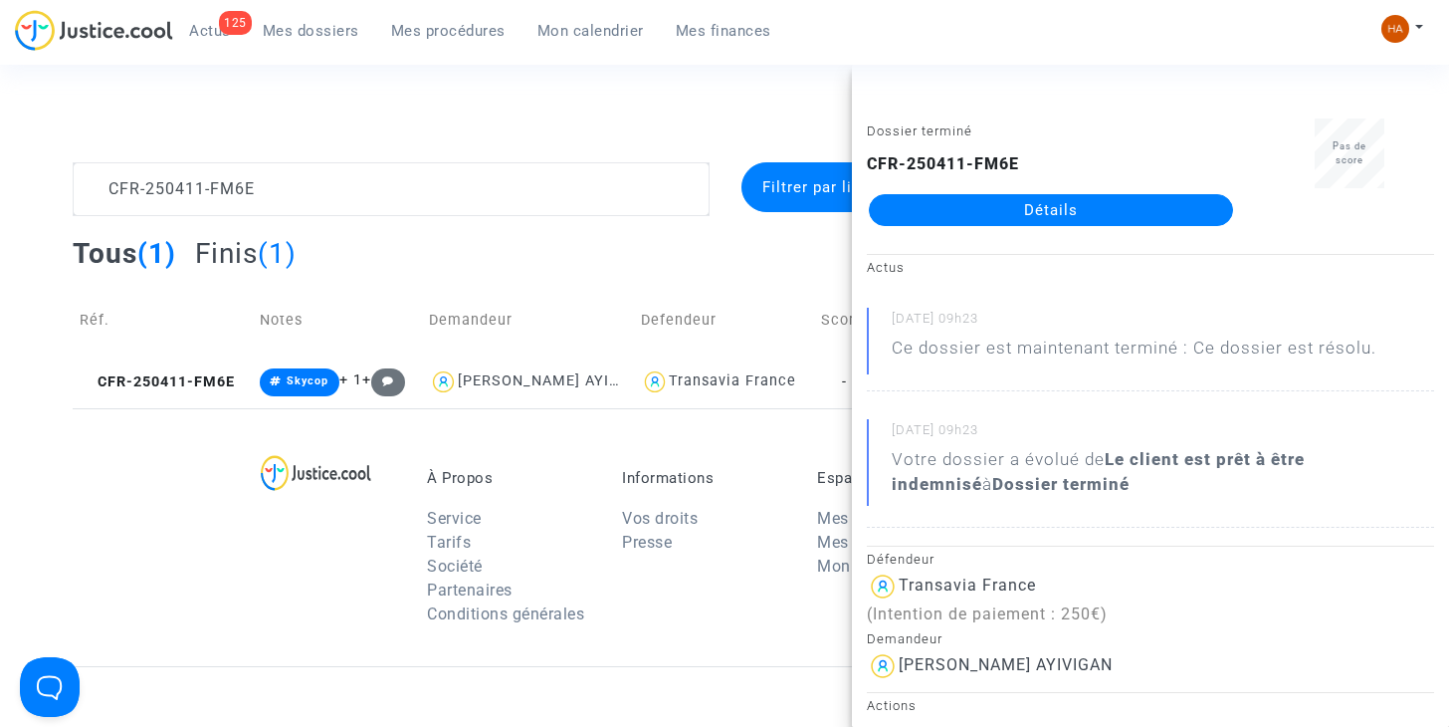
click at [1070, 204] on link "Détails" at bounding box center [1051, 210] width 364 height 32
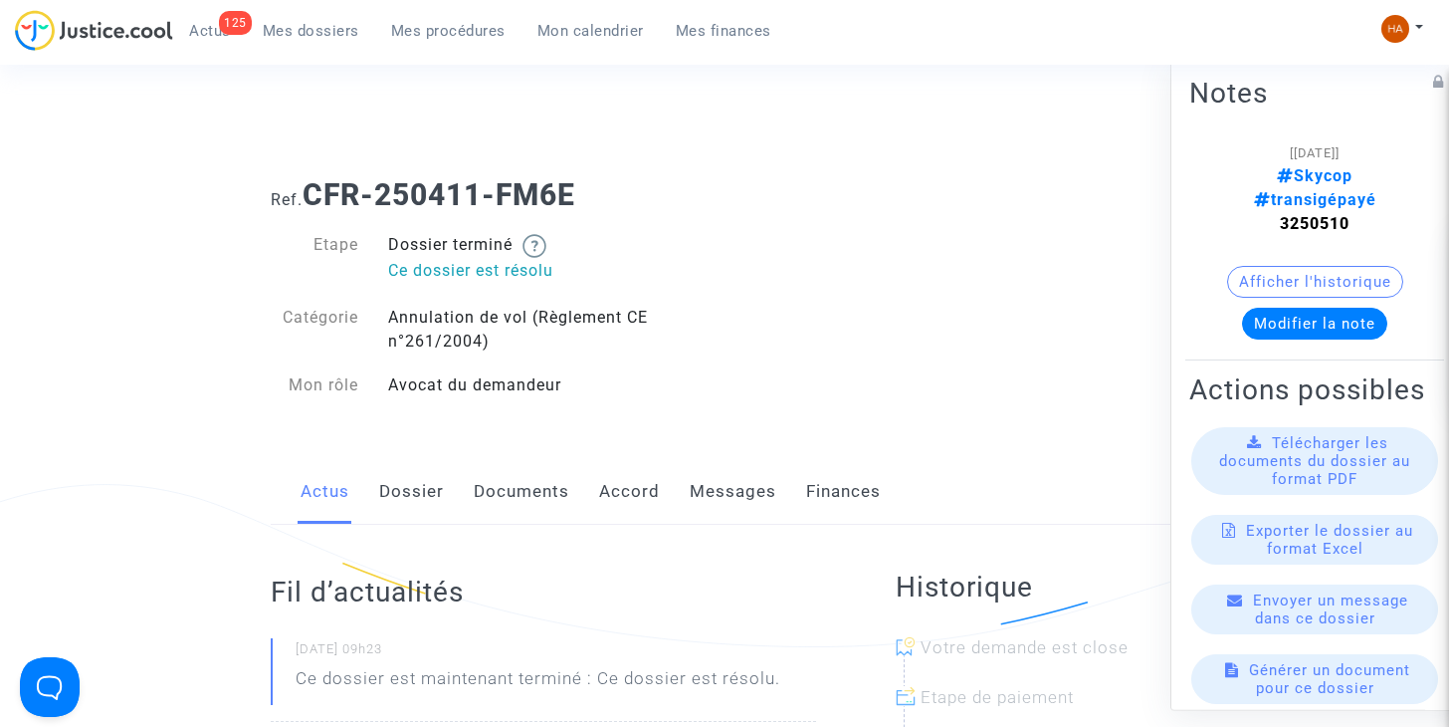
click at [317, 32] on span "Mes dossiers" at bounding box center [311, 31] width 97 height 18
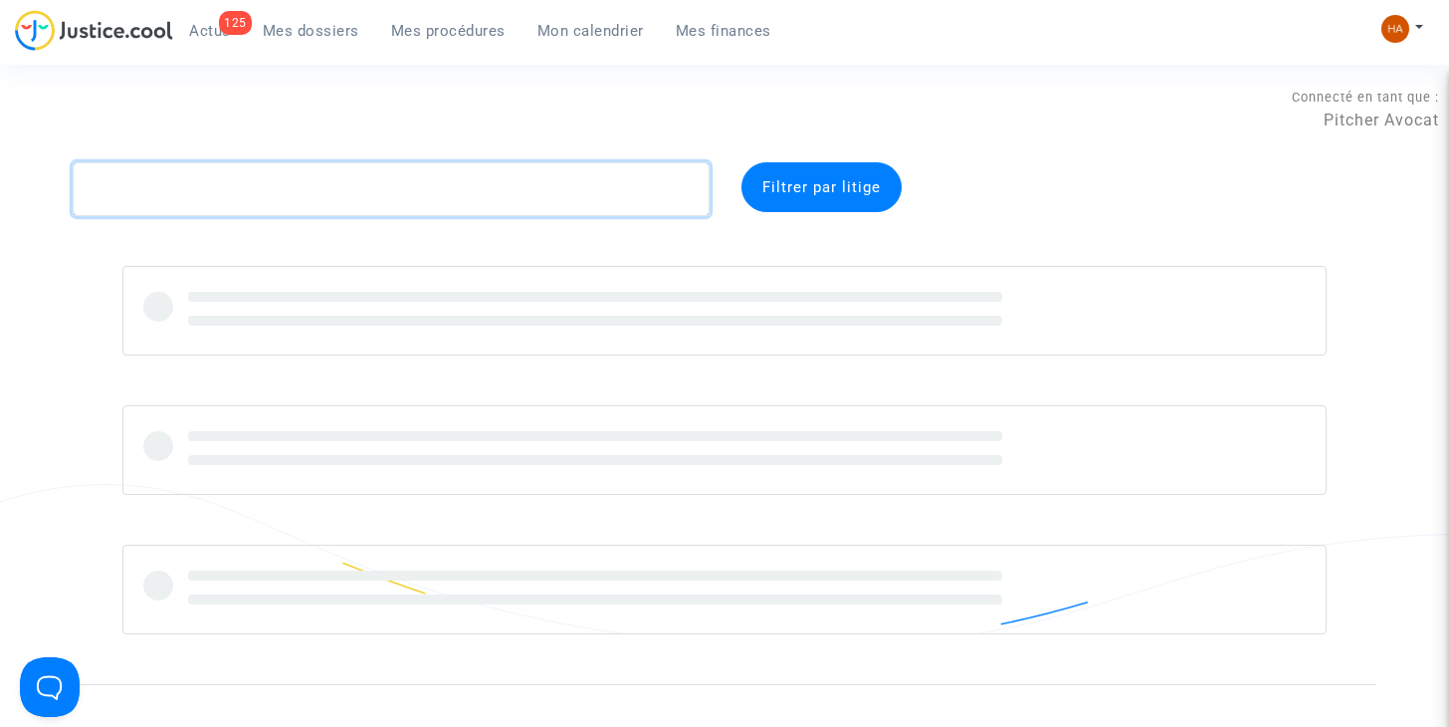
click at [278, 198] on textarea at bounding box center [391, 189] width 637 height 54
paste textarea "CFR-250501-WNJK"
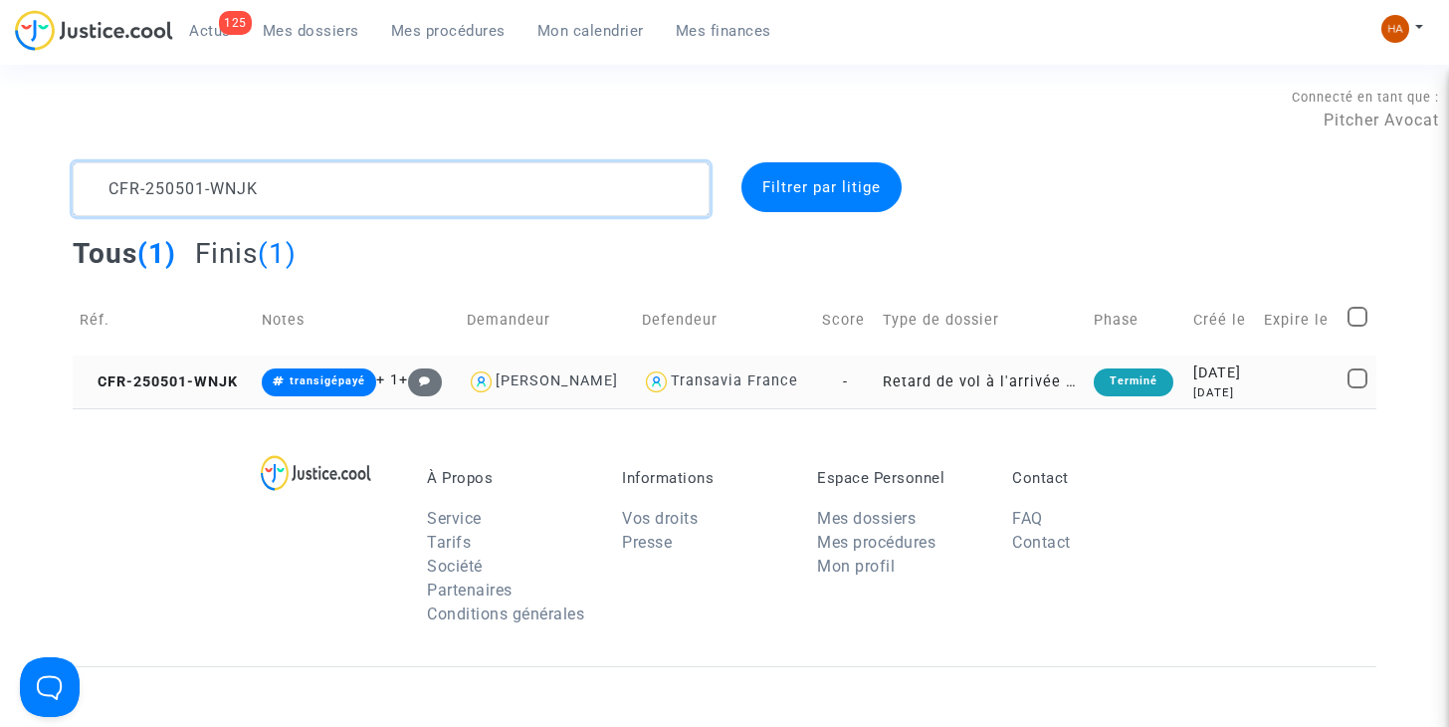
type textarea "CFR-250501-WNJK"
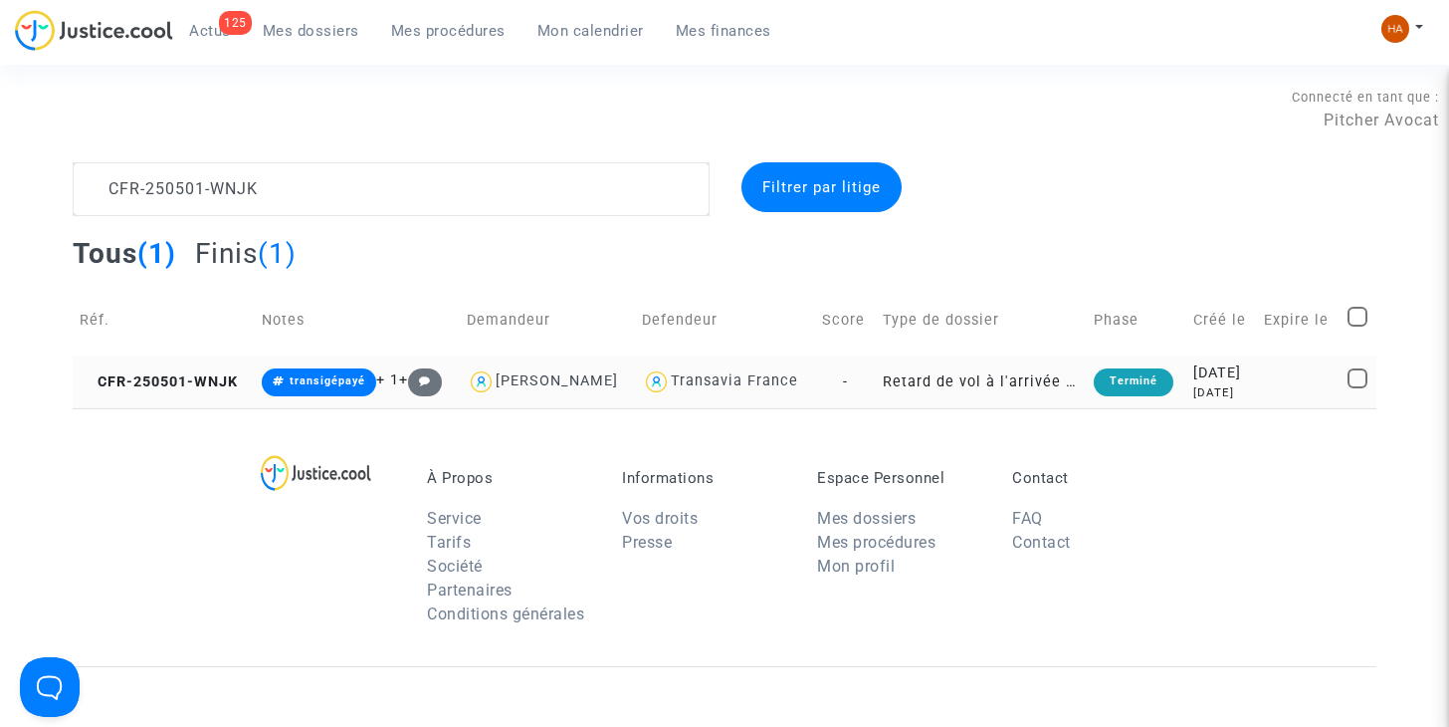
click at [843, 379] on td "-" at bounding box center [845, 381] width 60 height 53
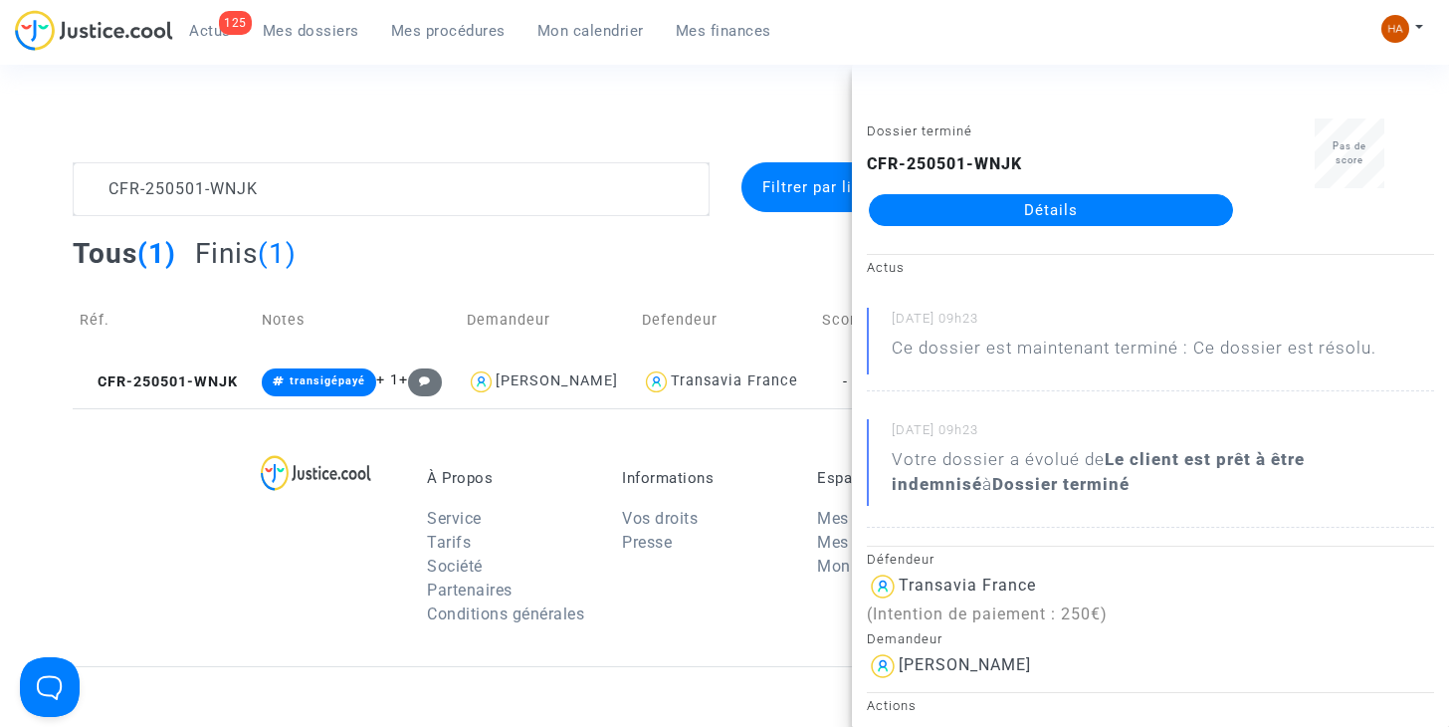
click at [992, 213] on link "Détails" at bounding box center [1051, 210] width 364 height 32
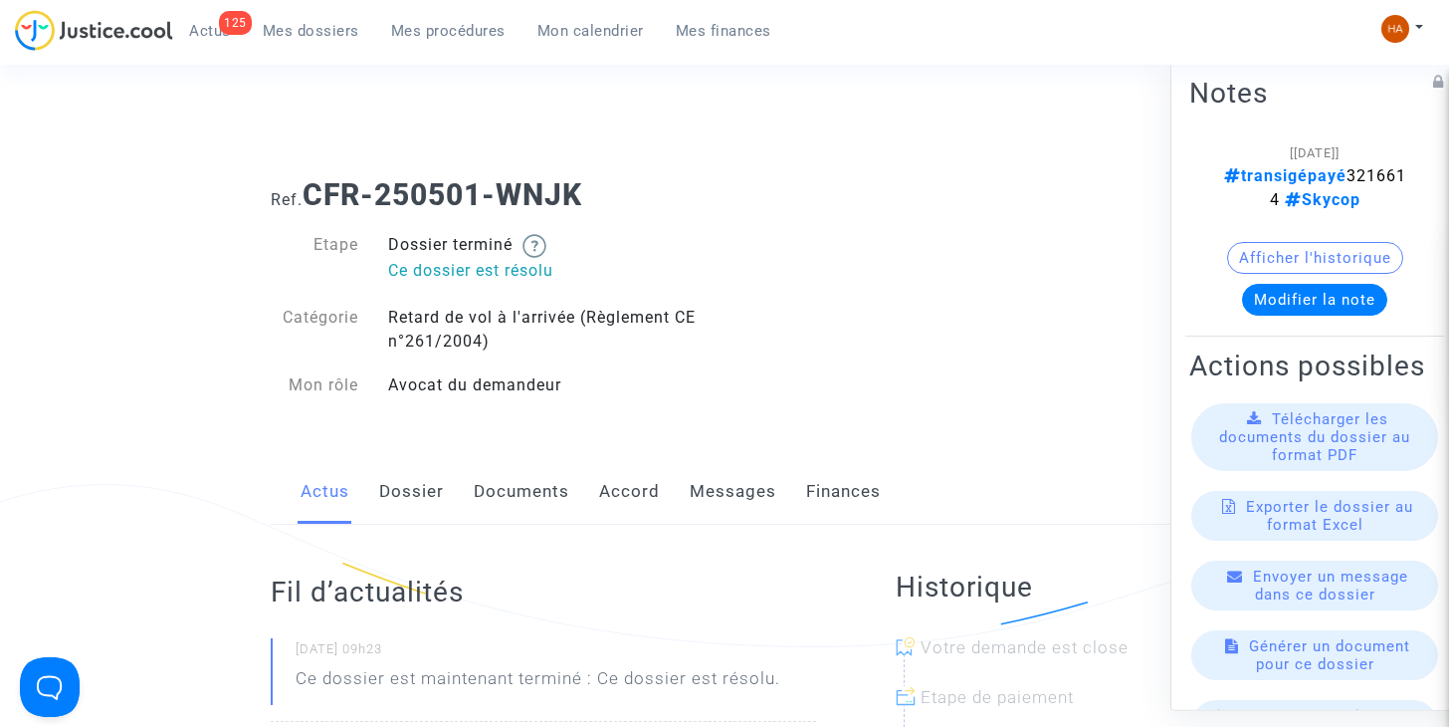
click at [741, 493] on link "Messages" at bounding box center [733, 492] width 87 height 66
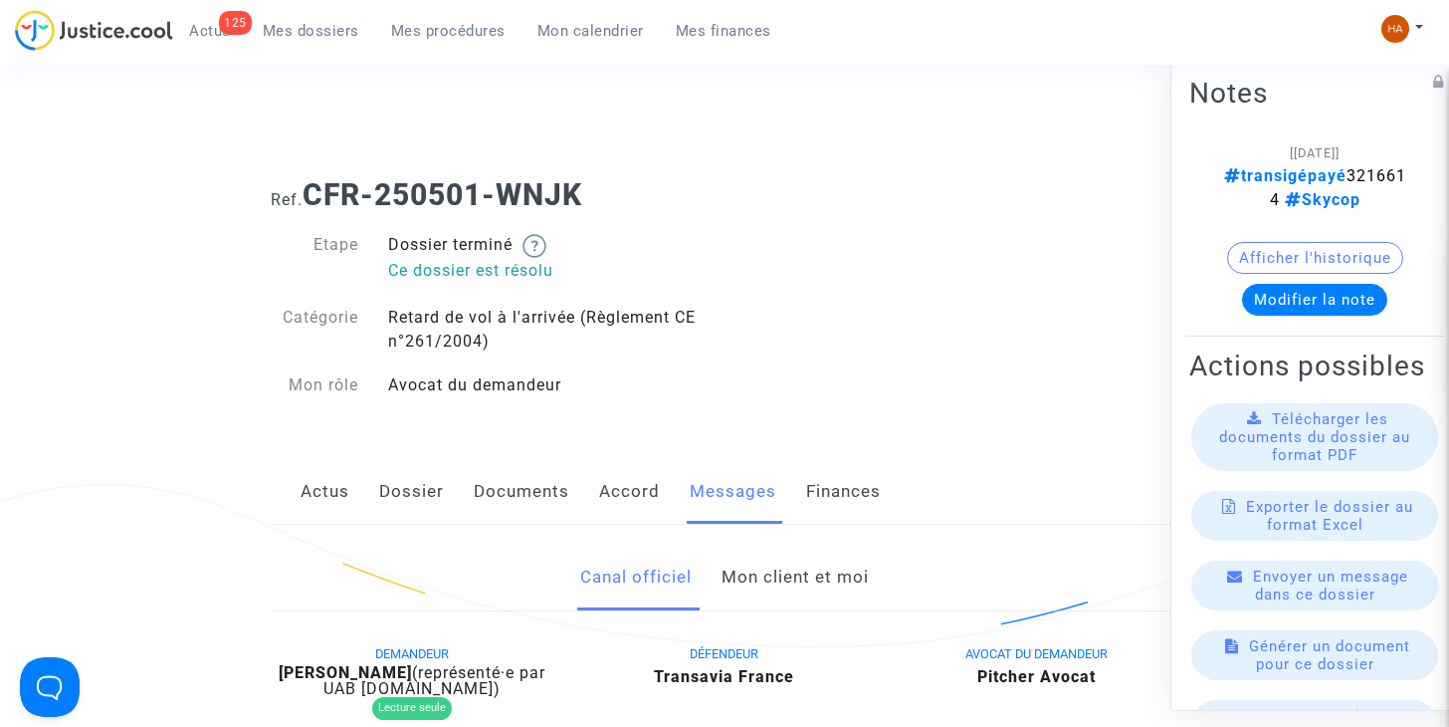
click at [321, 31] on span "Mes dossiers" at bounding box center [311, 31] width 97 height 18
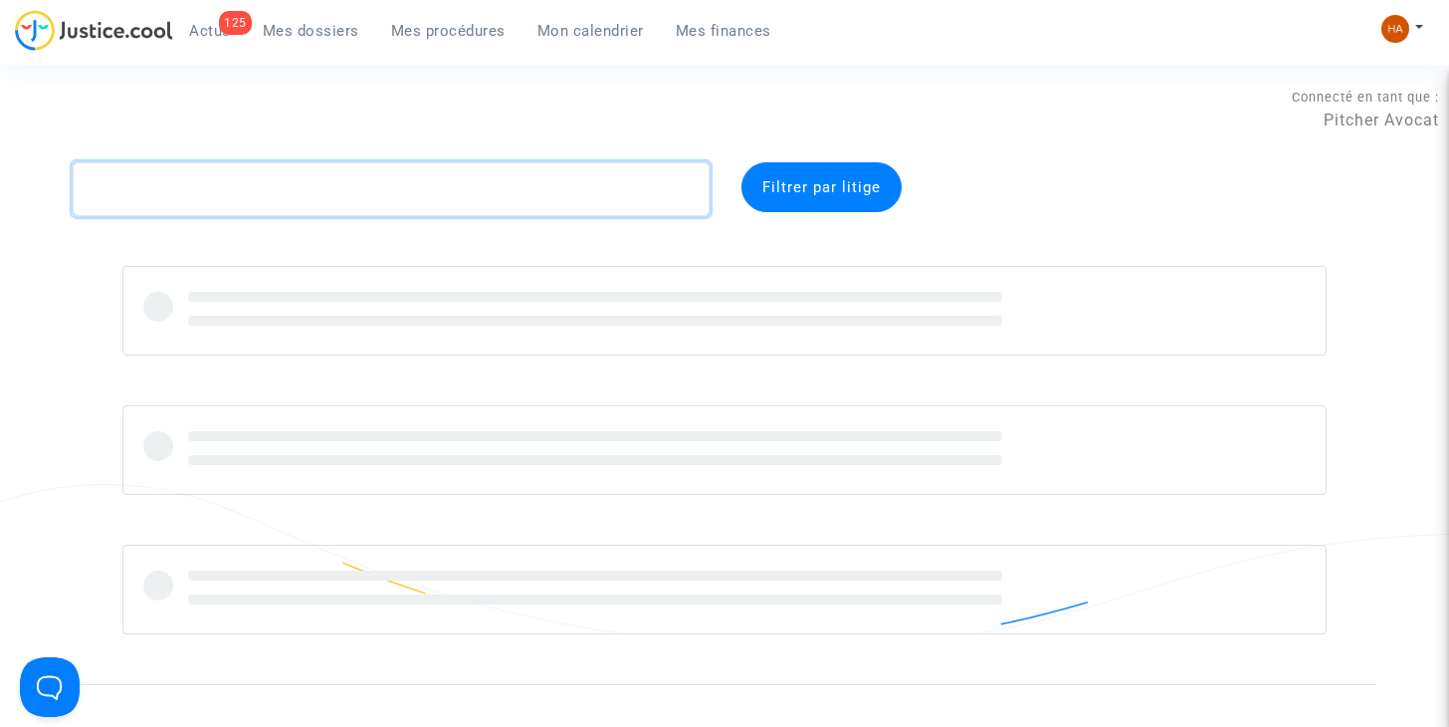
click at [258, 177] on textarea at bounding box center [391, 189] width 637 height 54
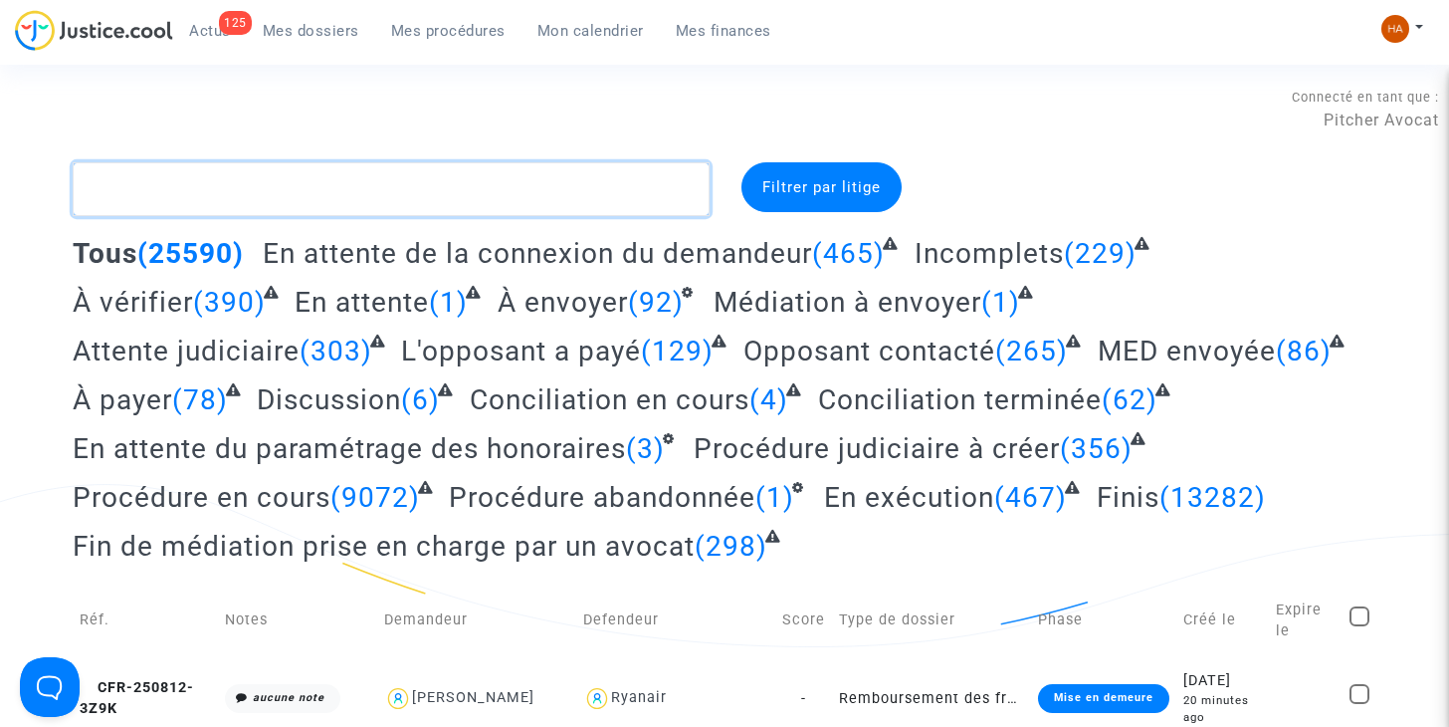
paste textarea "CFR-250520-QCET"
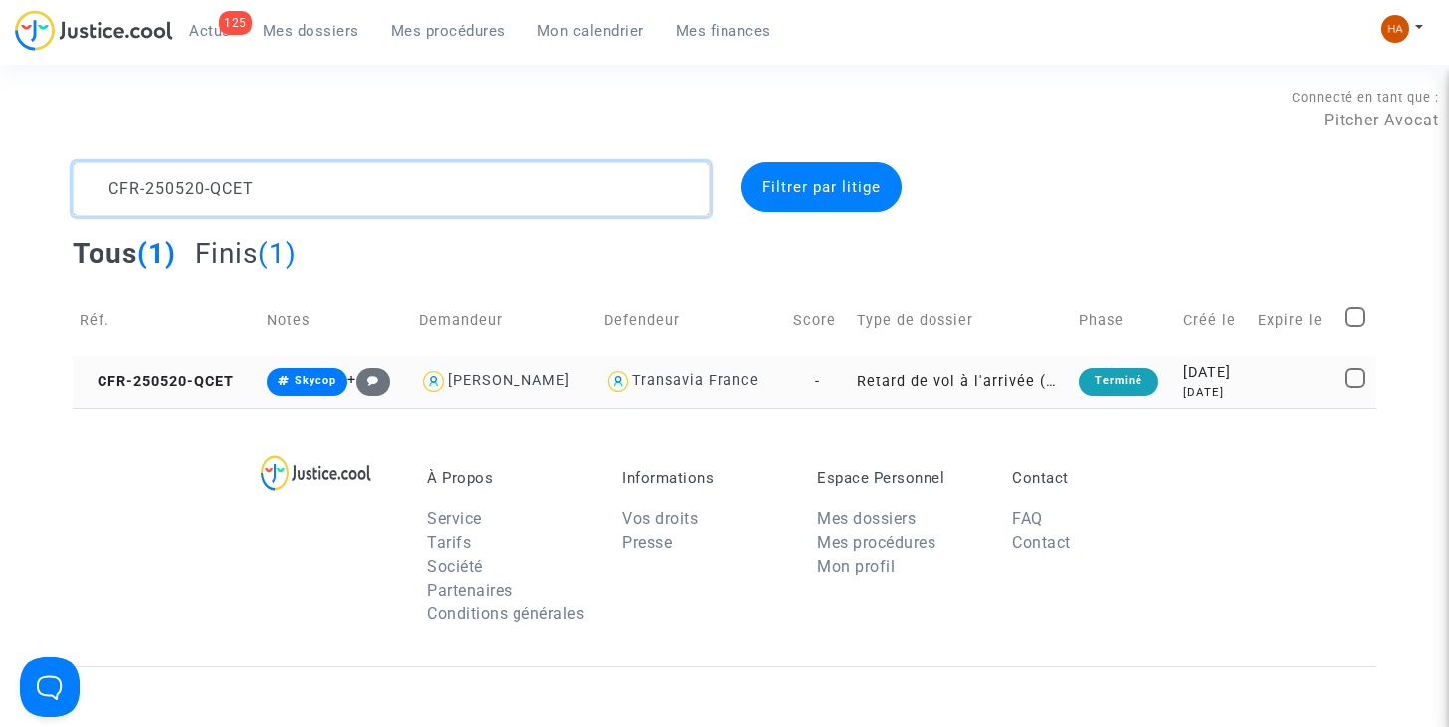
type textarea "CFR-250520-QCET"
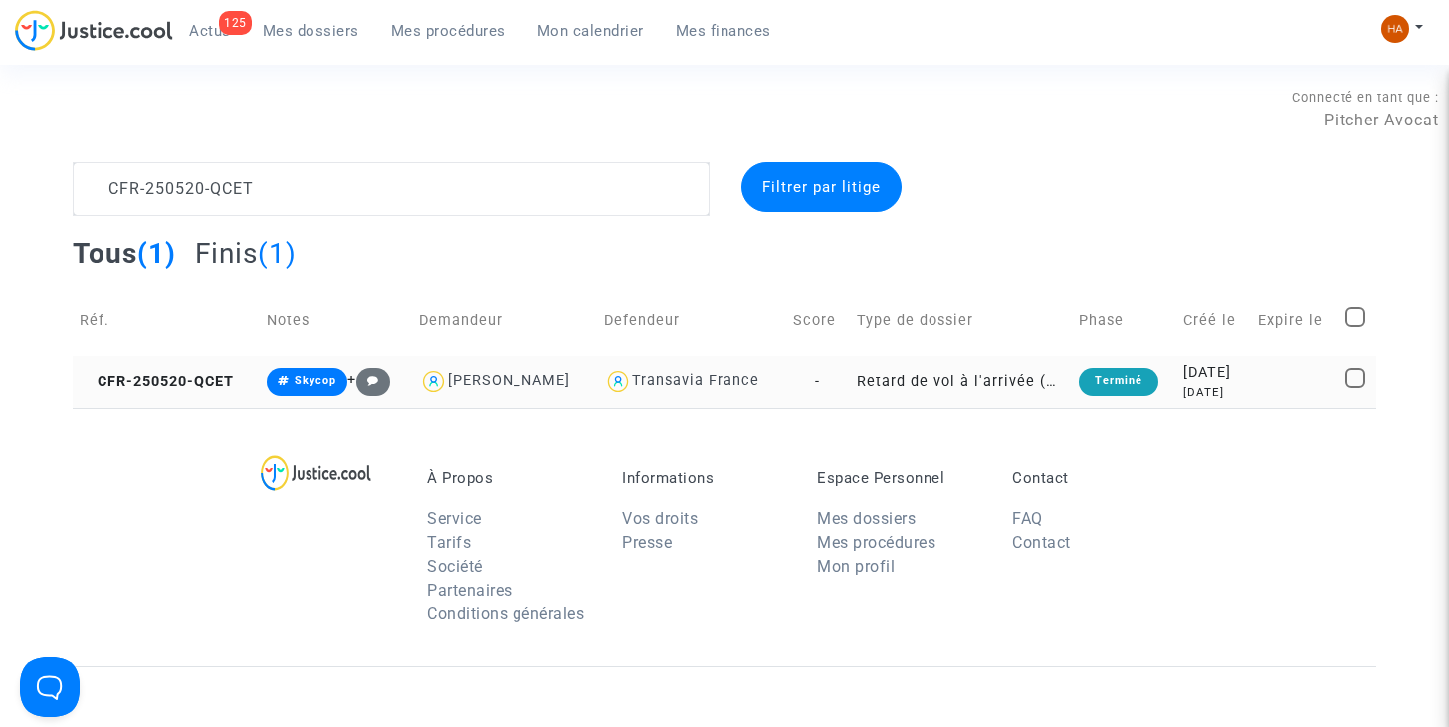
click at [850, 380] on td "Retard de vol à l'arrivée (Règlement CE n°261/2004)" at bounding box center [961, 381] width 222 height 53
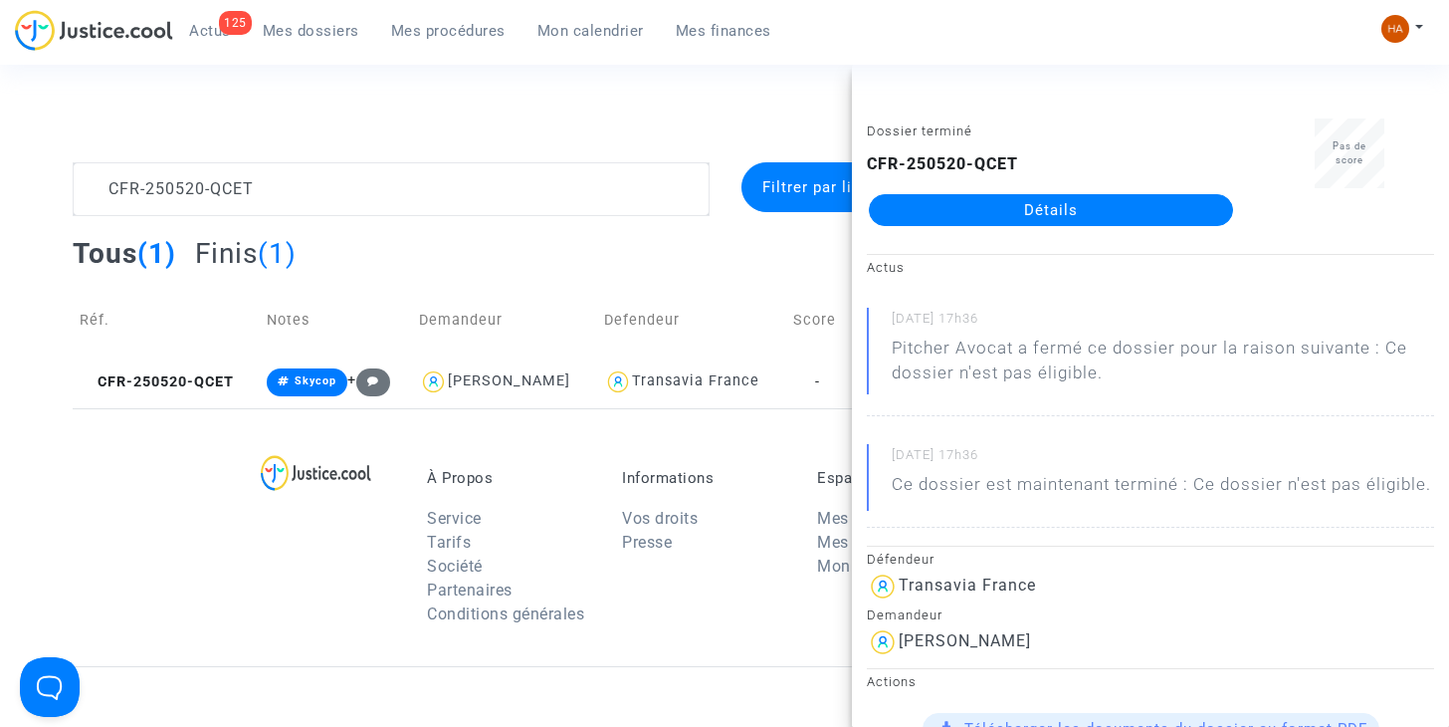
click at [1096, 205] on link "Détails" at bounding box center [1051, 210] width 364 height 32
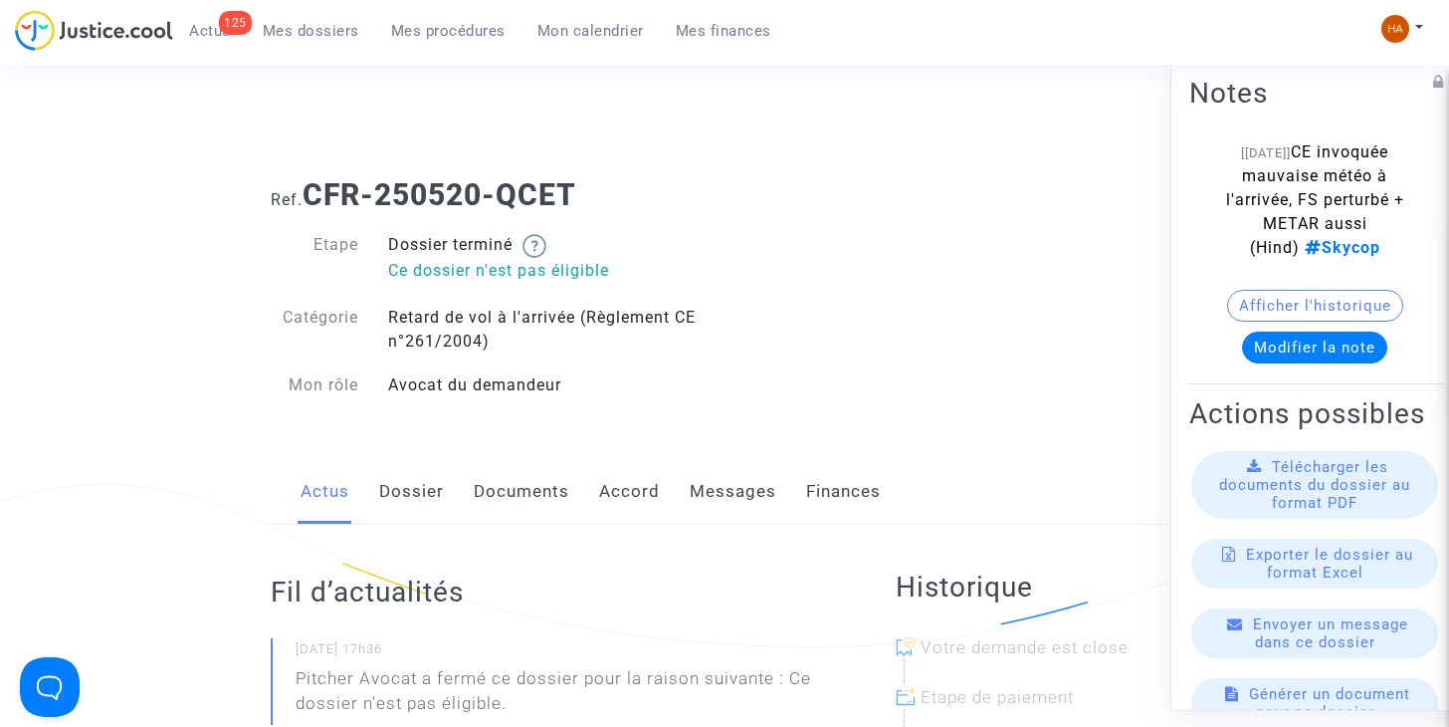
click at [719, 497] on link "Messages" at bounding box center [733, 492] width 87 height 66
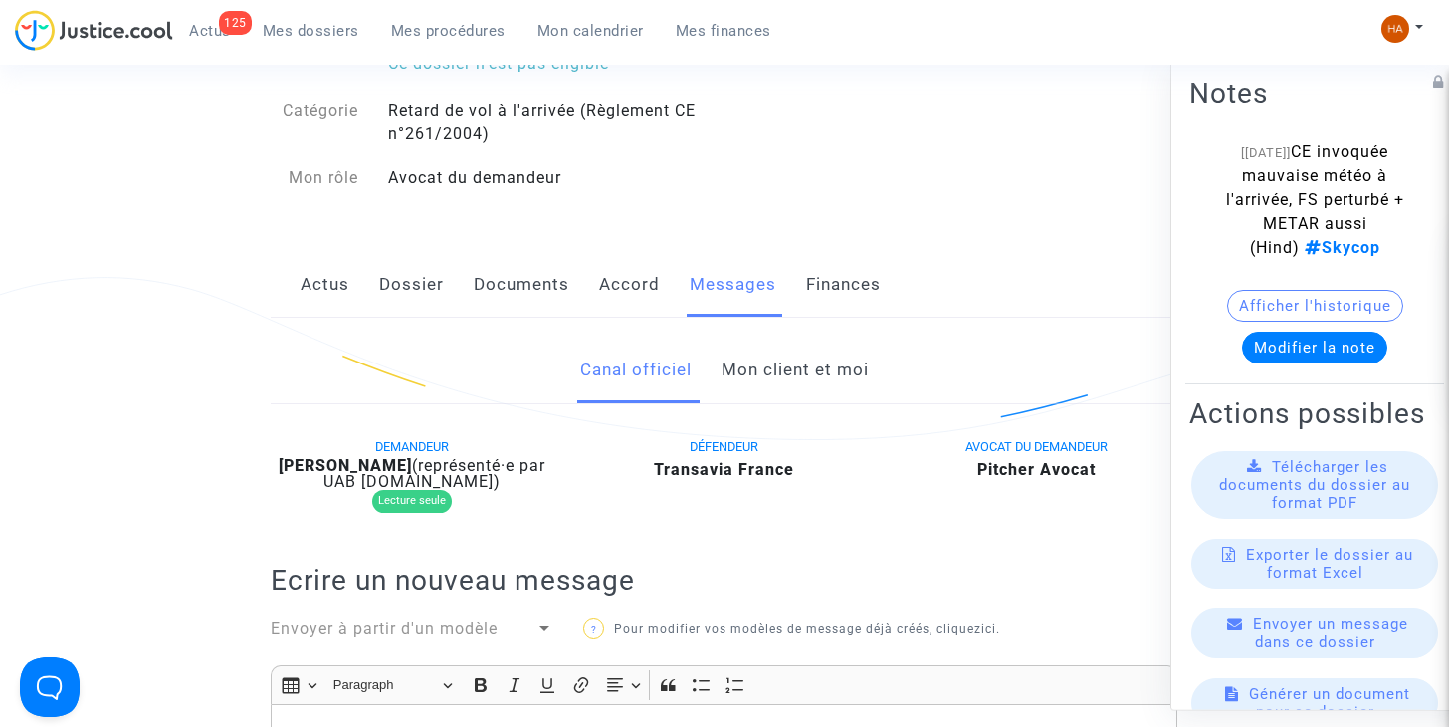
scroll to position [199, 0]
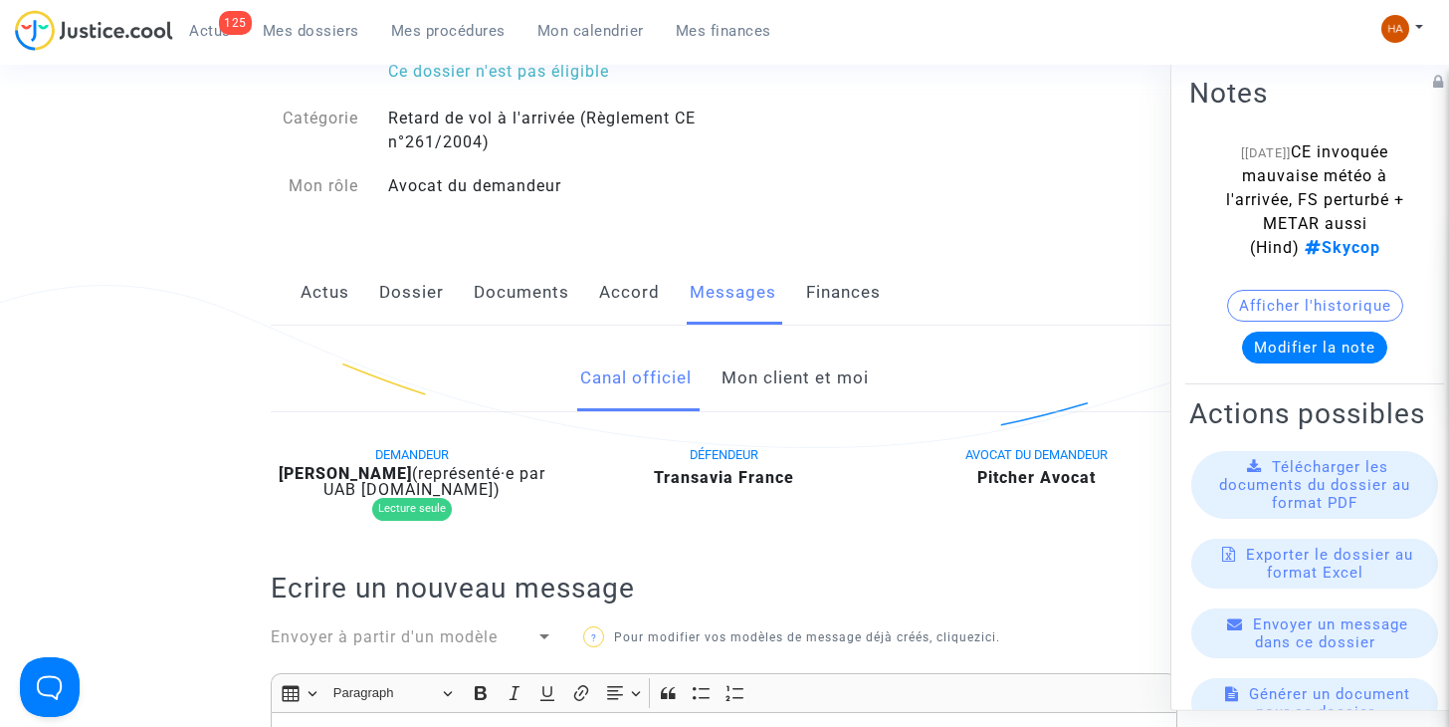
click at [786, 377] on link "Mon client et moi" at bounding box center [795, 378] width 147 height 66
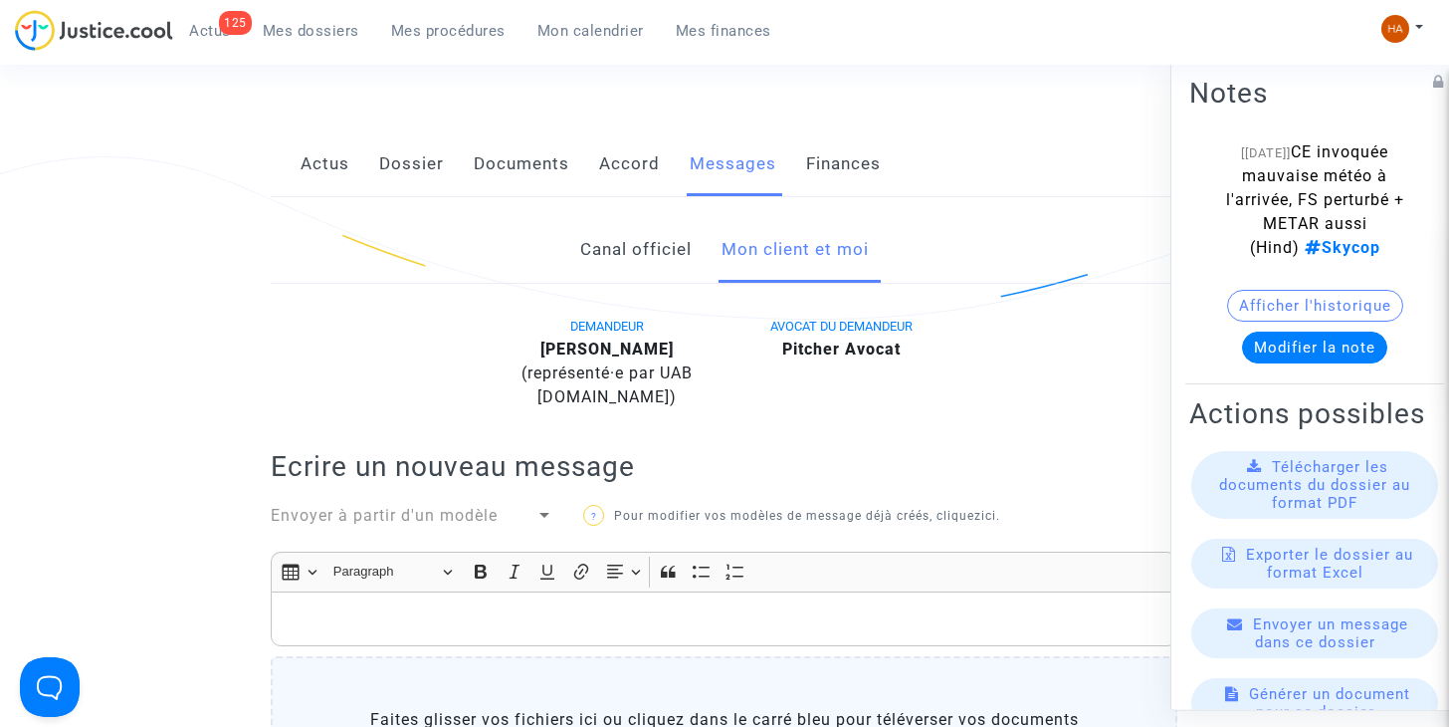
scroll to position [299, 0]
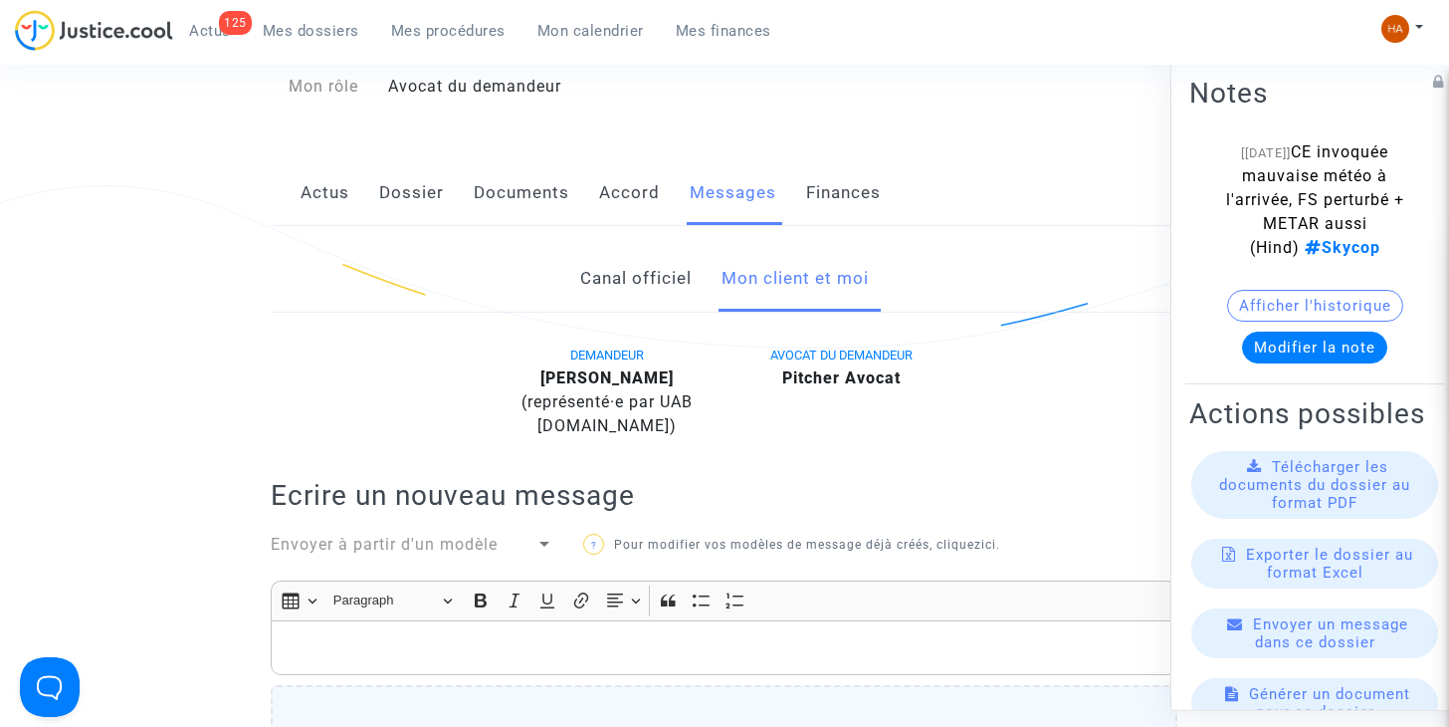
click at [435, 189] on link "Dossier" at bounding box center [411, 193] width 65 height 66
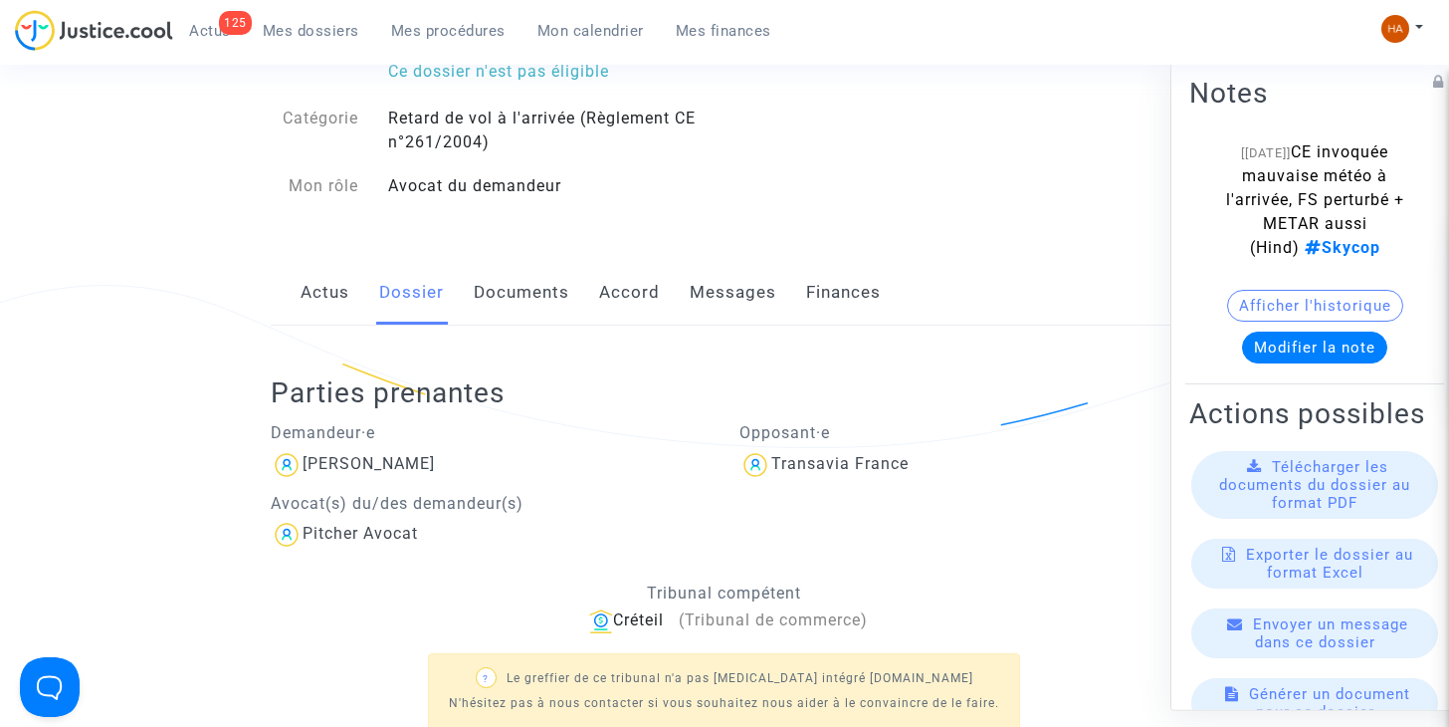
scroll to position [162, 0]
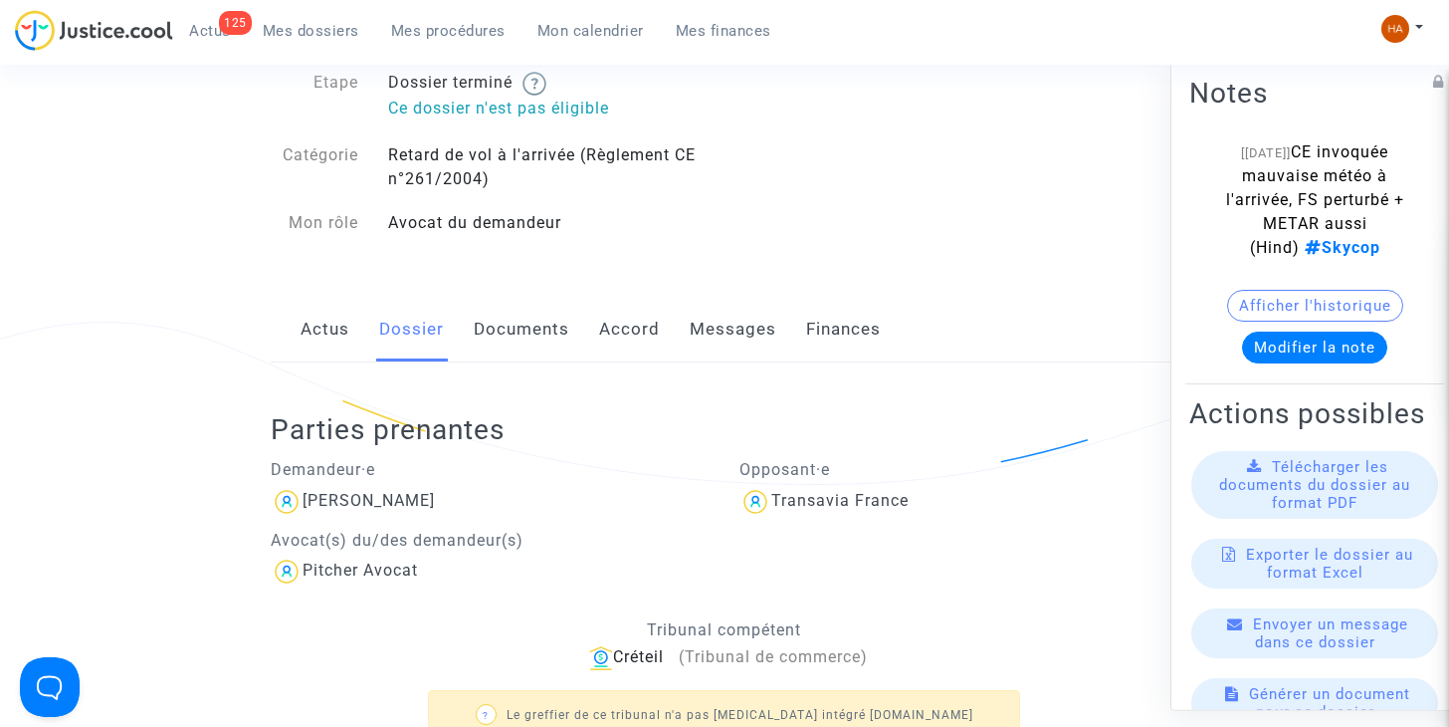
click at [341, 319] on link "Actus" at bounding box center [325, 330] width 49 height 66
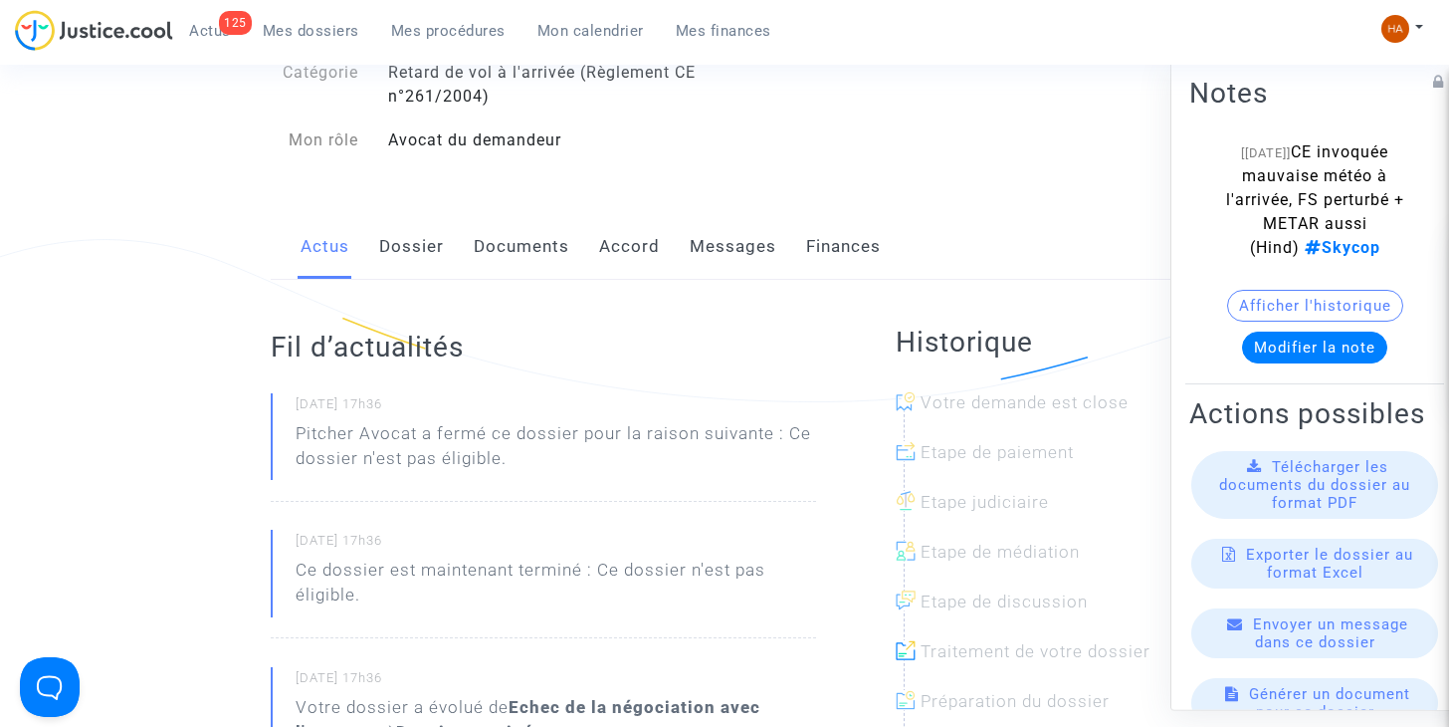
scroll to position [244, 0]
click at [509, 256] on link "Documents" at bounding box center [522, 248] width 96 height 66
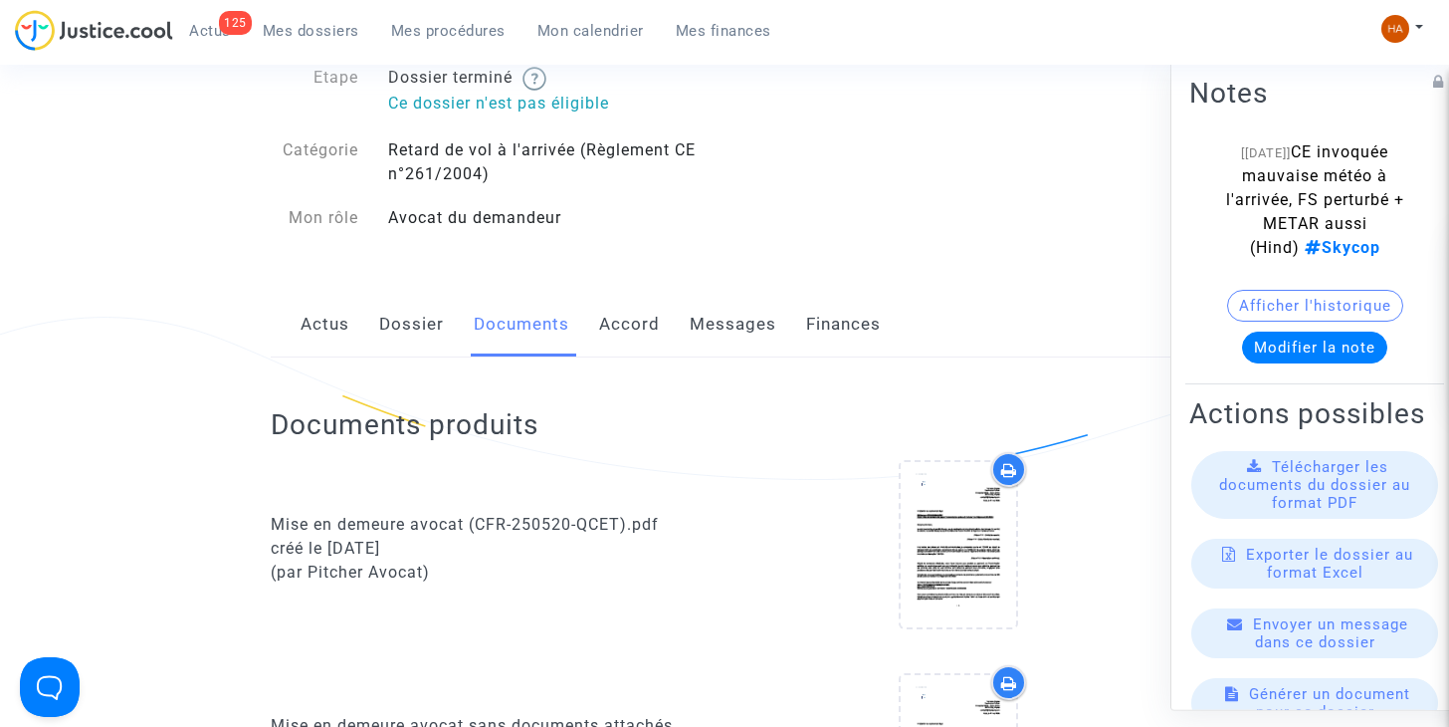
scroll to position [166, 0]
click at [721, 326] on link "Messages" at bounding box center [733, 326] width 87 height 66
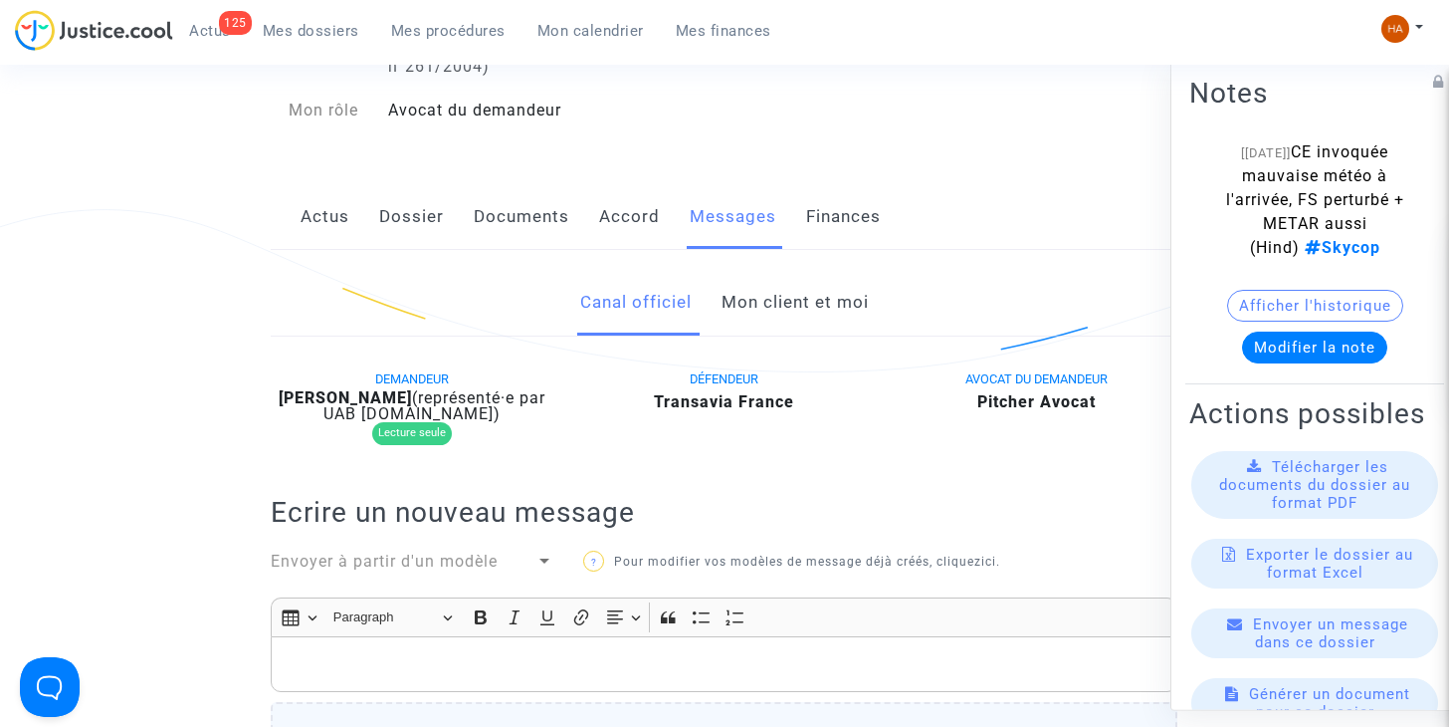
scroll to position [257, 0]
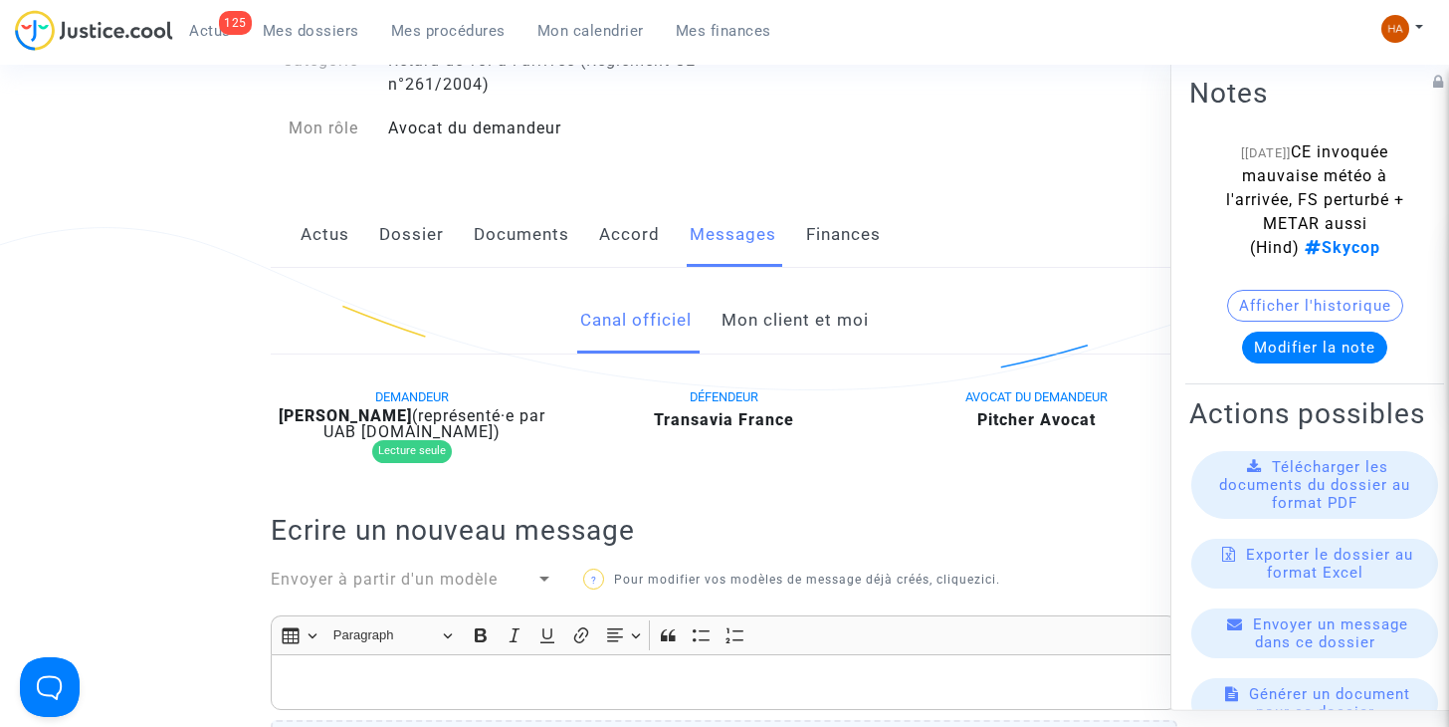
click at [821, 319] on link "Mon client et moi" at bounding box center [795, 321] width 147 height 66
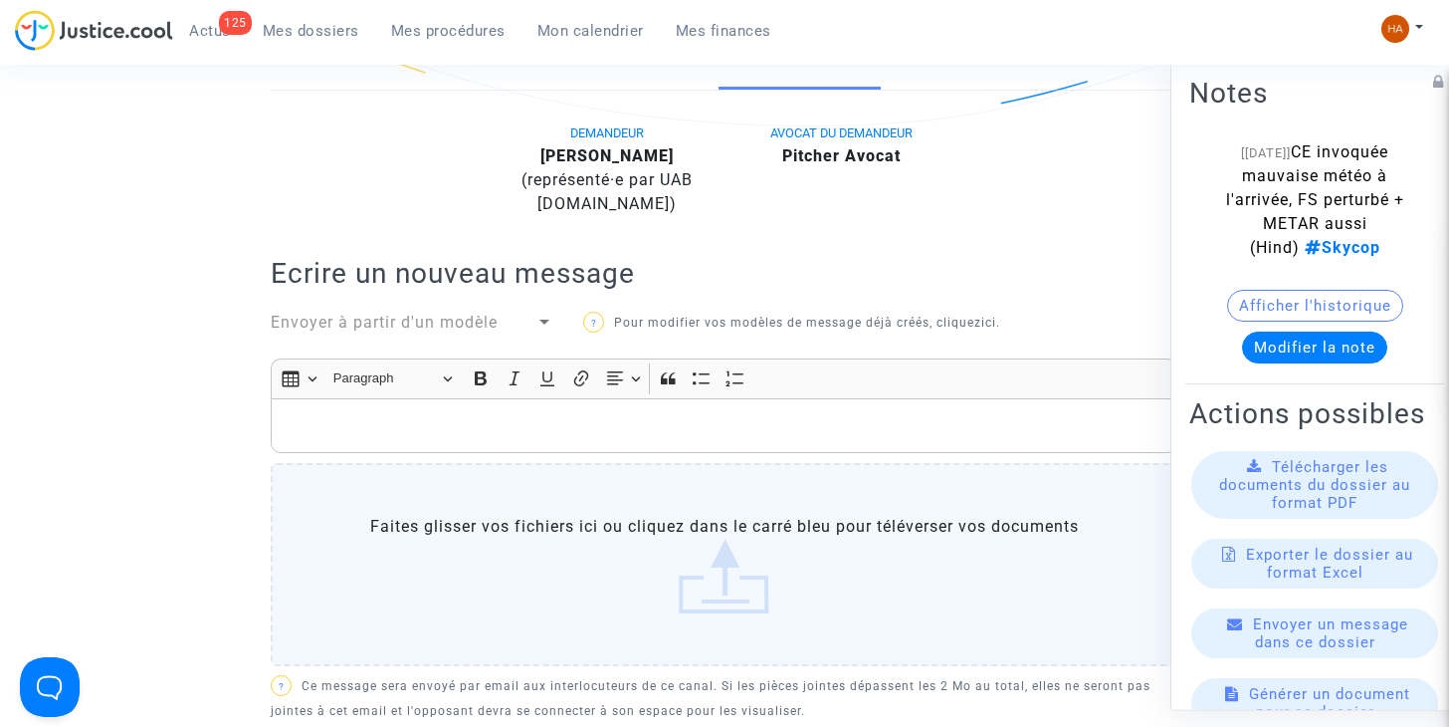
scroll to position [270, 0]
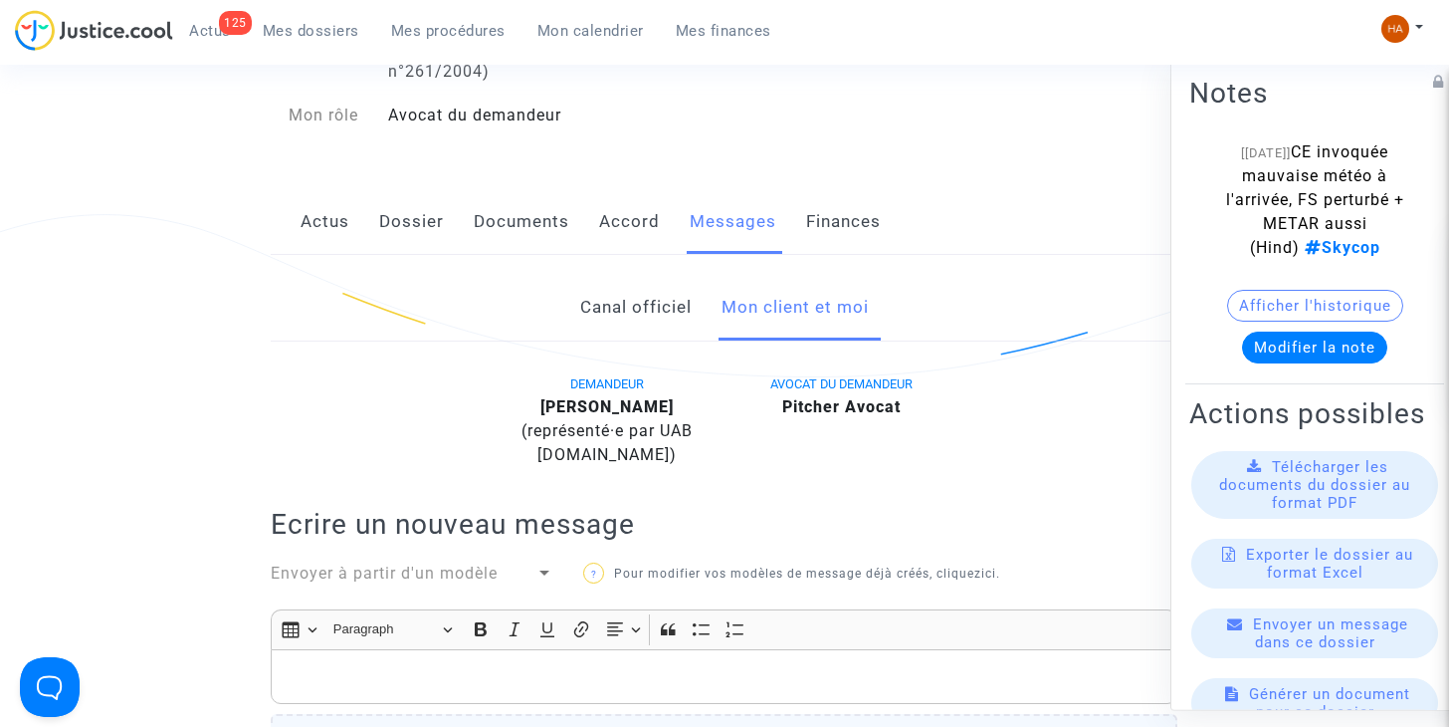
drag, startPoint x: 526, startPoint y: 228, endPoint x: 520, endPoint y: 219, distance: 11.3
drag, startPoint x: 520, startPoint y: 219, endPoint x: 481, endPoint y: 219, distance: 38.8
click at [481, 219] on link "Documents" at bounding box center [522, 222] width 96 height 66
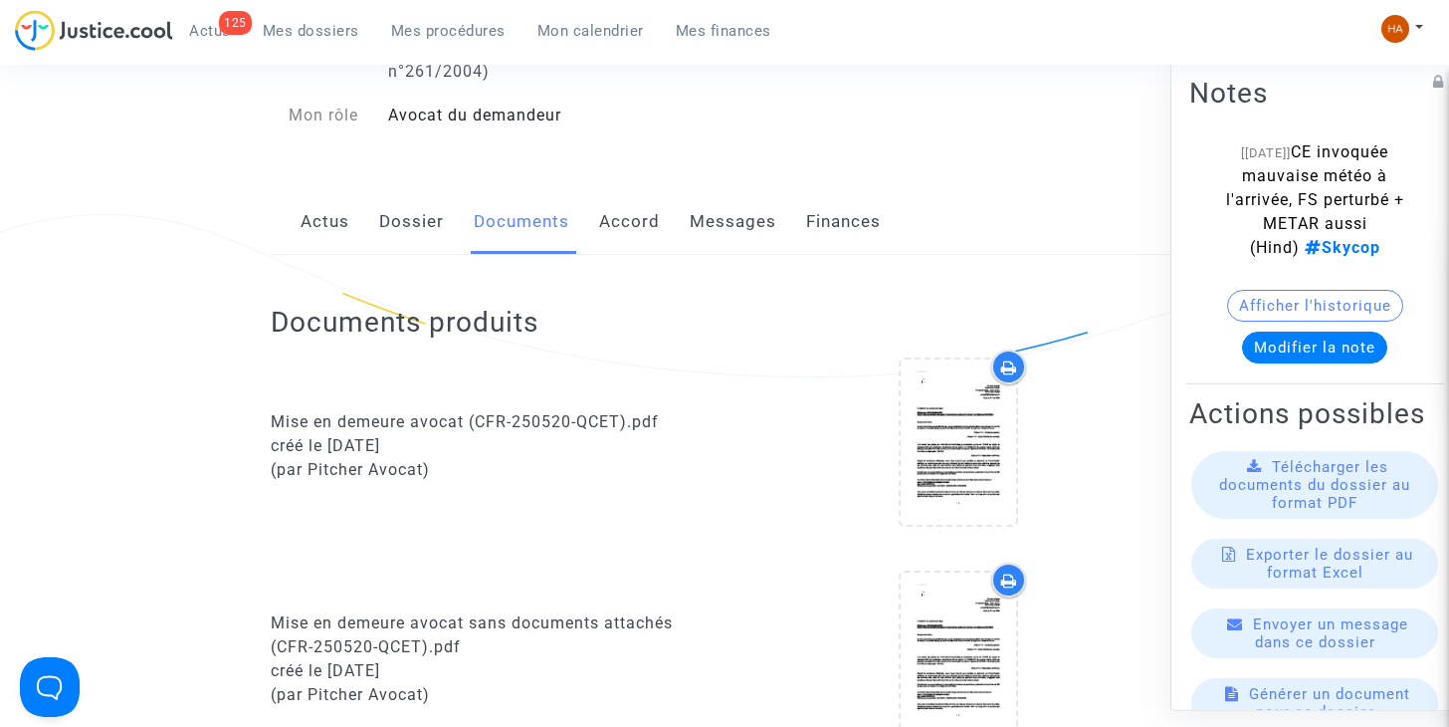
drag, startPoint x: 336, startPoint y: 227, endPoint x: 310, endPoint y: 223, distance: 27.2
click at [310, 223] on link "Actus" at bounding box center [325, 222] width 49 height 66
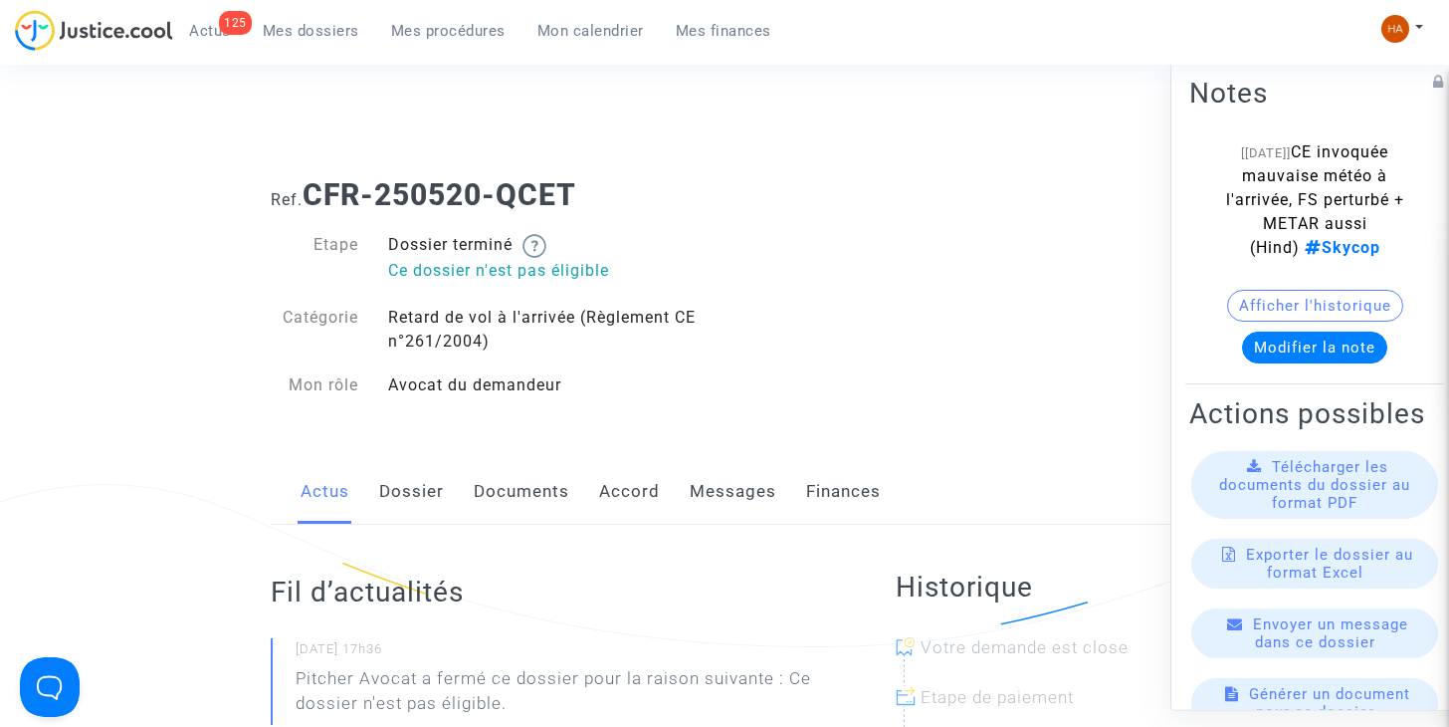
click at [303, 20] on link "Mes dossiers" at bounding box center [311, 31] width 128 height 30
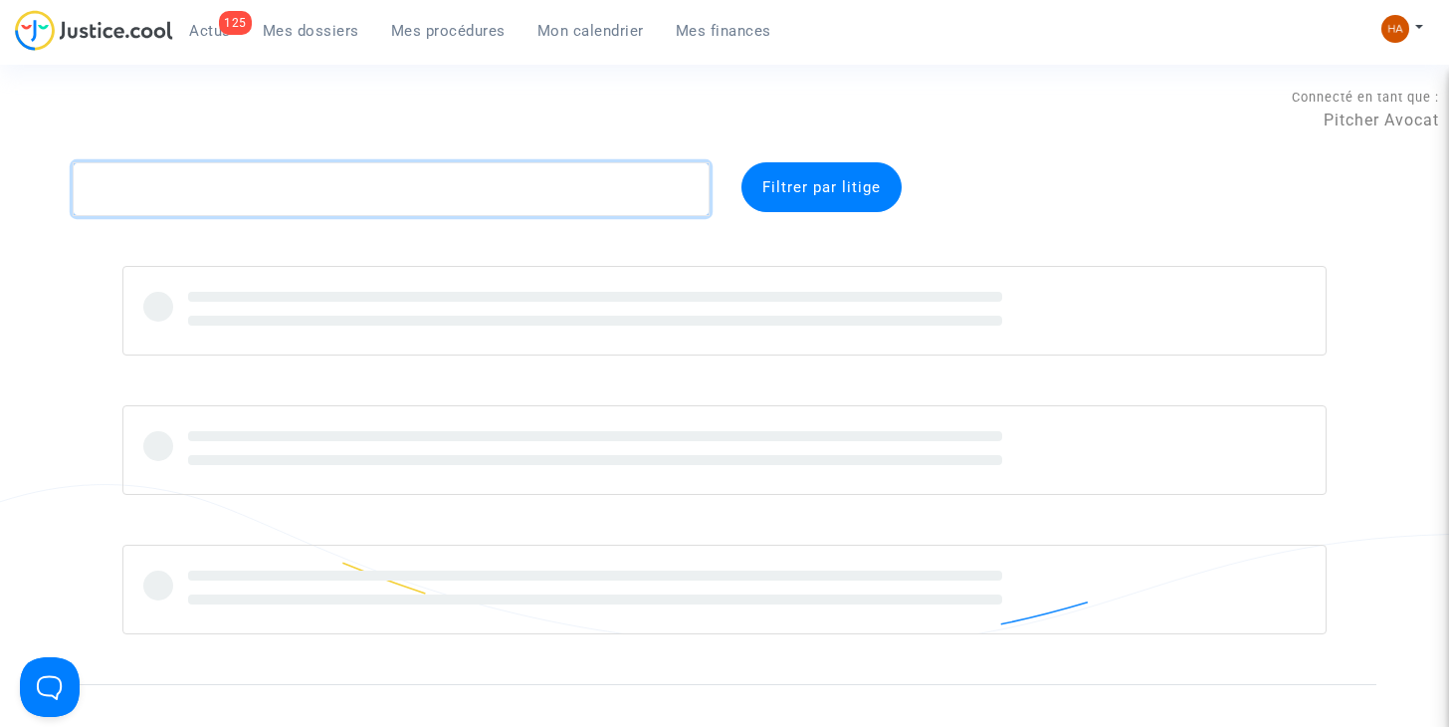
click at [207, 188] on textarea at bounding box center [391, 189] width 637 height 54
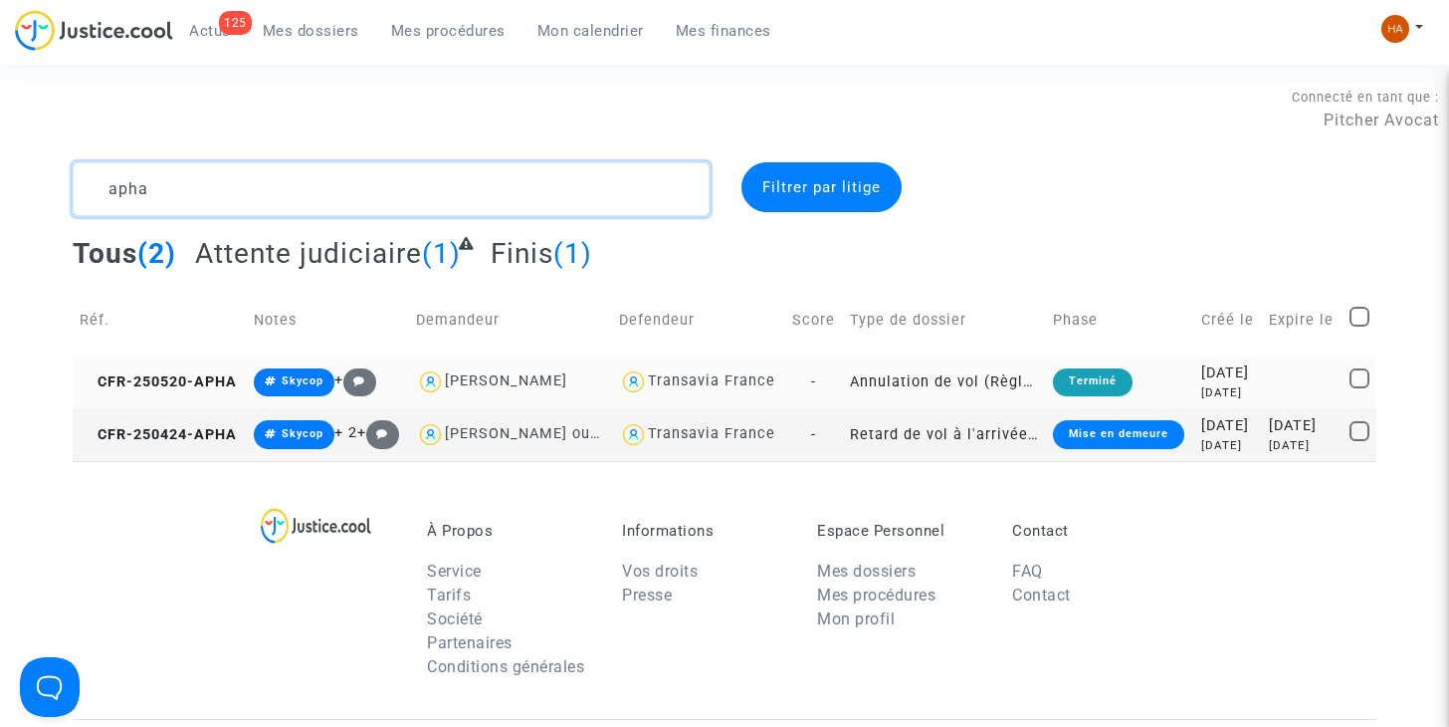
type textarea "apha"
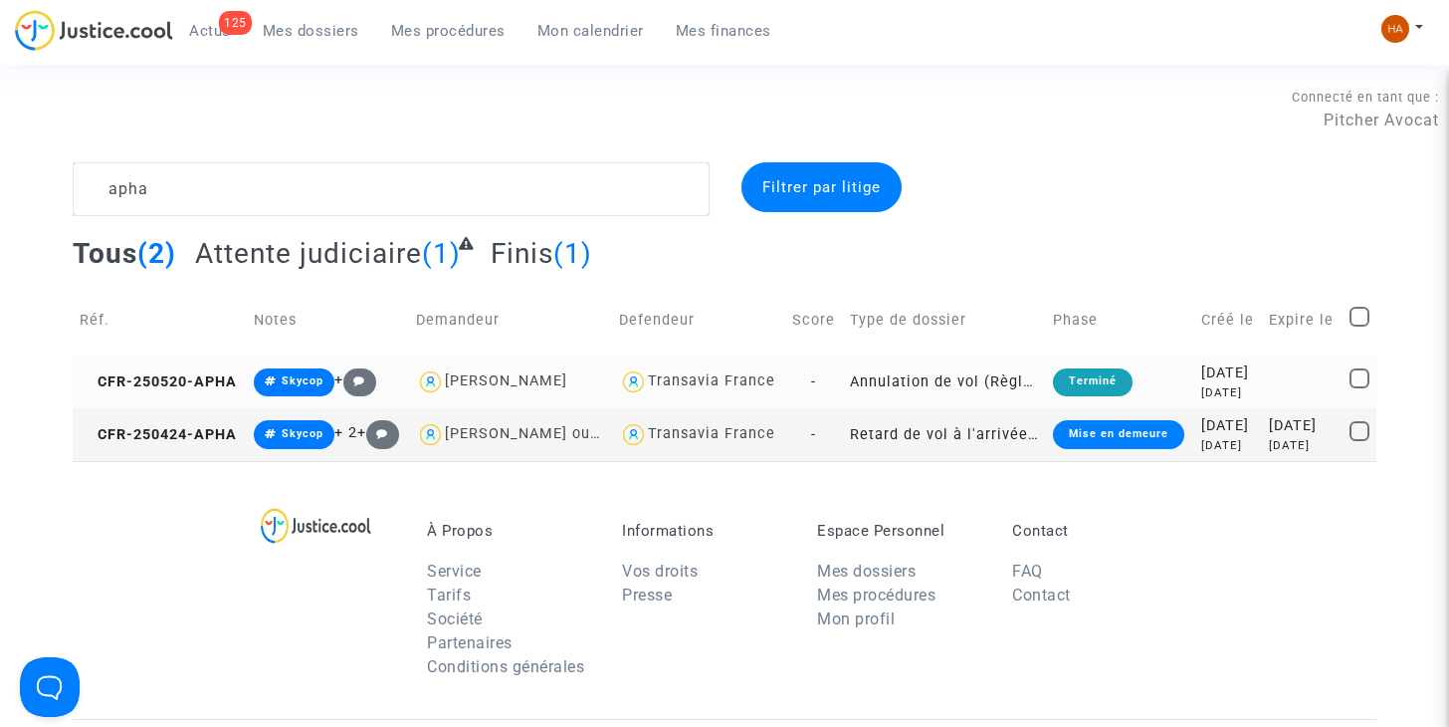
click at [843, 395] on td "Annulation de vol (Règlement CE n°261/2004)" at bounding box center [944, 381] width 203 height 53
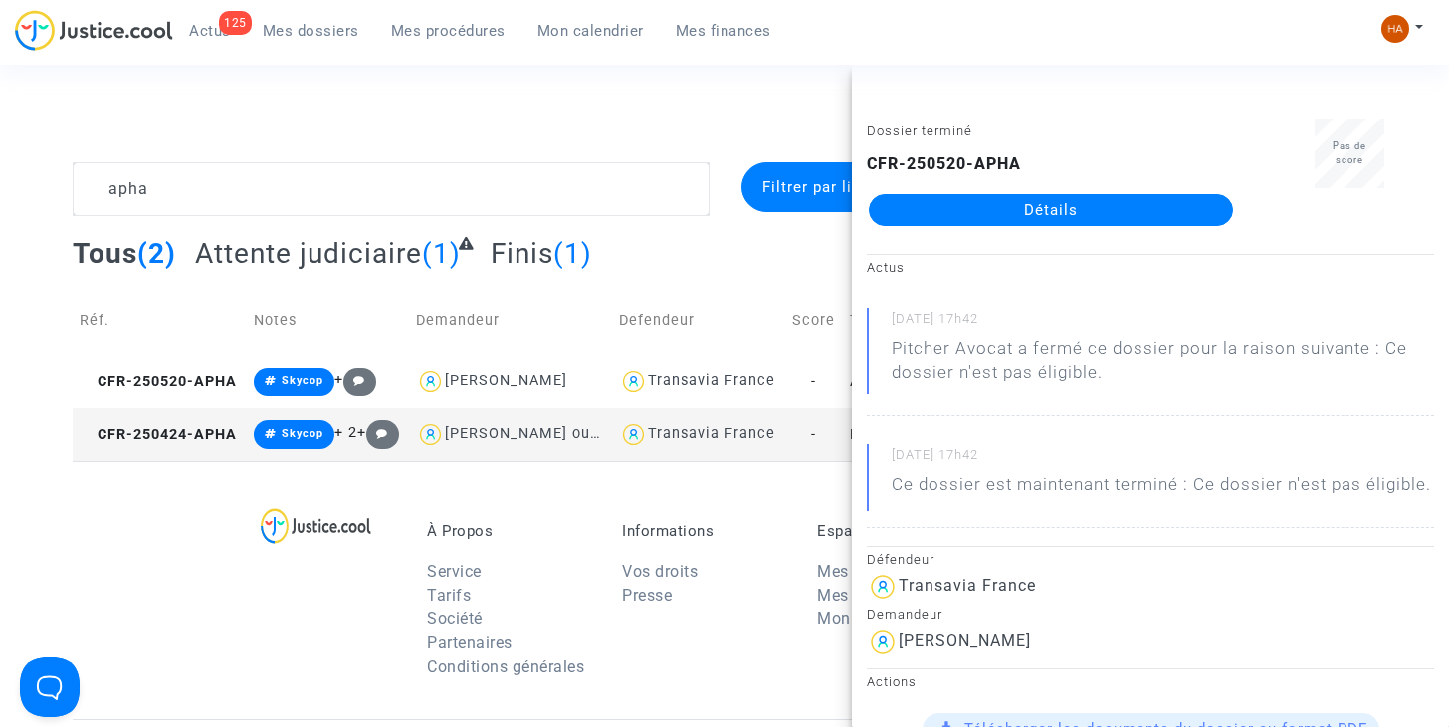
click at [1050, 217] on link "Détails" at bounding box center [1051, 210] width 364 height 32
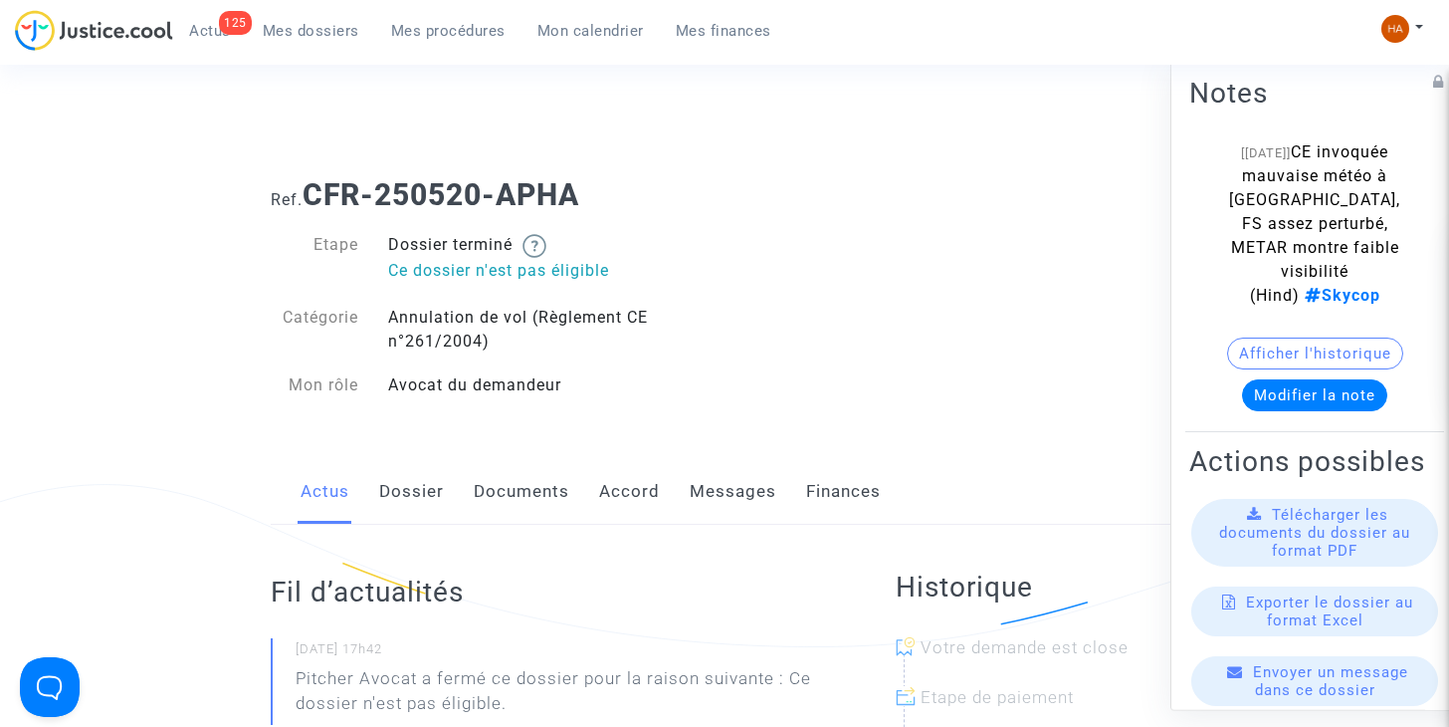
click at [737, 497] on link "Messages" at bounding box center [733, 492] width 87 height 66
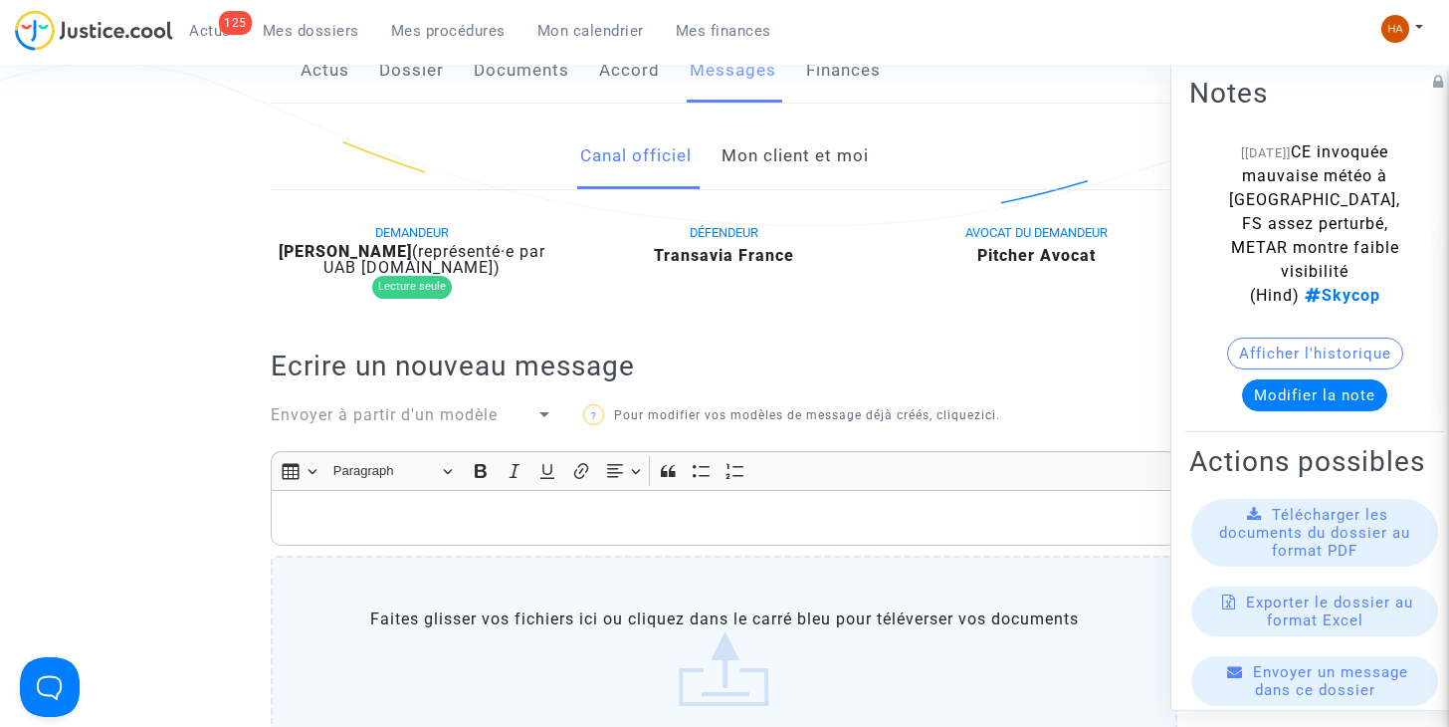
scroll to position [419, 0]
click at [818, 149] on link "Mon client et moi" at bounding box center [795, 158] width 147 height 66
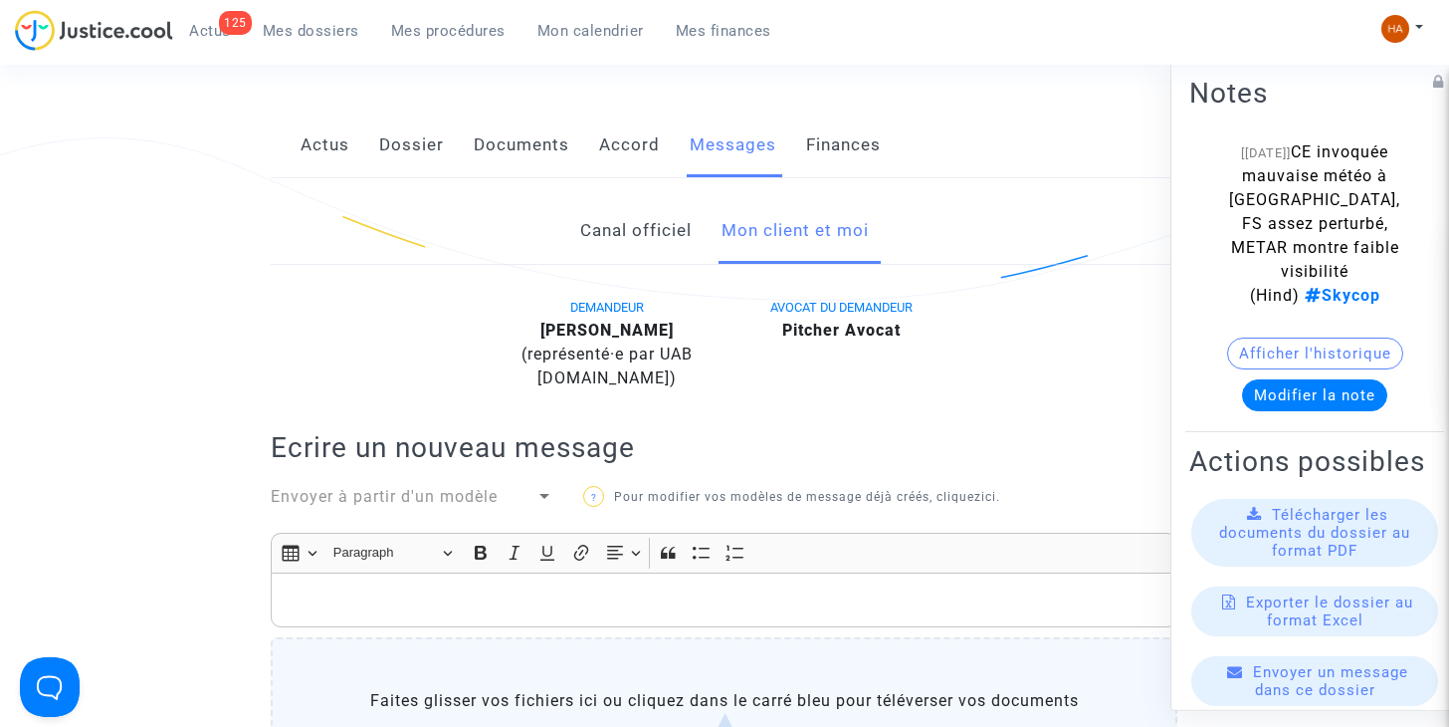
scroll to position [330, 0]
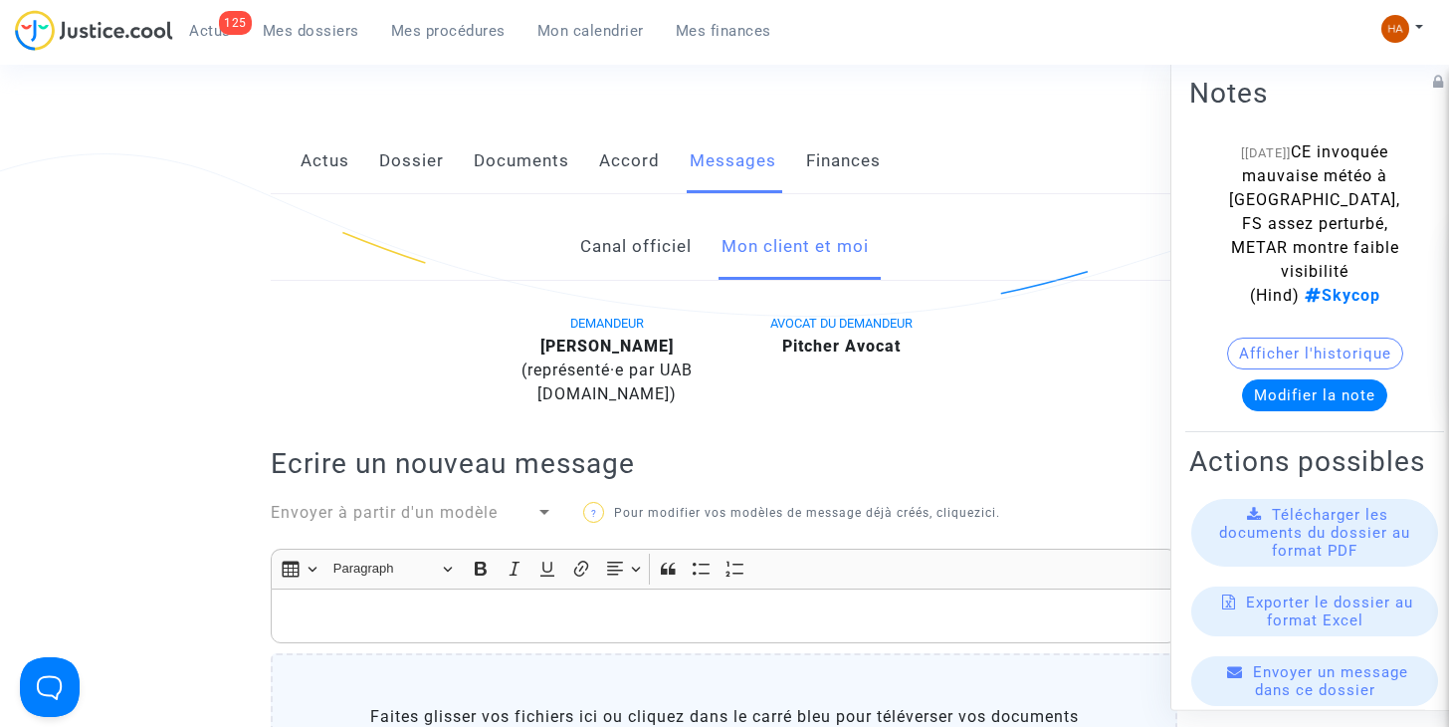
click at [654, 256] on link "Canal officiel" at bounding box center [635, 247] width 111 height 66
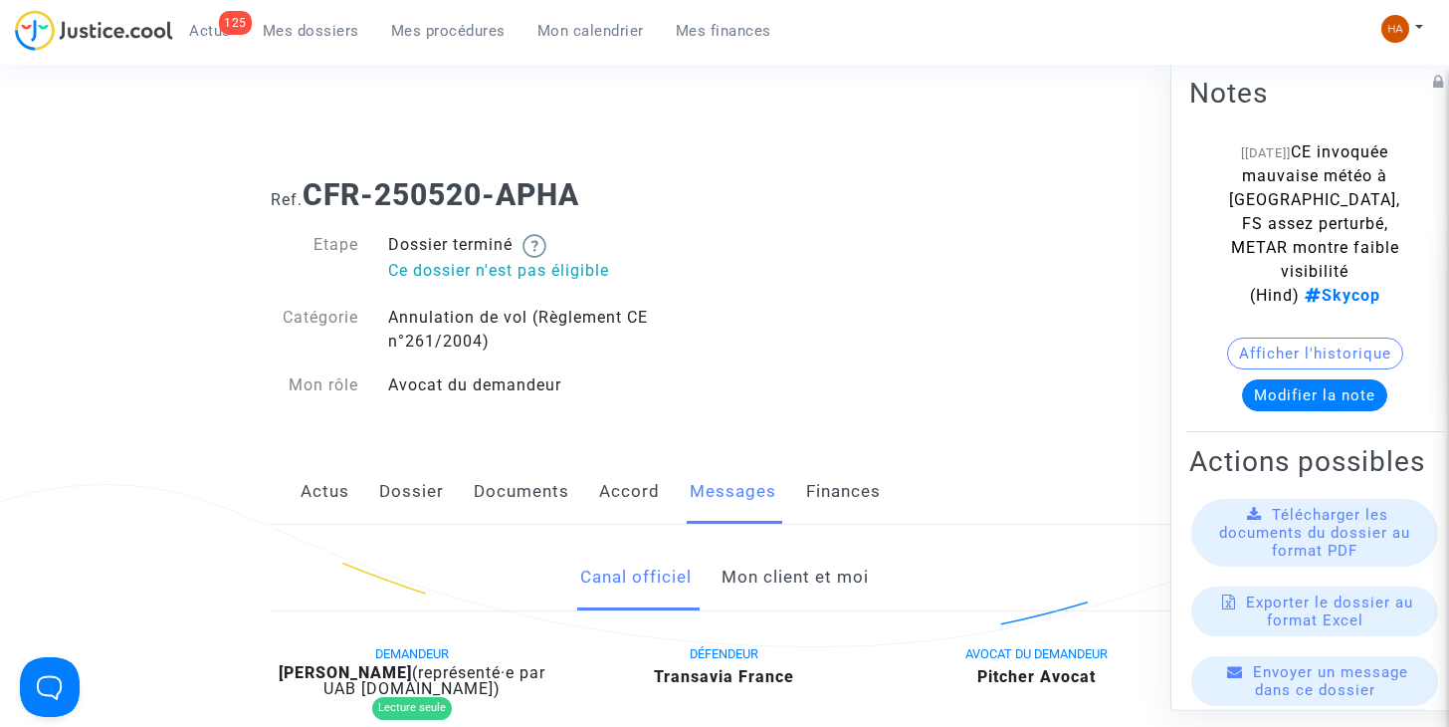
click at [316, 27] on span "Mes dossiers" at bounding box center [311, 31] width 97 height 18
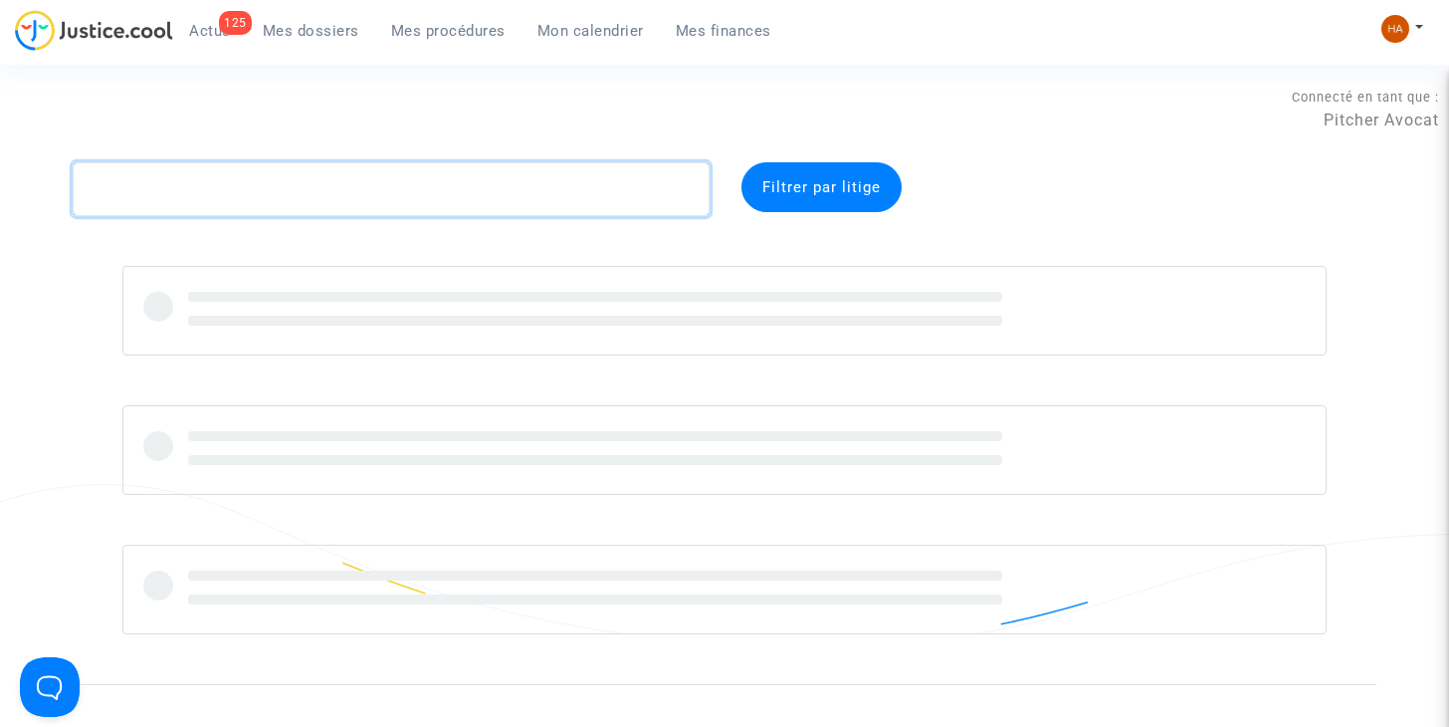
click at [231, 183] on textarea at bounding box center [391, 189] width 637 height 54
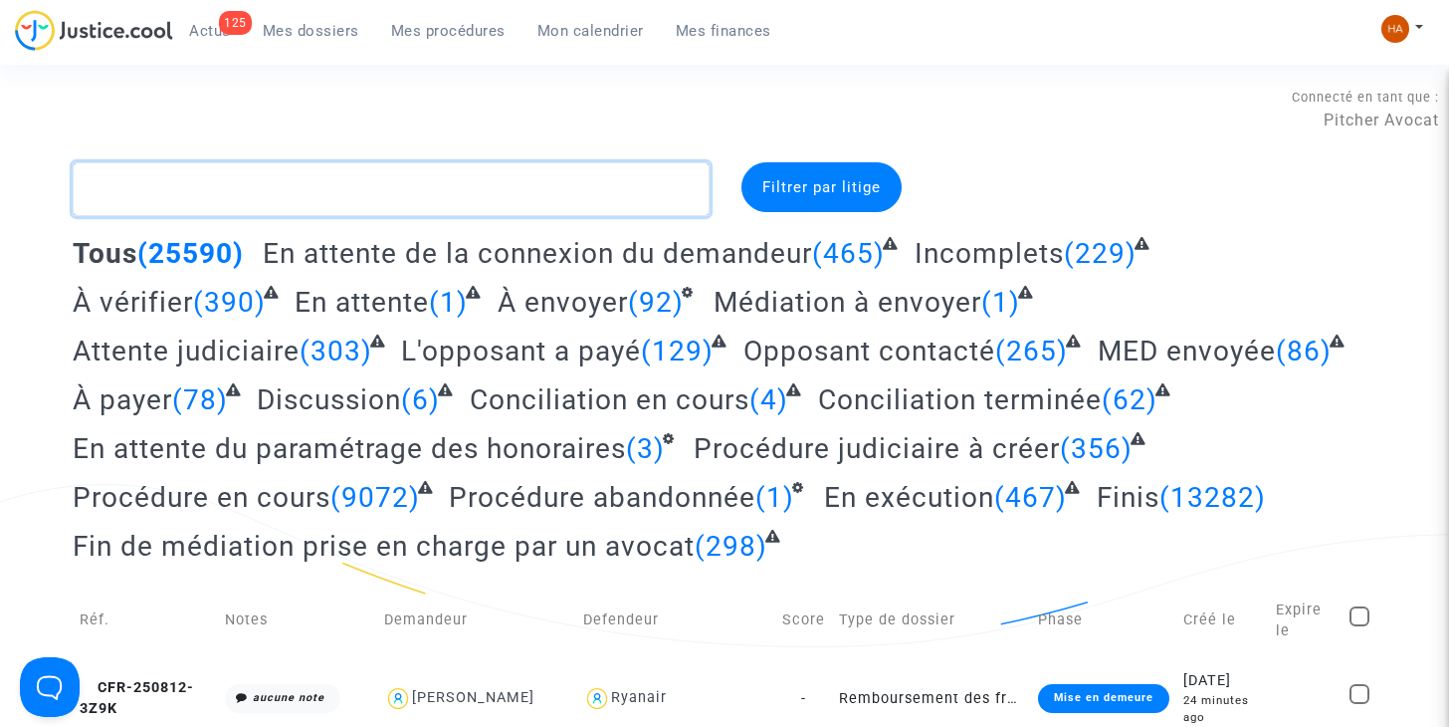
paste textarea "CFR-250424-A3N2"
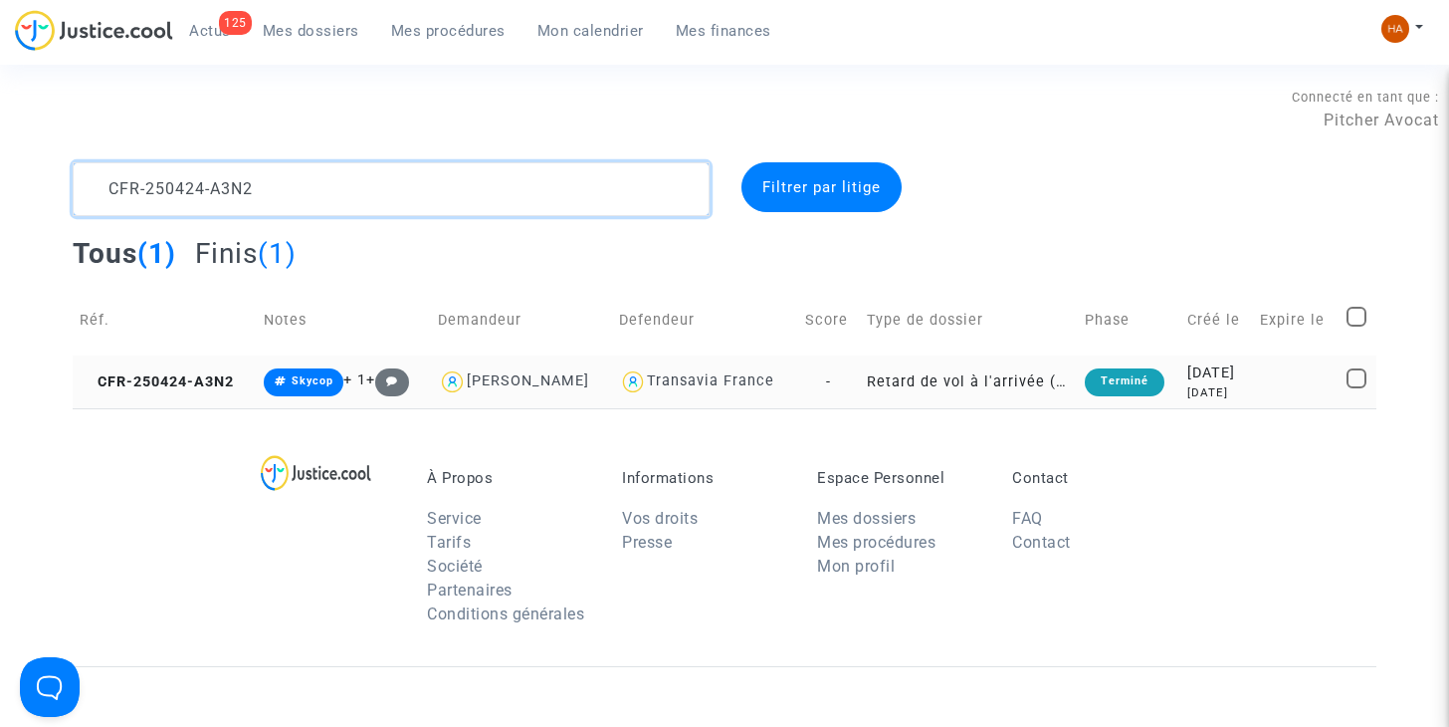
type textarea "CFR-250424-A3N2"
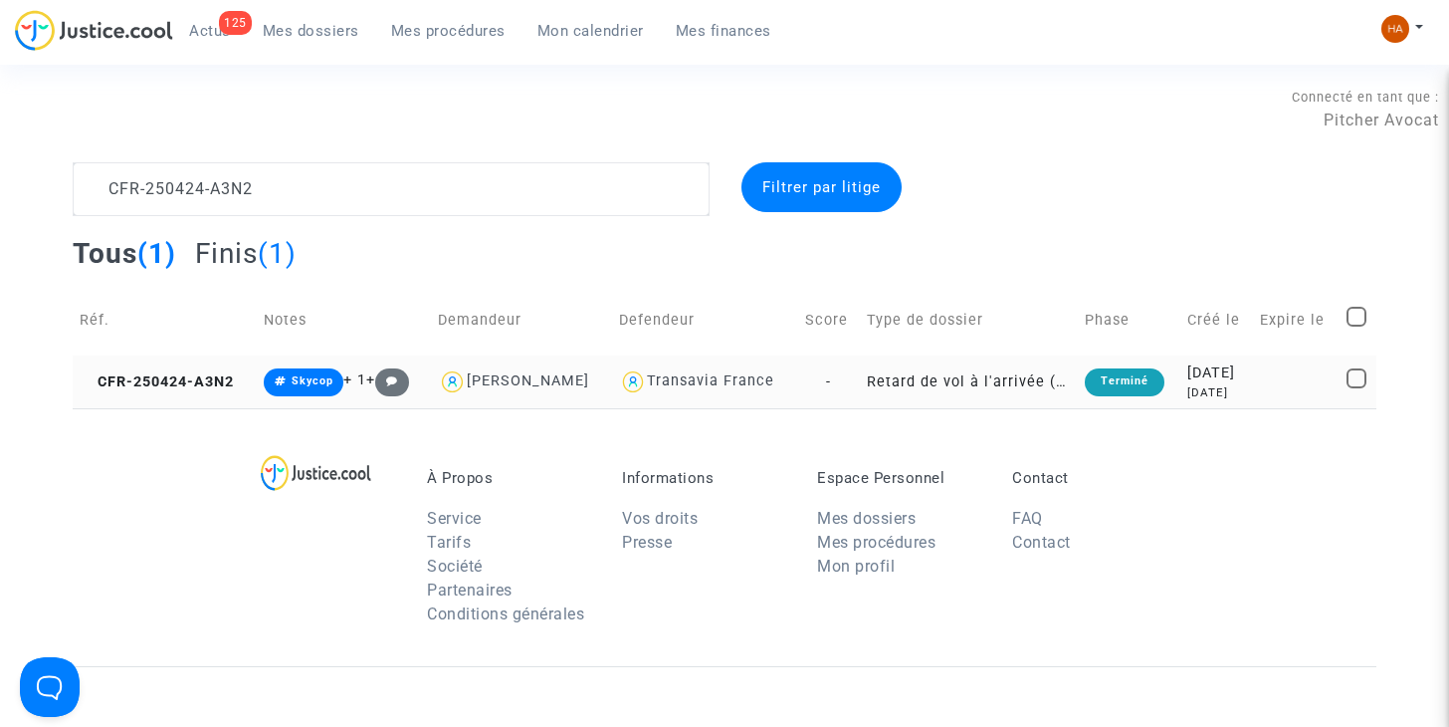
click at [860, 379] on td "Retard de vol à l'arrivée (Règlement CE n°261/2004)" at bounding box center [969, 381] width 218 height 53
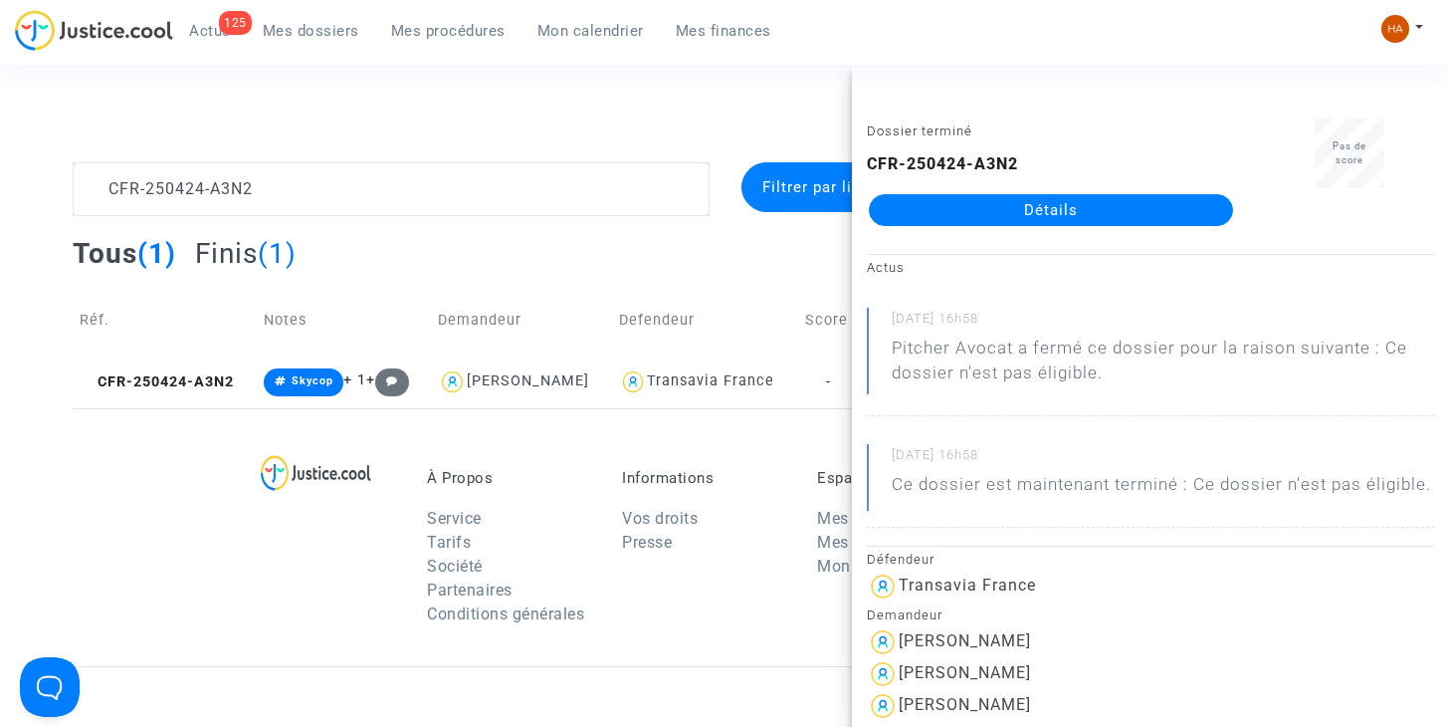
click at [1071, 217] on link "Détails" at bounding box center [1051, 210] width 364 height 32
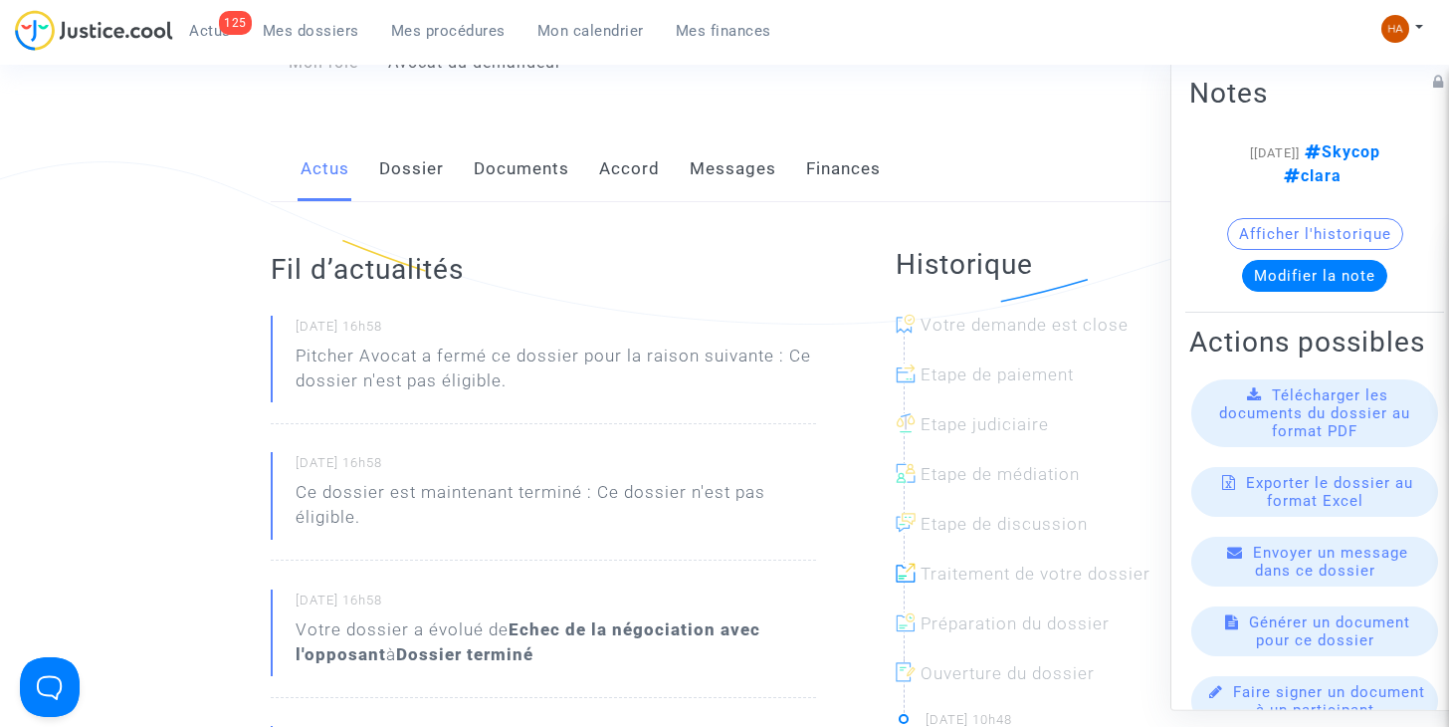
scroll to position [299, 0]
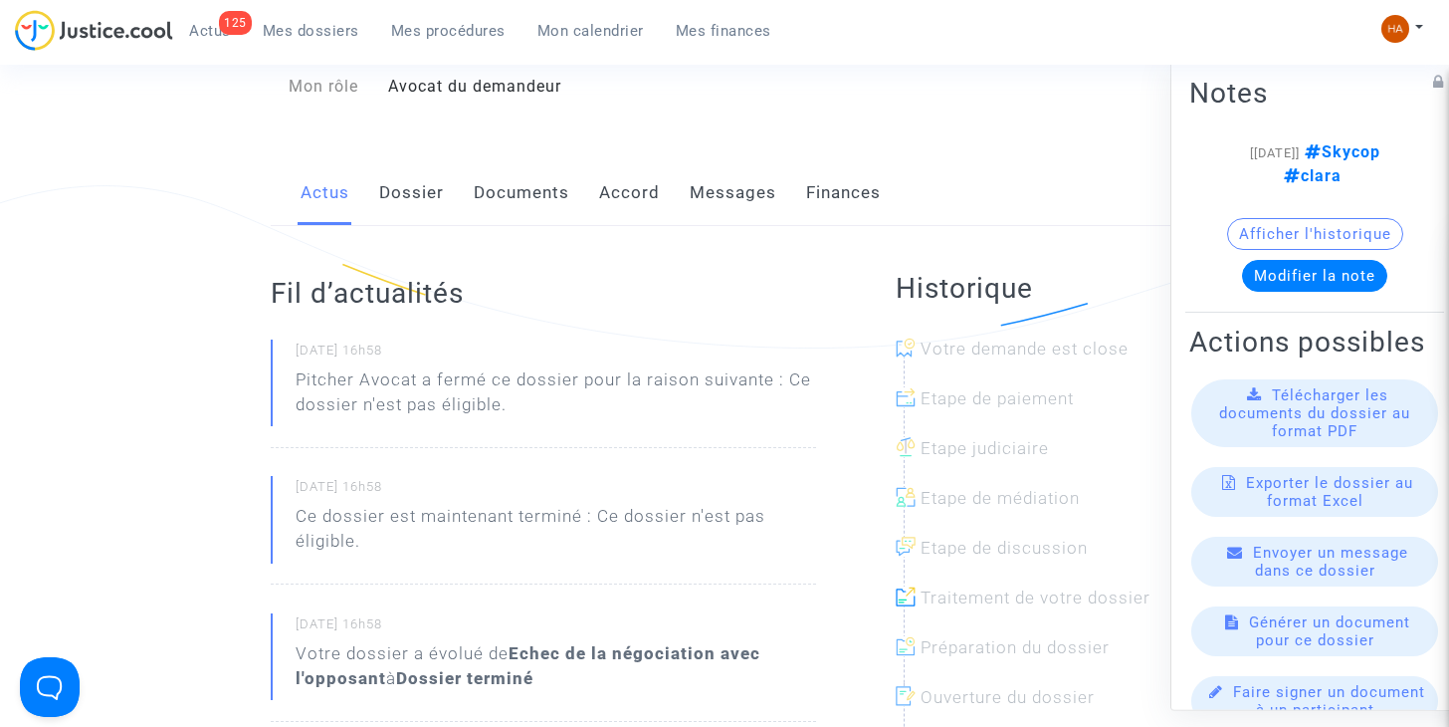
click at [756, 189] on link "Messages" at bounding box center [733, 193] width 87 height 66
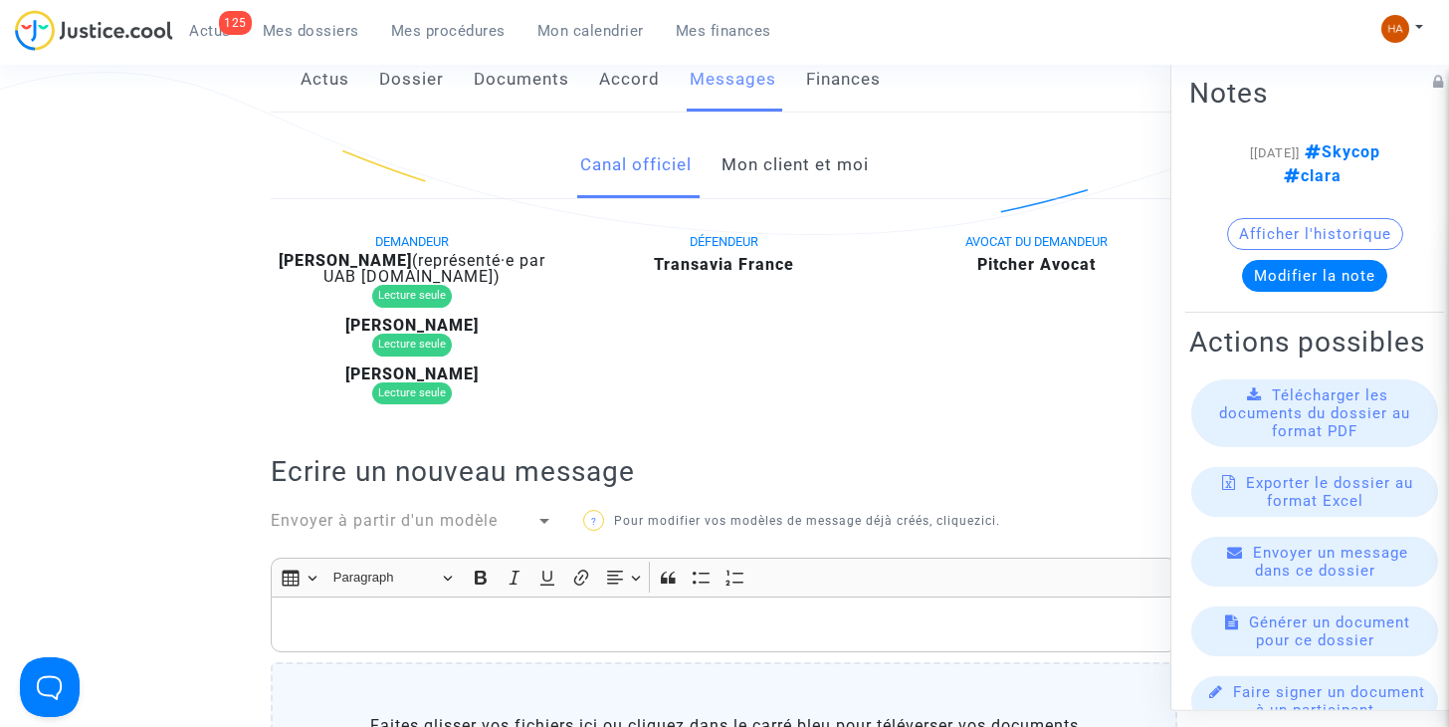
scroll to position [398, 0]
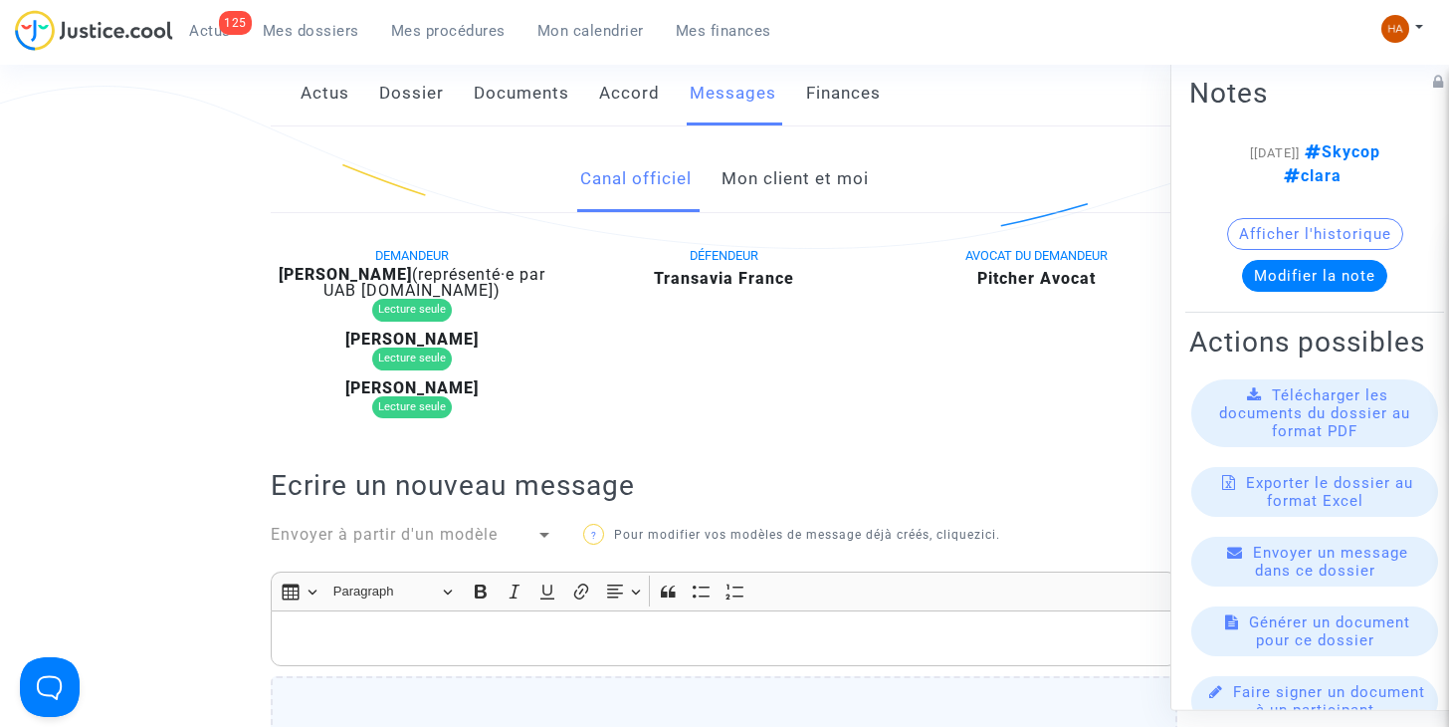
click at [788, 188] on link "Mon client et moi" at bounding box center [795, 179] width 147 height 66
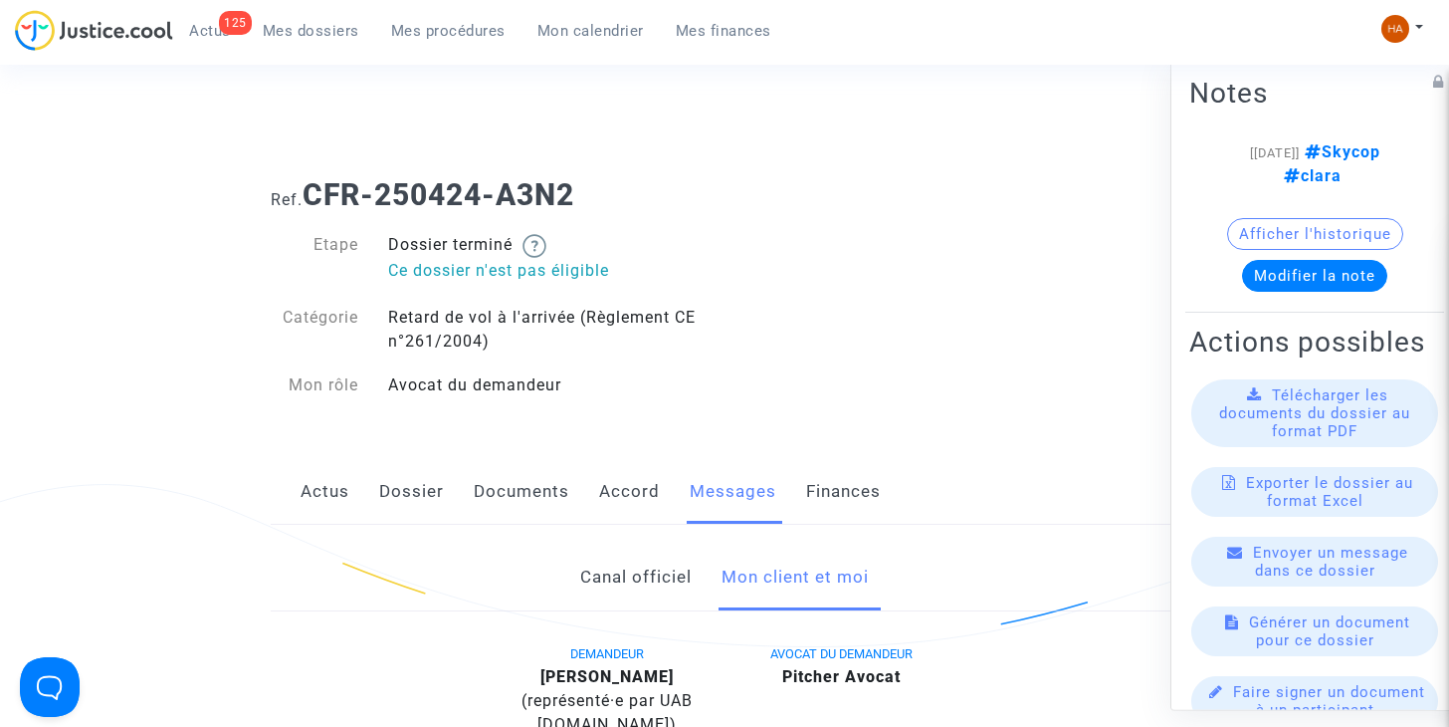
click at [645, 574] on link "Canal officiel" at bounding box center [635, 577] width 111 height 66
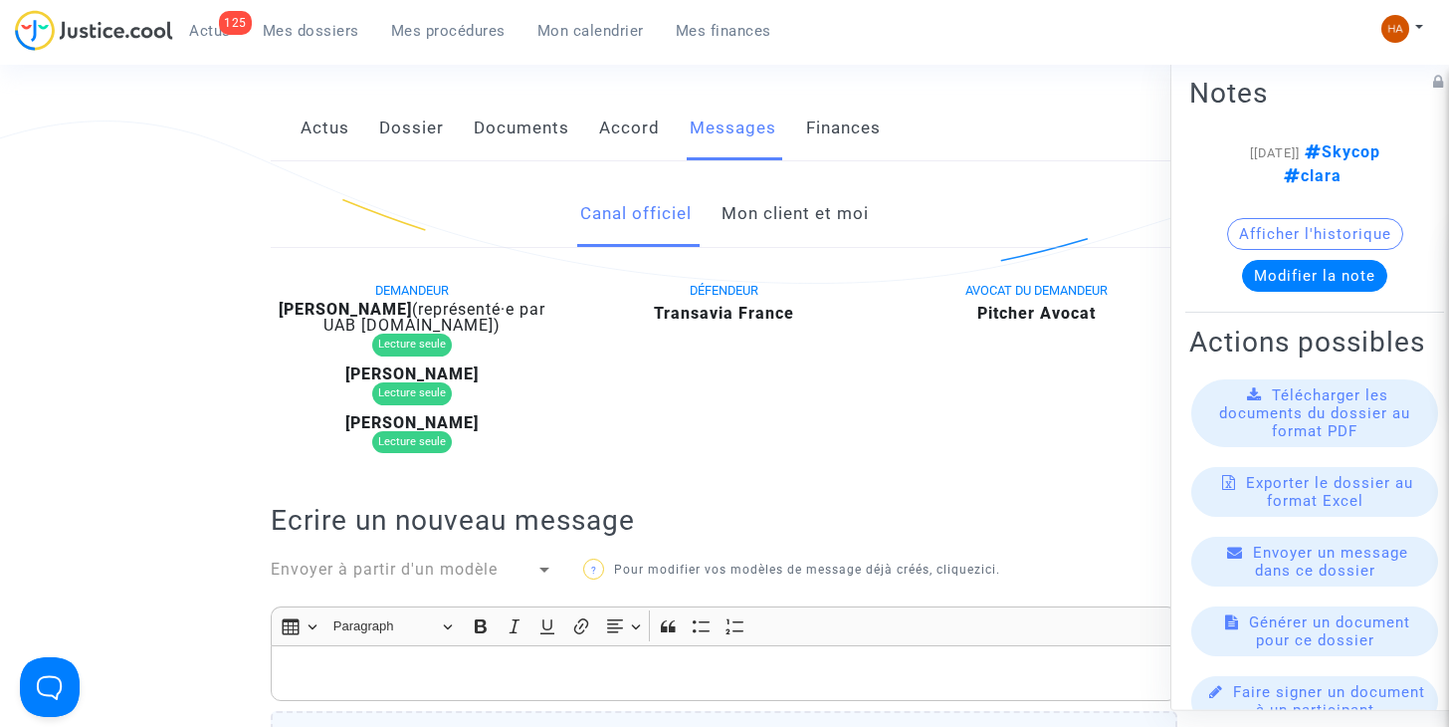
scroll to position [299, 0]
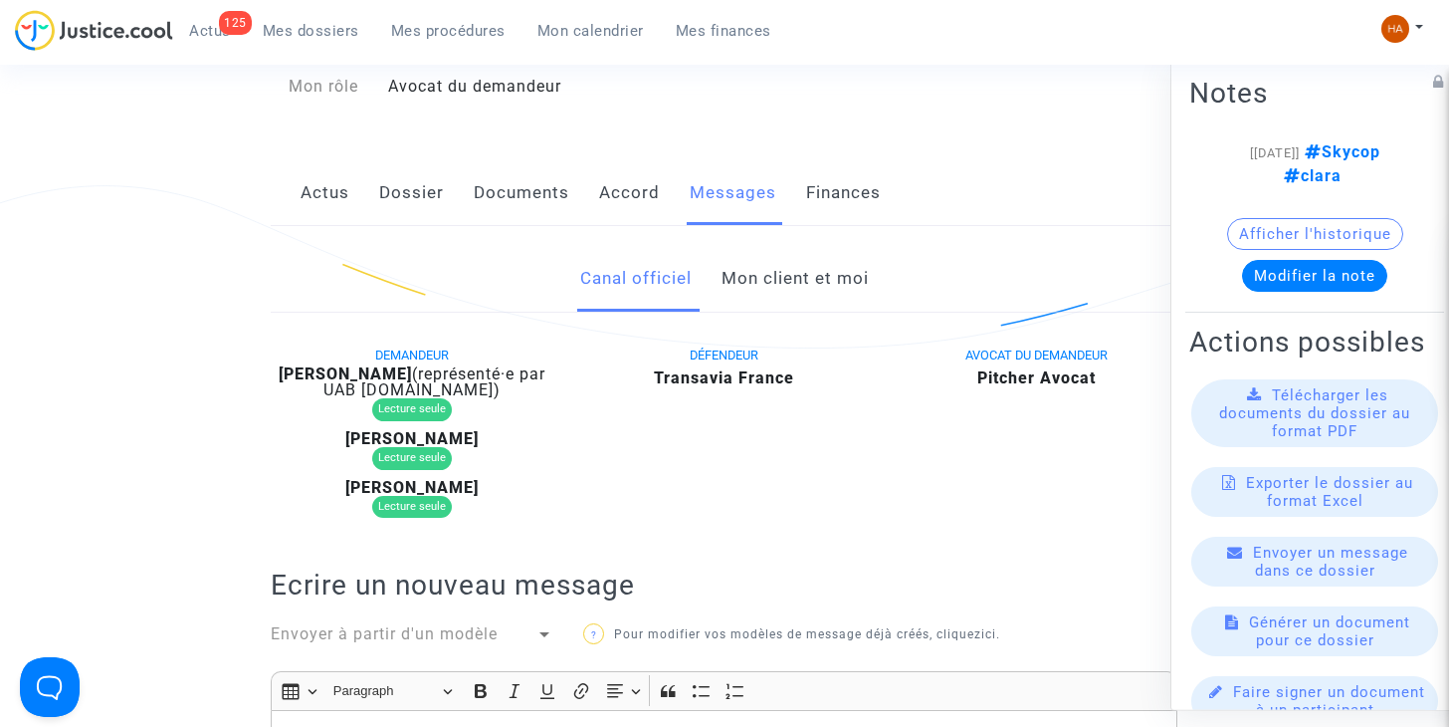
click at [522, 195] on link "Documents" at bounding box center [522, 193] width 96 height 66
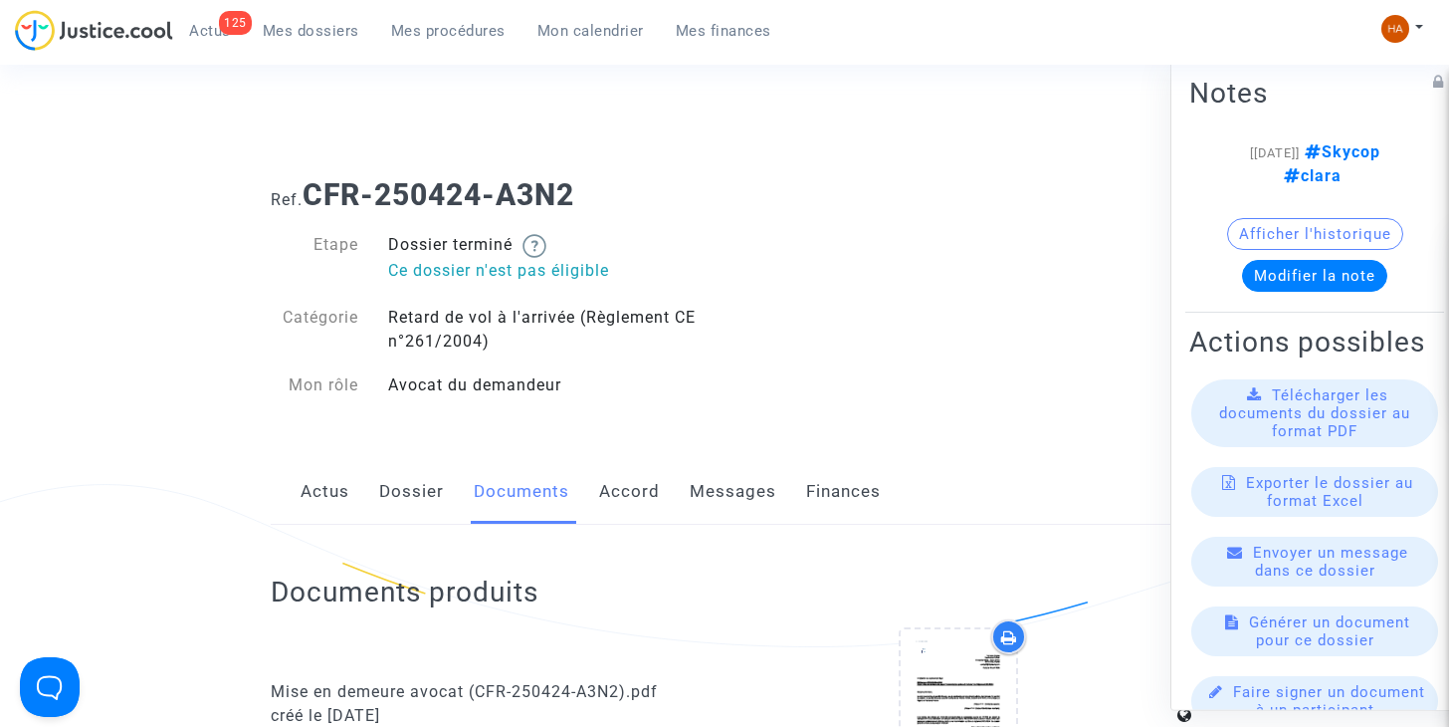
click at [731, 499] on link "Messages" at bounding box center [733, 492] width 87 height 66
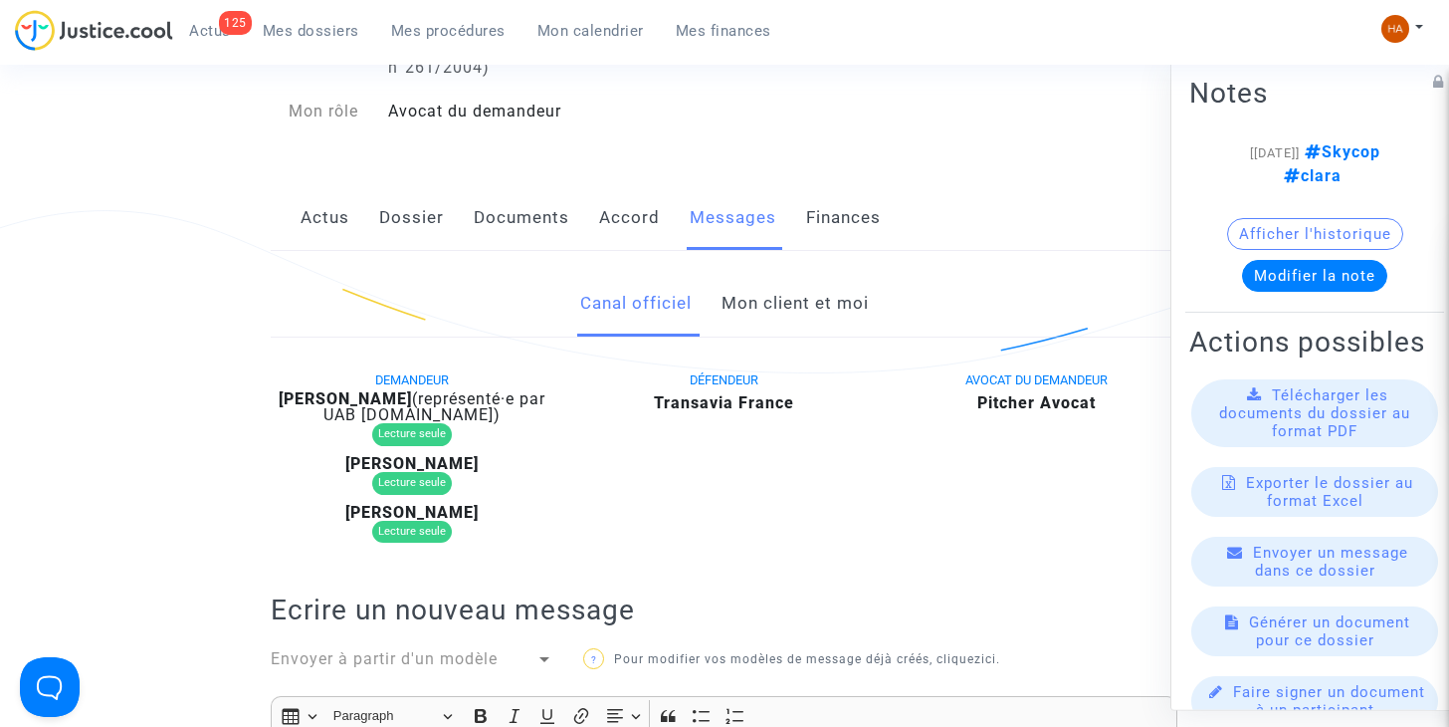
scroll to position [199, 0]
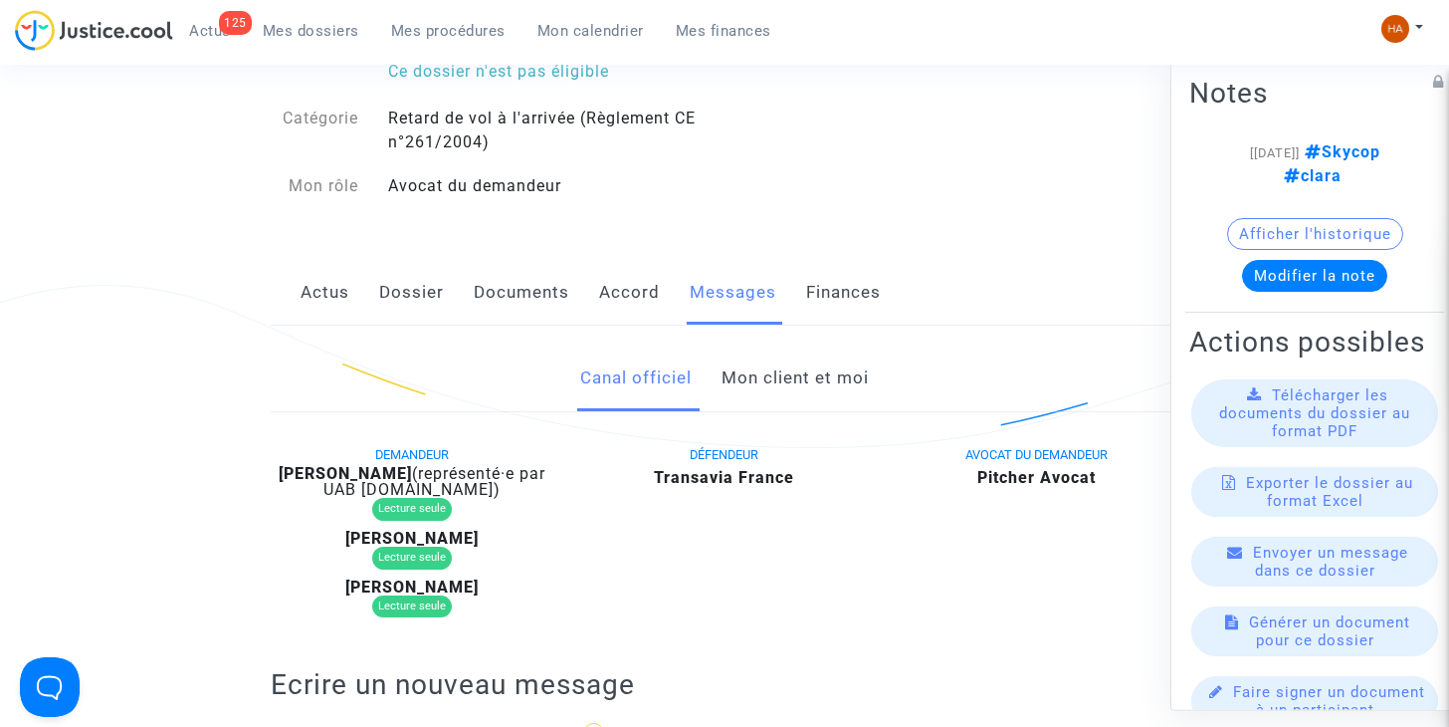
click at [806, 385] on link "Mon client et moi" at bounding box center [795, 378] width 147 height 66
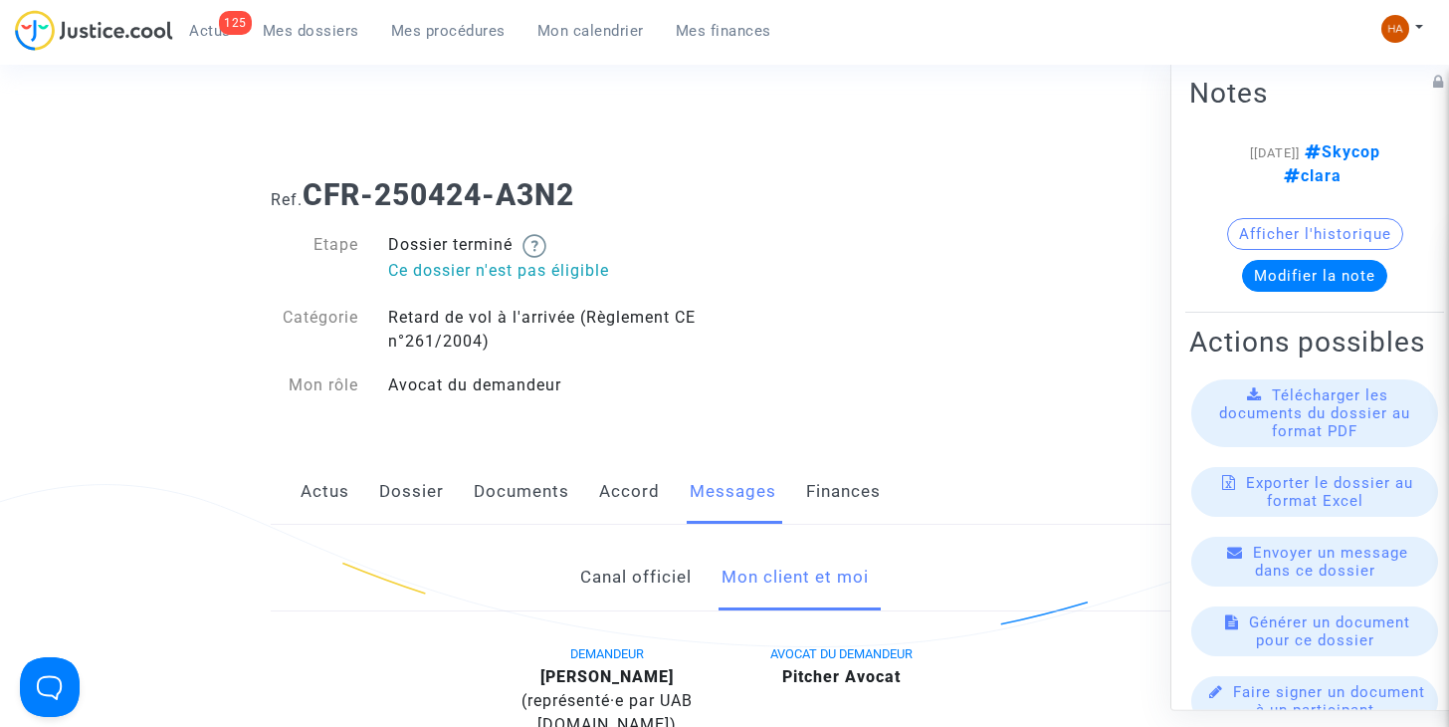
click at [320, 27] on span "Mes dossiers" at bounding box center [311, 31] width 97 height 18
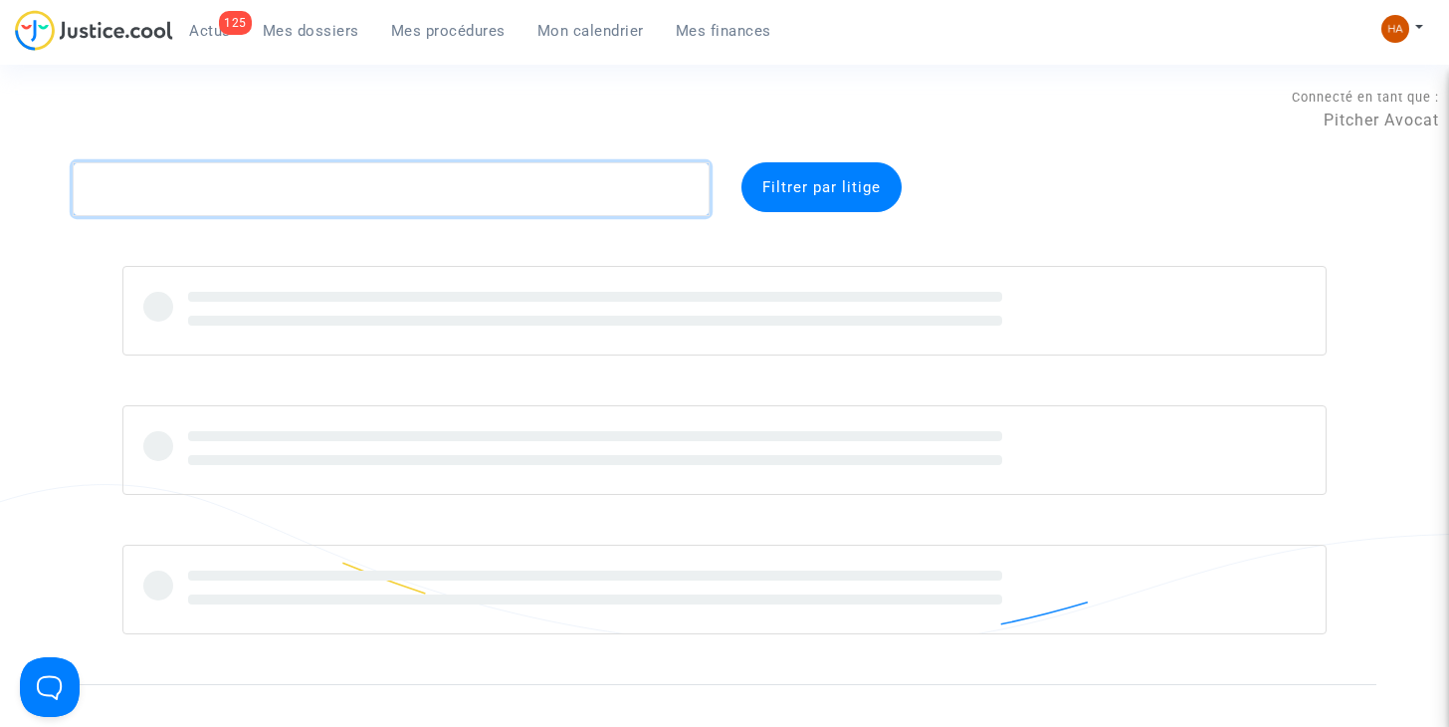
click at [156, 199] on textarea at bounding box center [391, 189] width 637 height 54
paste textarea "QDUT"
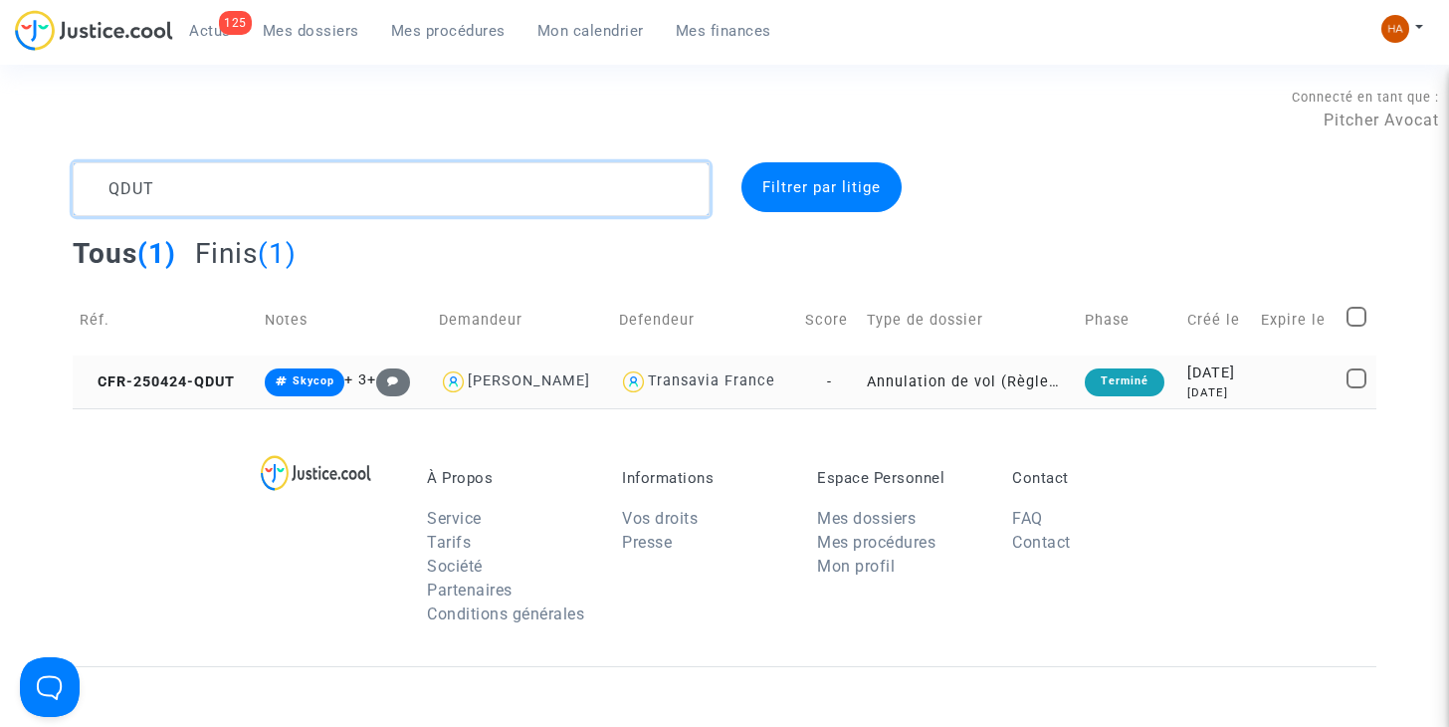
type textarea "QDUT"
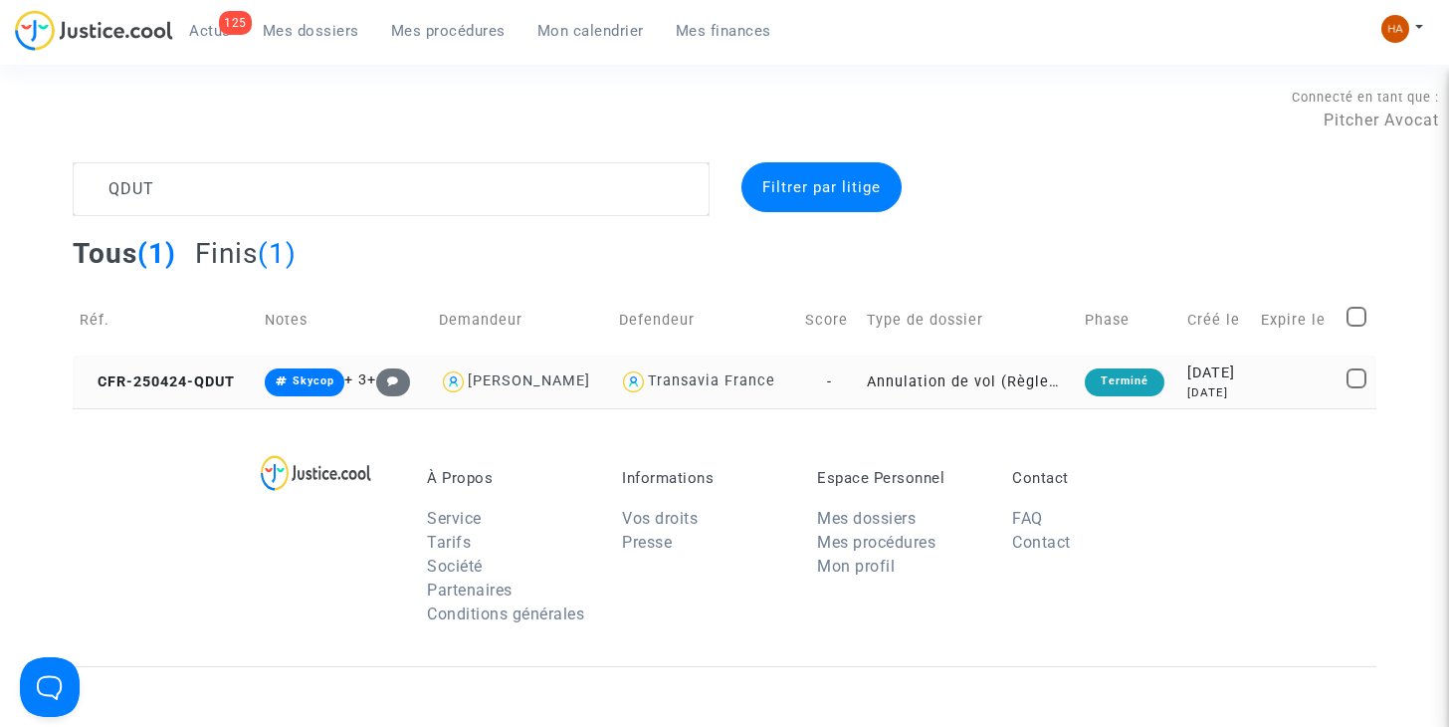
click at [831, 392] on td "-" at bounding box center [829, 381] width 62 height 53
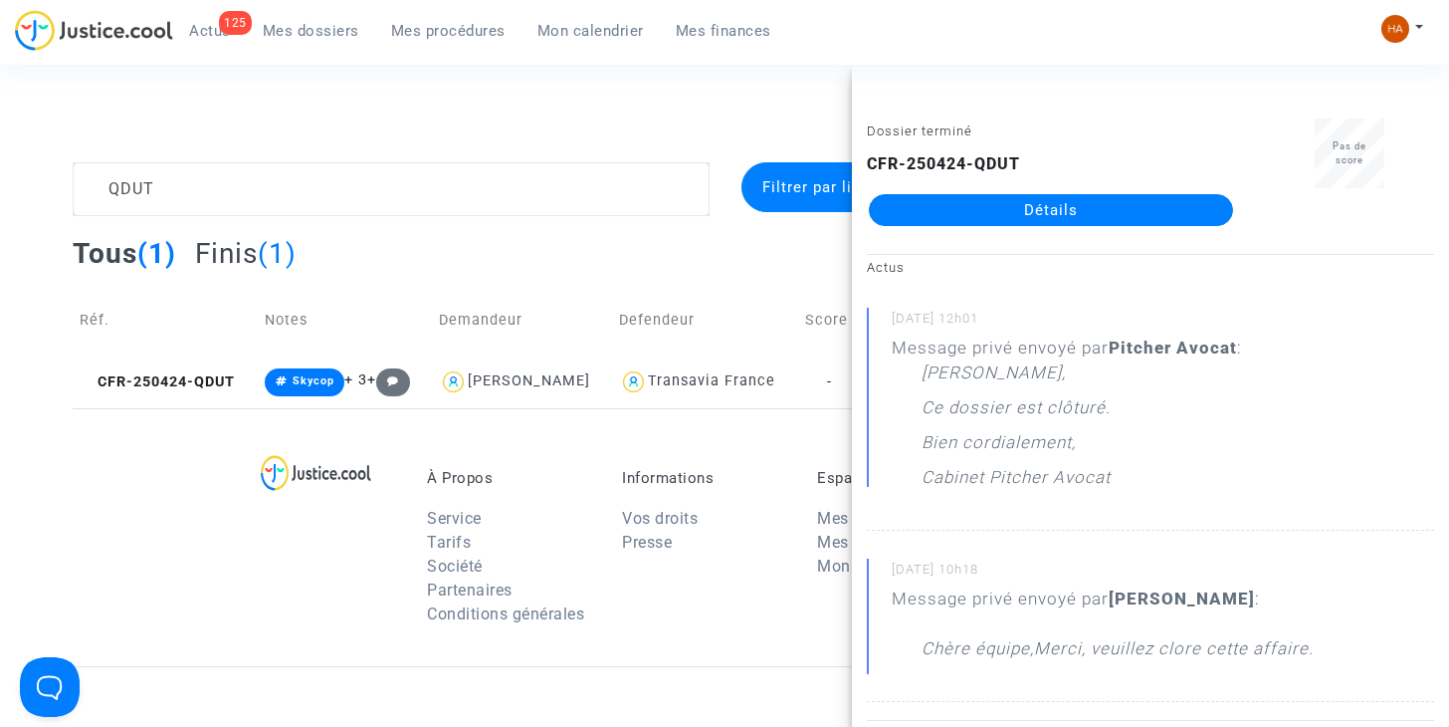
click at [1028, 207] on link "Détails" at bounding box center [1051, 210] width 364 height 32
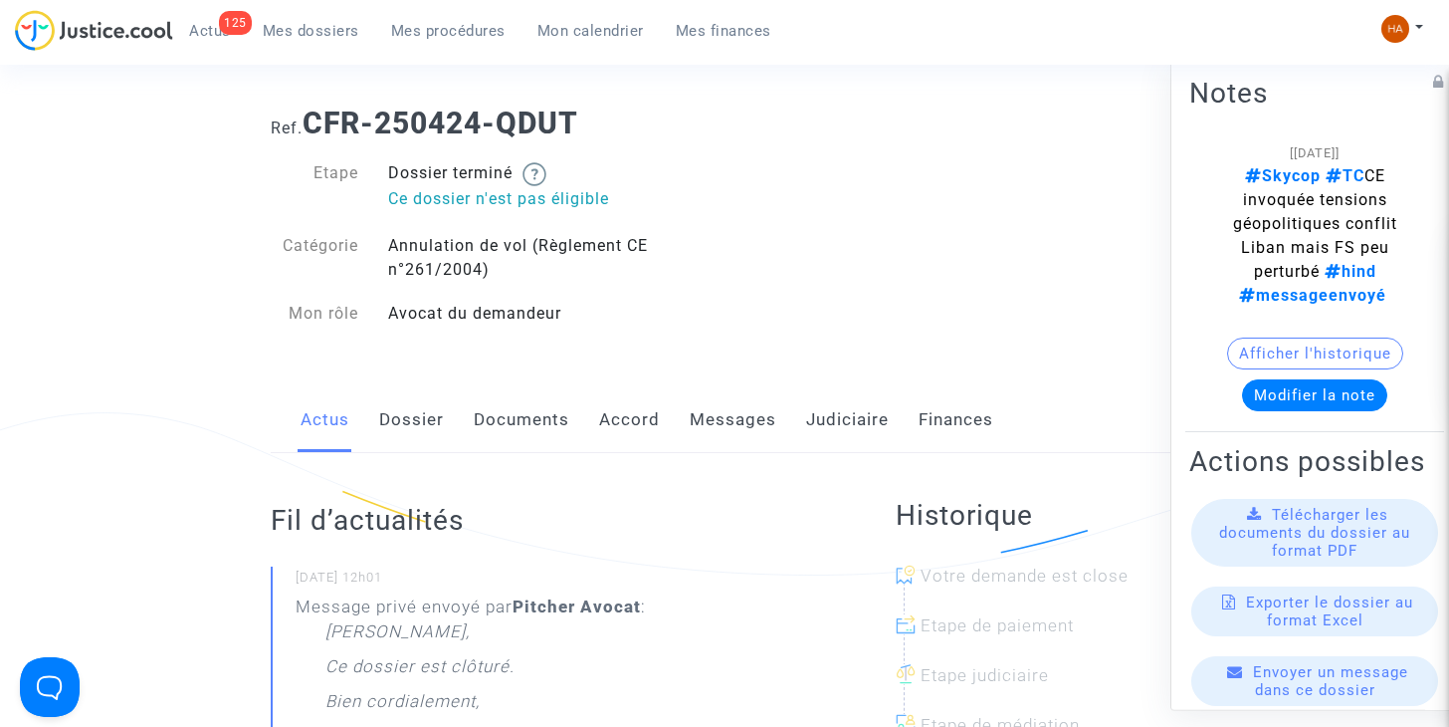
click at [723, 434] on link "Messages" at bounding box center [733, 420] width 87 height 66
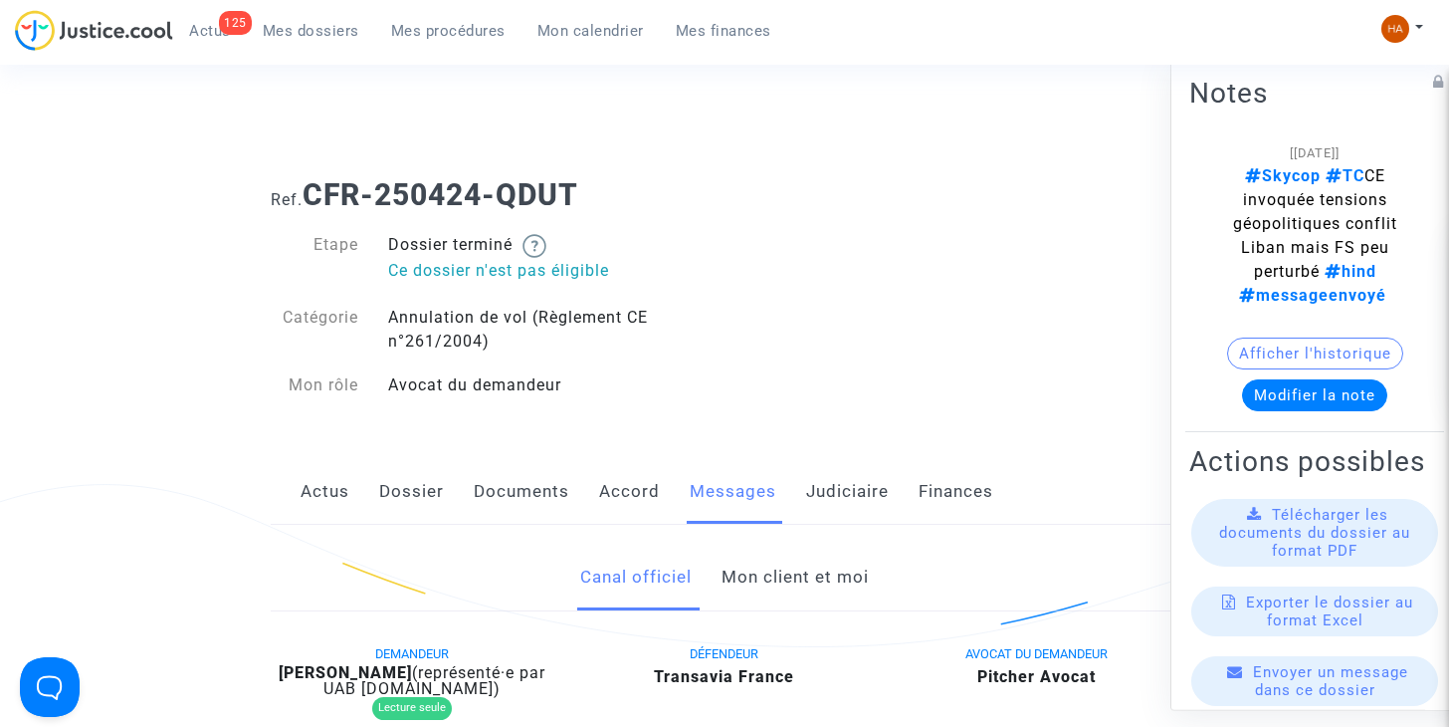
click at [429, 488] on link "Dossier" at bounding box center [411, 492] width 65 height 66
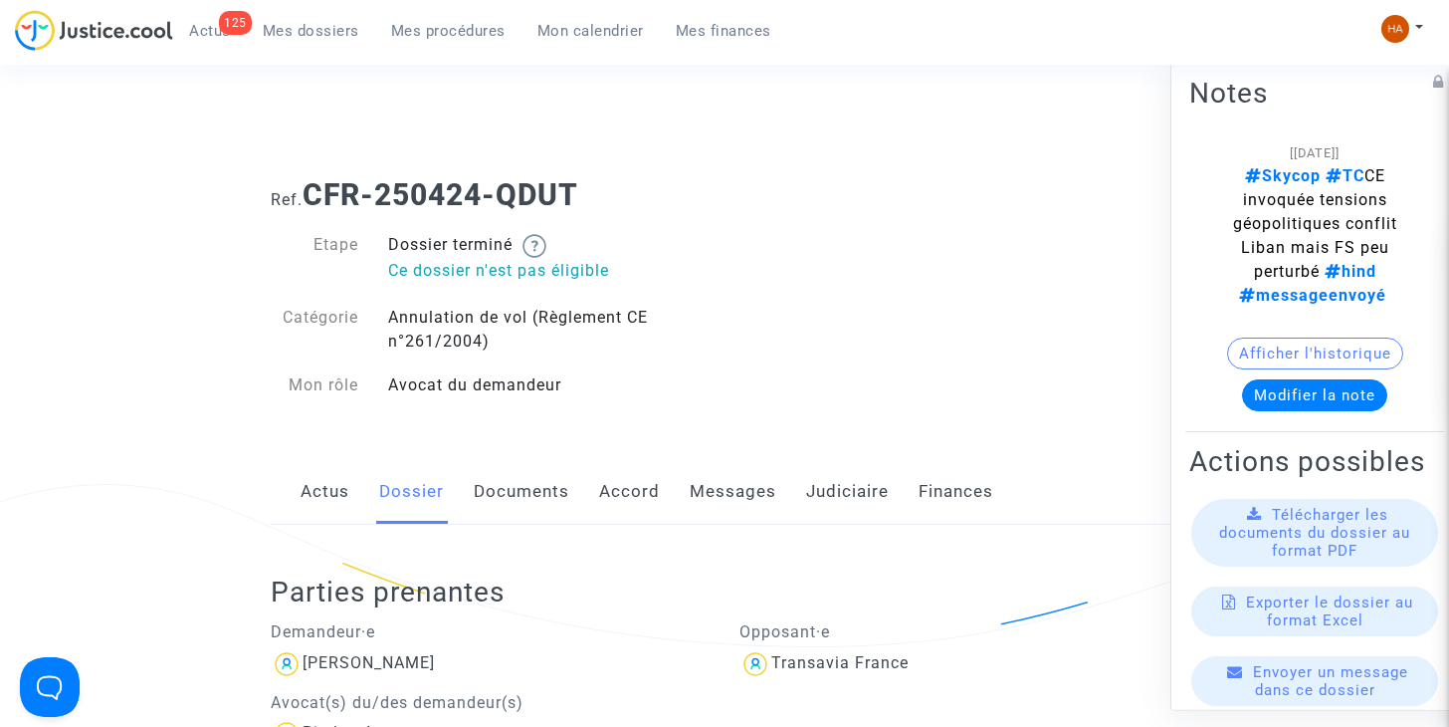
click at [511, 488] on link "Documents" at bounding box center [522, 492] width 96 height 66
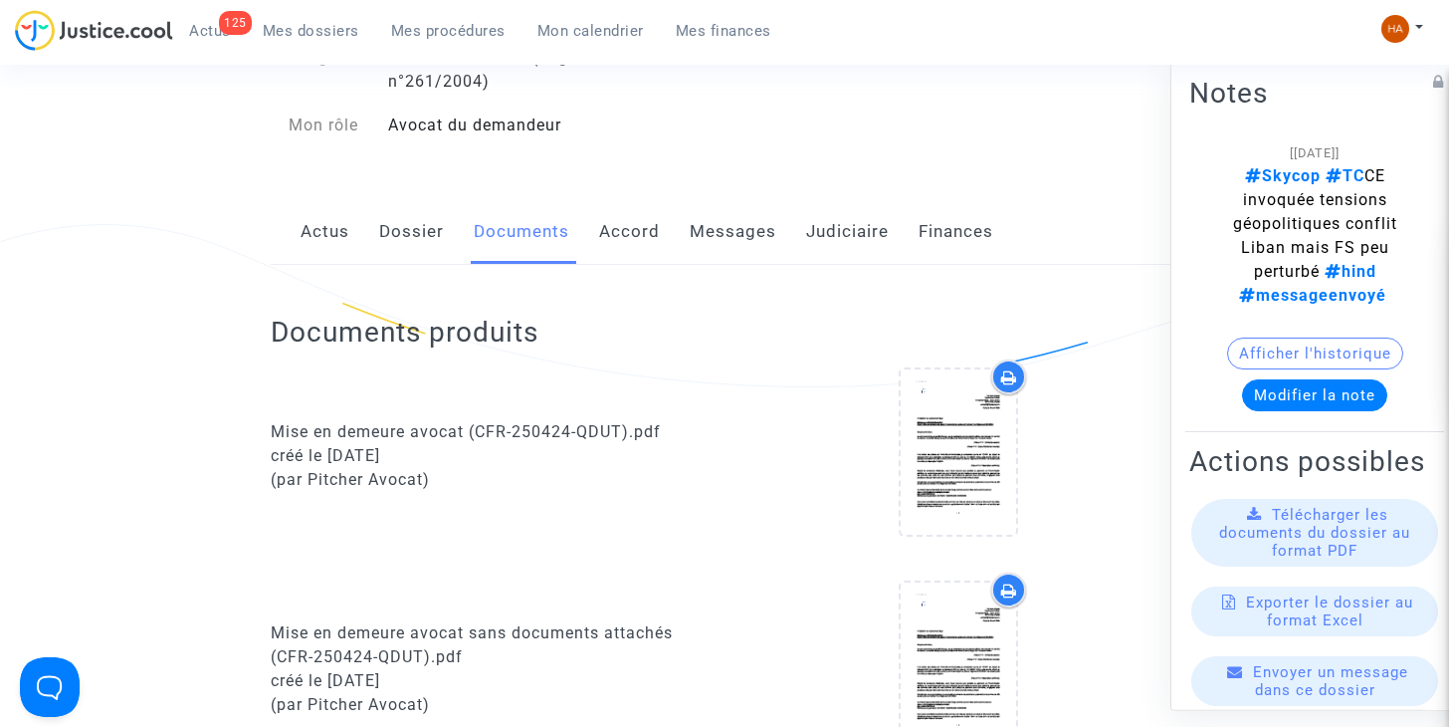
scroll to position [258, 0]
click at [416, 230] on link "Dossier" at bounding box center [411, 234] width 65 height 66
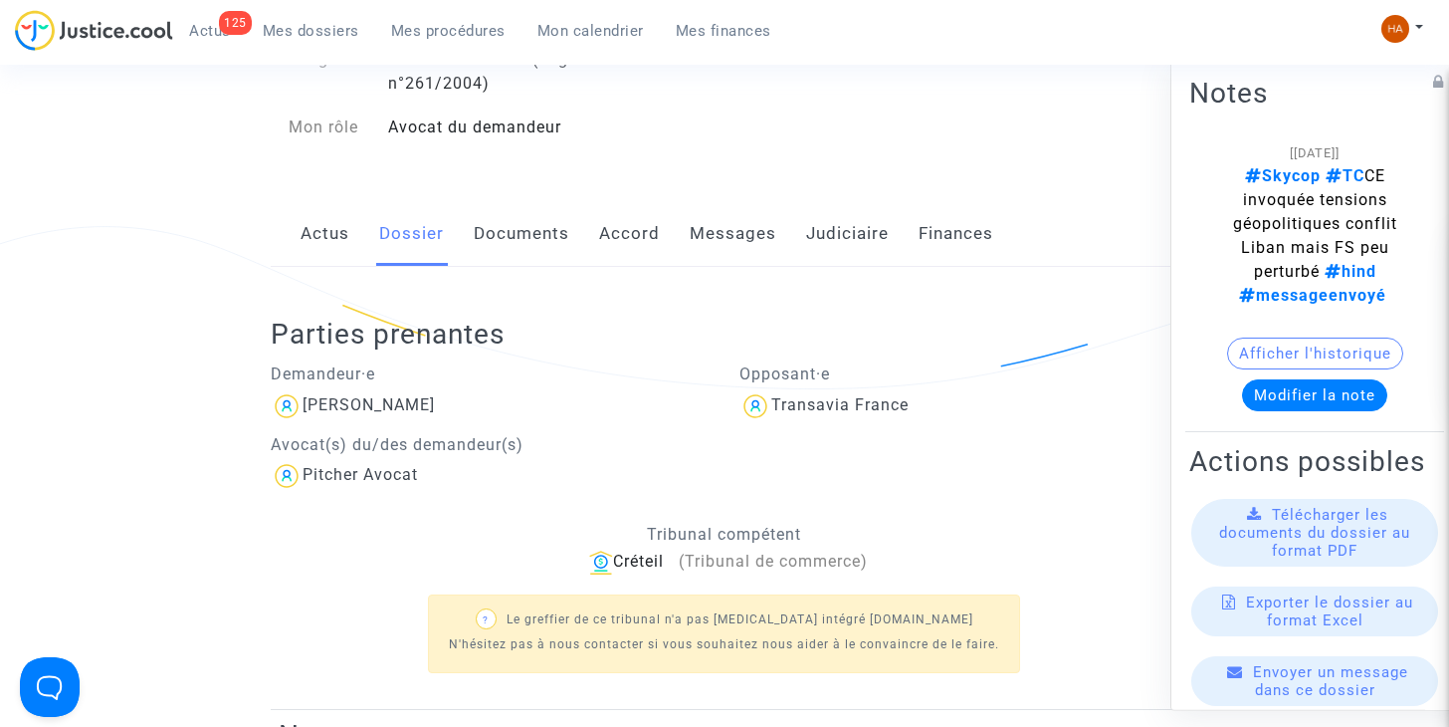
click at [721, 234] on link "Messages" at bounding box center [733, 234] width 87 height 66
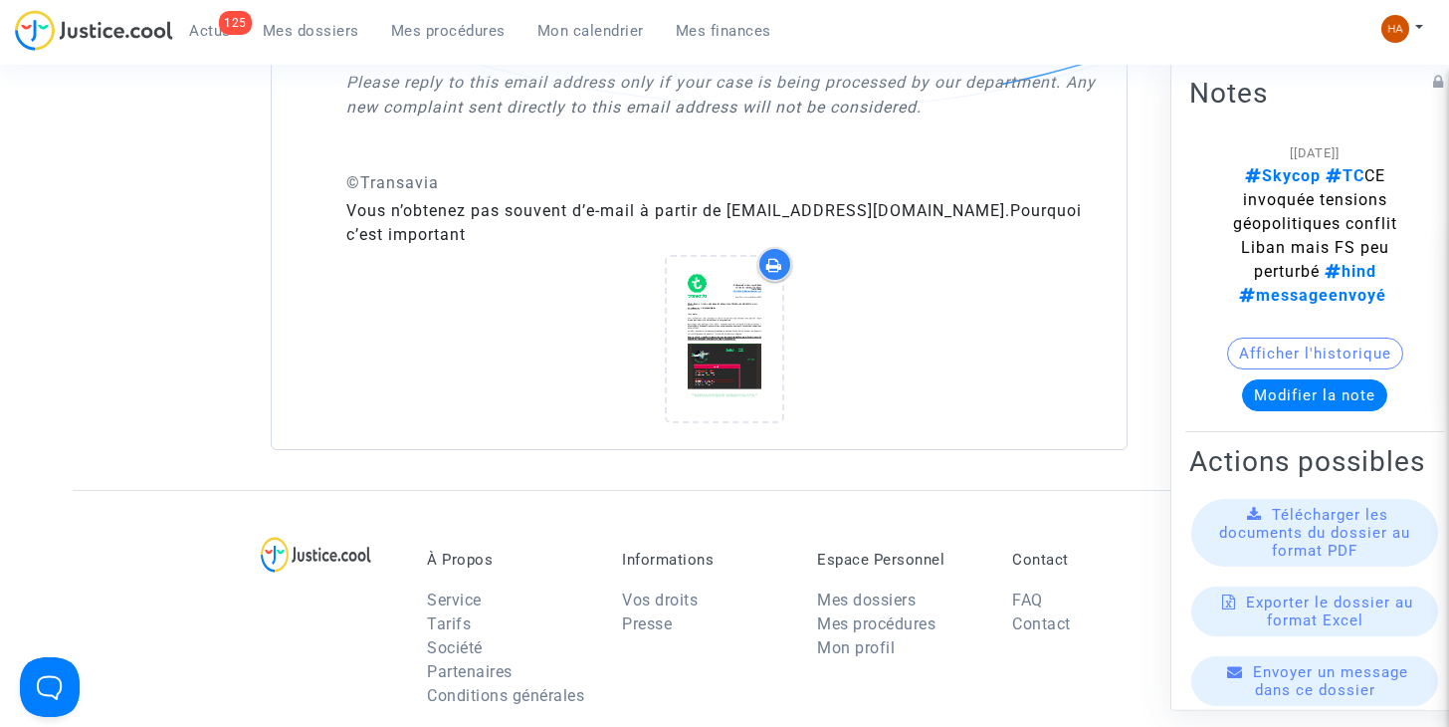
scroll to position [4571, 0]
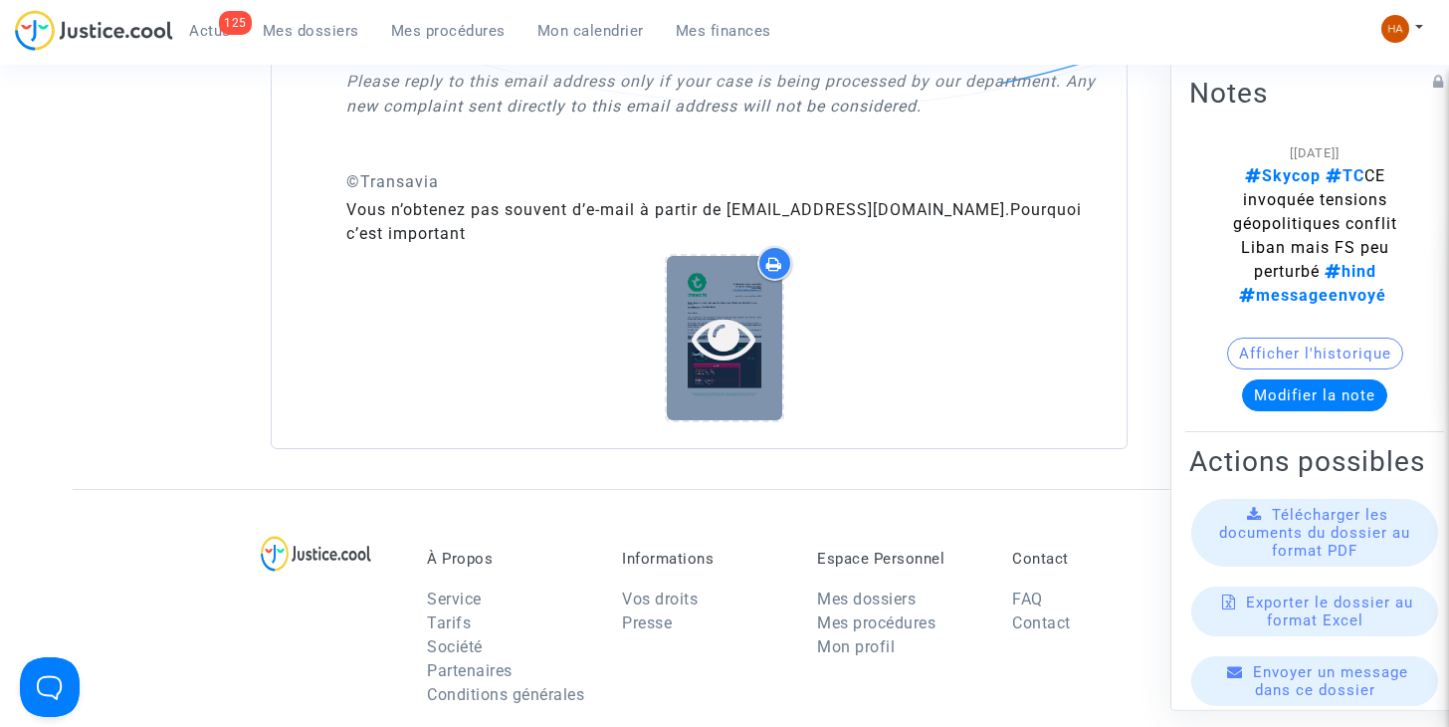
click at [720, 366] on icon at bounding box center [724, 338] width 65 height 64
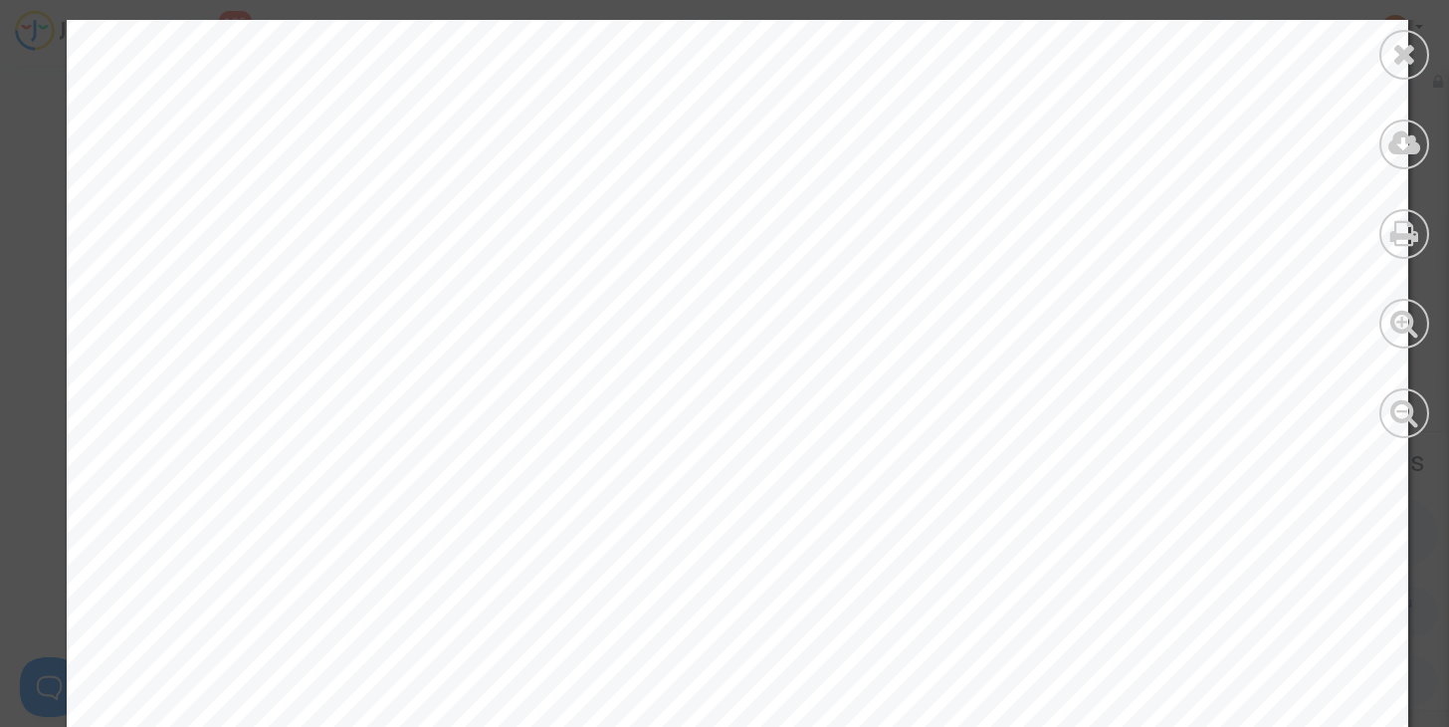
scroll to position [2389, 0]
drag, startPoint x: 1404, startPoint y: 41, endPoint x: 1363, endPoint y: 81, distance: 57.0
click at [1404, 41] on icon at bounding box center [1404, 54] width 25 height 30
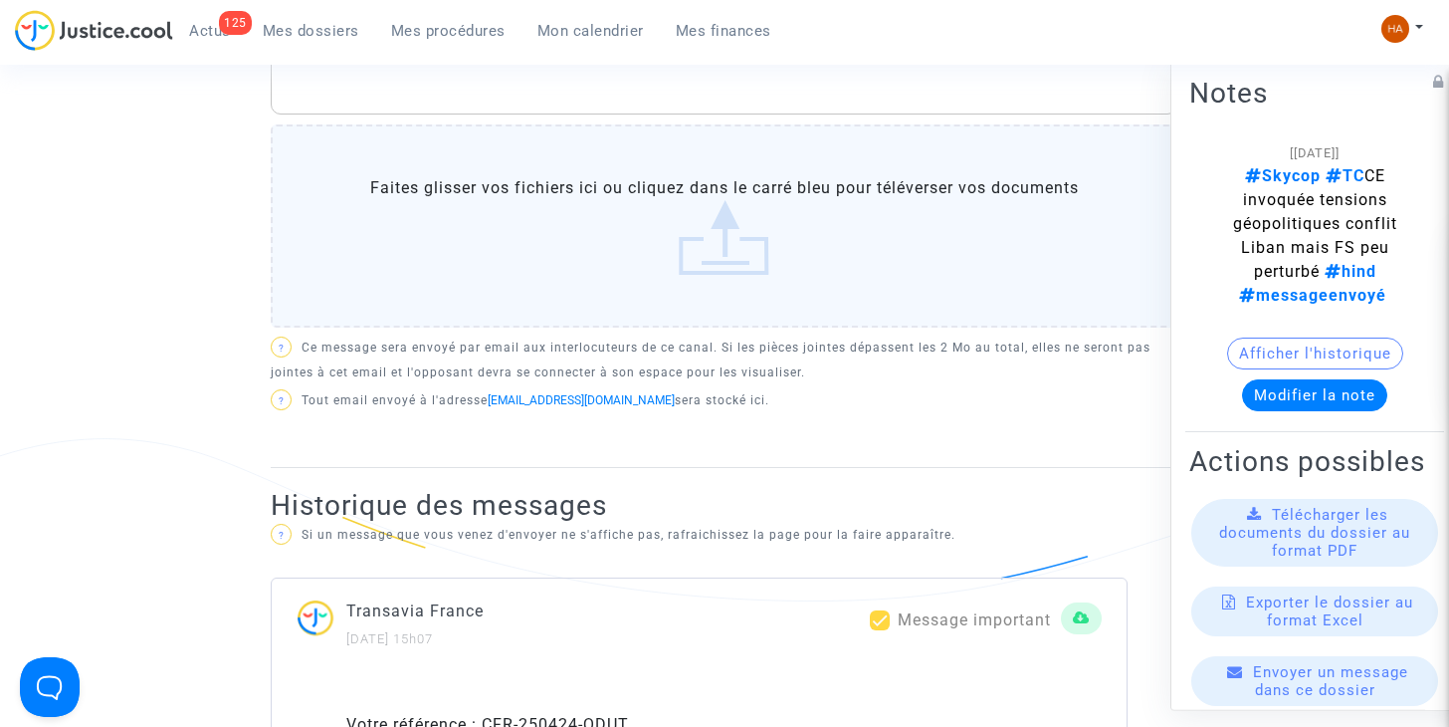
scroll to position [0, 0]
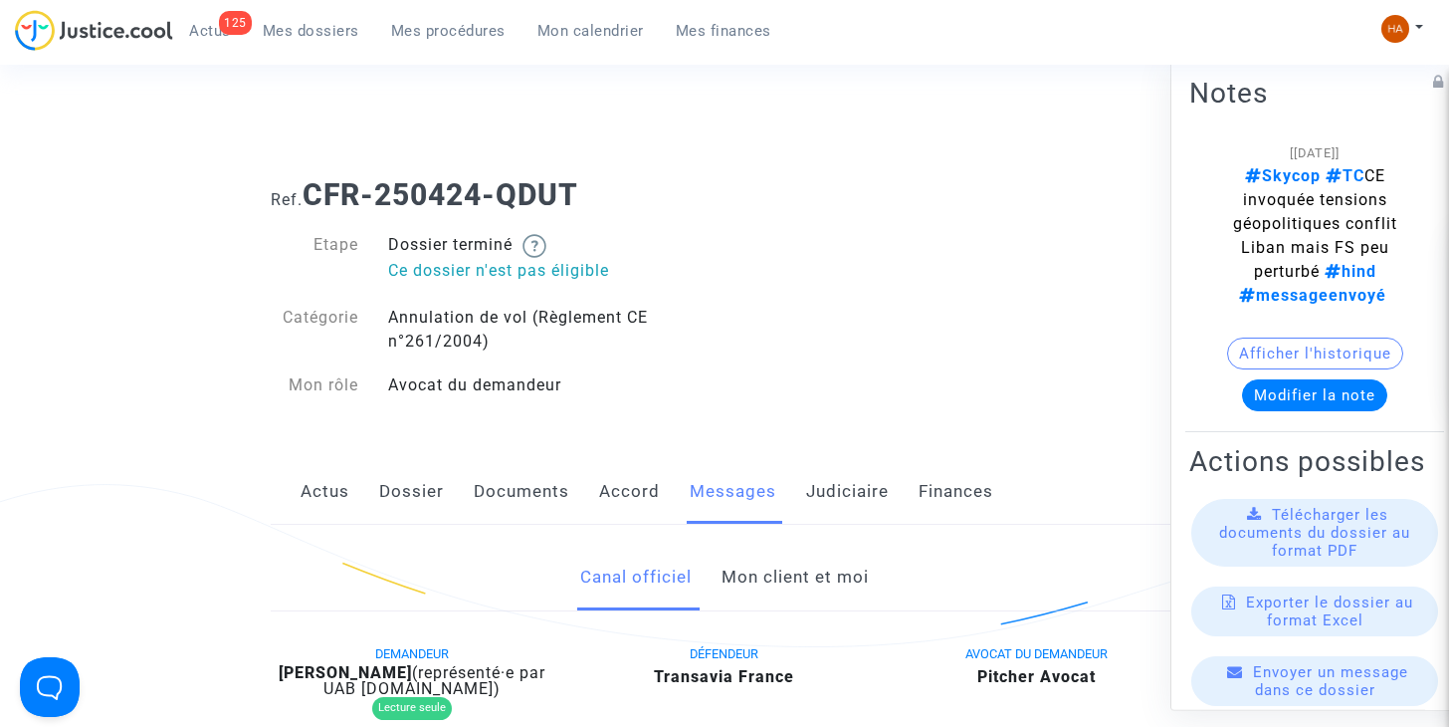
click at [297, 26] on span "Mes dossiers" at bounding box center [311, 31] width 97 height 18
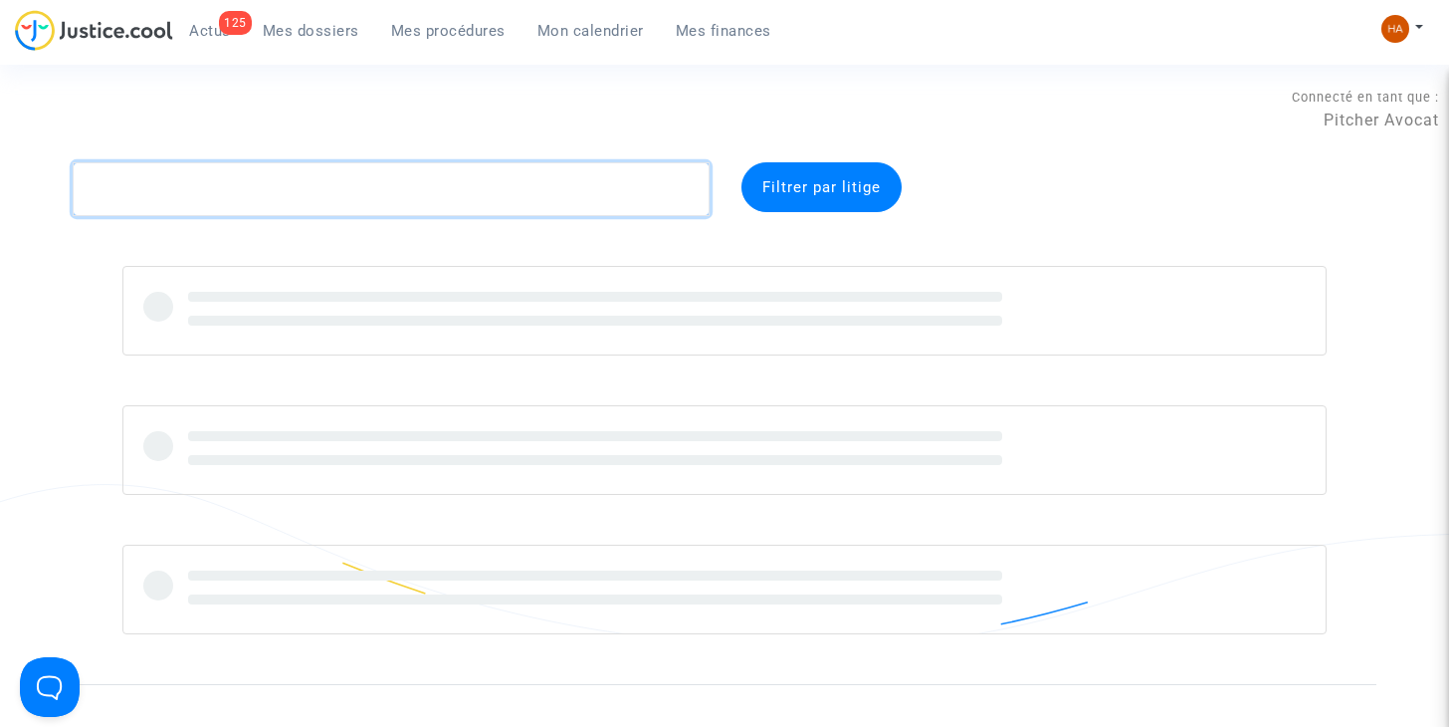
click at [208, 184] on textarea at bounding box center [391, 189] width 637 height 54
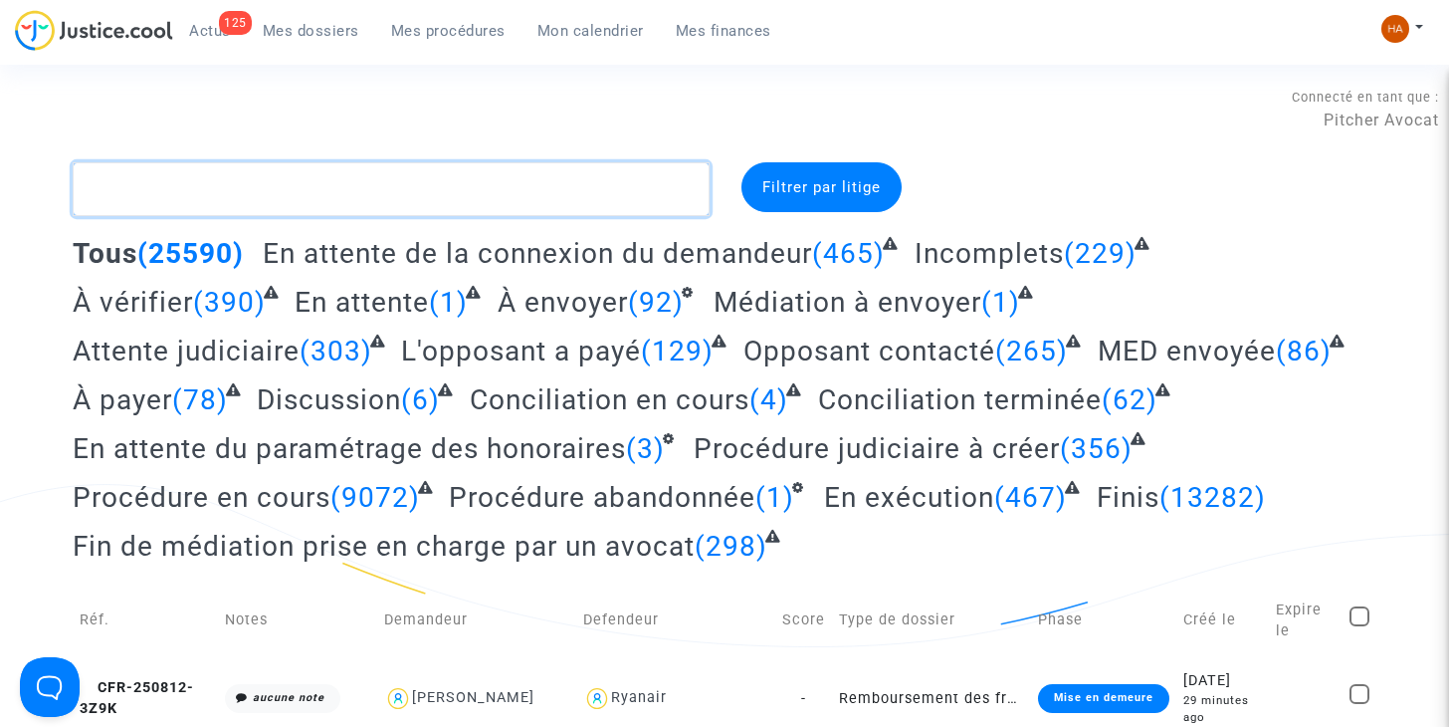
paste textarea "CFR-250424-DB94"
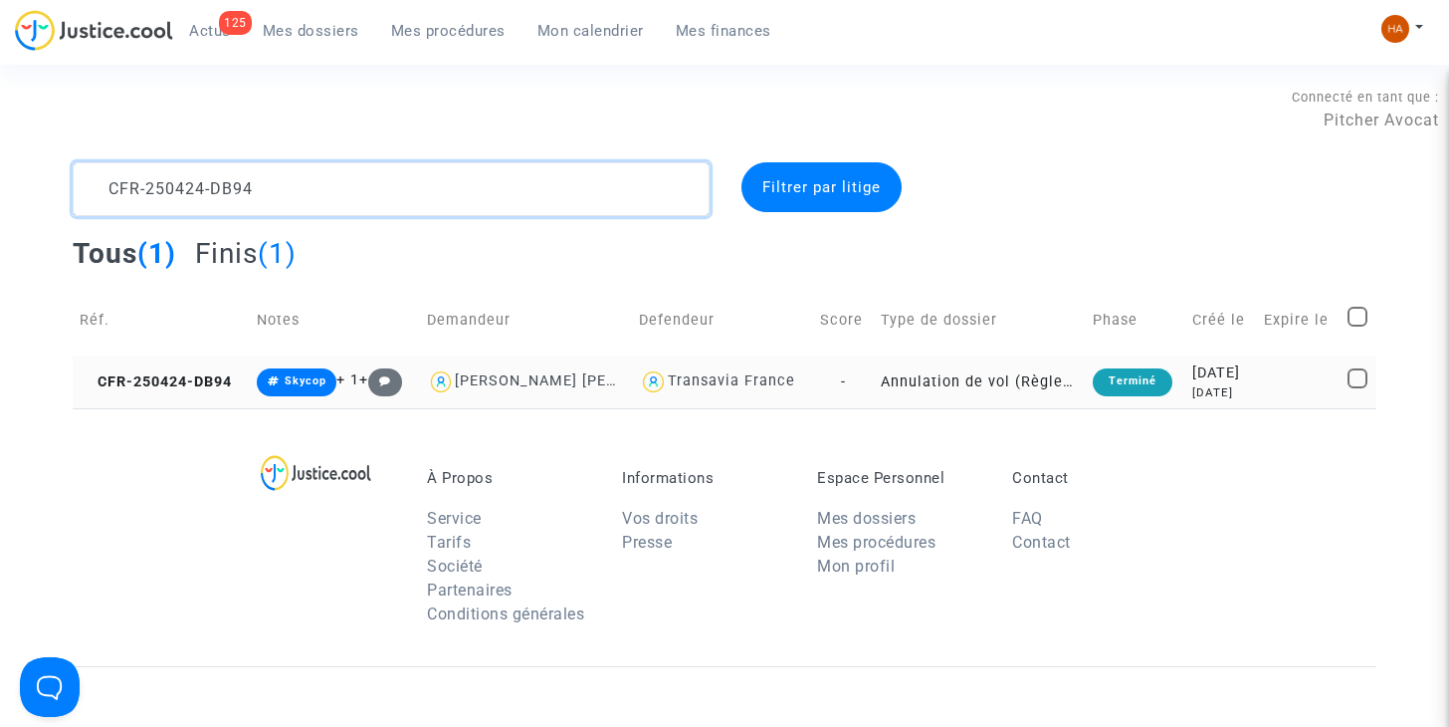
type textarea "CFR-250424-DB94"
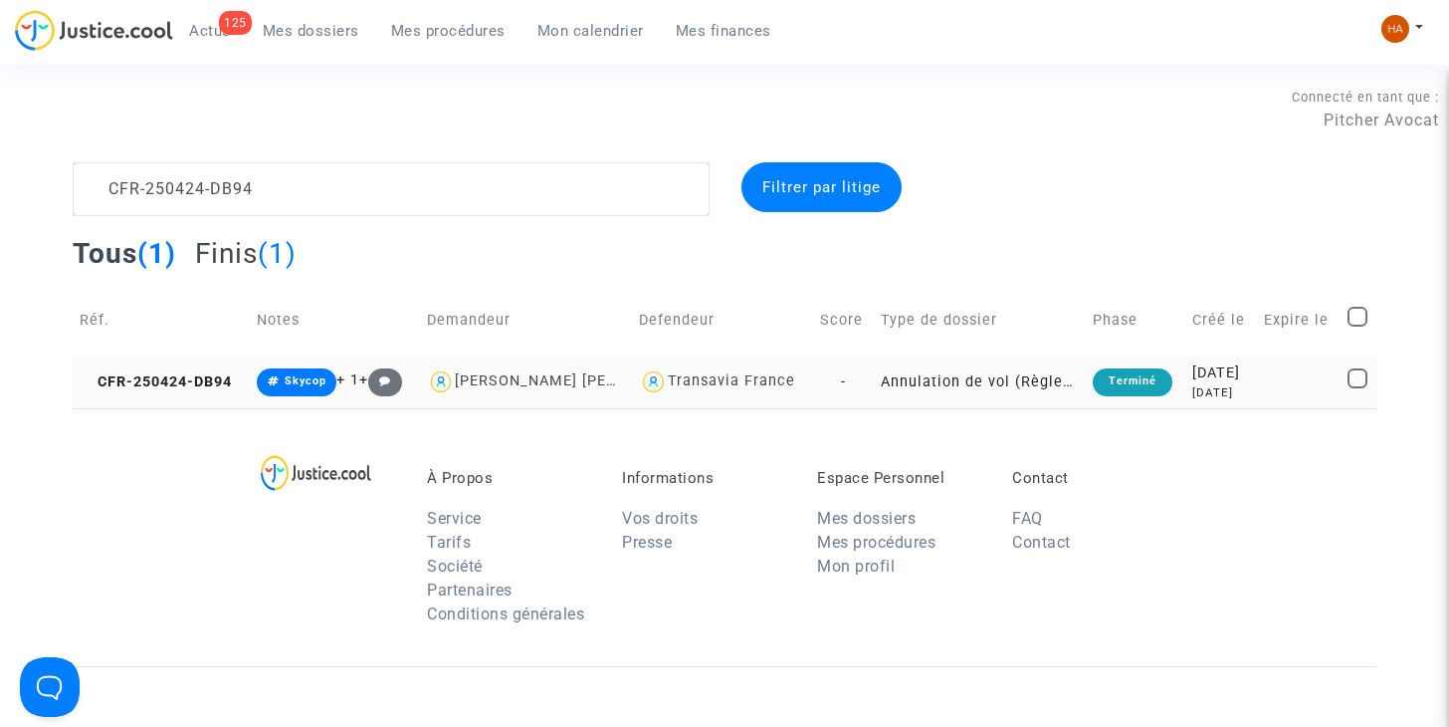
click at [875, 381] on td "Annulation de vol (Règlement CE n°261/2004)" at bounding box center [980, 381] width 212 height 53
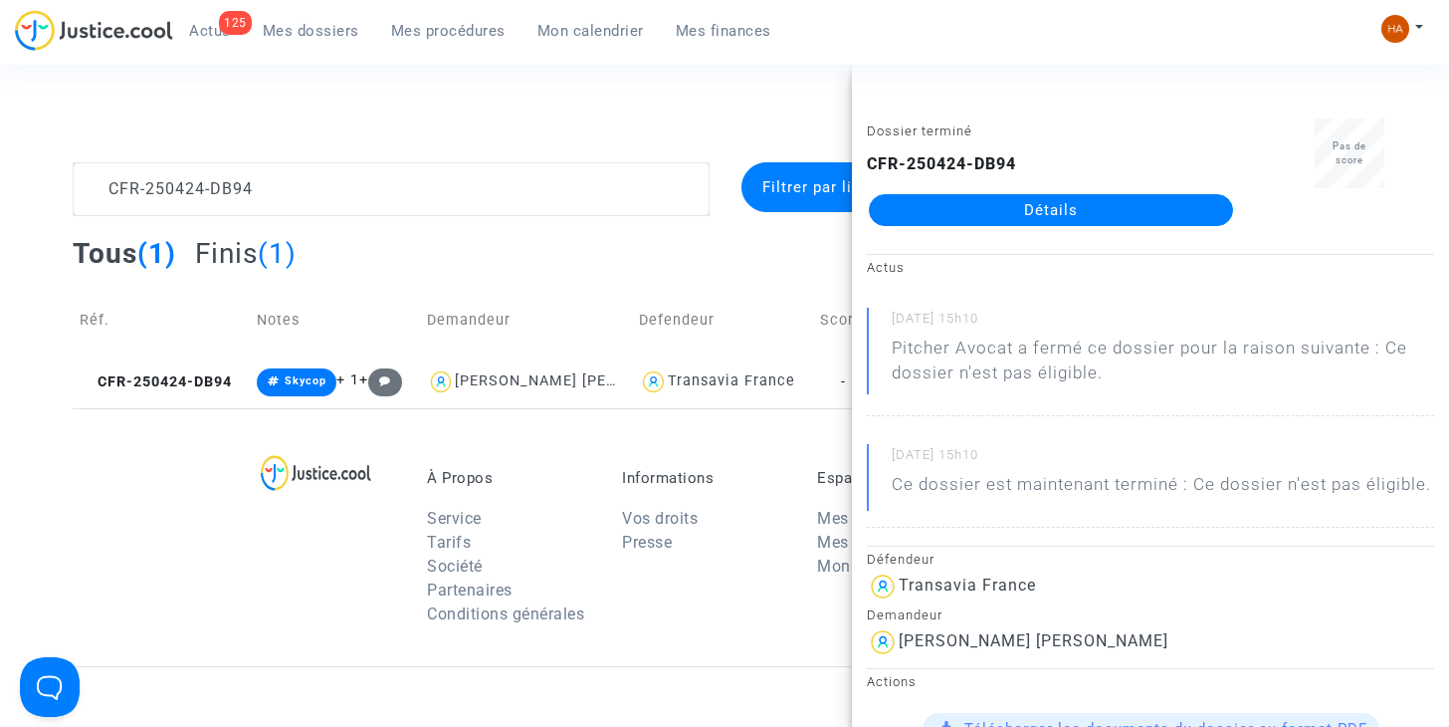
click at [1090, 206] on link "Détails" at bounding box center [1051, 210] width 364 height 32
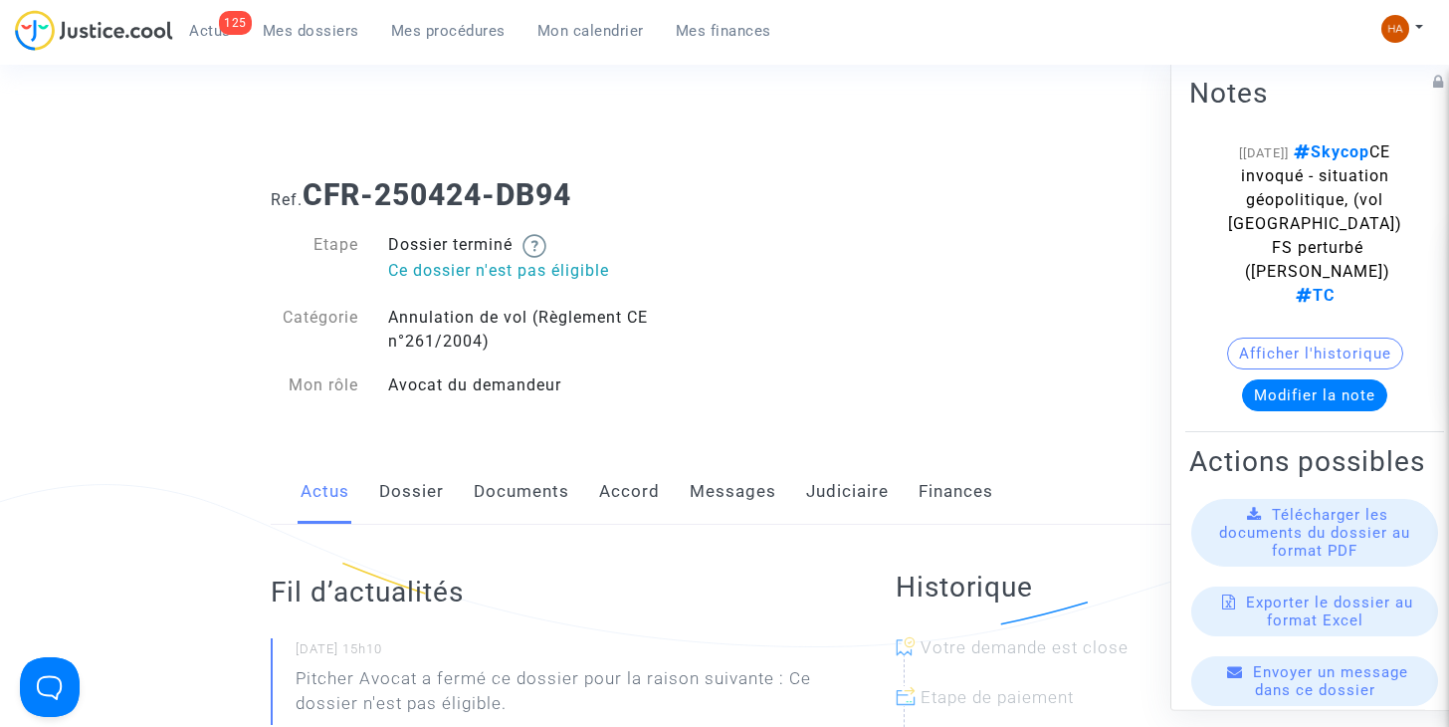
click at [730, 503] on link "Messages" at bounding box center [733, 492] width 87 height 66
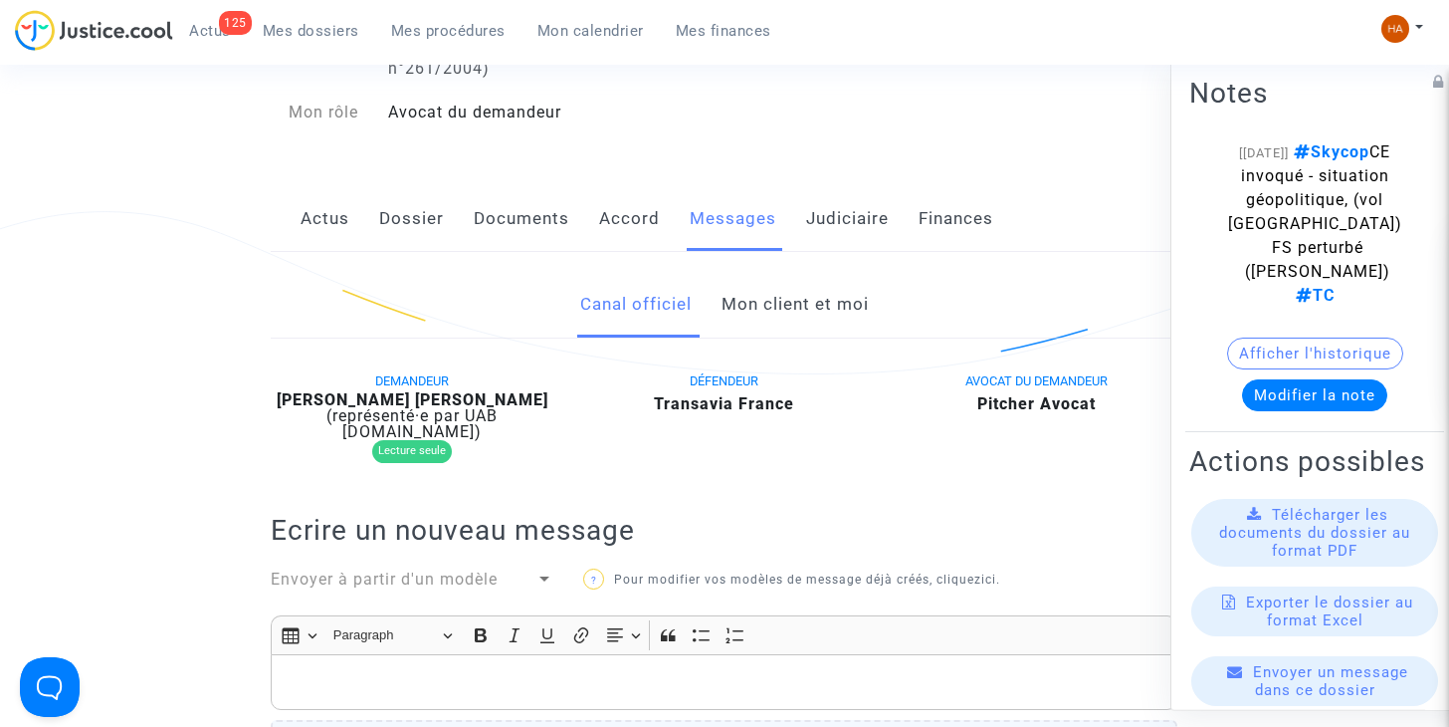
scroll to position [272, 0]
click at [796, 316] on link "Mon client et moi" at bounding box center [795, 306] width 147 height 66
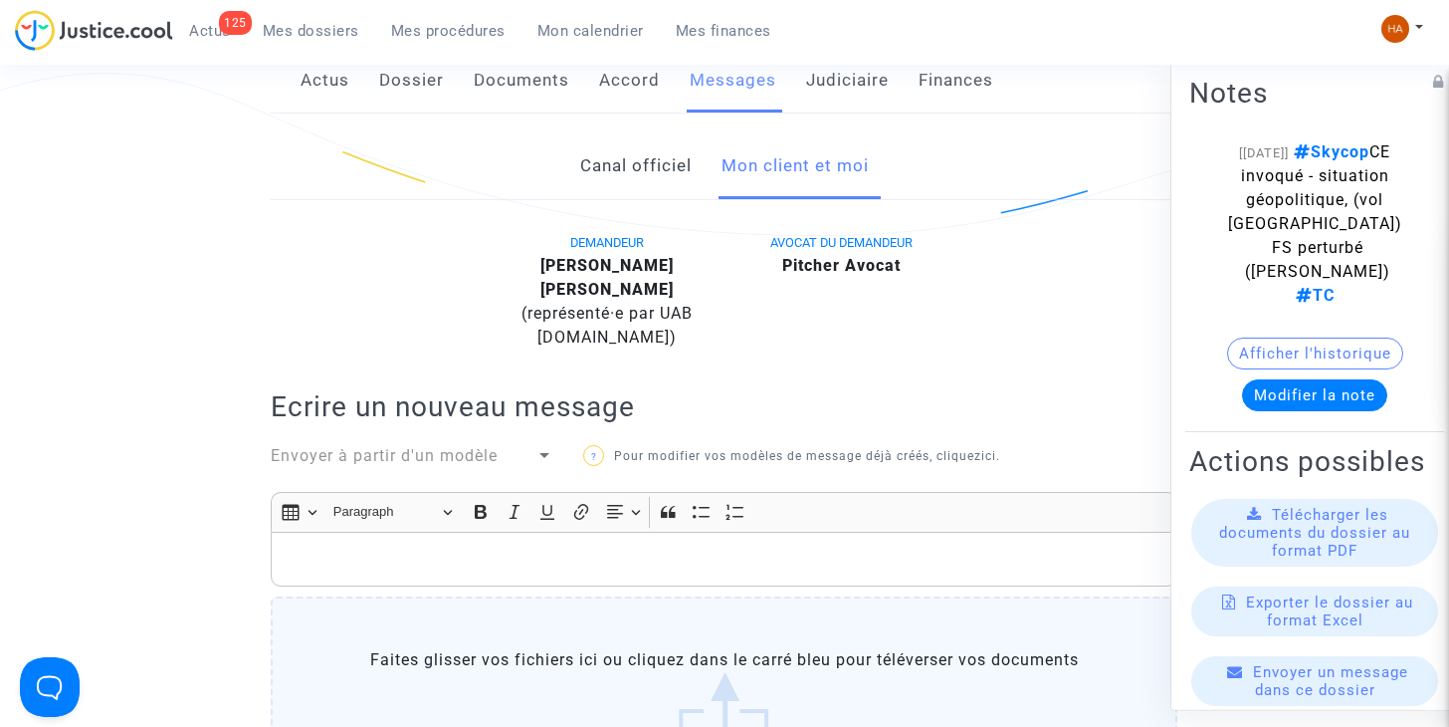
scroll to position [406, 0]
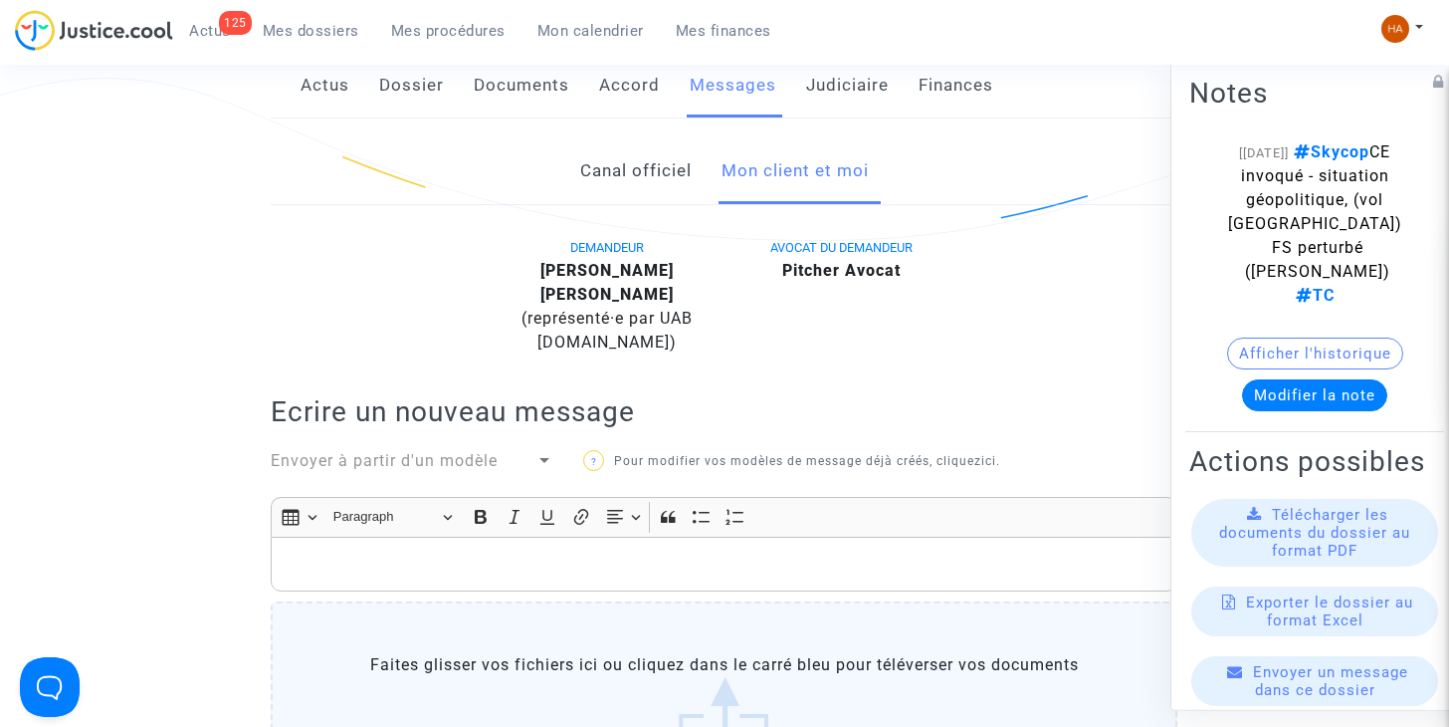
click at [663, 188] on link "Canal officiel" at bounding box center [635, 171] width 111 height 66
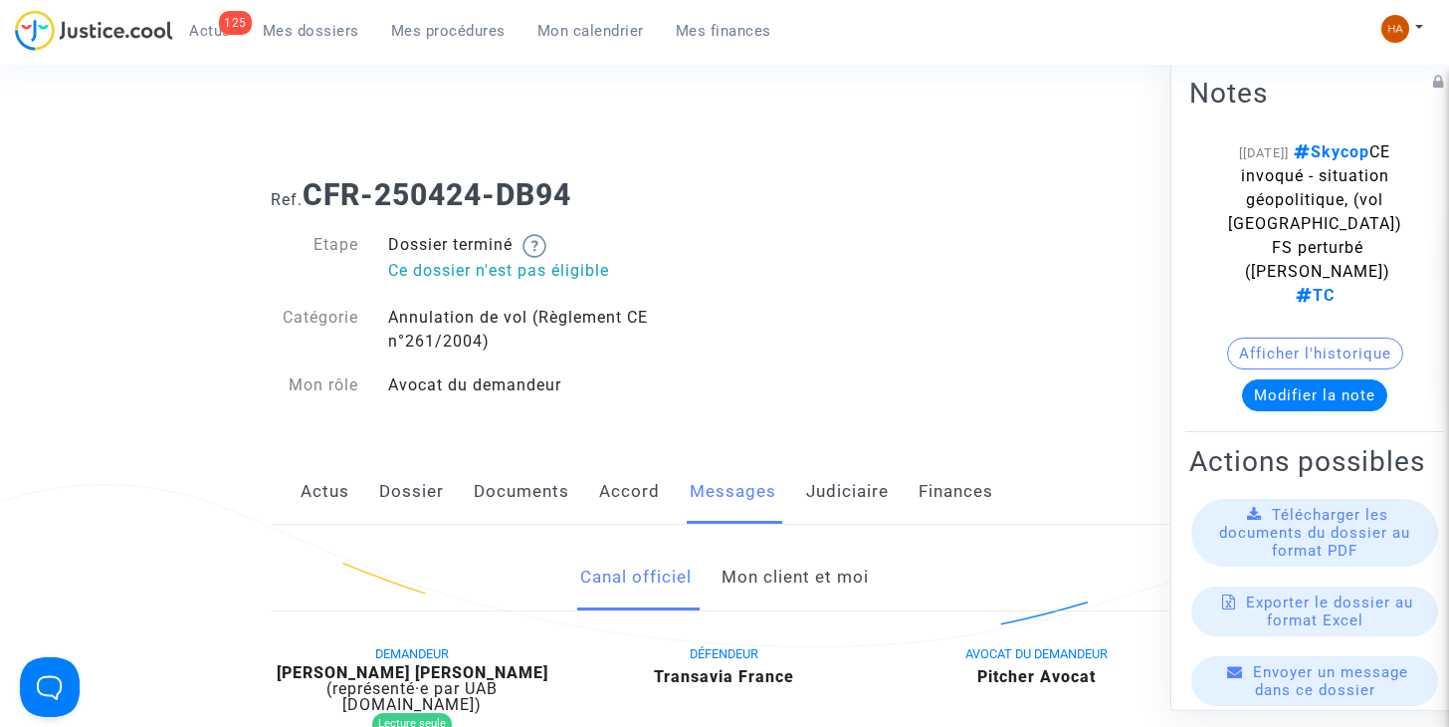
click at [500, 516] on link "Documents" at bounding box center [522, 492] width 96 height 66
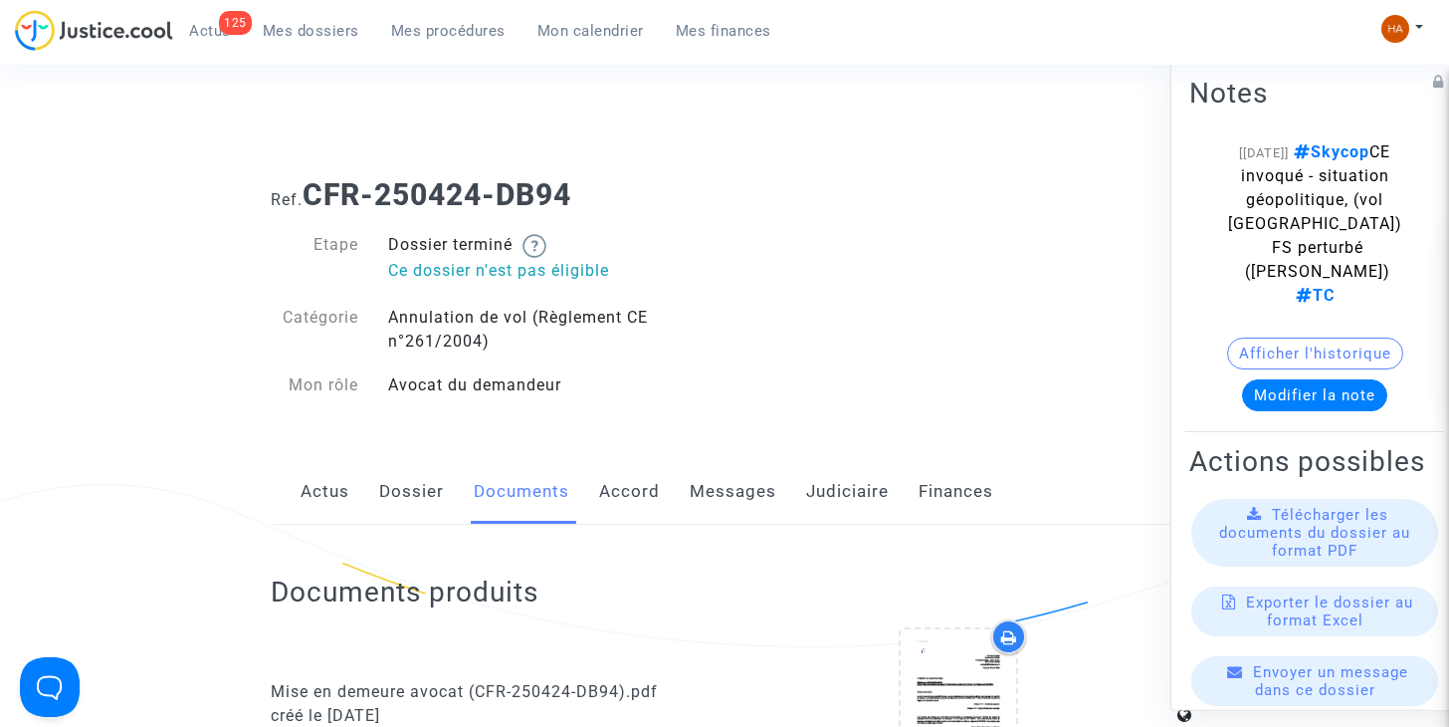
click at [732, 499] on link "Messages" at bounding box center [733, 492] width 87 height 66
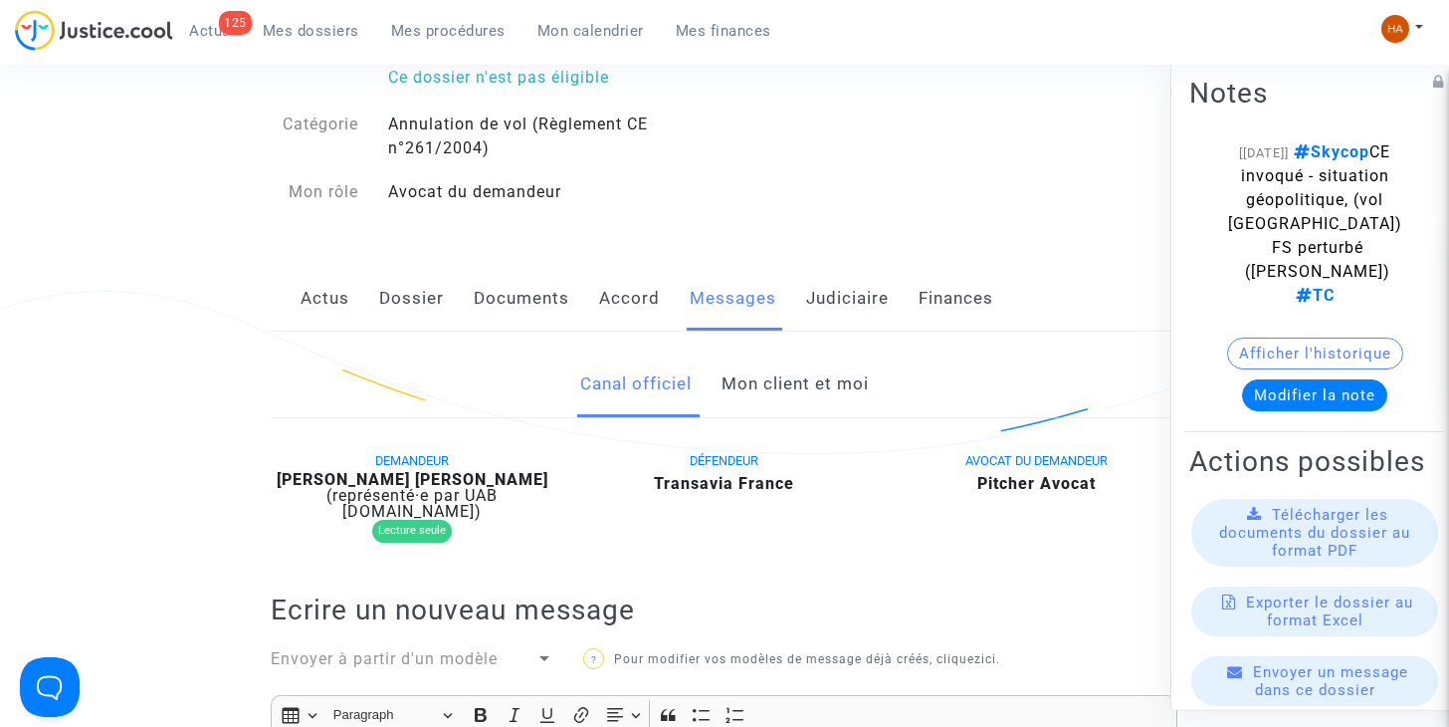
scroll to position [191, 0]
click at [778, 361] on link "Mon client et moi" at bounding box center [795, 386] width 147 height 66
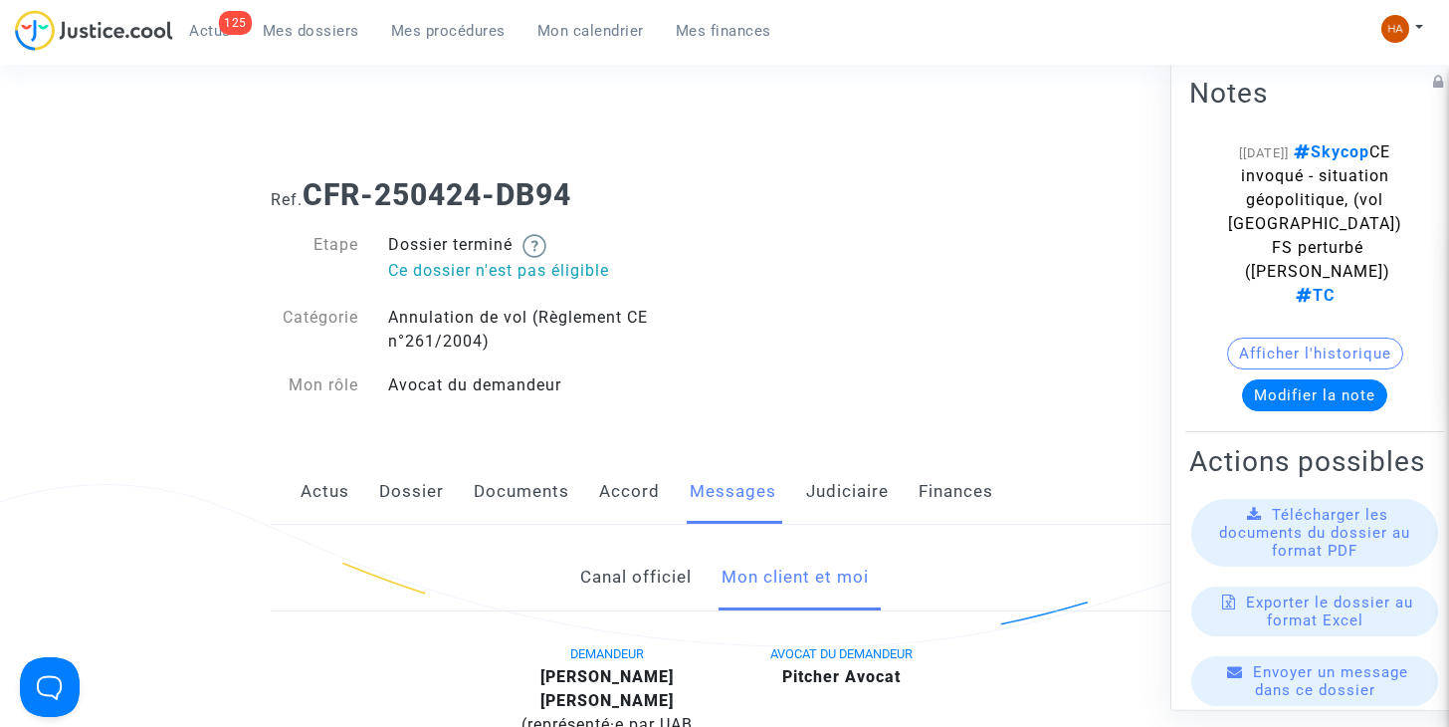
click at [318, 480] on link "Actus" at bounding box center [325, 492] width 49 height 66
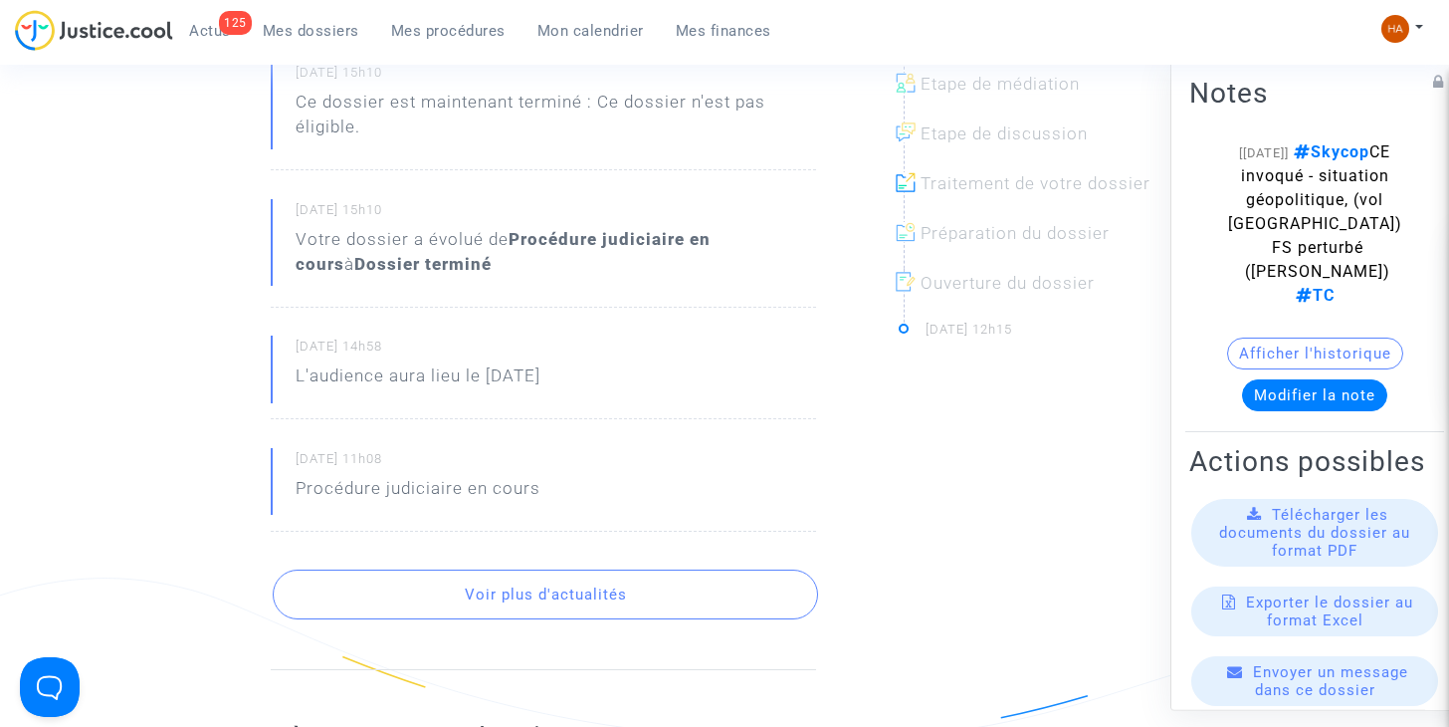
scroll to position [714, 0]
click at [313, 26] on span "Mes dossiers" at bounding box center [311, 31] width 97 height 18
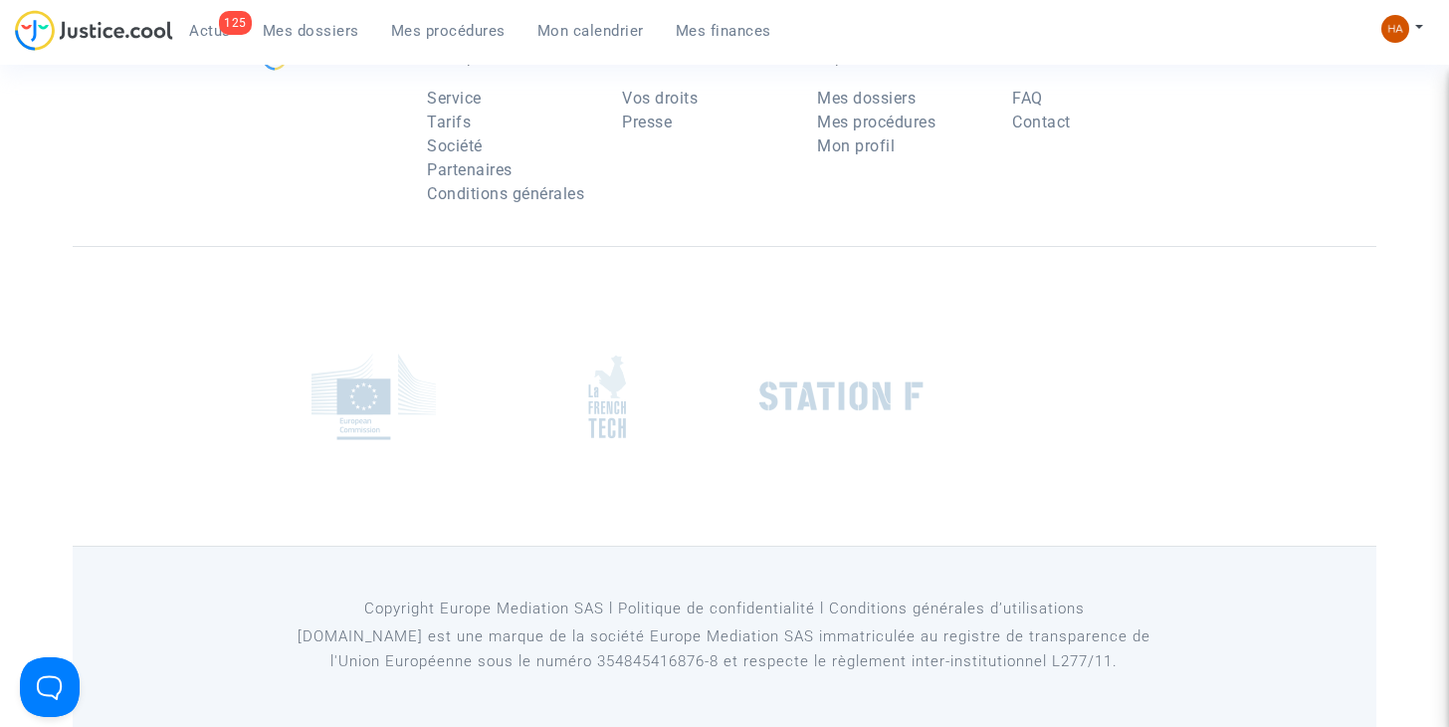
scroll to position [248, 0]
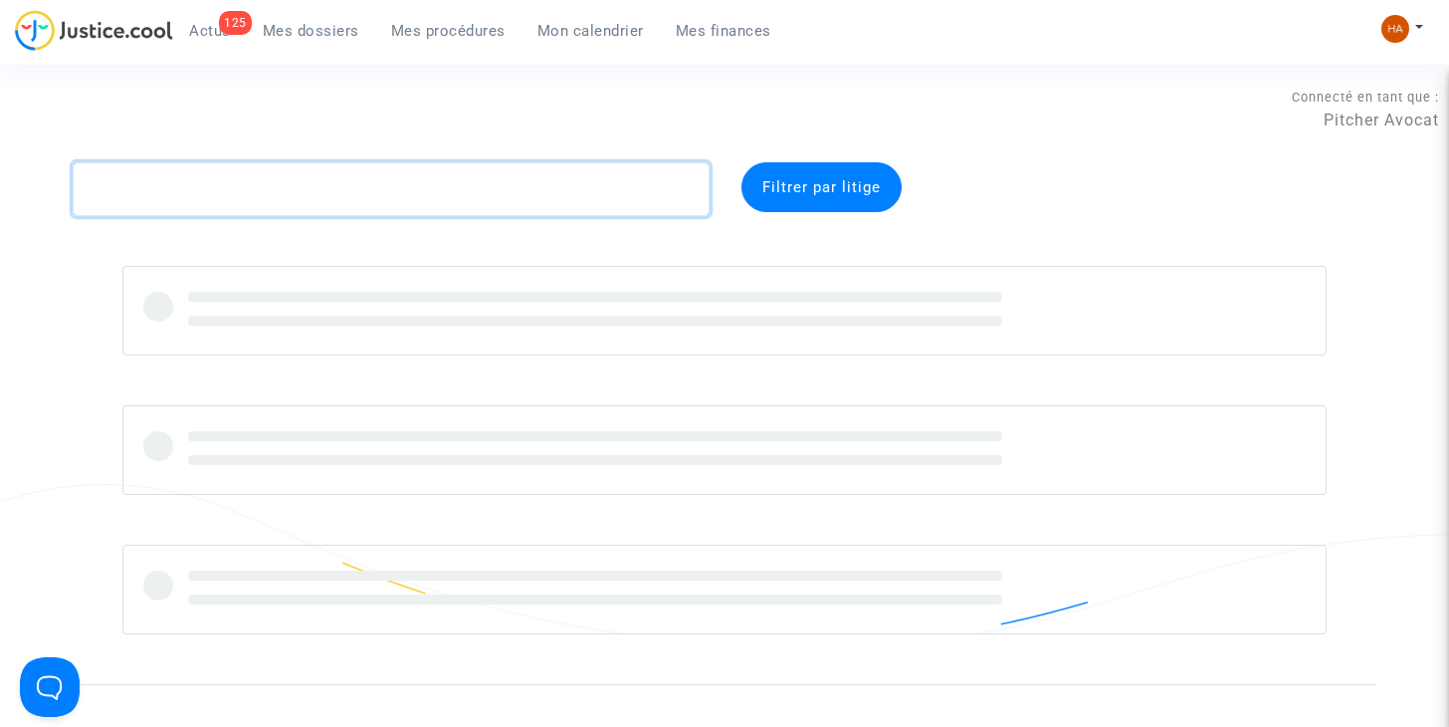
click at [113, 197] on textarea at bounding box center [391, 189] width 637 height 54
paste textarea "CFR-250508-6778"
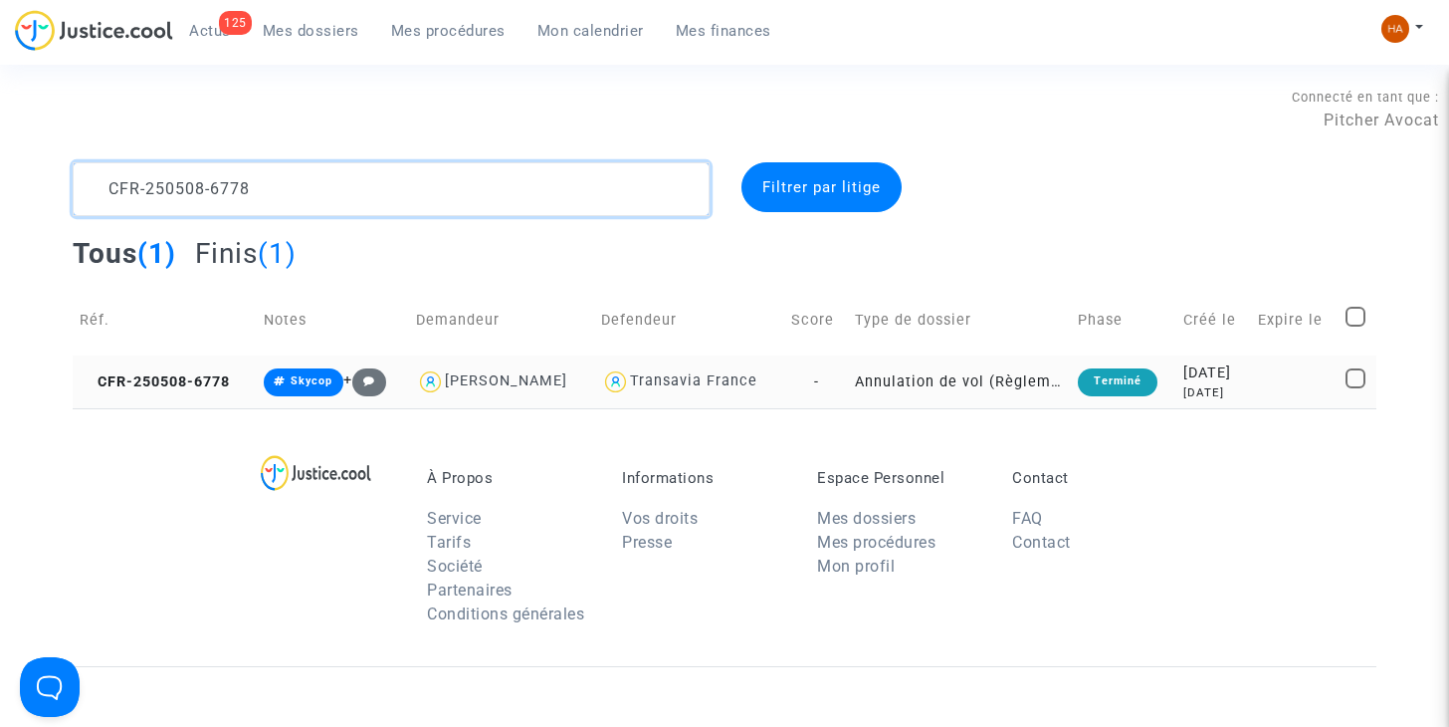
type textarea "CFR-250508-6778"
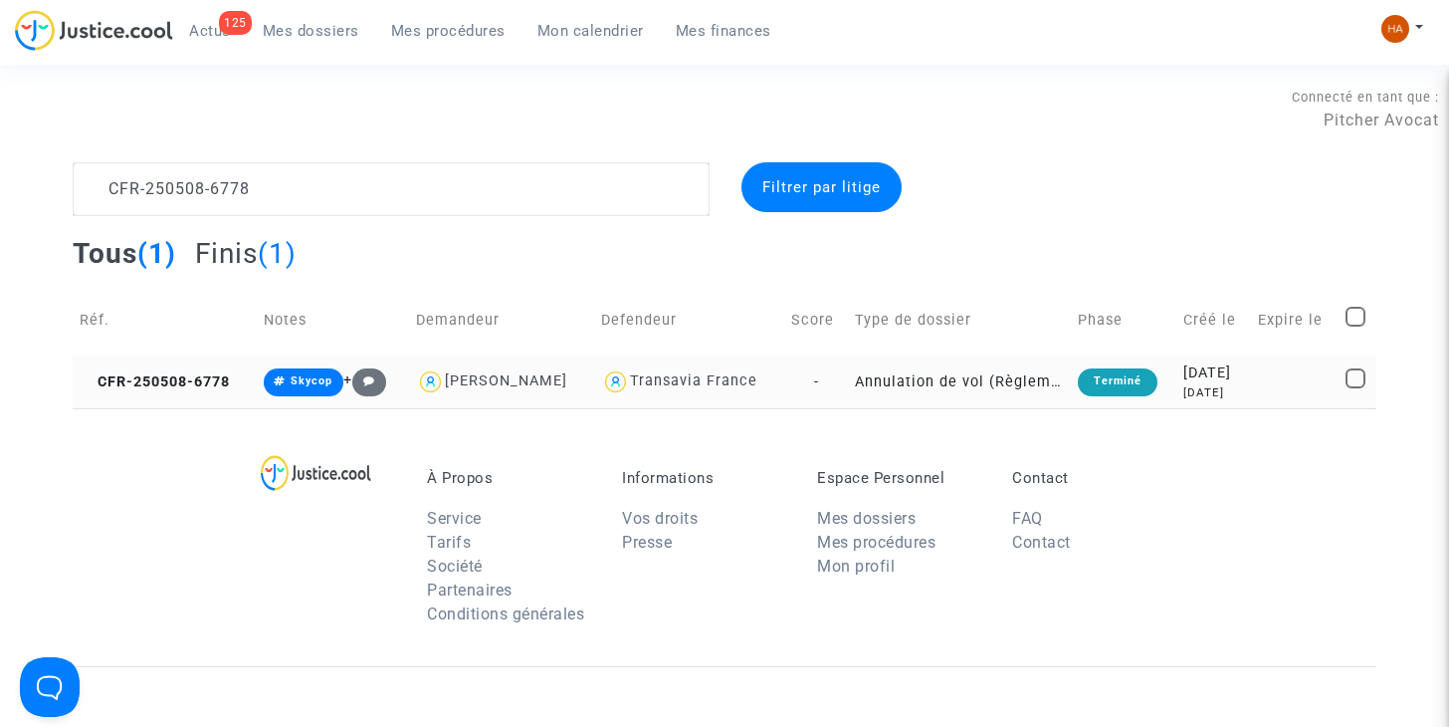
click at [873, 378] on td "Annulation de vol (Règlement CE n°261/2004)" at bounding box center [959, 381] width 223 height 53
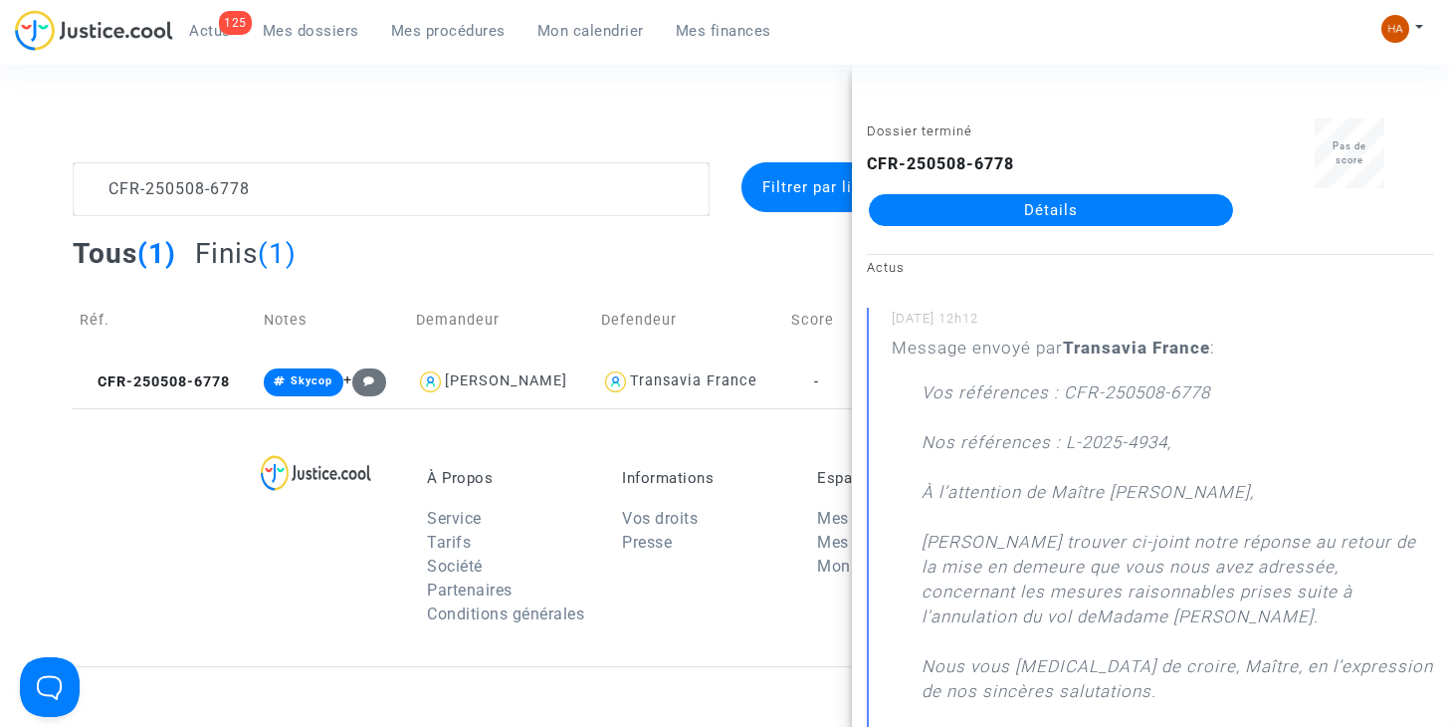
click at [972, 213] on link "Détails" at bounding box center [1051, 210] width 364 height 32
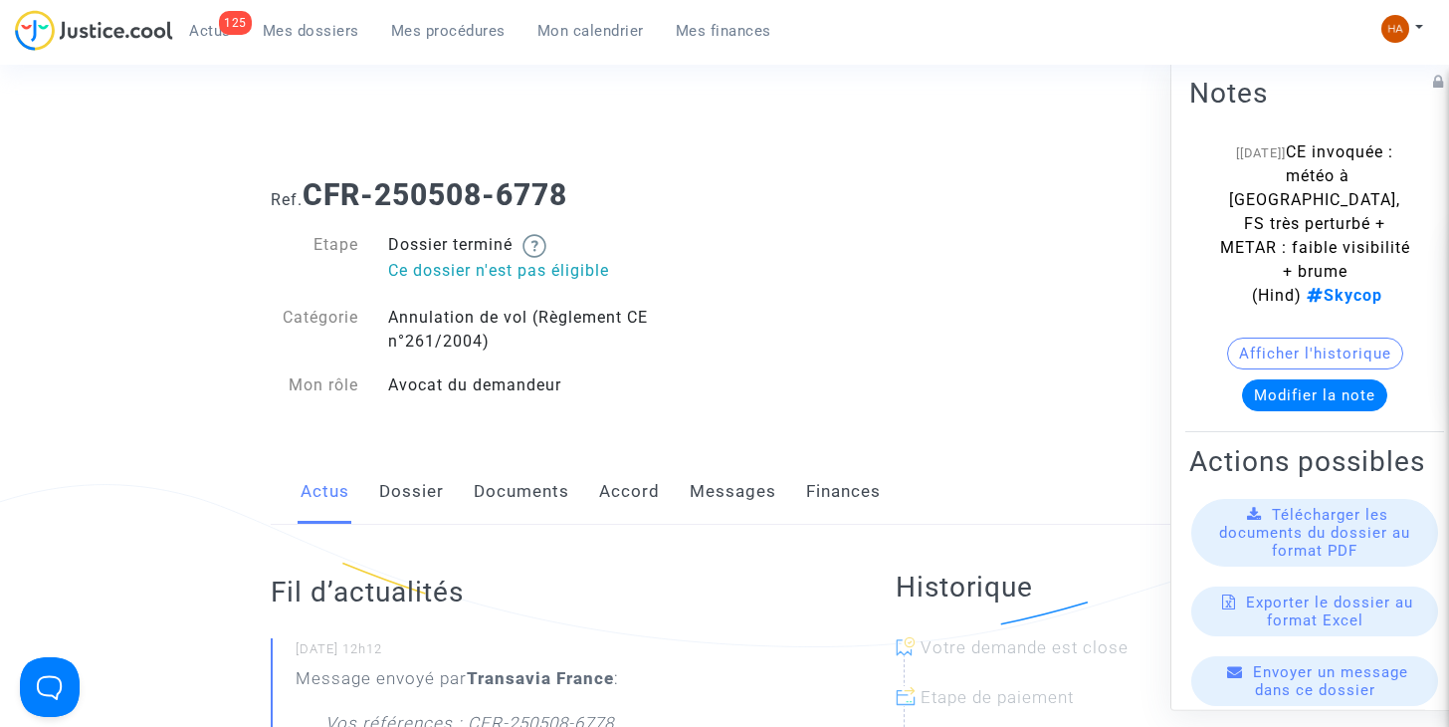
click at [730, 498] on link "Messages" at bounding box center [733, 492] width 87 height 66
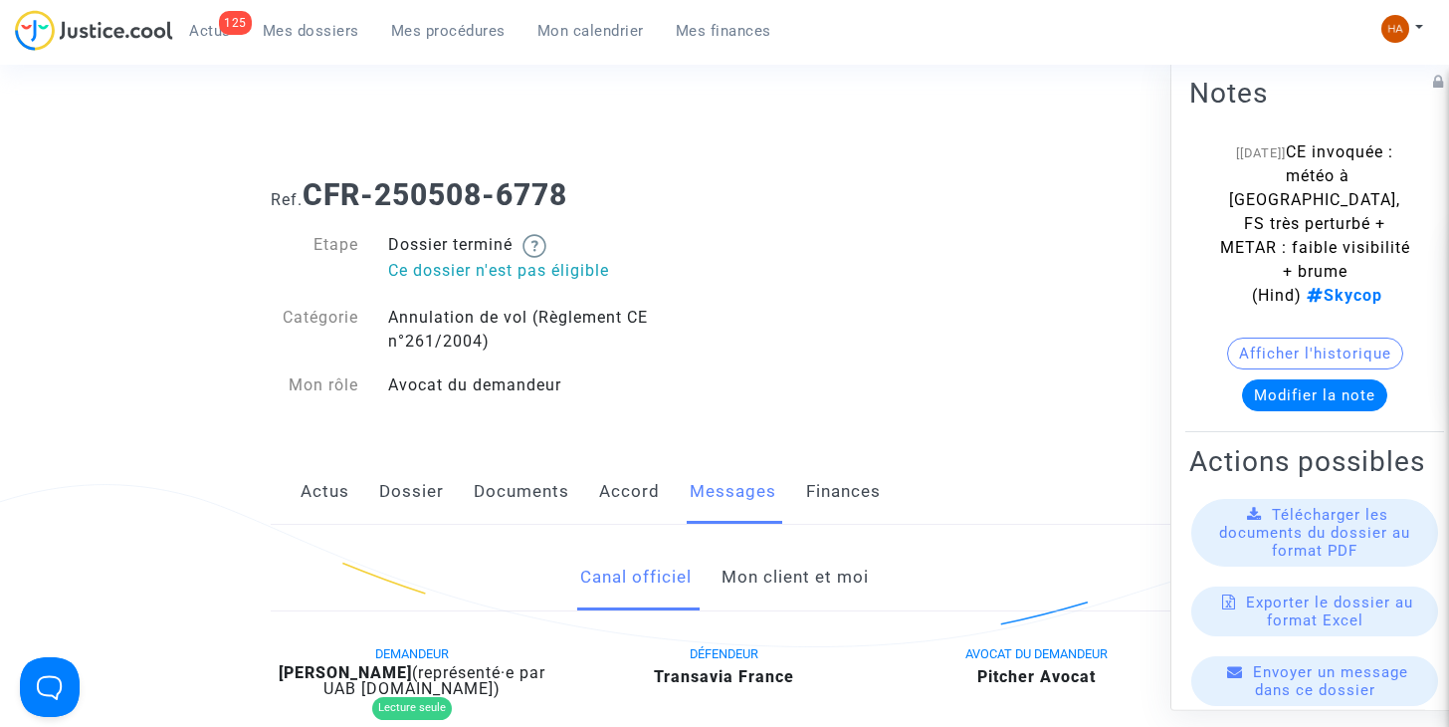
click at [327, 497] on link "Actus" at bounding box center [325, 492] width 49 height 66
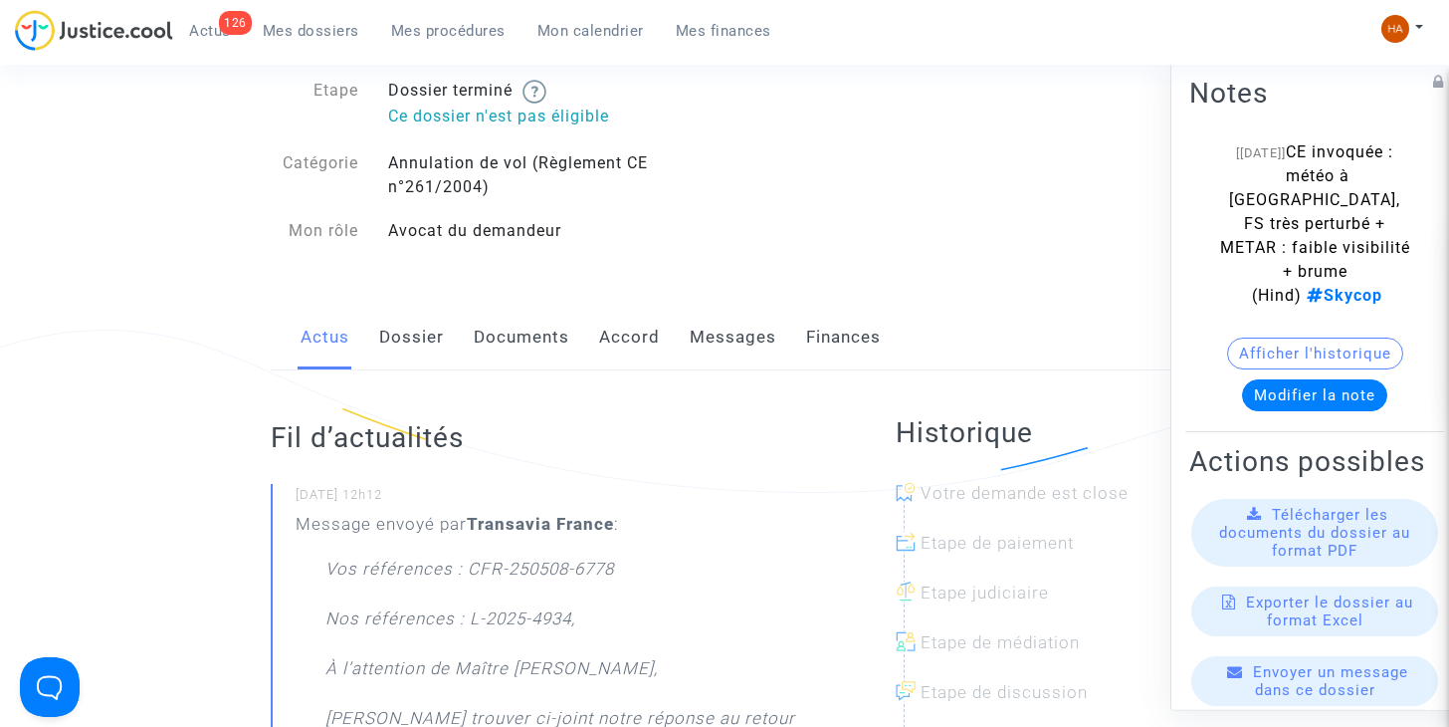
scroll to position [133, 0]
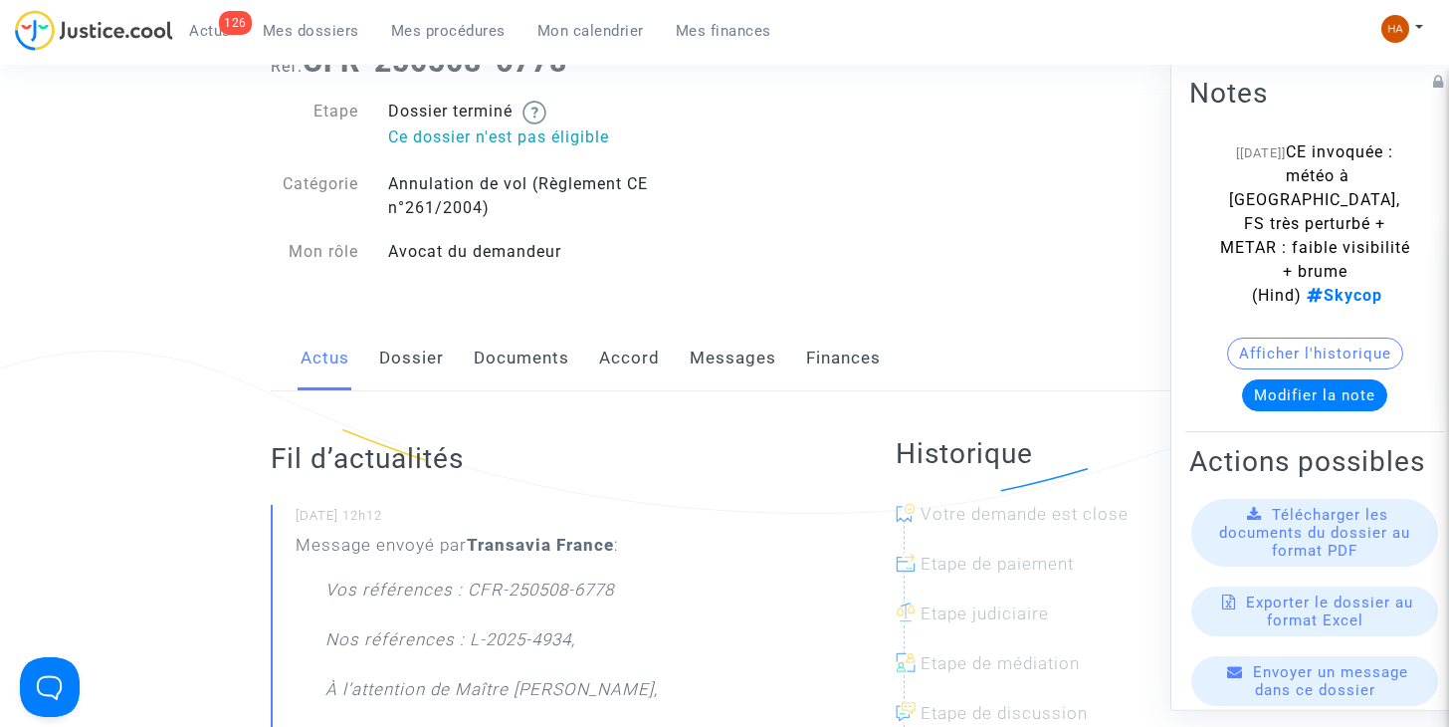
click at [529, 358] on link "Documents" at bounding box center [522, 358] width 96 height 66
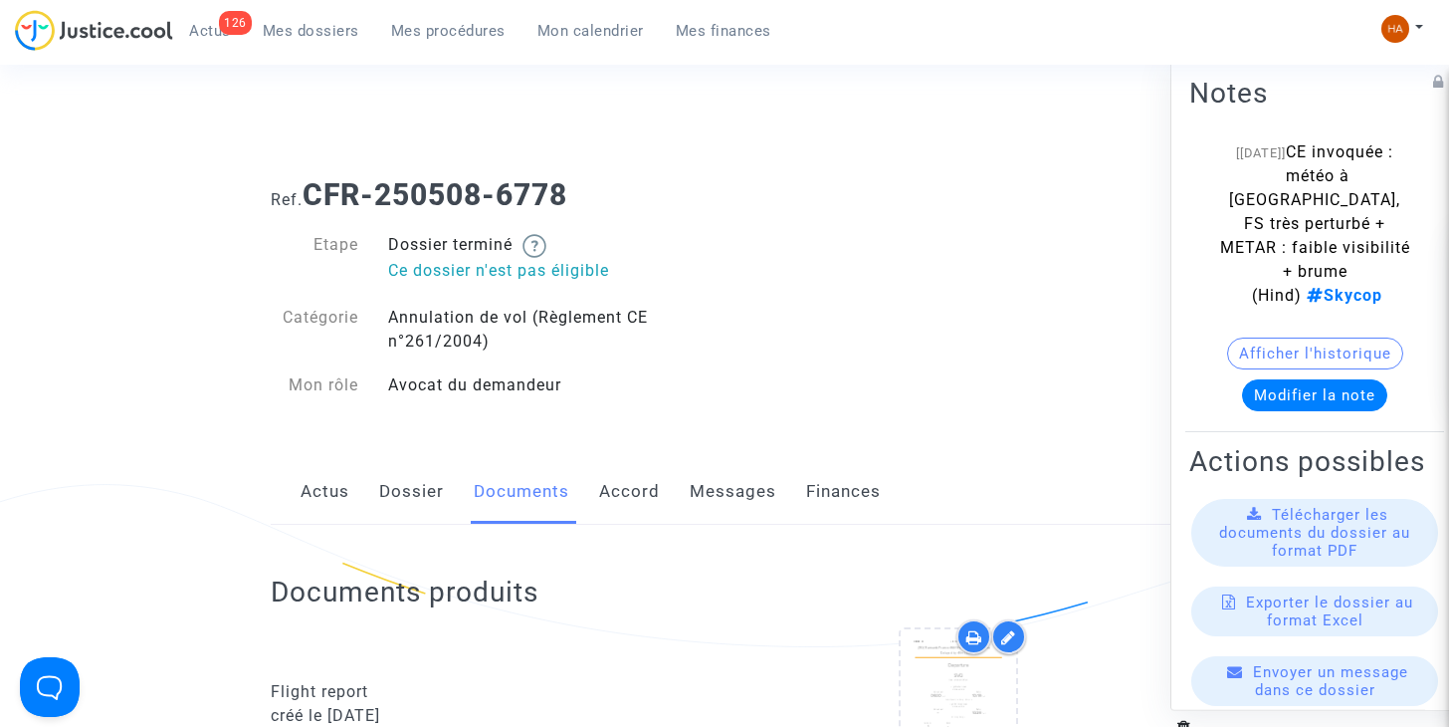
click at [703, 481] on link "Messages" at bounding box center [733, 492] width 87 height 66
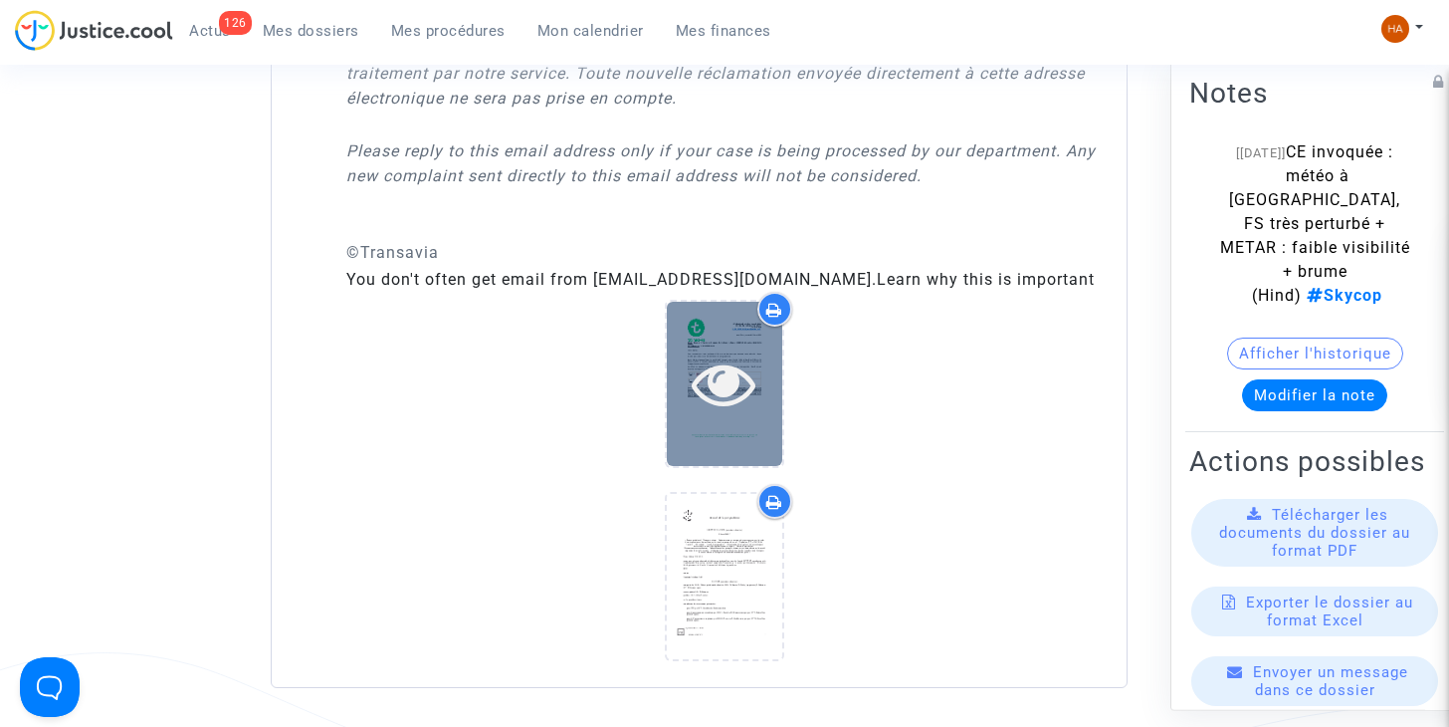
scroll to position [5474, 0]
click at [743, 403] on icon at bounding box center [724, 384] width 65 height 64
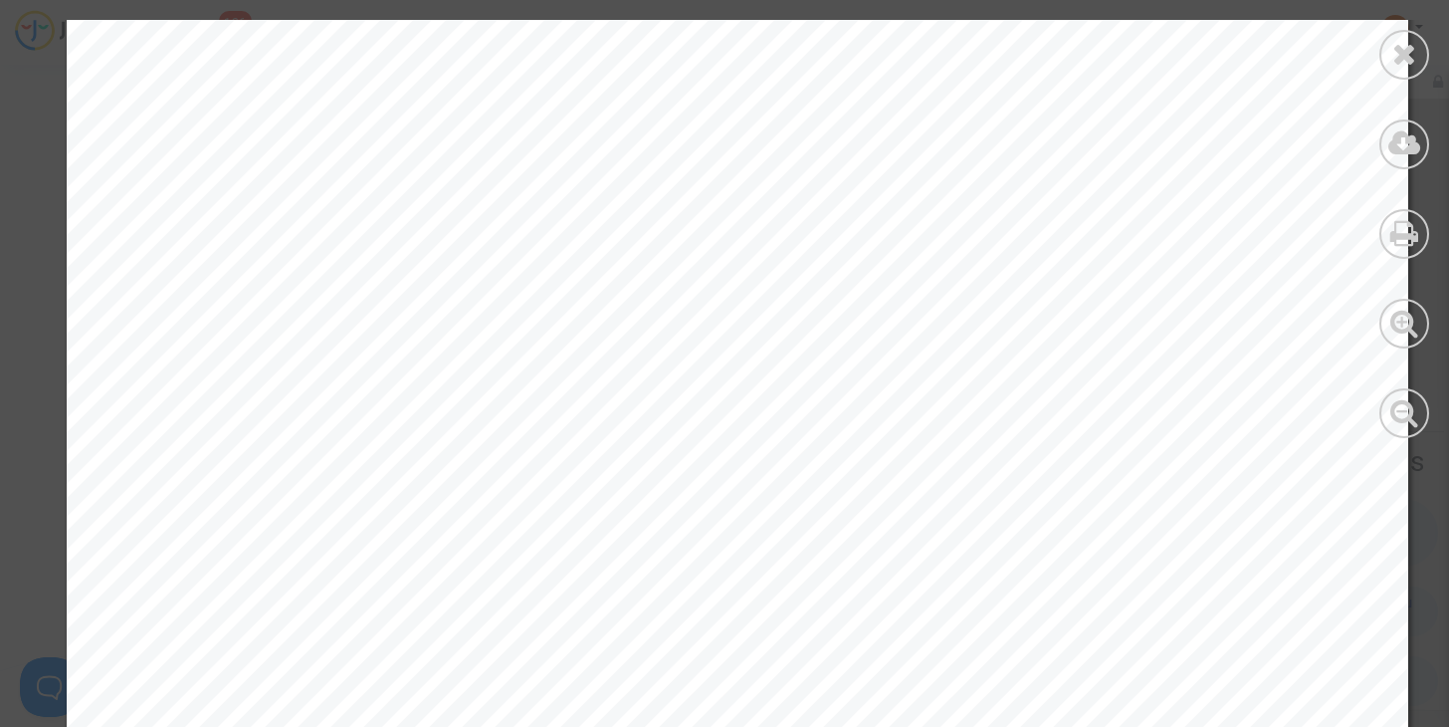
scroll to position [80, 0]
click at [1401, 59] on icon at bounding box center [1404, 54] width 25 height 30
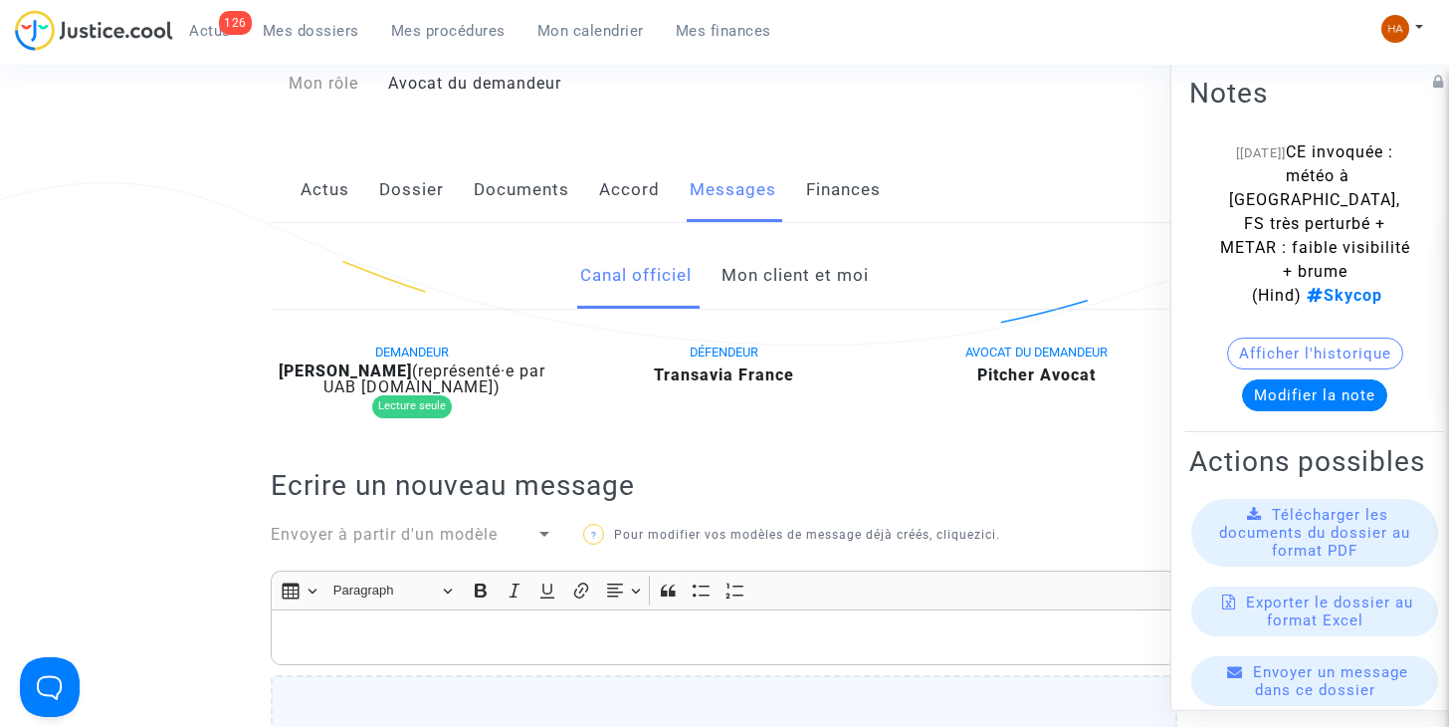
scroll to position [225, 0]
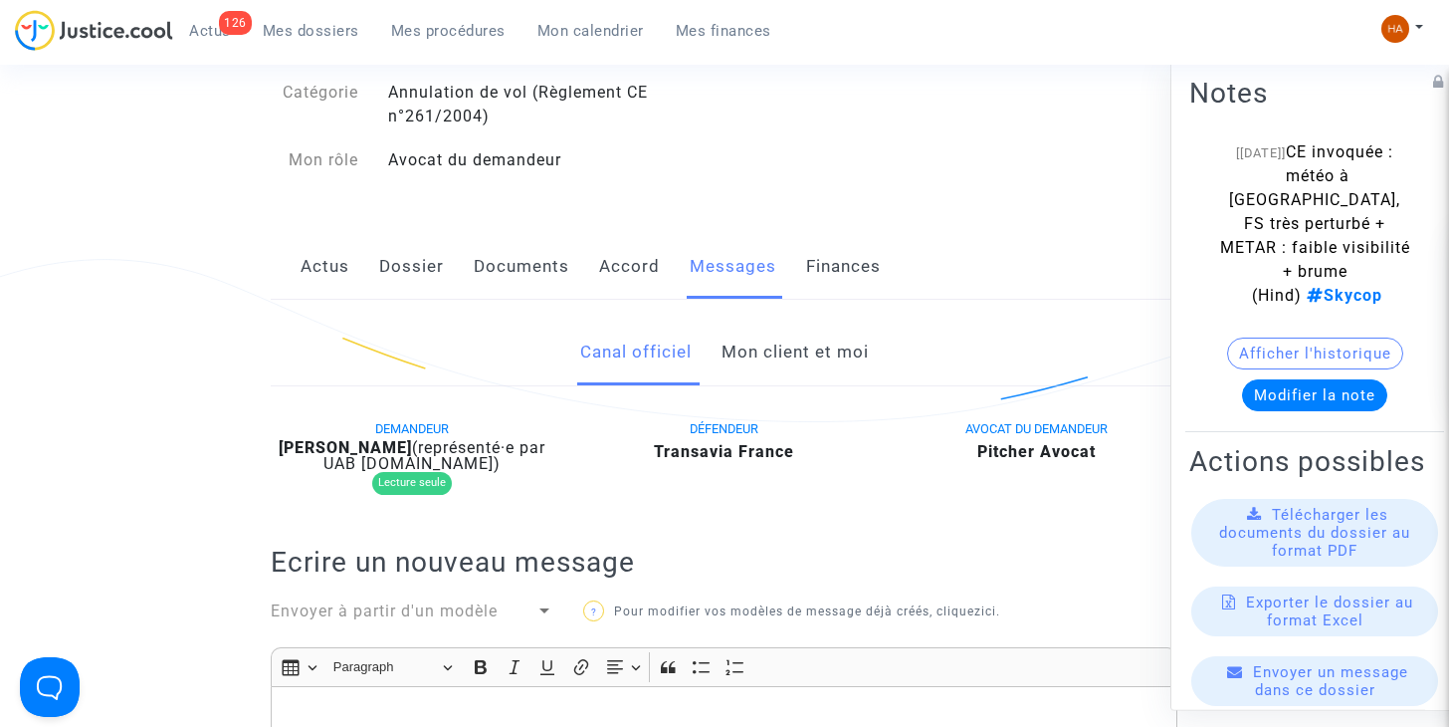
click at [800, 350] on link "Mon client et moi" at bounding box center [795, 352] width 147 height 66
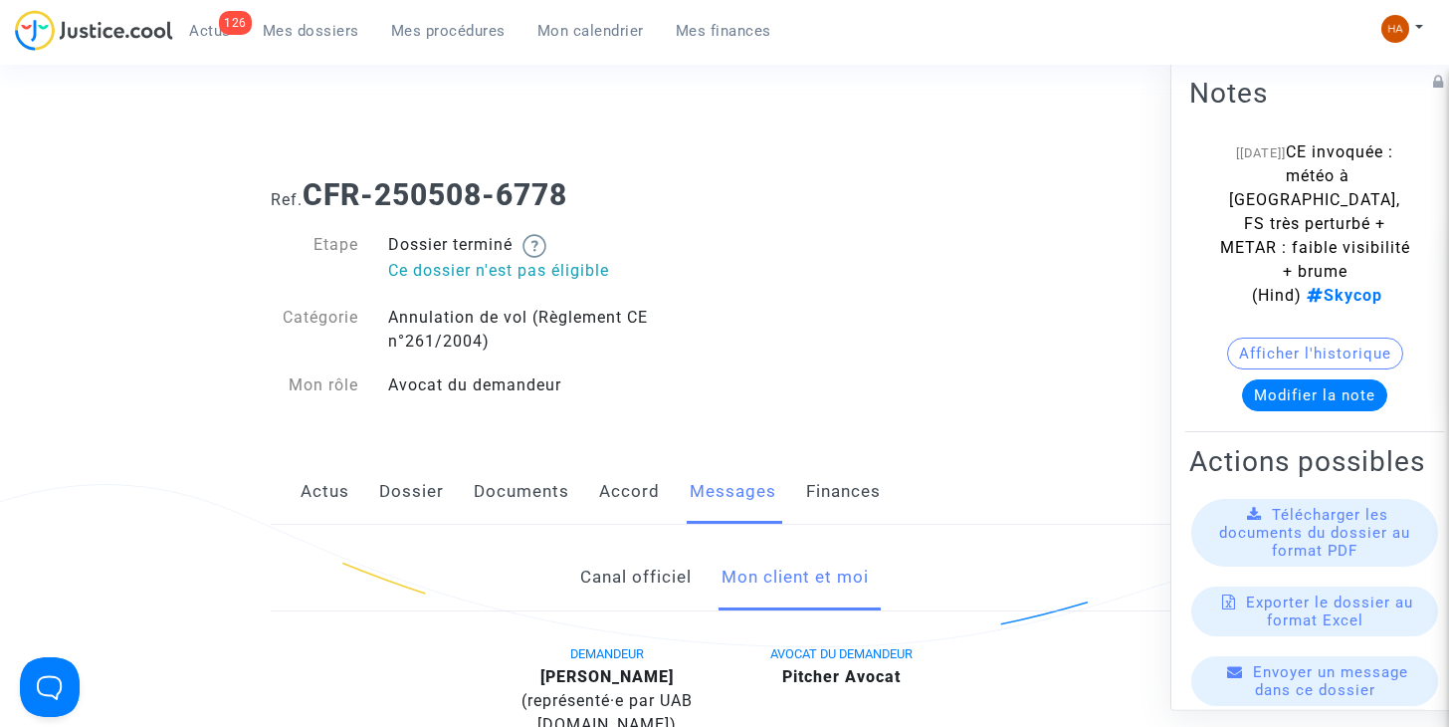
click at [330, 36] on span "Mes dossiers" at bounding box center [311, 31] width 97 height 18
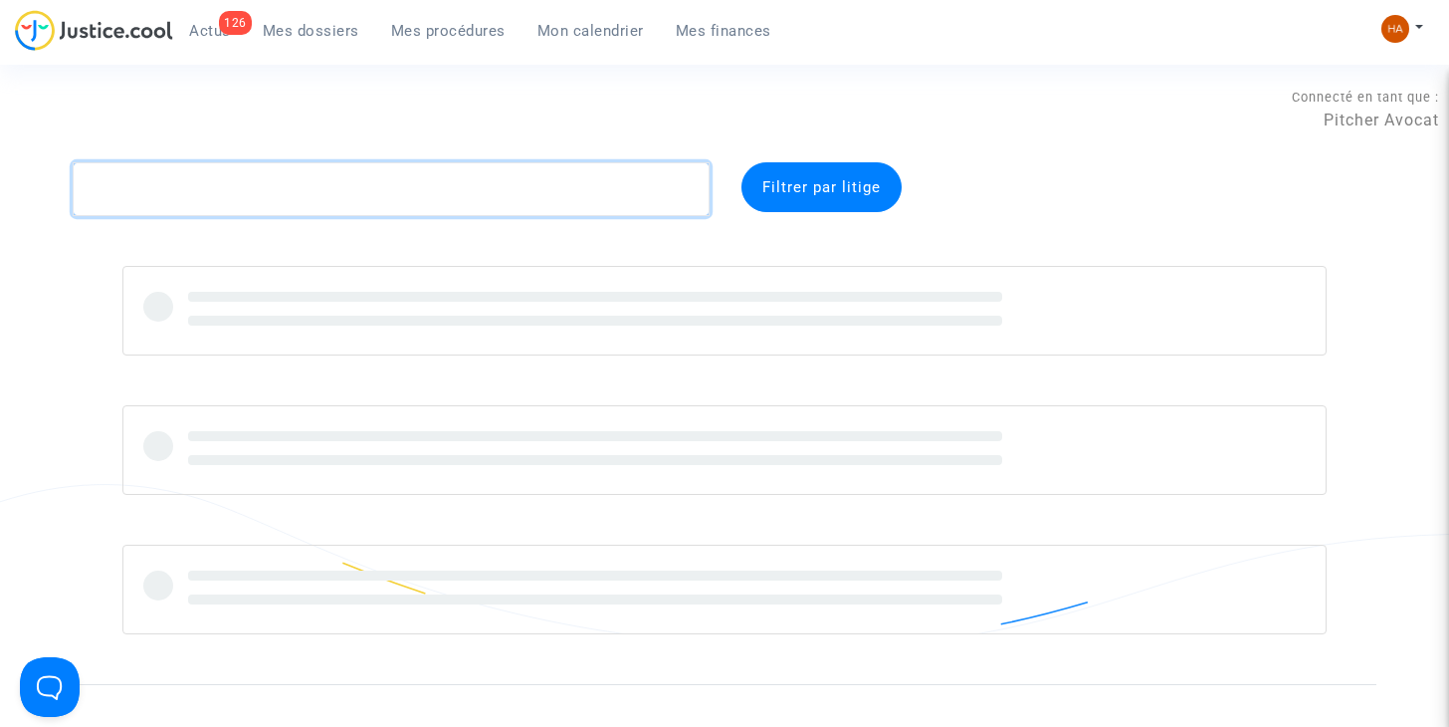
click at [172, 181] on textarea at bounding box center [391, 189] width 637 height 54
paste textarea "CFR-250529-QJCG"
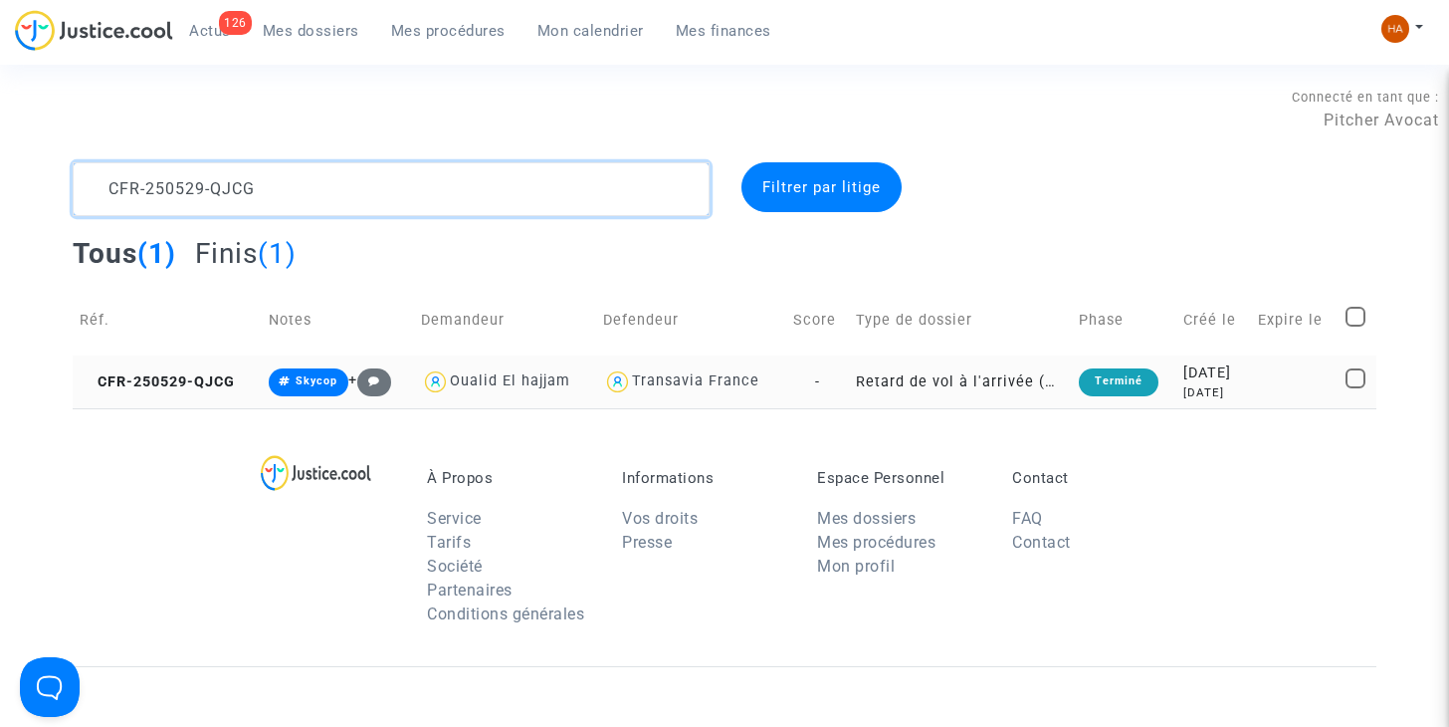
type textarea "CFR-250529-QJCG"
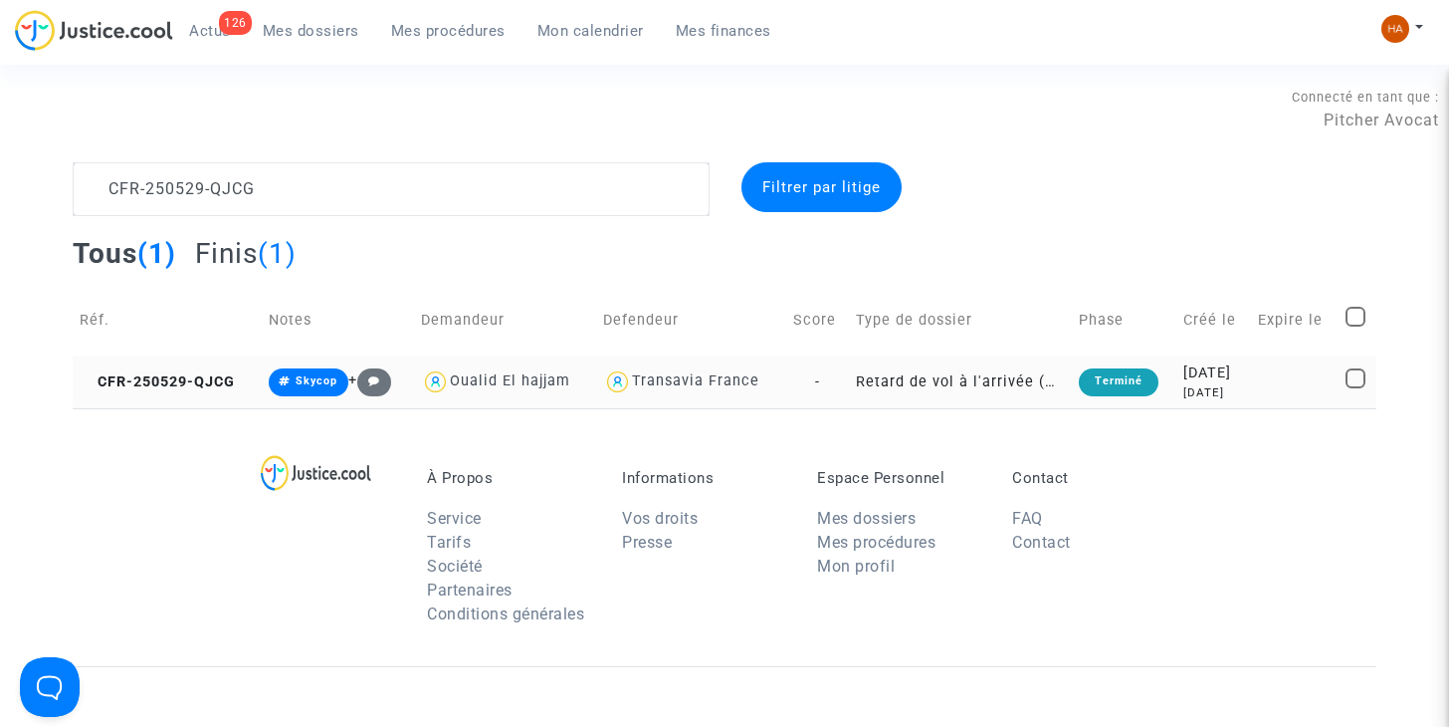
click at [849, 380] on td "Retard de vol à l'arrivée (Règlement CE n°261/2004)" at bounding box center [960, 381] width 222 height 53
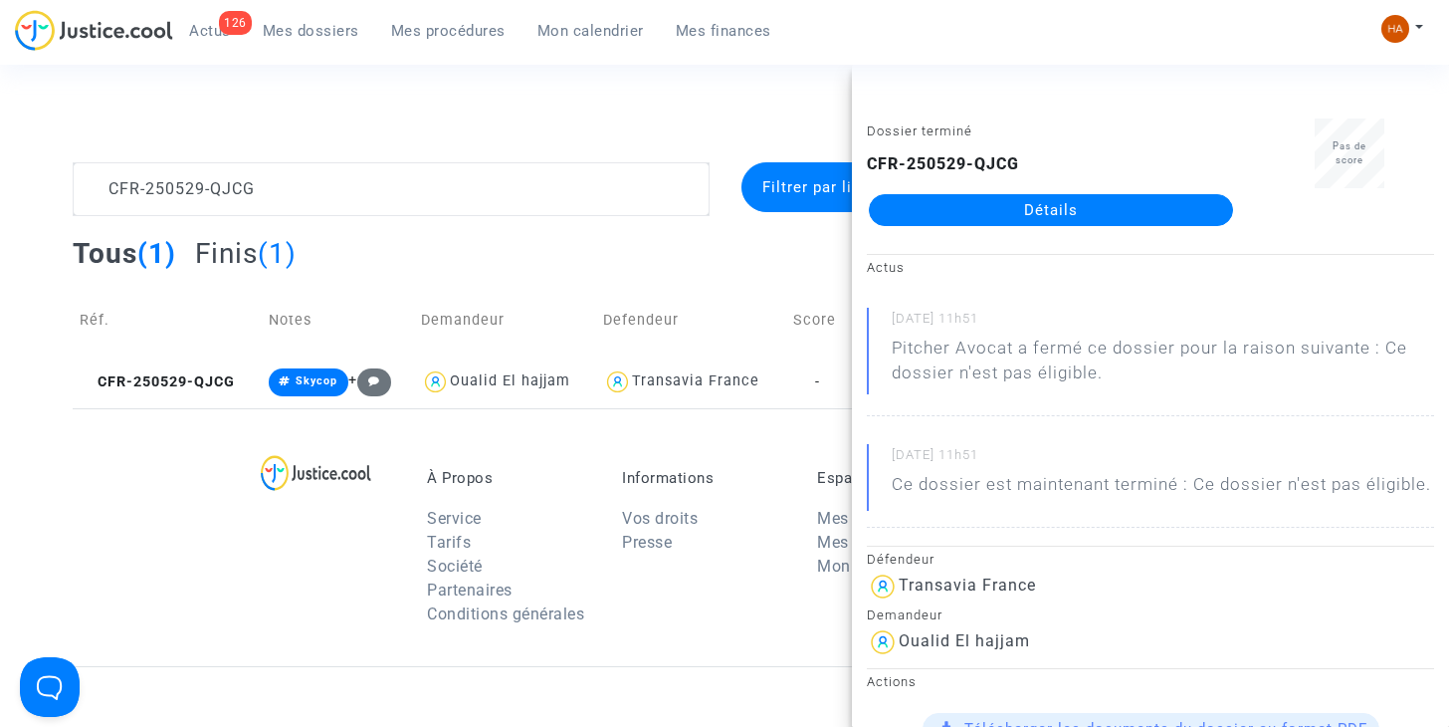
click at [1016, 203] on link "Détails" at bounding box center [1051, 210] width 364 height 32
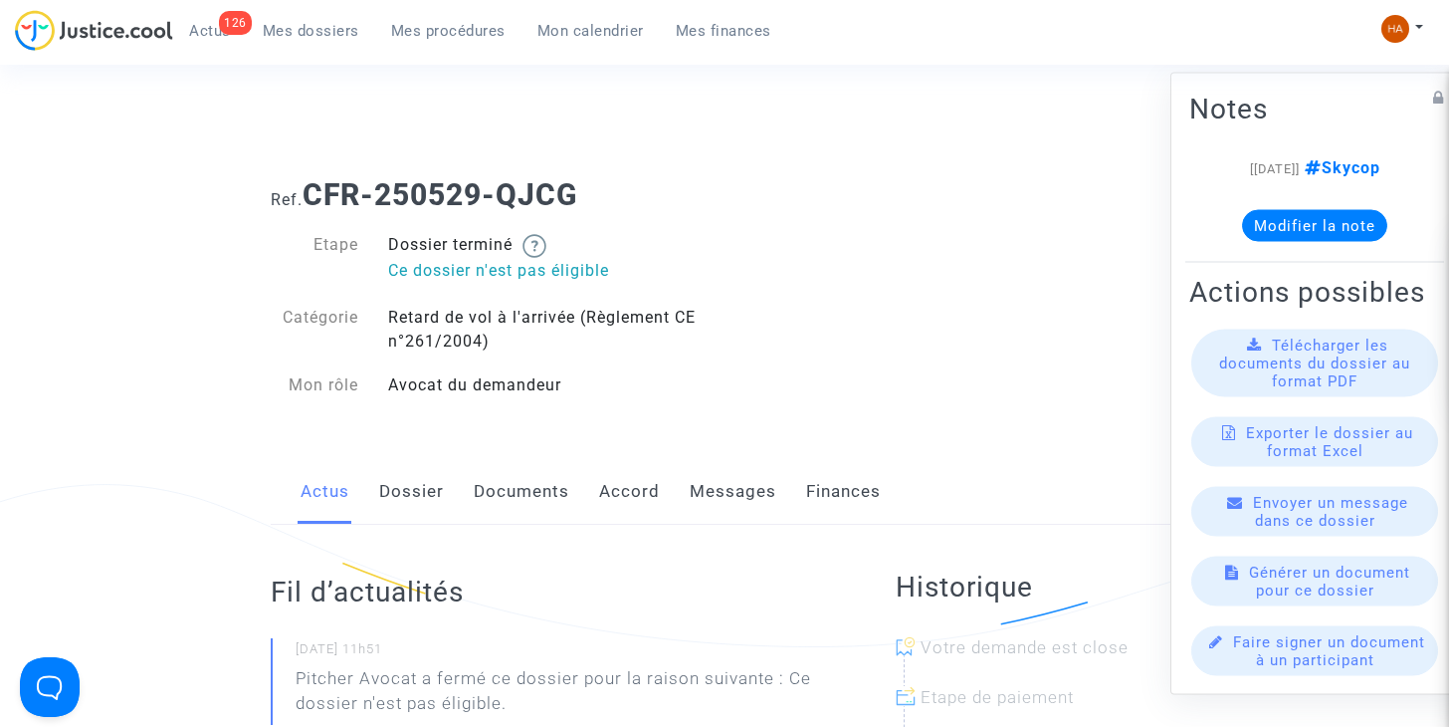
click at [541, 489] on link "Documents" at bounding box center [522, 492] width 96 height 66
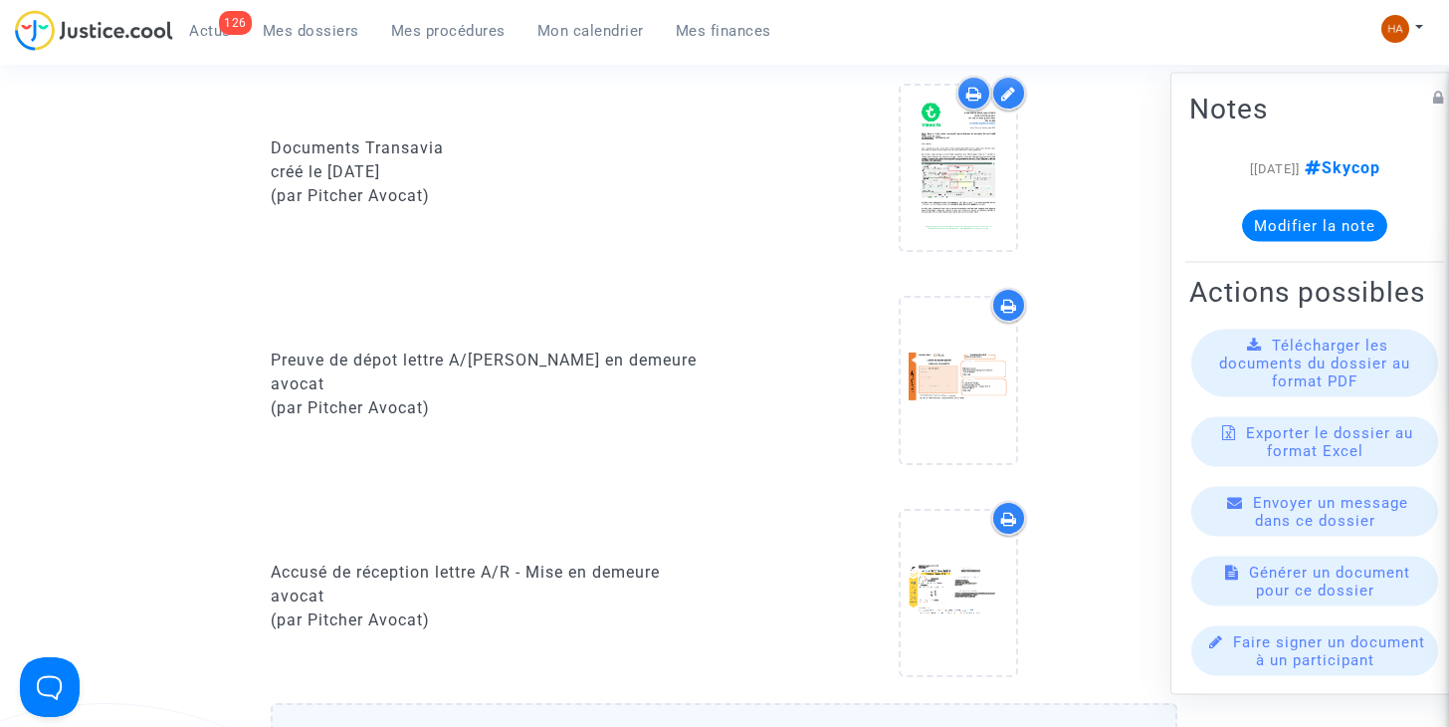
scroll to position [1391, 0]
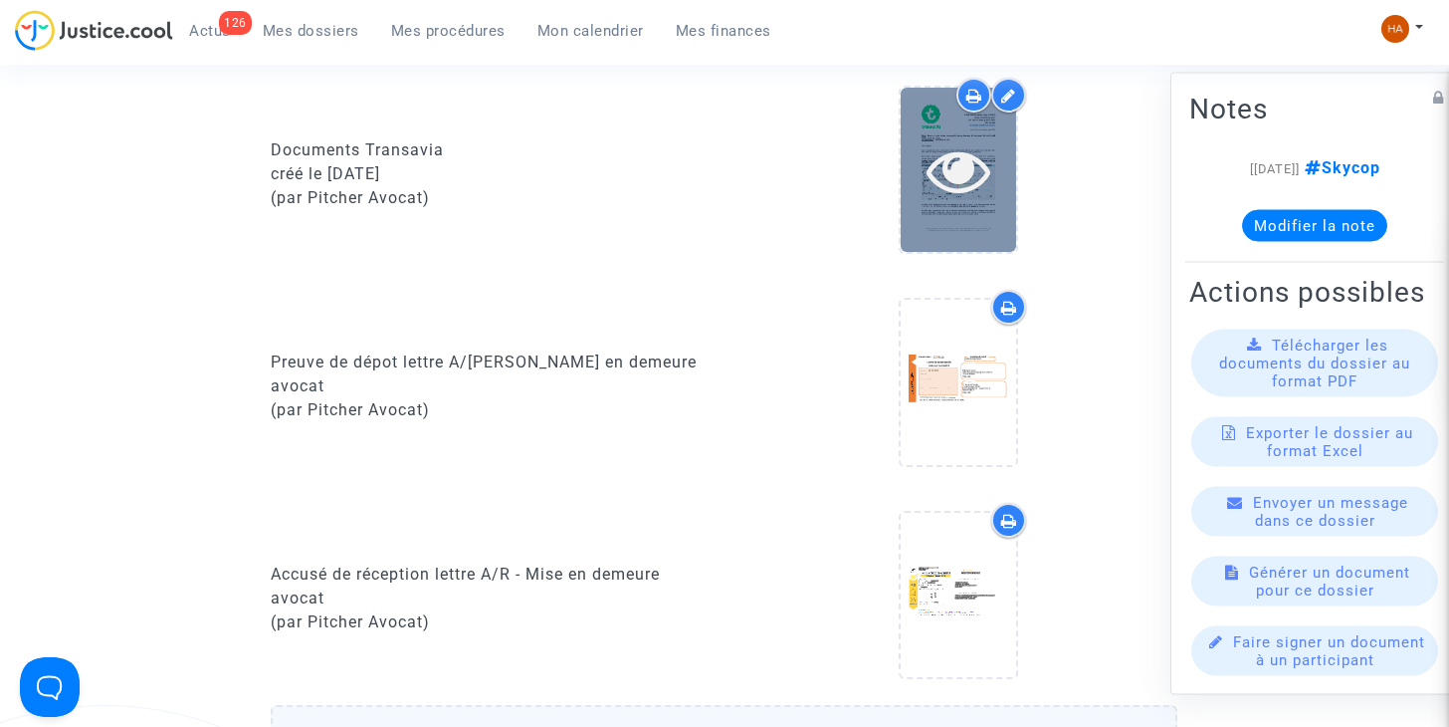
click at [949, 173] on icon at bounding box center [959, 170] width 65 height 64
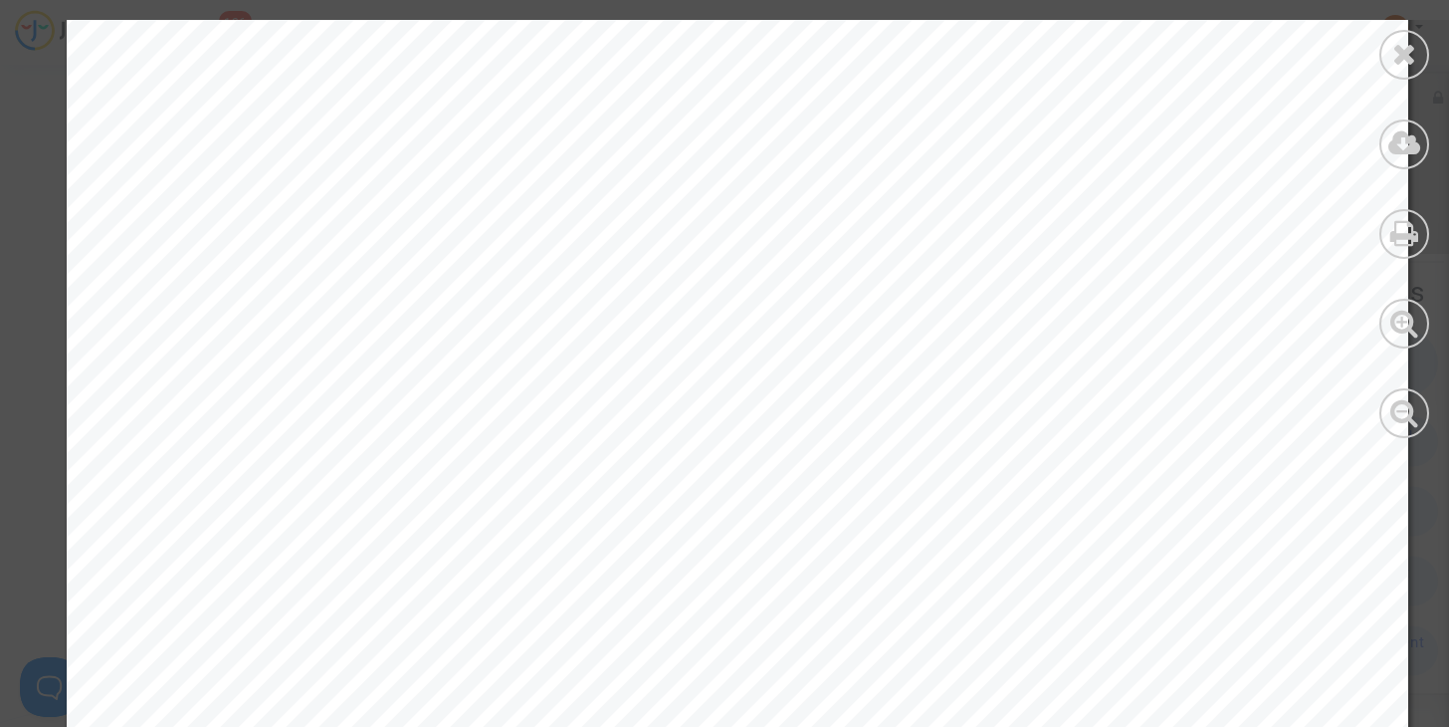
scroll to position [686, 0]
click at [1403, 48] on icon at bounding box center [1404, 54] width 25 height 30
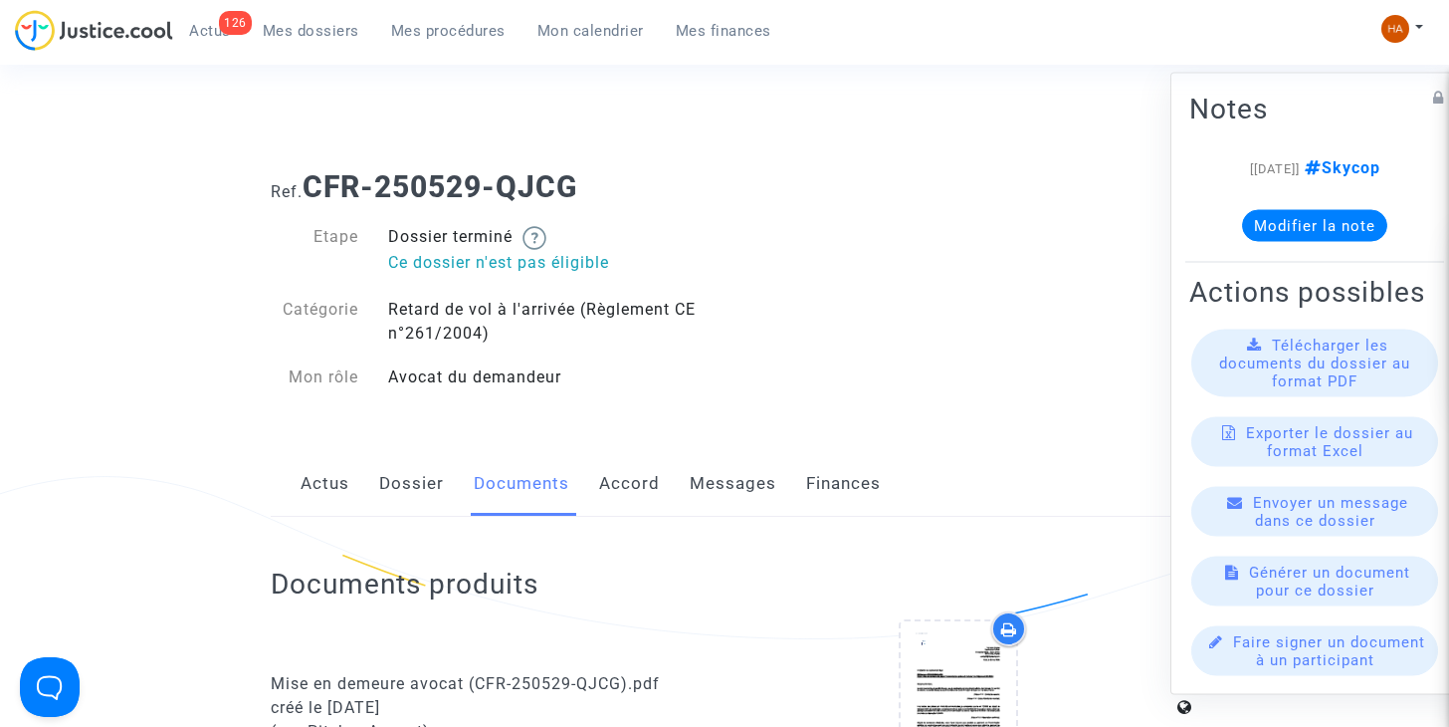
scroll to position [0, 0]
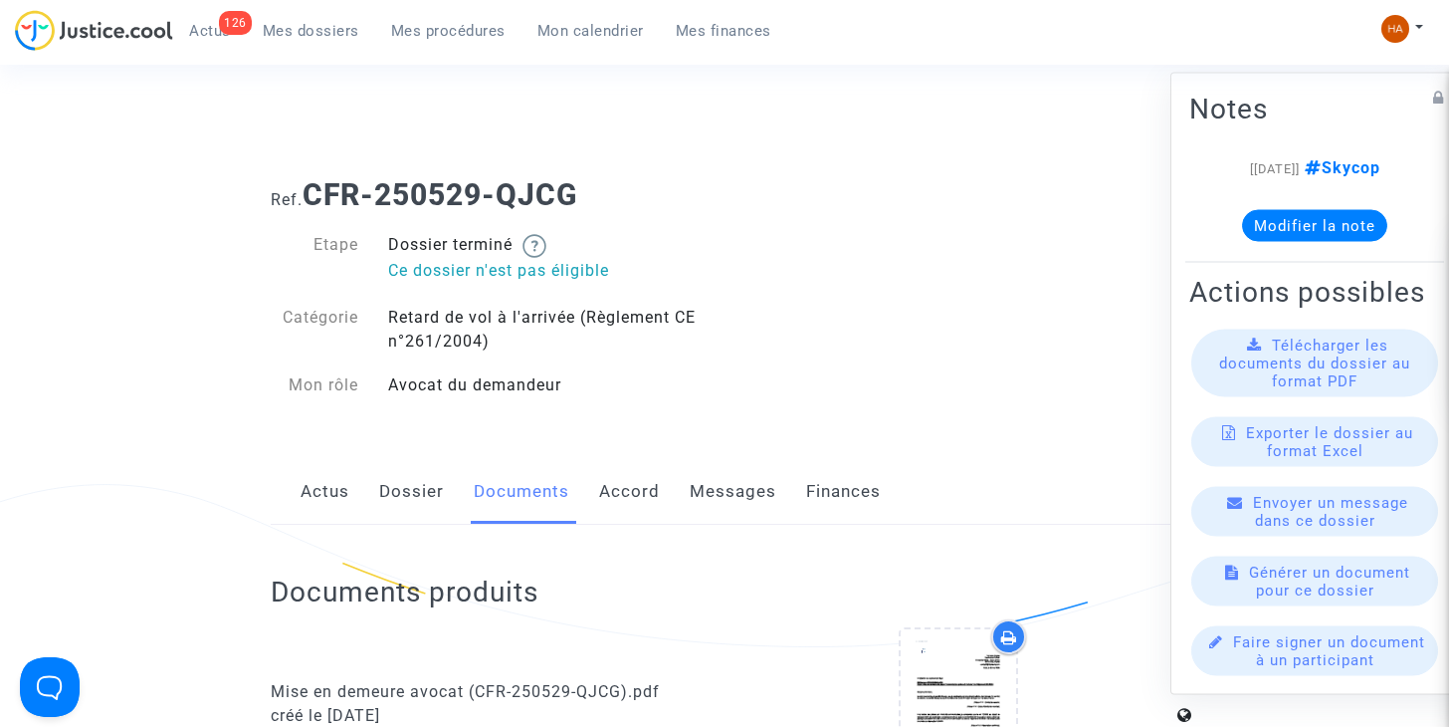
click at [709, 488] on link "Messages" at bounding box center [733, 492] width 87 height 66
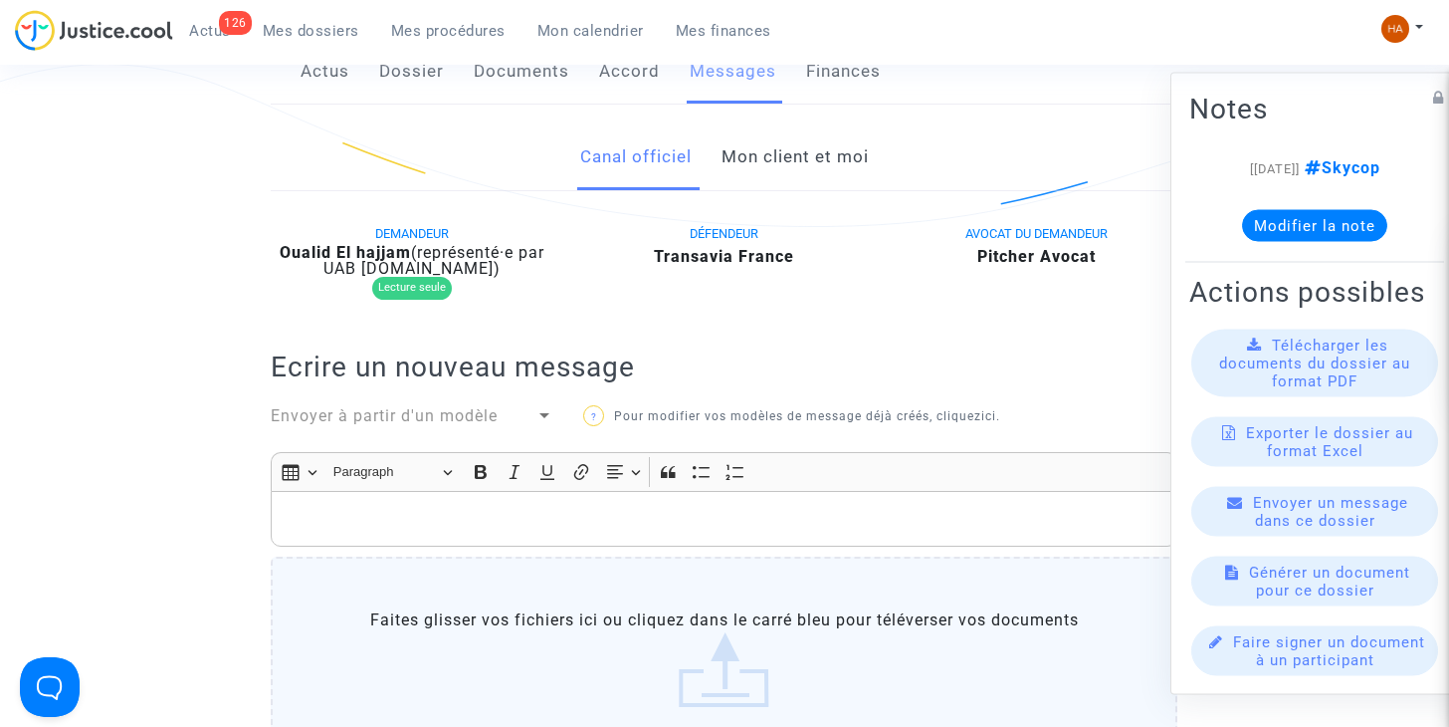
scroll to position [417, 0]
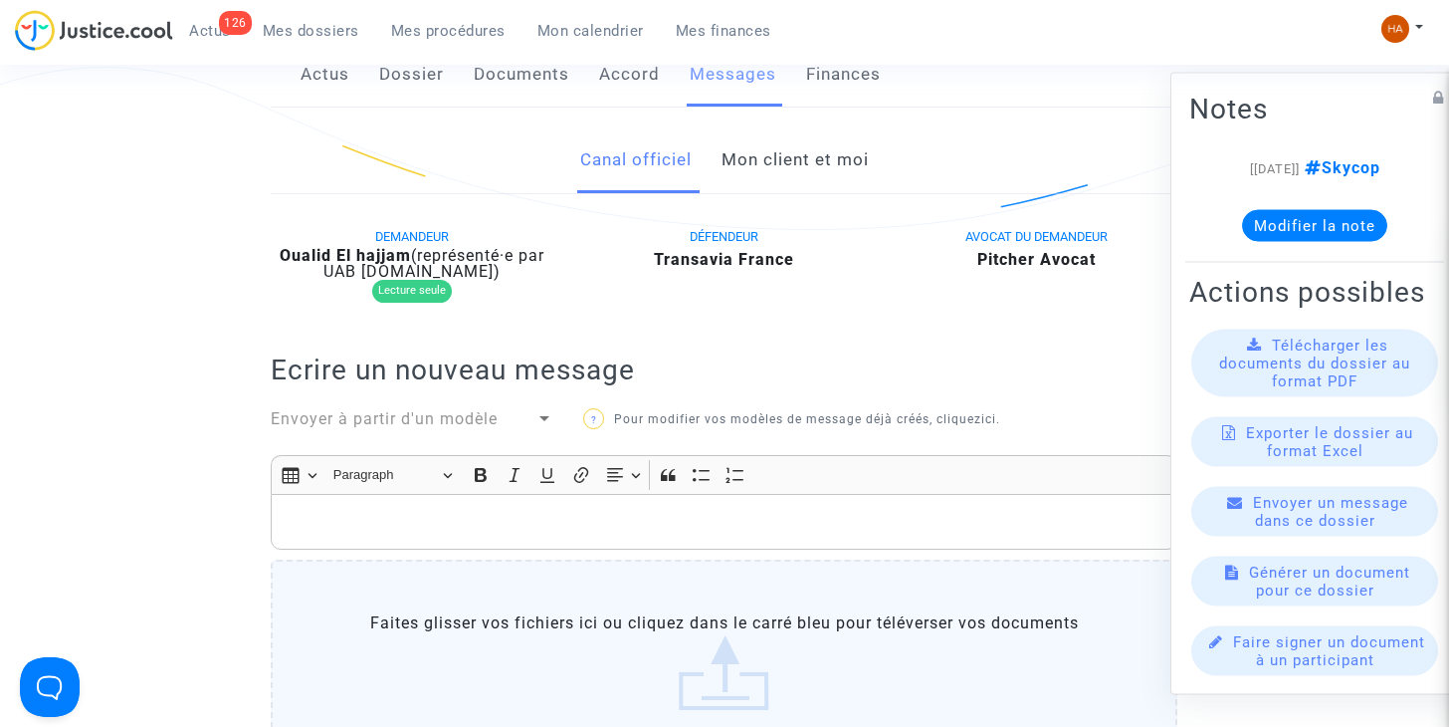
click at [796, 148] on link "Mon client et moi" at bounding box center [795, 160] width 147 height 66
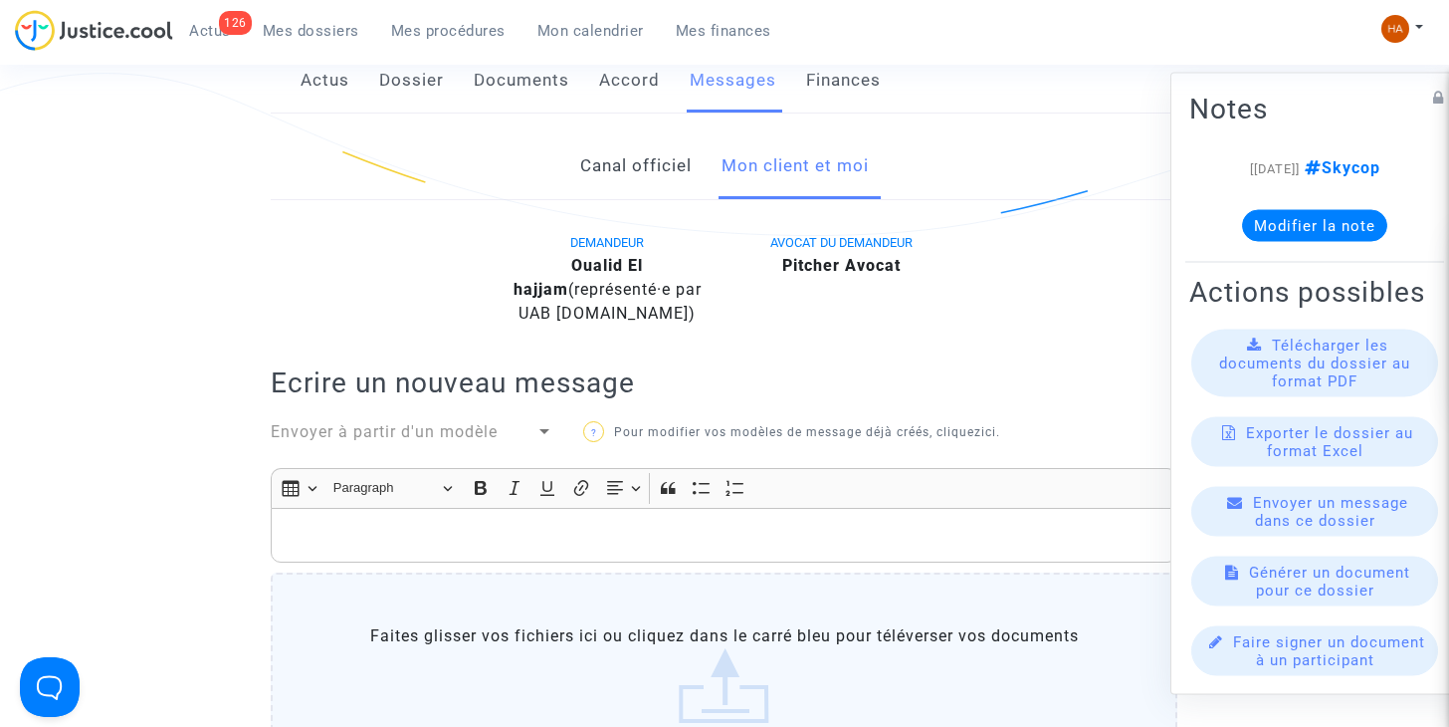
scroll to position [410, 0]
click at [638, 166] on link "Canal officiel" at bounding box center [635, 167] width 111 height 66
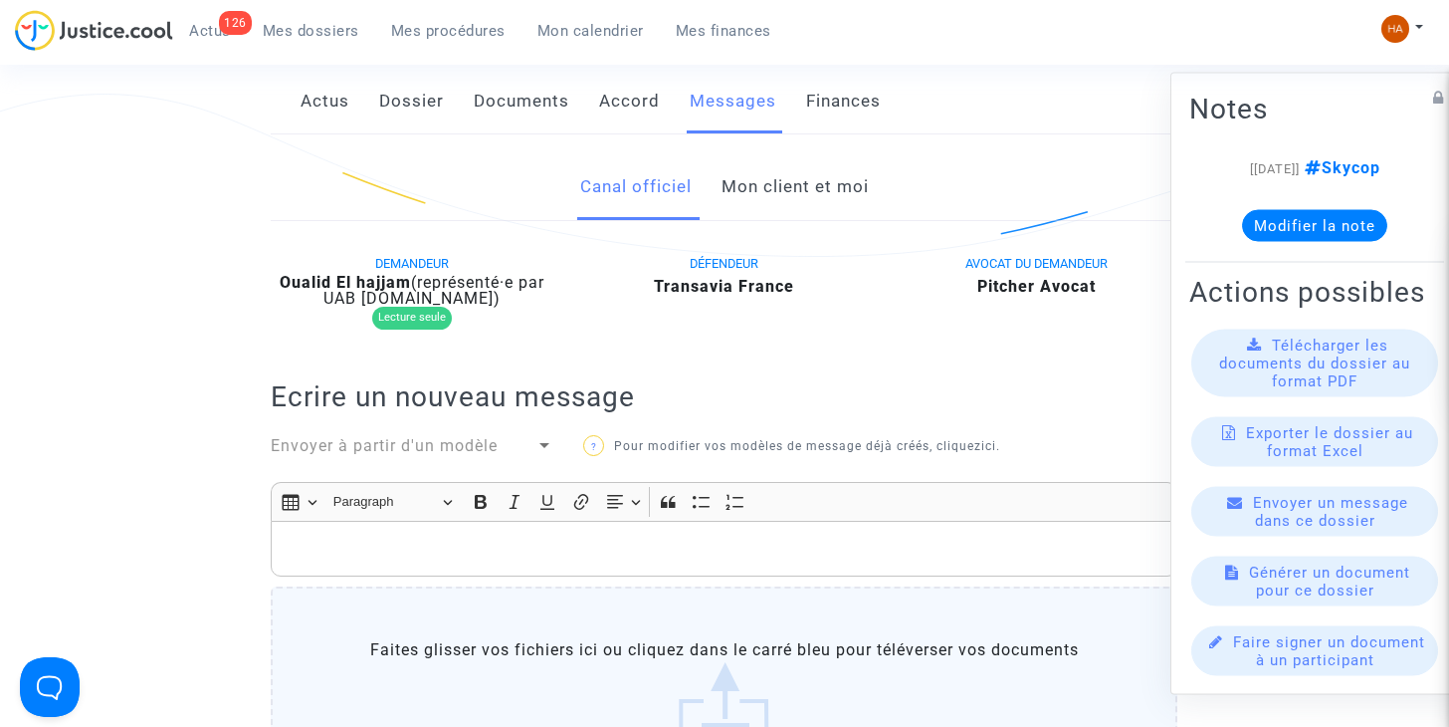
scroll to position [359, 0]
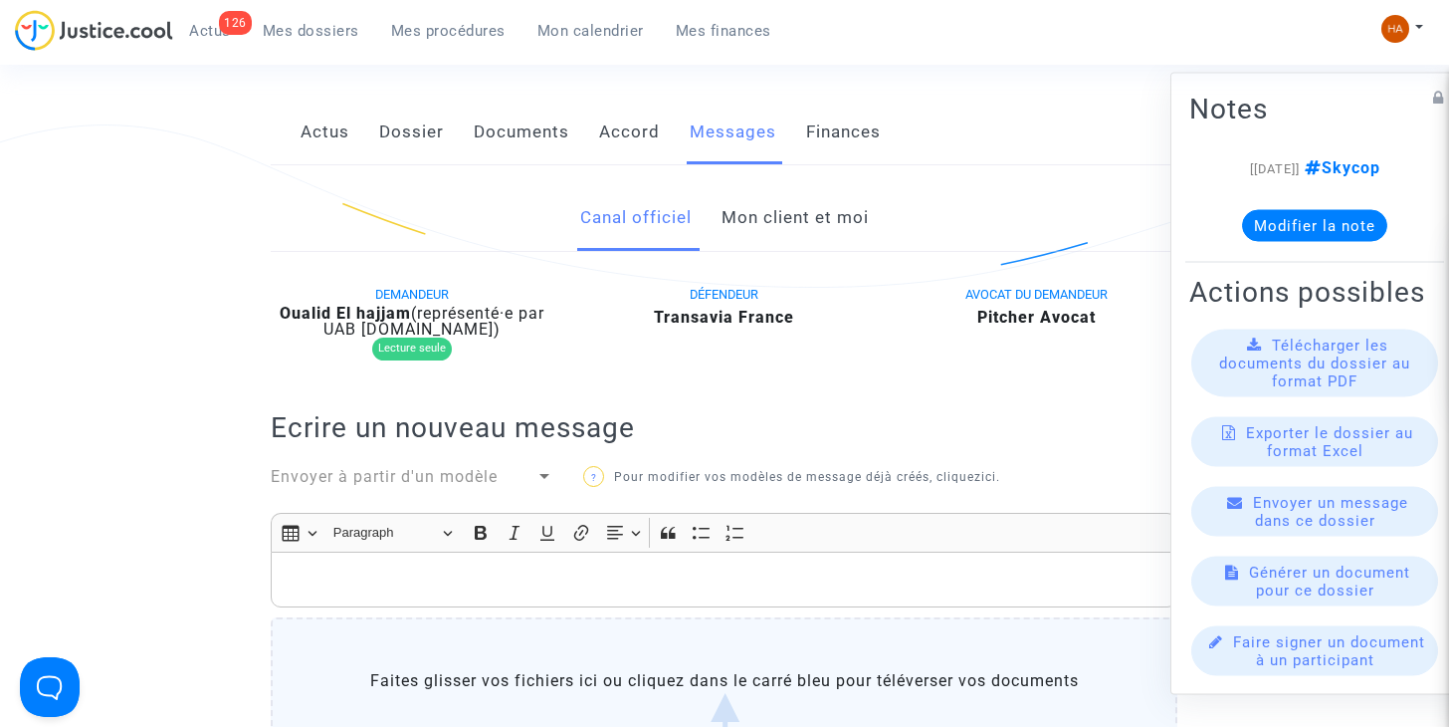
drag, startPoint x: 510, startPoint y: 134, endPoint x: 486, endPoint y: 131, distance: 24.1
click at [486, 131] on link "Documents" at bounding box center [522, 133] width 96 height 66
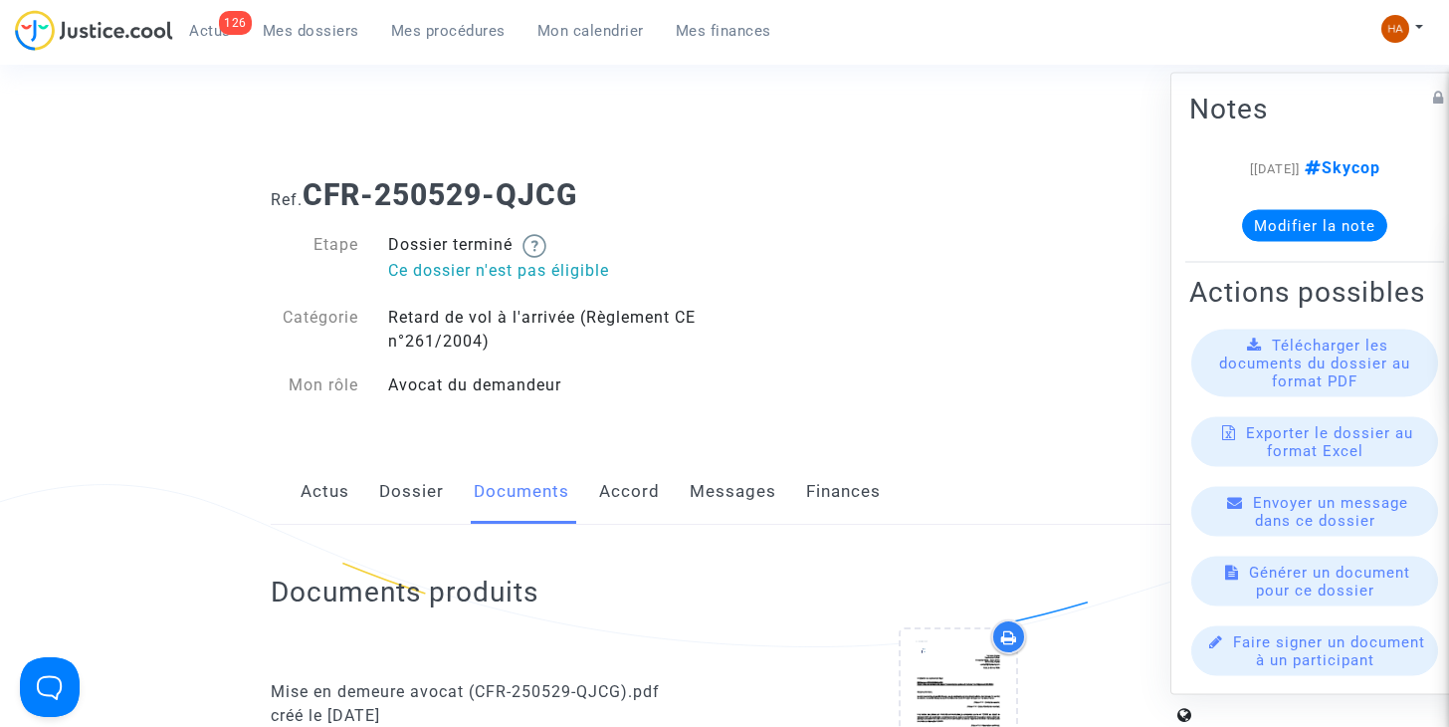
click at [285, 29] on span "Mes dossiers" at bounding box center [311, 31] width 97 height 18
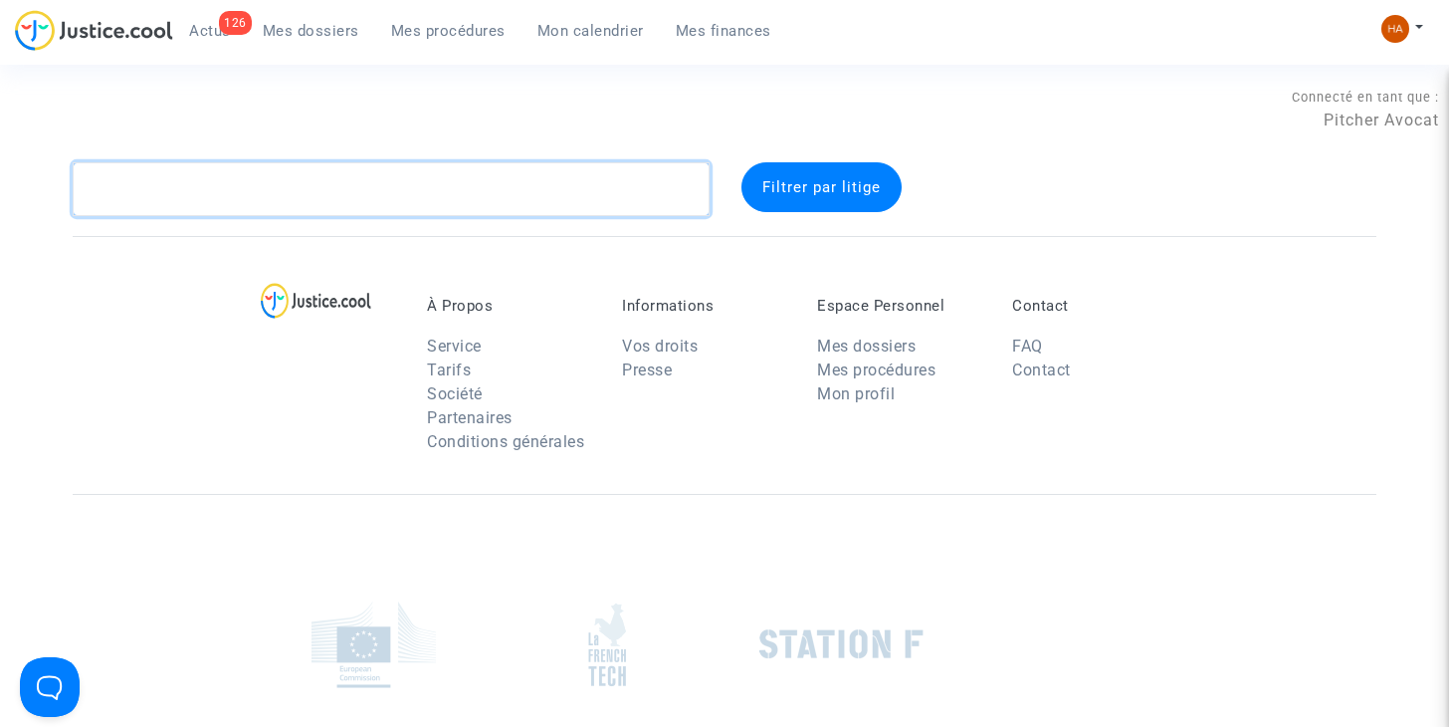
click at [137, 187] on textarea at bounding box center [391, 189] width 637 height 54
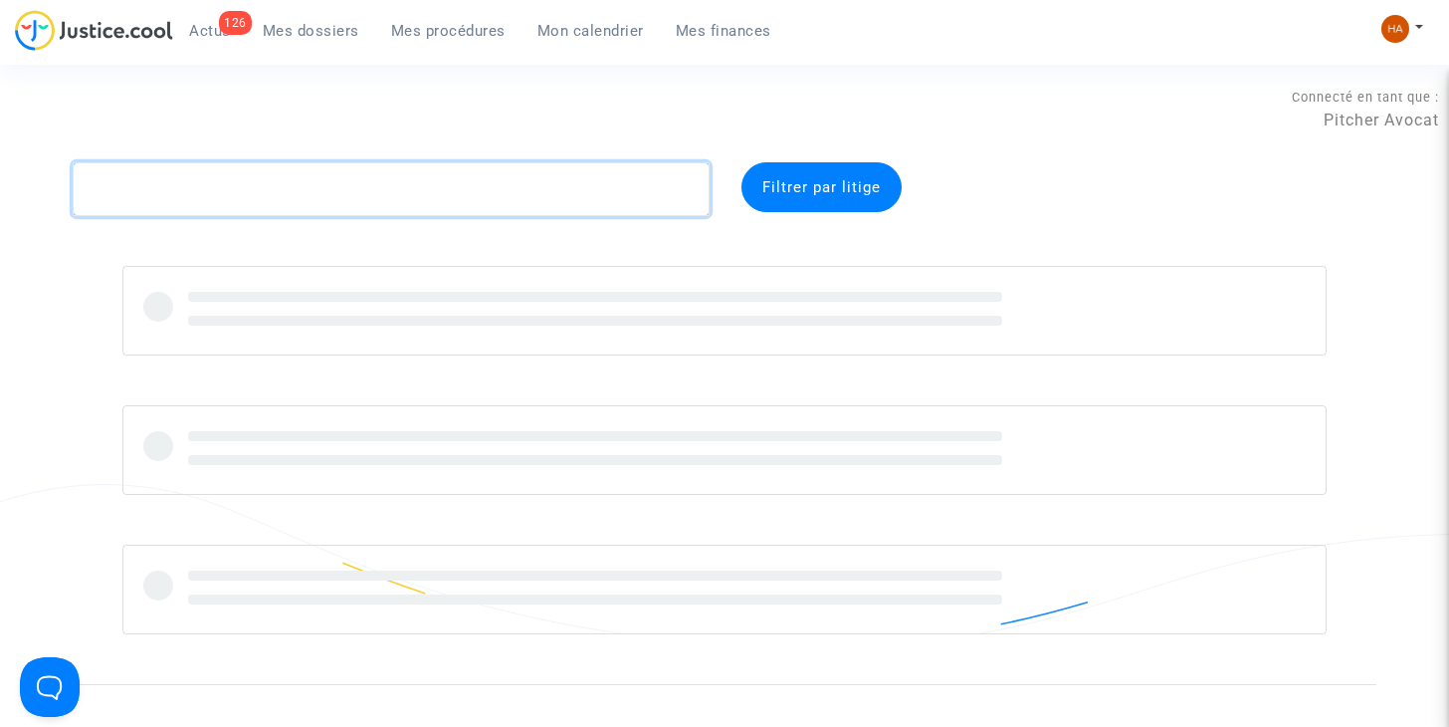
paste textarea "CFR-250410-PCMR"
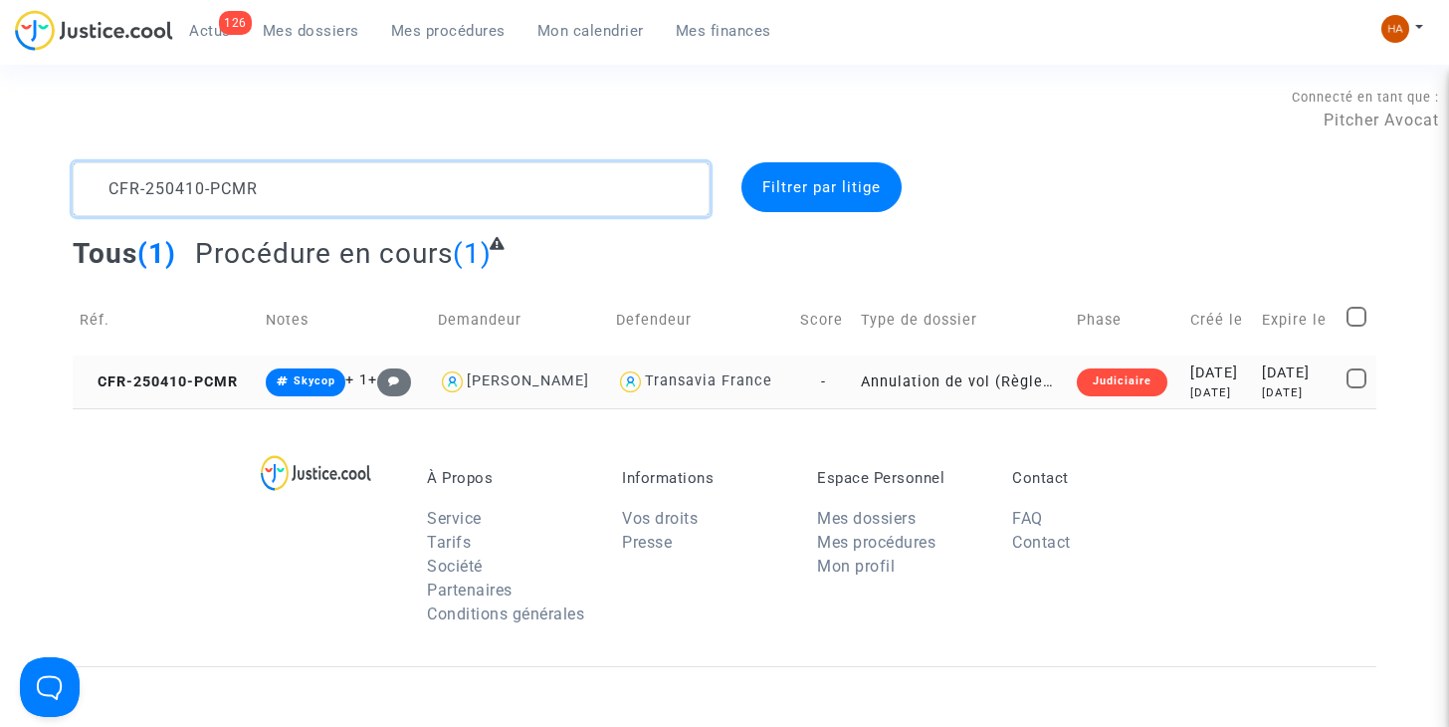
type textarea "CFR-250410-PCMR"
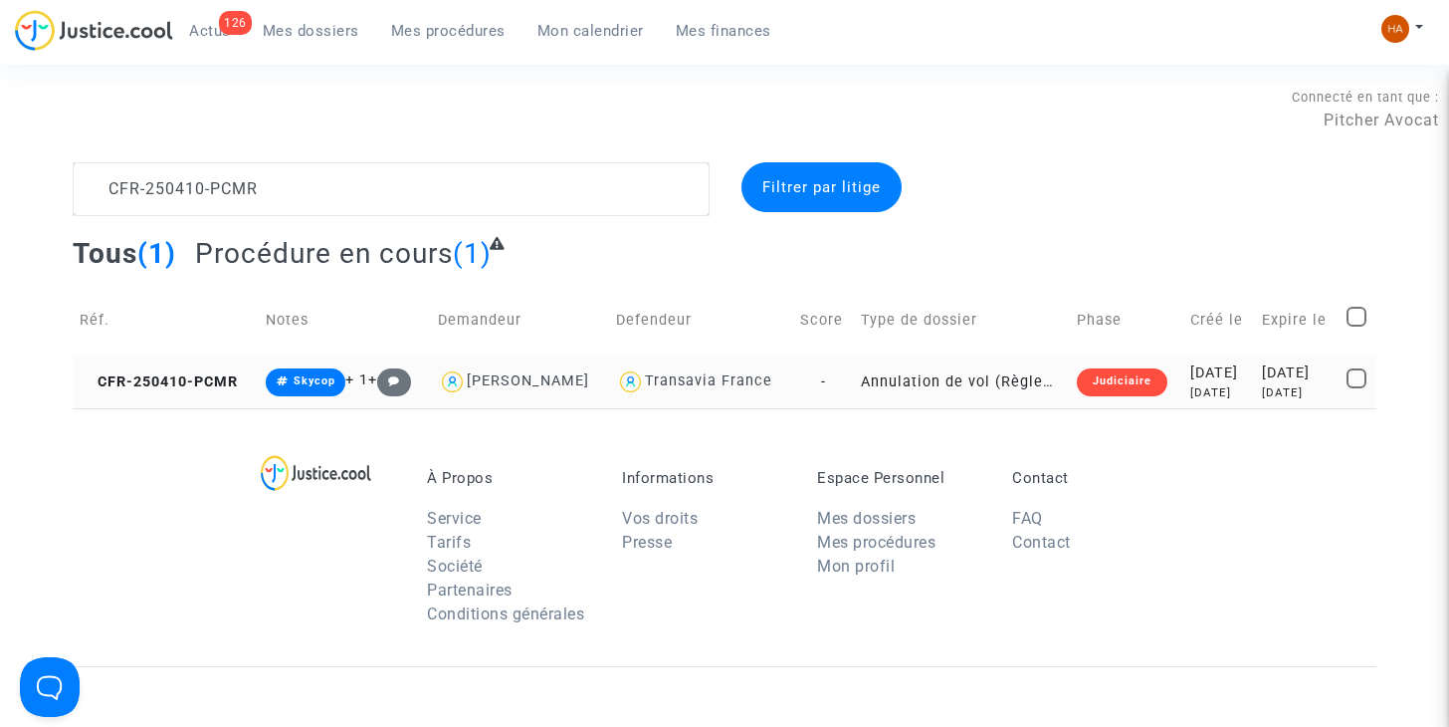
click at [819, 381] on td "-" at bounding box center [824, 381] width 62 height 53
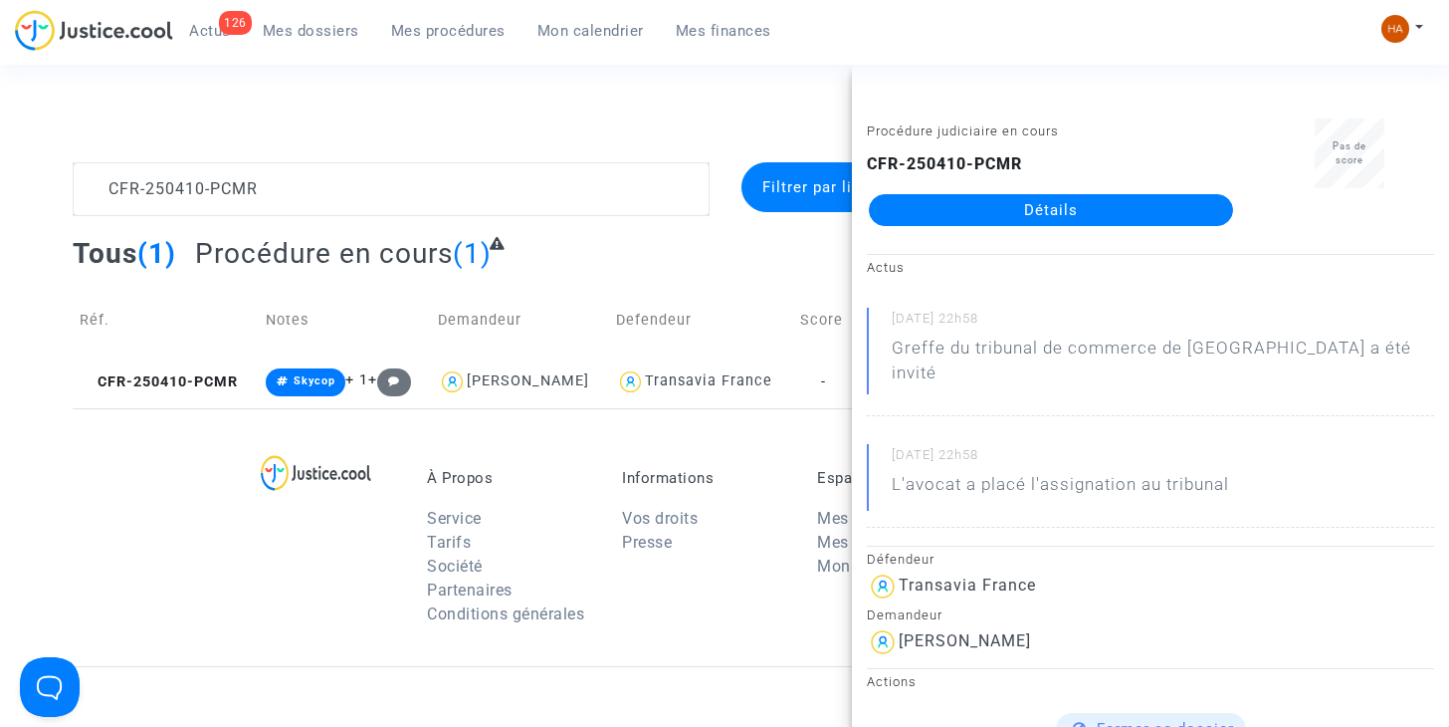
click at [963, 211] on link "Détails" at bounding box center [1051, 210] width 364 height 32
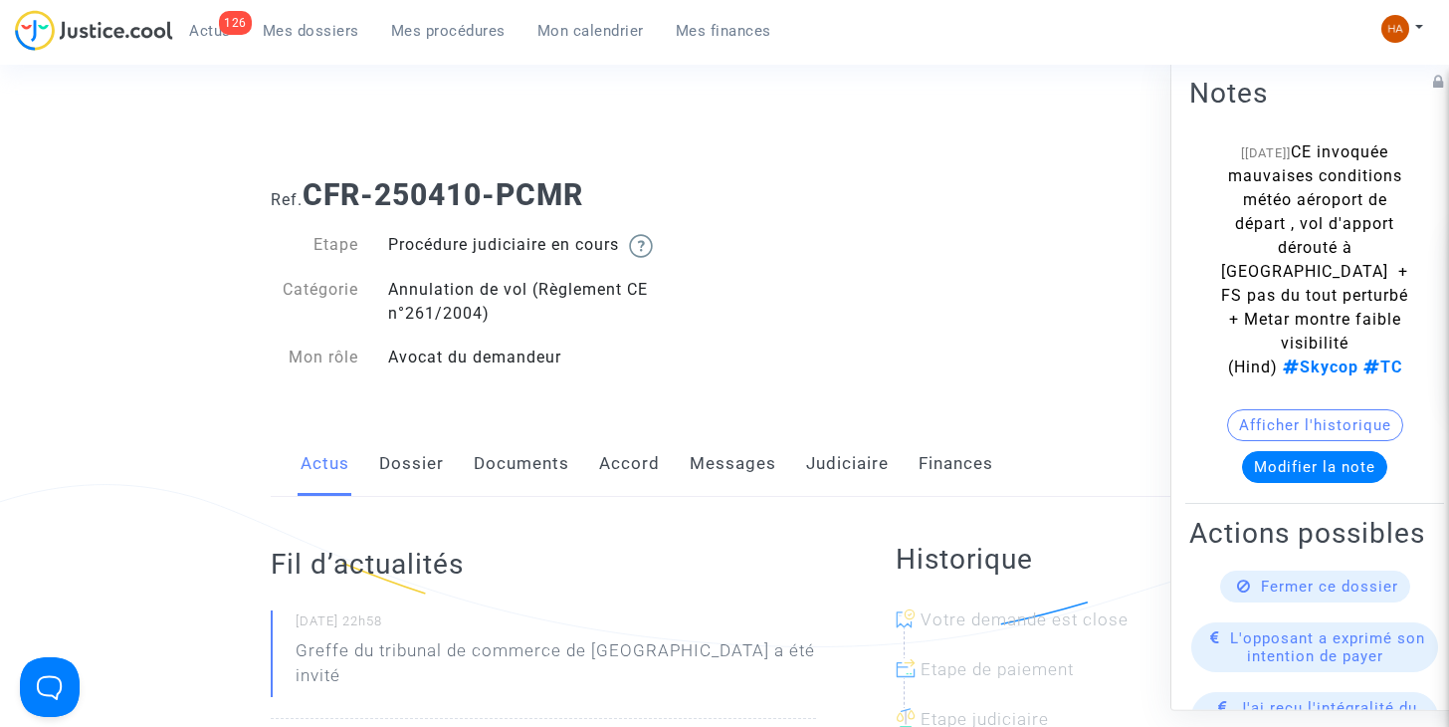
click at [738, 466] on link "Messages" at bounding box center [733, 464] width 87 height 66
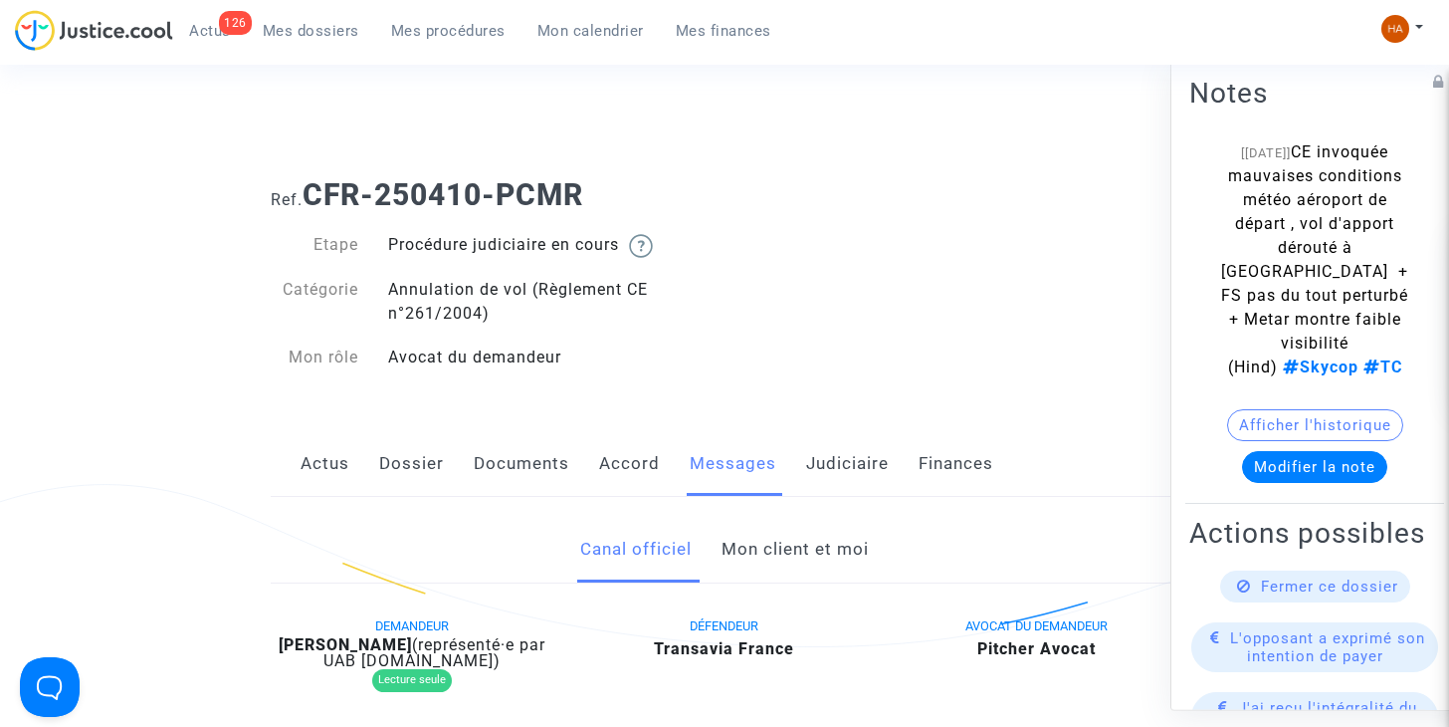
click at [773, 550] on link "Mon client et moi" at bounding box center [795, 550] width 147 height 66
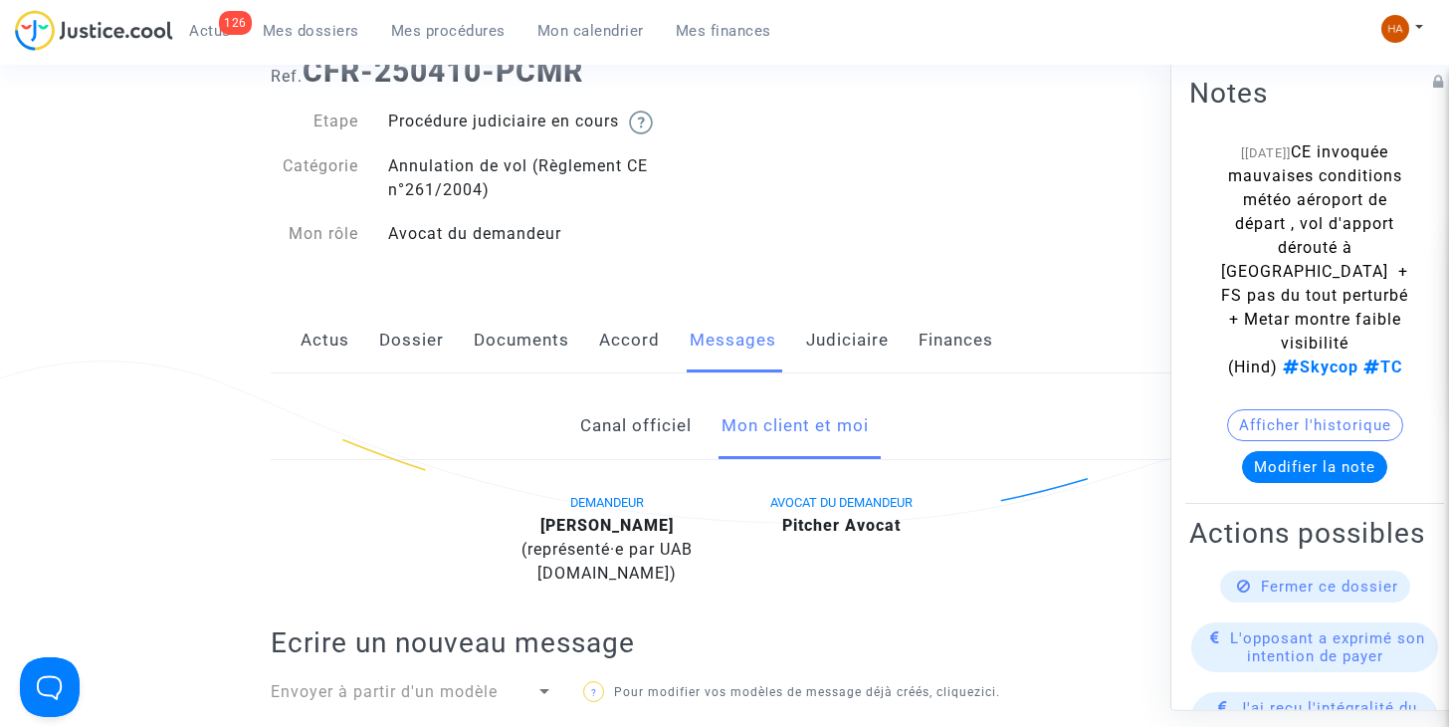
scroll to position [96, 0]
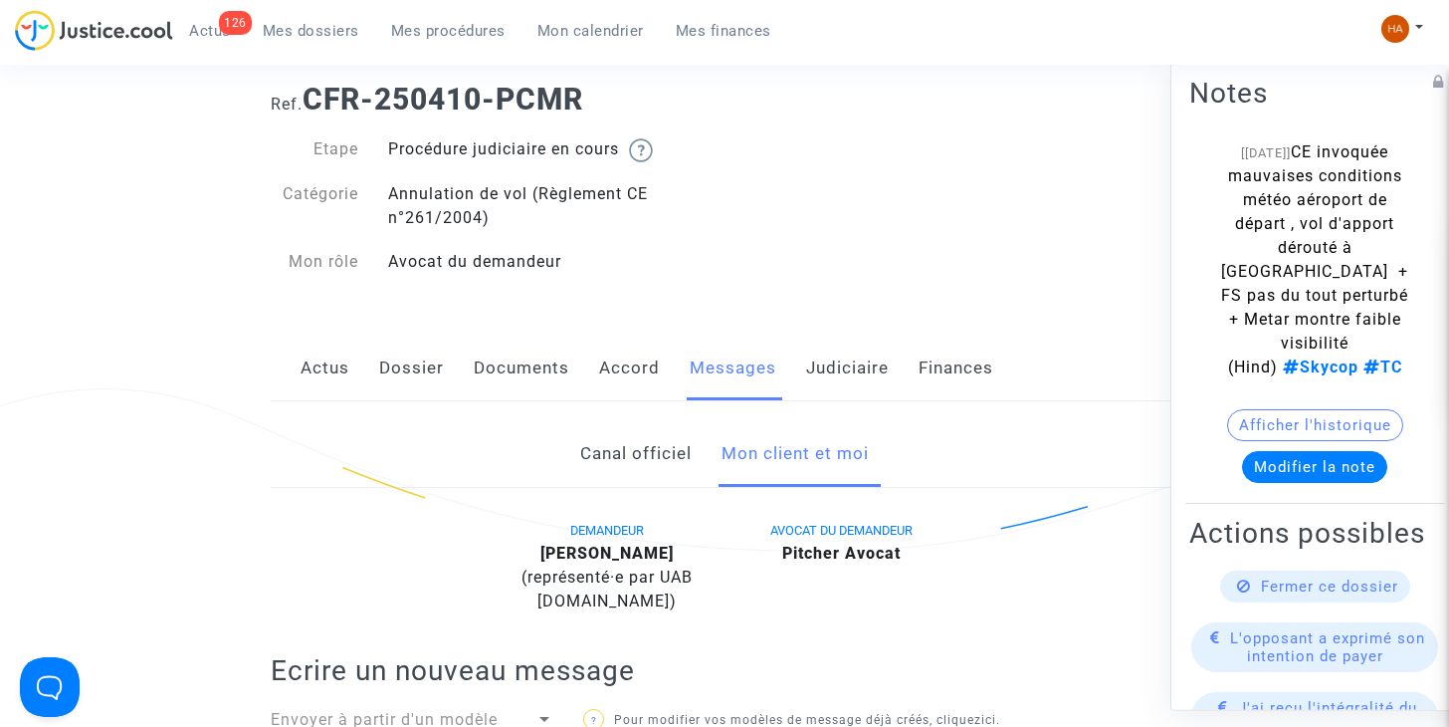
click at [636, 449] on link "Canal officiel" at bounding box center [635, 454] width 111 height 66
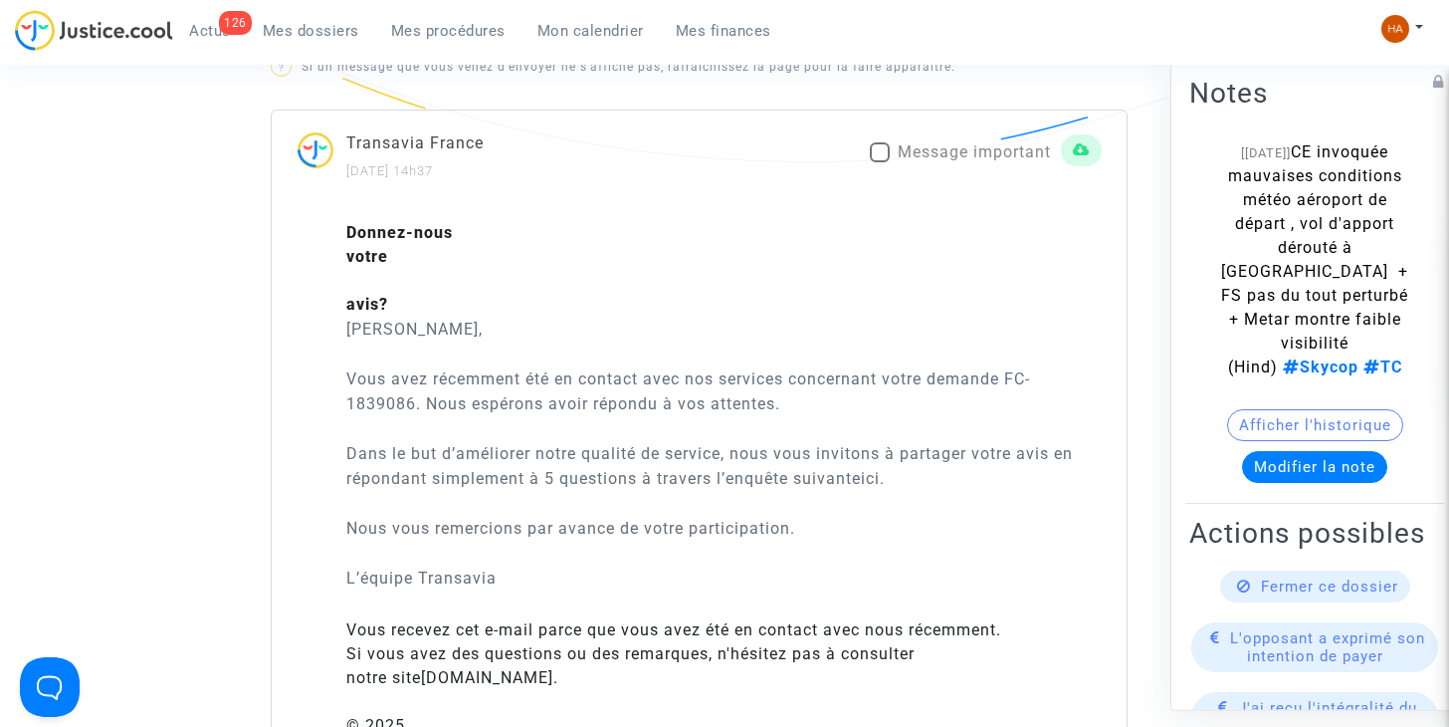
scroll to position [1294, 0]
click at [883, 151] on span at bounding box center [880, 149] width 20 height 20
click at [880, 159] on input "Message important" at bounding box center [879, 159] width 1 height 1
checkbox input "true"
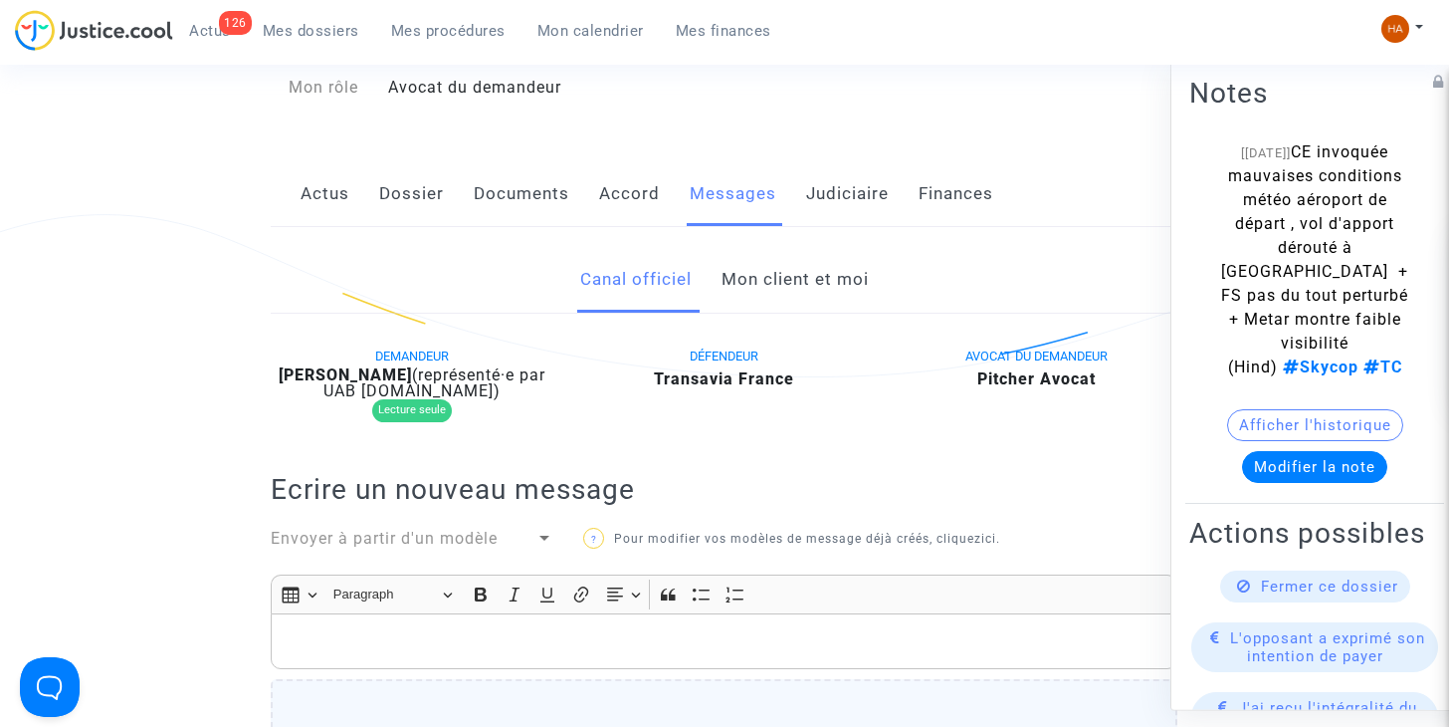
scroll to position [0, 0]
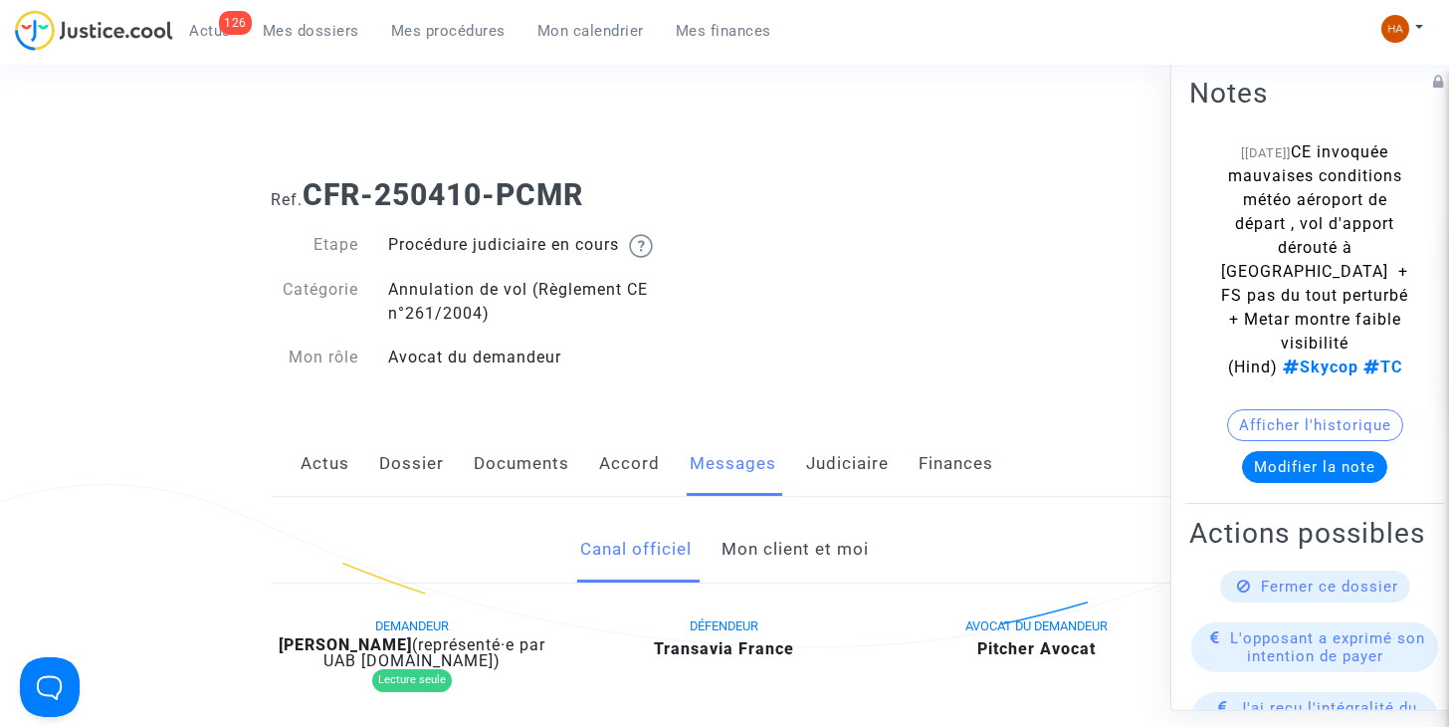
click at [509, 465] on link "Documents" at bounding box center [522, 464] width 96 height 66
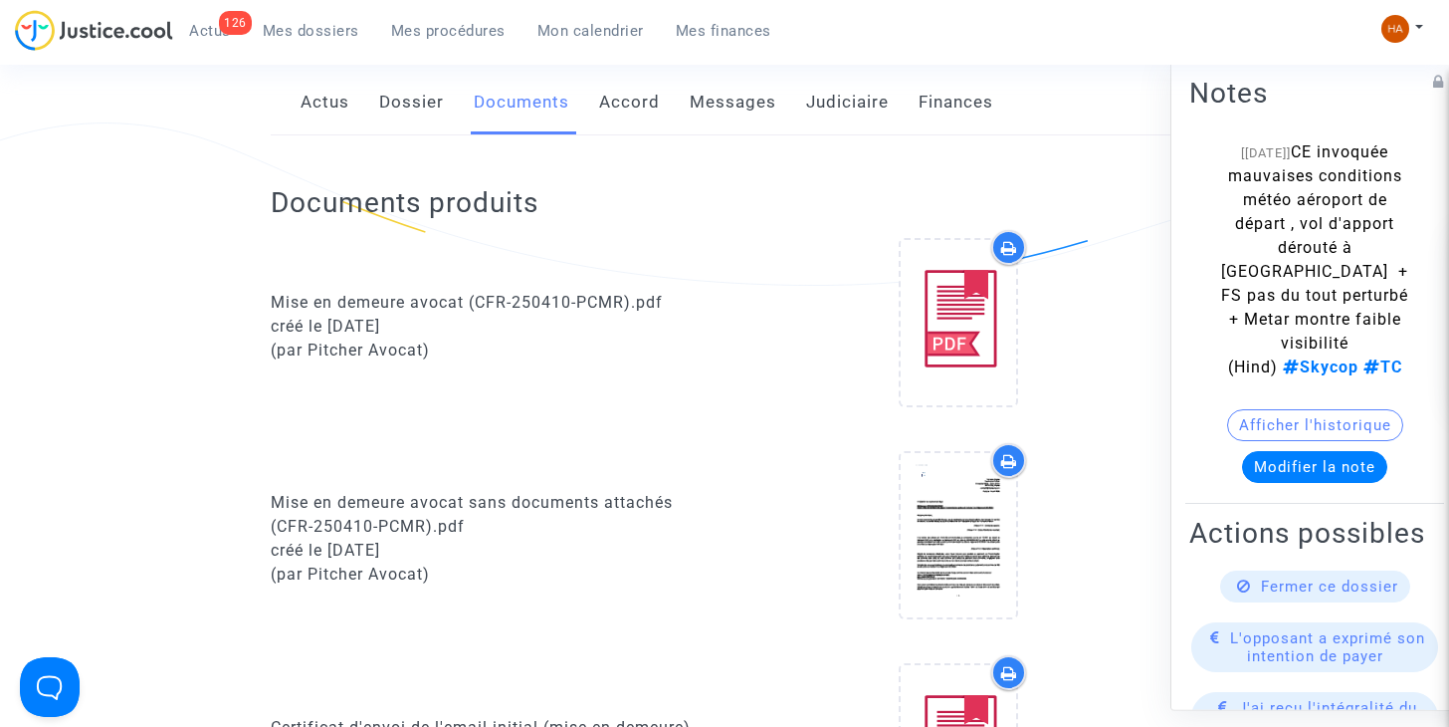
scroll to position [360, 0]
click at [397, 108] on link "Dossier" at bounding box center [411, 104] width 65 height 66
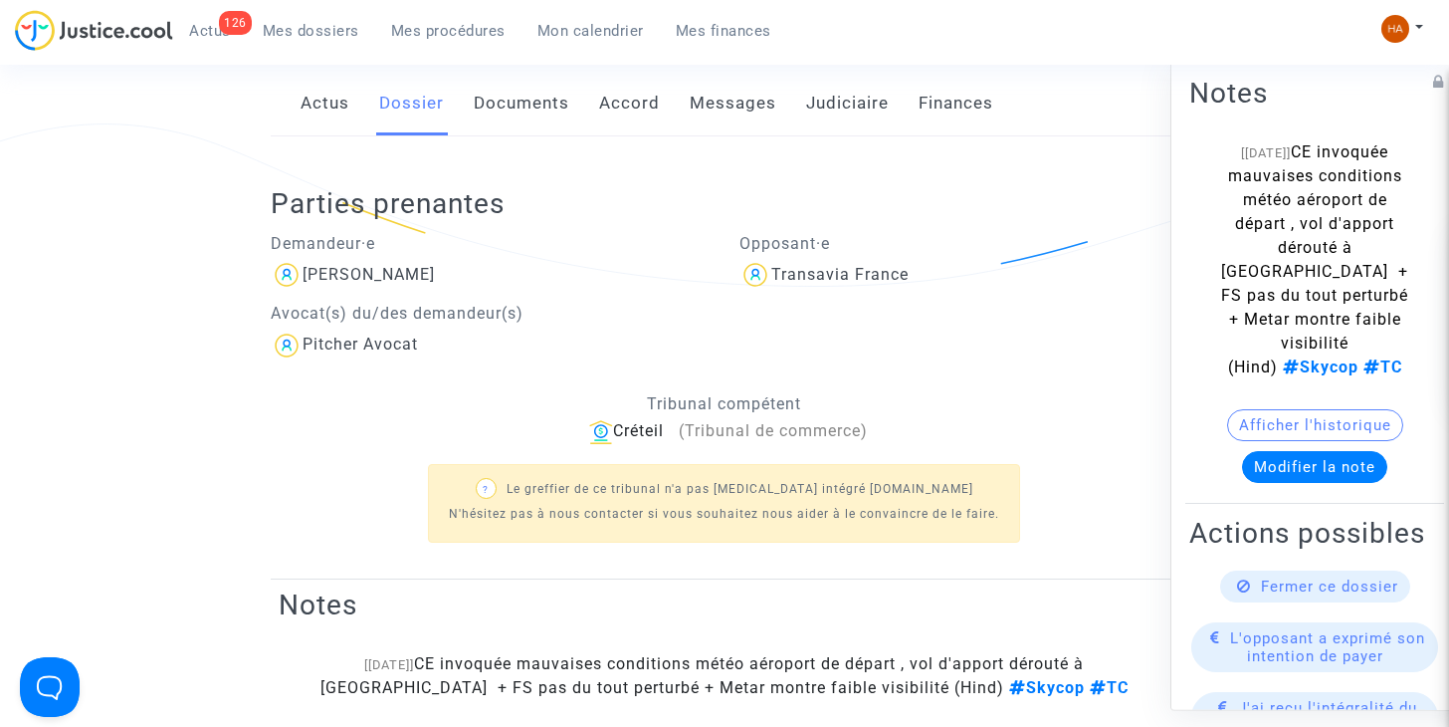
click at [513, 107] on link "Documents" at bounding box center [522, 104] width 96 height 66
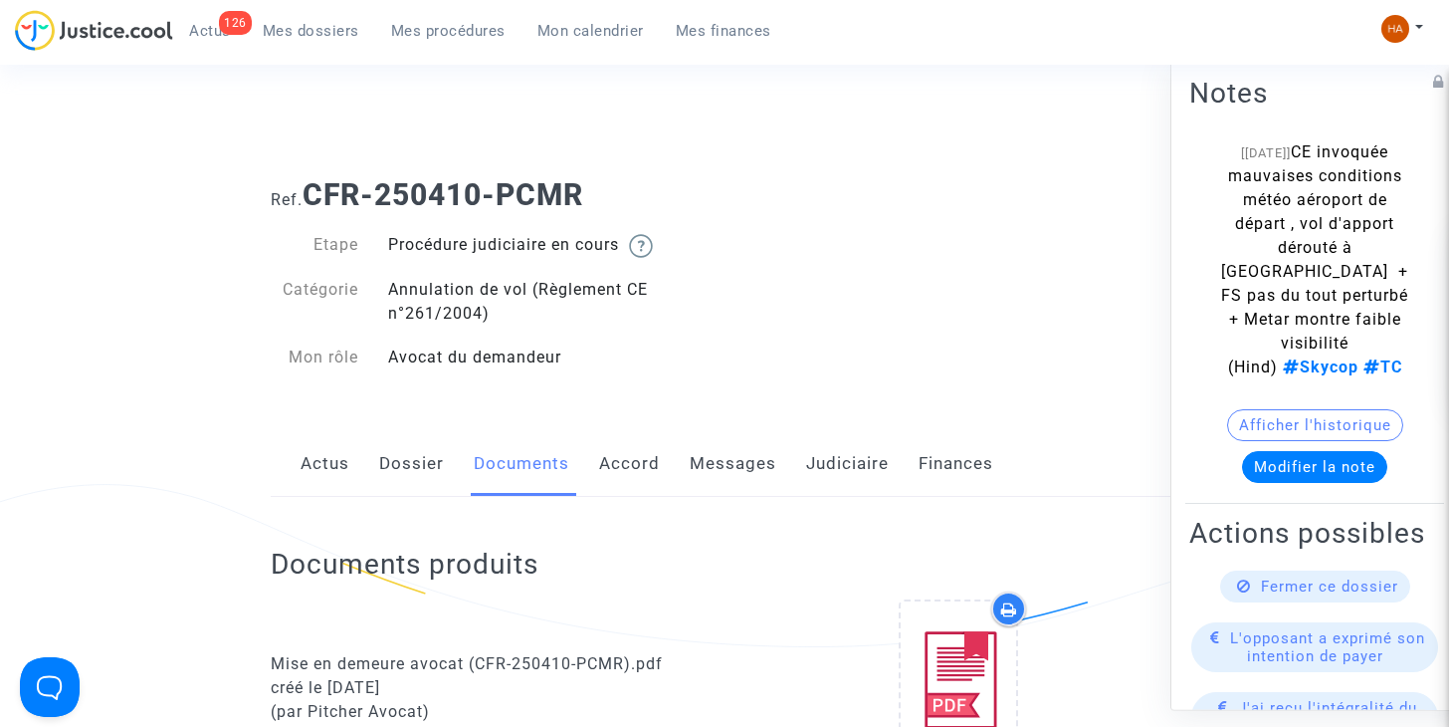
click at [713, 457] on link "Messages" at bounding box center [733, 464] width 87 height 66
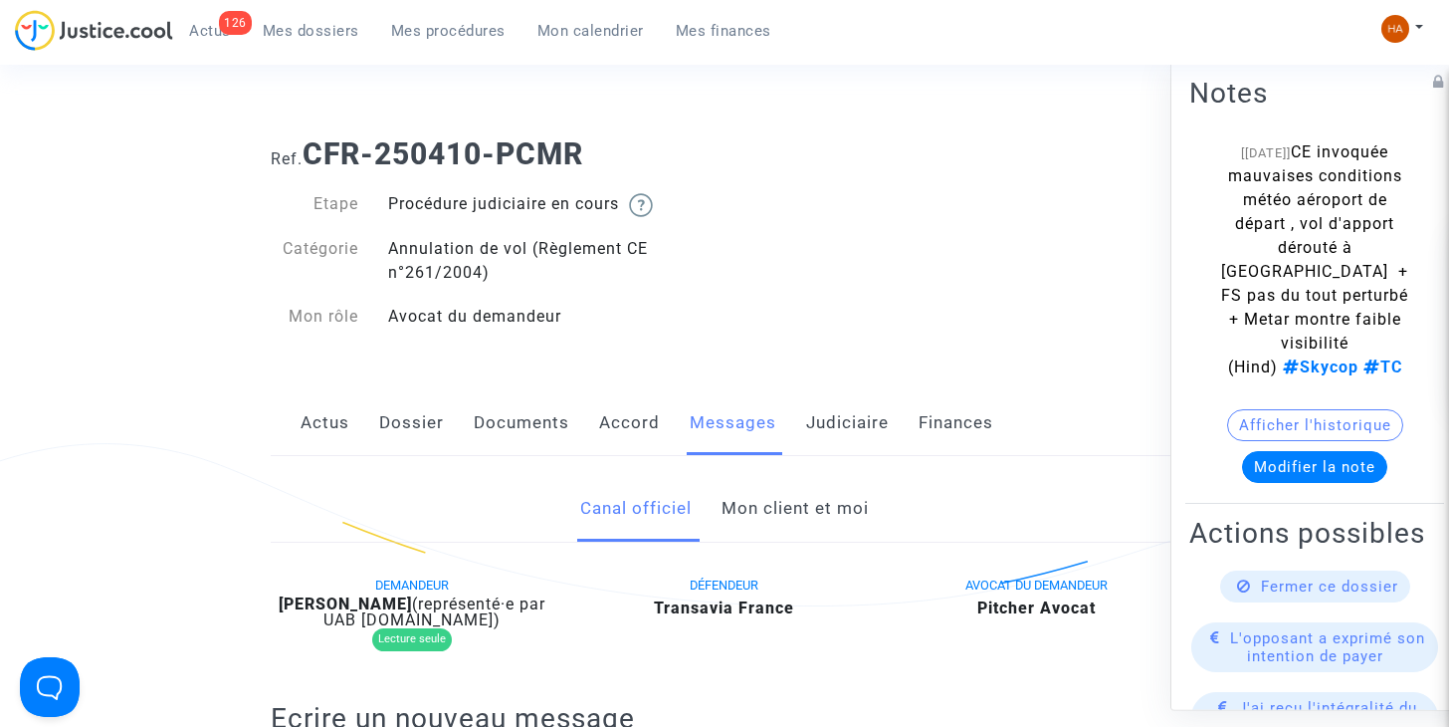
scroll to position [46, 0]
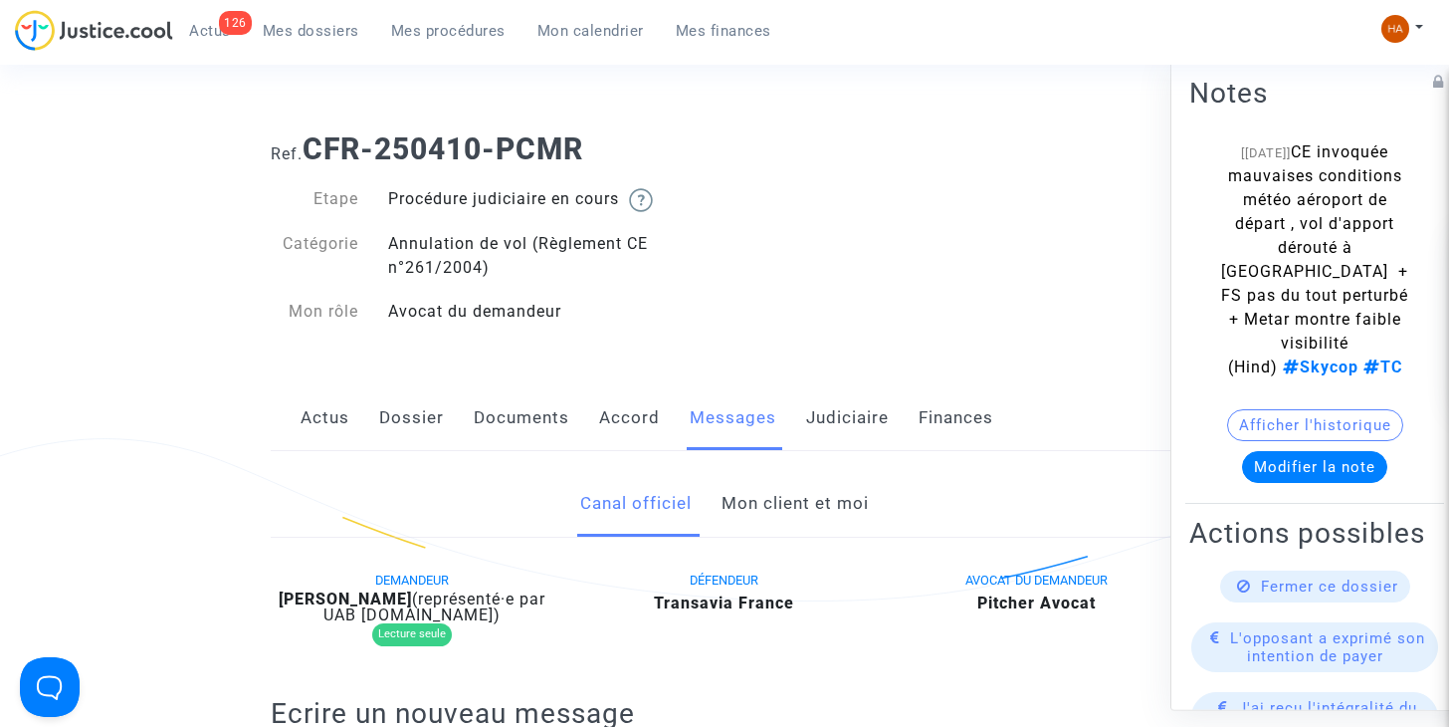
click at [323, 427] on link "Actus" at bounding box center [325, 418] width 49 height 66
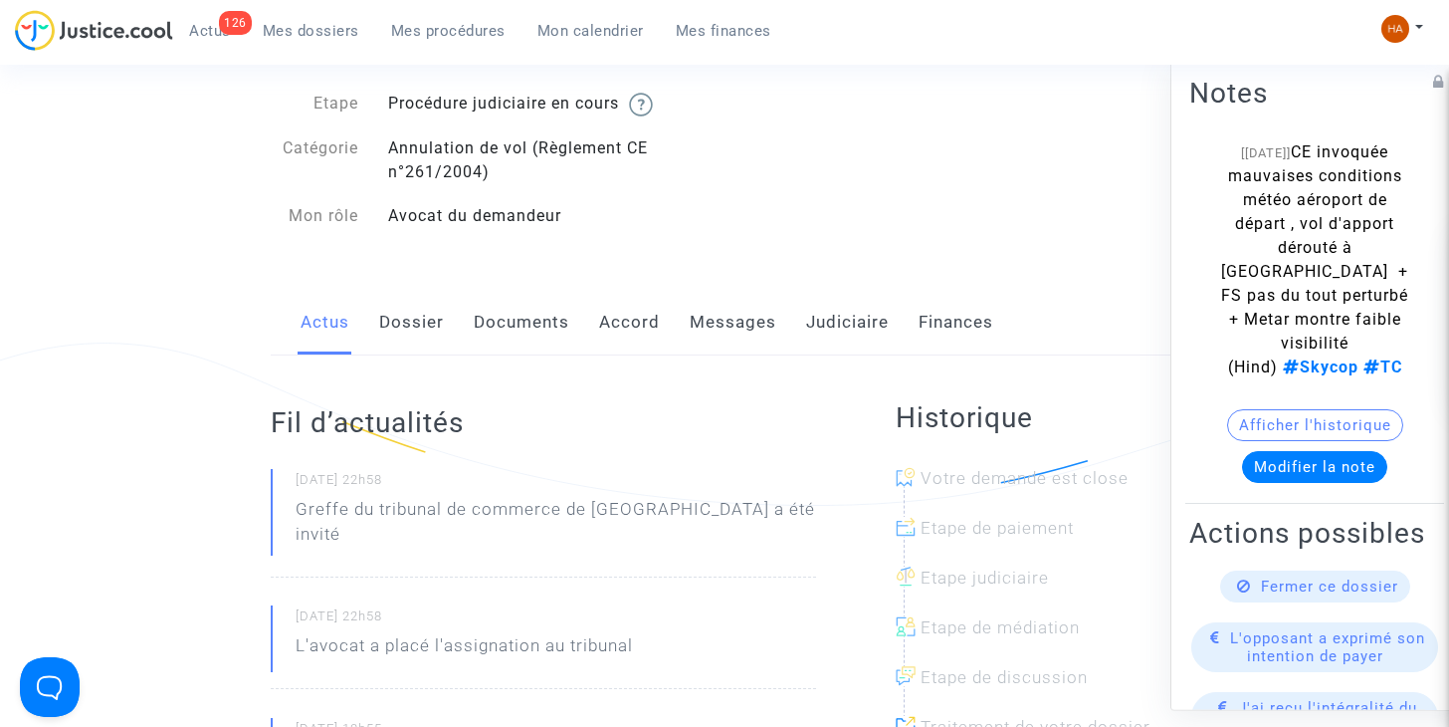
scroll to position [142, 0]
click at [420, 316] on link "Dossier" at bounding box center [411, 322] width 65 height 66
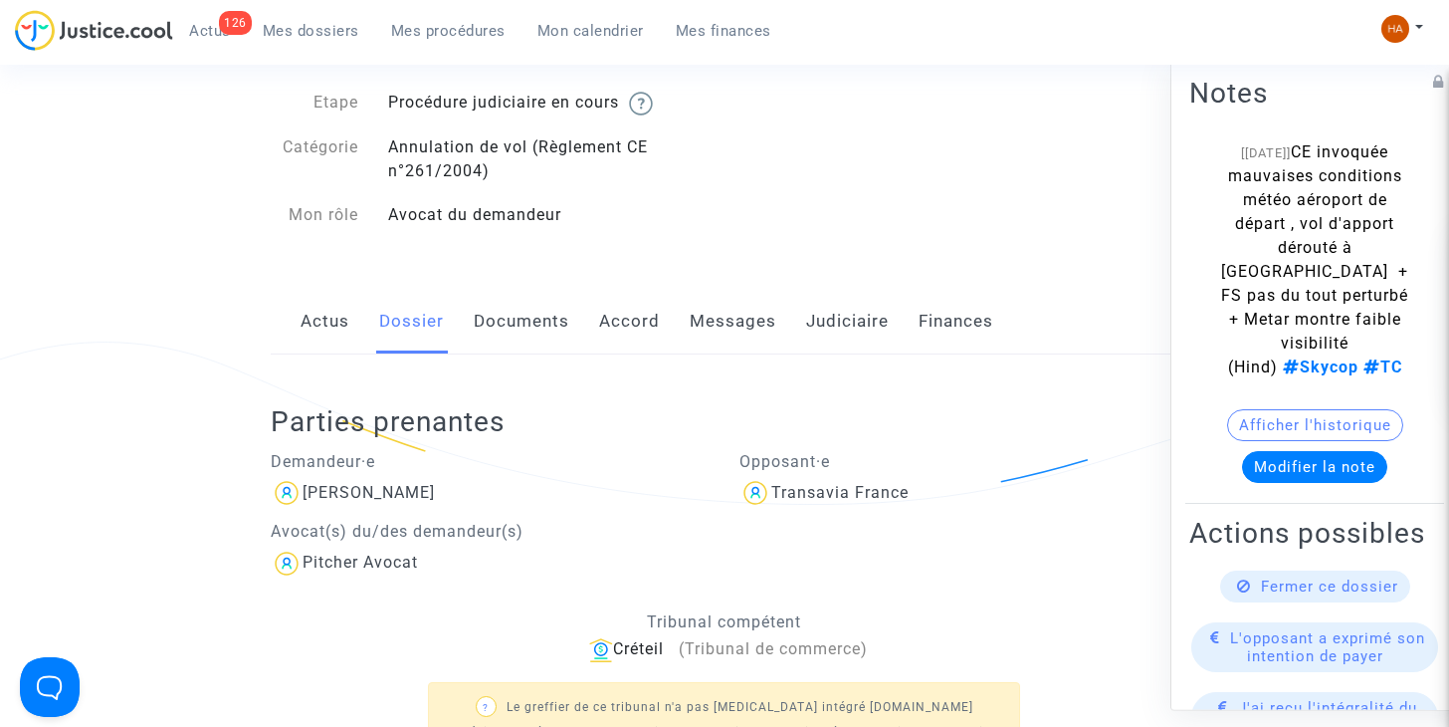
click at [524, 325] on link "Documents" at bounding box center [522, 322] width 96 height 66
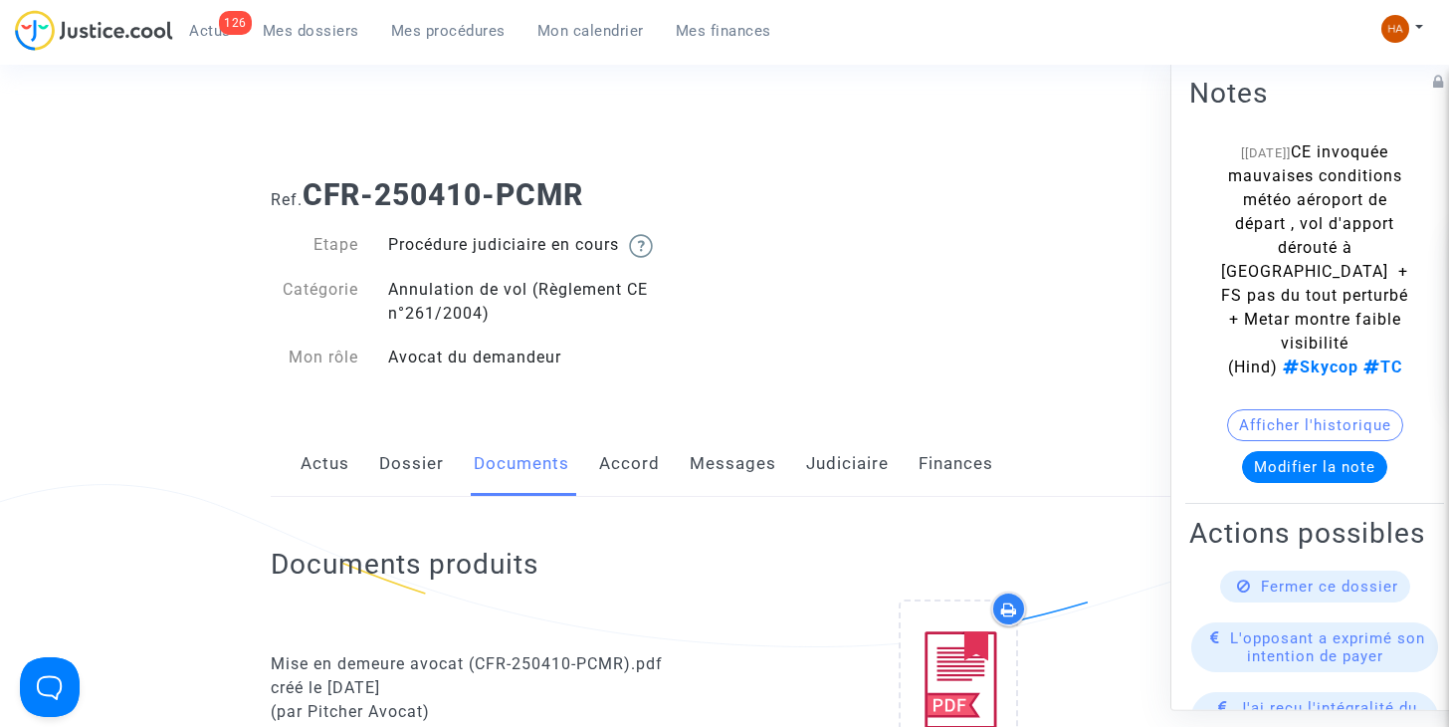
click at [707, 478] on link "Messages" at bounding box center [733, 464] width 87 height 66
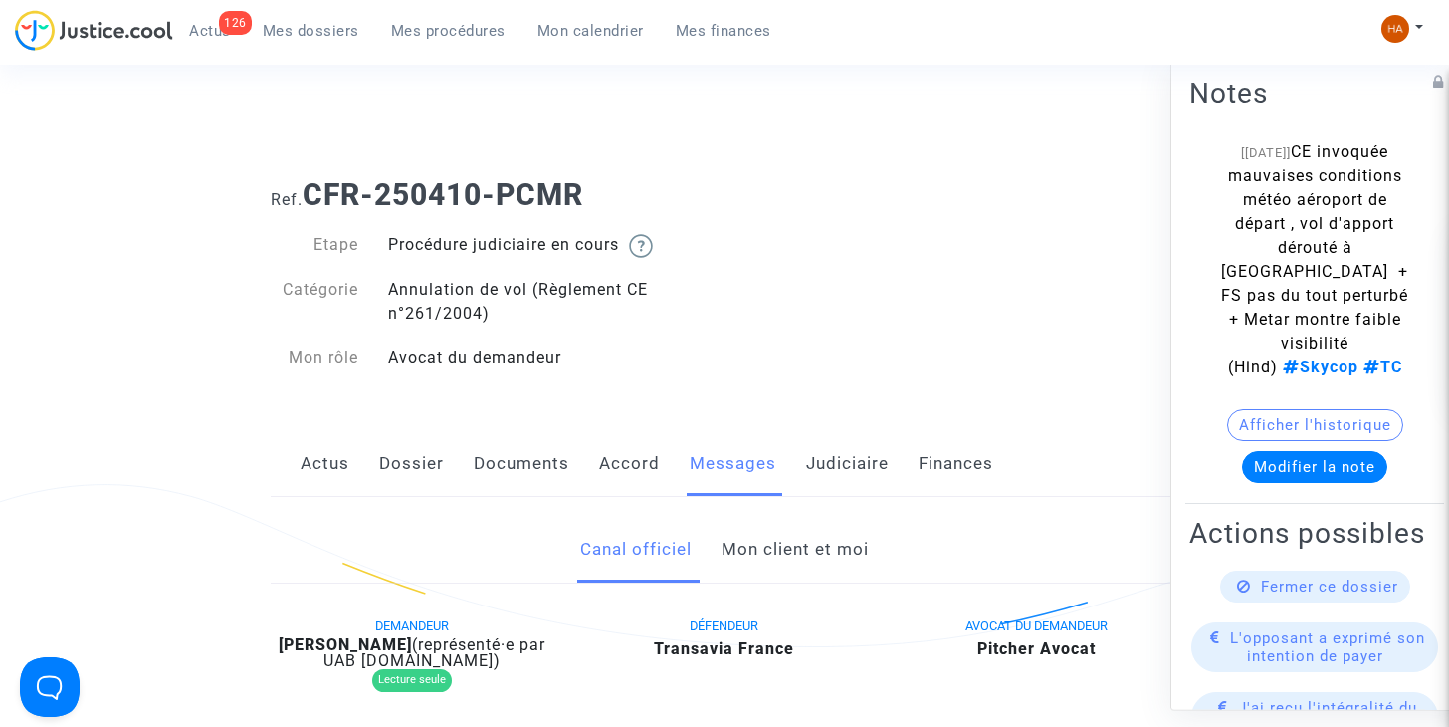
click at [324, 28] on span "Mes dossiers" at bounding box center [311, 31] width 97 height 18
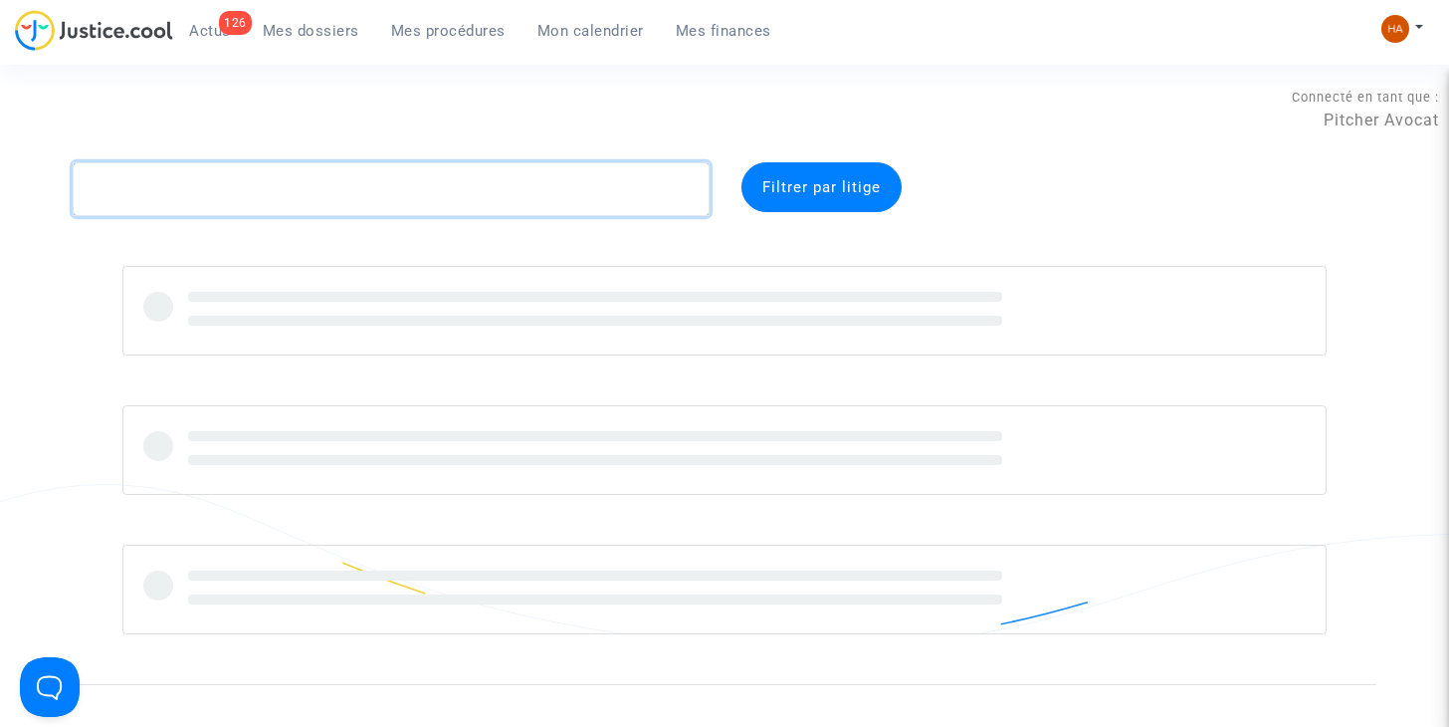
click at [190, 184] on textarea at bounding box center [391, 189] width 637 height 54
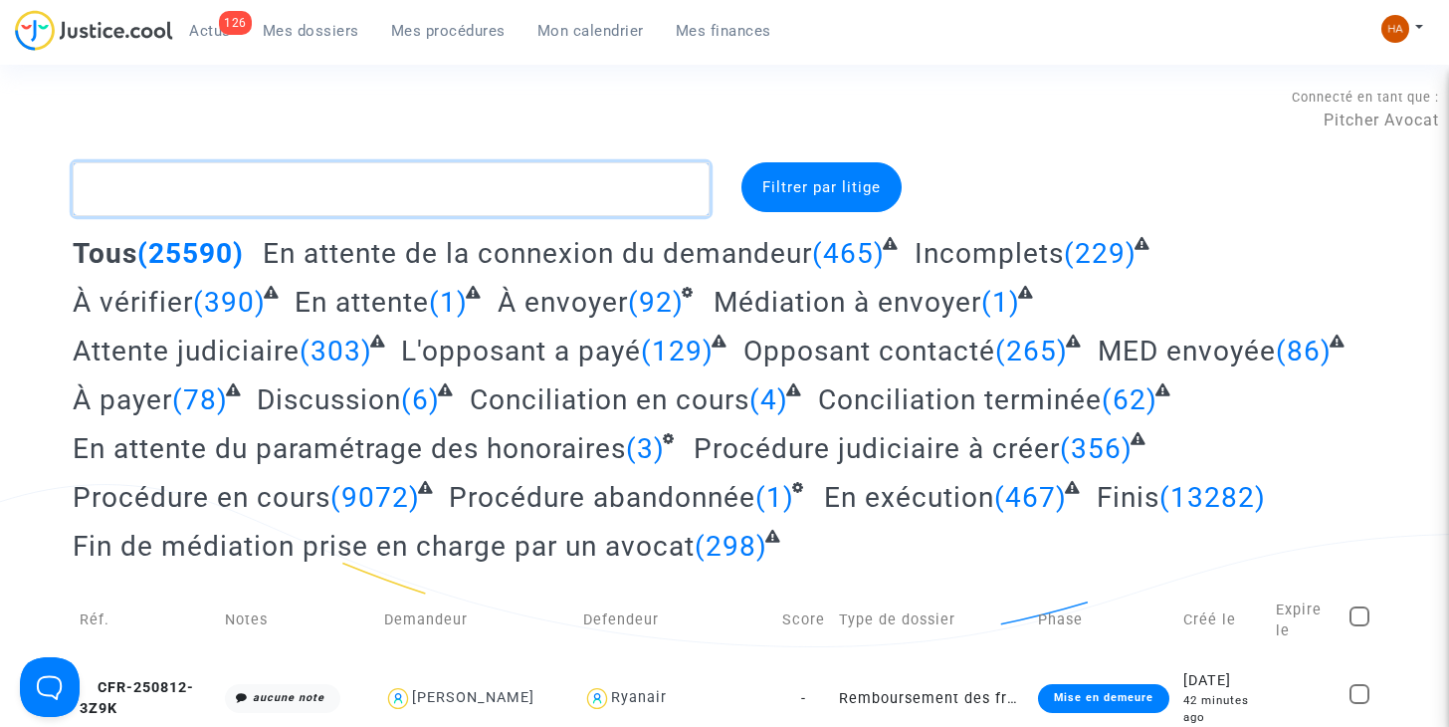
paste textarea "CFR-250416-QAEA"
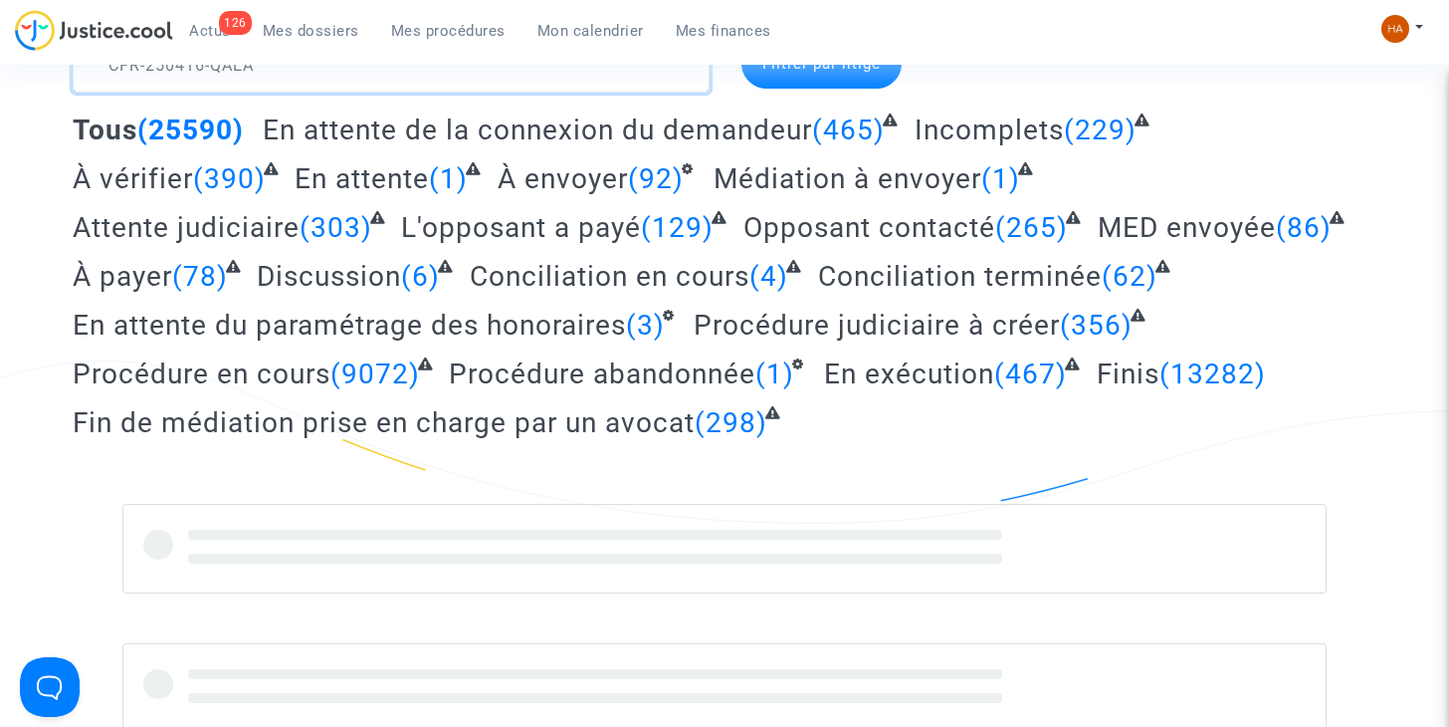
scroll to position [124, 0]
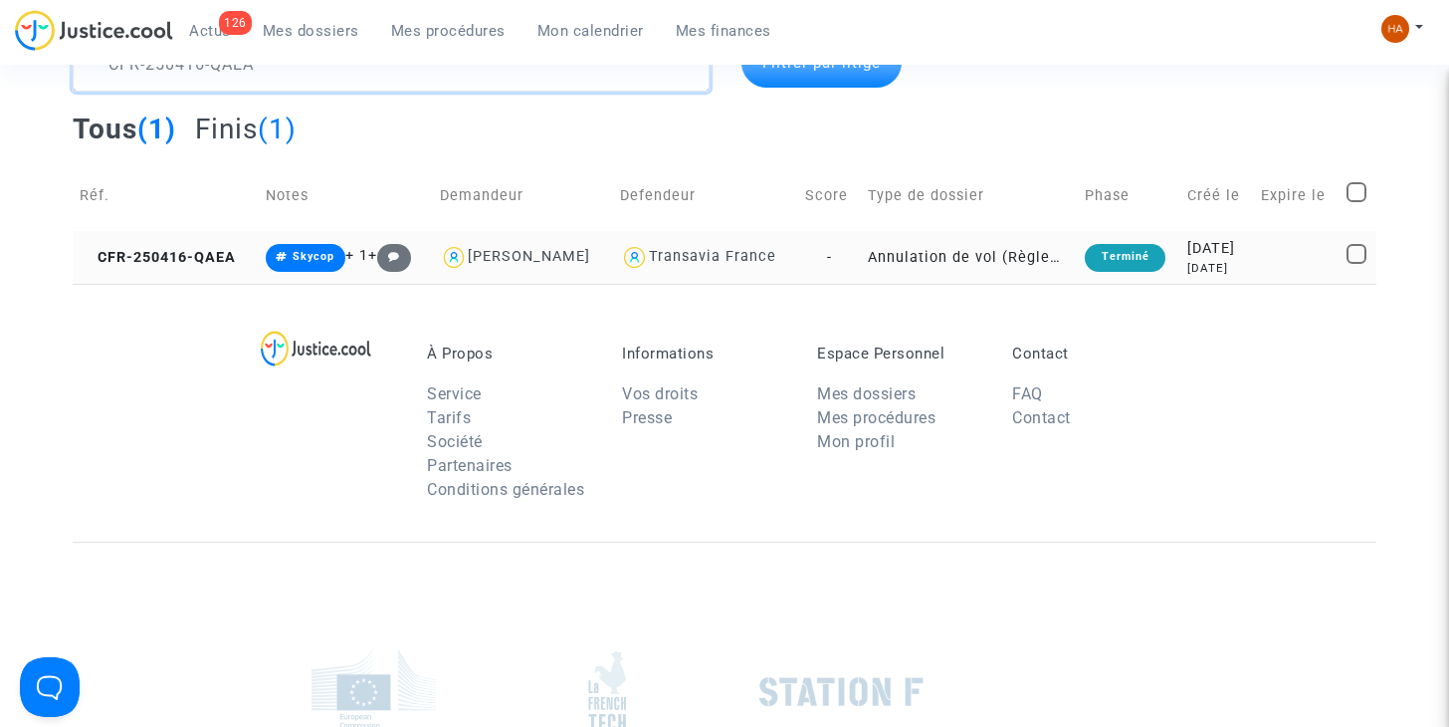
type textarea "CFR-250416-QAEA"
click at [861, 253] on td "Annulation de vol (Règlement CE n°261/2004)" at bounding box center [970, 257] width 218 height 53
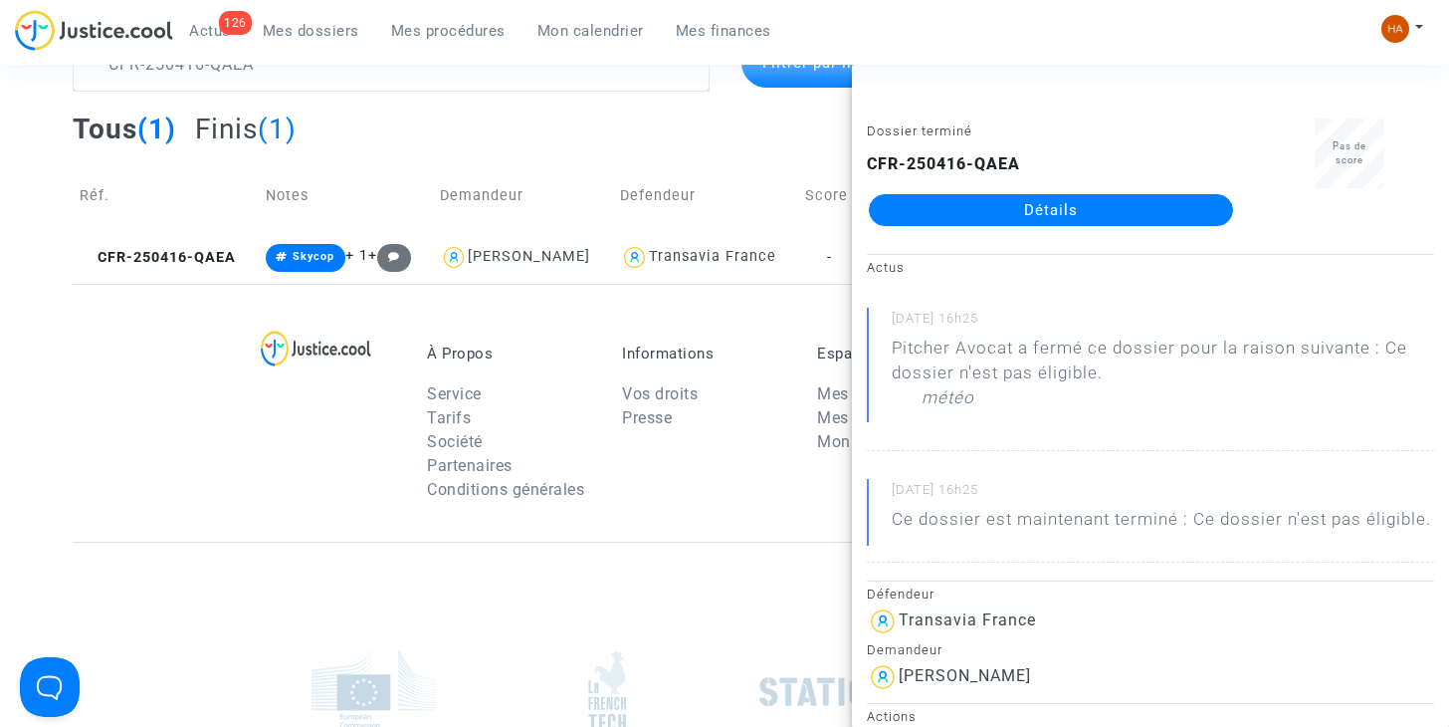
click at [947, 212] on link "Détails" at bounding box center [1051, 210] width 364 height 32
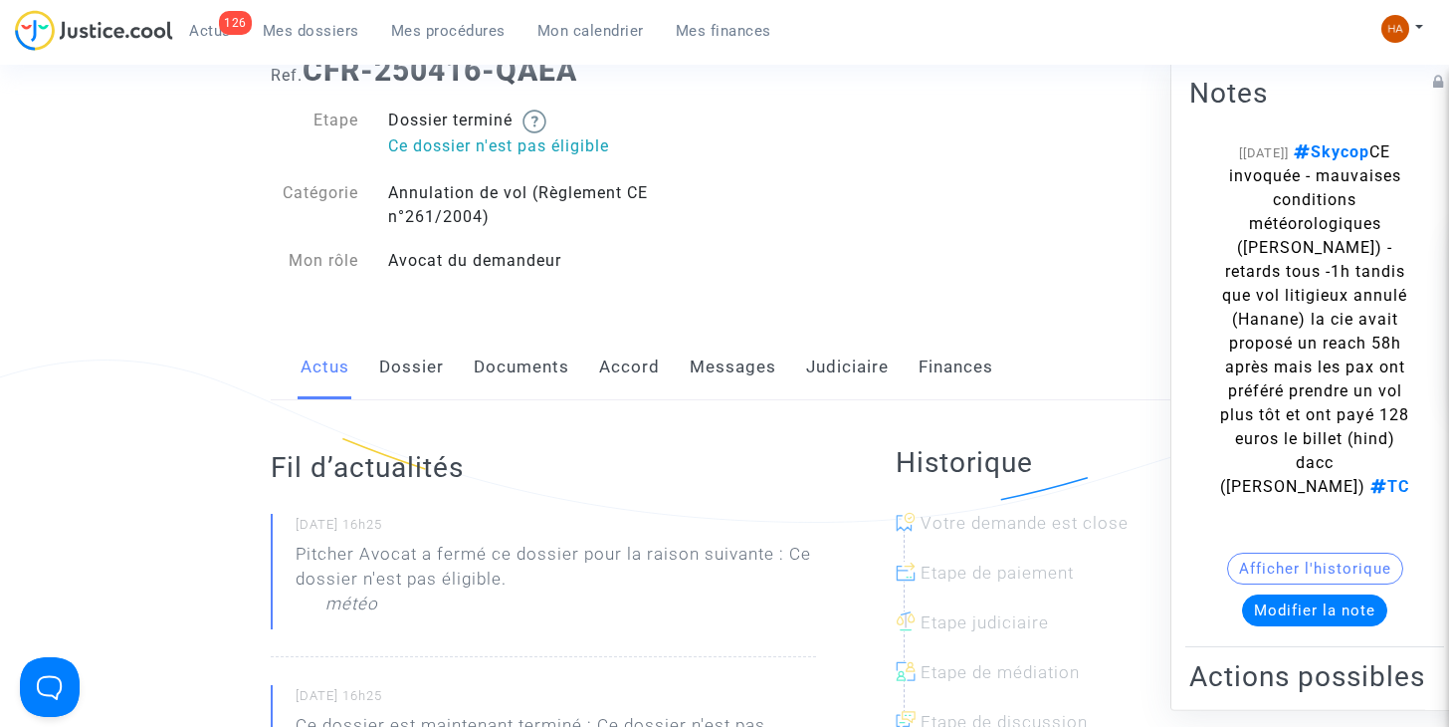
click at [731, 361] on link "Messages" at bounding box center [733, 367] width 87 height 66
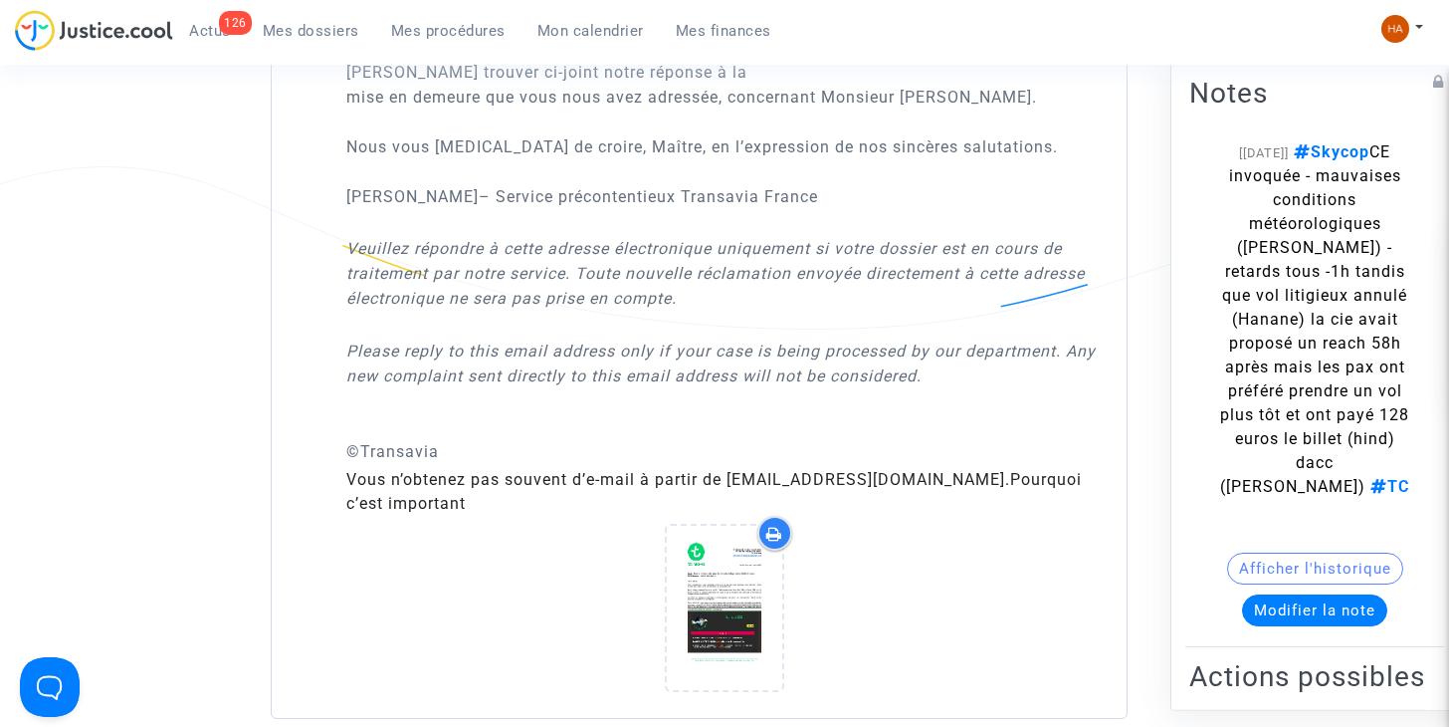
scroll to position [4349, 0]
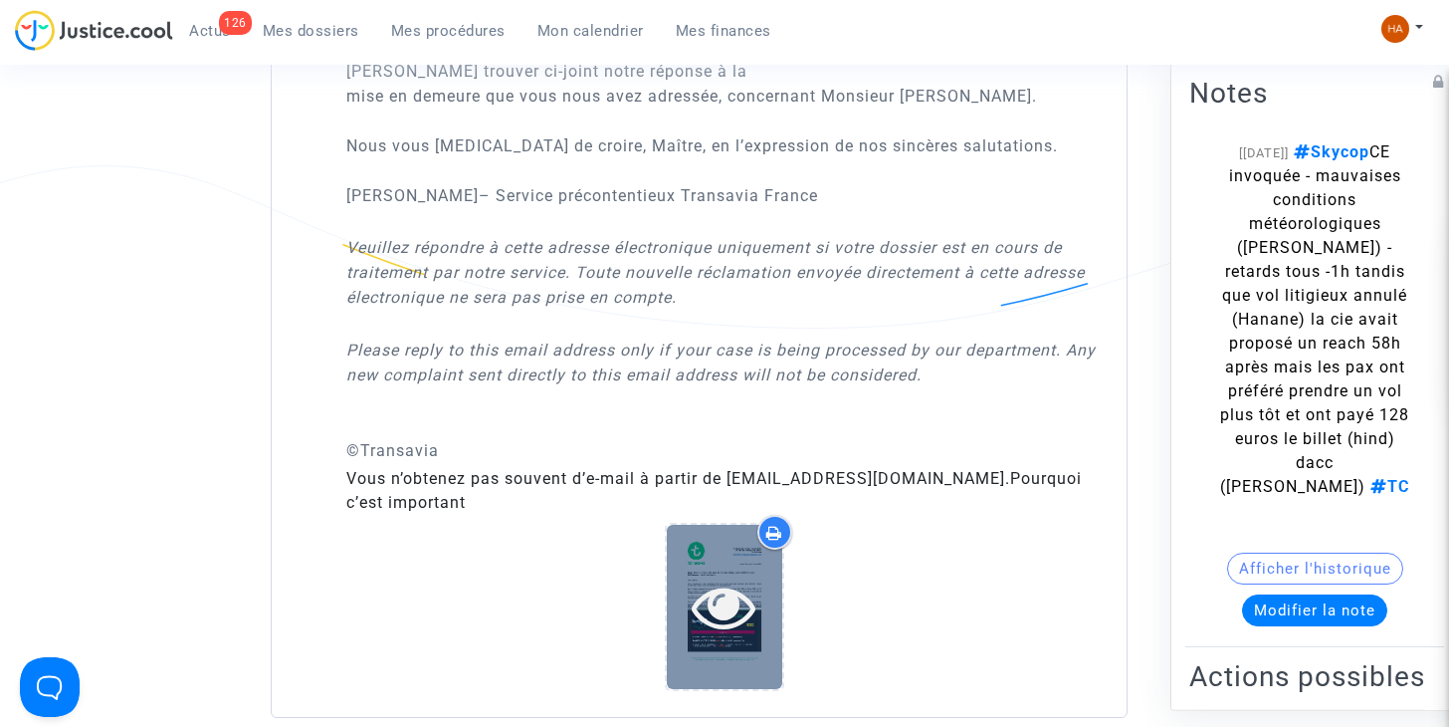
click at [725, 583] on icon at bounding box center [724, 606] width 65 height 64
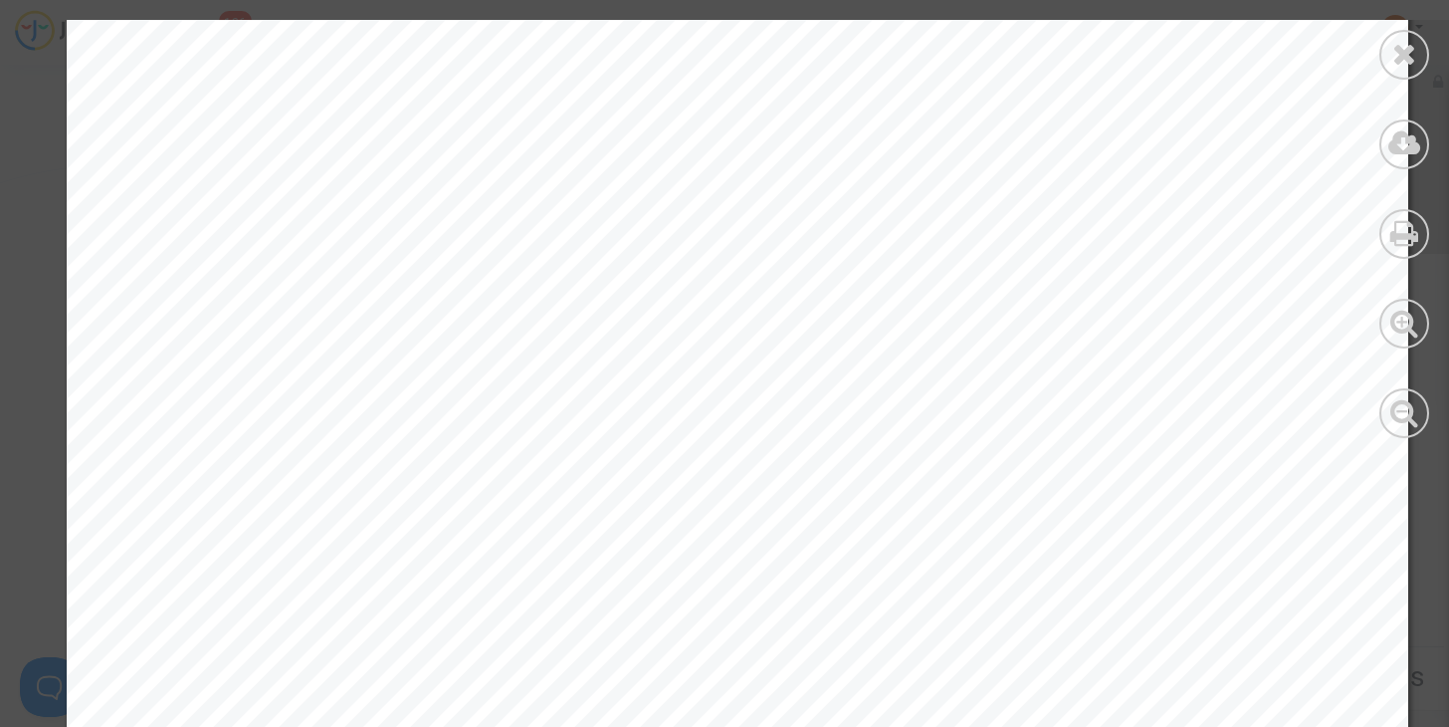
scroll to position [896, 0]
click at [1403, 68] on icon at bounding box center [1404, 54] width 25 height 30
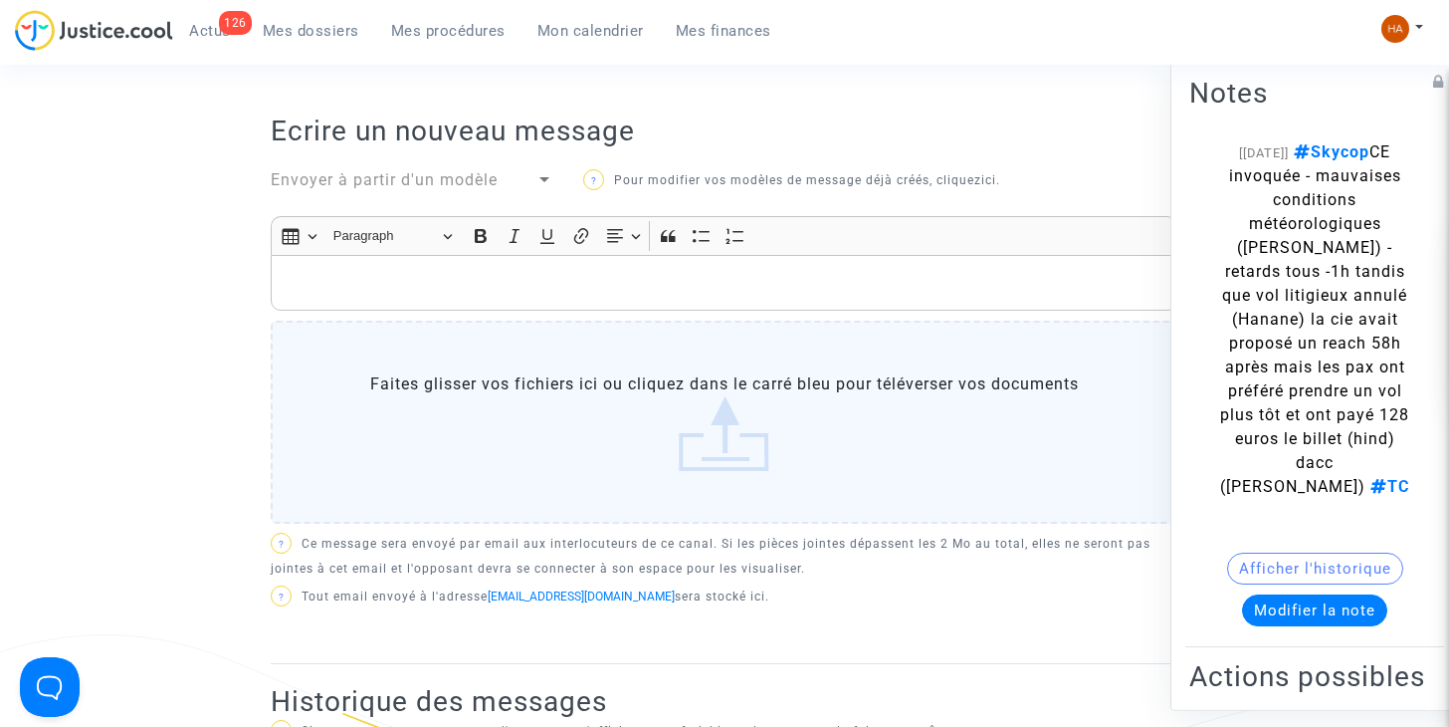
scroll to position [0, 0]
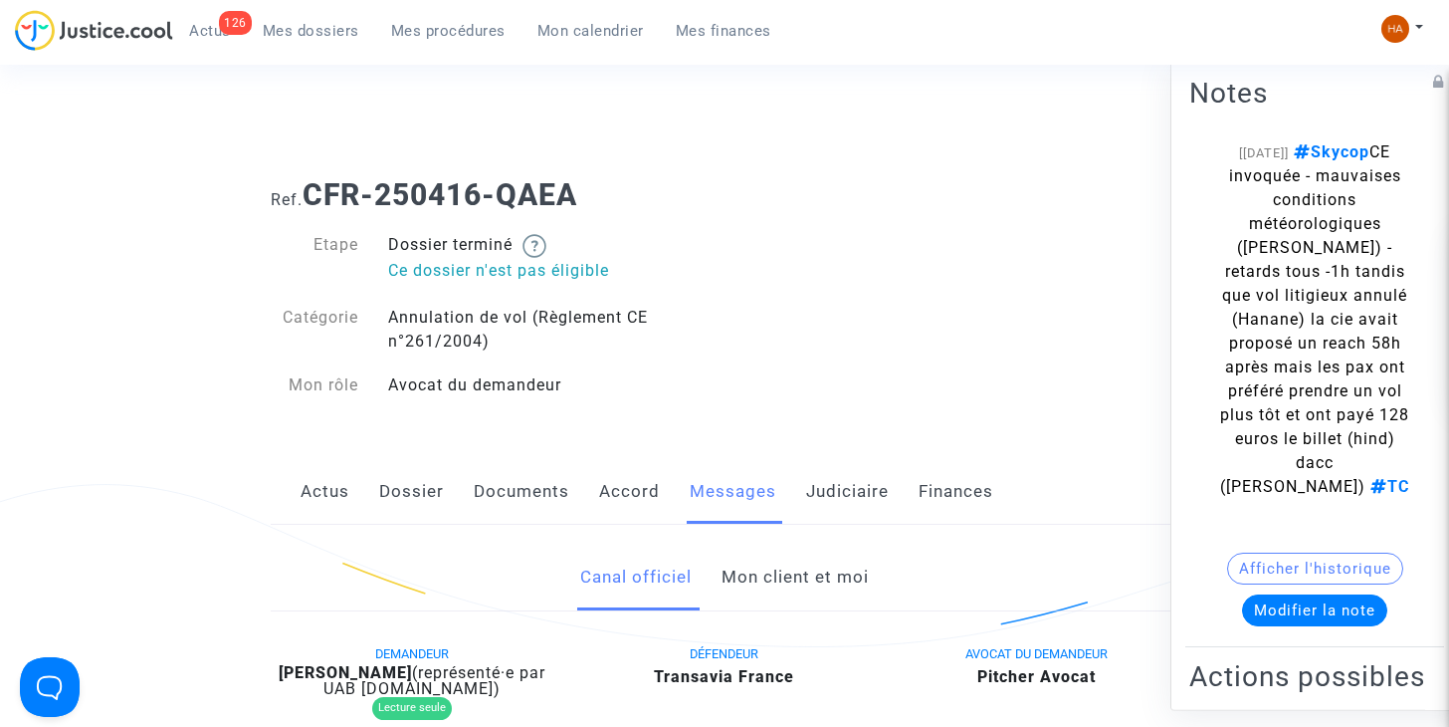
click at [307, 27] on span "Mes dossiers" at bounding box center [311, 31] width 97 height 18
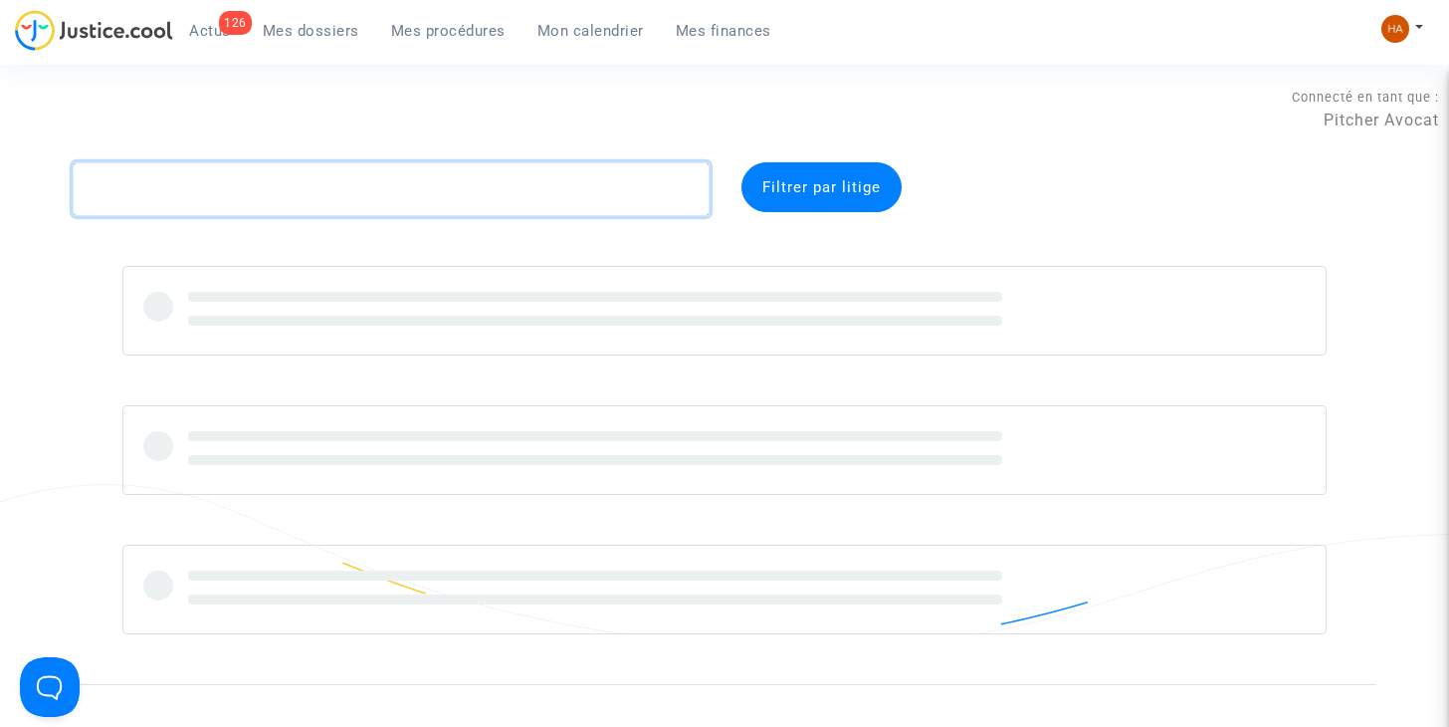
click at [176, 200] on textarea at bounding box center [391, 189] width 637 height 54
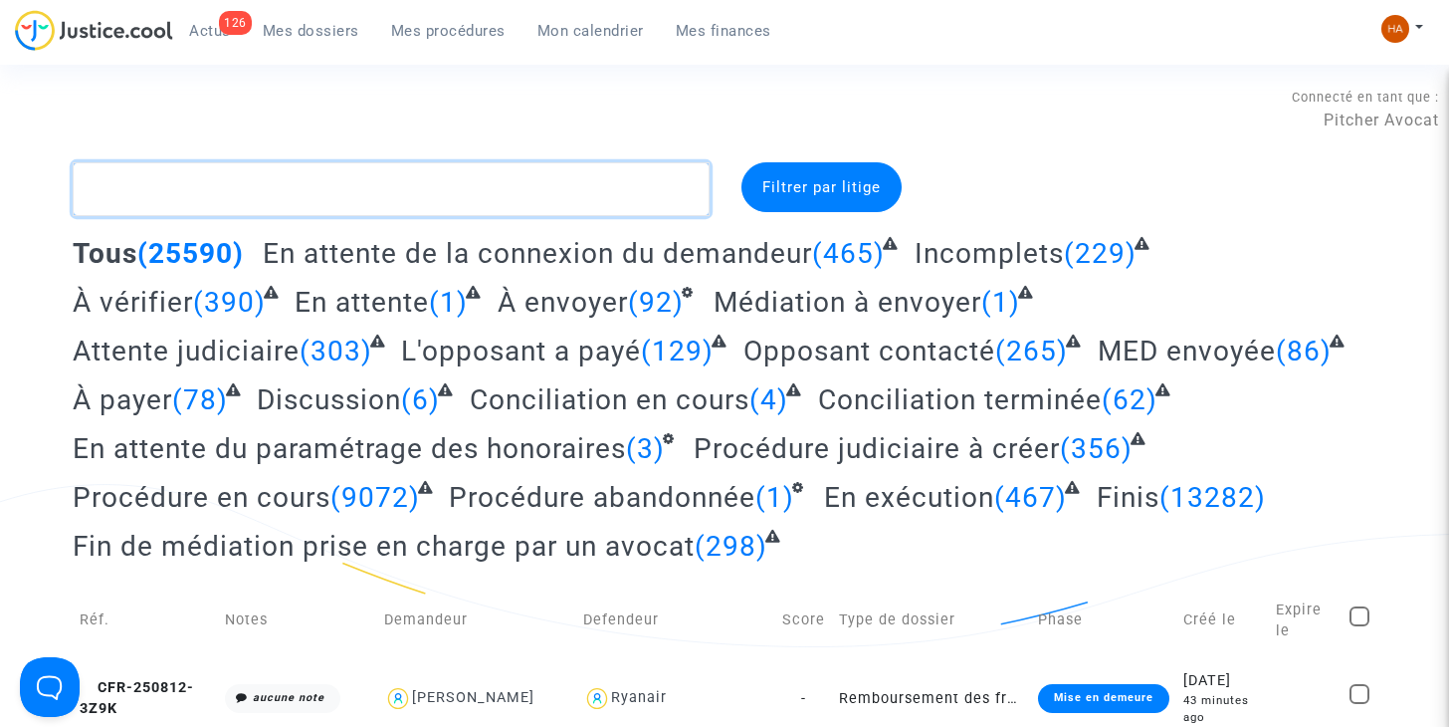
paste textarea "CFR-250304-MHYH"
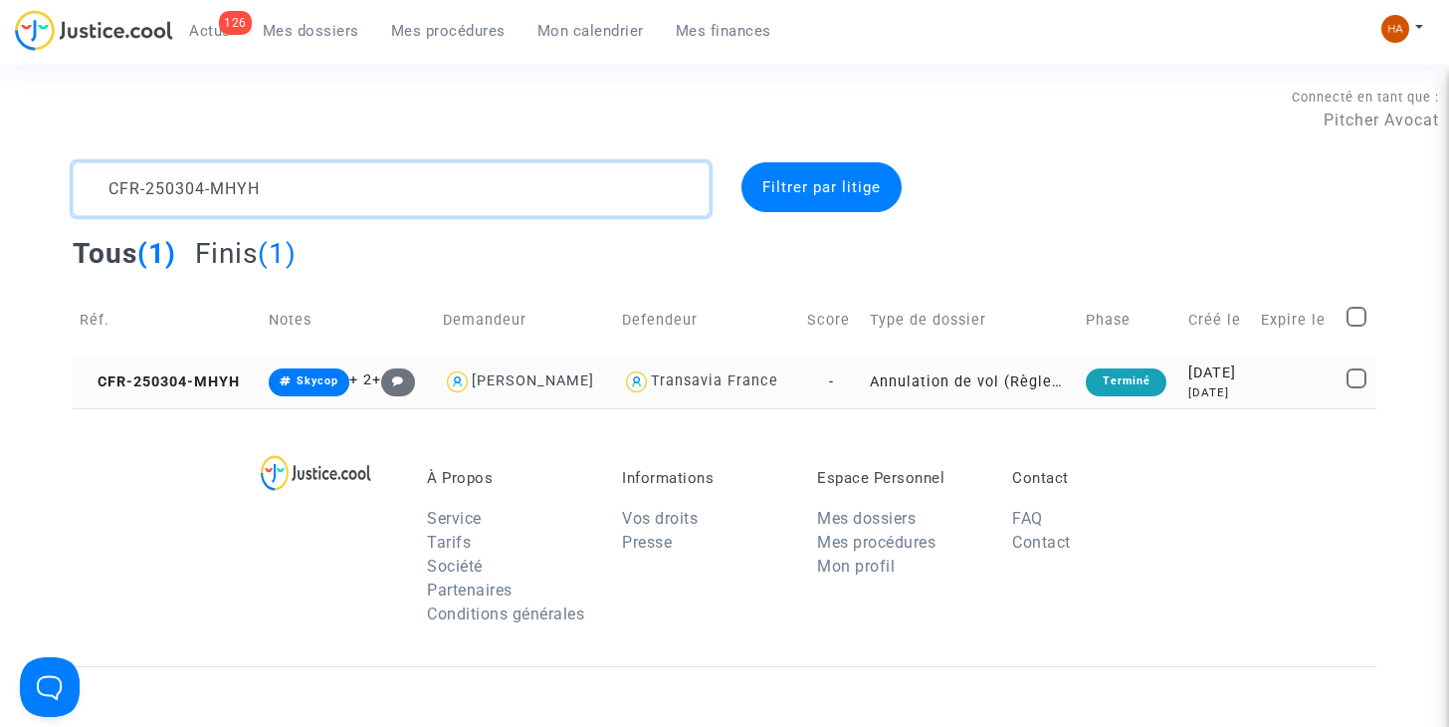
type textarea "CFR-250304-MHYH"
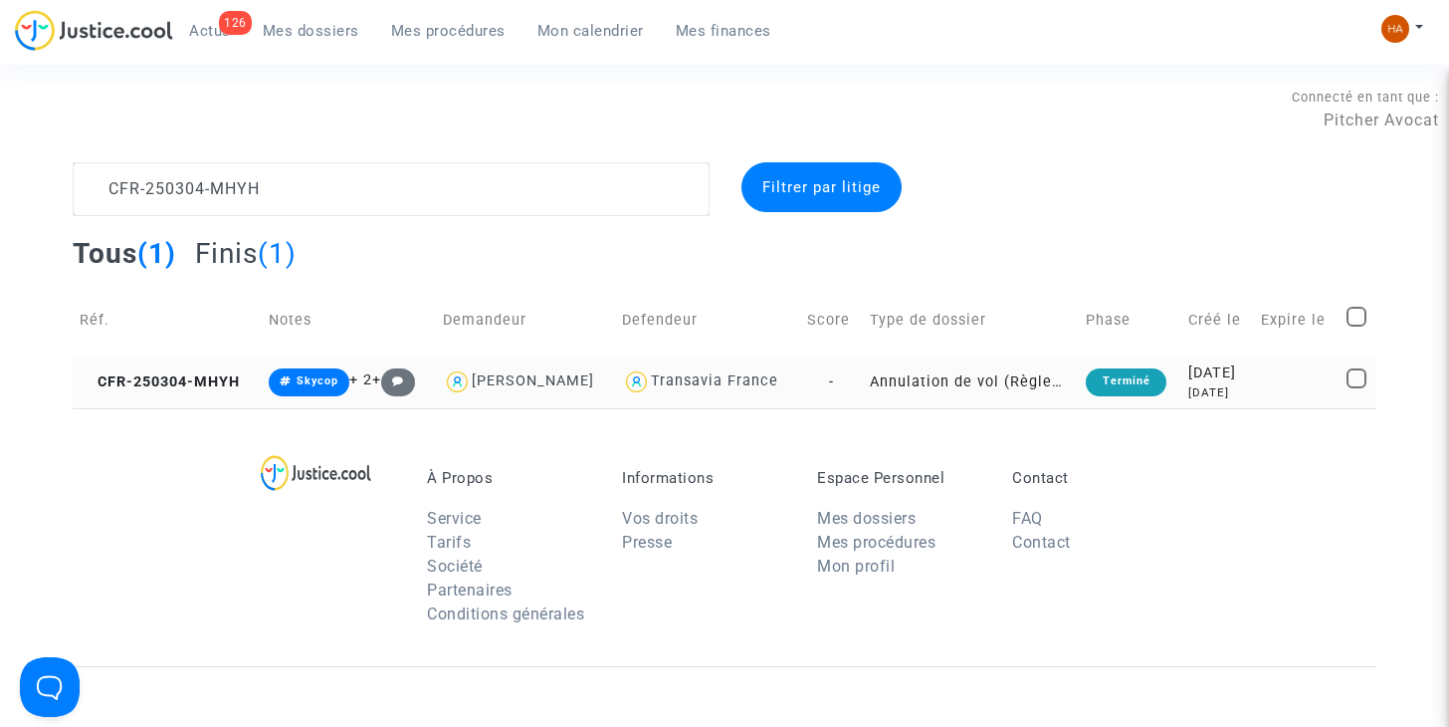
click at [832, 367] on td "-" at bounding box center [831, 381] width 62 height 53
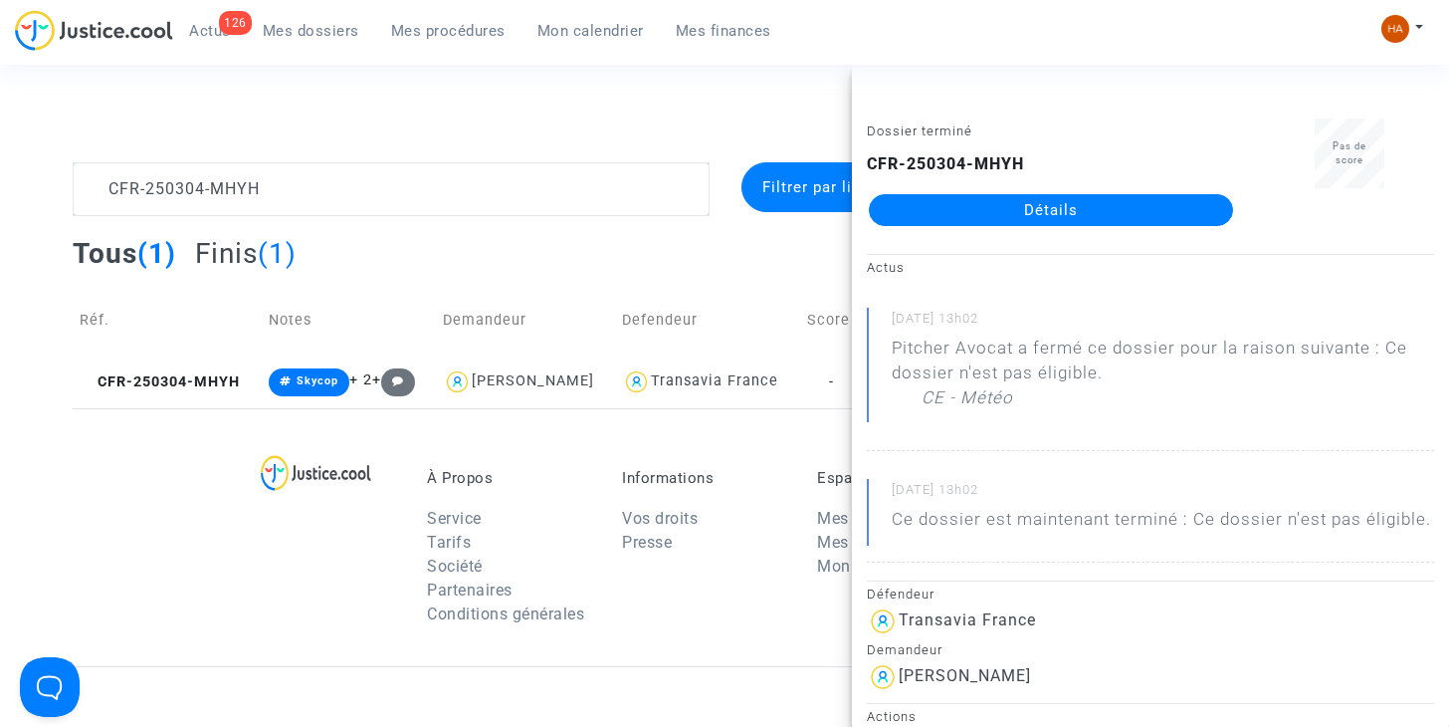
click at [977, 211] on link "Détails" at bounding box center [1051, 210] width 364 height 32
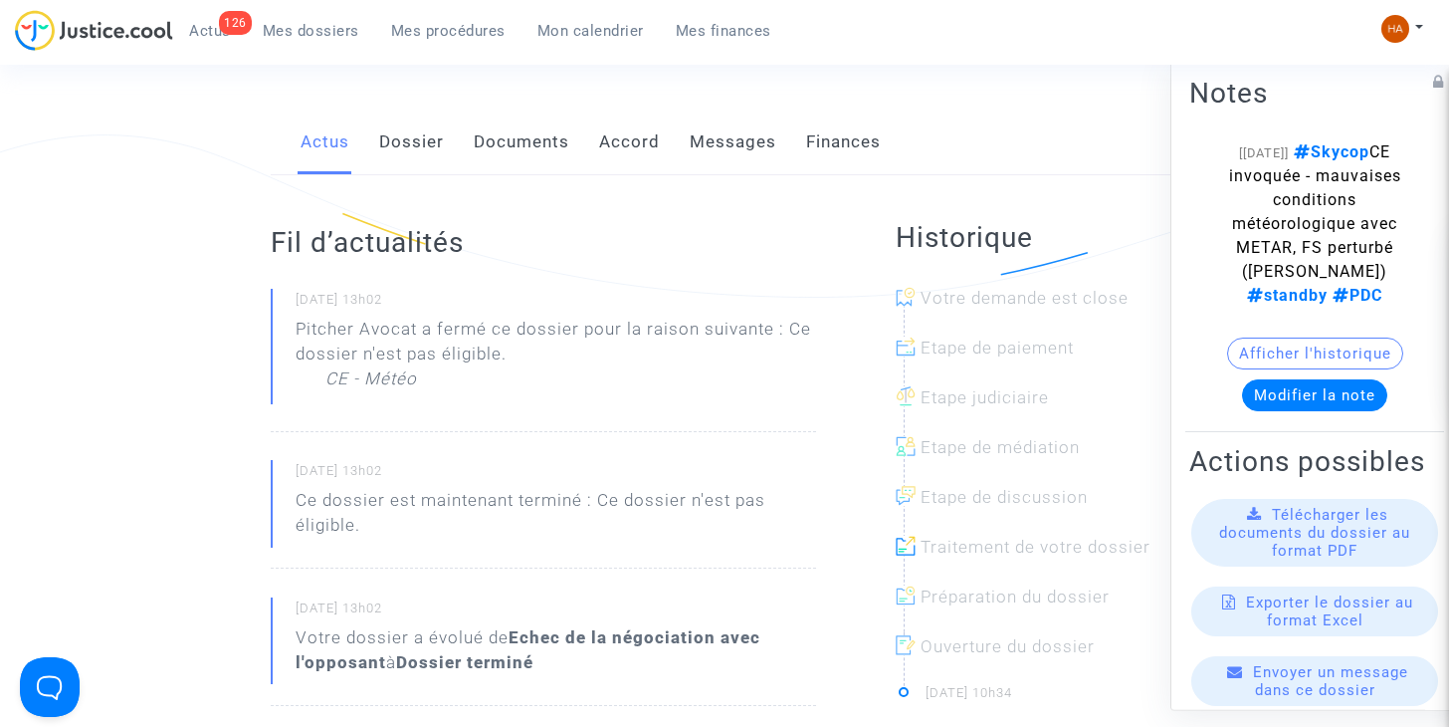
scroll to position [298, 0]
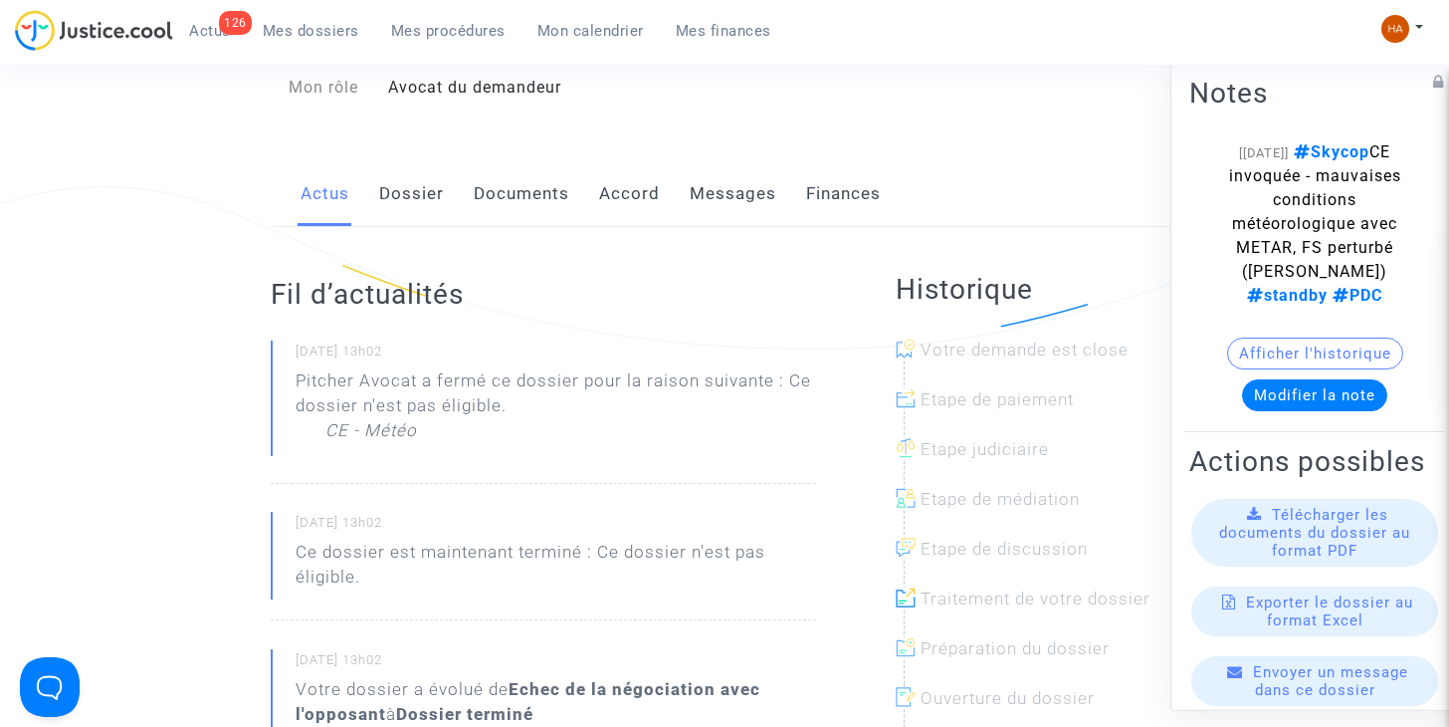
click at [746, 196] on link "Messages" at bounding box center [733, 194] width 87 height 66
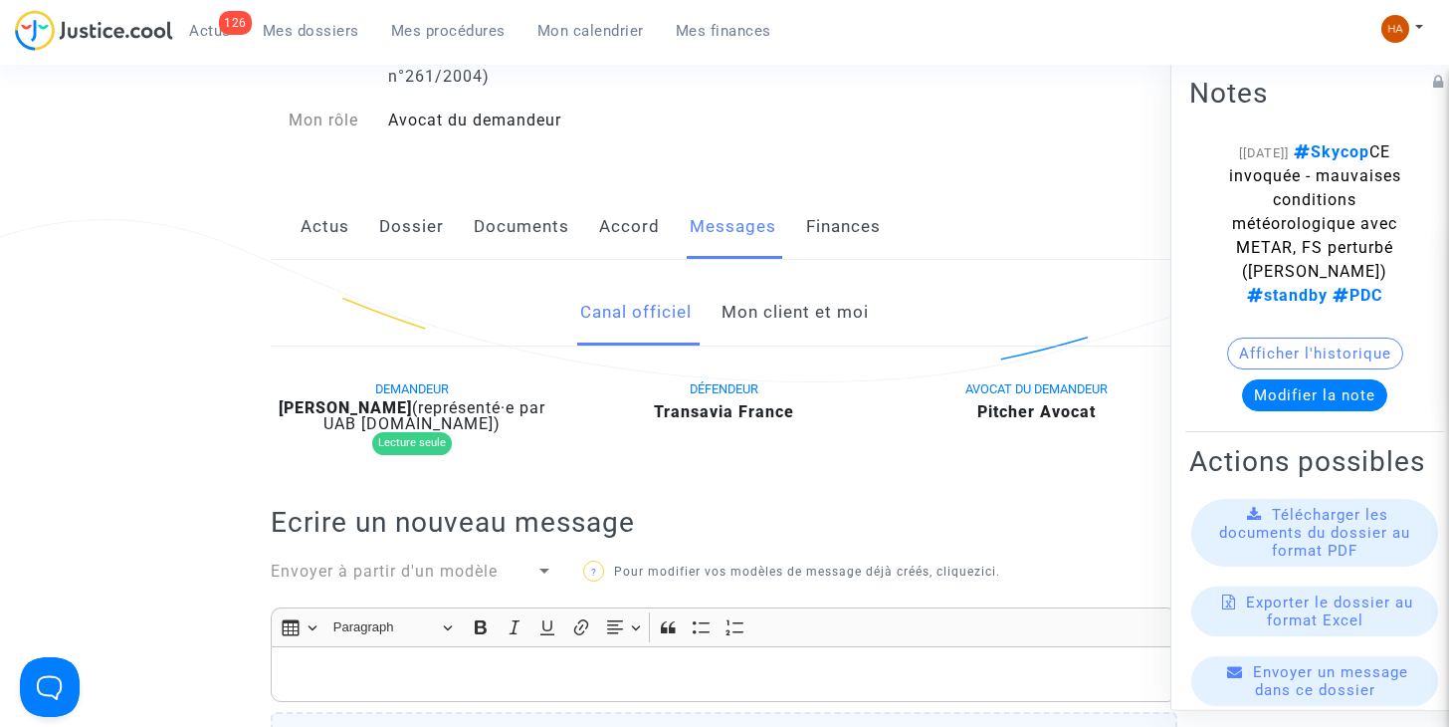
scroll to position [257, 0]
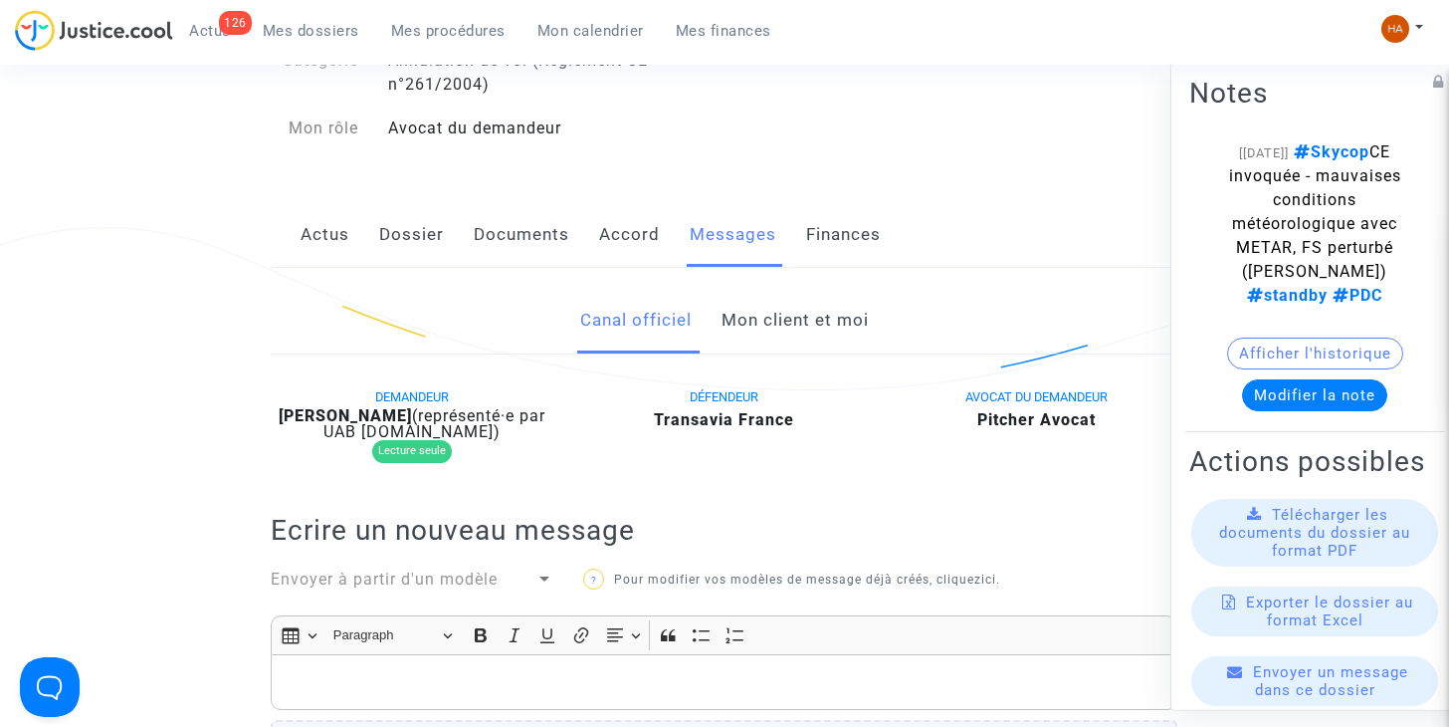
click at [805, 323] on link "Mon client et moi" at bounding box center [795, 321] width 147 height 66
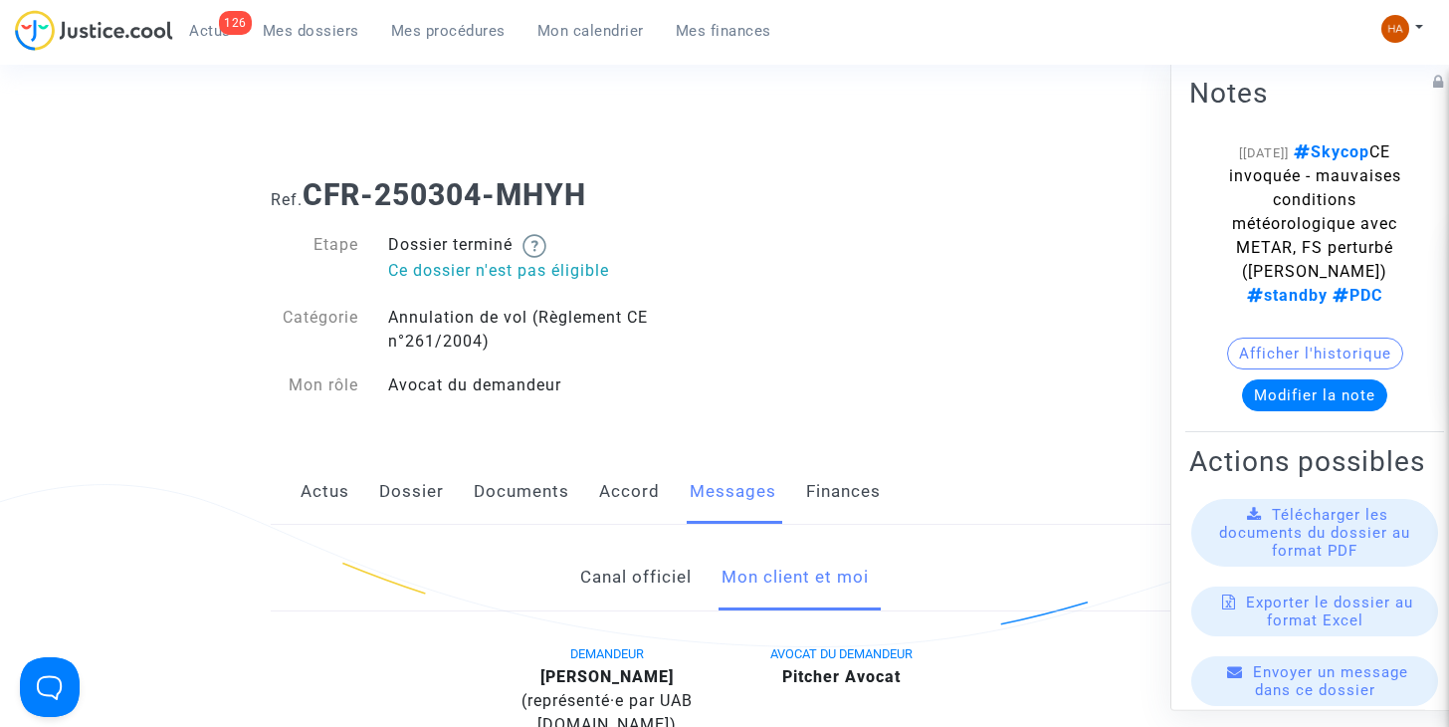
click at [642, 569] on link "Canal officiel" at bounding box center [635, 577] width 111 height 66
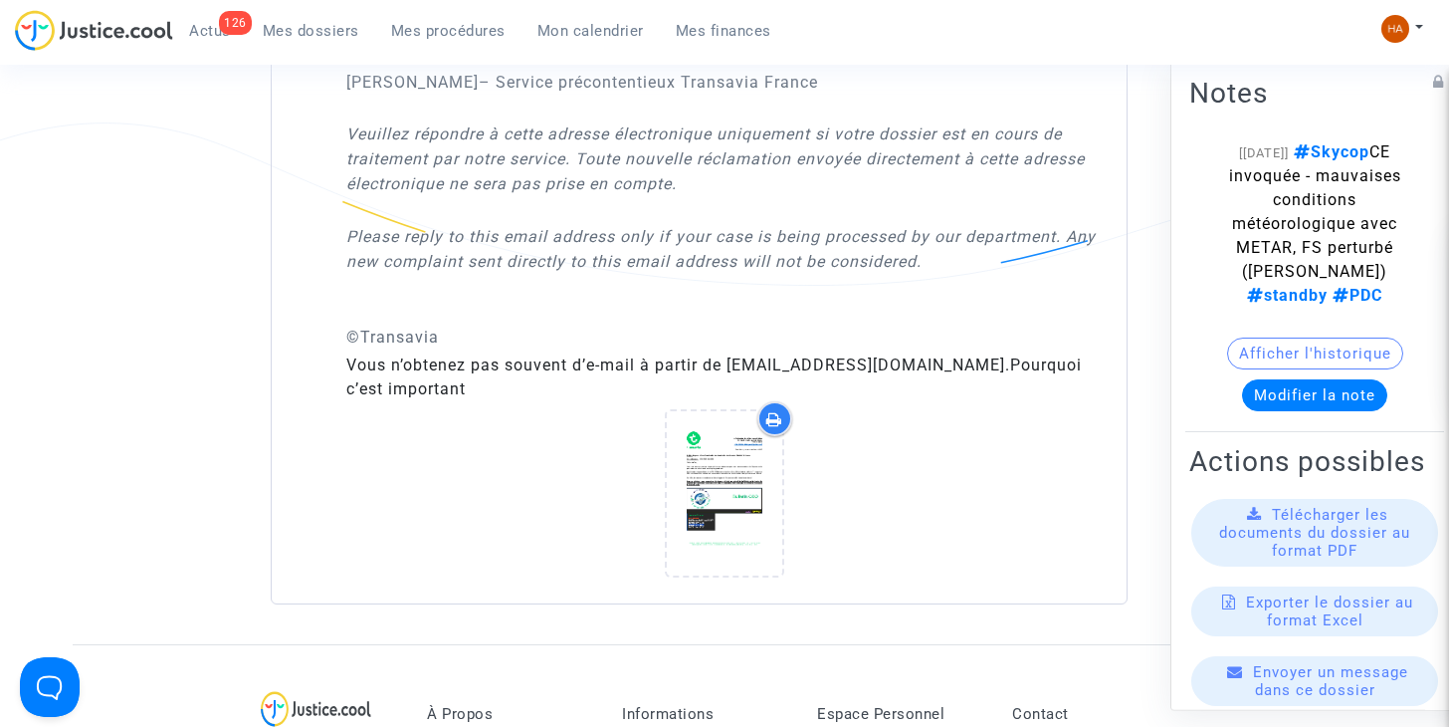
scroll to position [4393, 0]
